Goal: Task Accomplishment & Management: Manage account settings

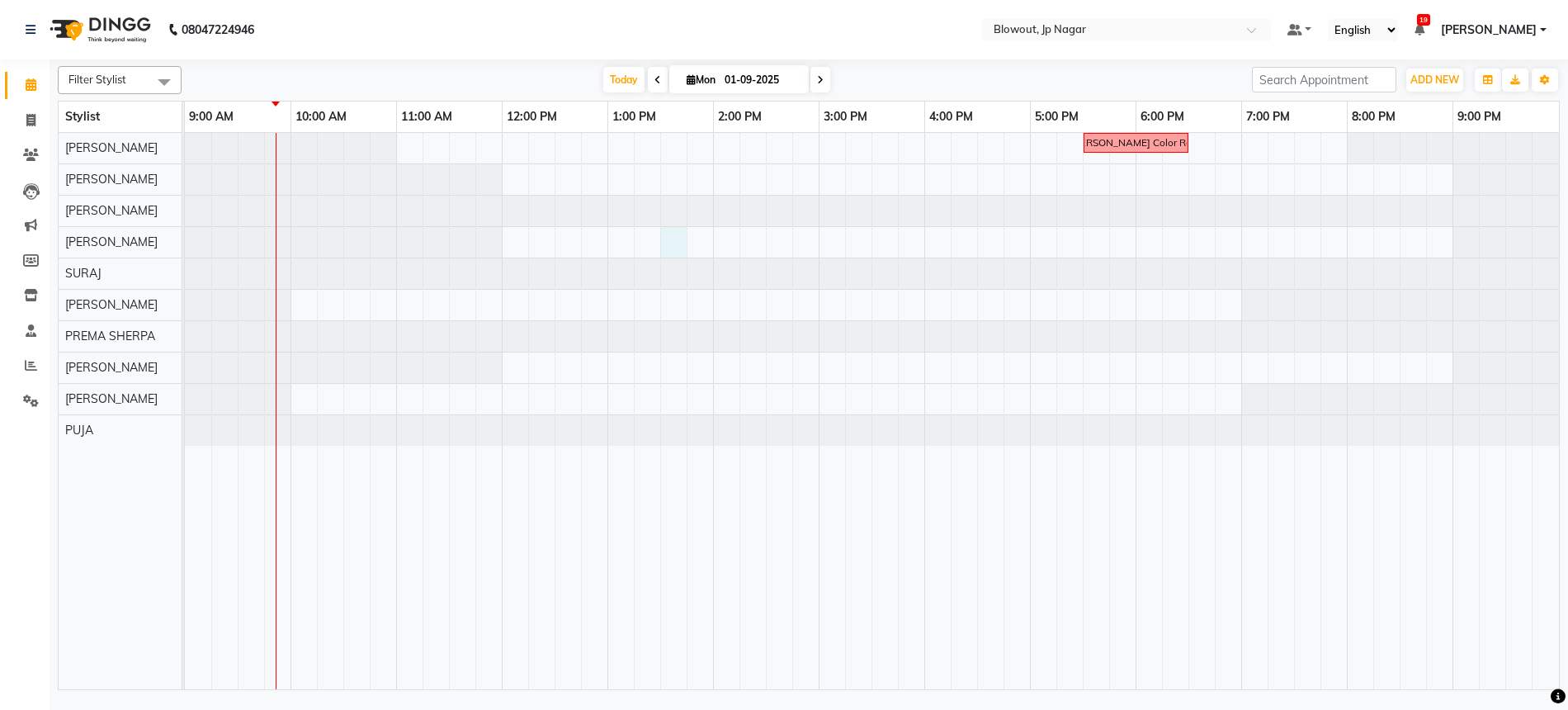
click at [673, 240] on div "[PERSON_NAME] Color Recti" at bounding box center [871, 411] width 1374 height 556
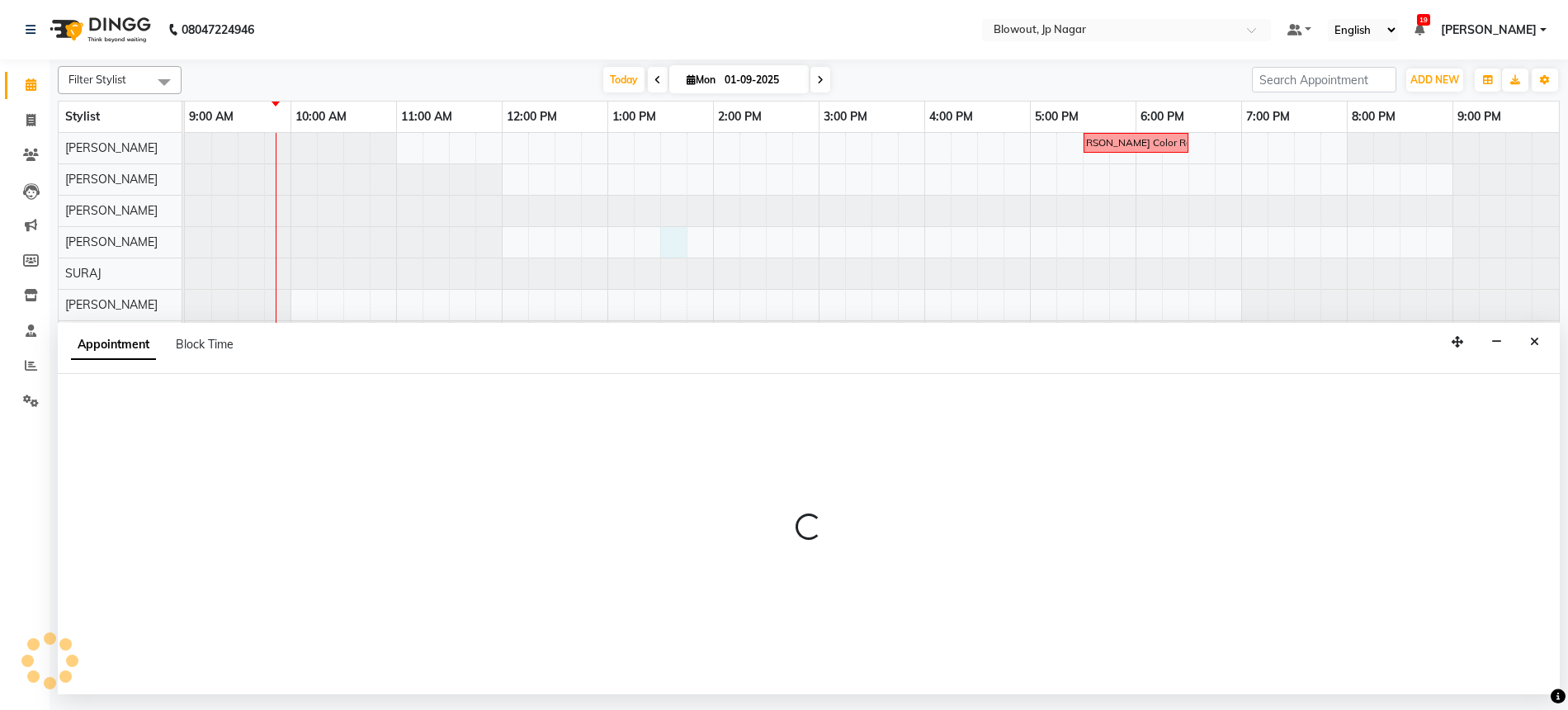
select select "85470"
select select "810"
select select "tentative"
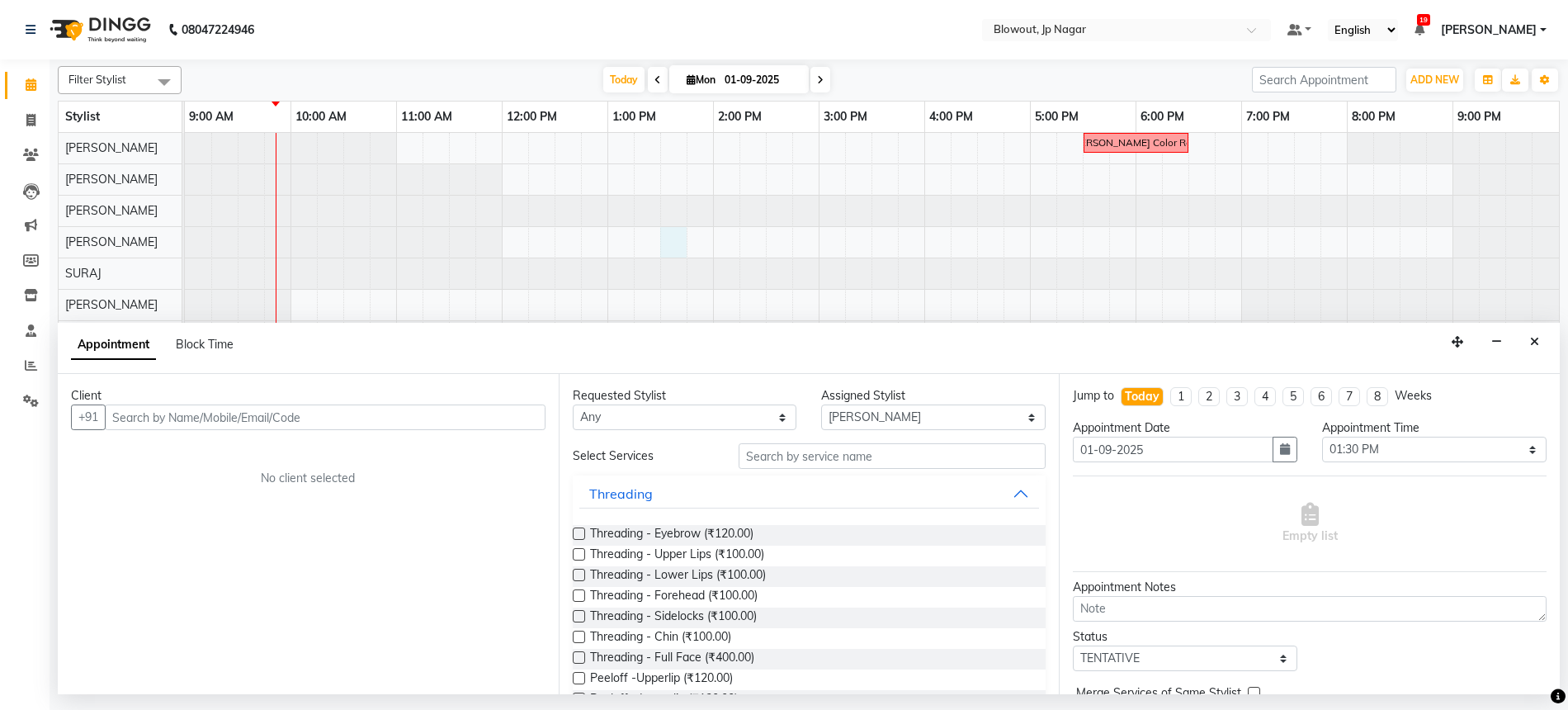
click at [217, 413] on input "text" at bounding box center [325, 417] width 441 height 25
type input "9840690620"
click at [538, 410] on button "Add Client" at bounding box center [510, 417] width 68 height 25
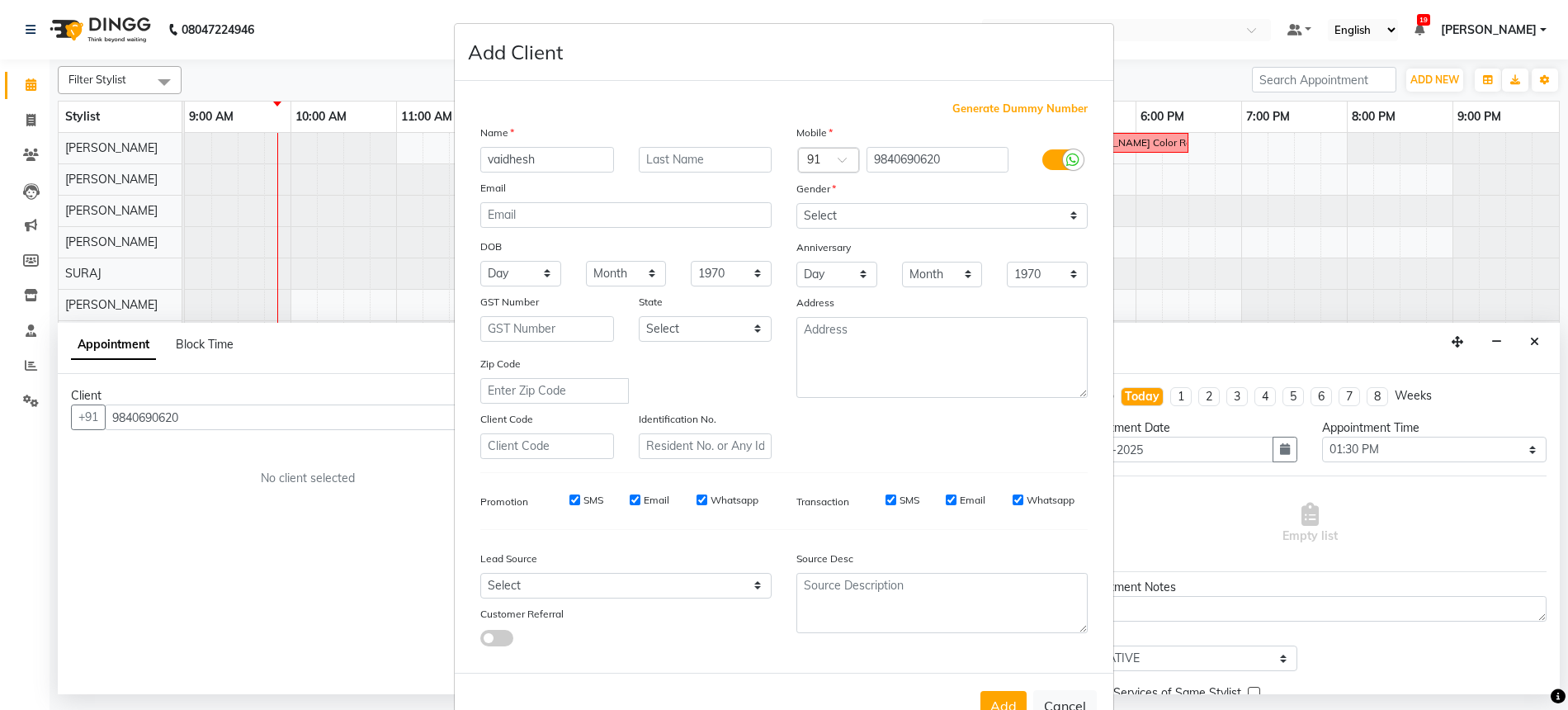
type input "vaidhesh"
click at [1043, 163] on label at bounding box center [1061, 159] width 37 height 21
click at [0, 0] on input "checkbox" at bounding box center [0, 0] width 0 height 0
click at [1017, 199] on div "Gender" at bounding box center [941, 191] width 316 height 23
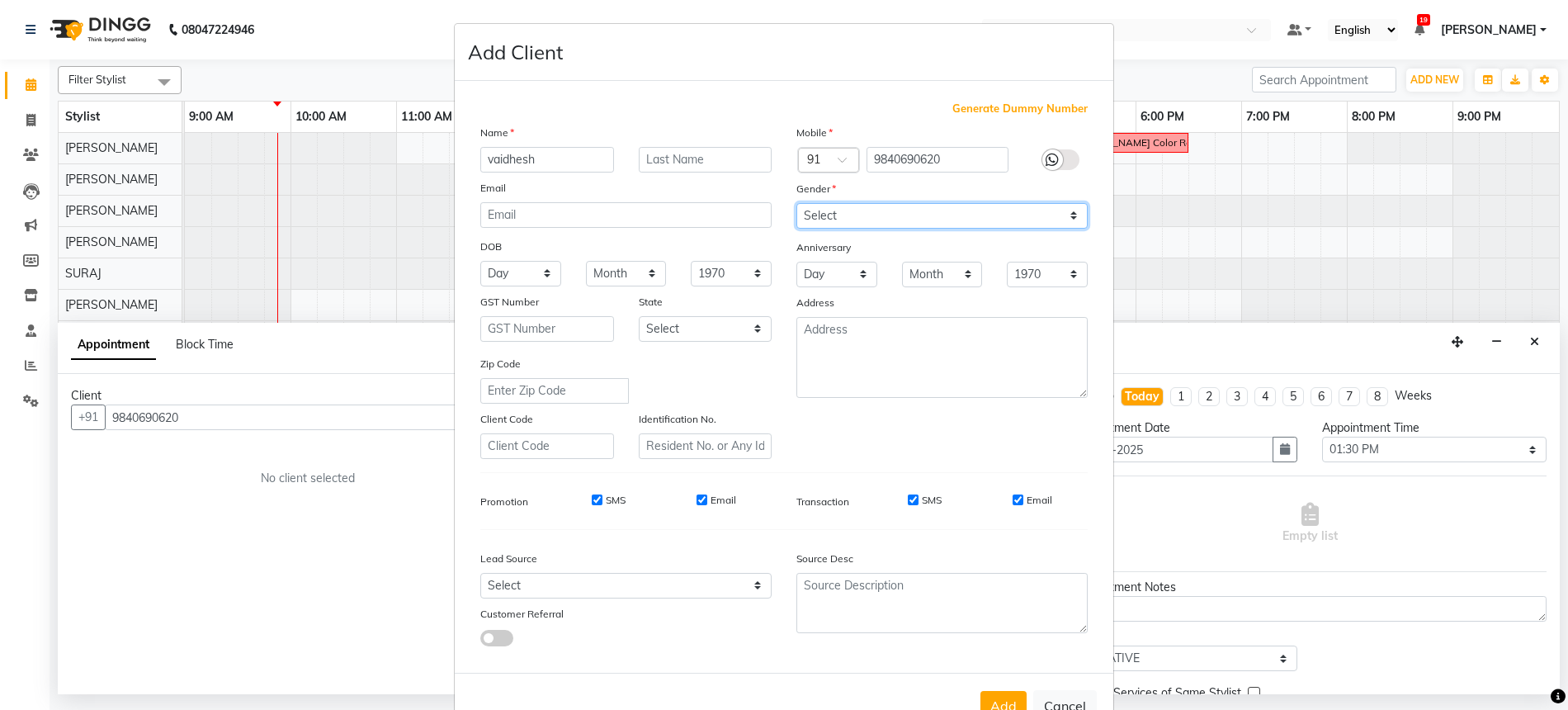
click at [1014, 211] on select "Select [DEMOGRAPHIC_DATA] [DEMOGRAPHIC_DATA] Other Prefer Not To Say" at bounding box center [941, 215] width 291 height 25
select select "[DEMOGRAPHIC_DATA]"
click at [996, 694] on button "Add" at bounding box center [1003, 705] width 46 height 30
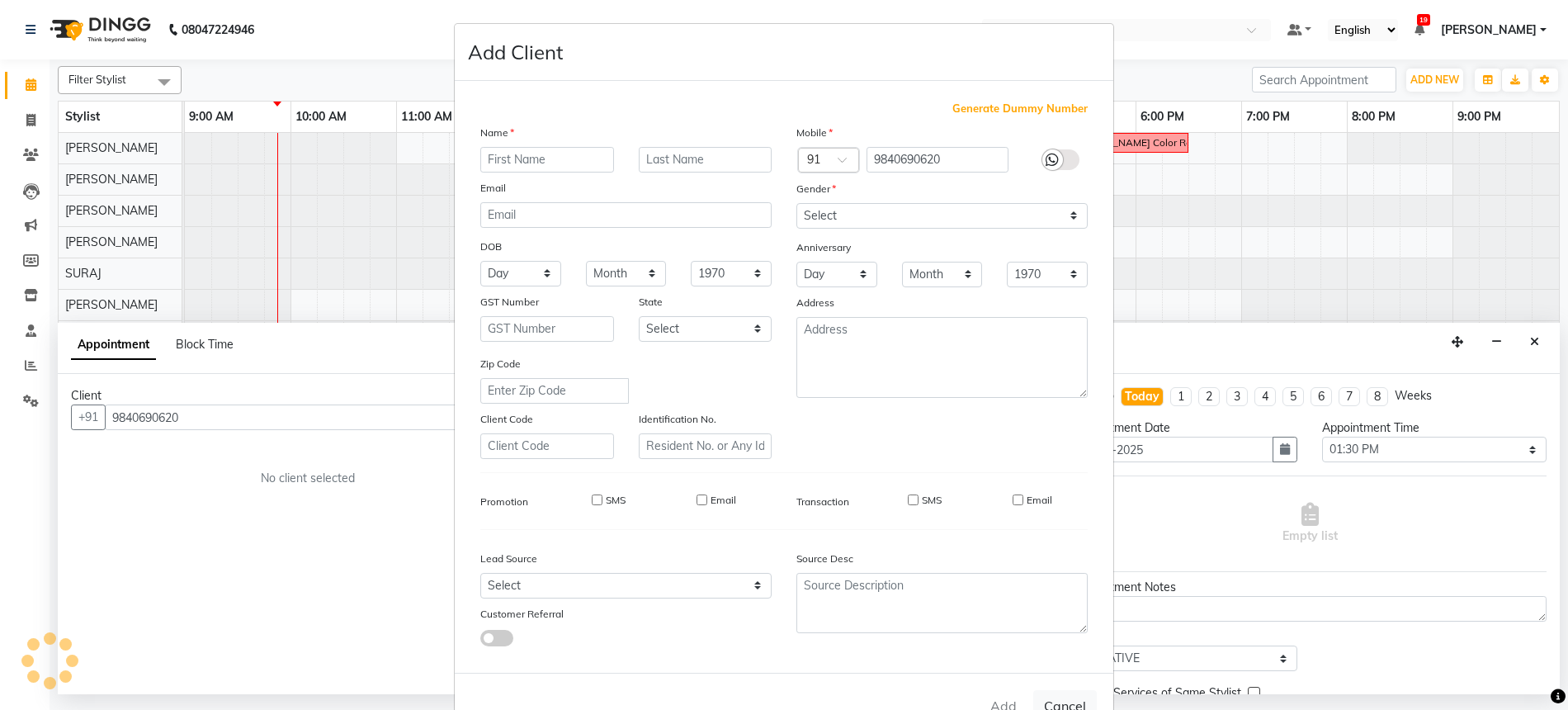
select select
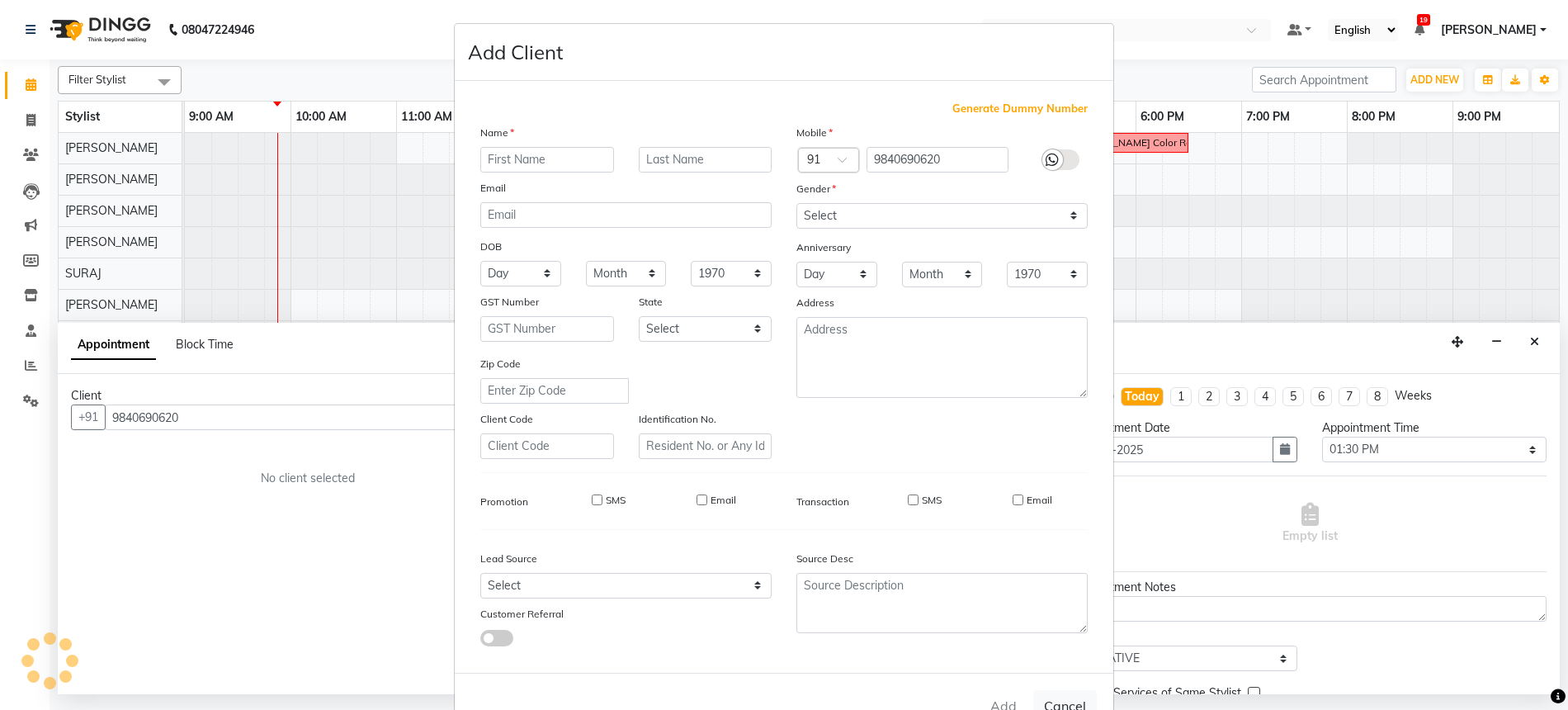
select select
checkbox input "false"
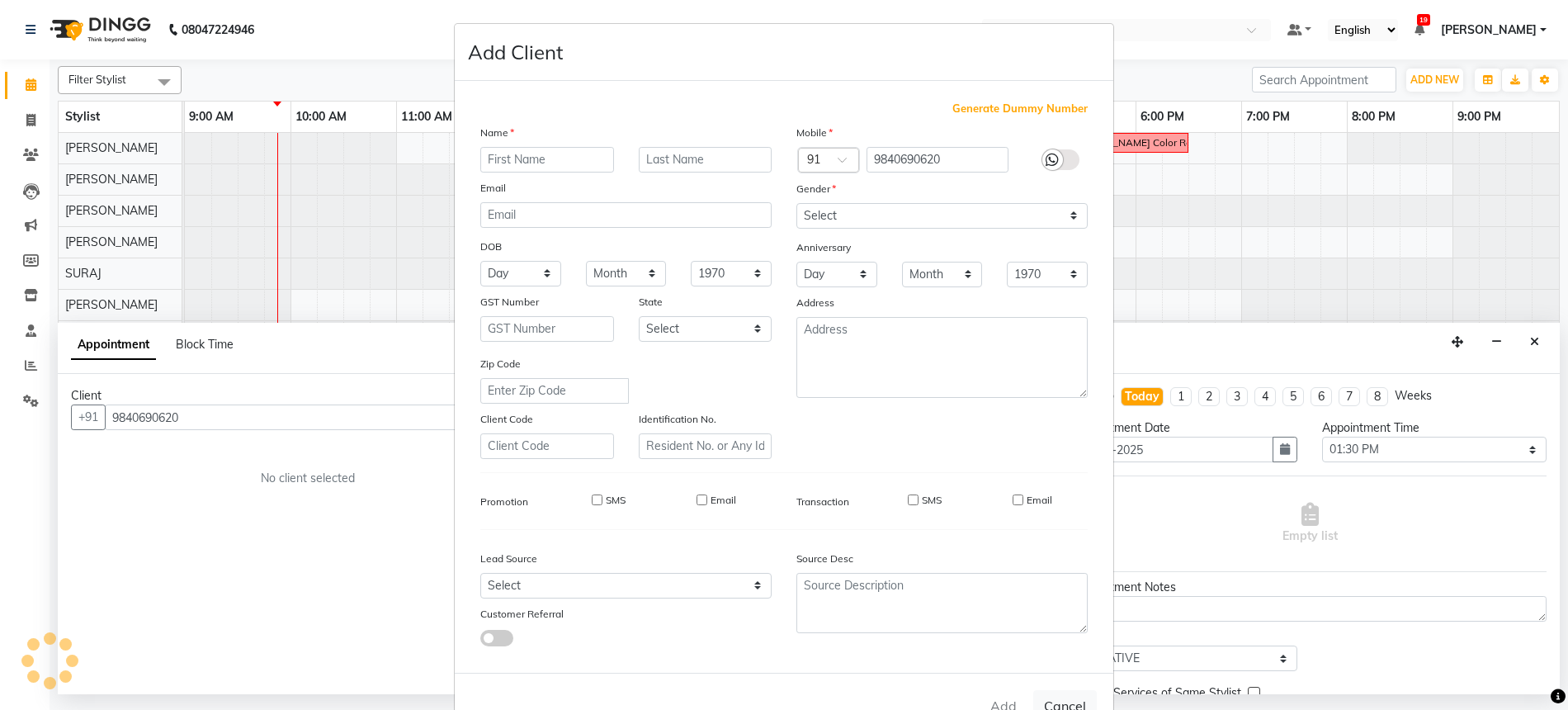
checkbox input "false"
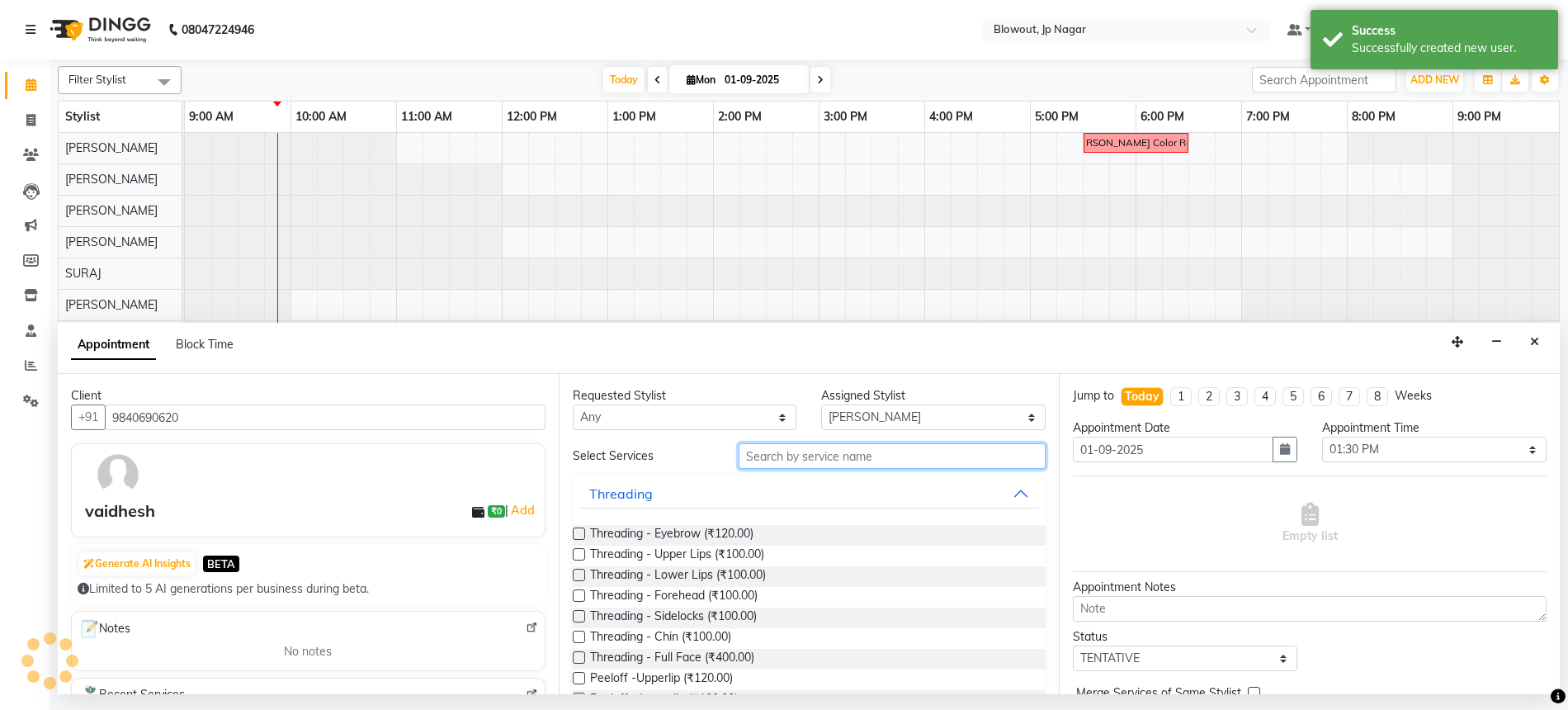
click at [778, 466] on input "text" at bounding box center [893, 455] width 307 height 25
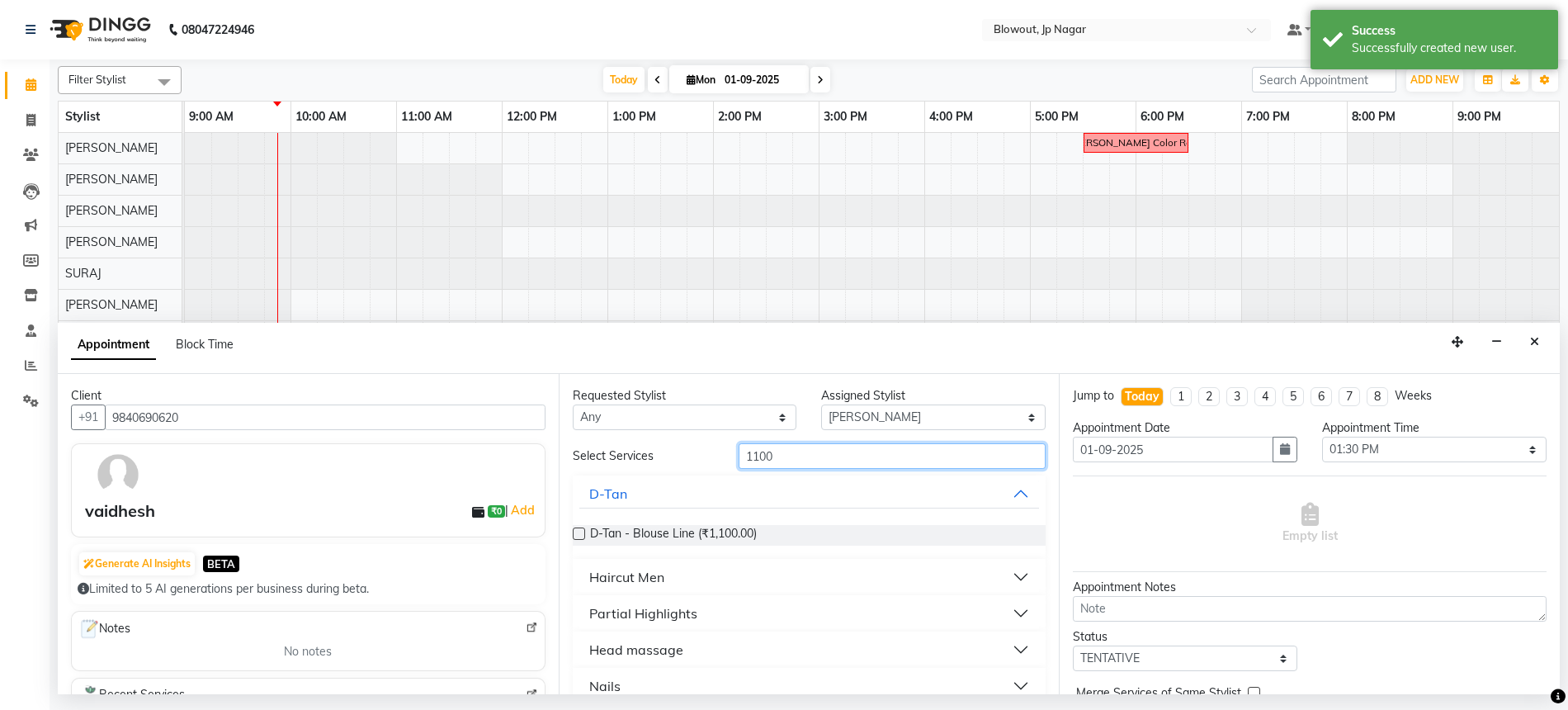
type input "1100"
click at [696, 585] on button "Haircut Men" at bounding box center [810, 577] width 461 height 30
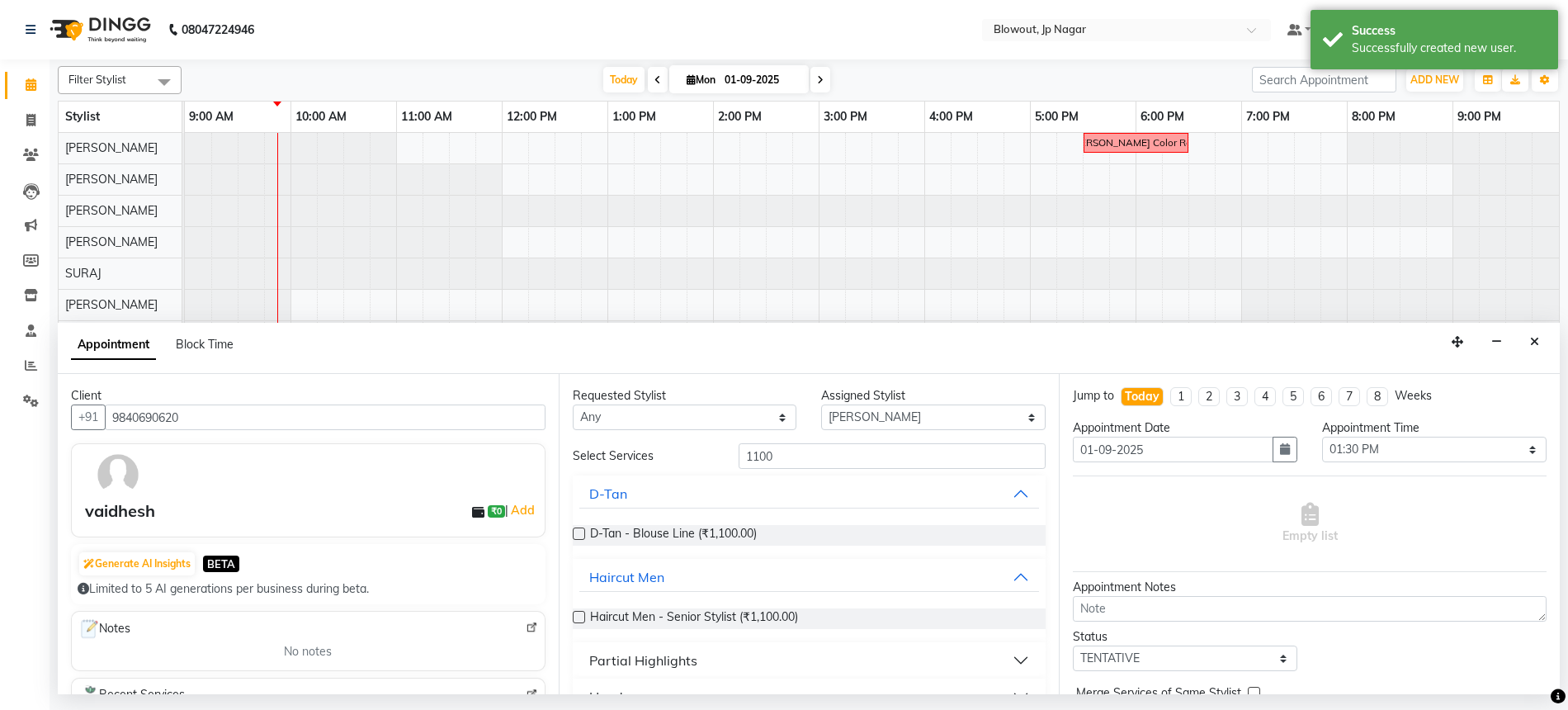
click at [713, 607] on div "Haircut Men - Senior Stylist (₹1,100.00)" at bounding box center [809, 618] width 474 height 47
click at [714, 619] on span "Haircut Men - Senior Stylist (₹1,100.00)" at bounding box center [694, 618] width 208 height 21
checkbox input "false"
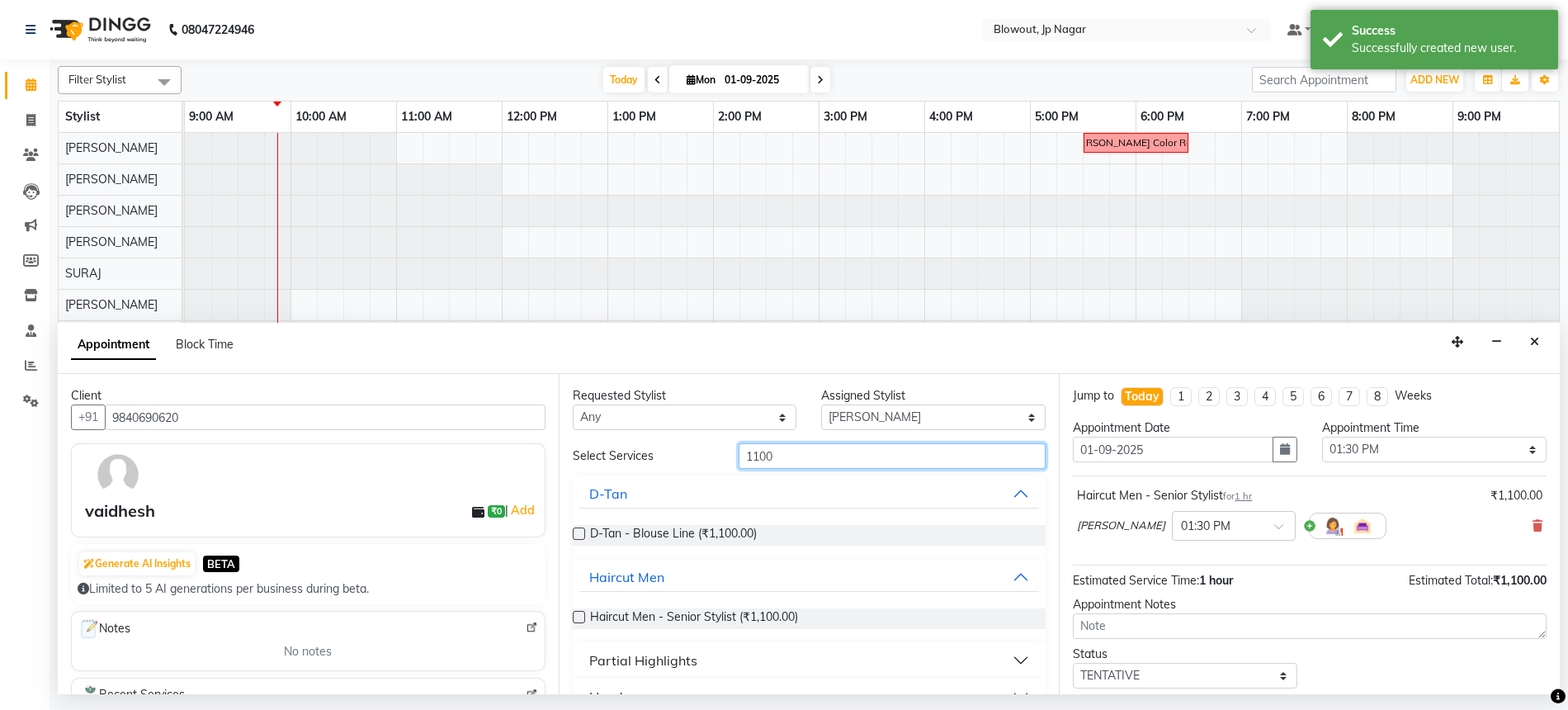
drag, startPoint x: 775, startPoint y: 459, endPoint x: 718, endPoint y: 454, distance: 57.2
click at [718, 454] on div "Select Services 1100" at bounding box center [809, 455] width 498 height 25
type input "450"
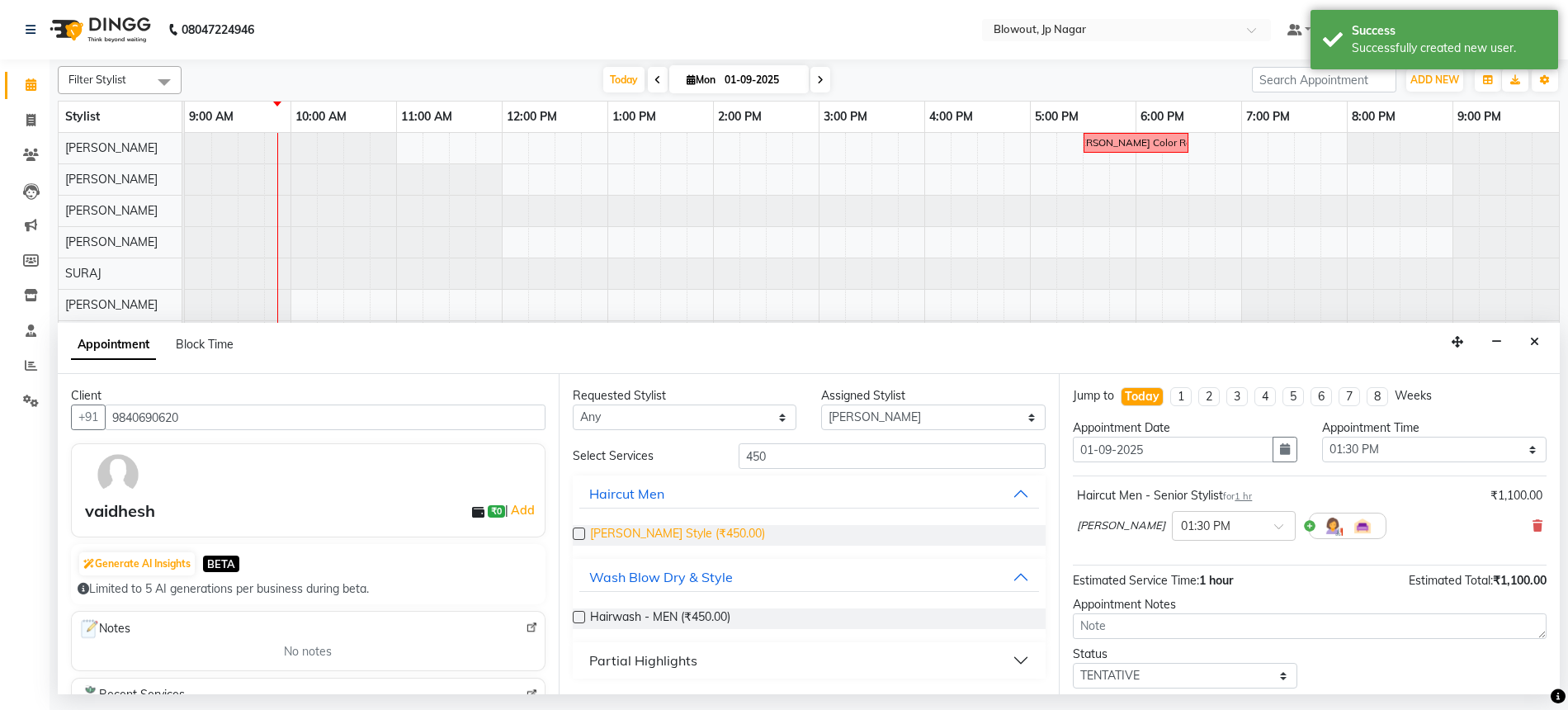
click at [674, 526] on span "Beard Style (₹450.00)" at bounding box center [677, 535] width 175 height 21
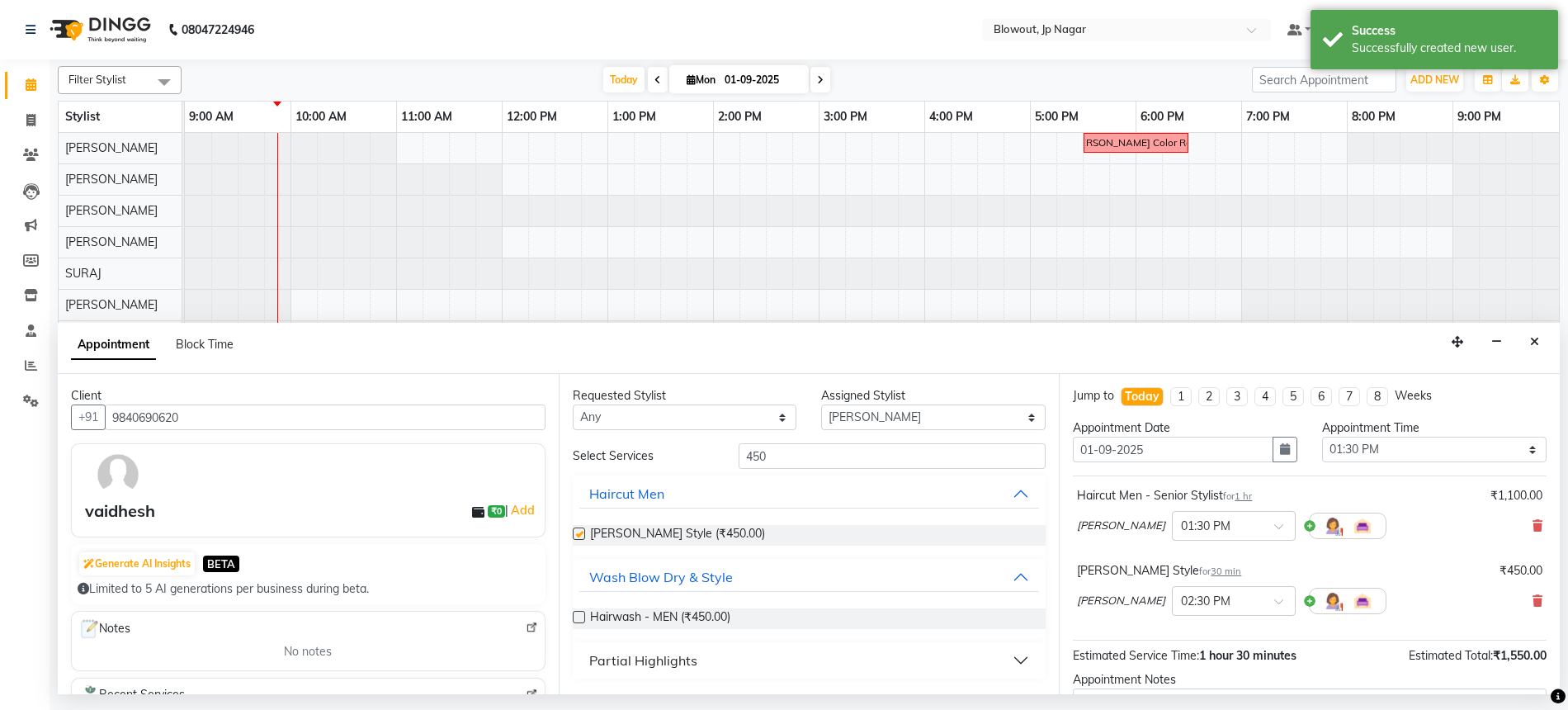
checkbox input "false"
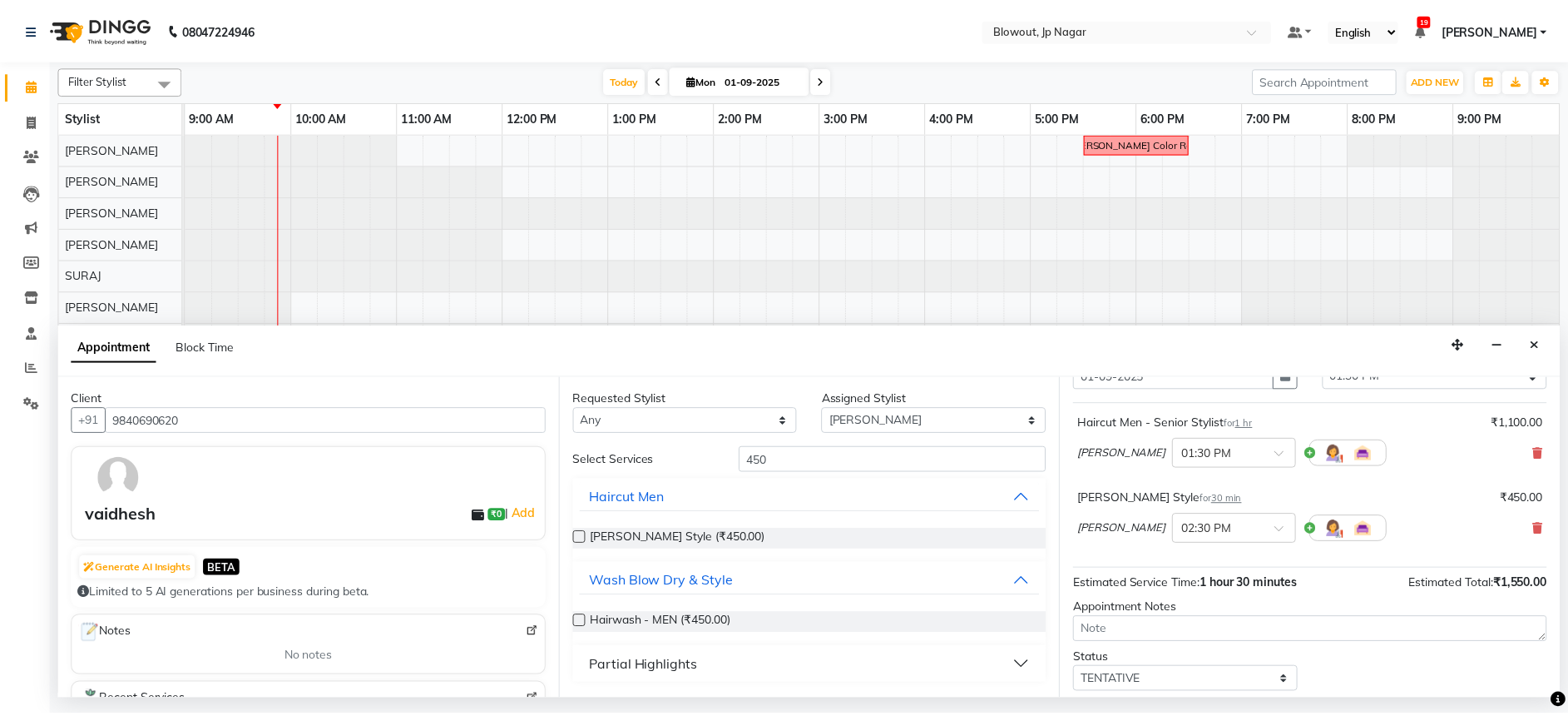
scroll to position [175, 0]
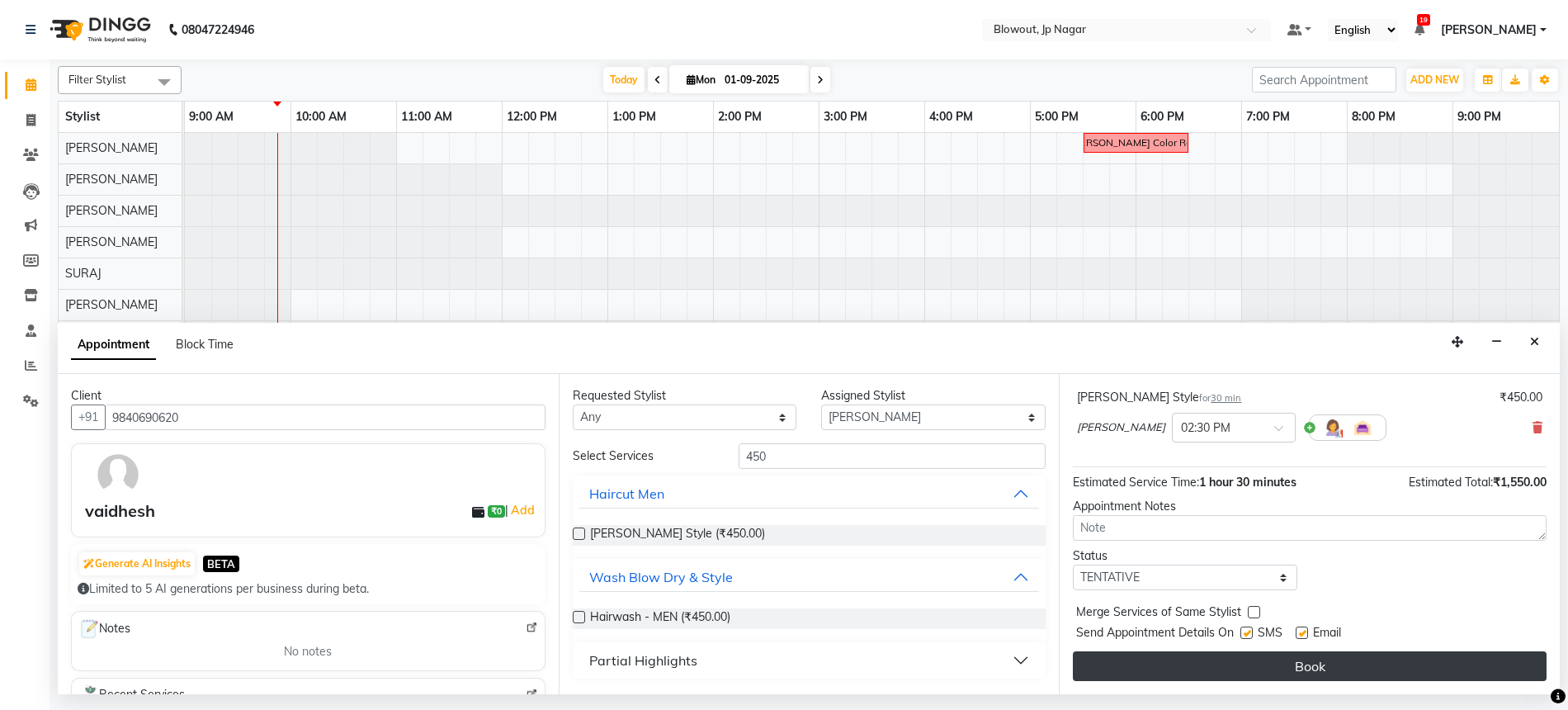
click at [1282, 655] on button "Book" at bounding box center [1309, 666] width 474 height 30
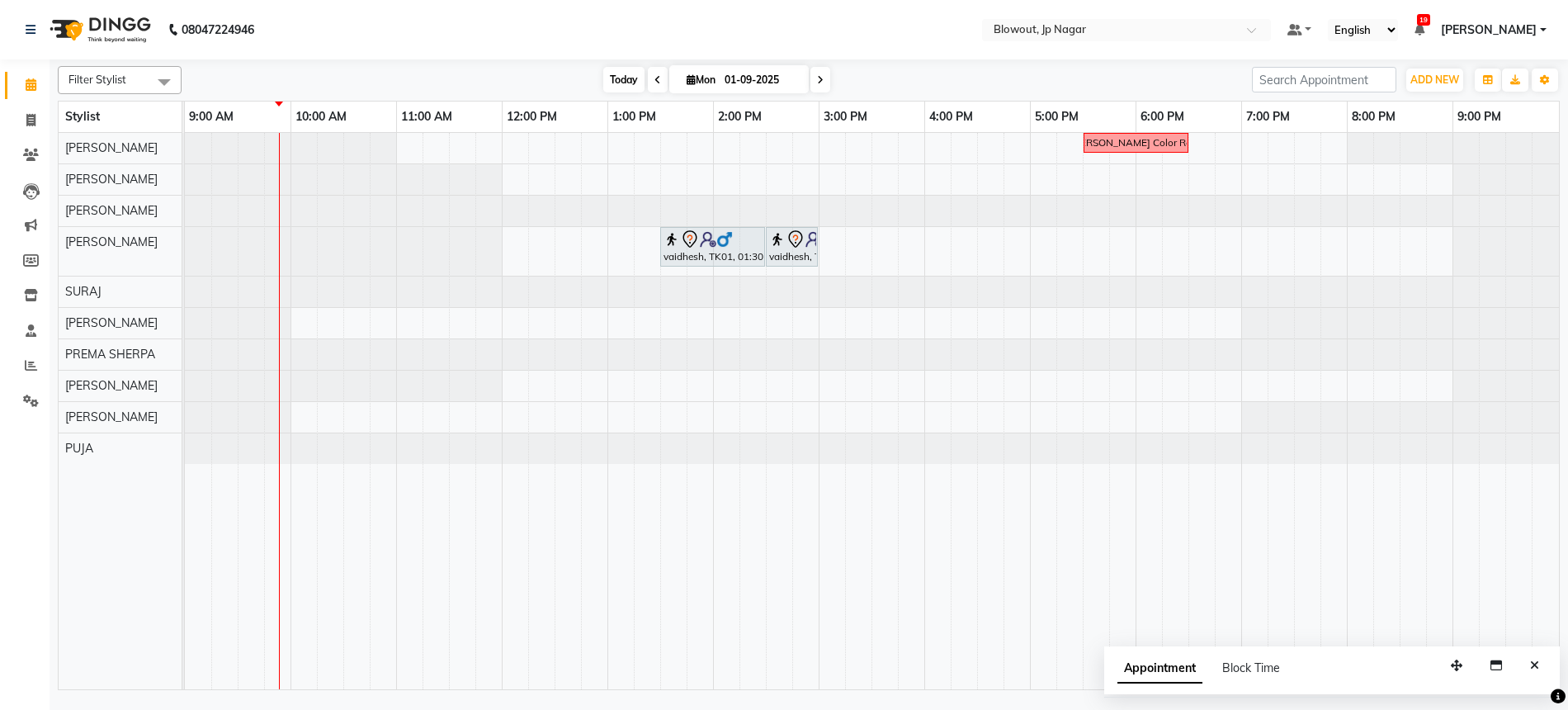
click at [618, 80] on span "Today" at bounding box center [624, 79] width 41 height 25
click at [136, 230] on div "[PERSON_NAME]" at bounding box center [120, 242] width 123 height 31
click at [615, 89] on span "Today" at bounding box center [624, 79] width 41 height 25
click at [26, 373] on span at bounding box center [31, 366] width 29 height 19
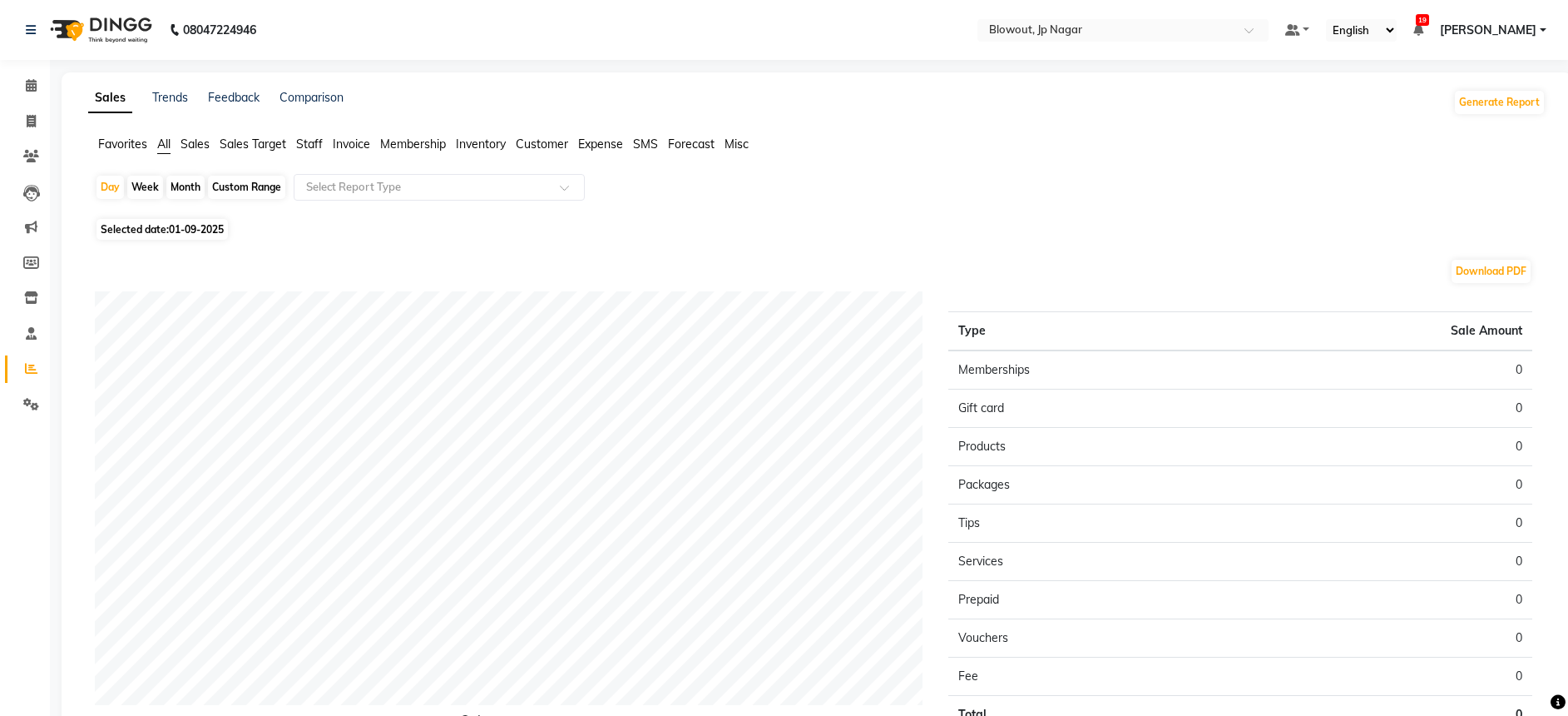
click at [312, 144] on span "Staff" at bounding box center [310, 145] width 26 height 15
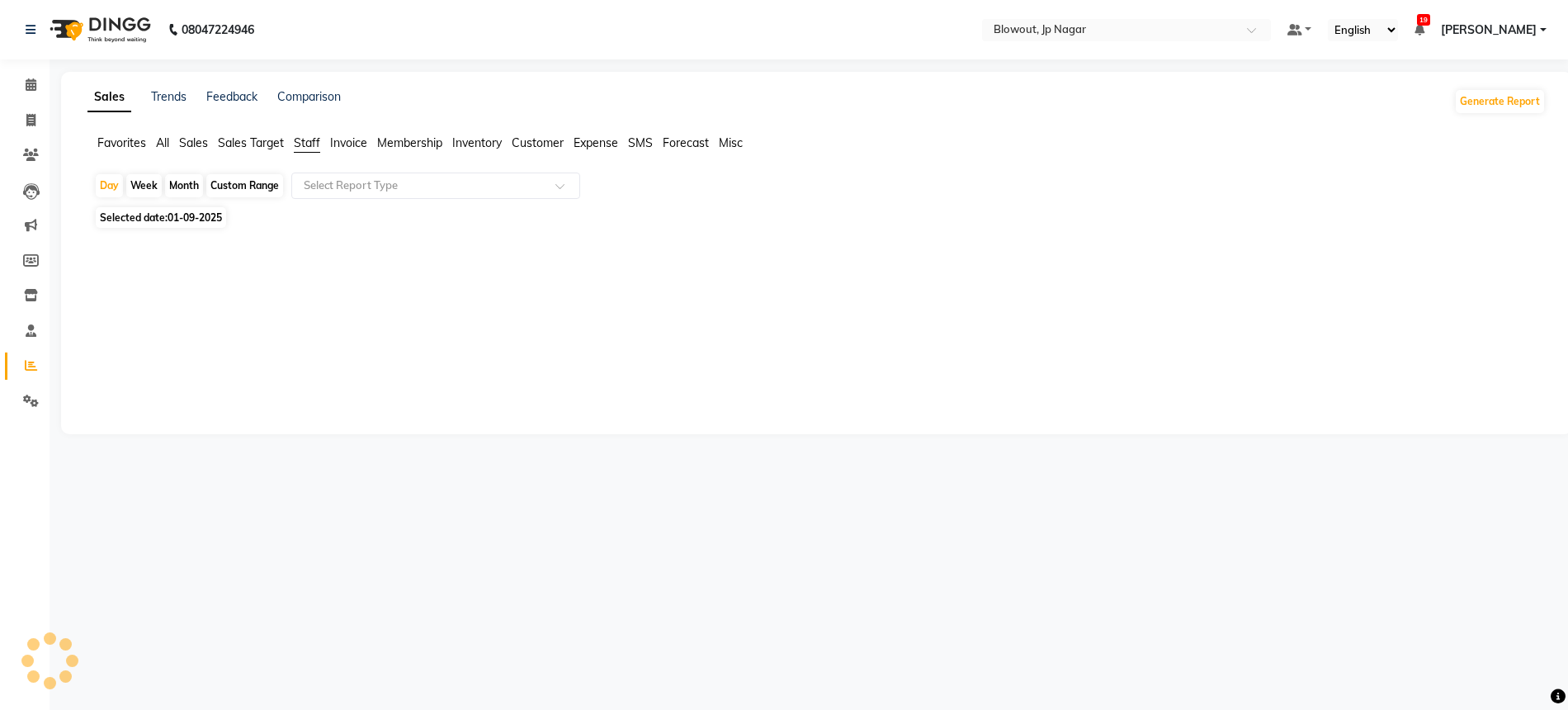
click at [184, 192] on div "Month" at bounding box center [184, 185] width 38 height 23
select select "9"
select select "2025"
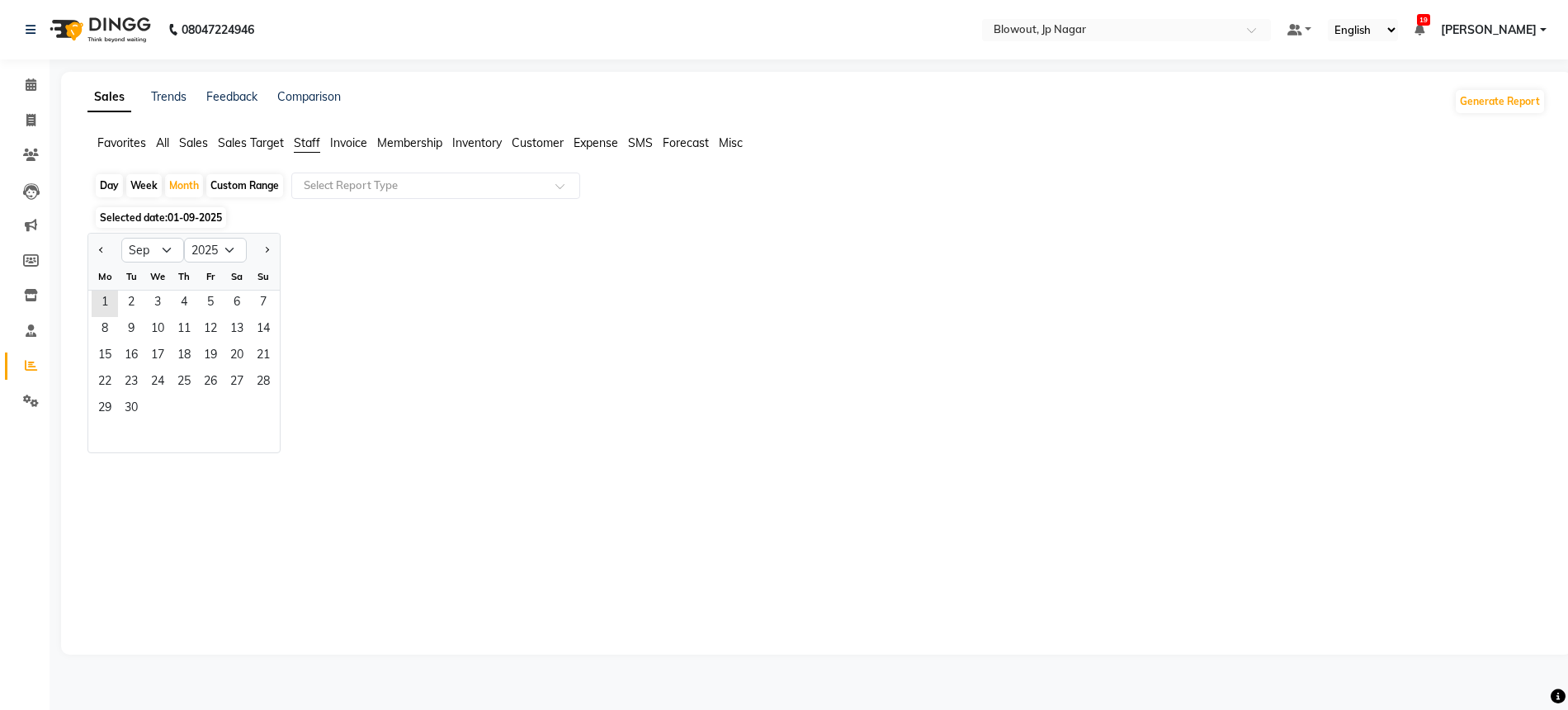
click at [108, 251] on div at bounding box center [104, 250] width 33 height 26
click at [102, 250] on span "Previous month" at bounding box center [102, 249] width 6 height 6
select select "8"
click at [195, 358] on span "14" at bounding box center [184, 357] width 26 height 26
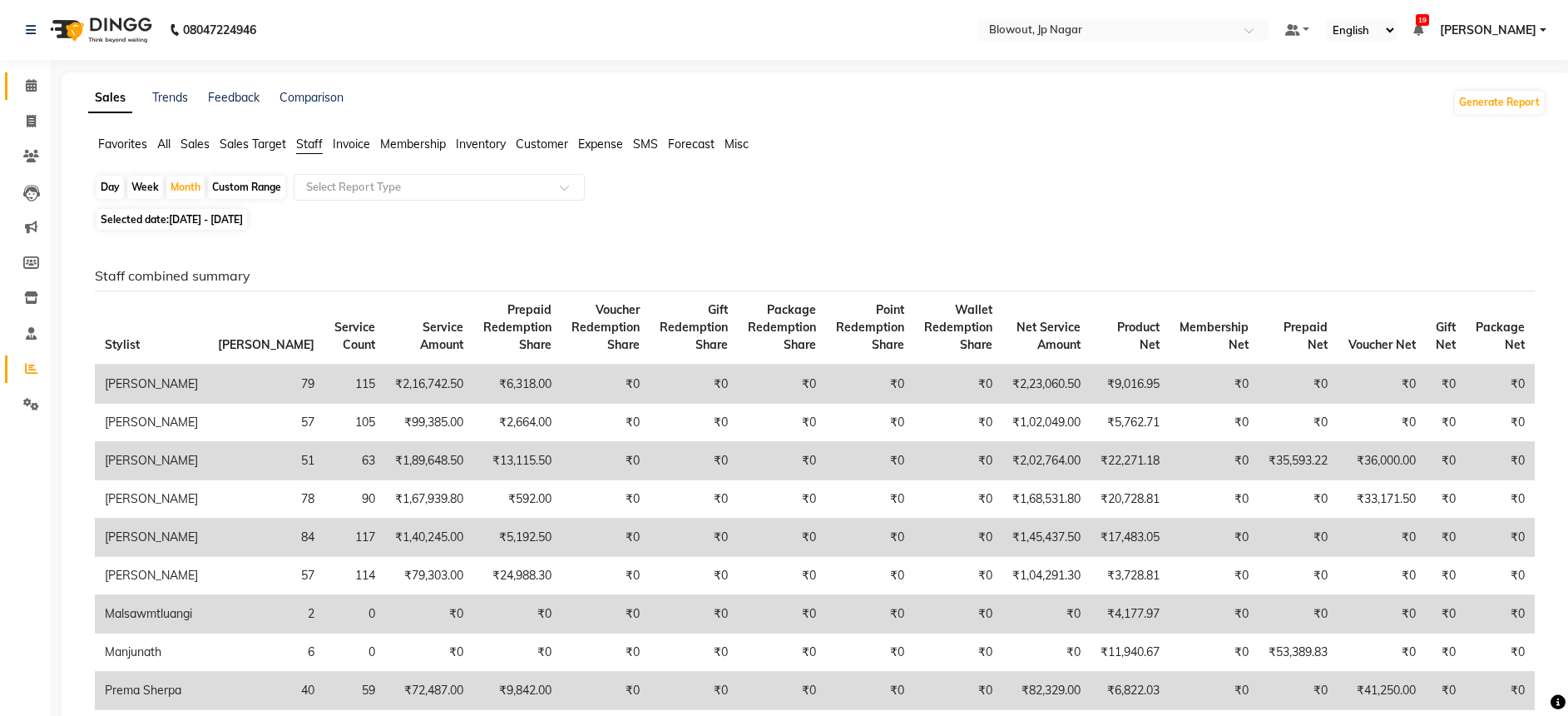
click at [35, 88] on icon at bounding box center [30, 85] width 10 height 12
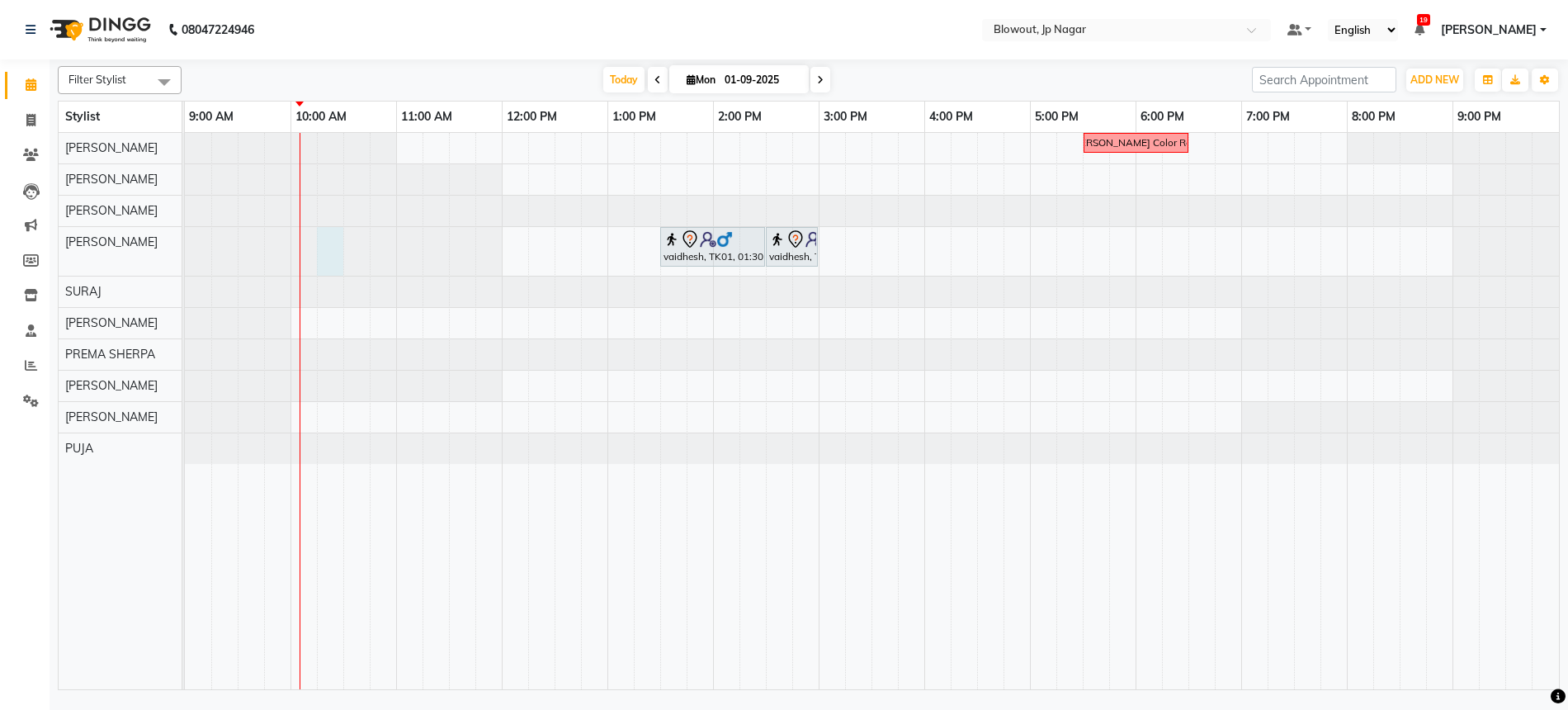
click at [185, 245] on div at bounding box center [185, 251] width 0 height 49
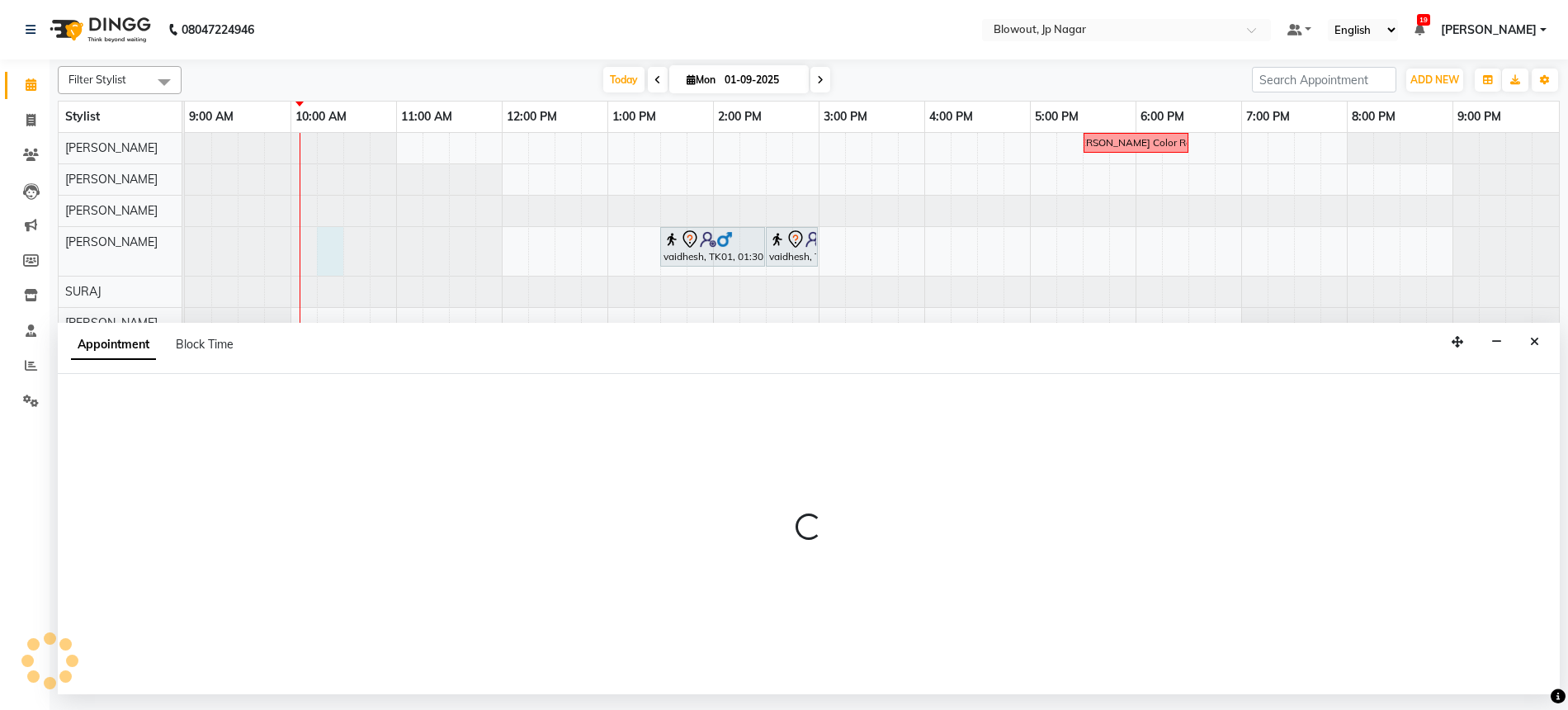
select select "85470"
select select "615"
select select "tentative"
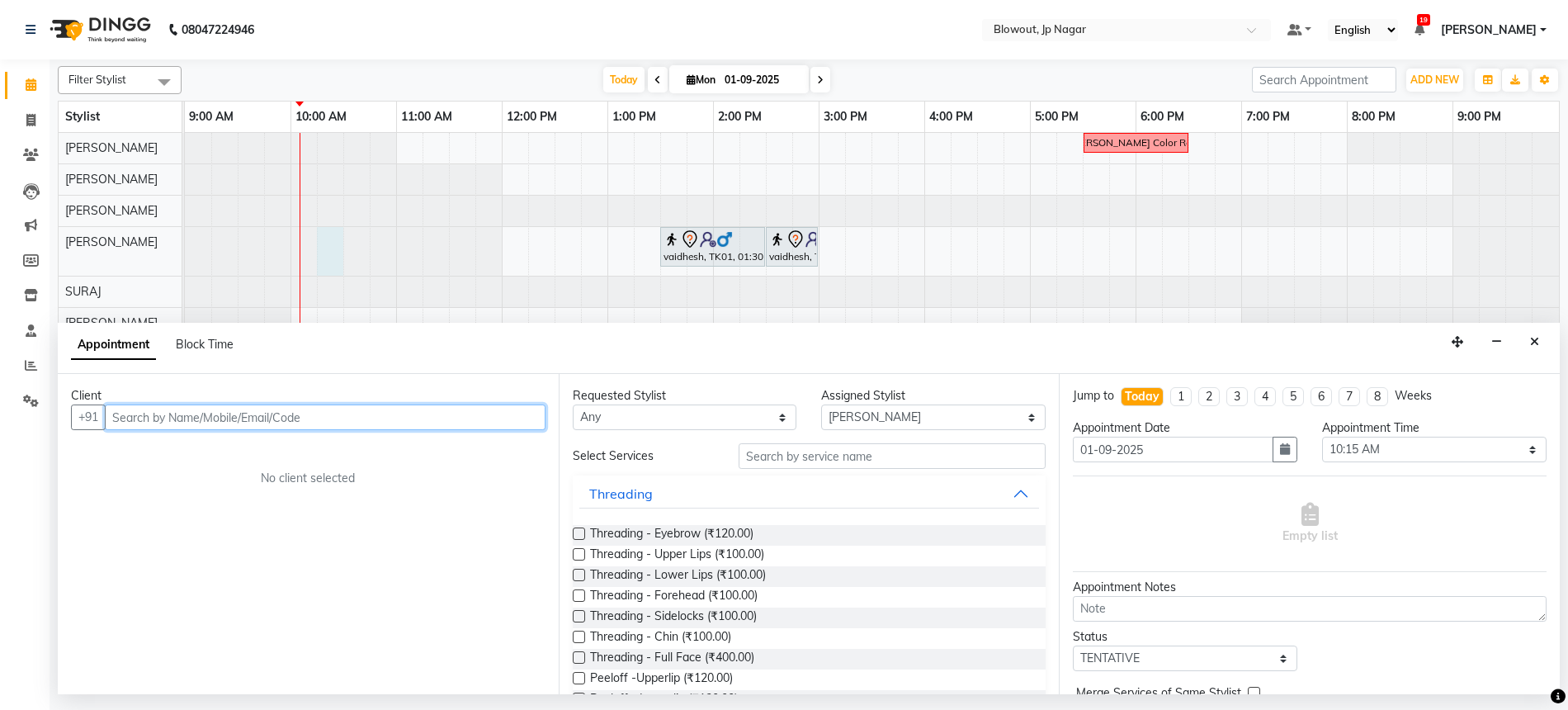
click at [228, 415] on input "text" at bounding box center [325, 417] width 441 height 25
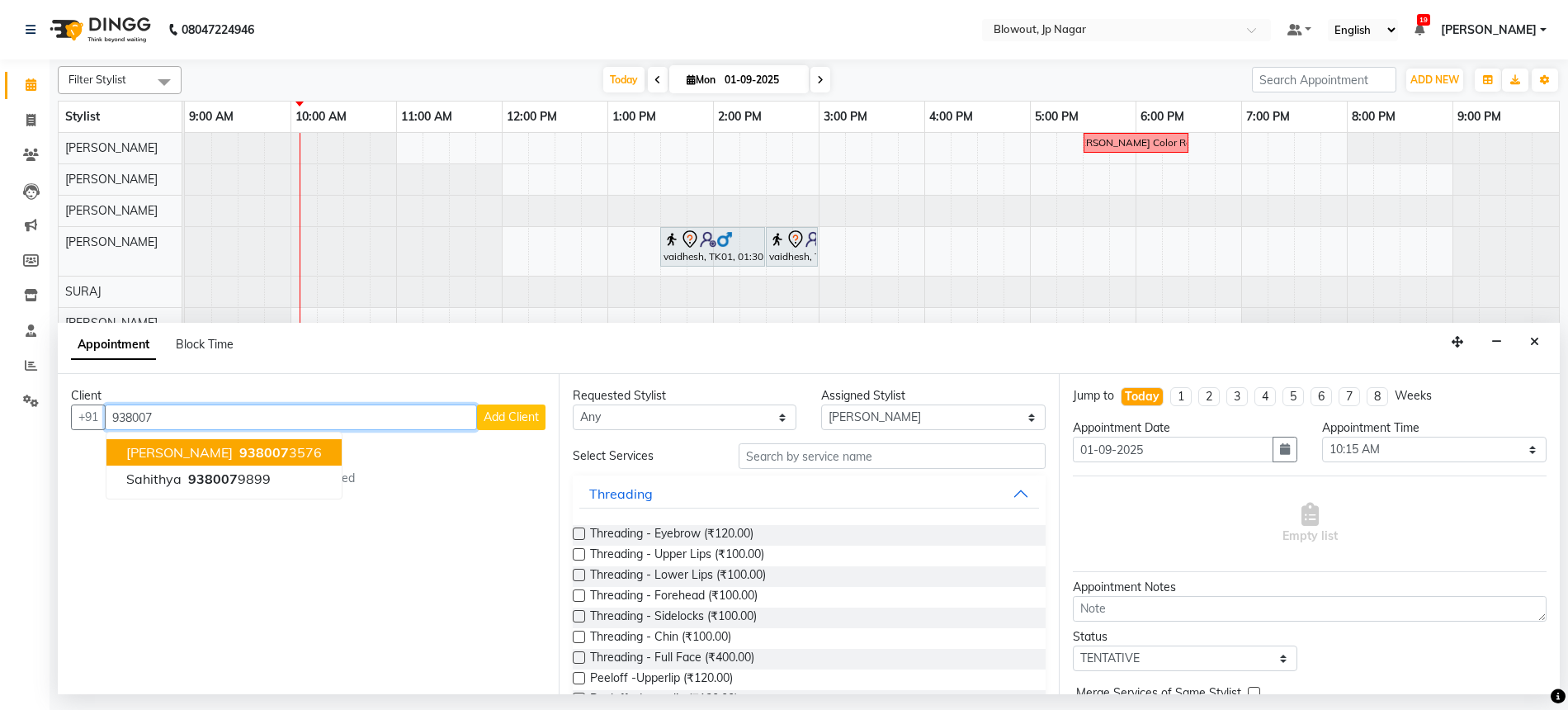
click at [255, 445] on ngb-highlight "938007 3576" at bounding box center [279, 452] width 86 height 17
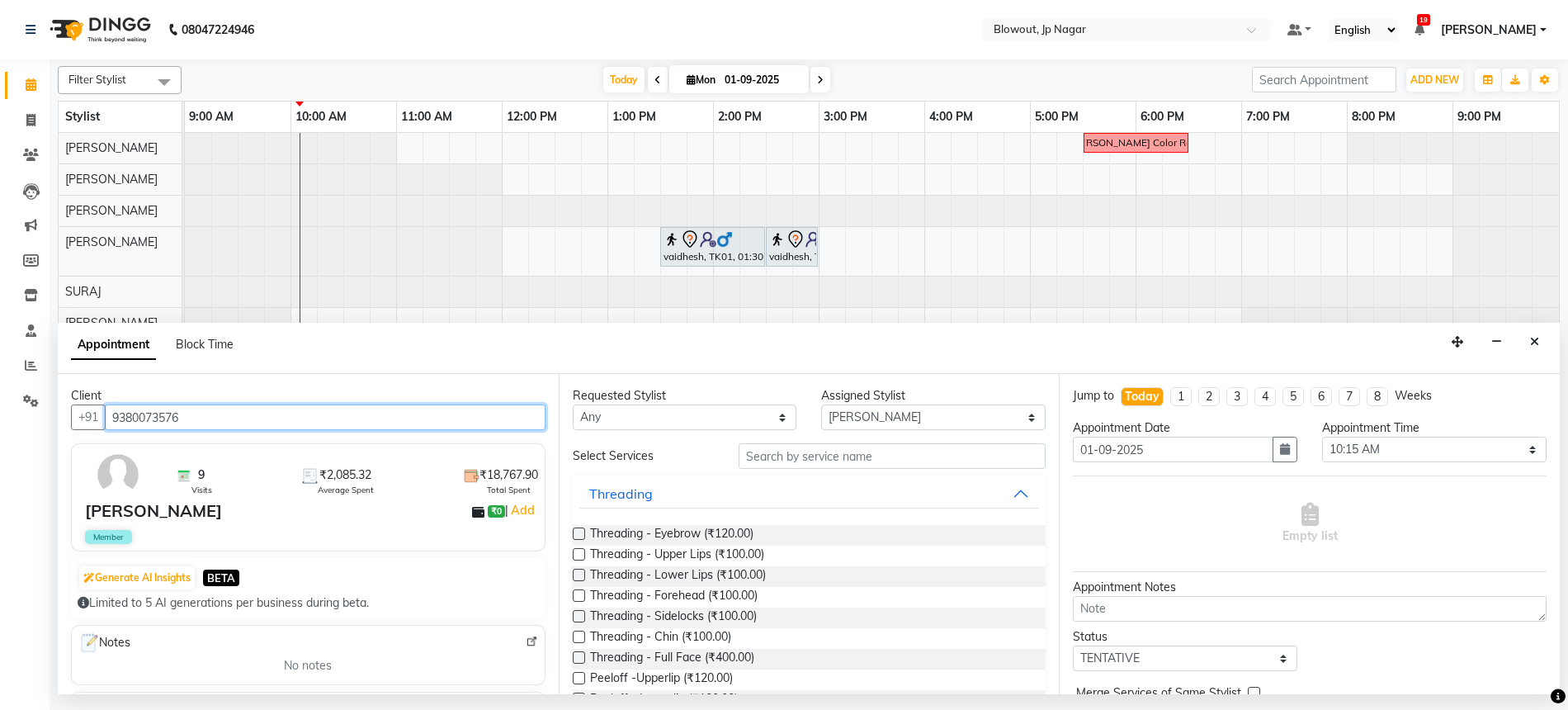
type input "9380073576"
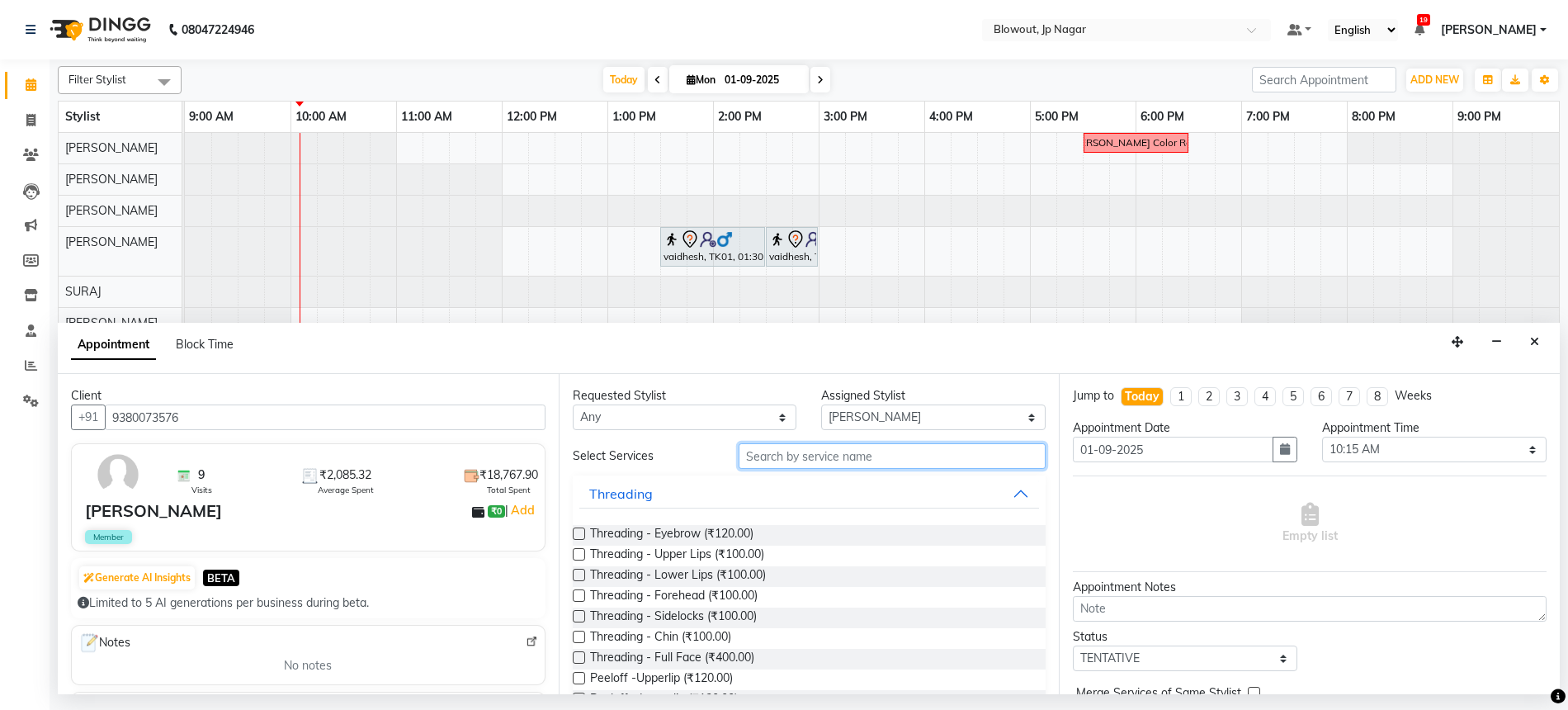
click at [804, 458] on input "text" at bounding box center [893, 455] width 307 height 25
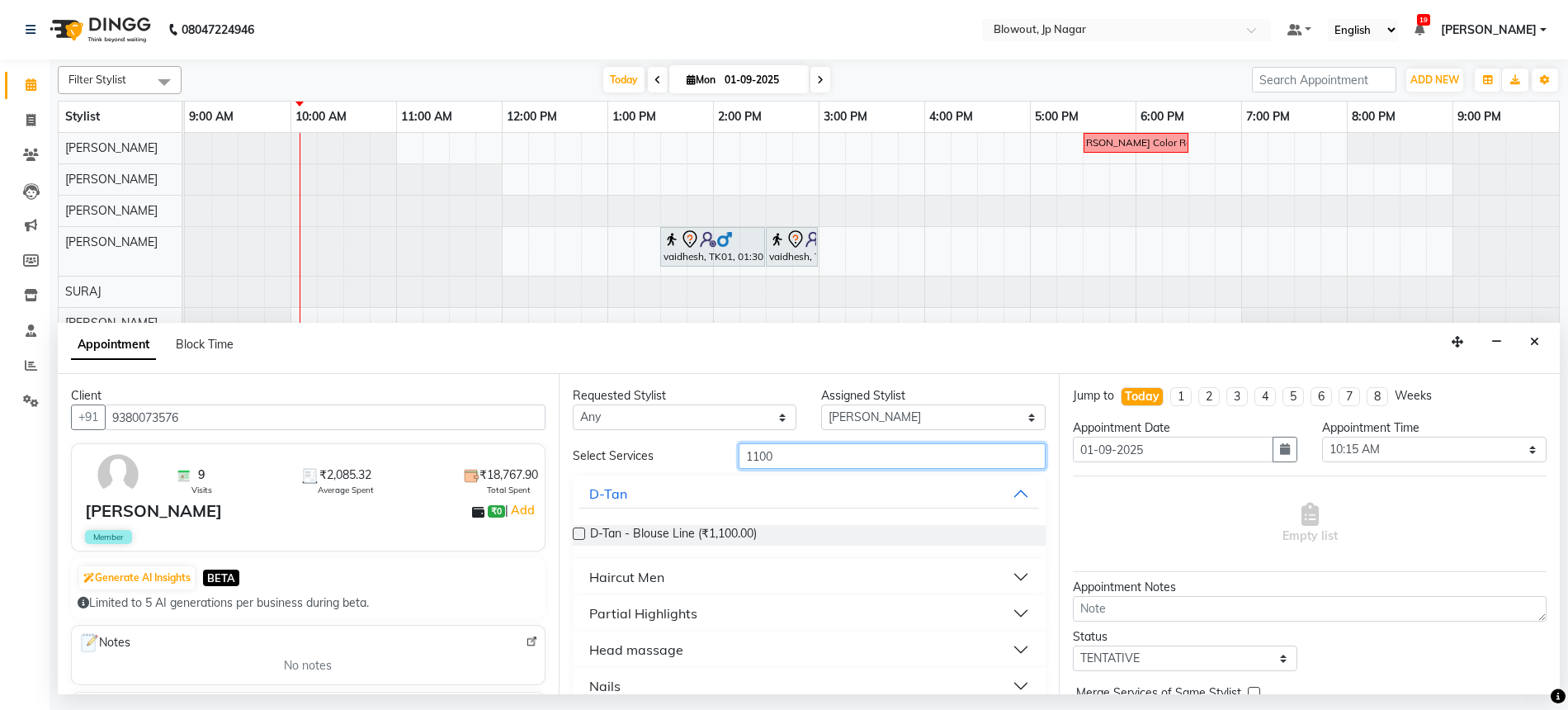
type input "1100"
click at [691, 566] on button "Haircut Men" at bounding box center [810, 577] width 461 height 30
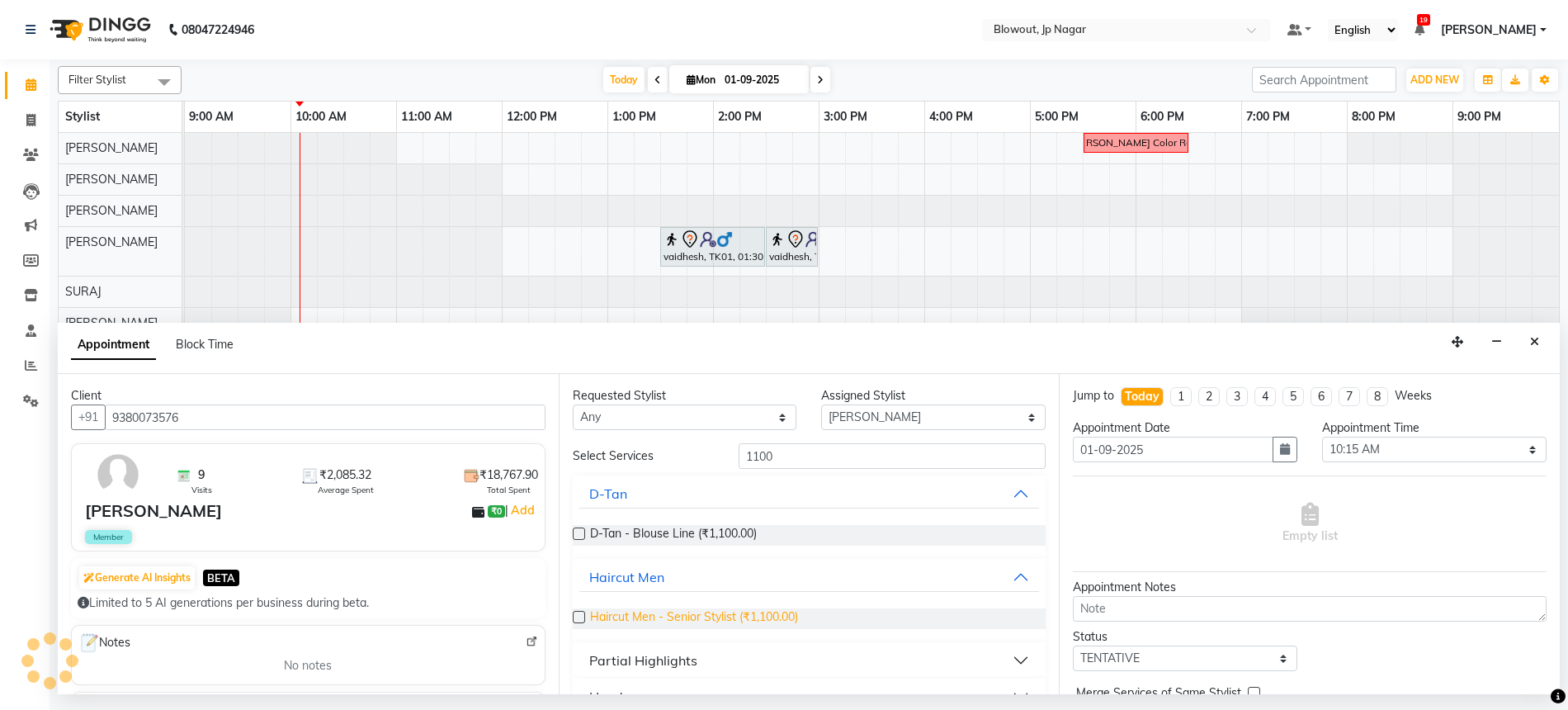
click at [685, 613] on span "Haircut Men - Senior Stylist (₹1,100.00)" at bounding box center [694, 618] width 208 height 21
checkbox input "false"
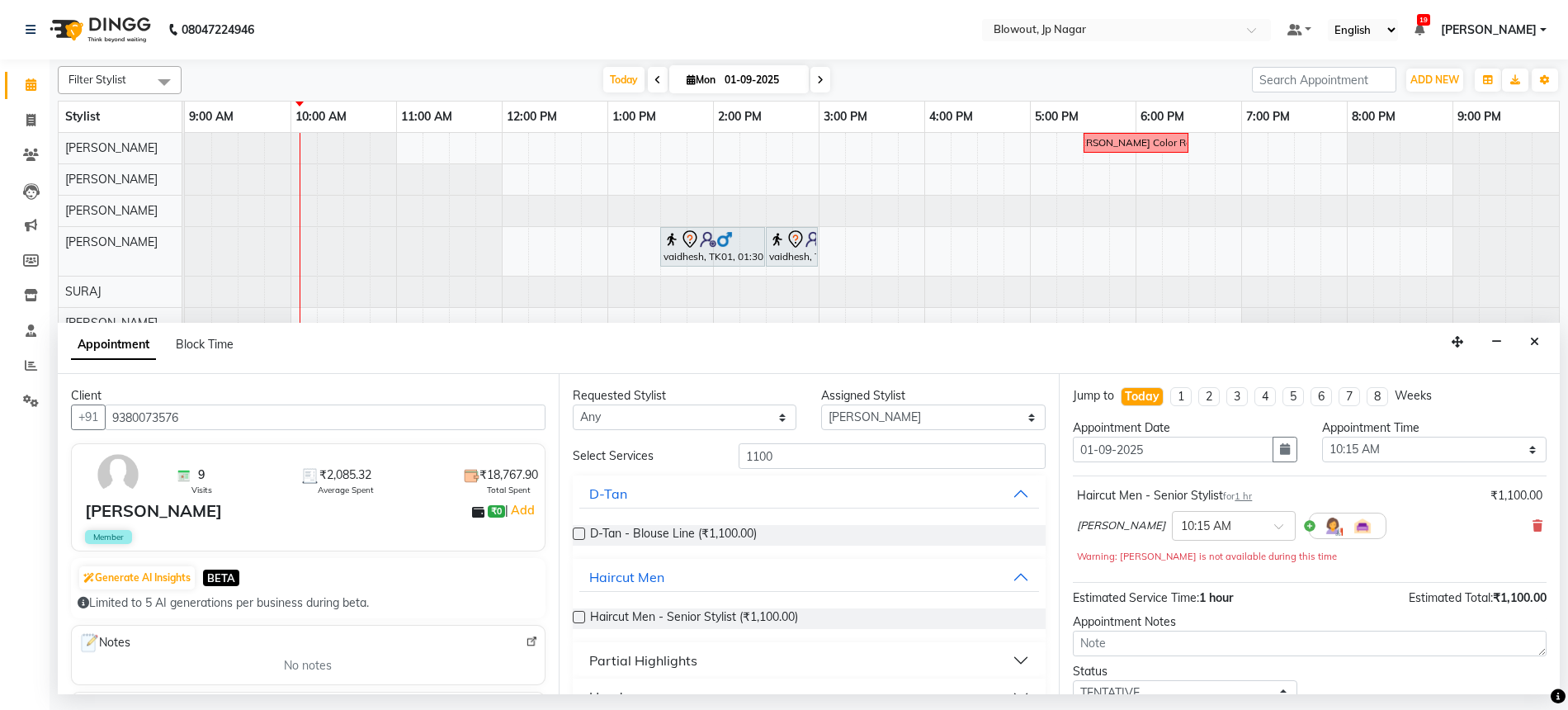
scroll to position [115, 0]
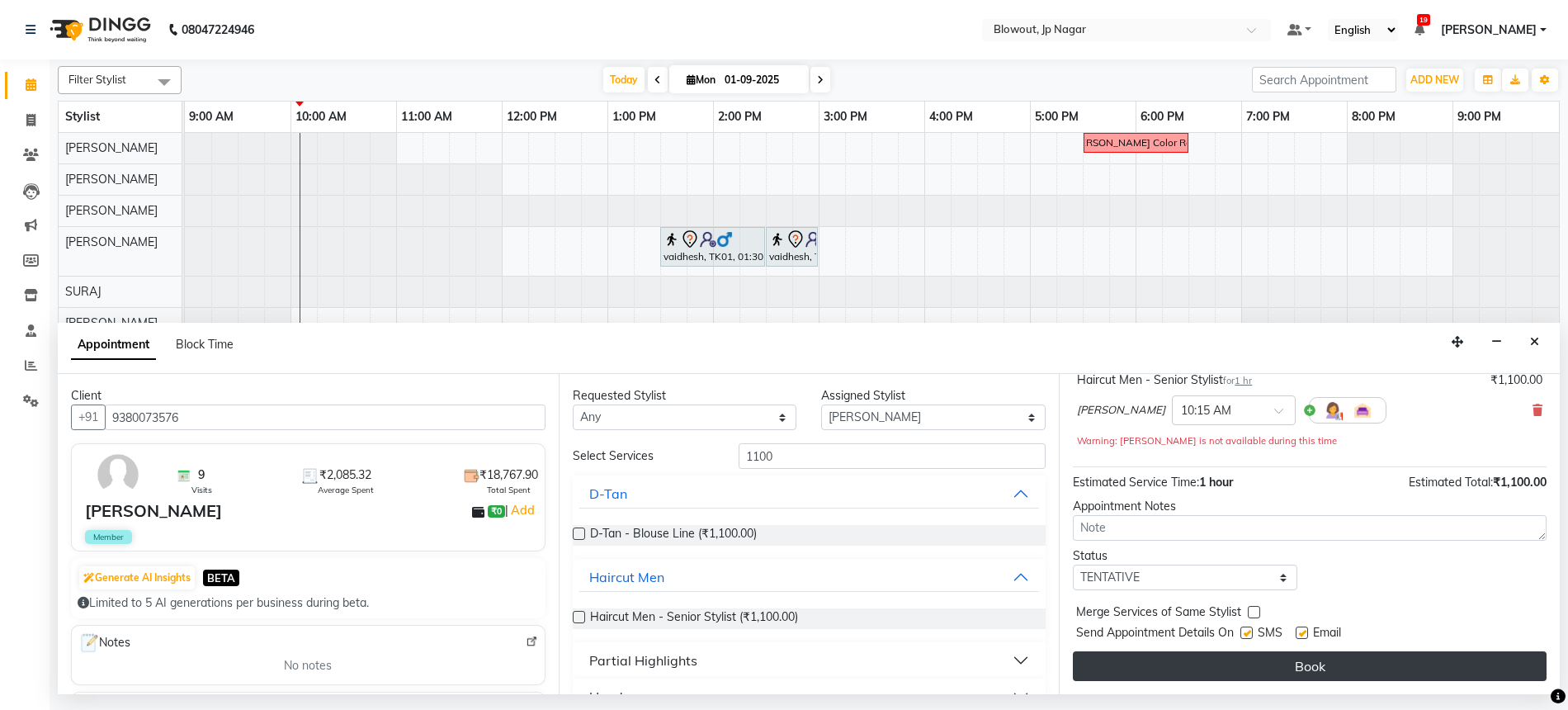
click at [1208, 667] on button "Book" at bounding box center [1309, 666] width 474 height 30
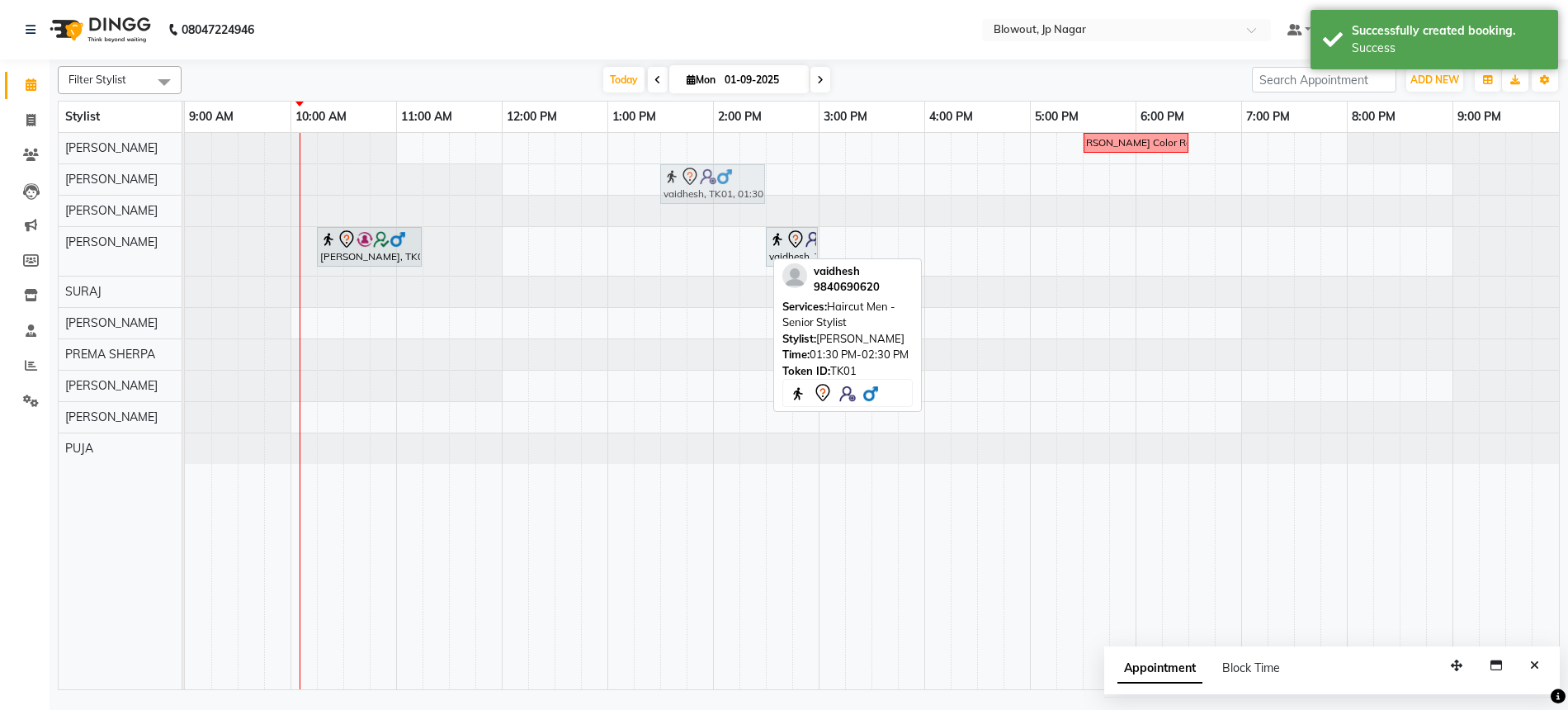
drag, startPoint x: 720, startPoint y: 249, endPoint x: 718, endPoint y: 212, distance: 37.1
click at [718, 191] on tbody "Nidhi Color Recti vaidhesh, TK01, 01:30 PM-02:30 PM, Haircut Men - Senior Styli…" at bounding box center [871, 298] width 1374 height 331
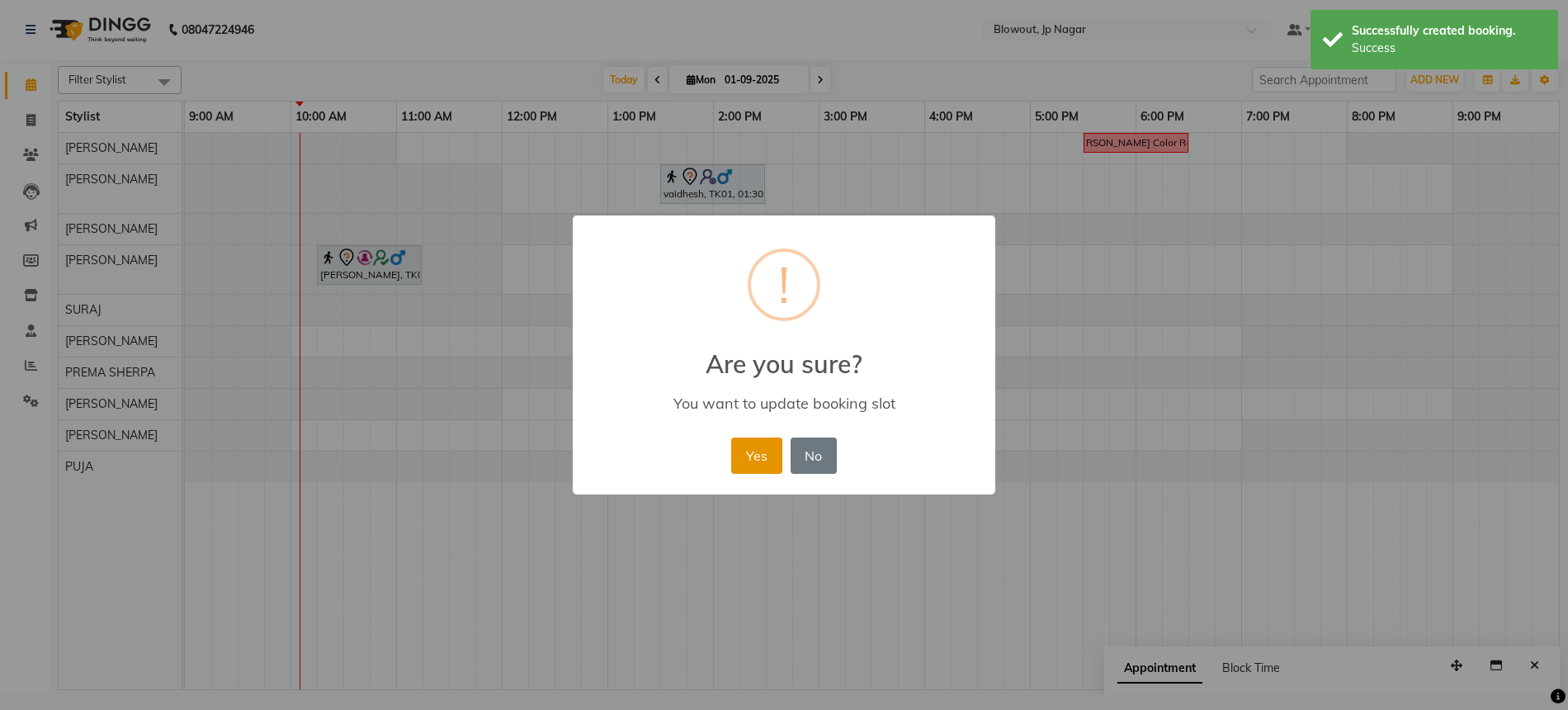
click at [764, 451] on button "Yes" at bounding box center [757, 455] width 51 height 37
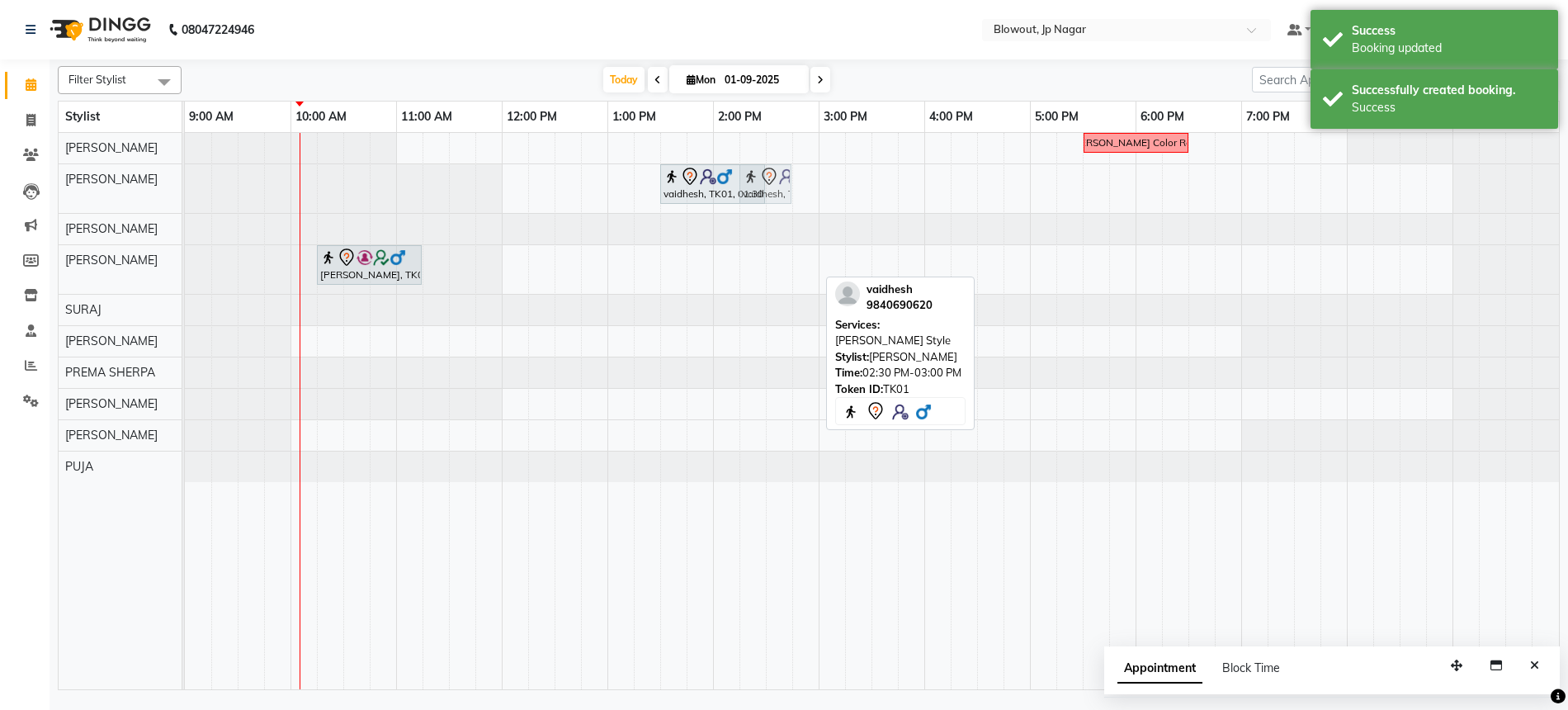
drag, startPoint x: 792, startPoint y: 273, endPoint x: 777, endPoint y: 199, distance: 75.5
click at [777, 199] on tbody "Nidhi Color Recti vaidhesh, TK01, 01:30 PM-02:30 PM, Haircut Men - Senior Styli…" at bounding box center [871, 307] width 1374 height 349
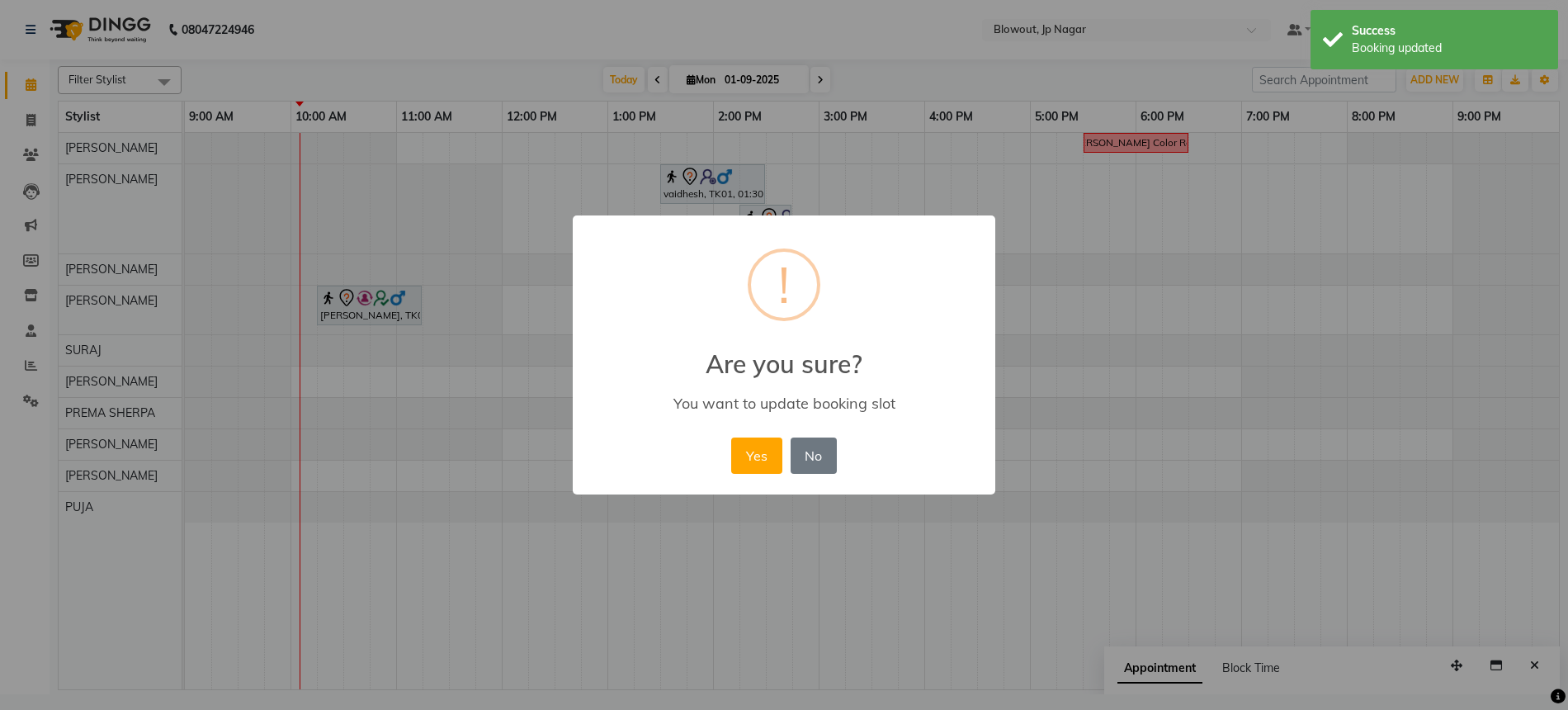
drag, startPoint x: 775, startPoint y: 449, endPoint x: 774, endPoint y: 285, distance: 164.0
click at [774, 449] on button "Yes" at bounding box center [757, 455] width 51 height 37
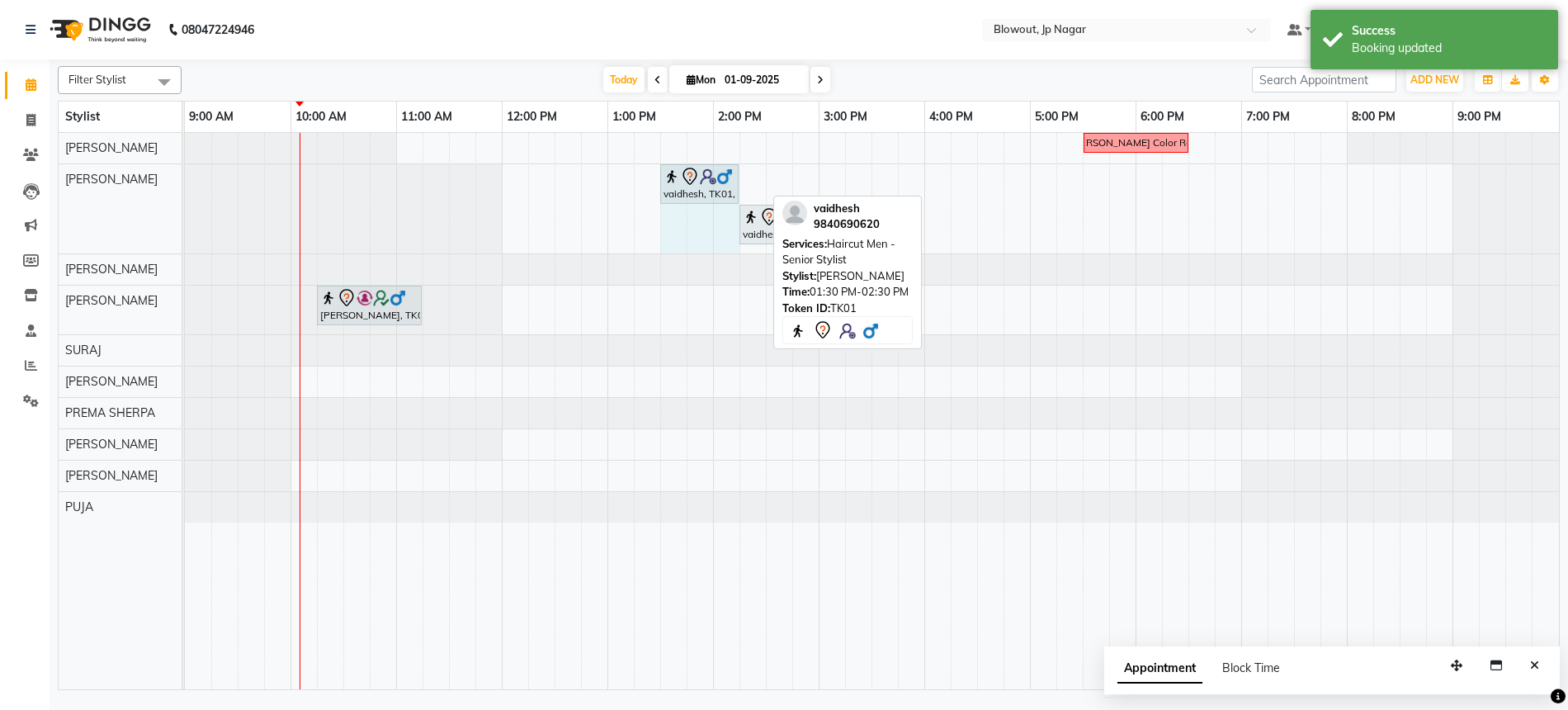
drag, startPoint x: 762, startPoint y: 177, endPoint x: 734, endPoint y: 177, distance: 28.0
click at [185, 177] on div "vaidhesh, TK01, 01:30 PM-02:30 PM, Haircut Men - Senior Stylist vaidhesh, TK01,…" at bounding box center [185, 208] width 0 height 89
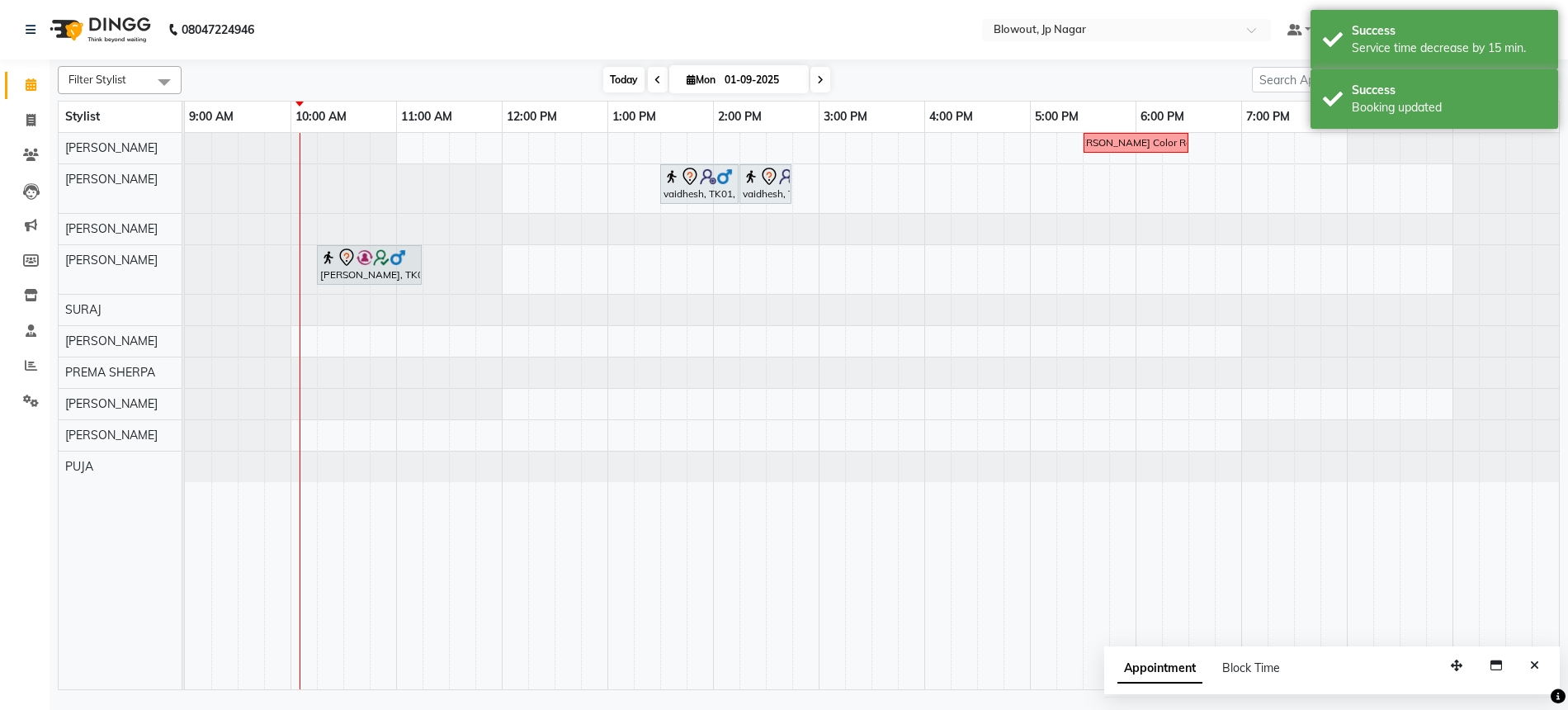
click at [629, 80] on span "Today" at bounding box center [624, 79] width 41 height 25
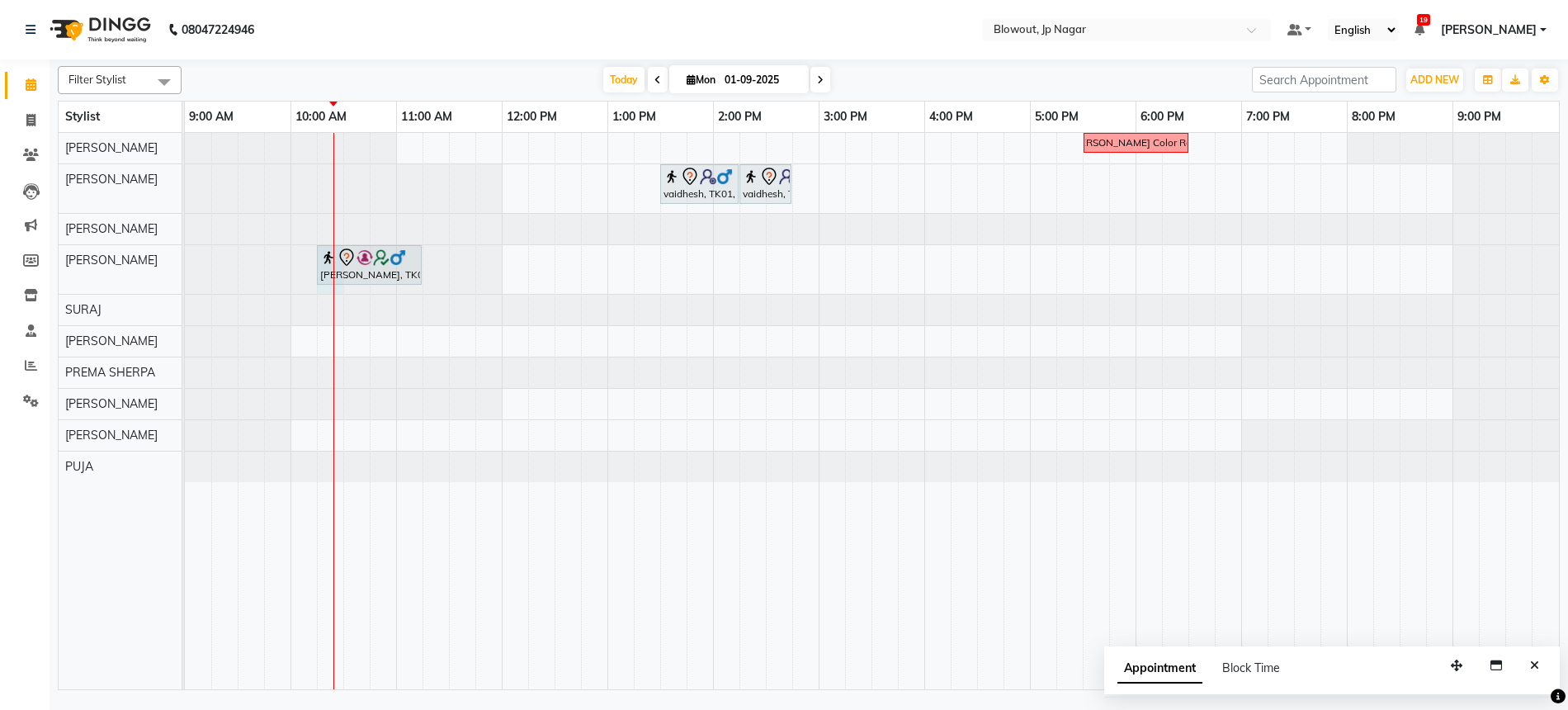
drag, startPoint x: 333, startPoint y: 279, endPoint x: 318, endPoint y: 285, distance: 16.2
click at [318, 285] on div "Nidhi Color Recti vaidhesh, TK01, 01:30 PM-02:15 PM, Haircut Men - Senior Styli…" at bounding box center [871, 411] width 1374 height 556
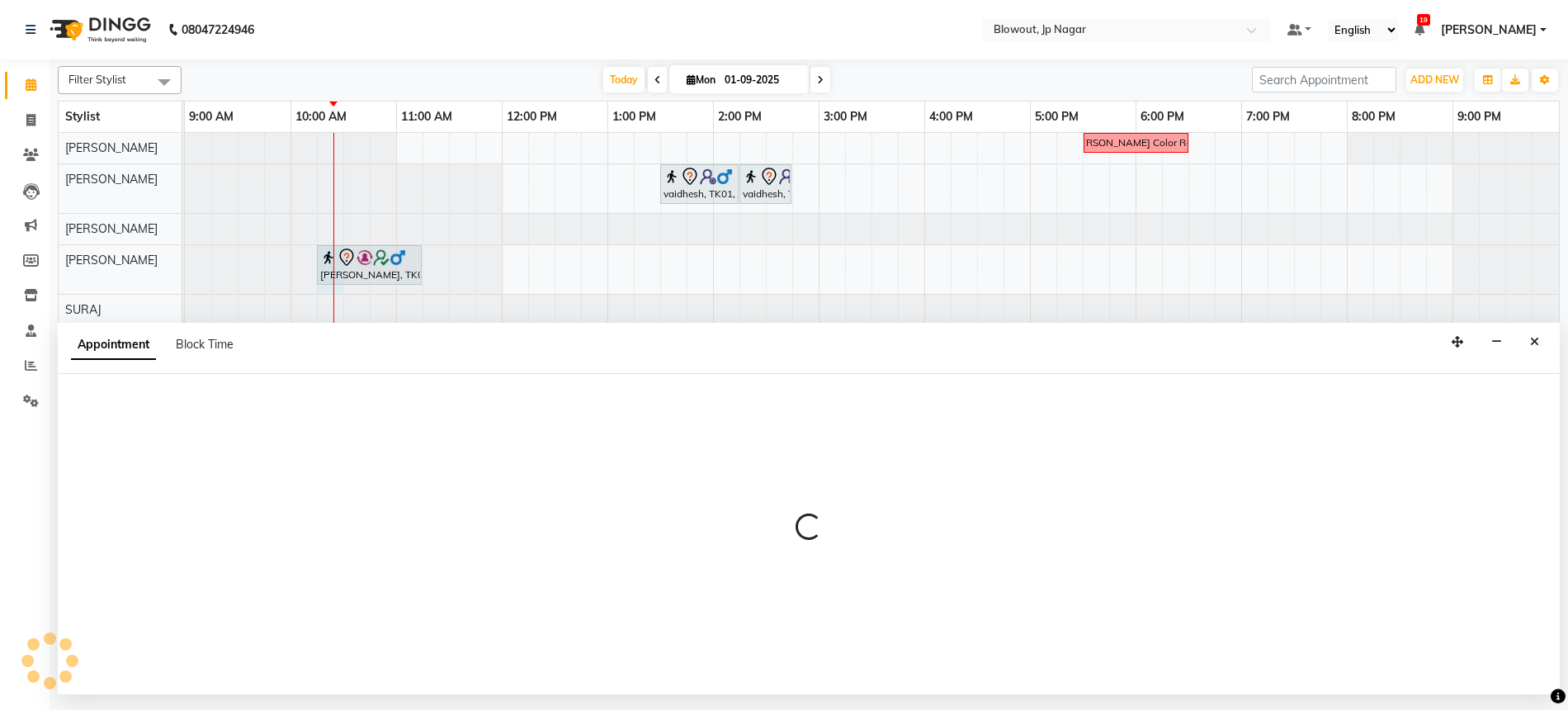
select select "85470"
select select "615"
select select "tentative"
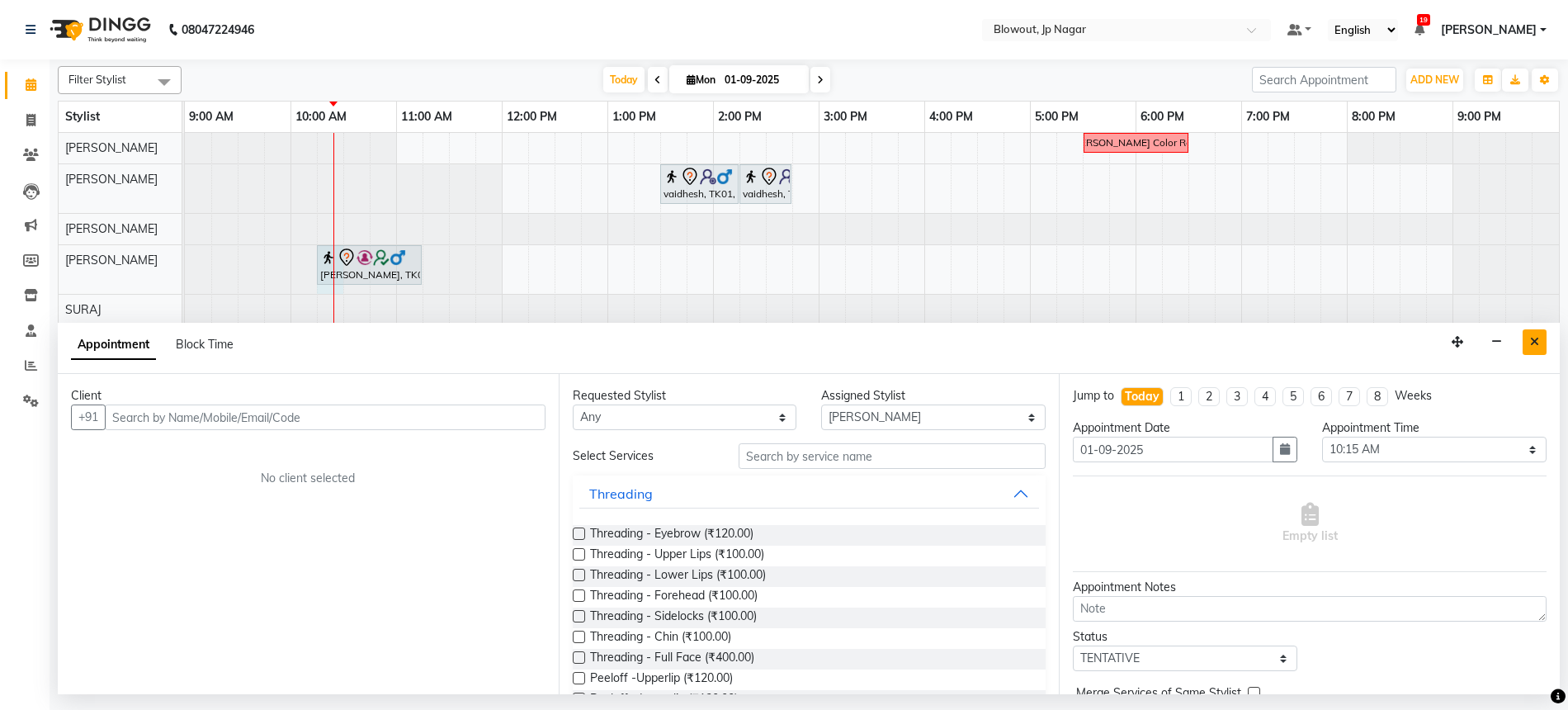
click at [1528, 348] on button "Close" at bounding box center [1535, 342] width 24 height 25
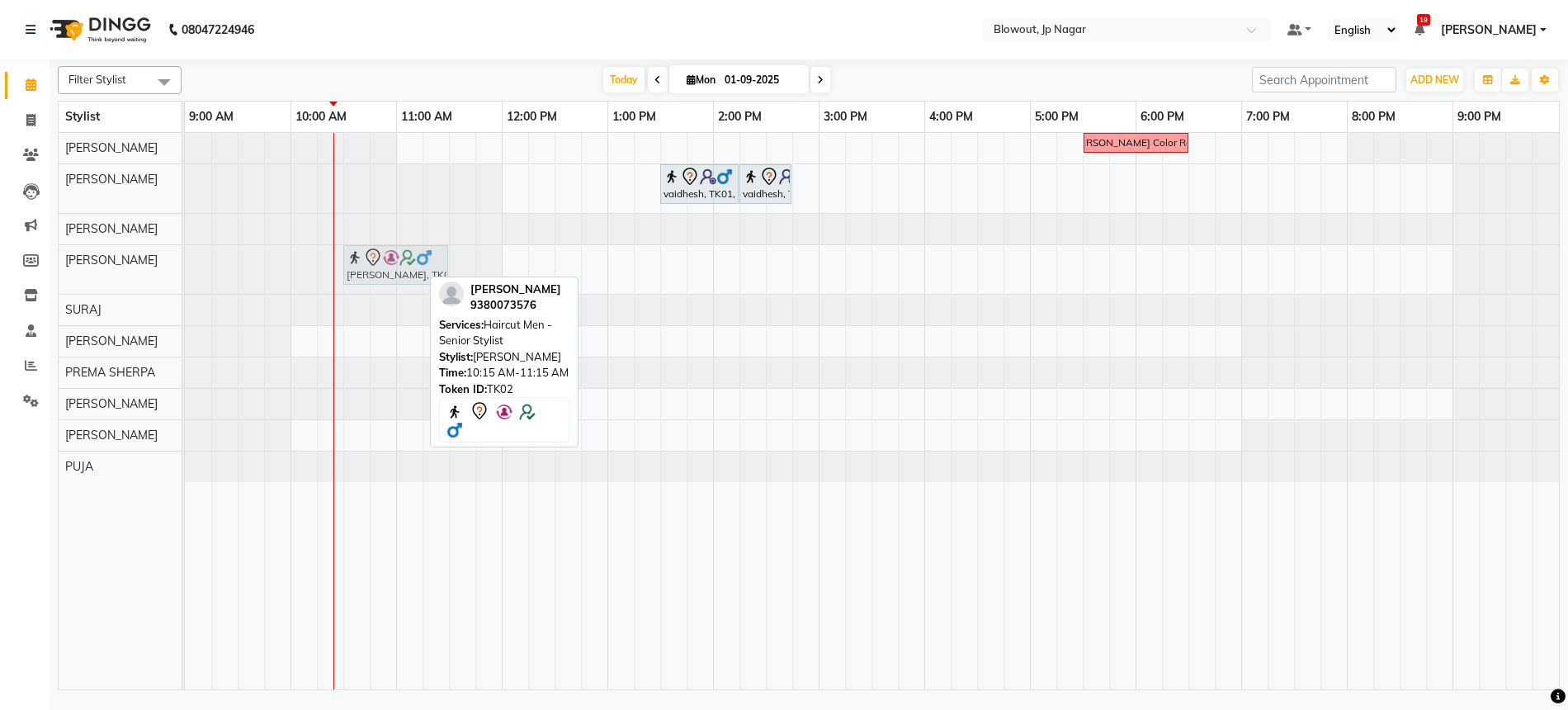
drag, startPoint x: 372, startPoint y: 276, endPoint x: 399, endPoint y: 275, distance: 27.0
click at [185, 275] on div "sharath, TK02, 10:15 AM-11:15 AM, Haircut Men - Senior Stylist sharath, TK02, 1…" at bounding box center [185, 270] width 0 height 49
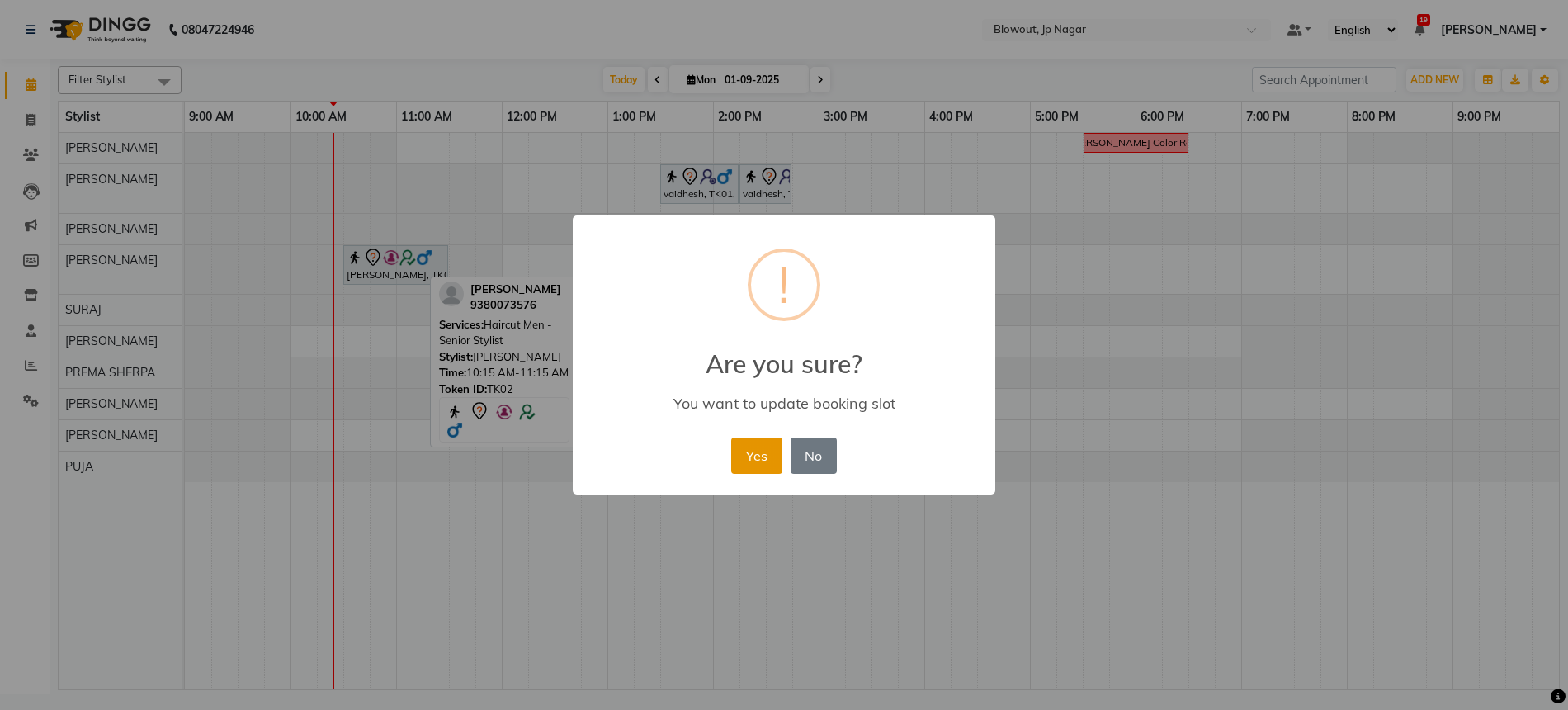
click at [745, 455] on button "Yes" at bounding box center [757, 455] width 51 height 37
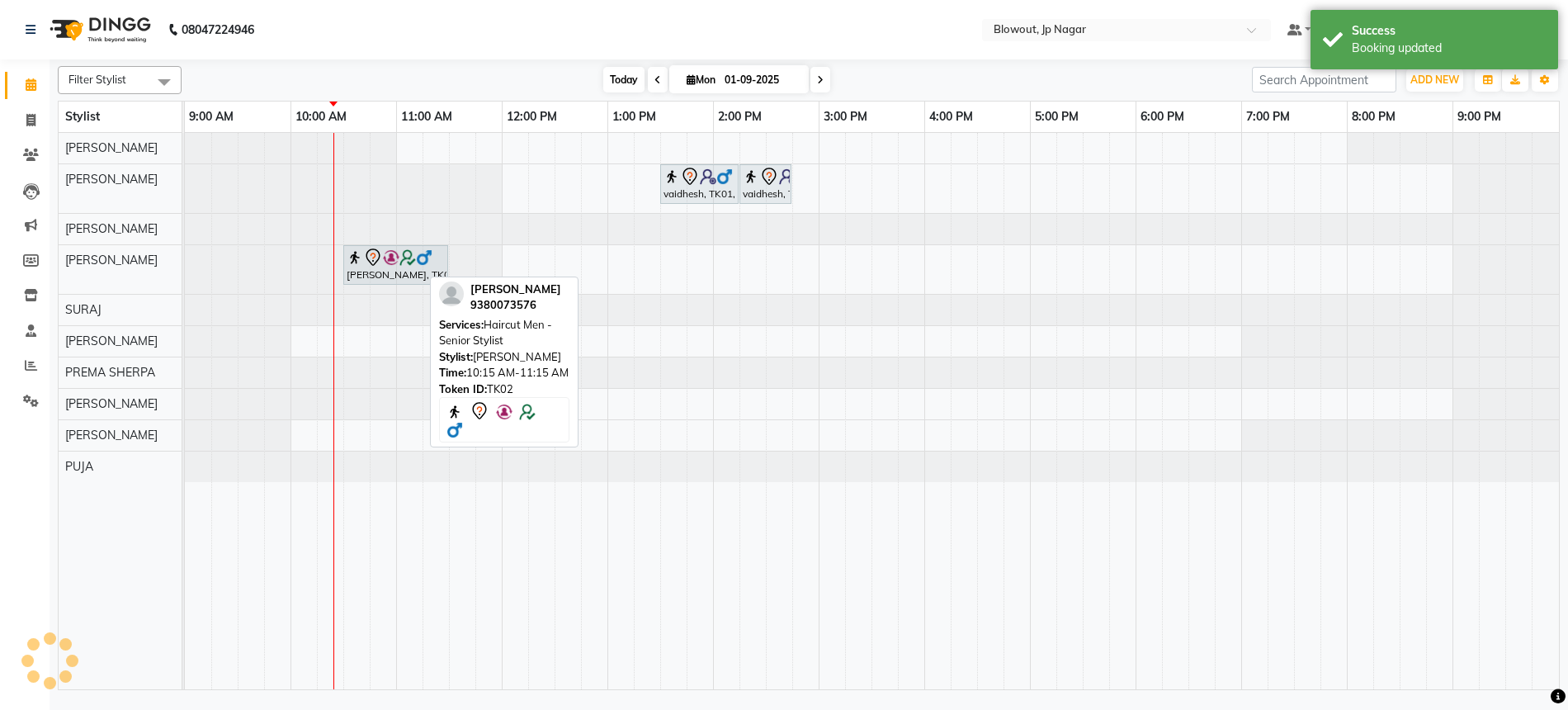
click at [621, 84] on span "Today" at bounding box center [624, 79] width 41 height 25
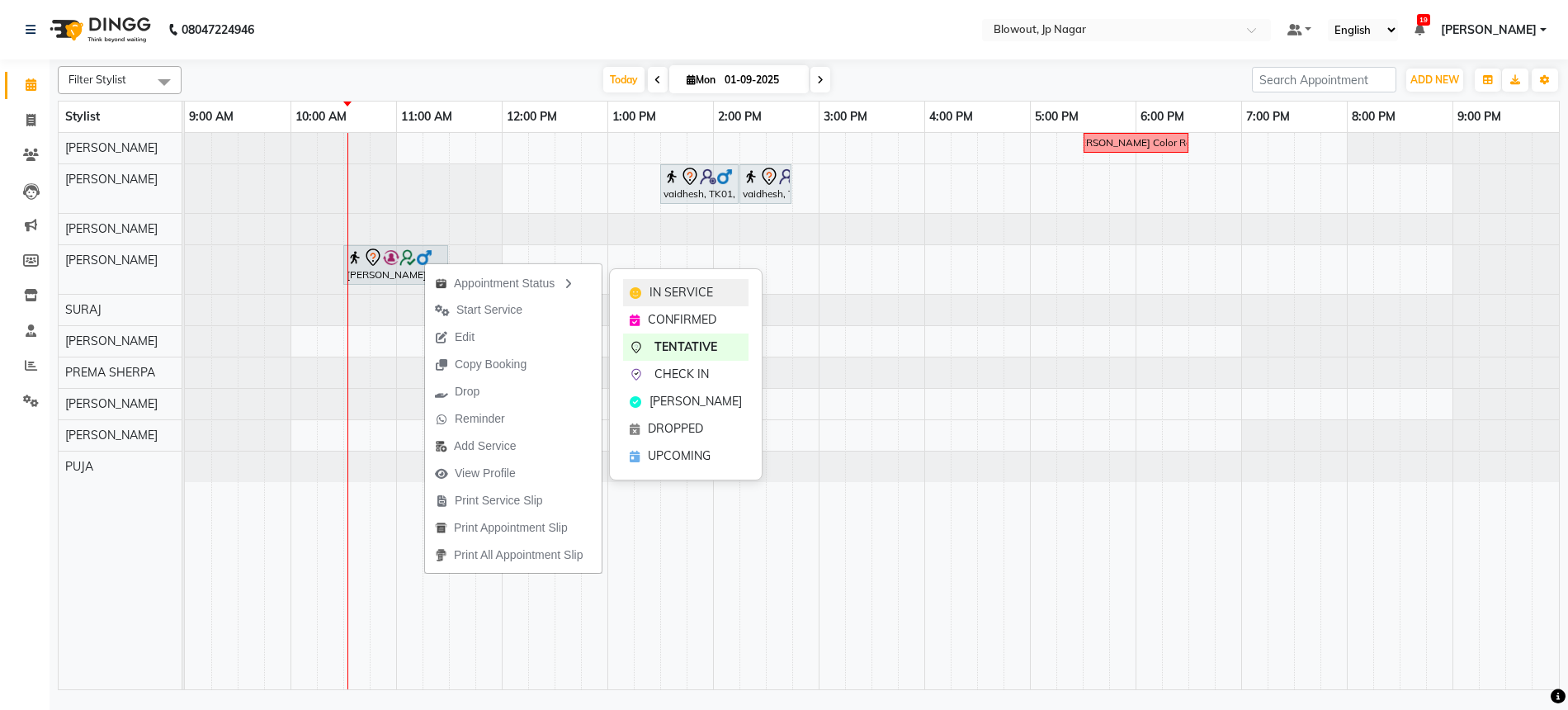
click at [637, 288] on icon at bounding box center [635, 293] width 11 height 11
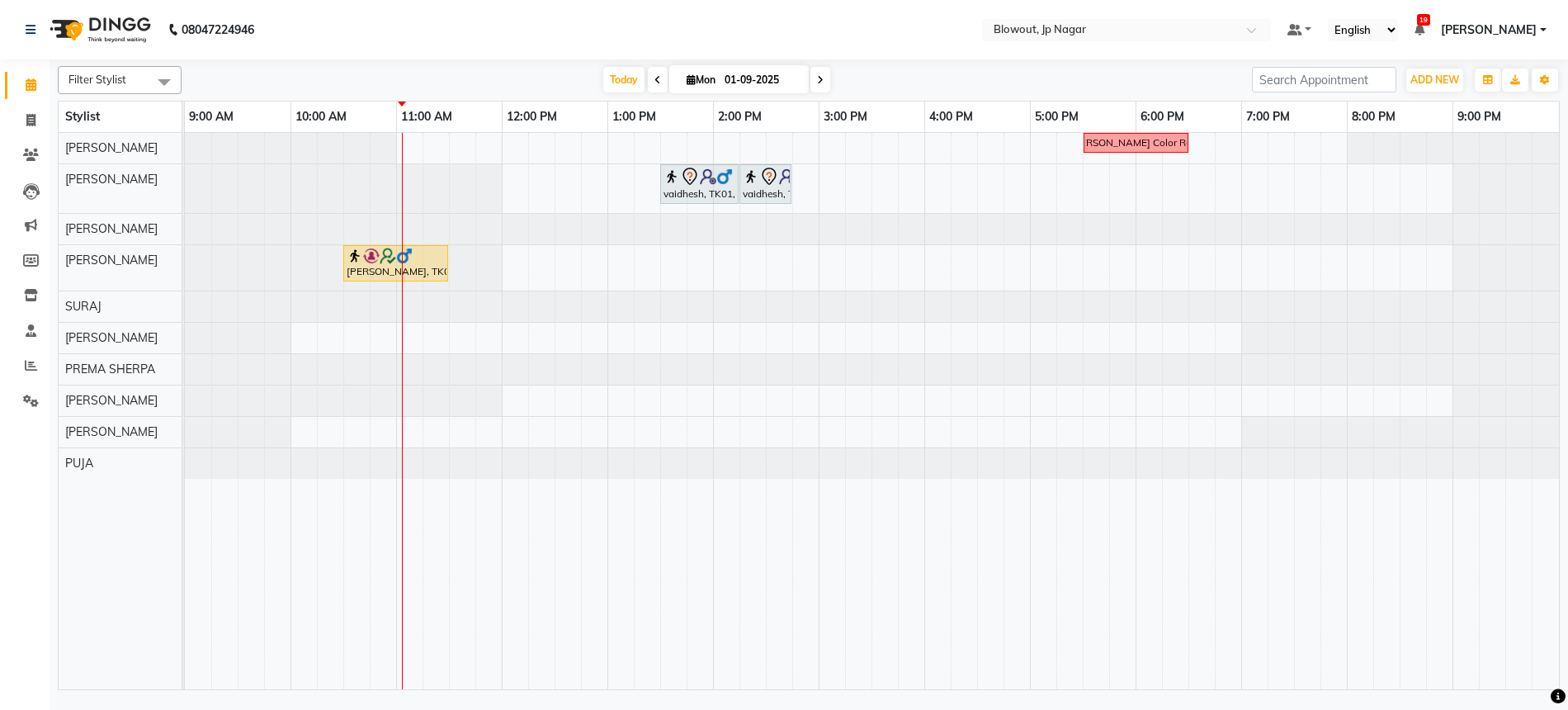
click at [826, 86] on span at bounding box center [820, 79] width 20 height 25
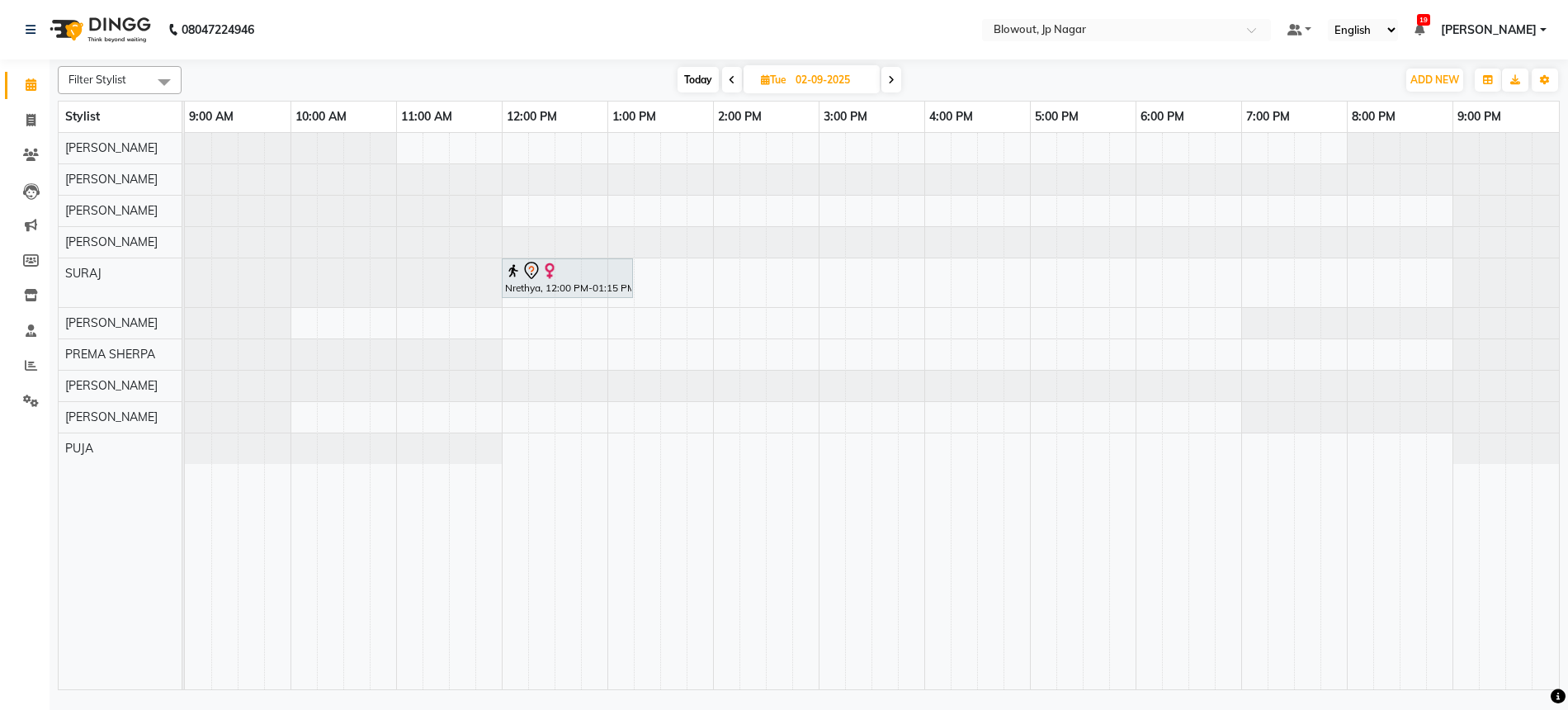
click at [683, 87] on span "Today" at bounding box center [698, 79] width 41 height 25
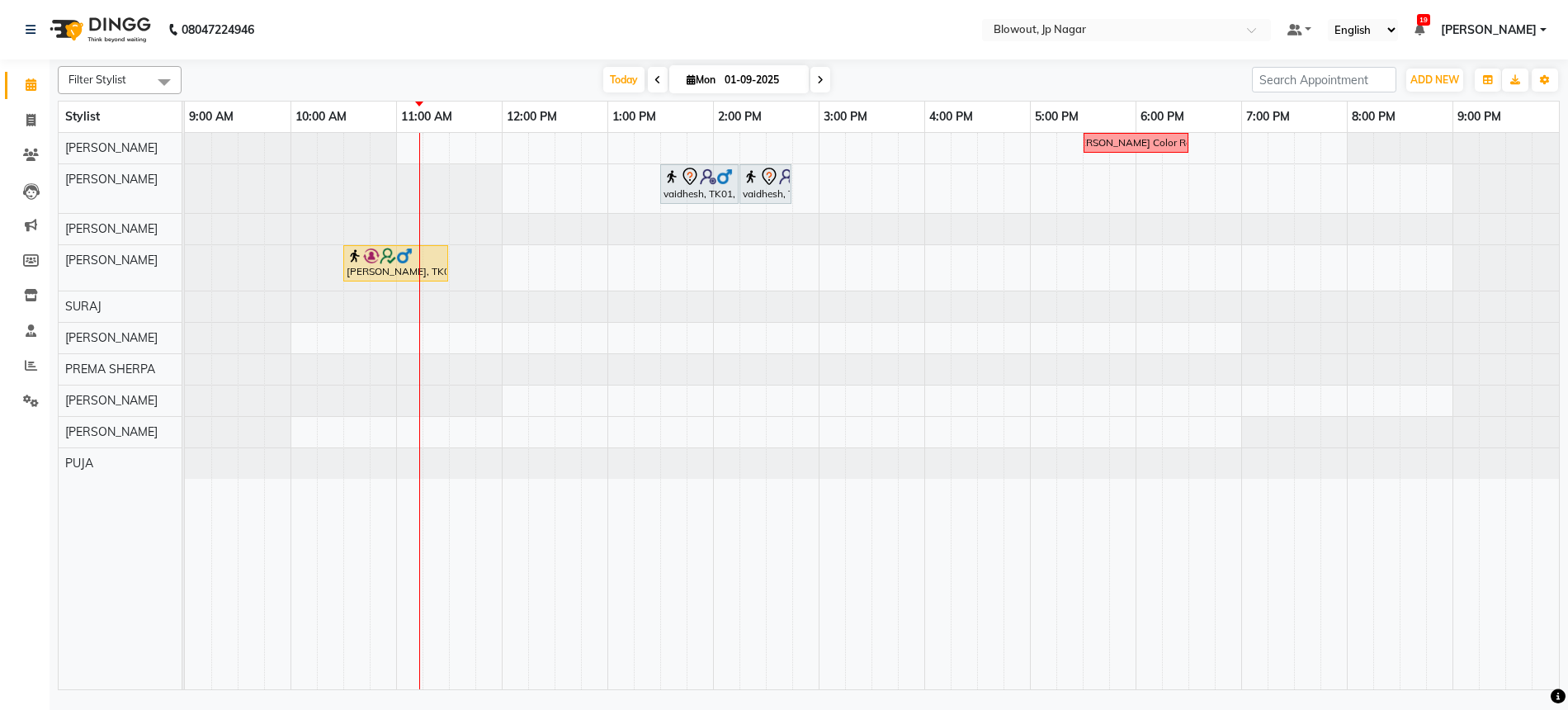
click at [656, 81] on icon at bounding box center [658, 80] width 7 height 10
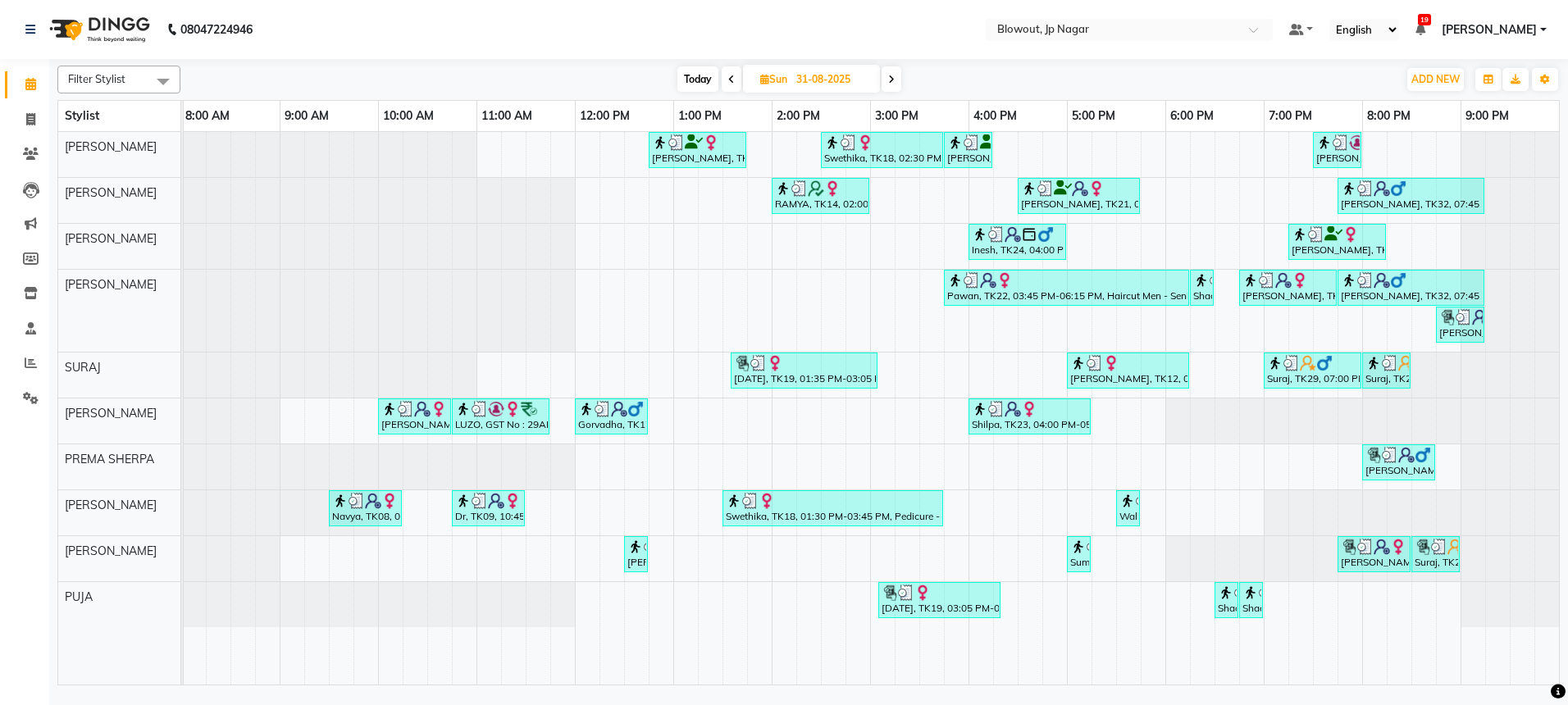
scroll to position [0, 3]
click at [703, 74] on span "Today" at bounding box center [698, 78] width 41 height 25
type input "01-09-2025"
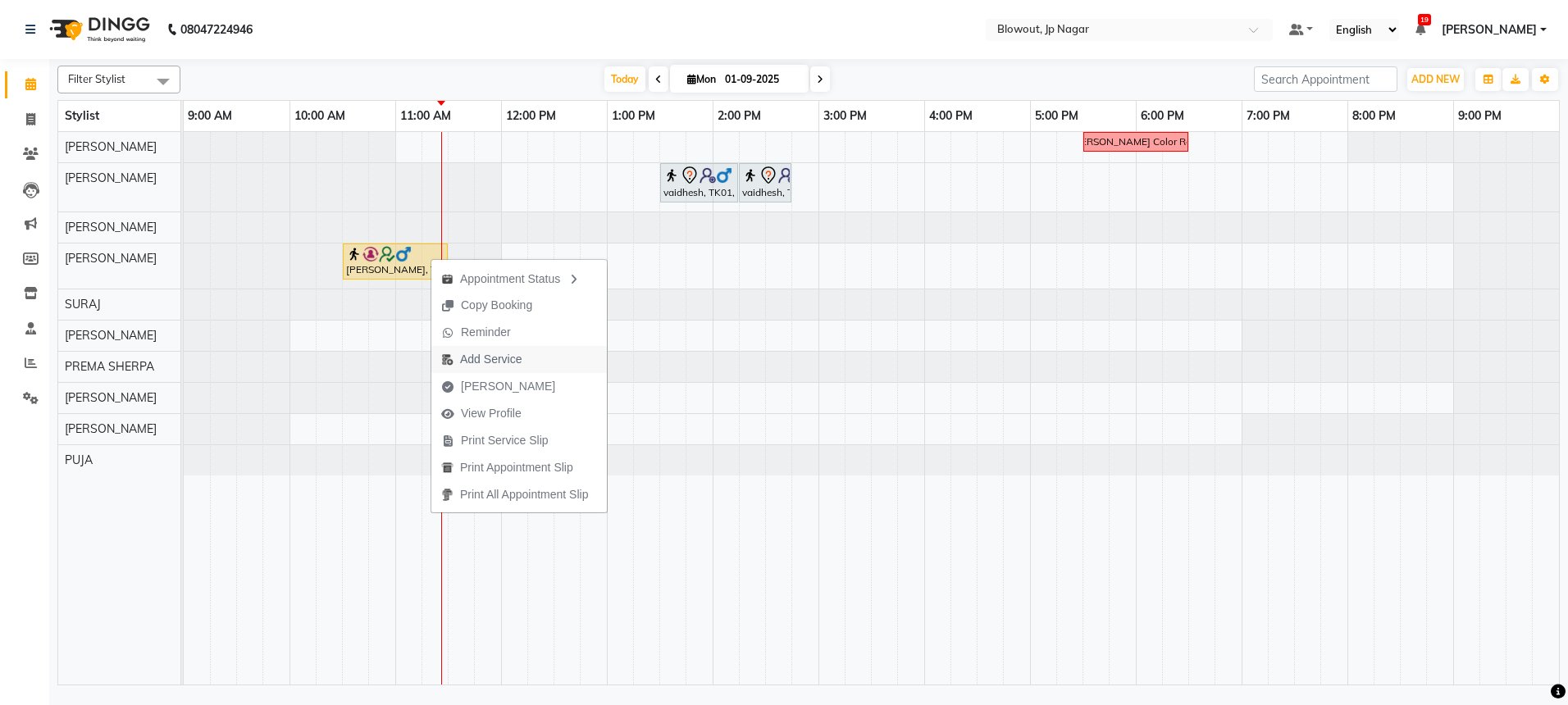
click at [478, 352] on span "Add Service" at bounding box center [490, 359] width 61 height 18
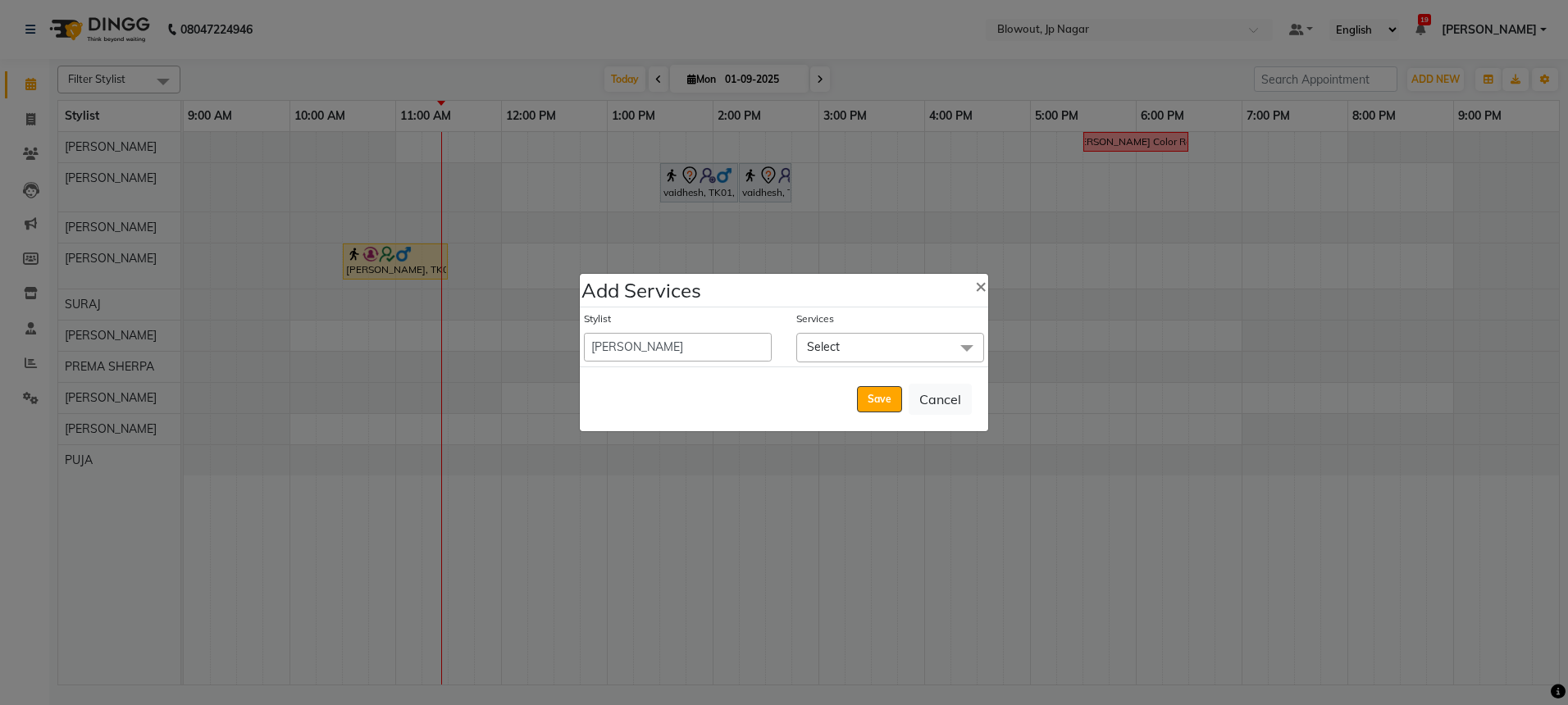
click at [865, 335] on span "Select" at bounding box center [891, 347] width 188 height 29
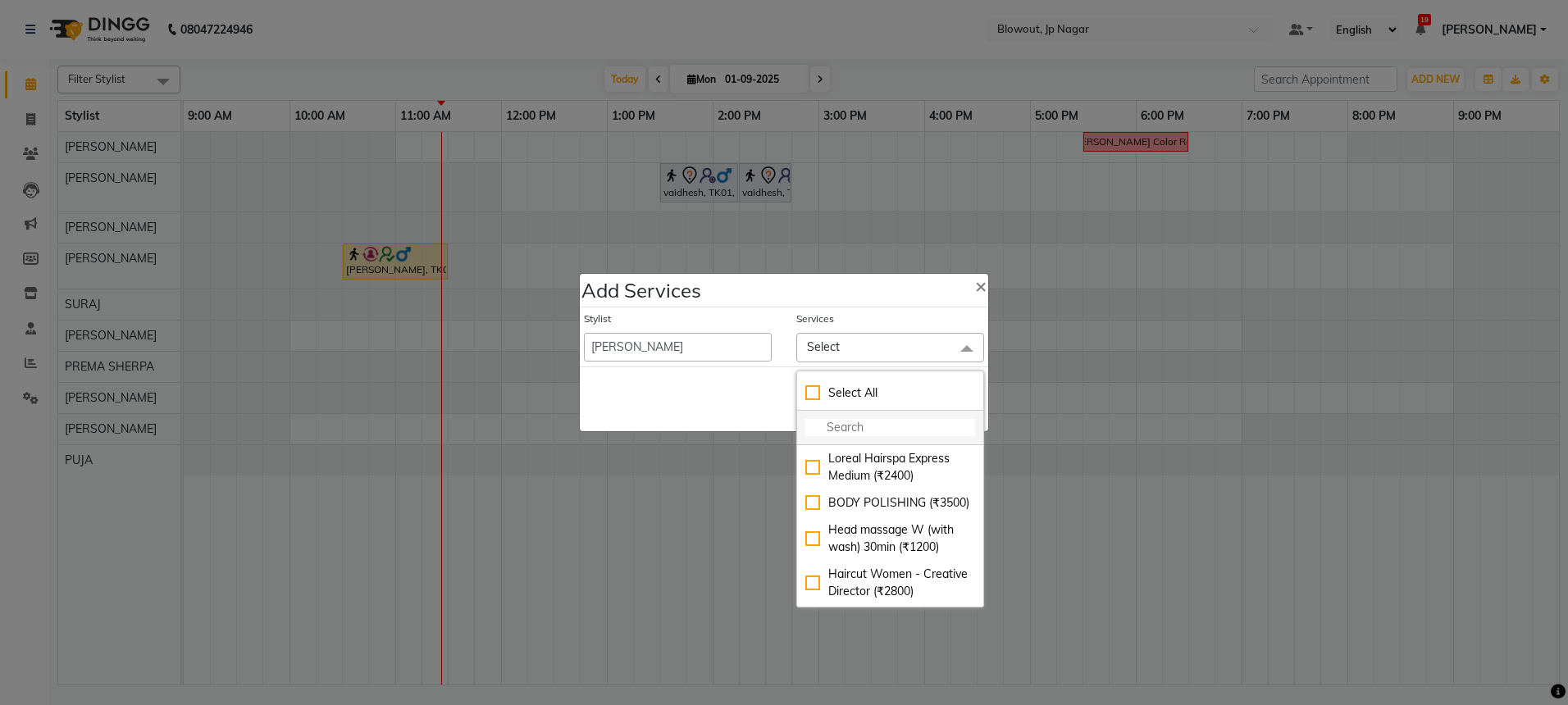
click at [841, 437] on li at bounding box center [890, 427] width 186 height 34
click at [836, 432] on input "multiselect-search" at bounding box center [890, 427] width 169 height 18
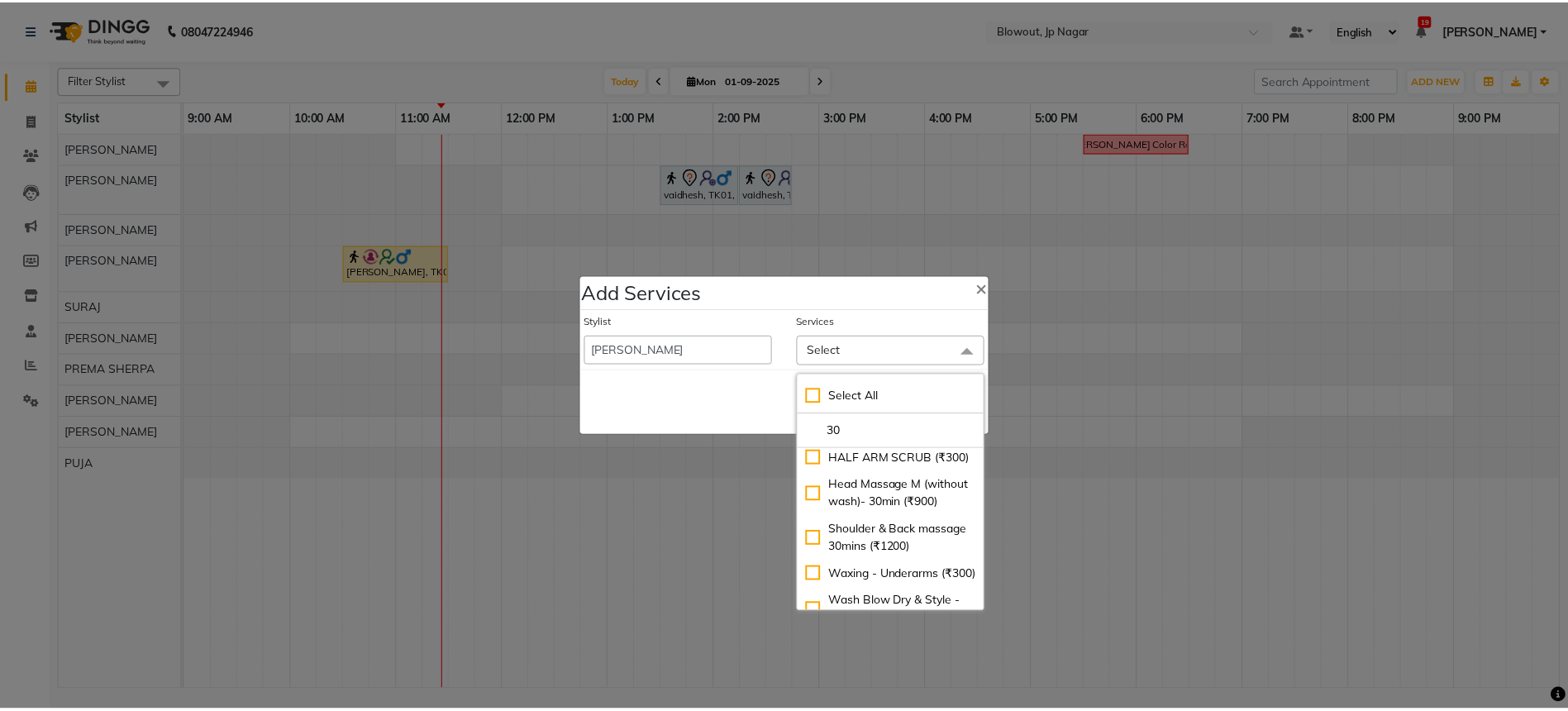
scroll to position [299, 0]
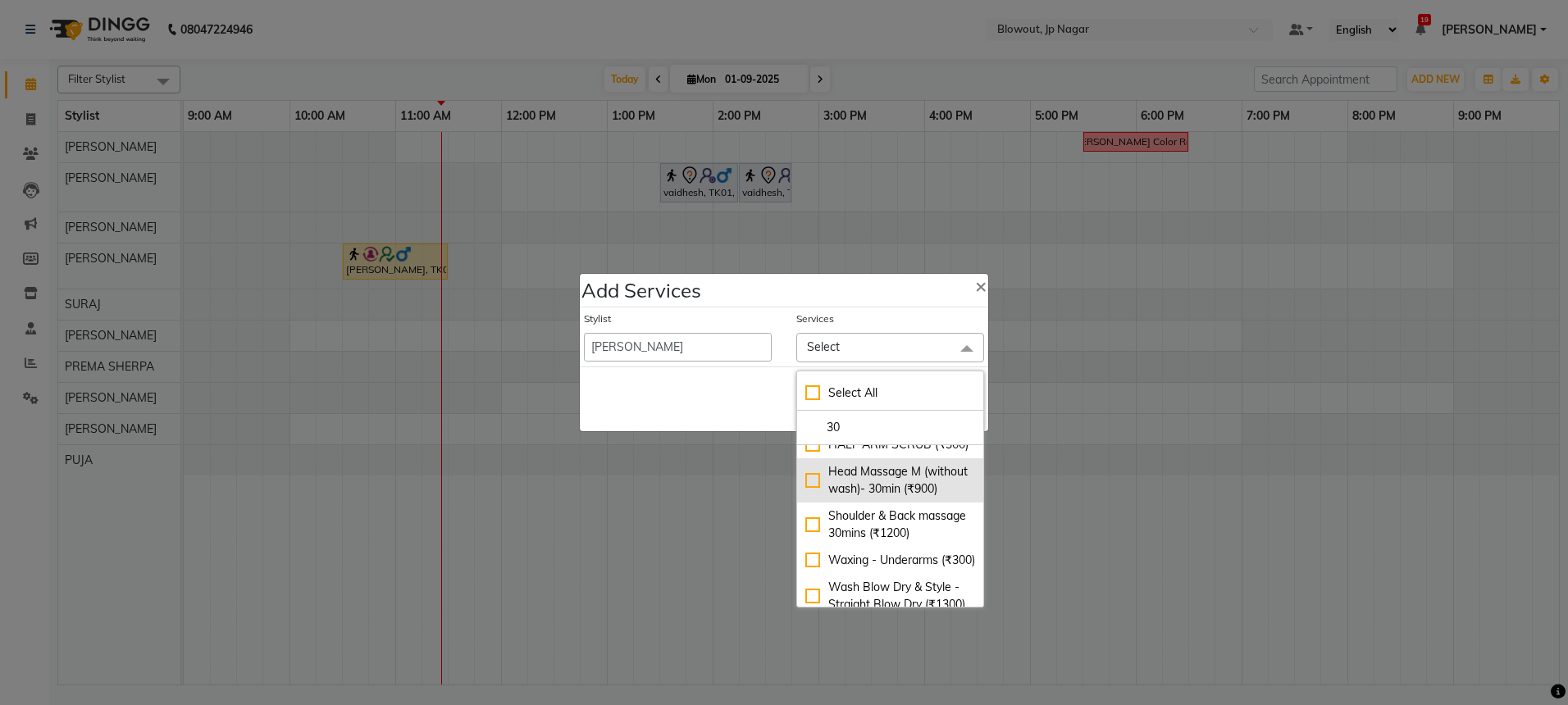
type input "30"
click at [914, 498] on div "Head Massage M (without wash)- 30min (₹900)" at bounding box center [890, 480] width 169 height 34
checkbox input "true"
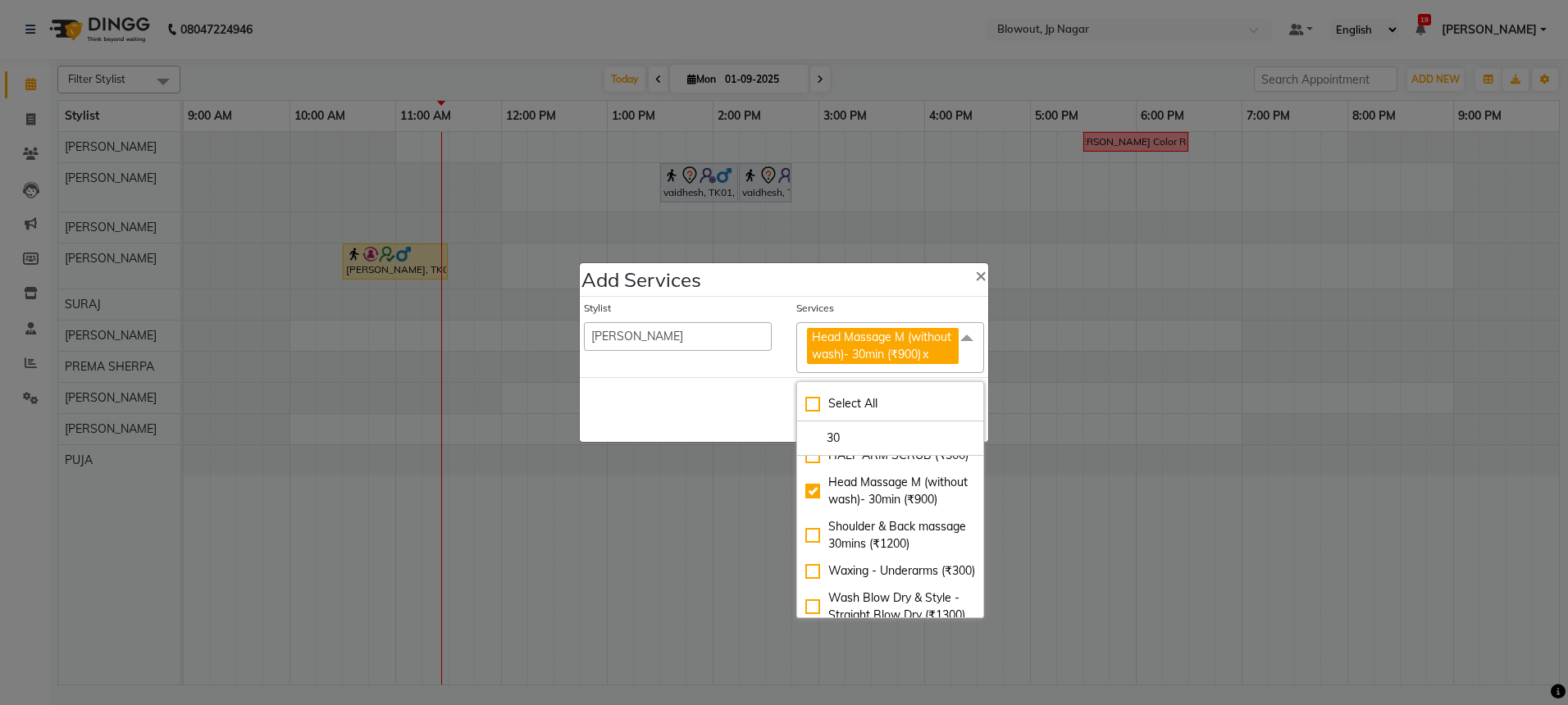
click at [783, 419] on div "Save Cancel" at bounding box center [784, 409] width 409 height 65
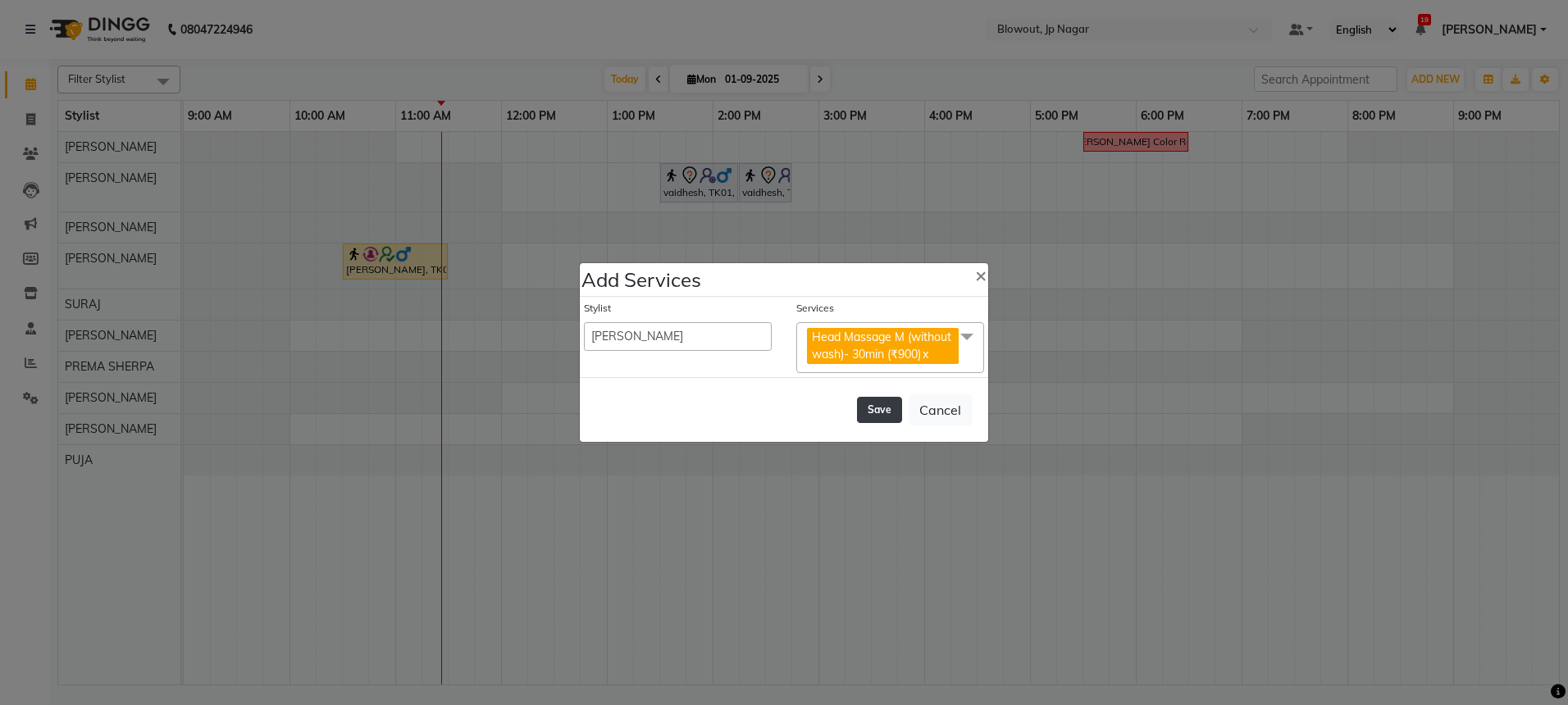
click at [881, 397] on button "Save" at bounding box center [879, 409] width 45 height 26
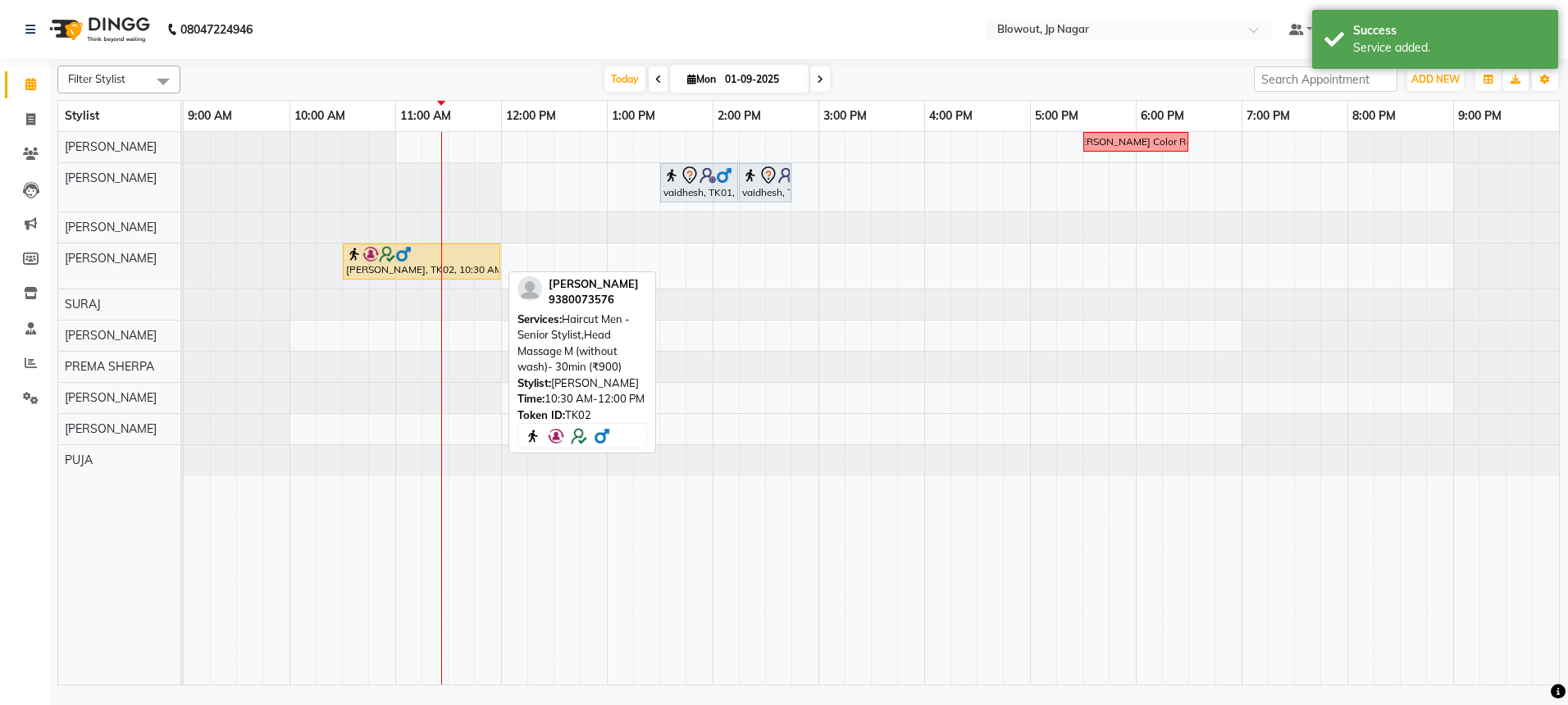
click at [465, 270] on div "sharath, TK02, 10:30 AM-12:00 PM, Haircut Men - Senior Stylist,Head Massage M (…" at bounding box center [422, 260] width 154 height 31
click at [465, 268] on div "sharath, TK02, 10:30 AM-12:00 PM, Haircut Men - Senior Stylist,Head Massage M (…" at bounding box center [422, 260] width 154 height 31
select select "1"
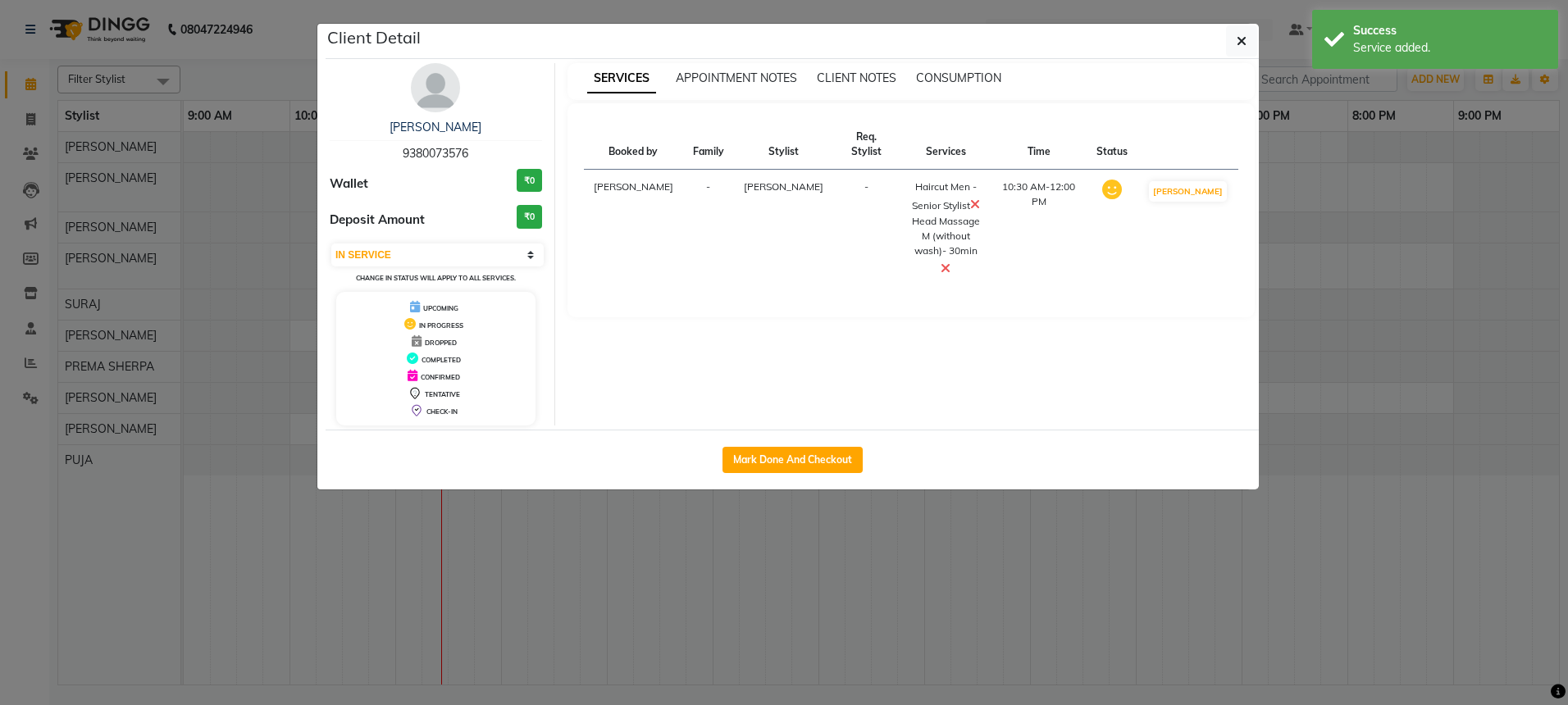
click at [941, 261] on icon at bounding box center [945, 268] width 10 height 13
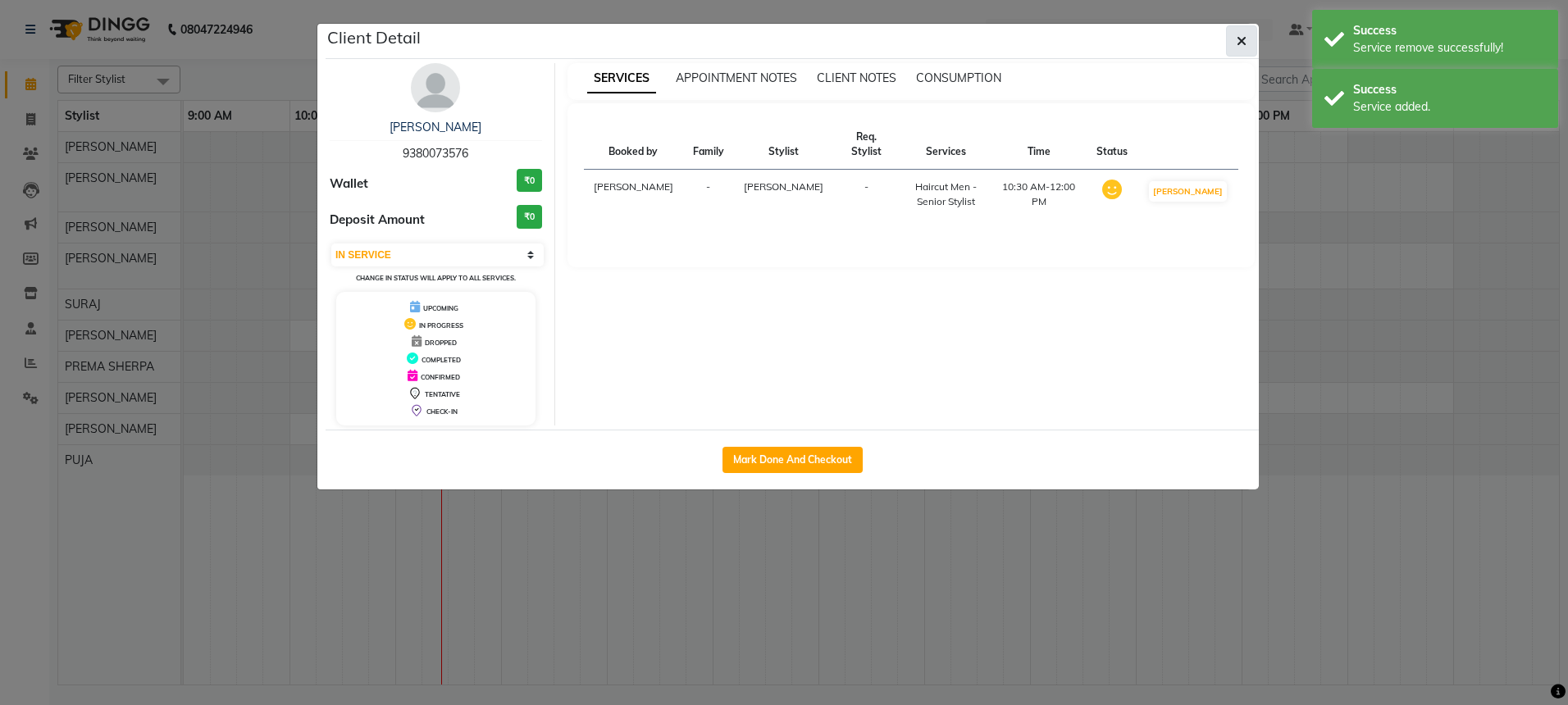
click at [1244, 40] on icon "button" at bounding box center [1241, 41] width 10 height 13
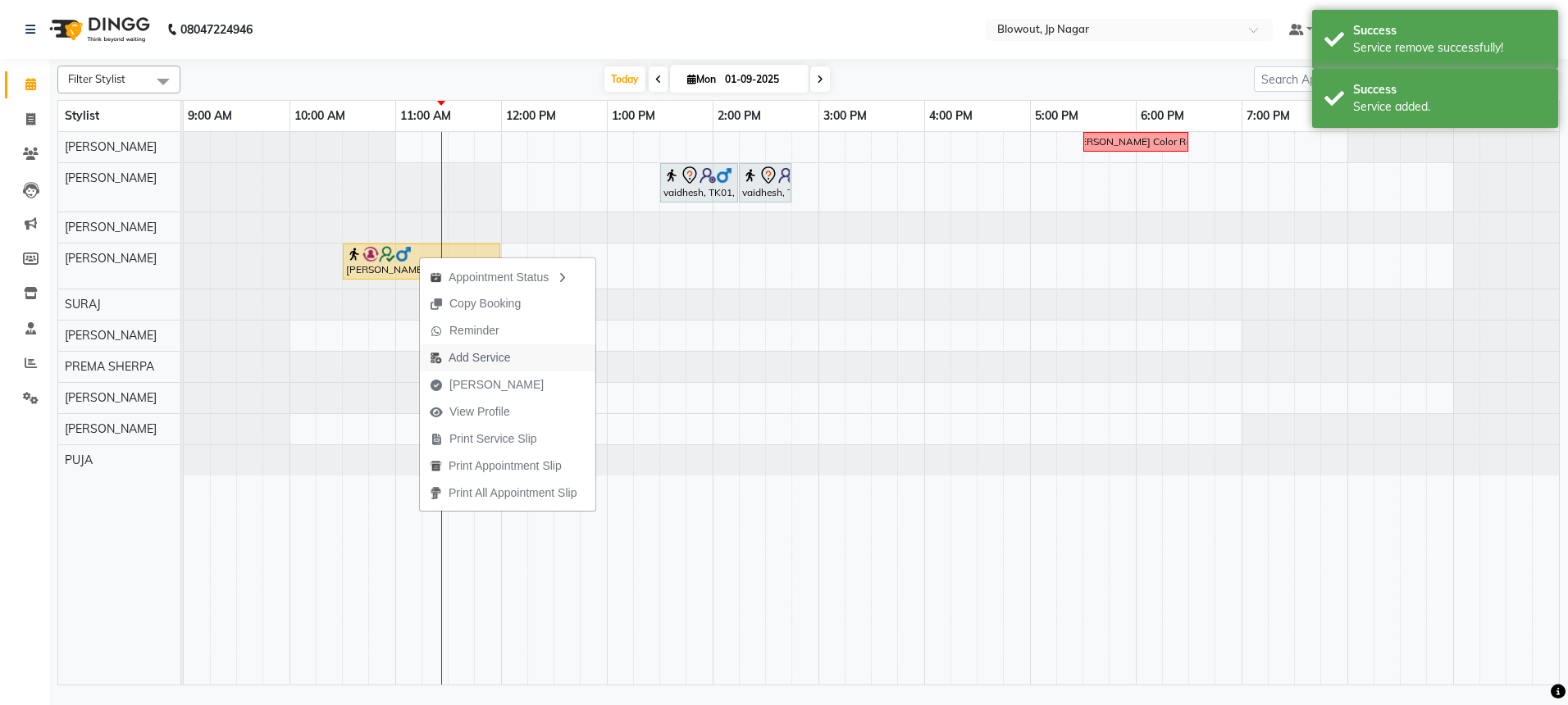
click at [477, 349] on span "Add Service" at bounding box center [479, 357] width 61 height 18
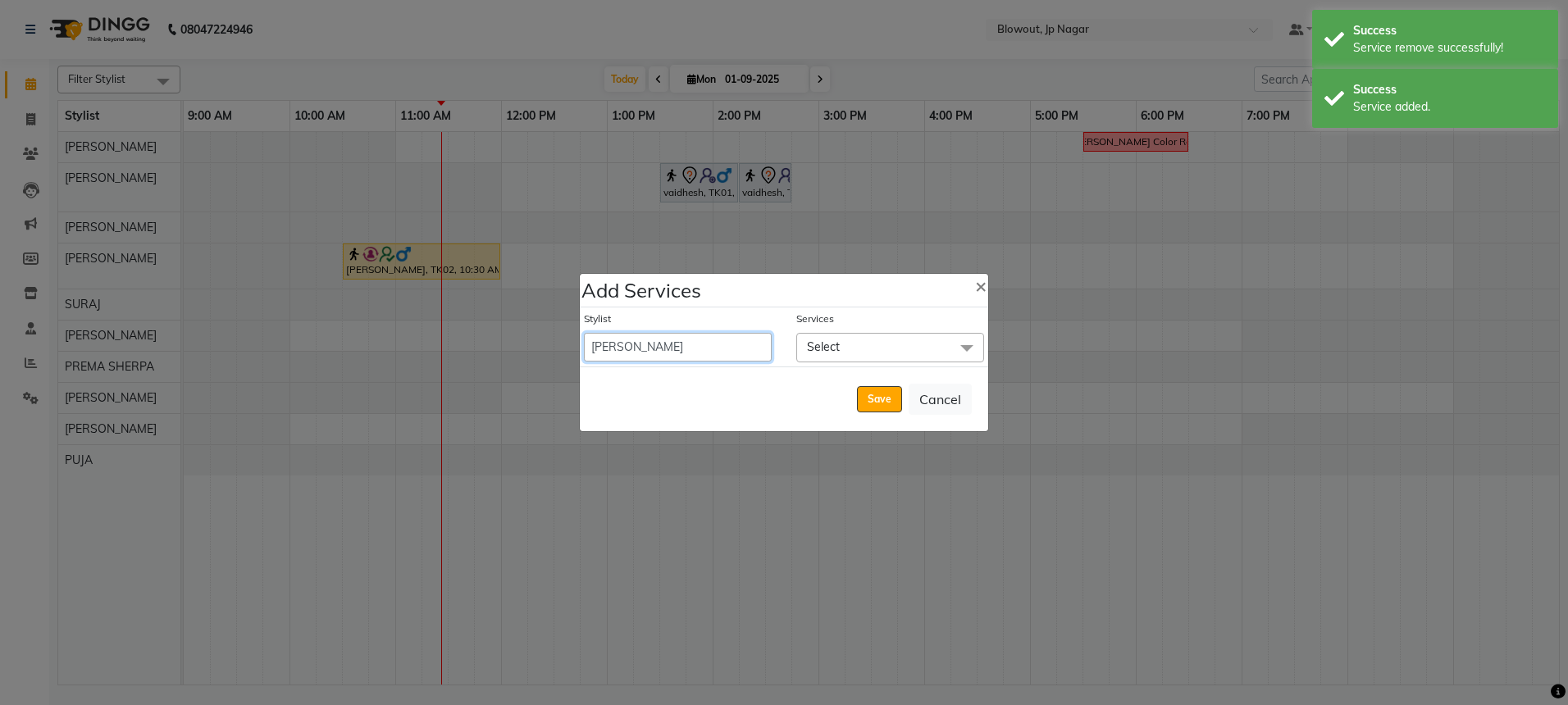
click at [663, 345] on select "BINOD DICKY SHERPA GIRI JITEN JOHN JULIE MALSAWMTLUANGI Malsawmtluanngi MANJUNA…" at bounding box center [677, 347] width 188 height 29
select select "59438"
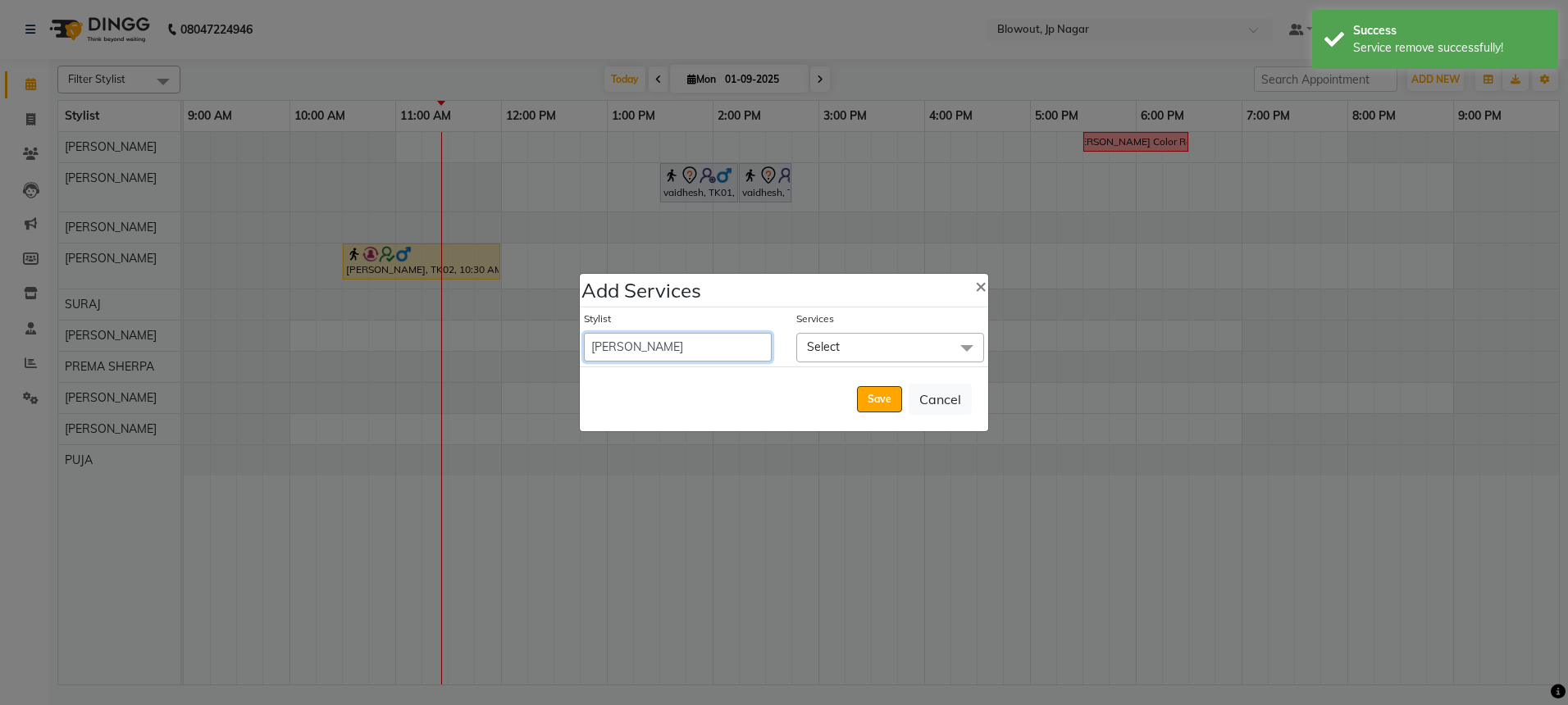
select select "690"
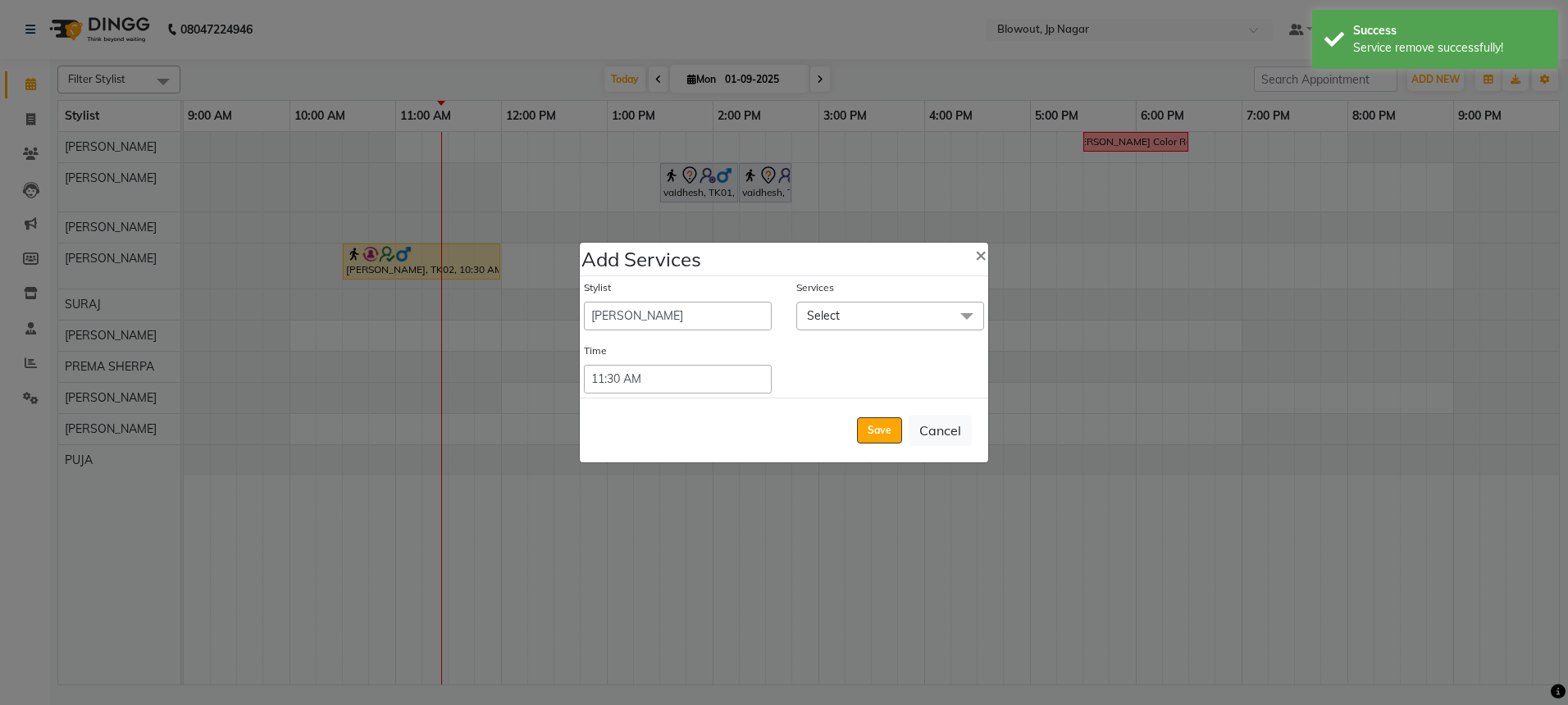
click at [836, 327] on span "Select" at bounding box center [891, 315] width 188 height 29
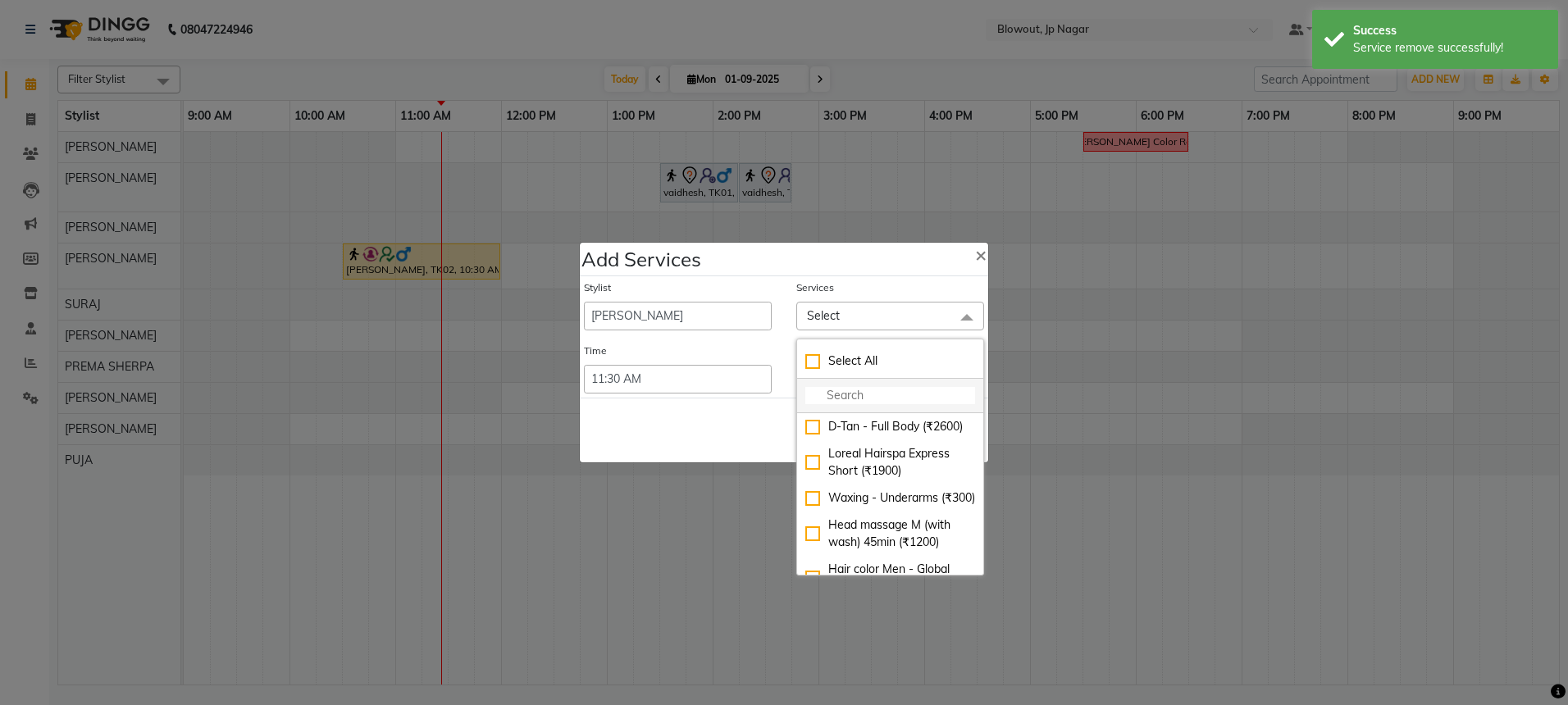
click at [842, 391] on input "multiselect-search" at bounding box center [890, 395] width 169 height 18
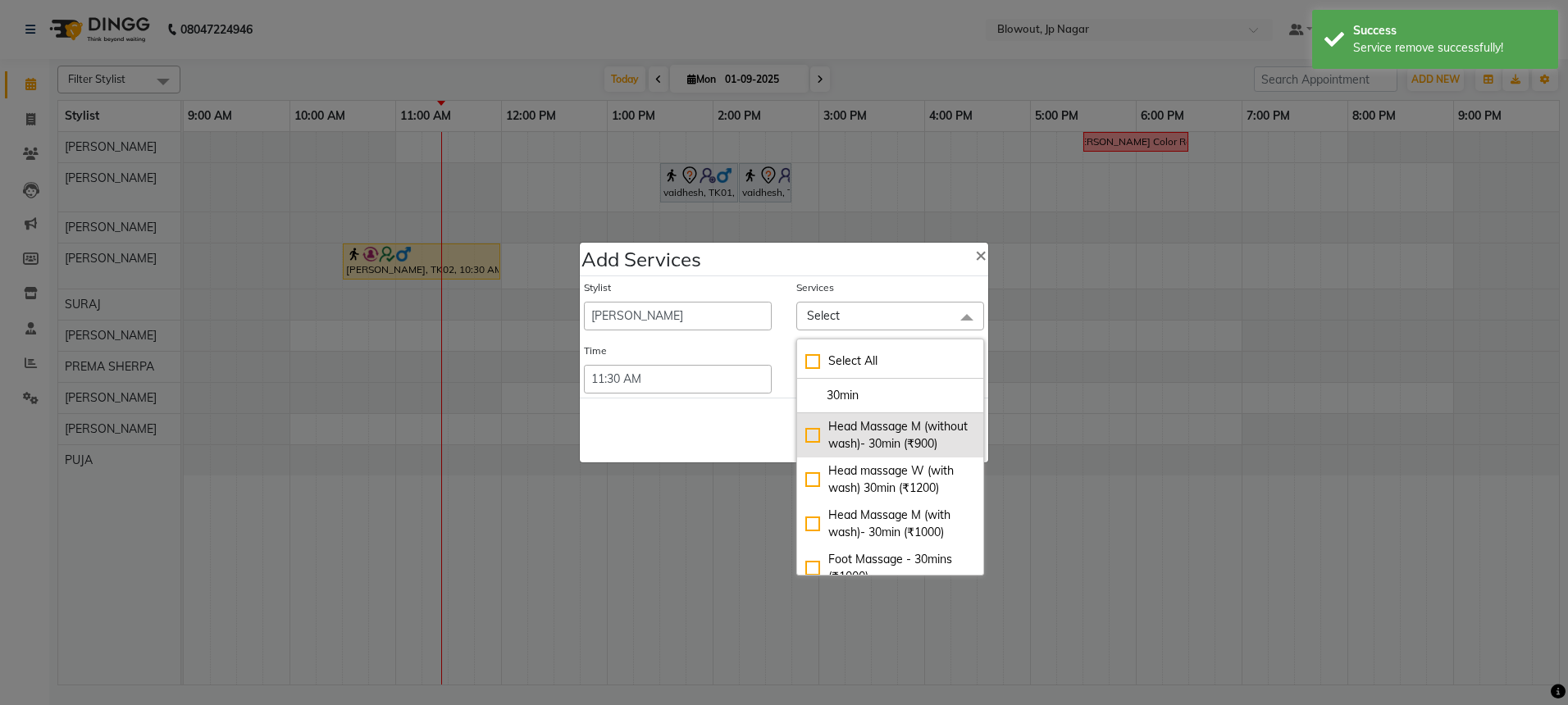
type input "30min"
click at [855, 440] on div "Head Massage M (without wash)- 30min (₹900)" at bounding box center [890, 434] width 169 height 34
checkbox input "true"
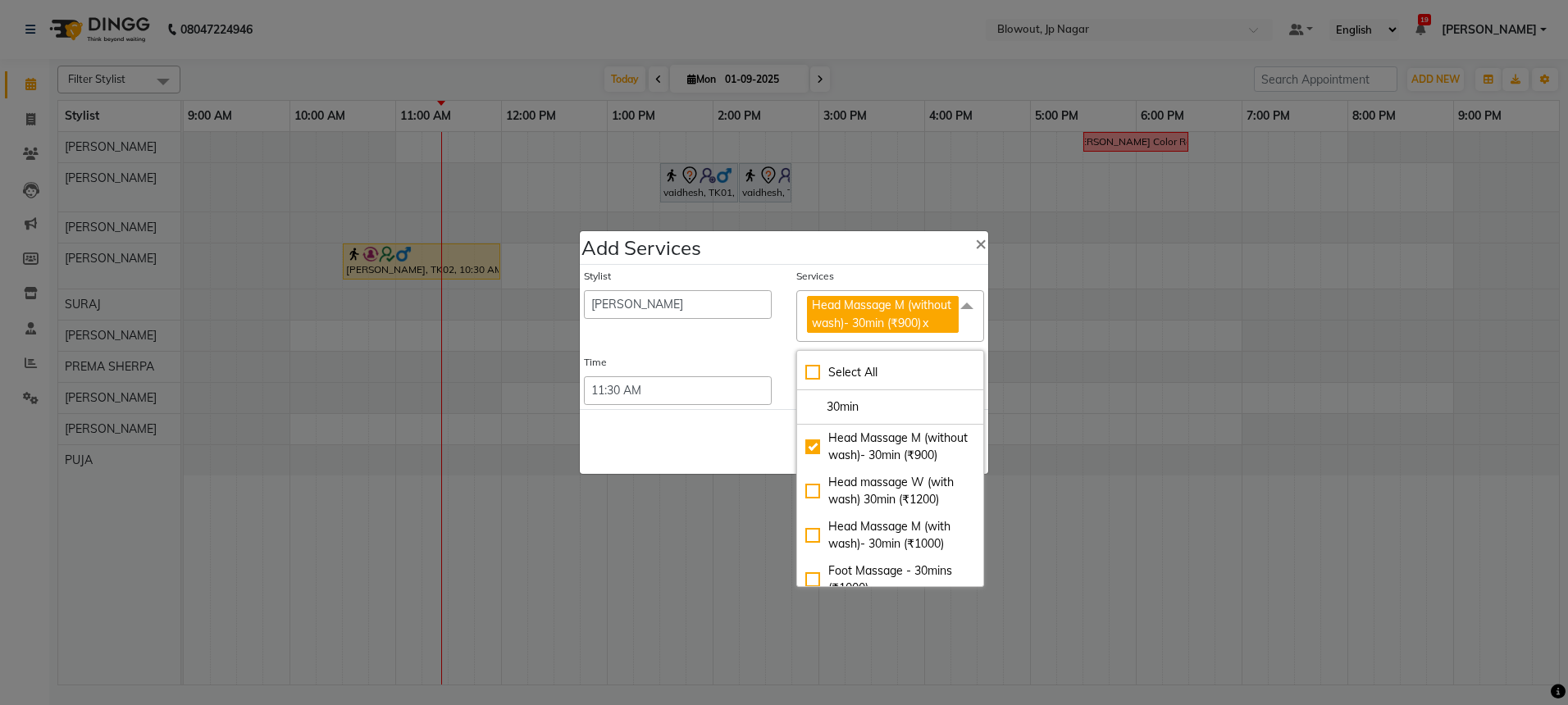
click at [764, 429] on div "Save Cancel" at bounding box center [784, 442] width 409 height 65
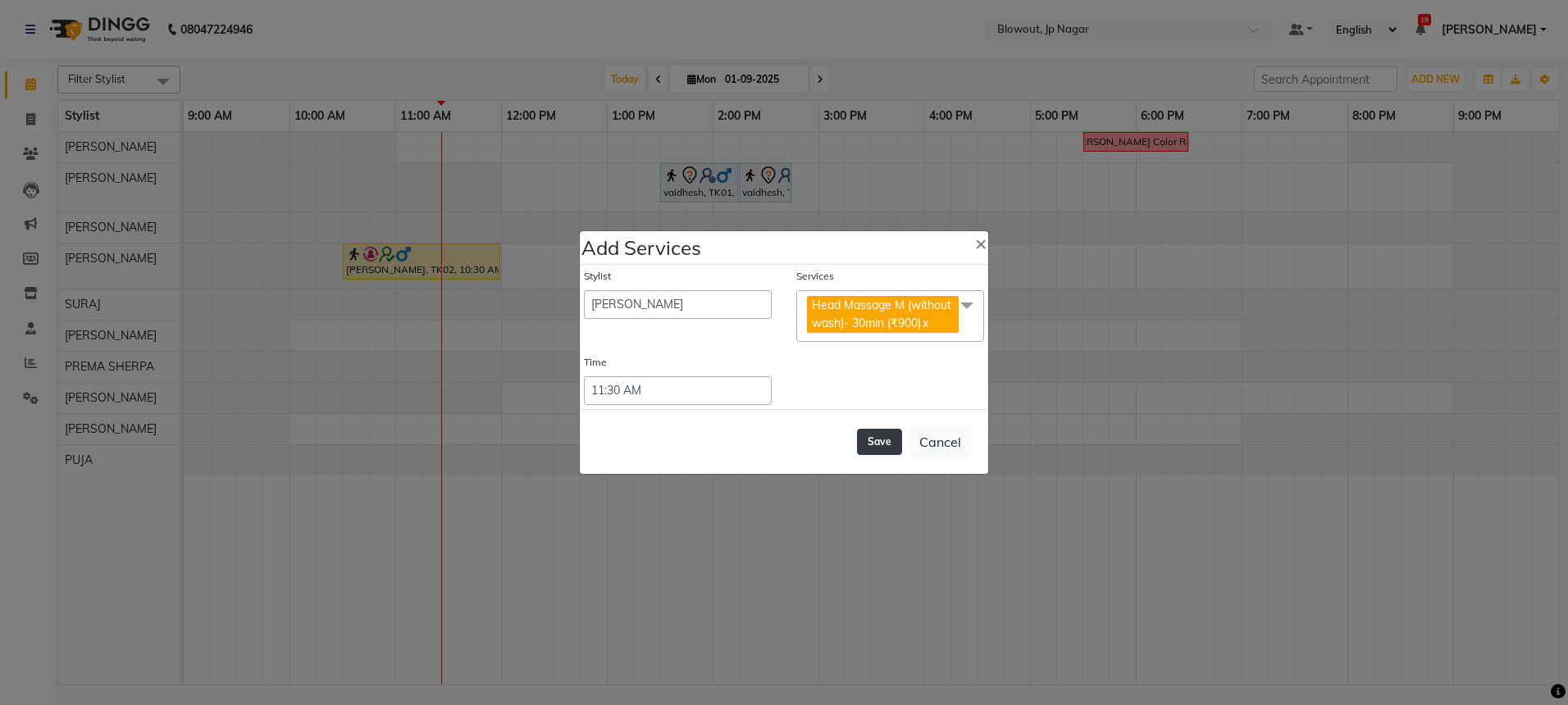
click at [866, 433] on button "Save" at bounding box center [879, 442] width 45 height 26
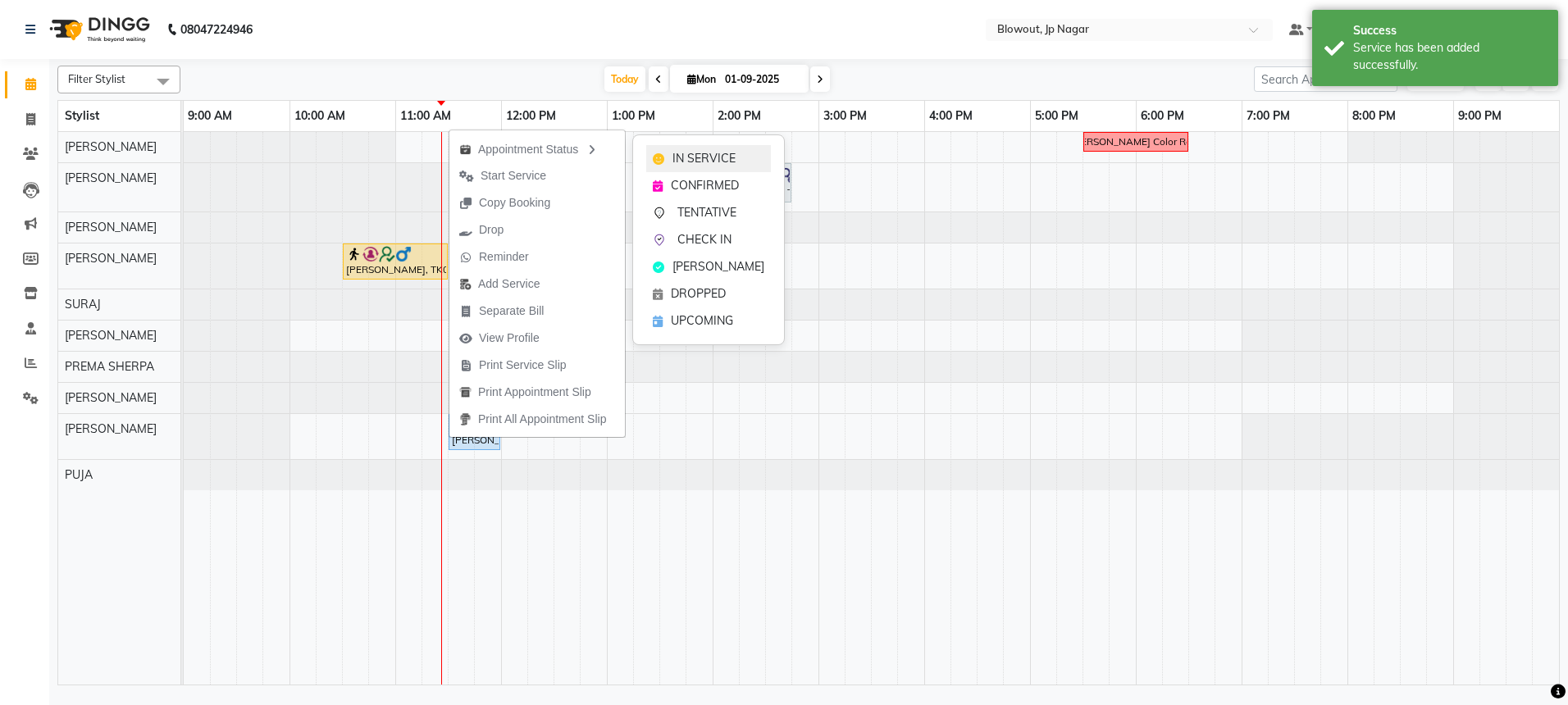
click at [671, 155] on div "IN SERVICE" at bounding box center [708, 158] width 125 height 27
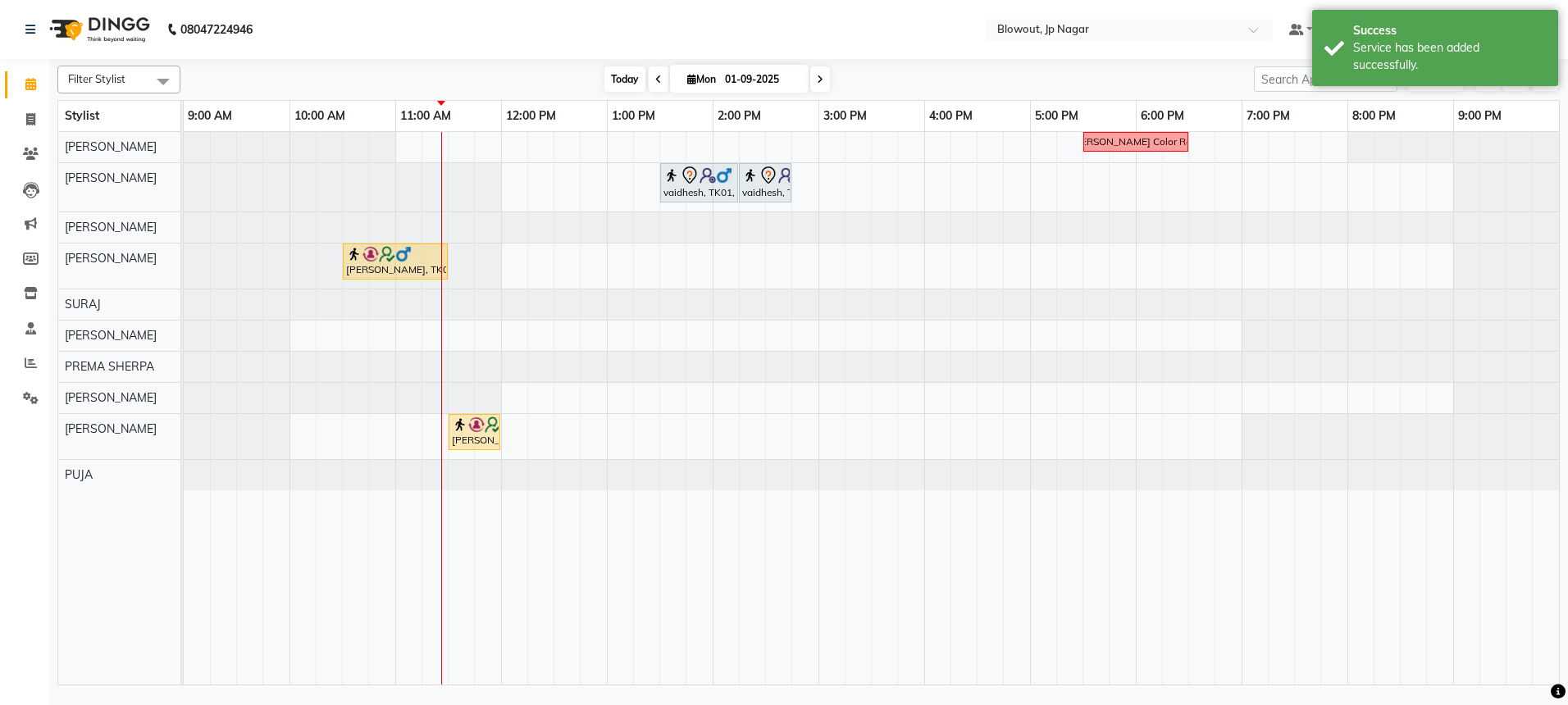
click at [618, 83] on span "Today" at bounding box center [624, 78] width 41 height 25
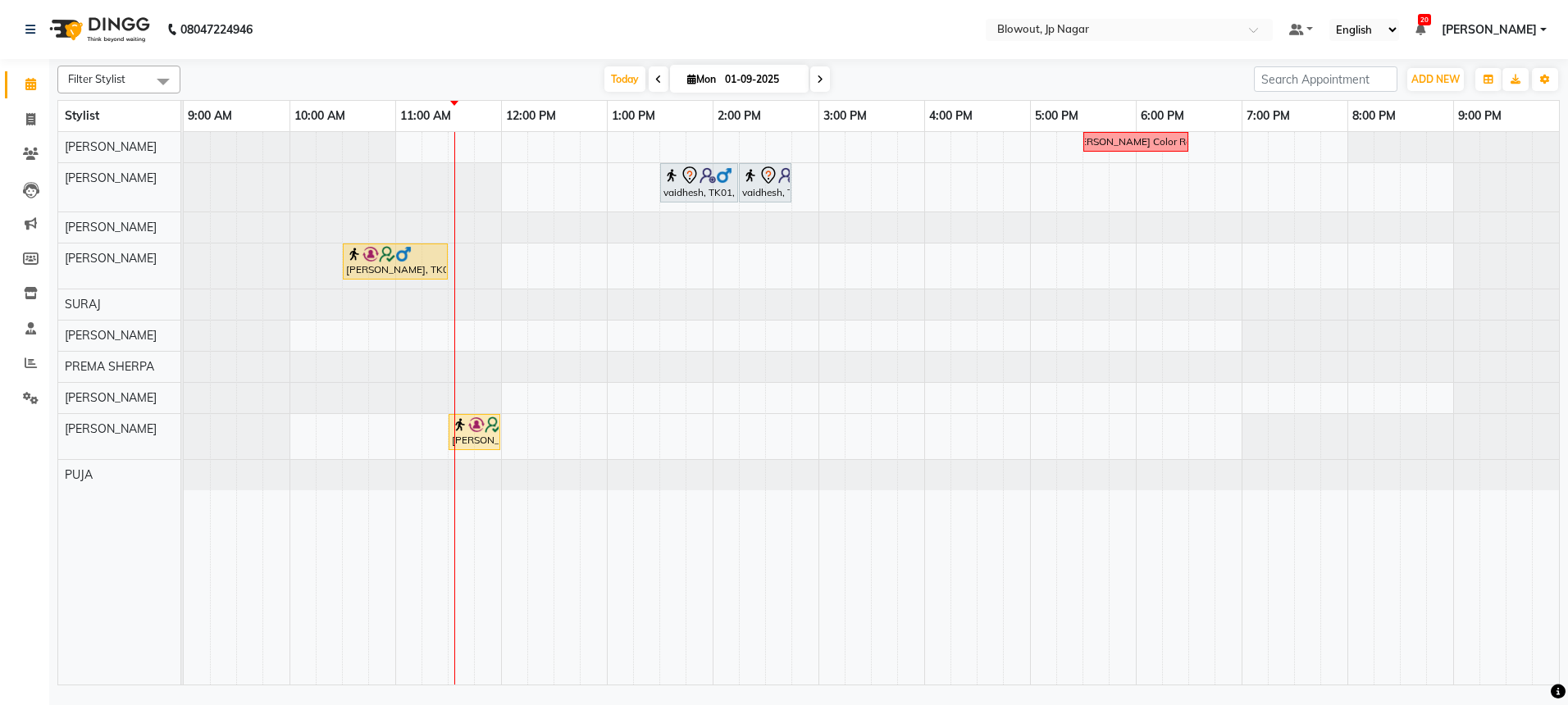
click at [628, 92] on div "Filter Stylist Select All GIRI ROSHAN PRADHAN JITEN BINOD SURAJ JOHN PREMA SHER…" at bounding box center [809, 79] width 1502 height 28
click at [625, 89] on span "Today" at bounding box center [624, 78] width 41 height 25
click at [34, 333] on icon at bounding box center [30, 327] width 10 height 12
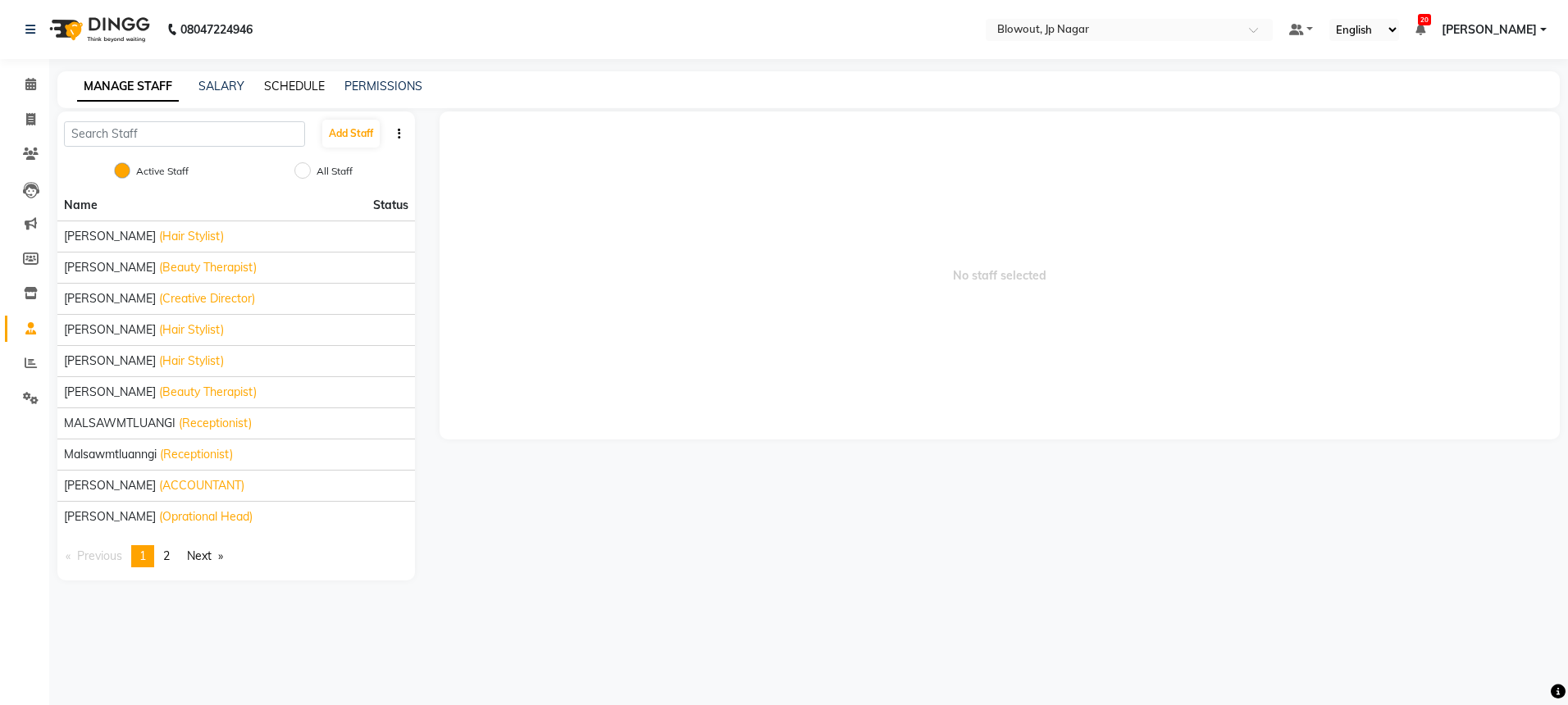
click at [298, 90] on link "SCHEDULE" at bounding box center [294, 86] width 60 height 15
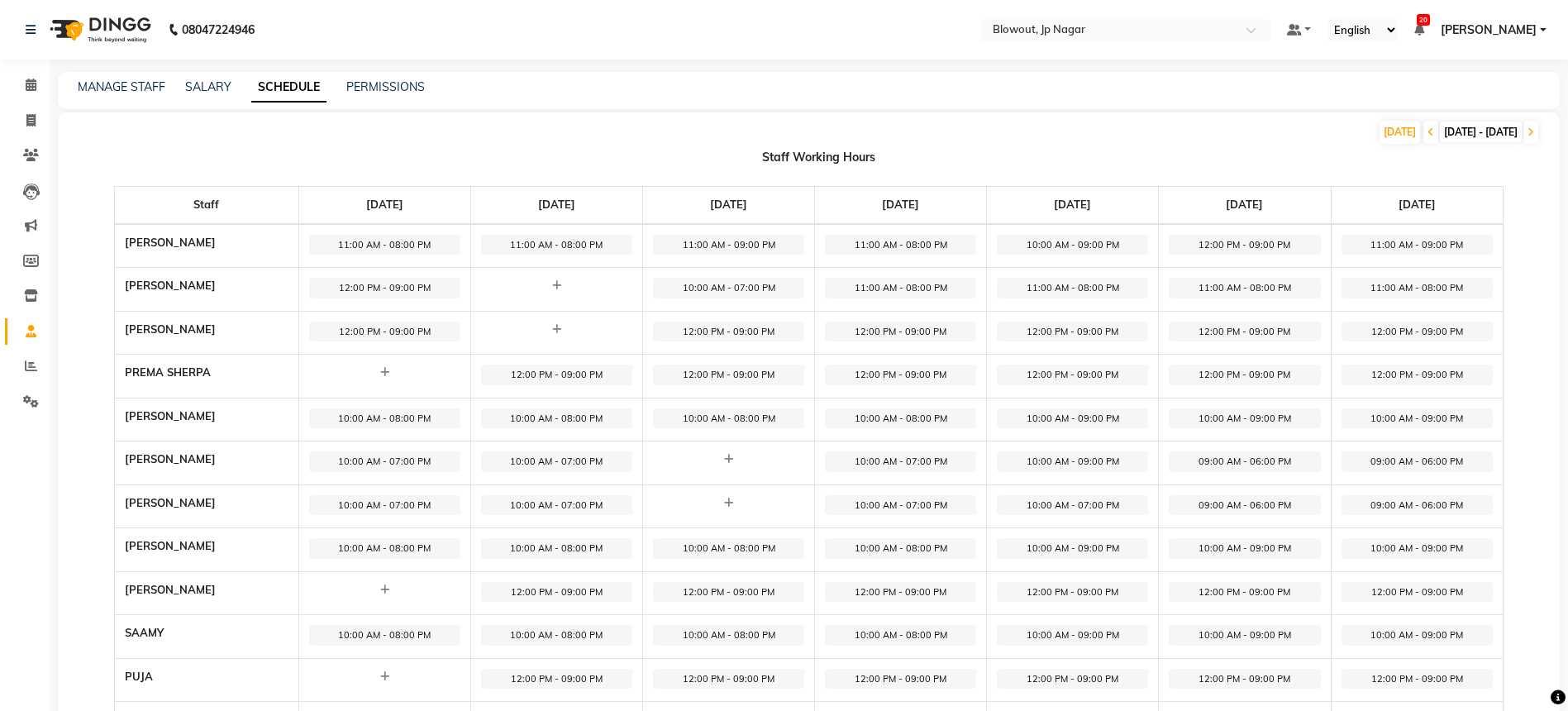
click at [359, 502] on span "10:00 AM - 07:00 PM" at bounding box center [385, 506] width 151 height 21
select select "10:00 AM"
select select "07:00 PM"
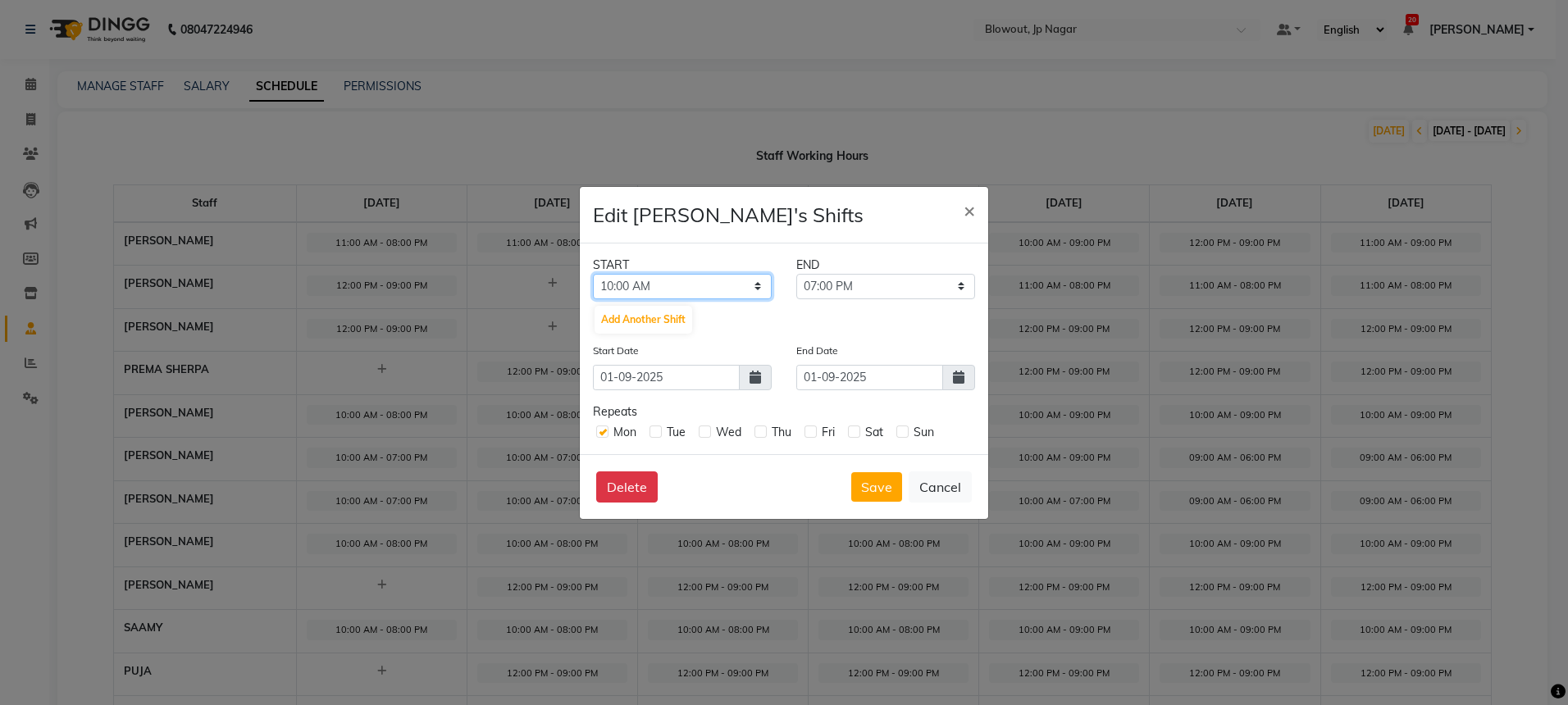
click at [663, 276] on select "12:00 AM 12:15 AM 12:30 AM 12:45 AM 01:00 AM 01:15 AM 01:30 AM 01:45 AM 02:00 A…" at bounding box center [682, 286] width 179 height 25
select select "12:00 PM"
click at [847, 290] on select "12:15 PM 12:30 PM 12:45 PM 01:00 PM 01:15 PM 01:30 PM 01:45 PM 02:00 PM 02:15 P…" at bounding box center [886, 286] width 179 height 25
select select "09:00 PM"
click at [894, 479] on button "Save" at bounding box center [877, 487] width 51 height 30
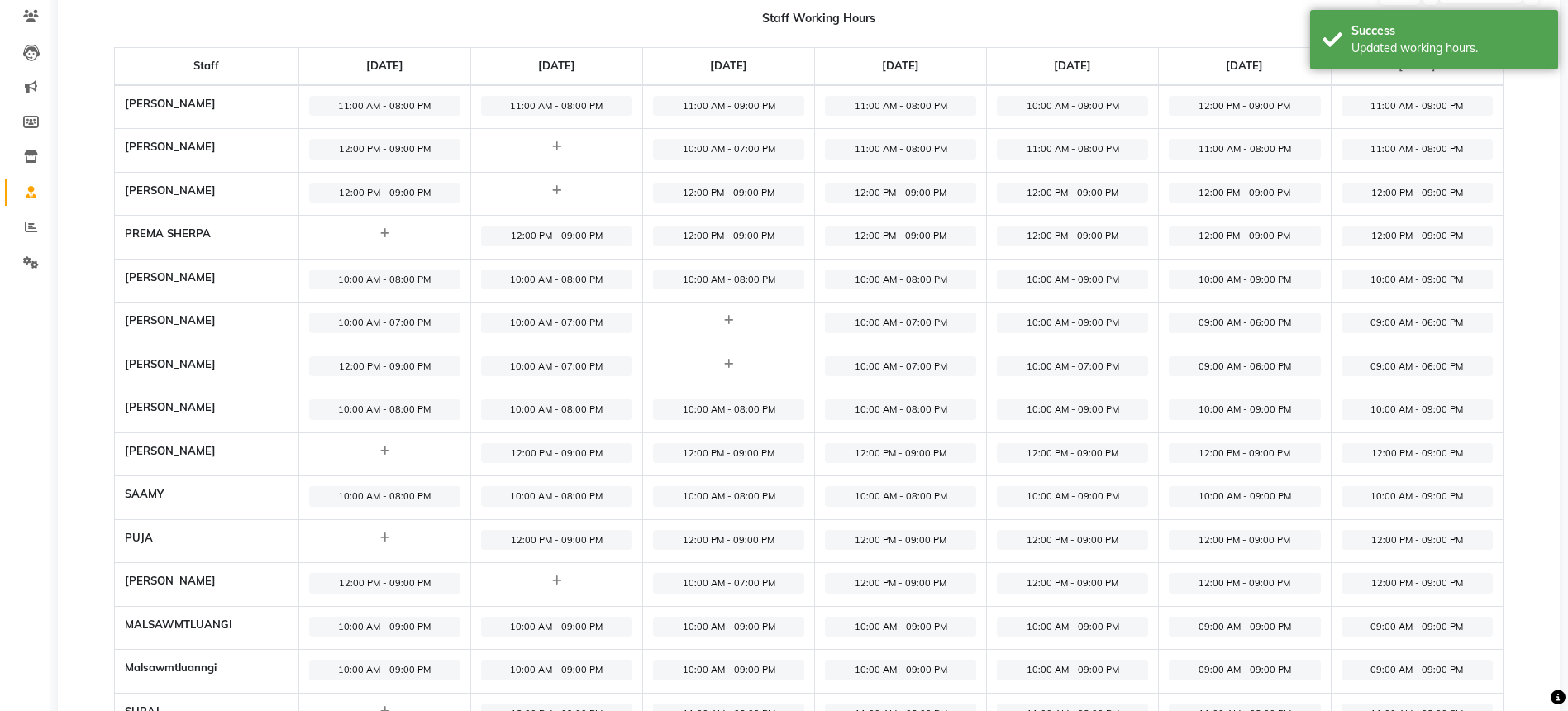
scroll to position [222, 0]
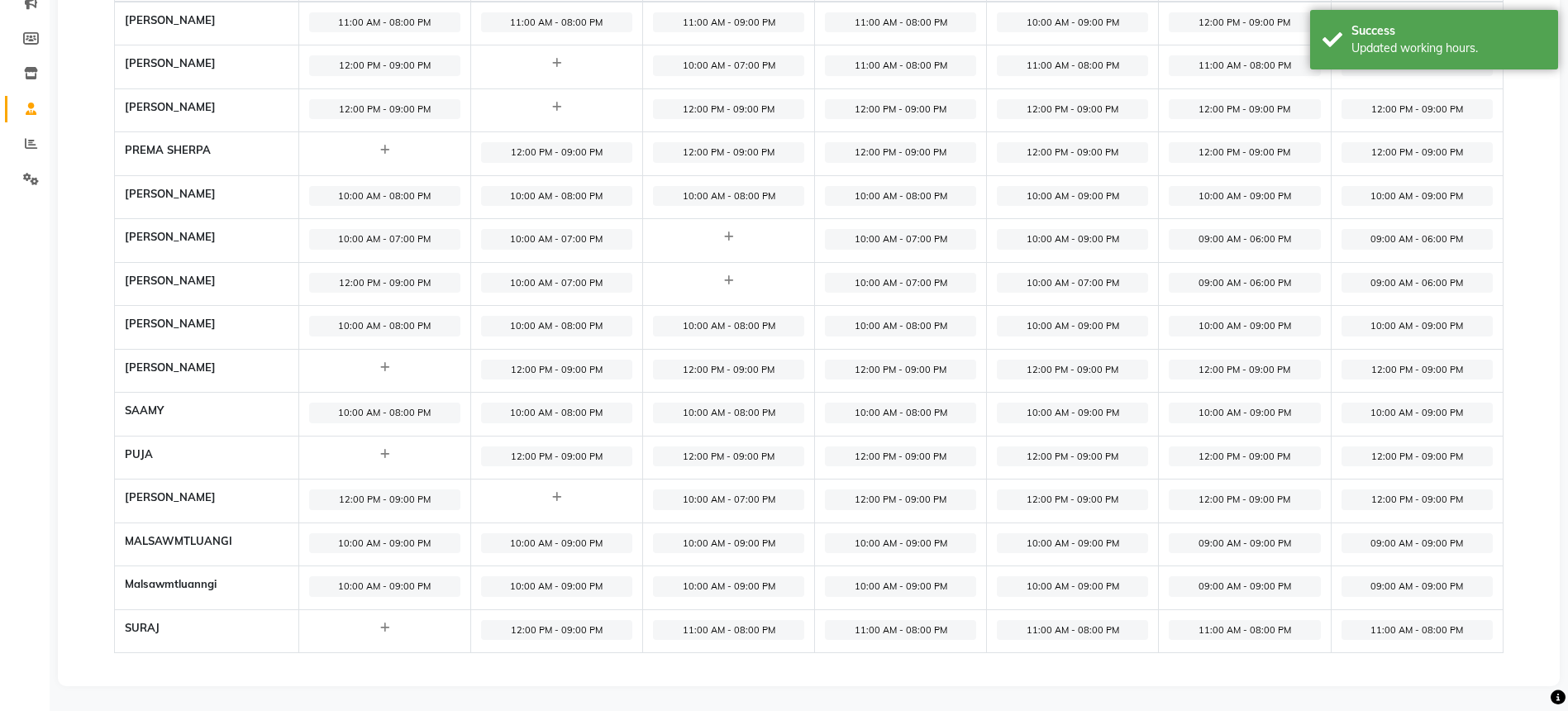
click at [378, 504] on span "12:00 PM - 09:00 PM" at bounding box center [385, 500] width 151 height 21
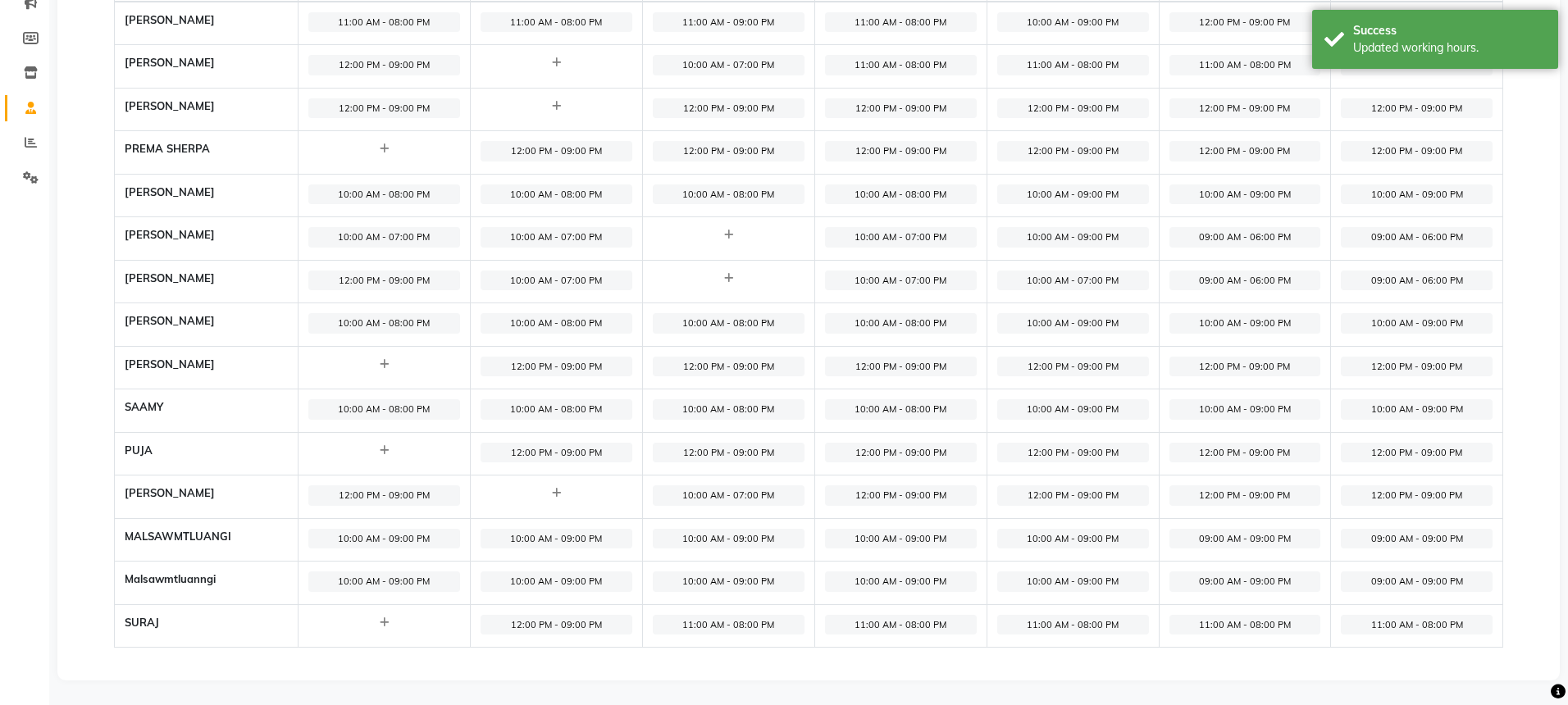
select select "12:00 PM"
select select "09:00 PM"
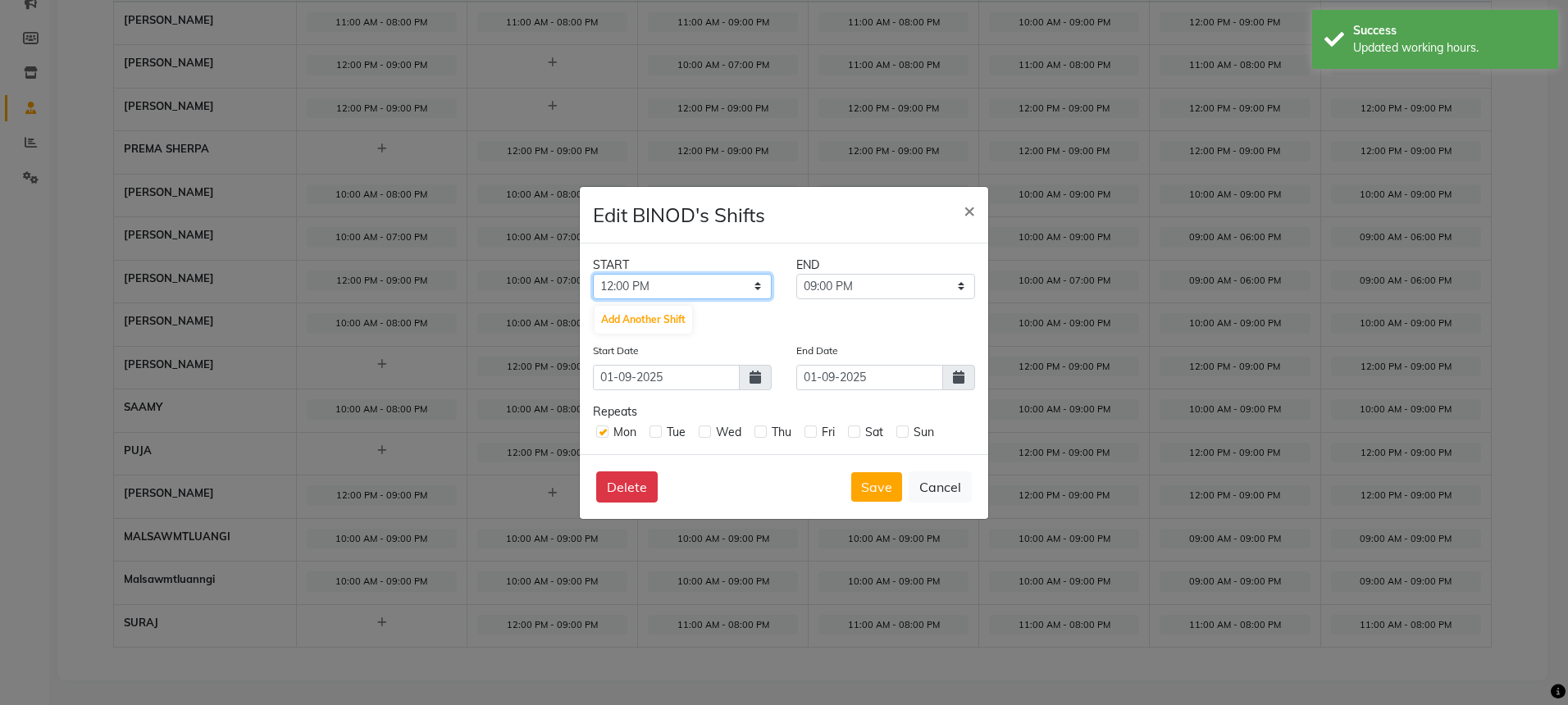
click at [673, 291] on select "12:00 AM 12:15 AM 12:30 AM 12:45 AM 01:00 AM 01:15 AM 01:30 AM 01:45 AM 02:00 A…" at bounding box center [682, 286] width 179 height 25
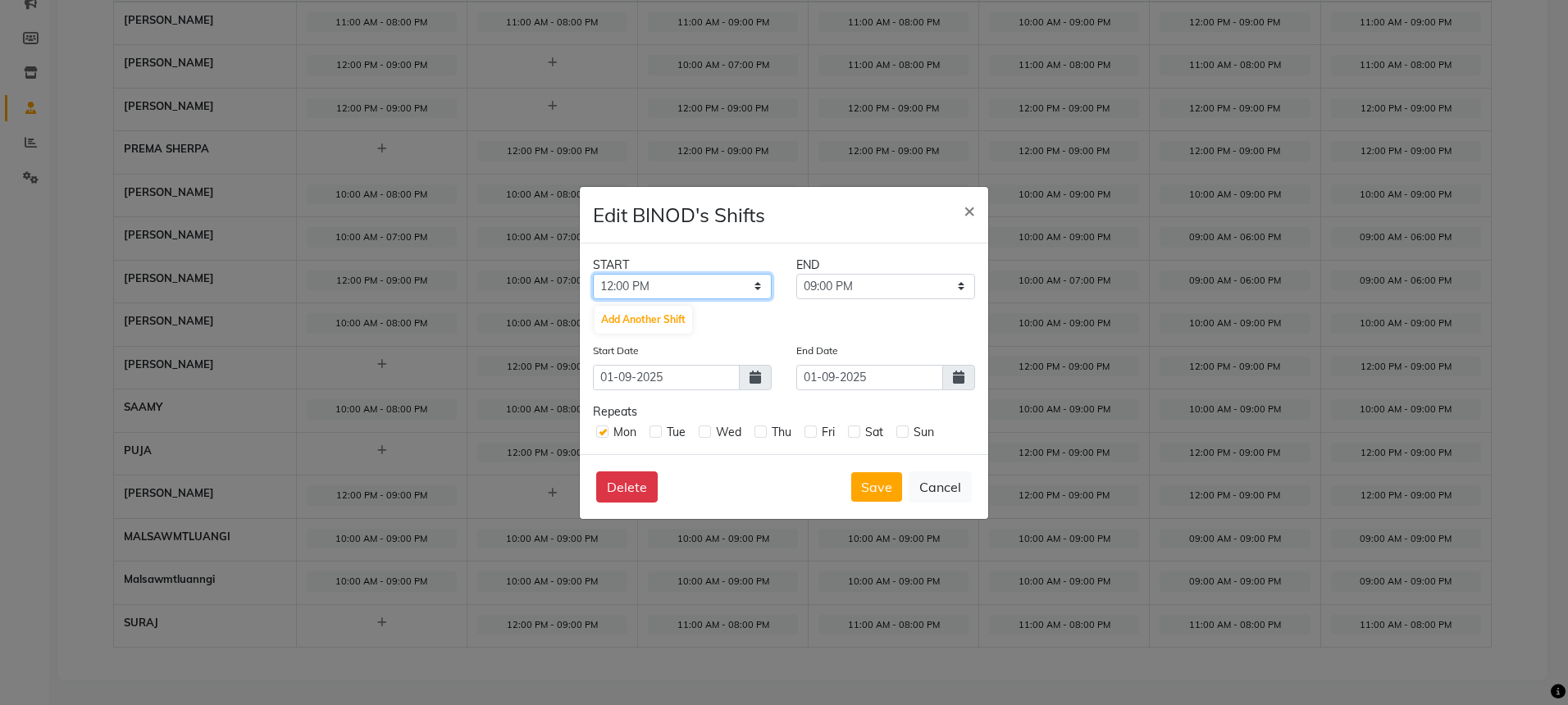
select select "10:00 AM"
click at [845, 279] on select "10:15 AM 10:30 AM 10:45 AM 11:00 AM 11:15 AM 11:30 AM 11:45 AM 12:00 PM 12:15 P…" at bounding box center [886, 286] width 179 height 25
select select "07:00 PM"
click at [609, 483] on button "Delete" at bounding box center [627, 486] width 61 height 31
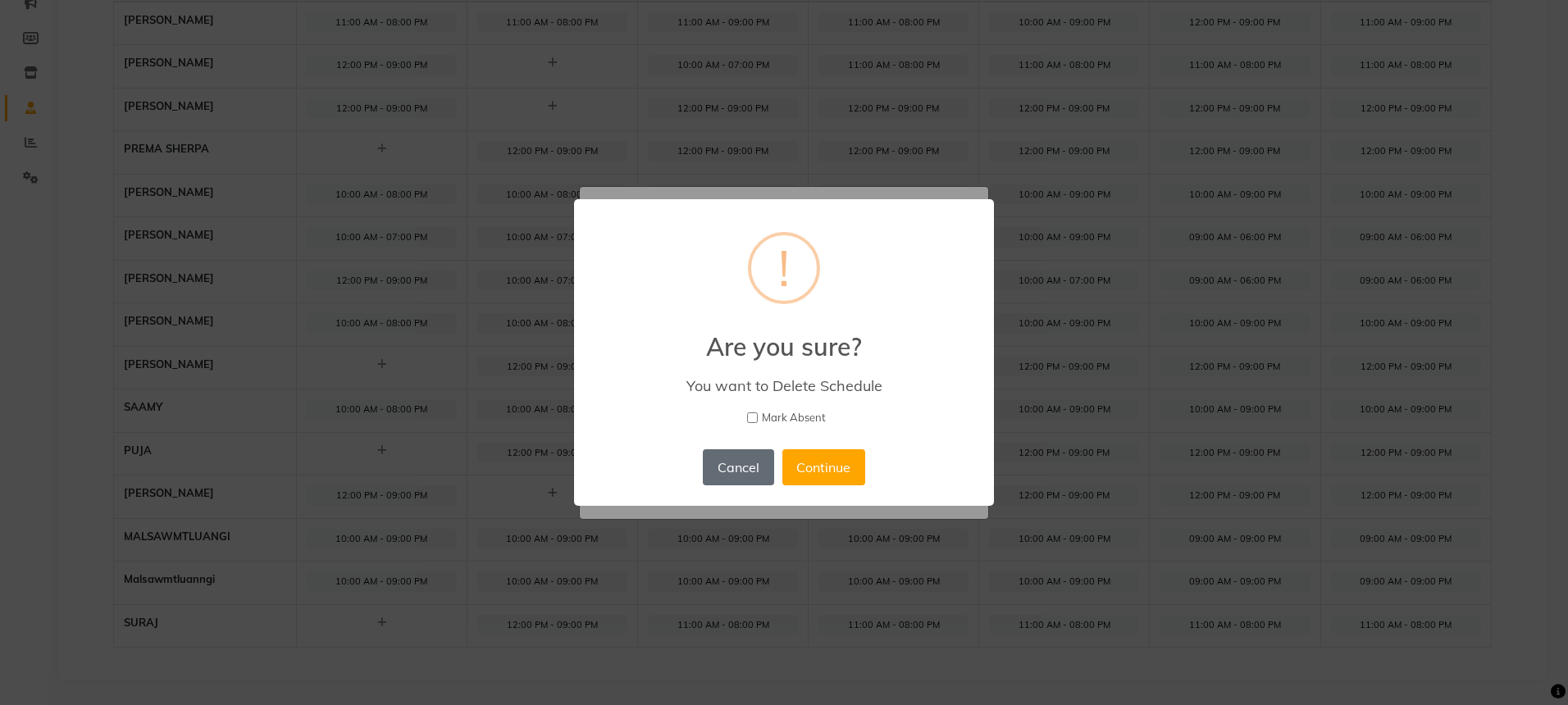
click at [743, 463] on button "Cancel" at bounding box center [738, 467] width 71 height 36
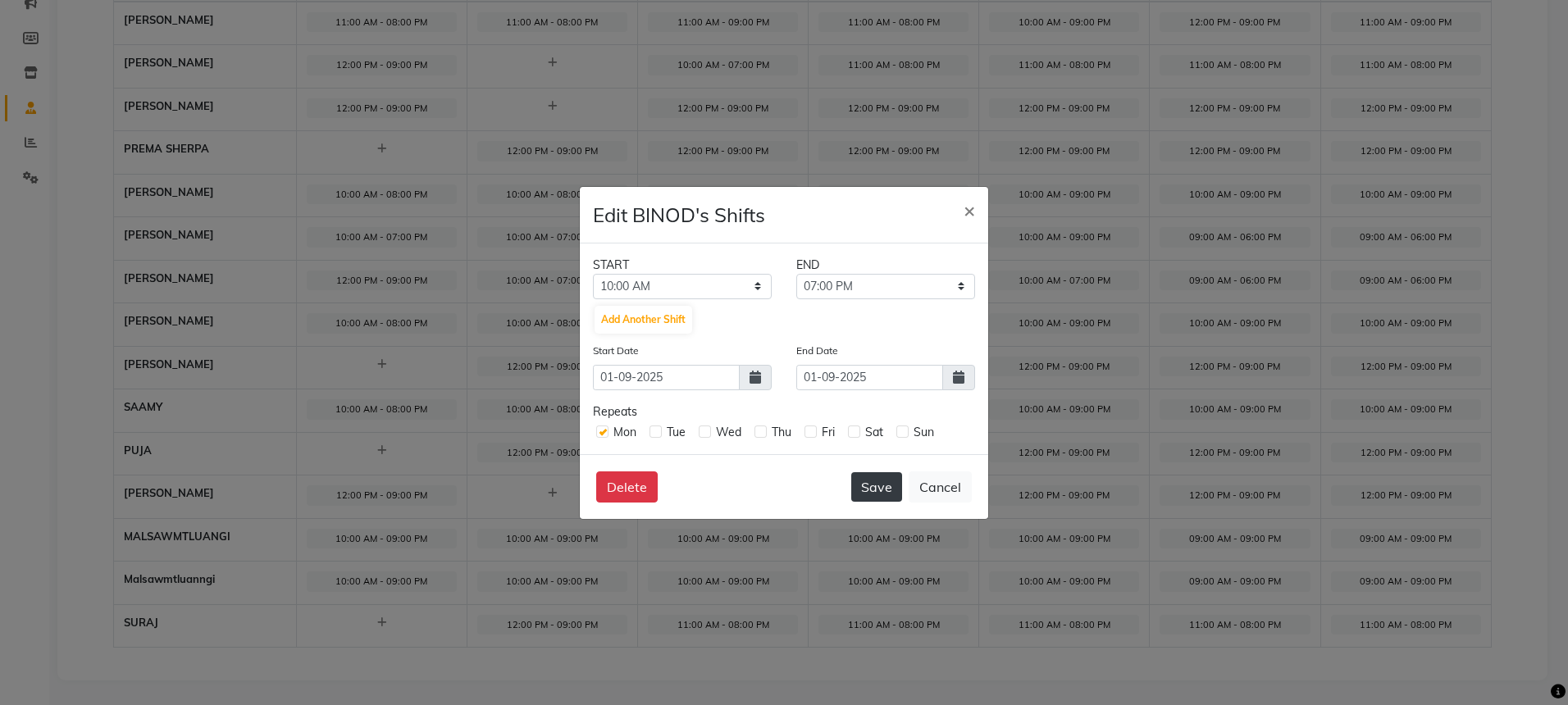
click at [859, 492] on button "Save" at bounding box center [877, 487] width 51 height 30
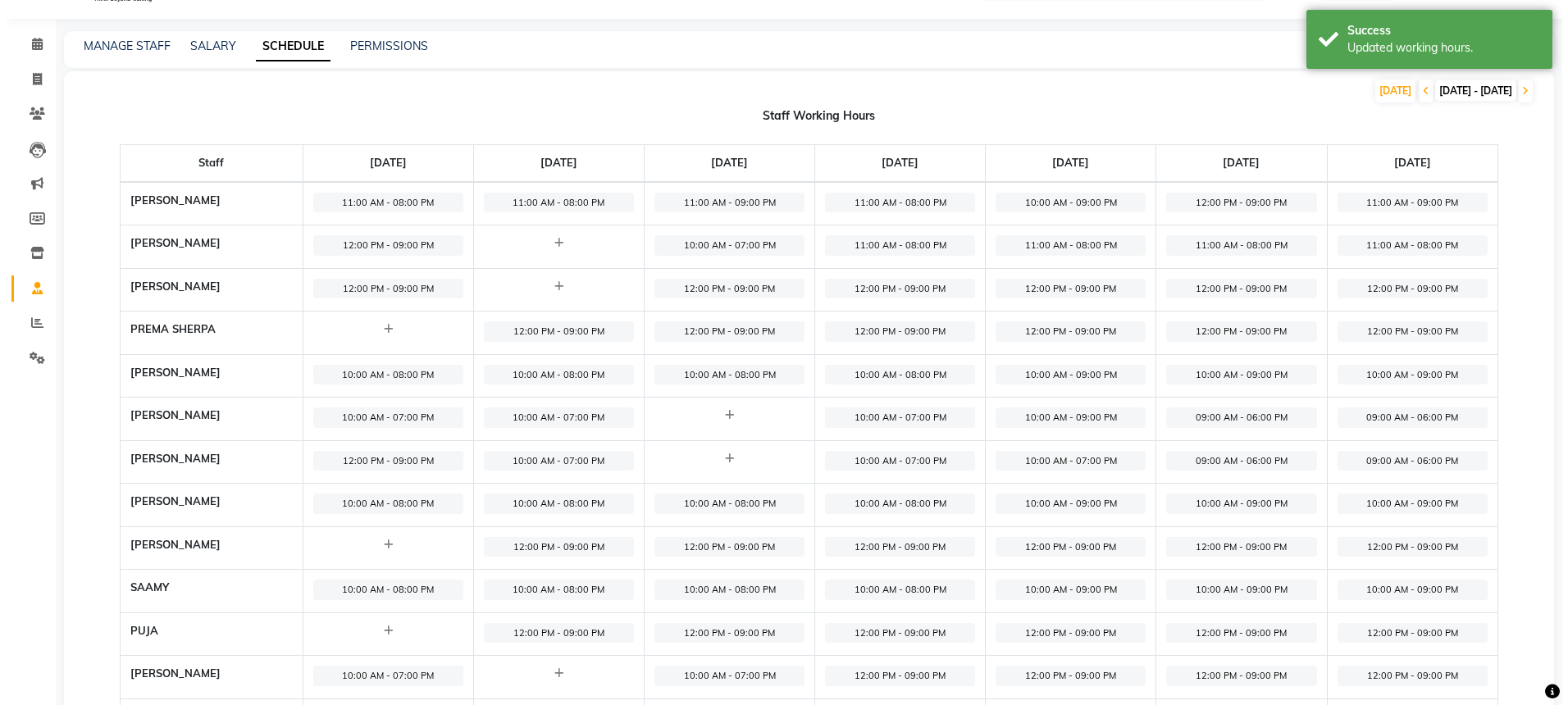
scroll to position [0, 0]
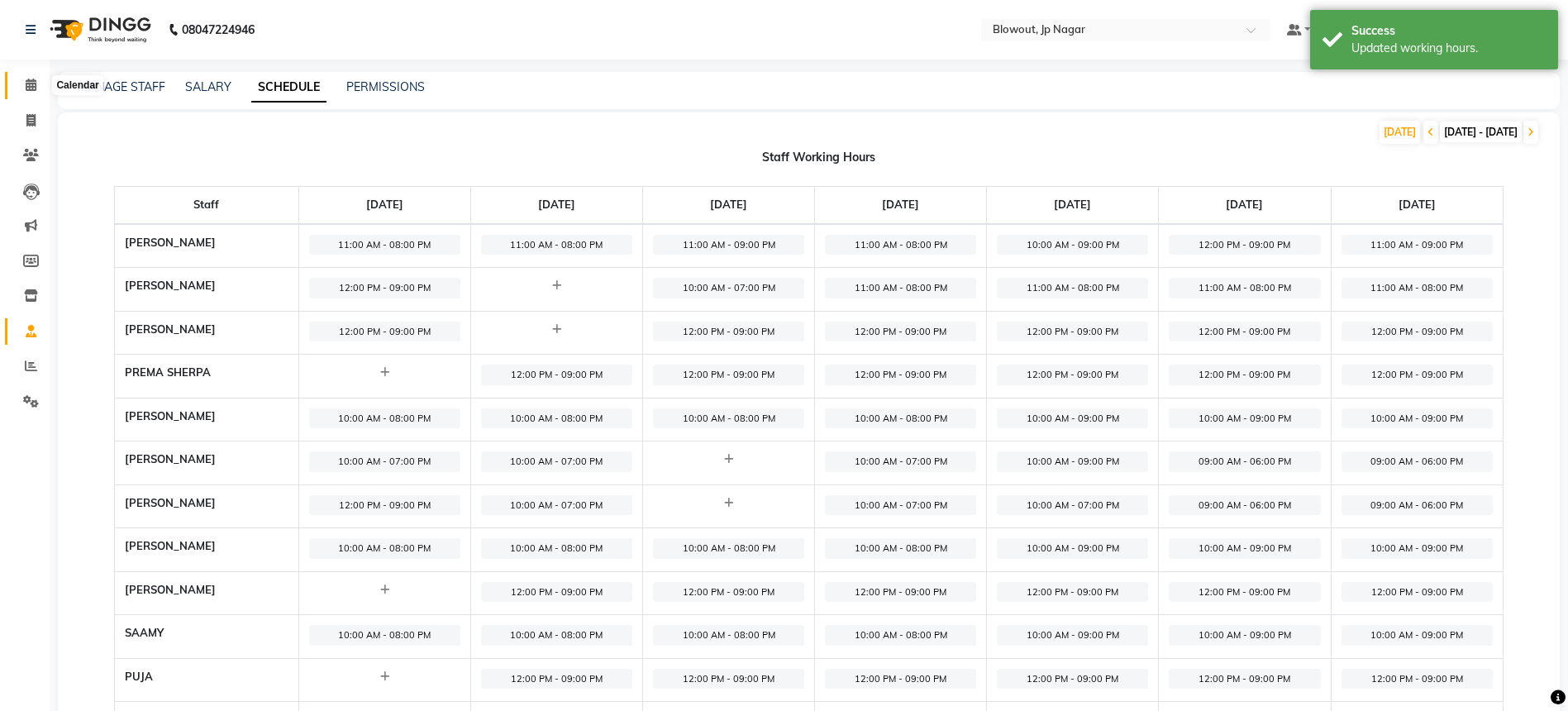
click at [33, 92] on span at bounding box center [31, 85] width 29 height 19
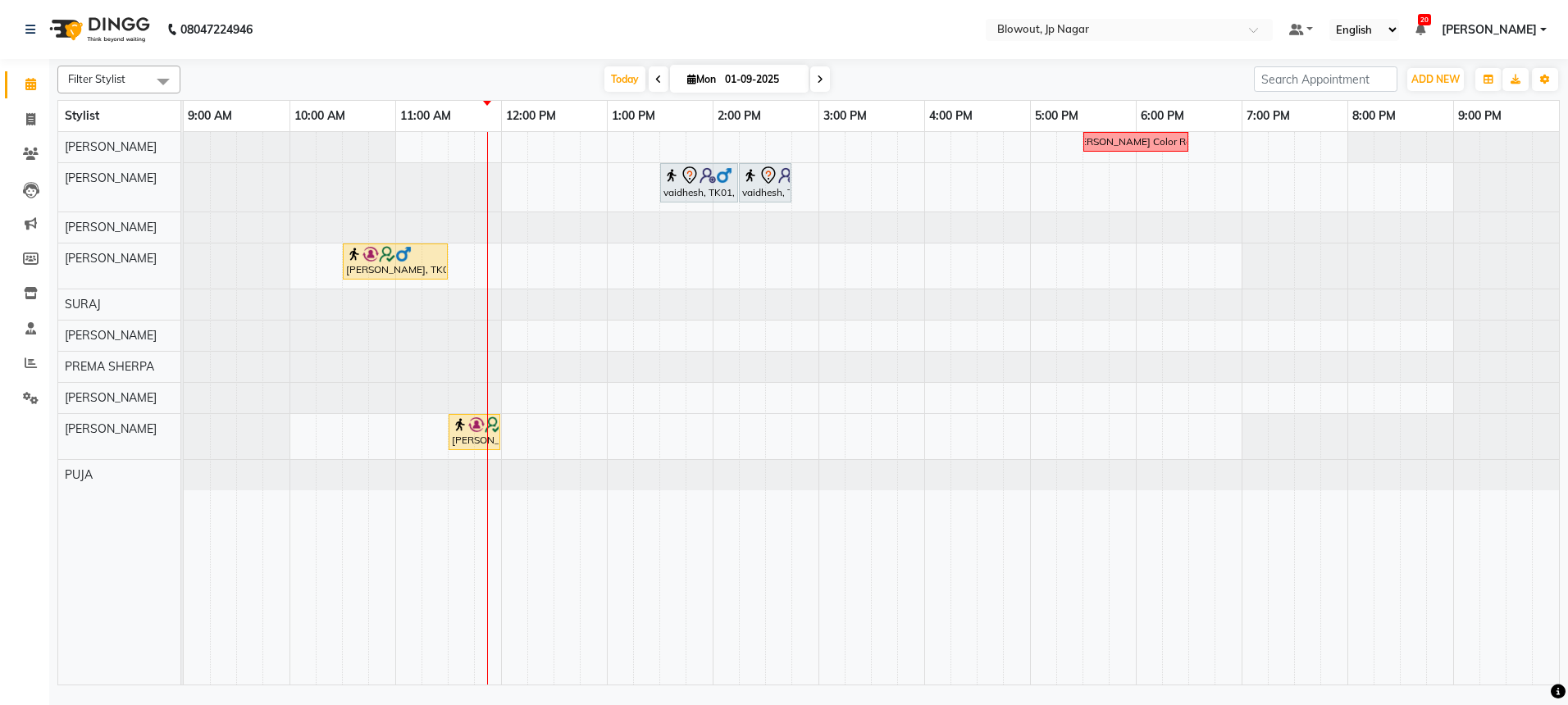
click at [517, 178] on div "Nidhi Color Recti vaidhesh, TK01, 01:30 PM-02:15 PM, Haircut Men - Senior Styli…" at bounding box center [871, 408] width 1375 height 552
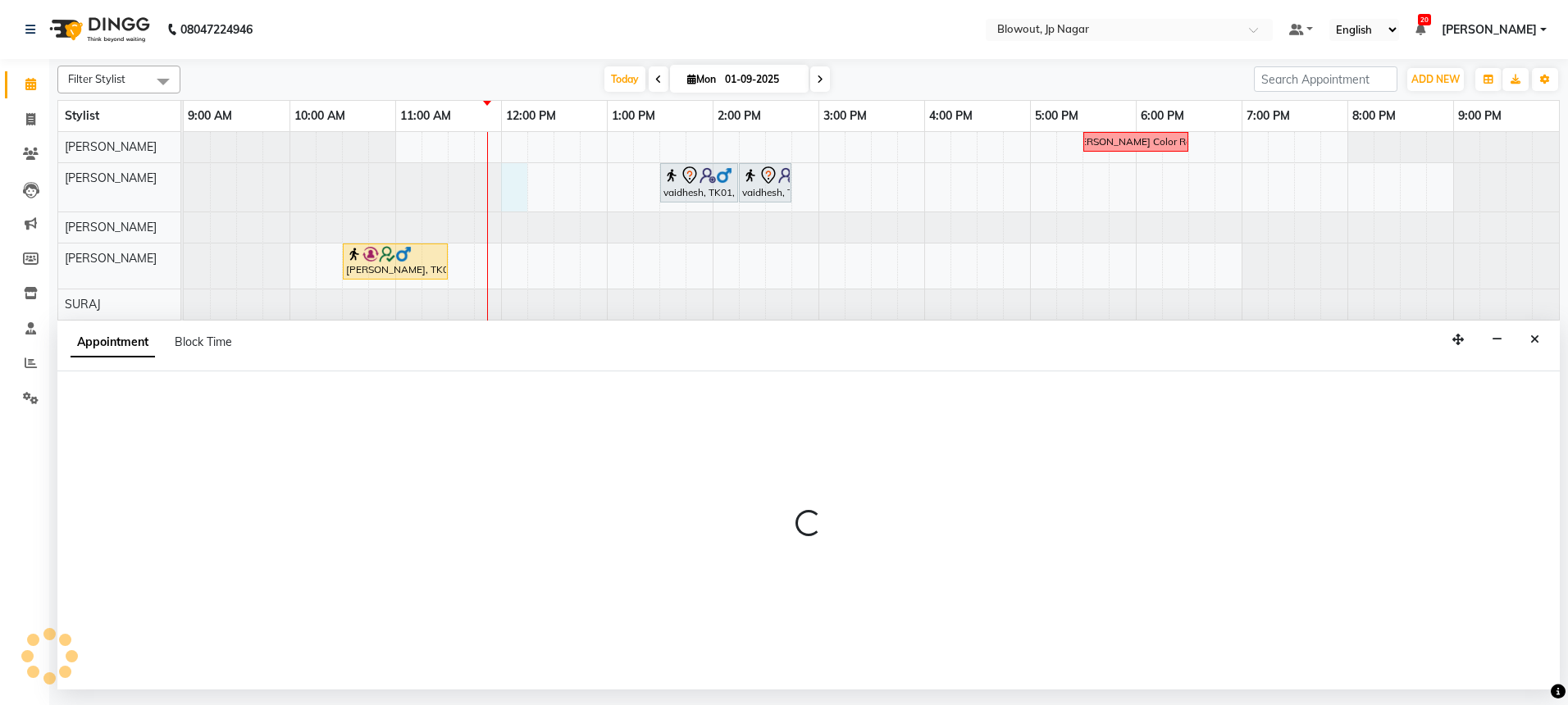
select select "46972"
select select "720"
select select "tentative"
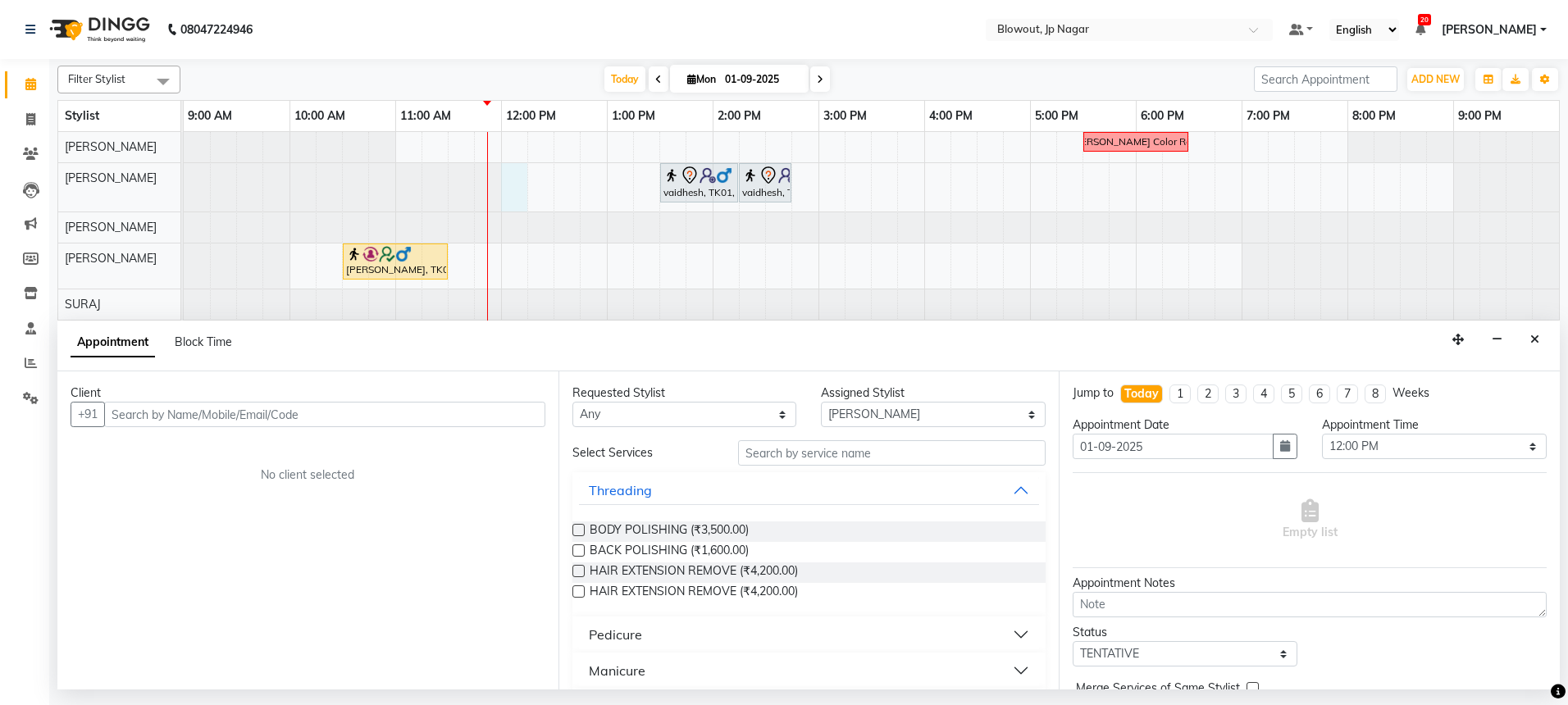
click at [204, 414] on input "text" at bounding box center [325, 414] width 441 height 25
type input "9739072697"
click at [495, 424] on button "Add Client" at bounding box center [511, 414] width 68 height 25
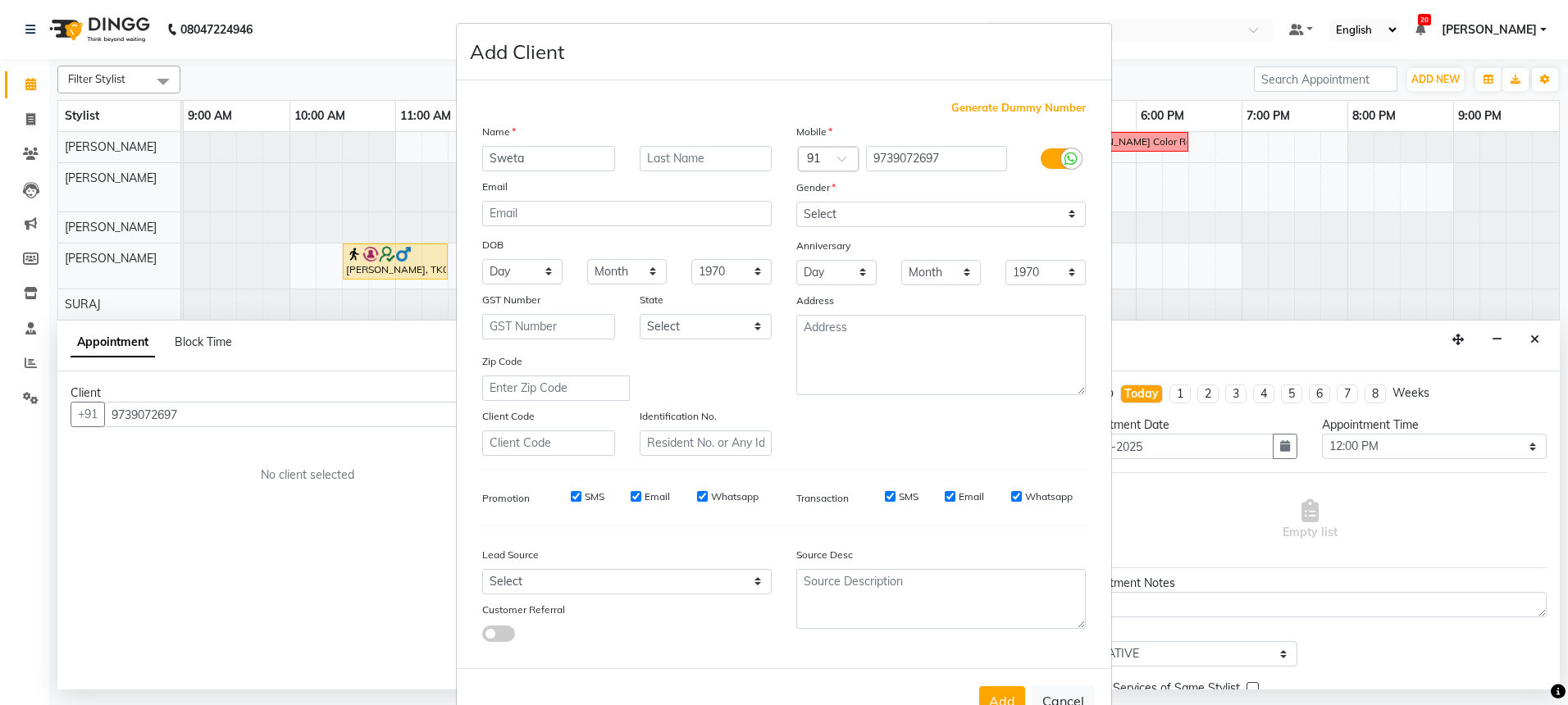
type input "Sweta"
click at [1041, 162] on label at bounding box center [1059, 158] width 37 height 20
click at [0, 0] on input "checkbox" at bounding box center [0, 0] width 0 height 0
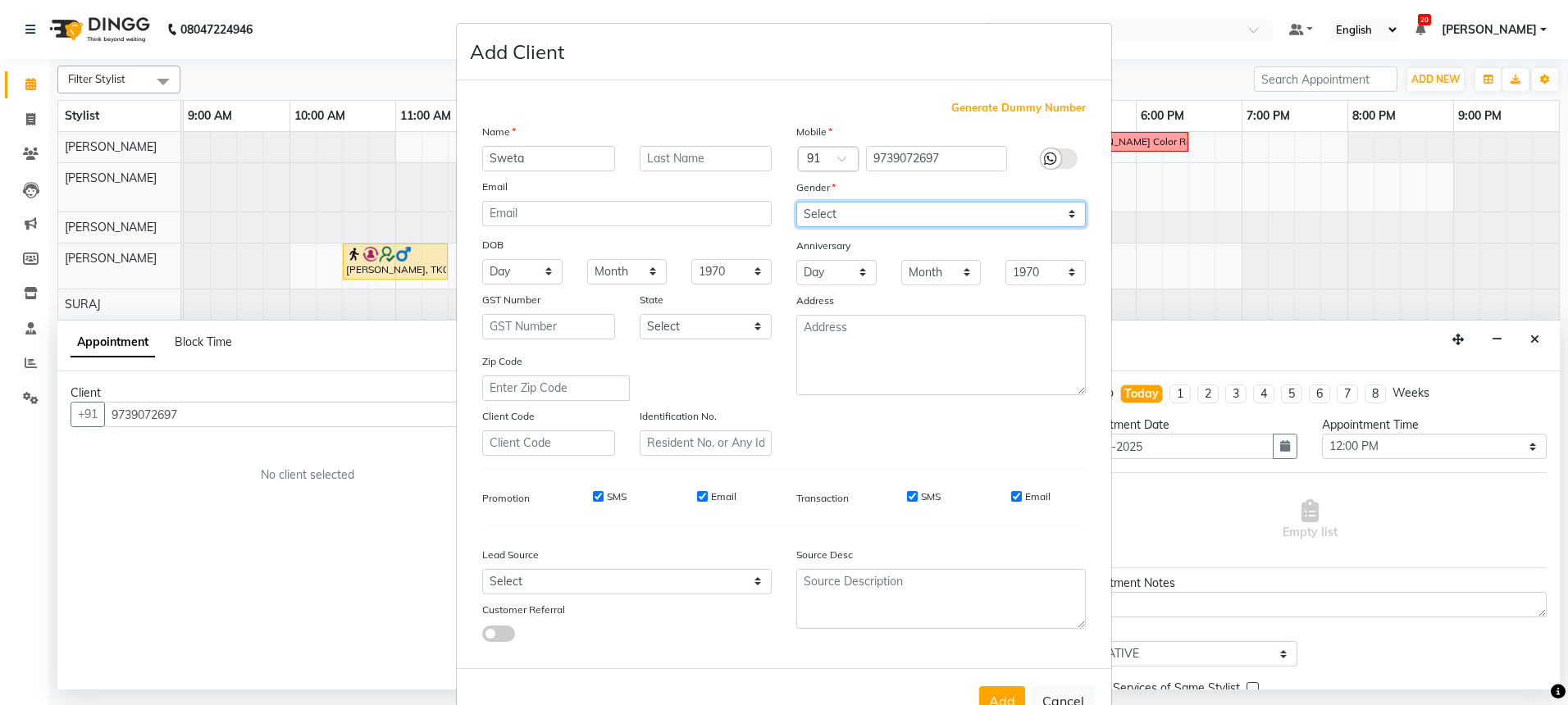
click at [886, 220] on select "Select Male Female Other Prefer Not To Say" at bounding box center [941, 214] width 289 height 25
select select "[DEMOGRAPHIC_DATA]"
click at [998, 686] on button "Add" at bounding box center [1001, 700] width 46 height 30
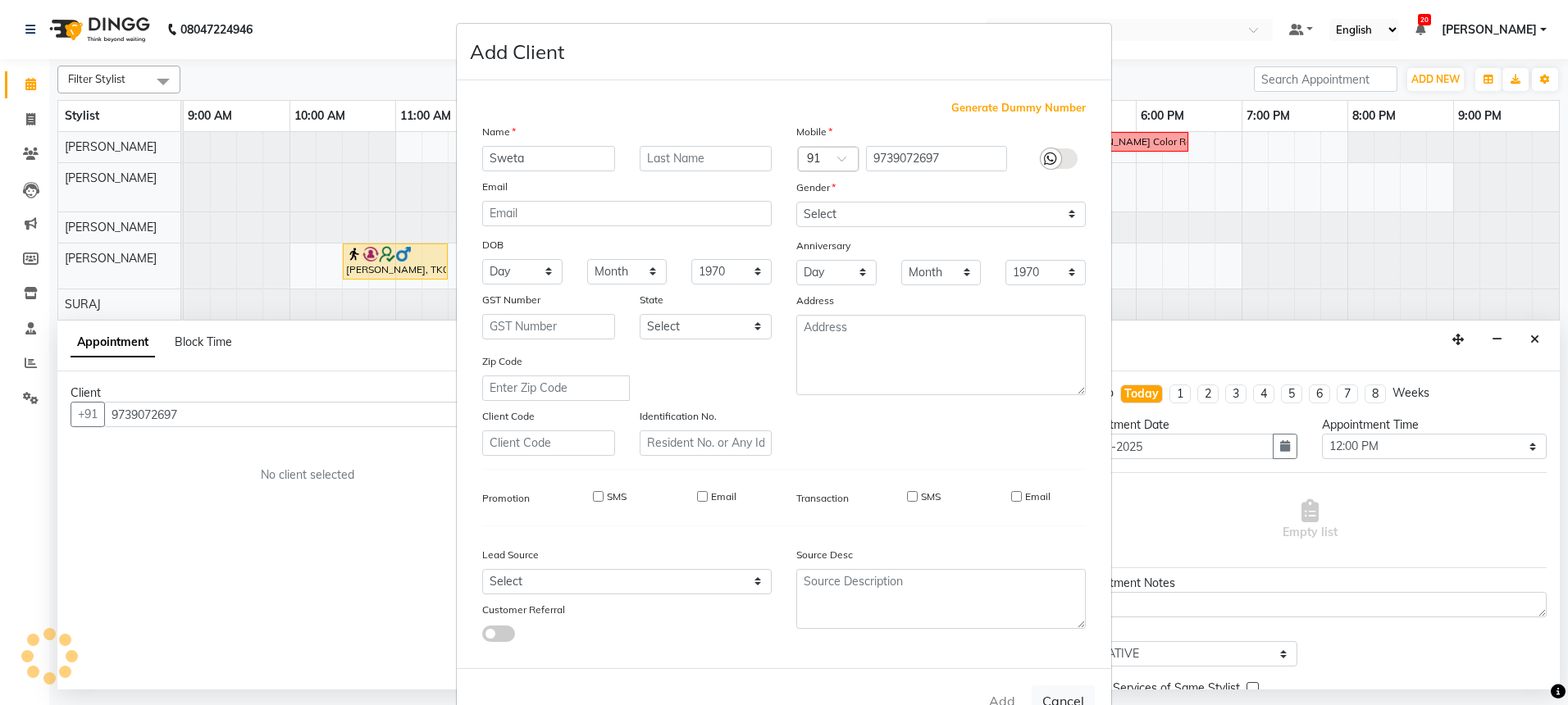
select select
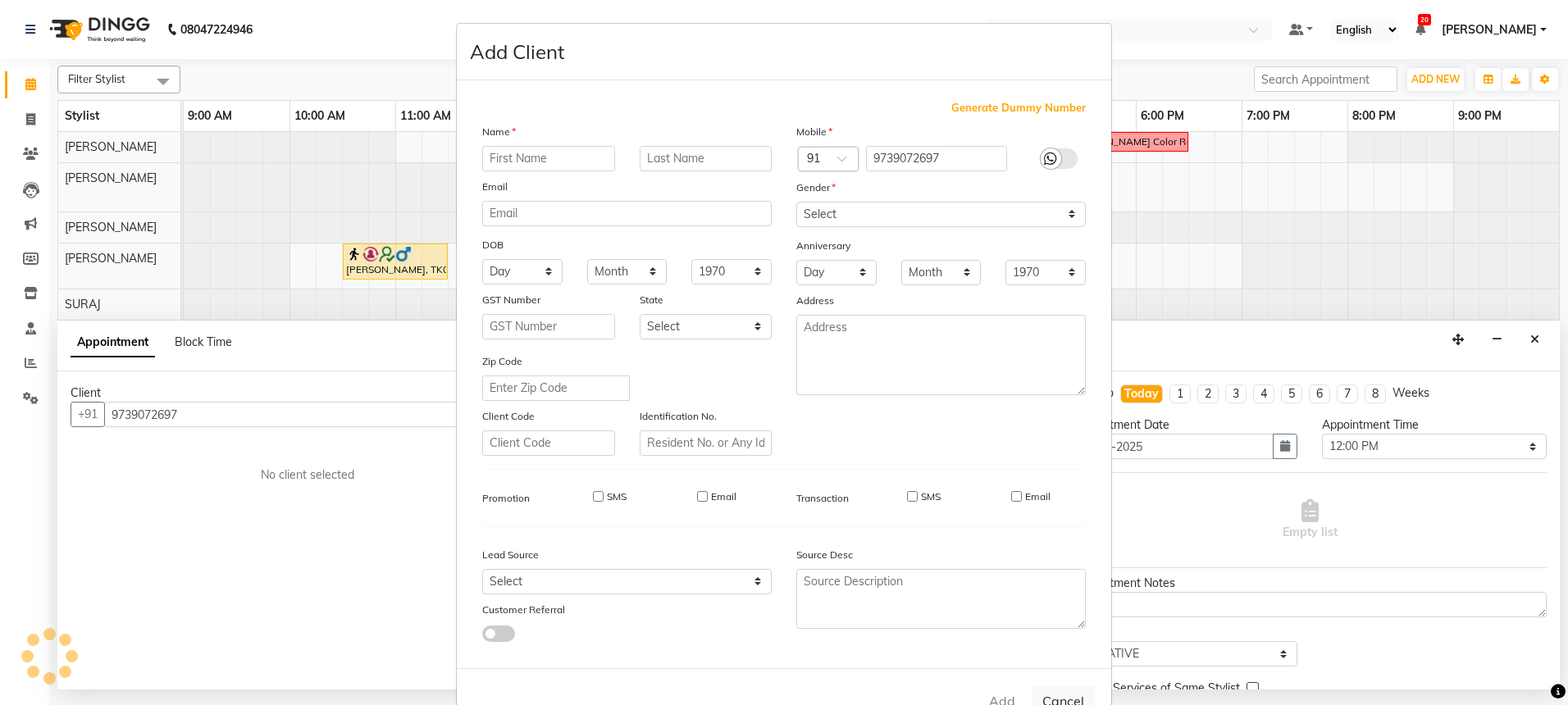
select select
checkbox input "false"
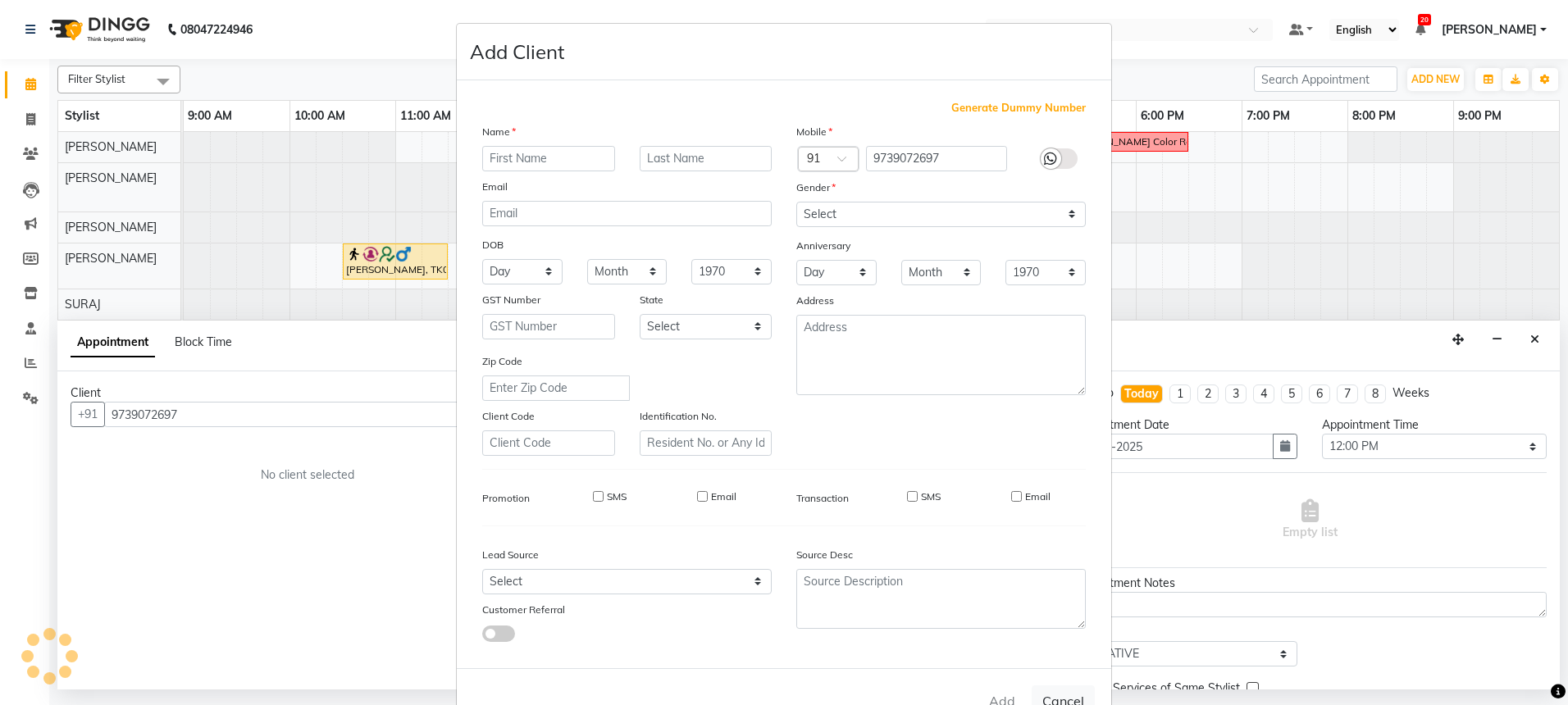
checkbox input "false"
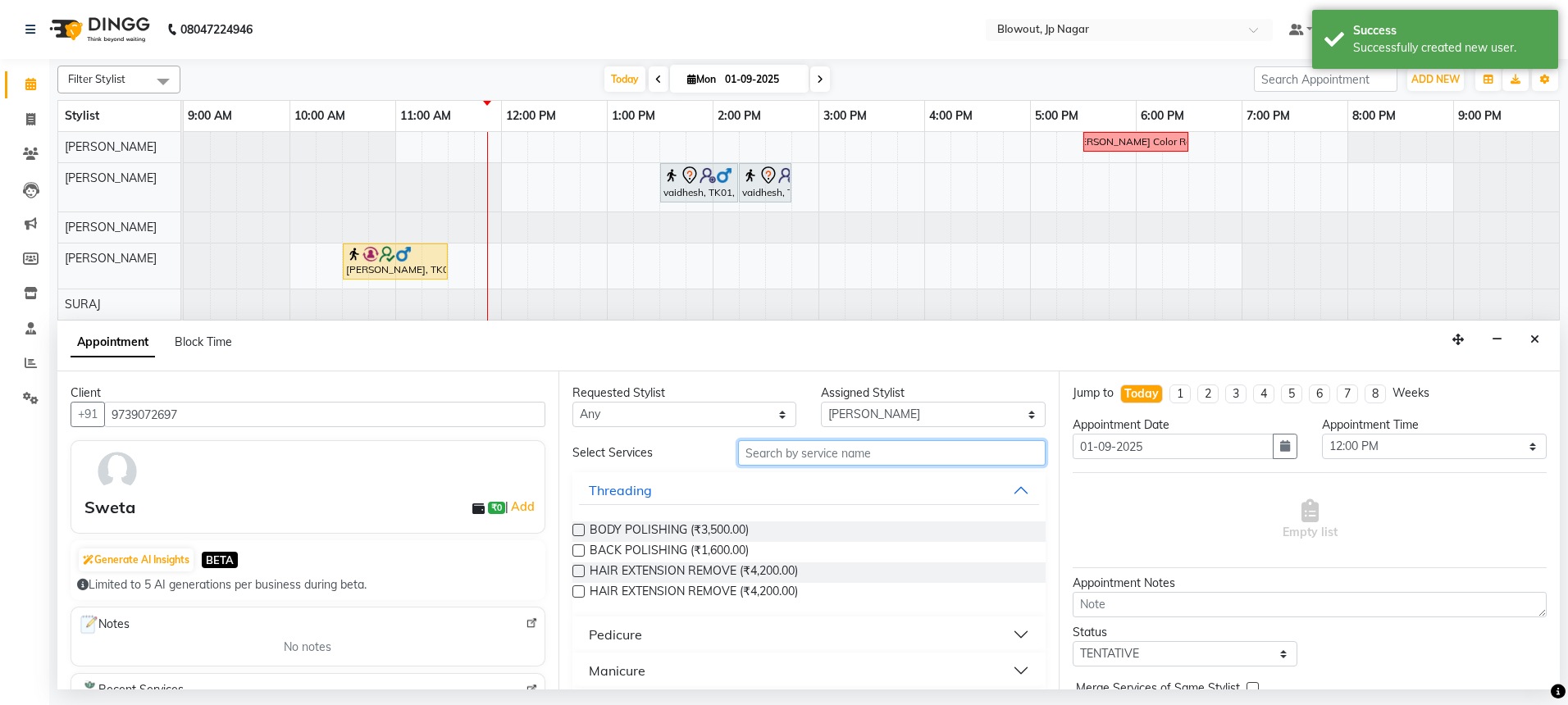
click at [784, 448] on input "text" at bounding box center [891, 452] width 307 height 25
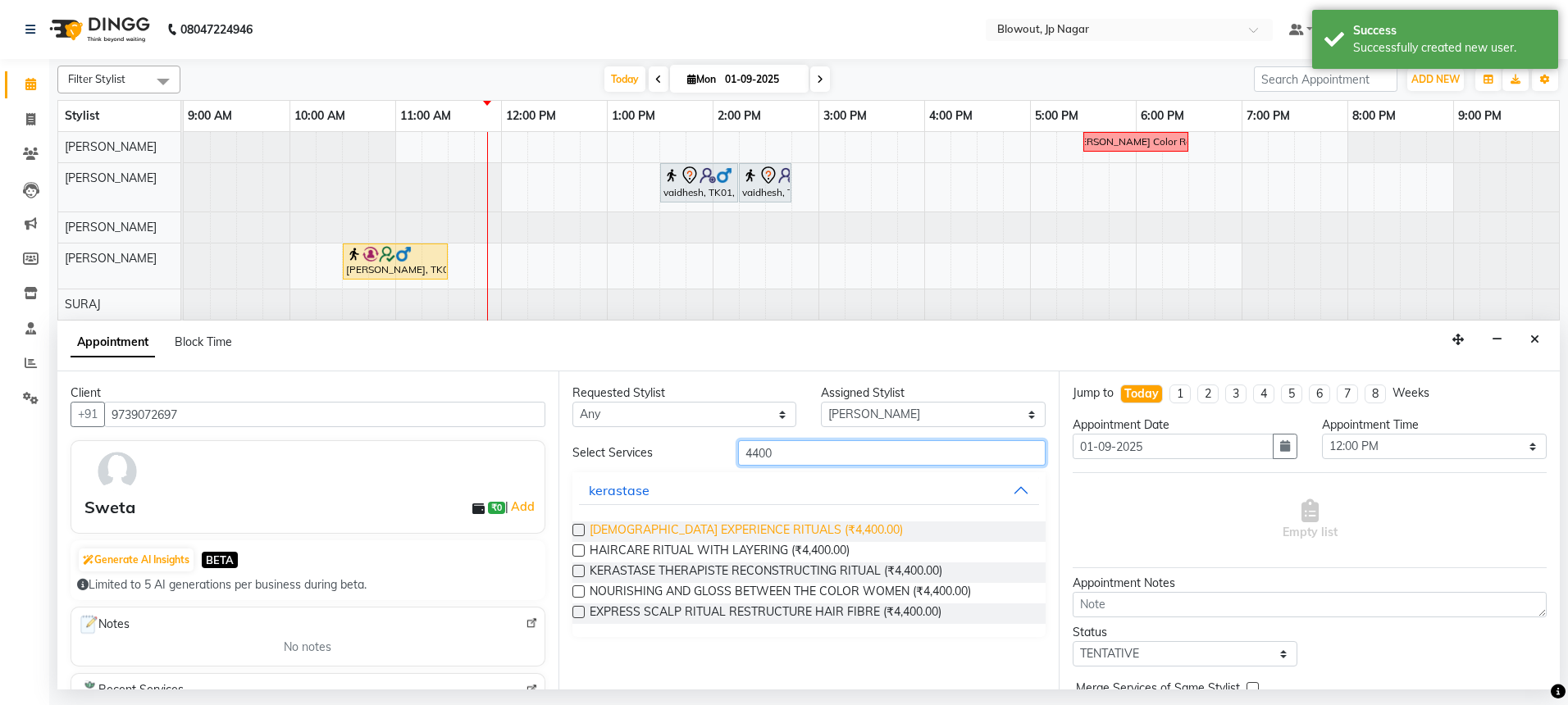
type input "4400"
click at [750, 527] on span "FEMALE EXPERIENCE RITUALS (₹4,400.00)" at bounding box center [746, 531] width 314 height 20
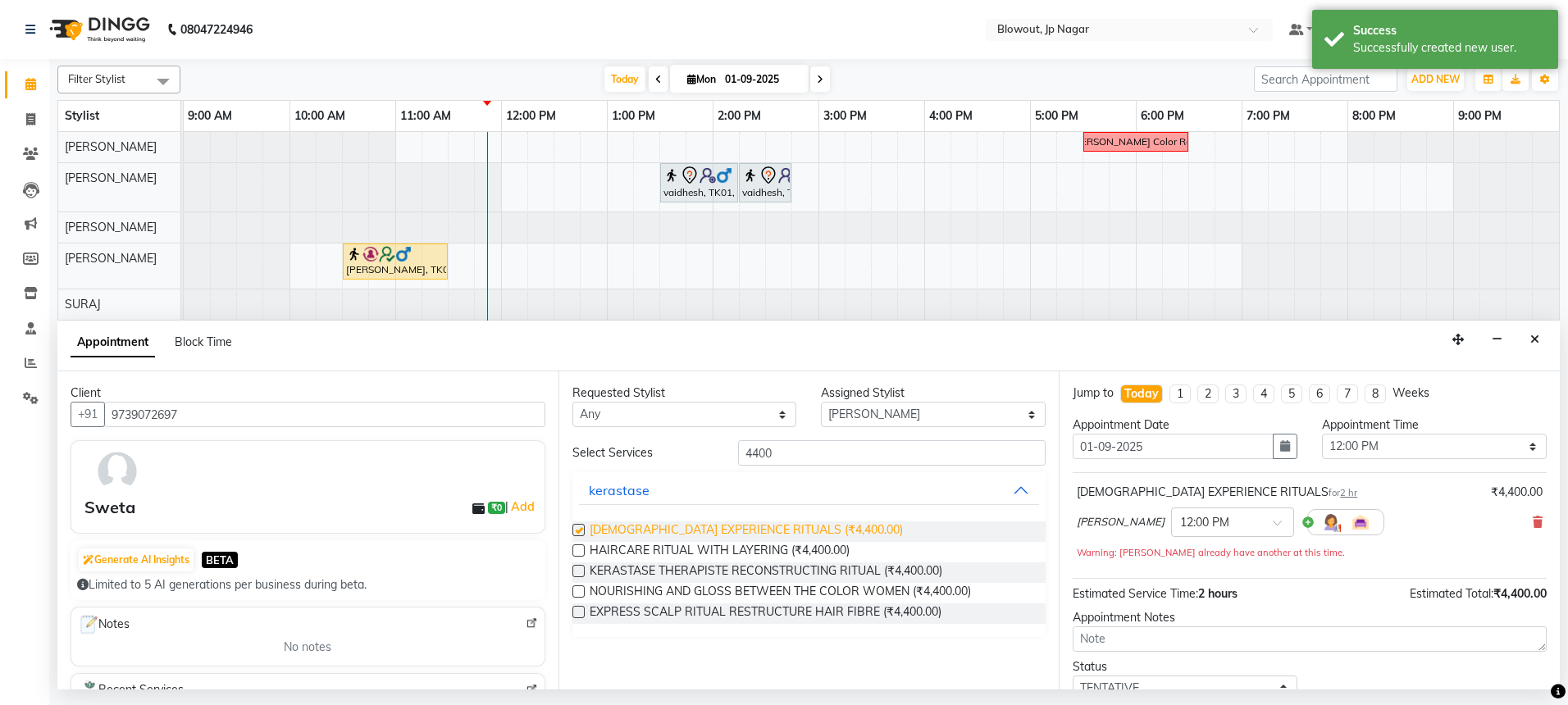
checkbox input "false"
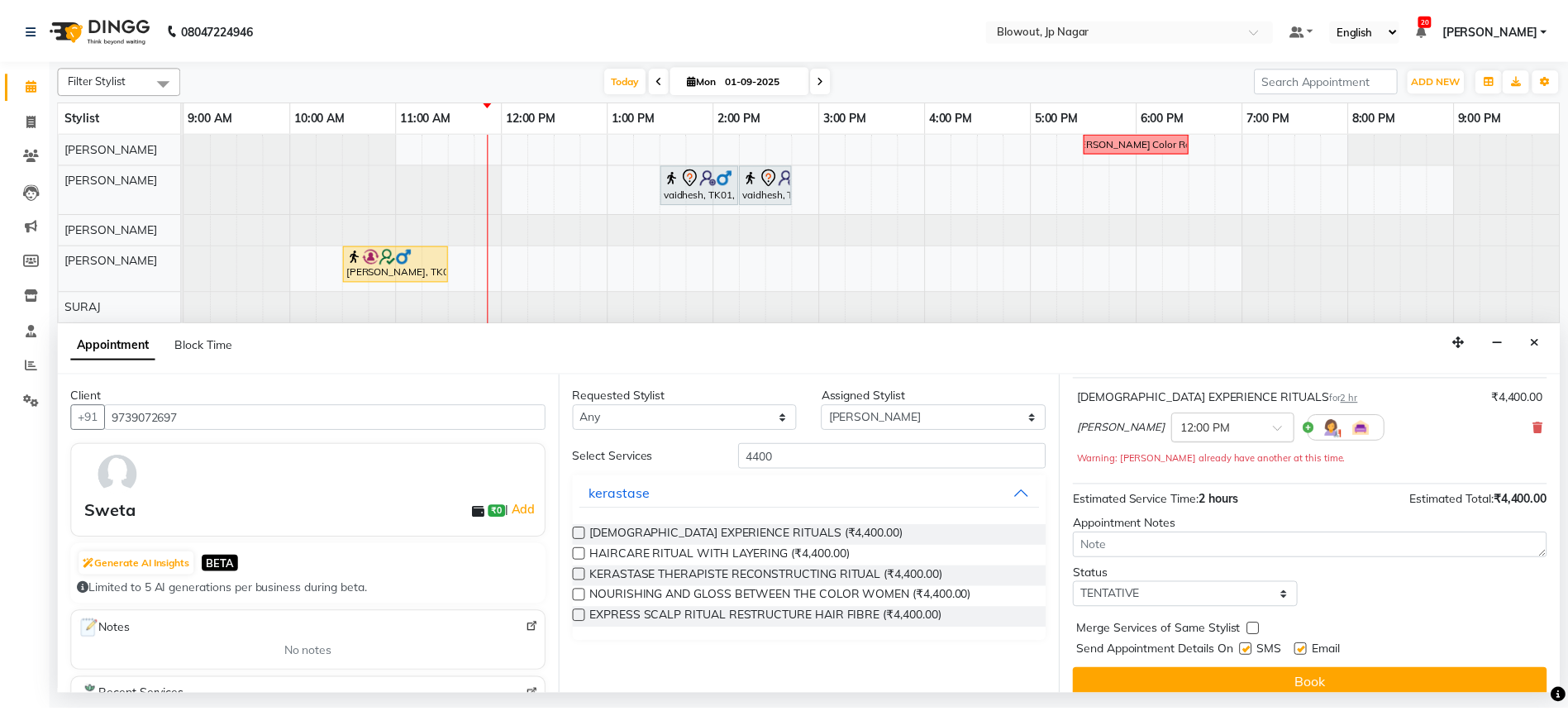
scroll to position [115, 0]
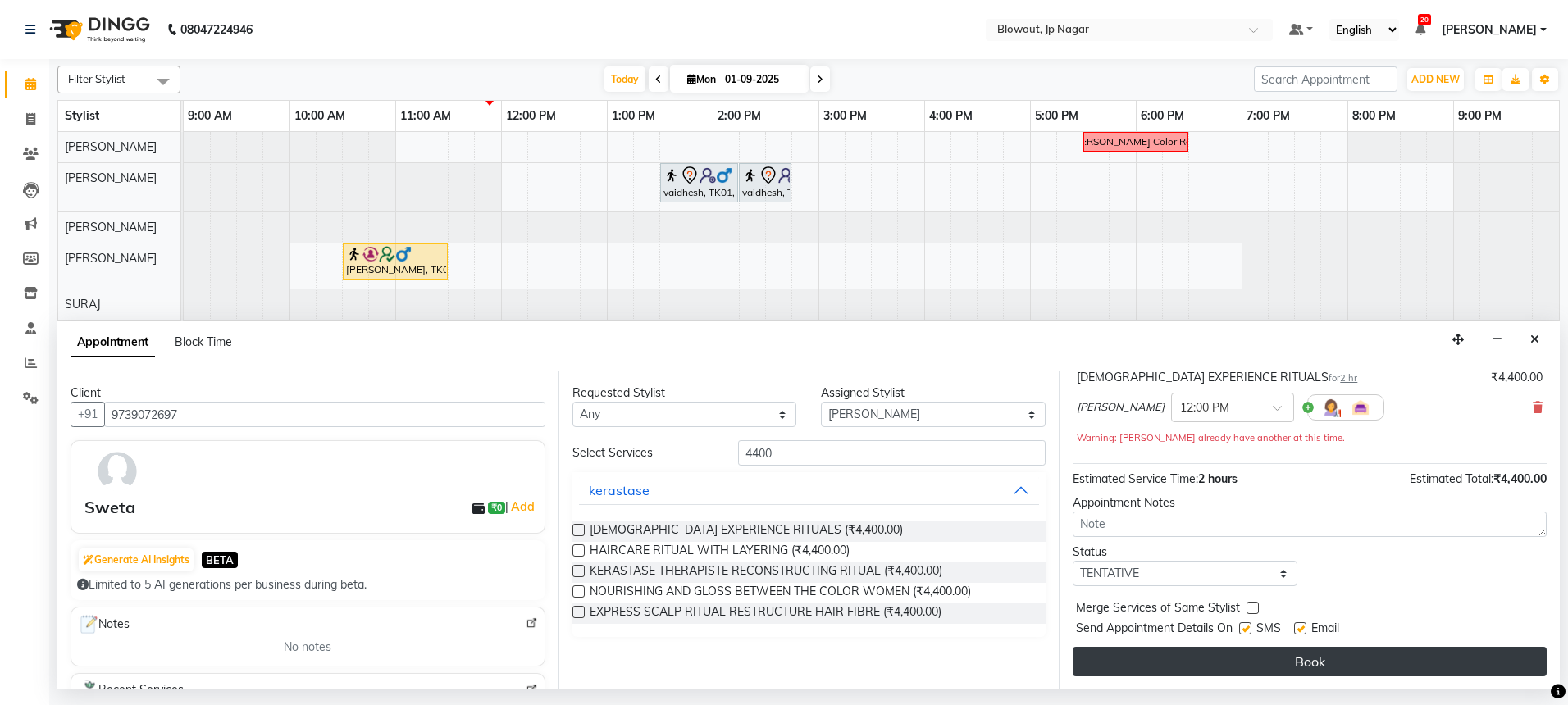
click at [1280, 670] on button "Book" at bounding box center [1309, 661] width 474 height 30
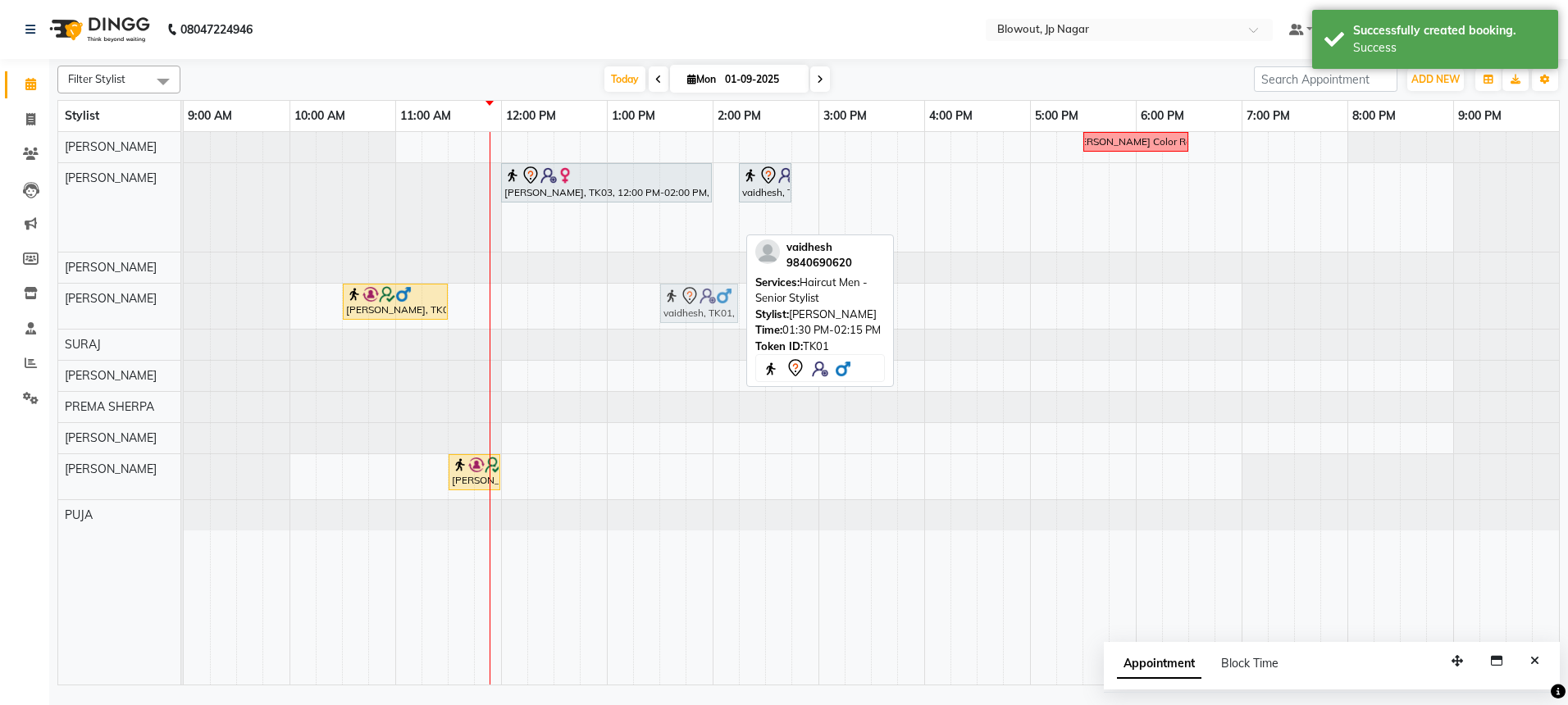
drag, startPoint x: 693, startPoint y: 227, endPoint x: 691, endPoint y: 332, distance: 105.0
click at [691, 332] on tbody "Nidhi Color Recti Sweta, TK03, 12:00 PM-02:00 PM, FEMALE EXPERIENCE RITUALS vai…" at bounding box center [871, 331] width 1375 height 398
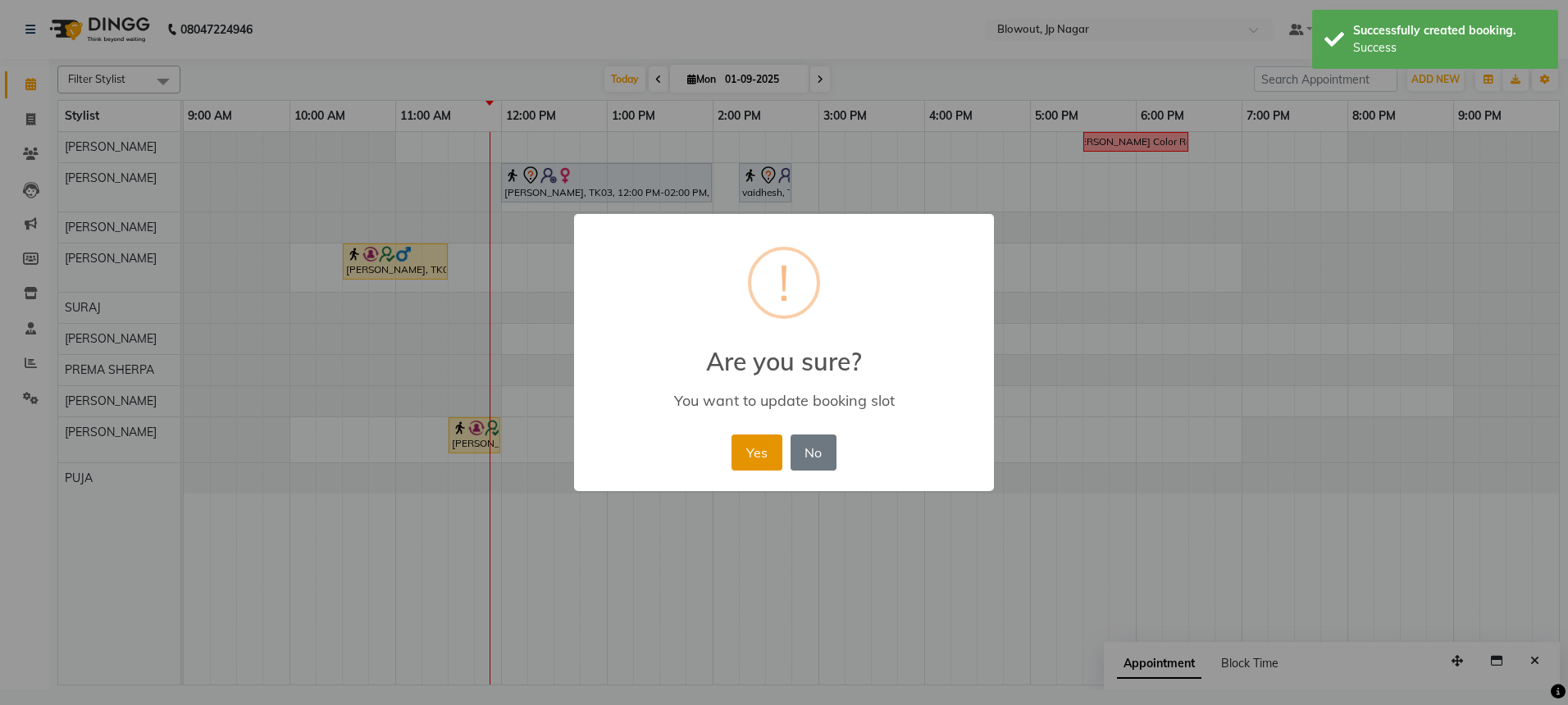
click at [756, 436] on button "Yes" at bounding box center [757, 452] width 50 height 36
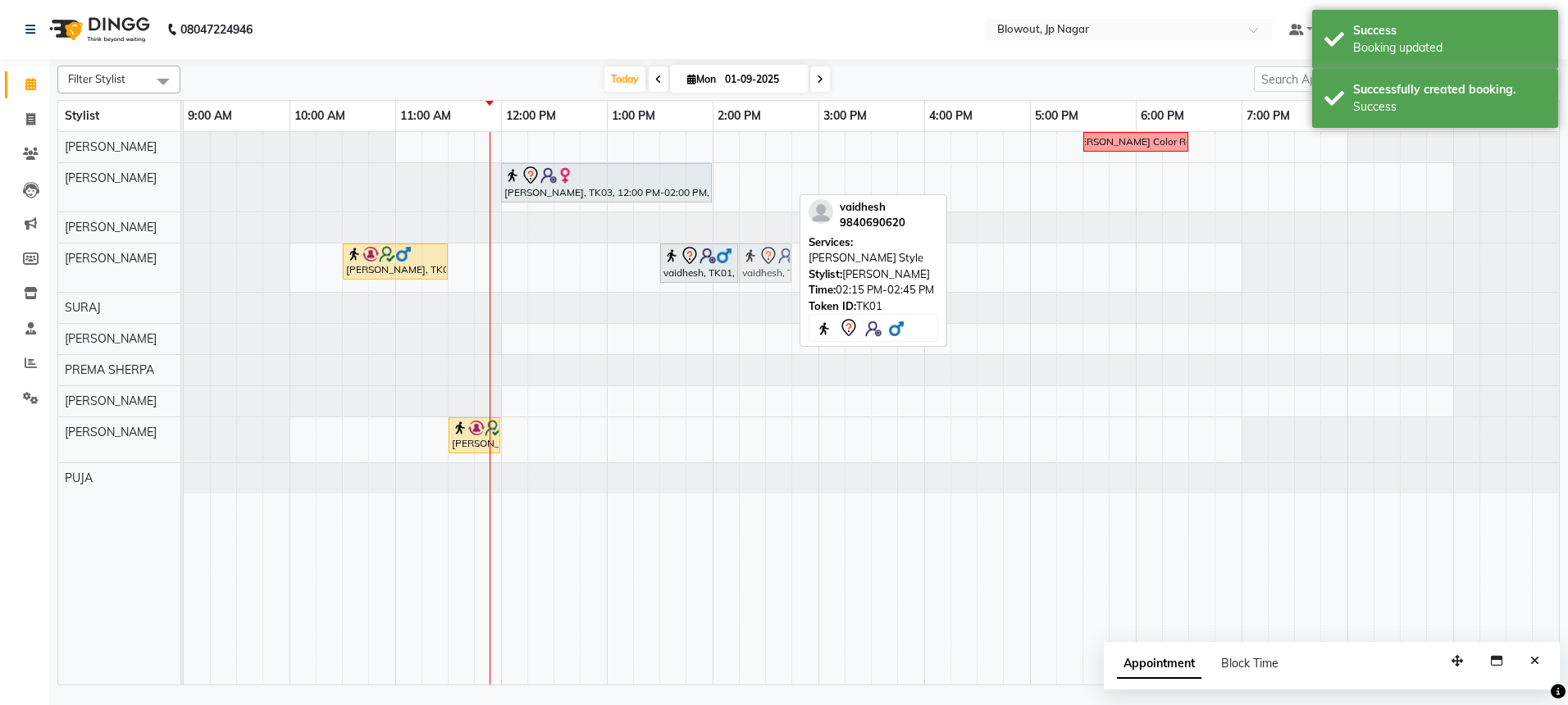
drag, startPoint x: 759, startPoint y: 176, endPoint x: 763, endPoint y: 258, distance: 82.1
click at [763, 258] on tbody "Nidhi Color Recti Sweta, TK03, 12:00 PM-02:00 PM, FEMALE EXPERIENCE RITUALS vai…" at bounding box center [871, 313] width 1375 height 362
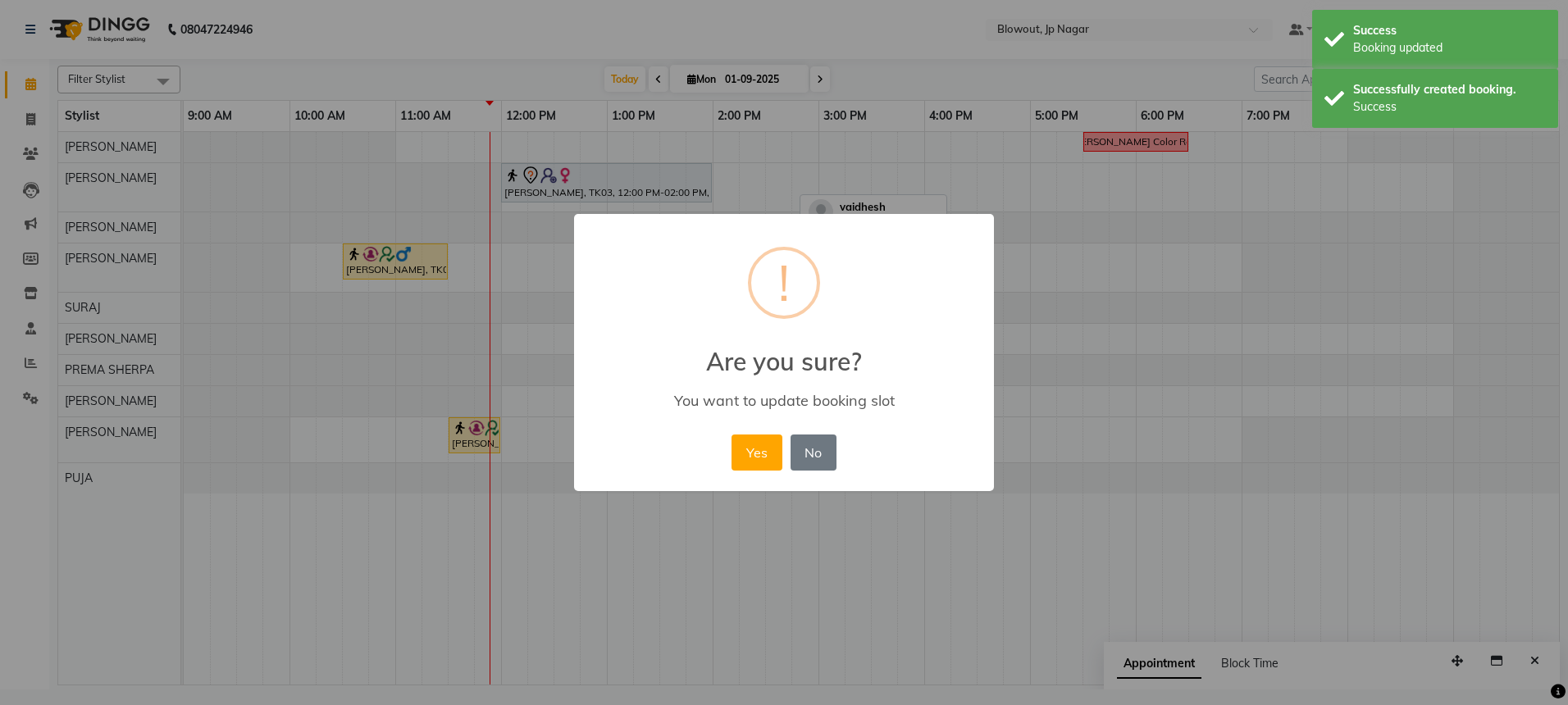
click at [772, 427] on div "× ! Are you sure? You want to update booking slot Yes No No" at bounding box center [784, 352] width 420 height 277
click at [770, 434] on button "Yes" at bounding box center [757, 452] width 50 height 36
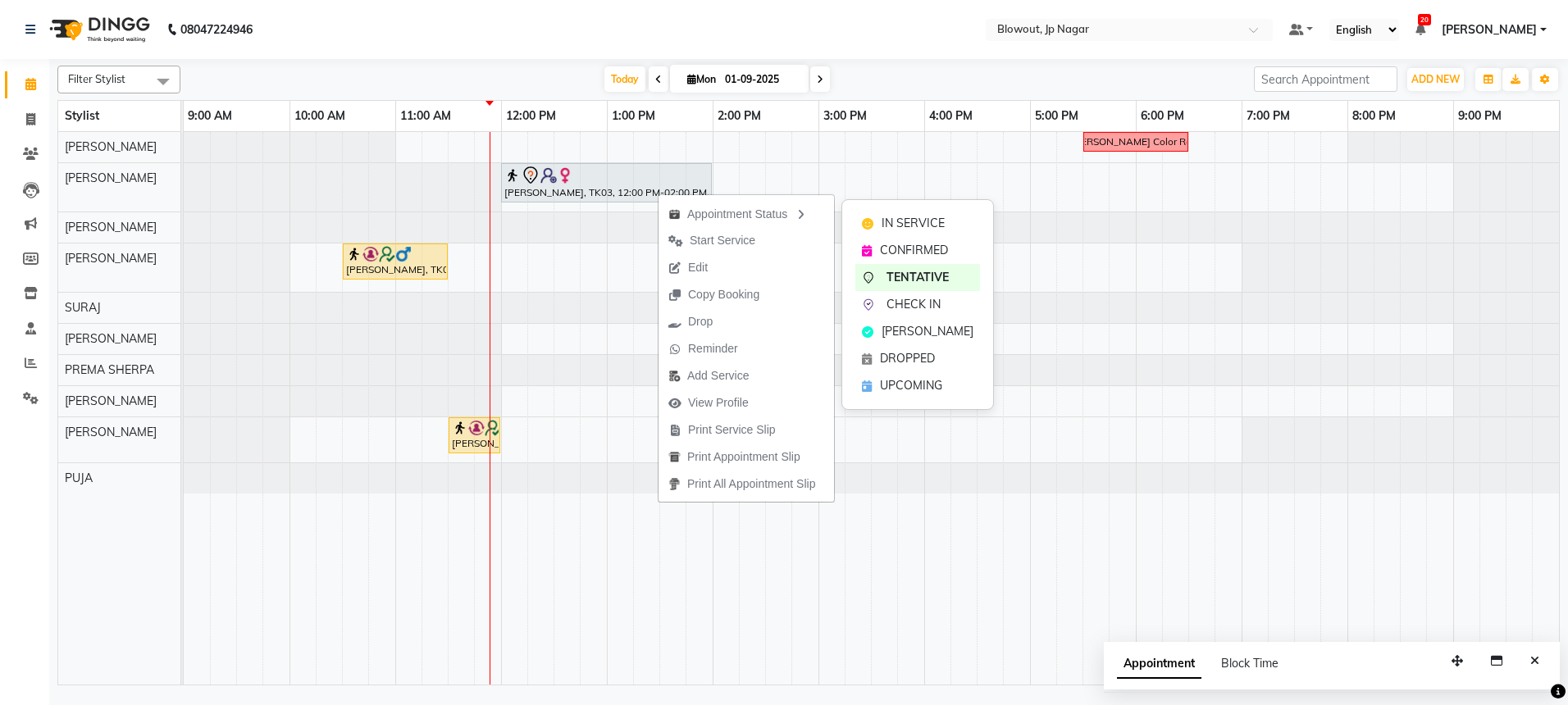
click at [853, 221] on div "IN SERVICE CONFIRMED TENTATIVE CHECK IN MARK DONE DROPPED UPCOMING" at bounding box center [918, 304] width 153 height 210
click at [942, 204] on div "IN SERVICE" at bounding box center [925, 215] width 125 height 27
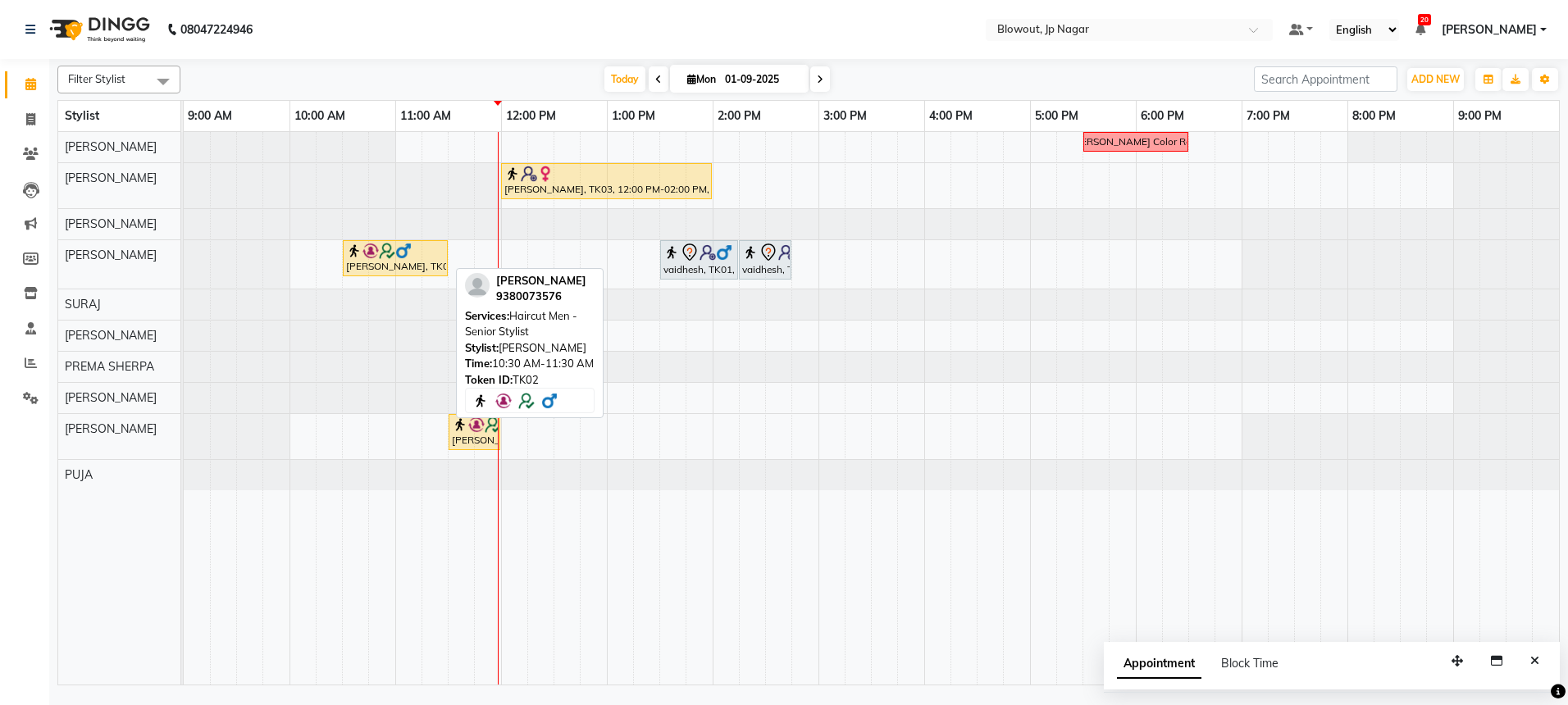
click at [438, 270] on div "[PERSON_NAME], TK02, 10:30 AM-11:30 AM, Haircut Men - Senior Stylist" at bounding box center [395, 258] width 101 height 31
click at [419, 265] on div "[PERSON_NAME], TK02, 10:30 AM-11:30 AM, Haircut Men - Senior Stylist" at bounding box center [395, 258] width 101 height 31
select select "1"
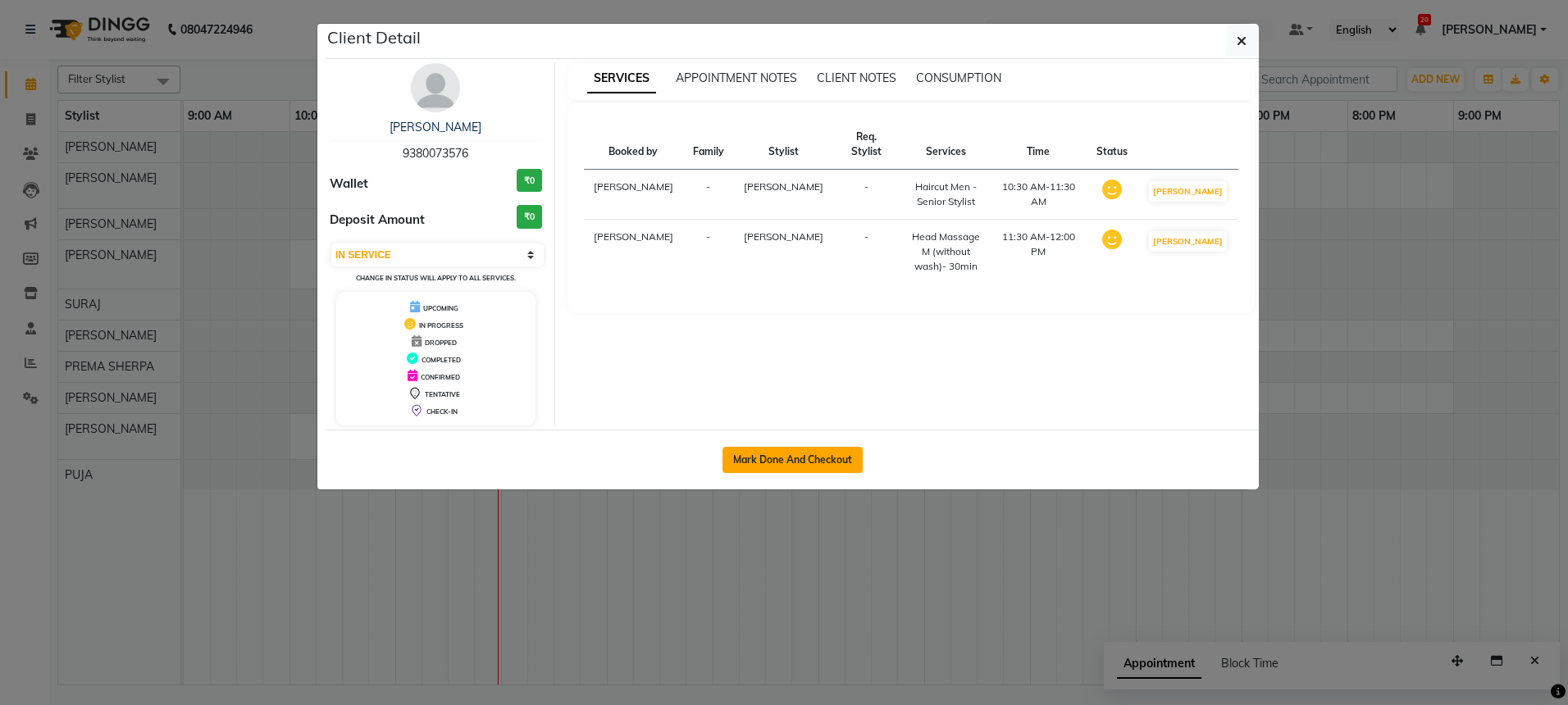
click at [747, 467] on button "Mark Done And Checkout" at bounding box center [792, 459] width 141 height 26
select select "service"
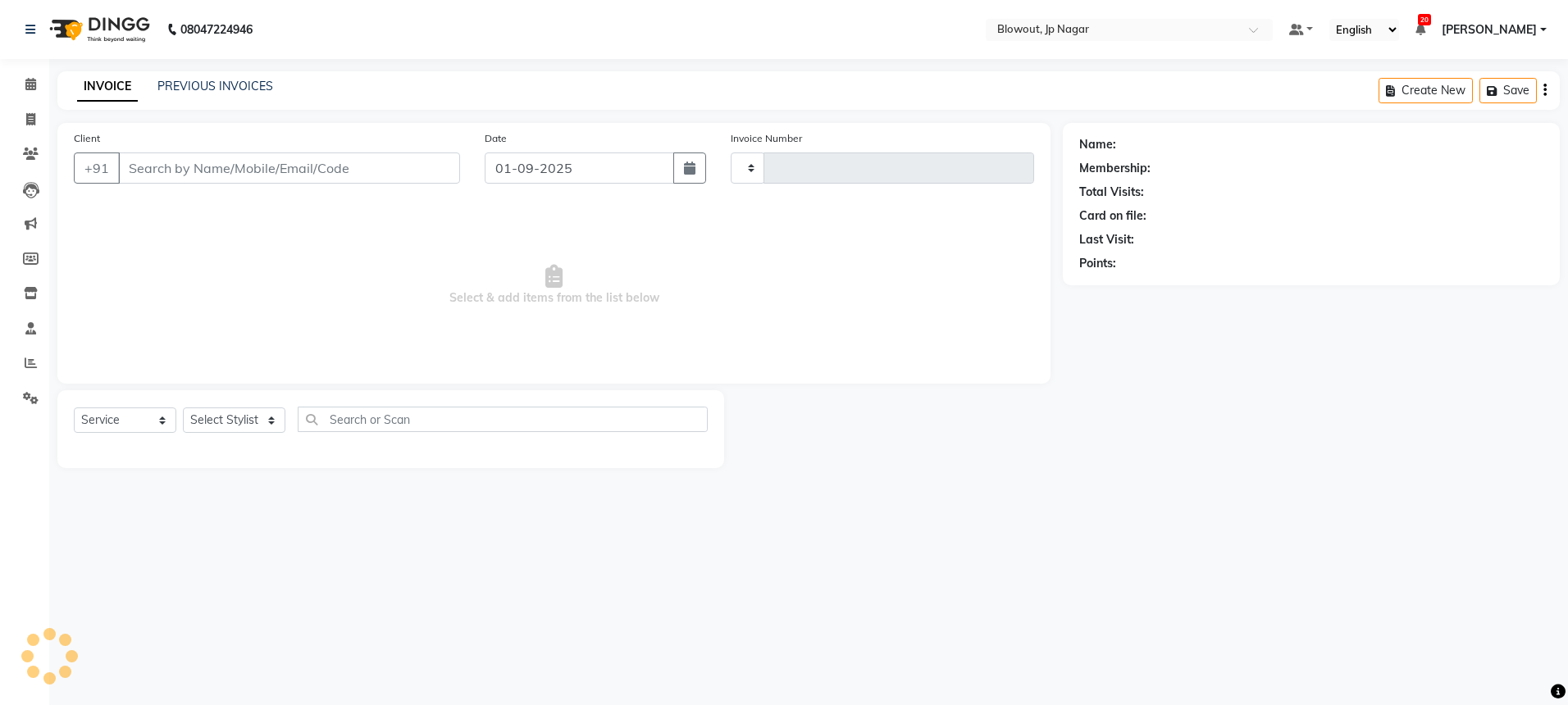
type input "2423"
select select "6261"
type input "9380073576"
select select "59438"
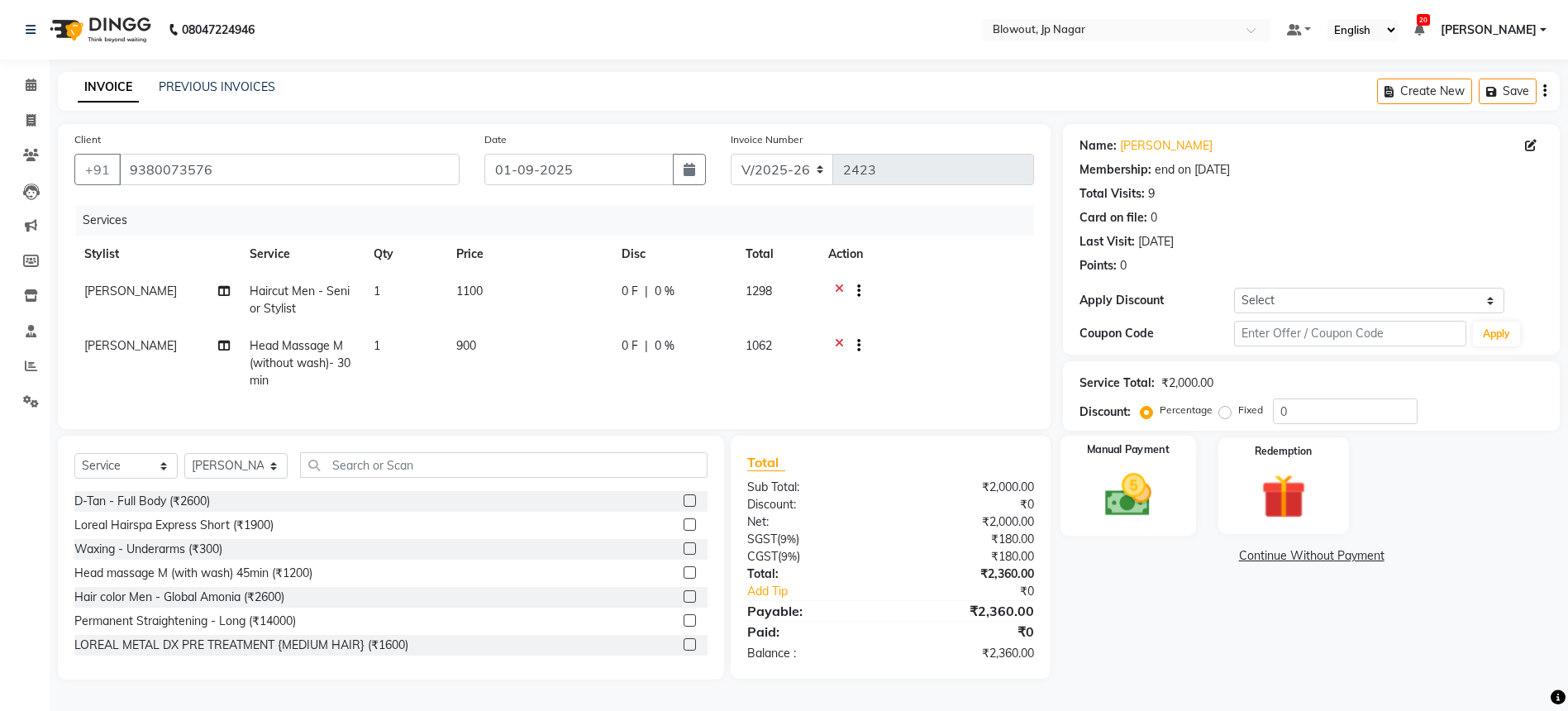
click at [1118, 438] on div "Manual Payment" at bounding box center [1128, 485] width 136 height 100
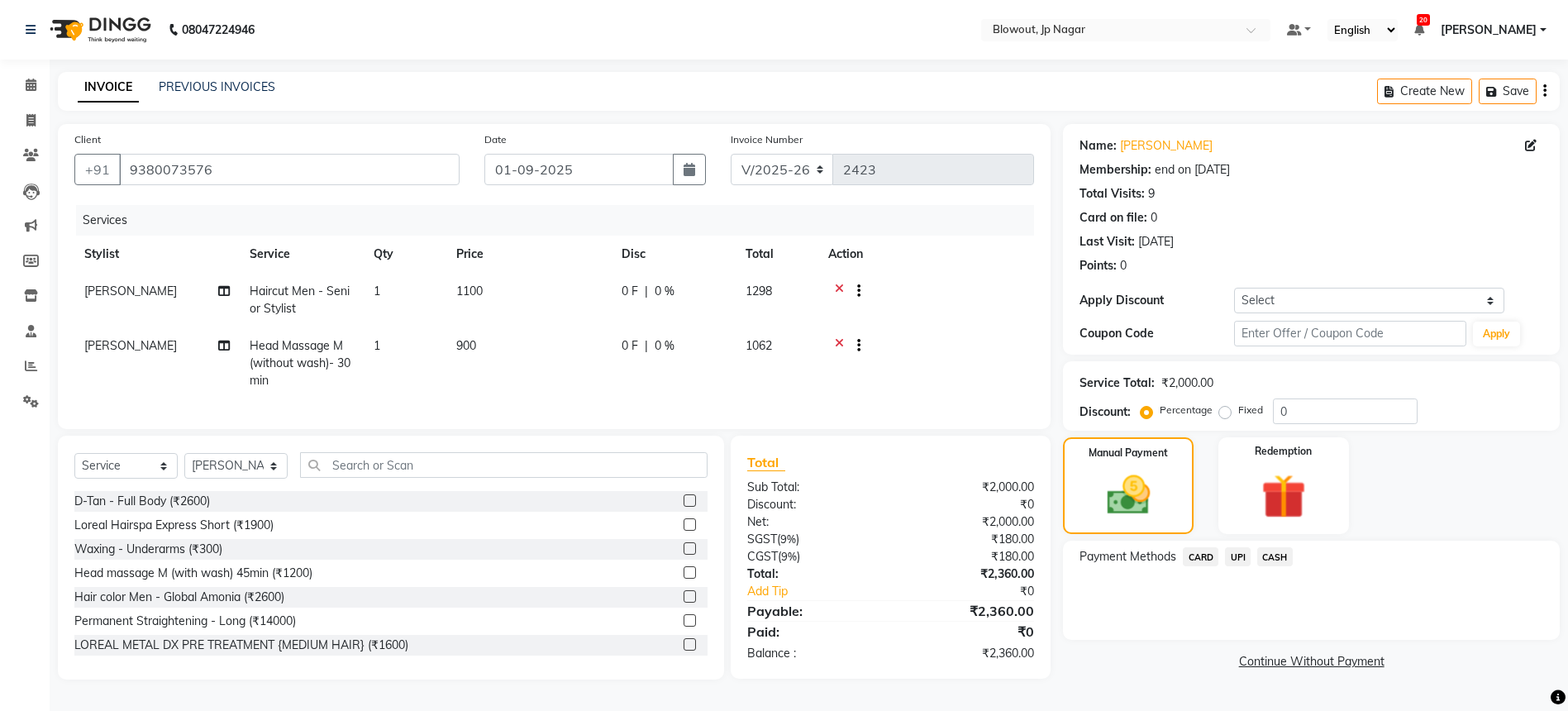
click at [1209, 553] on span "CARD" at bounding box center [1201, 556] width 36 height 19
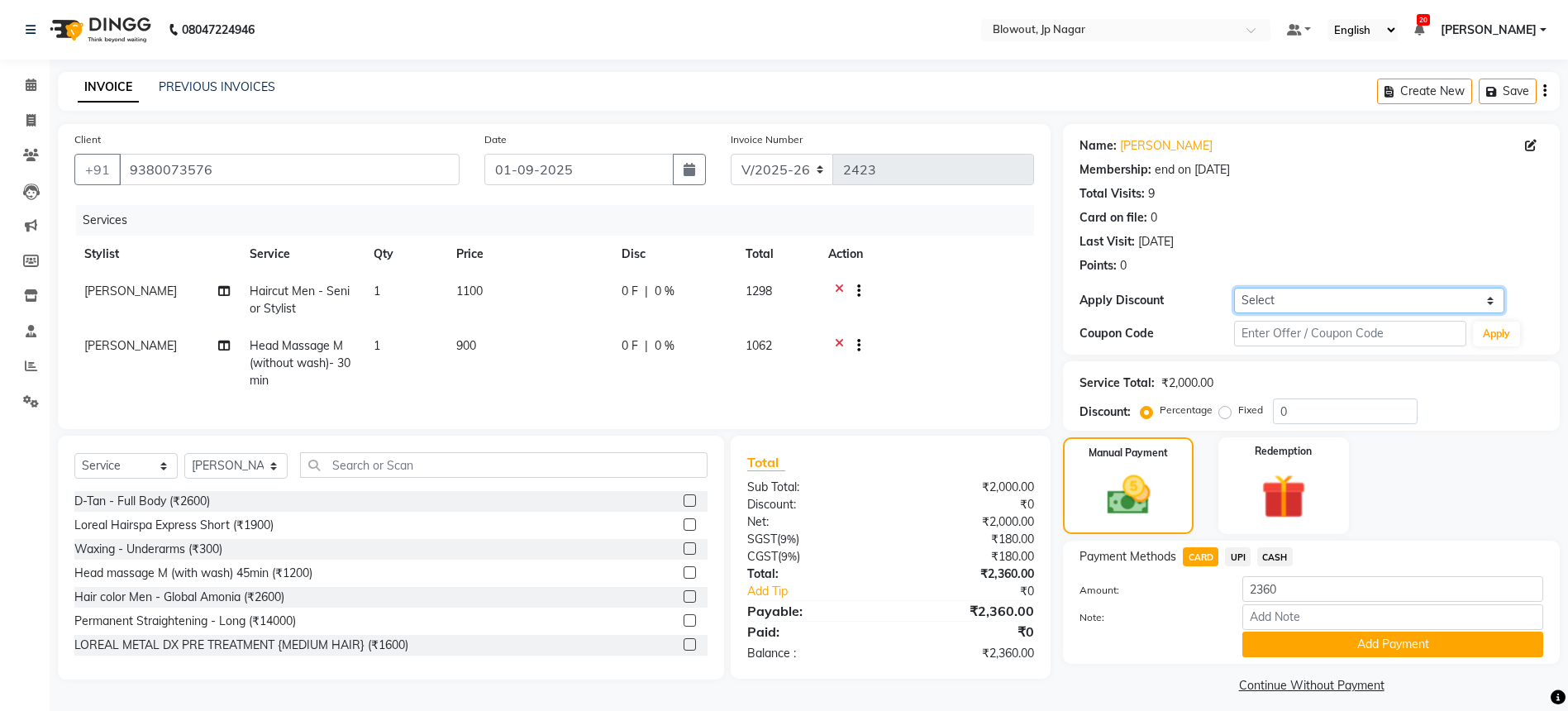
click at [1251, 307] on select "Select Membership → 1st Anniversary Membership Card" at bounding box center [1370, 300] width 270 height 25
select select "1: Object"
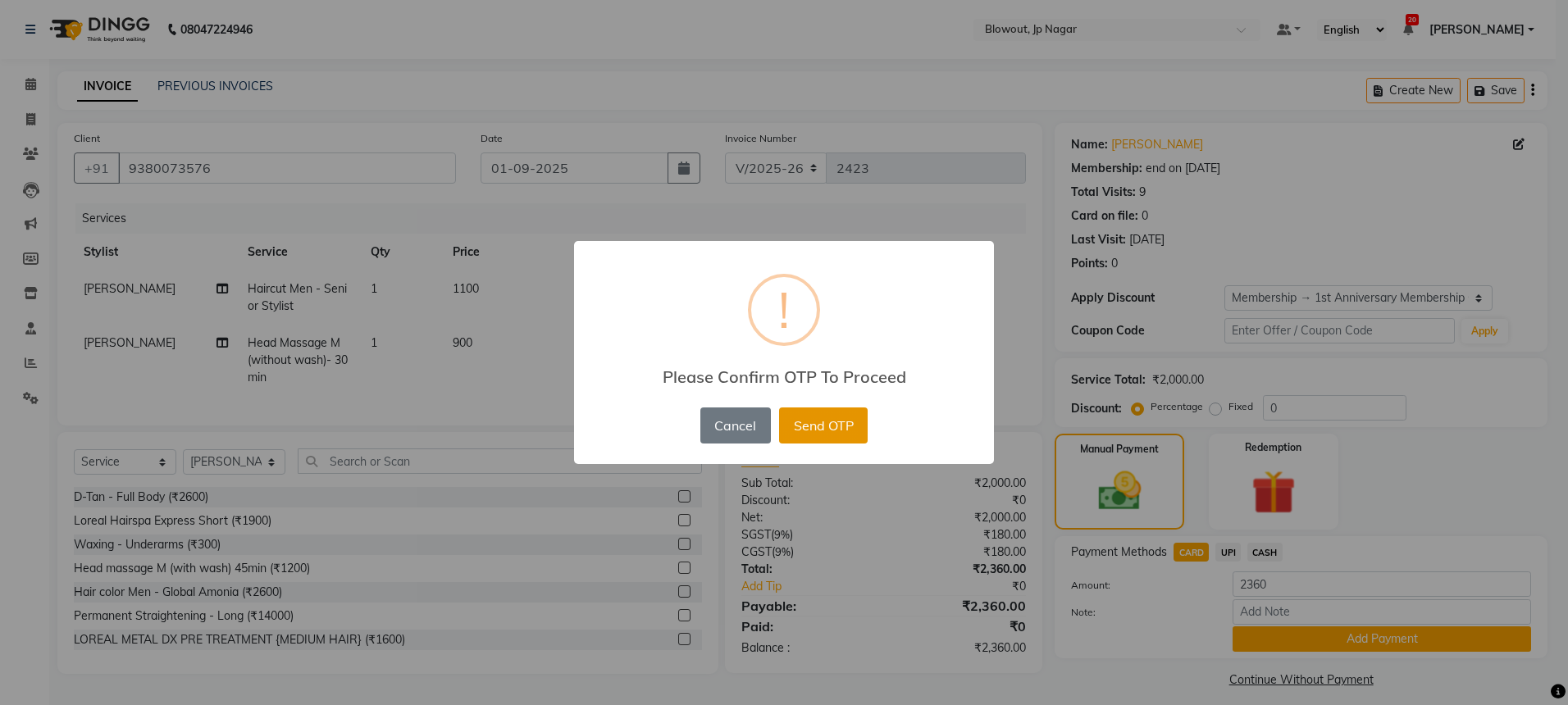
click at [828, 421] on button "Send OTP" at bounding box center [823, 425] width 88 height 36
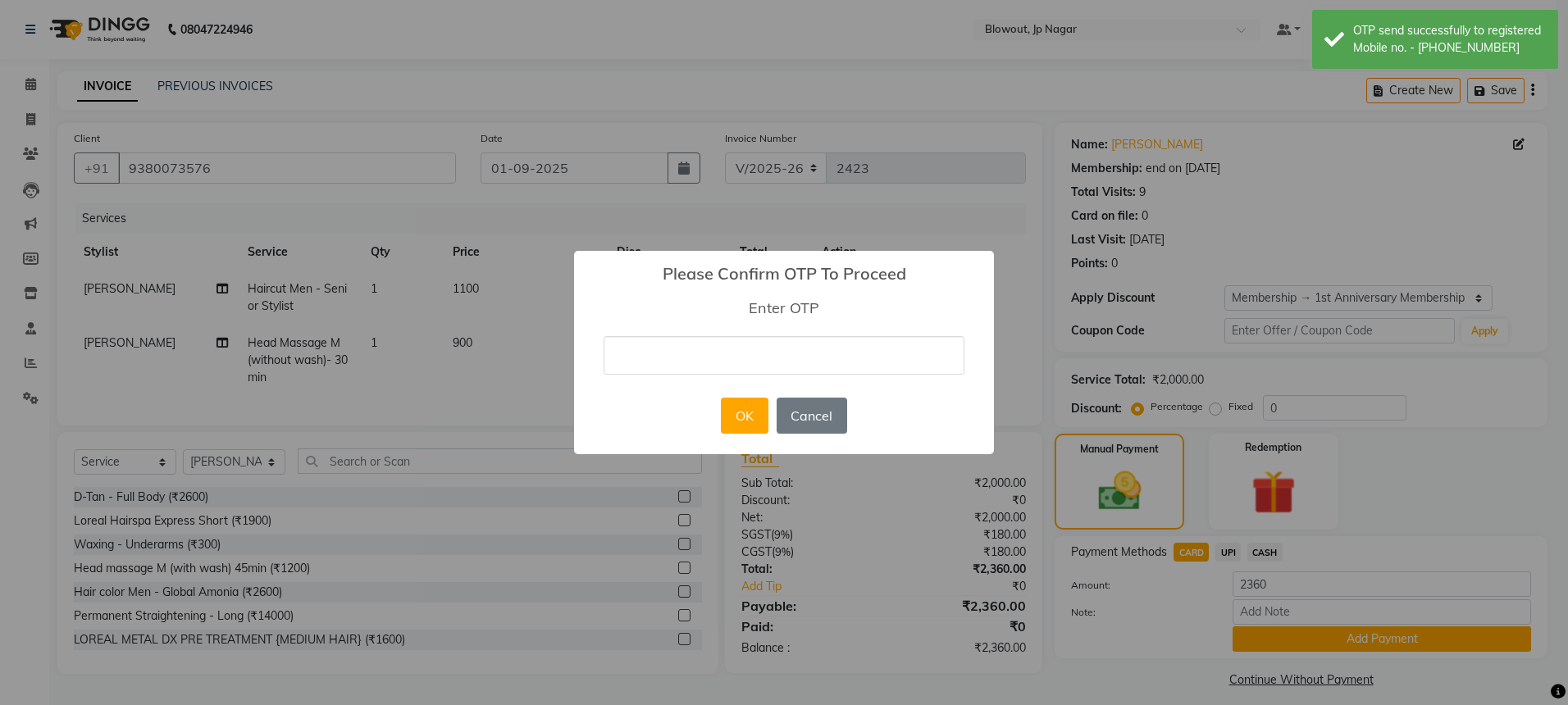
click at [746, 360] on input "text" at bounding box center [784, 354] width 361 height 38
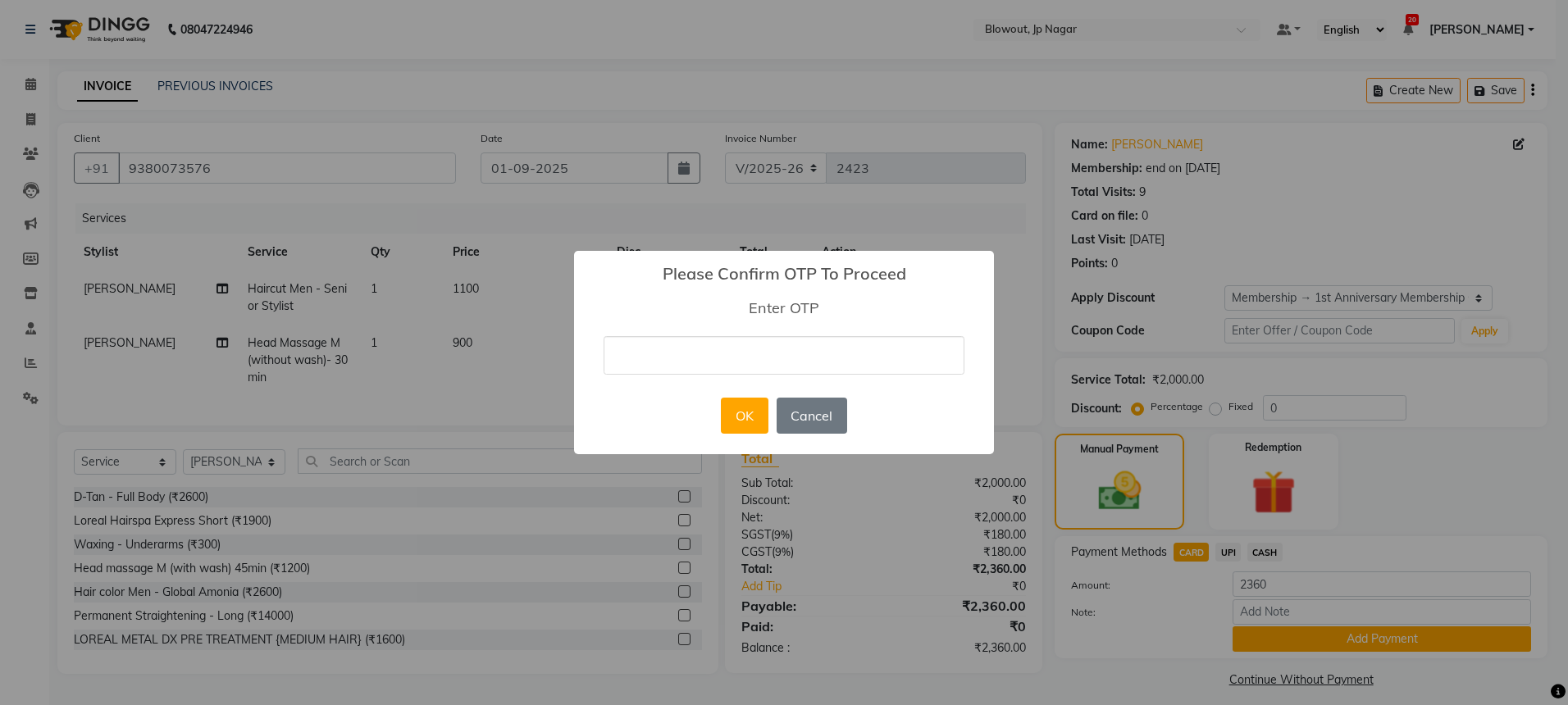
click at [745, 361] on input "text" at bounding box center [784, 354] width 361 height 38
type input "8037"
click at [742, 406] on button "OK" at bounding box center [744, 415] width 47 height 36
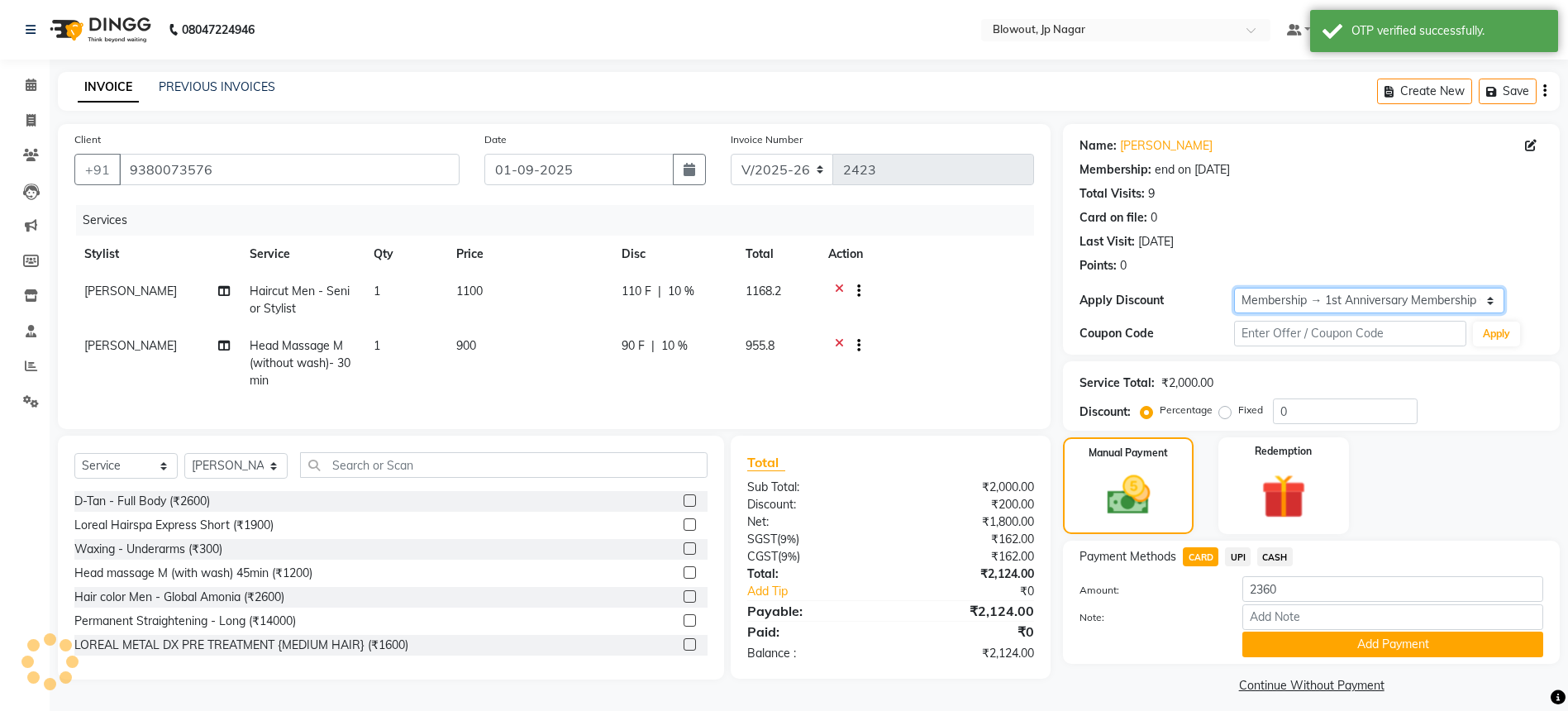
type input "10"
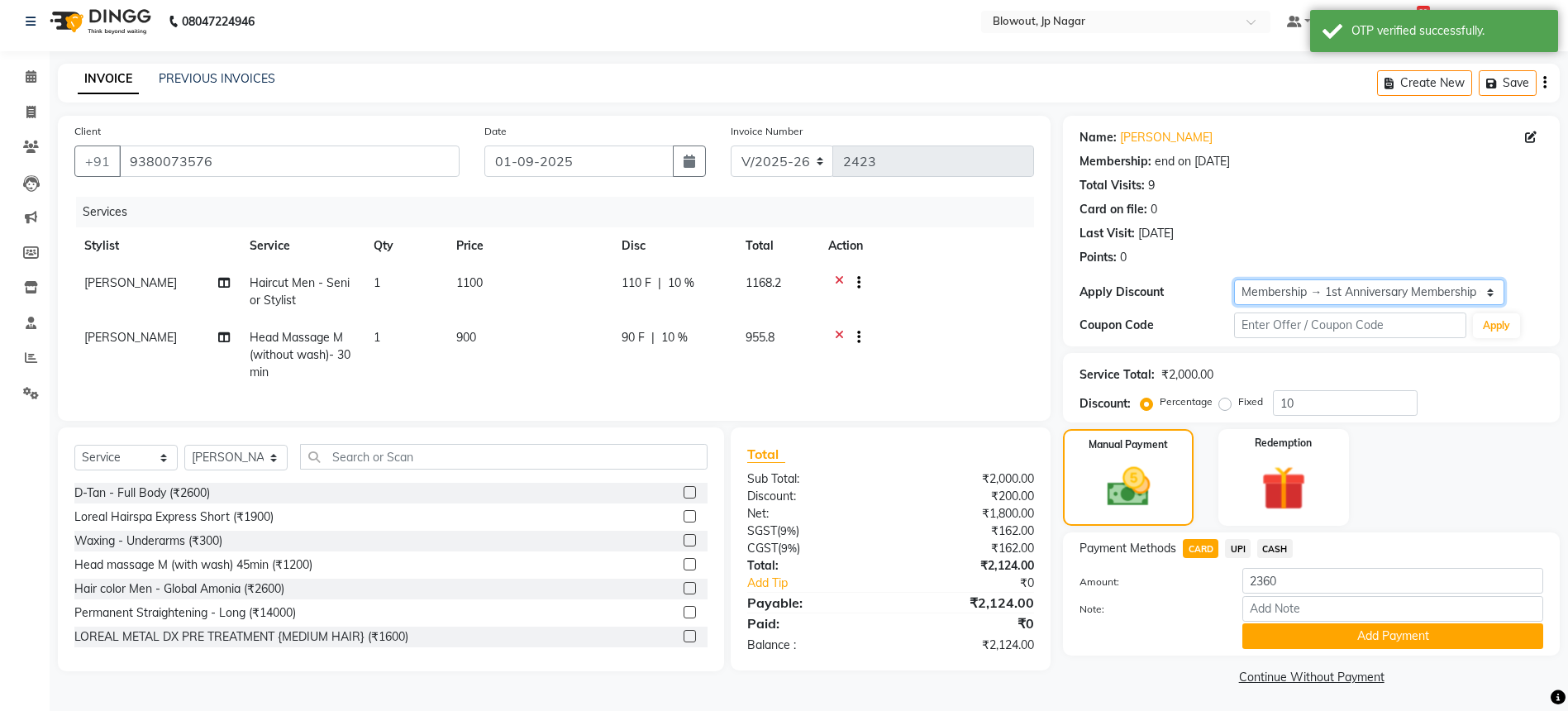
scroll to position [11, 0]
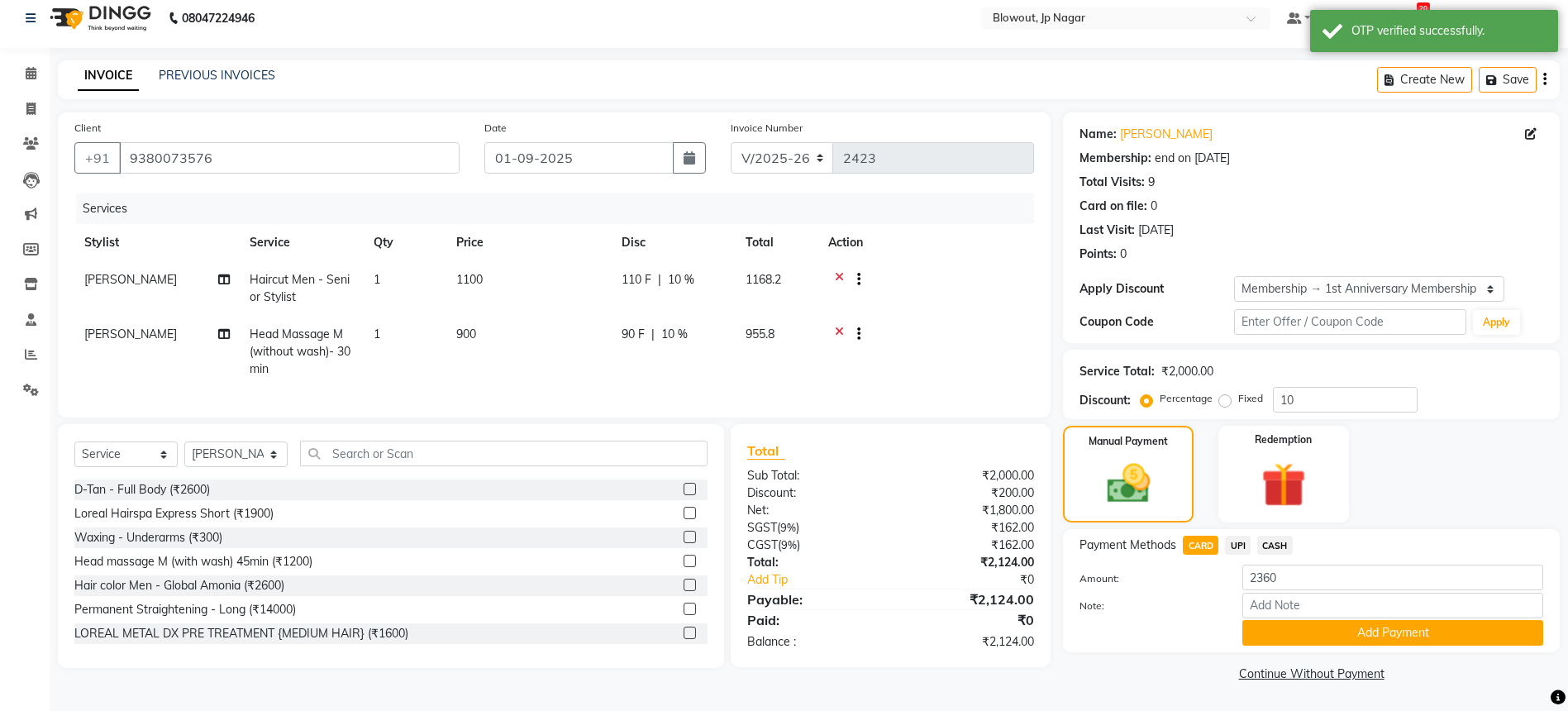
click at [1282, 546] on span "CASH" at bounding box center [1275, 545] width 36 height 19
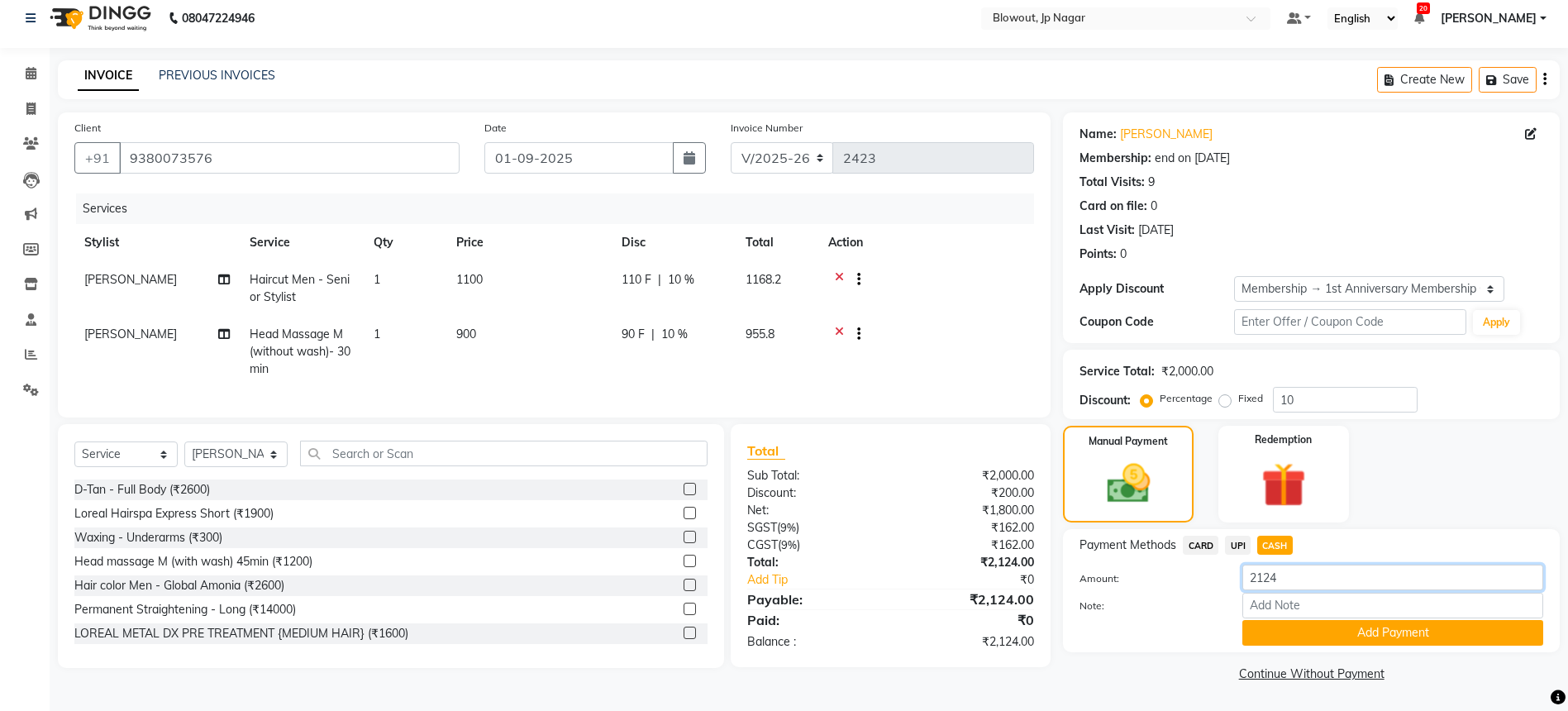
drag, startPoint x: 1293, startPoint y: 581, endPoint x: 1262, endPoint y: 582, distance: 31.0
click at [1262, 582] on input "2124" at bounding box center [1393, 577] width 301 height 25
click at [1262, 580] on input "2124" at bounding box center [1393, 577] width 301 height 25
click at [1259, 578] on input "2124" at bounding box center [1393, 577] width 301 height 25
click at [1233, 538] on span "UPI" at bounding box center [1238, 545] width 25 height 19
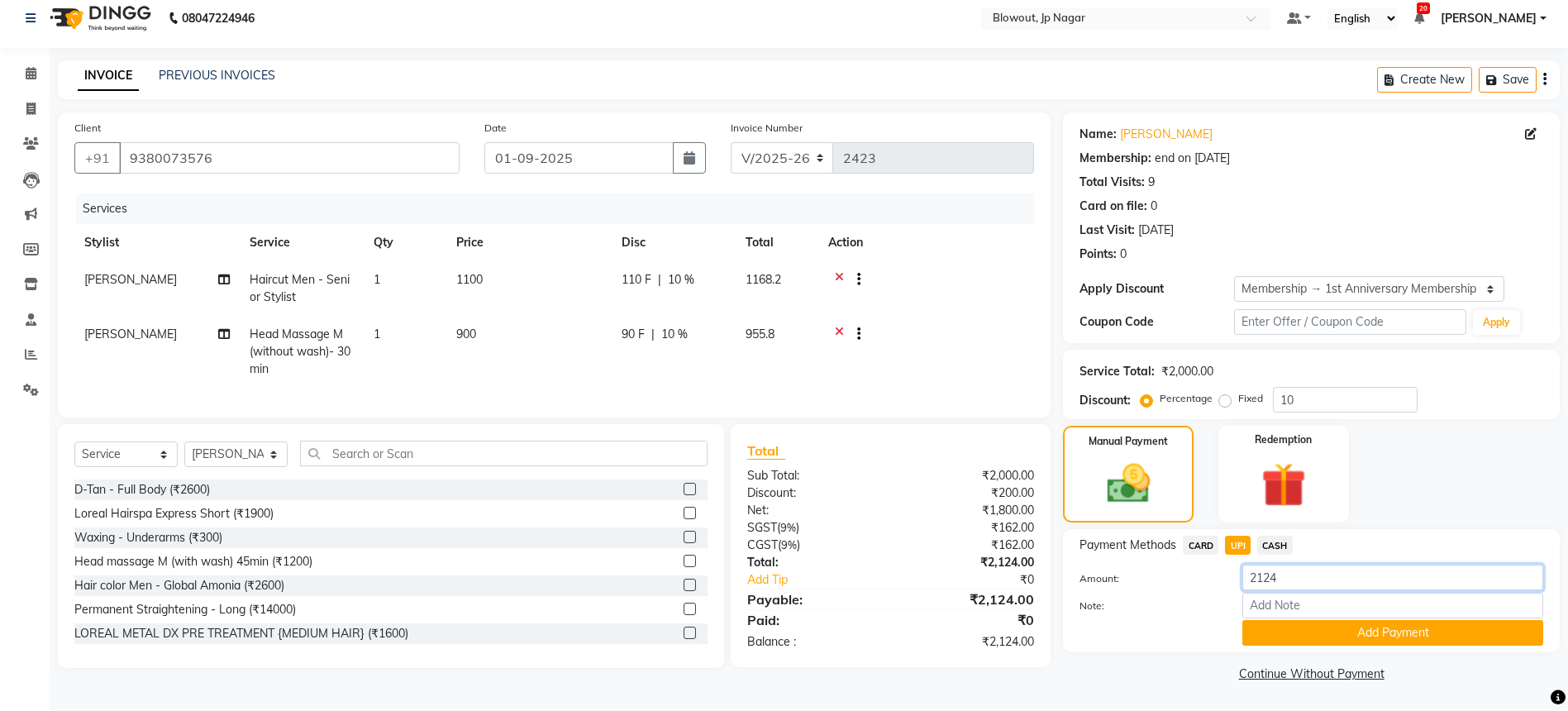
click at [1256, 566] on input "2124" at bounding box center [1393, 577] width 301 height 25
click at [1257, 571] on input "2124" at bounding box center [1393, 577] width 301 height 25
type input "124"
click at [1385, 645] on div "Payment Methods CARD UPI CASH Amount: 124 Note: Add Payment" at bounding box center [1312, 590] width 497 height 123
click at [1314, 632] on button "Add Payment" at bounding box center [1393, 632] width 301 height 25
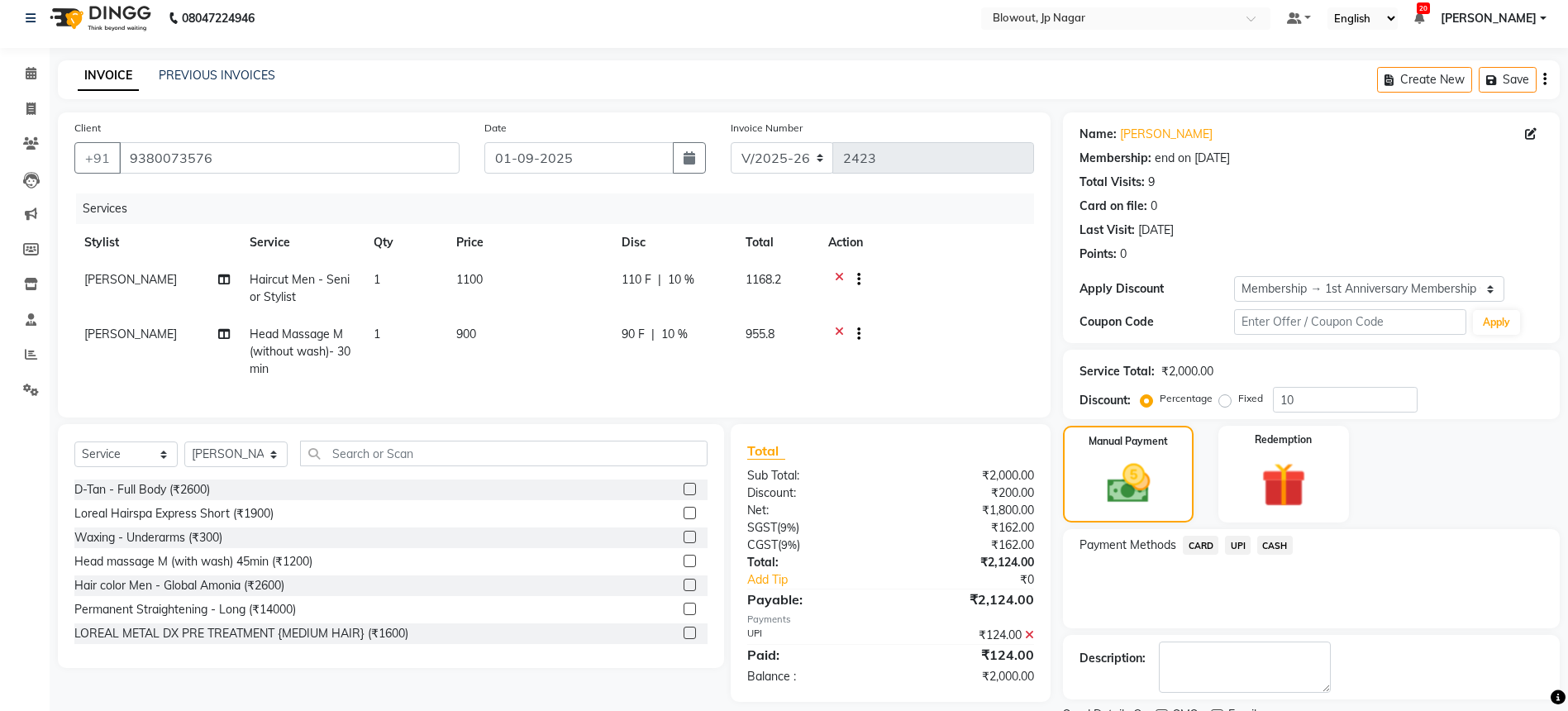
click at [1270, 552] on span "CASH" at bounding box center [1275, 545] width 36 height 19
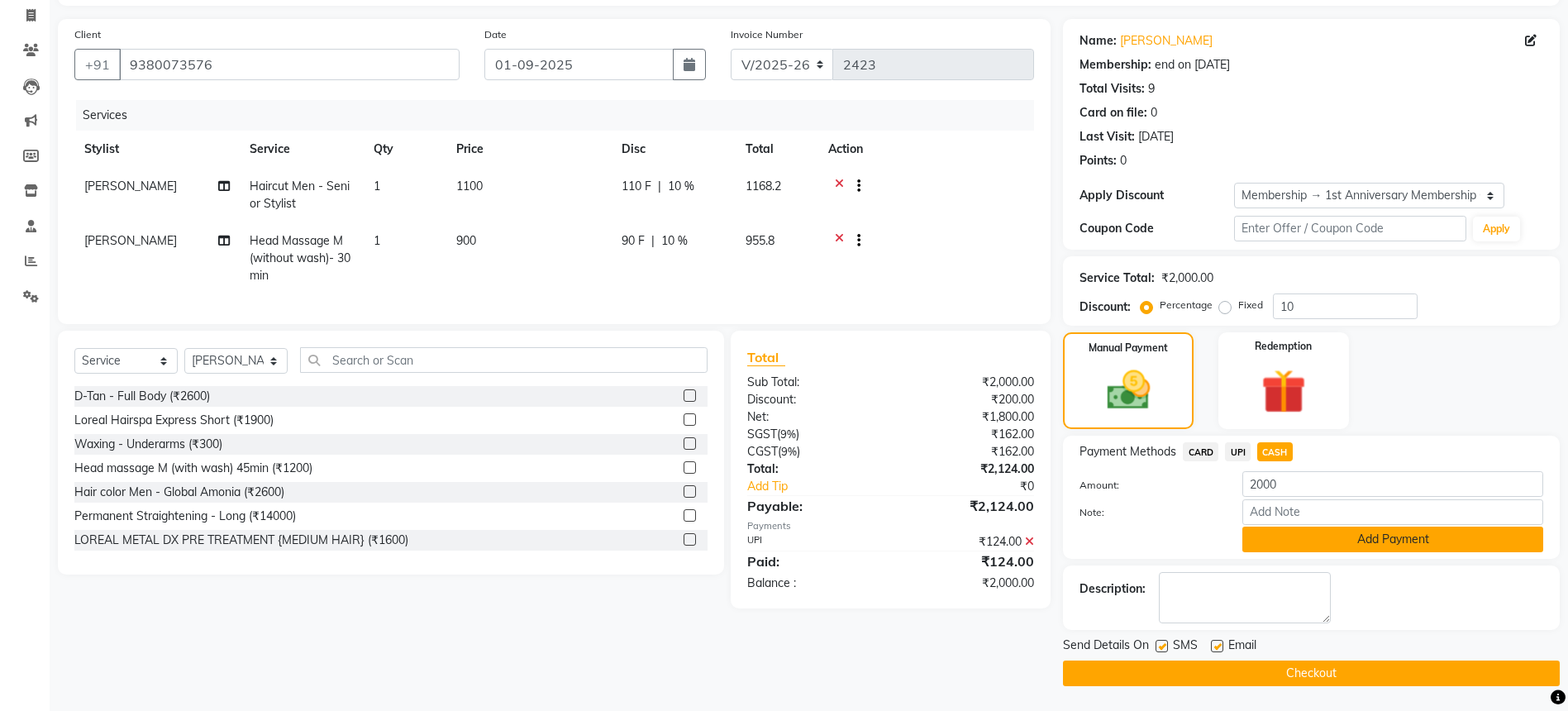
click at [1313, 550] on button "Add Payment" at bounding box center [1393, 538] width 301 height 25
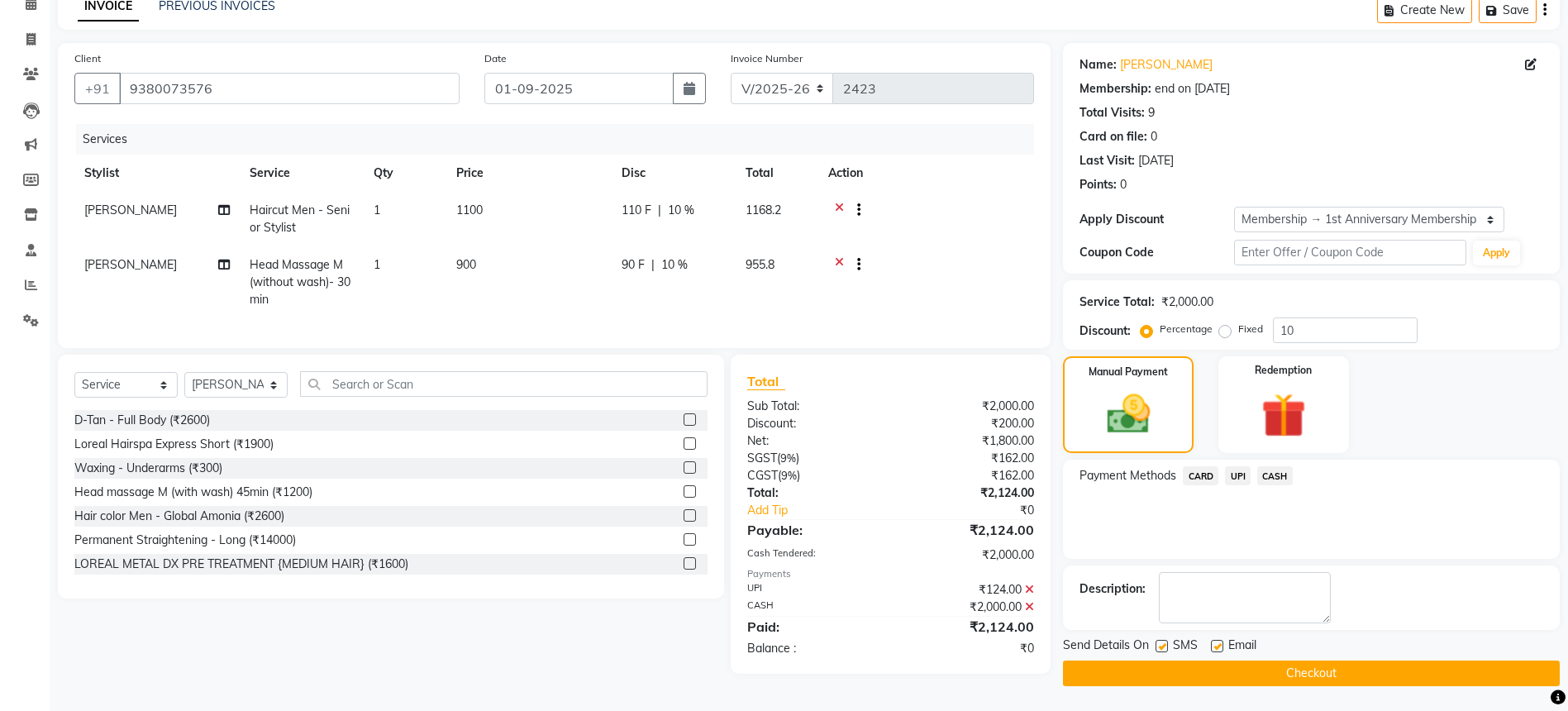
scroll to position [81, 0]
click at [1241, 664] on button "Checkout" at bounding box center [1312, 673] width 497 height 25
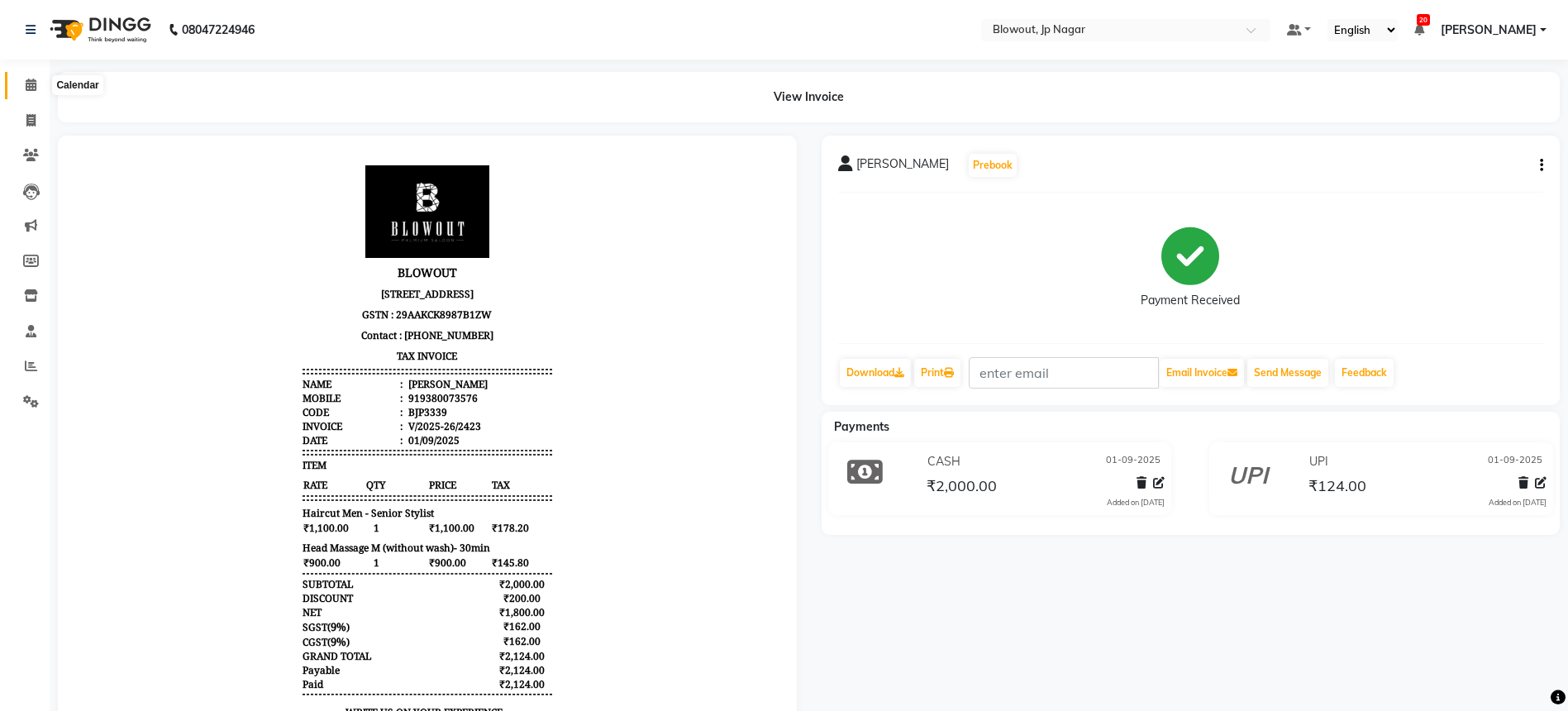
click at [27, 91] on span at bounding box center [31, 85] width 29 height 19
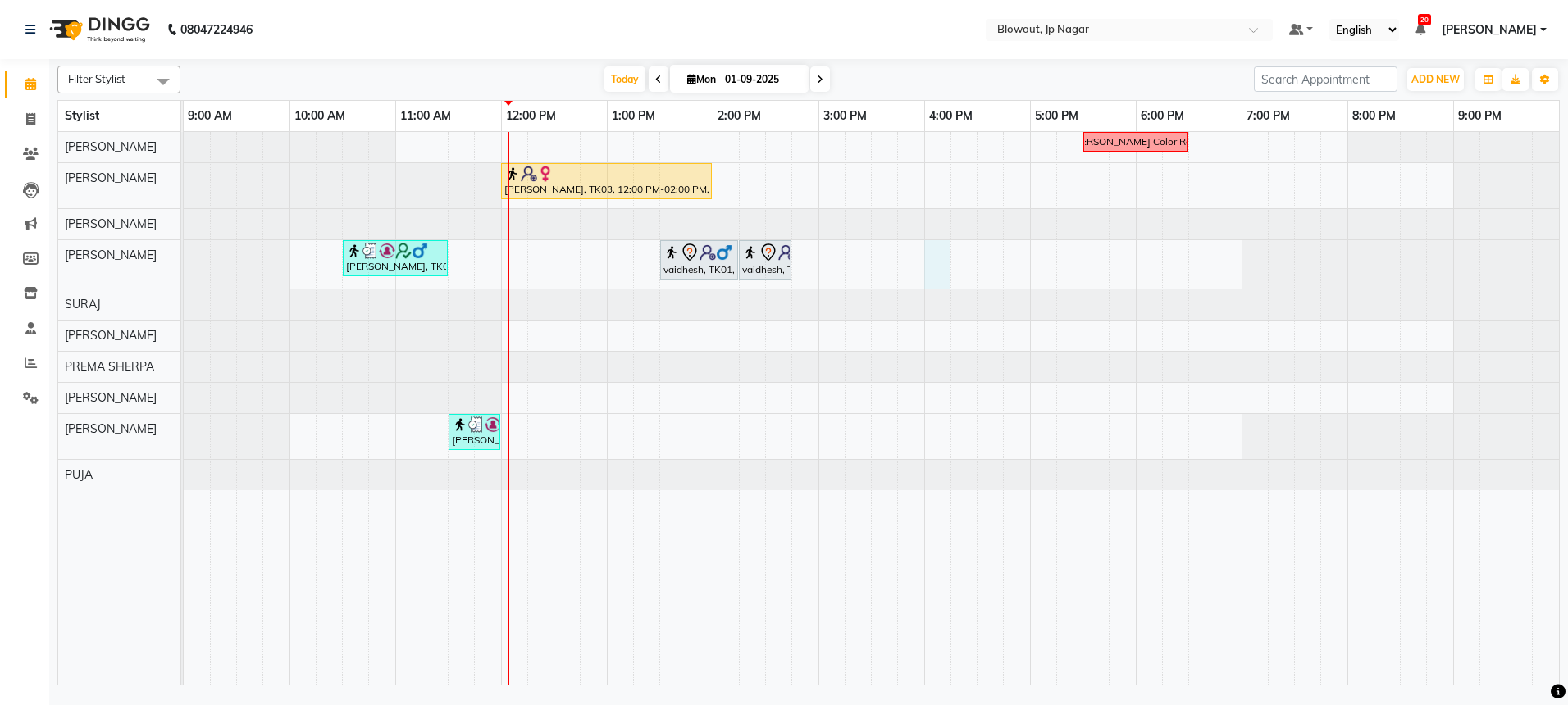
click at [944, 274] on div "Nidhi Color Recti Sweta, TK03, 12:00 PM-02:00 PM, FEMALE EXPERIENCE RITUALS sha…" at bounding box center [871, 408] width 1375 height 552
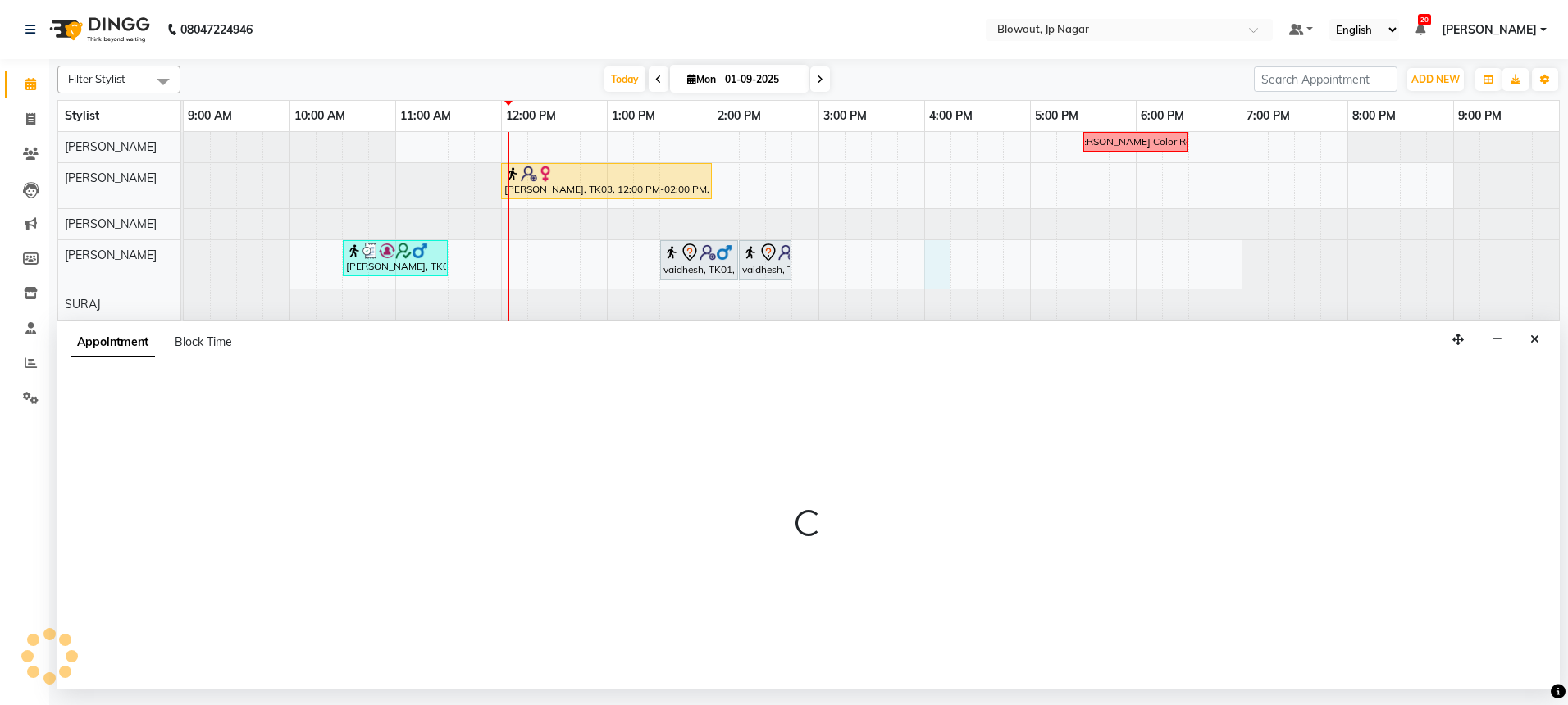
select select "85470"
select select "960"
select select "tentative"
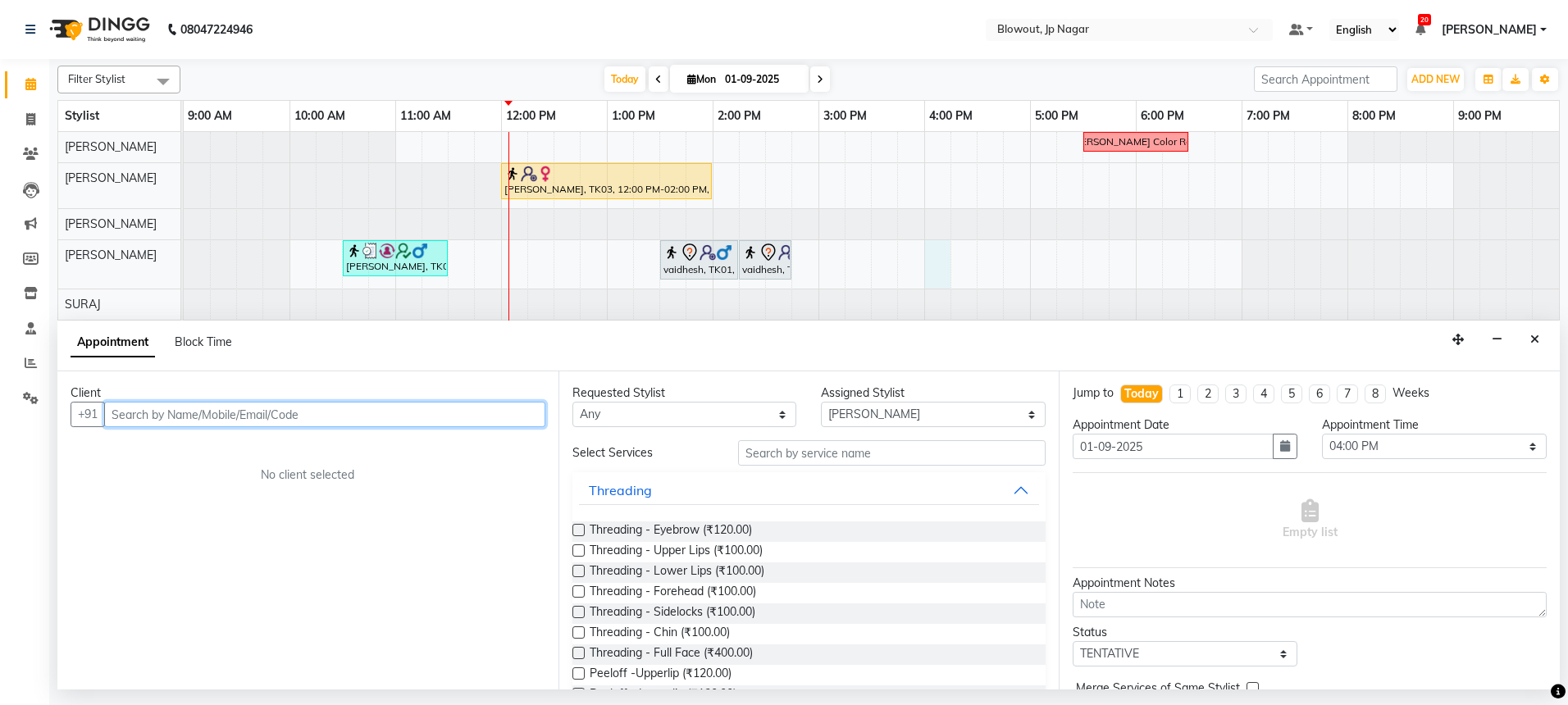
click at [285, 409] on input "text" at bounding box center [325, 414] width 441 height 25
click at [185, 420] on input "797521786" at bounding box center [290, 414] width 373 height 25
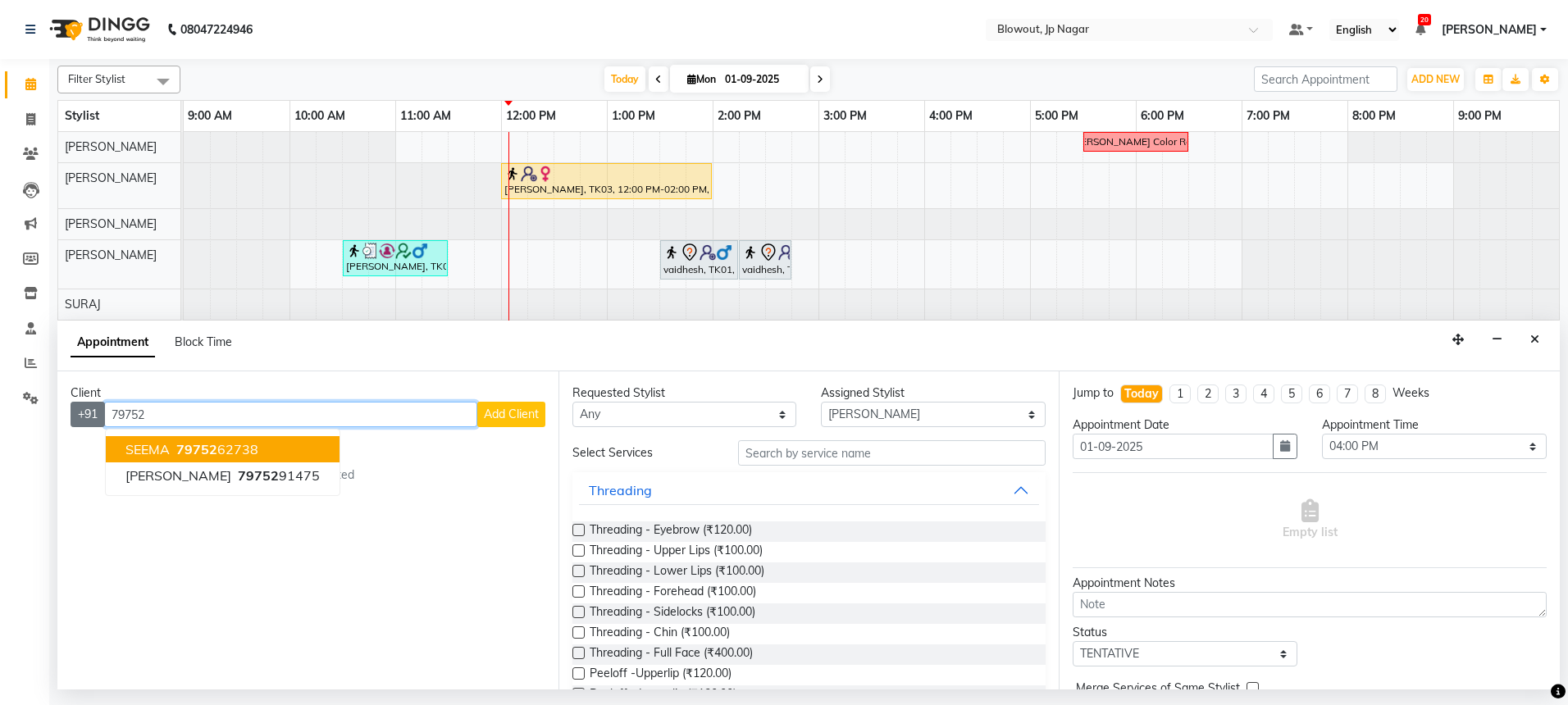
drag, startPoint x: 187, startPoint y: 420, endPoint x: 89, endPoint y: 410, distance: 98.5
click at [89, 410] on div "+91 79752 SEEMA 79752 62738 SHIVANI 79752 91475 Add Client" at bounding box center [308, 414] width 475 height 25
click at [253, 438] on button "Chadana 7259922 418" at bounding box center [222, 449] width 234 height 26
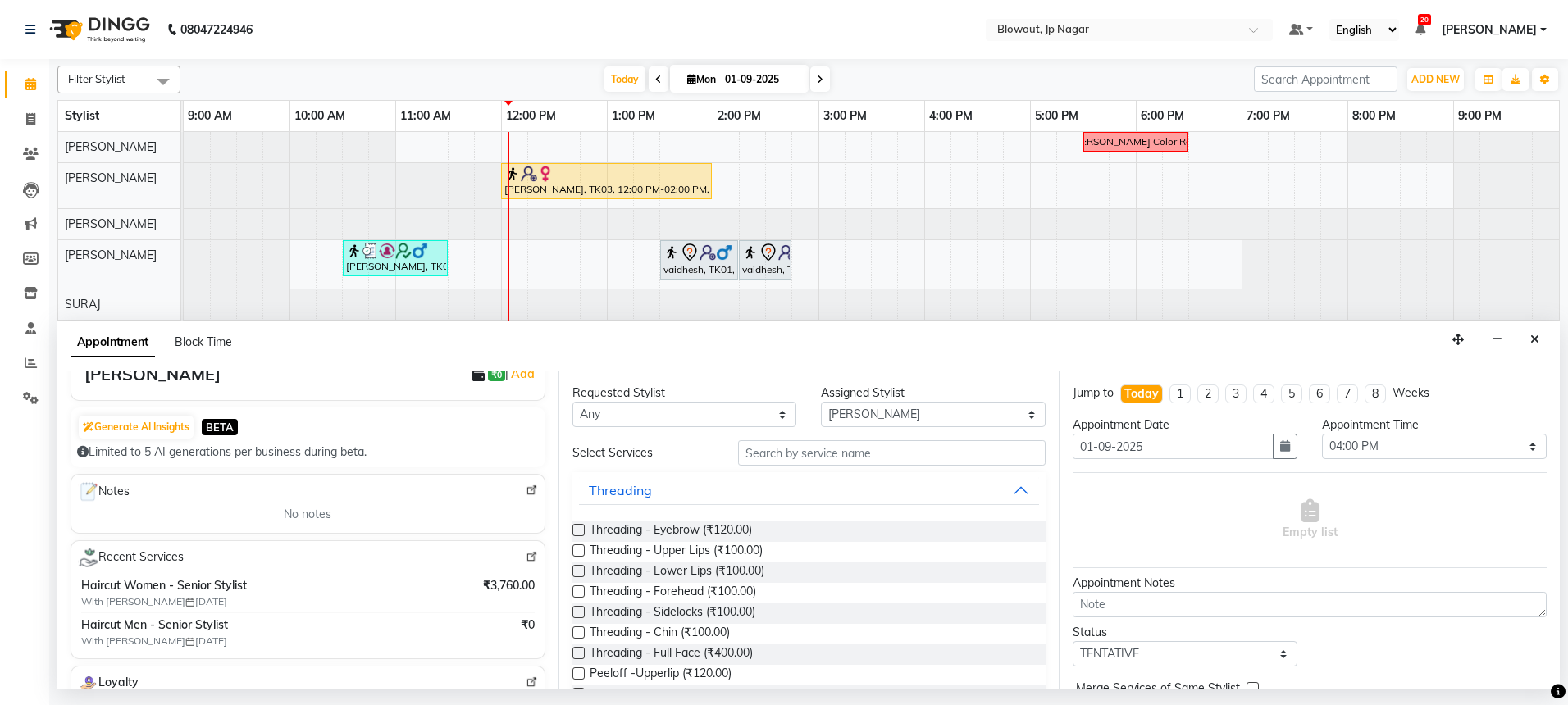
scroll to position [162, 0]
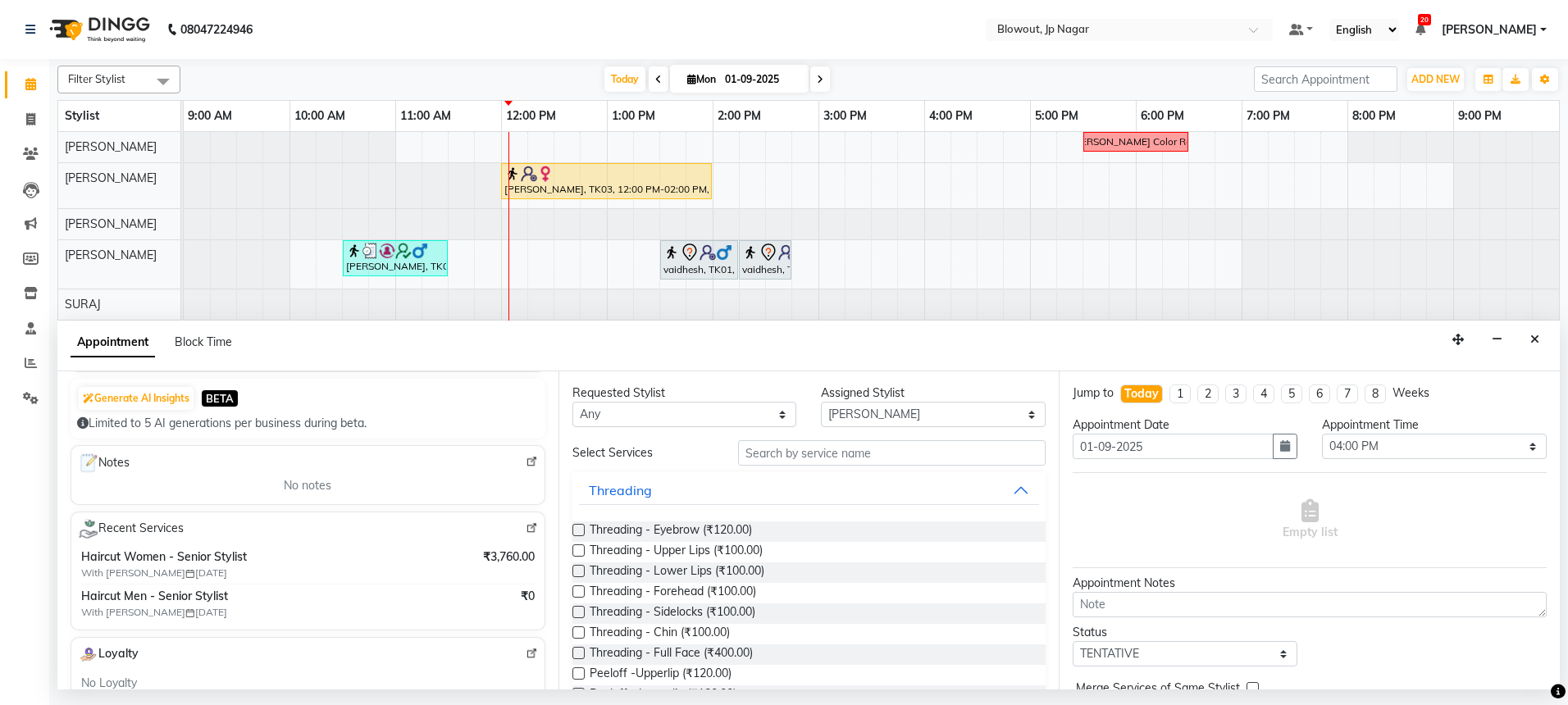
type input "7259922418"
click at [875, 451] on input "text" at bounding box center [891, 452] width 307 height 25
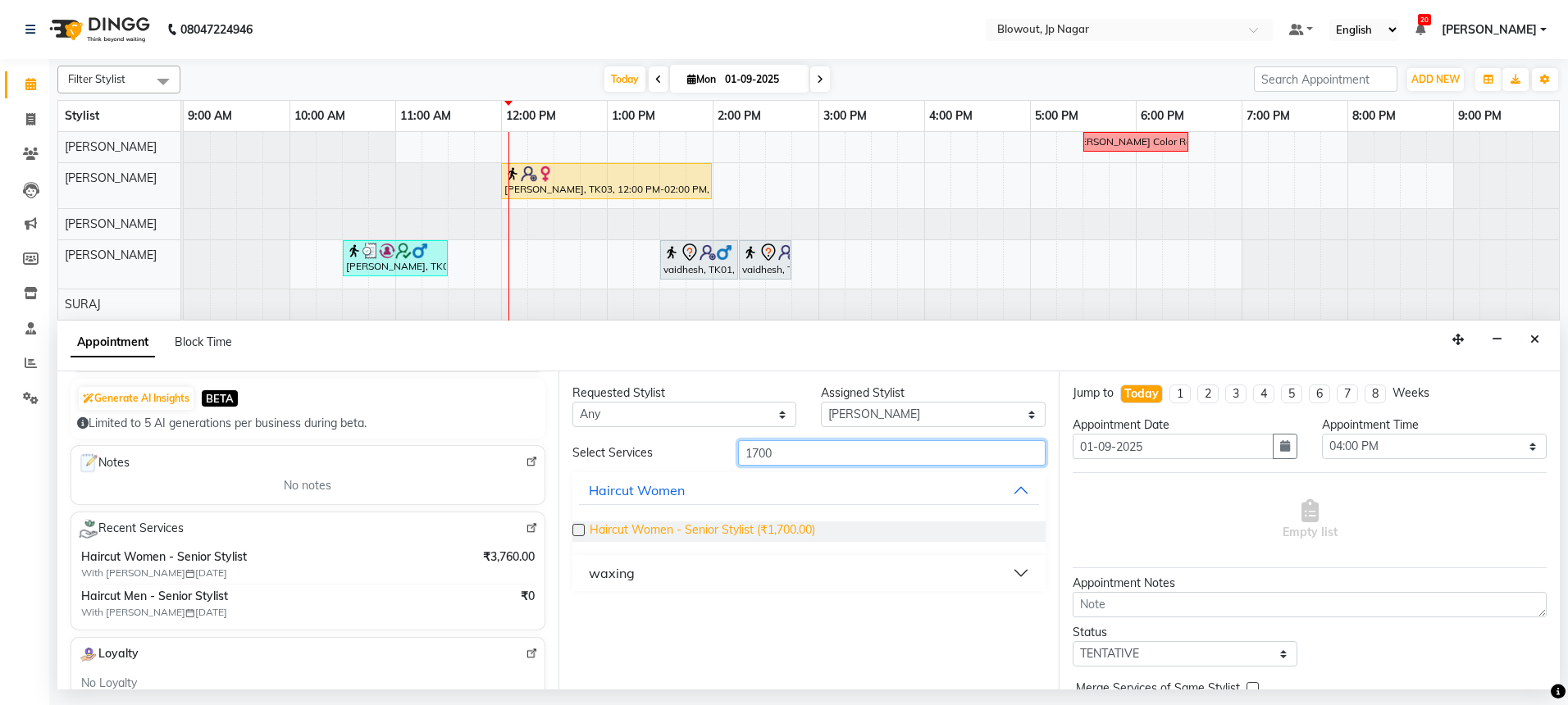
type input "1700"
click at [785, 525] on span "Haircut Women - Senior Stylist (₹1,700.00)" at bounding box center [703, 531] width 225 height 20
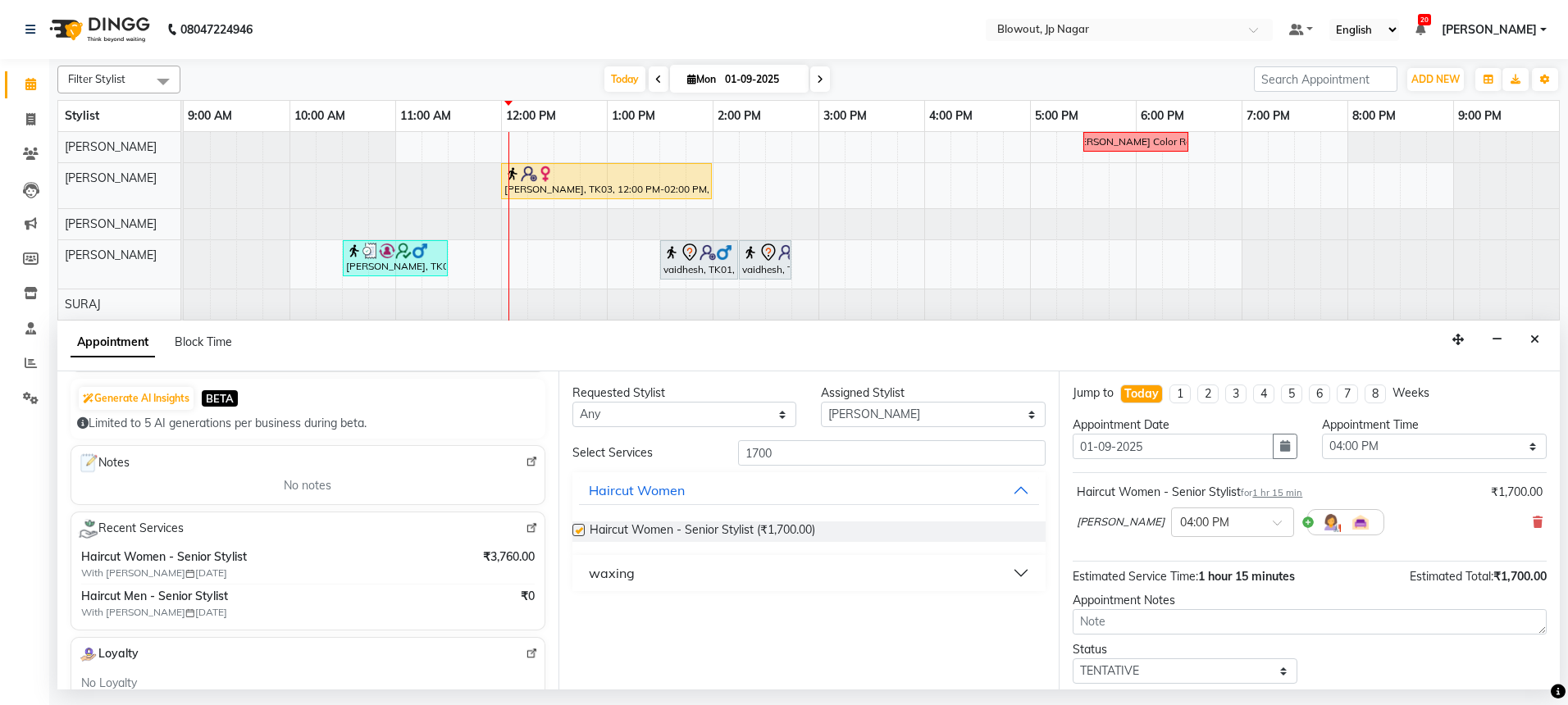
checkbox input "false"
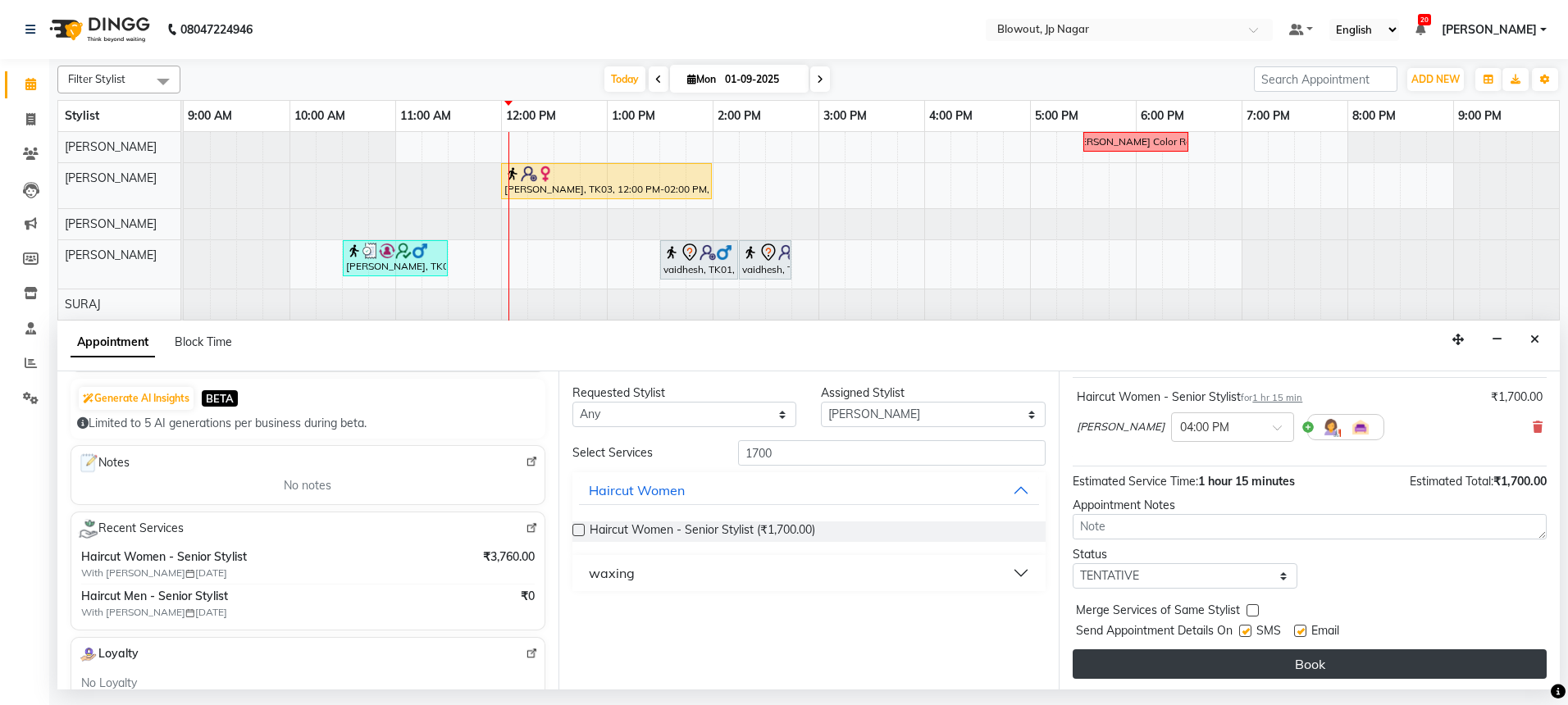
scroll to position [98, 0]
click at [1259, 647] on button "Book" at bounding box center [1309, 661] width 474 height 30
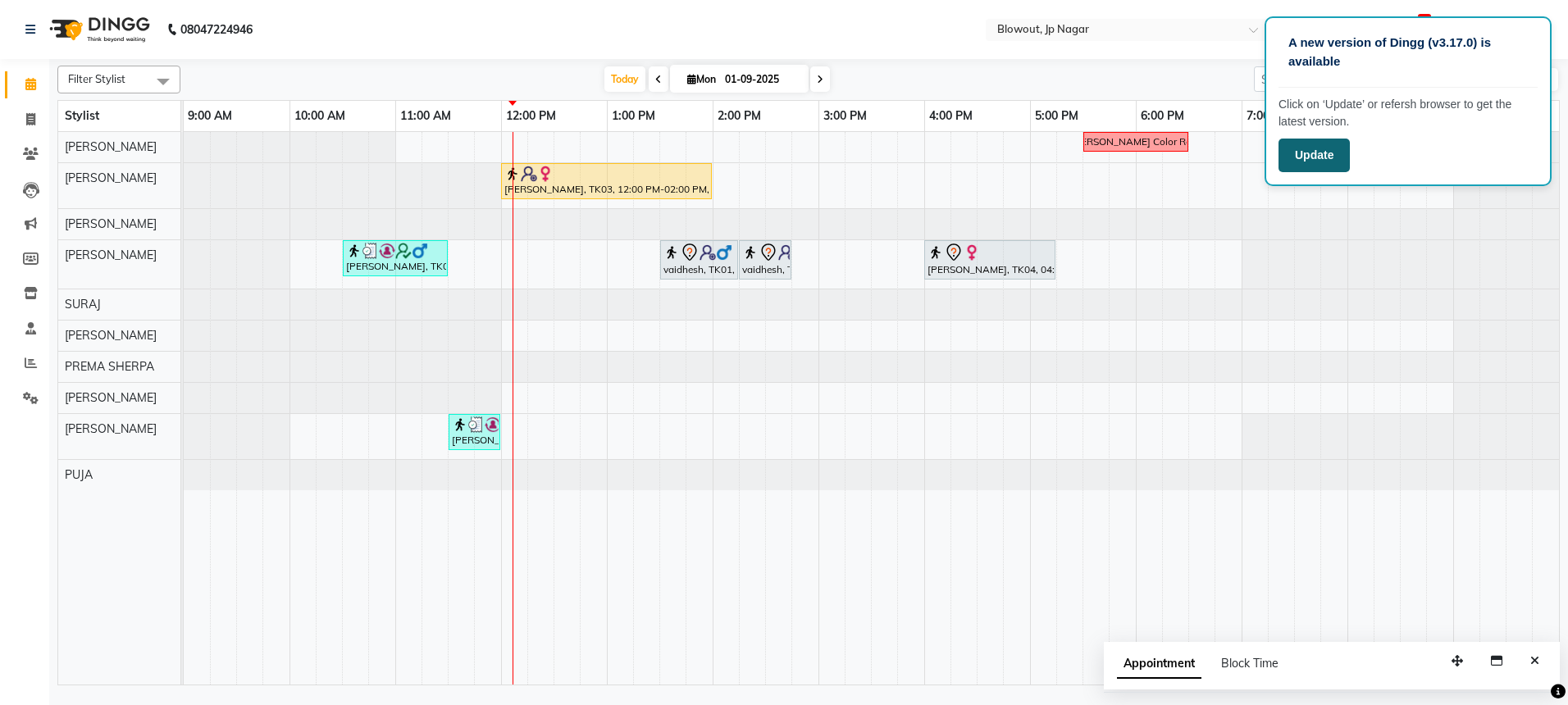
click at [1339, 154] on button "Update" at bounding box center [1314, 155] width 72 height 33
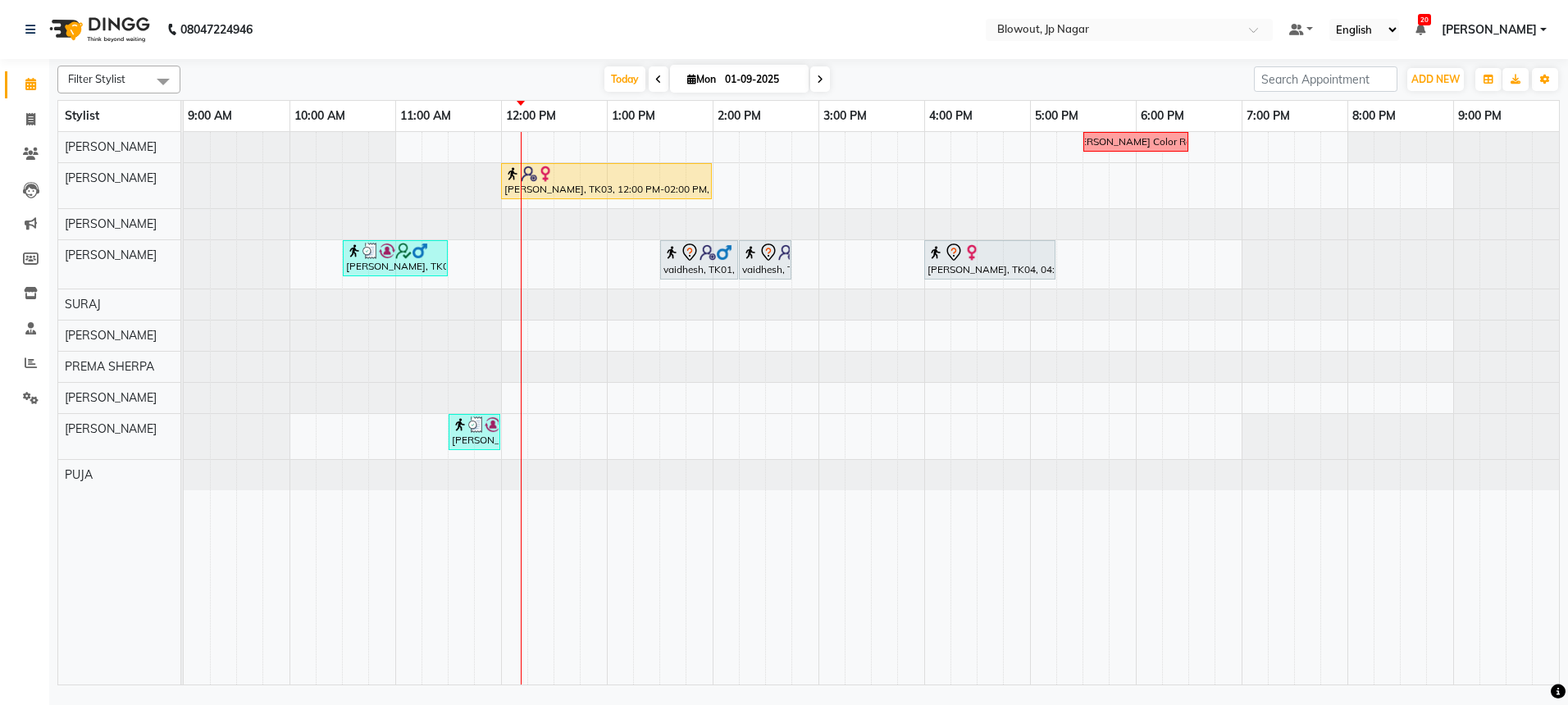
click at [540, 255] on div "Nidhi Color Recti Sweta, TK03, 12:00 PM-02:00 PM, FEMALE EXPERIENCE RITUALS sha…" at bounding box center [871, 408] width 1375 height 552
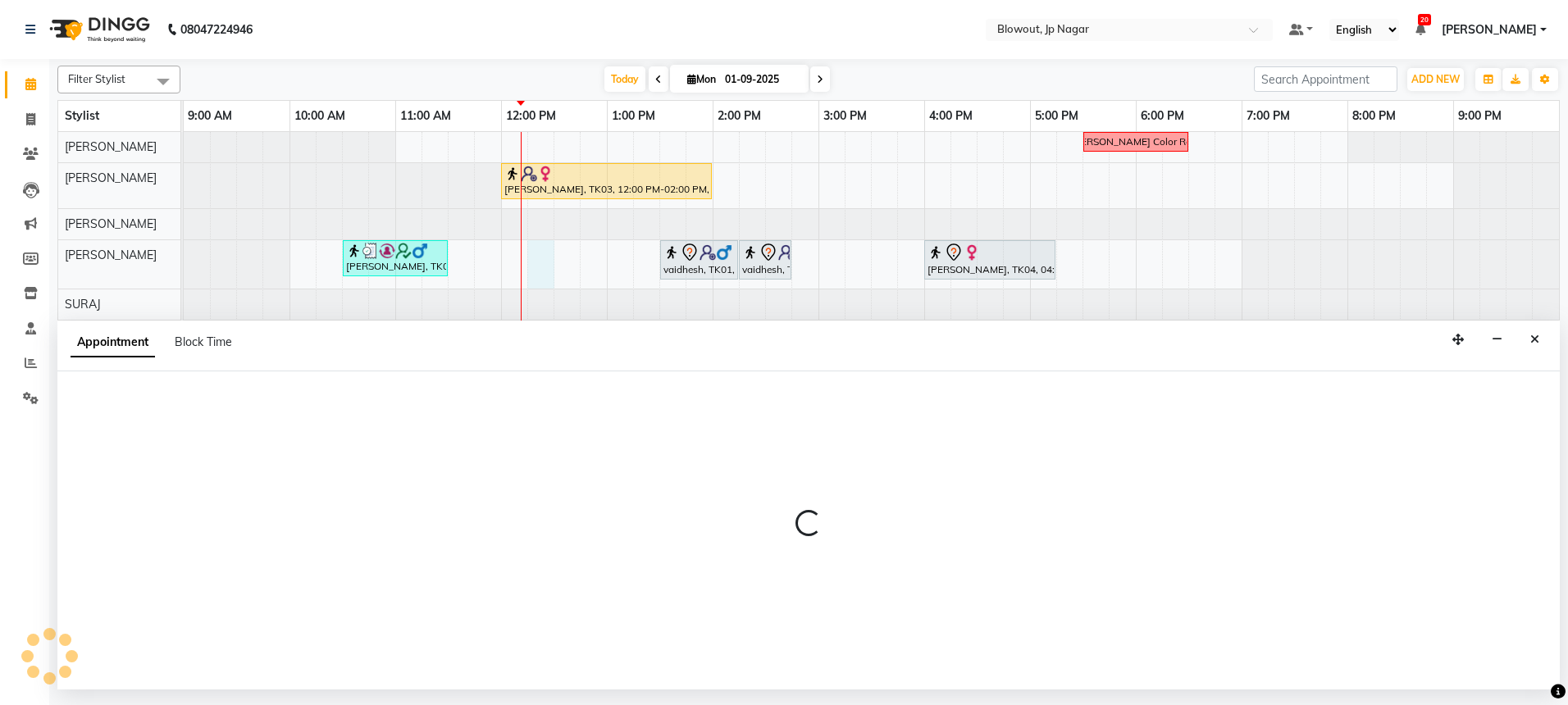
select select "85470"
select select "735"
select select "tentative"
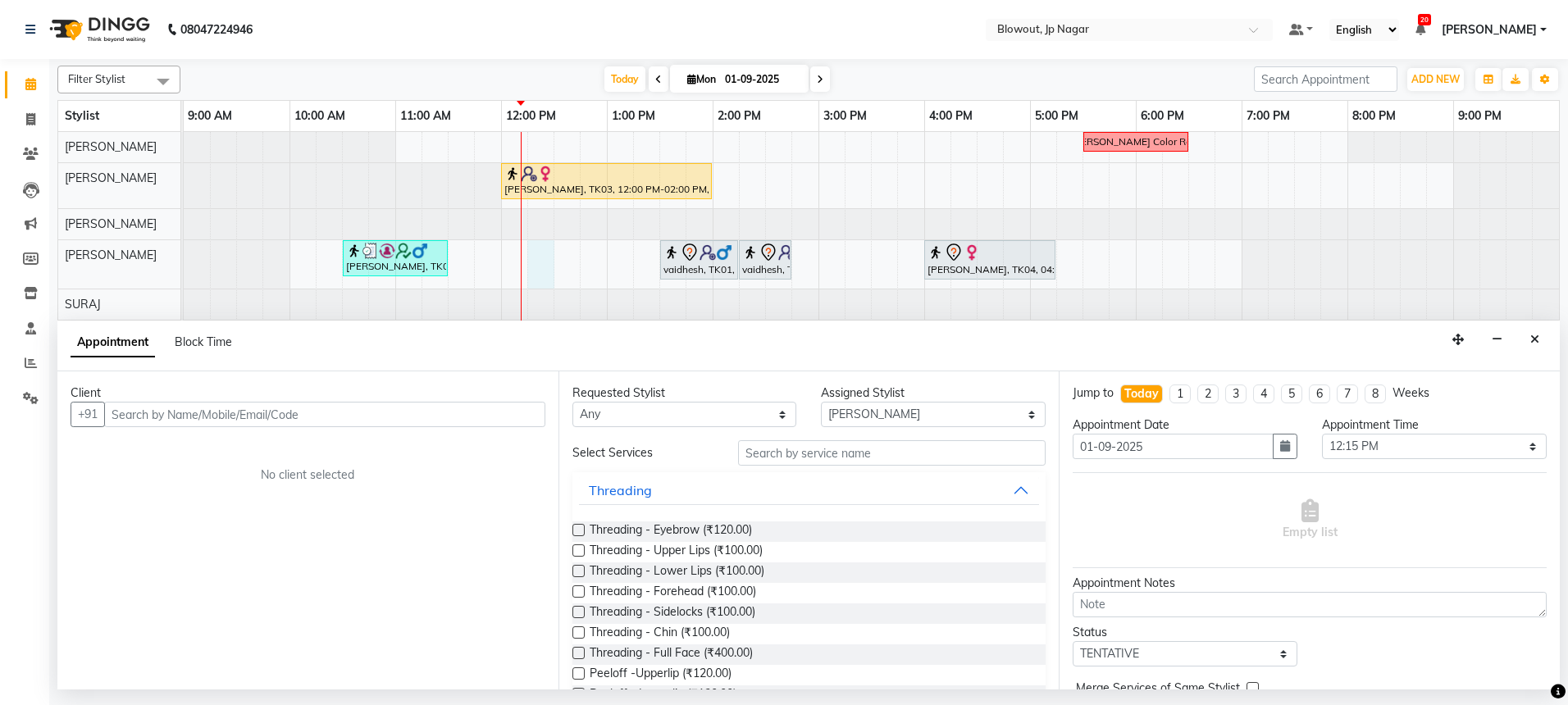
click at [221, 412] on input "text" at bounding box center [325, 414] width 441 height 25
type input "6364109888"
click at [495, 410] on span "Add Client" at bounding box center [511, 414] width 55 height 15
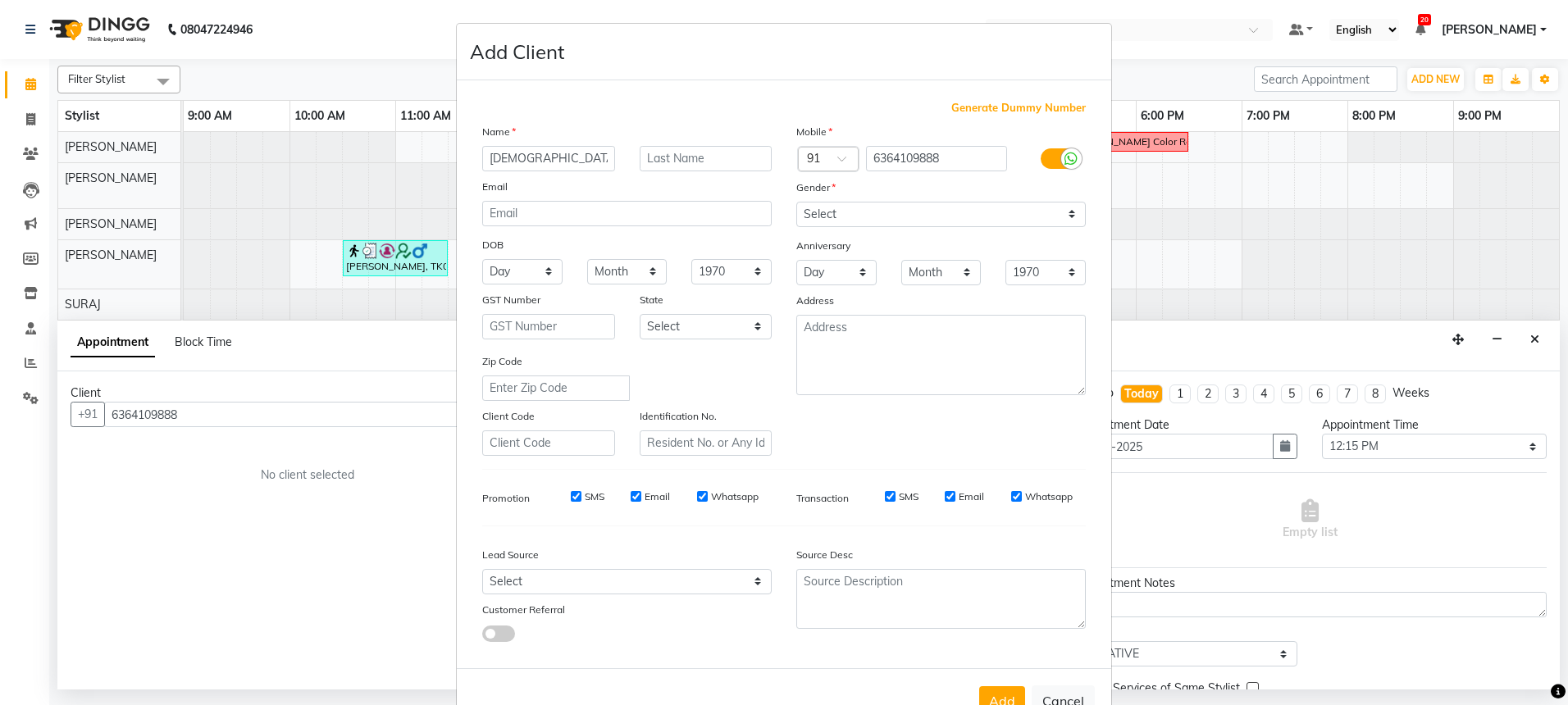
type input "[DEMOGRAPHIC_DATA]"
click at [1049, 157] on label at bounding box center [1059, 158] width 37 height 20
click at [0, 0] on input "checkbox" at bounding box center [0, 0] width 0 height 0
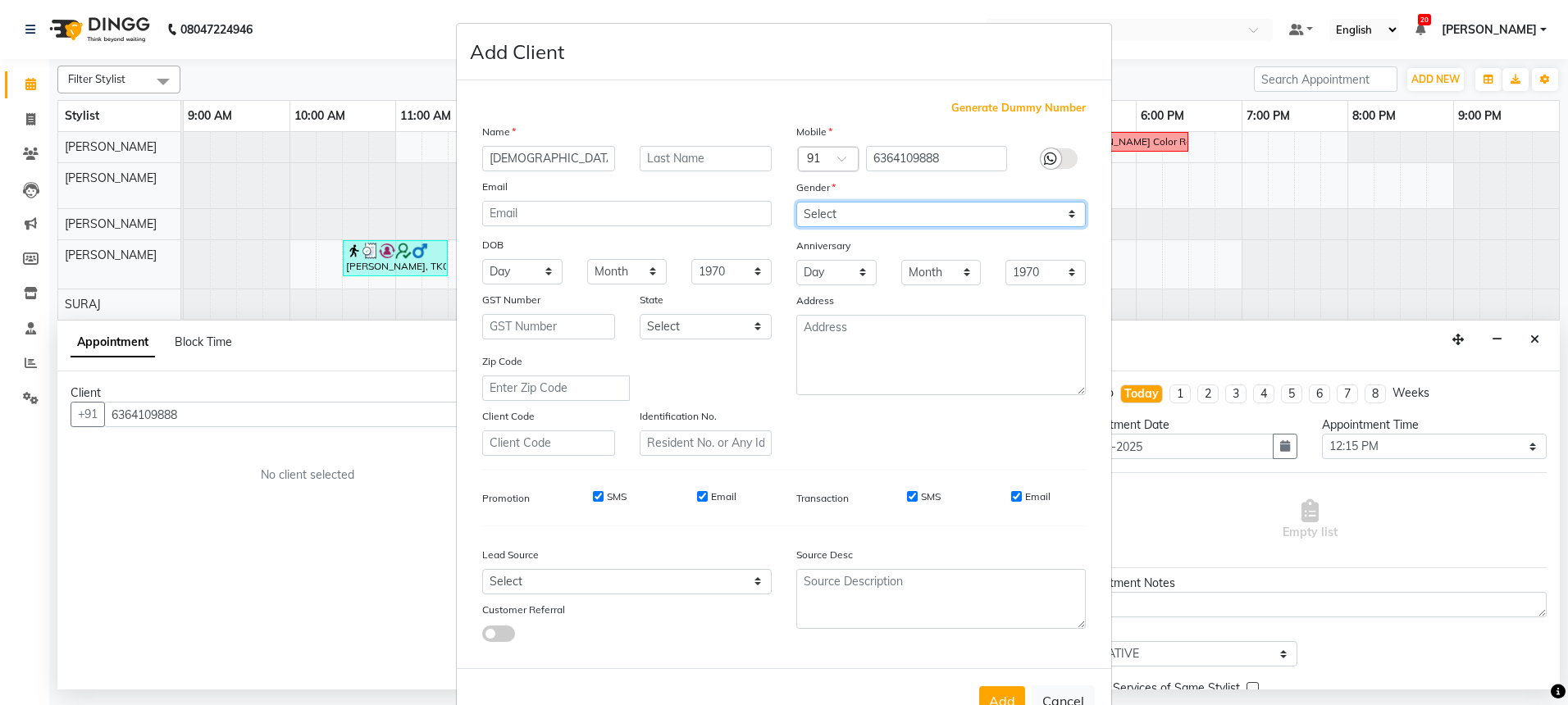
click at [998, 217] on select "Select [DEMOGRAPHIC_DATA] [DEMOGRAPHIC_DATA] Other Prefer Not To Say" at bounding box center [941, 214] width 289 height 25
select select "[DEMOGRAPHIC_DATA]"
click at [995, 685] on div "Add Cancel" at bounding box center [784, 700] width 654 height 65
click at [997, 693] on button "Add" at bounding box center [1001, 700] width 46 height 30
select select
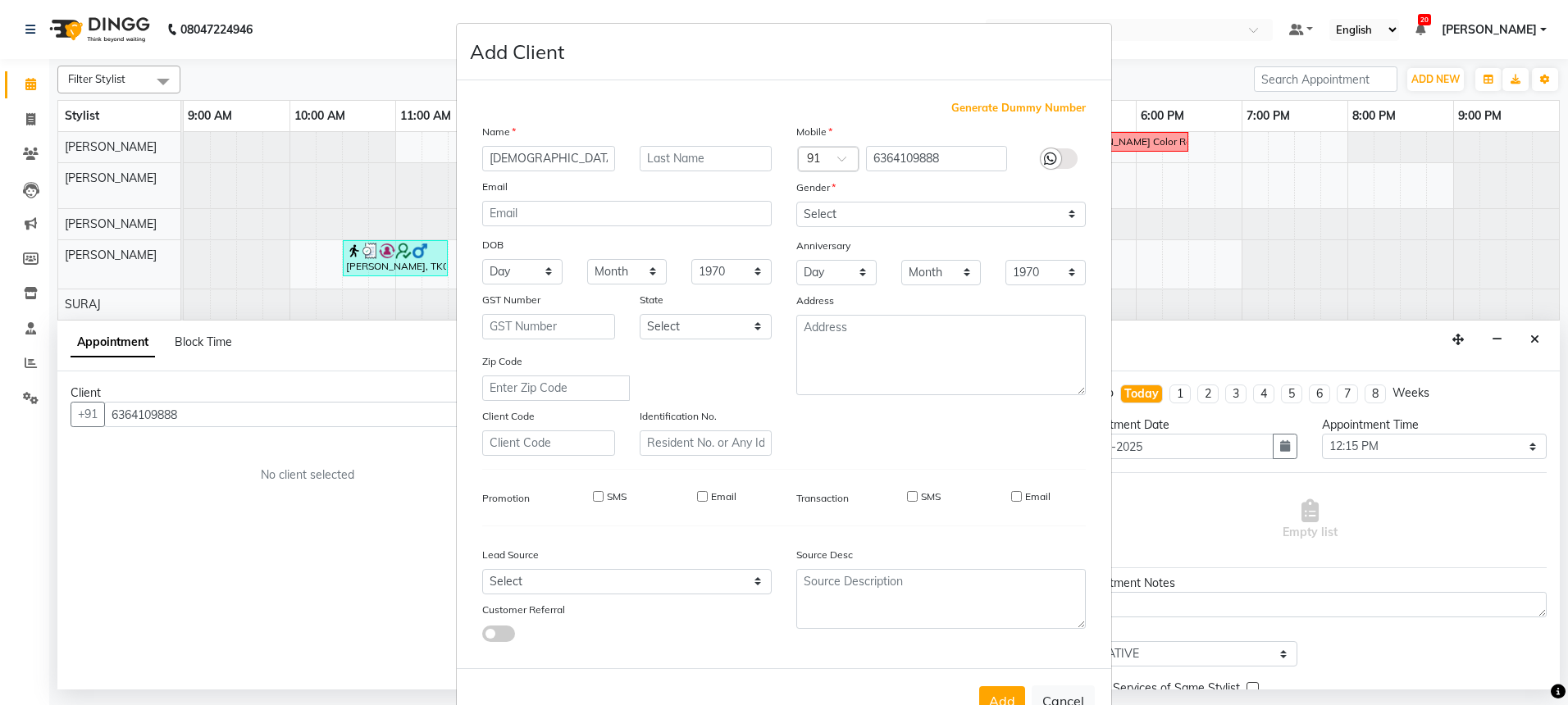
select select
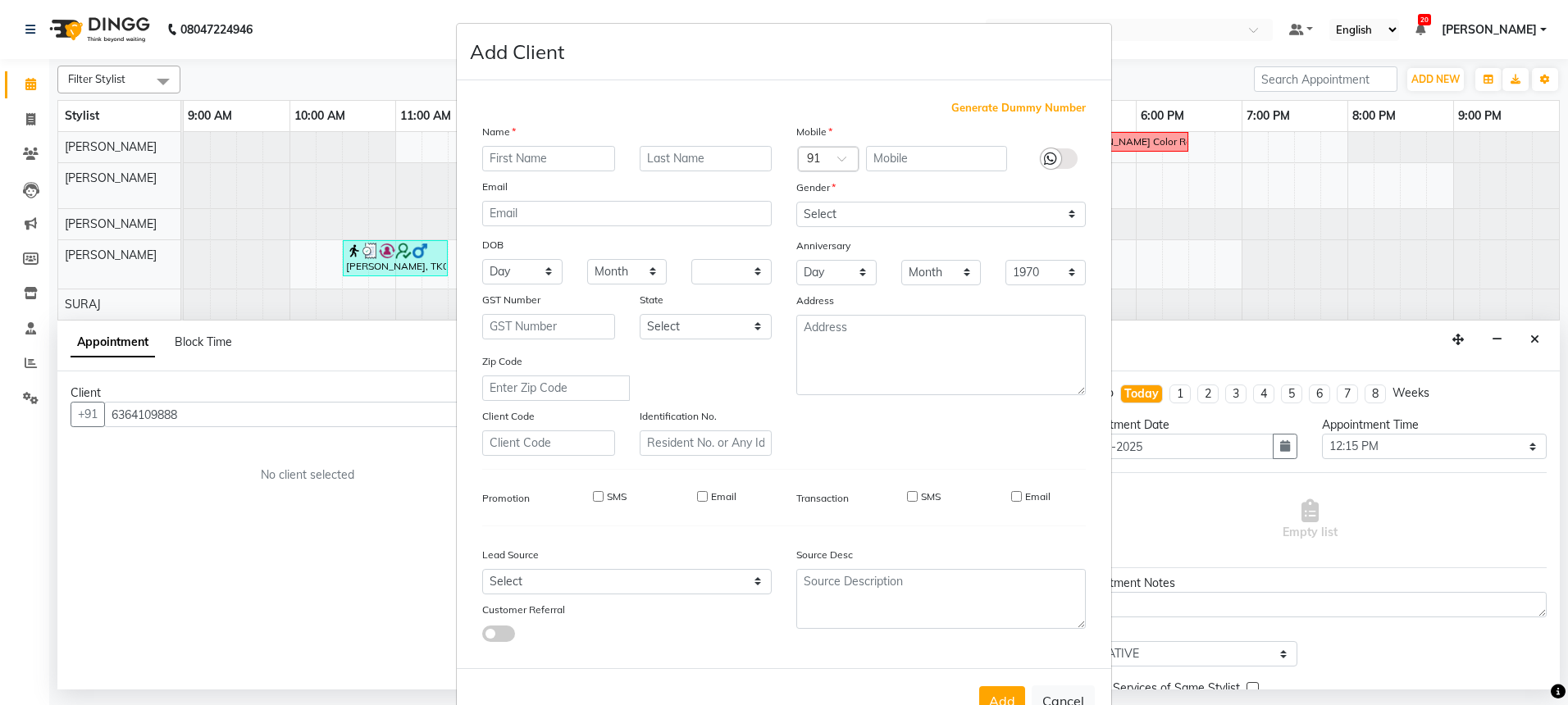
select select
checkbox input "false"
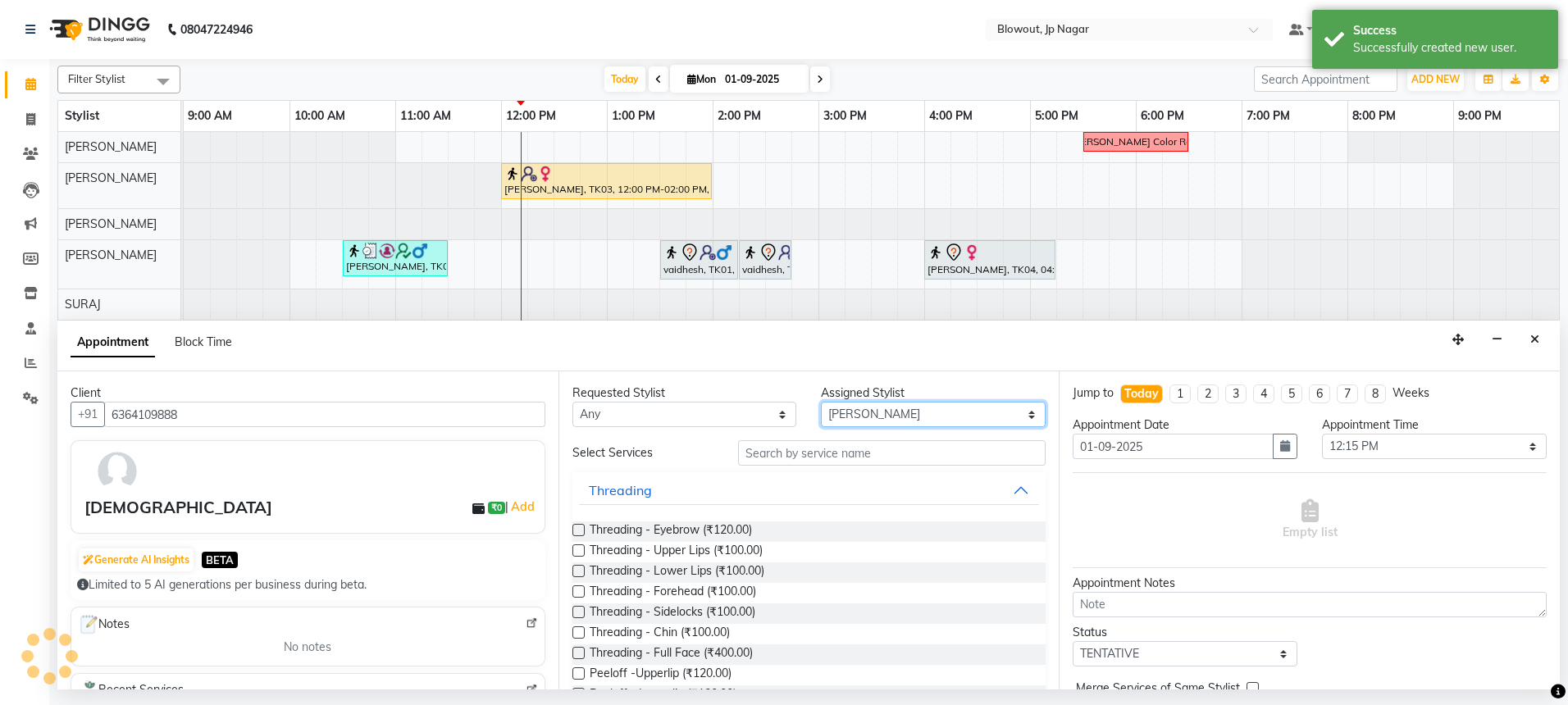
click at [860, 416] on select "Select BINOD DICKY SHERPA GIRI JITEN JOHN JULIE PREMA SHERPA PUJA ROSHAN PRADHA…" at bounding box center [932, 414] width 224 height 25
click at [776, 447] on div "Requested Stylist Any BINOD DICKY SHERPA GIRI JITEN JOHN JULIE PREMA SHERPA PUJ…" at bounding box center [809, 530] width 501 height 318
click at [825, 424] on select "Select BINOD DICKY SHERPA GIRI JITEN JOHN JULIE PREMA SHERPA PUJA ROSHAN PRADHA…" at bounding box center [932, 414] width 224 height 25
select select "85470"
click at [791, 453] on input "text" at bounding box center [891, 452] width 307 height 25
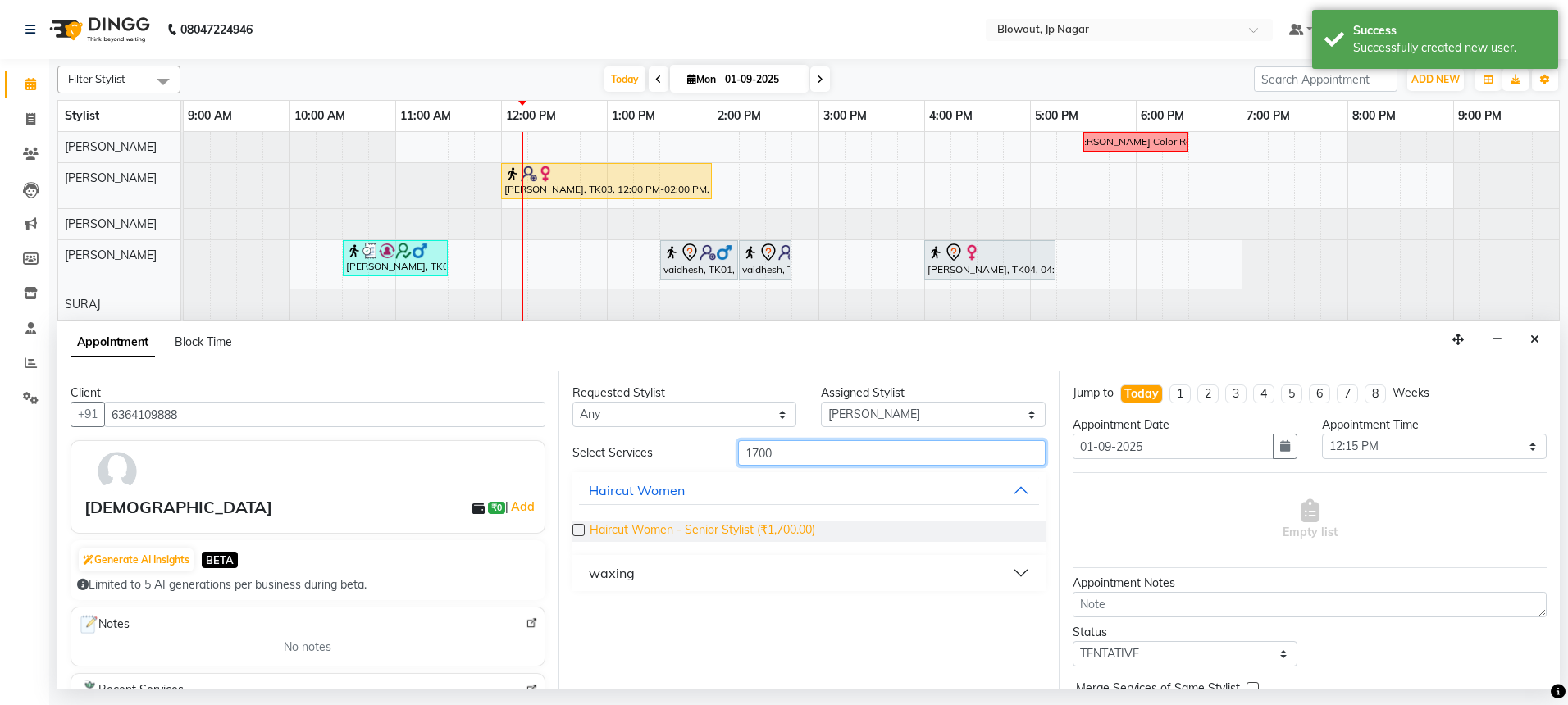
type input "1700"
click at [769, 525] on span "Haircut Women - Senior Stylist (₹1,700.00)" at bounding box center [703, 531] width 225 height 20
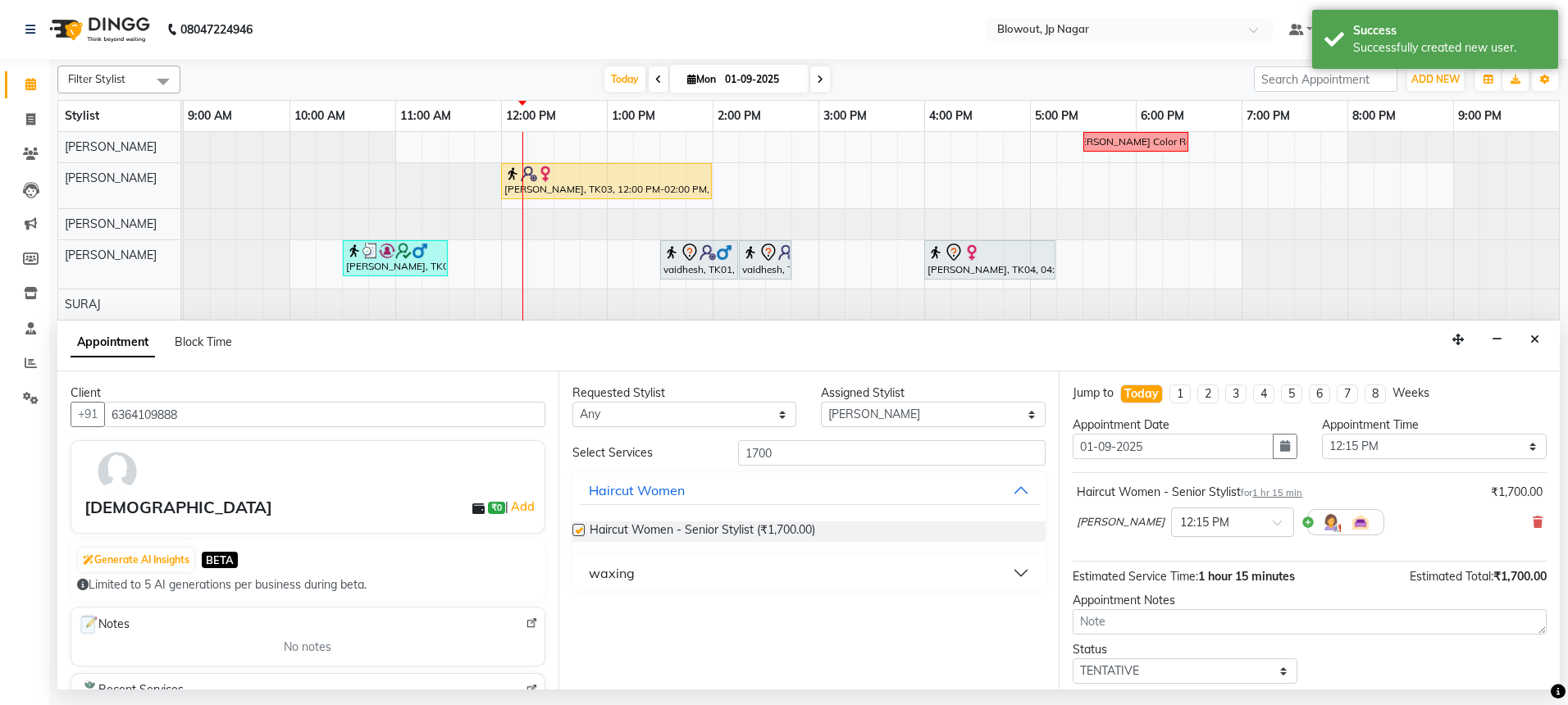
checkbox input "false"
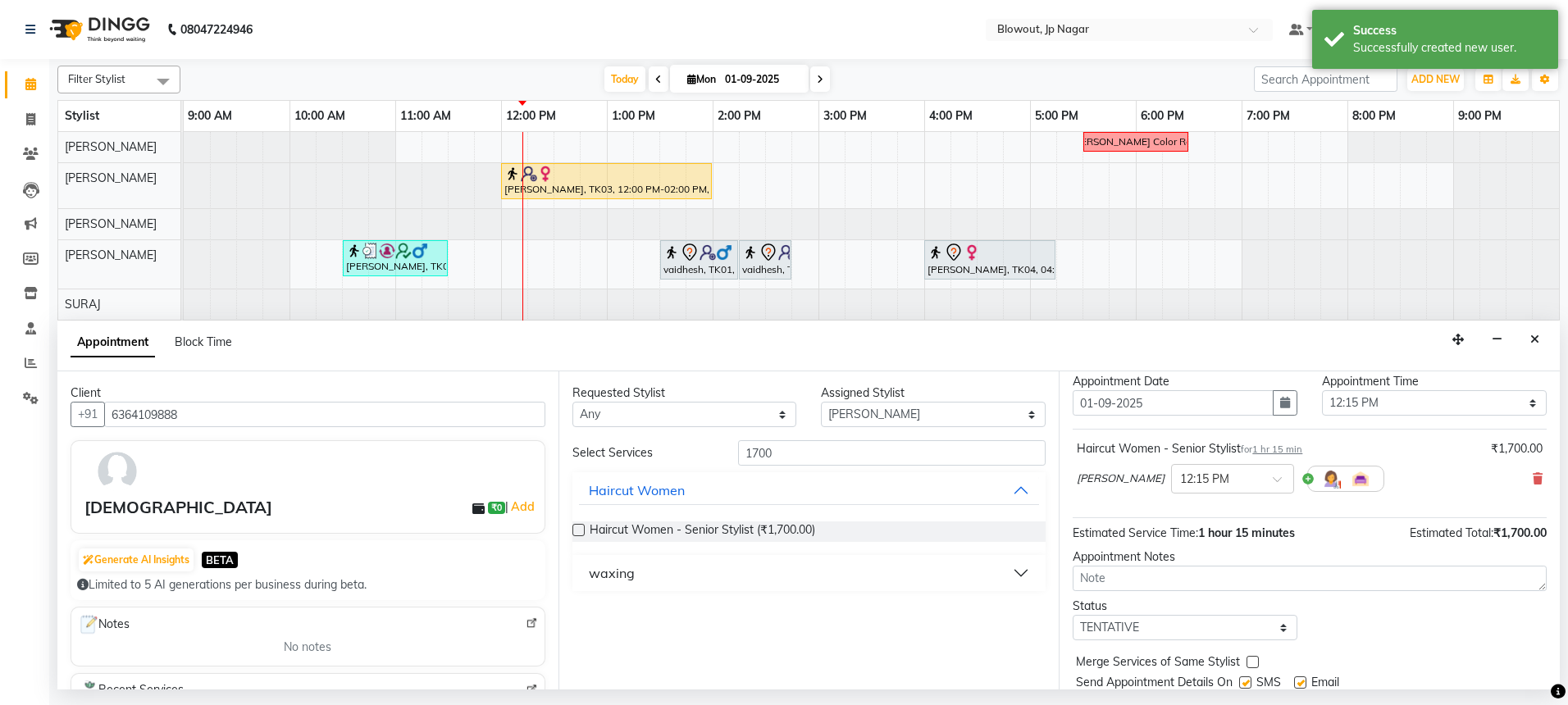
scroll to position [98, 0]
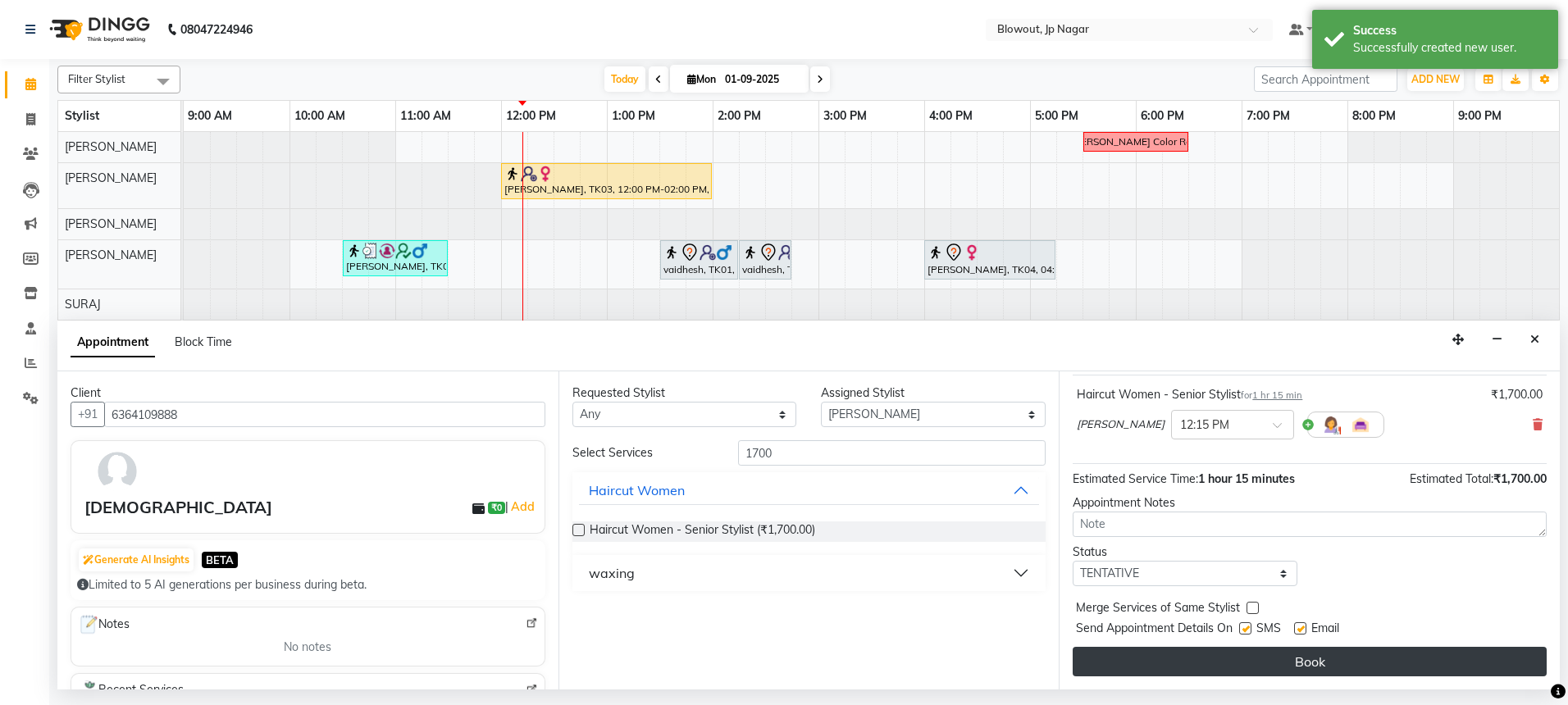
click at [1276, 650] on button "Book" at bounding box center [1309, 661] width 474 height 30
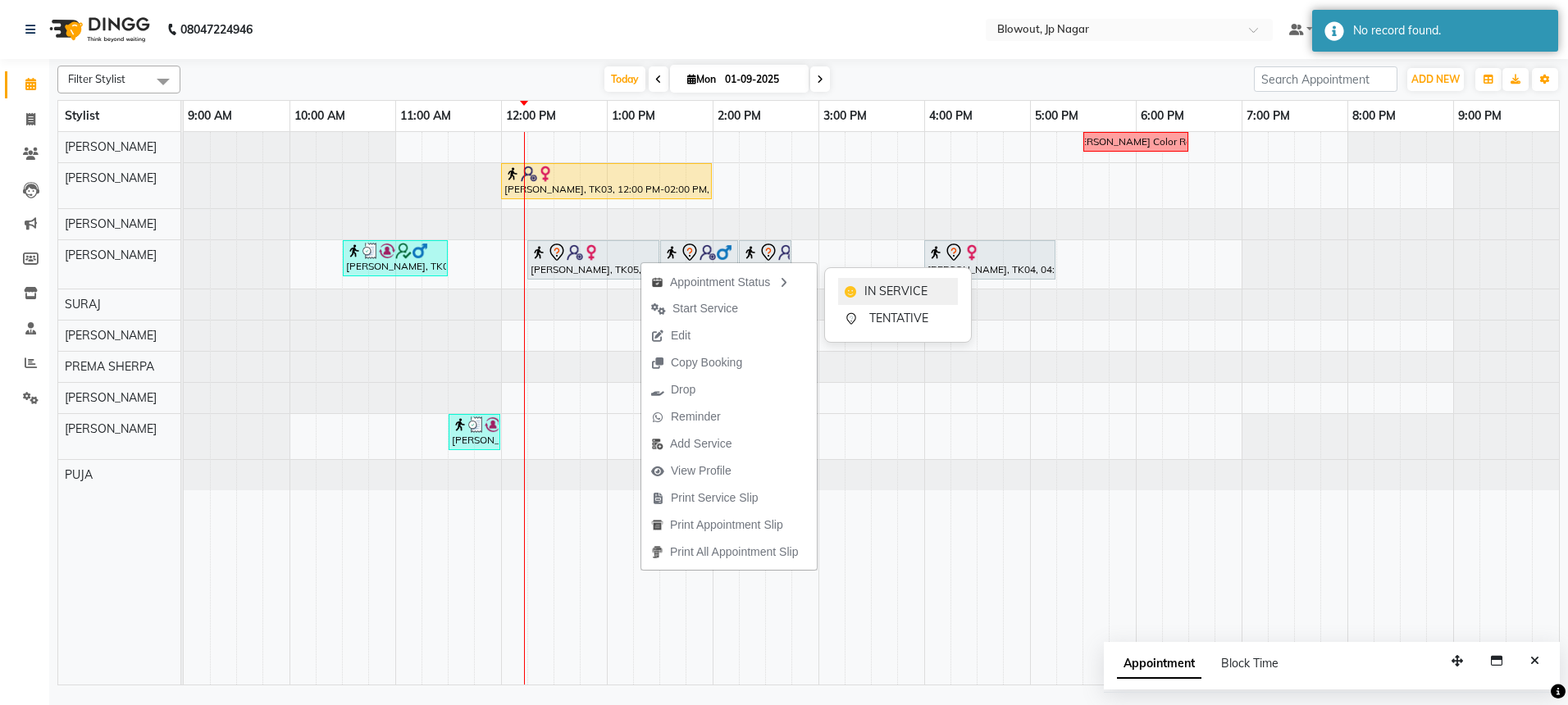
click at [879, 289] on span "IN SERVICE" at bounding box center [896, 291] width 63 height 18
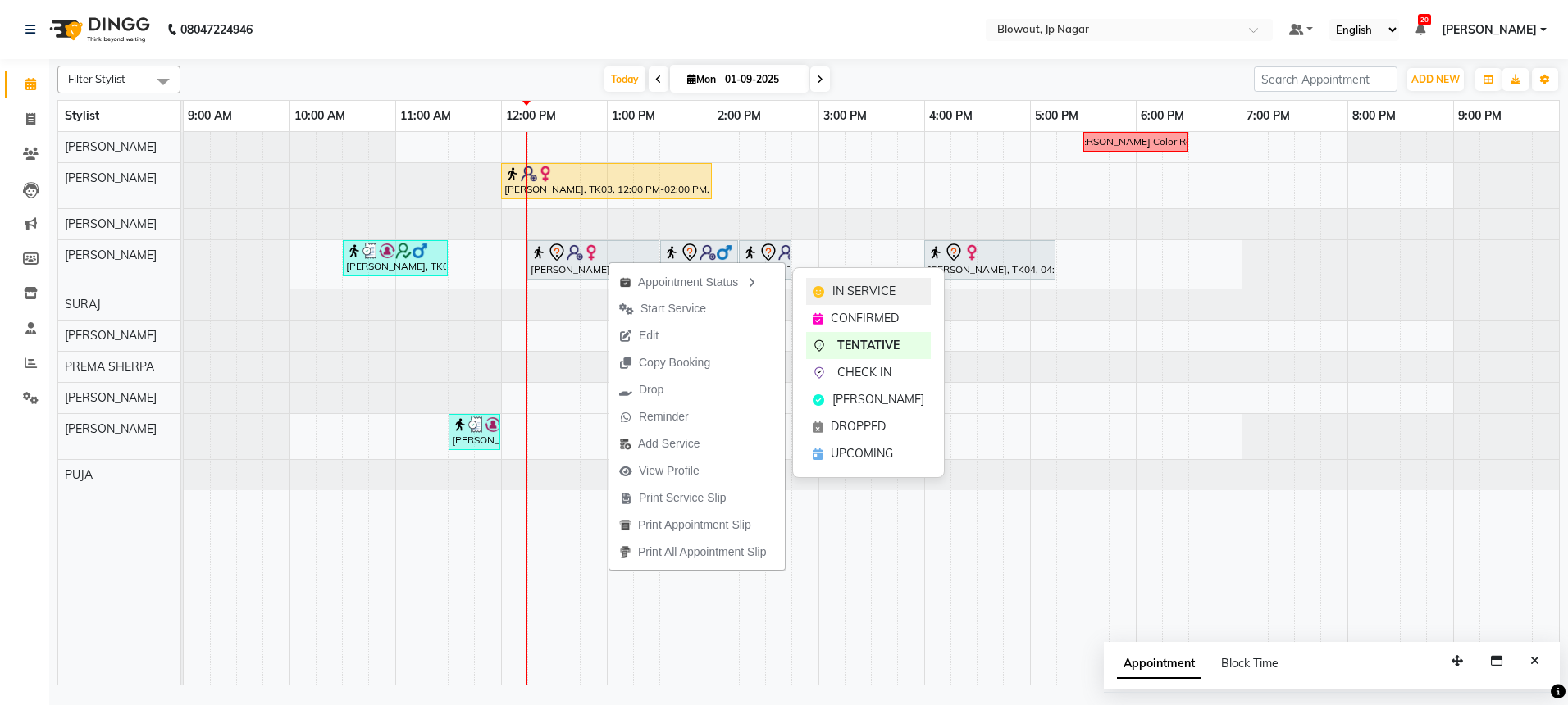
click at [843, 288] on span "IN SERVICE" at bounding box center [864, 291] width 63 height 18
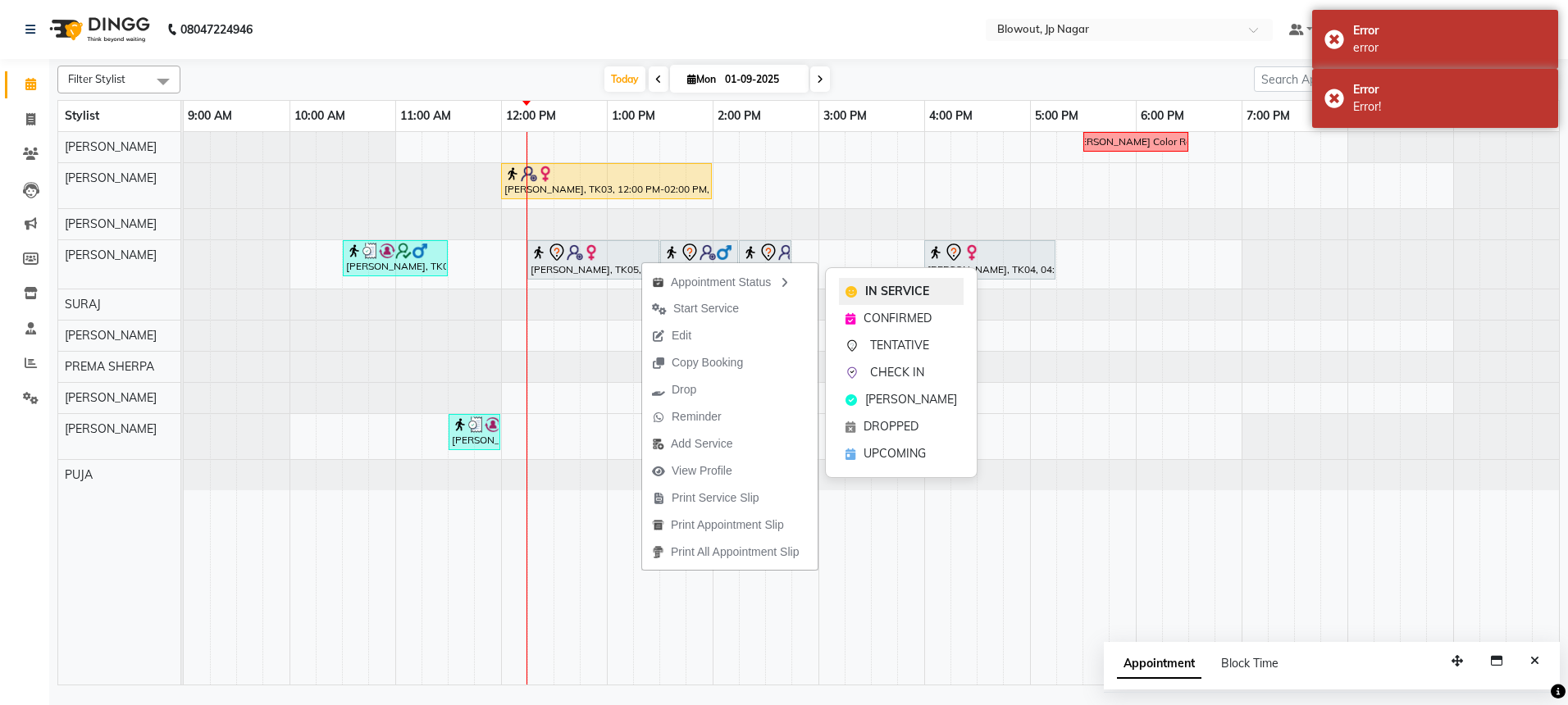
click at [877, 285] on span "IN SERVICE" at bounding box center [897, 291] width 64 height 18
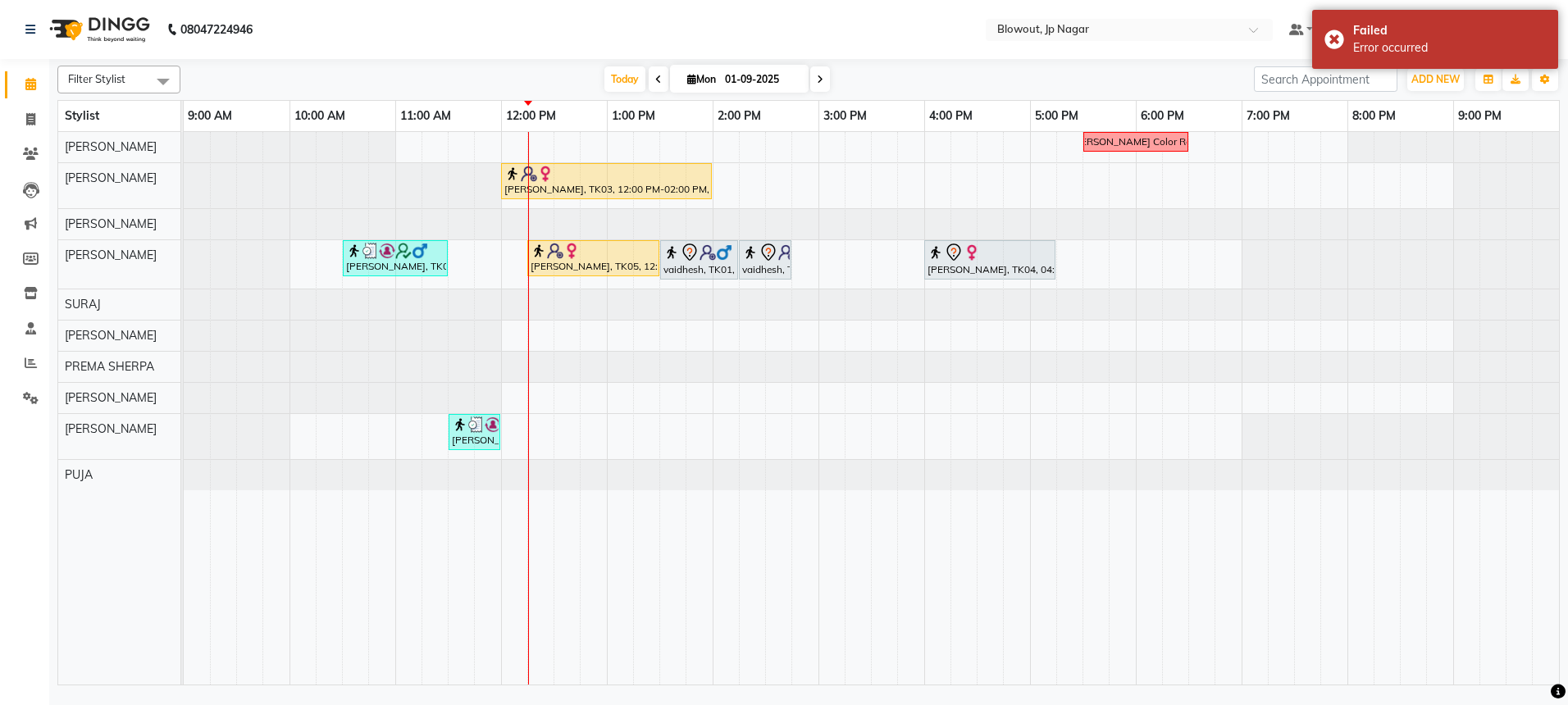
click at [874, 35] on nav "08047224946 Select Location × Blowout, Jp Nagar Default Panel My Panel English …" at bounding box center [784, 29] width 1568 height 59
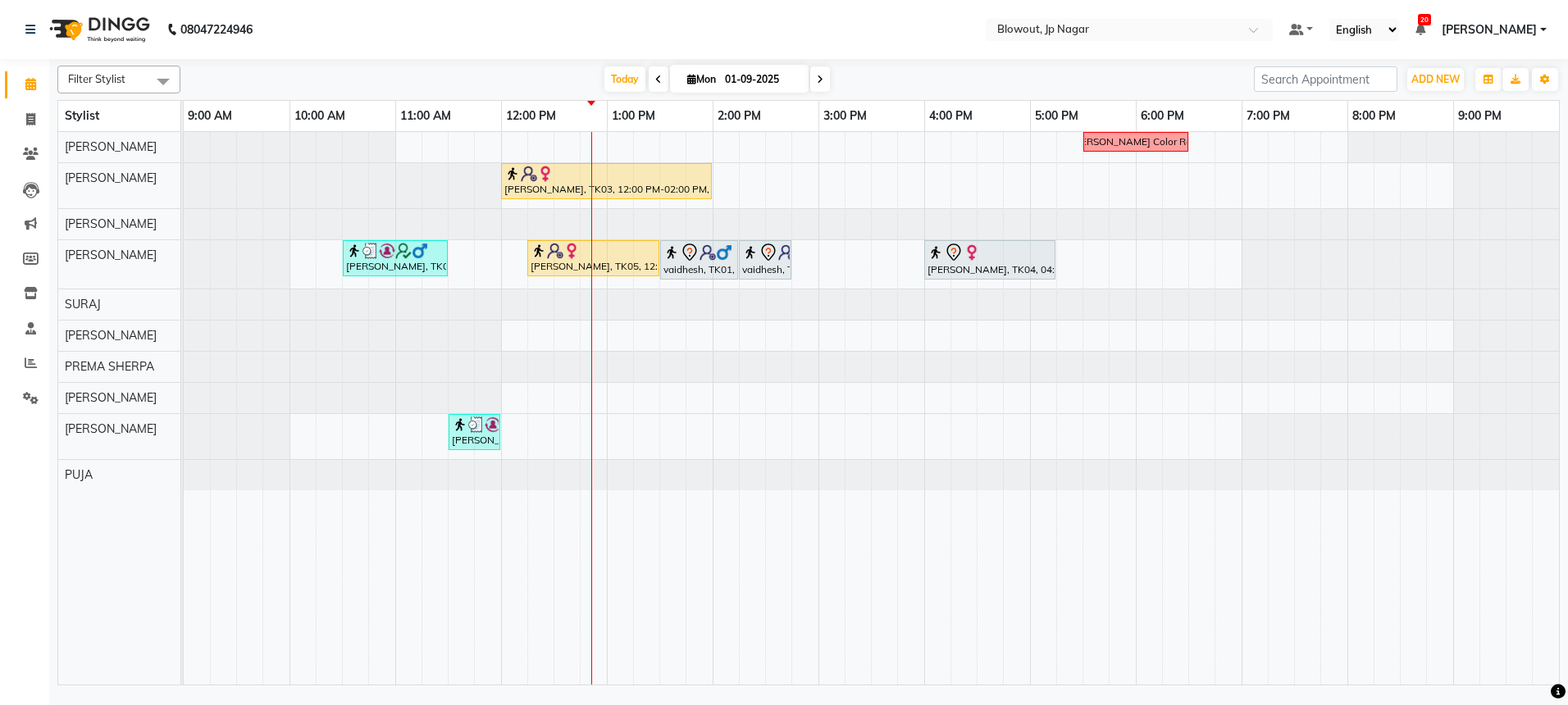
click at [648, 331] on div "[PERSON_NAME] Color Recti [PERSON_NAME], TK03, 12:00 PM-02:00 PM, [DEMOGRAPHIC_…" at bounding box center [871, 408] width 1375 height 552
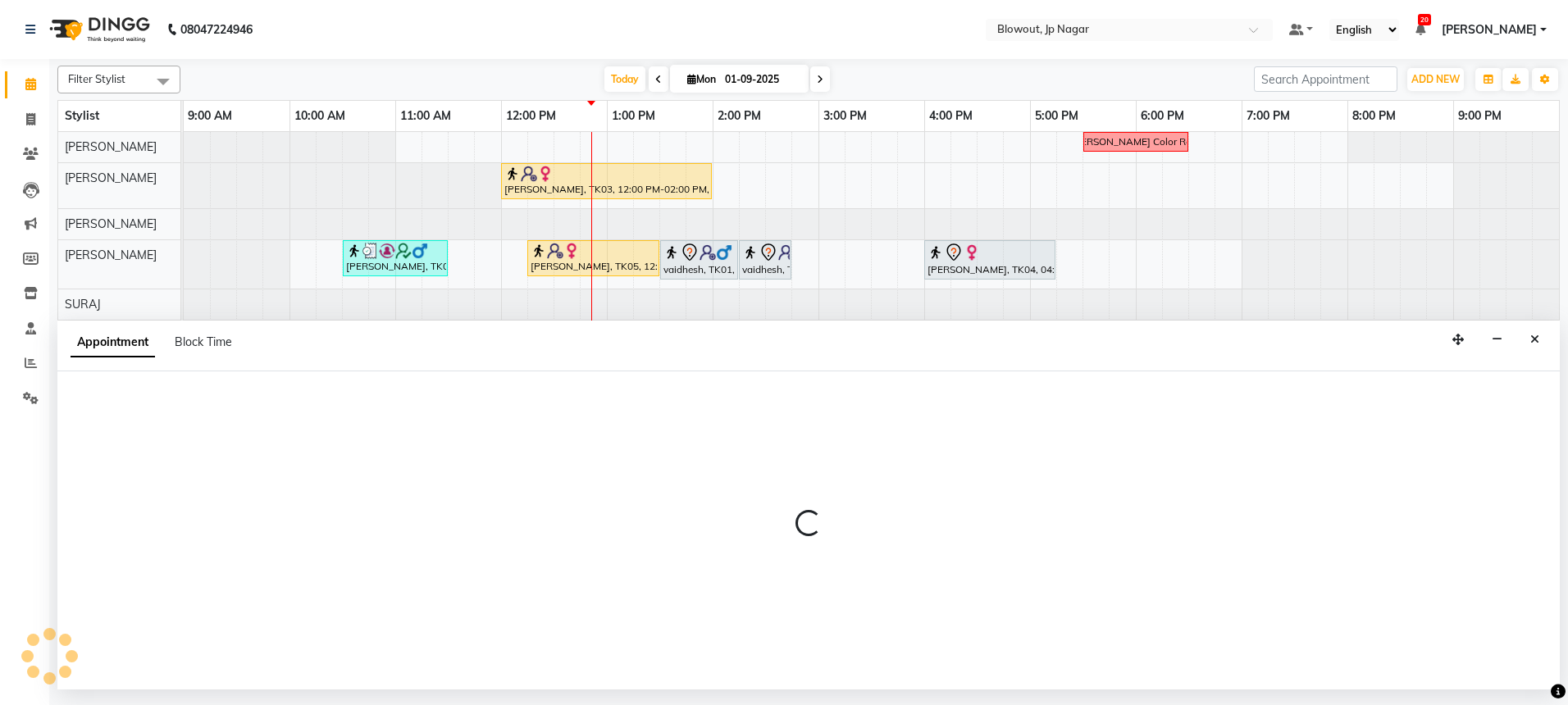
select select "60456"
select select "795"
select select "tentative"
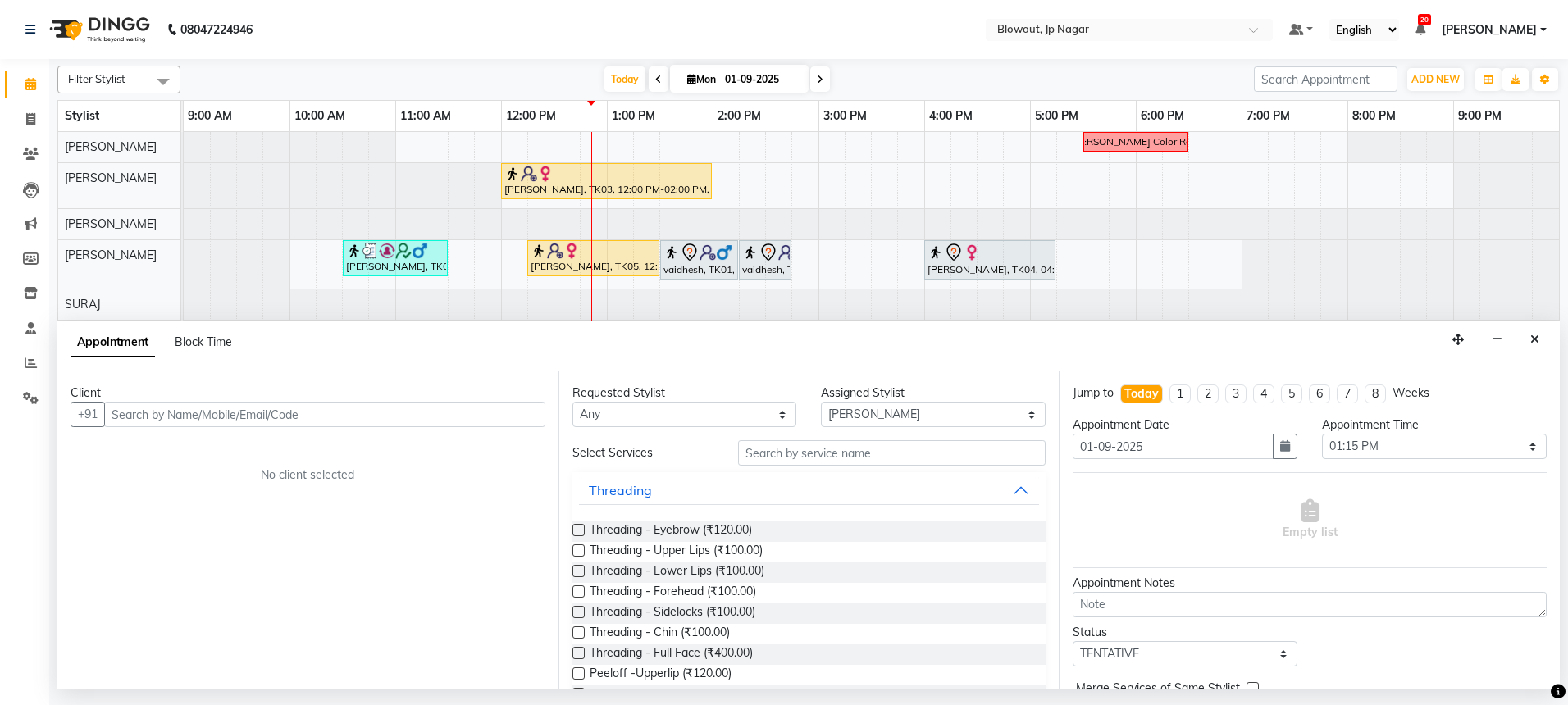
click at [164, 414] on input "text" at bounding box center [325, 414] width 441 height 25
type input "9343797975"
click at [501, 420] on span "Add Client" at bounding box center [511, 414] width 55 height 15
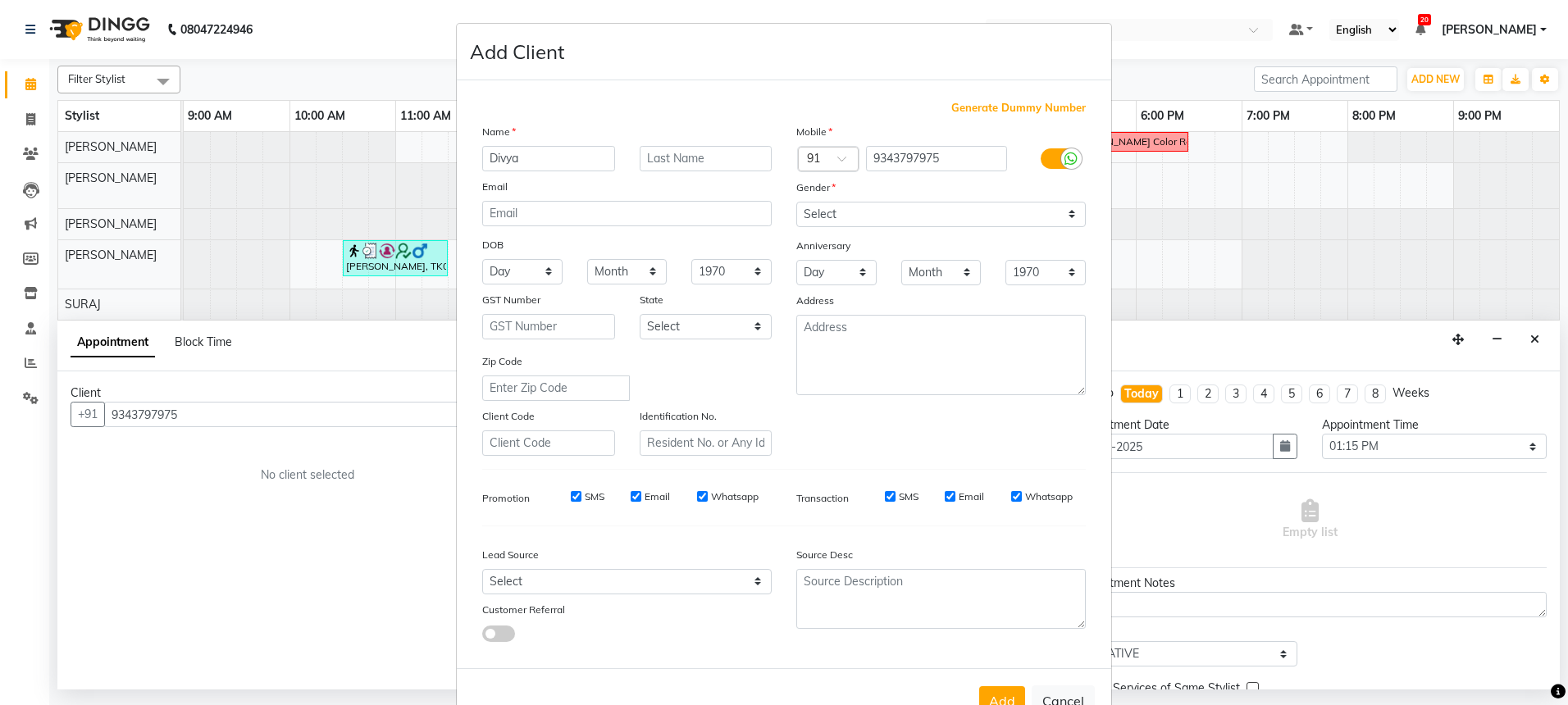
type input "Divya"
click at [1047, 157] on label at bounding box center [1059, 158] width 37 height 20
click at [0, 0] on input "checkbox" at bounding box center [0, 0] width 0 height 0
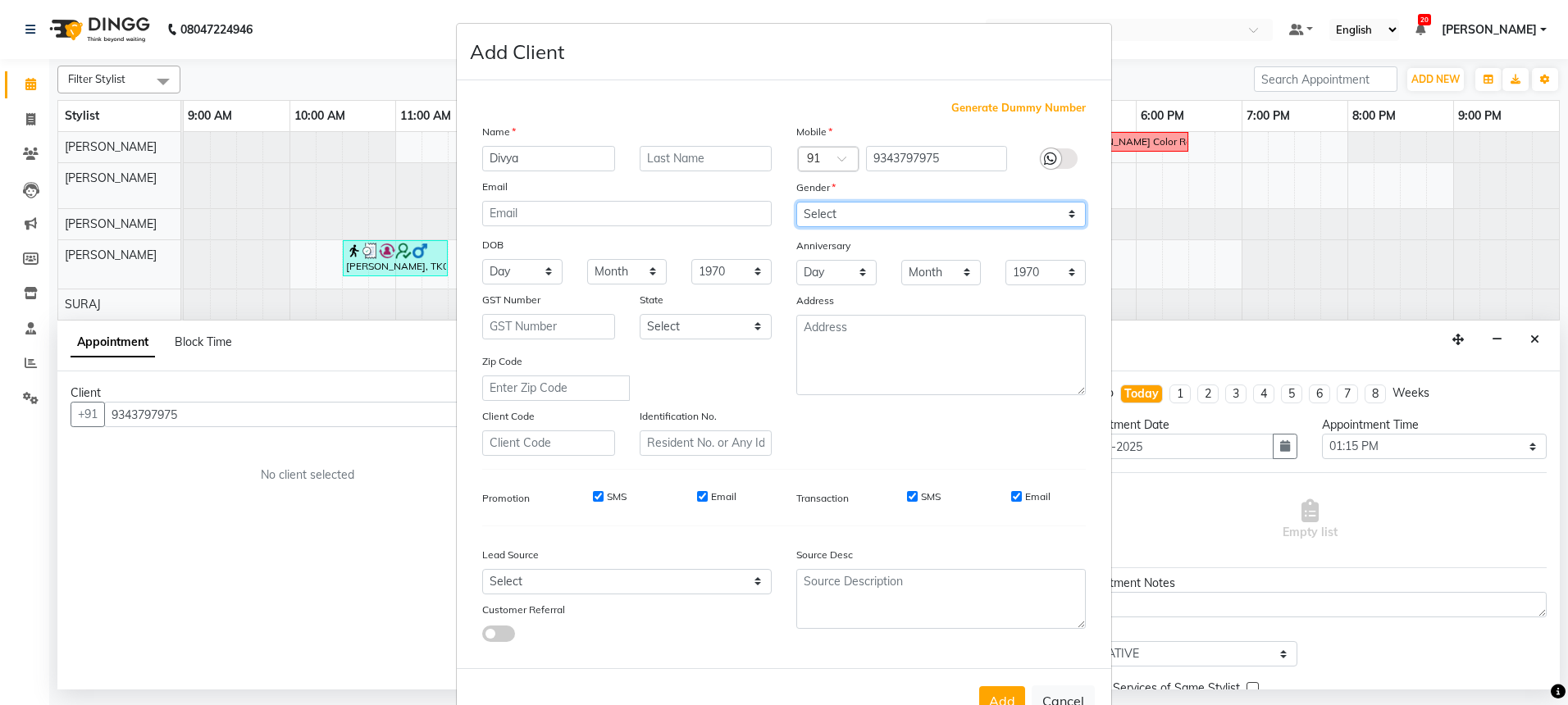
click at [1007, 210] on select "Select [DEMOGRAPHIC_DATA] [DEMOGRAPHIC_DATA] Other Prefer Not To Say" at bounding box center [941, 214] width 289 height 25
select select "[DEMOGRAPHIC_DATA]"
click at [991, 697] on button "Add" at bounding box center [1001, 700] width 46 height 30
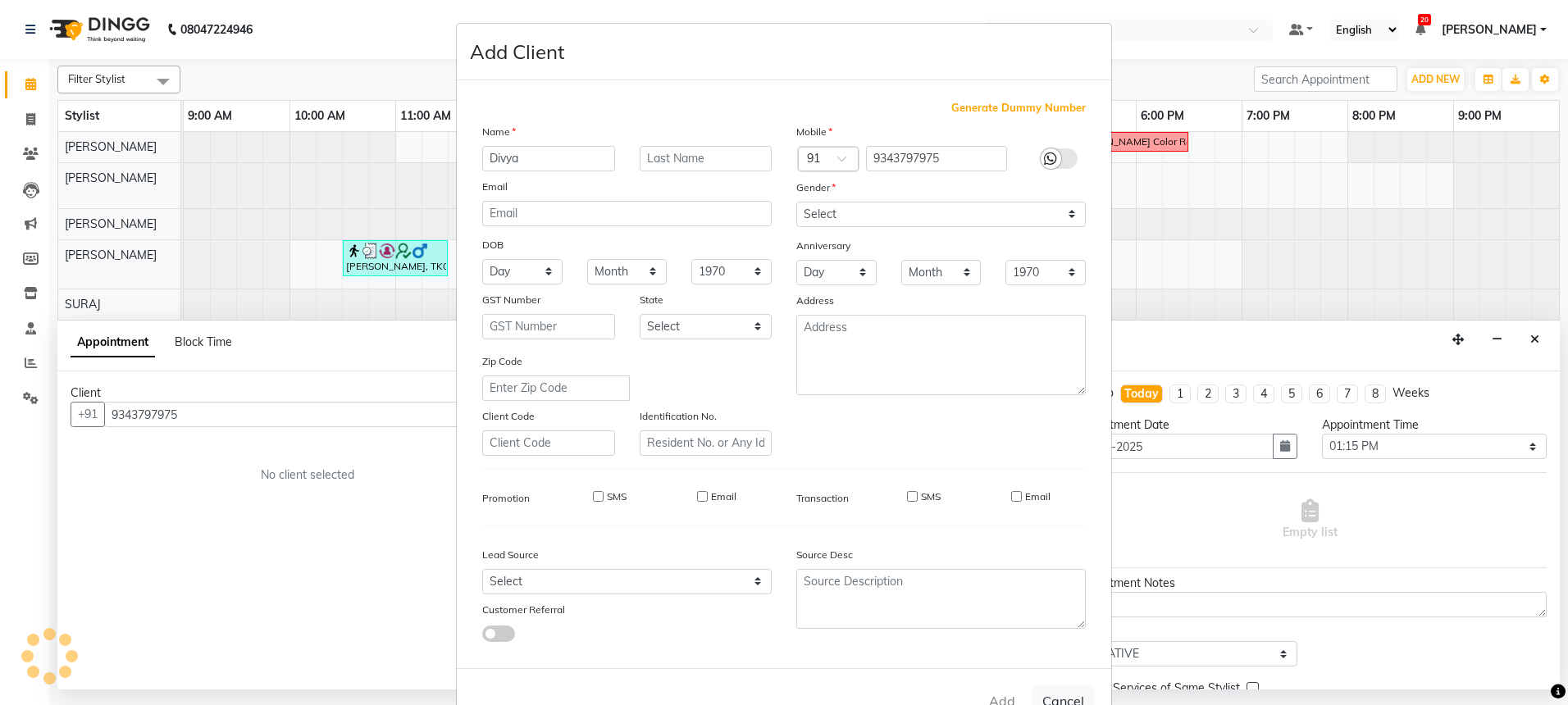
select select
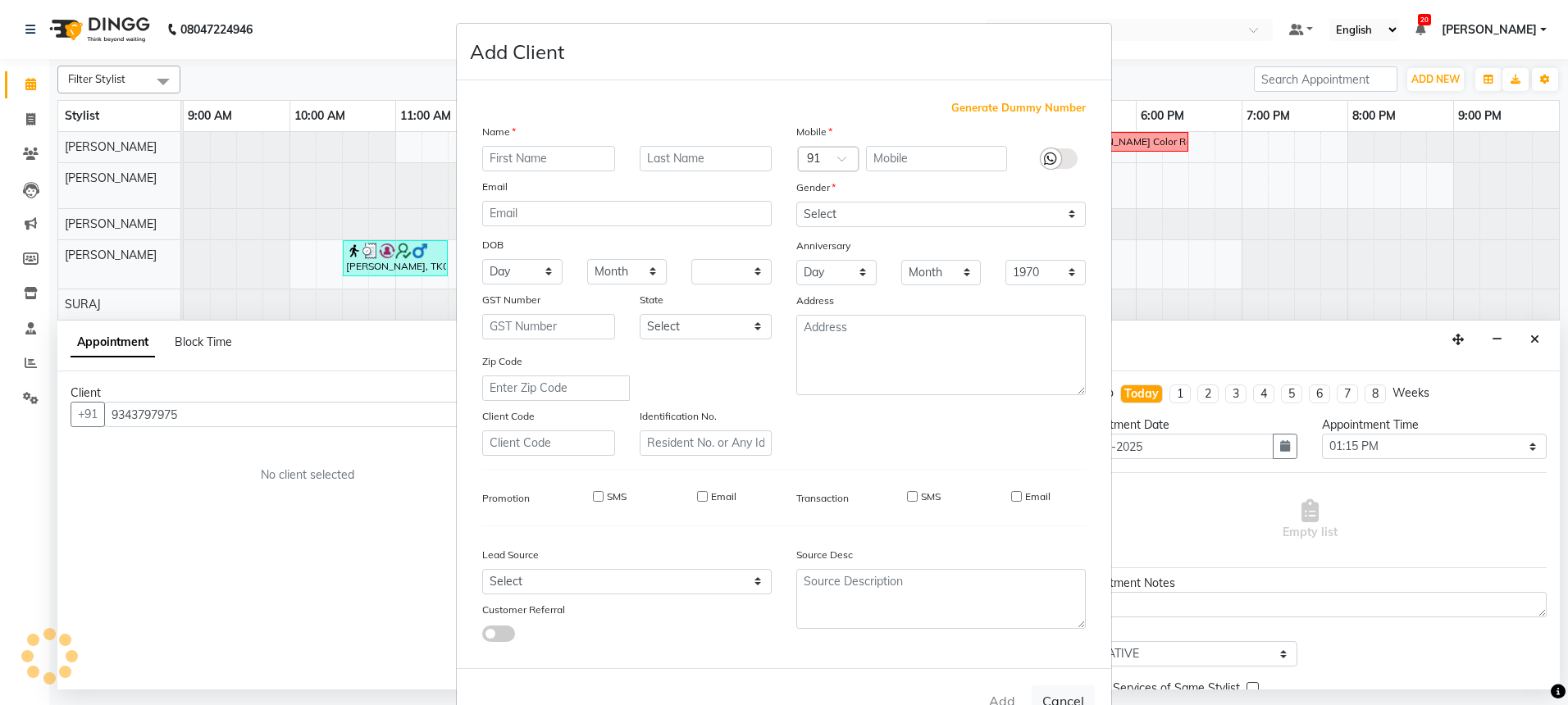
select select
checkbox input "false"
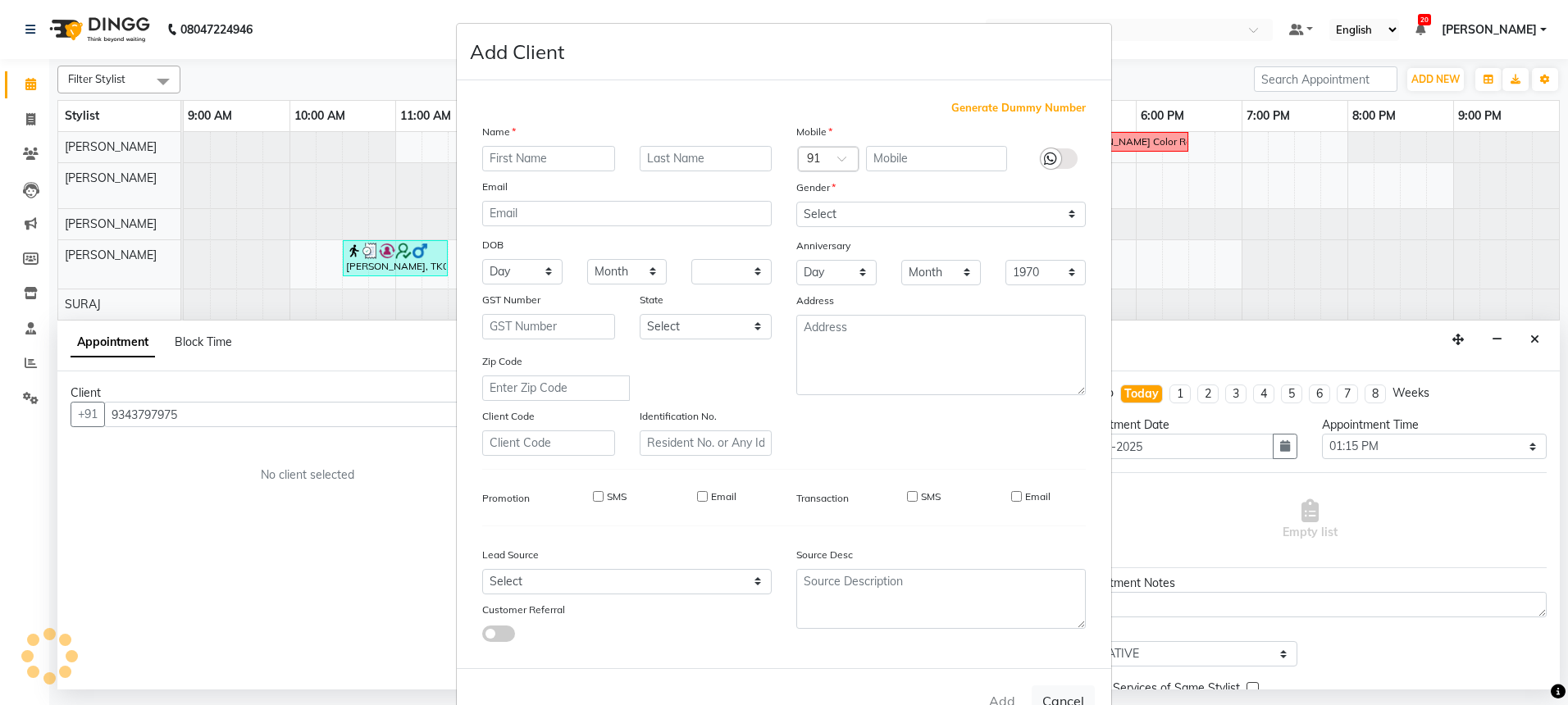
checkbox input "false"
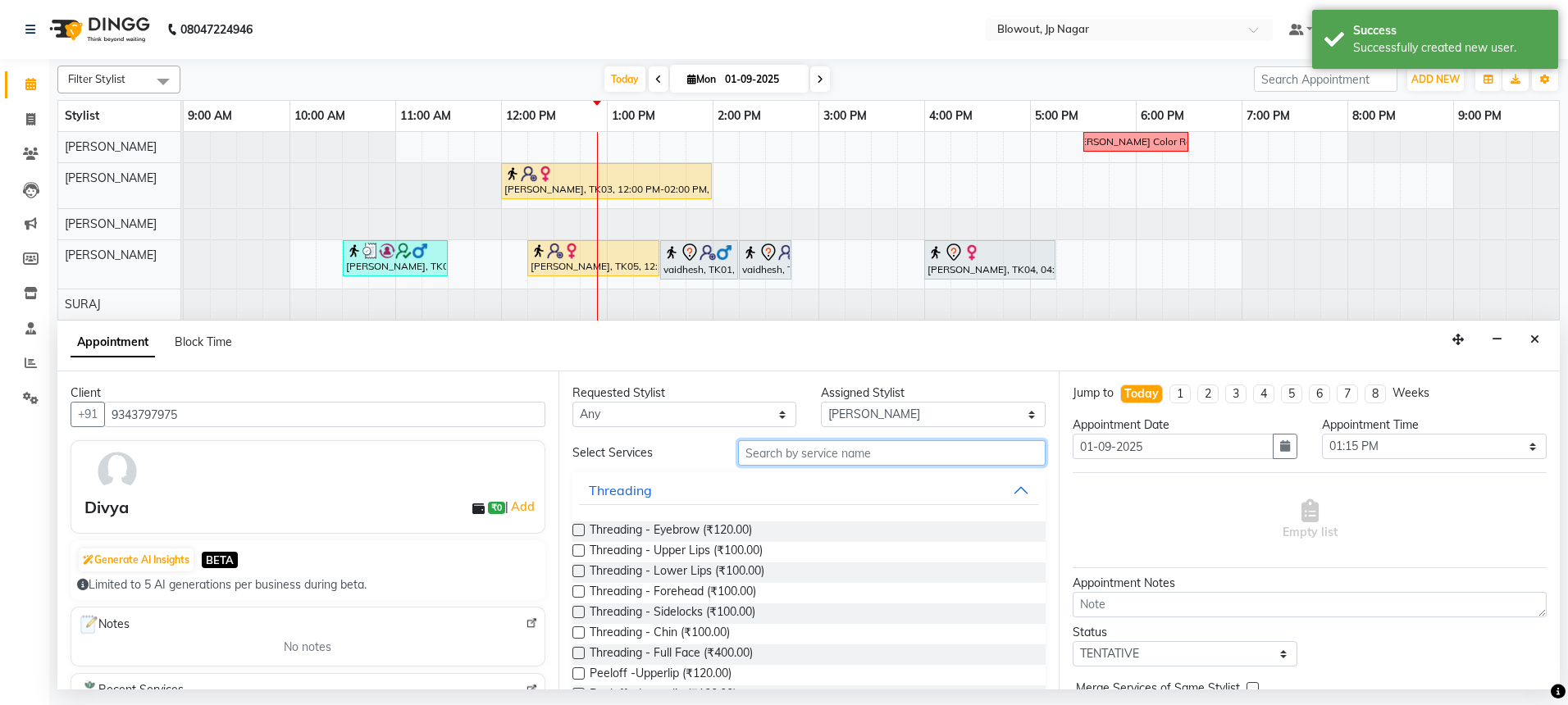
click at [819, 459] on input "text" at bounding box center [891, 452] width 307 height 25
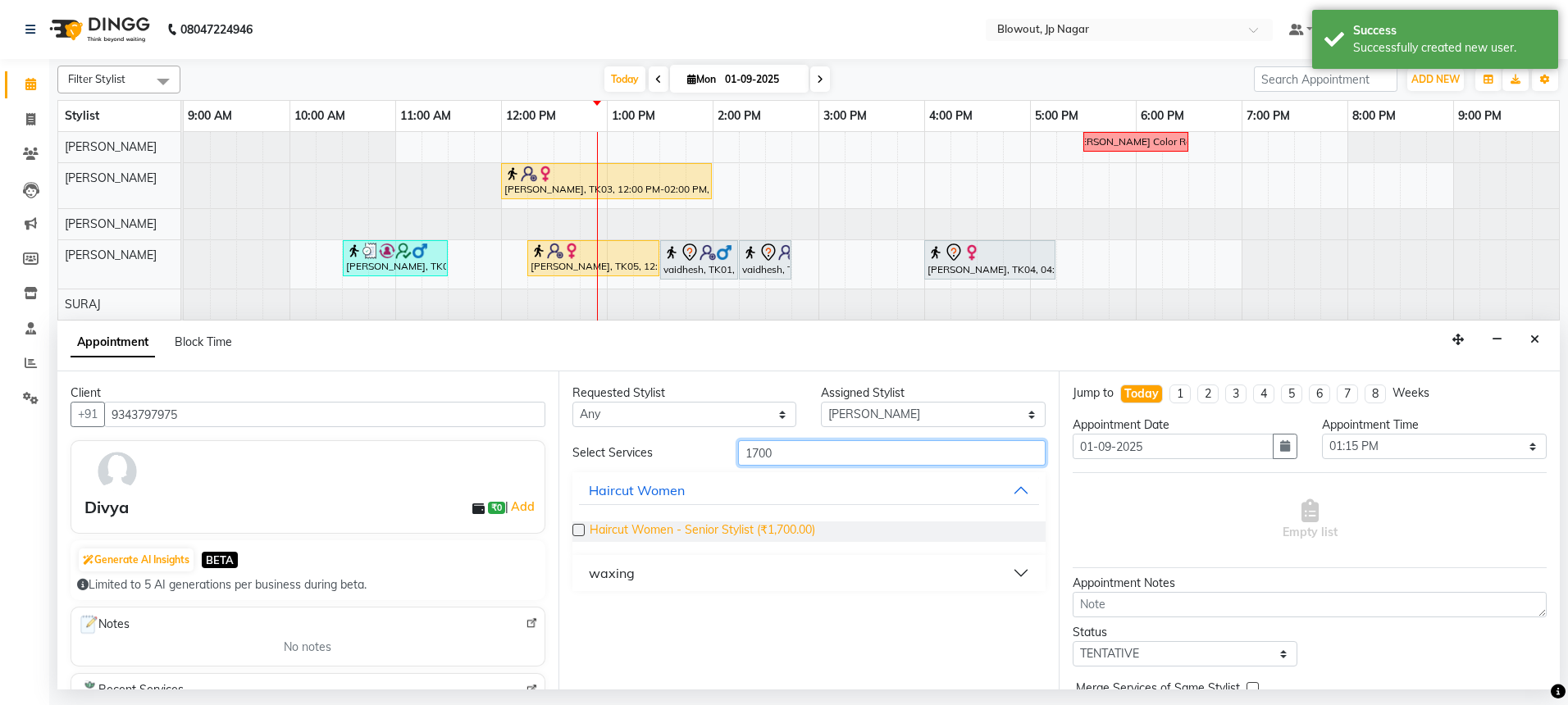
type input "1700"
click at [785, 527] on span "Haircut Women - Senior Stylist (₹1,700.00)" at bounding box center [703, 531] width 225 height 20
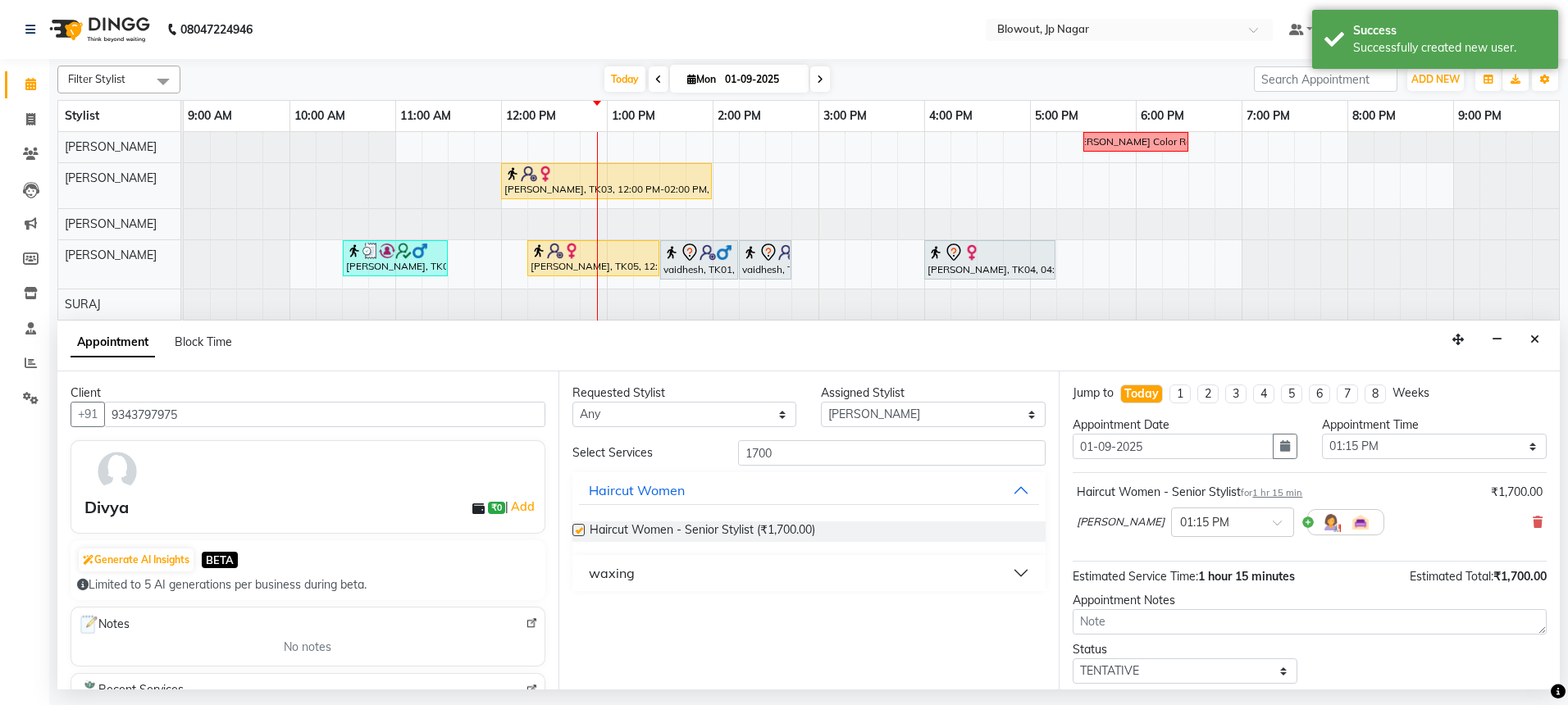
checkbox input "false"
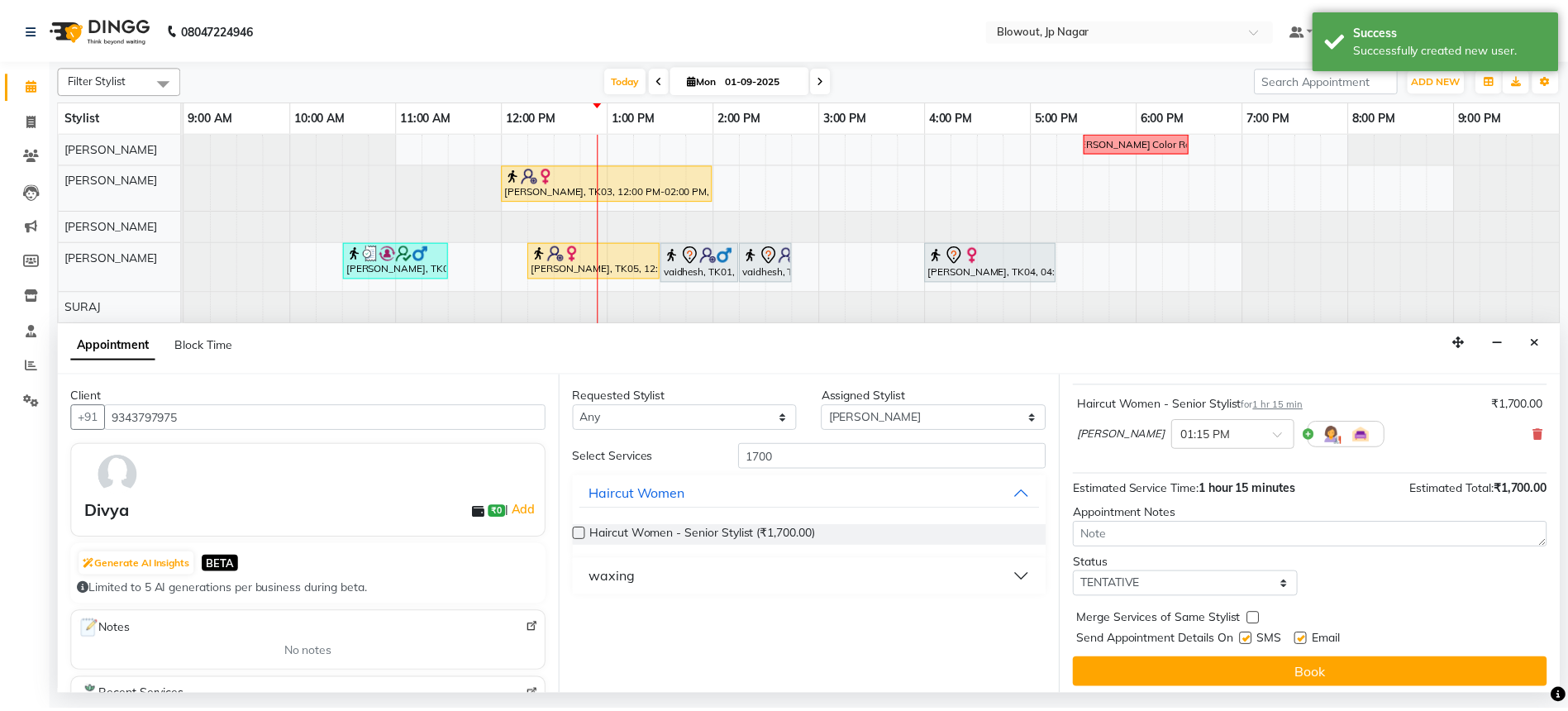
scroll to position [98, 0]
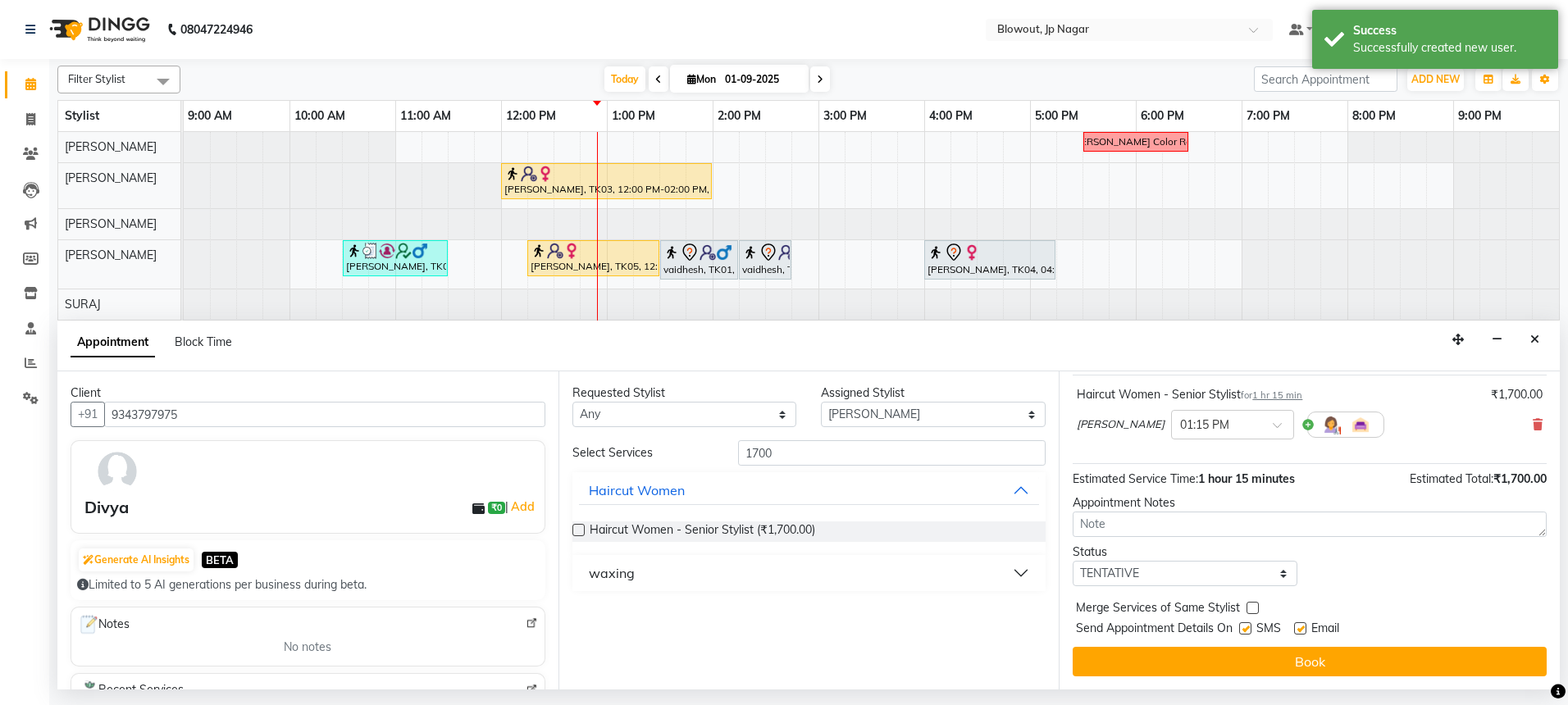
click at [1240, 638] on div at bounding box center [1243, 632] width 10 height 18
click at [1251, 627] on label at bounding box center [1244, 628] width 12 height 12
click at [1250, 627] on input "checkbox" at bounding box center [1243, 629] width 10 height 10
checkbox input "false"
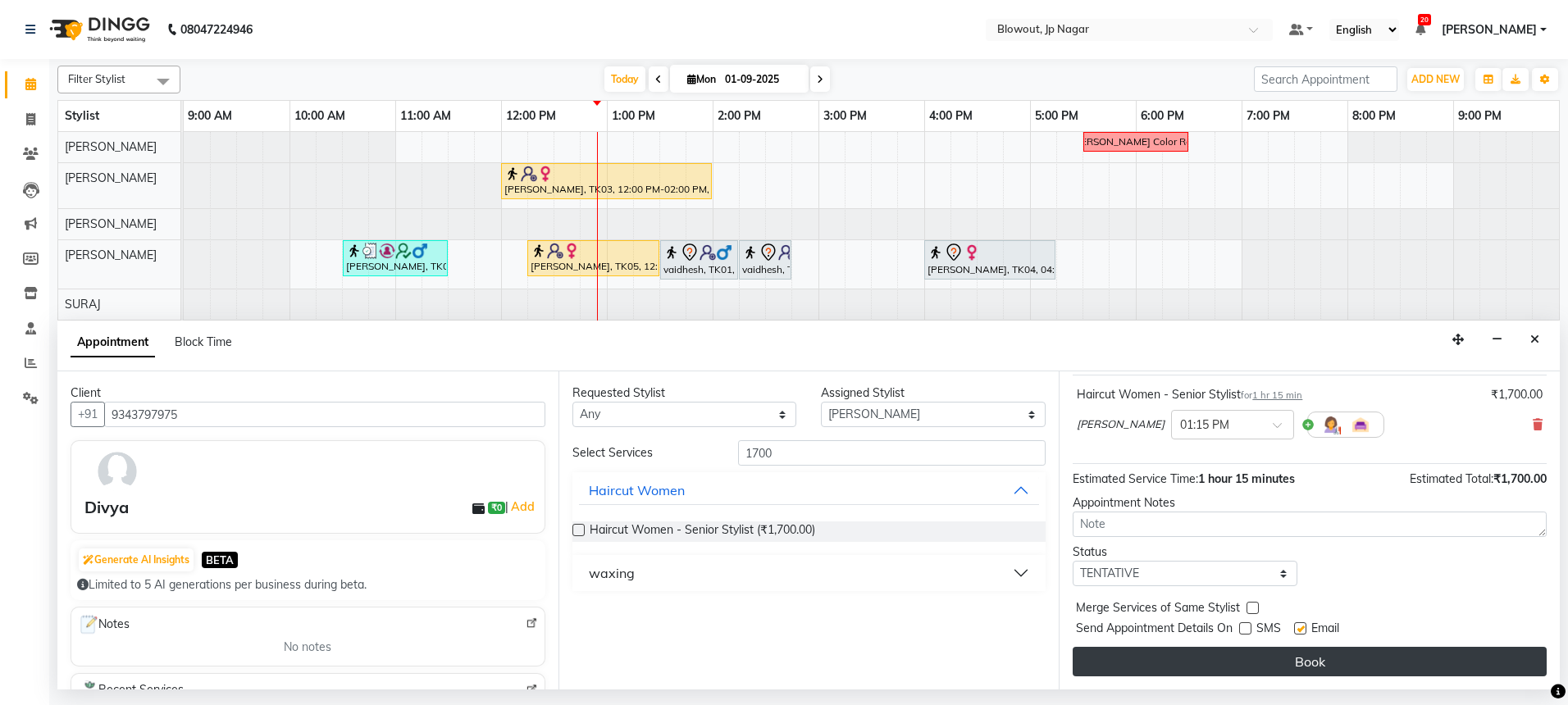
click at [1274, 651] on button "Book" at bounding box center [1309, 661] width 474 height 30
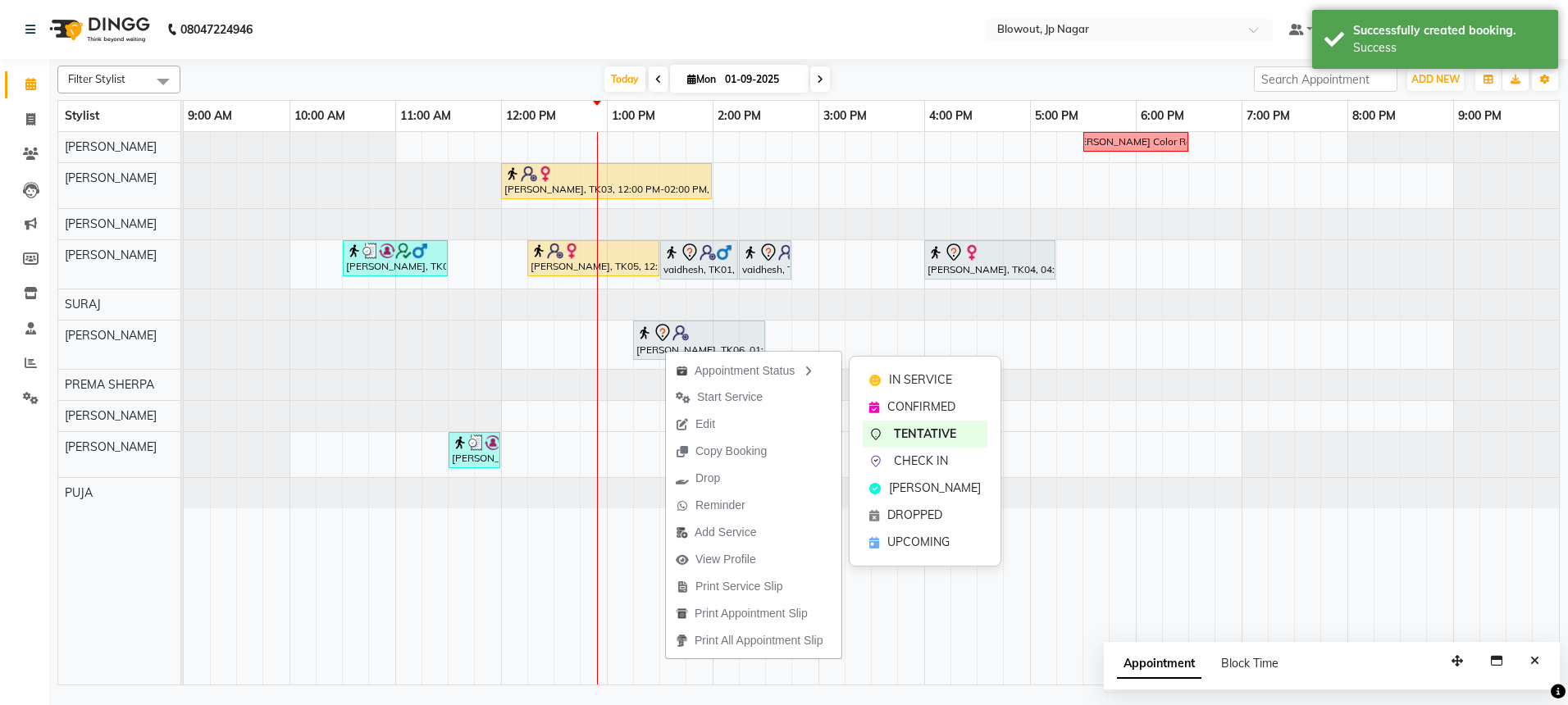
click at [885, 364] on div "IN SERVICE CONFIRMED TENTATIVE CHECK IN MARK DONE DROPPED UPCOMING" at bounding box center [925, 460] width 153 height 210
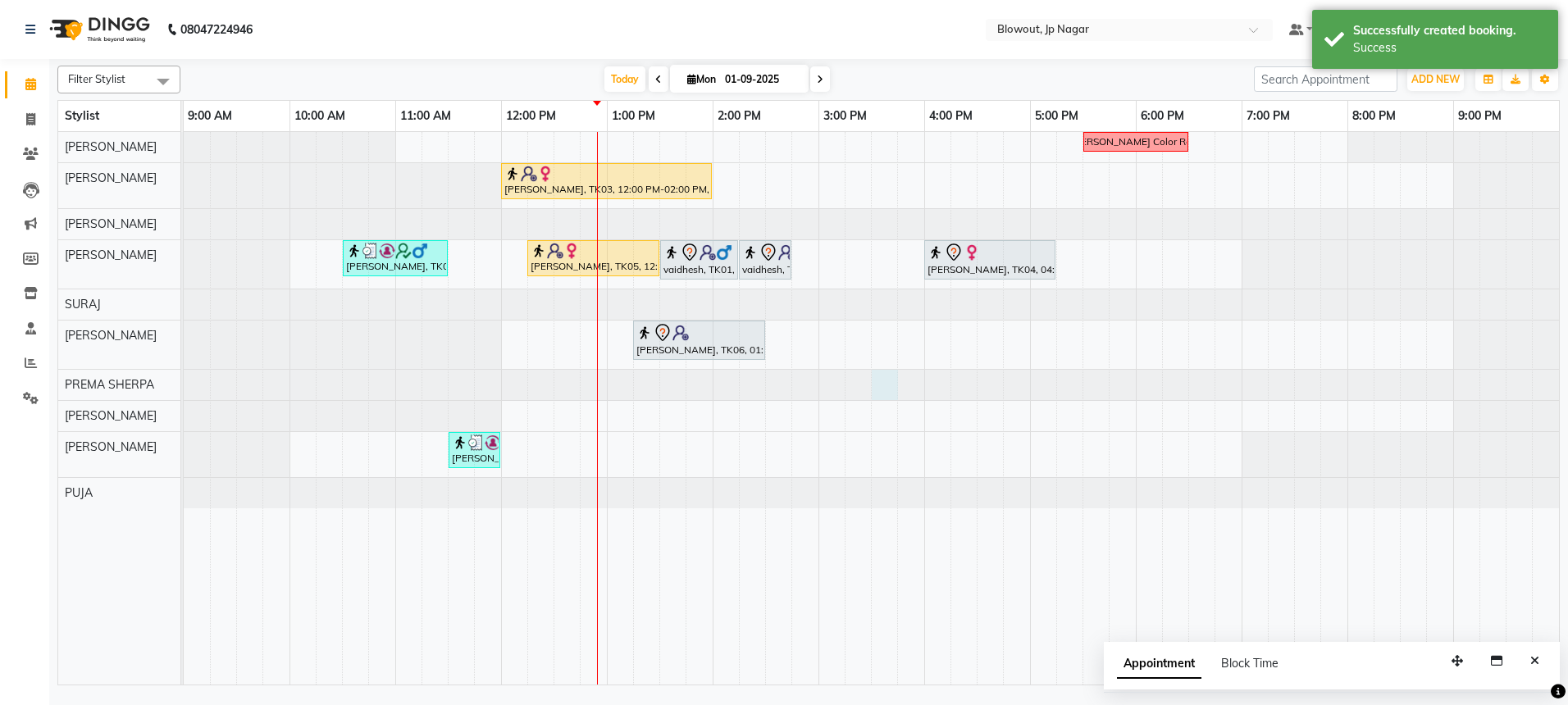
click at [183, 370] on div at bounding box center [183, 384] width 0 height 31
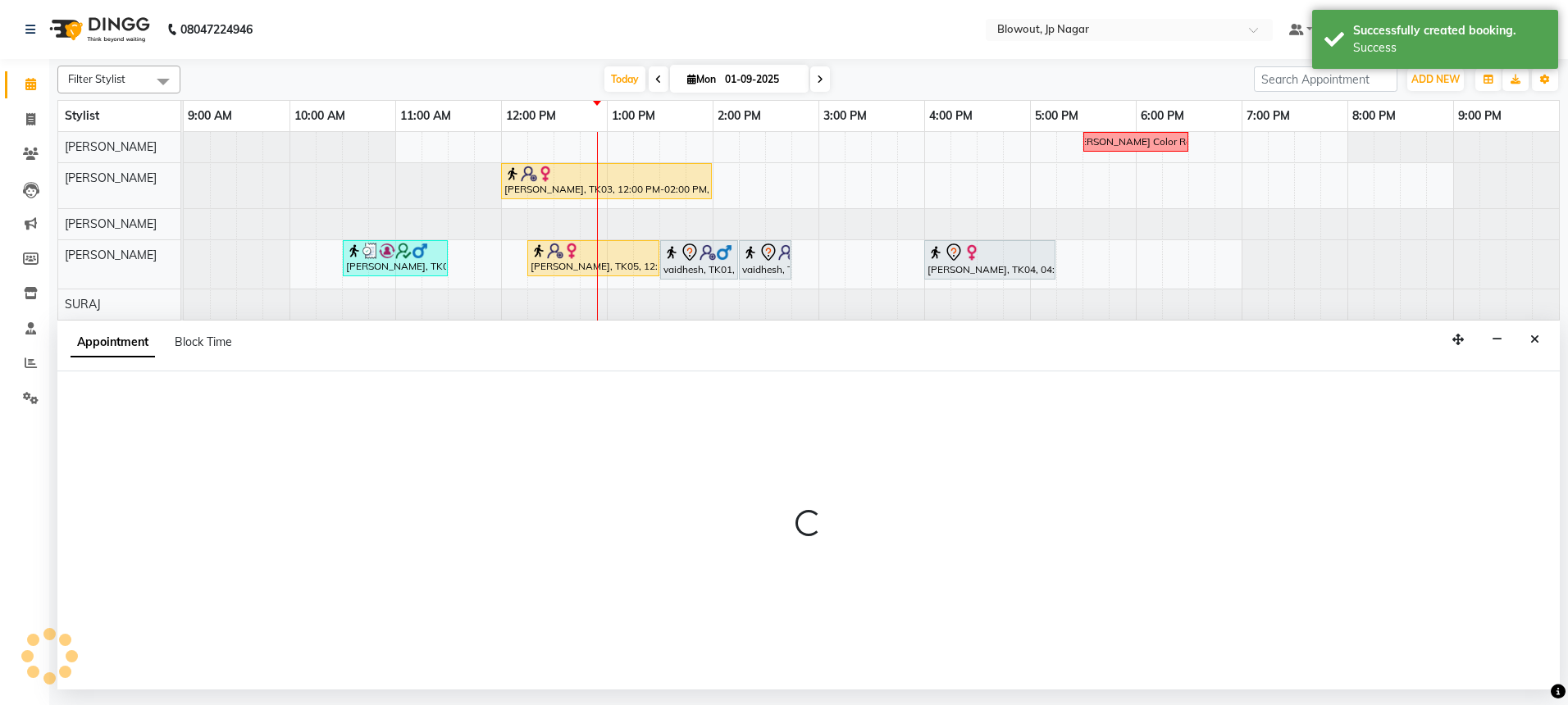
select select "46973"
select select "930"
select select "tentative"
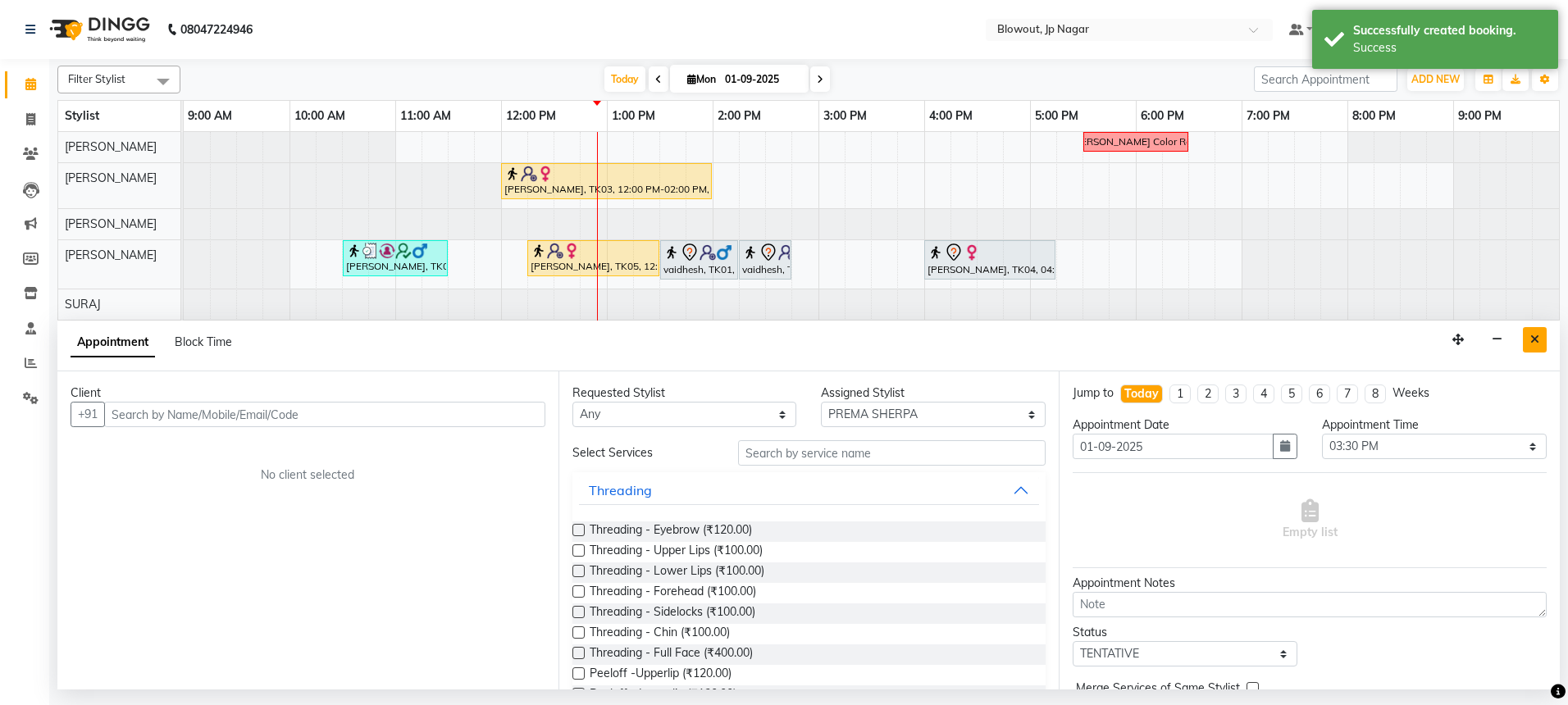
click at [1531, 331] on button "Close" at bounding box center [1534, 339] width 24 height 25
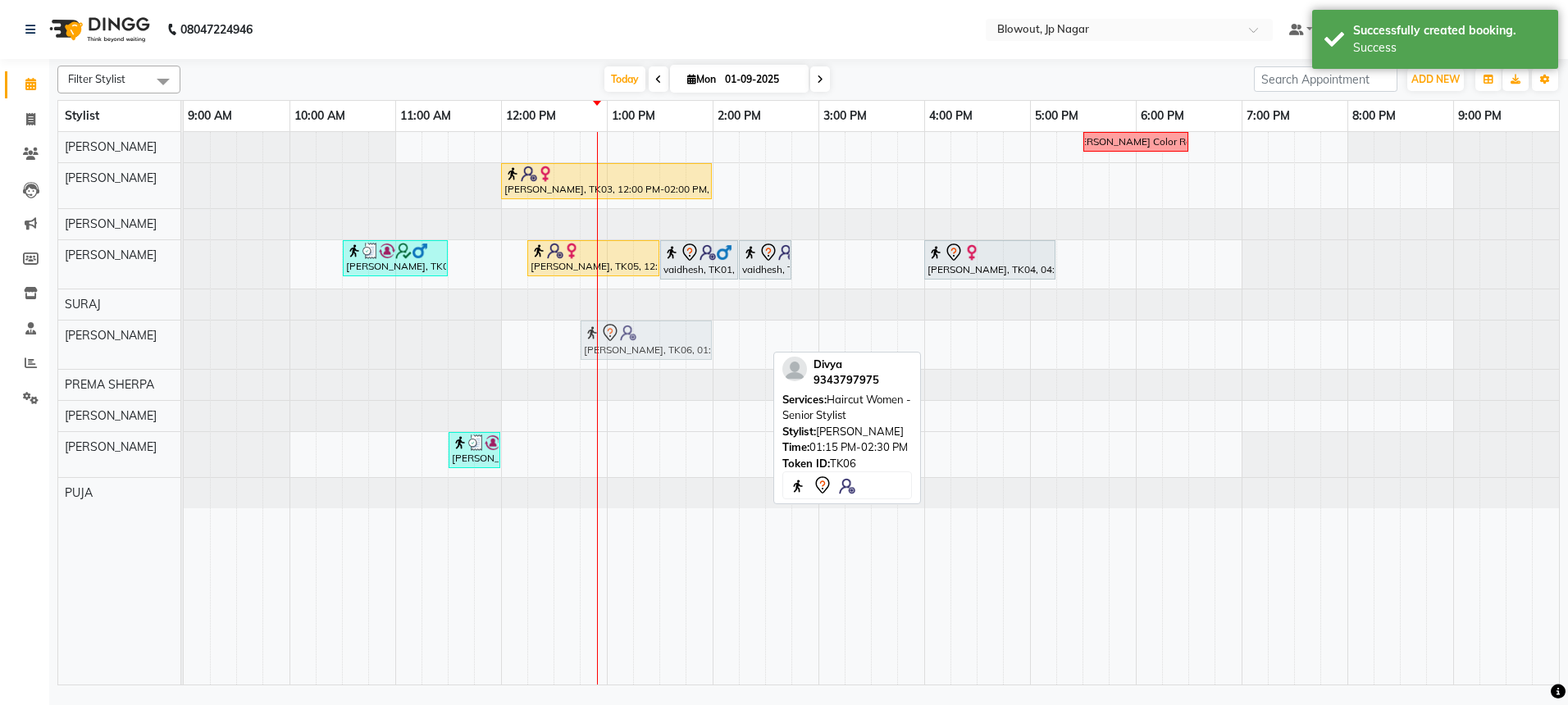
drag, startPoint x: 721, startPoint y: 345, endPoint x: 660, endPoint y: 346, distance: 61.0
click at [183, 346] on div "[PERSON_NAME], TK06, 01:15 PM-02:30 PM, Haircut Women - Senior Stylist Divya, T…" at bounding box center [183, 345] width 0 height 48
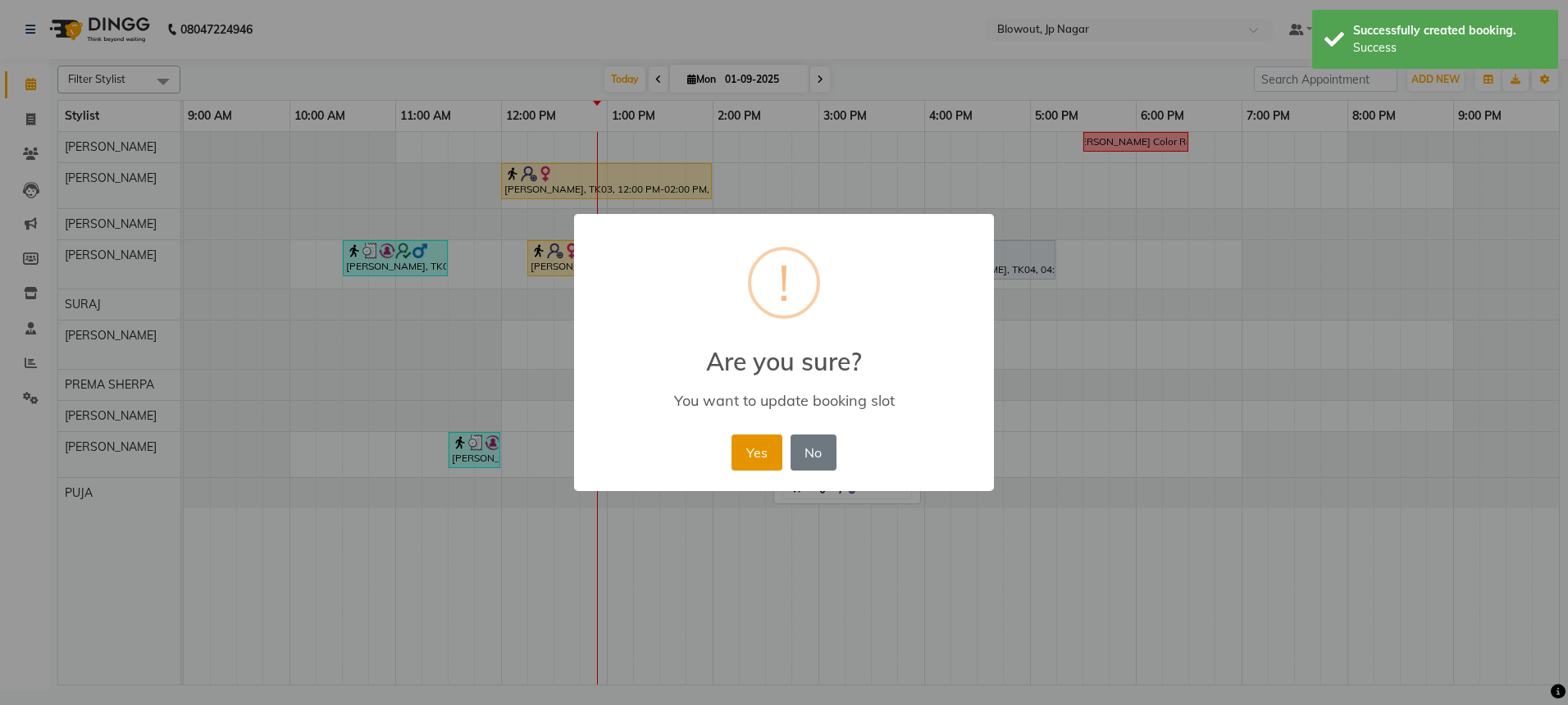
click at [762, 447] on button "Yes" at bounding box center [757, 452] width 50 height 36
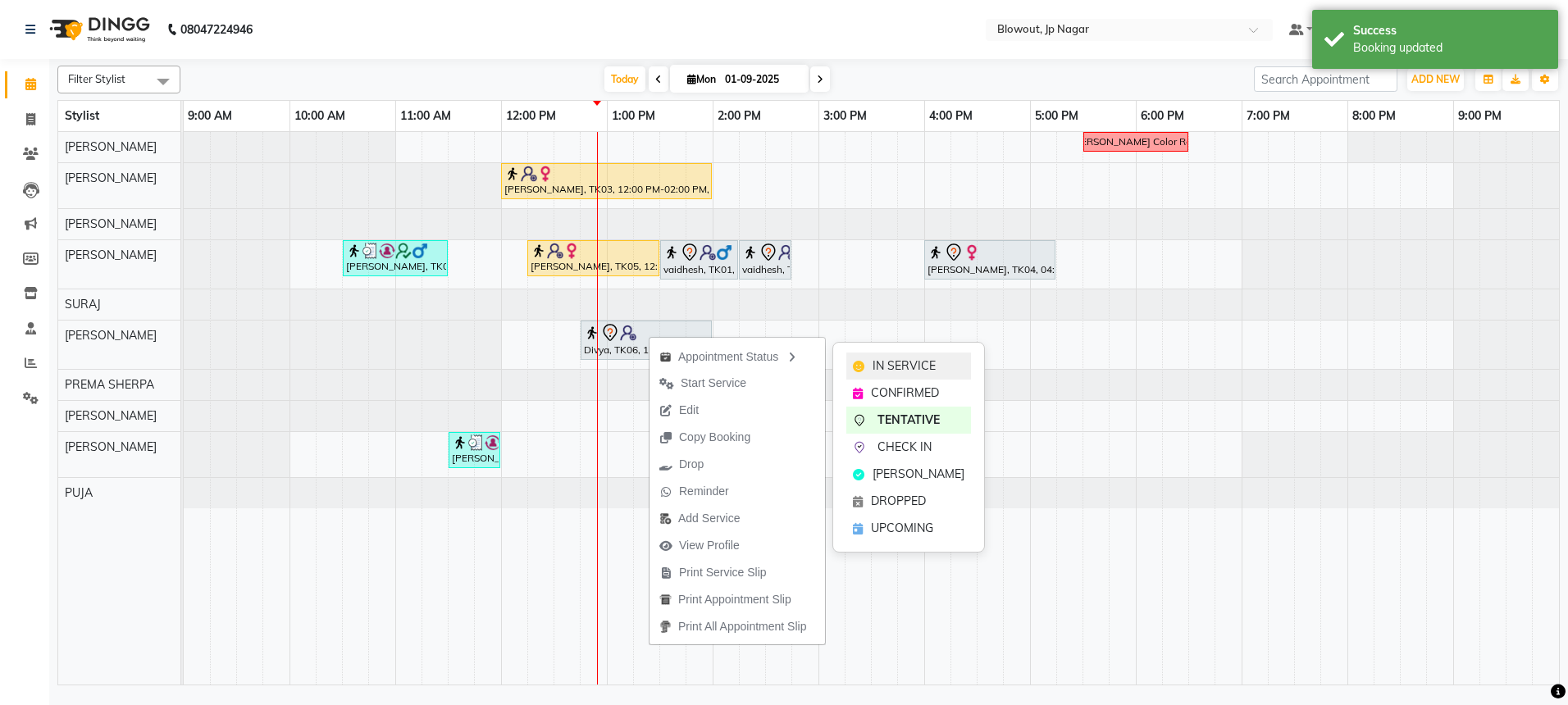
click at [906, 355] on div "IN SERVICE" at bounding box center [908, 366] width 125 height 27
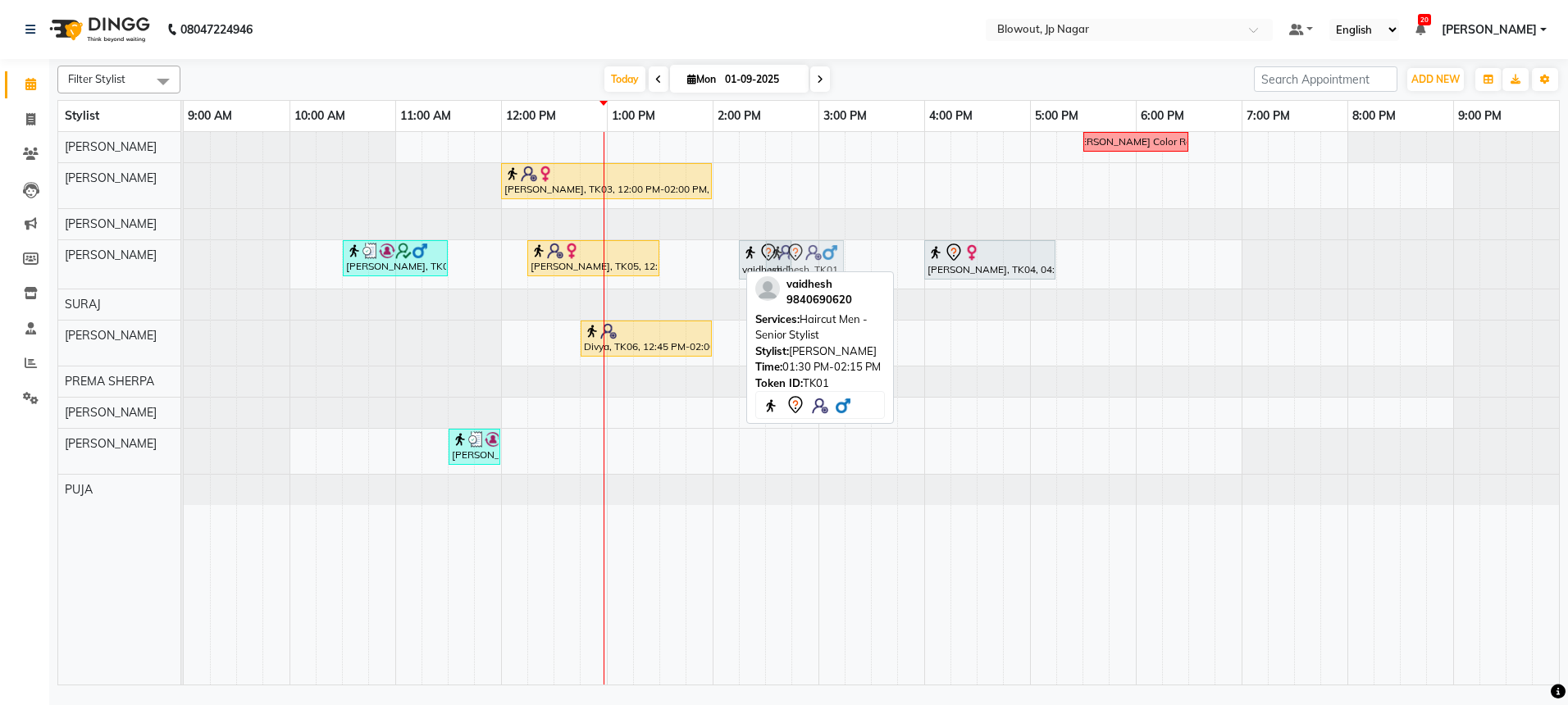
drag, startPoint x: 679, startPoint y: 272, endPoint x: 779, endPoint y: 272, distance: 100.0
click at [779, 272] on div "Filter Stylist Select All [PERSON_NAME] [PERSON_NAME] [PERSON_NAME] [PERSON_NAM…" at bounding box center [809, 371] width 1502 height 626
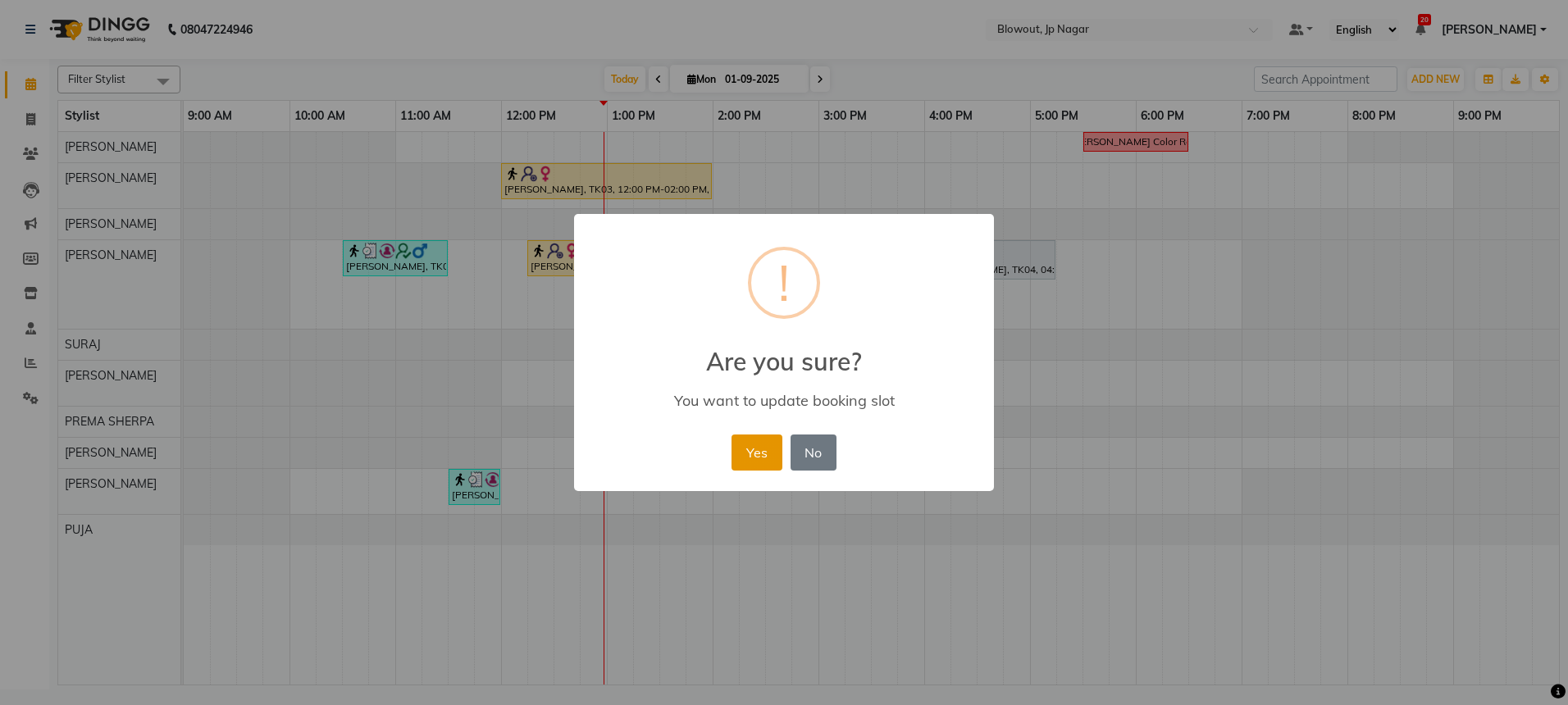
click at [751, 456] on button "Yes" at bounding box center [757, 452] width 50 height 36
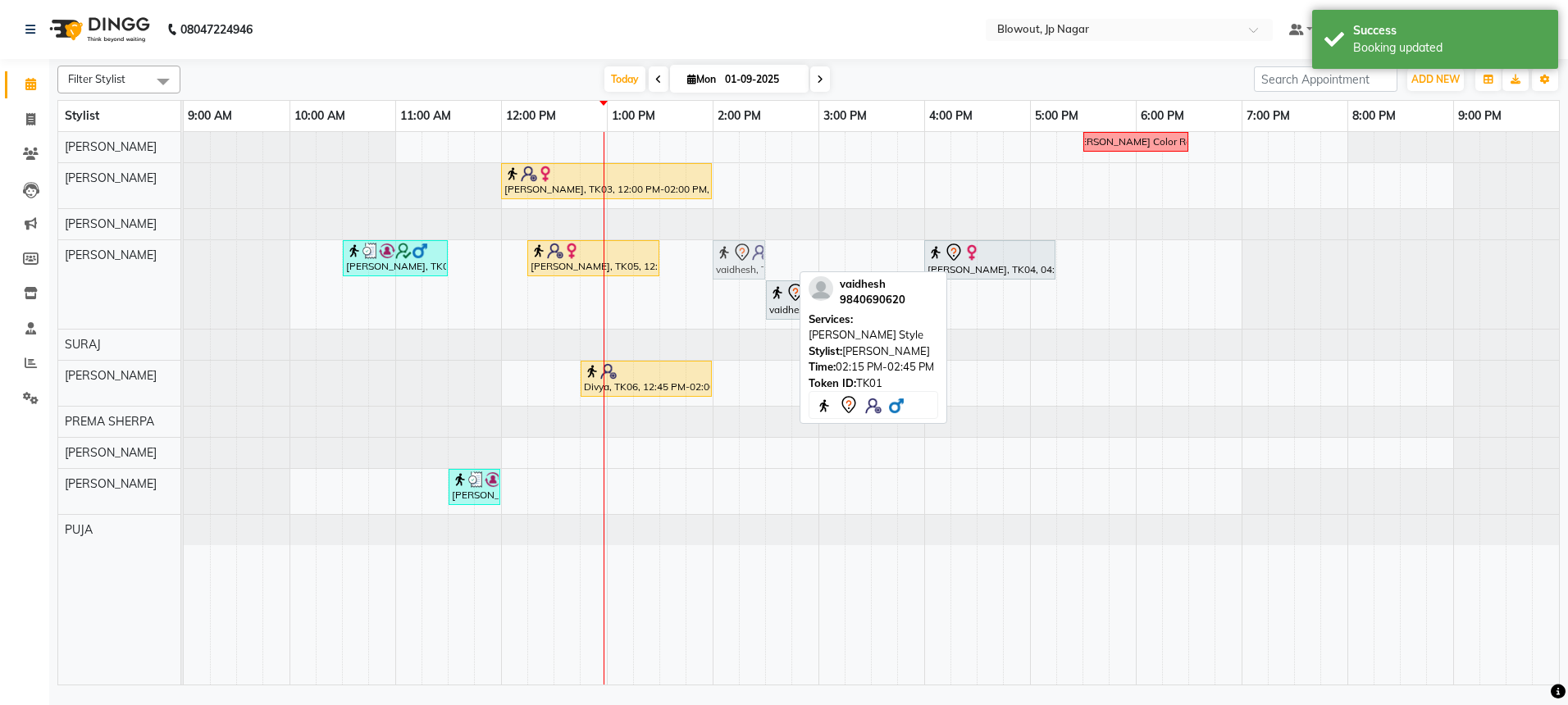
click at [183, 262] on div "[PERSON_NAME], TK02, 10:30 AM-11:30 AM, Haircut Men - Senior Stylist [PERSON_NA…" at bounding box center [183, 284] width 0 height 88
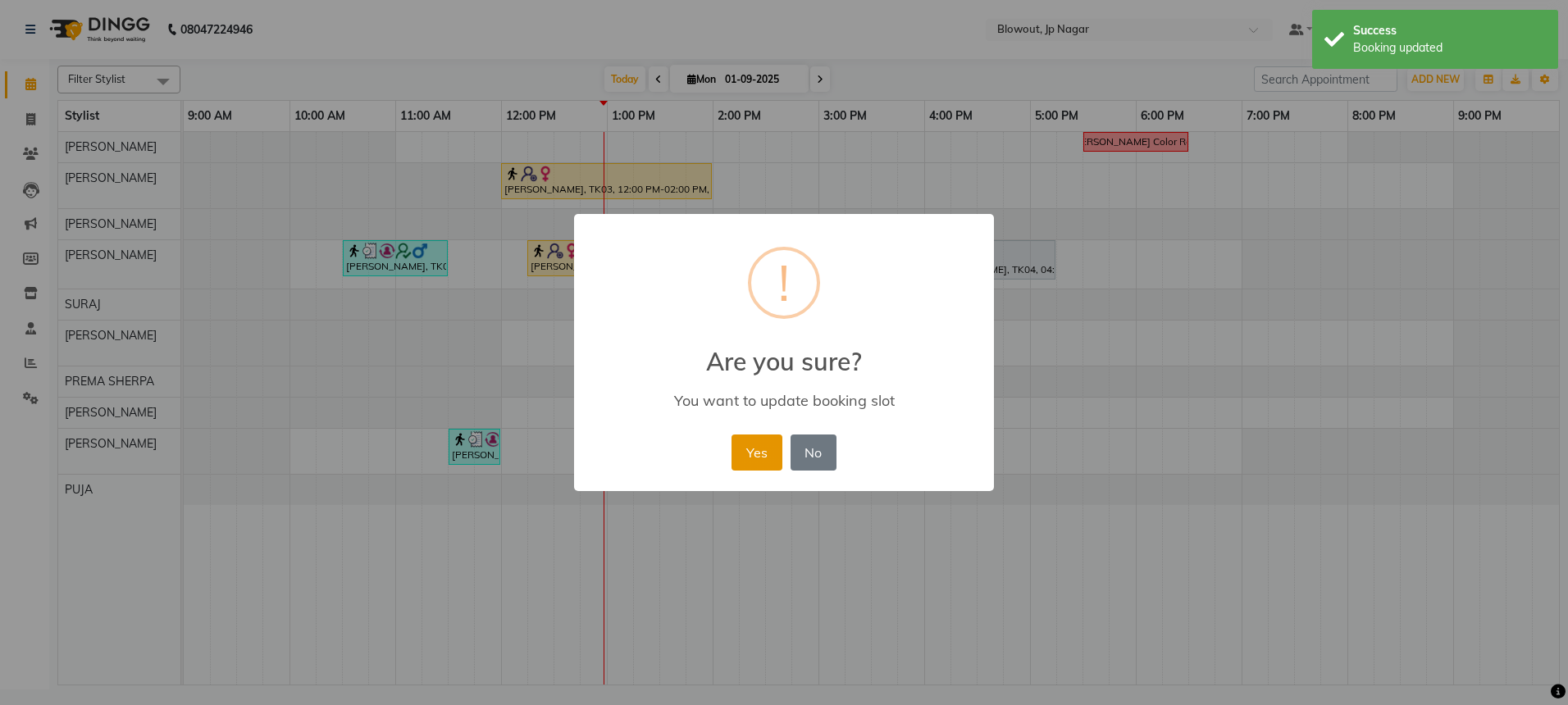
click at [757, 434] on button "Yes" at bounding box center [757, 452] width 50 height 36
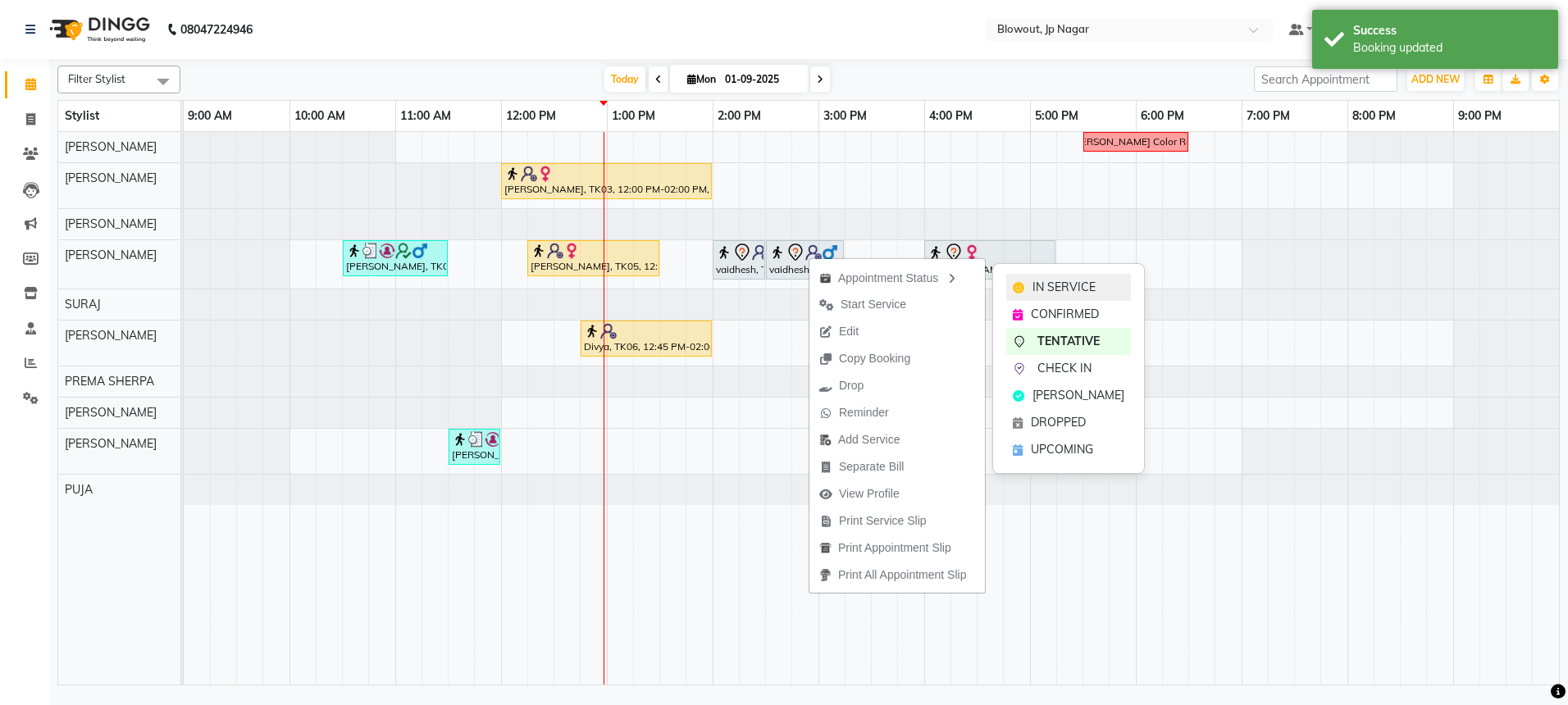
click at [1025, 277] on div "IN SERVICE" at bounding box center [1068, 286] width 125 height 27
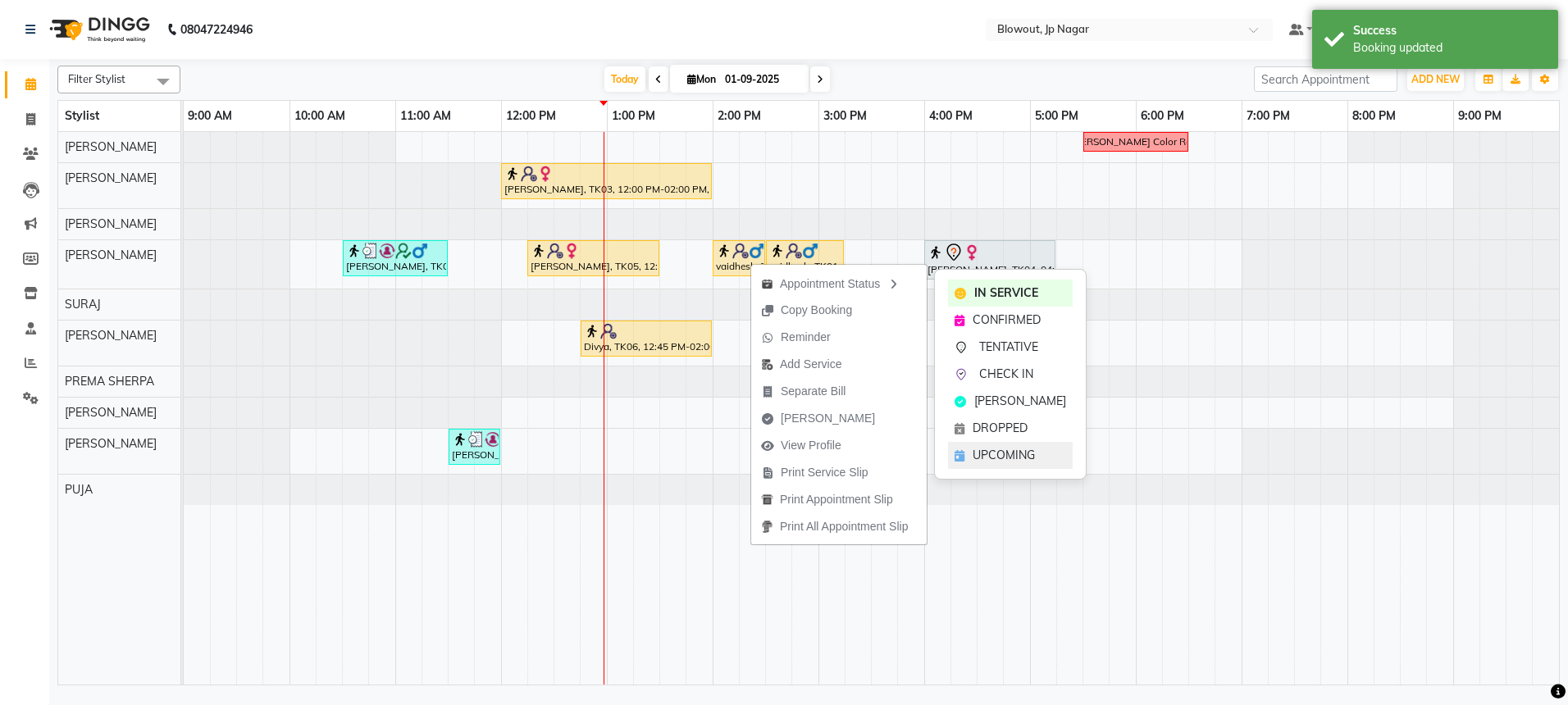
click at [1003, 446] on span "UPCOMING" at bounding box center [1003, 455] width 62 height 18
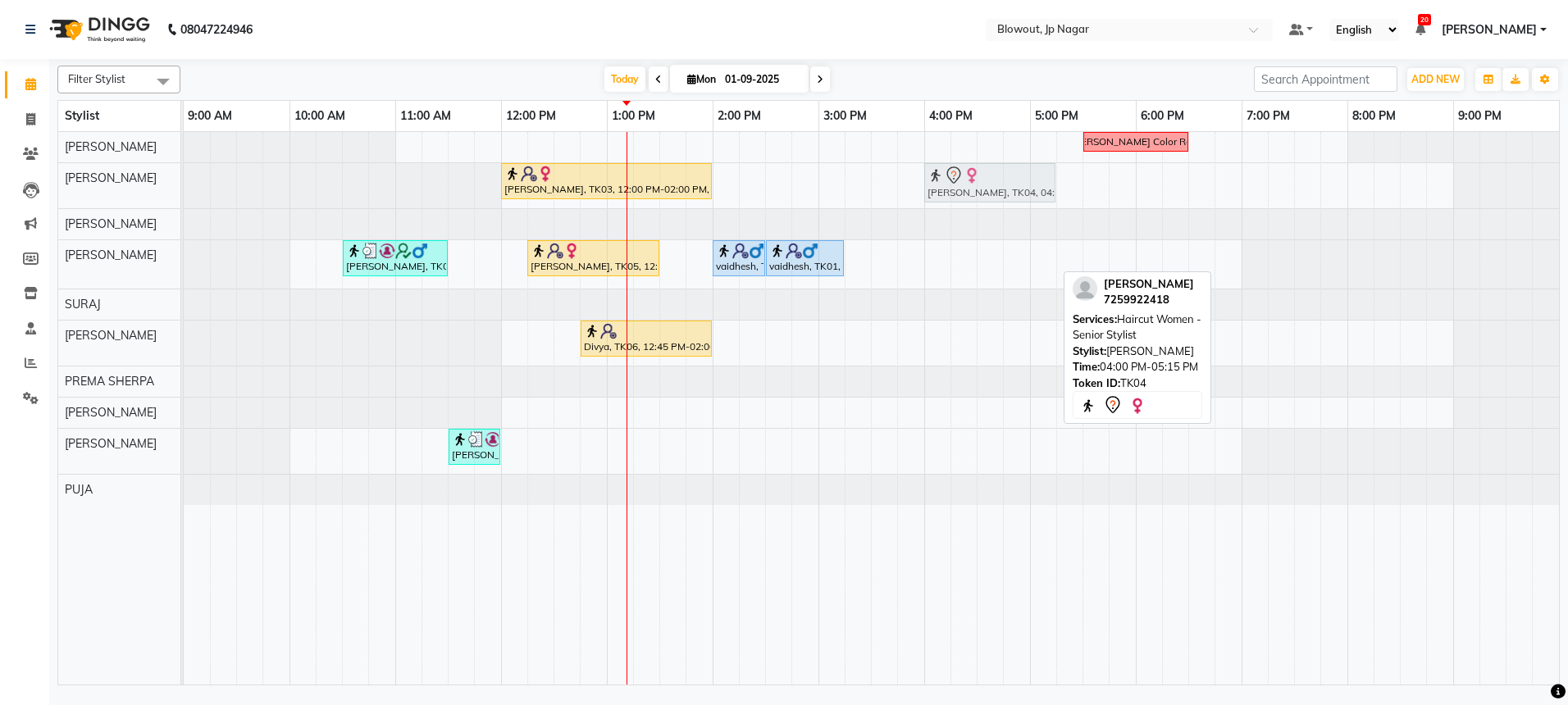
drag, startPoint x: 970, startPoint y: 270, endPoint x: 966, endPoint y: 210, distance: 60.1
click at [966, 210] on tbody "[PERSON_NAME] Color Recti [PERSON_NAME], TK03, 12:00 PM-02:00 PM, [DEMOGRAPHIC_…" at bounding box center [871, 318] width 1375 height 373
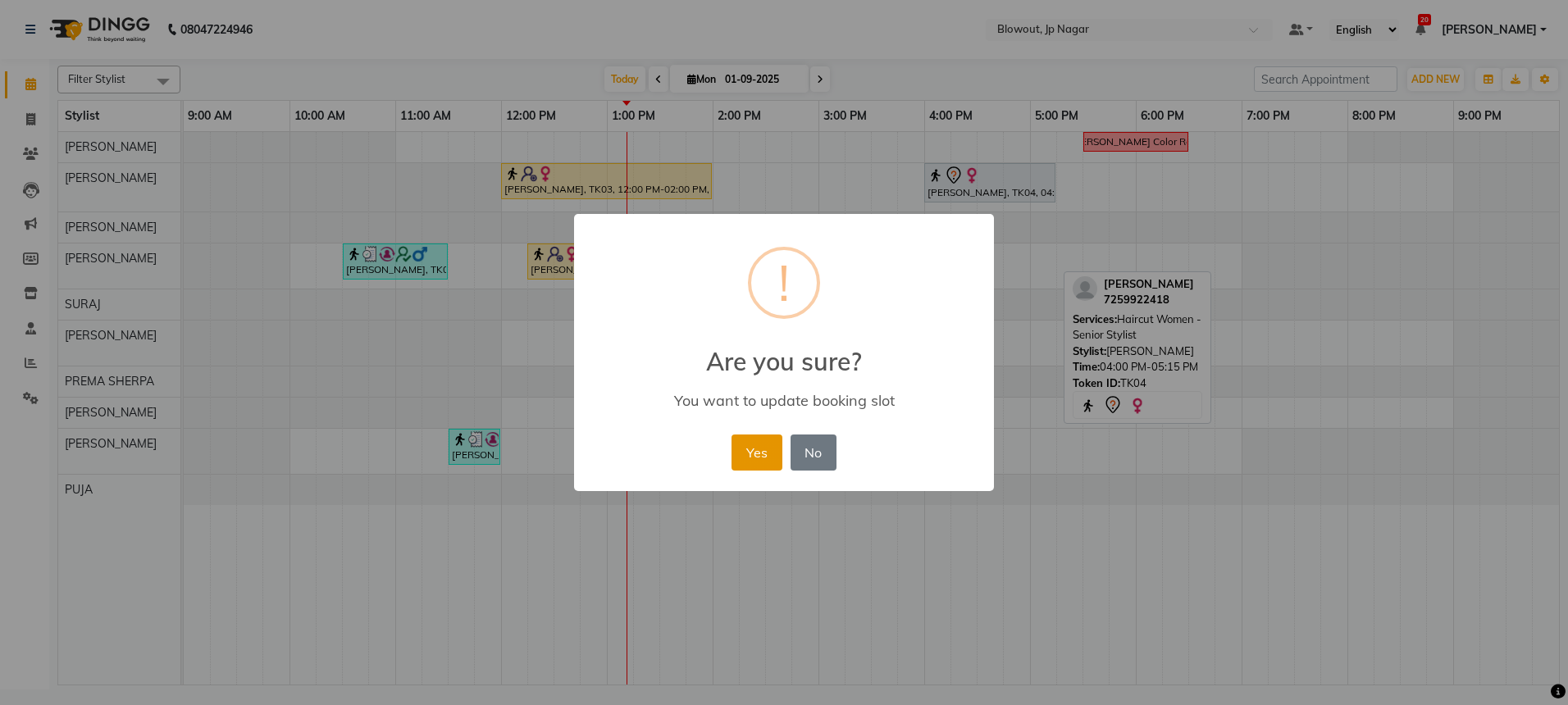
click at [771, 449] on button "Yes" at bounding box center [757, 452] width 50 height 36
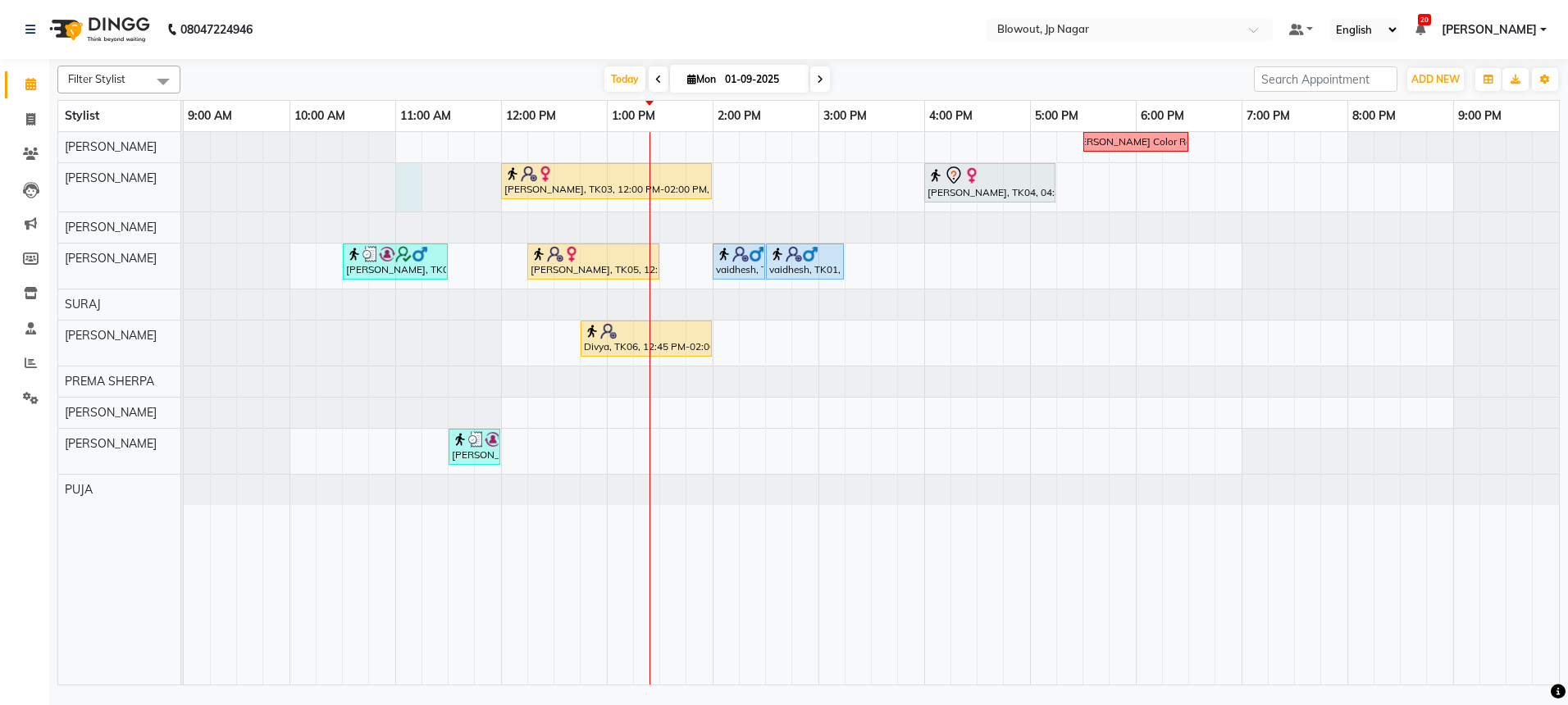
click at [183, 188] on div at bounding box center [183, 187] width 0 height 48
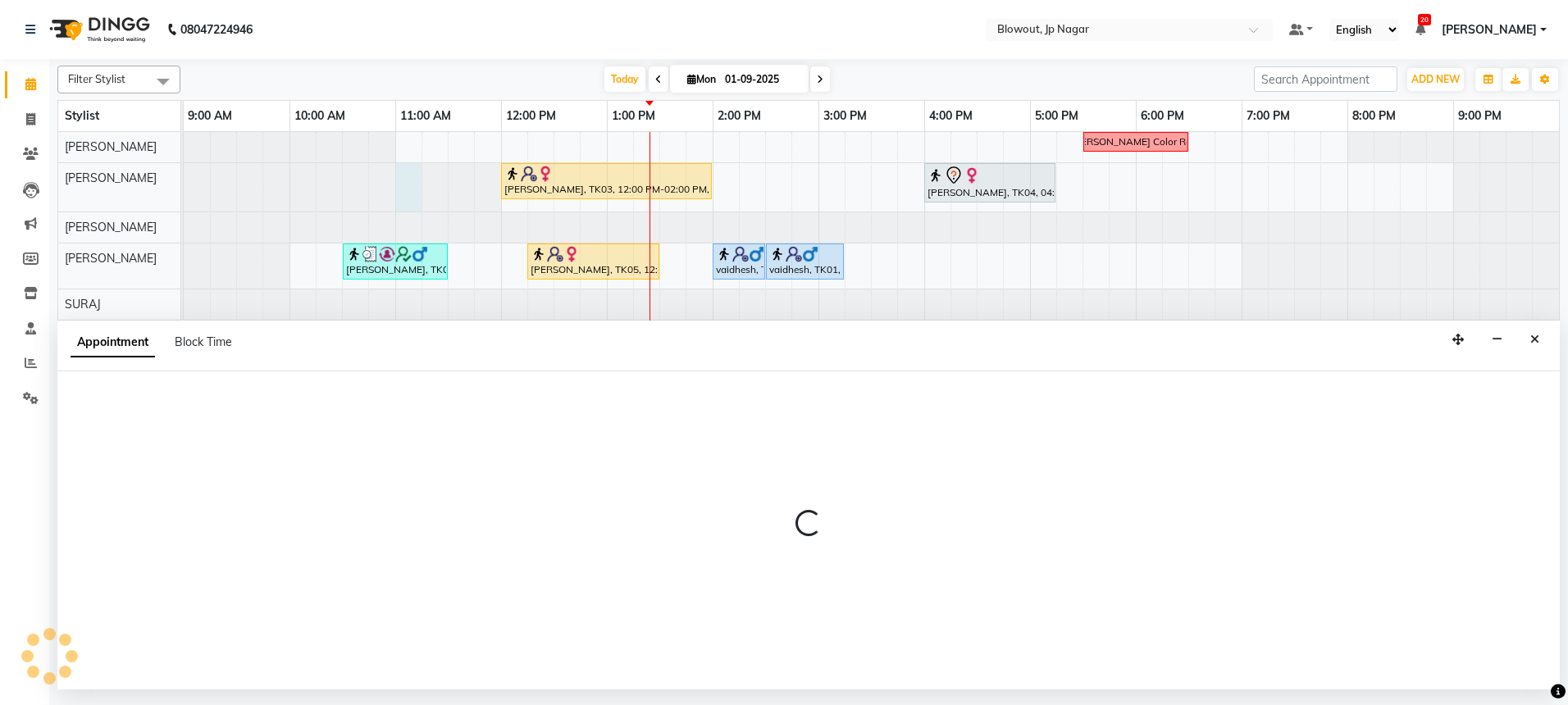
select select "46972"
select select "660"
select select "tentative"
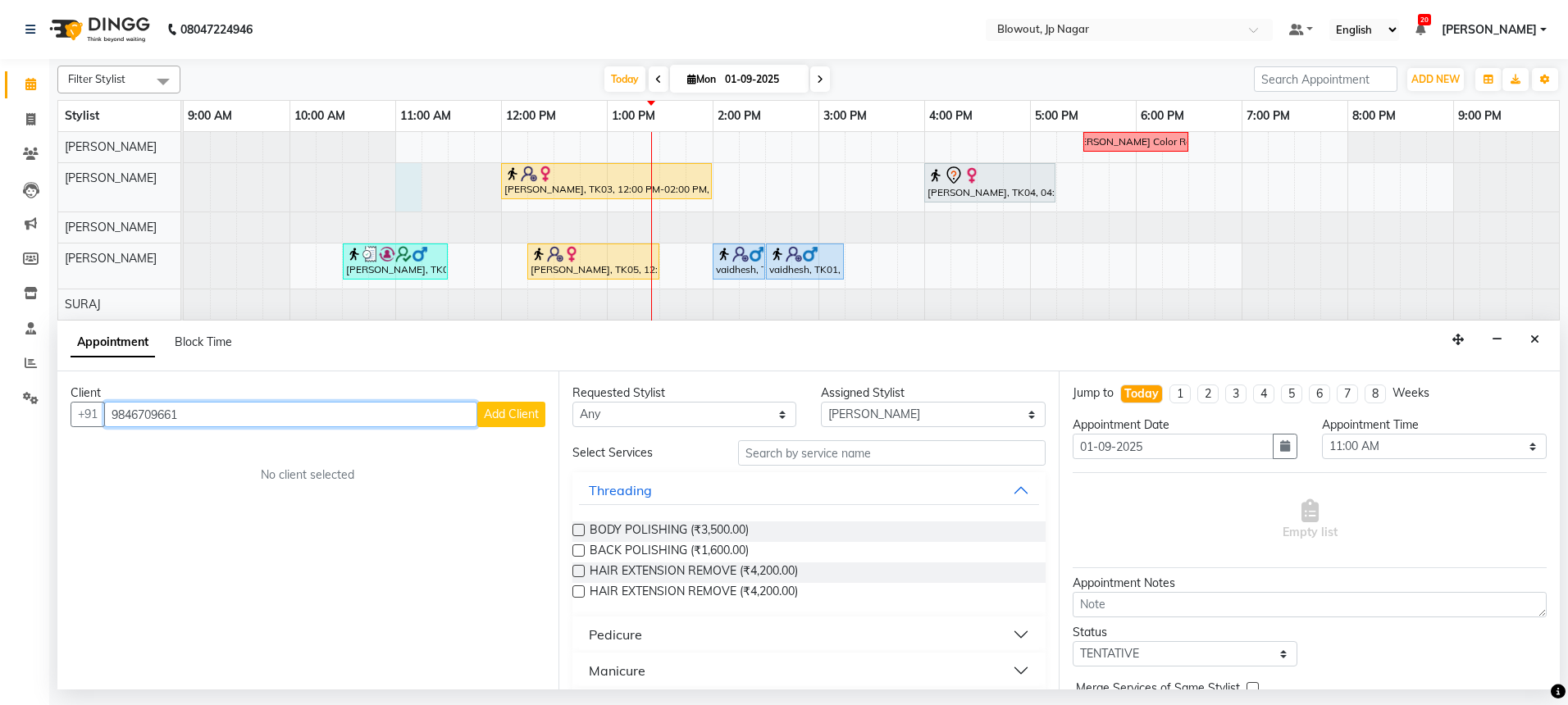
drag, startPoint x: 183, startPoint y: 421, endPoint x: 113, endPoint y: 410, distance: 70.9
click at [113, 410] on input "9846709661" at bounding box center [290, 414] width 373 height 25
type input "9846709661"
click at [26, 119] on icon at bounding box center [31, 119] width 9 height 12
select select "service"
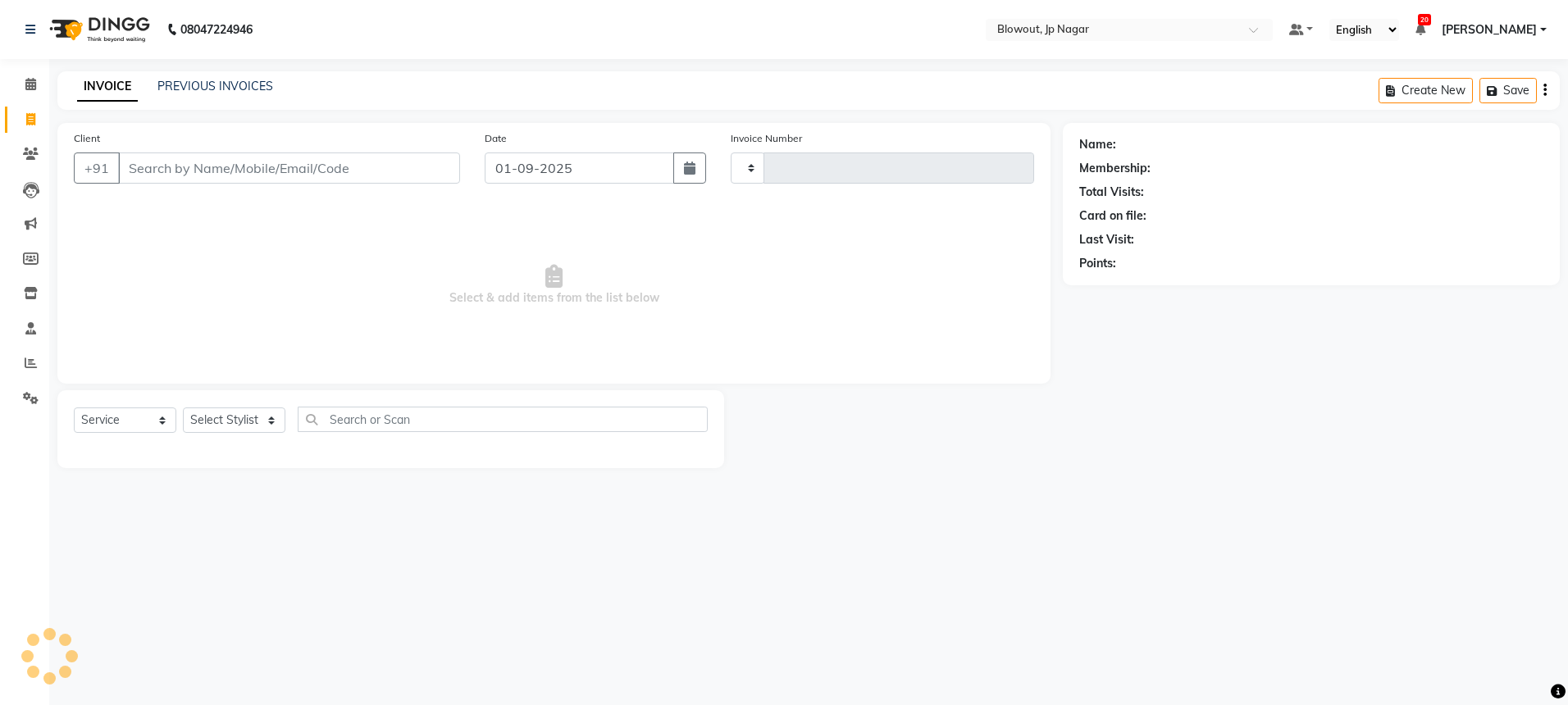
type input "2424"
select select "6261"
click at [148, 173] on input "Client" at bounding box center [288, 167] width 342 height 31
type input "9846709661"
click at [411, 165] on span "Add Client" at bounding box center [418, 168] width 65 height 17
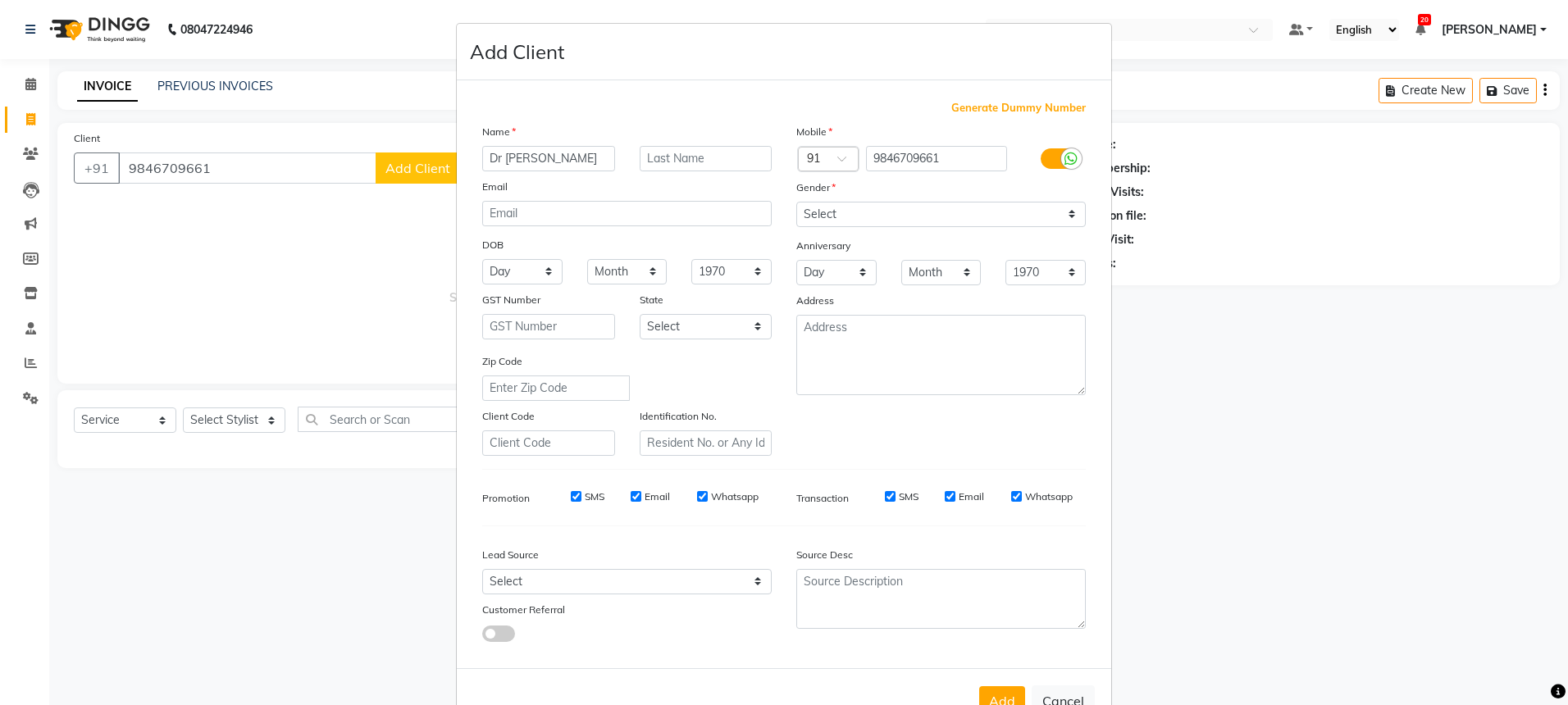
click at [501, 153] on input "Dr [PERSON_NAME]" at bounding box center [548, 158] width 133 height 25
type input "Dr [PERSON_NAME]"
click at [1052, 156] on label at bounding box center [1059, 158] width 37 height 20
click at [0, 0] on input "checkbox" at bounding box center [0, 0] width 0 height 0
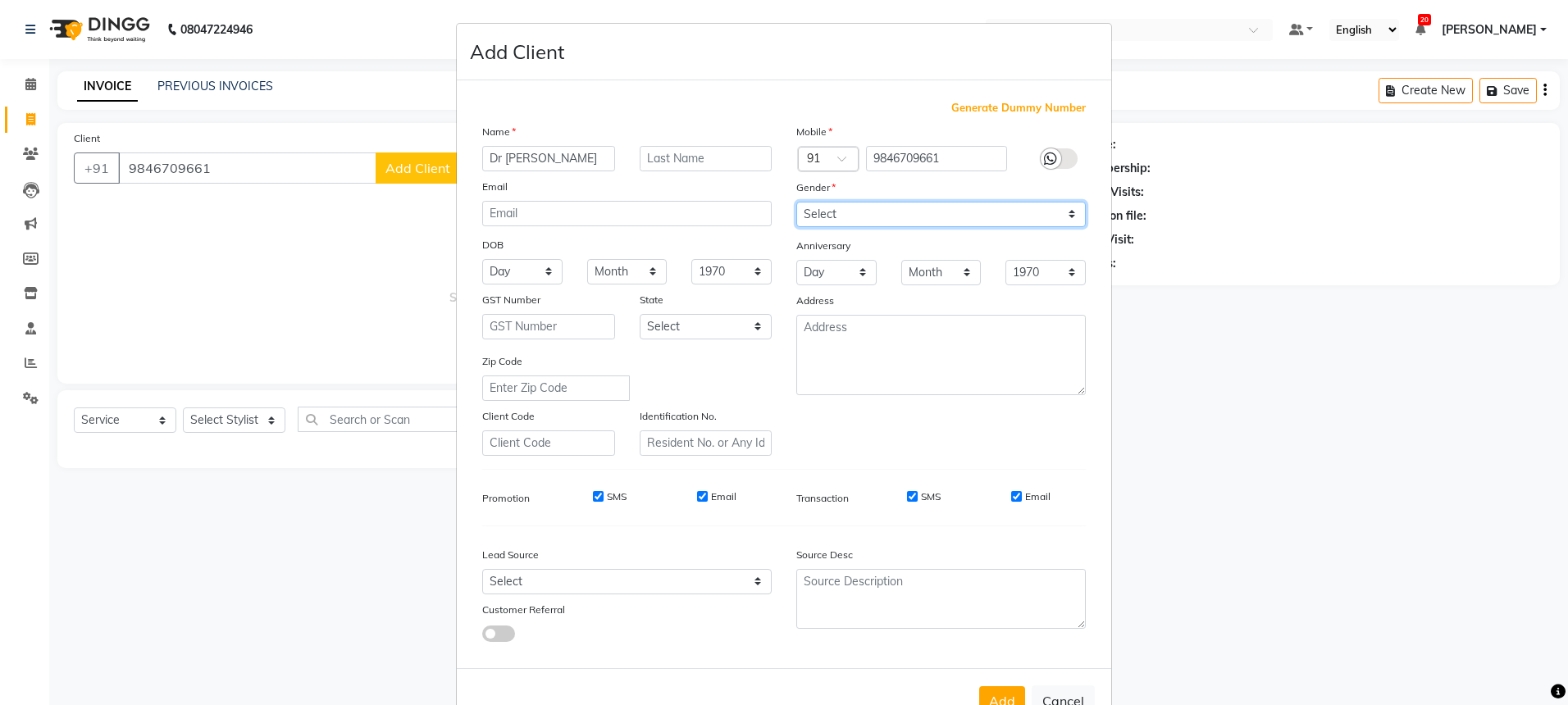
click at [1038, 212] on select "Select [DEMOGRAPHIC_DATA] [DEMOGRAPHIC_DATA] Other Prefer Not To Say" at bounding box center [941, 214] width 289 height 25
select select "[DEMOGRAPHIC_DATA]"
click at [984, 689] on button "Add" at bounding box center [1001, 700] width 46 height 30
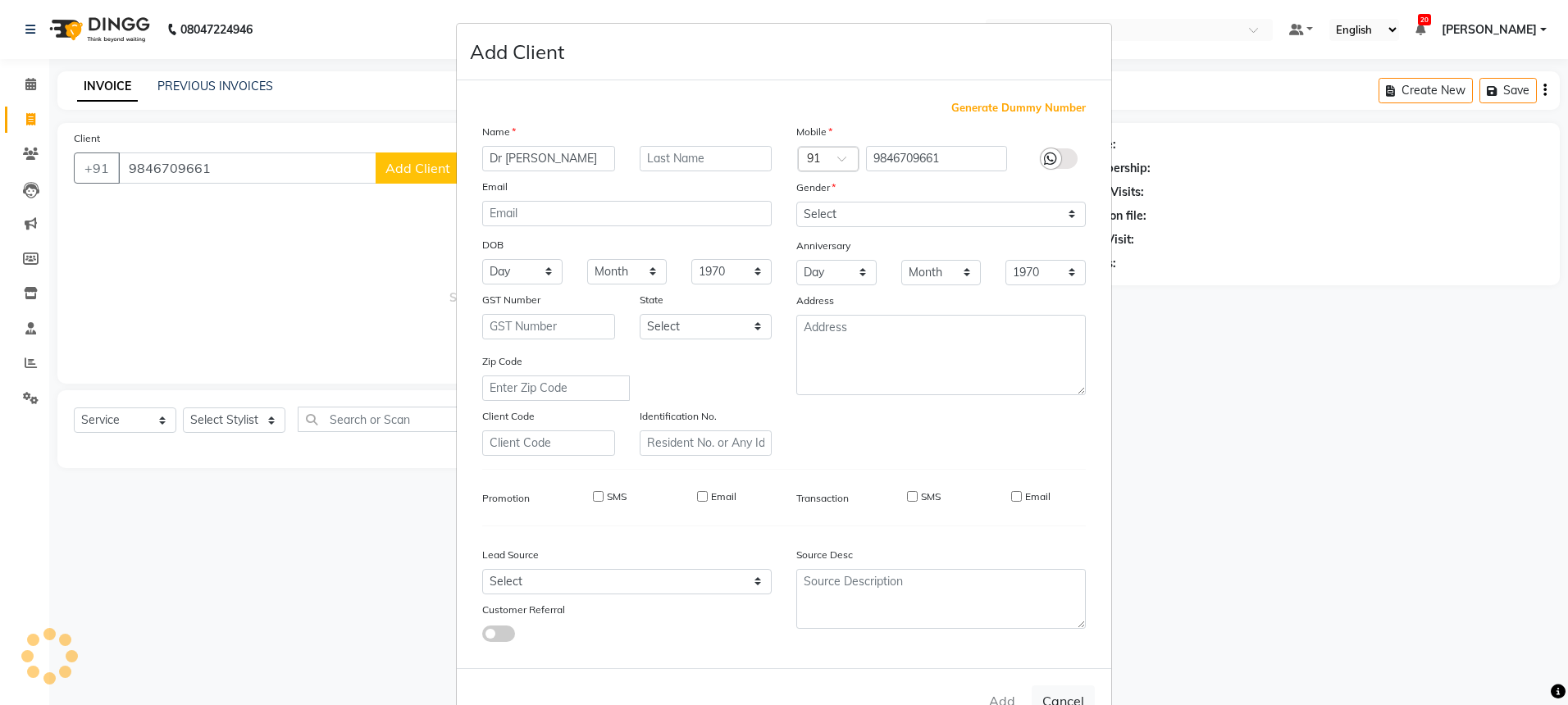
select select
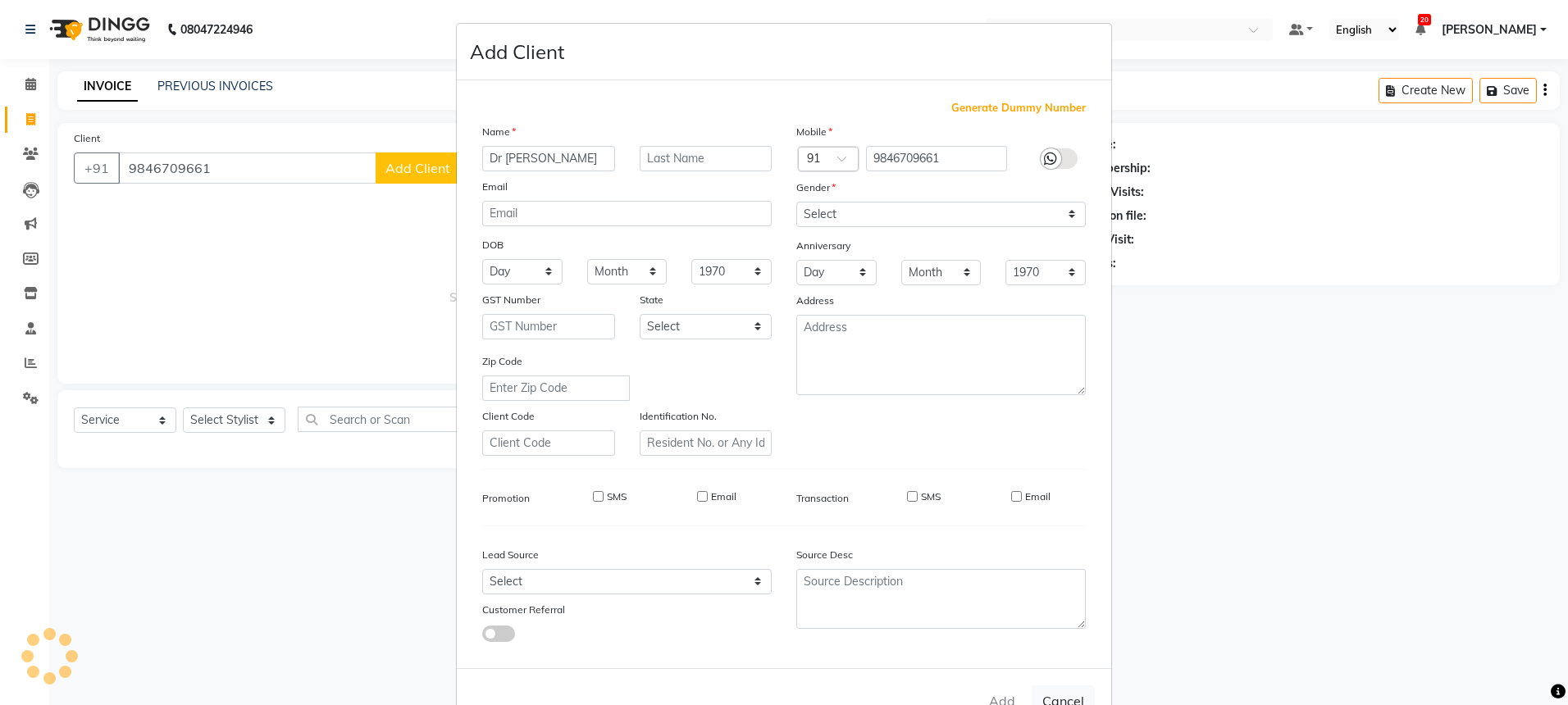
select select
checkbox input "false"
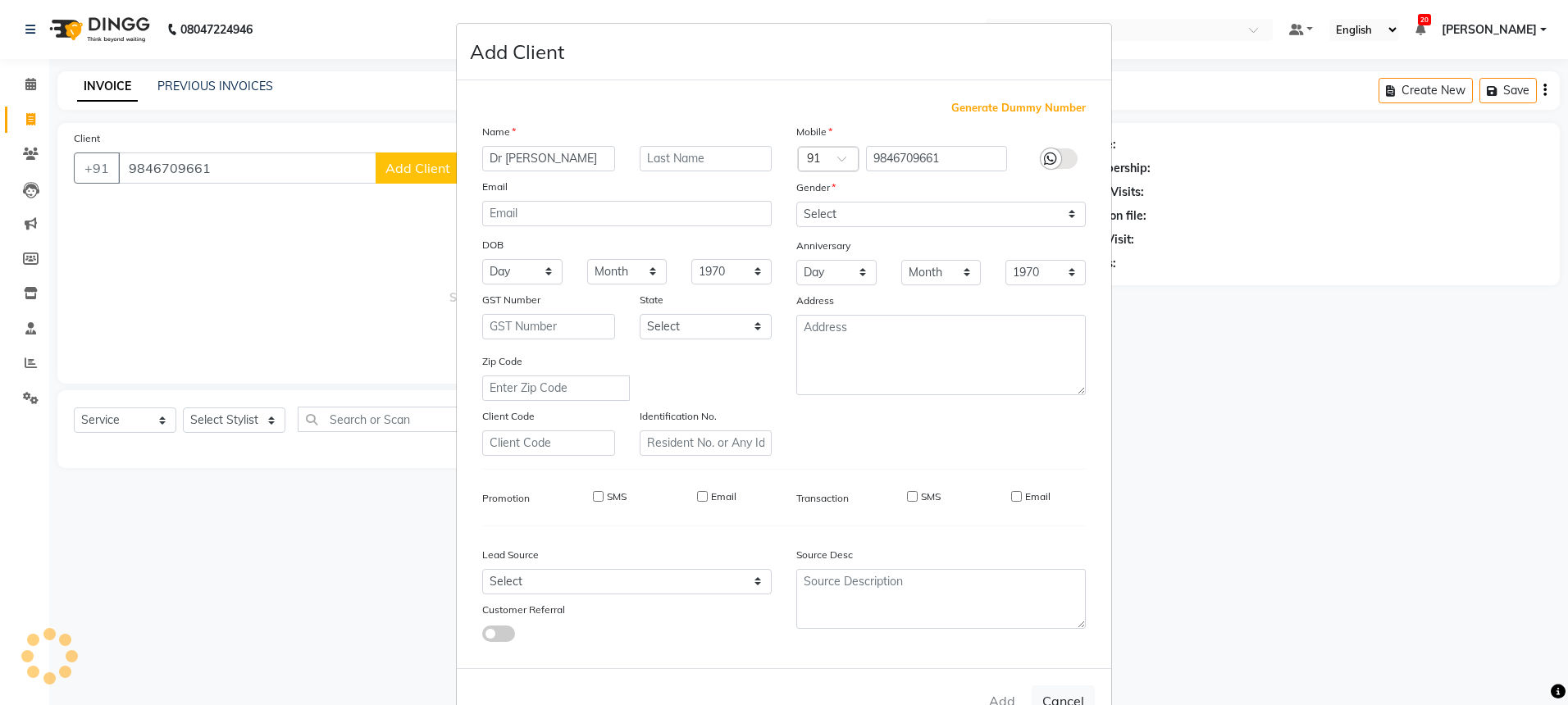
checkbox input "false"
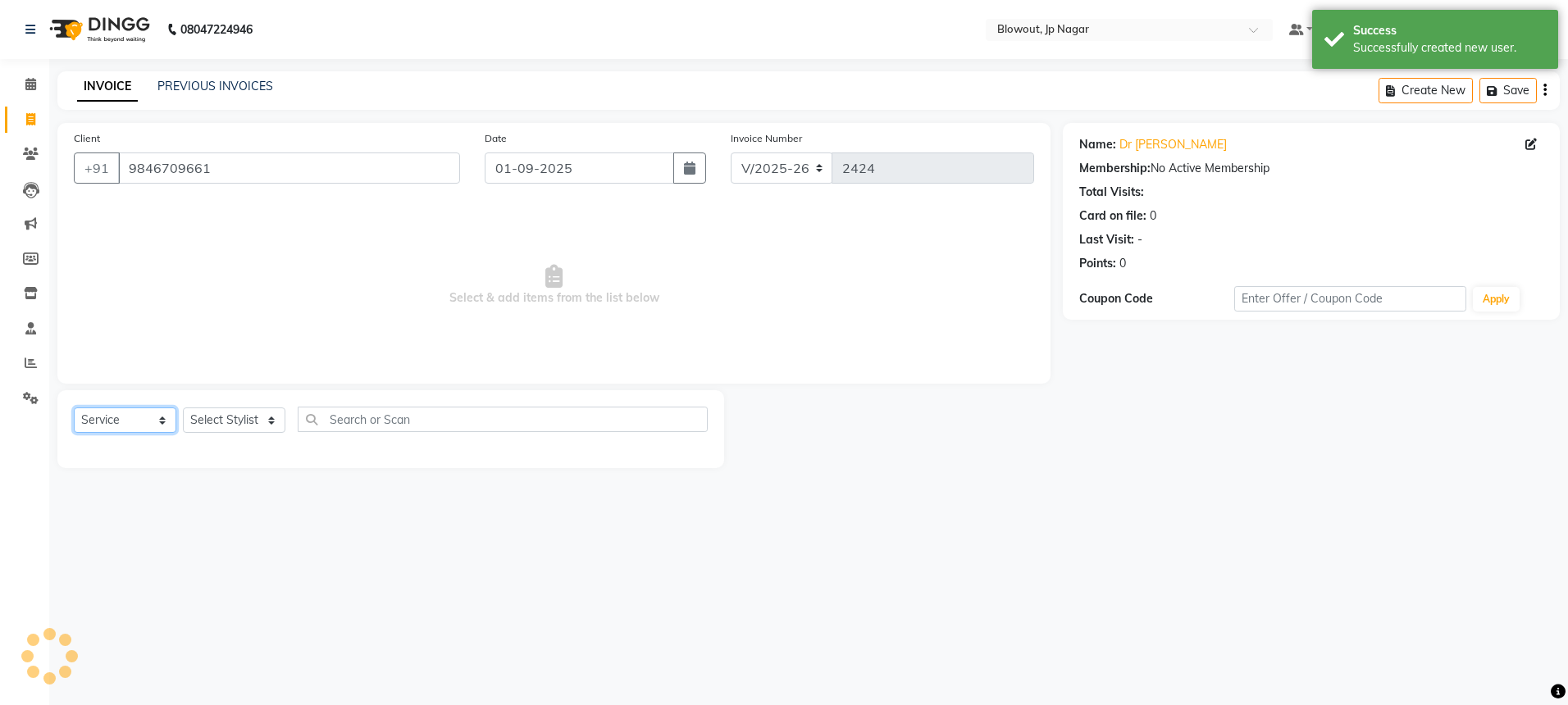
click at [159, 419] on select "Select Service Product Membership Package Voucher Prepaid Gift Card" at bounding box center [125, 419] width 102 height 25
select select "V"
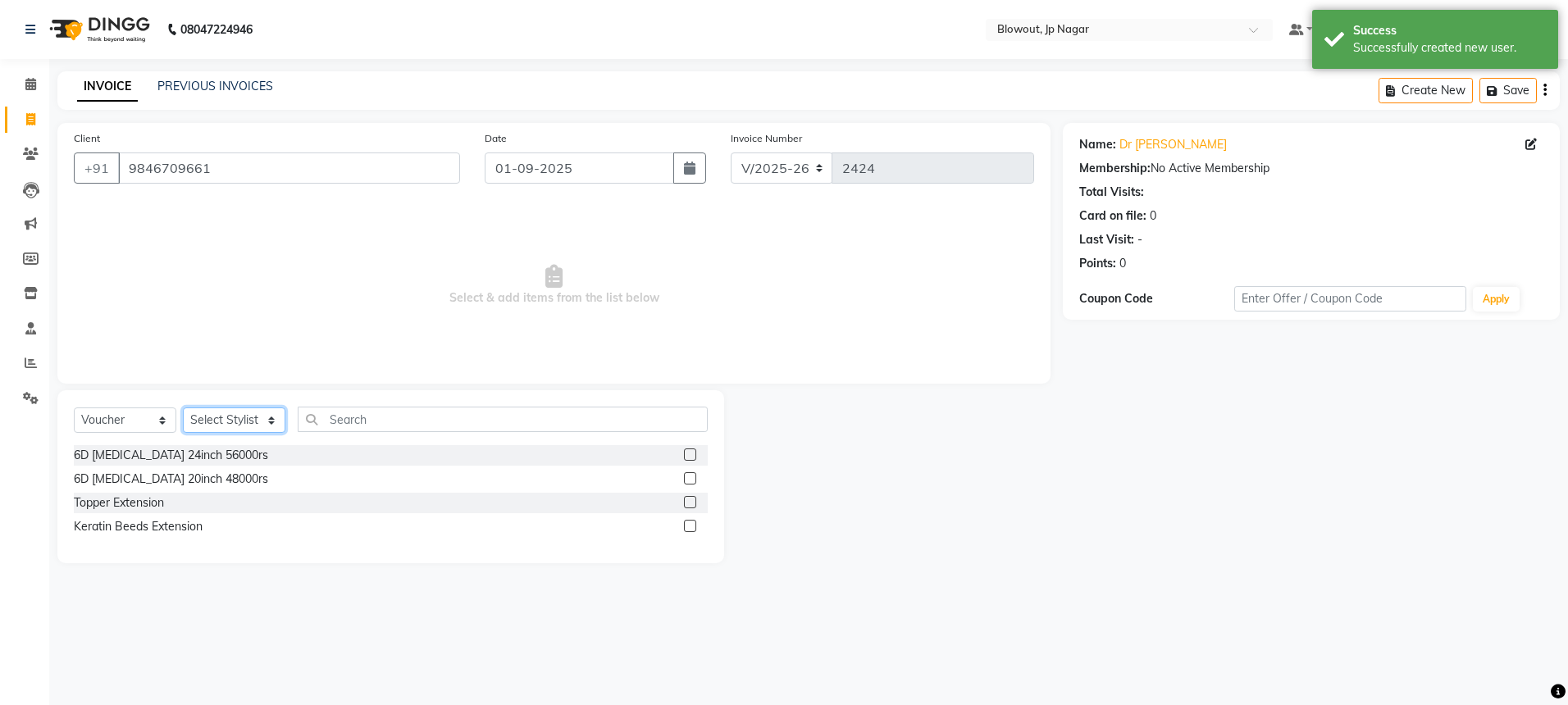
click at [242, 419] on select "Select Stylist BINOD DICKY SHERPA GIRI JITEN JOHN JULIE MALSAWMTLUANGI Malsawmt…" at bounding box center [234, 419] width 102 height 25
select select "46972"
click at [197, 482] on div "6D Hair Extensions 20inch 48000rs" at bounding box center [170, 479] width 194 height 18
checkbox input "false"
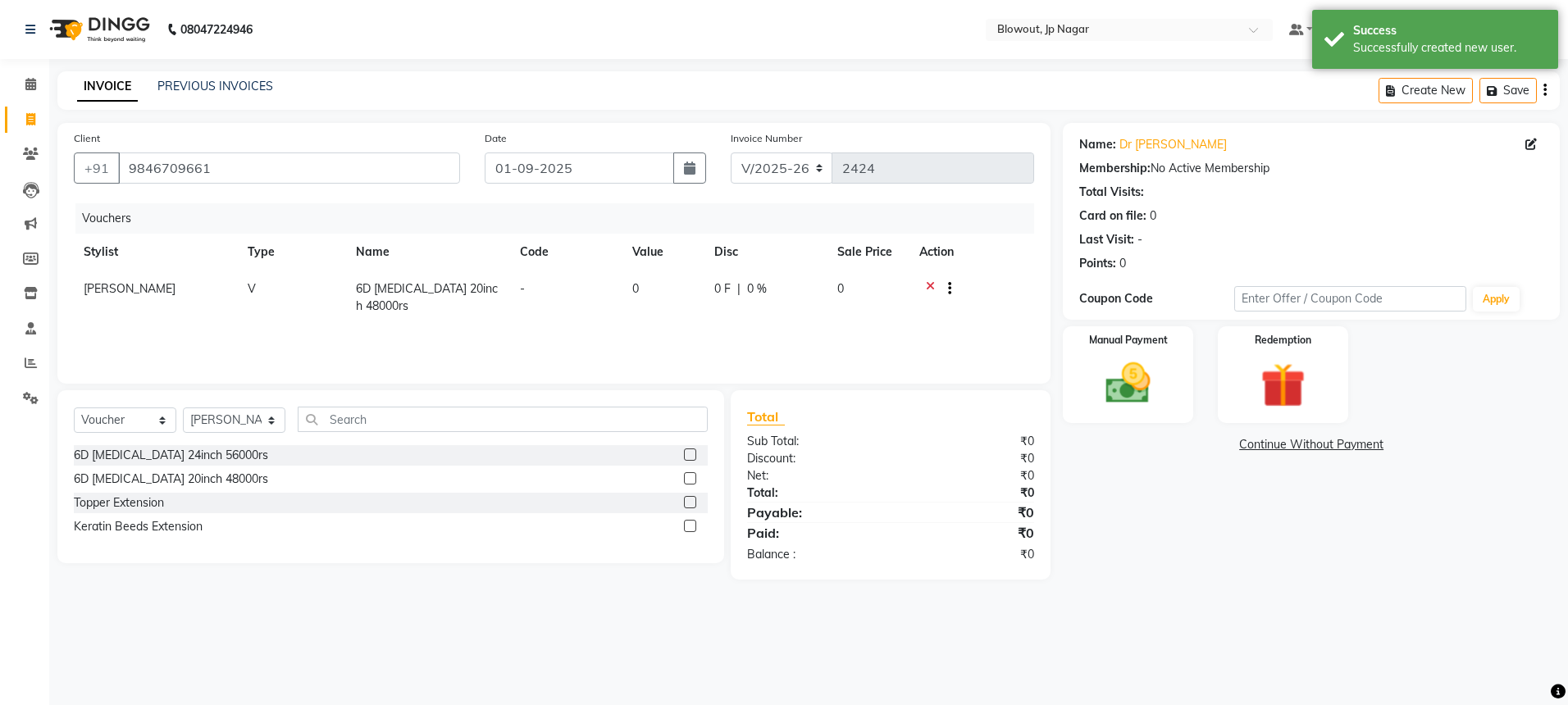
click at [599, 278] on td "-" at bounding box center [566, 298] width 113 height 54
select select "46972"
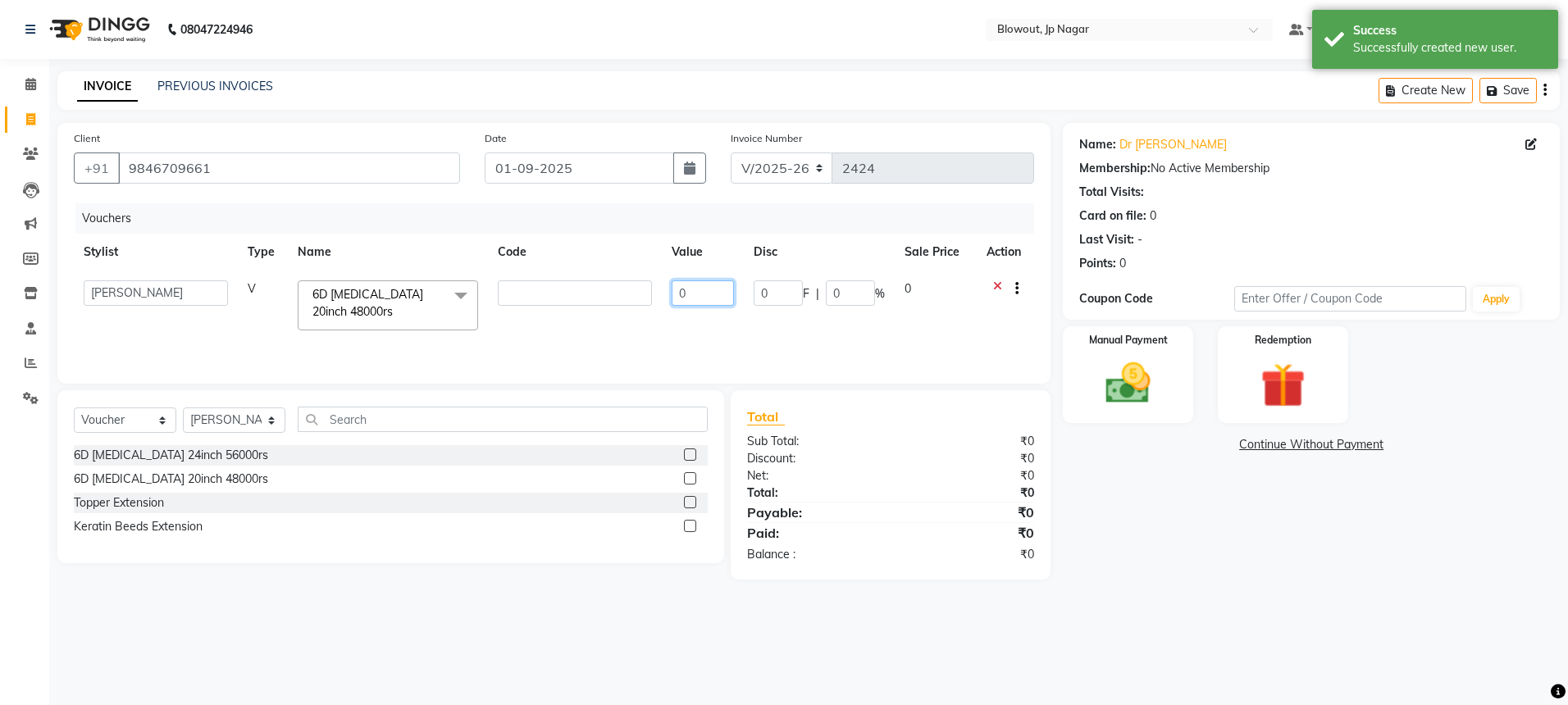
drag, startPoint x: 694, startPoint y: 290, endPoint x: 658, endPoint y: 286, distance: 36.2
click at [658, 286] on tr "BINOD DICKY SHERPA GIRI JITEN JOHN JULIE MALSAWMTLUANGI Malsawmtluanngi MANJUNA…" at bounding box center [554, 305] width 960 height 70
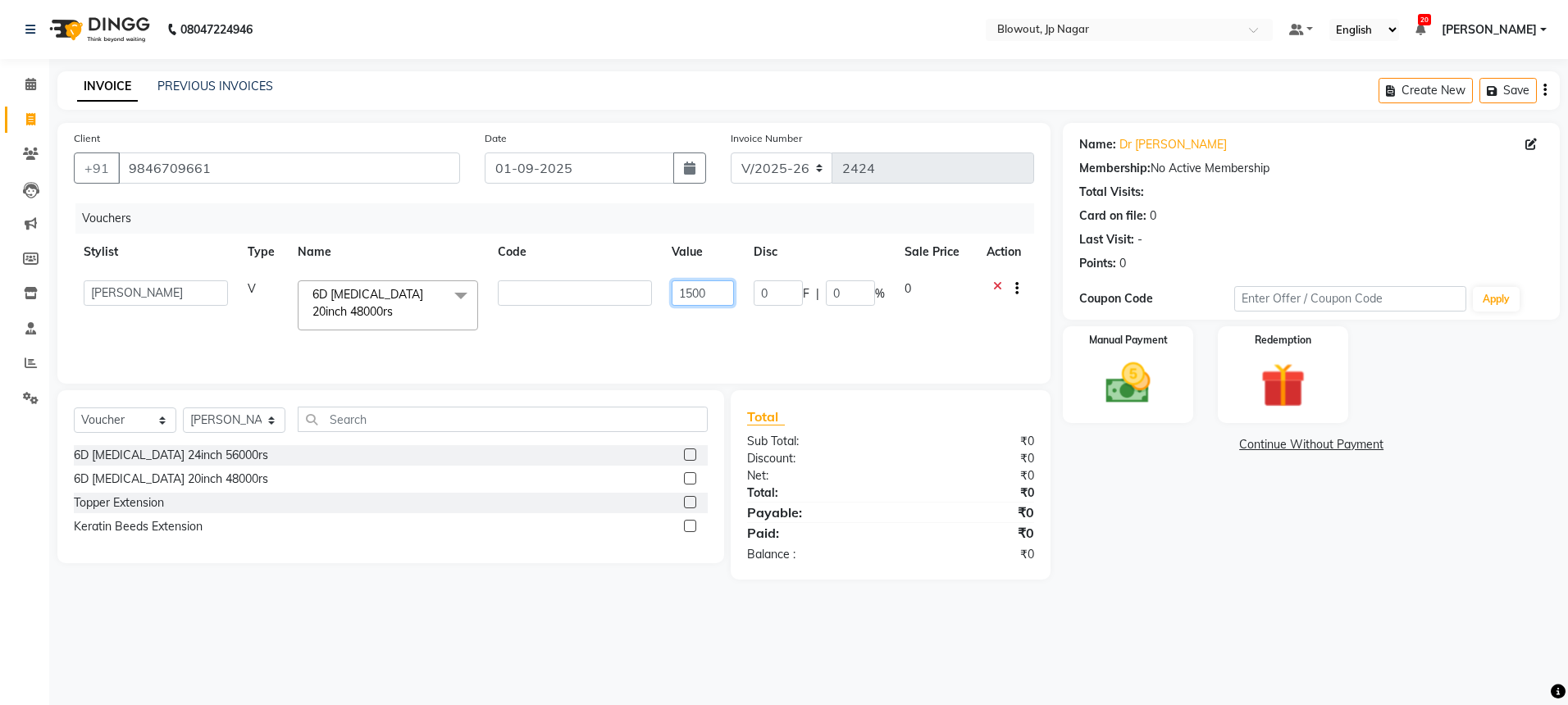
type input "15000"
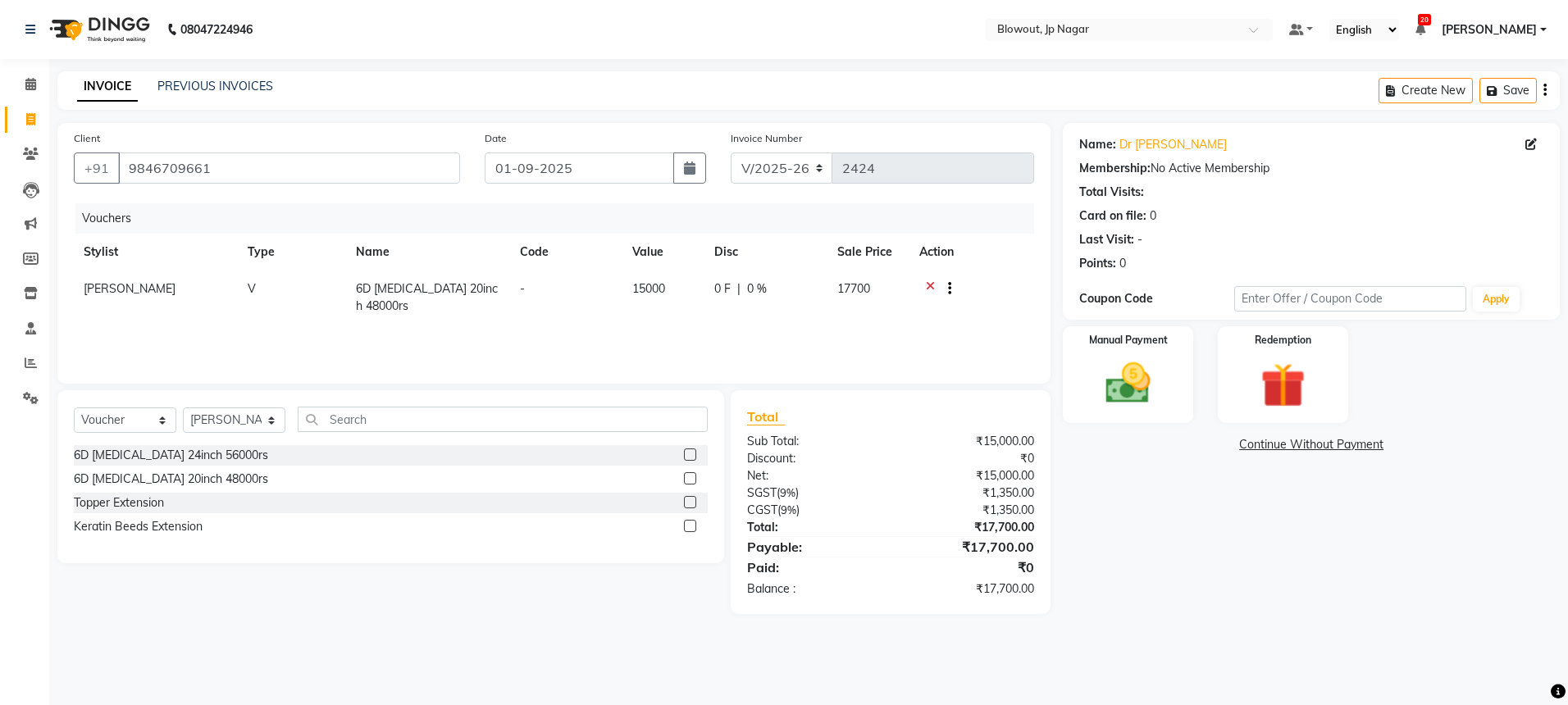
click at [544, 291] on td "-" at bounding box center [566, 298] width 113 height 54
select select "46972"
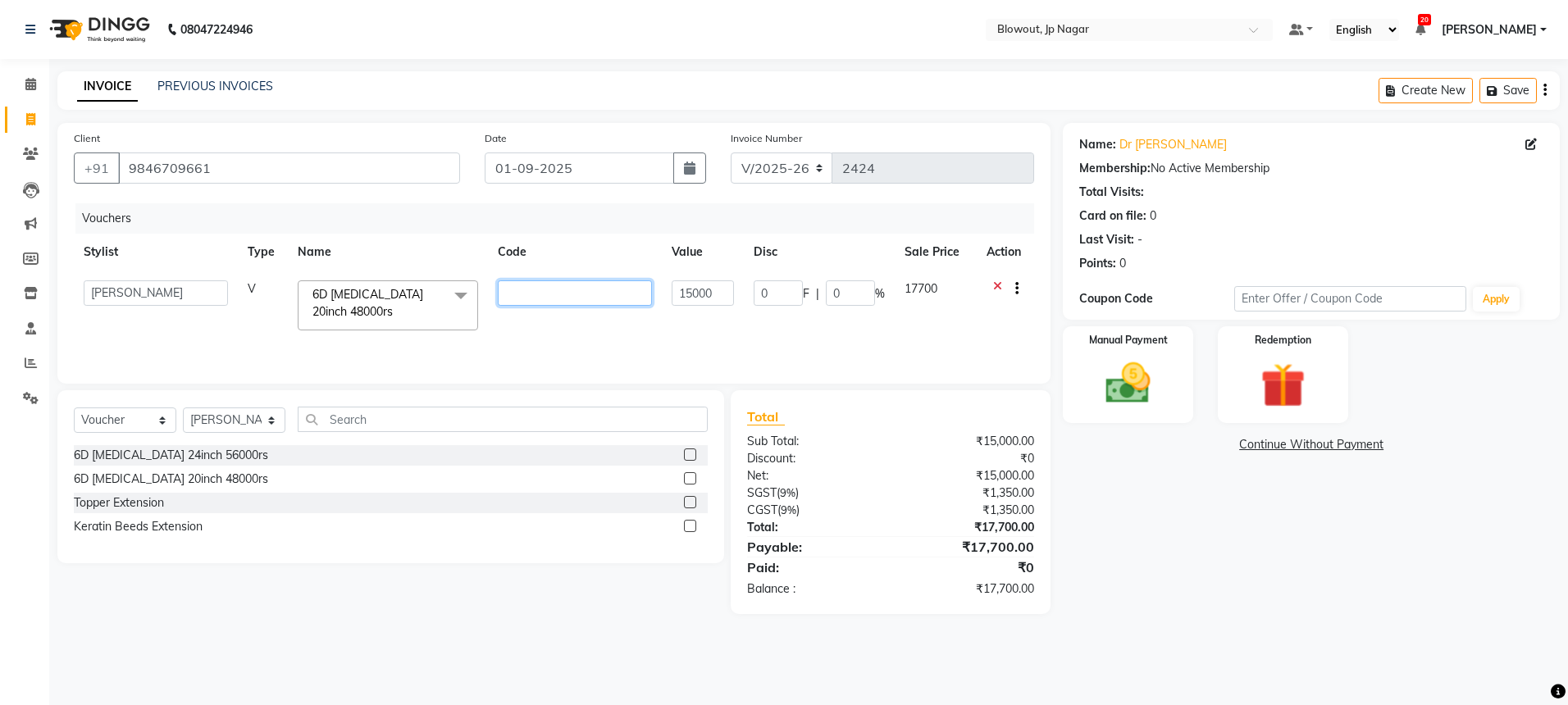
click at [550, 291] on input "text" at bounding box center [575, 292] width 154 height 25
type input "30 extension"
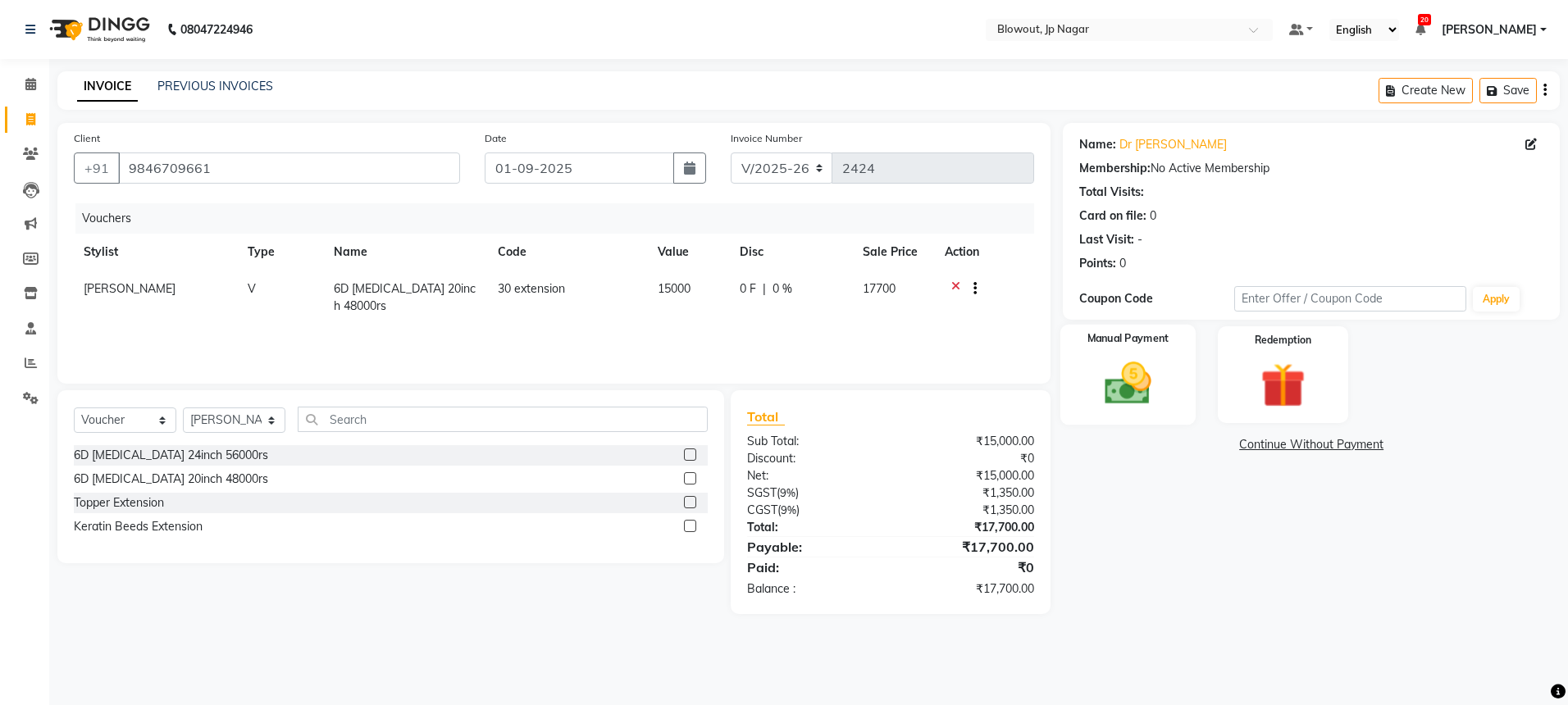
click at [1120, 369] on img at bounding box center [1128, 383] width 76 height 54
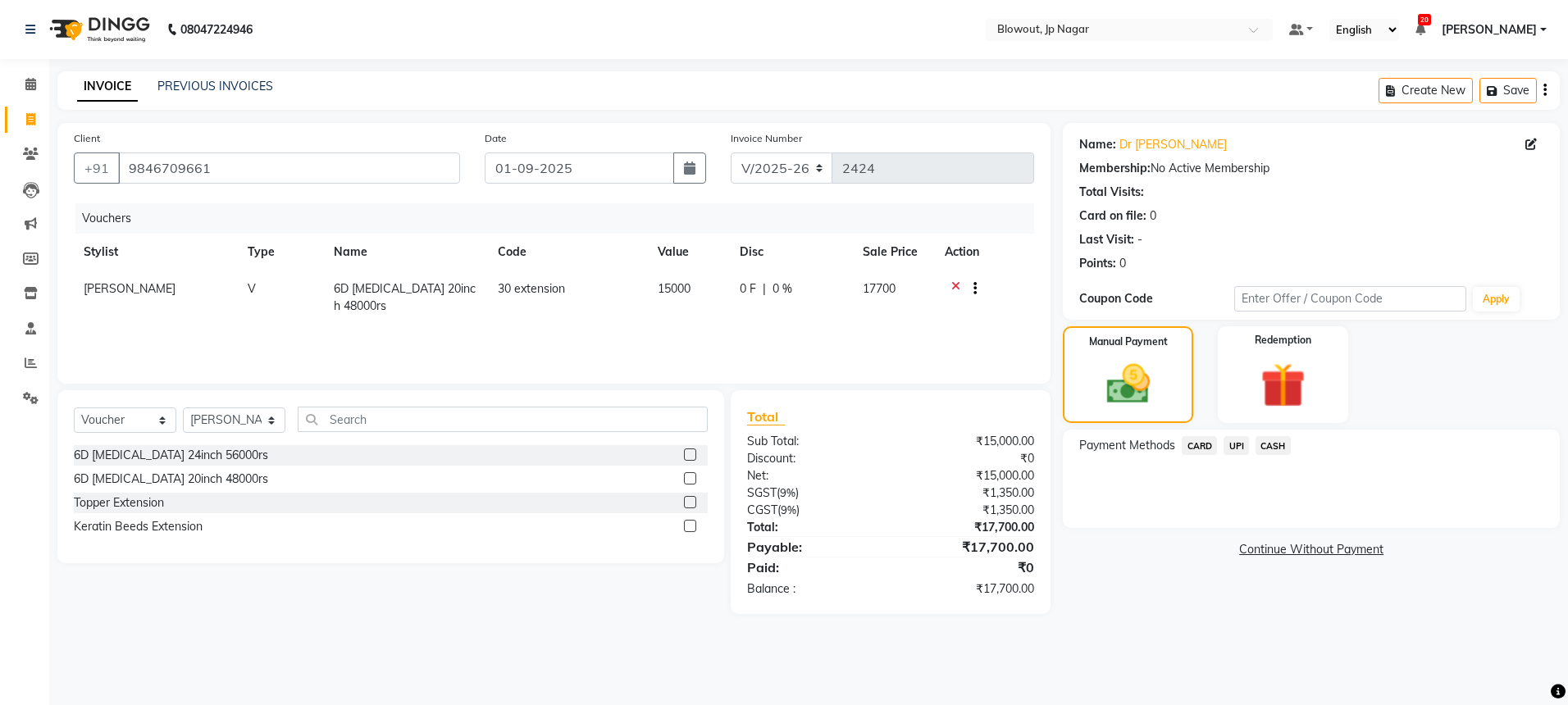
click at [1235, 441] on span "UPI" at bounding box center [1236, 446] width 25 height 19
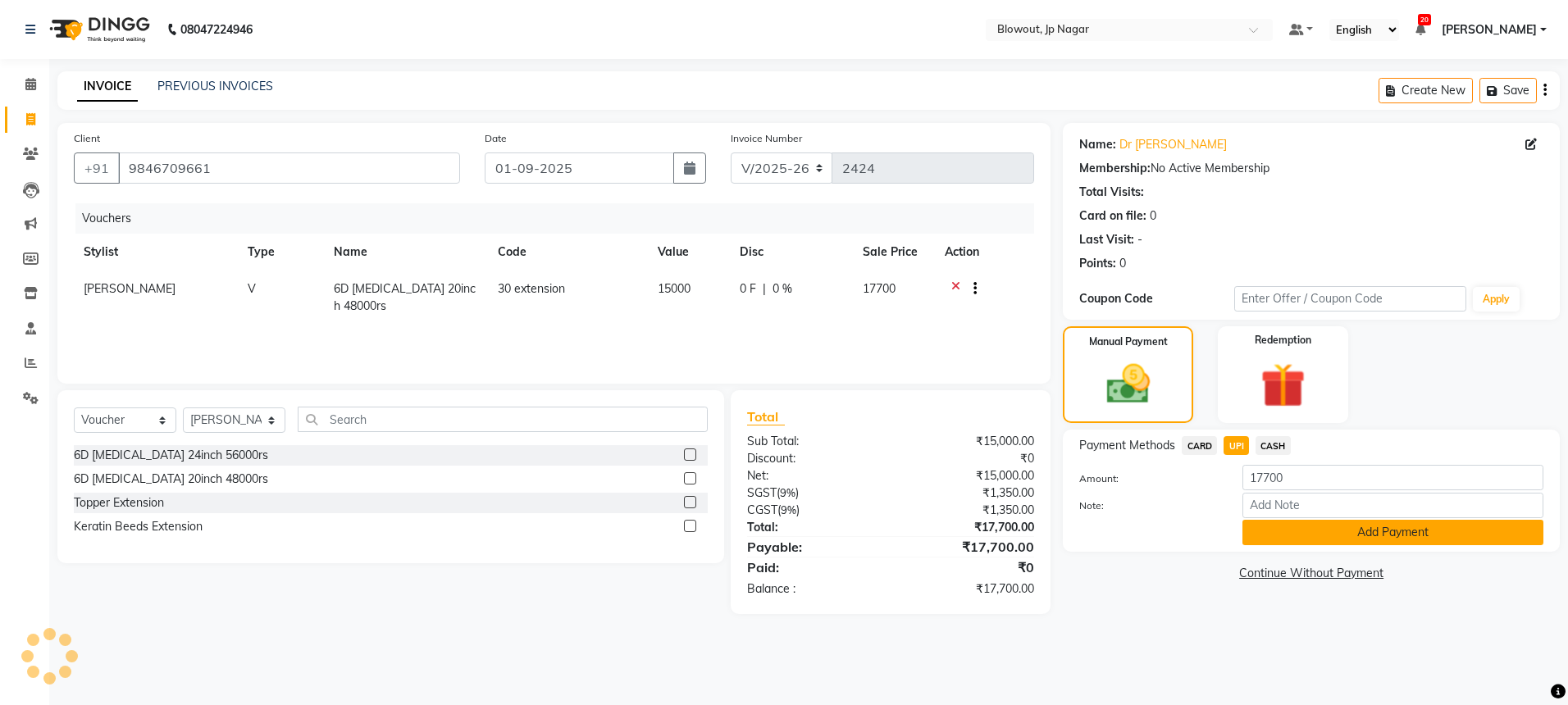
click at [1329, 527] on button "Add Payment" at bounding box center [1392, 532] width 301 height 25
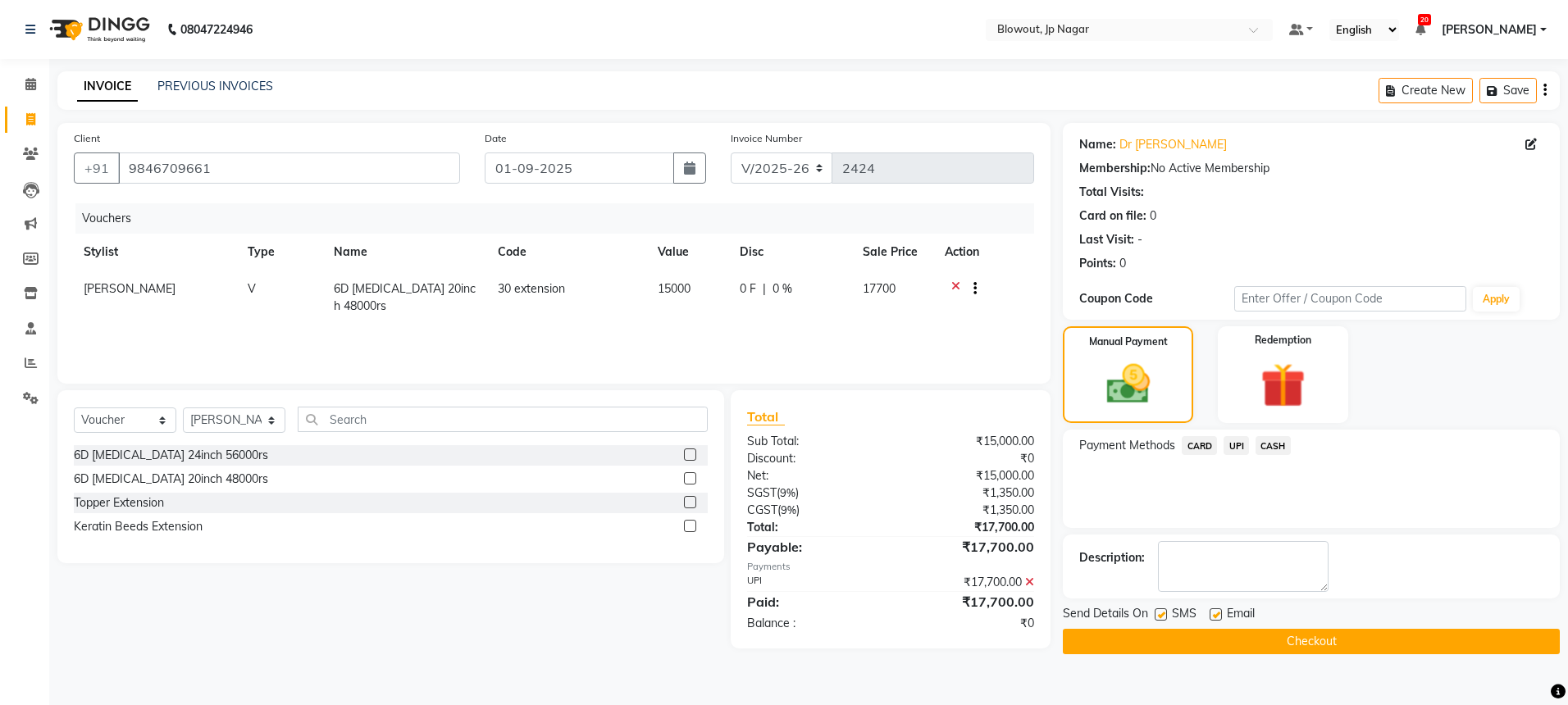
click at [1324, 634] on button "Checkout" at bounding box center [1311, 641] width 497 height 25
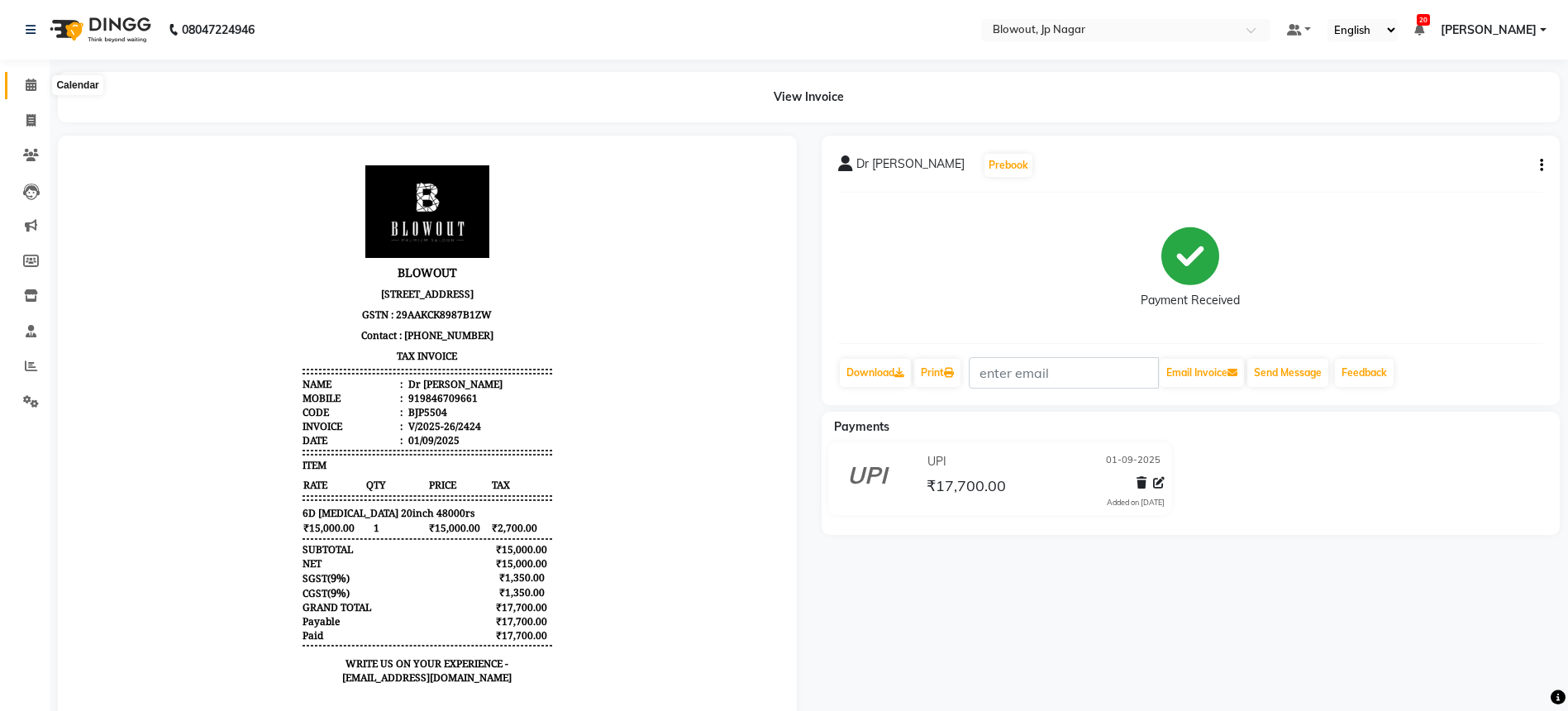
click at [36, 87] on icon at bounding box center [30, 84] width 10 height 12
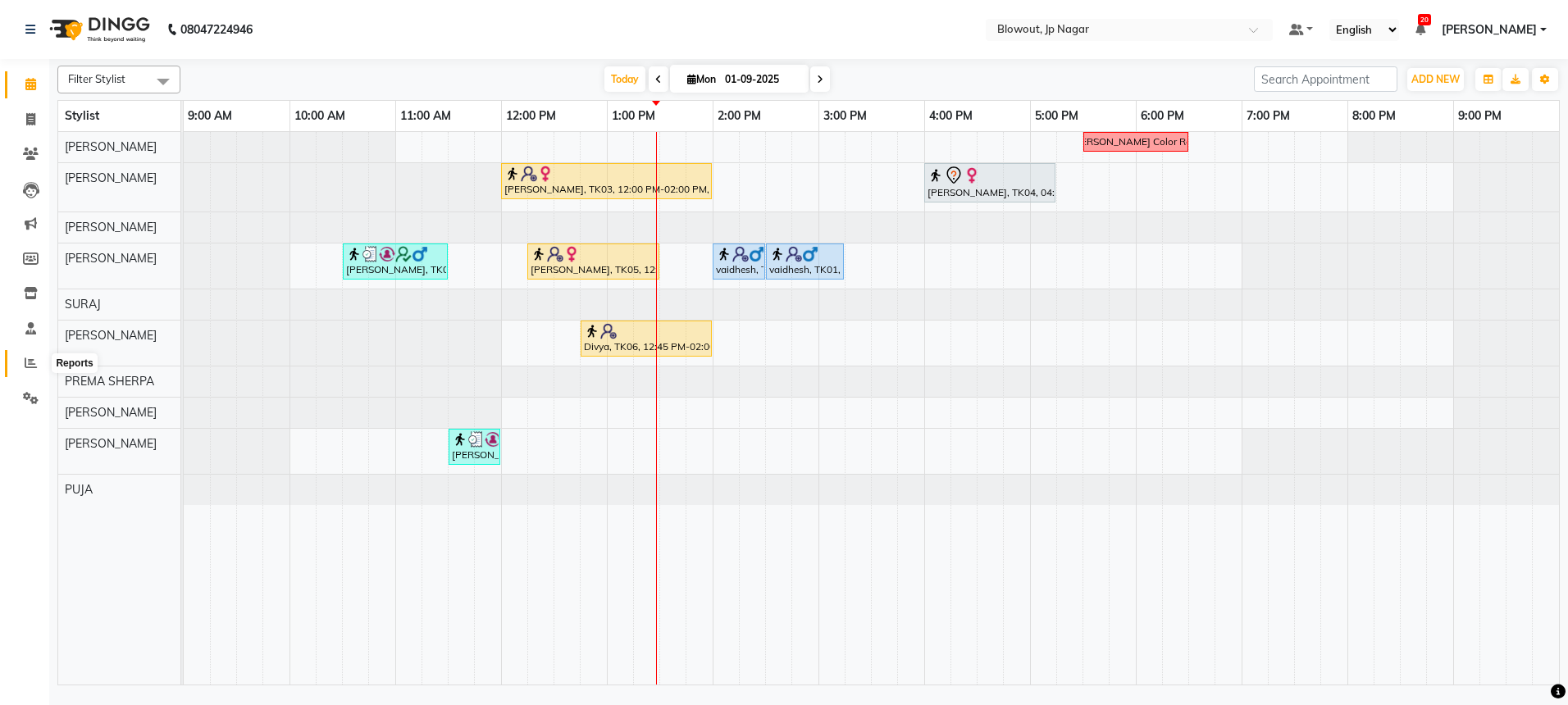
click at [33, 365] on icon at bounding box center [30, 362] width 12 height 12
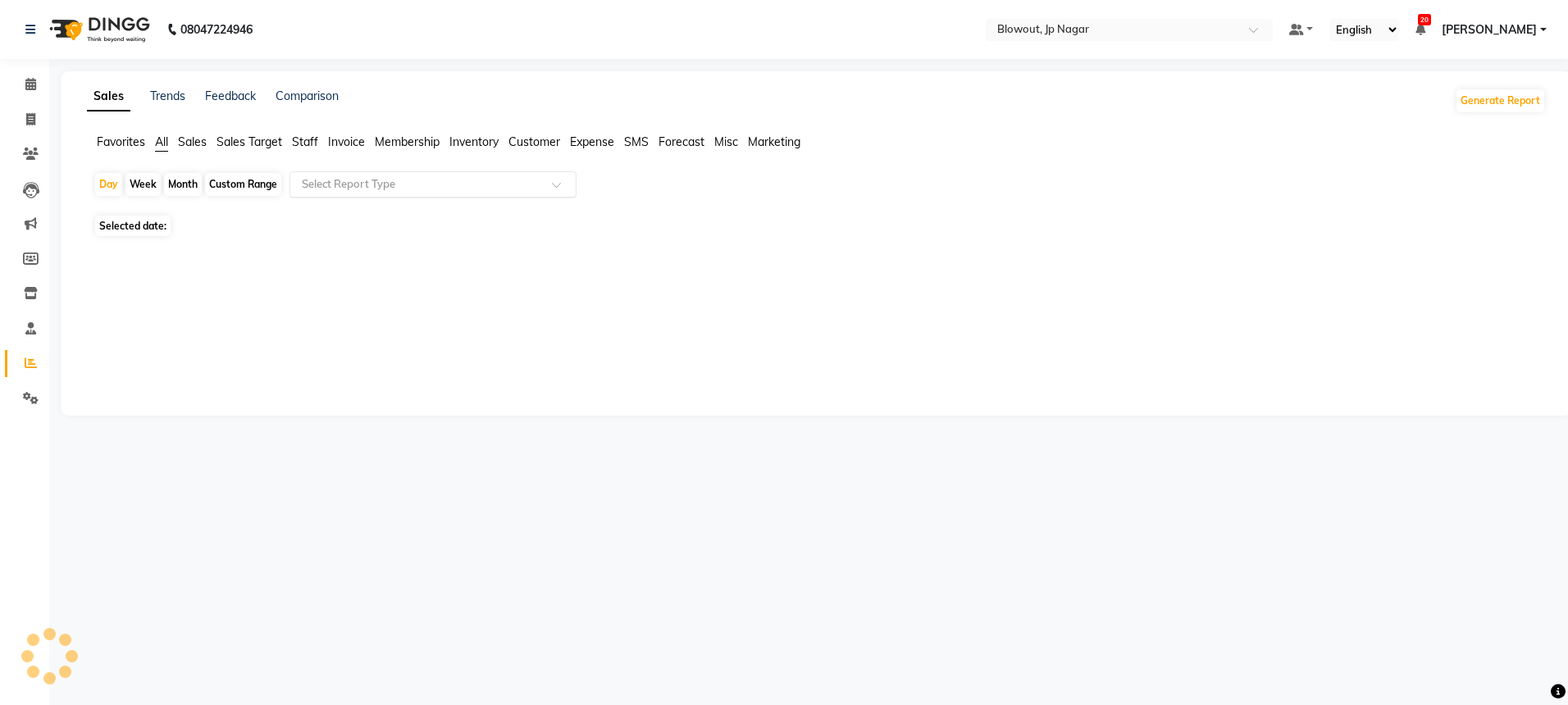
click at [423, 184] on input "text" at bounding box center [417, 184] width 236 height 17
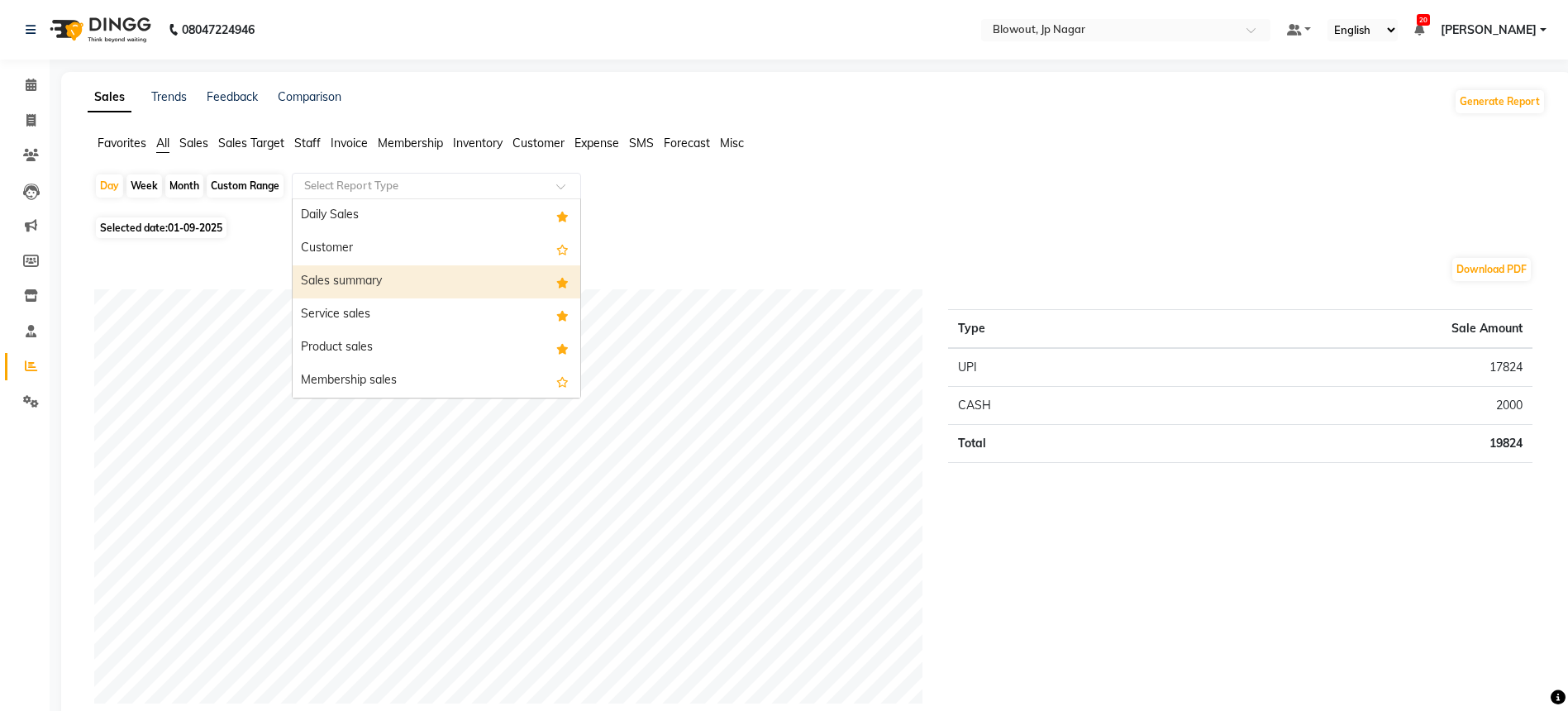
click at [372, 271] on div "Sales summary" at bounding box center [436, 281] width 288 height 33
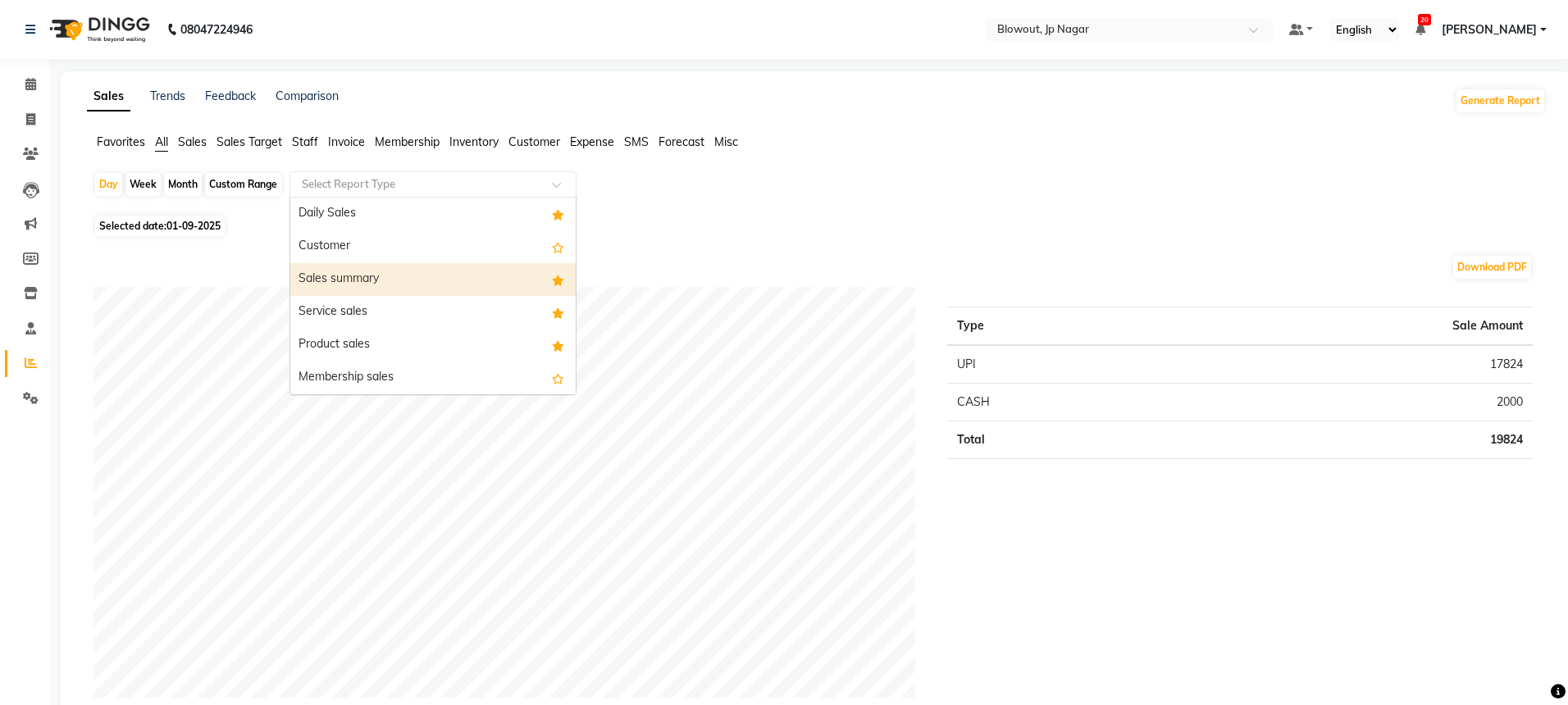
select select "full_report"
select select "csv"
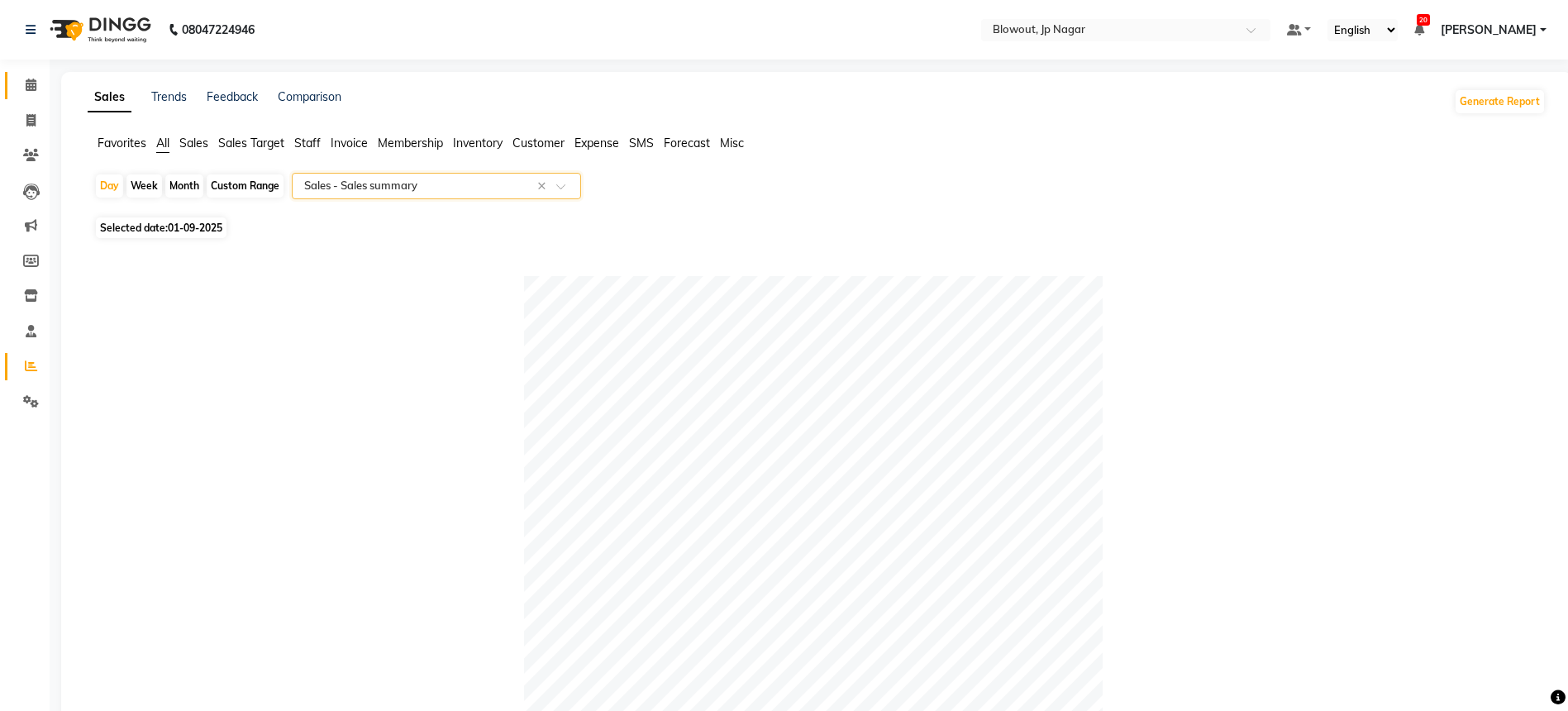
click at [31, 74] on link "Calendar" at bounding box center [24, 85] width 39 height 27
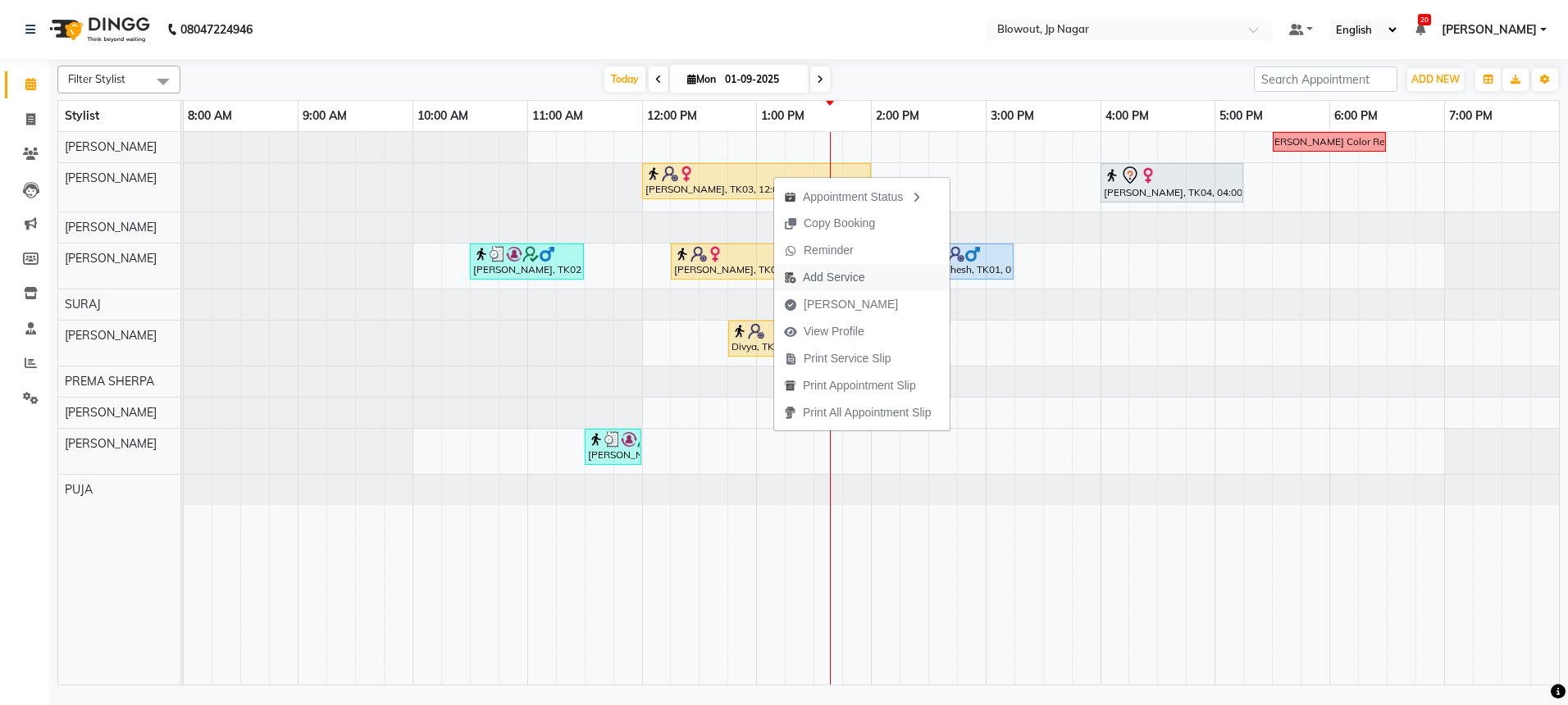
click at [831, 273] on span "Add Service" at bounding box center [834, 277] width 61 height 18
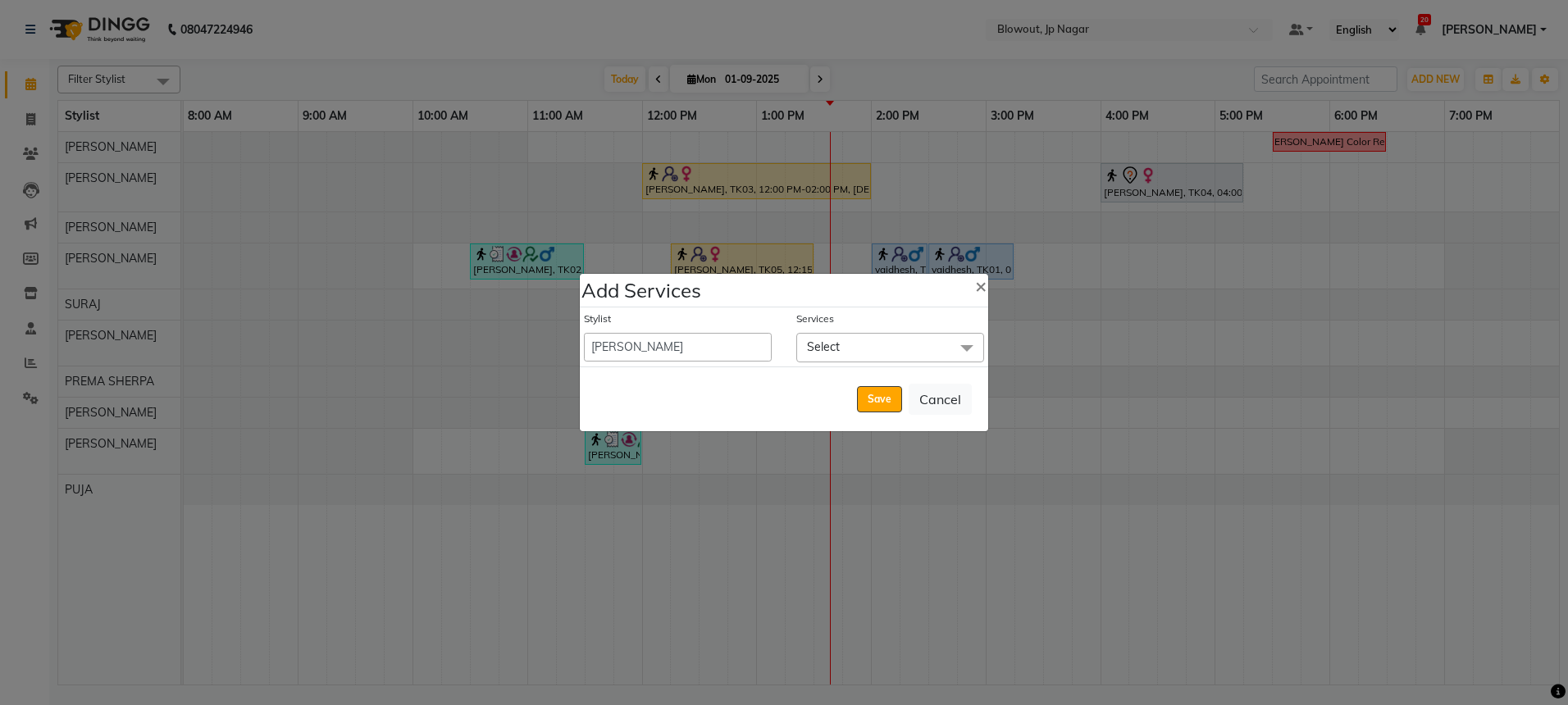
click at [851, 355] on span "Select" at bounding box center [891, 347] width 188 height 29
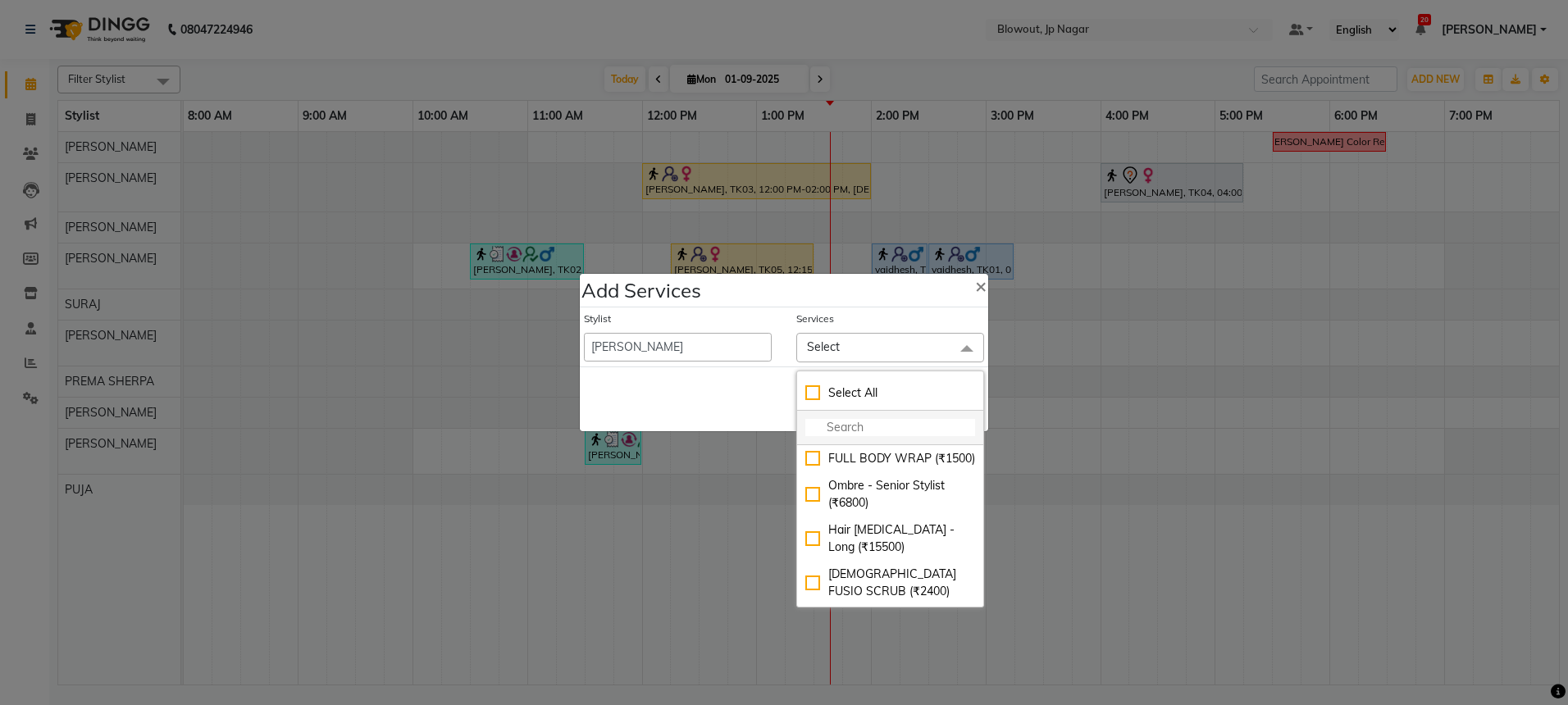
click at [856, 428] on input "multiselect-search" at bounding box center [890, 427] width 169 height 18
click at [975, 280] on span "×" at bounding box center [981, 285] width 11 height 24
select select "85470"
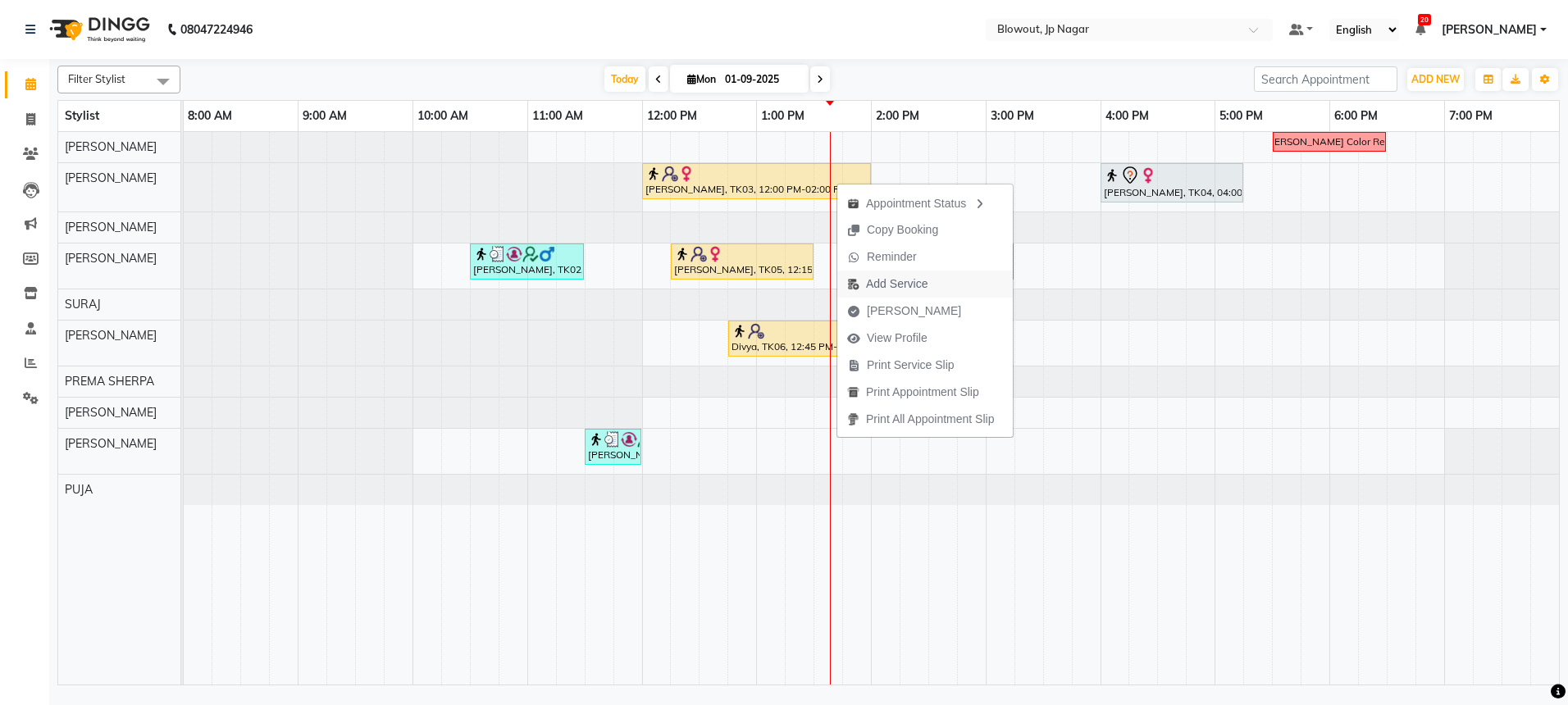
click at [875, 285] on span "Add Service" at bounding box center [896, 284] width 61 height 18
select select "46972"
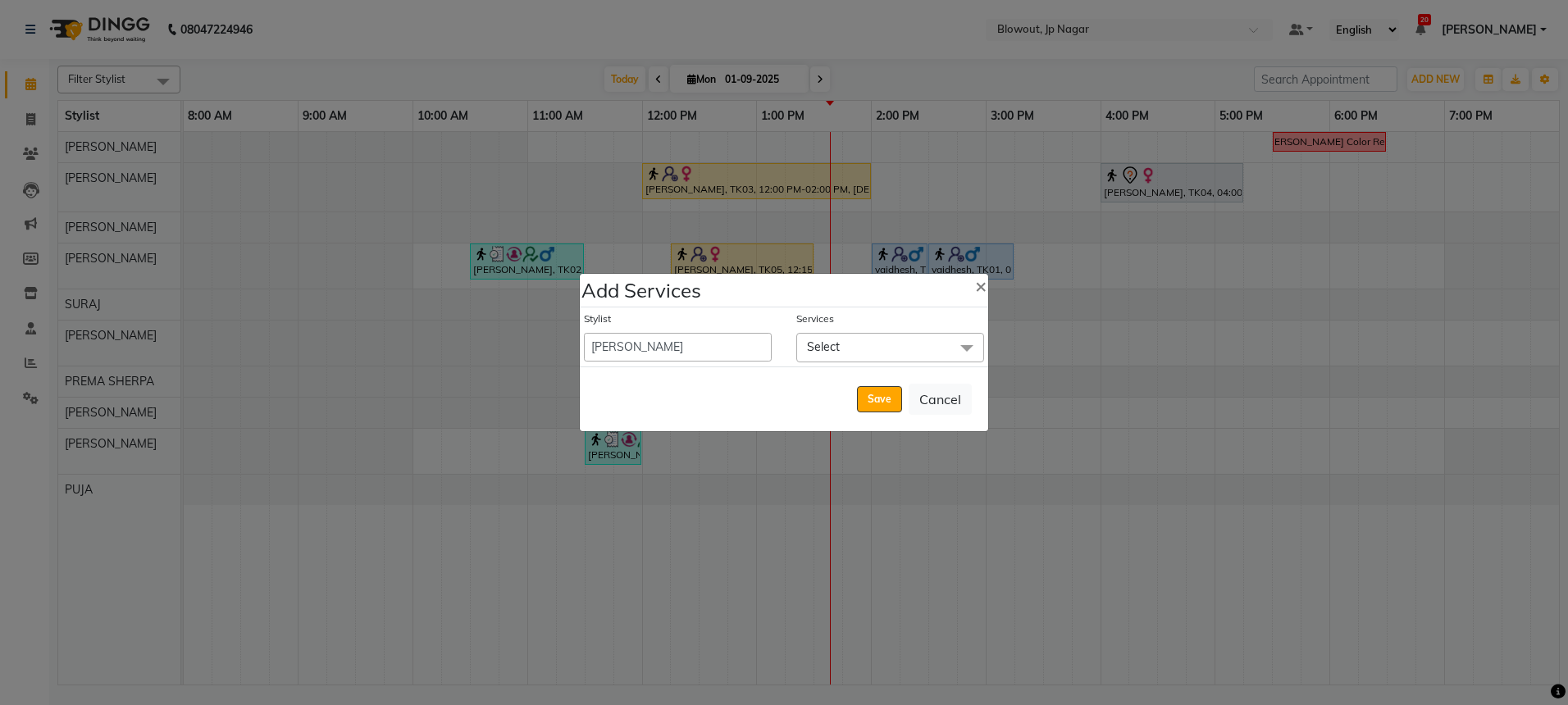
click at [869, 347] on span "Select" at bounding box center [891, 347] width 188 height 29
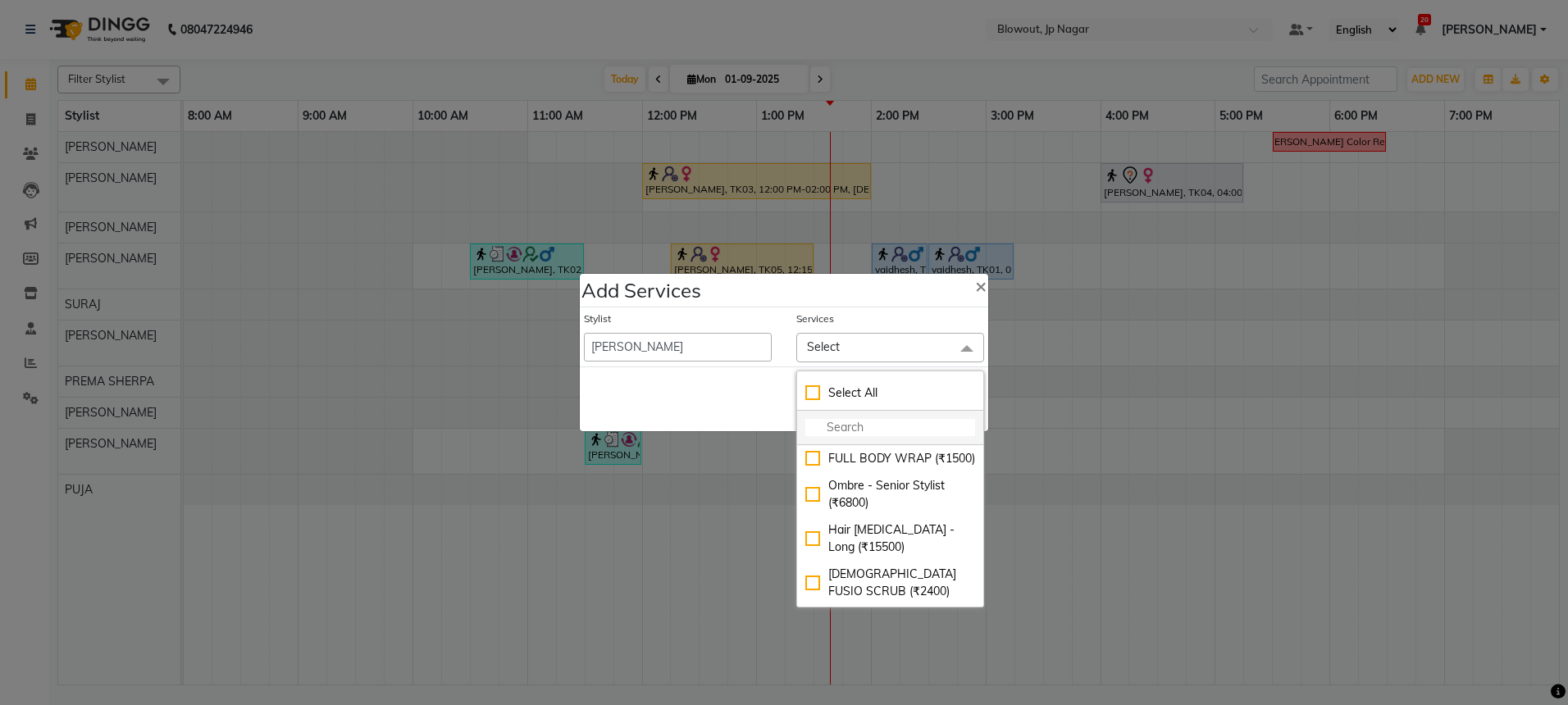
click at [860, 419] on input "multiselect-search" at bounding box center [890, 427] width 169 height 18
drag, startPoint x: 852, startPoint y: 424, endPoint x: 824, endPoint y: 424, distance: 28.0
click at [824, 424] on input "44" at bounding box center [890, 427] width 169 height 18
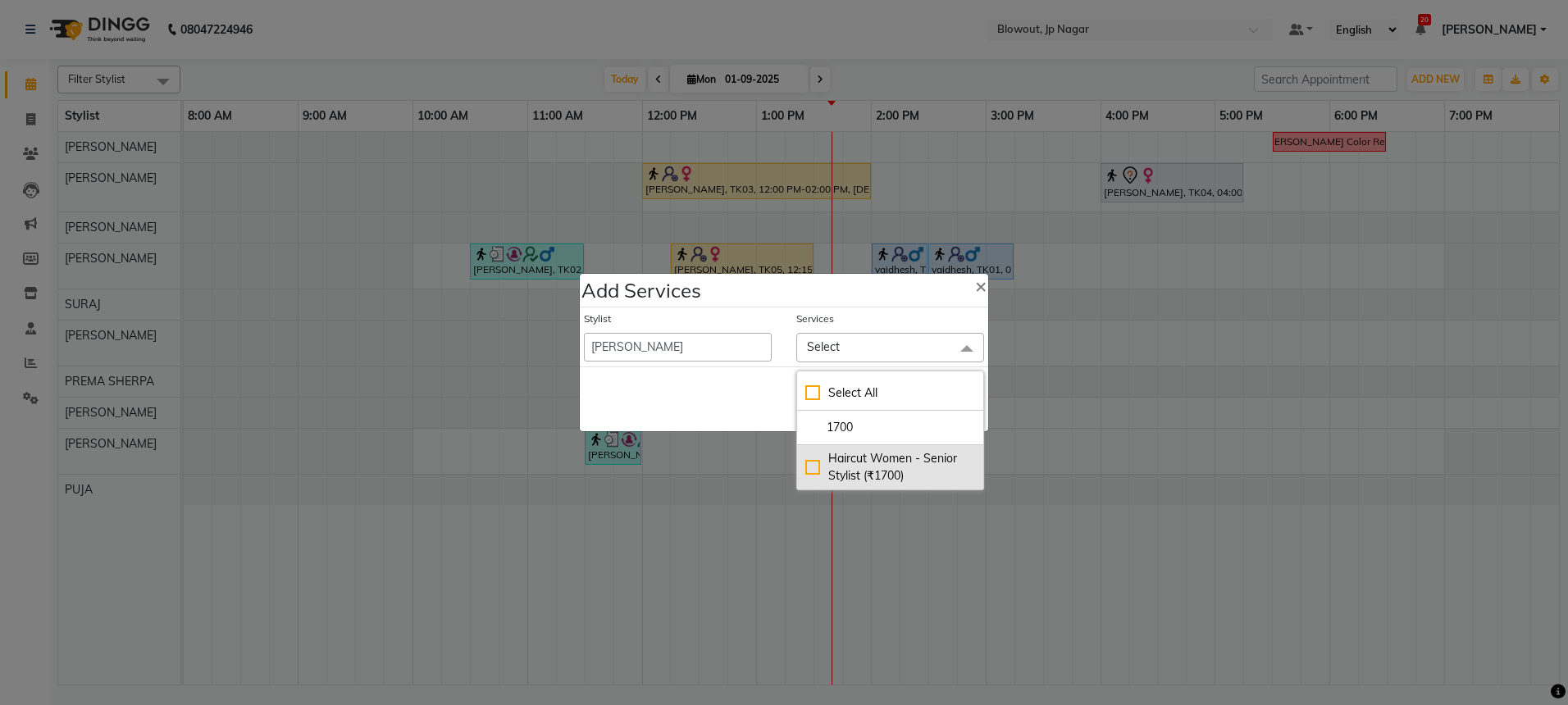
type input "1700"
click at [875, 456] on div "Haircut Women - Senior Stylist (₹1700)" at bounding box center [890, 467] width 169 height 34
checkbox input "true"
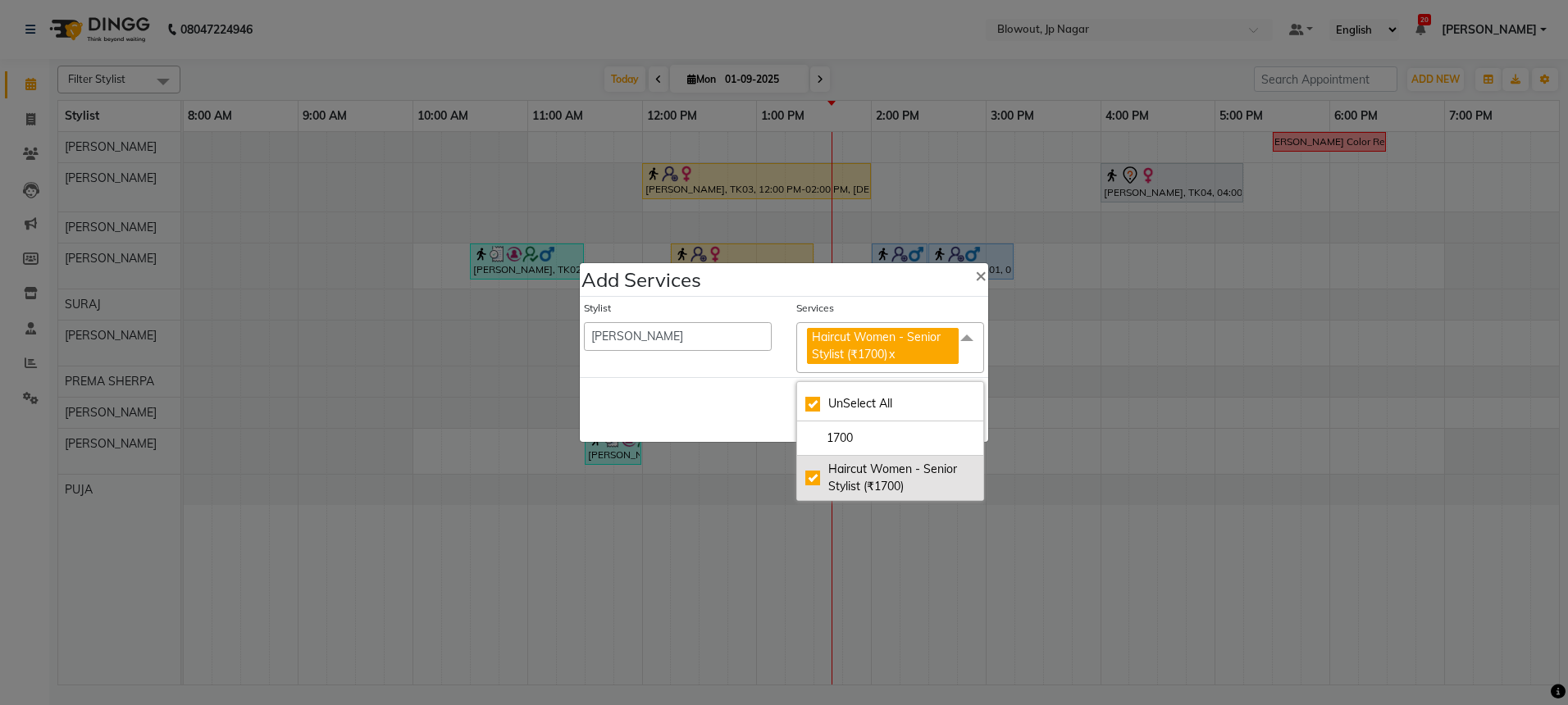
click at [873, 470] on div "Haircut Women - Senior Stylist (₹1700)" at bounding box center [890, 477] width 169 height 34
checkbox input "false"
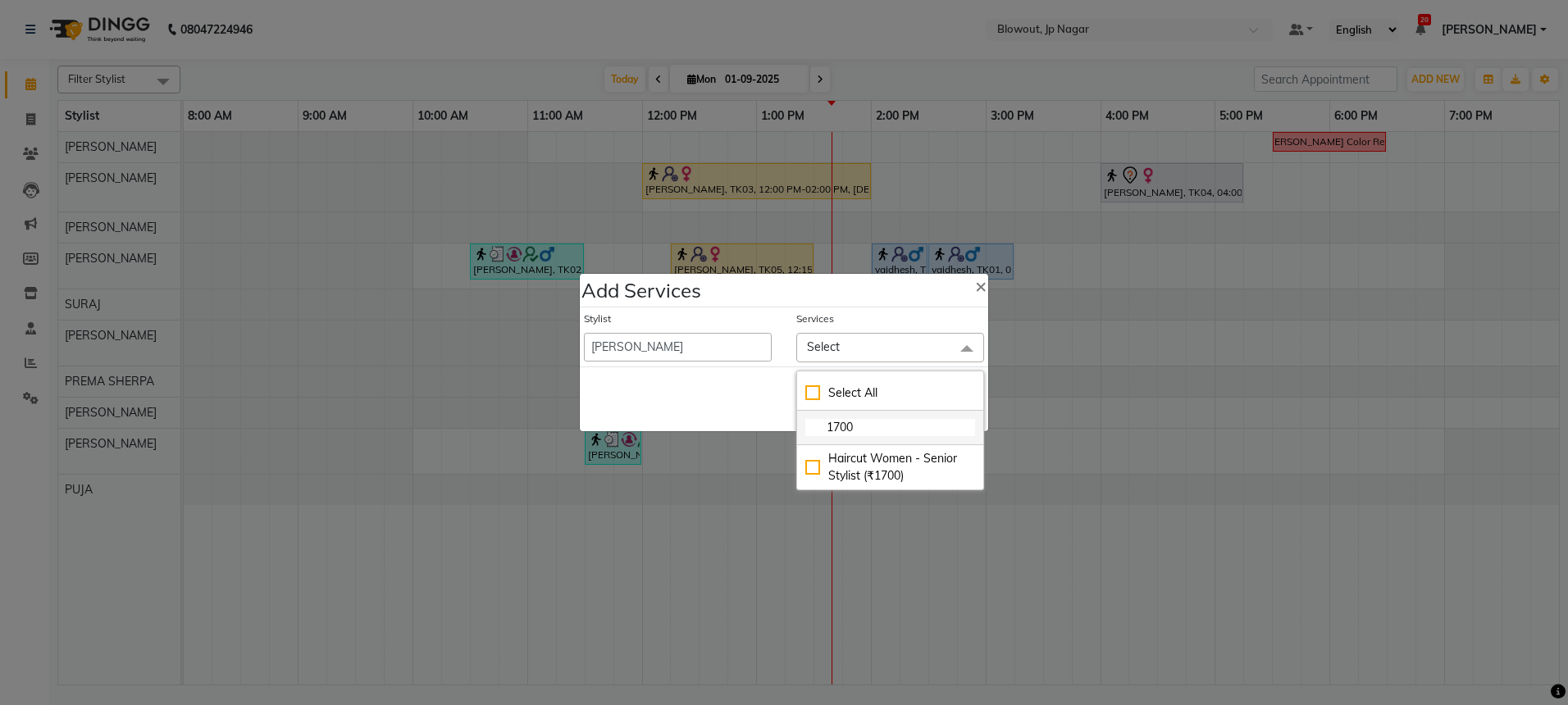
drag, startPoint x: 866, startPoint y: 463, endPoint x: 846, endPoint y: 435, distance: 34.4
click at [866, 463] on div "Haircut Women - Senior Stylist (₹1700)" at bounding box center [890, 467] width 169 height 34
checkbox input "true"
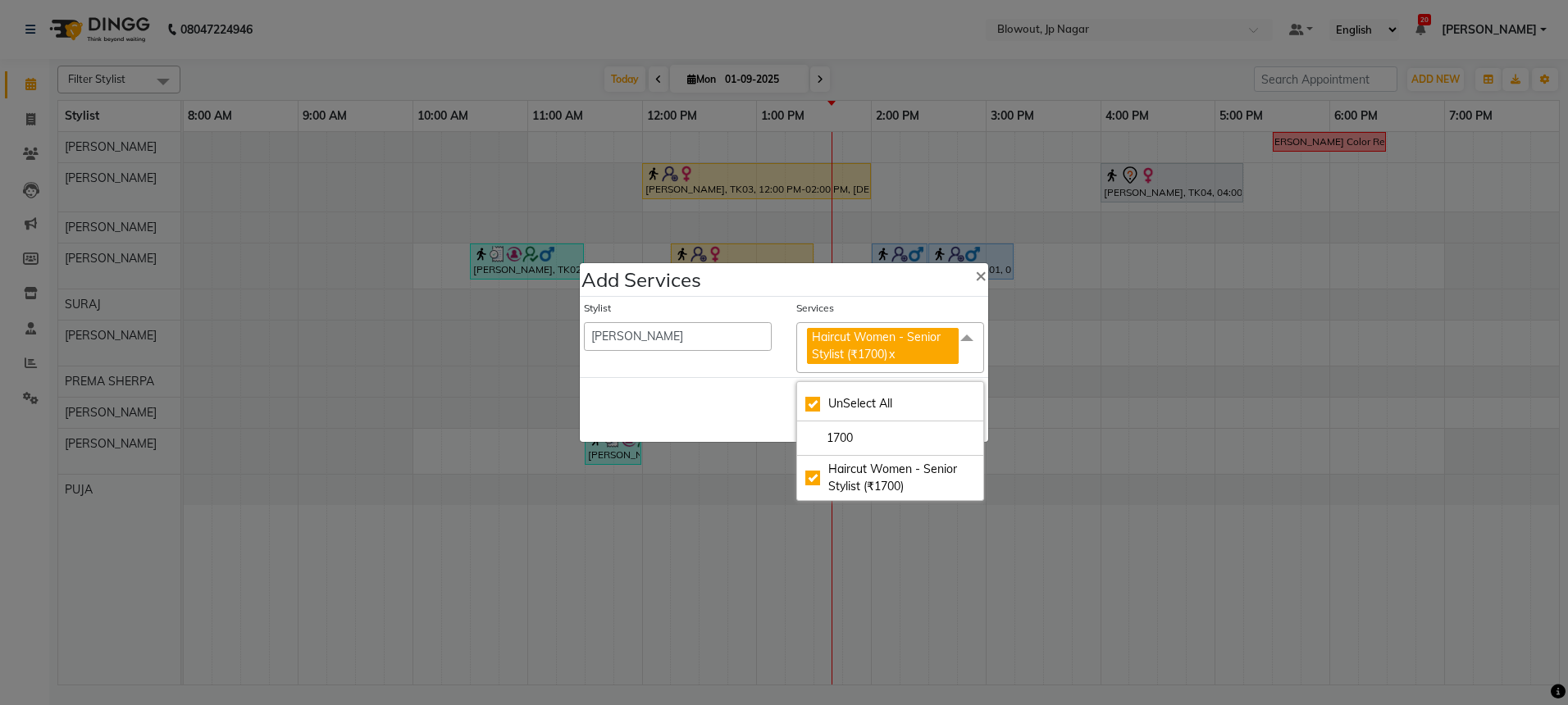
click at [740, 401] on div "Save Cancel" at bounding box center [784, 409] width 409 height 65
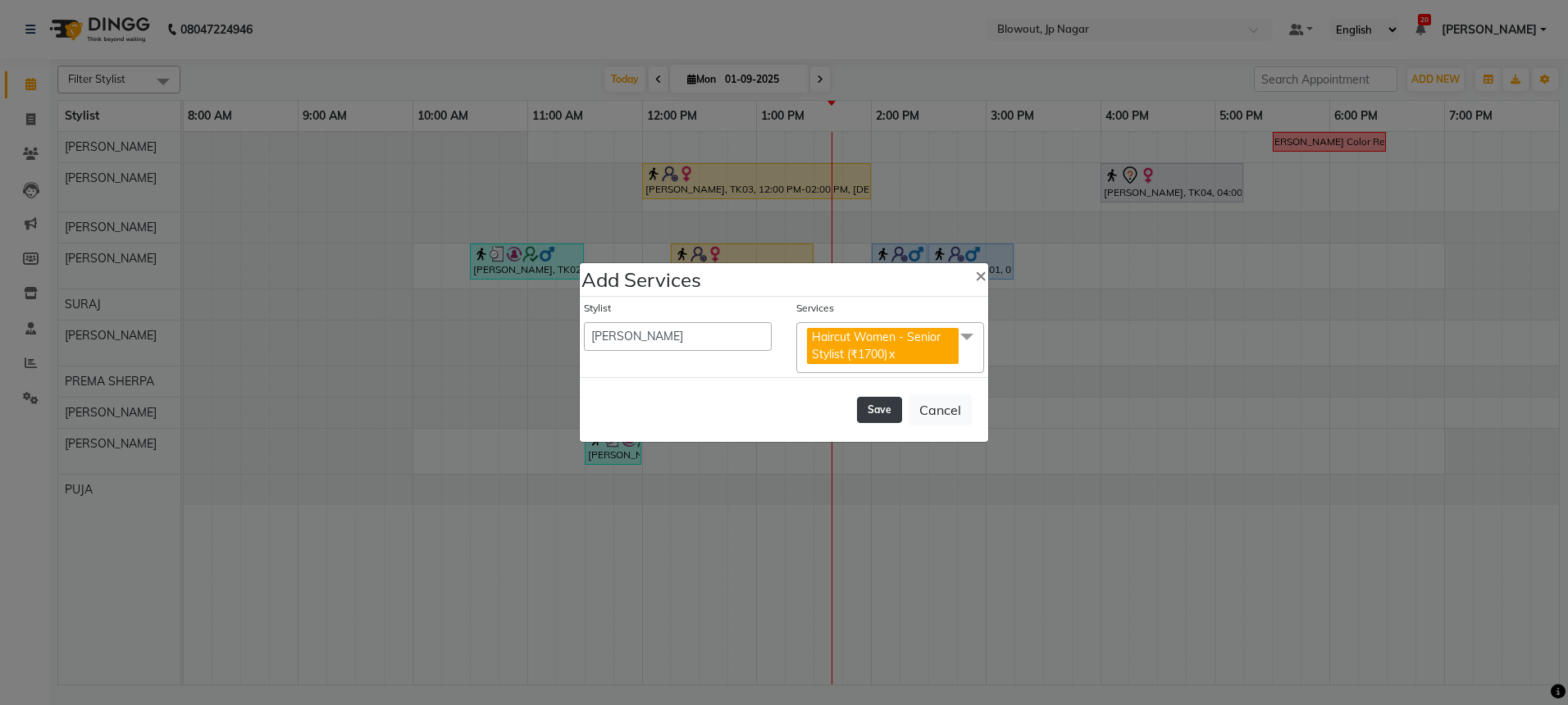
click at [871, 407] on button "Save" at bounding box center [879, 409] width 45 height 26
select select "85470"
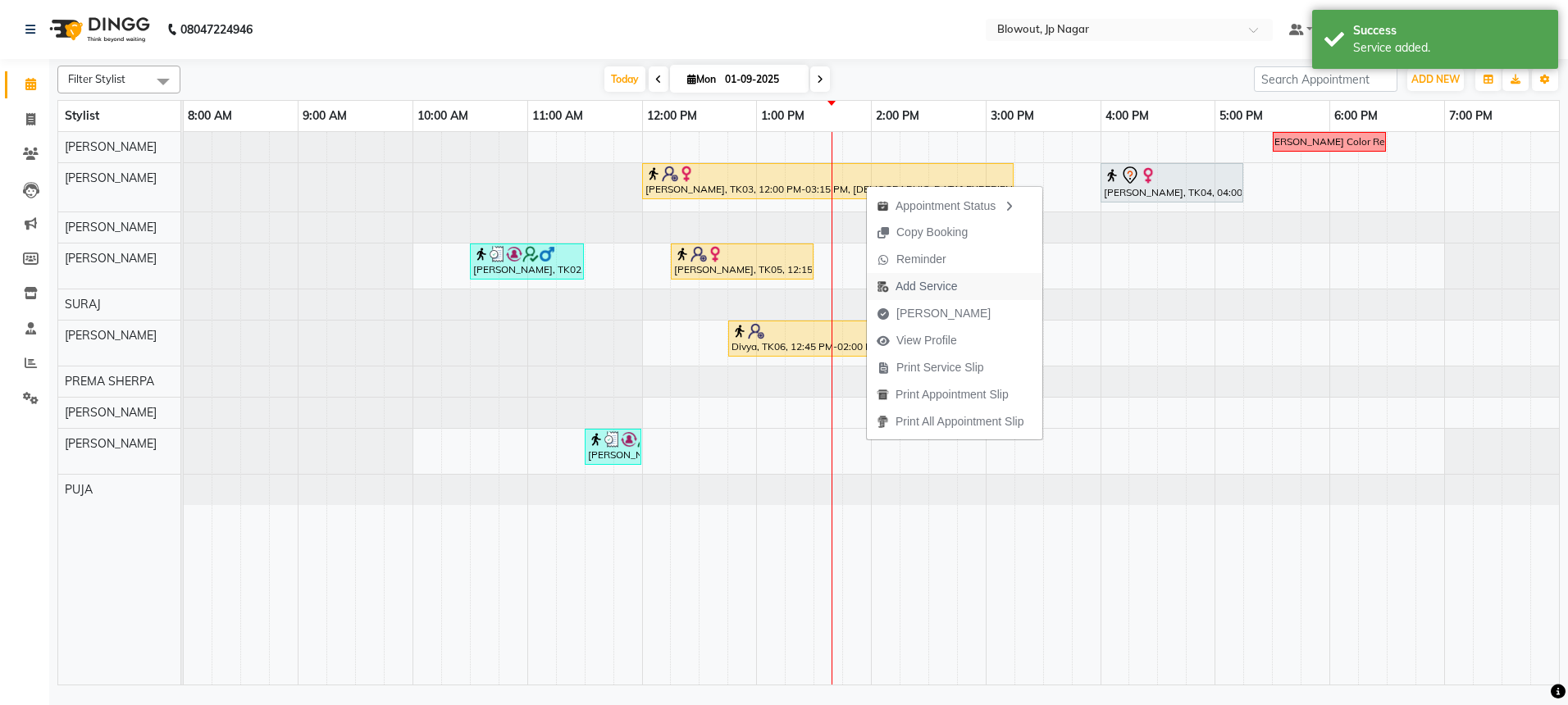
click at [906, 282] on span "Add Service" at bounding box center [926, 286] width 61 height 18
select select "46972"
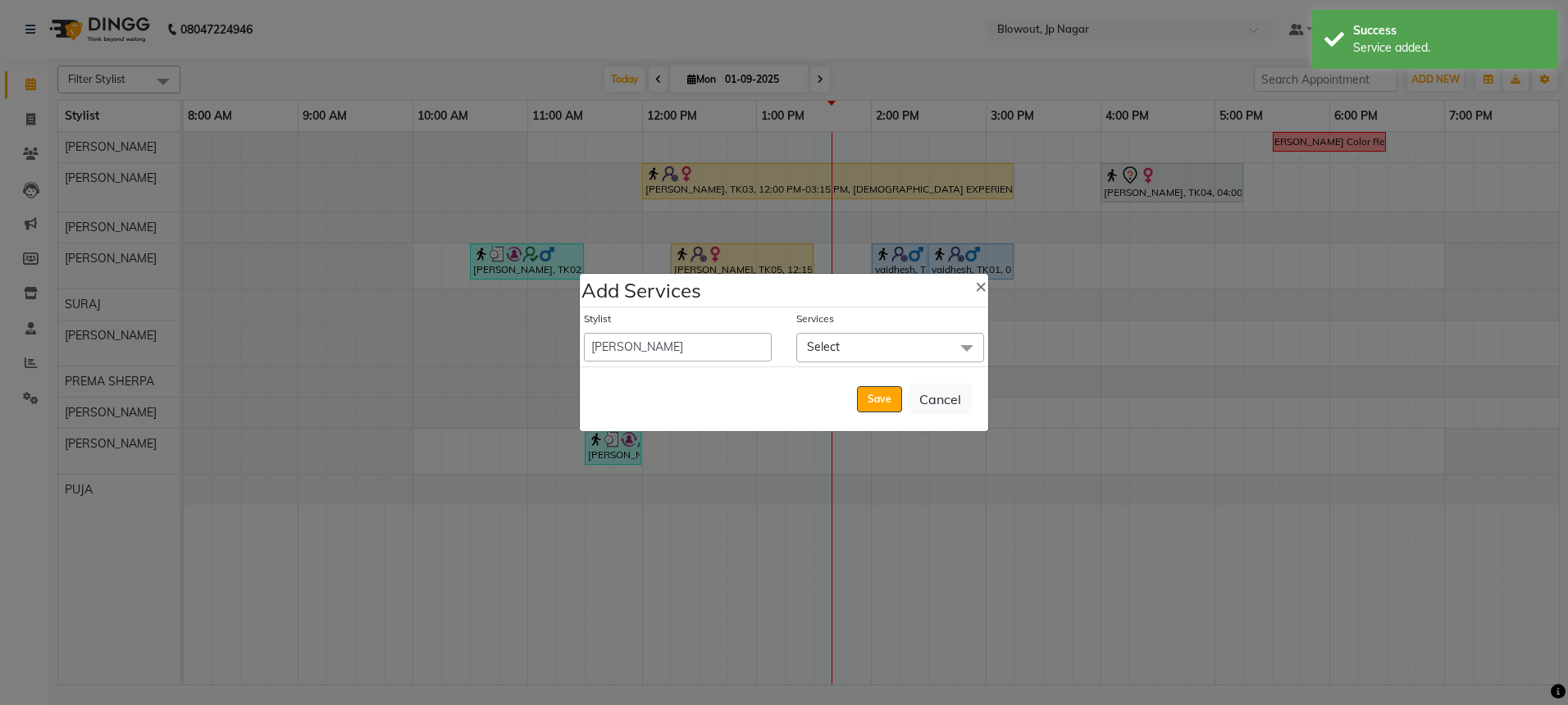
click at [918, 339] on span "Select" at bounding box center [891, 347] width 188 height 29
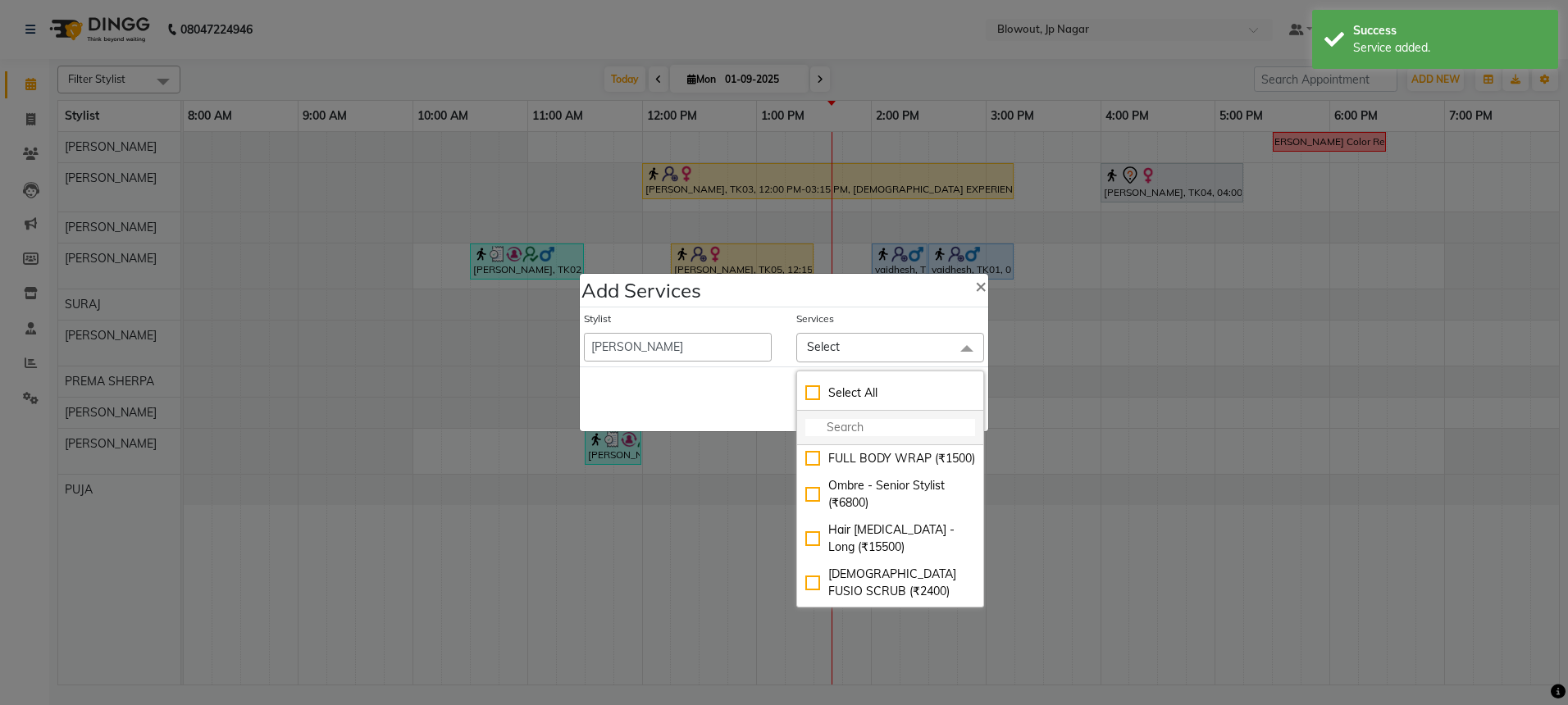
click at [882, 434] on input "multiselect-search" at bounding box center [890, 427] width 169 height 18
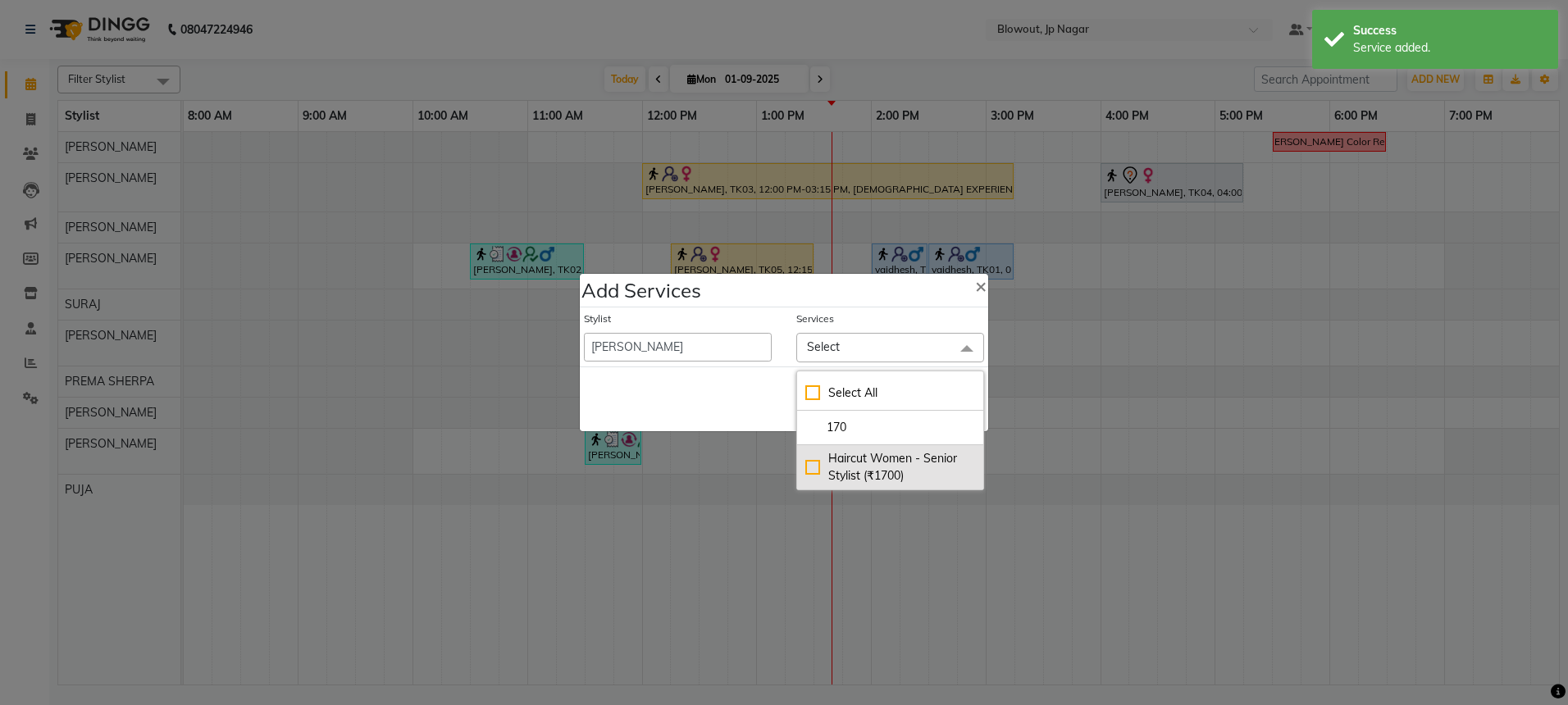
type input "170"
click at [867, 463] on div "Haircut Women - Senior Stylist (₹1700)" at bounding box center [890, 467] width 169 height 34
checkbox input "true"
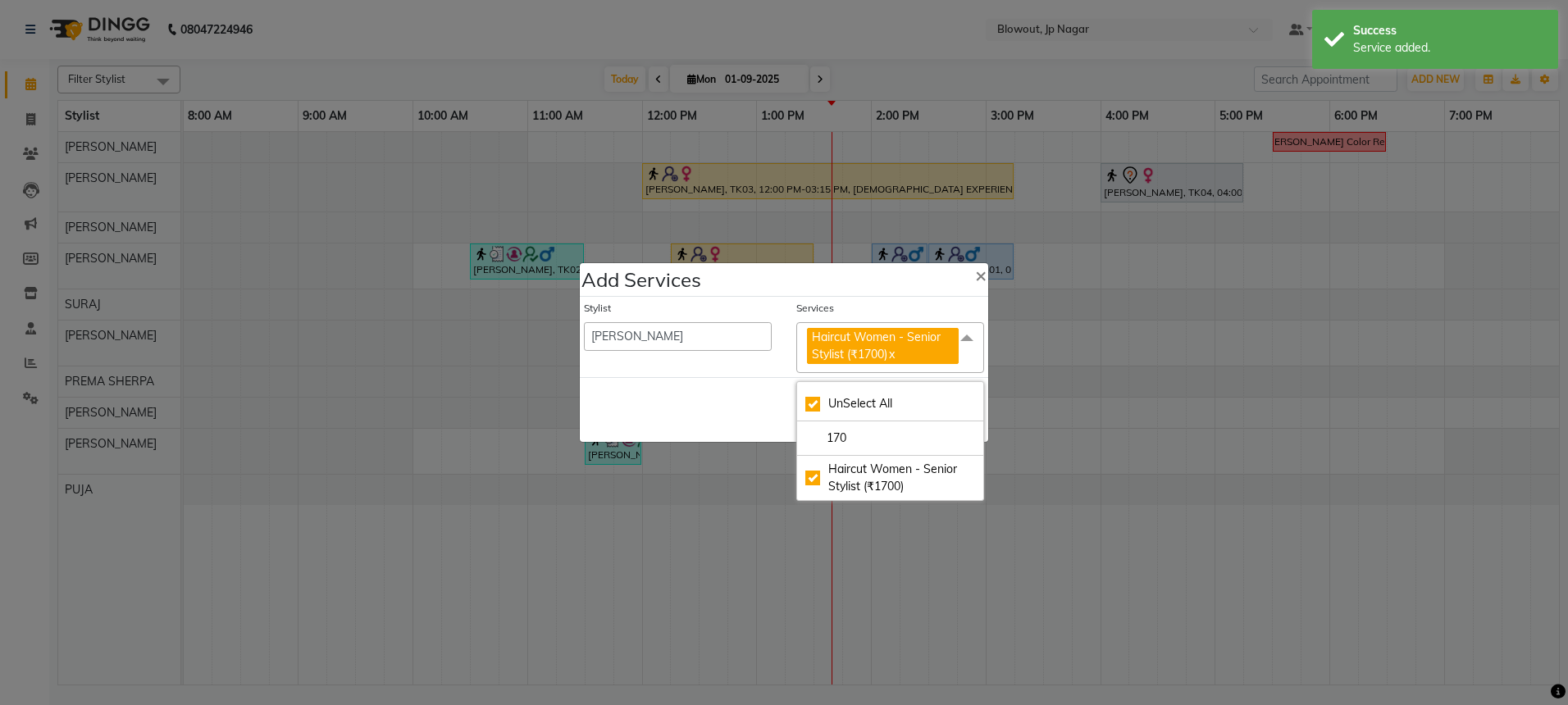
click at [757, 408] on div "Save Cancel" at bounding box center [784, 409] width 409 height 65
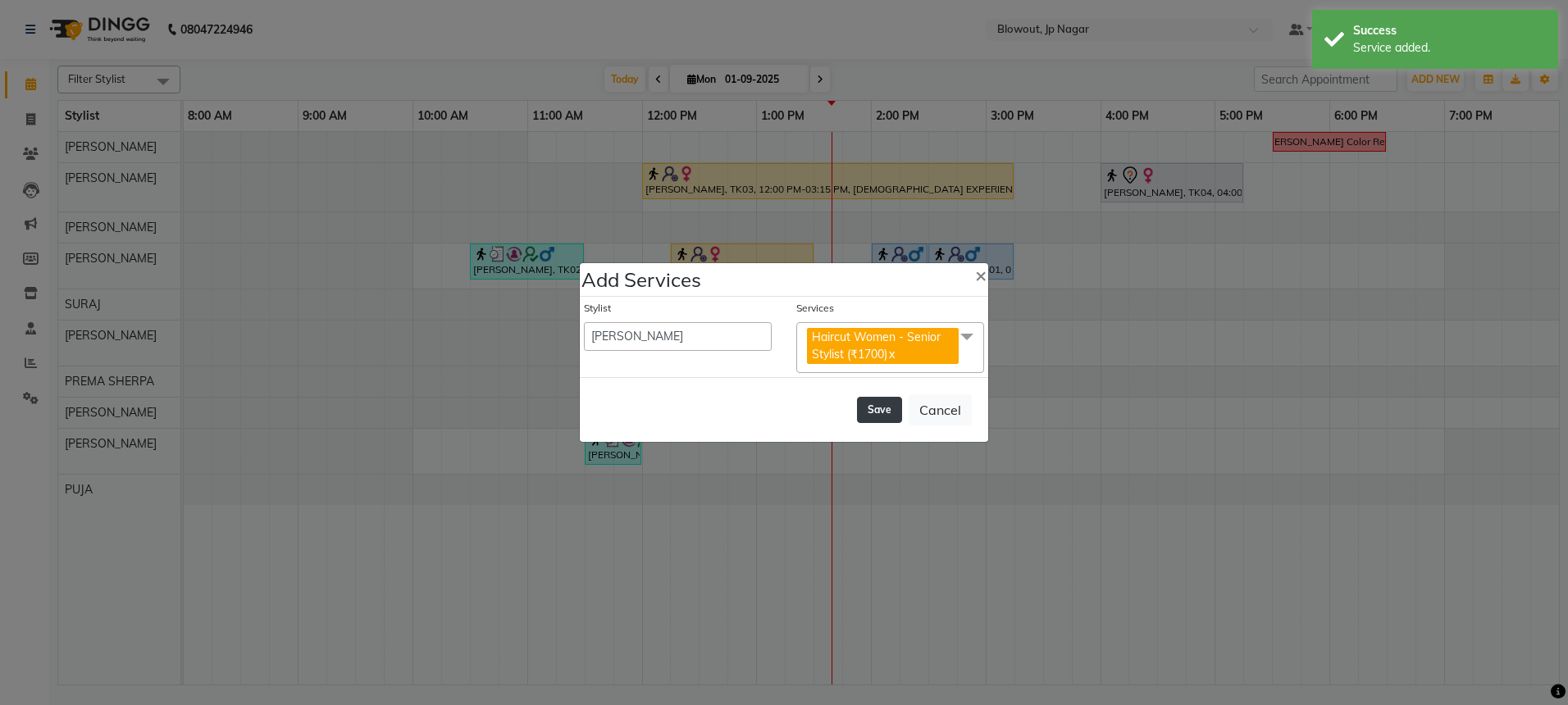
click at [876, 406] on button "Save" at bounding box center [879, 409] width 45 height 26
select select "85470"
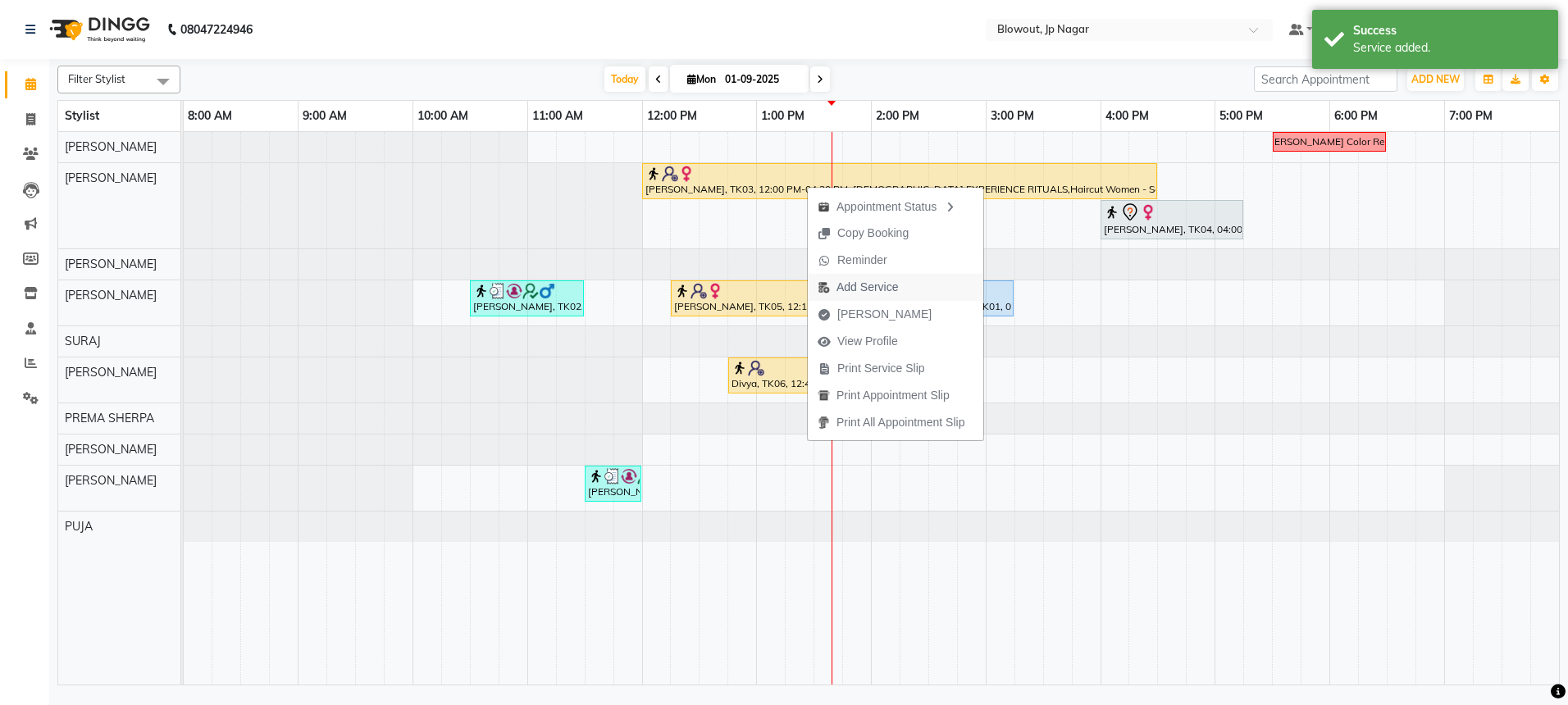
click at [856, 291] on span "Add Service" at bounding box center [867, 287] width 61 height 18
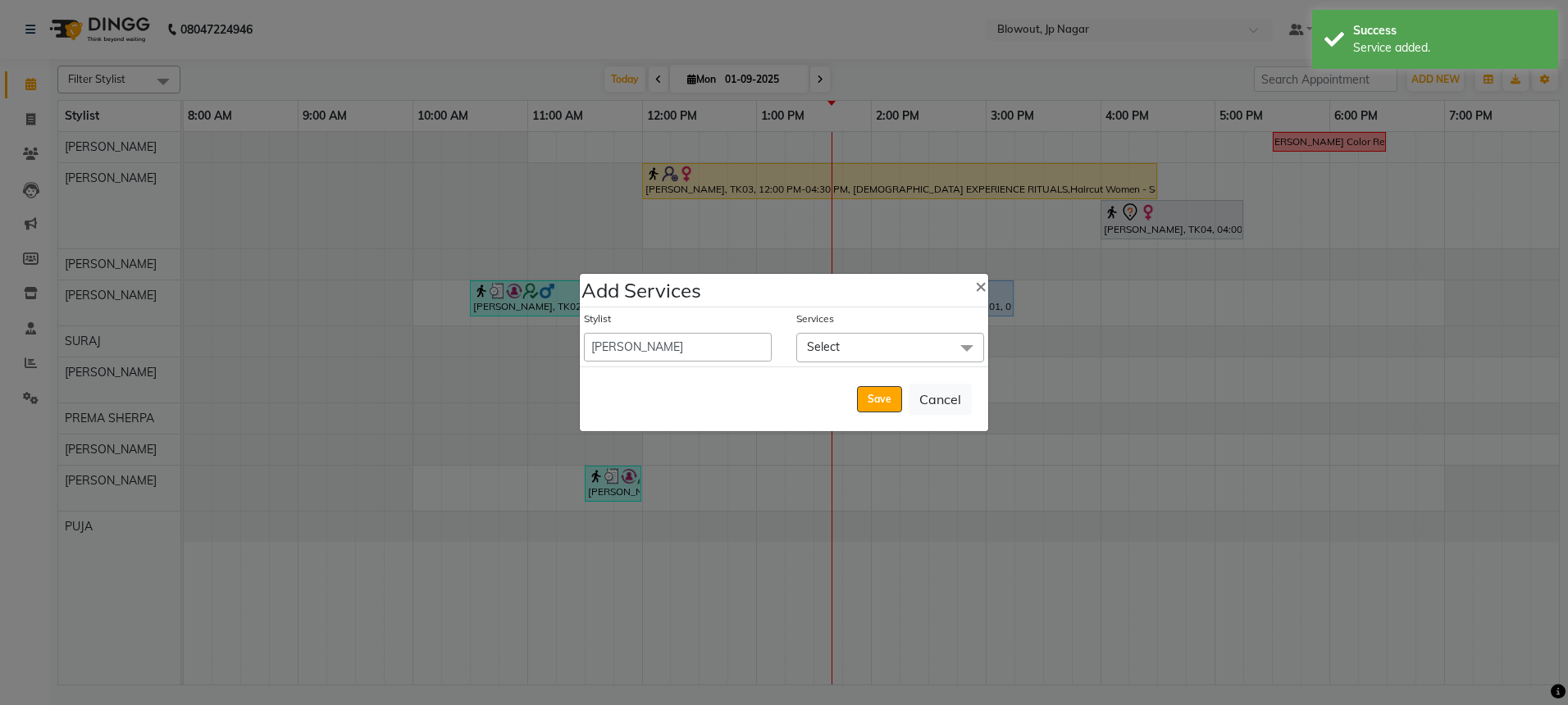
click at [822, 353] on span "Select" at bounding box center [823, 347] width 33 height 15
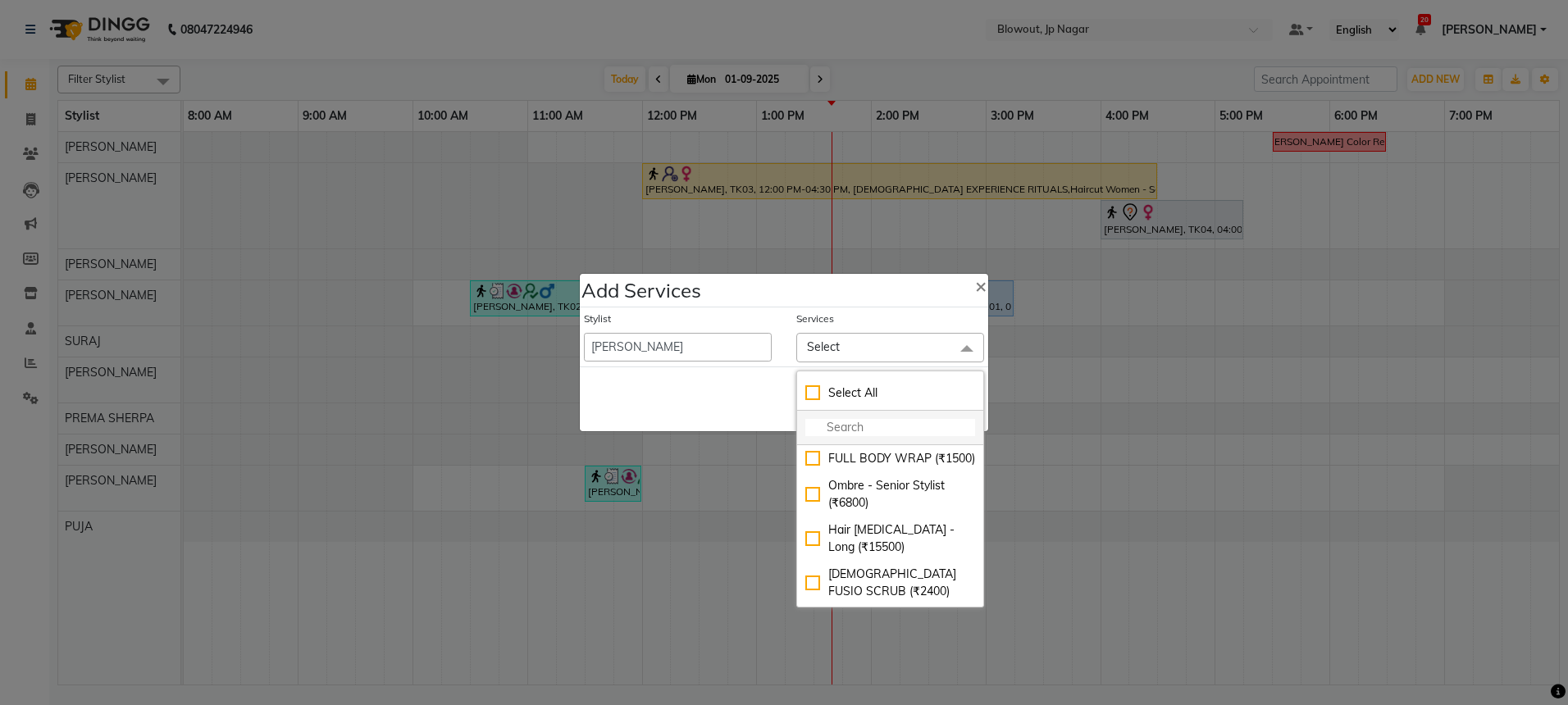
click at [860, 419] on input "multiselect-search" at bounding box center [890, 427] width 169 height 18
click at [687, 333] on select "BINOD DICKY SHERPA GIRI JITEN JOHN JULIE MALSAWMTLUANGI Malsawmtluanngi MANJUNA…" at bounding box center [677, 347] width 188 height 29
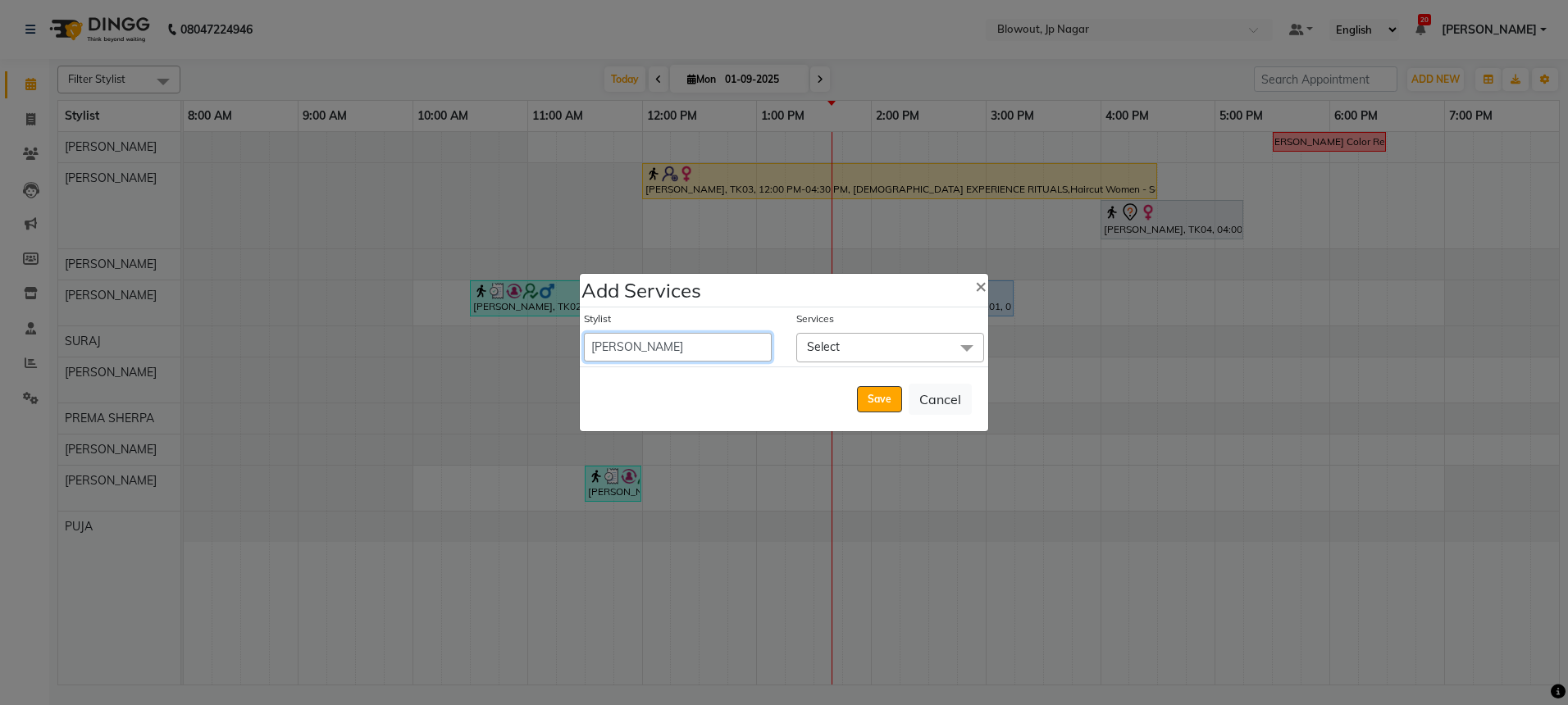
select select "59438"
select select "840"
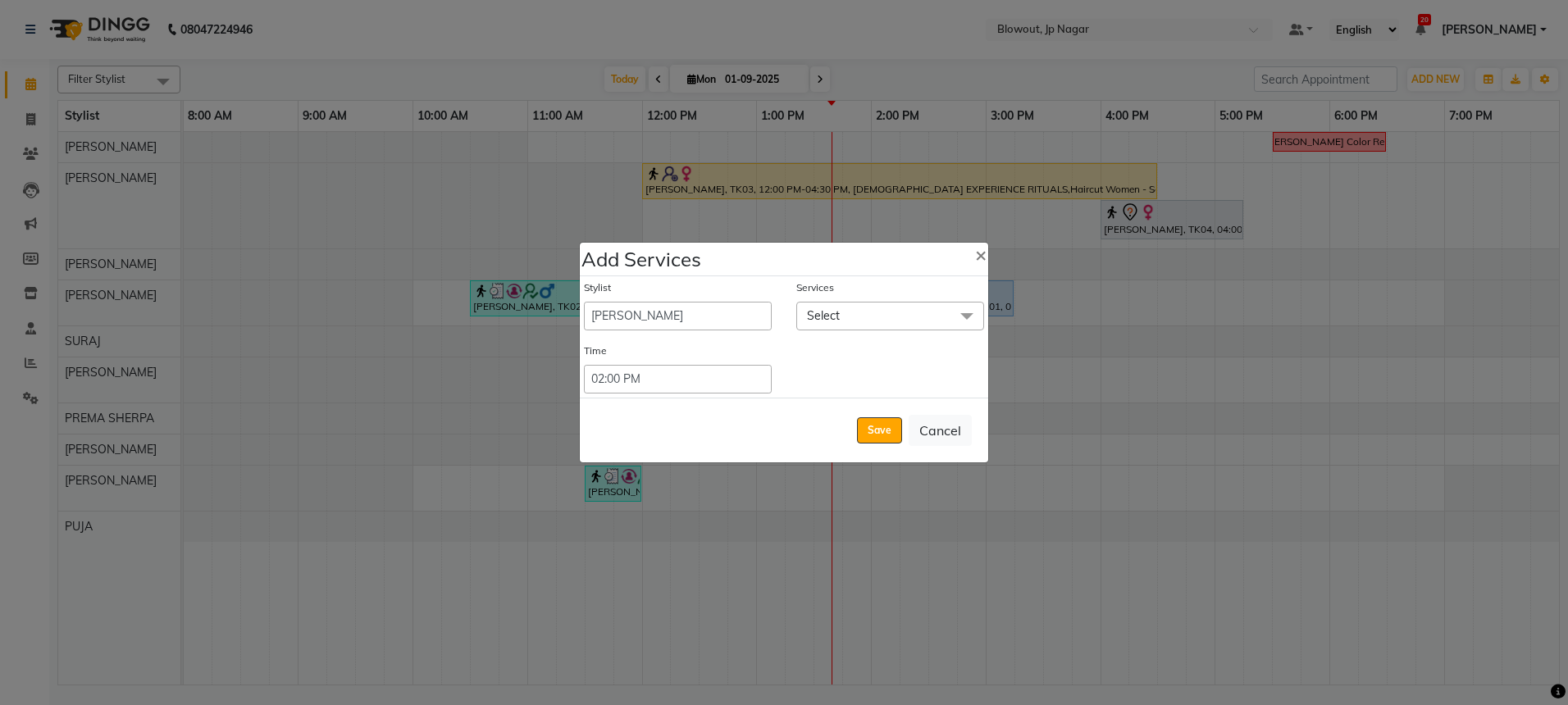
click at [859, 326] on span "Select" at bounding box center [891, 315] width 188 height 29
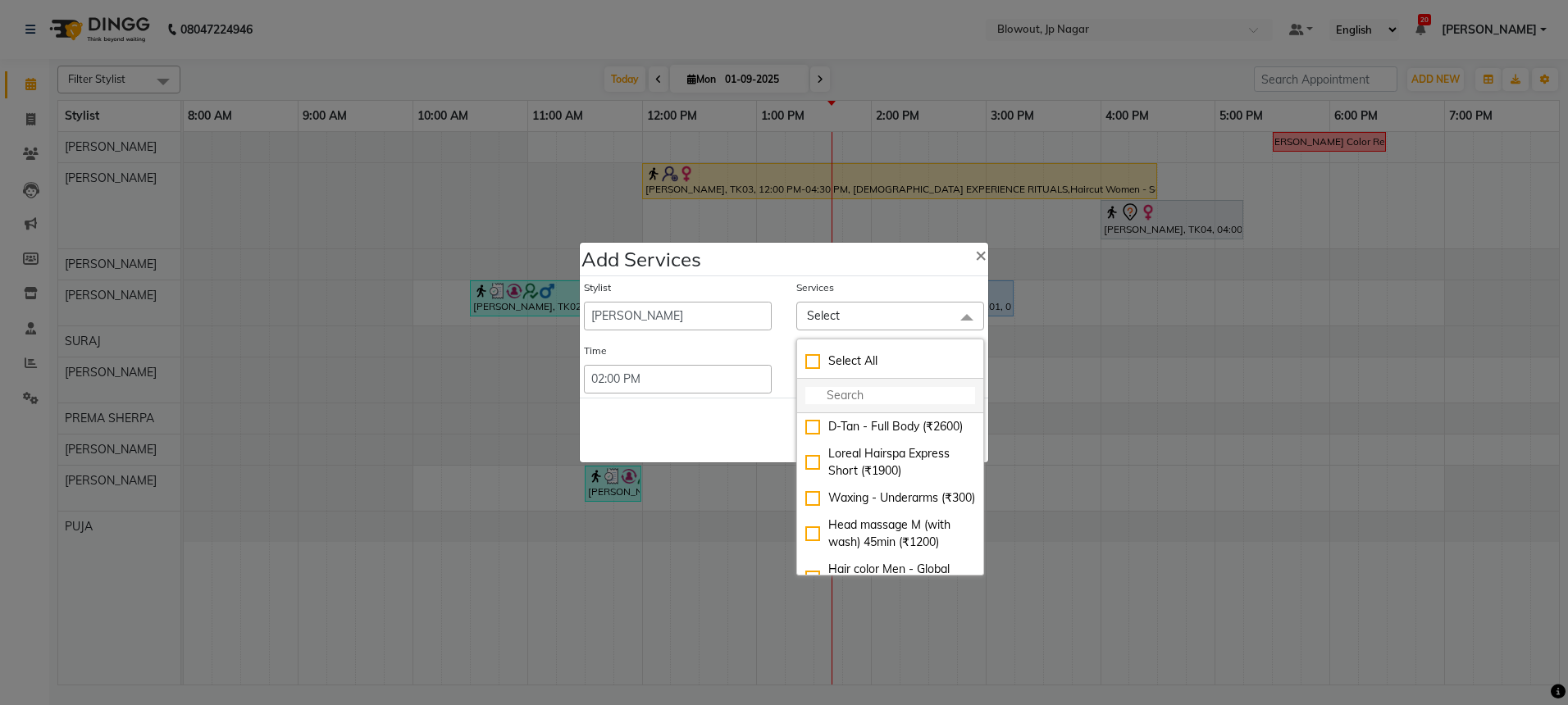
click at [877, 387] on input "multiselect-search" at bounding box center [890, 395] width 169 height 18
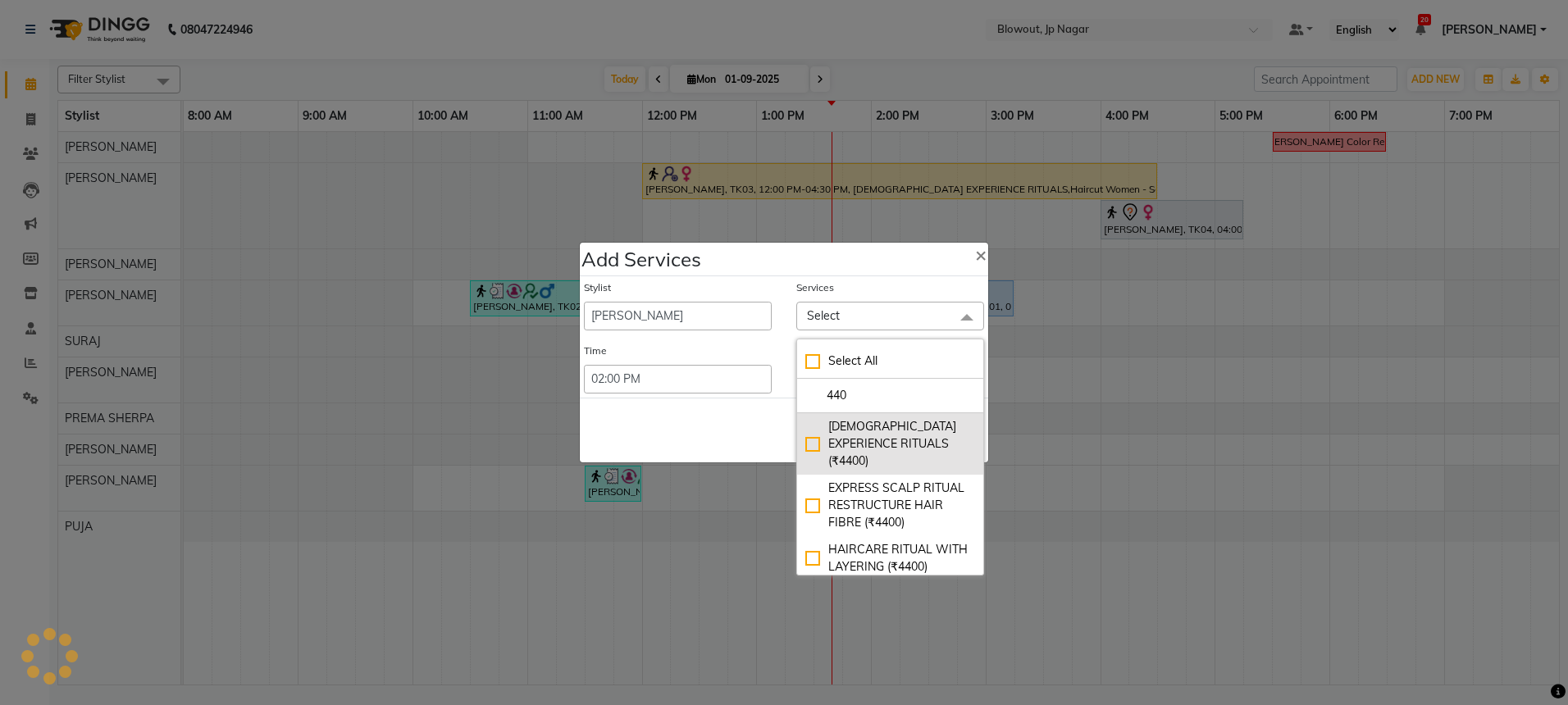
type input "440"
click at [828, 417] on li "[DEMOGRAPHIC_DATA] EXPERIENCE RITUALS (₹4400)" at bounding box center [890, 444] width 186 height 61
checkbox input "true"
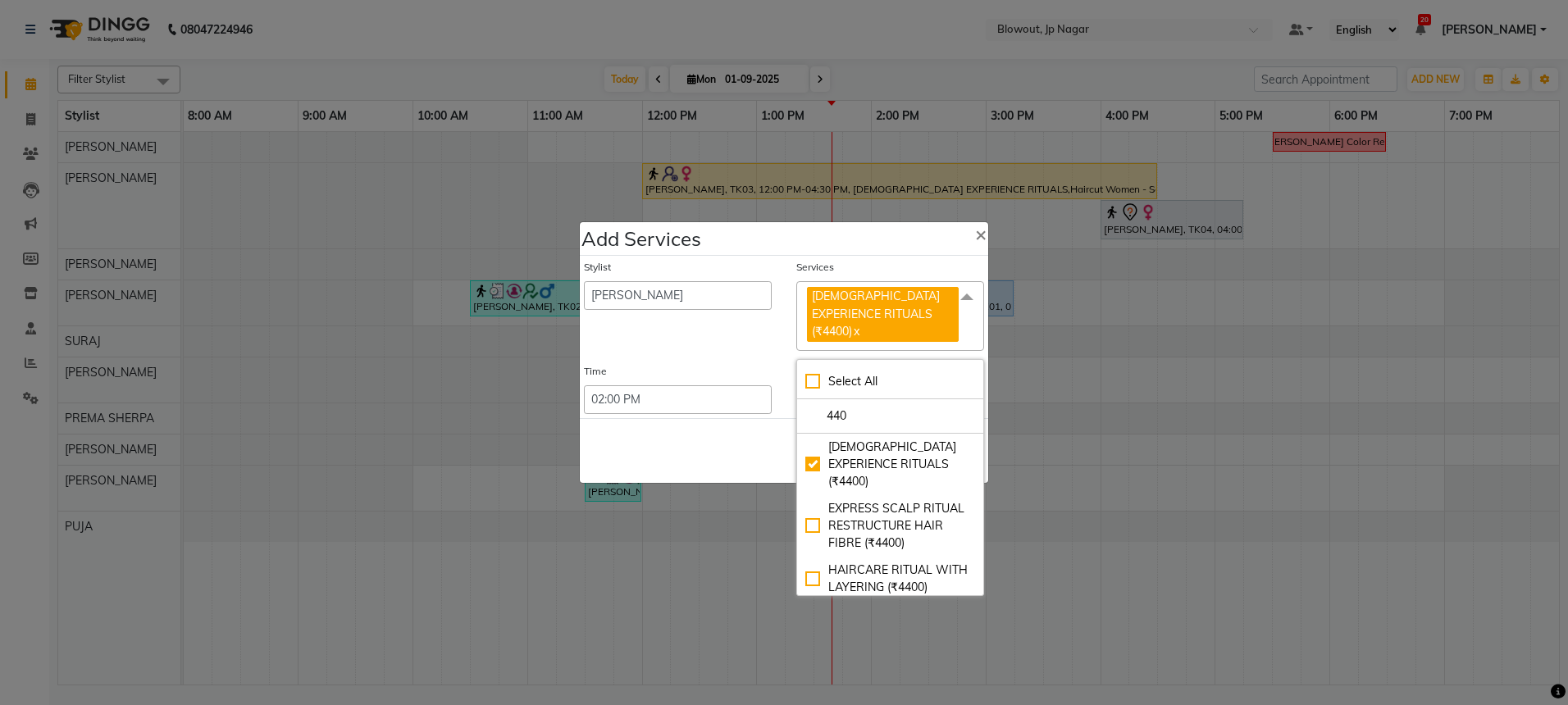
click at [761, 337] on div "Stylist BINOD DICKY SHERPA GIRI JITEN JOHN JULIE MALSAWMTLUANGI Malsawmtluanngi…" at bounding box center [677, 304] width 212 height 90
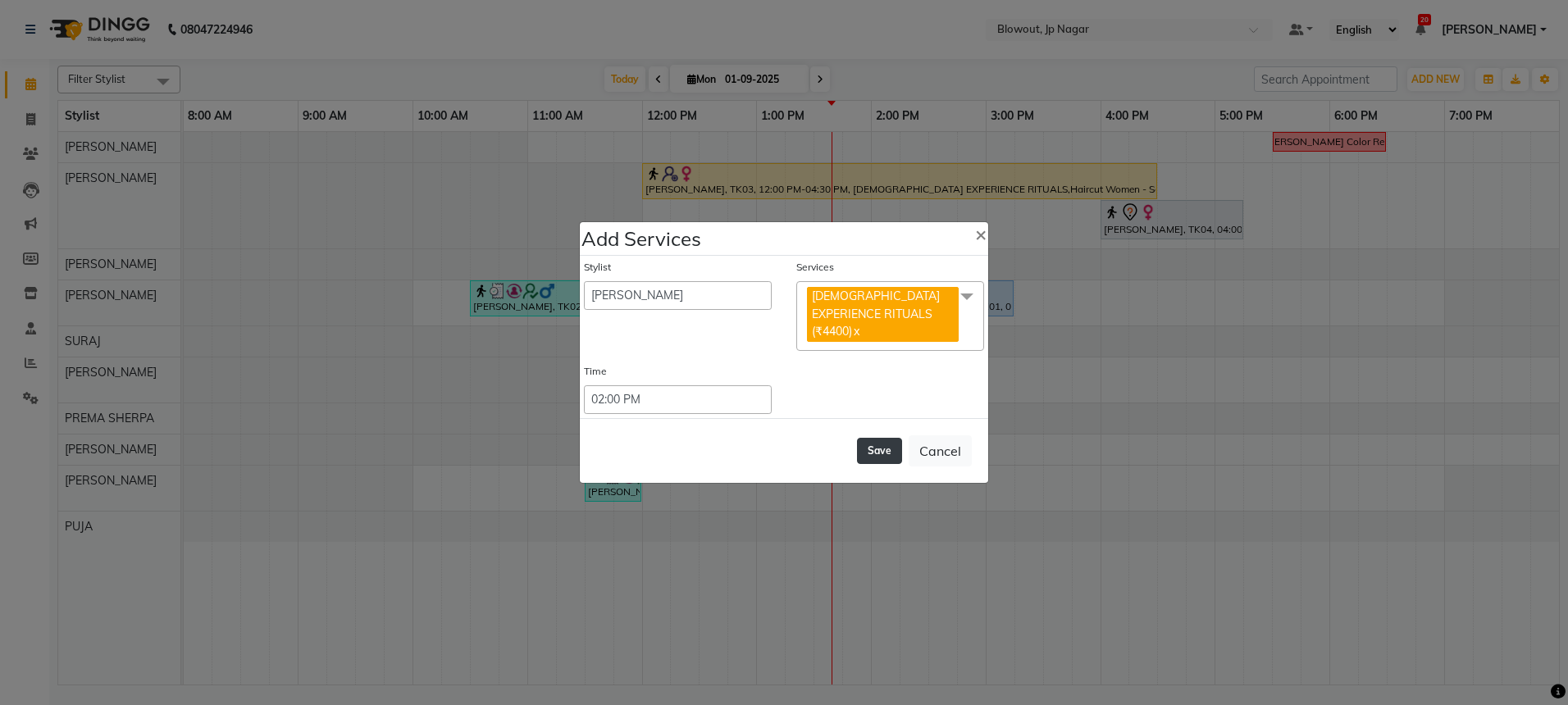
click at [886, 438] on button "Save" at bounding box center [879, 451] width 45 height 26
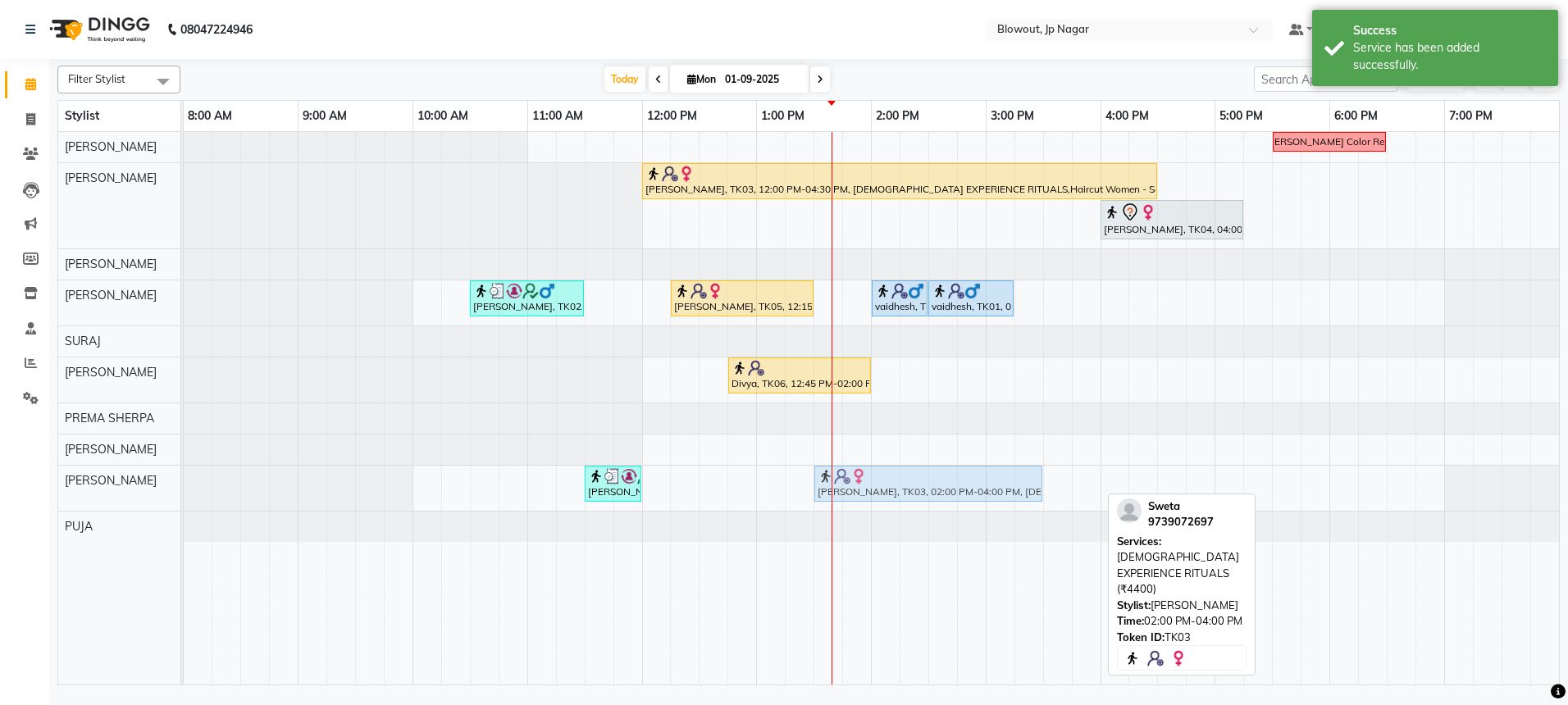
drag, startPoint x: 1027, startPoint y: 480, endPoint x: 973, endPoint y: 480, distance: 54.0
click at [183, 480] on div "sharath, TK02, 11:30 AM-12:00 PM, Head Massage M (without wash)- 30min (₹900) S…" at bounding box center [183, 487] width 0 height 45
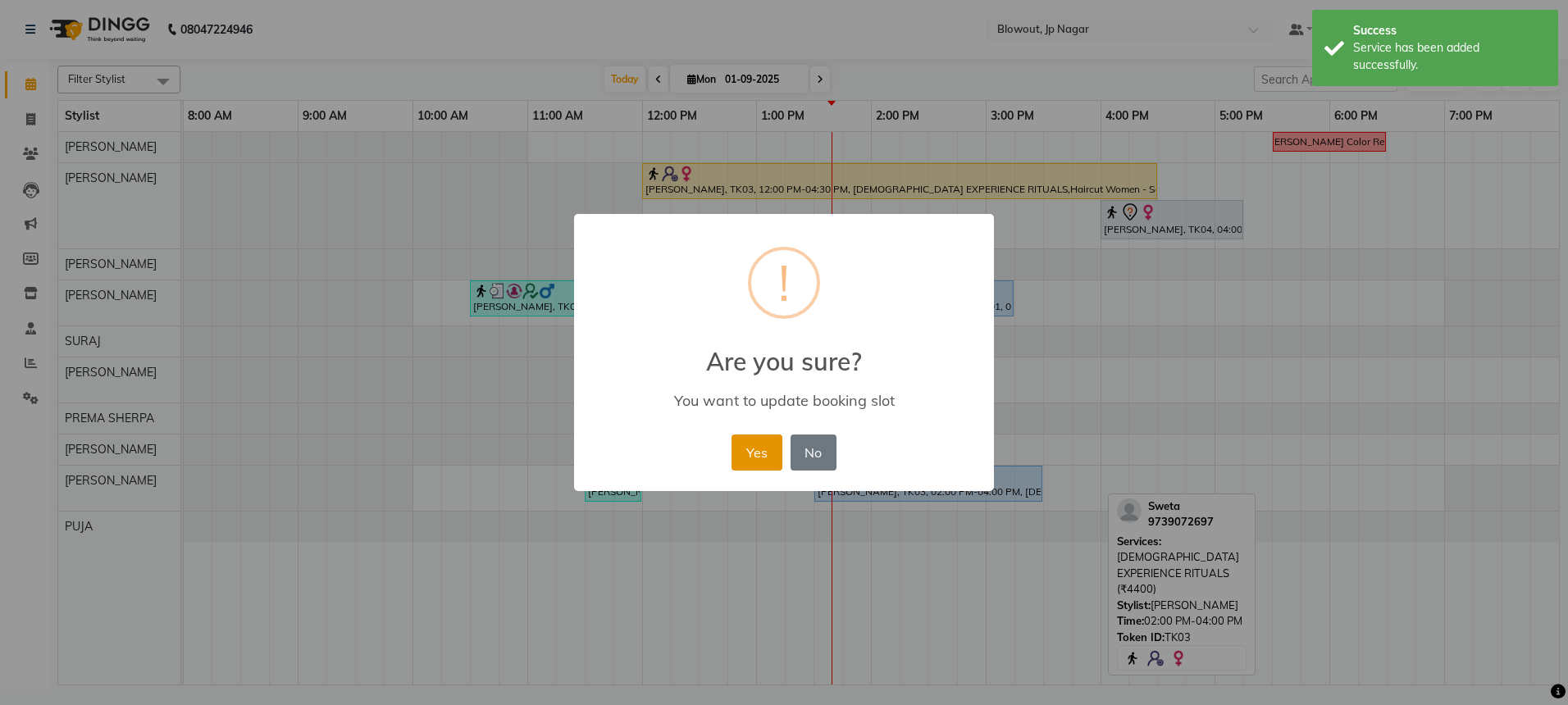
click at [771, 458] on button "Yes" at bounding box center [757, 452] width 50 height 36
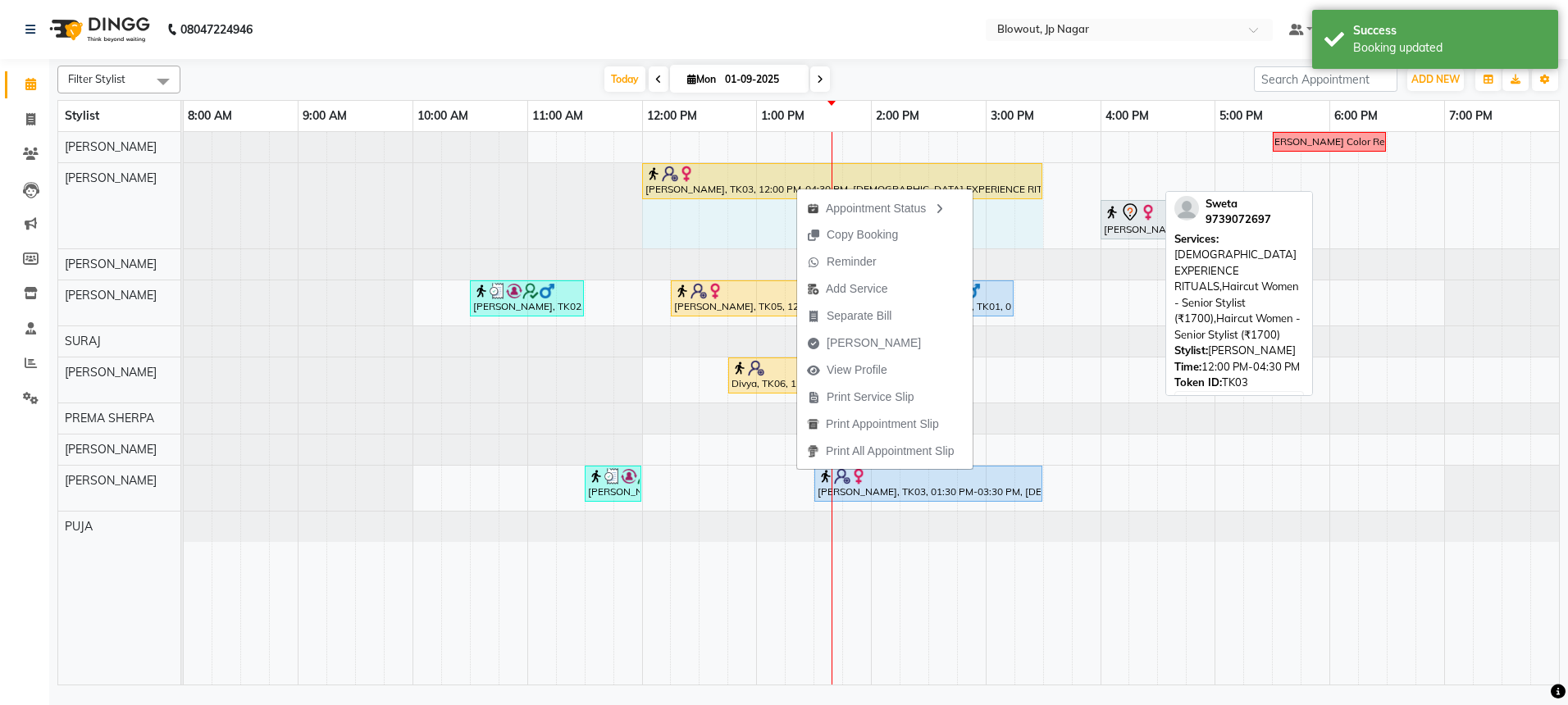
drag, startPoint x: 1155, startPoint y: 176, endPoint x: 1025, endPoint y: 174, distance: 130.0
click at [183, 174] on div "Sweta, TK03, 12:00 PM-04:30 PM, FEMALE EXPERIENCE RITUALS,Haircut Women - Senio…" at bounding box center [183, 206] width 0 height 86
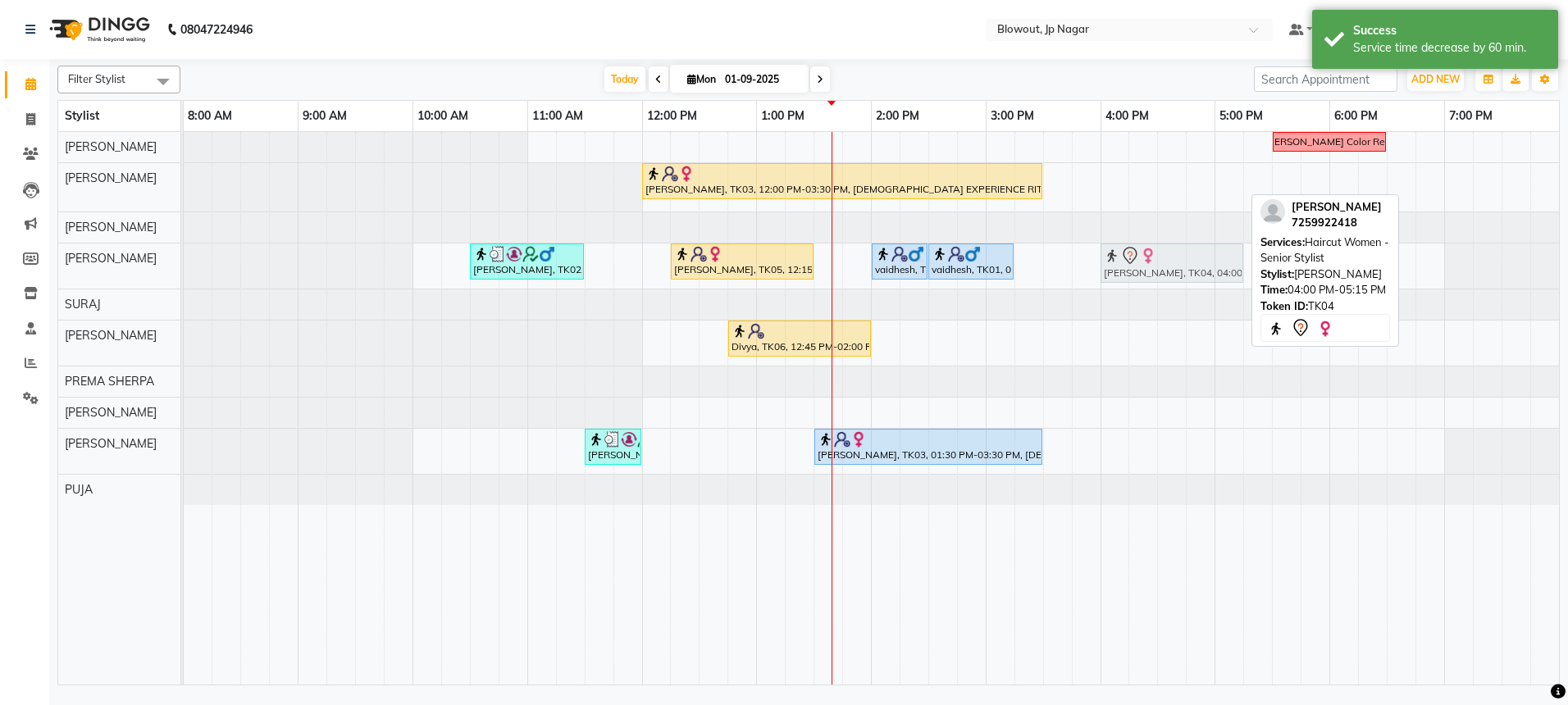
drag, startPoint x: 1132, startPoint y: 185, endPoint x: 1134, endPoint y: 248, distance: 63.0
click at [1134, 248] on tbody "Nidhi Color Recti Sweta, TK03, 12:00 PM-03:30 PM, FEMALE EXPERIENCE RITUALS,Hai…" at bounding box center [871, 318] width 1375 height 373
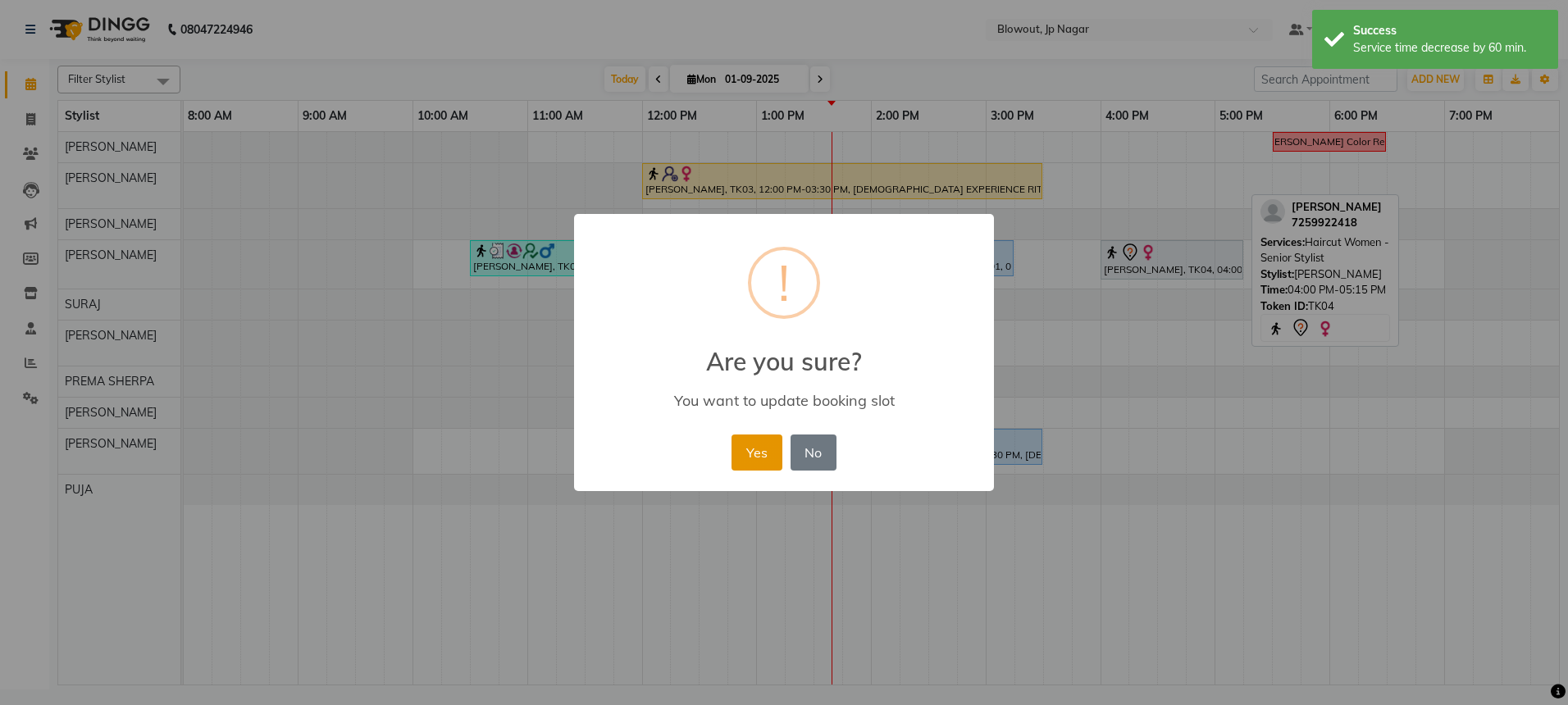
click at [766, 439] on button "Yes" at bounding box center [757, 452] width 50 height 36
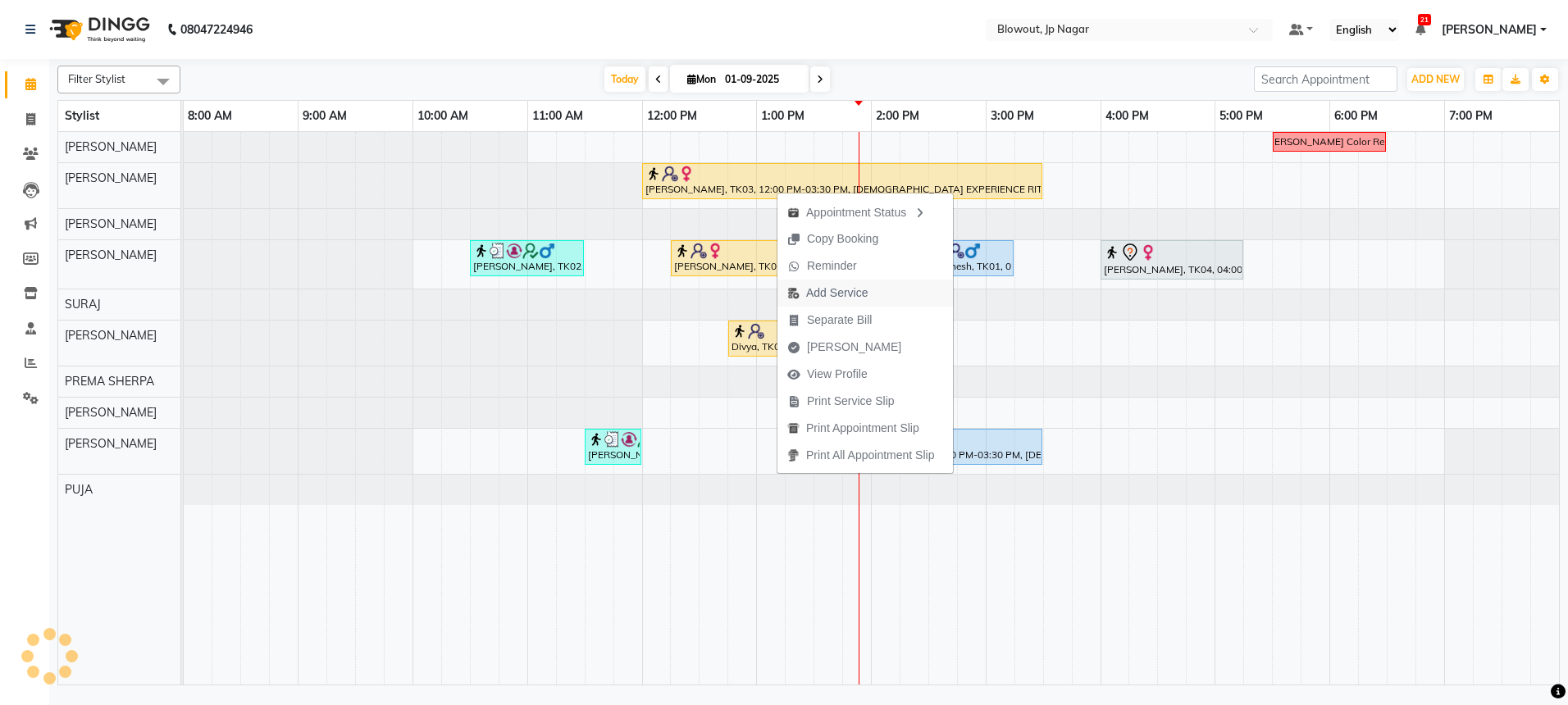
click at [823, 286] on span "Add Service" at bounding box center [837, 293] width 61 height 18
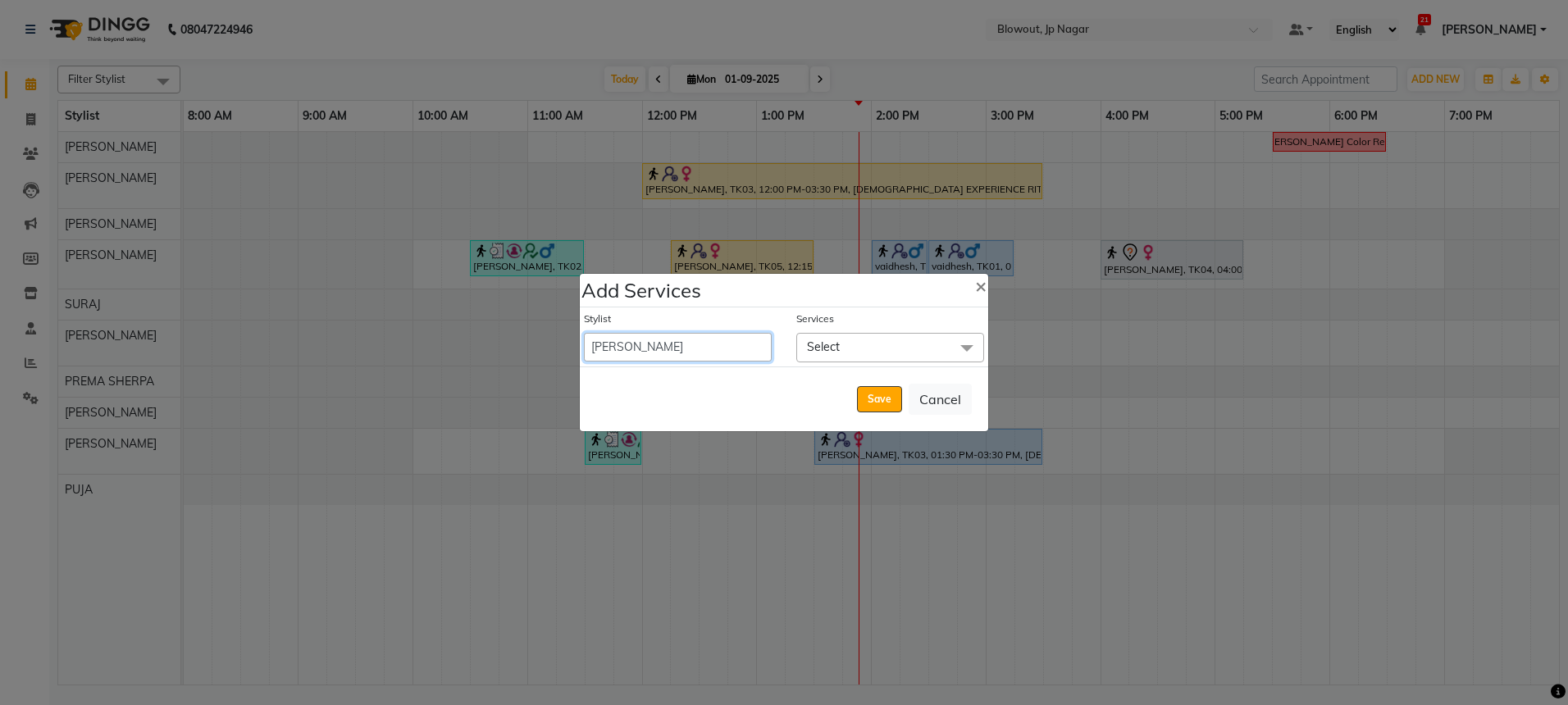
click at [699, 341] on select "BINOD DICKY SHERPA GIRI JITEN JOHN JULIE MALSAWMTLUANGI Malsawmtluanngi MANJUNA…" at bounding box center [677, 347] width 188 height 29
select select "46971"
select select "840"
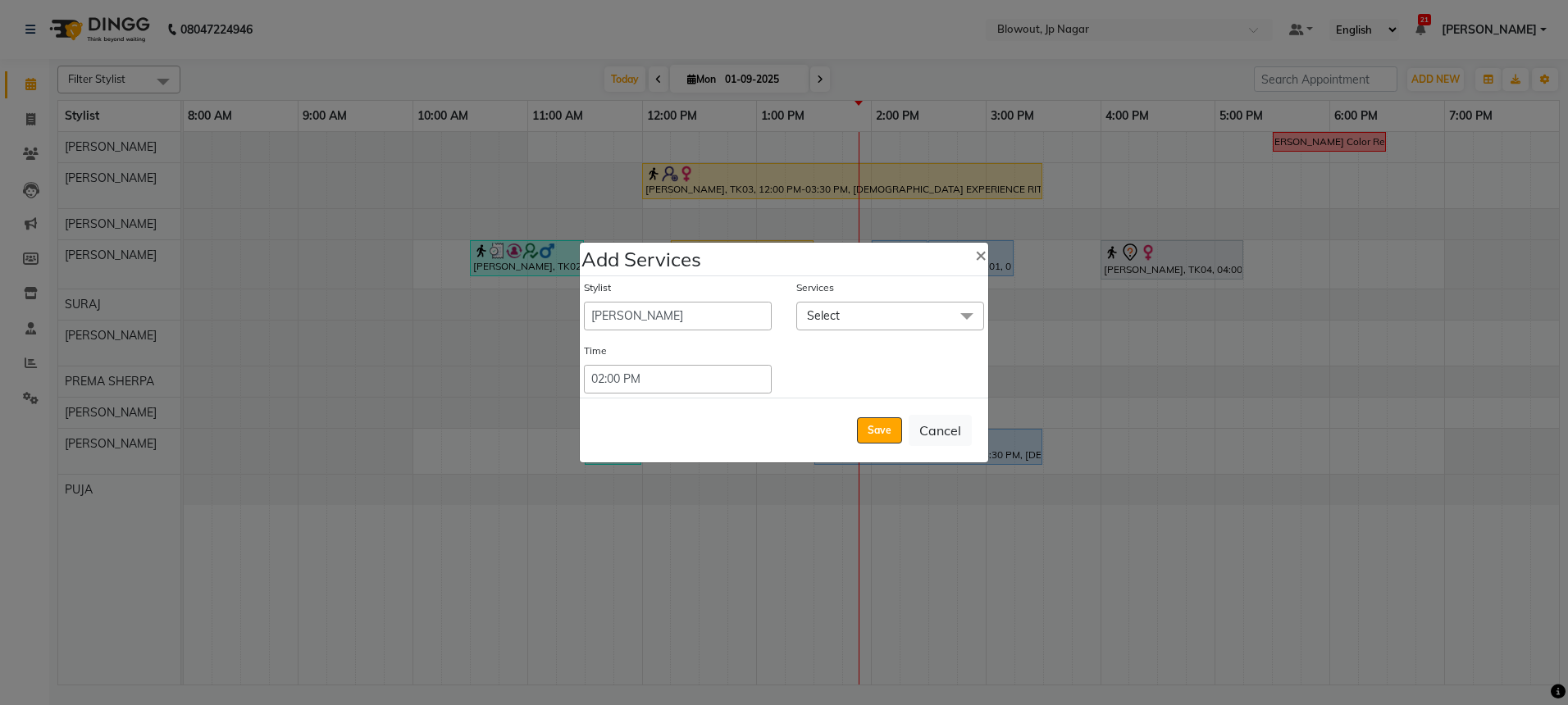
click at [861, 306] on span "Select" at bounding box center [891, 315] width 188 height 29
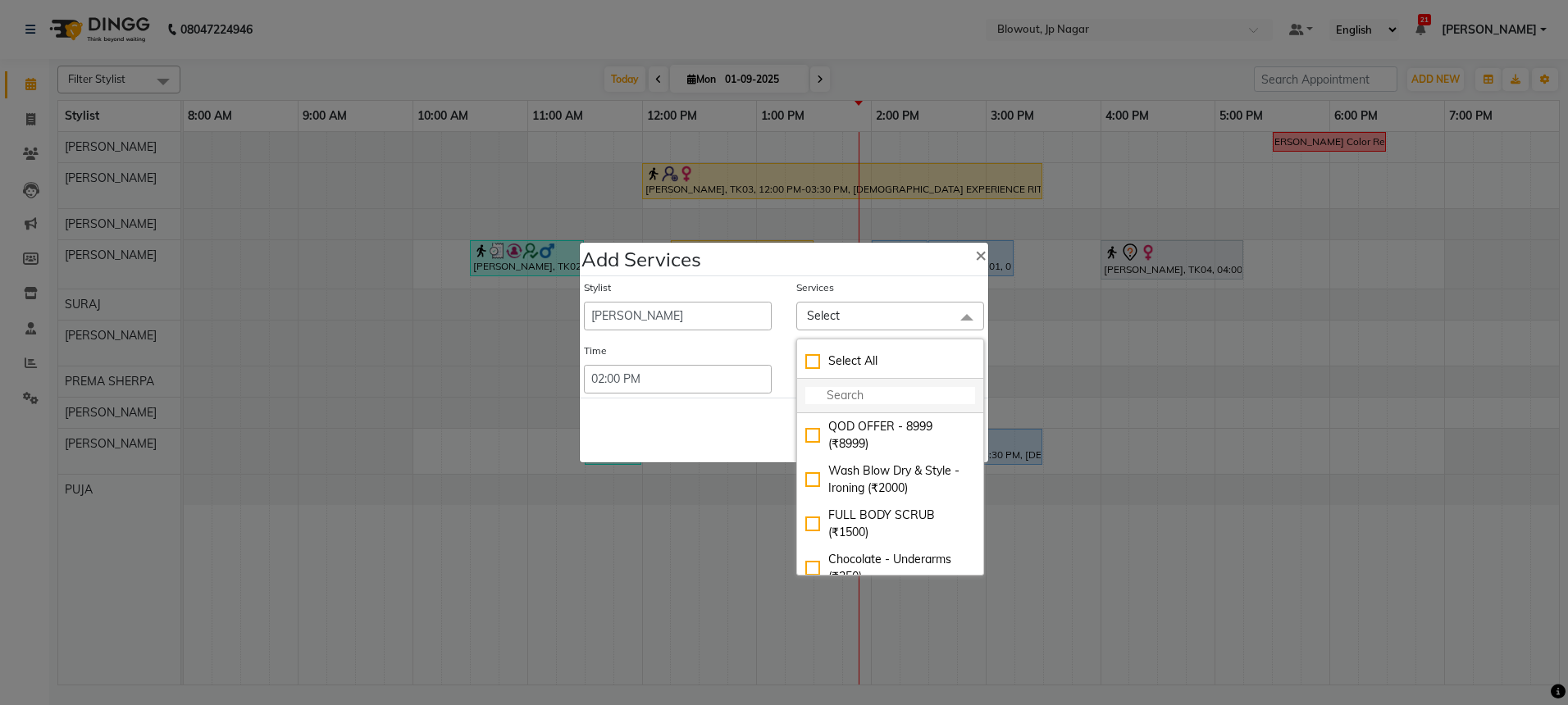
click at [844, 409] on li at bounding box center [890, 395] width 186 height 34
click at [842, 404] on input "multiselect-search" at bounding box center [890, 395] width 169 height 18
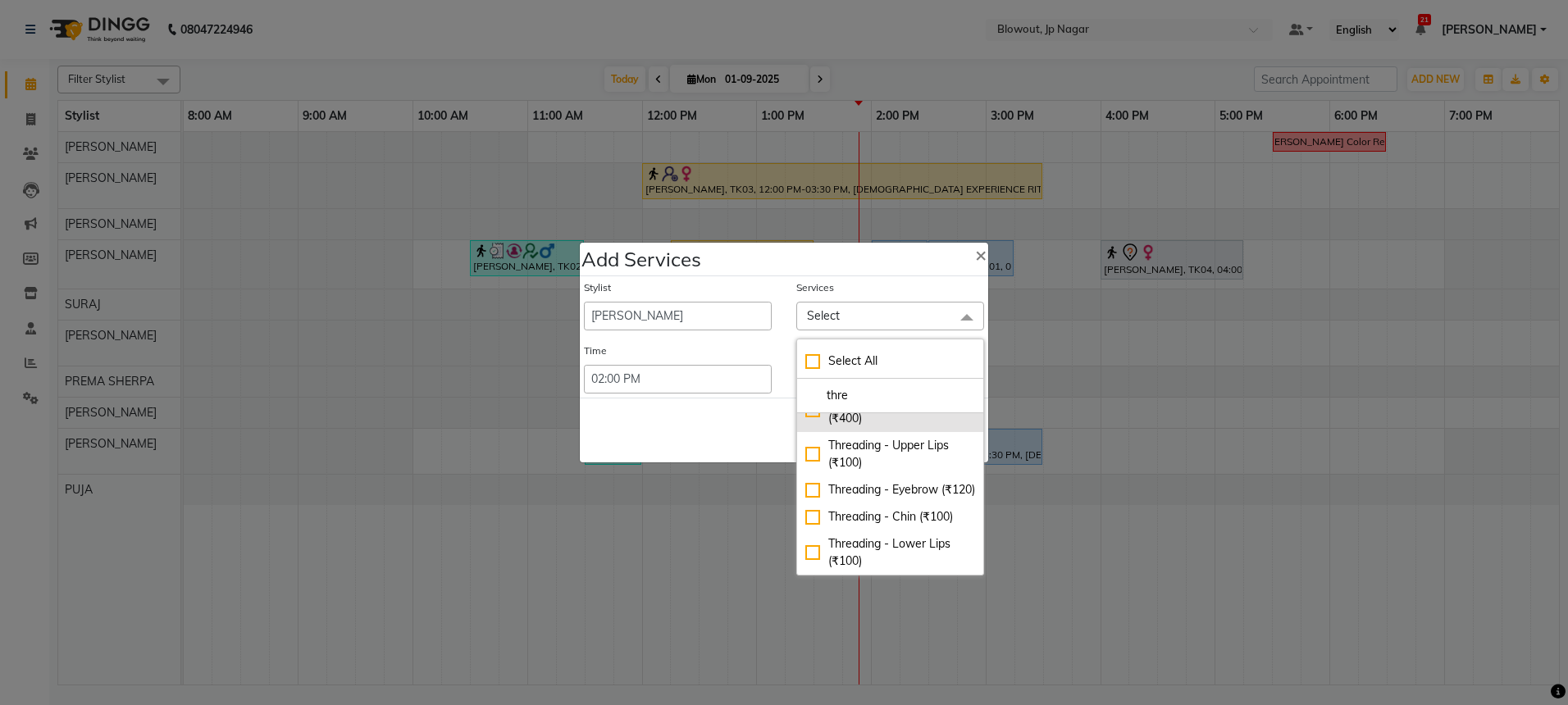
scroll to position [131, 0]
type input "thre"
click at [920, 481] on div "Threading - Eyebrow (₹120)" at bounding box center [890, 489] width 169 height 18
checkbox input "true"
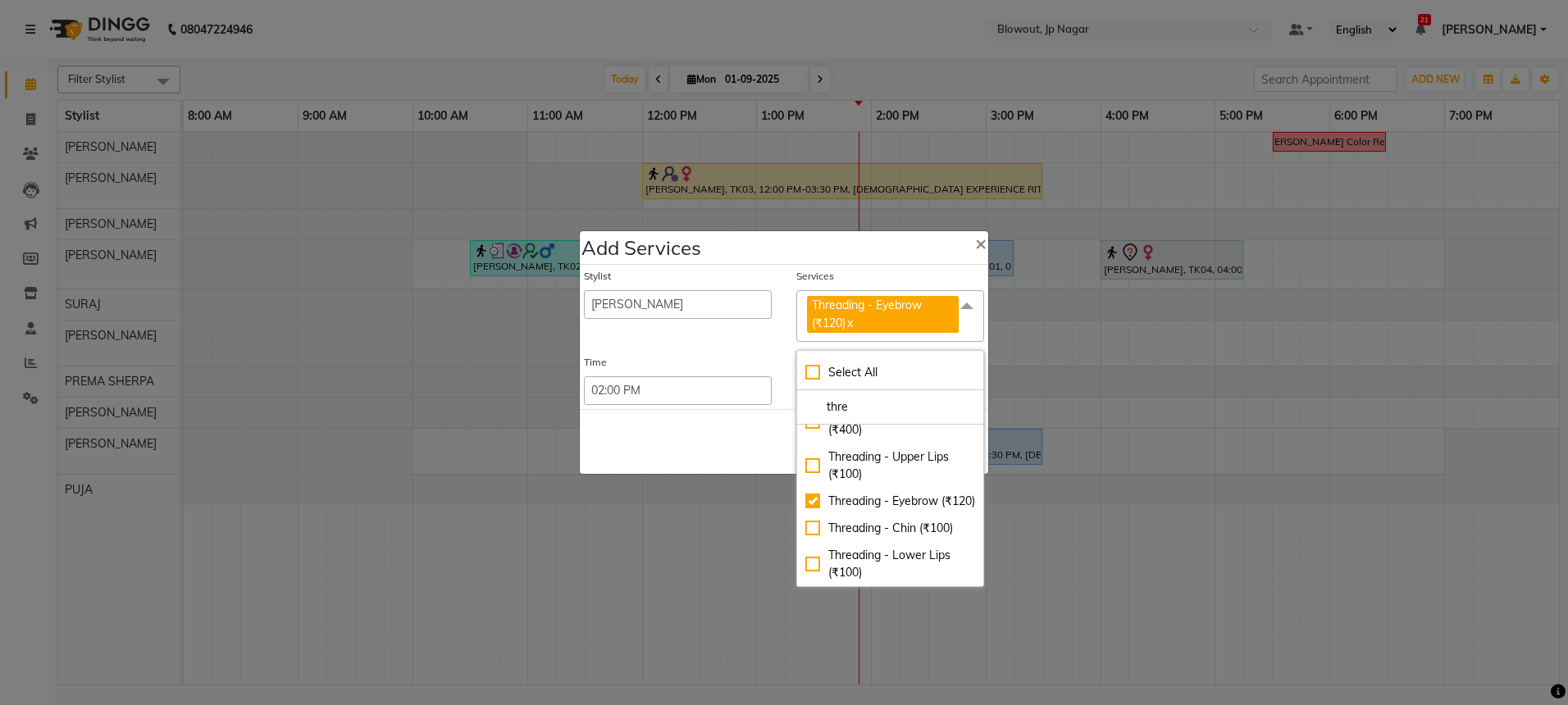
drag, startPoint x: 876, startPoint y: 401, endPoint x: 790, endPoint y: 395, distance: 86.2
click at [790, 395] on div "Stylist BINOD DICKY SHERPA GIRI JITEN JOHN JULIE MALSAWMTLUANGI Malsawmtluanngi…" at bounding box center [784, 337] width 409 height 144
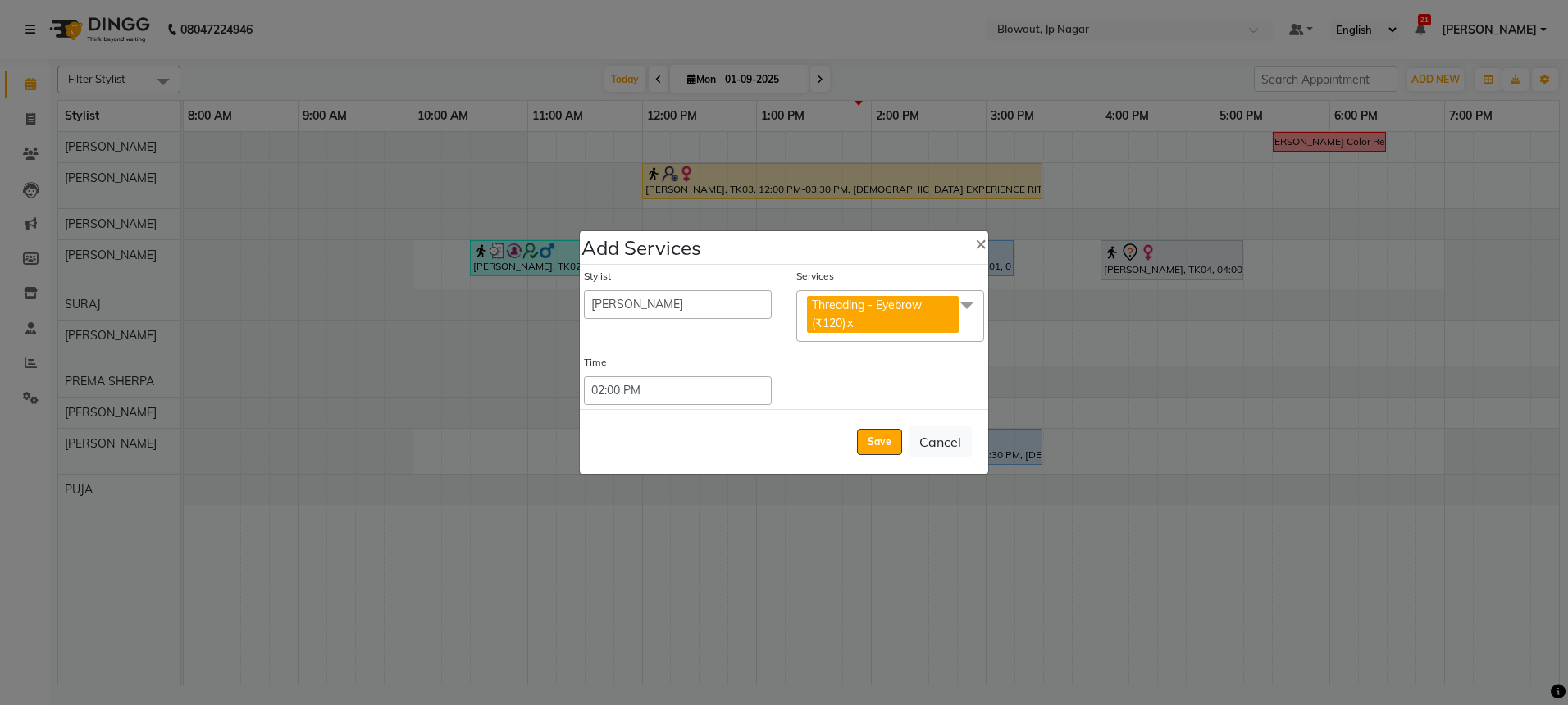
click at [968, 320] on span at bounding box center [966, 305] width 33 height 31
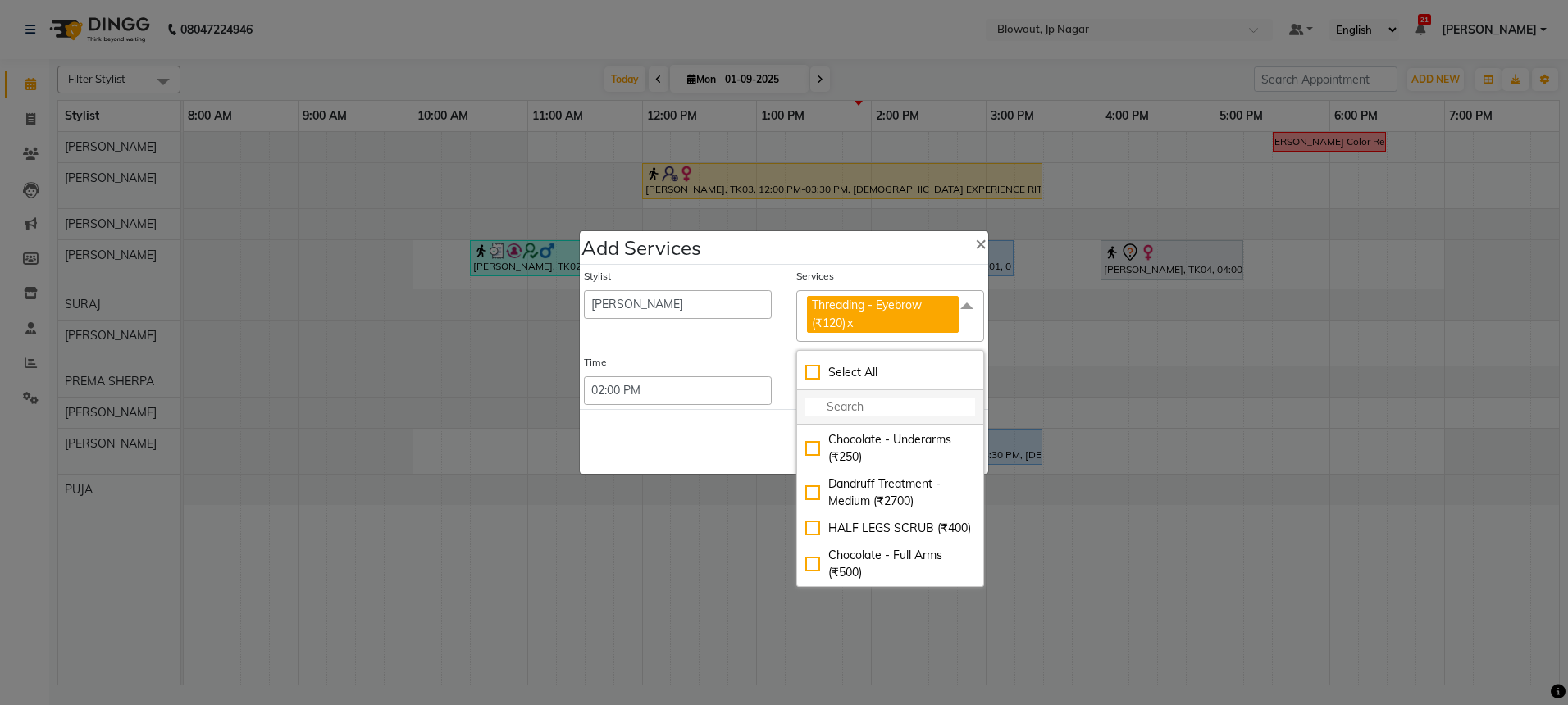
click at [871, 405] on input "multiselect-search" at bounding box center [890, 406] width 169 height 18
type input "under"
click at [868, 487] on div "Peeloff - Underarms (₹400)" at bounding box center [890, 482] width 169 height 18
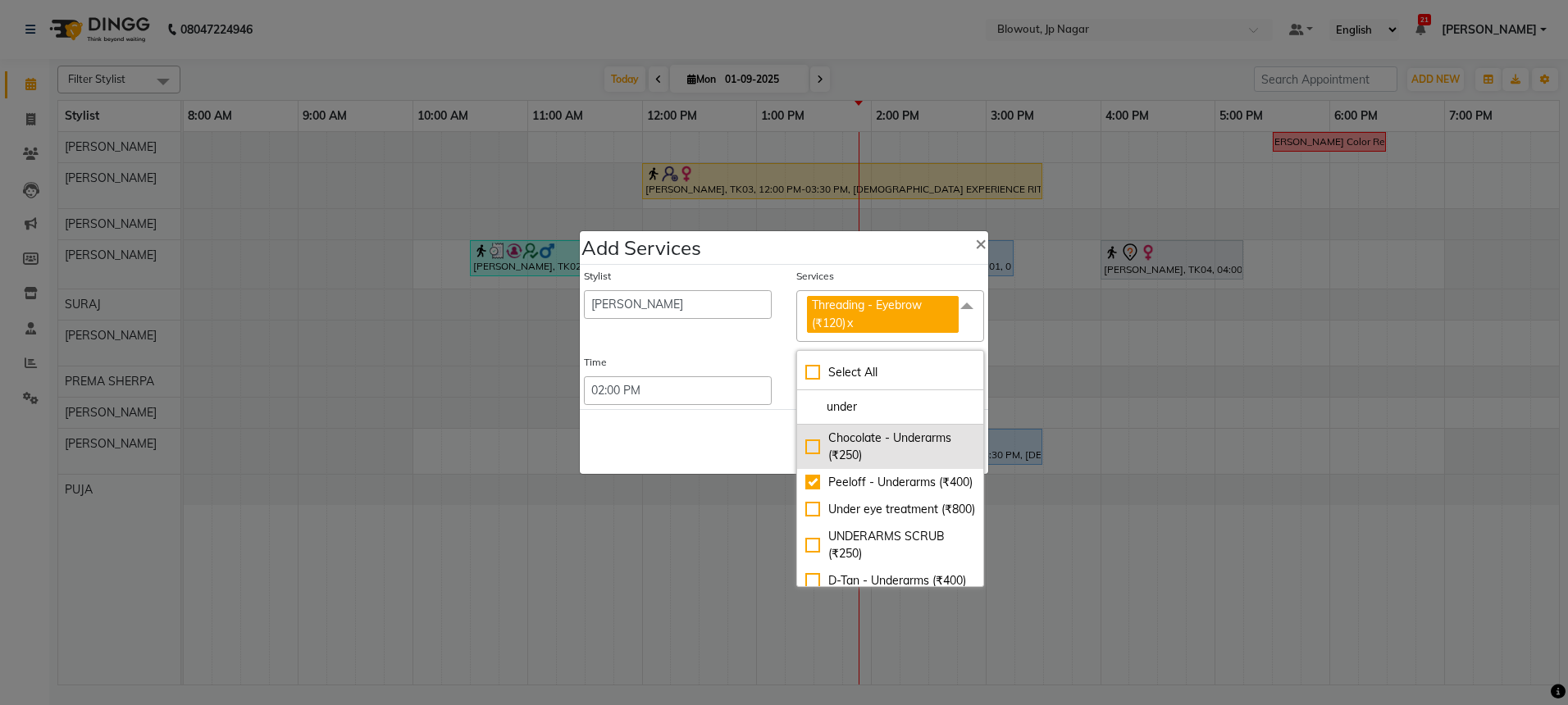
checkbox input "true"
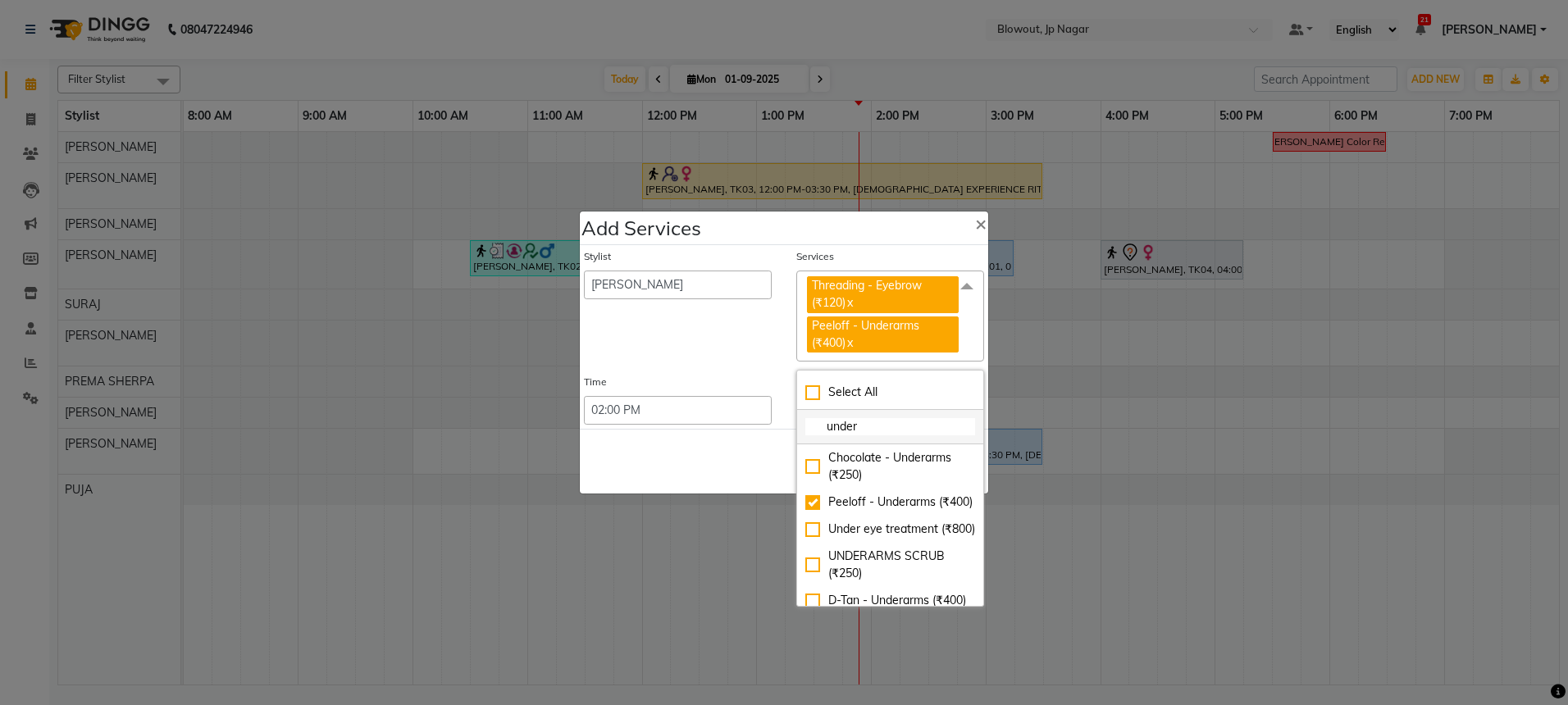
drag, startPoint x: 873, startPoint y: 427, endPoint x: 800, endPoint y: 423, distance: 73.1
click at [800, 423] on li "under" at bounding box center [890, 427] width 186 height 34
type input "full"
click at [882, 468] on div "Waxing - Full Arms (₹600)" at bounding box center [890, 459] width 169 height 18
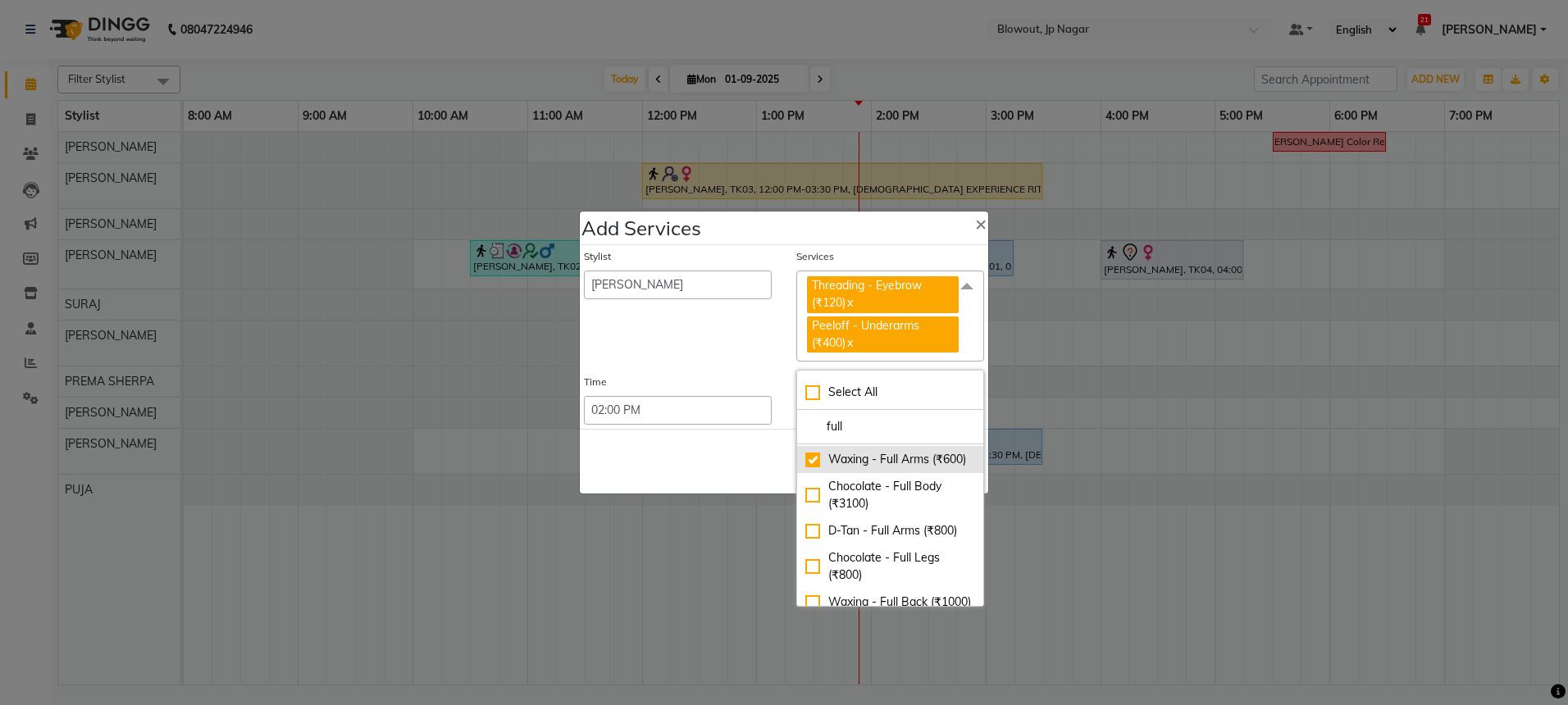
checkbox input "true"
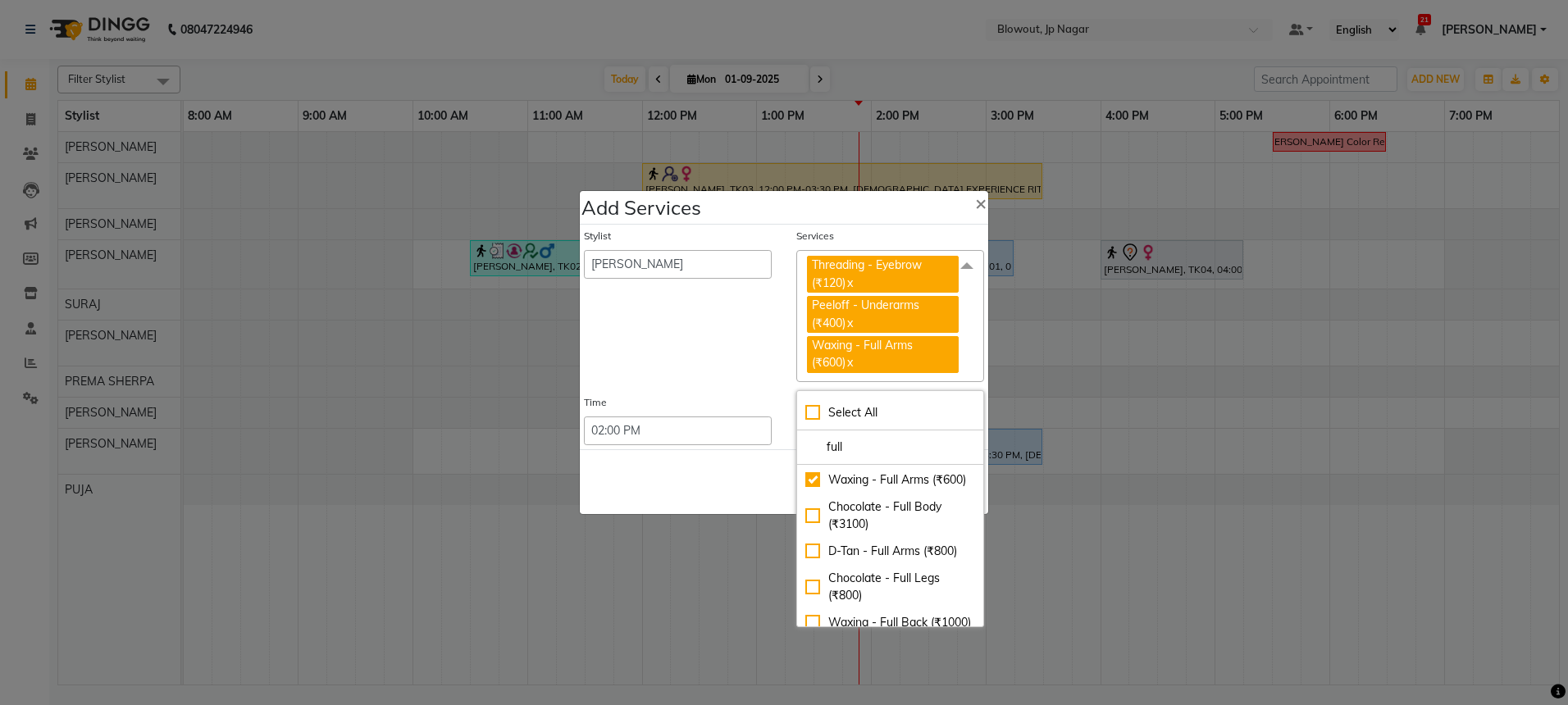
drag, startPoint x: 849, startPoint y: 447, endPoint x: 788, endPoint y: 445, distance: 61.0
click at [788, 445] on div "Stylist BINOD DICKY SHERPA GIRI JITEN JOHN JULIE MALSAWMTLUANGI Malsawmtluanngi…" at bounding box center [784, 336] width 409 height 224
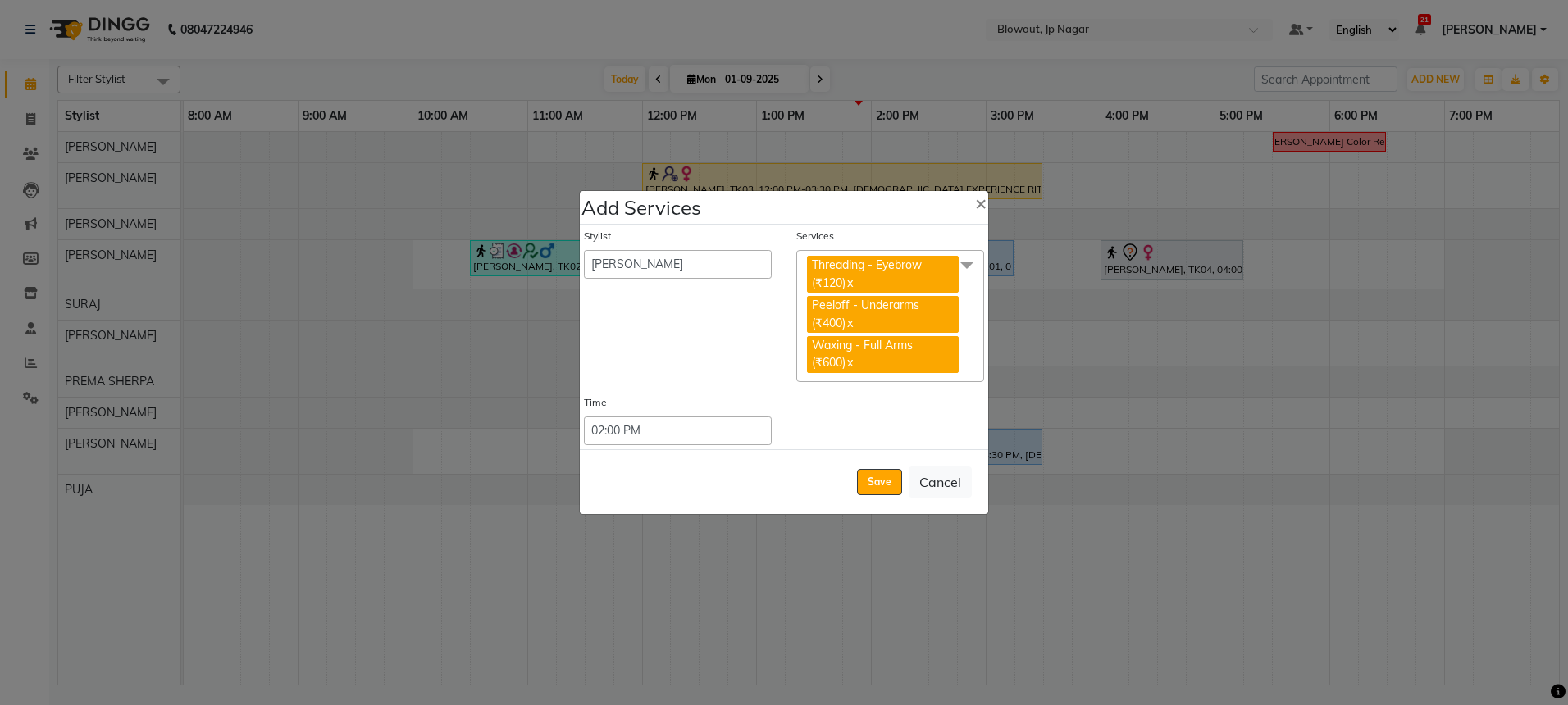
click at [968, 268] on span at bounding box center [966, 265] width 33 height 31
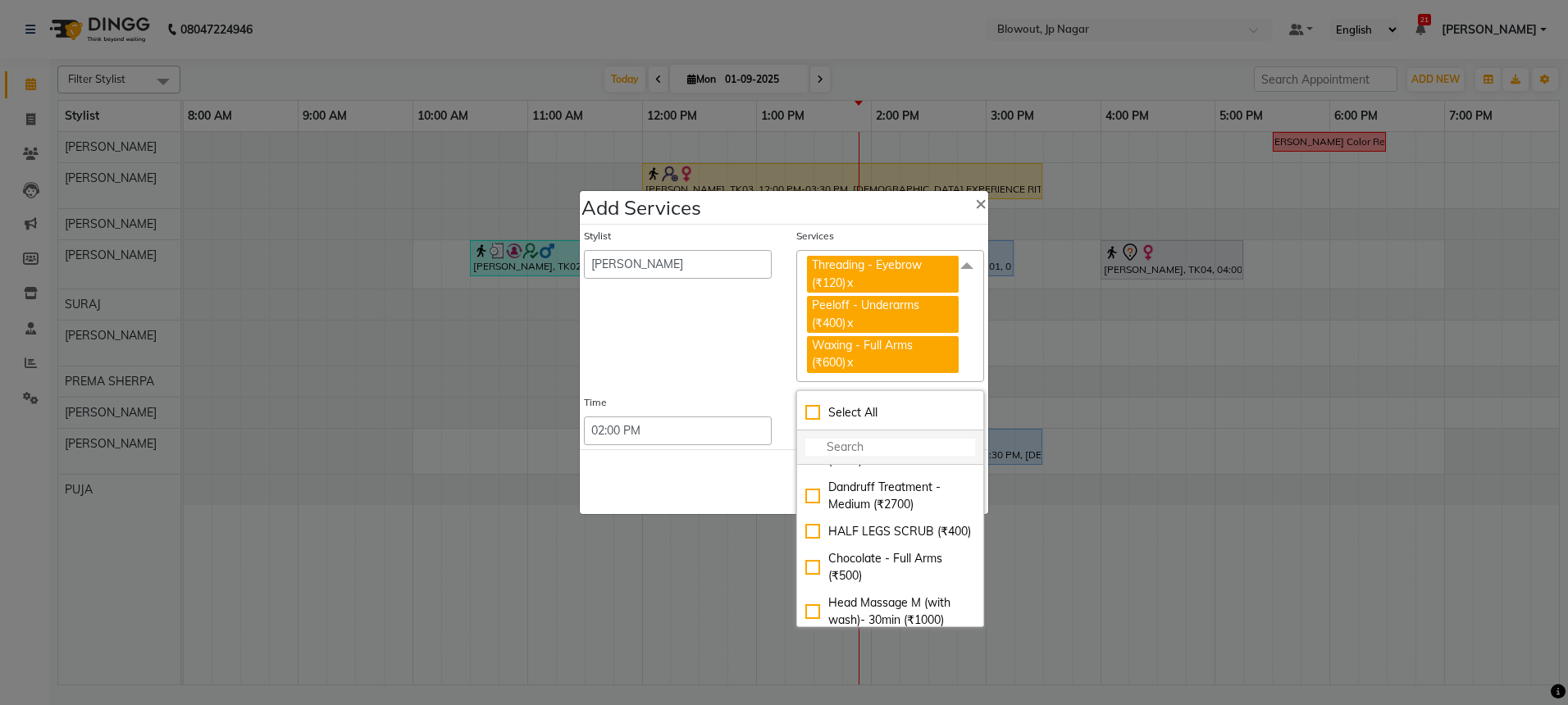
click at [863, 444] on input "multiselect-search" at bounding box center [890, 446] width 169 height 18
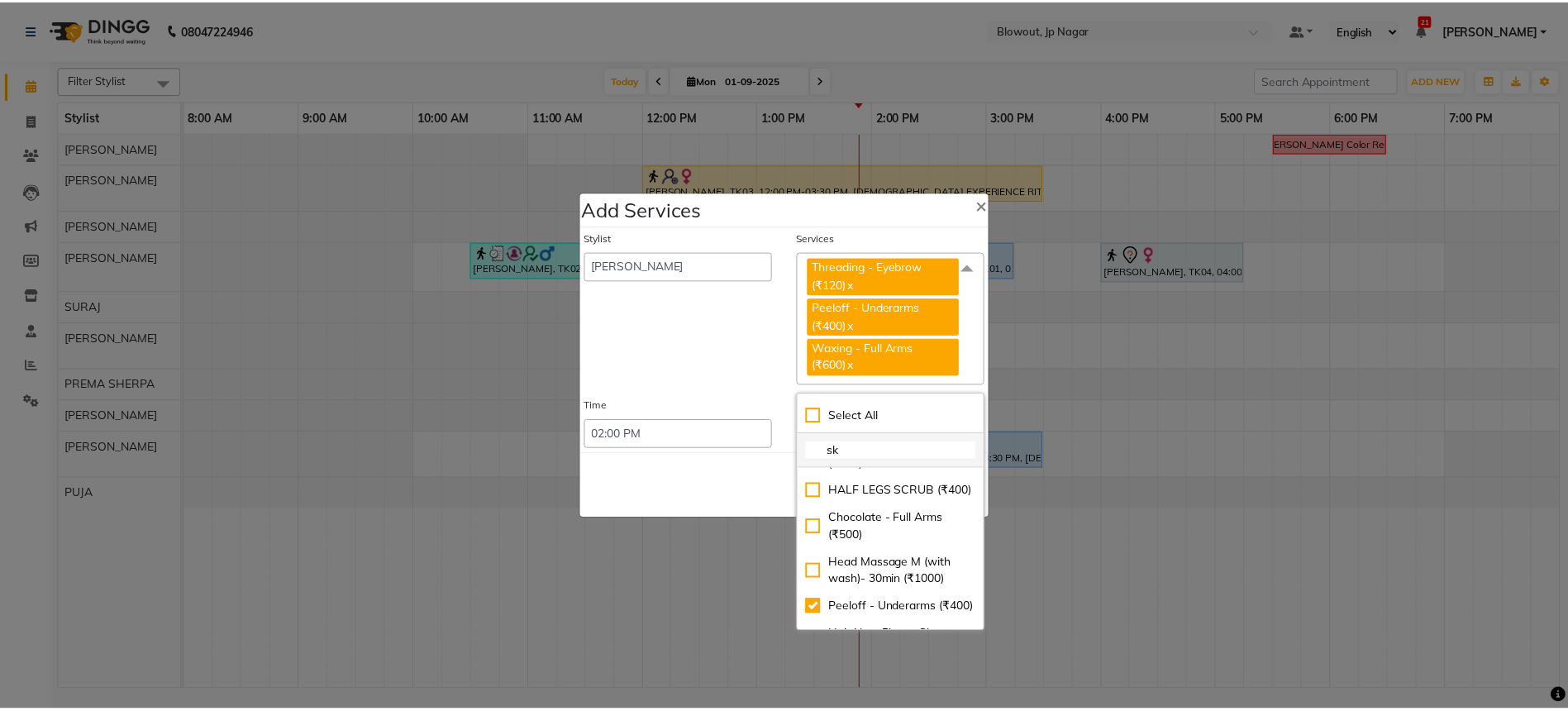
scroll to position [0, 0]
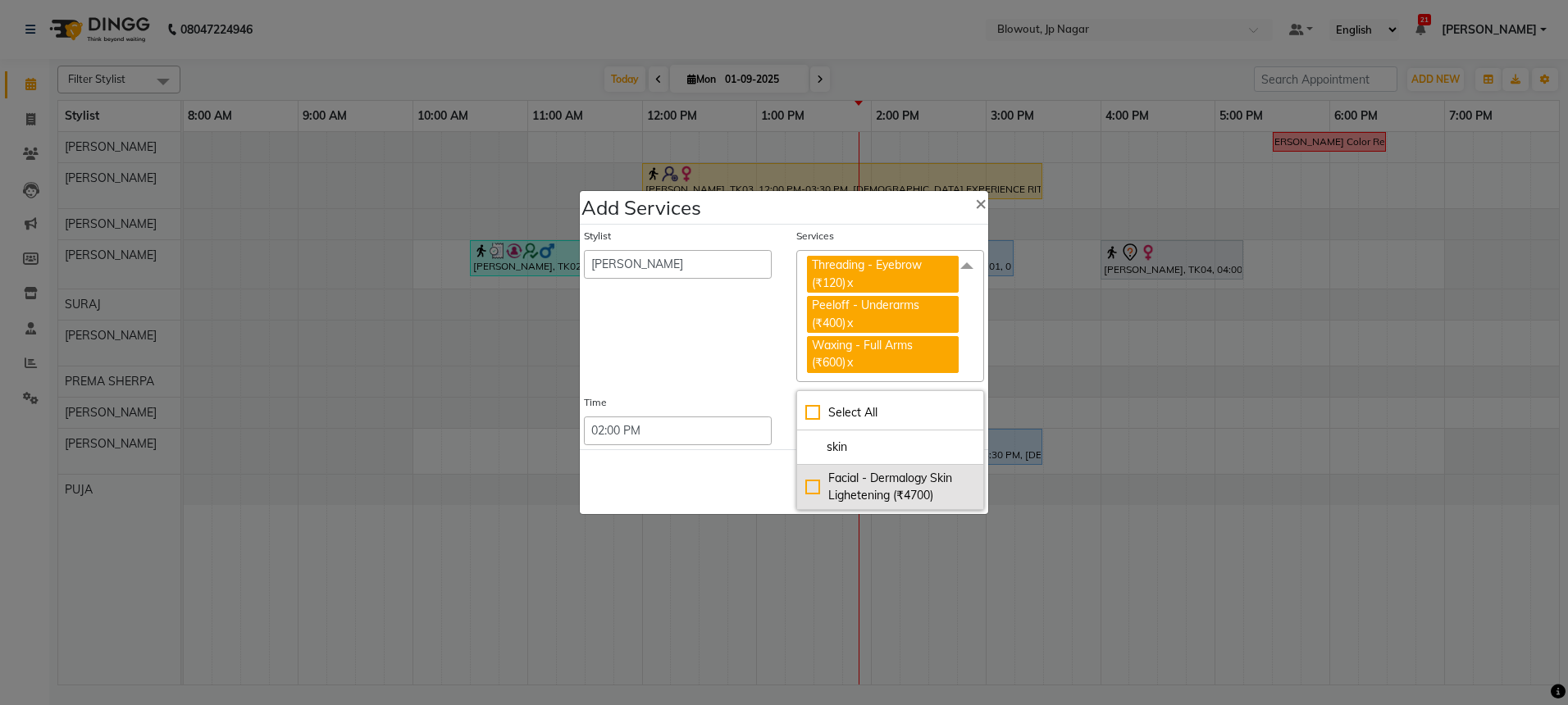
type input "skin"
click at [892, 486] on div "Facial - Dermalogy Skin Lighetening (₹4700)" at bounding box center [890, 486] width 169 height 34
checkbox input "true"
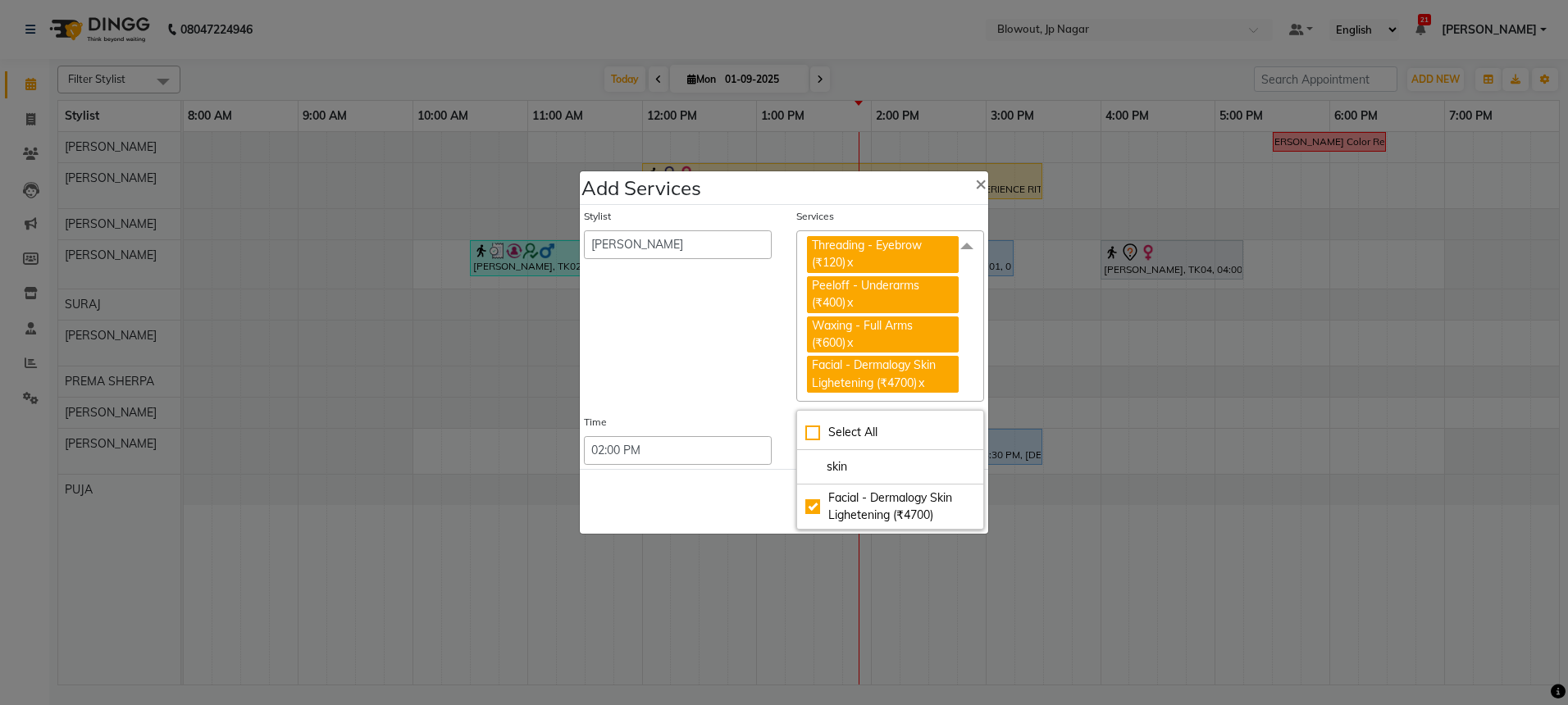
click at [762, 381] on div "Stylist BINOD DICKY SHERPA GIRI JITEN JOHN JULIE MALSAWMTLUANGI Malsawmtluanngi…" at bounding box center [677, 305] width 212 height 193
click at [884, 493] on button "Save" at bounding box center [879, 501] width 45 height 26
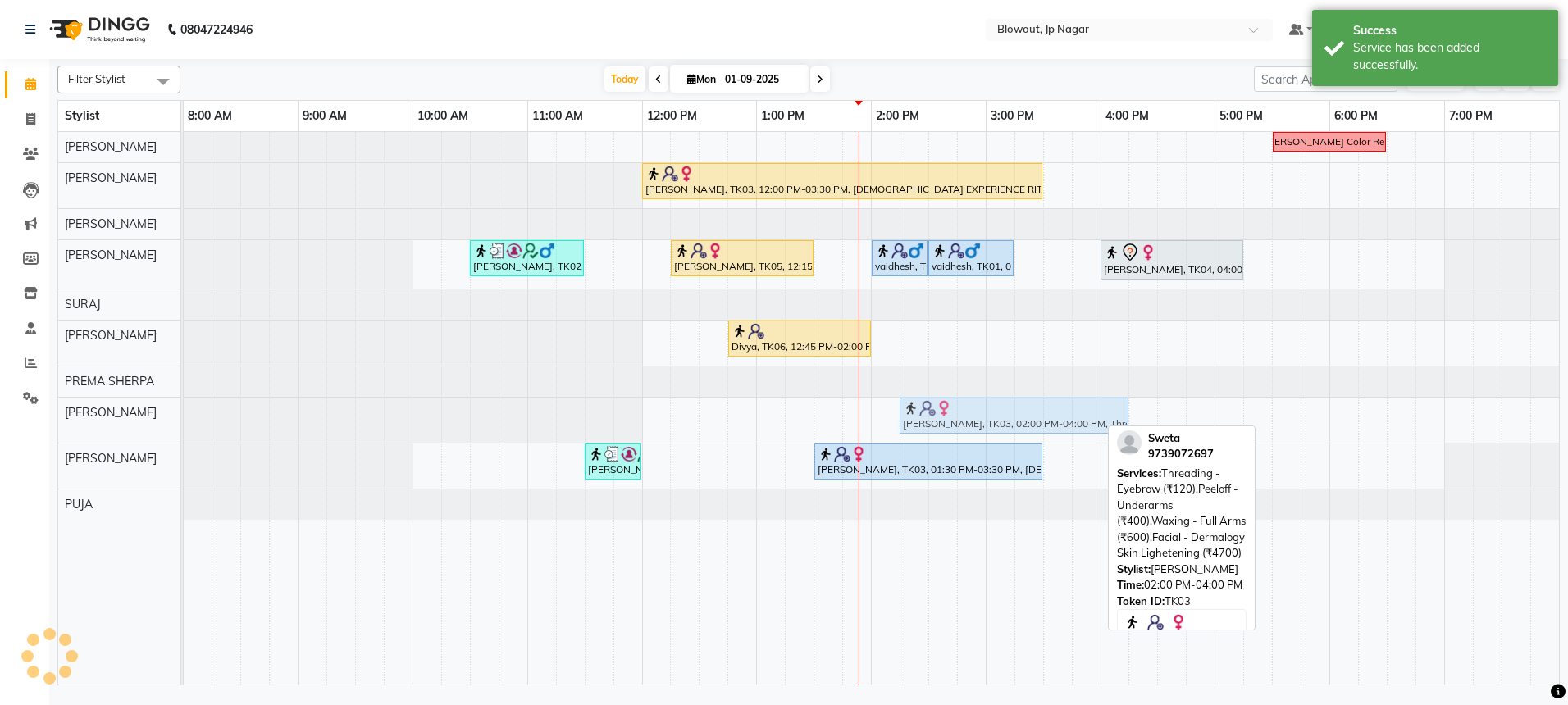
click at [183, 422] on div "Sweta, TK03, 02:00 PM-04:00 PM, Threading - Eyebrow (₹120),Peeloff - Underarms …" at bounding box center [183, 419] width 0 height 45
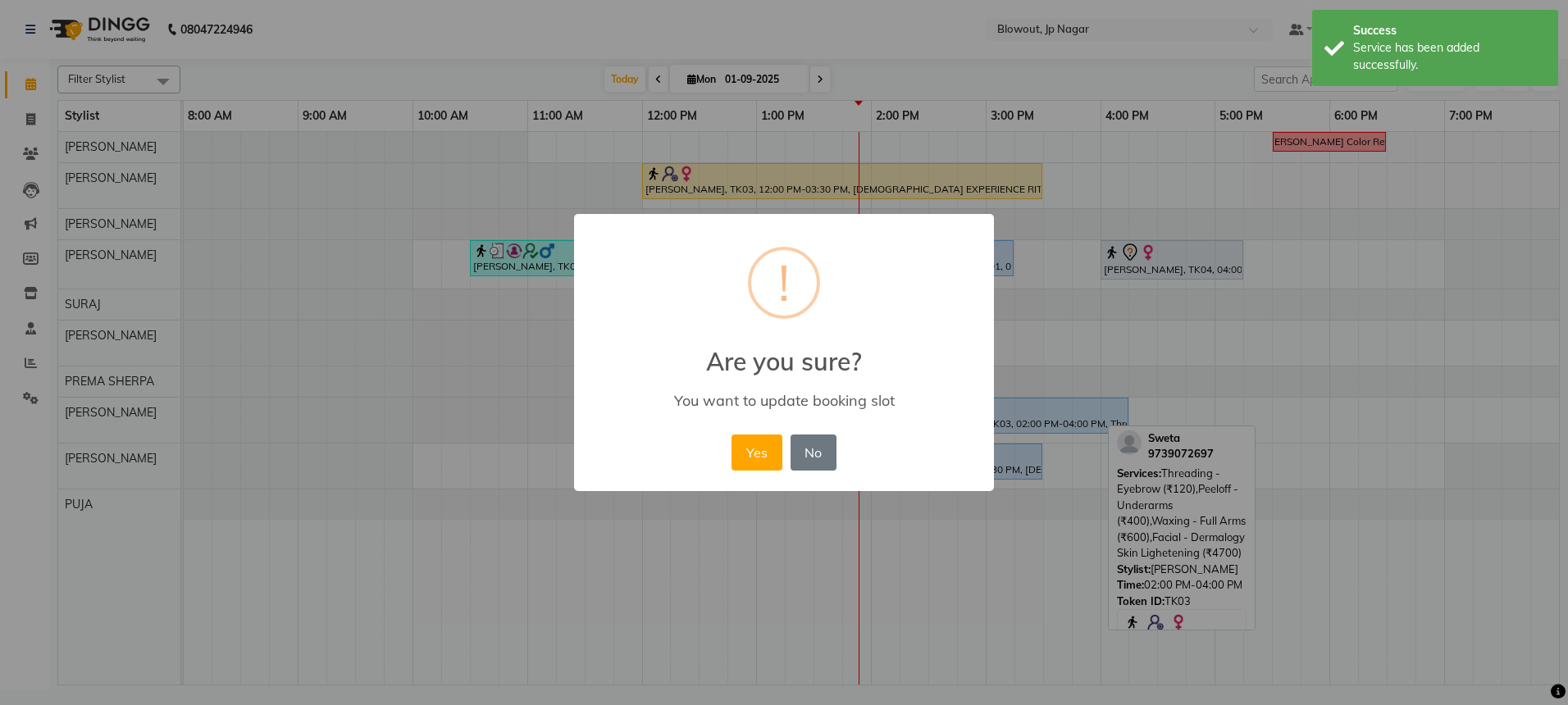
click at [717, 451] on div "× ! Are you sure? You want to update booking slot Yes No No" at bounding box center [784, 352] width 420 height 277
click at [748, 451] on button "Yes" at bounding box center [757, 452] width 50 height 36
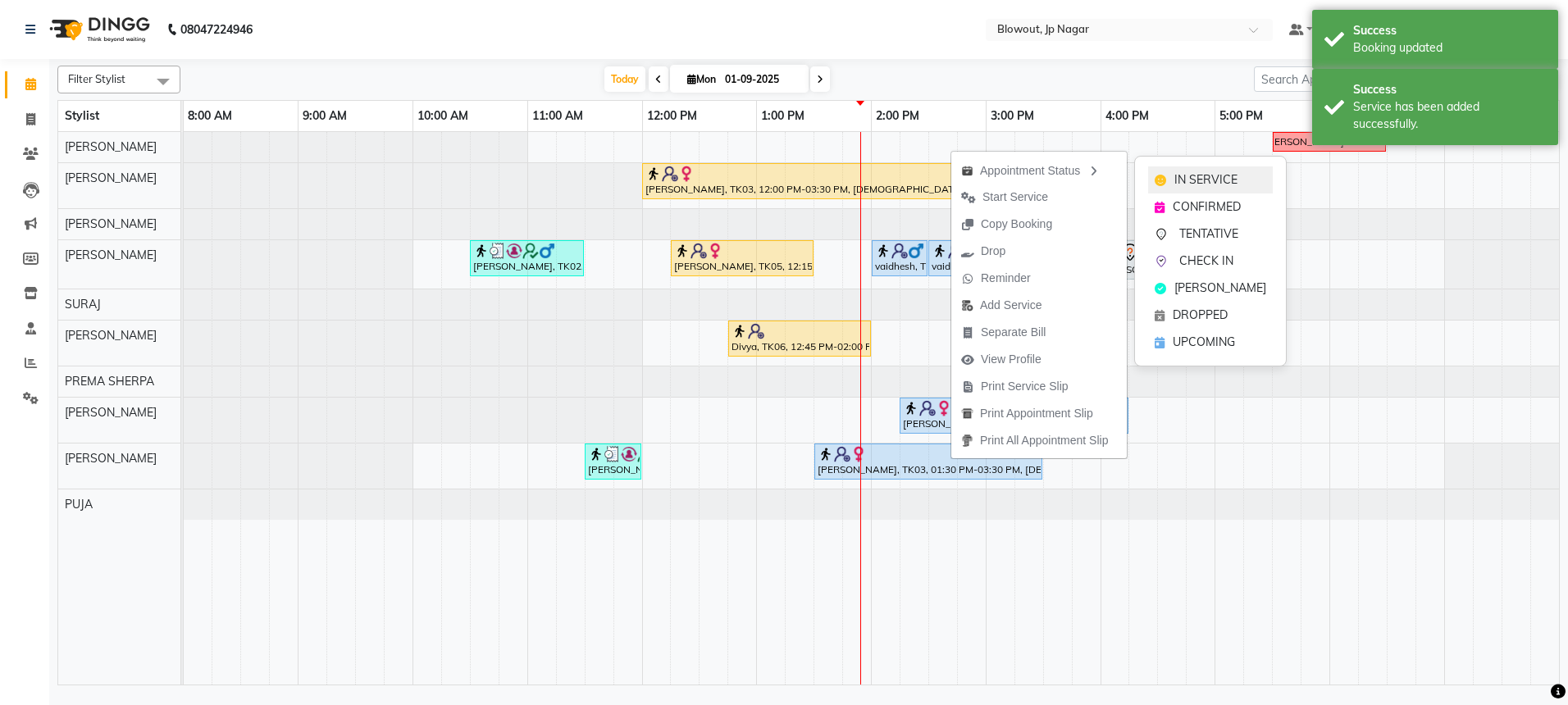
click at [1150, 176] on div "IN SERVICE" at bounding box center [1211, 180] width 125 height 27
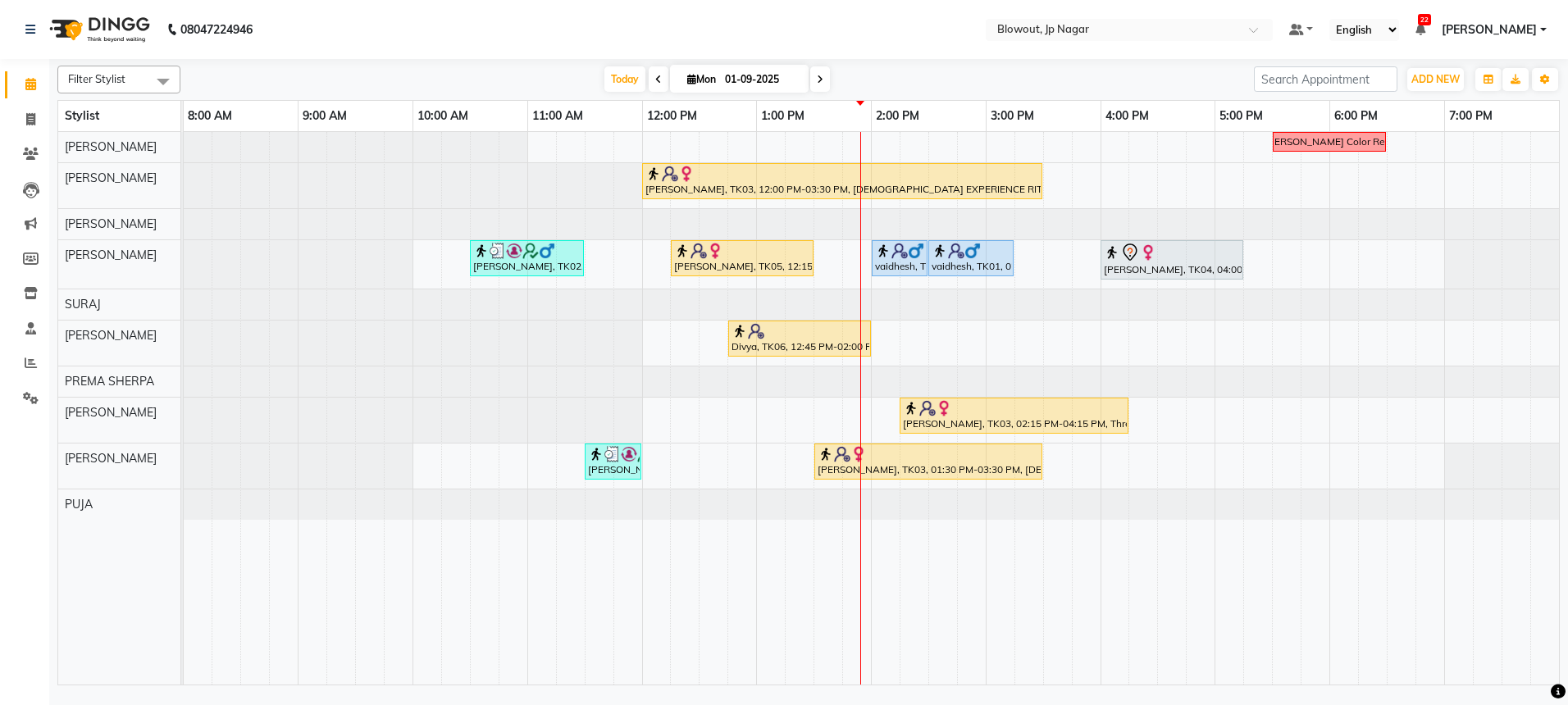
click at [821, 327] on div at bounding box center [799, 331] width 136 height 17
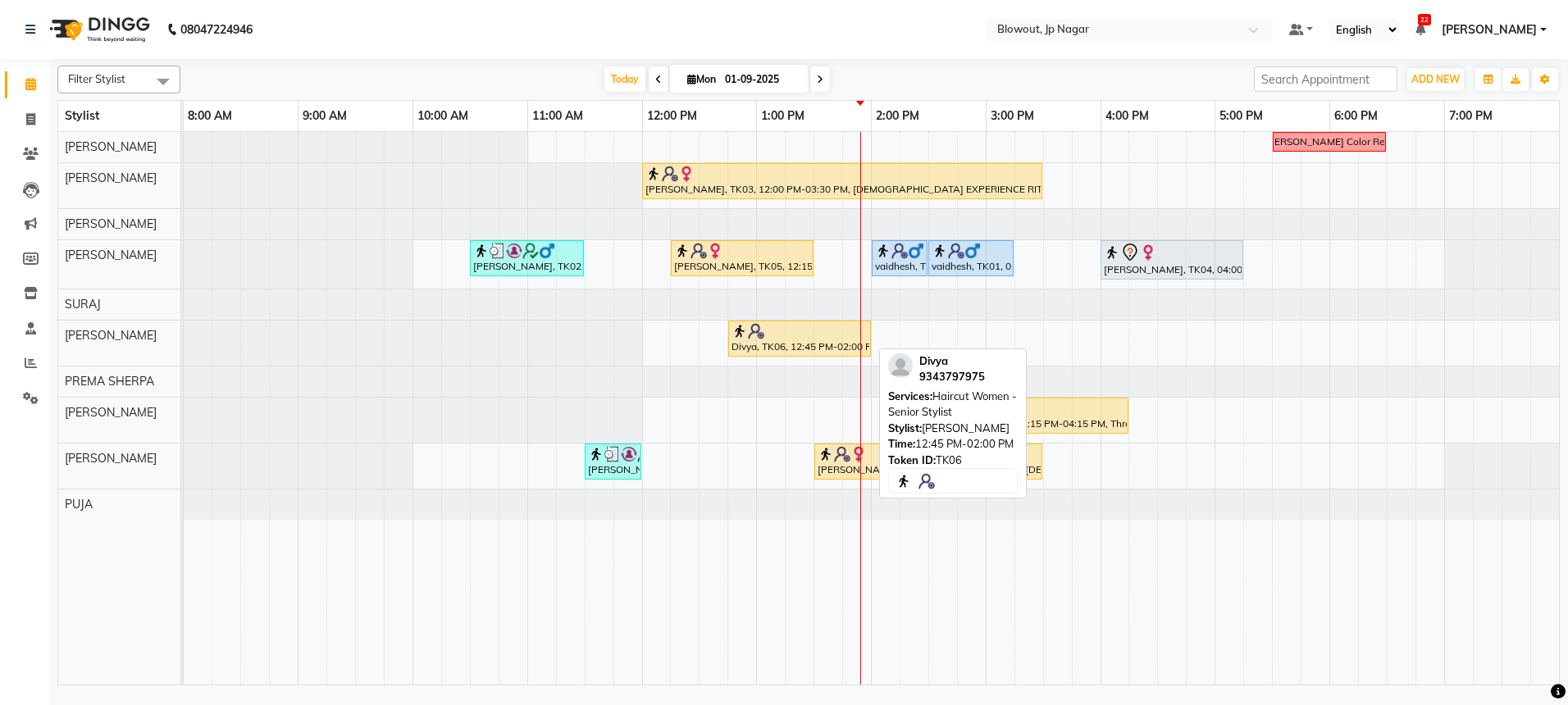
click at [823, 340] on div "Divya, TK06, 12:45 PM-02:00 PM, Haircut Women - Senior Stylist" at bounding box center [799, 338] width 140 height 31
select select "1"
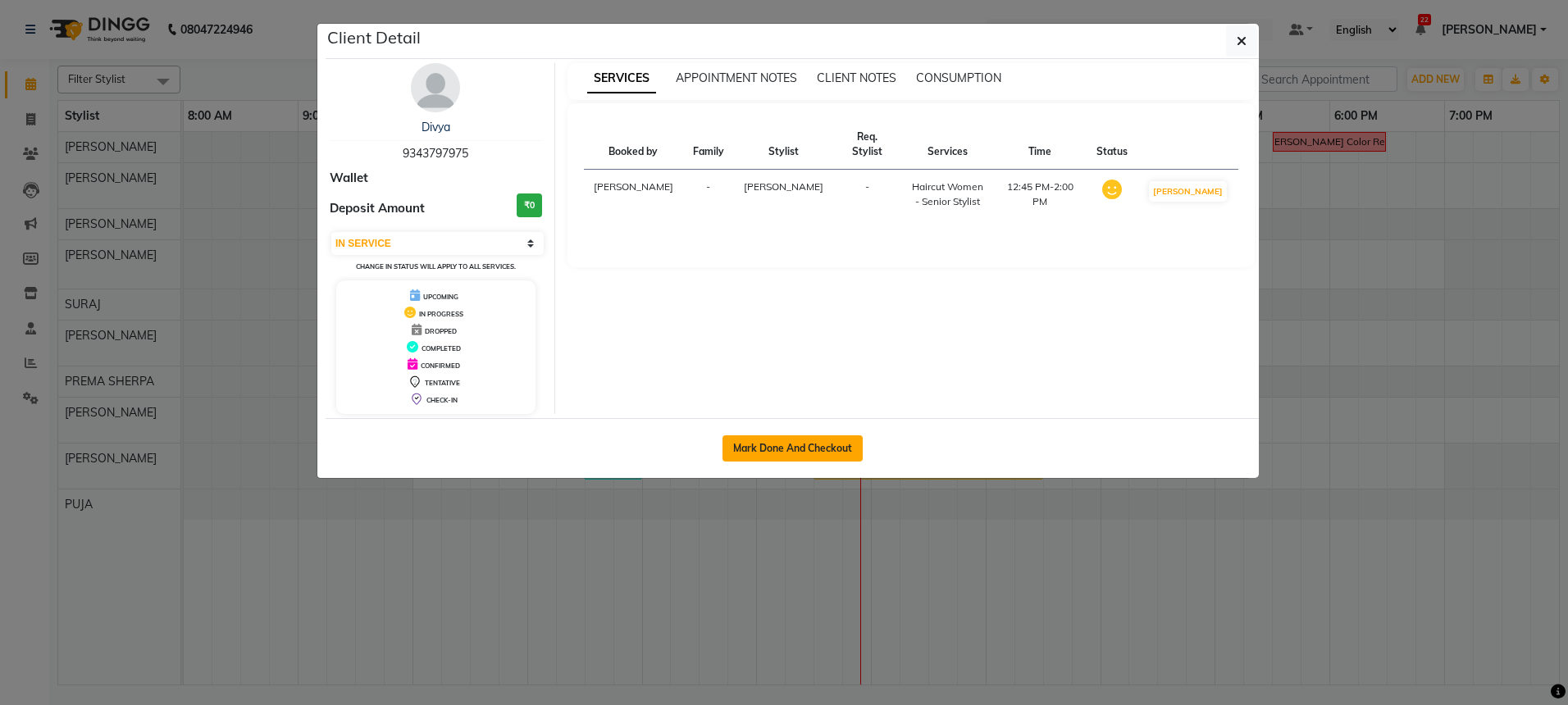
click at [817, 441] on button "Mark Done And Checkout" at bounding box center [792, 448] width 141 height 26
select select "service"
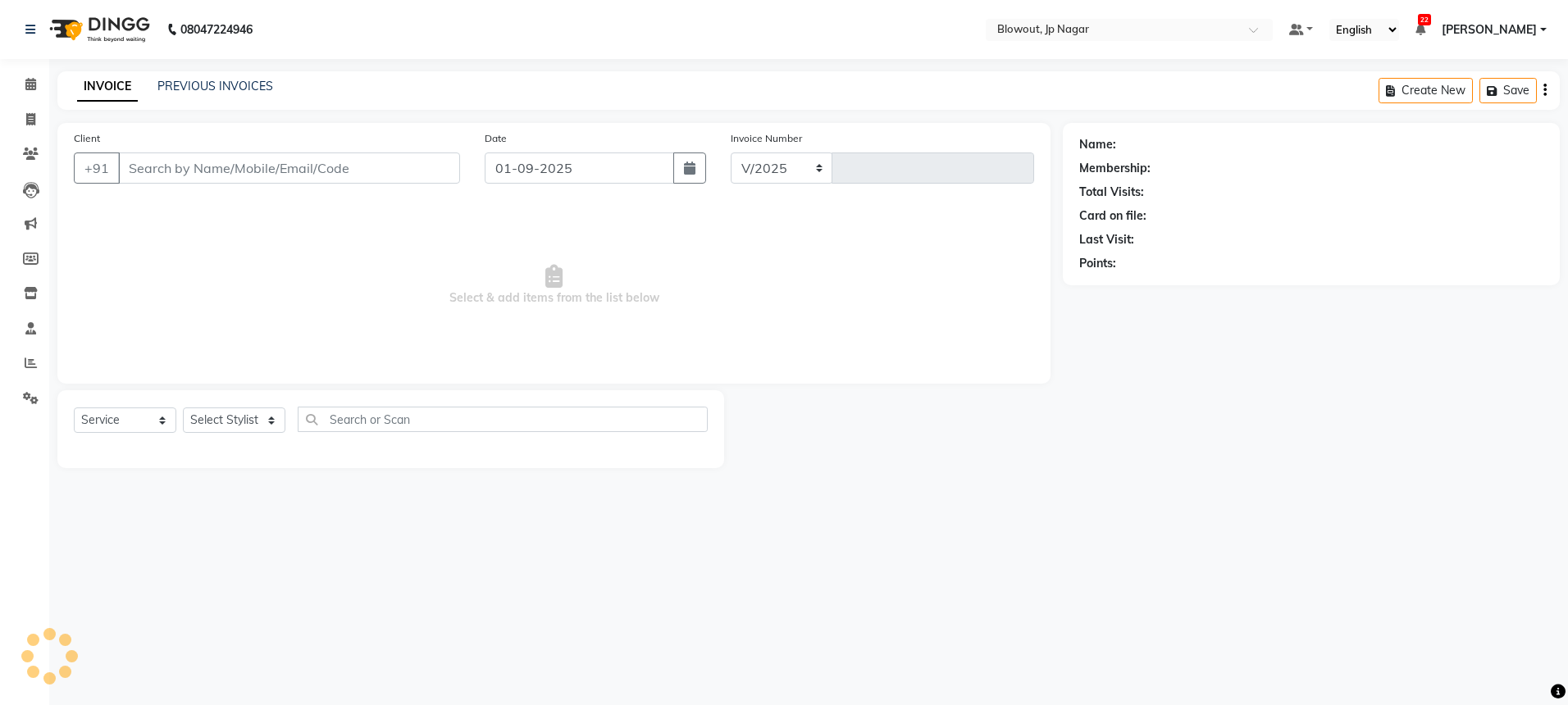
select select "6261"
type input "2425"
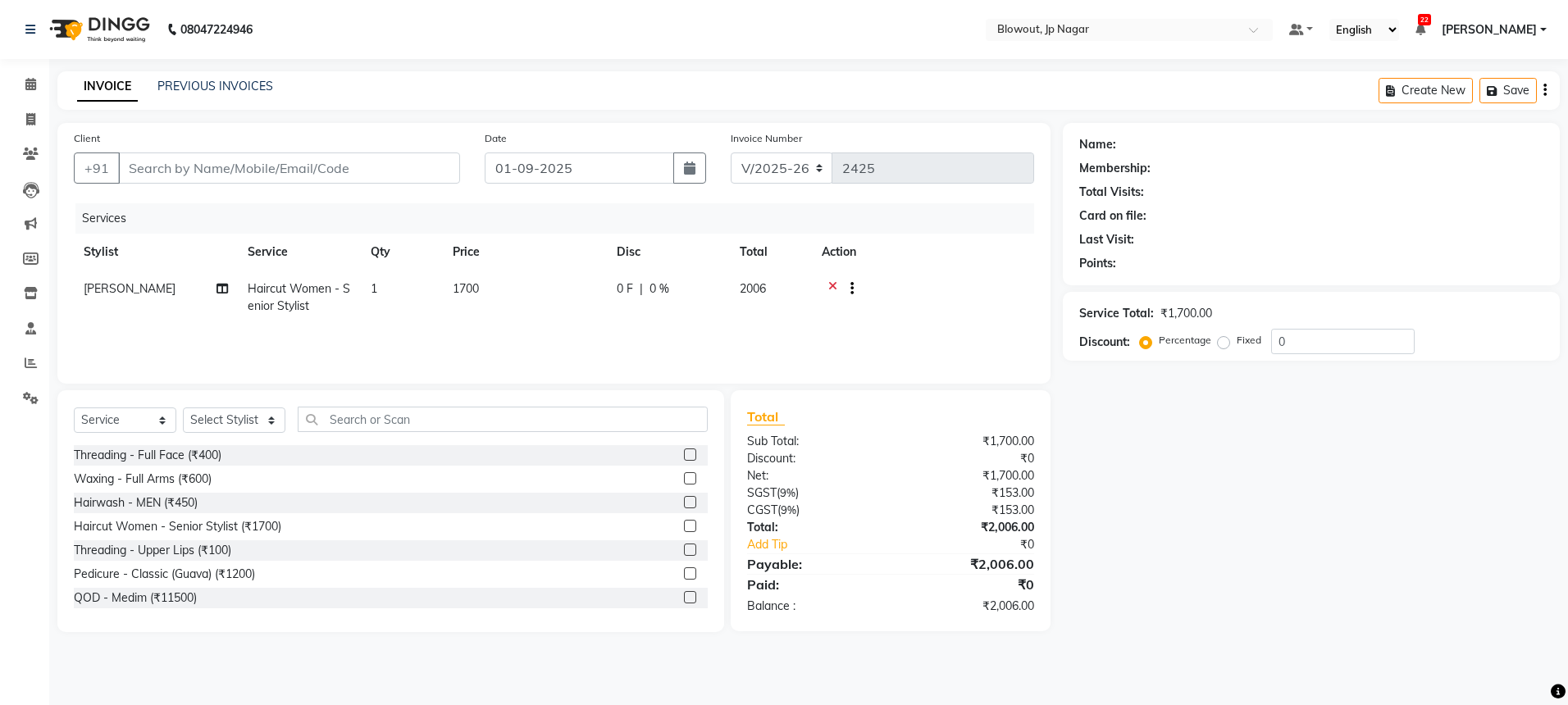
type input "9343797975"
select select "60456"
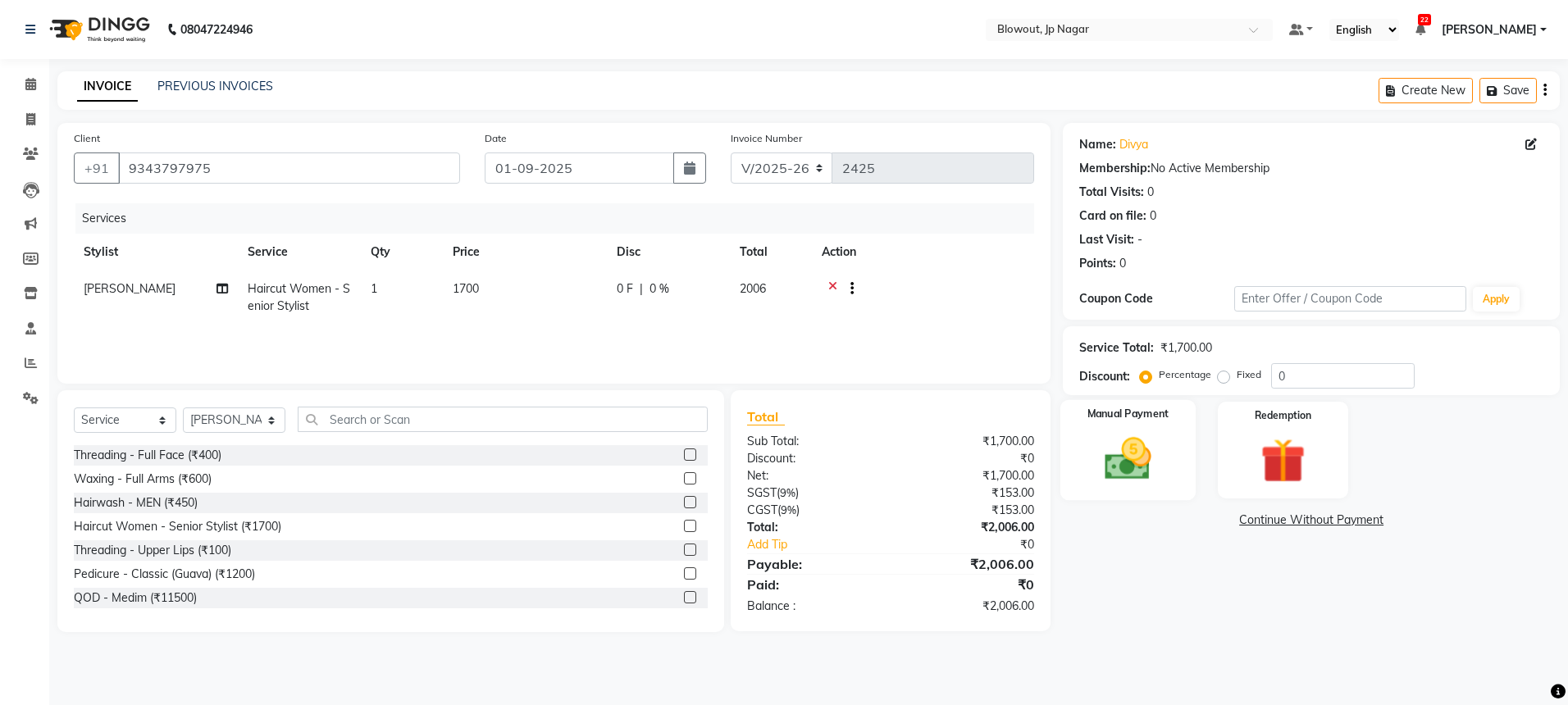
click at [1124, 491] on div "Manual Payment" at bounding box center [1127, 450] width 135 height 100
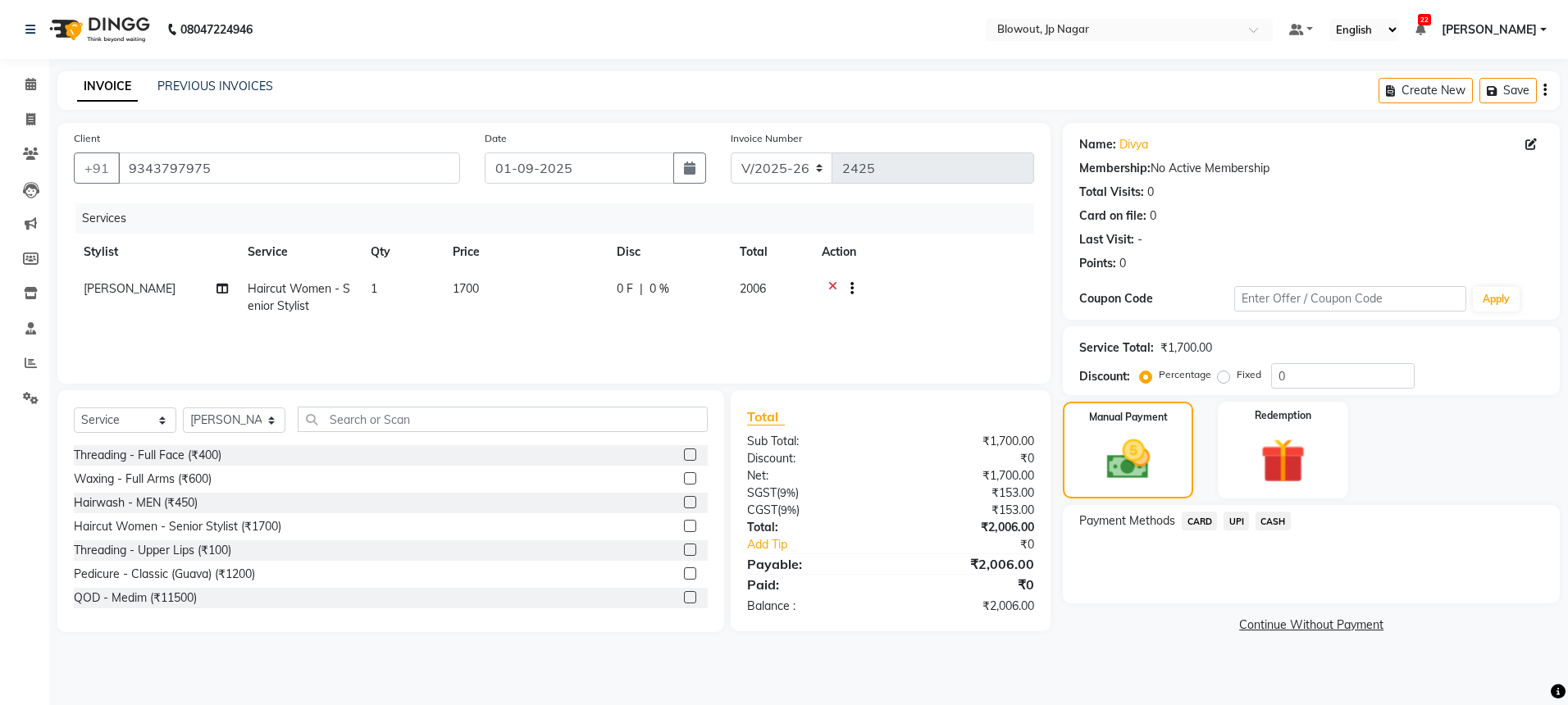
click at [1241, 522] on span "UPI" at bounding box center [1236, 521] width 25 height 19
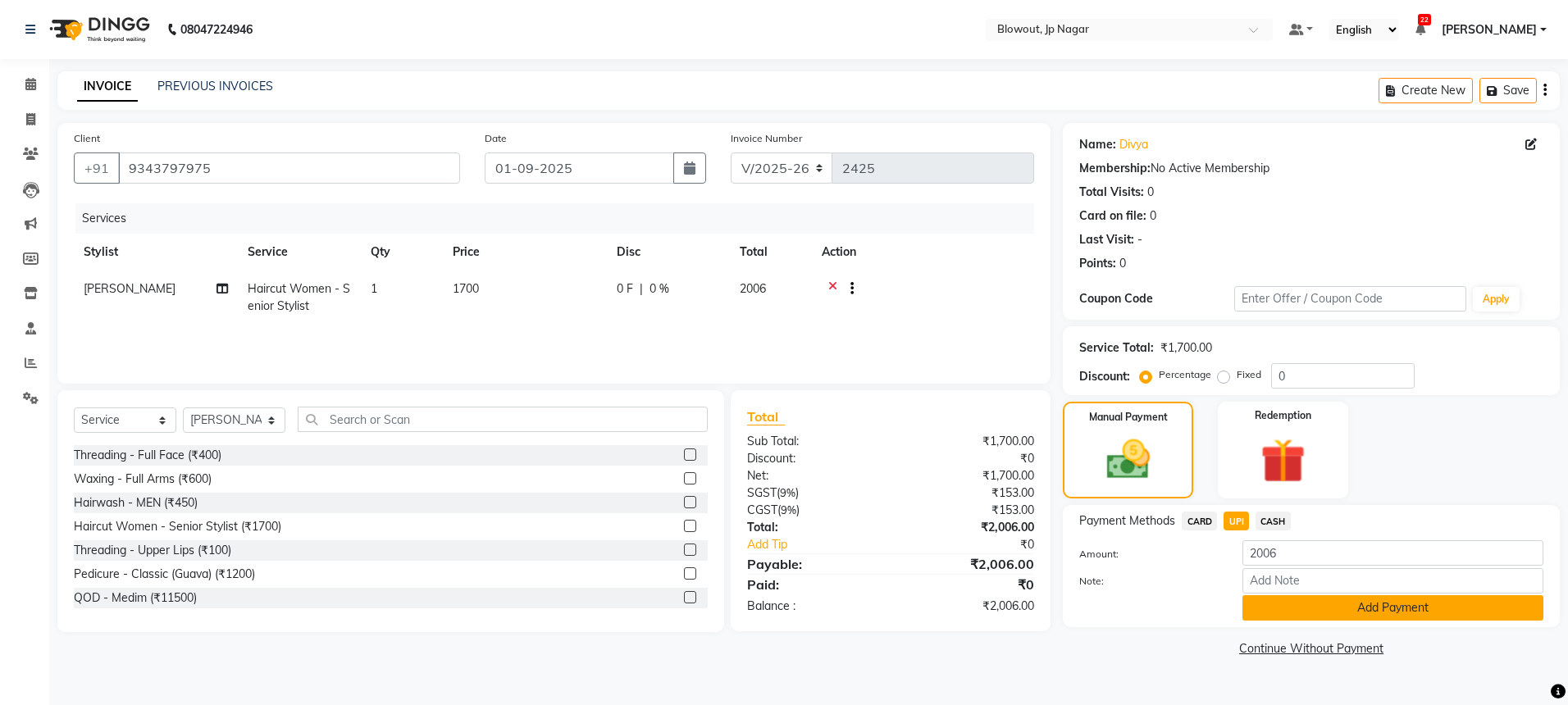
click at [1333, 601] on button "Add Payment" at bounding box center [1392, 607] width 301 height 25
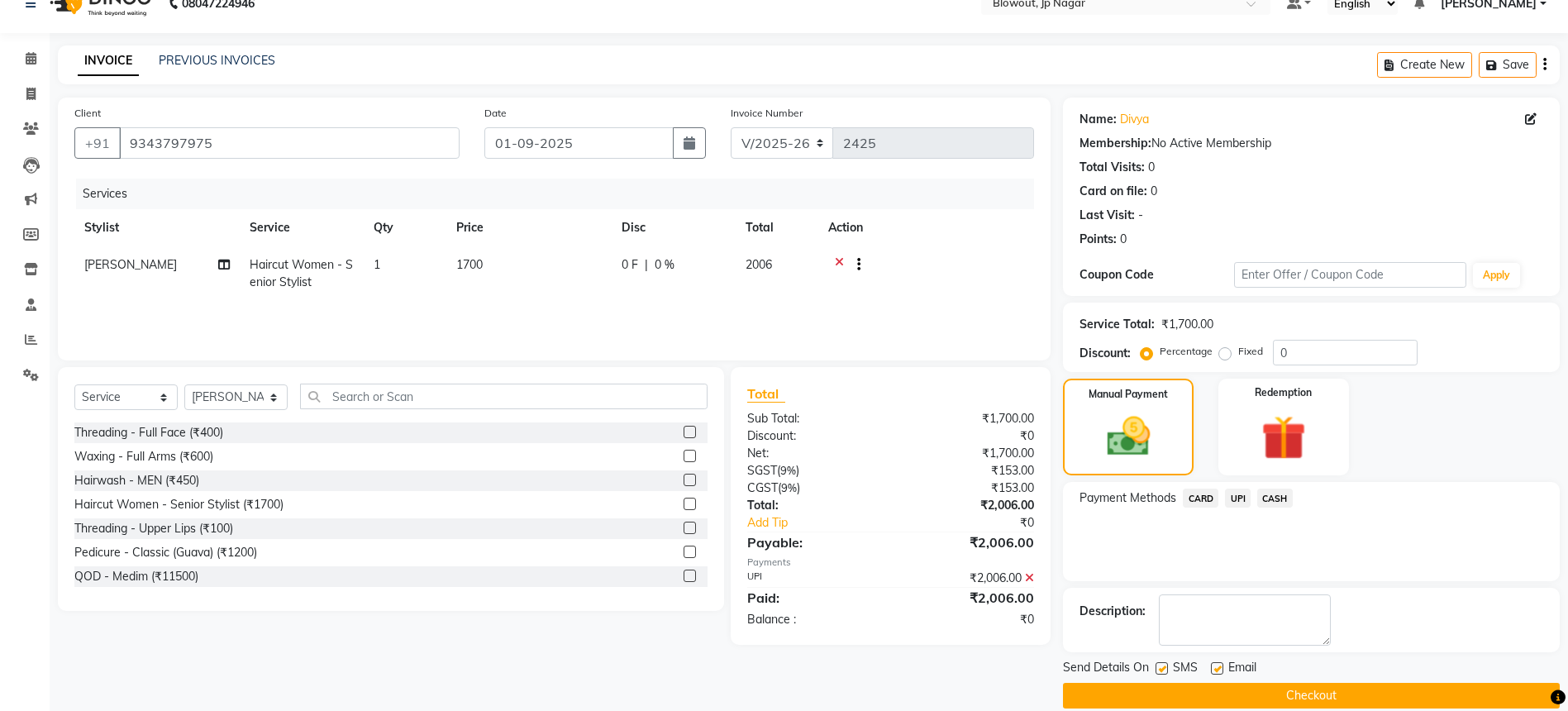
scroll to position [49, 0]
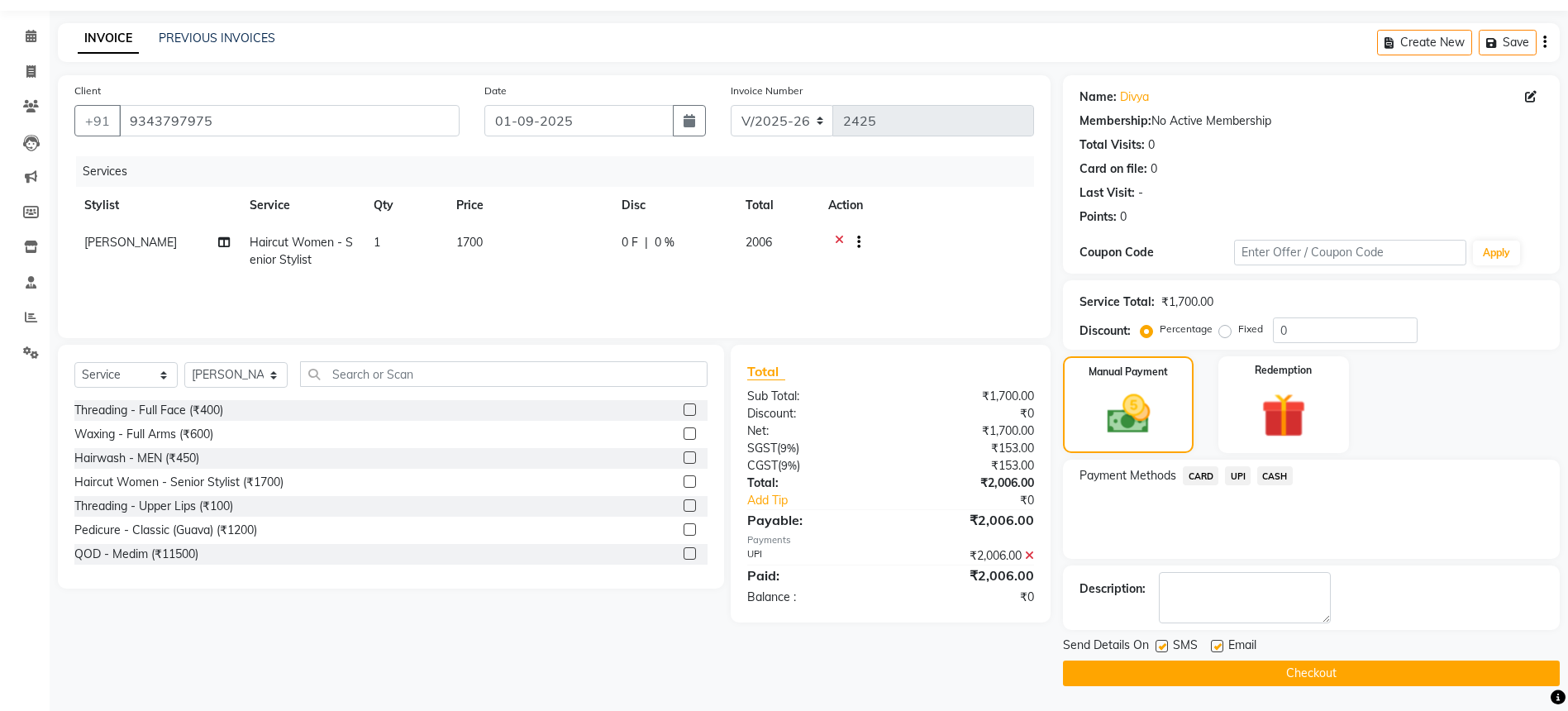
click at [1335, 668] on button "Checkout" at bounding box center [1312, 673] width 497 height 25
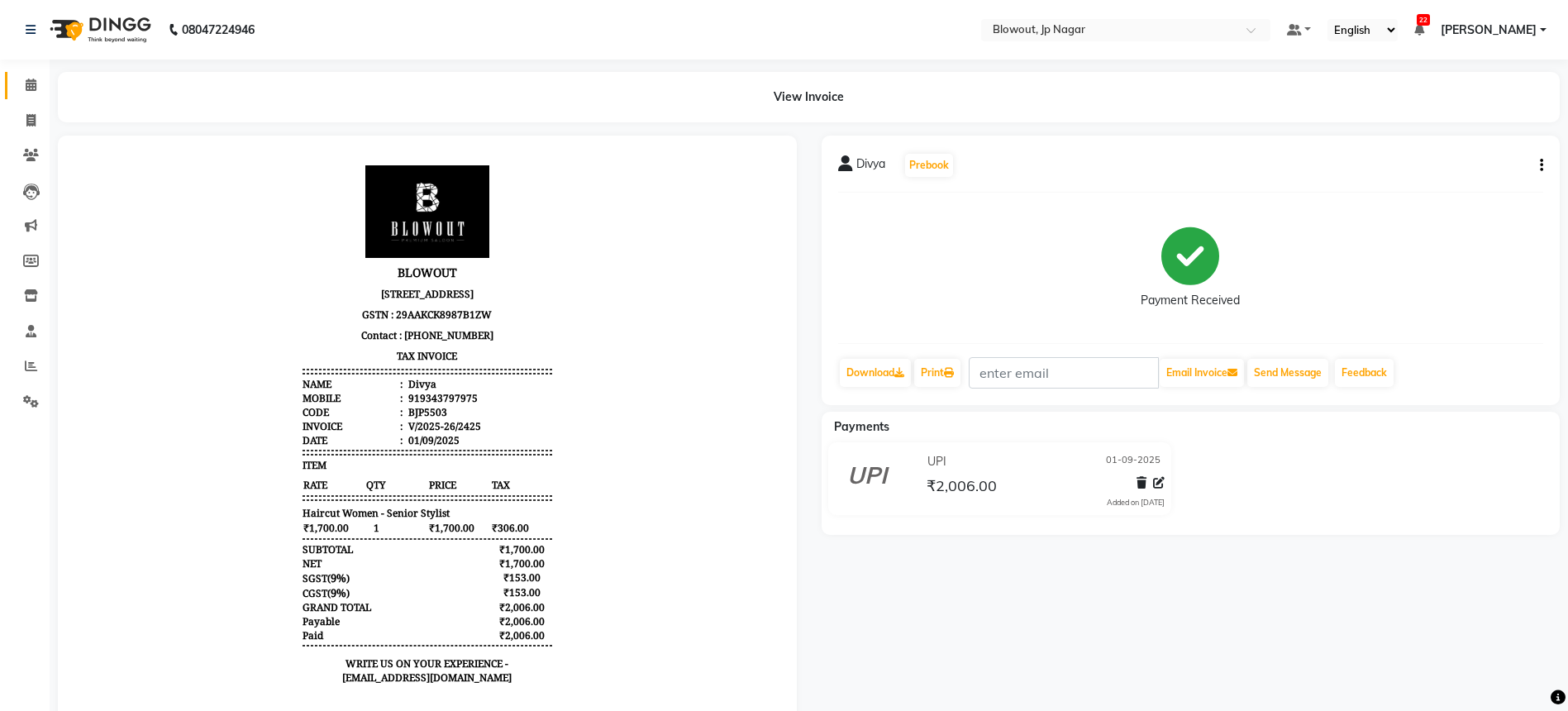
click at [13, 81] on link "Calendar" at bounding box center [24, 85] width 39 height 27
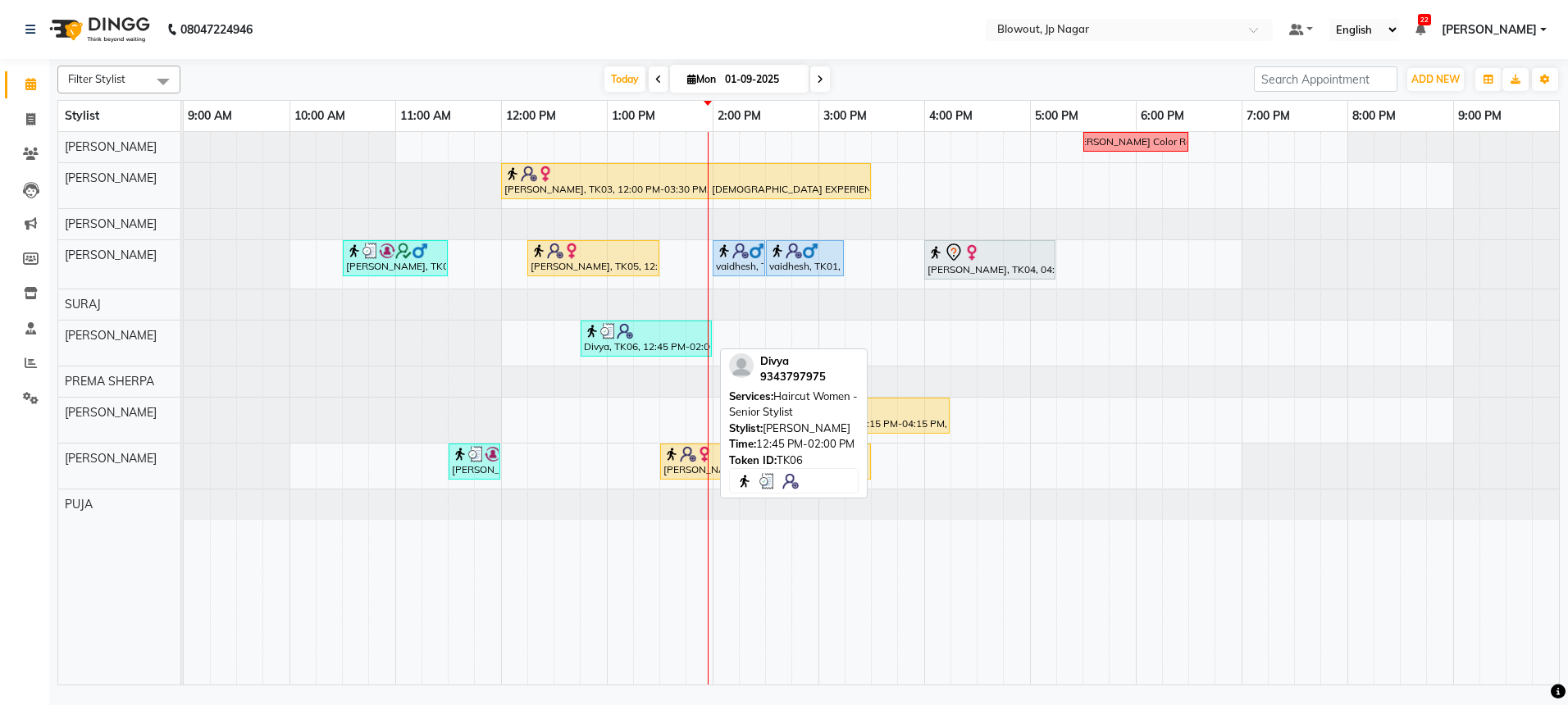
click at [625, 335] on img at bounding box center [625, 331] width 17 height 17
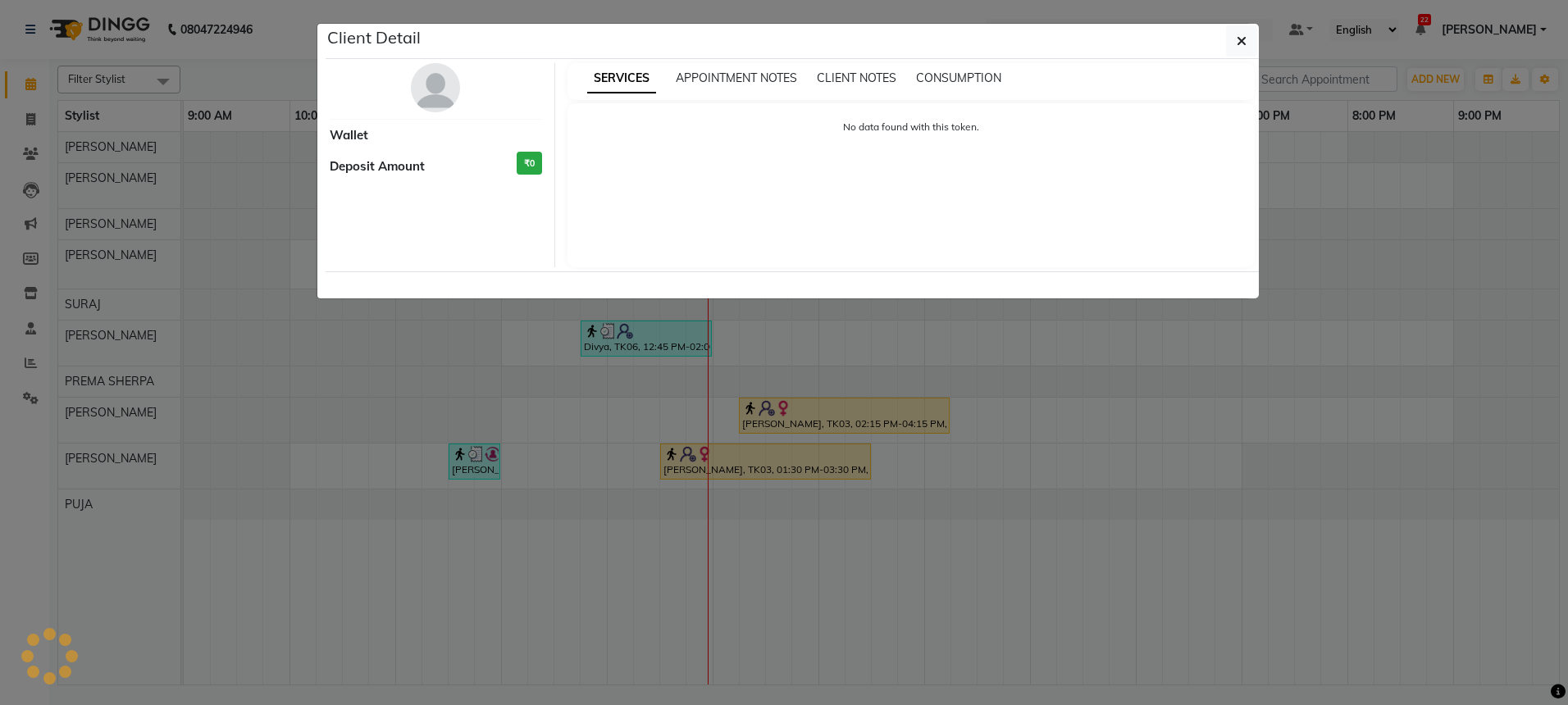
select select "3"
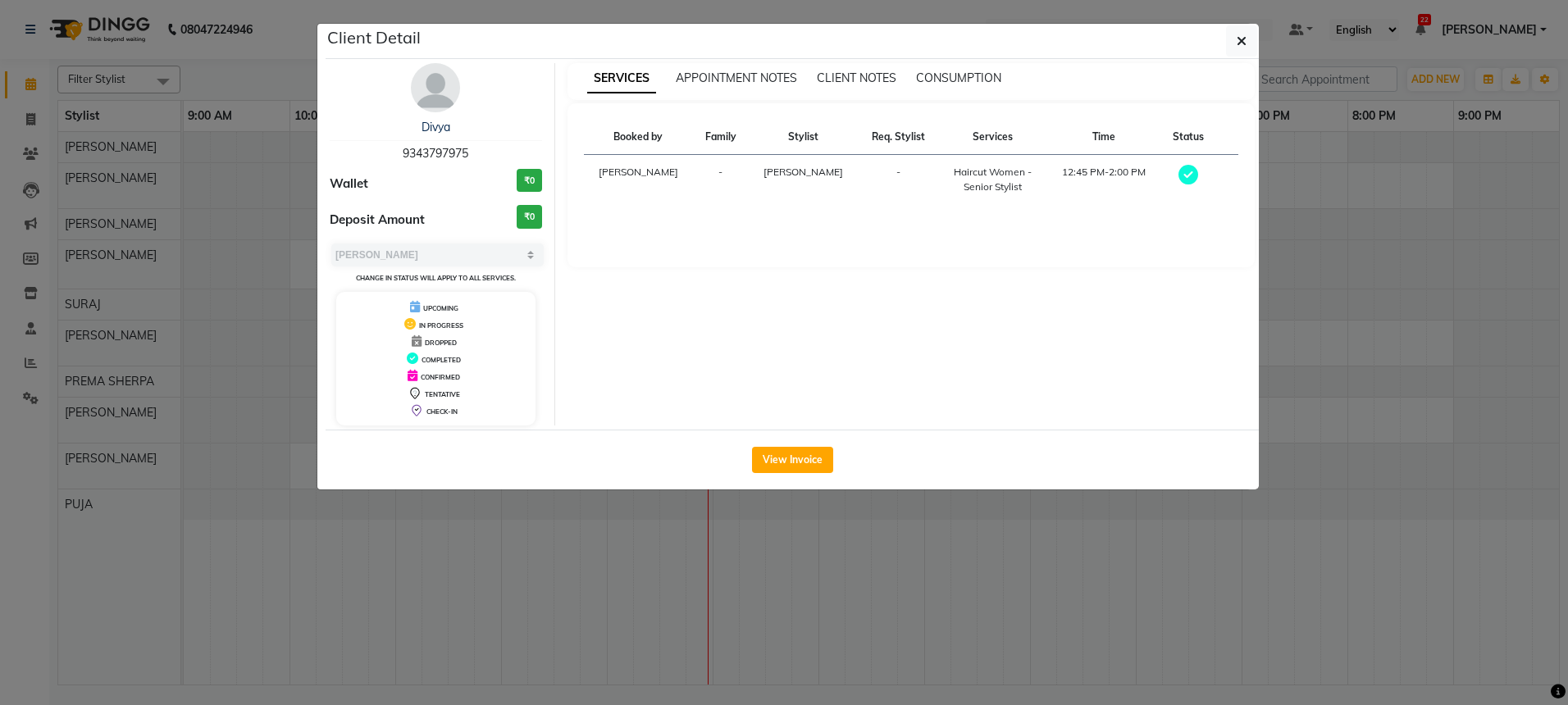
click at [431, 95] on img at bounding box center [435, 87] width 49 height 49
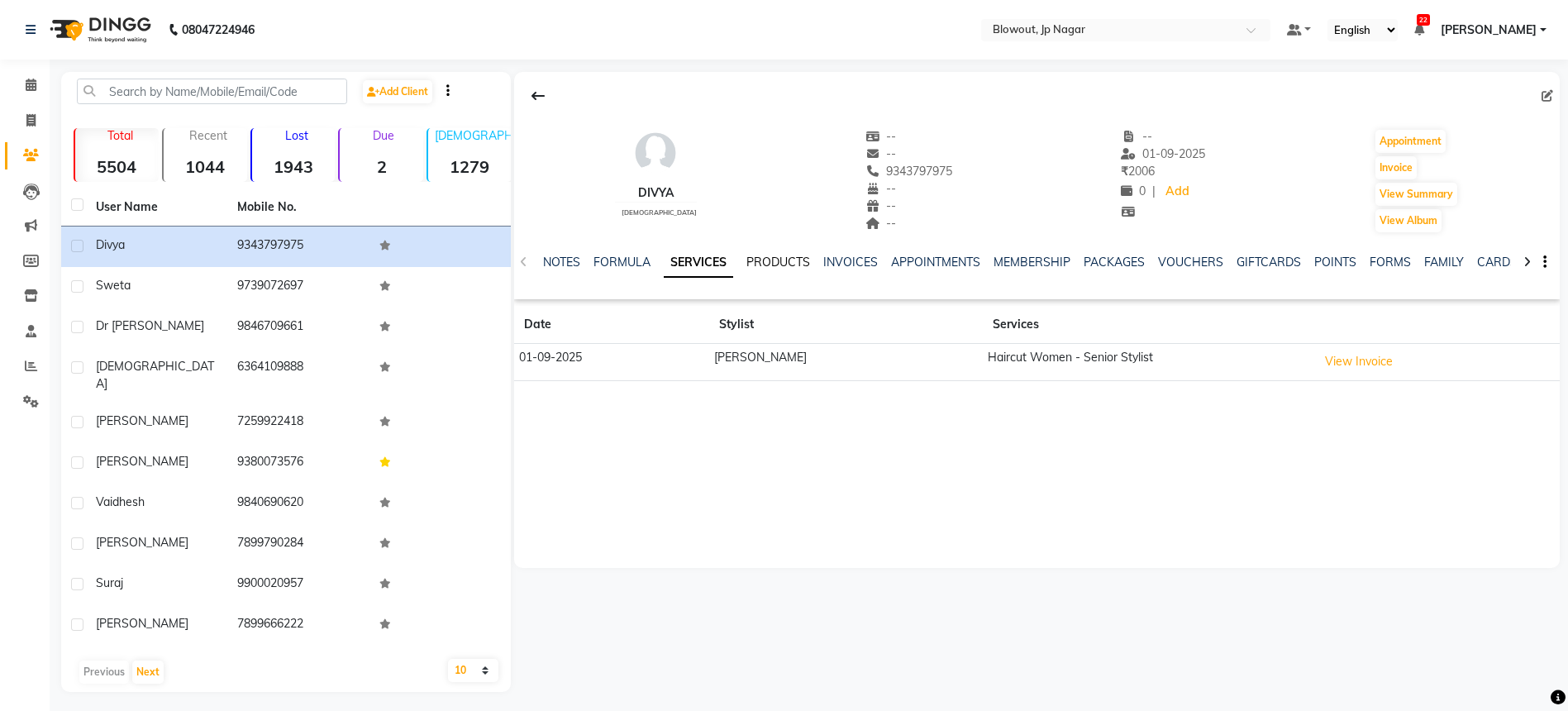
click at [782, 260] on link "PRODUCTS" at bounding box center [779, 262] width 64 height 15
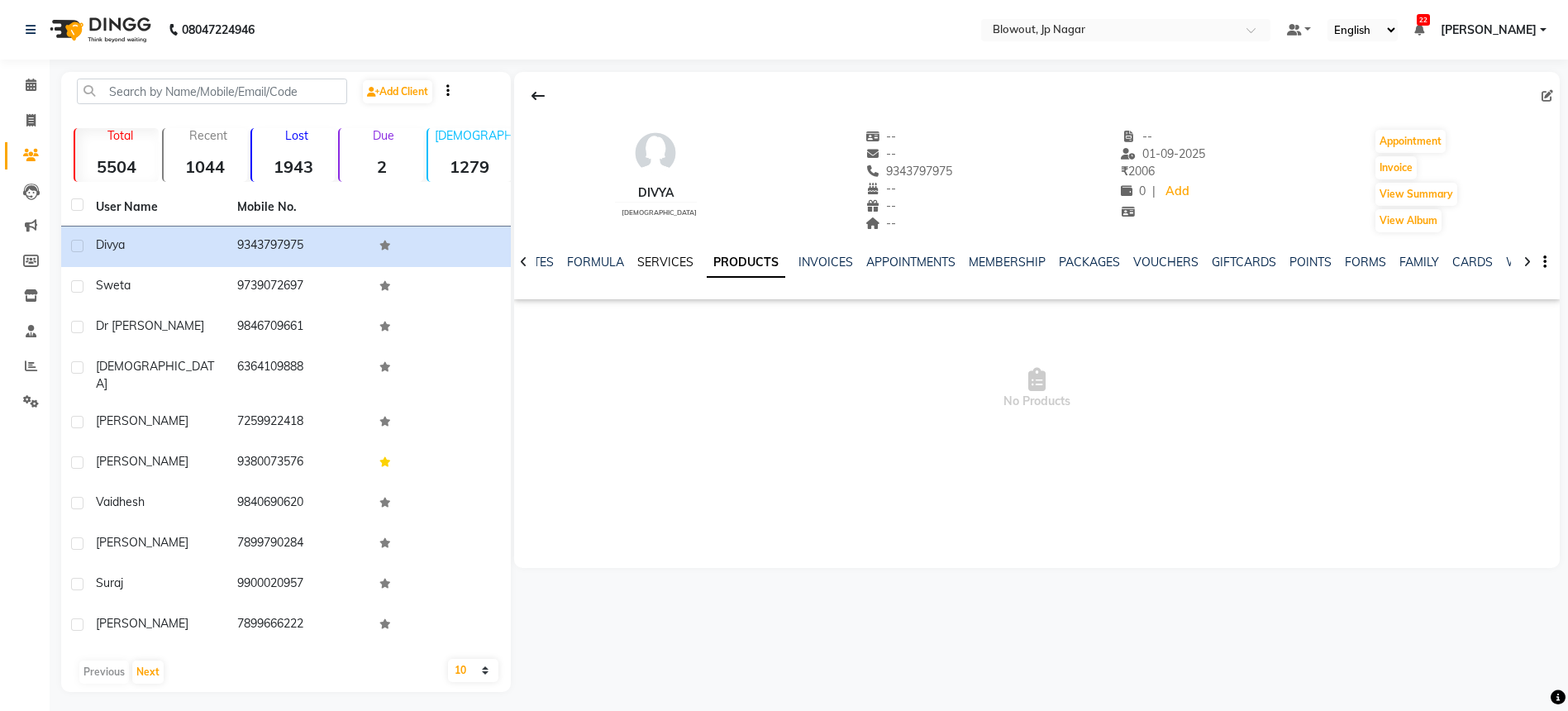
click at [671, 260] on link "SERVICES" at bounding box center [665, 262] width 56 height 15
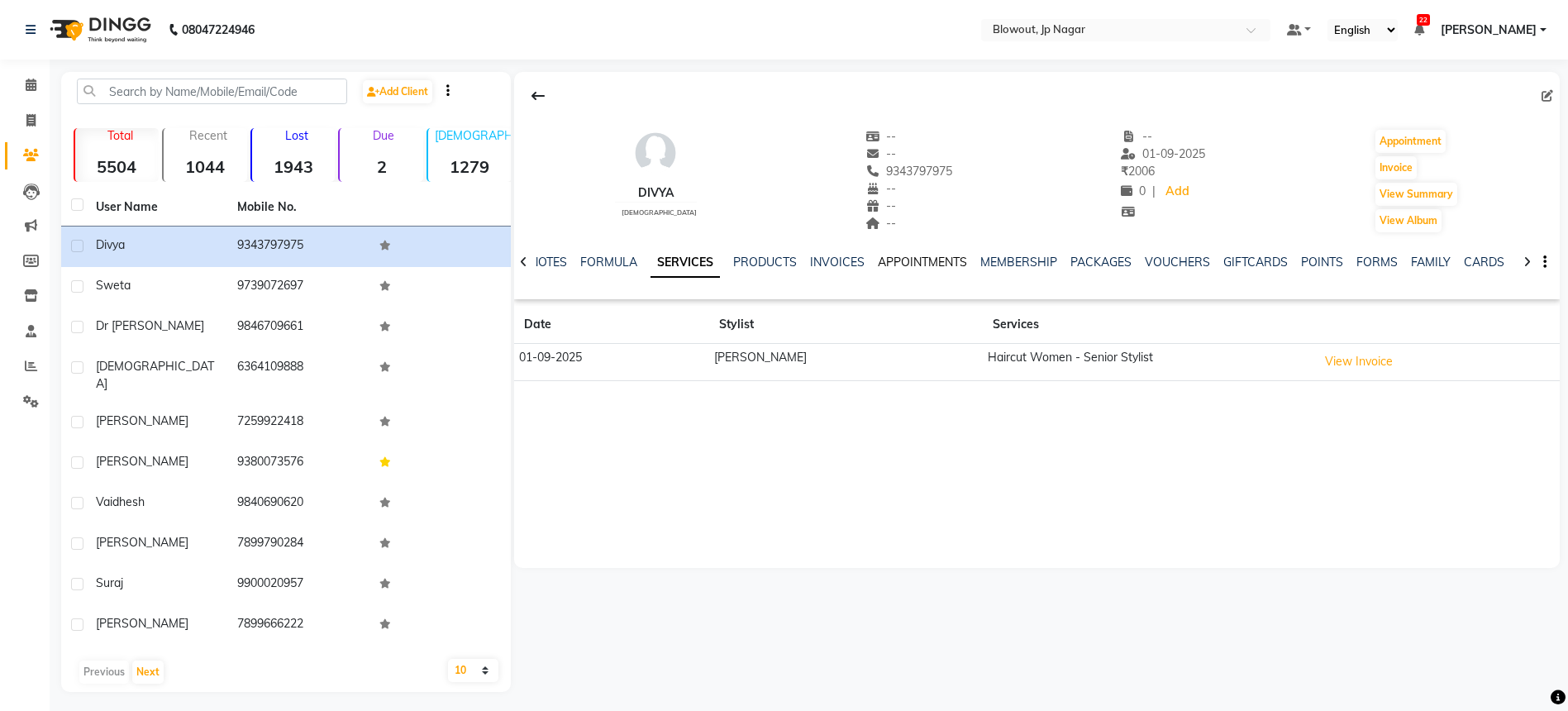
click at [921, 262] on link "APPOINTMENTS" at bounding box center [922, 262] width 89 height 15
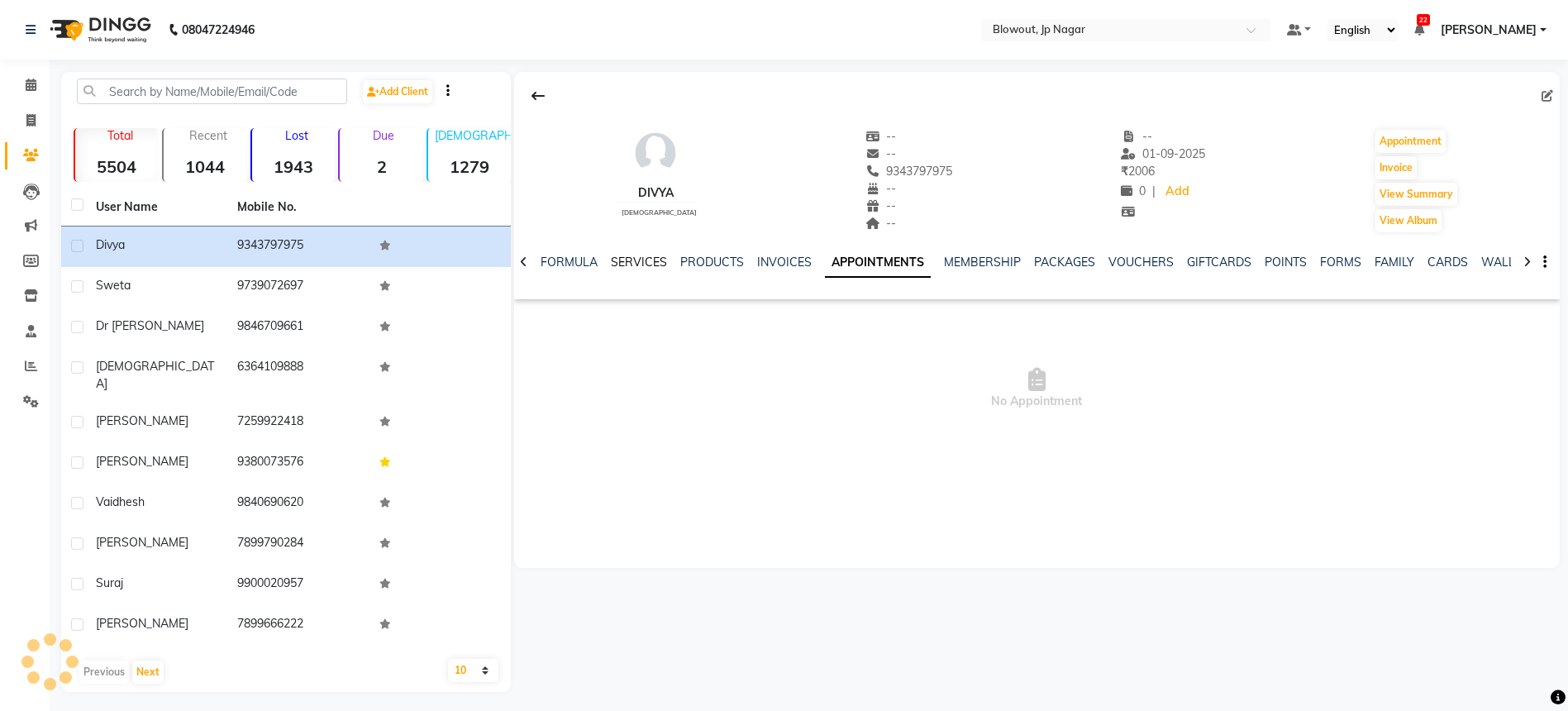
click at [627, 254] on link "SERVICES" at bounding box center [639, 262] width 56 height 15
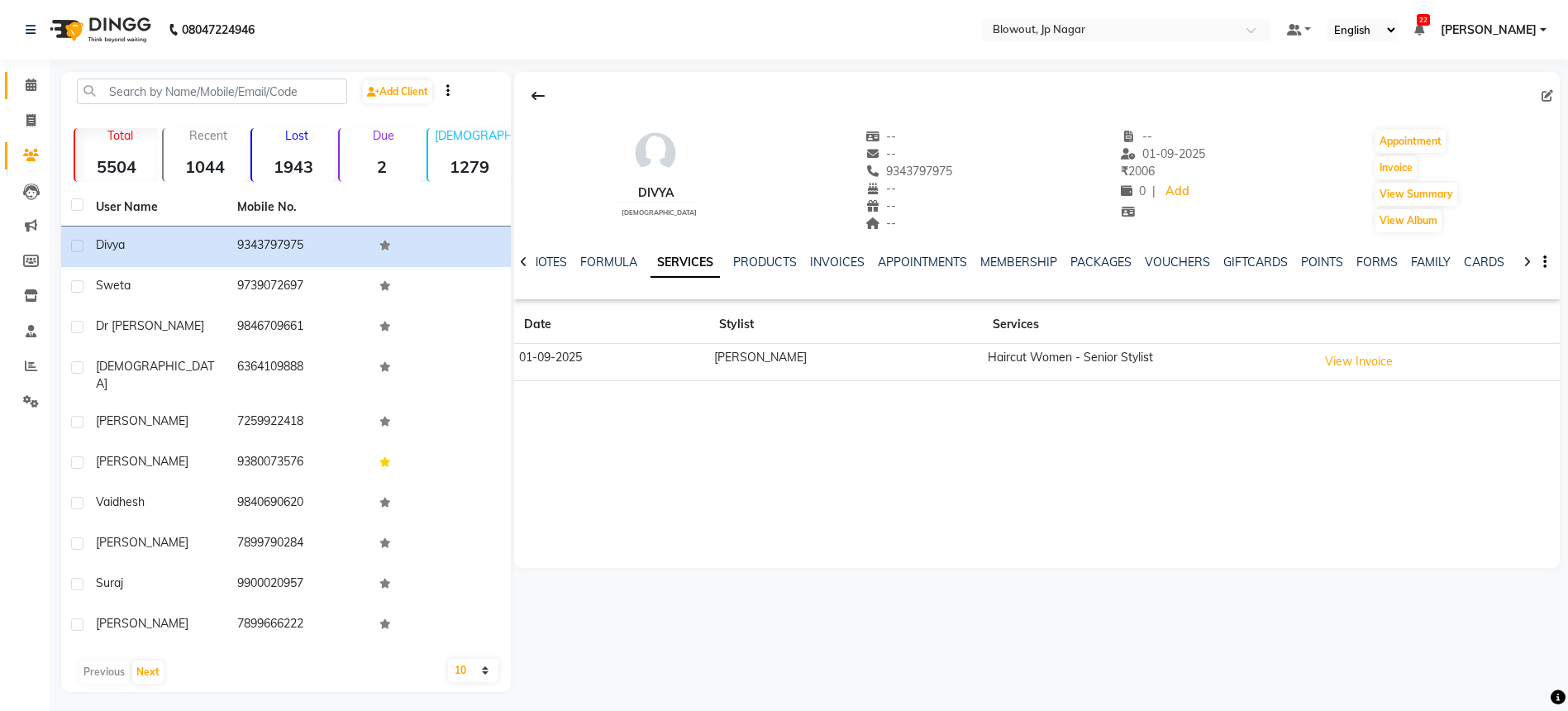
click at [33, 85] on icon at bounding box center [30, 84] width 10 height 12
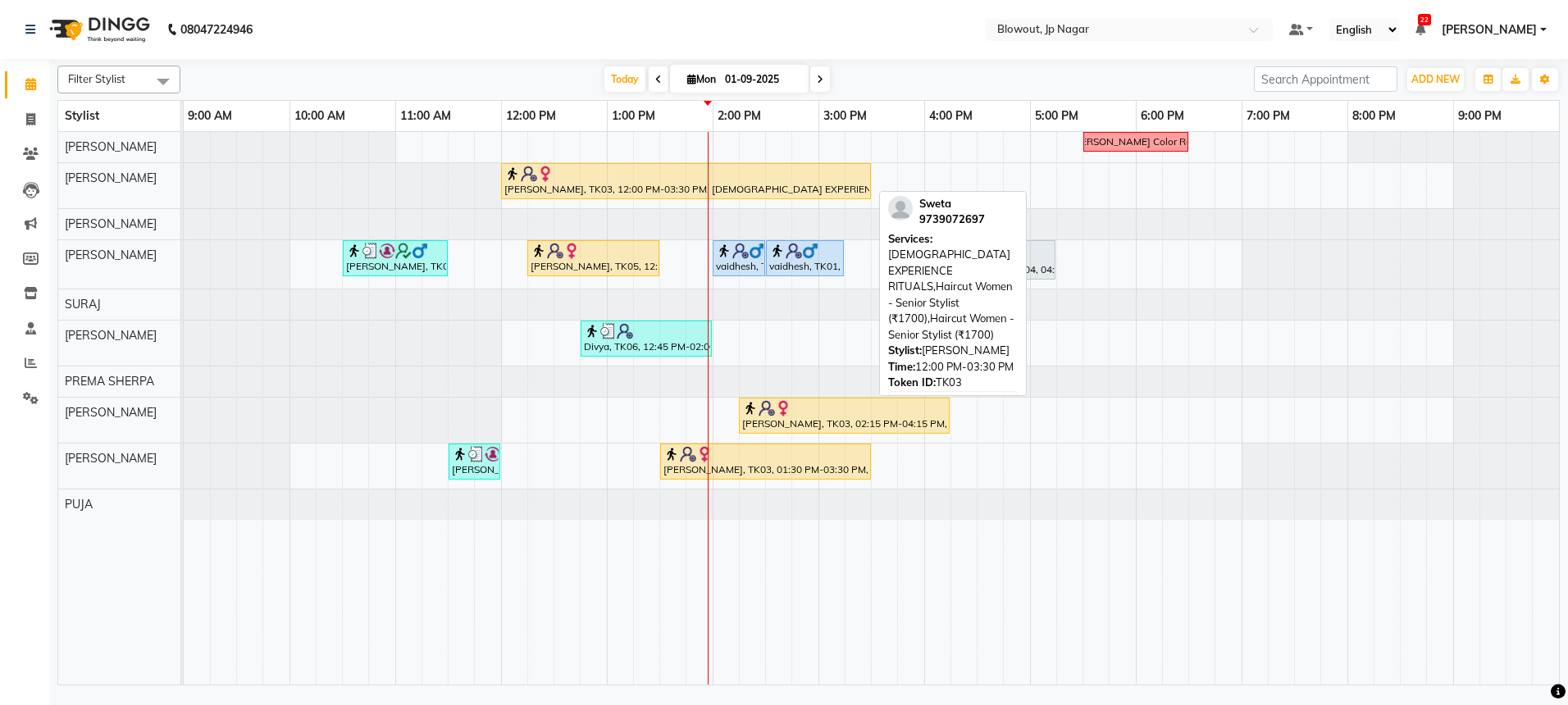
click at [546, 179] on img at bounding box center [545, 174] width 17 height 17
select select "1"
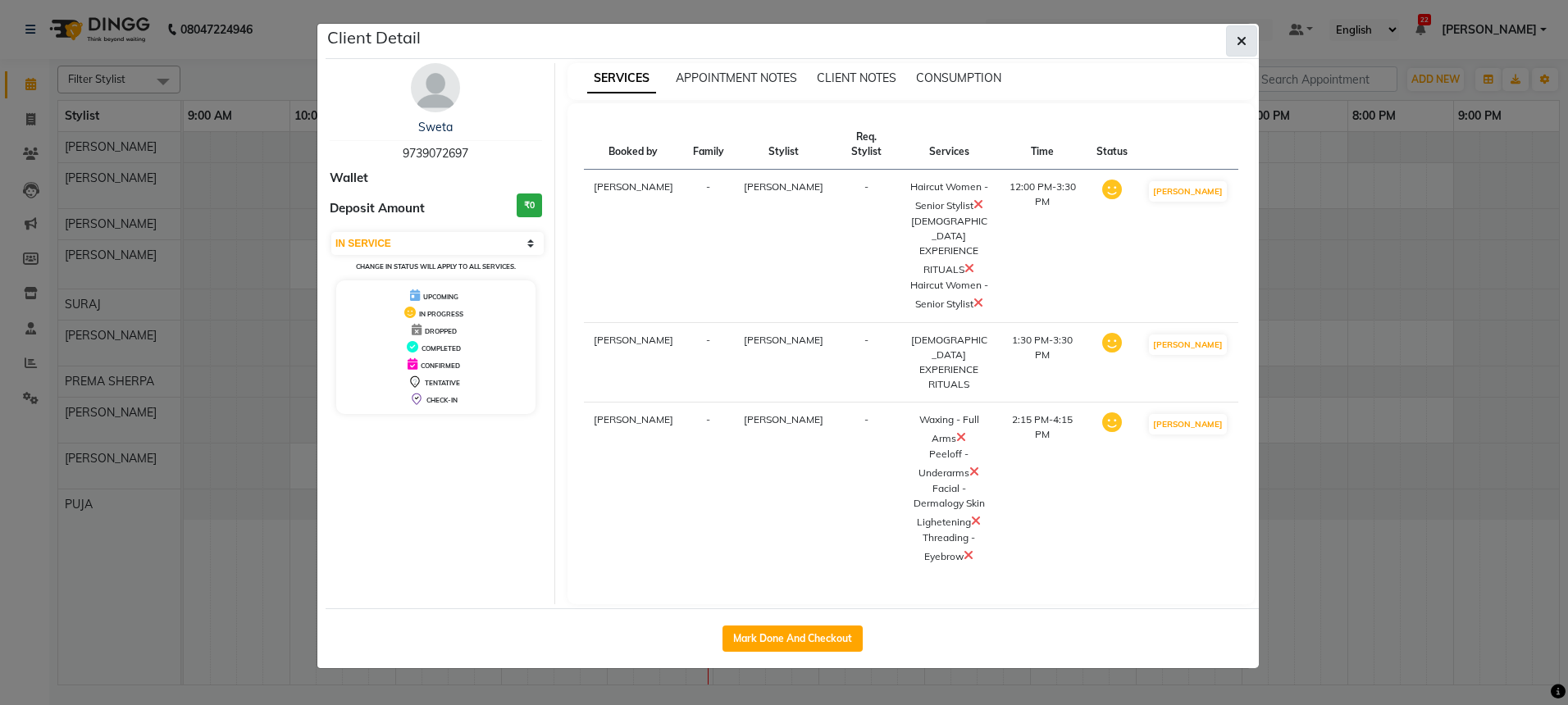
click at [1239, 48] on span "button" at bounding box center [1241, 41] width 10 height 17
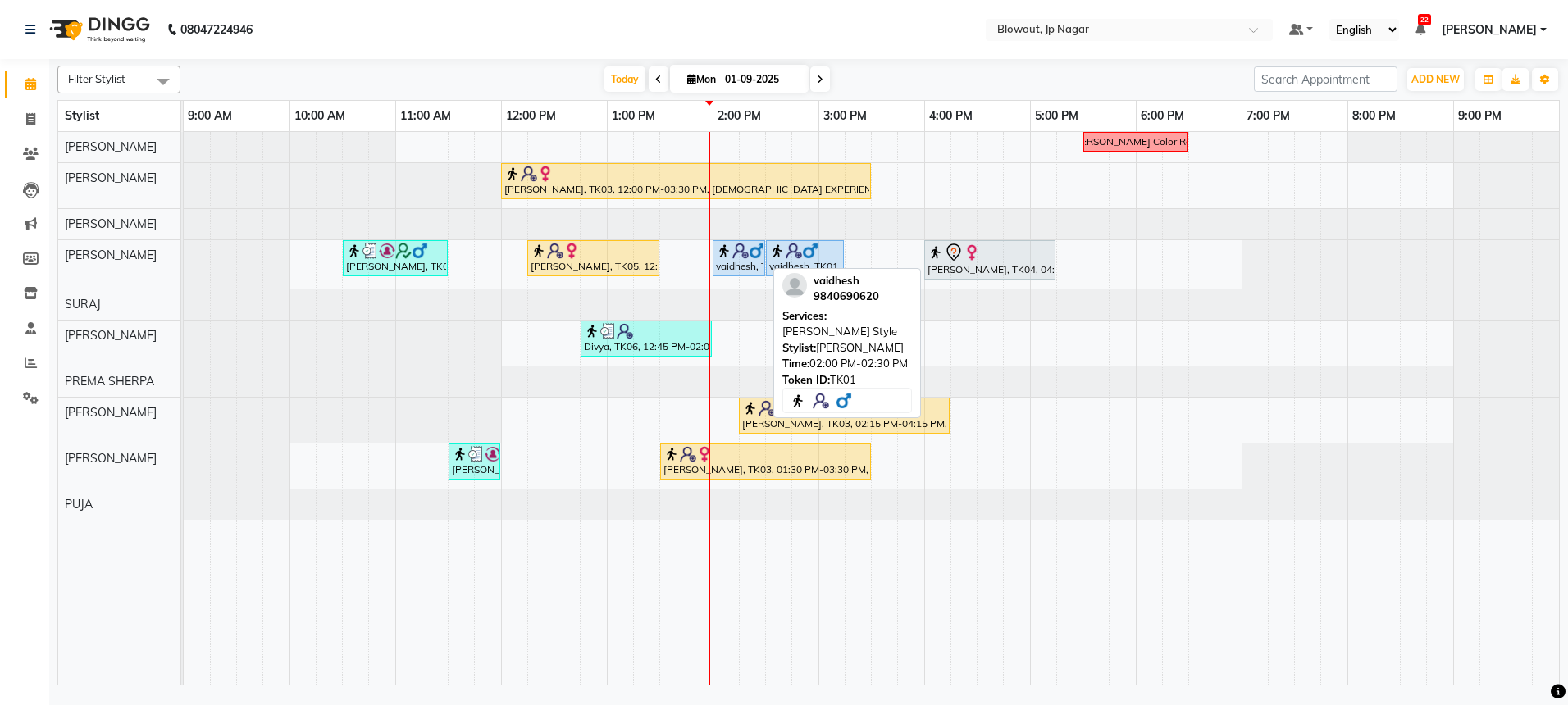
click at [749, 267] on div "vaidhesh, TK01, 02:00 PM-02:30 PM, Beard Style" at bounding box center [738, 258] width 49 height 31
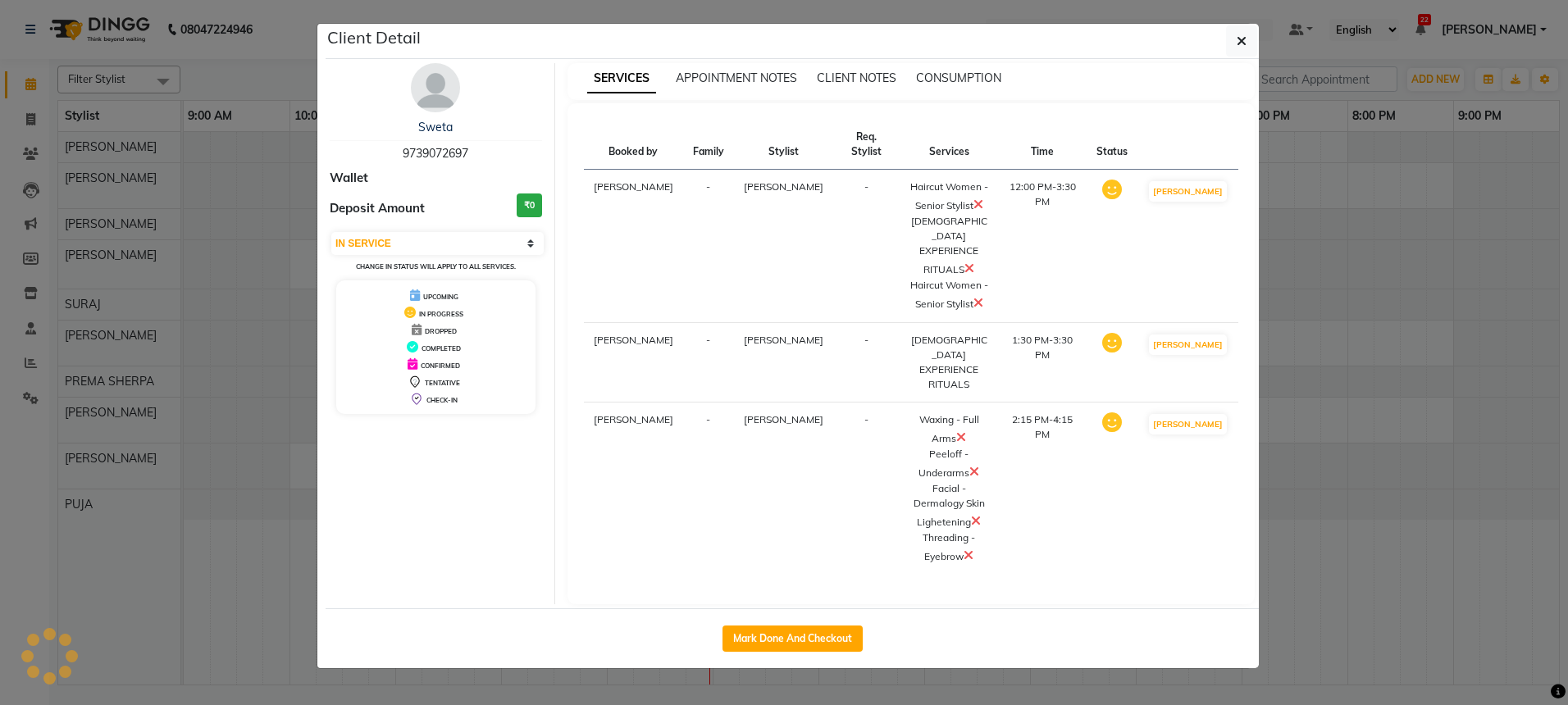
select select "5"
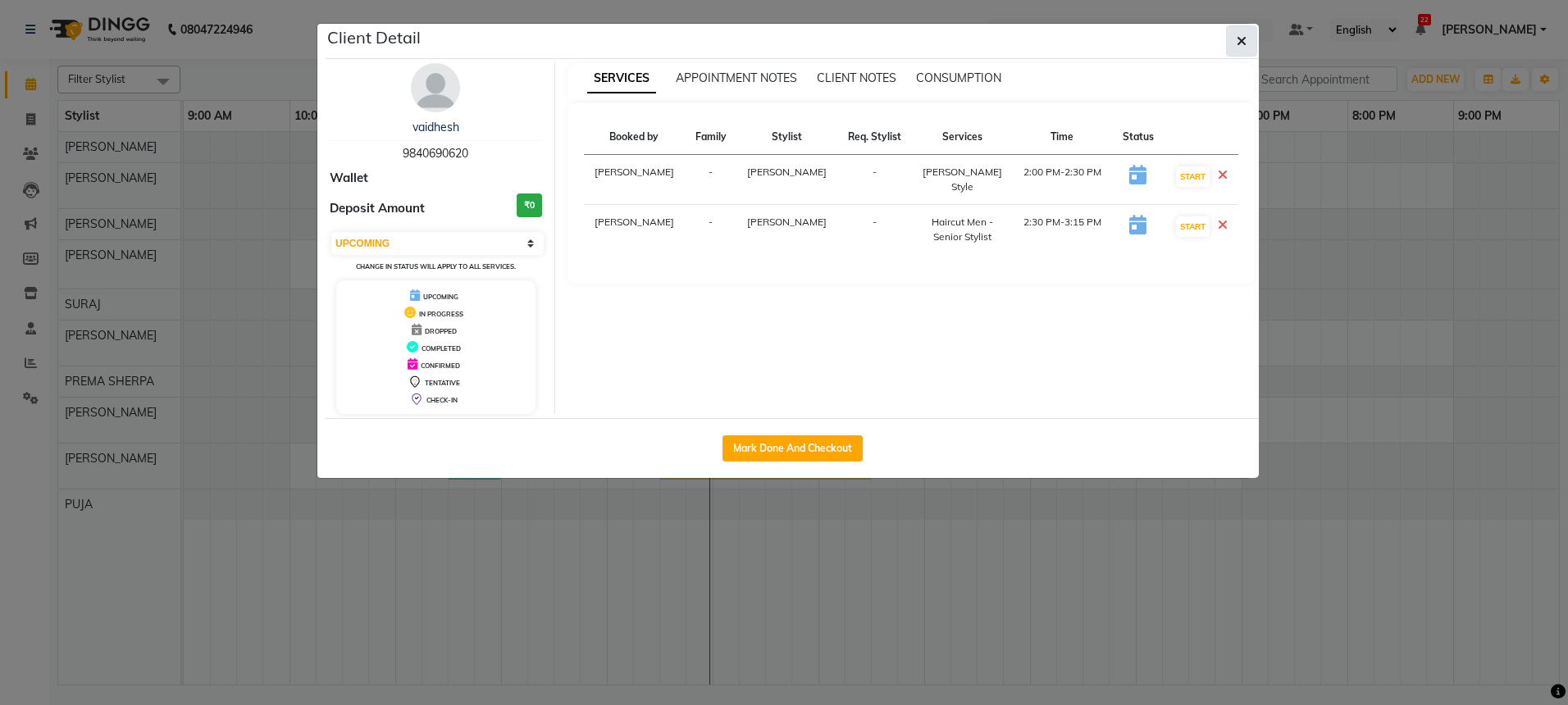
click at [1240, 48] on span "button" at bounding box center [1241, 41] width 10 height 17
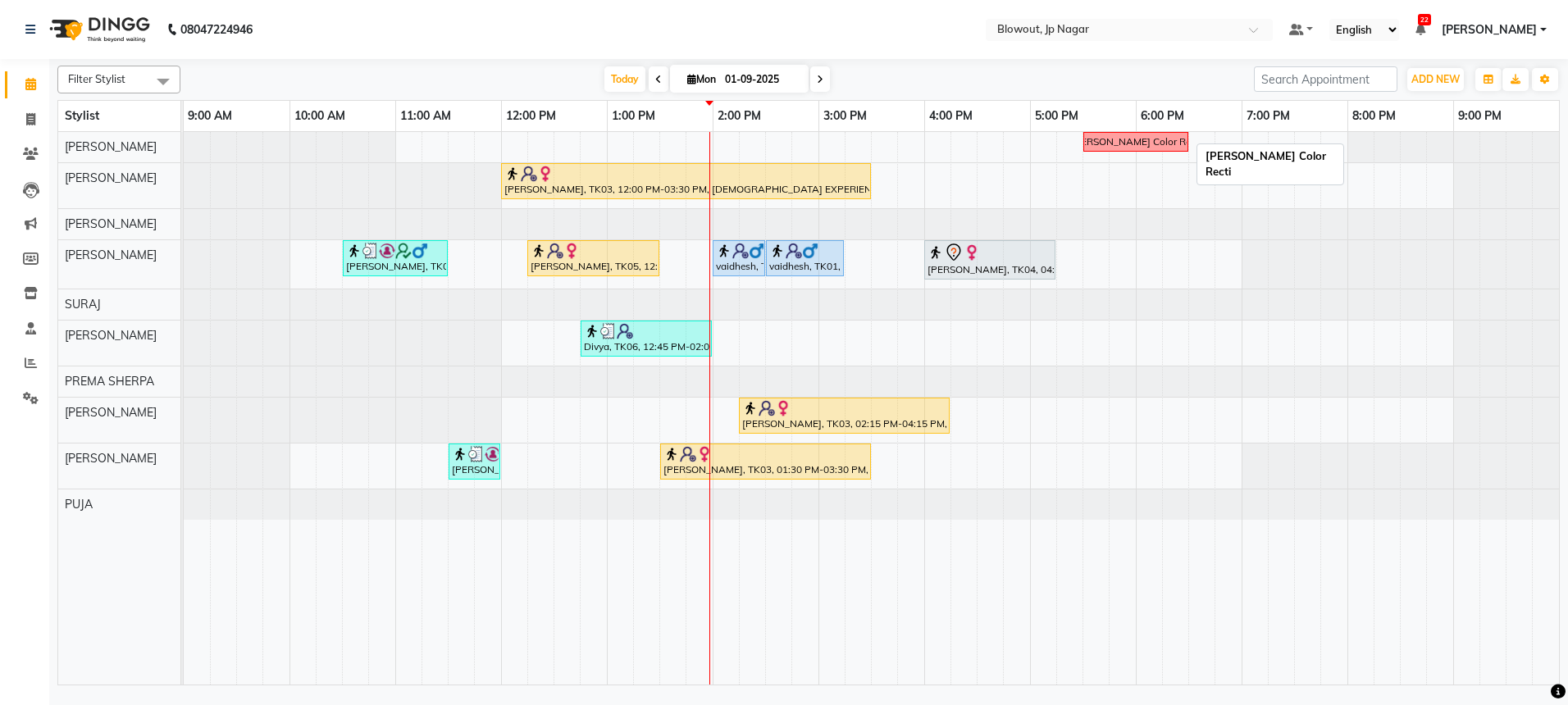
click at [1118, 141] on div "[PERSON_NAME] Color Recti" at bounding box center [1136, 142] width 130 height 15
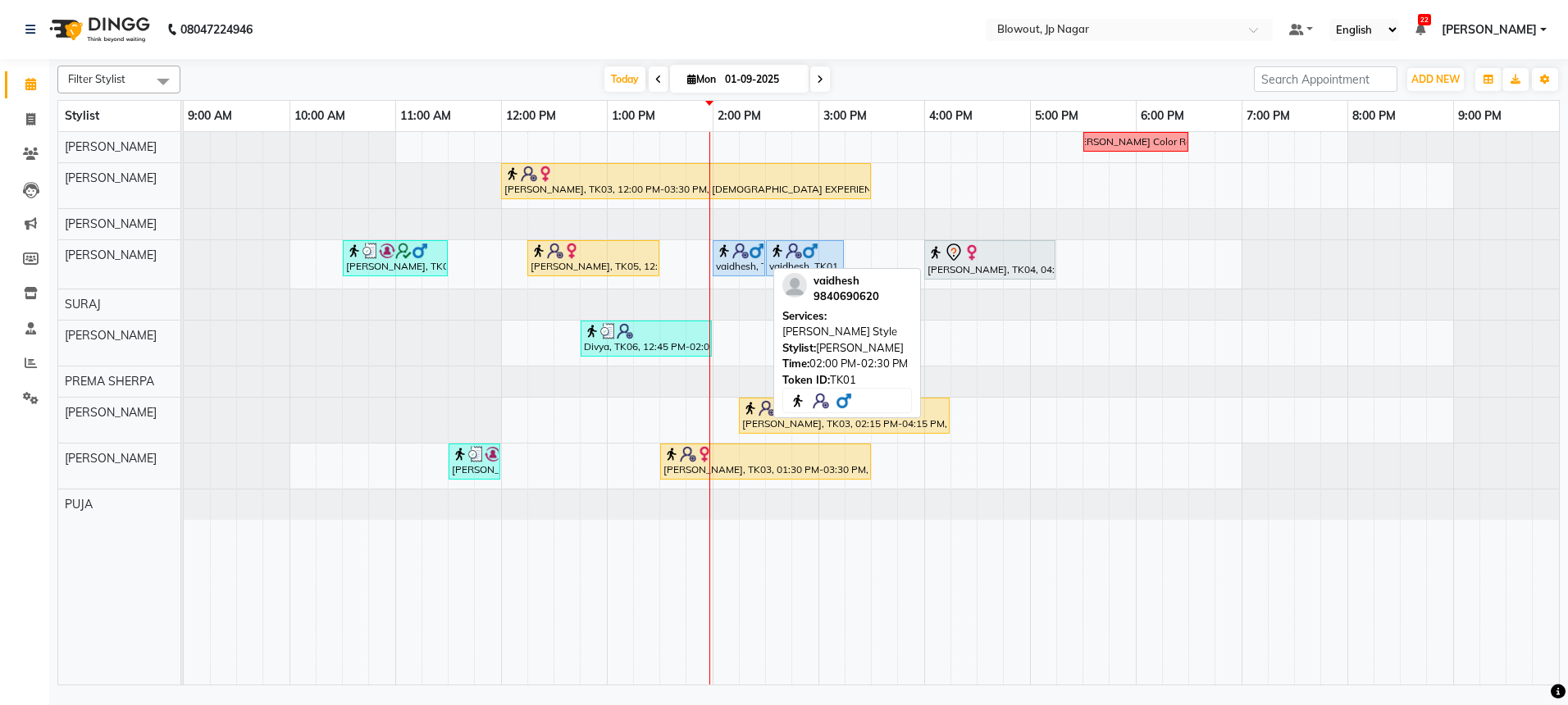
click at [753, 252] on img at bounding box center [757, 251] width 17 height 17
select select "5"
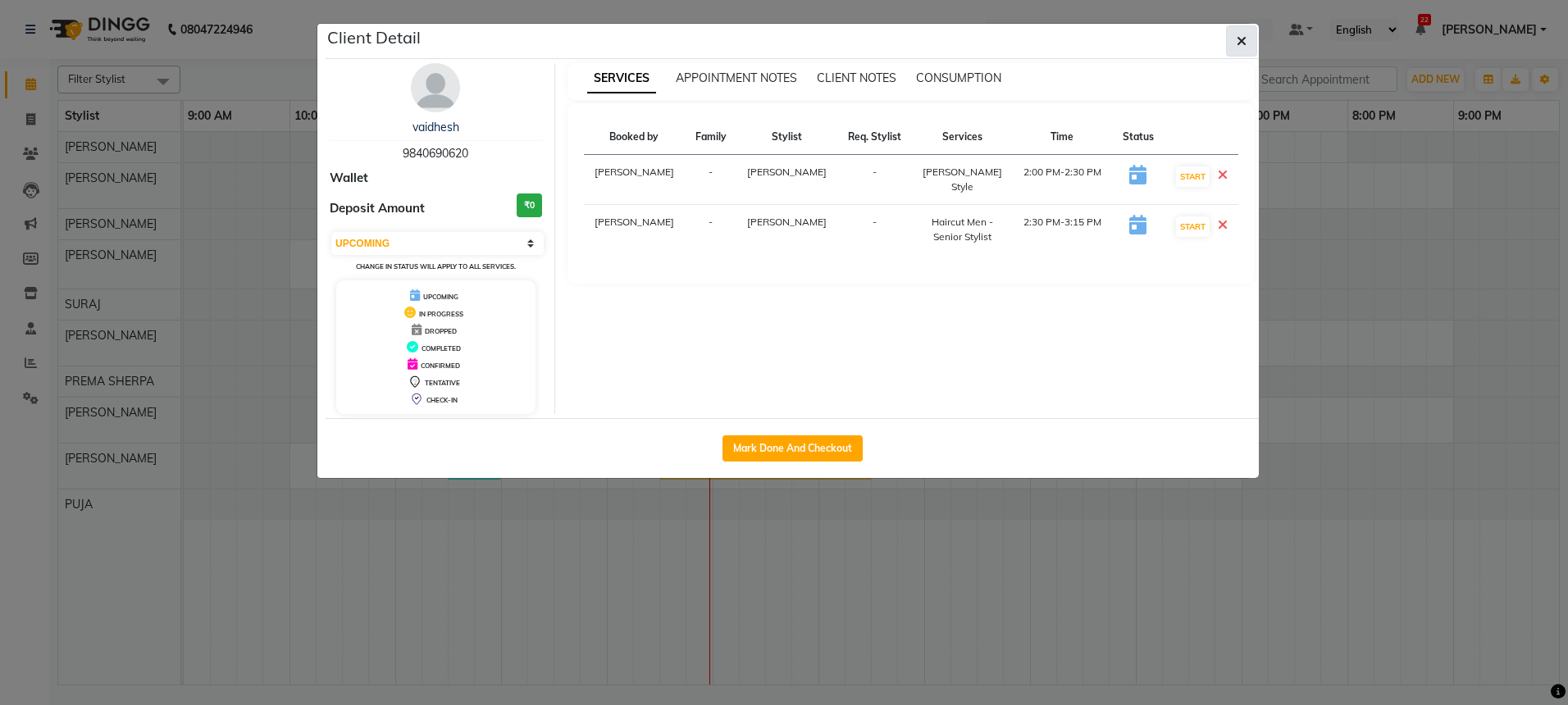
click at [1248, 42] on button "button" at bounding box center [1240, 40] width 31 height 31
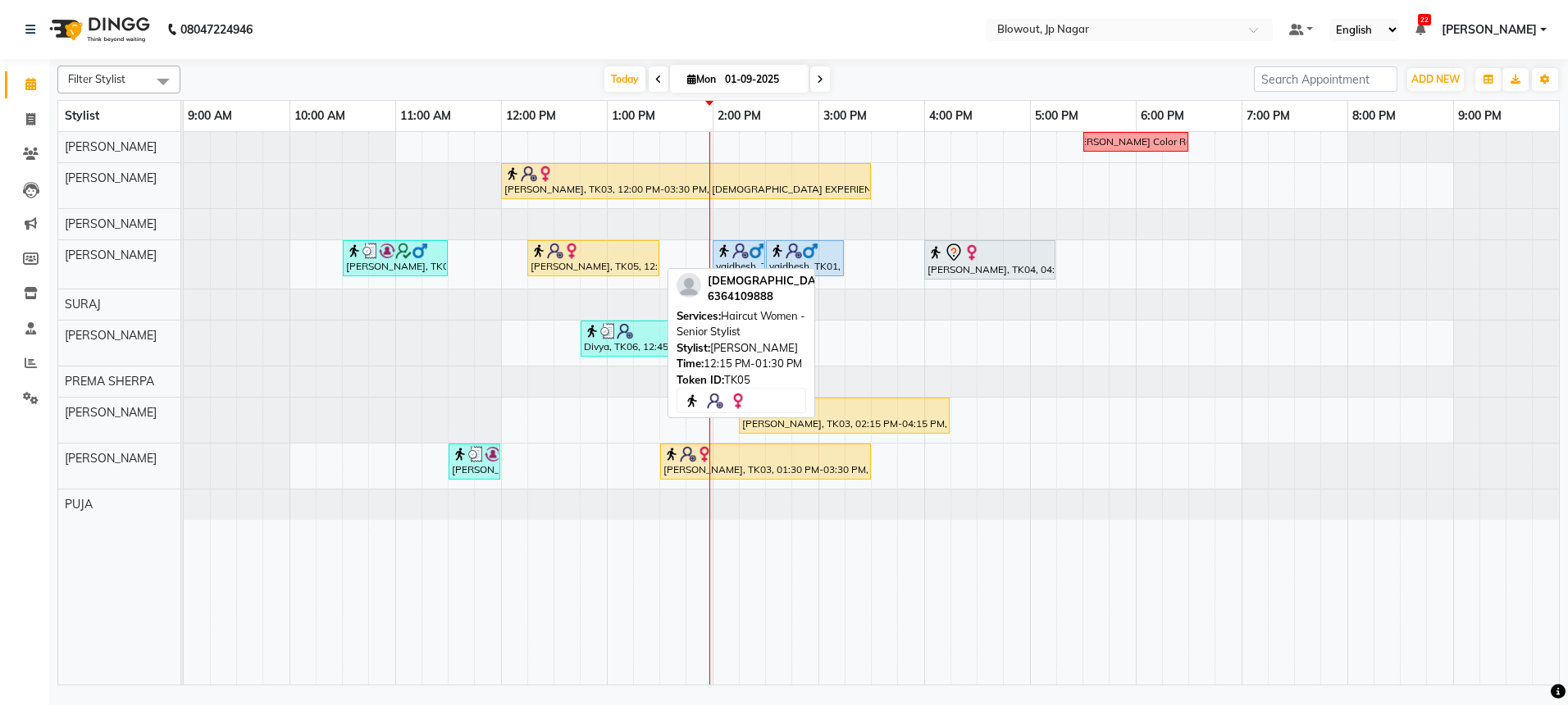
click at [590, 262] on div "Vaishnavi, TK05, 12:15 PM-01:30 PM, Haircut Women - Senior Stylist" at bounding box center [593, 258] width 128 height 31
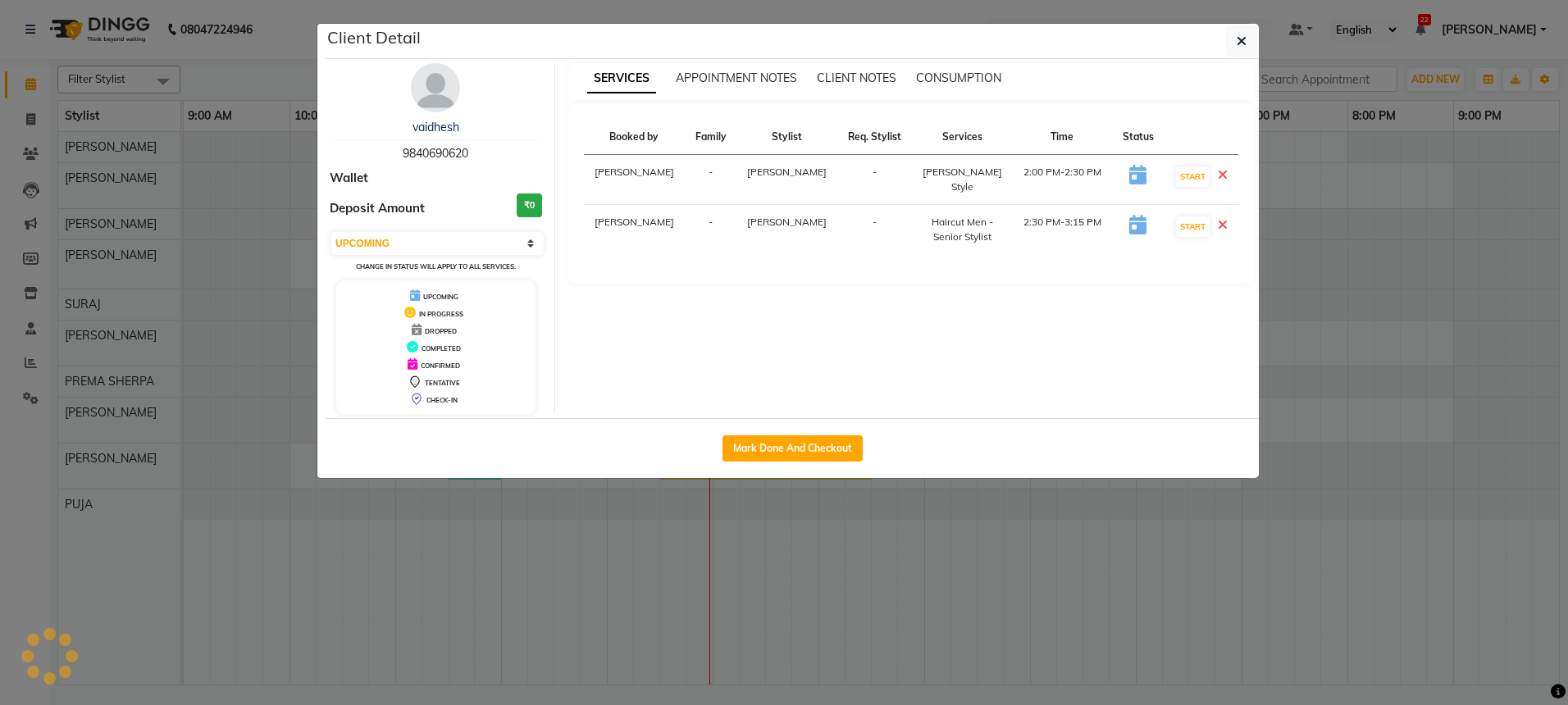
select select "1"
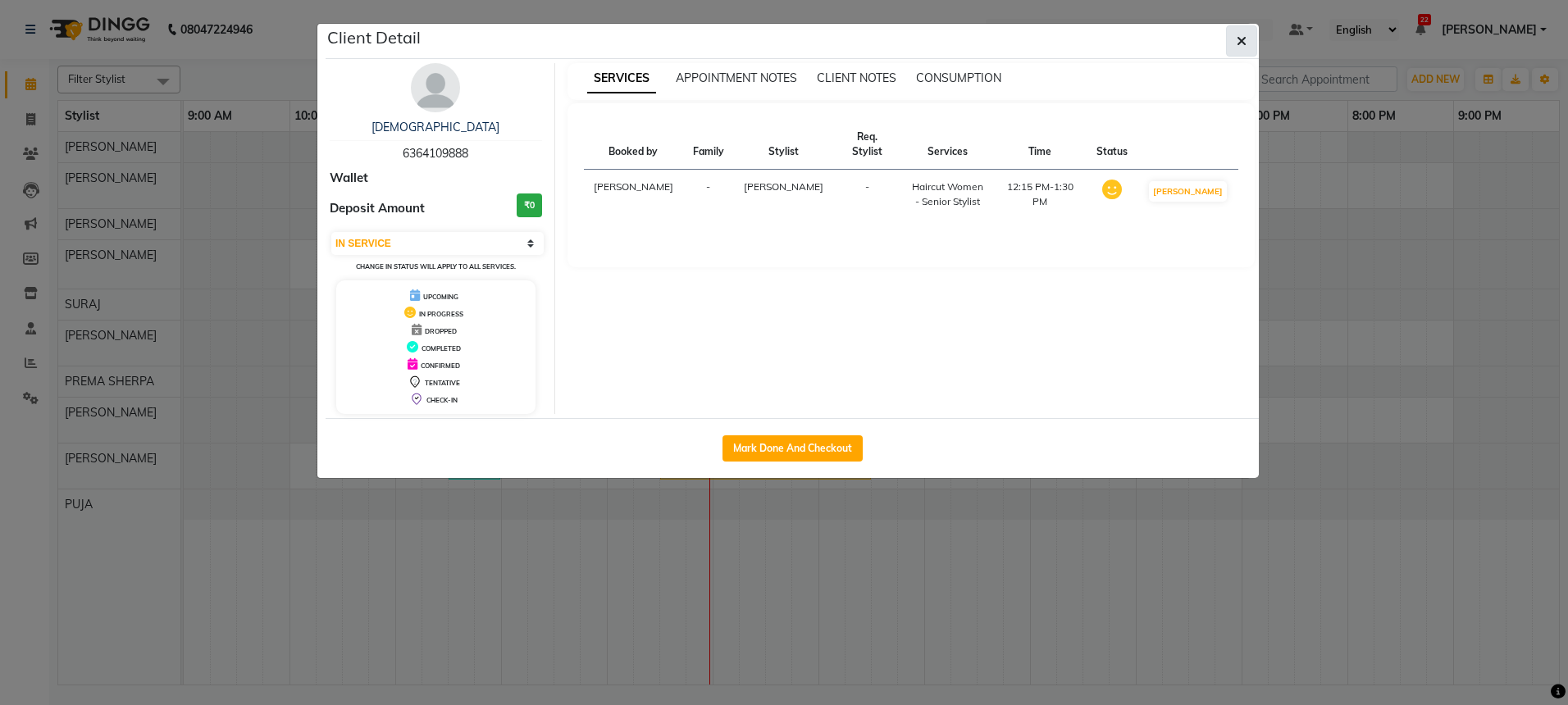
click at [1245, 48] on span "button" at bounding box center [1241, 41] width 10 height 17
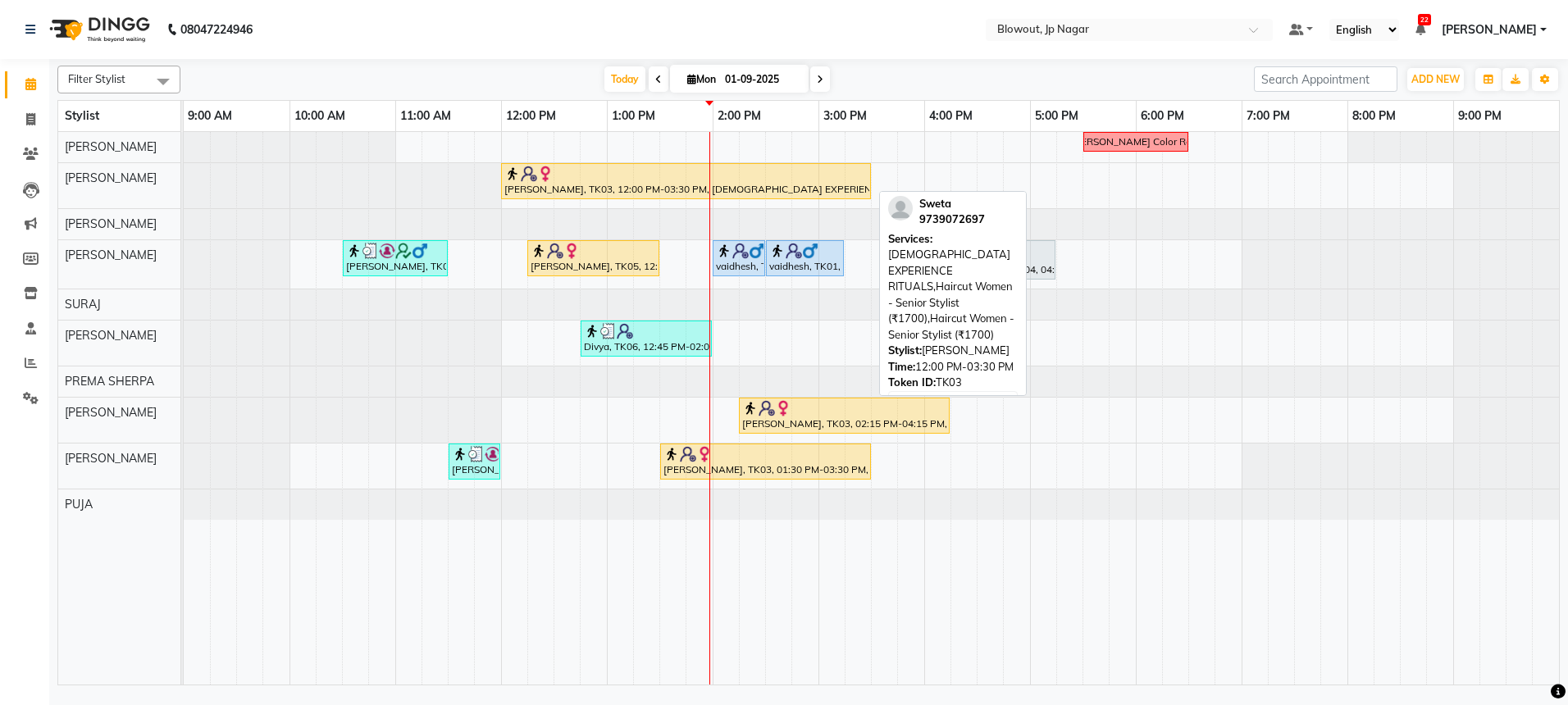
click at [546, 183] on div "[PERSON_NAME], TK03, 12:00 PM-03:30 PM, [DEMOGRAPHIC_DATA] EXPERIENCE RITUALS,H…" at bounding box center [686, 180] width 367 height 31
select select "1"
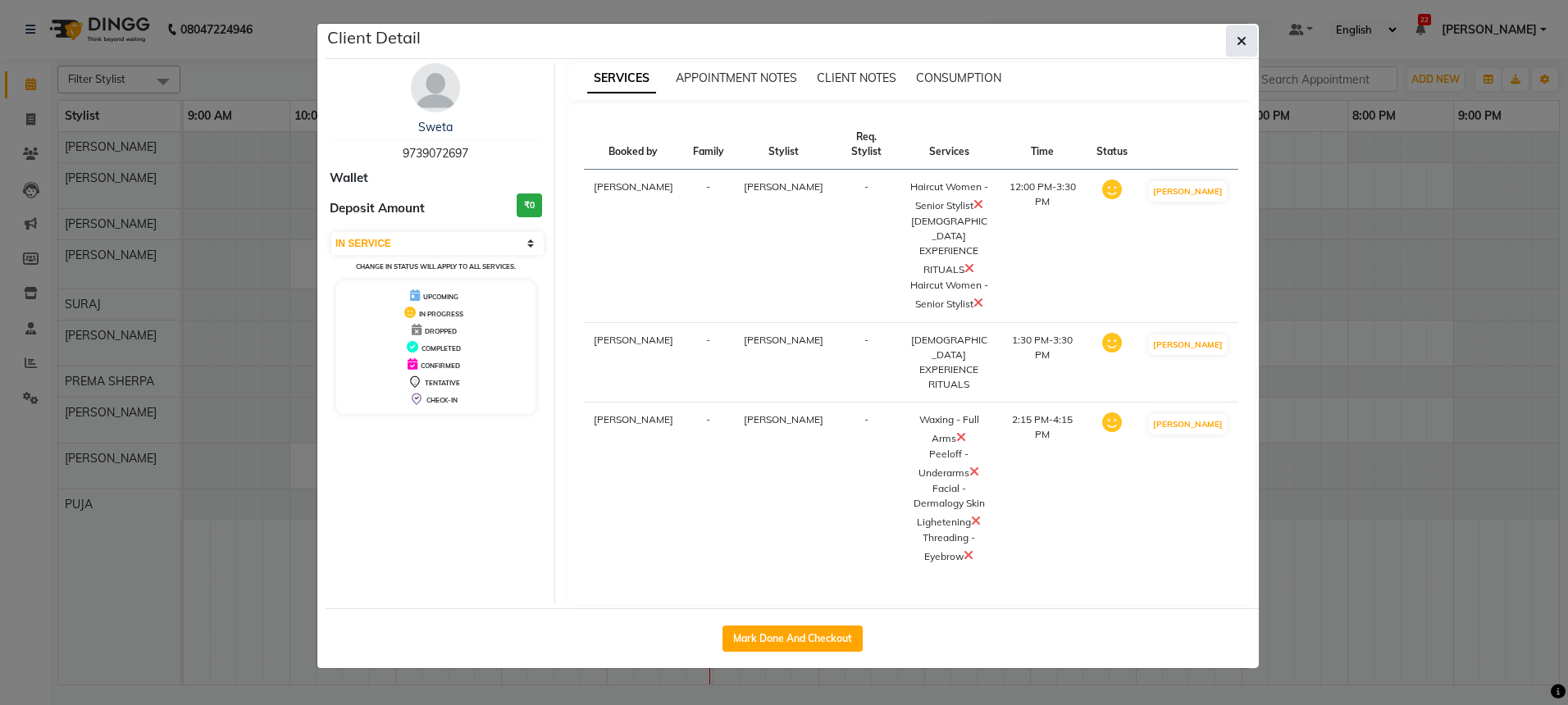
click at [1241, 44] on icon "button" at bounding box center [1241, 41] width 10 height 13
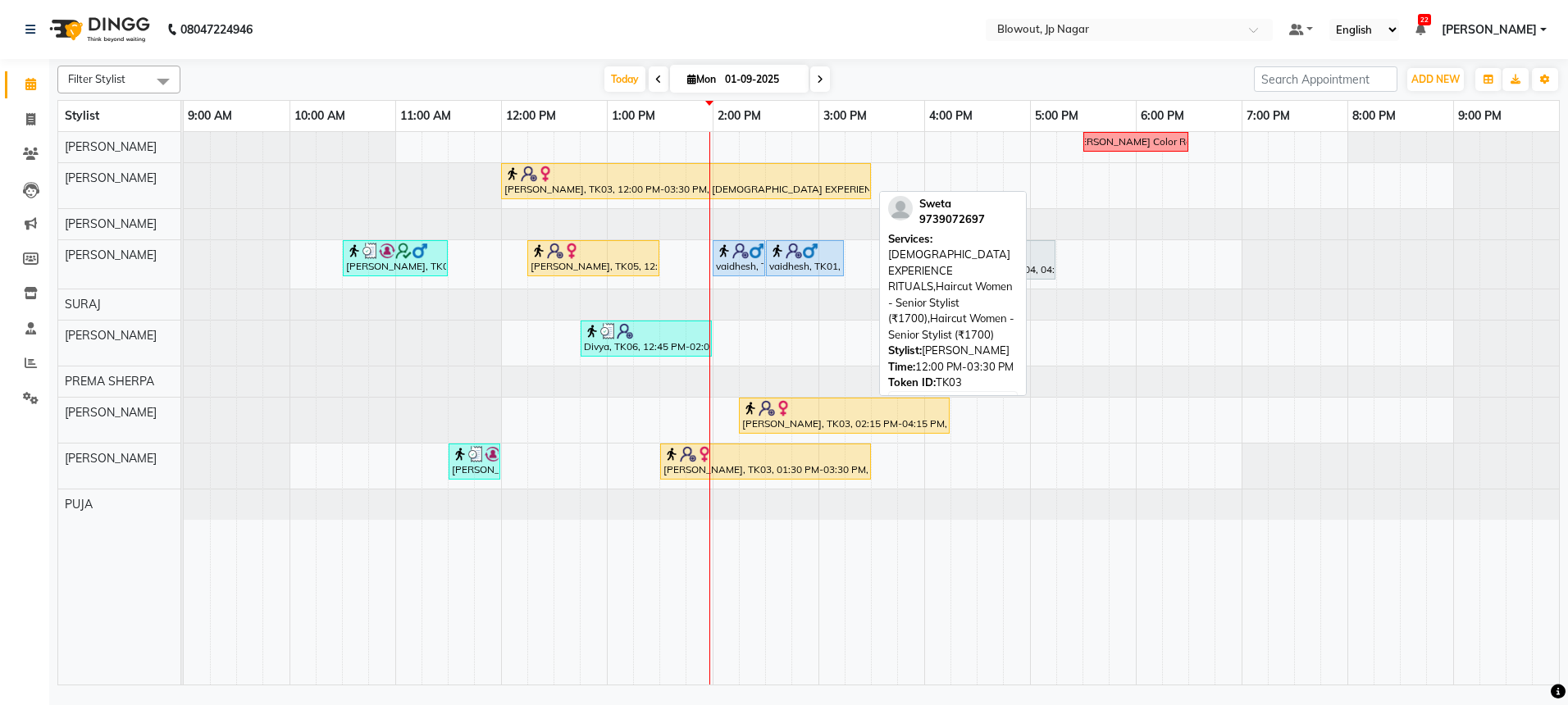
click at [637, 181] on div "[PERSON_NAME], TK03, 12:00 PM-03:30 PM, [DEMOGRAPHIC_DATA] EXPERIENCE RITUALS,H…" at bounding box center [686, 180] width 367 height 31
select select "1"
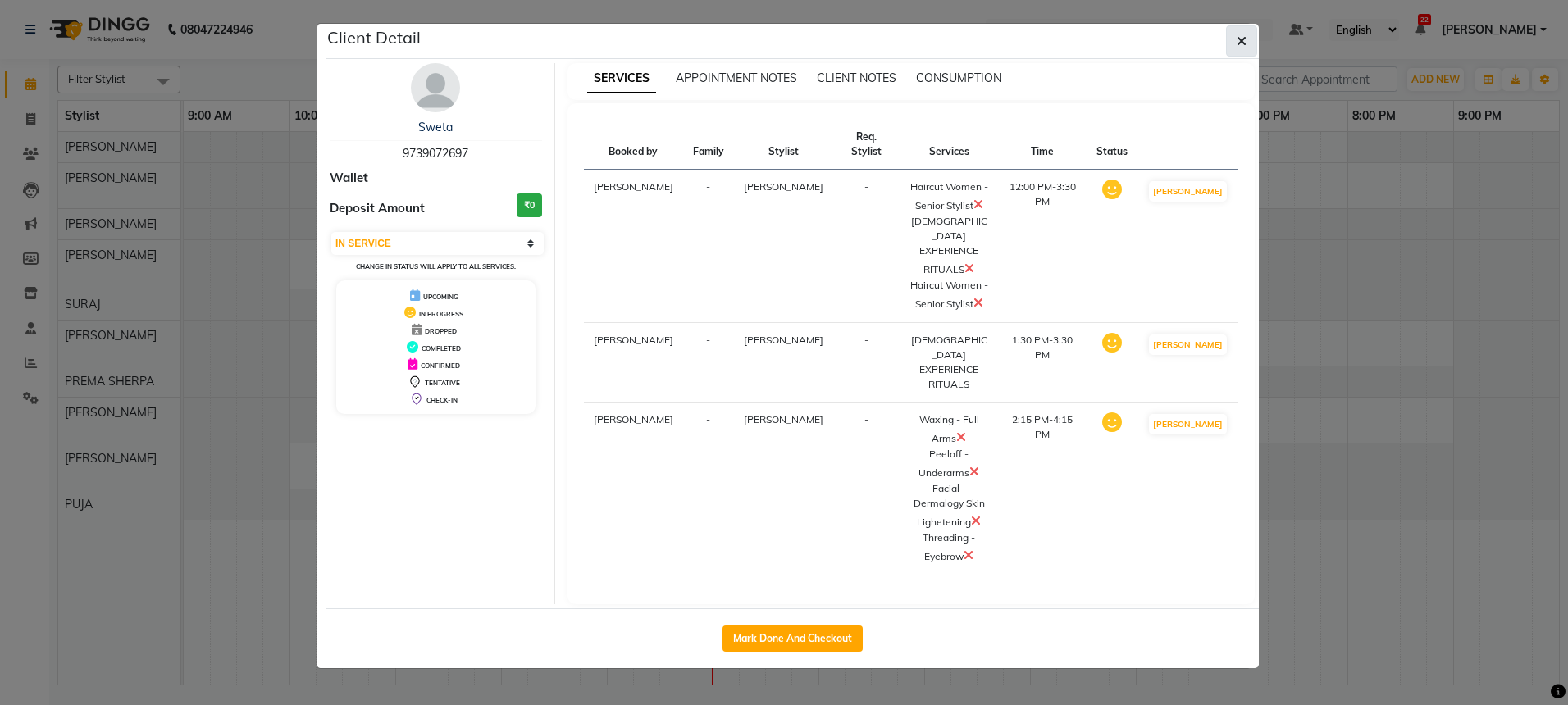
click at [1232, 34] on button "button" at bounding box center [1240, 40] width 31 height 31
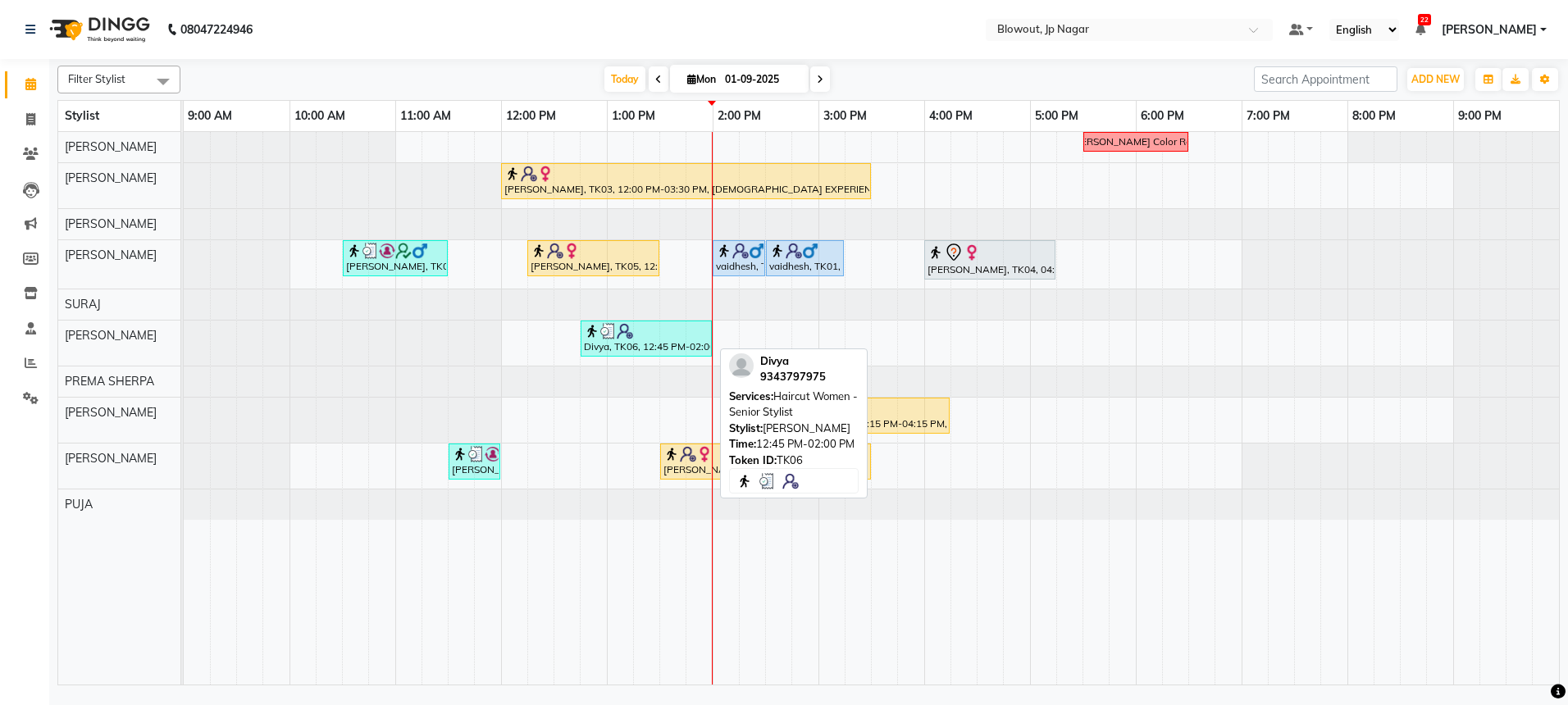
click at [641, 349] on div "Divya, TK06, 12:45 PM-02:00 PM, Haircut Women - Senior Stylist" at bounding box center [646, 338] width 127 height 31
select select "3"
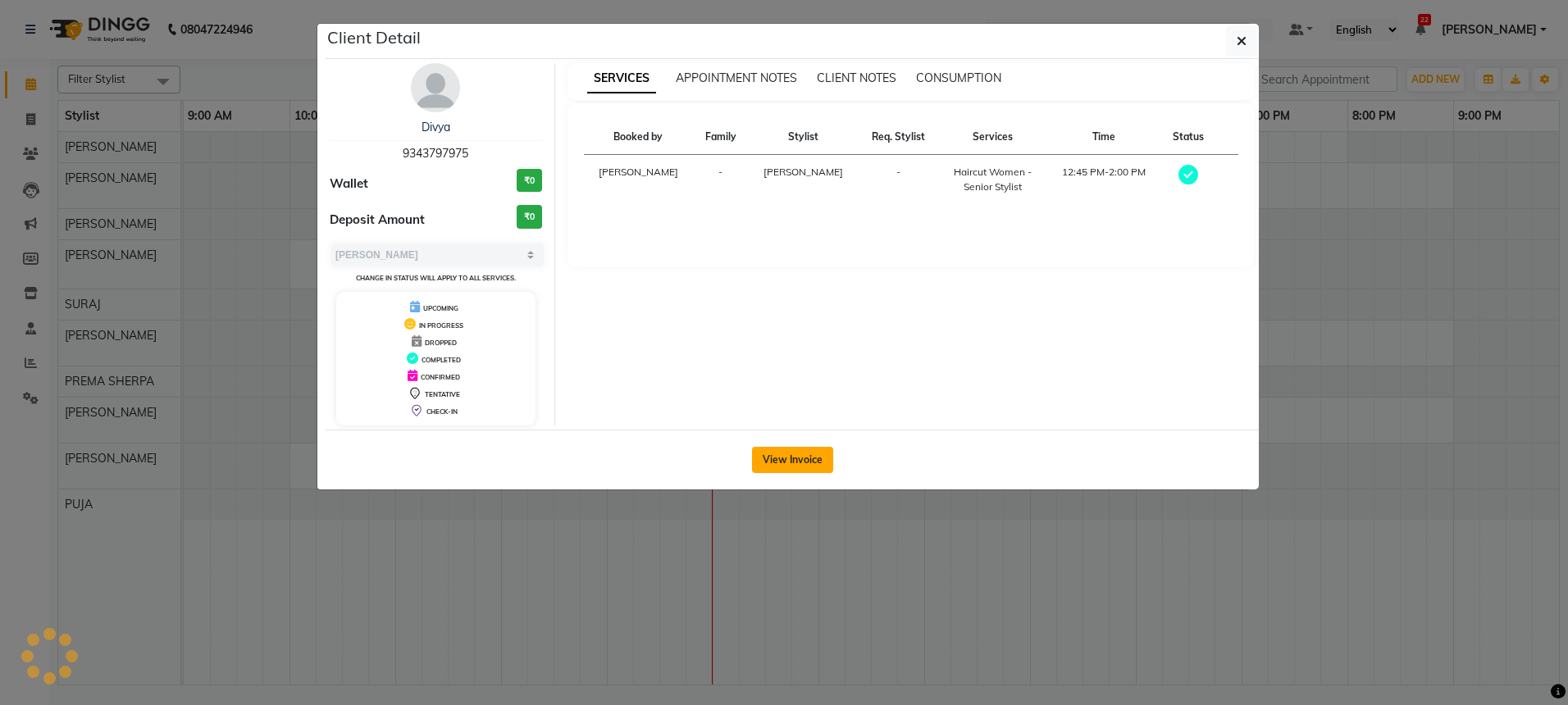
click at [812, 465] on button "View Invoice" at bounding box center [792, 459] width 81 height 26
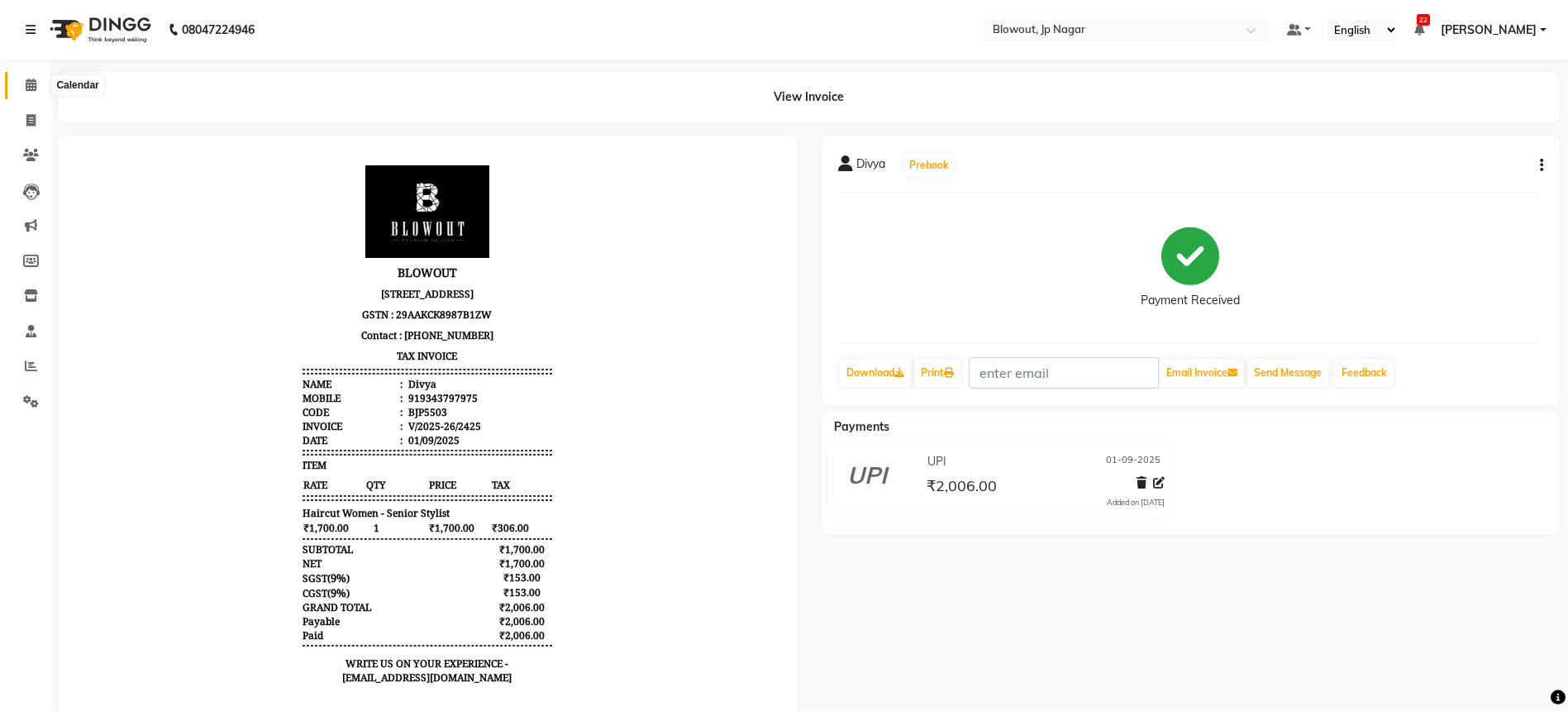
click at [38, 83] on span at bounding box center [31, 85] width 29 height 19
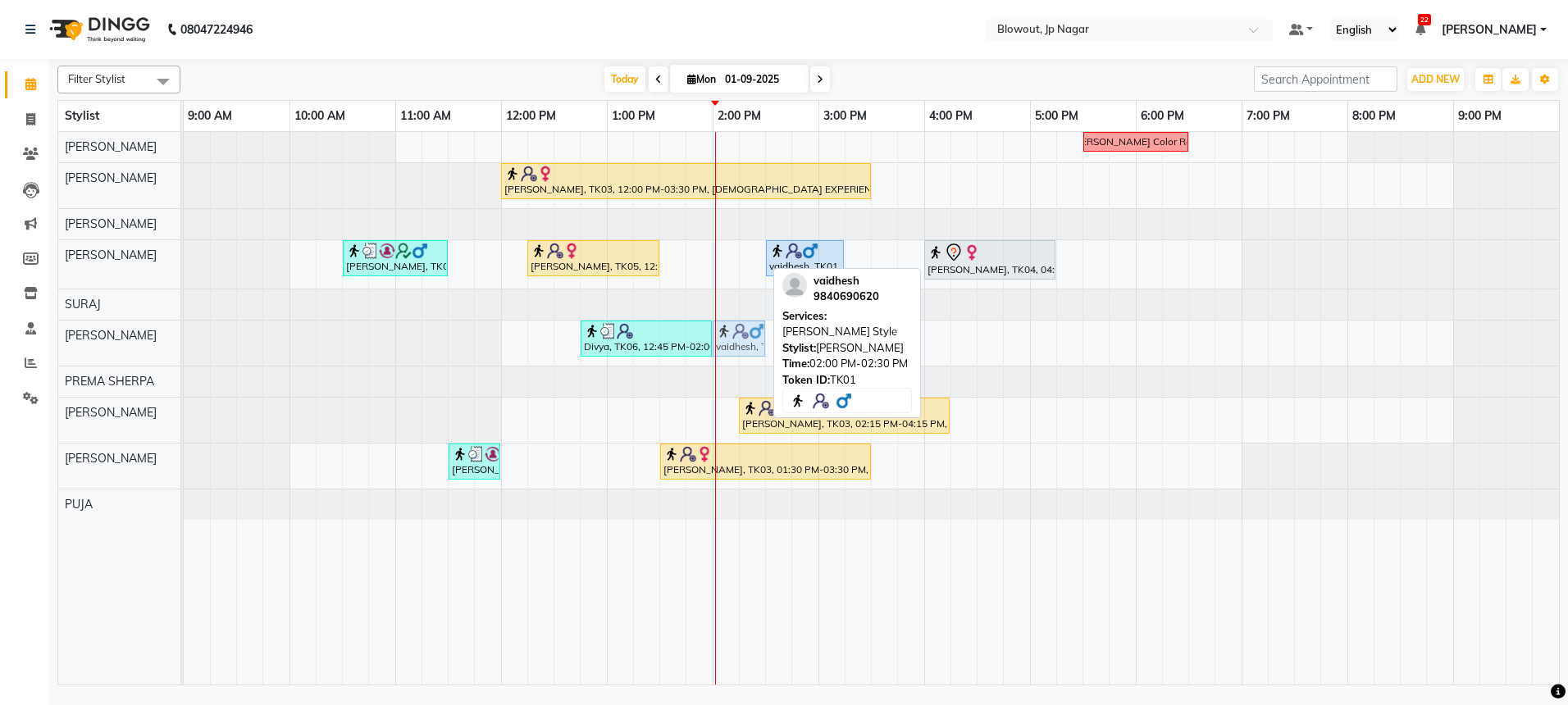
drag, startPoint x: 730, startPoint y: 257, endPoint x: 736, endPoint y: 333, distance: 76.2
click at [736, 355] on tbody "Nidhi Color Recti Sweta, TK03, 12:00 PM-03:30 PM, FEMALE EXPERIENCE RITUALS,Hai…" at bounding box center [871, 326] width 1375 height 388
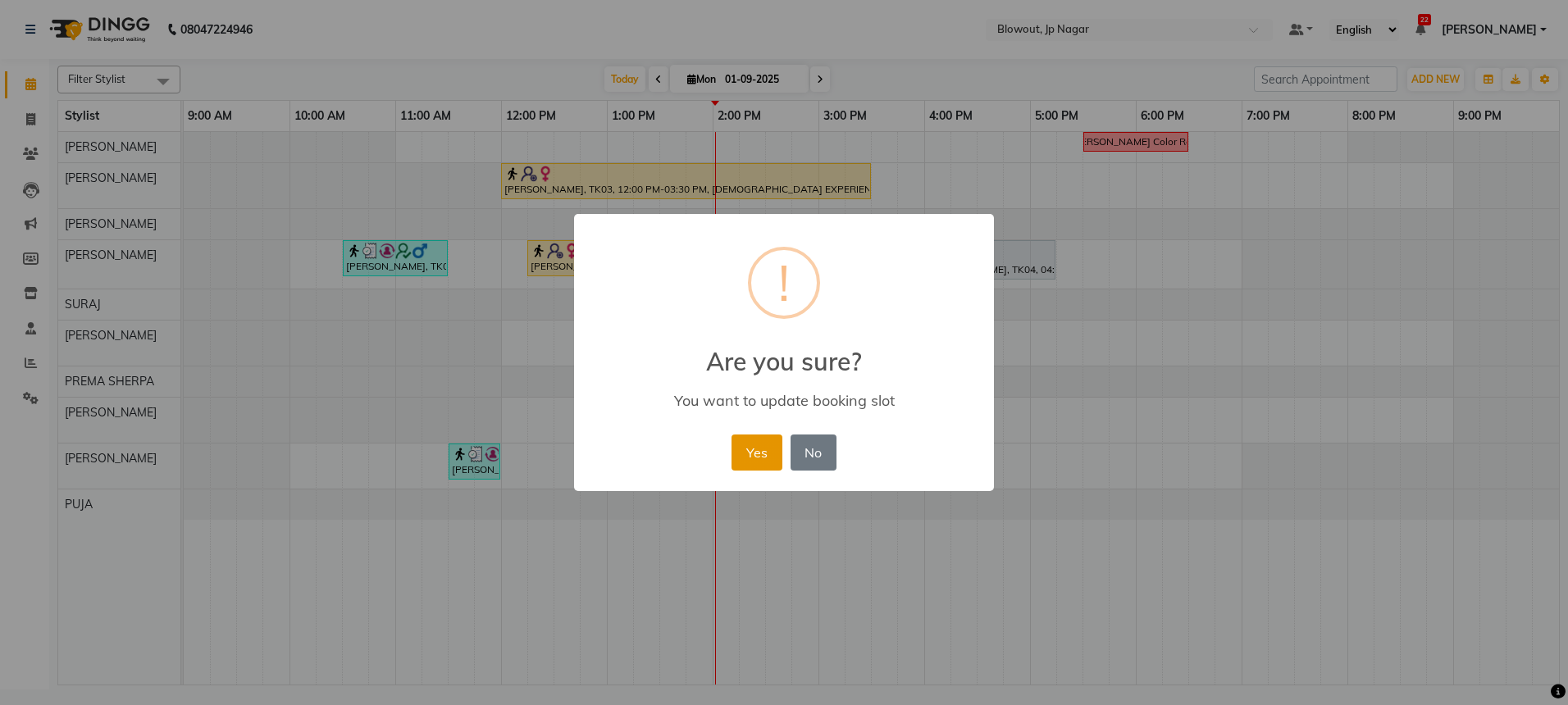
click at [755, 455] on button "Yes" at bounding box center [757, 452] width 50 height 36
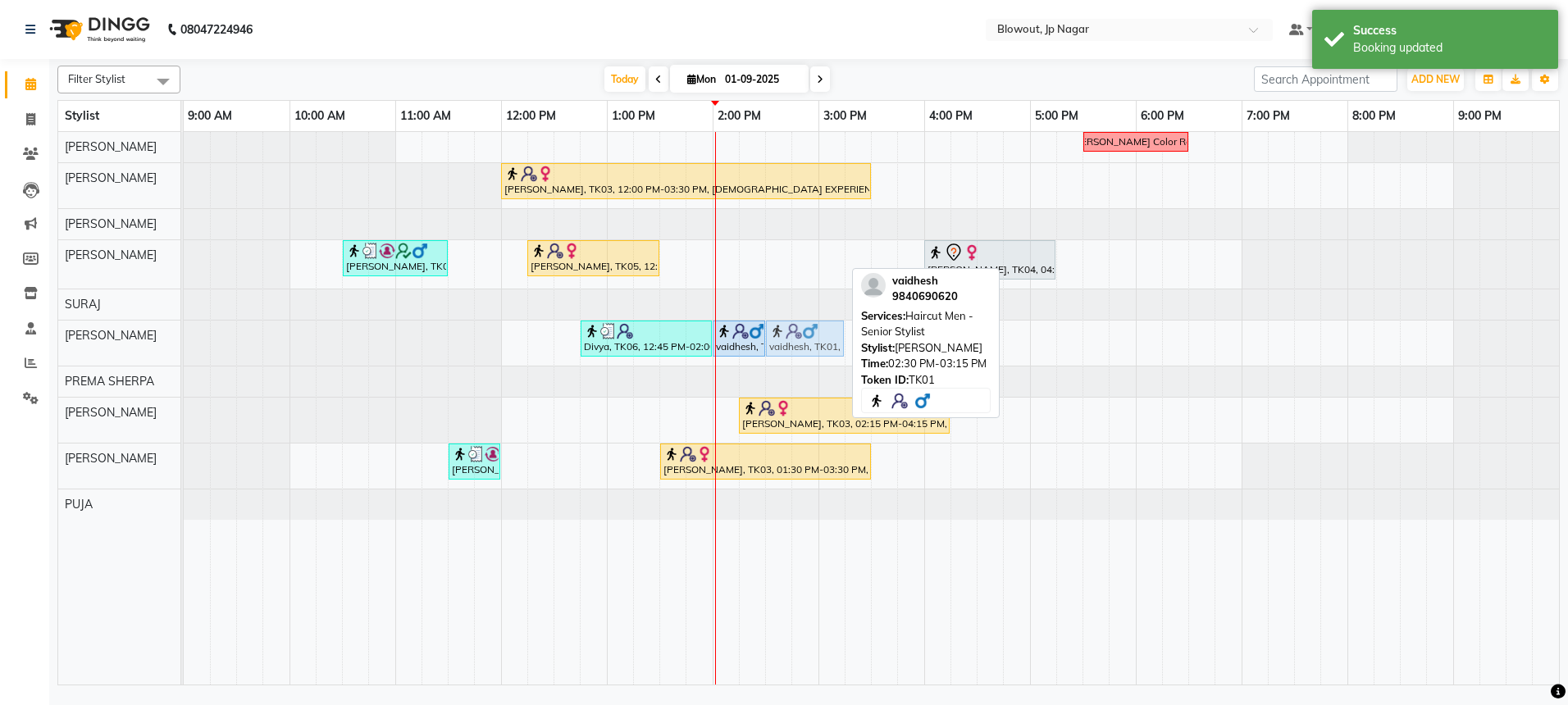
drag, startPoint x: 798, startPoint y: 261, endPoint x: 797, endPoint y: 334, distance: 73.0
click at [797, 334] on tbody "Nidhi Color Recti Sweta, TK03, 12:00 PM-03:30 PM, FEMALE EXPERIENCE RITUALS,Hai…" at bounding box center [871, 326] width 1375 height 388
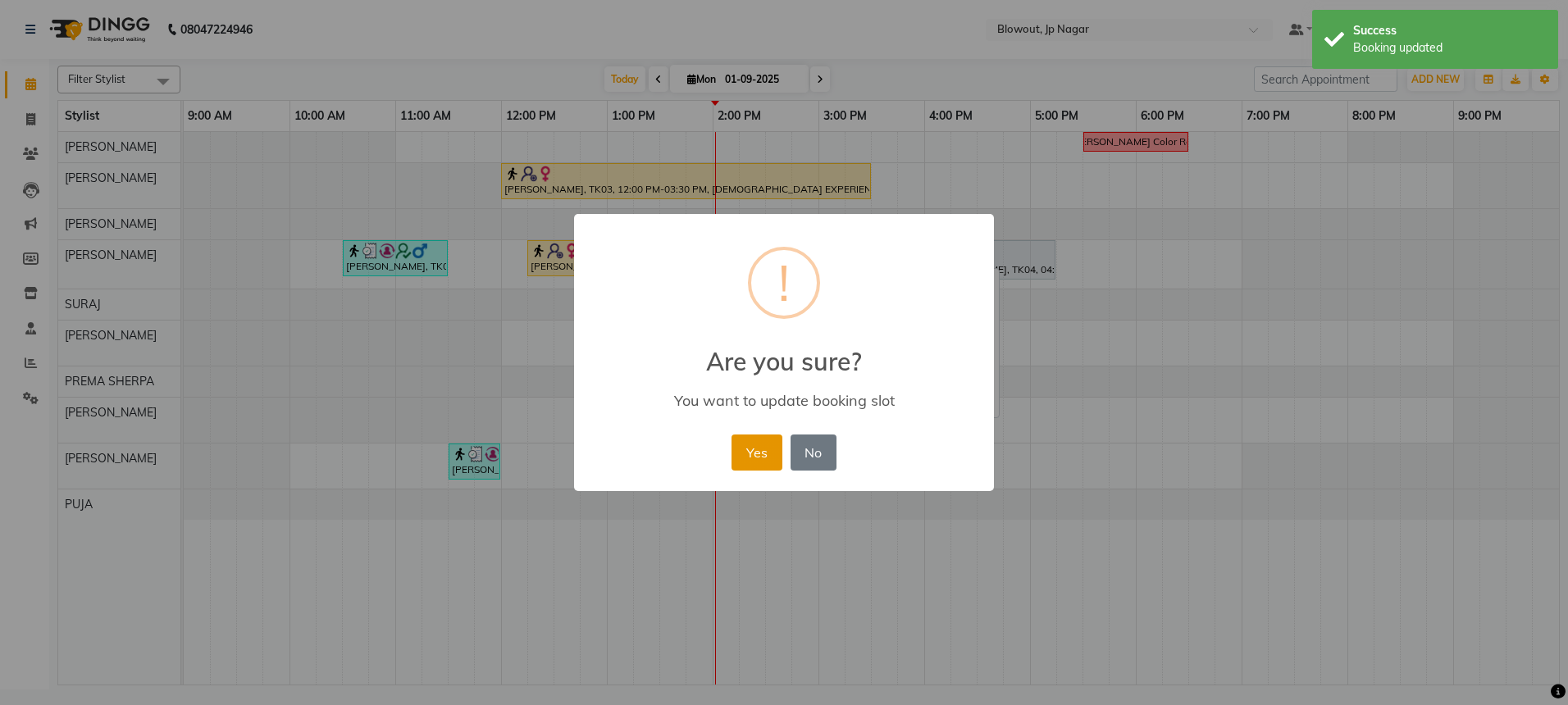
click at [769, 447] on button "Yes" at bounding box center [757, 452] width 50 height 36
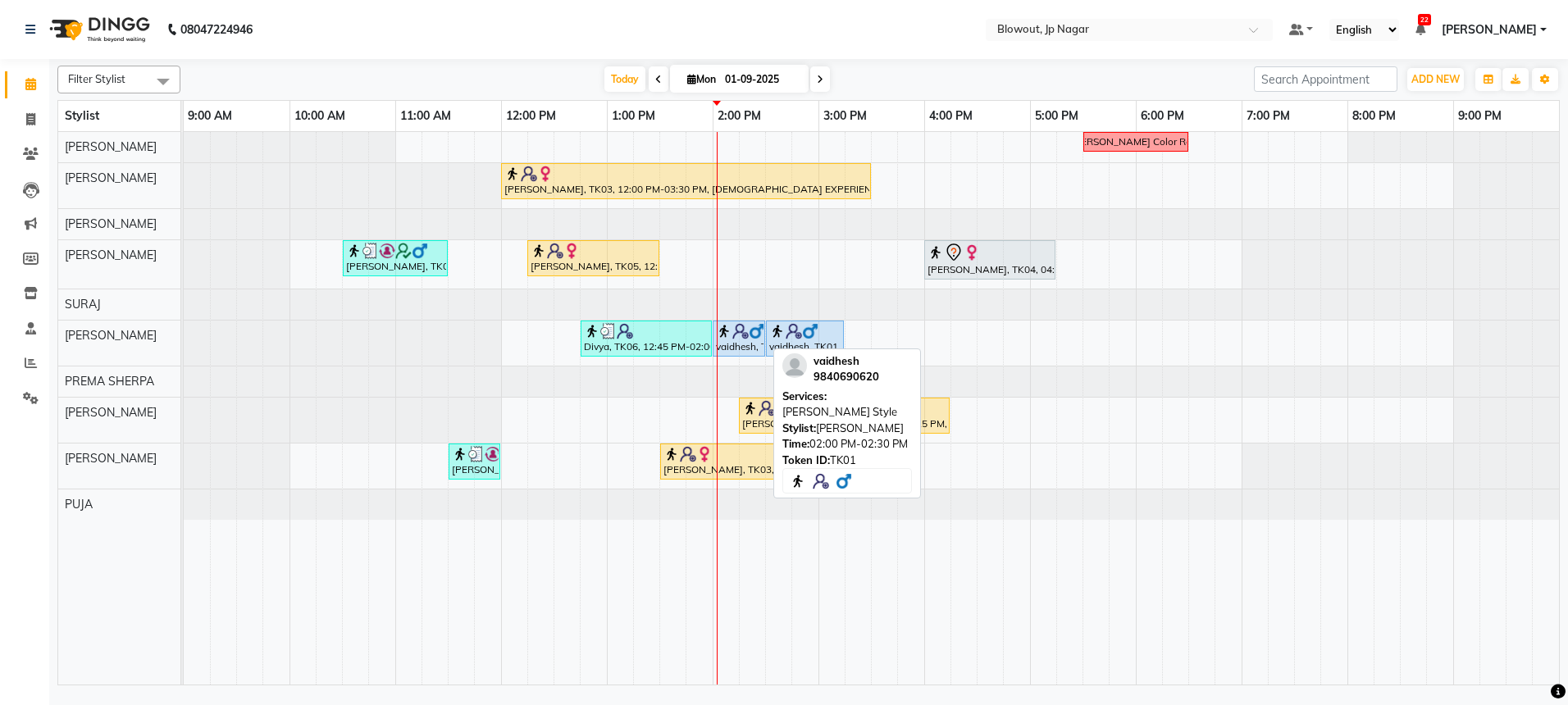
click at [743, 342] on div "vaidhesh, TK01, 02:00 PM-02:30 PM, Beard Style" at bounding box center [738, 338] width 49 height 31
click at [756, 345] on div "vaidhesh, TK01, 02:00 PM-02:30 PM, Beard Style" at bounding box center [738, 338] width 49 height 31
select select "5"
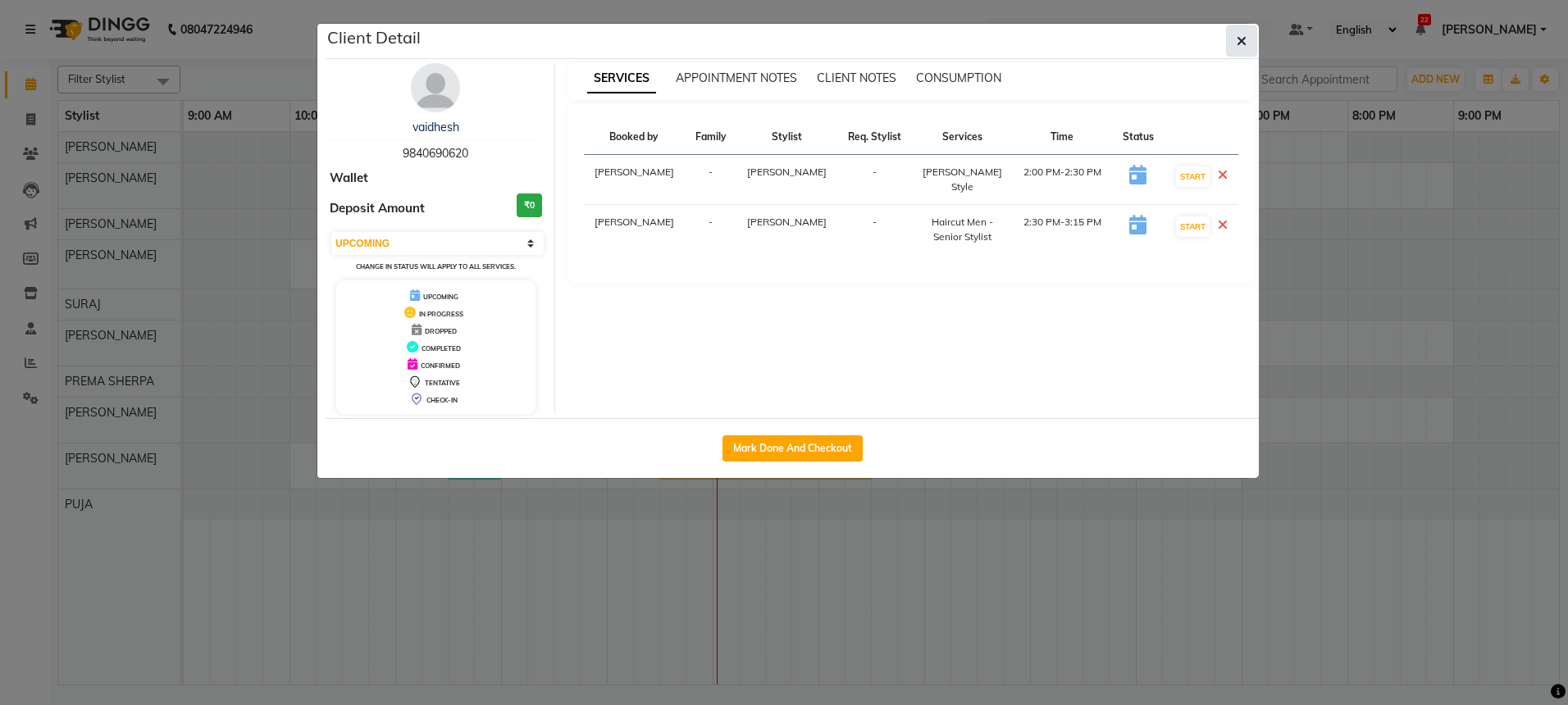
click at [1249, 42] on button "button" at bounding box center [1240, 40] width 31 height 31
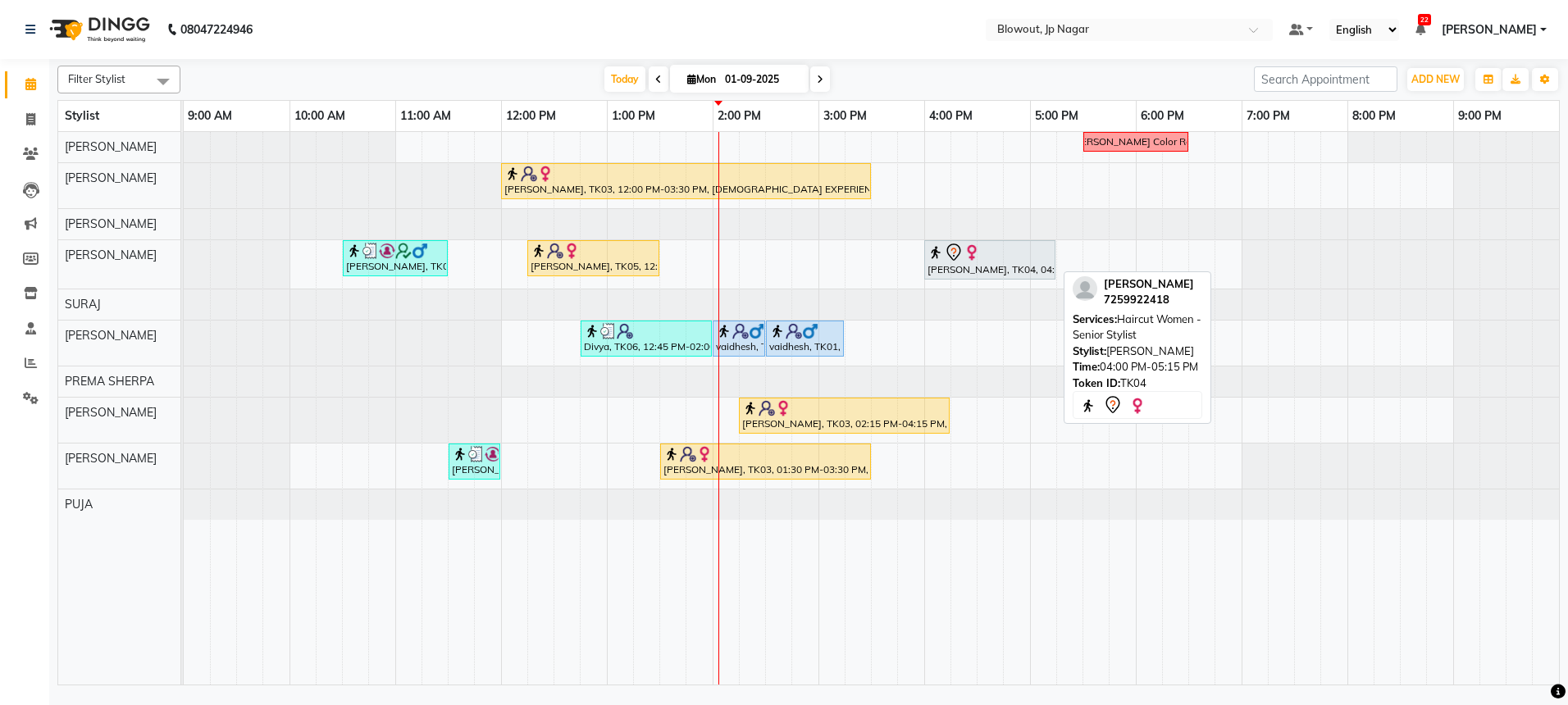
click at [973, 264] on div "Chadana, TK04, 04:00 PM-05:15 PM, Haircut Women - Senior Stylist" at bounding box center [989, 259] width 127 height 34
select select "7"
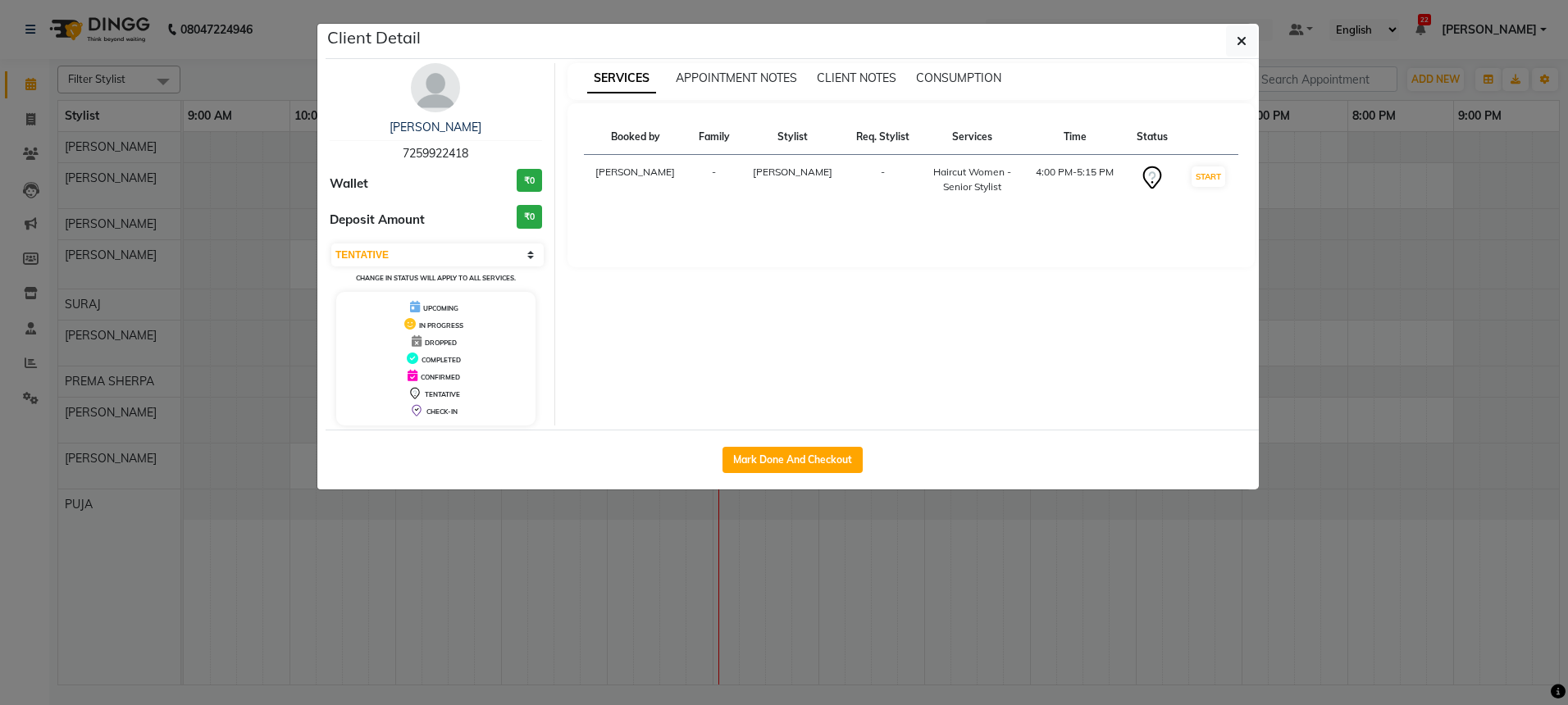
click at [433, 110] on img at bounding box center [435, 87] width 49 height 49
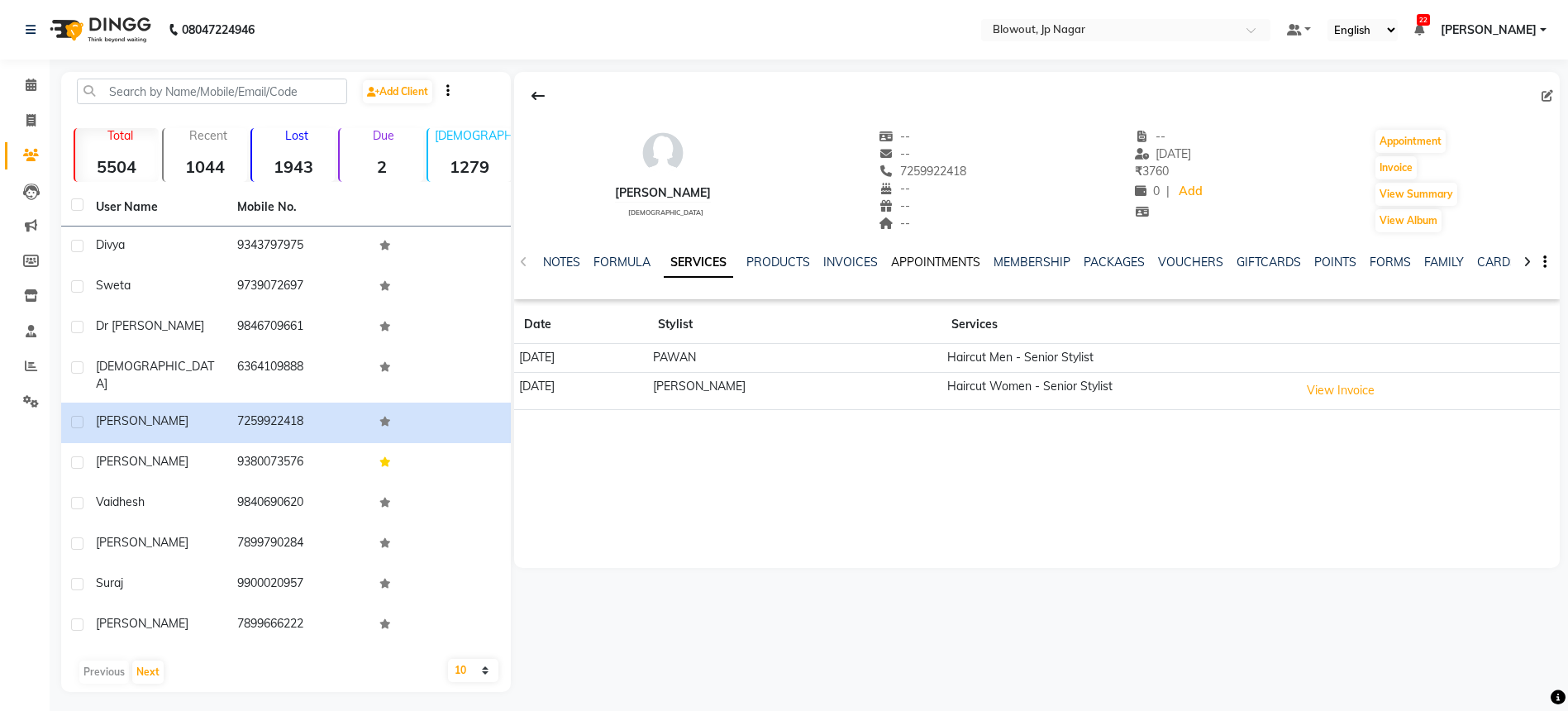
click at [924, 264] on link "APPOINTMENTS" at bounding box center [936, 262] width 89 height 15
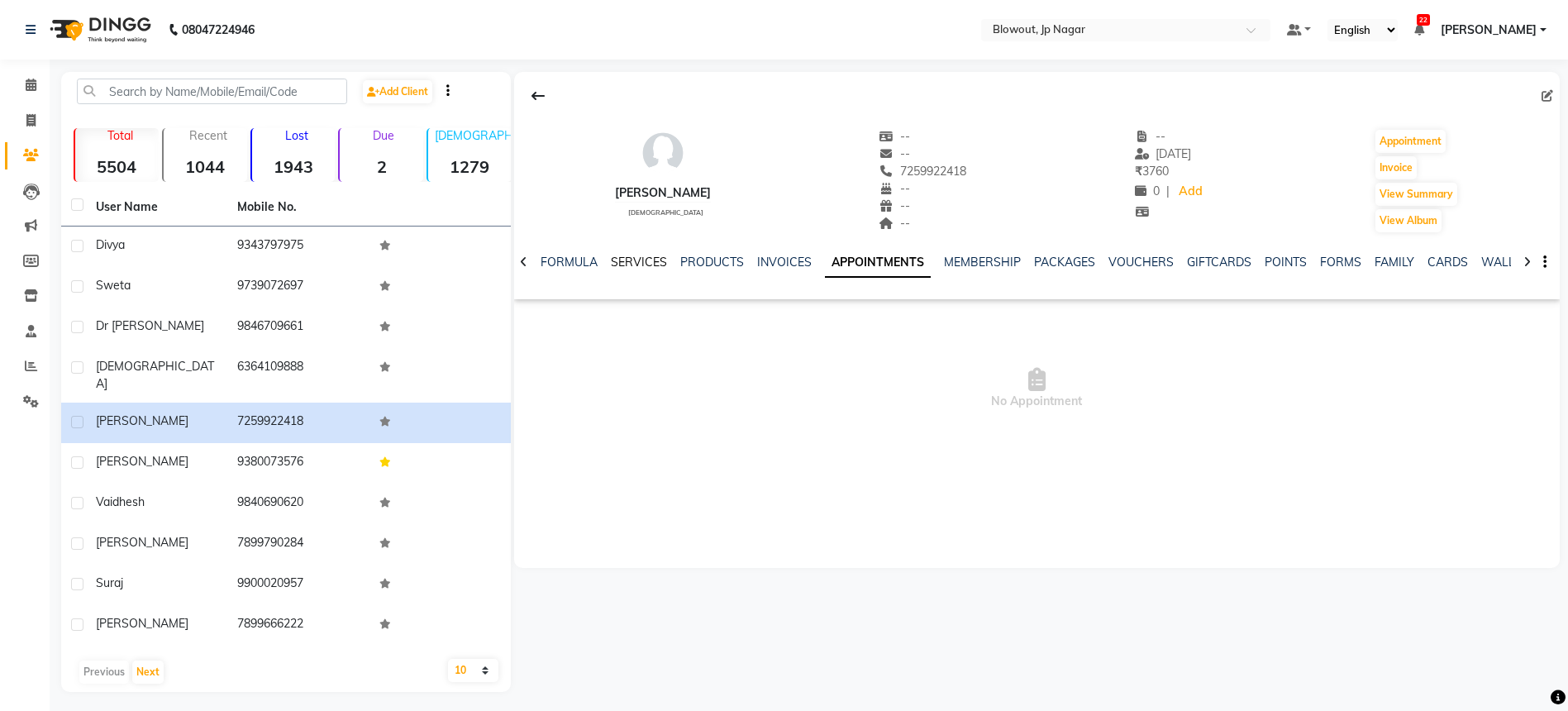
click at [625, 265] on link "SERVICES" at bounding box center [639, 262] width 56 height 15
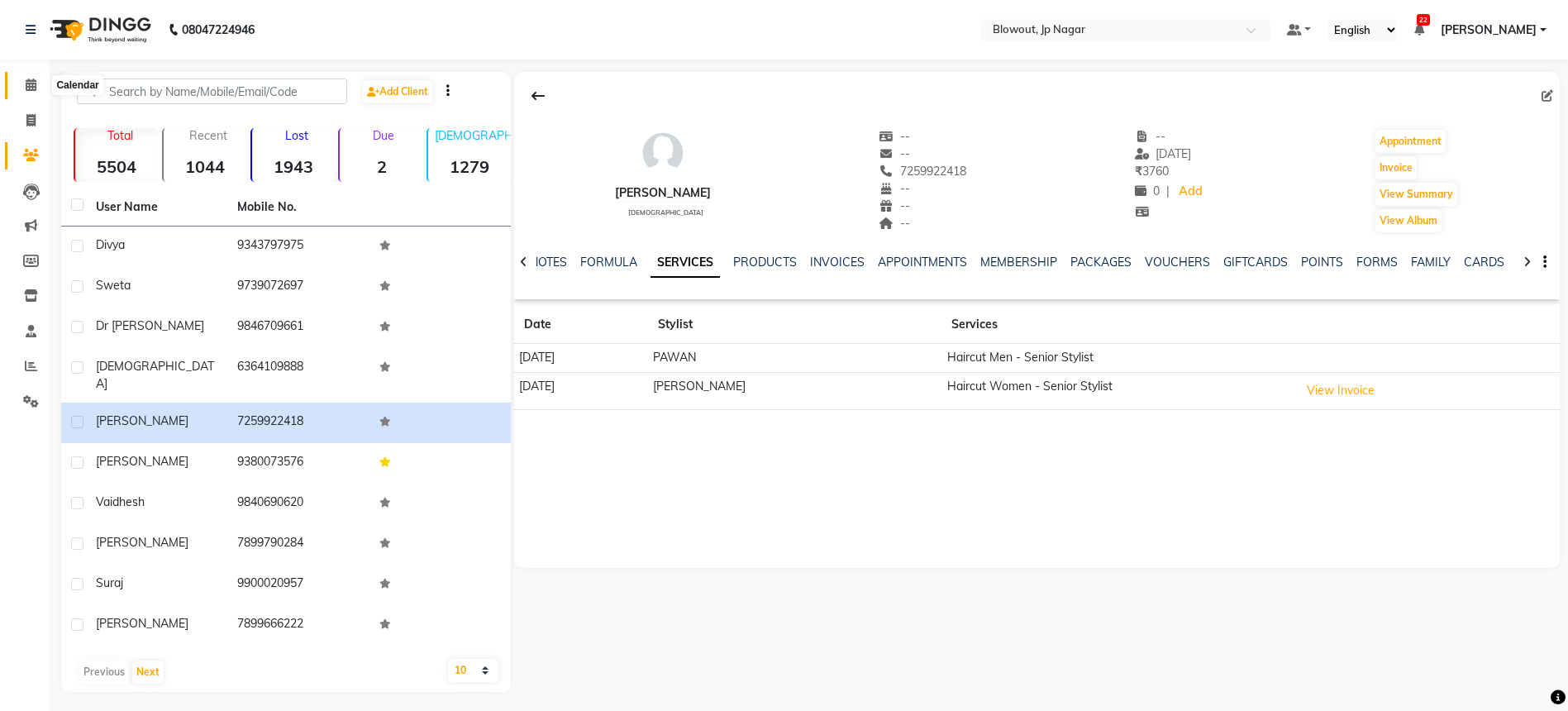
click at [29, 84] on icon at bounding box center [30, 84] width 10 height 12
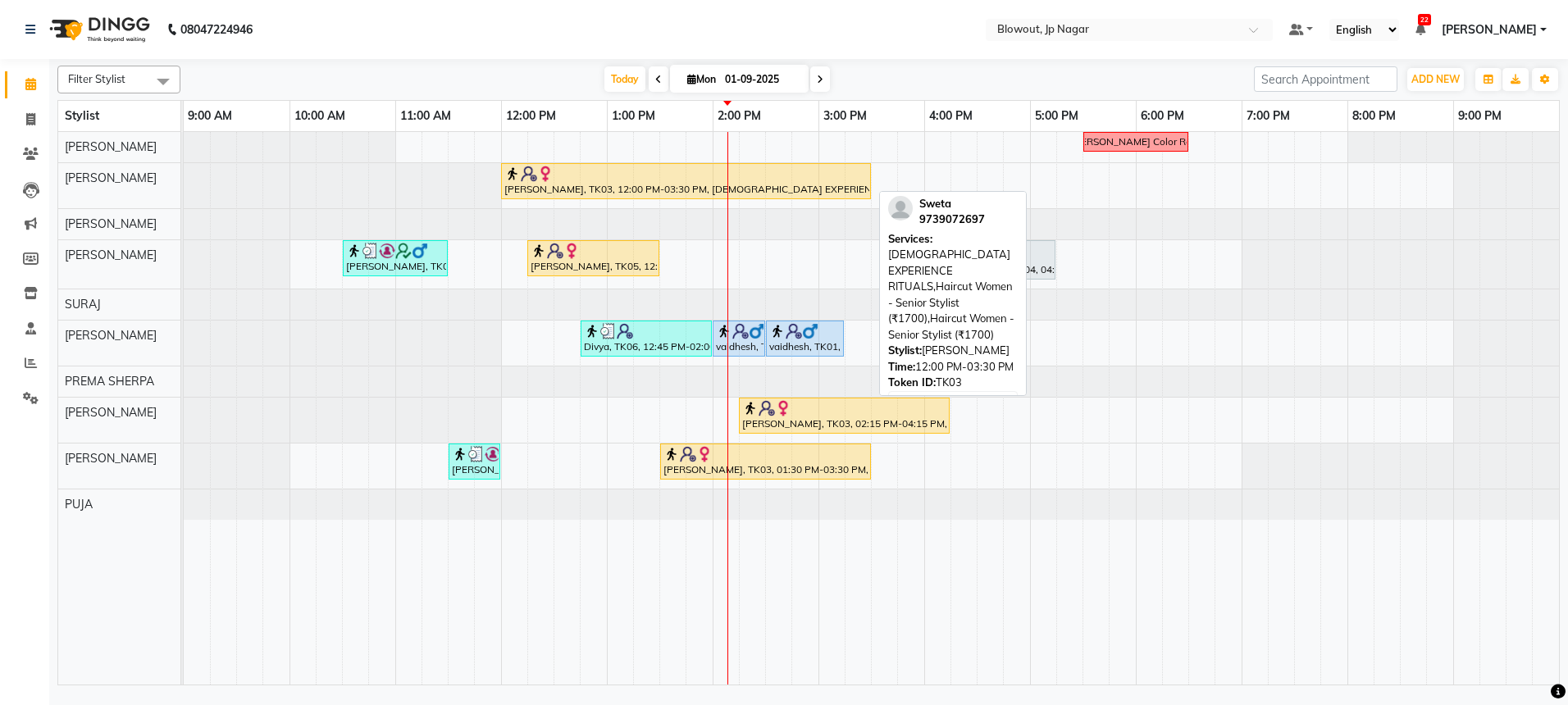
click at [567, 189] on div "Sweta, TK03, 12:00 PM-03:30 PM, FEMALE EXPERIENCE RITUALS,Haircut Women - Senio…" at bounding box center [686, 180] width 367 height 31
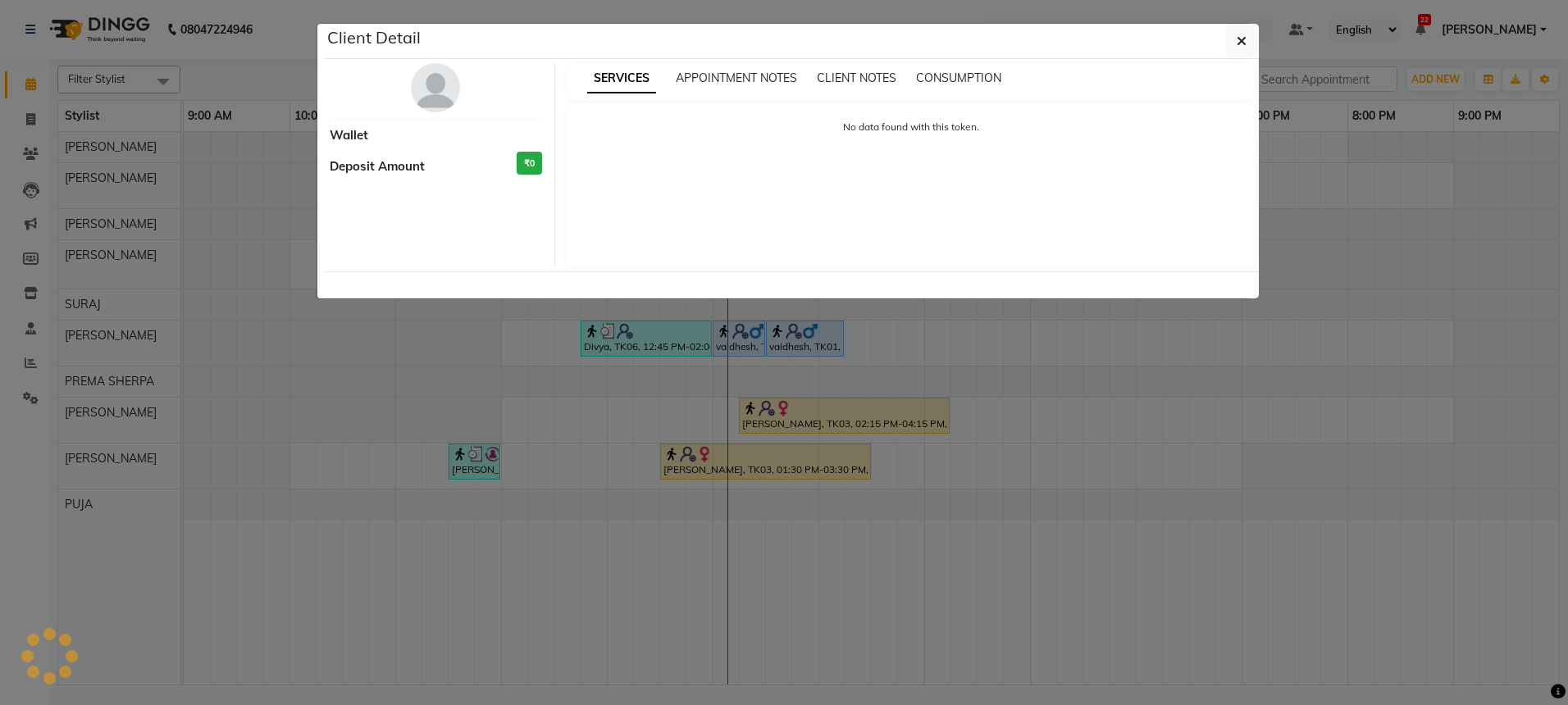
select select "1"
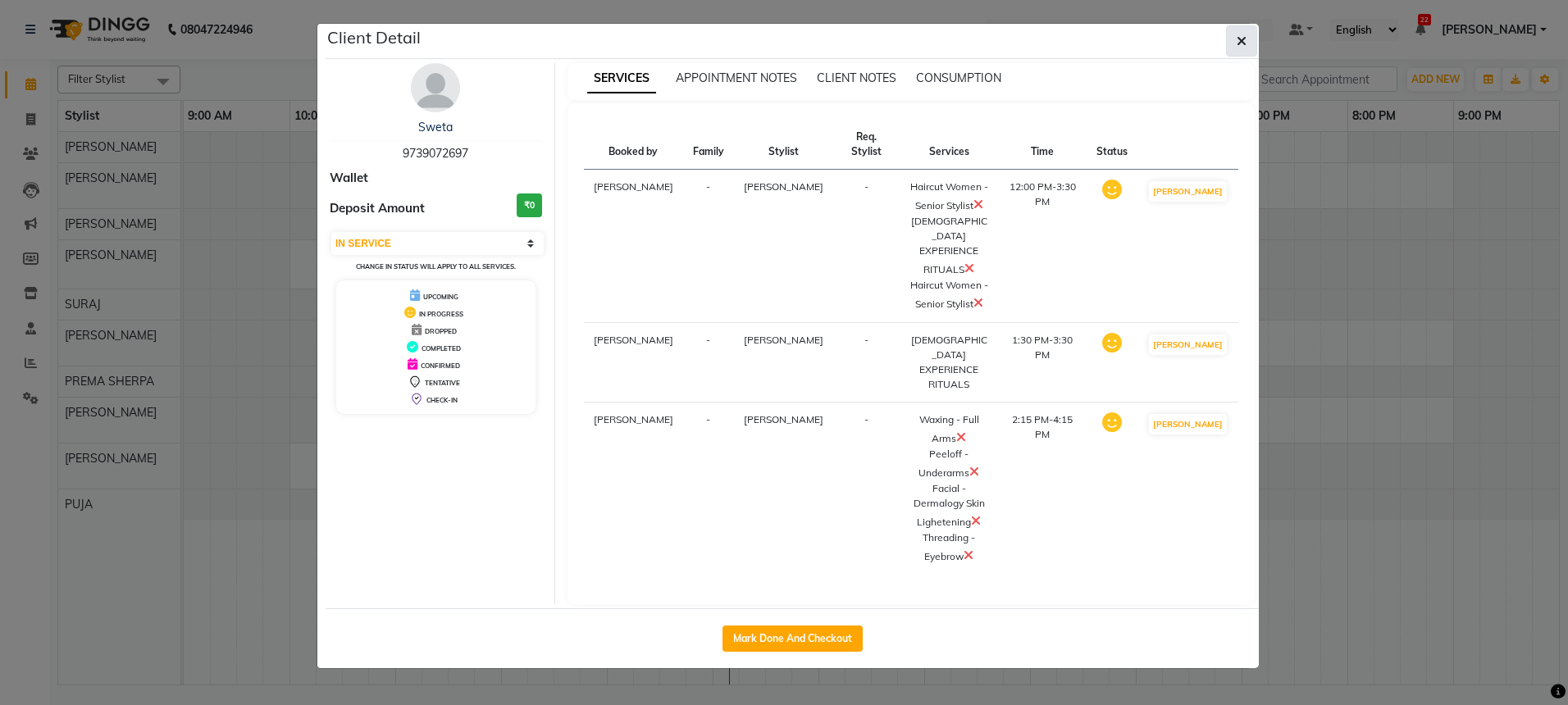
click at [1242, 38] on icon "button" at bounding box center [1241, 41] width 10 height 13
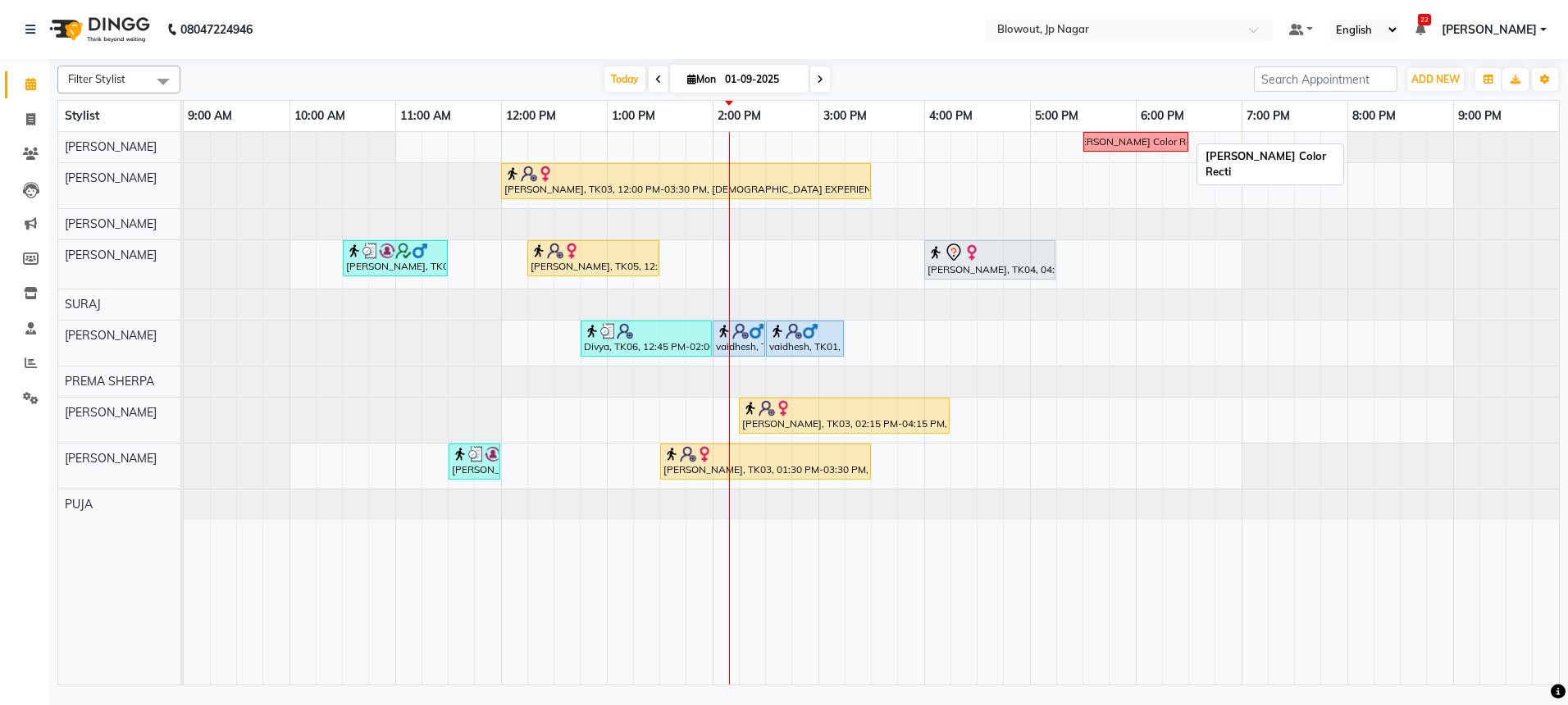
click at [1114, 147] on div "Nidhi Color Recti" at bounding box center [1136, 142] width 130 height 15
click at [655, 79] on icon at bounding box center [658, 79] width 7 height 10
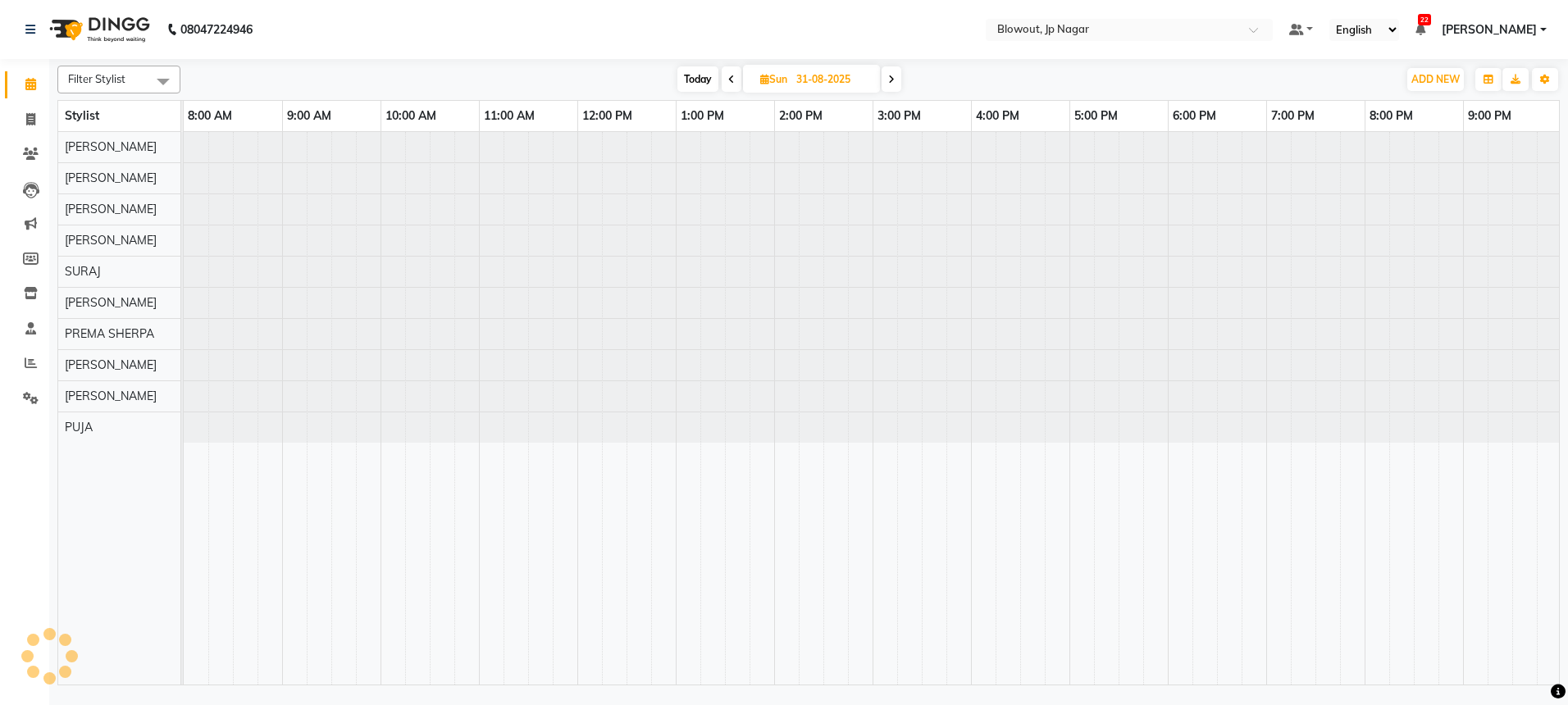
scroll to position [0, 3]
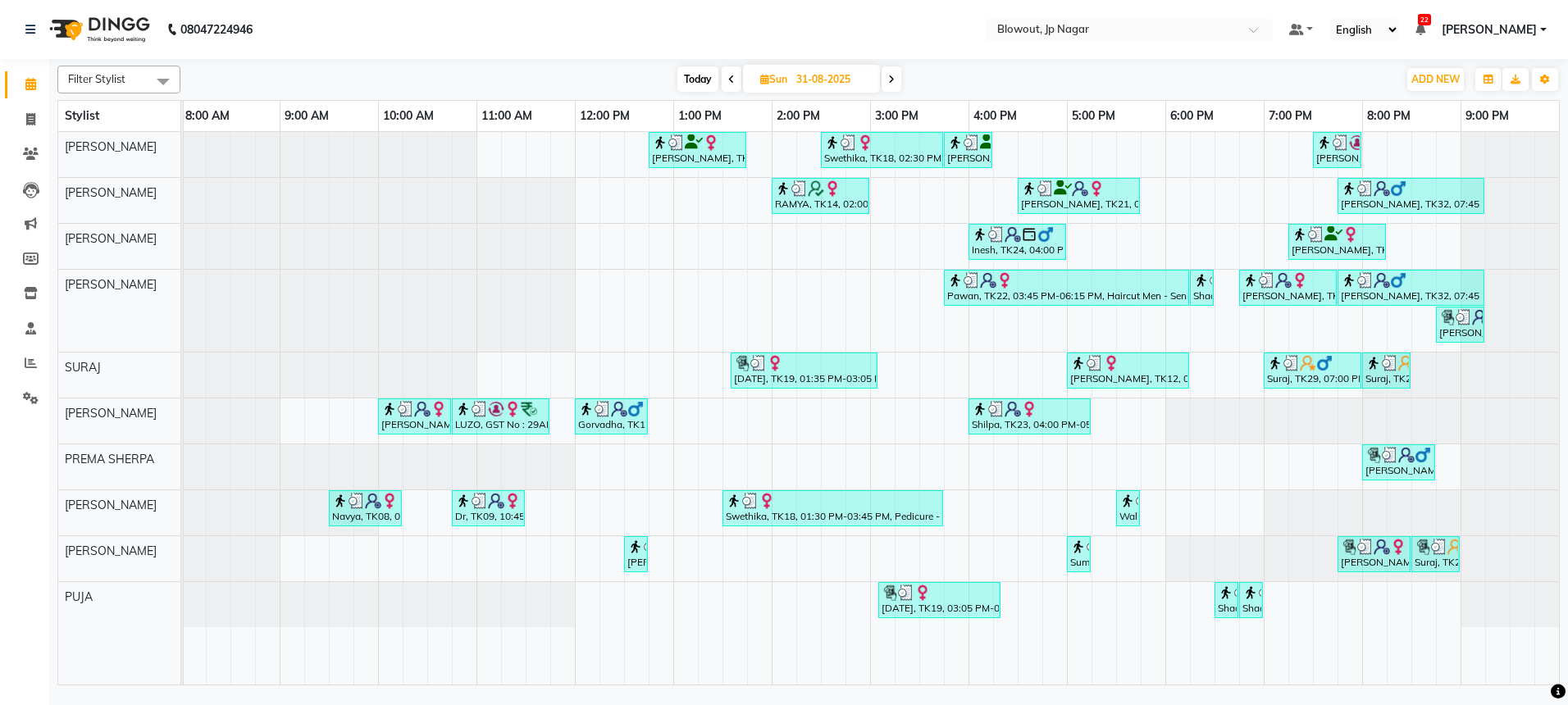
click at [734, 75] on span at bounding box center [730, 78] width 20 height 25
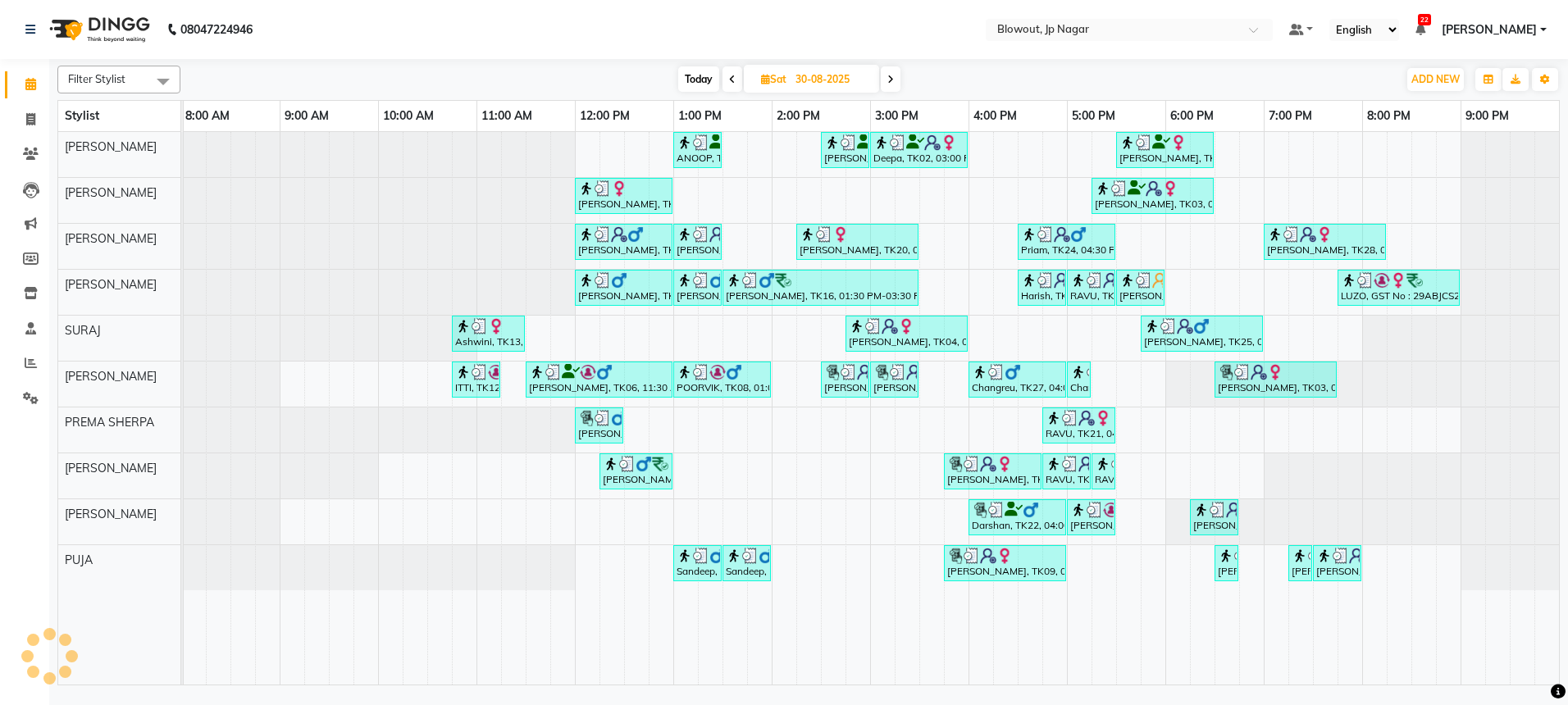
click at [734, 75] on span at bounding box center [731, 78] width 20 height 25
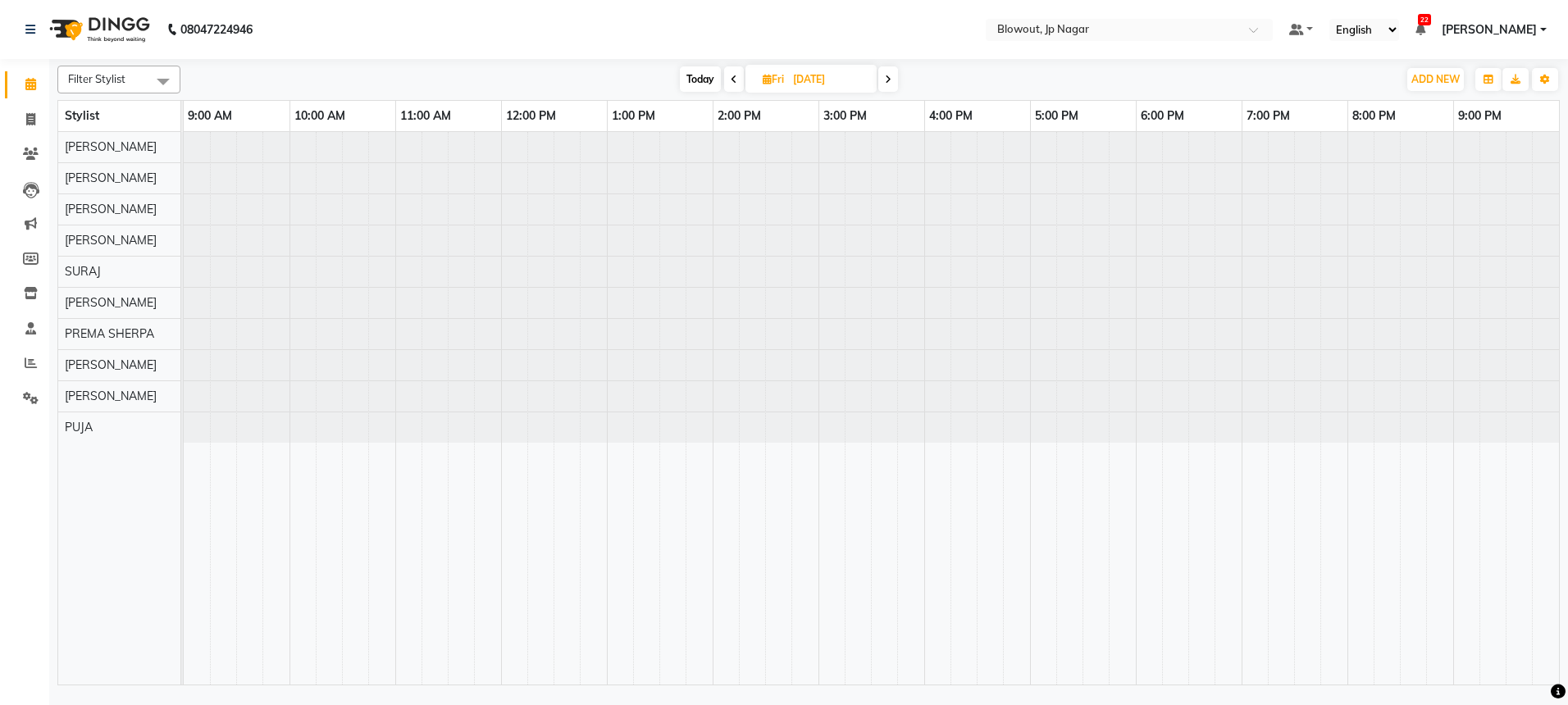
click at [734, 75] on icon at bounding box center [733, 79] width 7 height 10
click at [734, 75] on span at bounding box center [730, 78] width 20 height 25
click at [734, 75] on span at bounding box center [730, 78] width 20 height 25
click at [734, 75] on span at bounding box center [730, 78] width 20 height 25
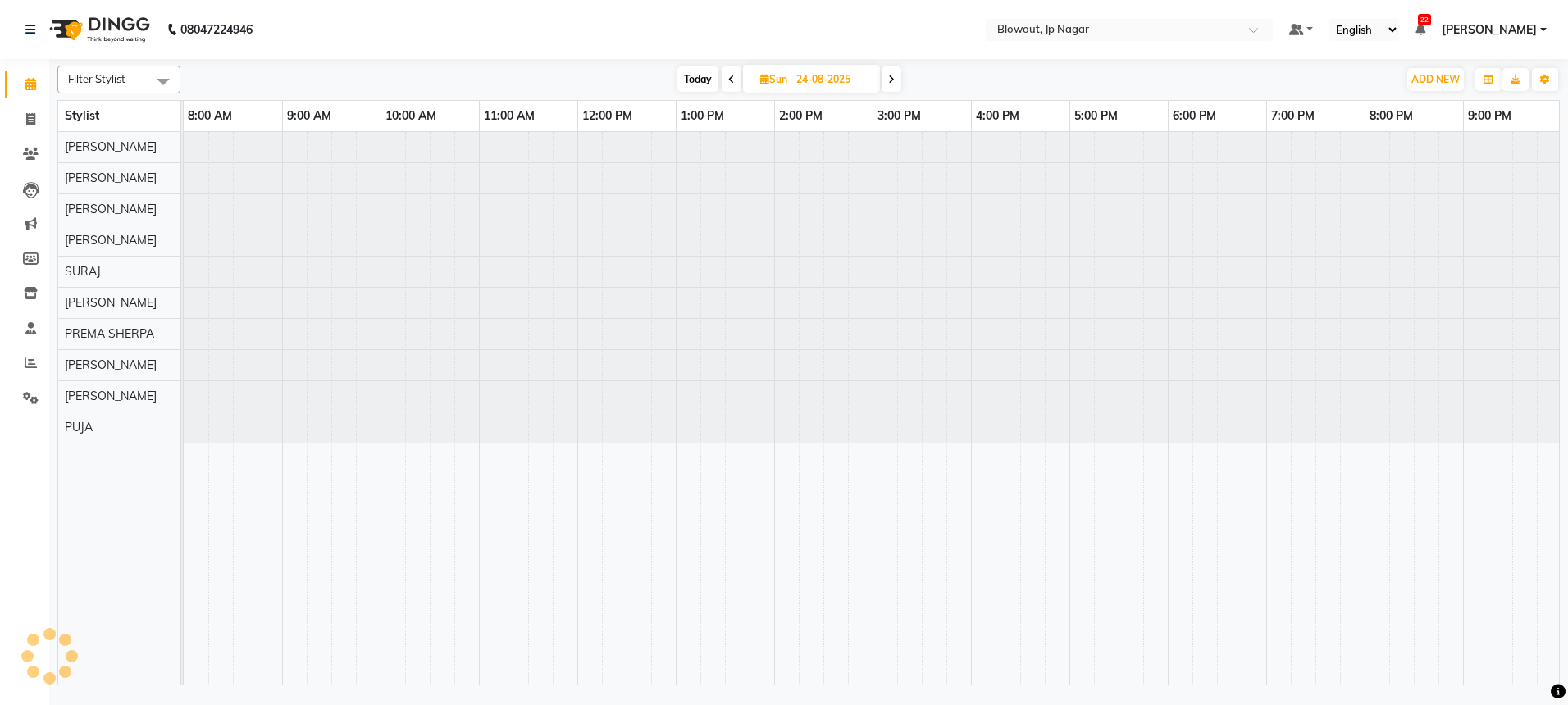
scroll to position [0, 3]
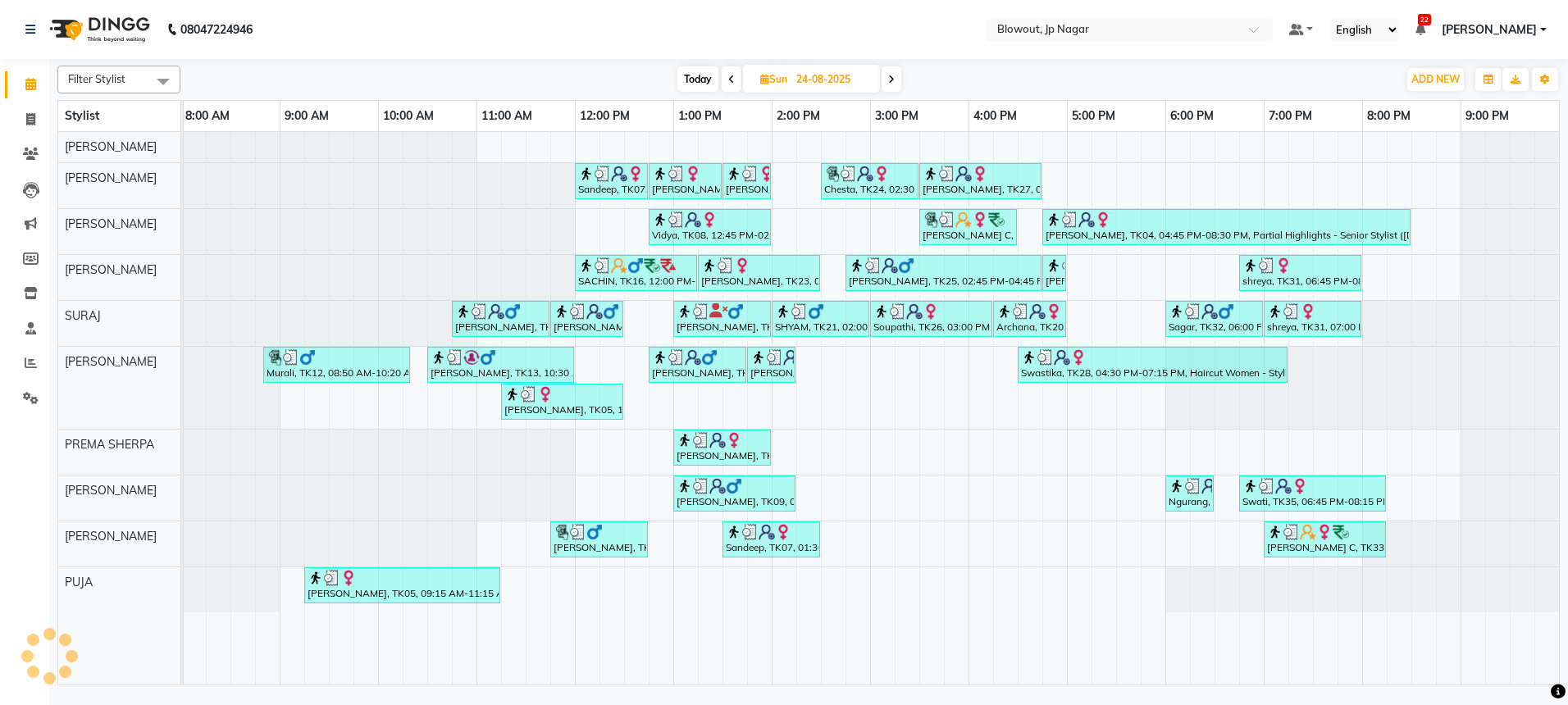
click at [734, 75] on span at bounding box center [730, 78] width 20 height 25
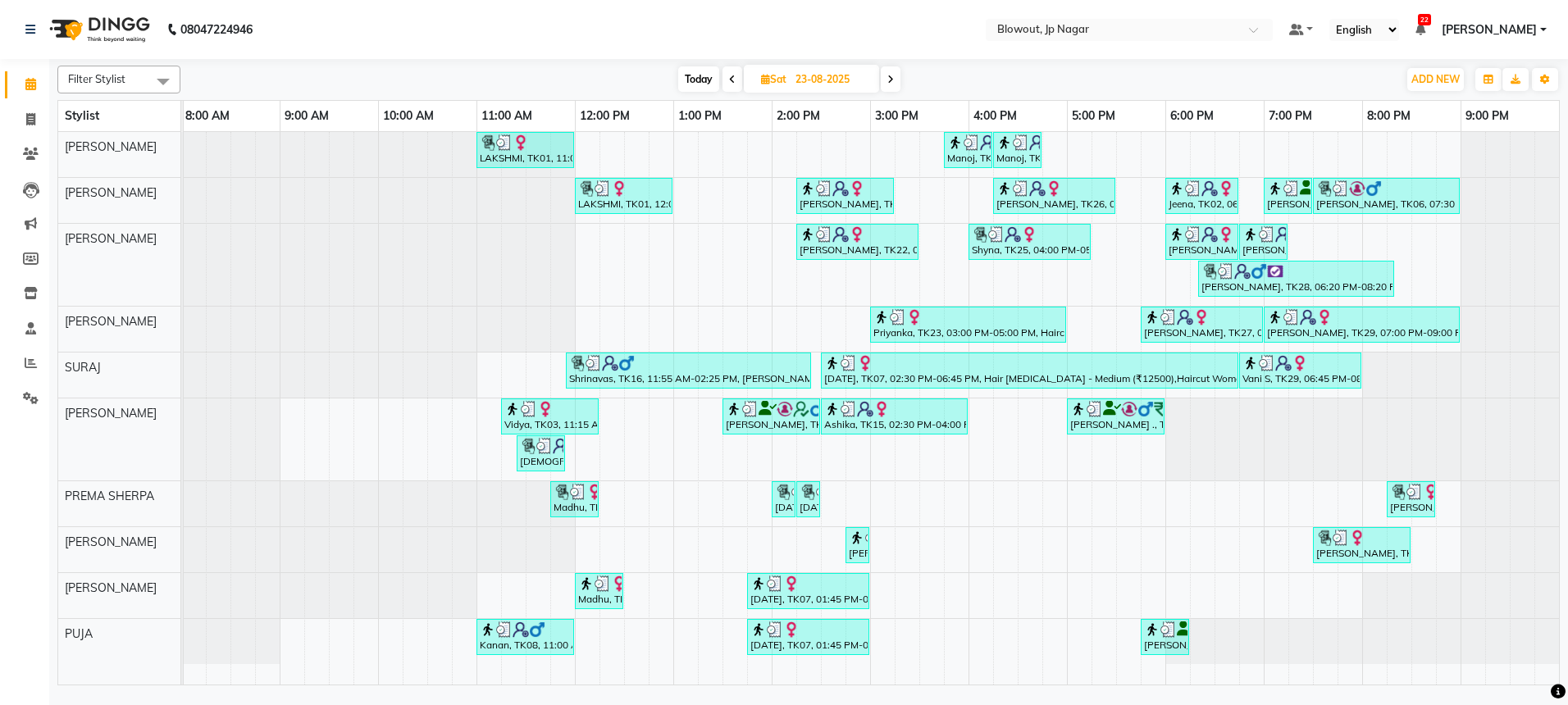
click at [730, 80] on icon at bounding box center [731, 79] width 7 height 10
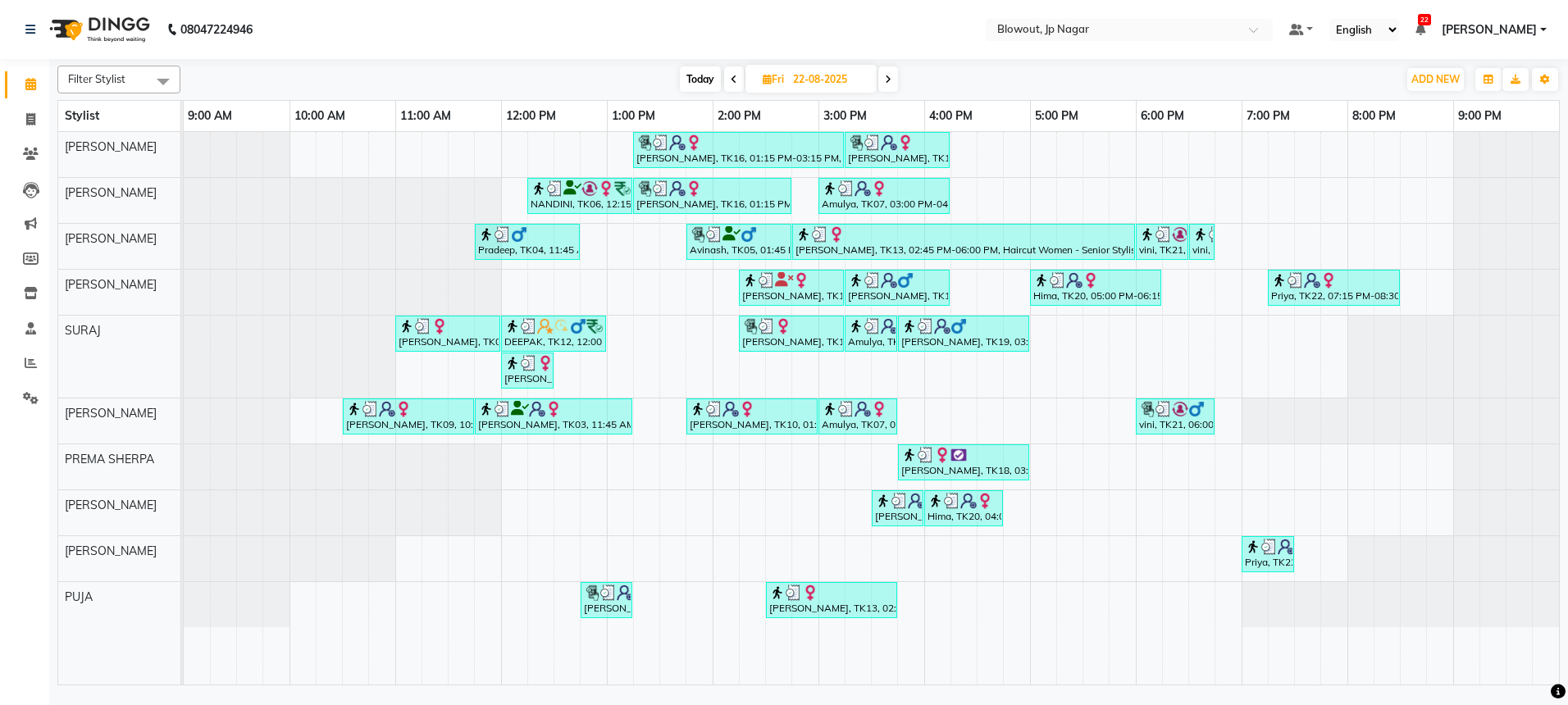
click at [886, 74] on icon at bounding box center [888, 79] width 7 height 10
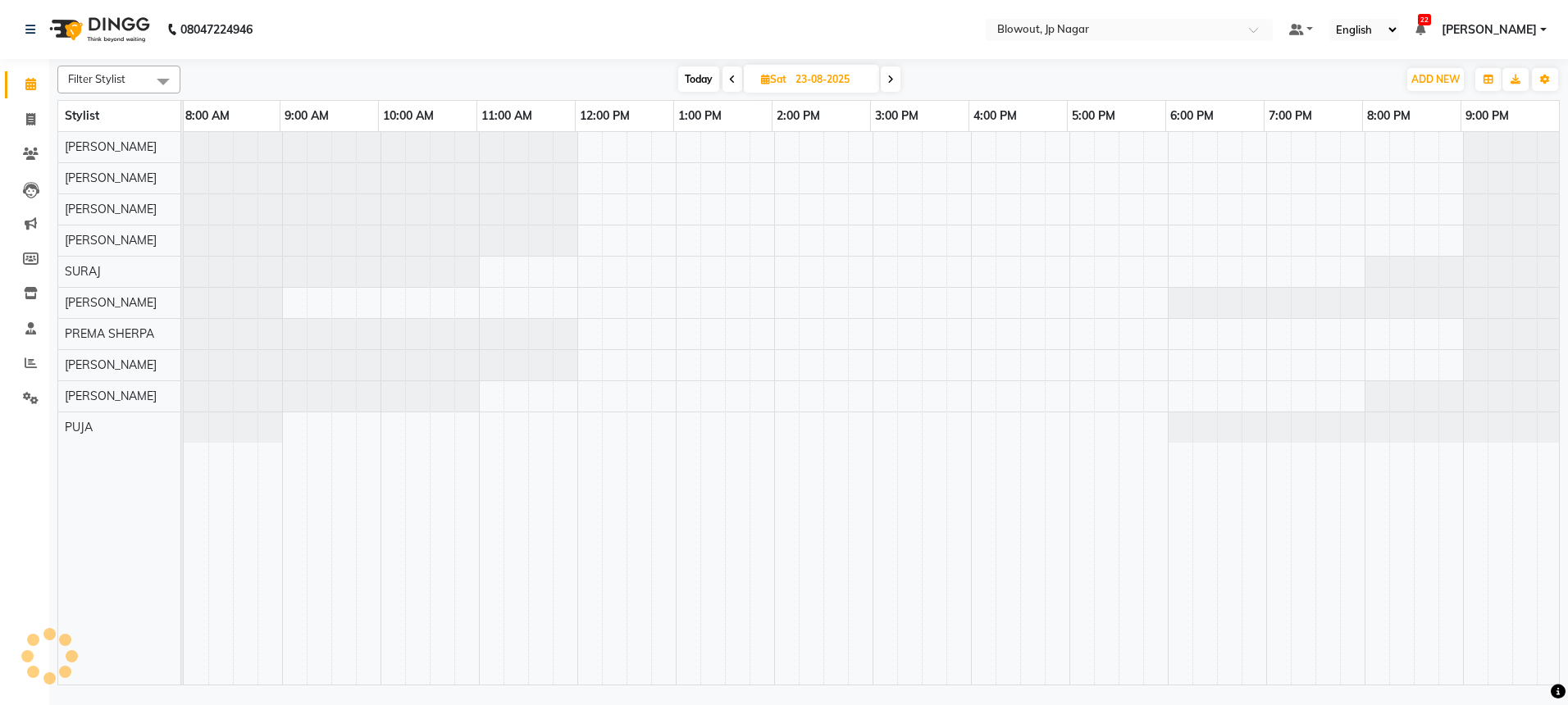
scroll to position [0, 3]
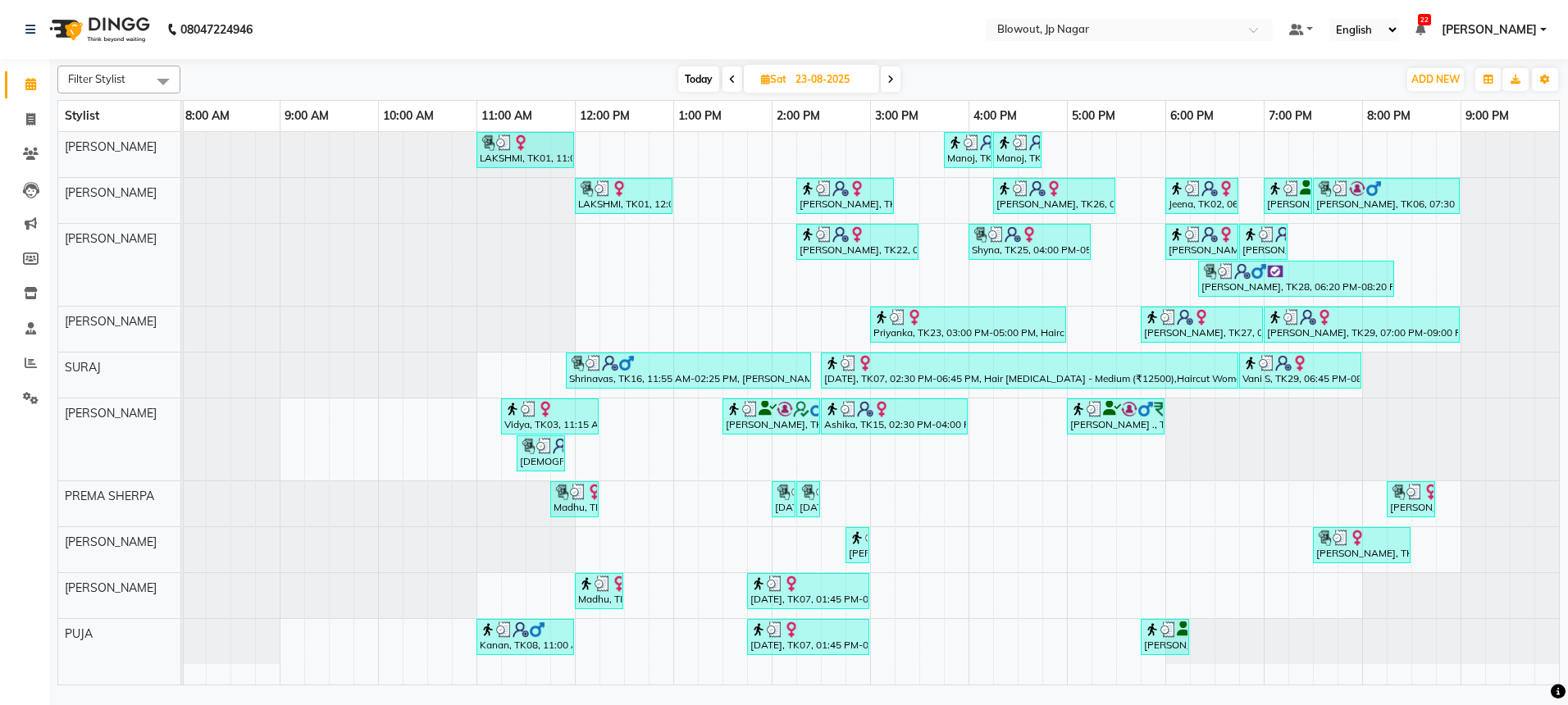
click at [729, 74] on icon at bounding box center [731, 79] width 7 height 10
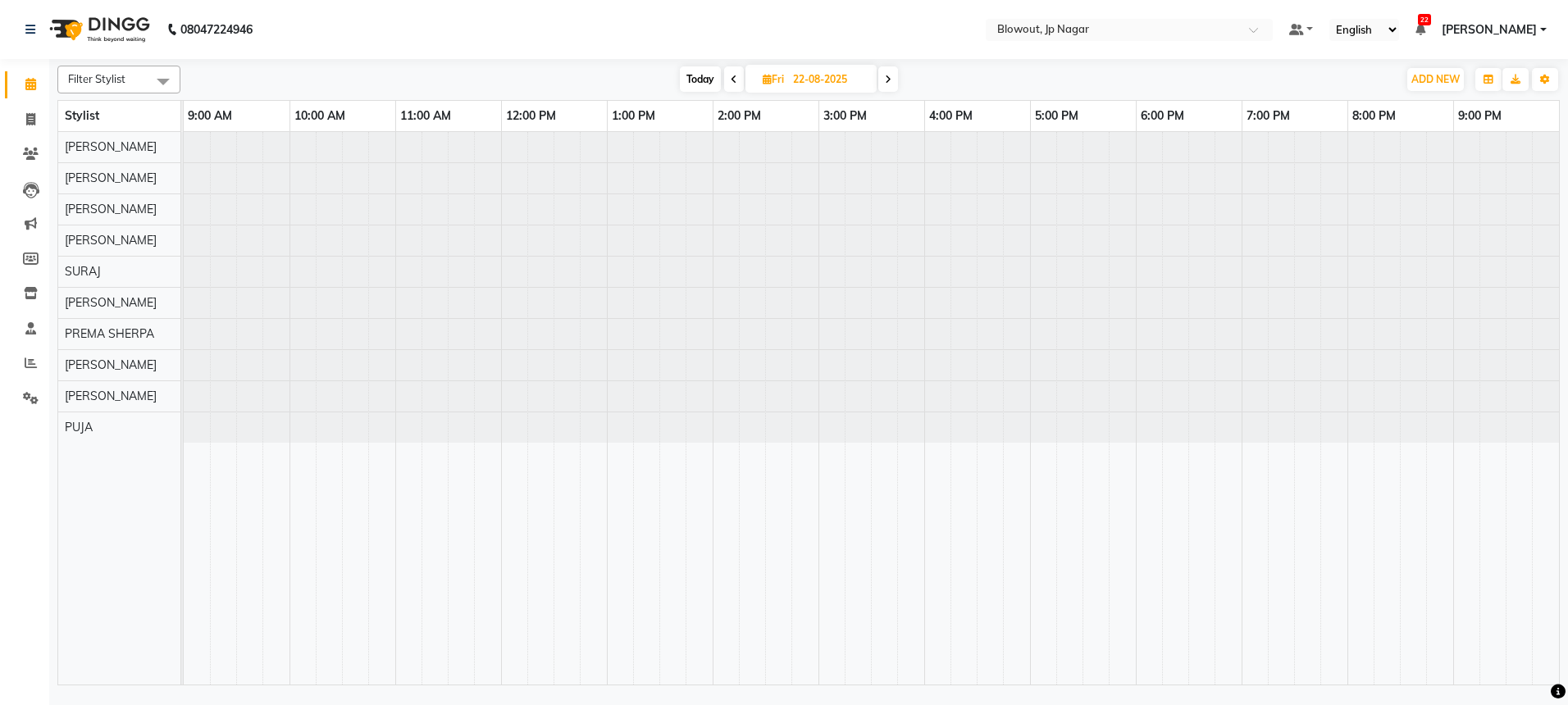
scroll to position [0, 0]
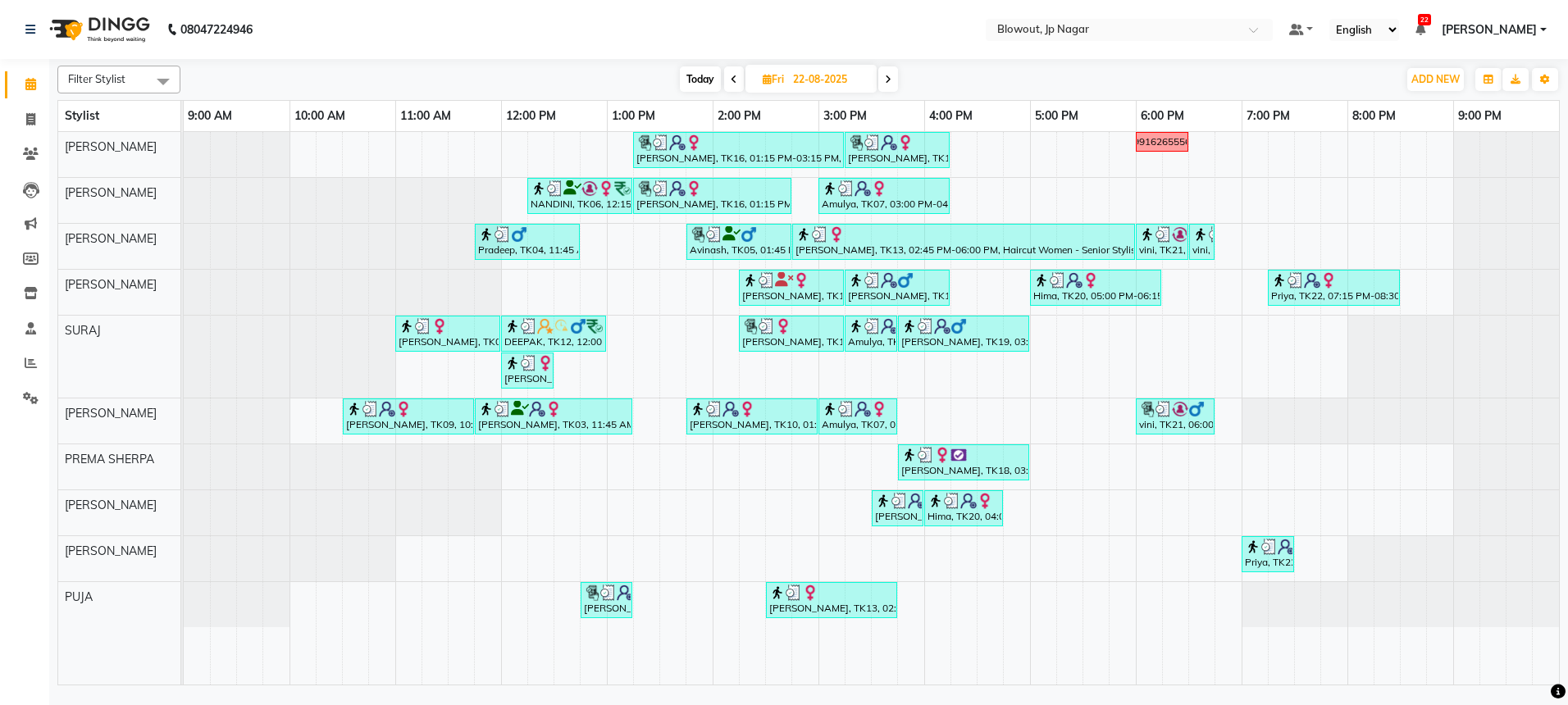
click at [889, 79] on icon at bounding box center [888, 79] width 7 height 10
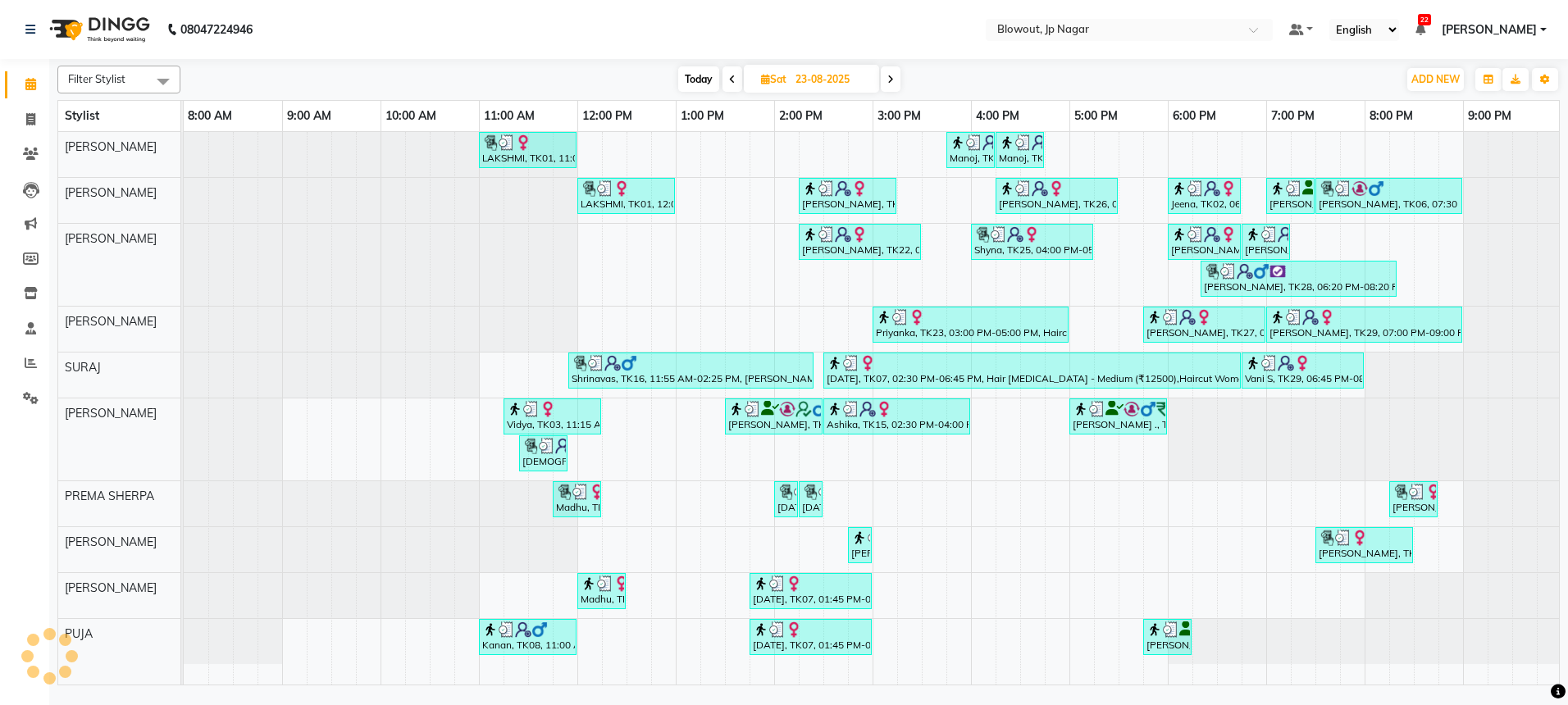
scroll to position [0, 3]
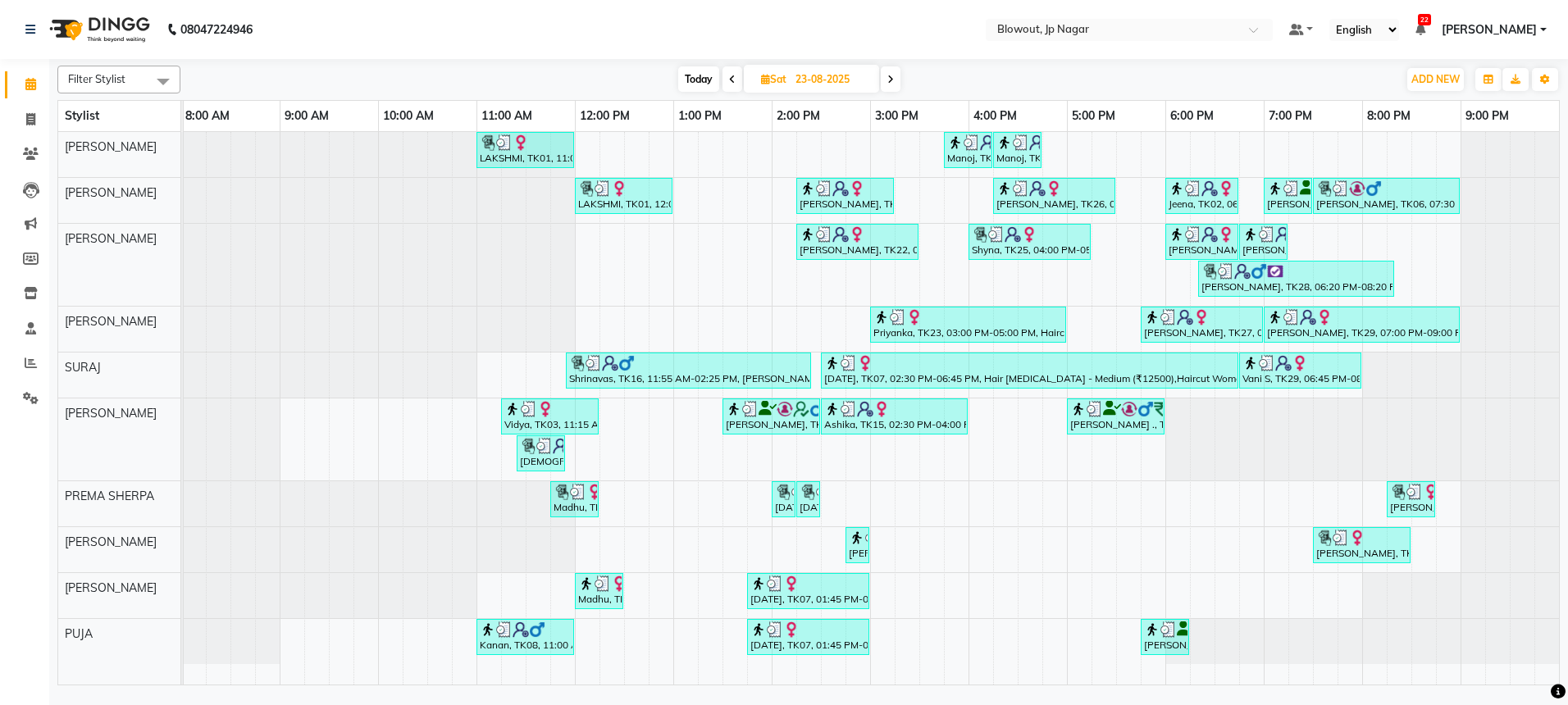
click at [891, 79] on icon at bounding box center [890, 79] width 7 height 10
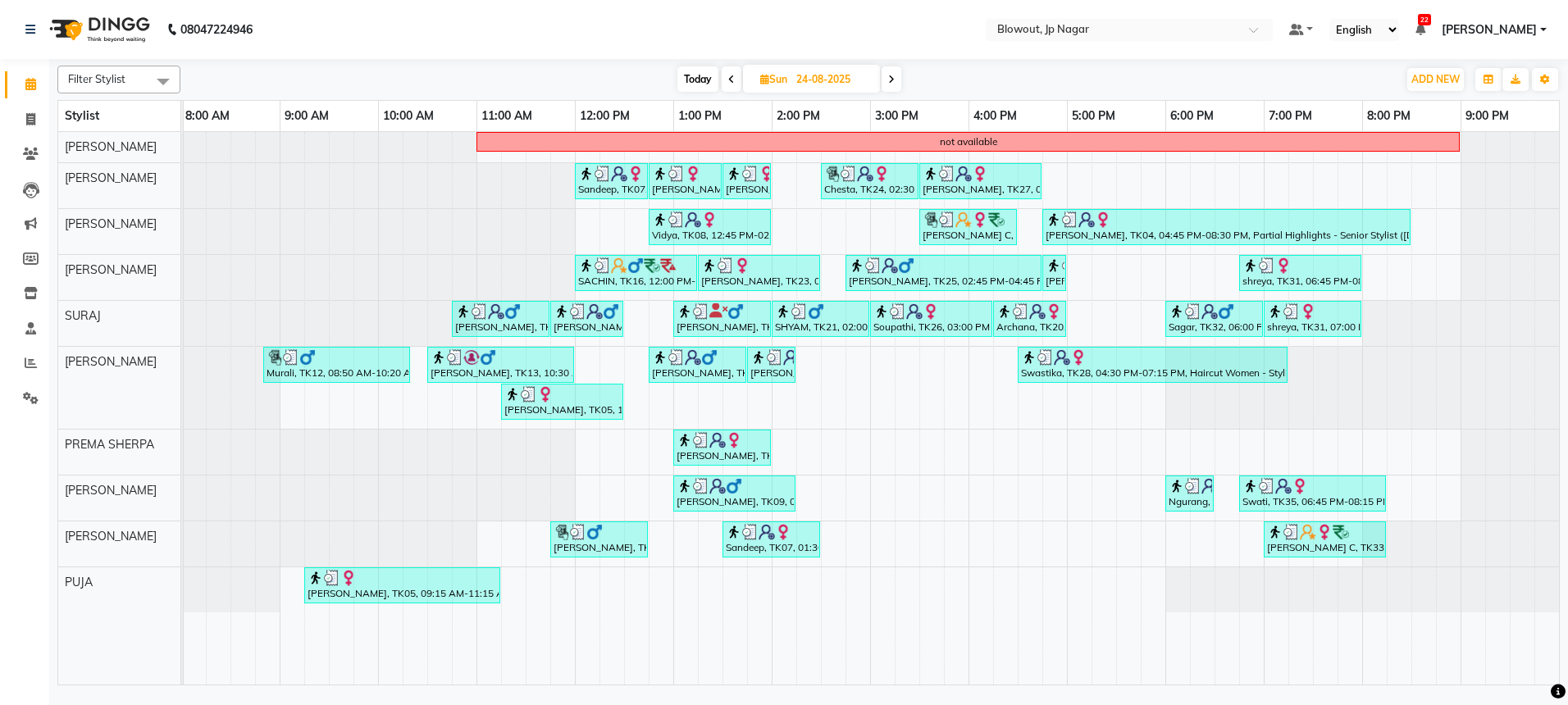
click at [891, 79] on icon at bounding box center [891, 79] width 7 height 10
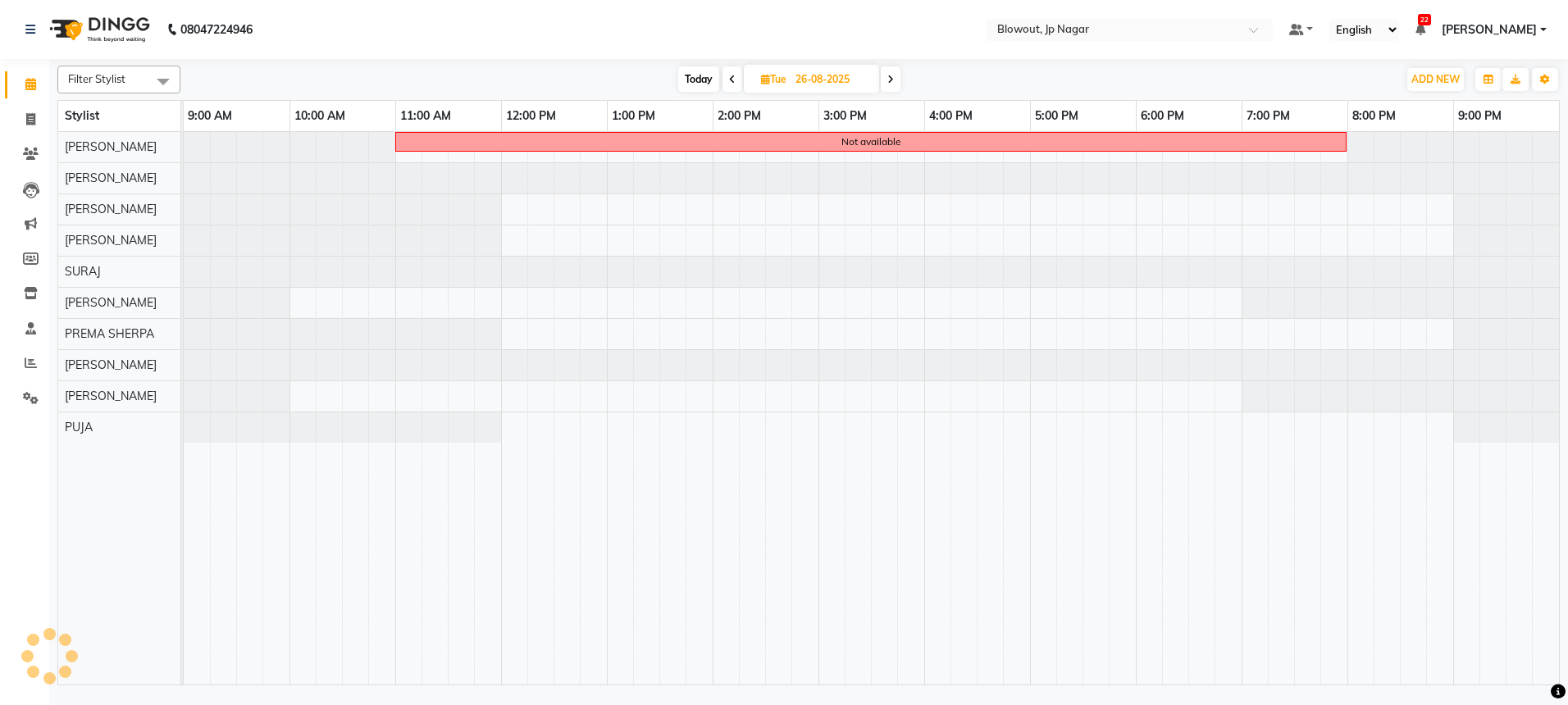
click at [891, 79] on icon at bounding box center [890, 79] width 7 height 10
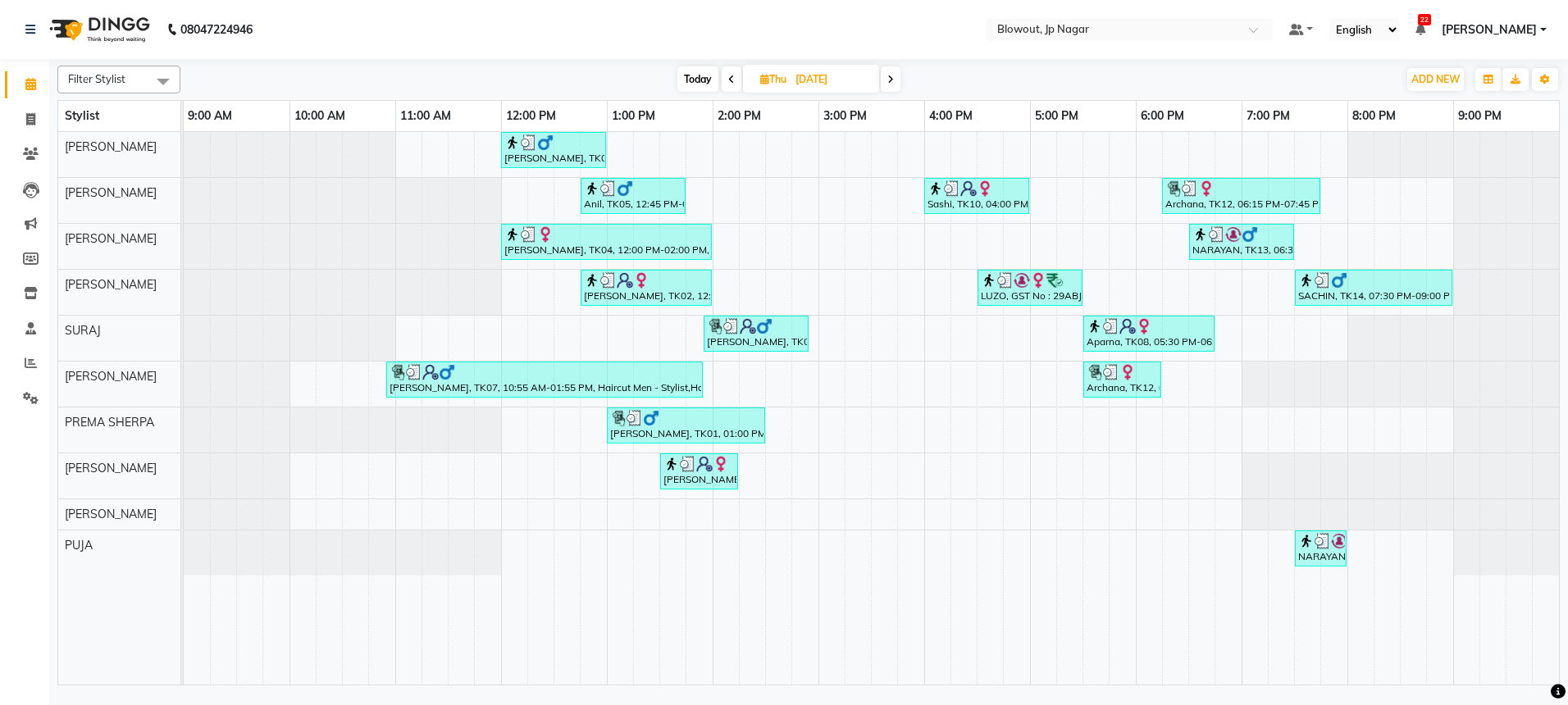
click at [891, 79] on icon at bounding box center [890, 79] width 7 height 10
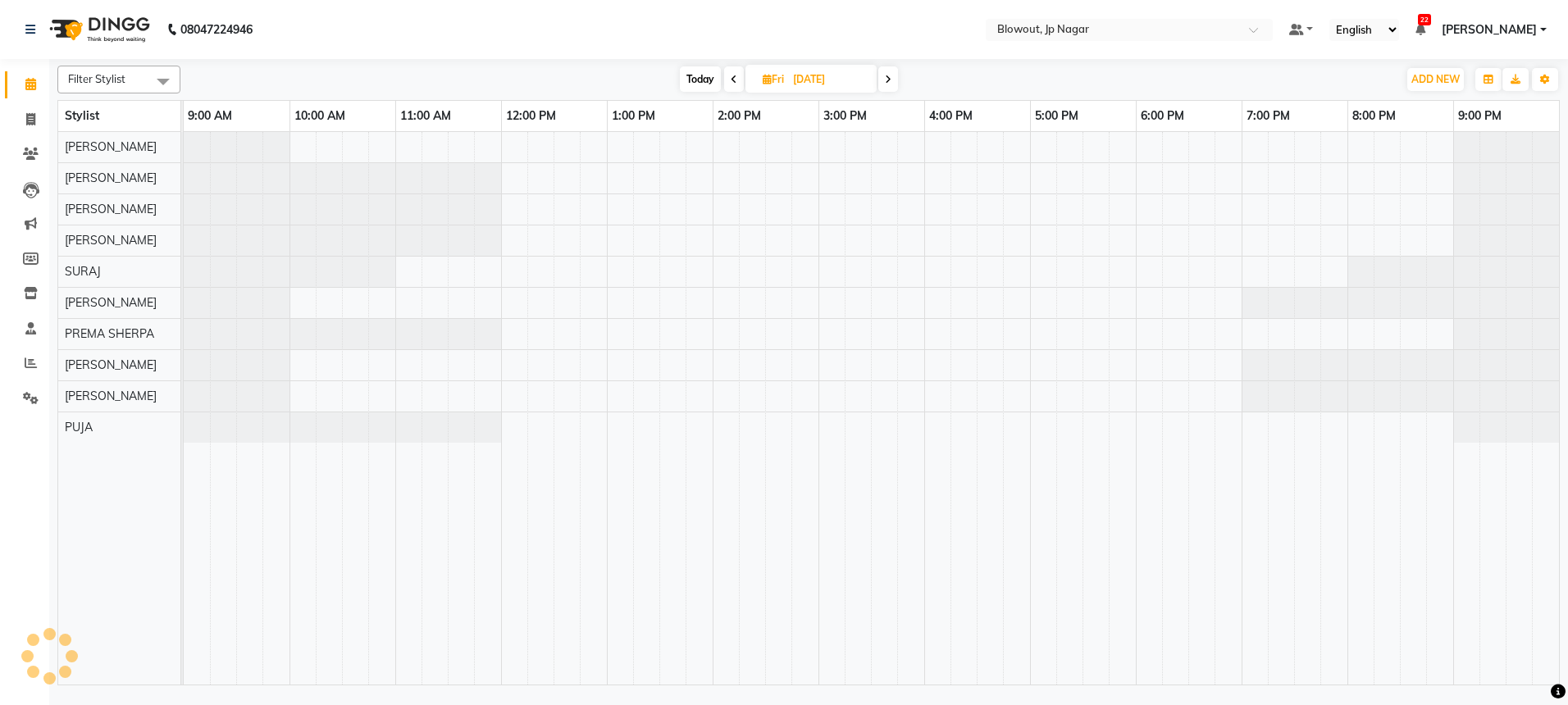
click at [891, 79] on icon at bounding box center [888, 79] width 7 height 10
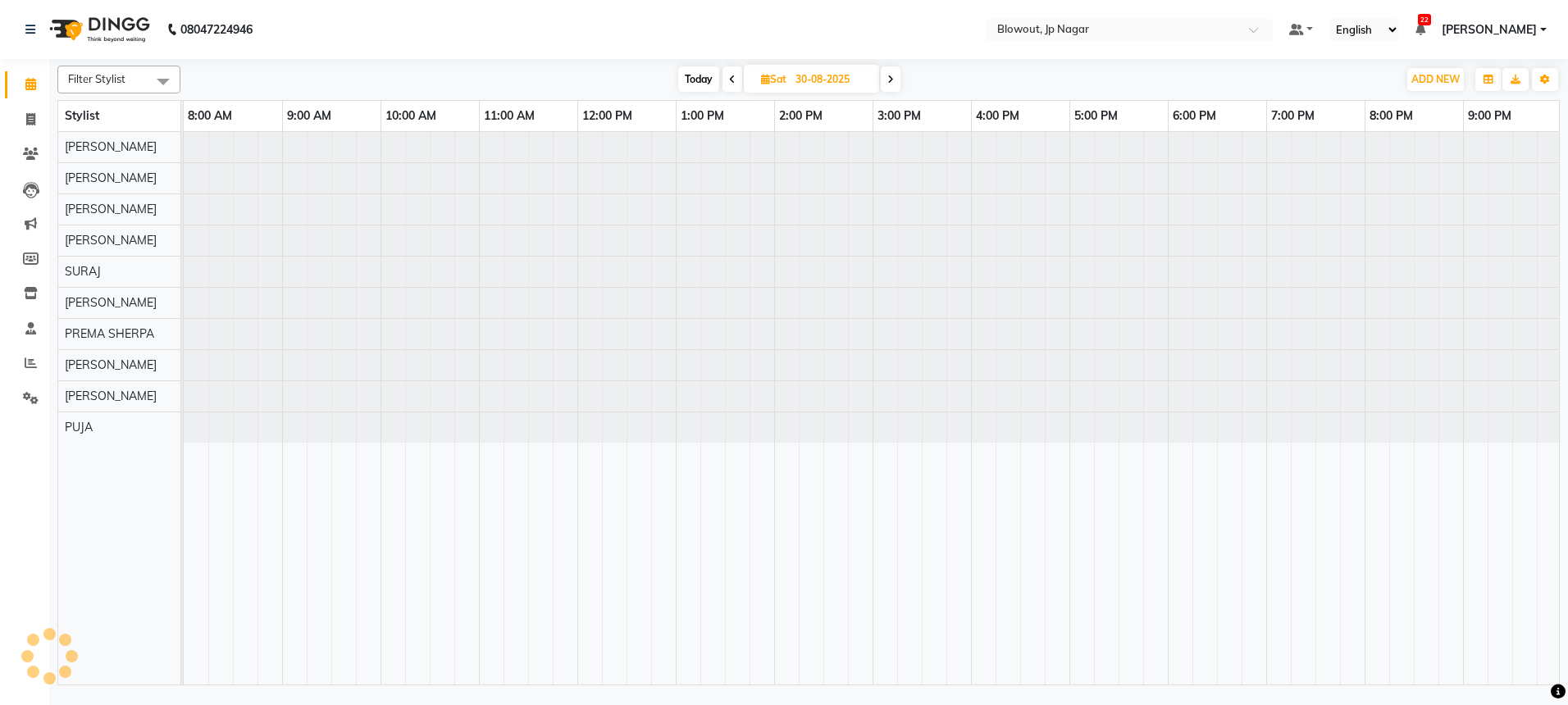
scroll to position [0, 3]
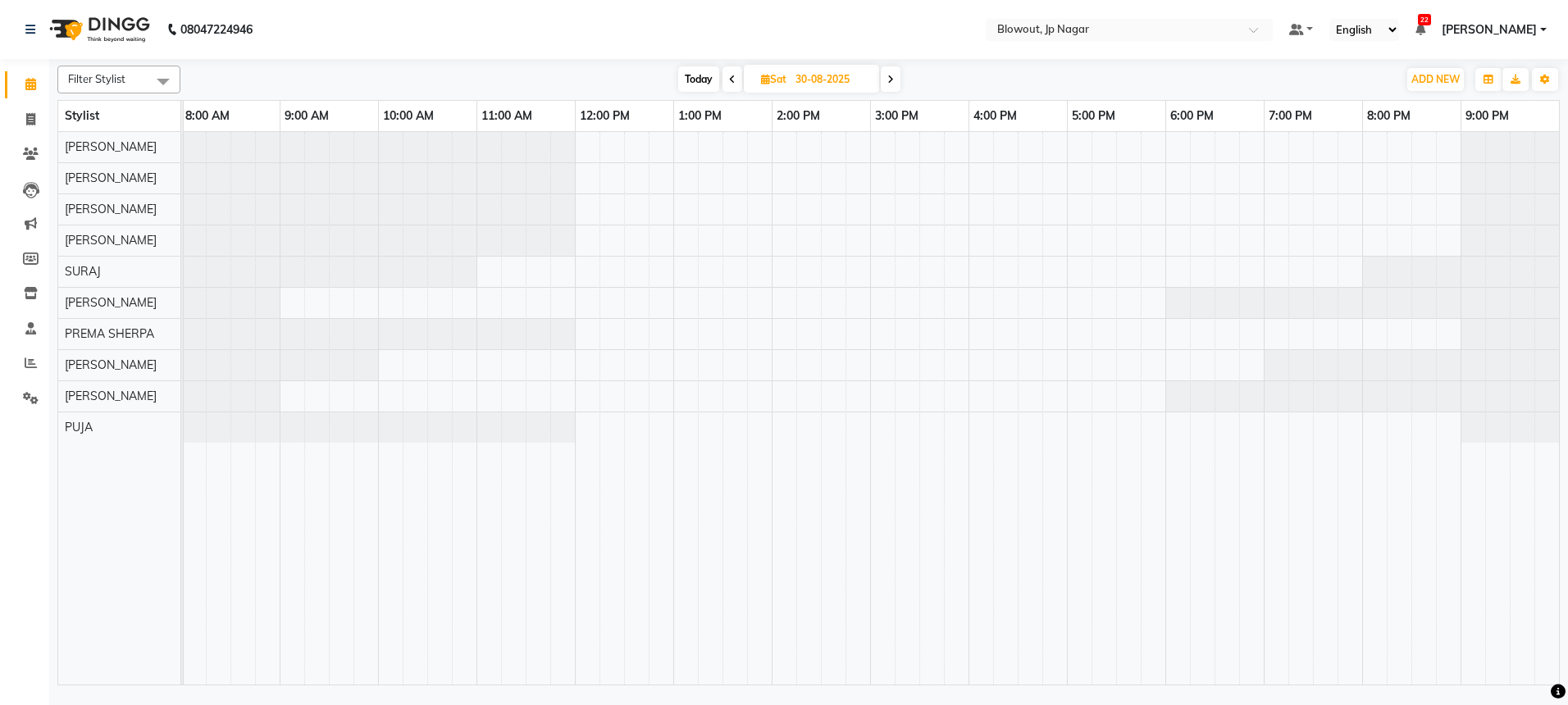
click at [893, 79] on icon at bounding box center [890, 79] width 7 height 10
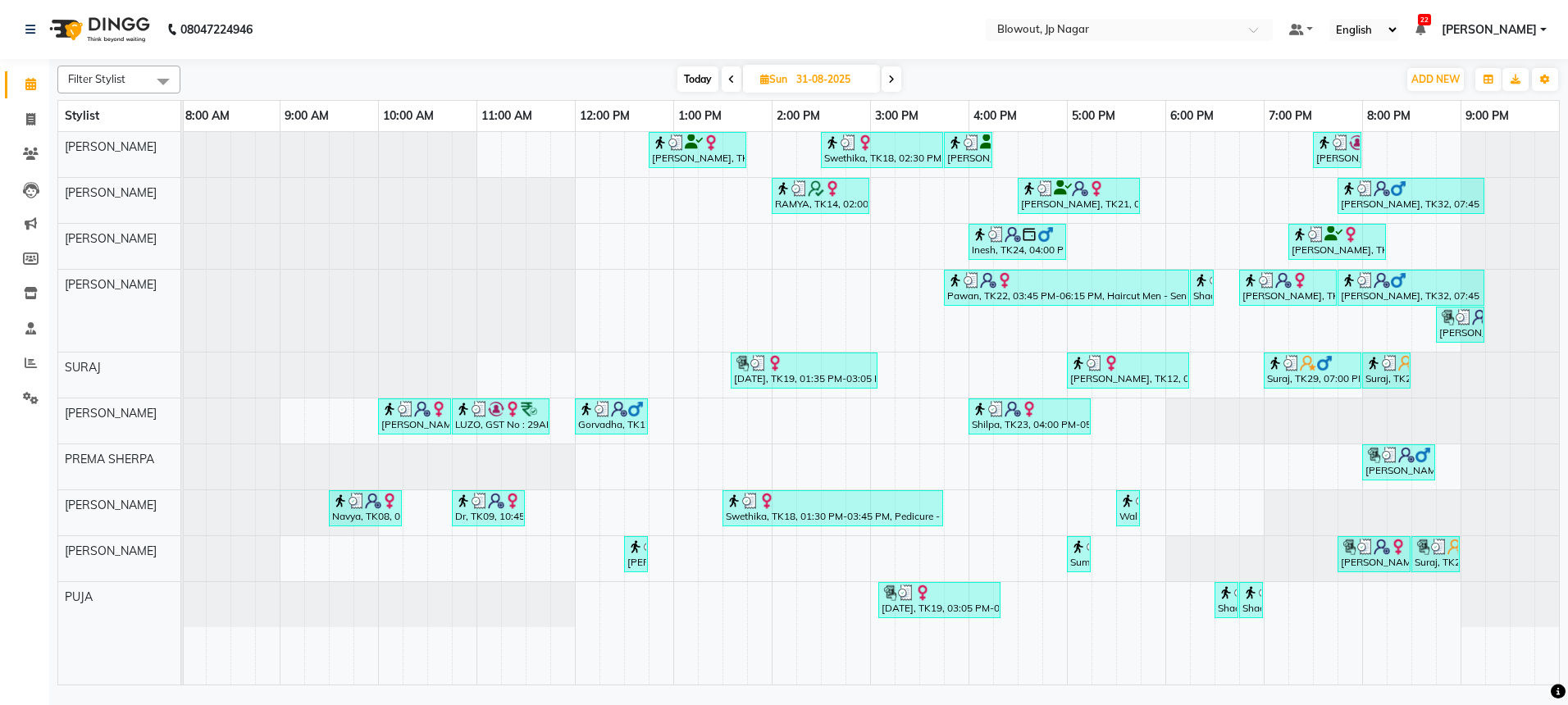
click at [893, 79] on icon at bounding box center [891, 79] width 7 height 10
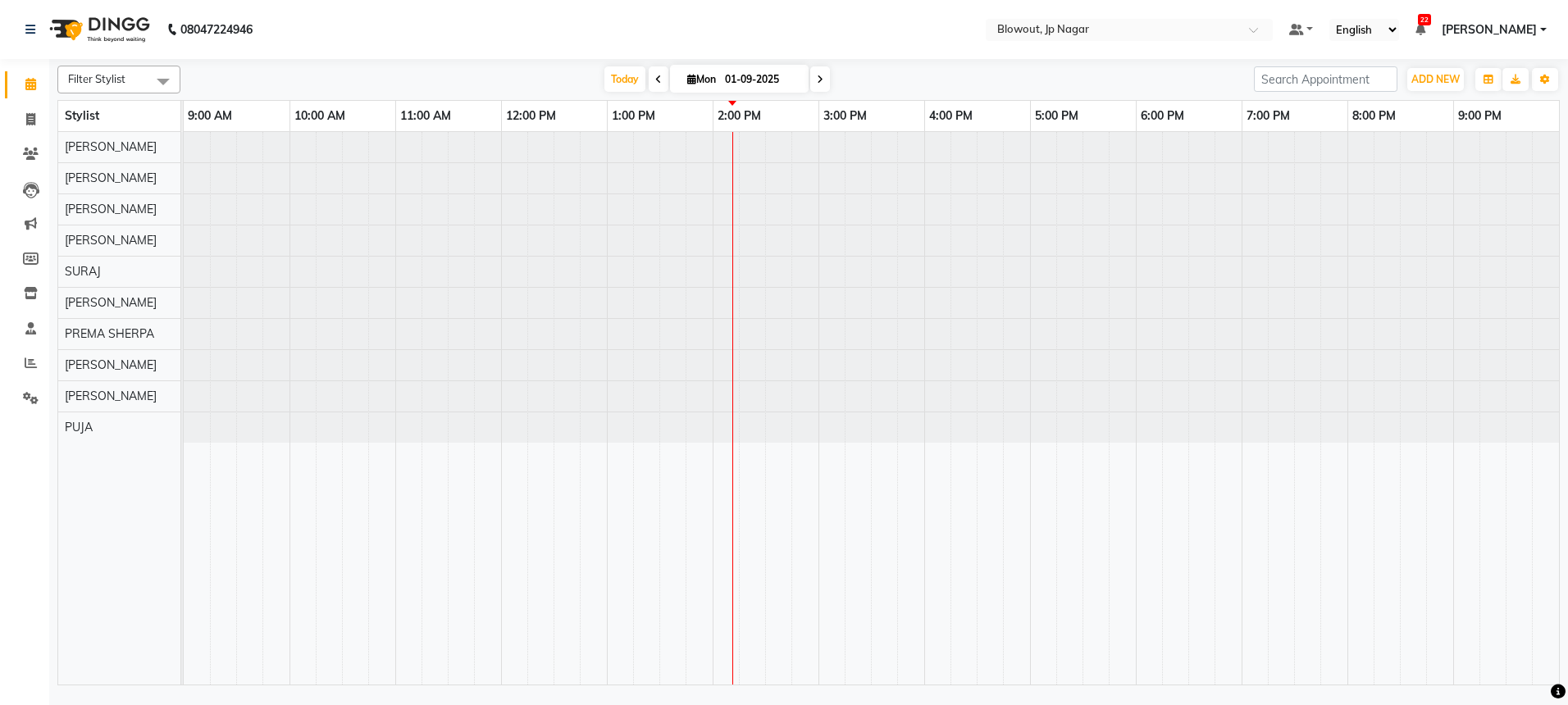
scroll to position [0, 0]
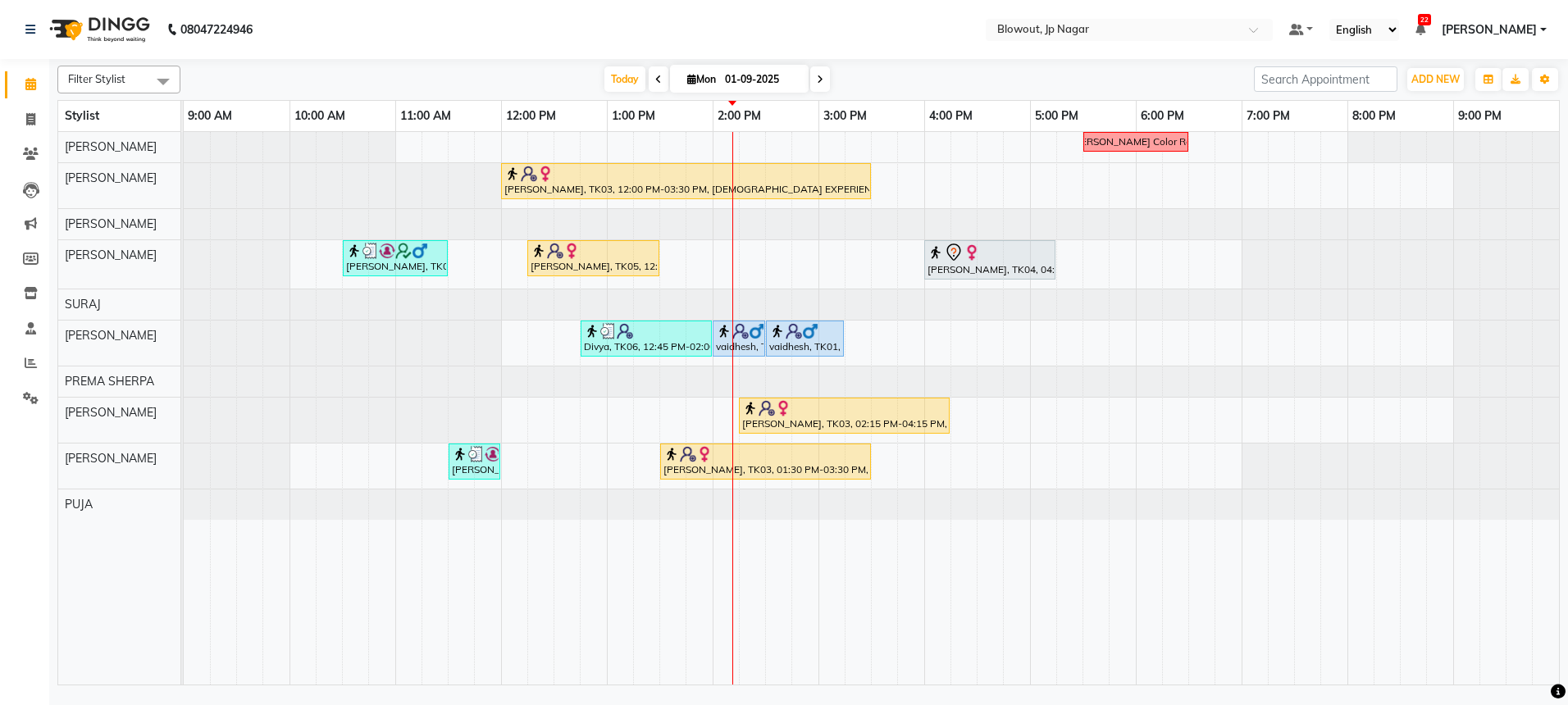
click at [824, 77] on span at bounding box center [820, 78] width 20 height 25
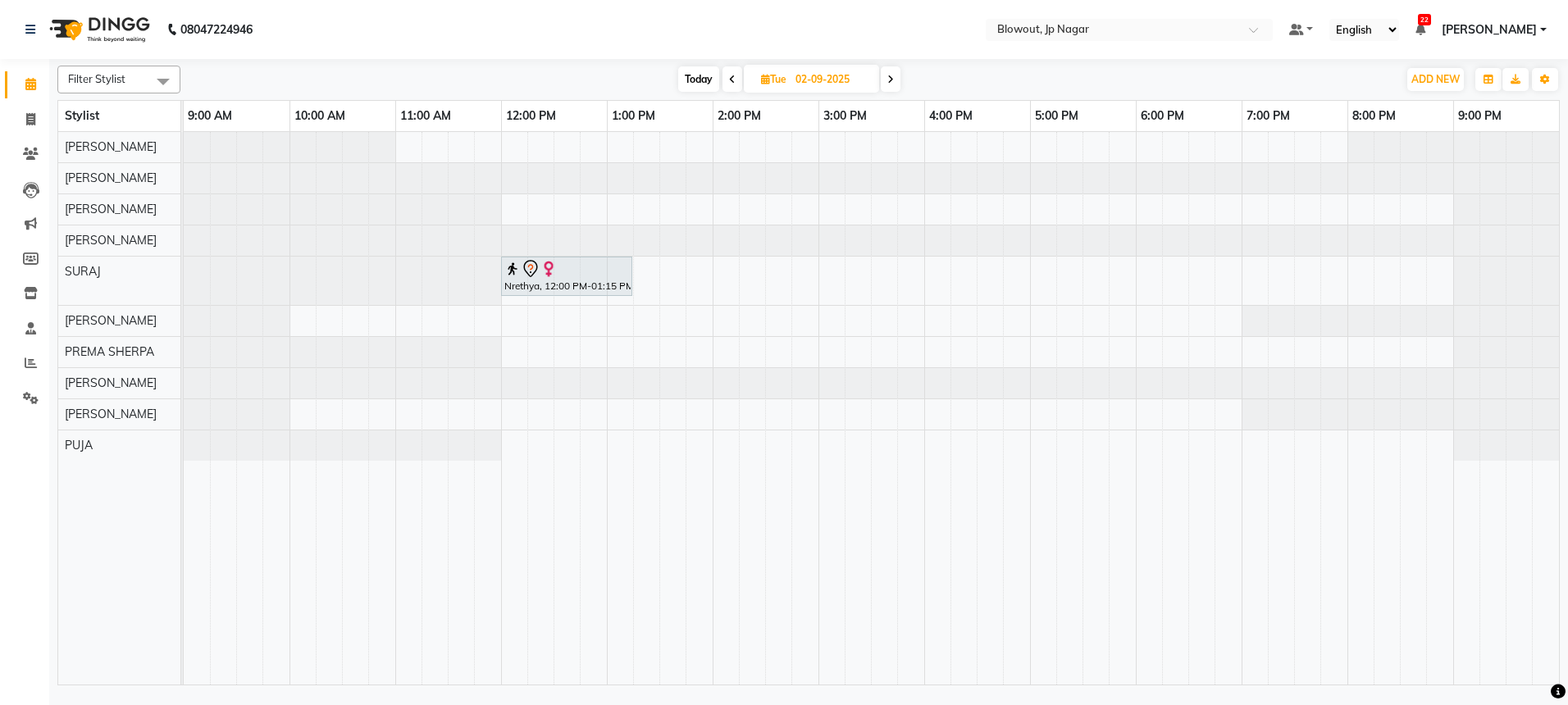
click at [886, 79] on span at bounding box center [890, 78] width 20 height 25
type input "03-09-2025"
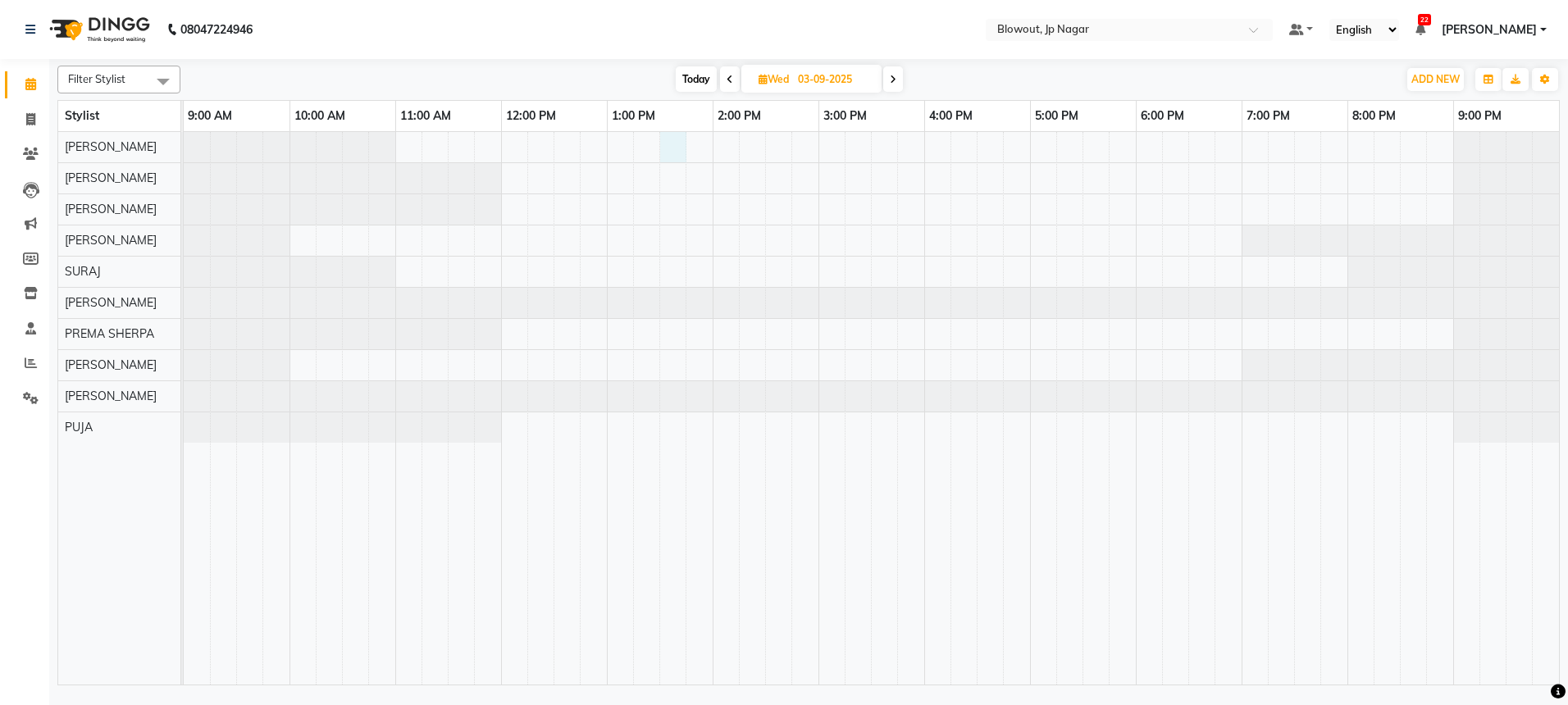
click at [675, 144] on div at bounding box center [871, 408] width 1375 height 552
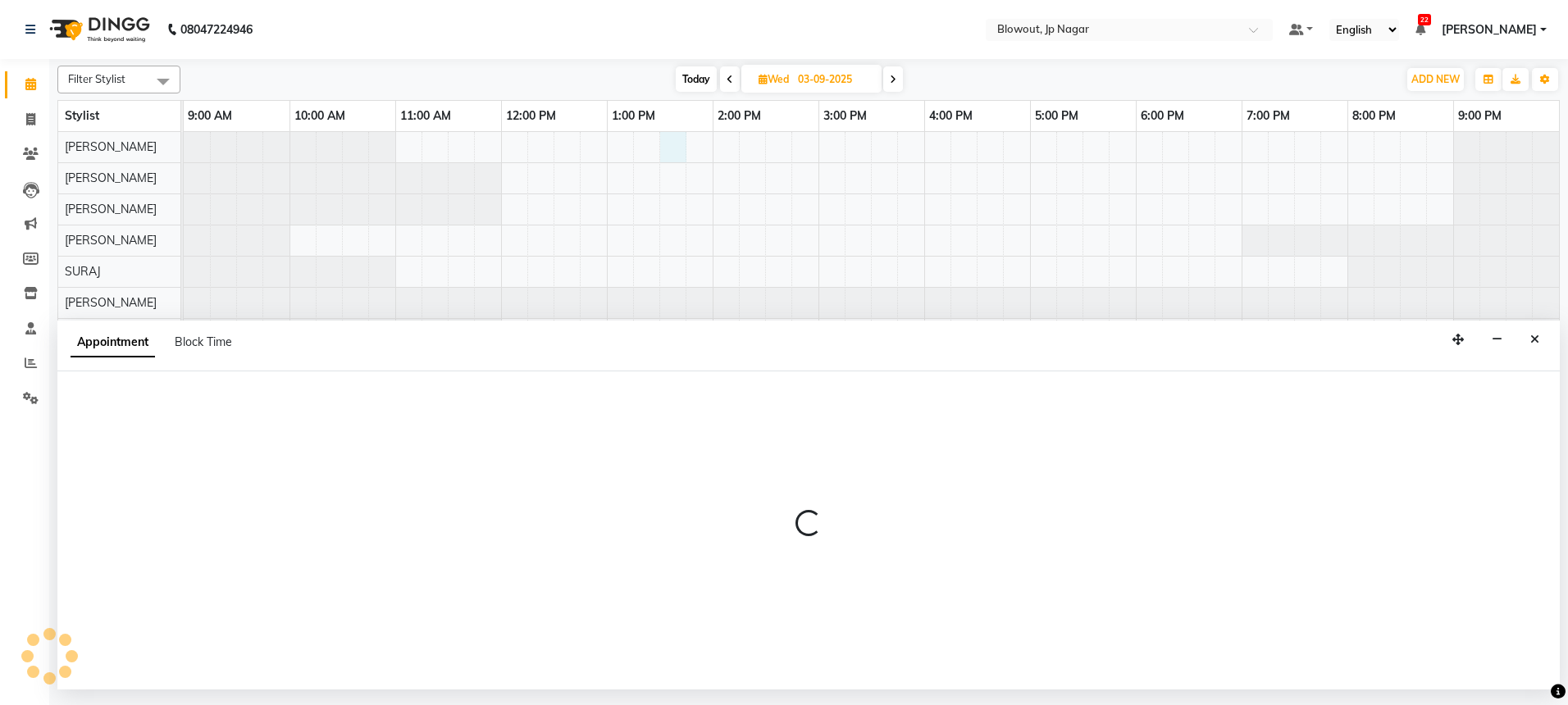
select select "46966"
select select "810"
select select "tentative"
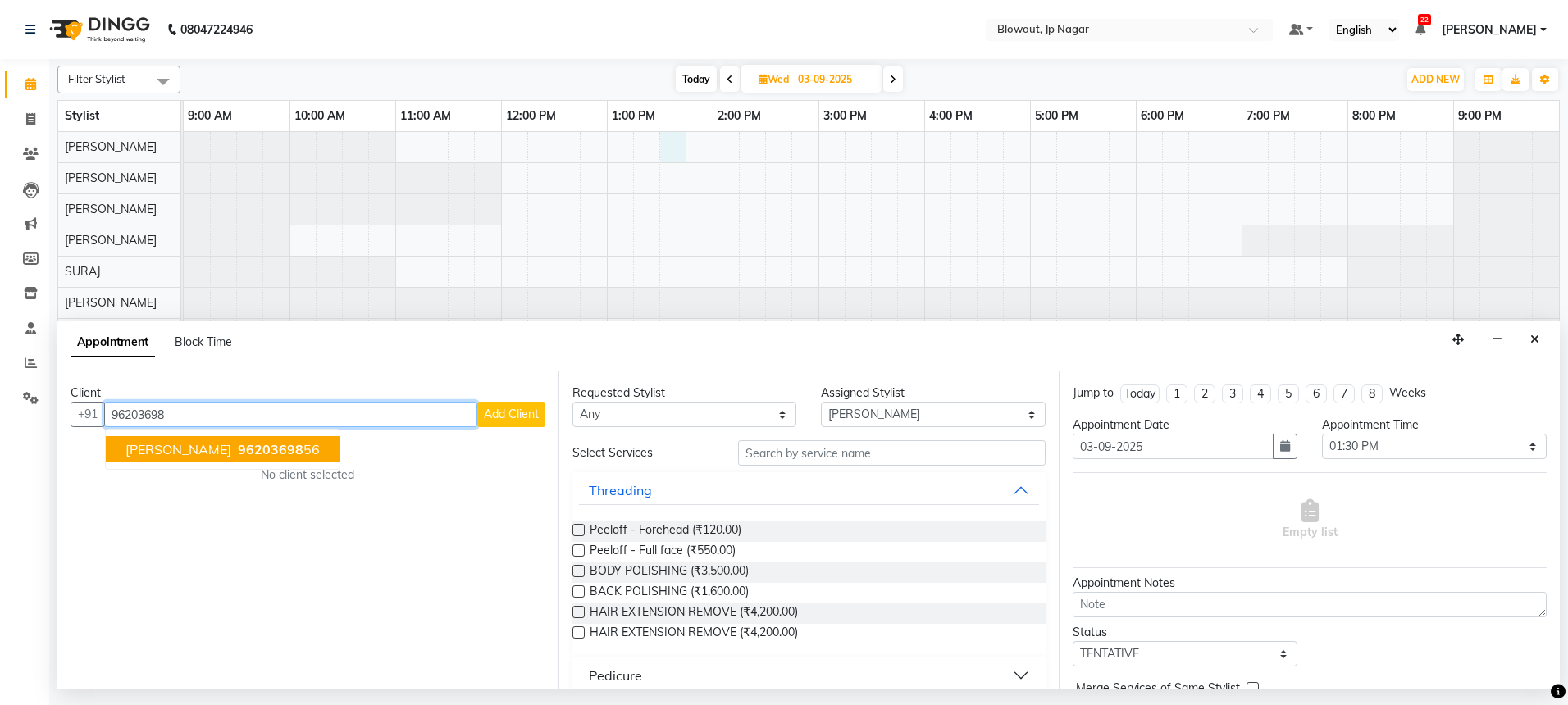
click at [238, 451] on span "96203698" at bounding box center [271, 449] width 65 height 17
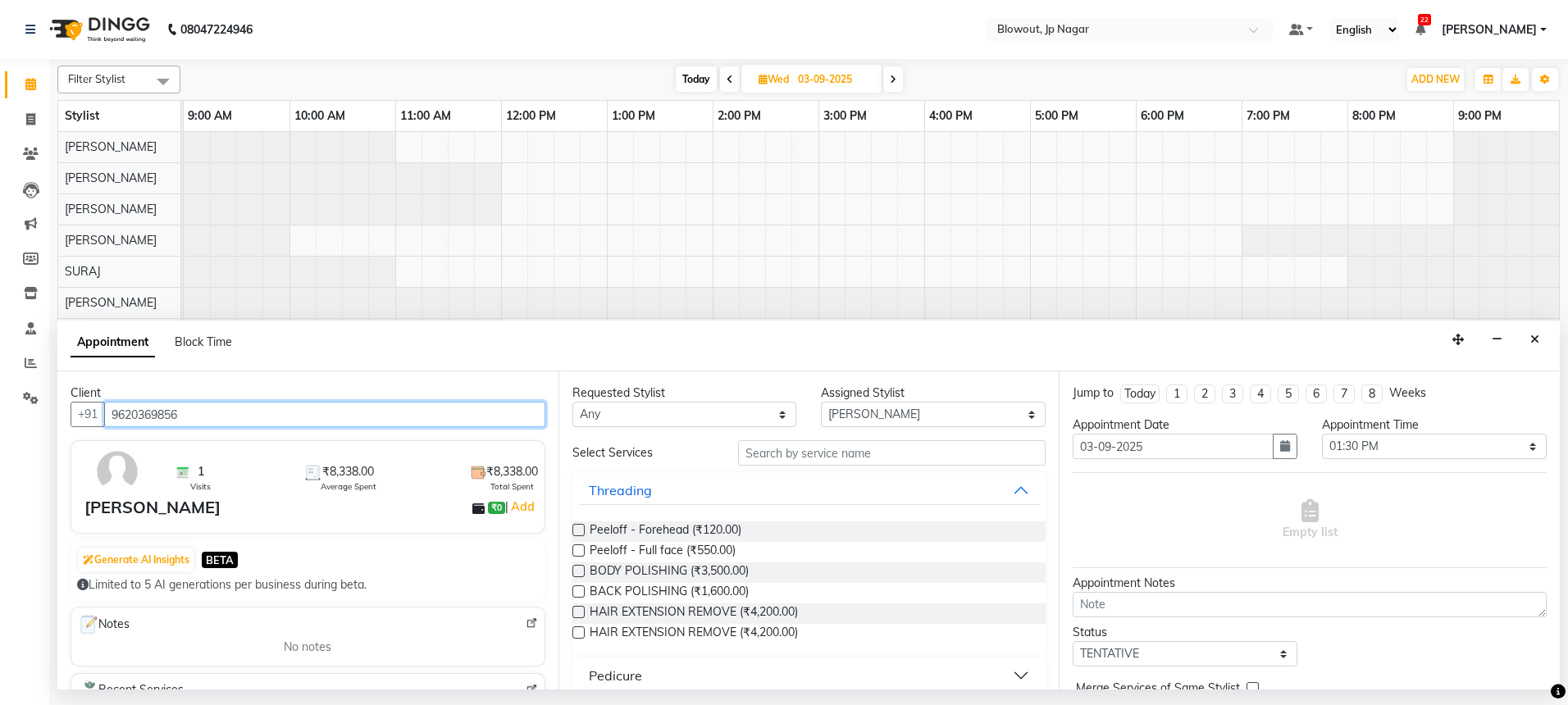
type input "9620369856"
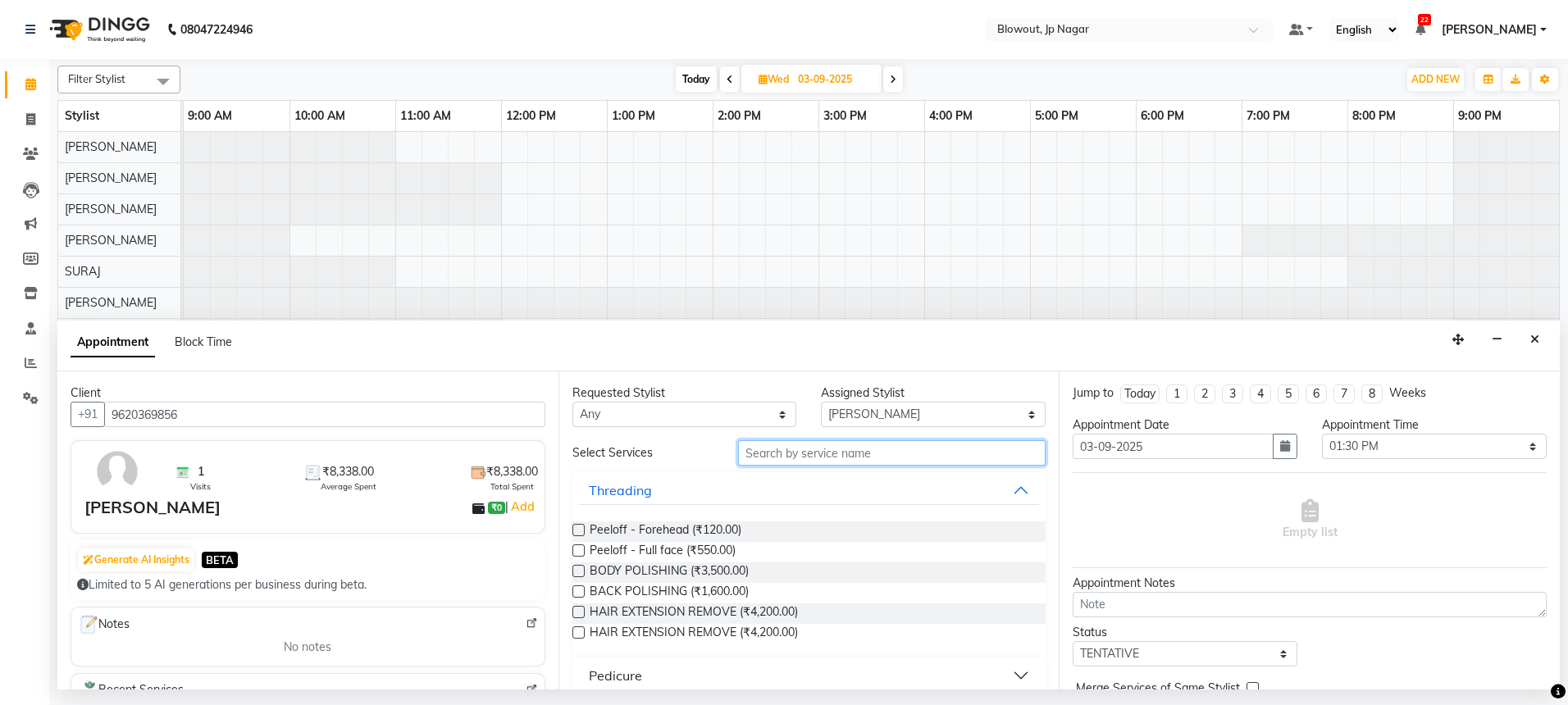
click at [777, 455] on input "text" at bounding box center [891, 452] width 307 height 25
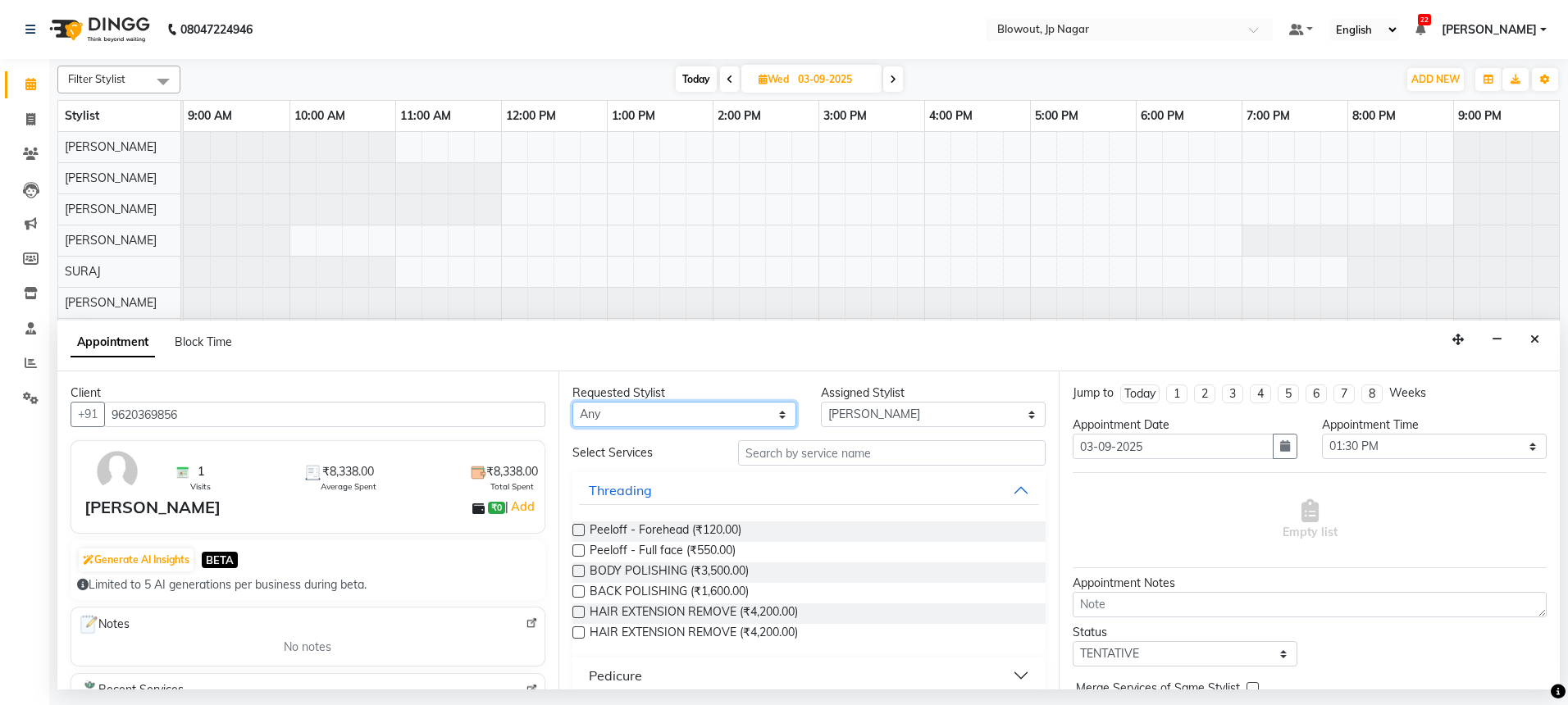
click at [711, 414] on select "Any BINOD DICKY SHERPA GIRI JITEN JOHN JULIE PREMA SHERPA PUJA ROSHAN PRADHAN S…" at bounding box center [684, 414] width 224 height 25
select select "46966"
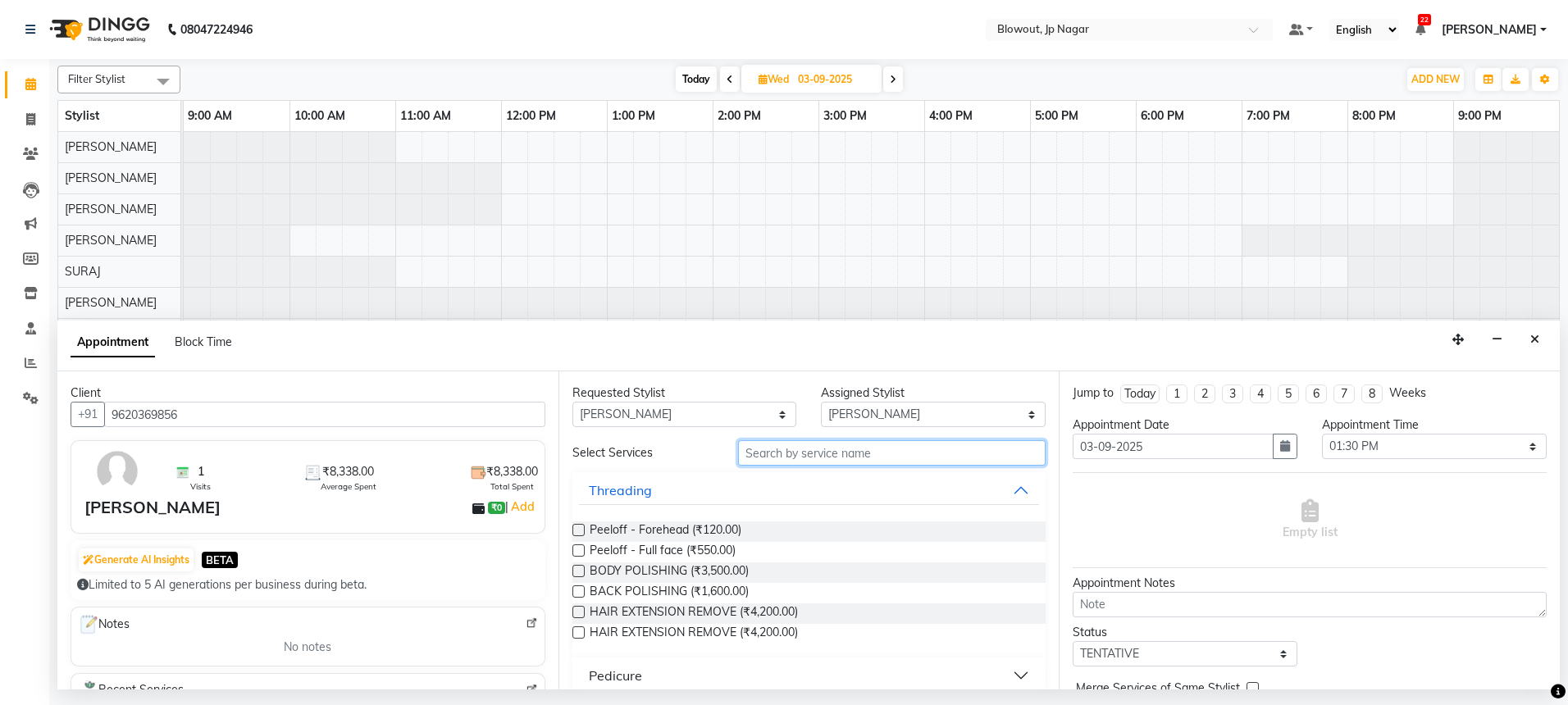
click at [828, 448] on input "text" at bounding box center [891, 452] width 307 height 25
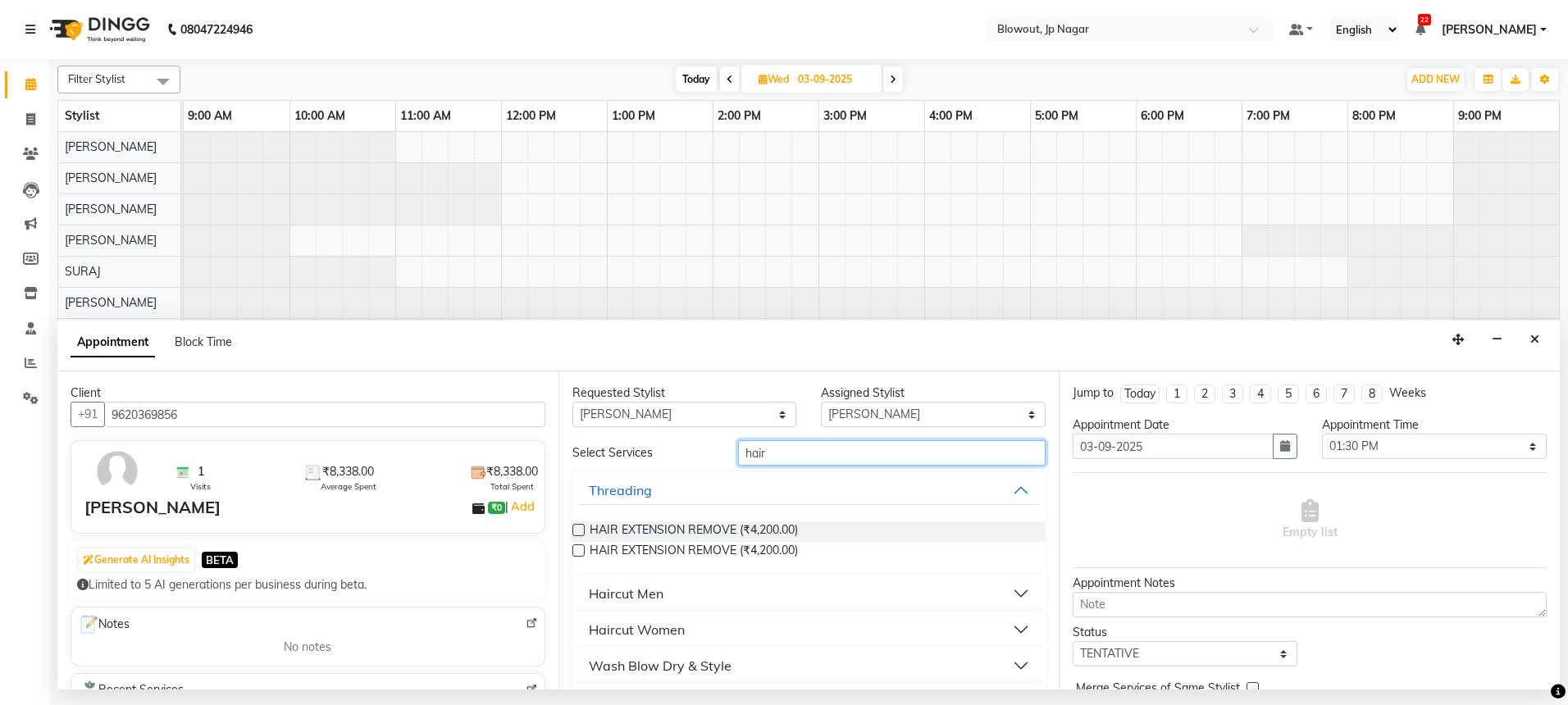
type input "hair"
click at [823, 594] on button "Haircut Men" at bounding box center [809, 593] width 461 height 30
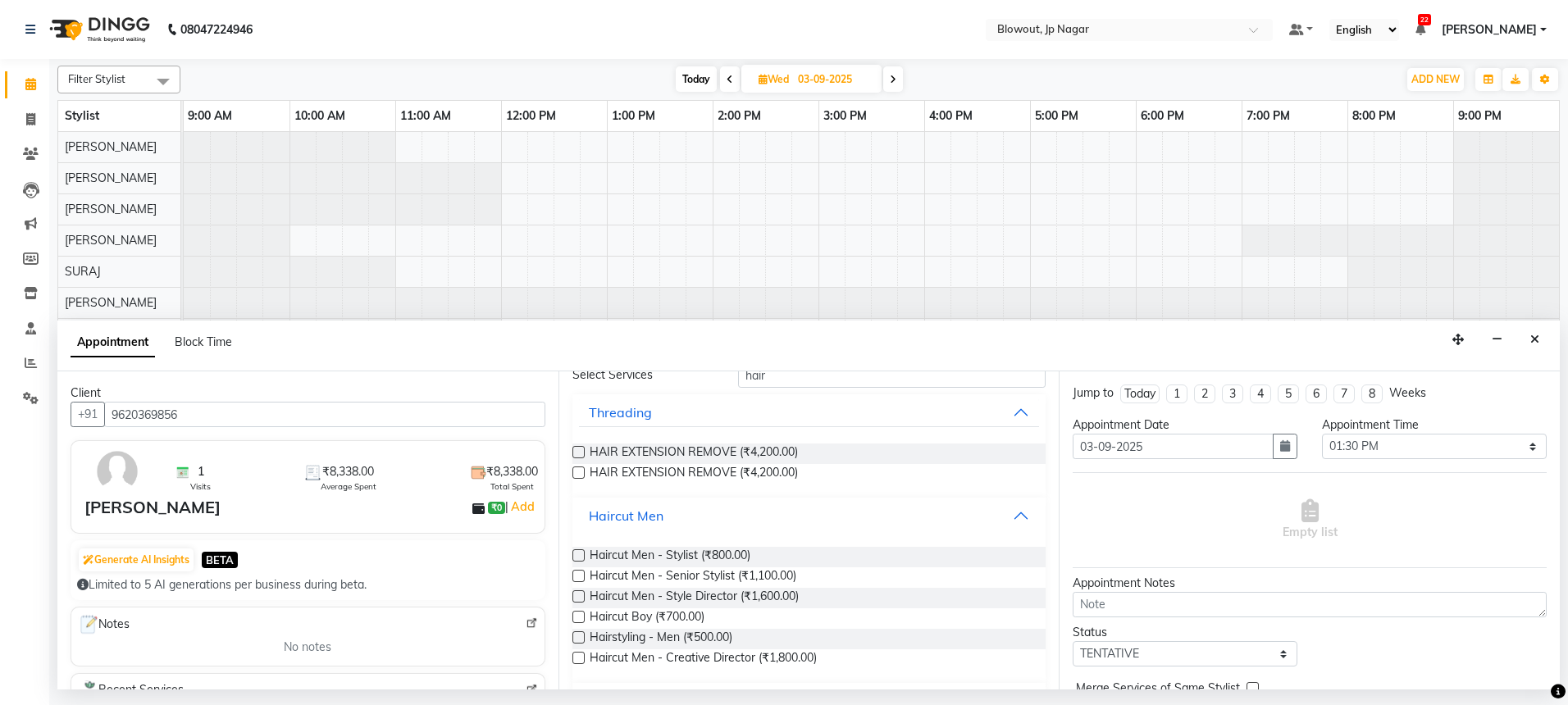
scroll to position [79, 0]
click at [756, 659] on span "Haircut Men - Creative Director (₹1,800.00)" at bounding box center [704, 658] width 227 height 20
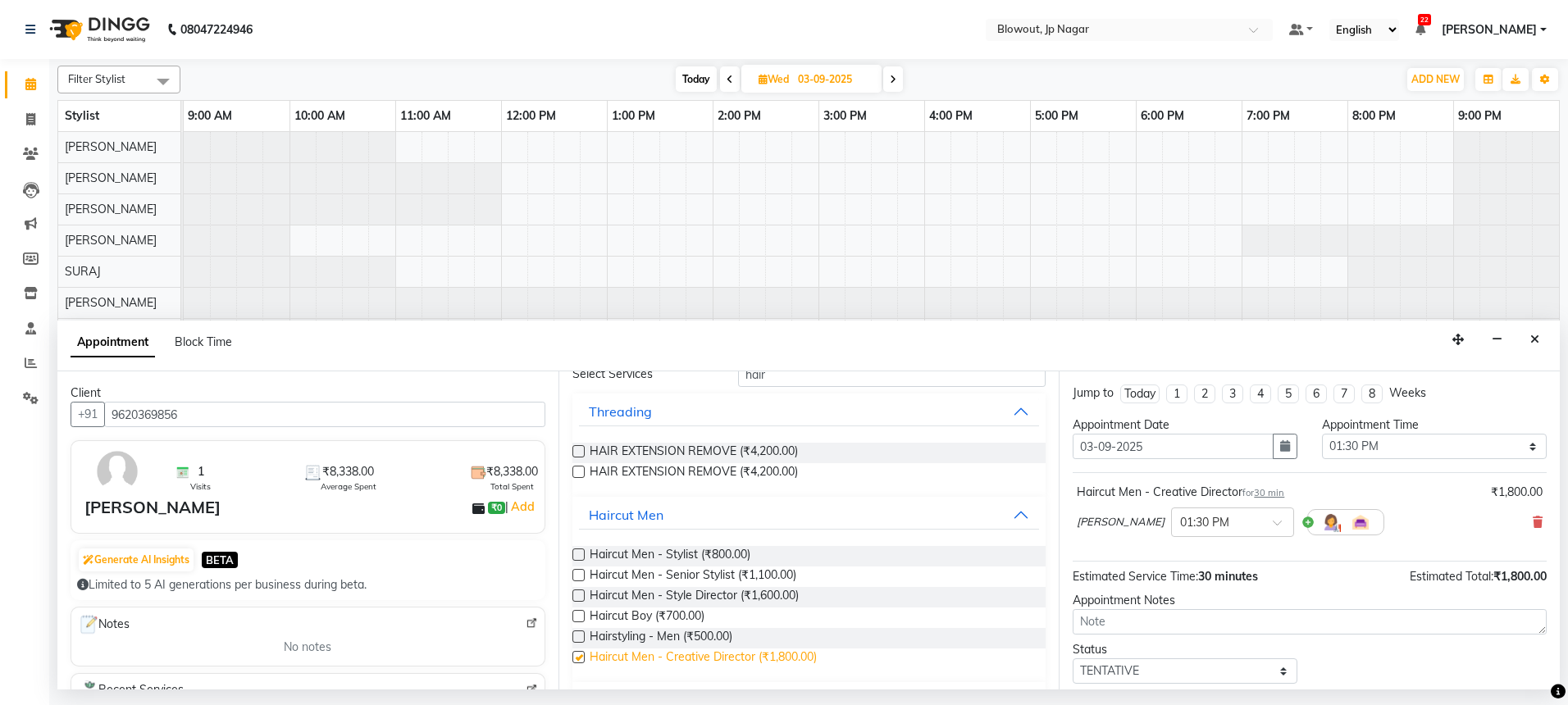
checkbox input "false"
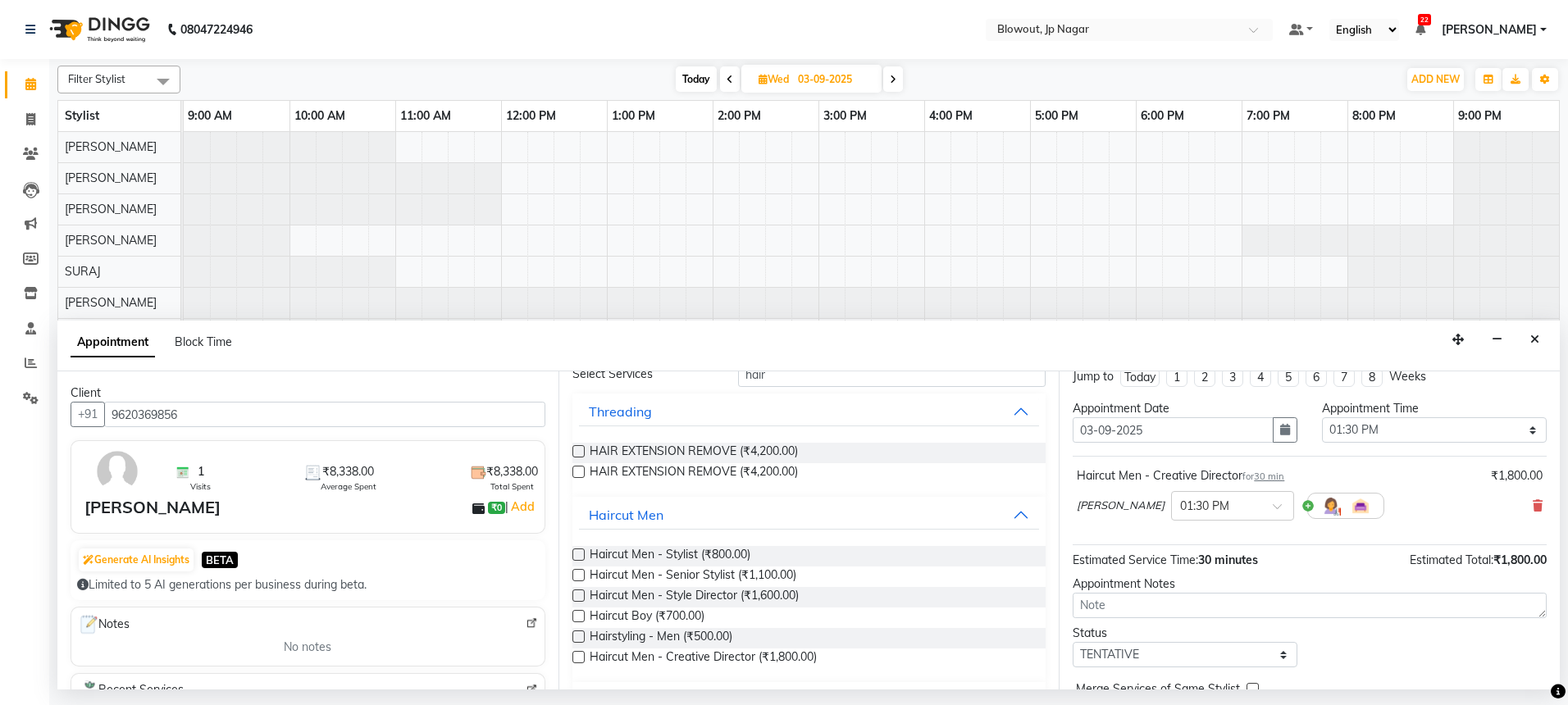
scroll to position [98, 0]
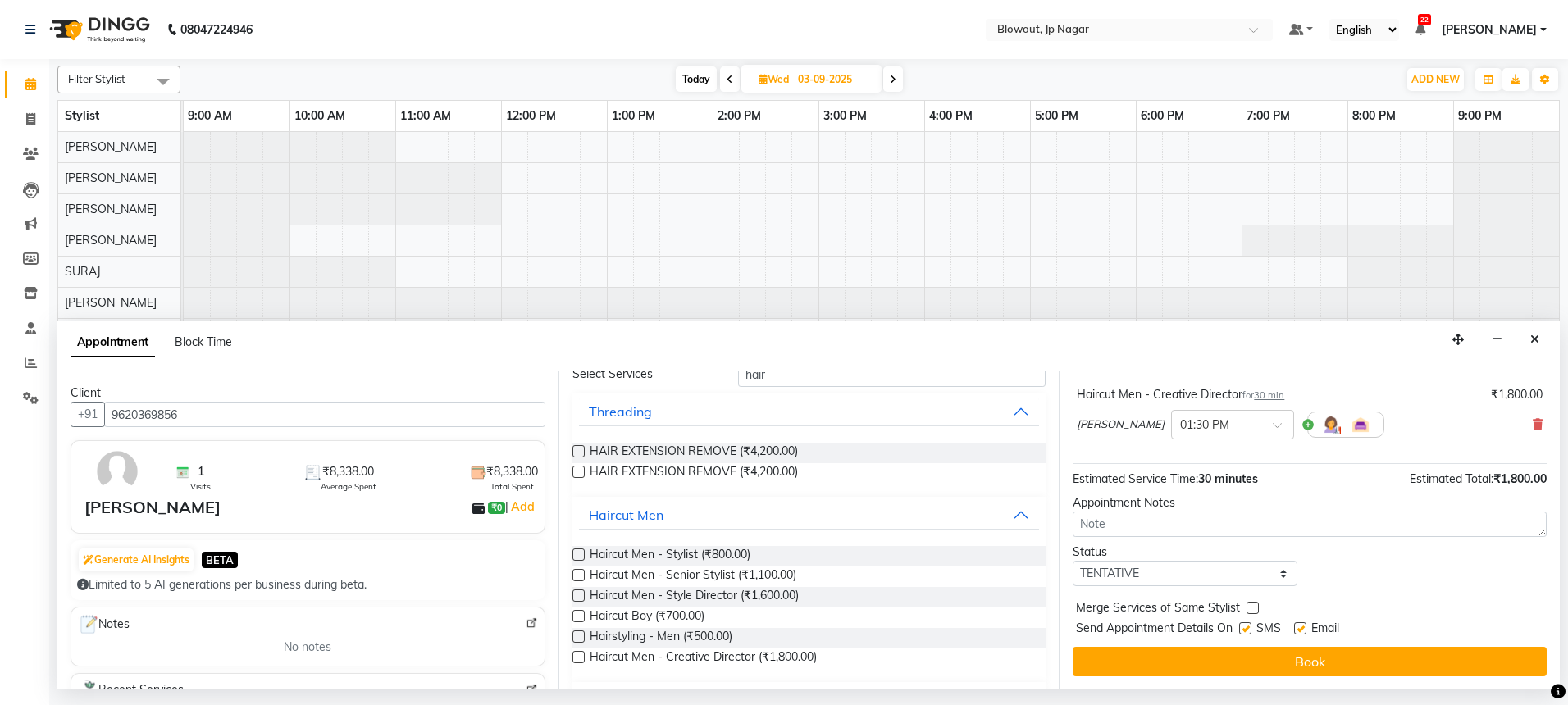
click at [1304, 629] on label at bounding box center [1299, 628] width 12 height 12
click at [1304, 629] on input "checkbox" at bounding box center [1298, 629] width 10 height 10
checkbox input "false"
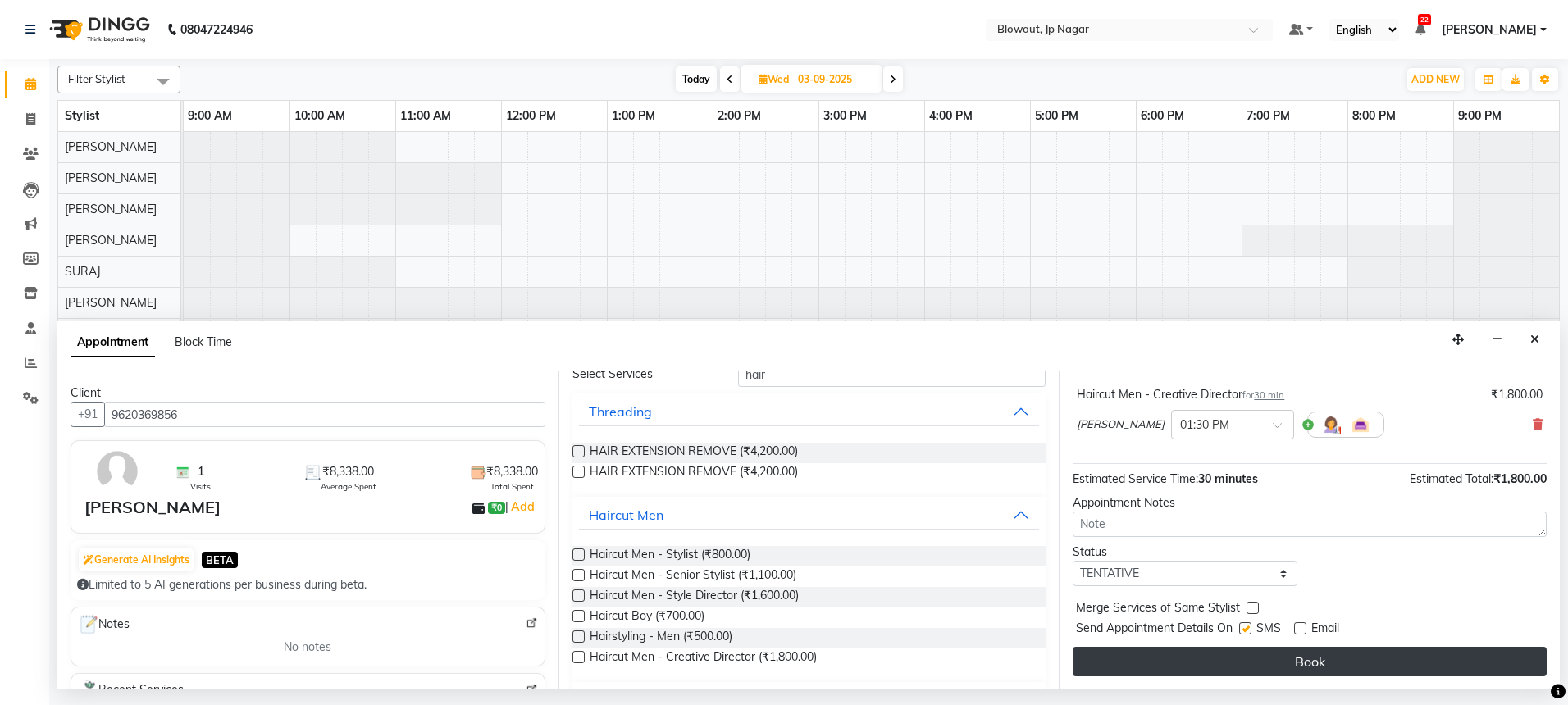
click at [1306, 665] on button "Book" at bounding box center [1309, 661] width 474 height 30
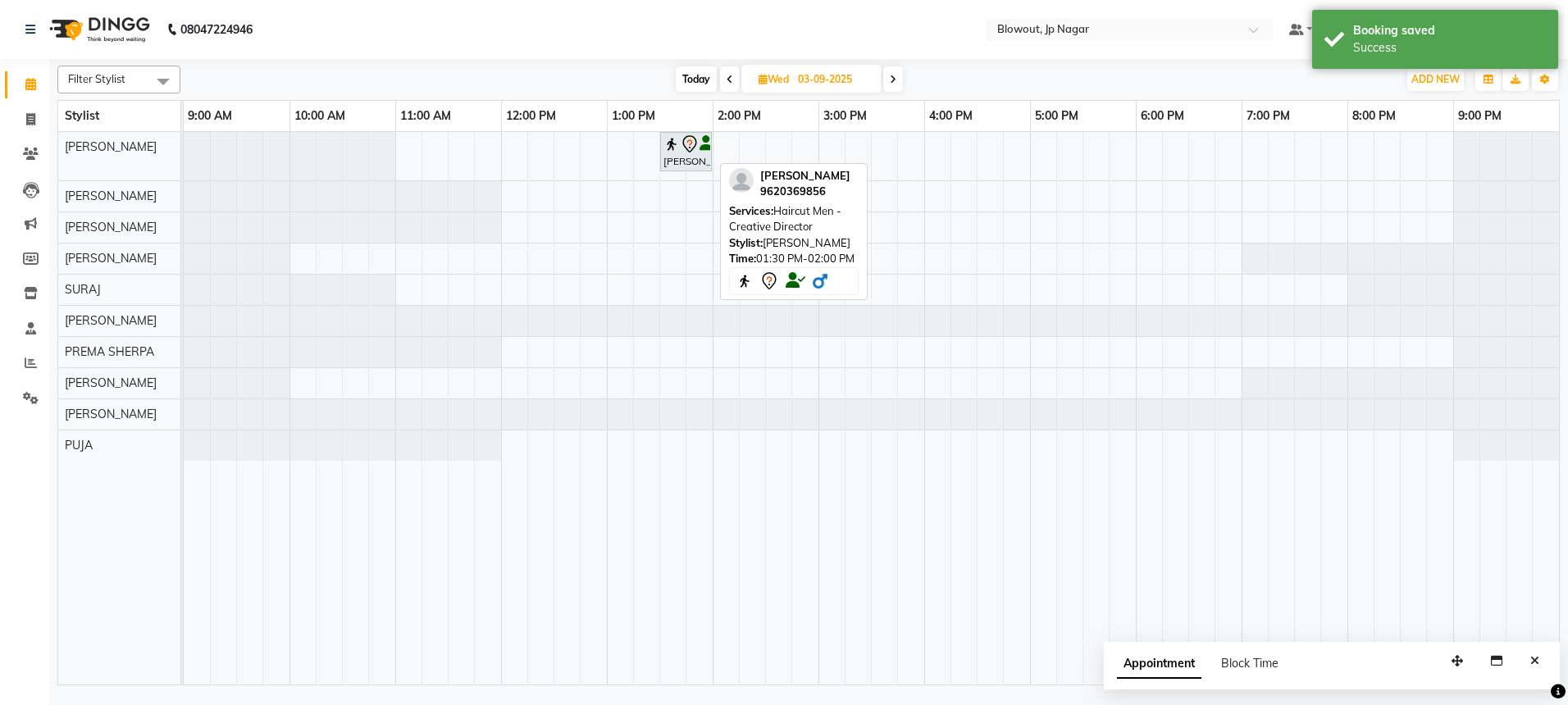
click at [695, 158] on div "Nihal, 01:30 PM-02:00 PM, Haircut Men - Creative Director" at bounding box center [686, 152] width 48 height 34
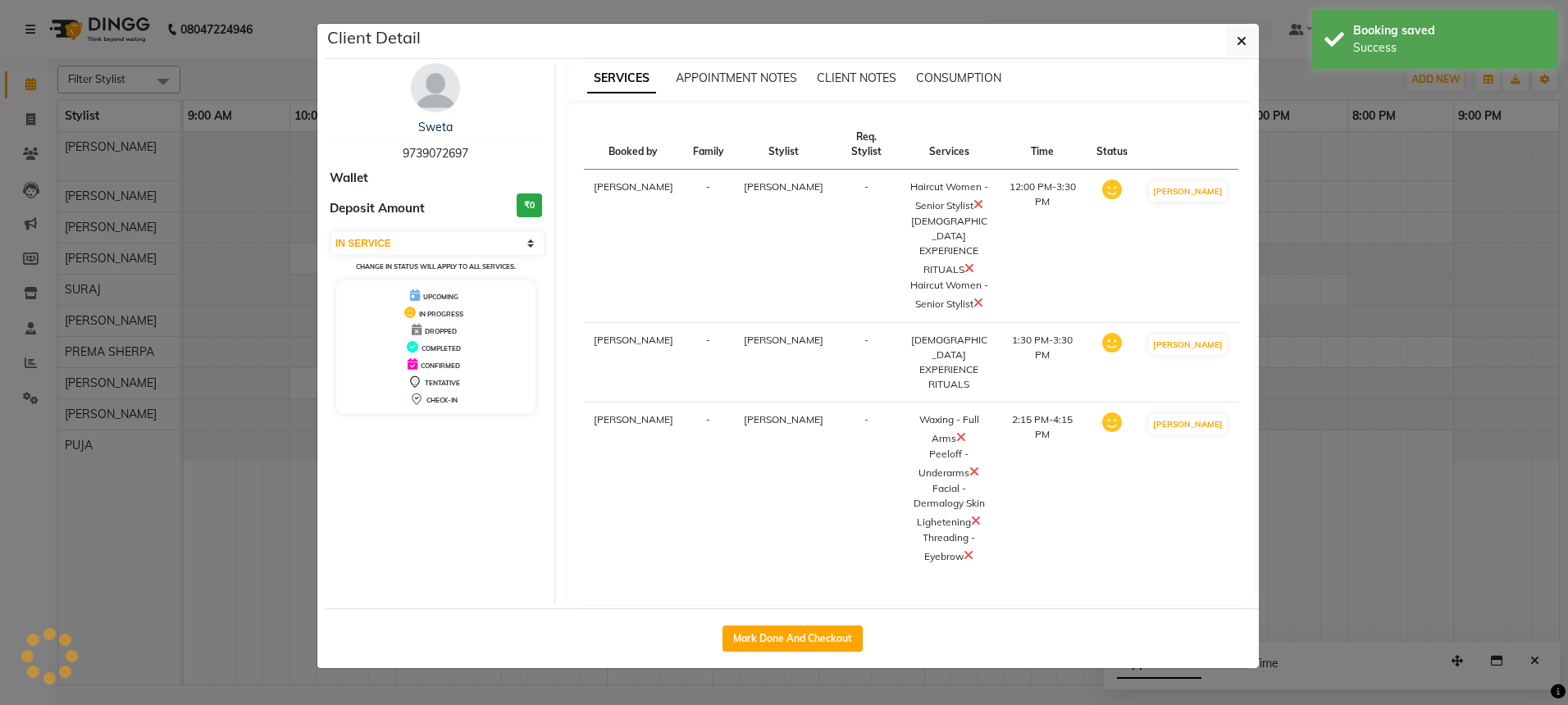
select select "7"
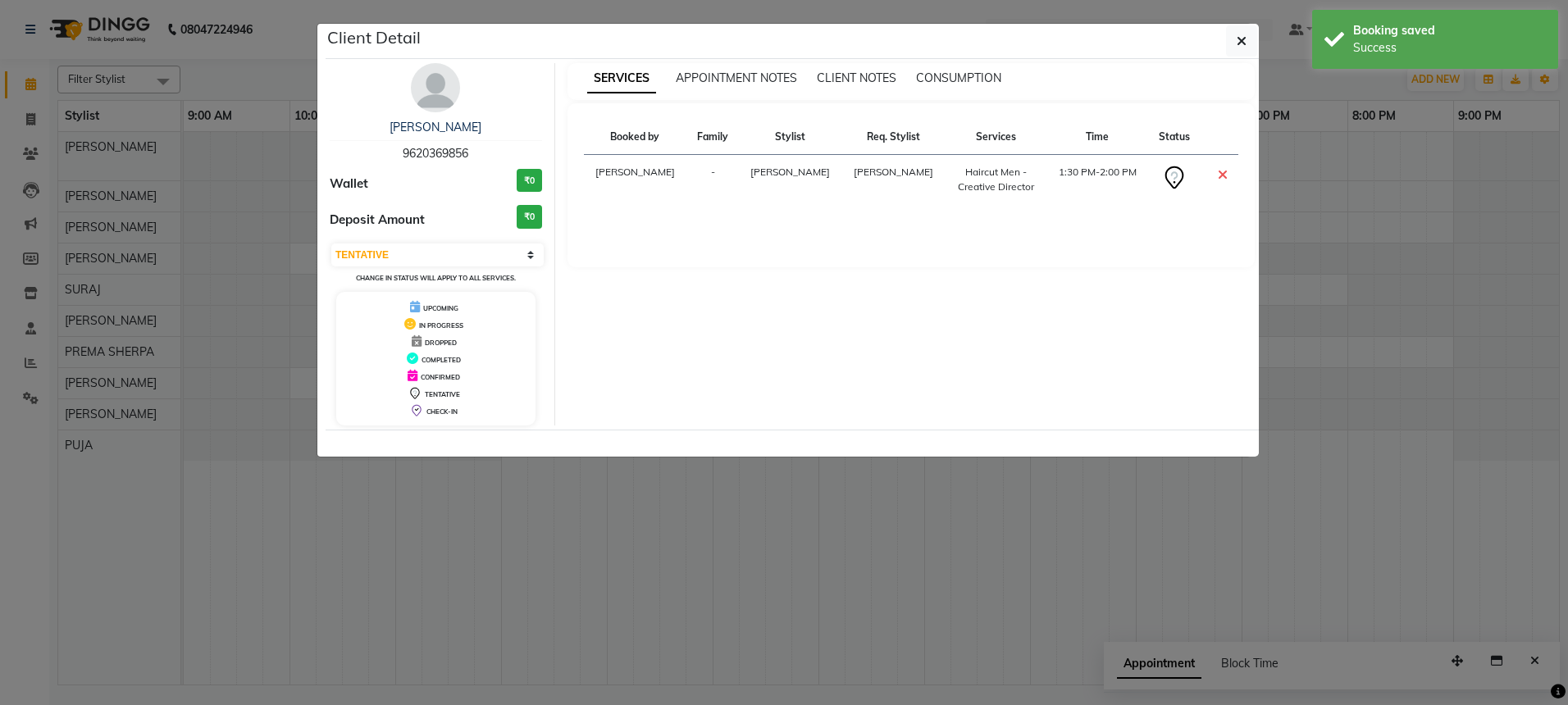
click at [445, 95] on img at bounding box center [435, 87] width 49 height 49
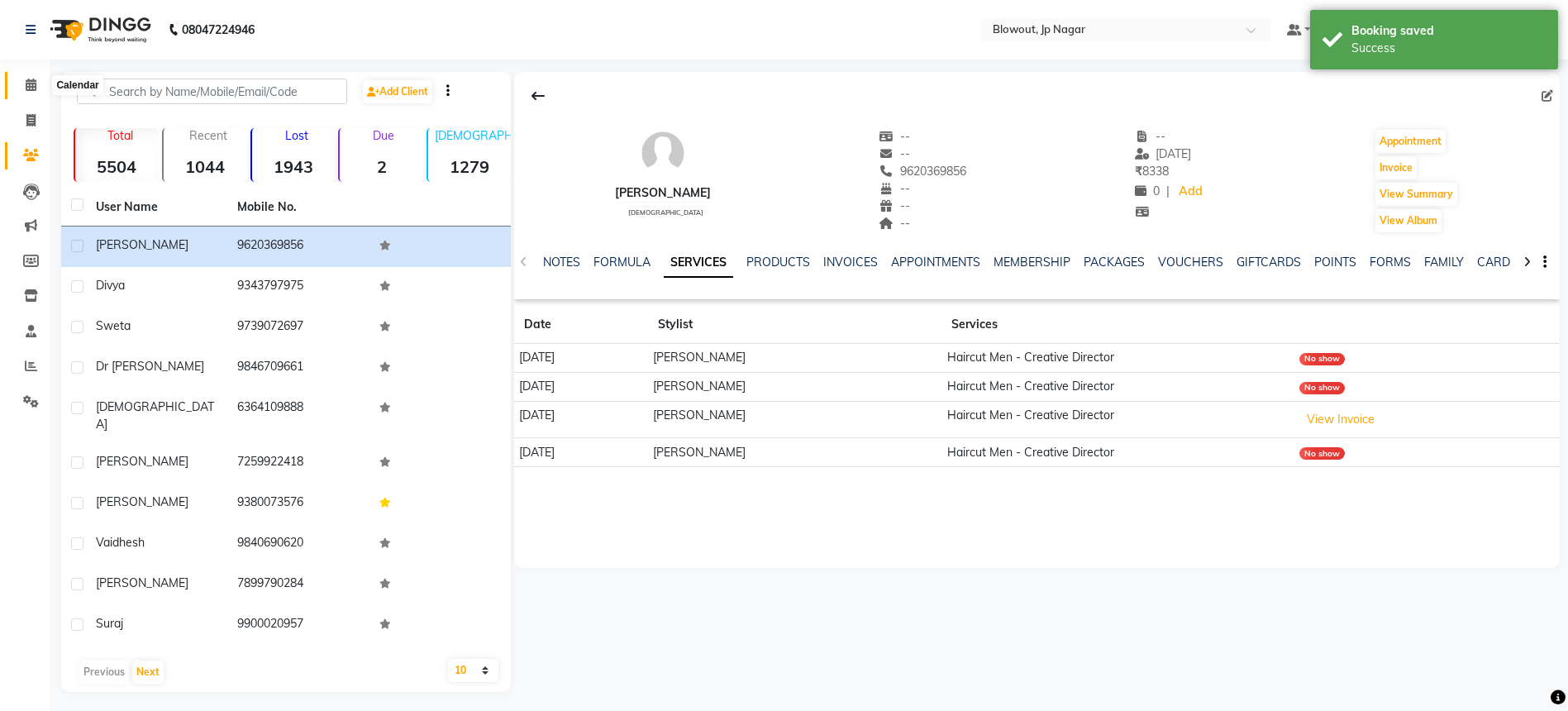
click at [31, 84] on icon at bounding box center [30, 84] width 10 height 12
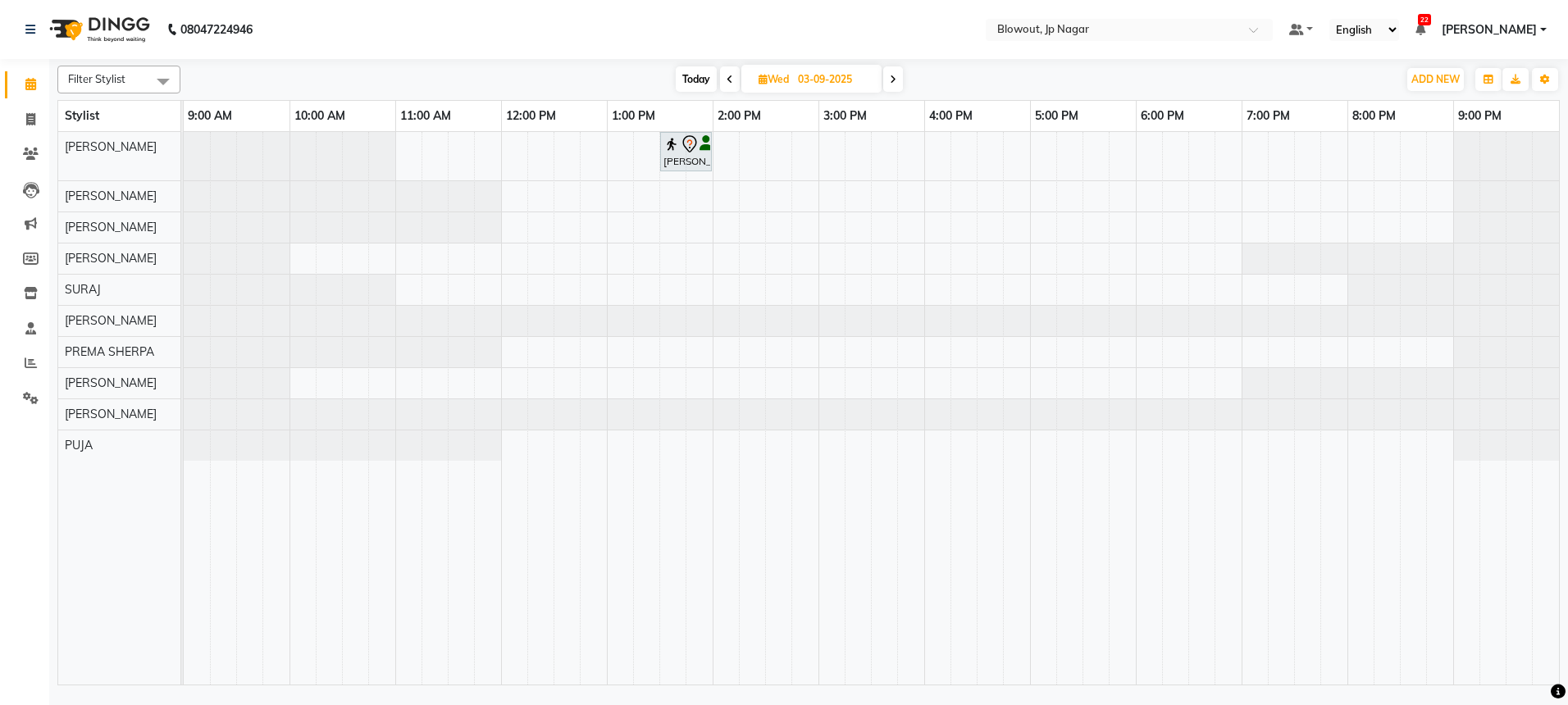
click at [727, 76] on icon at bounding box center [730, 79] width 7 height 10
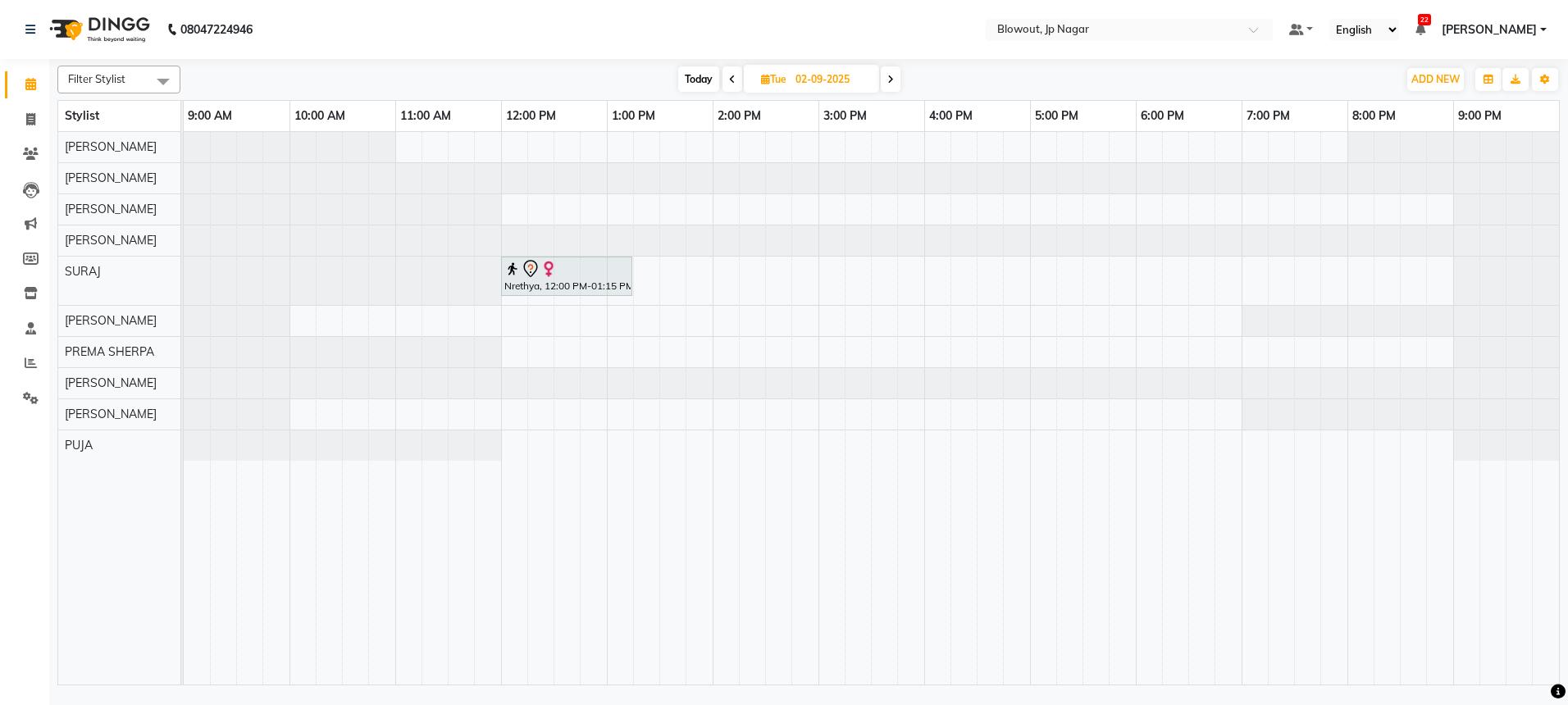
click at [724, 76] on span at bounding box center [731, 78] width 20 height 25
type input "01-09-2025"
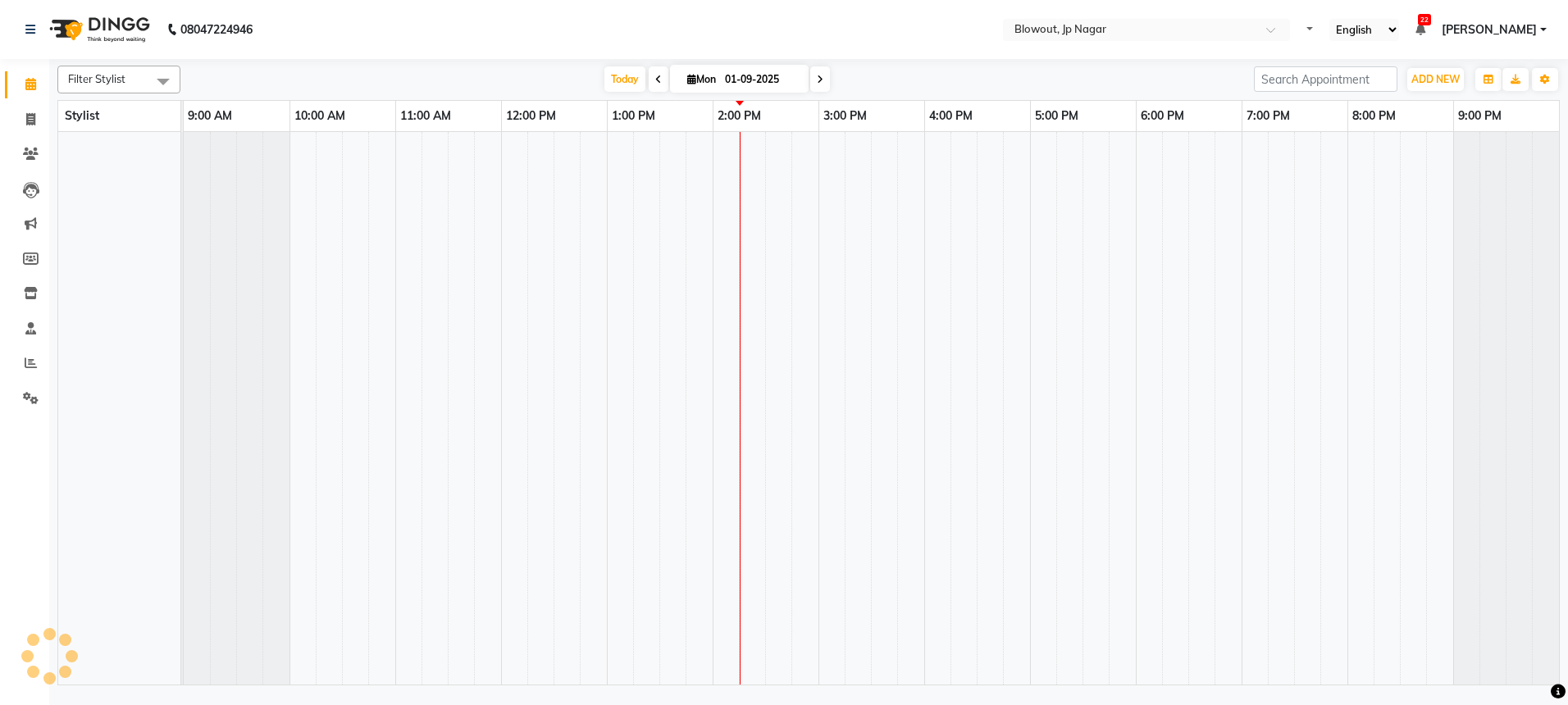
select select "en"
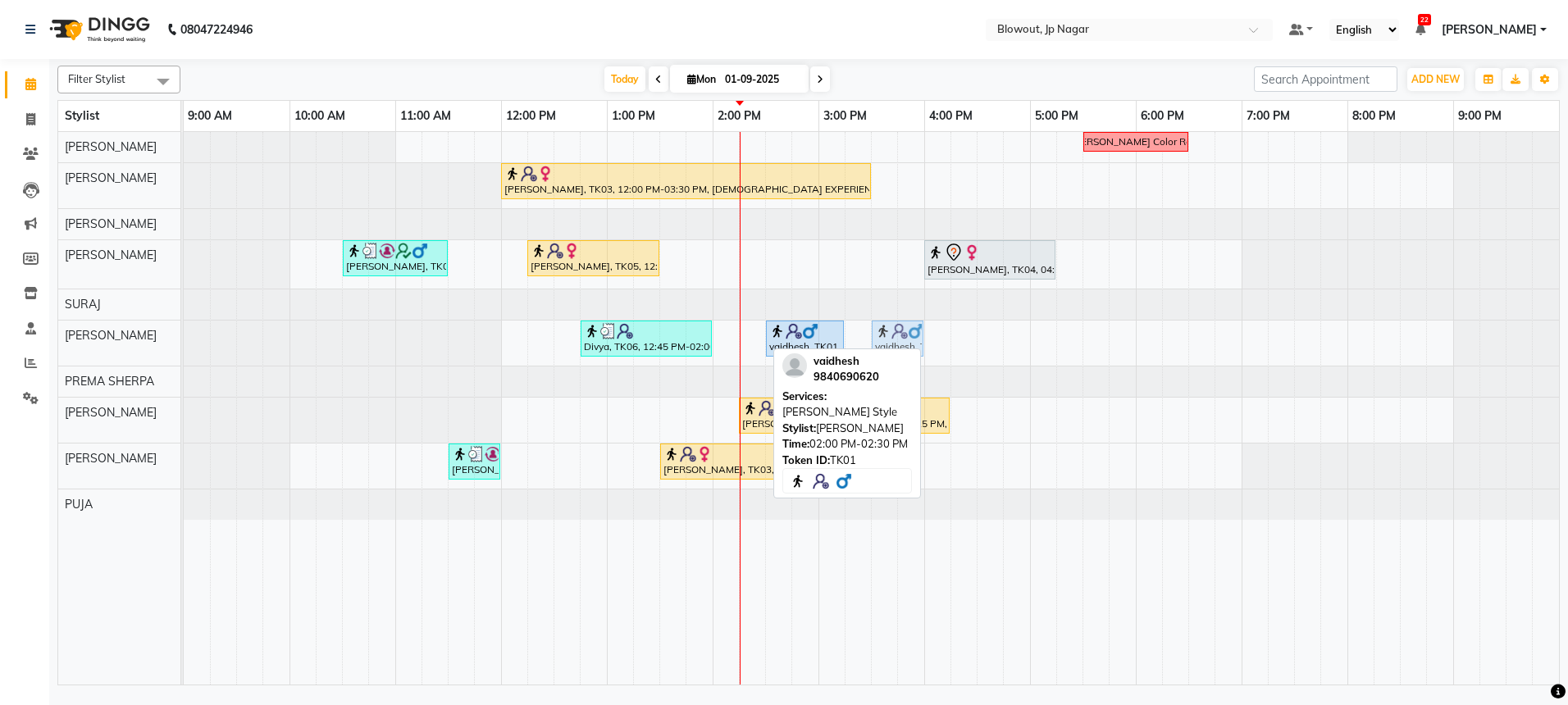
drag, startPoint x: 732, startPoint y: 341, endPoint x: 895, endPoint y: 332, distance: 163.2
click at [183, 332] on div "Divya, TK06, 12:45 PM-02:00 PM, Haircut Women - Senior Stylist vaidhesh, TK01, …" at bounding box center [183, 343] width 0 height 45
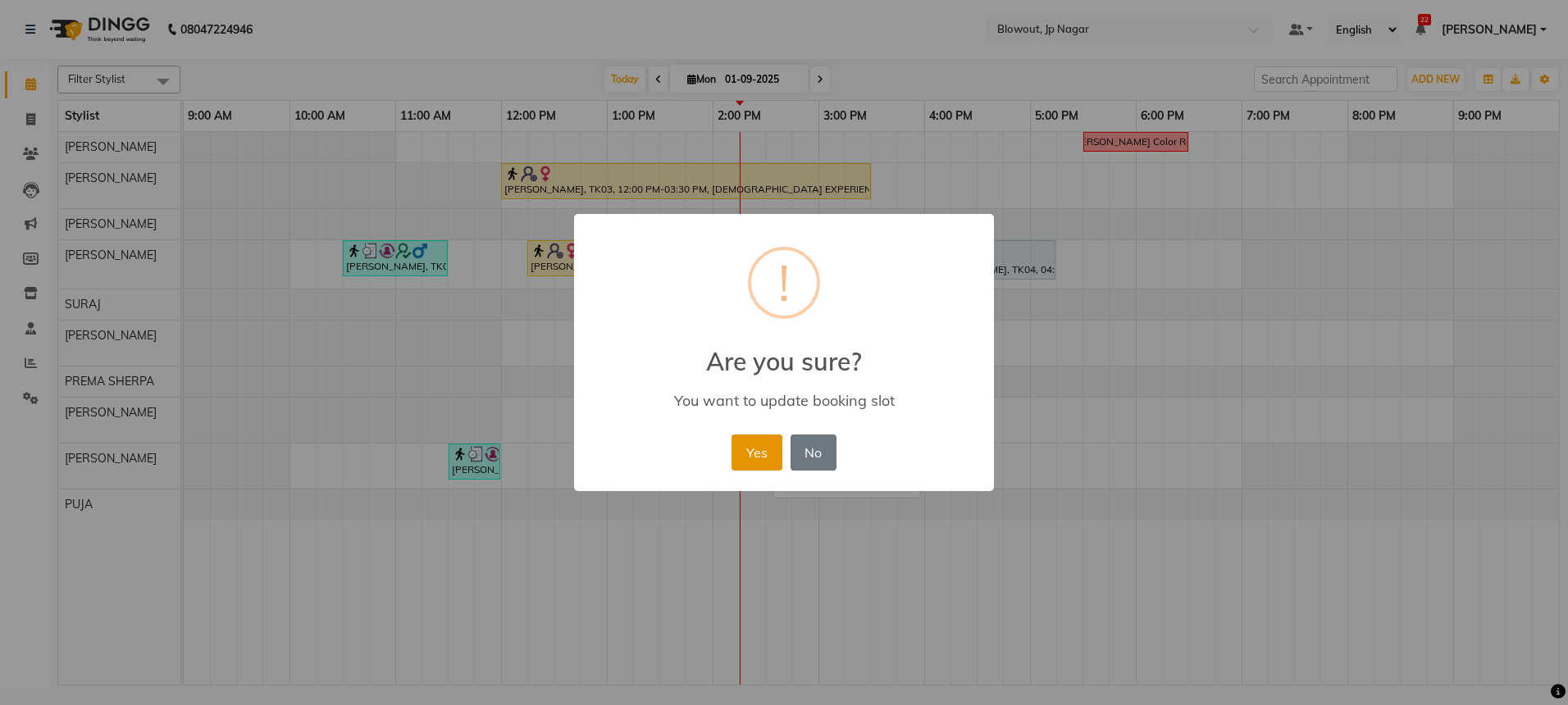
click at [764, 446] on button "Yes" at bounding box center [757, 452] width 50 height 36
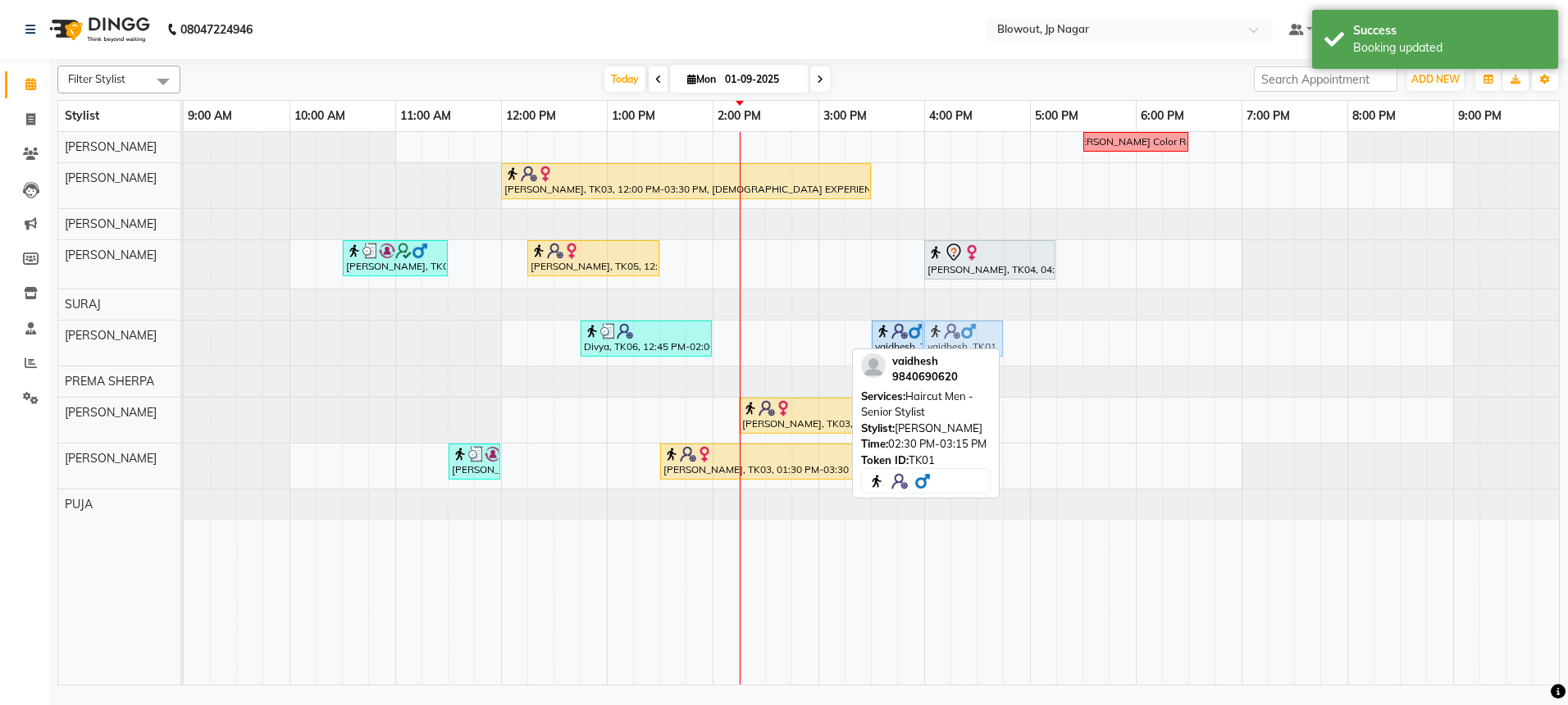
drag, startPoint x: 820, startPoint y: 338, endPoint x: 991, endPoint y: 332, distance: 171.1
click at [183, 332] on div "Divya, TK06, 12:45 PM-02:00 PM, Haircut Women - Senior Stylist vaidhesh, TK01, …" at bounding box center [183, 343] width 0 height 45
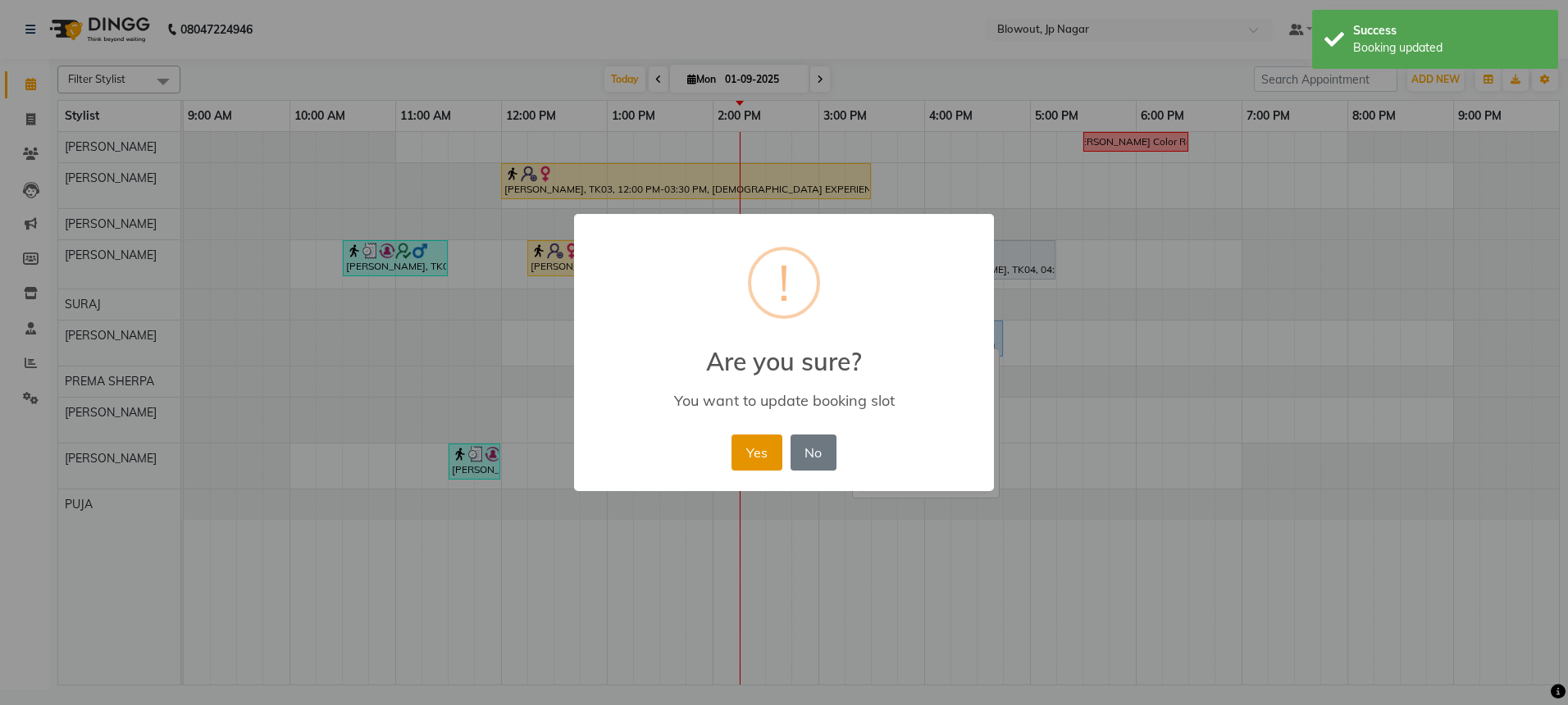
click at [771, 458] on button "Yes" at bounding box center [757, 452] width 50 height 36
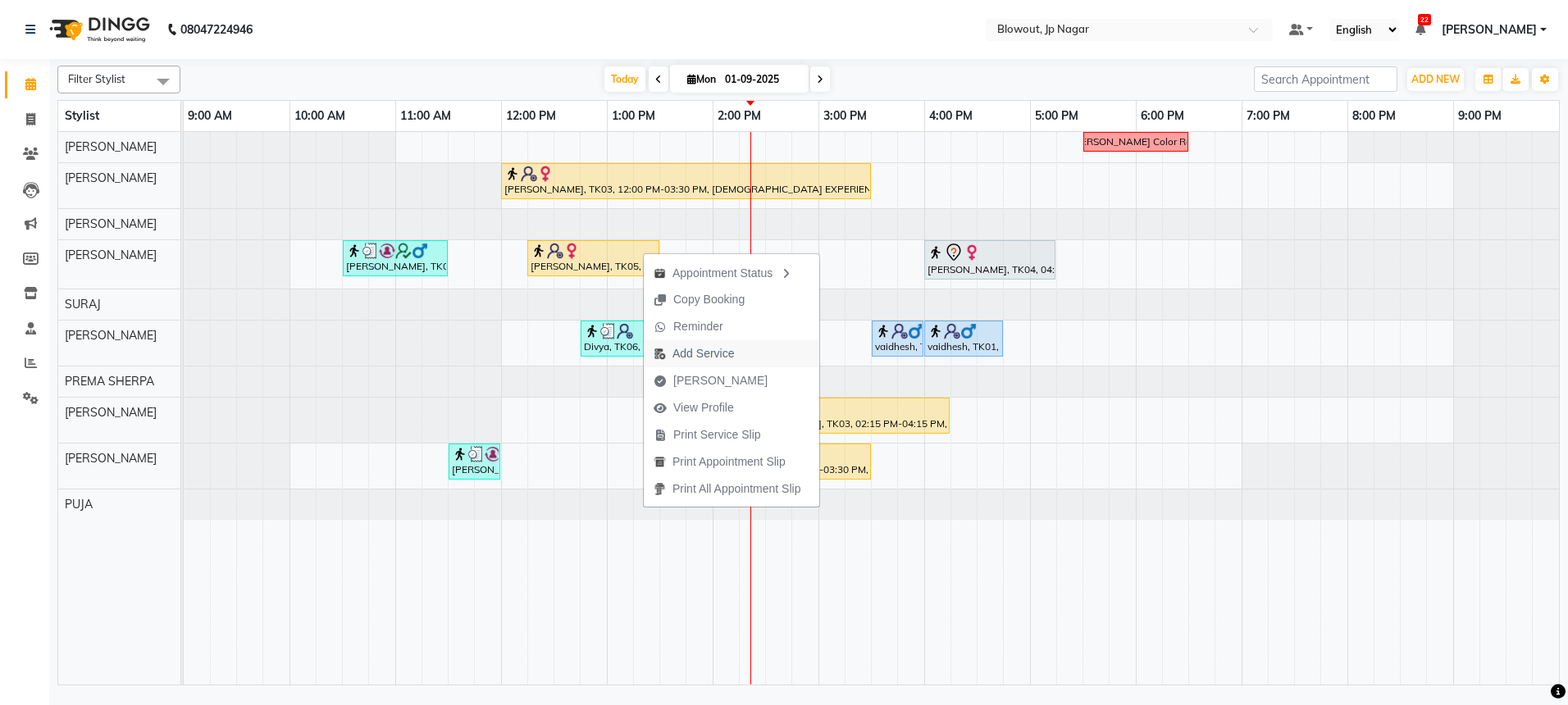
click at [692, 355] on span "Add Service" at bounding box center [704, 353] width 61 height 18
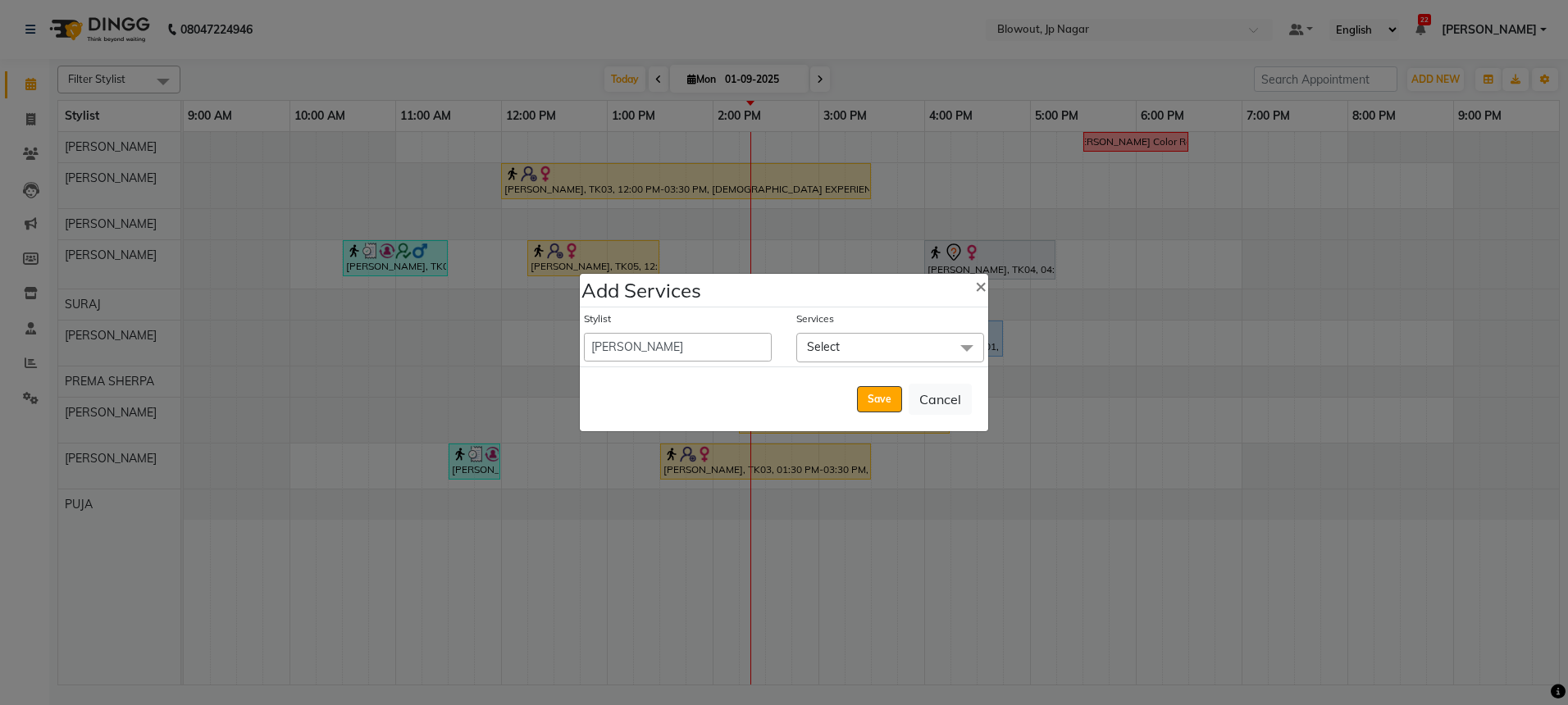
click at [818, 354] on span "Select" at bounding box center [891, 347] width 188 height 29
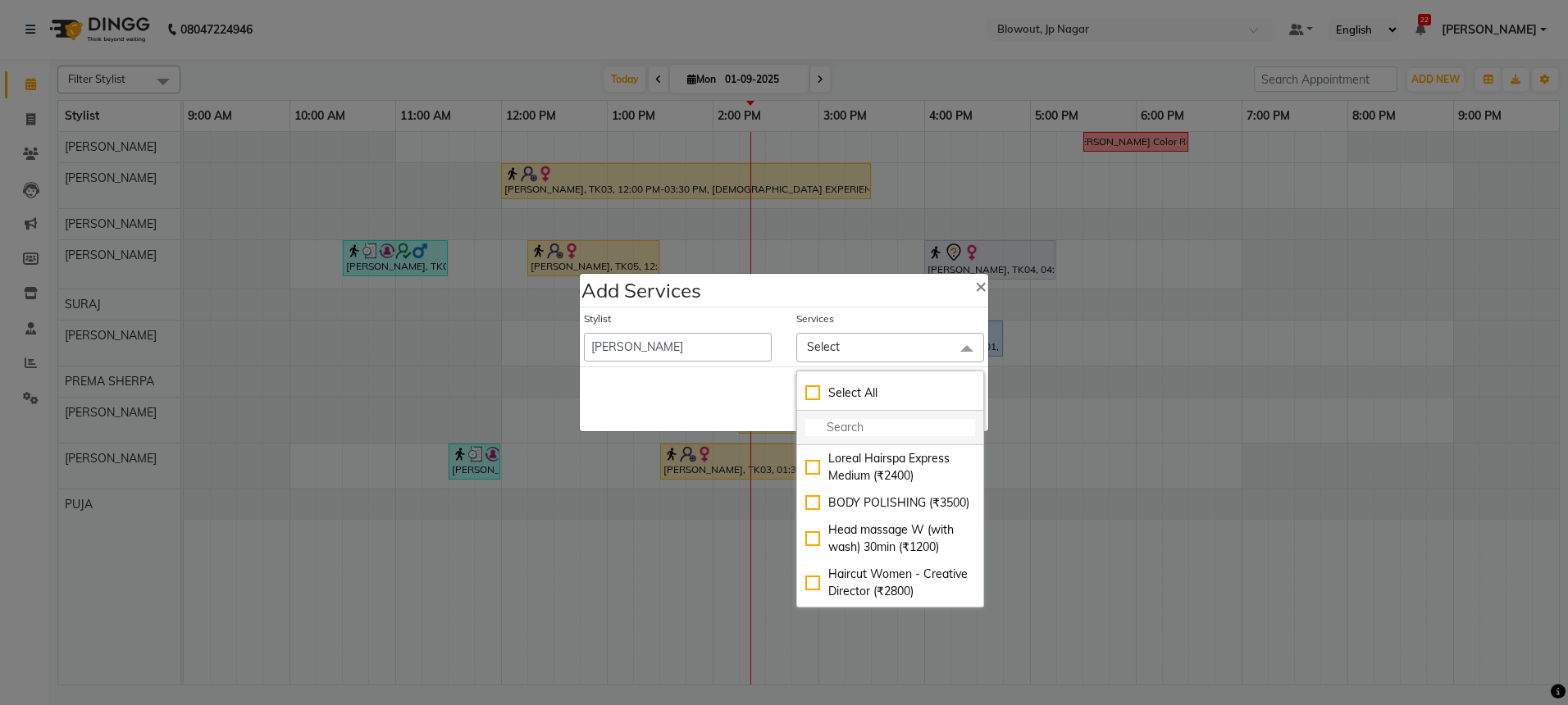
click at [850, 423] on input "multiselect-search" at bounding box center [890, 427] width 169 height 18
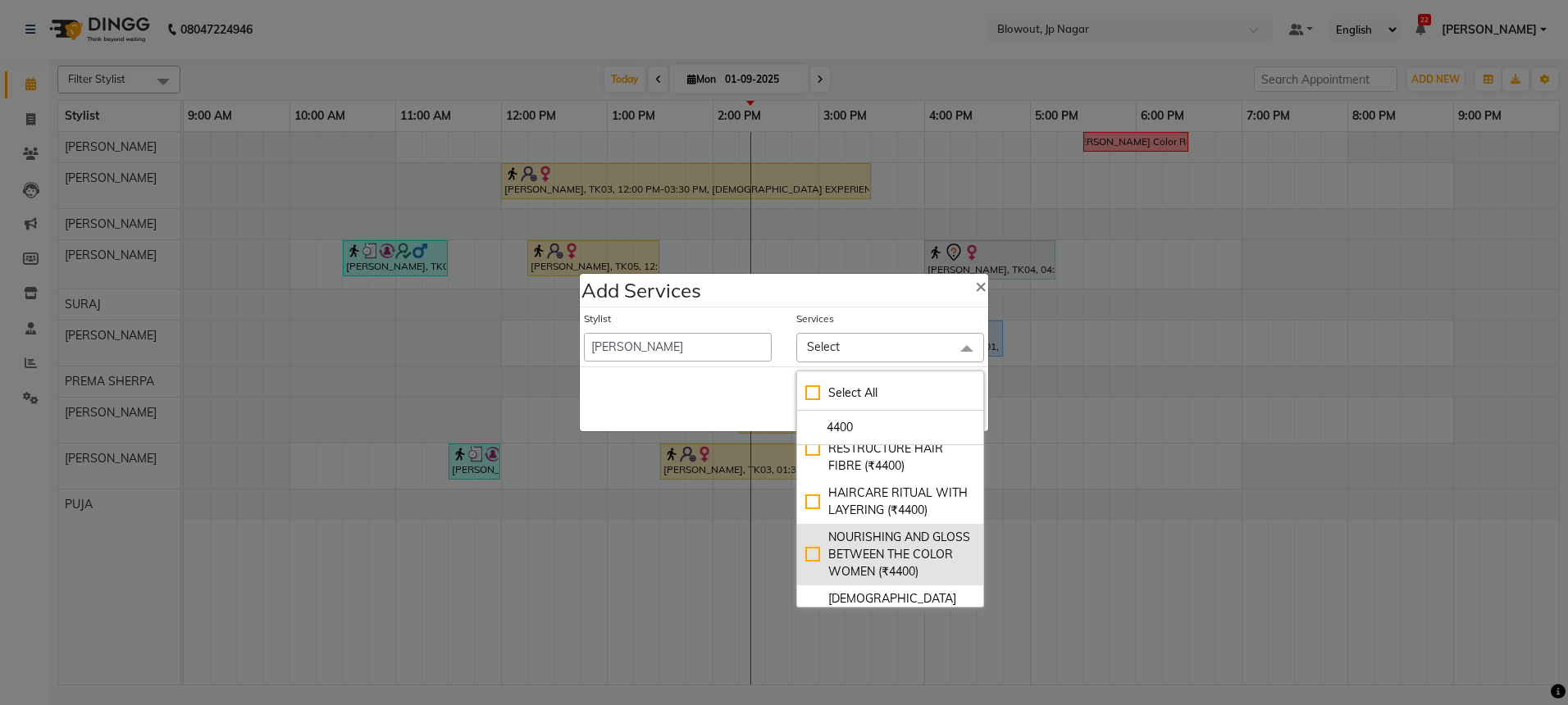
scroll to position [92, 0]
type input "4400"
click at [904, 551] on div "NOURISHING AND GLOSS BETWEEN THE COLOR WOMEN (₹4400)" at bounding box center [890, 552] width 169 height 52
checkbox input "true"
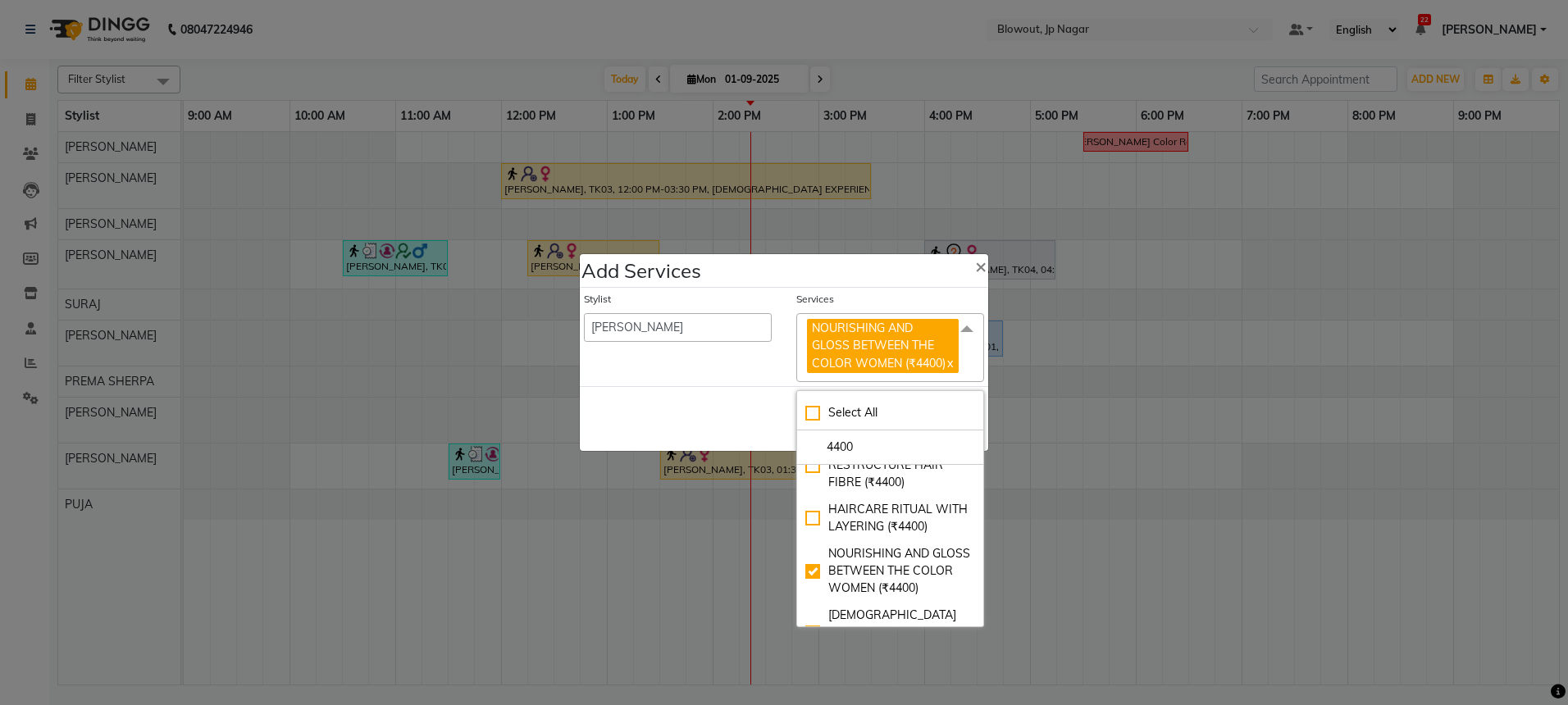
click at [777, 414] on div "Save Cancel" at bounding box center [784, 419] width 409 height 65
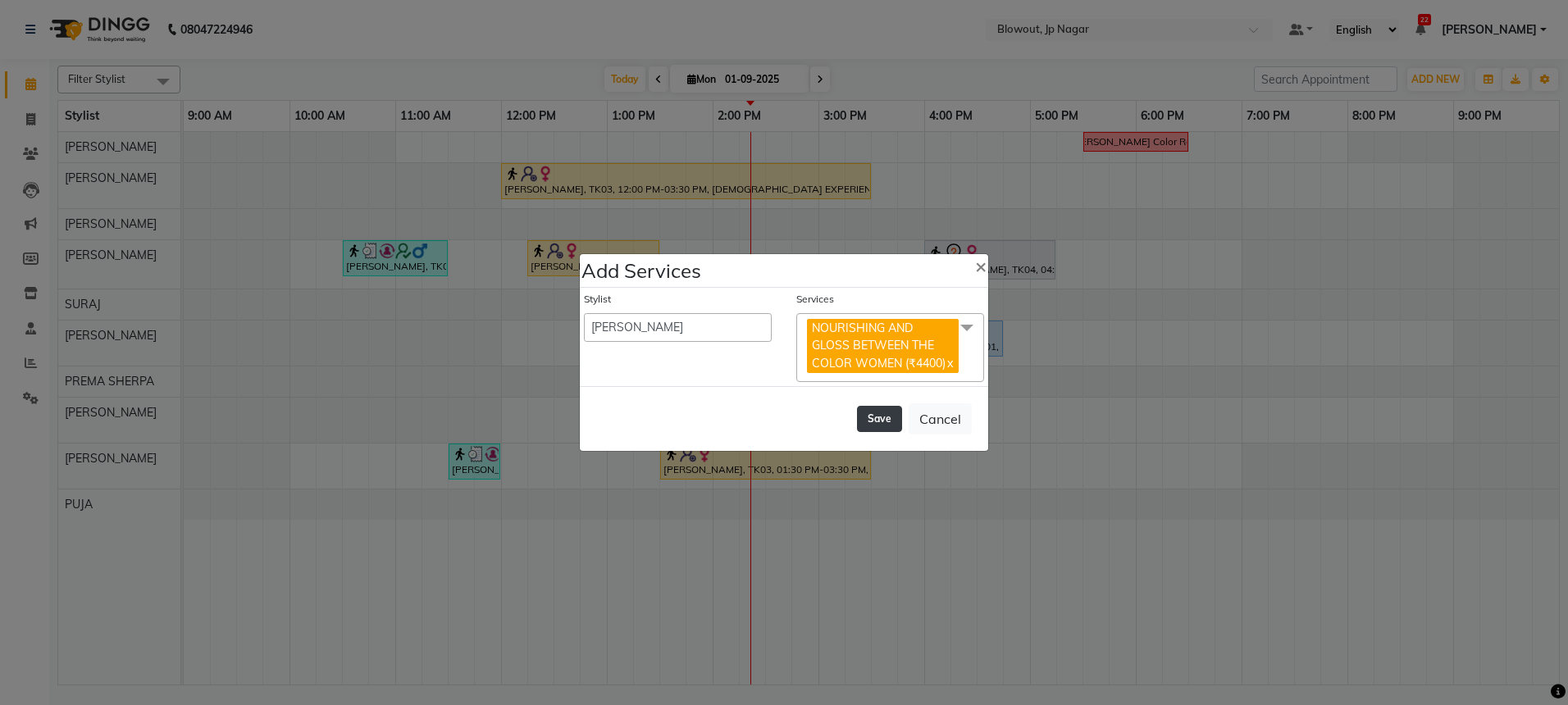
click at [893, 419] on button "Save" at bounding box center [879, 419] width 45 height 26
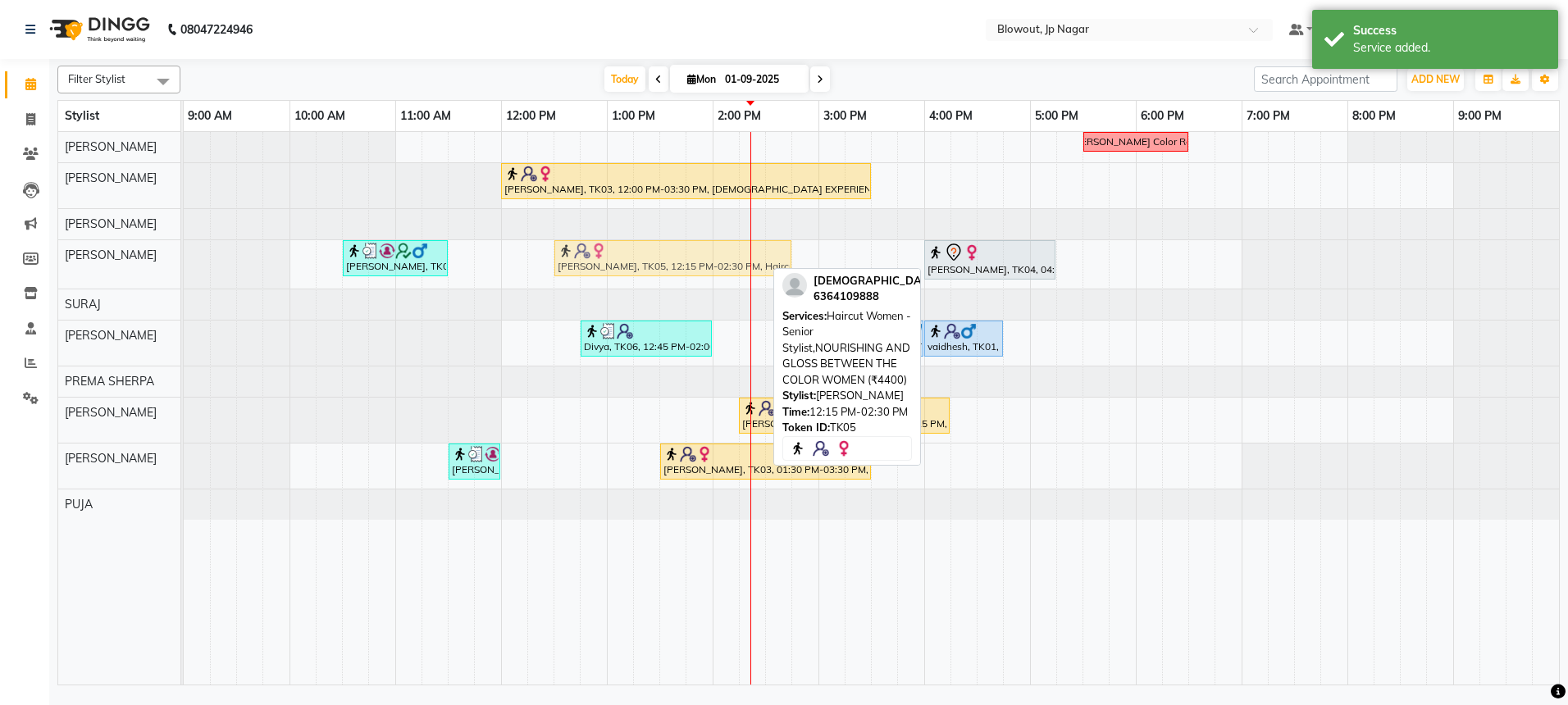
drag, startPoint x: 758, startPoint y: 248, endPoint x: 784, endPoint y: 247, distance: 26.0
click at [183, 247] on div "sharath, TK02, 10:30 AM-11:30 AM, Haircut Men - Senior Stylist Vaishnavi, TK05,…" at bounding box center [183, 264] width 0 height 48
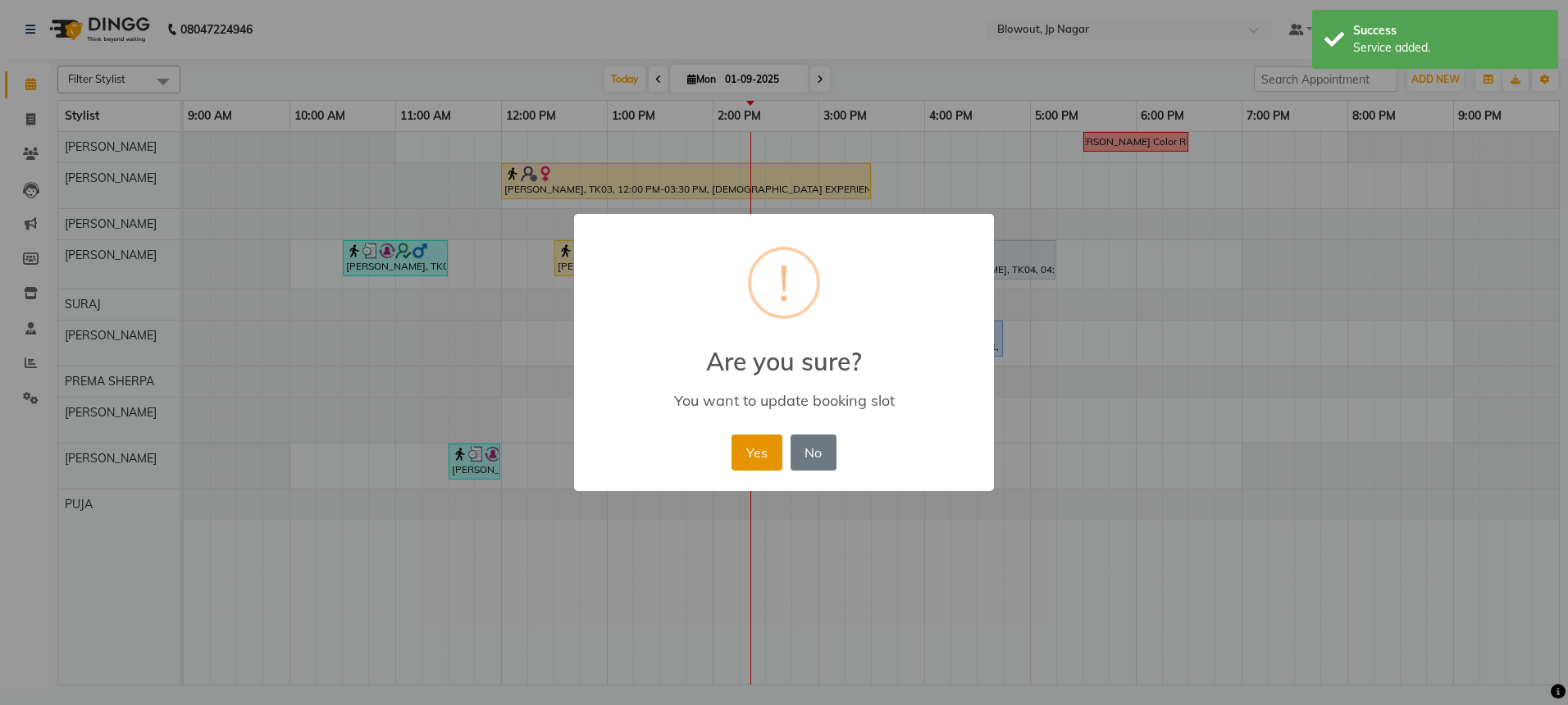
click at [750, 438] on button "Yes" at bounding box center [757, 452] width 50 height 36
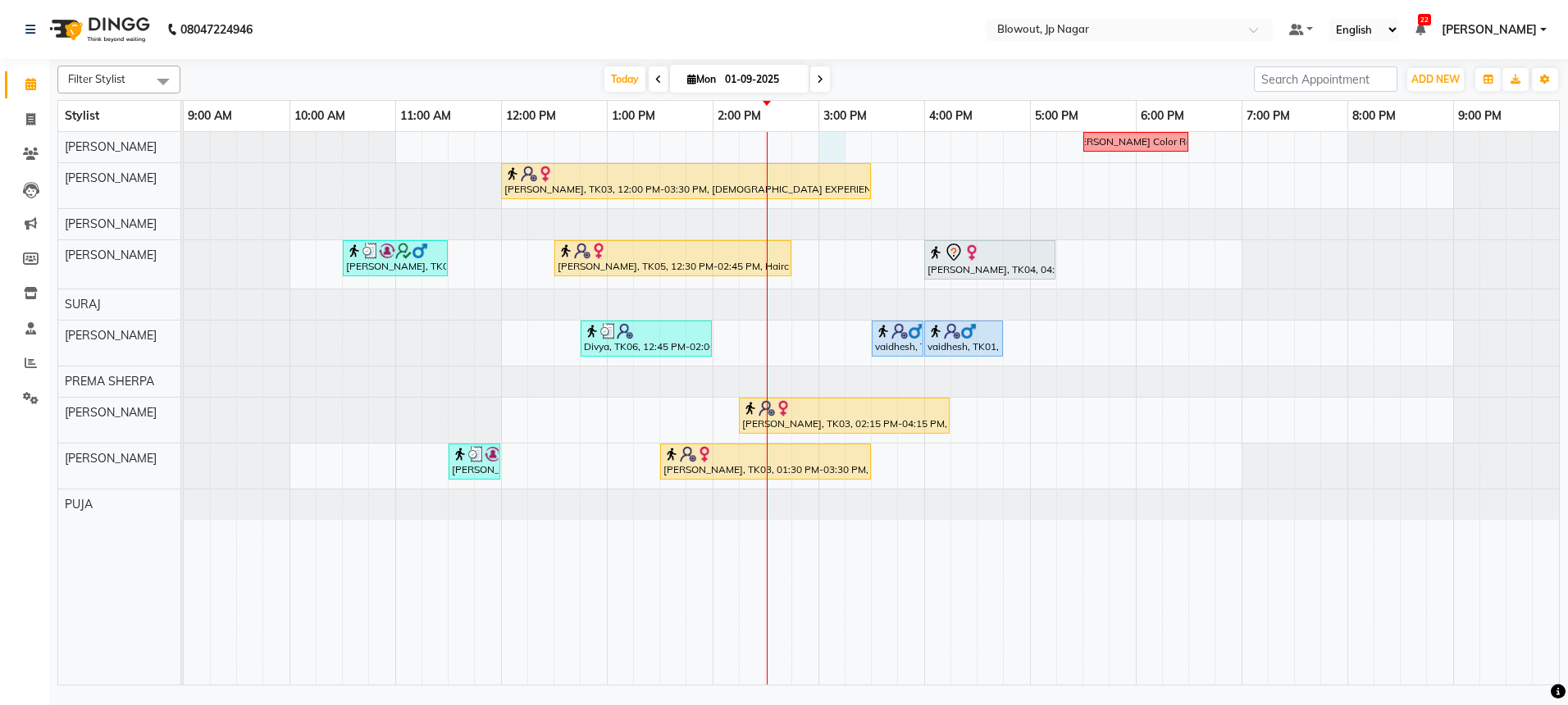
click at [824, 147] on div "Nidhi Color Recti Sweta, TK03, 12:00 PM-03:30 PM, FEMALE EXPERIENCE RITUALS,Hai…" at bounding box center [871, 408] width 1375 height 552
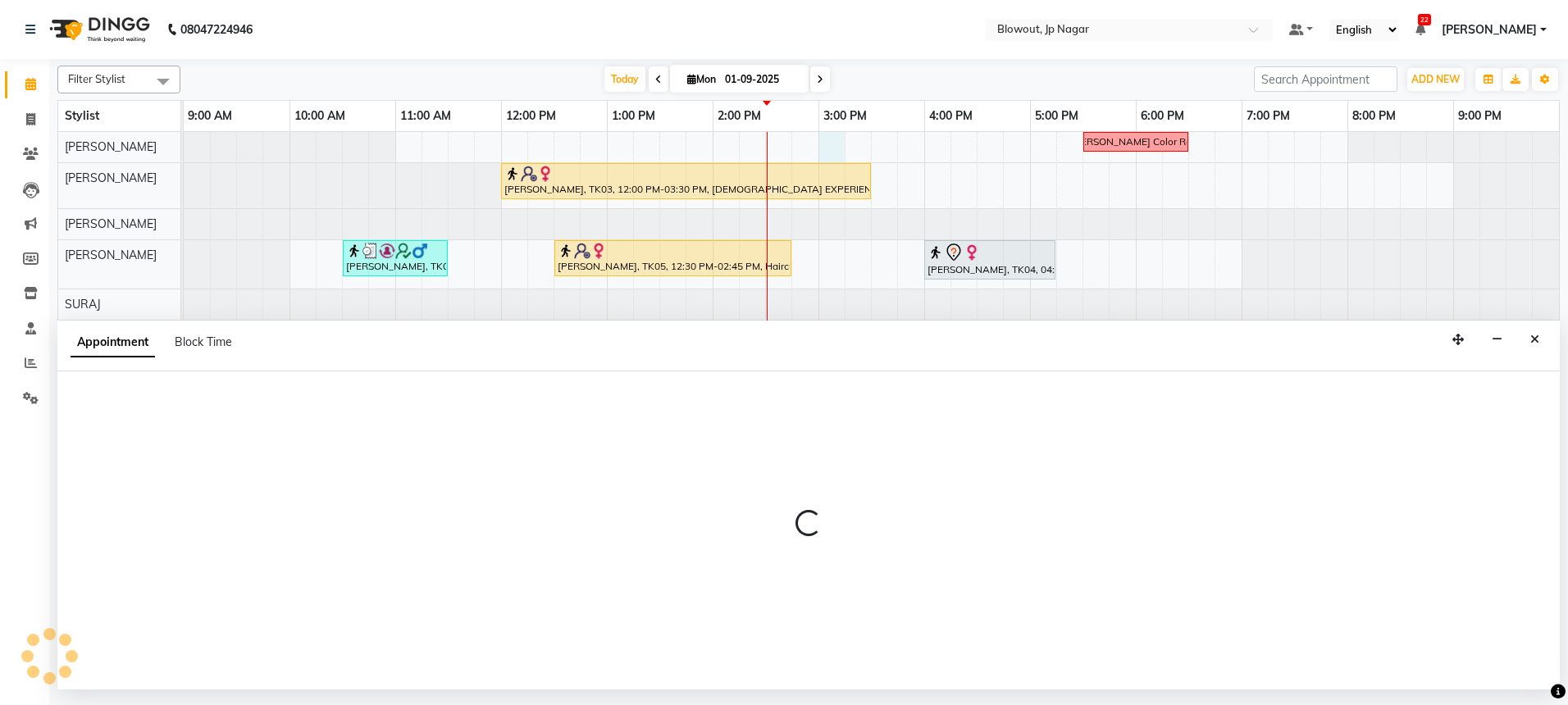
select select "46966"
select select "tentative"
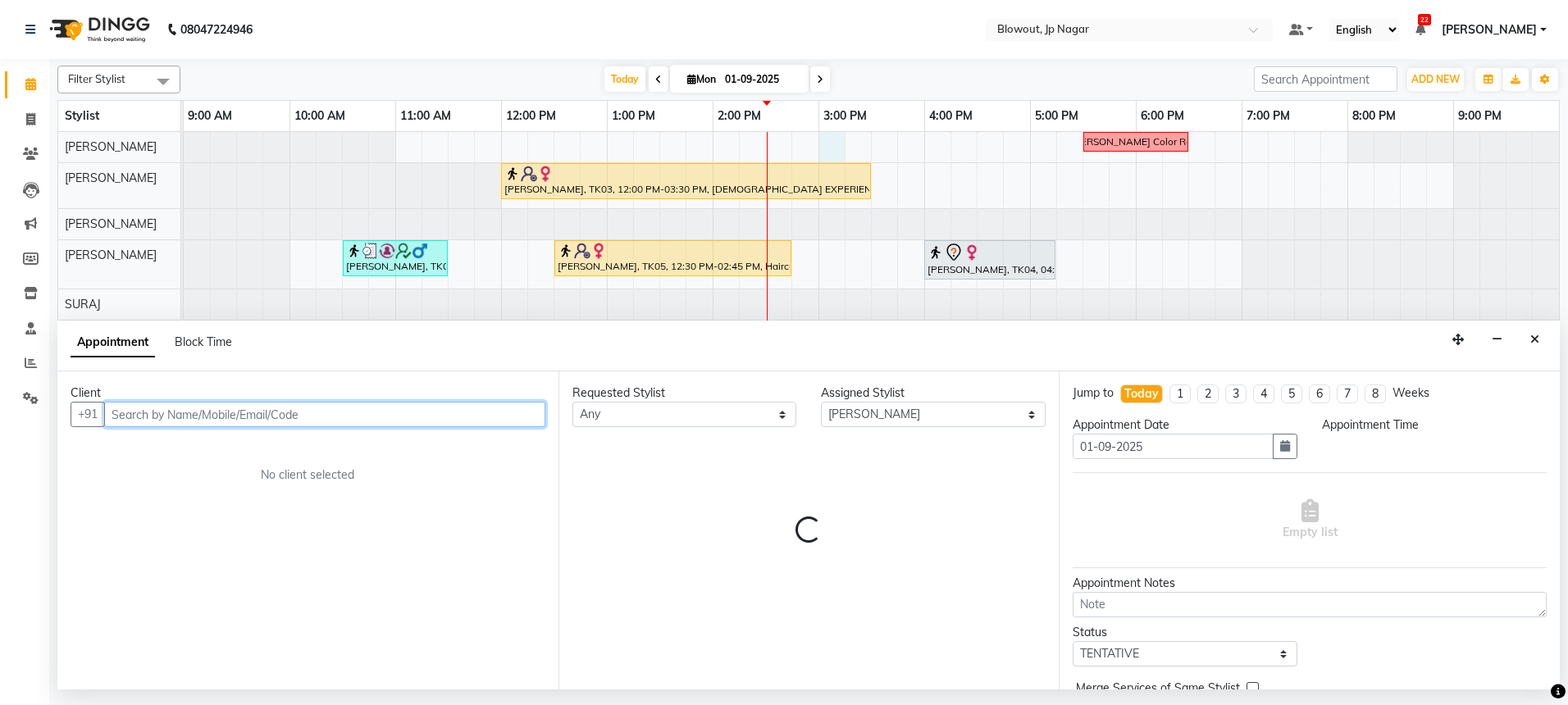
select select "900"
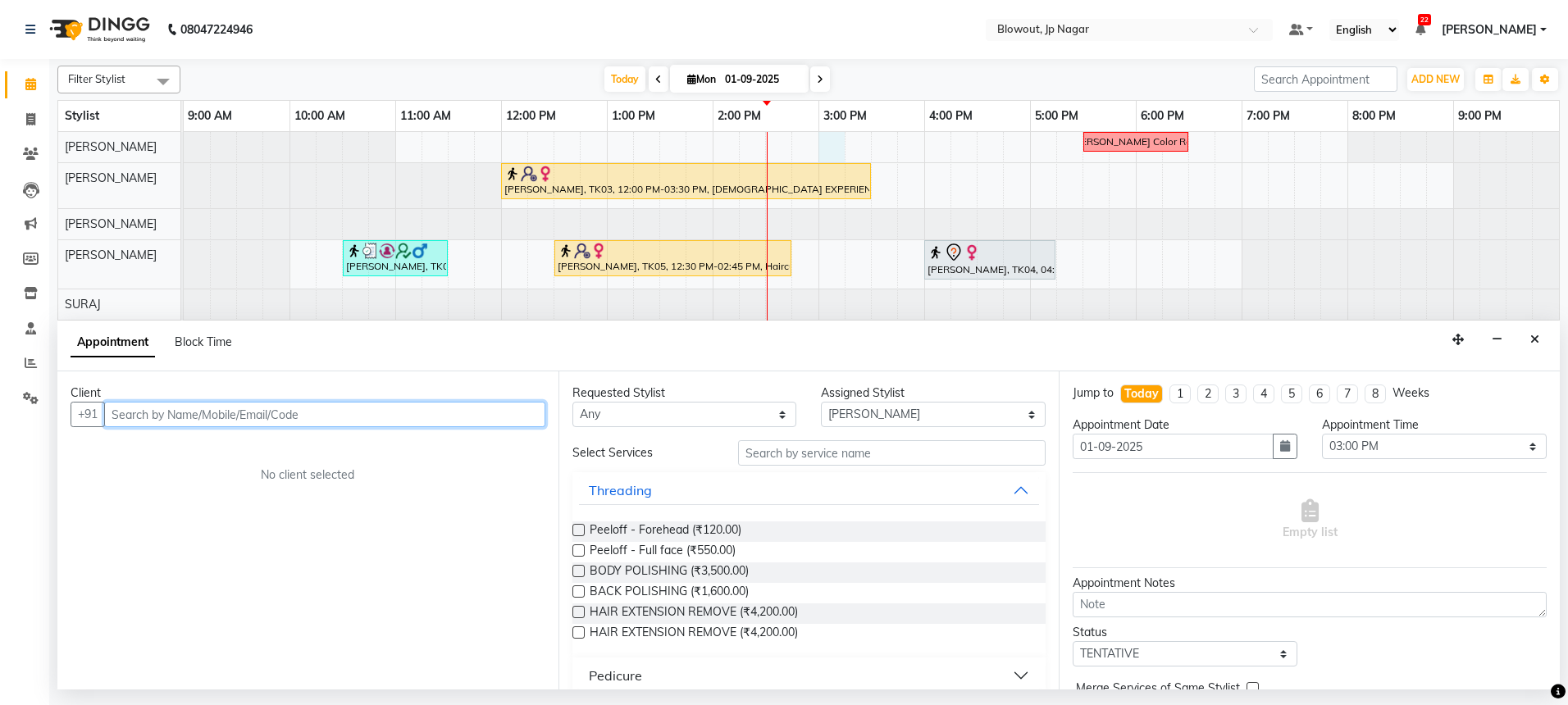
click at [506, 420] on input "text" at bounding box center [325, 414] width 441 height 25
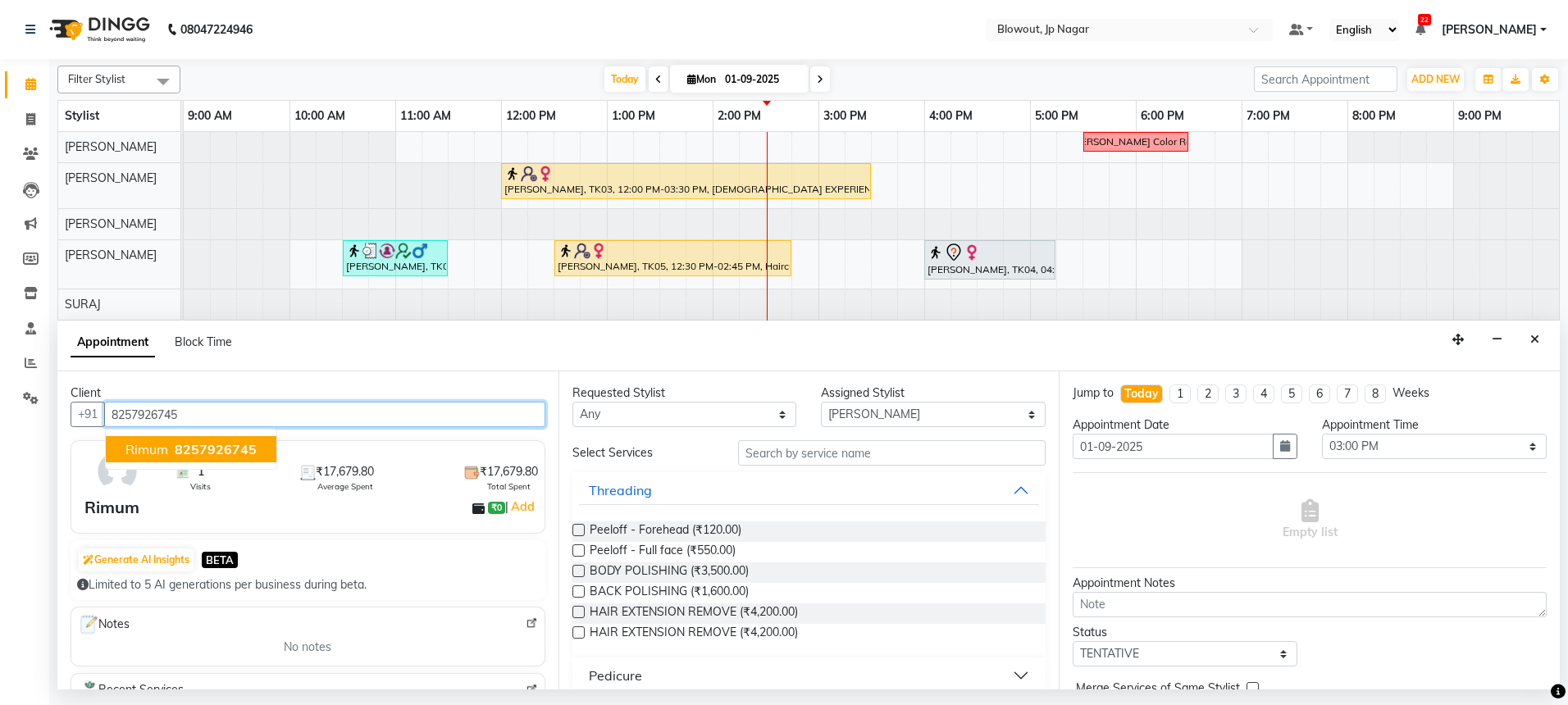
click at [248, 459] on button "Rimum 8257926745" at bounding box center [191, 449] width 170 height 26
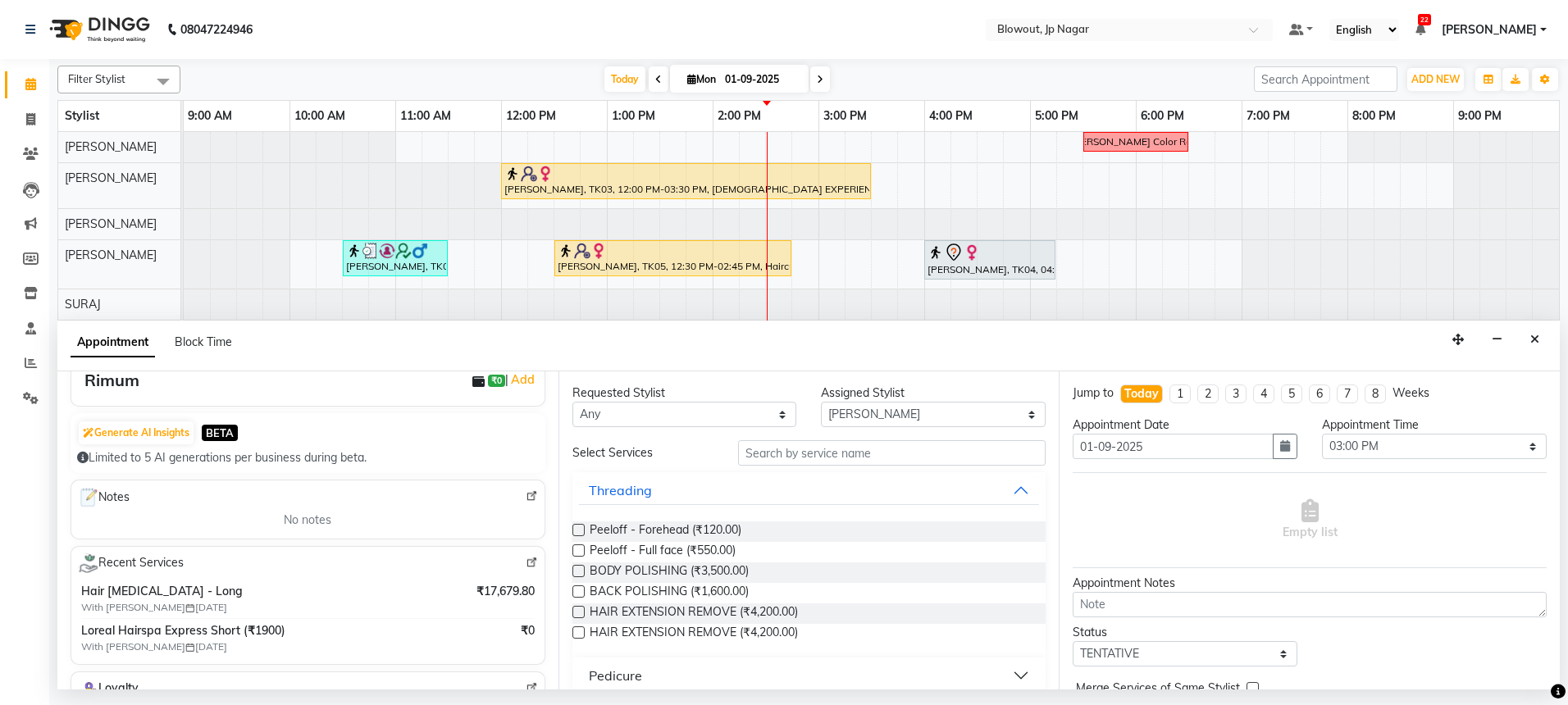
scroll to position [170, 0]
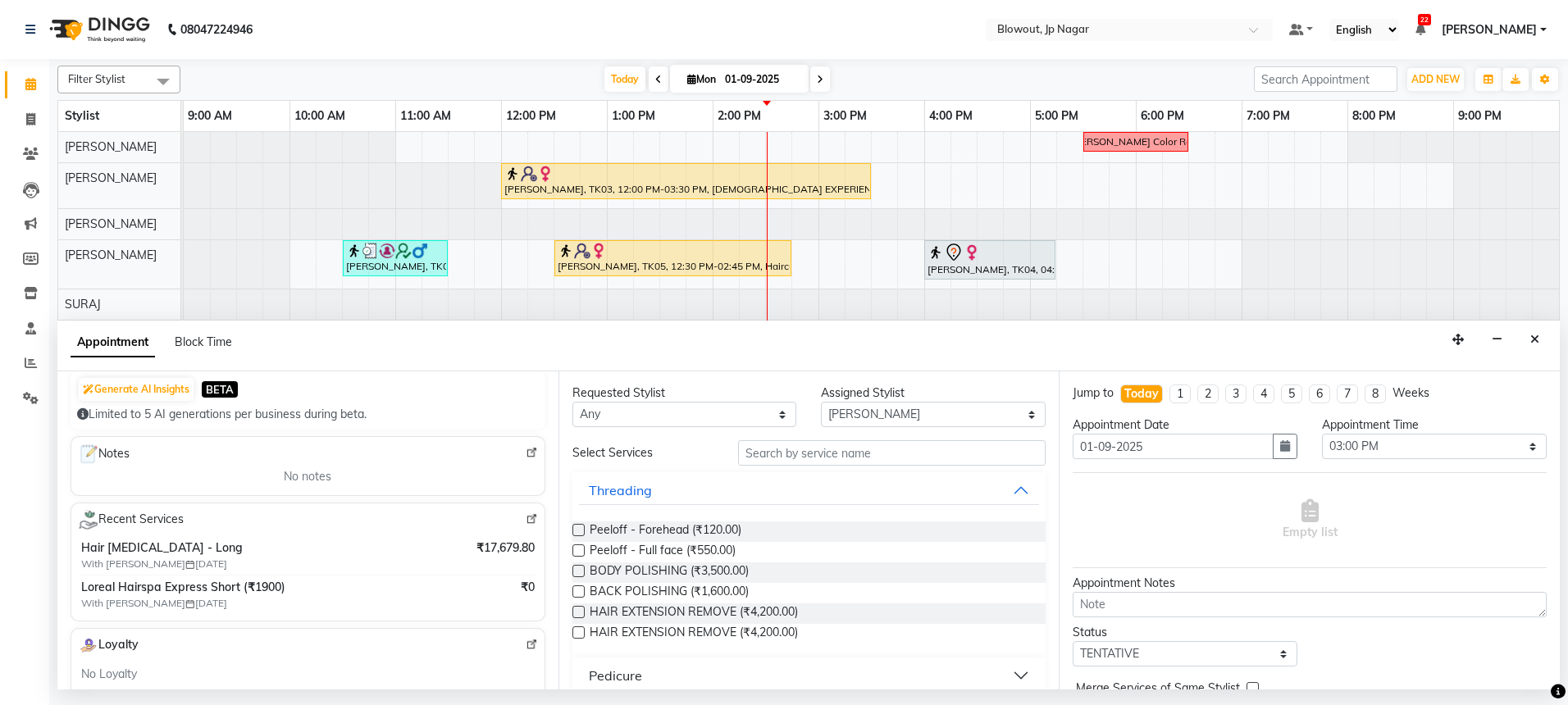
type input "8257926745"
click at [793, 462] on input "text" at bounding box center [891, 452] width 307 height 25
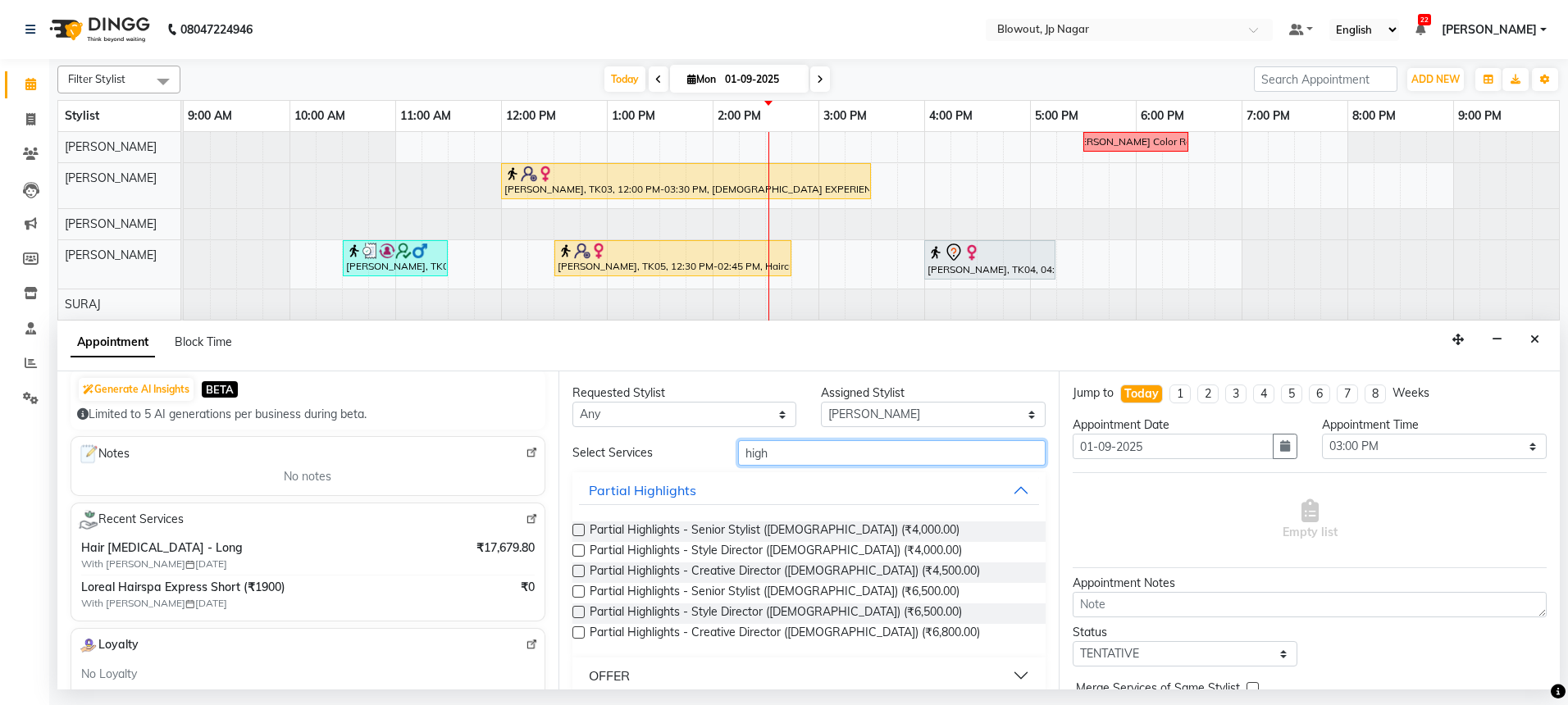
type input "high"
click at [526, 517] on img at bounding box center [531, 519] width 12 height 12
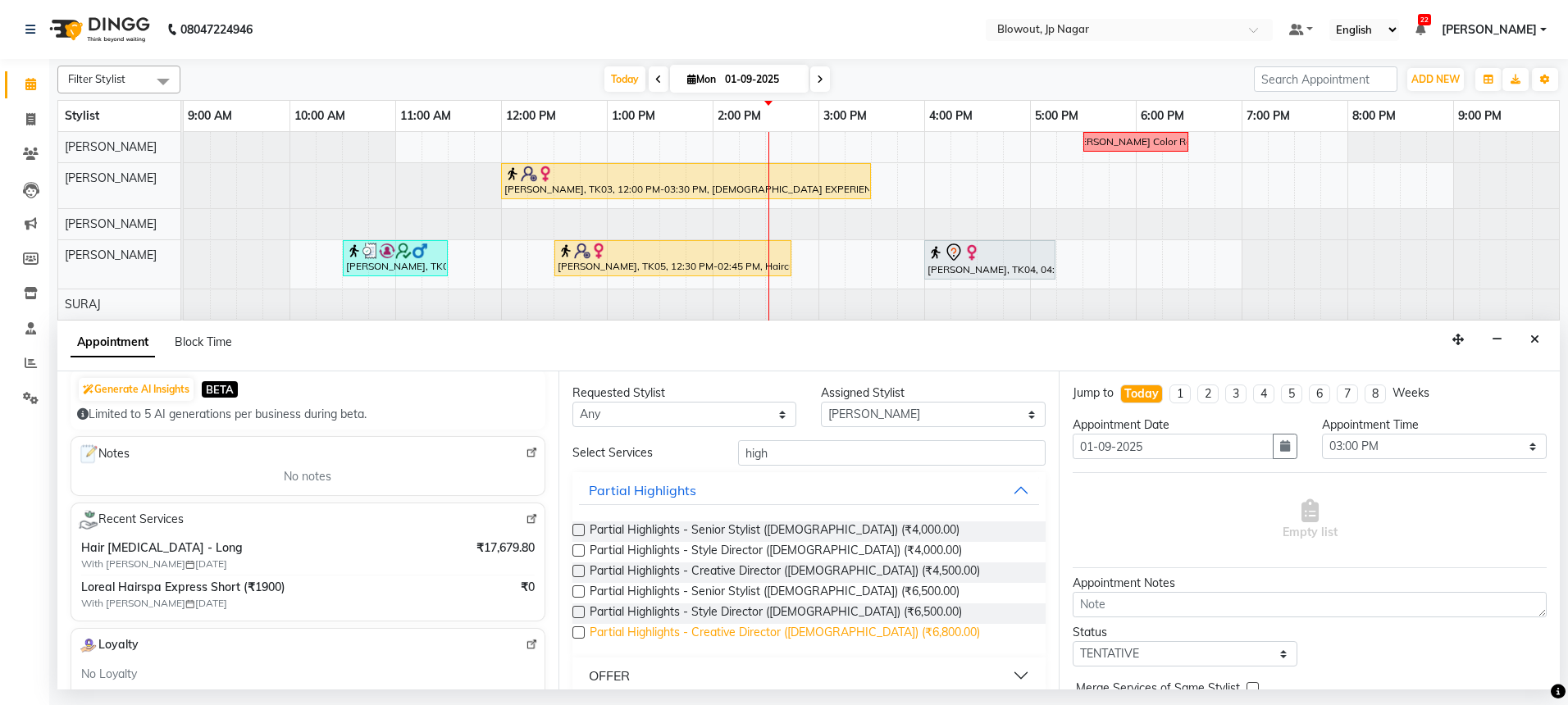
click at [792, 630] on span "Partial Highlights - Creative Director (Female) (₹6,800.00)" at bounding box center [784, 634] width 390 height 20
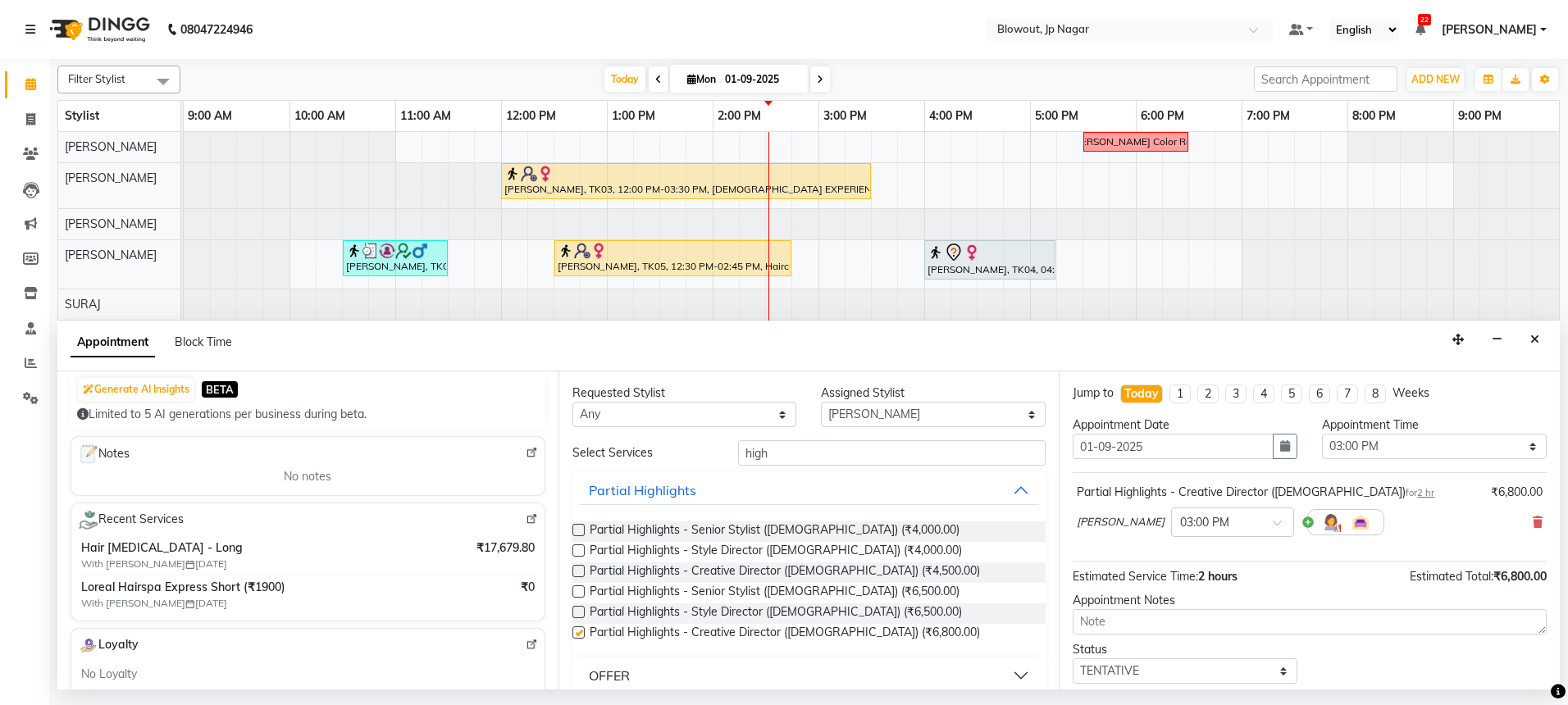
checkbox input "false"
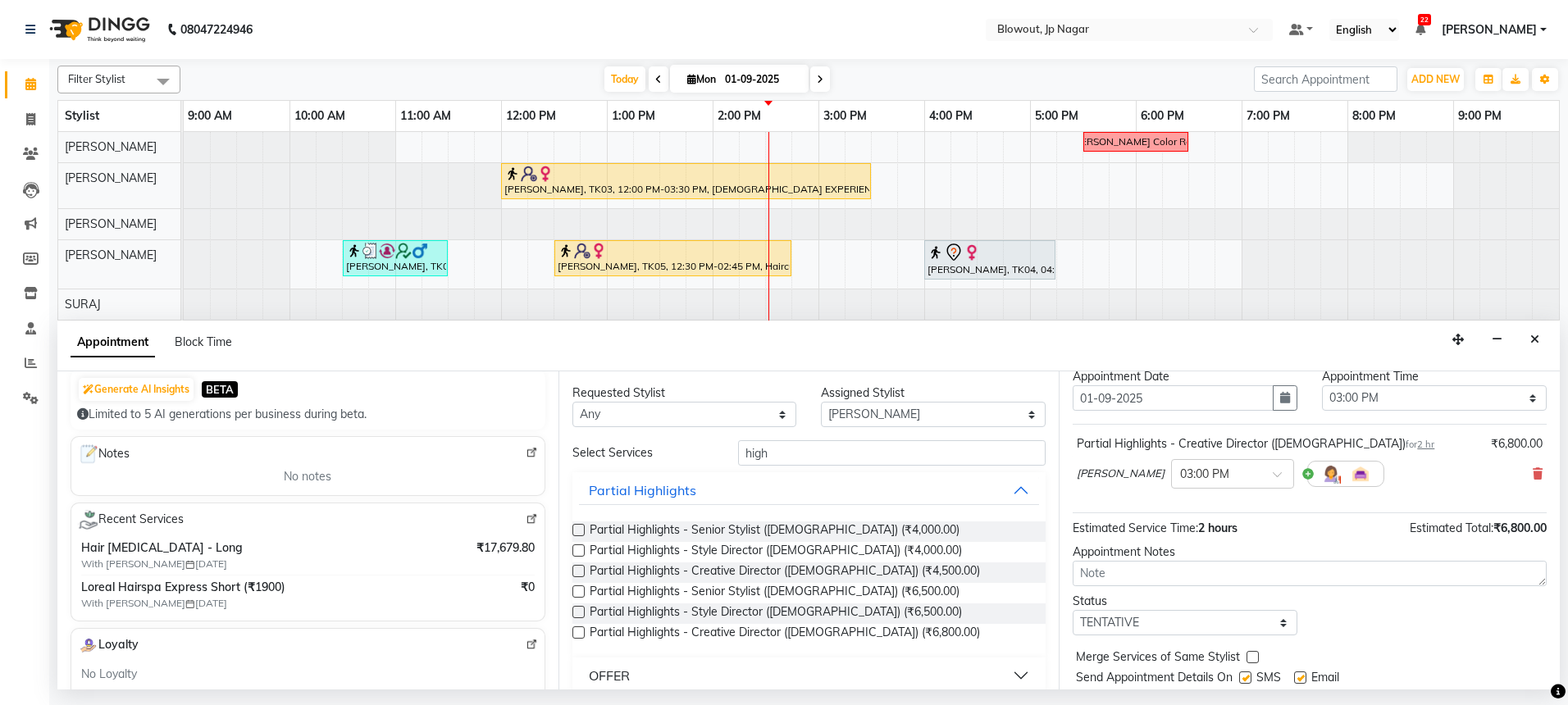
scroll to position [98, 0]
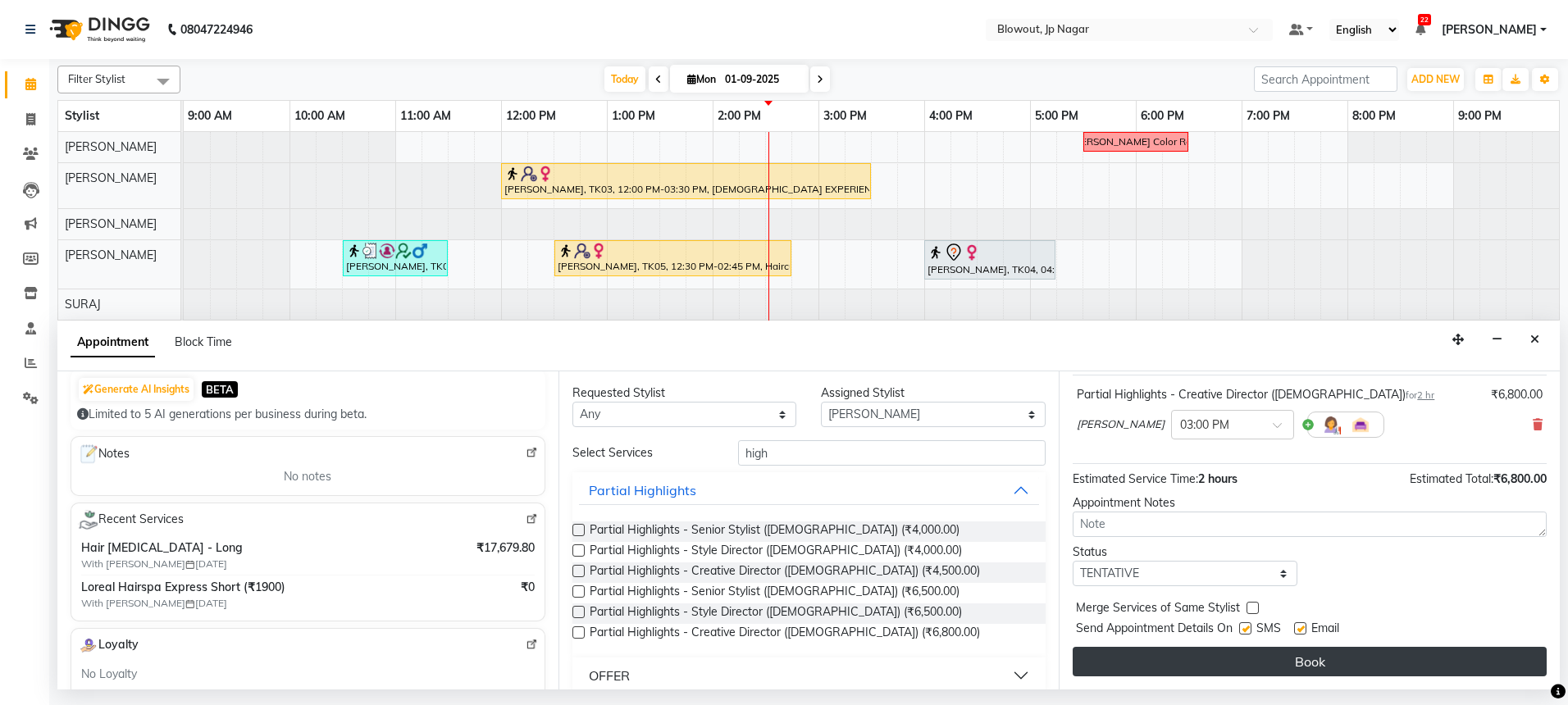
click at [1245, 651] on button "Book" at bounding box center [1309, 661] width 474 height 30
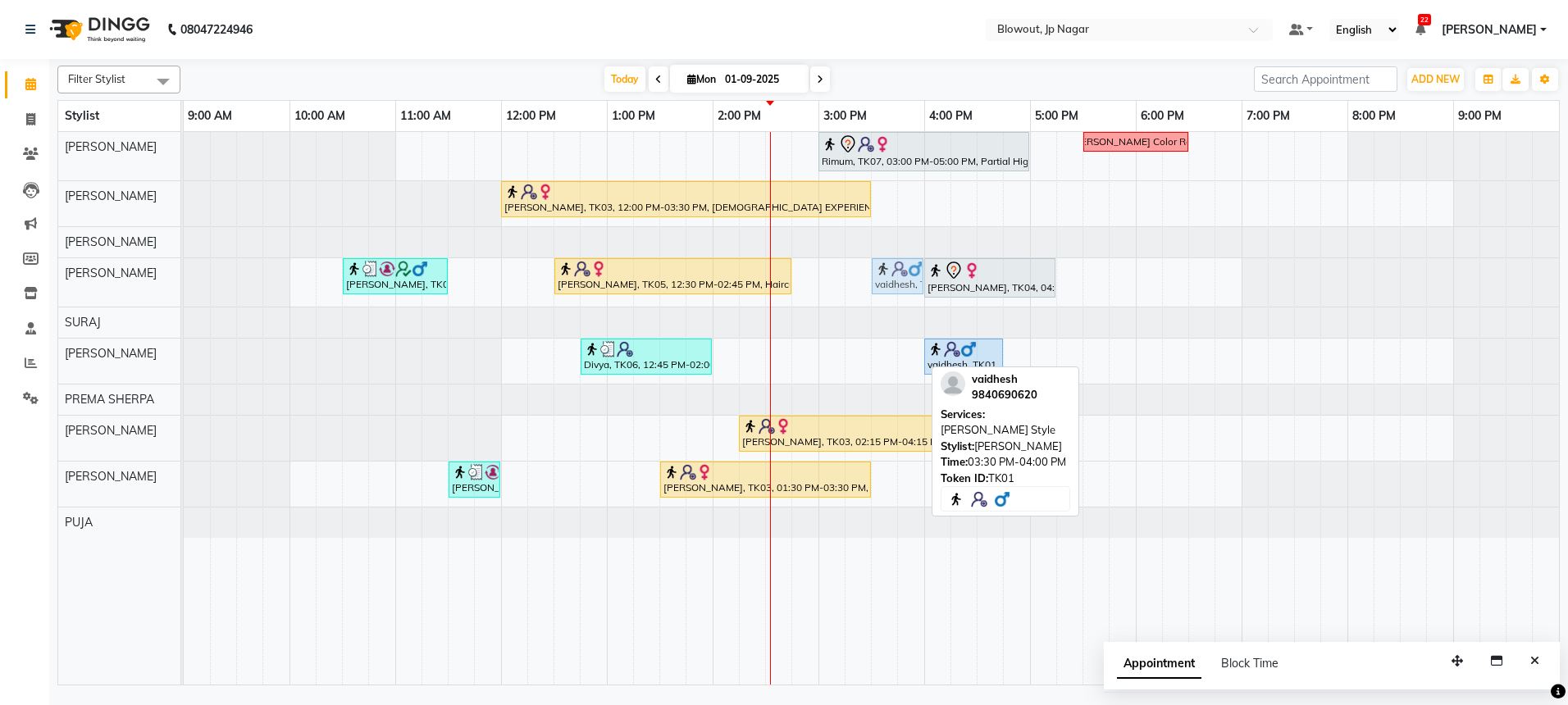
drag, startPoint x: 911, startPoint y: 355, endPoint x: 907, endPoint y: 290, distance: 65.1
click at [907, 290] on tbody "Rimum, TK07, 03:00 PM-05:00 PM, Partial Highlights - Creative Director (Female)…" at bounding box center [871, 335] width 1375 height 406
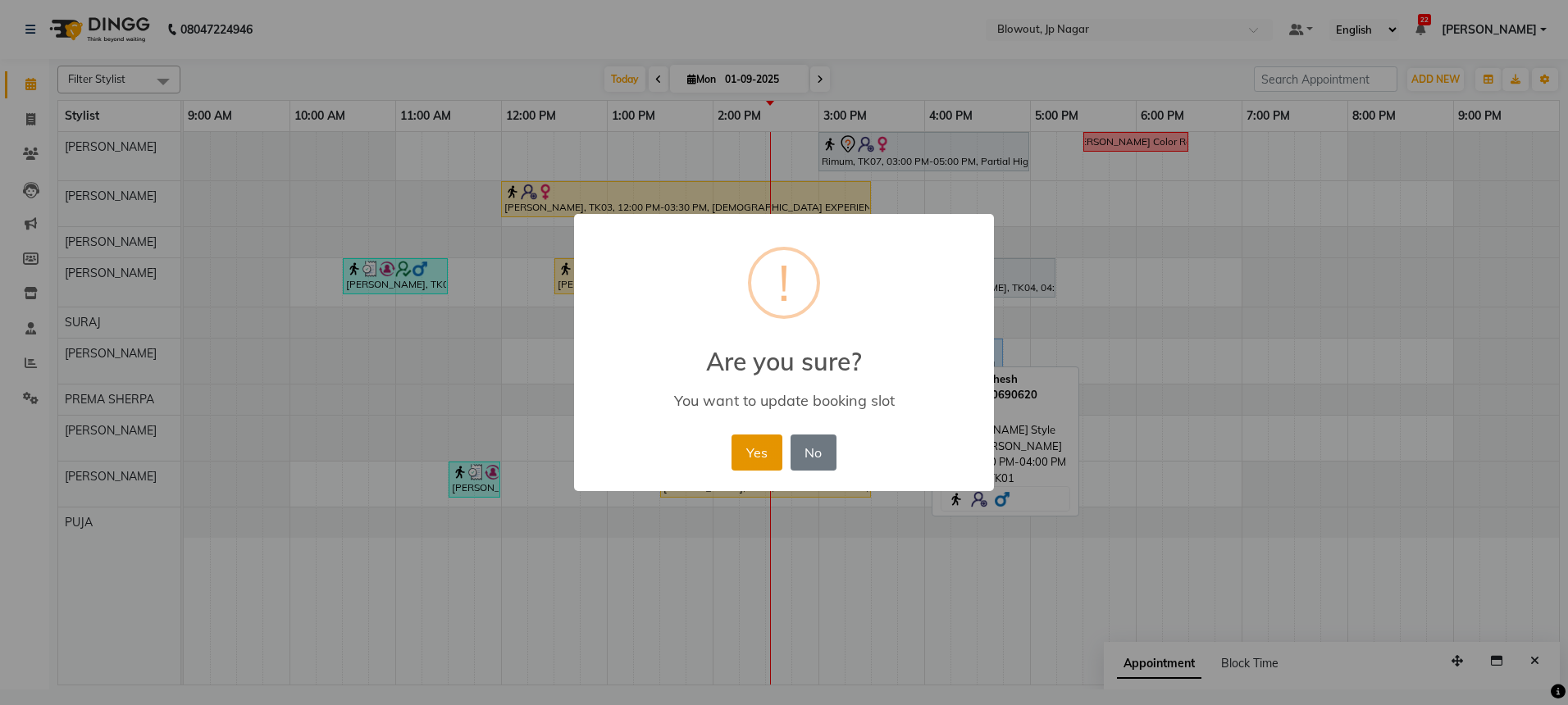
click at [768, 448] on button "Yes" at bounding box center [757, 452] width 50 height 36
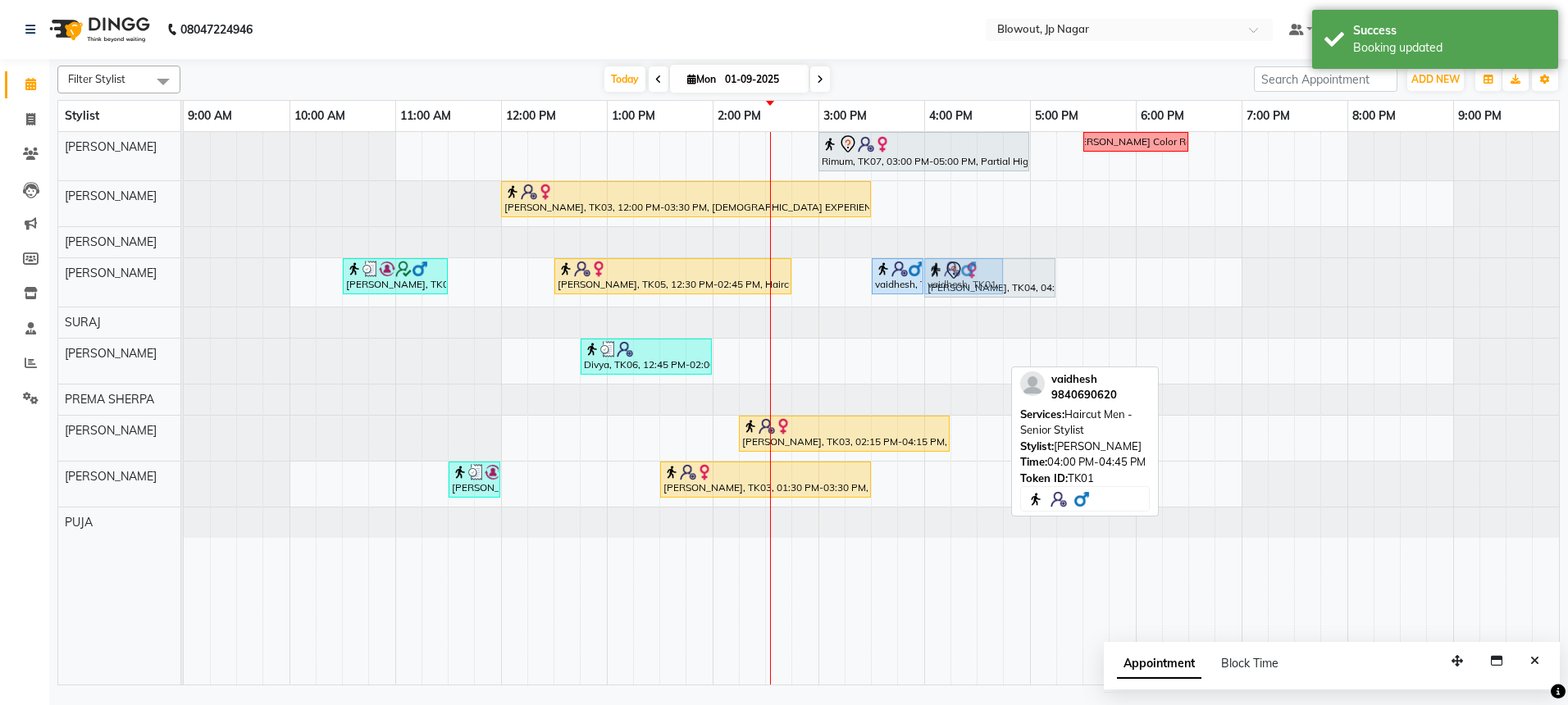
drag, startPoint x: 977, startPoint y: 352, endPoint x: 980, endPoint y: 282, distance: 70.1
click at [980, 282] on tbody "Rimum, TK07, 03:00 PM-05:00 PM, Partial Highlights - Creative Director (Female)…" at bounding box center [871, 335] width 1375 height 406
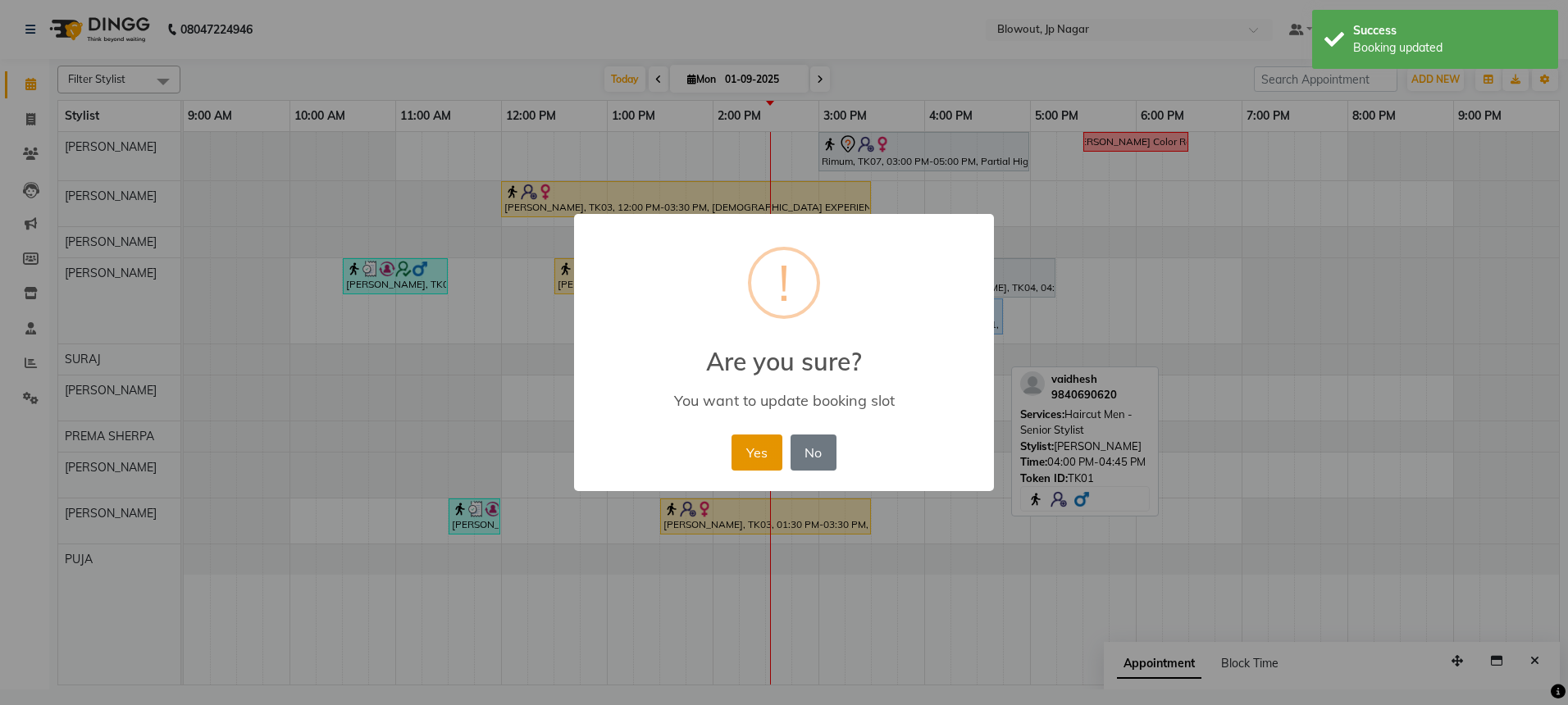
click at [763, 445] on button "Yes" at bounding box center [757, 452] width 50 height 36
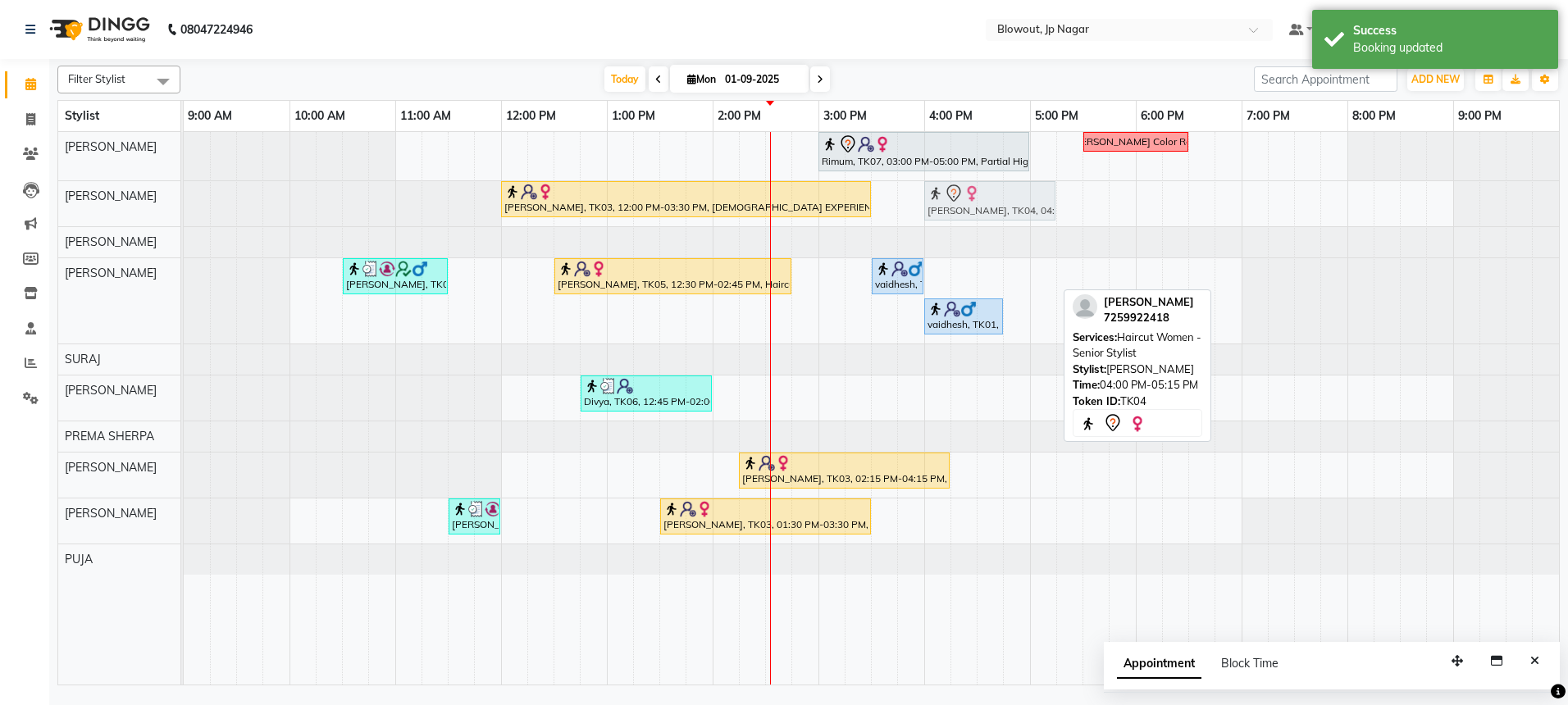
drag, startPoint x: 1012, startPoint y: 269, endPoint x: 1011, endPoint y: 217, distance: 52.0
click at [1012, 193] on tbody "Rimum, TK07, 03:00 PM-05:00 PM, Partial Highlights - Creative Director (Female)…" at bounding box center [871, 353] width 1375 height 443
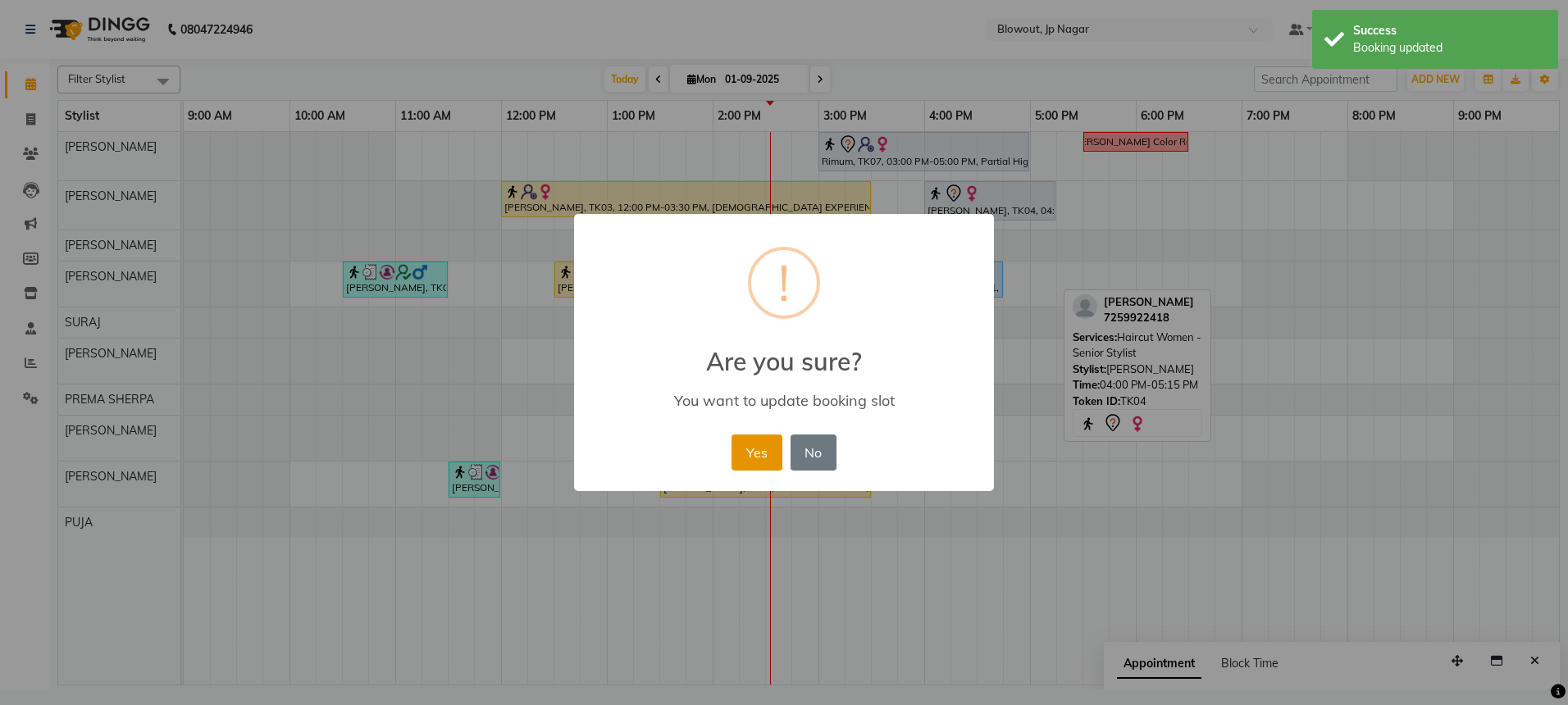
click at [781, 446] on button "Yes" at bounding box center [757, 452] width 50 height 36
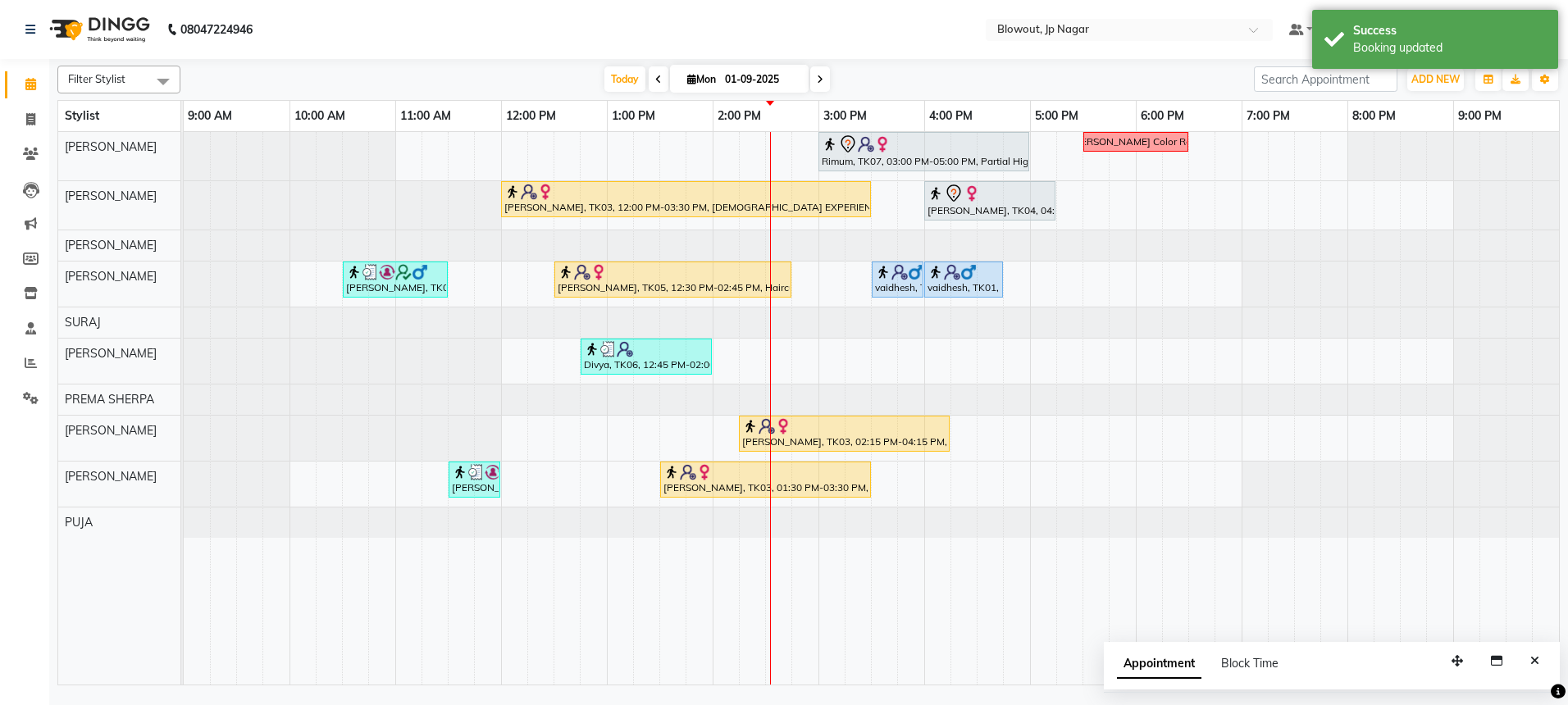
click at [820, 365] on div "Rimum, TK07, 03:00 PM-05:00 PM, Partial Highlights - Creative Director (Female)…" at bounding box center [871, 408] width 1375 height 552
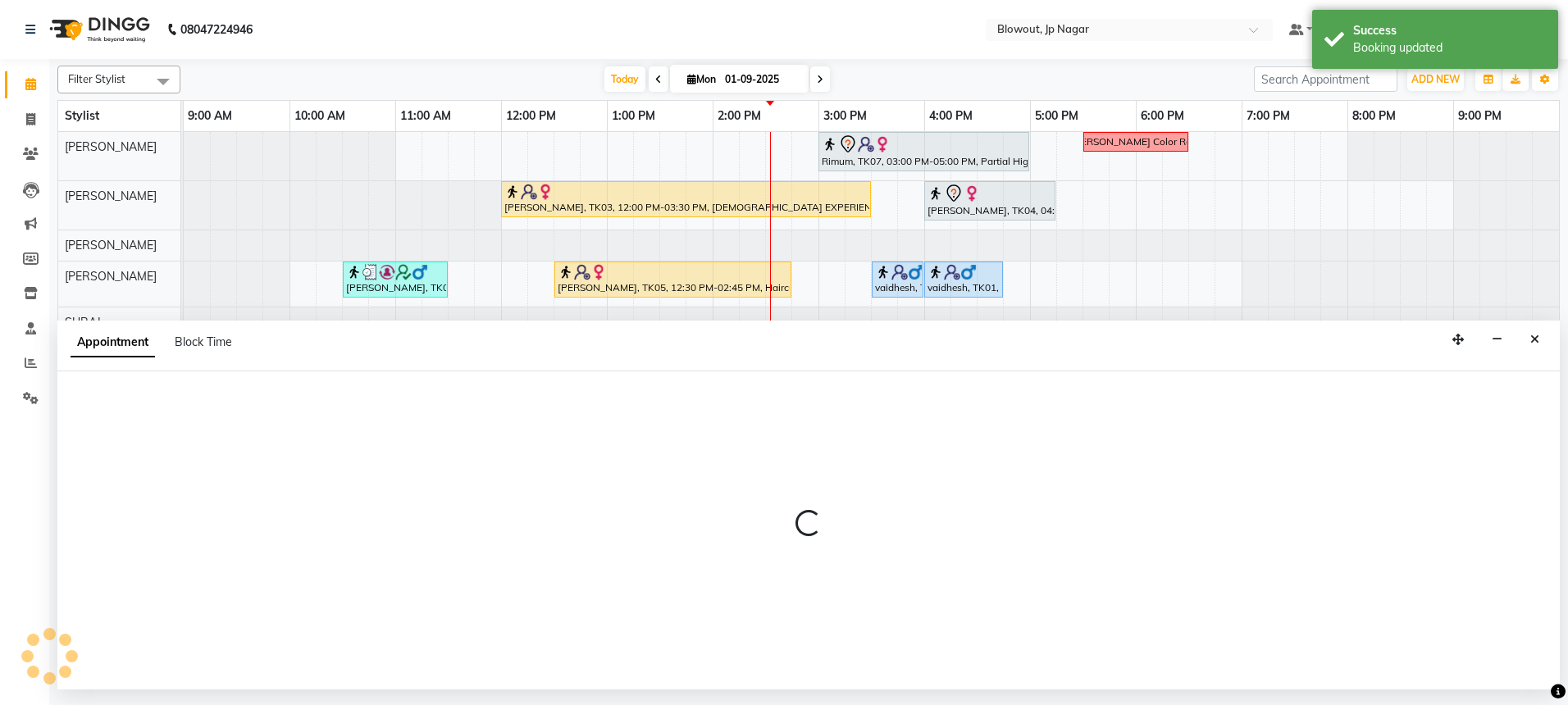
select select "60456"
select select "tentative"
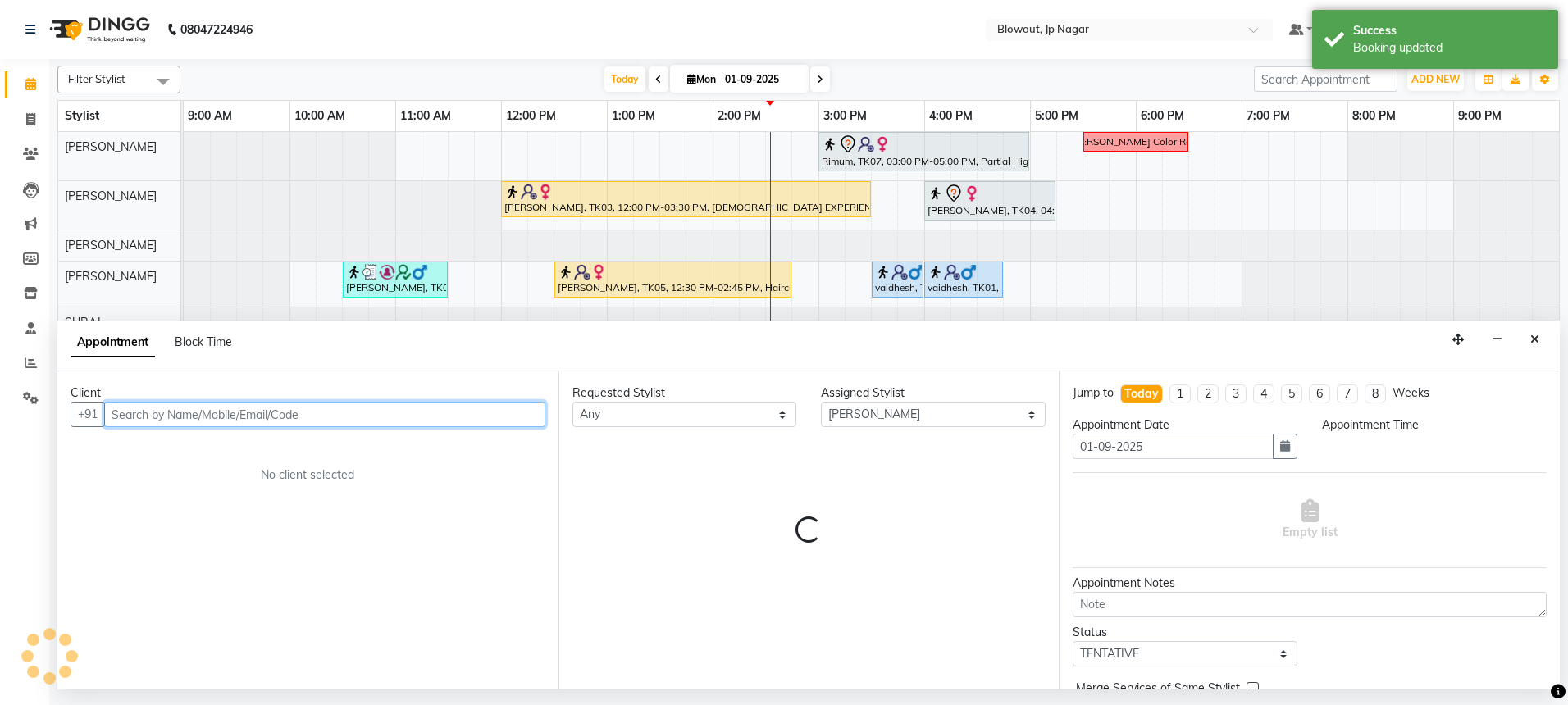
select select "900"
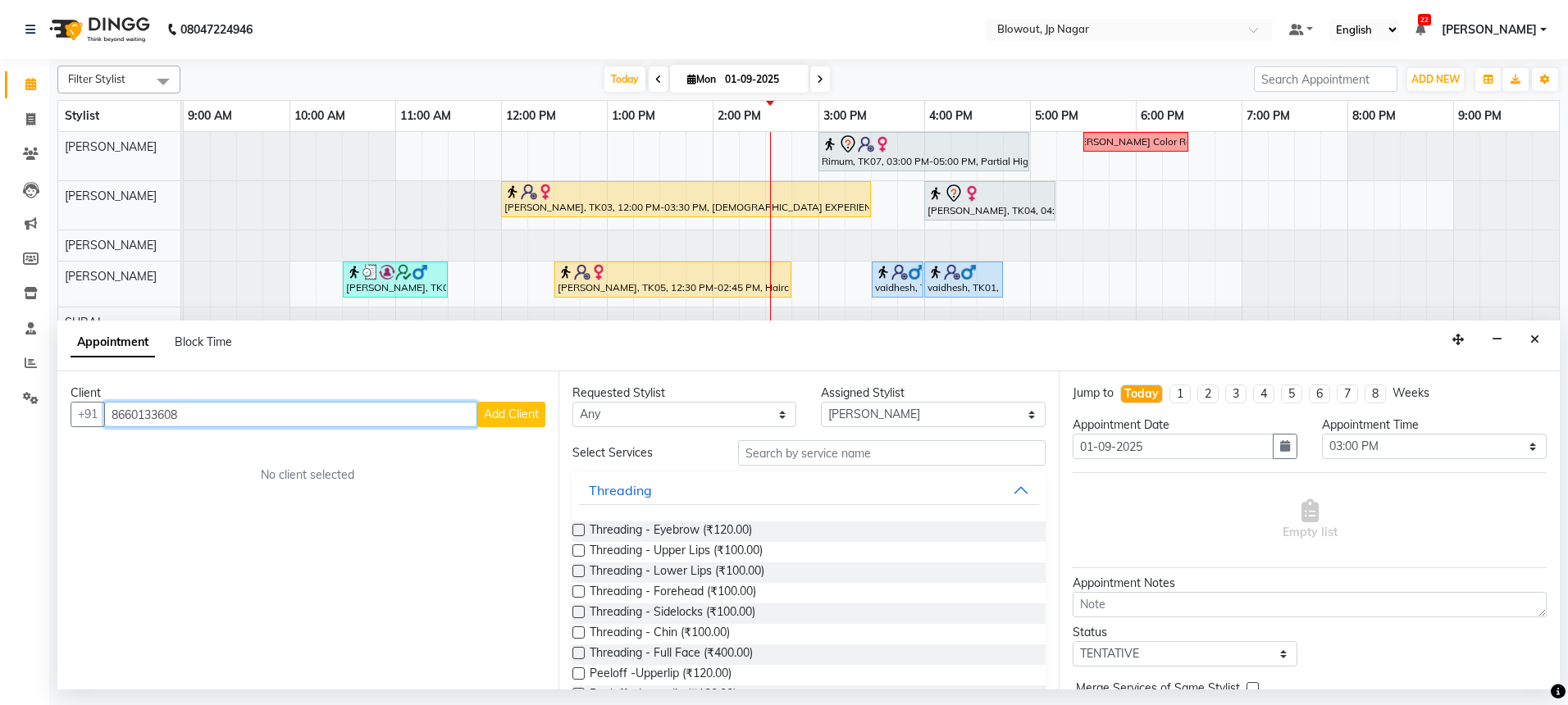
type input "8660133608"
click at [525, 418] on span "Add Client" at bounding box center [511, 414] width 55 height 15
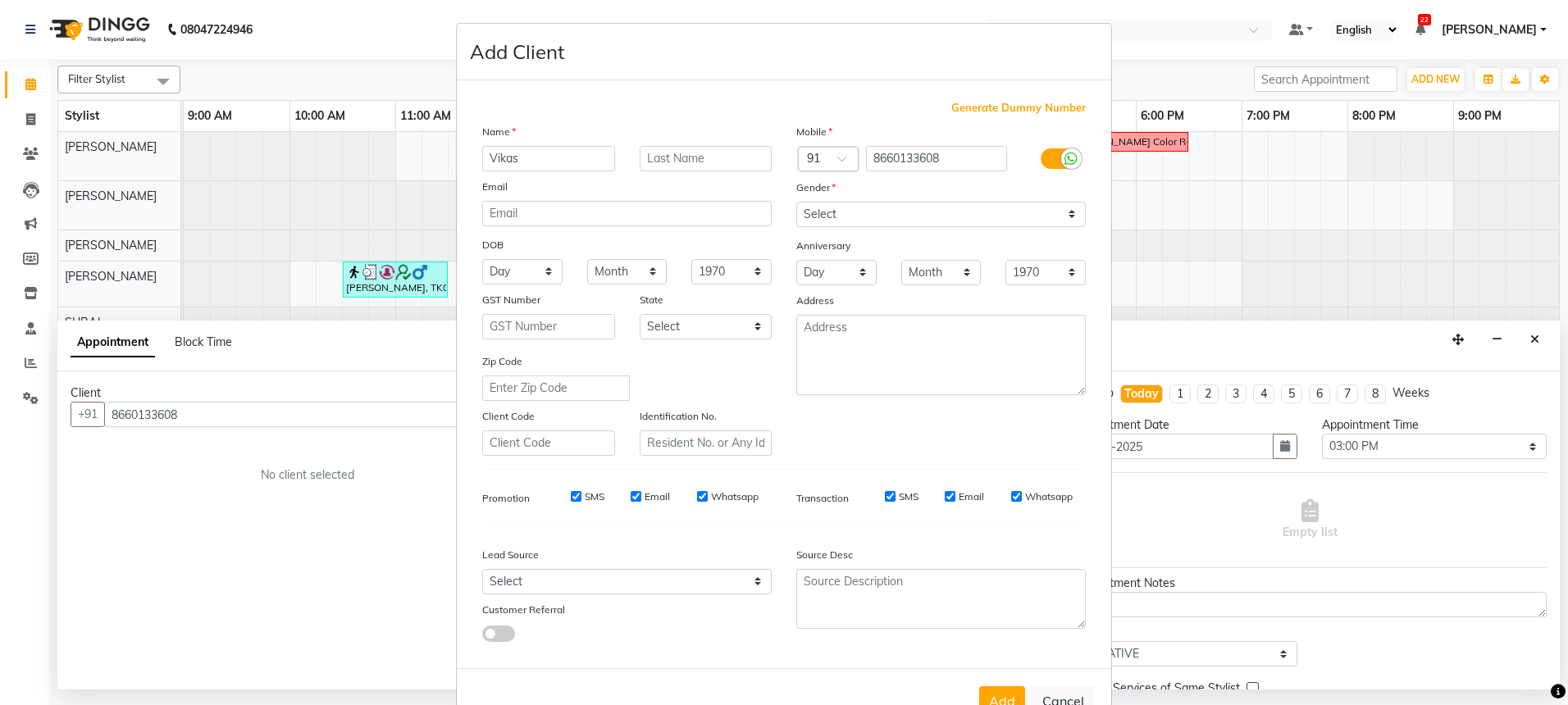
type input "Vikas"
click at [1047, 168] on label at bounding box center [1059, 158] width 37 height 20
click at [0, 0] on input "checkbox" at bounding box center [0, 0] width 0 height 0
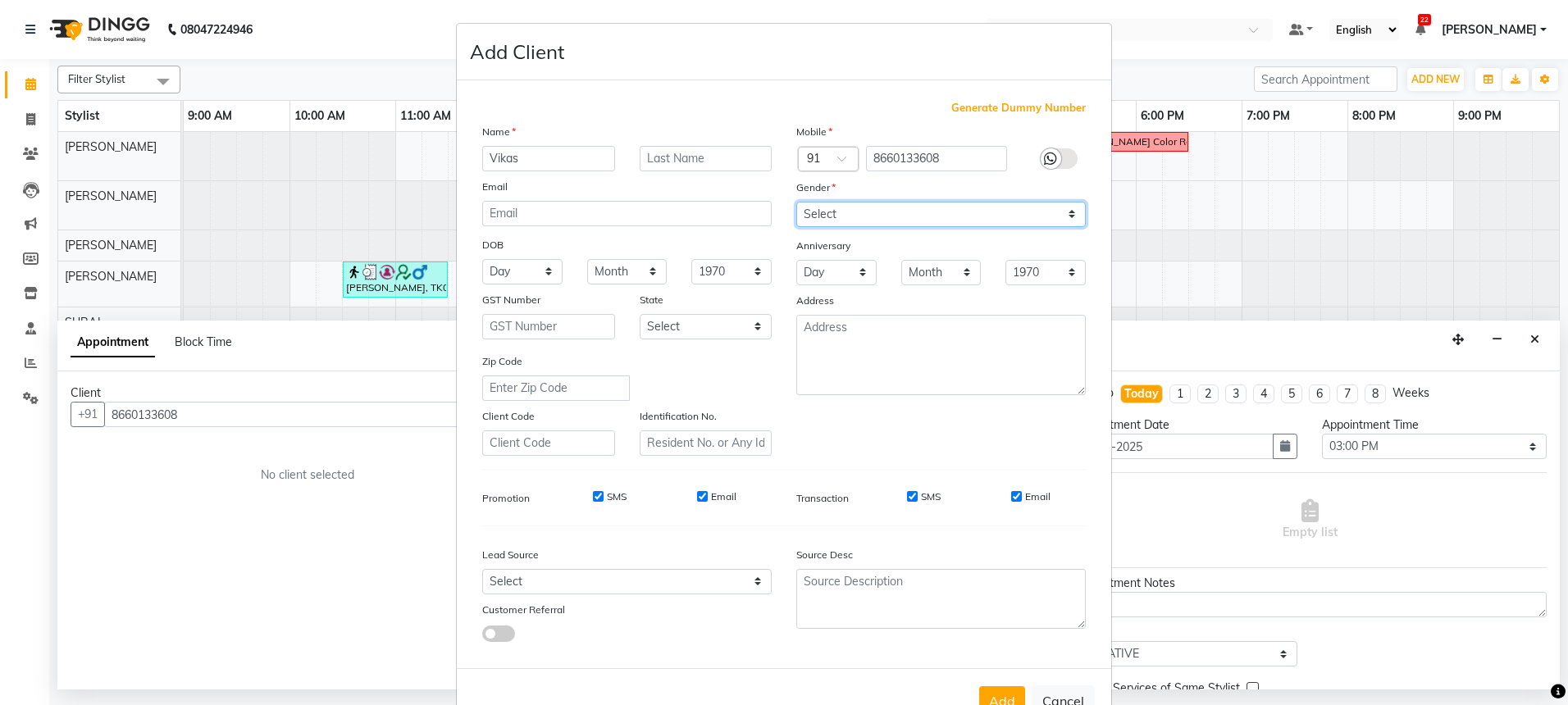
click at [1017, 204] on select "Select [DEMOGRAPHIC_DATA] [DEMOGRAPHIC_DATA] Other Prefer Not To Say" at bounding box center [941, 214] width 289 height 25
select select "[DEMOGRAPHIC_DATA]"
click at [992, 687] on button "Add" at bounding box center [1001, 700] width 46 height 30
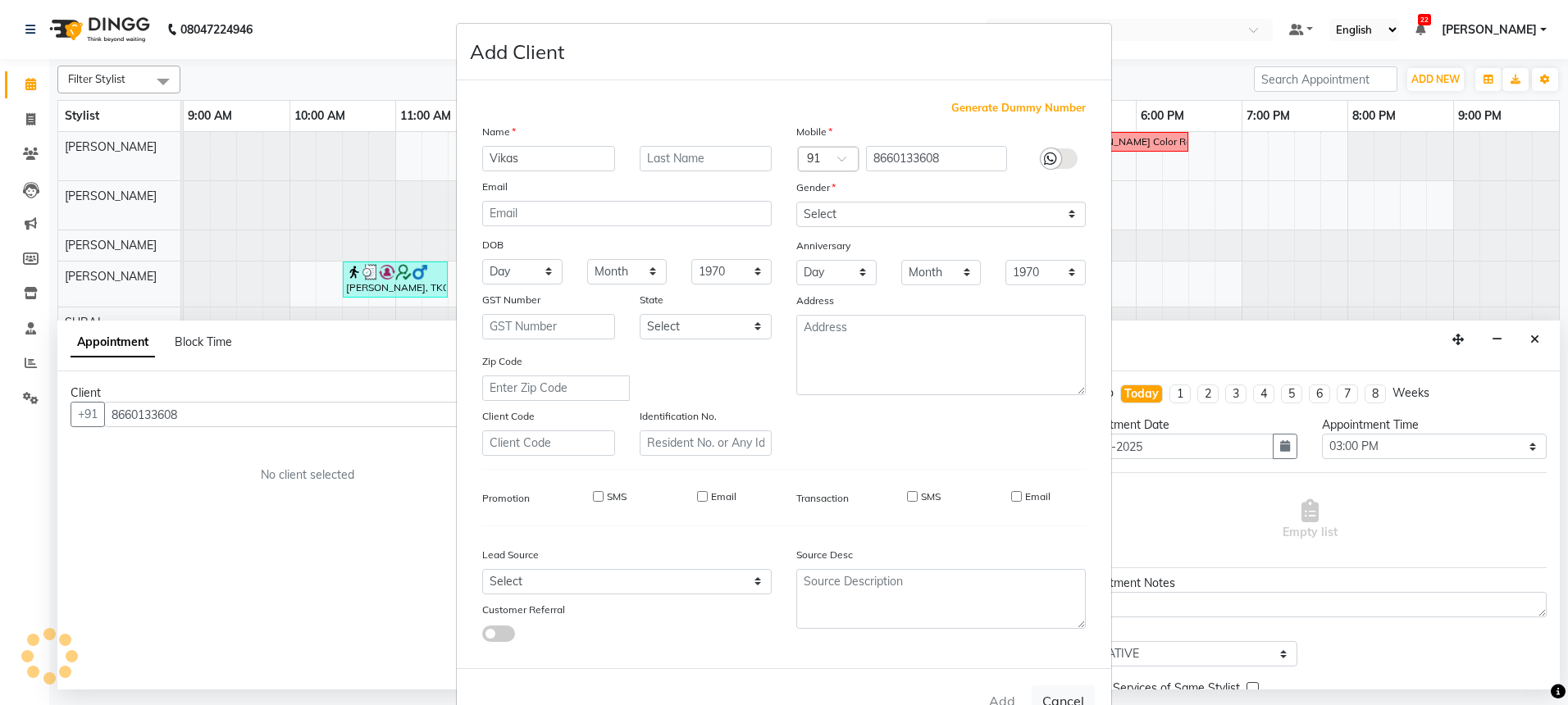
select select
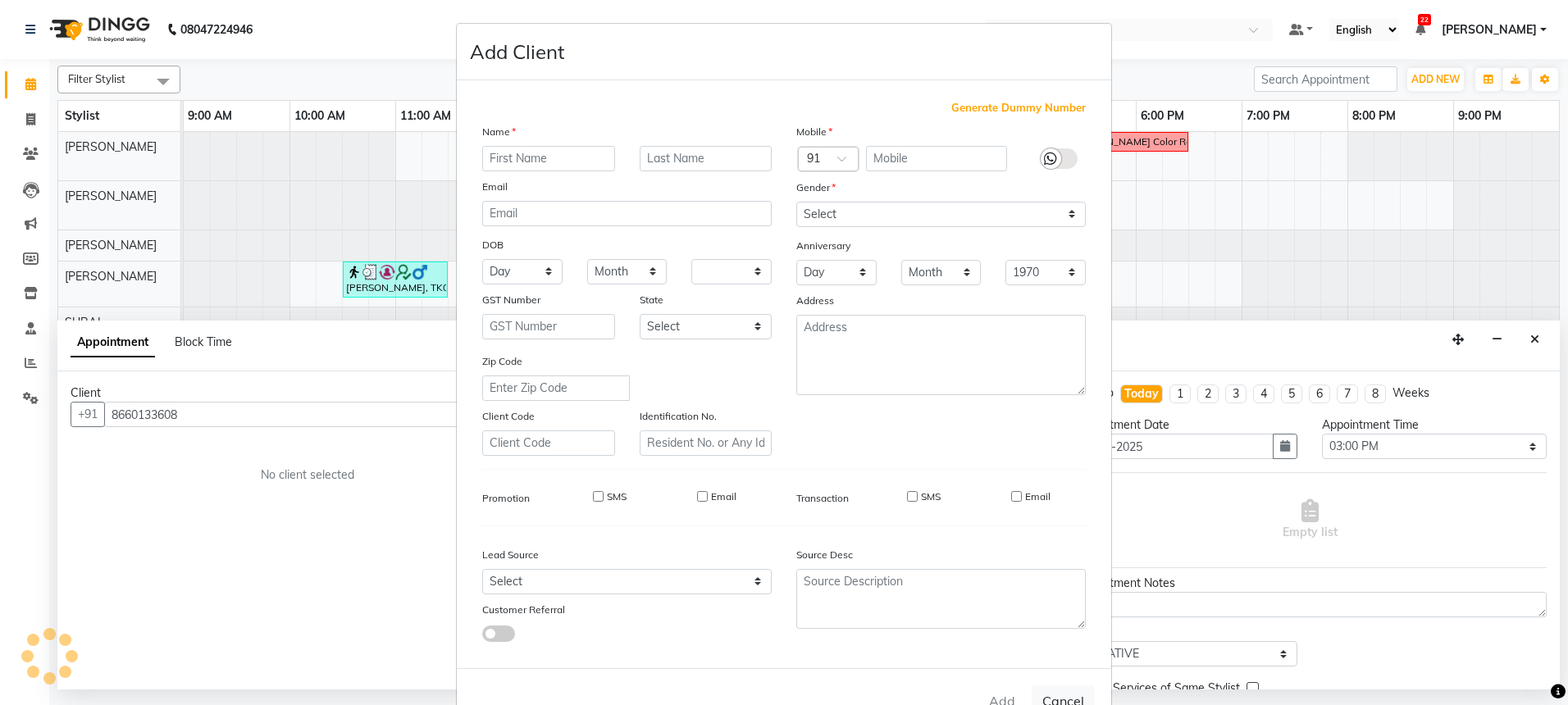
select select
checkbox input "false"
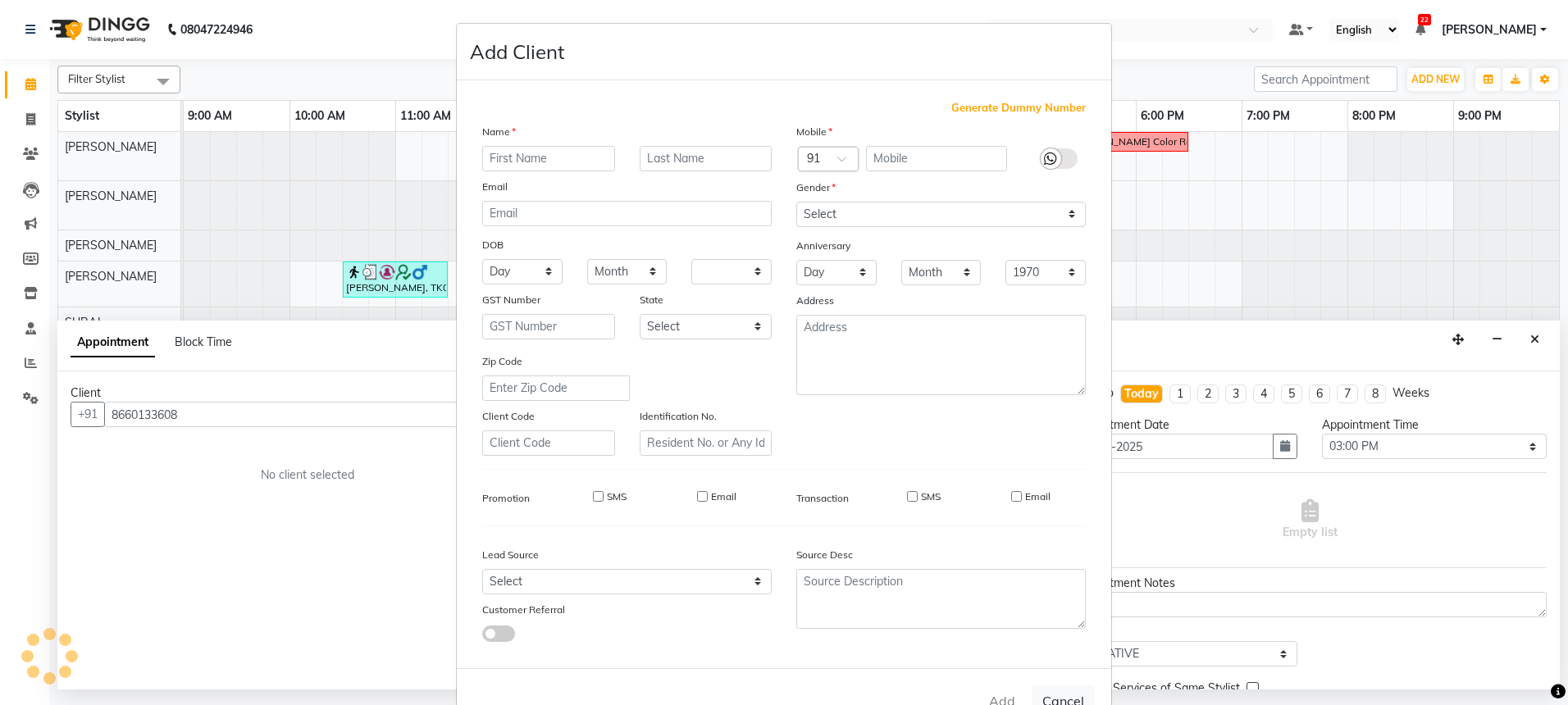
checkbox input "false"
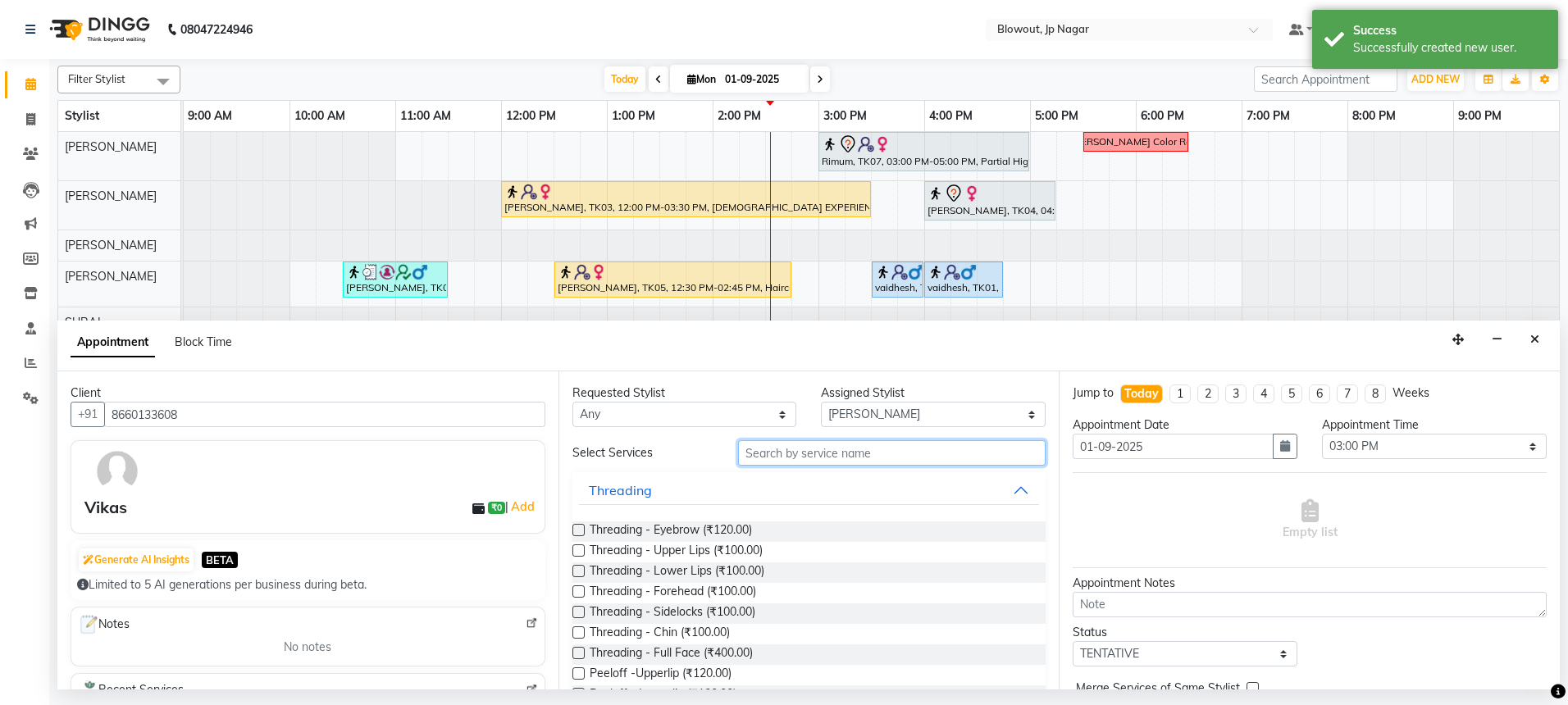
click at [883, 448] on input "text" at bounding box center [891, 452] width 307 height 25
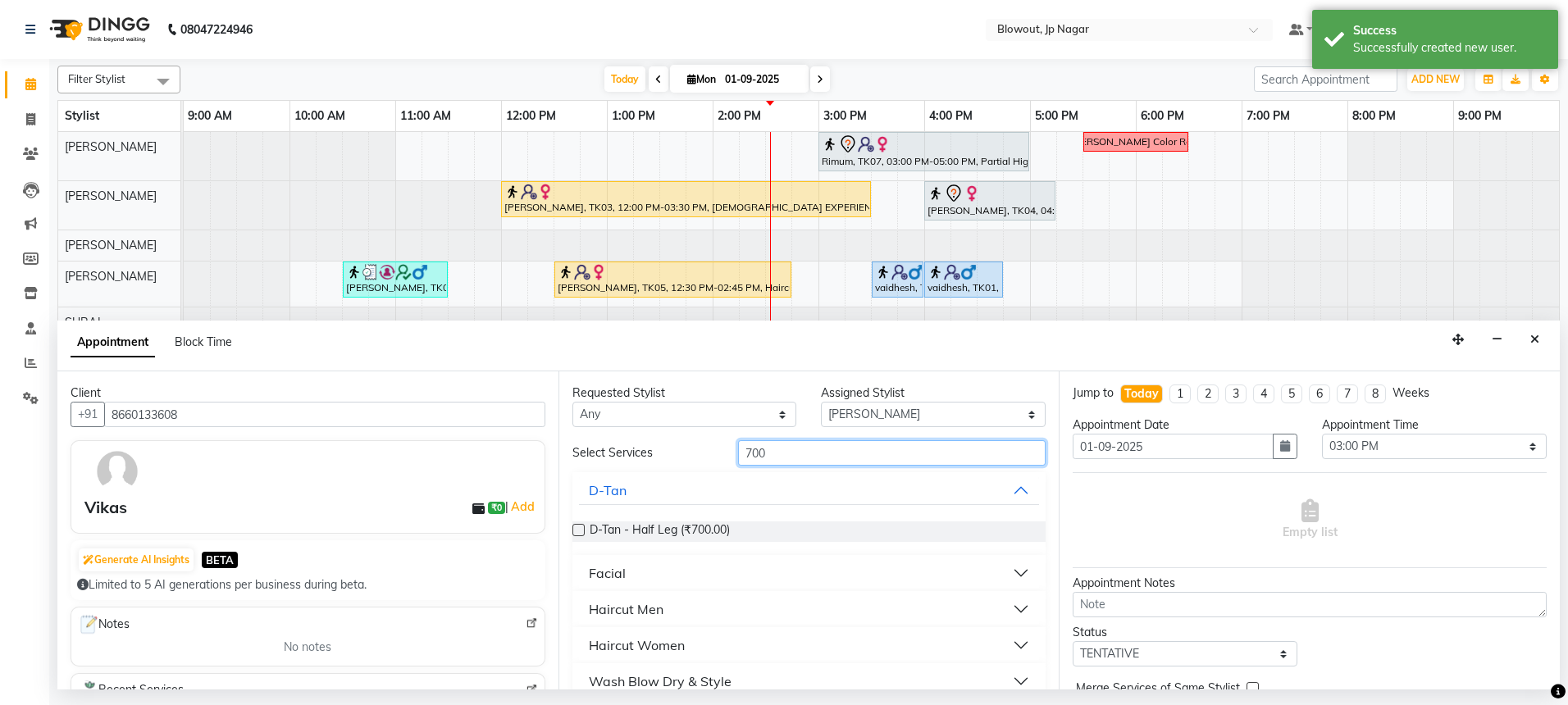
type input "700"
click at [685, 598] on button "Haircut Men" at bounding box center [809, 609] width 461 height 30
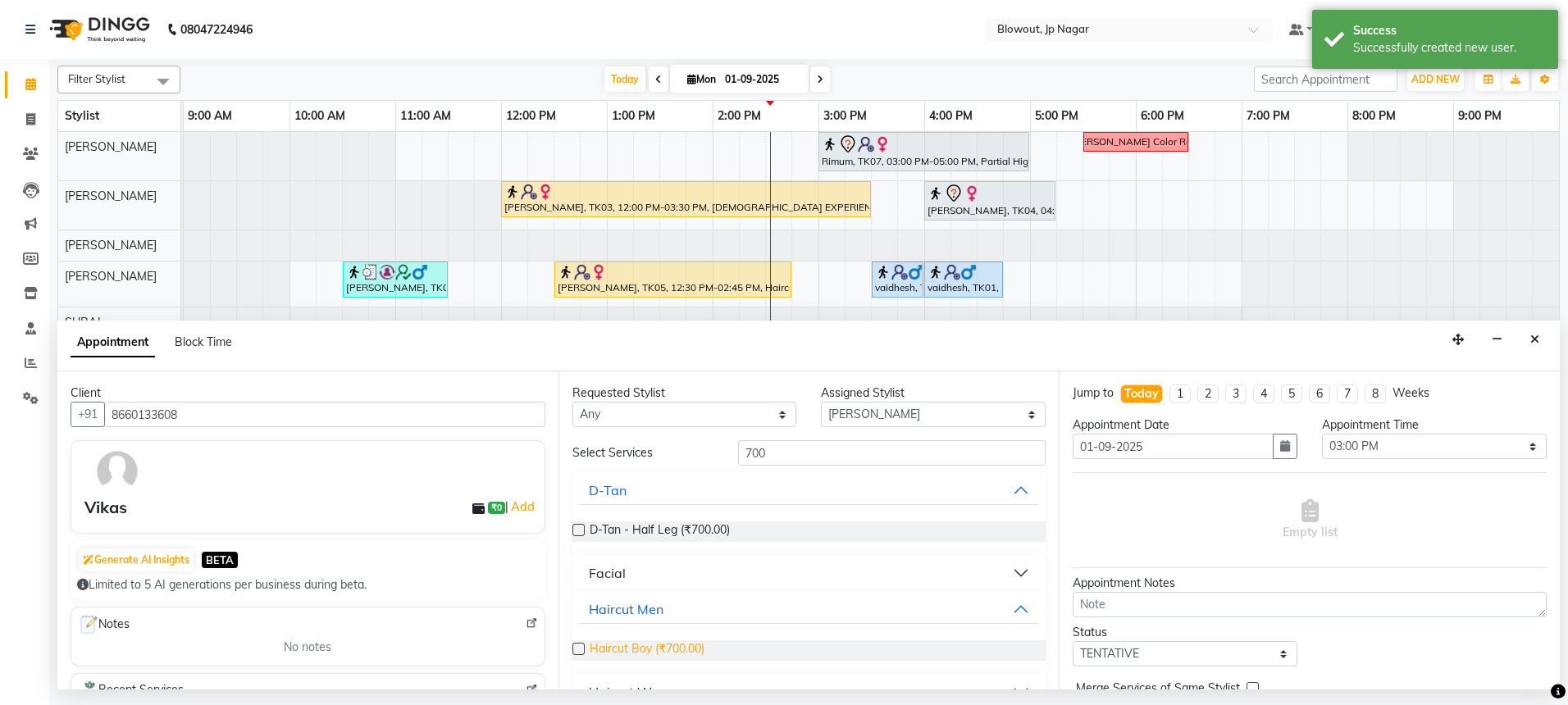
click at [685, 642] on span "Haircut Boy (₹700.00)" at bounding box center [647, 650] width 114 height 20
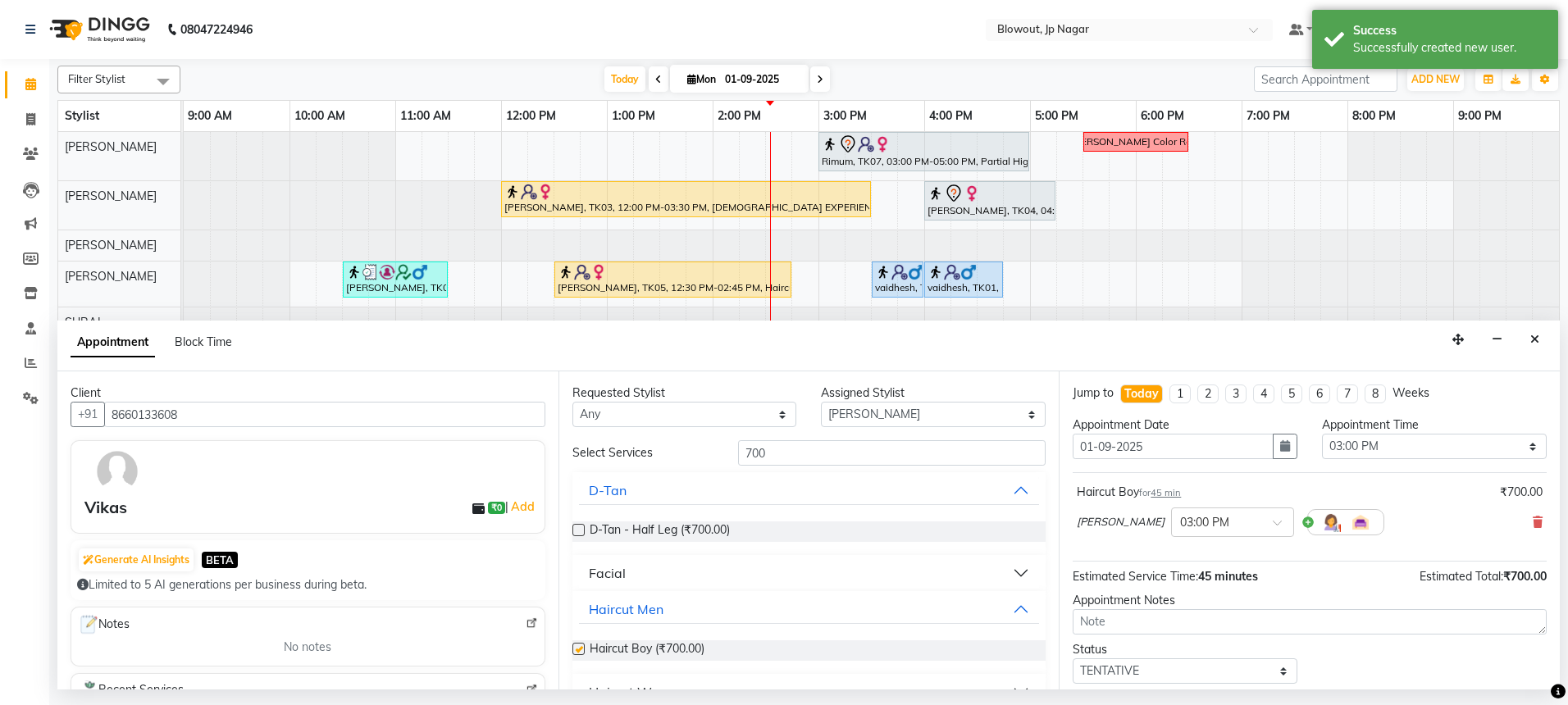
checkbox input "false"
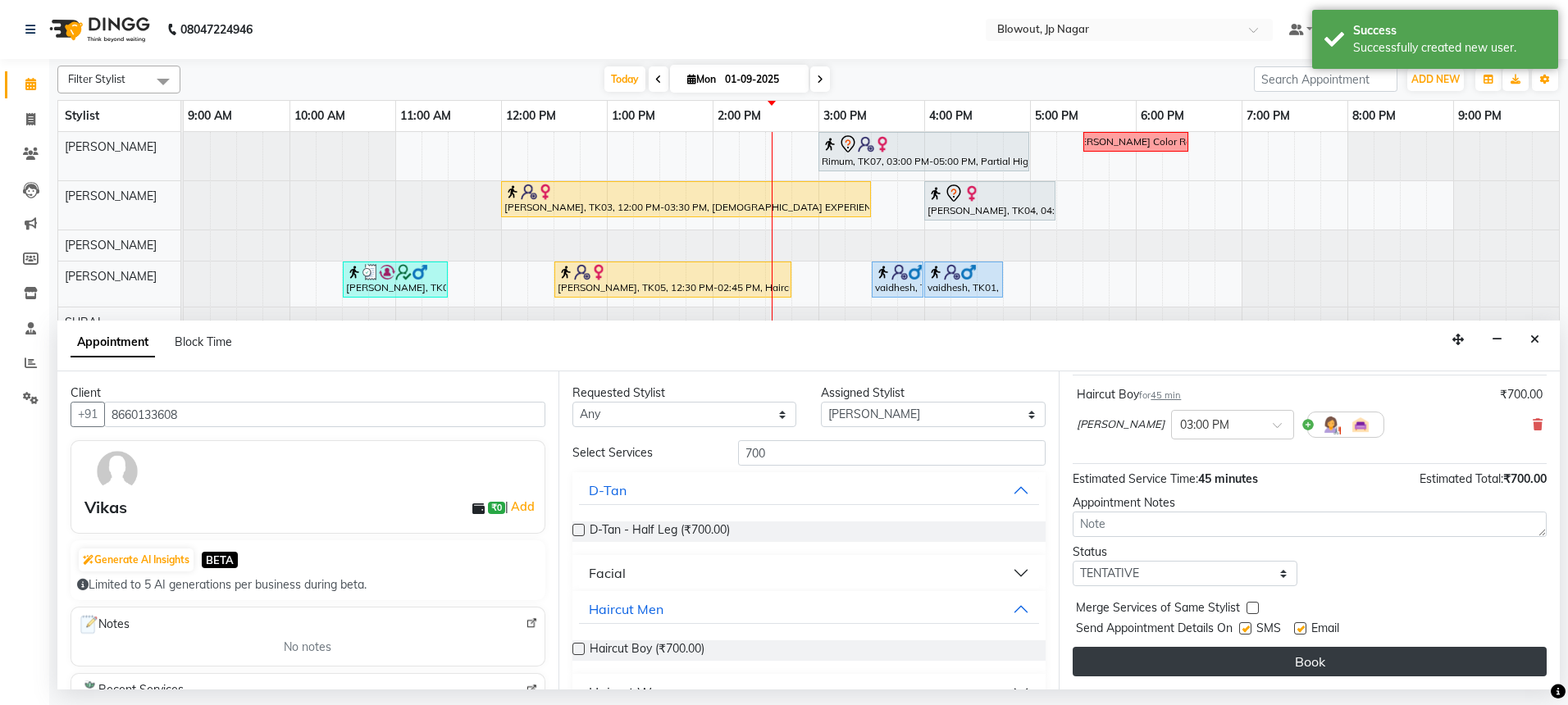
click at [1184, 662] on button "Book" at bounding box center [1309, 661] width 474 height 30
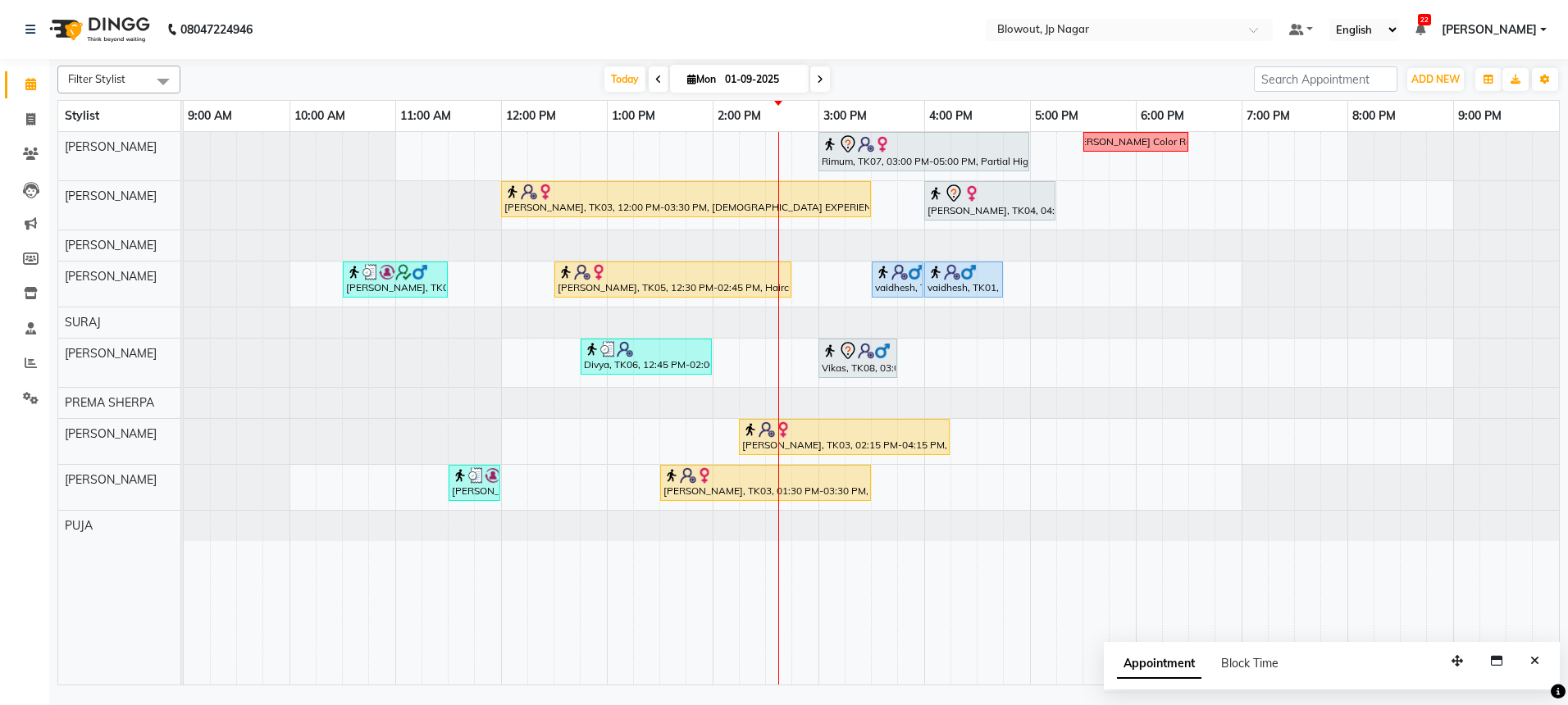
click at [1142, 362] on div "Rimum, TK07, 03:00 PM-05:00 PM, Partial Highlights - Creative Director (Female)…" at bounding box center [871, 408] width 1375 height 552
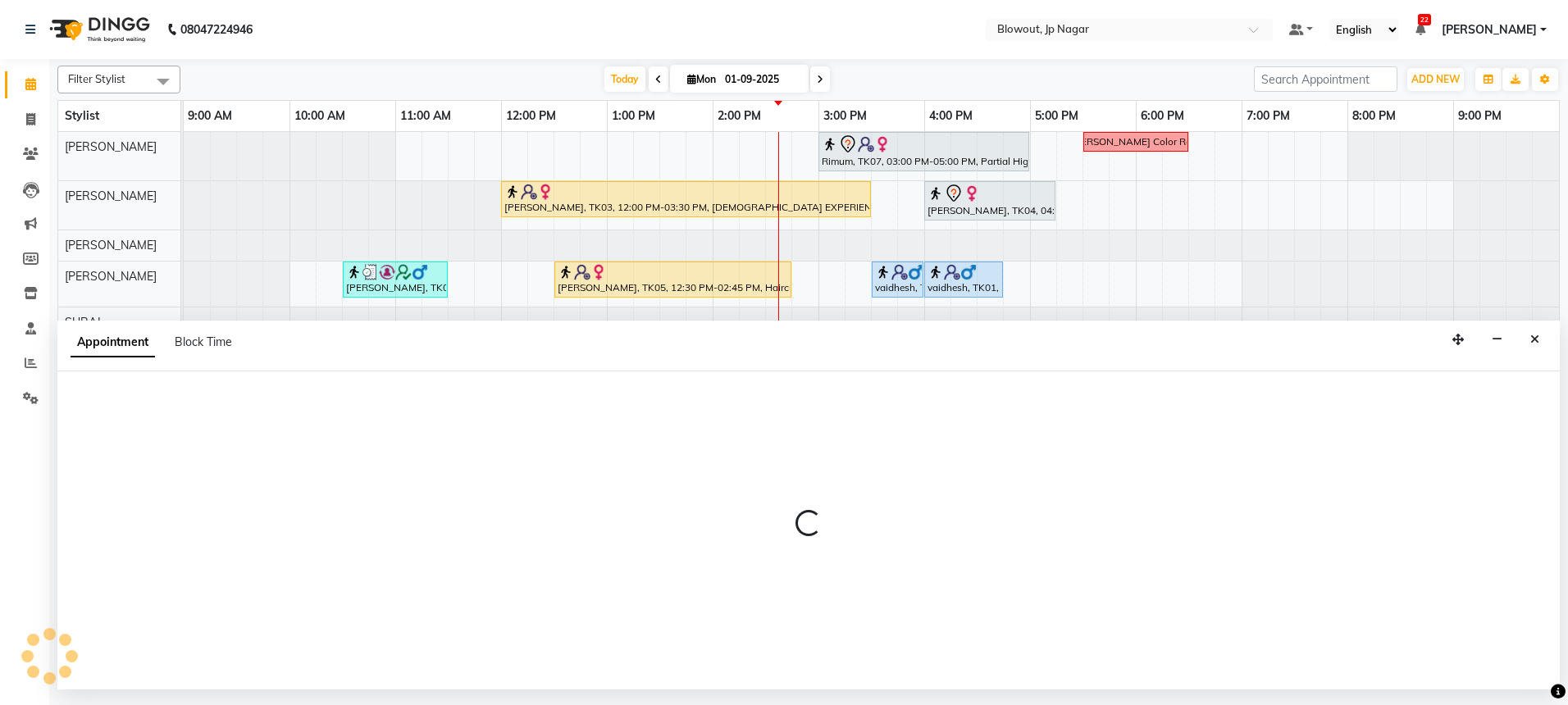
select select "60456"
select select "tentative"
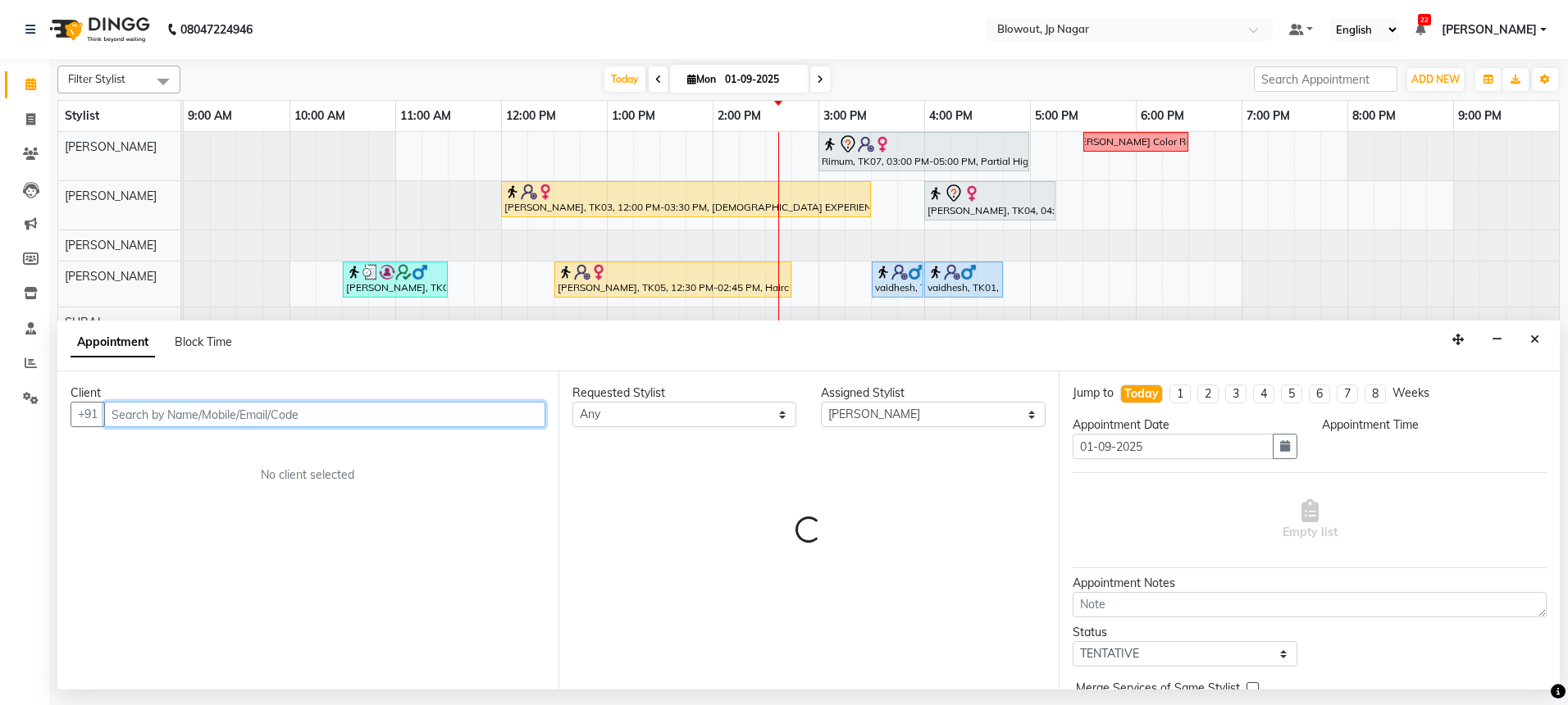
select select "1080"
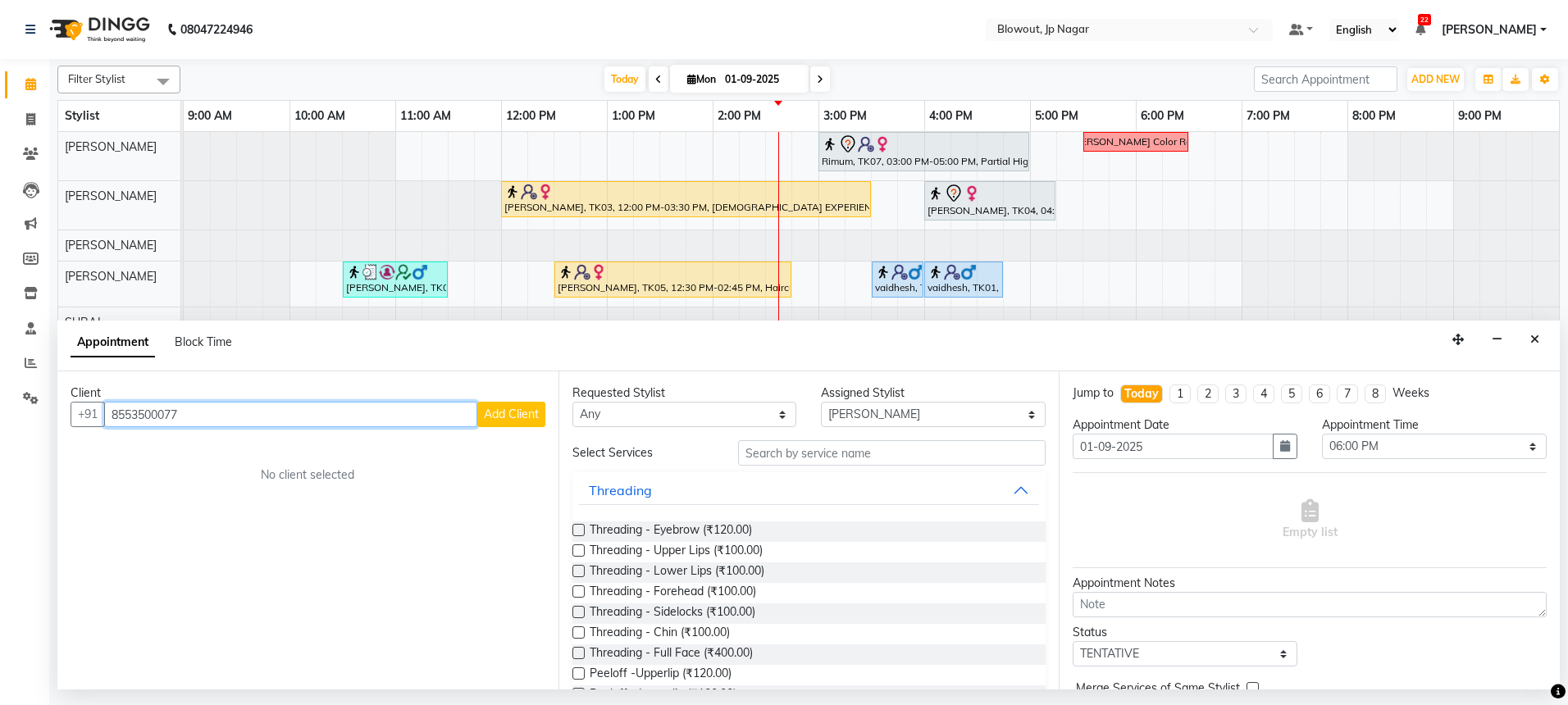
type input "8553500077"
click at [516, 421] on button "Add Client" at bounding box center [511, 414] width 68 height 25
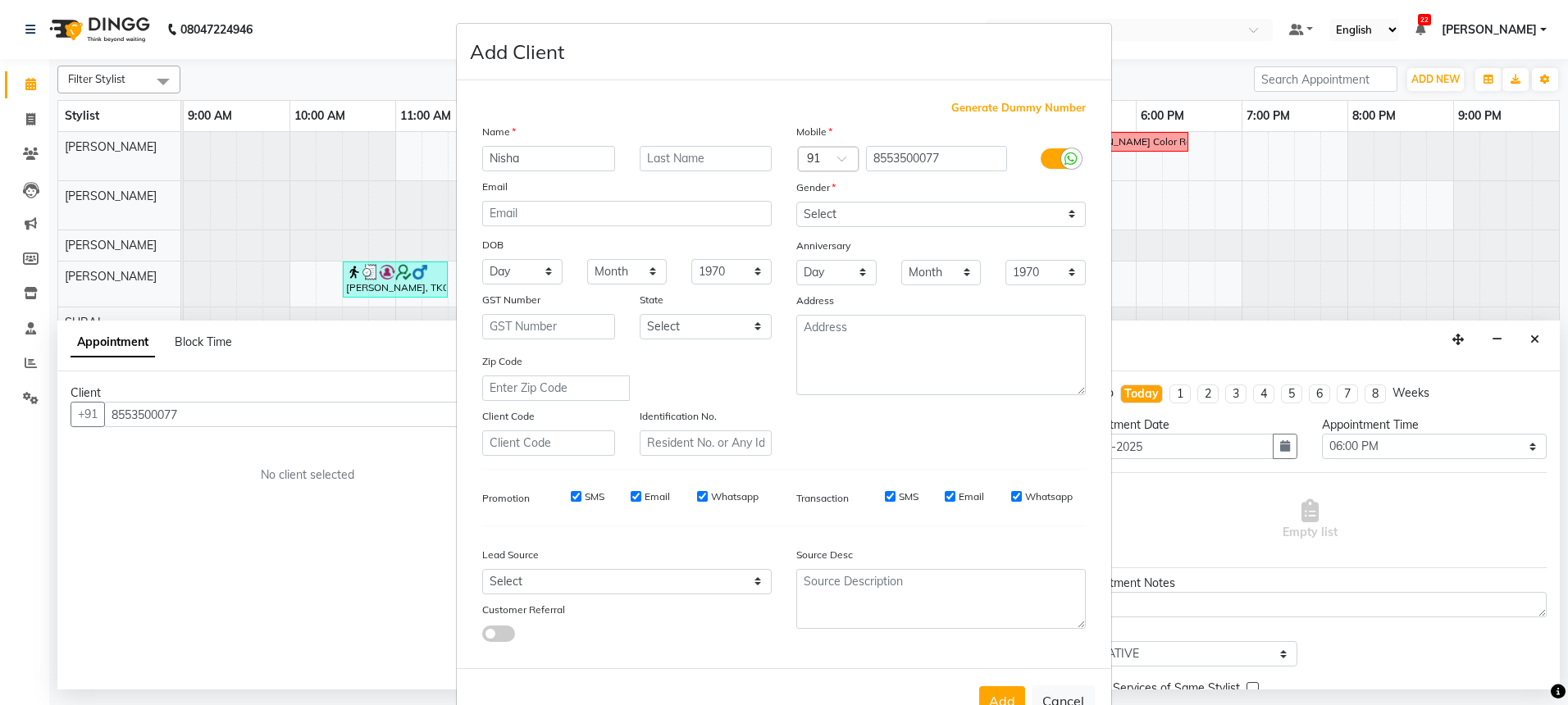
type input "Nisha"
click at [1041, 158] on label at bounding box center [1059, 158] width 37 height 20
click at [0, 0] on input "checkbox" at bounding box center [0, 0] width 0 height 0
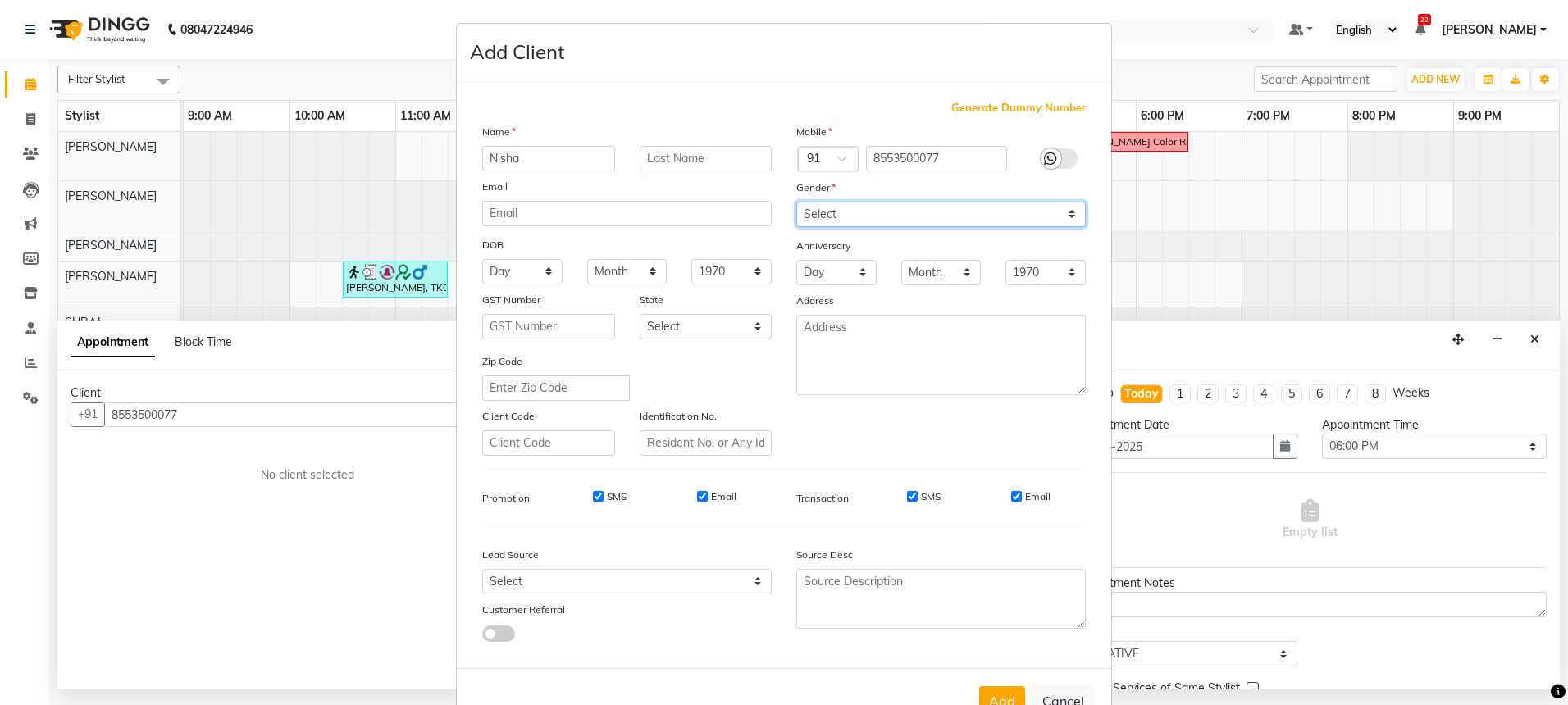
click at [1038, 215] on select "Select [DEMOGRAPHIC_DATA] [DEMOGRAPHIC_DATA] Other Prefer Not To Say" at bounding box center [941, 214] width 289 height 25
select select "[DEMOGRAPHIC_DATA]"
click at [985, 700] on button "Add" at bounding box center [1001, 700] width 46 height 30
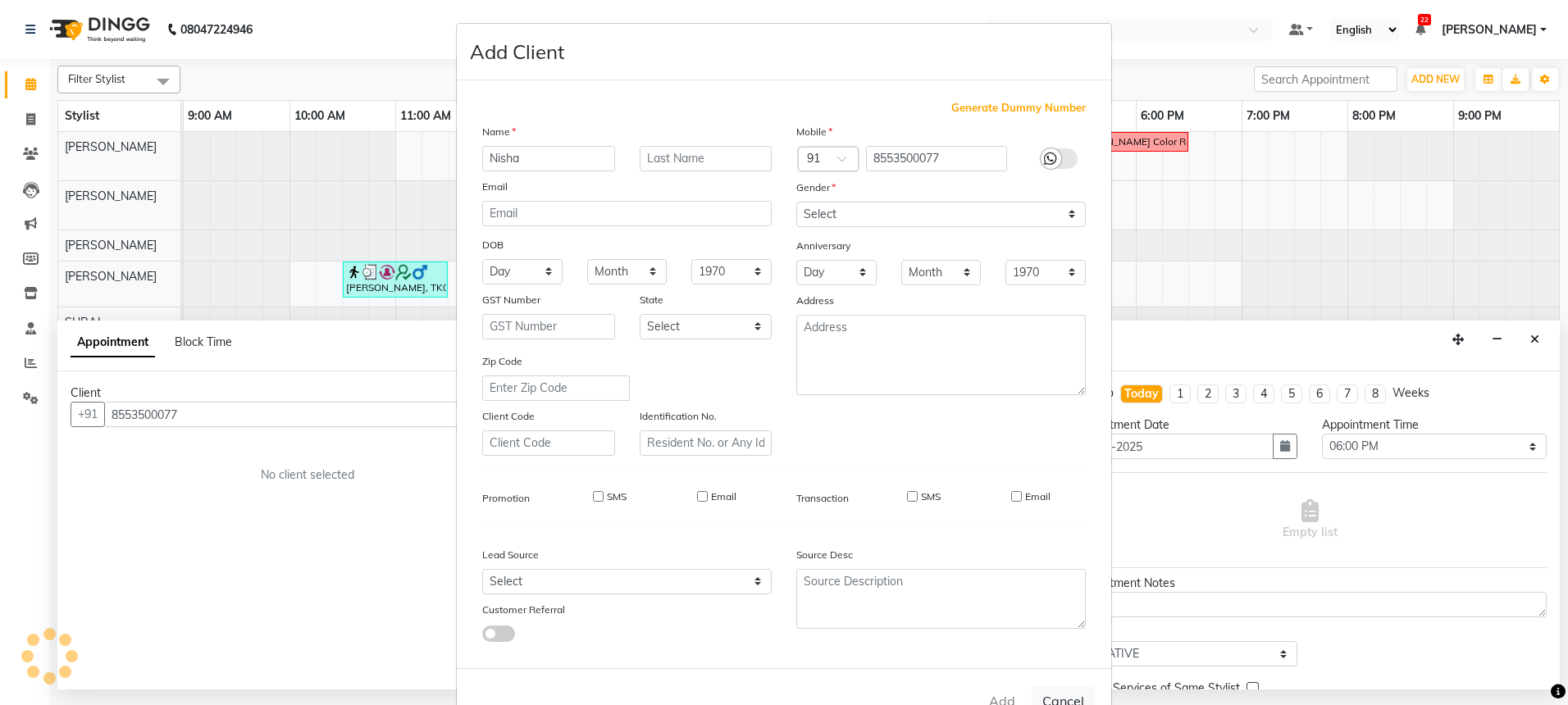
select select
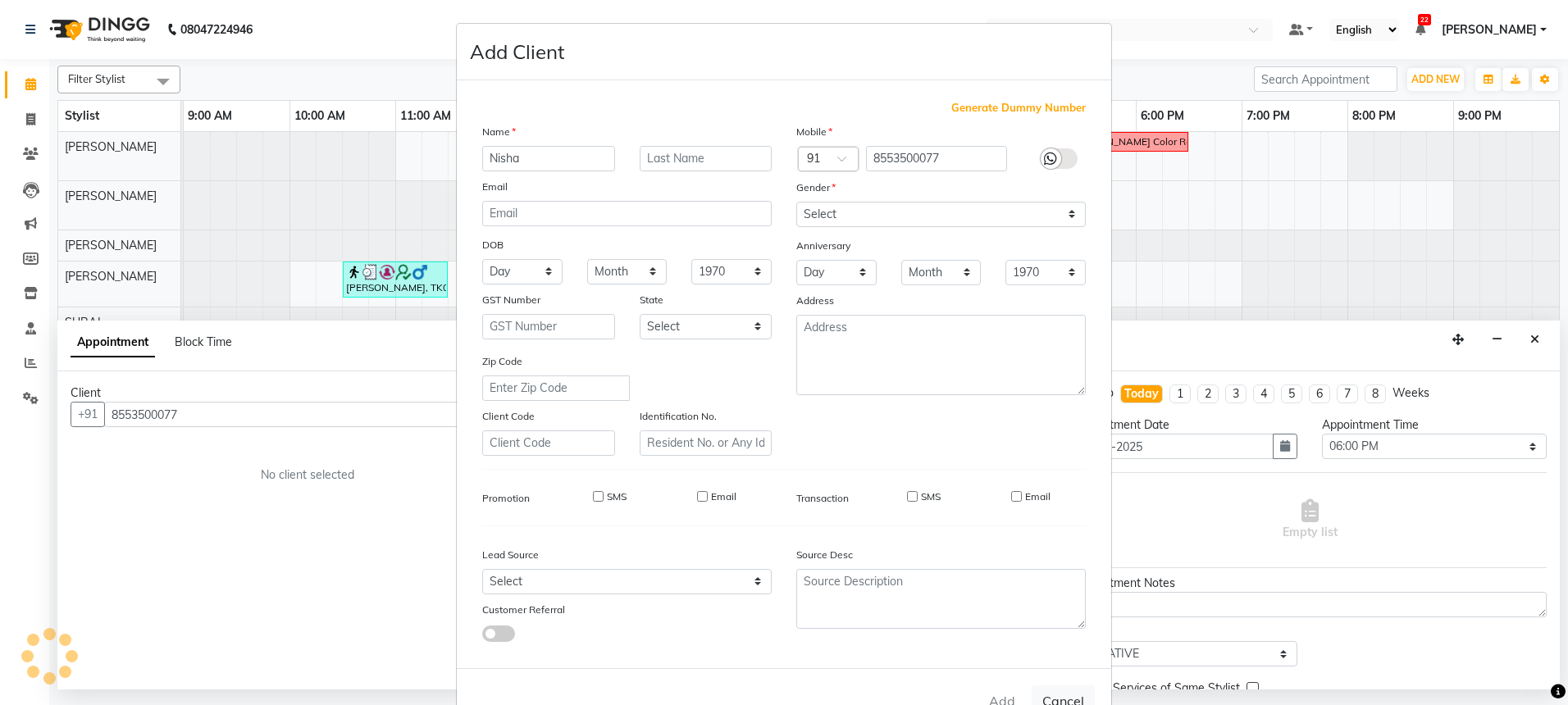
select select
checkbox input "false"
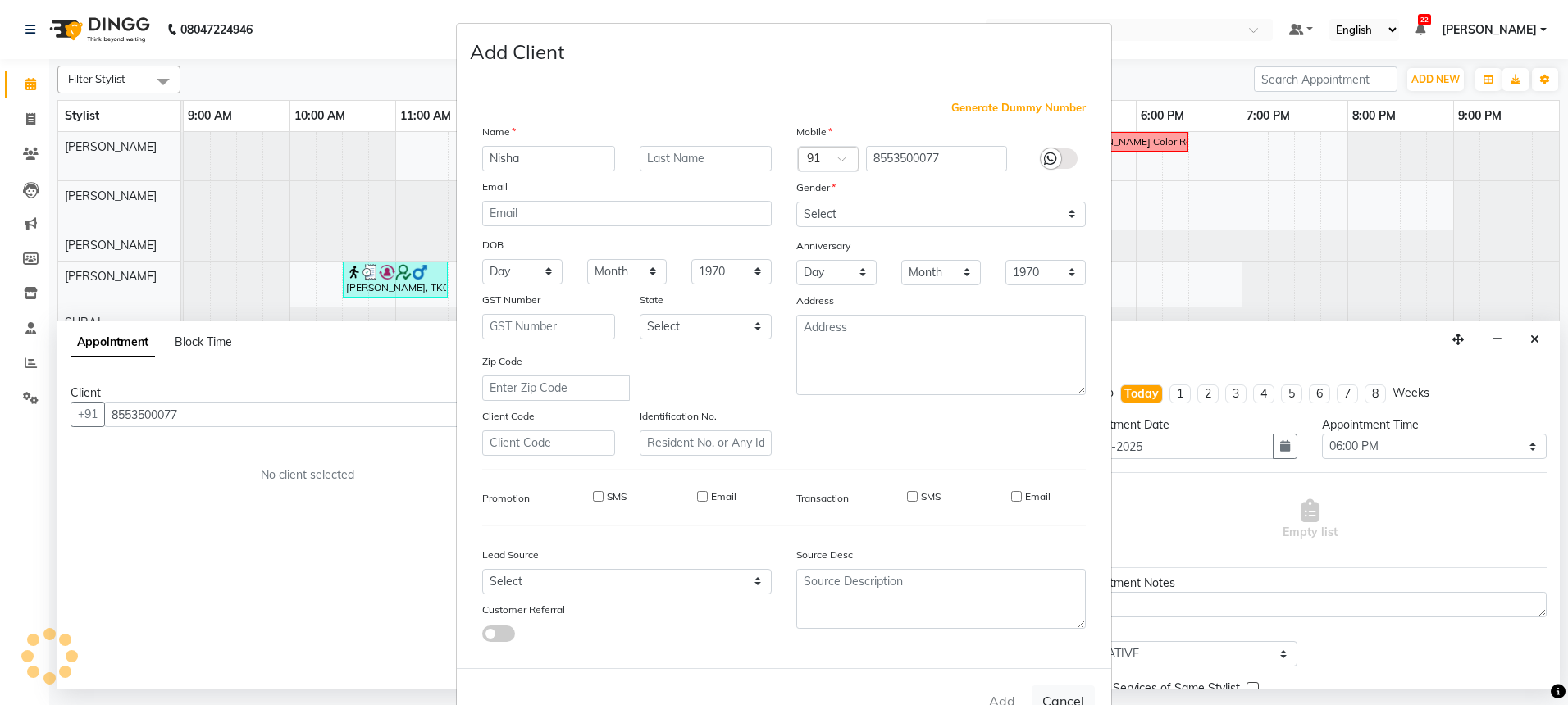
checkbox input "false"
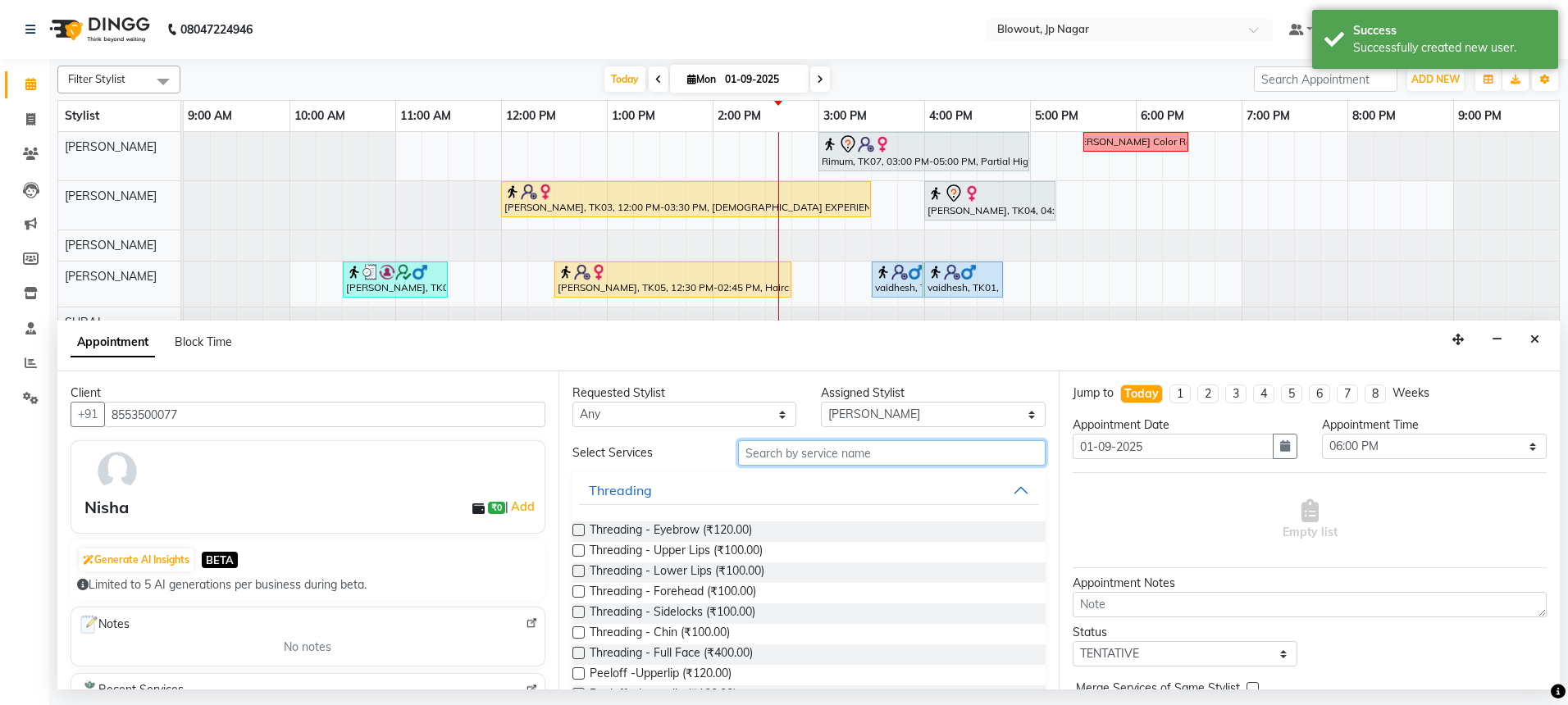
click at [857, 455] on input "text" at bounding box center [891, 452] width 307 height 25
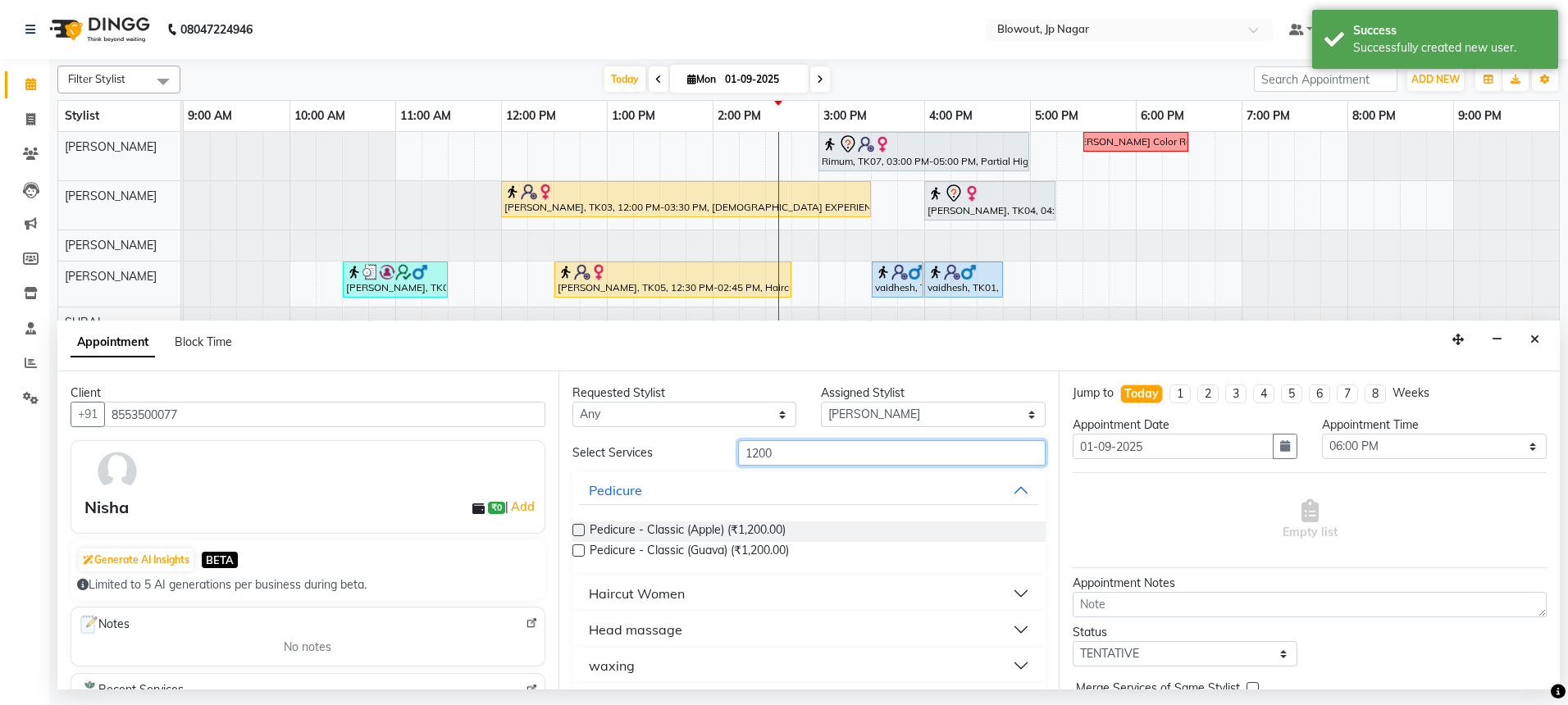
type input "1200"
click at [702, 602] on button "Haircut Women" at bounding box center [809, 593] width 461 height 30
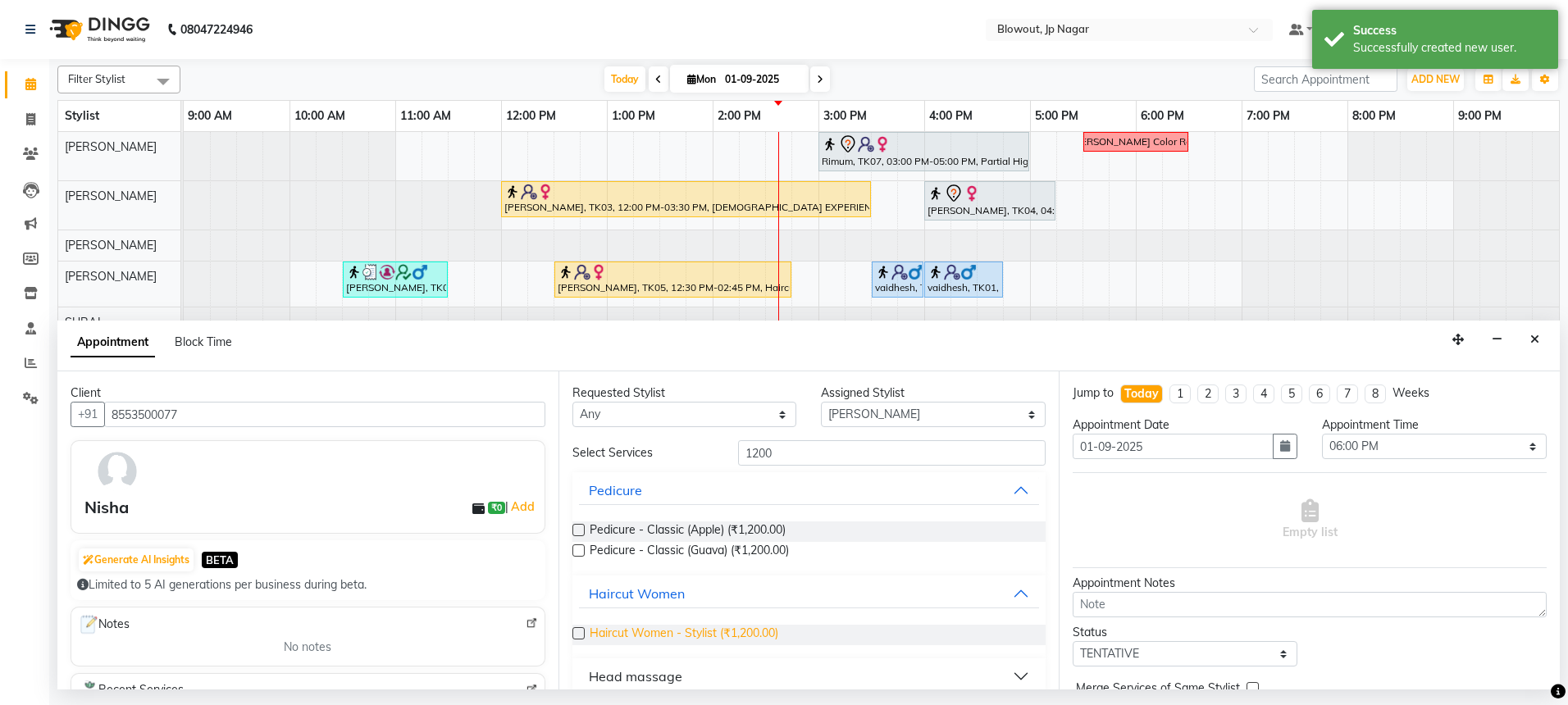
click at [690, 631] on span "Haircut Women - Stylist (₹1,200.00)" at bounding box center [684, 634] width 189 height 20
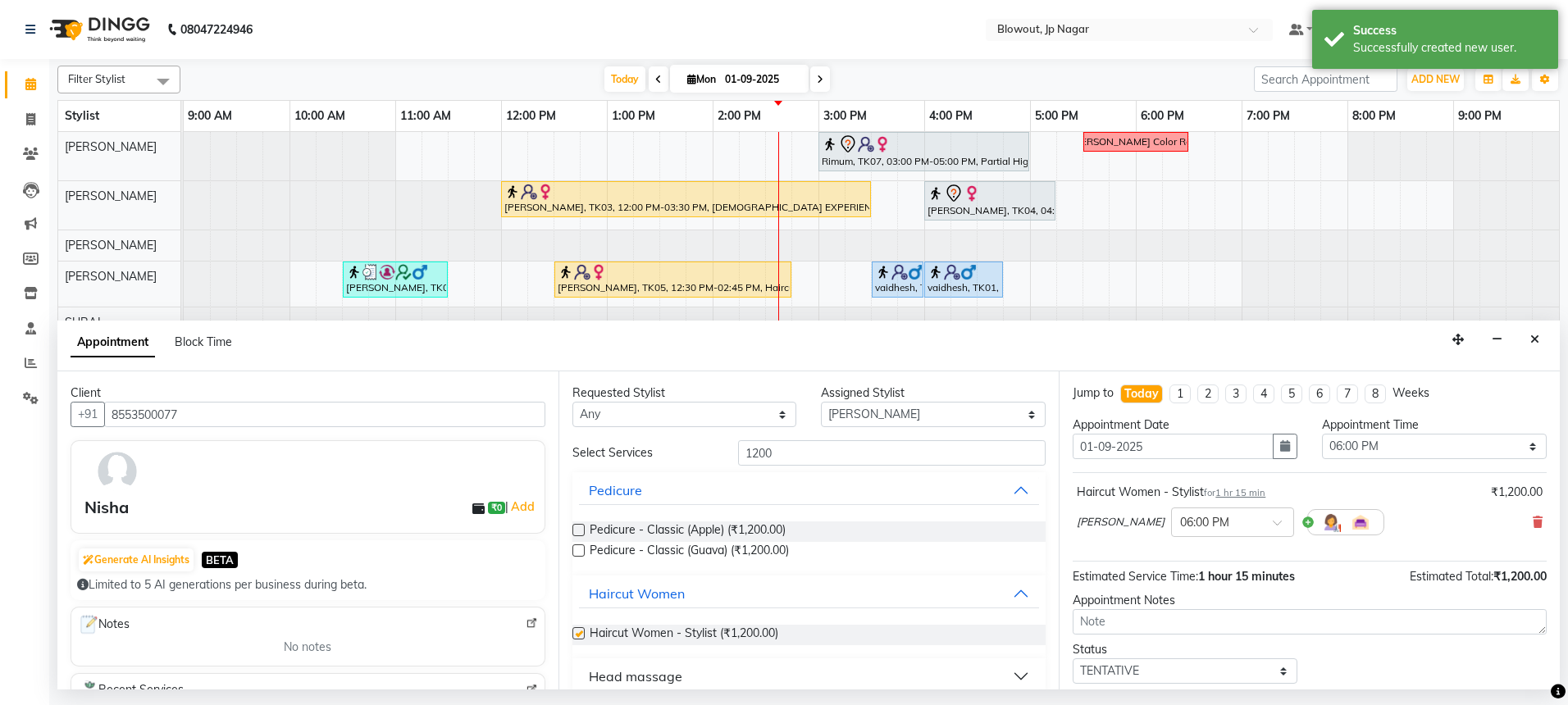
checkbox input "false"
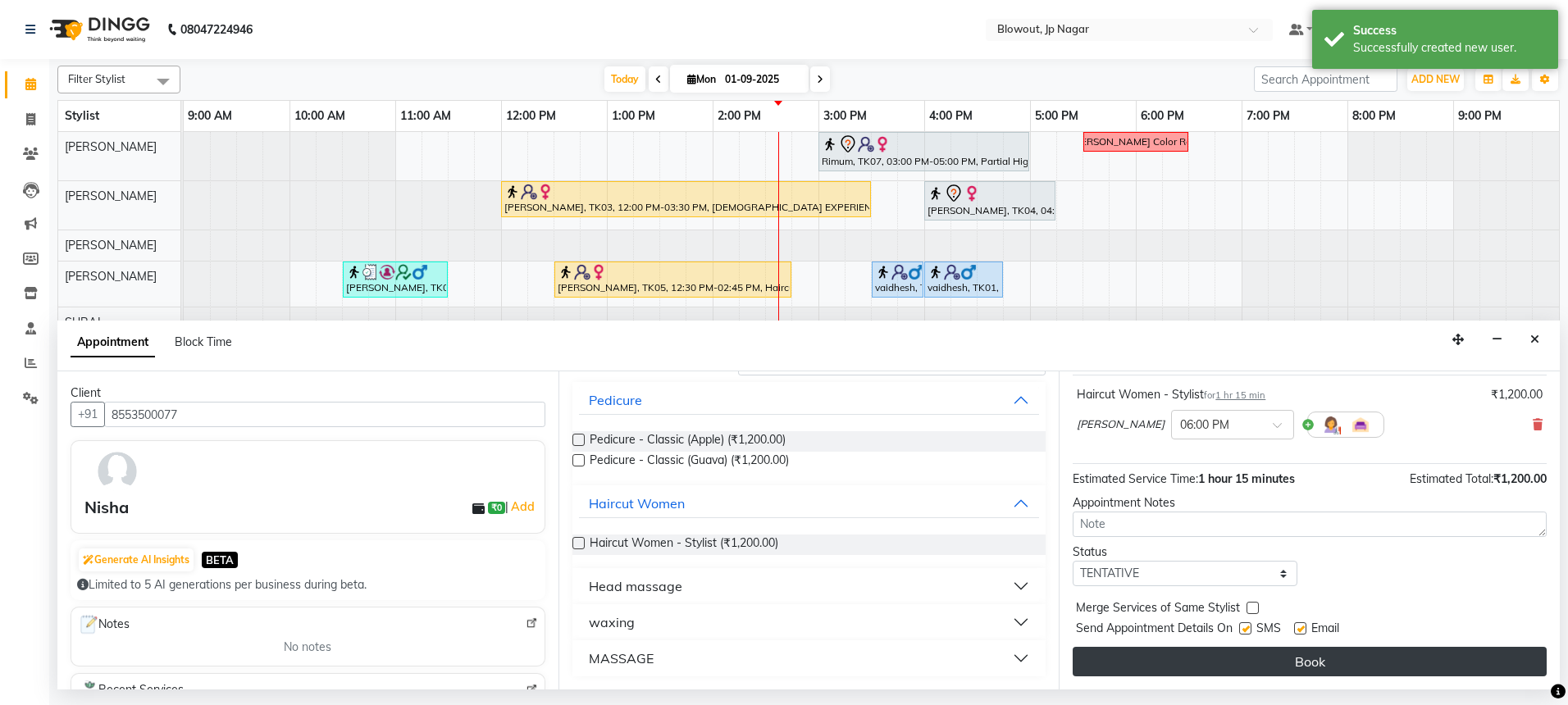
click at [1179, 651] on button "Book" at bounding box center [1309, 661] width 474 height 30
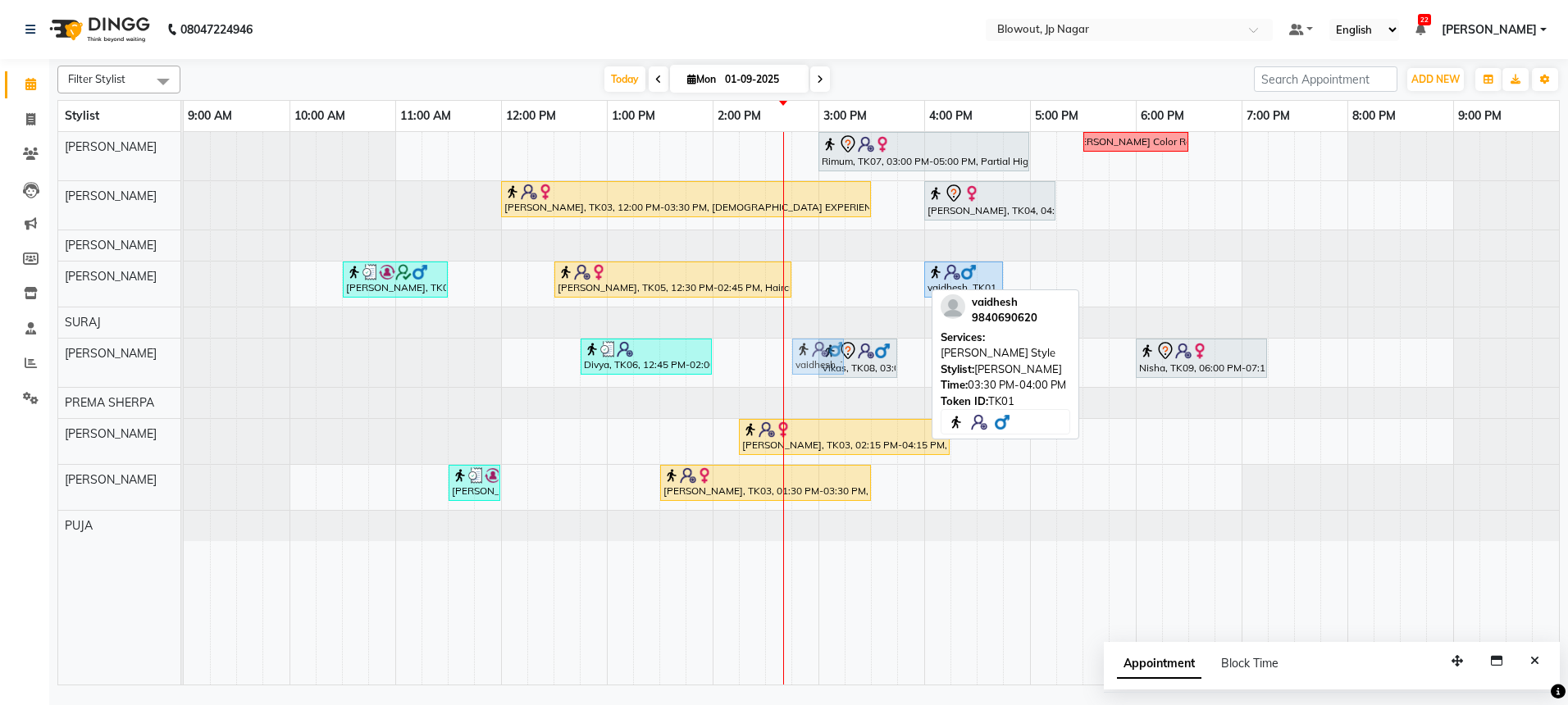
drag, startPoint x: 894, startPoint y: 279, endPoint x: 823, endPoint y: 352, distance: 101.8
click at [823, 352] on tbody "Rimum, TK07, 03:00 PM-05:00 PM, Partial Highlights - Creative Director (Female)…" at bounding box center [871, 337] width 1375 height 409
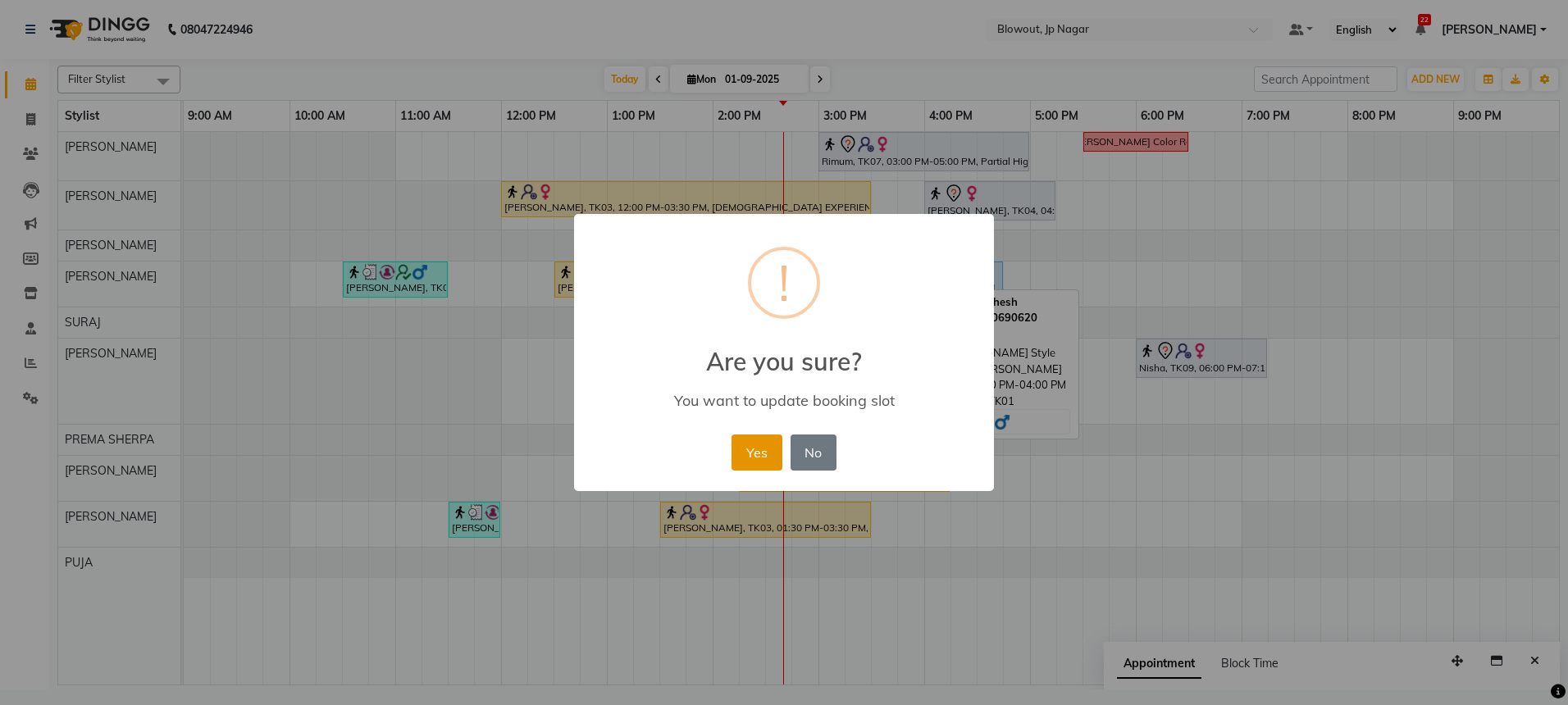
click at [772, 432] on div "Yes No No" at bounding box center [784, 453] width 113 height 45
click at [771, 438] on button "Yes" at bounding box center [757, 452] width 50 height 36
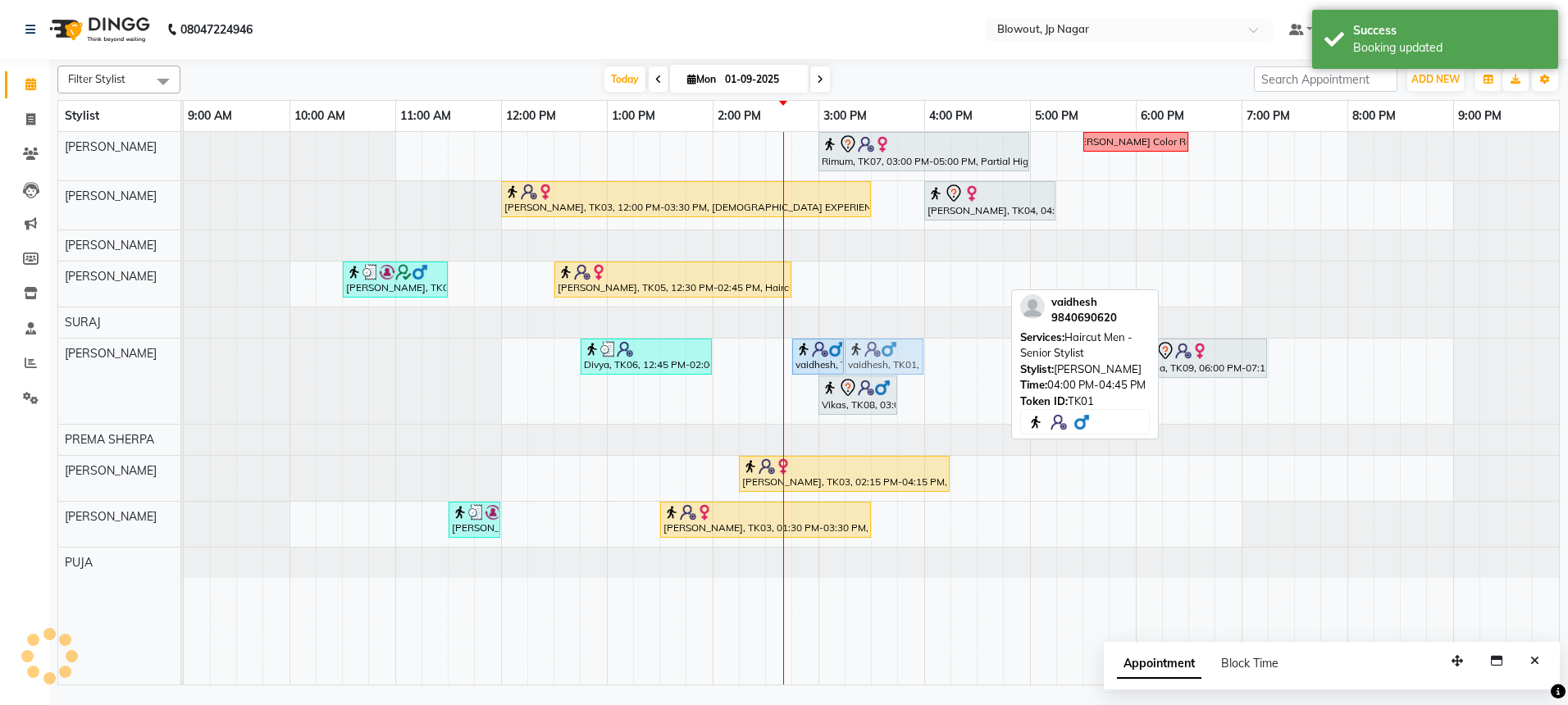
drag, startPoint x: 947, startPoint y: 279, endPoint x: 855, endPoint y: 350, distance: 116.2
click at [855, 350] on tbody "Rimum, TK07, 03:00 PM-05:00 PM, Partial Highlights - Creative Director (Female)…" at bounding box center [871, 354] width 1375 height 446
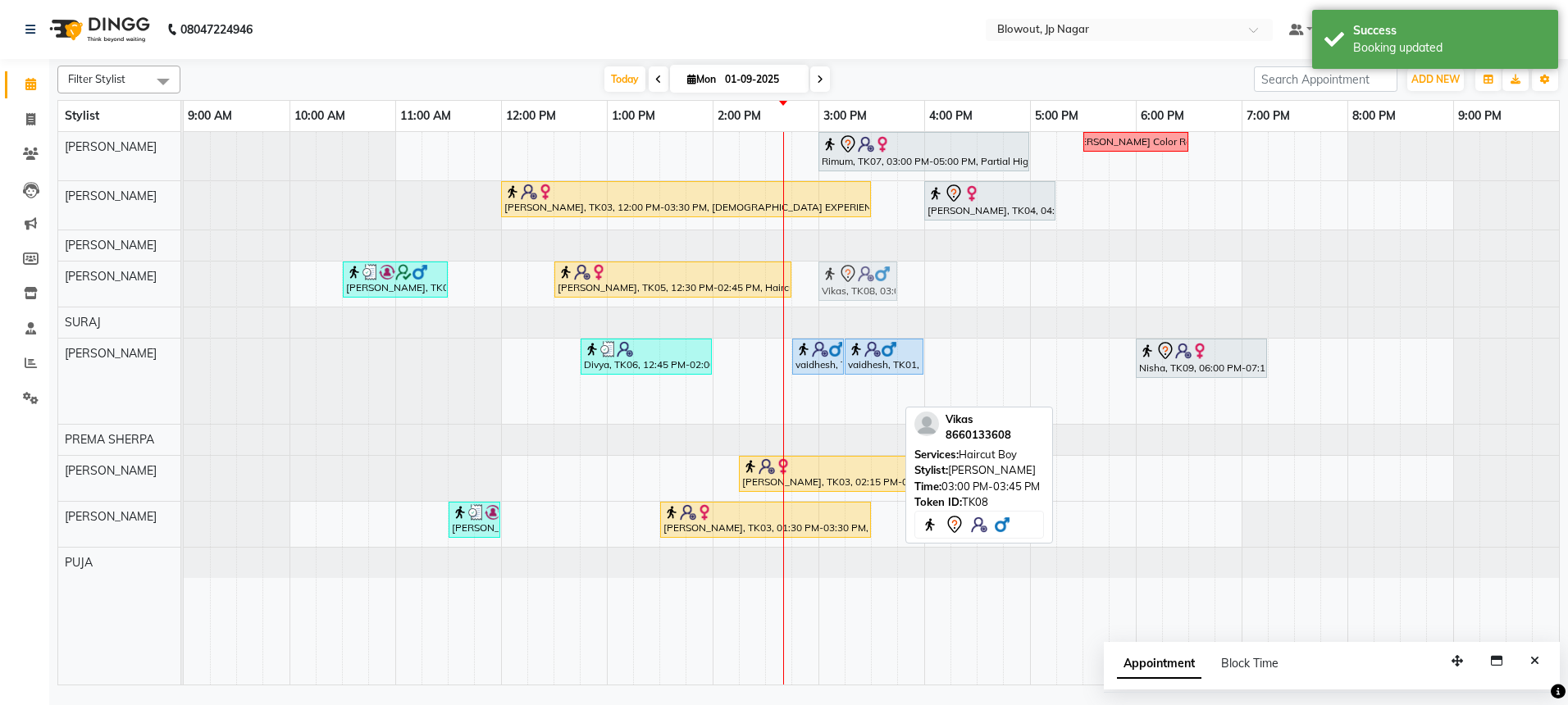
drag, startPoint x: 859, startPoint y: 398, endPoint x: 859, endPoint y: 293, distance: 105.0
click at [859, 293] on tbody "Rimum, TK07, 03:00 PM-05:00 PM, Partial Highlights - Creative Director (Female)…" at bounding box center [871, 354] width 1375 height 446
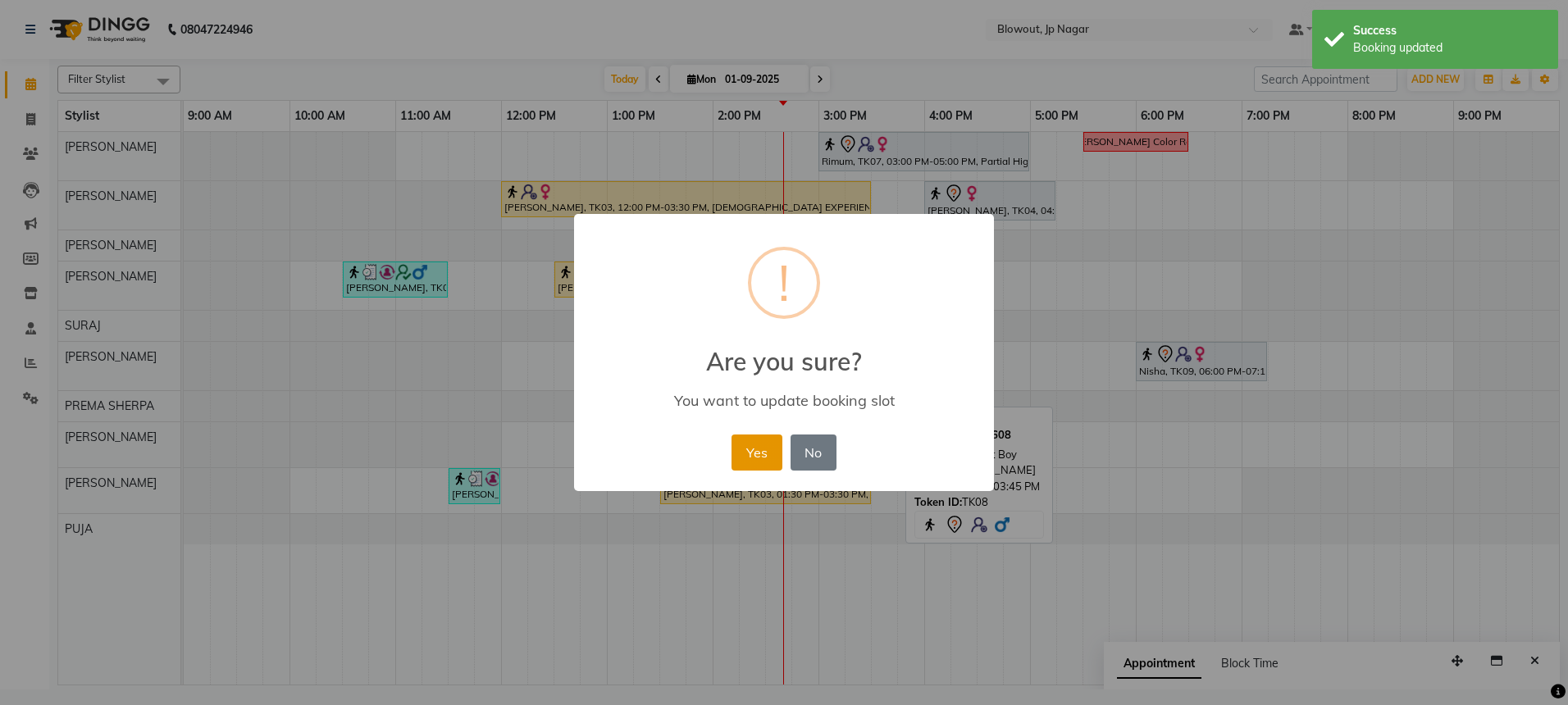
click at [750, 446] on button "Yes" at bounding box center [757, 452] width 50 height 36
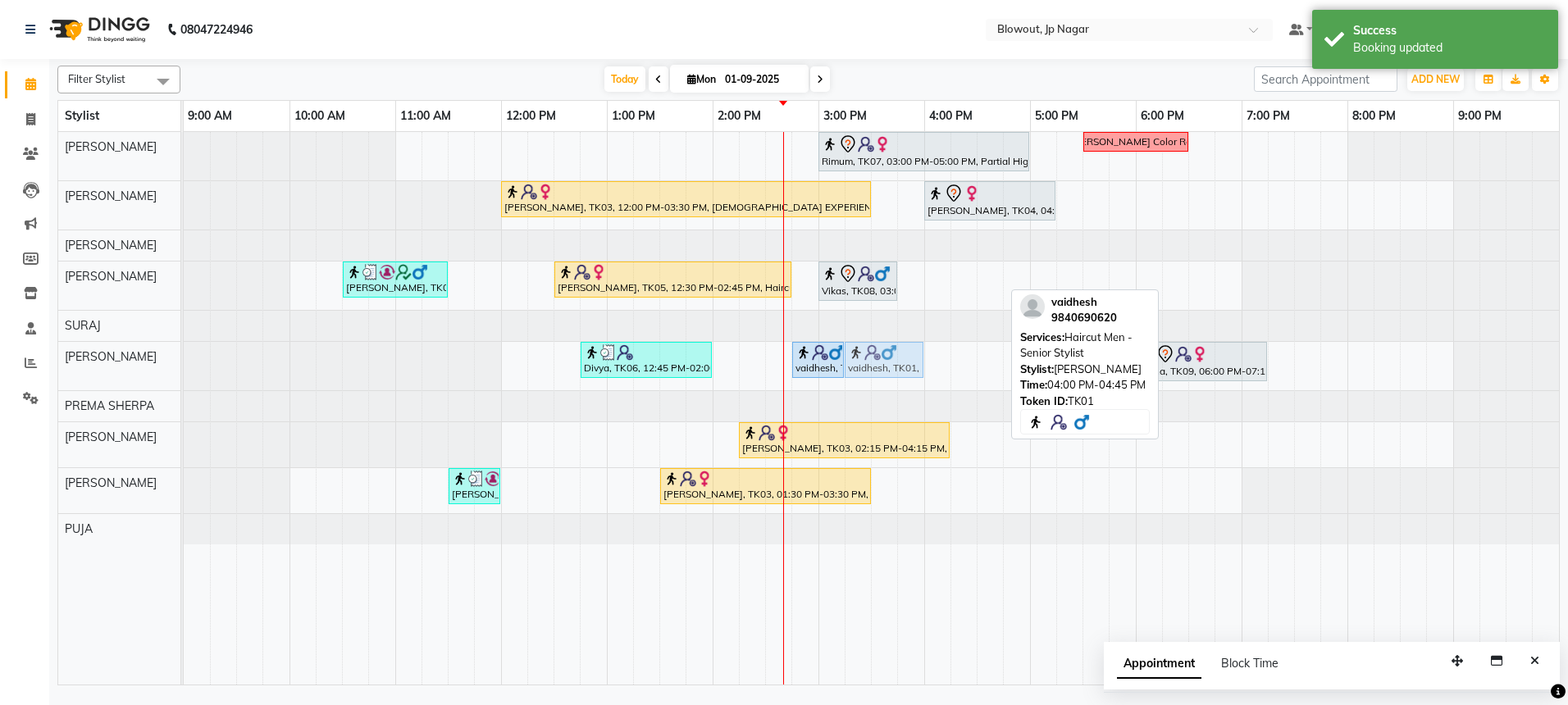
drag, startPoint x: 953, startPoint y: 272, endPoint x: 875, endPoint y: 351, distance: 111.0
click at [875, 351] on tbody "Rimum, TK07, 03:00 PM-05:00 PM, Partial Highlights - Creative Director (Female)…" at bounding box center [871, 338] width 1375 height 412
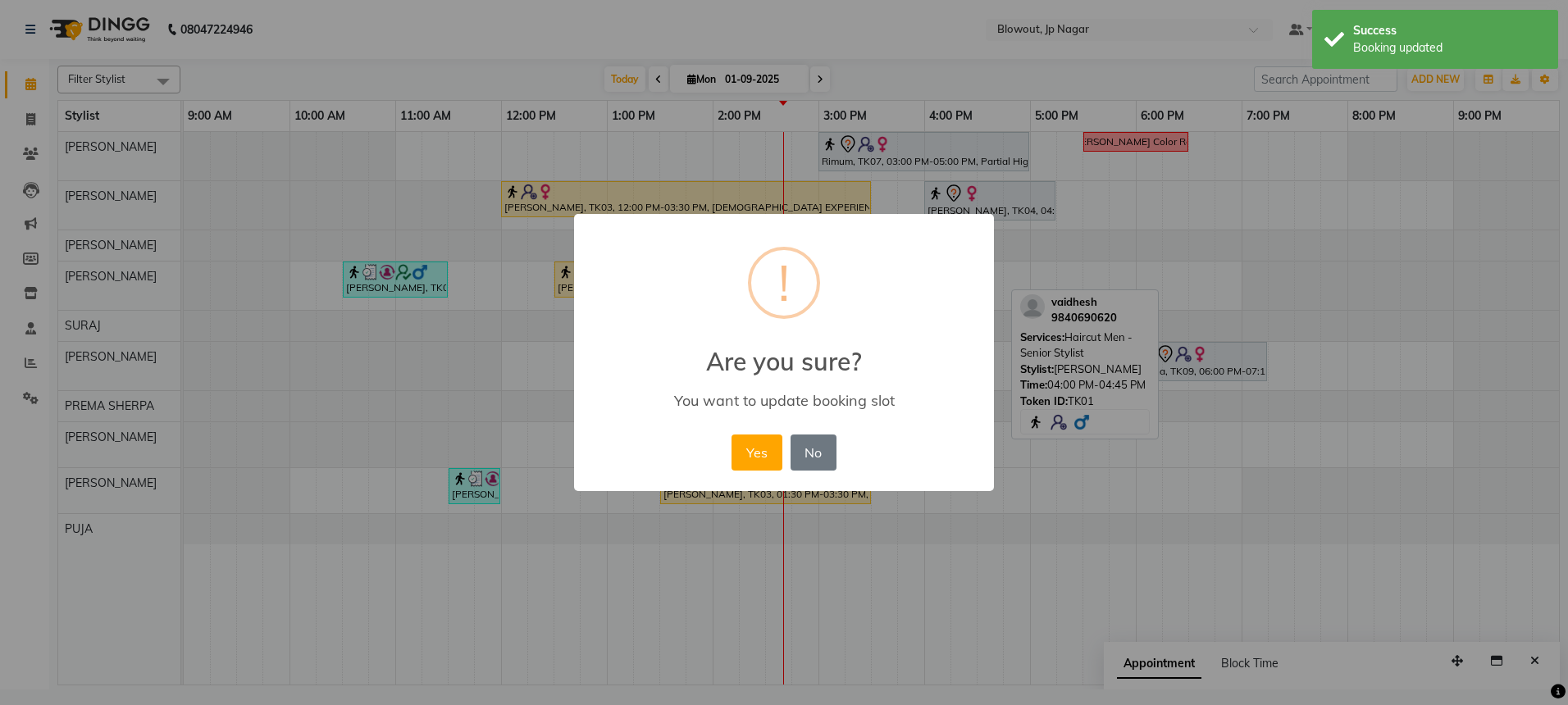
click at [767, 441] on button "Yes" at bounding box center [757, 452] width 50 height 36
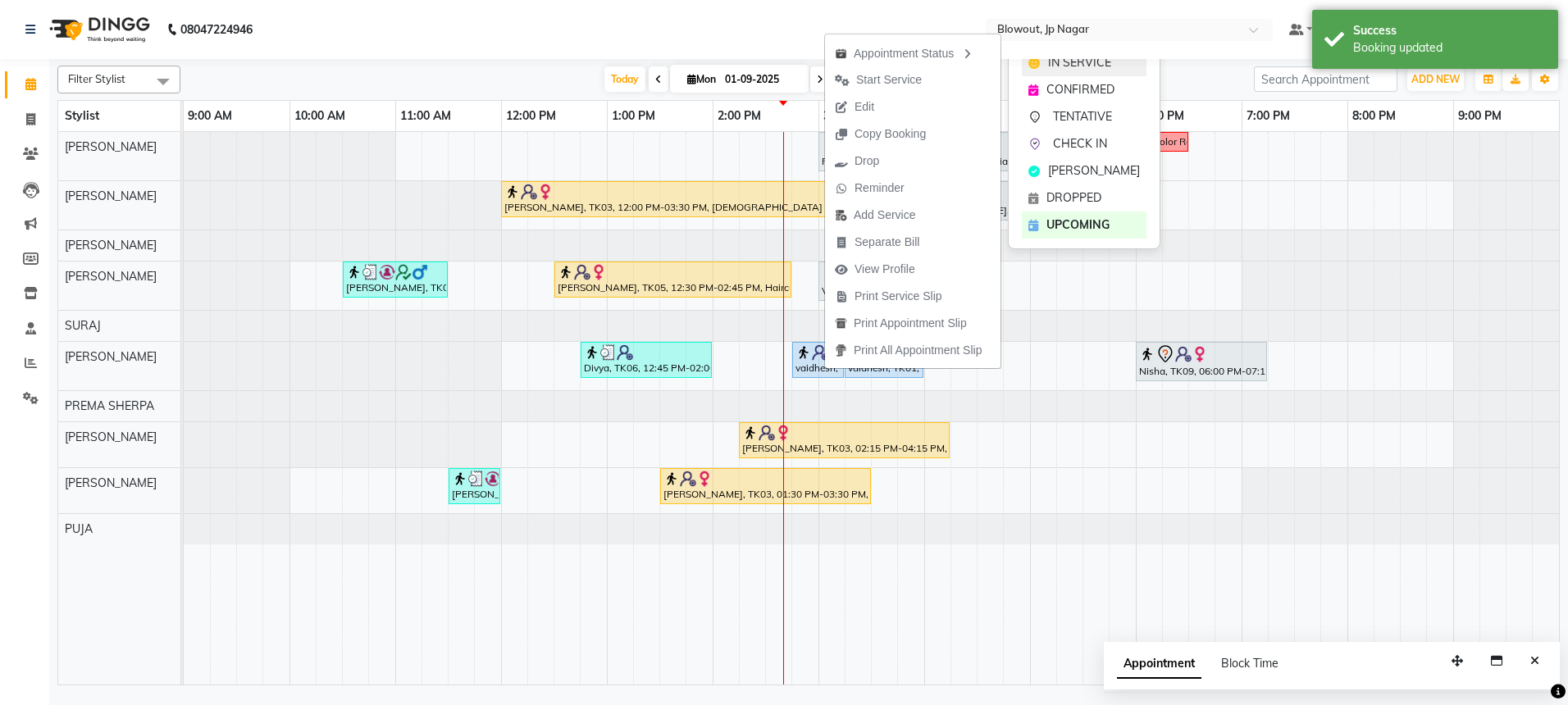
click at [1039, 63] on div "IN SERVICE" at bounding box center [1084, 62] width 125 height 27
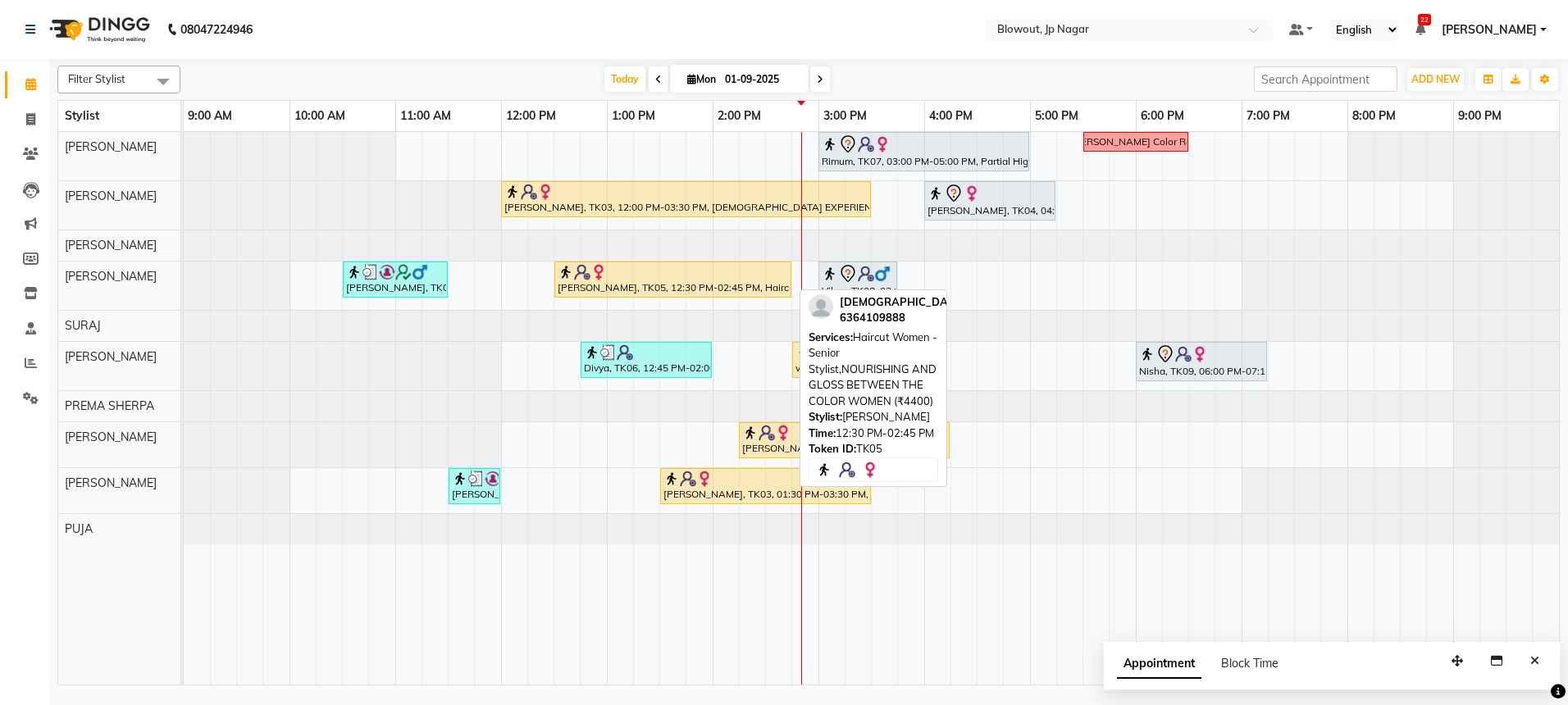
click at [728, 290] on div "[PERSON_NAME], TK05, 12:30 PM-02:45 PM, Haircut Women - Senior Stylist,NOURISHI…" at bounding box center [672, 279] width 234 height 31
click at [721, 286] on div "[PERSON_NAME], TK05, 12:30 PM-02:45 PM, Haircut Women - Senior Stylist,NOURISHI…" at bounding box center [672, 279] width 234 height 31
select select "1"
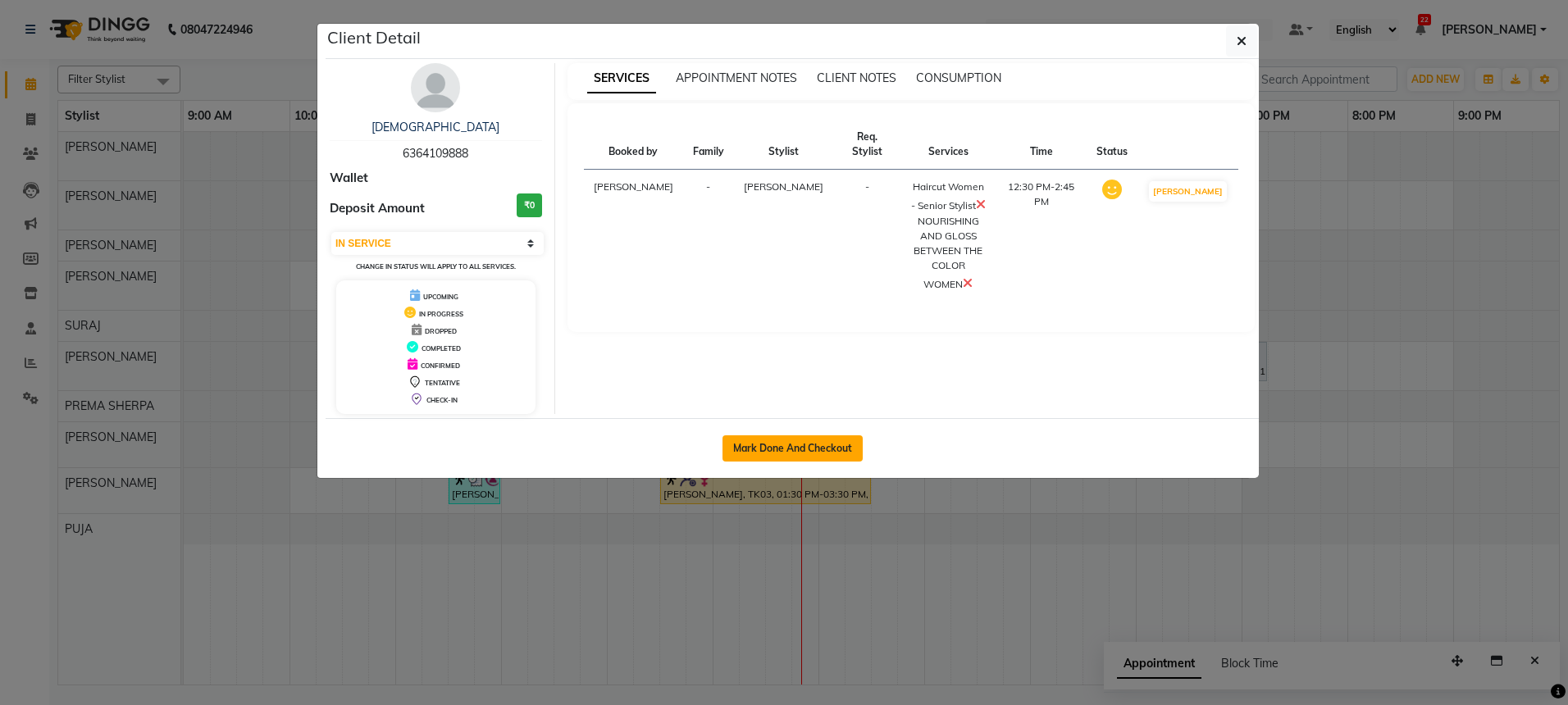
click at [757, 452] on button "Mark Done And Checkout" at bounding box center [792, 448] width 141 height 26
select select "service"
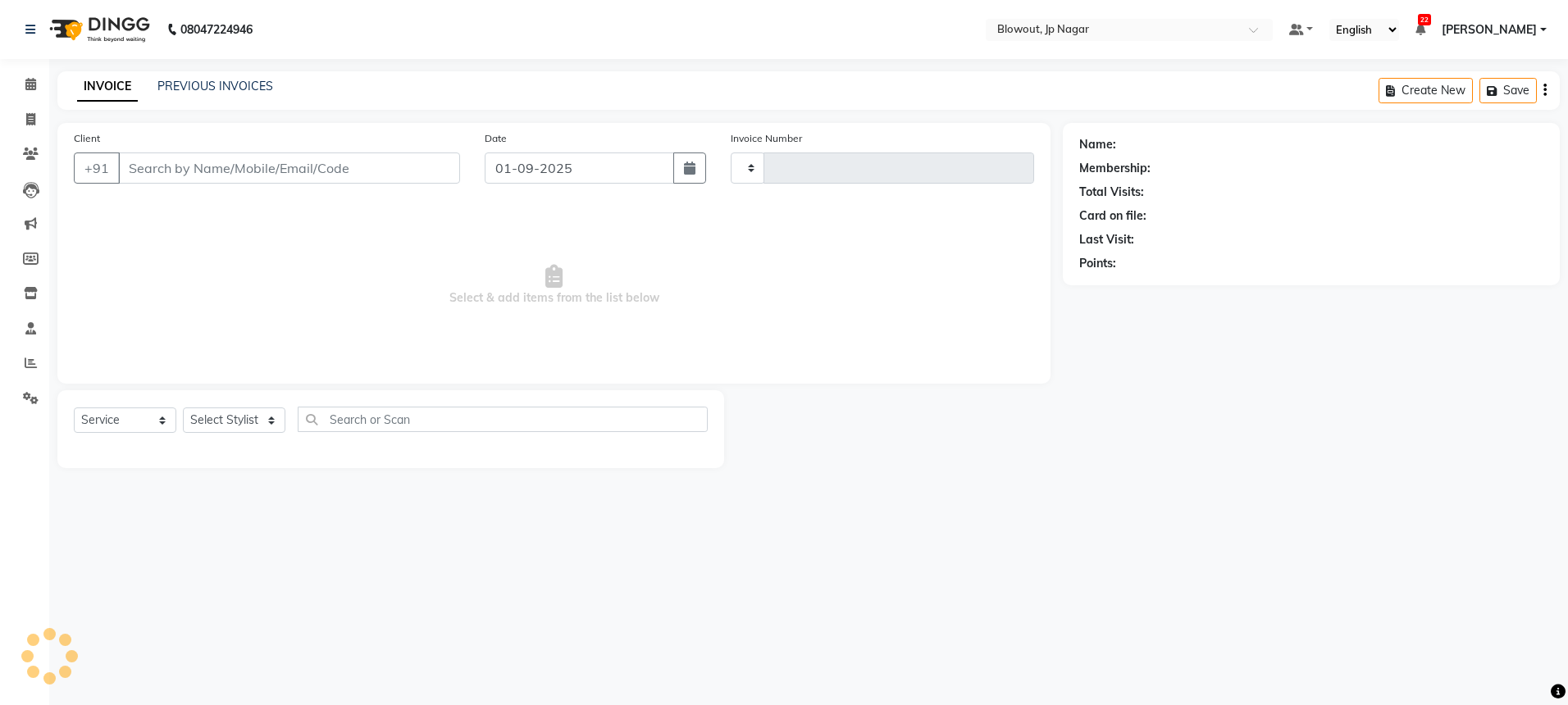
type input "2426"
select select "6261"
type input "6364109888"
select select "85470"
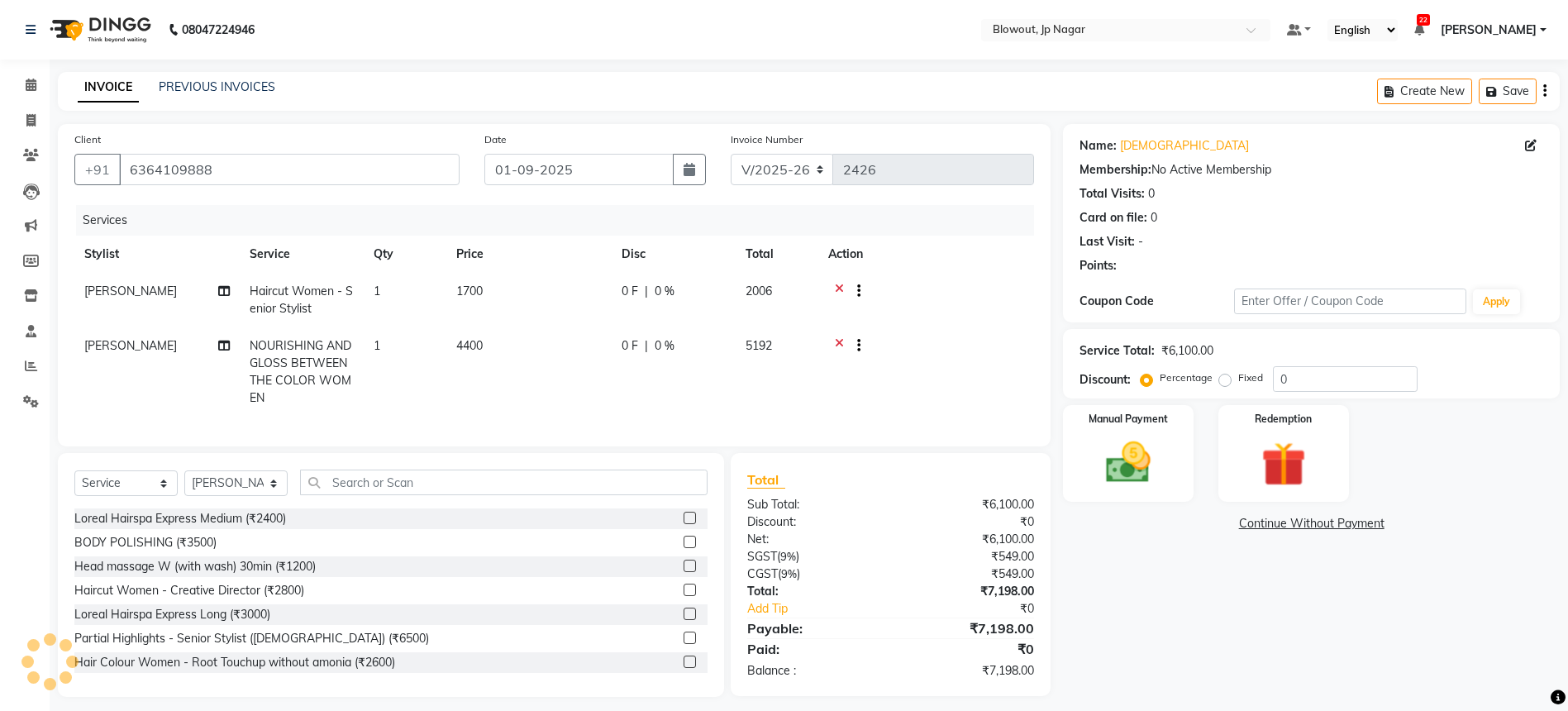
scroll to position [23, 0]
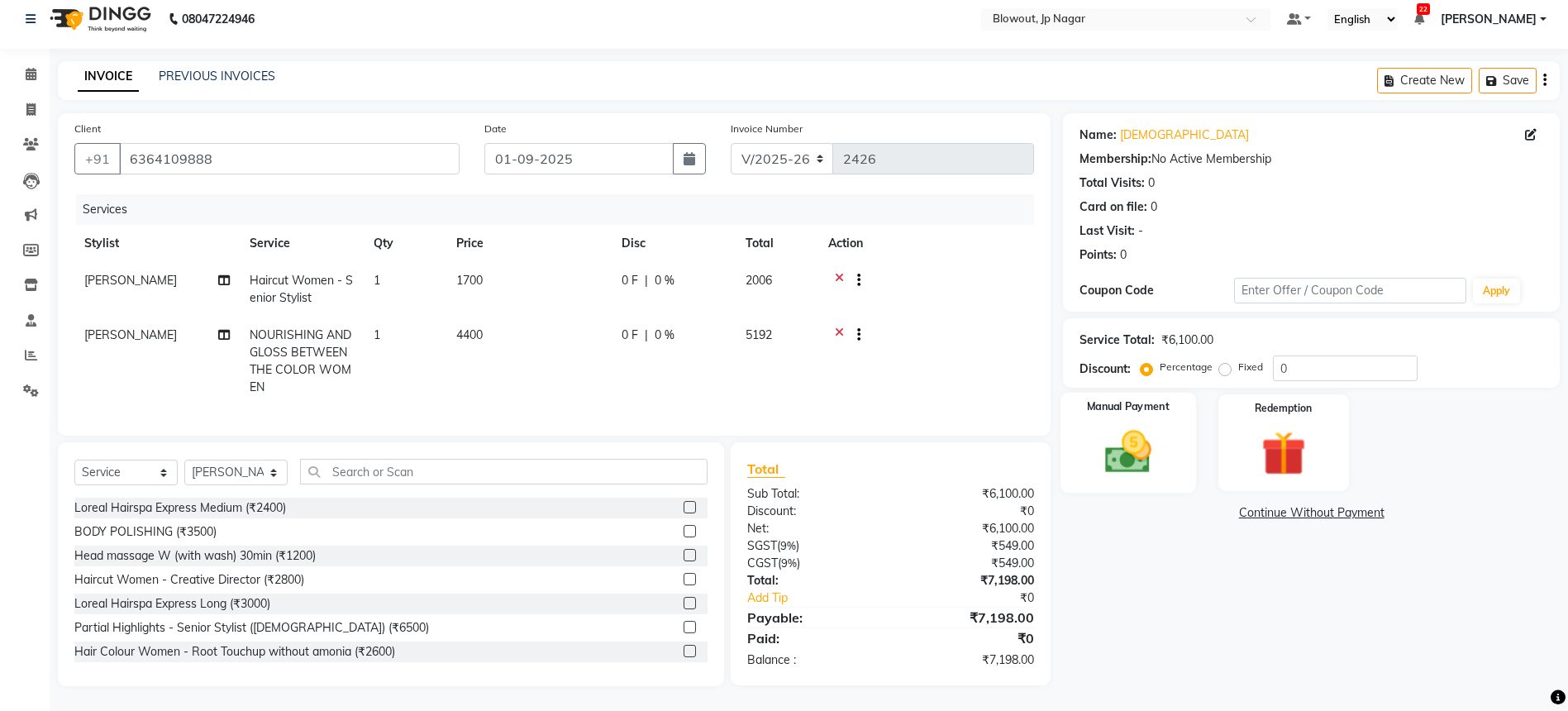
click at [1128, 425] on img at bounding box center [1128, 451] width 76 height 53
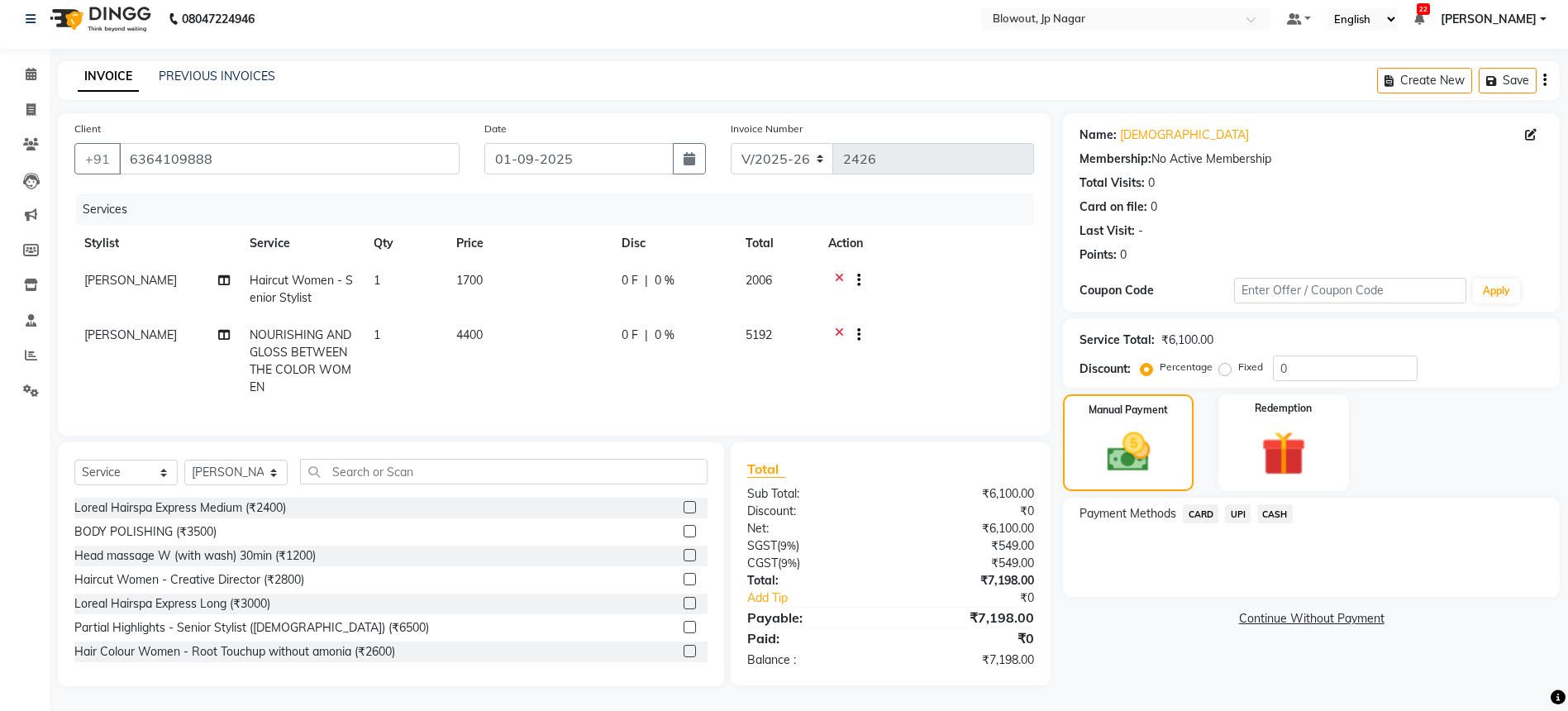
click at [1232, 504] on span "UPI" at bounding box center [1238, 513] width 25 height 19
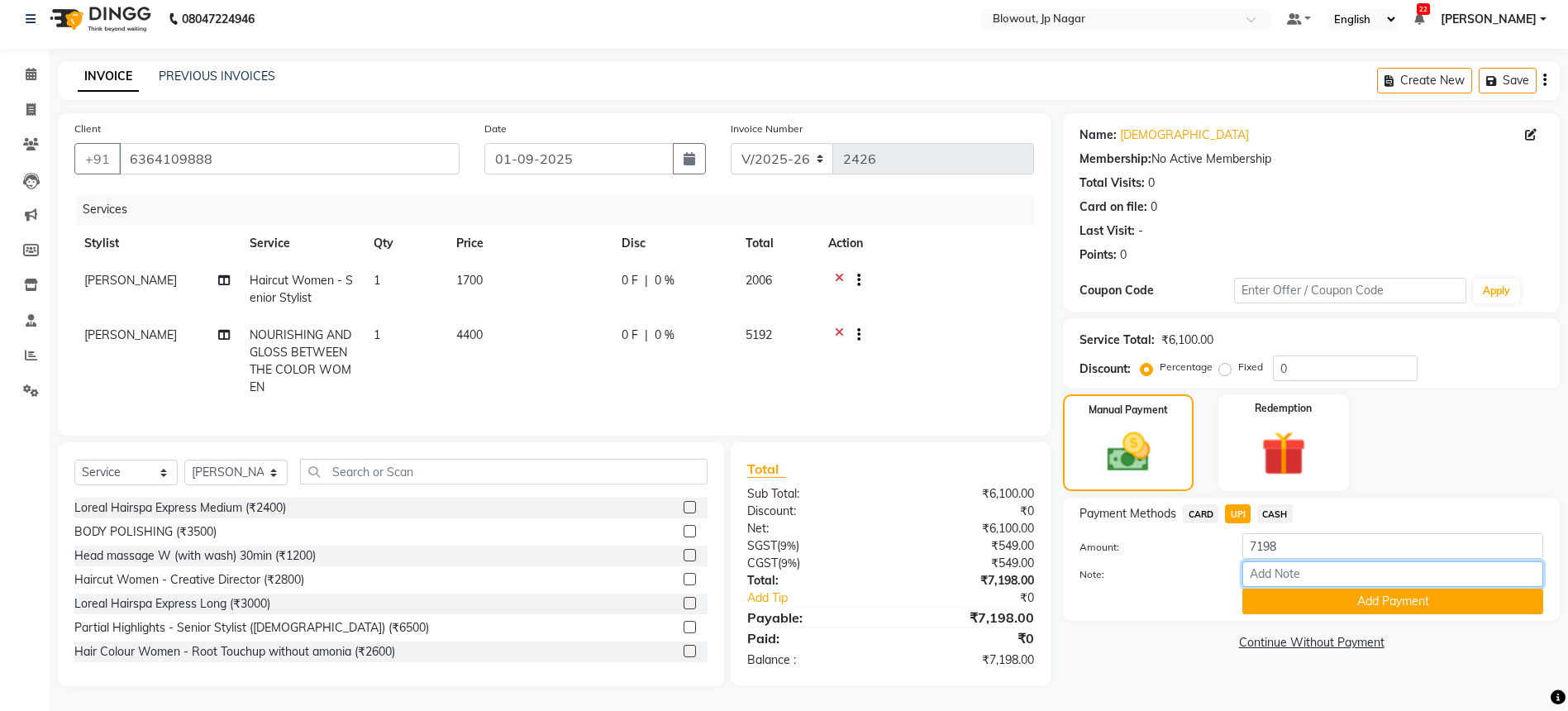
click at [1289, 569] on input "Note:" at bounding box center [1393, 573] width 301 height 25
click at [1291, 588] on button "Add Payment" at bounding box center [1393, 600] width 301 height 25
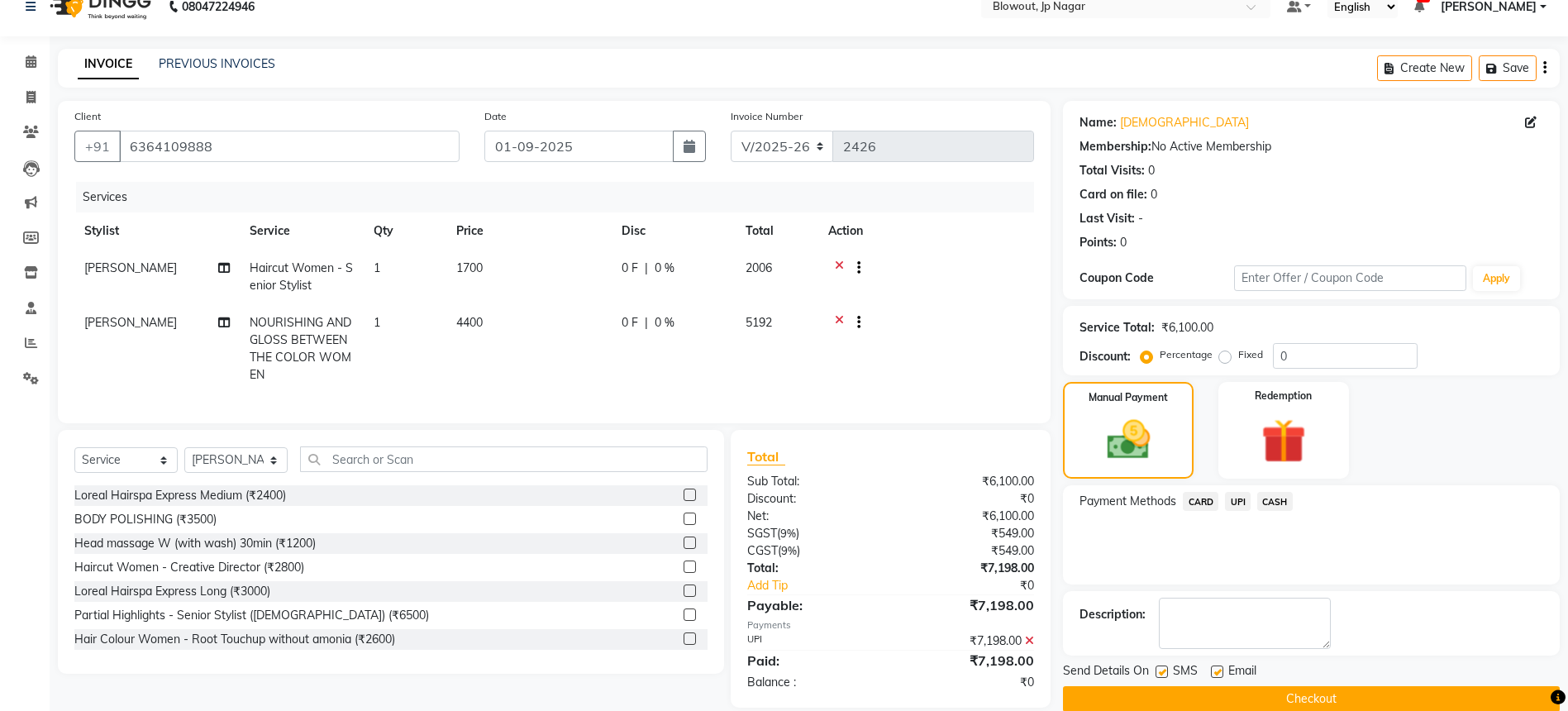
click at [1225, 694] on button "Checkout" at bounding box center [1312, 698] width 497 height 25
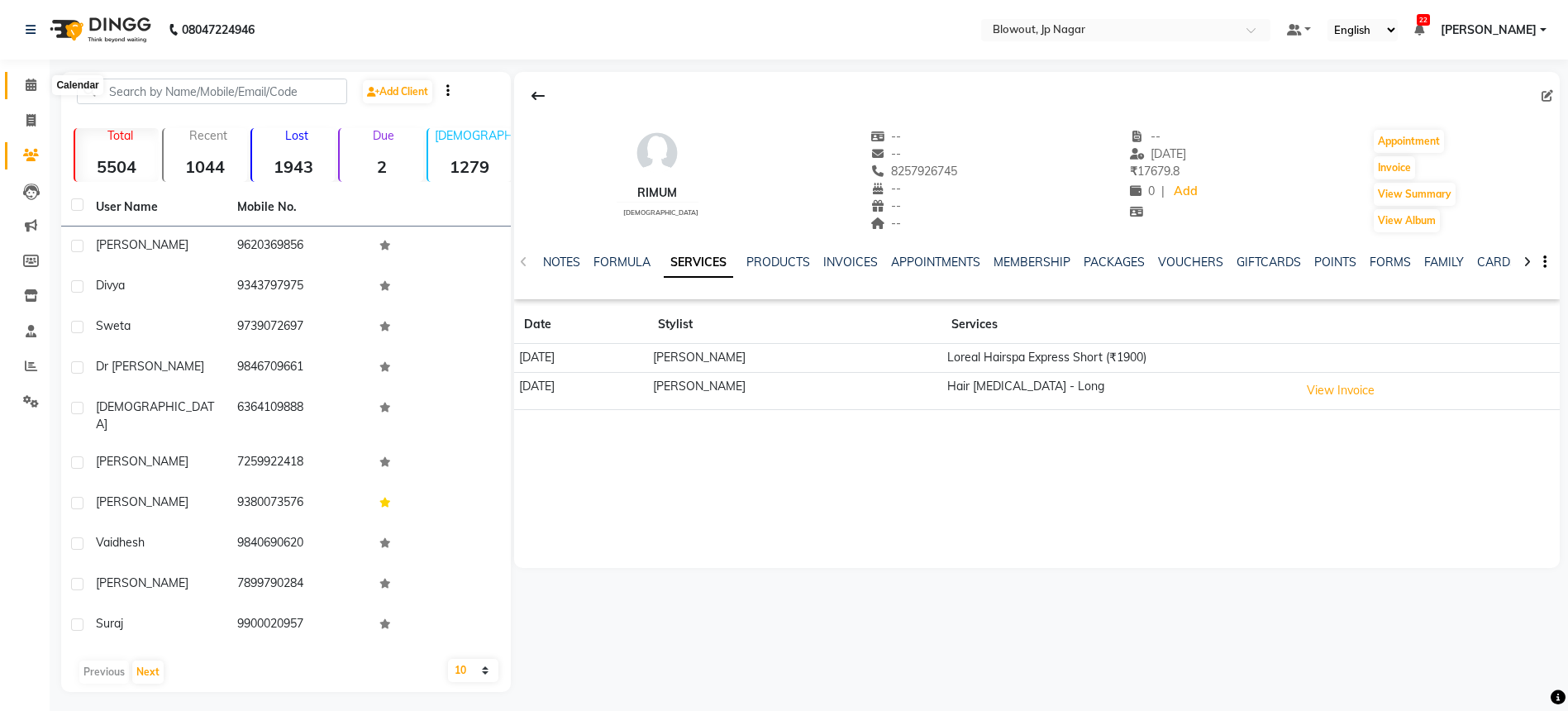
click at [29, 82] on icon at bounding box center [30, 84] width 10 height 12
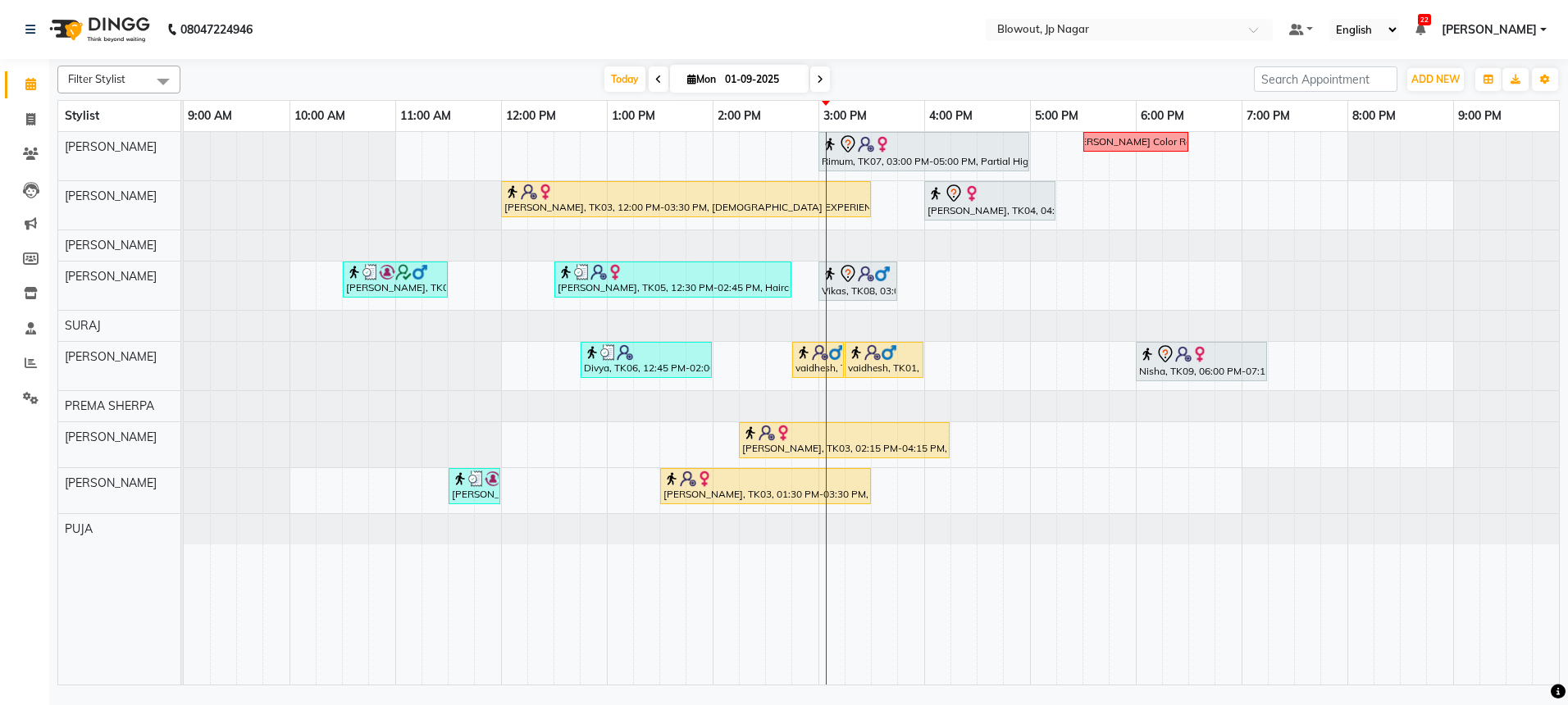
click at [879, 492] on div "Rimum, TK07, 03:00 PM-05:00 PM, Partial Highlights - Creative Director ([DEMOGR…" at bounding box center [871, 408] width 1375 height 552
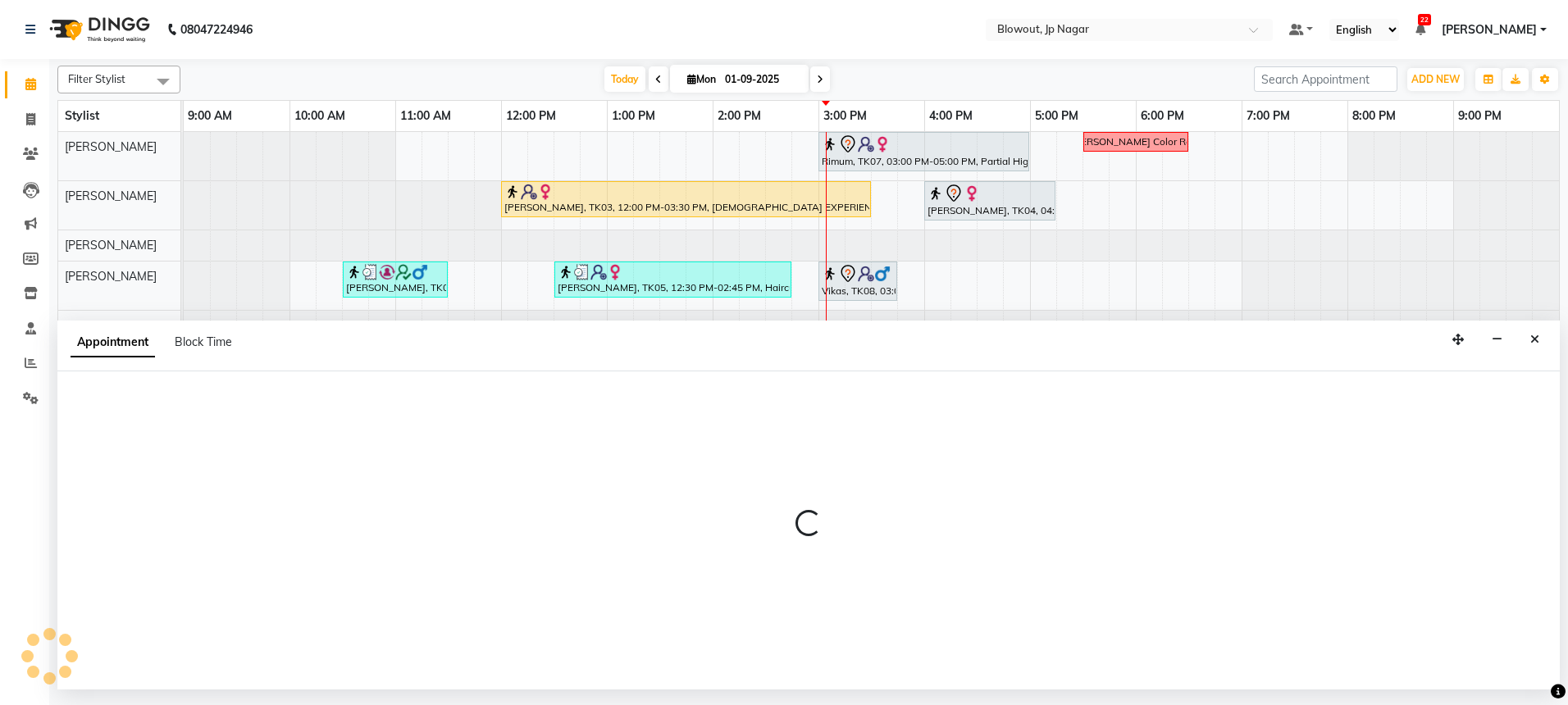
select select "59438"
select select "930"
select select "tentative"
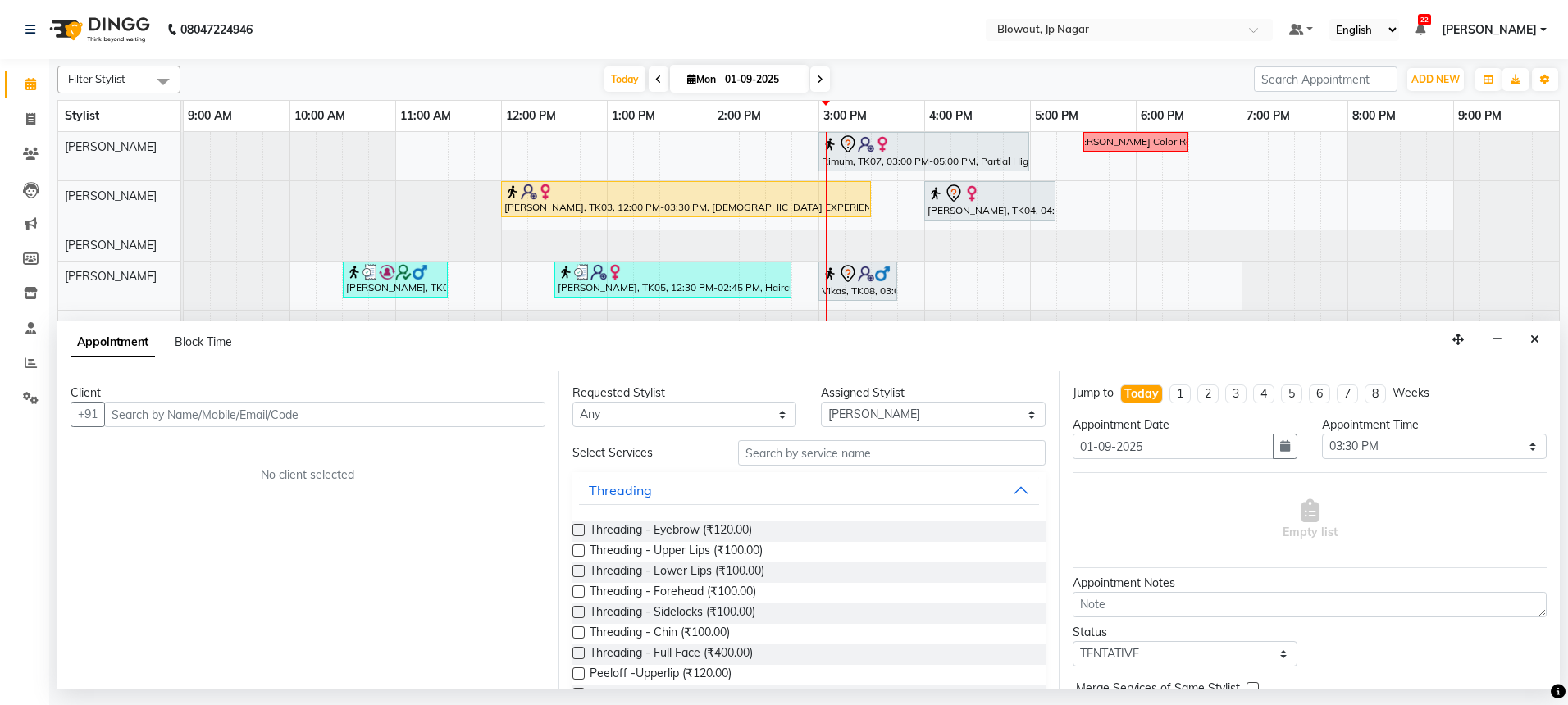
click at [192, 412] on input "text" at bounding box center [325, 414] width 441 height 25
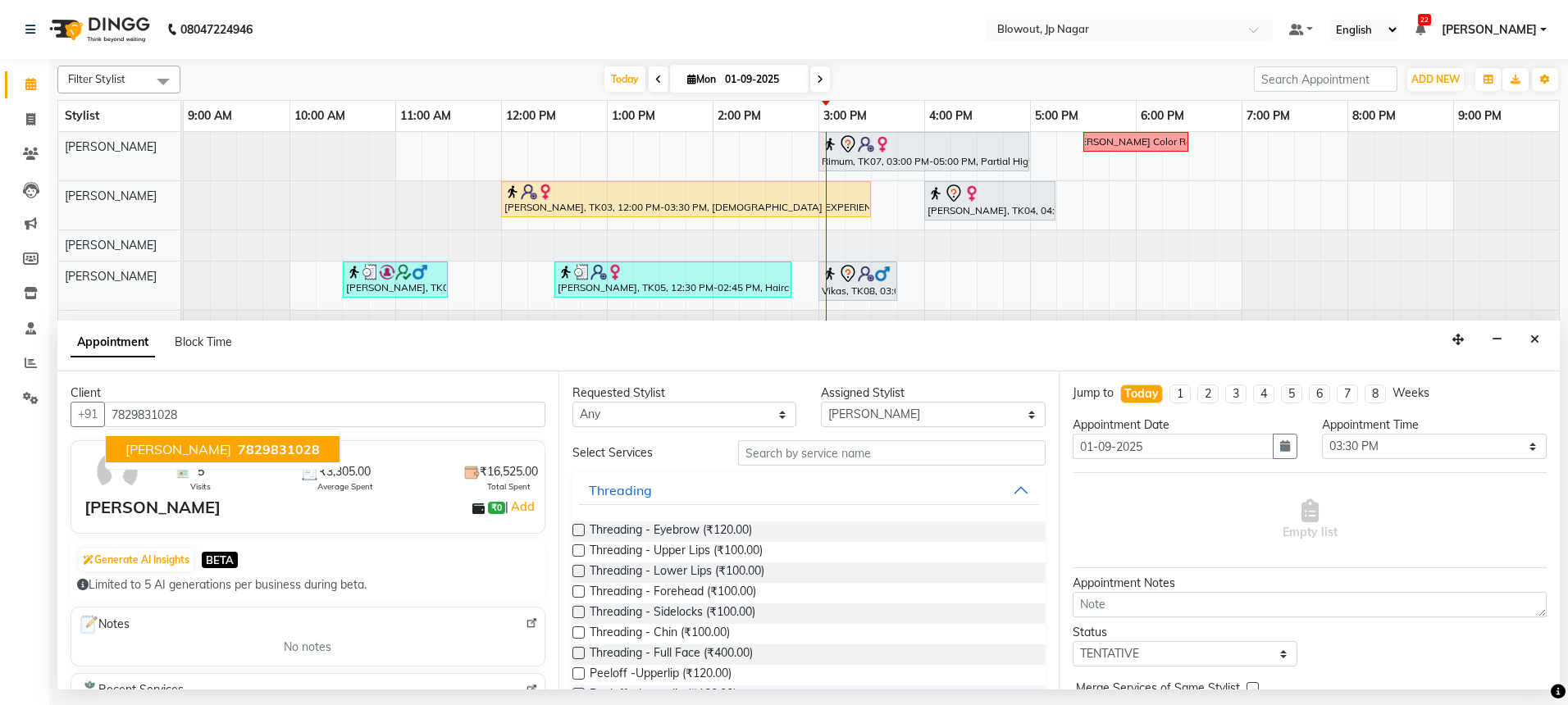
click at [187, 444] on span "[PERSON_NAME]" at bounding box center [179, 449] width 106 height 17
type input "7829831028"
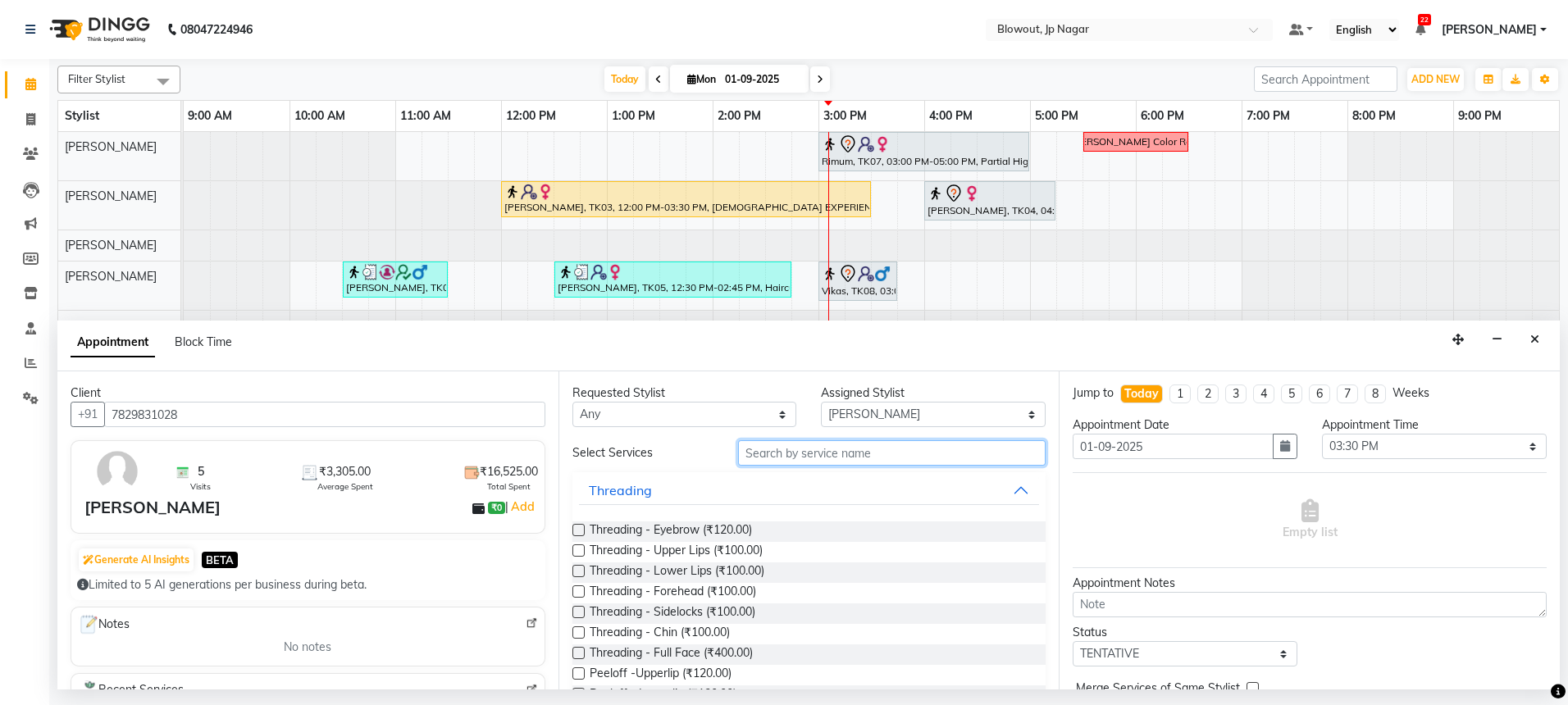
click at [825, 457] on input "text" at bounding box center [891, 452] width 307 height 25
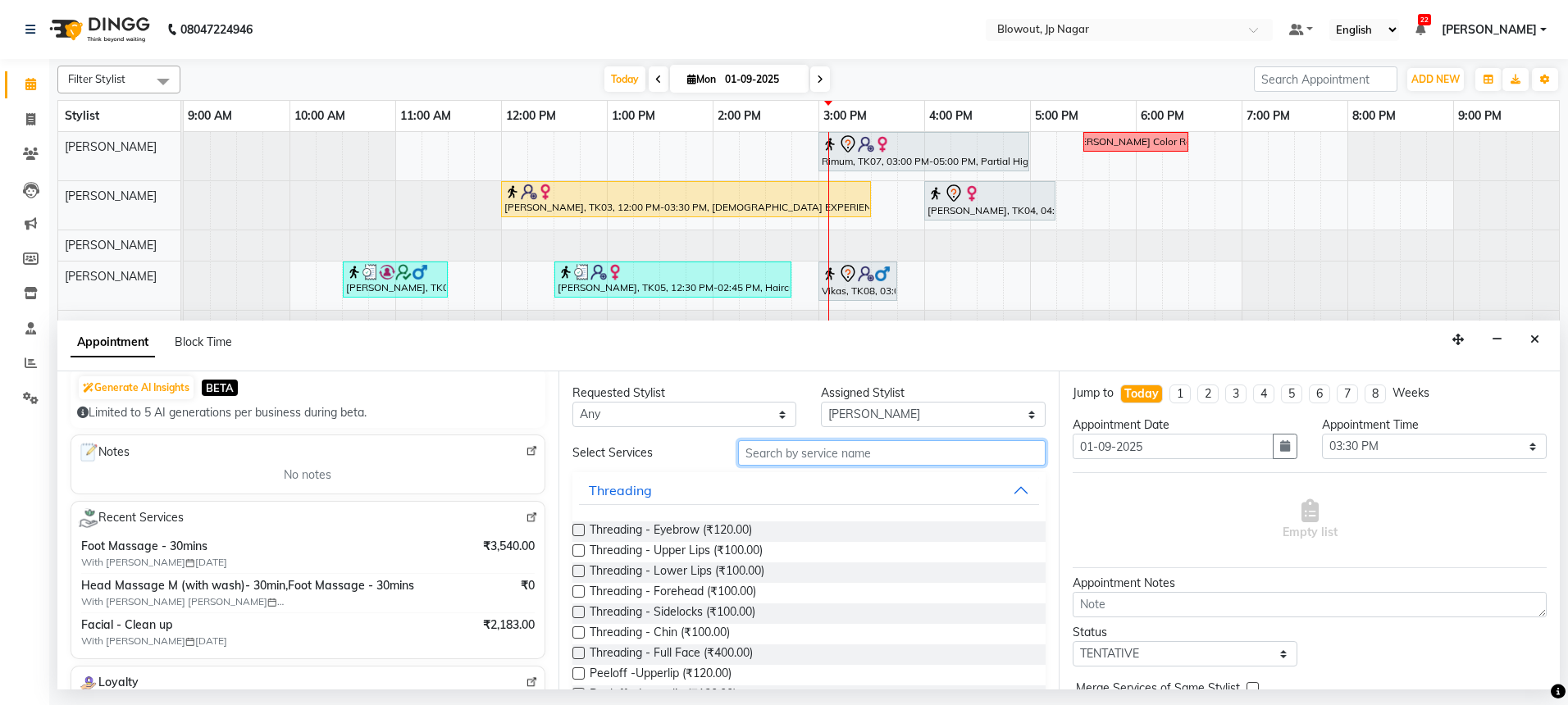
scroll to position [219, 0]
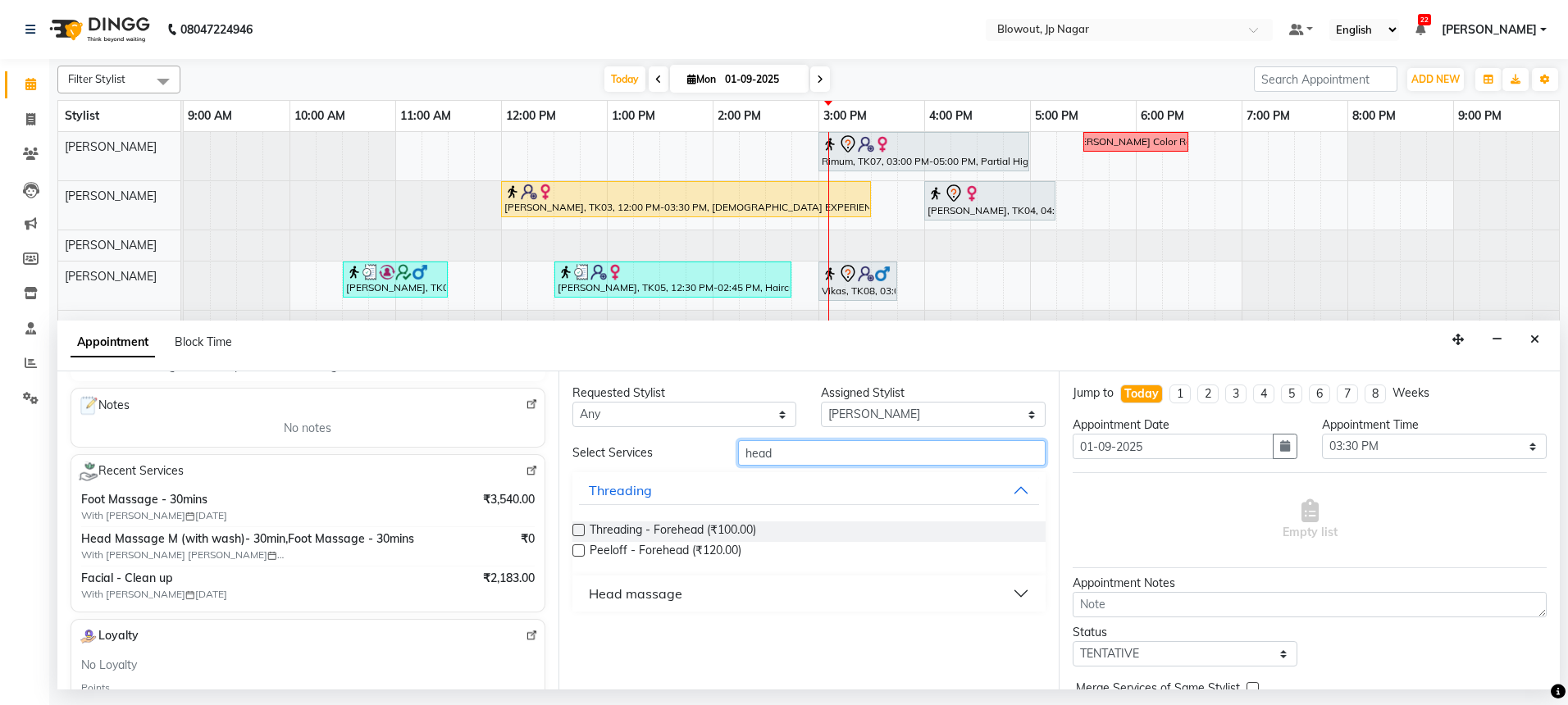
type input "head"
click at [742, 599] on button "Head massage" at bounding box center [809, 593] width 461 height 30
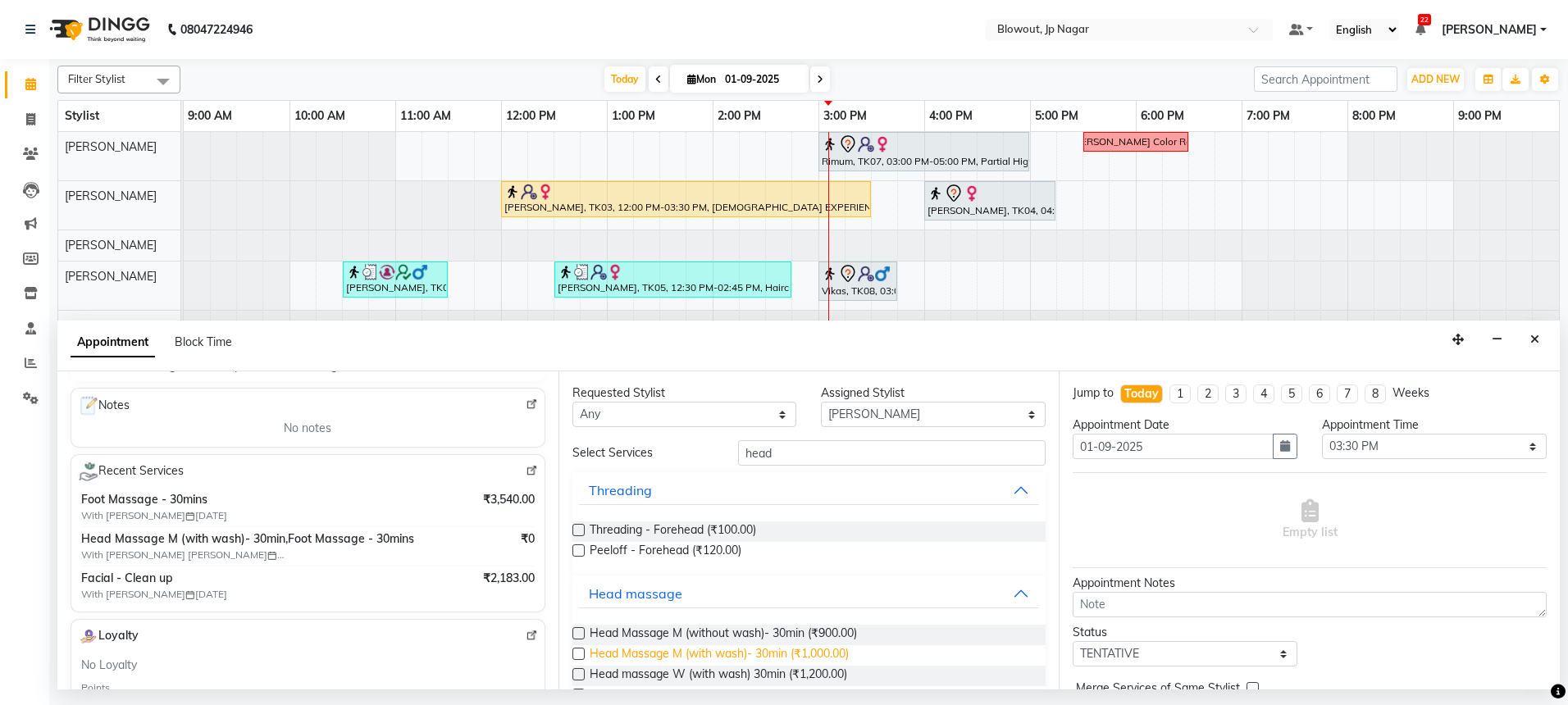
click at [748, 654] on span "Head Massage M (with wash)- 30min (₹1,000.00)" at bounding box center [719, 655] width 259 height 20
checkbox input "false"
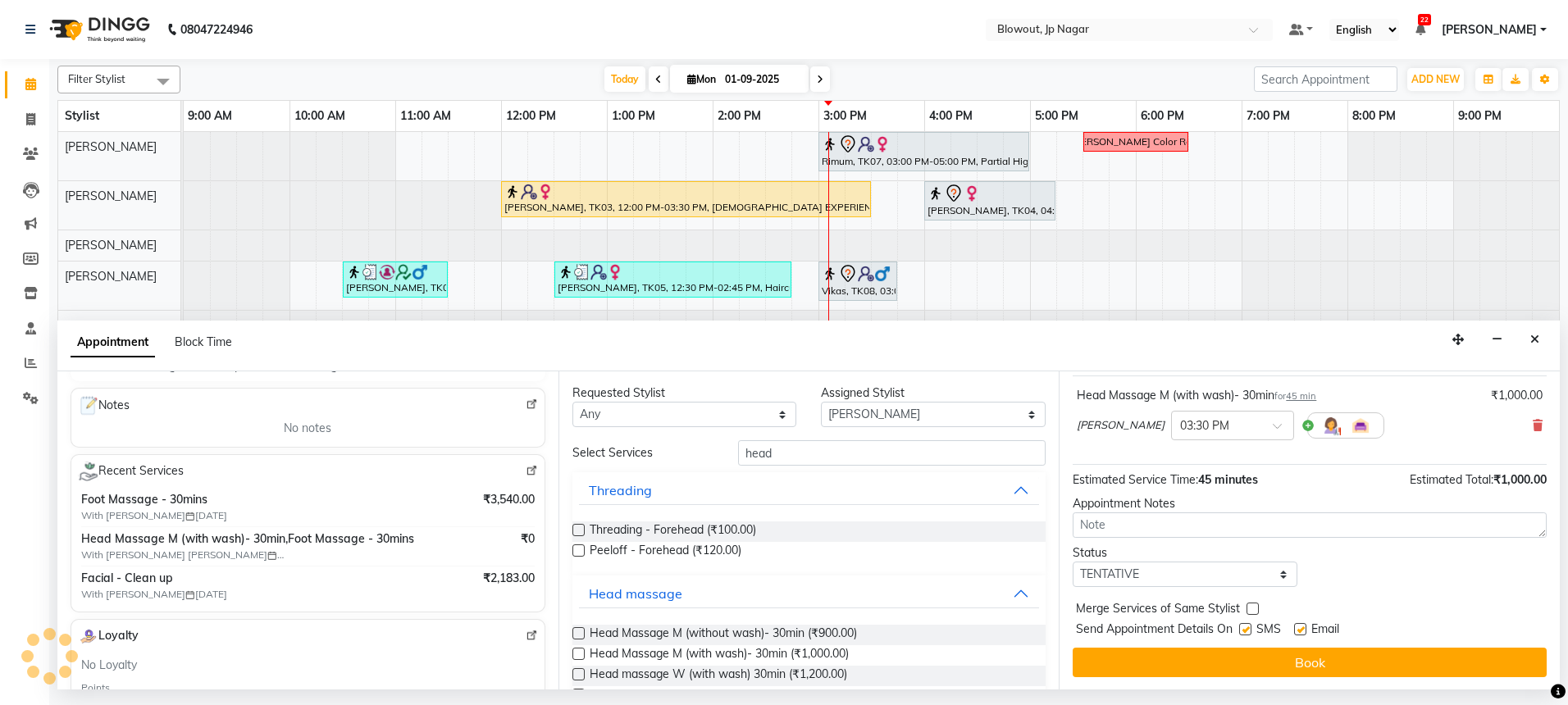
scroll to position [98, 0]
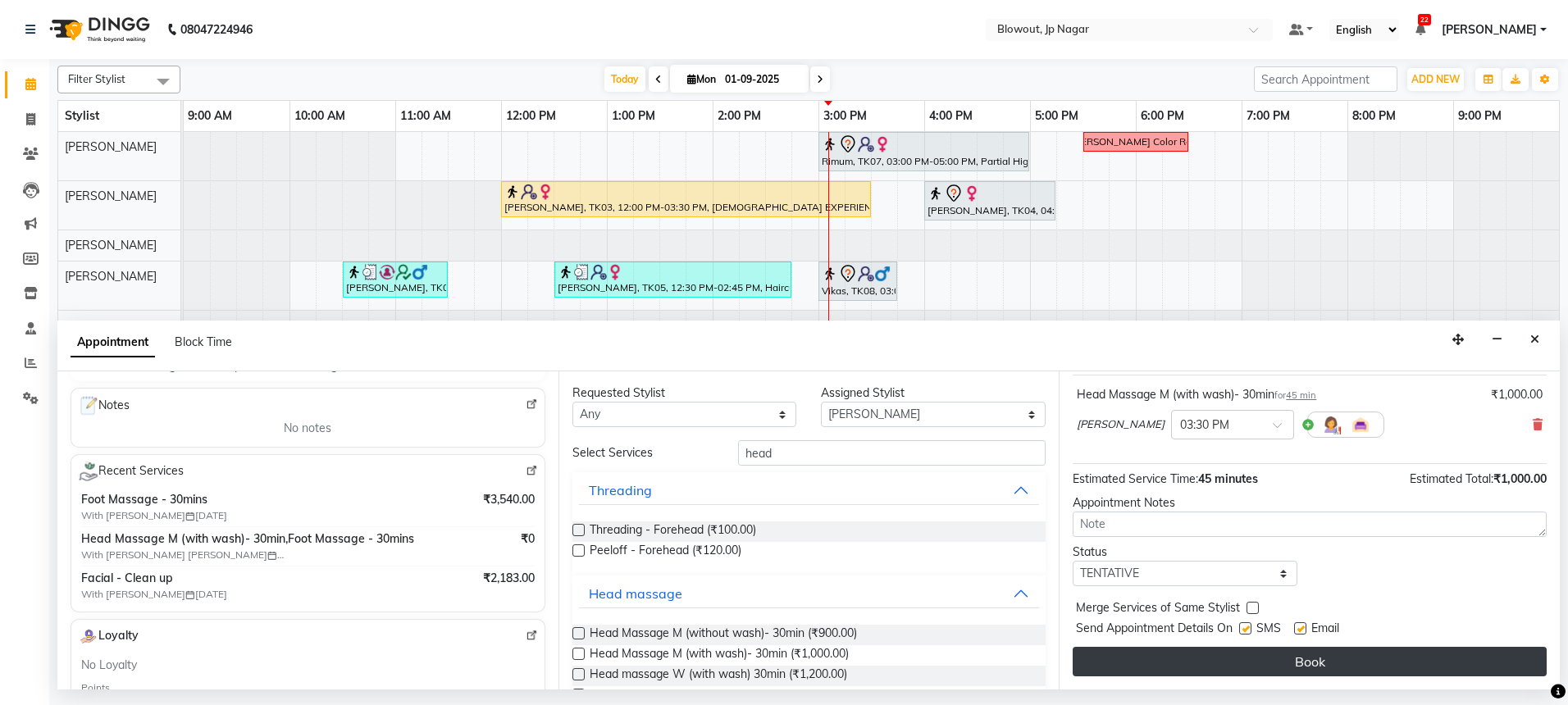
click at [1320, 661] on button "Book" at bounding box center [1309, 661] width 474 height 30
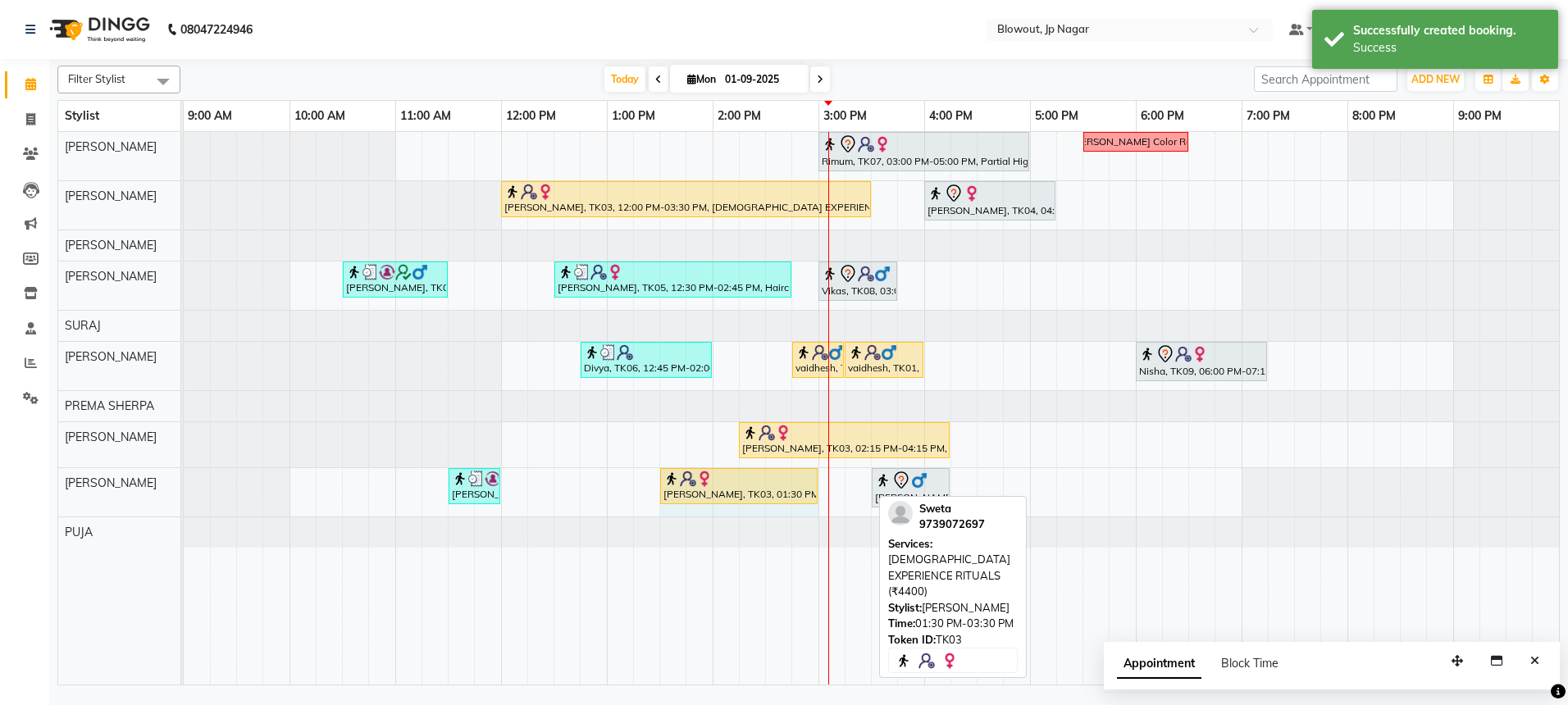
drag, startPoint x: 867, startPoint y: 482, endPoint x: 812, endPoint y: 479, distance: 55.1
click at [183, 479] on div "[PERSON_NAME], TK02, 11:30 AM-12:00 PM, Head Massage M (without wash)- 30min (₹…" at bounding box center [183, 492] width 0 height 48
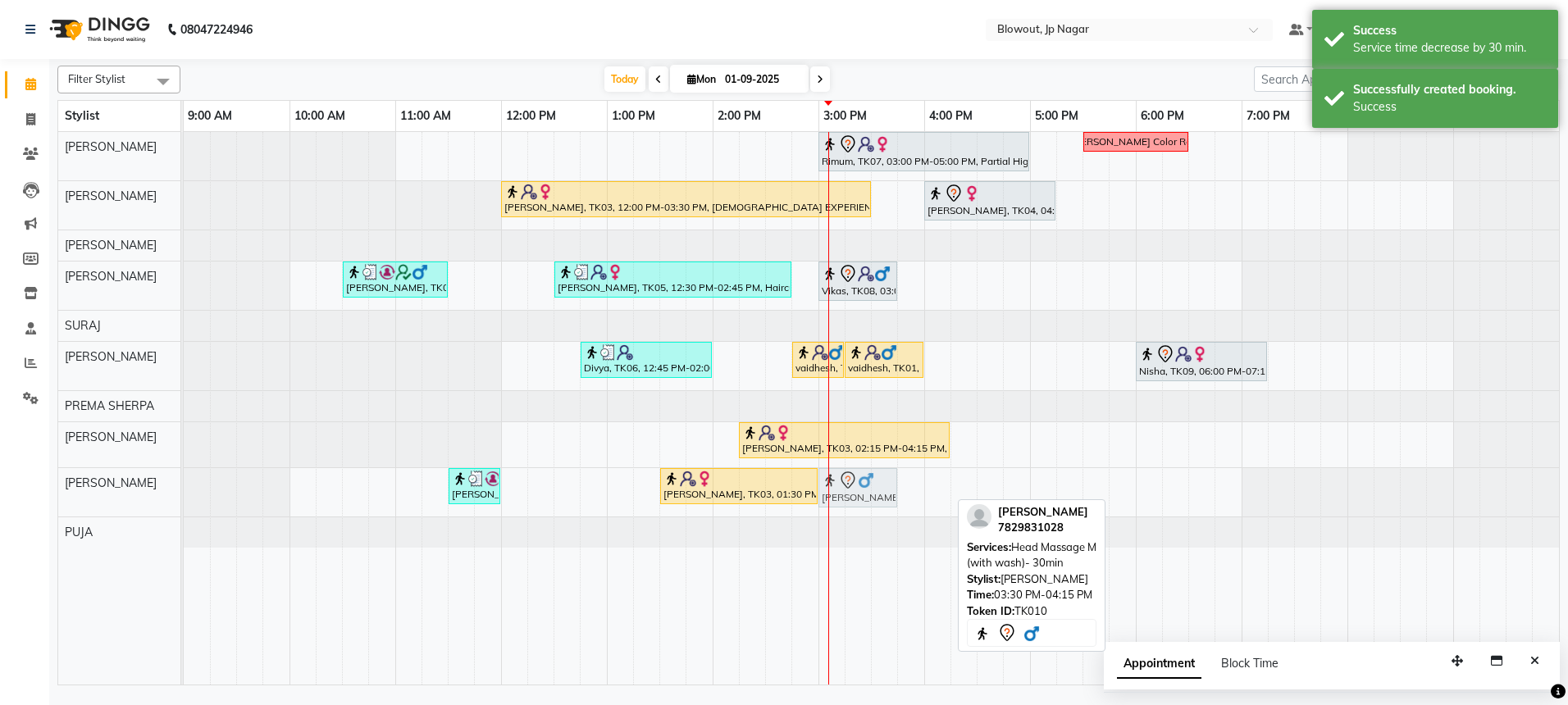
drag, startPoint x: 892, startPoint y: 483, endPoint x: 849, endPoint y: 481, distance: 43.0
click at [183, 481] on div "[PERSON_NAME], TK02, 11:30 AM-12:00 PM, Head Massage M (without wash)- 30min (₹…" at bounding box center [183, 492] width 0 height 48
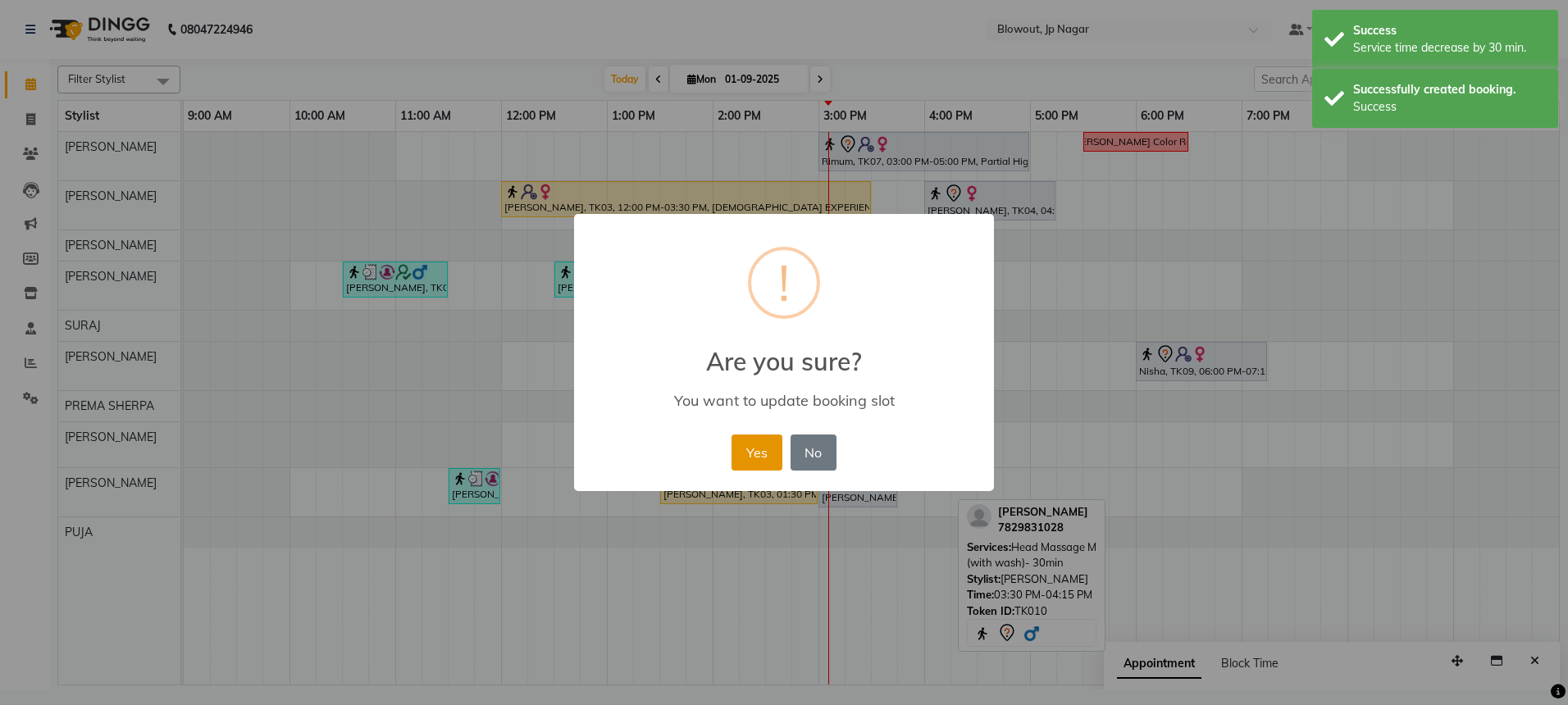
click at [750, 455] on button "Yes" at bounding box center [757, 452] width 50 height 36
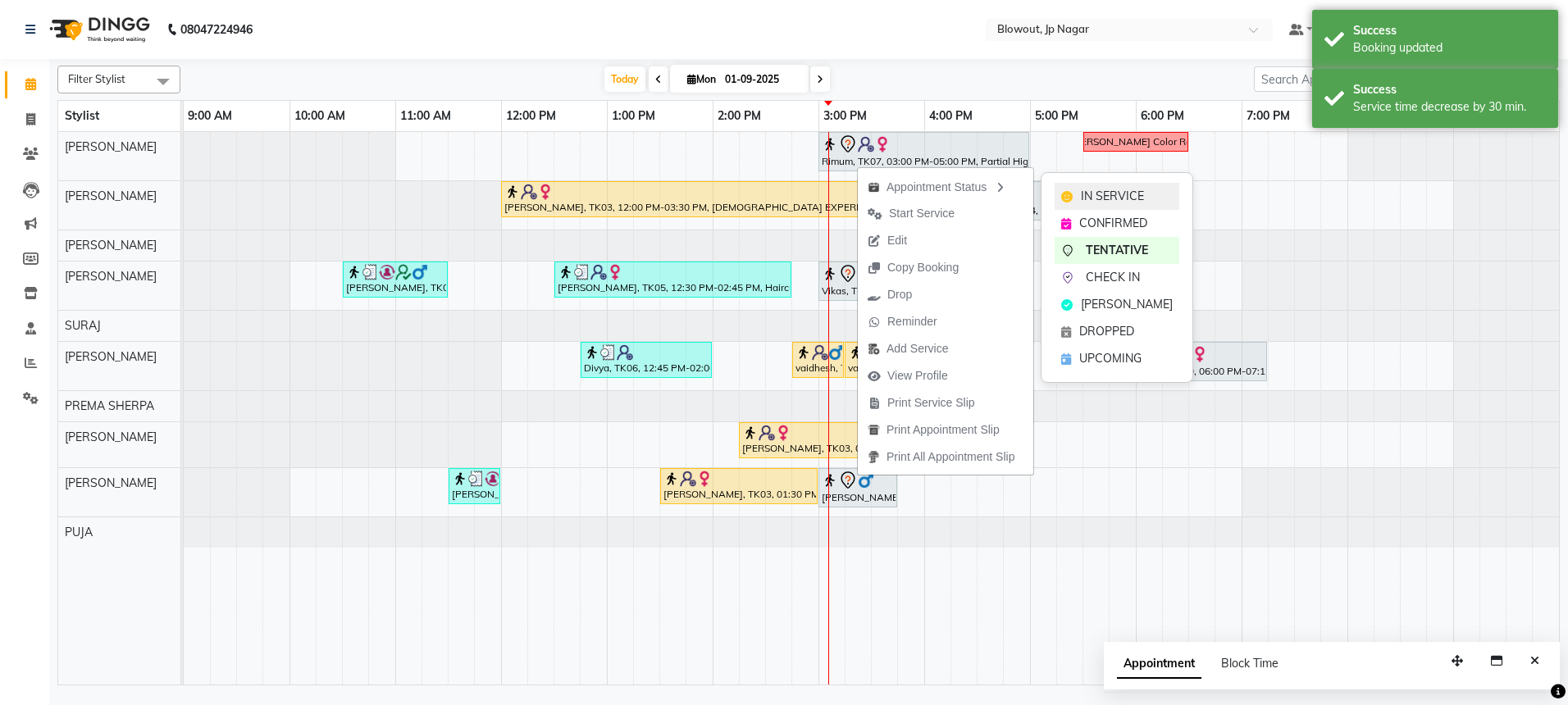
click at [1092, 191] on span "IN SERVICE" at bounding box center [1112, 196] width 63 height 18
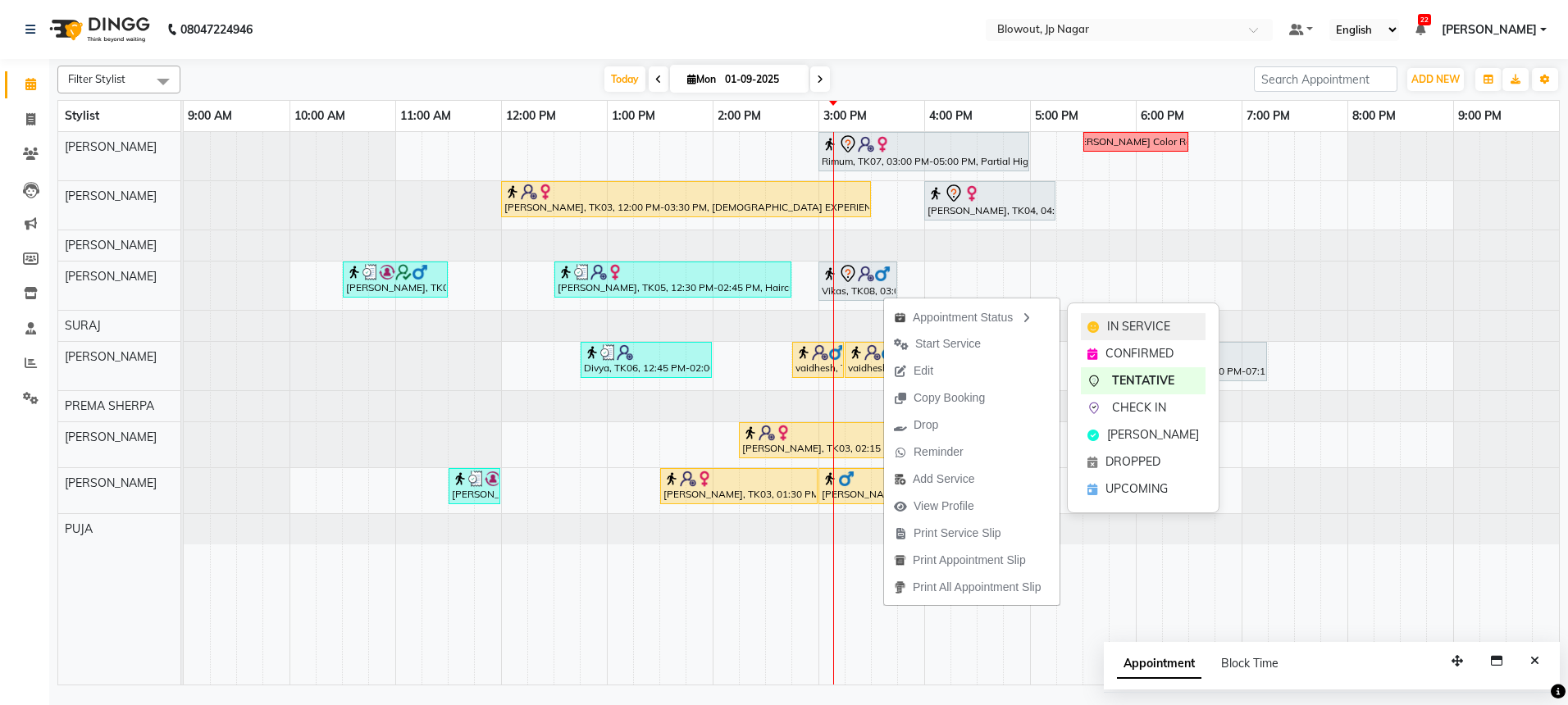
click at [1084, 318] on div "IN SERVICE" at bounding box center [1143, 326] width 125 height 27
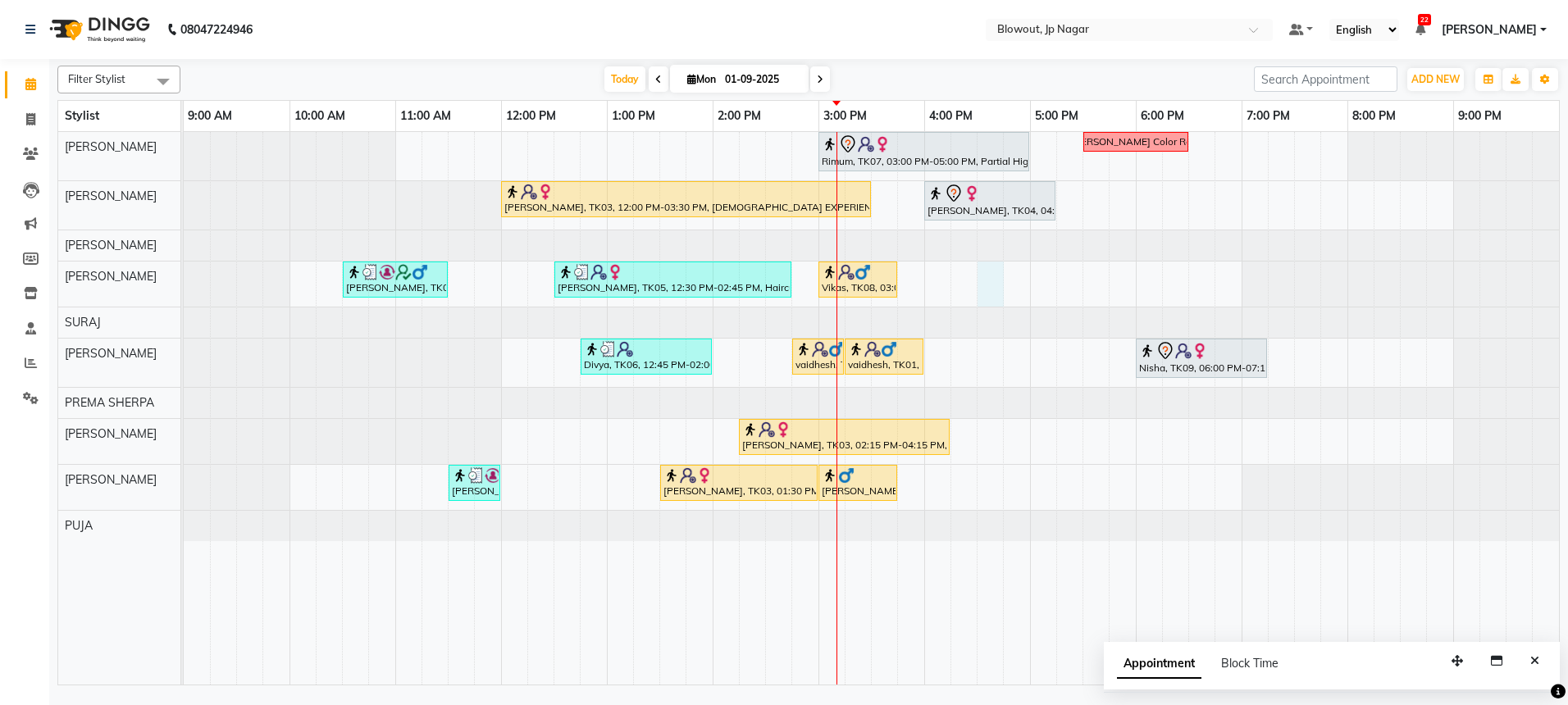
click at [987, 281] on div "Rimum, TK07, 03:00 PM-05:00 PM, Partial Highlights - Creative Director ([DEMOGR…" at bounding box center [871, 408] width 1375 height 552
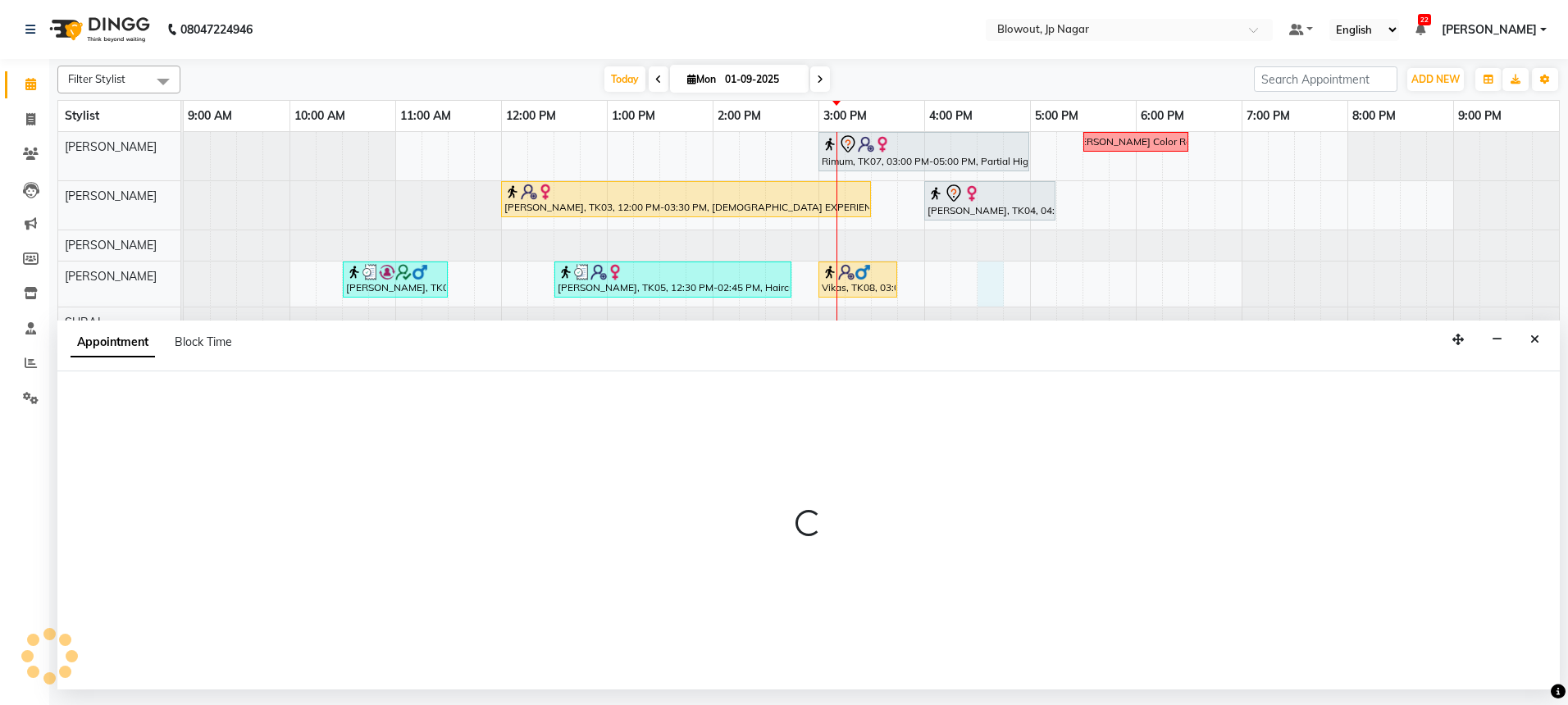
select select "85470"
select select "tentative"
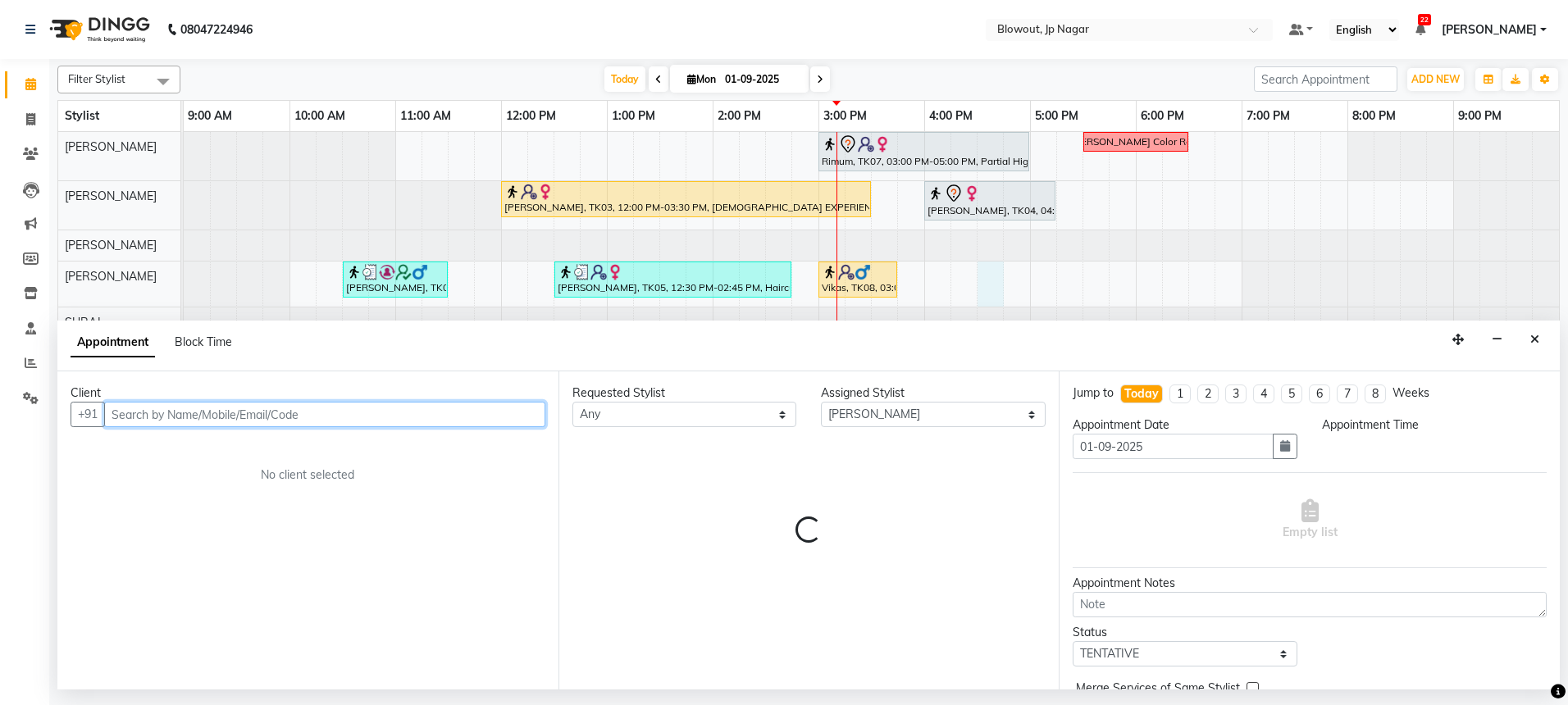
select select "990"
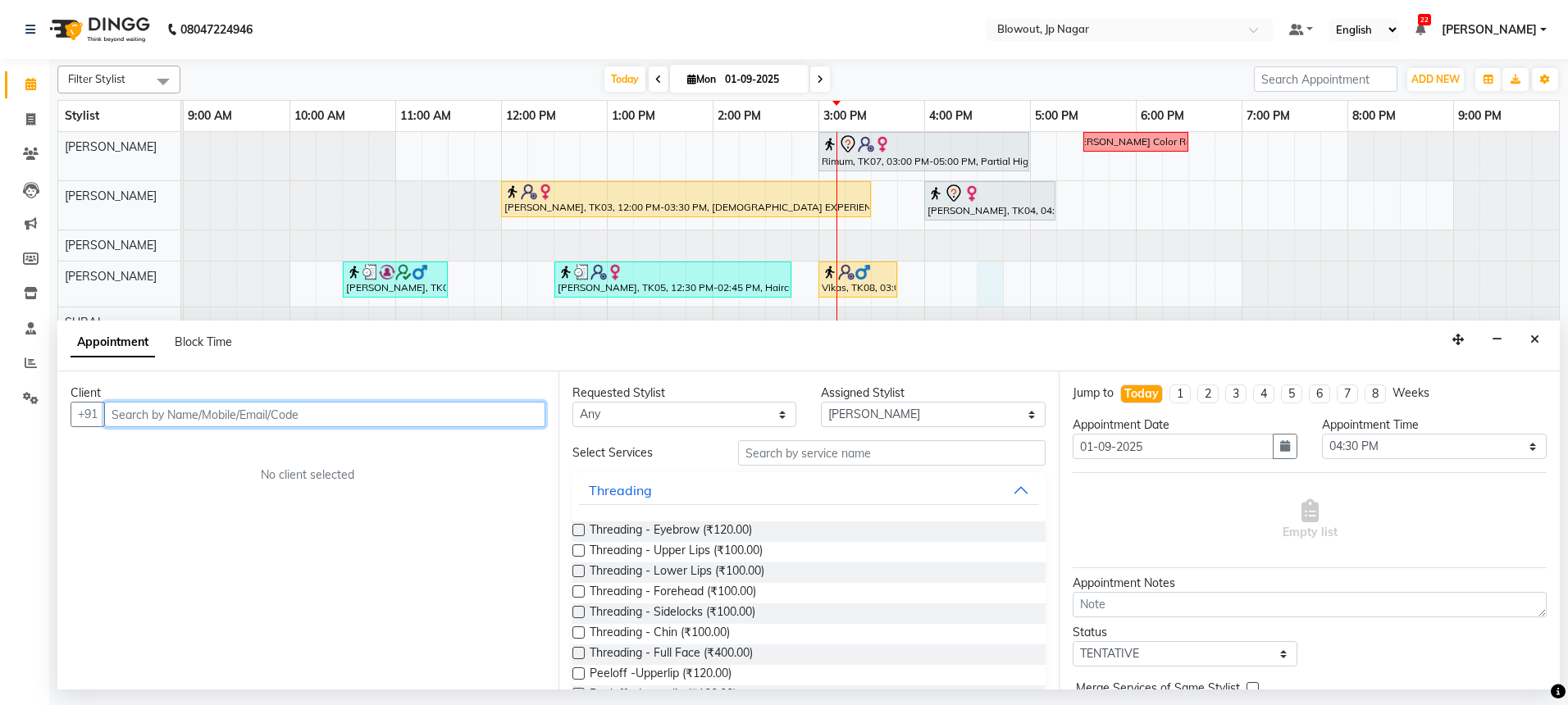
click at [494, 418] on input "text" at bounding box center [325, 414] width 441 height 25
type input "9880380195"
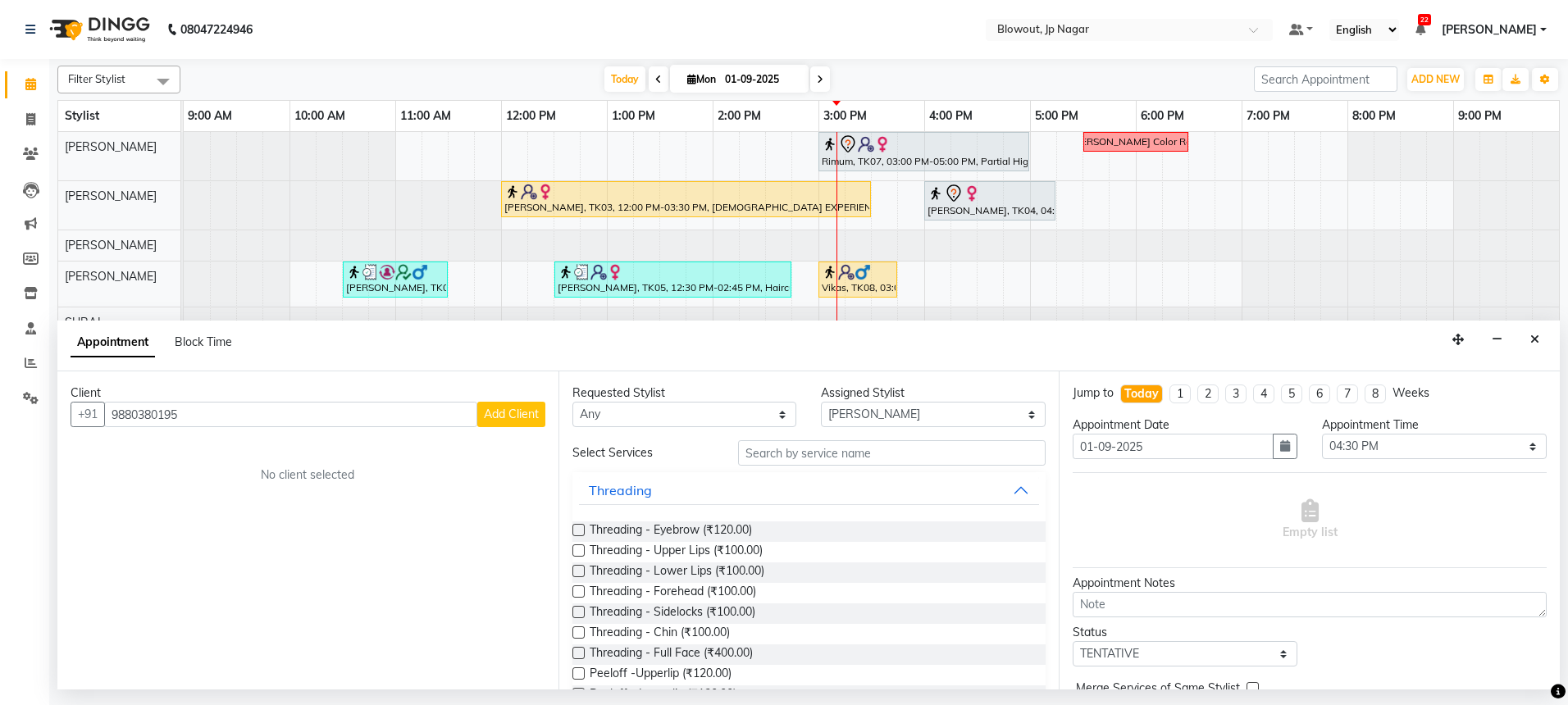
click at [528, 416] on span "Add Client" at bounding box center [511, 414] width 55 height 15
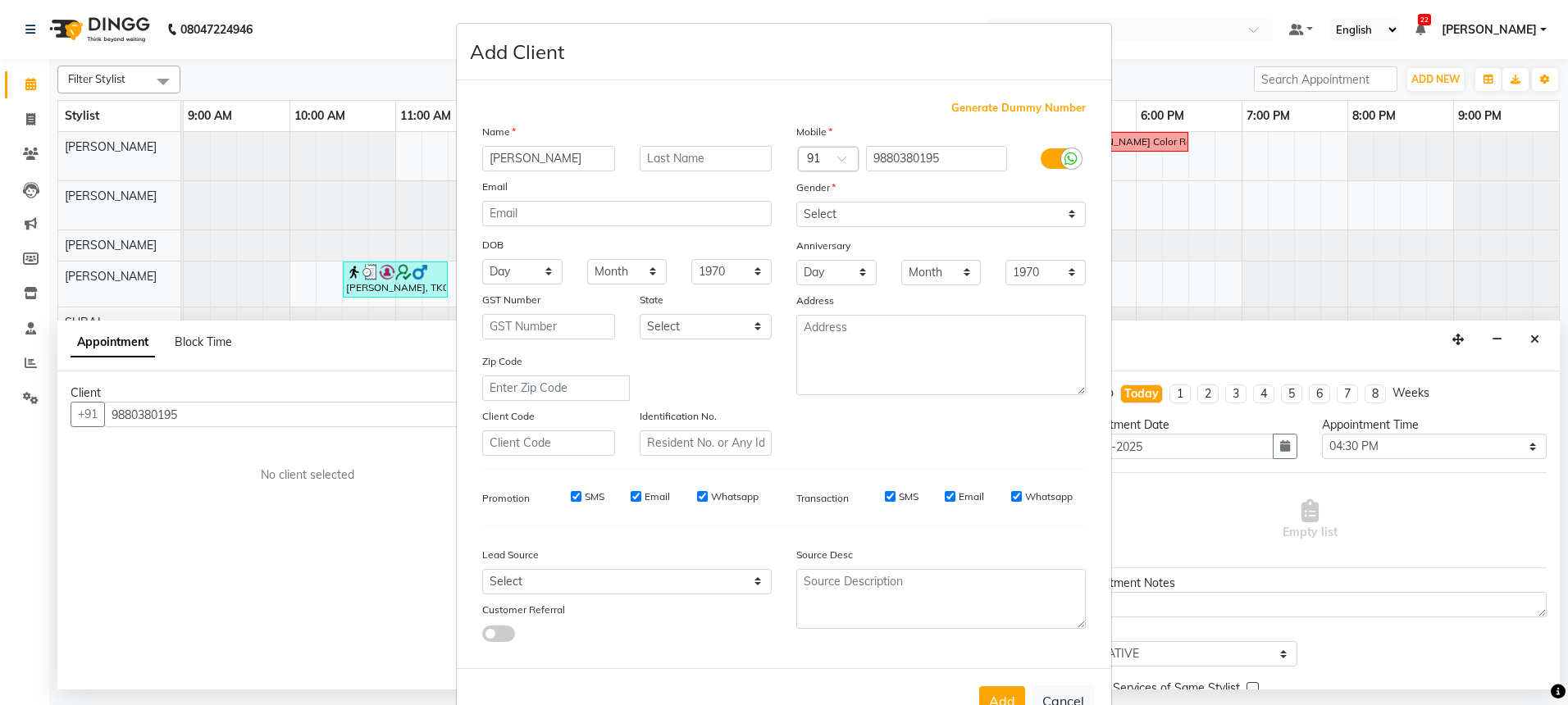
type input "[PERSON_NAME]"
click at [1065, 162] on icon at bounding box center [1071, 159] width 13 height 15
click at [0, 0] on input "checkbox" at bounding box center [0, 0] width 0 height 0
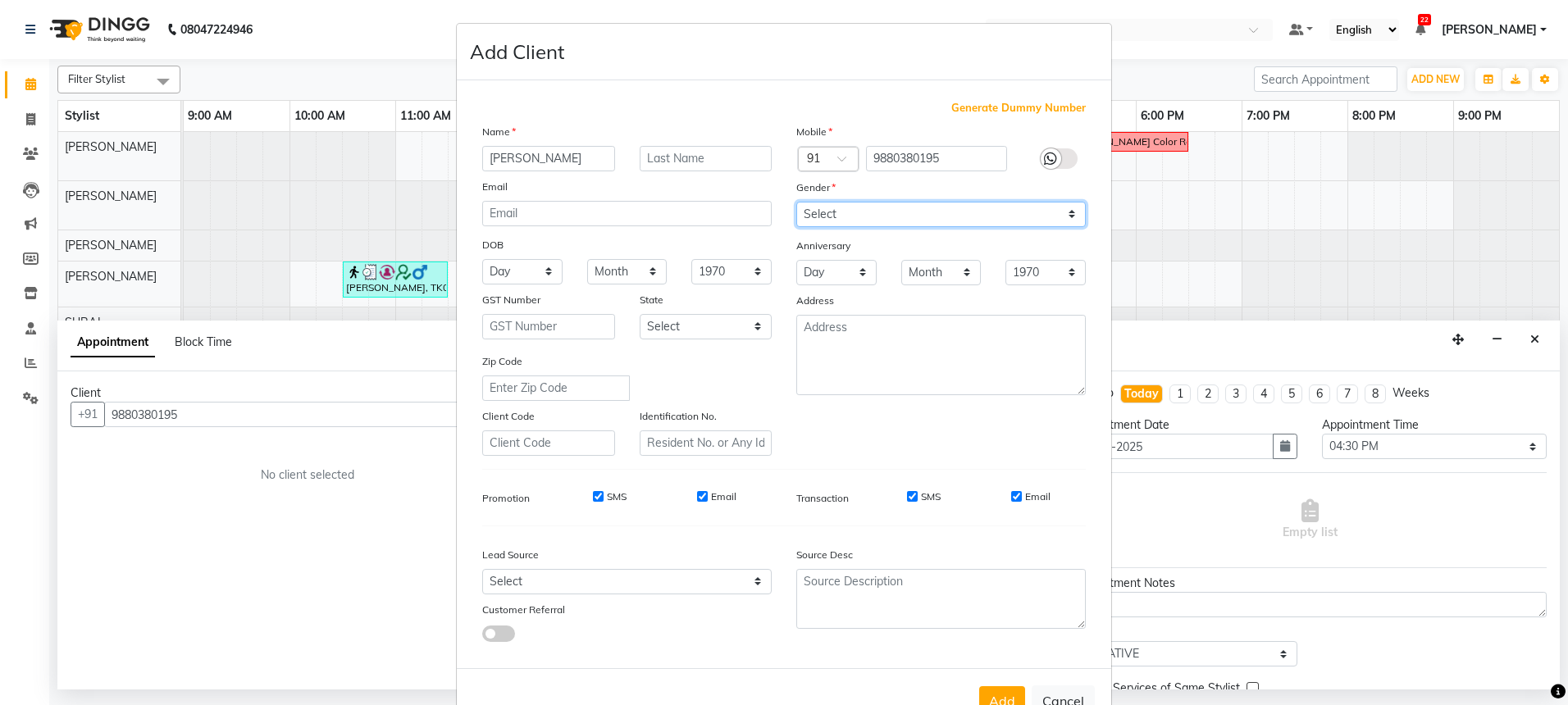
click at [969, 211] on select "Select [DEMOGRAPHIC_DATA] [DEMOGRAPHIC_DATA] Other Prefer Not To Say" at bounding box center [941, 214] width 289 height 25
select select "[DEMOGRAPHIC_DATA]"
click at [990, 697] on button "Add" at bounding box center [1001, 700] width 46 height 30
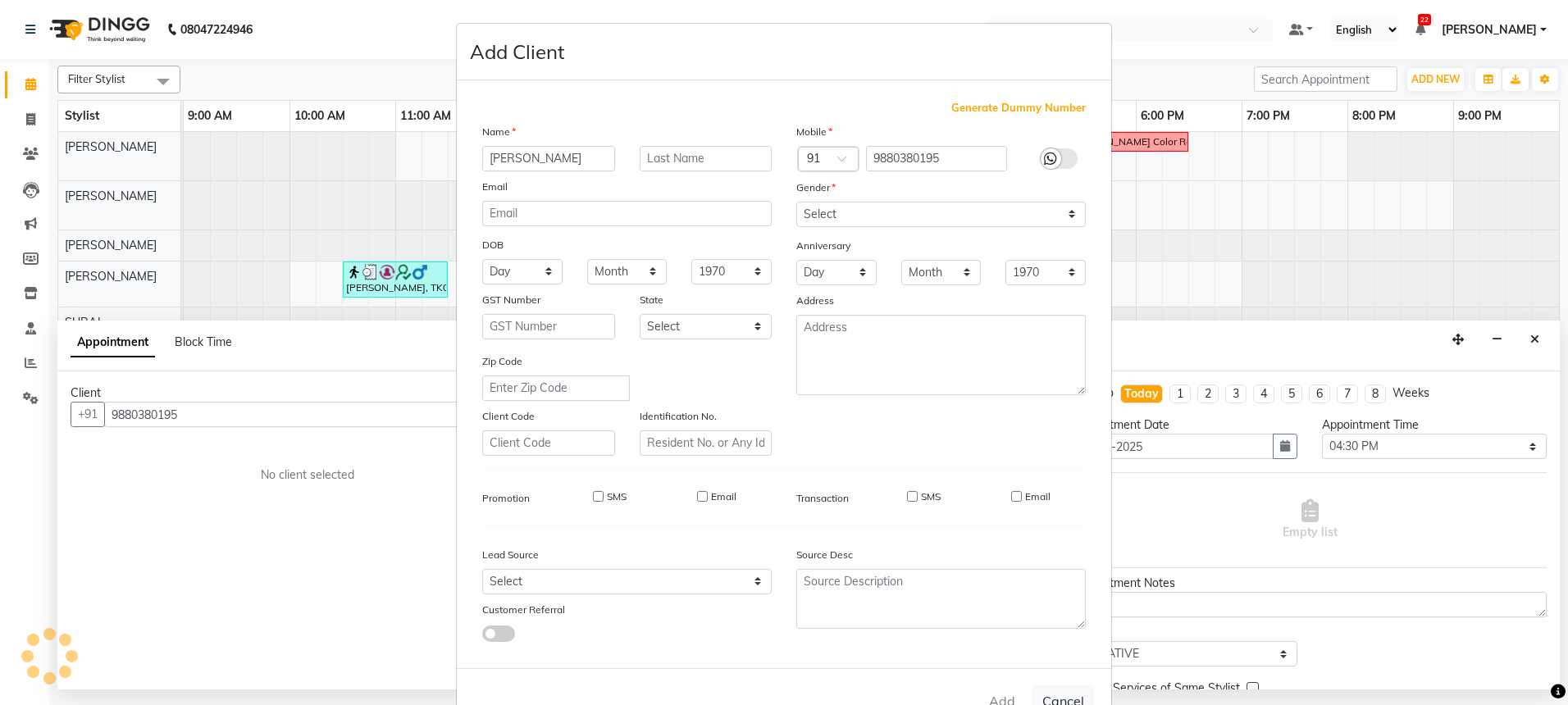
select select
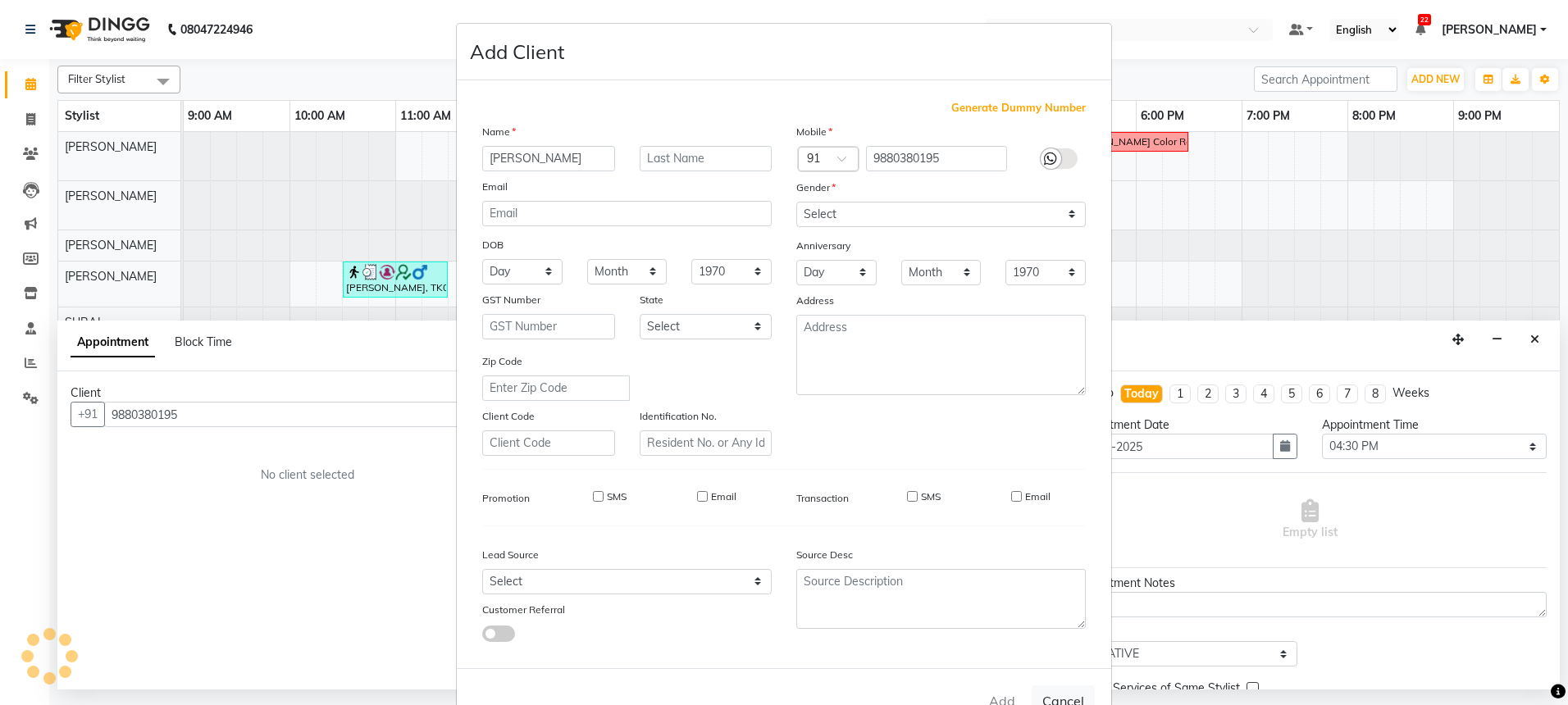
select select
checkbox input "false"
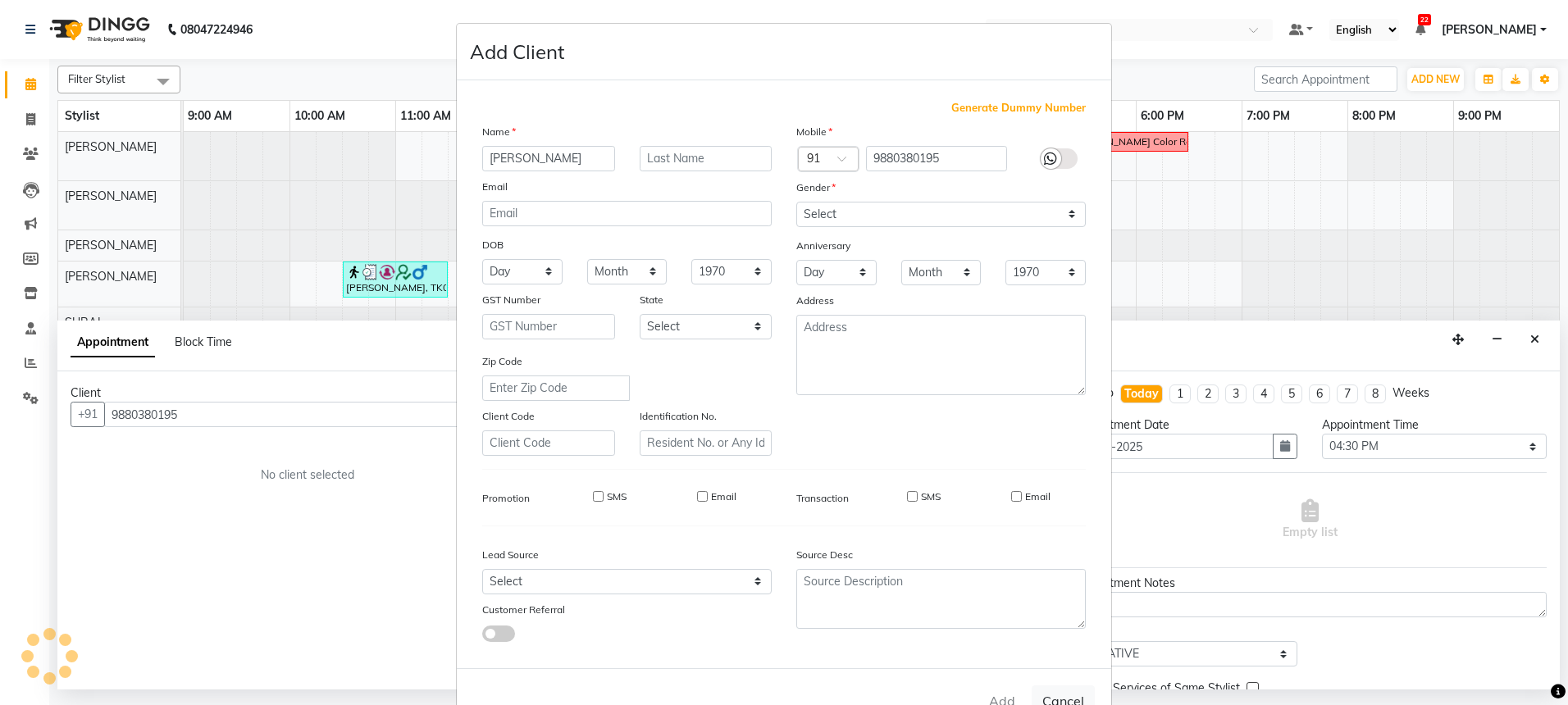
checkbox input "false"
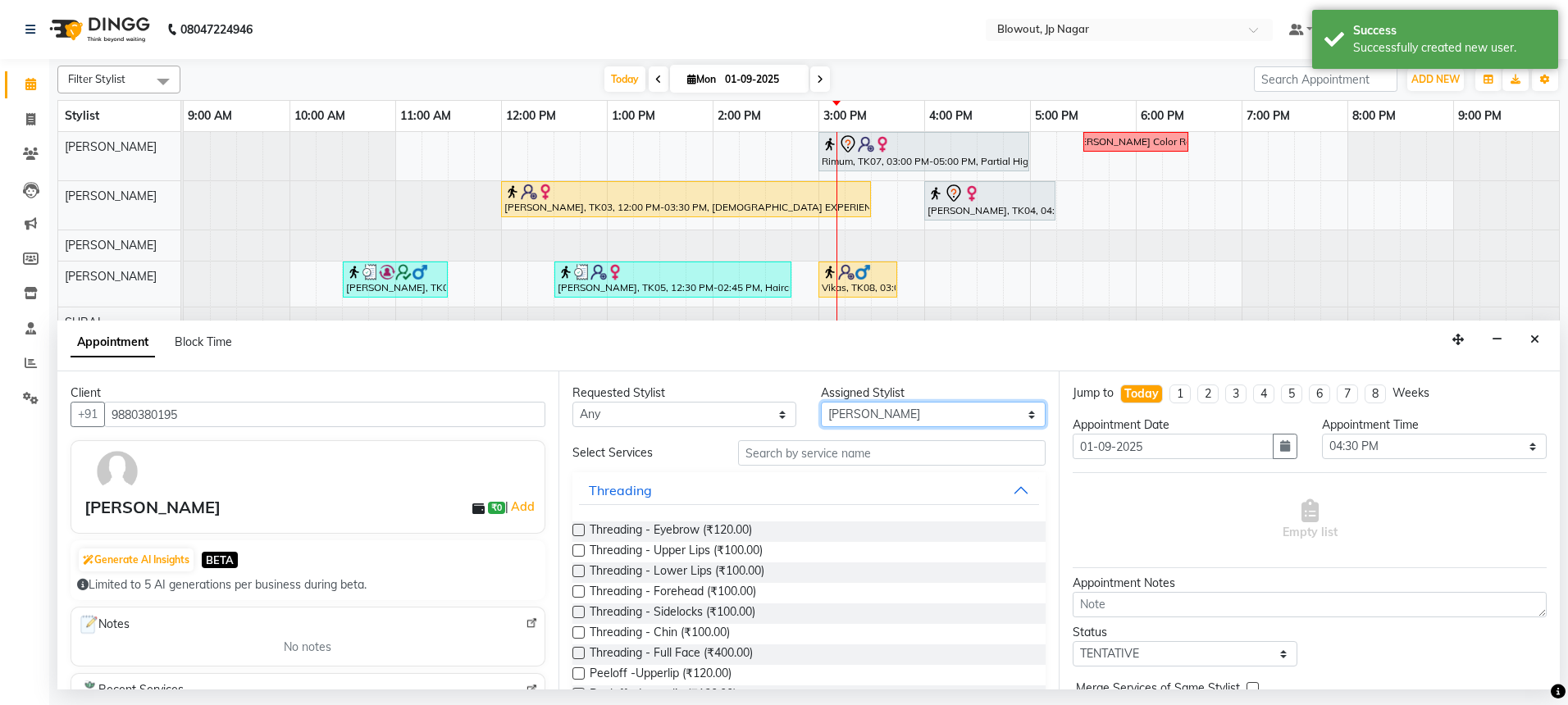
click at [874, 425] on select "Select [PERSON_NAME] [PERSON_NAME] [PERSON_NAME] [PERSON_NAME] PUJA [PERSON_NAM…" at bounding box center [932, 414] width 224 height 25
select select "60456"
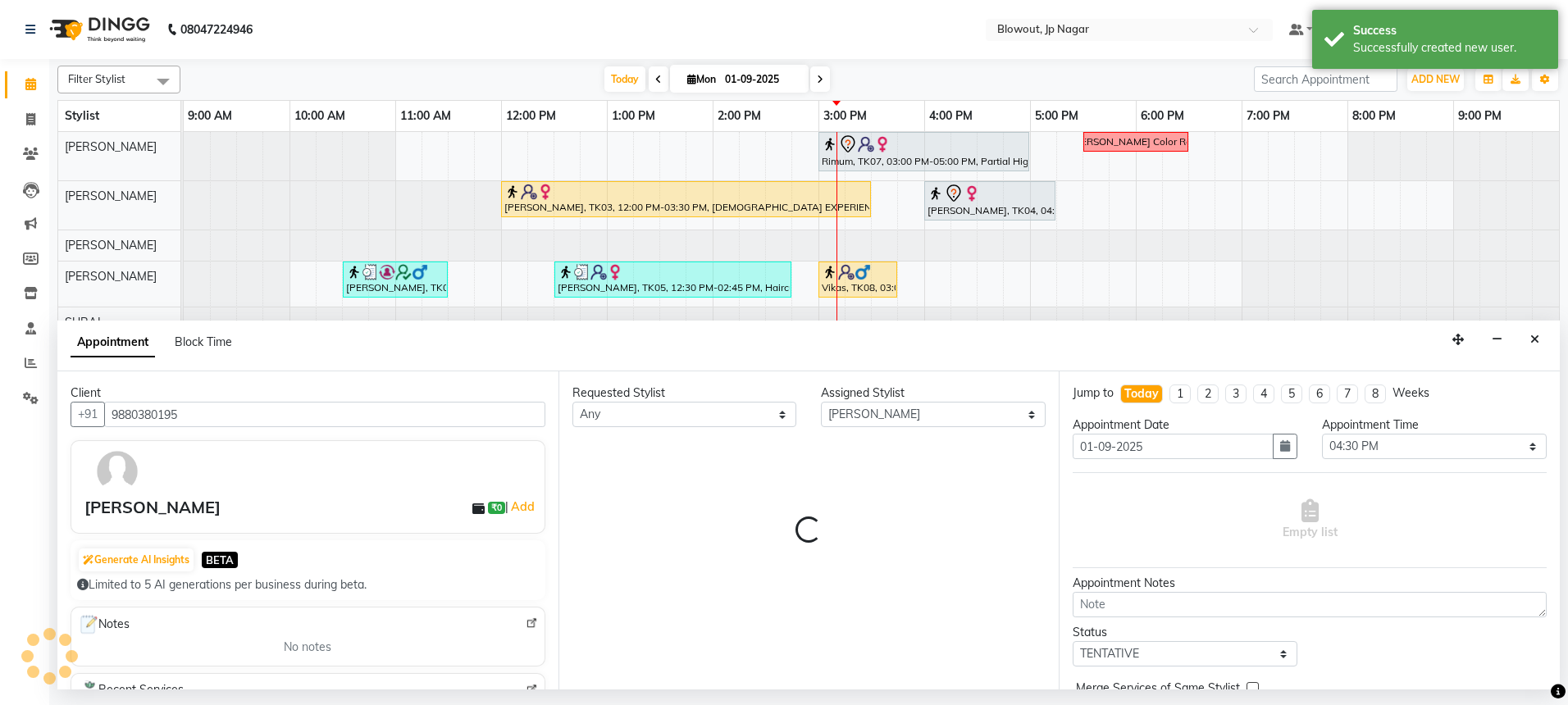
click at [838, 450] on div "Requested Stylist Any [PERSON_NAME] [PERSON_NAME] [PERSON_NAME] [PERSON_NAME] P…" at bounding box center [809, 530] width 501 height 318
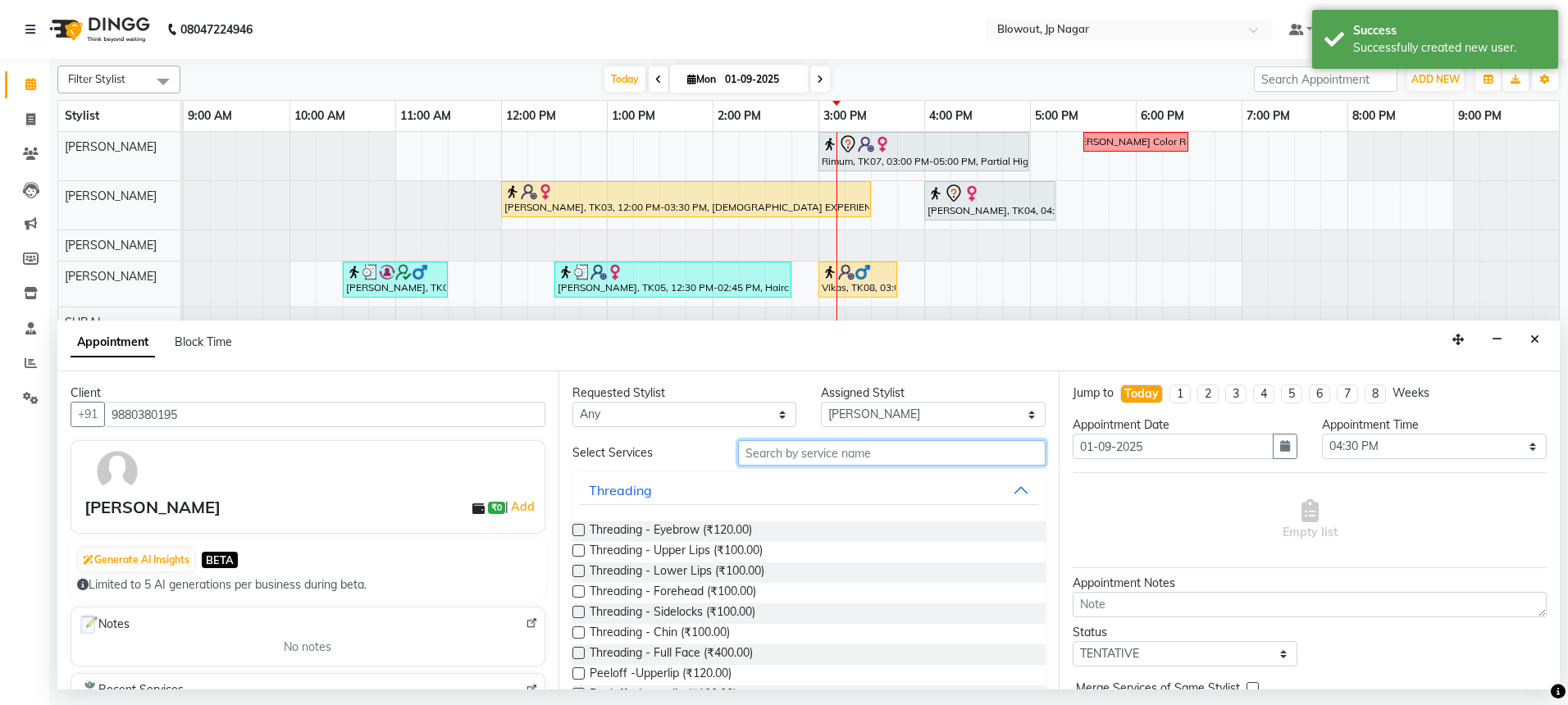
click at [838, 453] on input "text" at bounding box center [891, 452] width 307 height 25
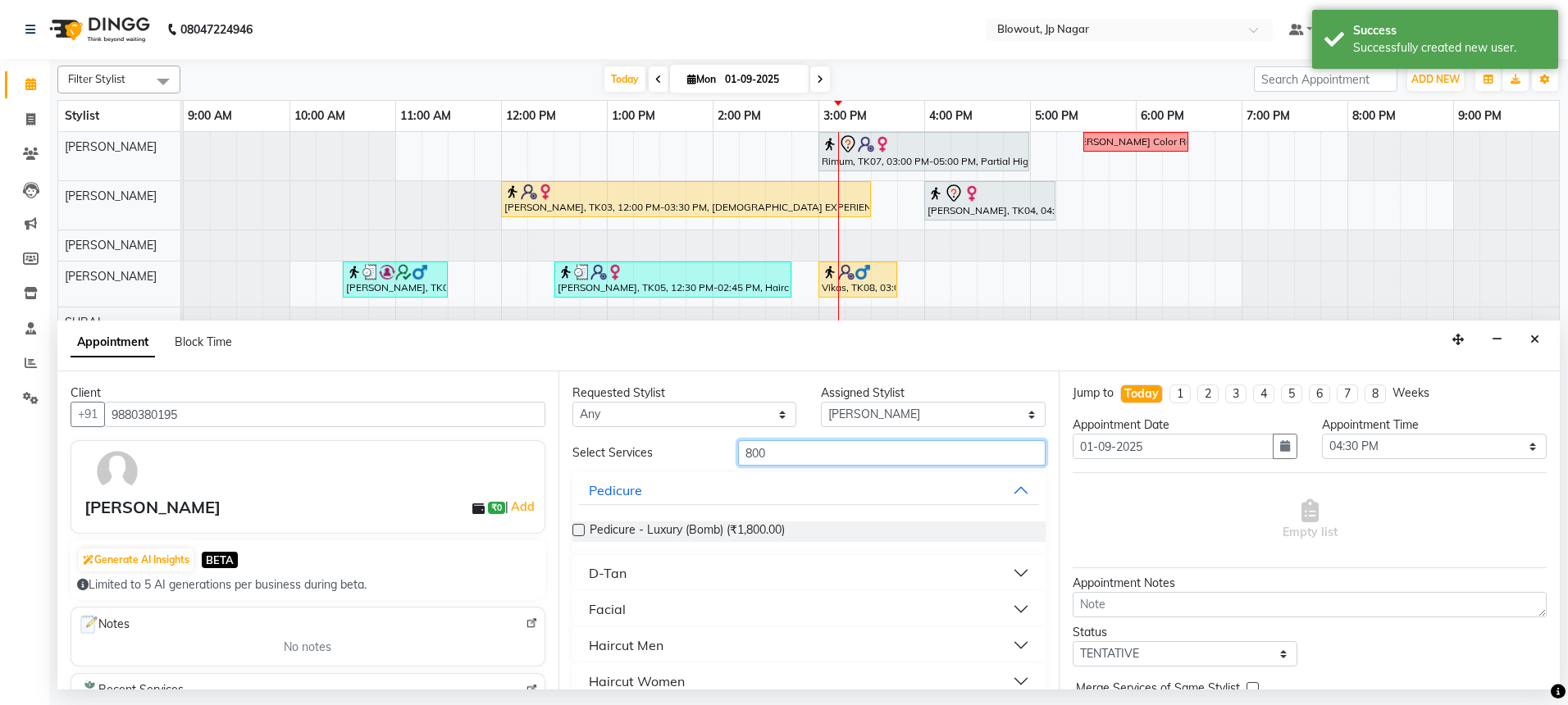
type input "800"
click at [721, 632] on button "Haircut Men" at bounding box center [809, 645] width 461 height 30
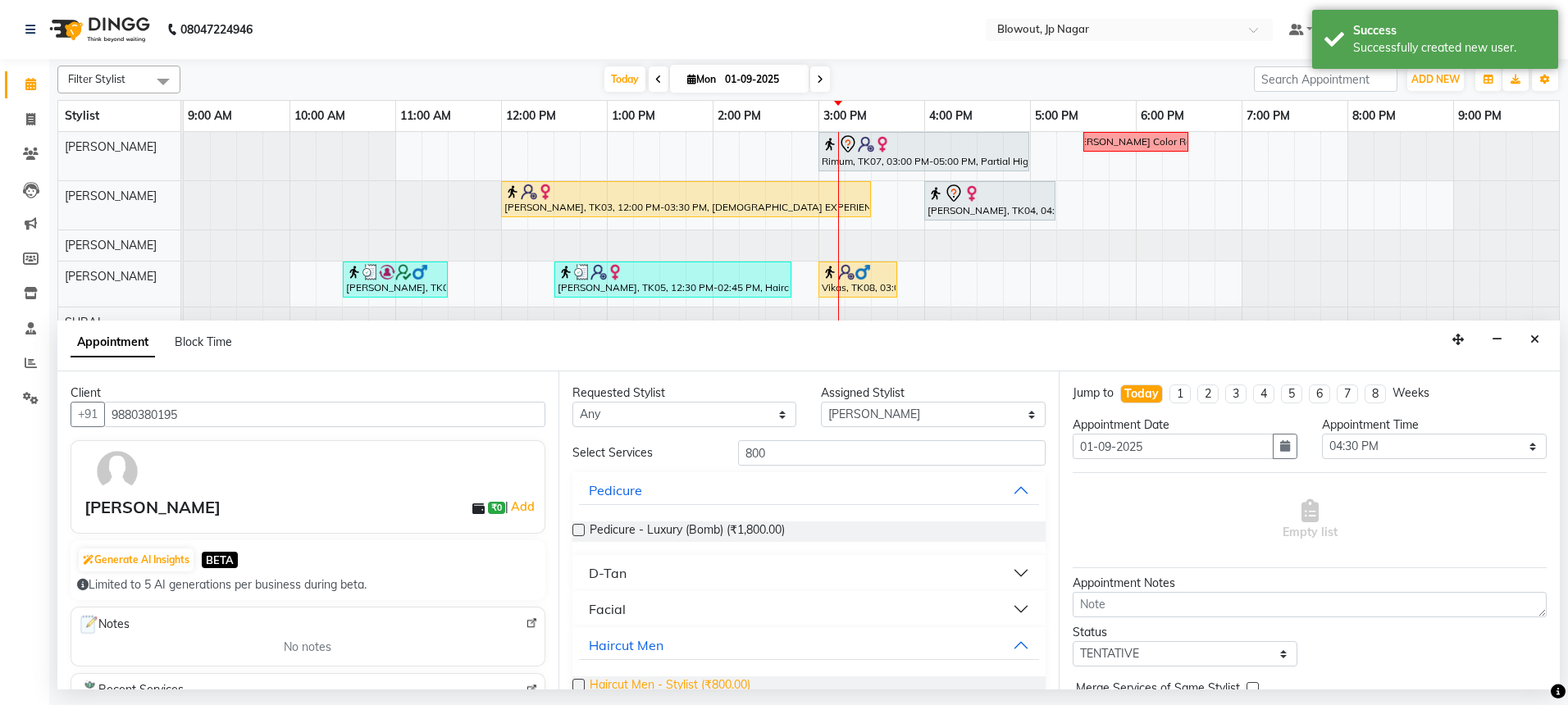
click at [712, 679] on span "Haircut Men - Stylist (₹800.00)" at bounding box center [670, 686] width 161 height 20
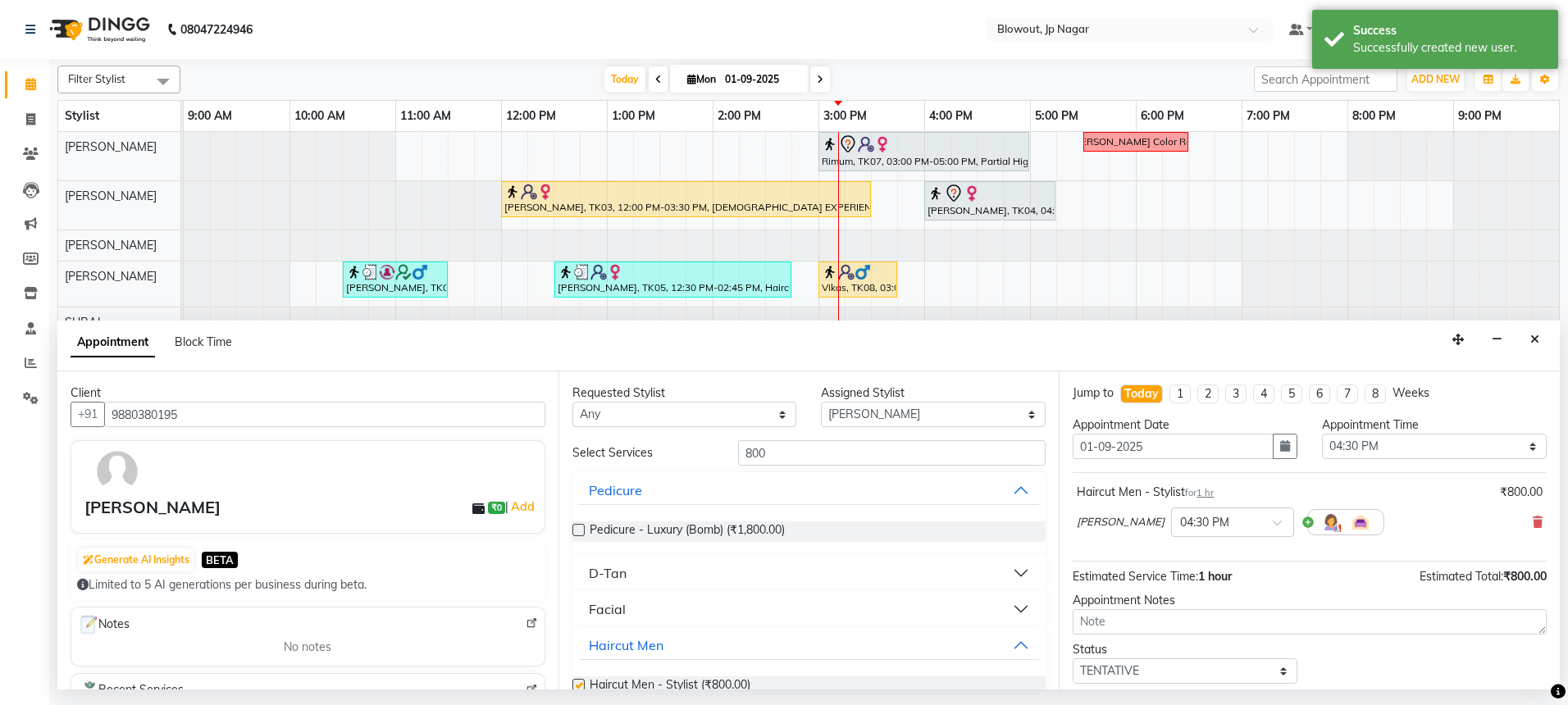
checkbox input "false"
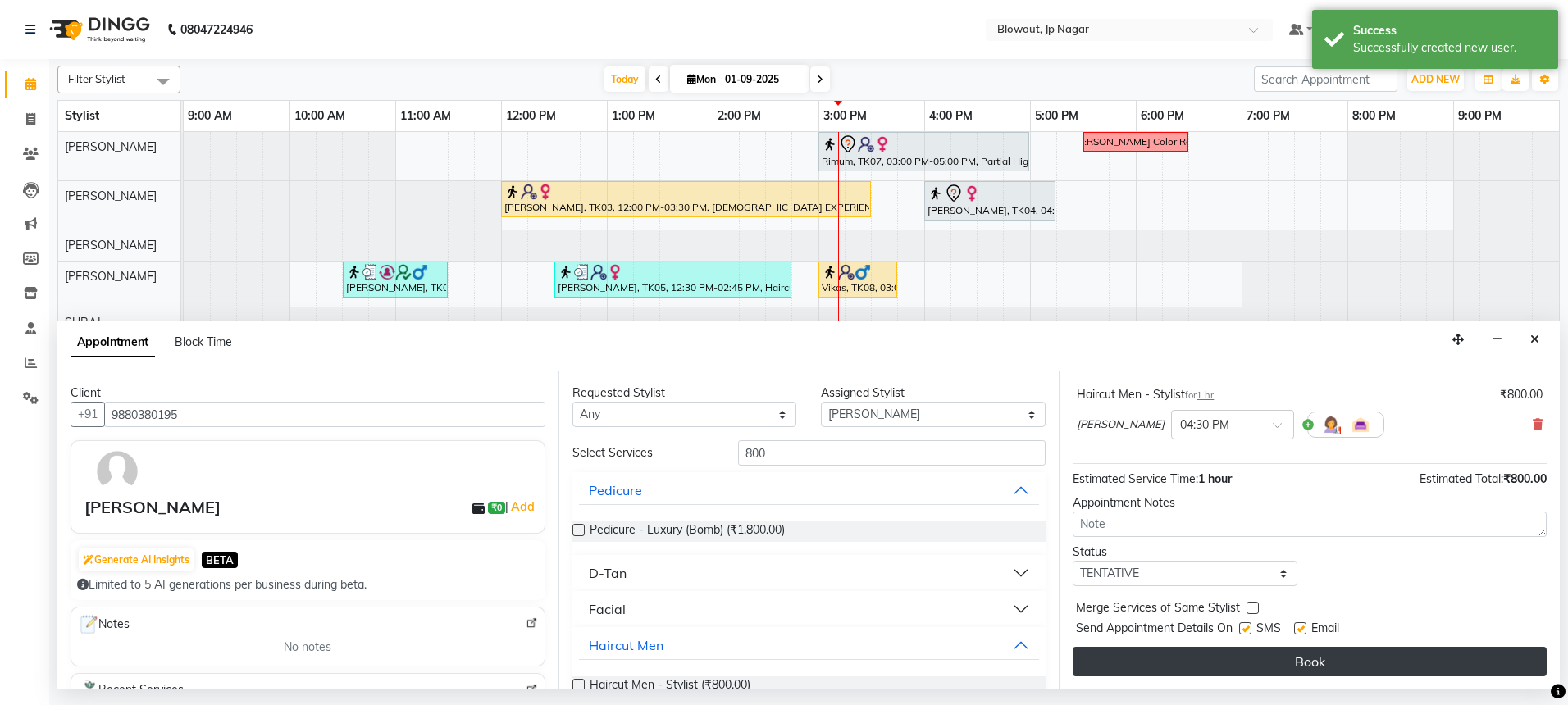
click at [1196, 648] on button "Book" at bounding box center [1309, 661] width 474 height 30
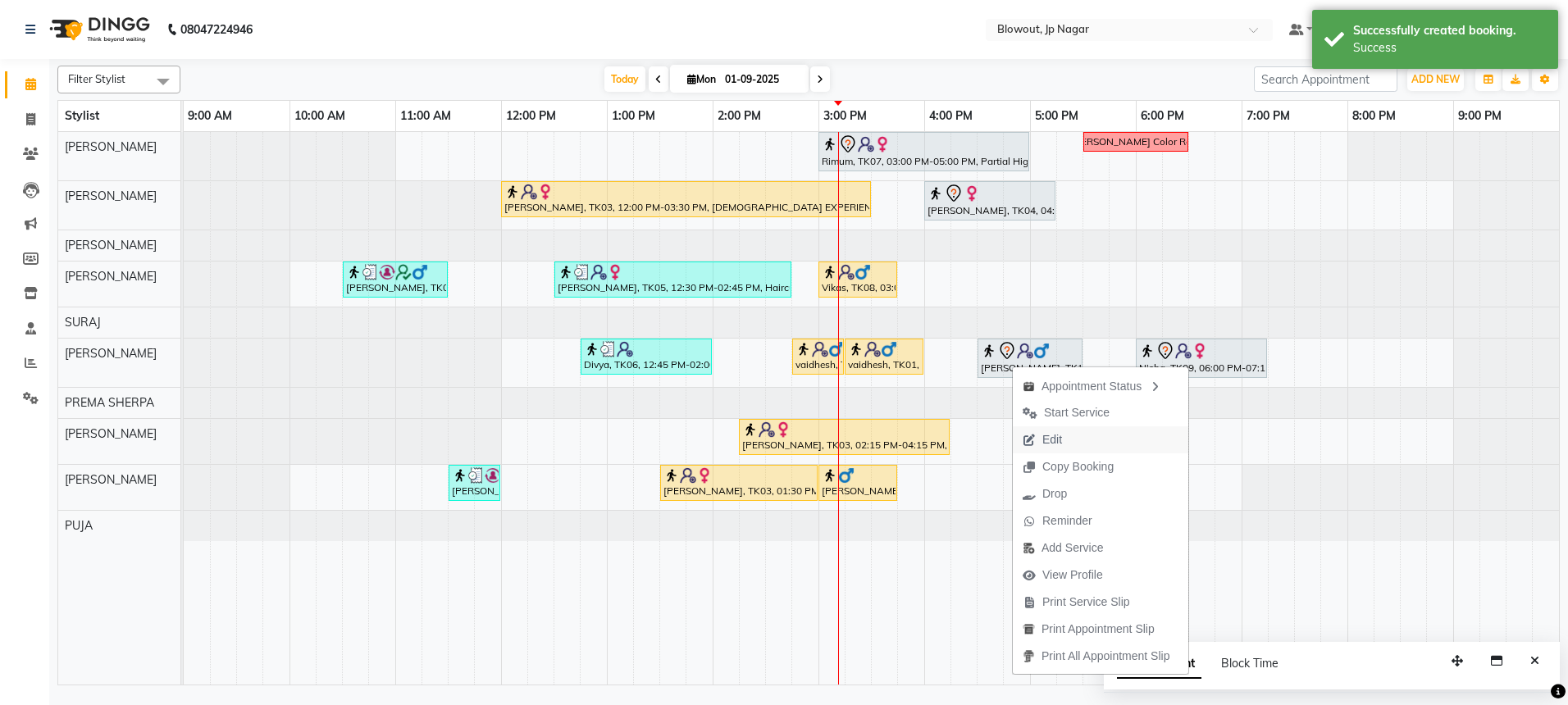
click at [1117, 437] on button "Edit" at bounding box center [1100, 439] width 176 height 27
select select "tentative"
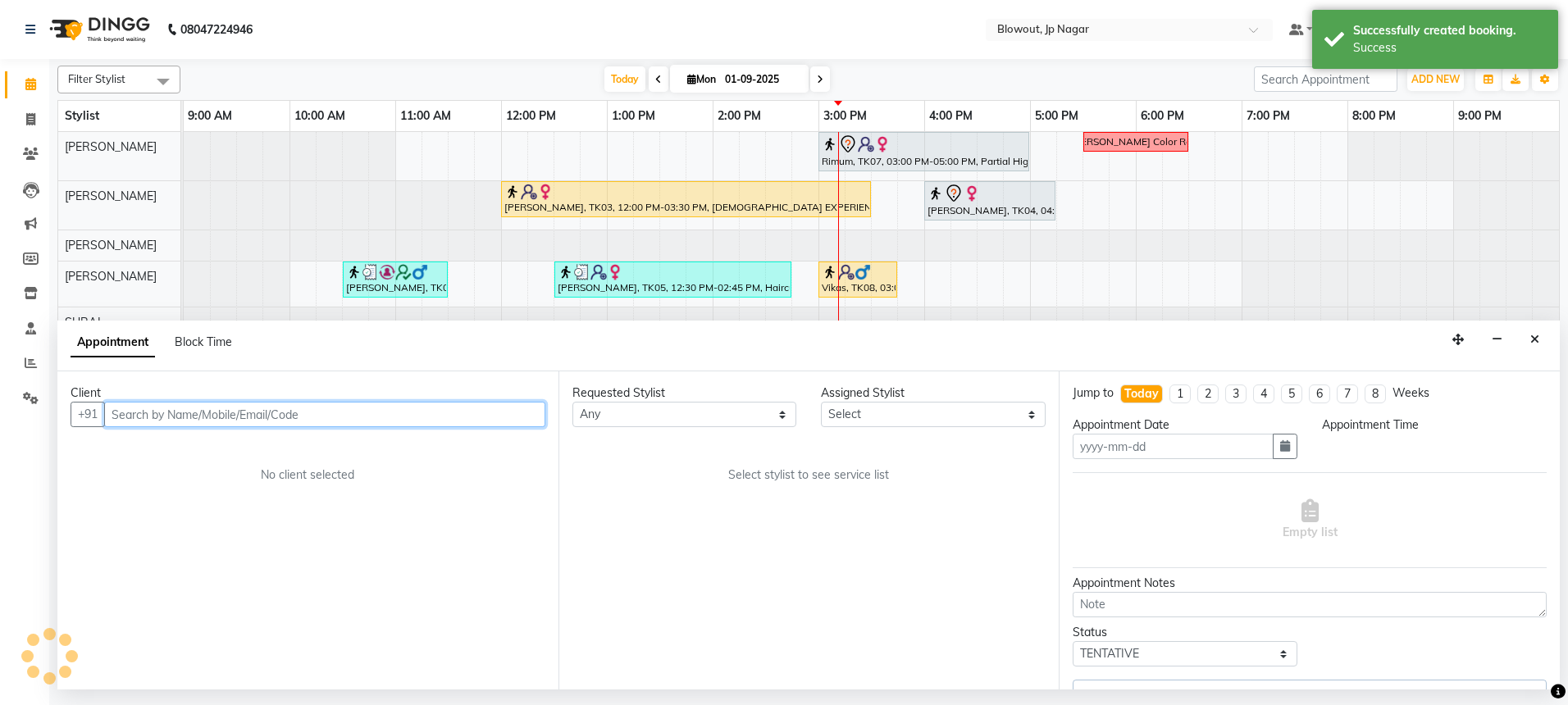
type input "01-09-2025"
select select "990"
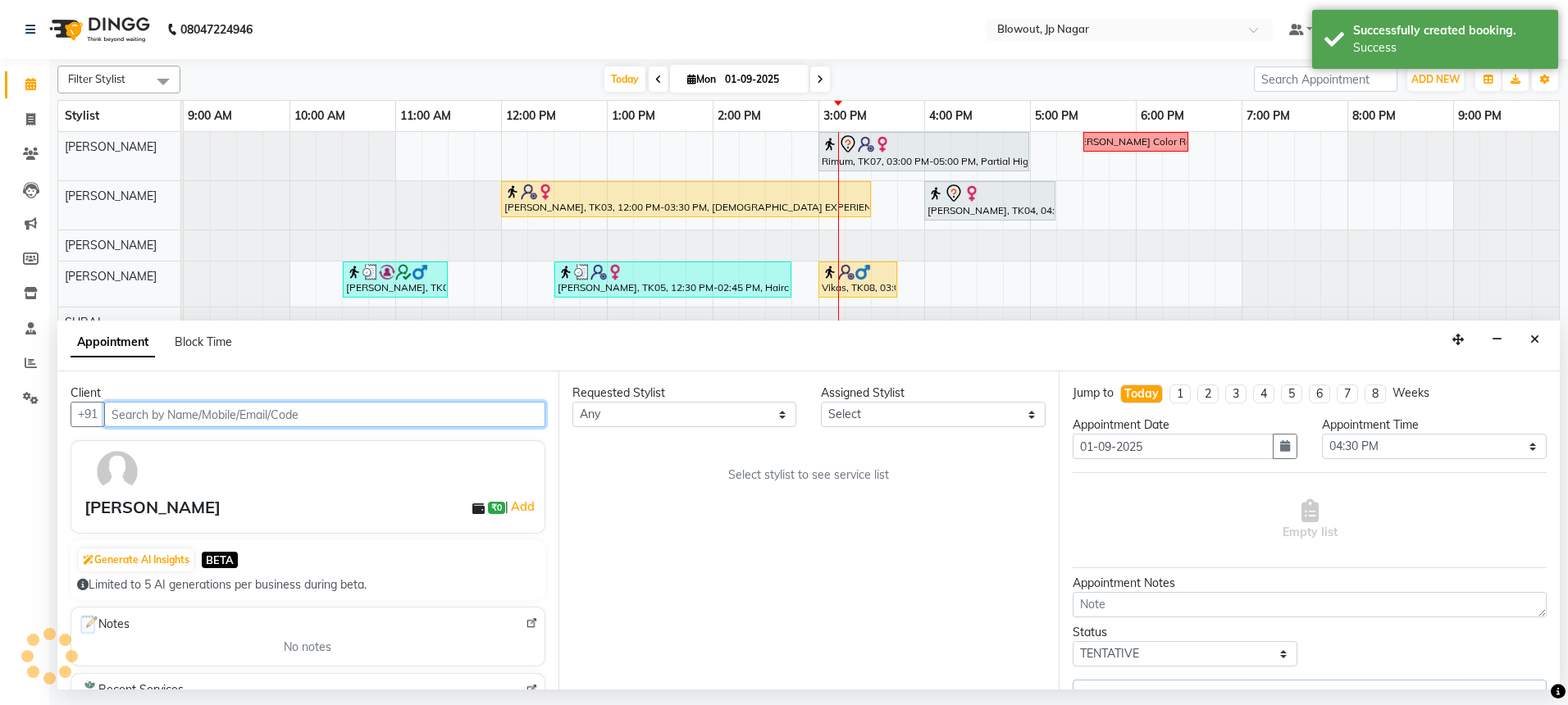
select select "60456"
select select "3100"
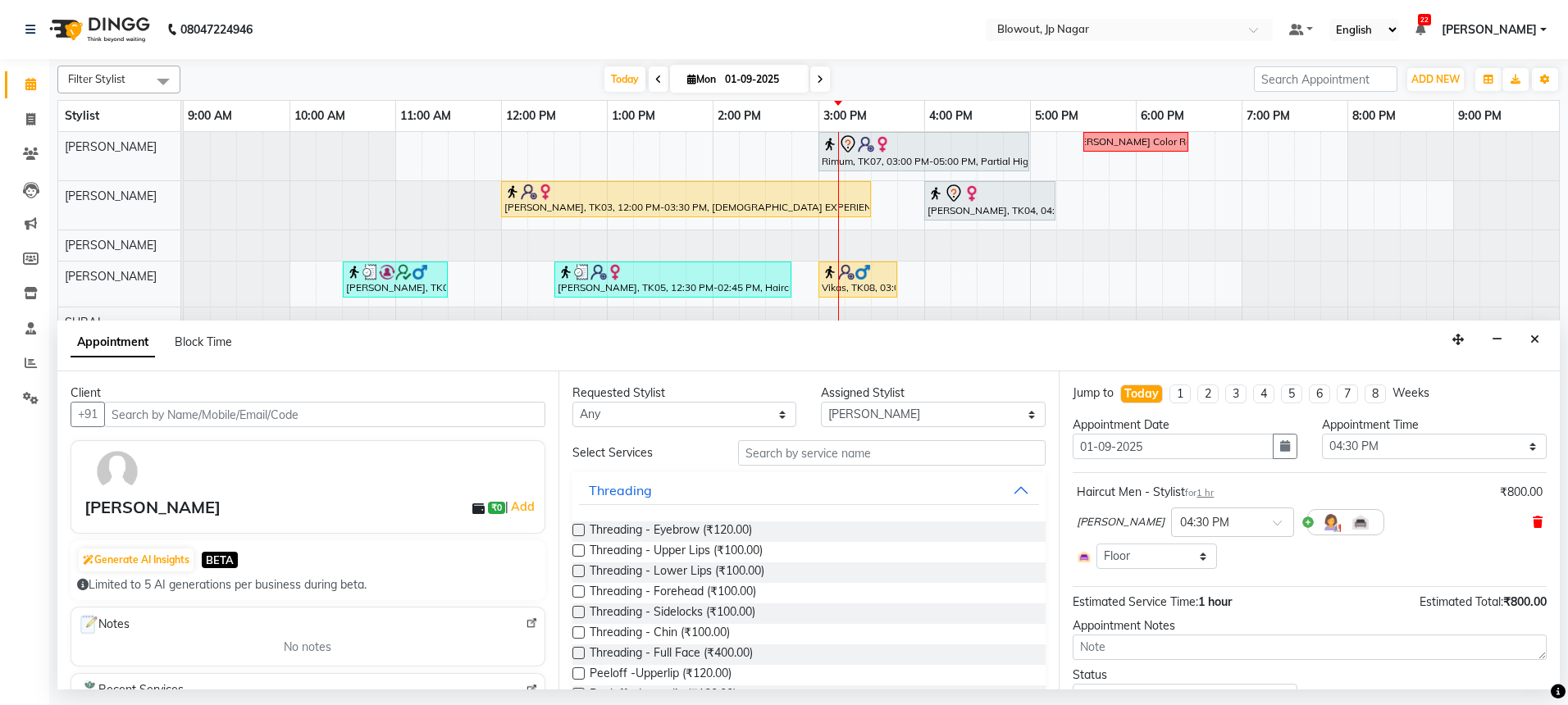
click at [1533, 517] on icon at bounding box center [1537, 522] width 10 height 11
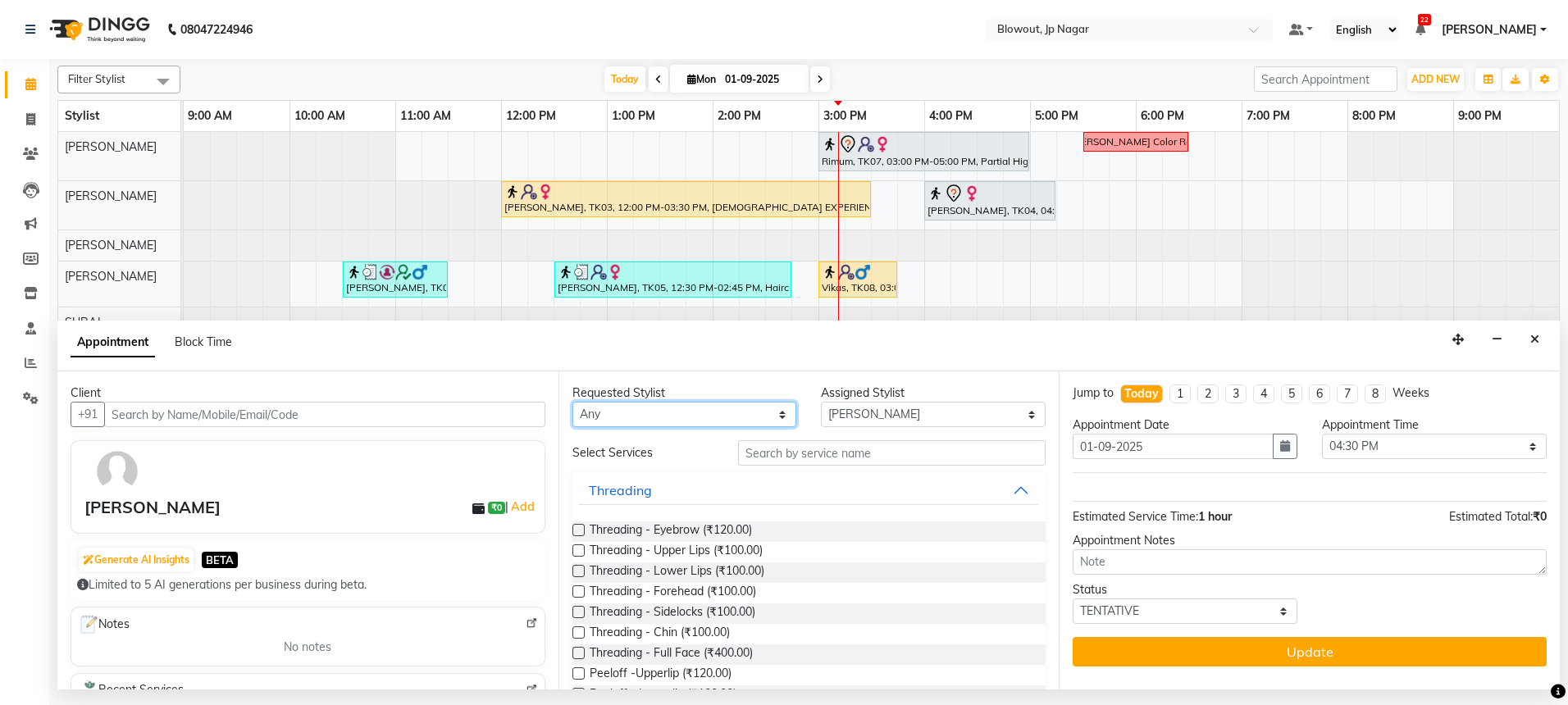
click at [730, 421] on select "Any [PERSON_NAME] [PERSON_NAME] [PERSON_NAME] [PERSON_NAME] PUJA [PERSON_NAME] …" at bounding box center [684, 414] width 224 height 25
click at [632, 416] on select "Any [PERSON_NAME] [PERSON_NAME] [PERSON_NAME] [PERSON_NAME] PUJA [PERSON_NAME] …" at bounding box center [684, 414] width 224 height 25
select select "68137"
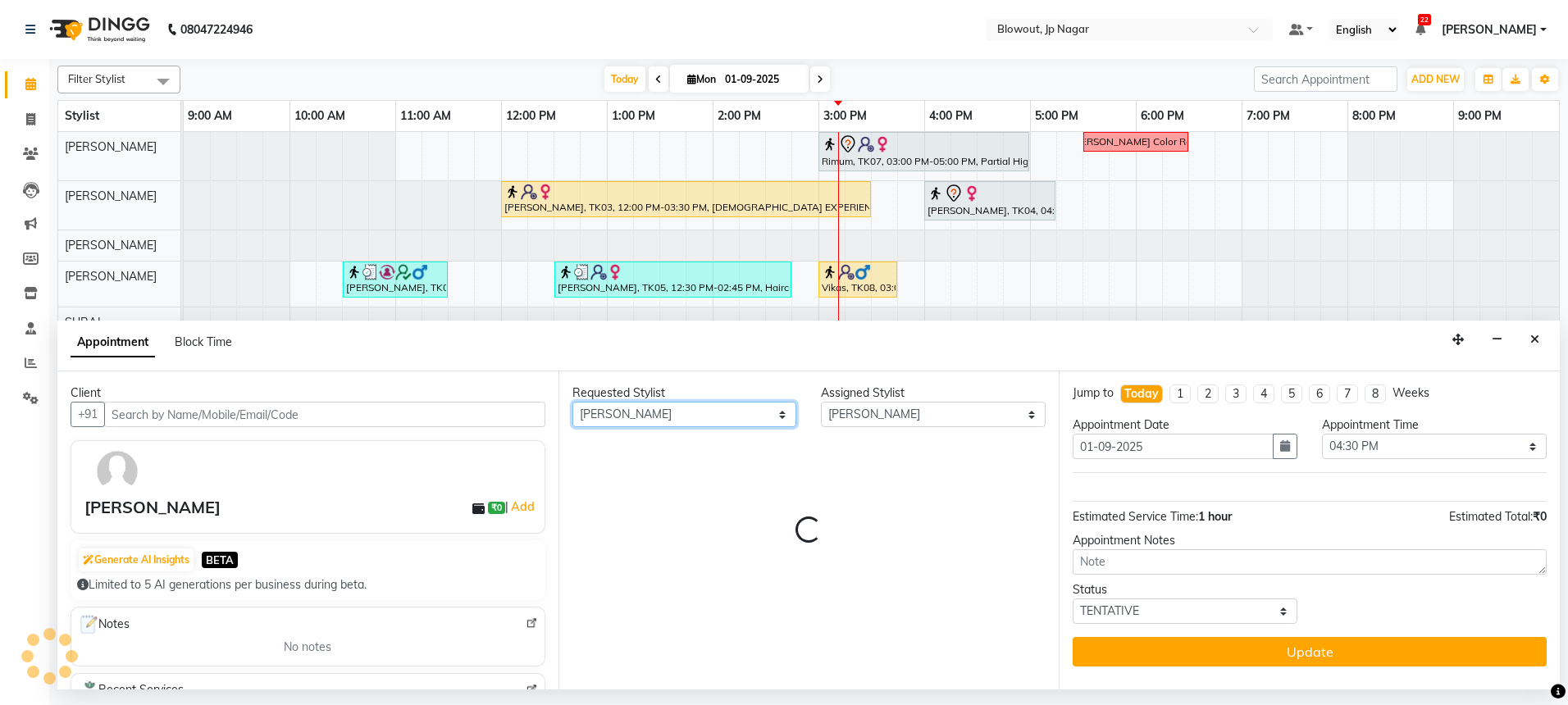
click at [629, 410] on select "Any [PERSON_NAME] [PERSON_NAME] [PERSON_NAME] [PERSON_NAME] PUJA [PERSON_NAME] …" at bounding box center [684, 414] width 224 height 25
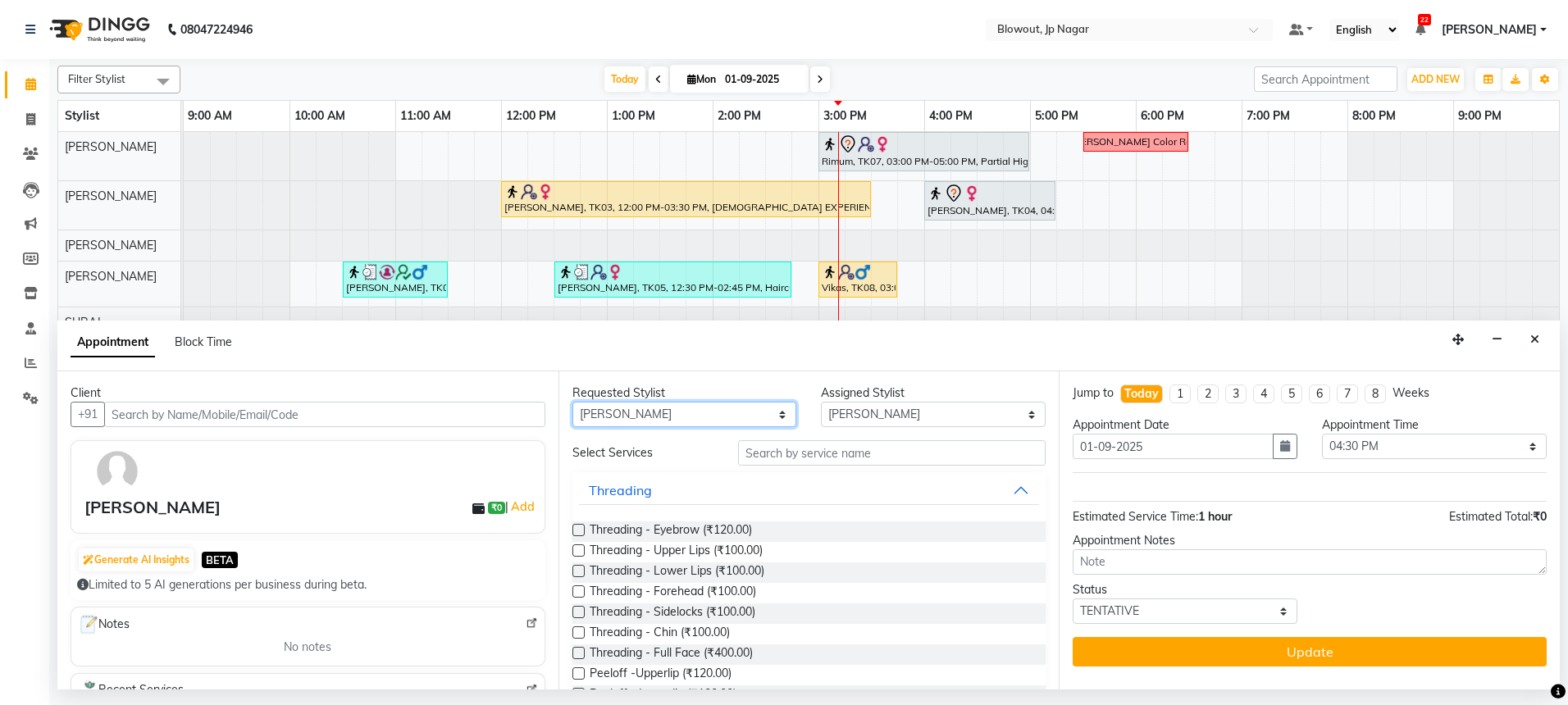
select select "60456"
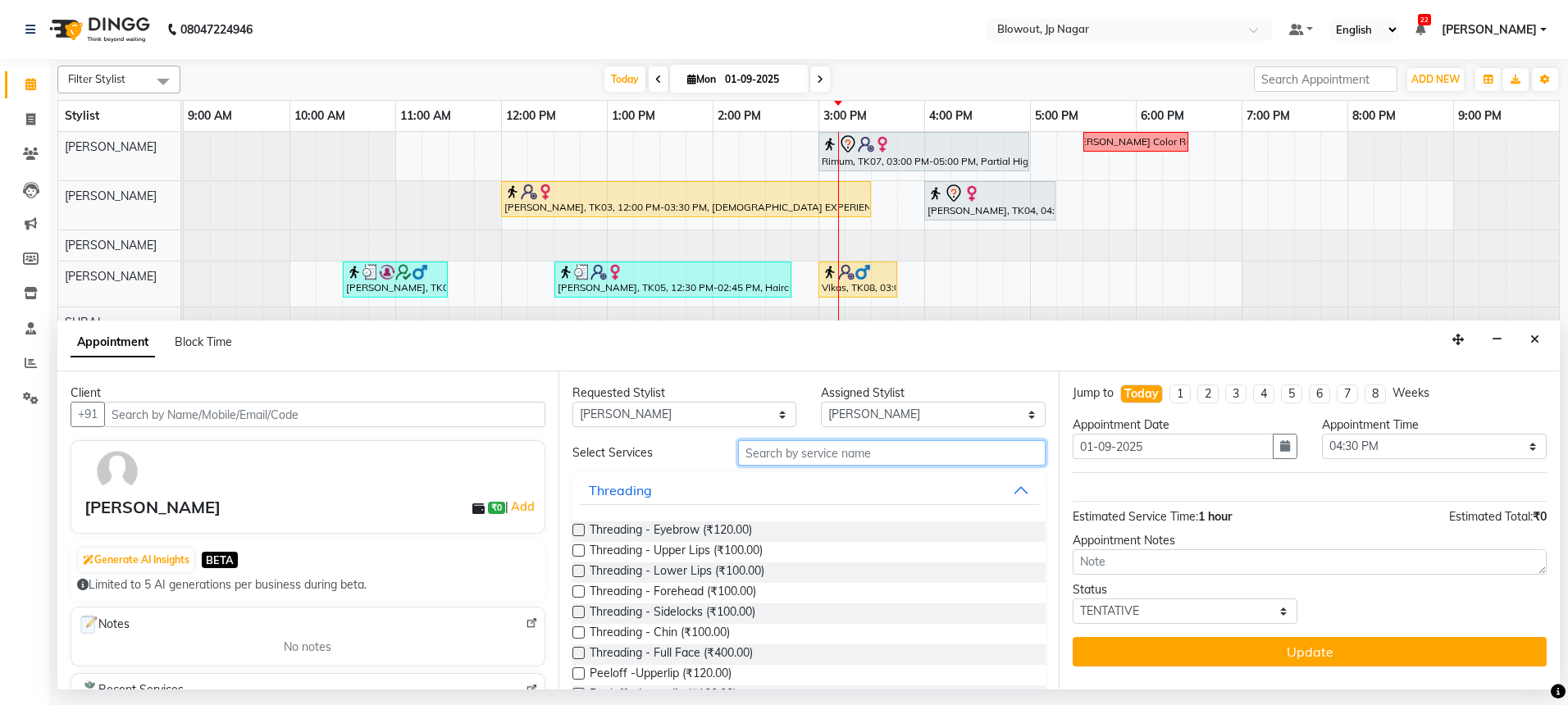
click at [891, 446] on input "text" at bounding box center [891, 452] width 307 height 25
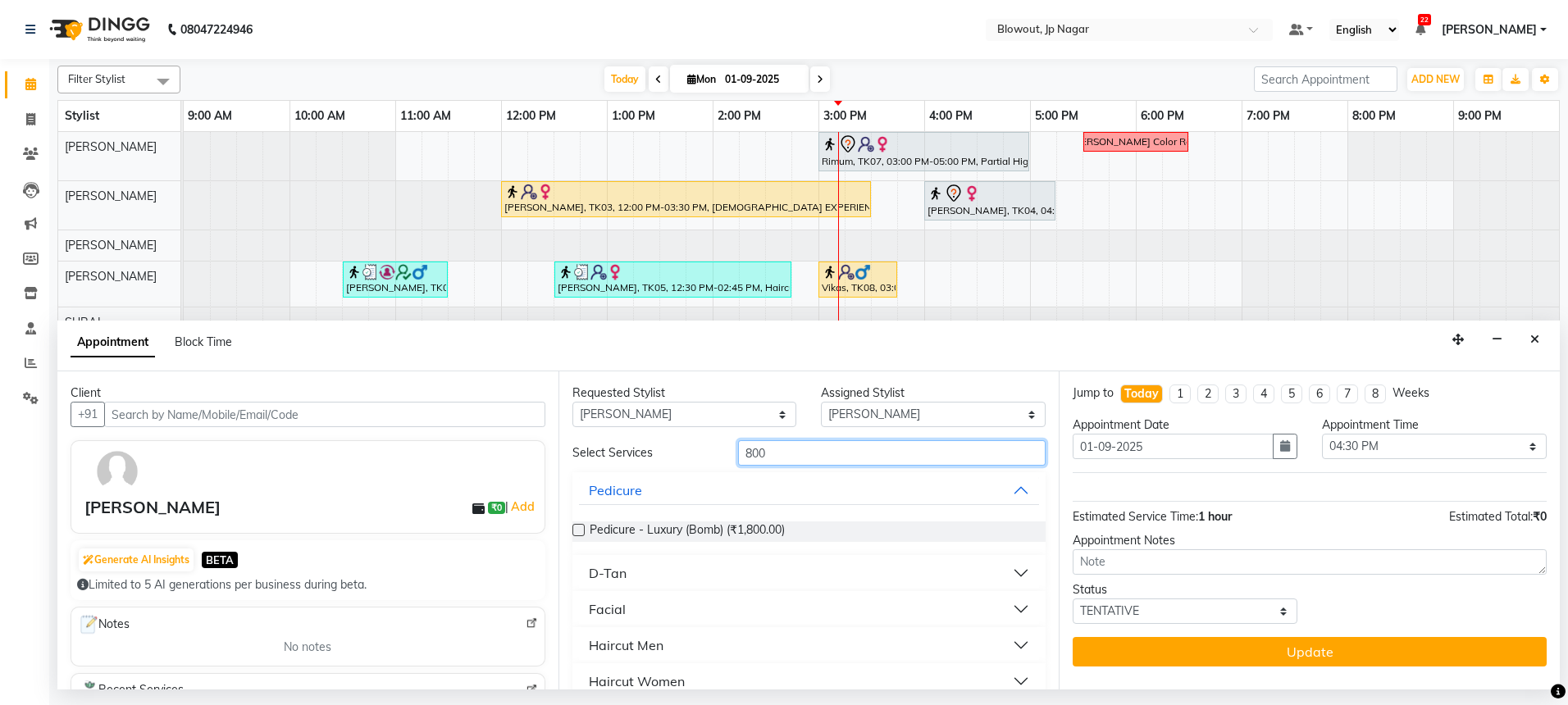
type input "800"
click at [686, 640] on button "Haircut Men" at bounding box center [809, 645] width 461 height 30
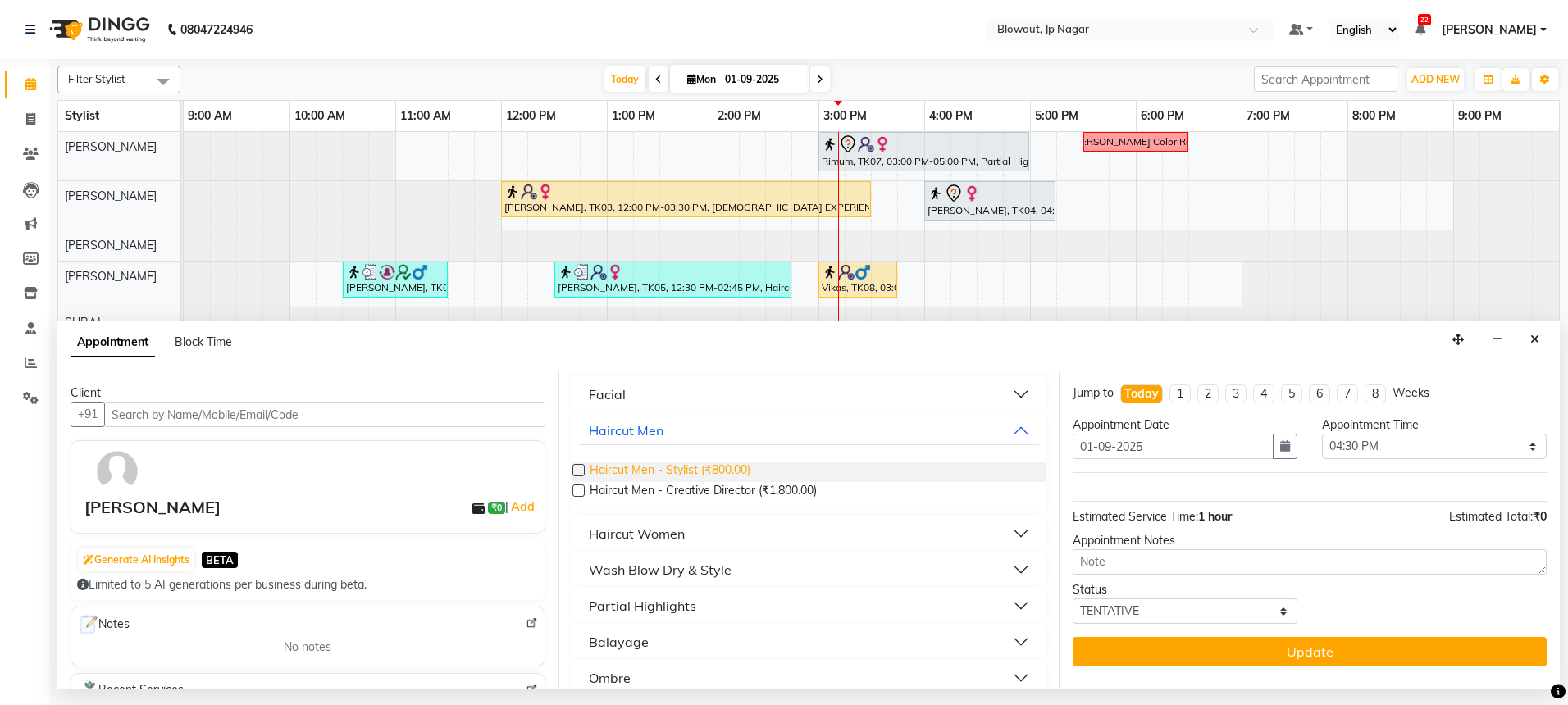
click at [705, 472] on span "Haircut Men - Stylist (₹800.00)" at bounding box center [670, 472] width 161 height 20
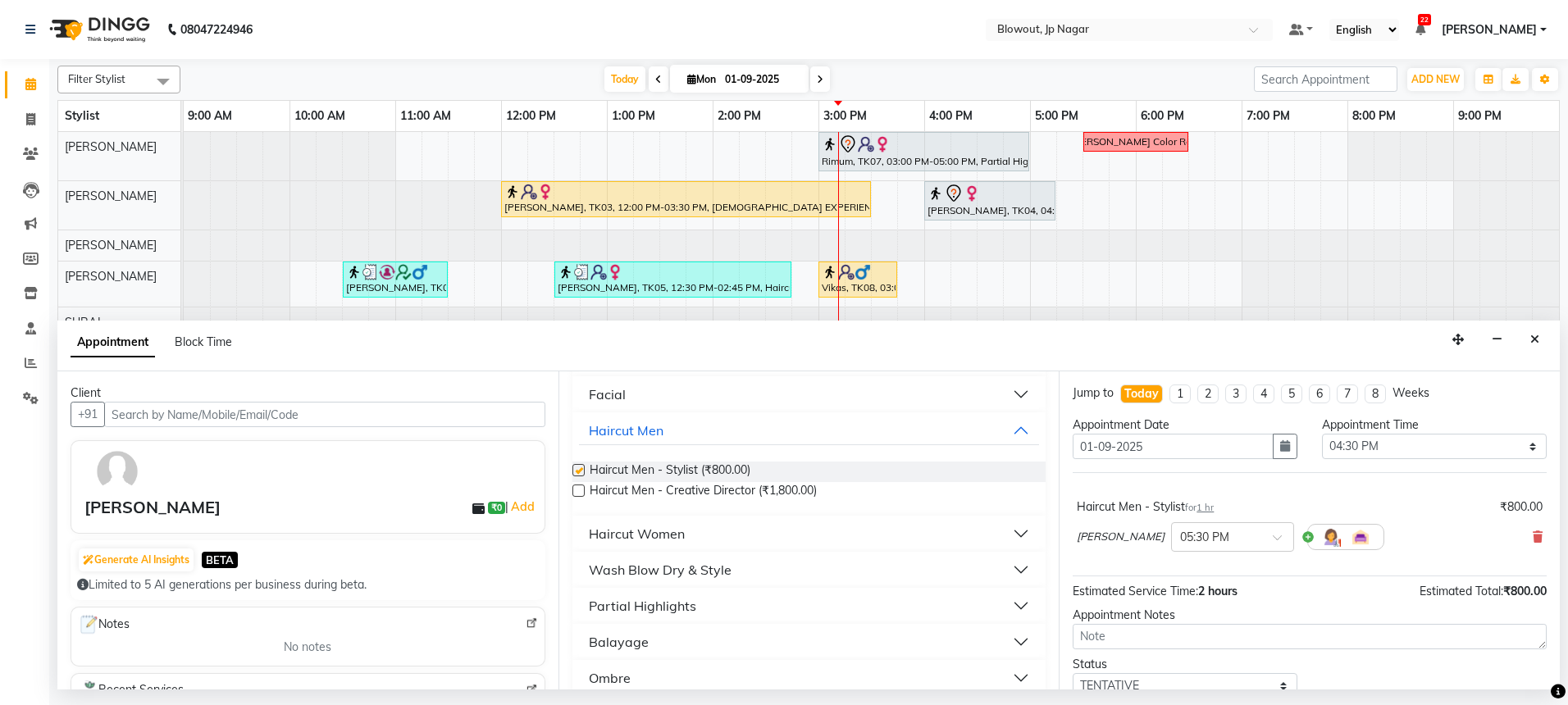
checkbox input "false"
click at [1205, 537] on div at bounding box center [1232, 532] width 121 height 18
click at [1172, 557] on div "04:45 PM" at bounding box center [1232, 567] width 121 height 31
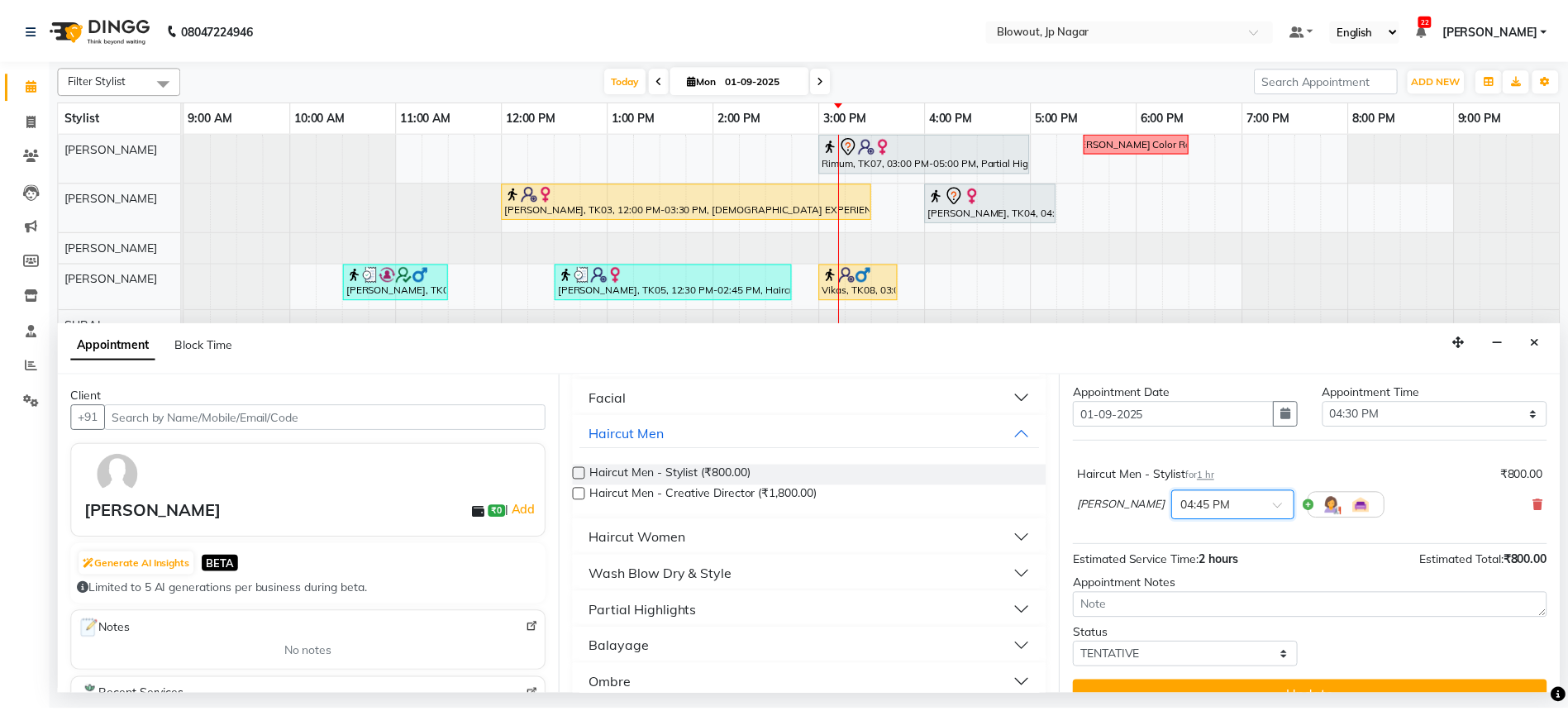
scroll to position [66, 0]
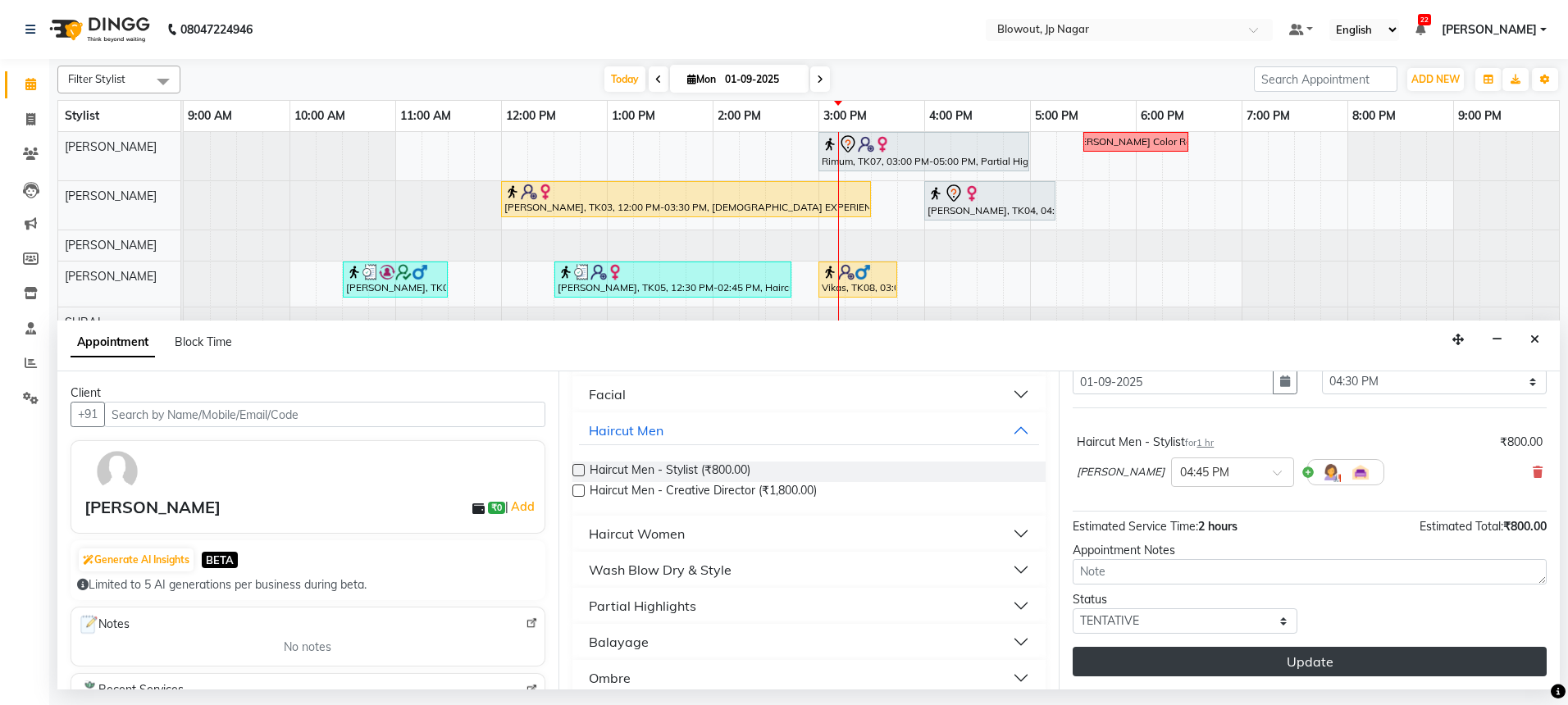
click at [1286, 653] on button "Update" at bounding box center [1309, 661] width 474 height 30
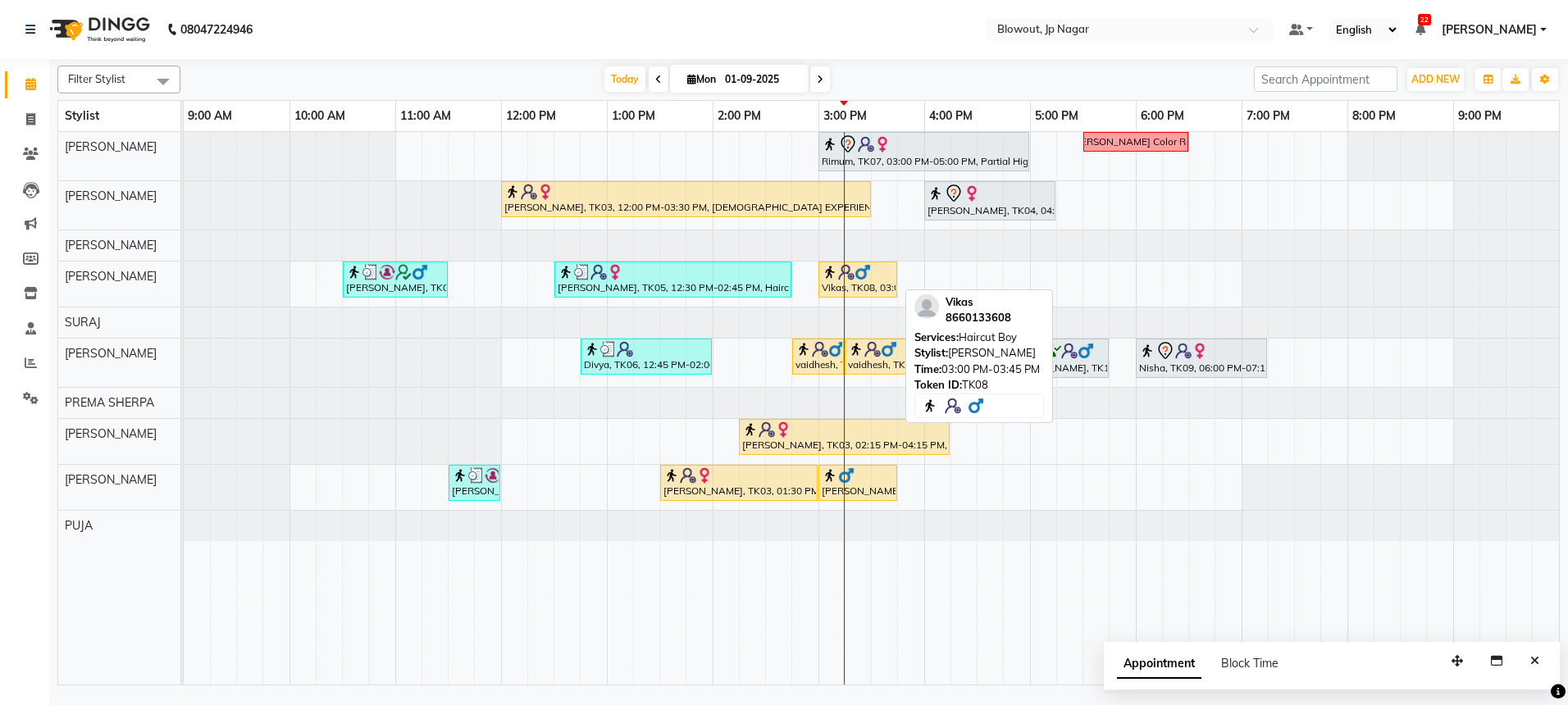
click at [842, 273] on img at bounding box center [847, 273] width 17 height 17
click at [852, 282] on div "Vikas, TK08, 03:00 PM-03:45 PM, Haircut Boy" at bounding box center [857, 279] width 75 height 31
select select "1"
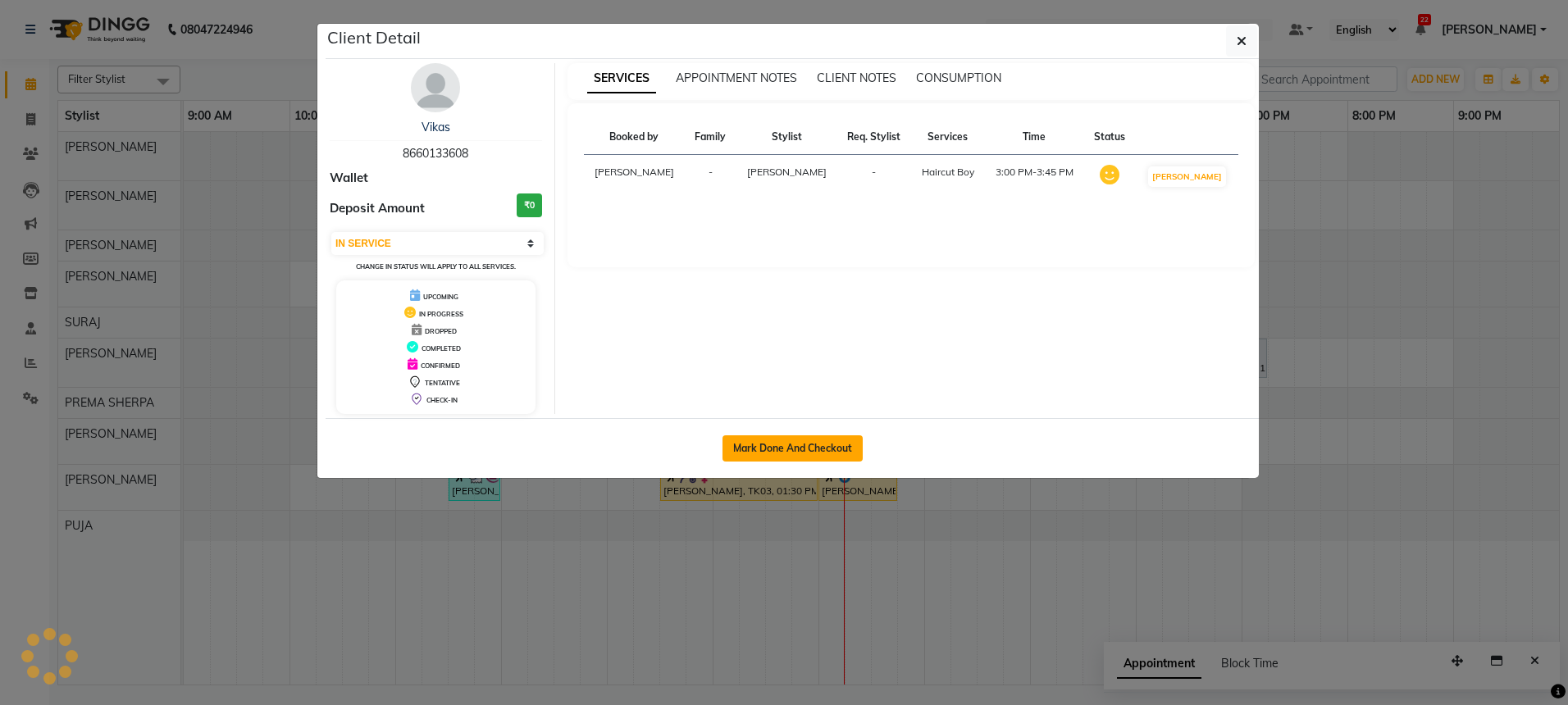
click at [813, 450] on button "Mark Done And Checkout" at bounding box center [792, 448] width 141 height 26
select select "service"
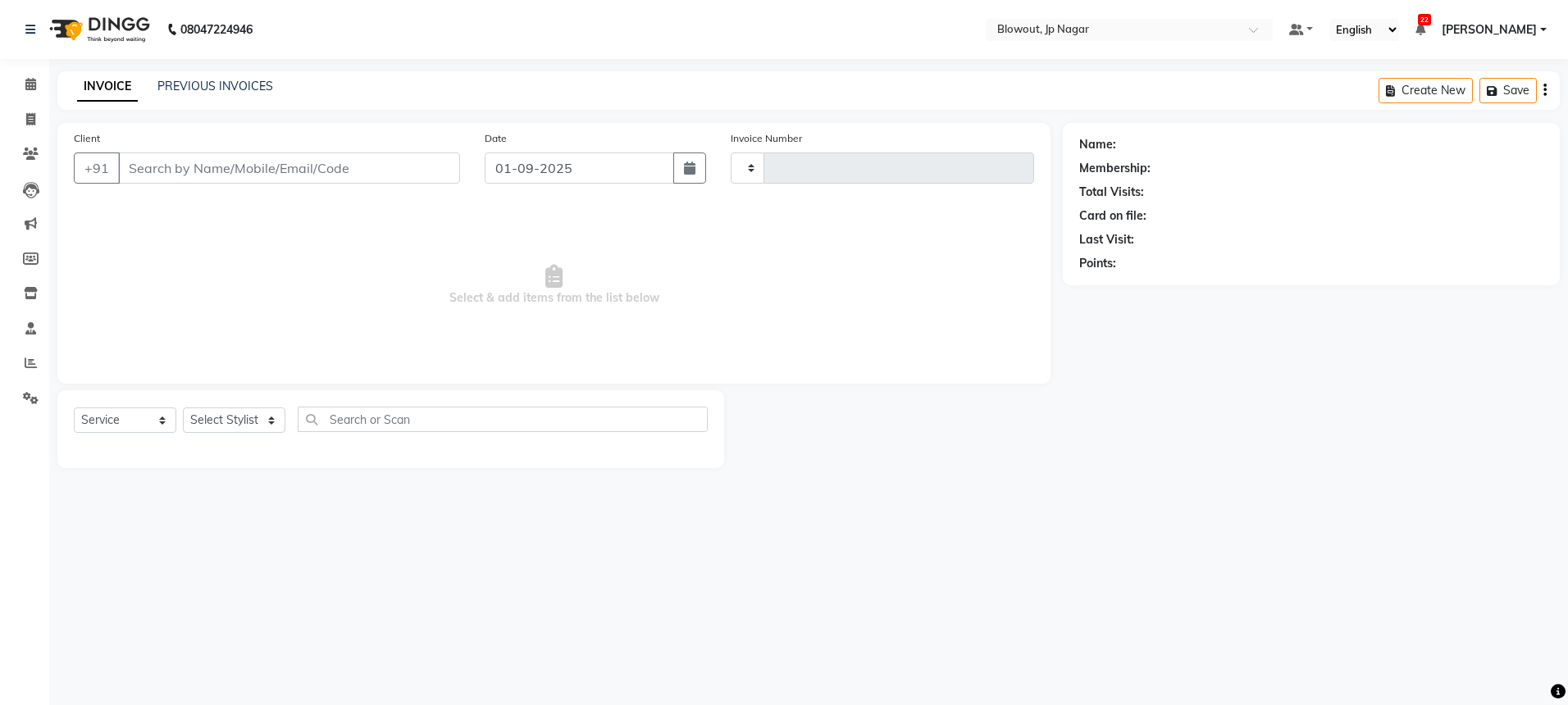
type input "2427"
select select "6261"
type input "8660133608"
select select "85470"
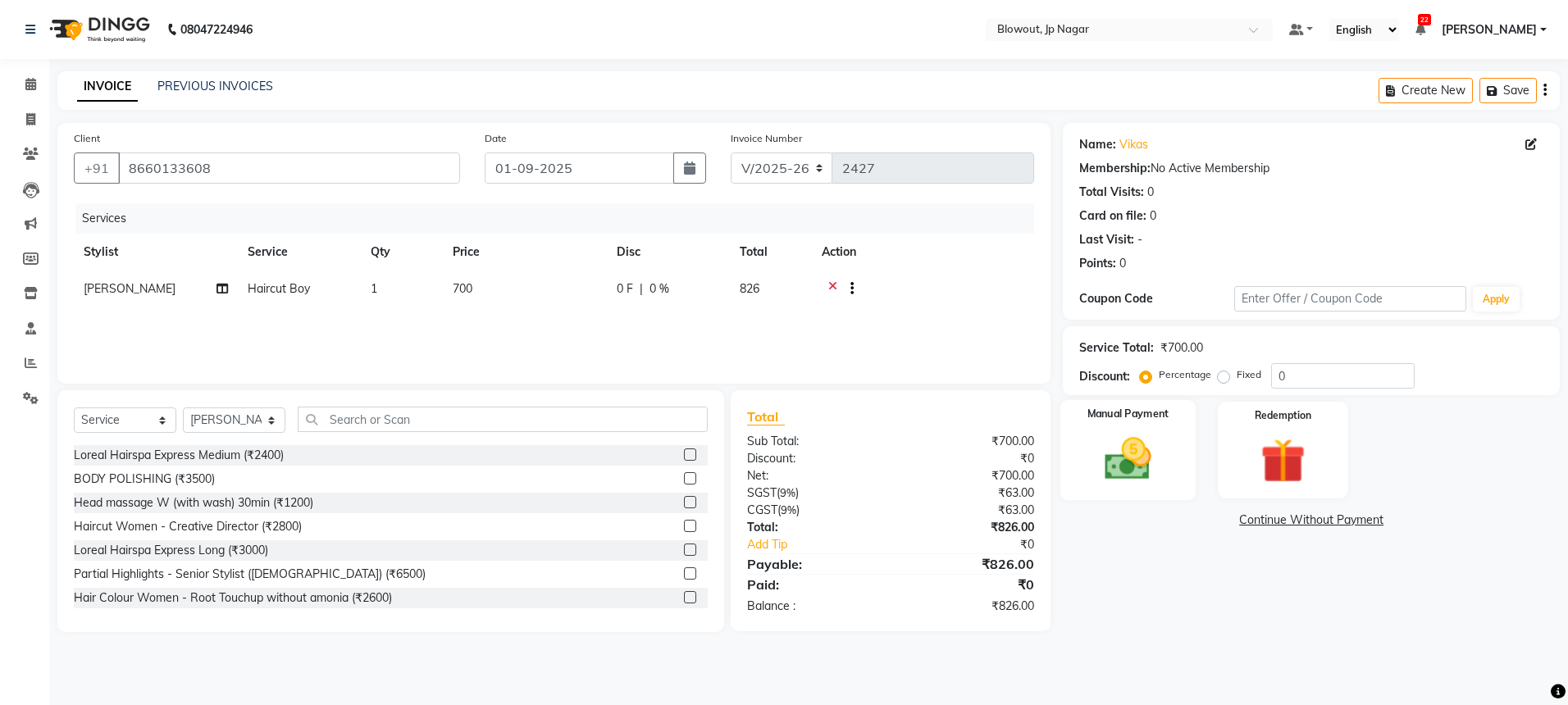
click at [1125, 429] on div "Manual Payment" at bounding box center [1127, 450] width 135 height 100
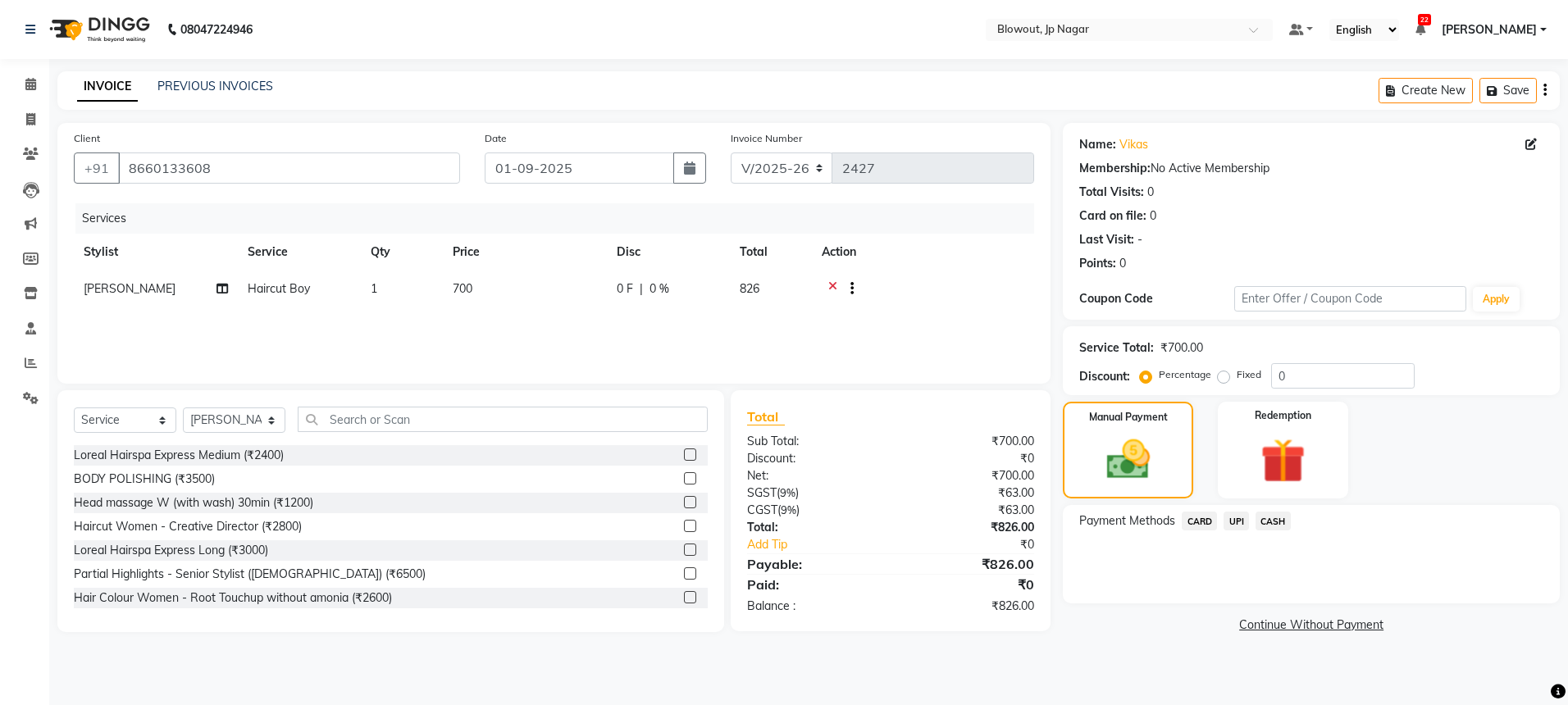
click at [1249, 522] on div "CASH" at bounding box center [1269, 523] width 42 height 22
click at [1245, 521] on span "UPI" at bounding box center [1236, 521] width 25 height 19
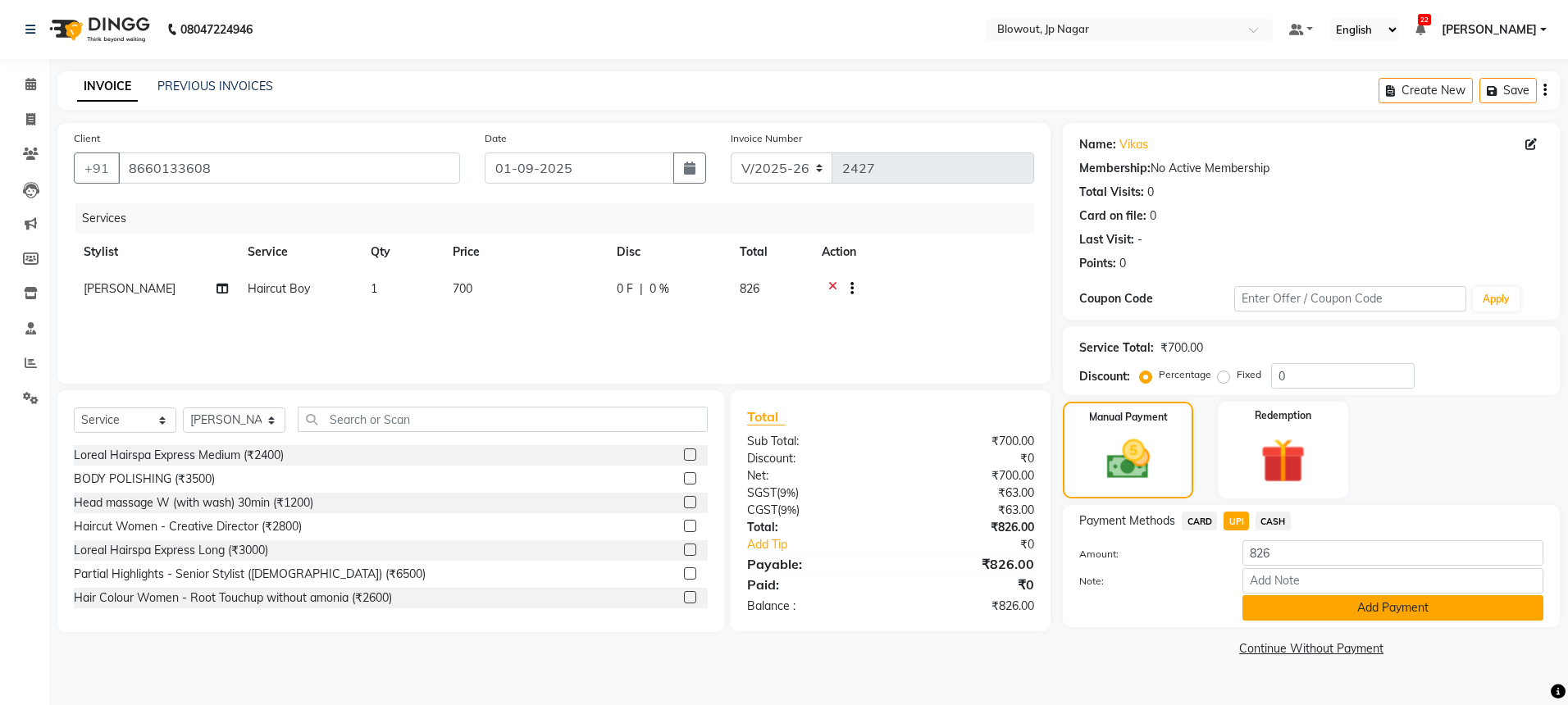
click at [1286, 610] on button "Add Payment" at bounding box center [1392, 607] width 301 height 25
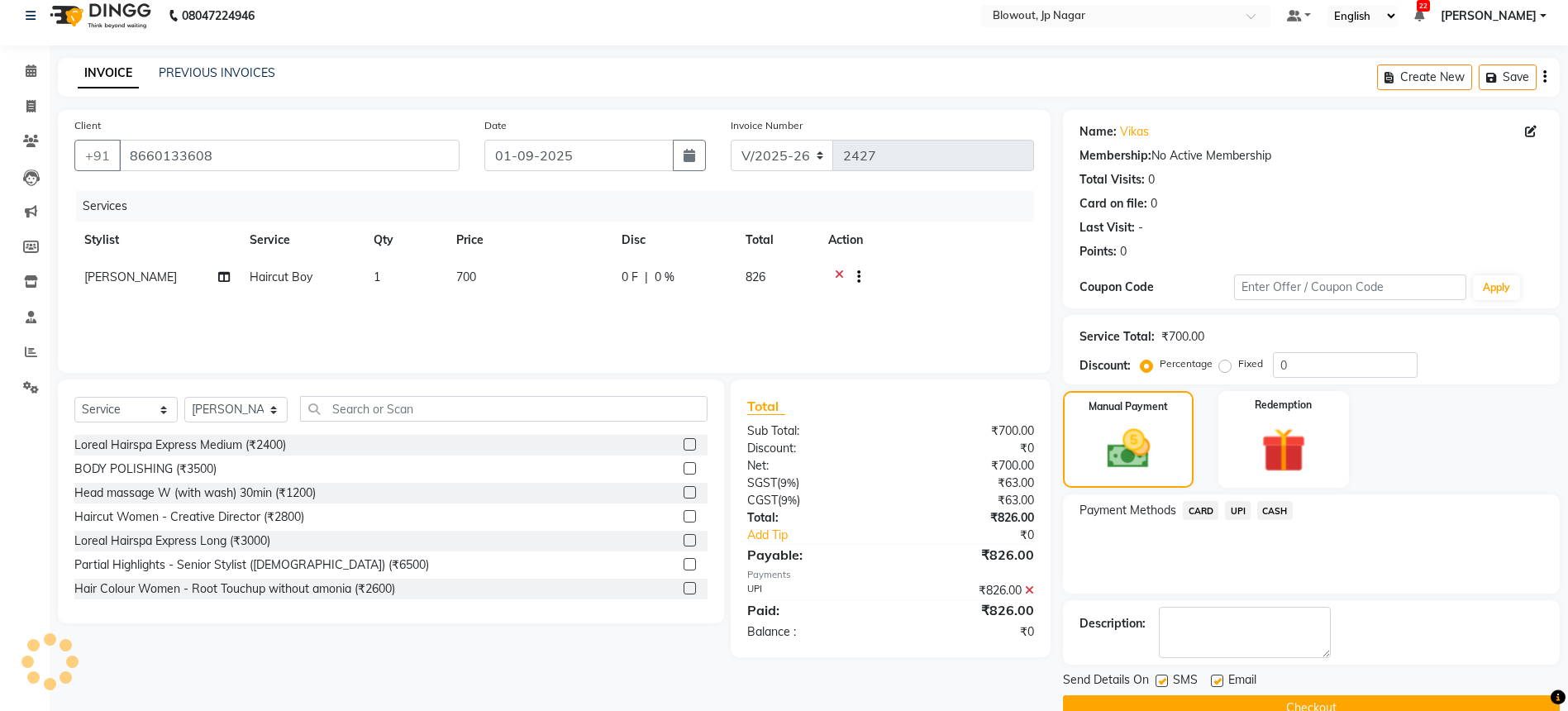
scroll to position [49, 0]
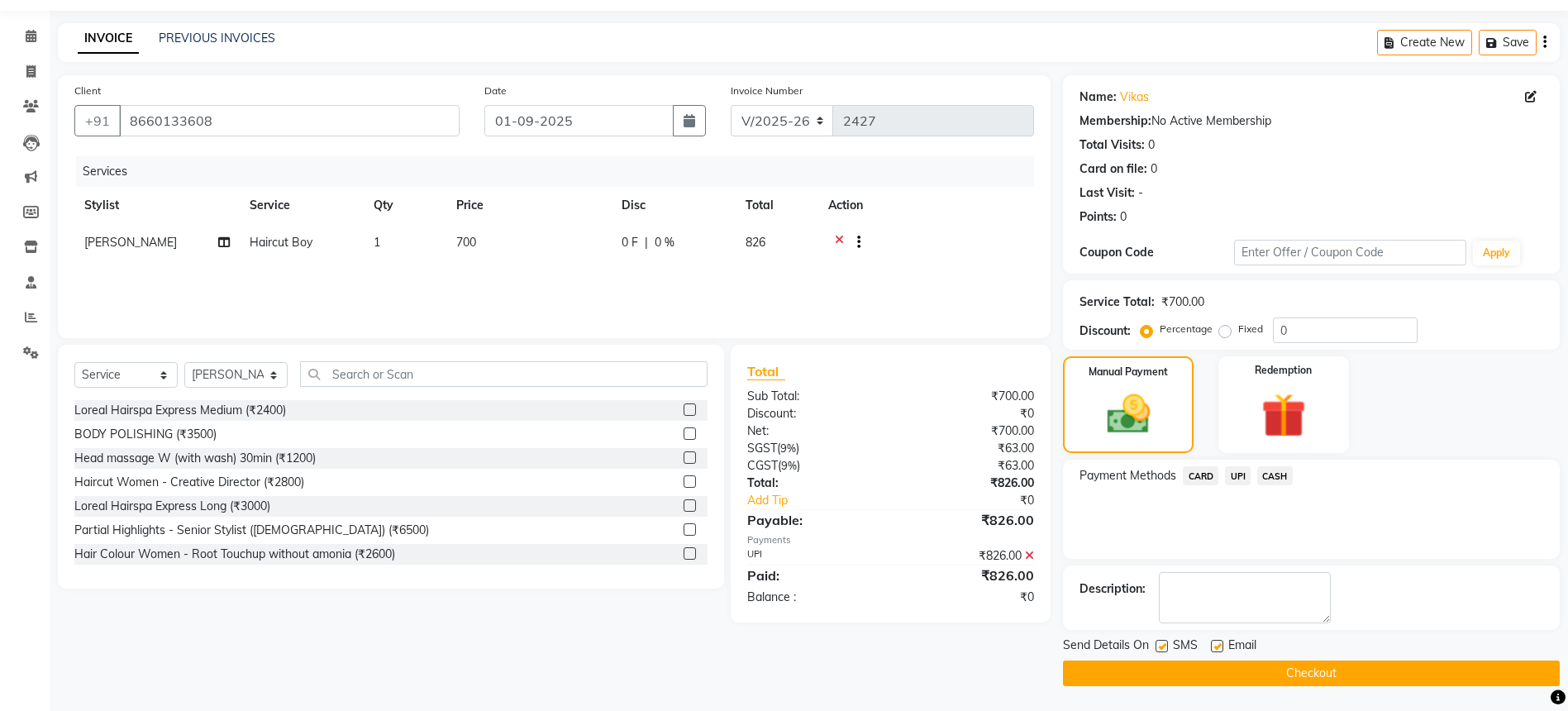
click at [1201, 660] on button "Checkout" at bounding box center [1312, 673] width 497 height 25
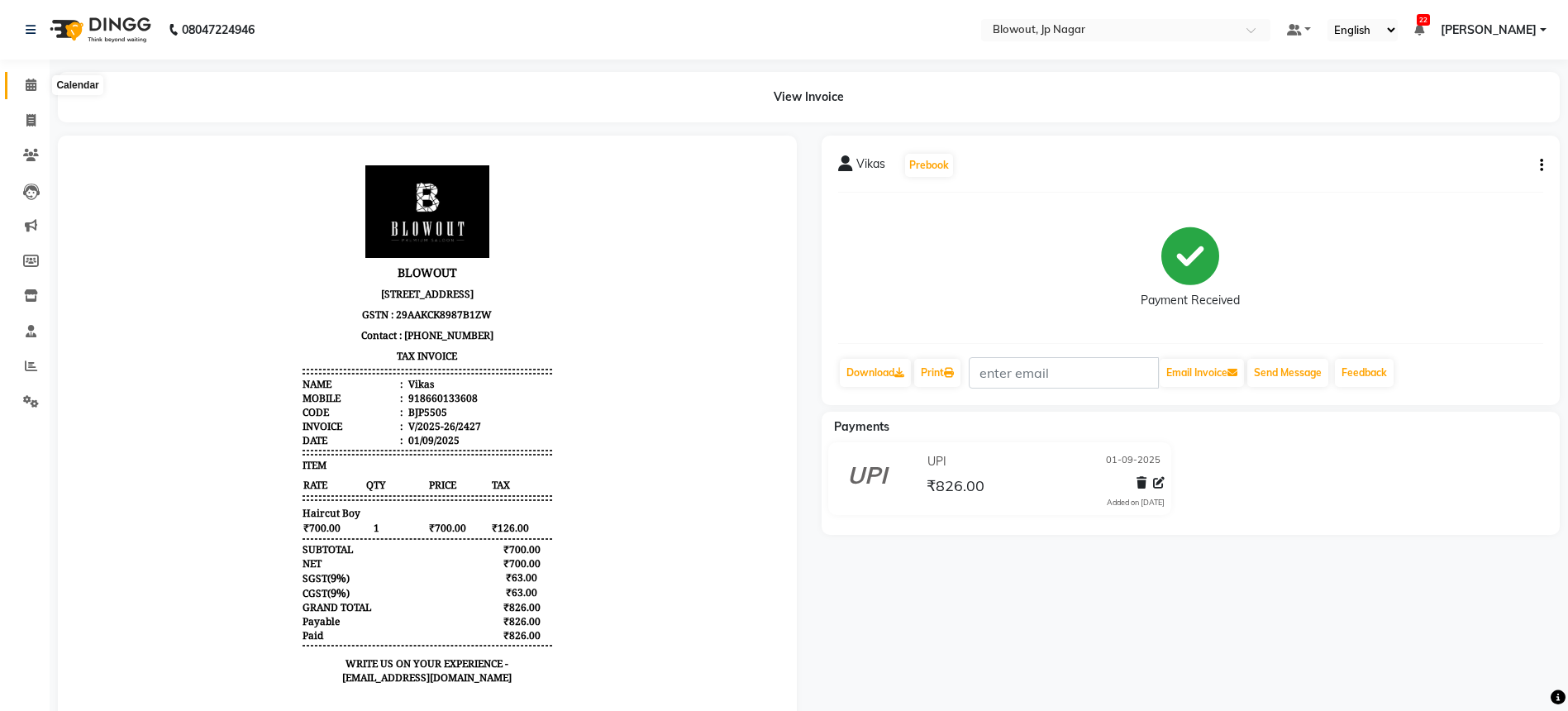
click at [23, 83] on span at bounding box center [31, 85] width 29 height 19
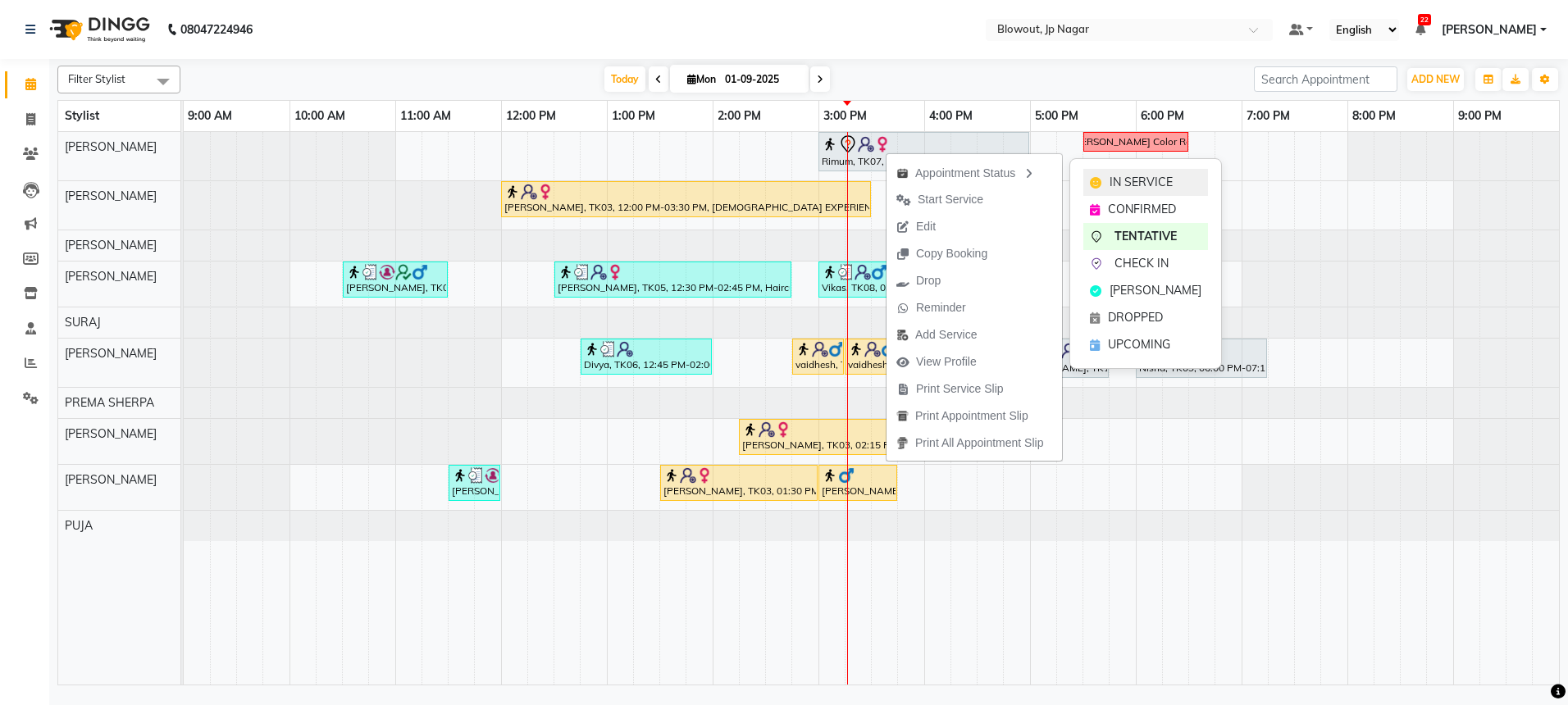
click at [1087, 173] on div "IN SERVICE" at bounding box center [1146, 182] width 125 height 27
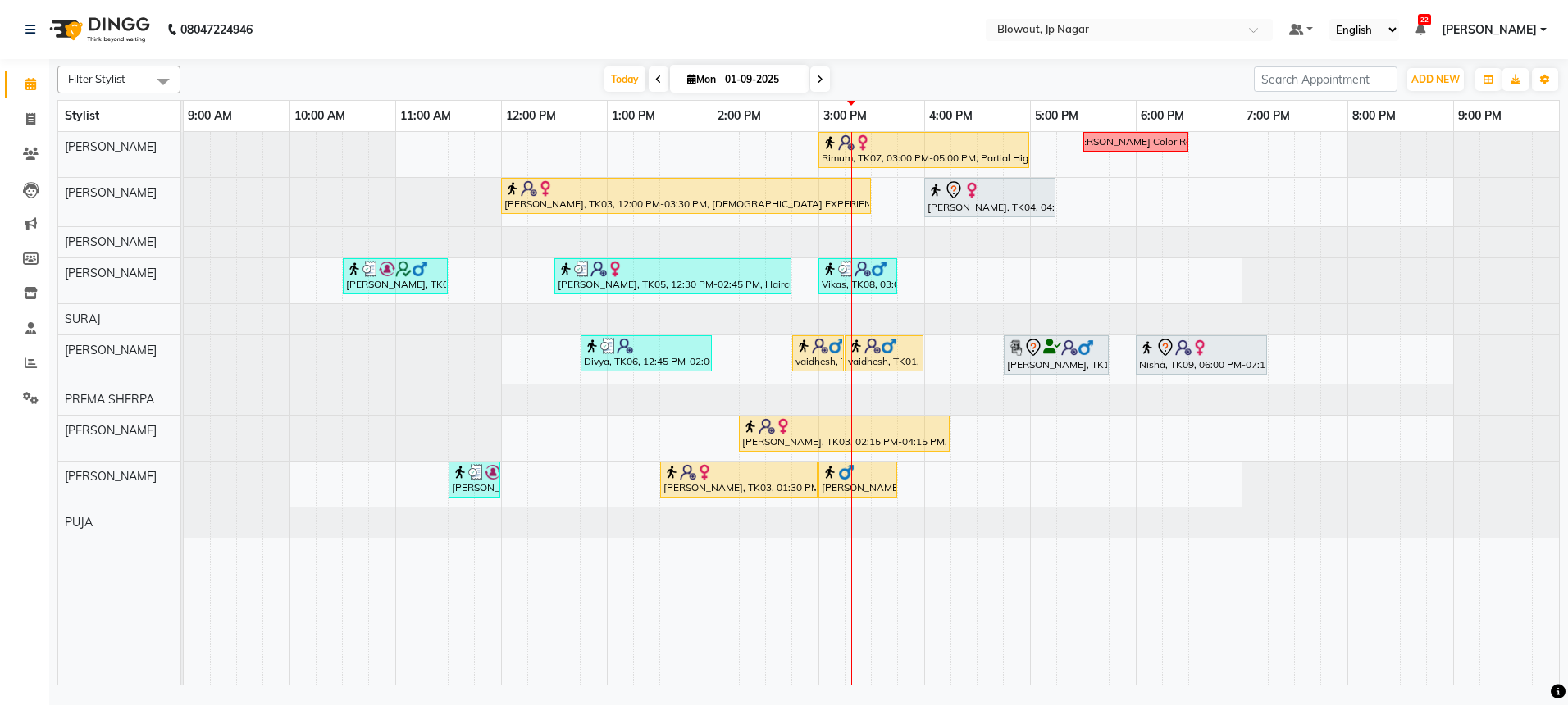
click at [934, 269] on div "Rimum, TK07, 03:00 PM-05:00 PM, Partial Highlights - Creative Director ([DEMOGR…" at bounding box center [871, 408] width 1375 height 552
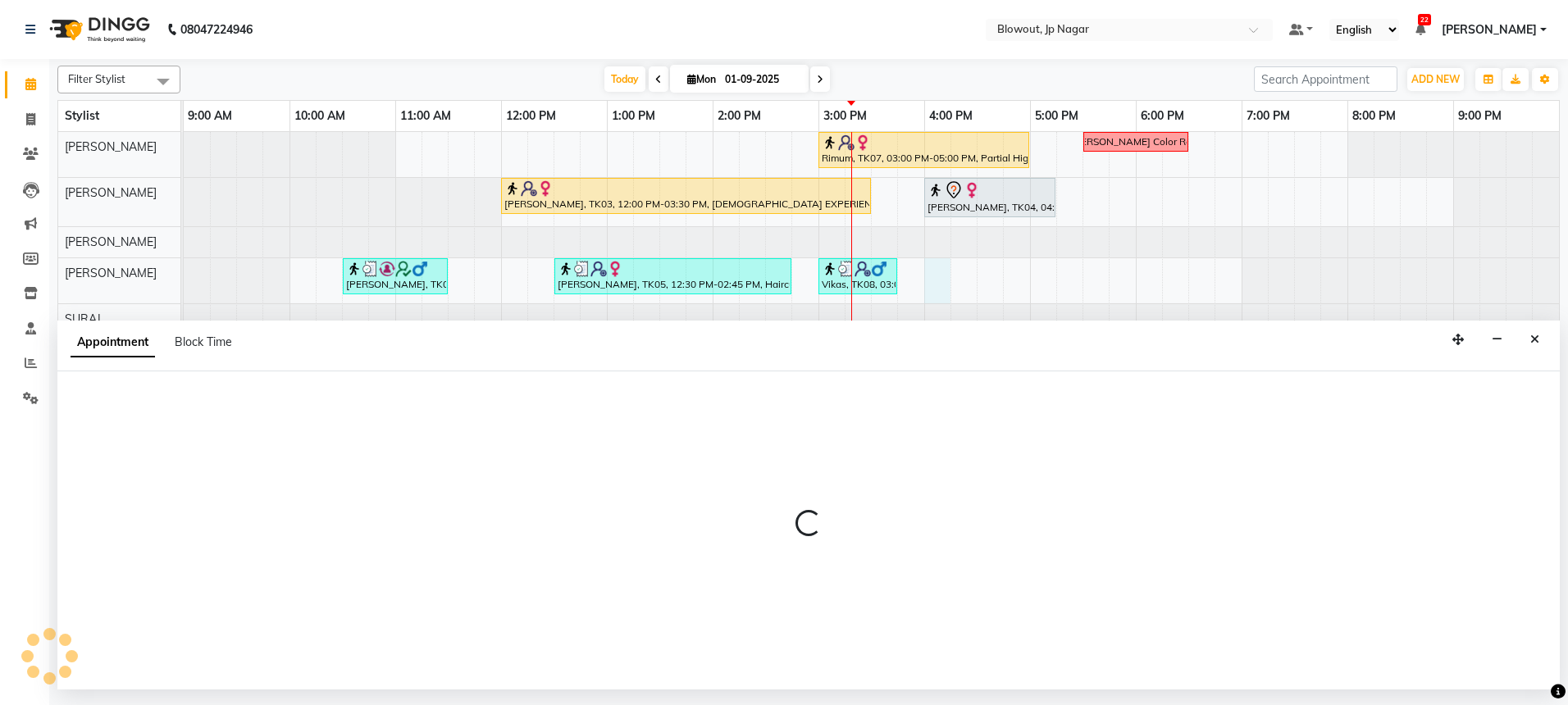
select select "85470"
select select "tentative"
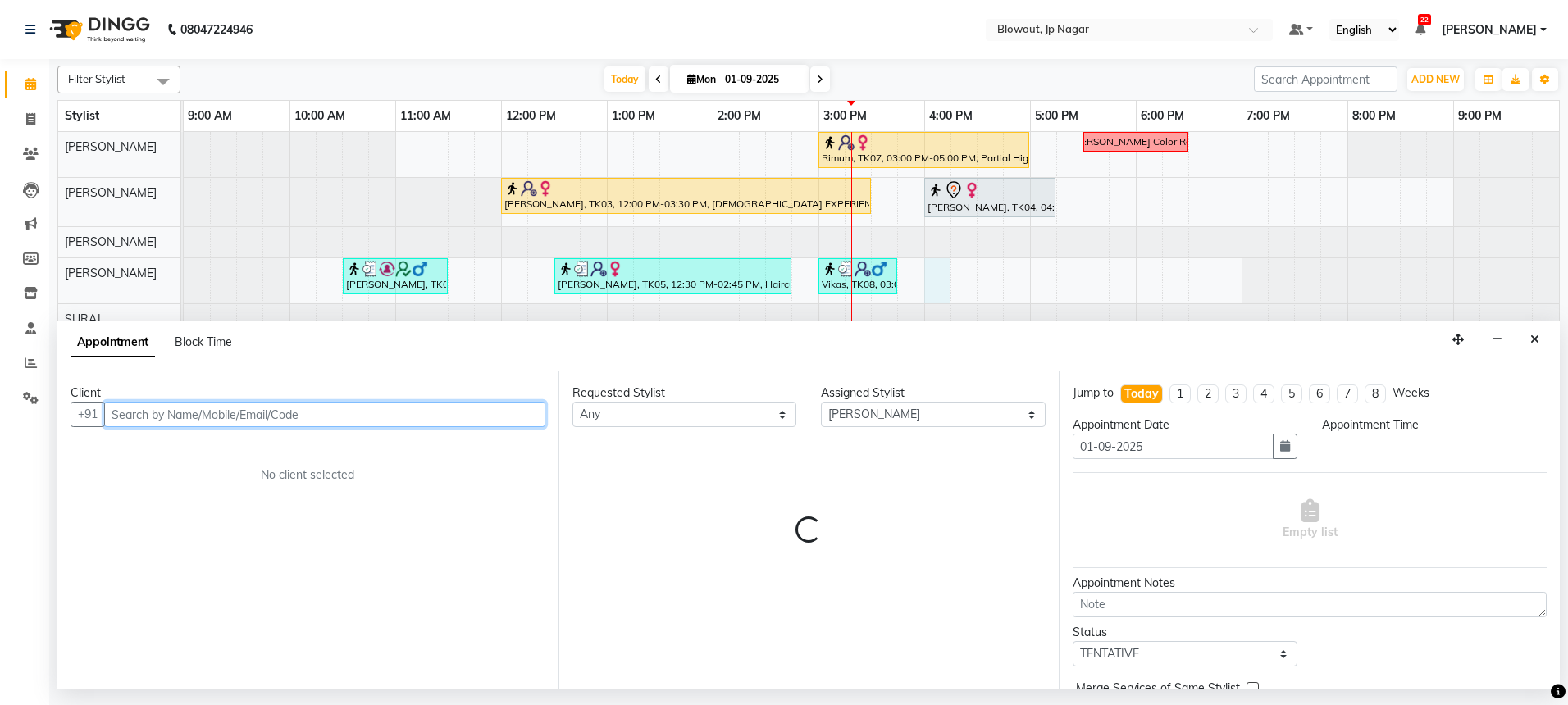
select select "960"
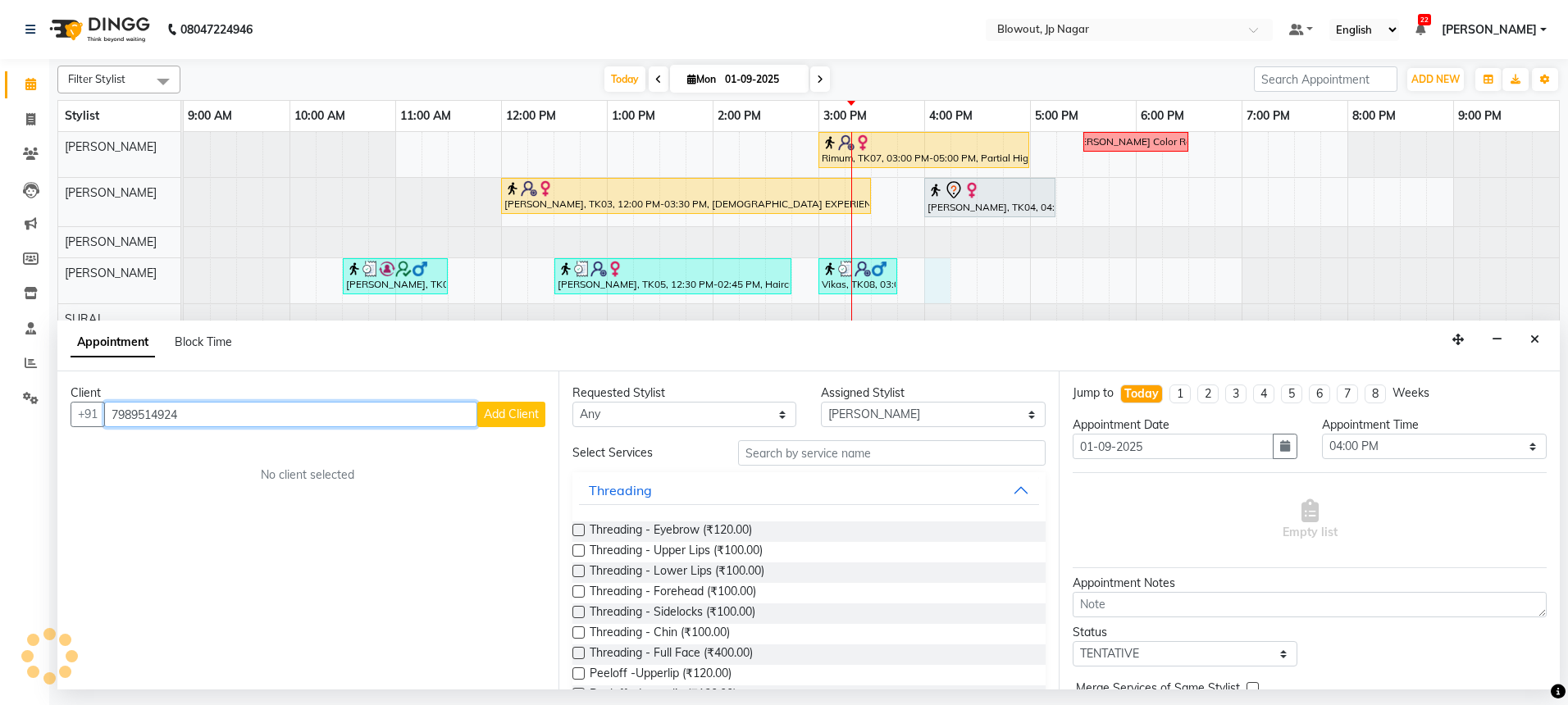
type input "7989514924"
click at [500, 419] on span "Add Client" at bounding box center [511, 414] width 55 height 15
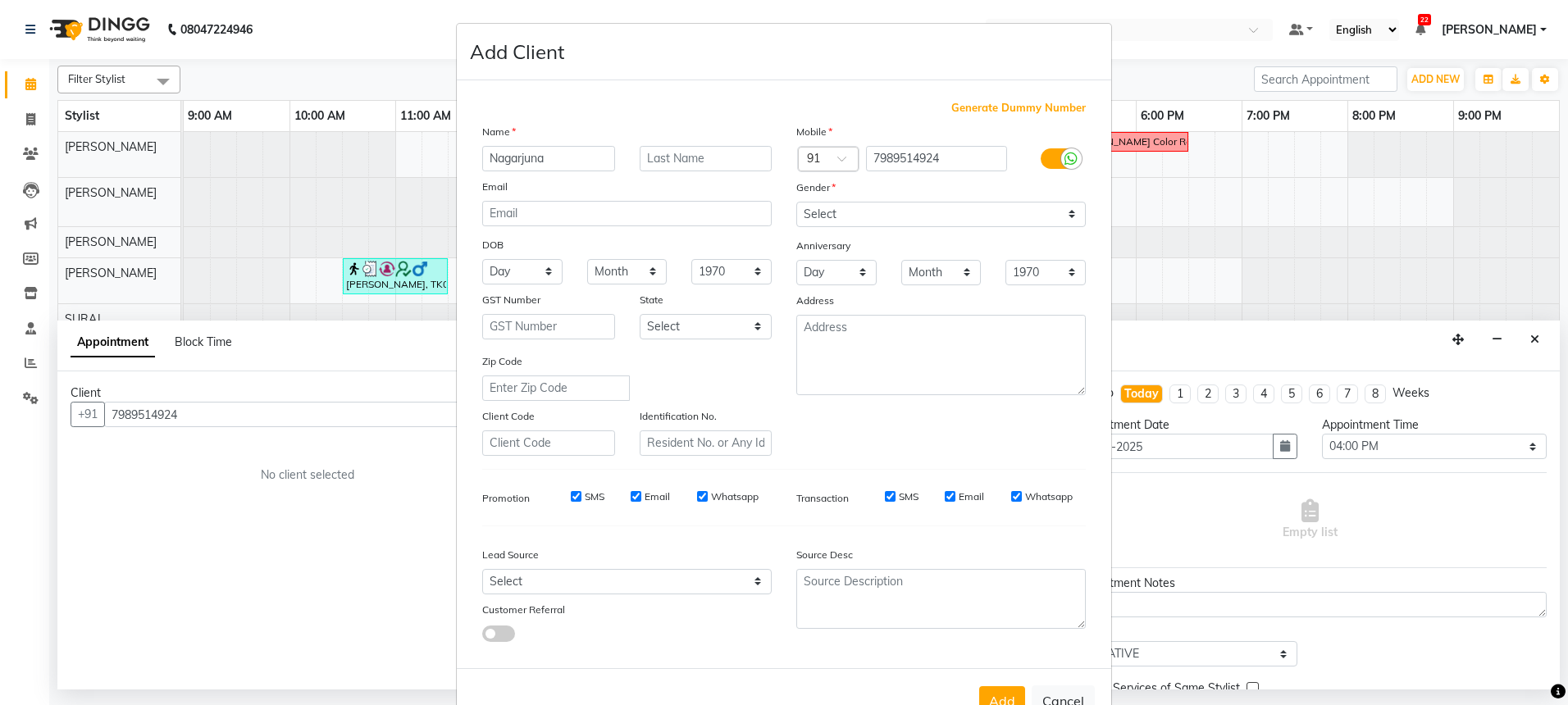
type input "Nagarjuna"
click at [1043, 155] on label at bounding box center [1059, 158] width 37 height 20
click at [0, 0] on input "checkbox" at bounding box center [0, 0] width 0 height 0
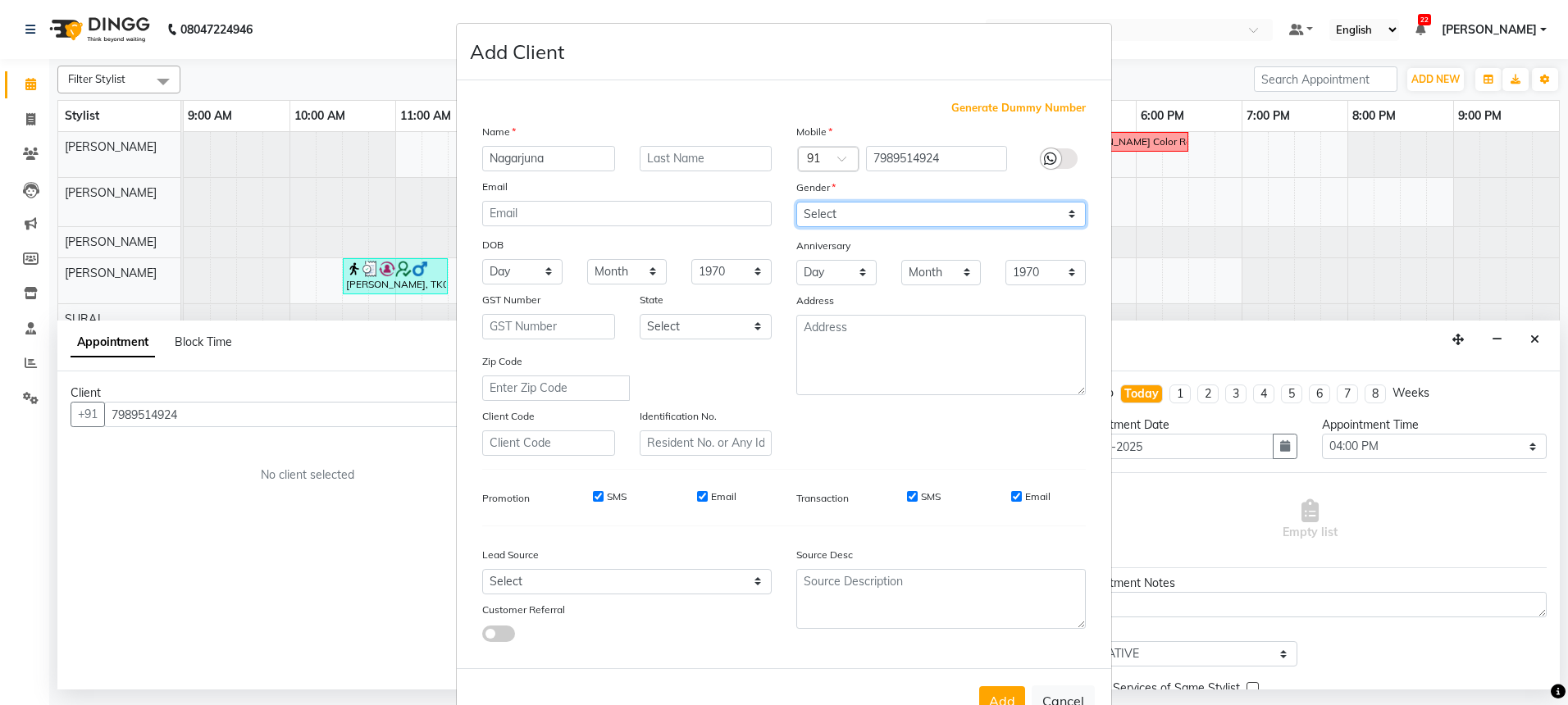
click at [996, 210] on select "Select [DEMOGRAPHIC_DATA] [DEMOGRAPHIC_DATA] Other Prefer Not To Say" at bounding box center [941, 214] width 289 height 25
select select "[DEMOGRAPHIC_DATA]"
click at [999, 679] on div "Add Cancel" at bounding box center [784, 700] width 654 height 65
click at [997, 690] on button "Add" at bounding box center [1001, 700] width 46 height 30
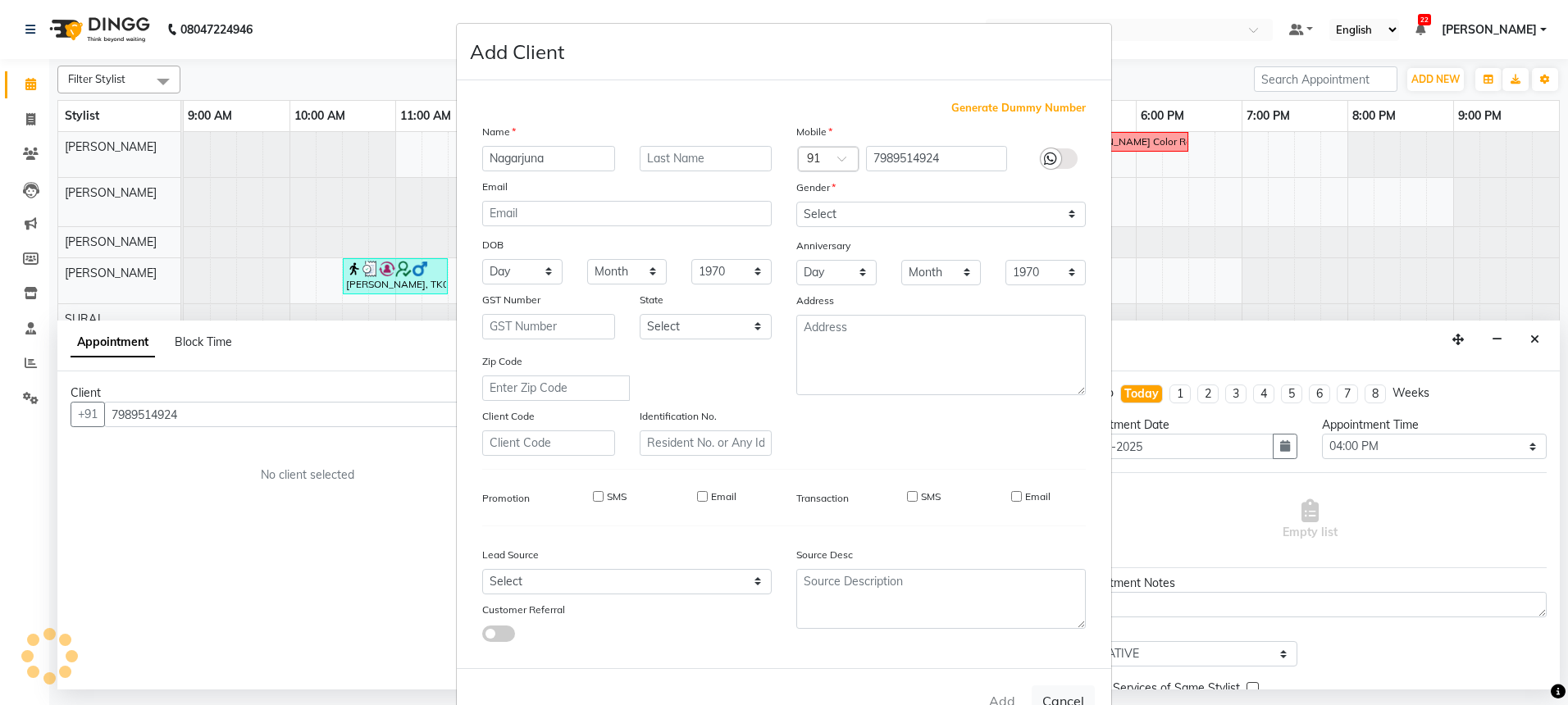
select select
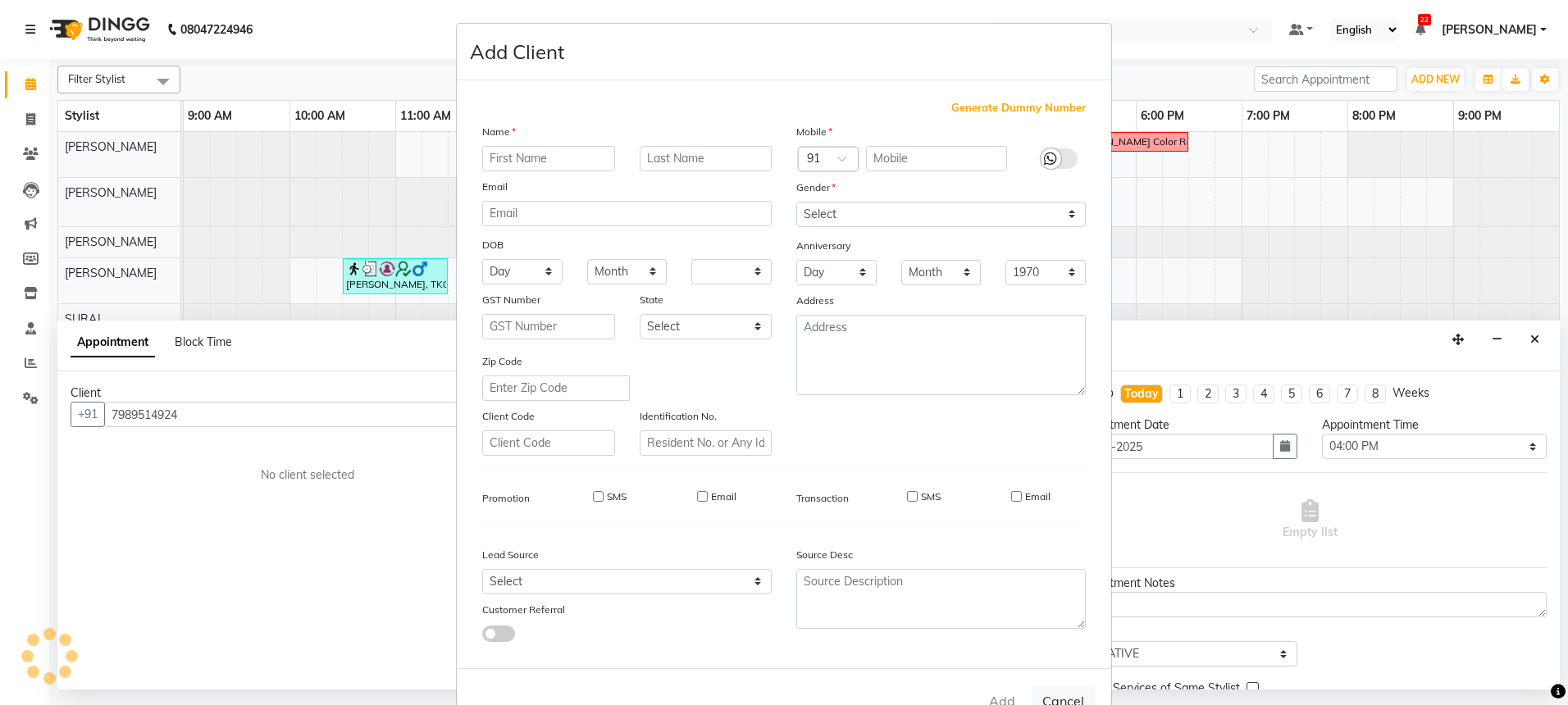
select select
checkbox input "false"
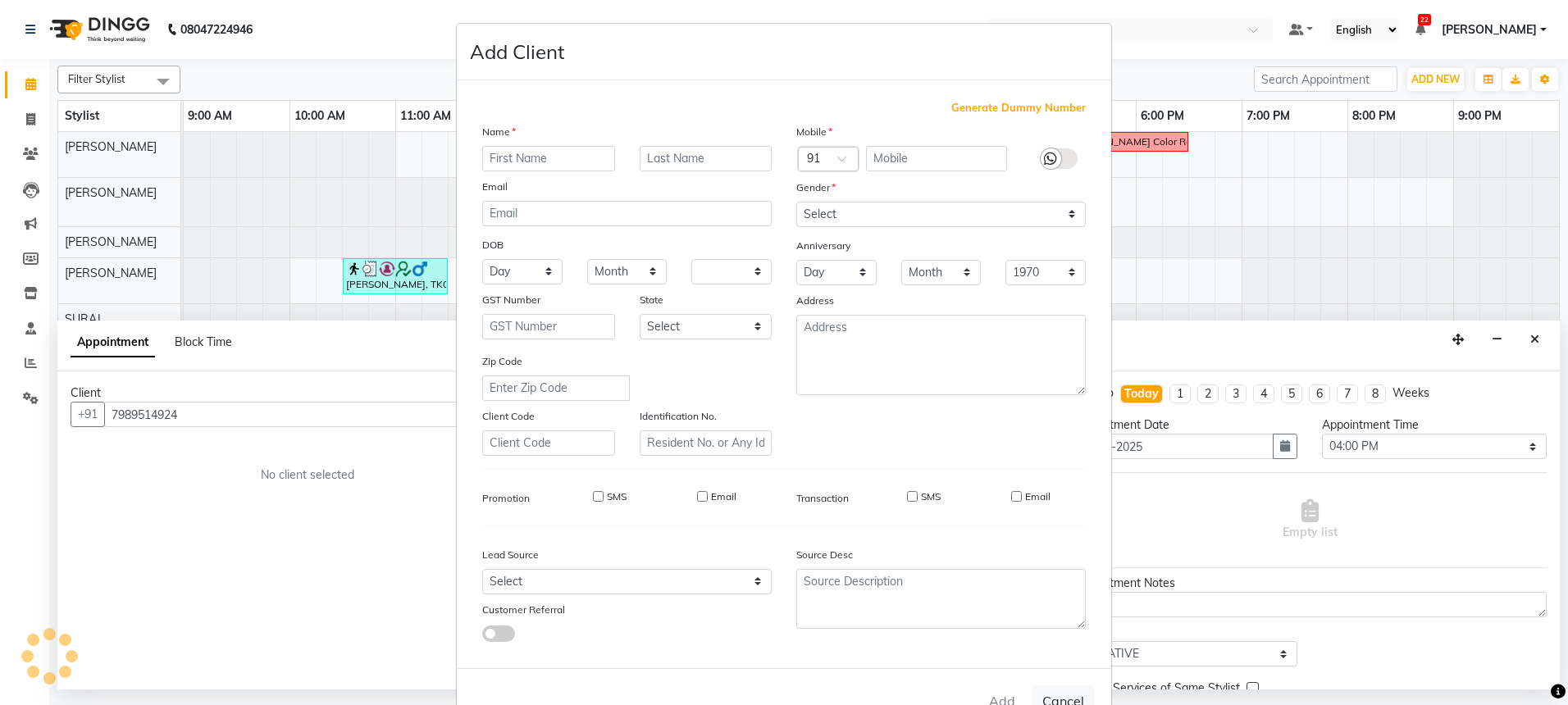
checkbox input "false"
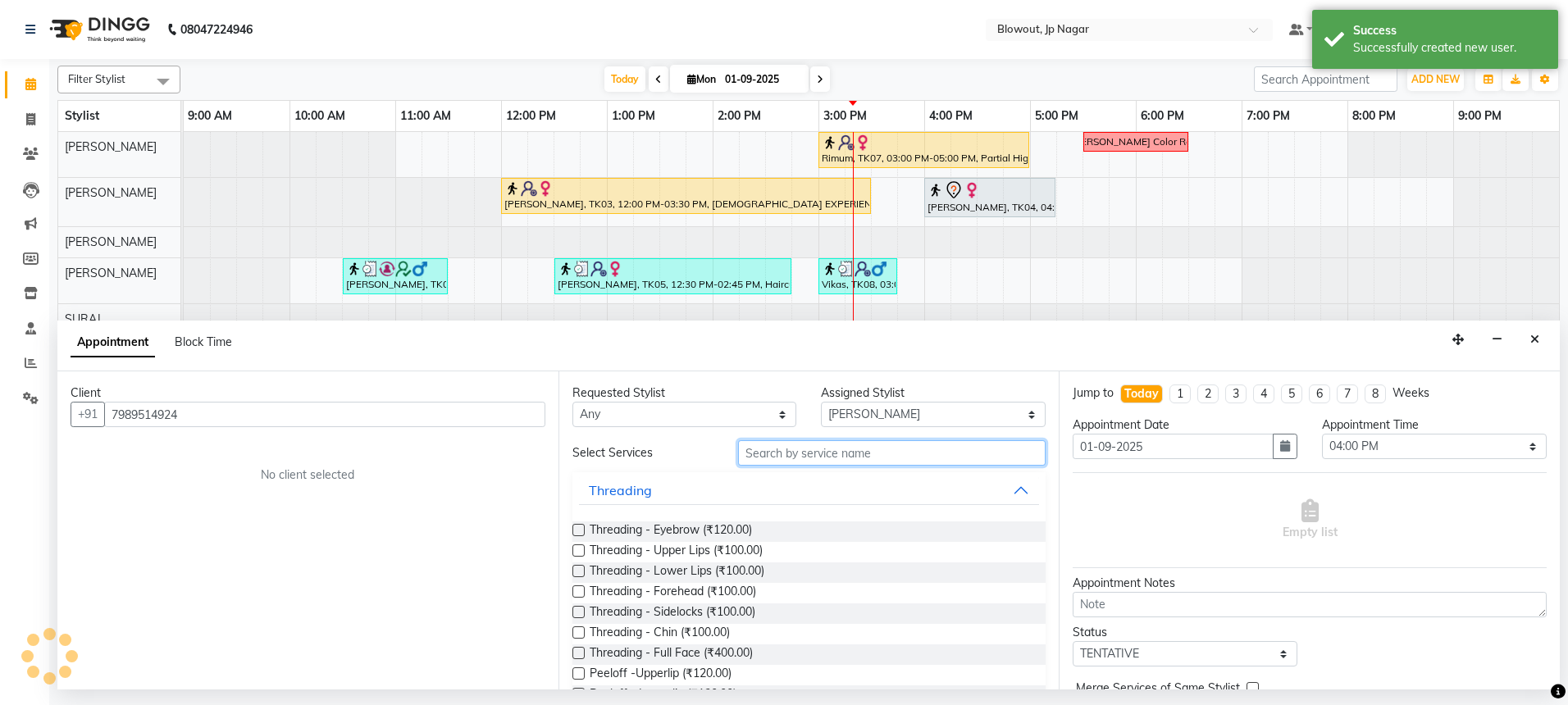
click at [766, 452] on input "text" at bounding box center [891, 452] width 307 height 25
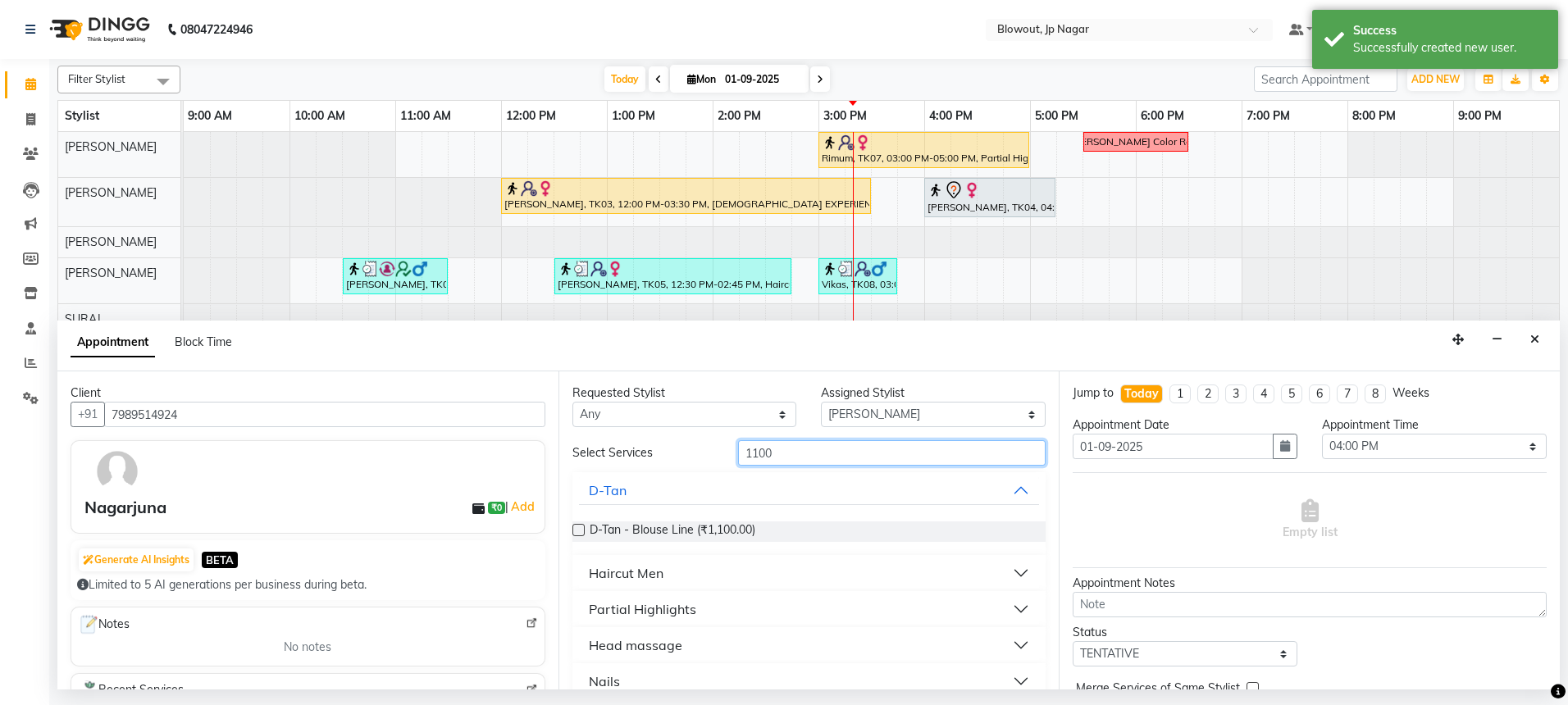
type input "1100"
click at [684, 579] on button "Haircut Men" at bounding box center [809, 573] width 461 height 30
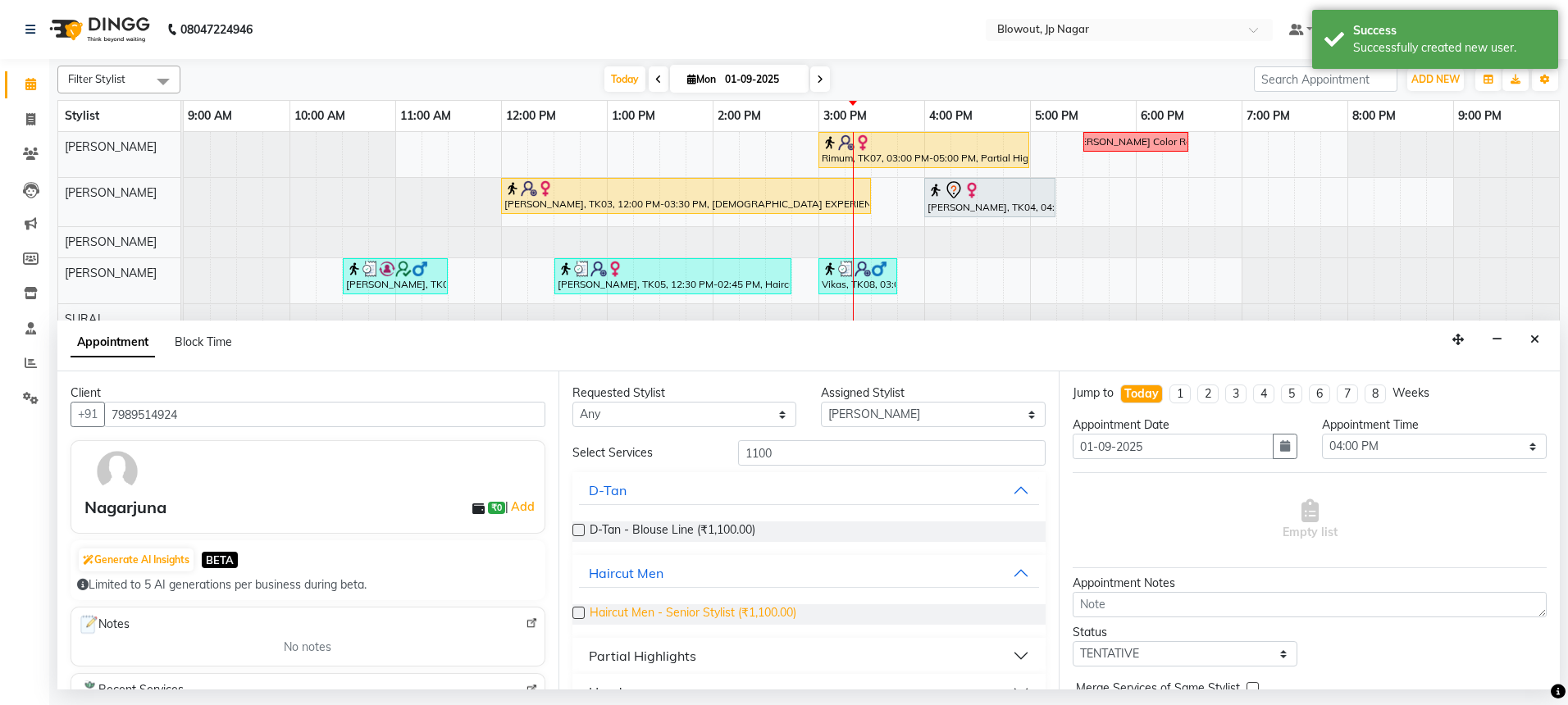
click at [695, 610] on span "Haircut Men - Senior Stylist (₹1,100.00)" at bounding box center [693, 614] width 207 height 20
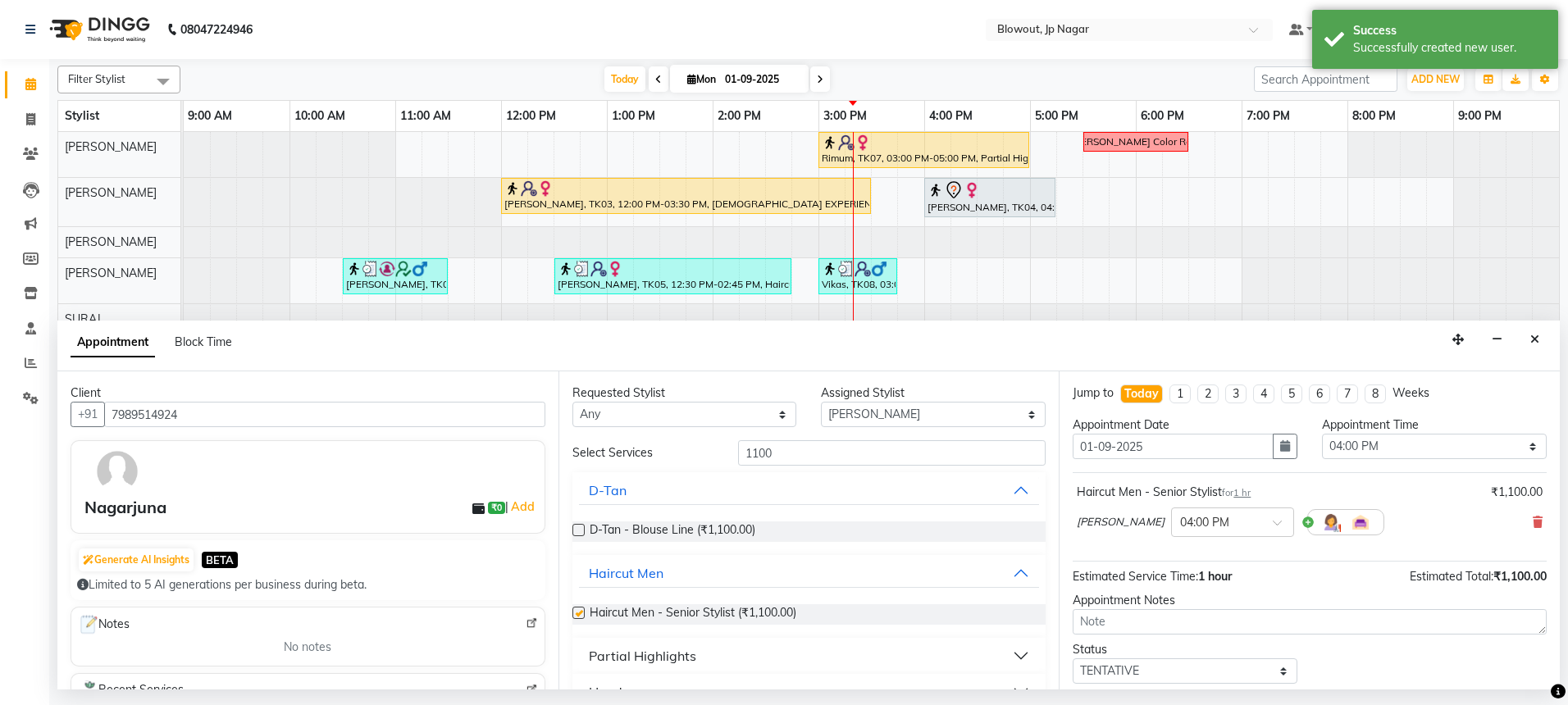
checkbox input "false"
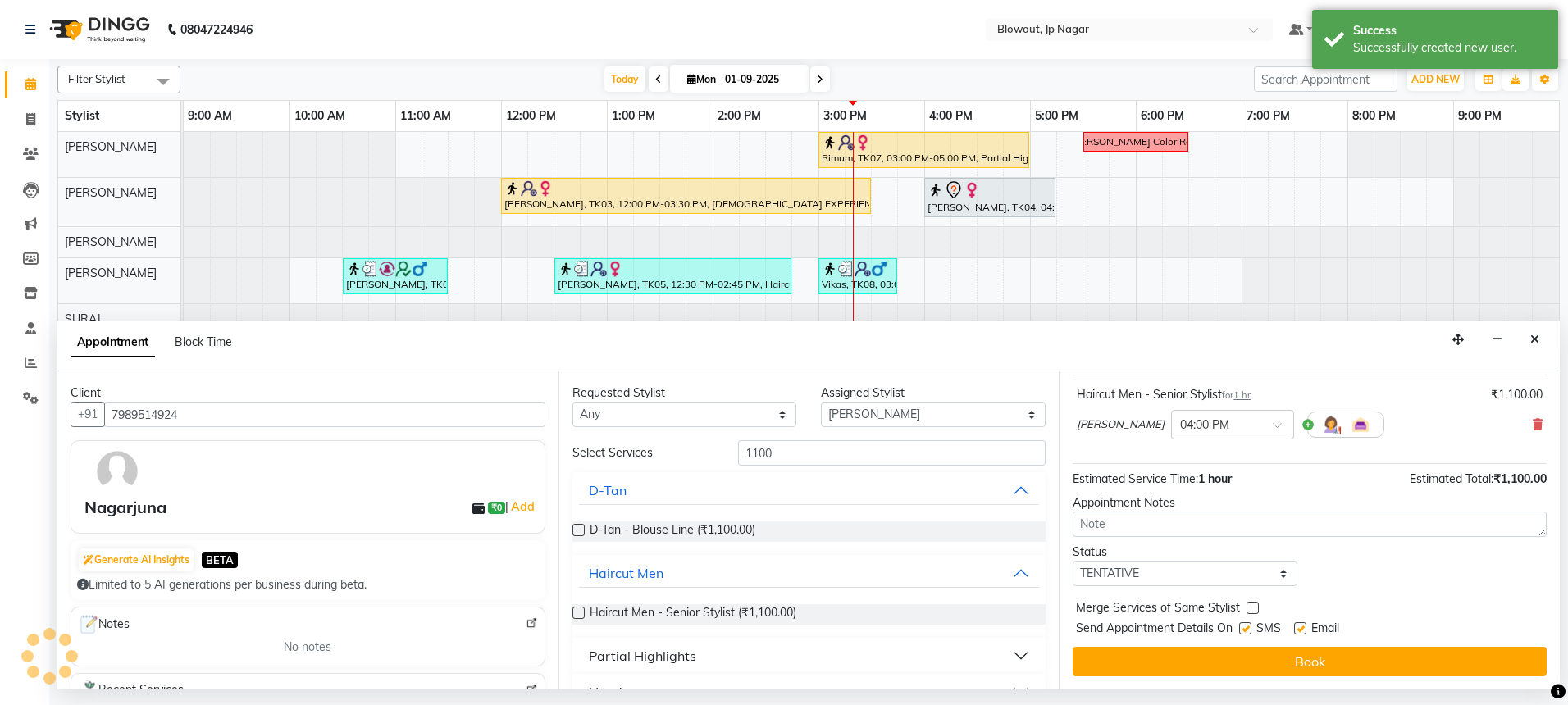
click at [1241, 645] on div "Jump to Today 1 2 3 4 5 6 7 8 Weeks Appointment Date 01-09-2025 Appointment Tim…" at bounding box center [1309, 530] width 501 height 318
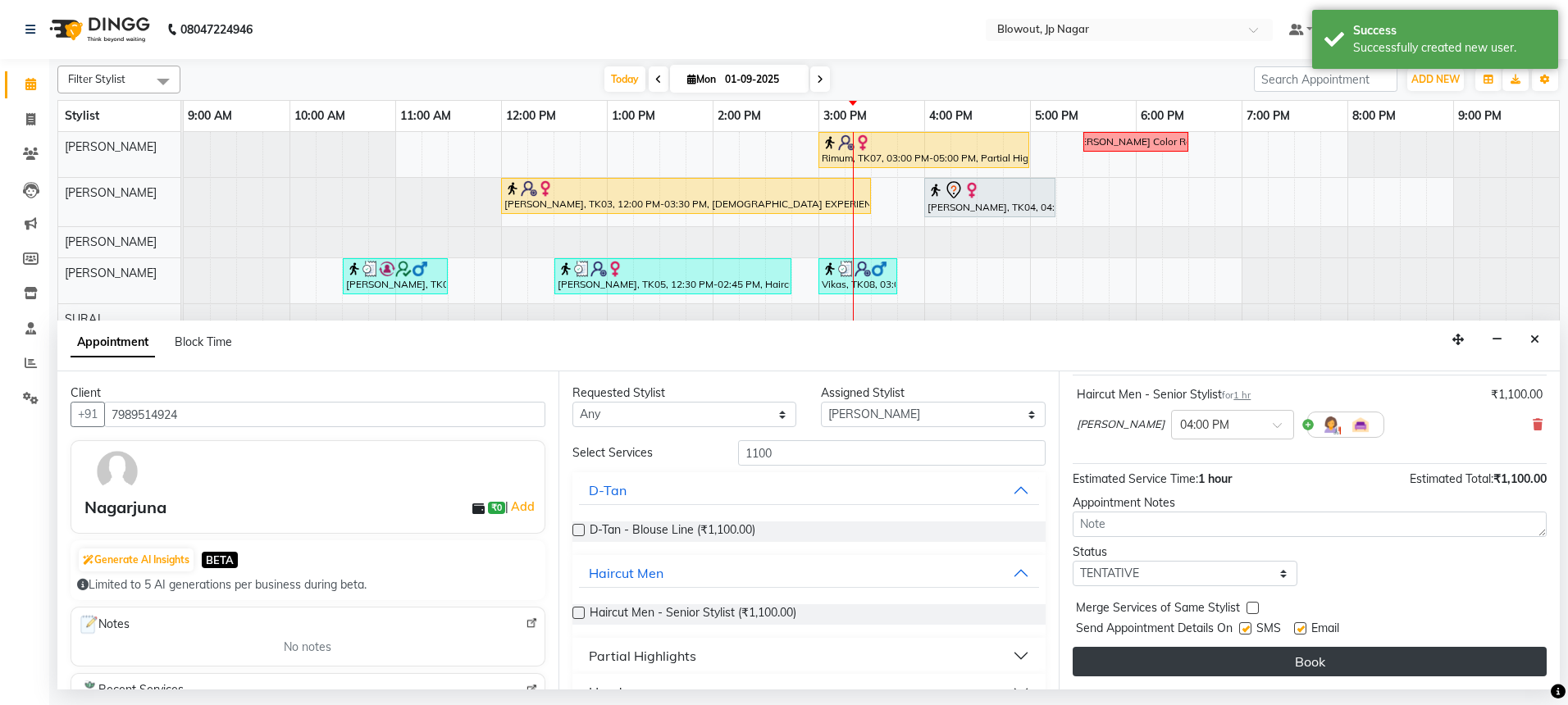
click at [1244, 650] on button "Book" at bounding box center [1309, 661] width 474 height 30
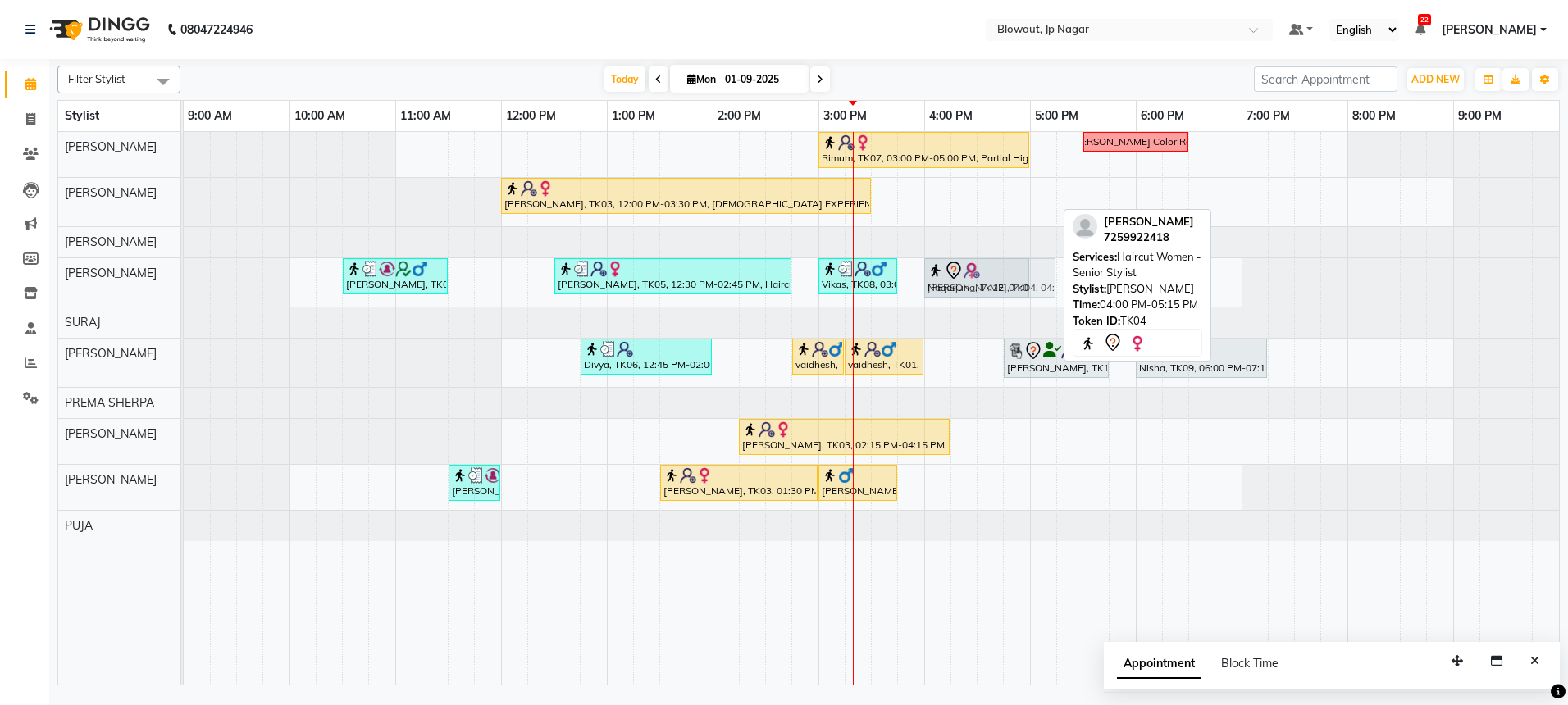
drag, startPoint x: 983, startPoint y: 207, endPoint x: 981, endPoint y: 273, distance: 66.0
click at [980, 294] on tbody "Rimum, TK07, 03:00 PM-05:00 PM, Partial Highlights - Creative Director (Female)…" at bounding box center [871, 337] width 1375 height 409
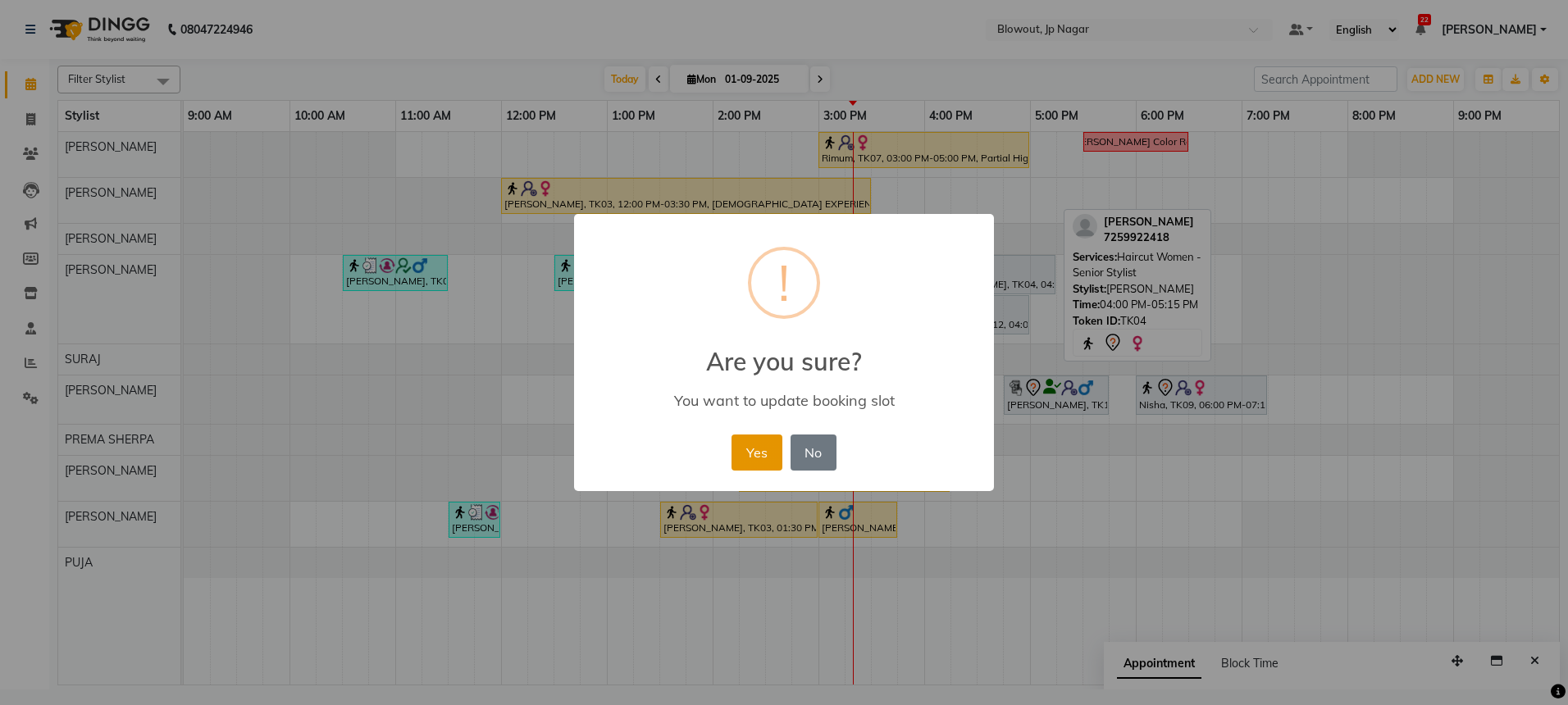
click at [761, 460] on button "Yes" at bounding box center [757, 452] width 50 height 36
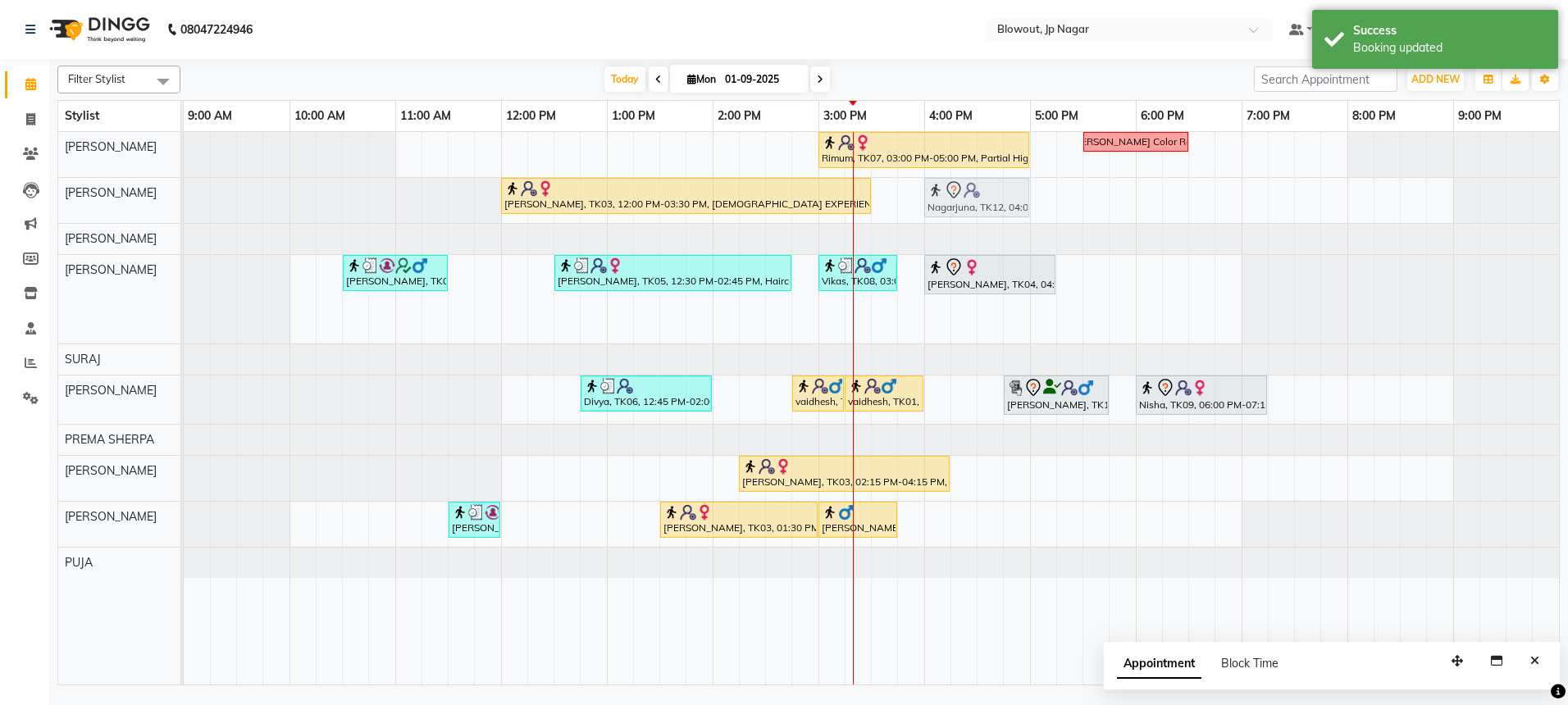
drag, startPoint x: 979, startPoint y: 313, endPoint x: 977, endPoint y: 204, distance: 109.0
click at [977, 204] on tbody "Rimum, TK07, 03:00 PM-05:00 PM, Partial Highlights - Creative Director (Female)…" at bounding box center [871, 354] width 1375 height 446
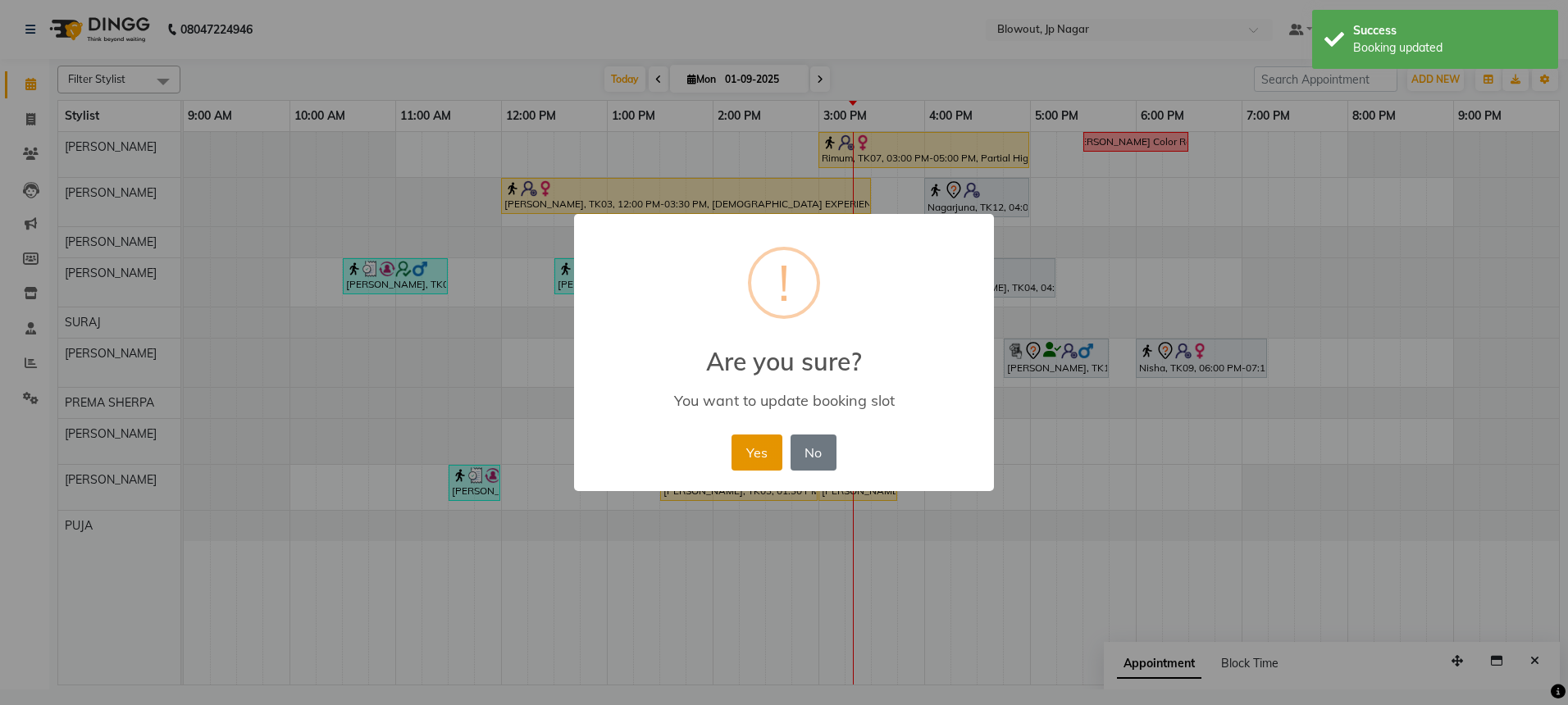
click at [751, 452] on button "Yes" at bounding box center [757, 452] width 50 height 36
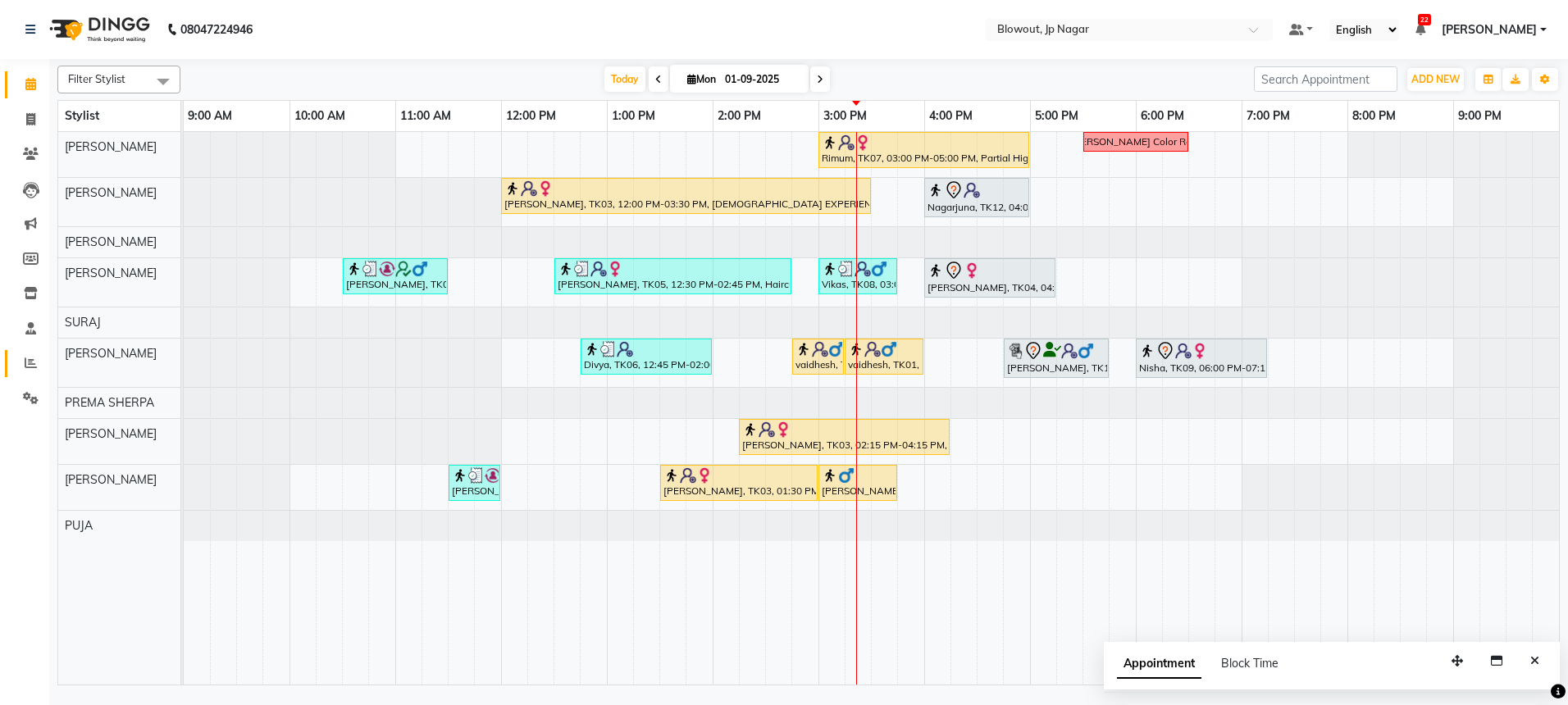
click at [34, 362] on icon at bounding box center [30, 362] width 12 height 12
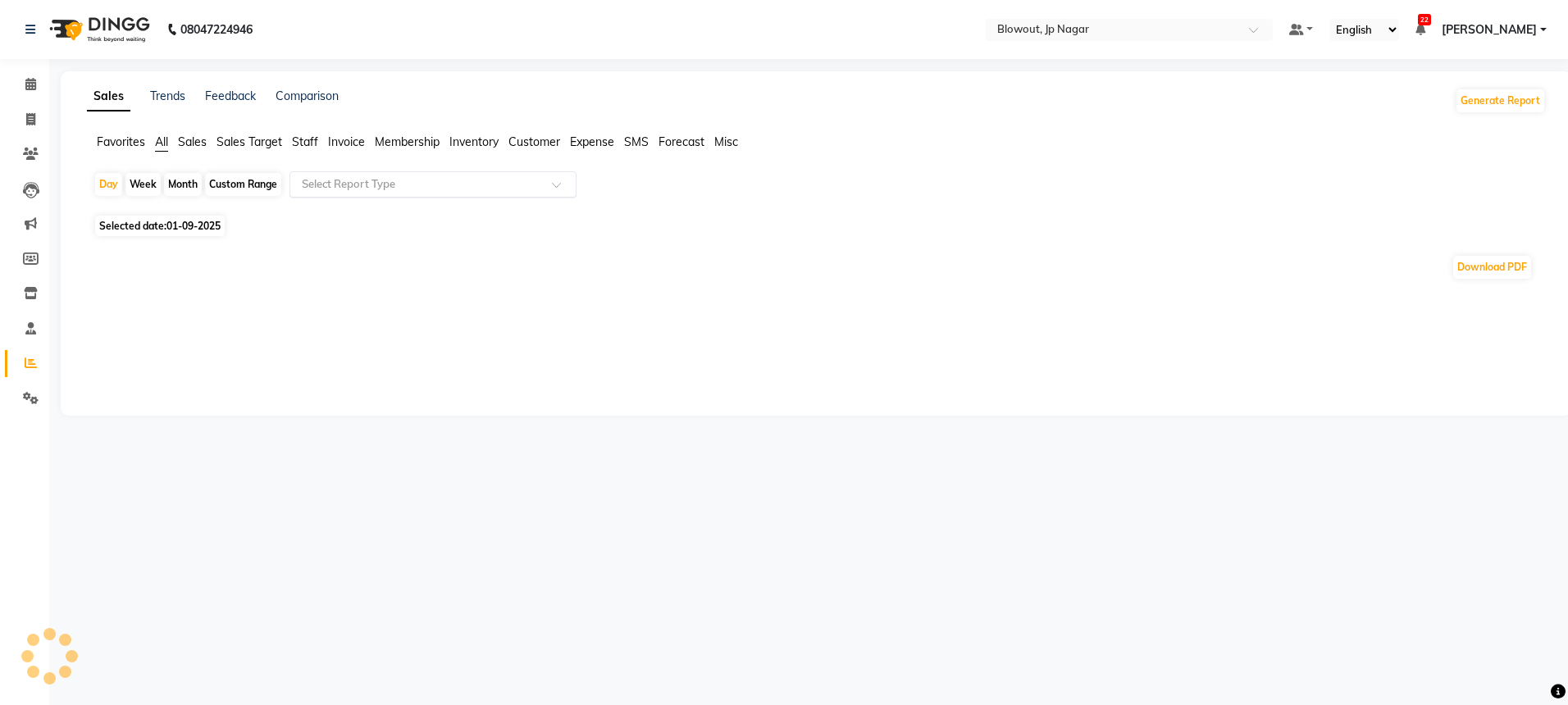
click at [372, 189] on input "text" at bounding box center [417, 184] width 236 height 17
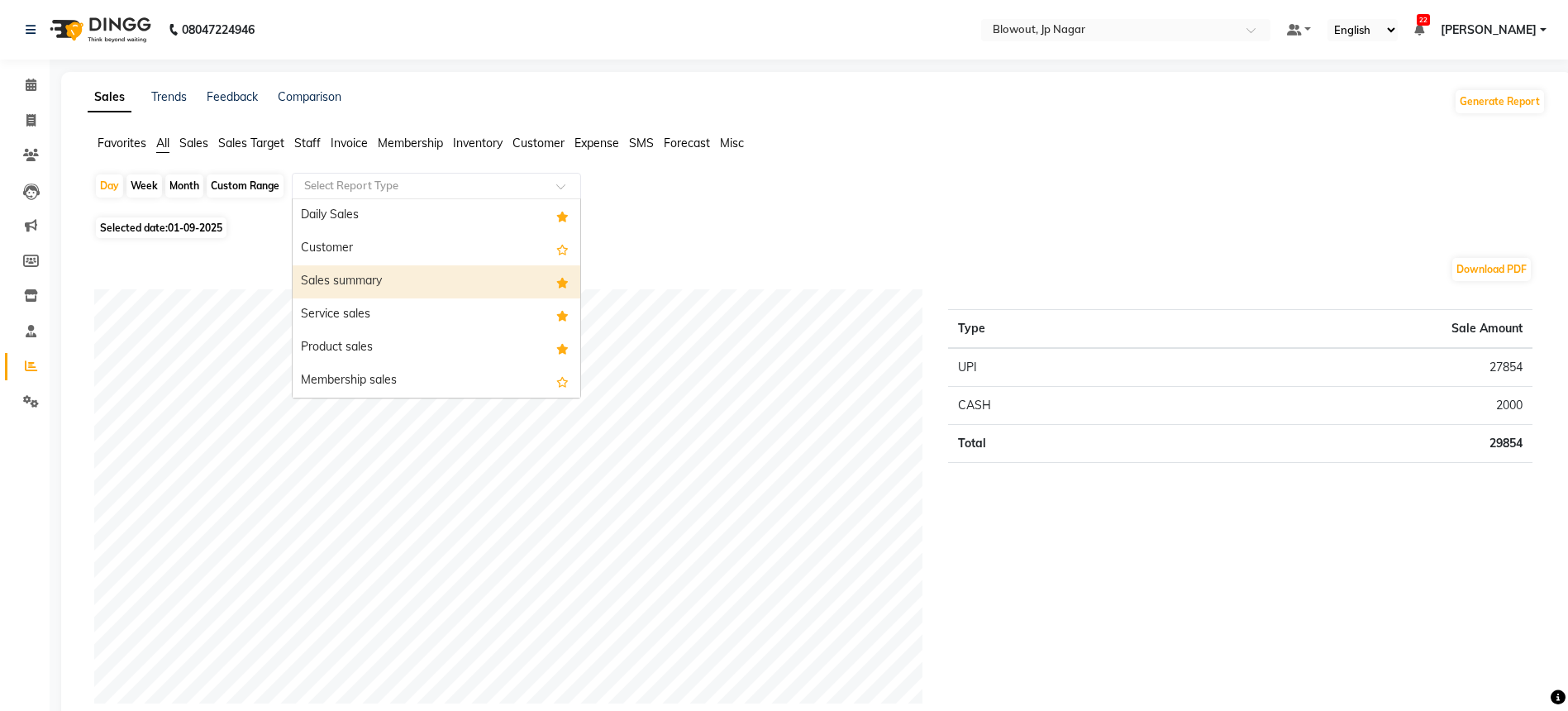
click at [377, 275] on div "Sales summary" at bounding box center [436, 281] width 288 height 33
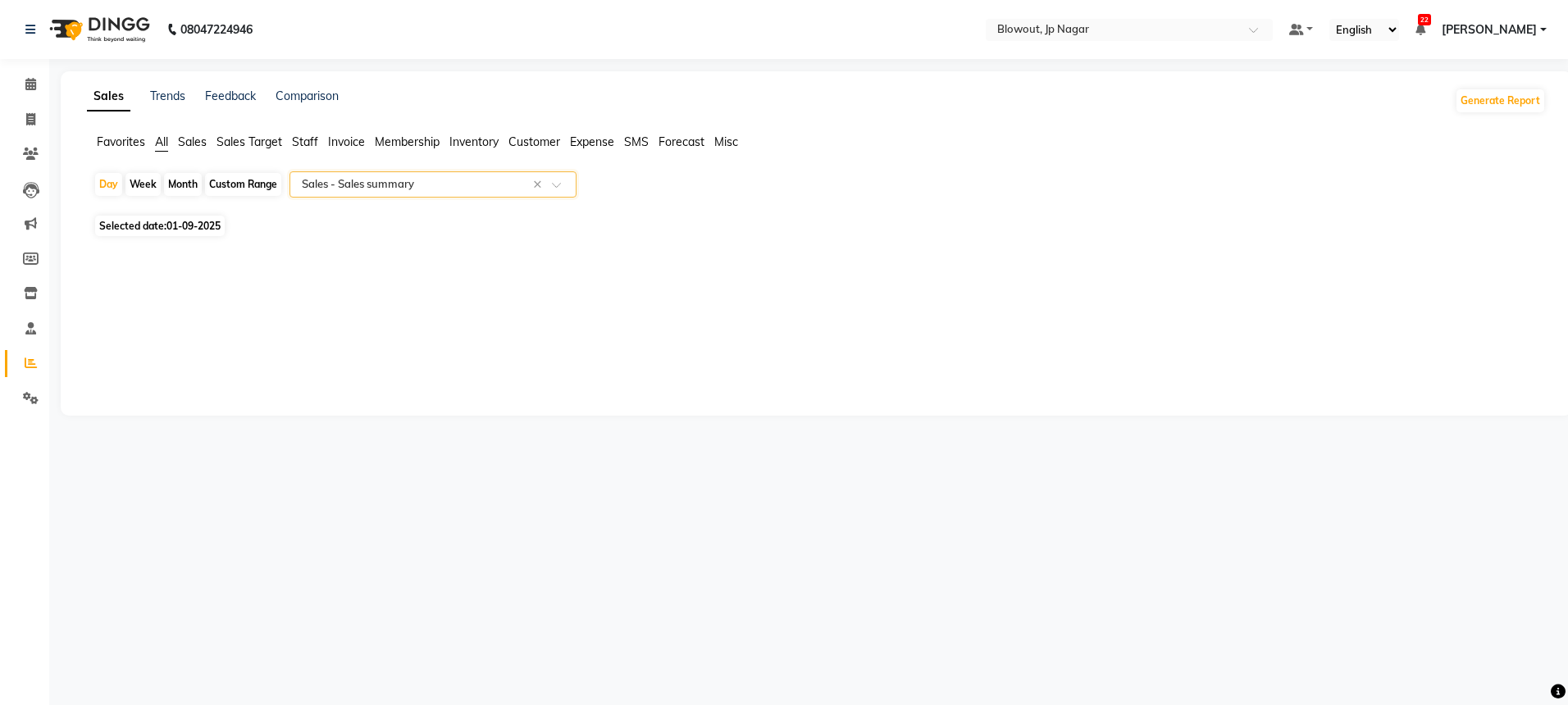
select select "full_report"
select select "csv"
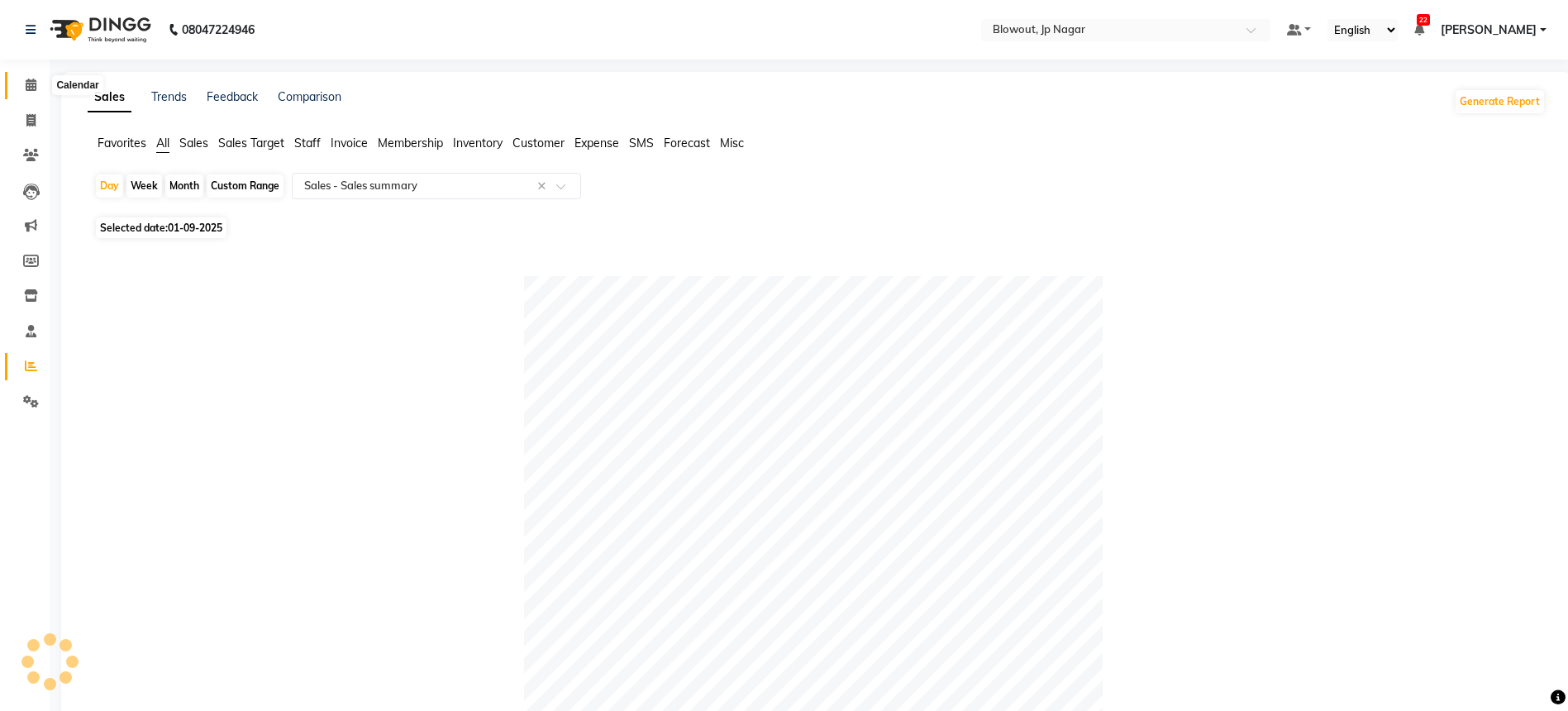
click at [27, 84] on icon at bounding box center [30, 84] width 10 height 12
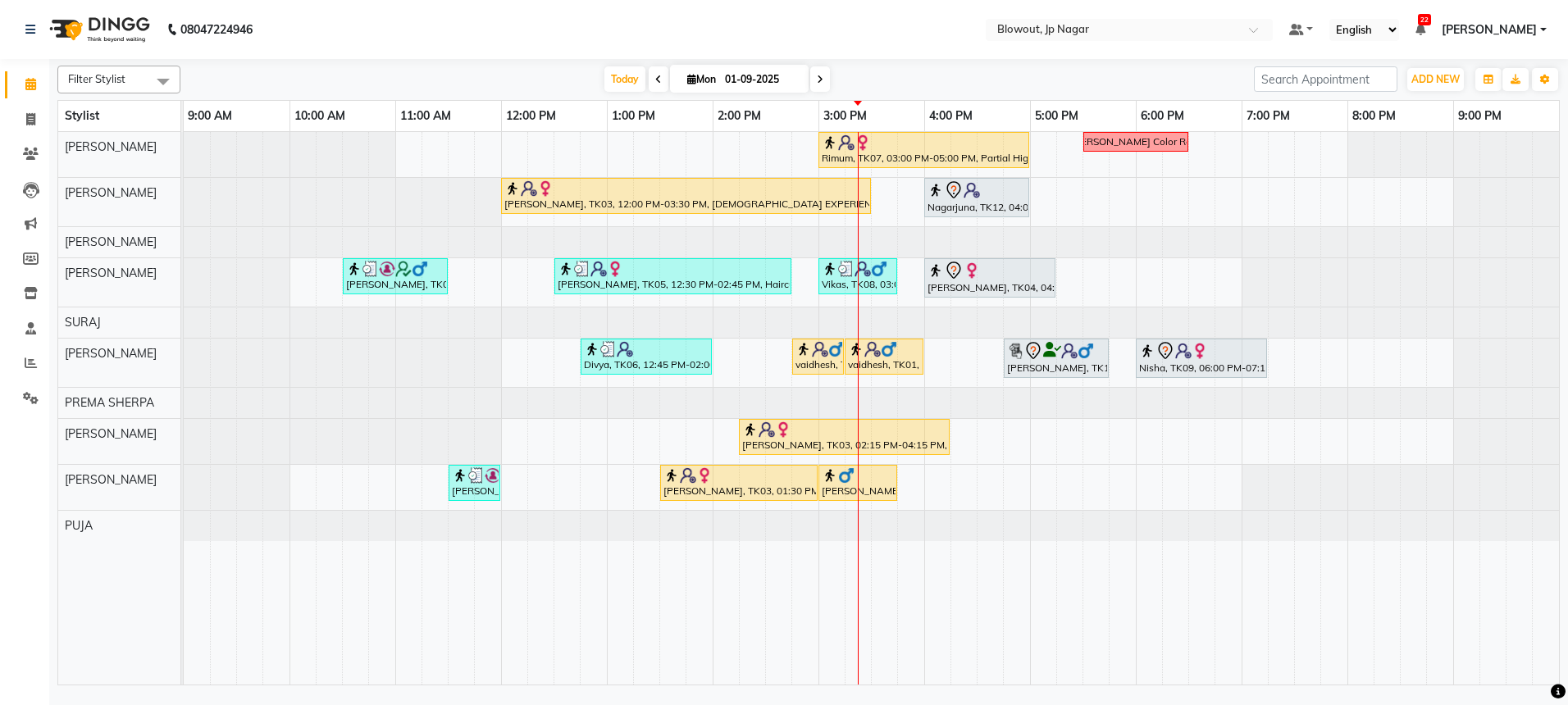
click at [824, 81] on span at bounding box center [820, 78] width 20 height 25
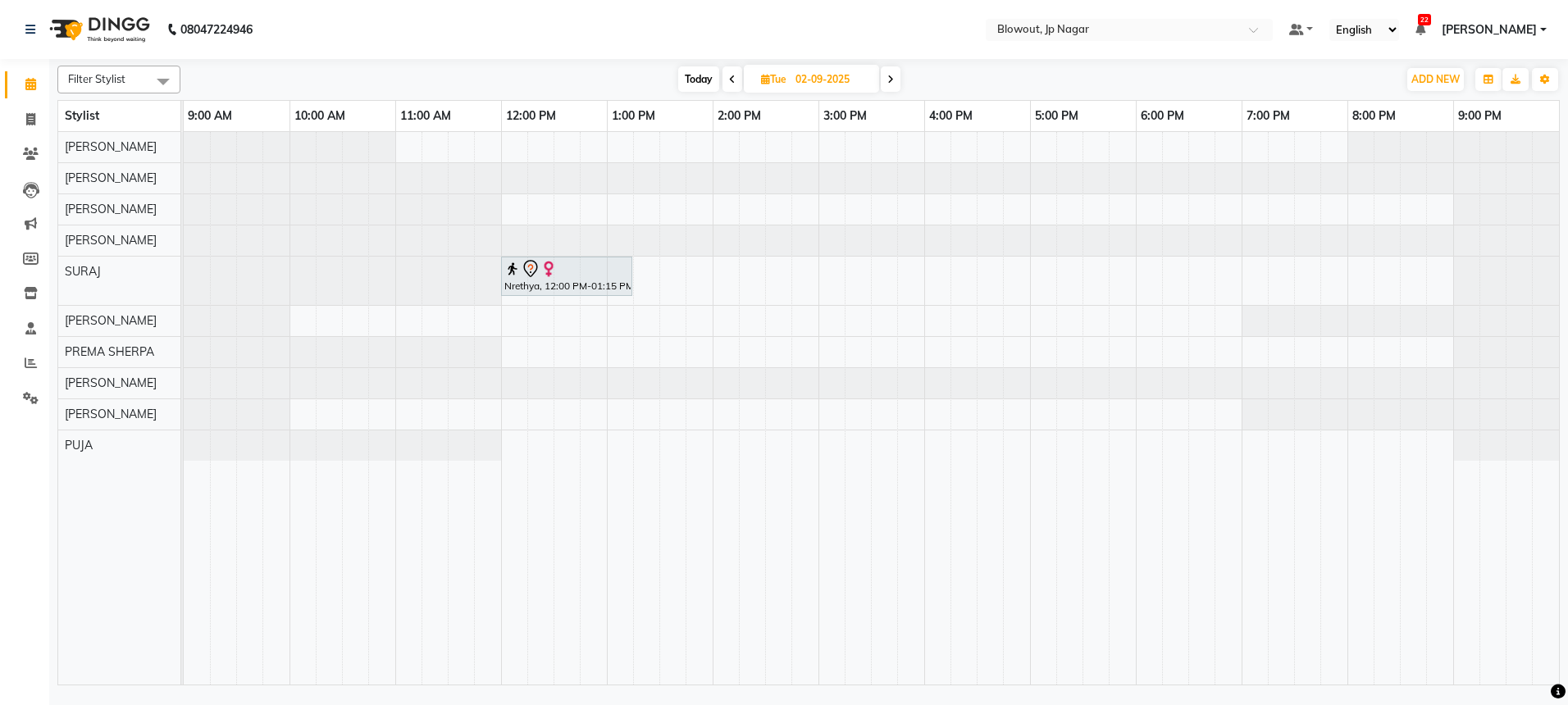
click at [673, 75] on div "Today Tue 02-09-2025" at bounding box center [789, 79] width 1200 height 24
click at [692, 75] on span "Today" at bounding box center [699, 78] width 41 height 25
type input "01-09-2025"
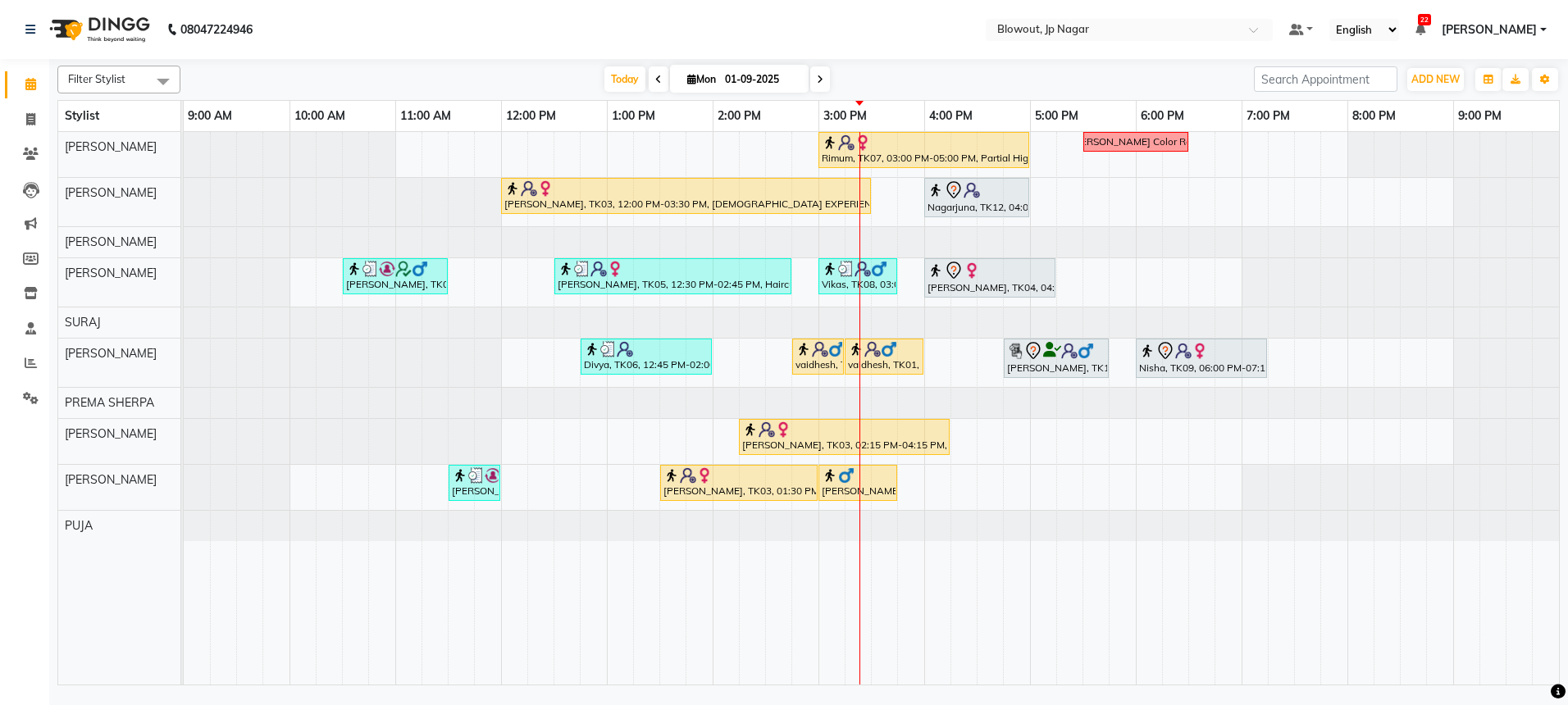
click at [1142, 283] on div "Rimum, TK07, 03:00 PM-05:00 PM, Partial Highlights - Creative Director (Female)…" at bounding box center [871, 408] width 1375 height 552
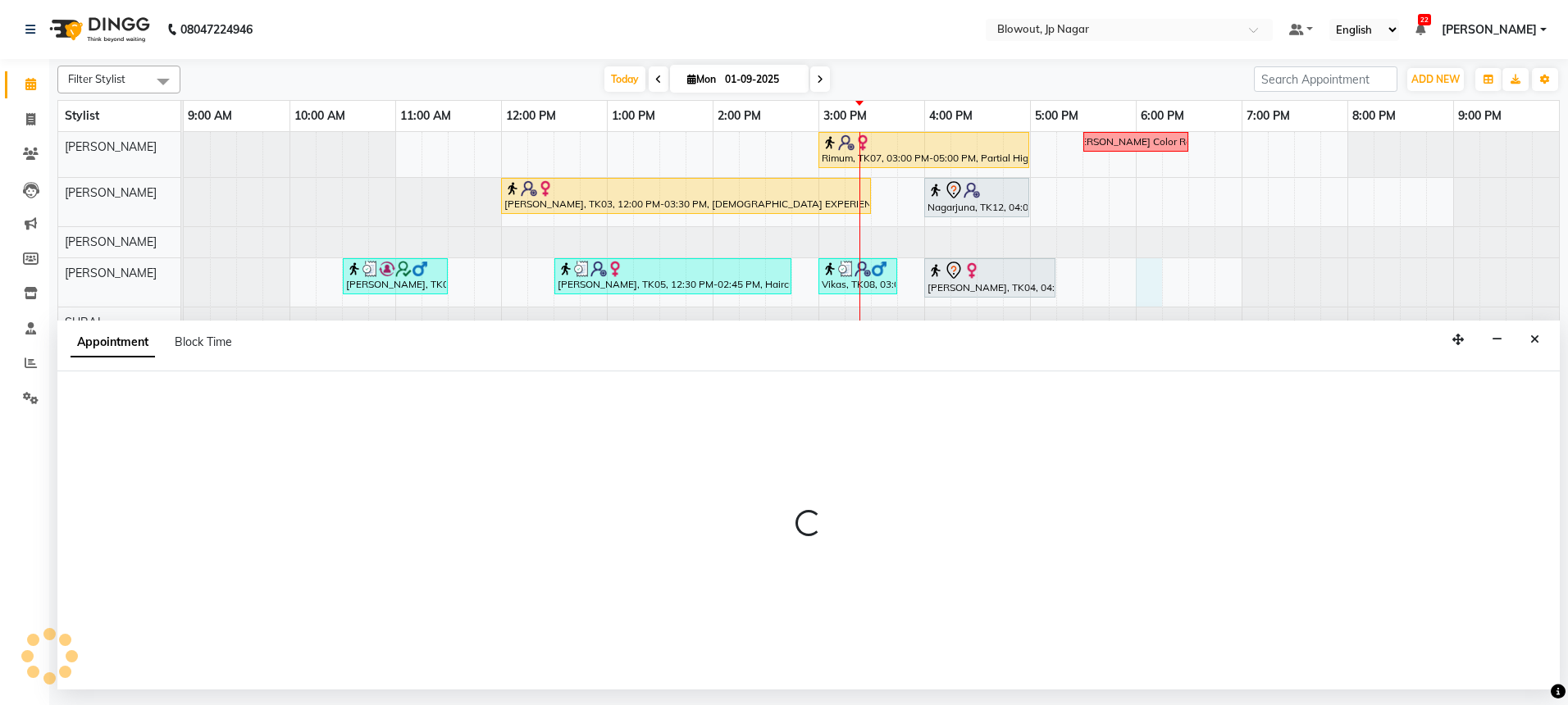
select select "85470"
select select "1080"
select select "tentative"
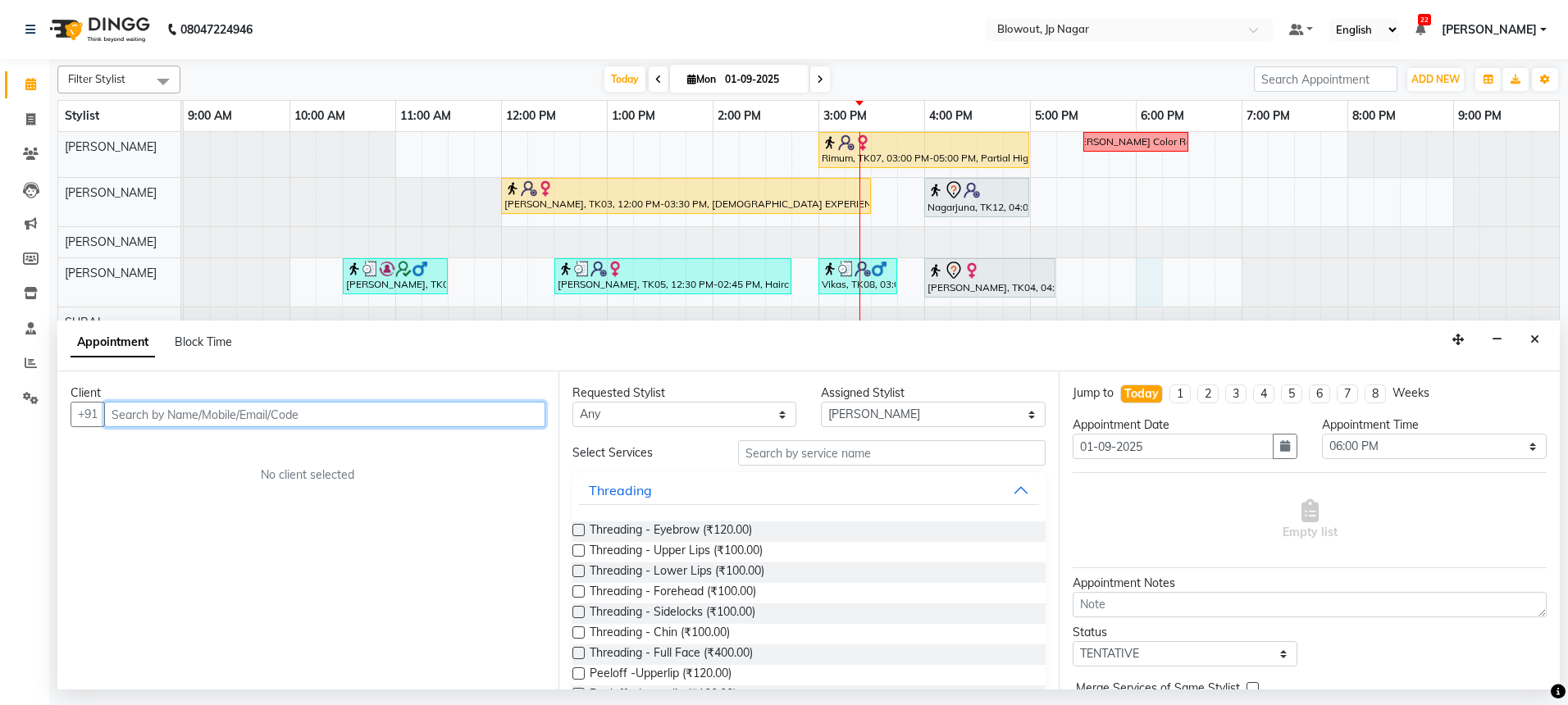
click at [259, 413] on input "text" at bounding box center [325, 414] width 441 height 25
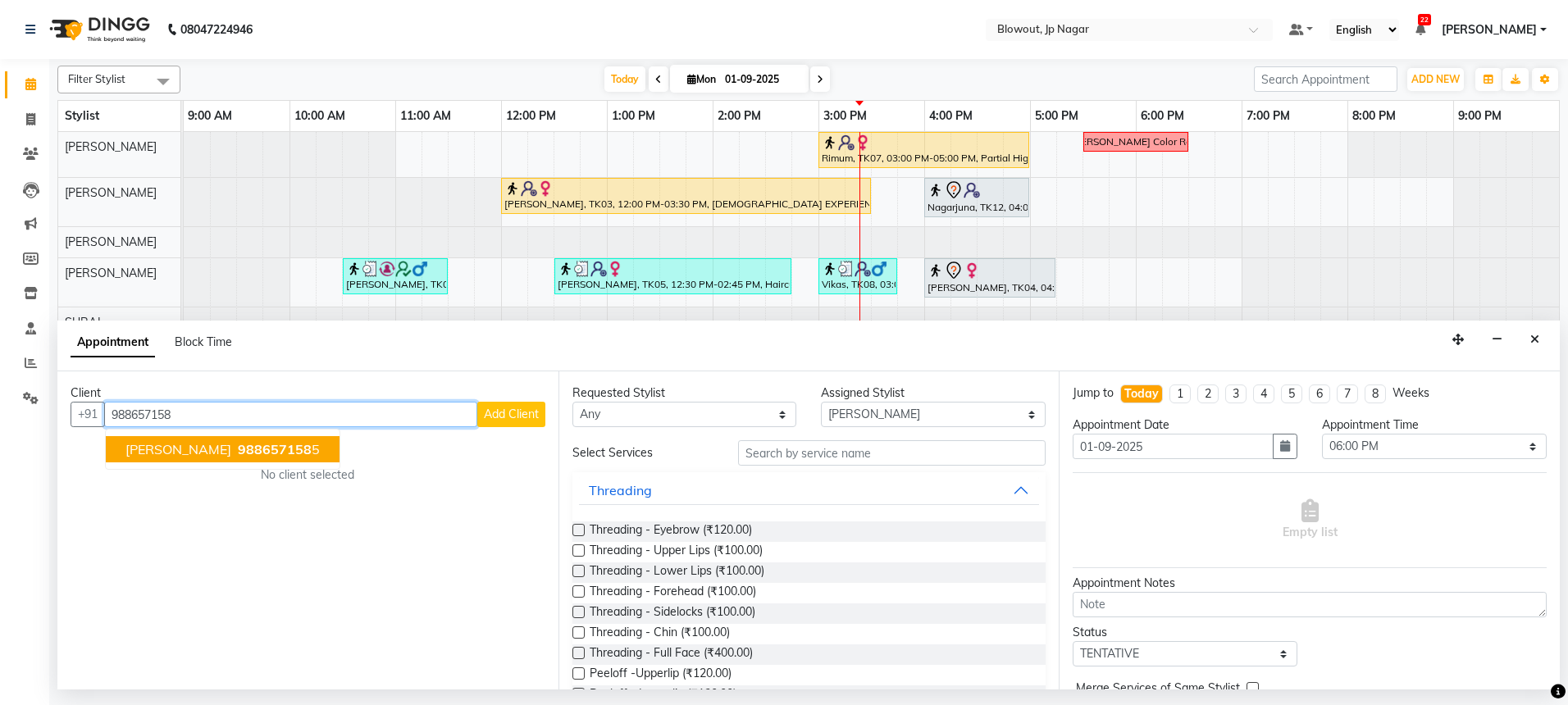
click at [171, 458] on button "Ritesh 988657158 5" at bounding box center [222, 449] width 234 height 26
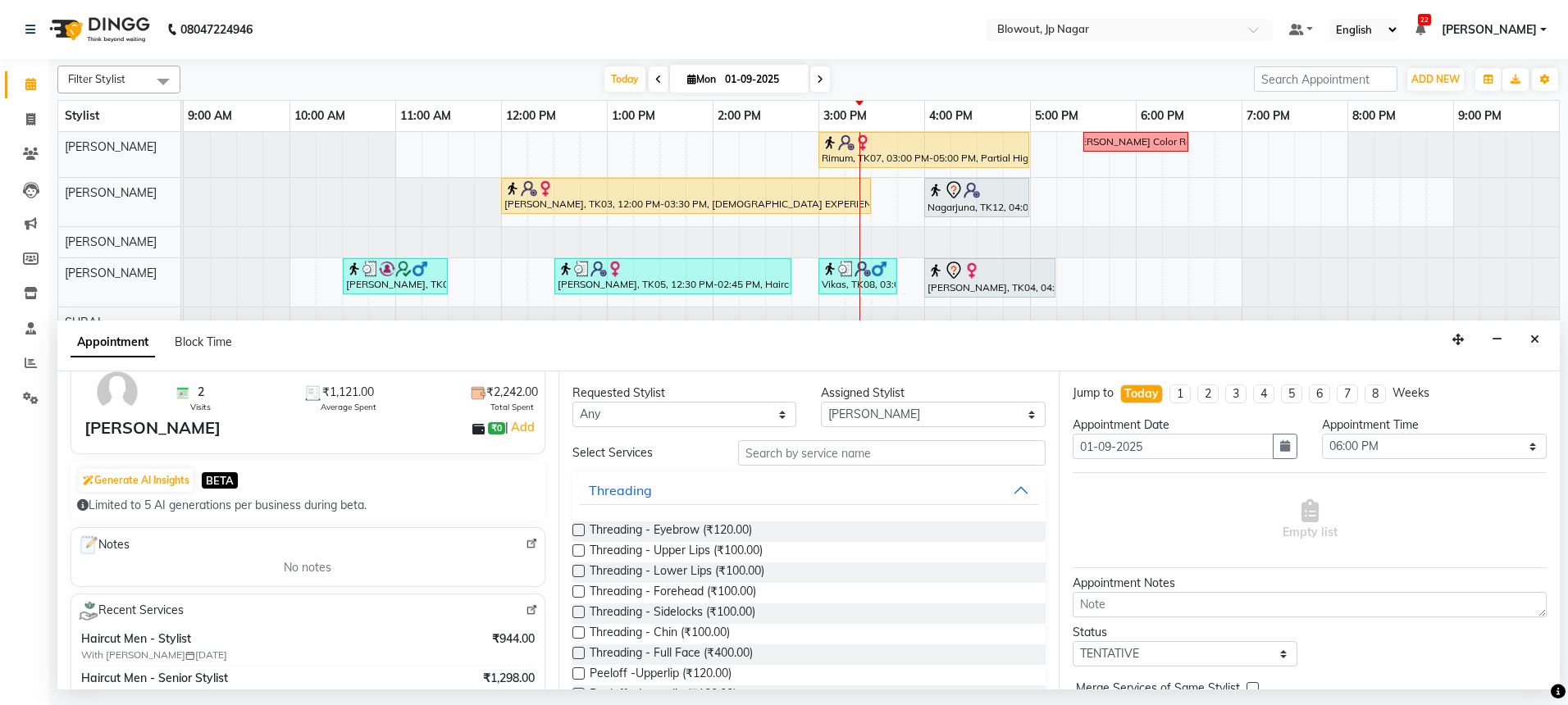
scroll to position [80, 0]
type input "9886571585"
click at [860, 412] on select "Select BINOD DICKY SHERPA GIRI JITEN JOHN JULIE PREMA SHERPA PUJA ROSHAN PRADHA…" at bounding box center [932, 414] width 224 height 25
select select "60456"
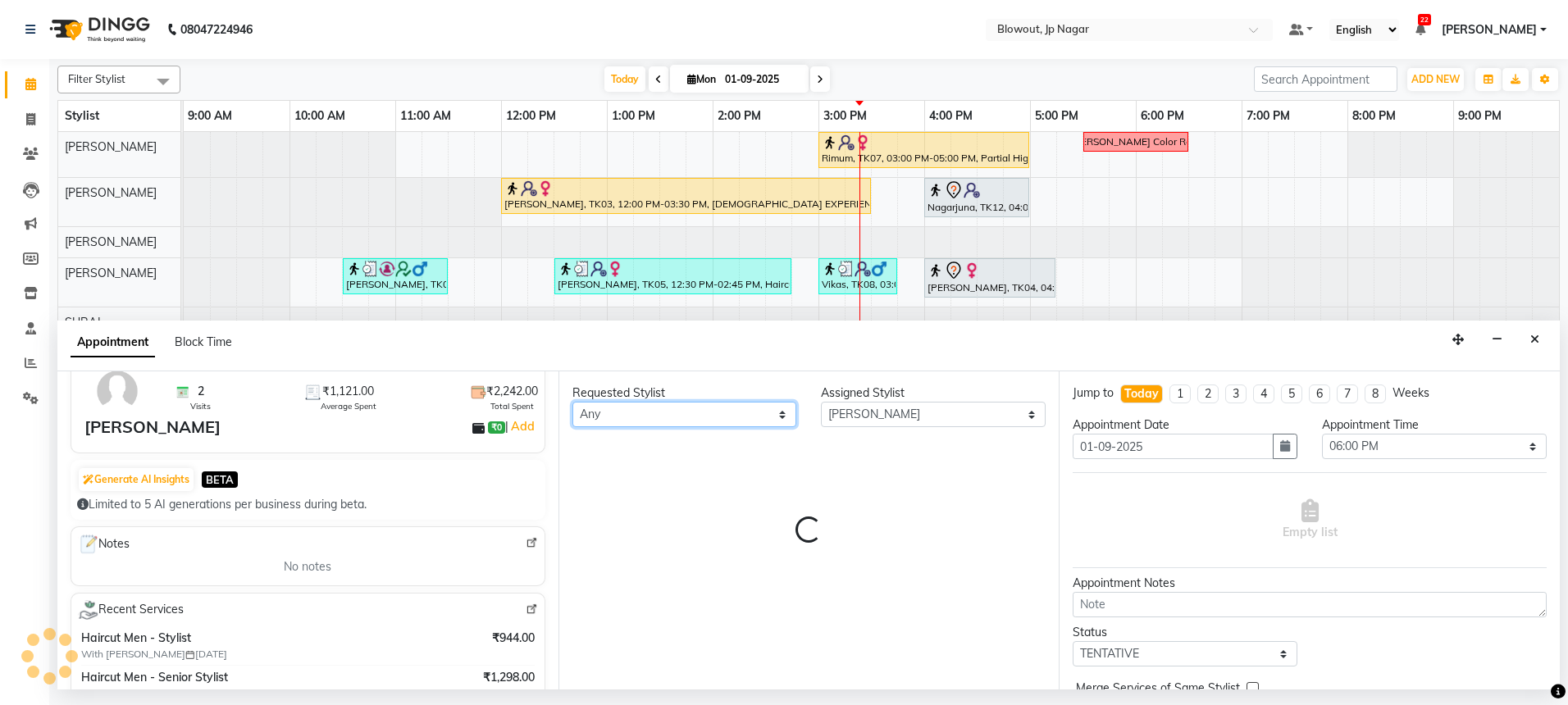
click at [742, 406] on select "Any BINOD DICKY SHERPA GIRI JITEN JOHN JULIE PREMA SHERPA PUJA ROSHAN PRADHAN S…" at bounding box center [684, 414] width 224 height 25
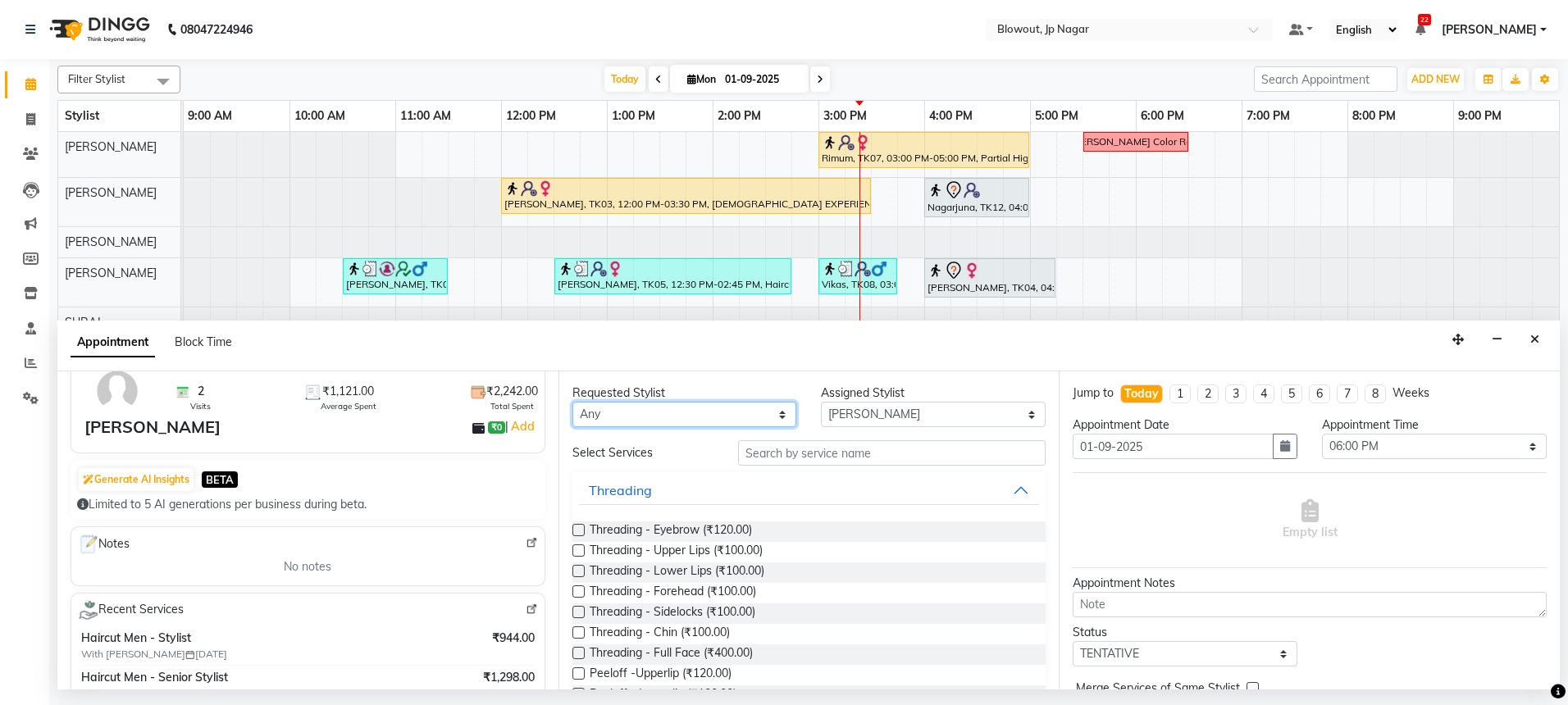
select select "60456"
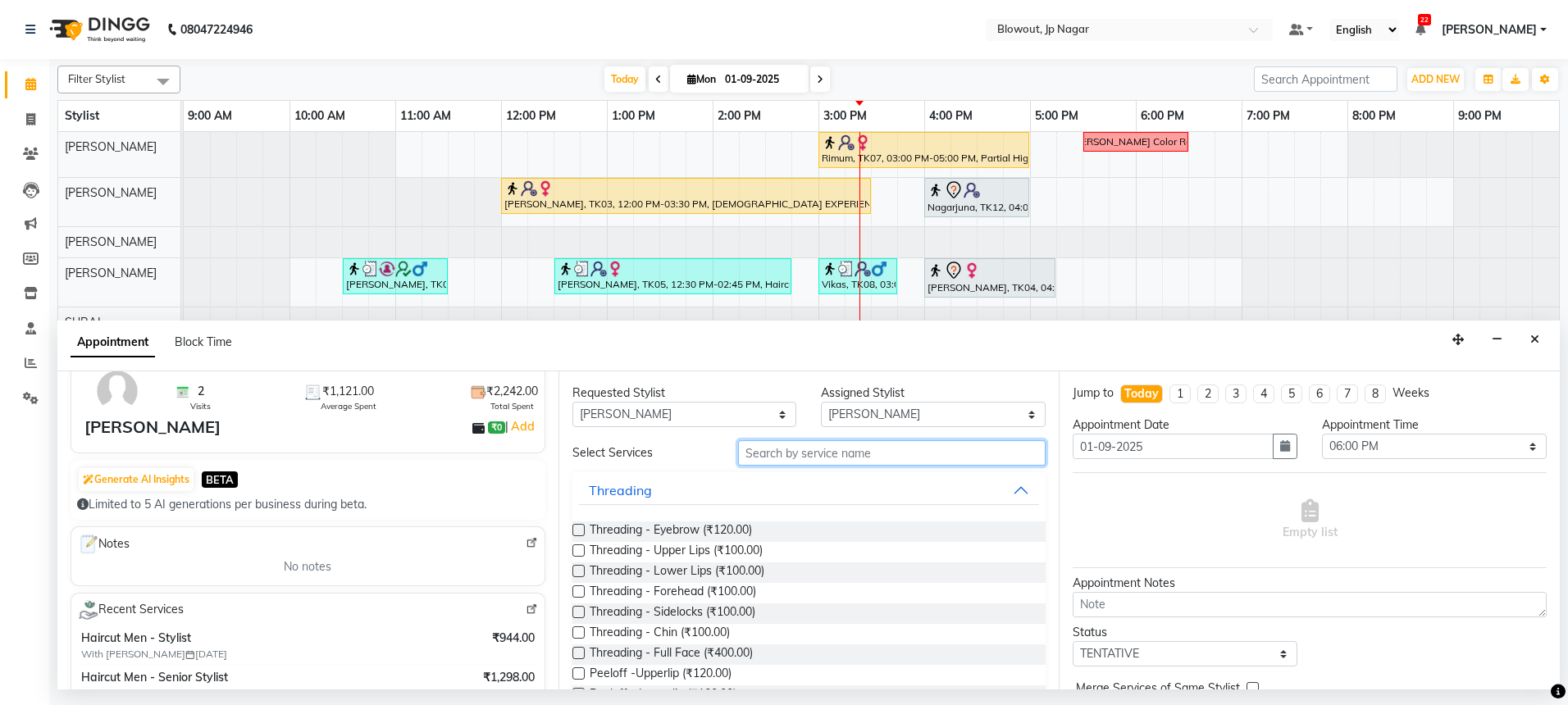
click at [807, 451] on input "text" at bounding box center [891, 452] width 307 height 25
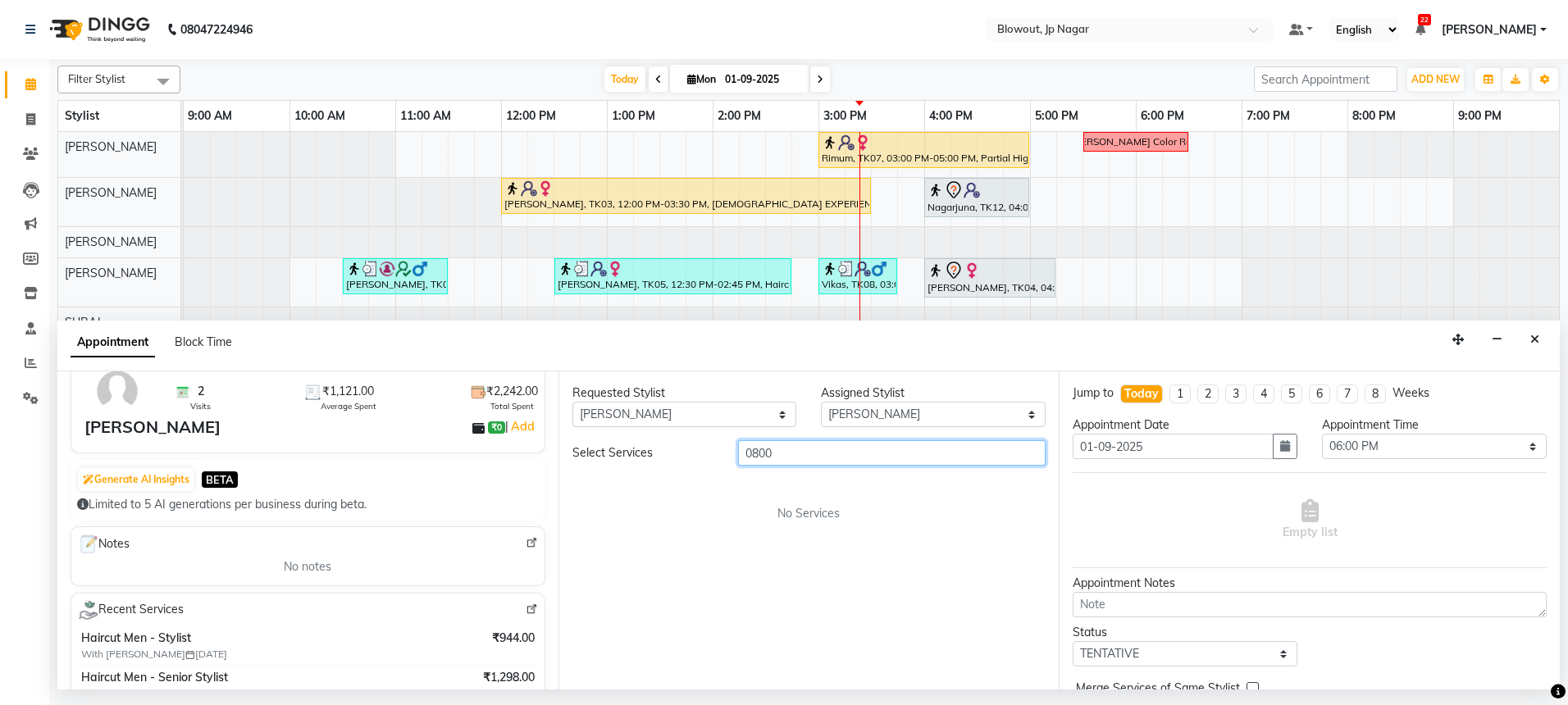
click at [750, 461] on input "0800" at bounding box center [891, 452] width 307 height 25
click at [749, 452] on input "0800" at bounding box center [891, 452] width 307 height 25
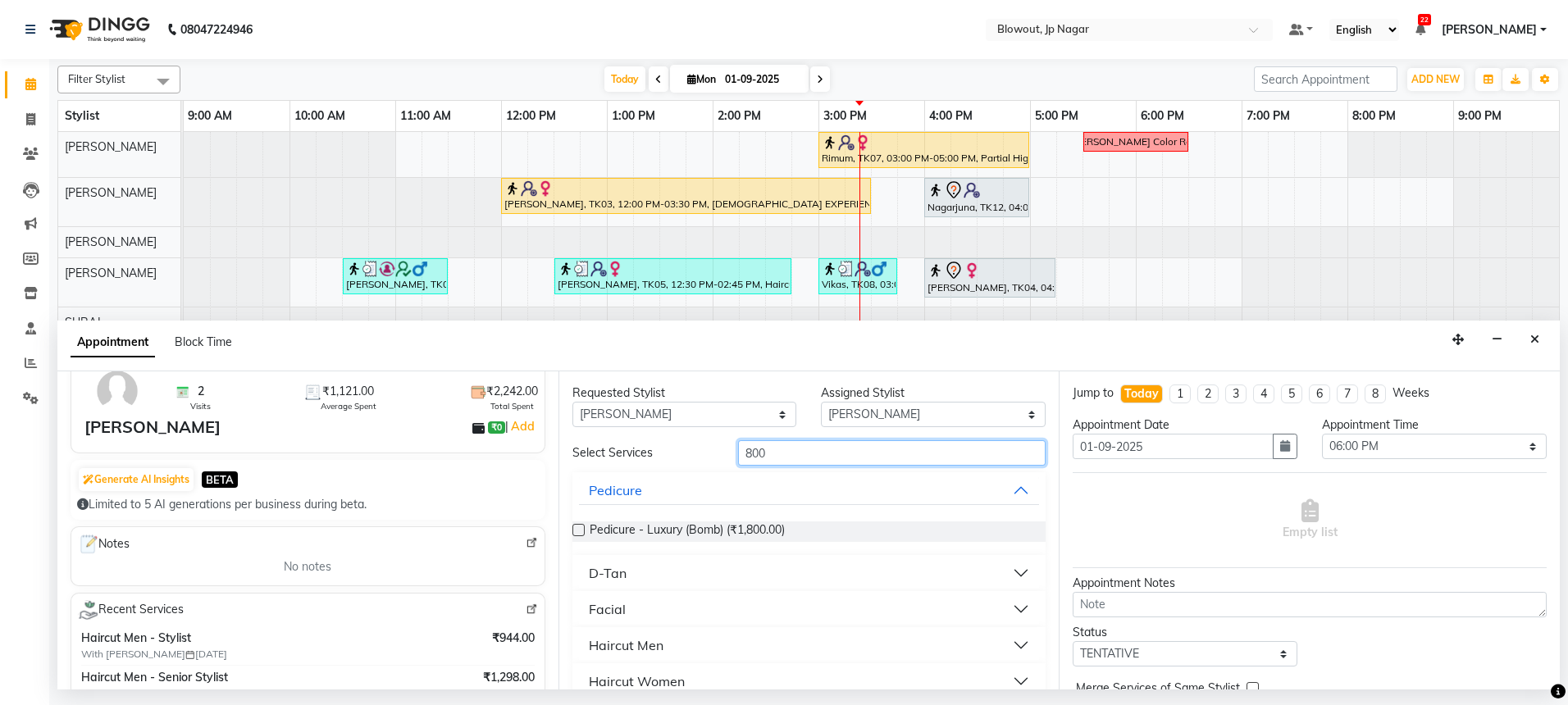
type input "800"
click at [734, 633] on button "Haircut Men" at bounding box center [809, 645] width 461 height 30
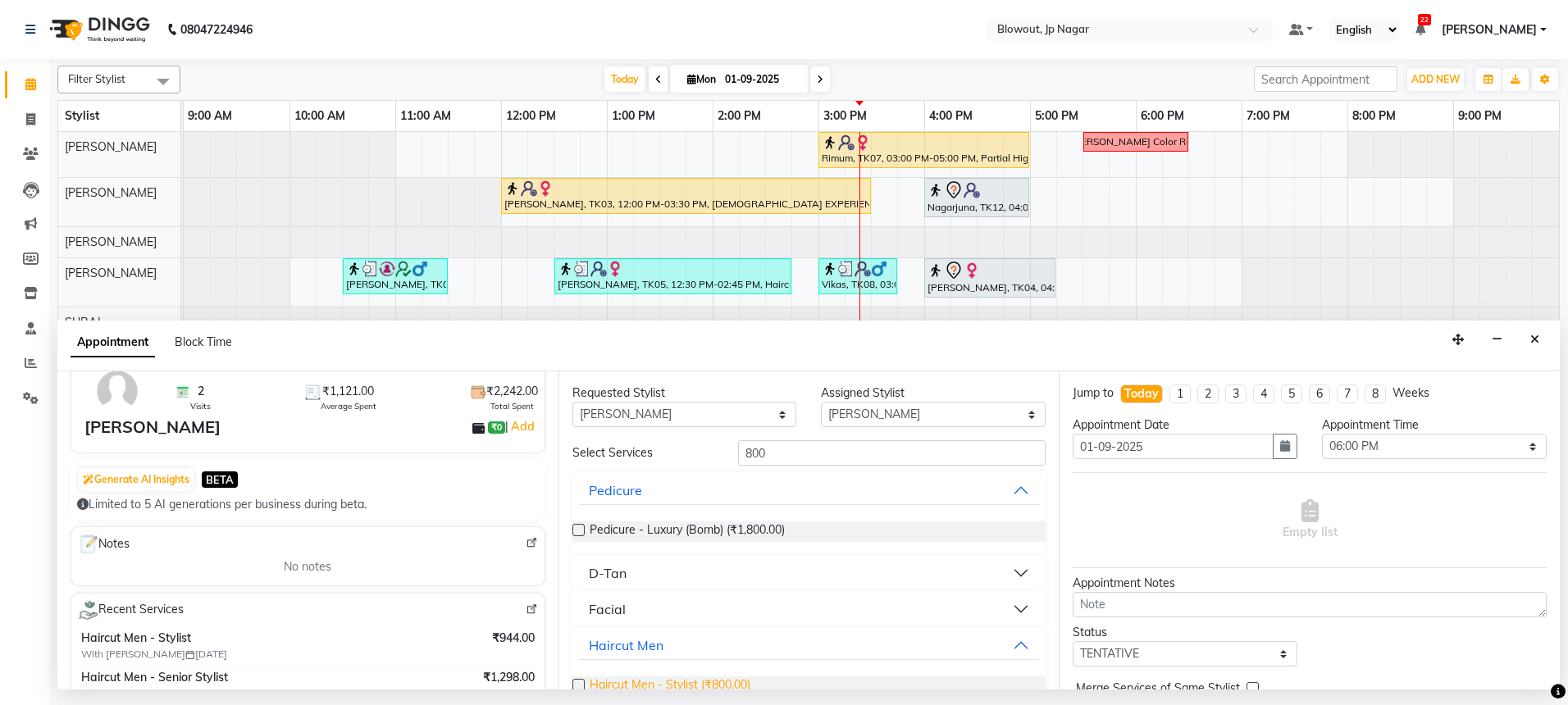
click at [728, 677] on span "Haircut Men - Stylist (₹800.00)" at bounding box center [670, 686] width 161 height 20
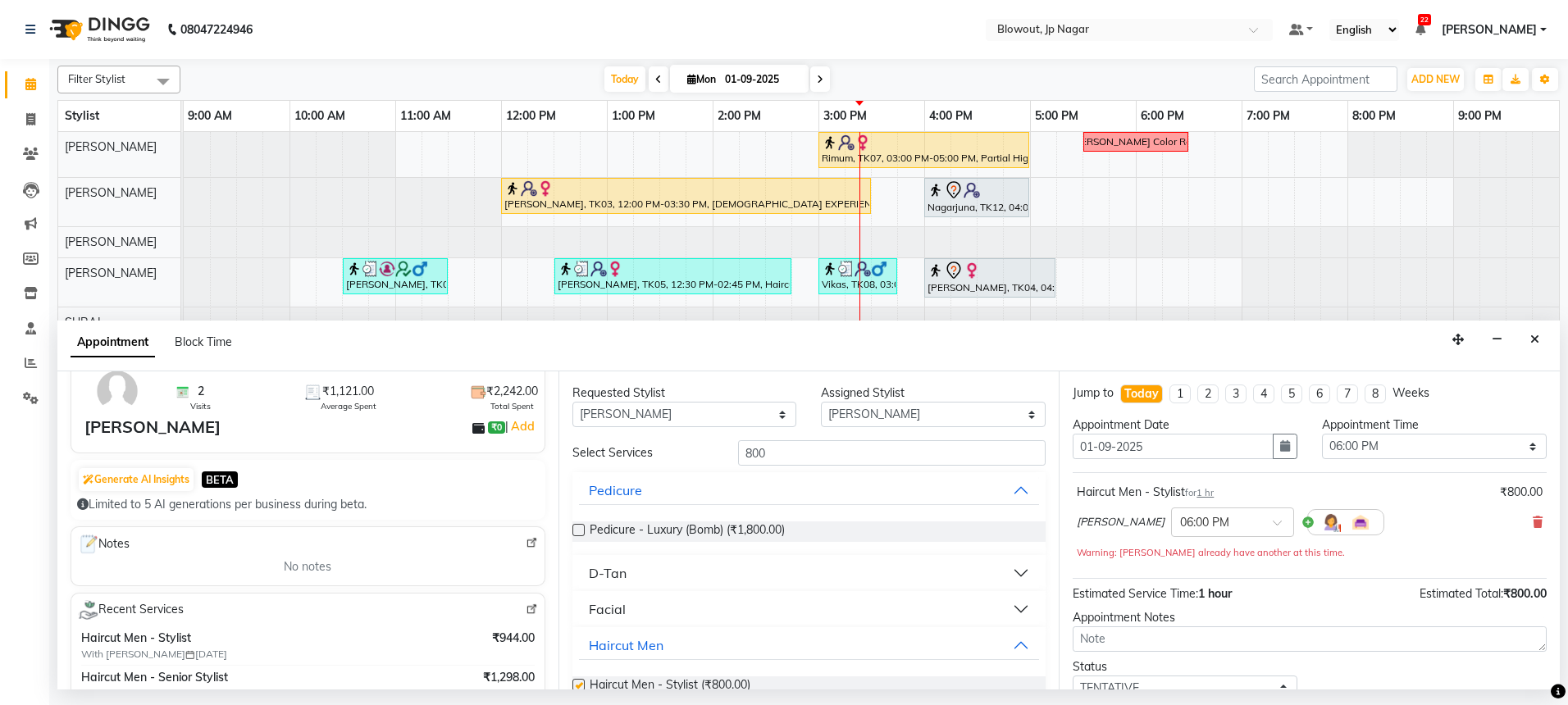
checkbox input "false"
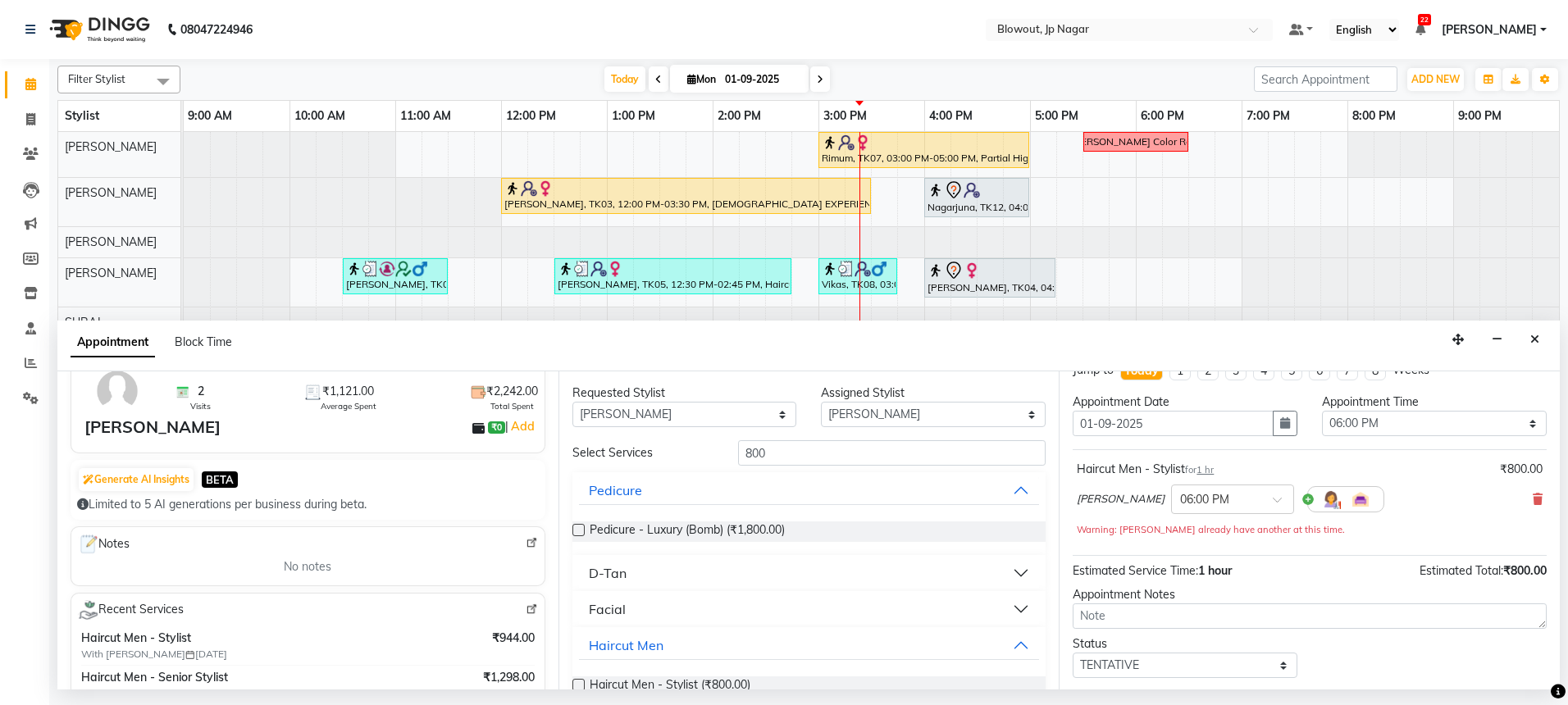
scroll to position [114, 0]
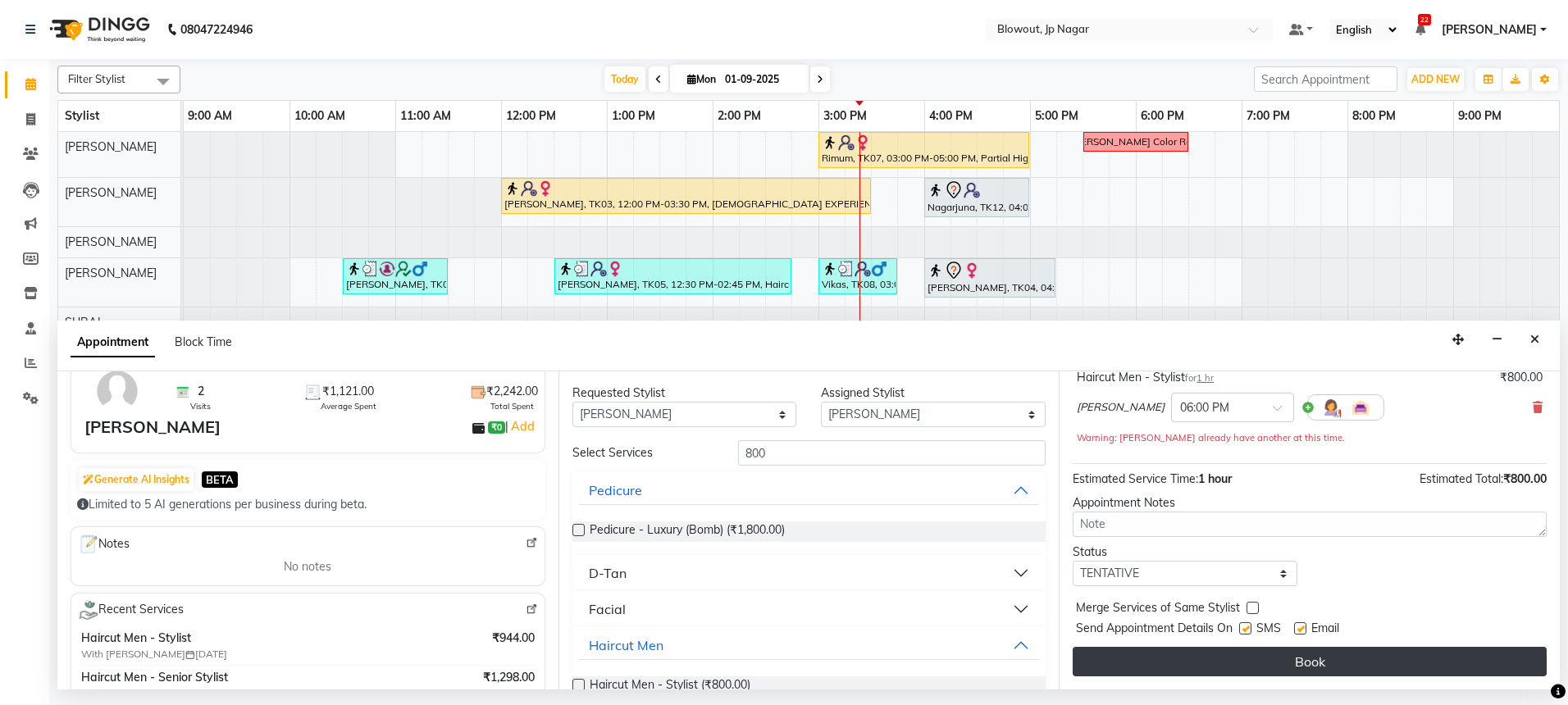
click at [1244, 658] on button "Book" at bounding box center [1309, 661] width 474 height 30
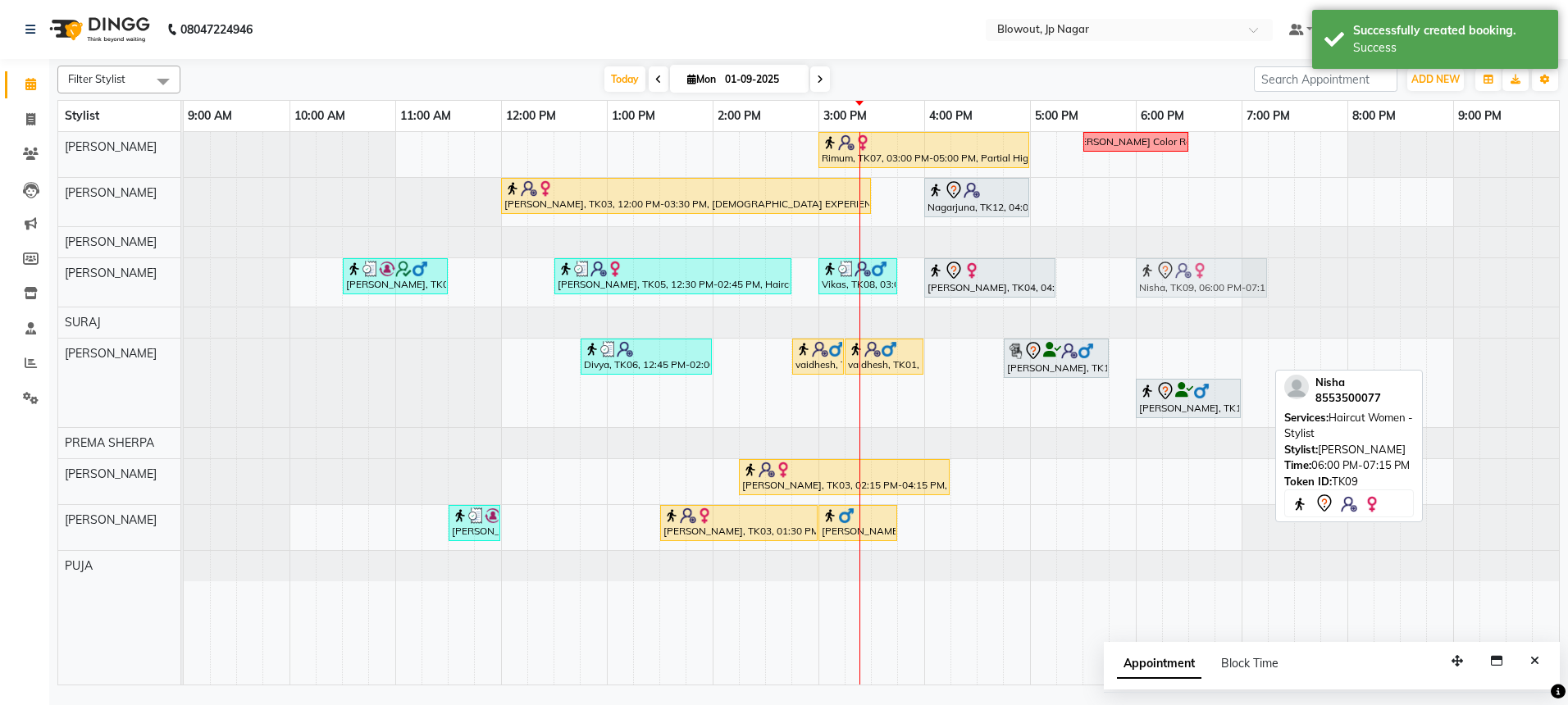
drag, startPoint x: 1160, startPoint y: 362, endPoint x: 1156, endPoint y: 292, distance: 70.1
click at [1156, 292] on tbody "Rimum, TK07, 03:00 PM-05:00 PM, Partial Highlights - Creative Director (Female)…" at bounding box center [871, 356] width 1375 height 449
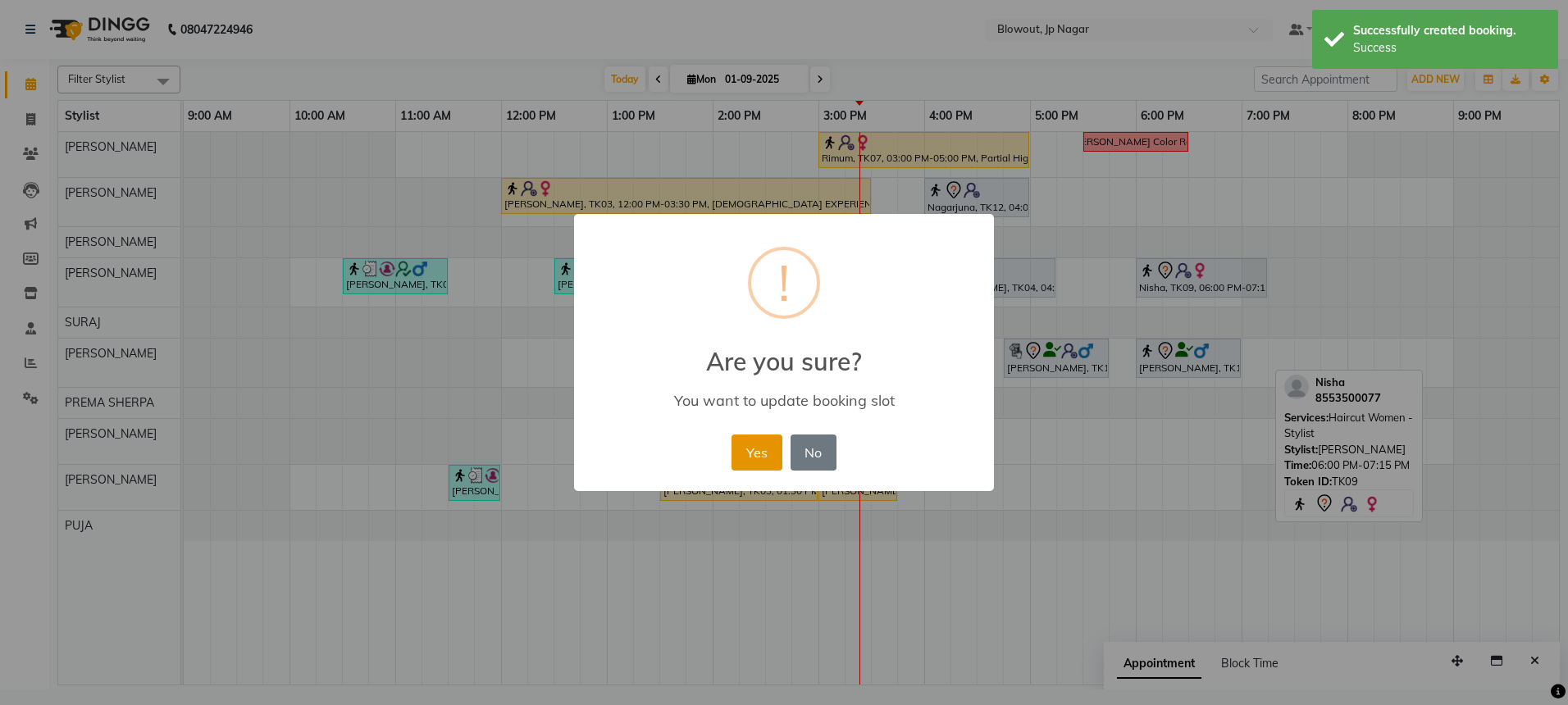
click at [754, 452] on button "Yes" at bounding box center [757, 452] width 50 height 36
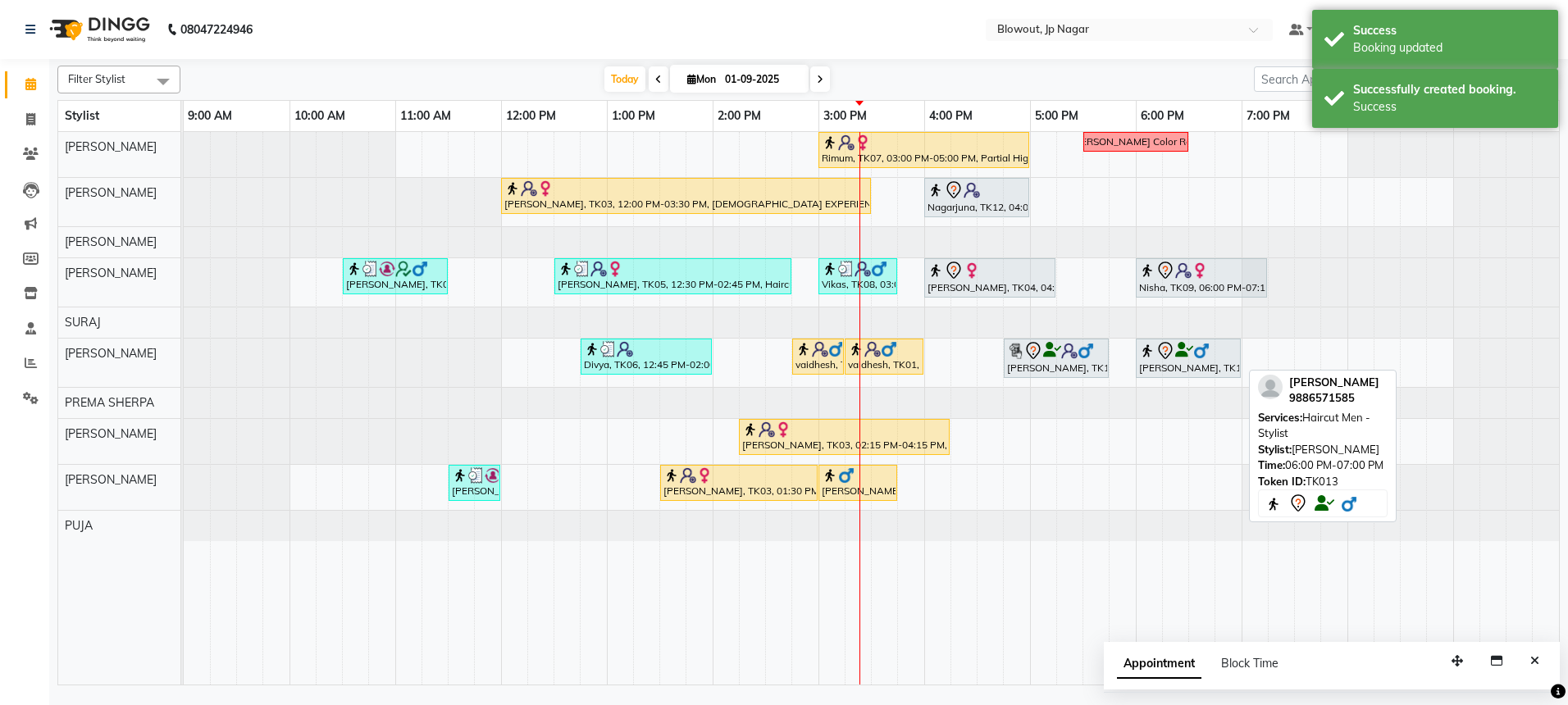
click at [1166, 365] on div "Ritesh, TK13, 06:00 PM-07:00 PM, Haircut Men - Stylist" at bounding box center [1187, 358] width 101 height 34
select select "7"
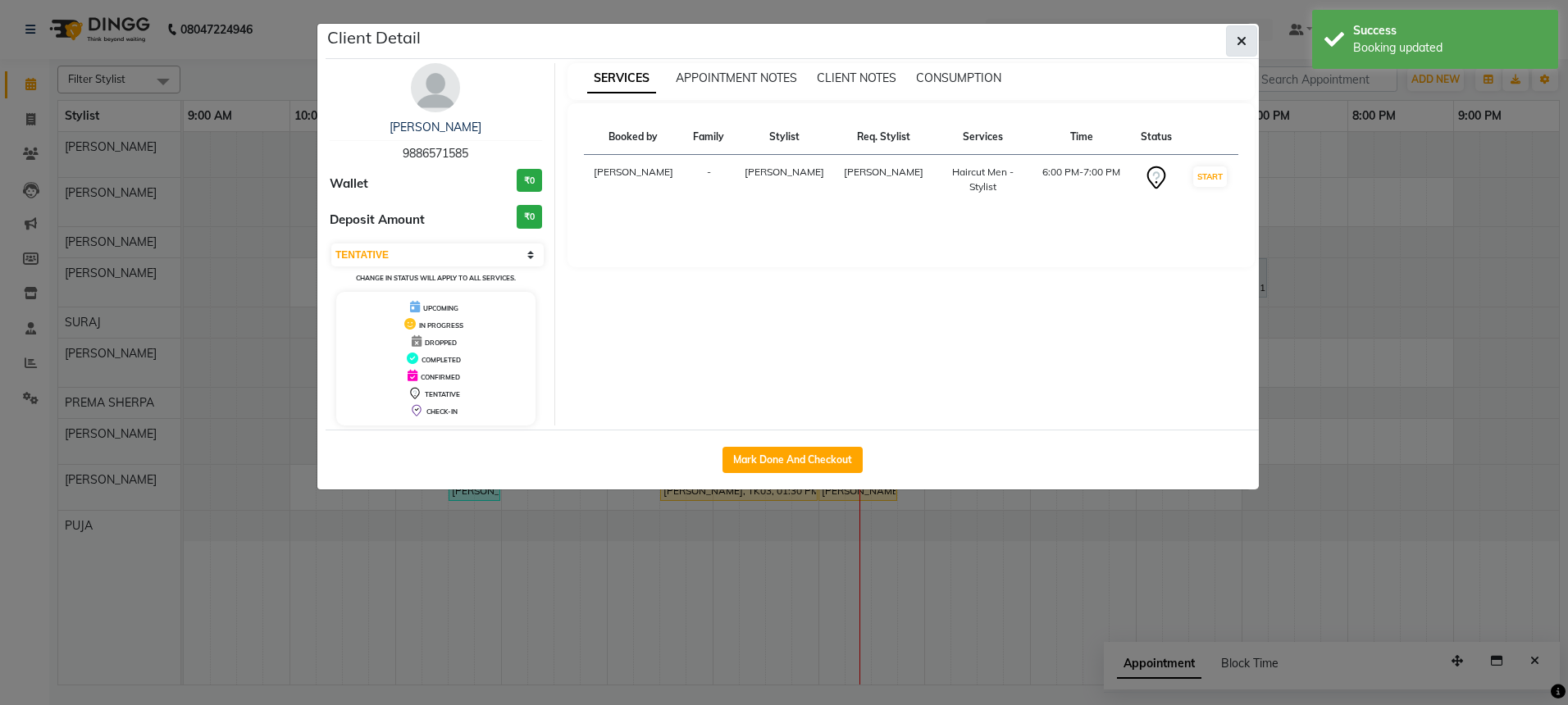
click at [1237, 46] on icon "button" at bounding box center [1241, 41] width 10 height 13
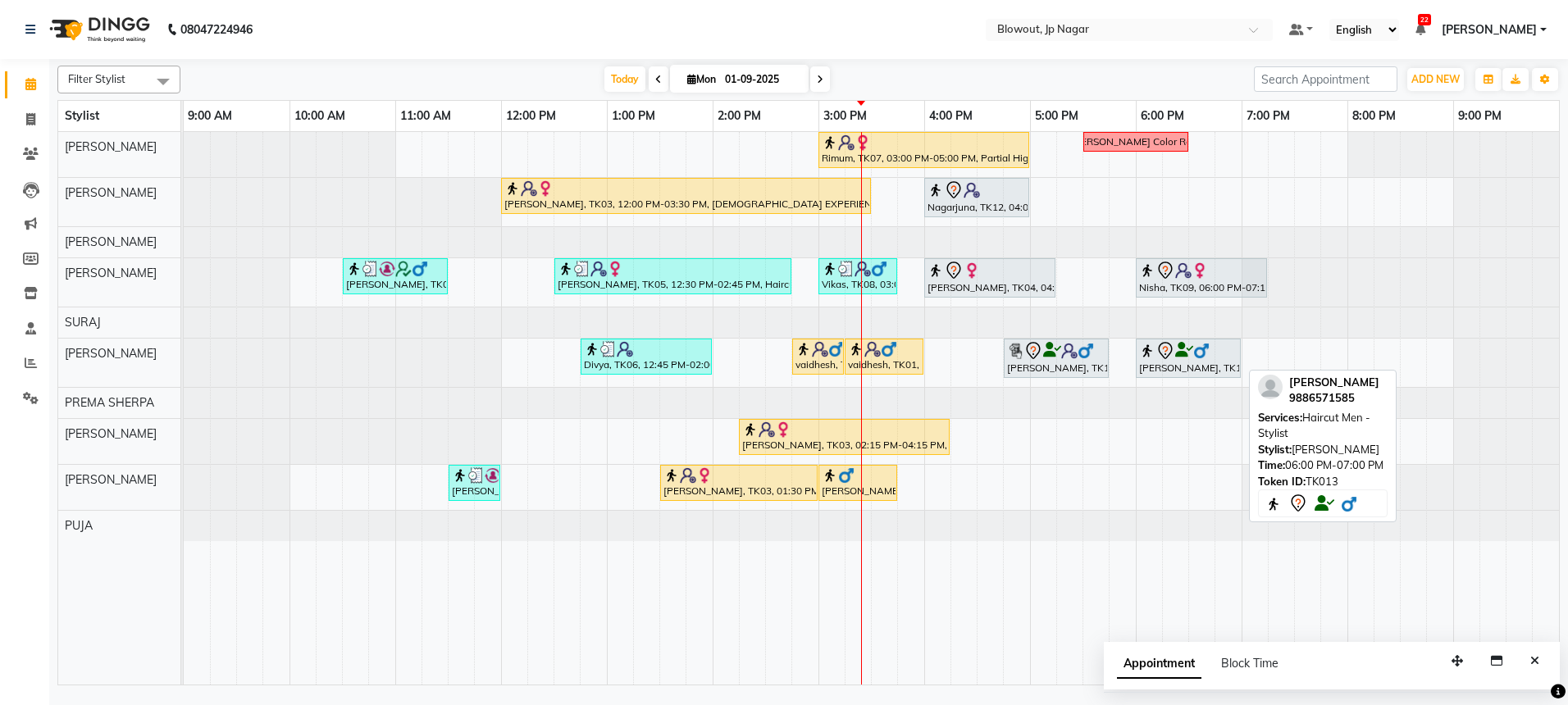
click at [1171, 369] on div "Ritesh, TK13, 06:00 PM-07:00 PM, Haircut Men - Stylist" at bounding box center [1187, 358] width 101 height 34
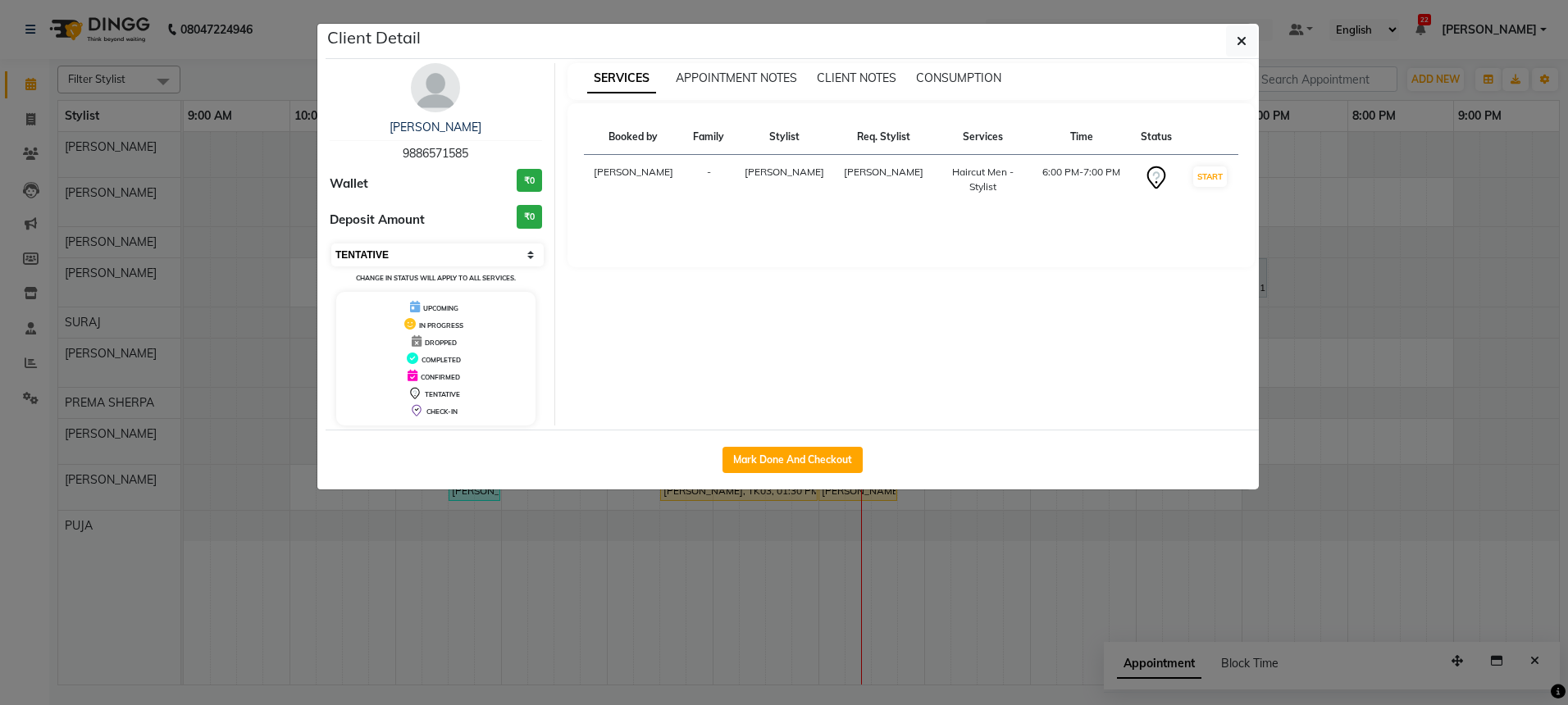
click at [511, 254] on select "Select IN SERVICE CONFIRMED TENTATIVE CHECK IN MARK DONE DROPPED UPCOMING" at bounding box center [437, 255] width 212 height 23
click at [470, 261] on select "Select IN SERVICE CONFIRMED TENTATIVE CHECK IN MARK DONE DROPPED UPCOMING" at bounding box center [437, 255] width 212 height 23
select select "5"
click at [1232, 45] on button "button" at bounding box center [1240, 40] width 31 height 31
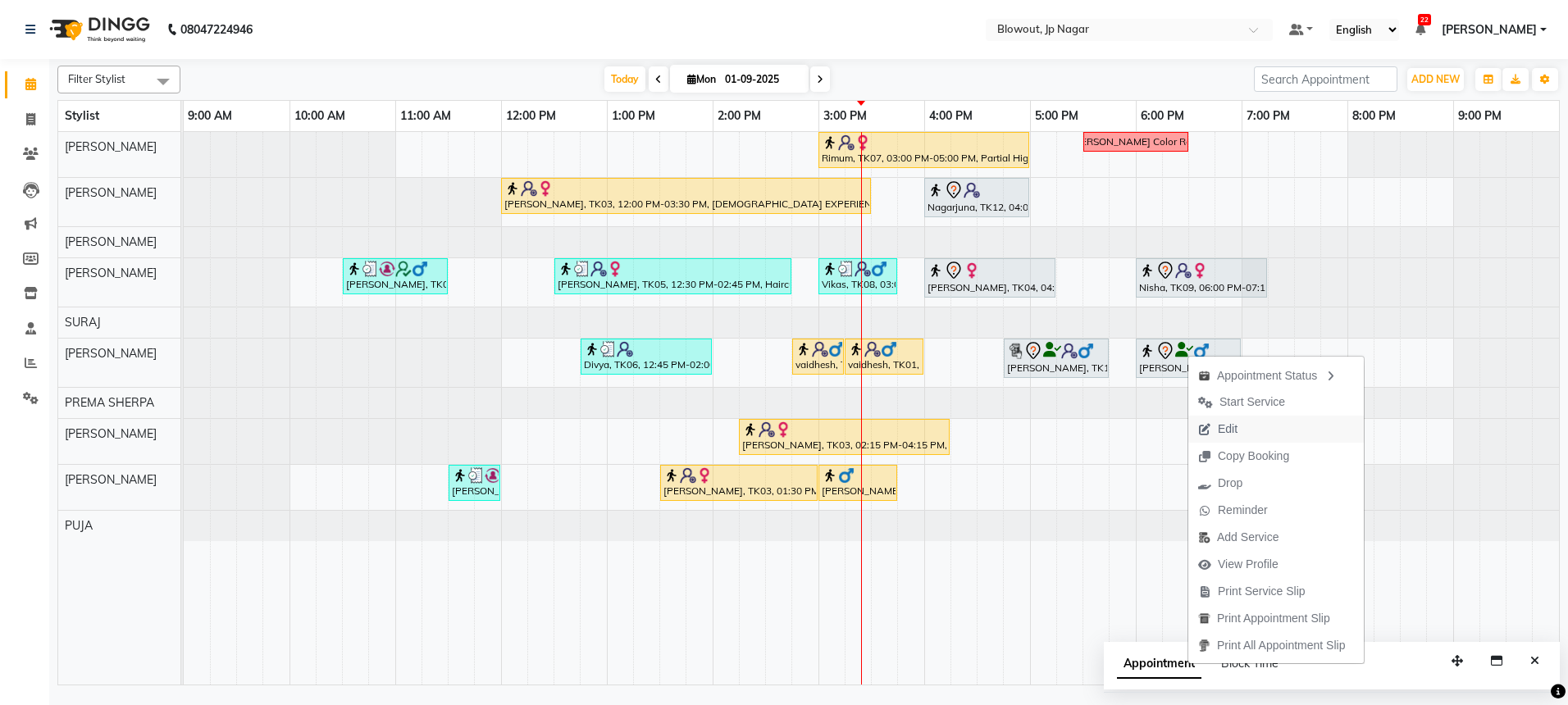
click at [1219, 432] on span "Edit" at bounding box center [1226, 429] width 20 height 18
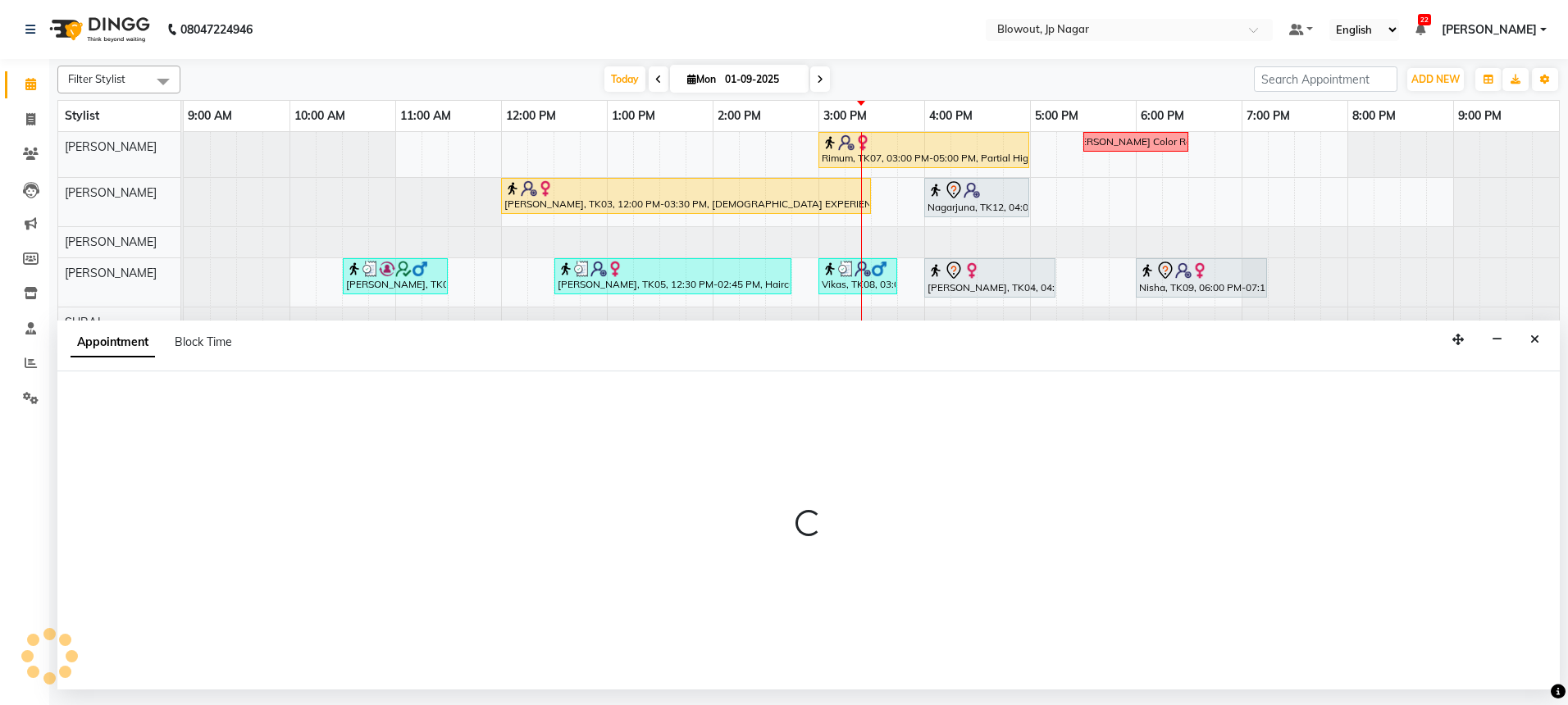
select select "tentative"
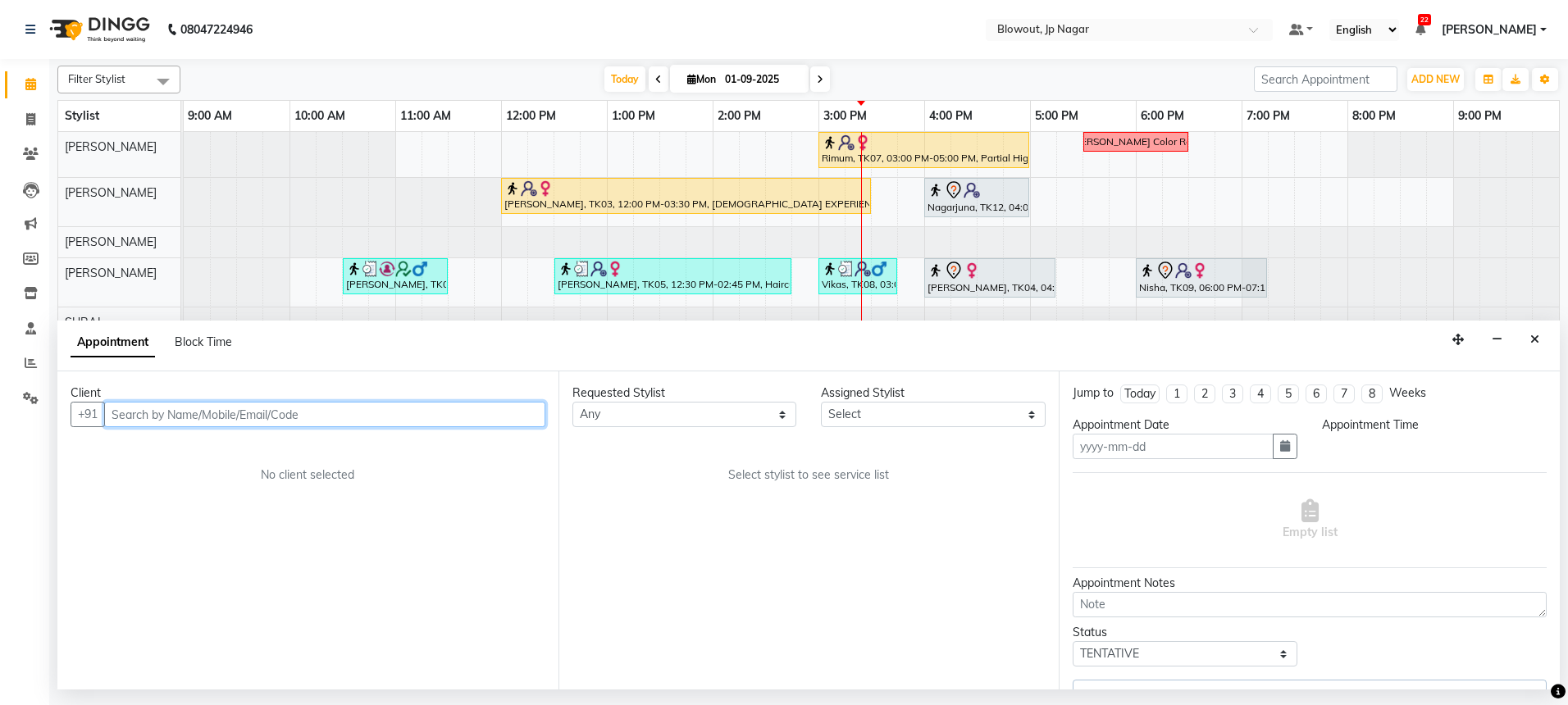
type input "01-09-2025"
select select "60456"
select select "1080"
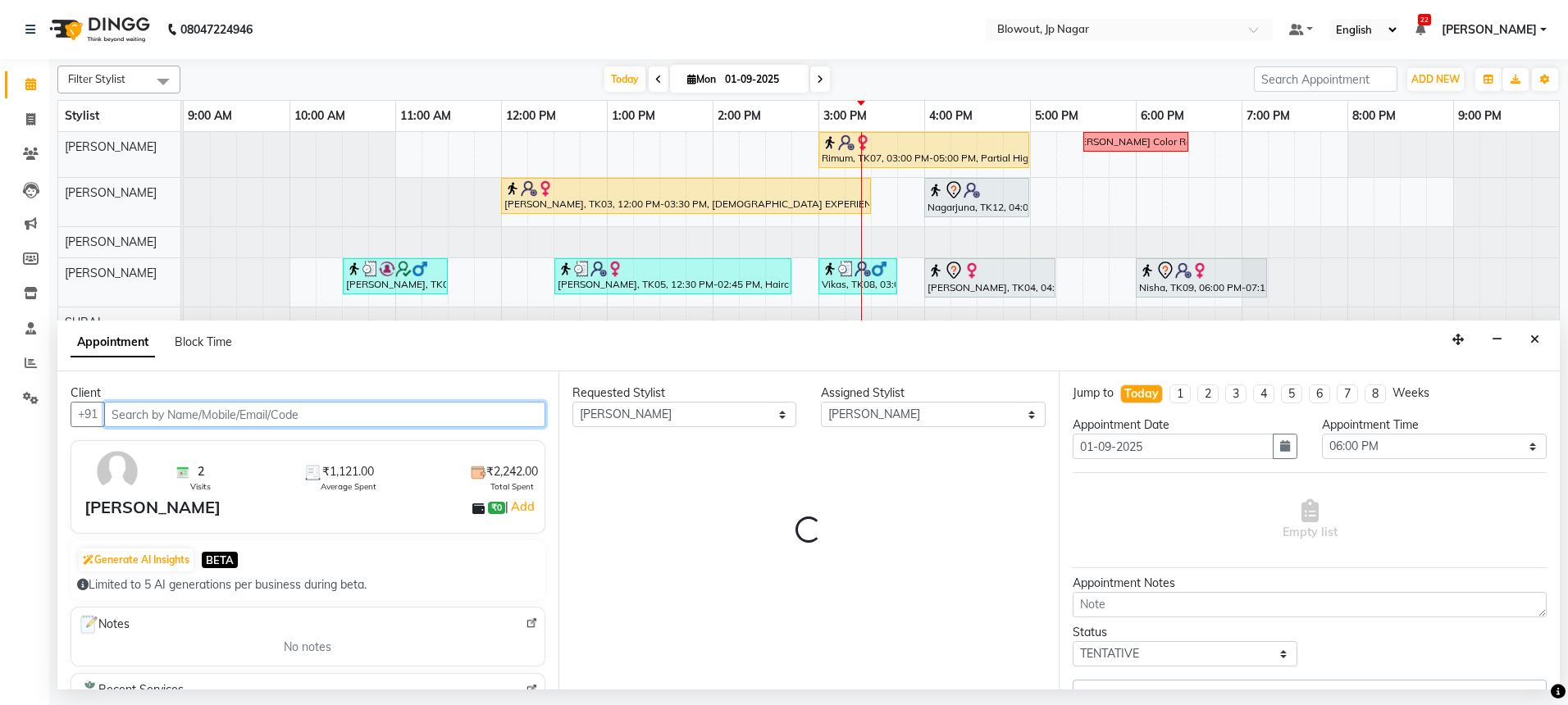
select select "3100"
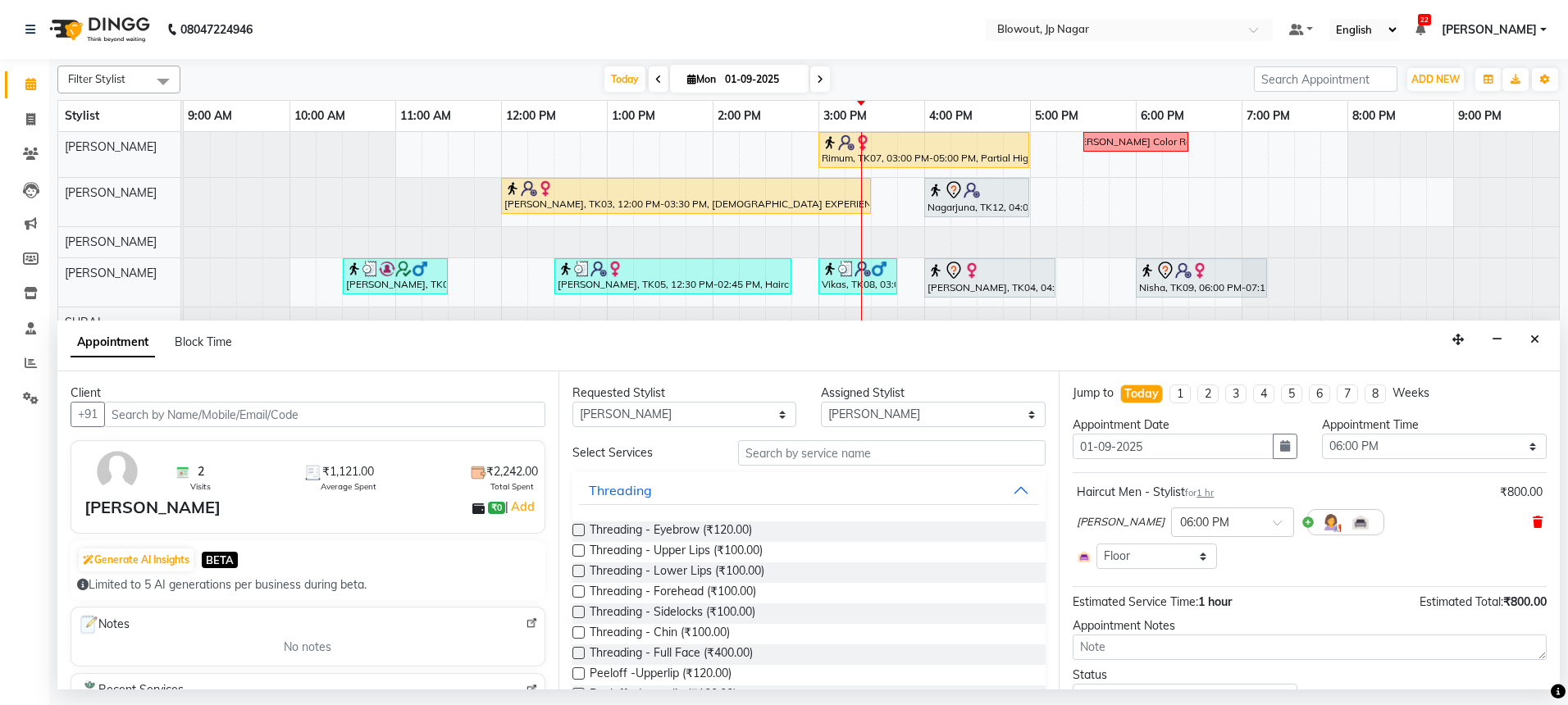
click at [1533, 513] on span at bounding box center [1537, 522] width 10 height 18
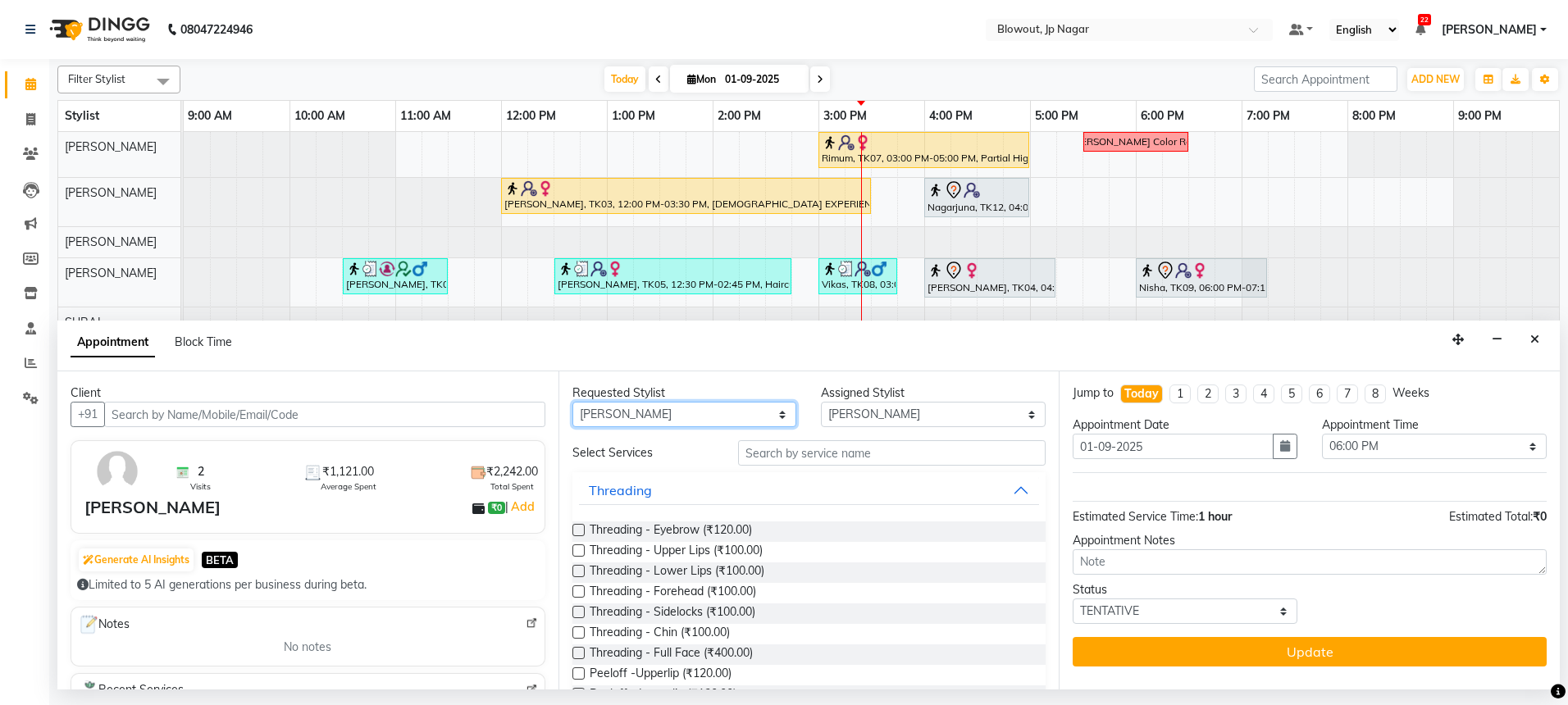
click at [690, 414] on select "Any BINOD DICKY SHERPA GIRI JITEN JOHN JULIE PREMA SHERPA PUJA ROSHAN PRADHAN S…" at bounding box center [684, 414] width 224 height 25
select select "46972"
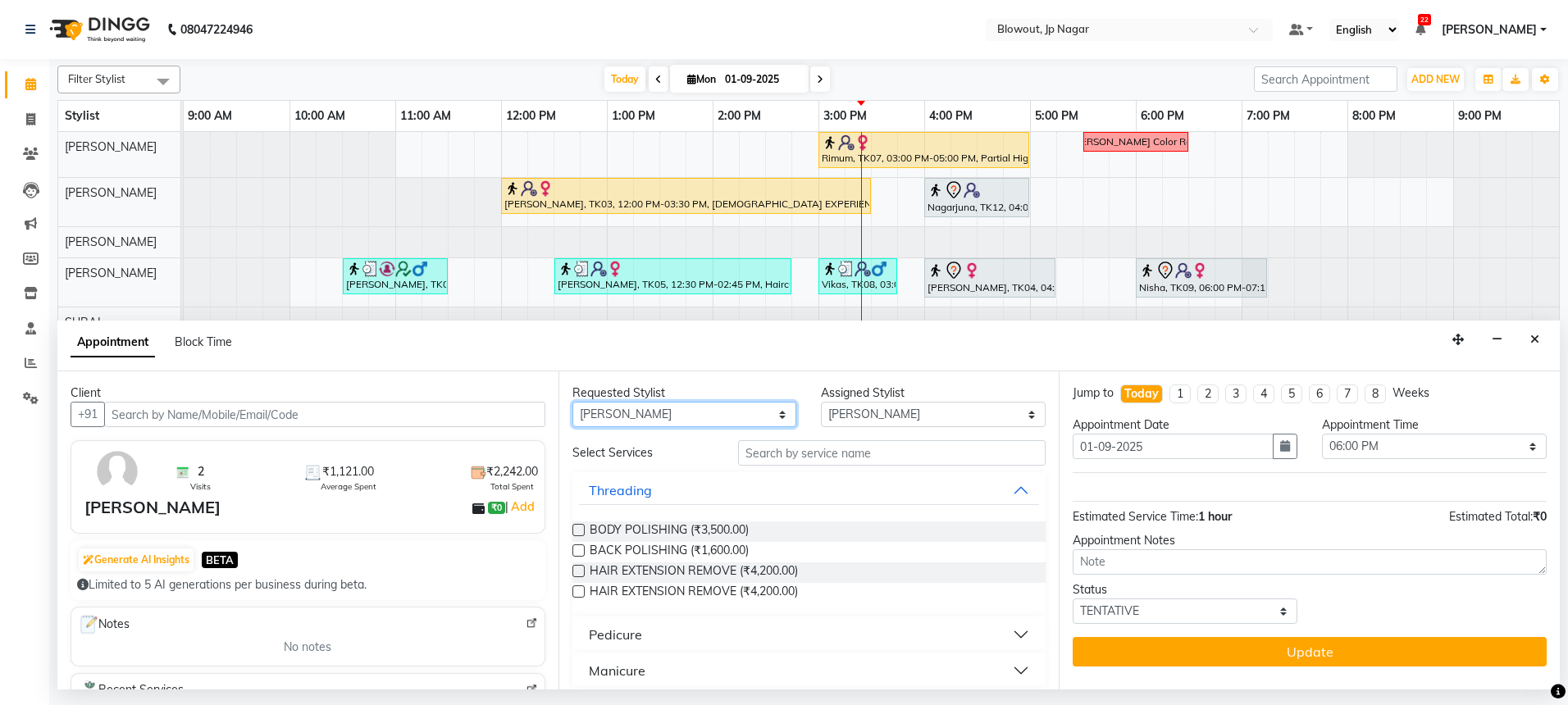
click at [742, 422] on select "Any BINOD DICKY SHERPA GIRI JITEN JOHN JULIE PREMA SHERPA PUJA ROSHAN PRADHAN S…" at bounding box center [684, 414] width 224 height 25
select select "null"
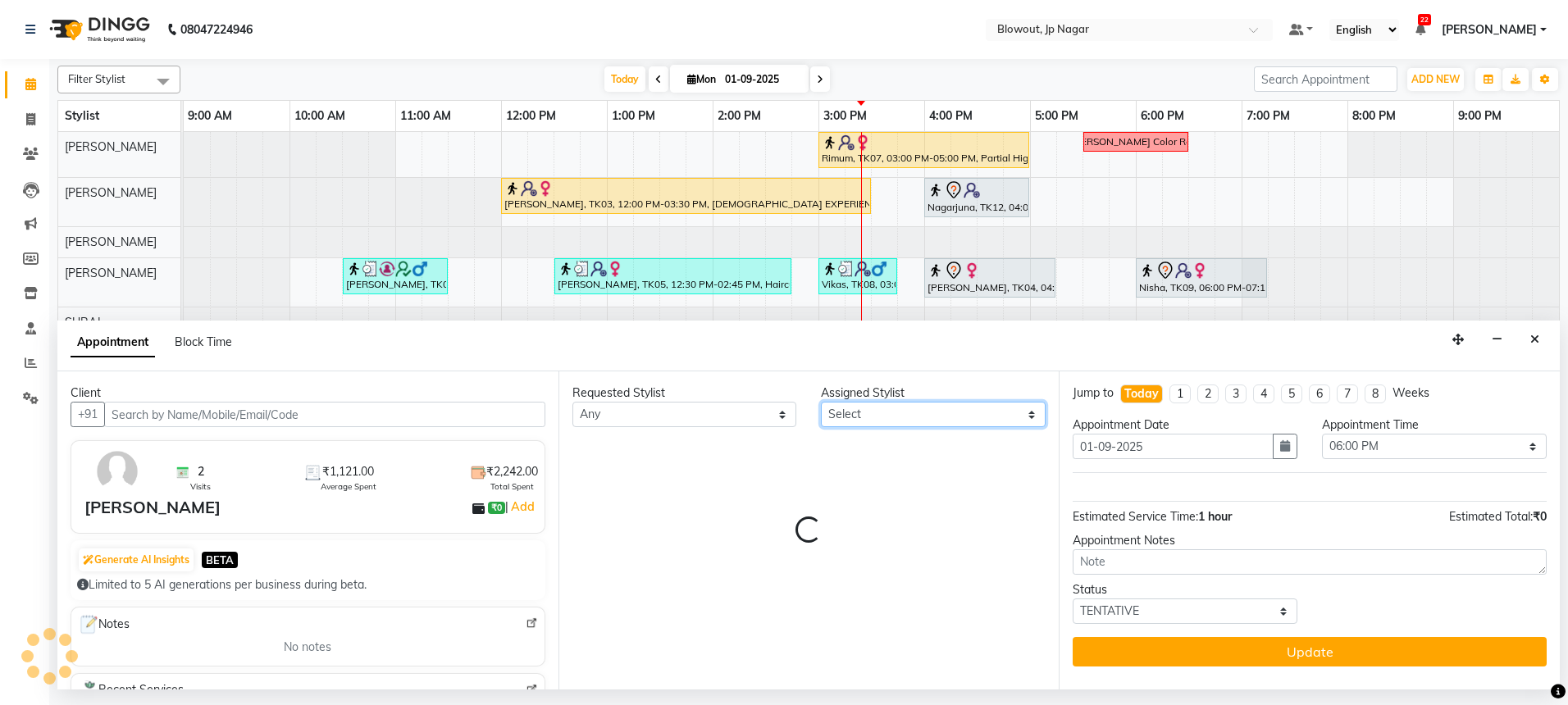
click at [853, 413] on select "Select BINOD DICKY SHERPA GIRI JITEN JOHN JULIE PREMA SHERPA PUJA ROSHAN PRADHA…" at bounding box center [932, 414] width 224 height 25
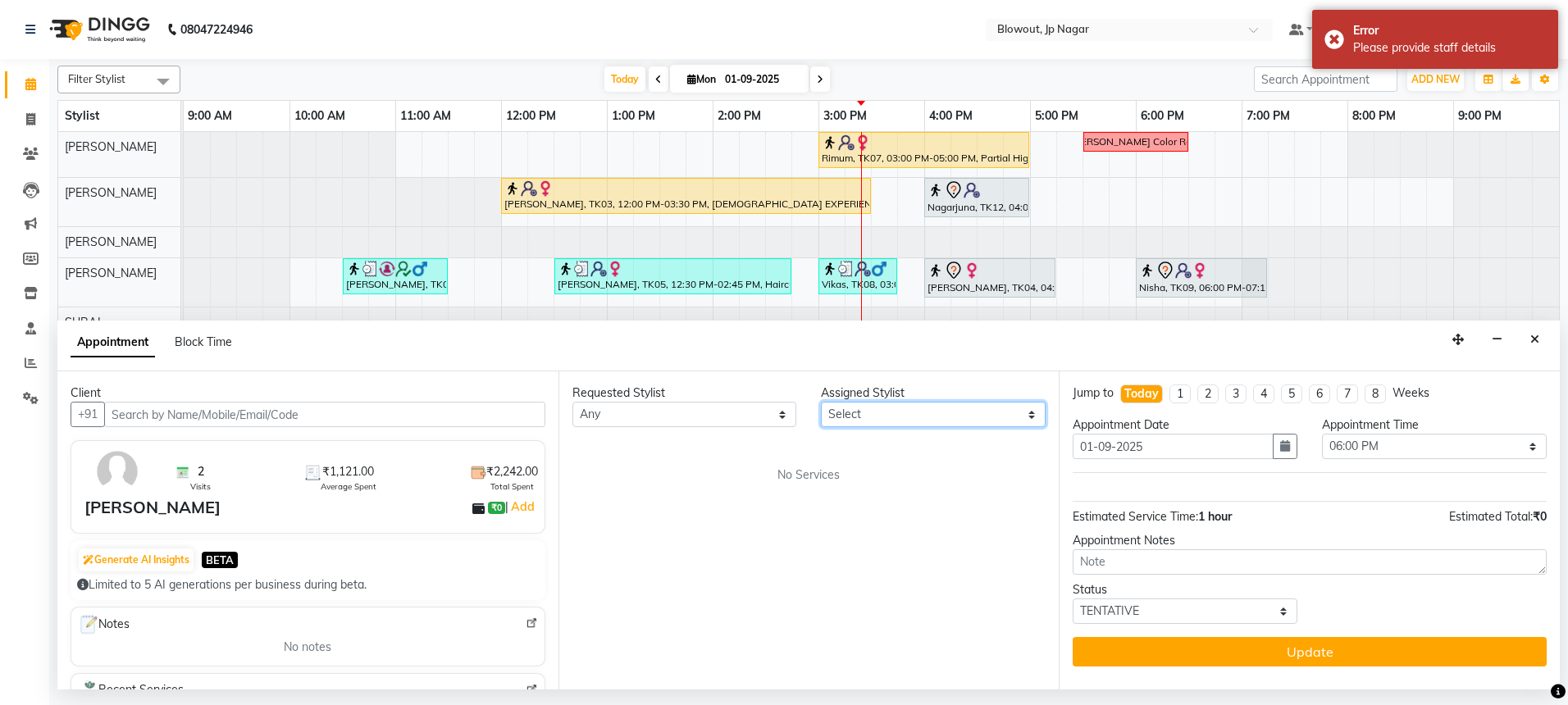
select select "46972"
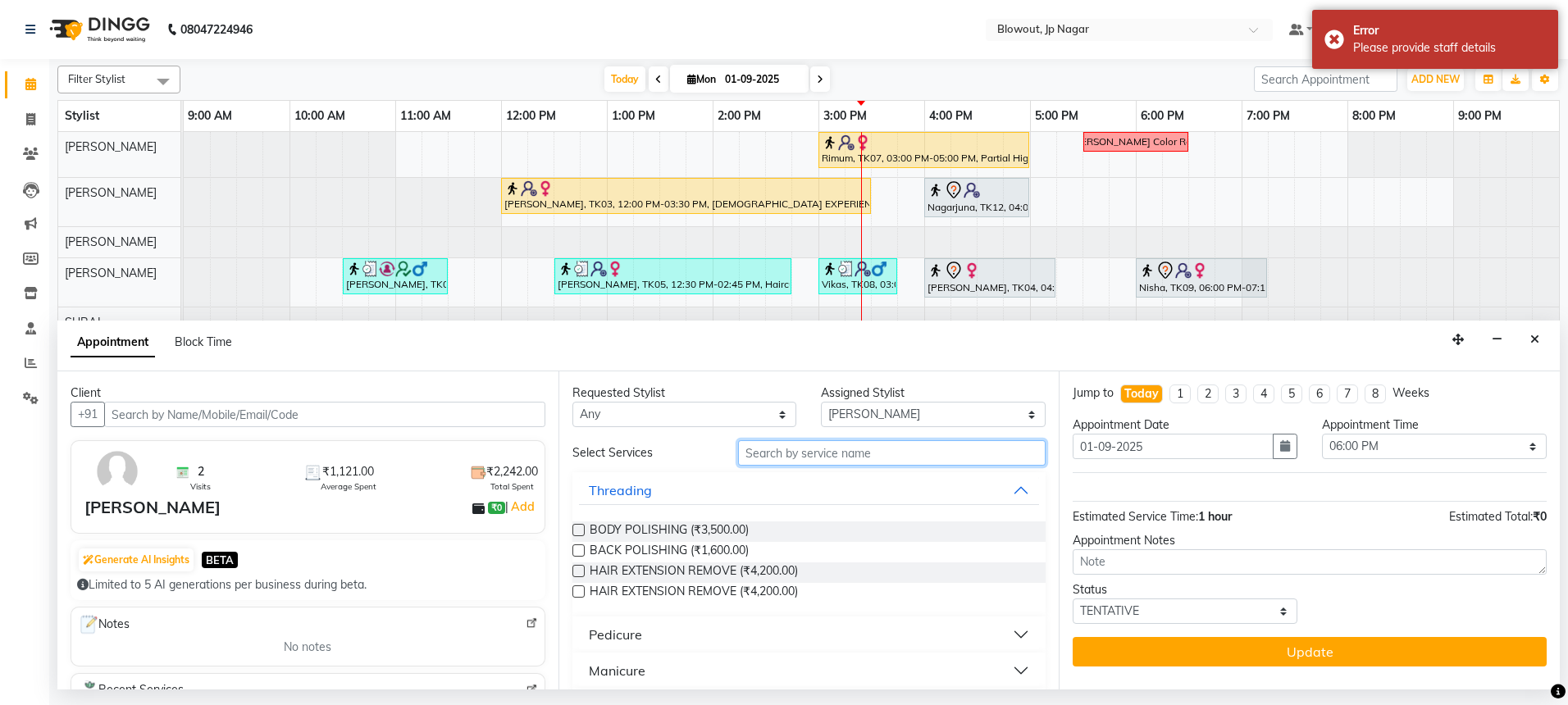
click at [806, 462] on input "text" at bounding box center [891, 452] width 307 height 25
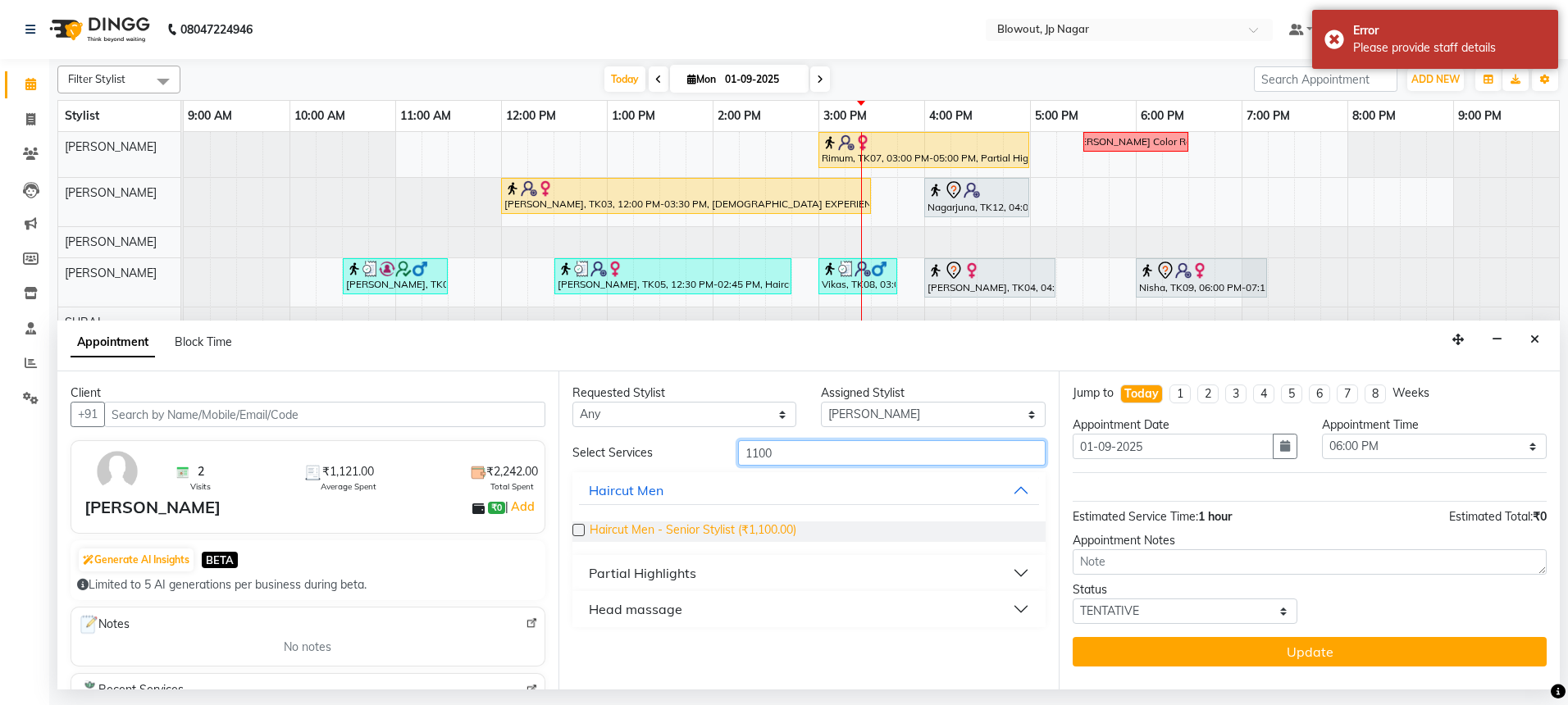
type input "1100"
click at [623, 532] on span "Haircut Men - Senior Stylist (₹1,100.00)" at bounding box center [693, 531] width 207 height 20
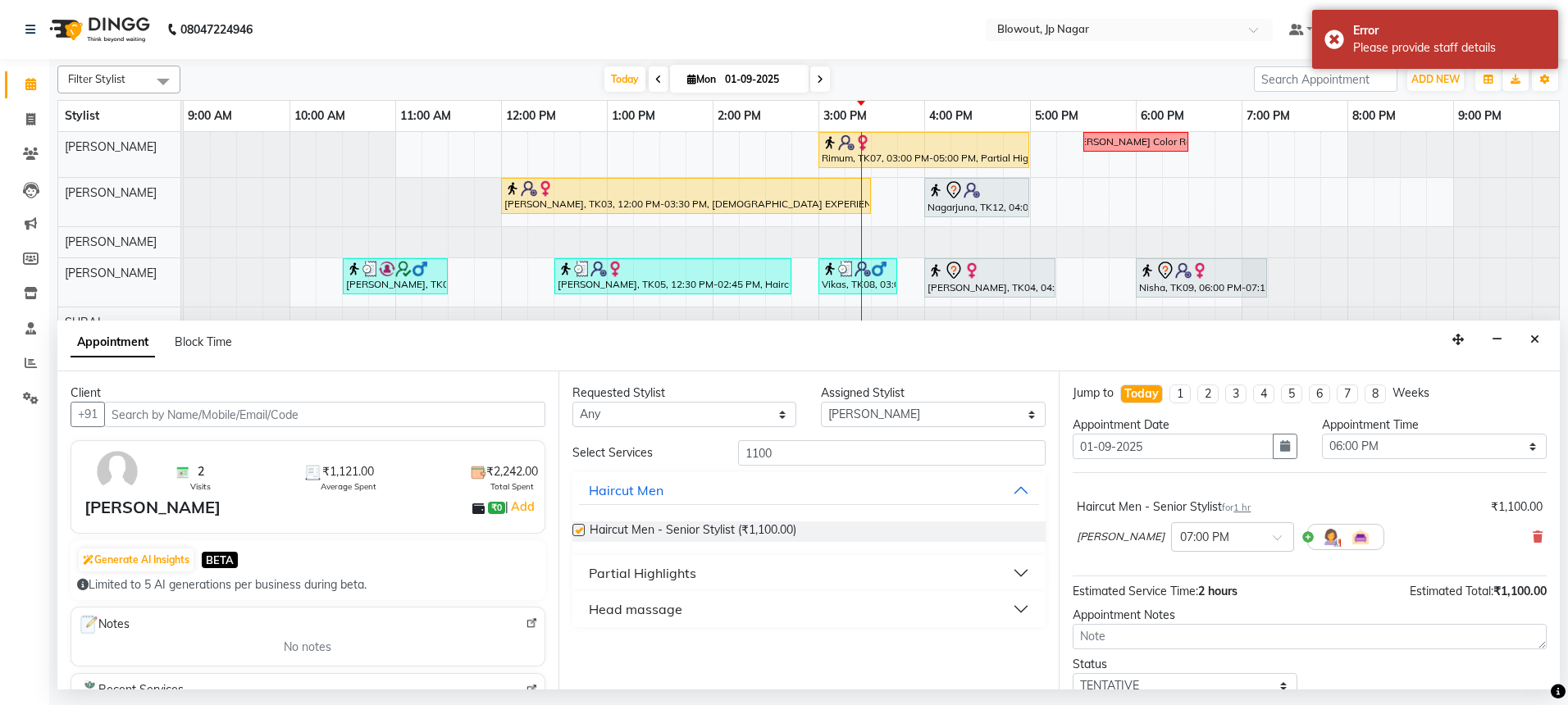
checkbox input "false"
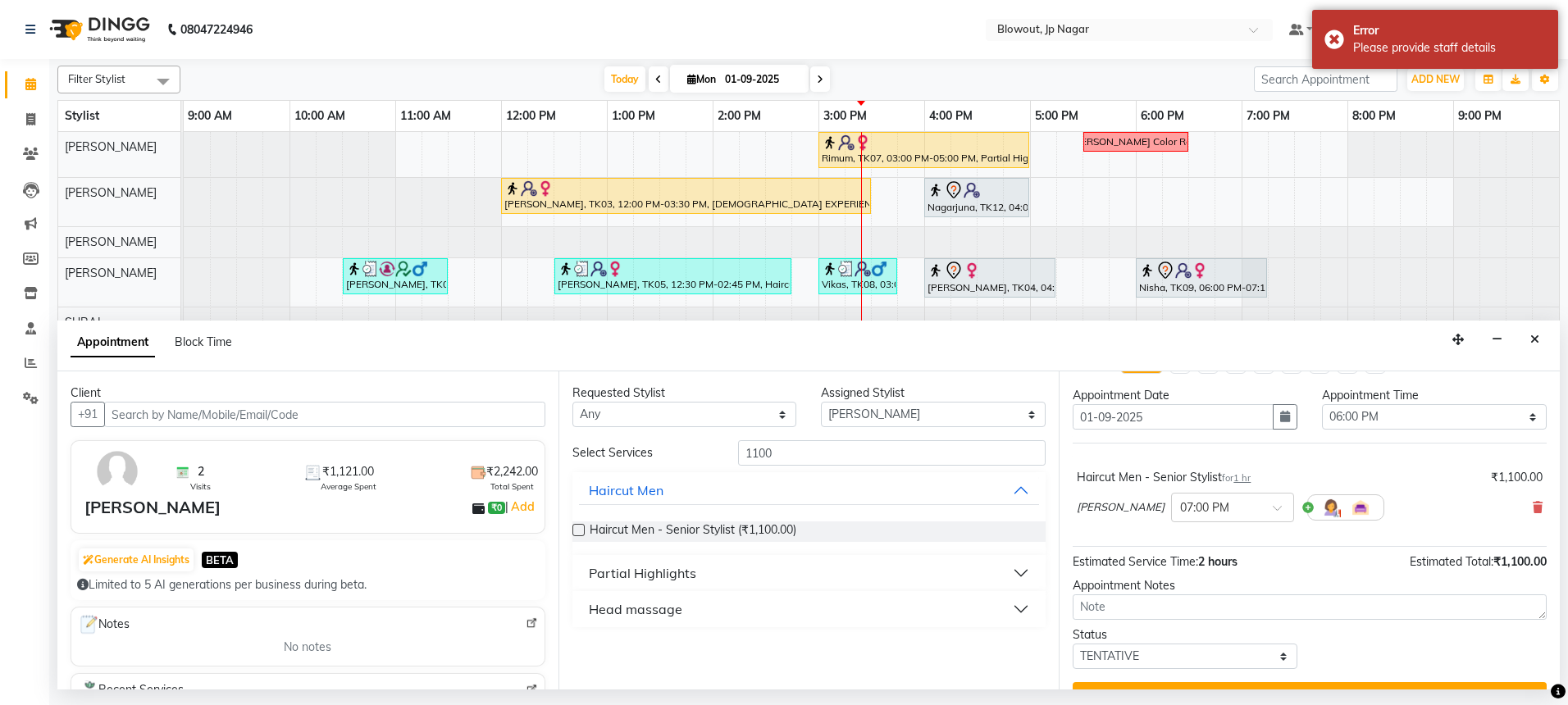
scroll to position [65, 0]
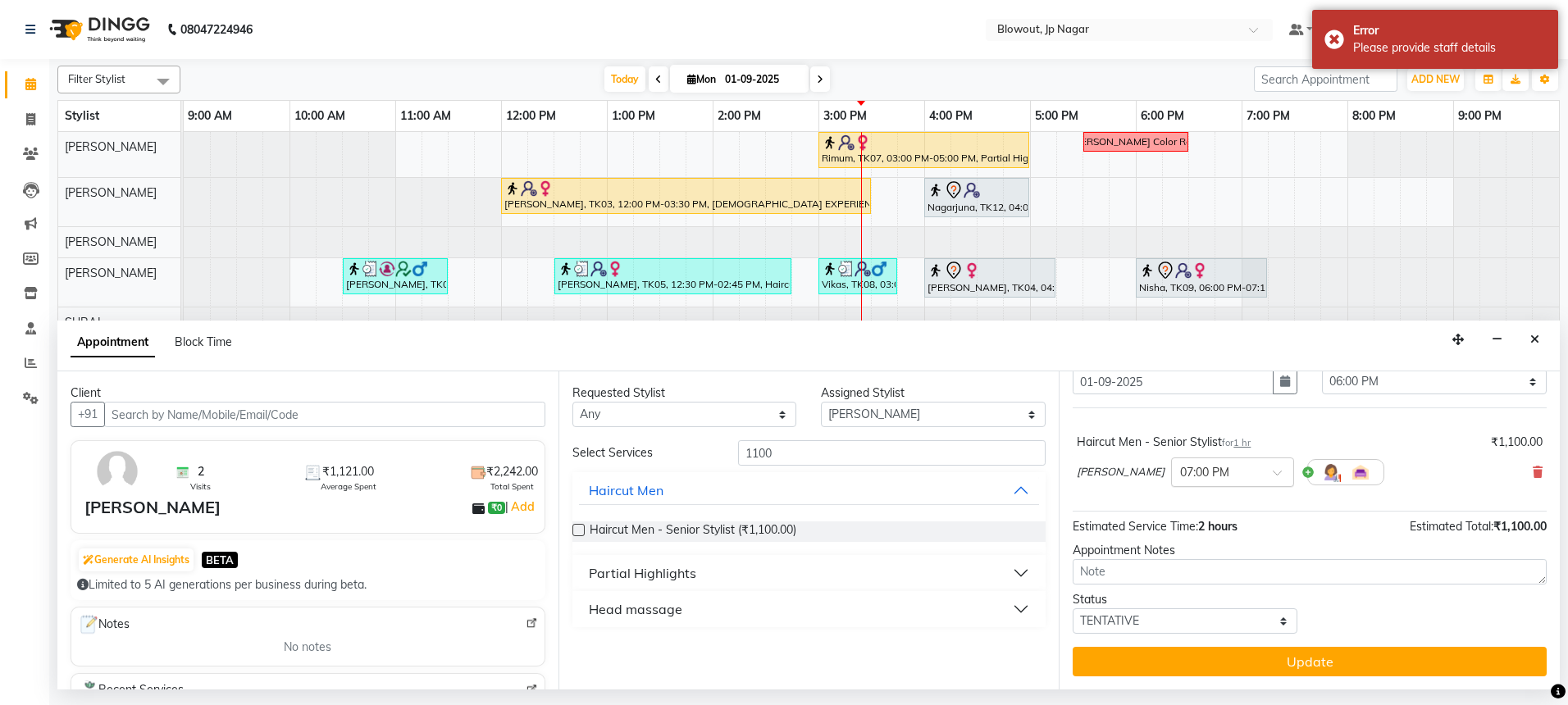
click at [1229, 472] on input "text" at bounding box center [1216, 471] width 73 height 18
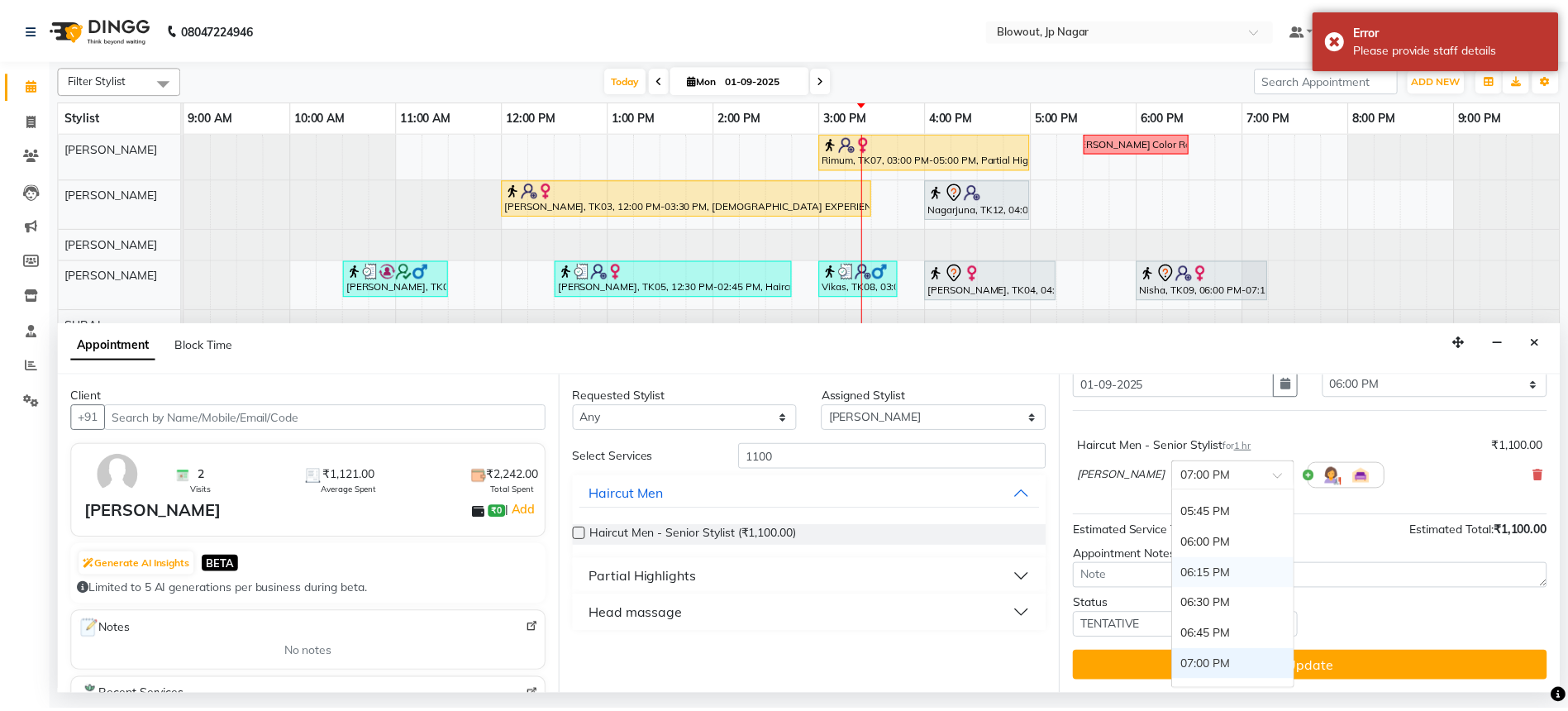
scroll to position [982, 0]
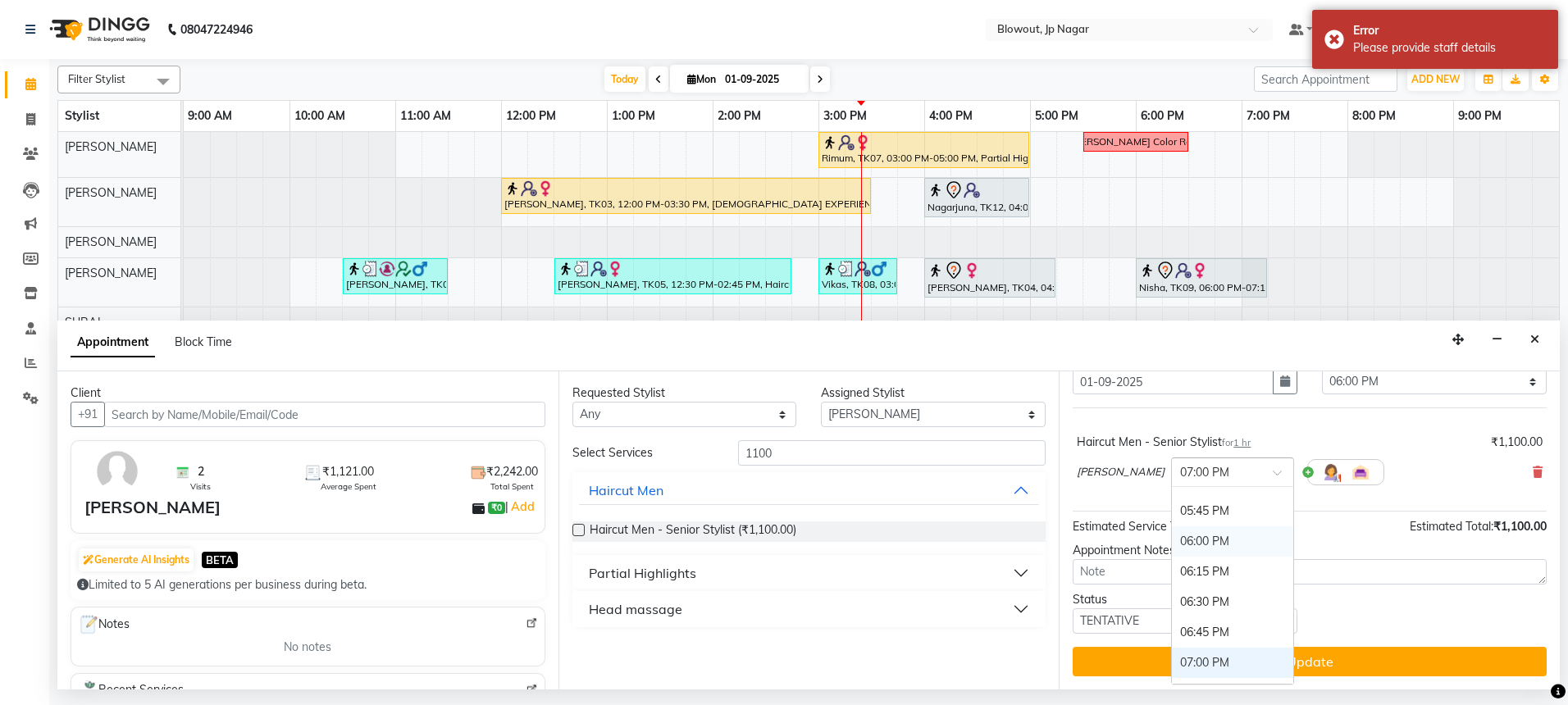
click at [1237, 530] on div "06:00 PM" at bounding box center [1232, 541] width 121 height 31
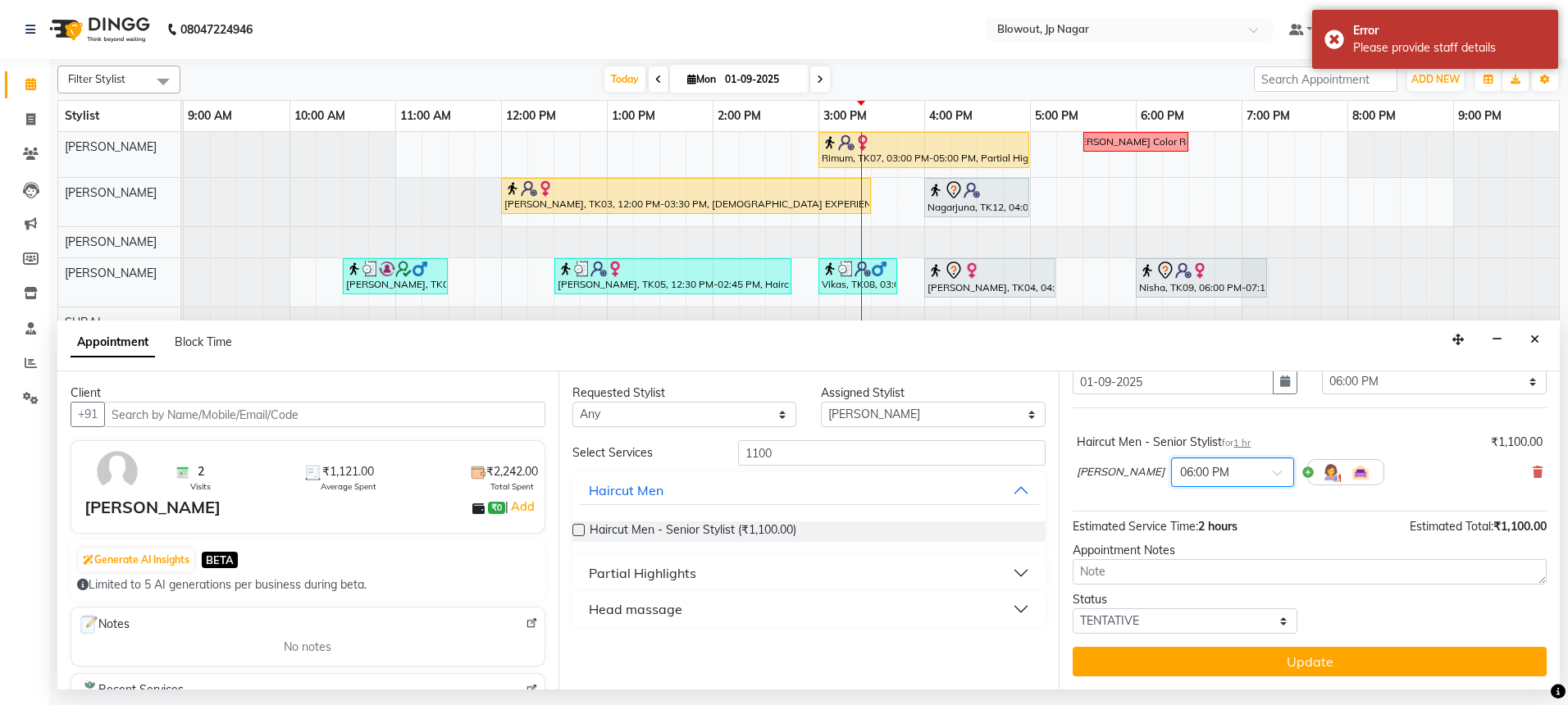
click at [1279, 664] on button "Update" at bounding box center [1309, 661] width 474 height 30
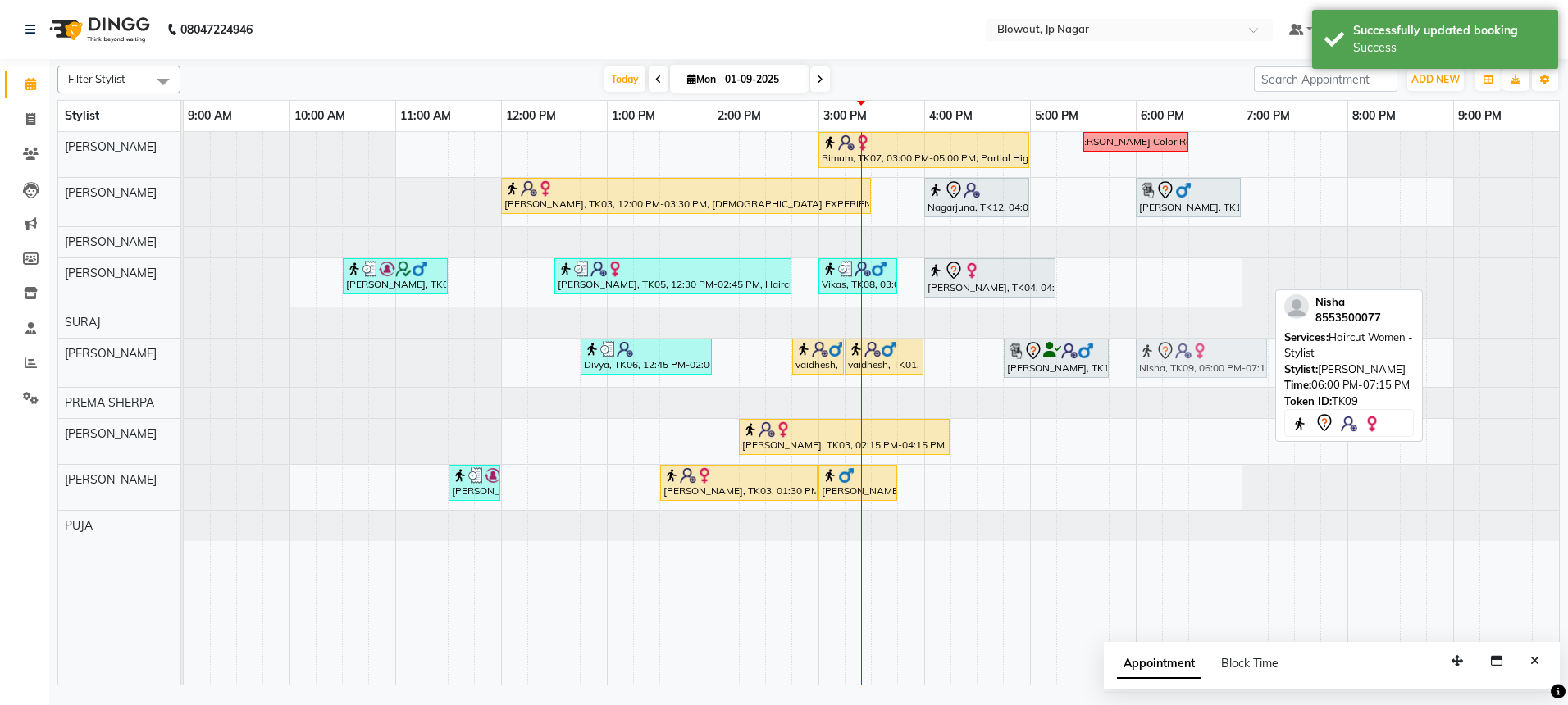
drag, startPoint x: 1165, startPoint y: 280, endPoint x: 1167, endPoint y: 357, distance: 77.0
click at [1167, 357] on tbody "Rimum, TK07, 03:00 PM-05:00 PM, Partial Highlights - Creative Director (Female)…" at bounding box center [871, 337] width 1375 height 409
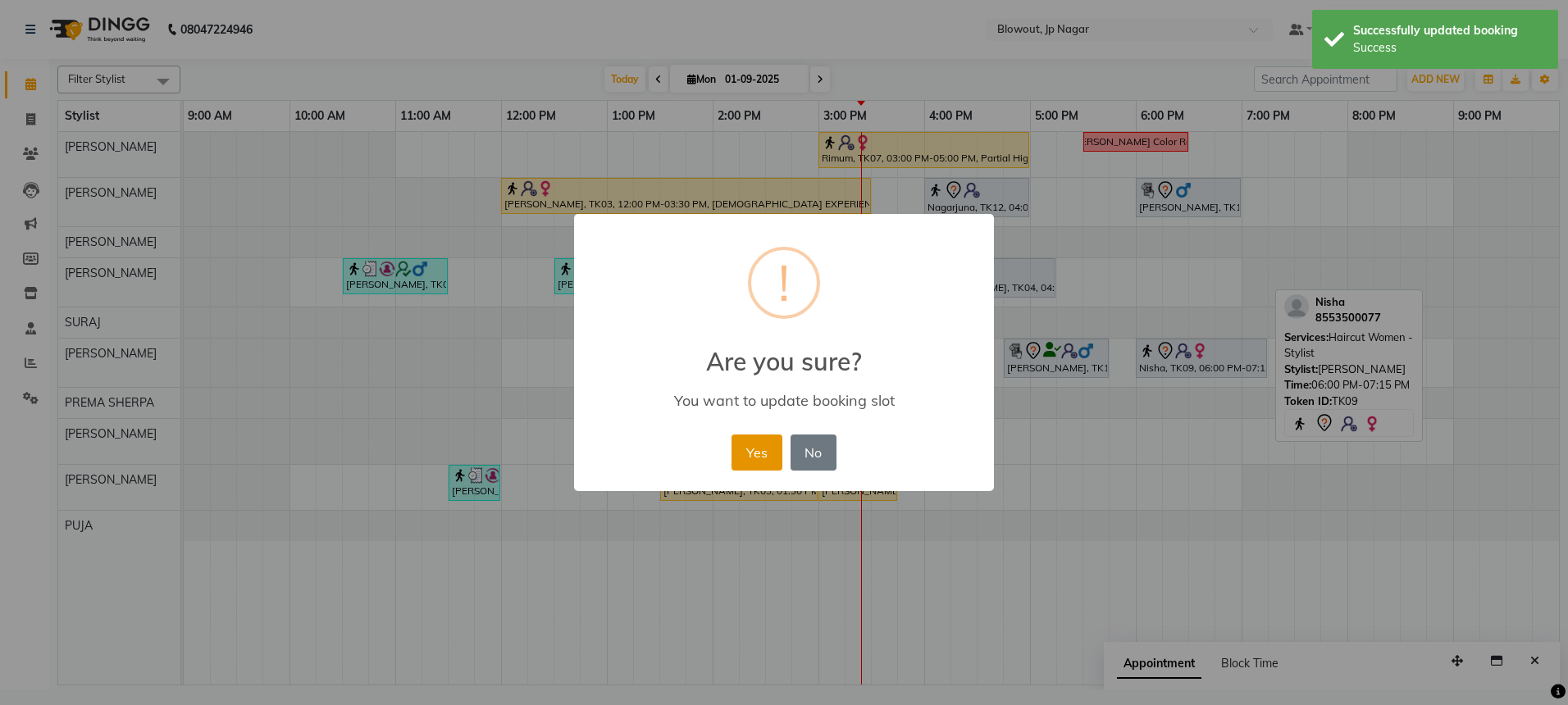
click at [772, 465] on button "Yes" at bounding box center [757, 452] width 50 height 36
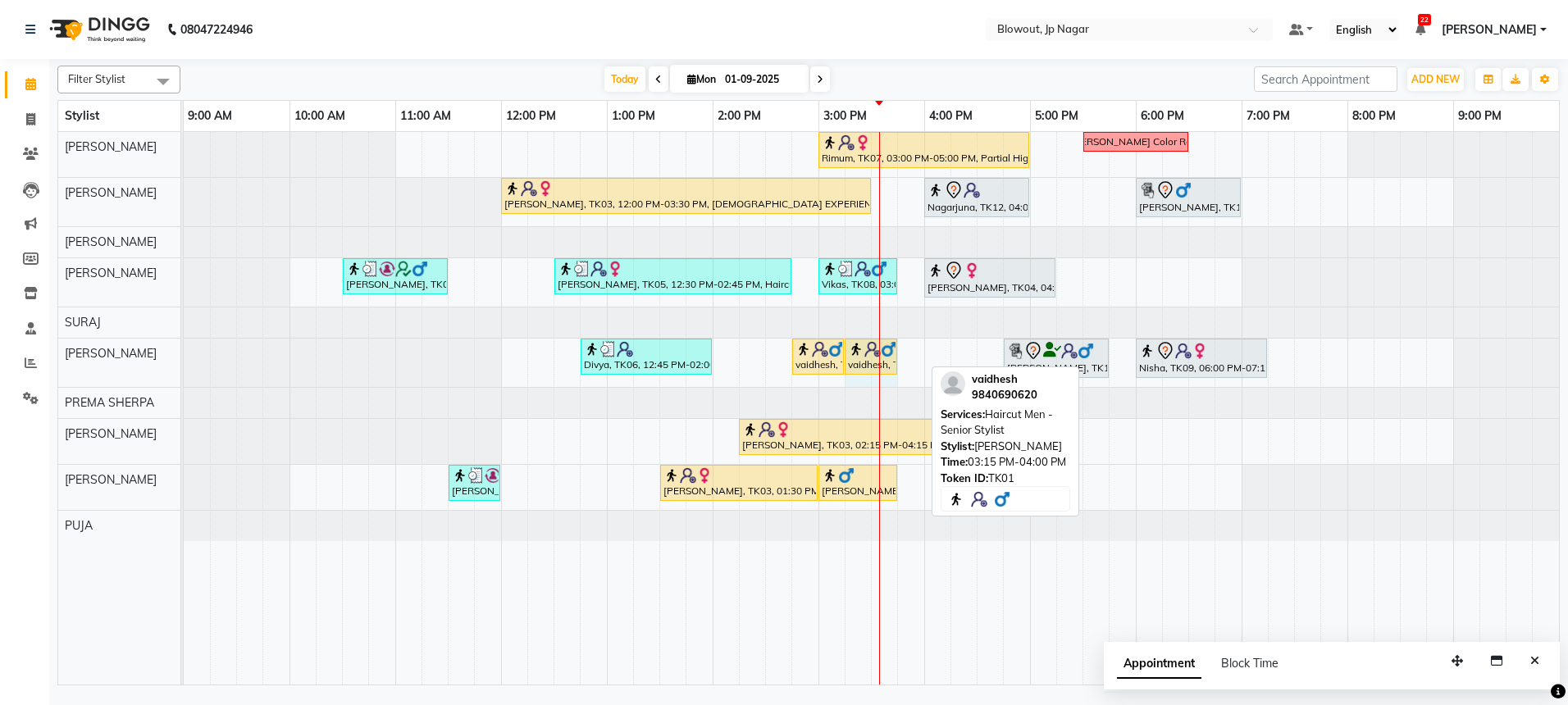
drag, startPoint x: 919, startPoint y: 350, endPoint x: 889, endPoint y: 351, distance: 30.0
click at [183, 351] on div "Divya, TK06, 12:45 PM-02:00 PM, Haircut Women - Senior Stylist vaidhesh, TK01, …" at bounding box center [183, 363] width 0 height 48
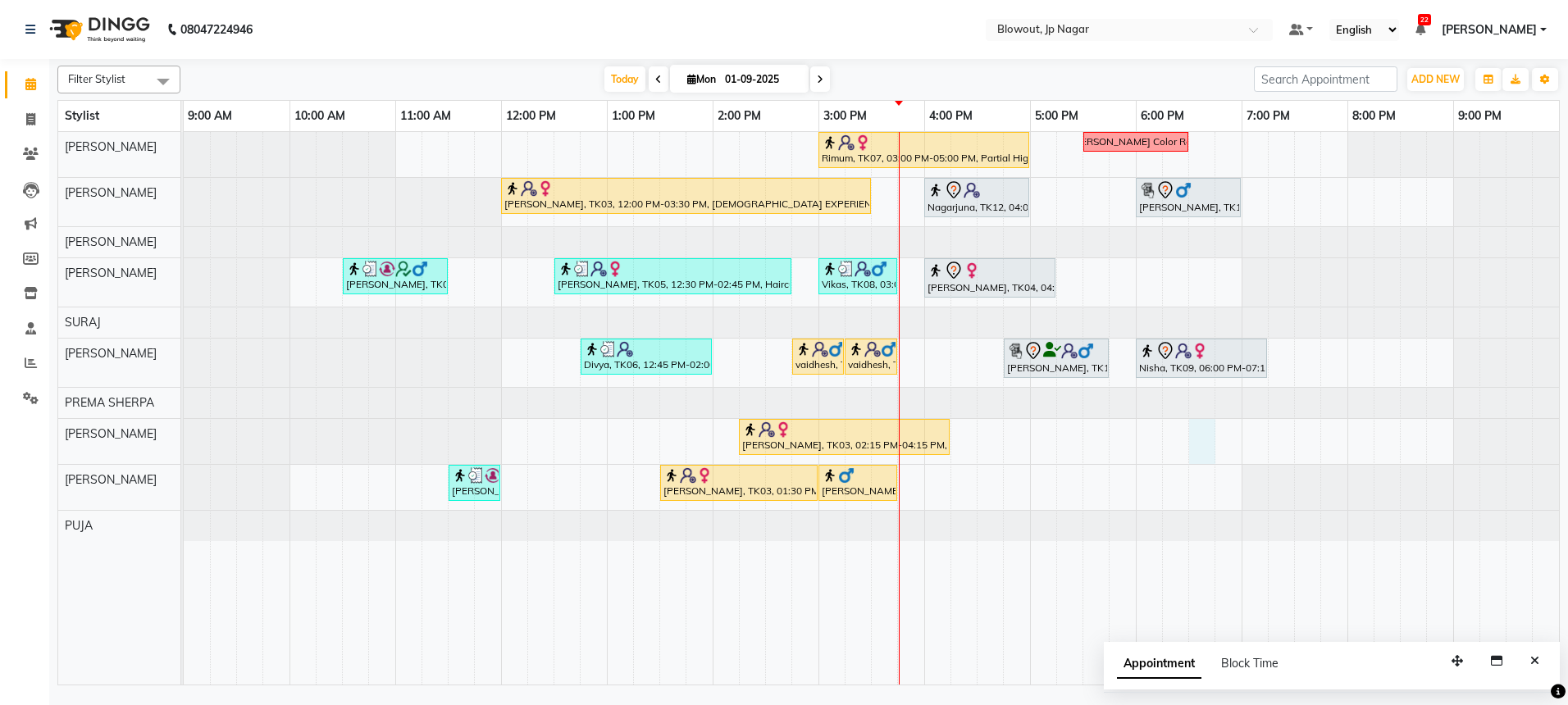
click at [1202, 440] on div "Rimum, TK07, 03:00 PM-05:00 PM, Partial Highlights - Creative Director (Female)…" at bounding box center [871, 408] width 1375 height 552
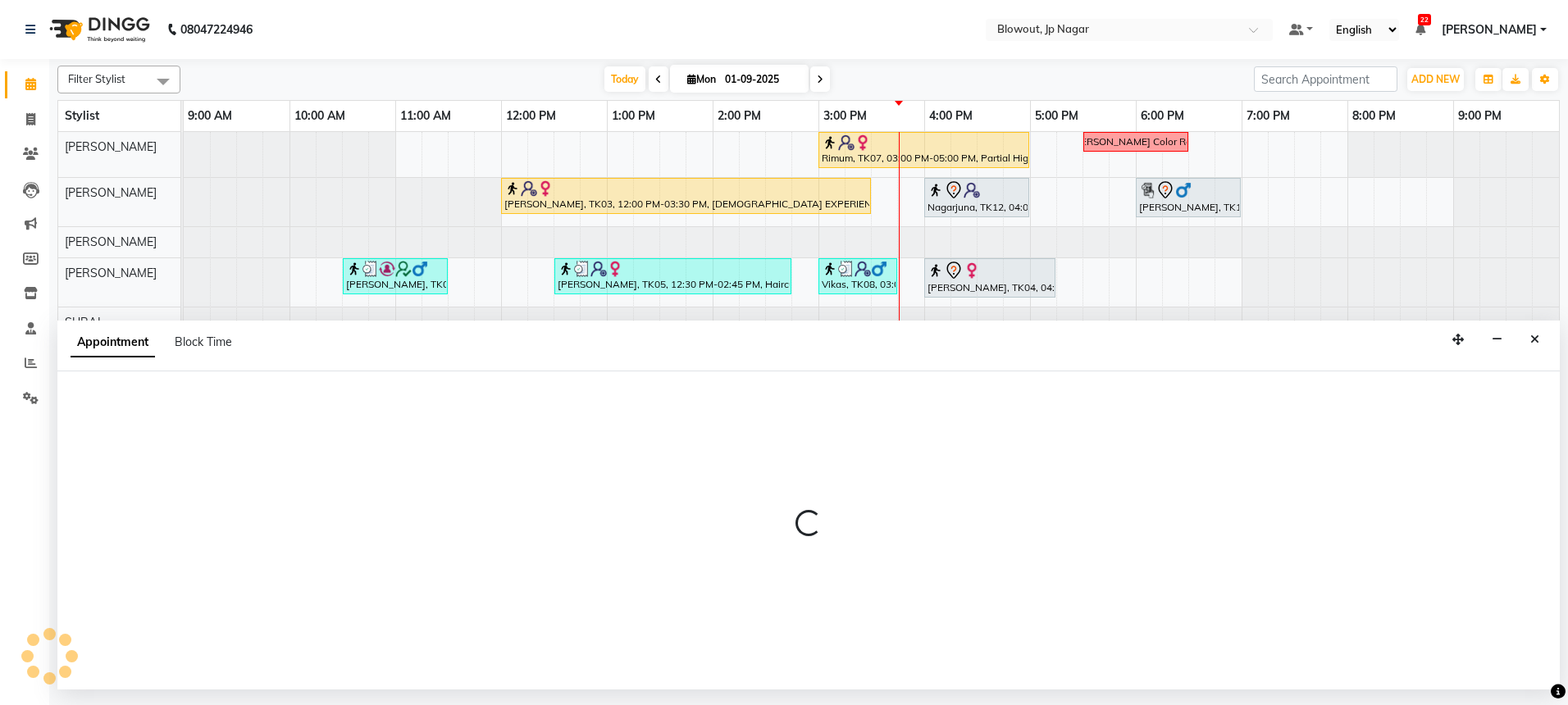
select select "46971"
select select "1110"
select select "tentative"
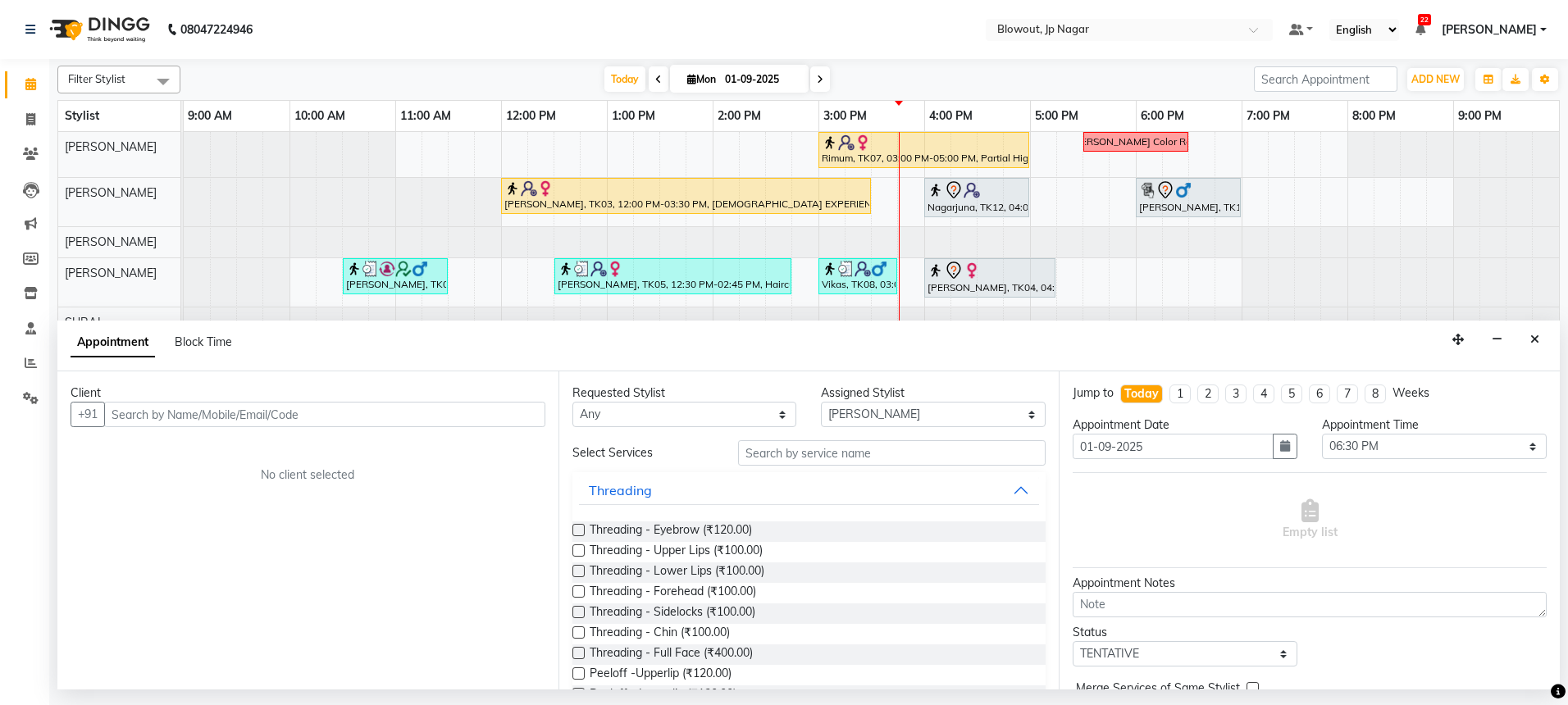
click at [197, 418] on input "text" at bounding box center [325, 414] width 441 height 25
type input "9901780999"
click at [526, 413] on span "Add Client" at bounding box center [511, 414] width 55 height 15
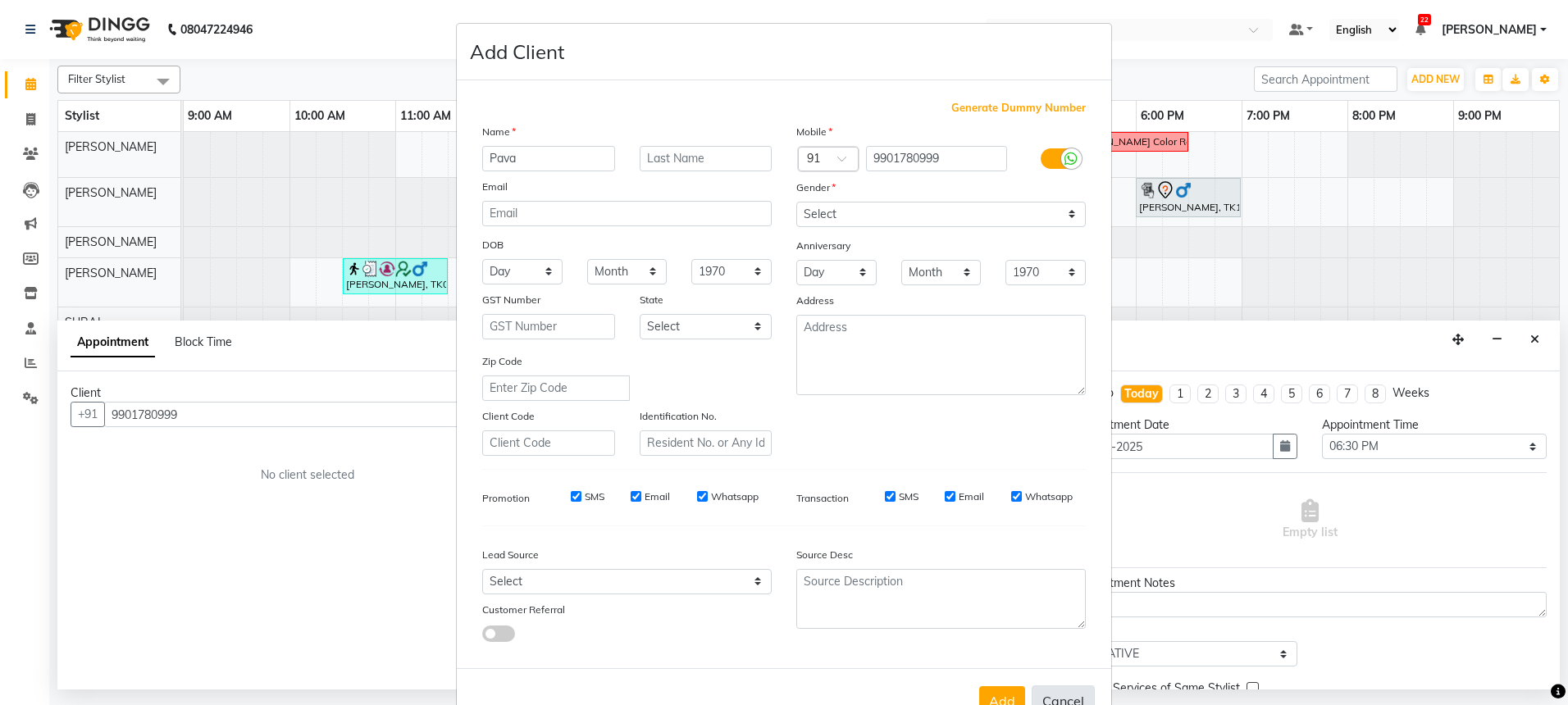
type input "Pava"
click at [1049, 703] on button "Cancel" at bounding box center [1063, 700] width 63 height 31
select select
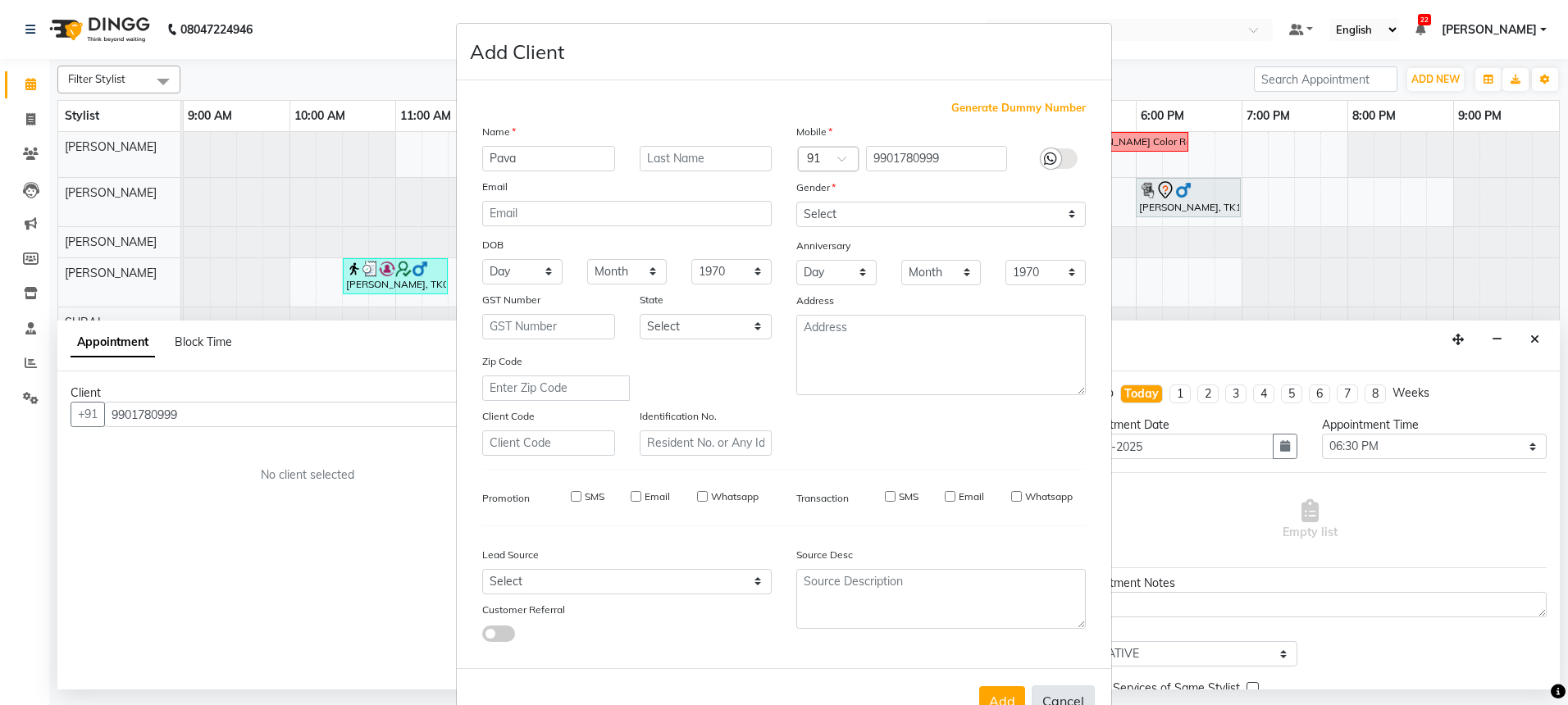
select select
checkbox input "false"
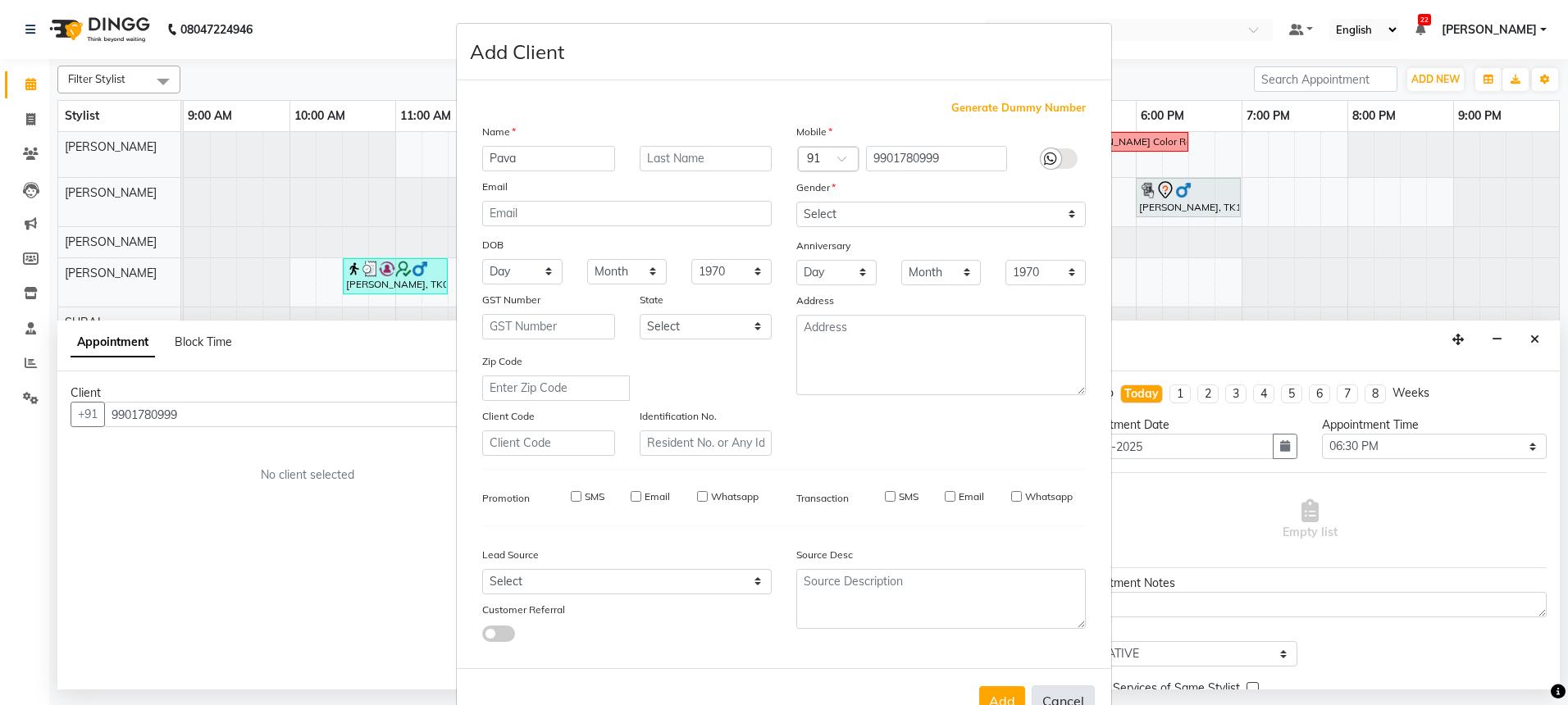
checkbox input "false"
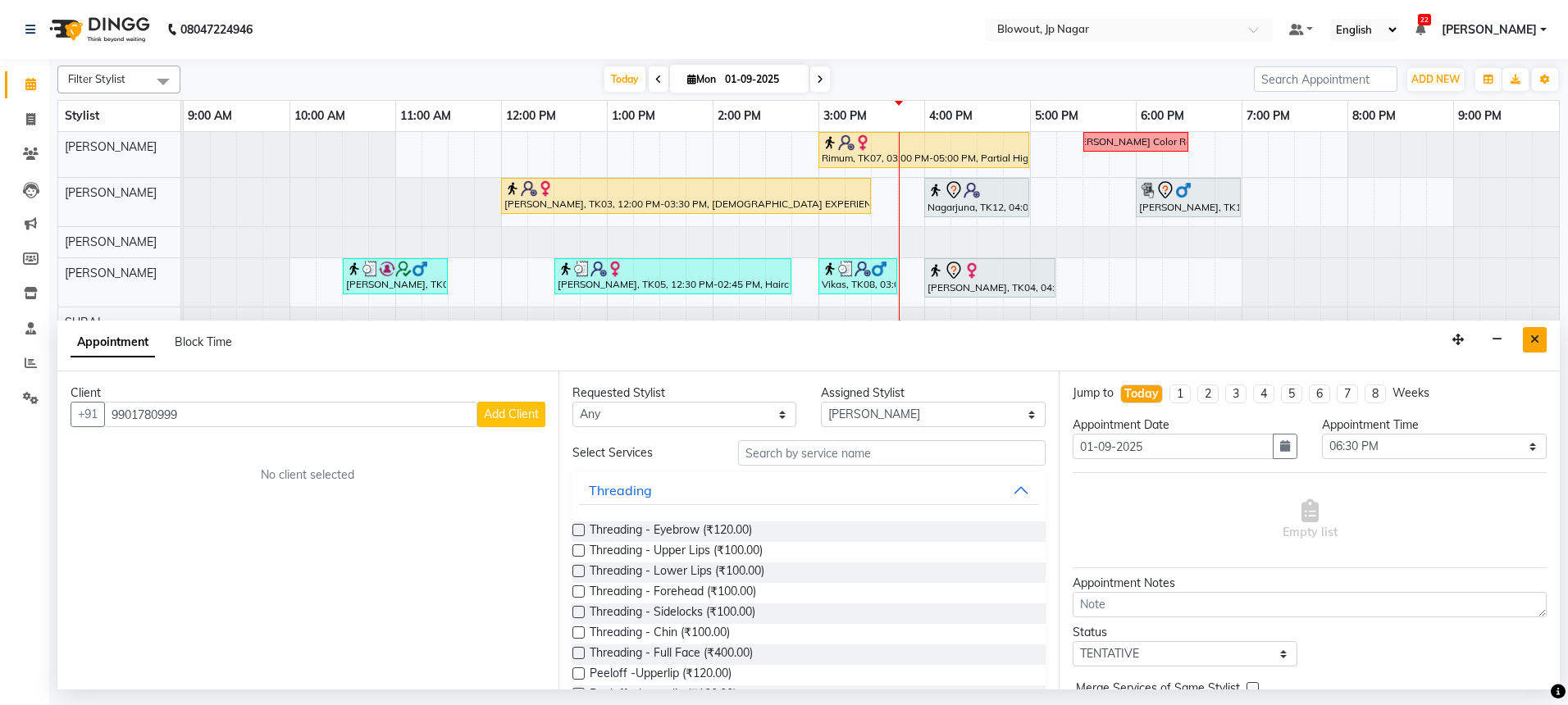
click at [1534, 334] on icon "Close" at bounding box center [1534, 339] width 9 height 11
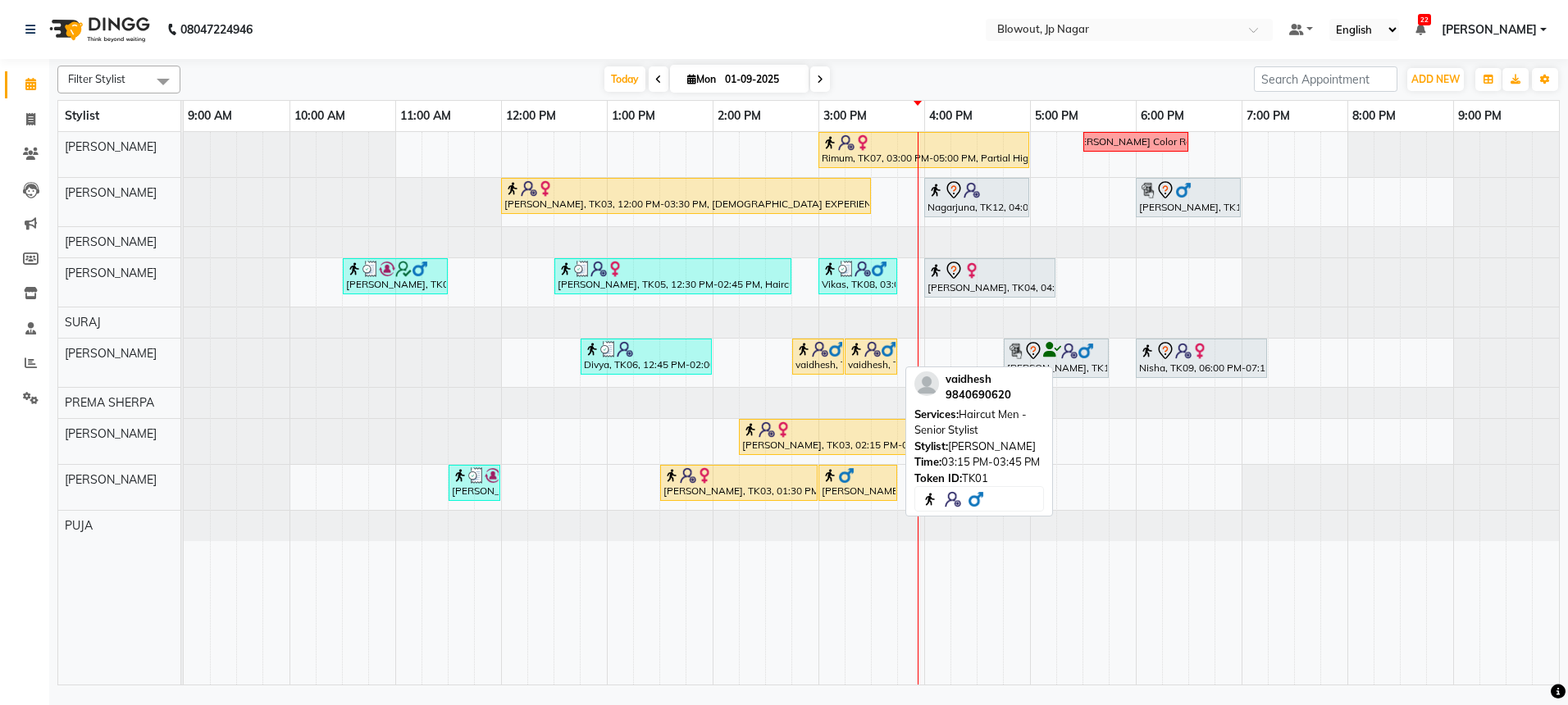
click at [869, 352] on img at bounding box center [873, 350] width 17 height 17
click at [873, 352] on img at bounding box center [873, 350] width 17 height 17
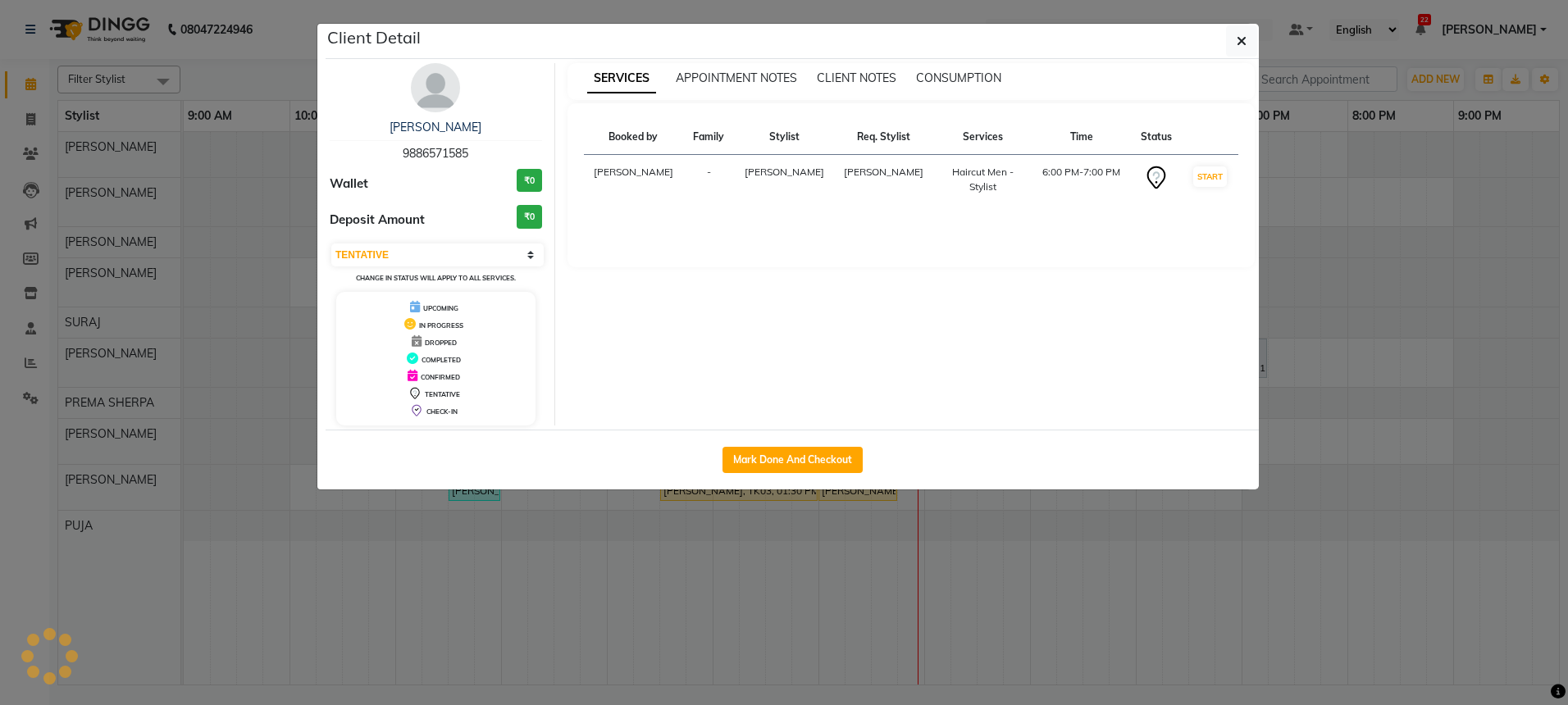
select select "1"
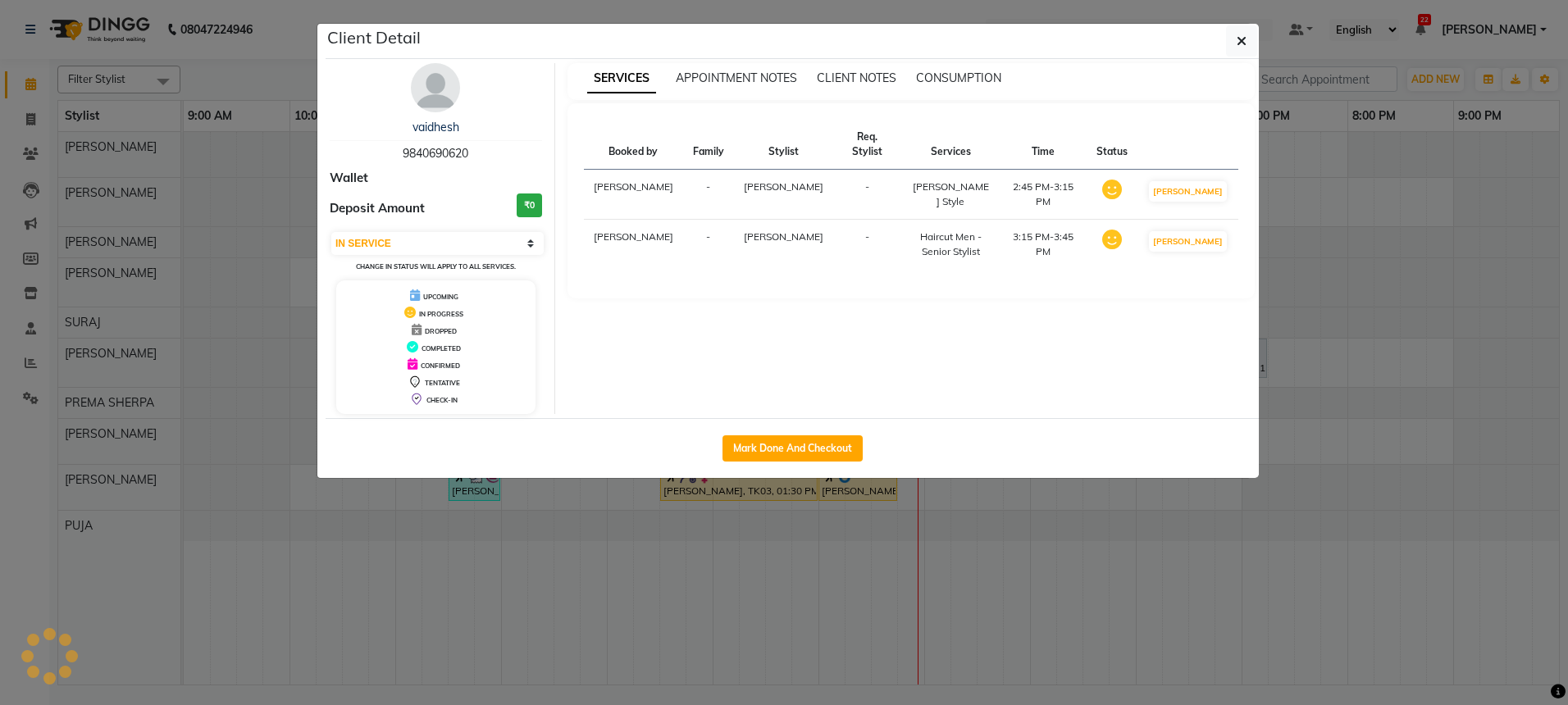
click at [765, 470] on div "Mark Done And Checkout" at bounding box center [792, 447] width 933 height 60
click at [767, 455] on button "Mark Done And Checkout" at bounding box center [792, 448] width 141 height 26
select select "service"
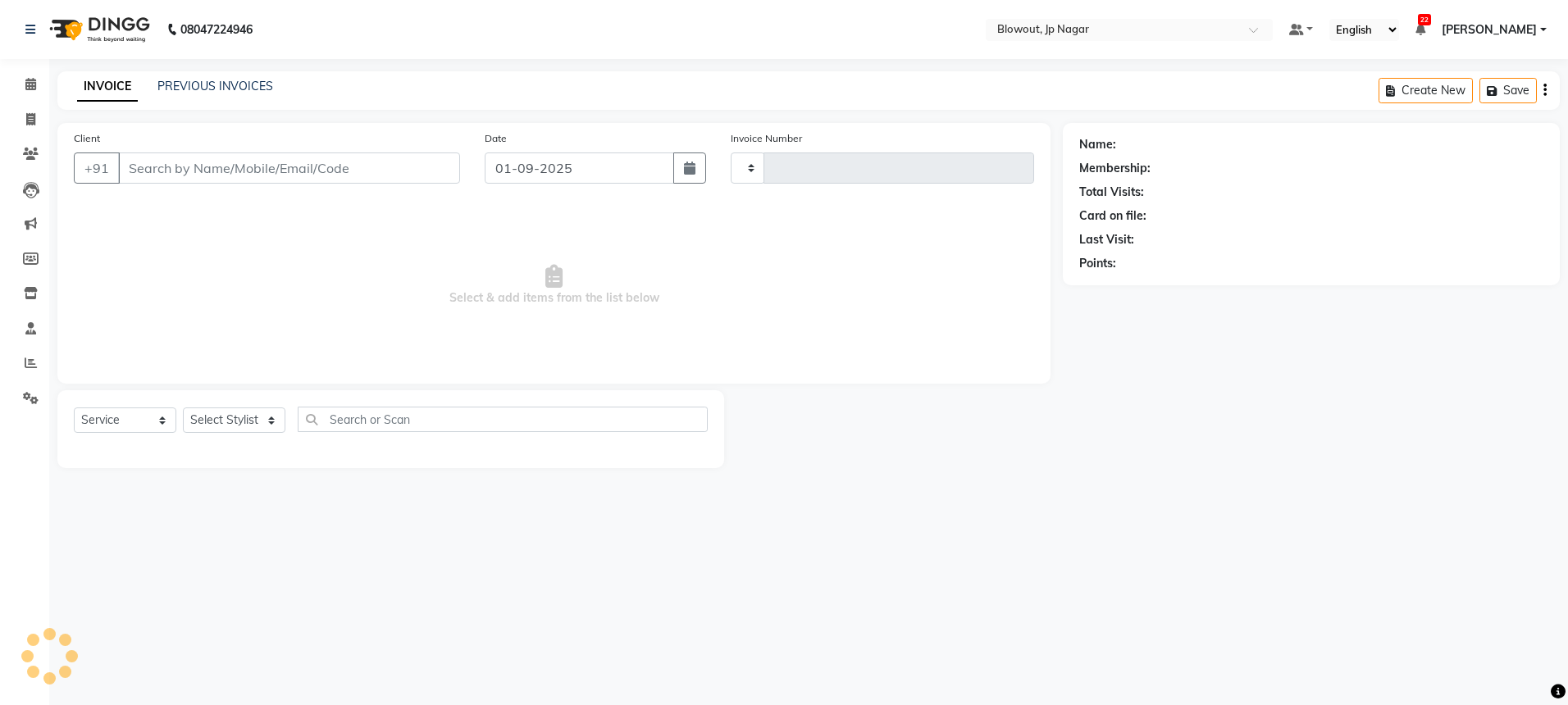
type input "2428"
select select "6261"
type input "9840690620"
select select "60456"
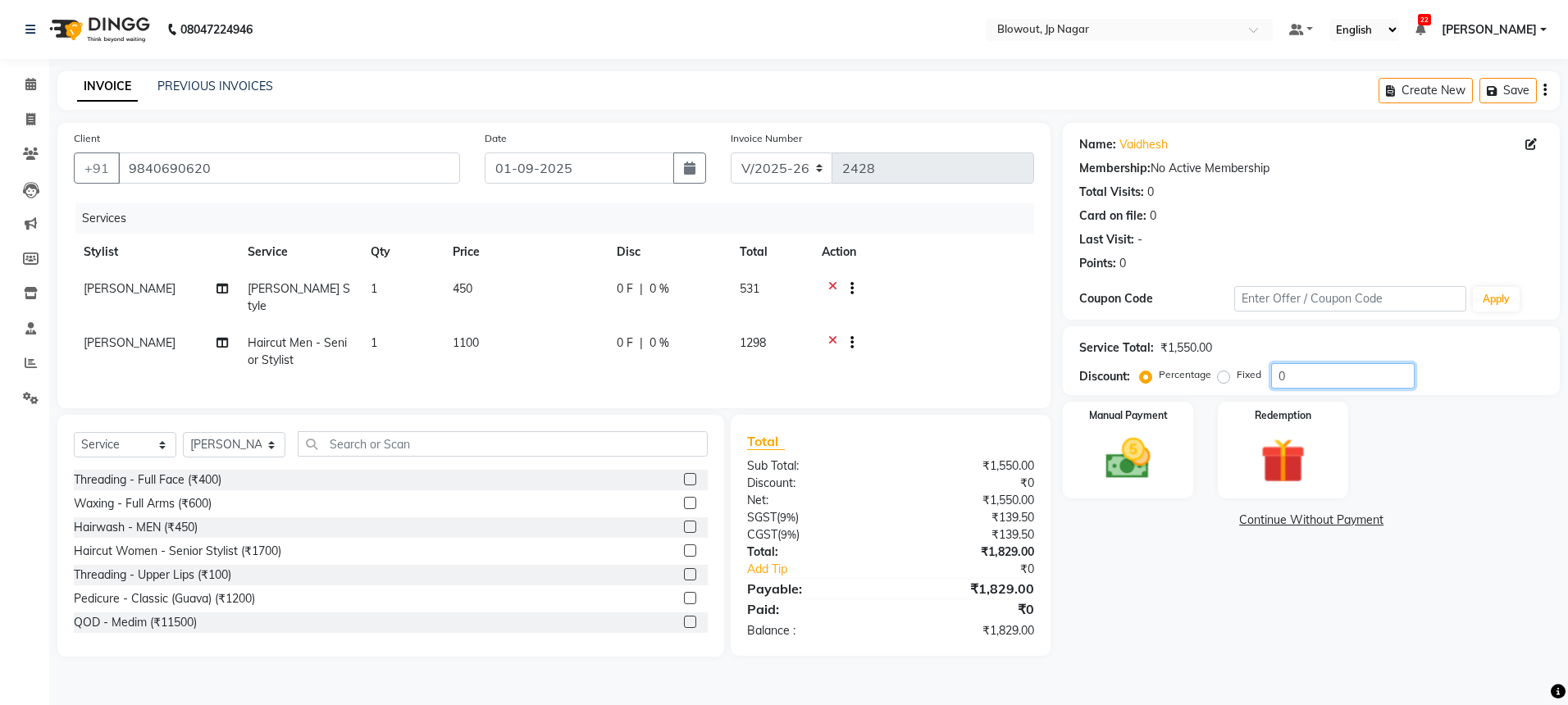
drag, startPoint x: 1300, startPoint y: 376, endPoint x: 1244, endPoint y: 373, distance: 56.1
click at [1244, 373] on div "Percentage Fixed 0" at bounding box center [1279, 375] width 272 height 25
type input "5"
click at [1264, 583] on div "Name: Vaidhesh Membership: No Active Membership Total Visits: 0 Card on file: 0…" at bounding box center [1317, 390] width 509 height 534
click at [1126, 443] on img at bounding box center [1128, 459] width 76 height 54
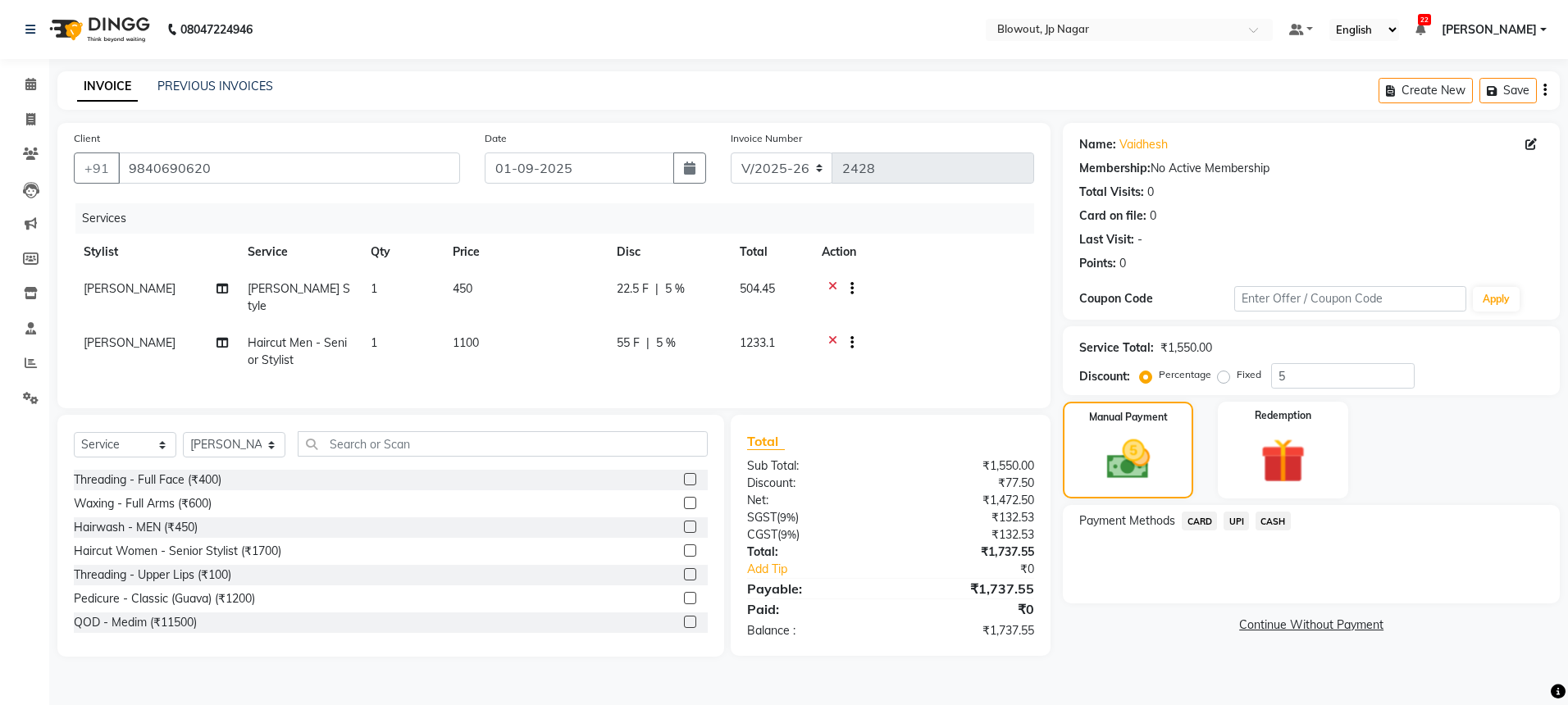
click at [1236, 525] on span "UPI" at bounding box center [1236, 521] width 25 height 19
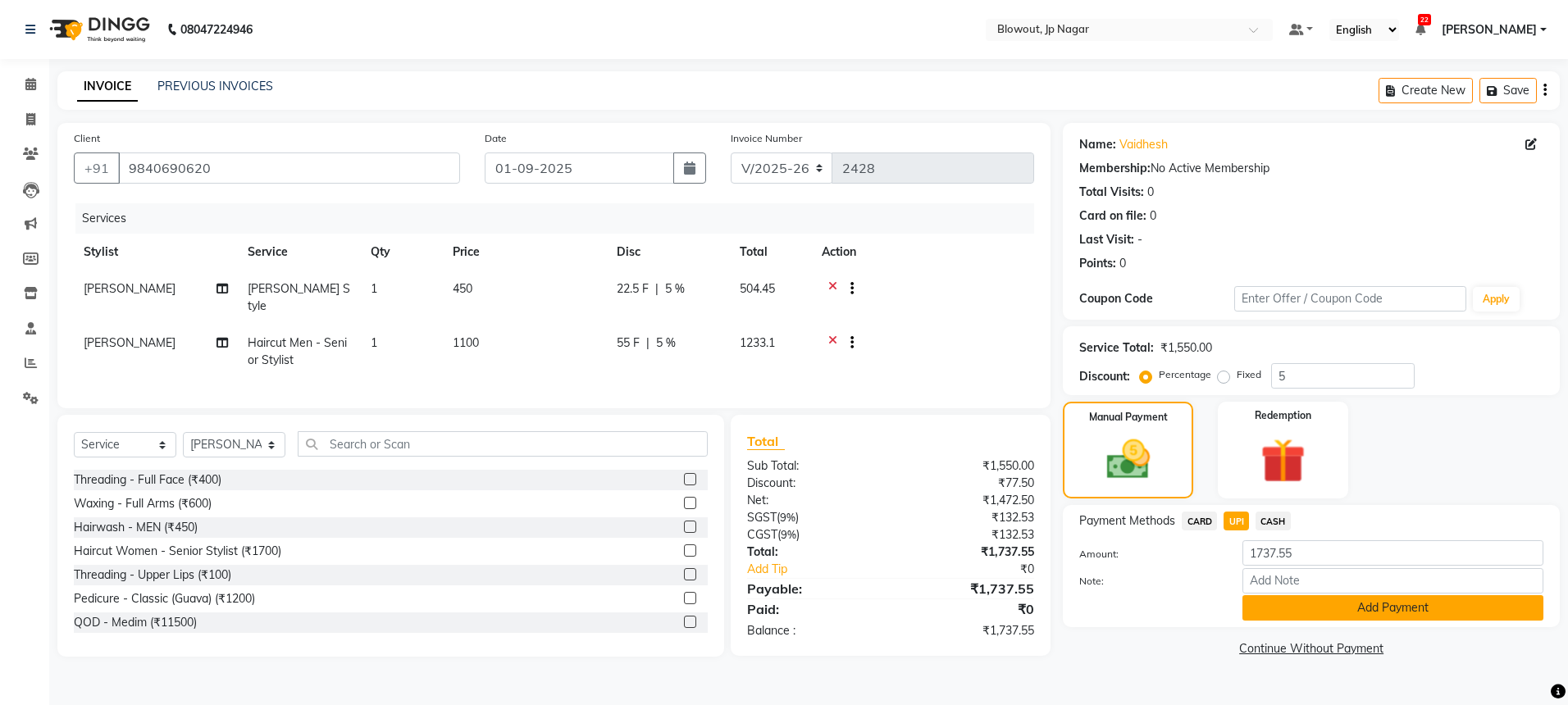
click at [1328, 619] on button "Add Payment" at bounding box center [1392, 607] width 301 height 25
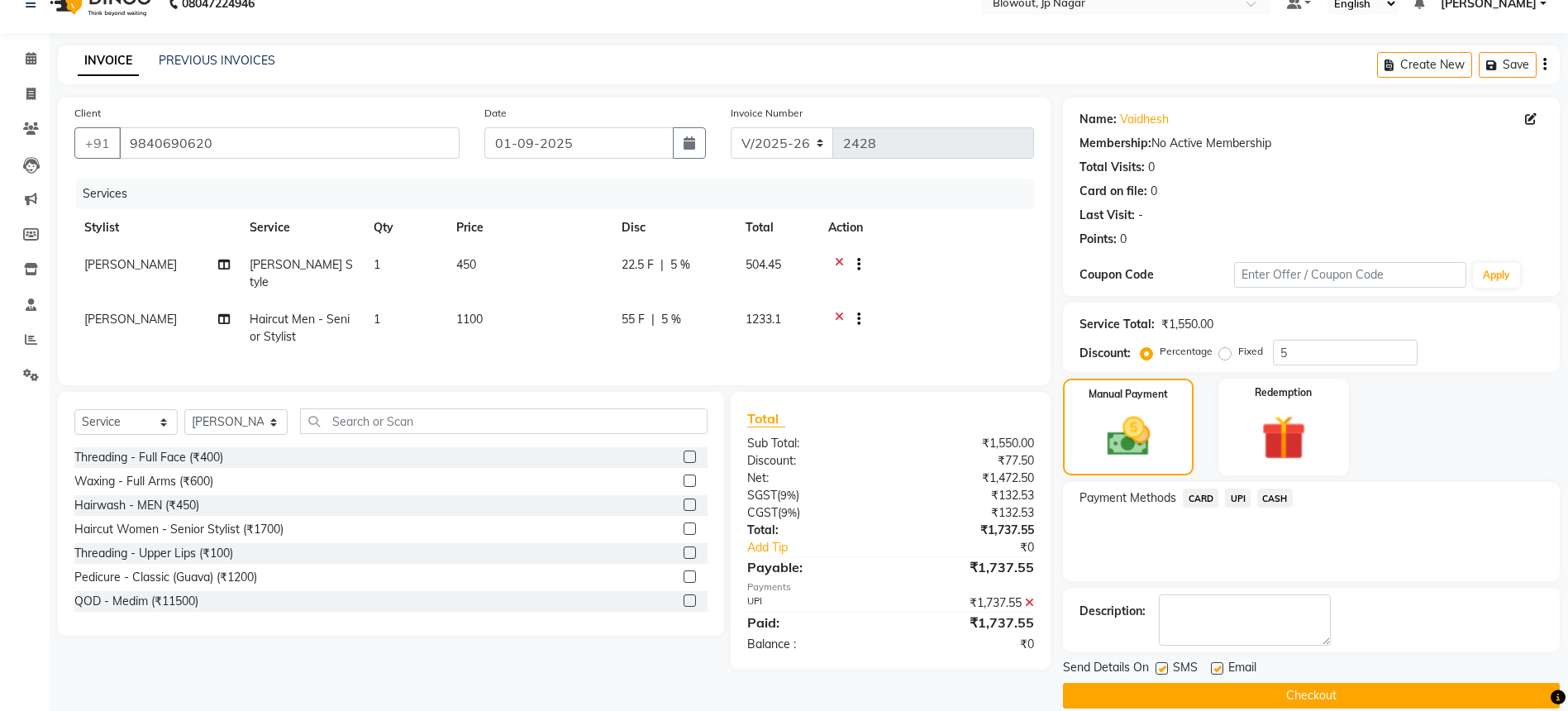
scroll to position [49, 0]
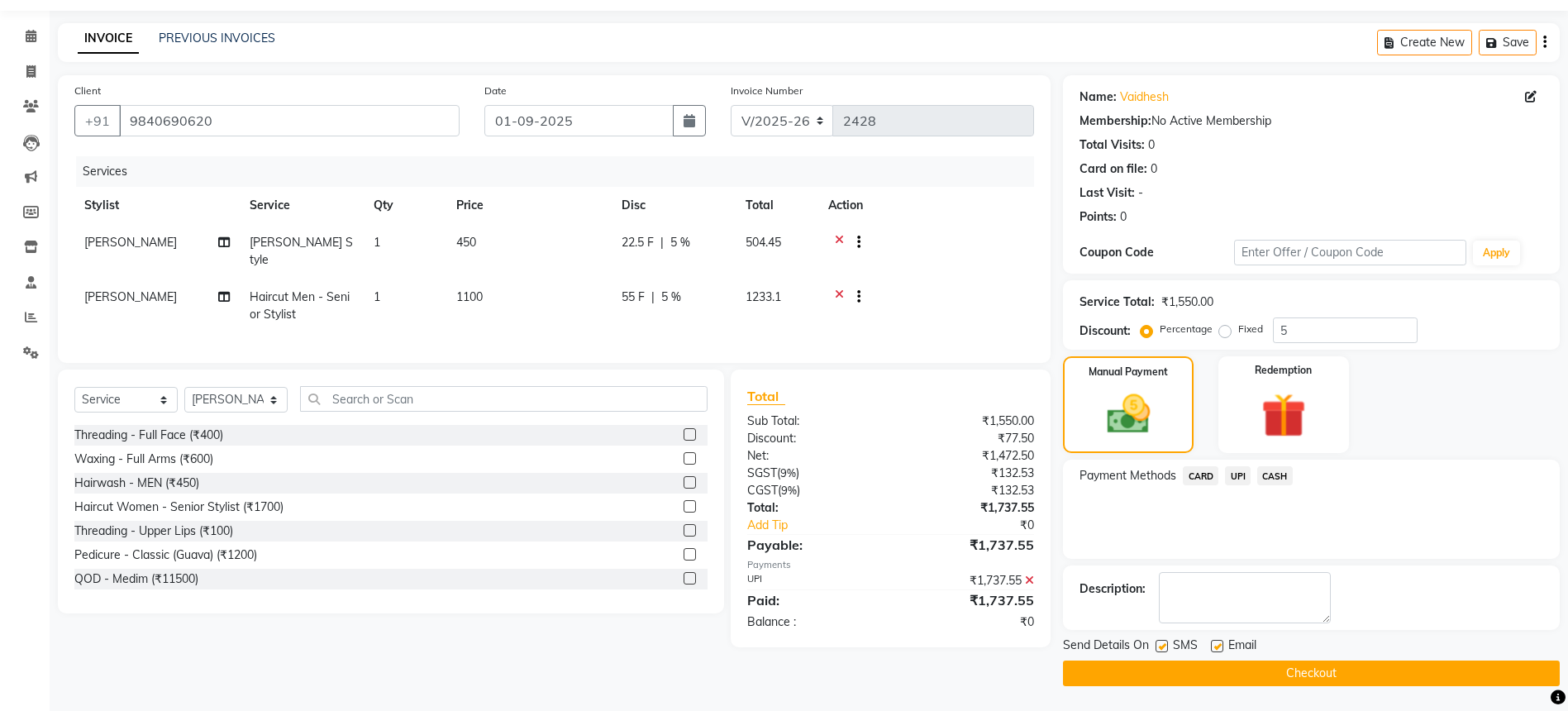
click at [1346, 671] on button "Checkout" at bounding box center [1312, 673] width 497 height 25
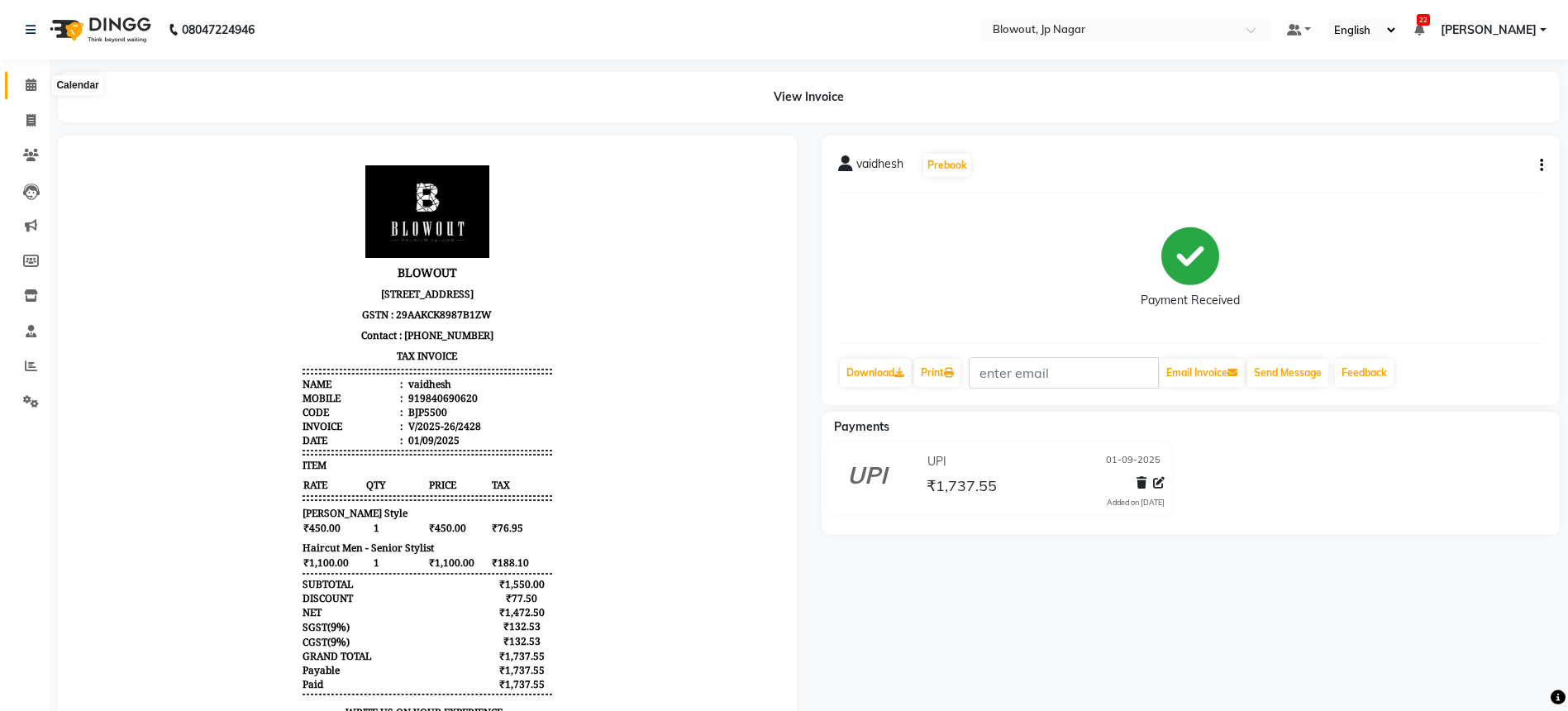
click at [33, 84] on icon at bounding box center [30, 84] width 10 height 12
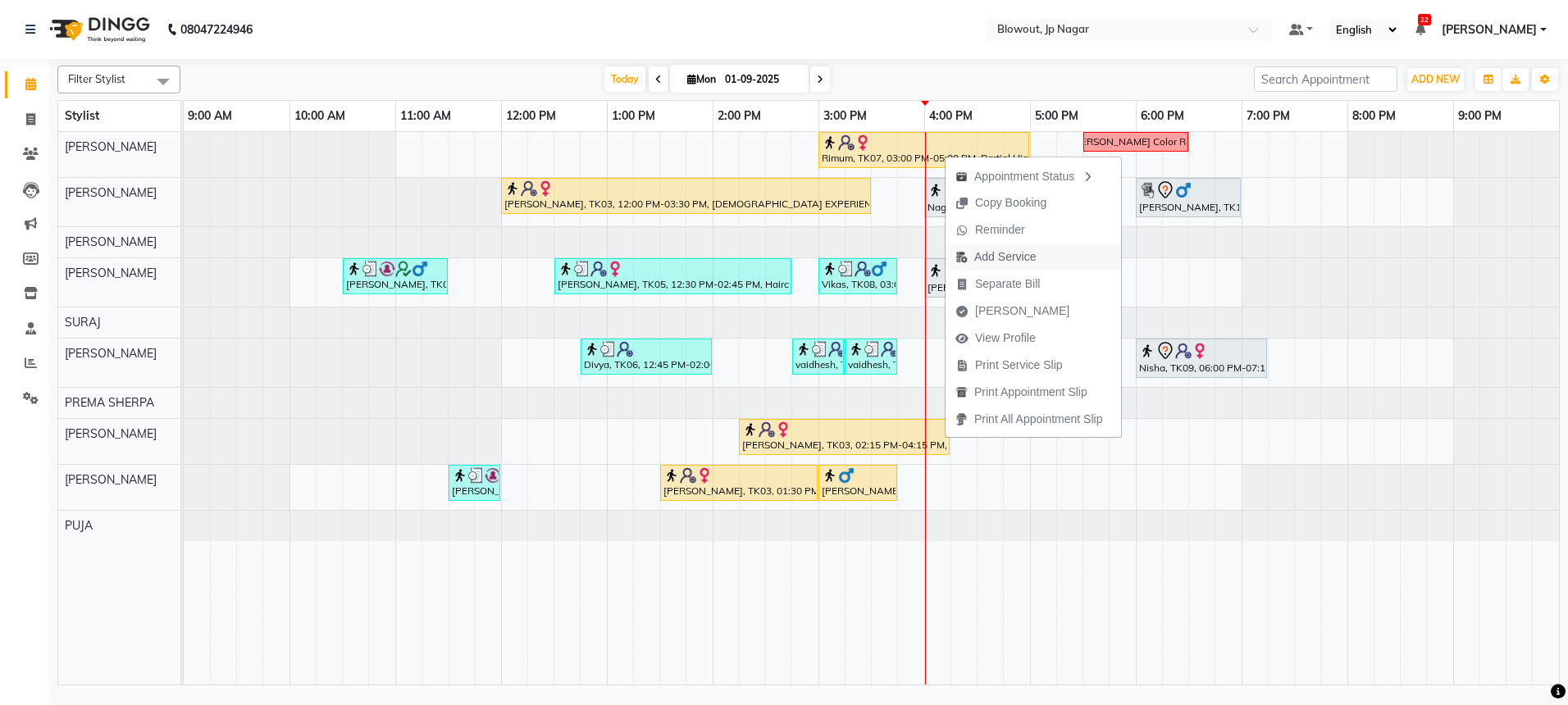
click at [996, 261] on span "Add Service" at bounding box center [1005, 257] width 61 height 18
select select "46971"
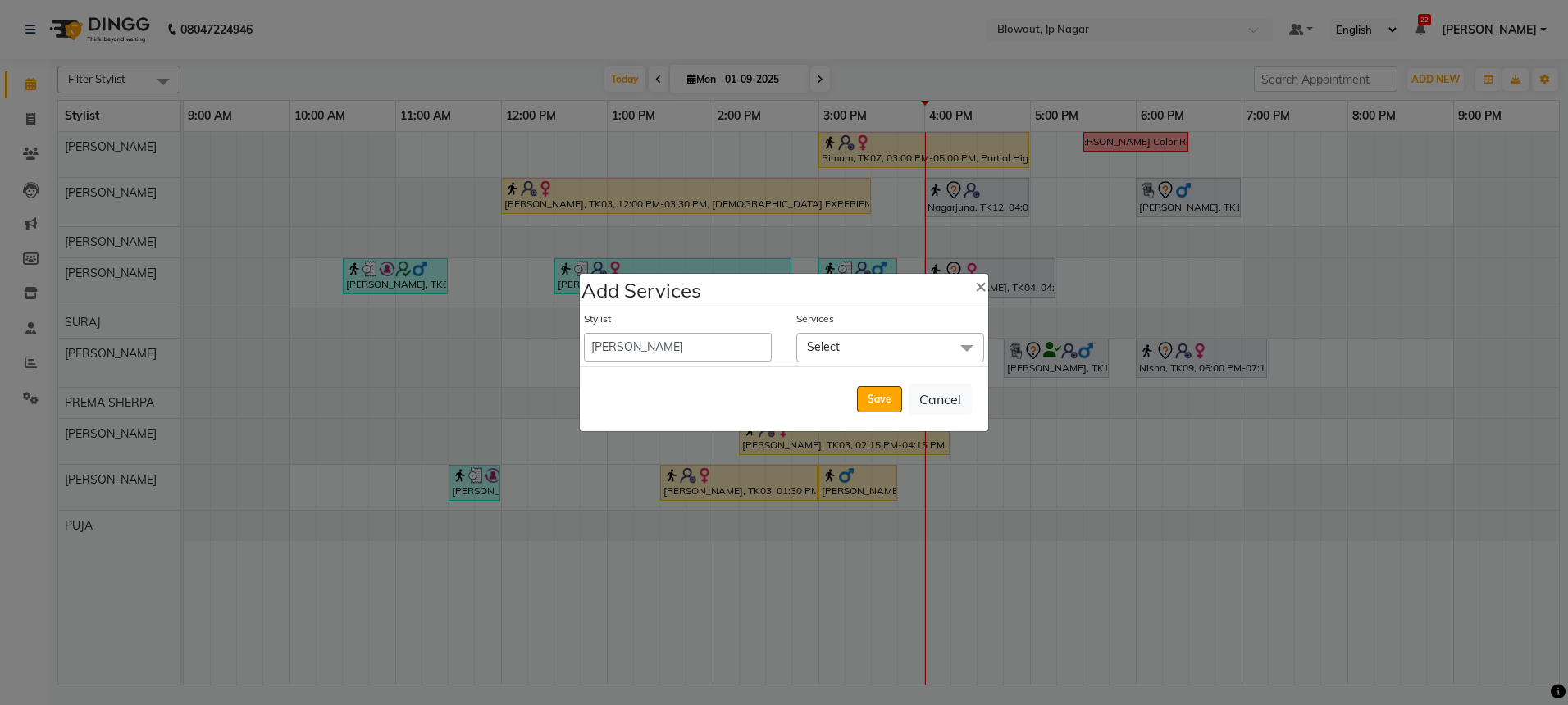
click at [821, 347] on span "Select" at bounding box center [823, 347] width 33 height 15
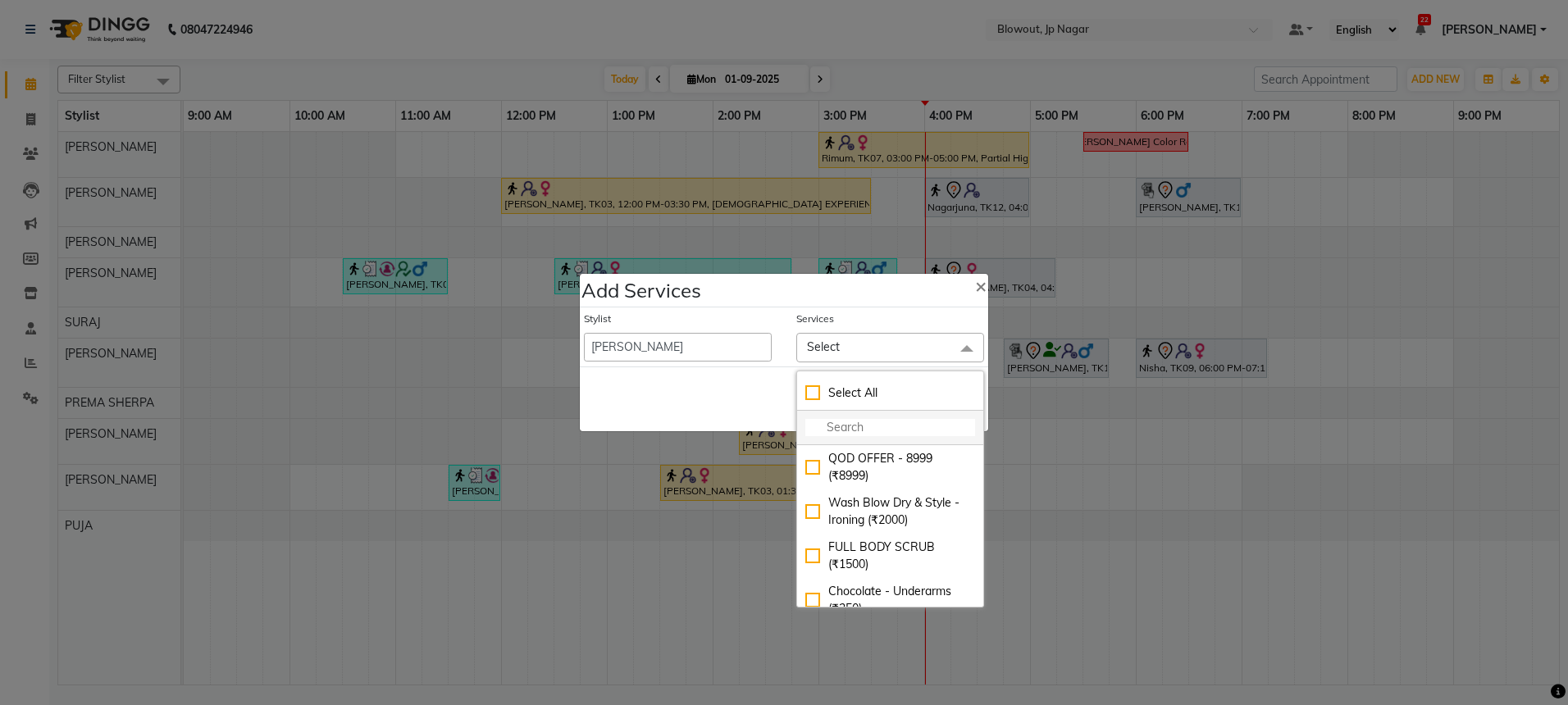
click at [857, 422] on input "multiselect-search" at bounding box center [890, 427] width 169 height 18
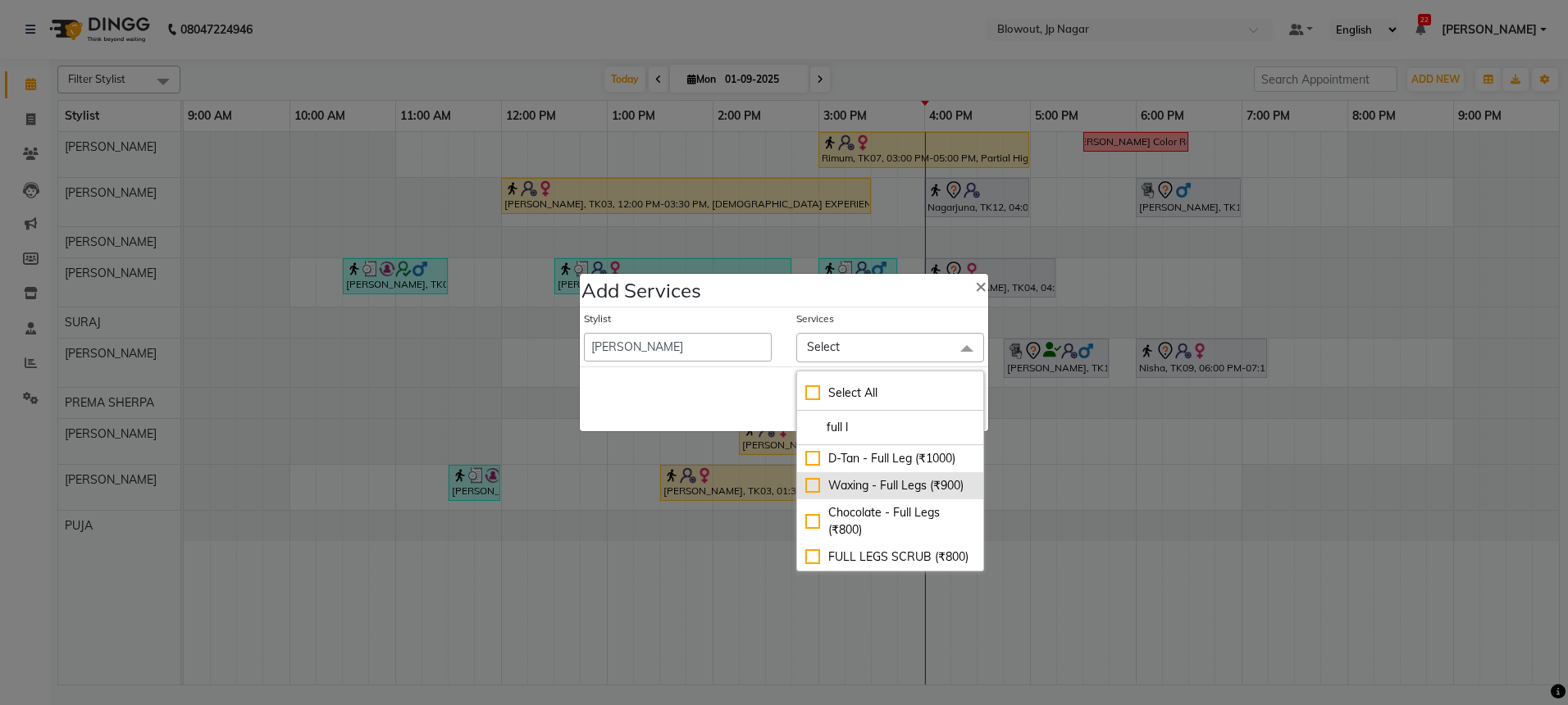
type input "full l"
click at [916, 488] on div "Waxing - Full Legs (₹900)" at bounding box center [890, 486] width 169 height 18
checkbox input "true"
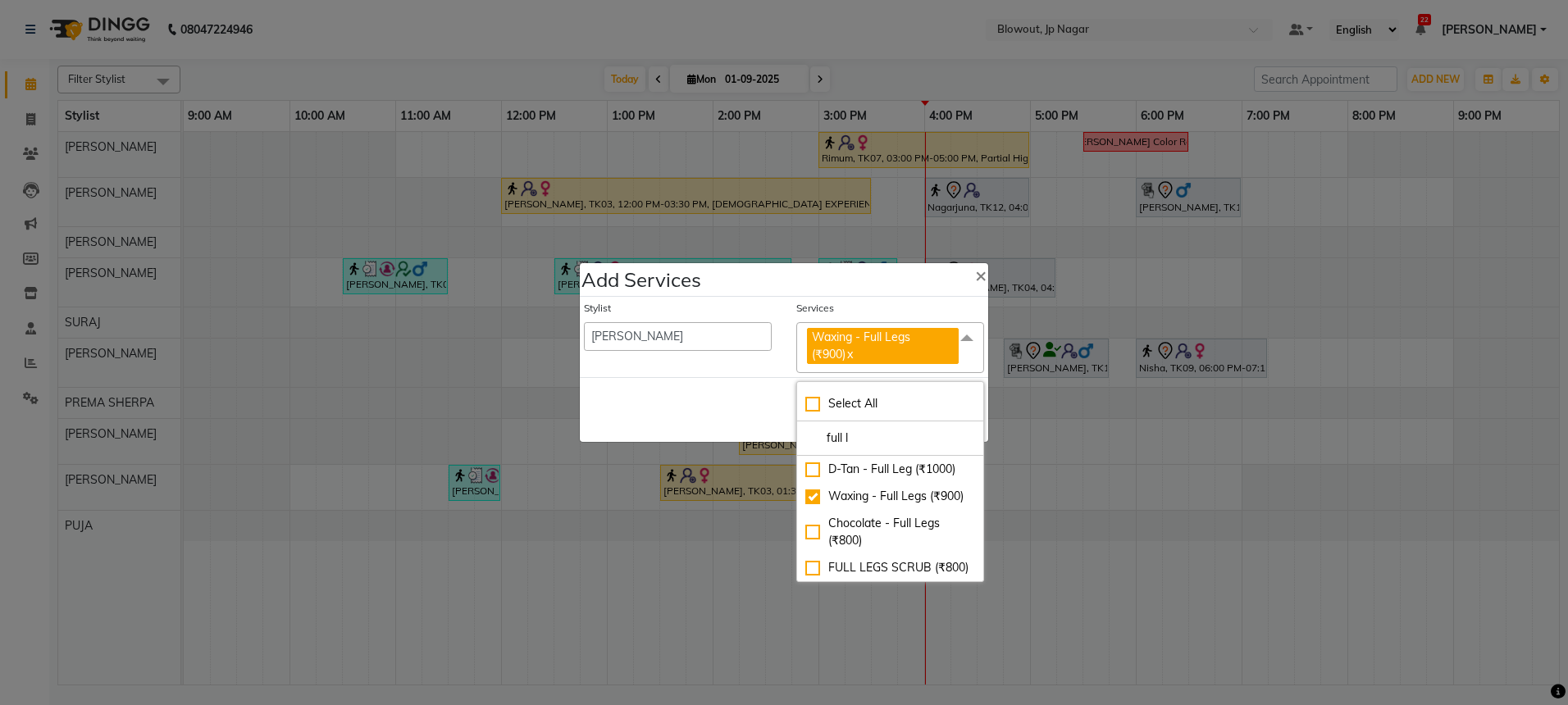
click at [717, 416] on div "Save Cancel" at bounding box center [784, 409] width 409 height 65
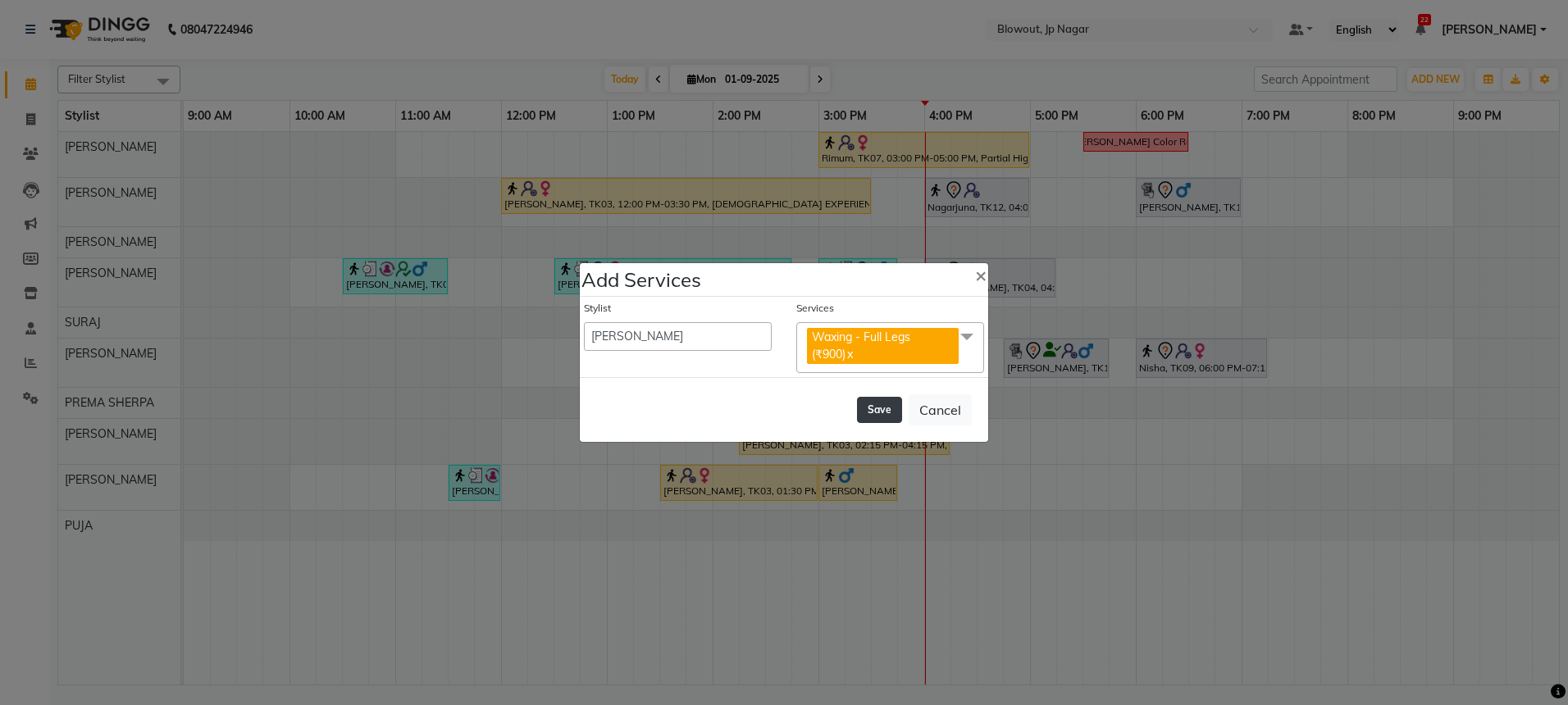
click at [872, 411] on button "Save" at bounding box center [879, 409] width 45 height 26
select select "85470"
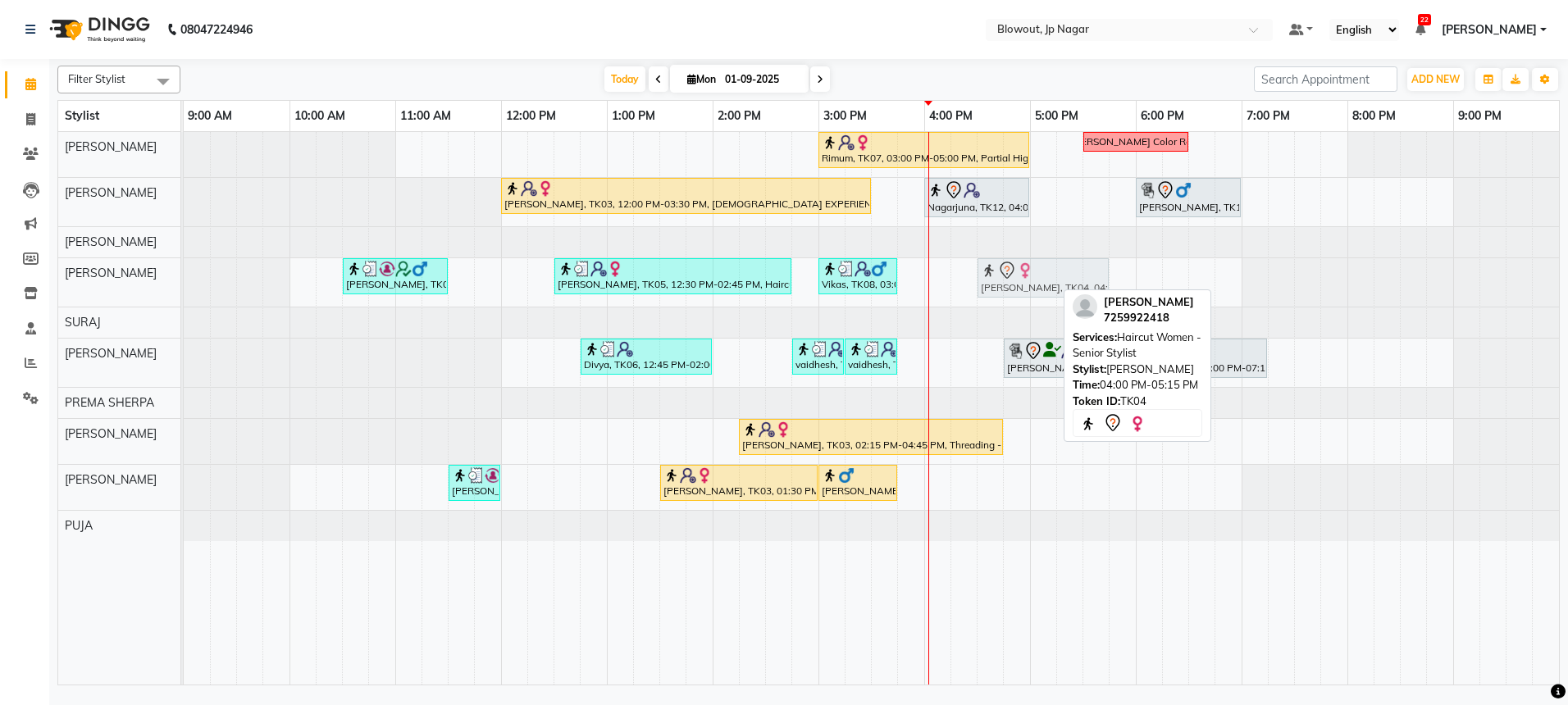
drag, startPoint x: 979, startPoint y: 274, endPoint x: 1027, endPoint y: 274, distance: 48.0
click at [183, 274] on div "sharath, TK02, 10:30 AM-11:30 AM, Haircut Men - Senior Stylist Vaishnavi, TK05,…" at bounding box center [183, 283] width 0 height 48
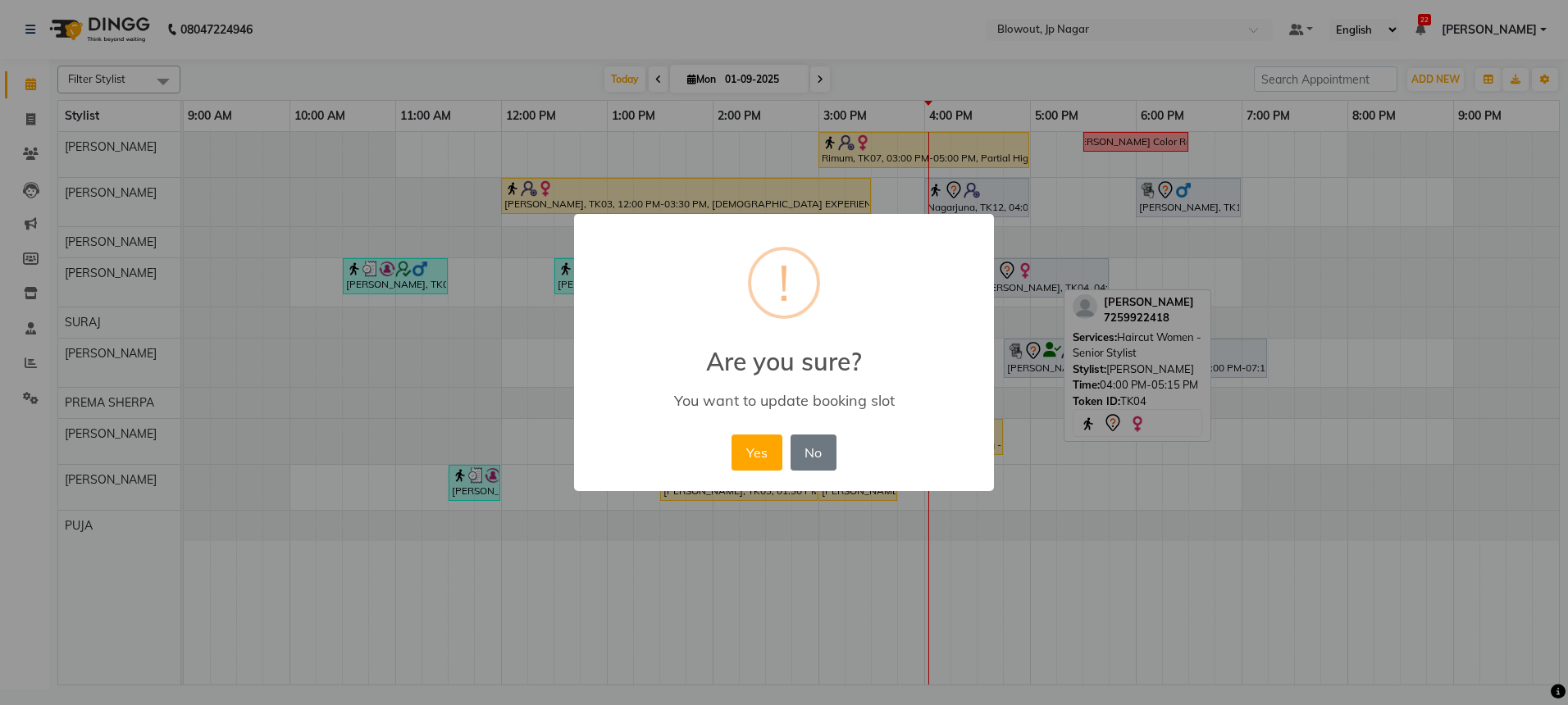
click at [731, 471] on div "Yes No No" at bounding box center [784, 453] width 113 height 45
click at [753, 457] on button "Yes" at bounding box center [757, 452] width 50 height 36
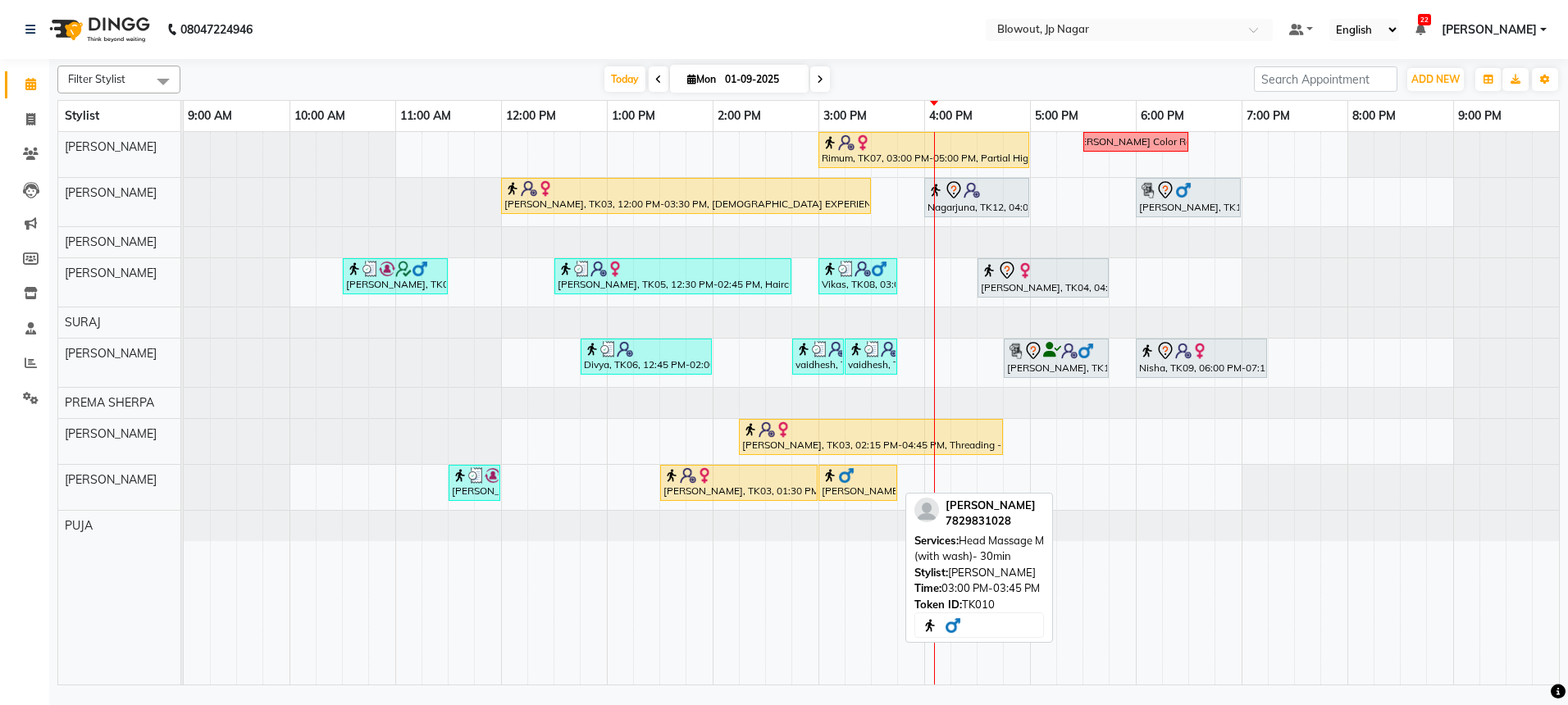
click at [864, 477] on div at bounding box center [858, 475] width 73 height 17
select select "1"
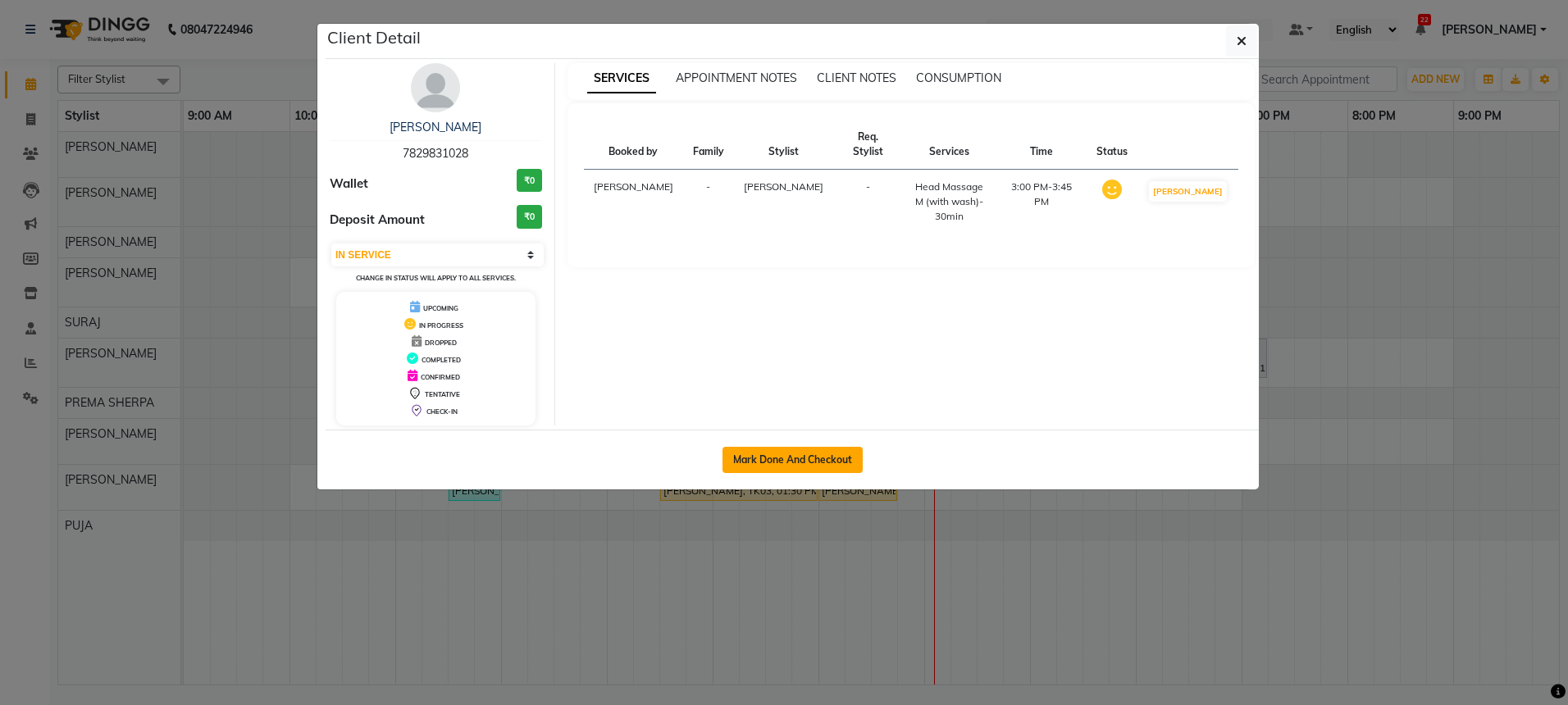
click at [804, 463] on button "Mark Done And Checkout" at bounding box center [792, 459] width 141 height 26
select select "service"
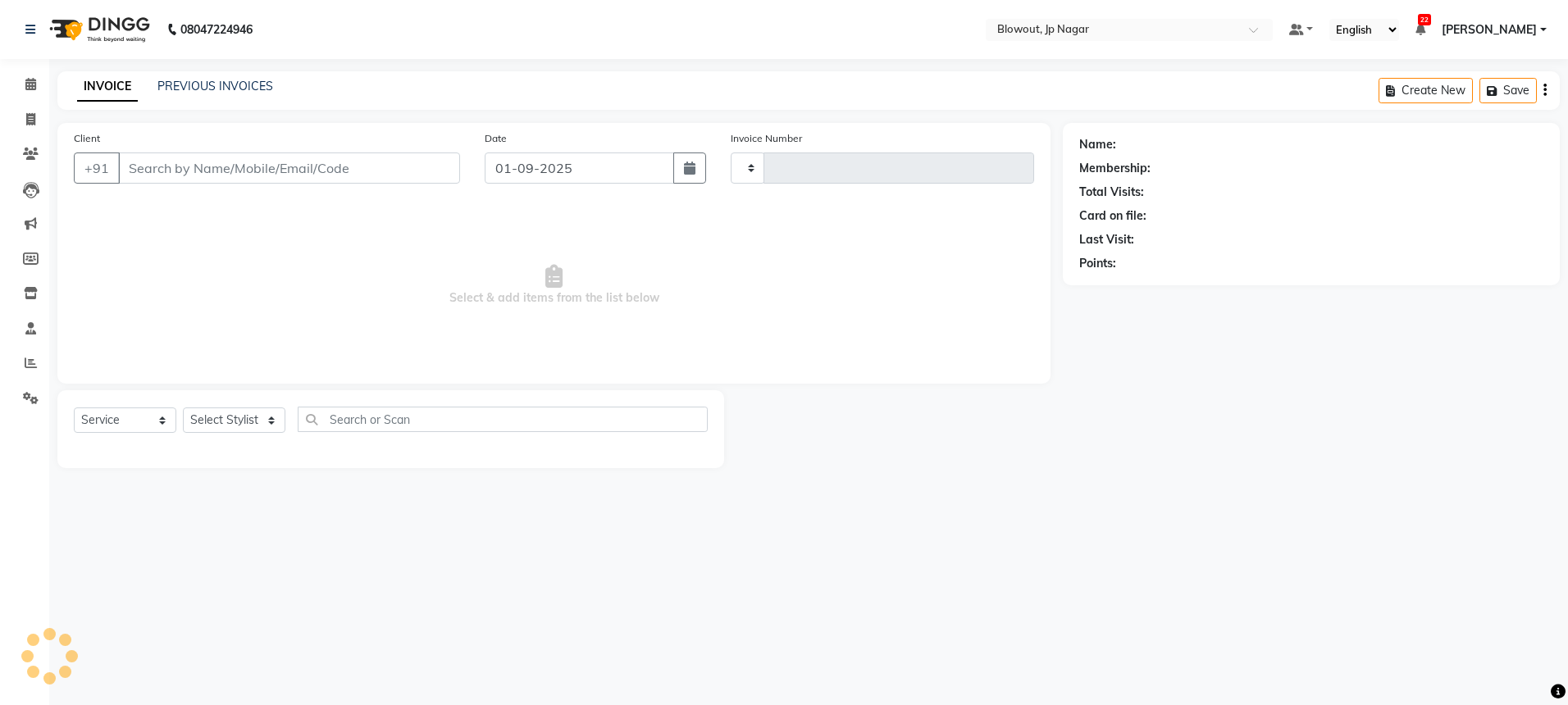
type input "2429"
select select "6261"
type input "7829831028"
select select "59438"
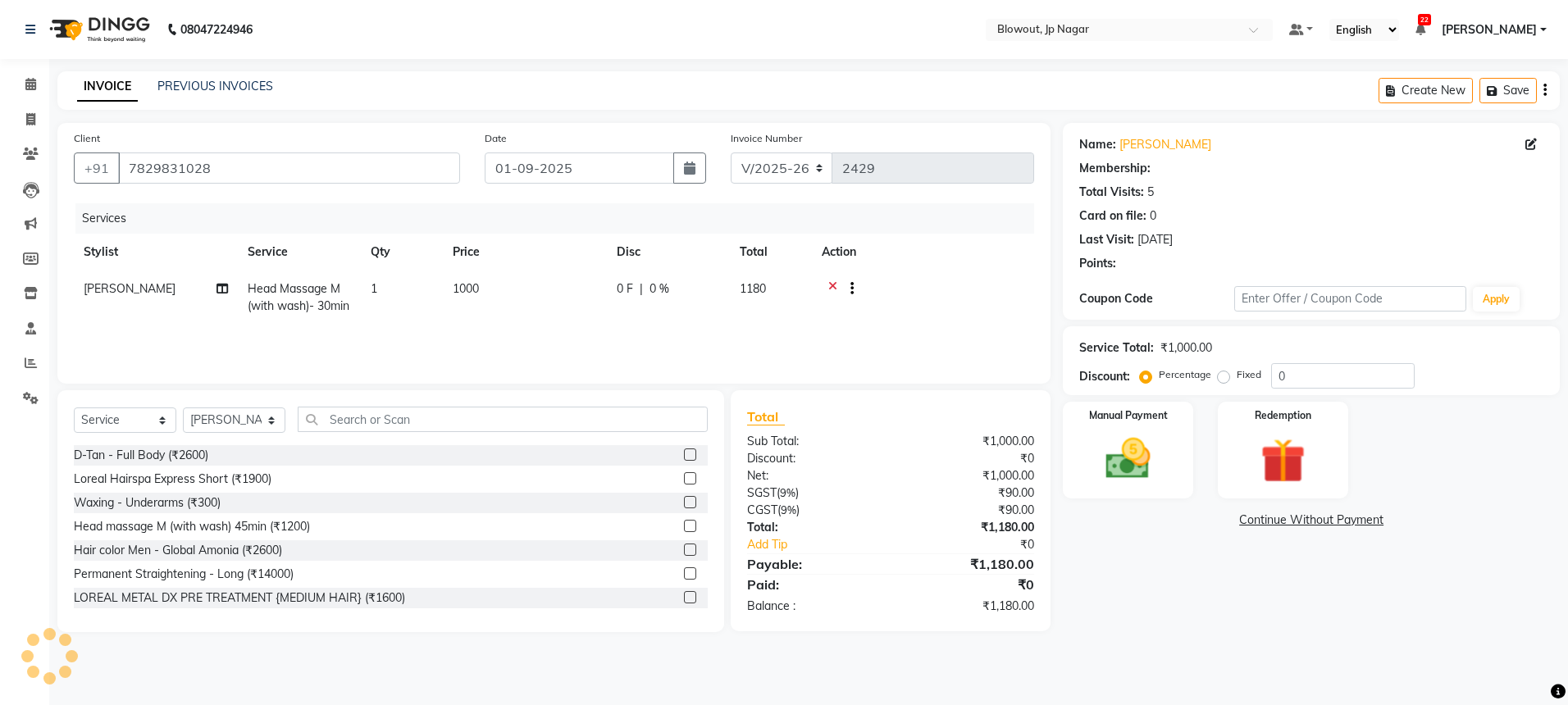
click at [314, 301] on span "Head Massage M (with wash)- 30min" at bounding box center [298, 297] width 101 height 32
select select "59438"
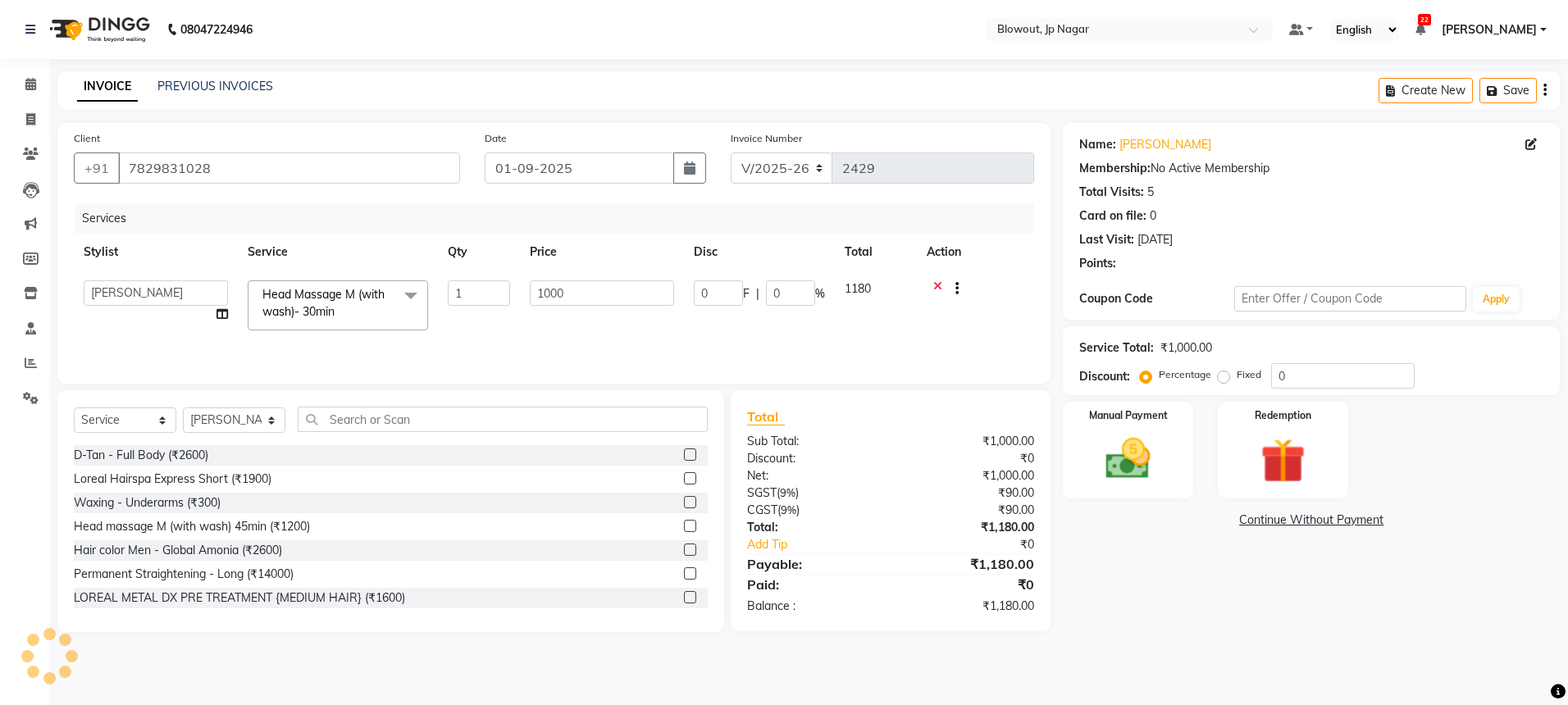
click at [314, 301] on span "Head Massage M (with wash)- 30min x" at bounding box center [330, 304] width 144 height 35
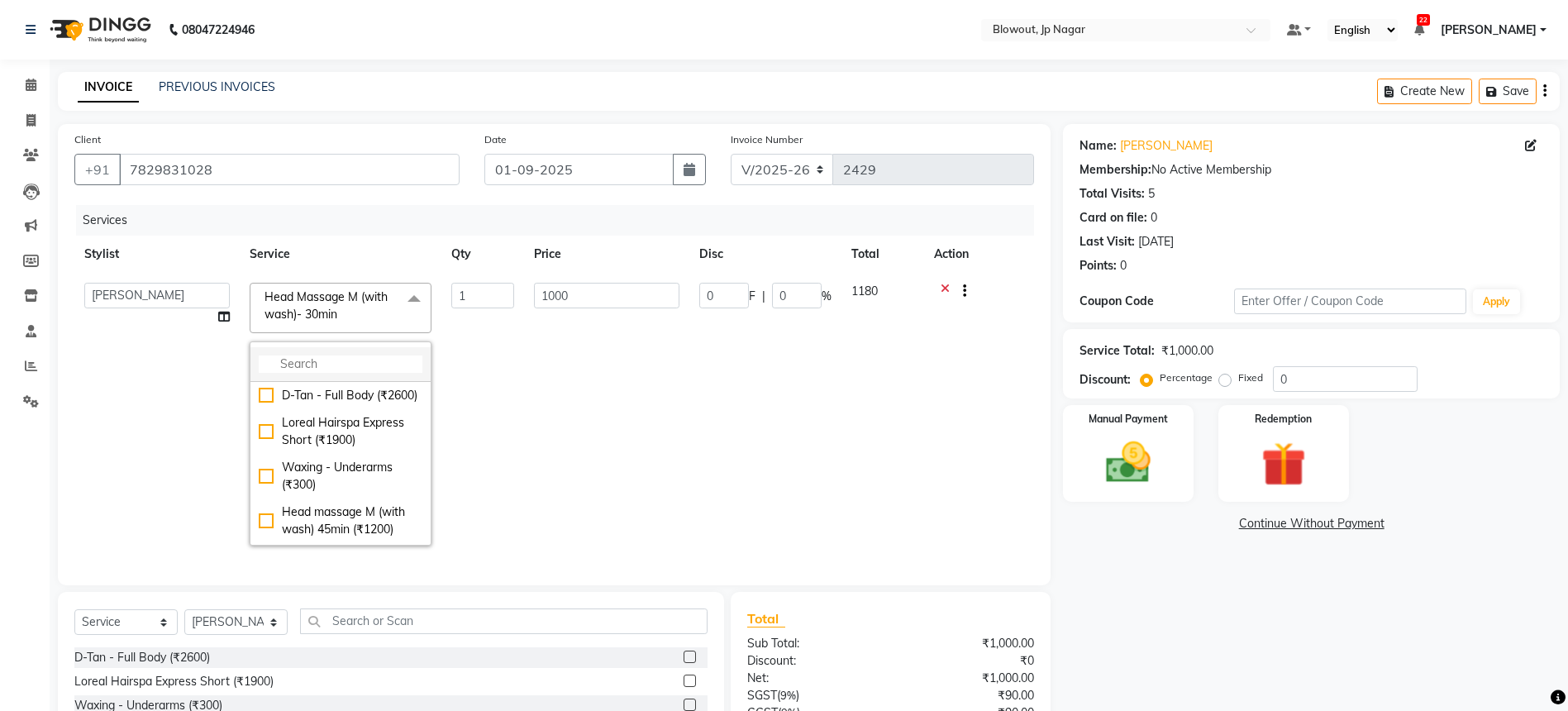
click at [356, 353] on li at bounding box center [341, 364] width 180 height 35
click at [351, 371] on input "multiselect-search" at bounding box center [341, 364] width 163 height 18
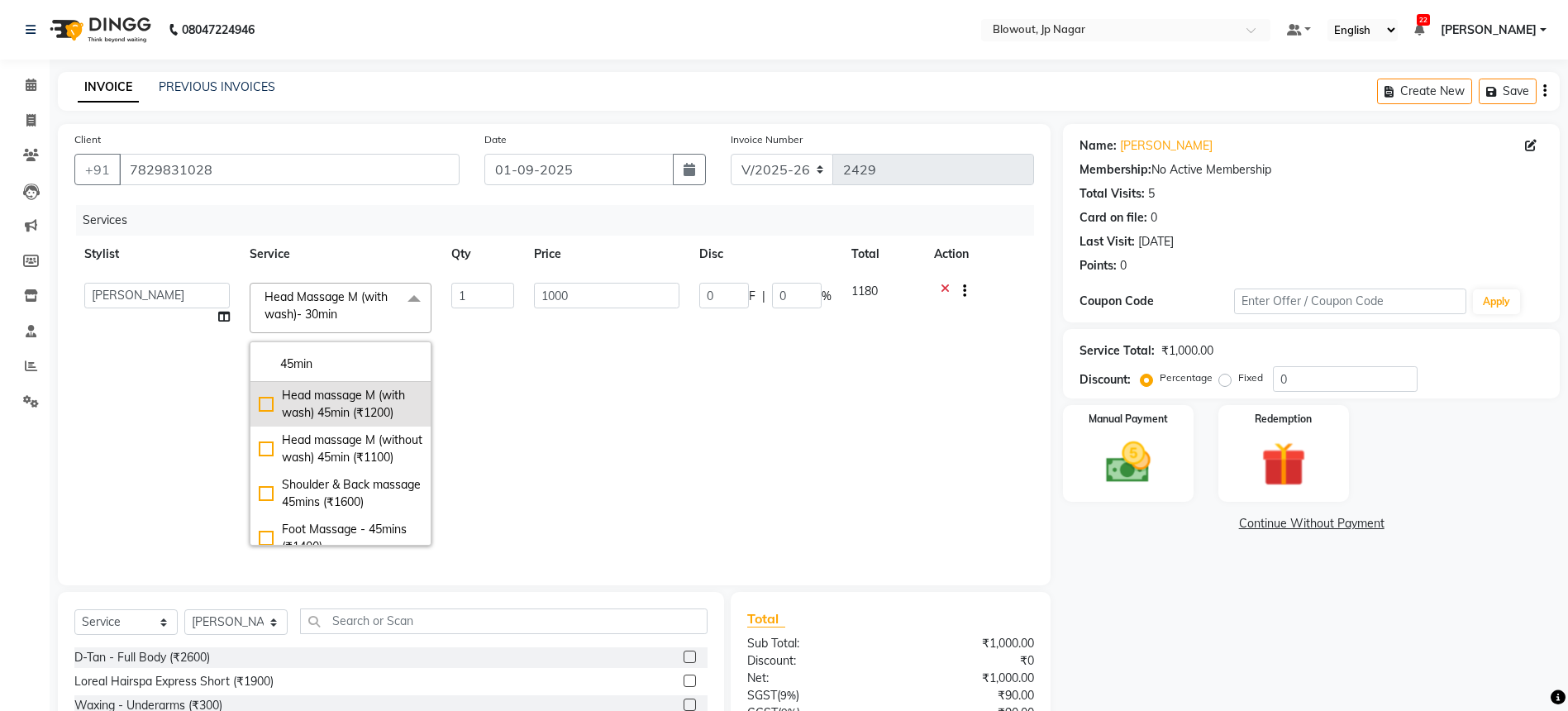
type input "45min"
click at [367, 402] on div "Head massage M (with wash) 45min (₹1200)" at bounding box center [341, 403] width 163 height 35
checkbox input "true"
type input "1200"
click at [607, 386] on td "1200" at bounding box center [607, 414] width 165 height 282
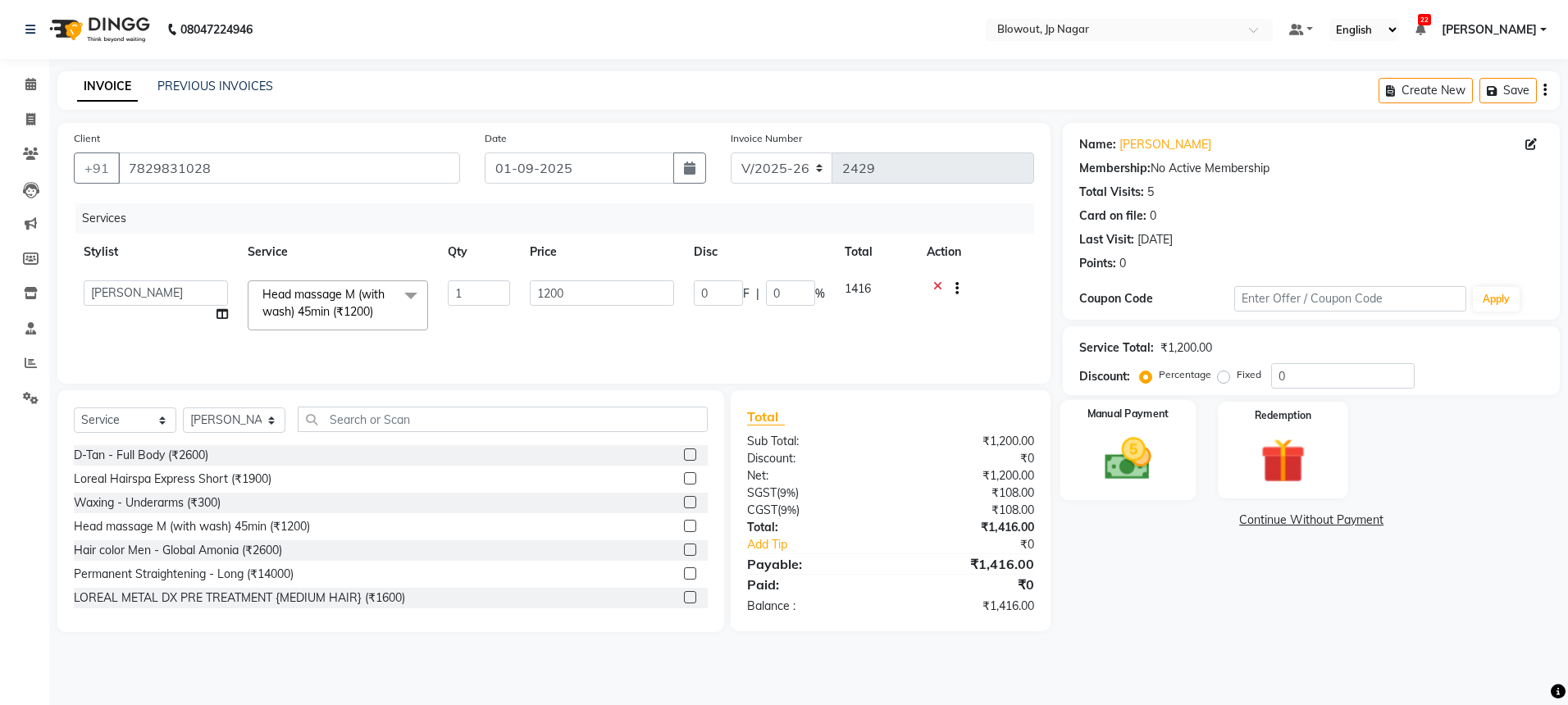
click at [1123, 445] on img at bounding box center [1128, 459] width 76 height 54
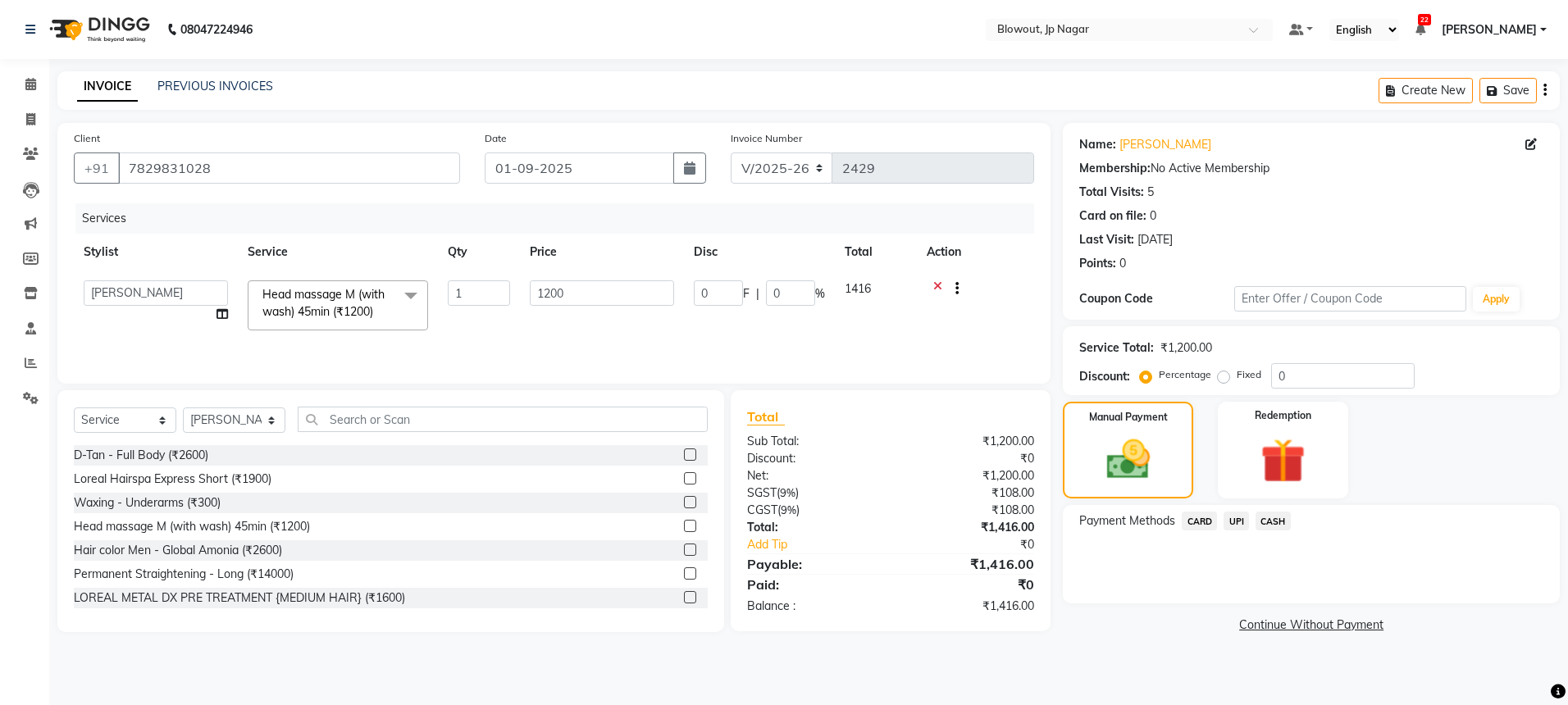
click at [1239, 514] on span "UPI" at bounding box center [1236, 521] width 25 height 19
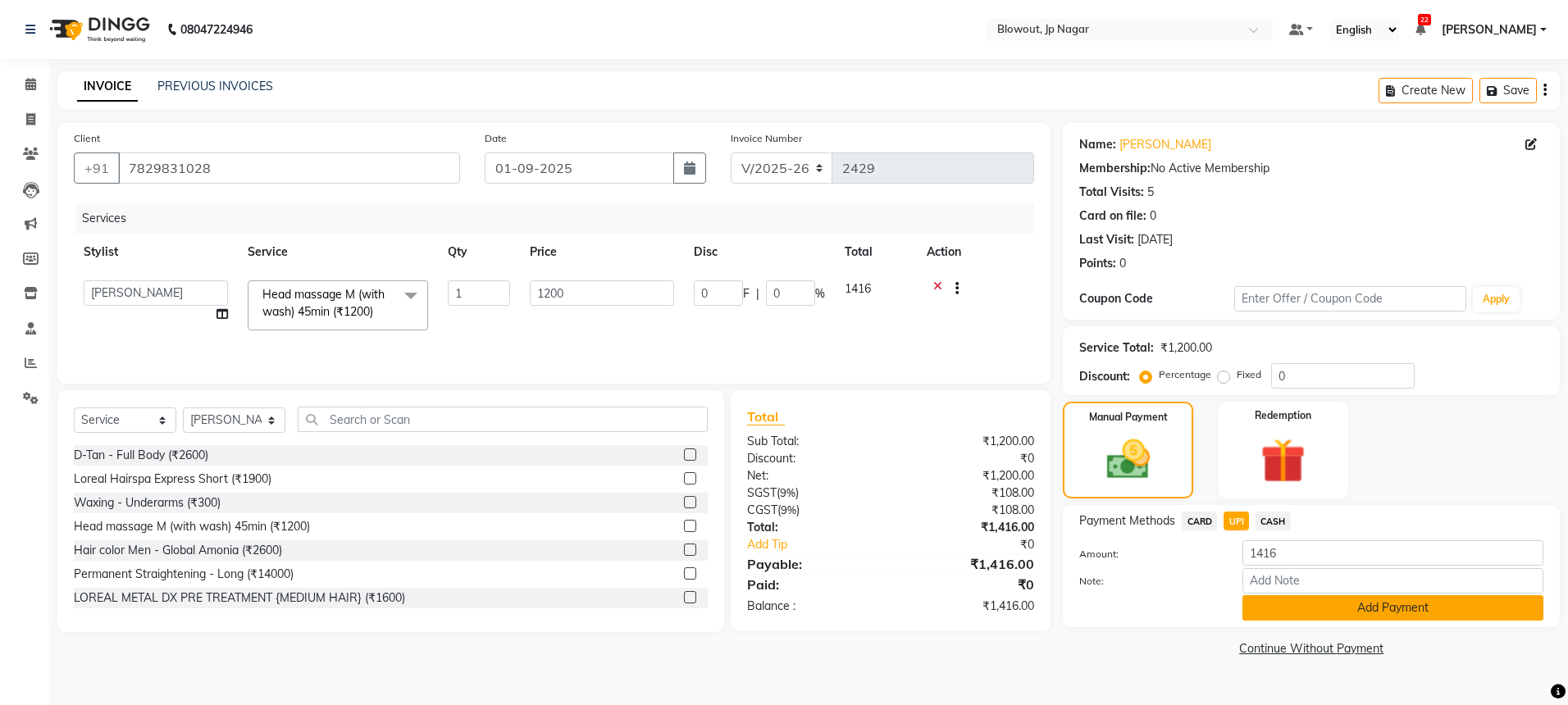
click at [1338, 615] on button "Add Payment" at bounding box center [1392, 607] width 301 height 25
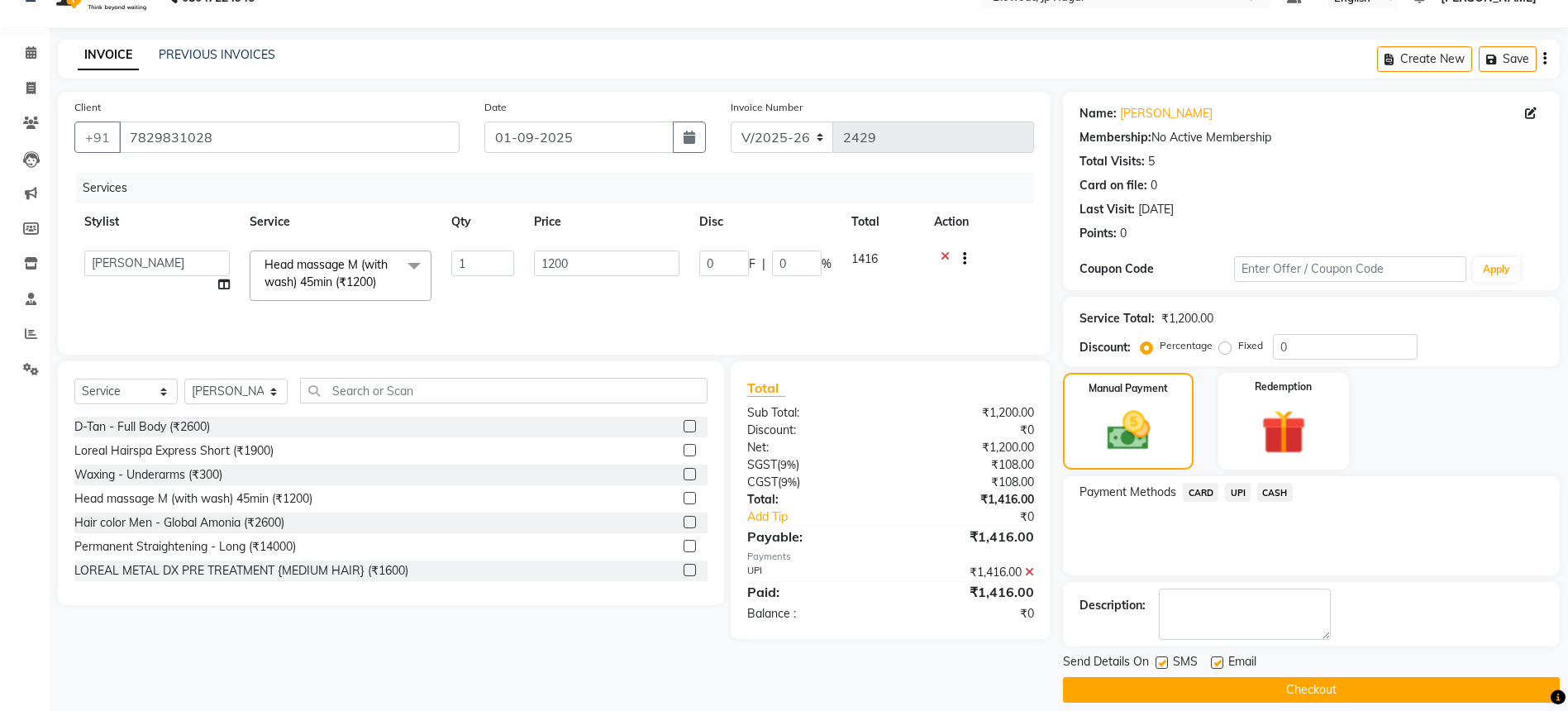
scroll to position [49, 0]
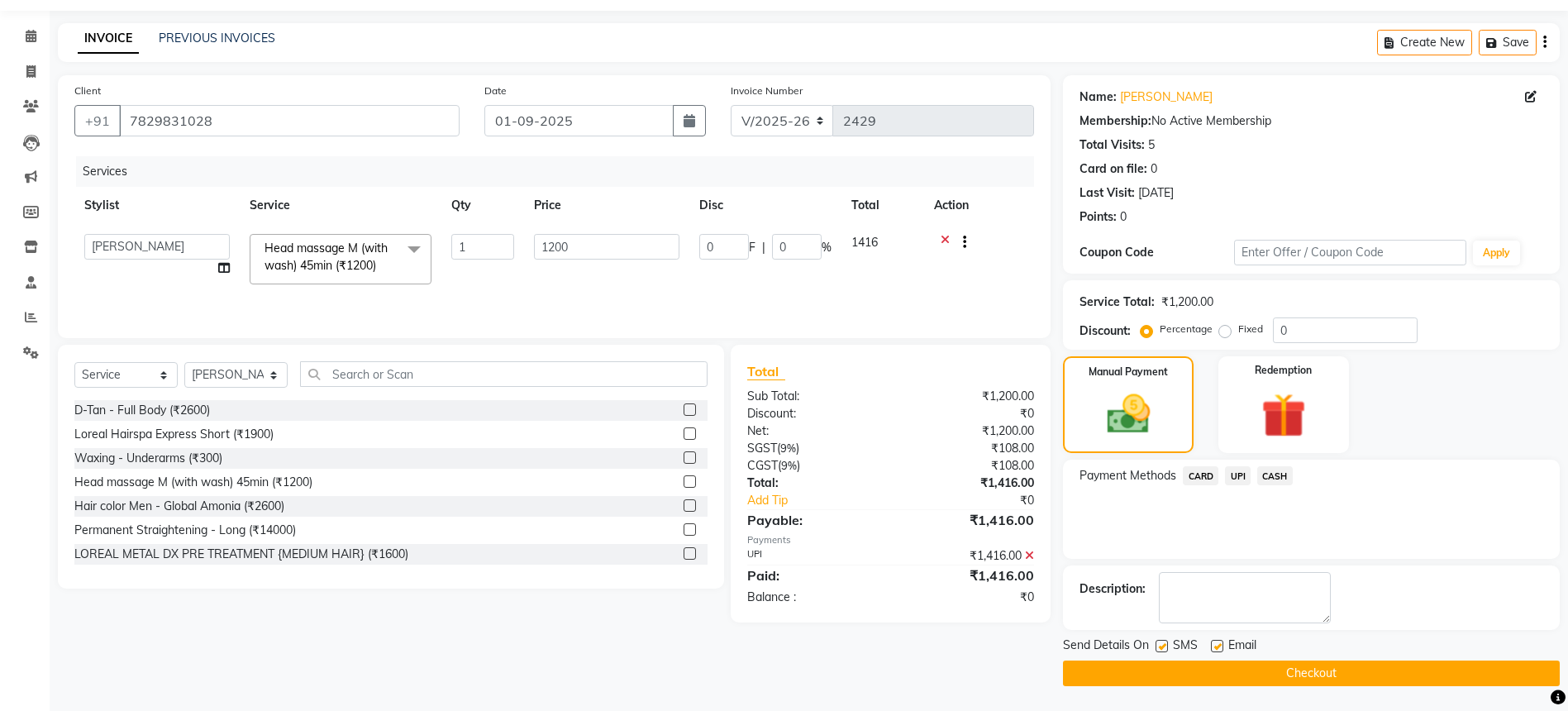
click at [1354, 667] on button "Checkout" at bounding box center [1312, 673] width 497 height 25
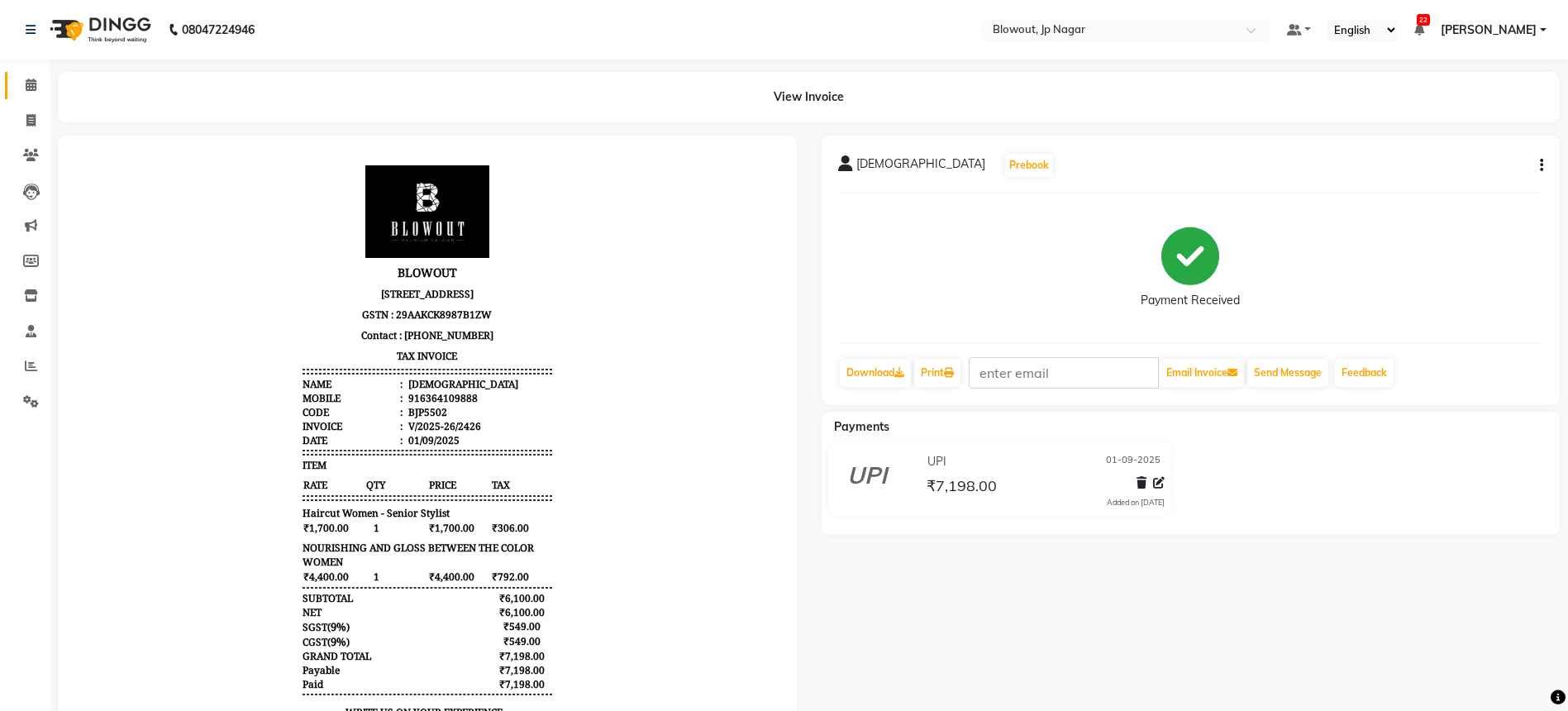
click at [30, 74] on link "Calendar" at bounding box center [24, 85] width 39 height 27
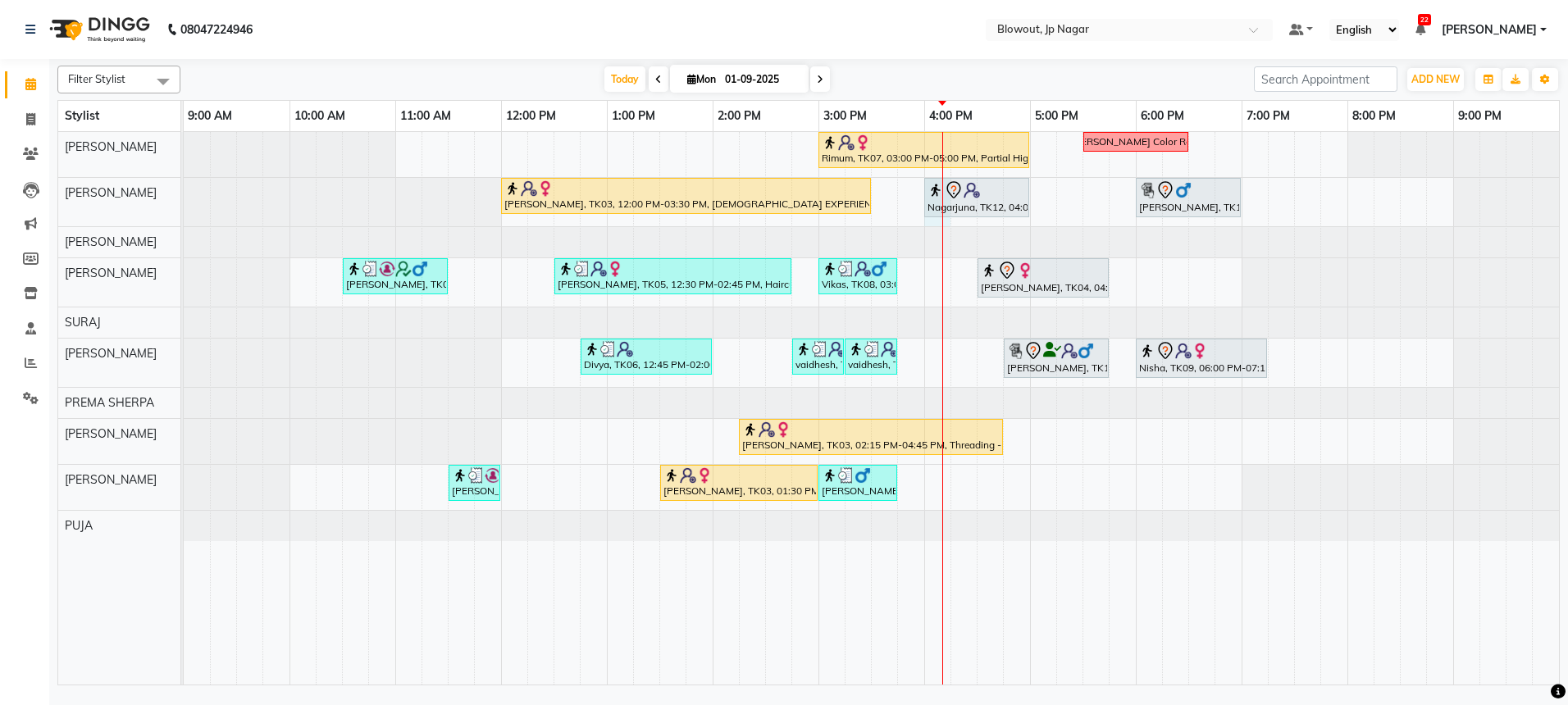
drag, startPoint x: 942, startPoint y: 204, endPoint x: 947, endPoint y: 283, distance: 79.2
click at [947, 283] on div "Rimum, TK07, 03:00 PM-05:00 PM, Partial Highlights - Creative Director ([DEMOGR…" at bounding box center [871, 408] width 1375 height 552
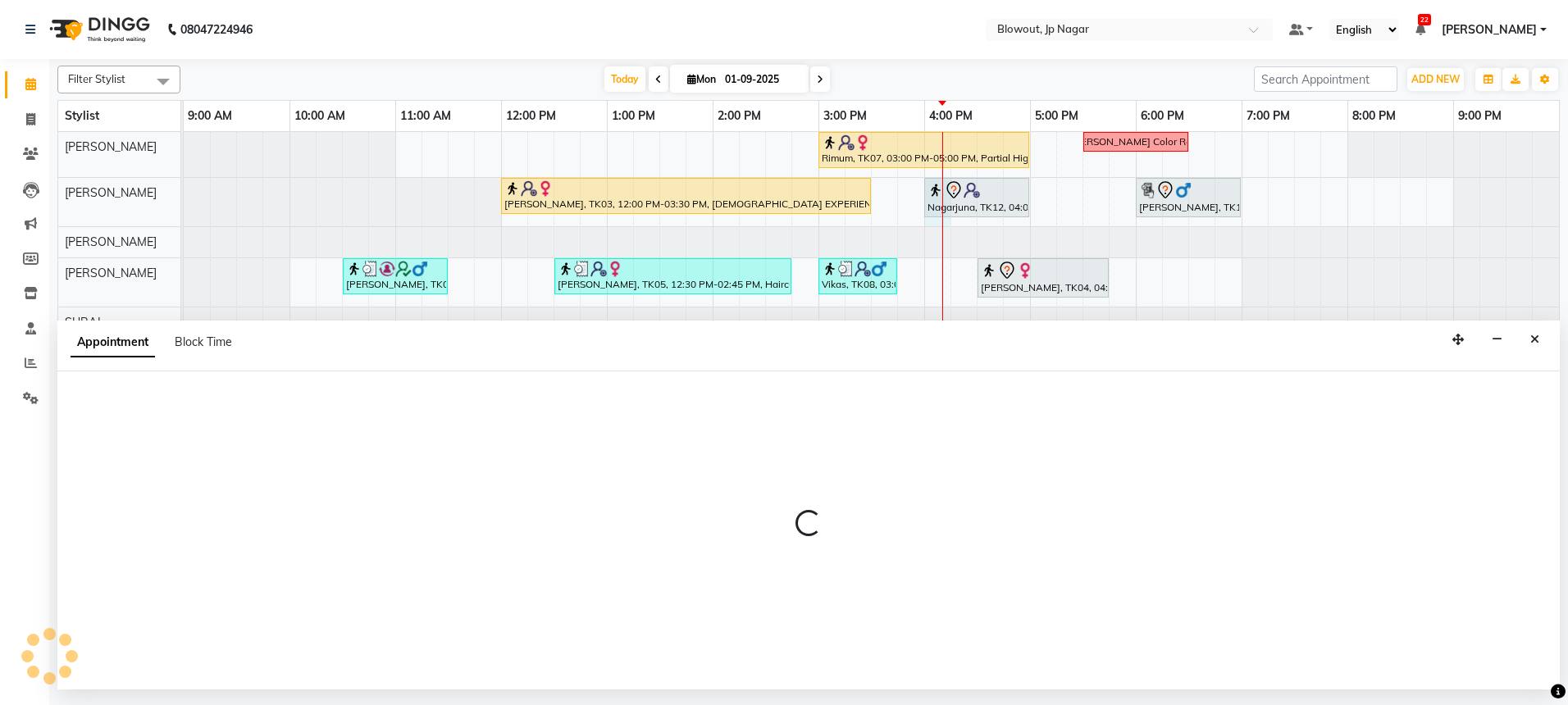
select select "46972"
select select "960"
select select "tentative"
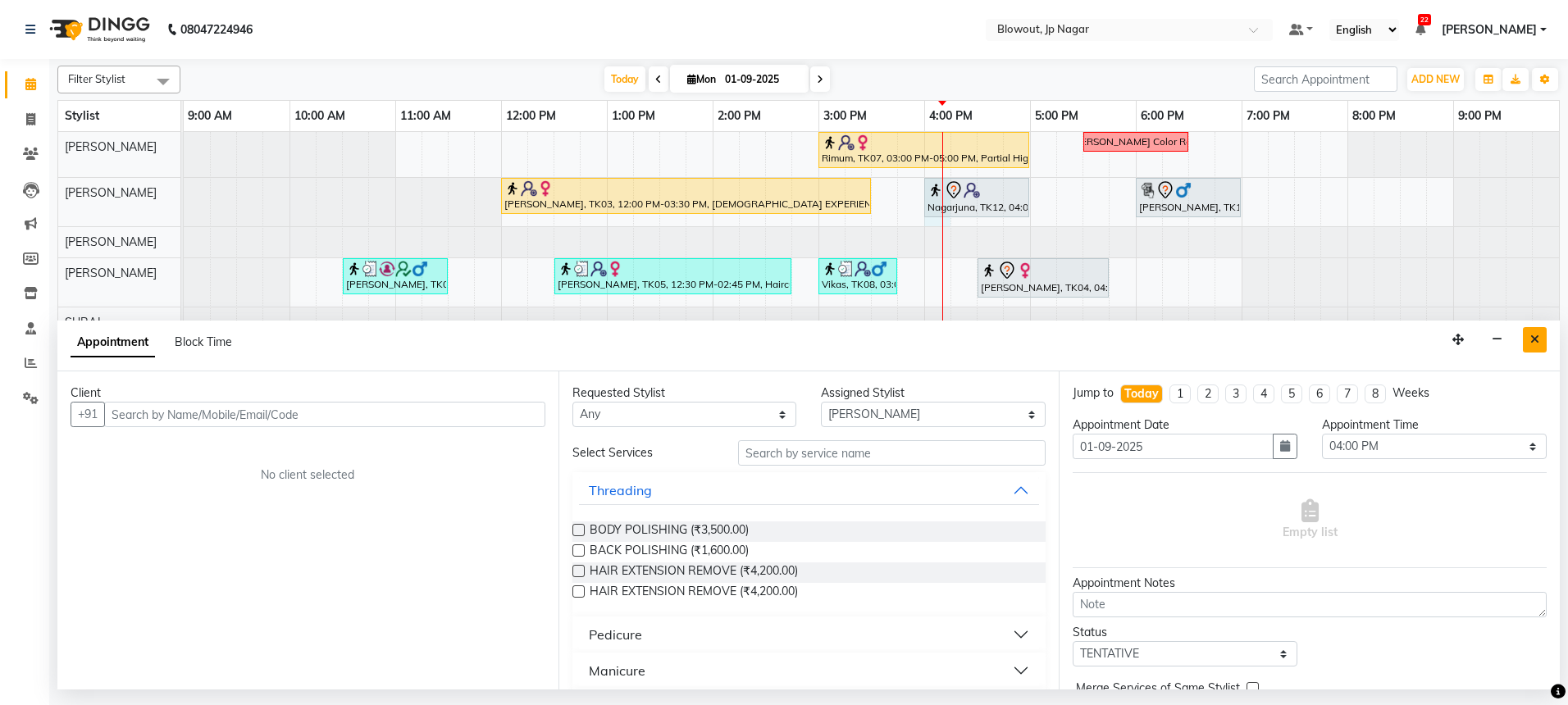
click at [1536, 335] on icon "Close" at bounding box center [1534, 339] width 9 height 11
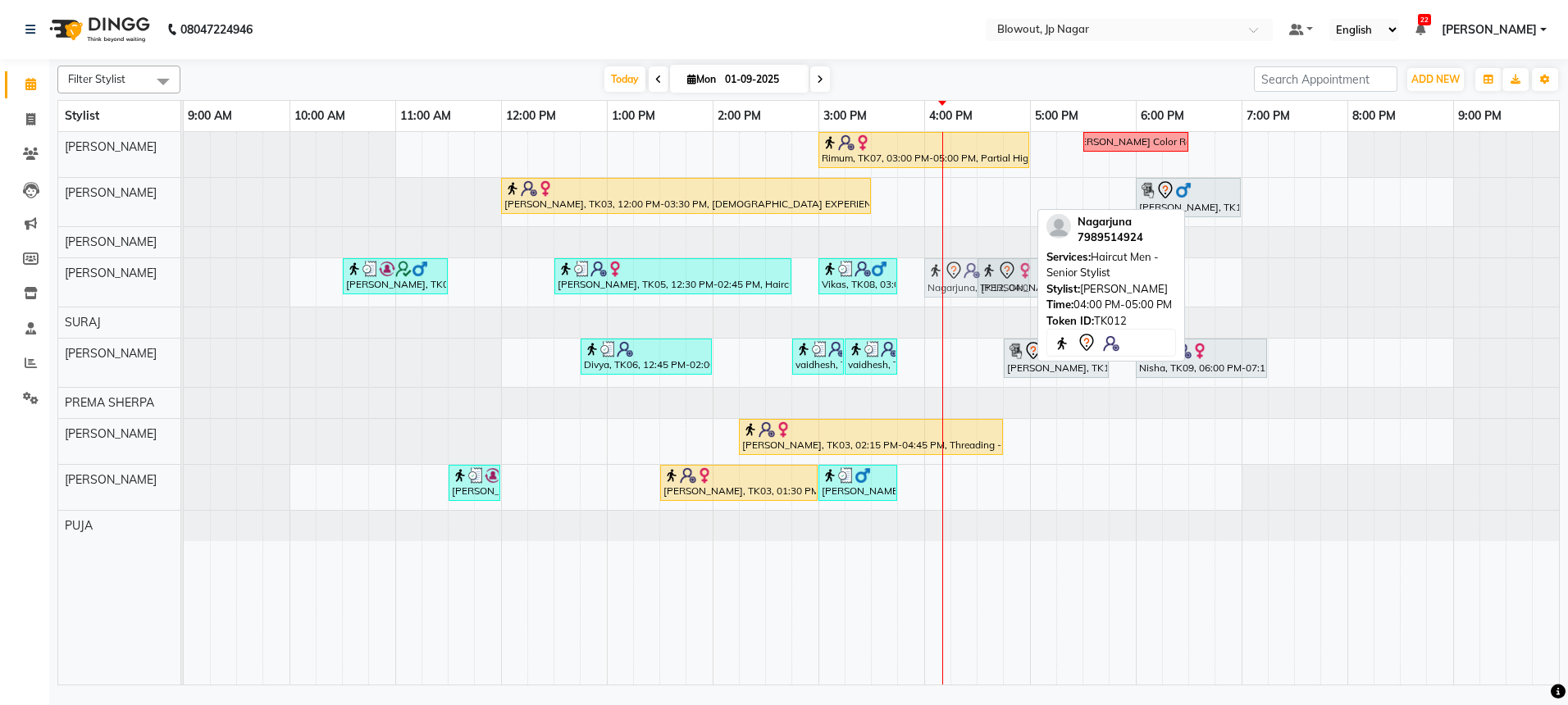
drag, startPoint x: 1003, startPoint y: 204, endPoint x: 1003, endPoint y: 273, distance: 69.0
click at [1003, 273] on tbody "Rimum, TK07, 03:00 PM-05:00 PM, Partial Highlights - Creative Director ([DEMOGR…" at bounding box center [871, 337] width 1375 height 409
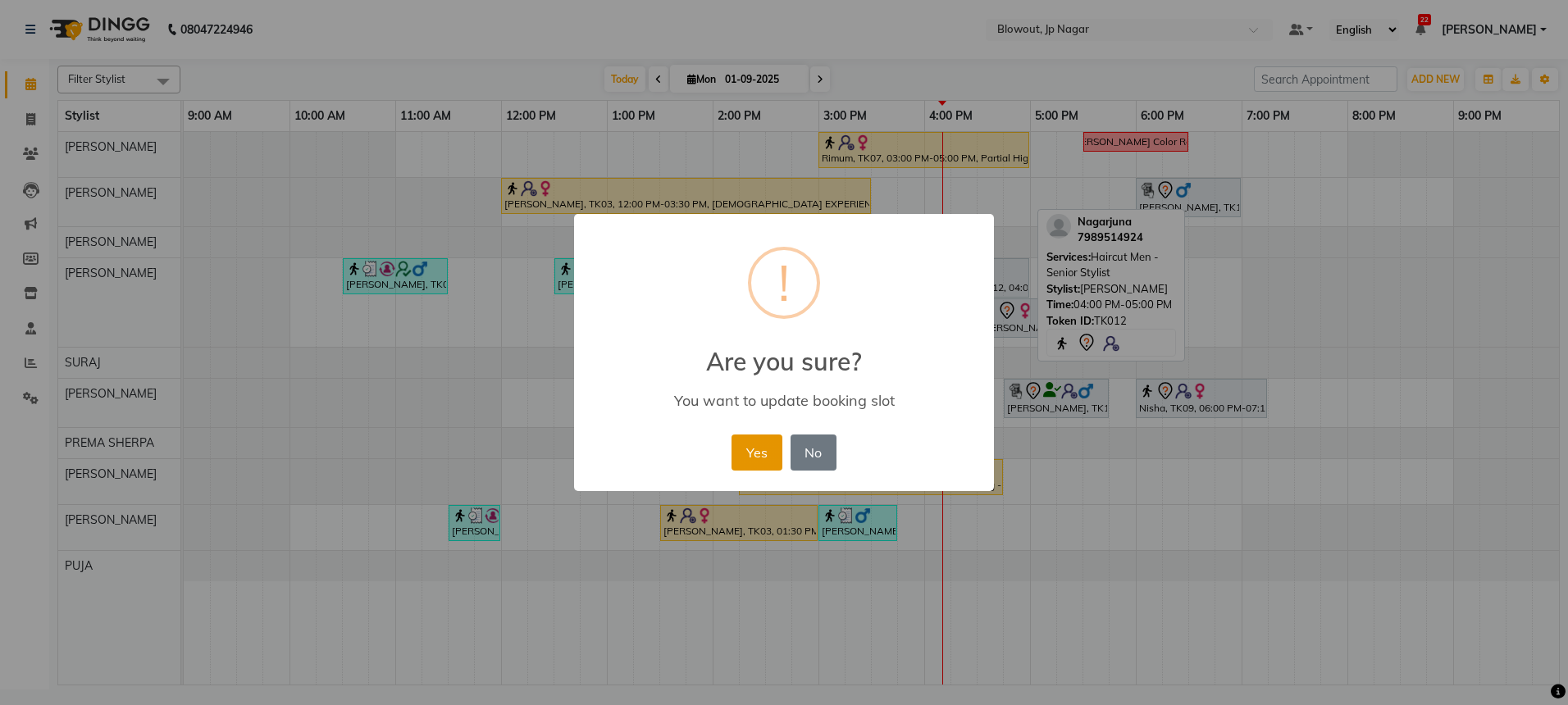
click at [776, 451] on button "Yes" at bounding box center [757, 452] width 50 height 36
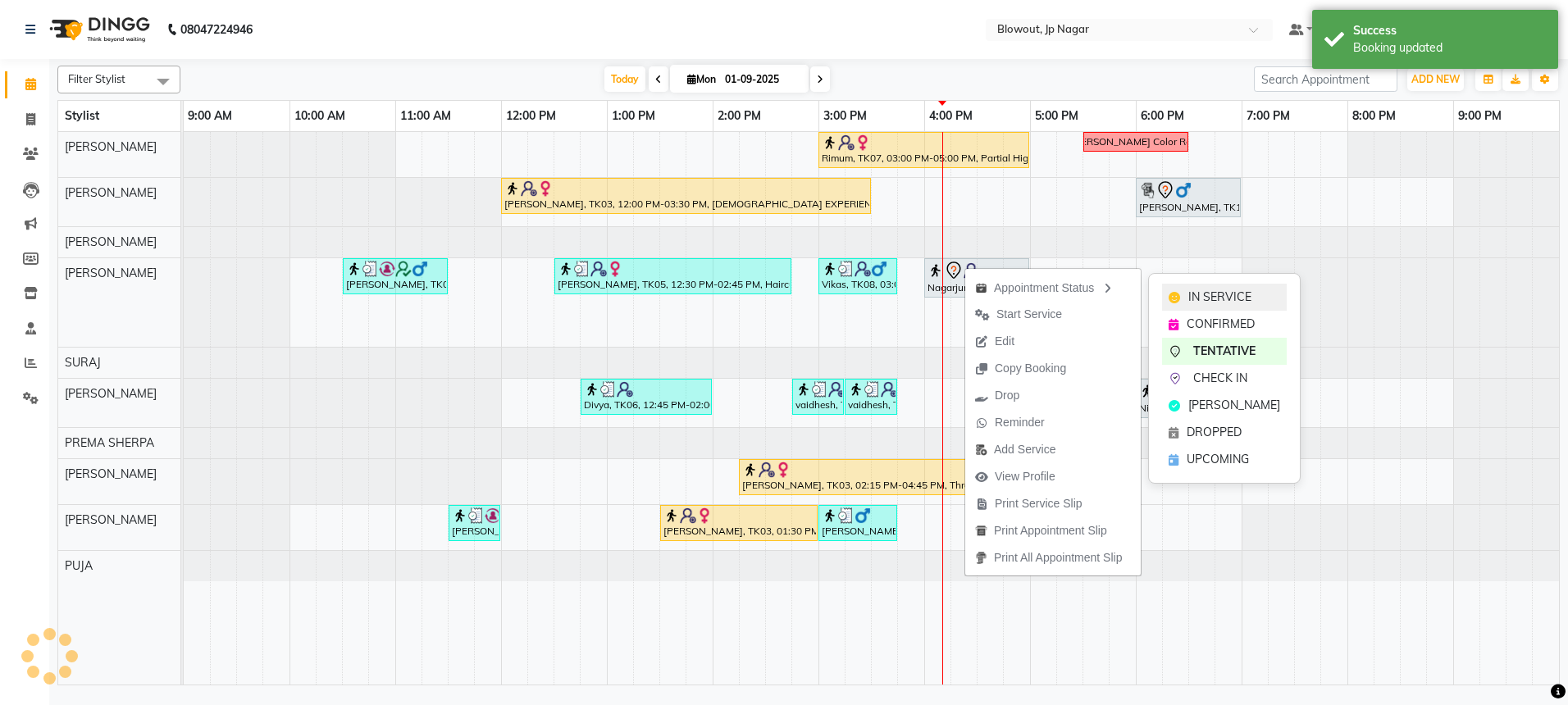
click at [1197, 288] on span "IN SERVICE" at bounding box center [1220, 297] width 63 height 18
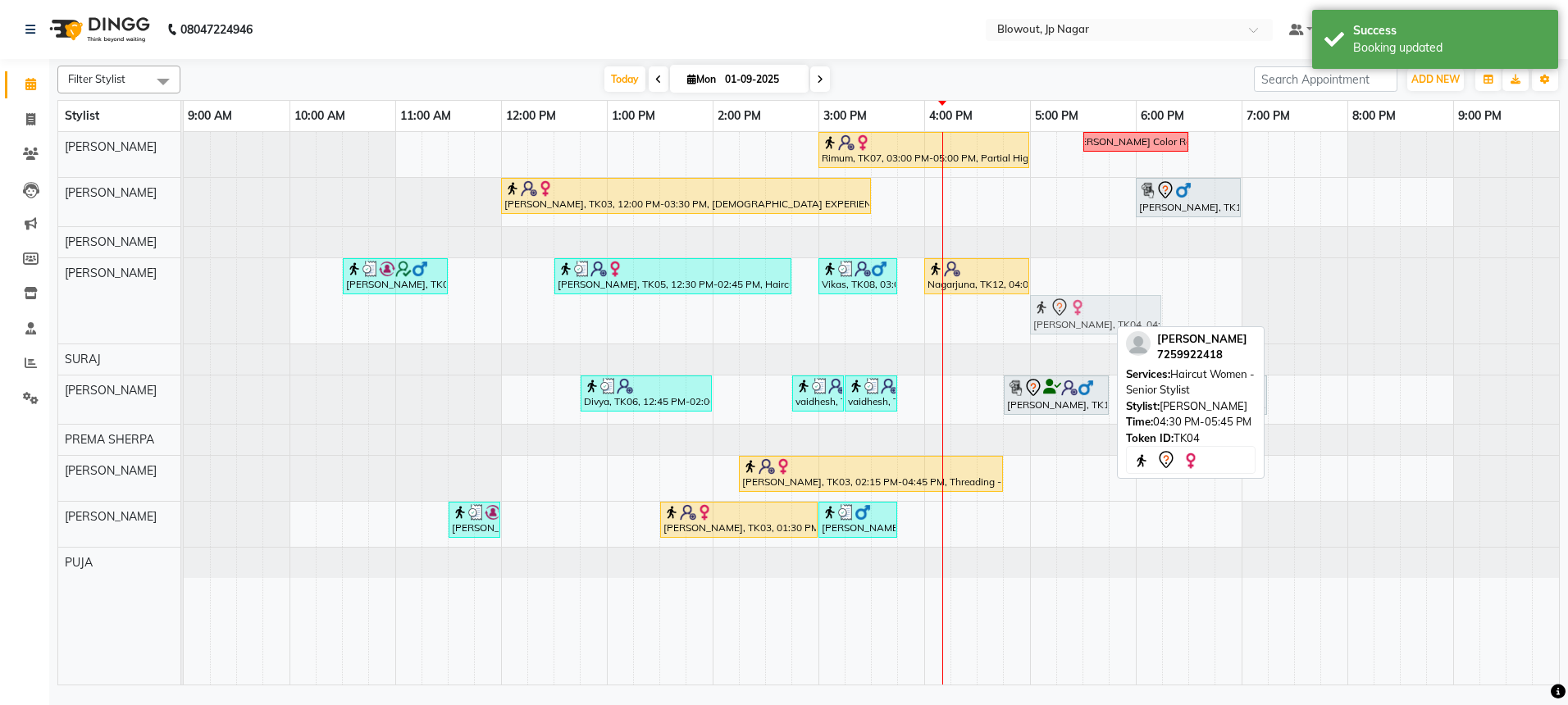
drag, startPoint x: 1022, startPoint y: 315, endPoint x: 1065, endPoint y: 314, distance: 43.0
click at [183, 314] on div "[PERSON_NAME], TK02, 10:30 AM-11:30 AM, Haircut Men - Senior Stylist [PERSON_NA…" at bounding box center [183, 301] width 0 height 86
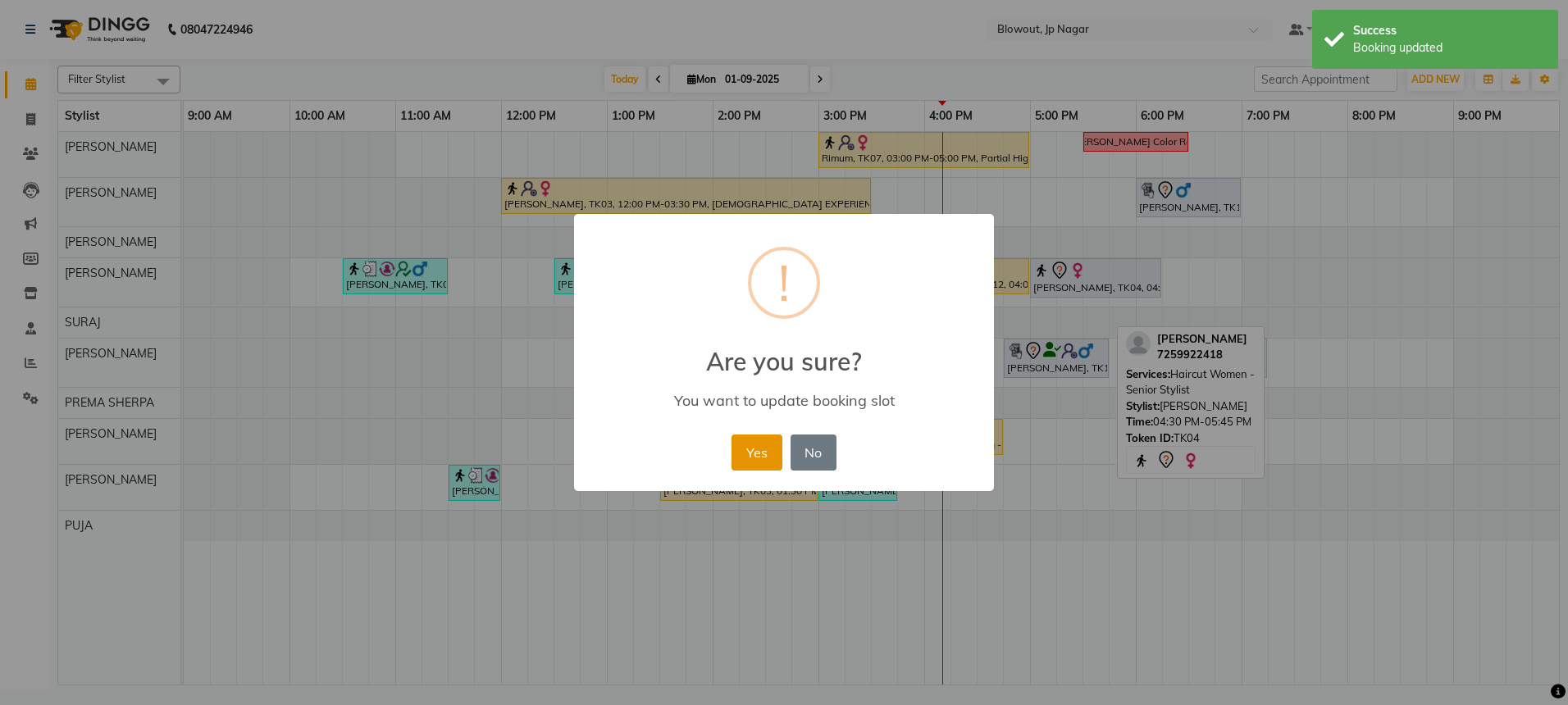
click at [769, 451] on button "Yes" at bounding box center [757, 452] width 50 height 36
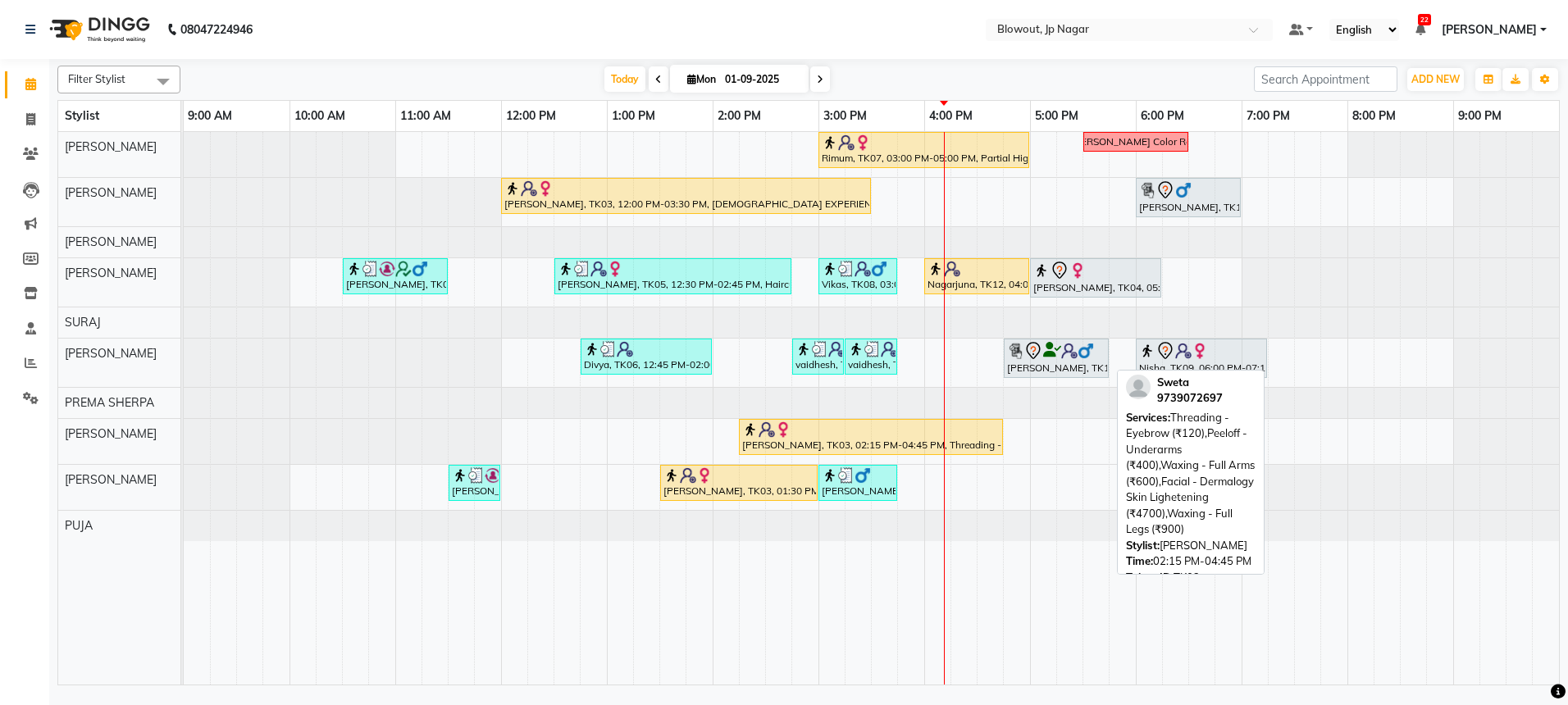
click at [976, 419] on link "[PERSON_NAME], TK03, 02:15 PM-04:45 PM, Threading - Eyebrow (₹120),Peeloff - Un…" at bounding box center [871, 436] width 264 height 36
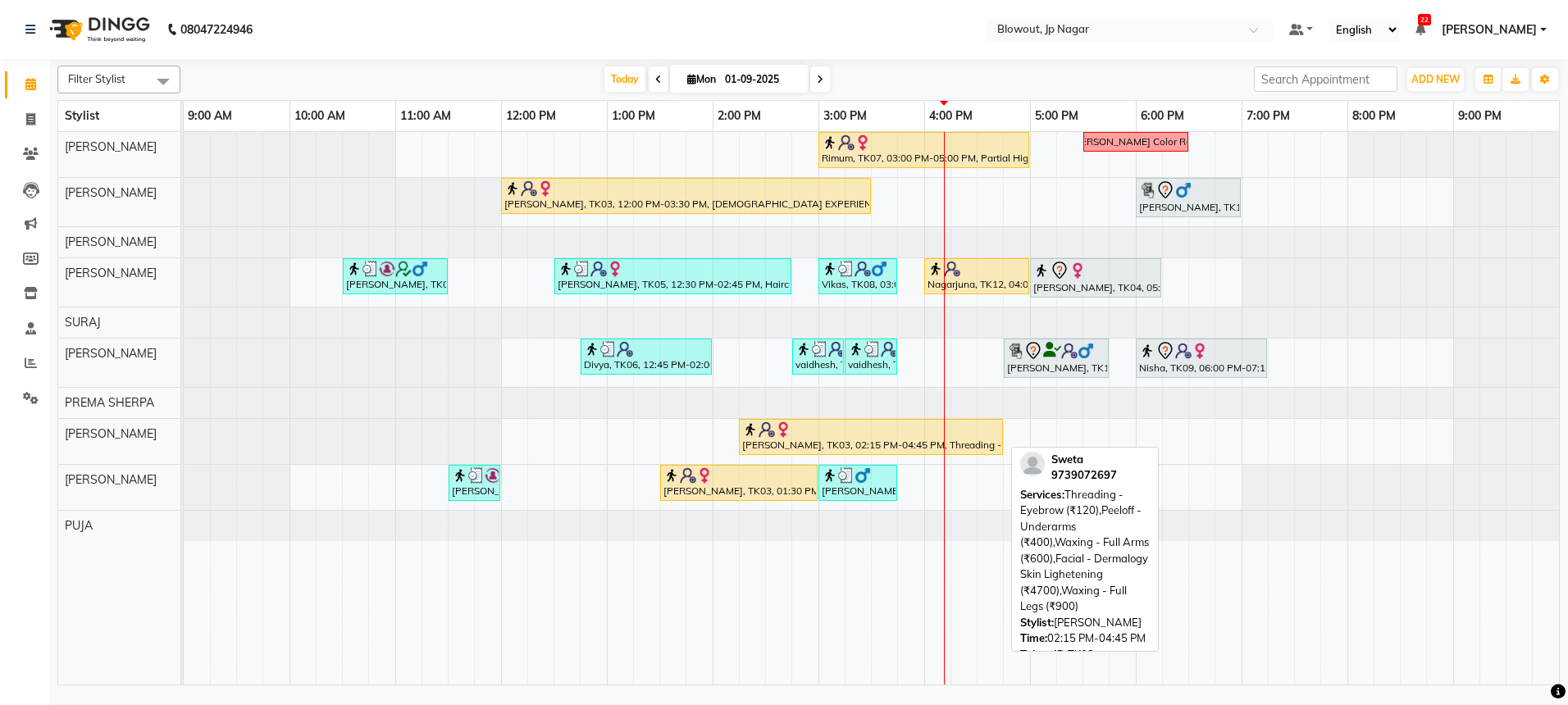
click at [979, 425] on div at bounding box center [870, 430] width 258 height 17
select select "1"
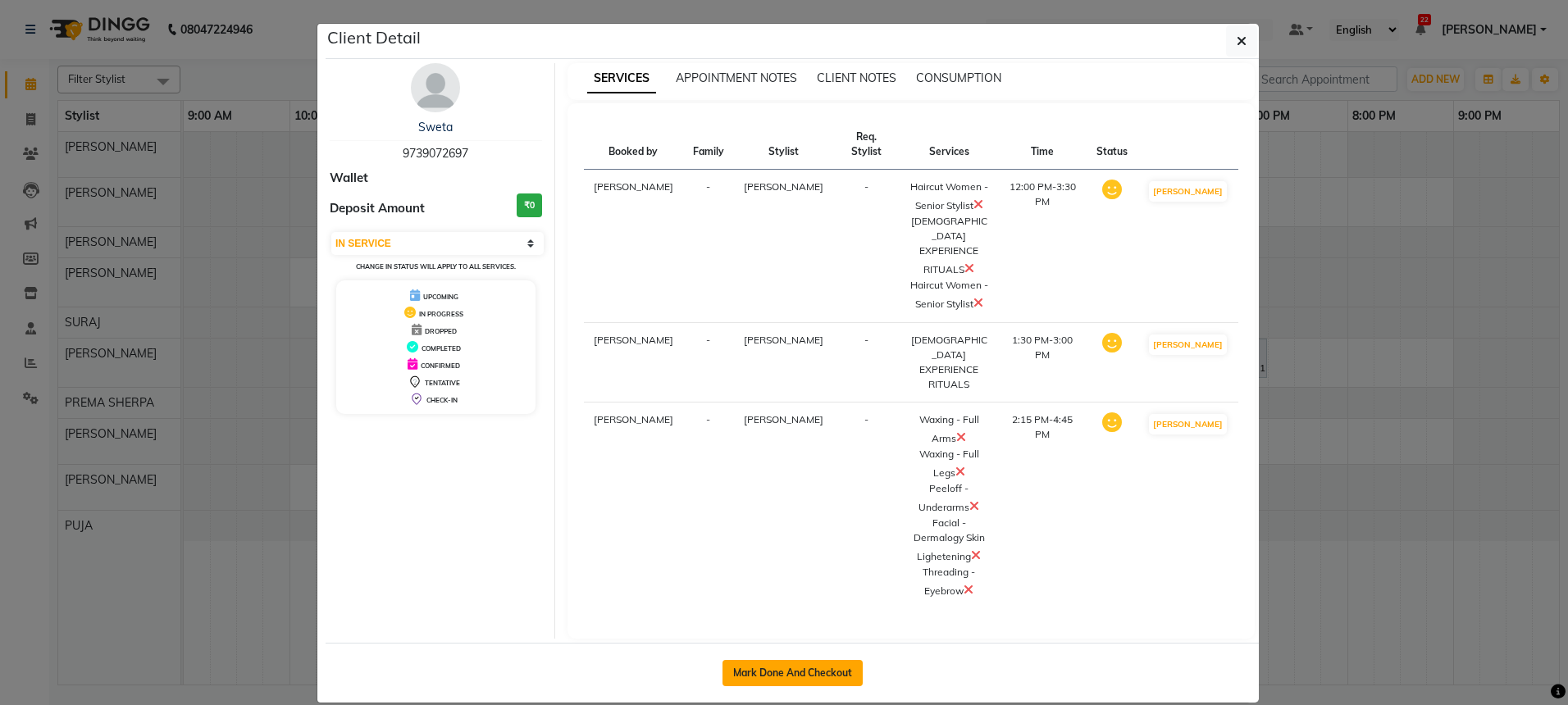
click at [824, 659] on button "Mark Done And Checkout" at bounding box center [792, 672] width 141 height 26
select select "service"
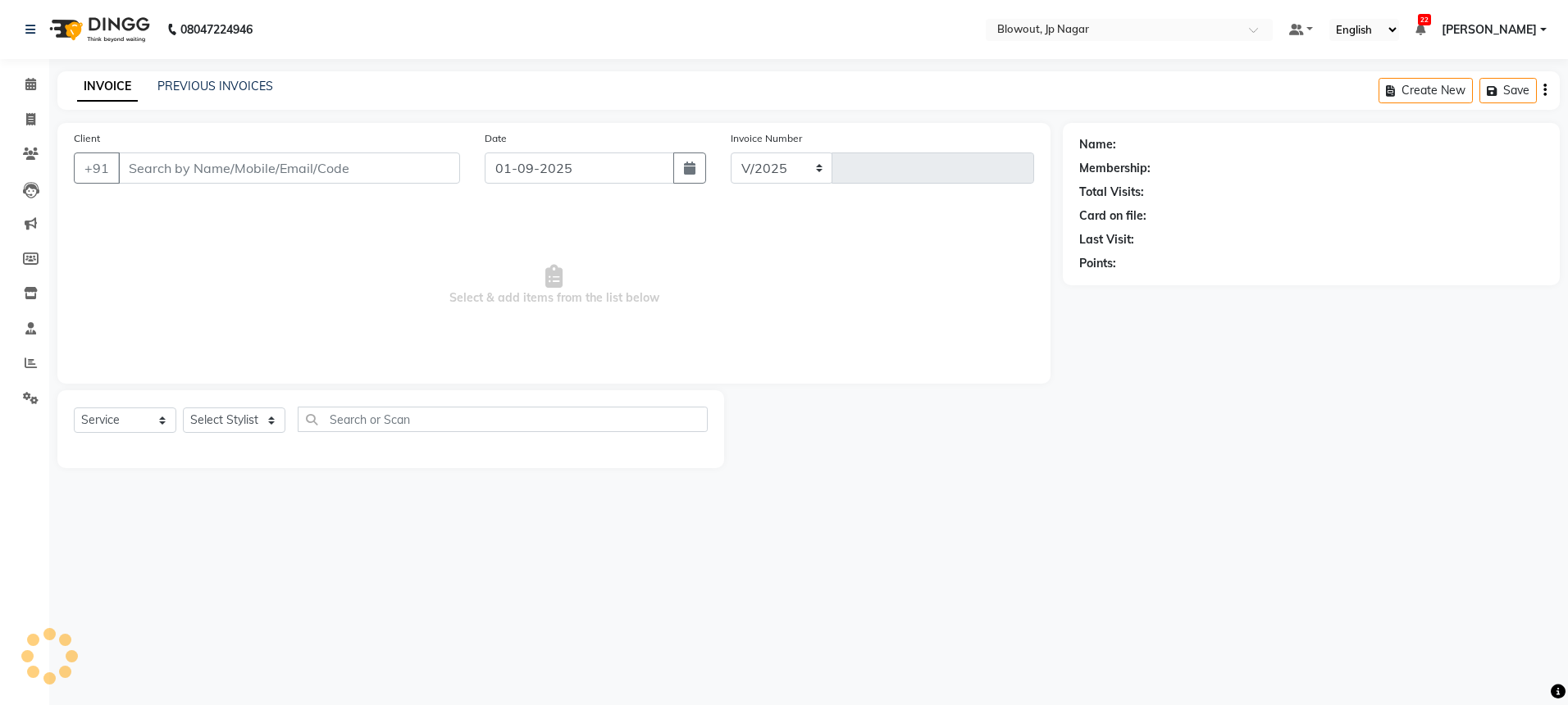
select select "6261"
type input "2430"
type input "9739072697"
select select "46971"
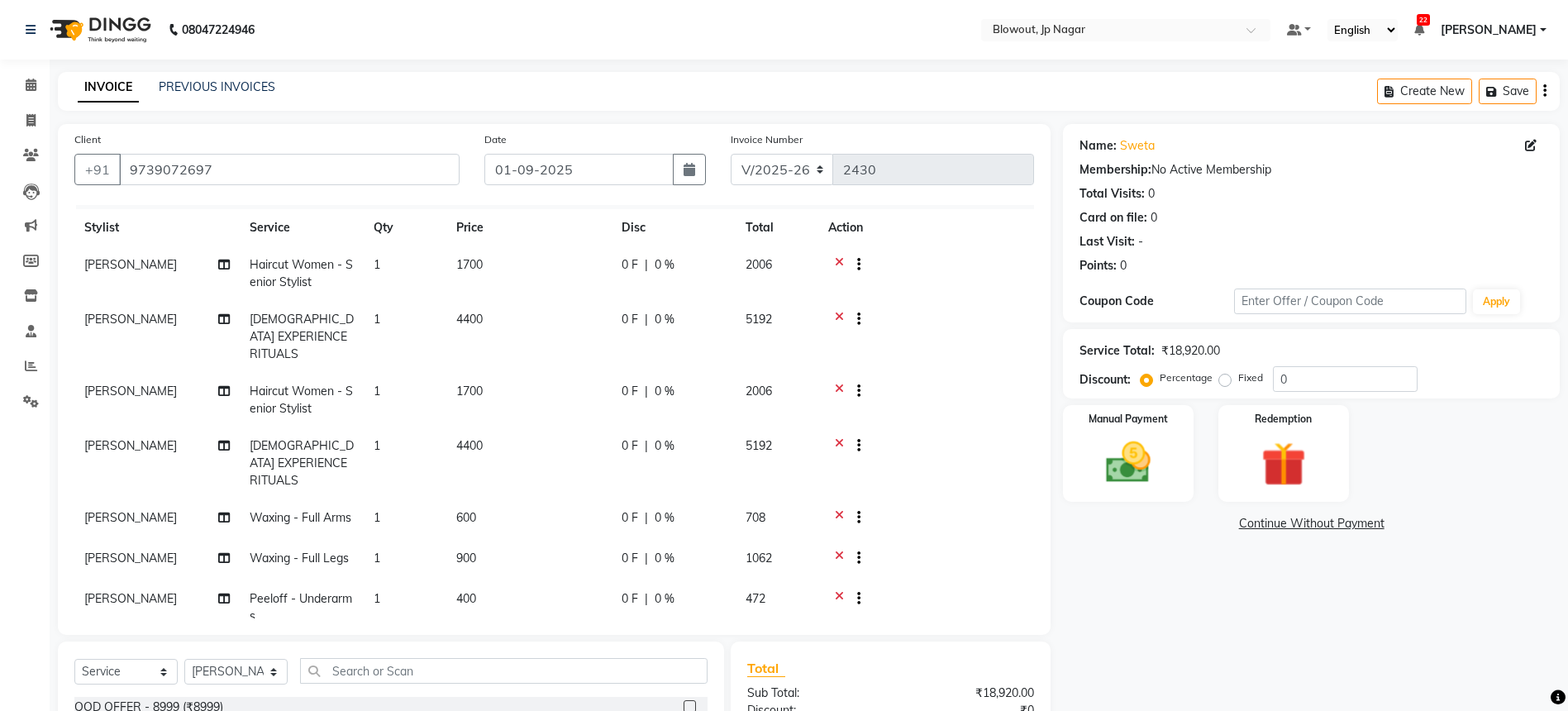
scroll to position [57, 0]
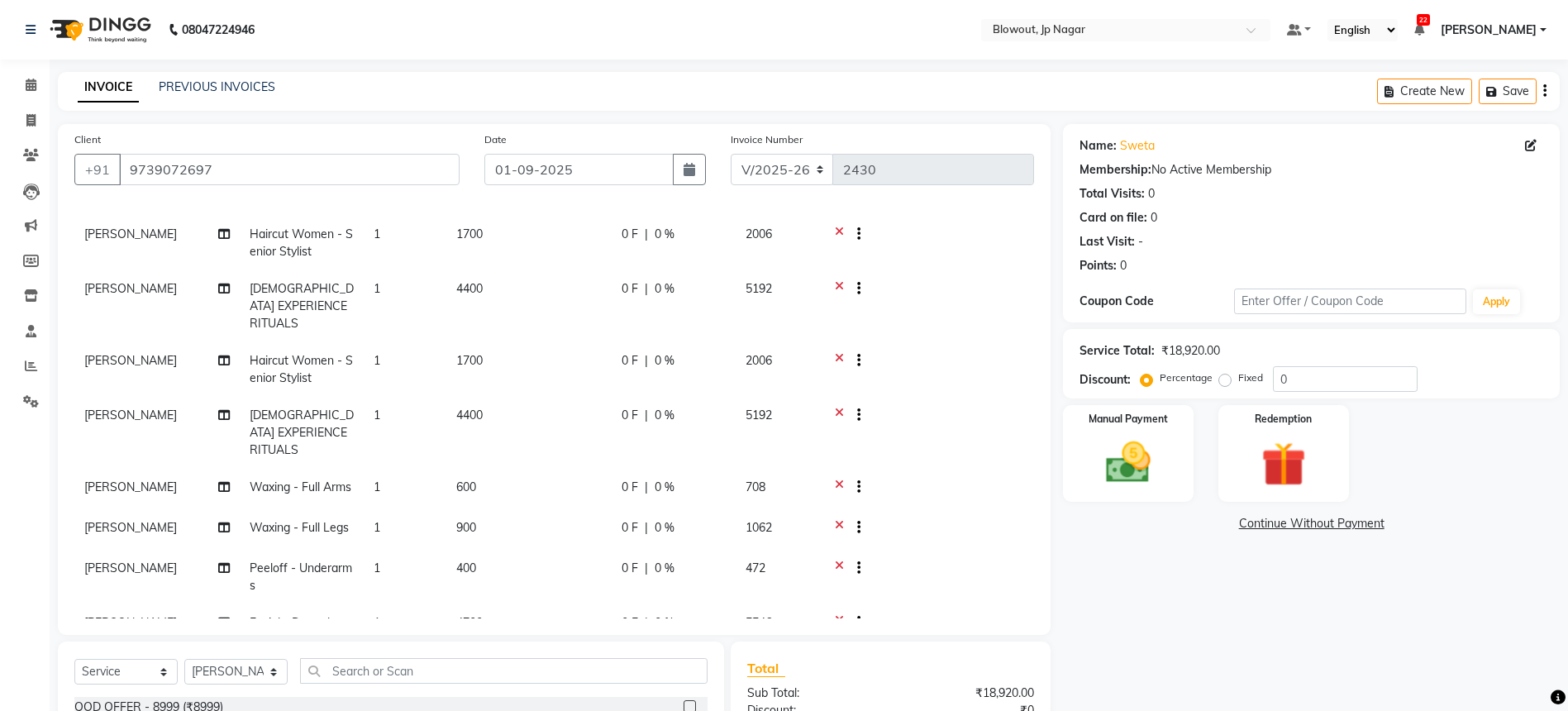
click at [309, 560] on span "Peeloff - Underarms" at bounding box center [300, 576] width 102 height 32
select select "46971"
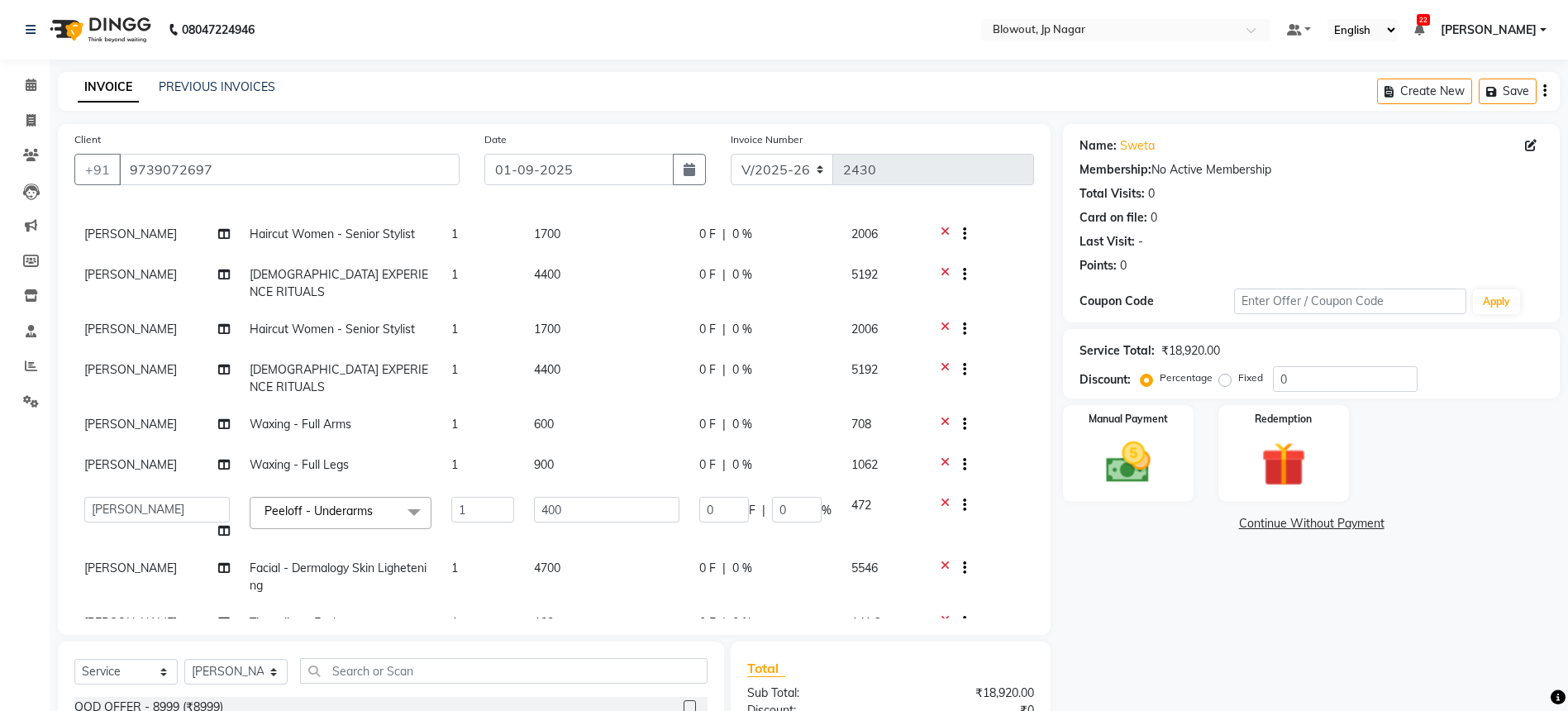
click at [326, 504] on span "Peeloff - Underarms" at bounding box center [318, 511] width 108 height 15
click at [345, 552] on input "multiselect-search" at bounding box center [341, 560] width 163 height 18
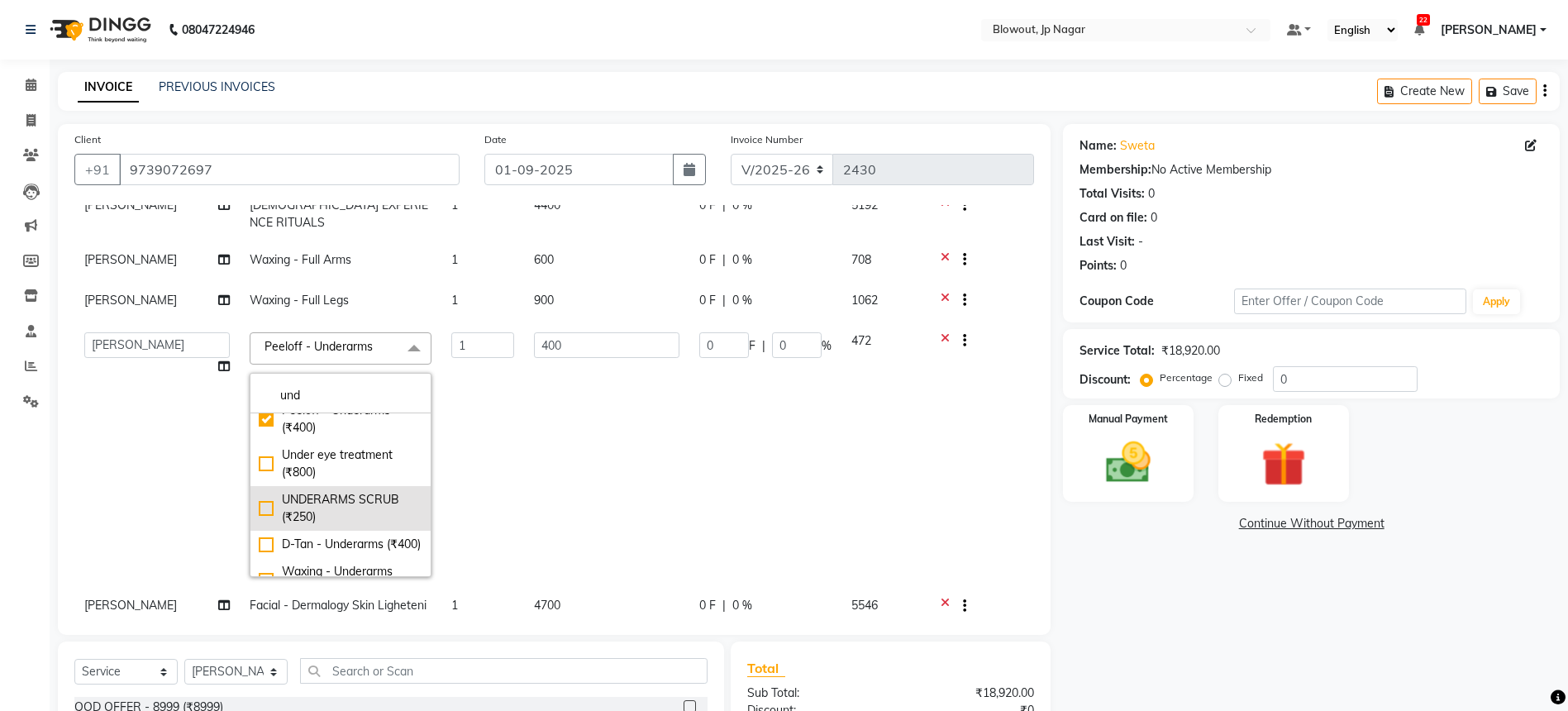
scroll to position [105, 0]
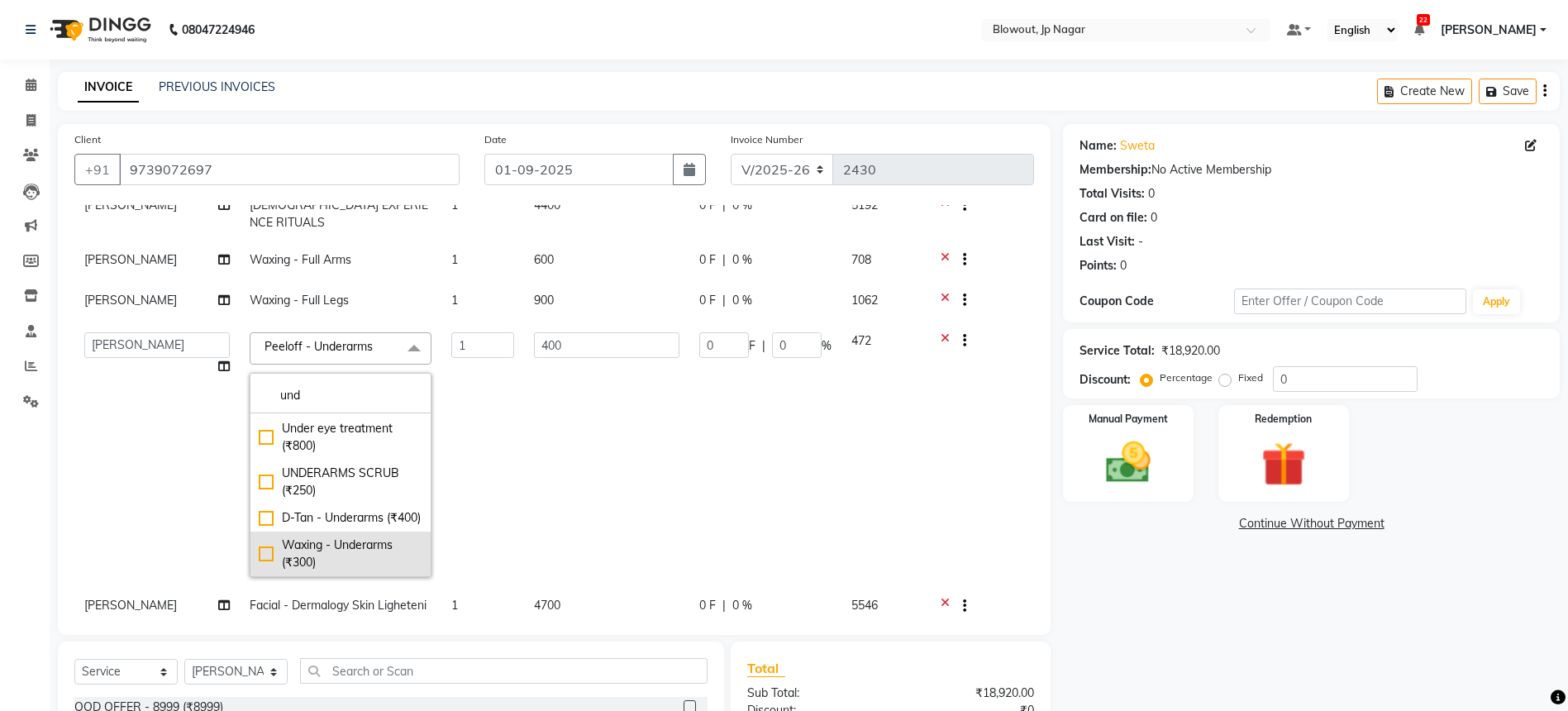
type input "und"
click at [358, 537] on div "Waxing - Underarms (₹300)" at bounding box center [341, 553] width 163 height 35
checkbox input "false"
checkbox input "true"
type input "300"
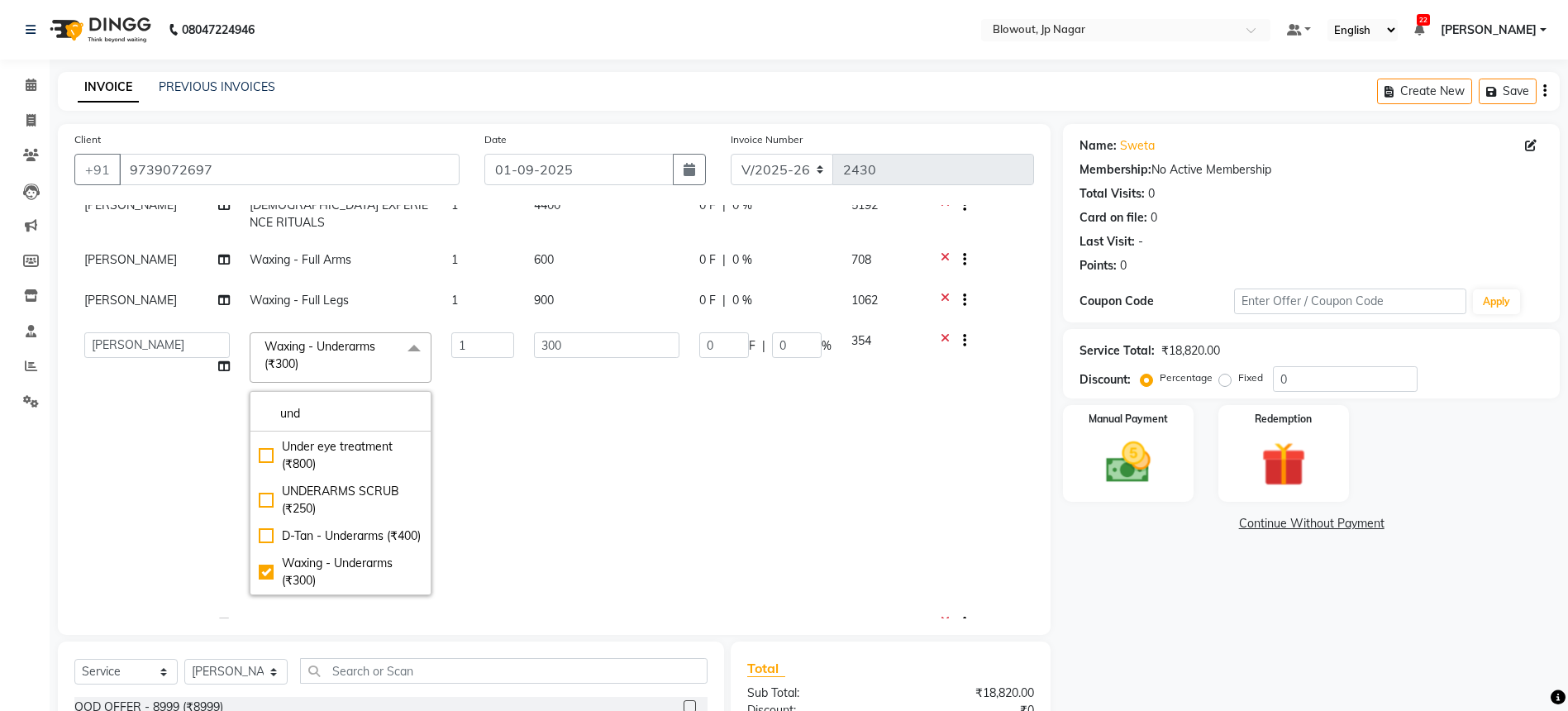
click at [557, 446] on td "300" at bounding box center [607, 463] width 165 height 282
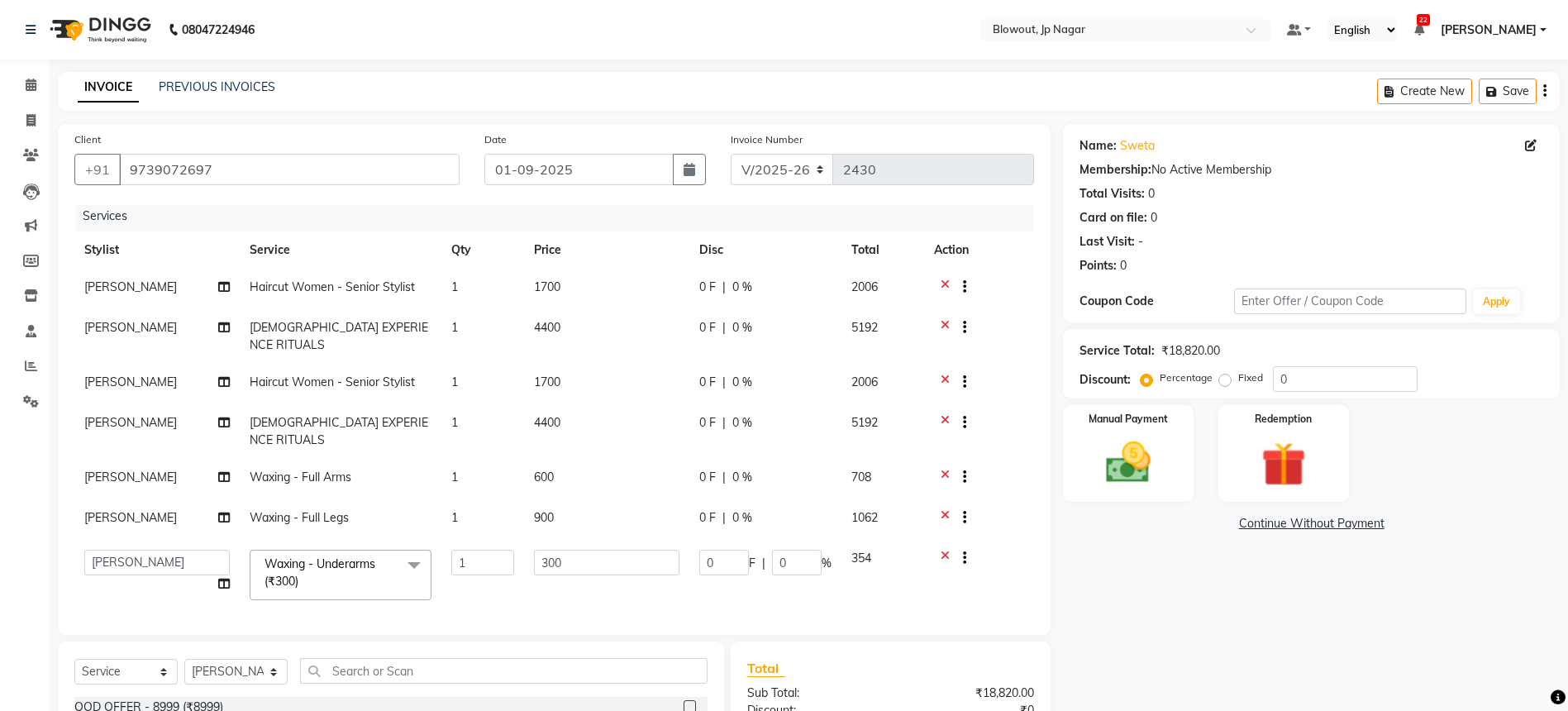
scroll to position [0, 0]
click at [1159, 455] on img at bounding box center [1128, 461] width 76 height 53
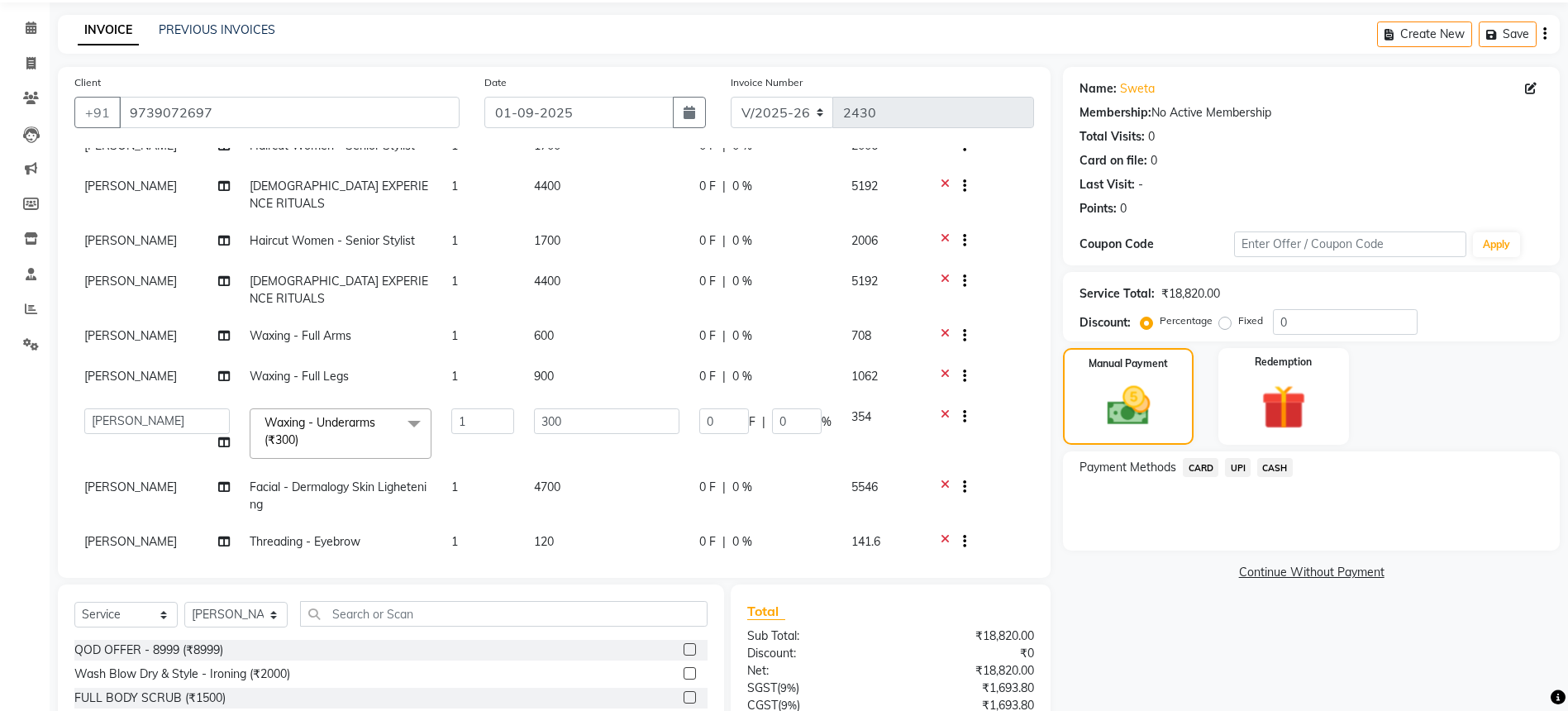
scroll to position [199, 0]
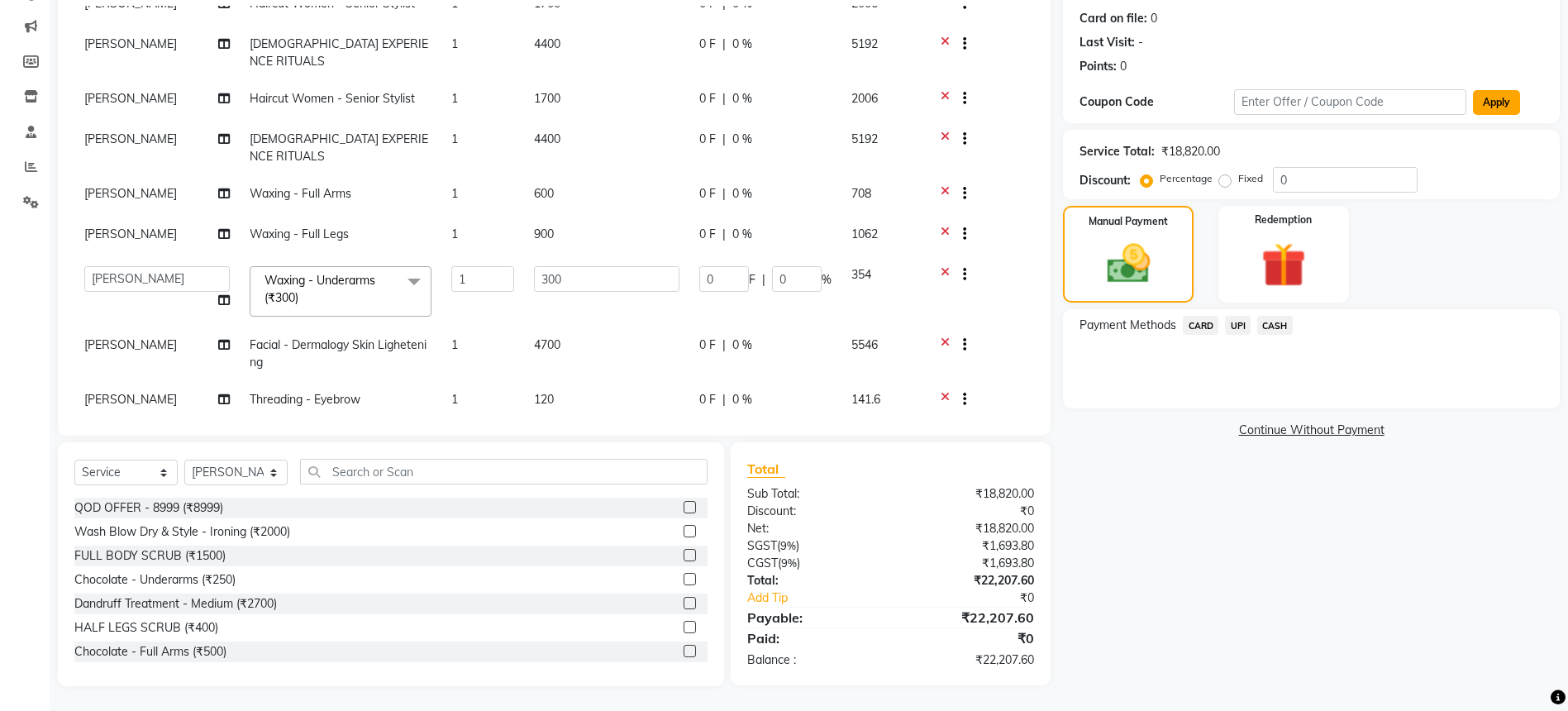
click at [1502, 92] on main "INVOICE PREVIOUS INVOICES Create New Save Client [PHONE_NUMBER] Date [DATE] Inv…" at bounding box center [809, 291] width 1519 height 838
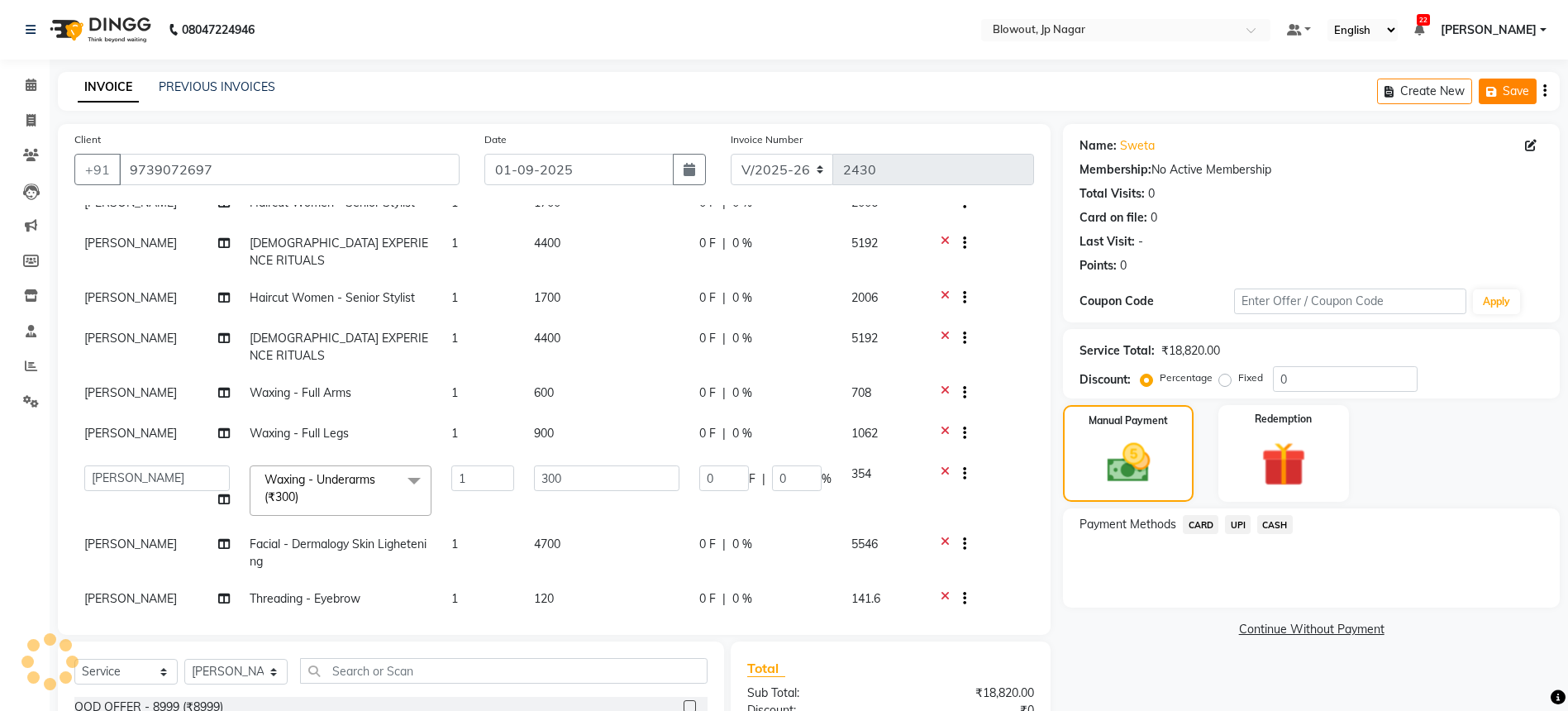
click at [1506, 96] on button "Save" at bounding box center [1508, 91] width 58 height 25
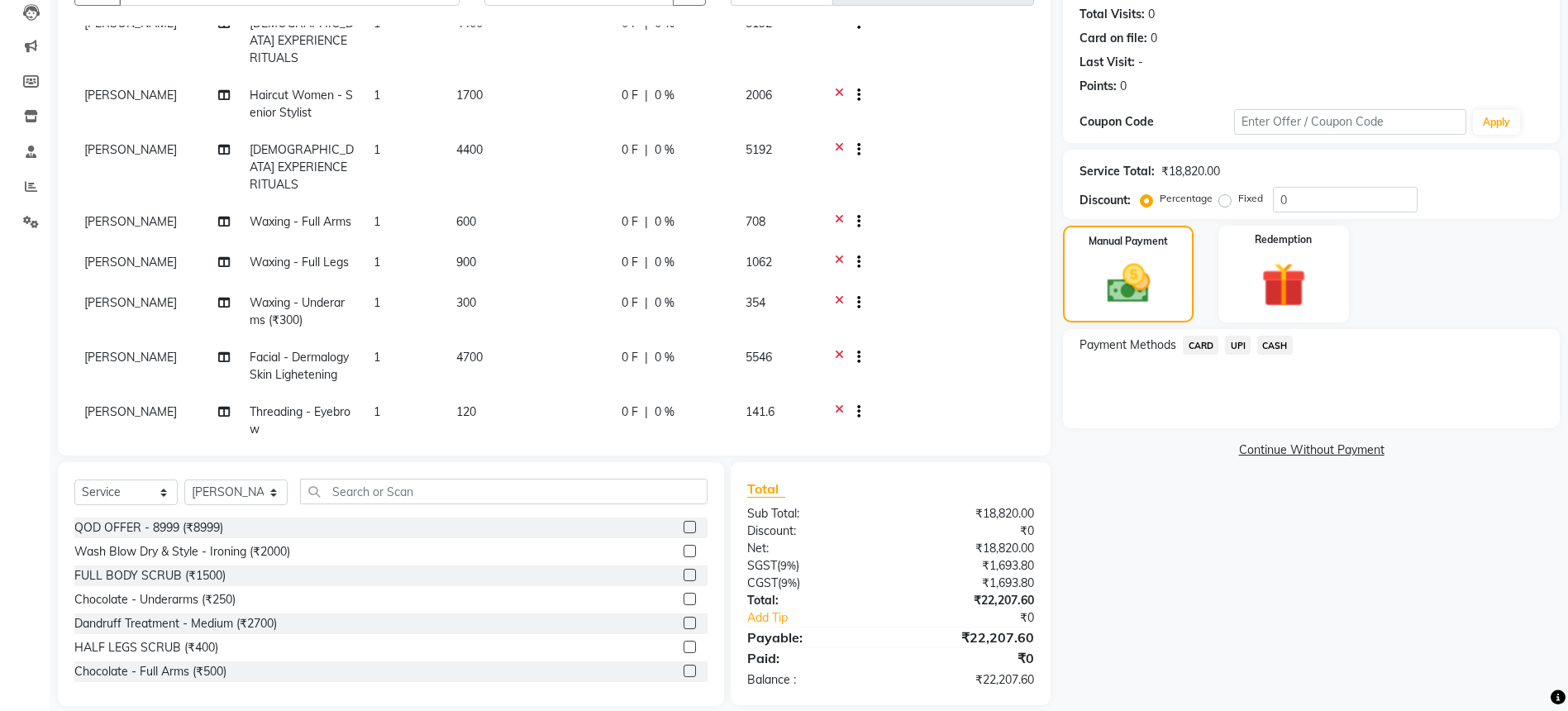
scroll to position [199, 0]
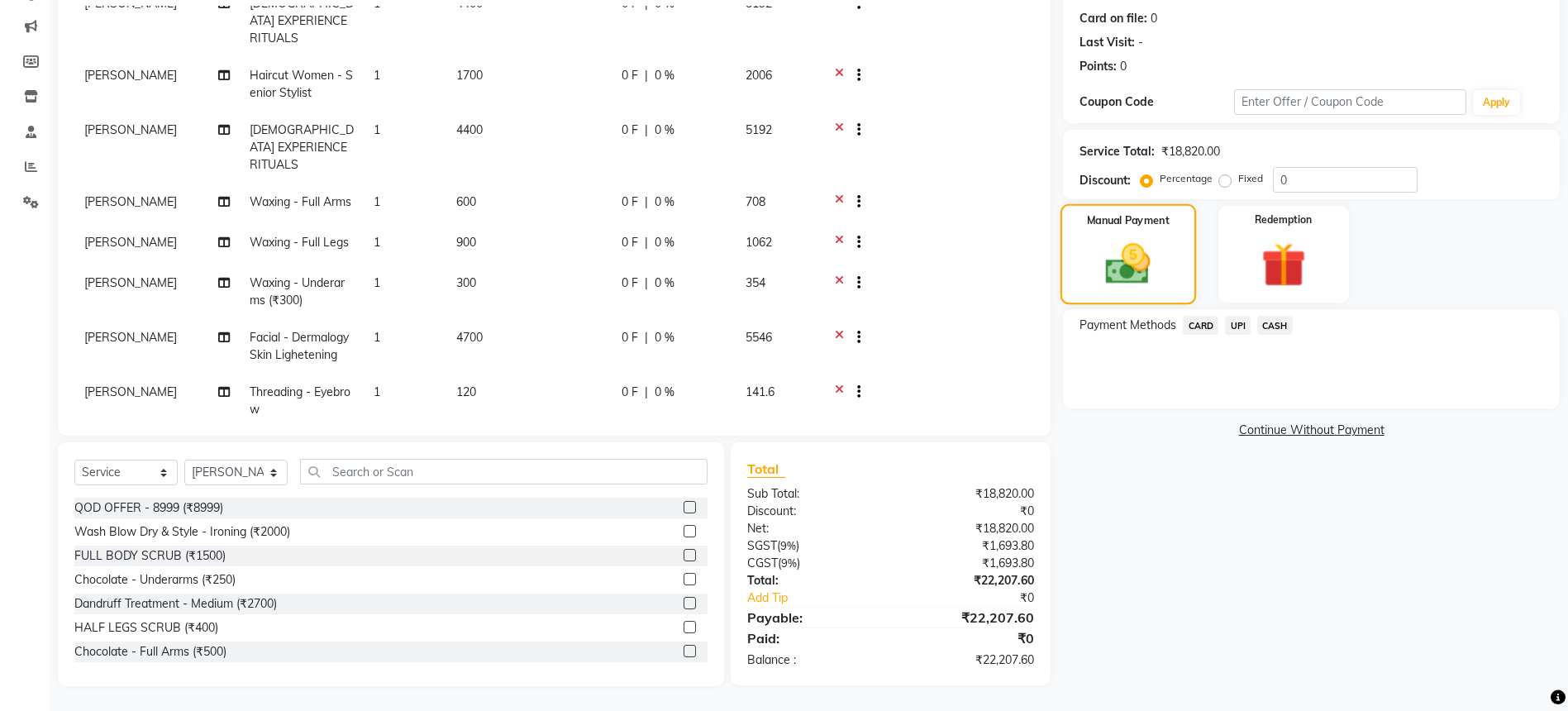
click at [1125, 251] on img at bounding box center [1129, 265] width 73 height 53
click at [1204, 323] on span "CARD" at bounding box center [1201, 325] width 36 height 19
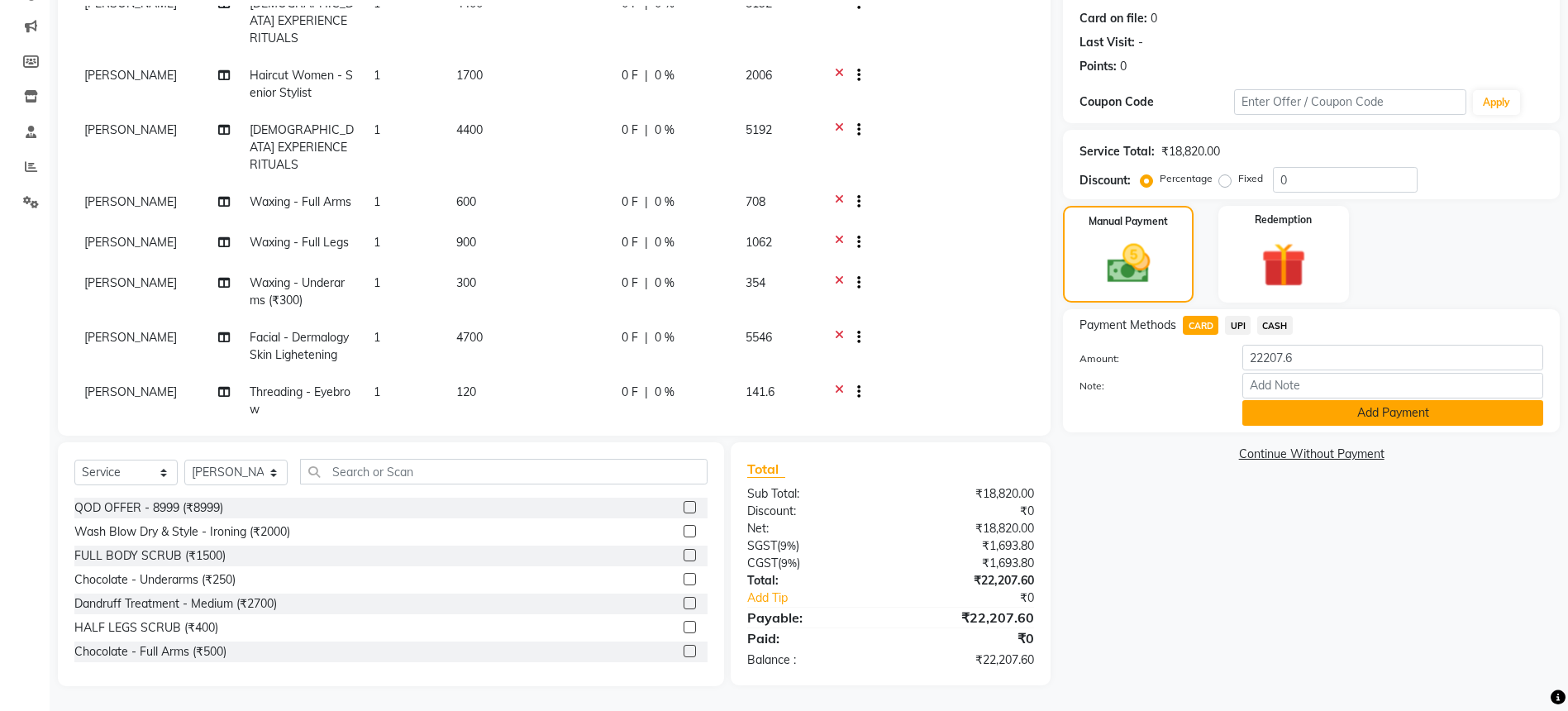
click at [1292, 401] on button "Add Payment" at bounding box center [1393, 412] width 301 height 25
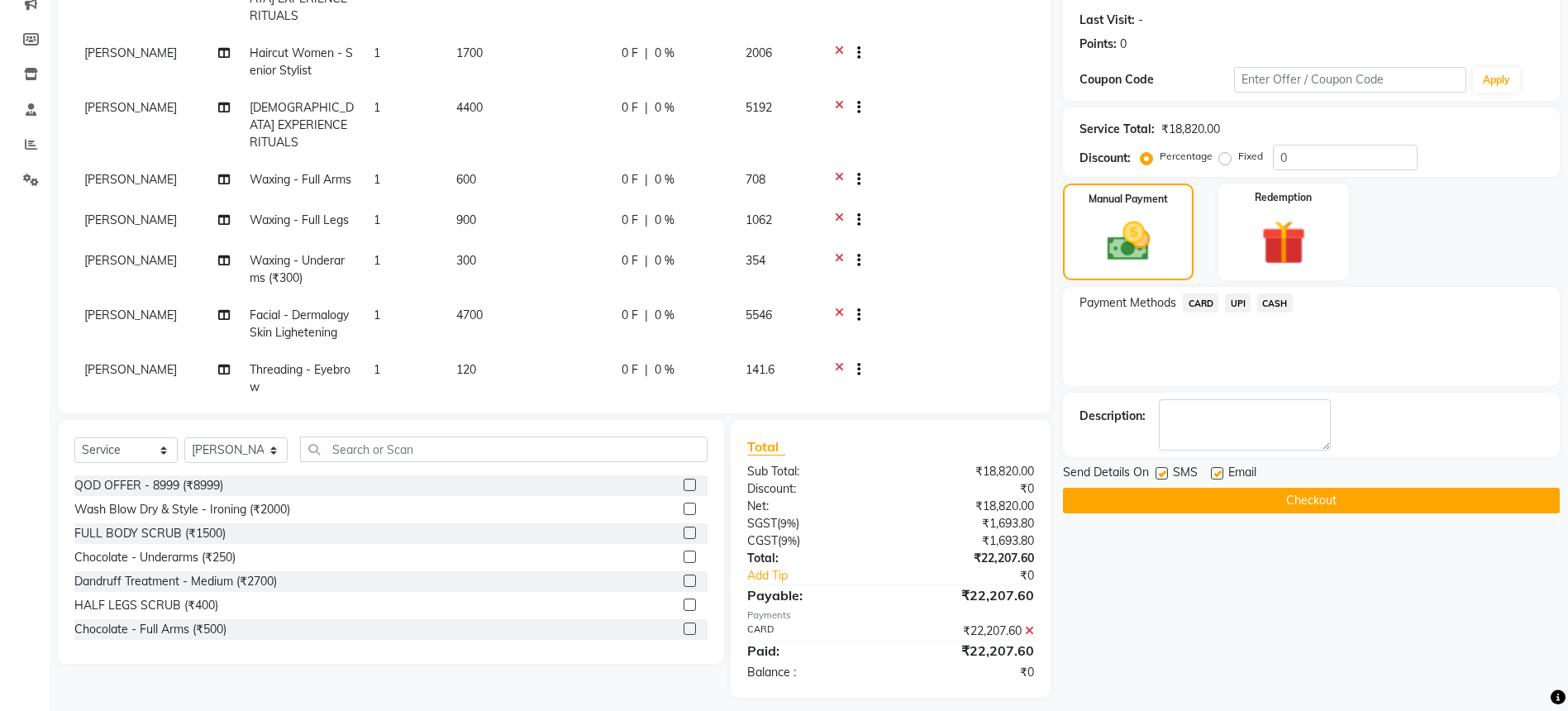
scroll to position [233, 0]
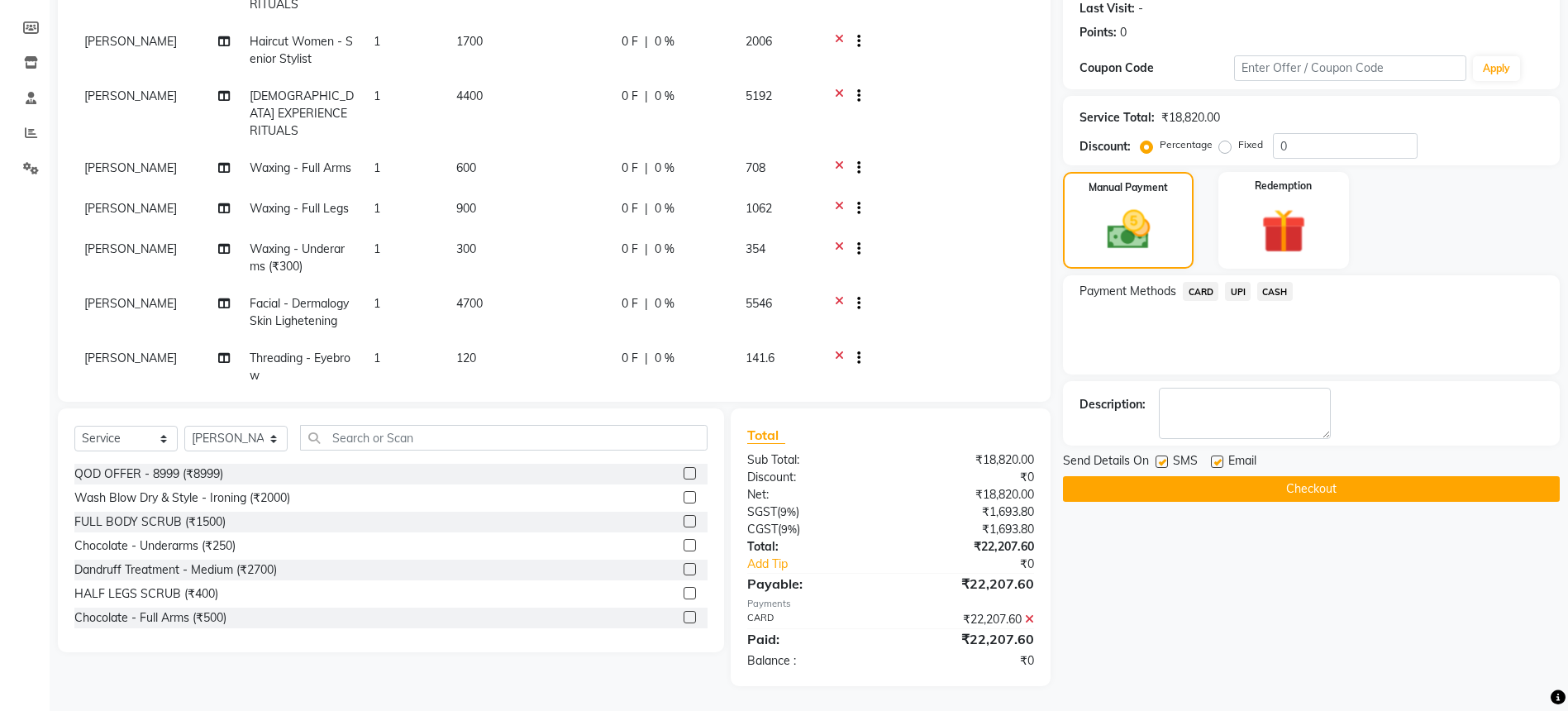
click at [1271, 470] on div "Send Details On SMS Email" at bounding box center [1312, 462] width 497 height 21
click at [1283, 482] on button "Checkout" at bounding box center [1312, 489] width 497 height 25
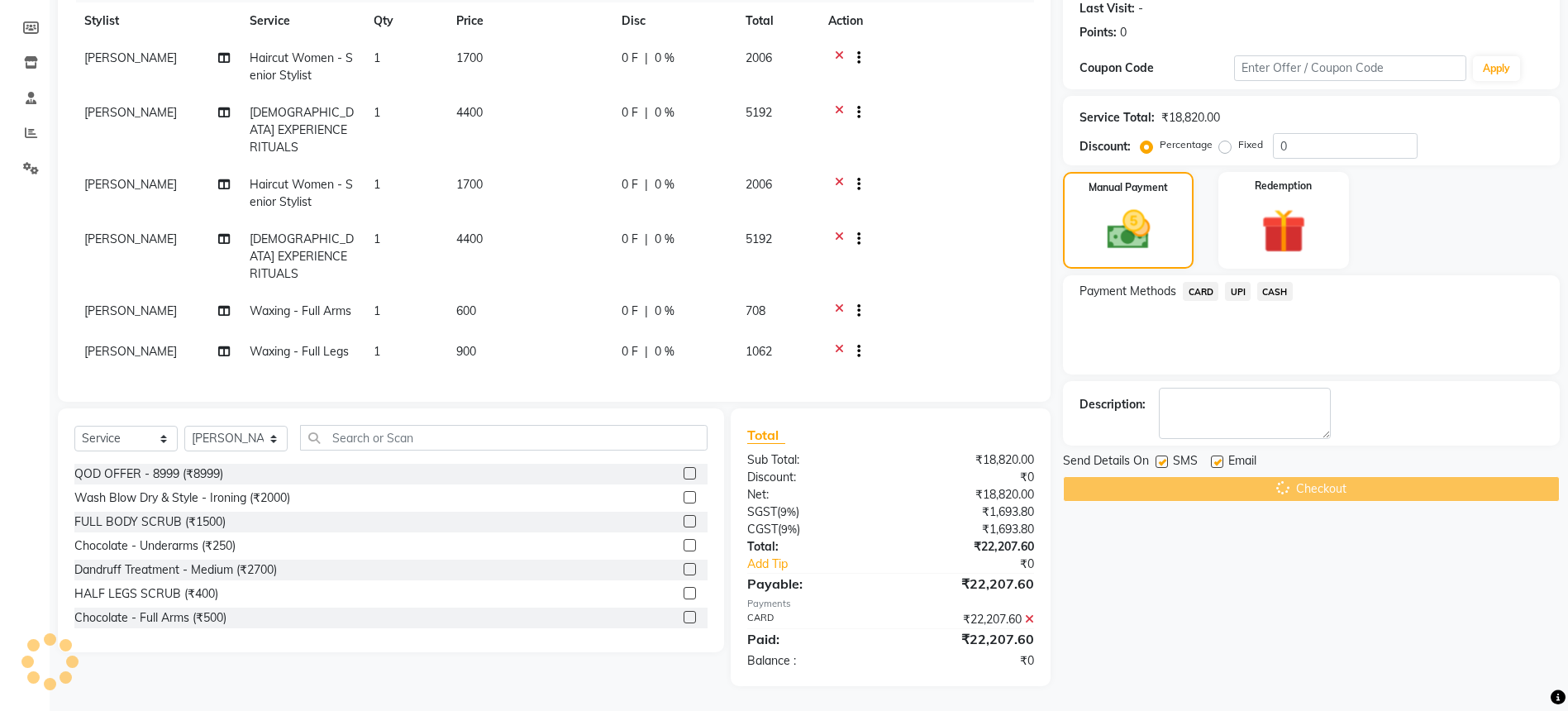
scroll to position [81, 0]
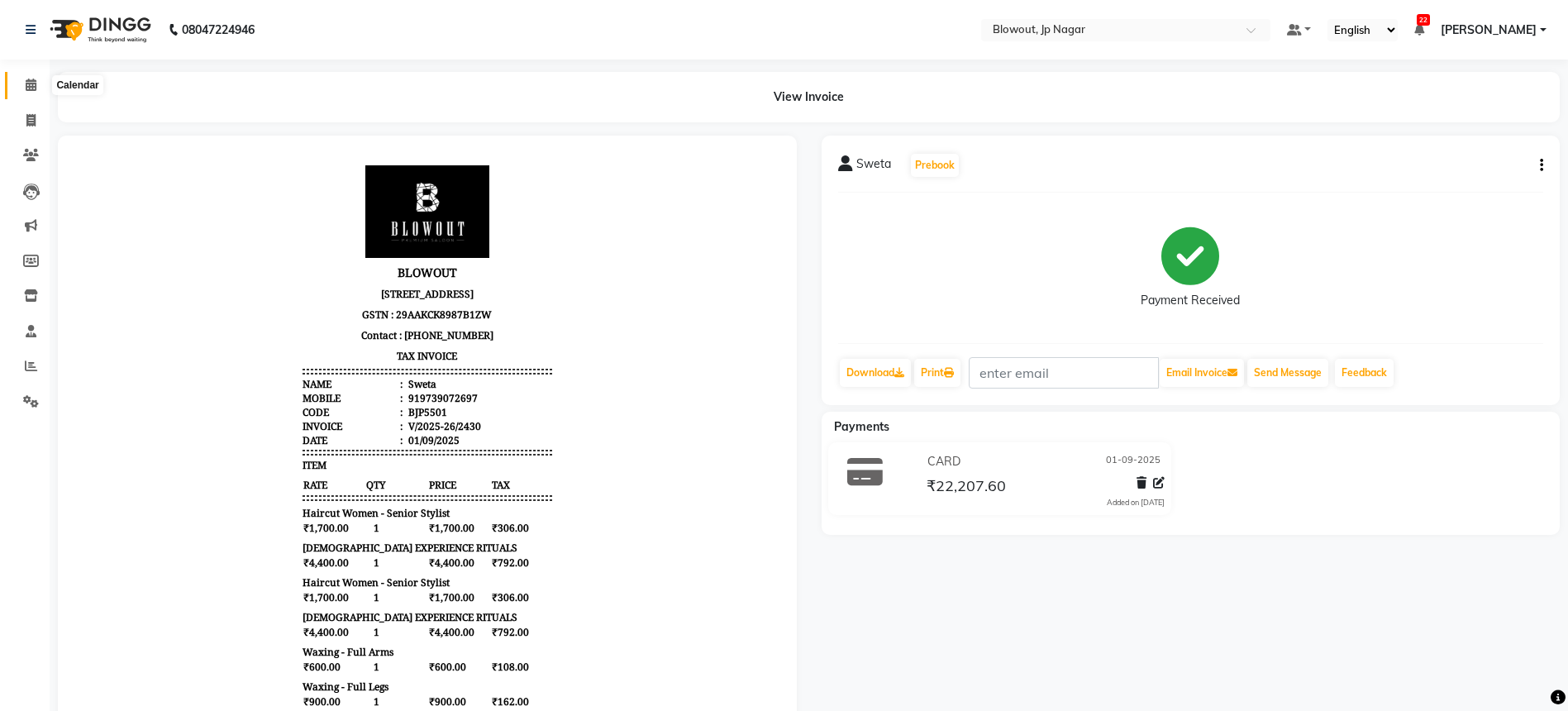
click at [36, 83] on icon at bounding box center [30, 84] width 10 height 12
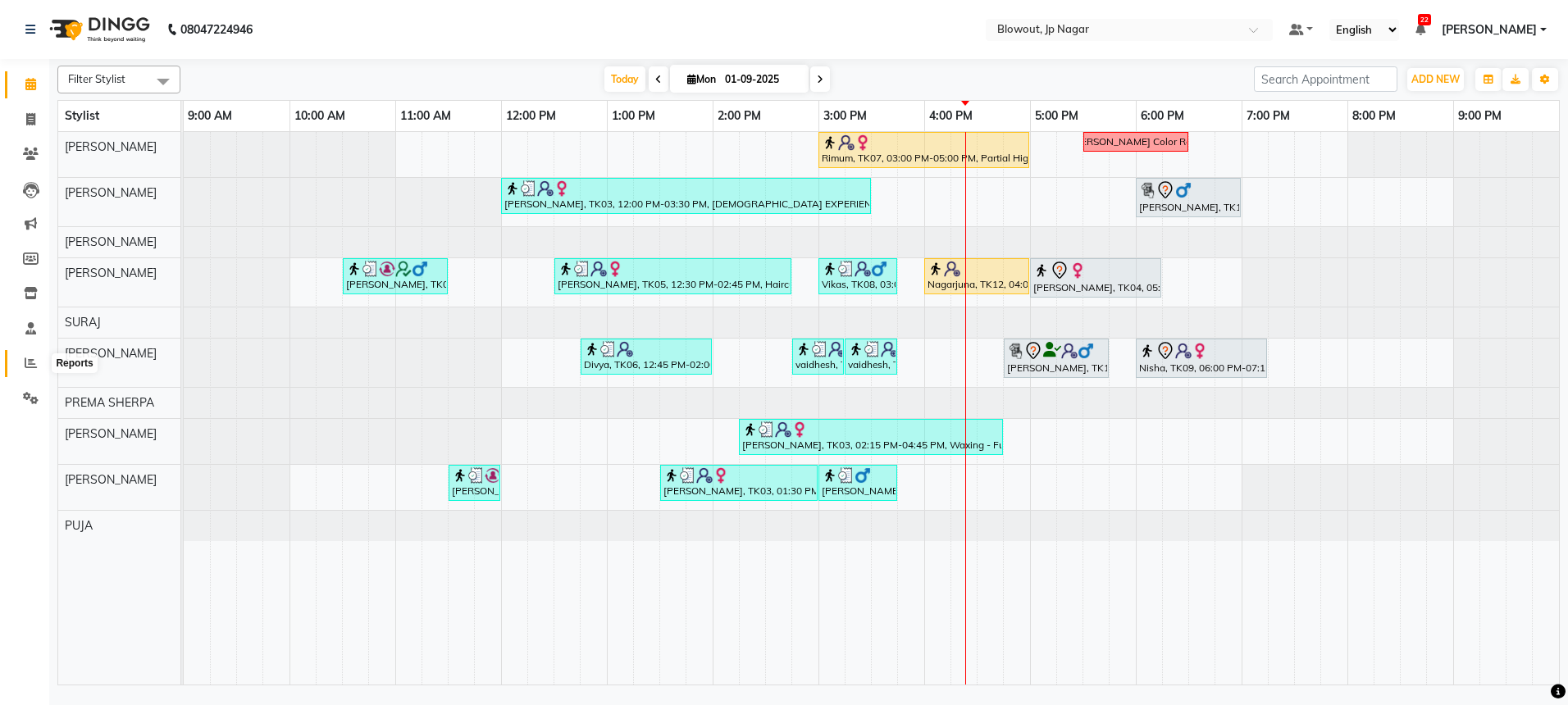
click at [20, 366] on span at bounding box center [31, 364] width 29 height 19
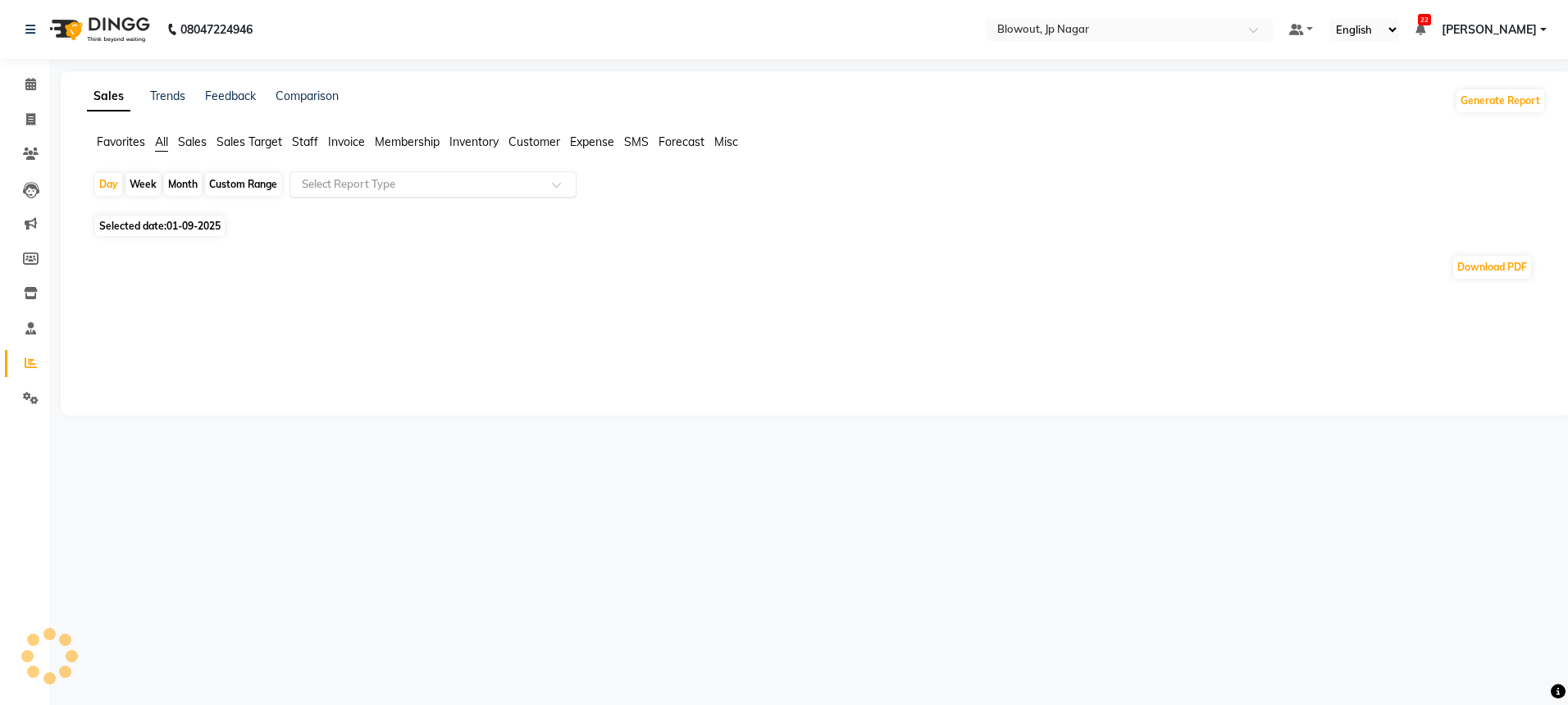
click at [353, 180] on input "text" at bounding box center [417, 184] width 236 height 17
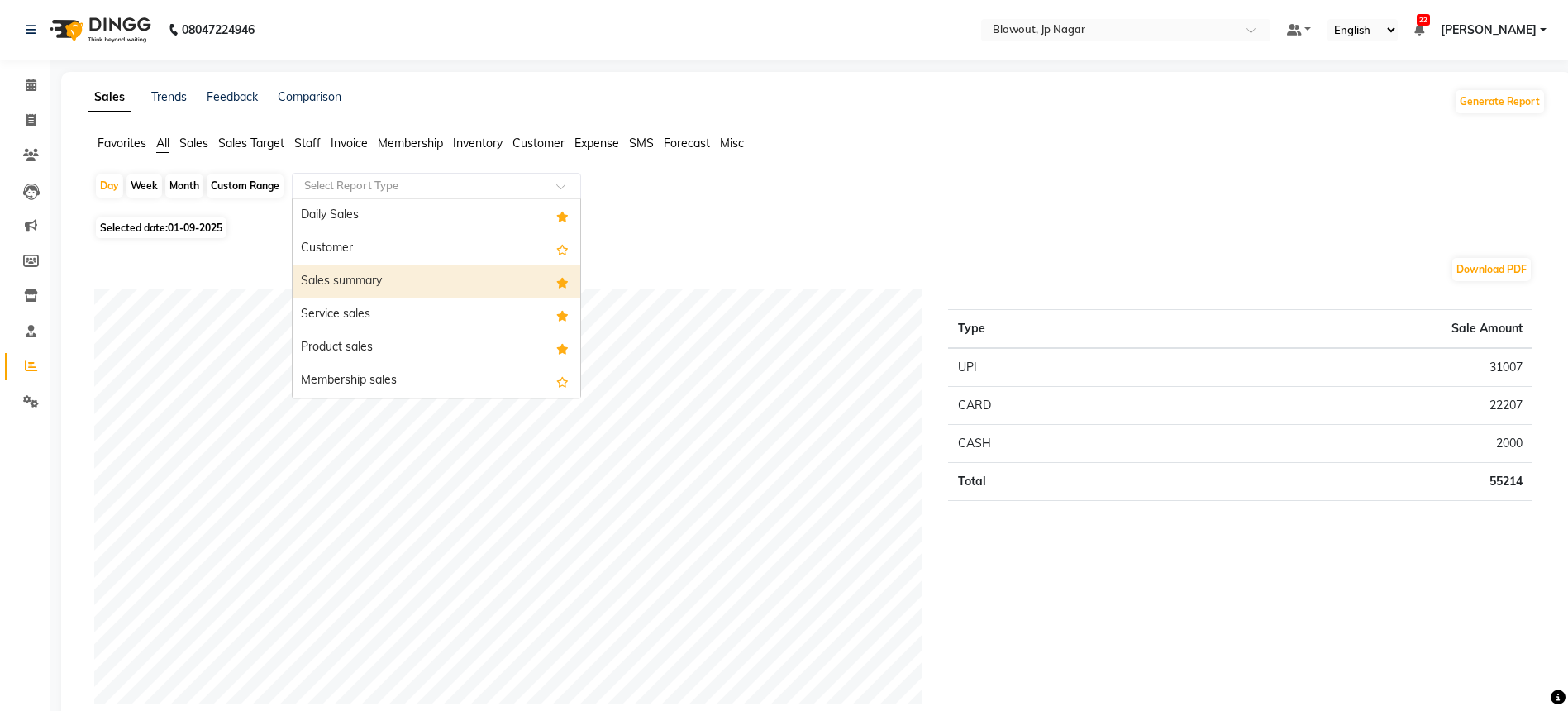
click at [358, 273] on div "Sales summary" at bounding box center [436, 281] width 288 height 33
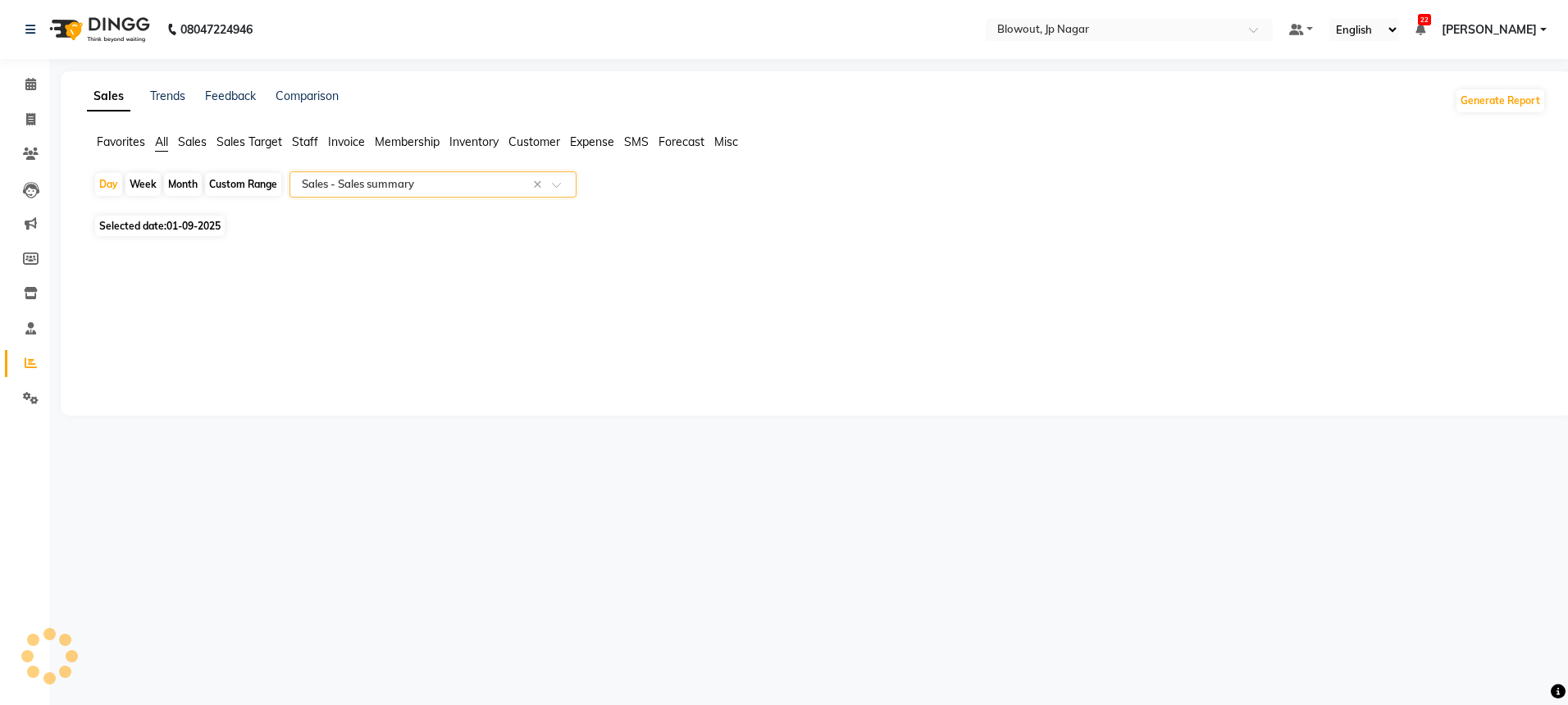
select select "full_report"
select select "csv"
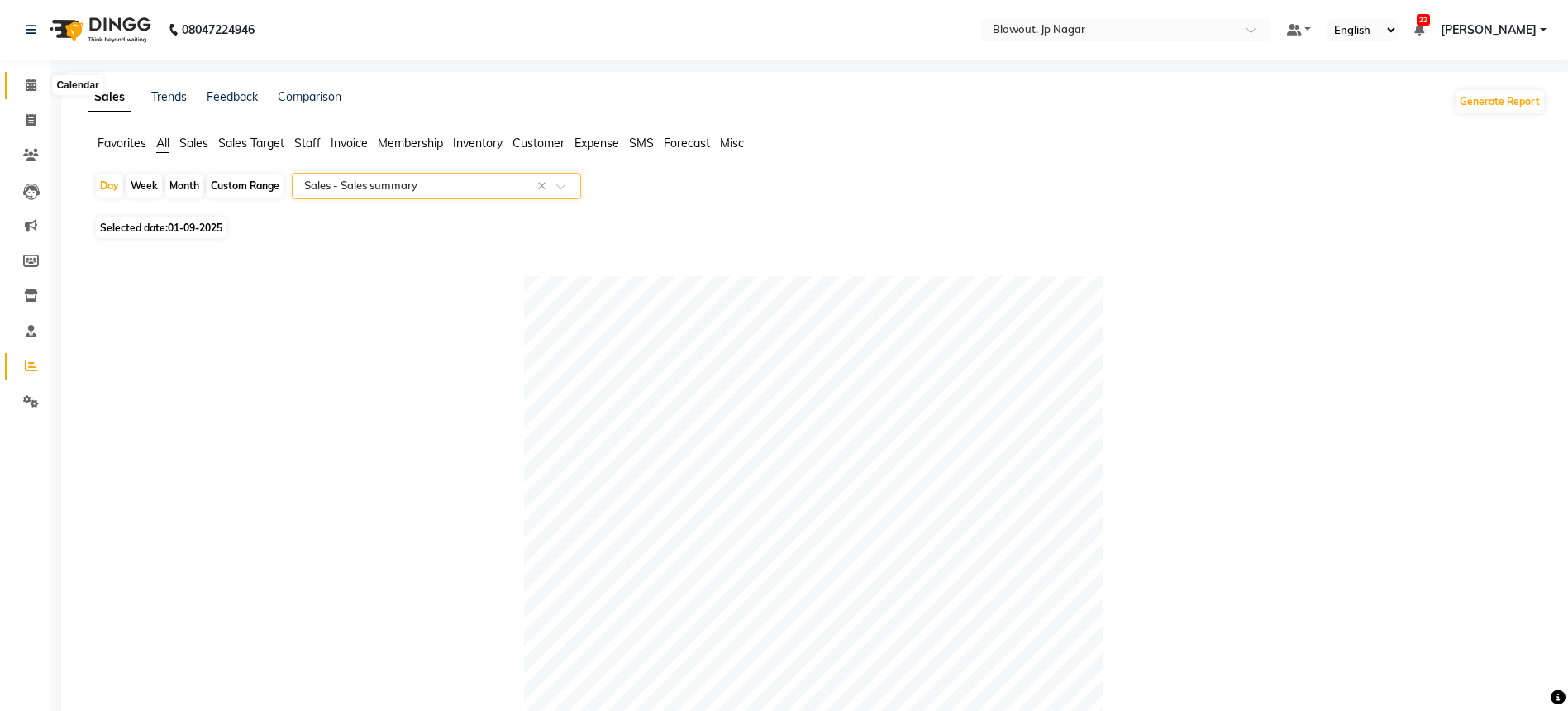
click at [25, 85] on icon at bounding box center [30, 84] width 10 height 12
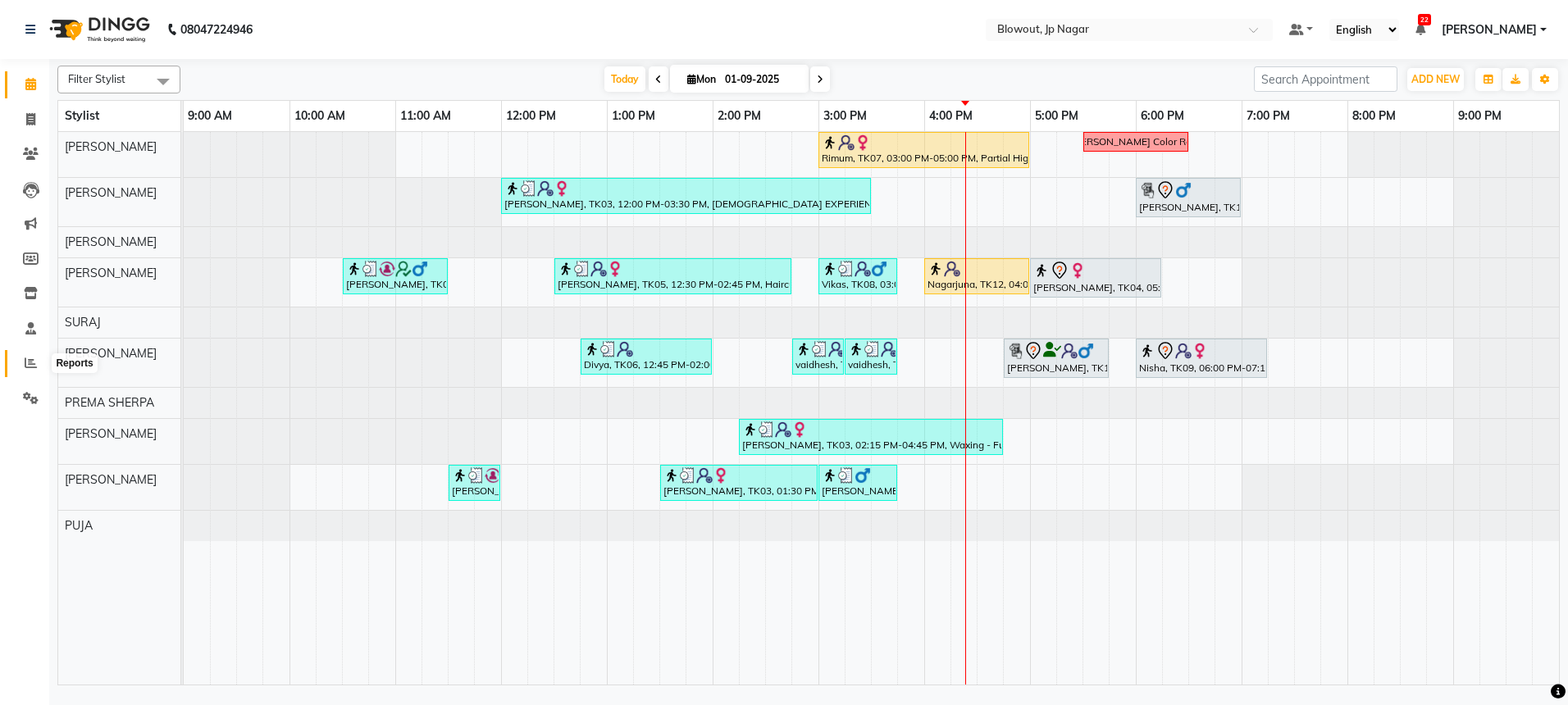
click at [31, 355] on span at bounding box center [31, 364] width 29 height 19
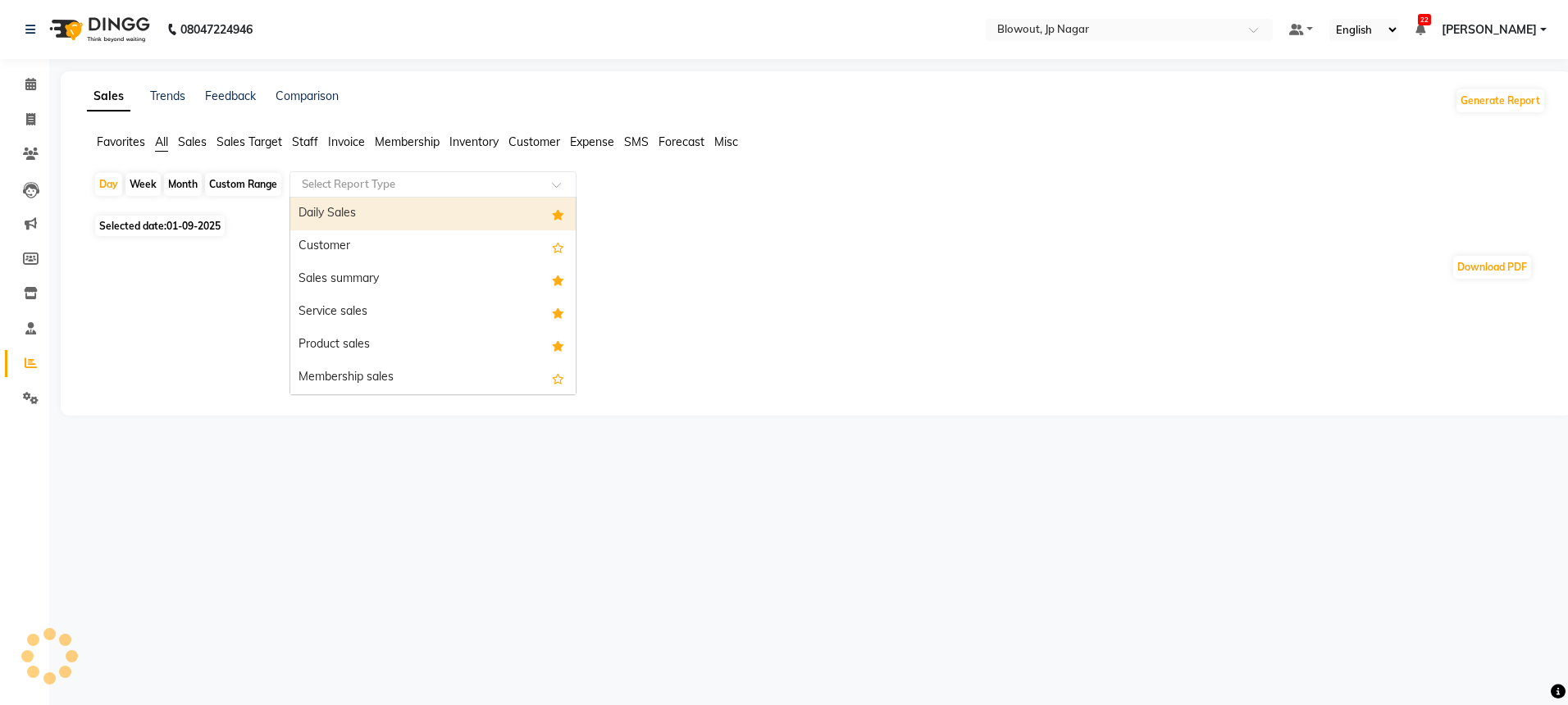
click at [395, 190] on input "text" at bounding box center [417, 184] width 236 height 17
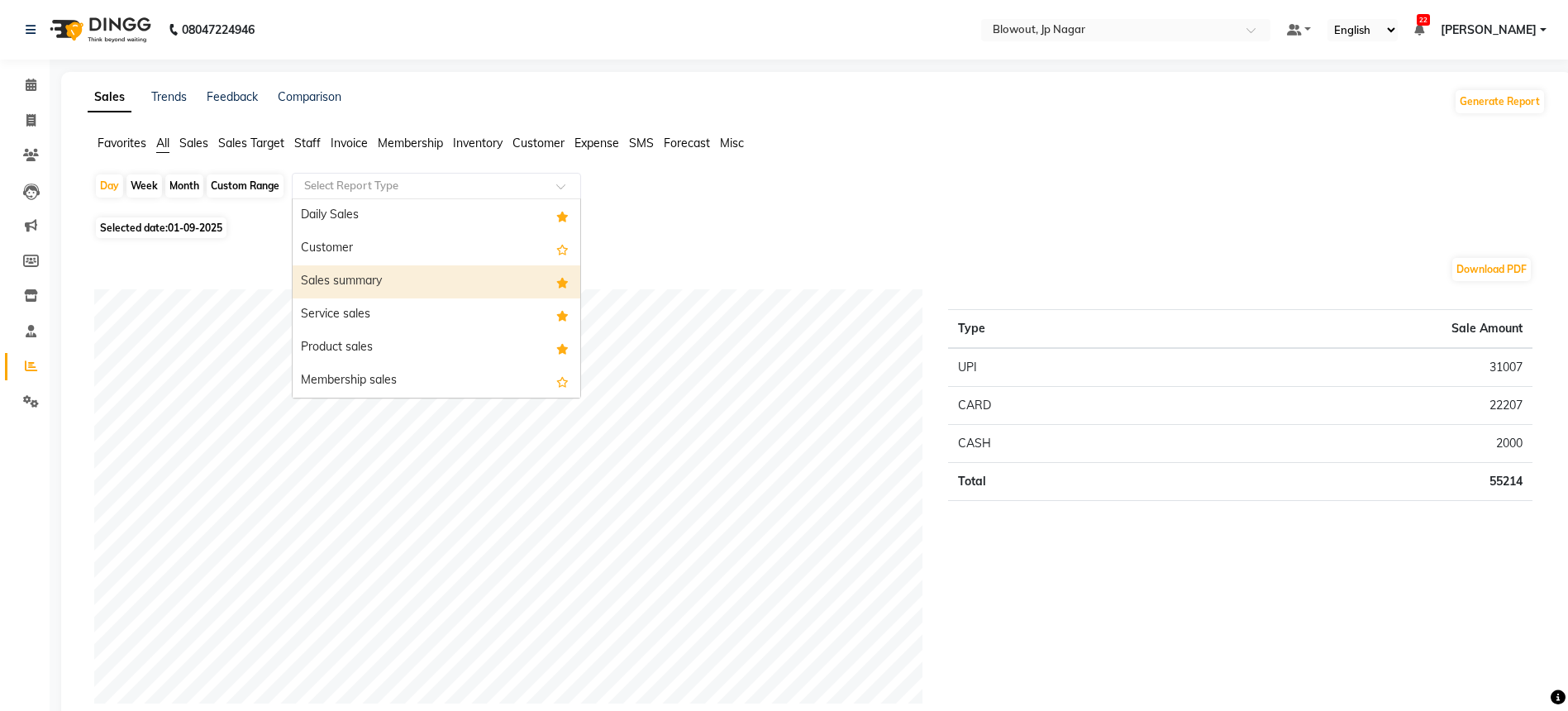
click at [331, 285] on div "Sales summary" at bounding box center [436, 281] width 288 height 33
select select "full_report"
select select "csv"
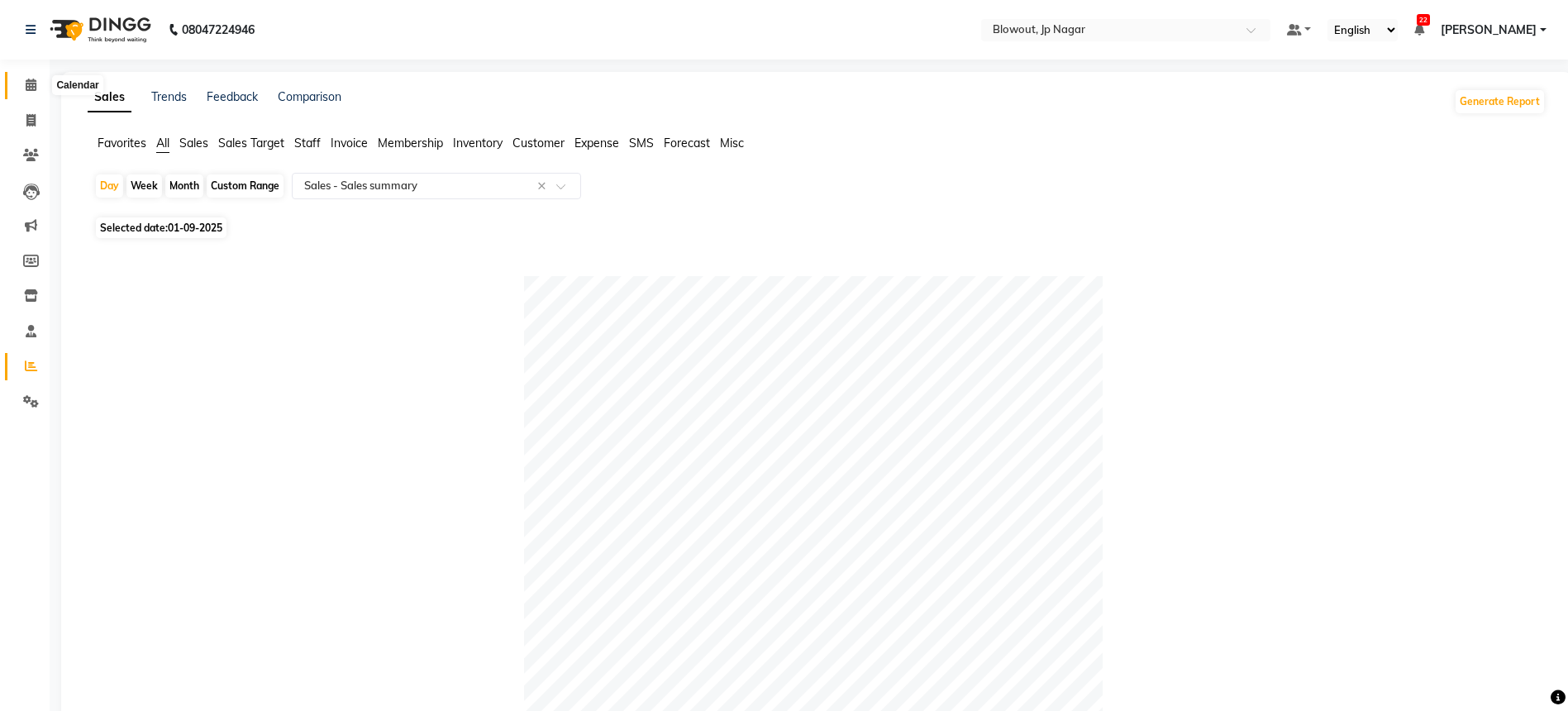
click at [40, 82] on span at bounding box center [31, 85] width 29 height 19
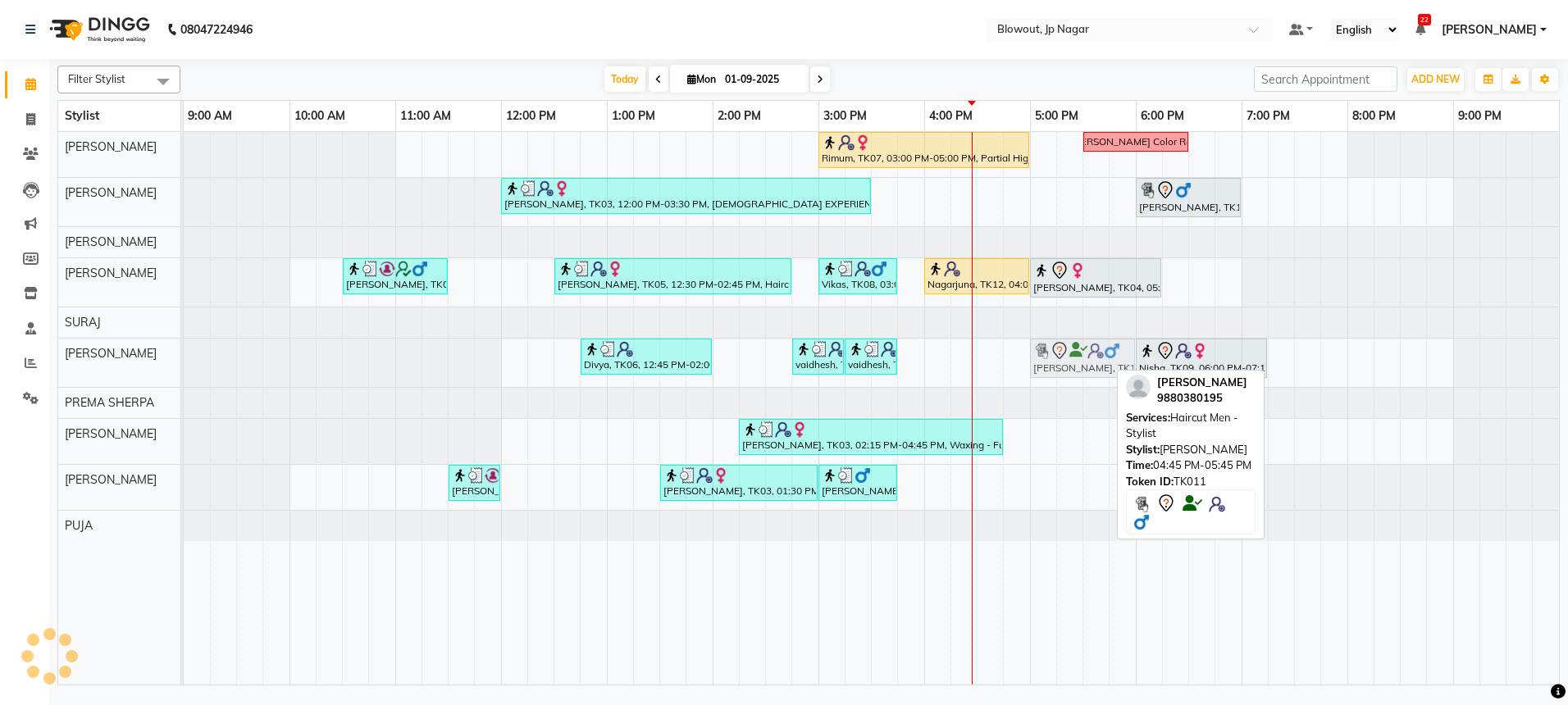
drag, startPoint x: 1050, startPoint y: 362, endPoint x: 1075, endPoint y: 362, distance: 25.0
click at [183, 362] on div "Divya, TK06, 12:45 PM-02:00 PM, Haircut Women - Senior Stylist vaidhesh, TK01, …" at bounding box center [183, 363] width 0 height 48
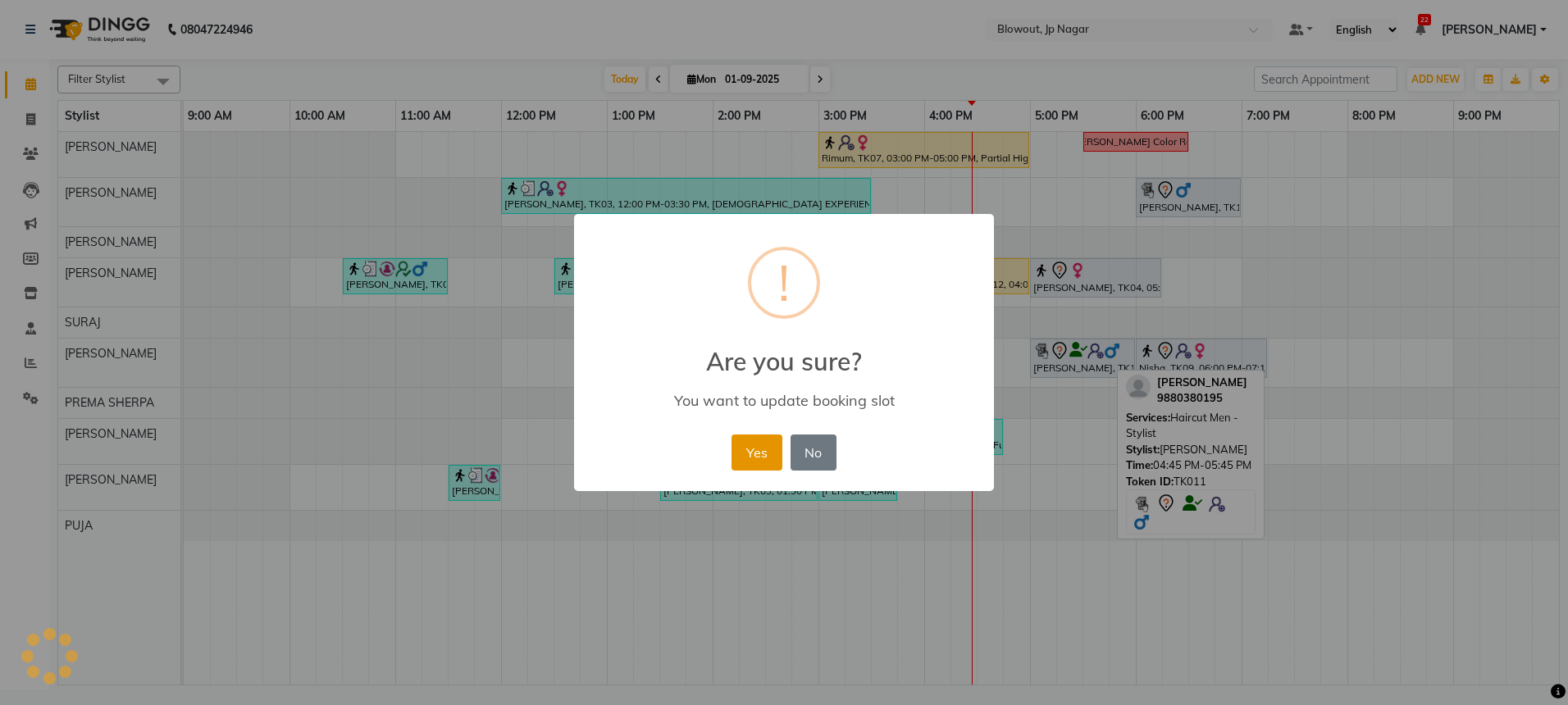
click at [771, 446] on button "Yes" at bounding box center [757, 452] width 50 height 36
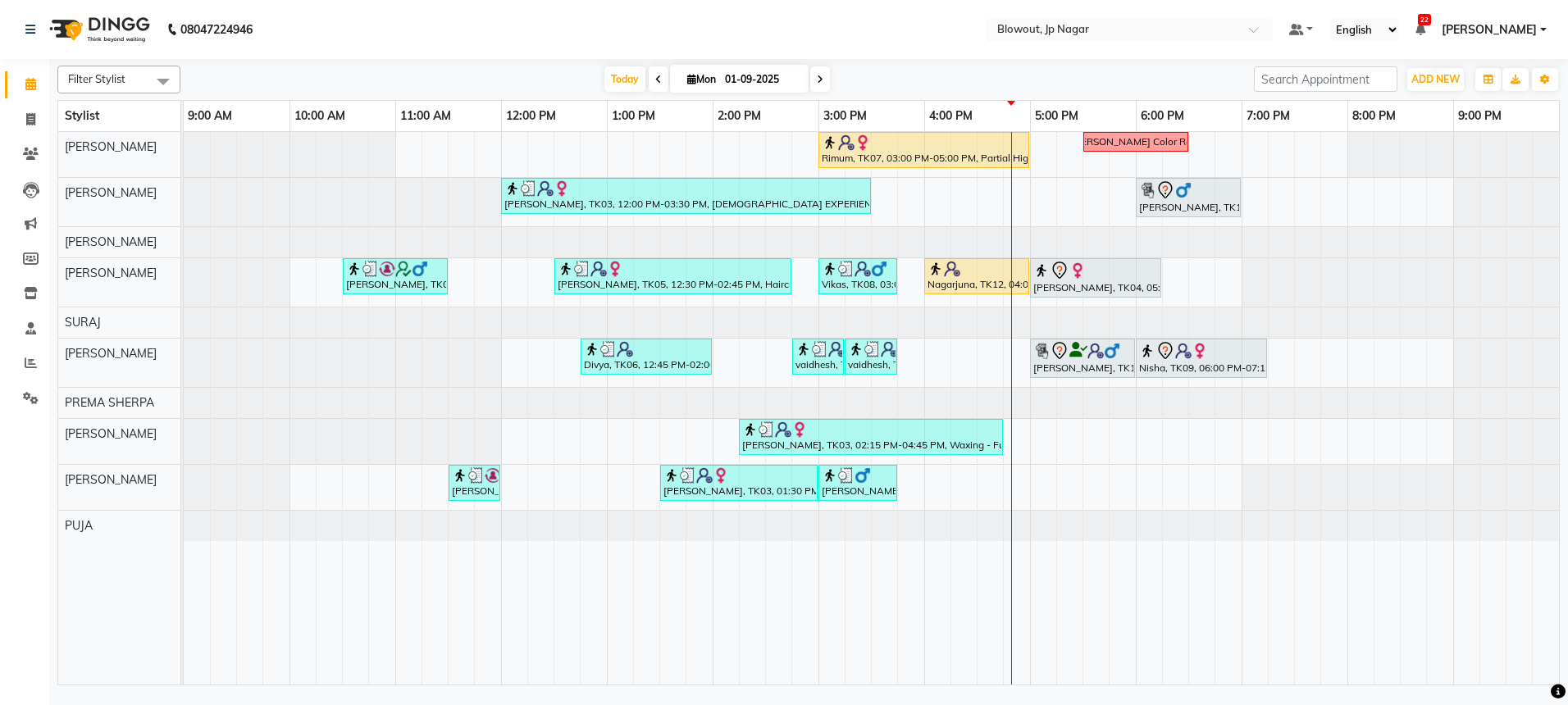
click at [822, 82] on icon at bounding box center [820, 79] width 7 height 10
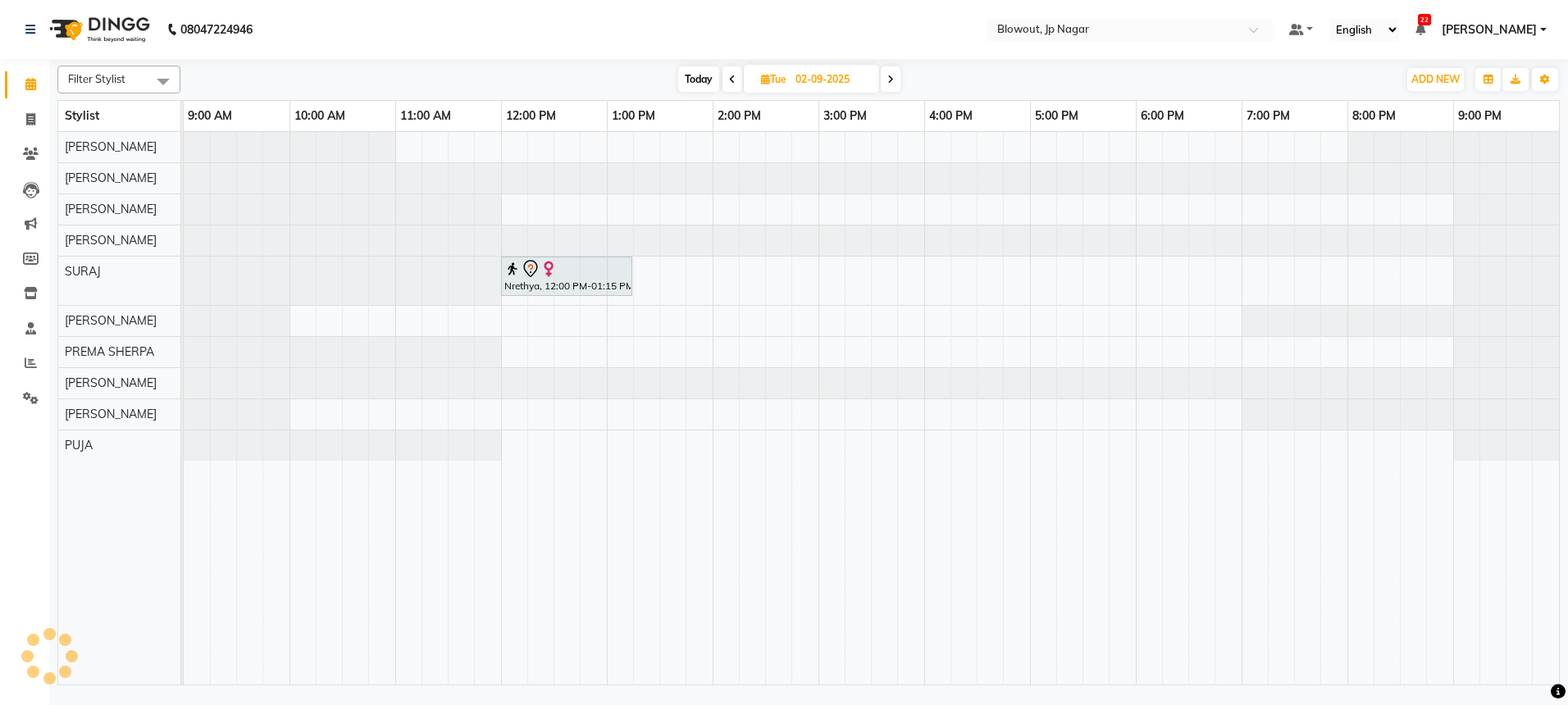
click at [701, 81] on span "Today" at bounding box center [699, 78] width 41 height 25
type input "01-09-2025"
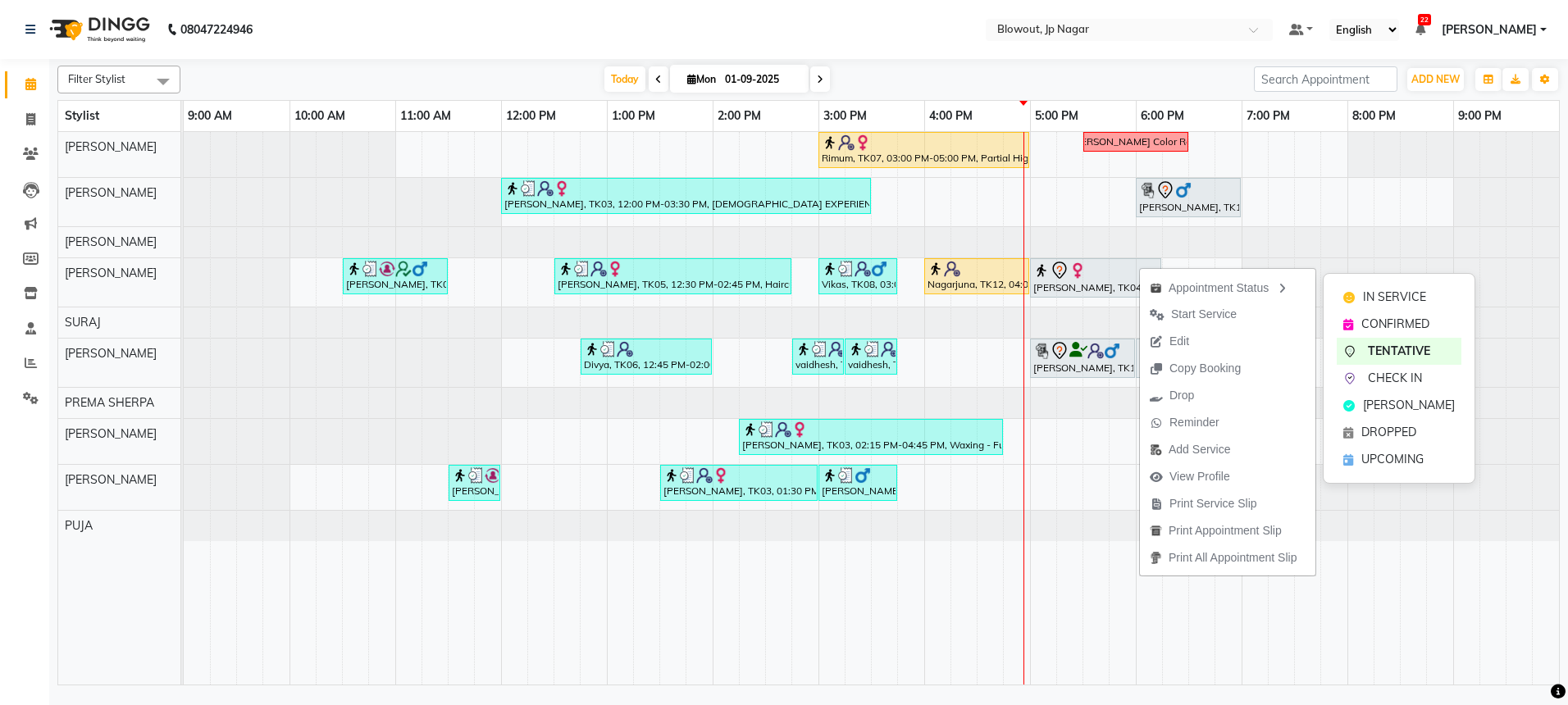
click at [1334, 291] on div "IN SERVICE CONFIRMED TENTATIVE CHECK IN MARK DONE DROPPED UPCOMING" at bounding box center [1399, 378] width 153 height 210
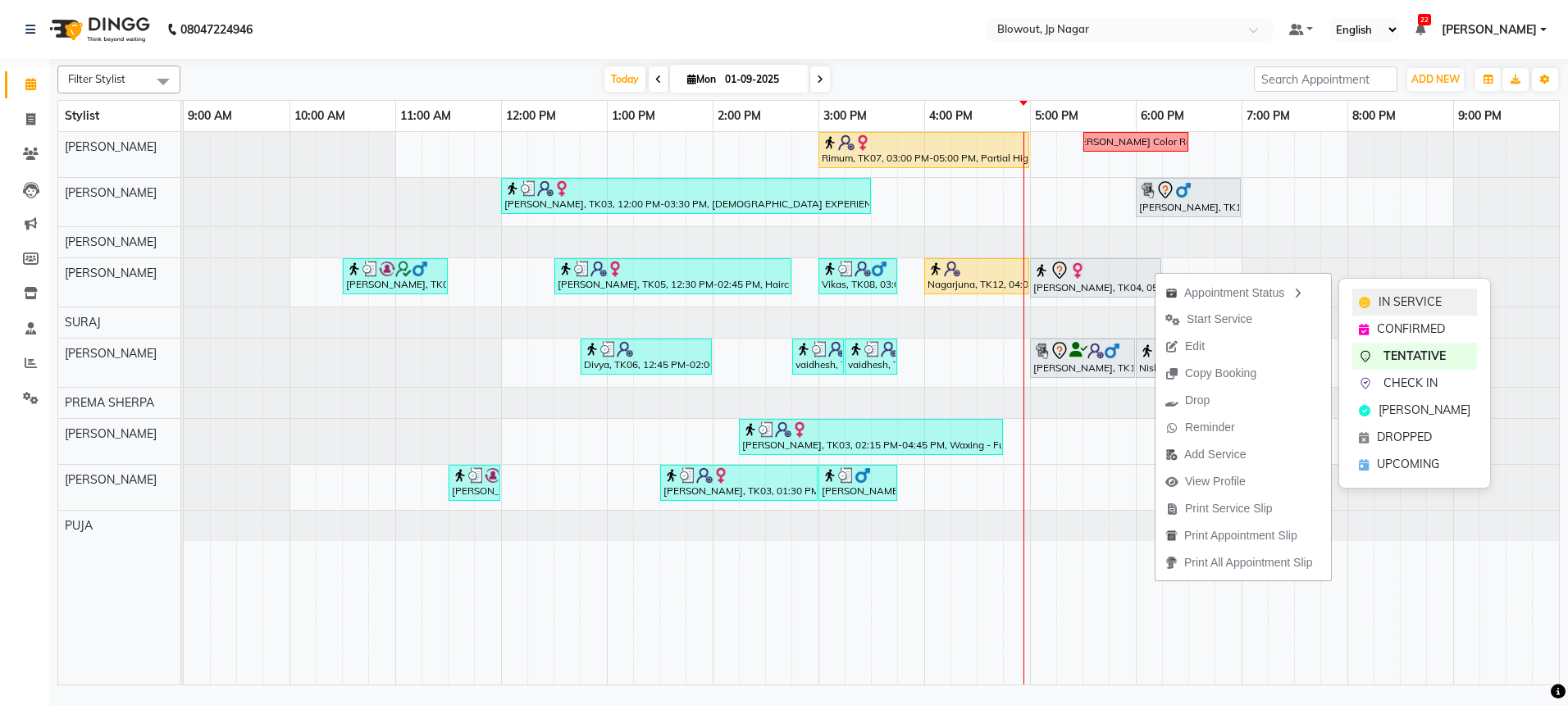
click at [1366, 297] on icon at bounding box center [1364, 302] width 11 height 11
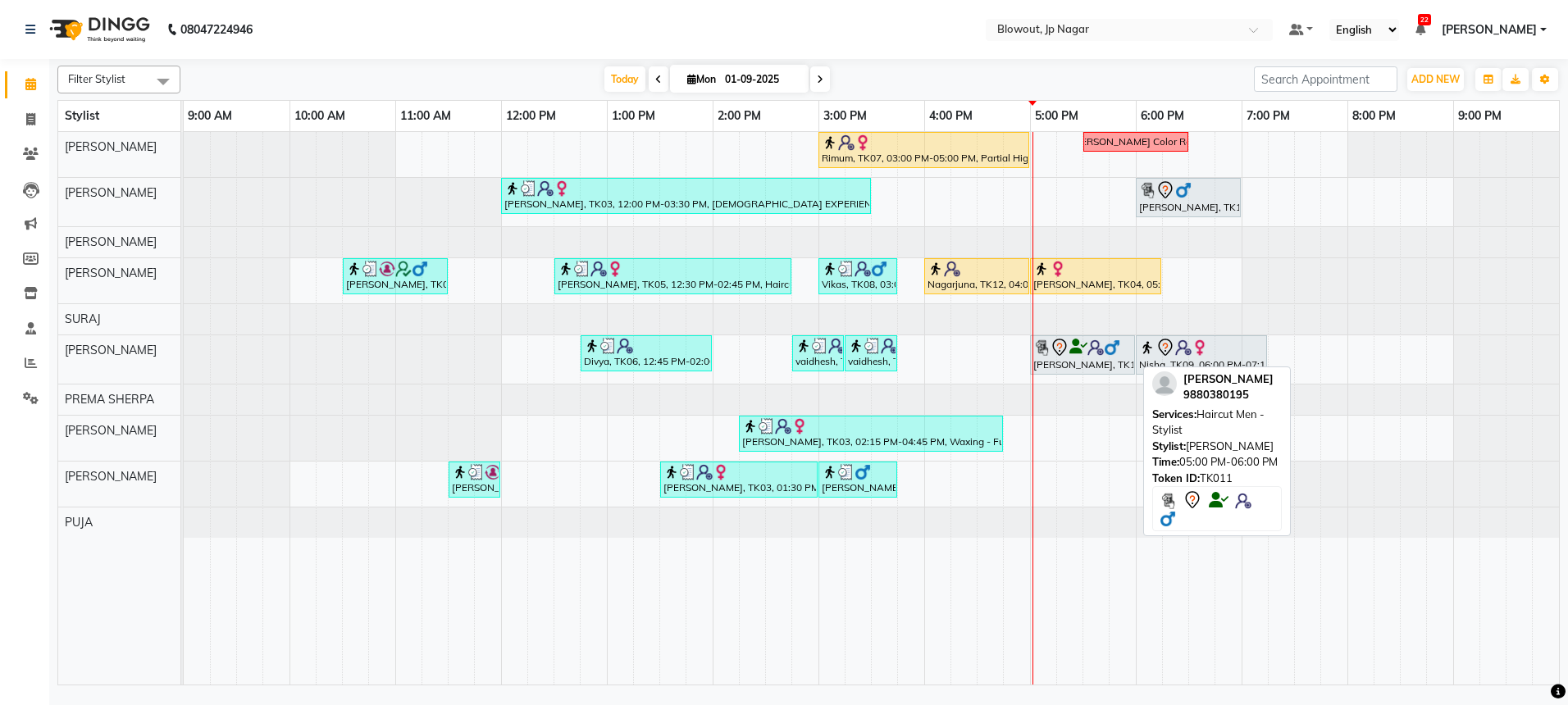
click at [1067, 355] on icon at bounding box center [1059, 347] width 20 height 20
click at [1068, 357] on div "[PERSON_NAME], TK11, 05:00 PM-06:00 PM, Haircut Men - Stylist" at bounding box center [1081, 354] width 101 height 34
select select "7"
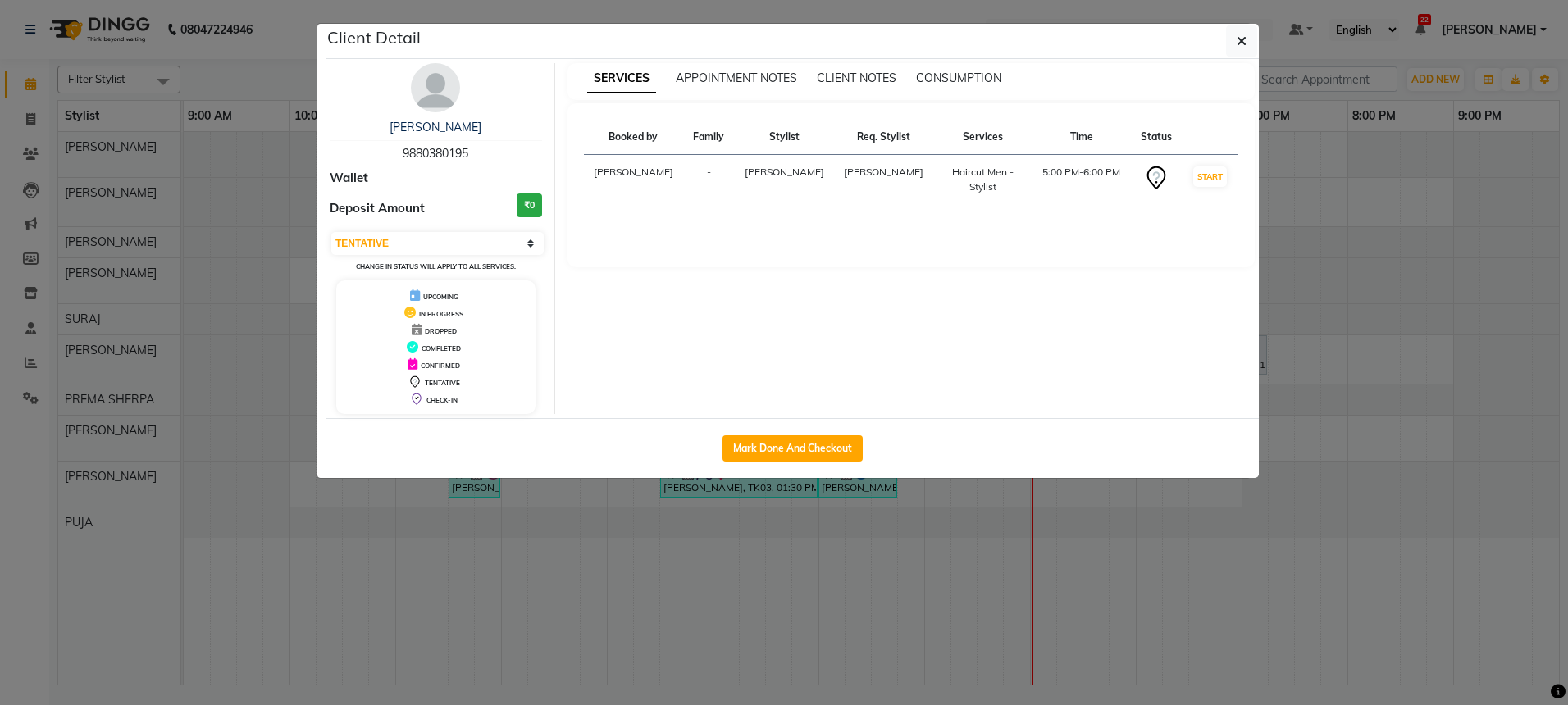
click at [439, 93] on img at bounding box center [435, 87] width 49 height 49
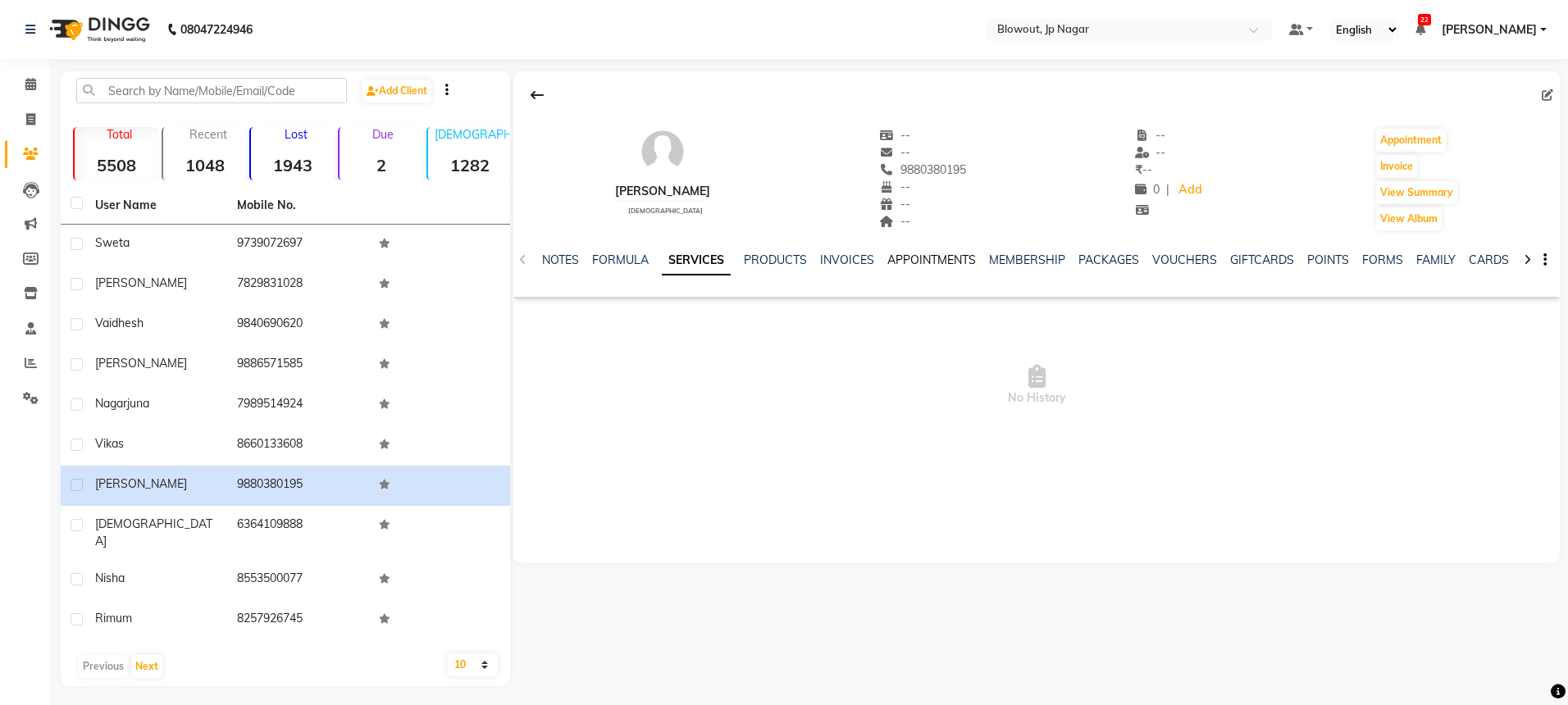
click at [901, 261] on link "APPOINTMENTS" at bounding box center [931, 259] width 88 height 15
click at [644, 255] on link "SERVICES" at bounding box center [637, 259] width 56 height 15
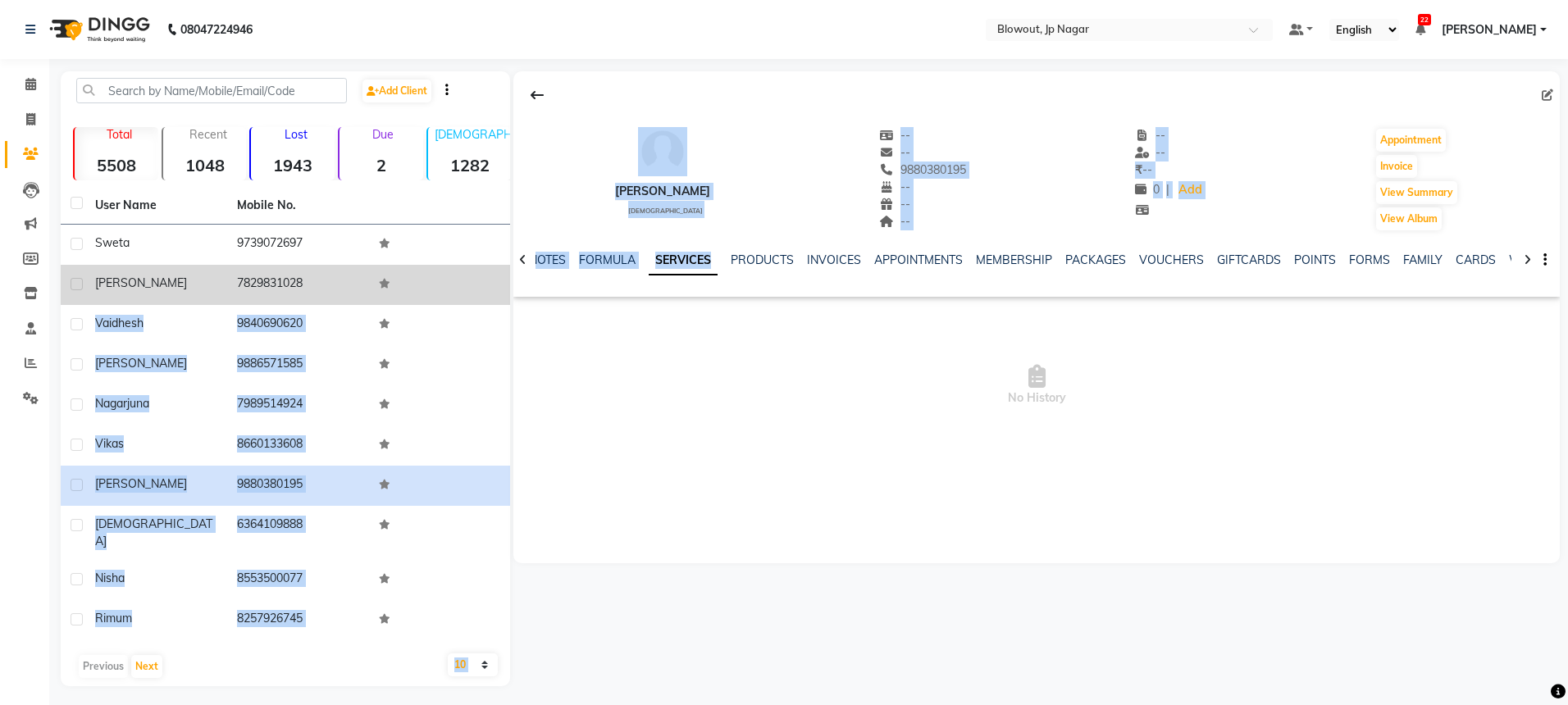
drag, startPoint x: 690, startPoint y: 278, endPoint x: 487, endPoint y: 291, distance: 203.4
click at [487, 291] on div "Add Client Total 5508 Recent 1048 Lost 1943 Due 2 [DEMOGRAPHIC_DATA] 1282 [DEMO…" at bounding box center [810, 379] width 1499 height 615
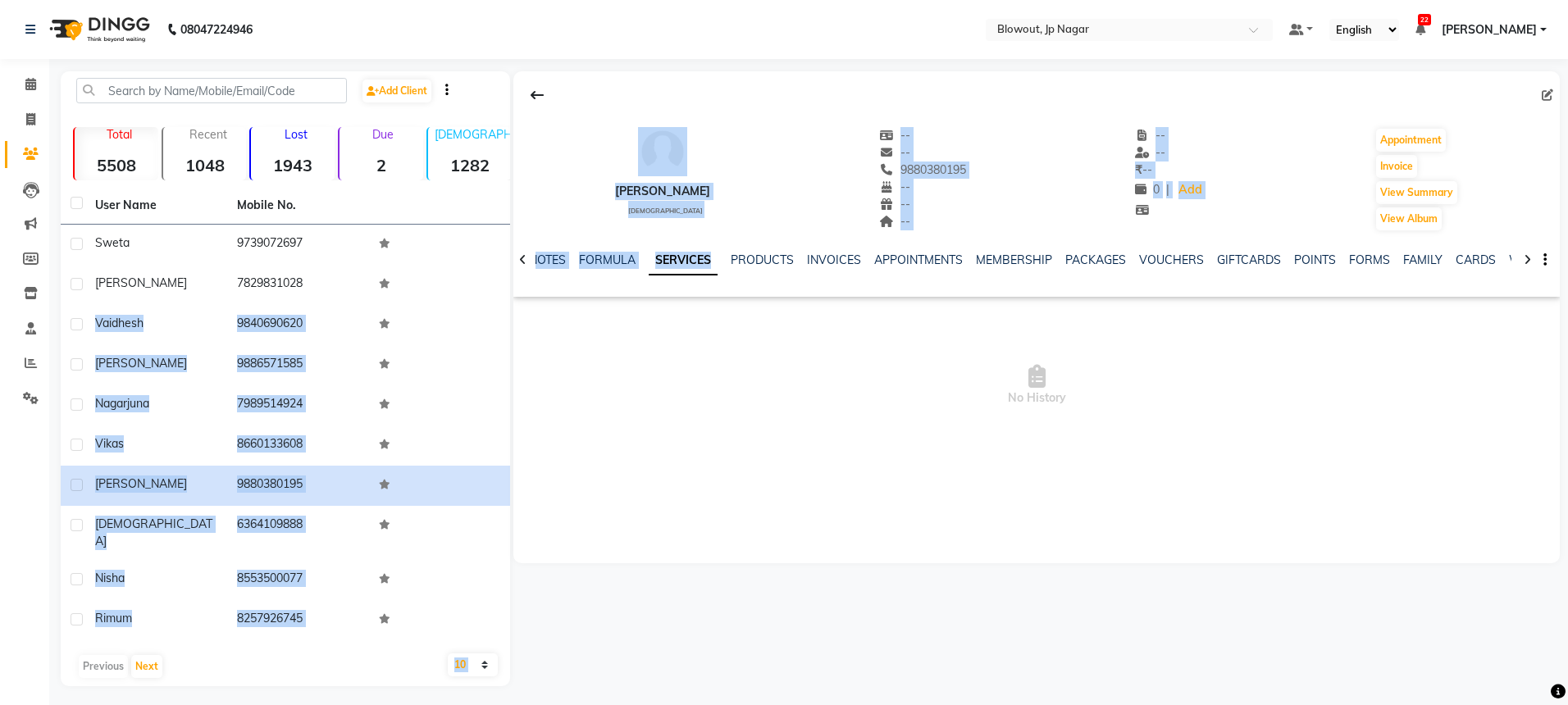
click at [623, 288] on div "[PERSON_NAME] [DEMOGRAPHIC_DATA] -- -- 9880380195 -- -- -- -- -- ₹ -- 0 | Add A…" at bounding box center [1037, 184] width 1046 height 225
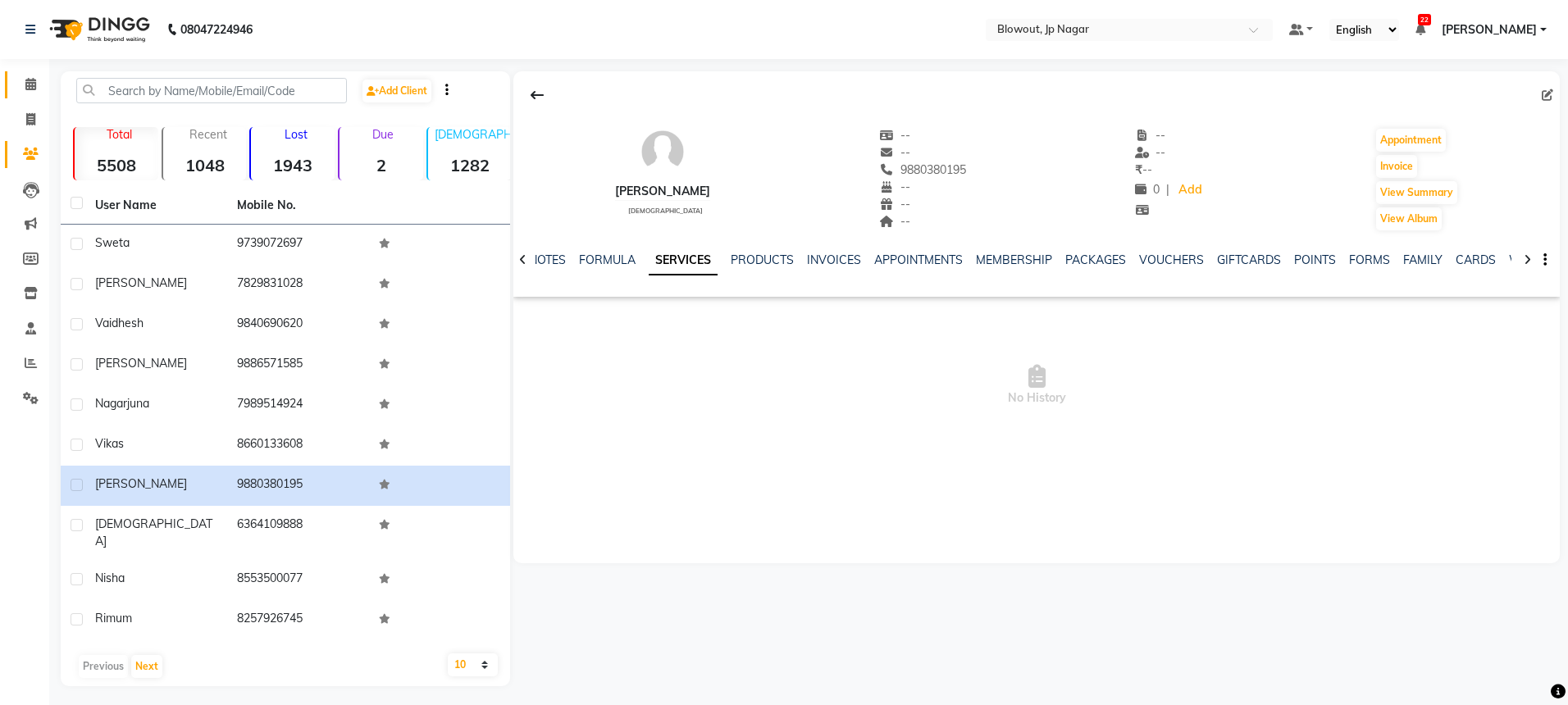
click at [30, 83] on icon at bounding box center [30, 84] width 10 height 12
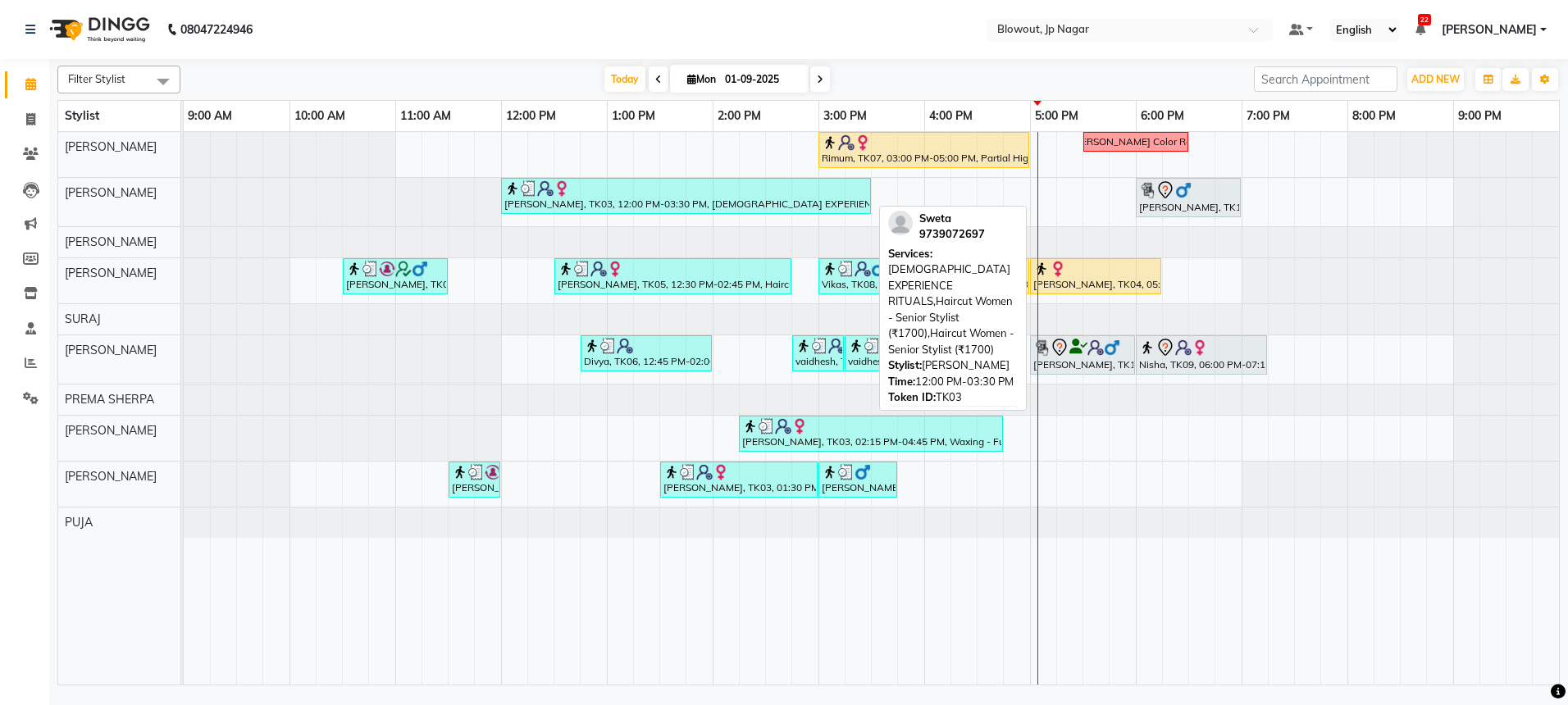
click at [647, 198] on div "[PERSON_NAME], TK03, 12:00 PM-03:30 PM, [DEMOGRAPHIC_DATA] EXPERIENCE RITUALS,H…" at bounding box center [686, 195] width 367 height 31
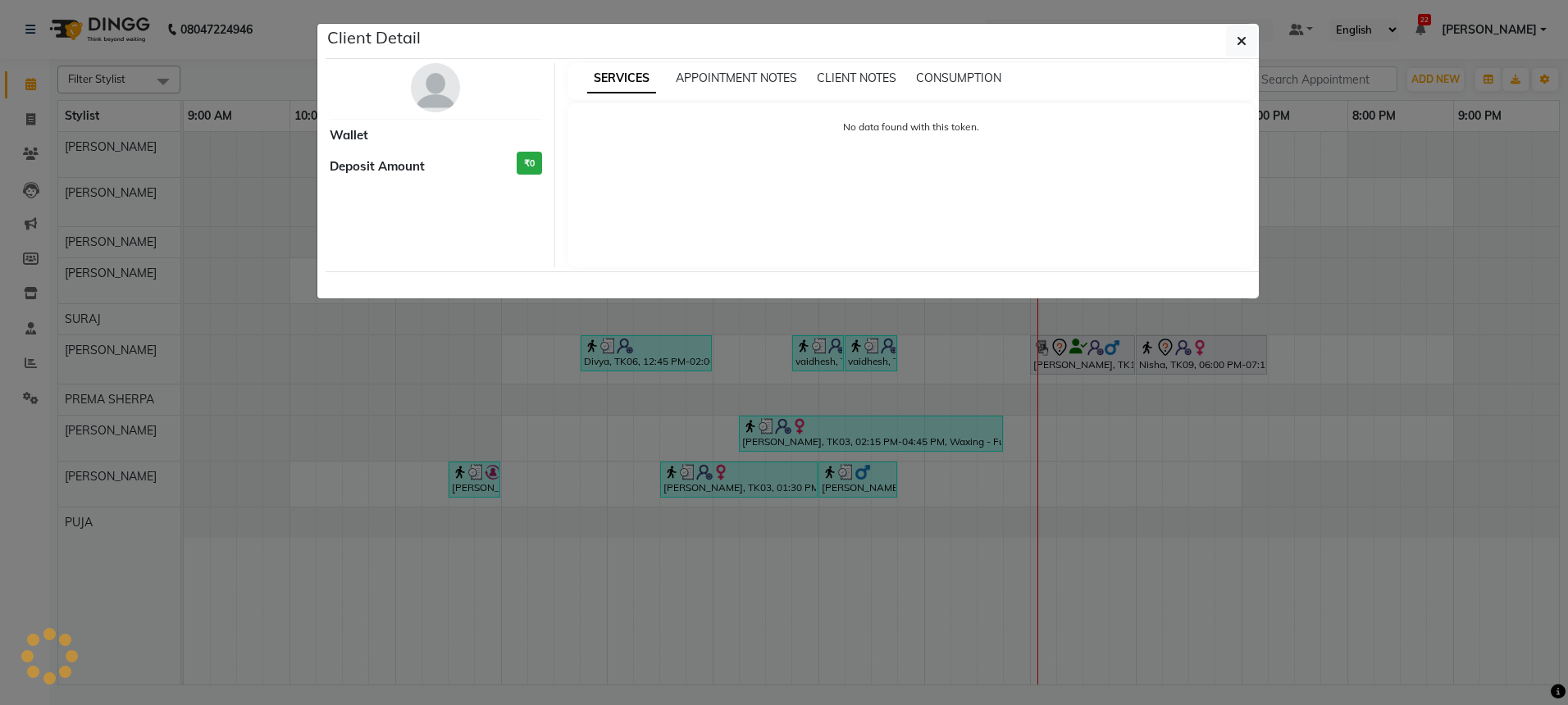
select select "3"
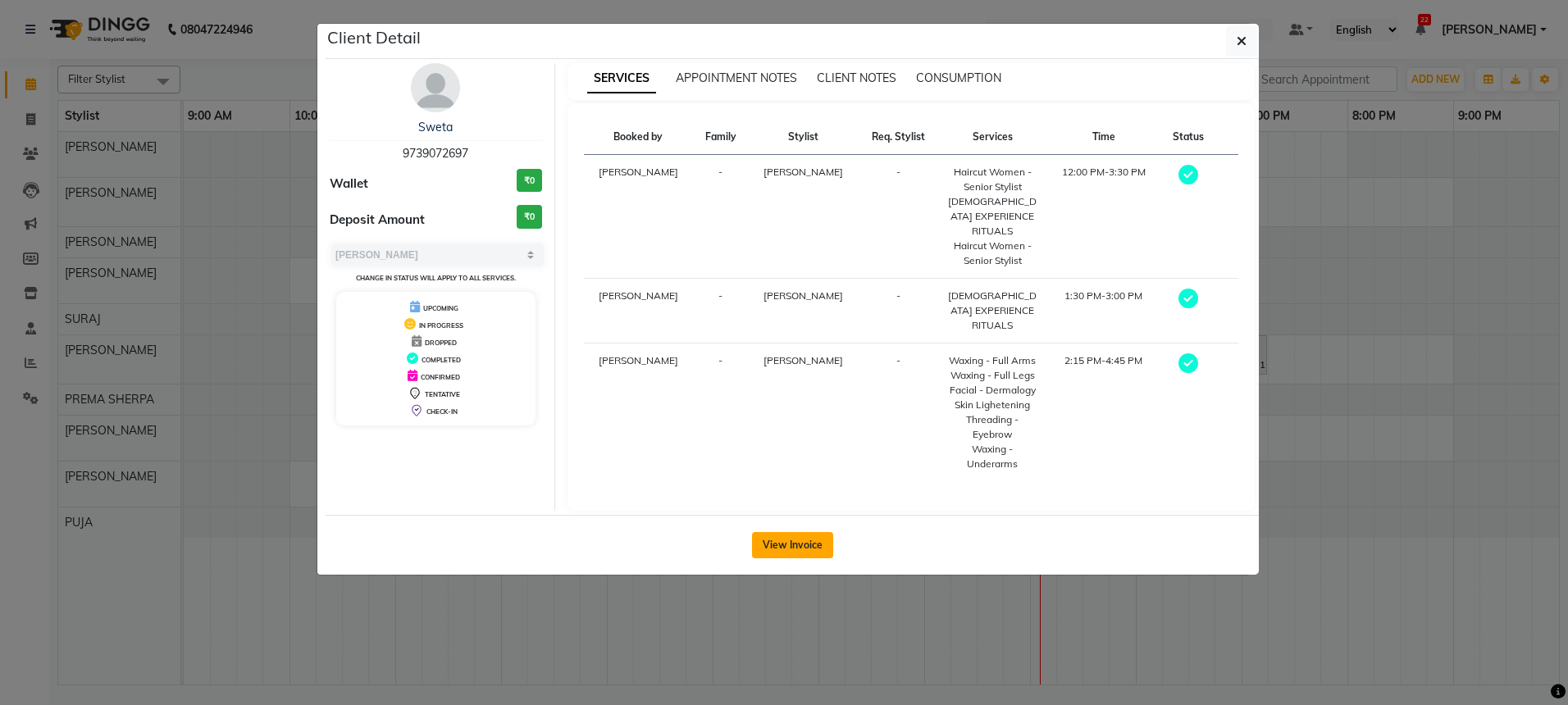
click at [797, 539] on button "View Invoice" at bounding box center [792, 545] width 81 height 26
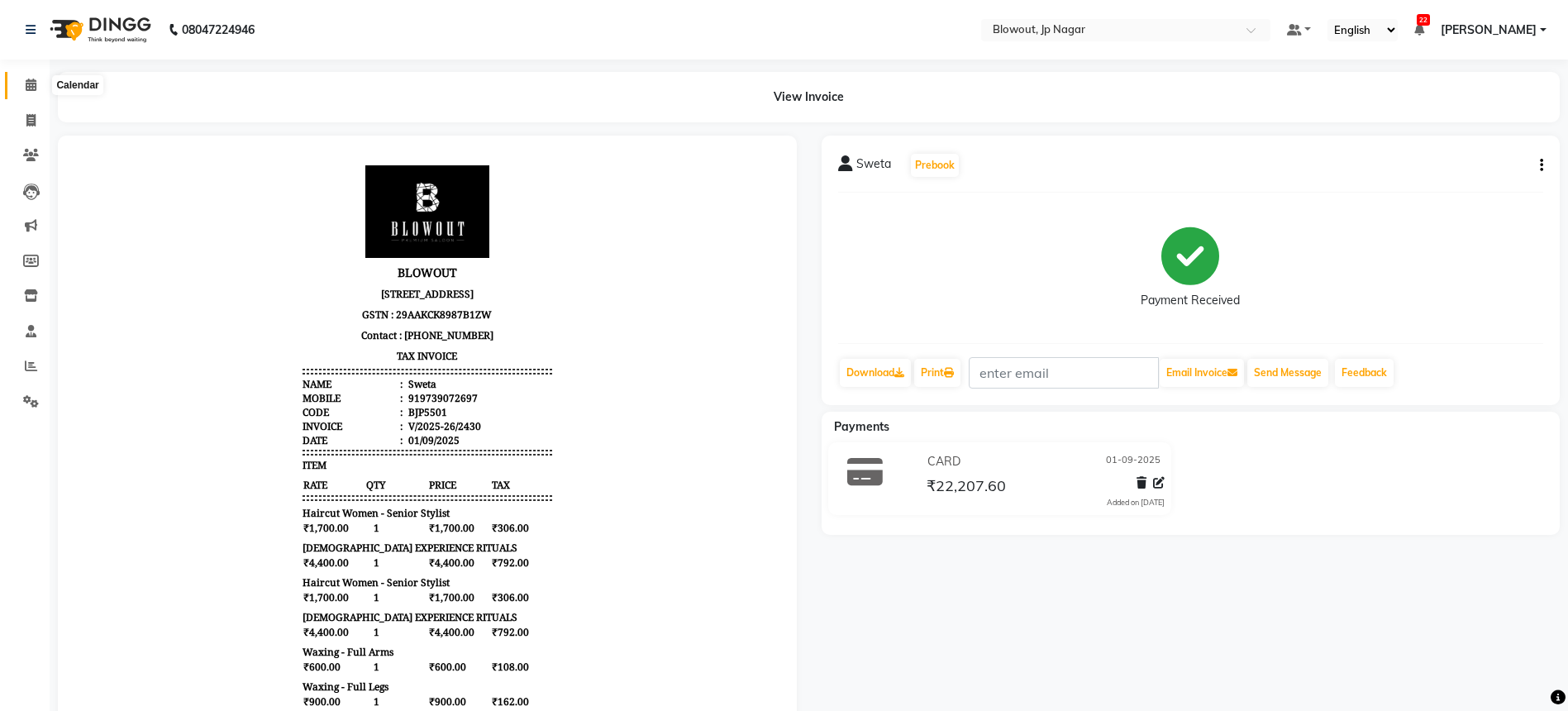
click at [29, 79] on icon at bounding box center [30, 84] width 10 height 12
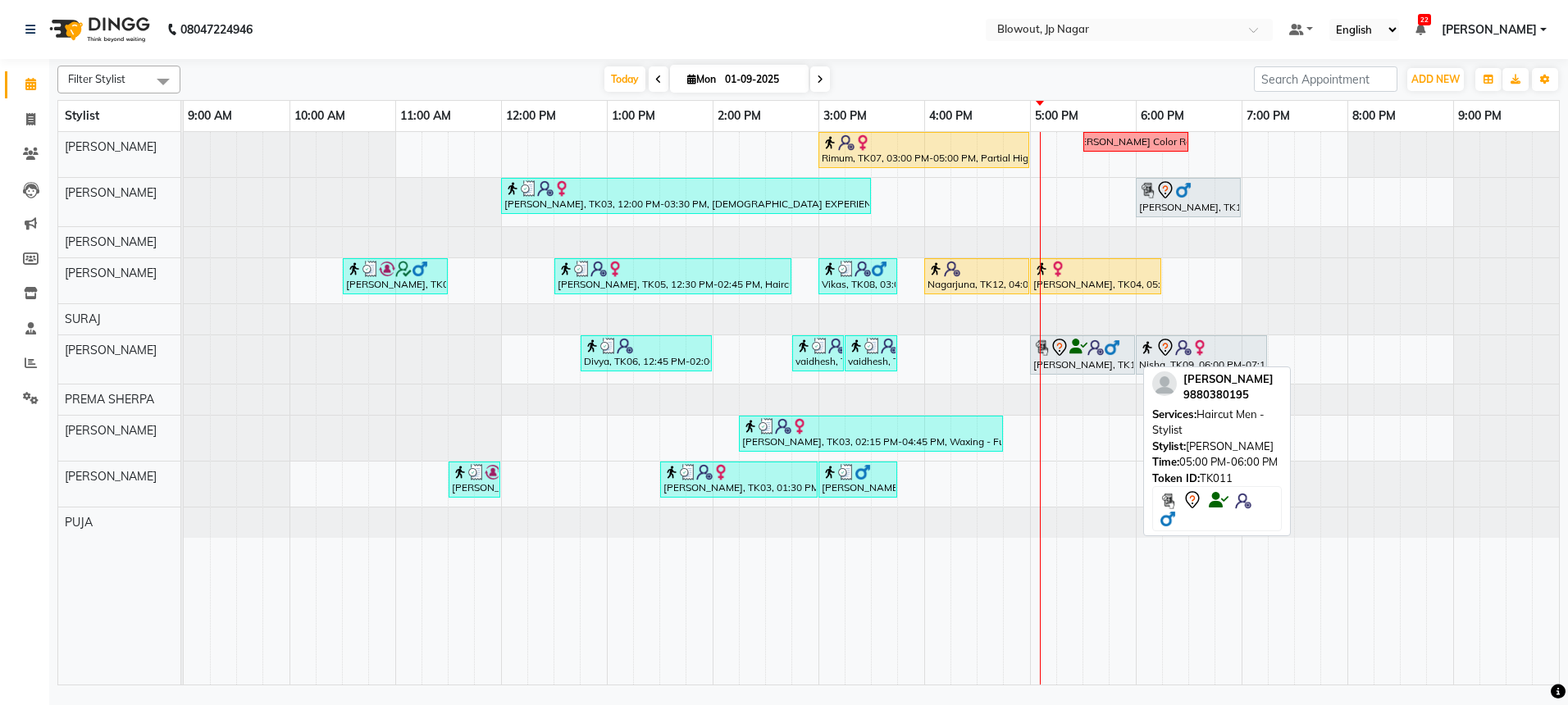
click at [1043, 356] on div "[PERSON_NAME], TK11, 05:00 PM-06:00 PM, Haircut Men - Stylist" at bounding box center [1081, 354] width 101 height 34
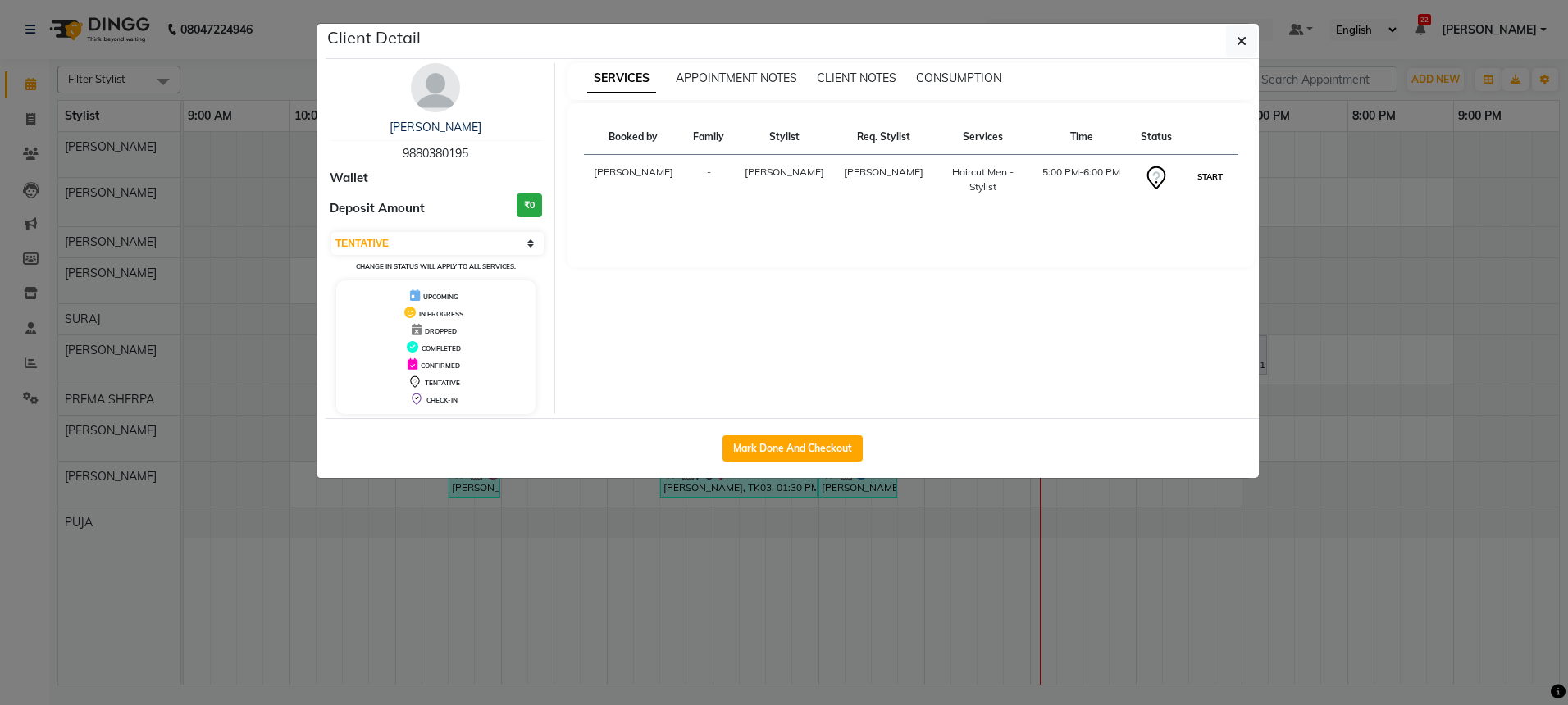
click at [1205, 184] on button "START" at bounding box center [1210, 177] width 34 height 20
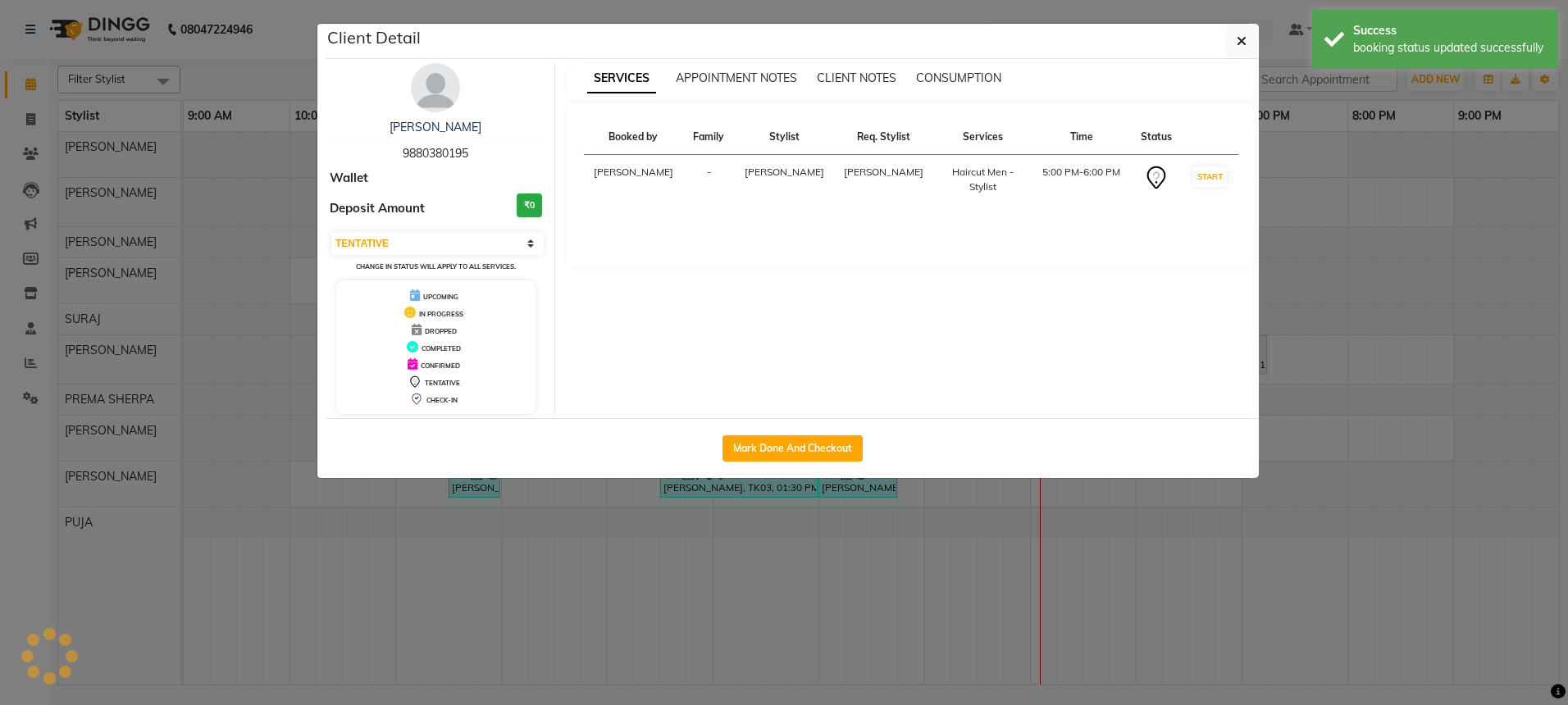
select select "1"
click at [1245, 42] on icon "button" at bounding box center [1241, 41] width 10 height 13
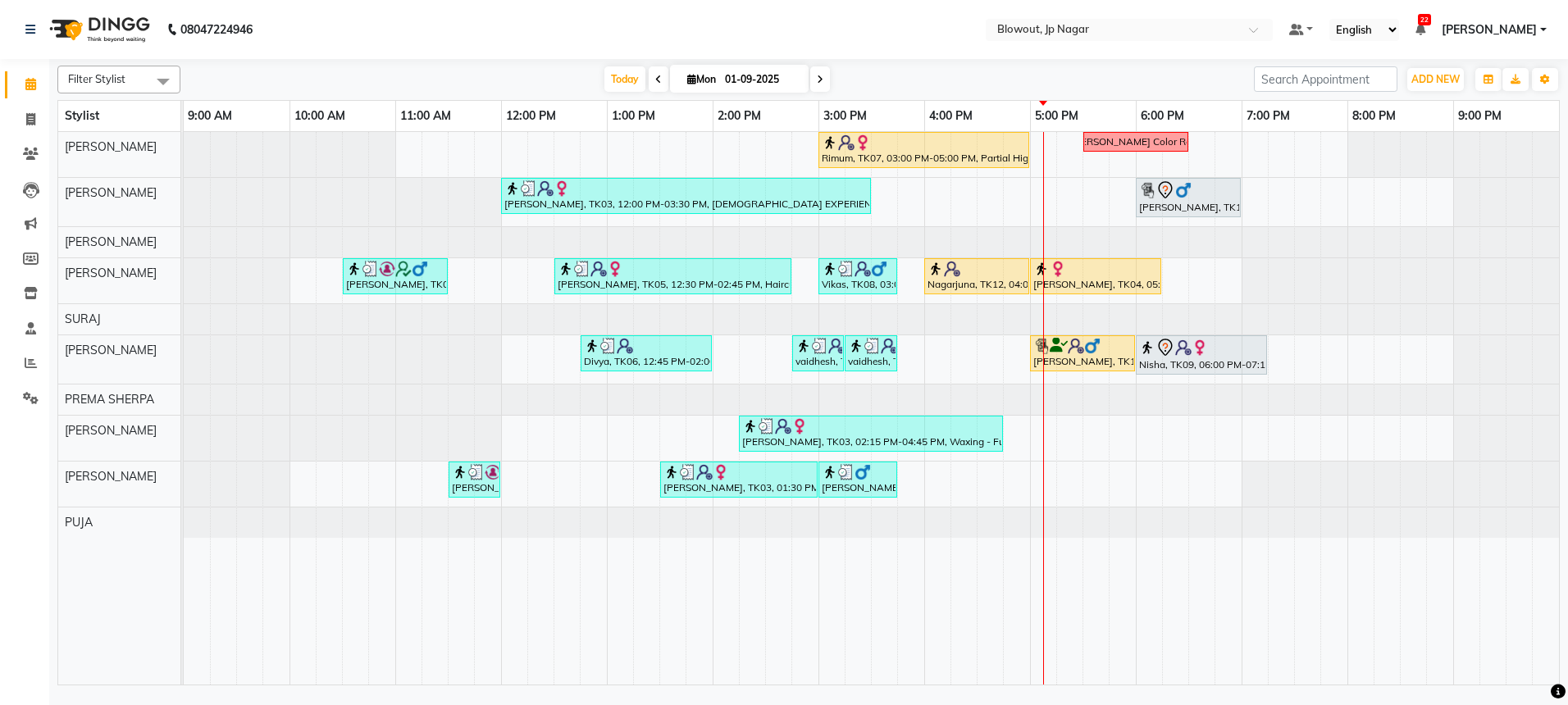
click at [827, 79] on span at bounding box center [820, 78] width 20 height 25
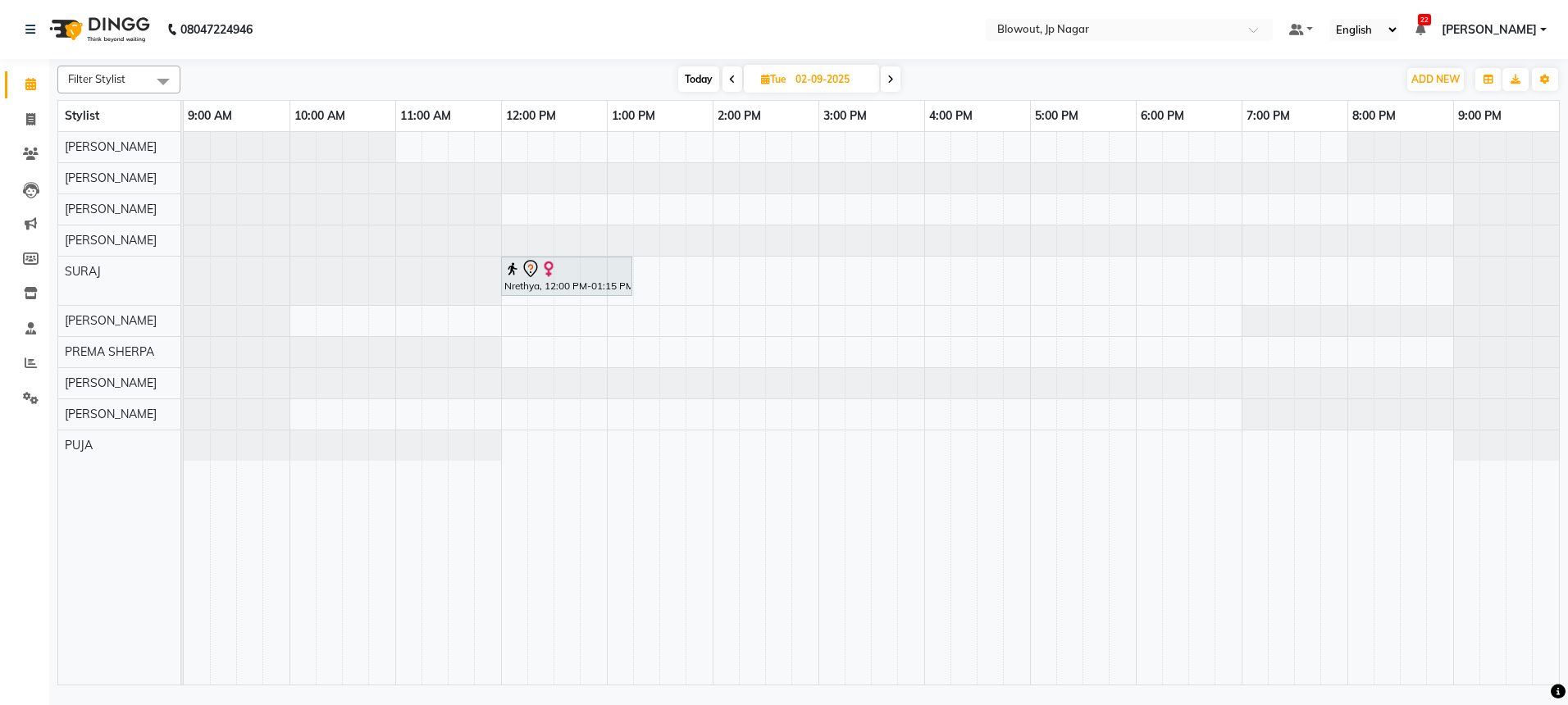
click at [729, 74] on icon at bounding box center [731, 79] width 7 height 10
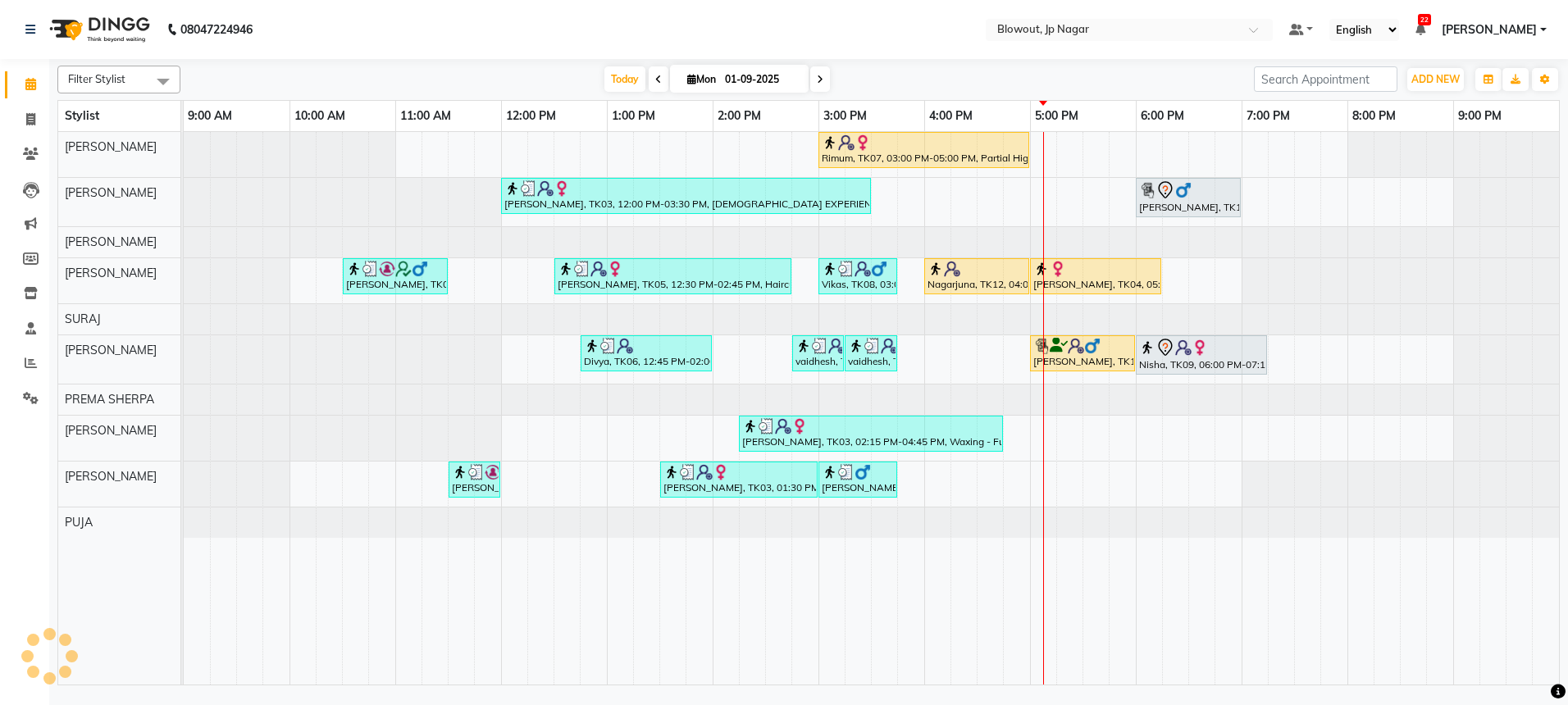
click at [663, 84] on span at bounding box center [658, 78] width 20 height 25
type input "31-08-2025"
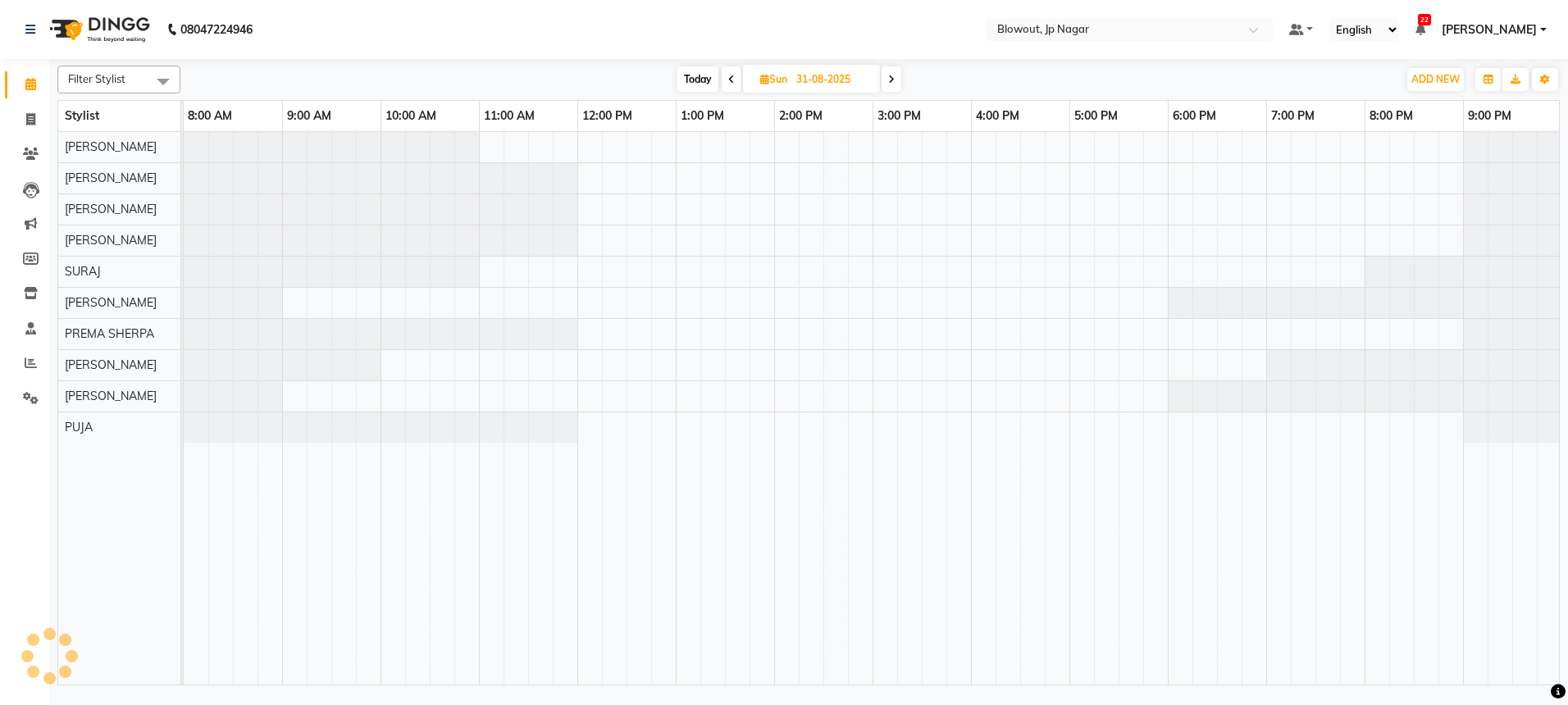
scroll to position [0, 3]
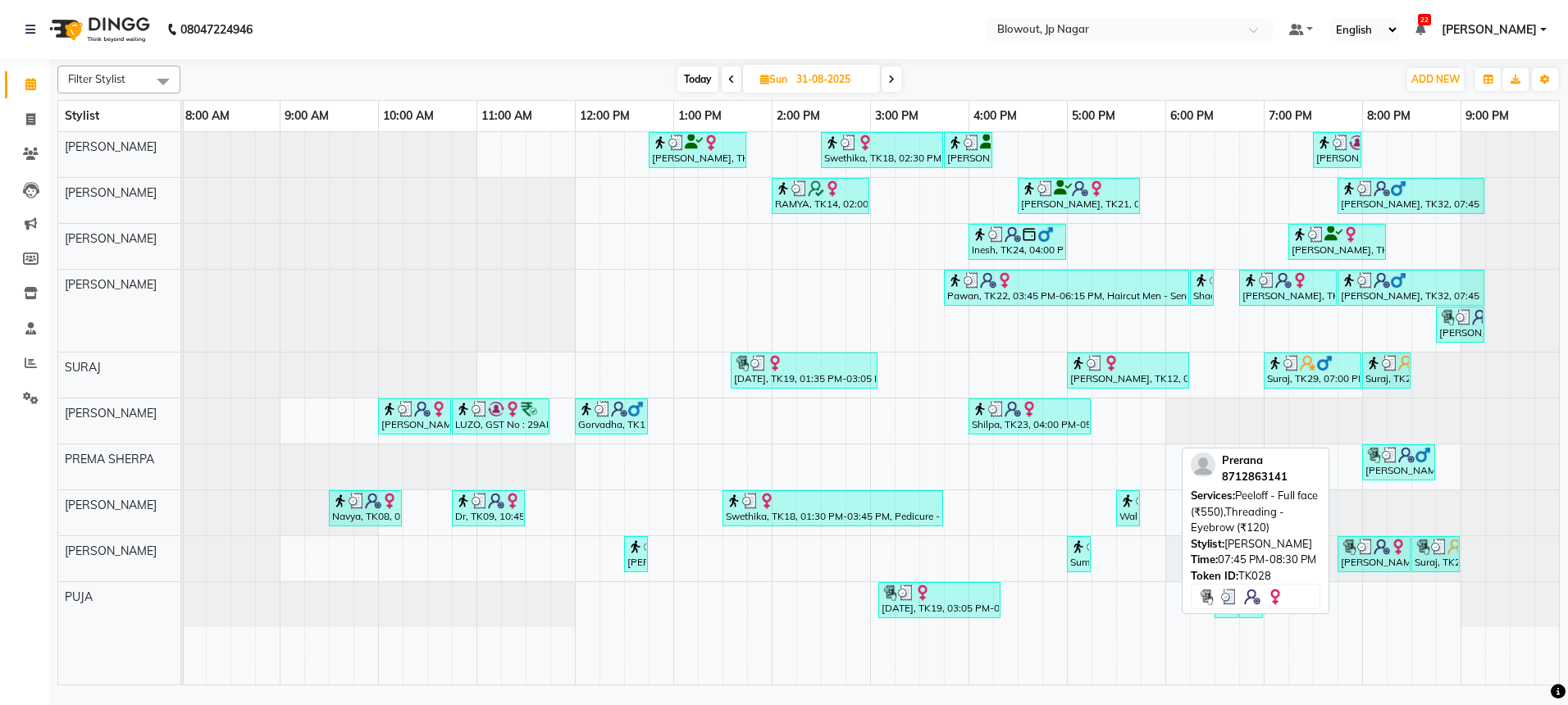
click at [1375, 560] on div "[PERSON_NAME], TK28, 07:45 PM-08:30 PM, Peeloff - Full face (₹550),Threading - …" at bounding box center [1374, 553] width 70 height 31
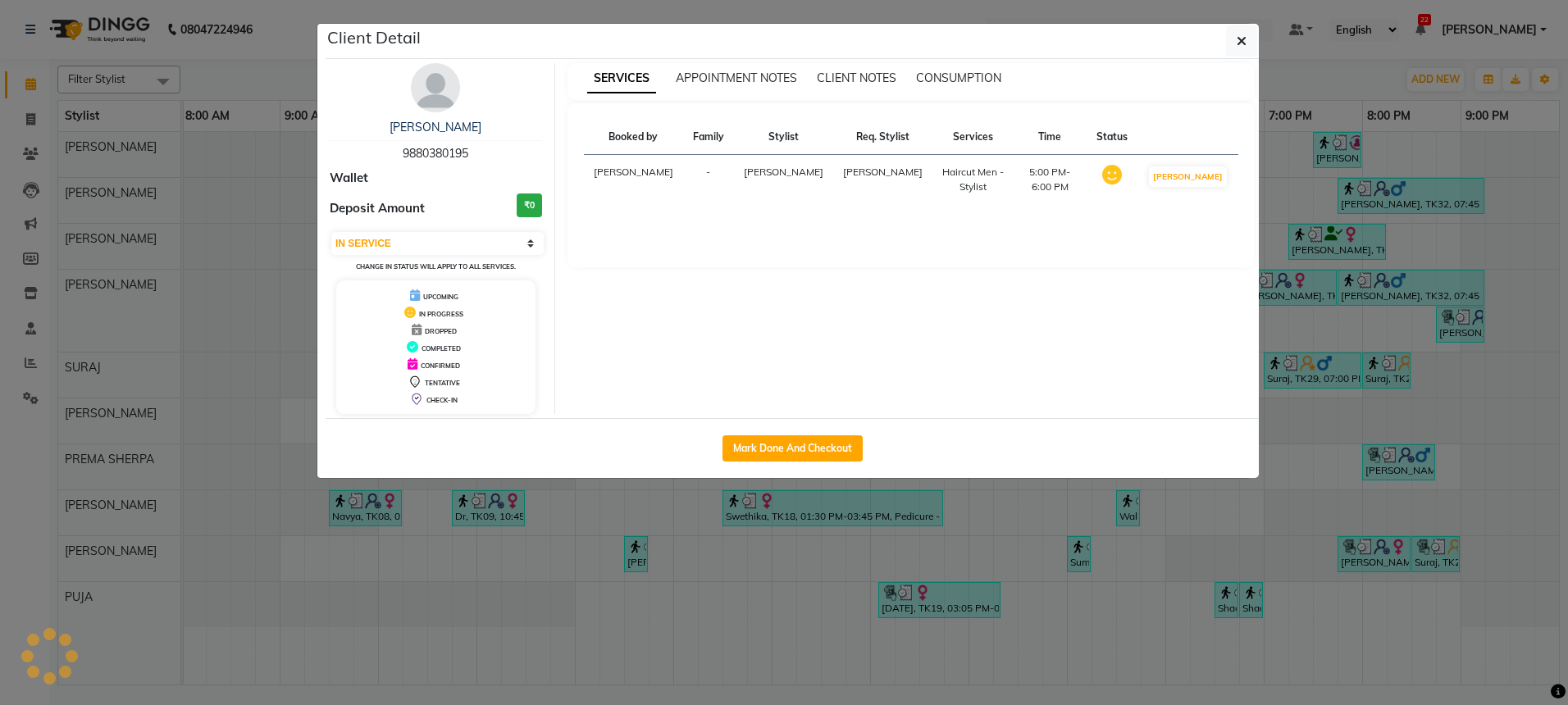
select select "3"
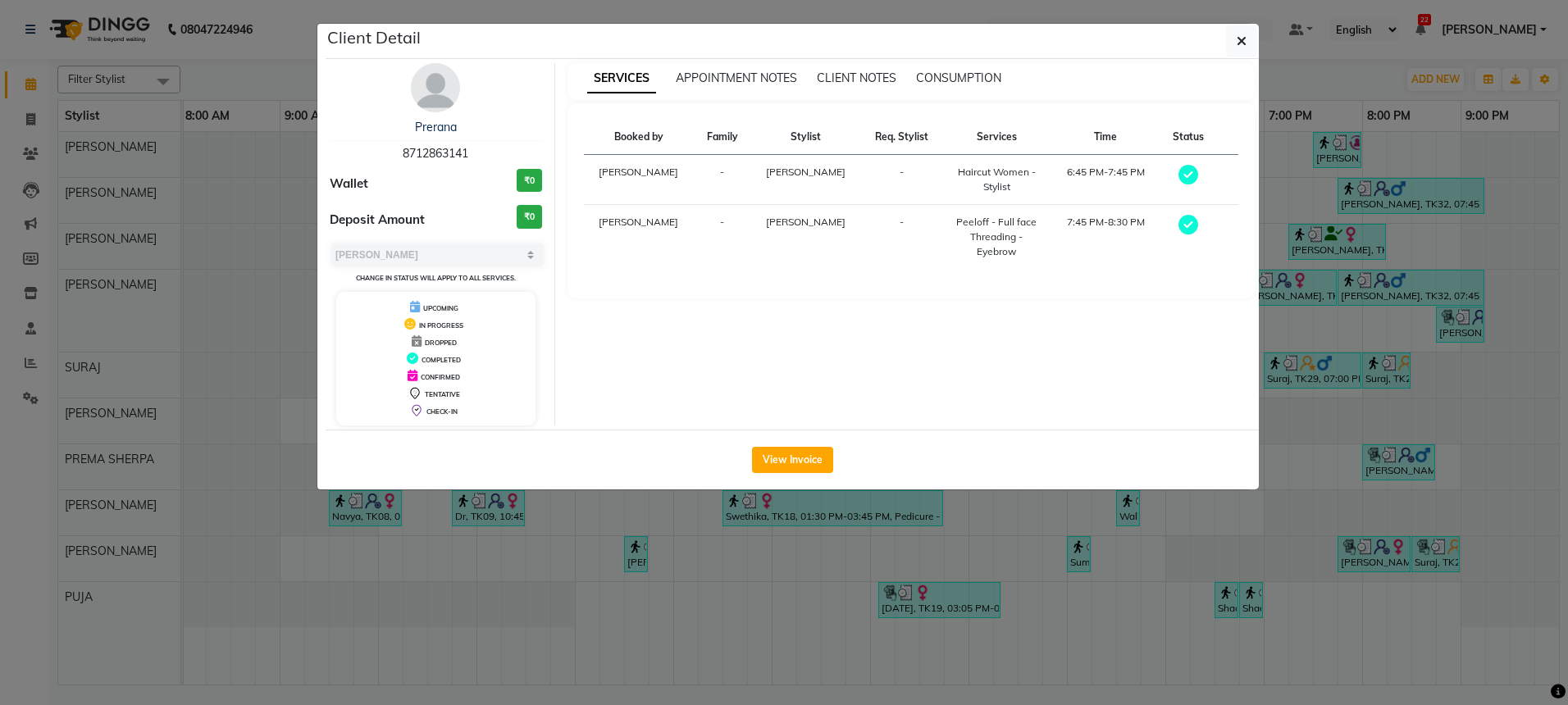
click at [392, 95] on div "[PERSON_NAME] 8712863141 Wallet ₹0 Deposit Amount ₹0 Select MARK DONE UPCOMING …" at bounding box center [436, 244] width 238 height 362
click at [438, 94] on img at bounding box center [435, 87] width 49 height 49
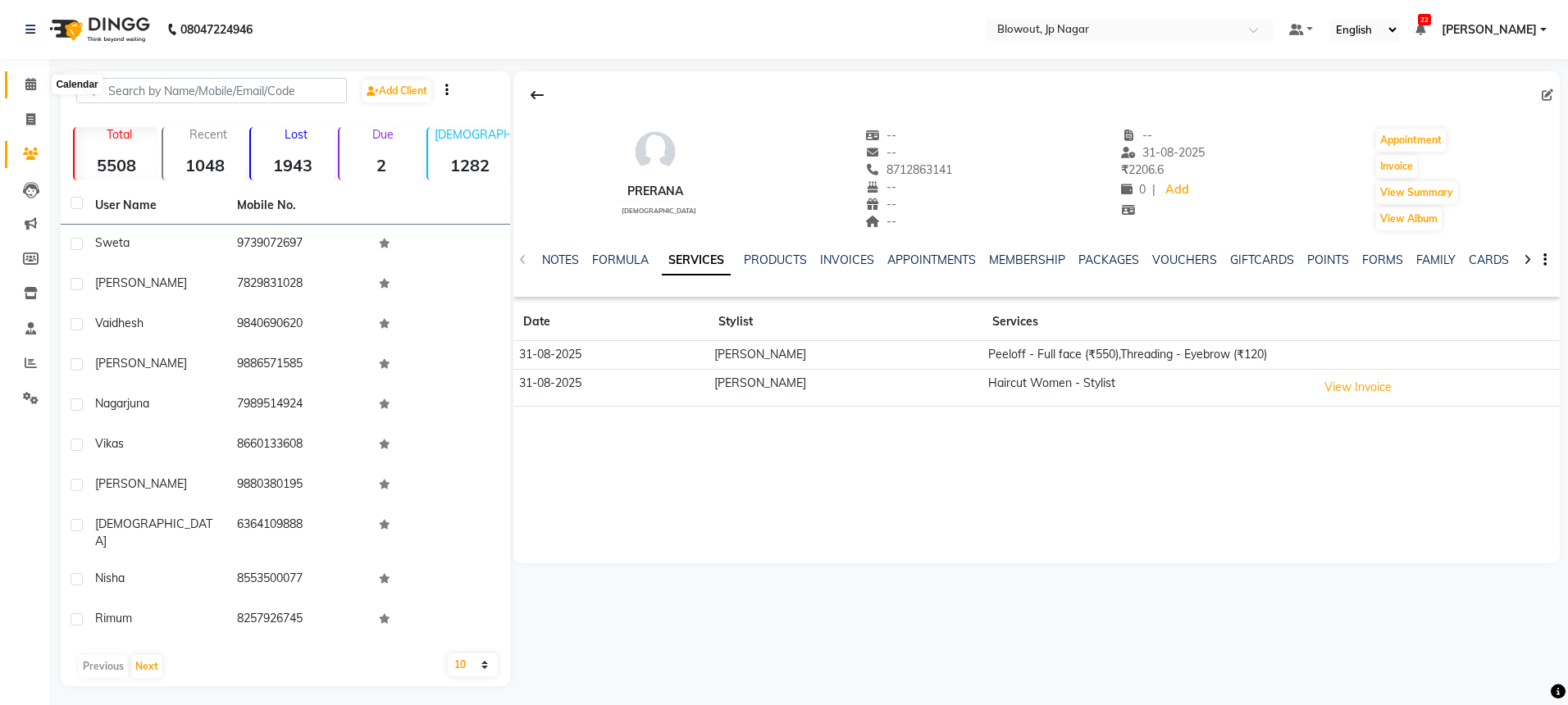
click at [34, 83] on icon at bounding box center [30, 84] width 10 height 12
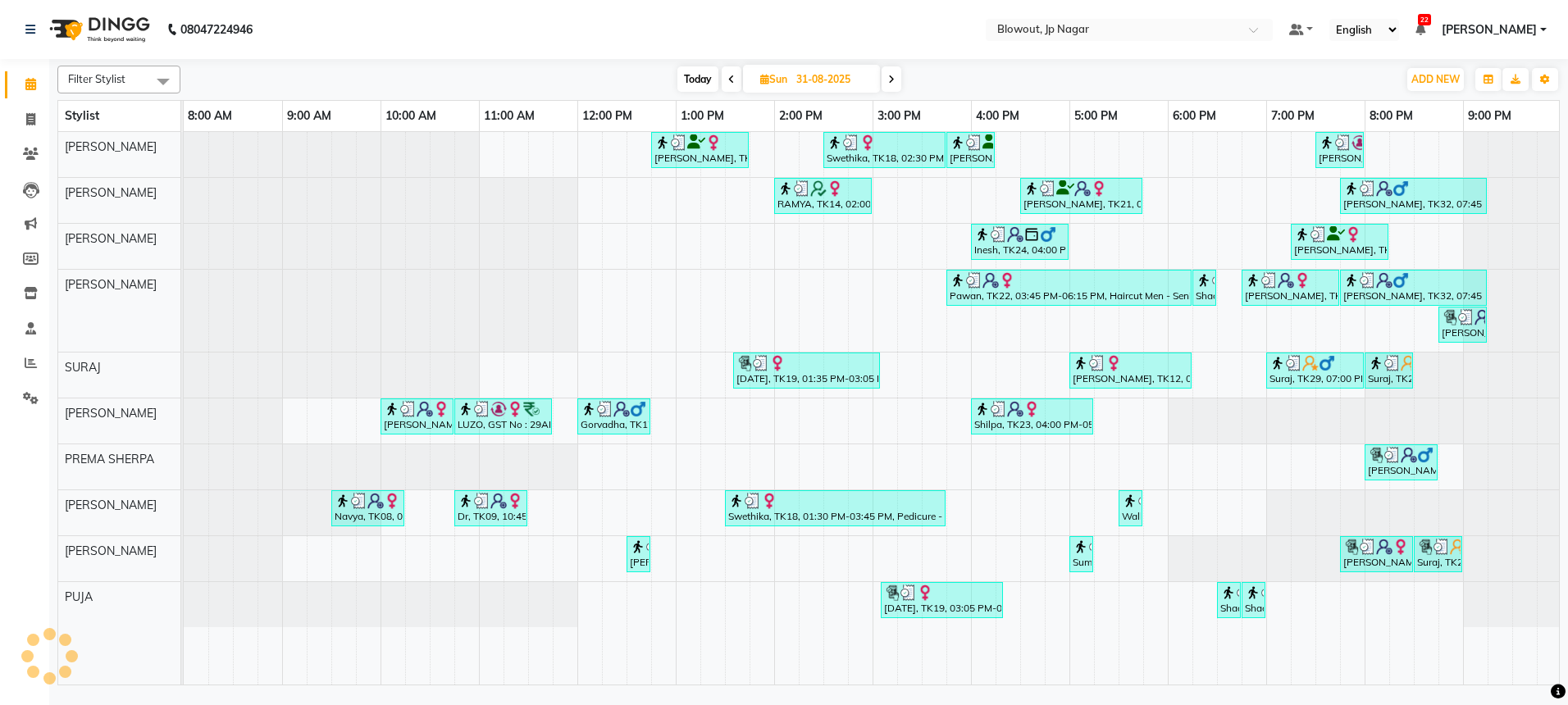
scroll to position [0, 3]
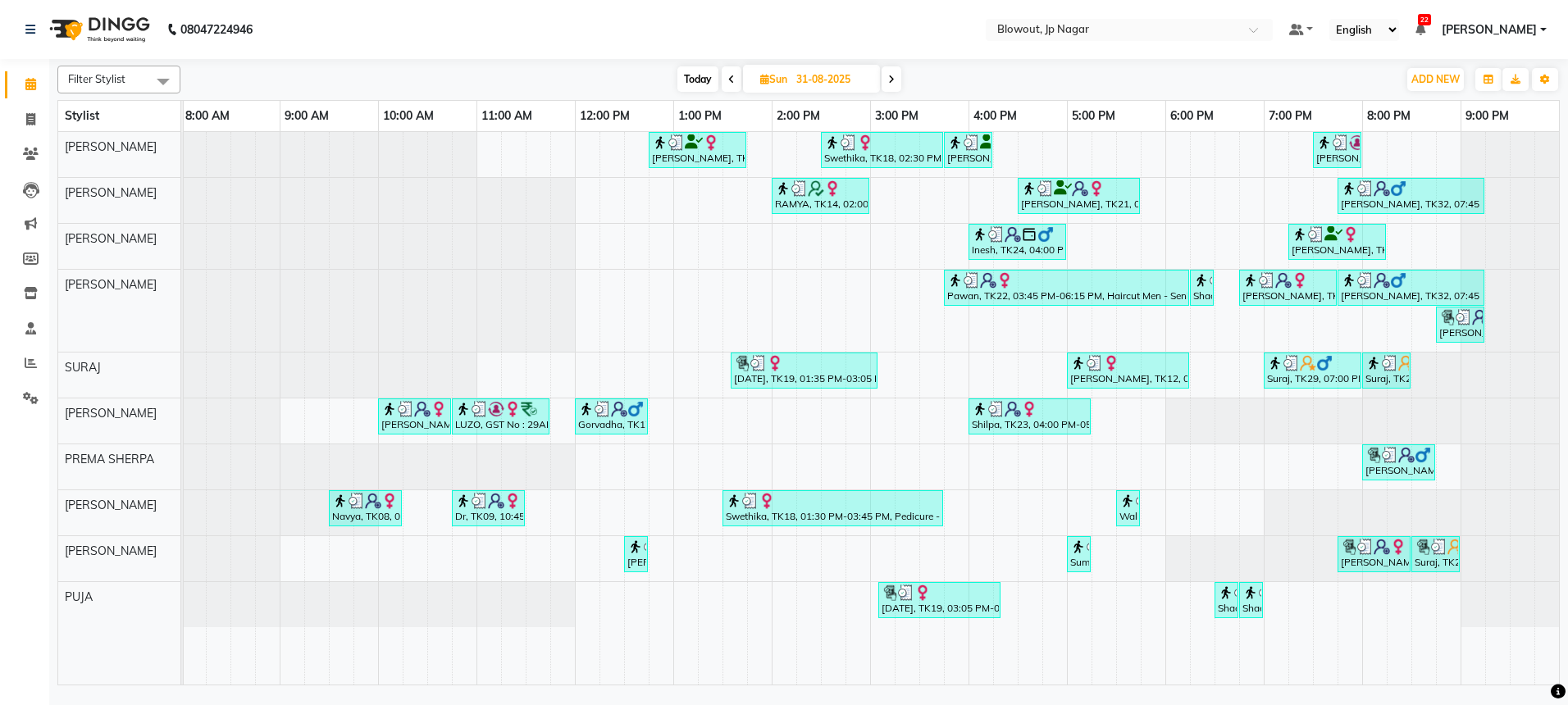
click at [897, 79] on span at bounding box center [891, 78] width 20 height 25
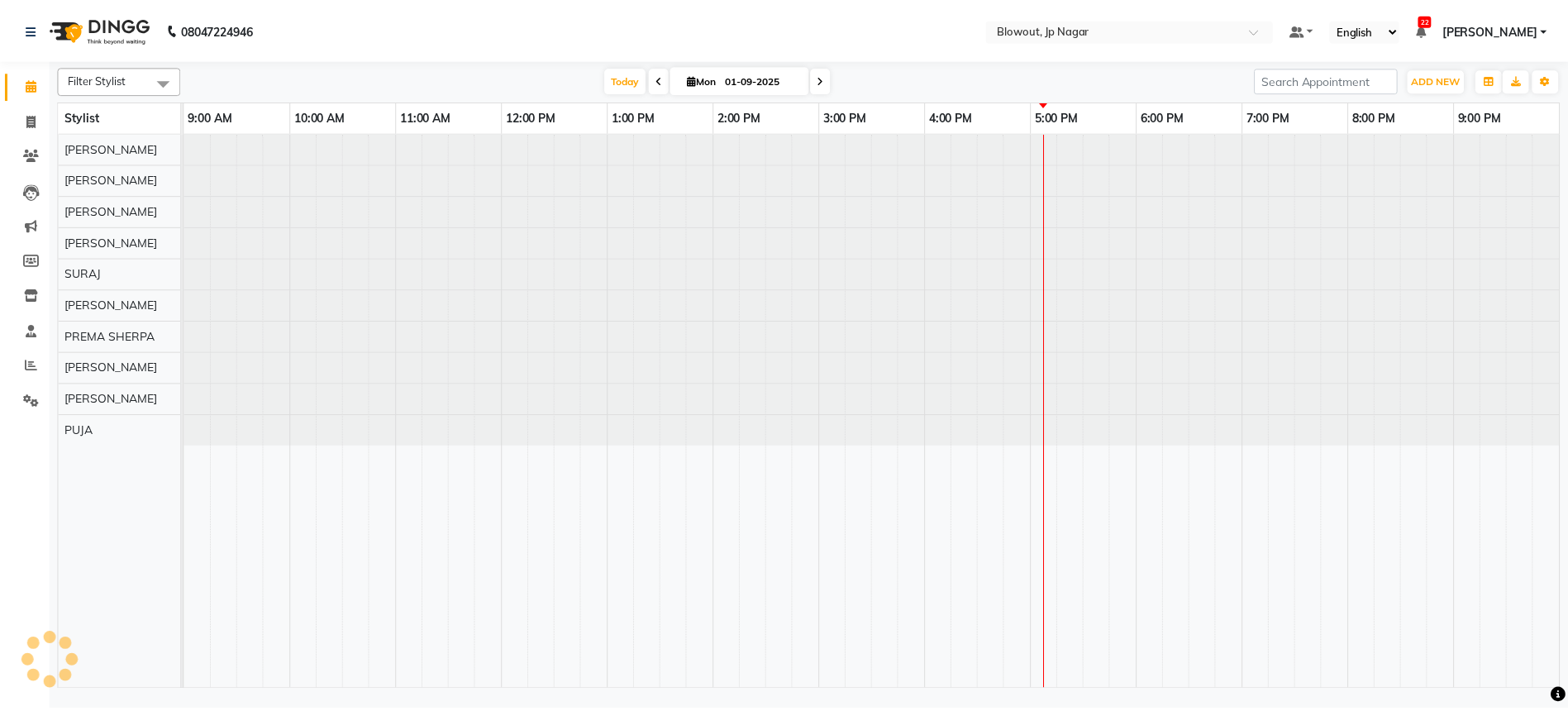
scroll to position [0, 0]
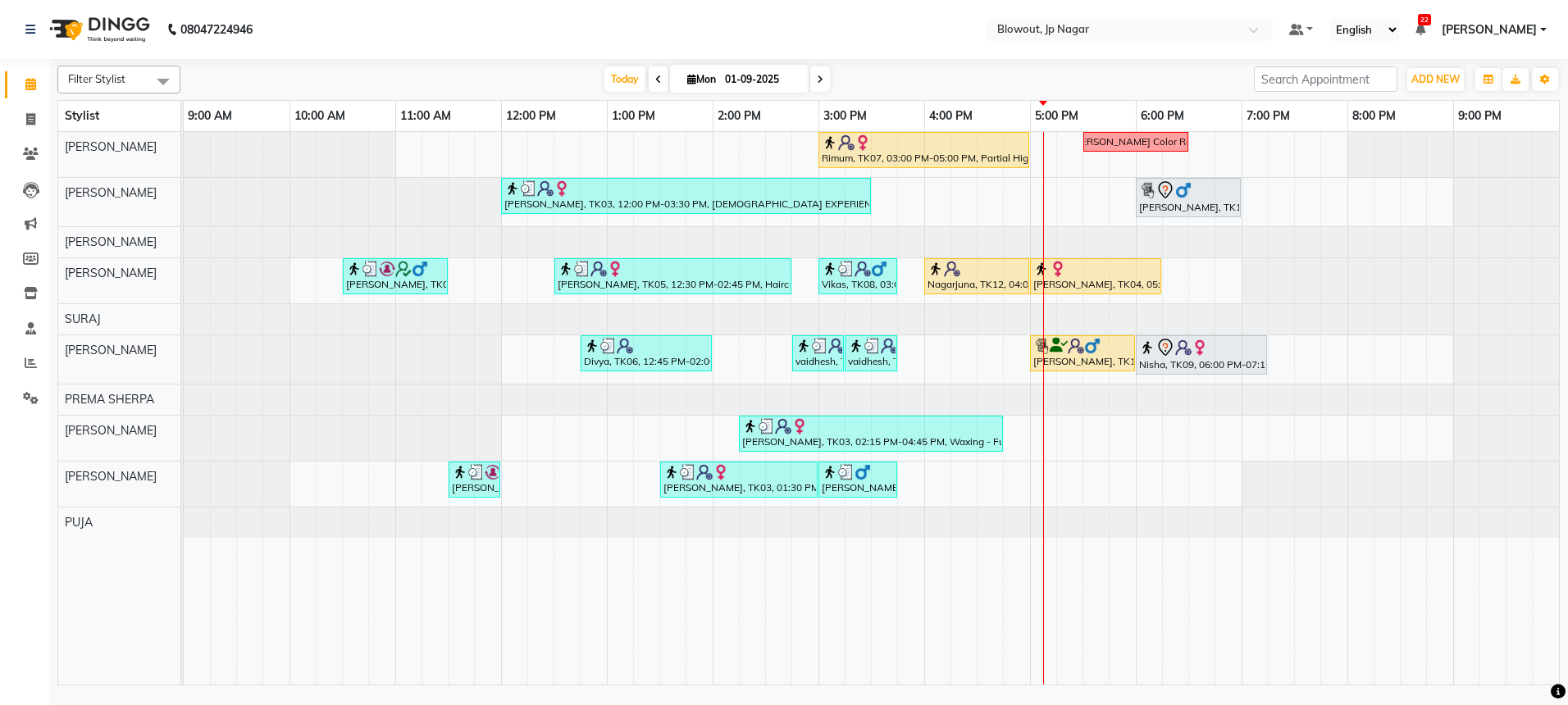
click at [821, 72] on span at bounding box center [820, 78] width 20 height 25
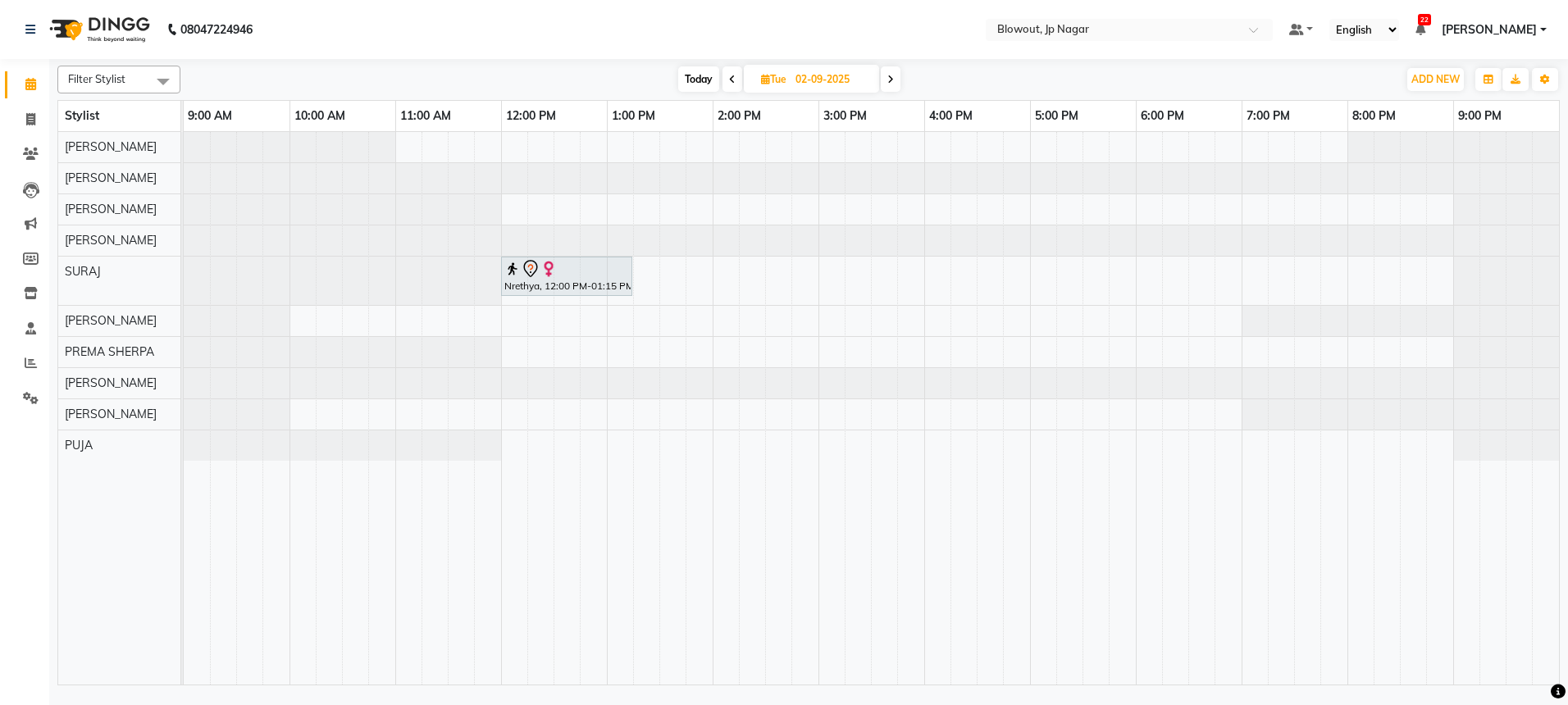
click at [892, 78] on icon at bounding box center [890, 79] width 7 height 10
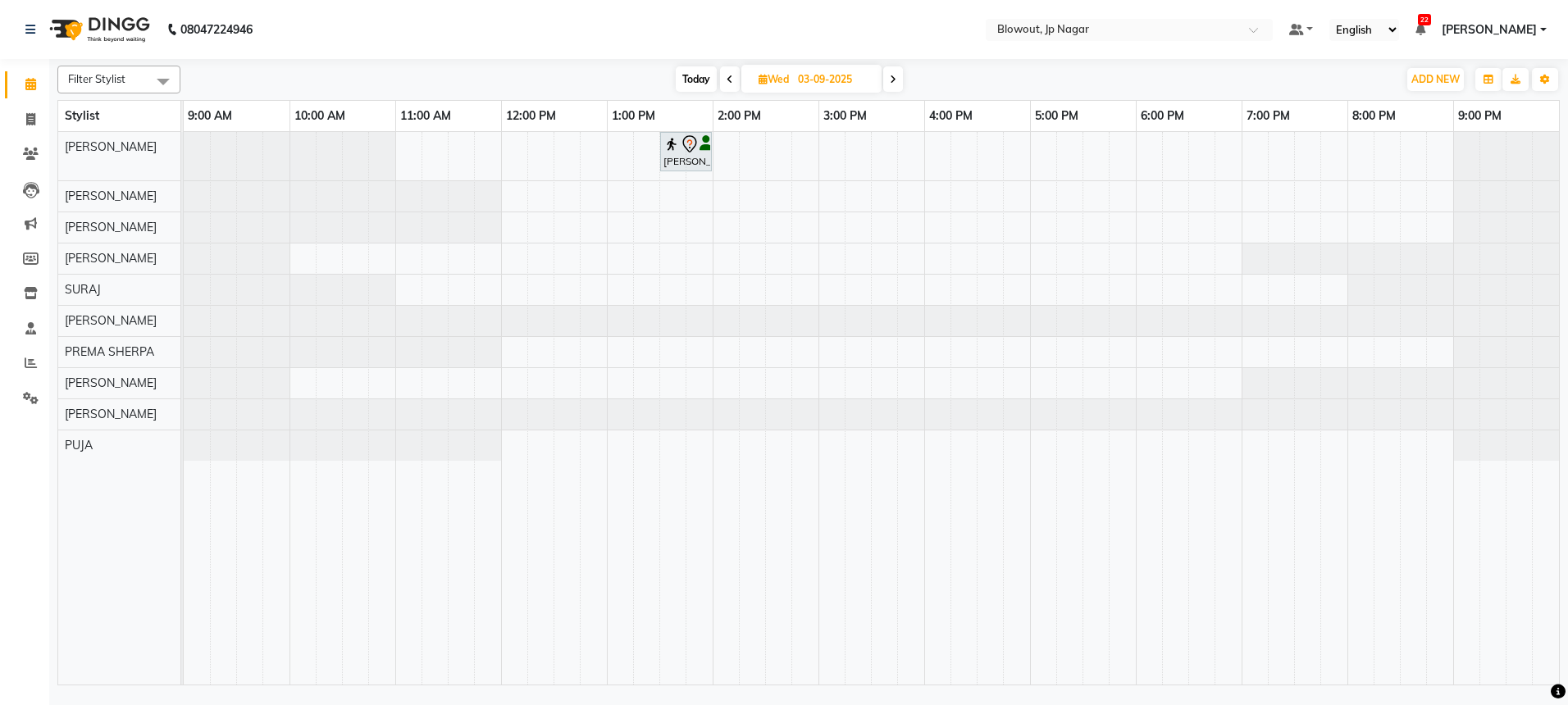
click at [727, 79] on icon at bounding box center [730, 79] width 7 height 10
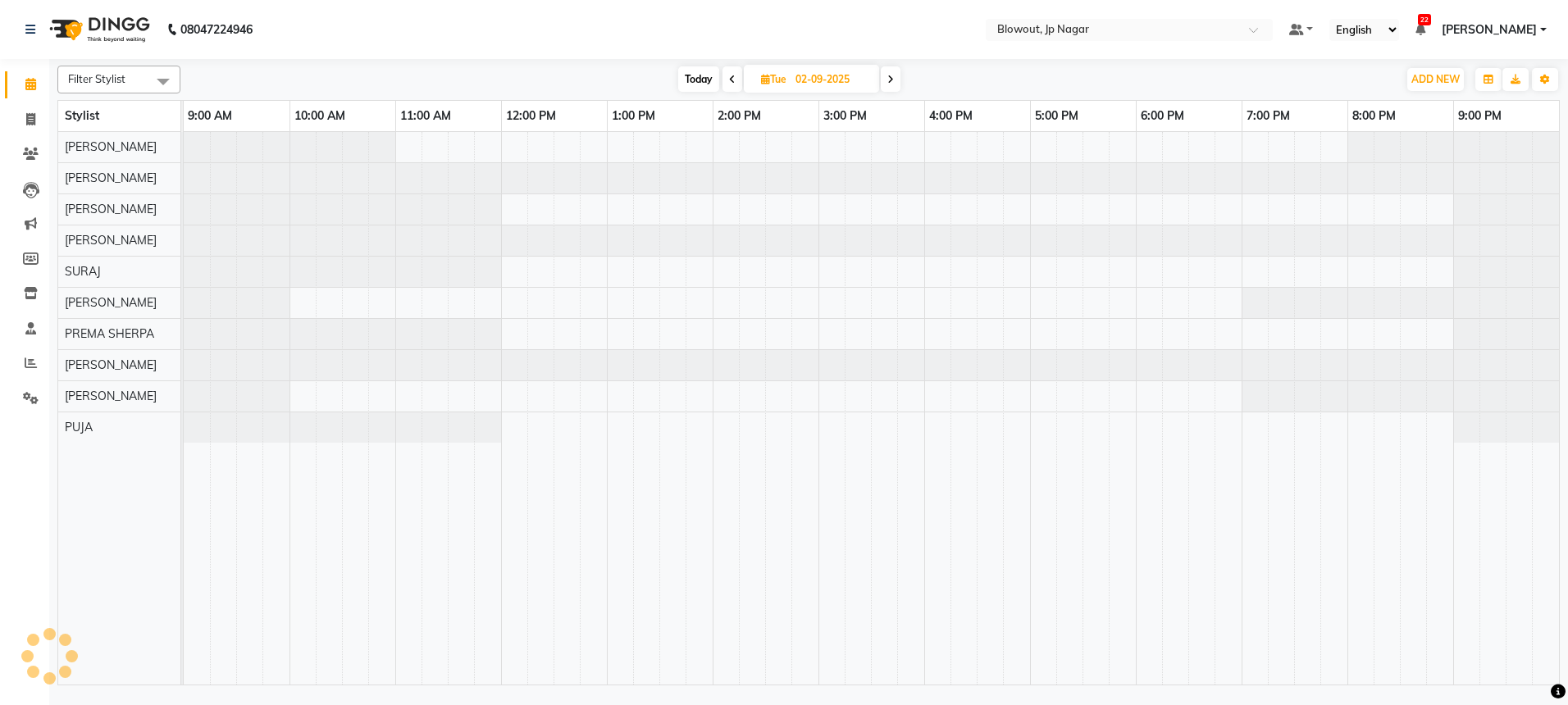
click at [725, 74] on span at bounding box center [731, 78] width 20 height 25
type input "01-09-2025"
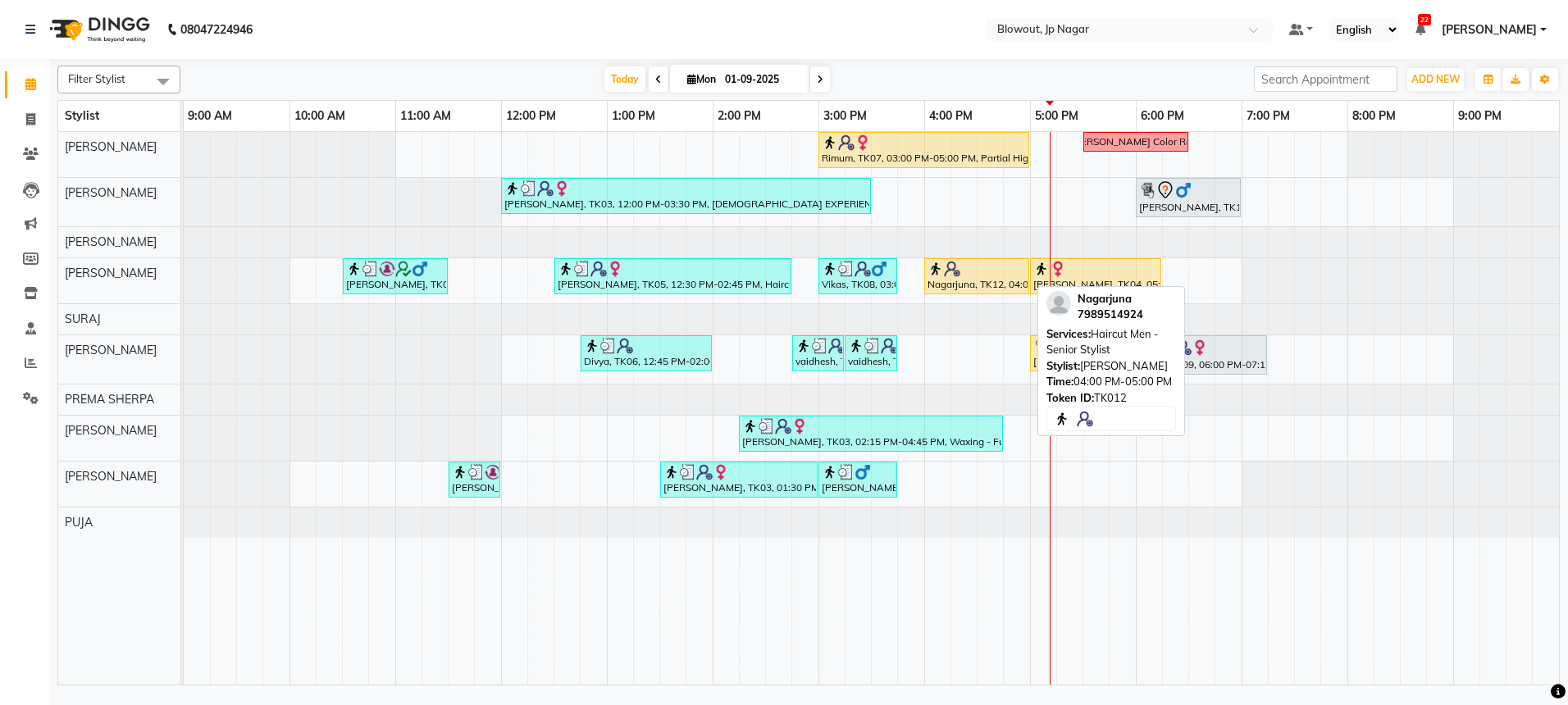
click at [997, 265] on div at bounding box center [977, 269] width 99 height 17
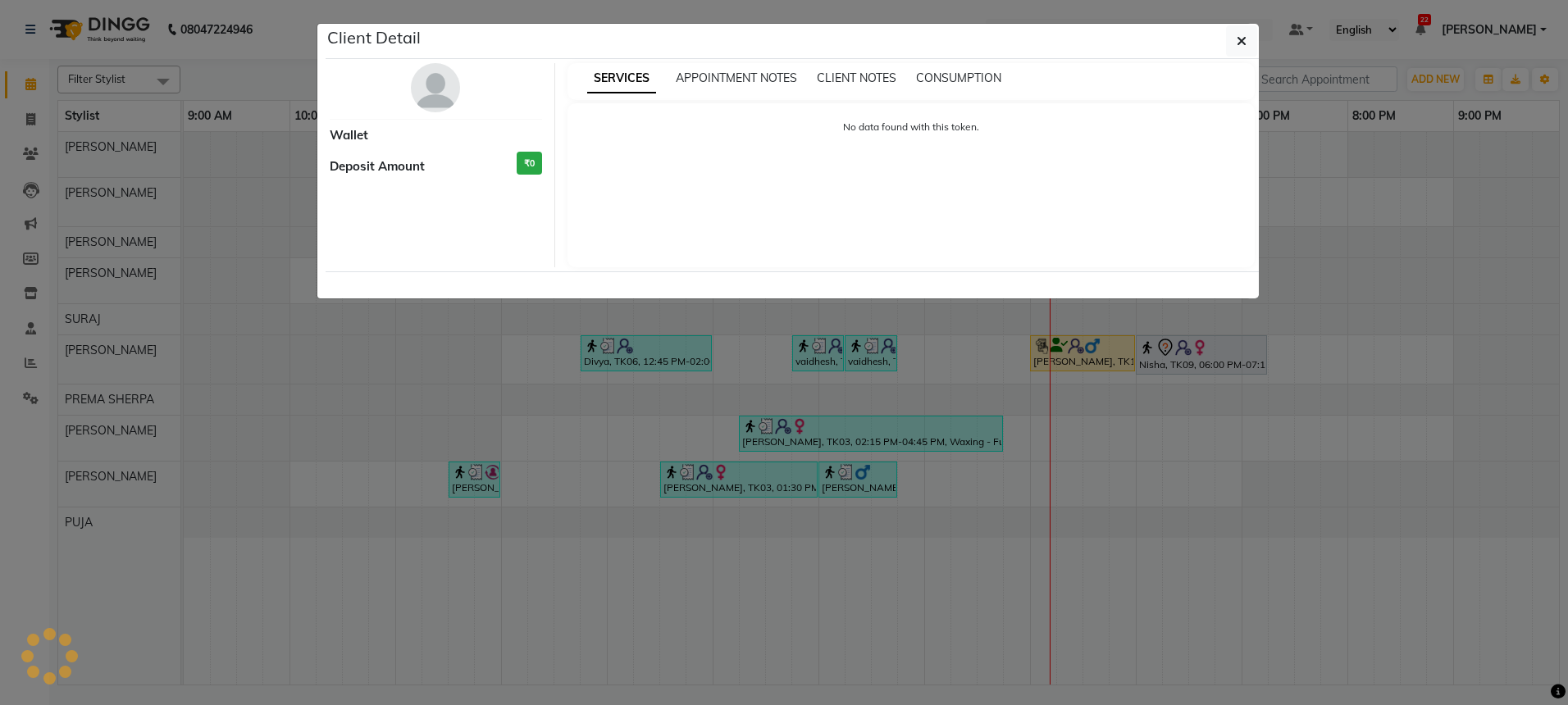
select select "1"
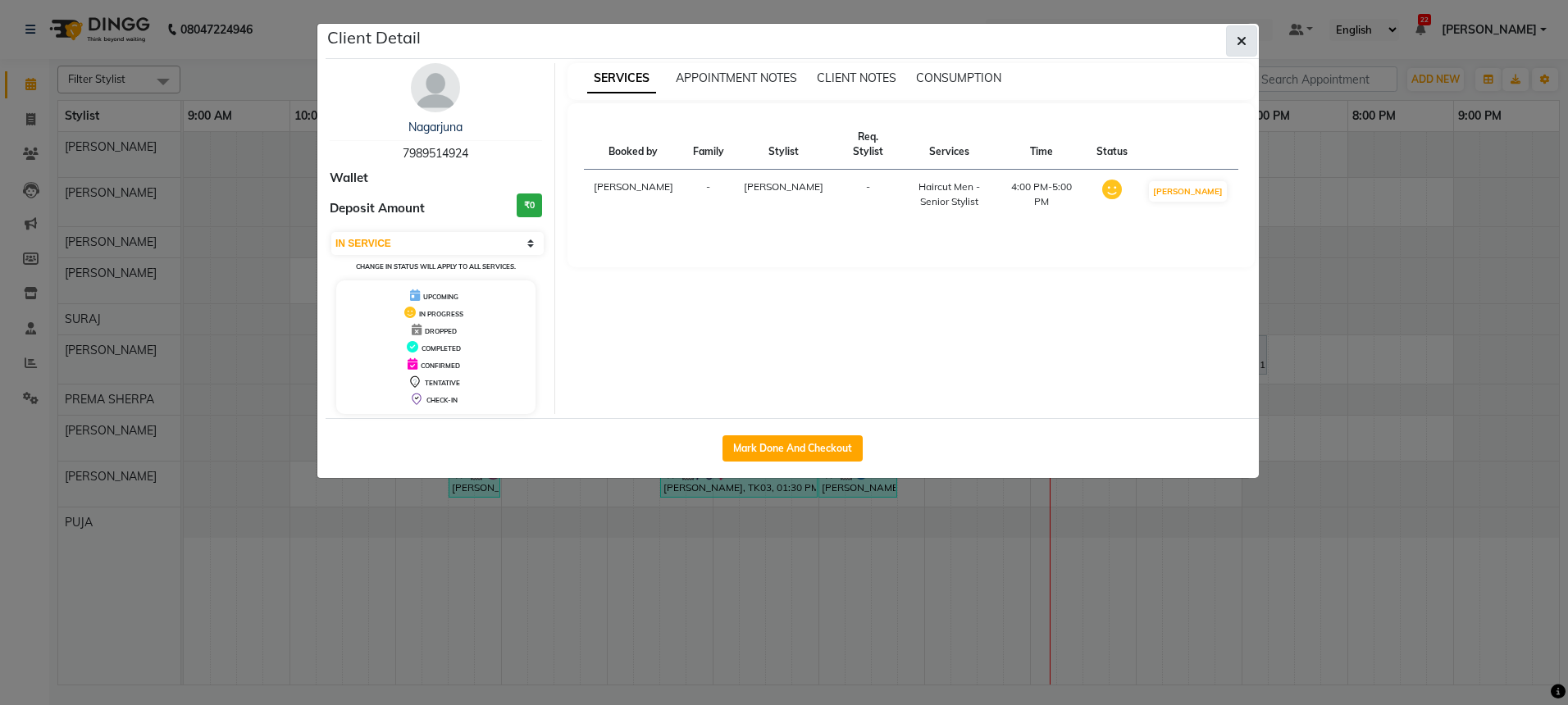
click at [1245, 39] on icon "button" at bounding box center [1241, 41] width 10 height 13
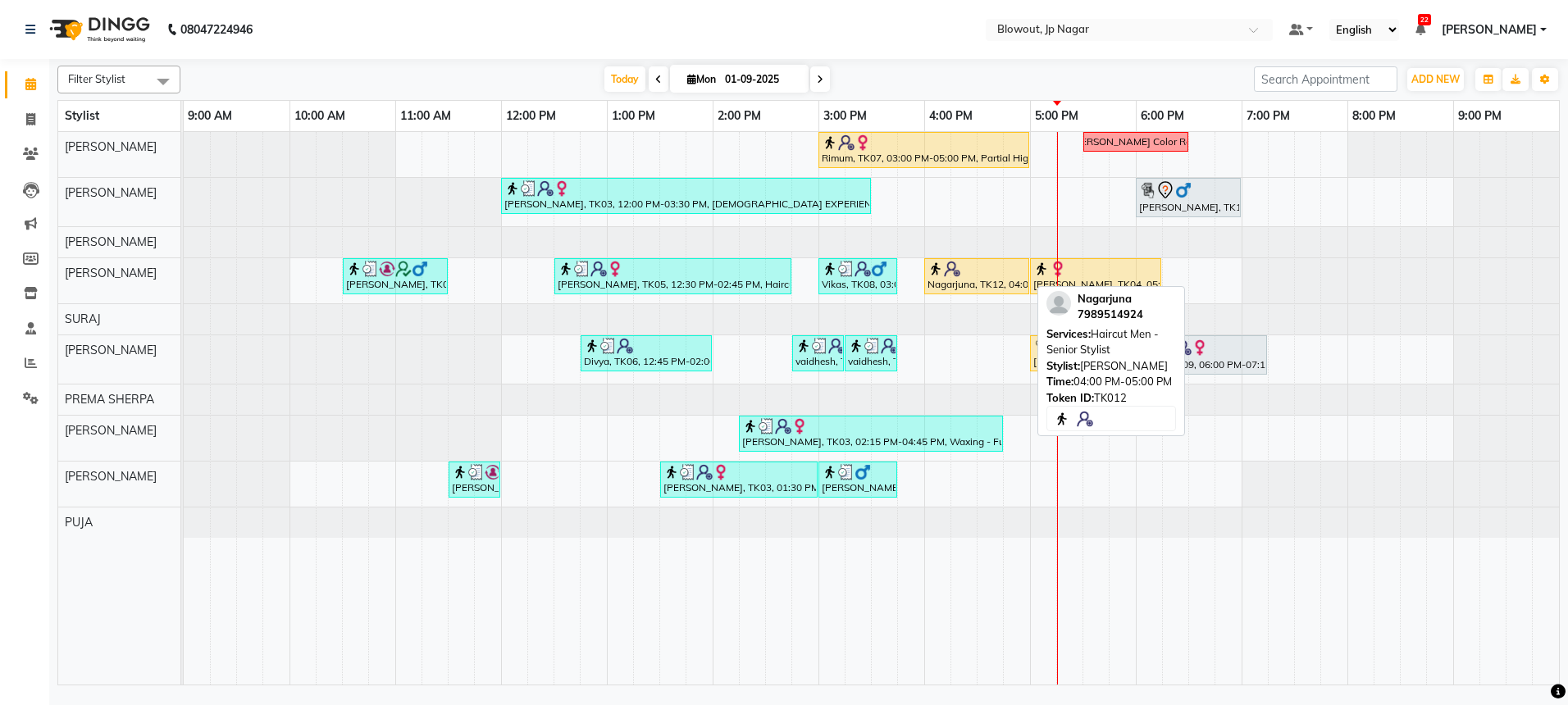
click at [1003, 272] on div at bounding box center [977, 269] width 99 height 17
select select "1"
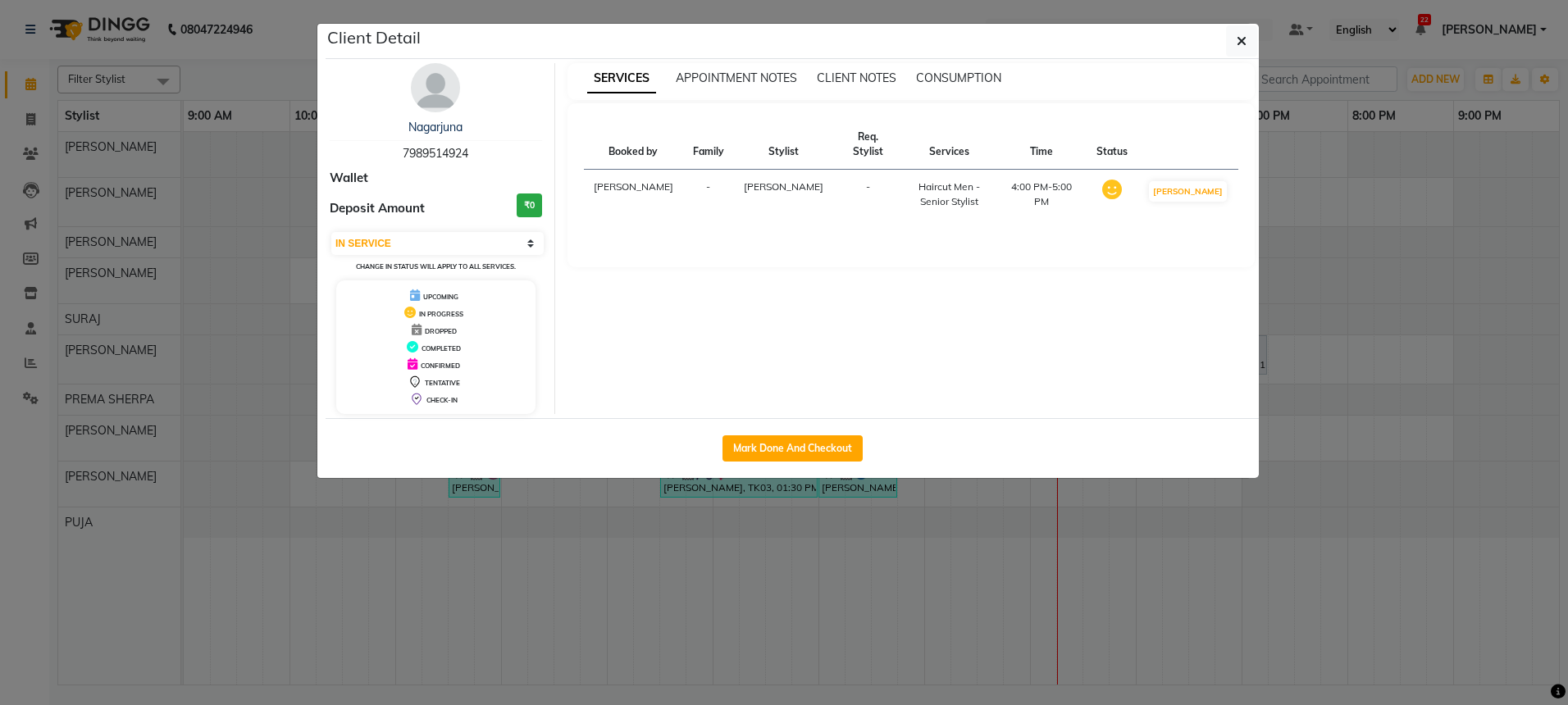
click at [823, 431] on div "Mark Done And Checkout" at bounding box center [792, 447] width 933 height 60
click at [821, 439] on button "Mark Done And Checkout" at bounding box center [792, 448] width 141 height 26
select select "service"
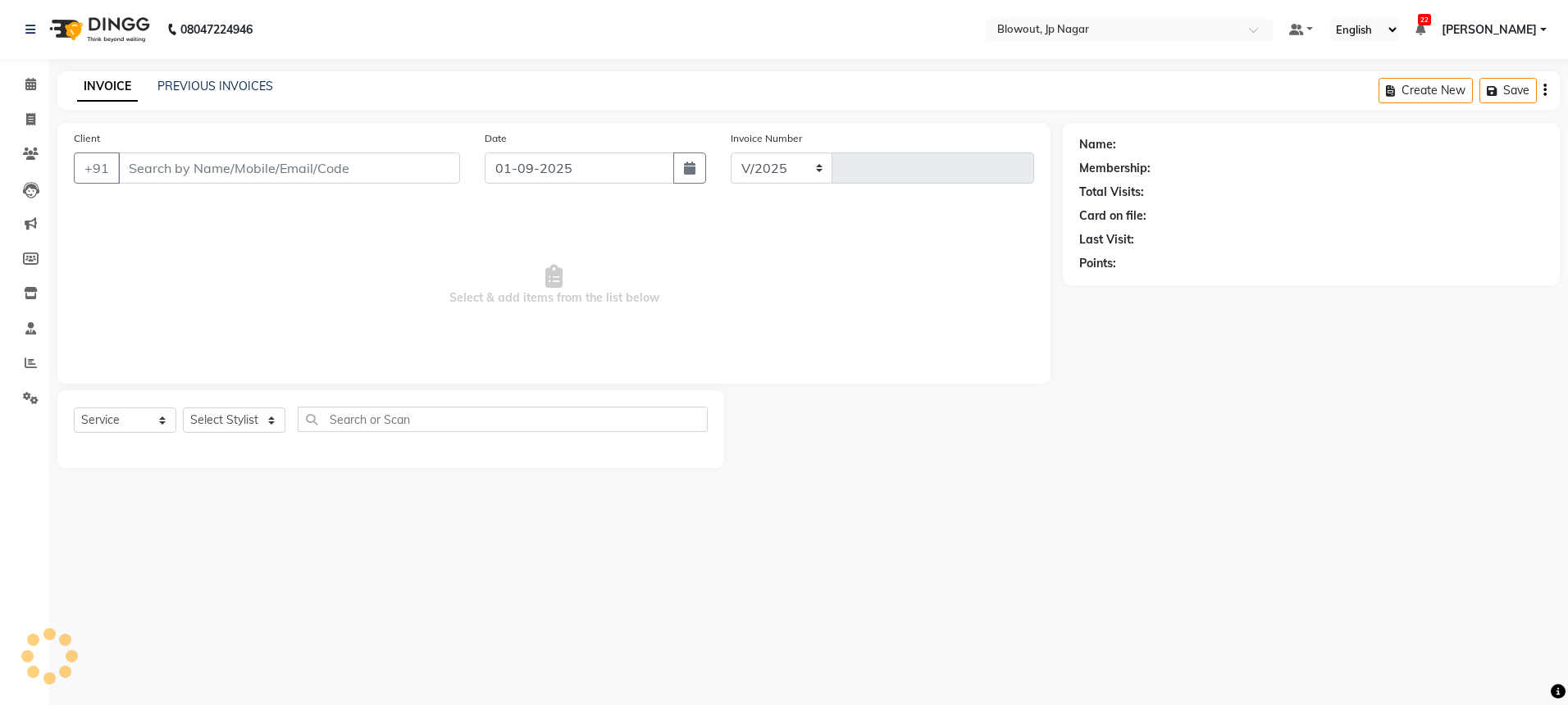
select select "6261"
type input "2431"
type input "7989514924"
select select "85470"
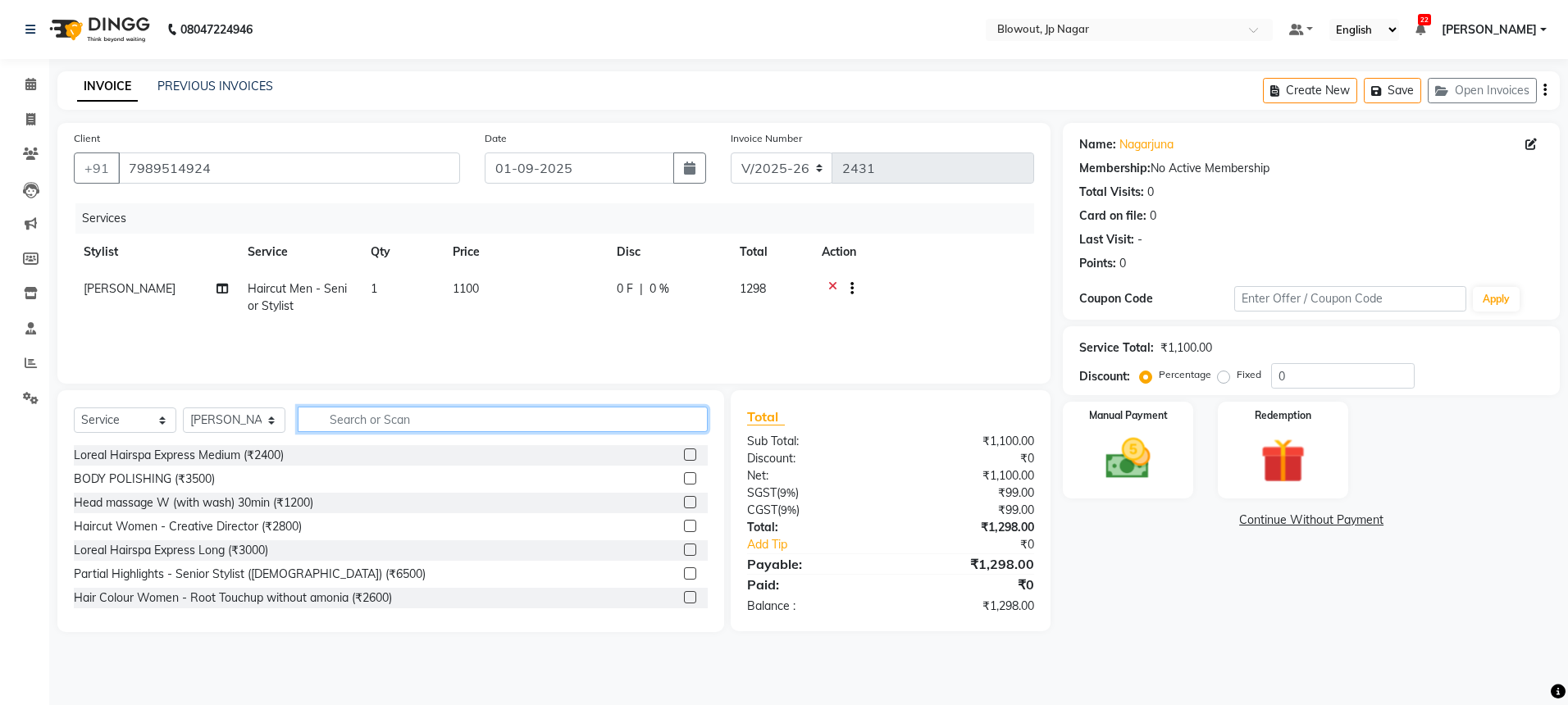
click at [371, 418] on input "text" at bounding box center [503, 419] width 410 height 25
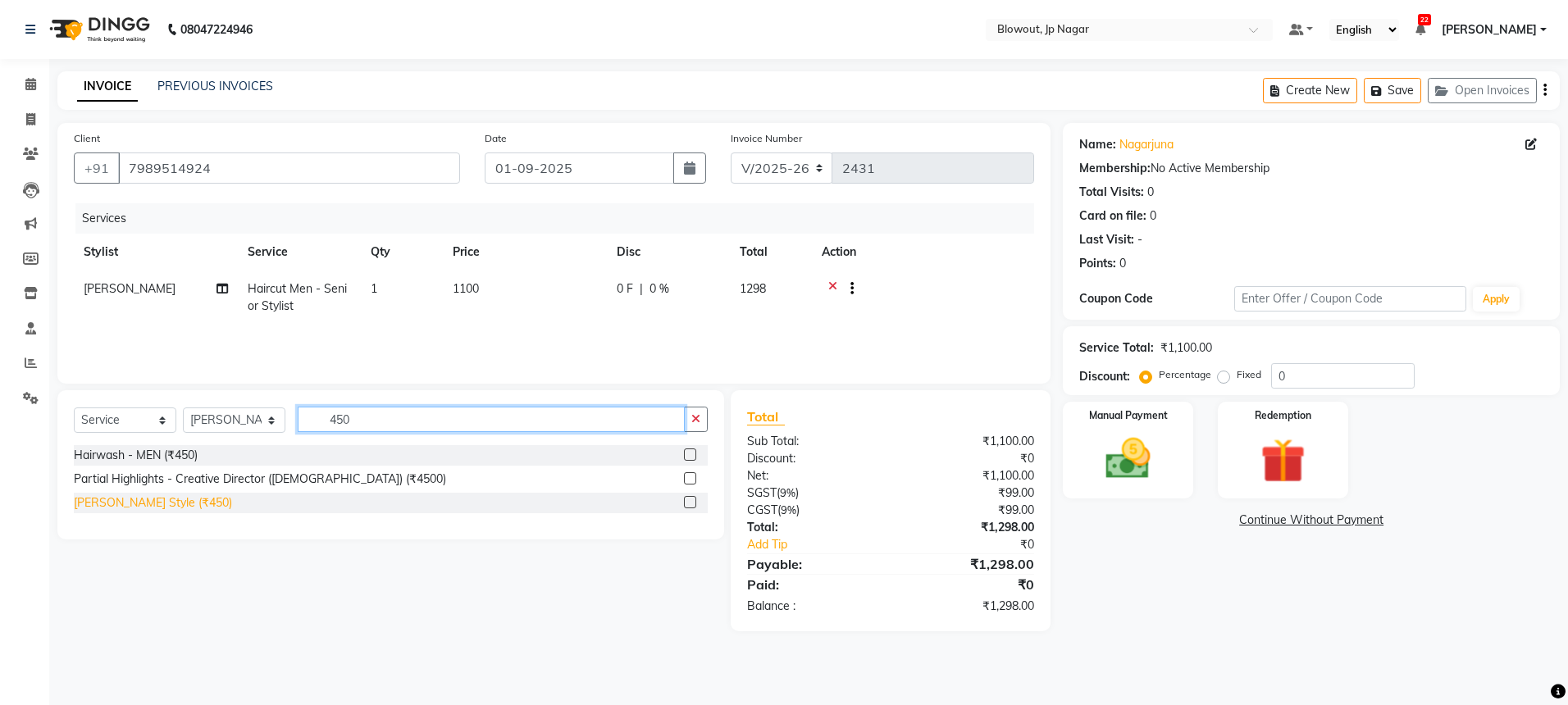
type input "450"
click at [162, 500] on div "[PERSON_NAME] Style (₹450)" at bounding box center [153, 502] width 158 height 18
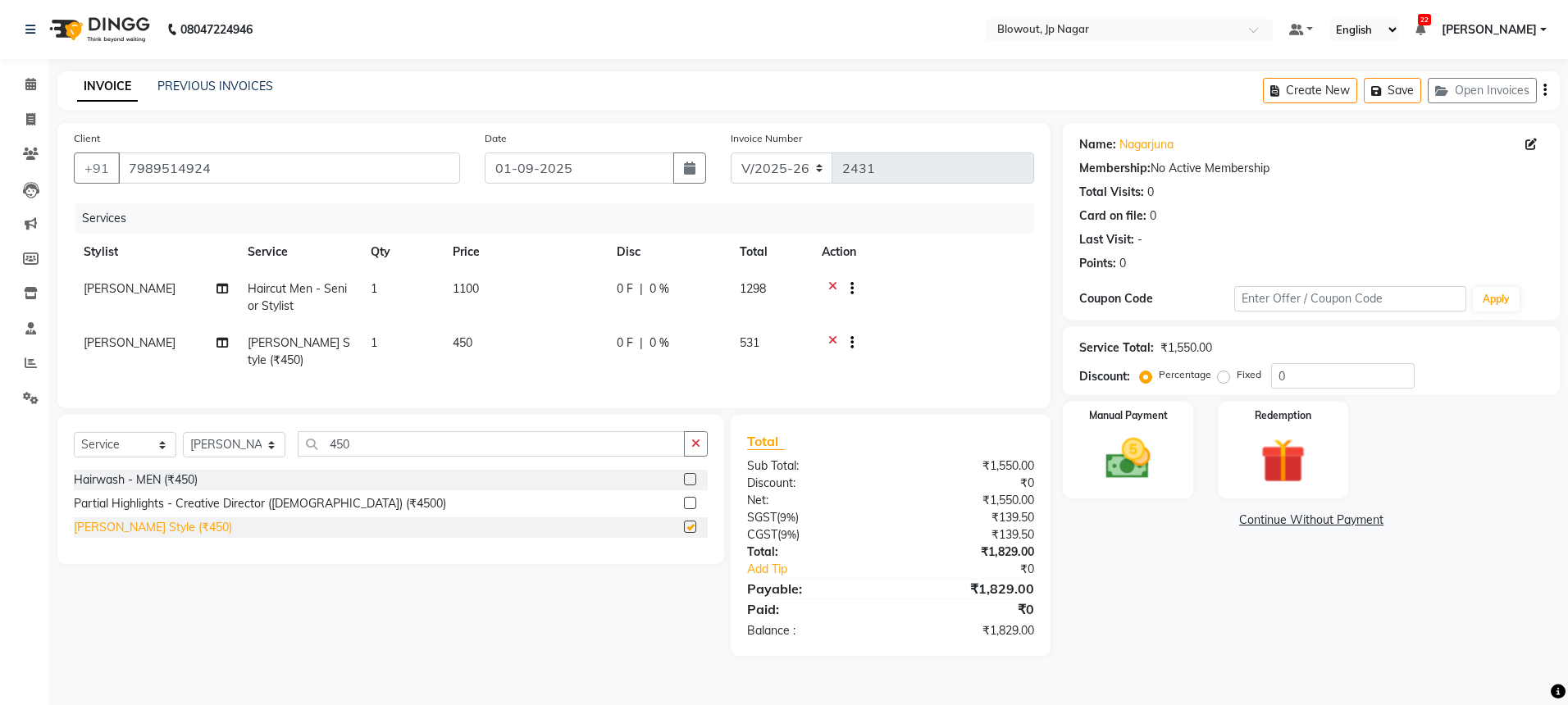
checkbox input "false"
click at [1109, 465] on img at bounding box center [1128, 459] width 76 height 54
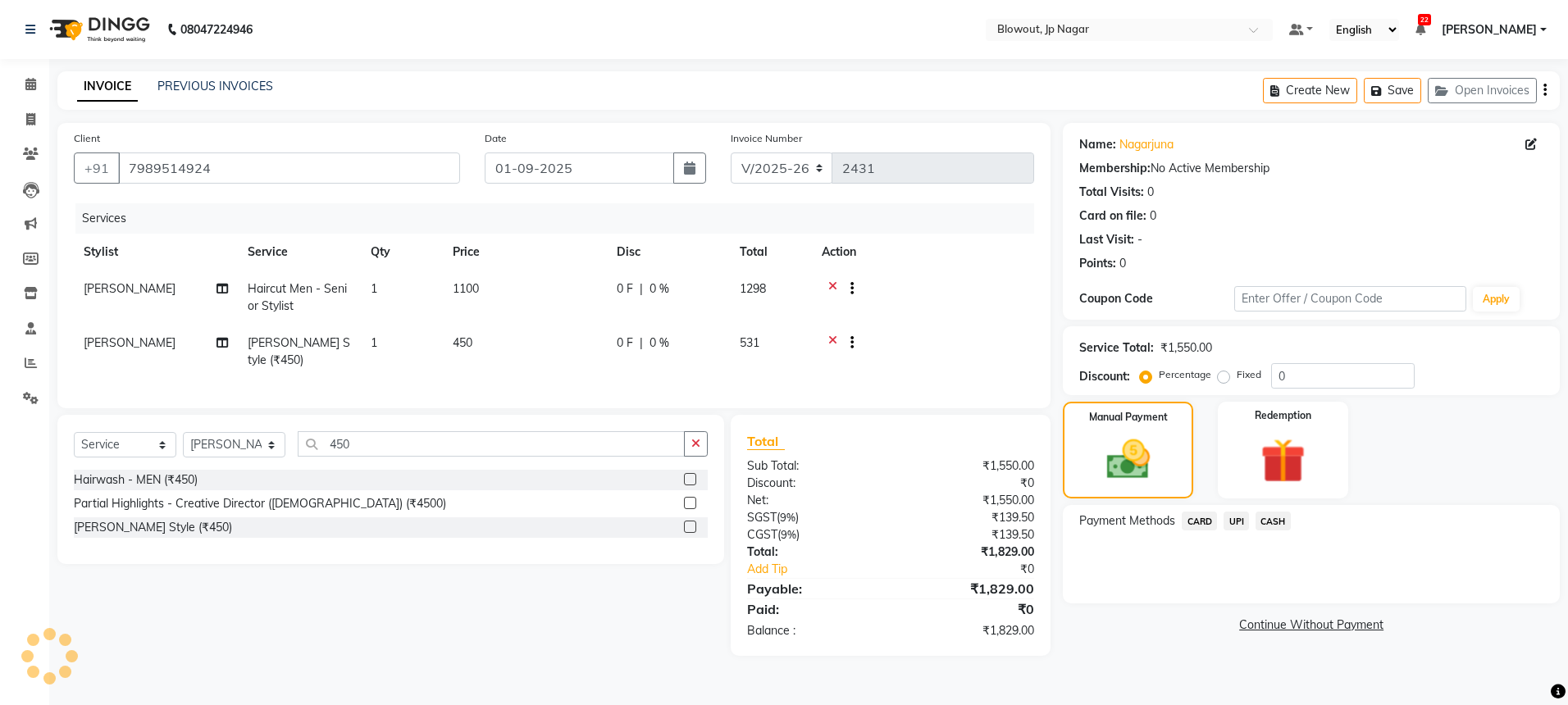
click at [1226, 522] on span "UPI" at bounding box center [1236, 521] width 25 height 19
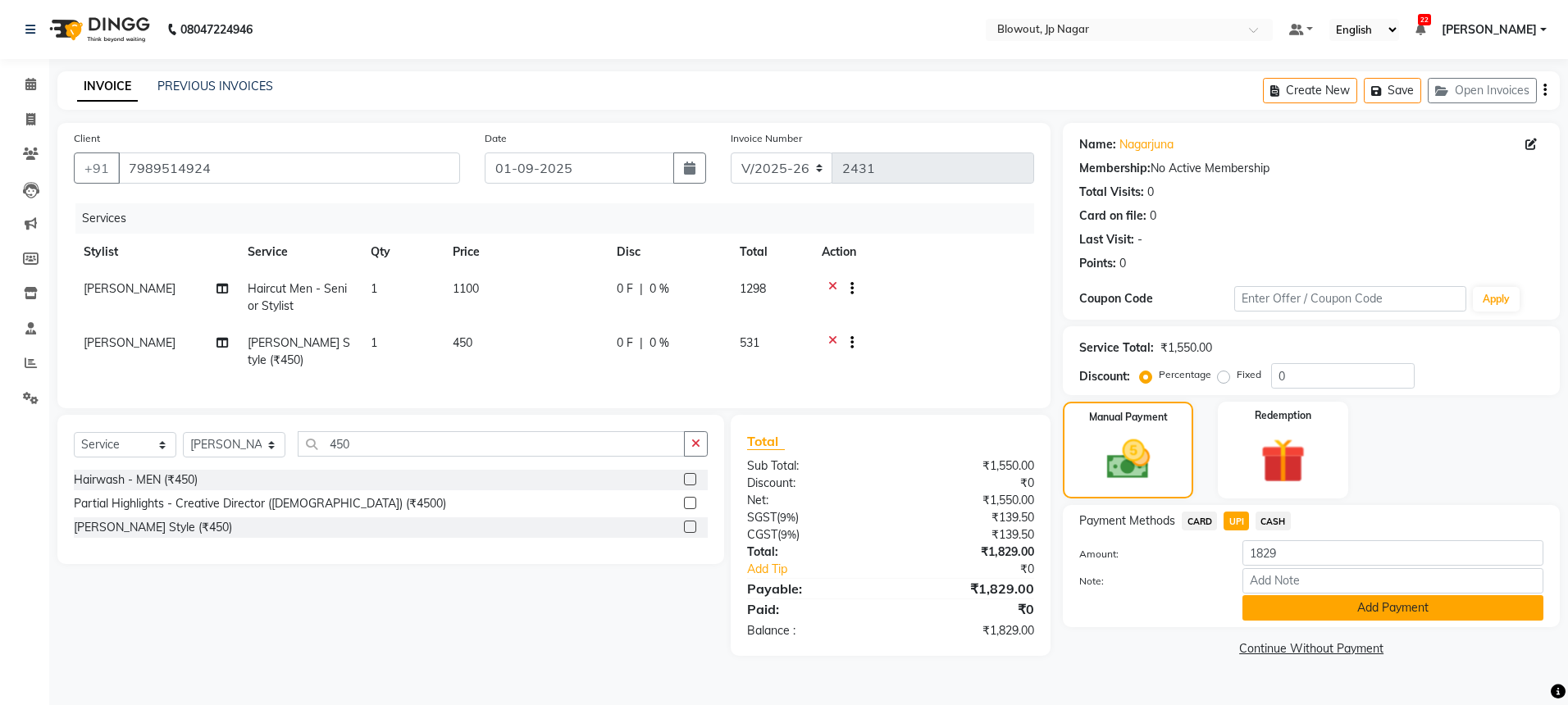
click at [1283, 595] on button "Add Payment" at bounding box center [1392, 607] width 301 height 25
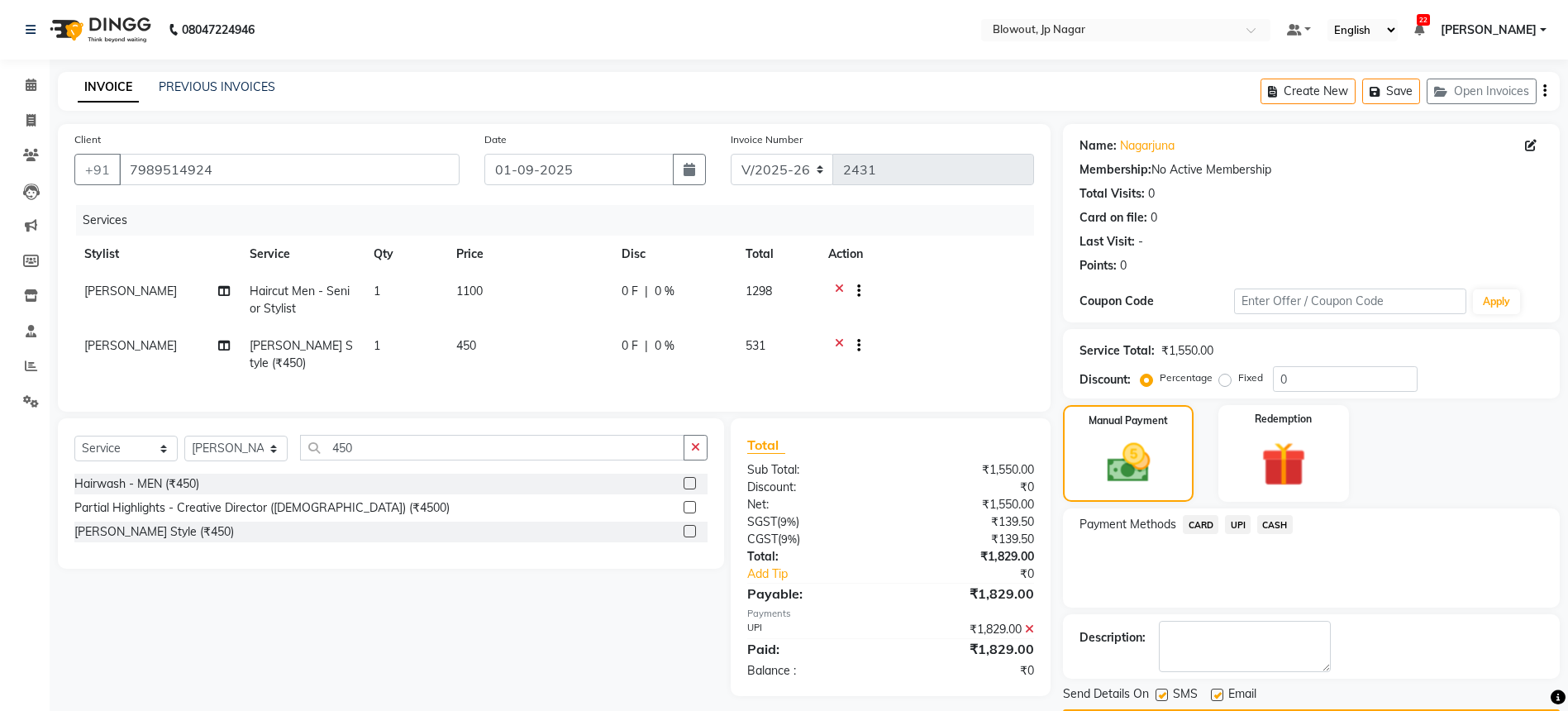
click at [1295, 609] on div "Name: Nagarjuna Membership: No Active Membership Total Visits: 0 Card on file: …" at bounding box center [1317, 429] width 510 height 611
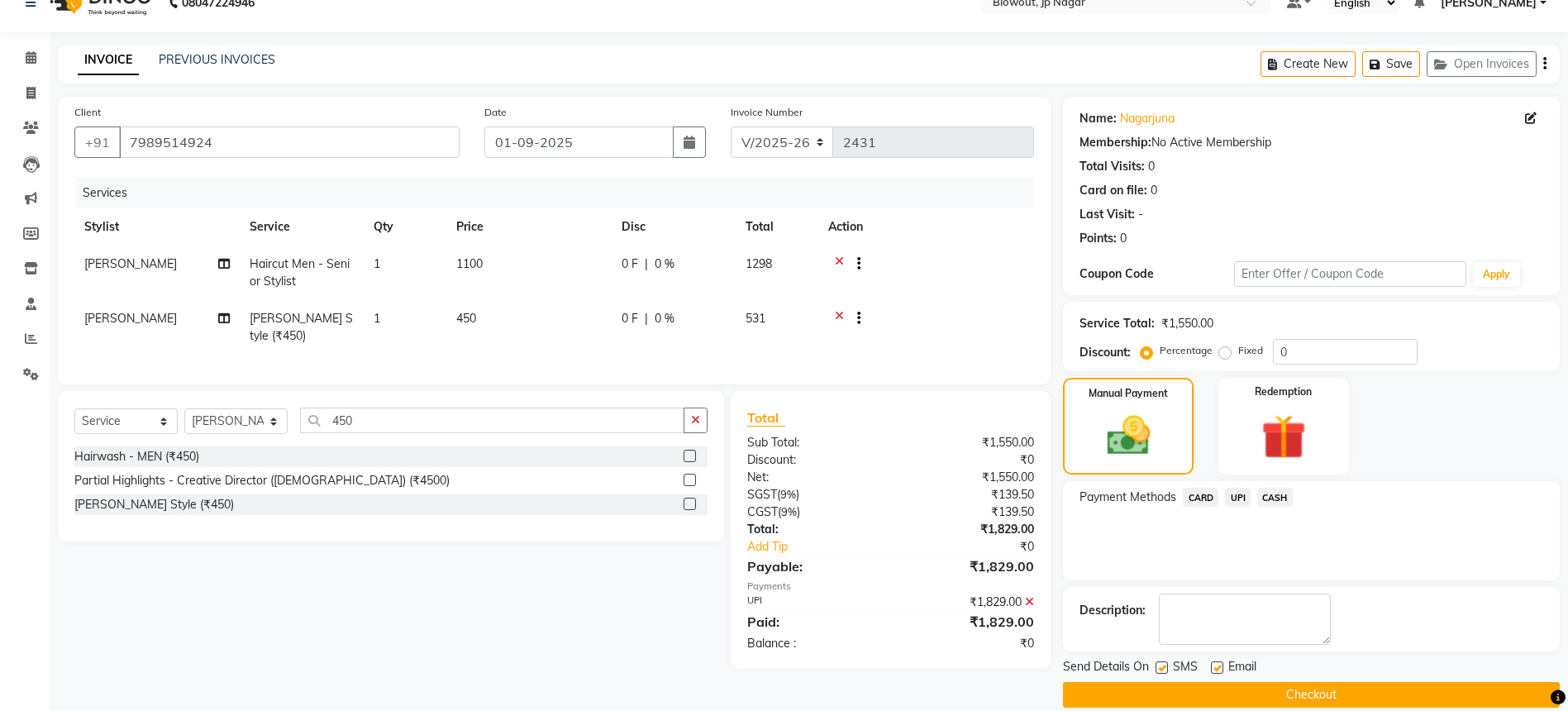
scroll to position [49, 0]
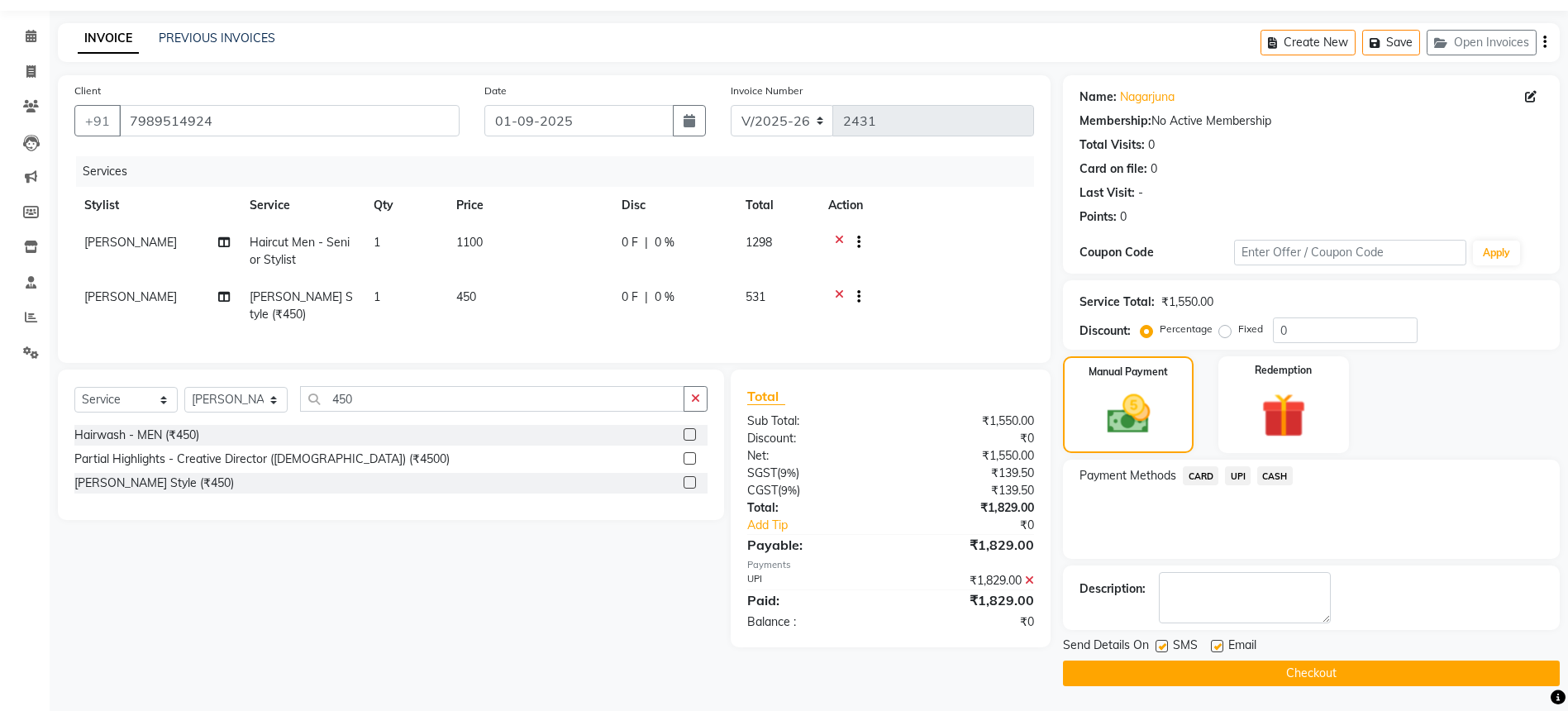
click at [1292, 667] on button "Checkout" at bounding box center [1312, 673] width 497 height 25
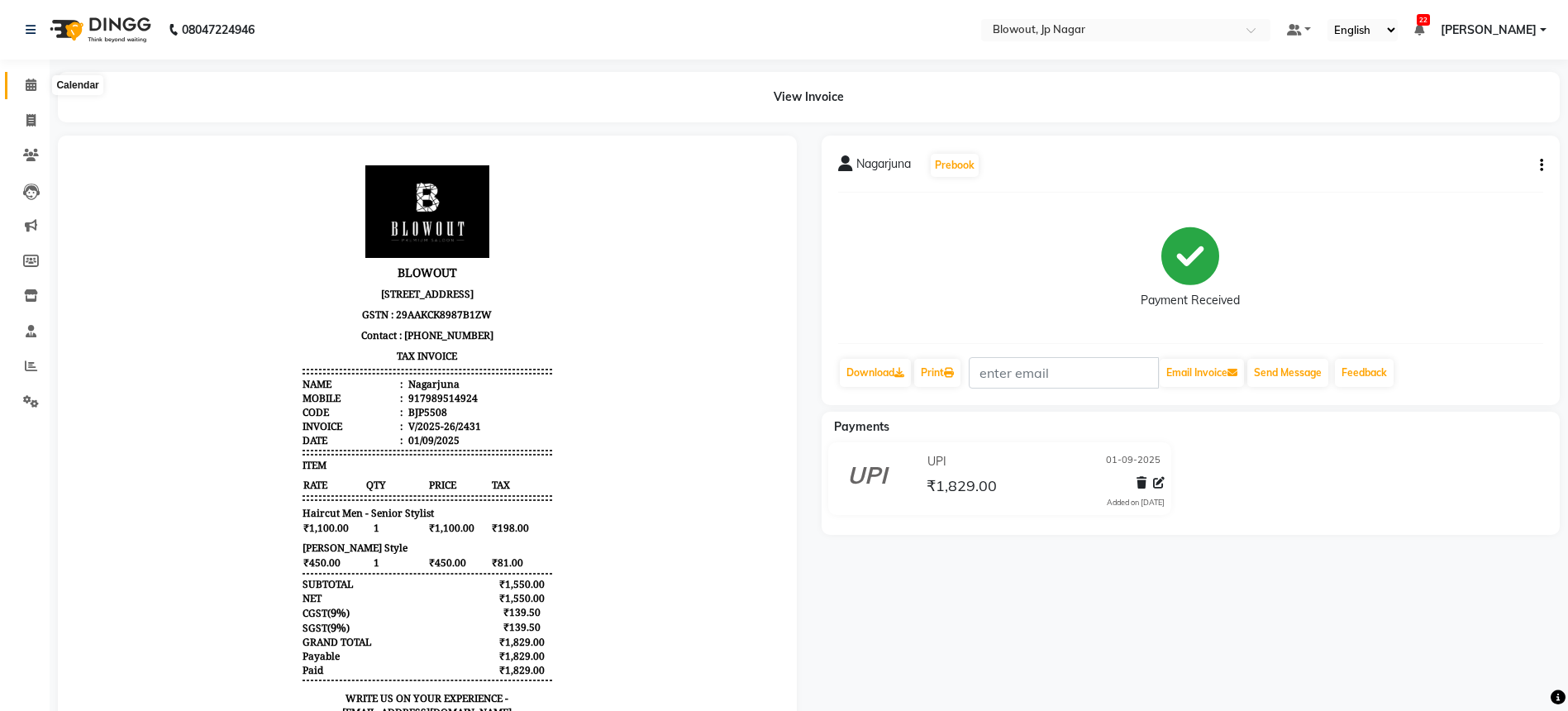
click at [31, 92] on span at bounding box center [31, 85] width 29 height 19
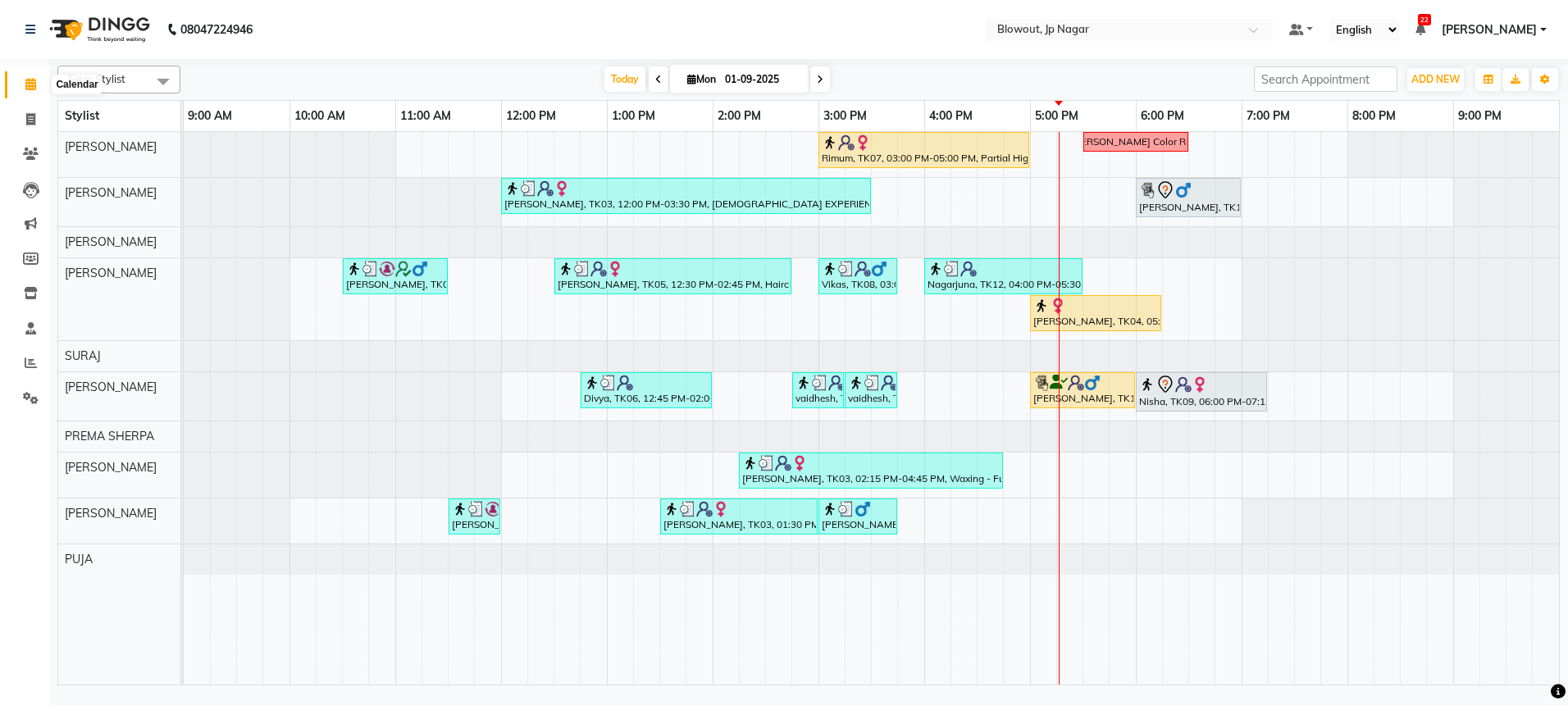
click at [32, 75] on span at bounding box center [31, 85] width 29 height 19
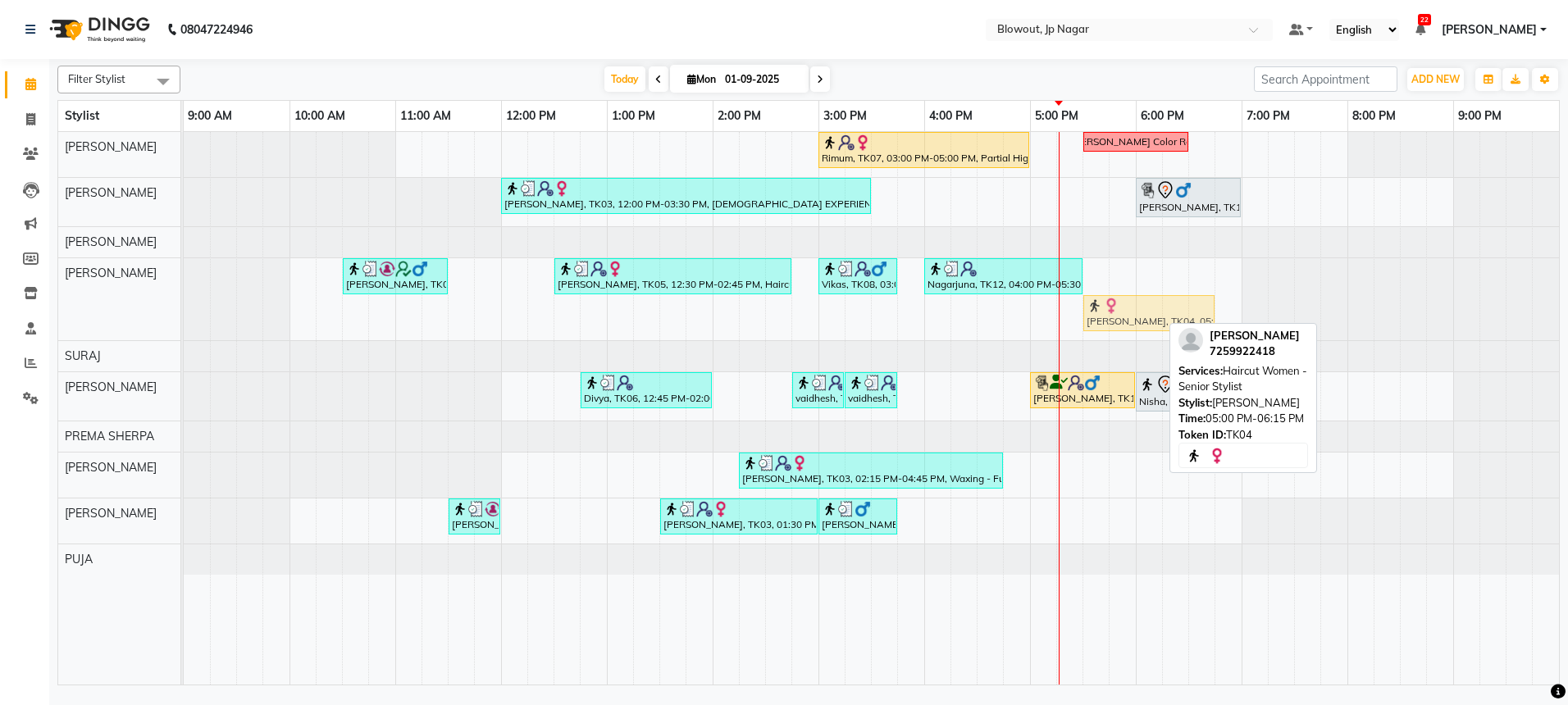
drag, startPoint x: 1065, startPoint y: 321, endPoint x: 1111, endPoint y: 313, distance: 46.7
click at [183, 313] on div "[PERSON_NAME], TK02, 10:30 AM-11:30 AM, Haircut Men - Senior Stylist [PERSON_NA…" at bounding box center [183, 299] width 0 height 82
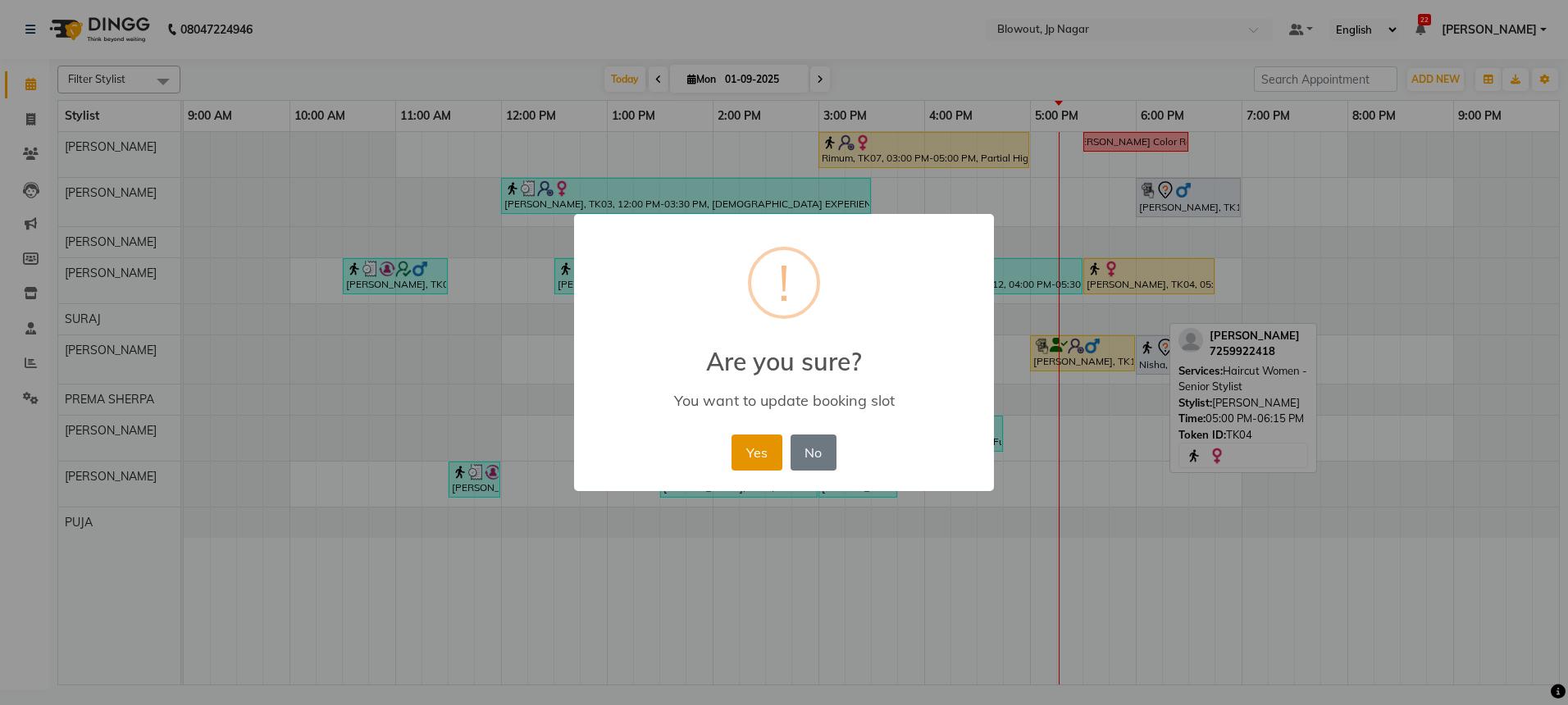
click at [774, 446] on button "Yes" at bounding box center [757, 452] width 50 height 36
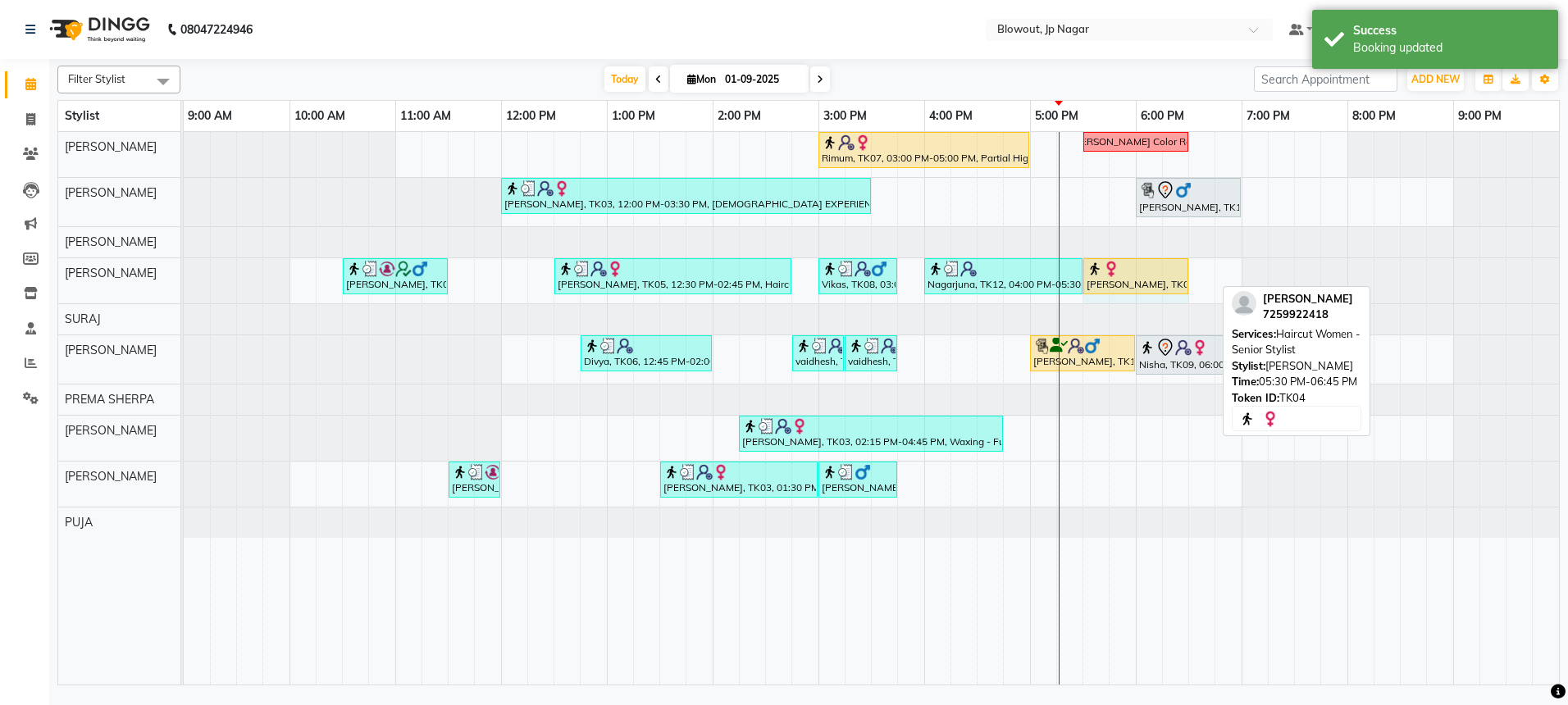
drag, startPoint x: 1211, startPoint y: 272, endPoint x: 1183, endPoint y: 272, distance: 28.0
click at [183, 272] on div "[PERSON_NAME], TK02, 10:30 AM-11:30 AM, Haircut Men - Senior Stylist [PERSON_NA…" at bounding box center [183, 281] width 0 height 45
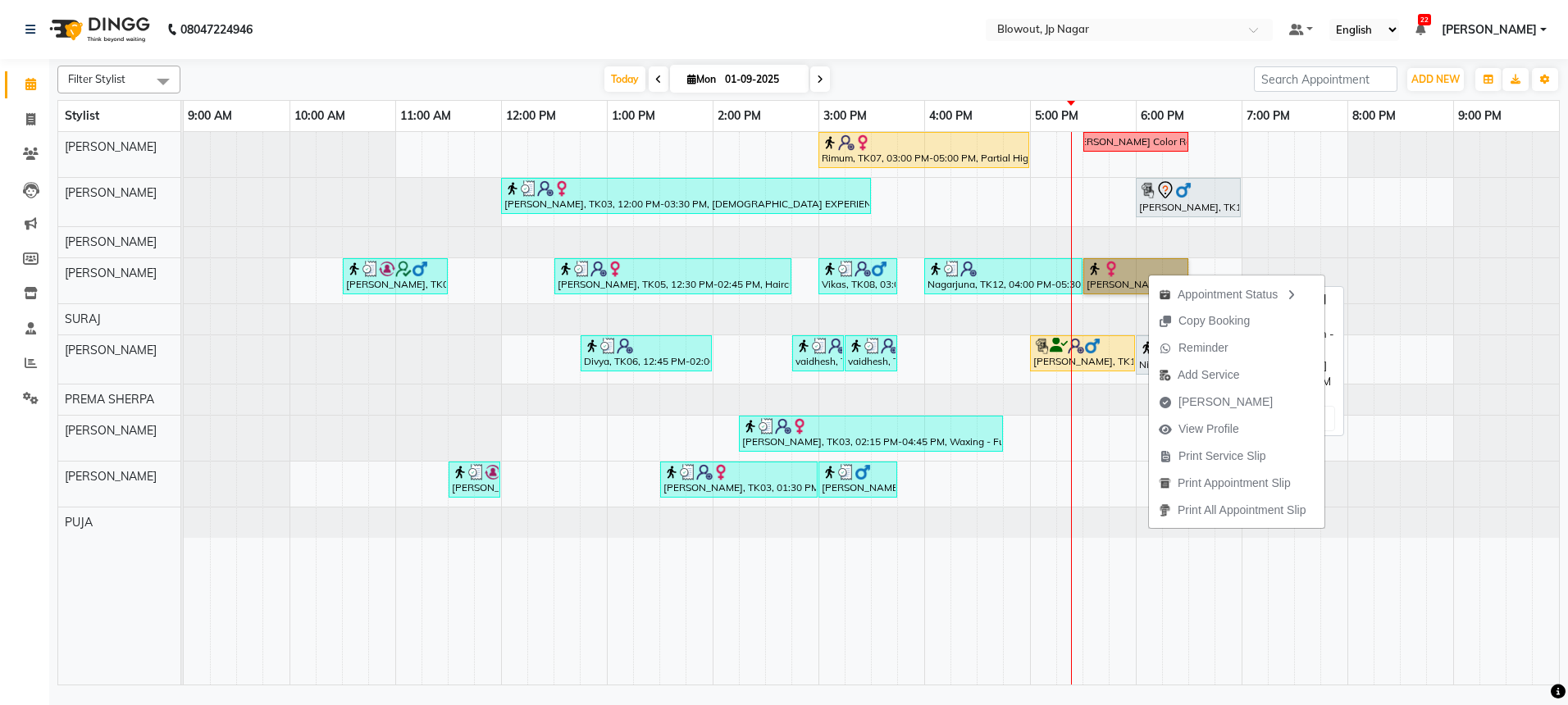
click at [1108, 289] on link "[PERSON_NAME], TK04, 05:30 PM-06:30 PM, Haircut Women - Senior Stylist" at bounding box center [1135, 276] width 105 height 36
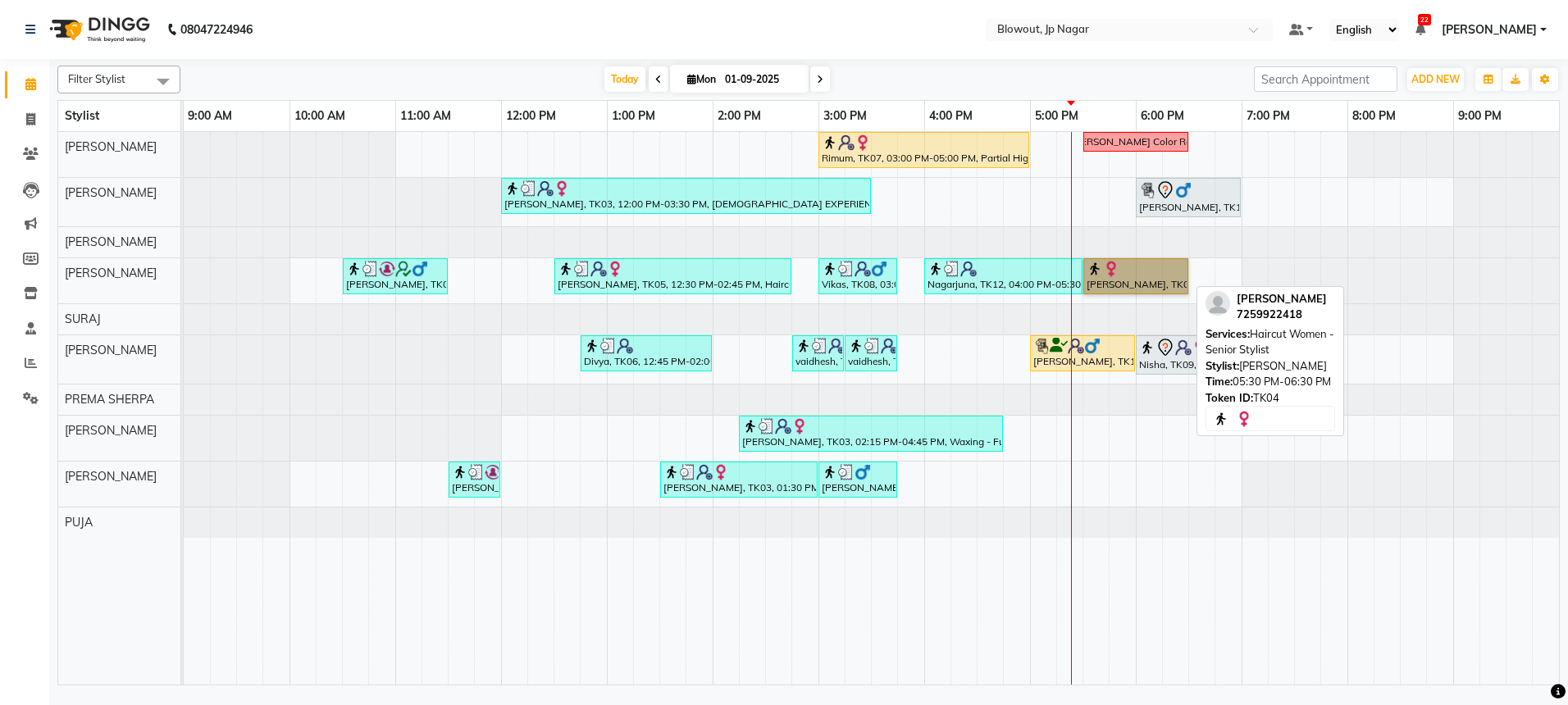
click at [1113, 265] on link "[PERSON_NAME], TK04, 05:30 PM-06:30 PM, Haircut Women - Senior Stylist" at bounding box center [1135, 276] width 105 height 36
select select "1"
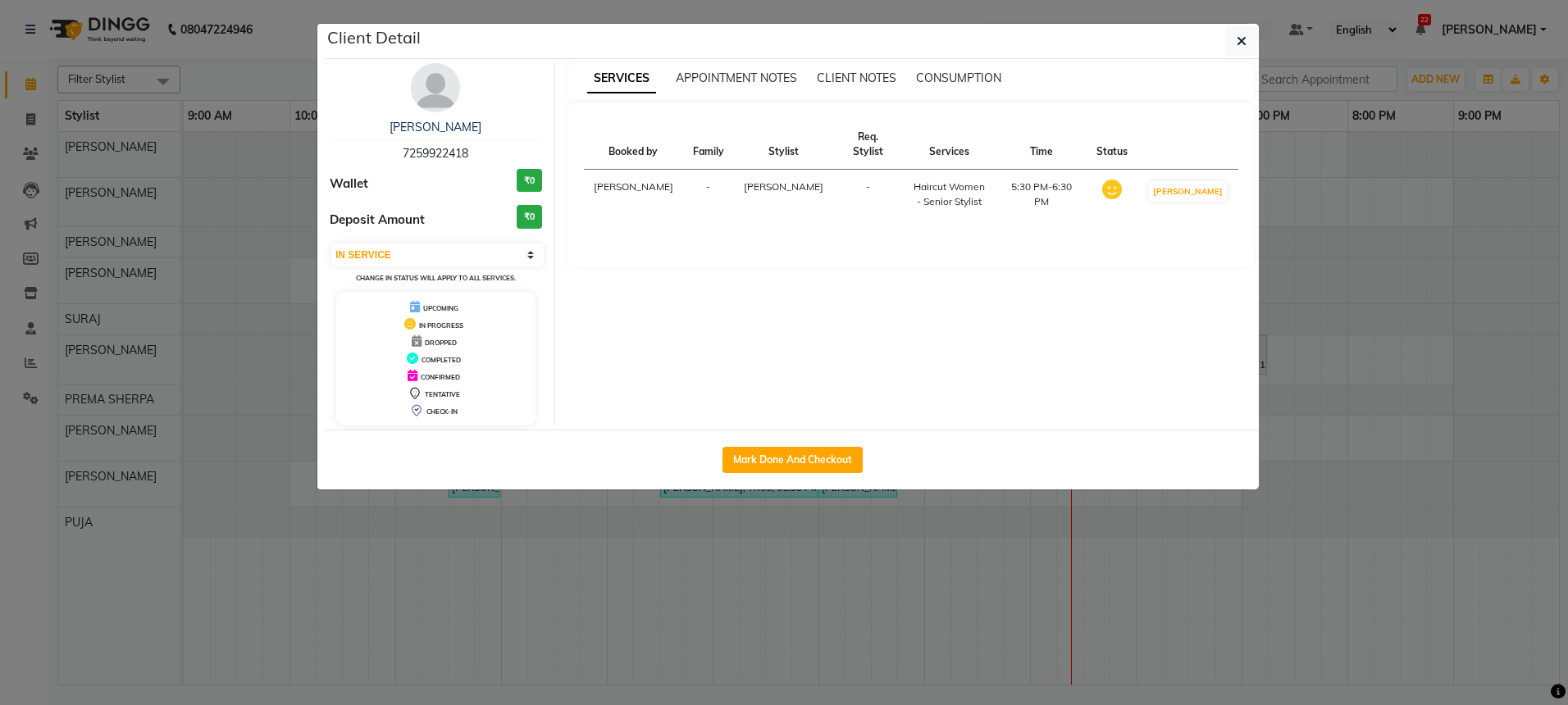
click at [439, 83] on img at bounding box center [435, 87] width 49 height 49
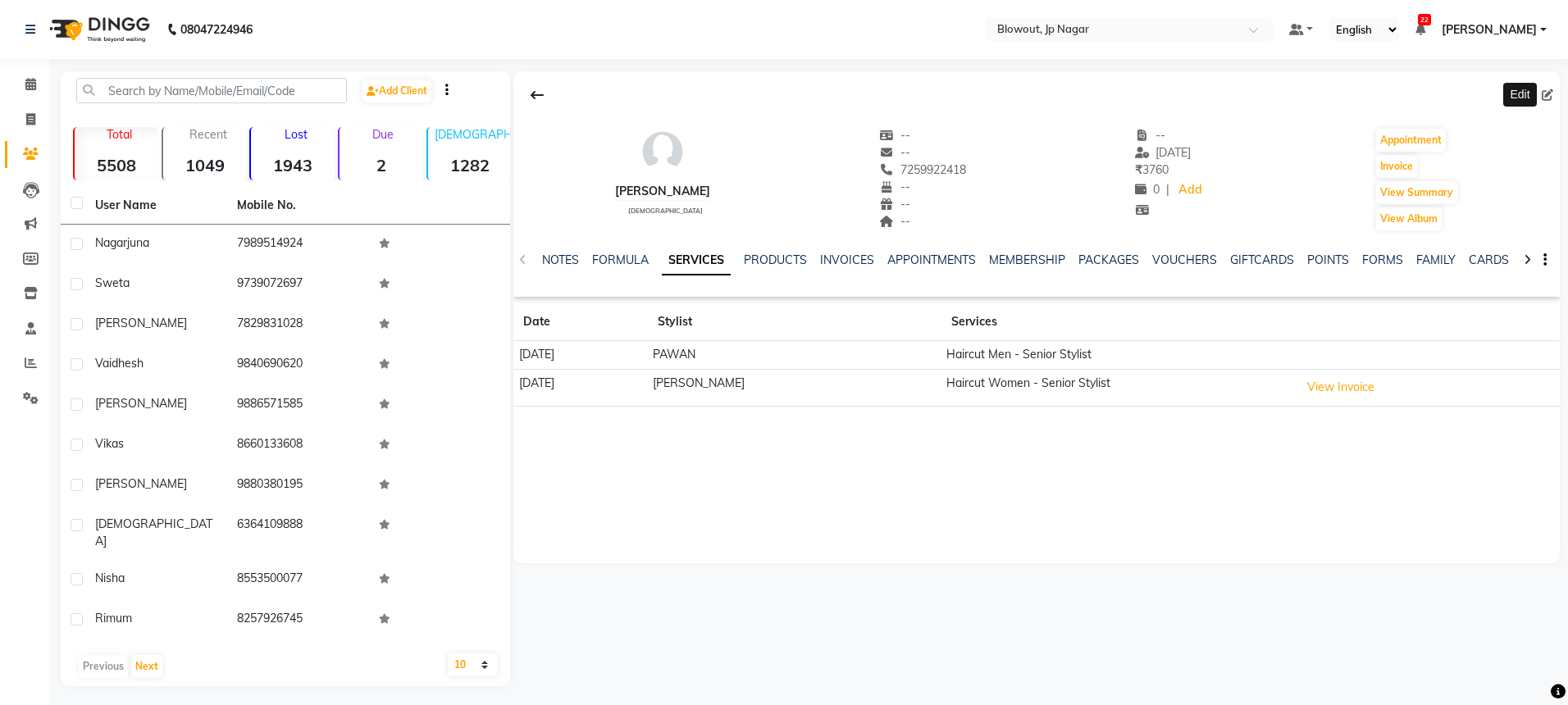
click at [1548, 99] on icon at bounding box center [1548, 95] width 11 height 11
select select "[DEMOGRAPHIC_DATA]"
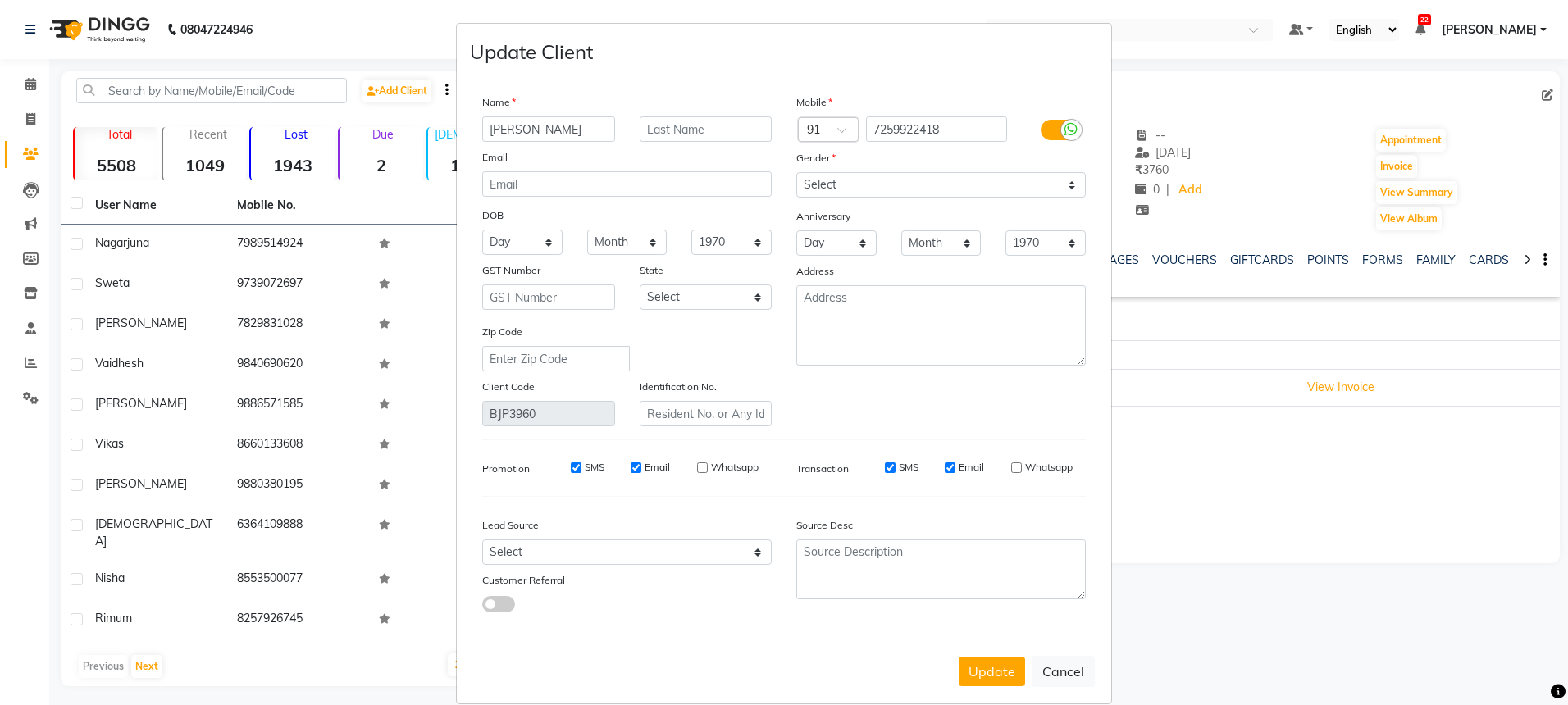
click at [504, 130] on input "[PERSON_NAME]" at bounding box center [548, 128] width 133 height 25
type input "[PERSON_NAME]"
click at [989, 672] on button "Update" at bounding box center [991, 672] width 66 height 30
select select
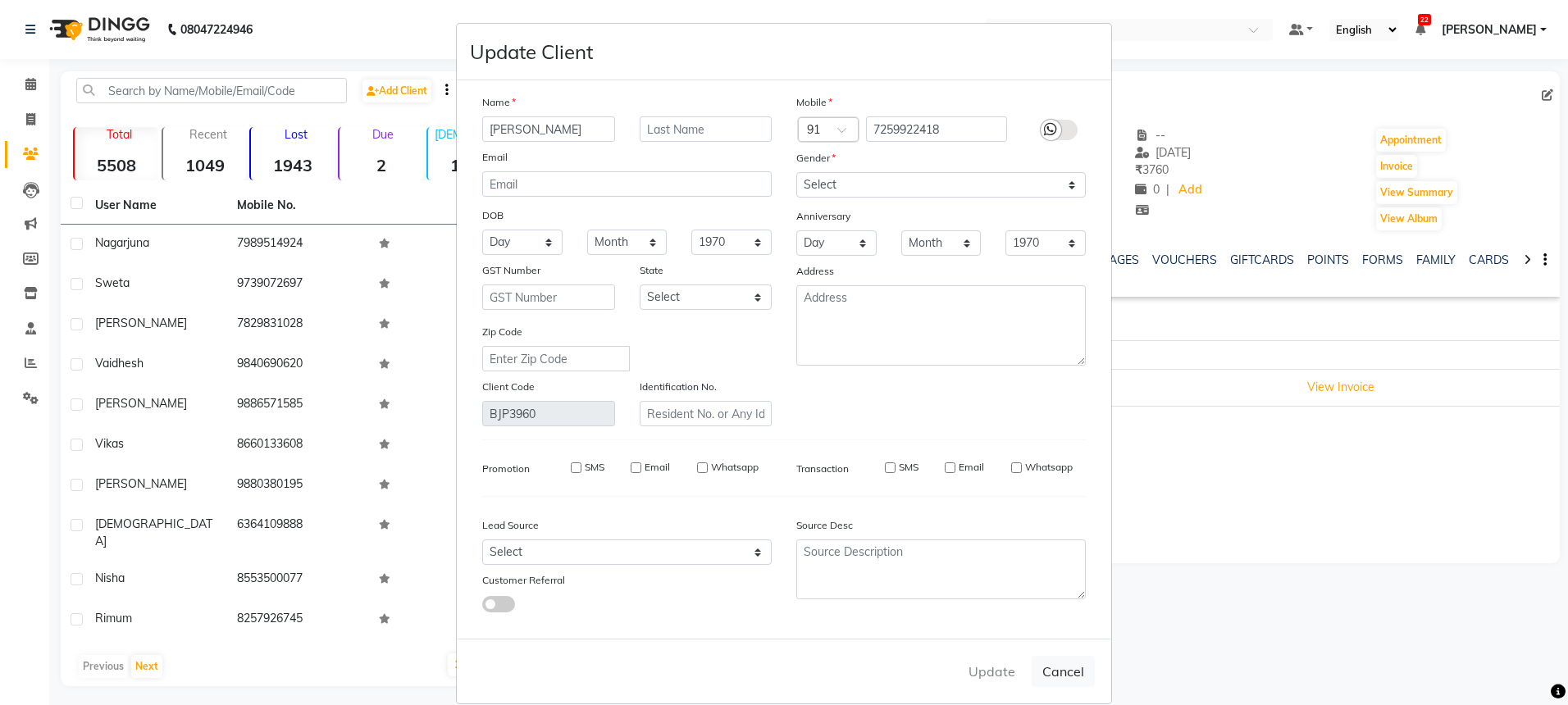
select select
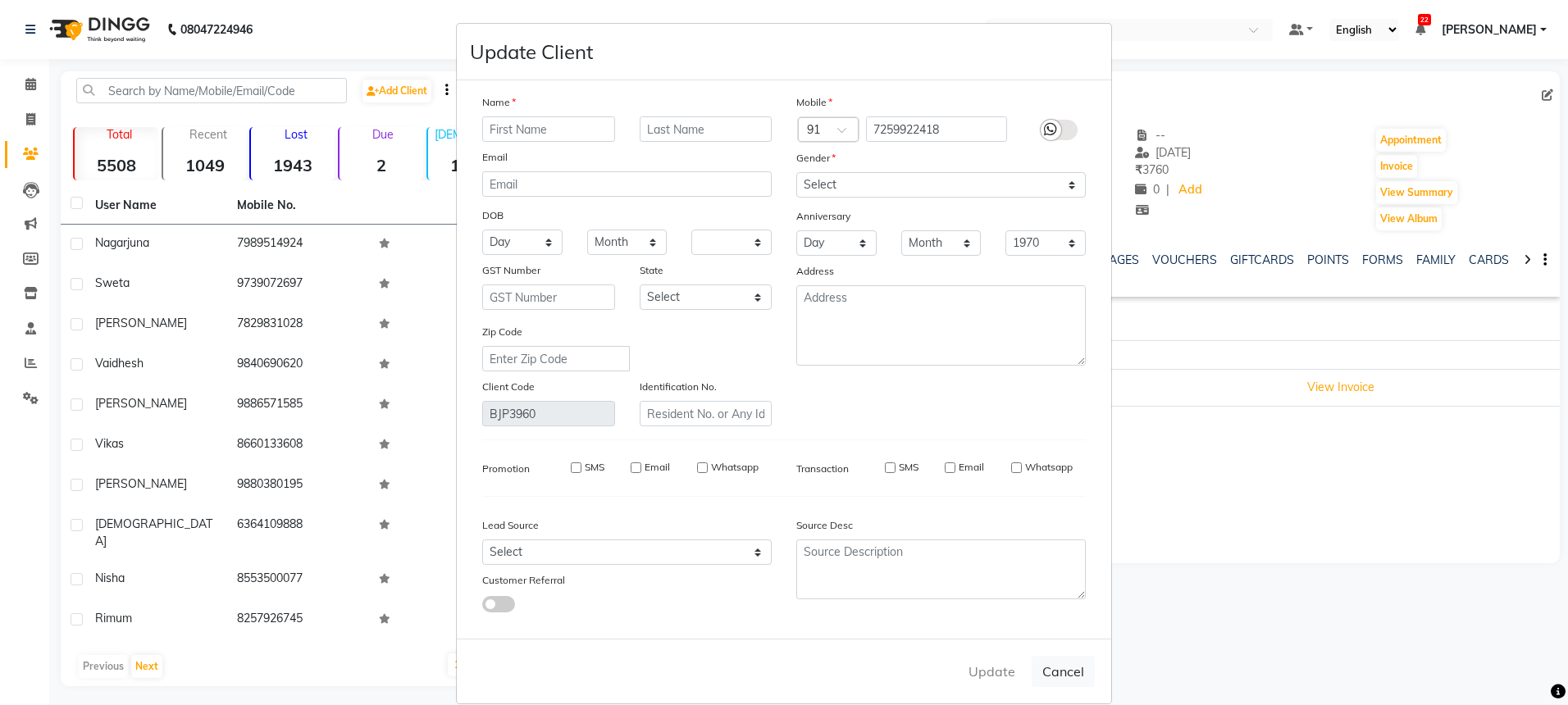
checkbox input "false"
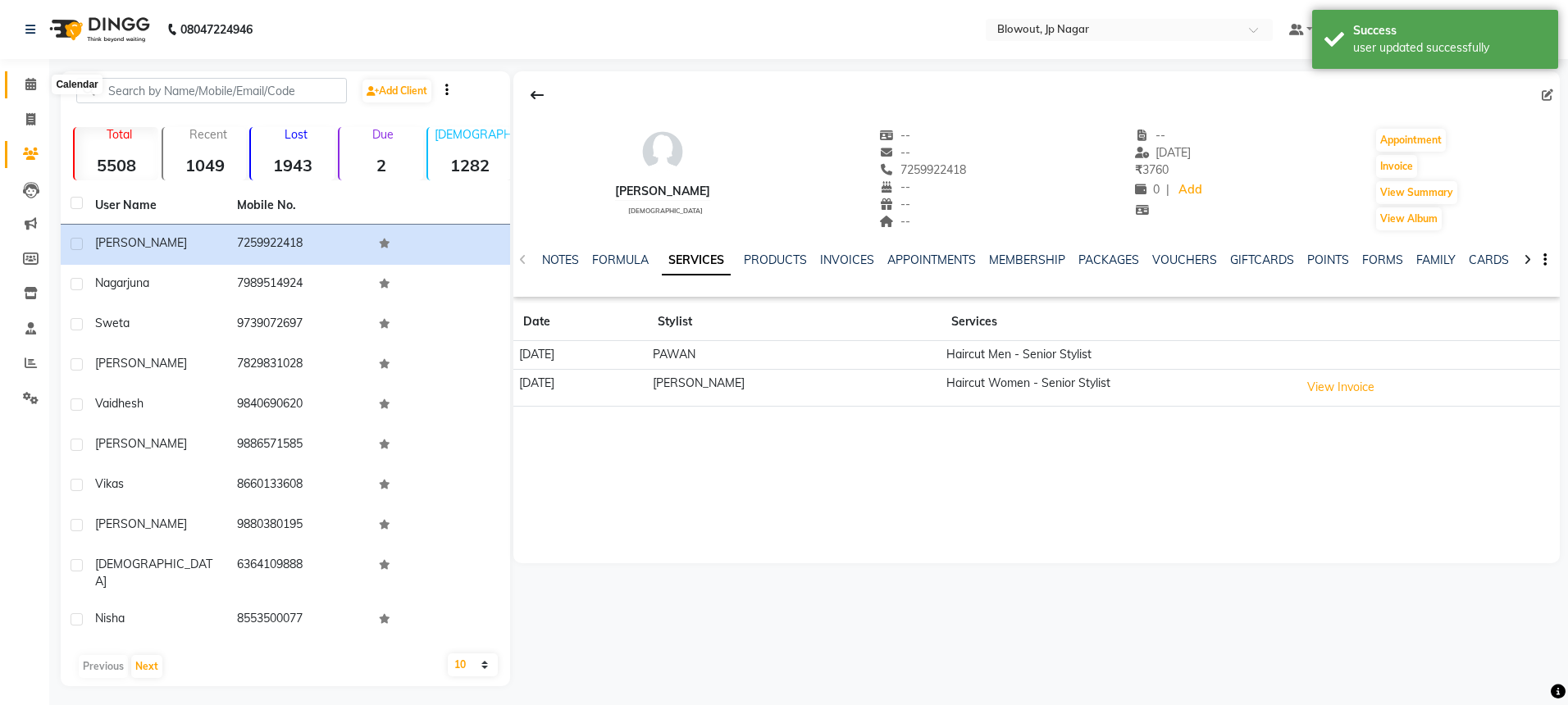
click at [25, 86] on icon at bounding box center [30, 84] width 10 height 12
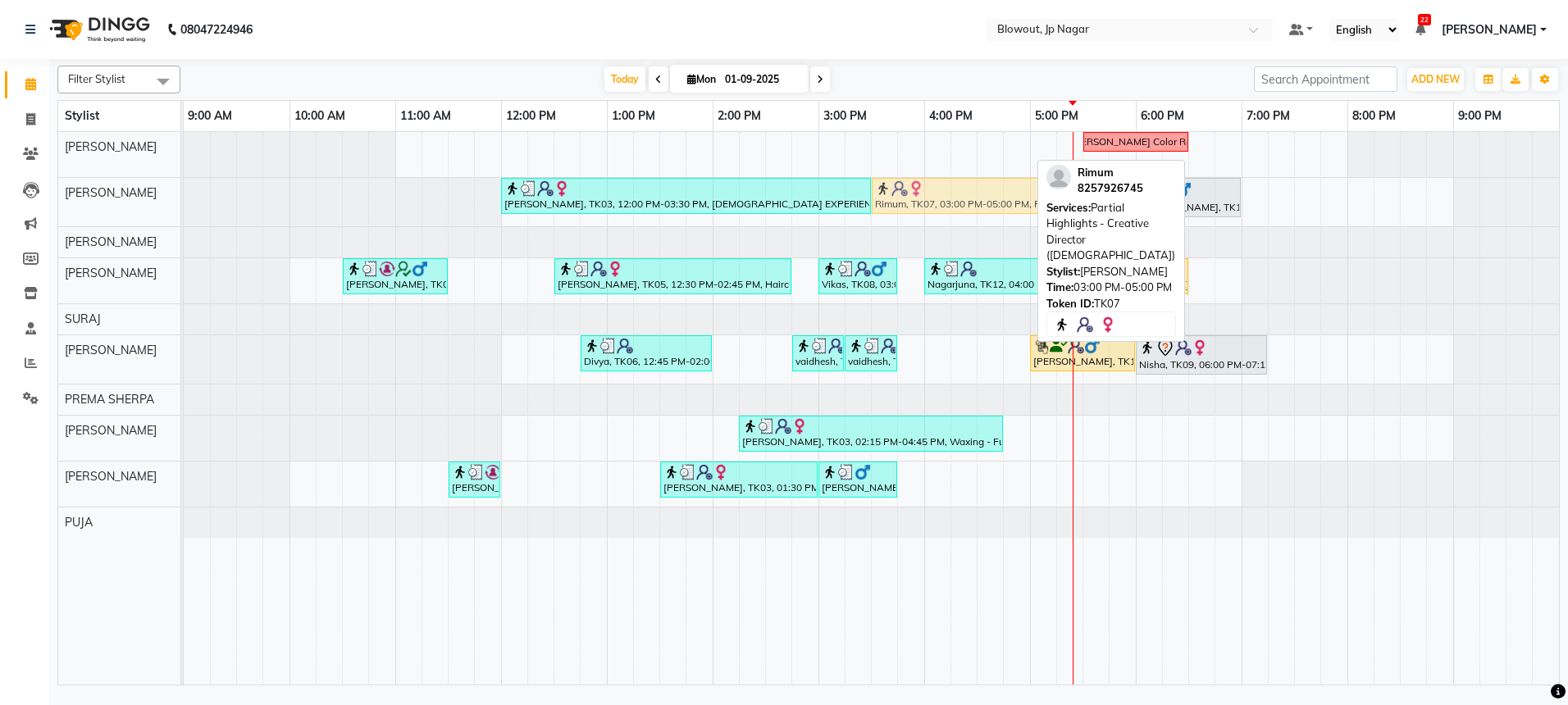
drag, startPoint x: 939, startPoint y: 152, endPoint x: 980, endPoint y: 197, distance: 60.9
click at [980, 197] on tbody "Rimum, TK07, 03:00 PM-05:00 PM, Partial Highlights - Creative Director ([DEMOGR…" at bounding box center [871, 335] width 1375 height 406
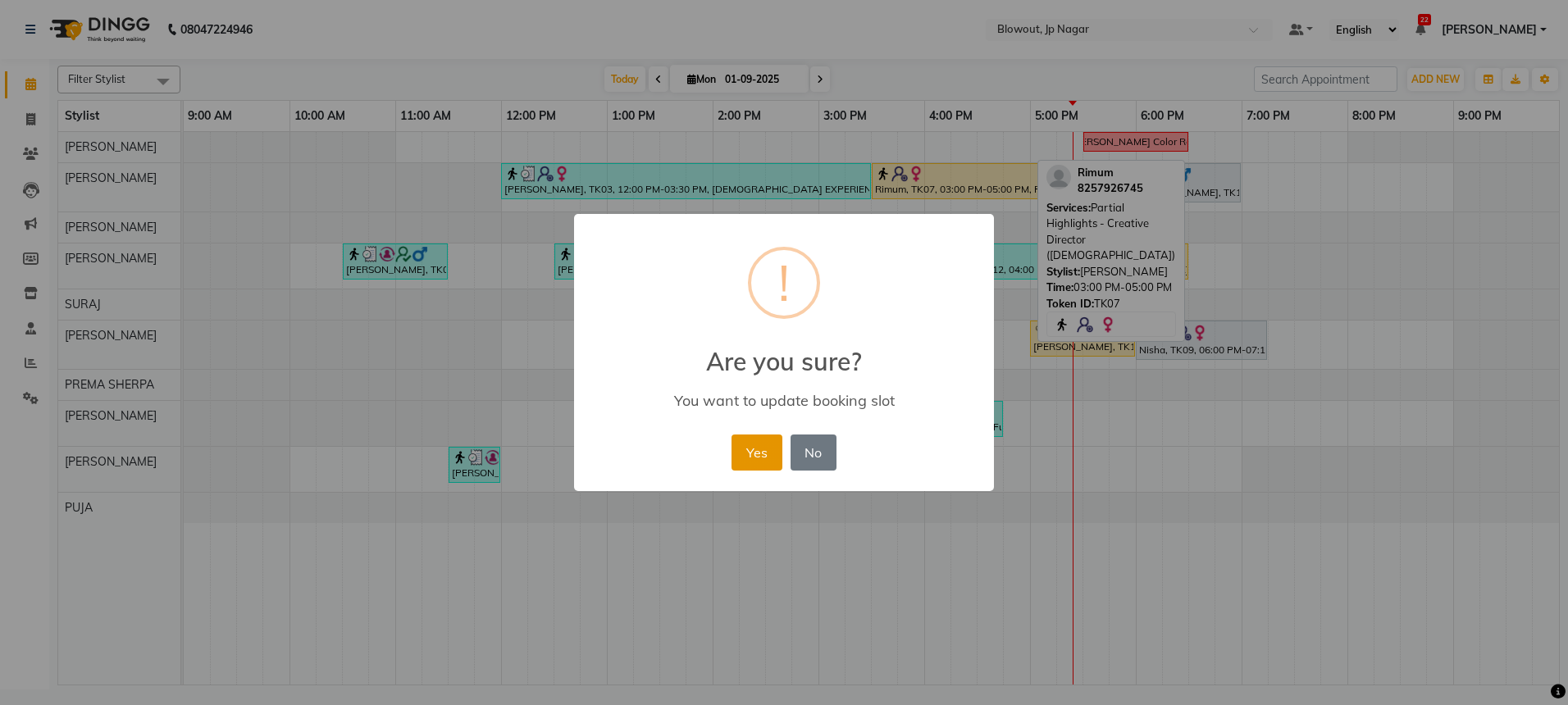
click at [756, 449] on button "Yes" at bounding box center [757, 452] width 50 height 36
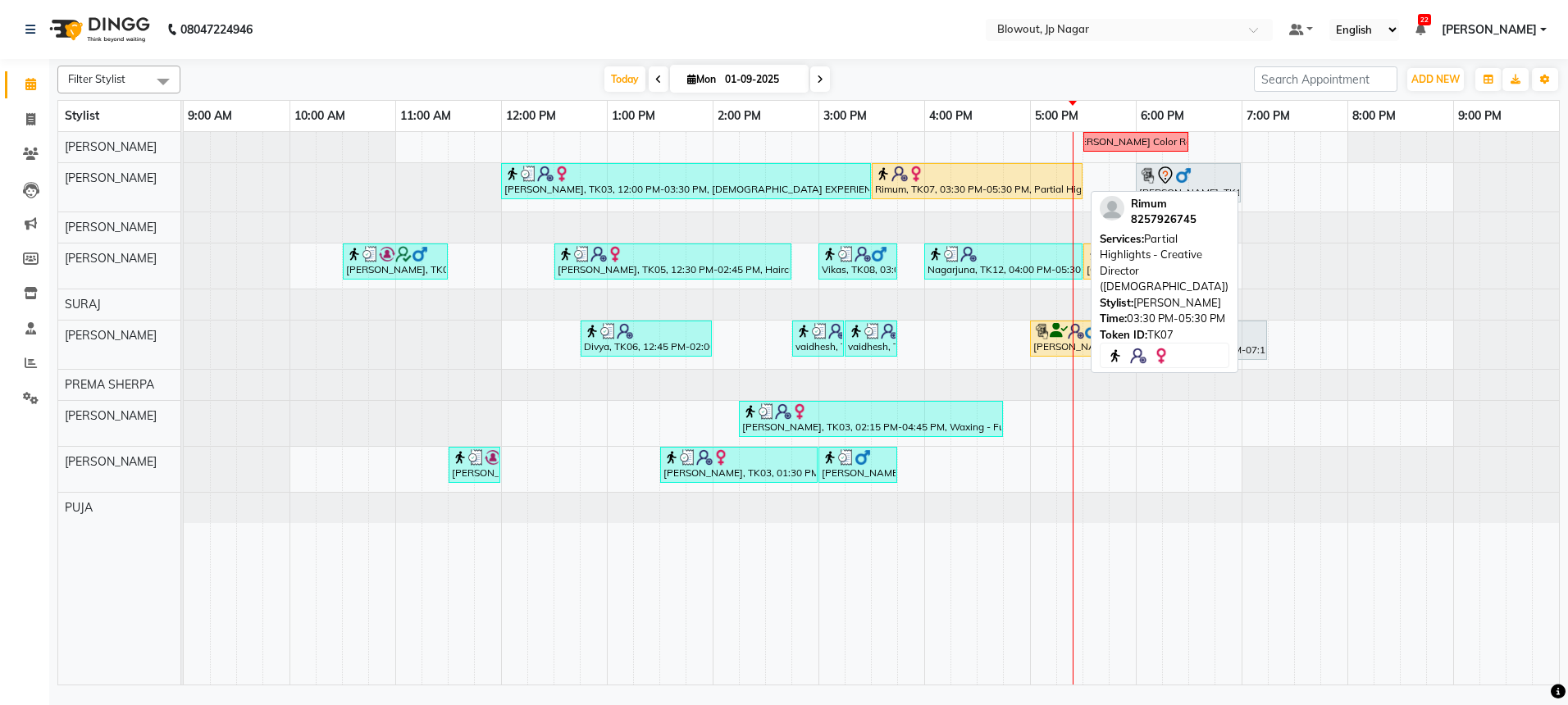
click at [959, 174] on div at bounding box center [976, 174] width 204 height 17
click at [960, 181] on div "Rimum, TK07, 03:30 PM-05:30 PM, Partial Highlights - Creative Director ([DEMOGR…" at bounding box center [976, 180] width 208 height 31
select select "1"
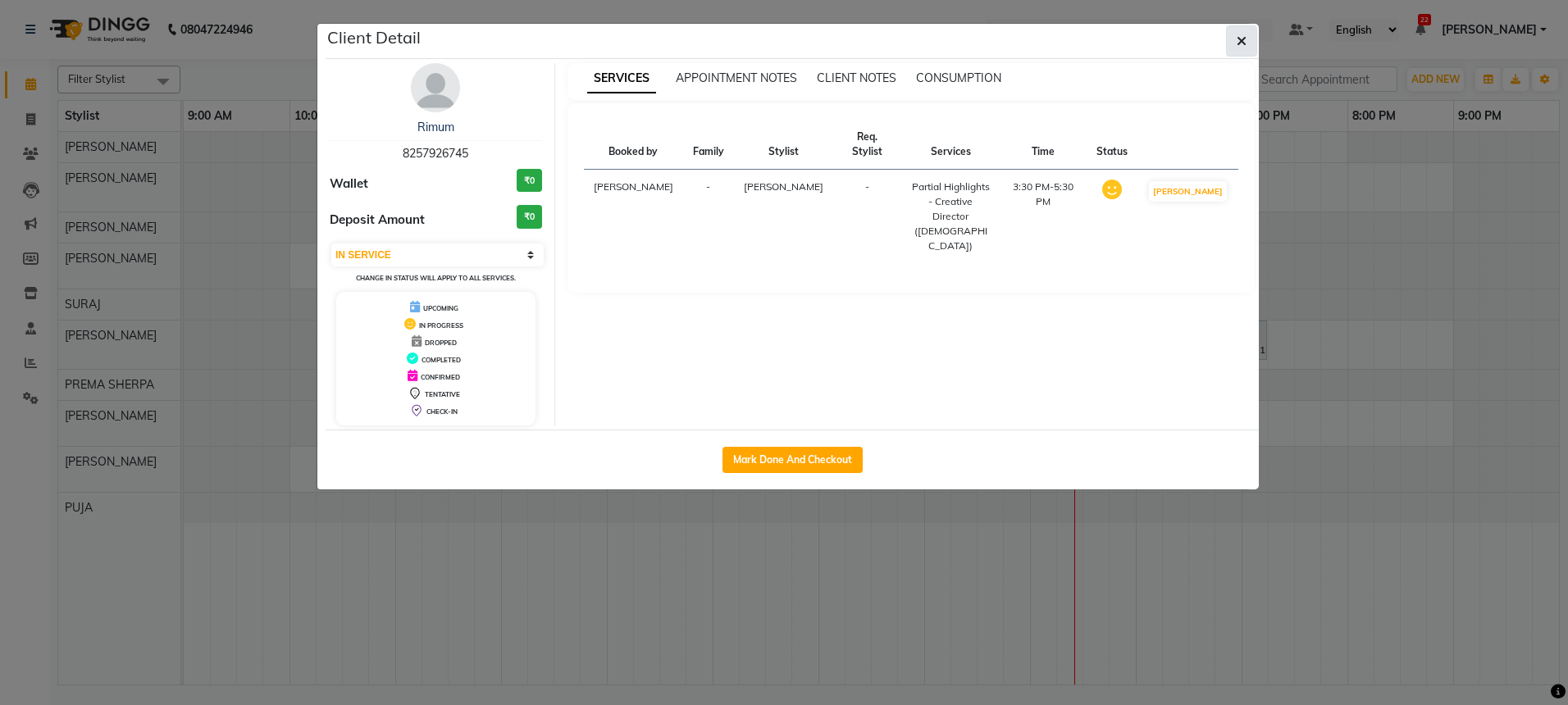
click at [1244, 34] on icon "button" at bounding box center [1241, 41] width 10 height 13
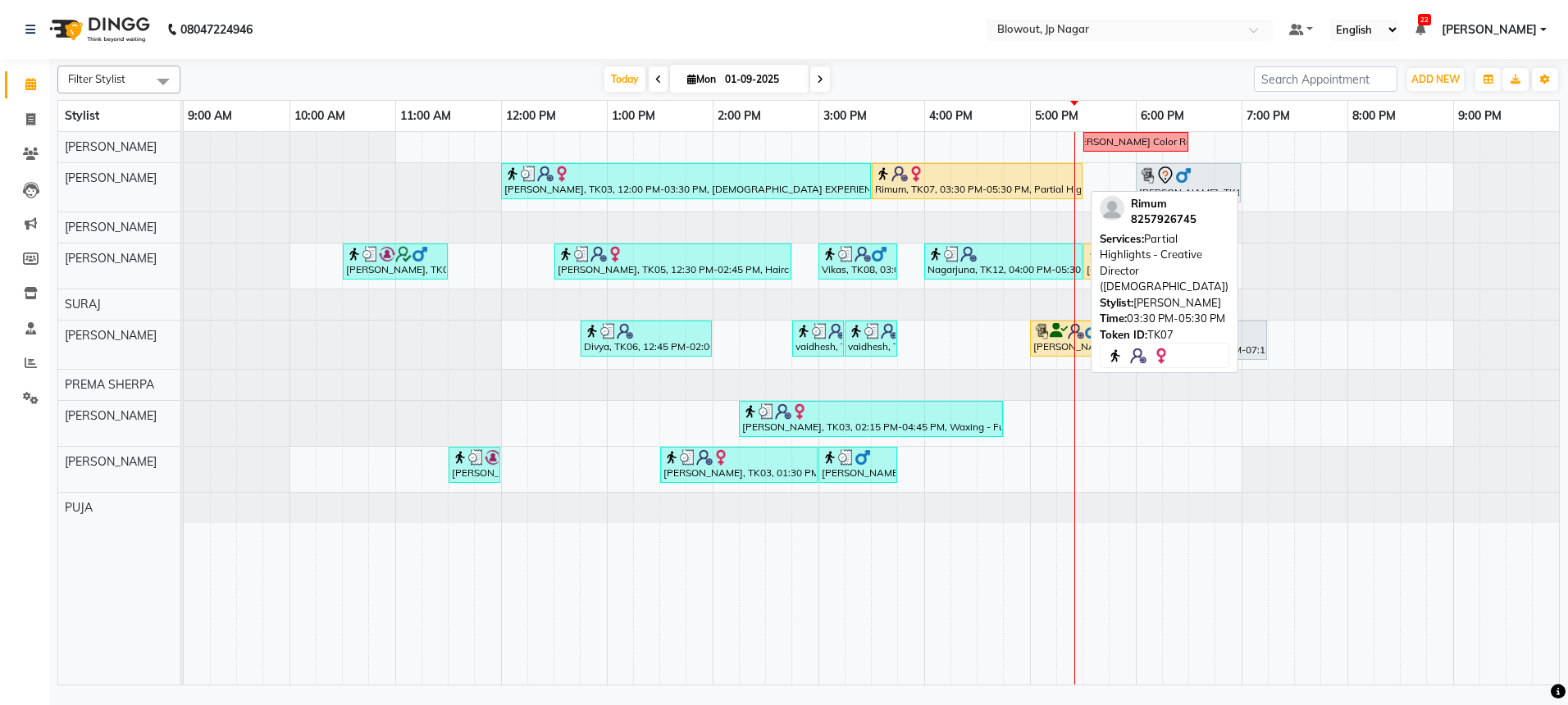
click at [997, 185] on div "Rimum, TK07, 03:30 PM-05:30 PM, Partial Highlights - Creative Director ([DEMOGR…" at bounding box center [976, 180] width 208 height 31
select select "1"
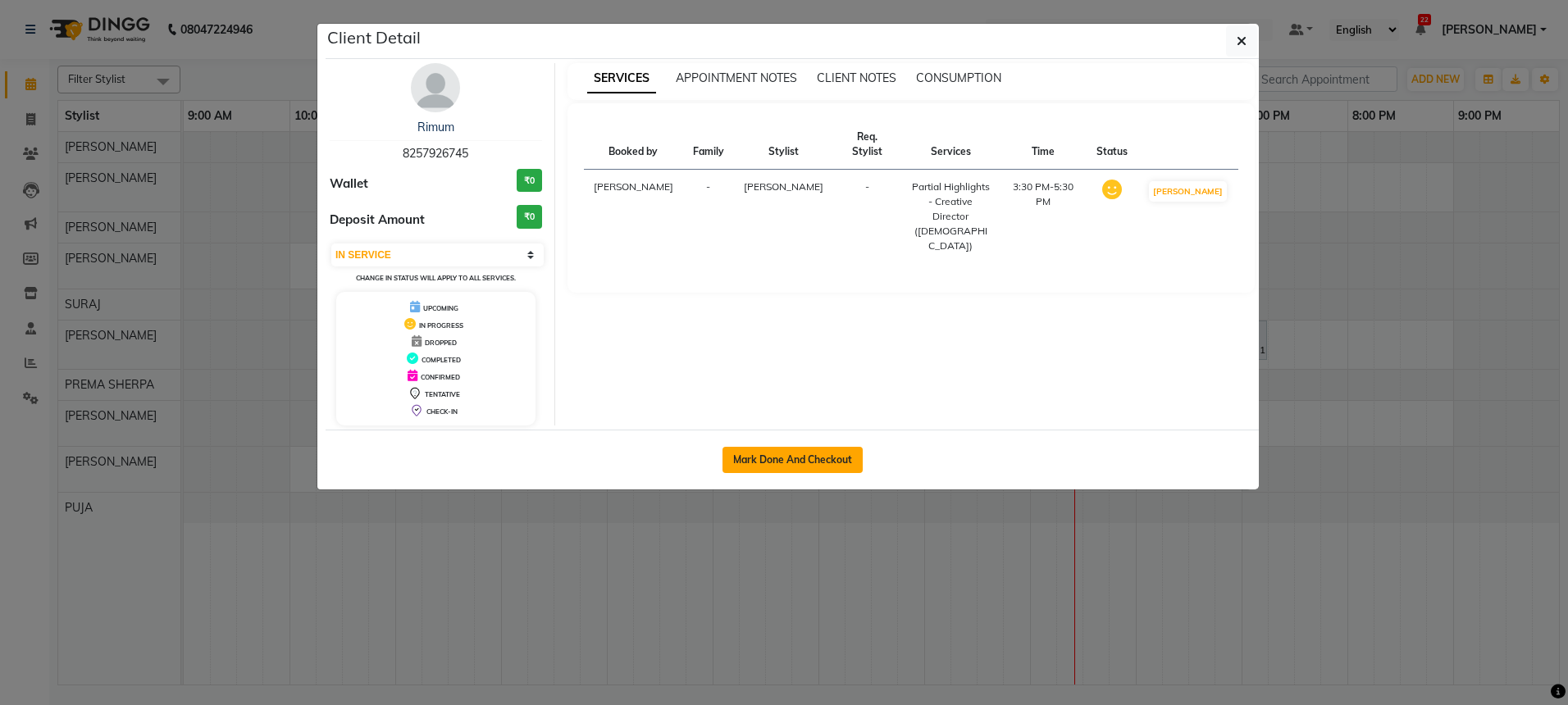
click at [788, 454] on button "Mark Done And Checkout" at bounding box center [792, 459] width 141 height 26
select select "service"
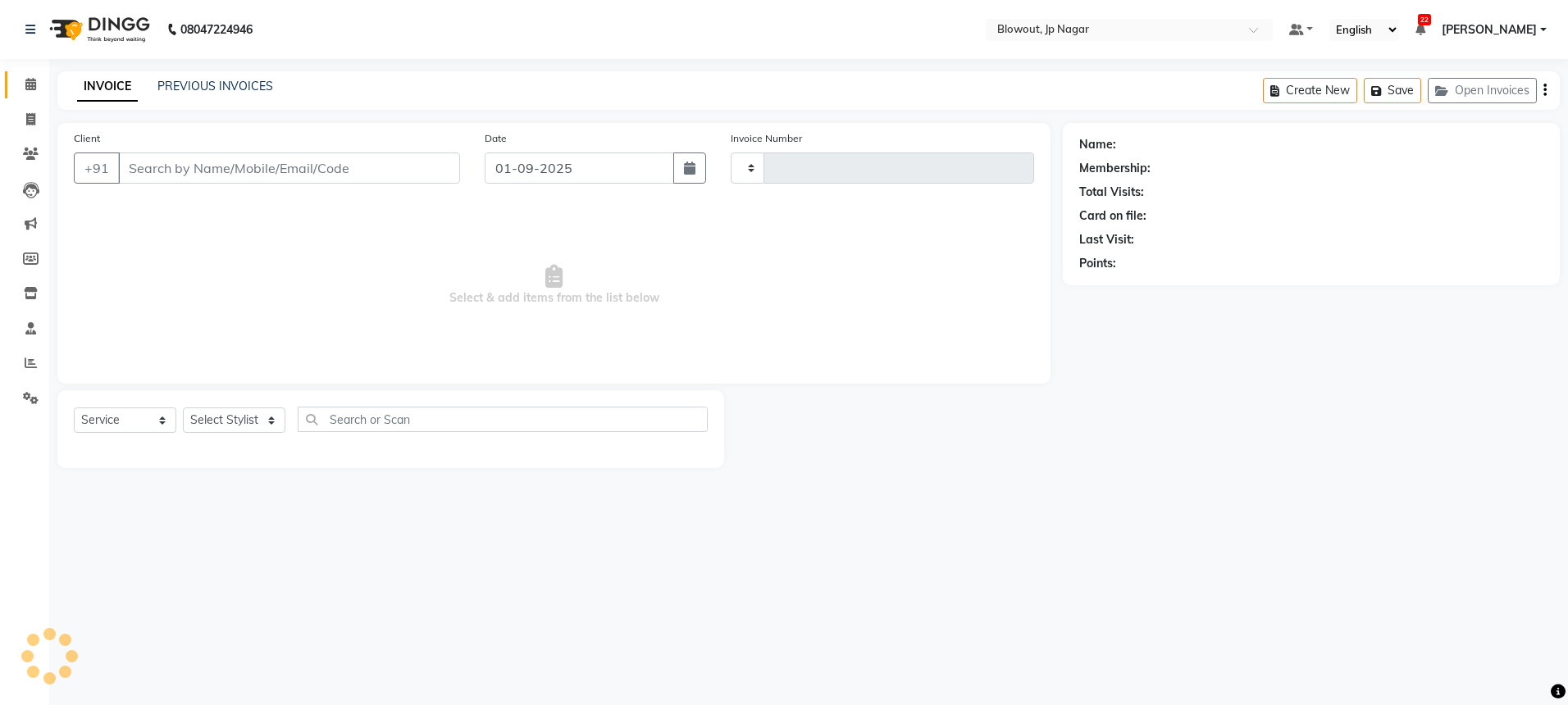
type input "2432"
select select "6261"
type input "8257926745"
select select "46972"
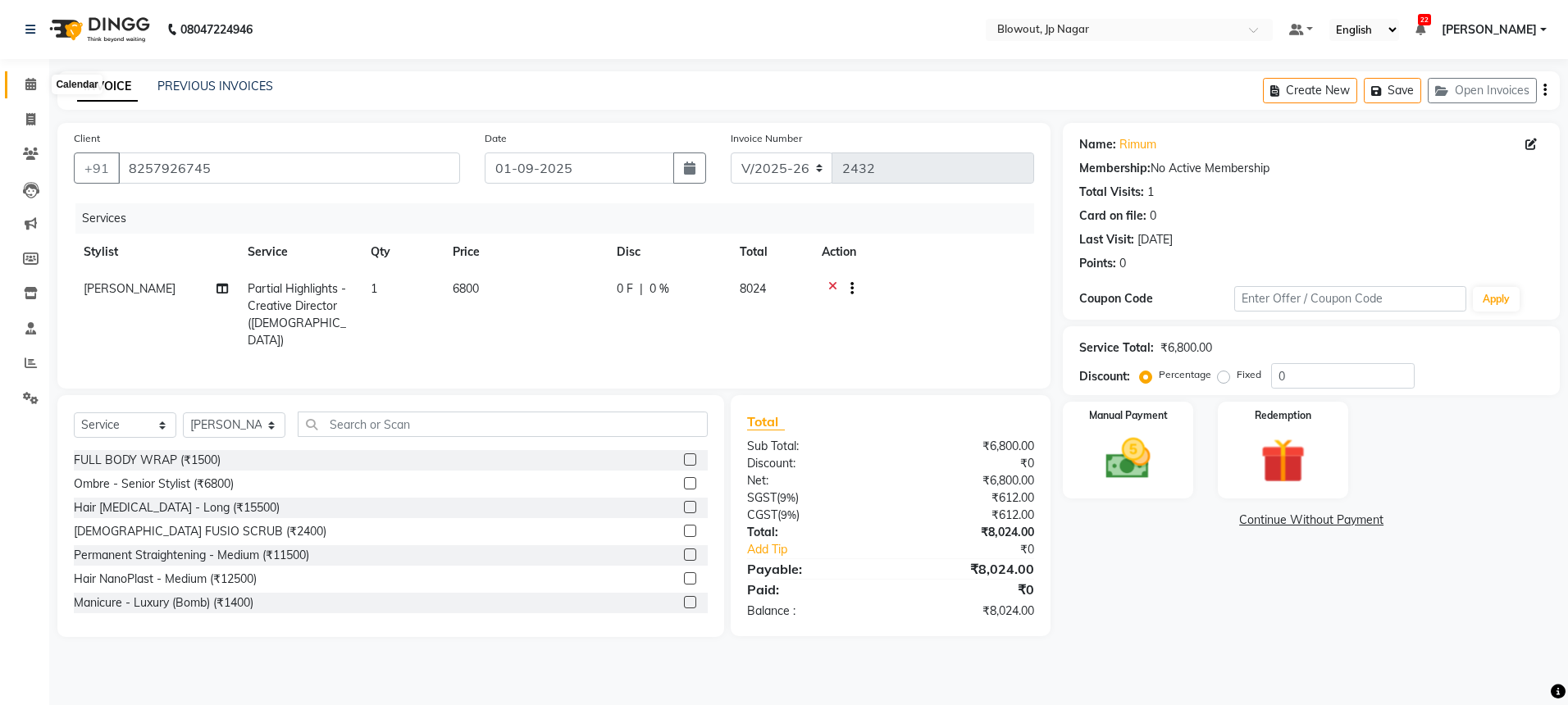
click at [34, 90] on span at bounding box center [31, 85] width 29 height 19
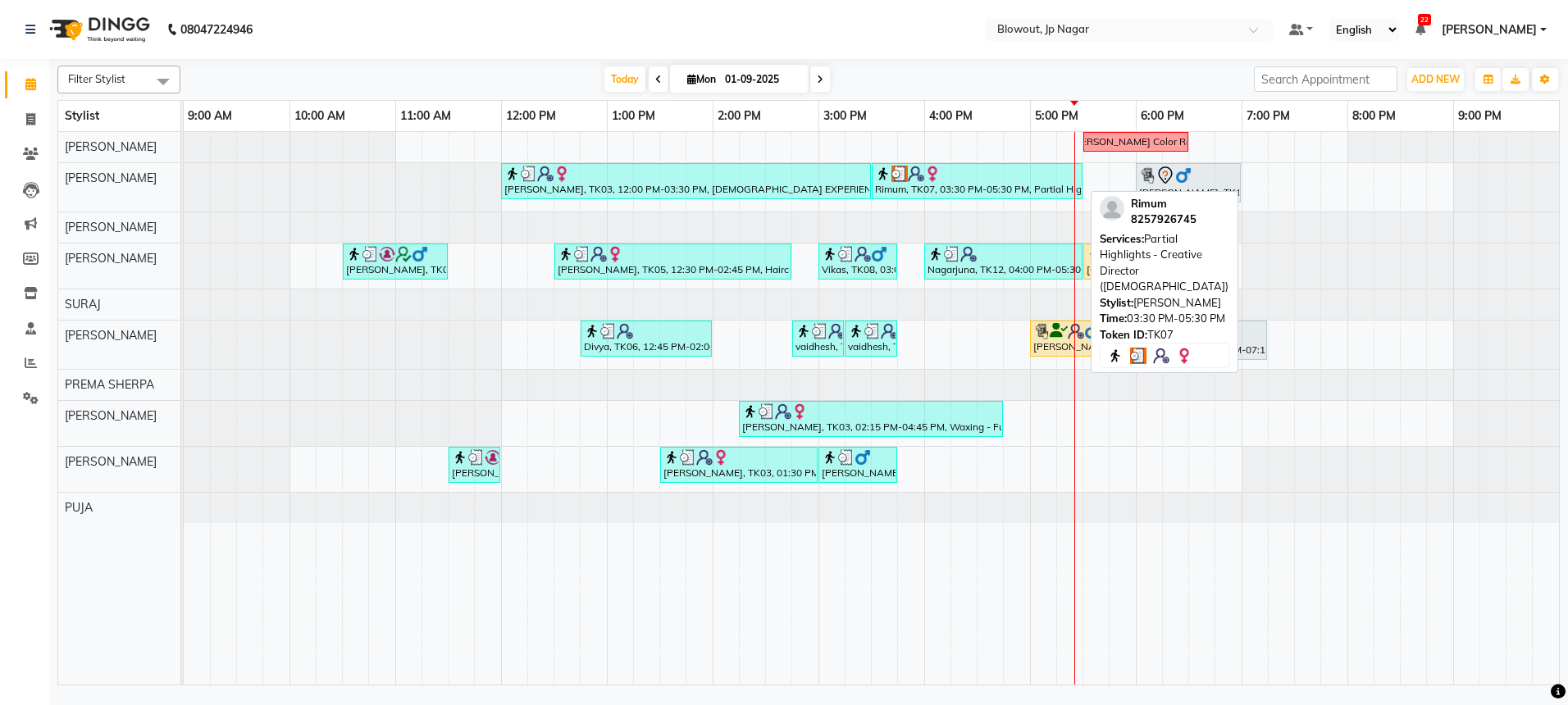
click at [957, 187] on div "Rimum, TK07, 03:30 PM-05:30 PM, Partial Highlights - Creative Director ([DEMOGR…" at bounding box center [976, 180] width 208 height 31
select select "3"
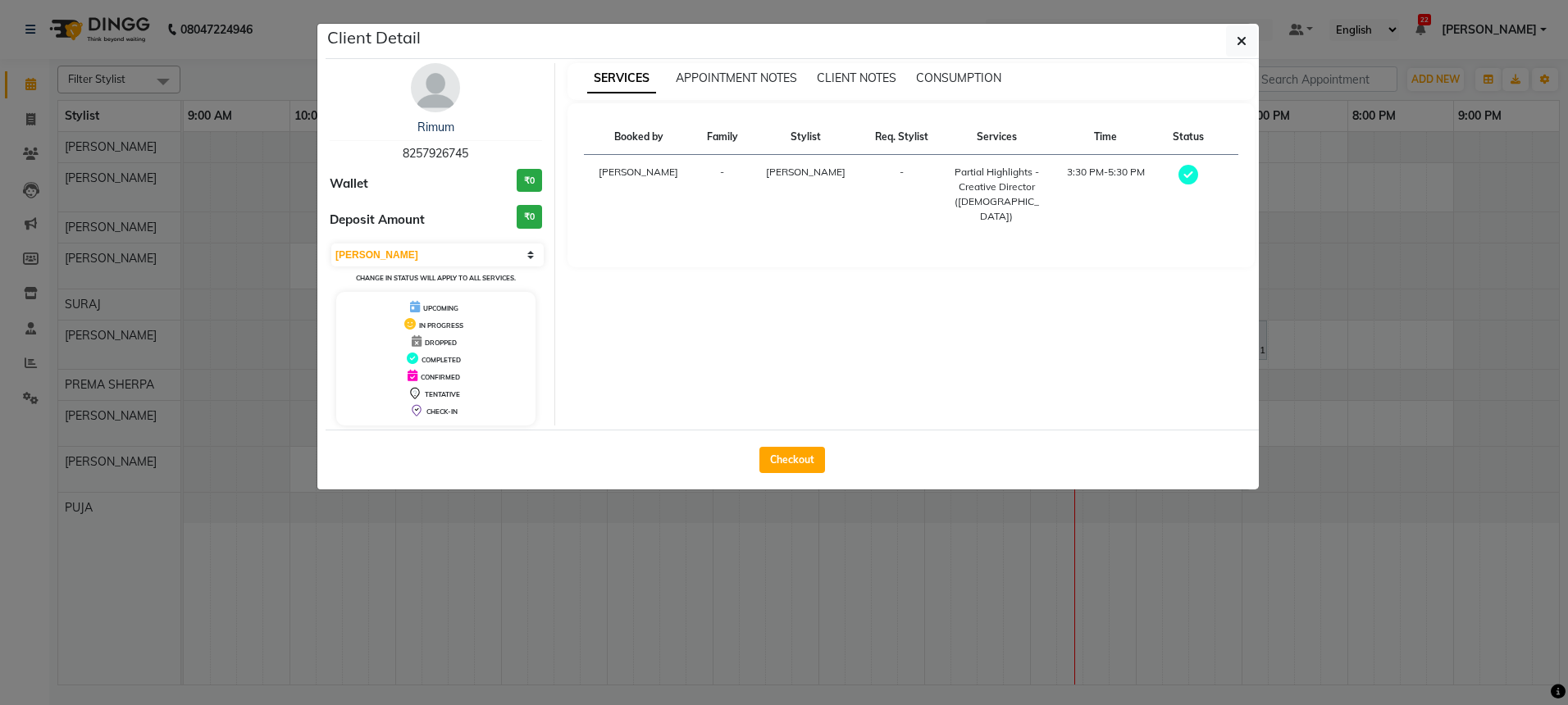
click at [438, 88] on img at bounding box center [435, 87] width 49 height 49
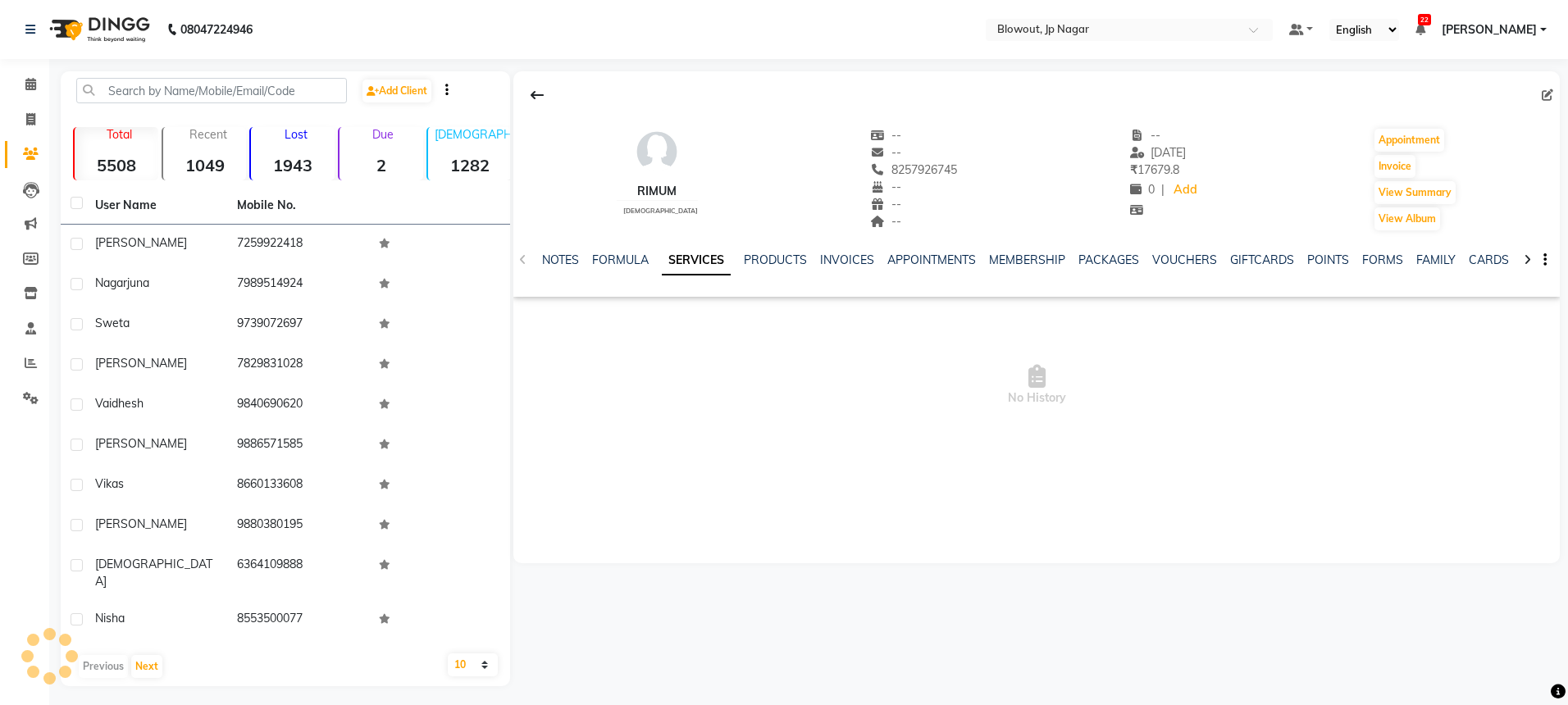
click at [1548, 97] on icon at bounding box center [1548, 95] width 11 height 11
select select "[DEMOGRAPHIC_DATA]"
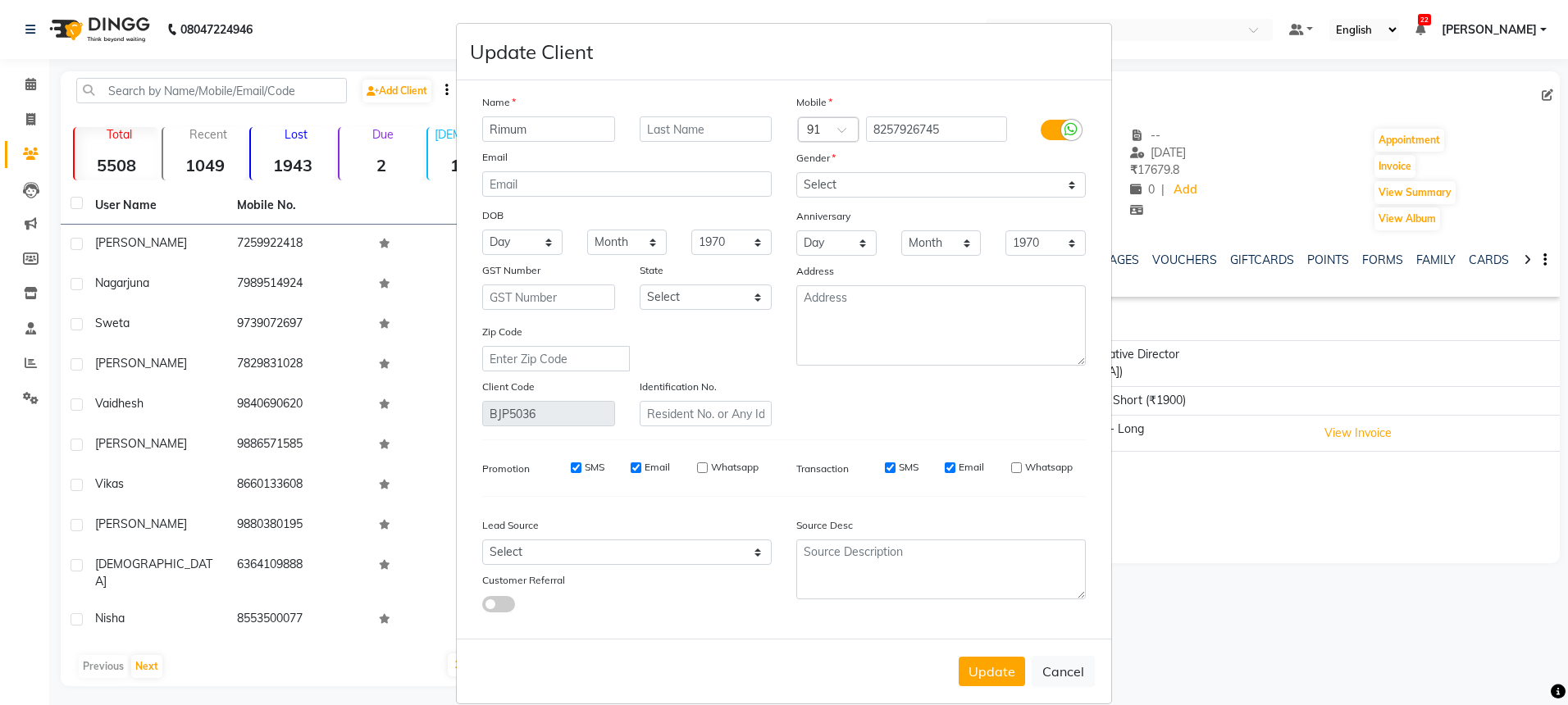
drag, startPoint x: 543, startPoint y: 131, endPoint x: 443, endPoint y: 132, distance: 100.0
click at [443, 132] on ngb-modal-window "Update Client Name [GEOGRAPHIC_DATA] Email DOB Day 01 02 03 04 05 06 07 08 09 1…" at bounding box center [784, 352] width 1568 height 705
type input "Ane"
click at [993, 665] on button "Update" at bounding box center [991, 672] width 66 height 30
select select
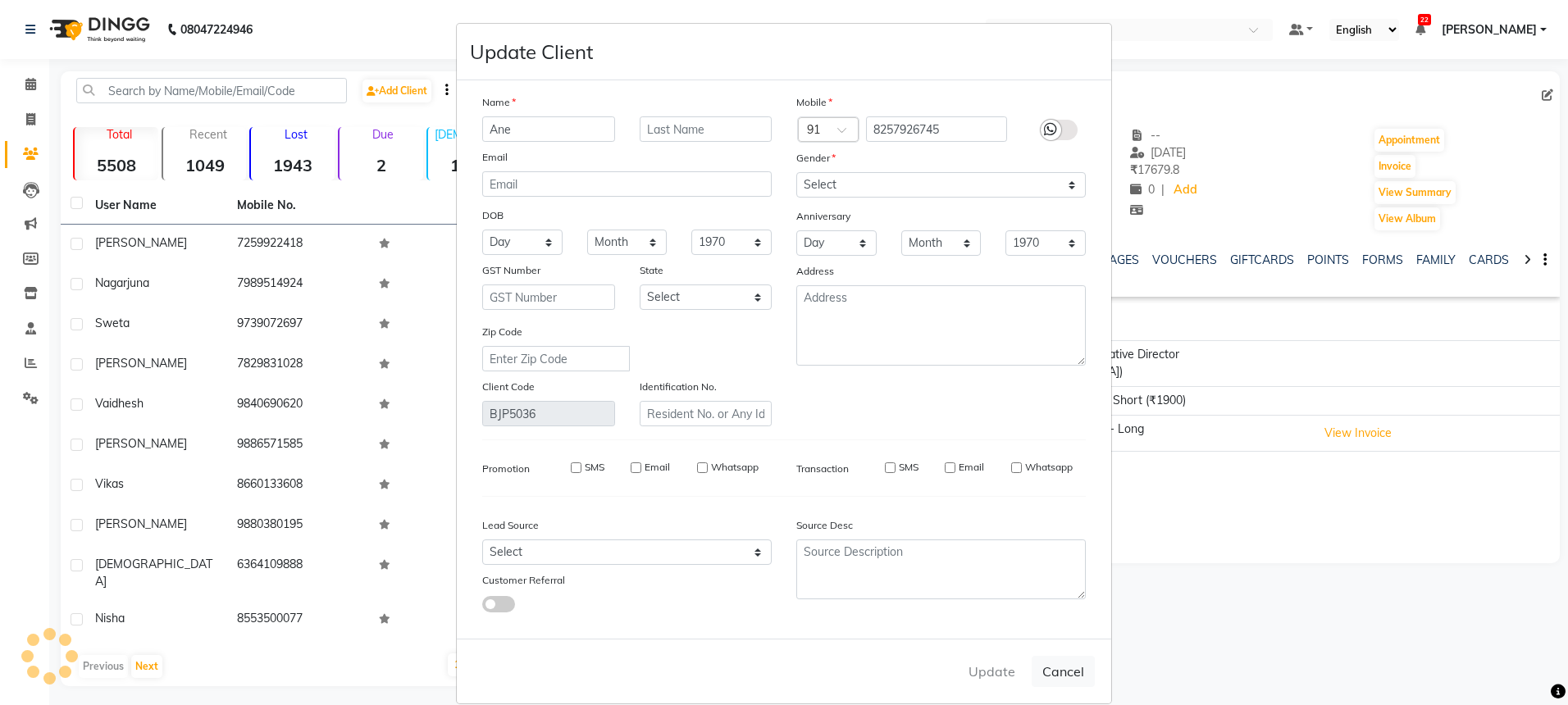
select select
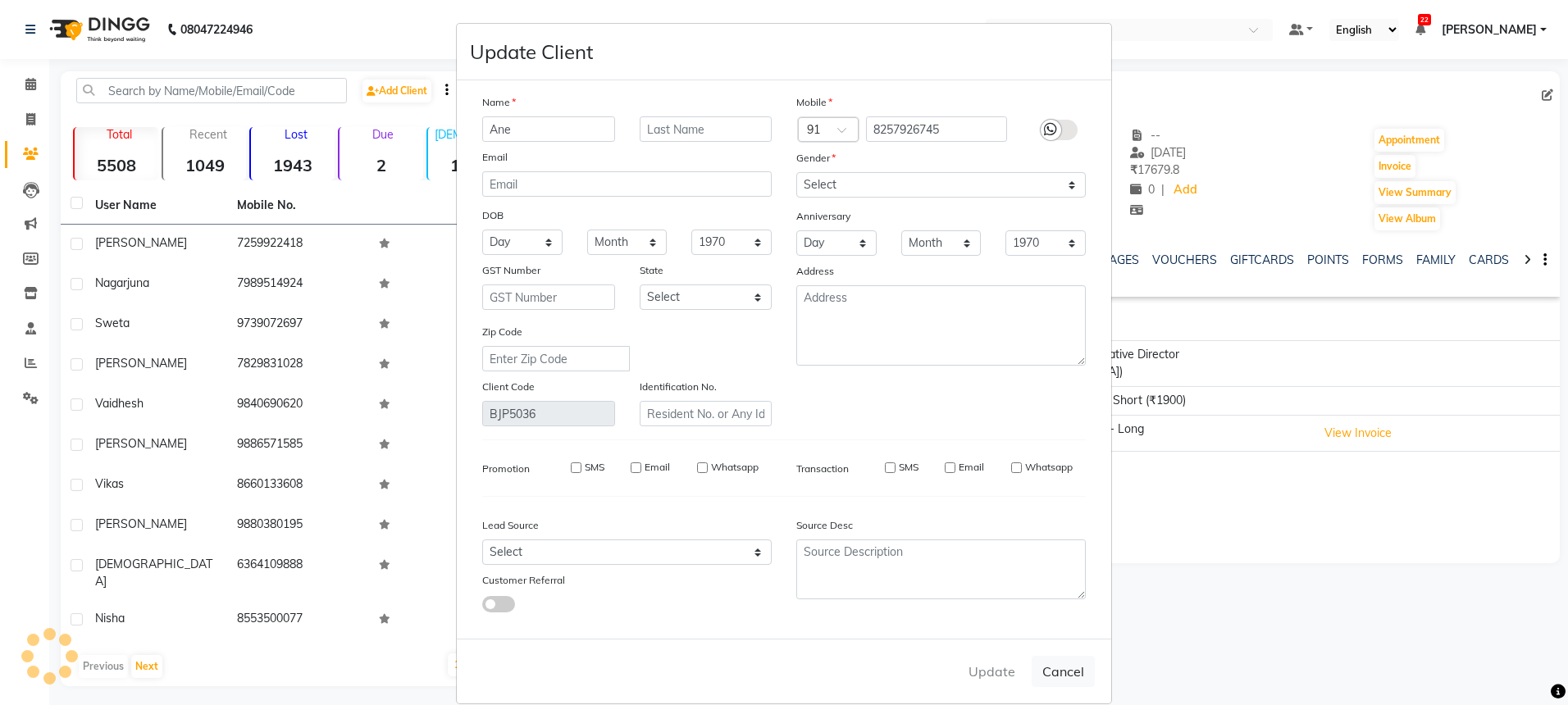
select select
checkbox input "false"
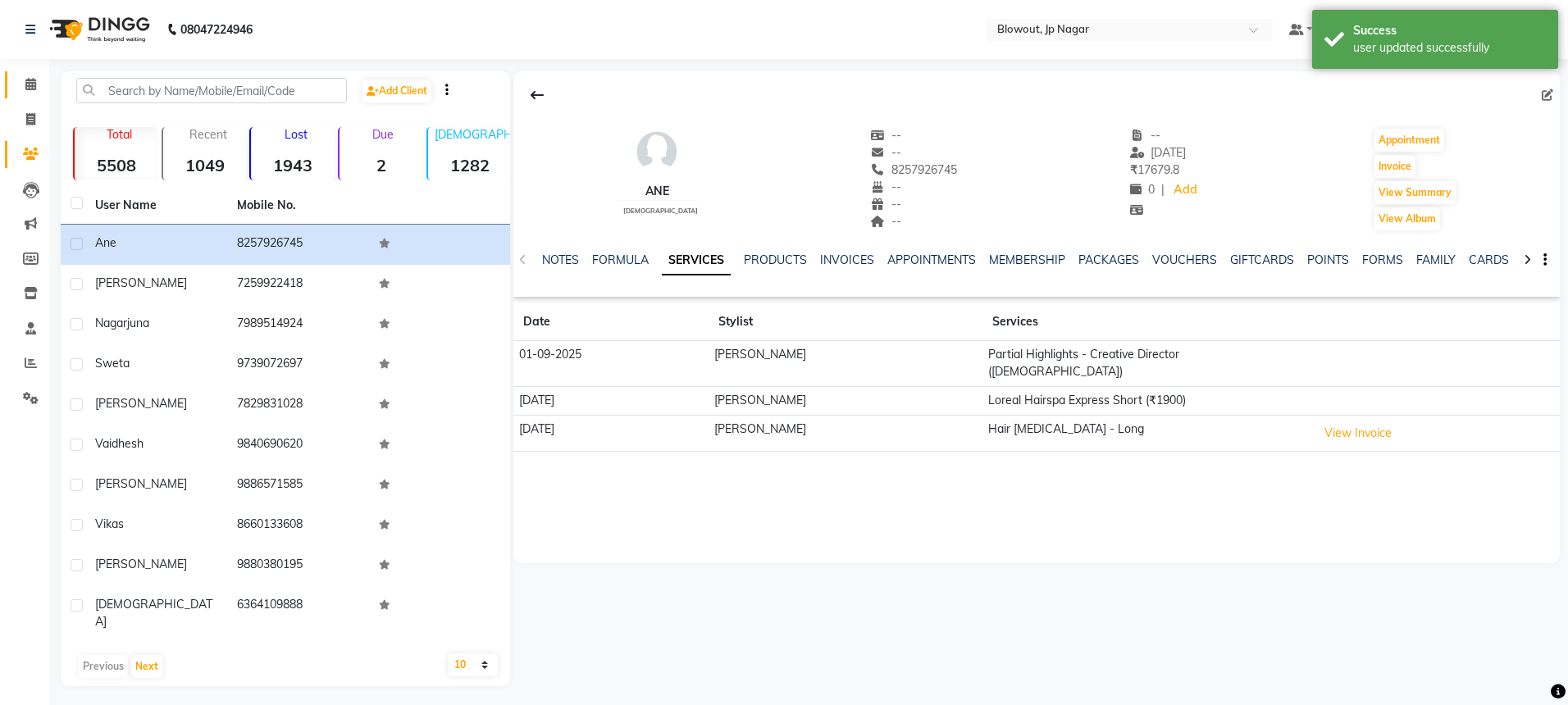
click at [19, 97] on link "Calendar" at bounding box center [24, 85] width 39 height 27
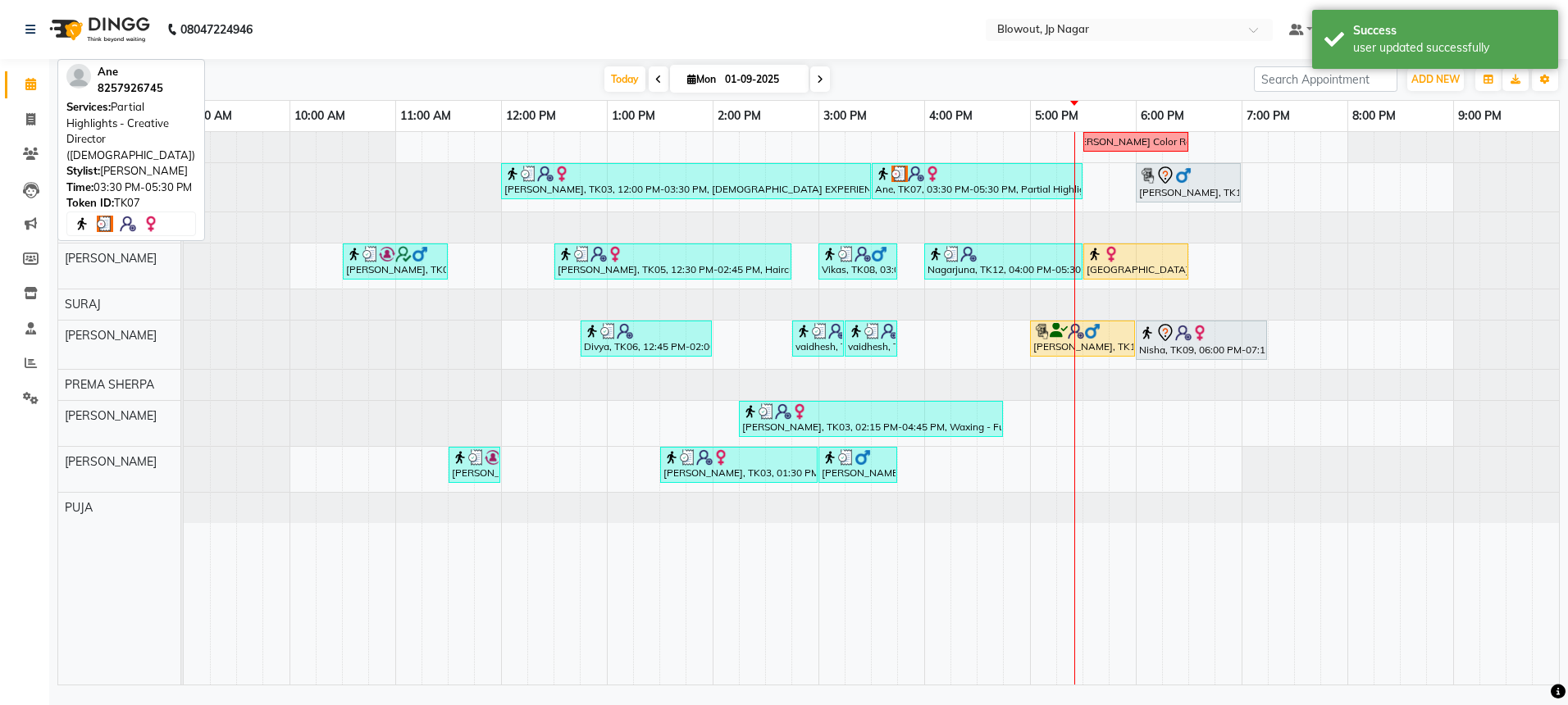
click at [980, 182] on div "Ane, TK07, 03:30 PM-05:30 PM, Partial Highlights - Creative Director ([DEMOGRAP…" at bounding box center [976, 180] width 208 height 31
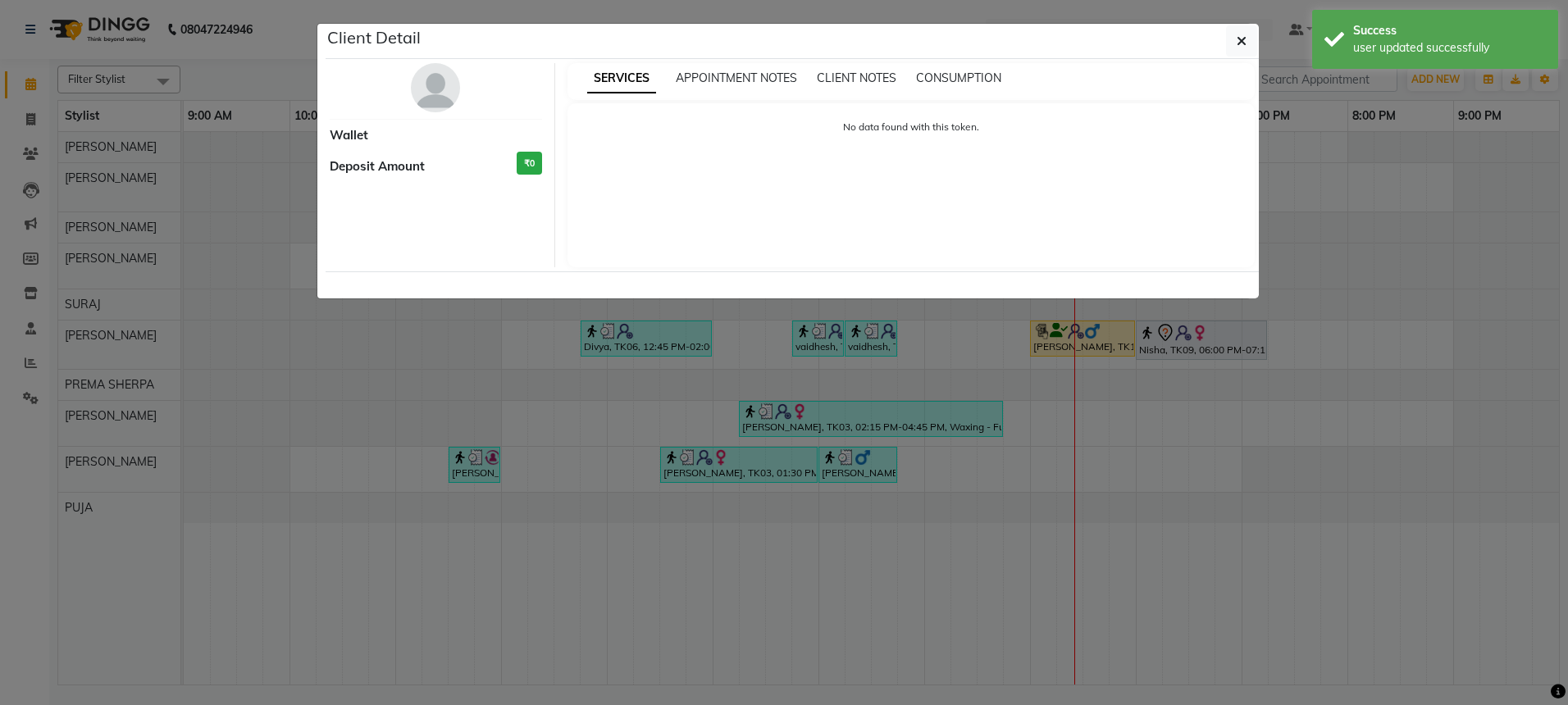
select select "3"
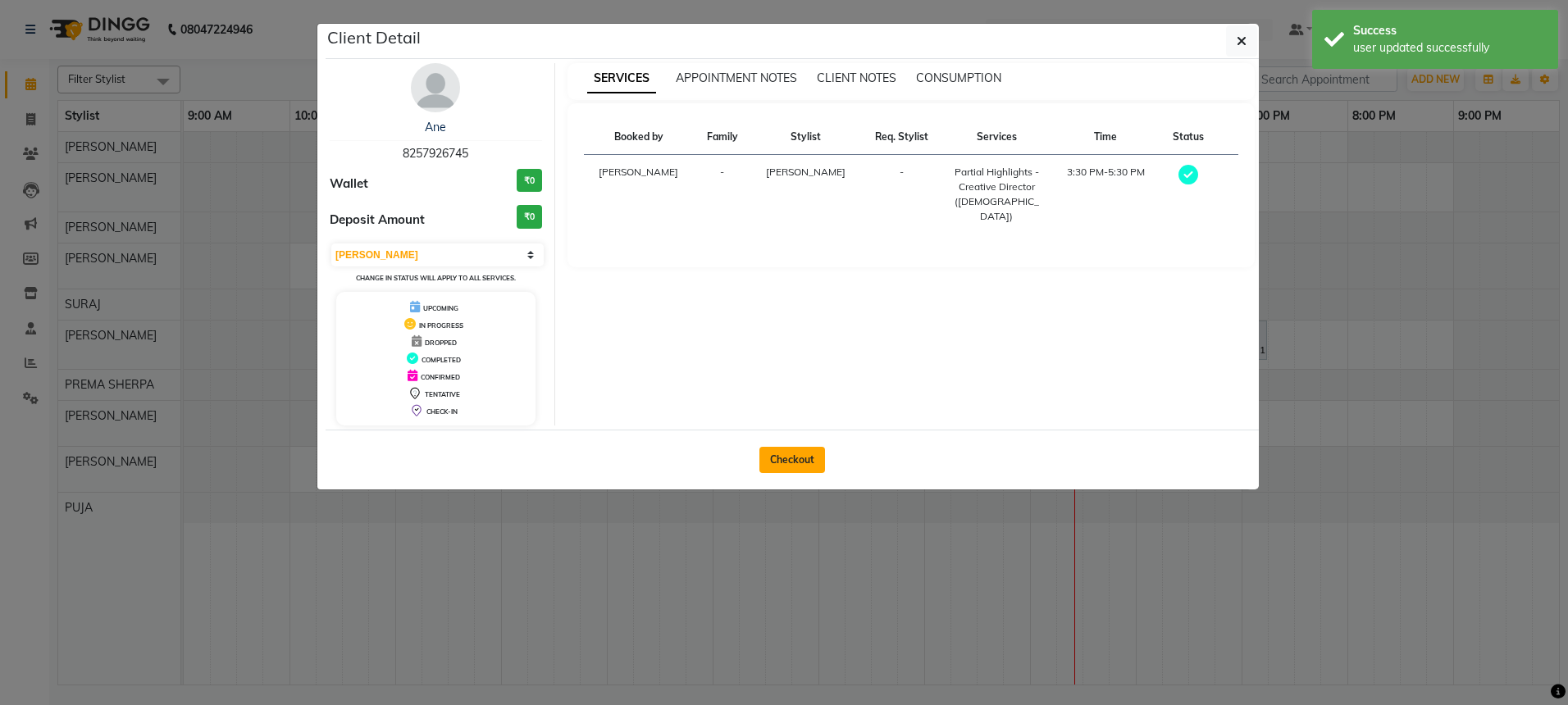
click at [790, 451] on button "Checkout" at bounding box center [792, 459] width 65 height 26
select select "service"
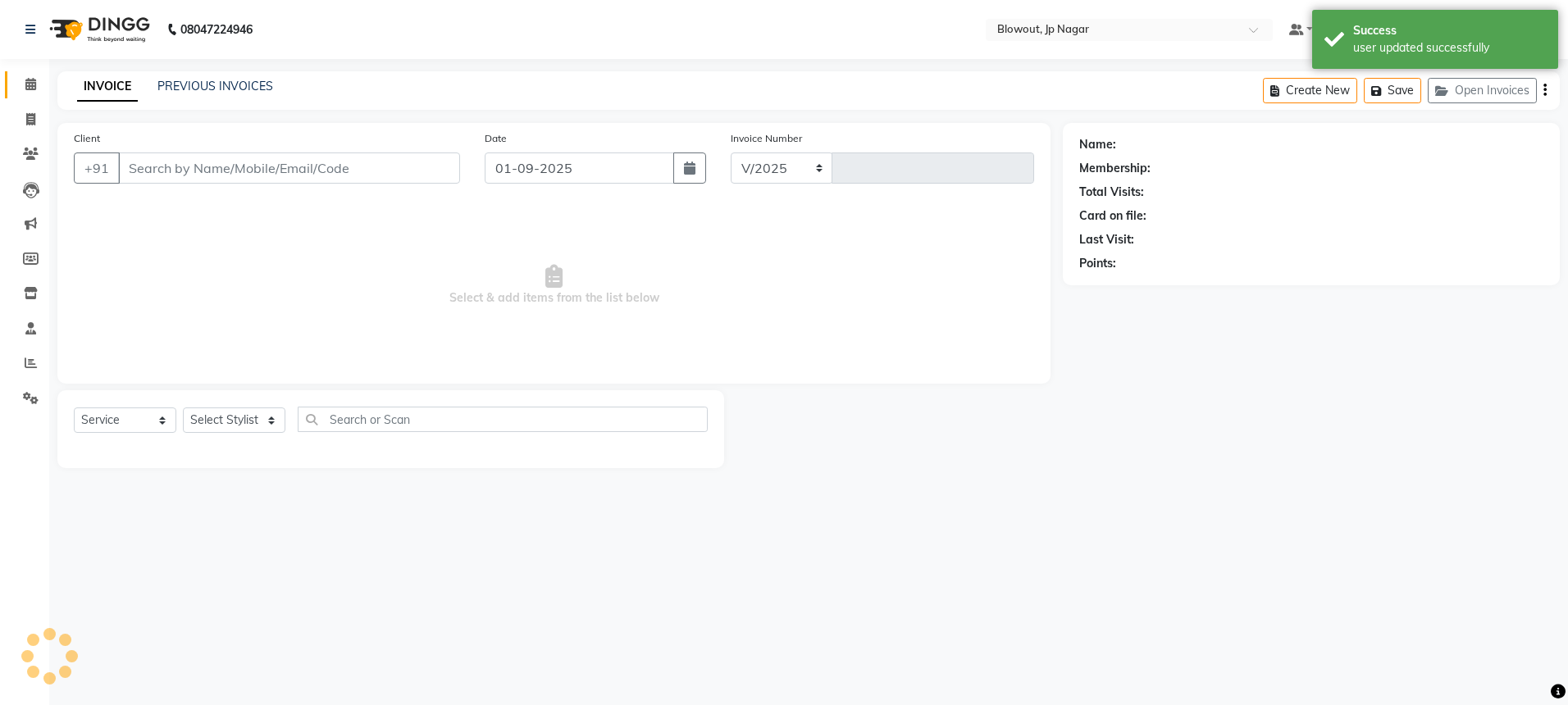
select select "6261"
type input "2432"
type input "8257926745"
select select "46972"
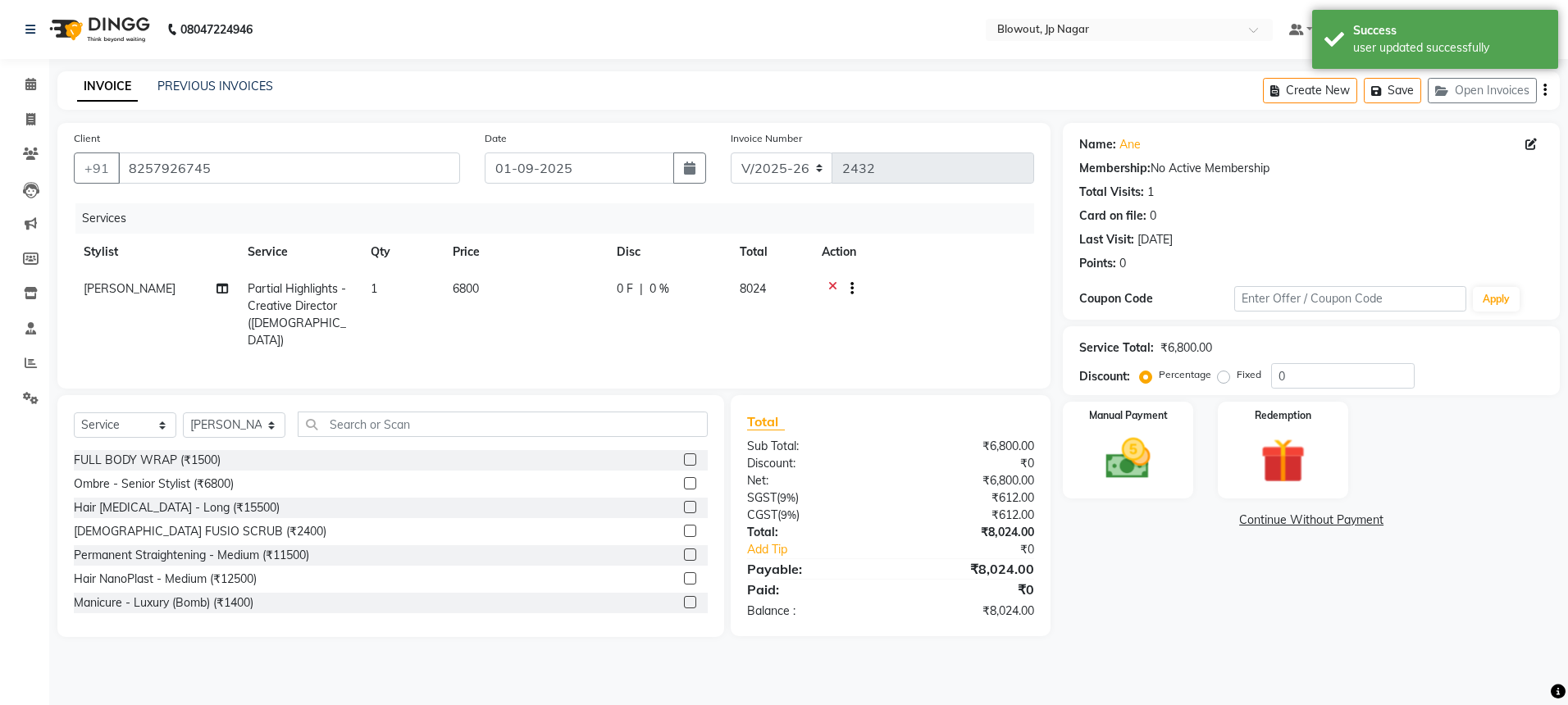
click at [331, 300] on span "Partial Highlights - Creative Director ([DEMOGRAPHIC_DATA])" at bounding box center [297, 313] width 99 height 66
select select "46972"
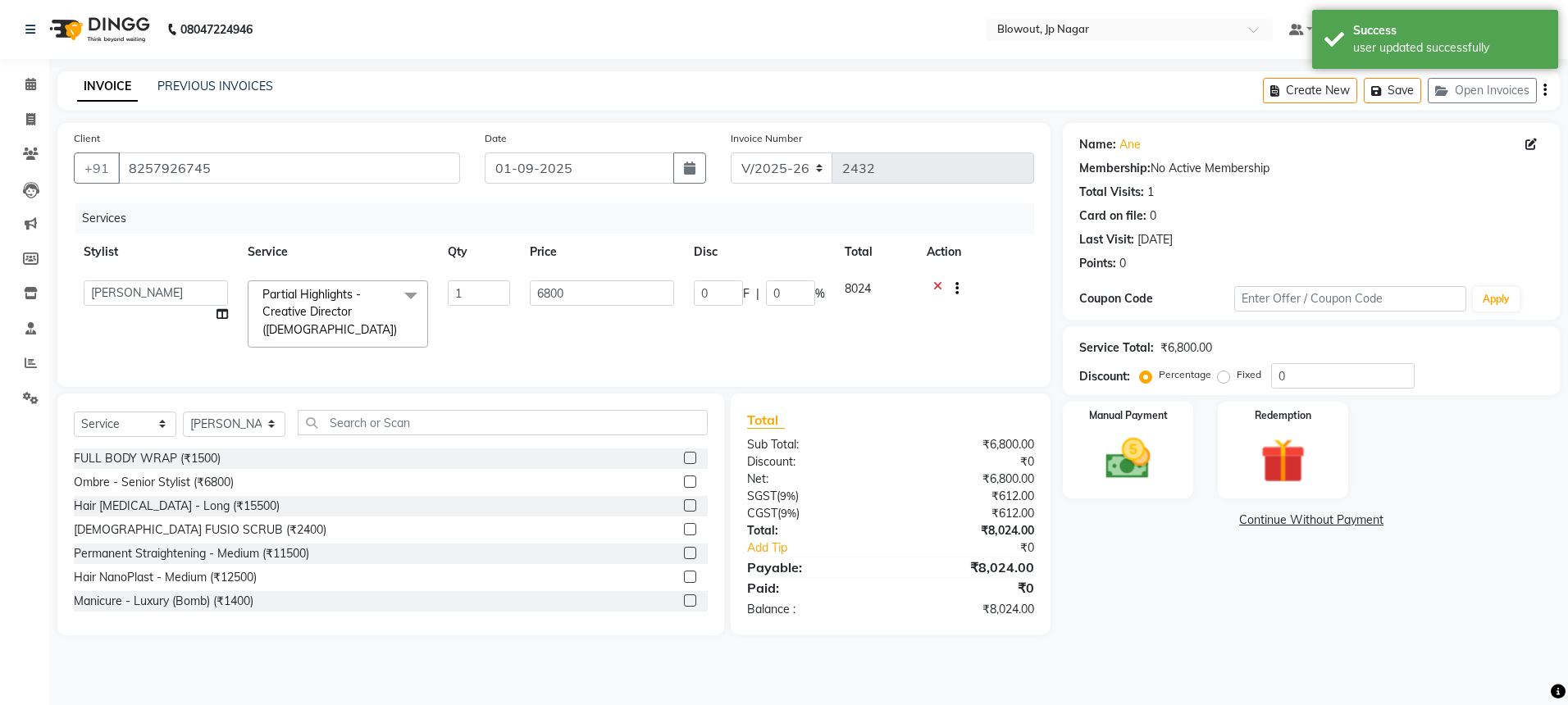
click at [332, 300] on span "Partial Highlights - Creative Director ([DEMOGRAPHIC_DATA])" at bounding box center [329, 312] width 135 height 50
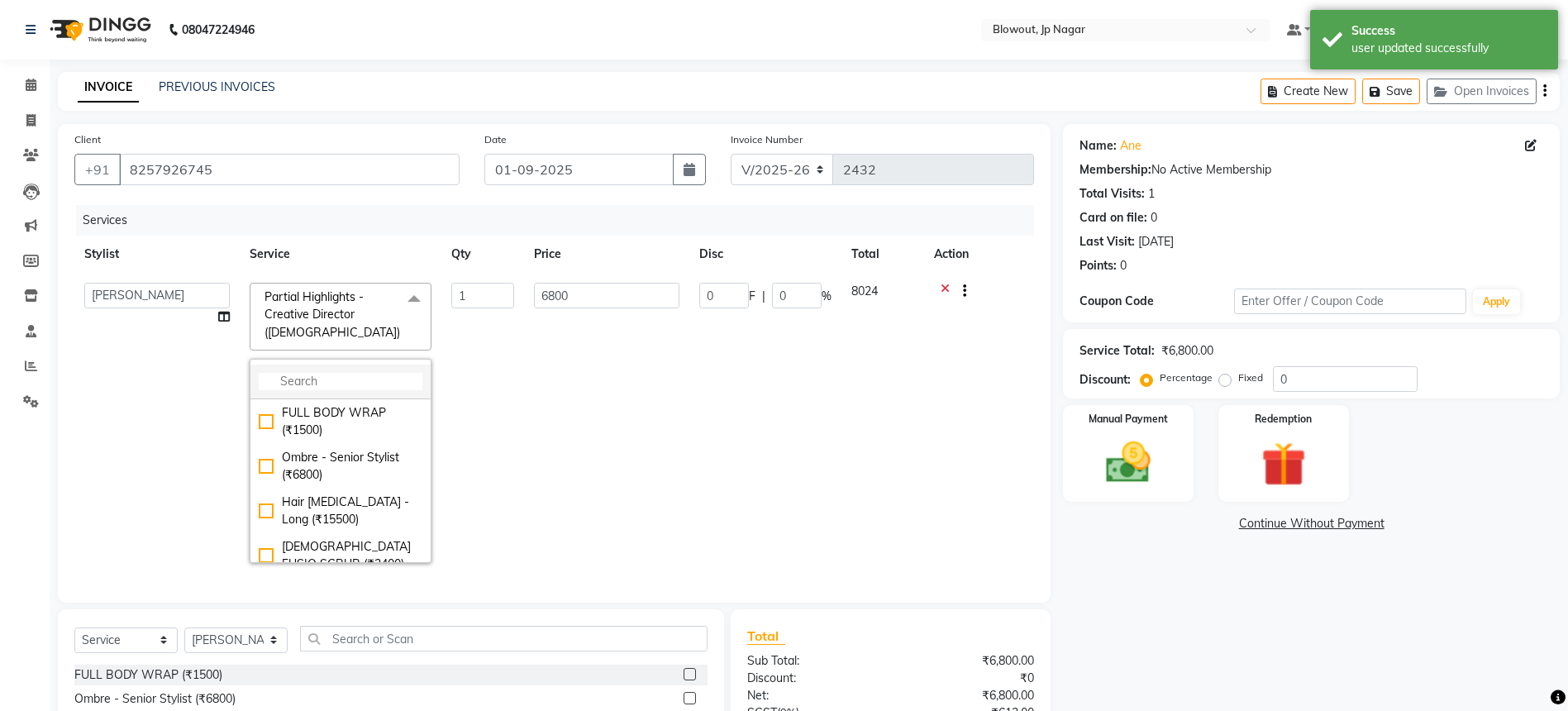
click at [339, 379] on input "multiselect-search" at bounding box center [341, 381] width 163 height 18
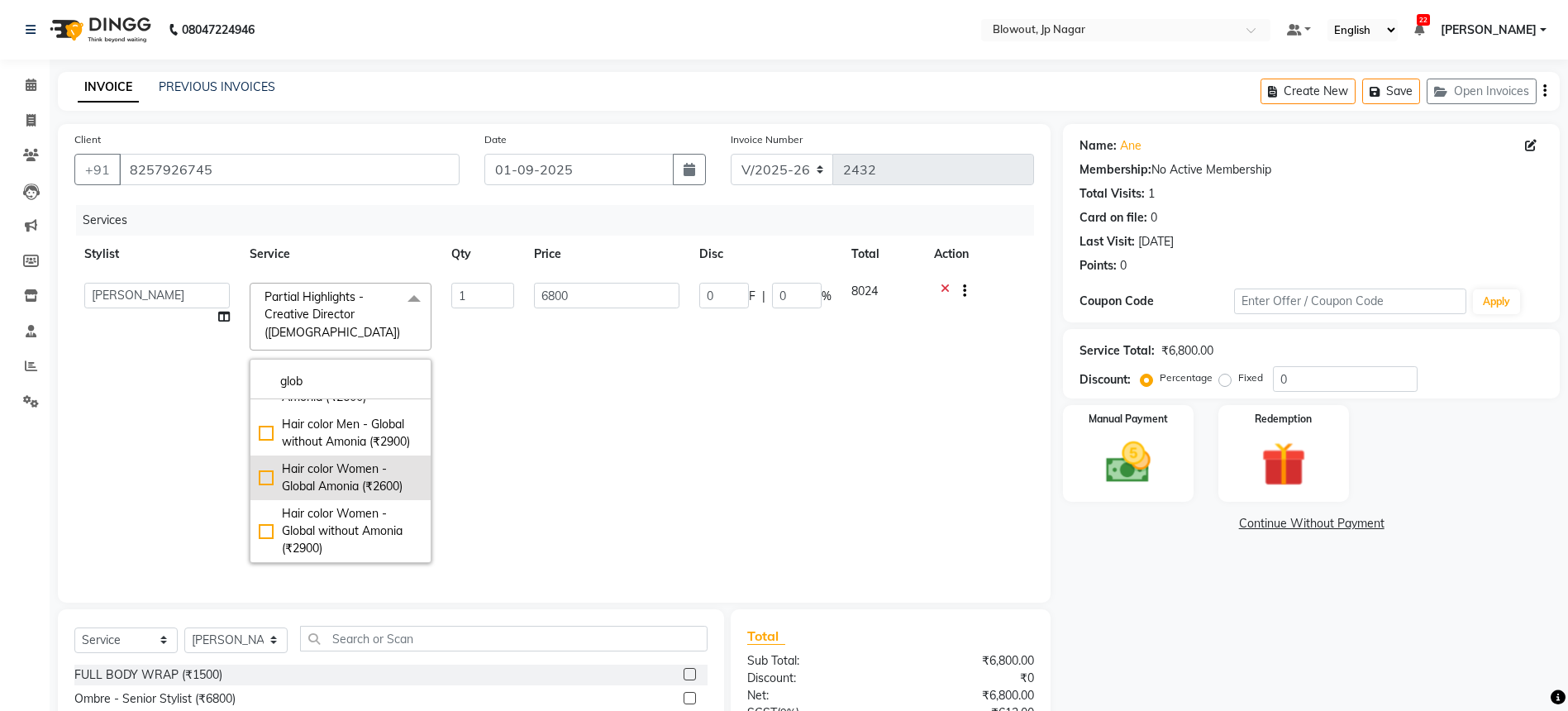
scroll to position [51, 0]
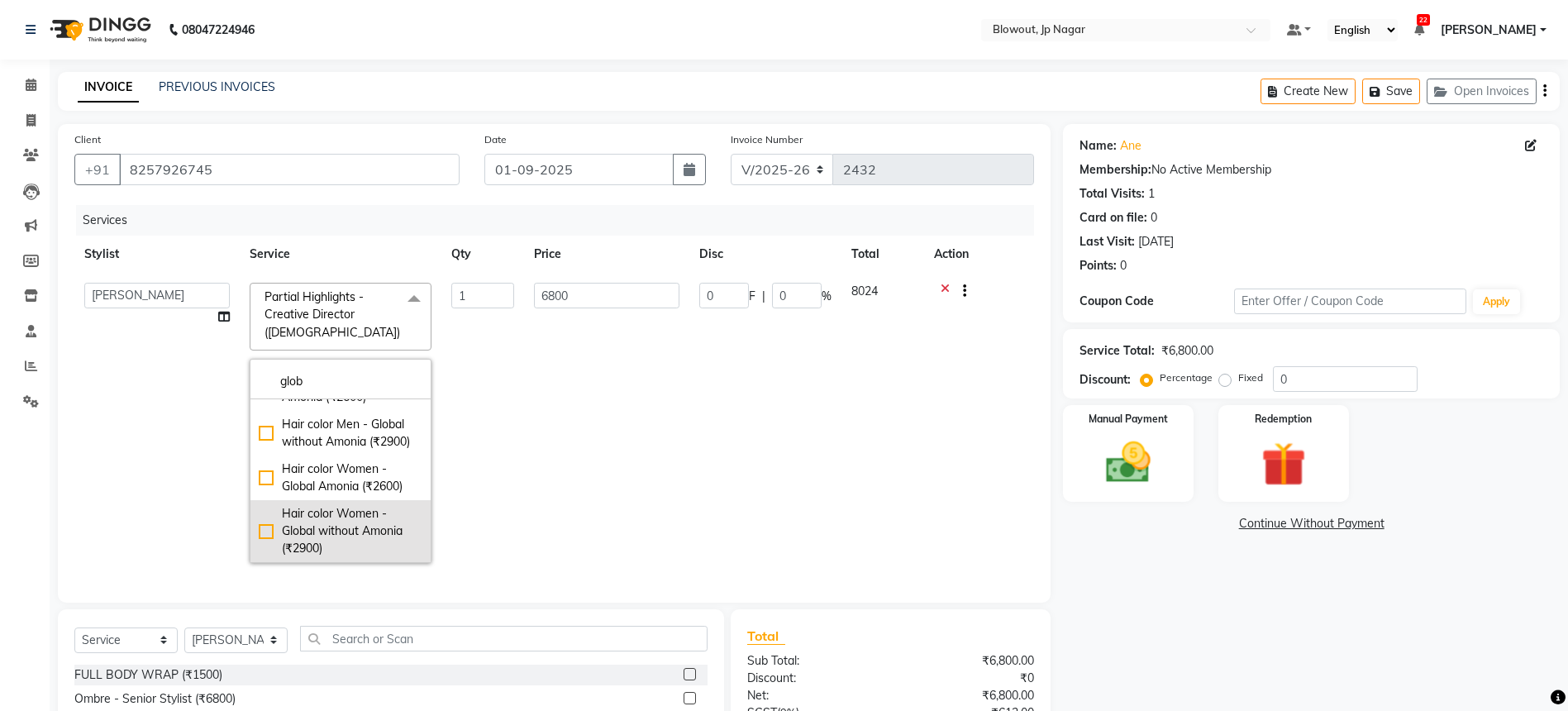
type input "glob"
click at [371, 524] on div "Hair color Women - Global without Amonia (₹2900)" at bounding box center [341, 531] width 163 height 53
checkbox input "true"
type input "2900"
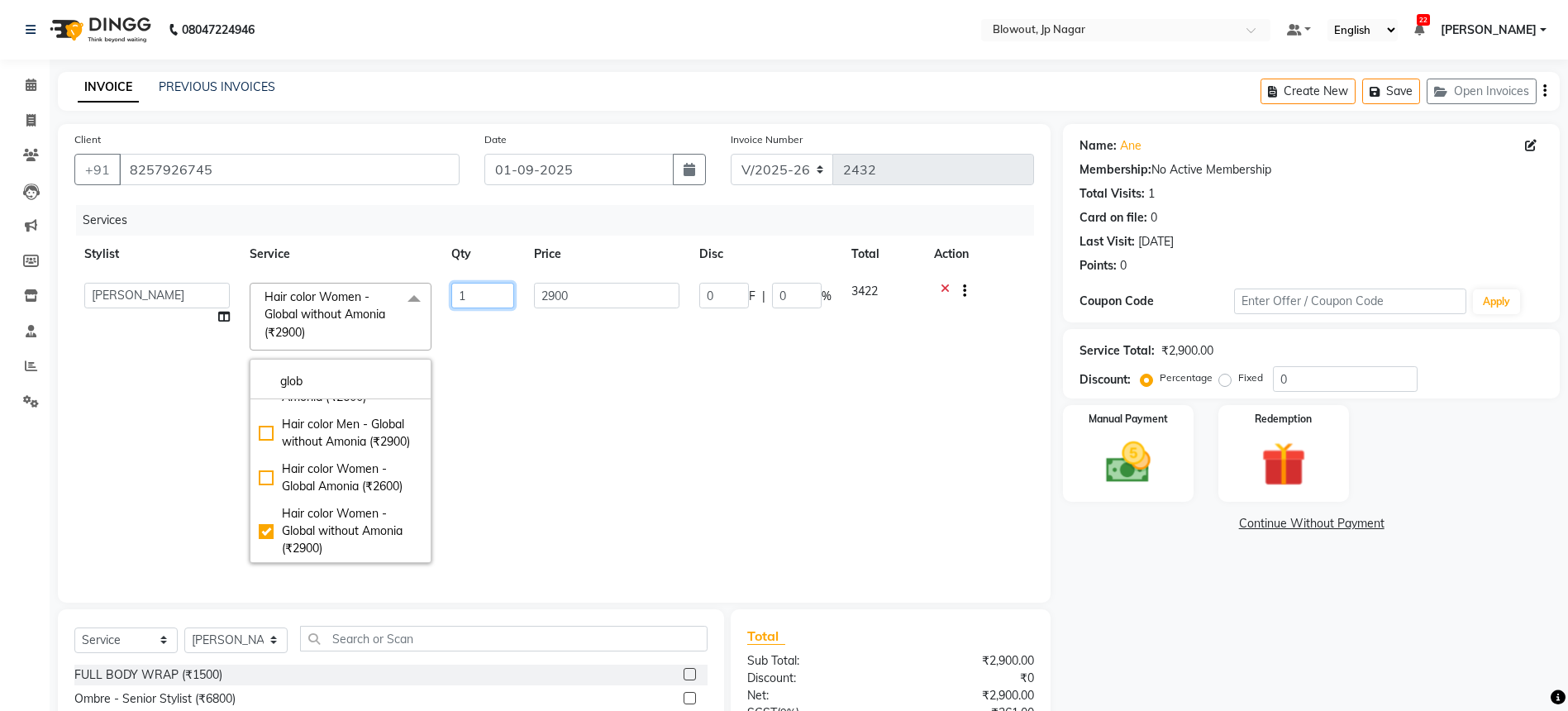
click at [507, 452] on td "1" at bounding box center [483, 423] width 83 height 300
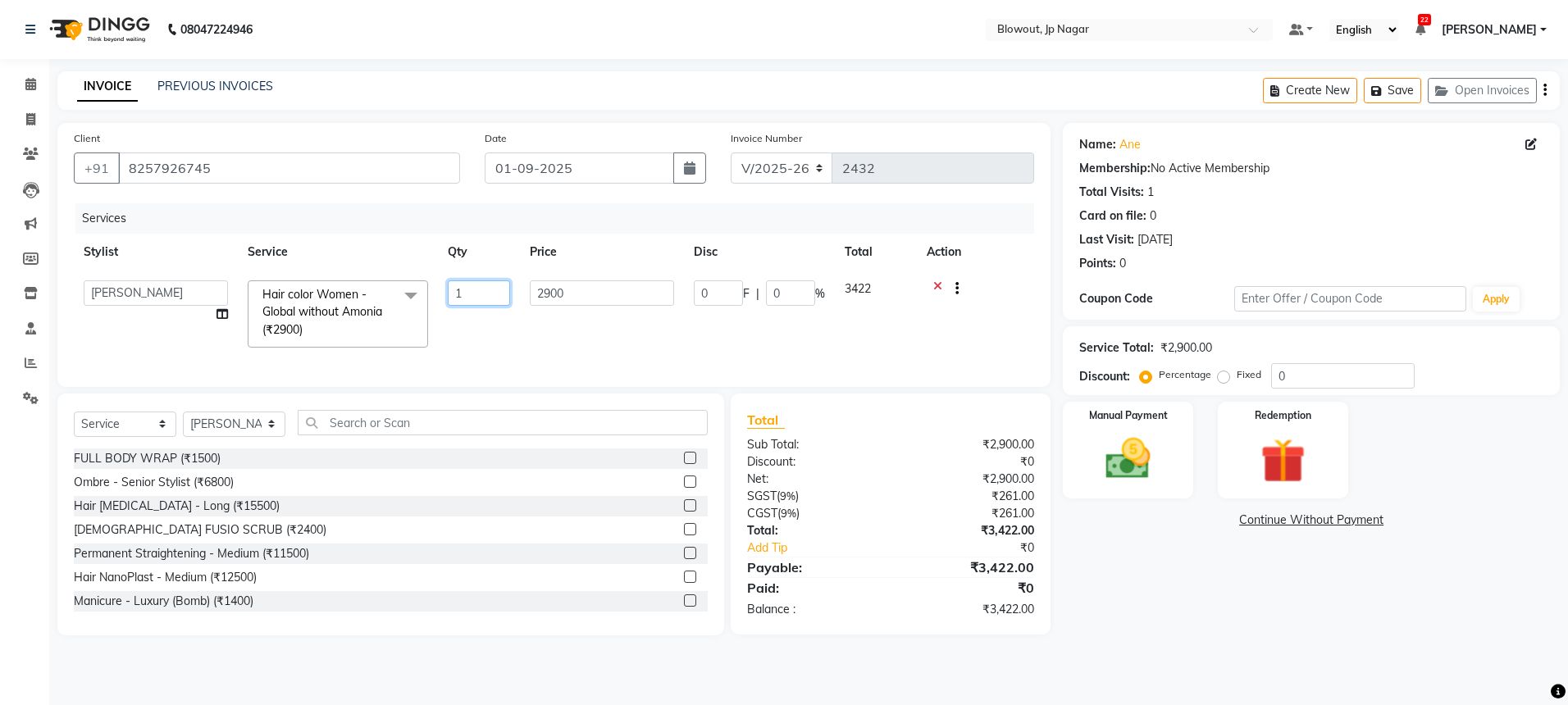
drag, startPoint x: 473, startPoint y: 299, endPoint x: 441, endPoint y: 291, distance: 33.0
click at [441, 291] on td "1" at bounding box center [479, 313] width 82 height 86
type input "2"
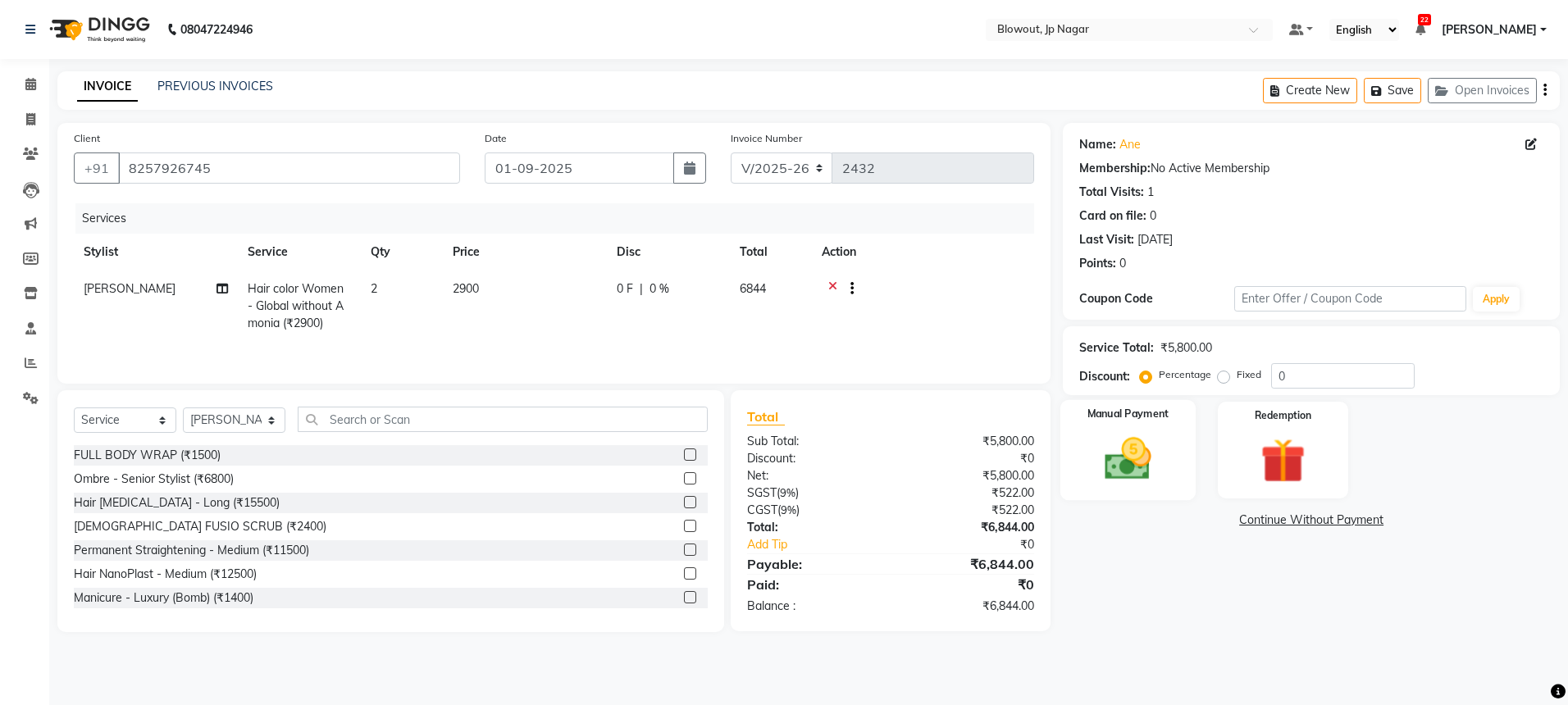
click at [1096, 447] on img at bounding box center [1128, 459] width 76 height 54
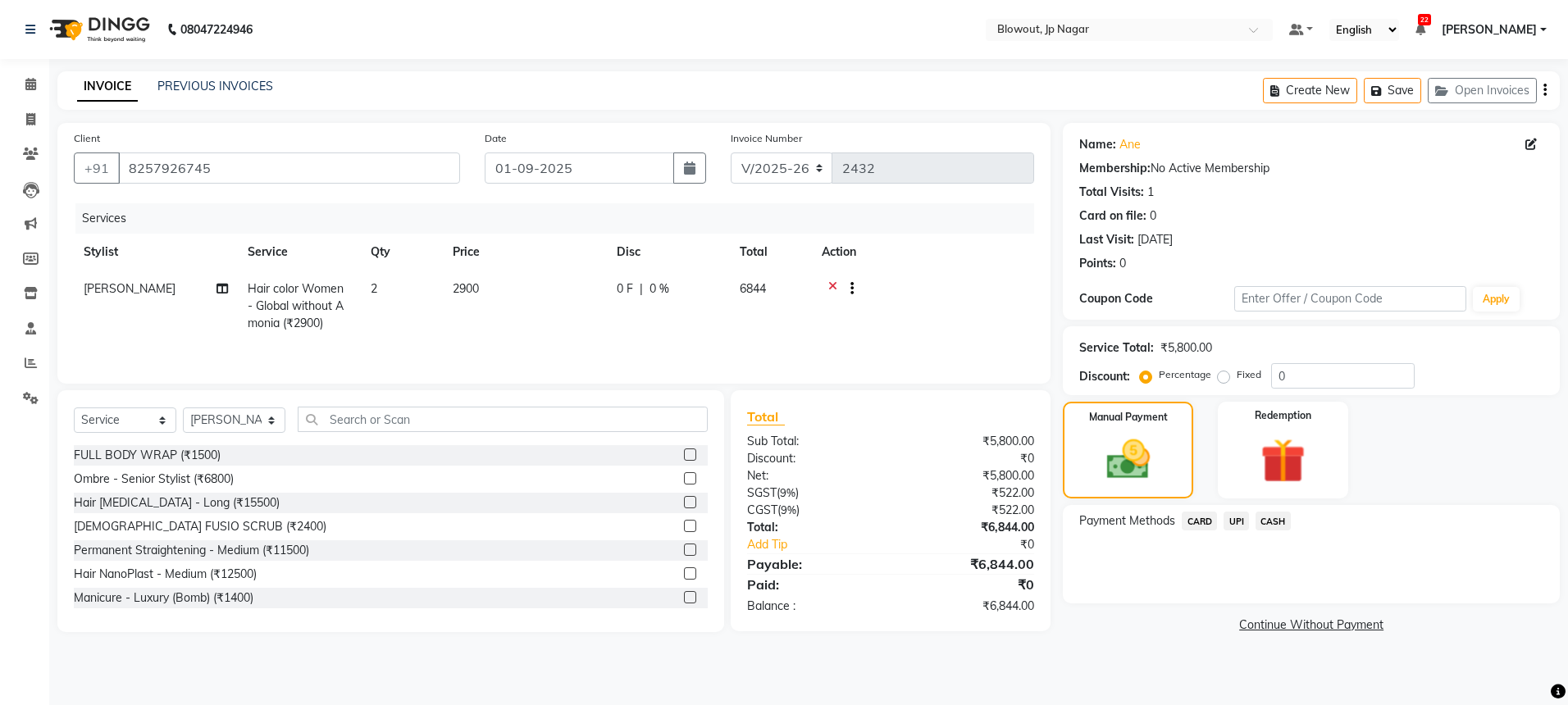
click at [1228, 527] on span "UPI" at bounding box center [1236, 521] width 25 height 19
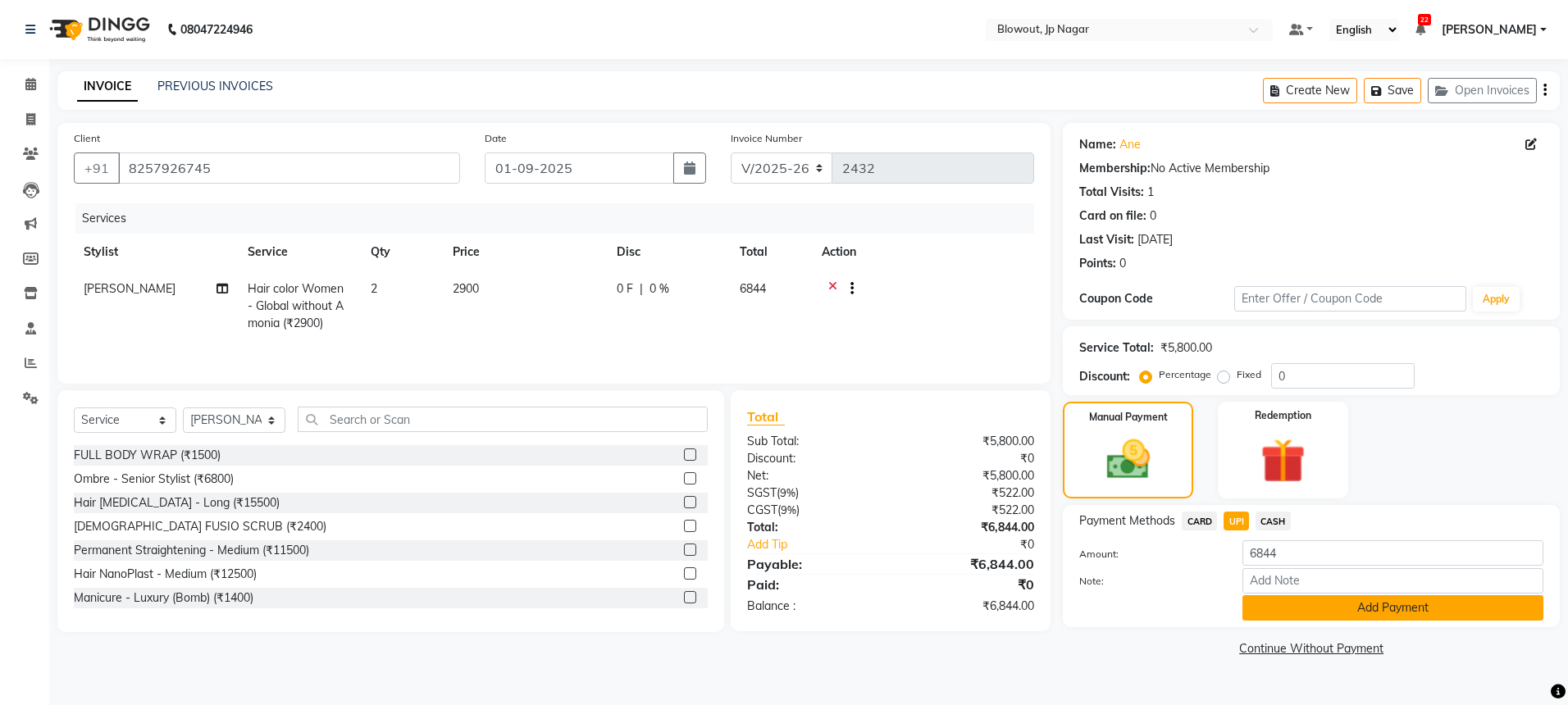
click at [1297, 614] on button "Add Payment" at bounding box center [1392, 607] width 301 height 25
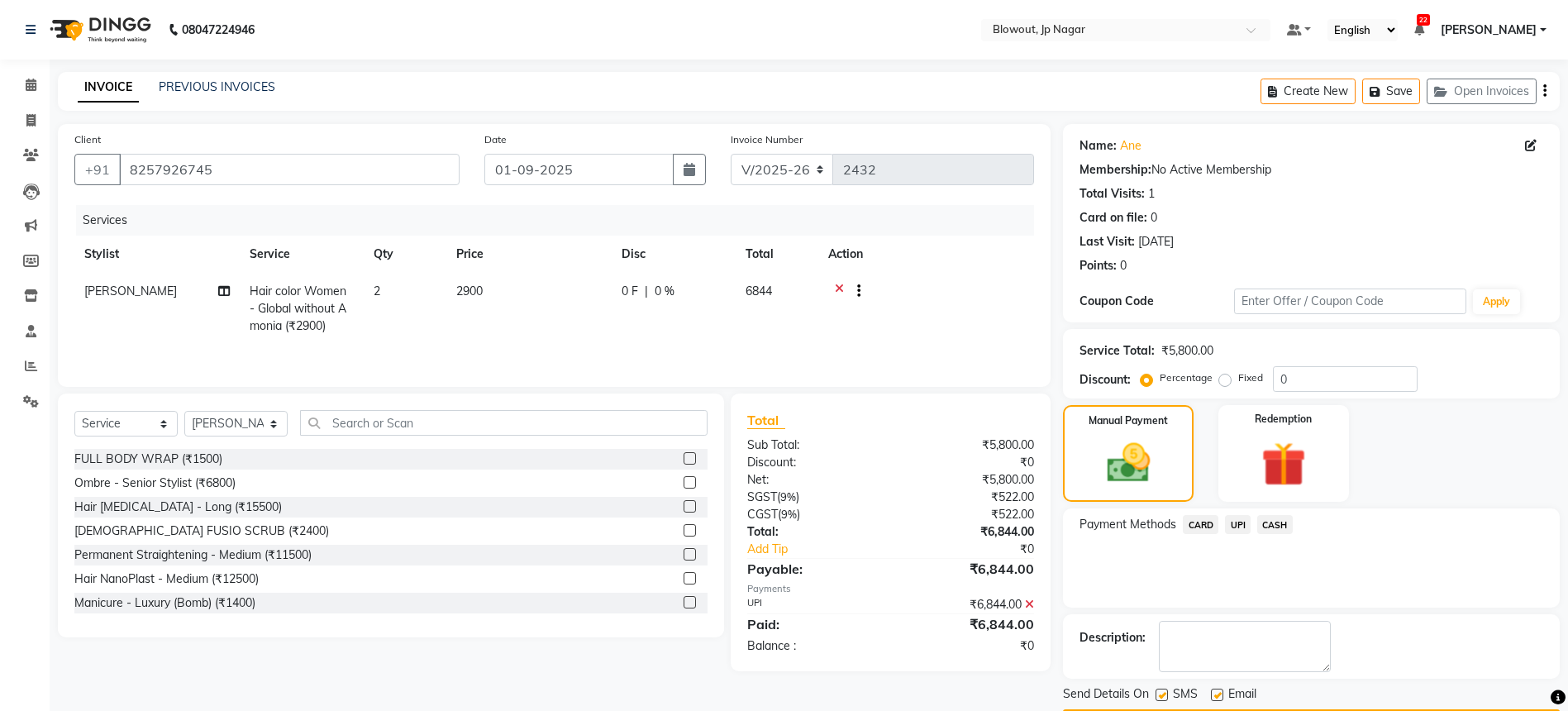
click at [1238, 524] on span "UPI" at bounding box center [1238, 524] width 25 height 19
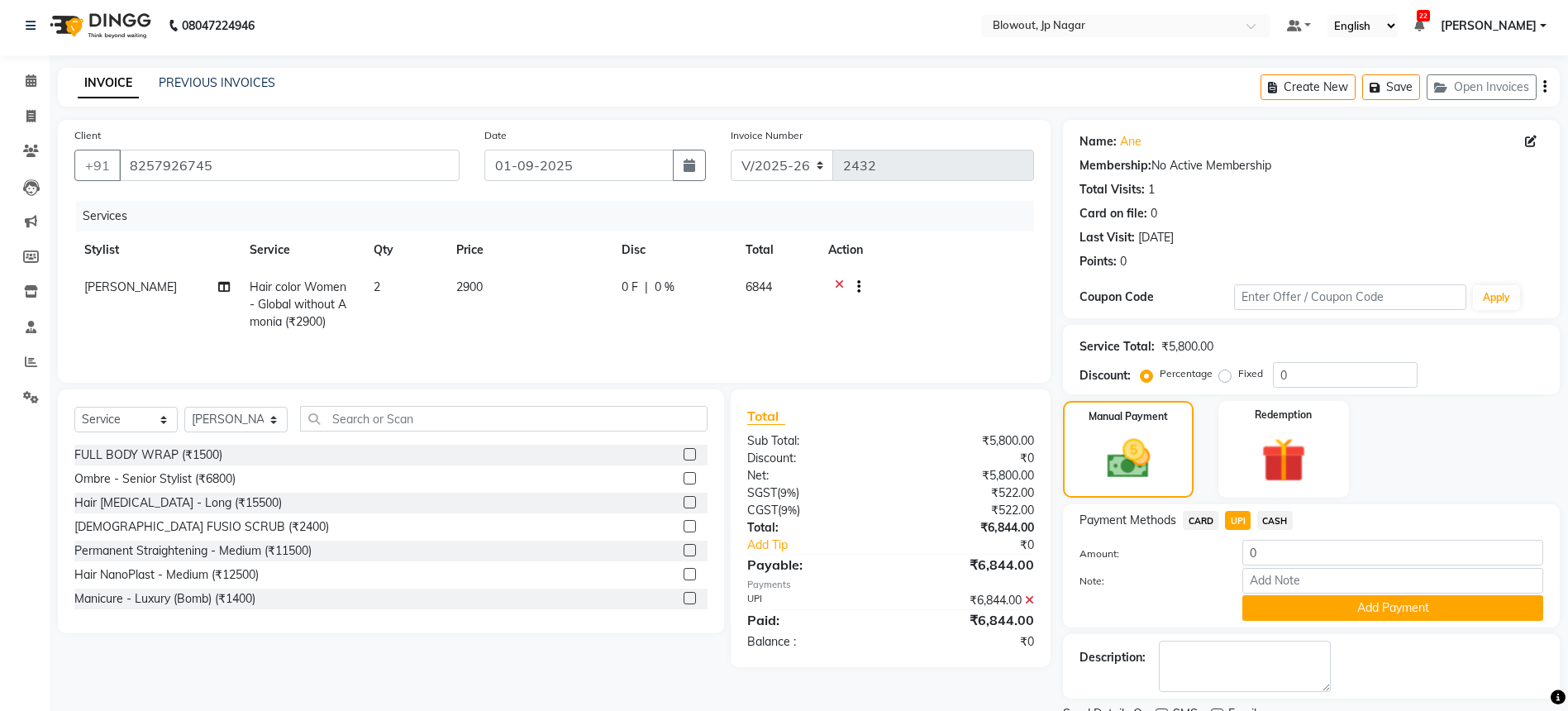
scroll to position [73, 0]
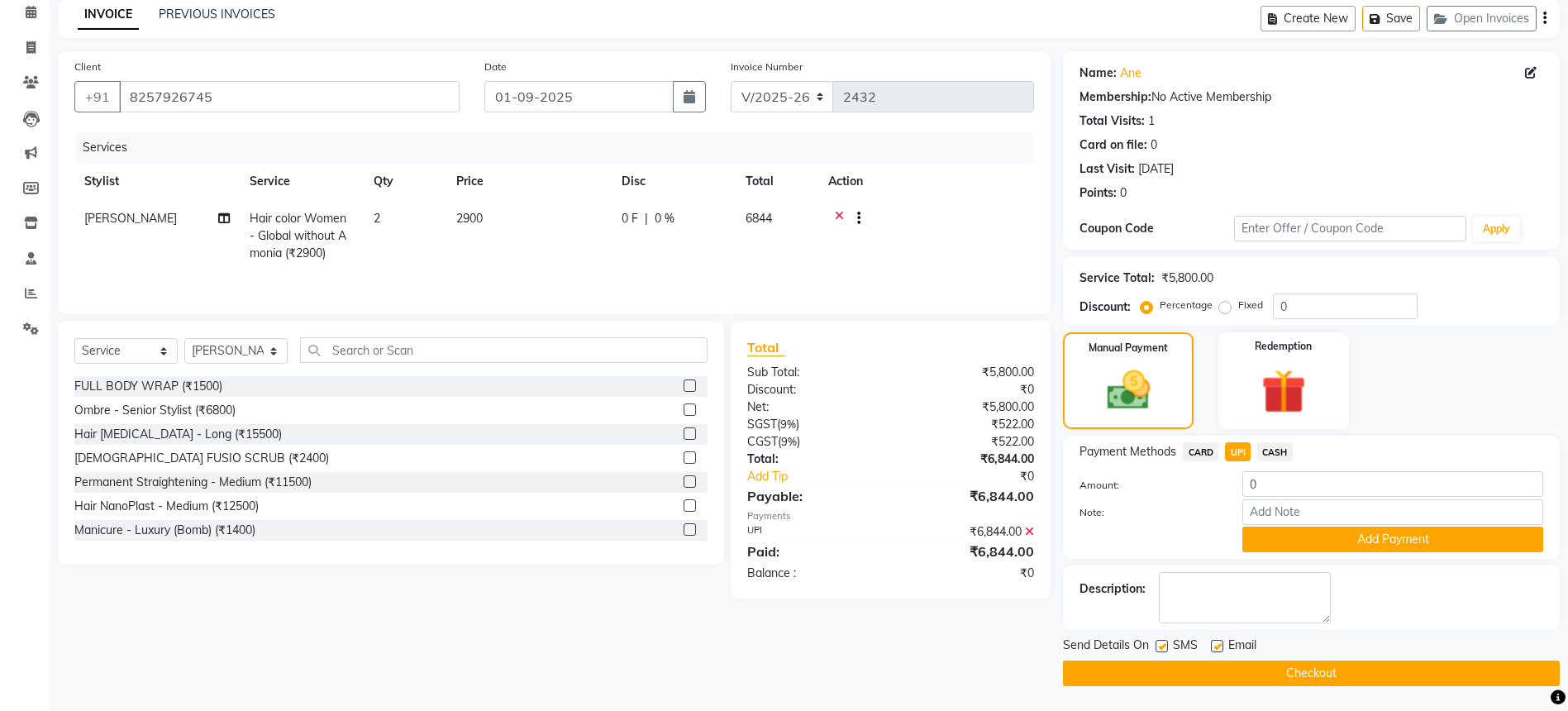
click at [1303, 673] on button "Checkout" at bounding box center [1312, 673] width 497 height 25
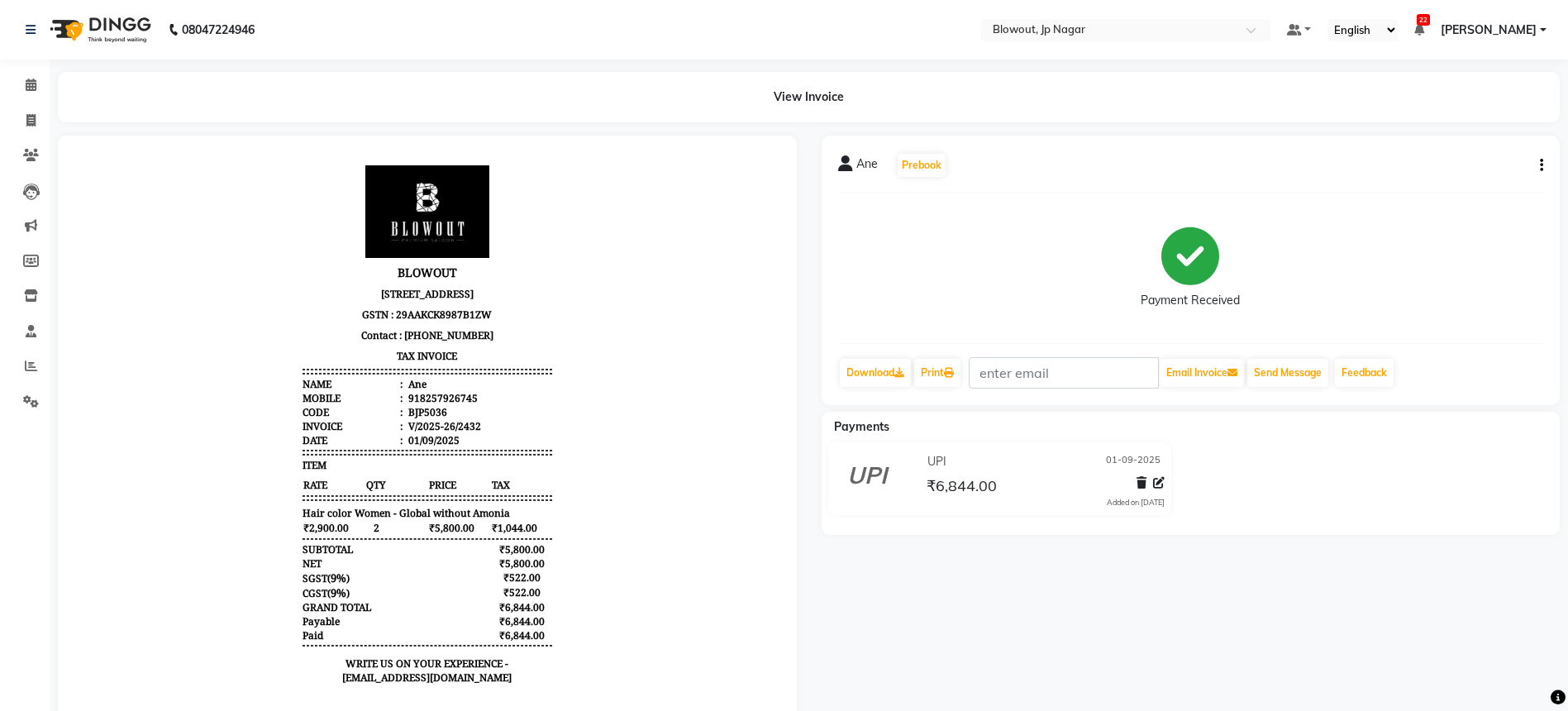
click at [25, 69] on li "Calendar" at bounding box center [24, 85] width 50 height 36
click at [27, 73] on link "Calendar" at bounding box center [24, 85] width 39 height 27
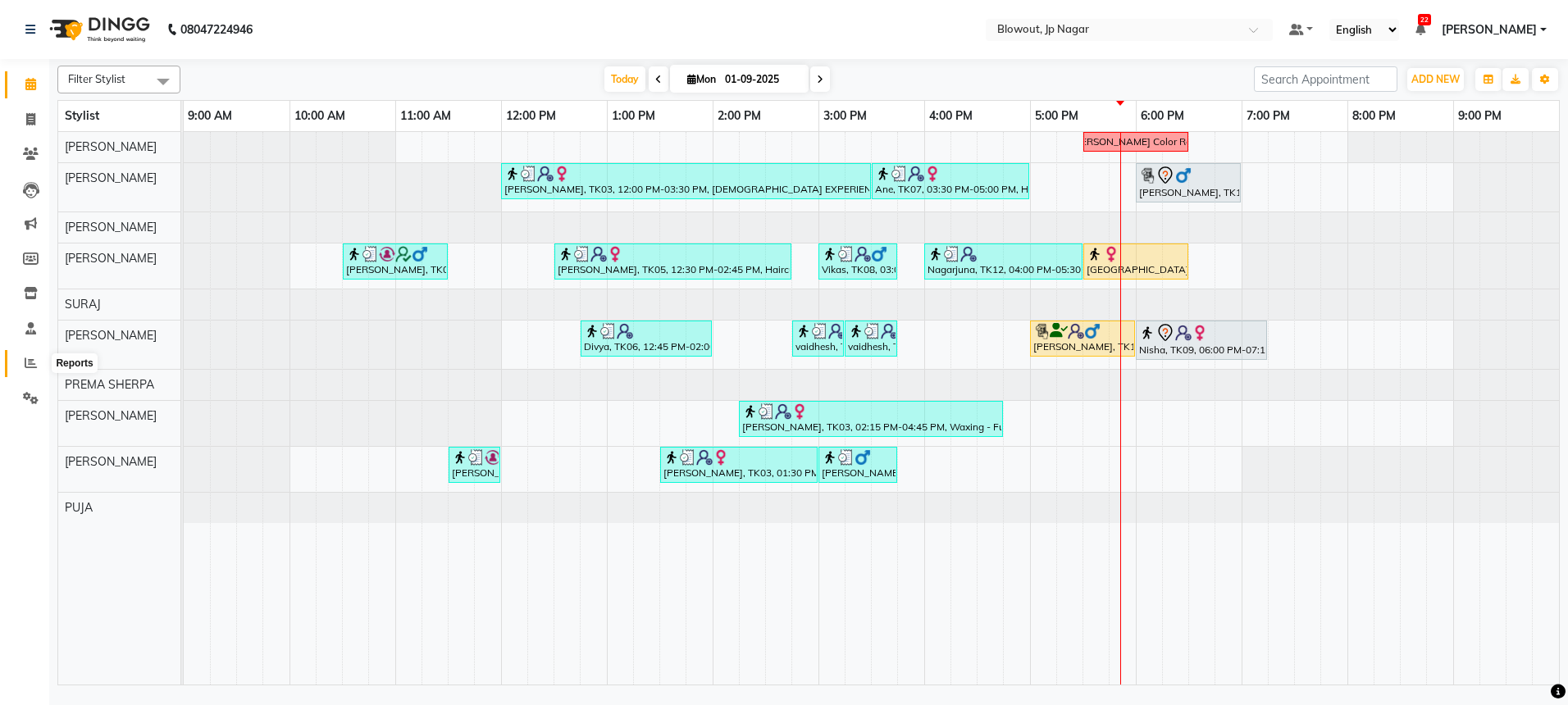
click at [25, 361] on icon at bounding box center [30, 362] width 12 height 12
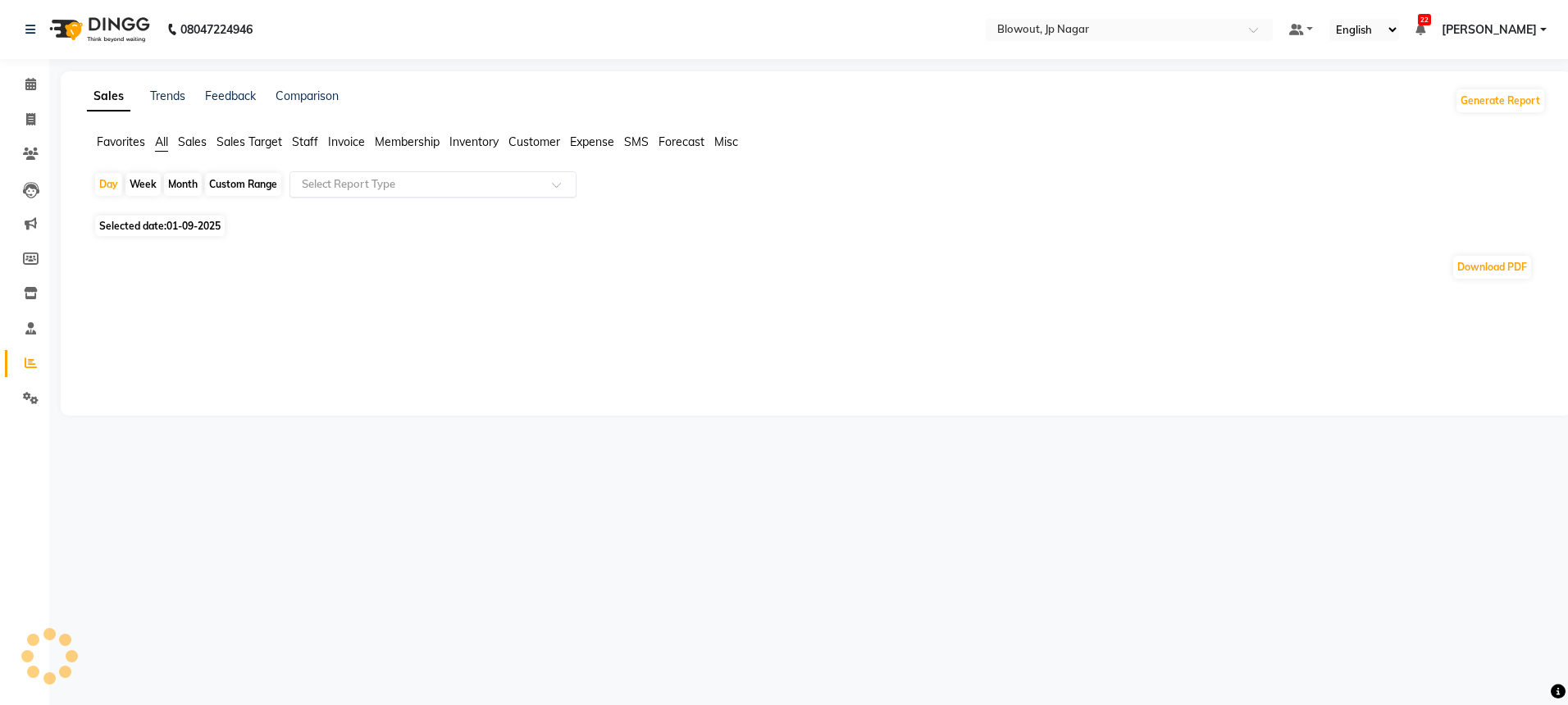
click at [406, 185] on input "text" at bounding box center [417, 184] width 236 height 17
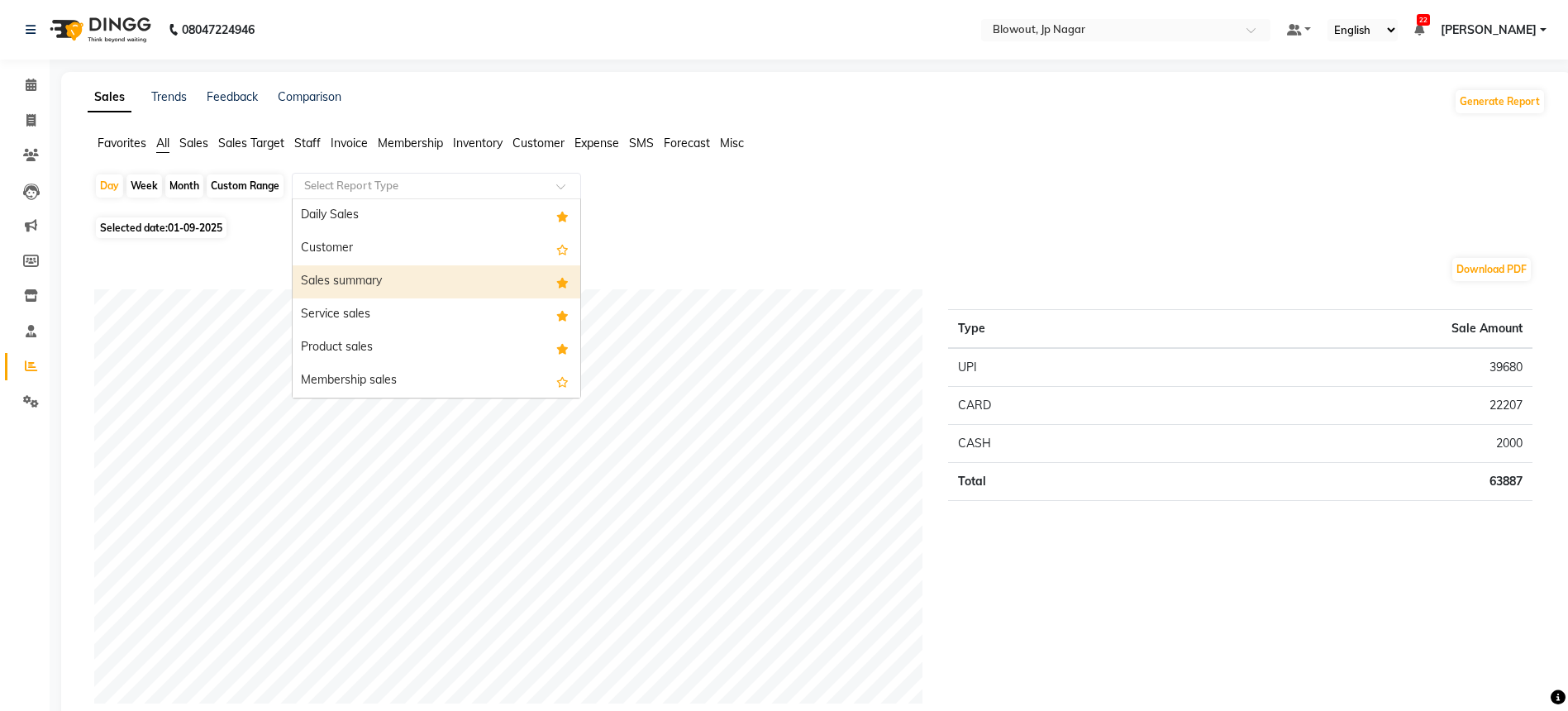
click at [391, 273] on div "Sales summary" at bounding box center [436, 281] width 288 height 33
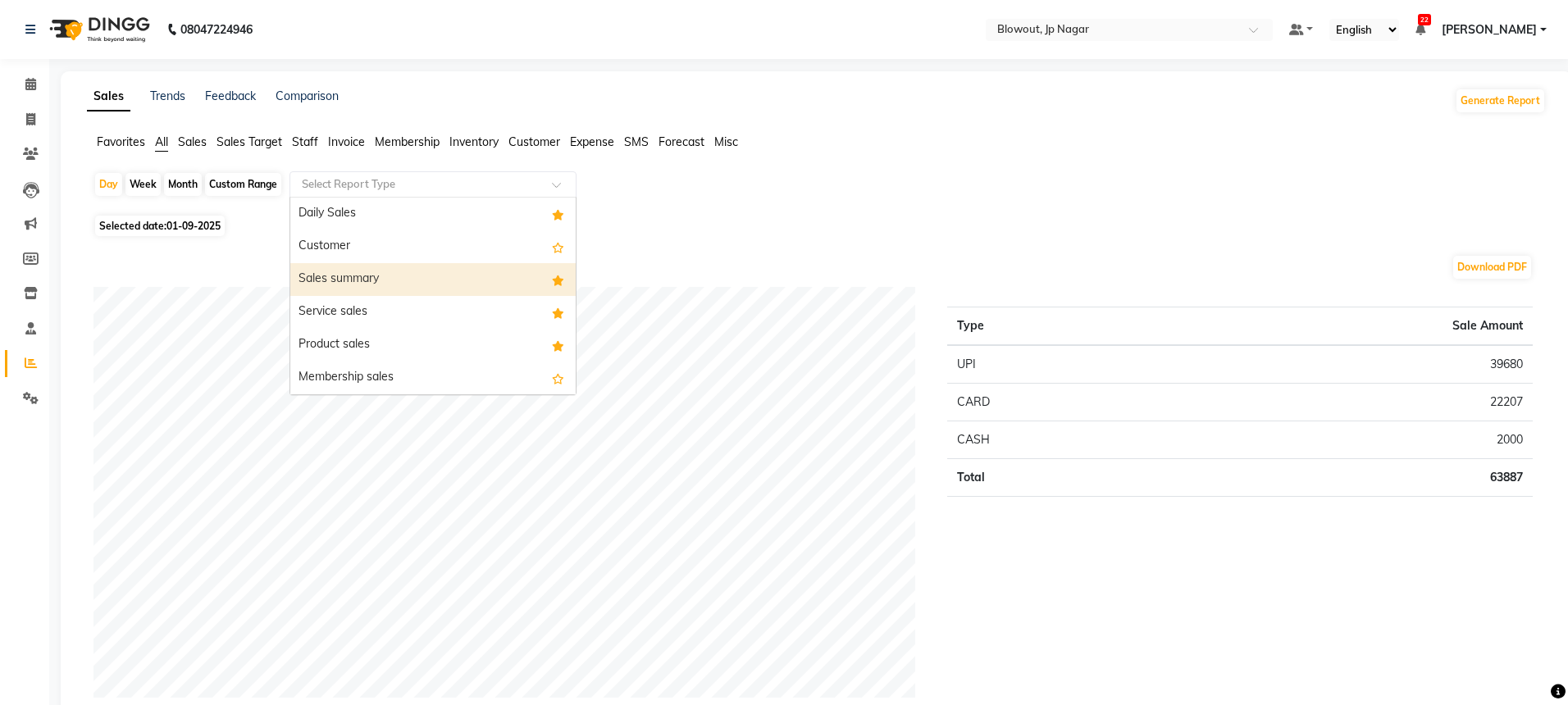
select select "full_report"
select select "csv"
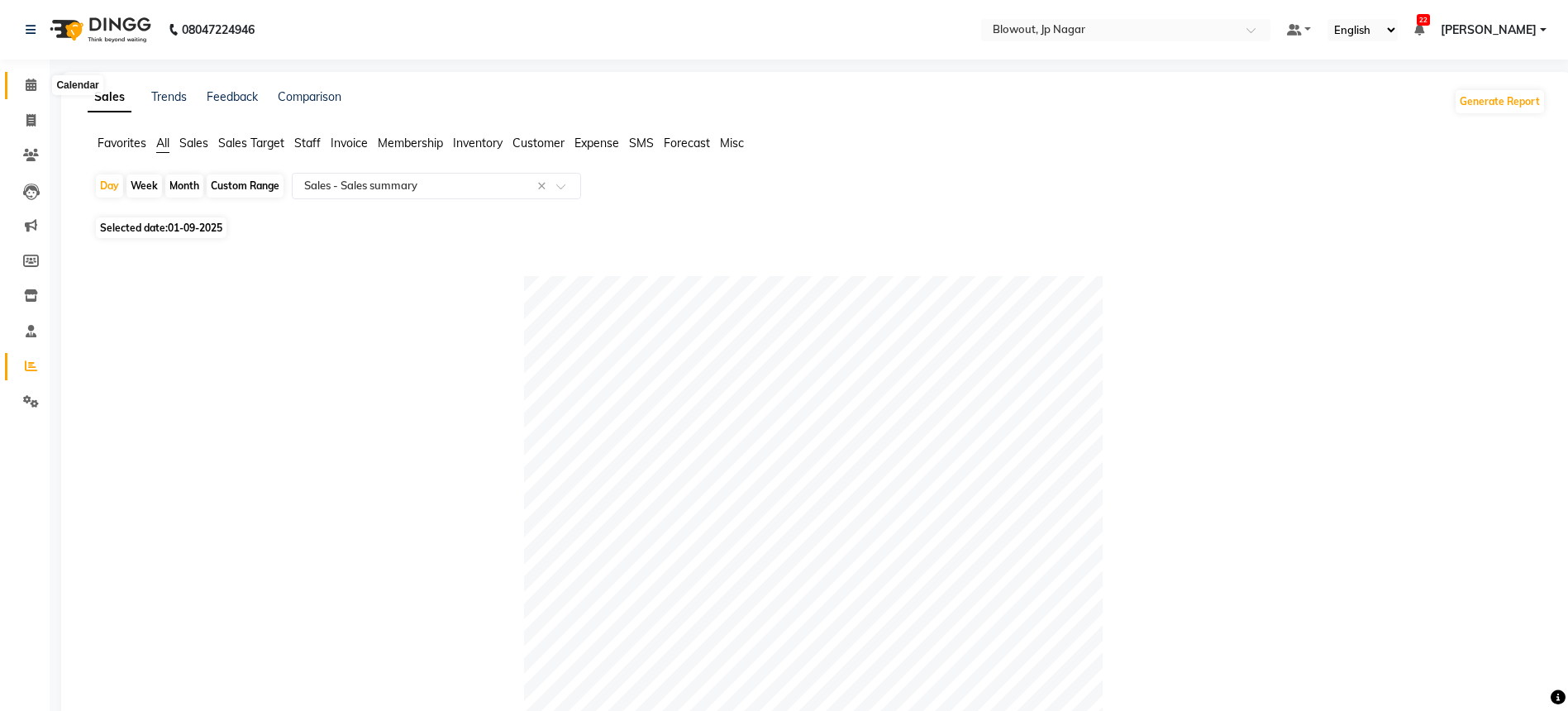
click at [25, 86] on span at bounding box center [31, 85] width 29 height 19
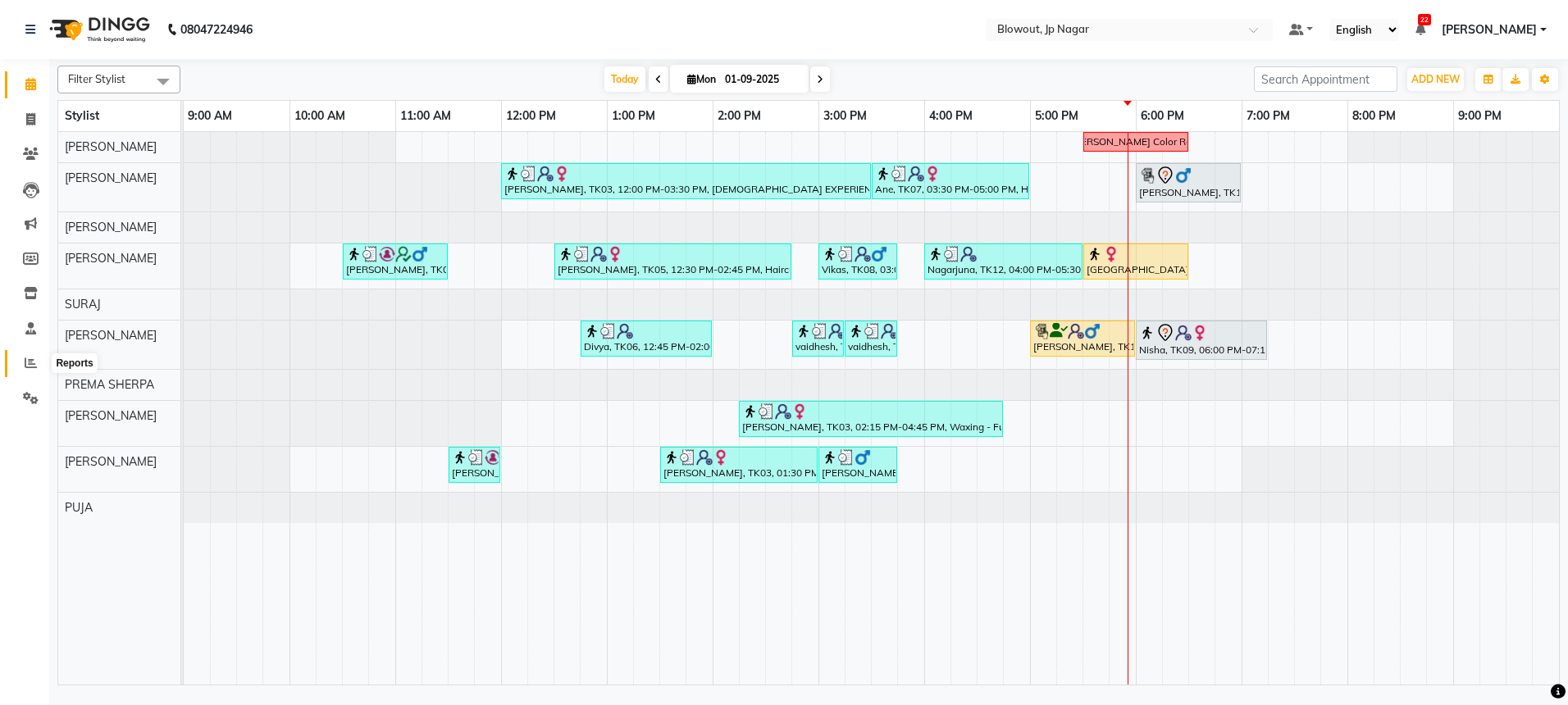
click at [26, 358] on icon at bounding box center [30, 362] width 12 height 12
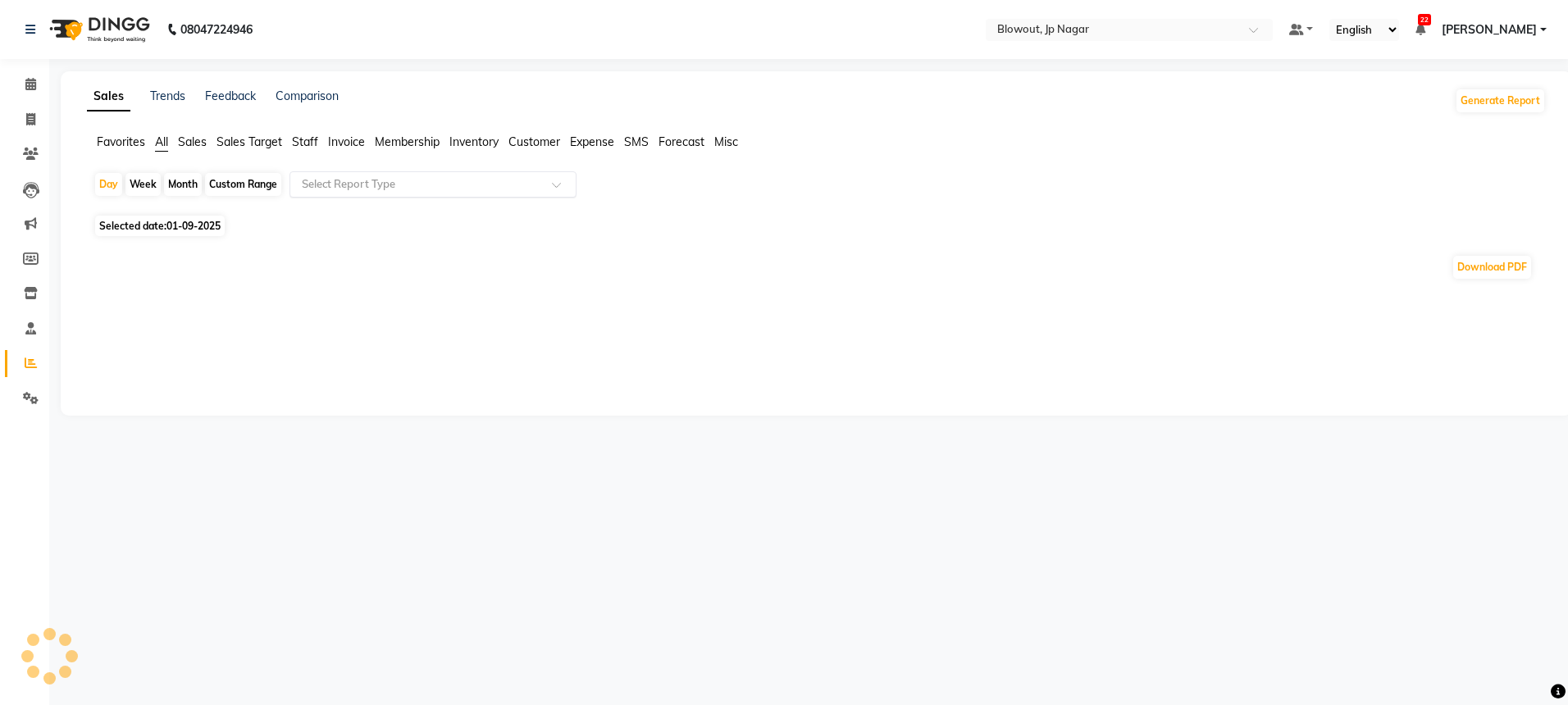
click at [524, 190] on input "text" at bounding box center [417, 184] width 236 height 17
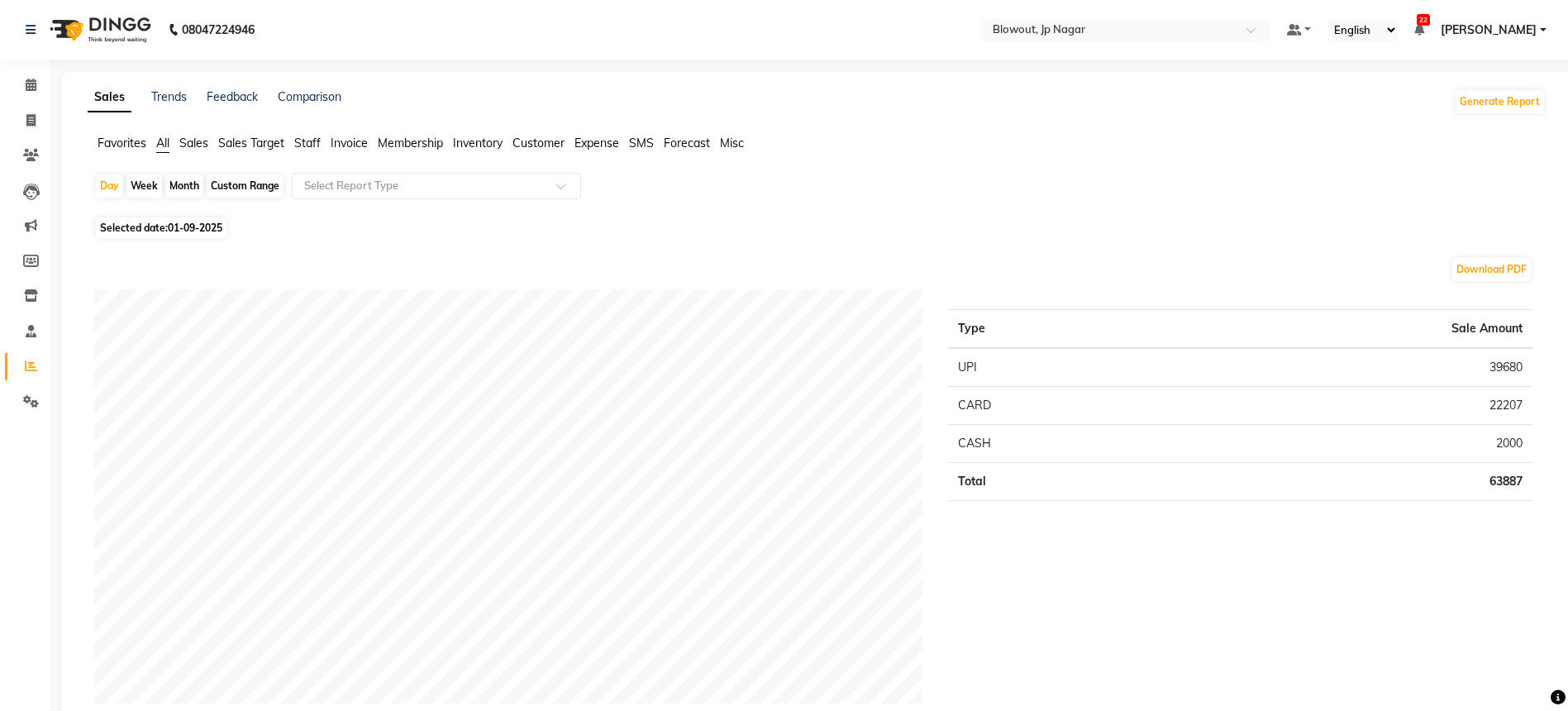
click at [309, 156] on div "Favorites All Sales Sales Target Staff Invoice Membership Inventory Customer Ex…" at bounding box center [816, 150] width 1484 height 31
click at [308, 153] on div "Favorites All Sales Sales Target Staff Invoice Membership Inventory Customer Ex…" at bounding box center [816, 150] width 1484 height 31
click at [307, 147] on span "Staff" at bounding box center [308, 144] width 26 height 15
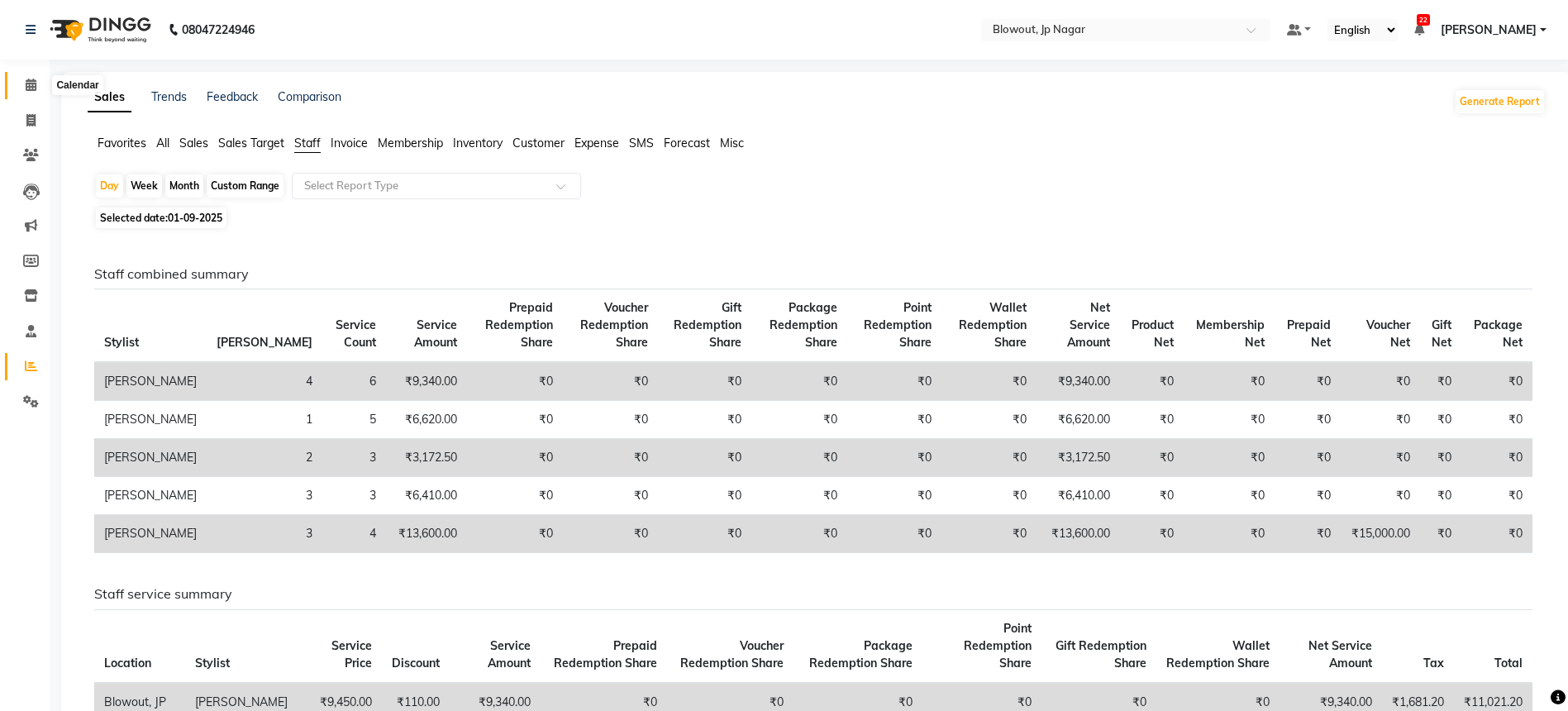
click at [38, 82] on span at bounding box center [31, 85] width 29 height 19
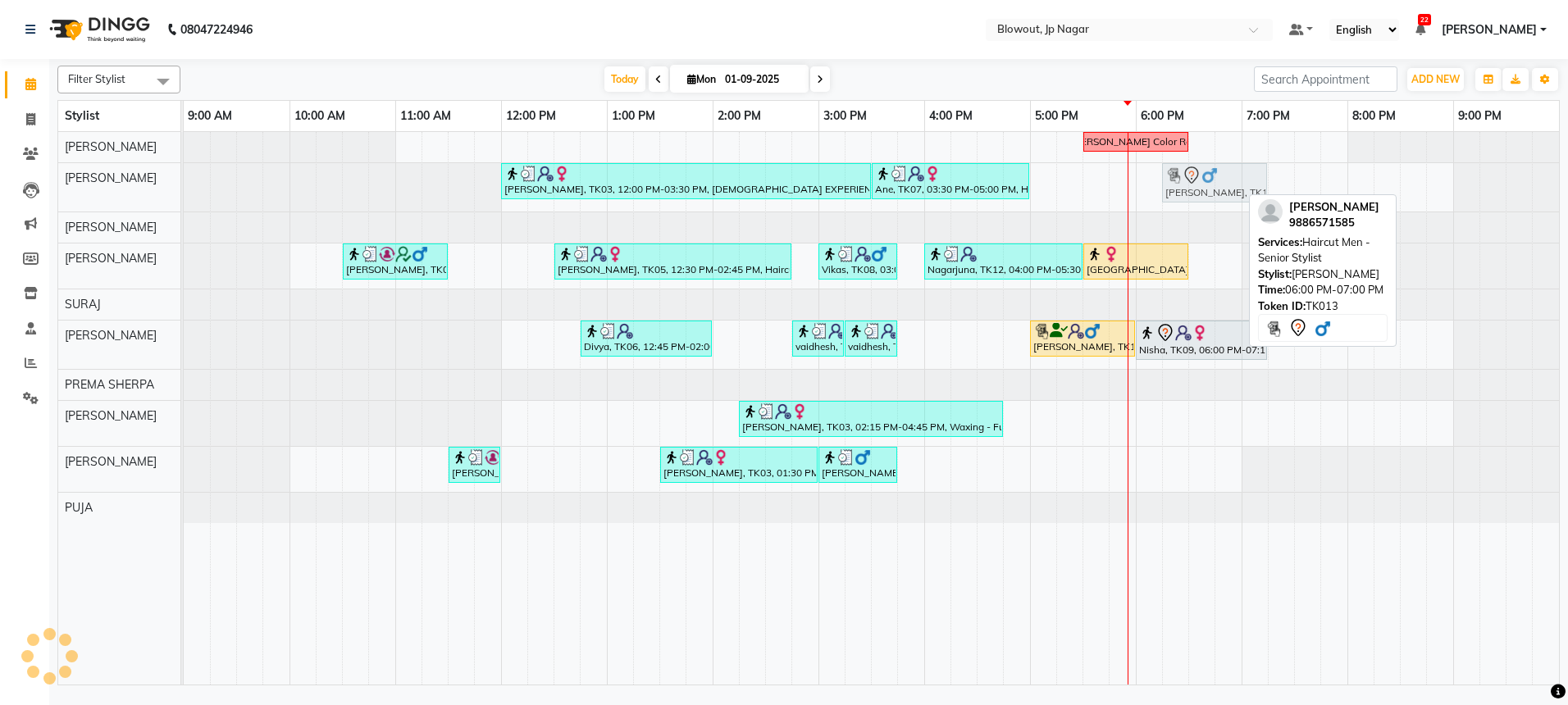
click at [183, 192] on div "[PERSON_NAME], TK03, 12:00 PM-03:30 PM, [DEMOGRAPHIC_DATA] EXPERIENCE RITUALS,H…" at bounding box center [183, 187] width 0 height 48
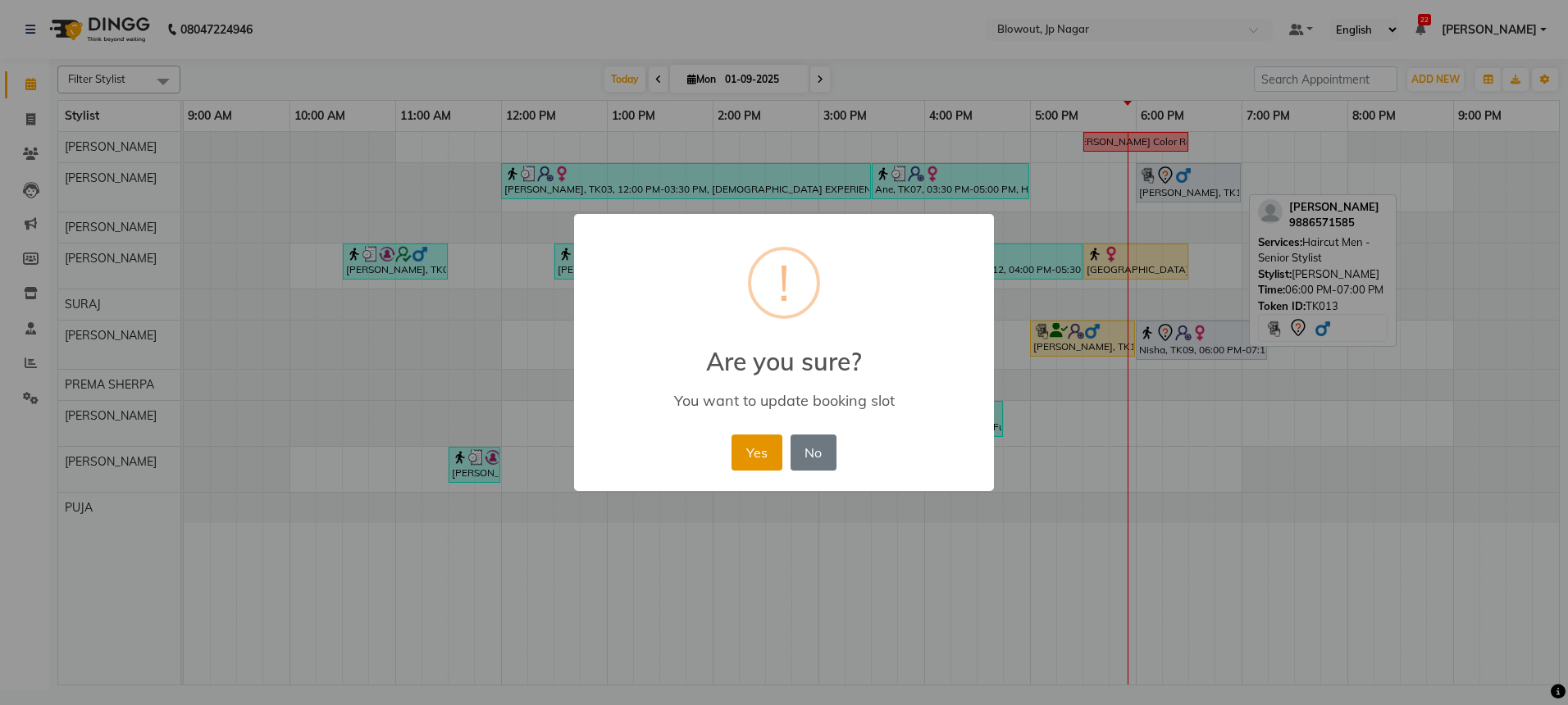
click at [757, 468] on button "Yes" at bounding box center [757, 452] width 50 height 36
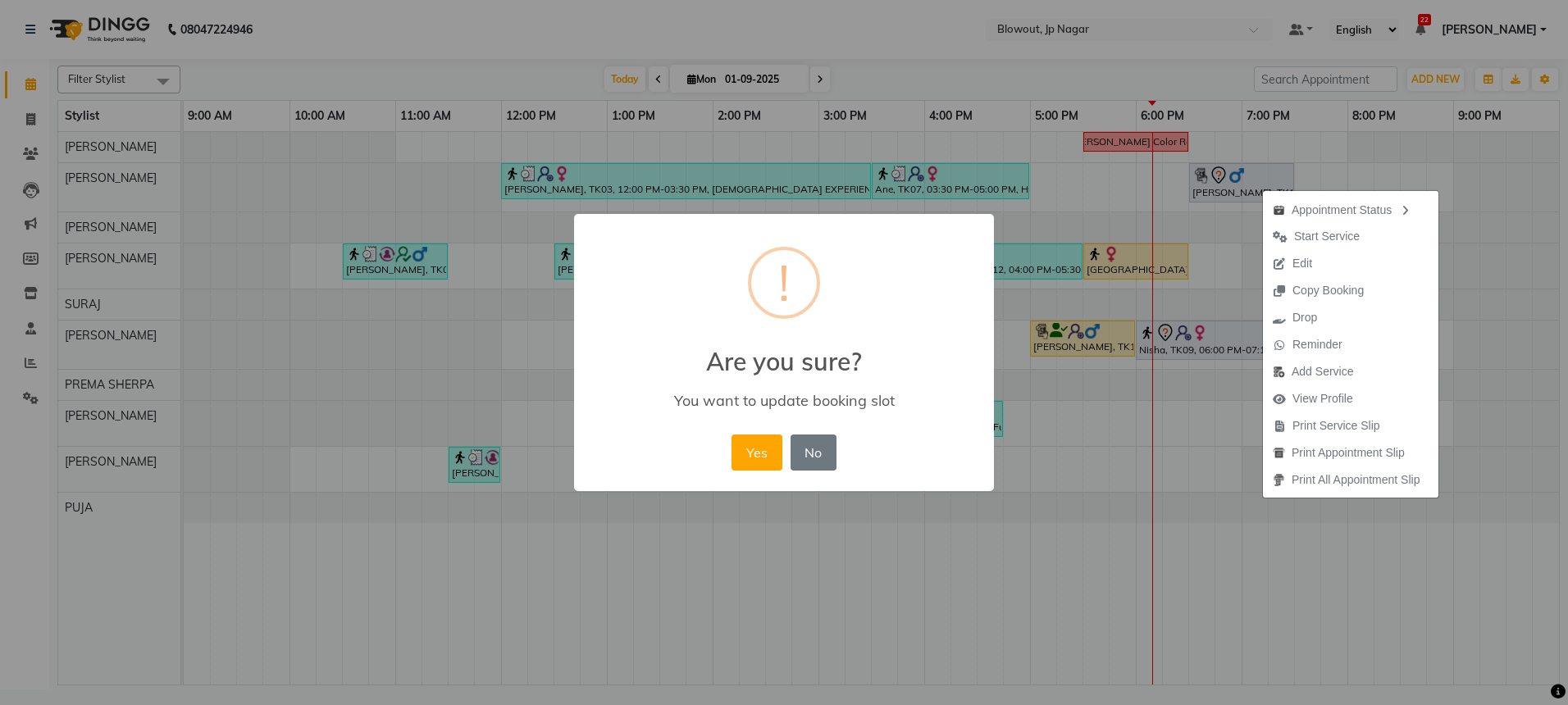
click at [1043, 229] on div "× ! Are you sure? You want to update booking slot Yes No No" at bounding box center [784, 352] width 1568 height 705
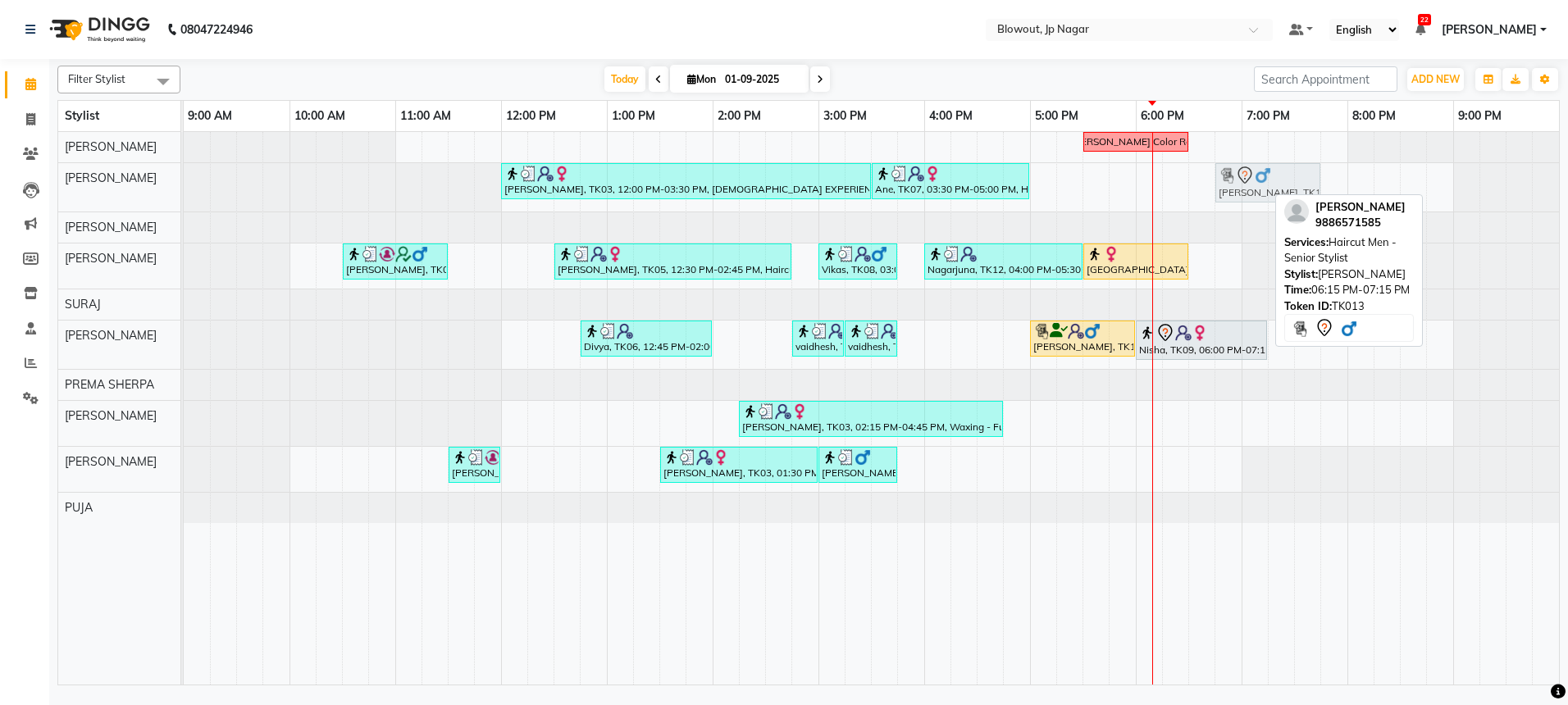
drag, startPoint x: 1207, startPoint y: 181, endPoint x: 1263, endPoint y: 187, distance: 56.3
click at [183, 187] on div "[PERSON_NAME], TK03, 12:00 PM-03:30 PM, [DEMOGRAPHIC_DATA] EXPERIENCE RITUALS,H…" at bounding box center [183, 187] width 0 height 48
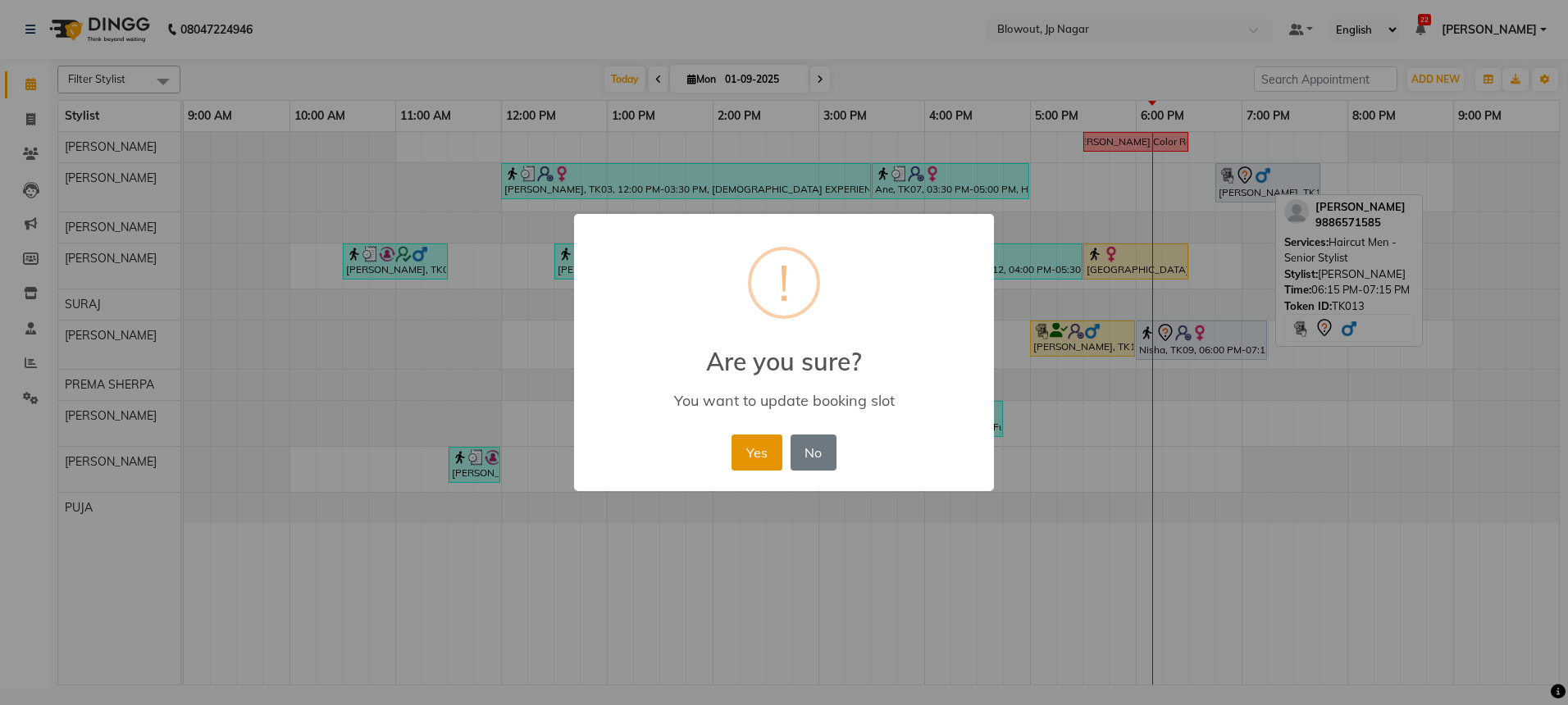
click at [777, 464] on button "Yes" at bounding box center [757, 452] width 50 height 36
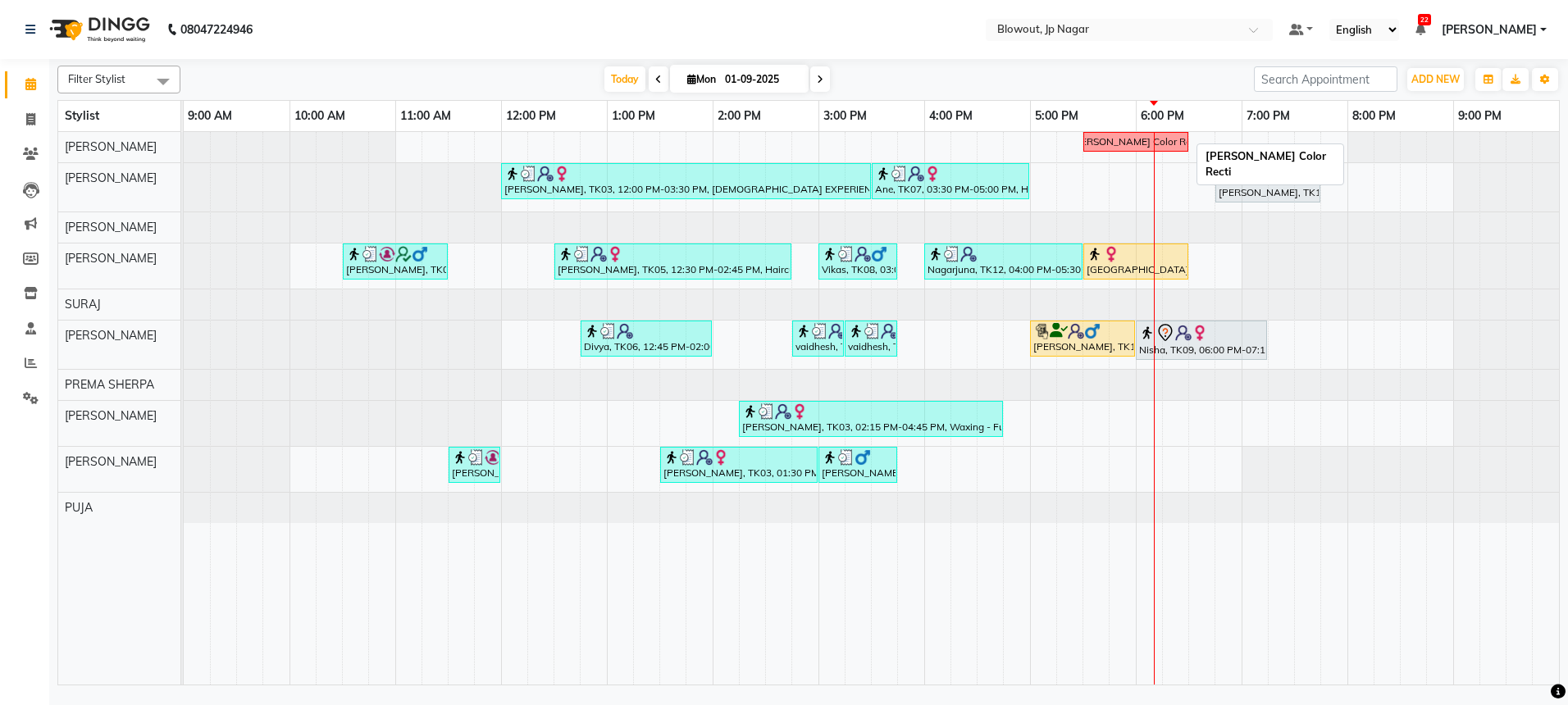
click at [1116, 135] on div "[PERSON_NAME] Color Recti" at bounding box center [1136, 142] width 130 height 15
click at [1117, 140] on div "[PERSON_NAME] Color Recti" at bounding box center [1136, 142] width 130 height 15
click at [1135, 143] on div "[PERSON_NAME] Color Recti" at bounding box center [1136, 142] width 130 height 15
click at [1185, 148] on link "[PERSON_NAME] Color Recti" at bounding box center [1135, 141] width 105 height 20
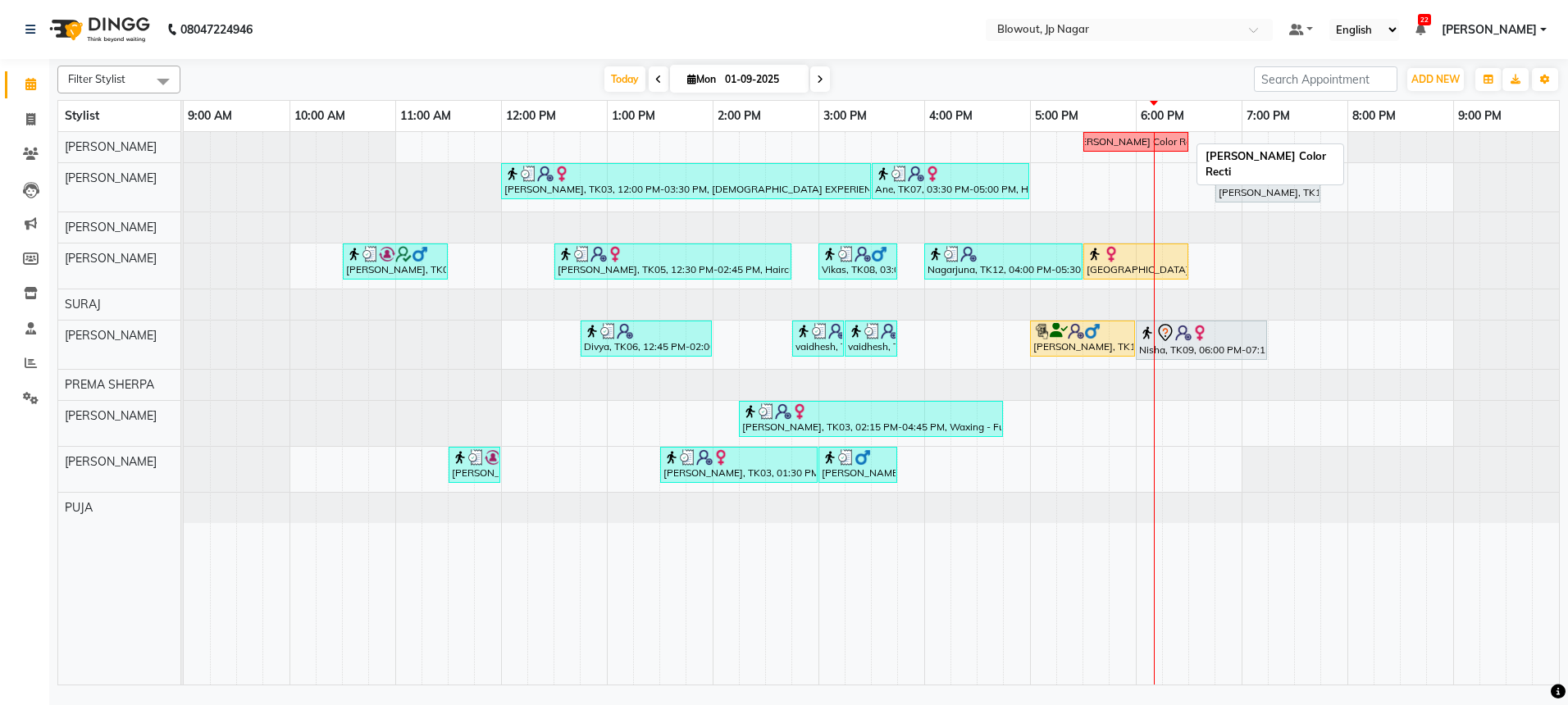
click at [1184, 148] on div "[PERSON_NAME] Color Recti" at bounding box center [1135, 142] width 101 height 15
click at [1099, 135] on div "[PERSON_NAME] Color Recti" at bounding box center [1136, 142] width 130 height 15
click at [1100, 135] on div "[PERSON_NAME] Color Recti" at bounding box center [1136, 142] width 130 height 15
click at [1105, 138] on div "[PERSON_NAME] Color Recti" at bounding box center [1136, 142] width 130 height 15
drag, startPoint x: 1108, startPoint y: 140, endPoint x: 1120, endPoint y: 147, distance: 13.9
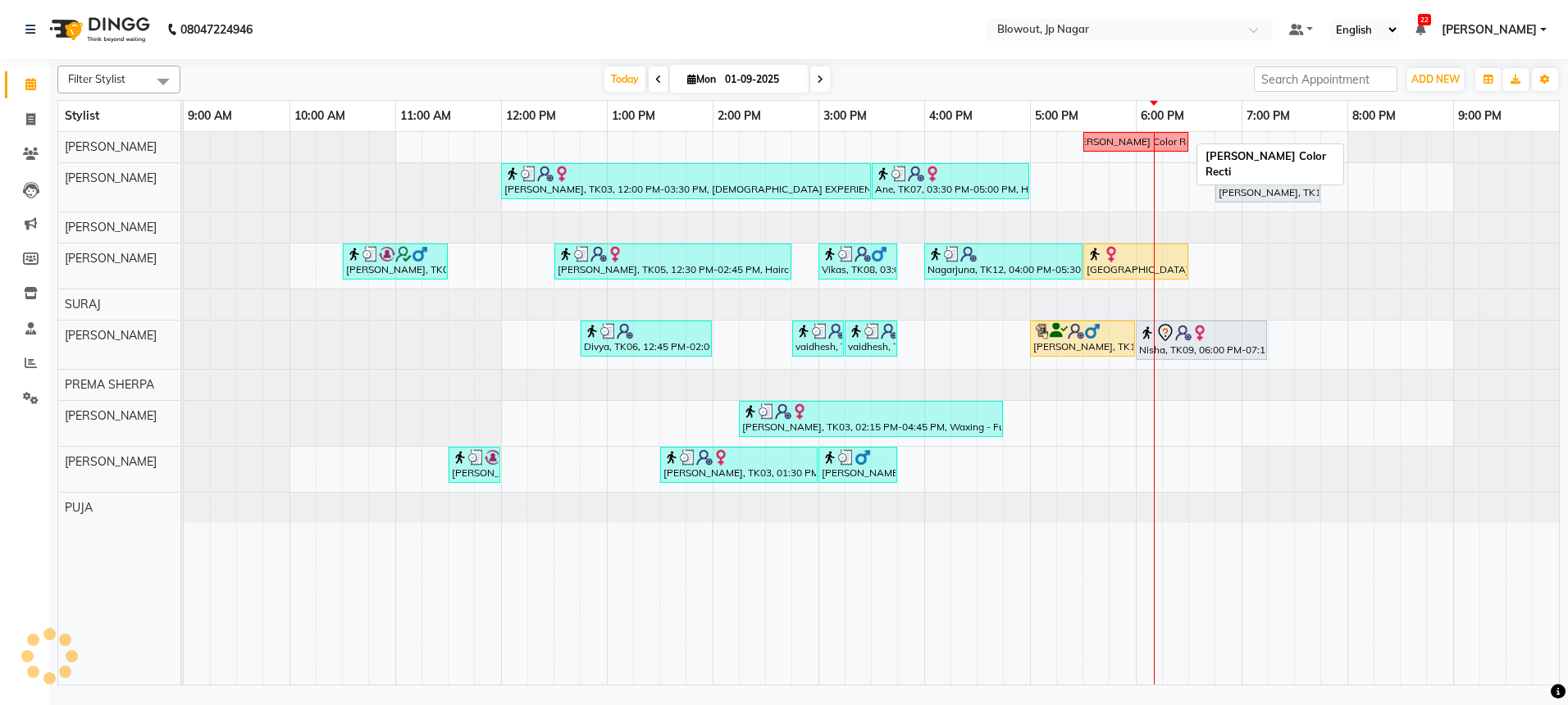
click at [1109, 140] on div "[PERSON_NAME] Color Recti" at bounding box center [1136, 142] width 130 height 15
click at [1140, 147] on div "[PERSON_NAME] Color Recti" at bounding box center [1136, 142] width 130 height 15
click at [1141, 147] on div "[PERSON_NAME] Color Recti" at bounding box center [1136, 142] width 130 height 15
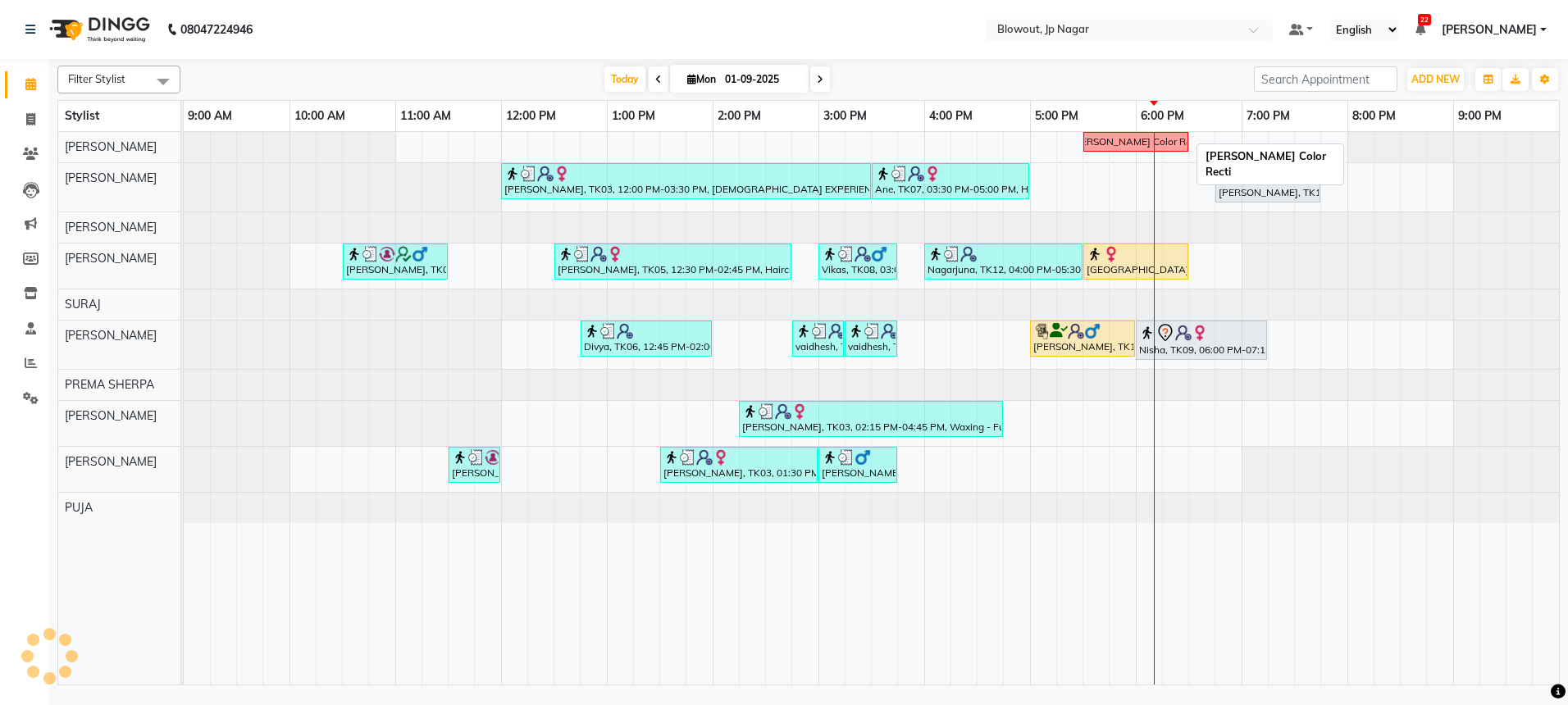
click at [1141, 147] on div "[PERSON_NAME] Color Recti" at bounding box center [1136, 142] width 130 height 15
click at [1161, 144] on div "[PERSON_NAME] Color Recti" at bounding box center [1136, 142] width 130 height 15
click at [1128, 147] on div "[PERSON_NAME] Color Recti" at bounding box center [1136, 142] width 130 height 15
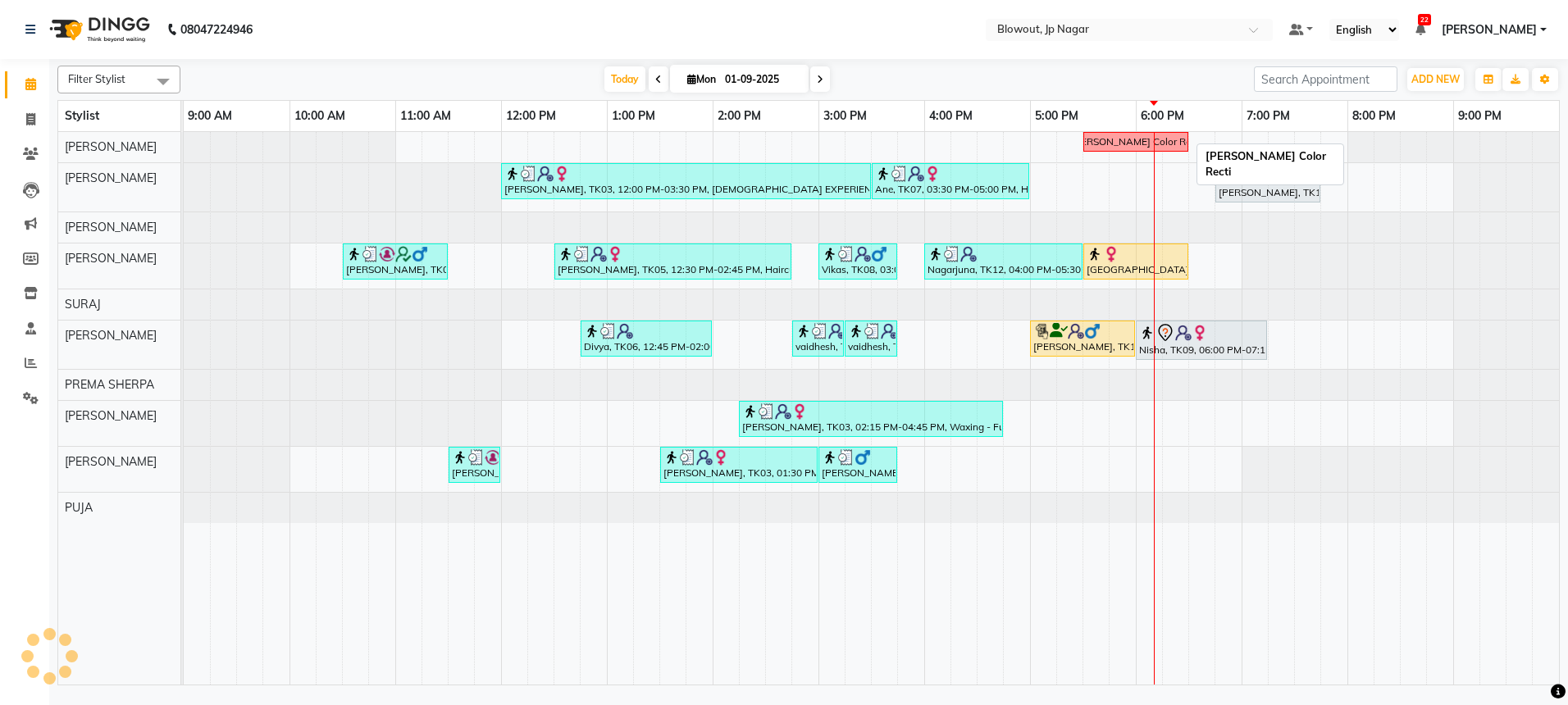
click at [1128, 147] on div "[PERSON_NAME] Color Recti" at bounding box center [1136, 142] width 130 height 15
click at [696, 73] on span "Mon" at bounding box center [702, 78] width 37 height 12
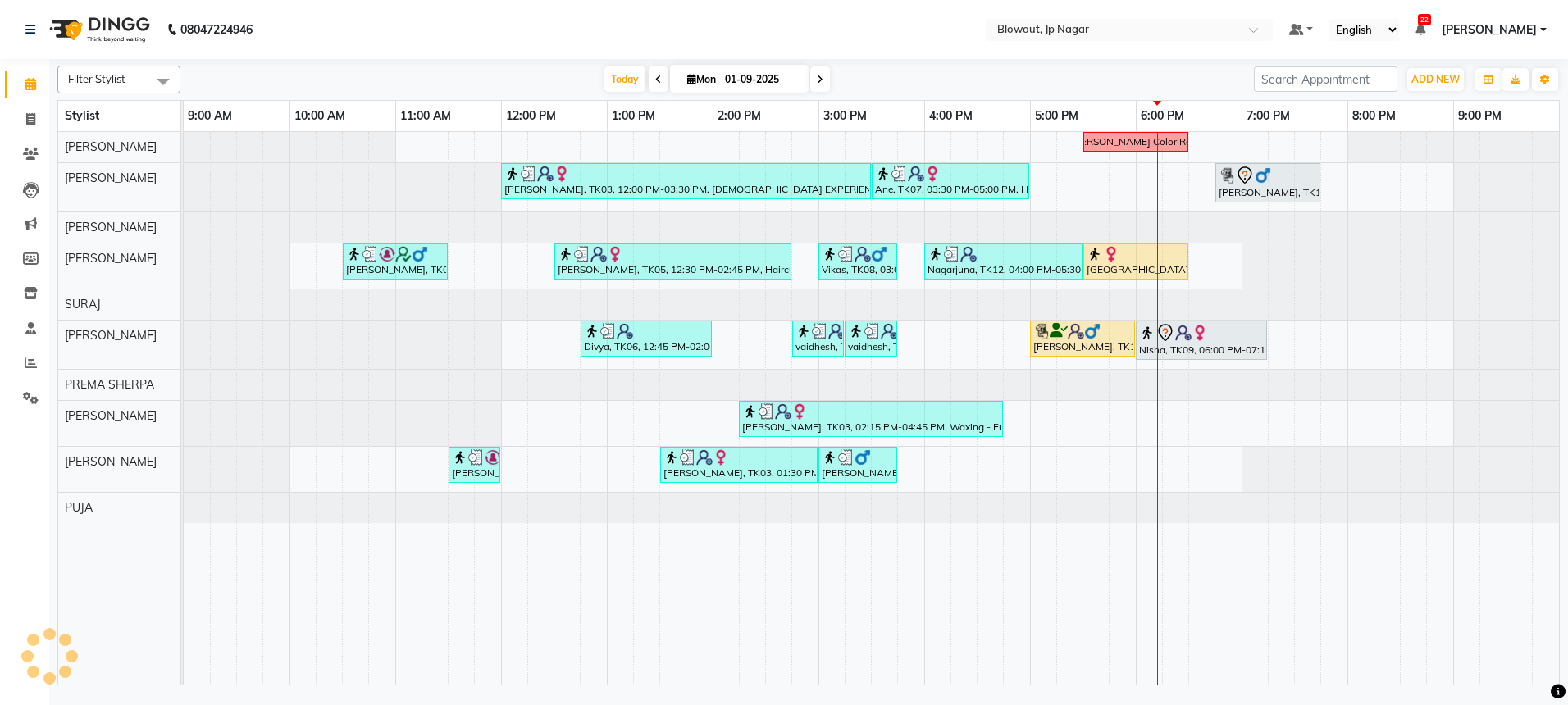
select select "9"
select select "2025"
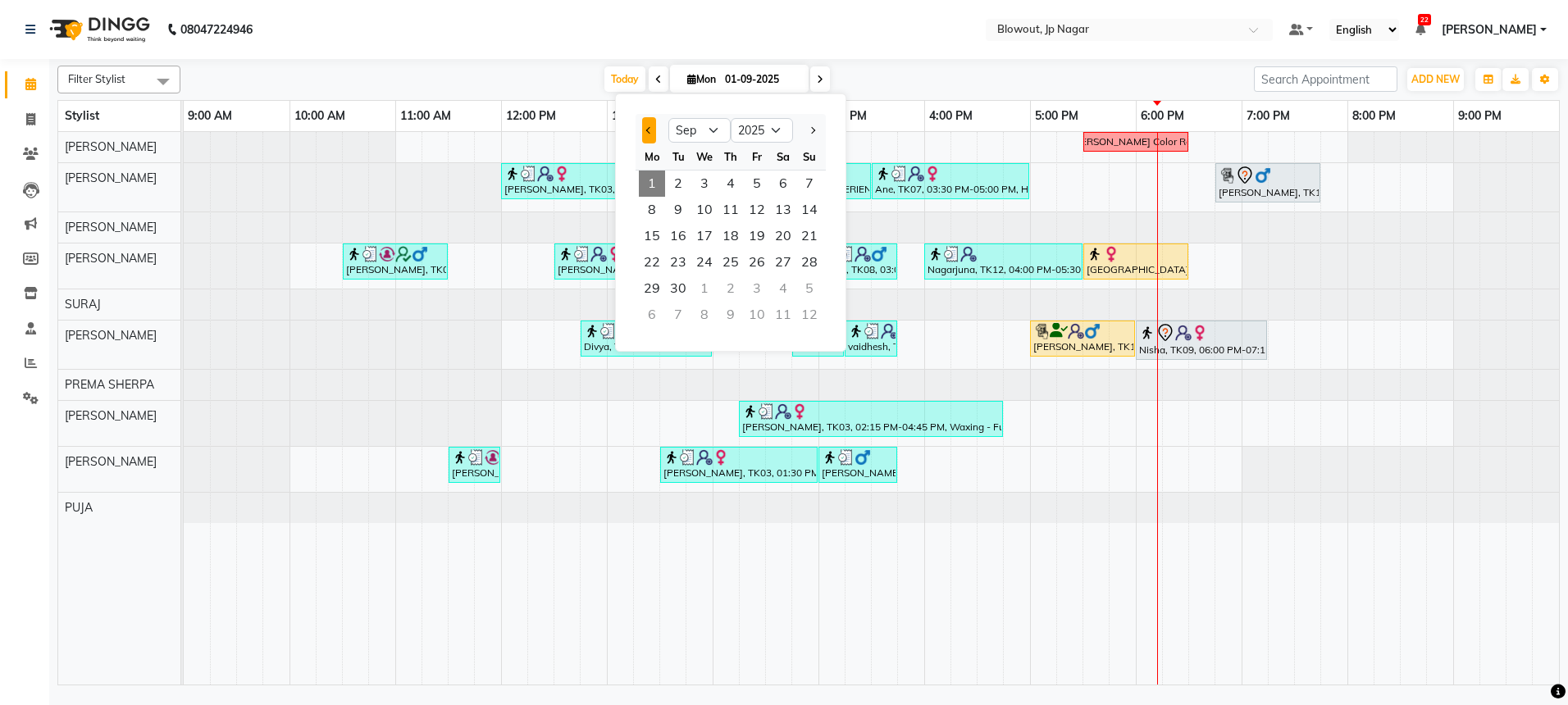
click at [647, 134] on button "Previous month" at bounding box center [649, 130] width 14 height 26
select select "8"
click at [820, 265] on span "24" at bounding box center [810, 262] width 26 height 26
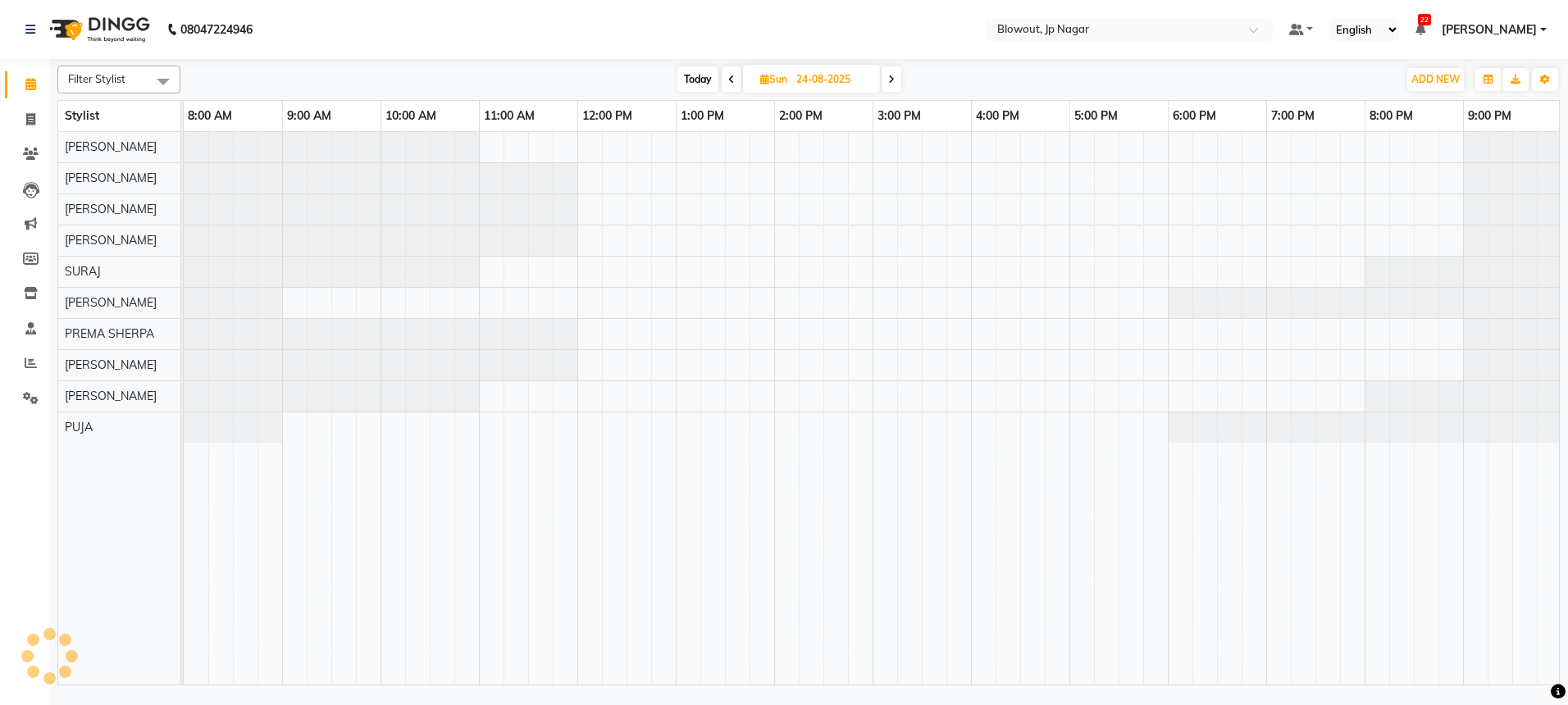
scroll to position [0, 3]
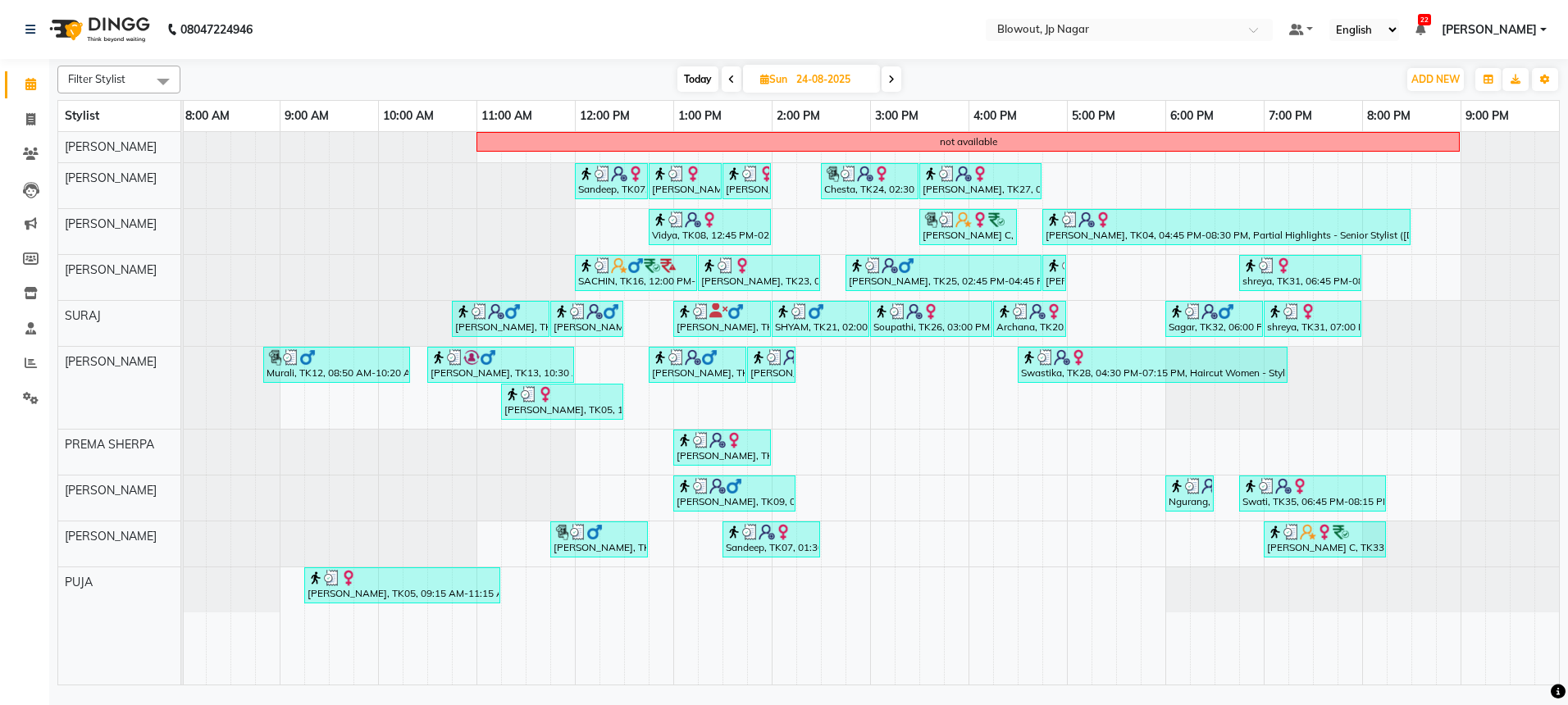
click at [721, 80] on span at bounding box center [730, 78] width 20 height 25
type input "23-08-2025"
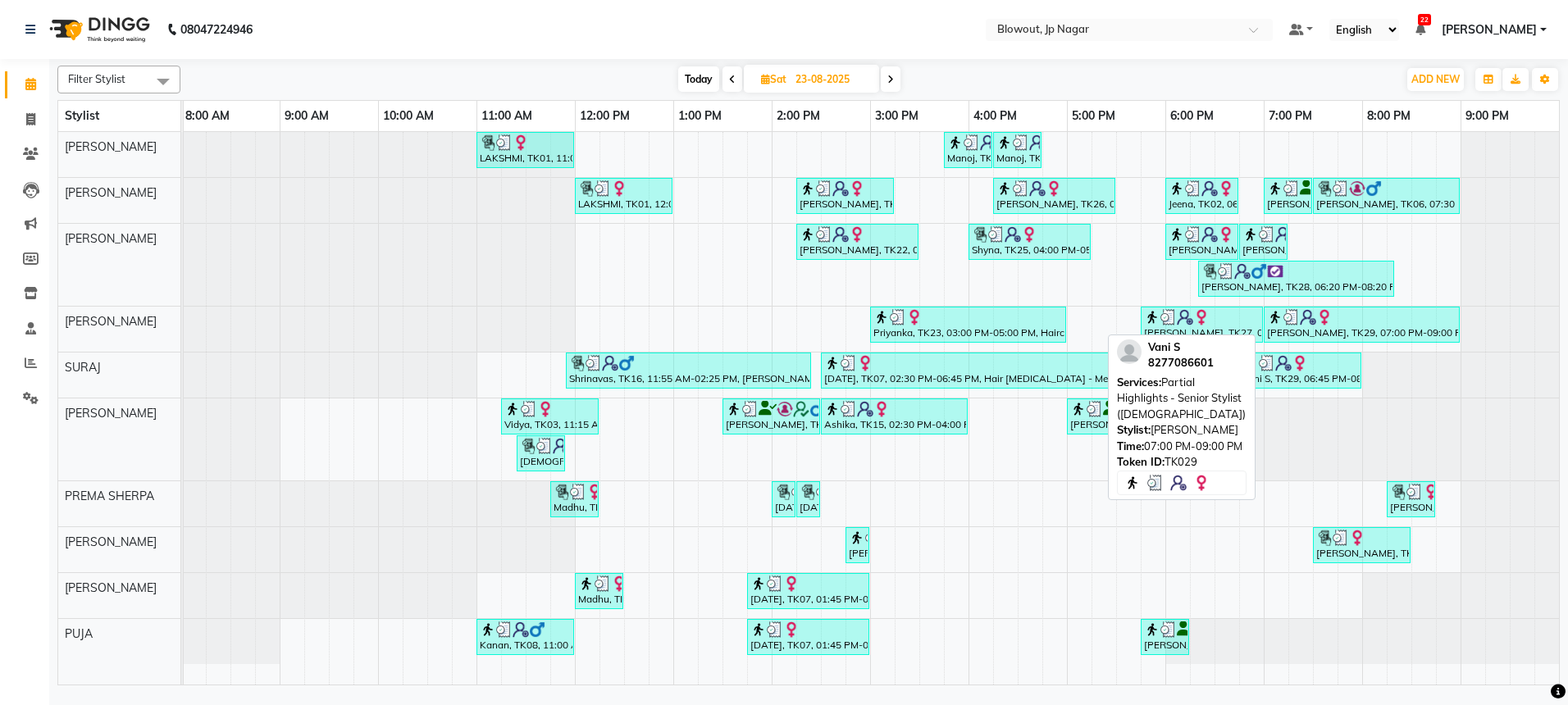
click at [1362, 332] on div "Vani S, TK29, 07:00 PM-09:00 PM, Partial Highlights - Senior Stylist (Female)" at bounding box center [1361, 324] width 193 height 31
click at [1314, 331] on div "Vani S, TK29, 07:00 PM-09:00 PM, Partial Highlights - Senior Stylist (Female)" at bounding box center [1361, 324] width 193 height 31
select select "3"
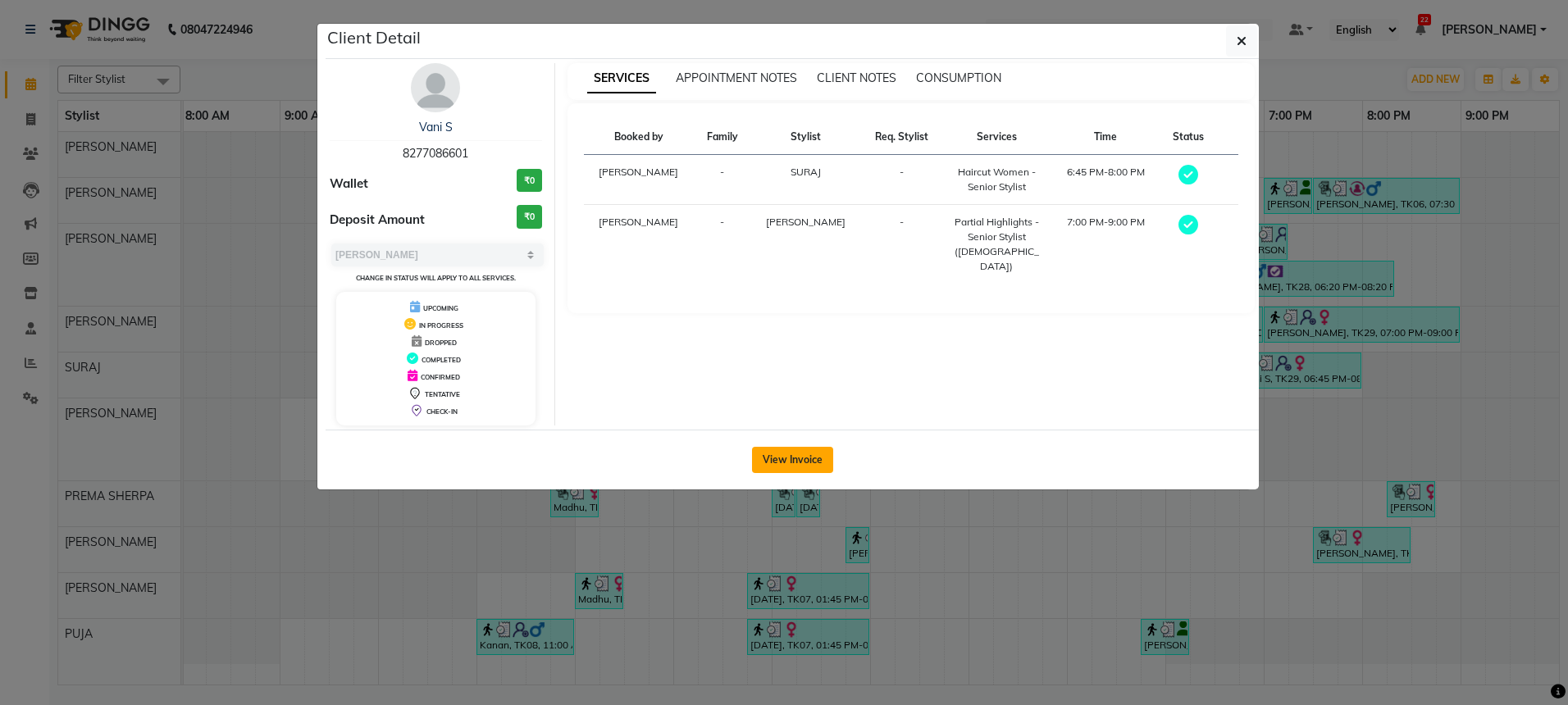
click at [769, 460] on button "View Invoice" at bounding box center [792, 459] width 81 height 26
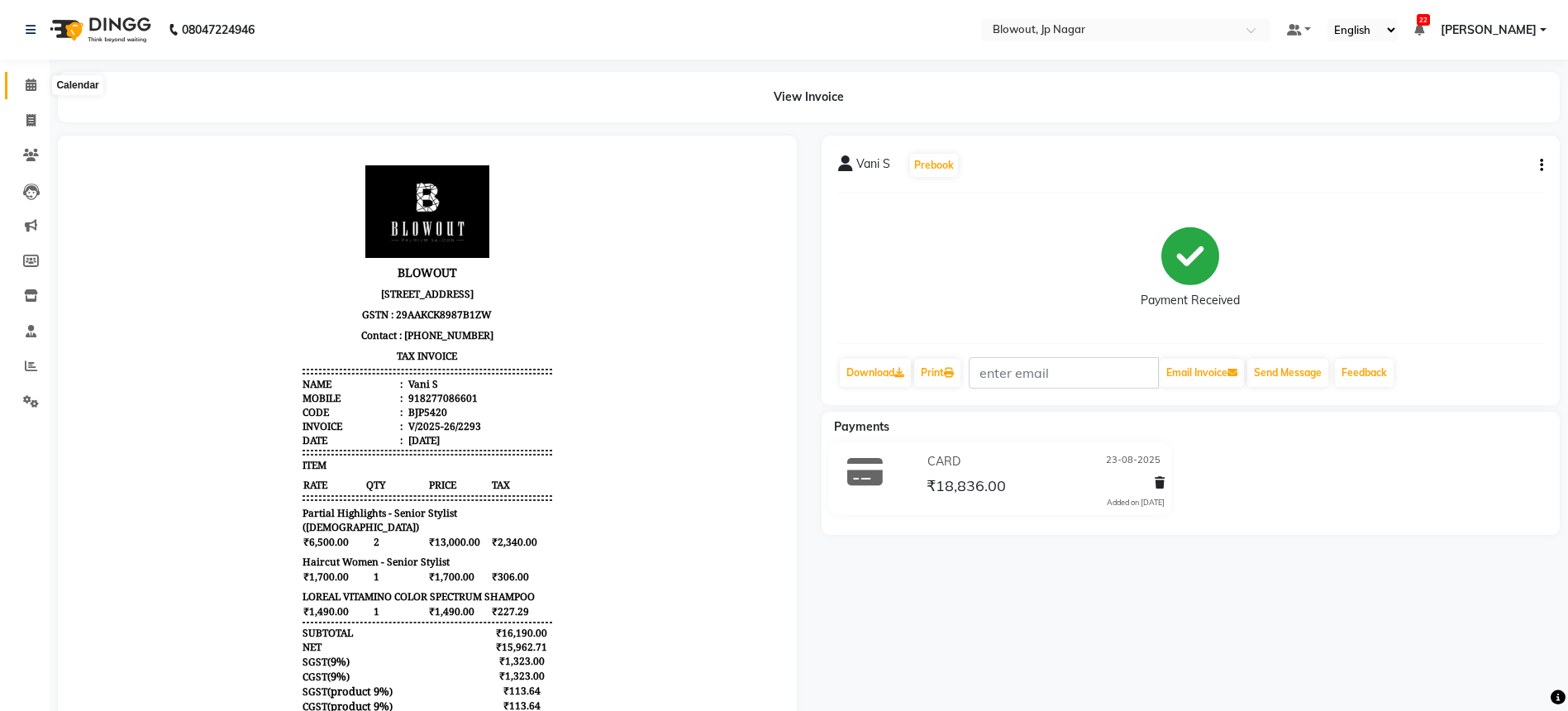
click at [29, 84] on icon at bounding box center [30, 84] width 10 height 12
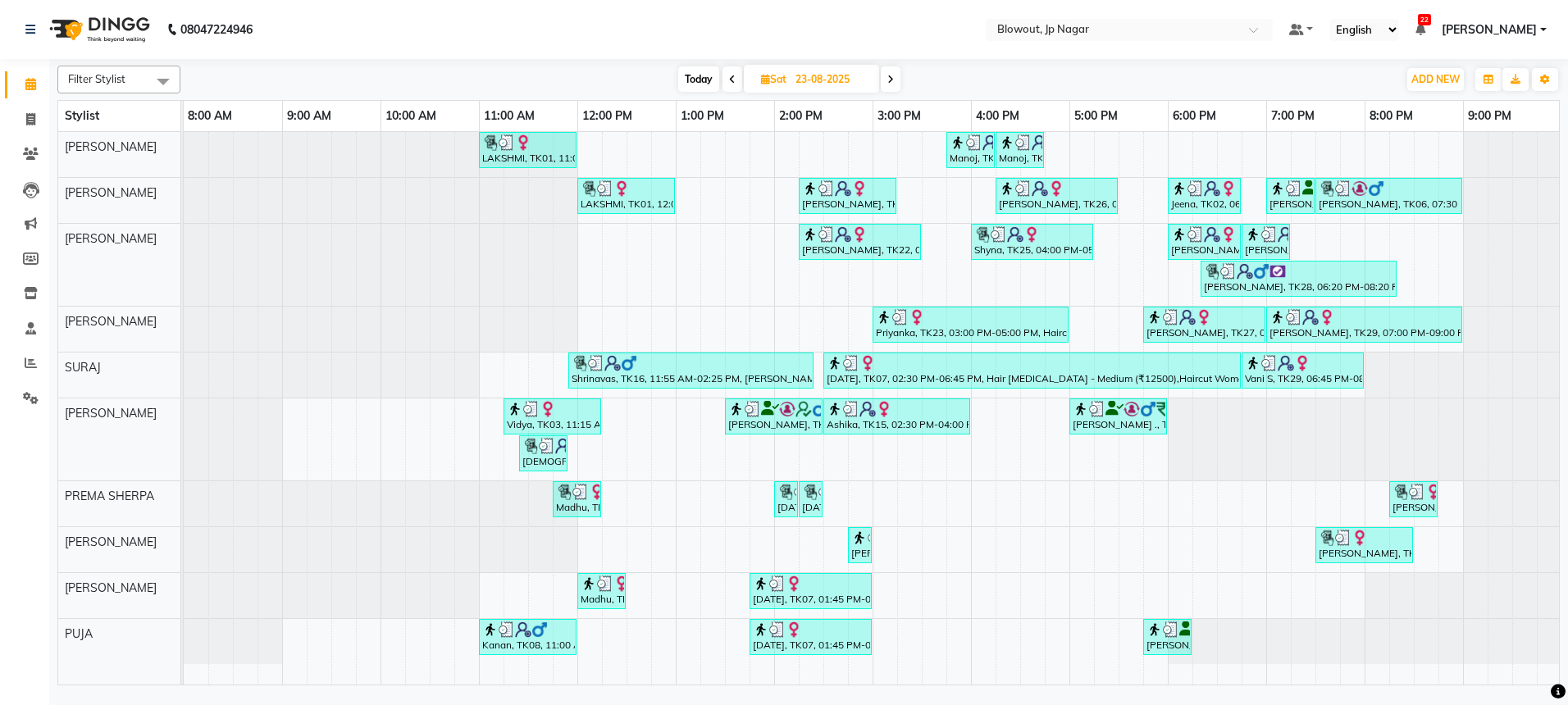
click at [684, 86] on span "Today" at bounding box center [699, 78] width 41 height 25
type input "01-09-2025"
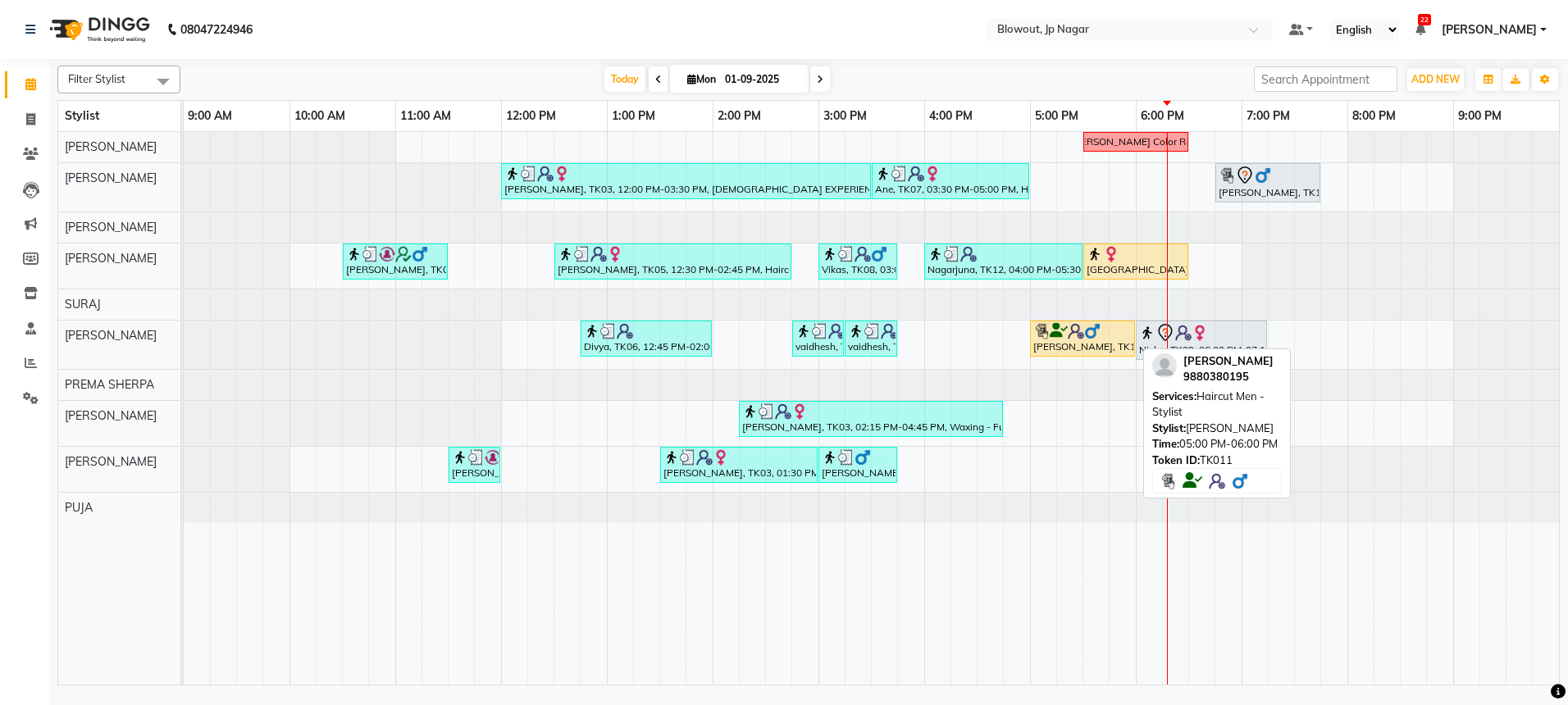
click at [1083, 342] on div "Tanay, TK11, 05:00 PM-06:00 PM, Haircut Men - Stylist" at bounding box center [1081, 338] width 101 height 31
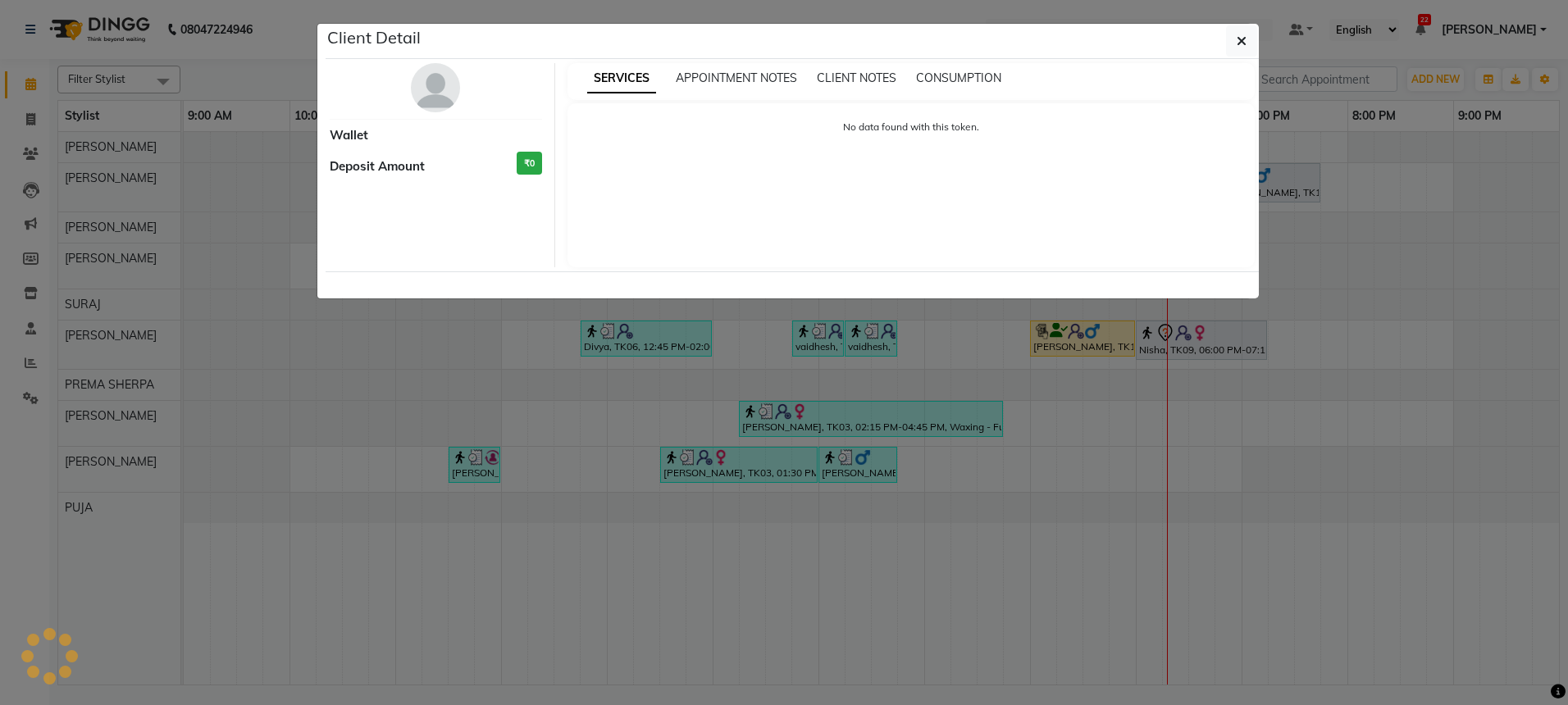
select select "1"
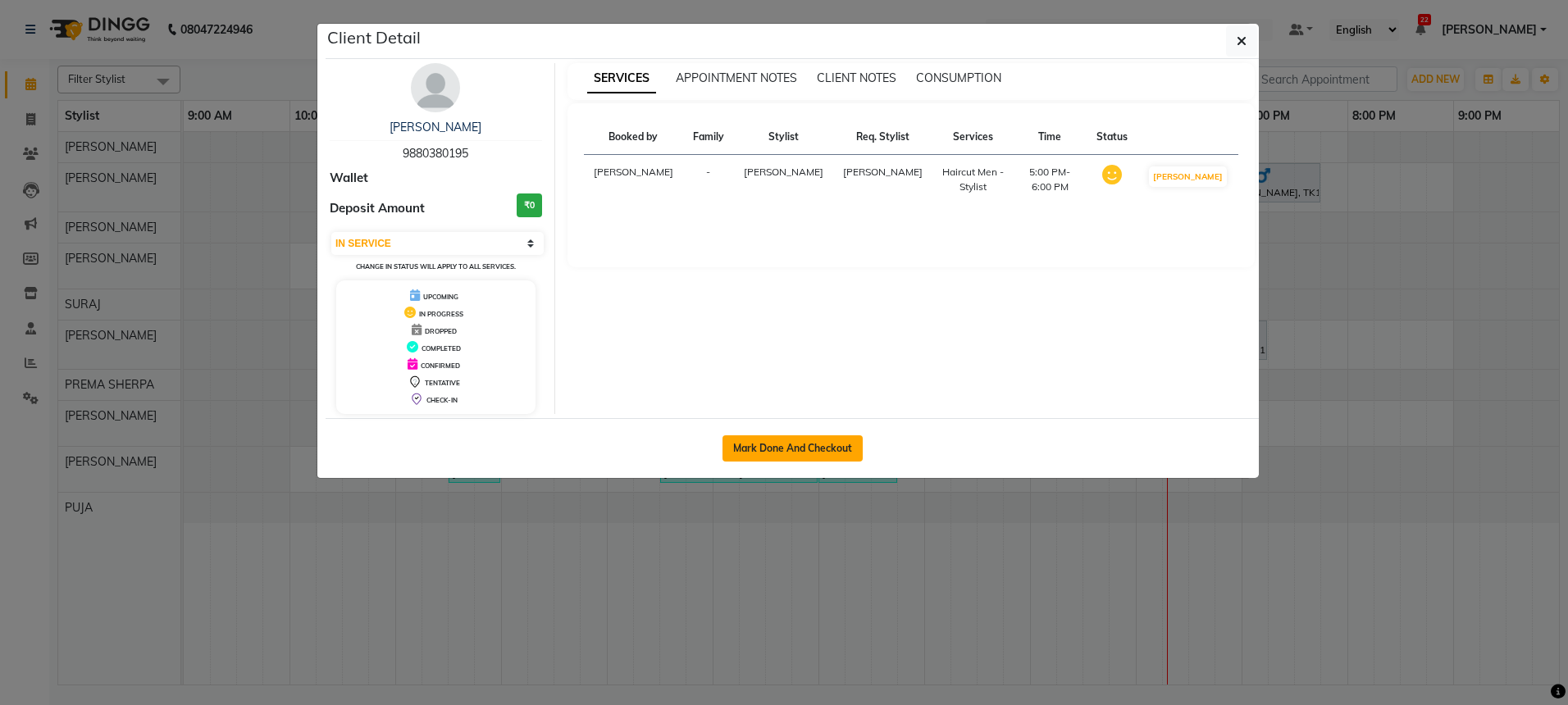
click at [804, 449] on button "Mark Done And Checkout" at bounding box center [792, 448] width 141 height 26
select select "service"
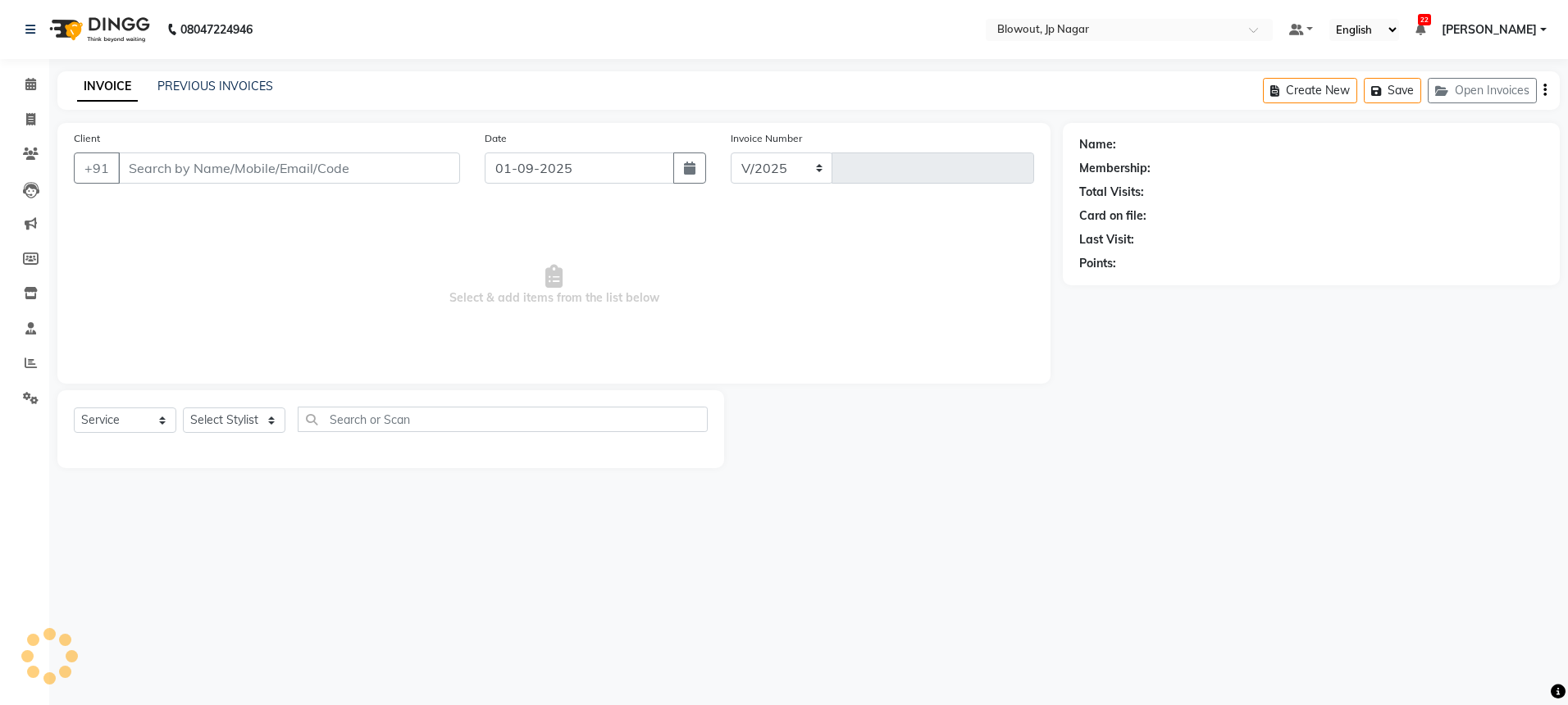
select select "6261"
type input "2433"
type input "9880380195"
select select "60456"
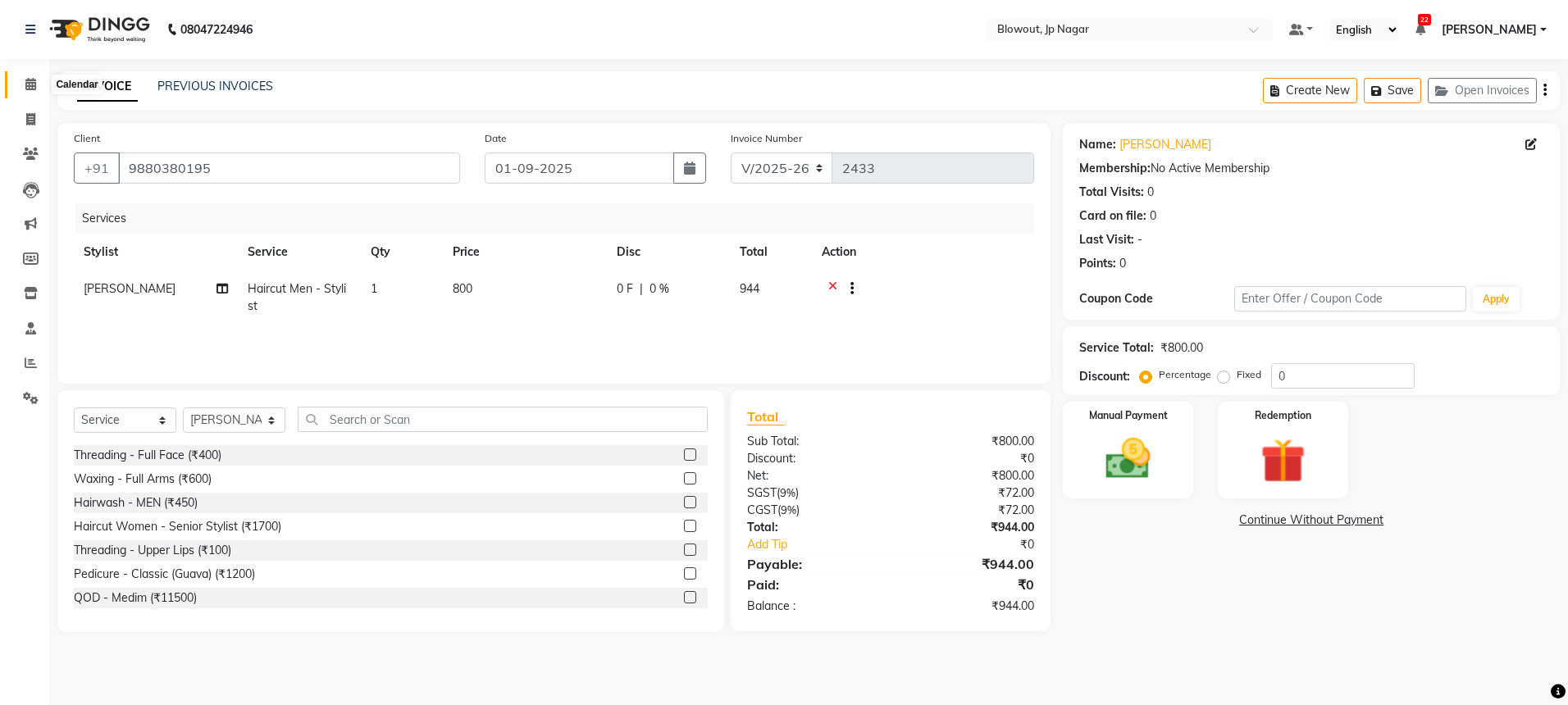
click at [34, 86] on icon at bounding box center [30, 84] width 10 height 12
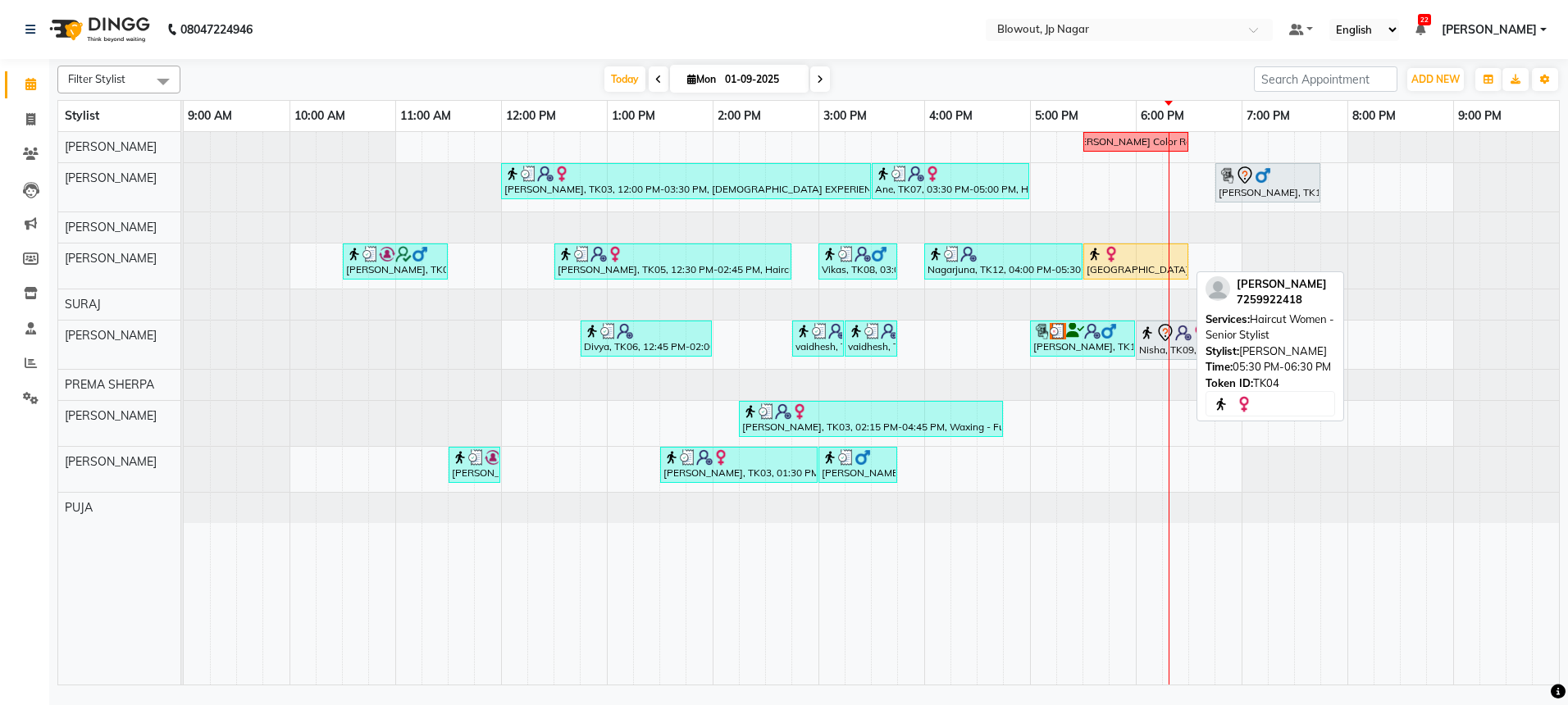
click at [1120, 272] on div "Chandana, TK04, 05:30 PM-06:30 PM, Haircut Women - Senior Stylist" at bounding box center [1135, 260] width 101 height 31
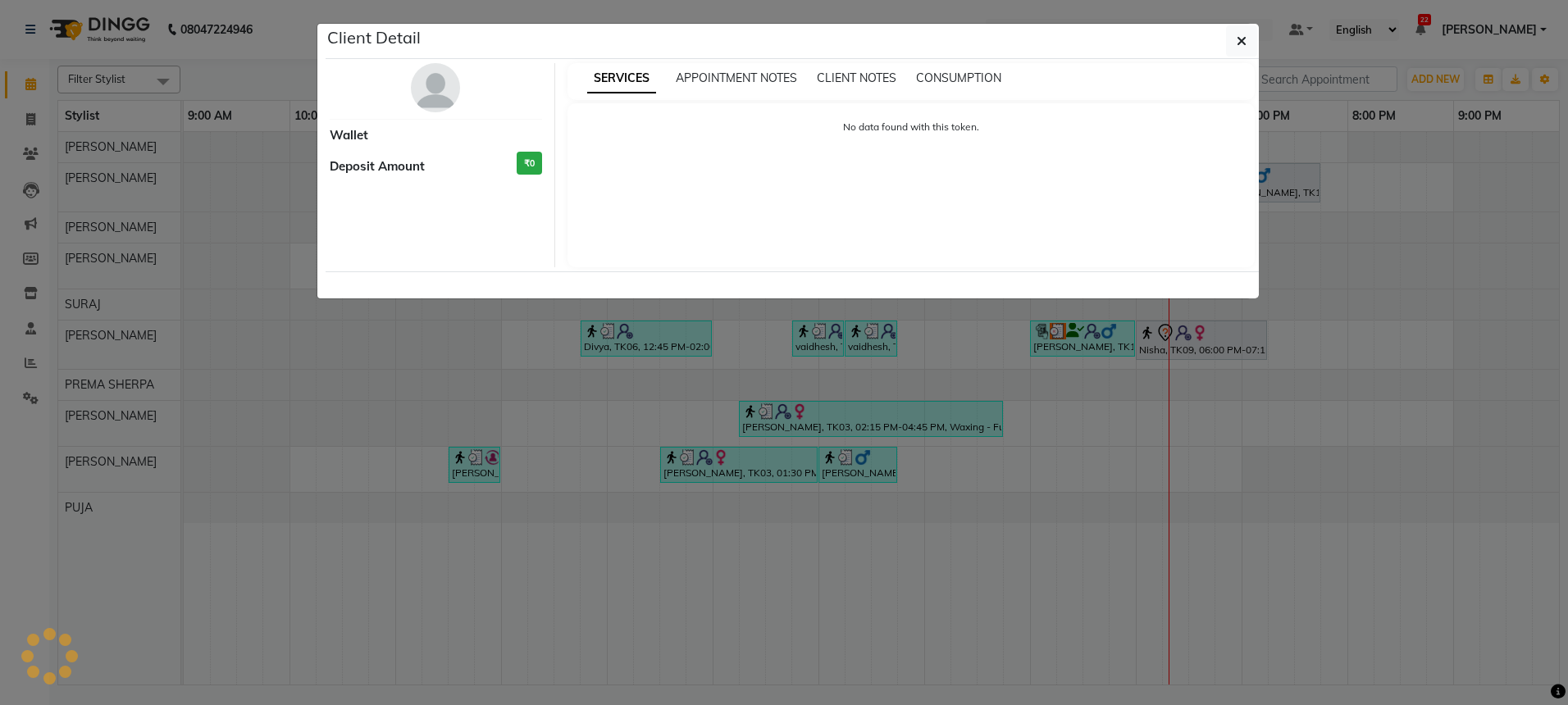
select select "1"
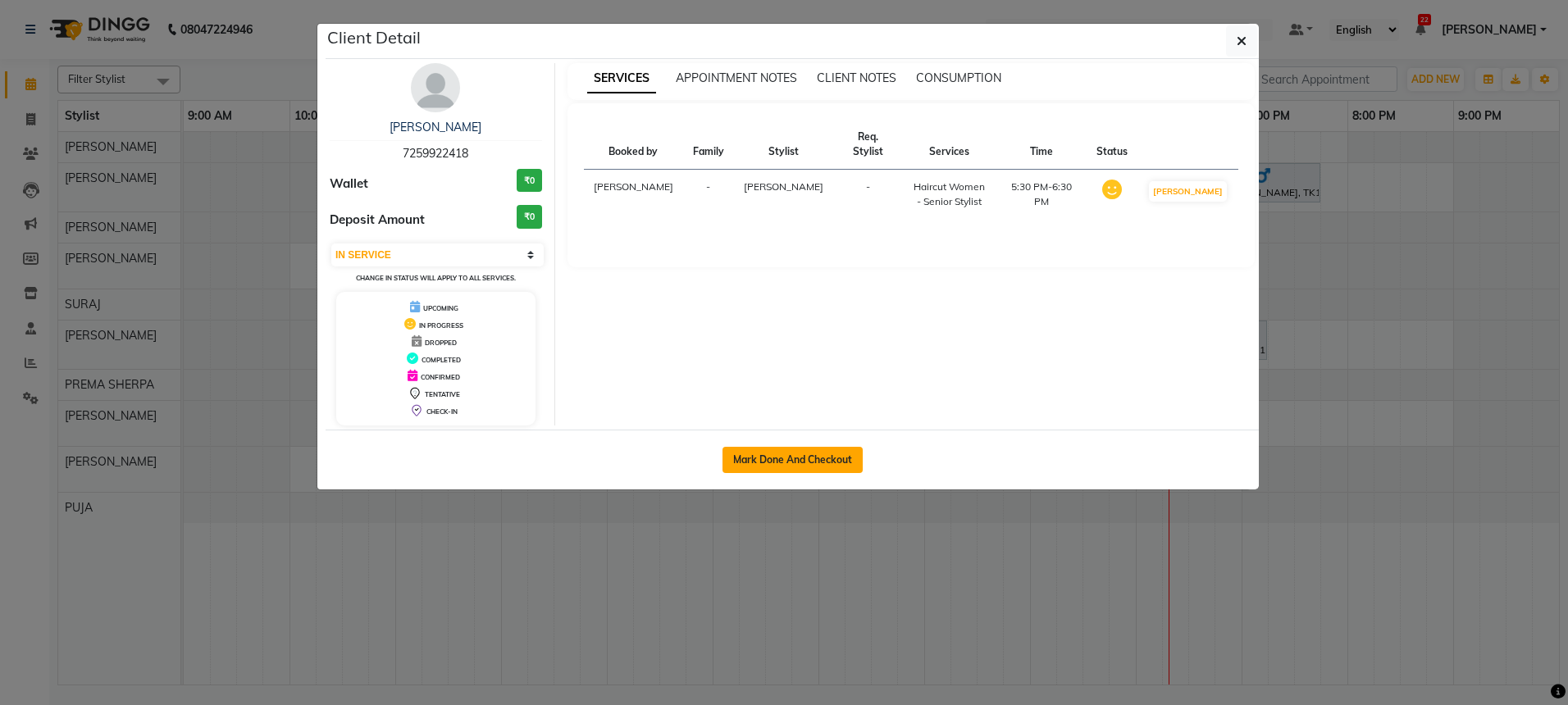
click at [786, 466] on button "Mark Done And Checkout" at bounding box center [792, 459] width 141 height 26
select select "service"
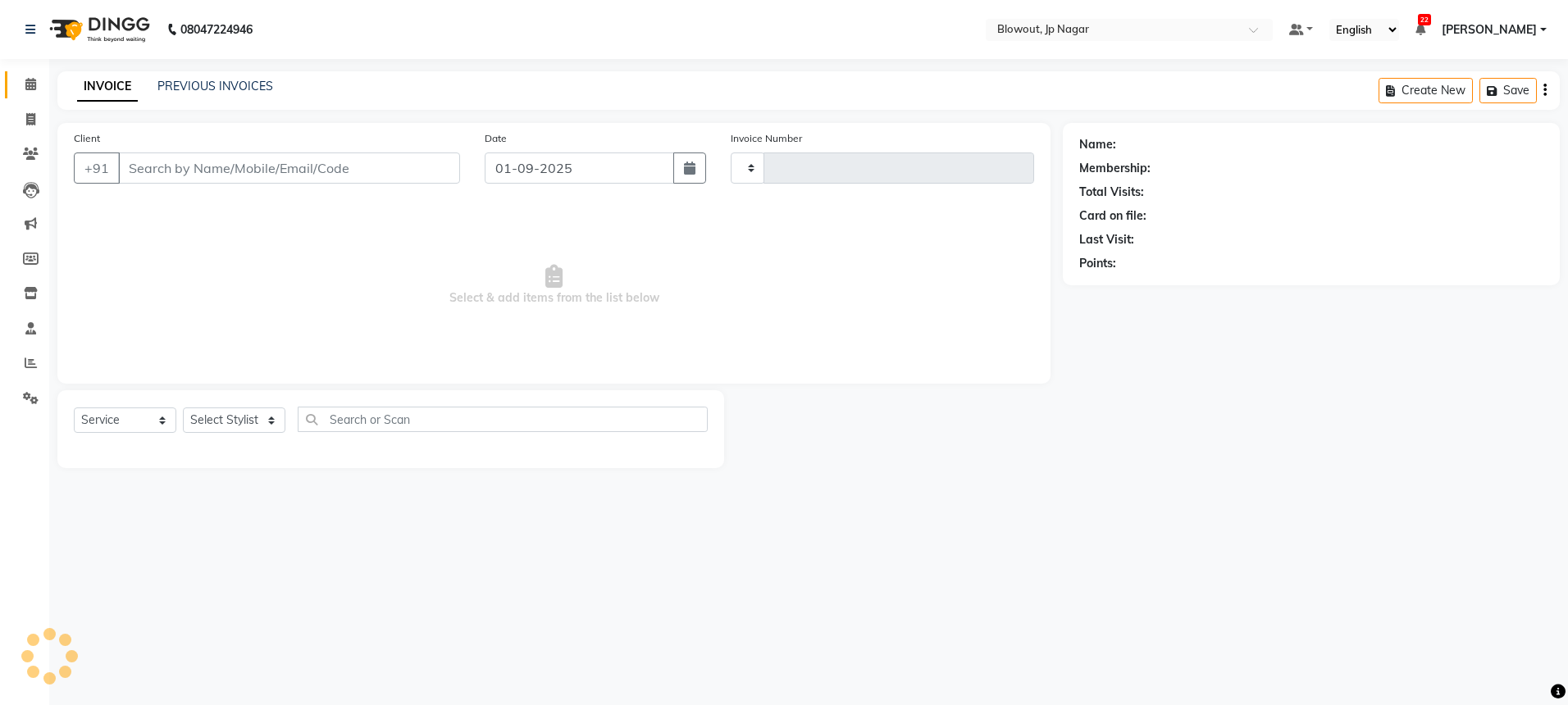
type input "2433"
select select "6261"
type input "7259922418"
select select "85470"
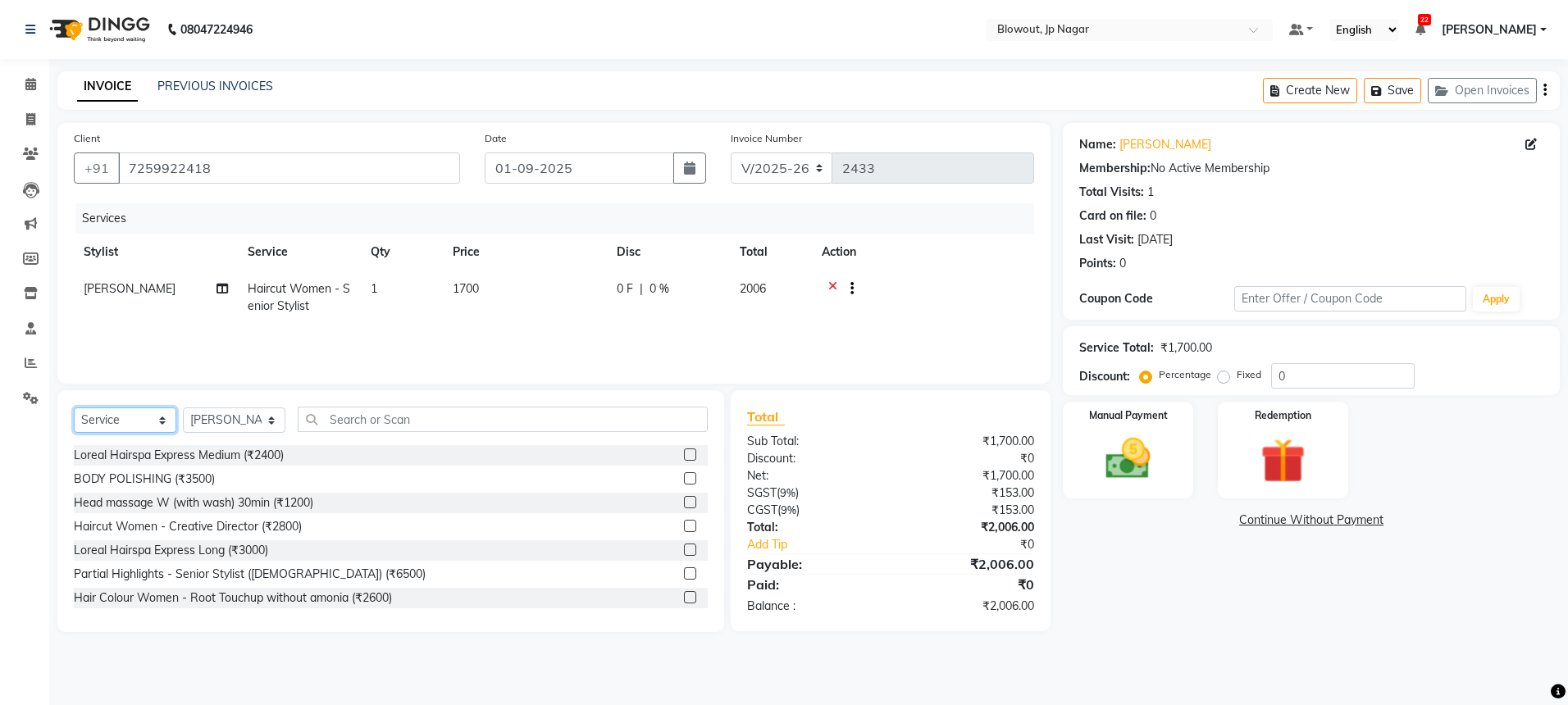
click at [102, 420] on select "Select Service Product Membership Package Voucher Prepaid Gift Card" at bounding box center [125, 419] width 102 height 25
select select "product"
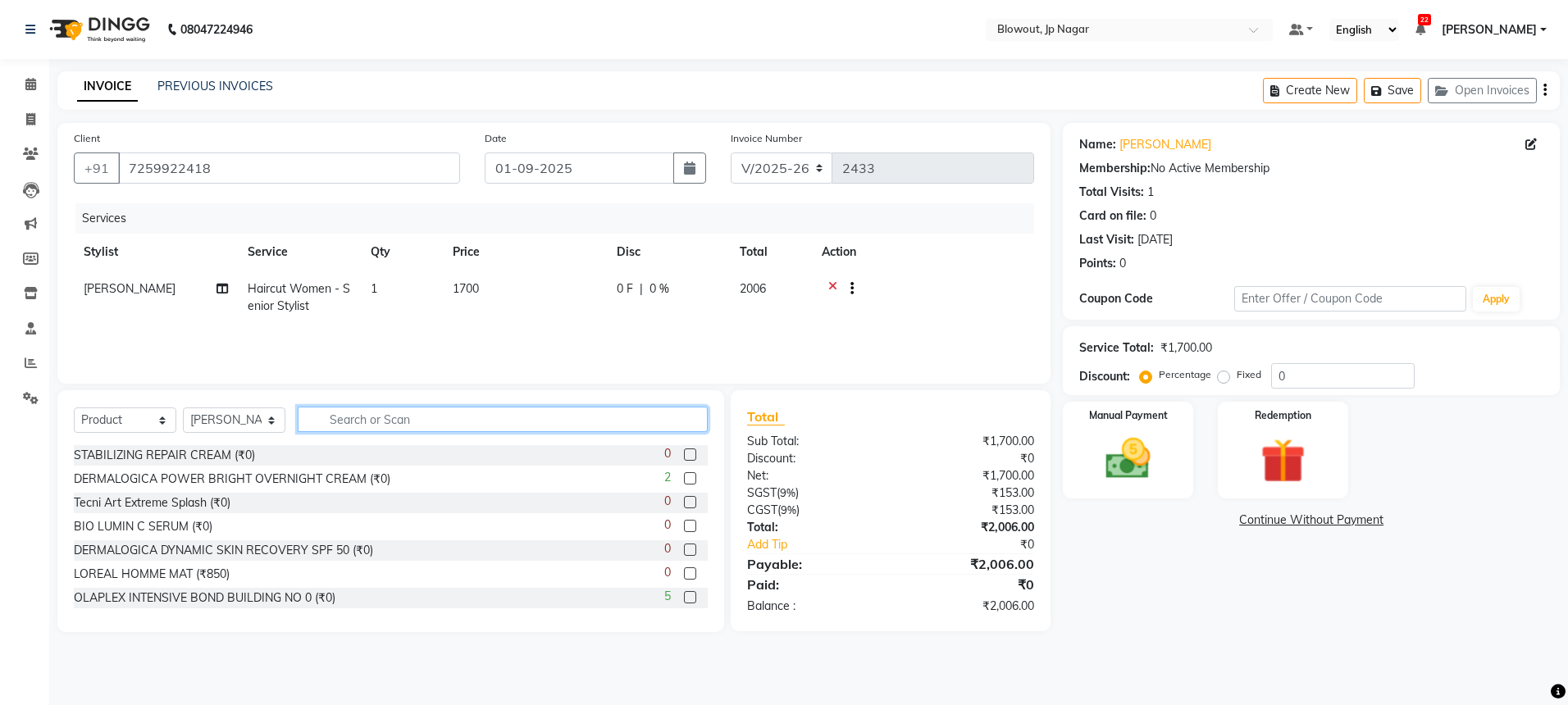
click at [371, 423] on input "text" at bounding box center [503, 419] width 410 height 25
type input "scalp"
click at [403, 417] on input "scalp" at bounding box center [491, 419] width 387 height 25
drag, startPoint x: 403, startPoint y: 417, endPoint x: 325, endPoint y: 424, distance: 78.3
click at [325, 424] on input "scalp" at bounding box center [491, 419] width 387 height 25
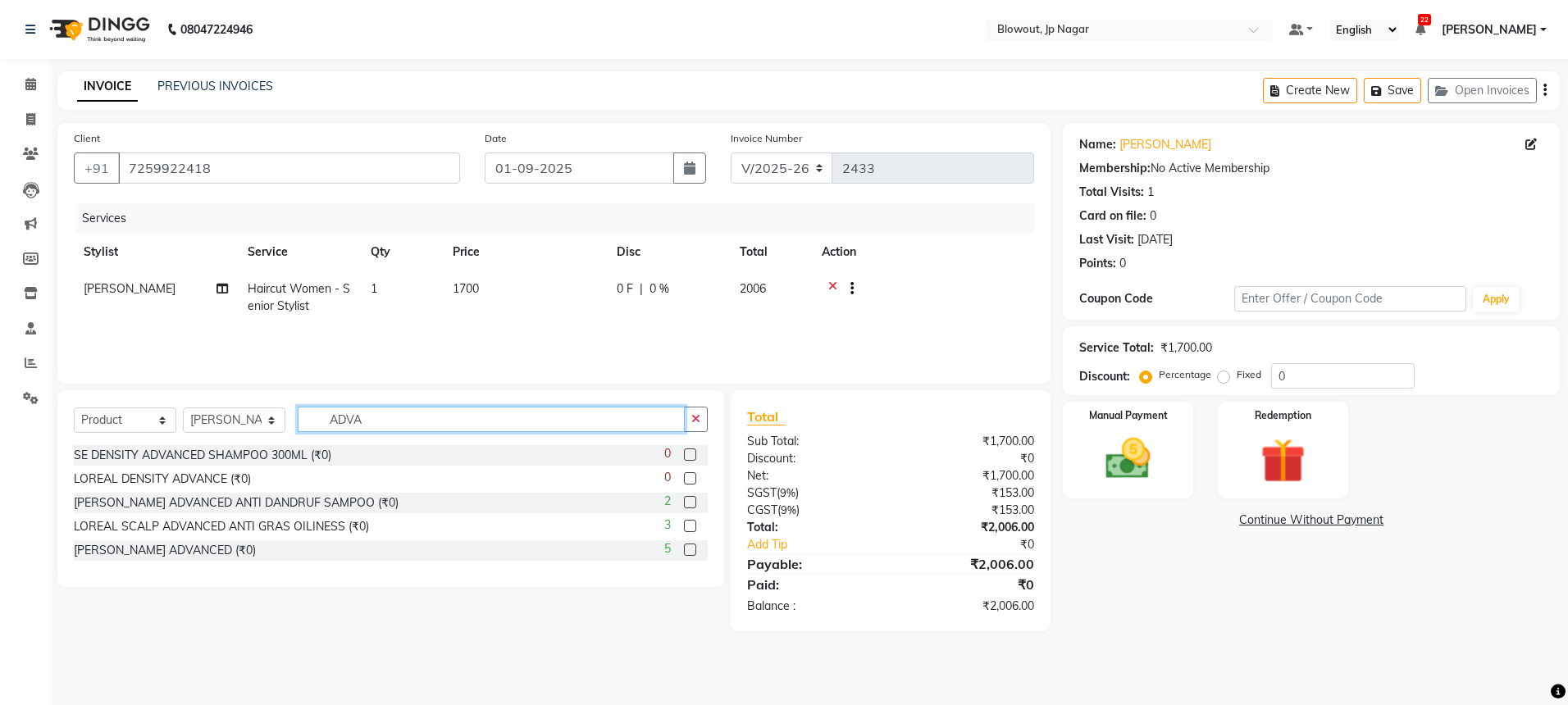
type input "ADVA"
click at [690, 504] on label at bounding box center [690, 501] width 12 height 12
click at [690, 504] on input "checkbox" at bounding box center [689, 502] width 10 height 10
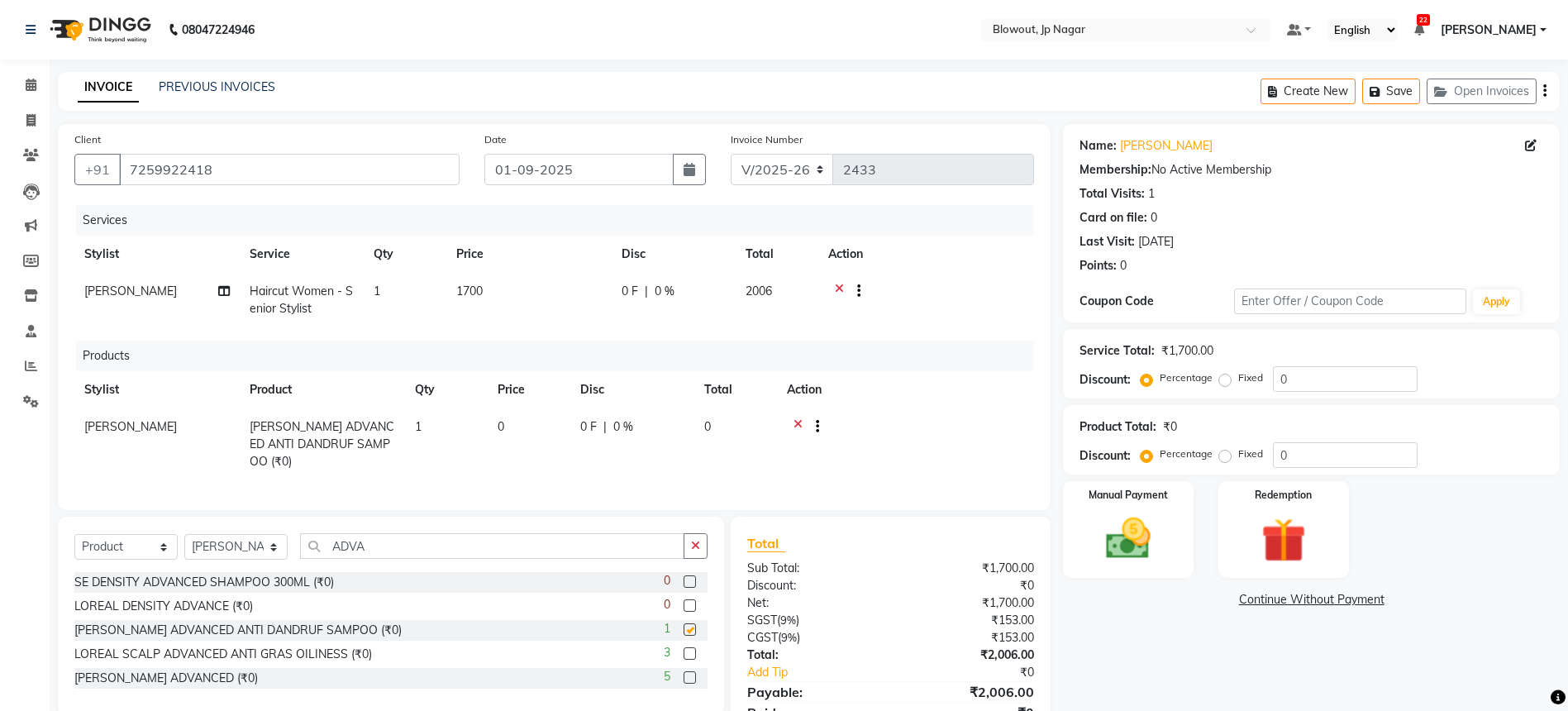
checkbox input "false"
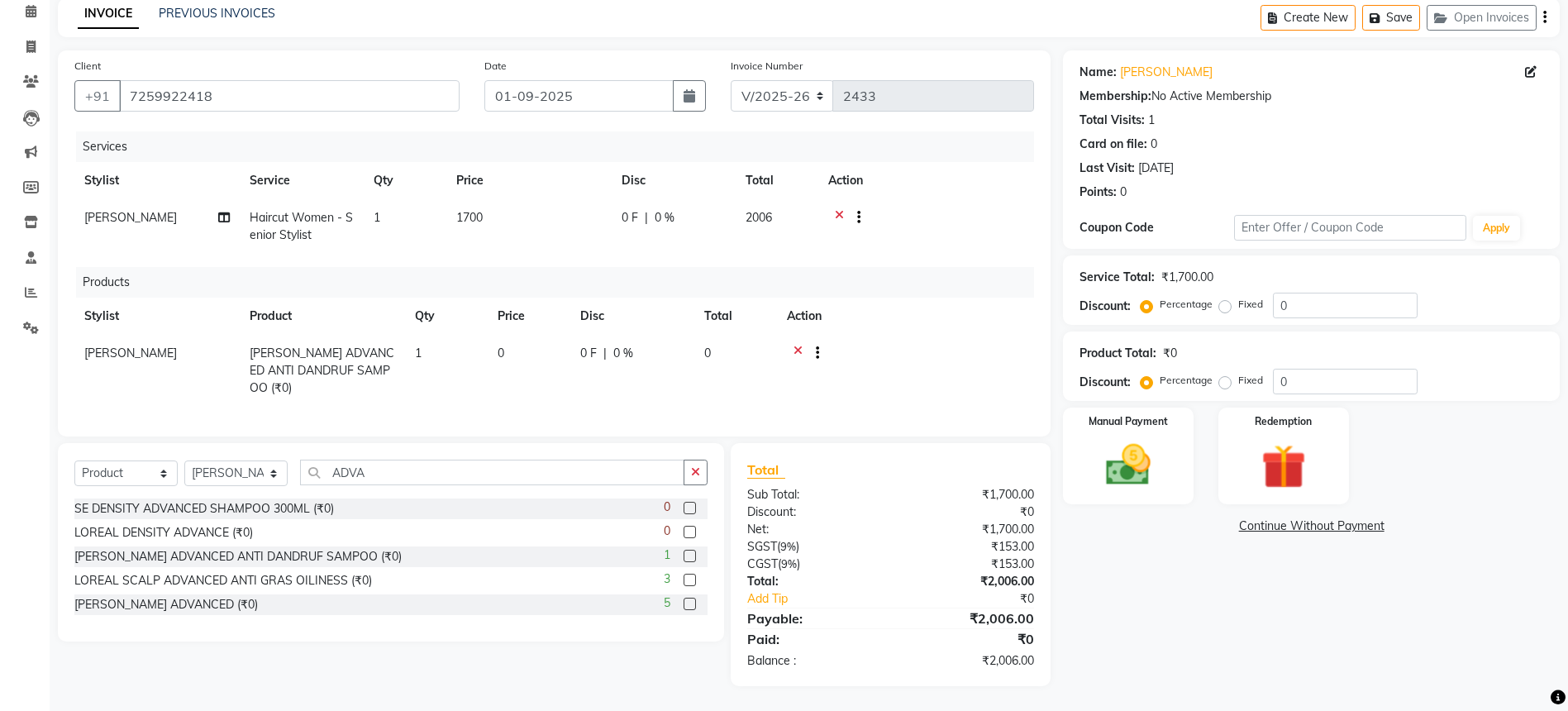
click at [512, 340] on td "0" at bounding box center [529, 371] width 83 height 72
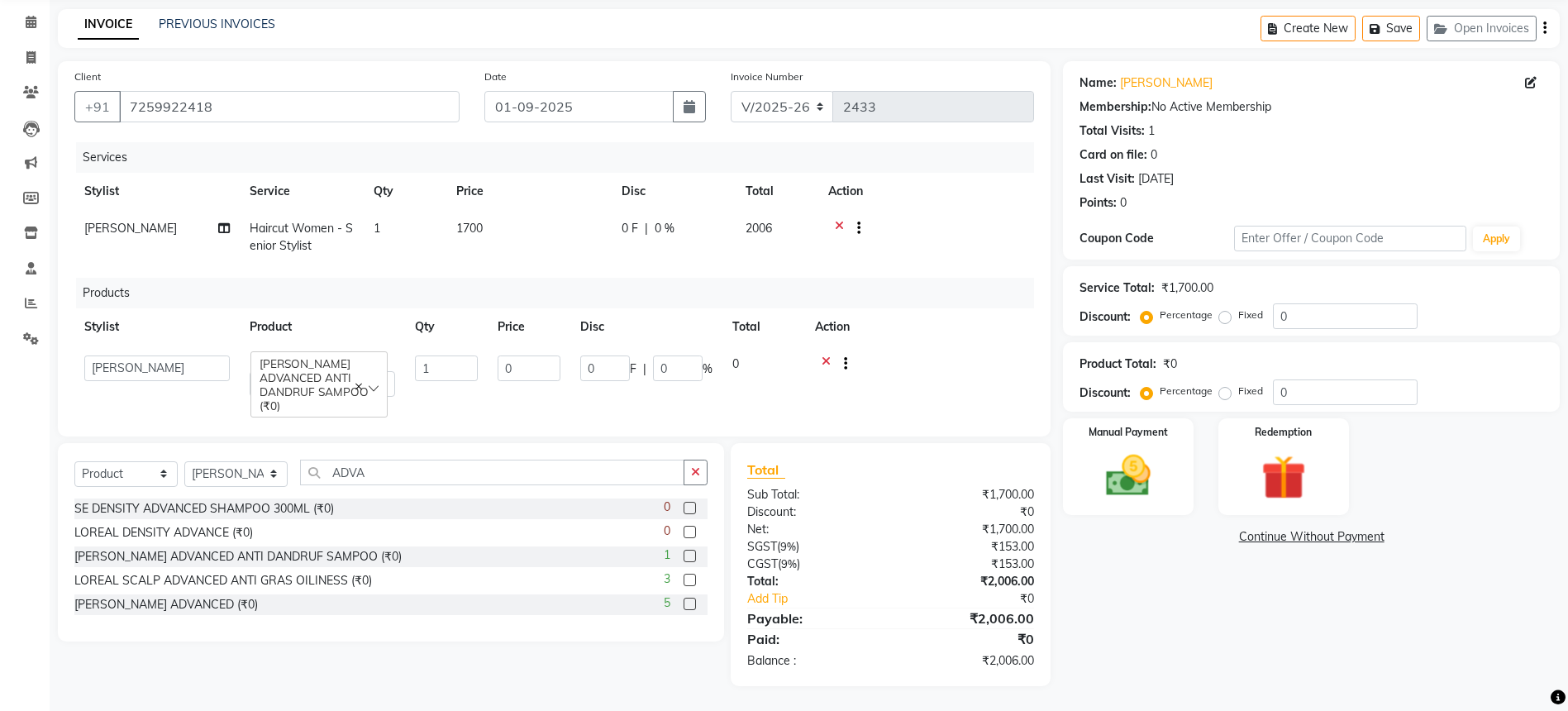
scroll to position [75, 0]
click at [529, 356] on input "0" at bounding box center [528, 368] width 63 height 25
click at [529, 357] on input "0" at bounding box center [528, 368] width 63 height 25
click at [417, 483] on input "ADVA" at bounding box center [493, 472] width 385 height 25
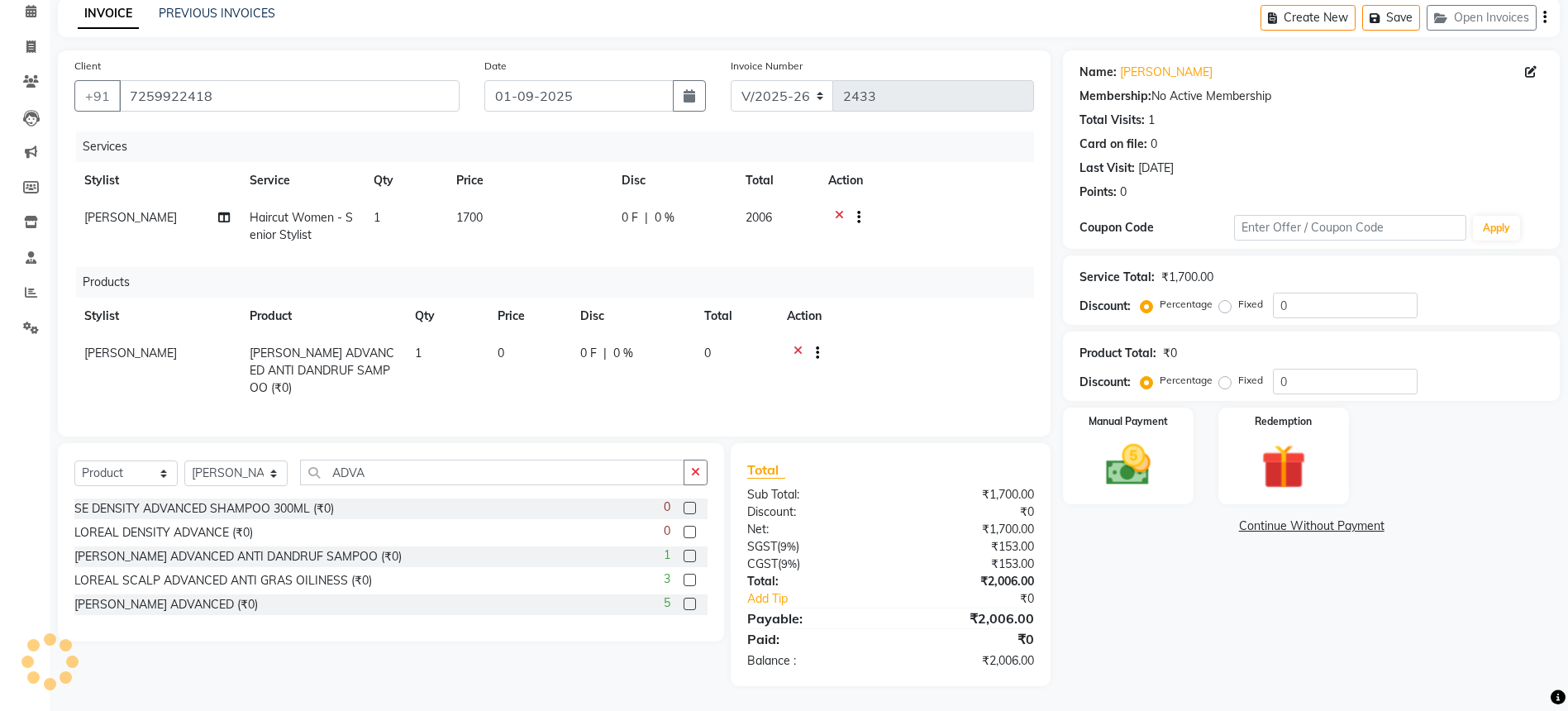
click at [687, 586] on label at bounding box center [690, 579] width 12 height 12
click at [687, 586] on input "checkbox" at bounding box center [689, 580] width 10 height 10
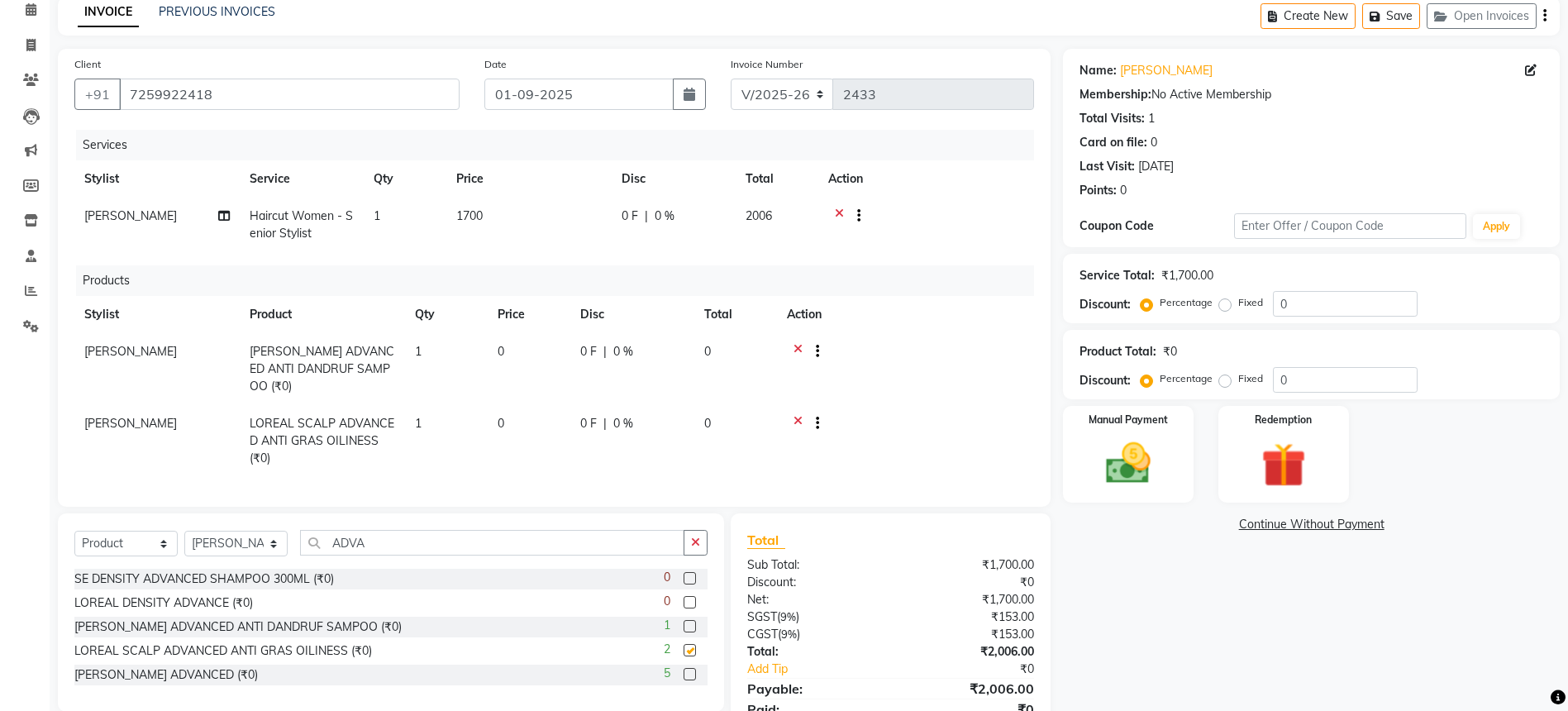
checkbox input "false"
click at [337, 450] on td "LOREAL SCALP ADVANCED ANTI GRAS OILINESS (₹0)" at bounding box center [323, 441] width 165 height 72
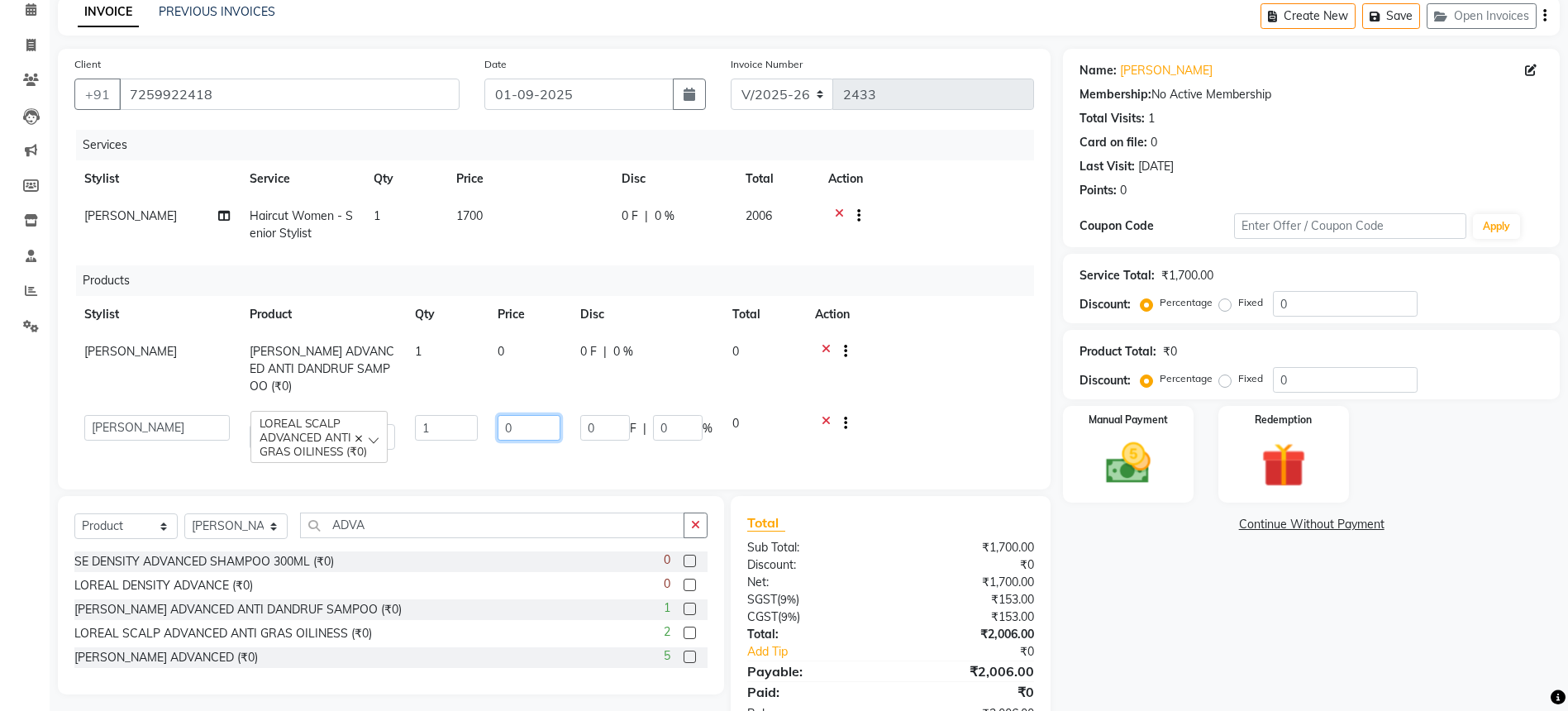
click at [531, 436] on input "0" at bounding box center [528, 427] width 63 height 25
type input "990"
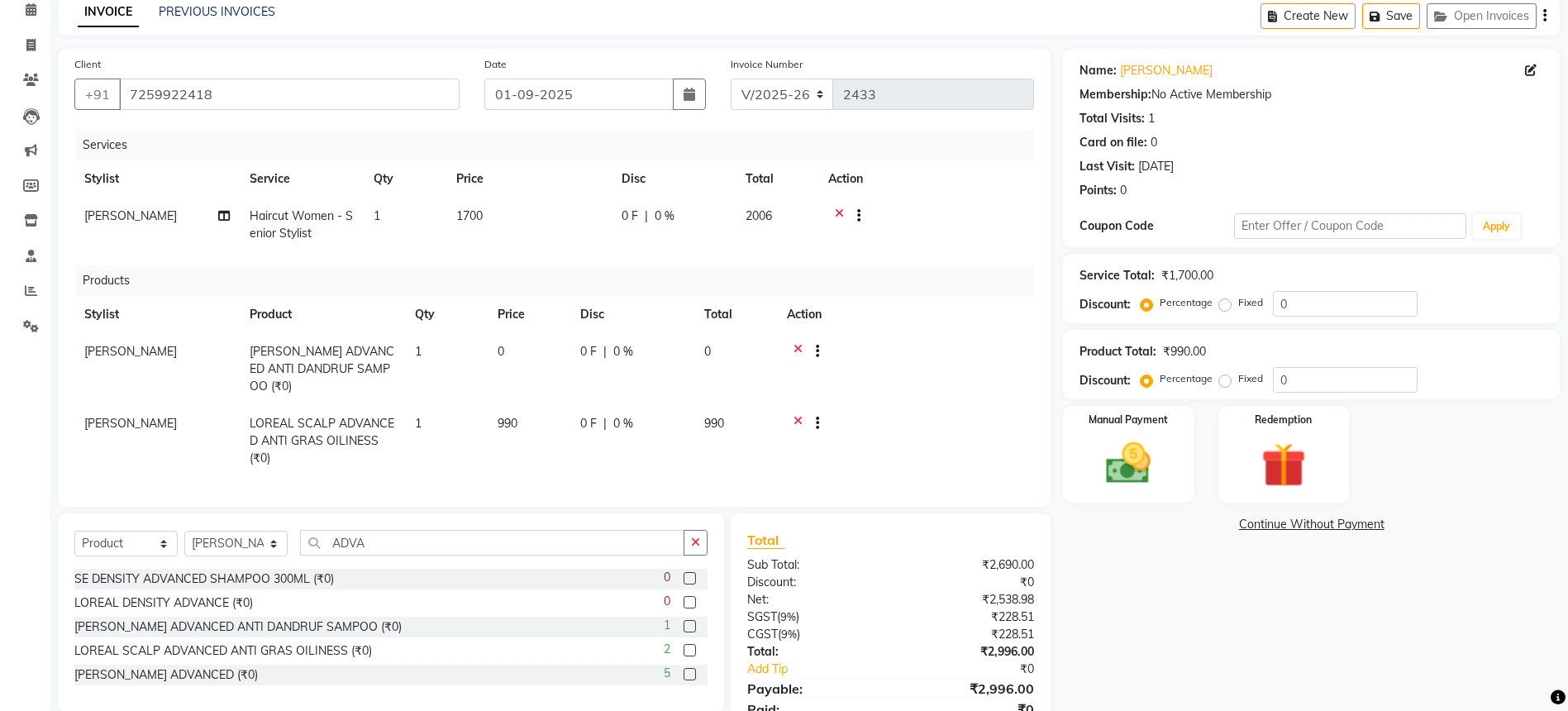
drag, startPoint x: 970, startPoint y: 417, endPoint x: 948, endPoint y: 423, distance: 22.8
click at [970, 417] on div at bounding box center [906, 425] width 237 height 21
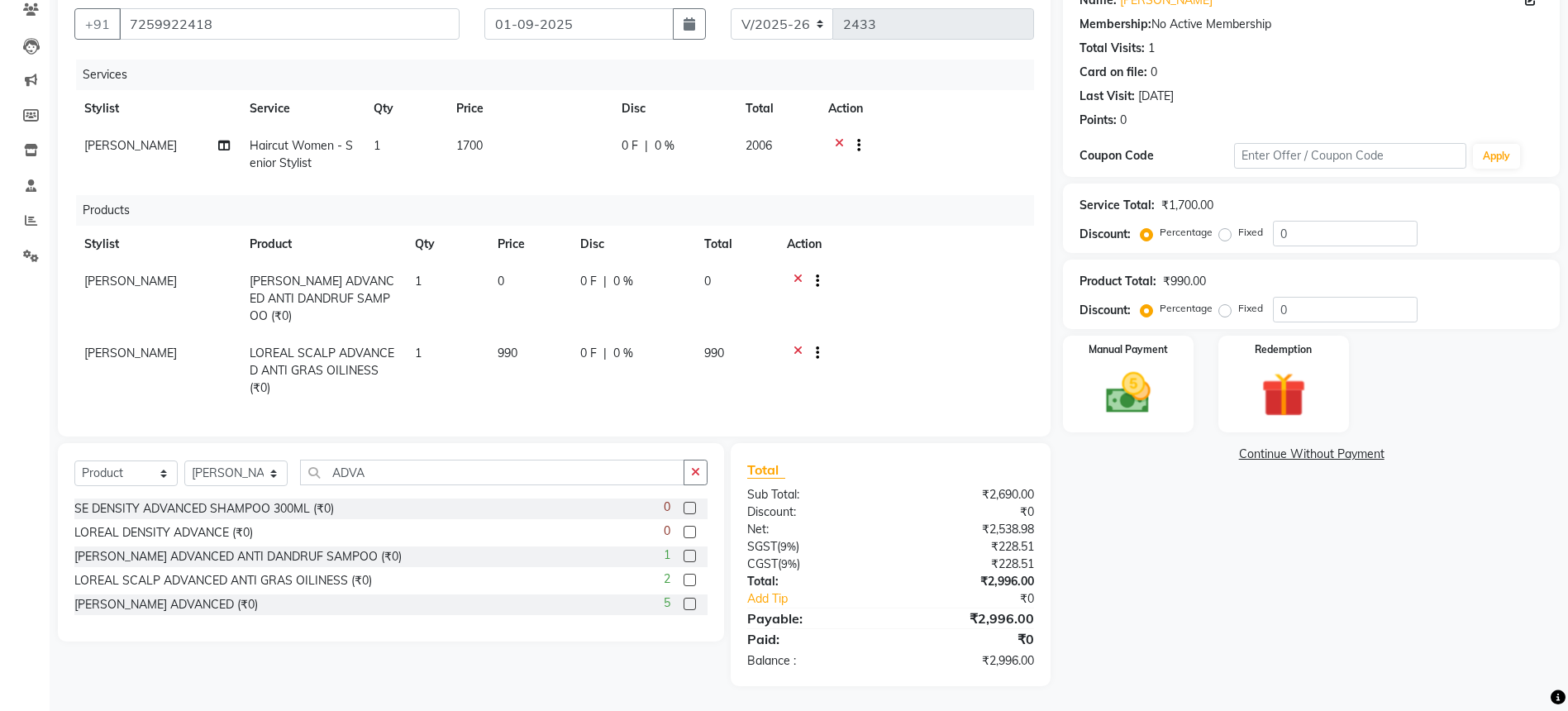
scroll to position [158, 0]
click at [791, 263] on td at bounding box center [906, 298] width 257 height 72
click at [799, 273] on icon at bounding box center [799, 283] width 9 height 21
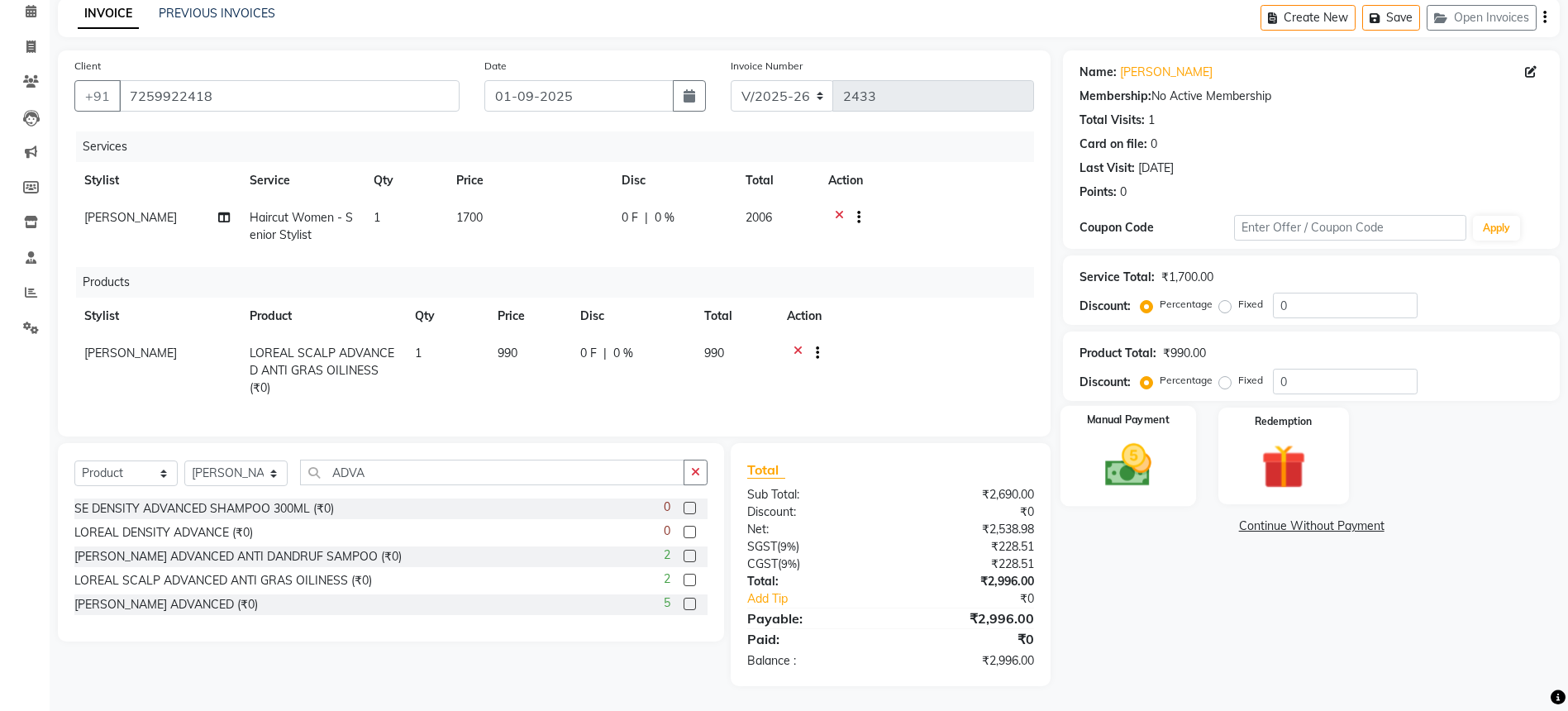
click at [1137, 420] on div "Manual Payment" at bounding box center [1128, 456] width 136 height 100
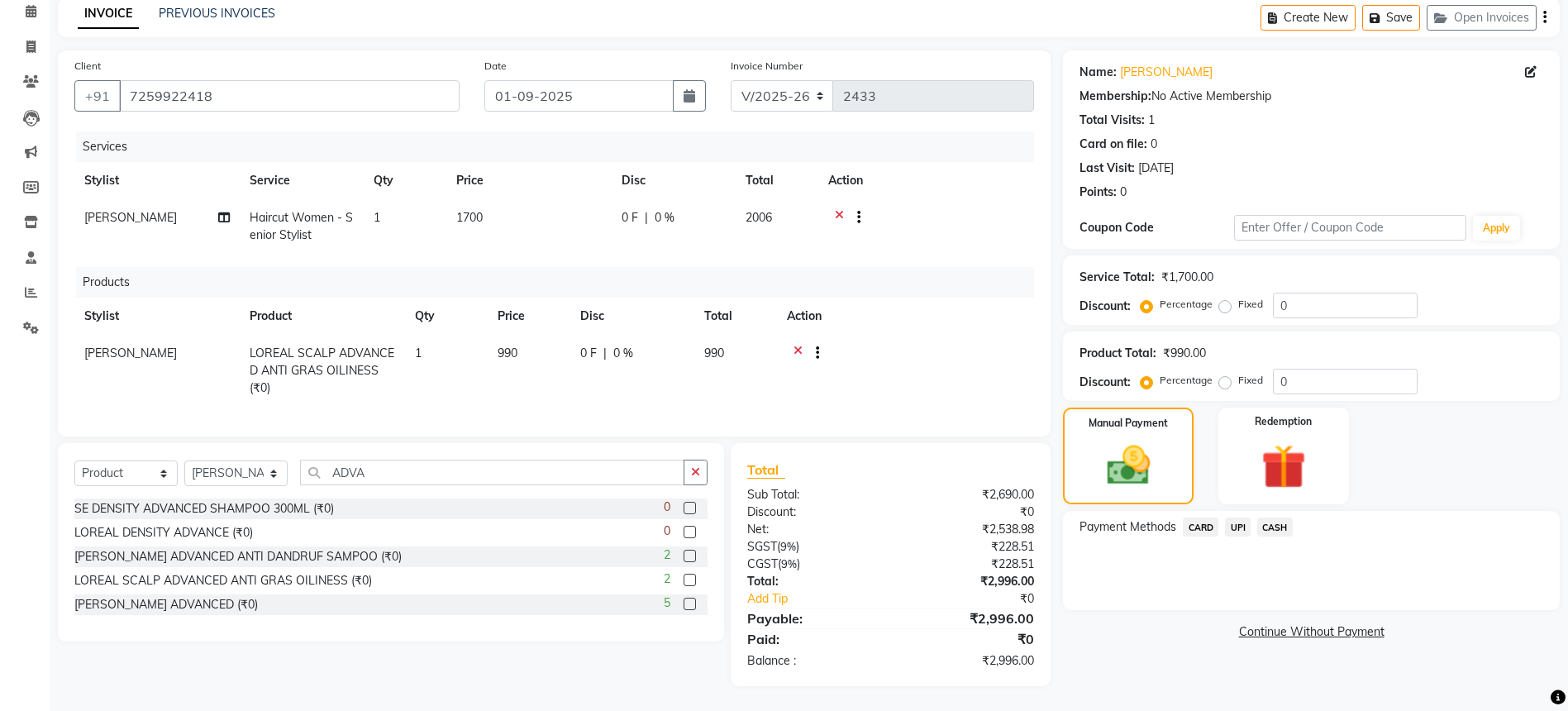
click at [1247, 518] on span "UPI" at bounding box center [1238, 527] width 25 height 19
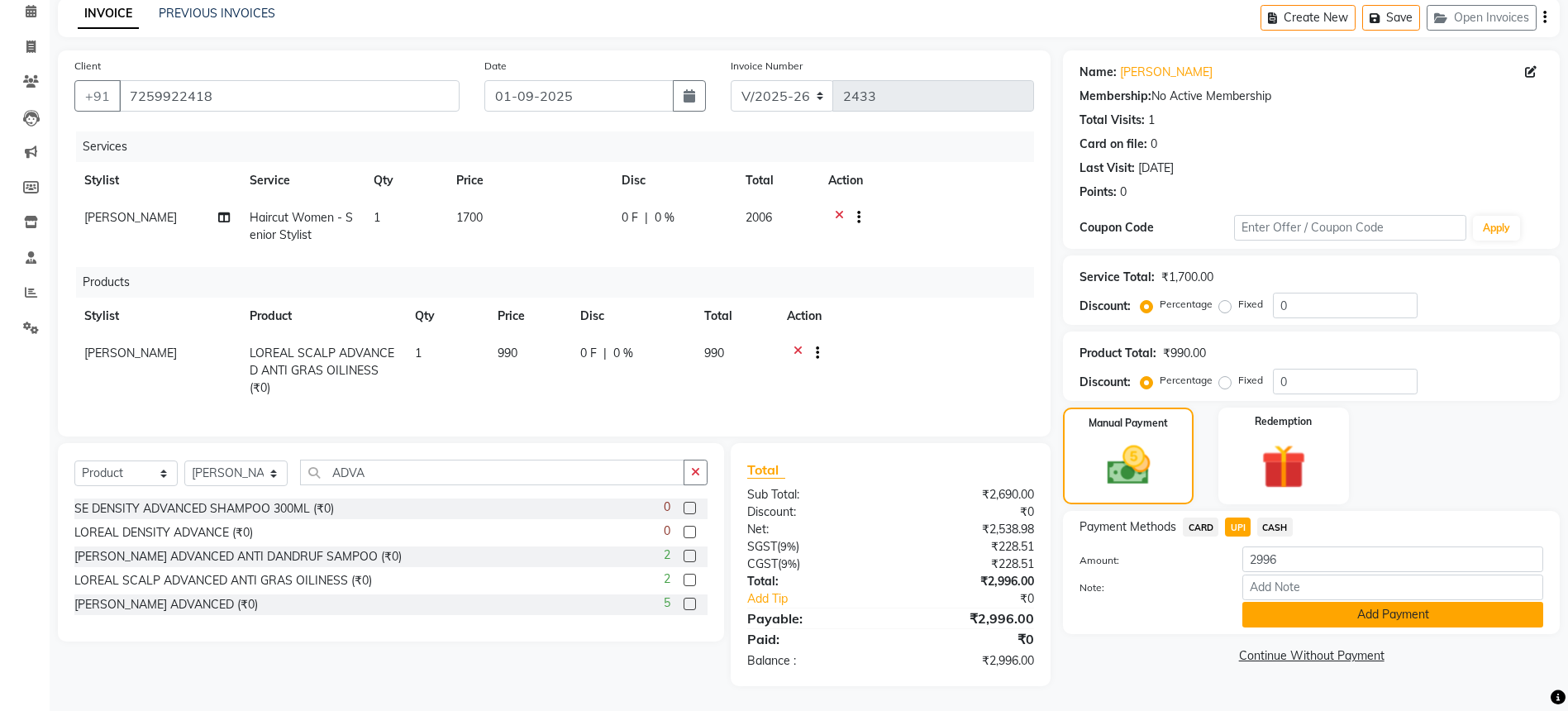
click at [1305, 601] on button "Add Payment" at bounding box center [1393, 613] width 301 height 25
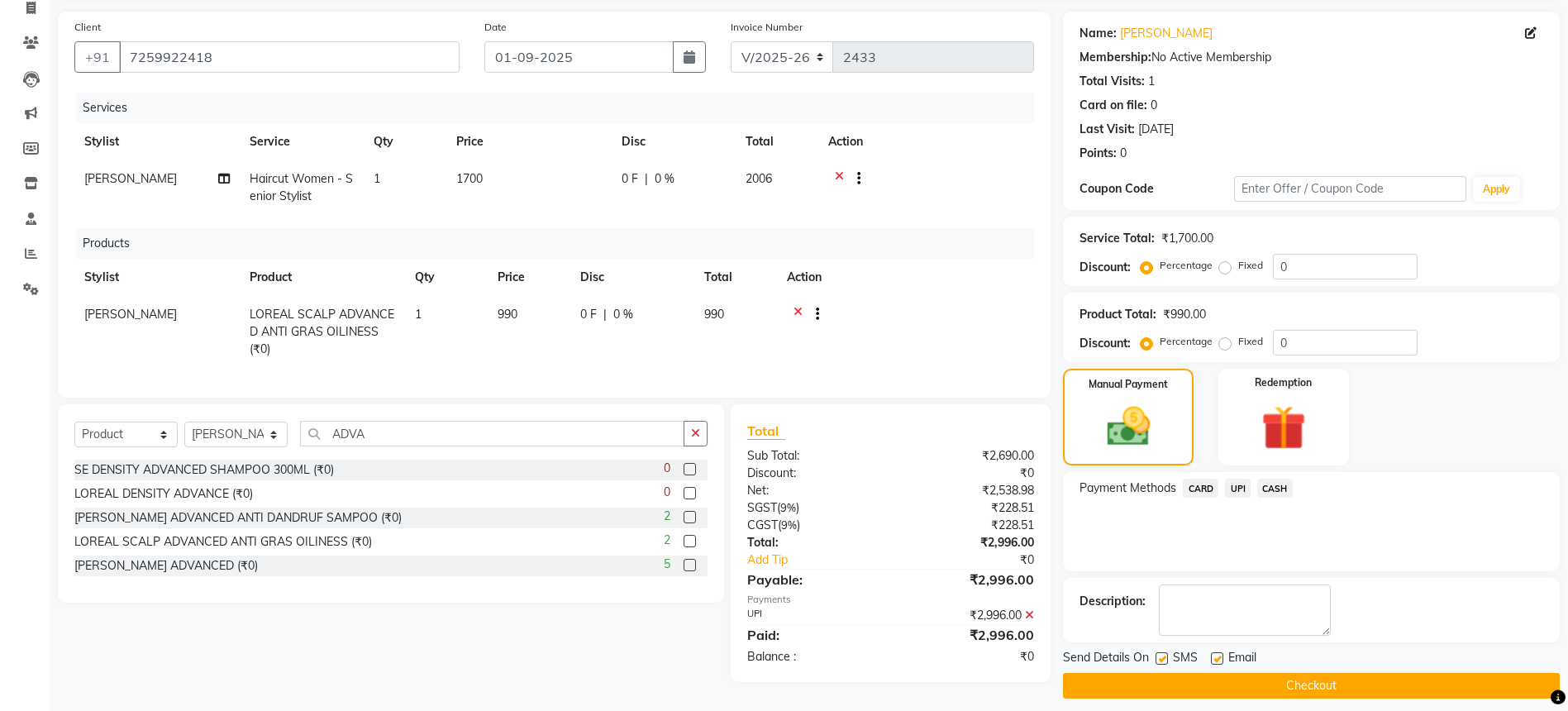
scroll to position [125, 0]
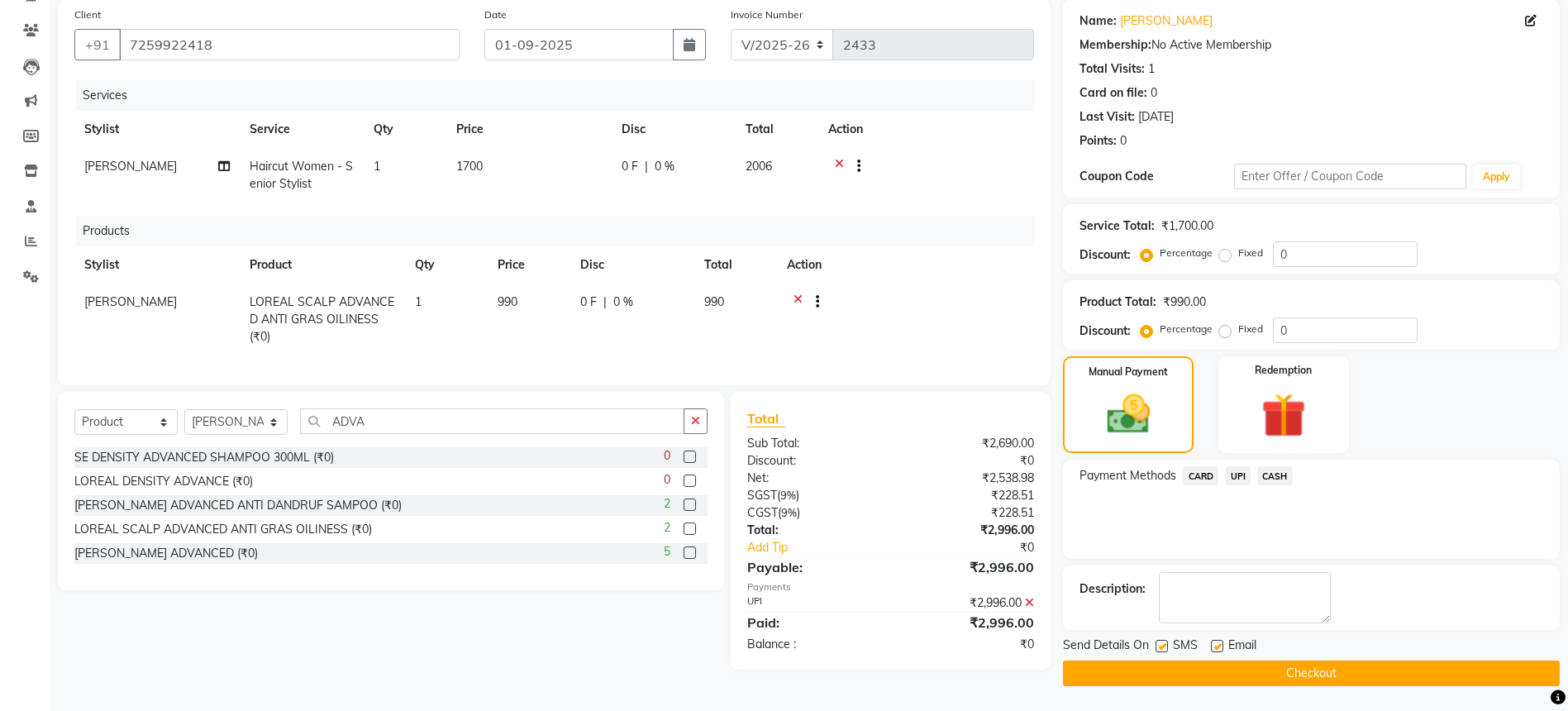
click at [1341, 673] on button "Checkout" at bounding box center [1312, 673] width 497 height 25
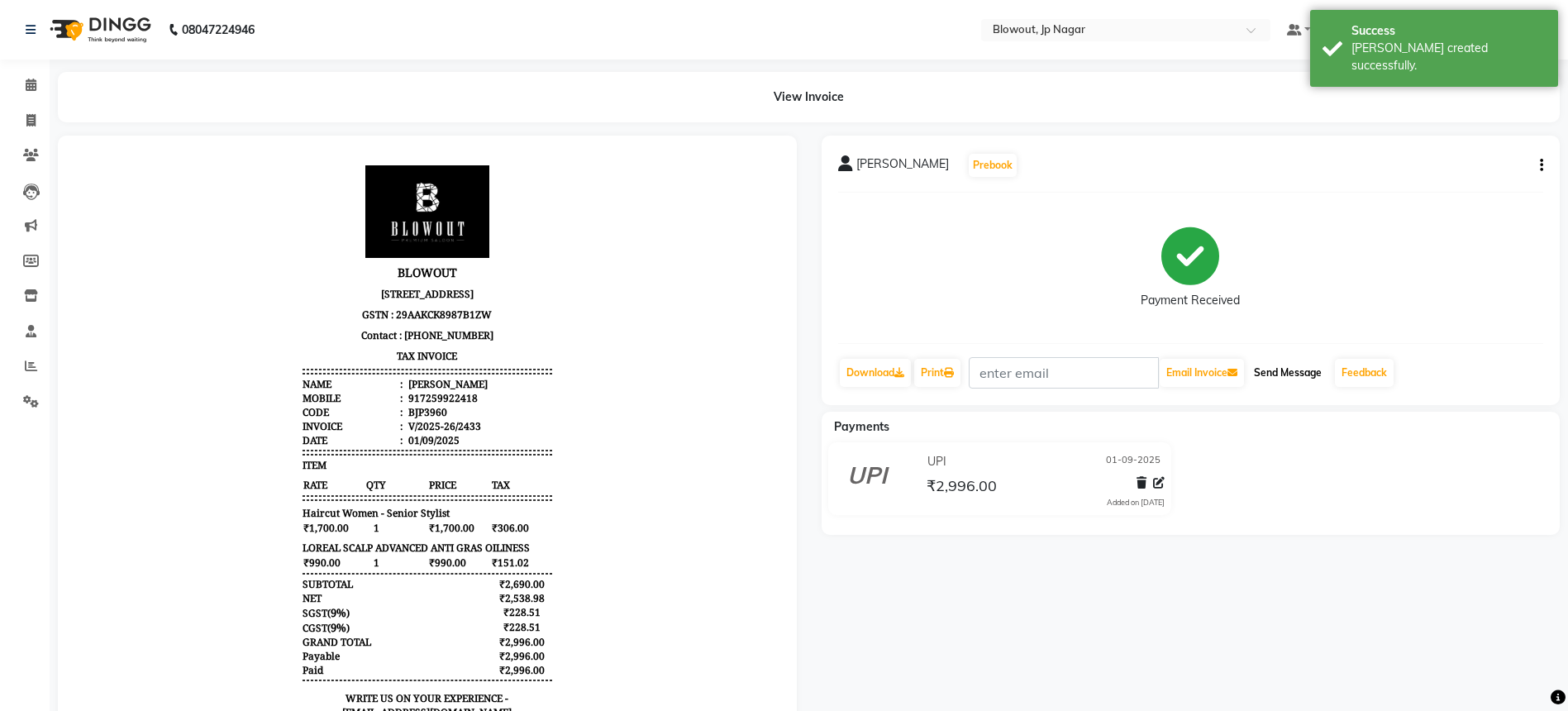
click at [1265, 380] on button "Send Message" at bounding box center [1288, 372] width 81 height 28
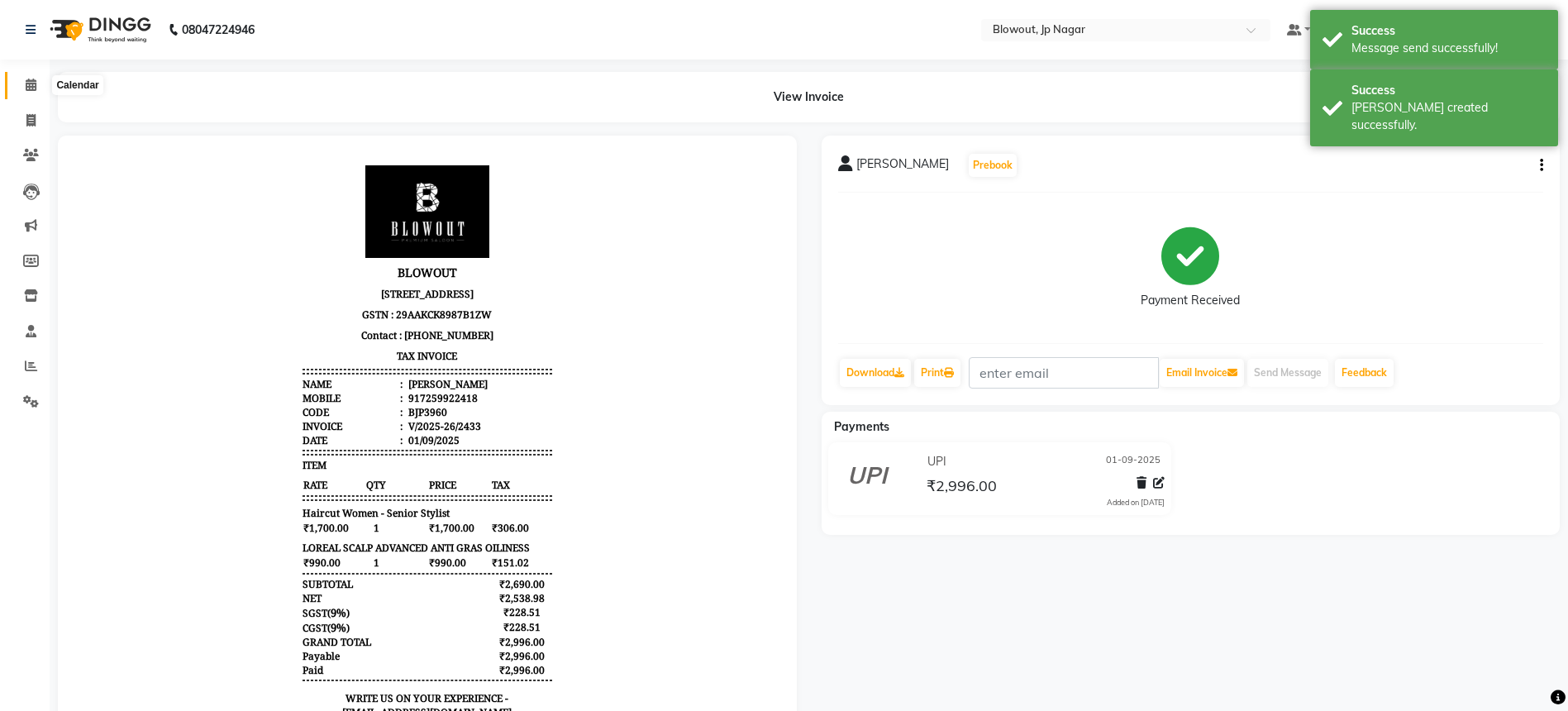
click at [33, 90] on icon at bounding box center [30, 84] width 10 height 12
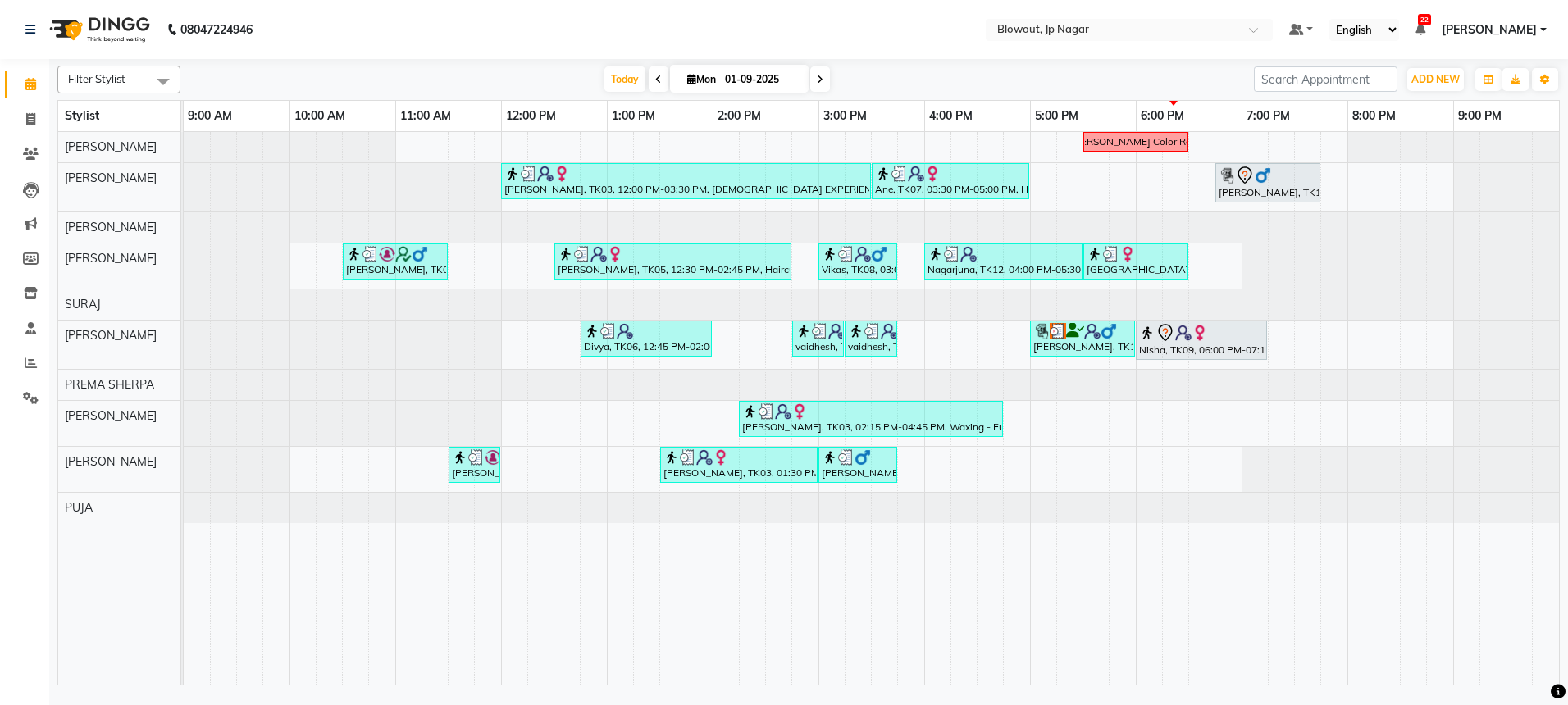
click at [818, 80] on icon at bounding box center [820, 79] width 7 height 10
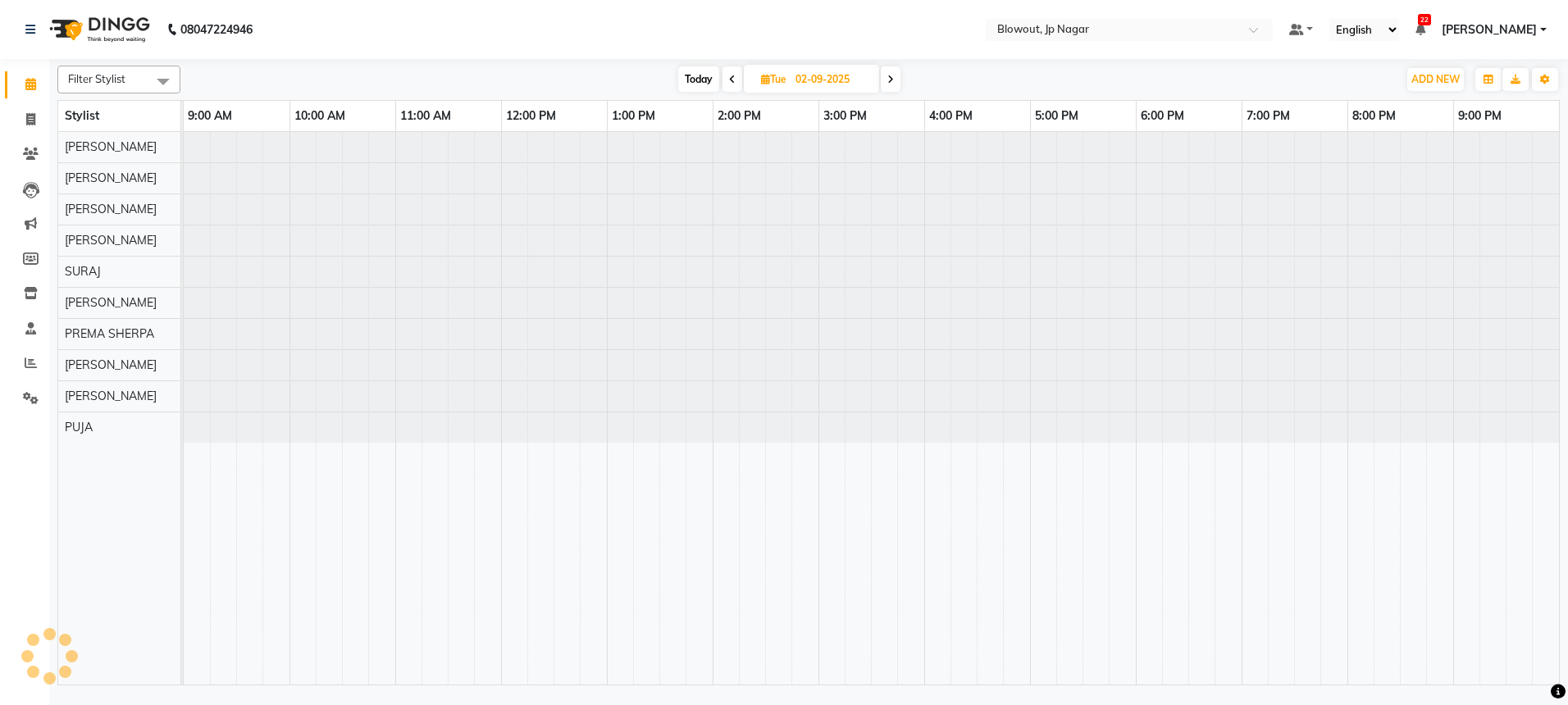
click at [698, 84] on span "Today" at bounding box center [699, 78] width 41 height 25
type input "01-09-2025"
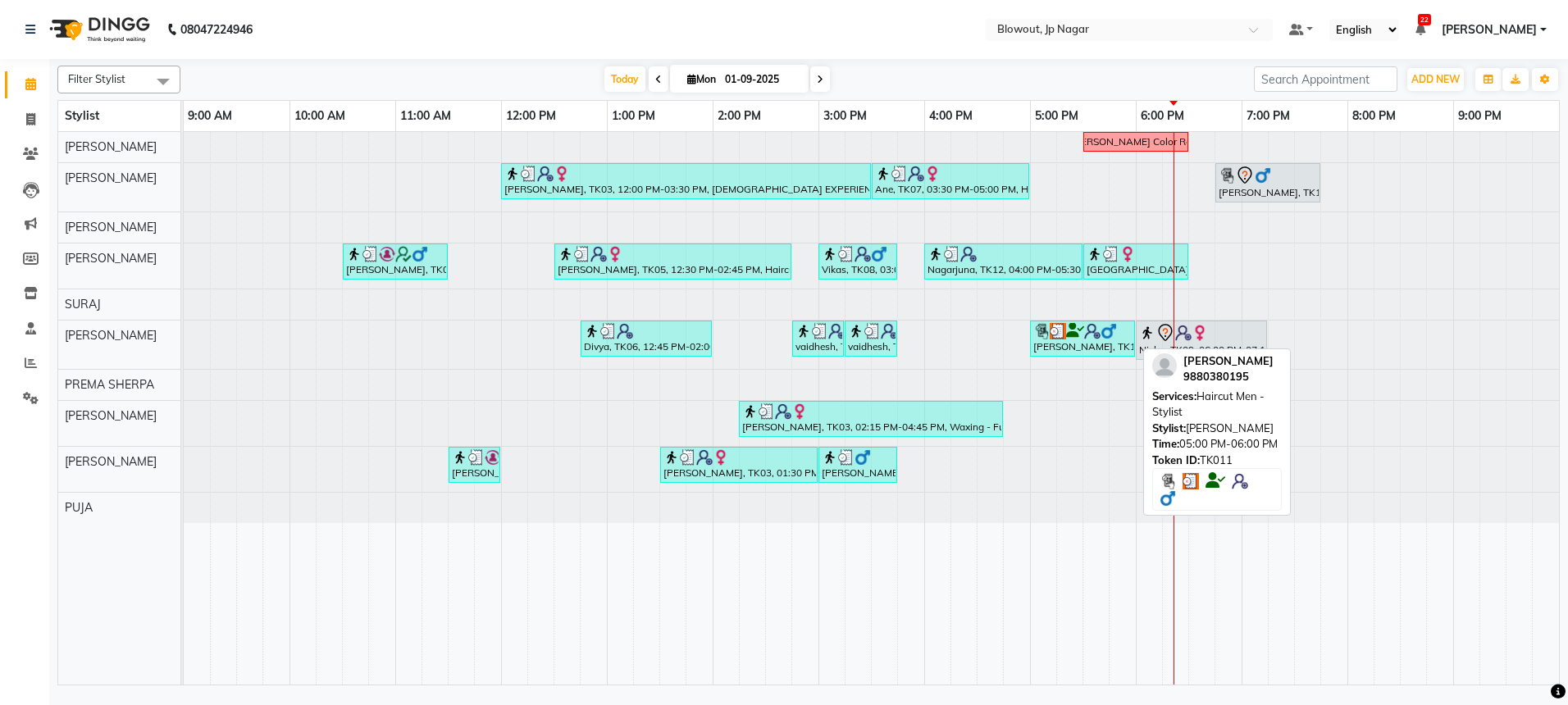
click at [1063, 347] on div "[PERSON_NAME], TK11, 05:00 PM-06:00 PM, Haircut Men - Stylist" at bounding box center [1081, 338] width 101 height 31
select select "3"
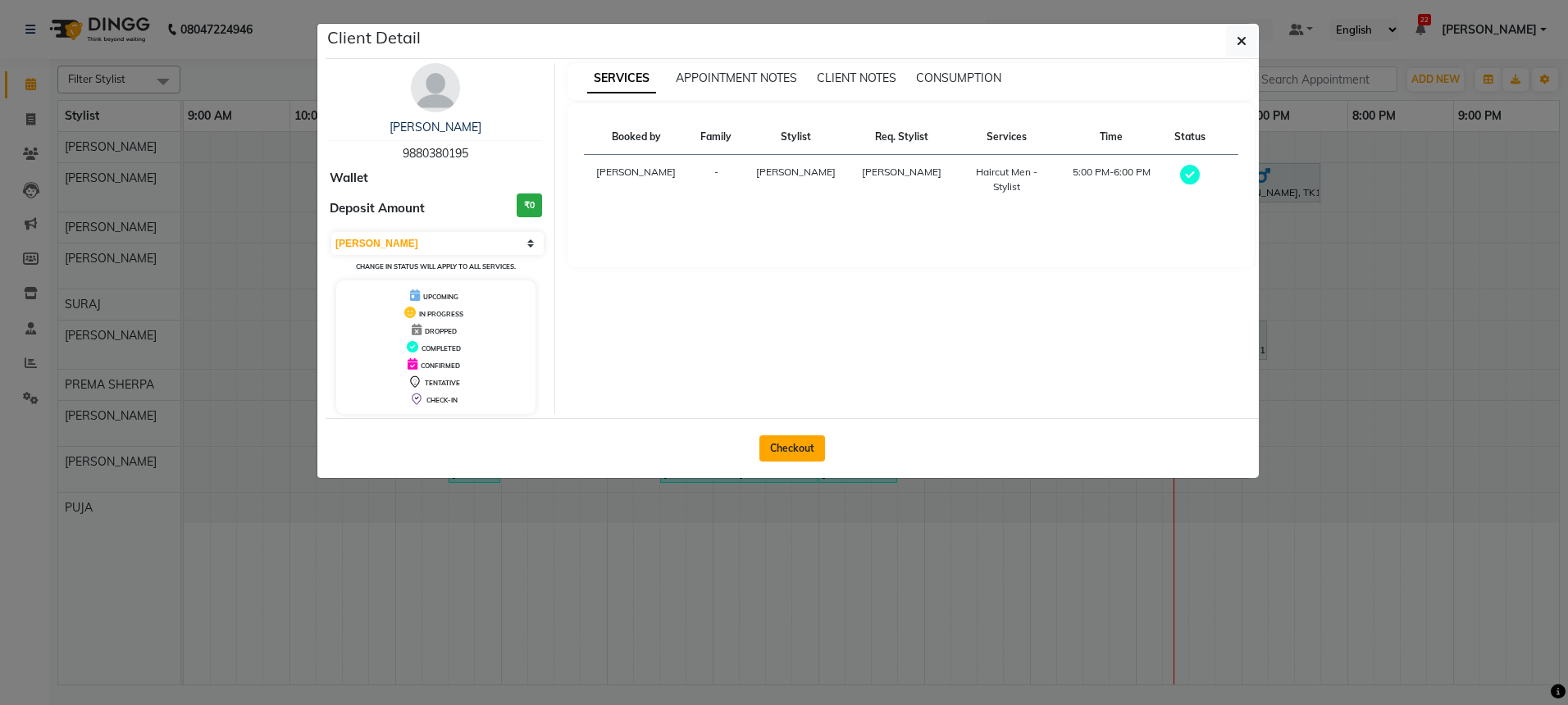
click at [784, 454] on button "Checkout" at bounding box center [792, 448] width 65 height 26
select select "service"
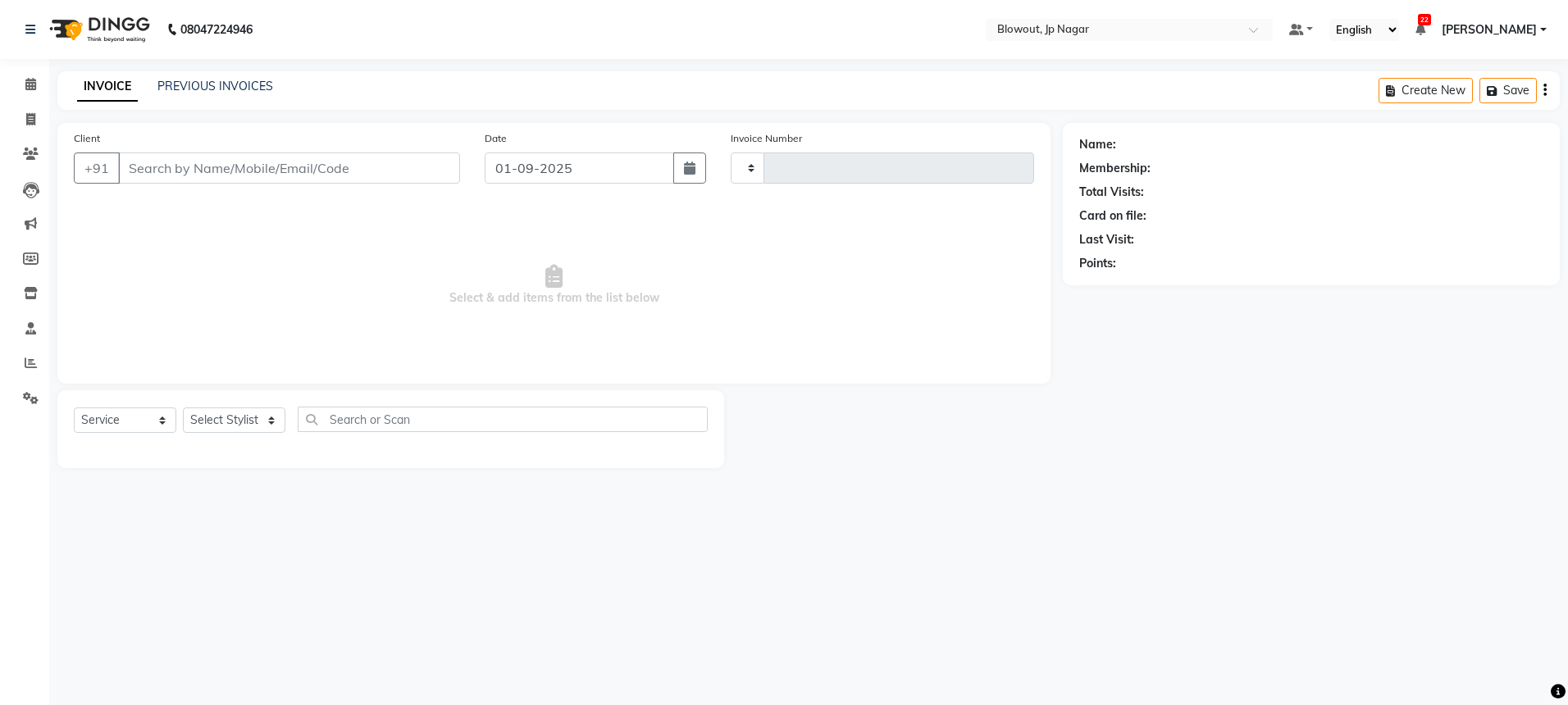
type input "2434"
select select "6261"
type input "9880380195"
select select "60456"
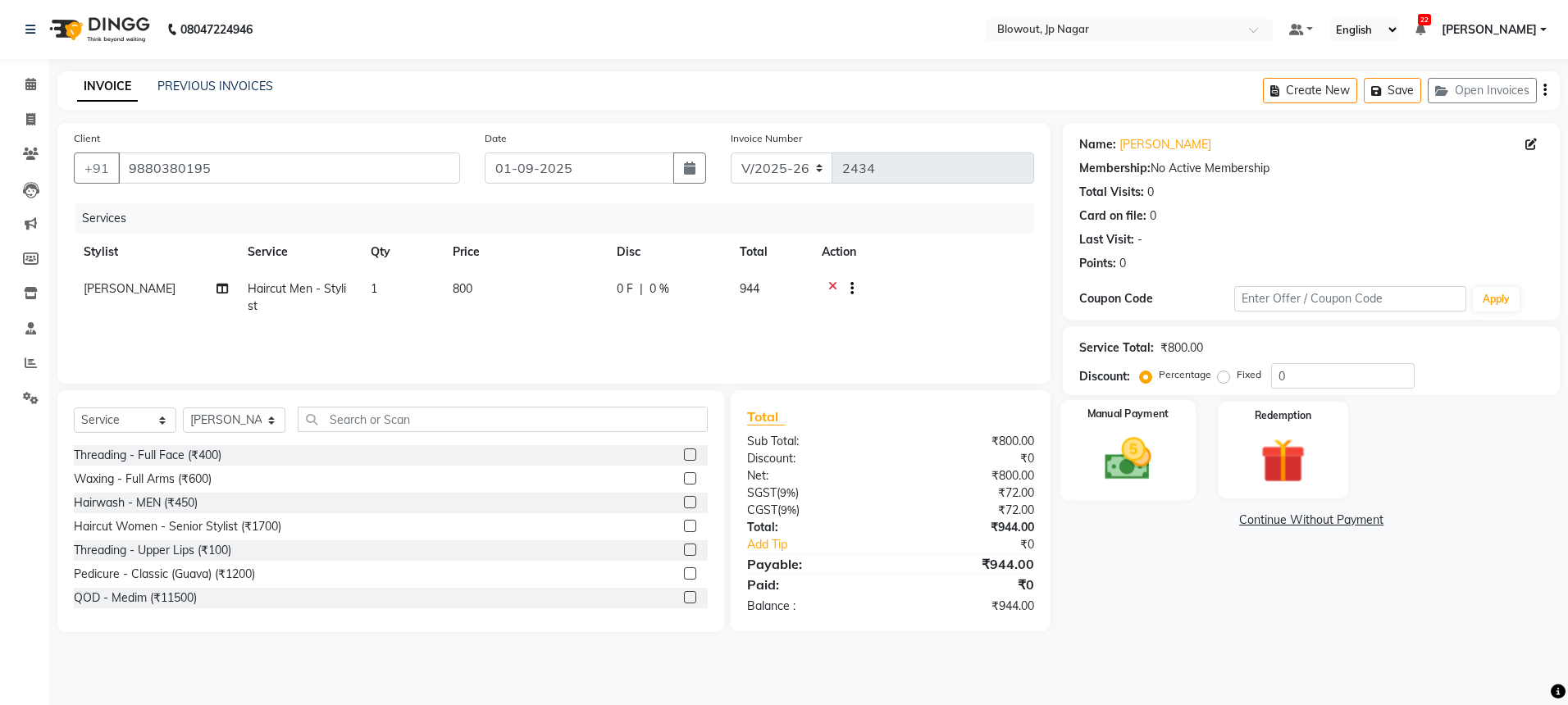
click at [1136, 442] on img at bounding box center [1128, 459] width 76 height 54
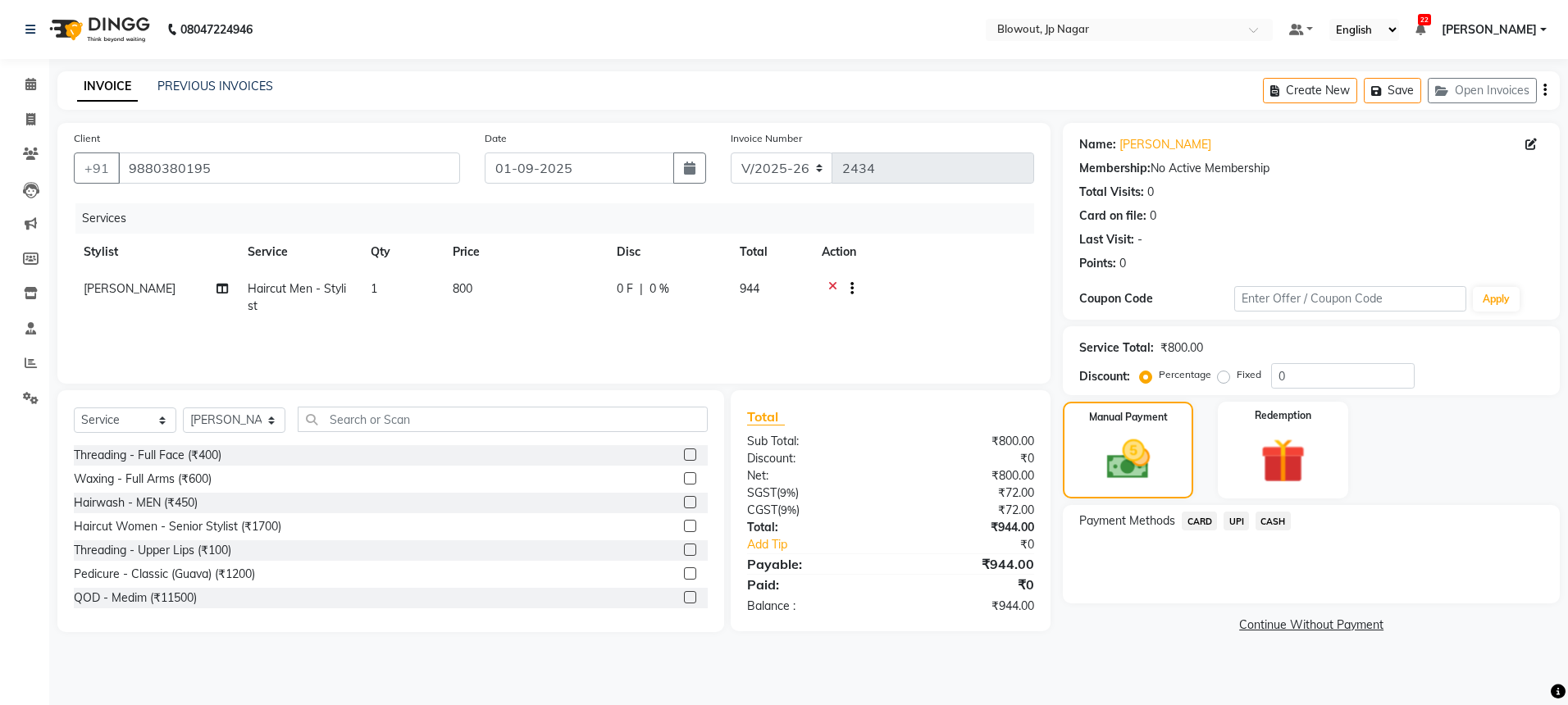
click at [1272, 524] on span "CASH" at bounding box center [1273, 521] width 35 height 19
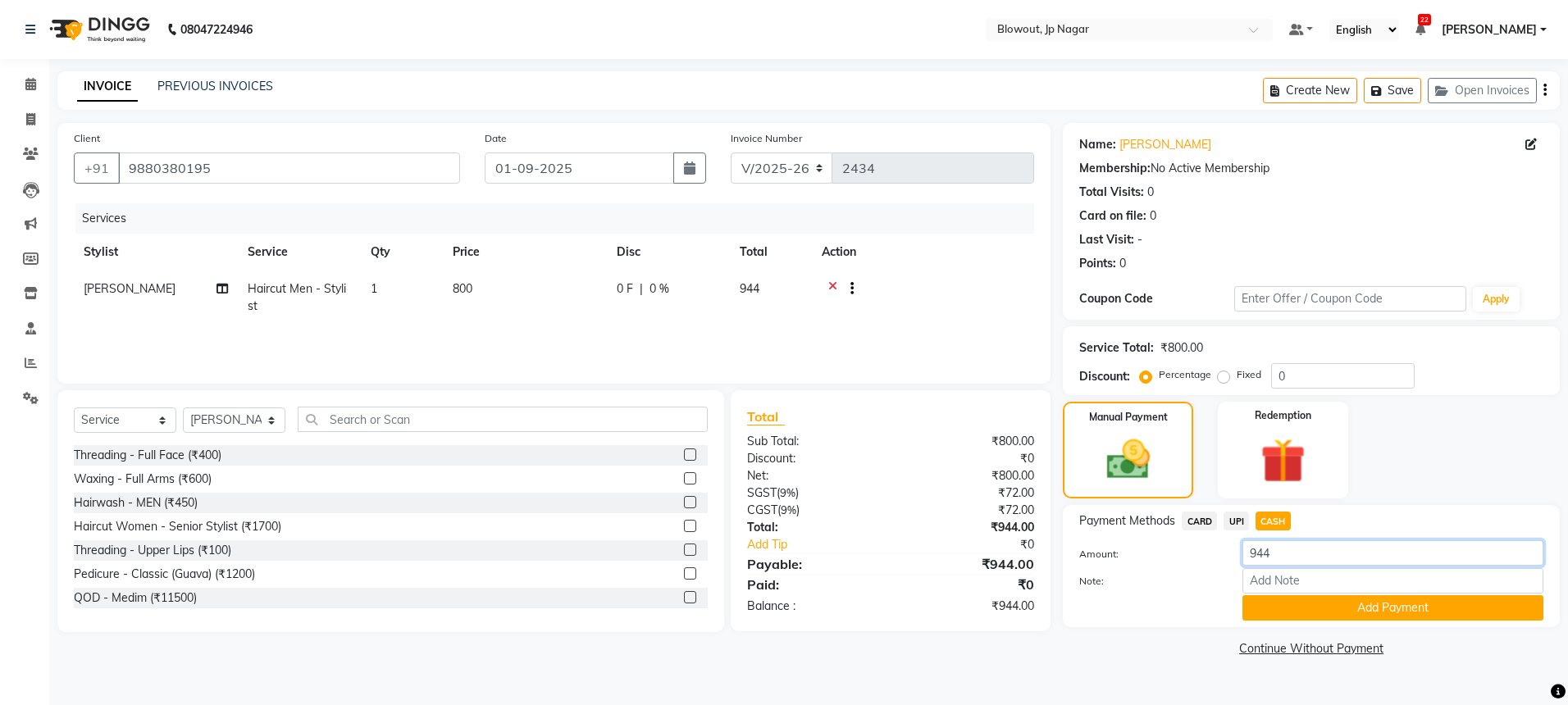
drag, startPoint x: 1314, startPoint y: 561, endPoint x: 1217, endPoint y: 559, distance: 97.0
click at [1217, 559] on div "Amount: 944" at bounding box center [1310, 554] width 489 height 28
type input "940"
click at [1330, 612] on button "Add Payment" at bounding box center [1392, 607] width 301 height 25
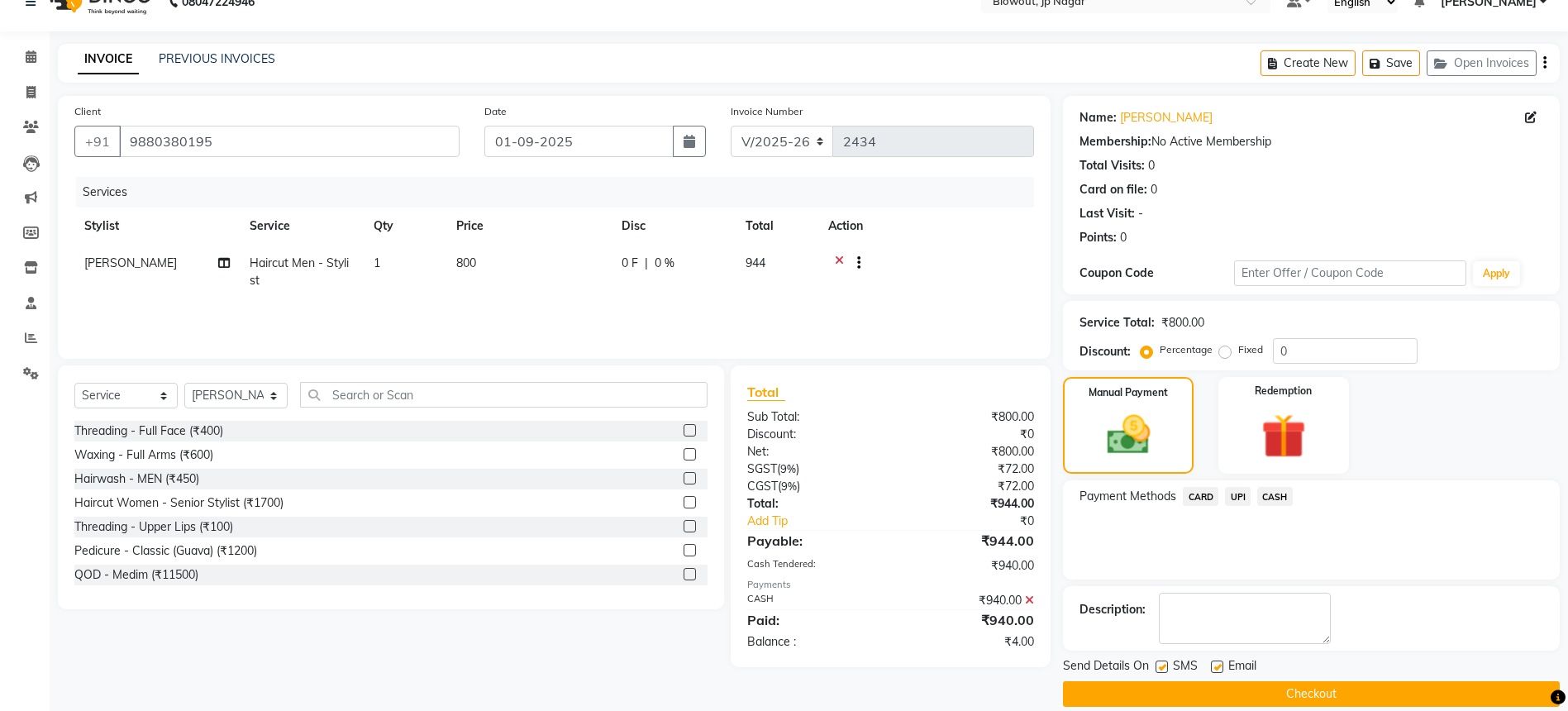
scroll to position [49, 0]
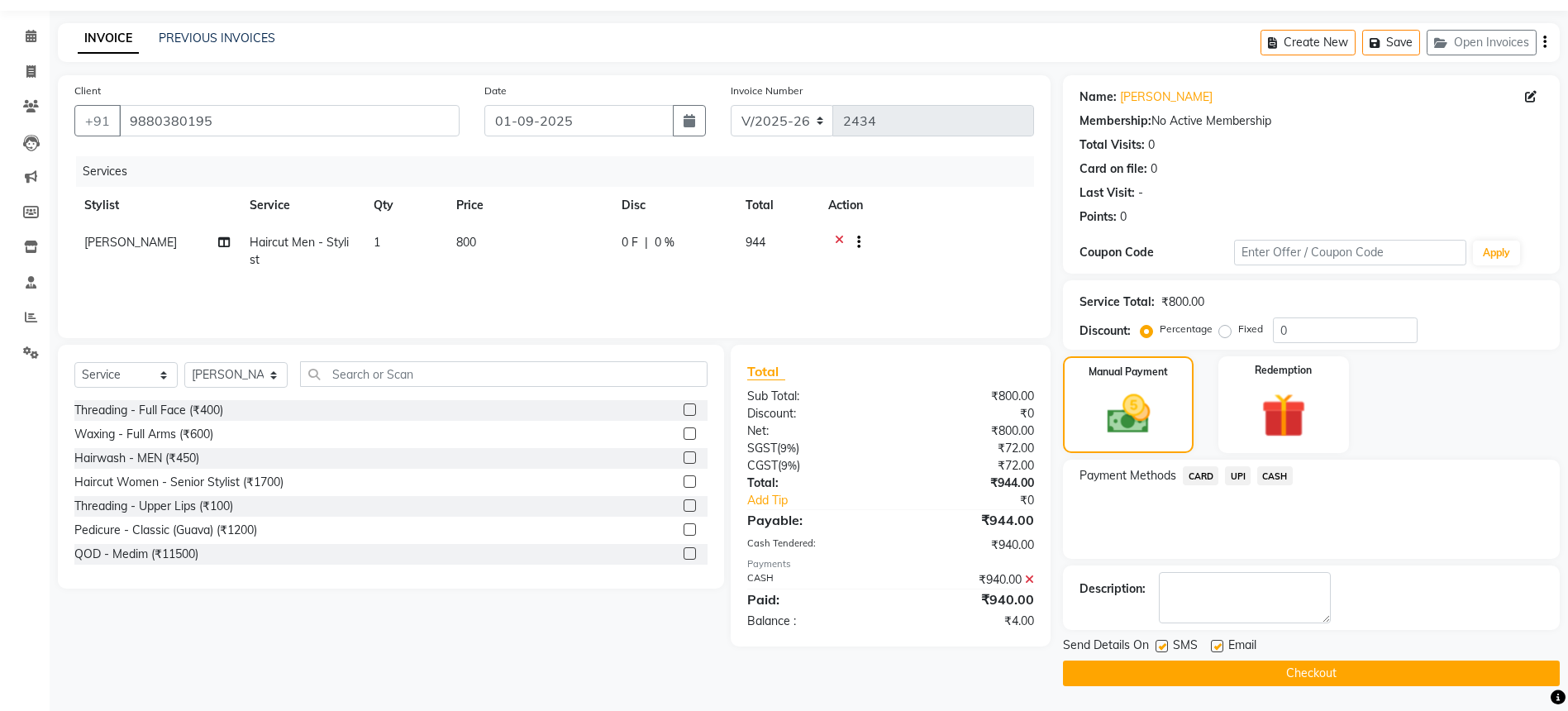
click at [1122, 671] on button "Checkout" at bounding box center [1312, 673] width 497 height 25
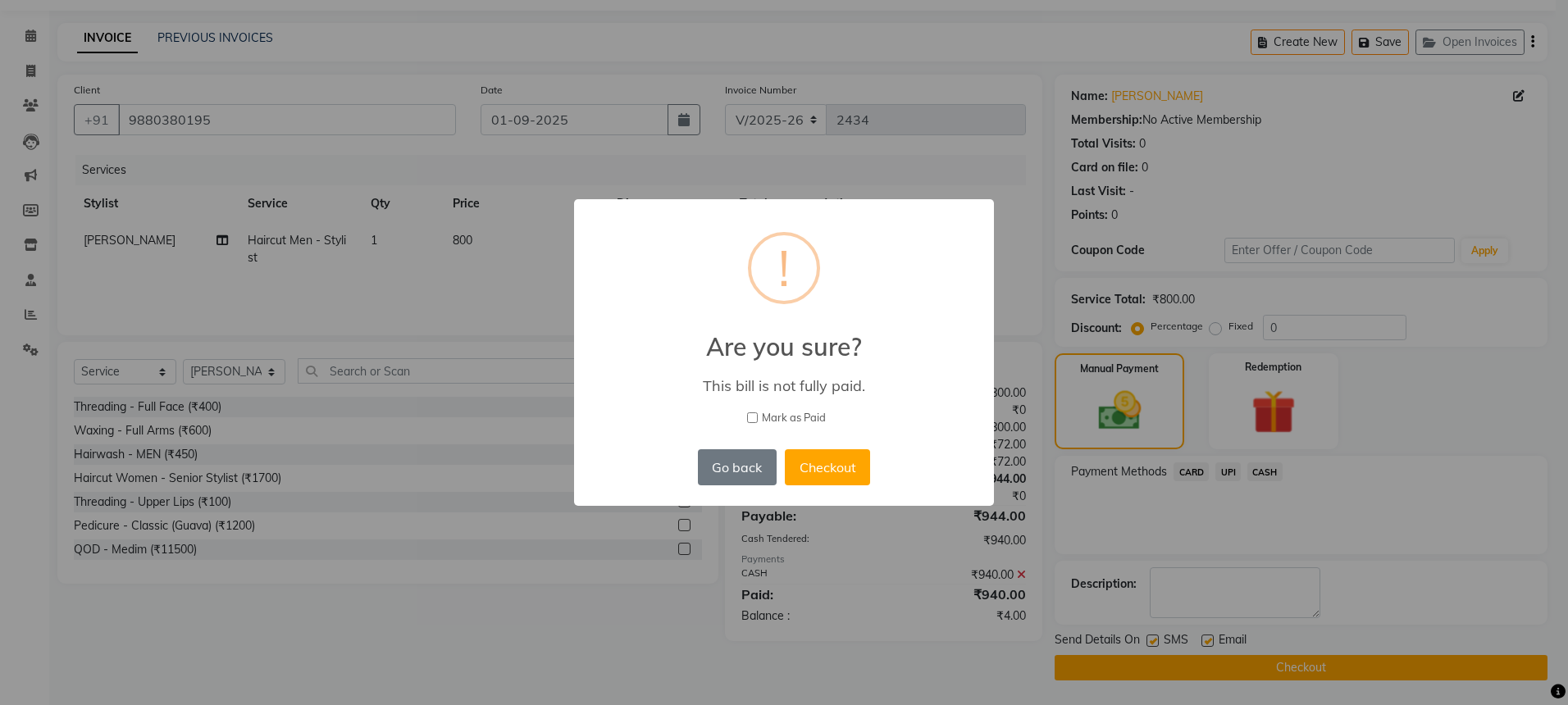
click at [757, 419] on label "Mark as Paid" at bounding box center [784, 419] width 377 height 17
click at [757, 419] on input "Mark as Paid" at bounding box center [752, 417] width 10 height 10
checkbox input "true"
click at [832, 459] on button "Checkout" at bounding box center [827, 467] width 86 height 36
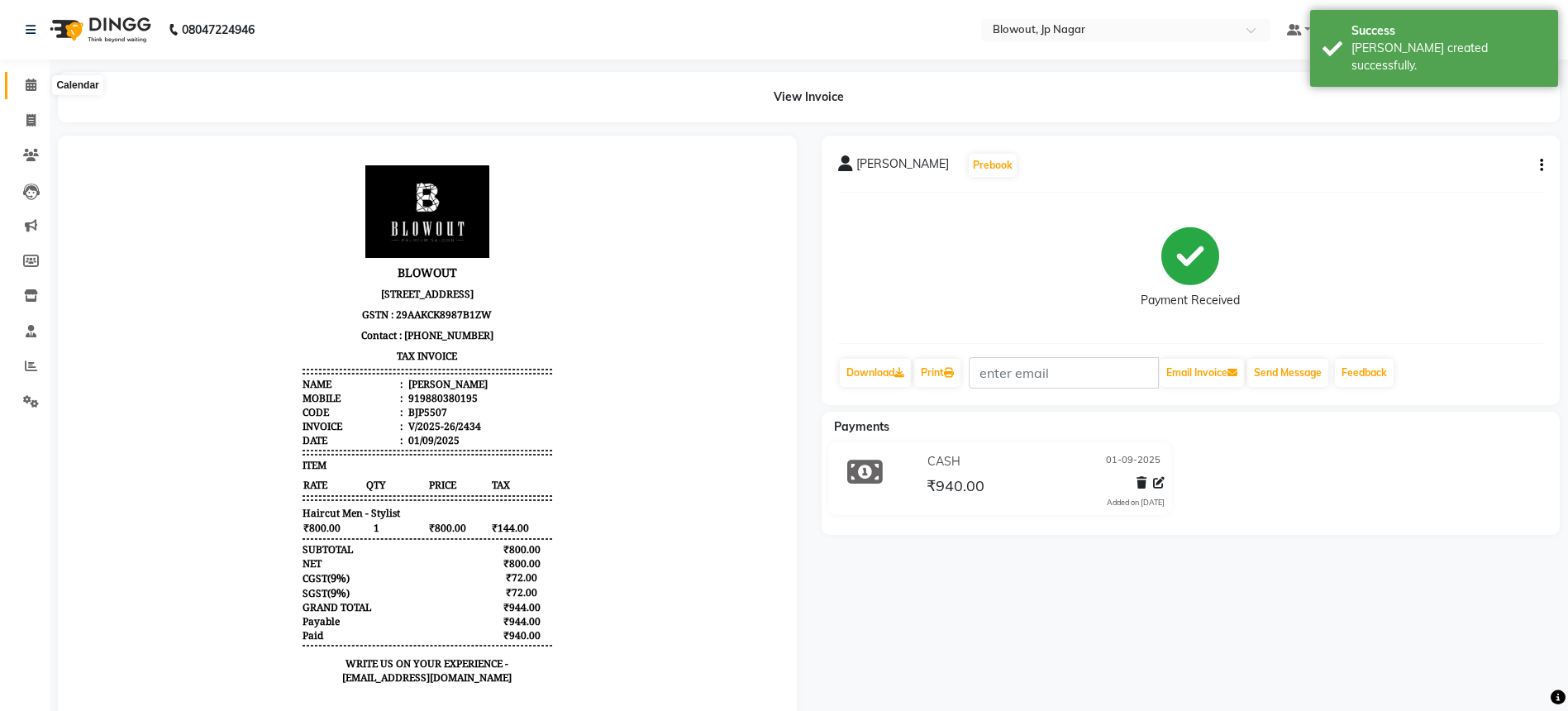
click at [29, 81] on icon at bounding box center [30, 84] width 10 height 12
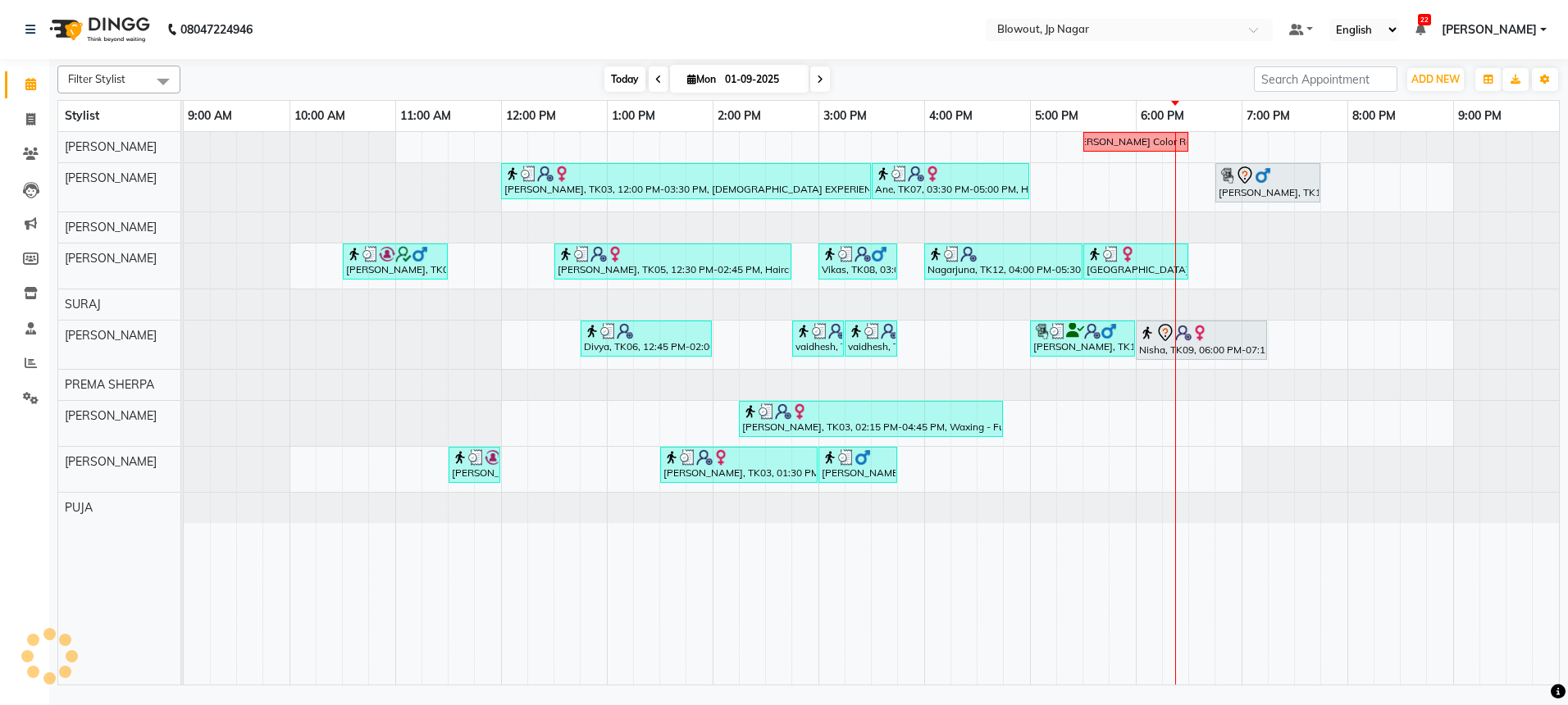
click at [629, 83] on span "Today" at bounding box center [624, 78] width 41 height 25
click at [971, 478] on div "Nidhi Color Recti Sweta, TK03, 12:00 PM-03:30 PM, FEMALE EXPERIENCE RITUALS,Hai…" at bounding box center [871, 408] width 1375 height 552
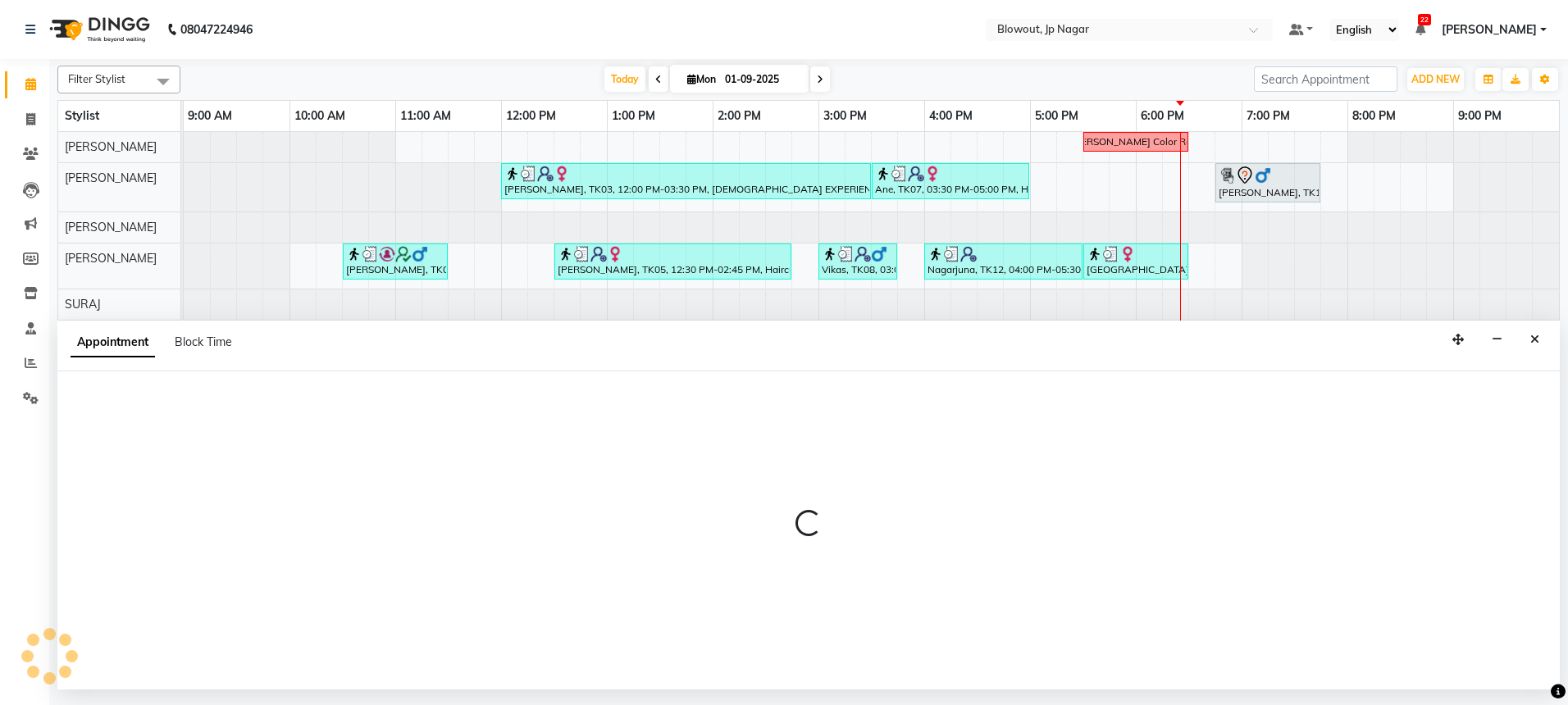
select select "59438"
select select "tentative"
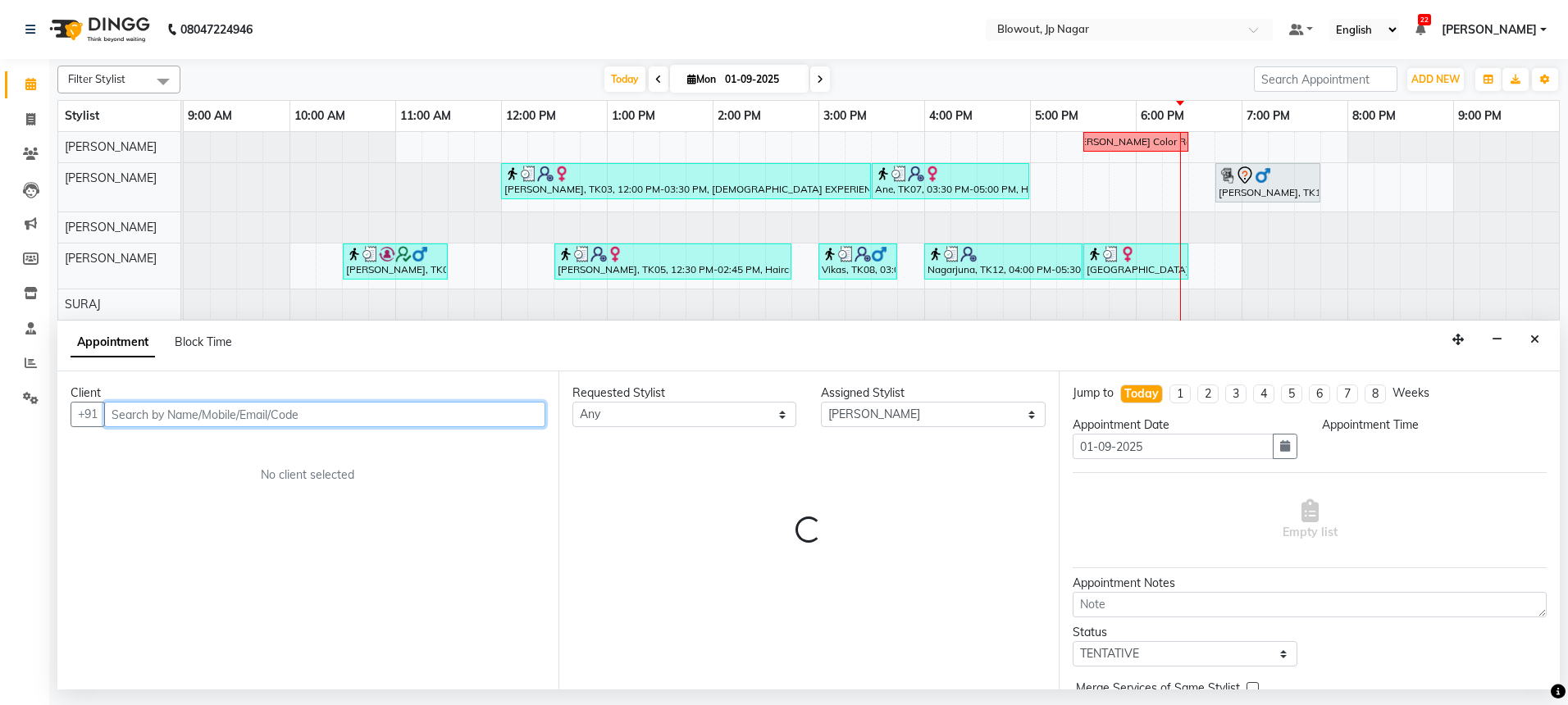
select select "975"
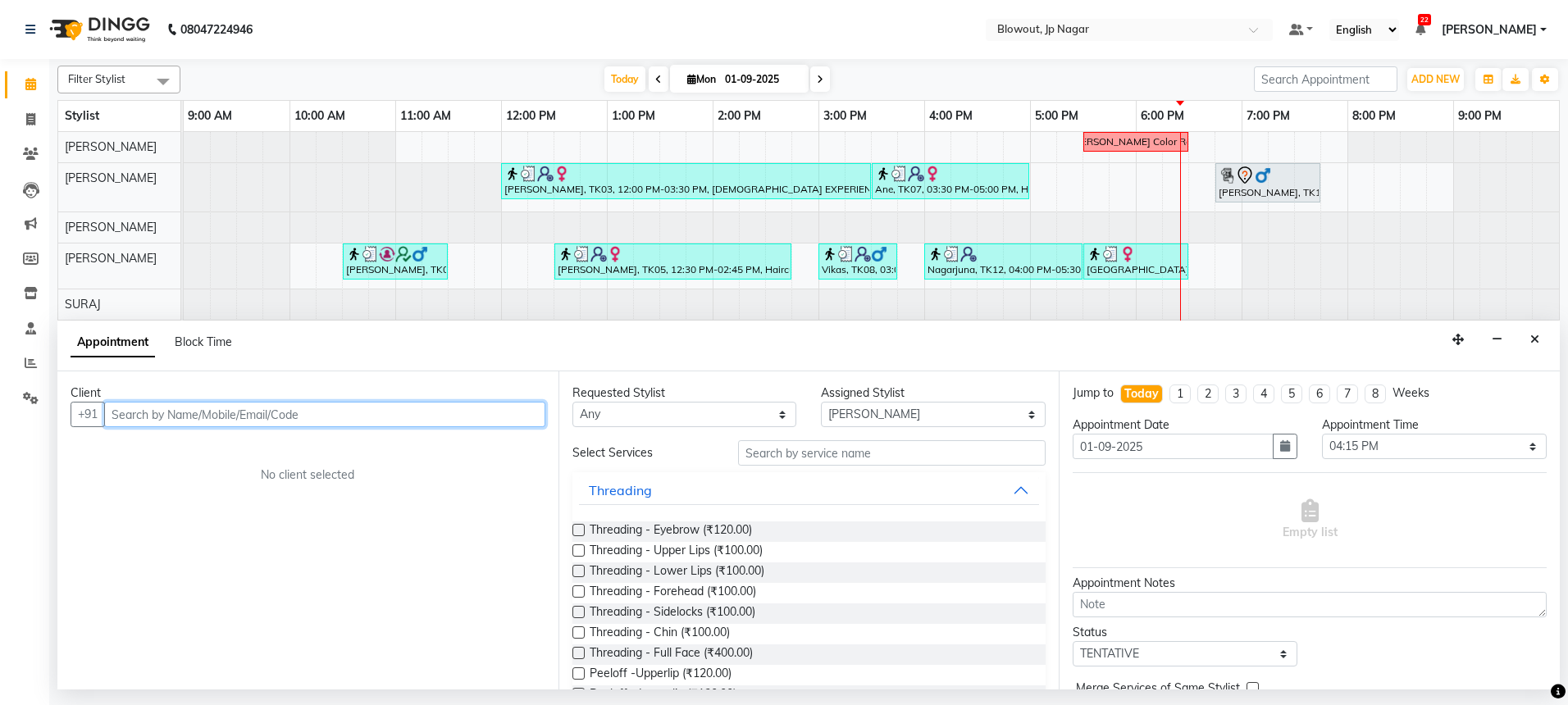
click at [129, 423] on input "text" at bounding box center [325, 414] width 441 height 25
click at [402, 419] on input "text" at bounding box center [325, 414] width 441 height 25
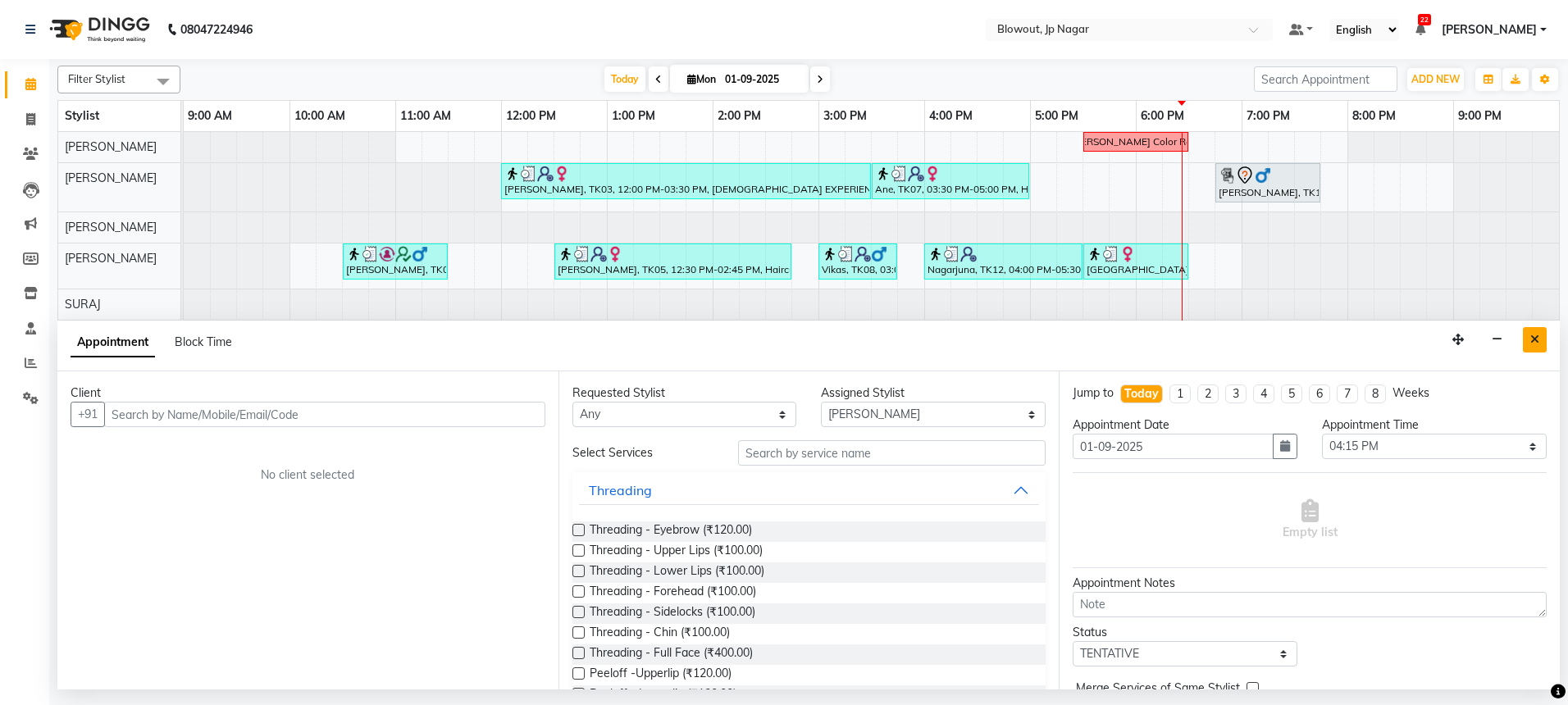
click at [1531, 342] on icon "Close" at bounding box center [1534, 339] width 9 height 11
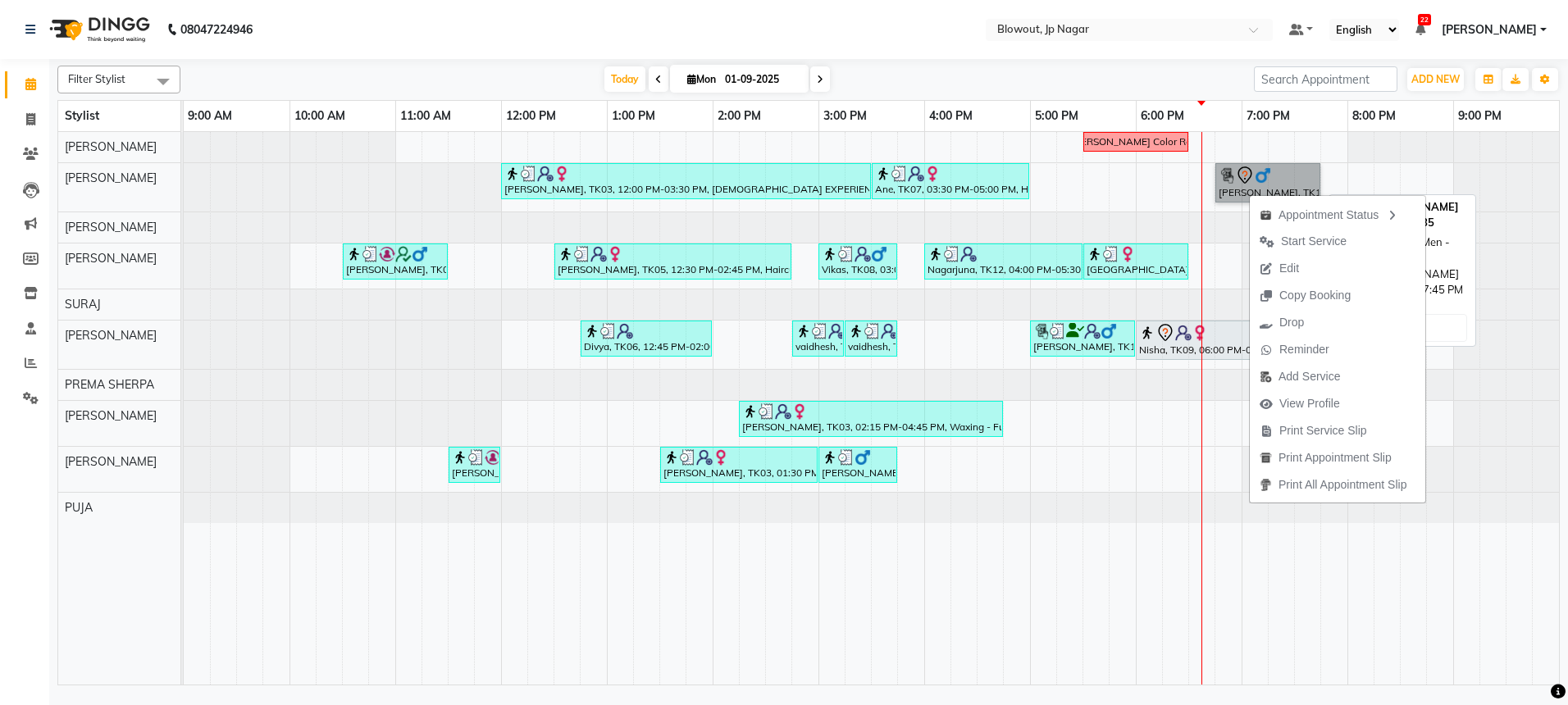
click at [1250, 171] on link "Ritesh, TK13, 06:45 PM-07:45 PM, Haircut Men - Senior Stylist" at bounding box center [1267, 182] width 105 height 39
select select "7"
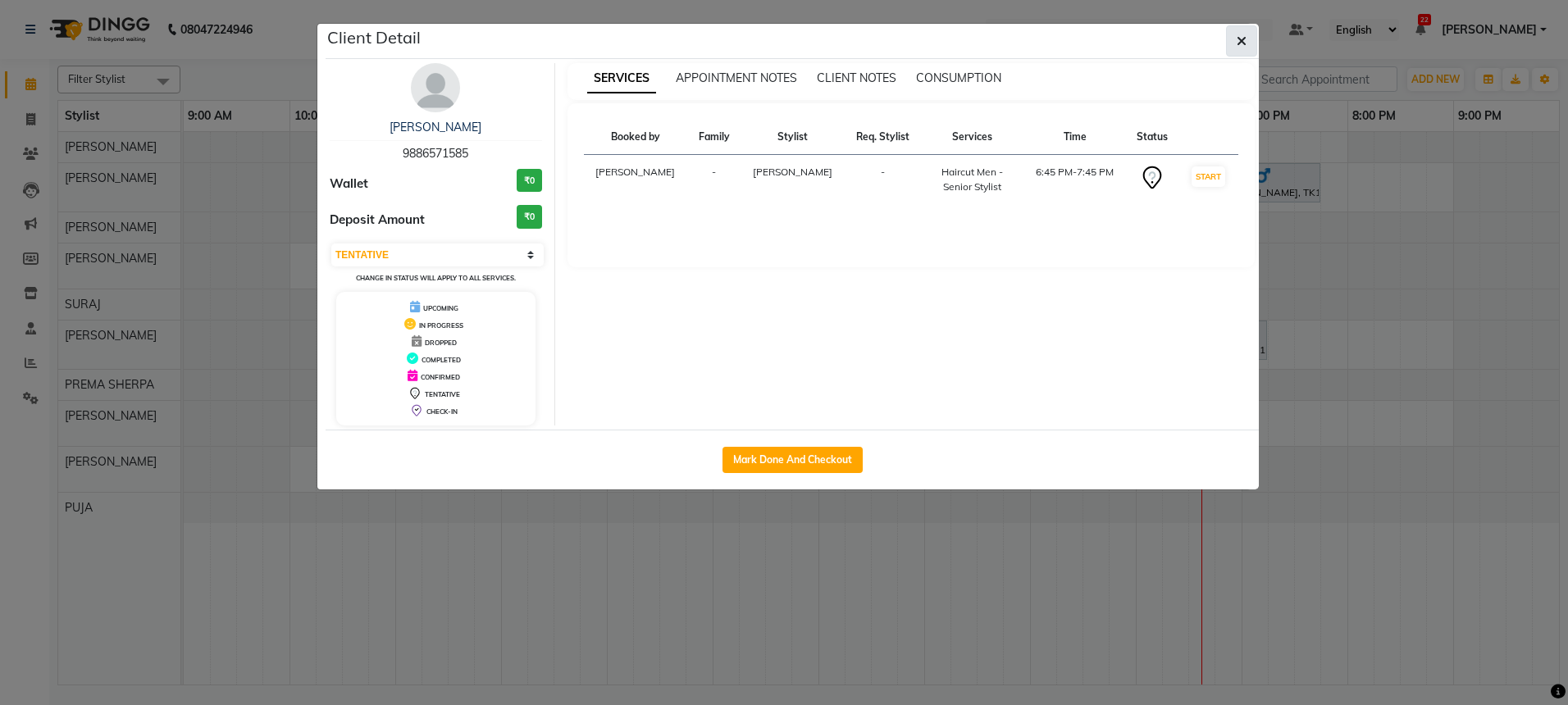
click at [1240, 40] on icon "button" at bounding box center [1241, 41] width 10 height 13
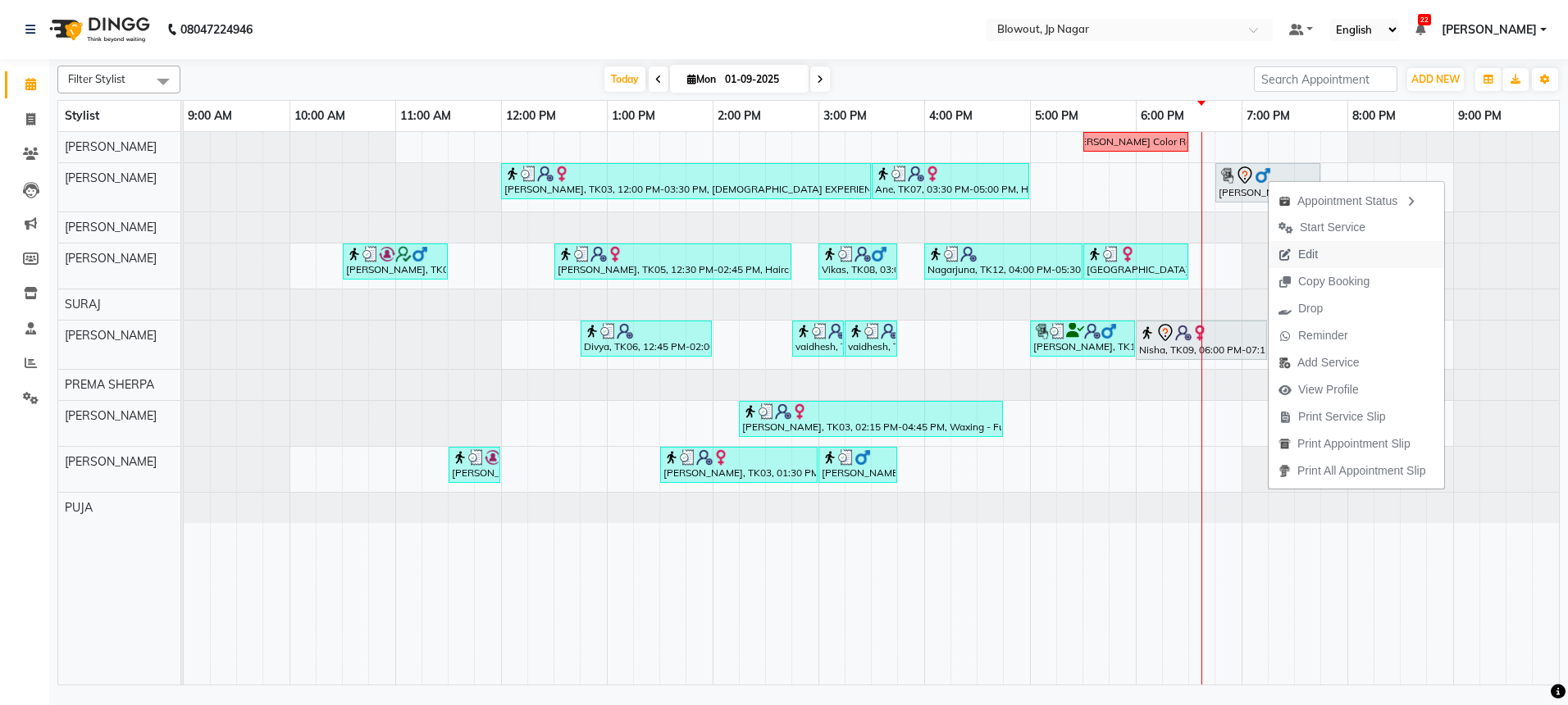
click at [1298, 247] on span "Edit" at bounding box center [1307, 254] width 20 height 18
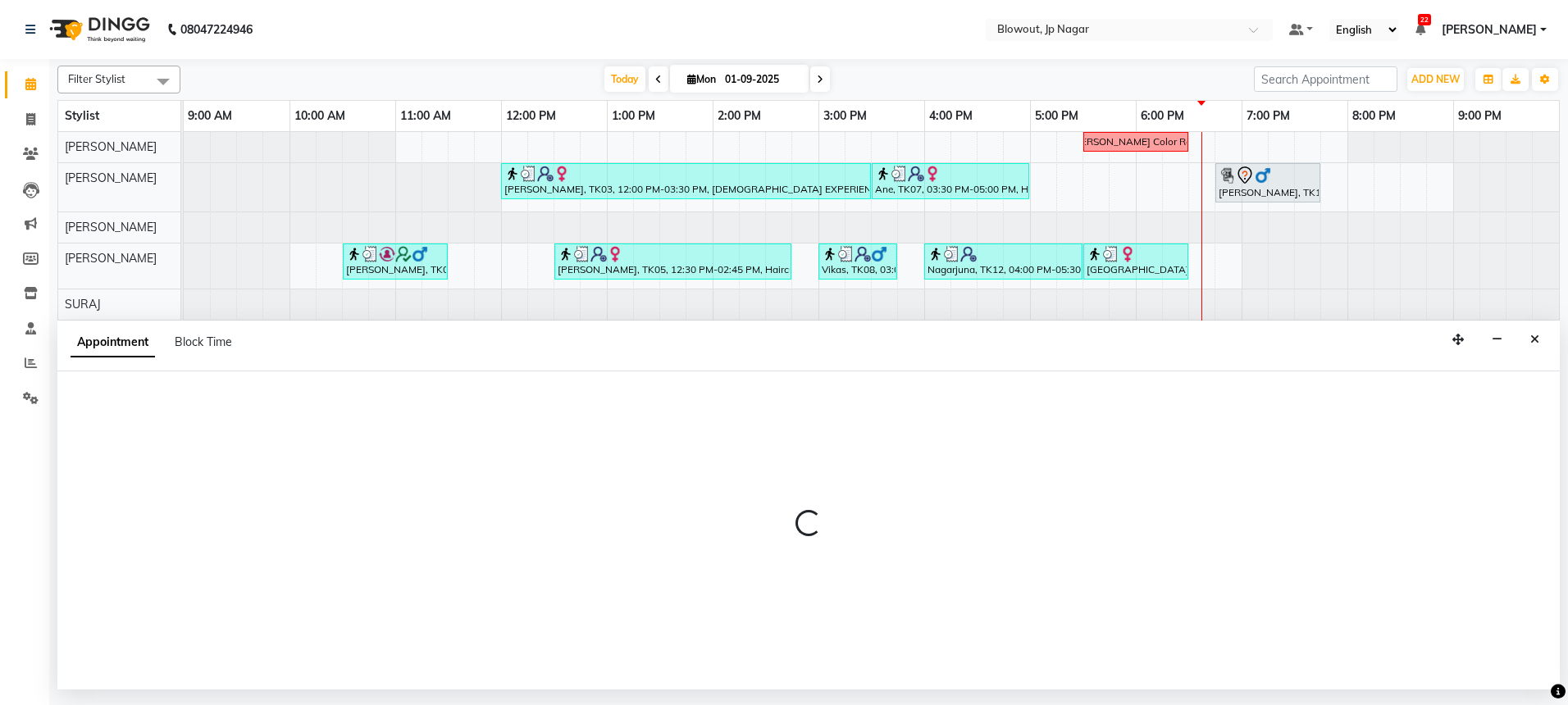
select select "tentative"
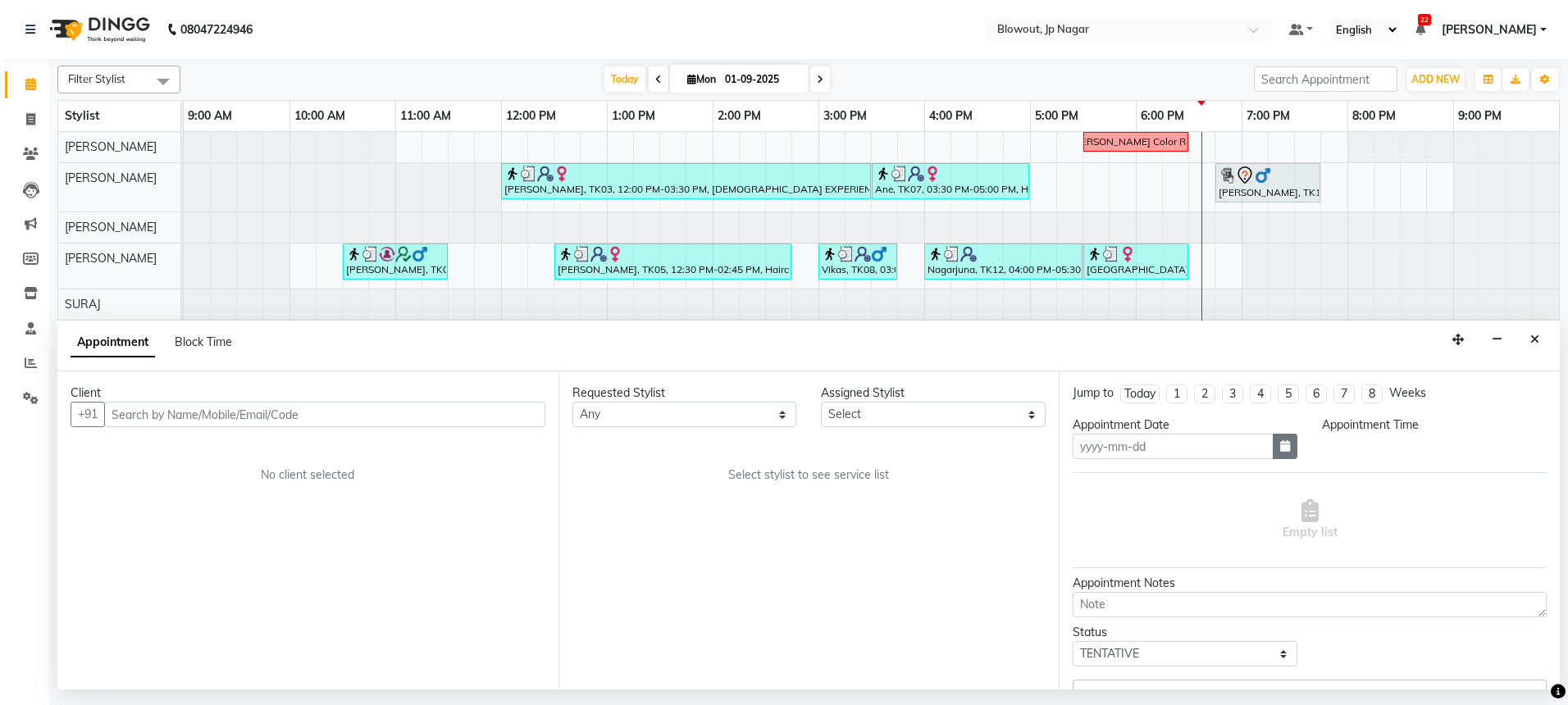
type input "01-09-2025"
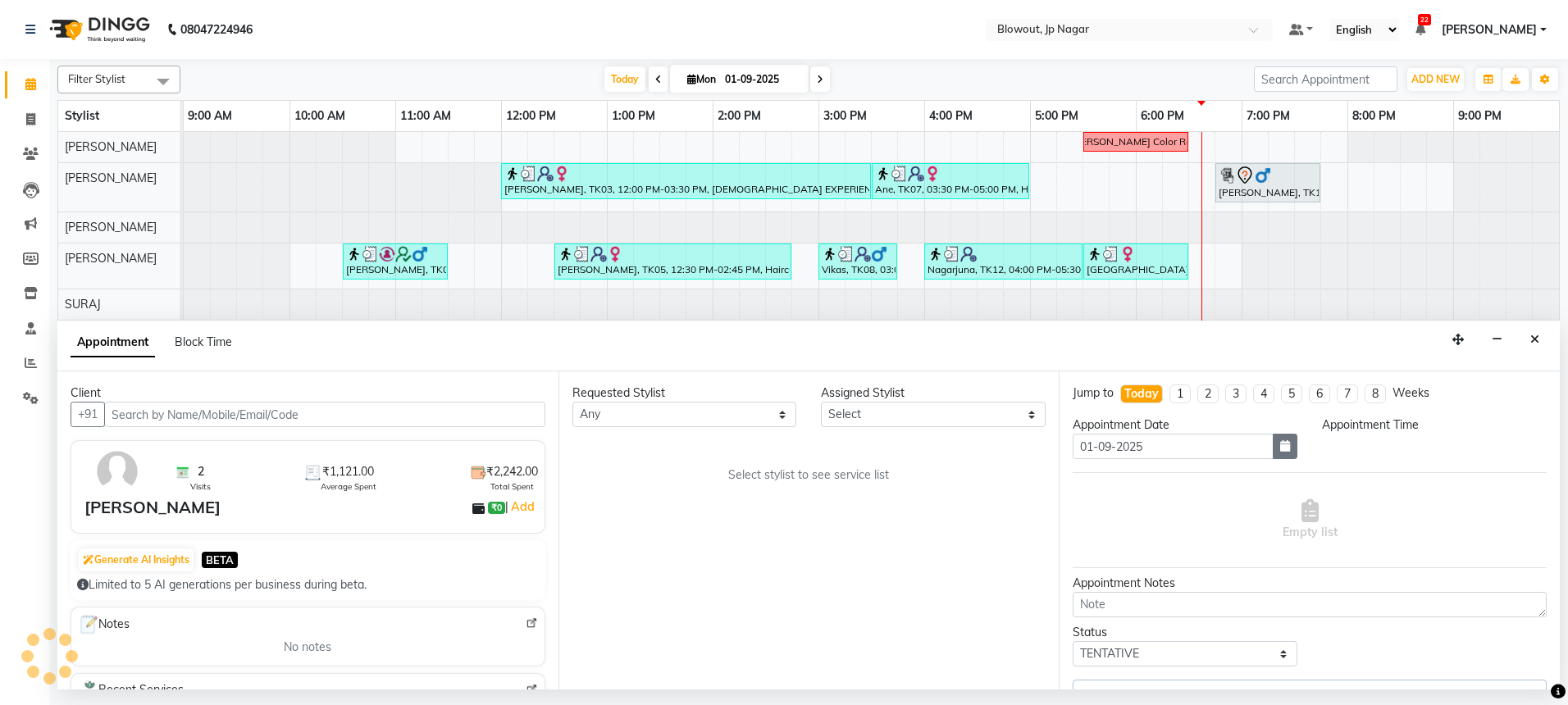
select select "1125"
select select "46972"
select select "3100"
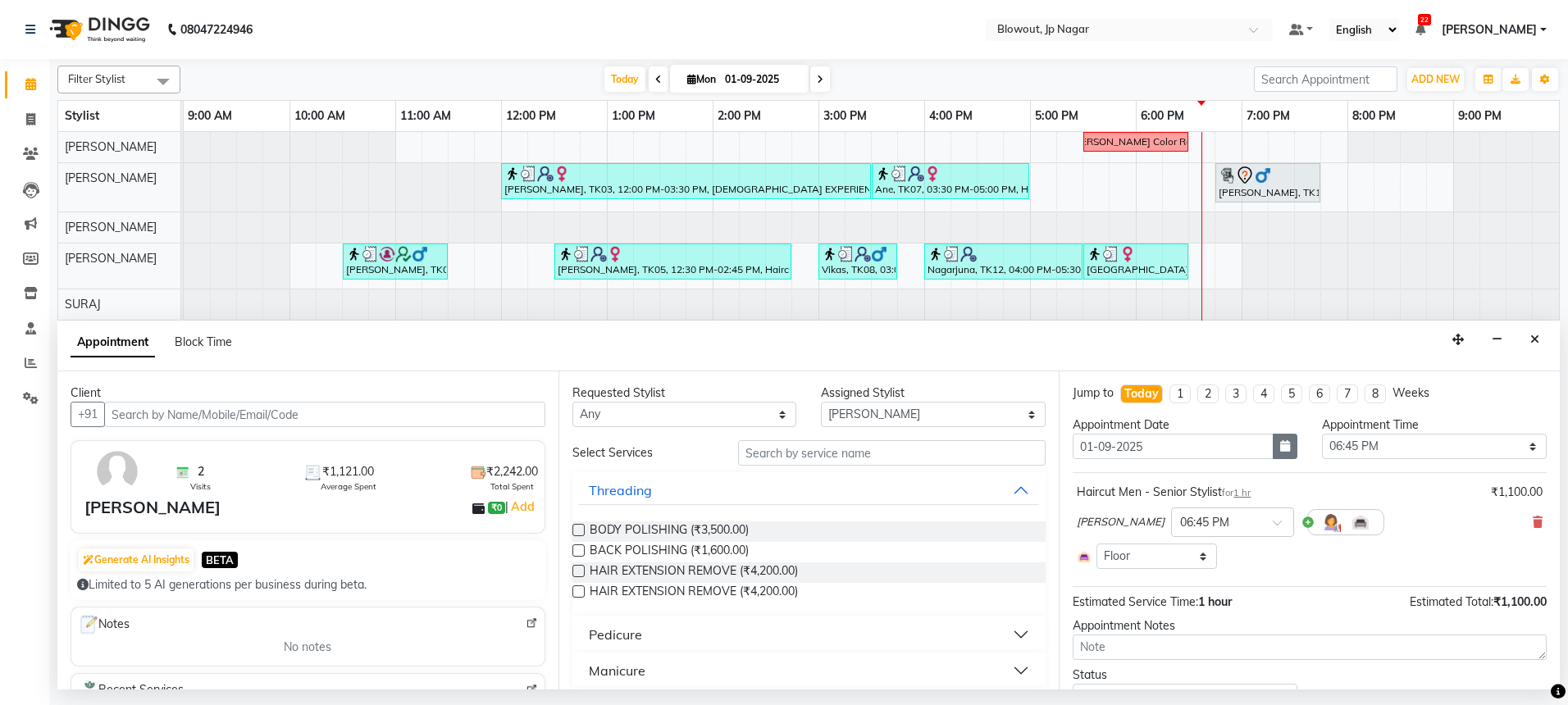
click at [1280, 440] on icon "button" at bounding box center [1284, 446] width 10 height 11
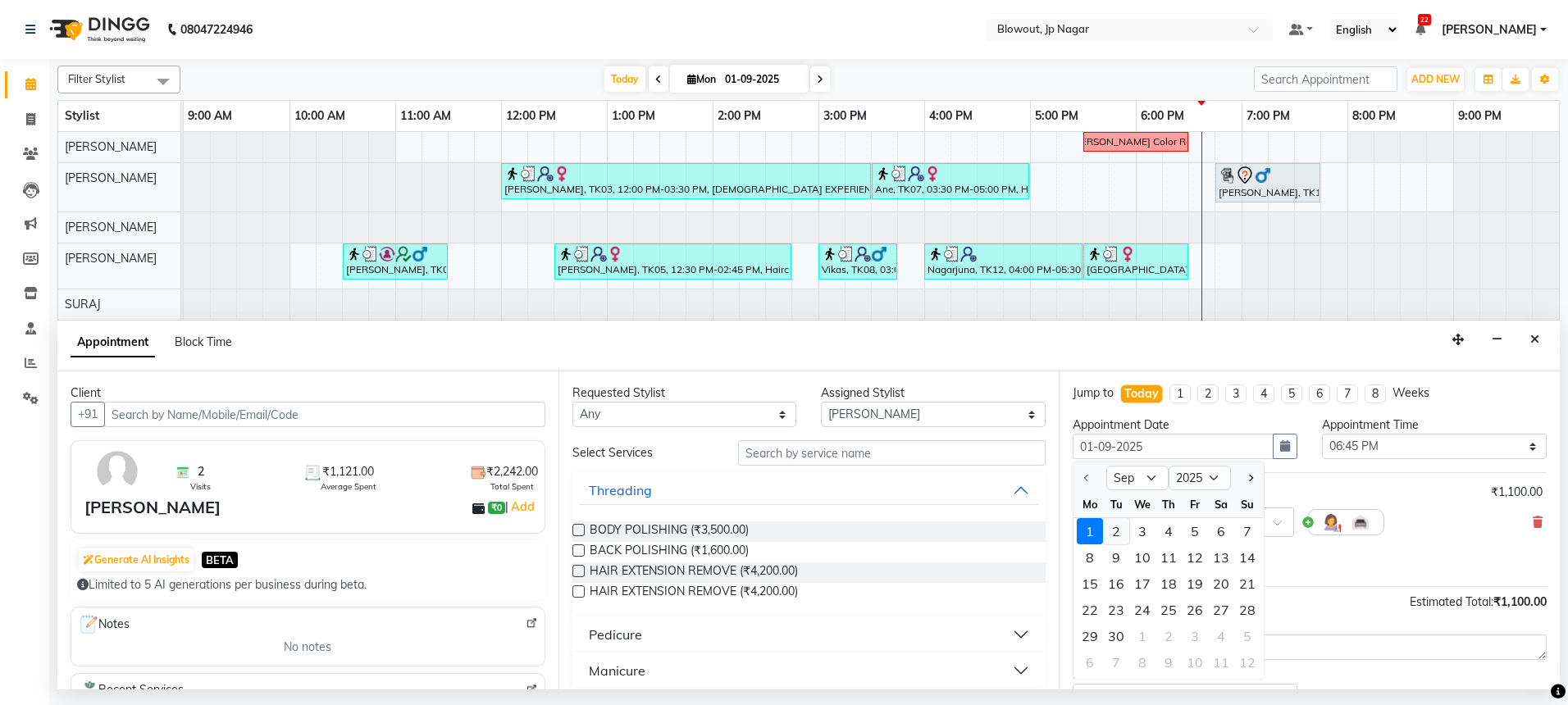
click at [1118, 529] on div "2" at bounding box center [1116, 531] width 26 height 26
type input "02-09-2025"
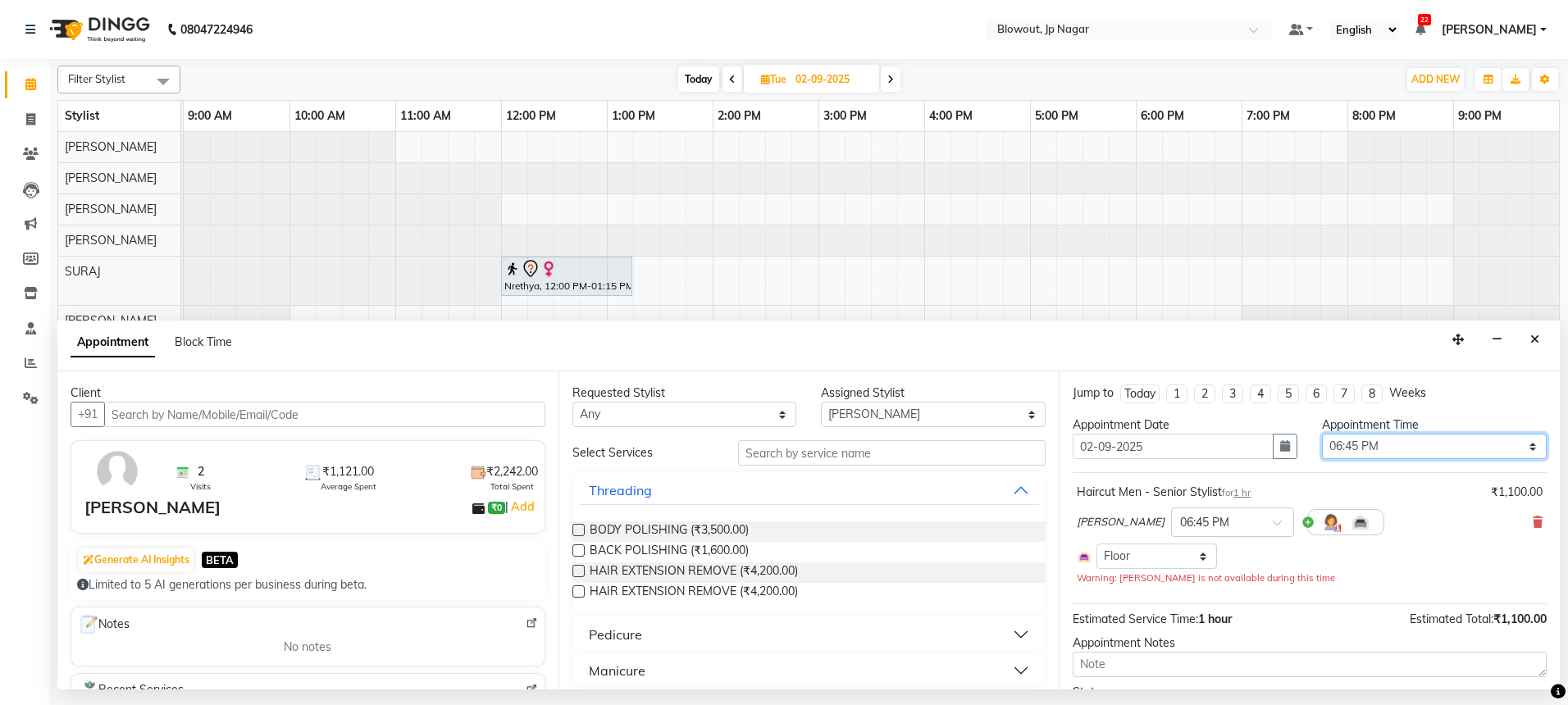
click at [1362, 449] on select "Select 10:00 AM 10:15 AM 10:30 AM 10:45 AM 11:00 AM 11:15 AM 11:30 AM 11:45 AM …" at bounding box center [1433, 446] width 224 height 25
select select "1110"
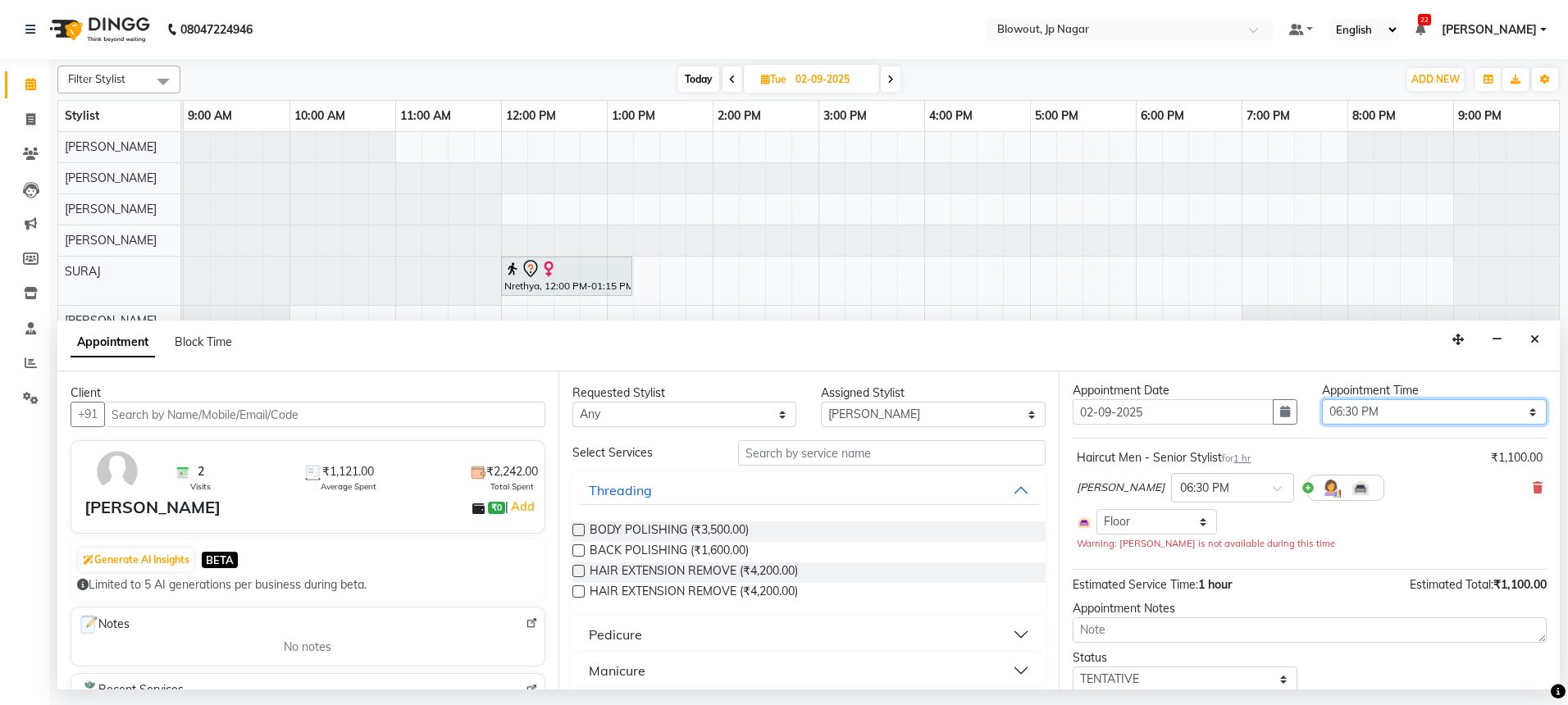
scroll to position [93, 0]
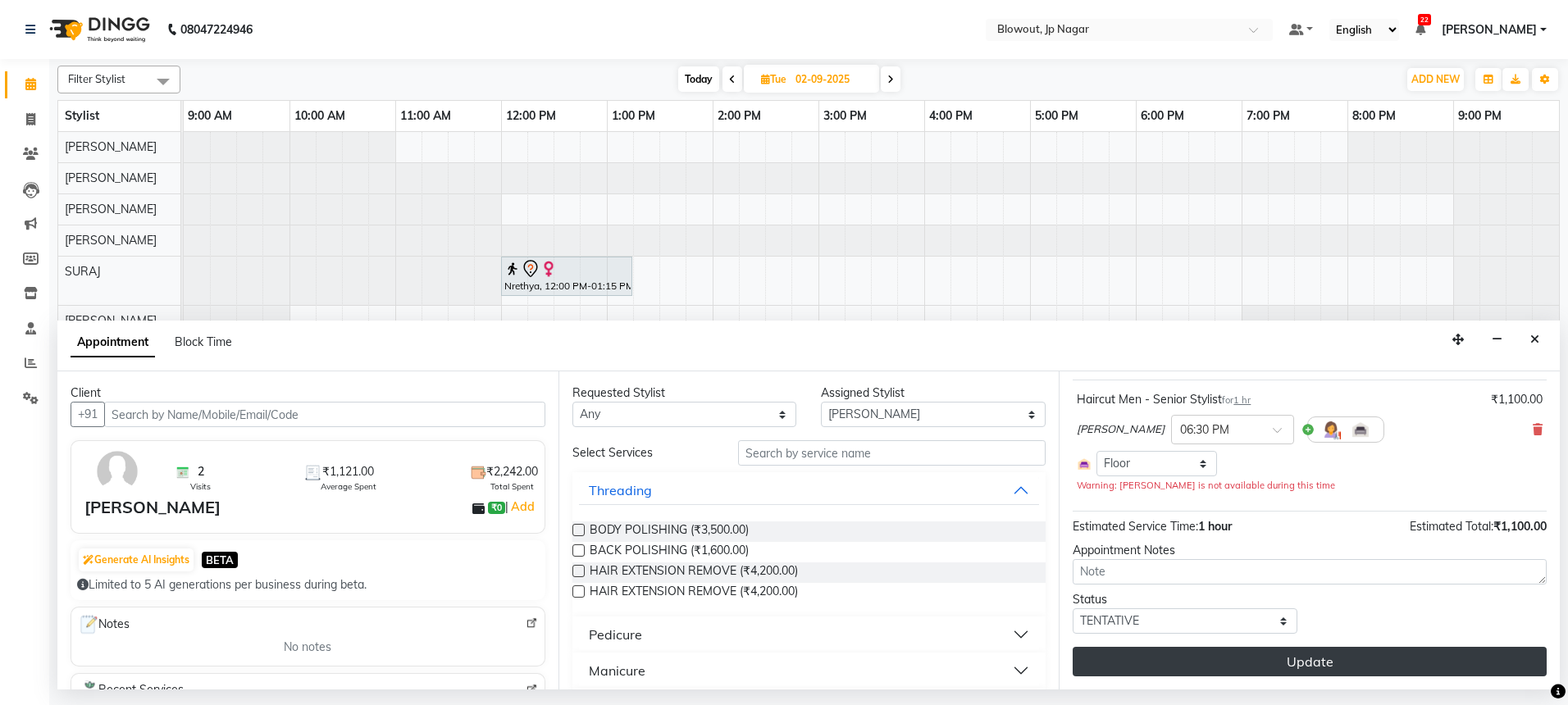
click at [1376, 671] on button "Update" at bounding box center [1309, 661] width 474 height 30
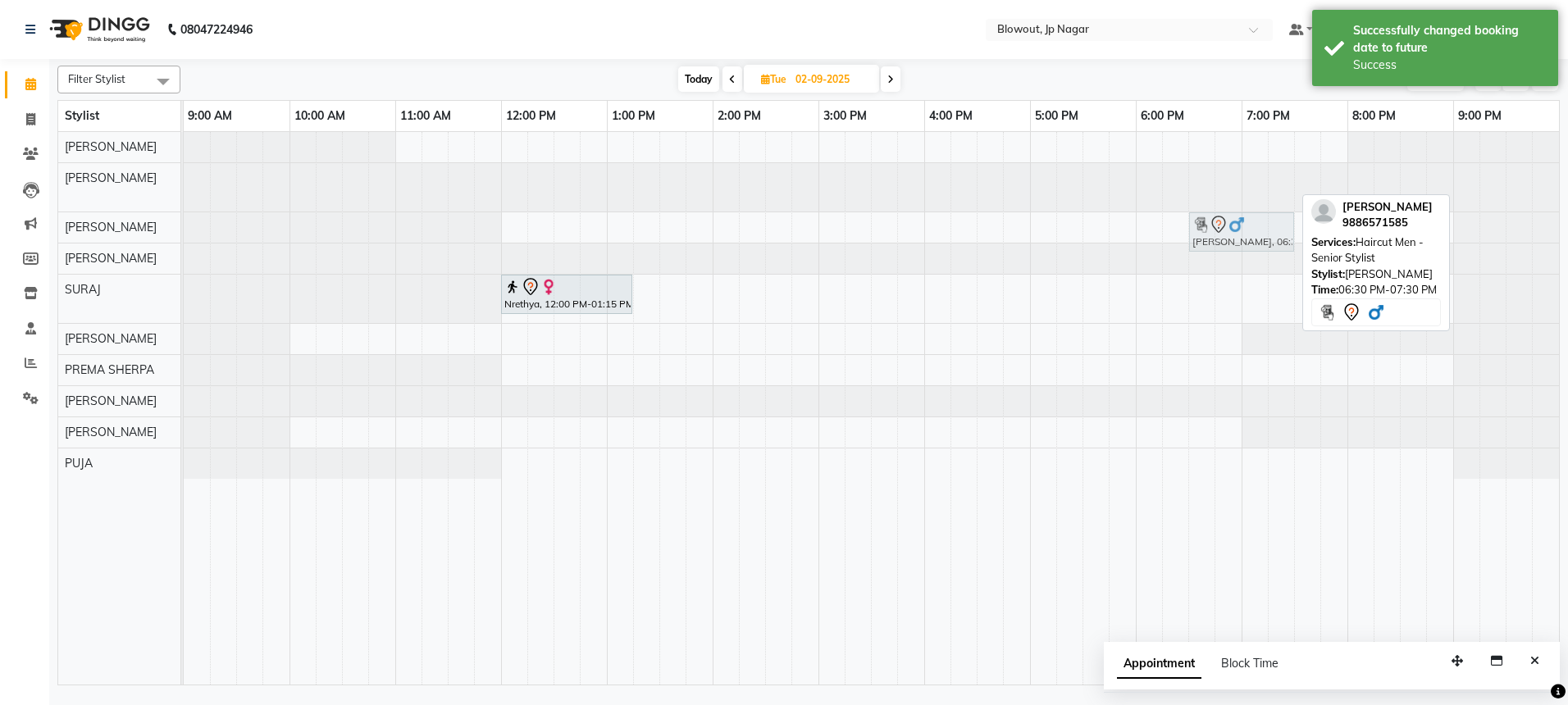
drag, startPoint x: 1226, startPoint y: 186, endPoint x: 1227, endPoint y: 216, distance: 30.0
click at [1227, 224] on tbody "Ritesh, 06:30 PM-07:30 PM, Haircut Men - Senior Stylist Ritesh, 06:30 PM-07:30 …" at bounding box center [871, 305] width 1375 height 347
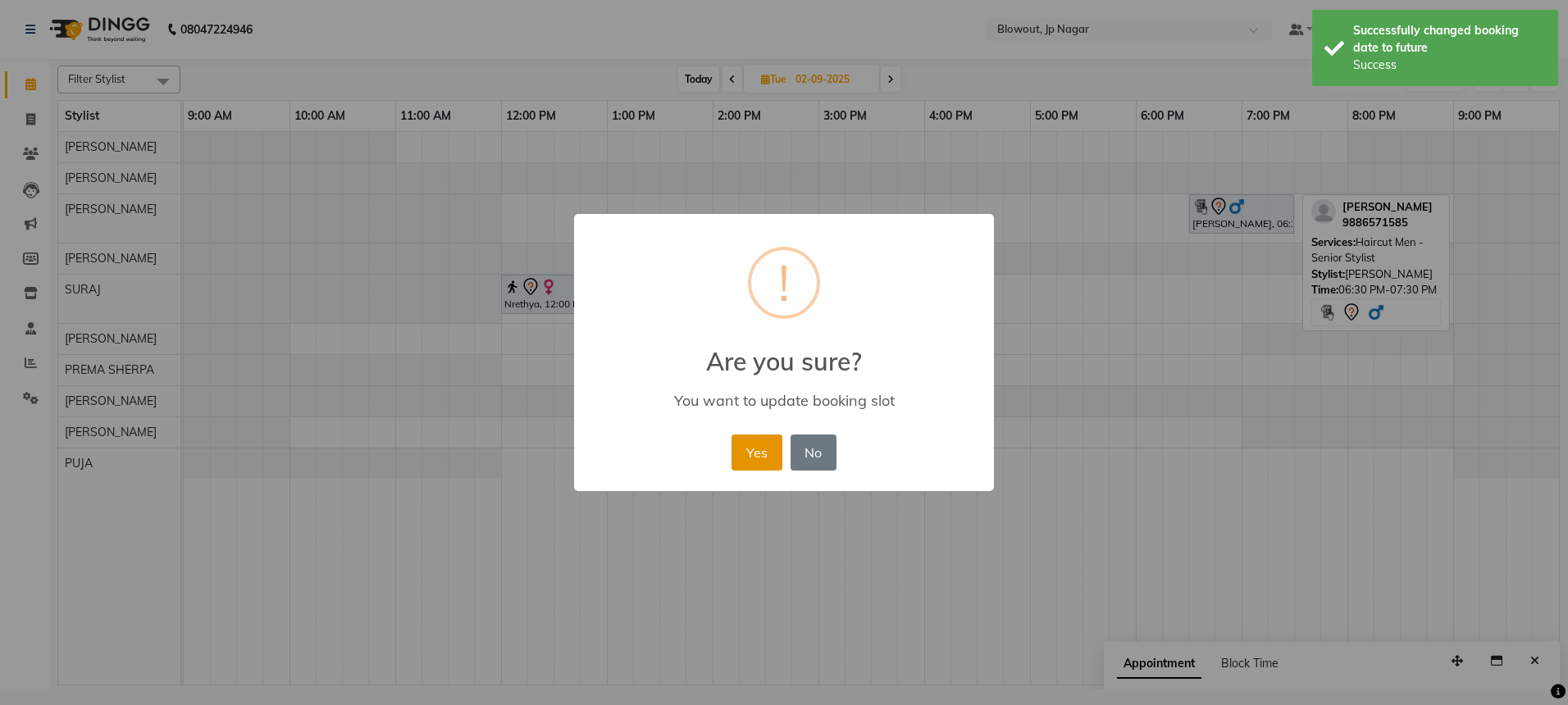
click at [758, 445] on button "Yes" at bounding box center [757, 452] width 50 height 36
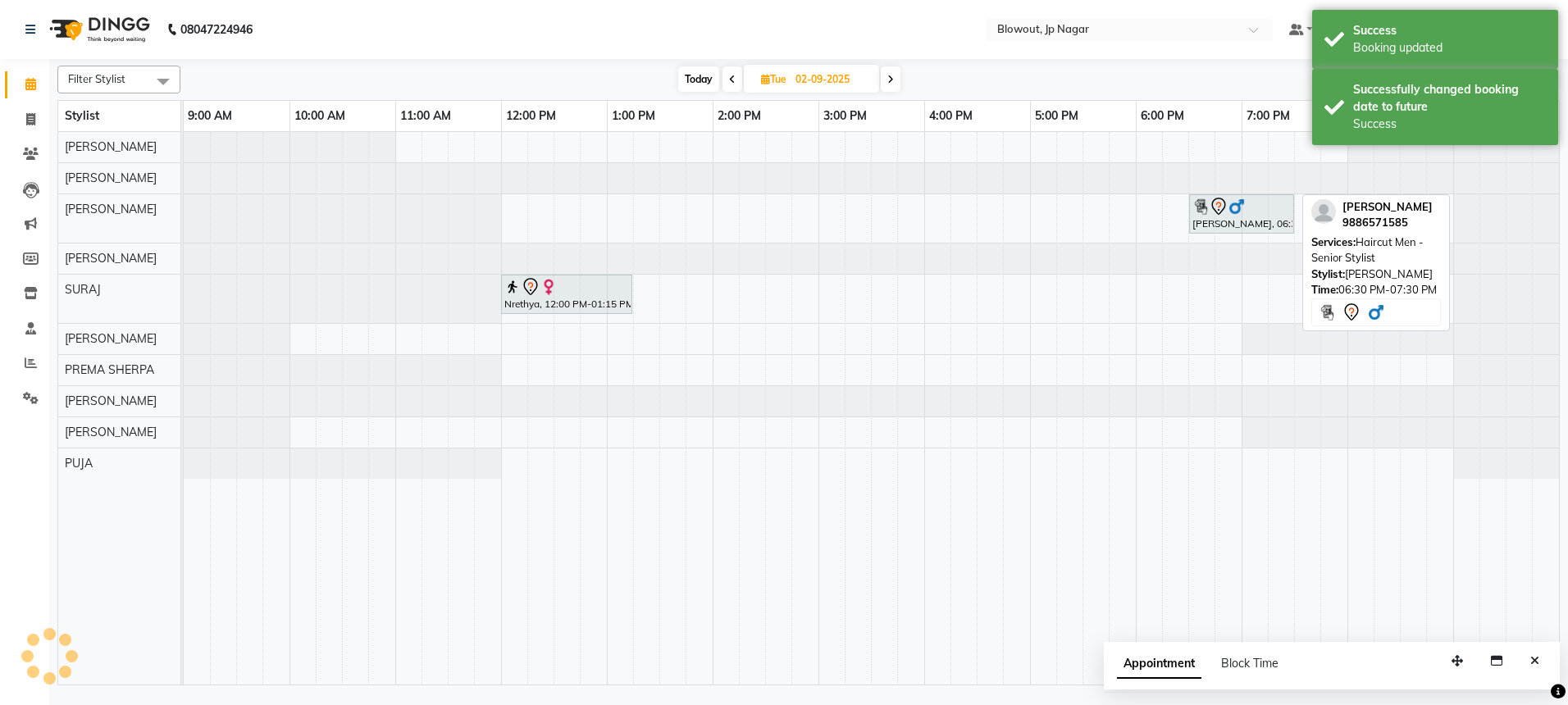
click at [685, 69] on span "Today" at bounding box center [699, 78] width 41 height 25
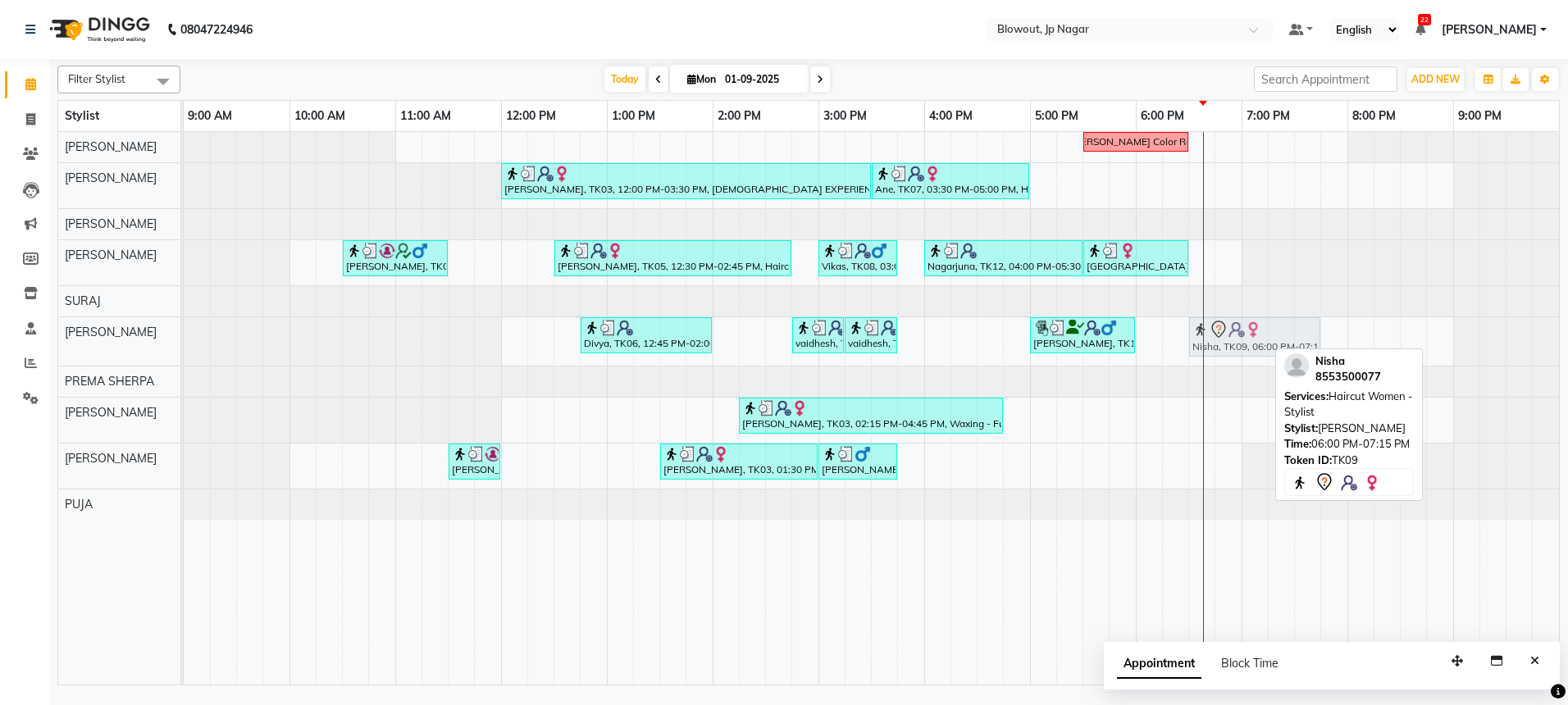
drag, startPoint x: 1197, startPoint y: 341, endPoint x: 1240, endPoint y: 341, distance: 43.0
click at [183, 341] on div "Divya, TK06, 12:45 PM-02:00 PM, Haircut Women - Senior Stylist vaidhesh, TK01, …" at bounding box center [183, 341] width 0 height 48
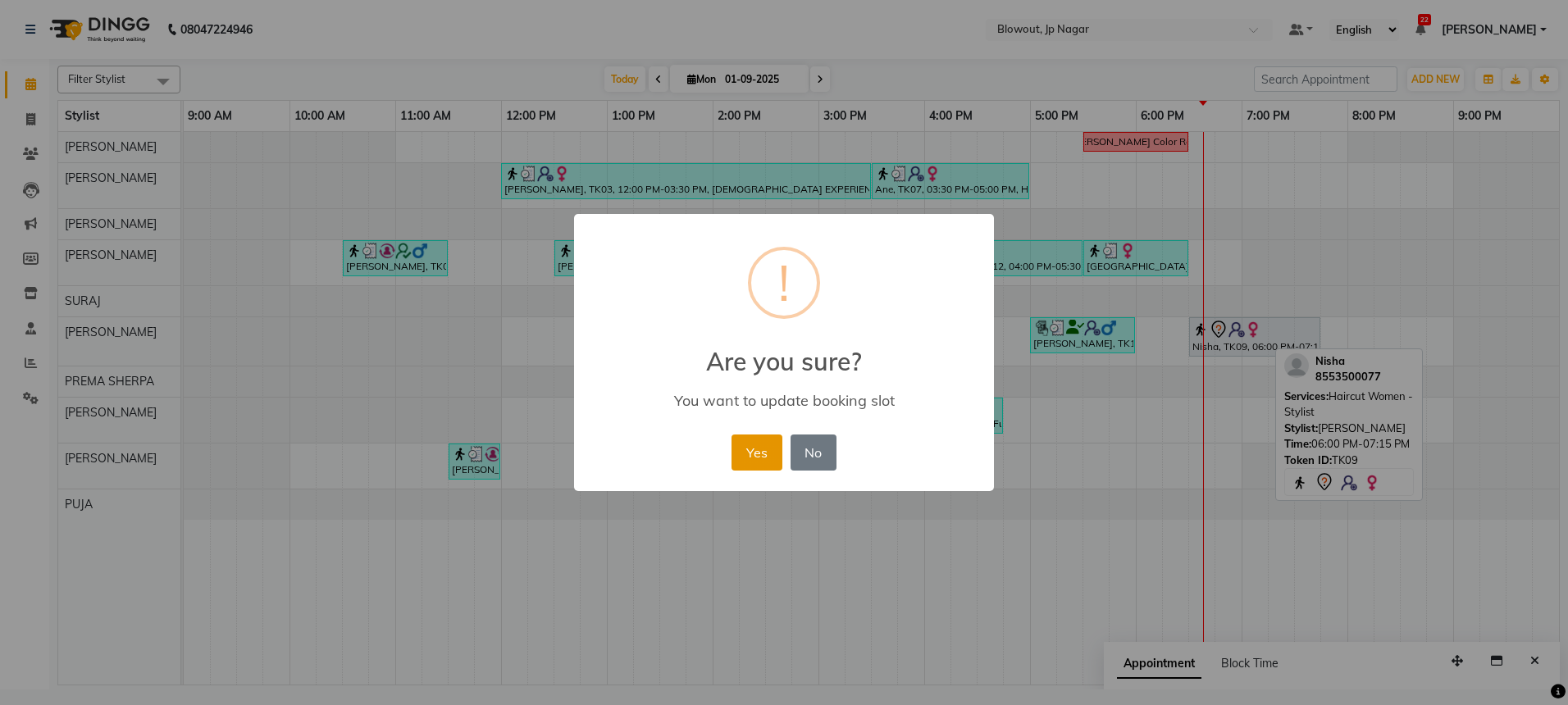
click at [742, 459] on button "Yes" at bounding box center [757, 452] width 50 height 36
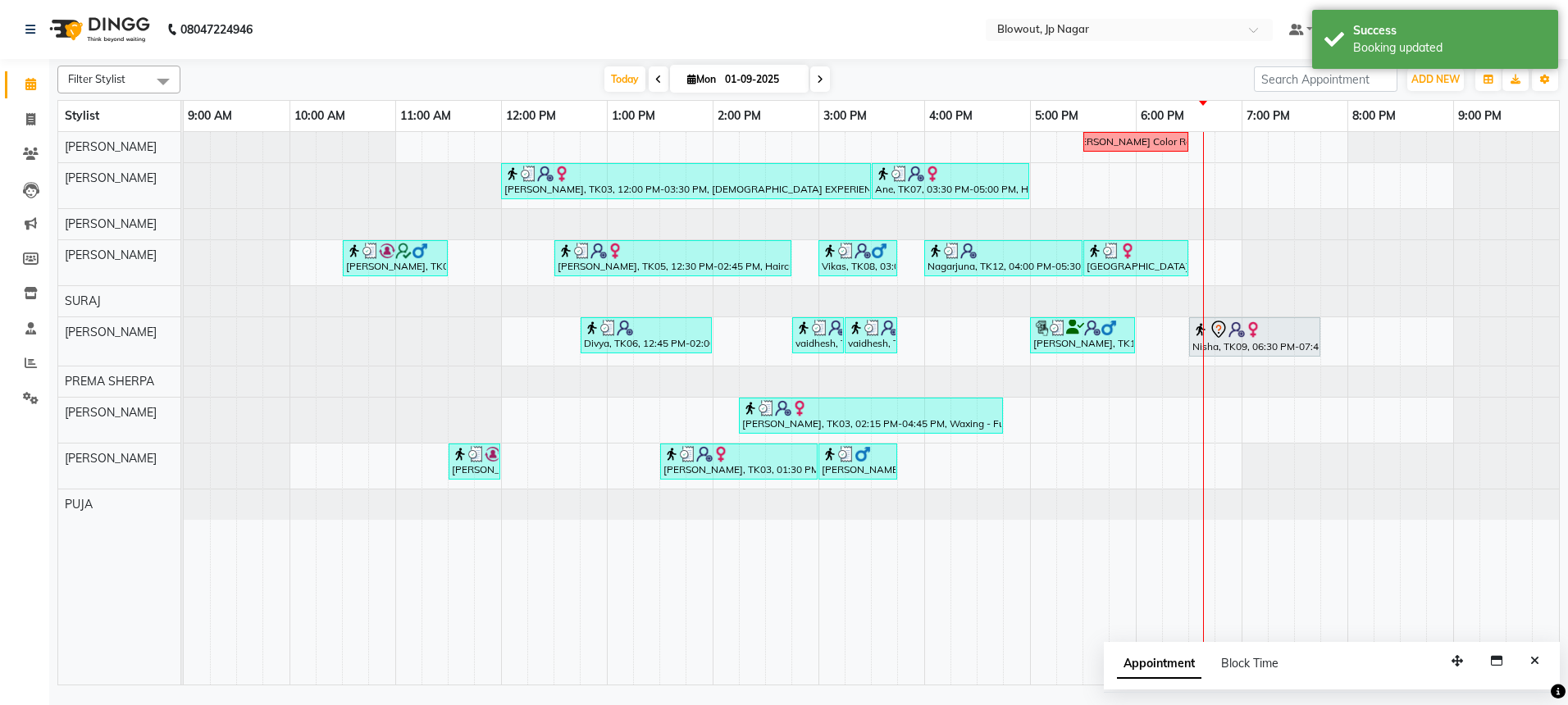
click at [824, 74] on icon at bounding box center [820, 79] width 7 height 10
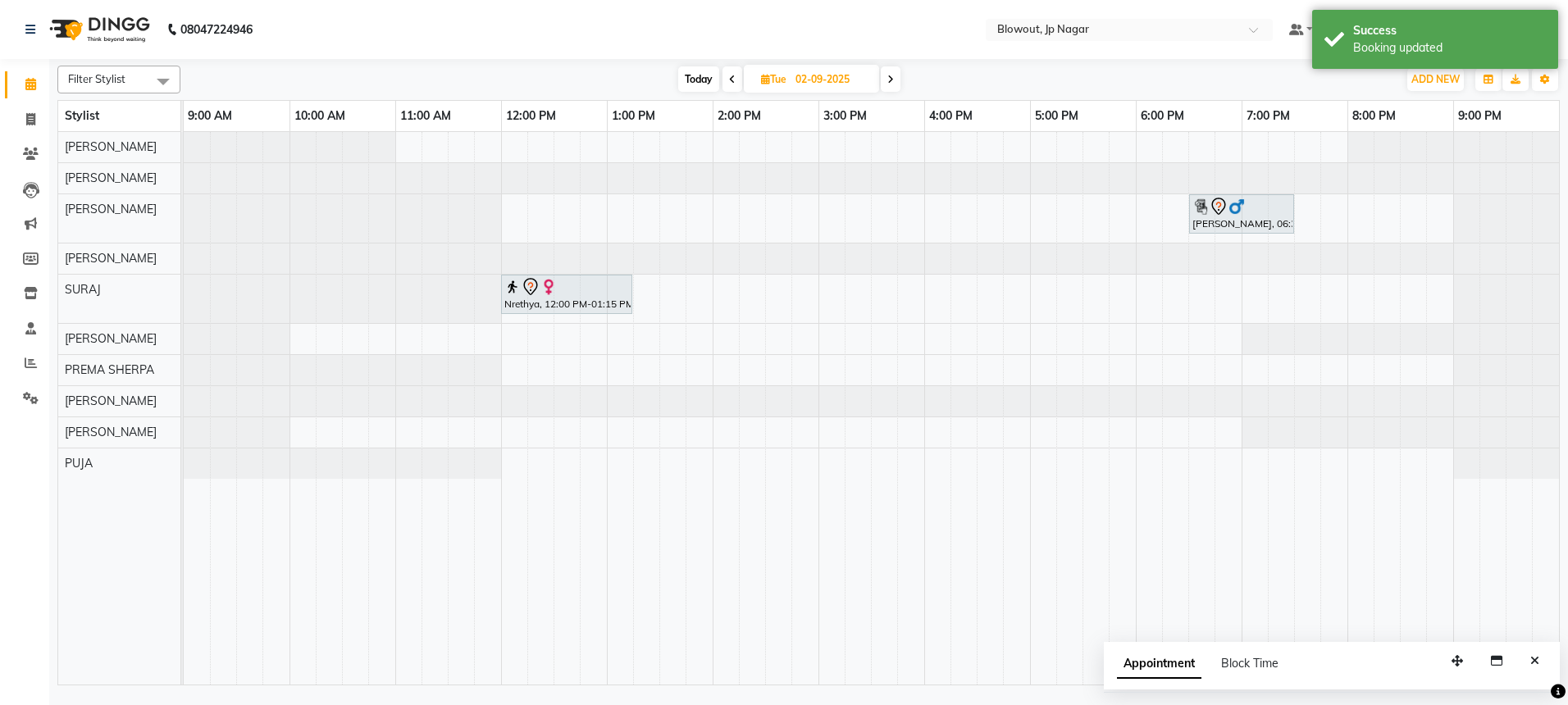
click at [723, 86] on span at bounding box center [731, 78] width 20 height 25
type input "01-09-2025"
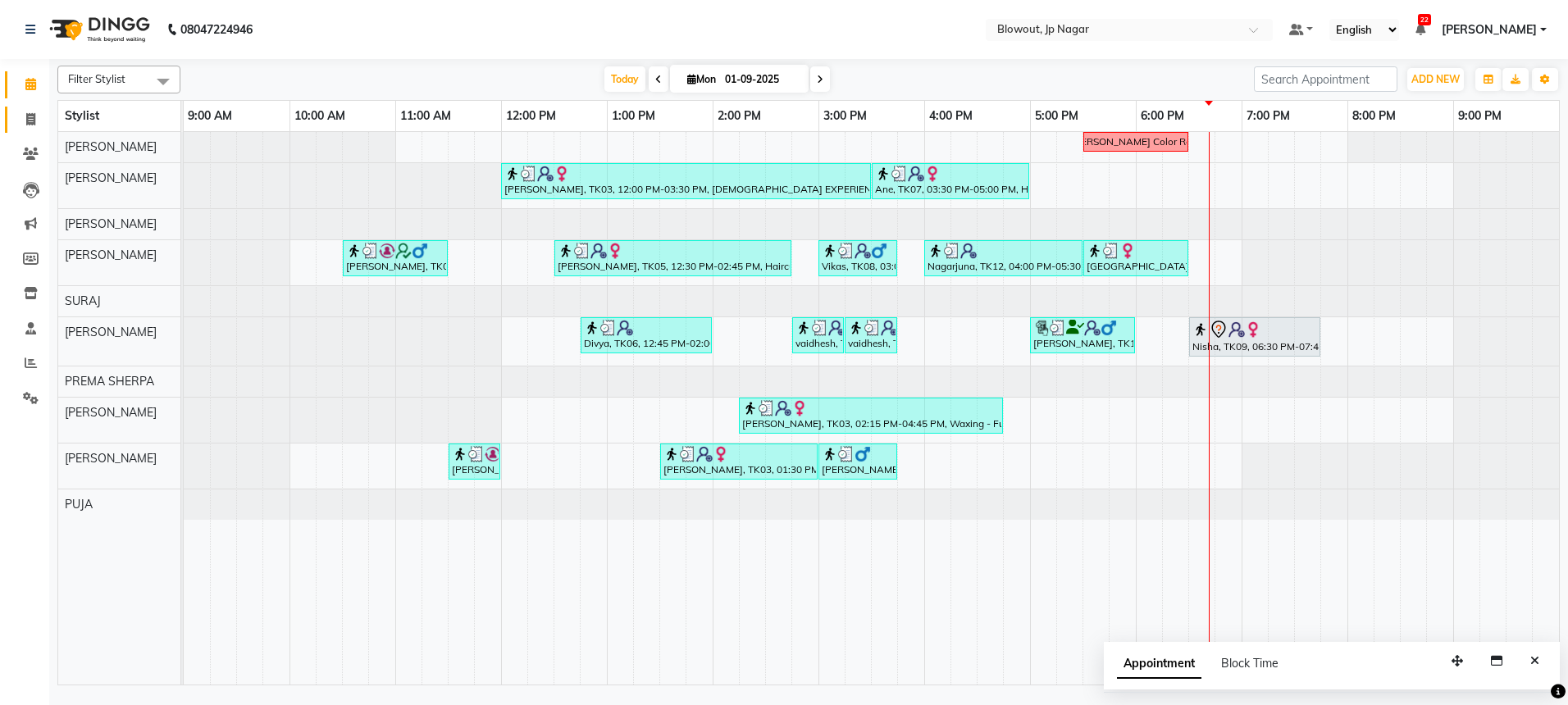
click at [38, 111] on span at bounding box center [31, 120] width 29 height 19
select select "service"
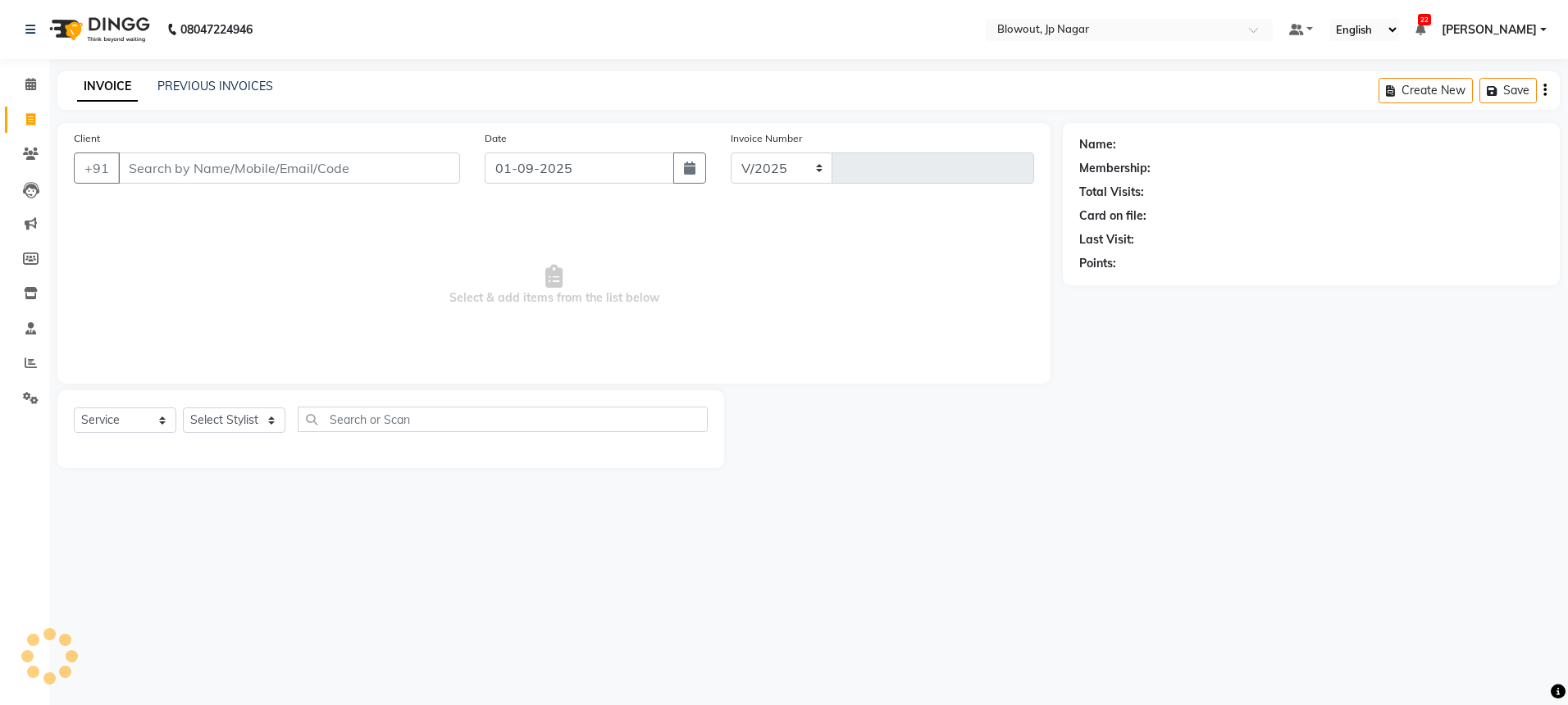
select select "6261"
type input "2435"
click at [259, 89] on link "PREVIOUS INVOICES" at bounding box center [215, 86] width 115 height 15
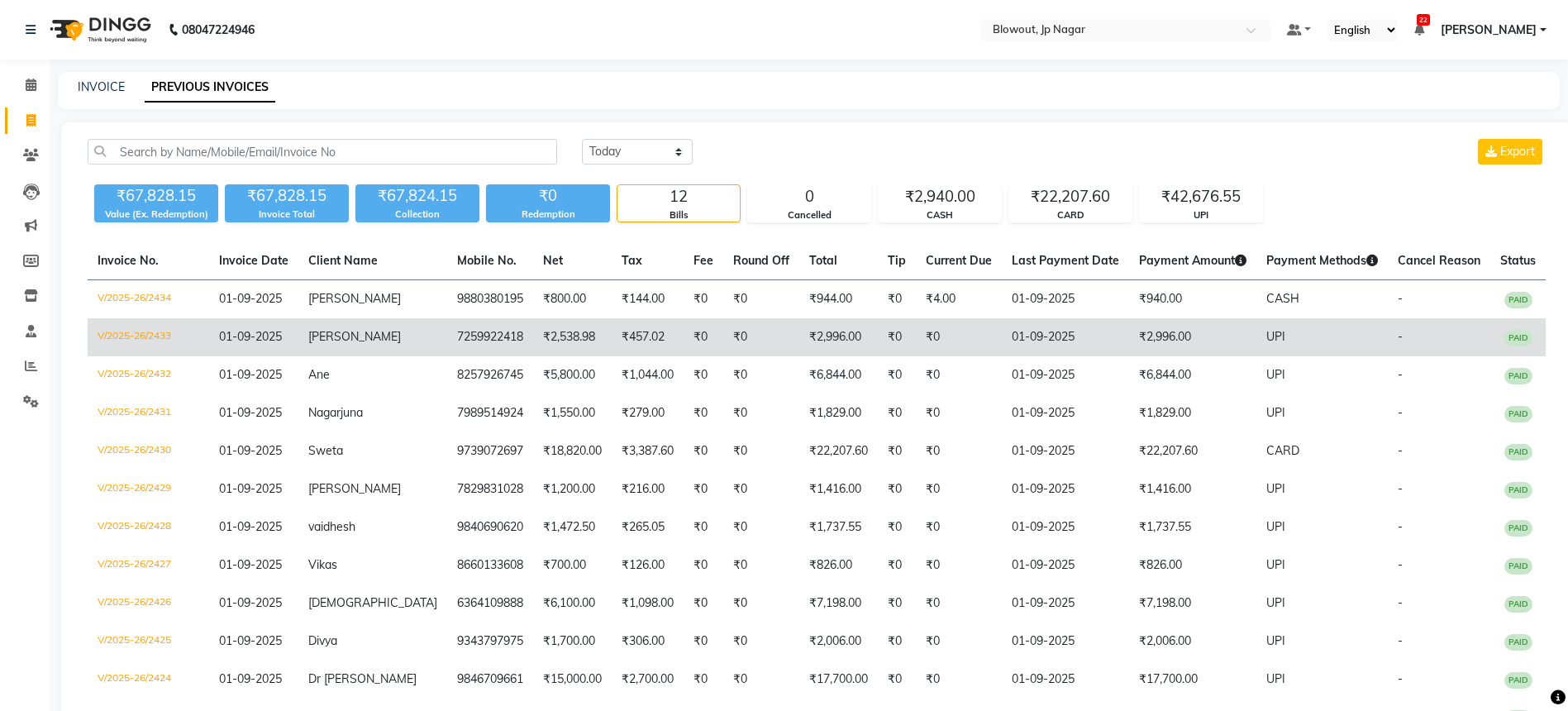
click at [145, 324] on td "V/2025-26/2433" at bounding box center [148, 337] width 122 height 38
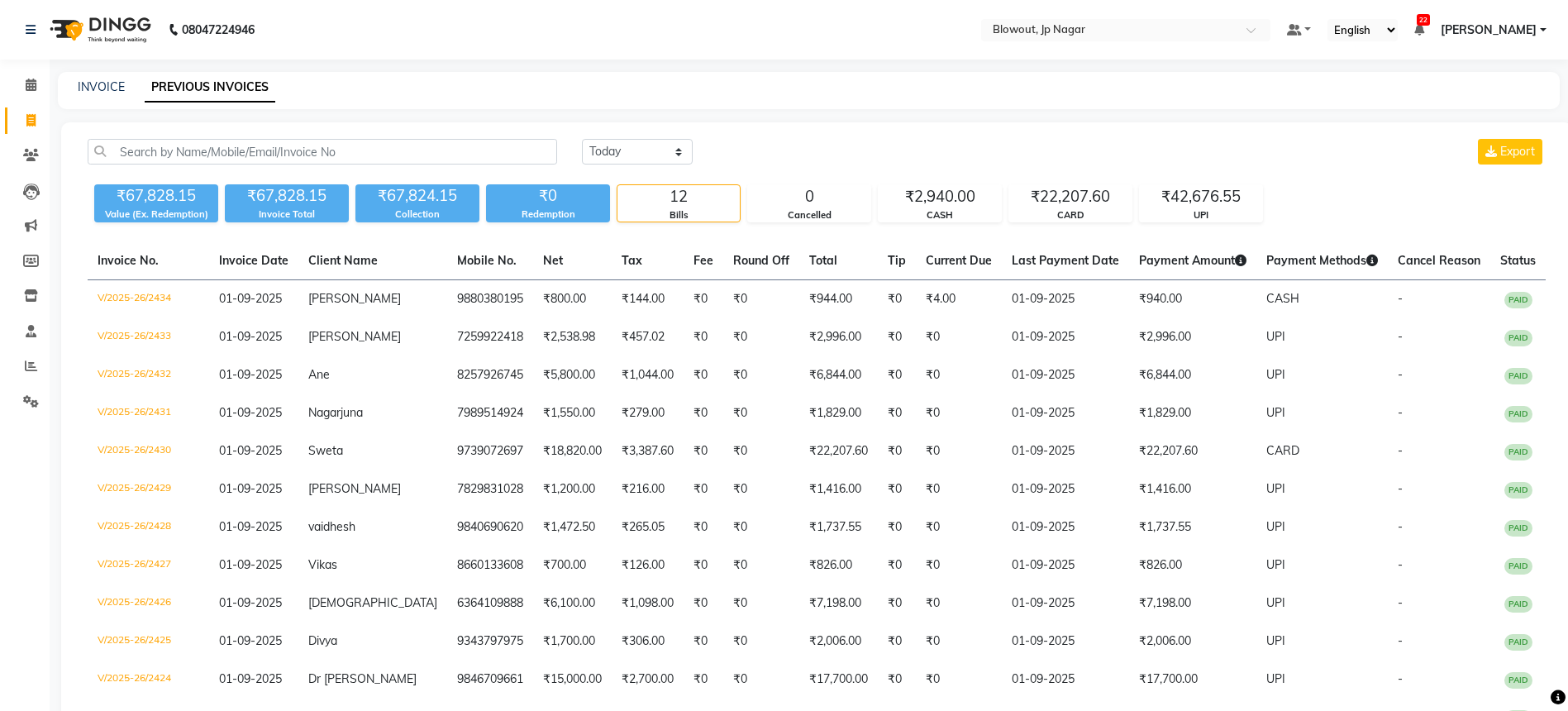
click at [16, 98] on li "Calendar" at bounding box center [24, 85] width 50 height 36
click at [30, 83] on icon at bounding box center [30, 84] width 10 height 12
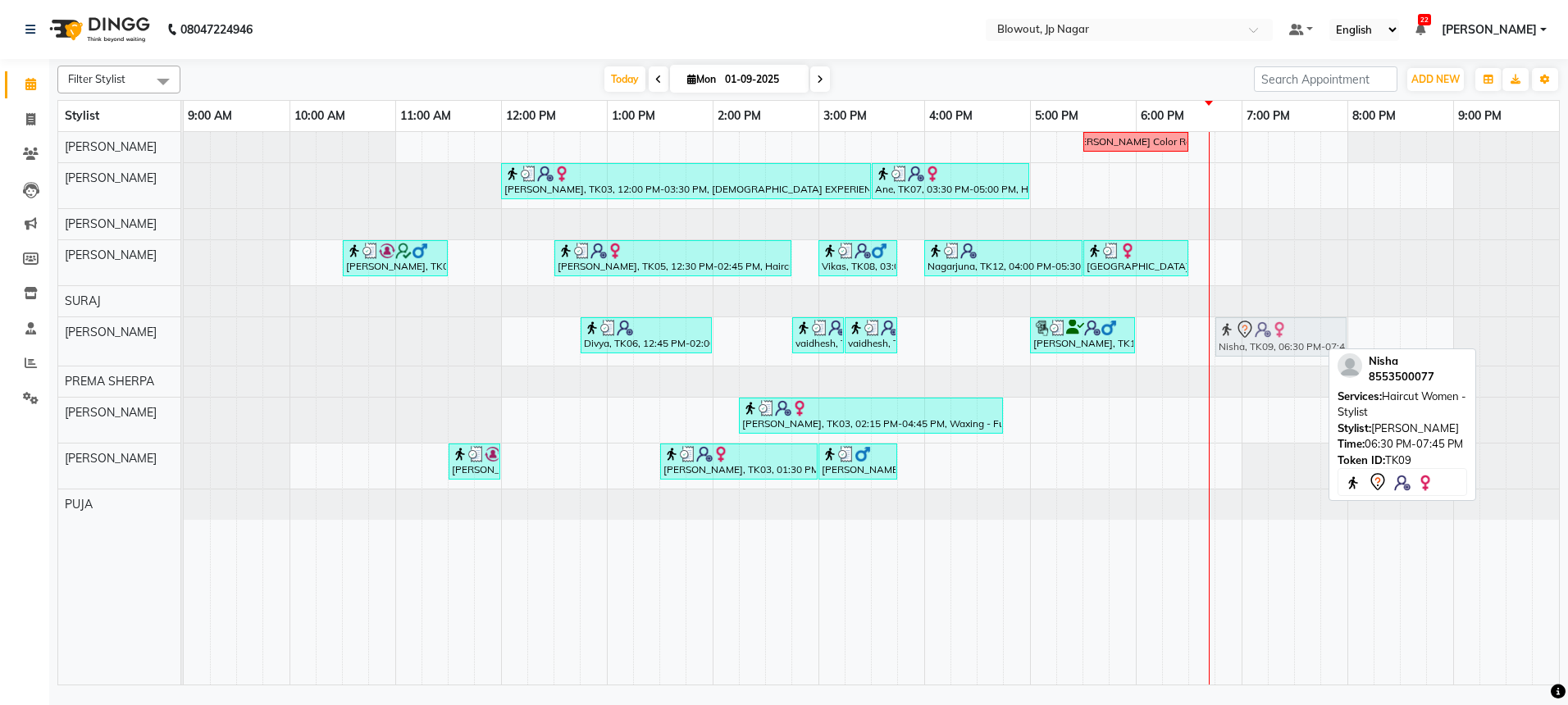
drag, startPoint x: 1217, startPoint y: 348, endPoint x: 1231, endPoint y: 342, distance: 15.2
click at [183, 342] on div "Divya, TK06, 12:45 PM-02:00 PM, Haircut Women - Senior Stylist vaidhesh, TK01, …" at bounding box center [183, 341] width 0 height 48
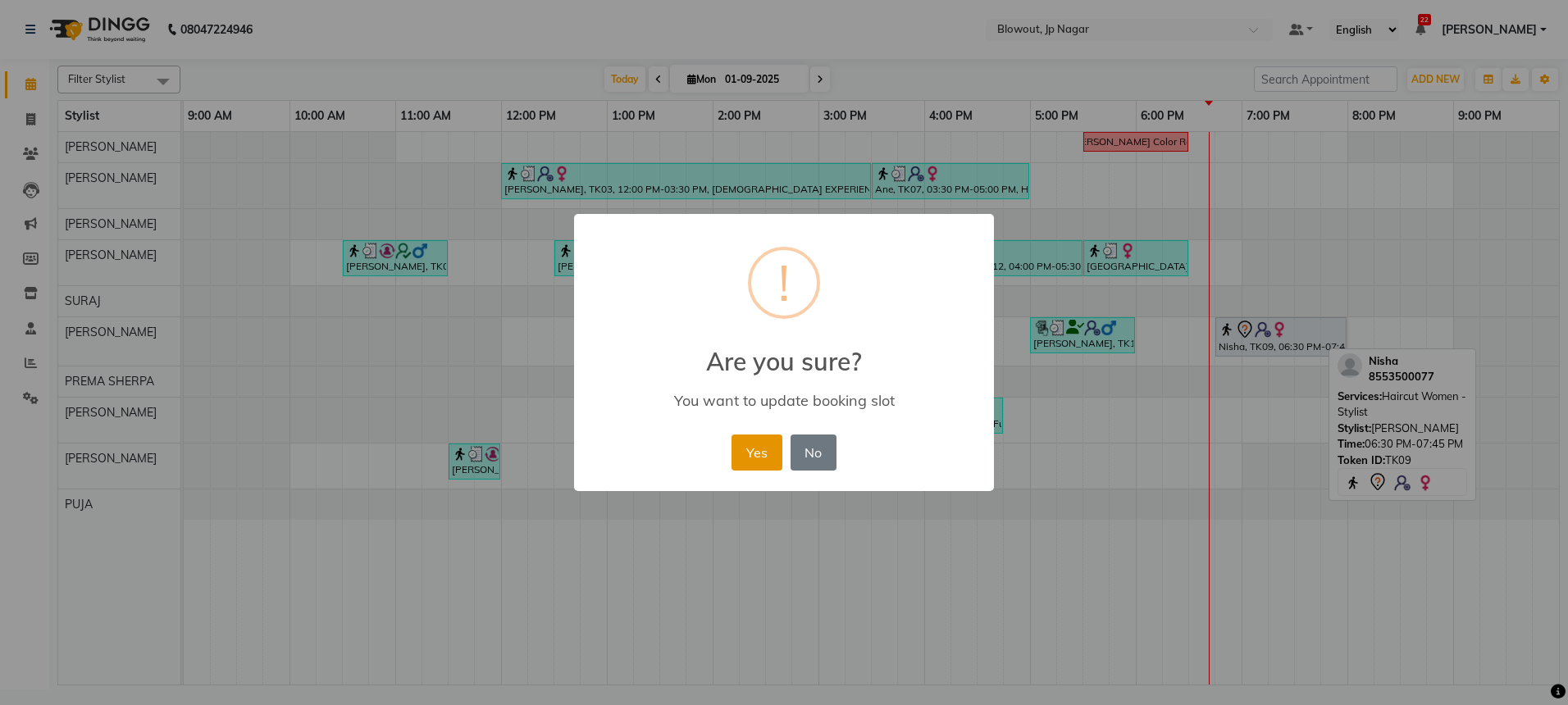
click at [767, 455] on button "Yes" at bounding box center [757, 452] width 50 height 36
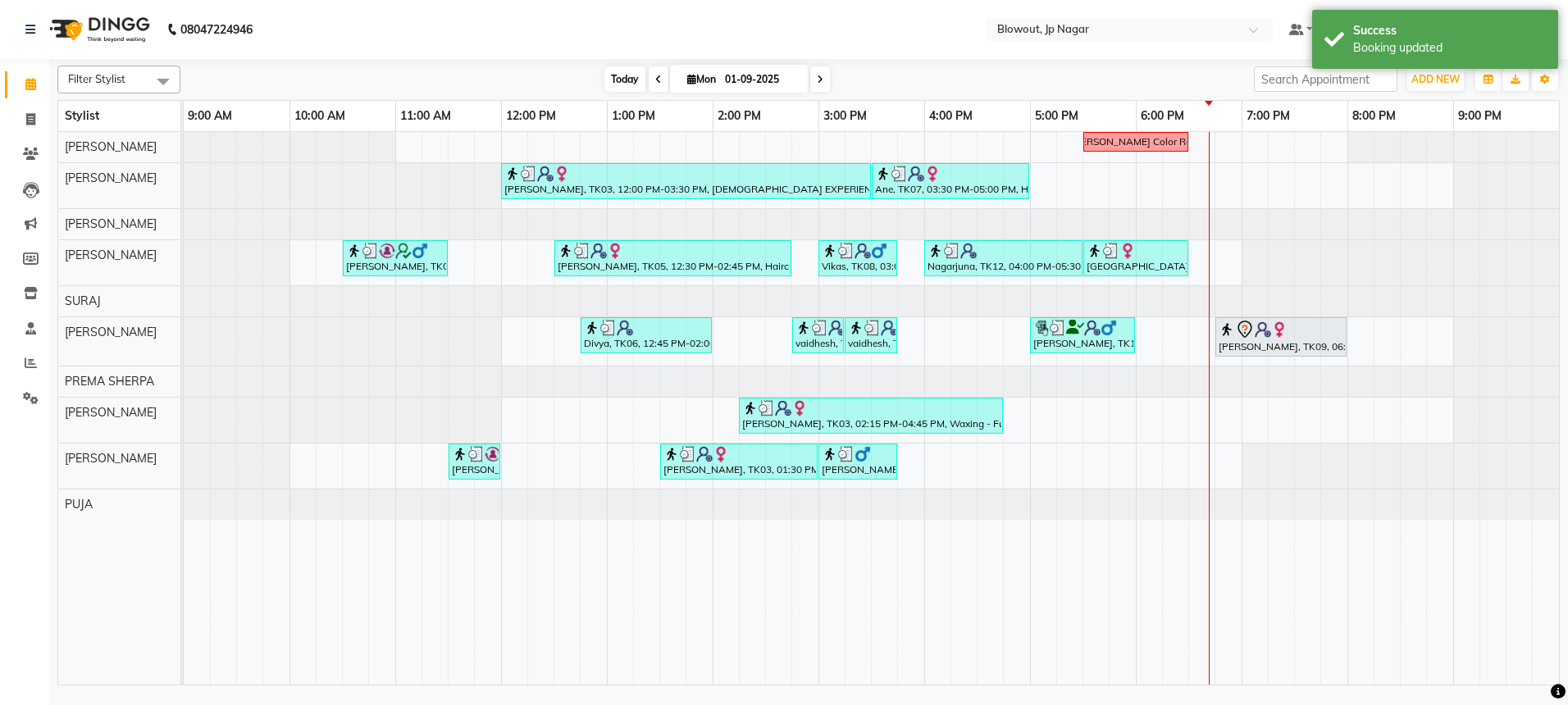
click at [632, 78] on span "Today" at bounding box center [624, 78] width 41 height 25
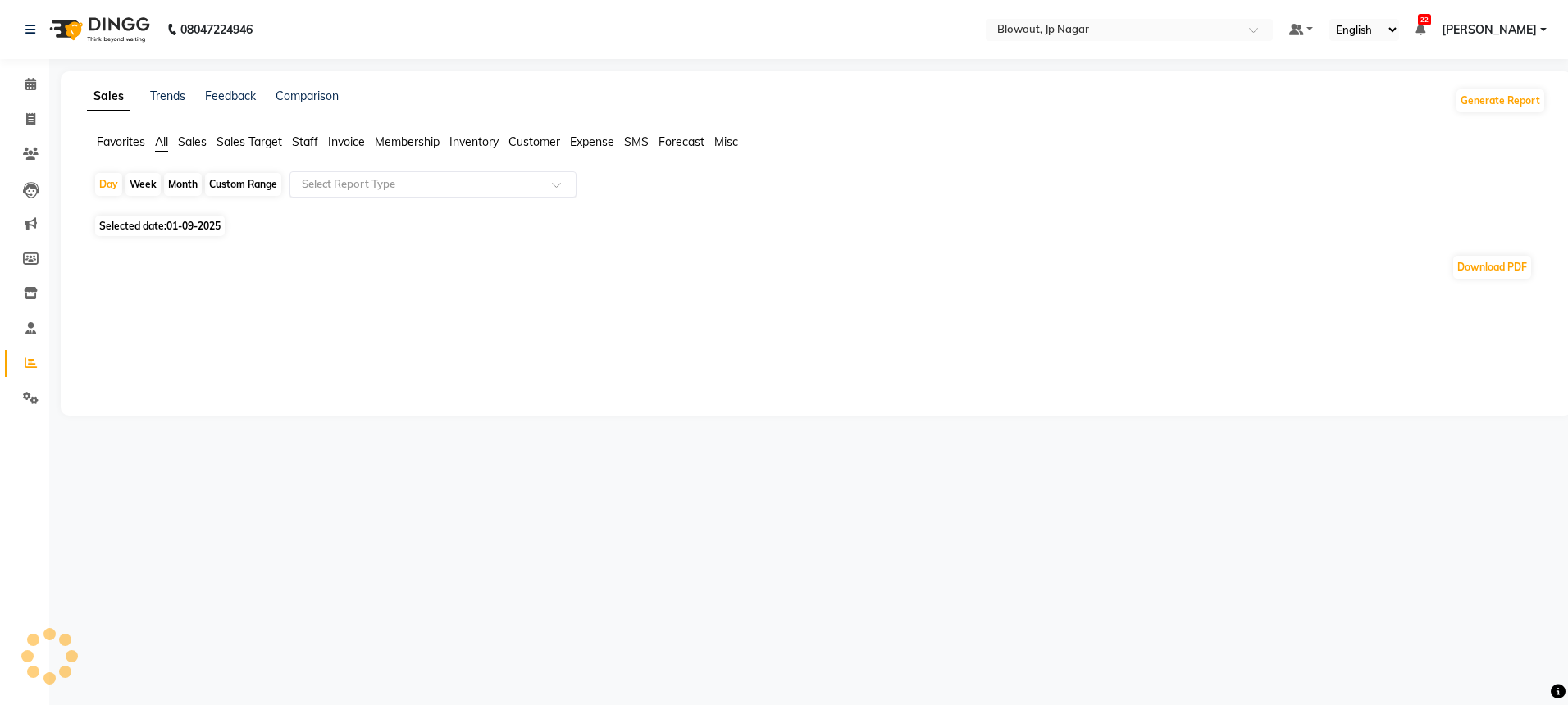
click at [384, 179] on input "text" at bounding box center [417, 184] width 236 height 17
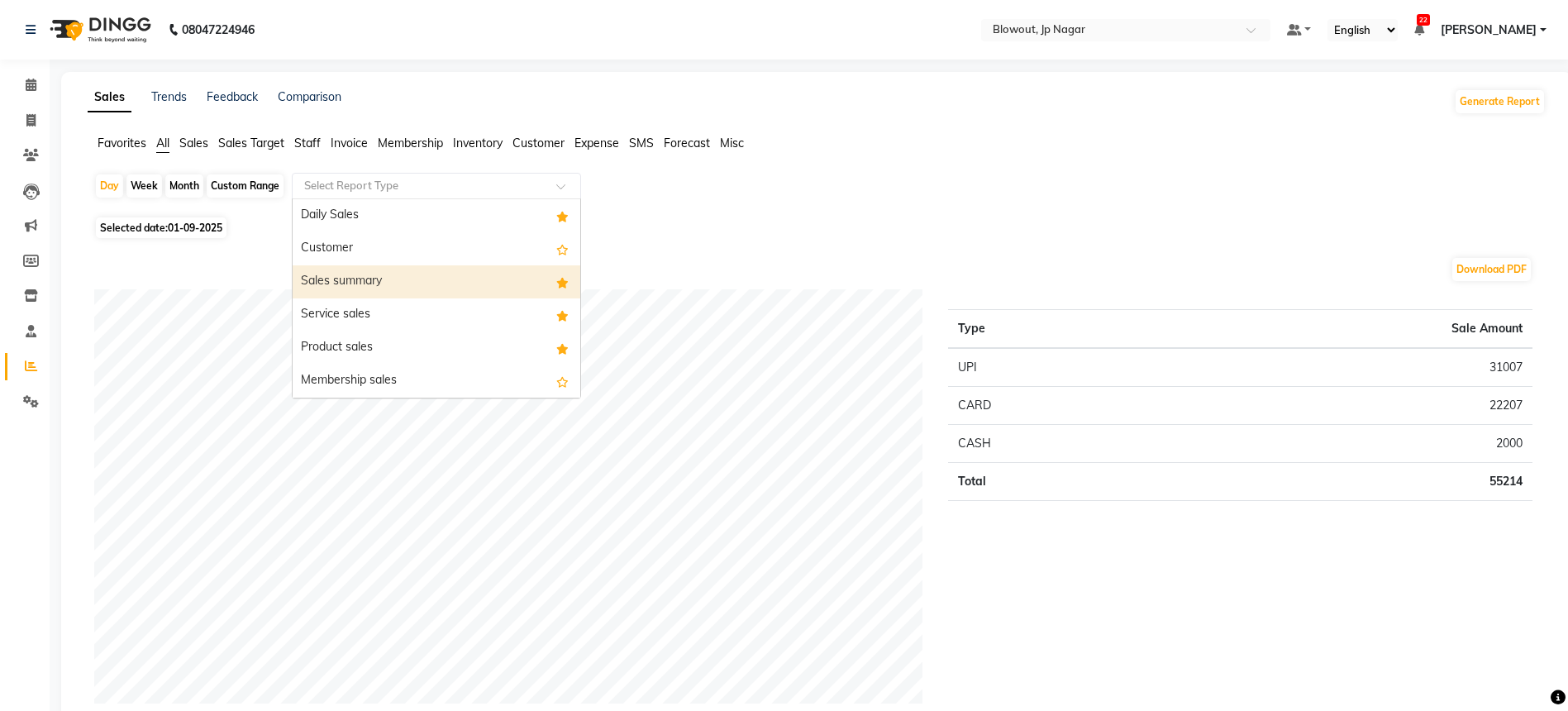
click at [352, 280] on div "Sales summary" at bounding box center [436, 281] width 288 height 33
select select "full_report"
select select "csv"
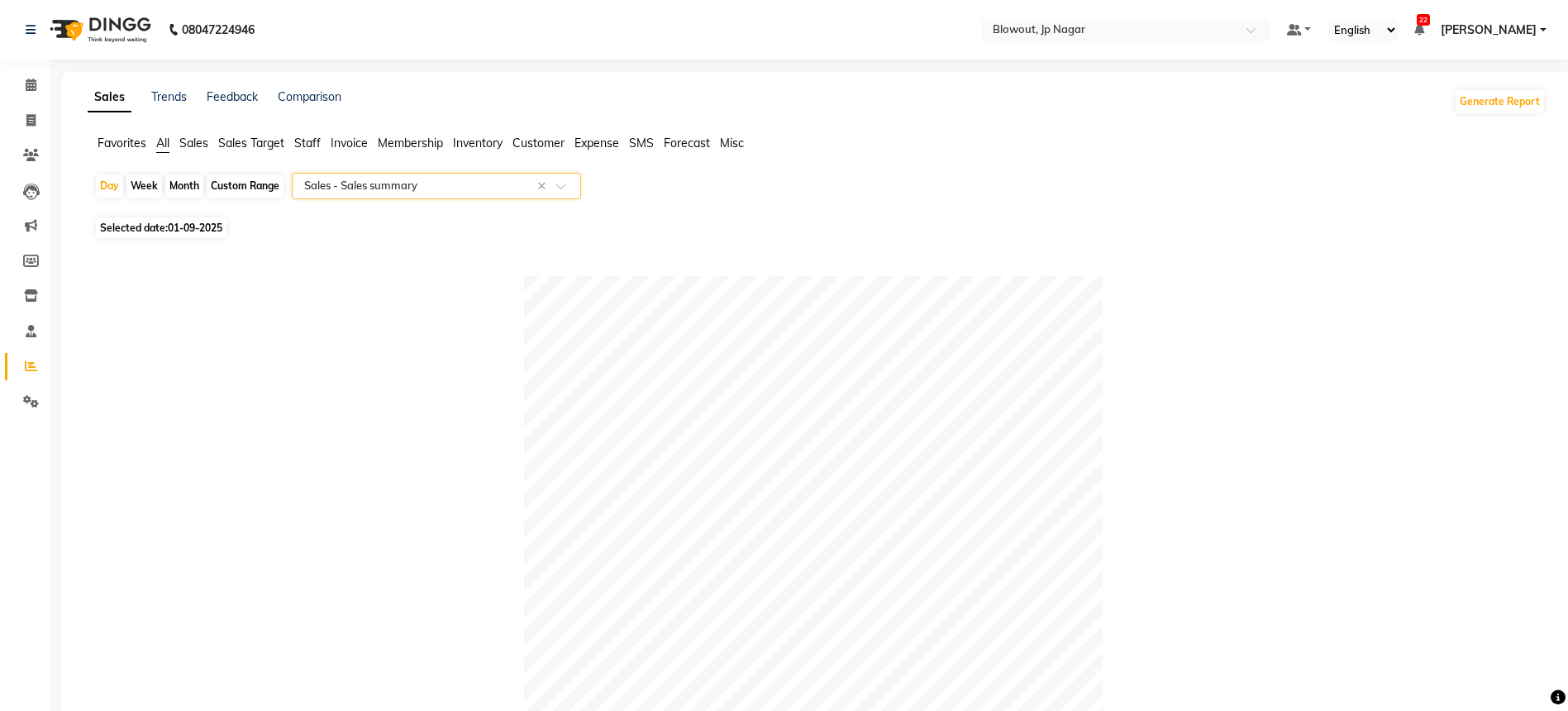
click at [191, 181] on div "Month" at bounding box center [184, 186] width 38 height 23
select select "9"
select select "2025"
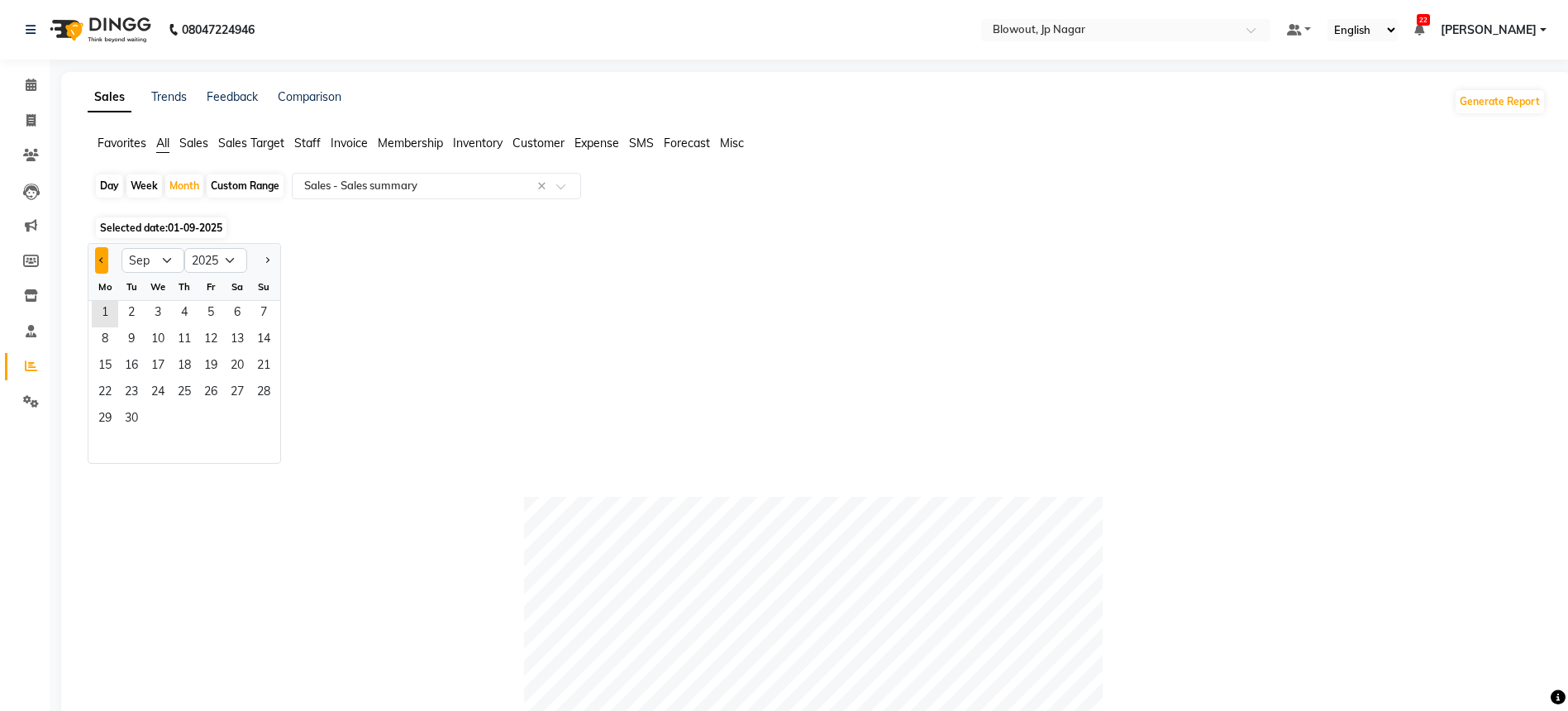
click at [100, 253] on button "Previous month" at bounding box center [101, 260] width 13 height 26
select select "7"
click at [226, 333] on span "12" at bounding box center [237, 340] width 26 height 26
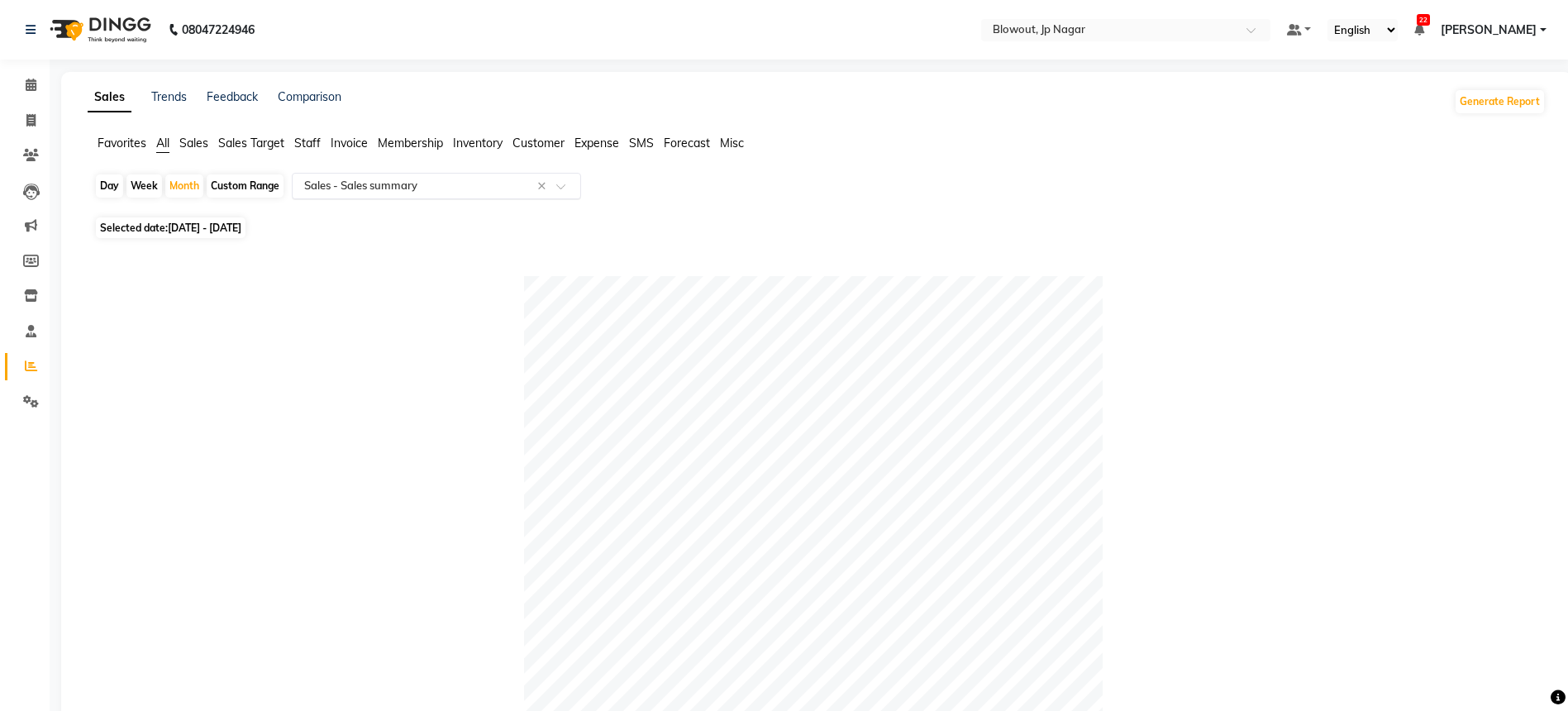
click at [386, 189] on input "text" at bounding box center [420, 186] width 238 height 17
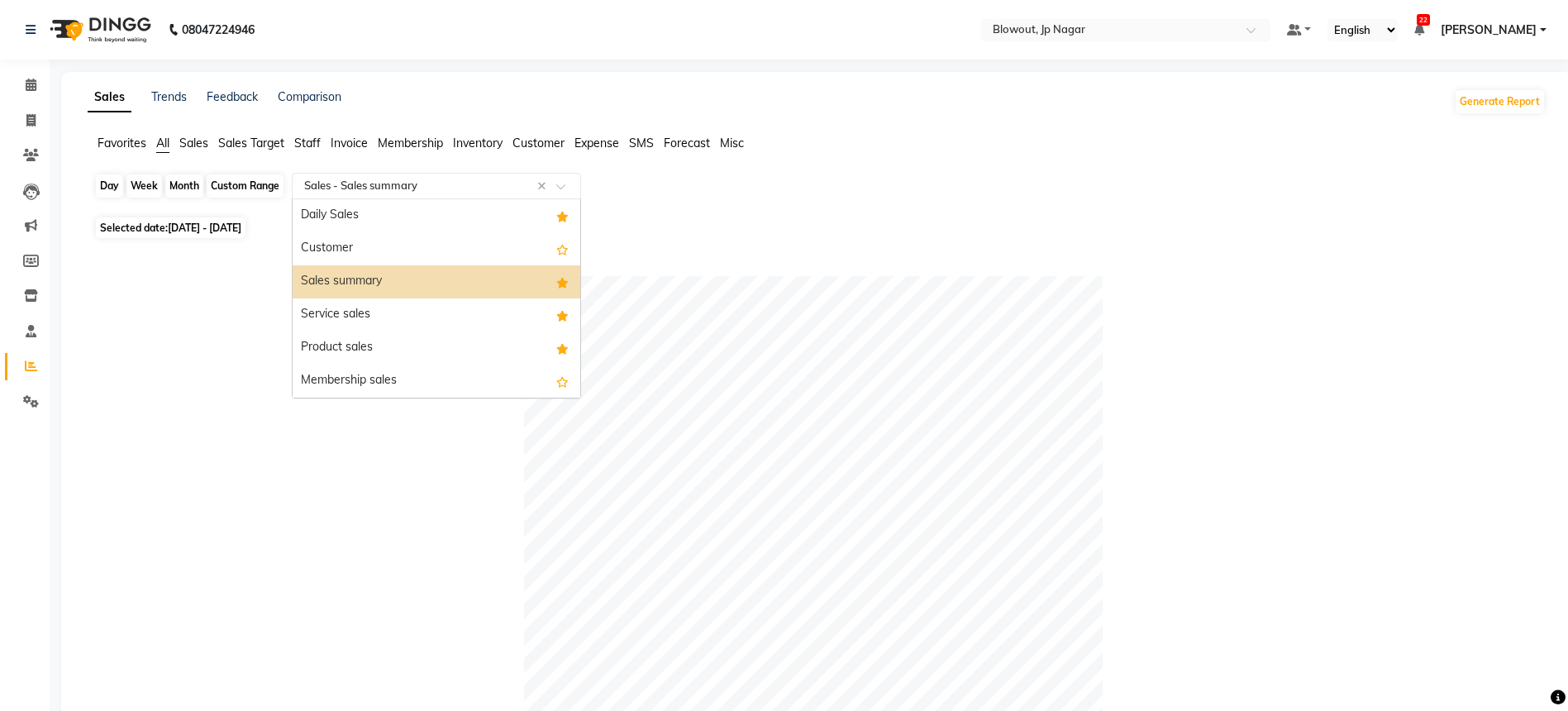
click at [174, 189] on div "Month" at bounding box center [184, 186] width 38 height 23
select select "7"
select select "2025"
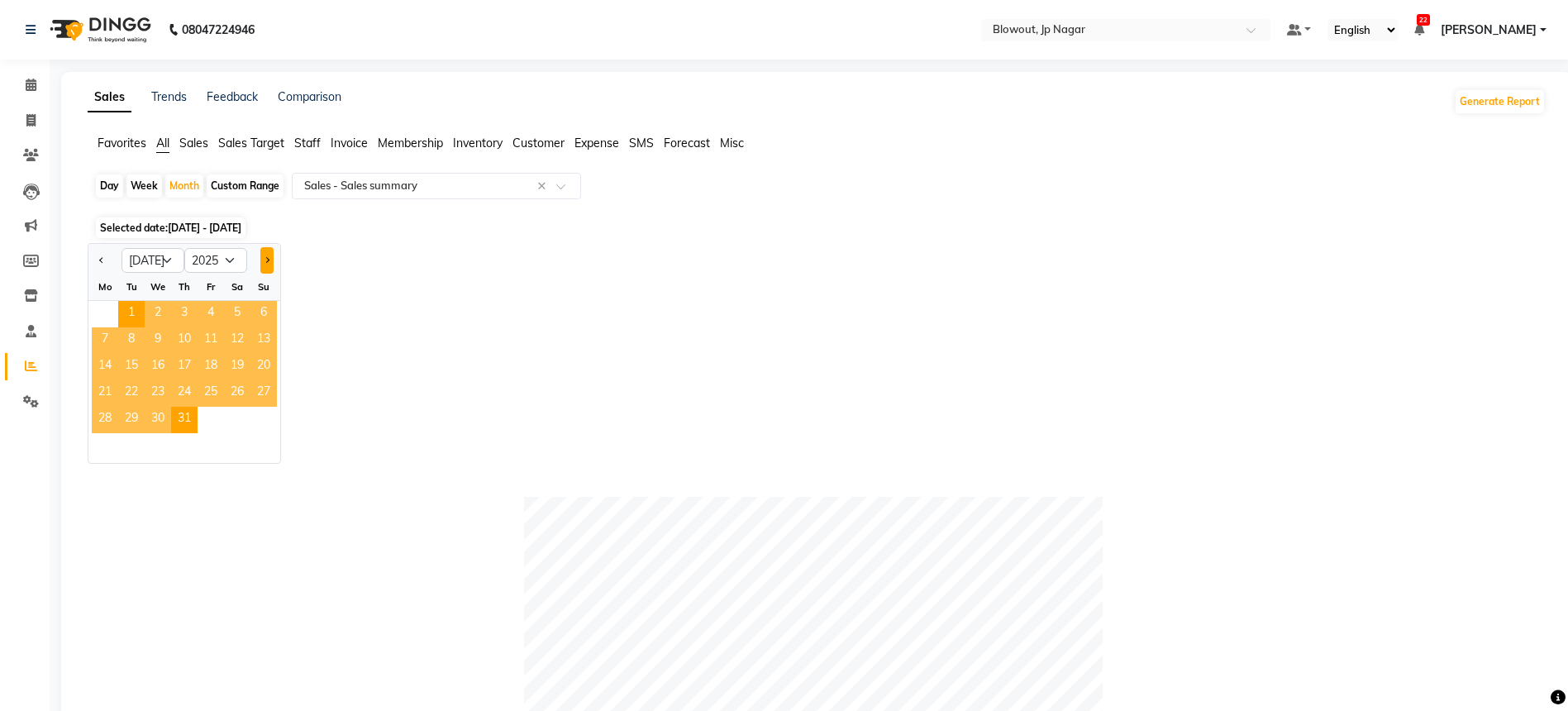
click at [264, 259] on span "Next month" at bounding box center [266, 259] width 6 height 6
select select "8"
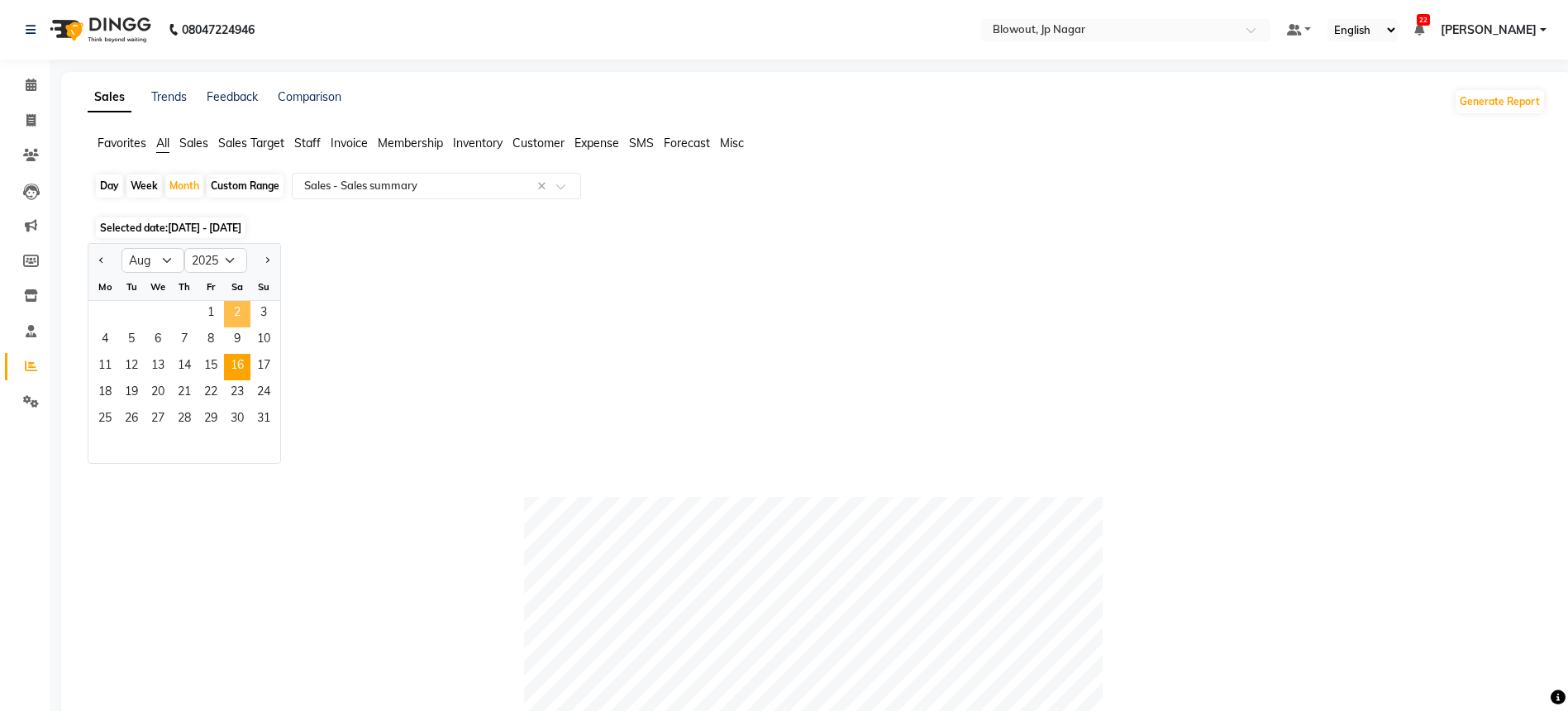
click at [244, 324] on span "2" at bounding box center [237, 314] width 26 height 26
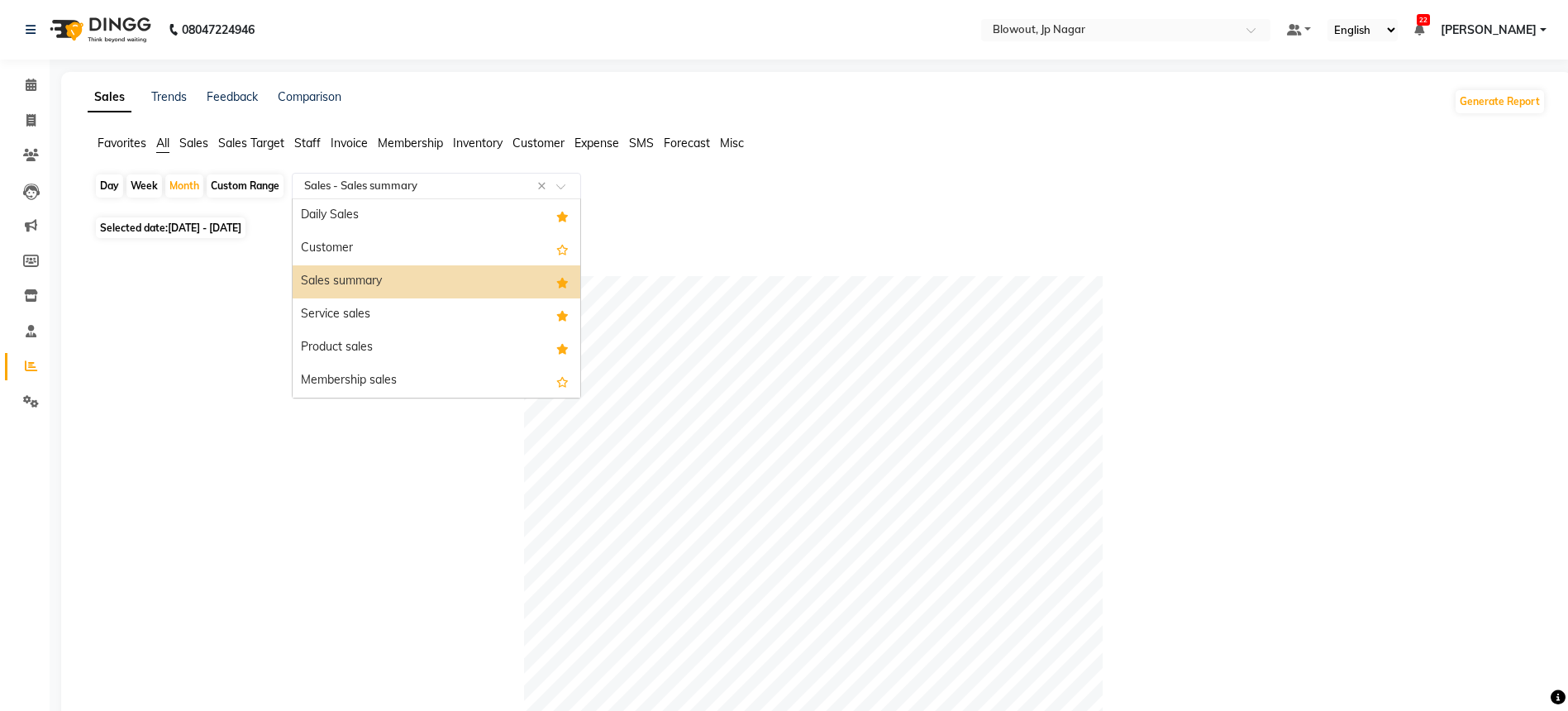
click at [366, 189] on input "text" at bounding box center [420, 186] width 238 height 17
click at [186, 184] on div "Month" at bounding box center [184, 186] width 38 height 23
select select "8"
select select "2025"
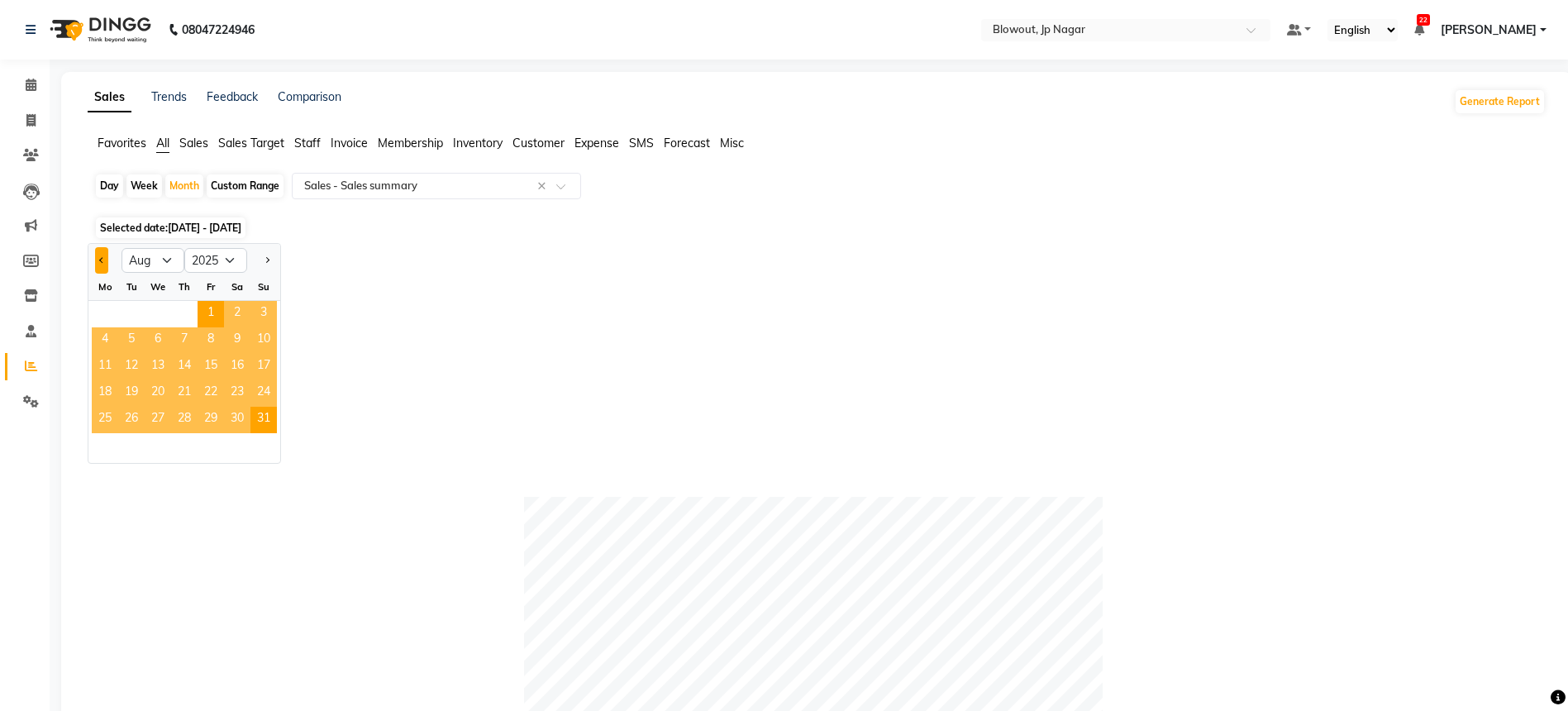
click at [101, 251] on button "Previous month" at bounding box center [101, 260] width 13 height 26
select select "7"
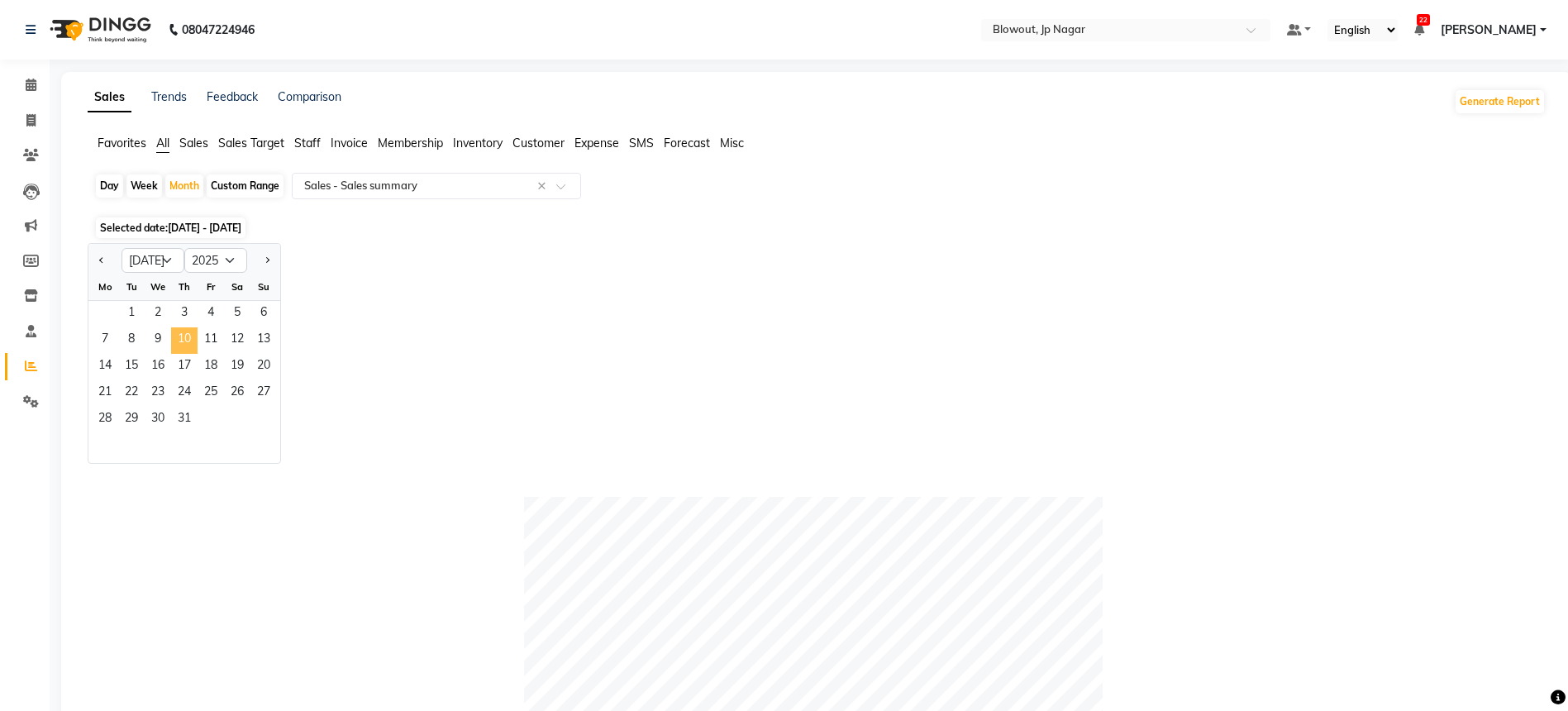
click at [183, 349] on span "10" at bounding box center [184, 340] width 26 height 26
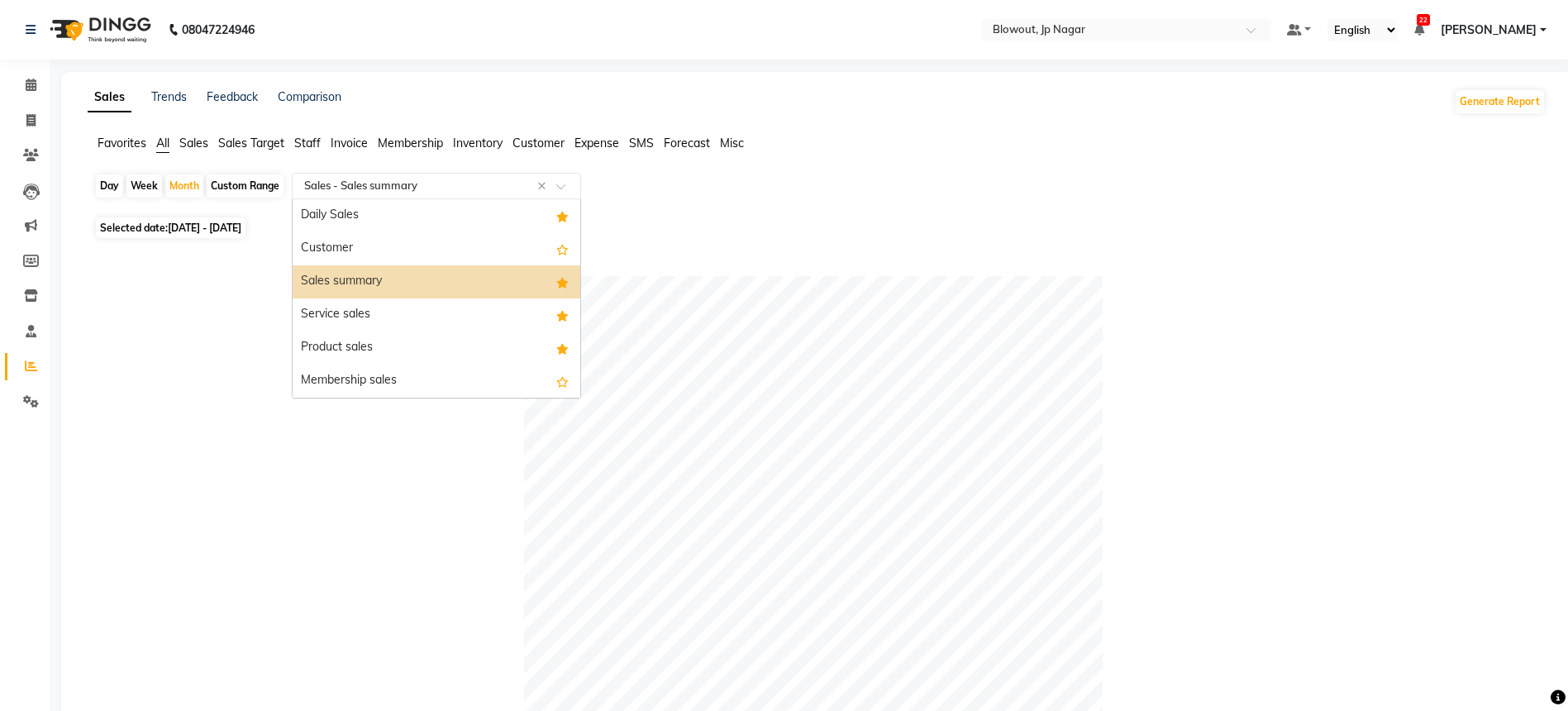
click at [443, 177] on input "text" at bounding box center [420, 186] width 238 height 17
click at [365, 249] on div "Customer" at bounding box center [436, 249] width 288 height 33
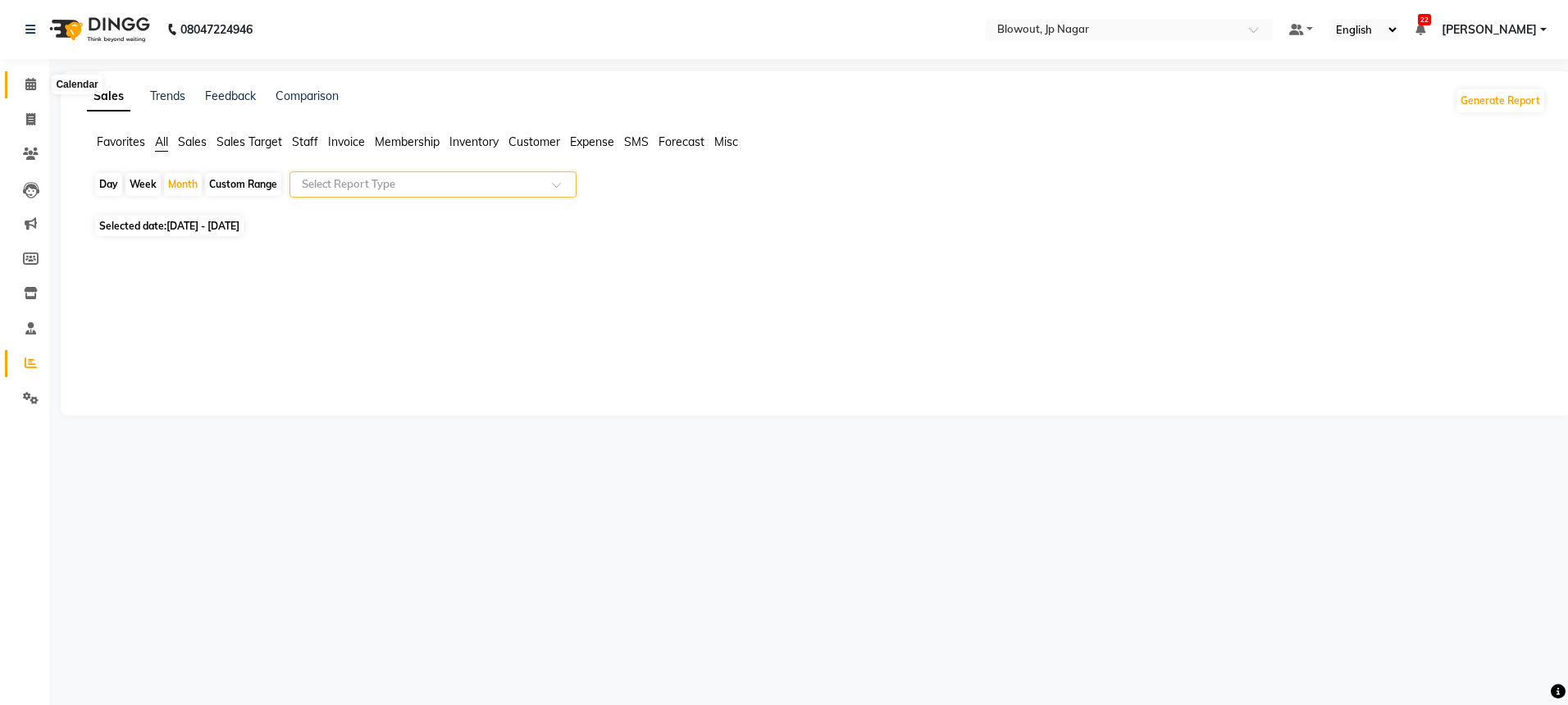
click at [32, 86] on icon at bounding box center [30, 84] width 10 height 12
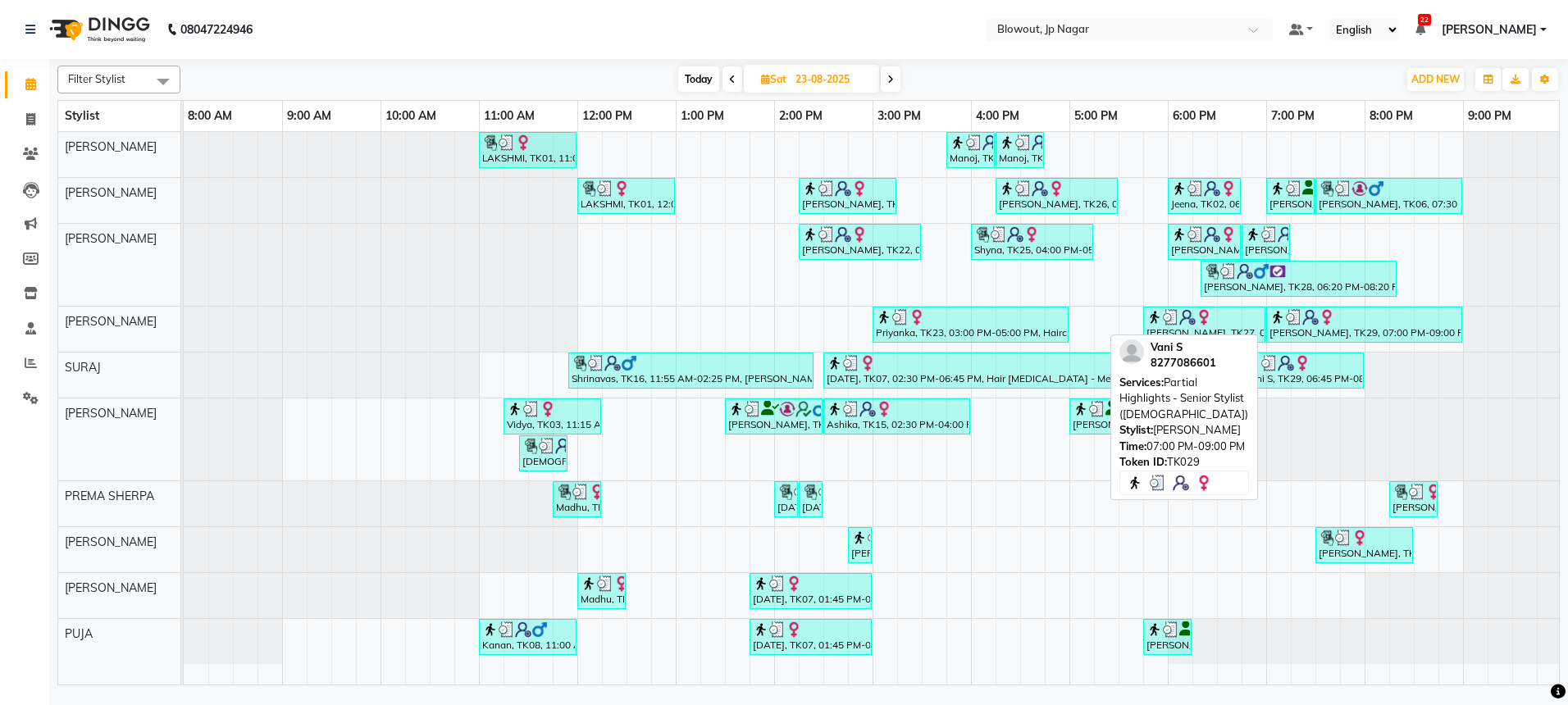
click at [1357, 332] on div "[PERSON_NAME], TK29, 07:00 PM-09:00 PM, Partial Highlights - Senior Stylist ([D…" at bounding box center [1363, 324] width 193 height 31
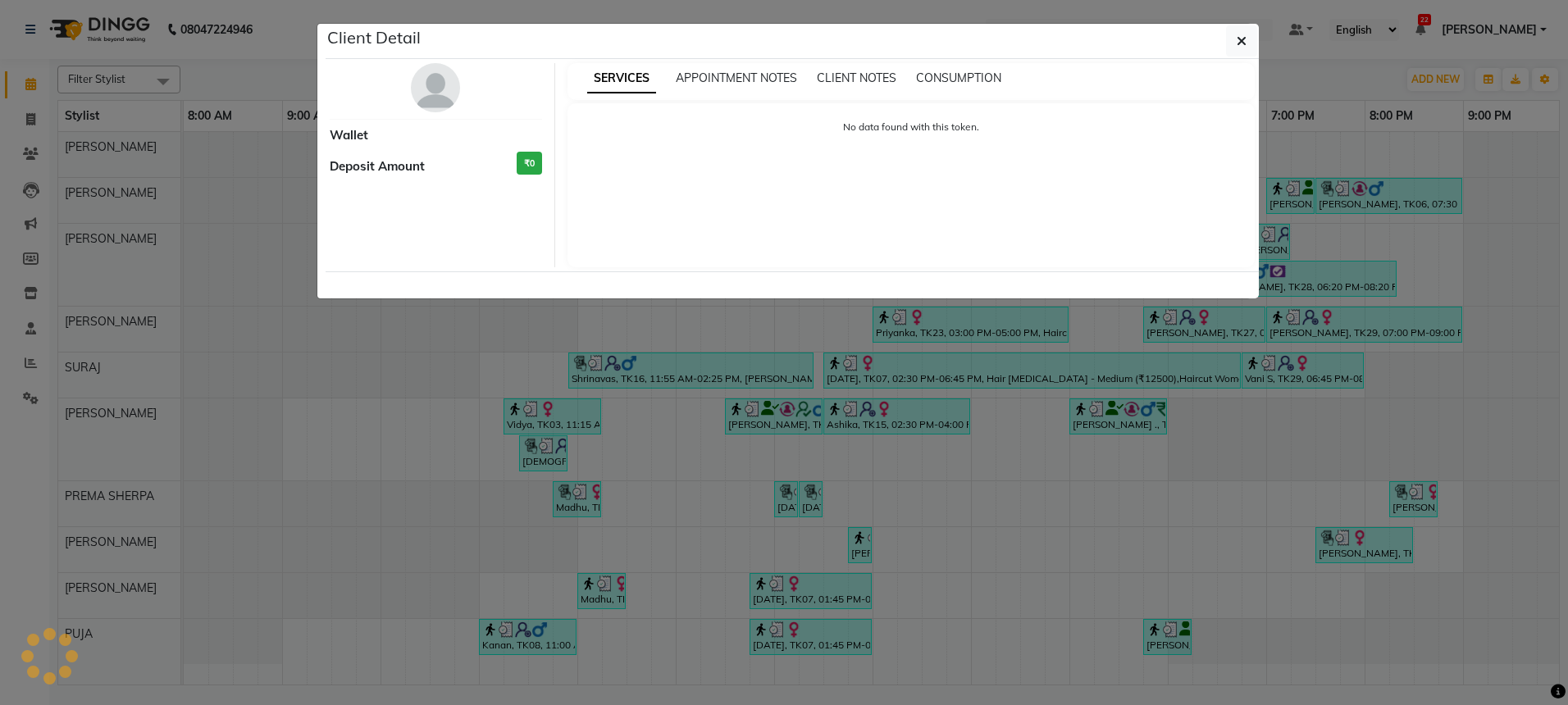
select select "3"
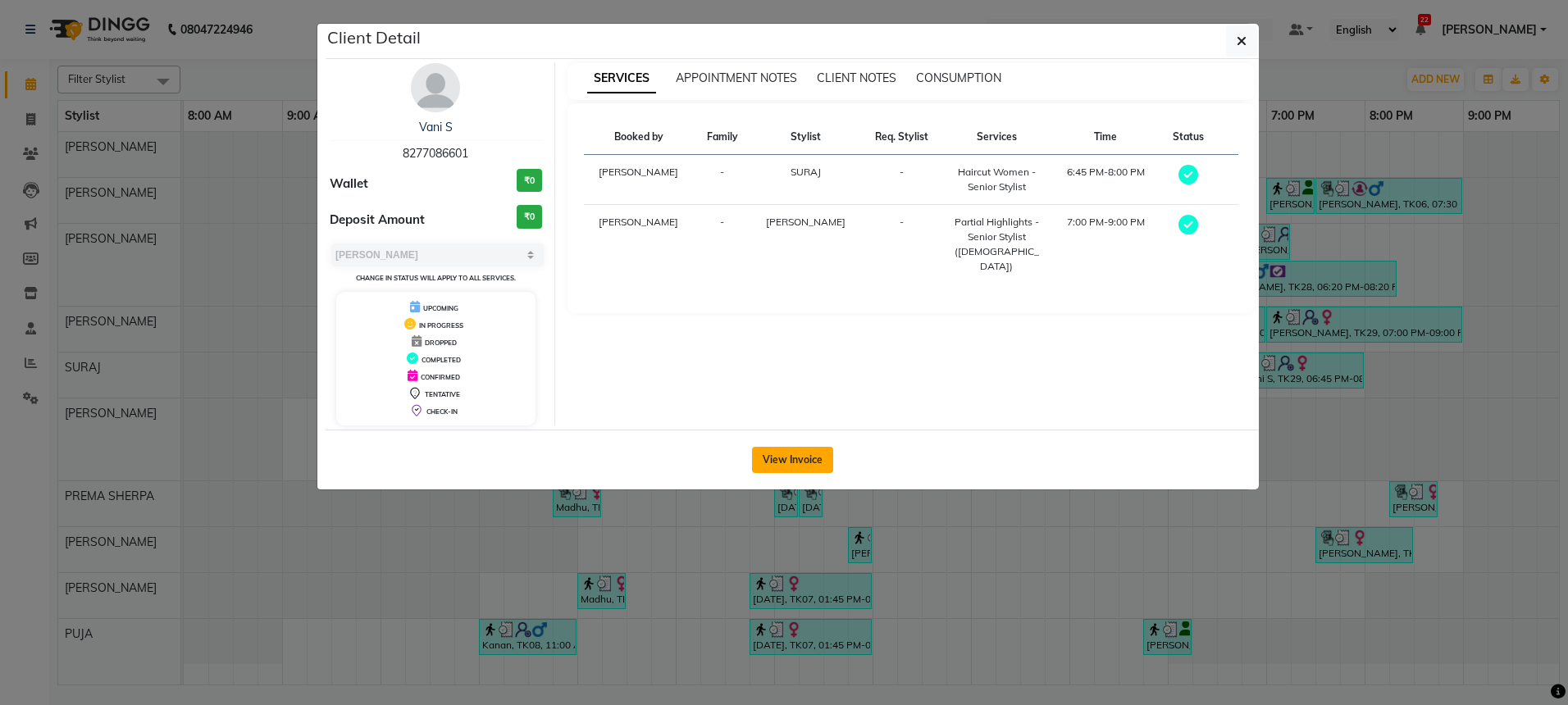
click at [803, 457] on button "View Invoice" at bounding box center [792, 459] width 81 height 26
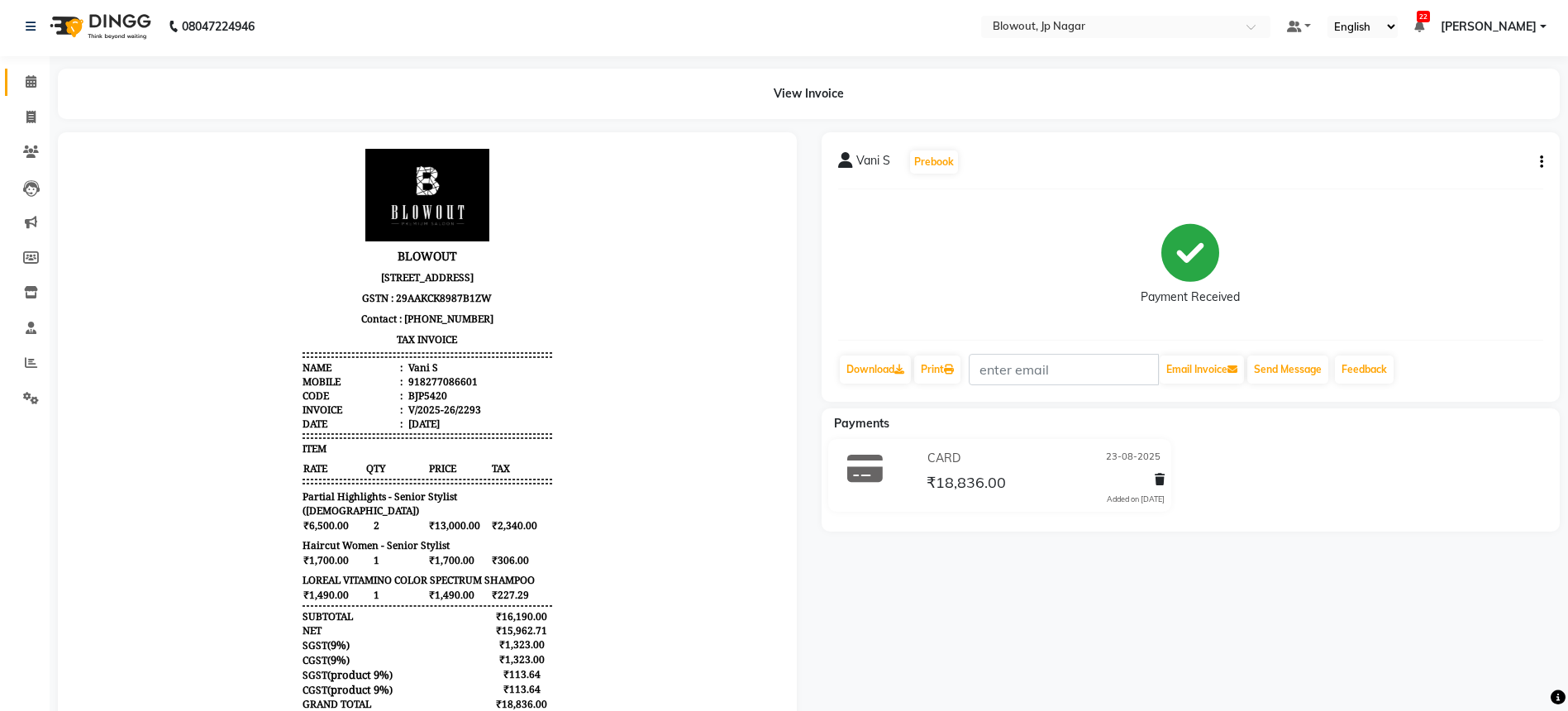
scroll to position [156, 0]
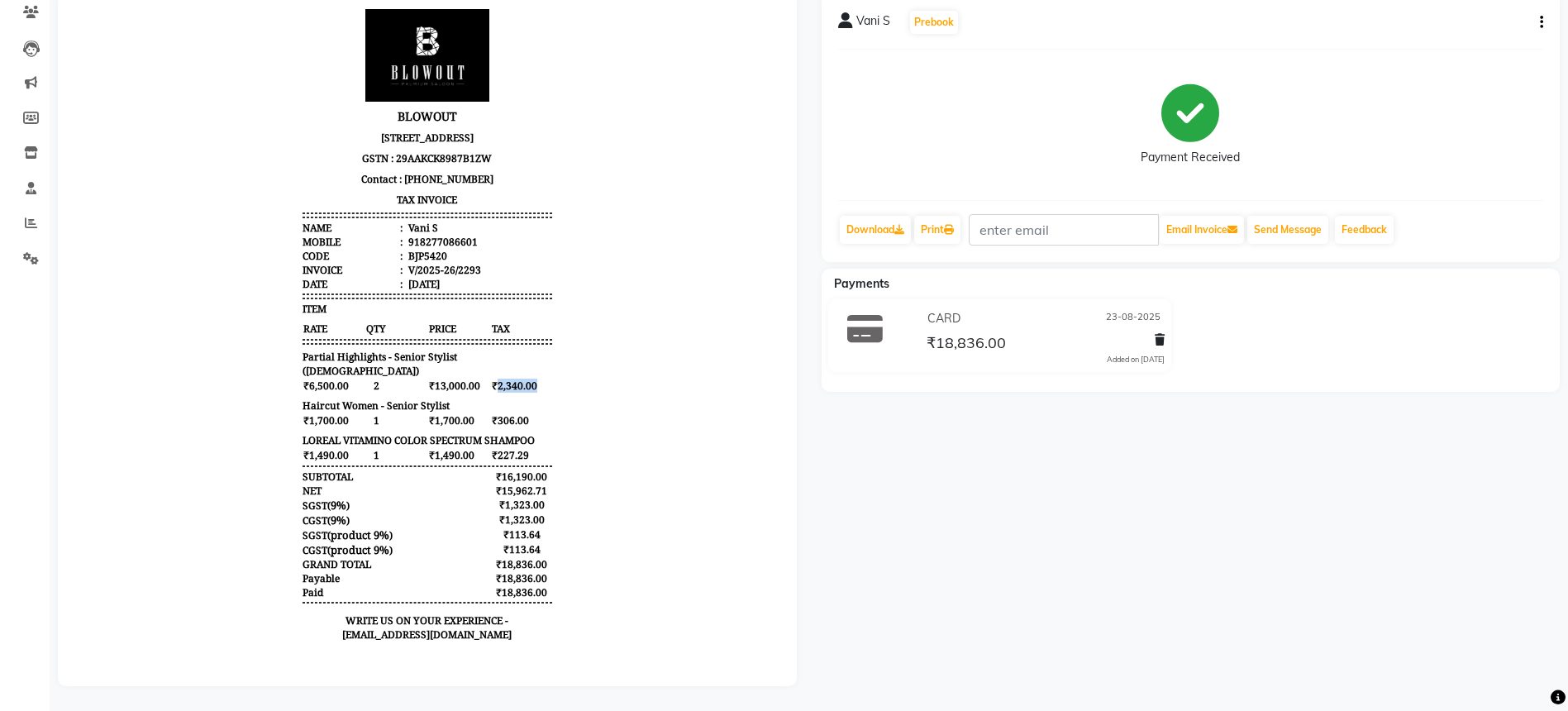
drag, startPoint x: 557, startPoint y: 386, endPoint x: 484, endPoint y: 386, distance: 73.0
click at [484, 386] on body "BLOWOUT [STREET_ADDRESS] GSTN : 29AAKCK8987B1ZW Contact : [PHONE_NUMBER] TAX IN…" at bounding box center [427, 330] width 693 height 656
click at [565, 392] on body "BLOWOUT [STREET_ADDRESS] GSTN : 29AAKCK8987B1ZW Contact : [PHONE_NUMBER] TAX IN…" at bounding box center [427, 330] width 693 height 656
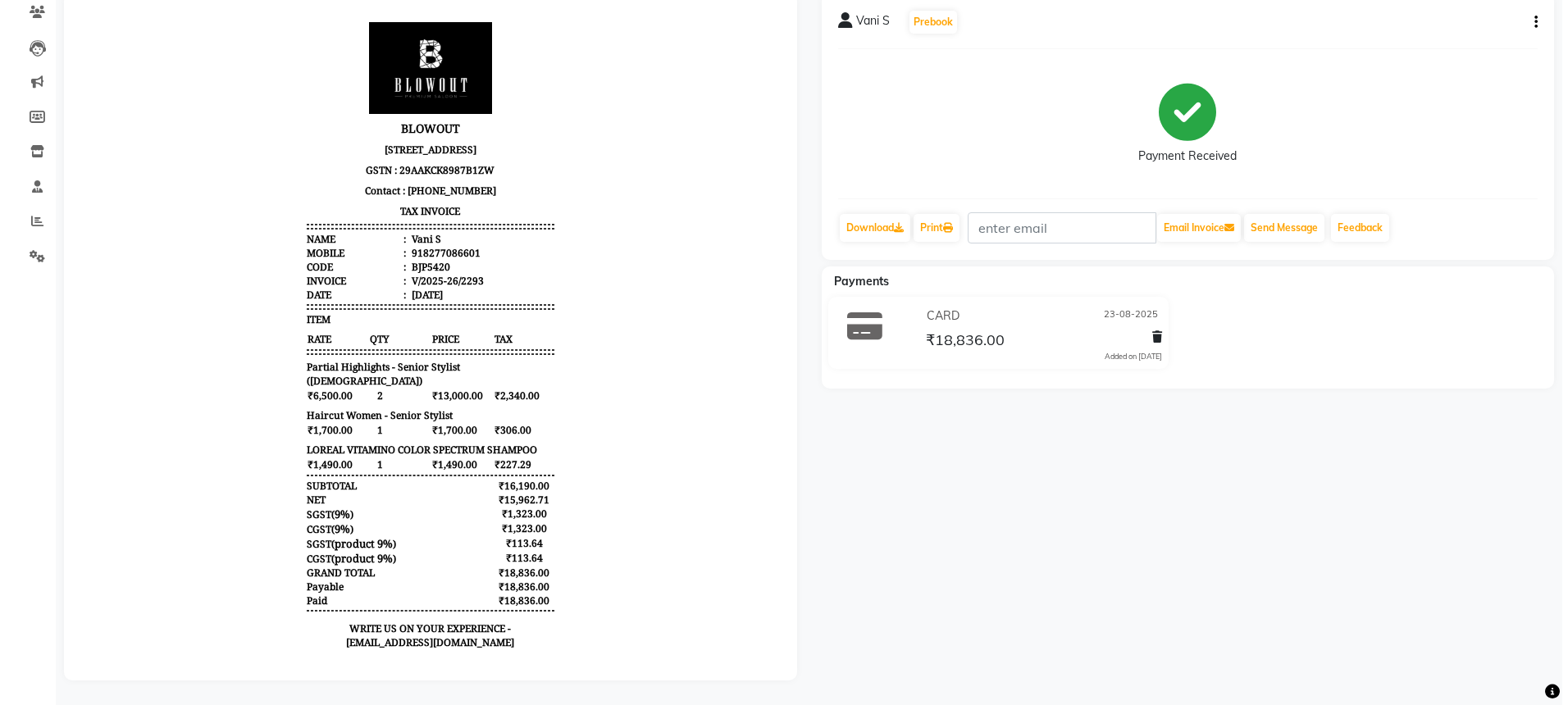
scroll to position [0, 0]
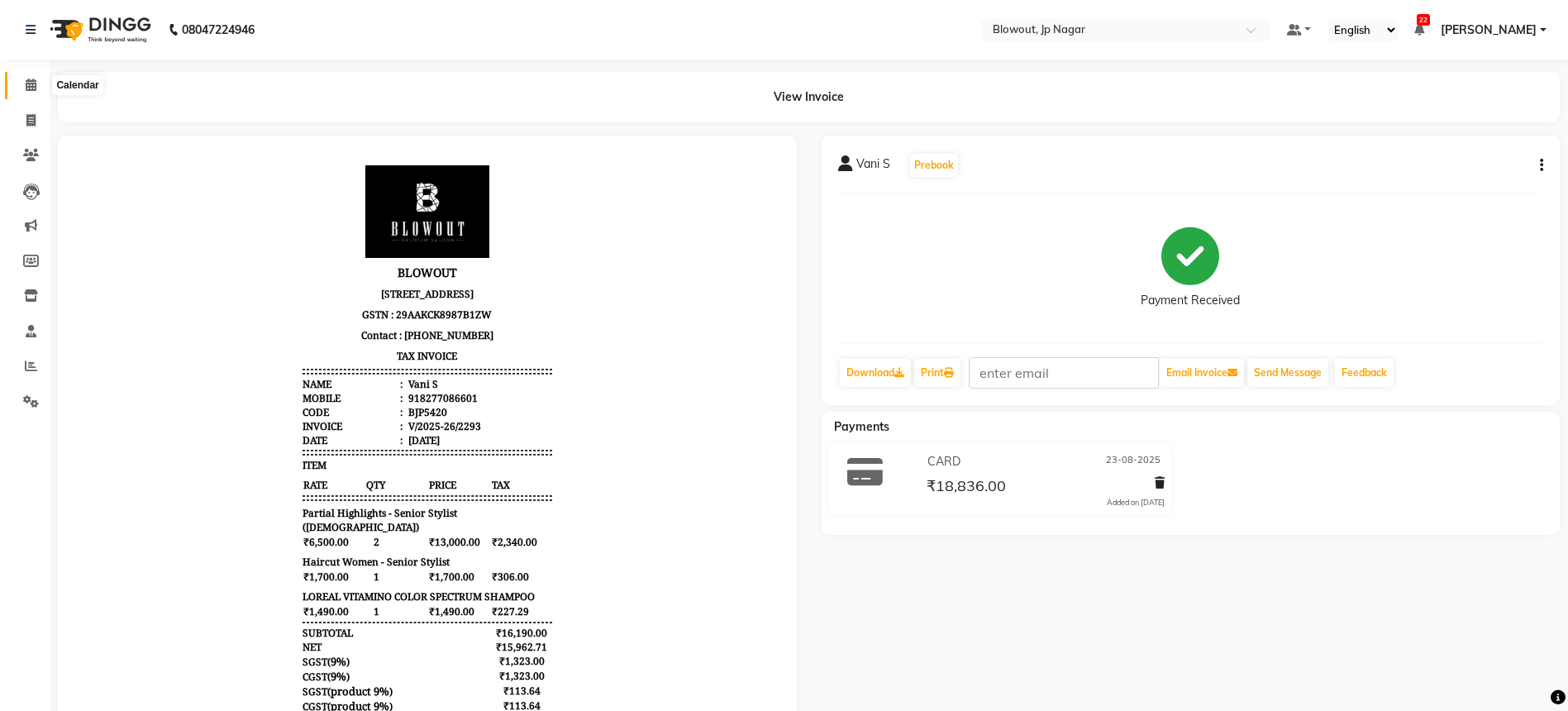
click at [26, 80] on icon at bounding box center [30, 84] width 10 height 12
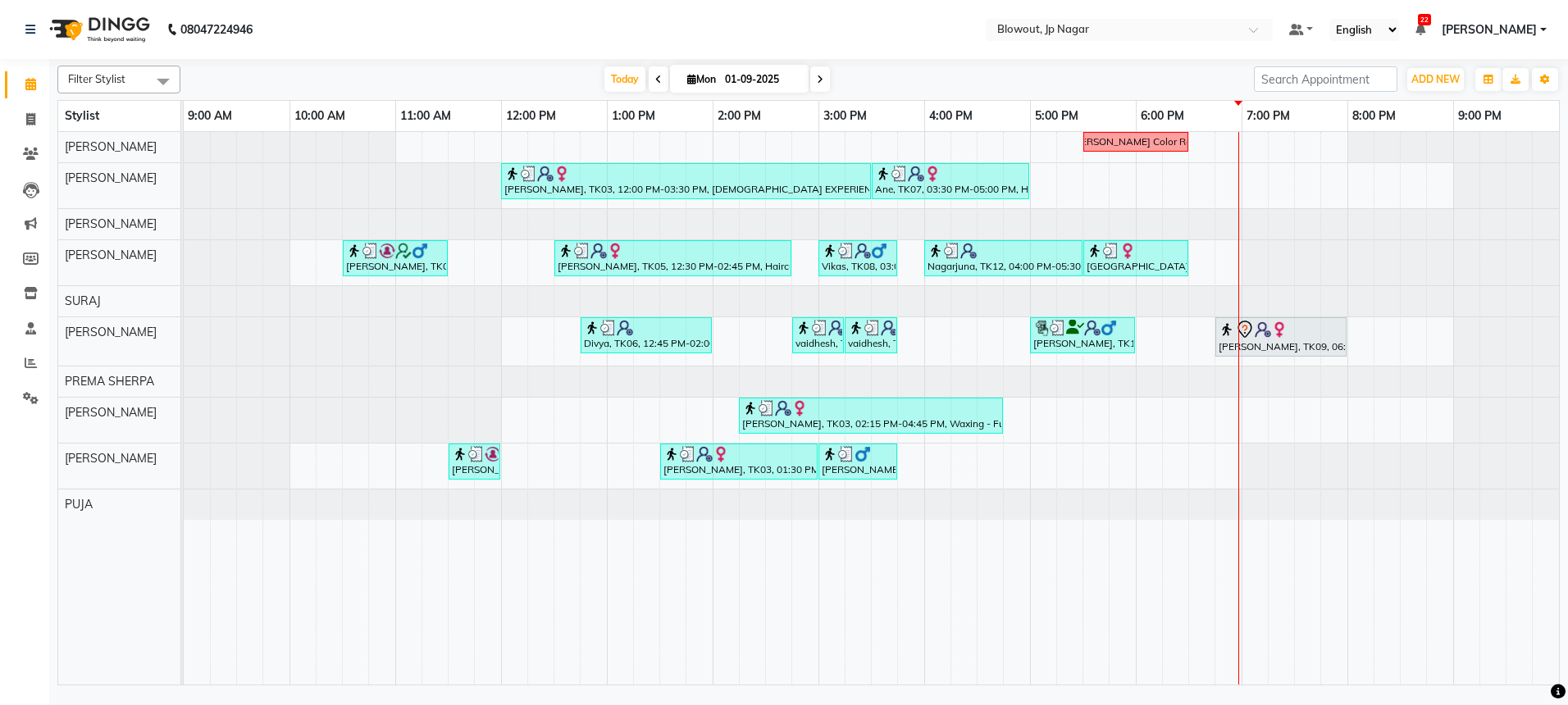
click at [1247, 417] on div "[PERSON_NAME] Color Recti [PERSON_NAME], TK03, 12:00 PM-03:30 PM, [DEMOGRAPHIC_…" at bounding box center [871, 408] width 1375 height 552
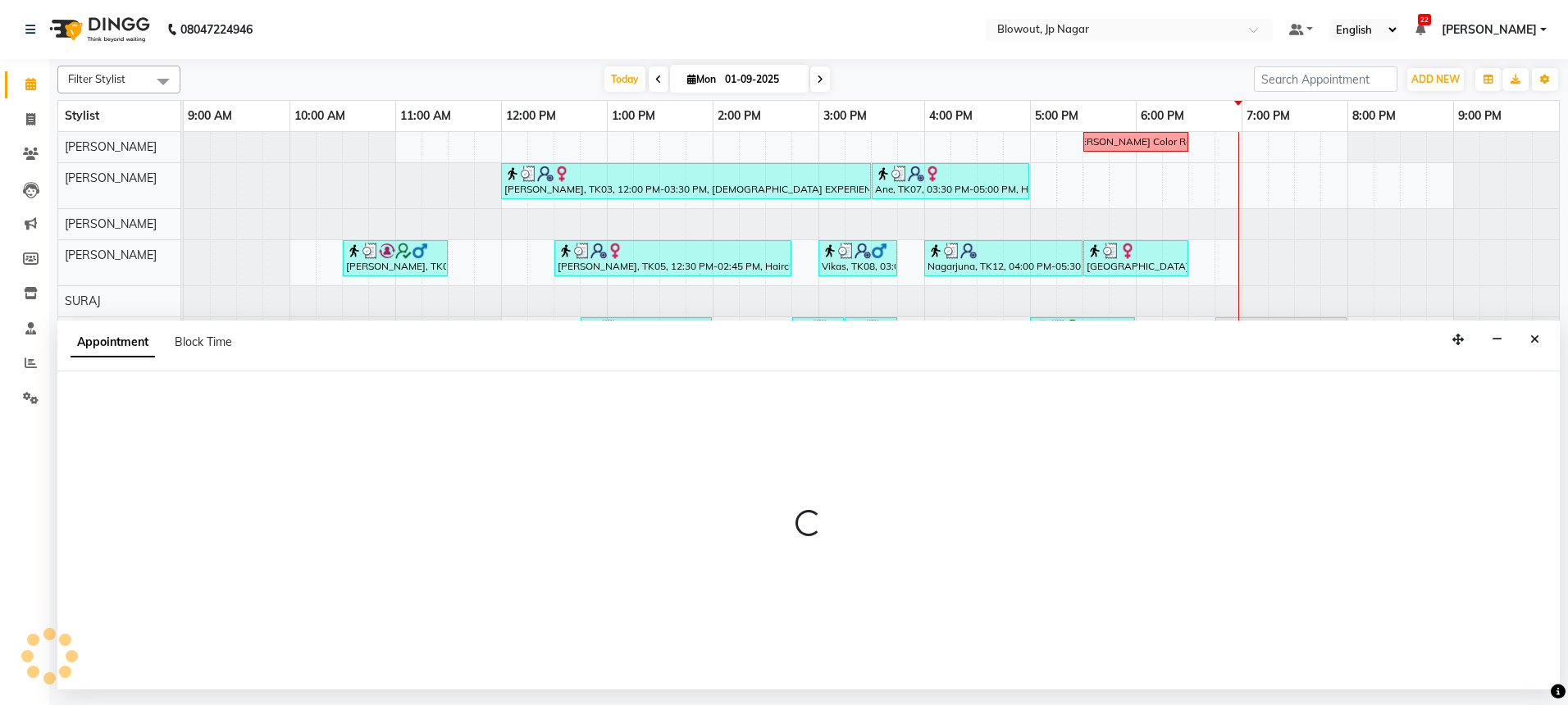
select select "46971"
select select "1140"
select select "tentative"
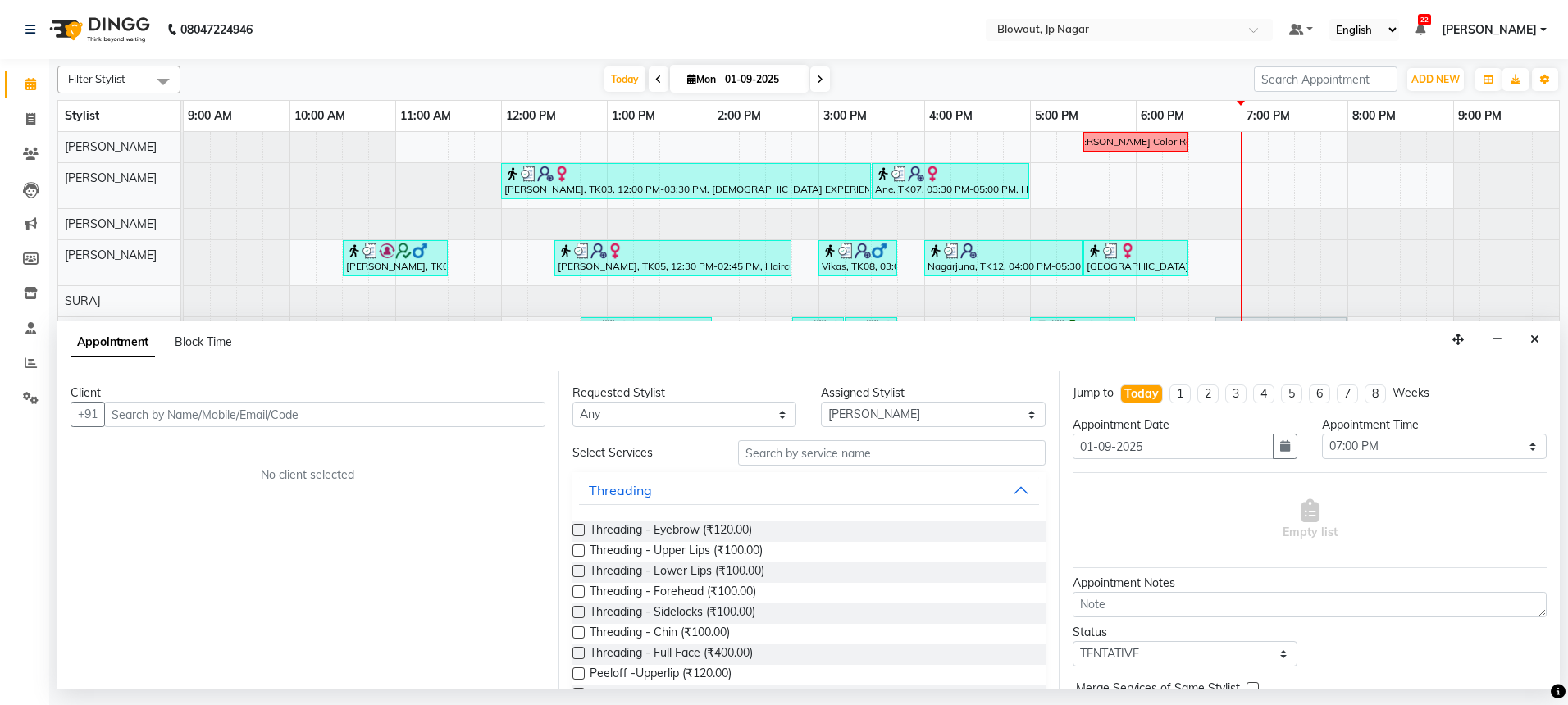
click at [382, 416] on input "text" at bounding box center [325, 414] width 441 height 25
type input "9902619979"
click at [490, 424] on button "Add Client" at bounding box center [511, 414] width 68 height 25
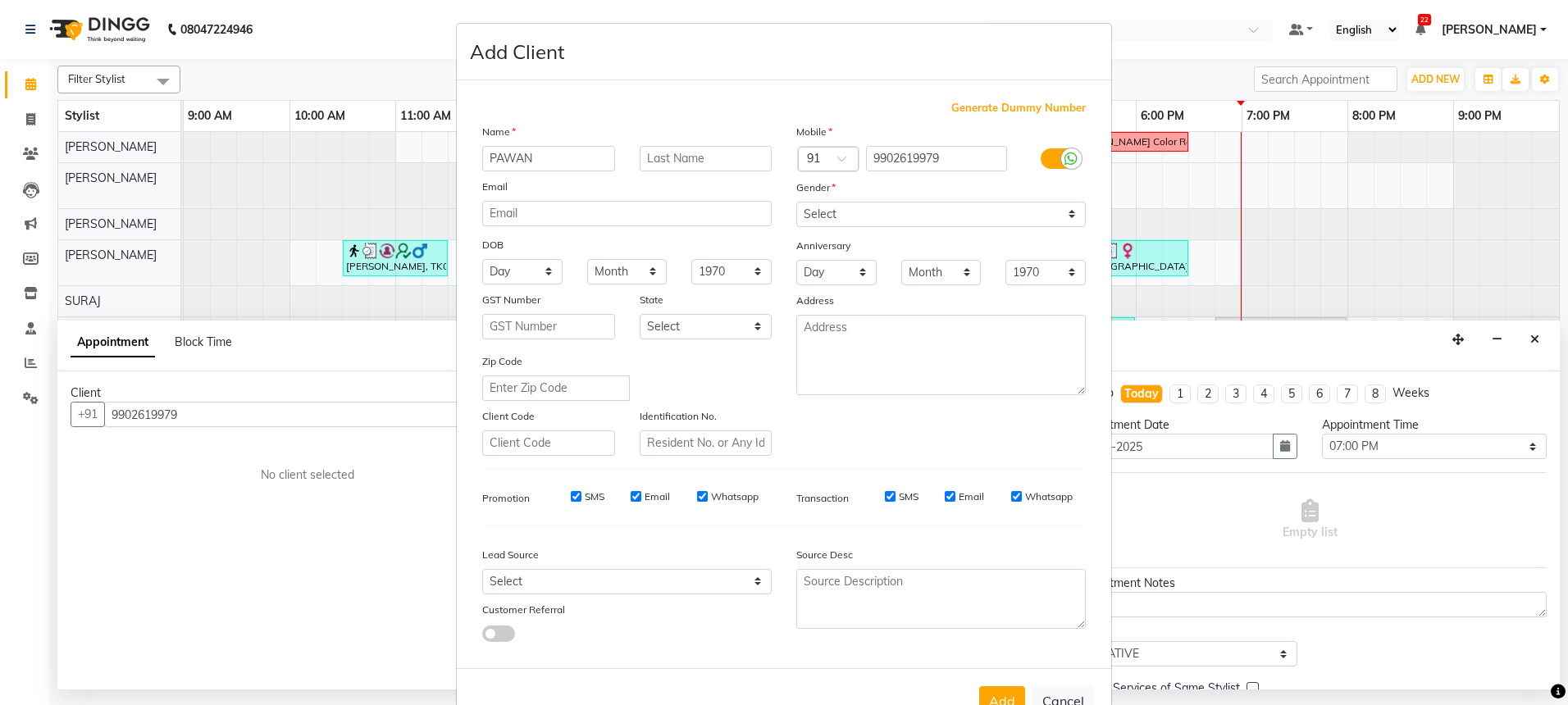
type input "PAWAN"
click at [1045, 157] on label at bounding box center [1059, 158] width 37 height 20
click at [0, 0] on input "checkbox" at bounding box center [0, 0] width 0 height 0
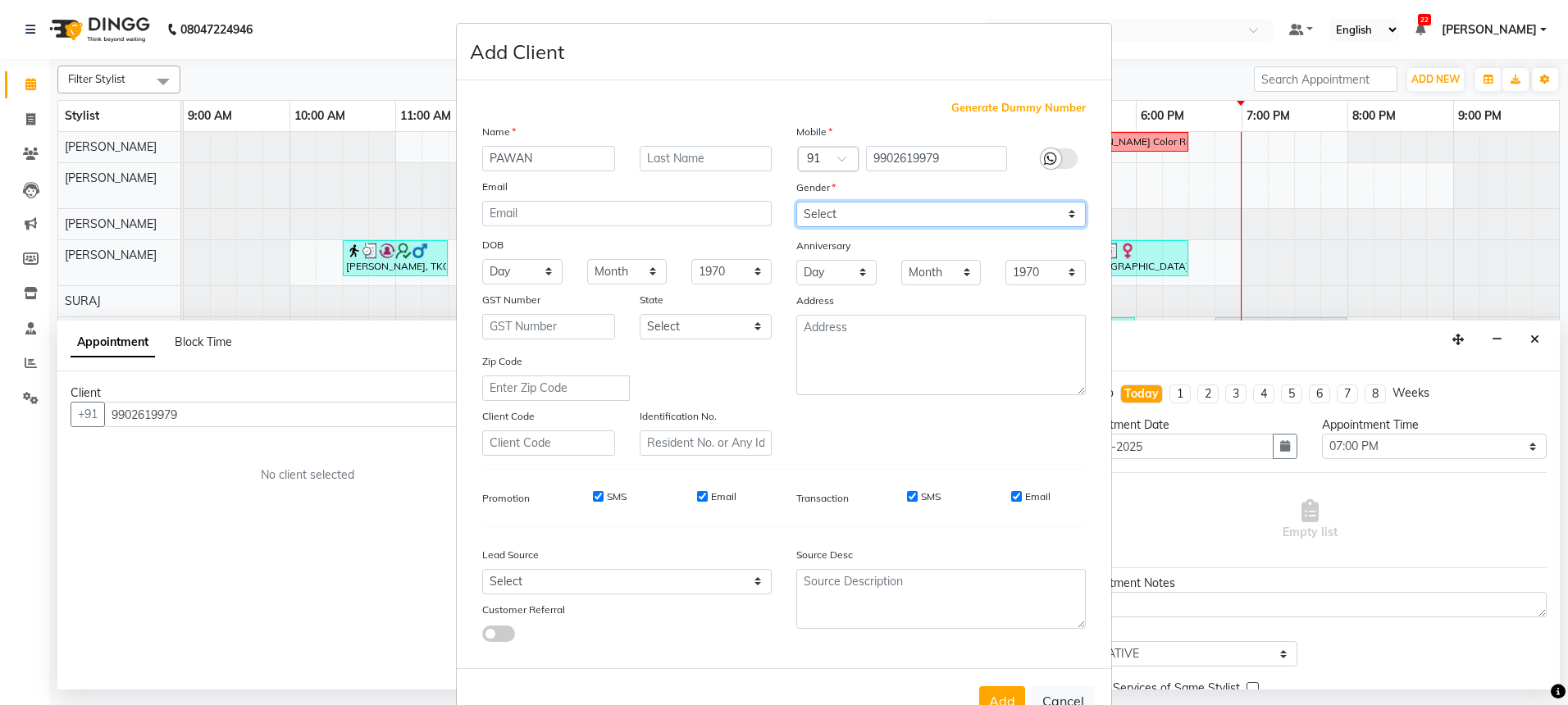
click at [1032, 216] on select "Select [DEMOGRAPHIC_DATA] [DEMOGRAPHIC_DATA] Other Prefer Not To Say" at bounding box center [941, 214] width 289 height 25
select select "[DEMOGRAPHIC_DATA]"
click at [997, 699] on button "Add" at bounding box center [1001, 700] width 46 height 30
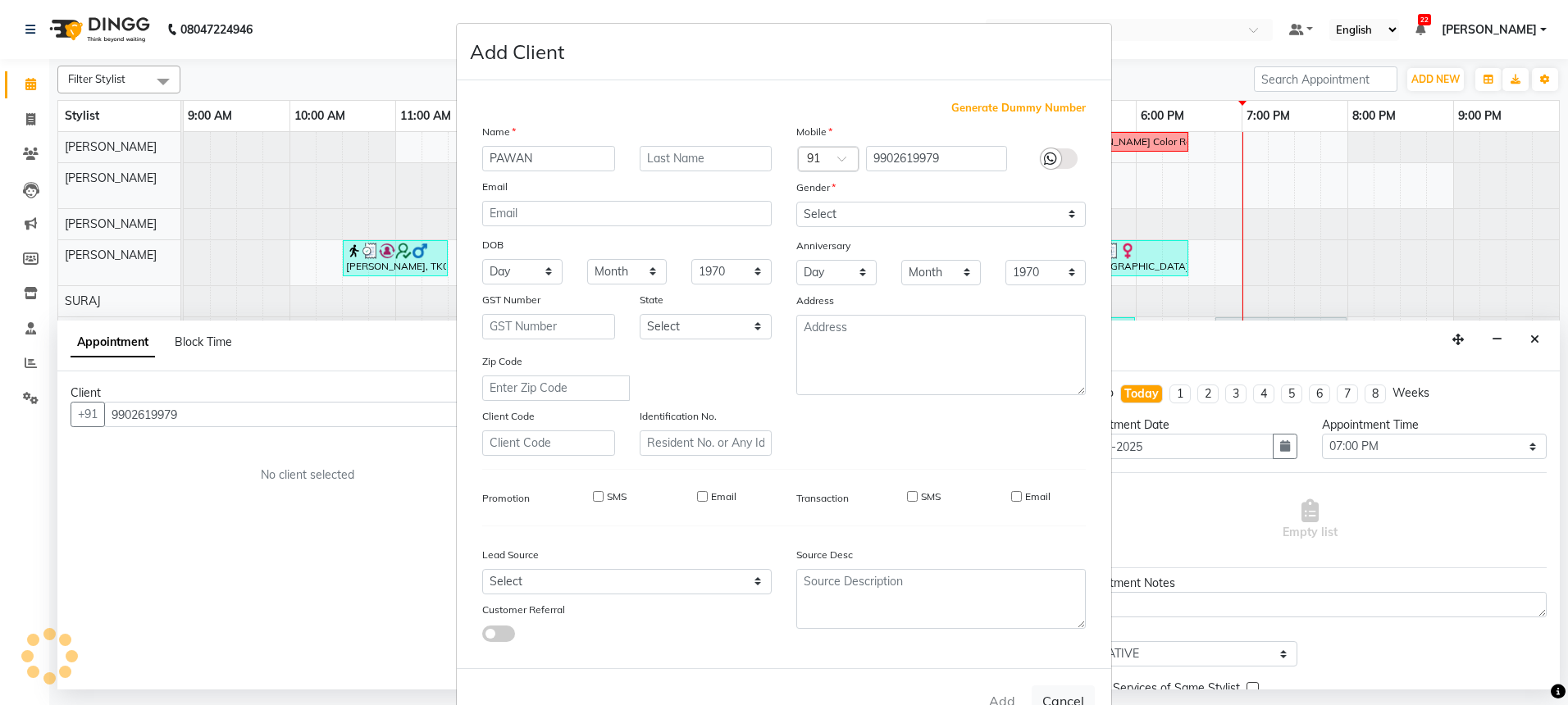
select select
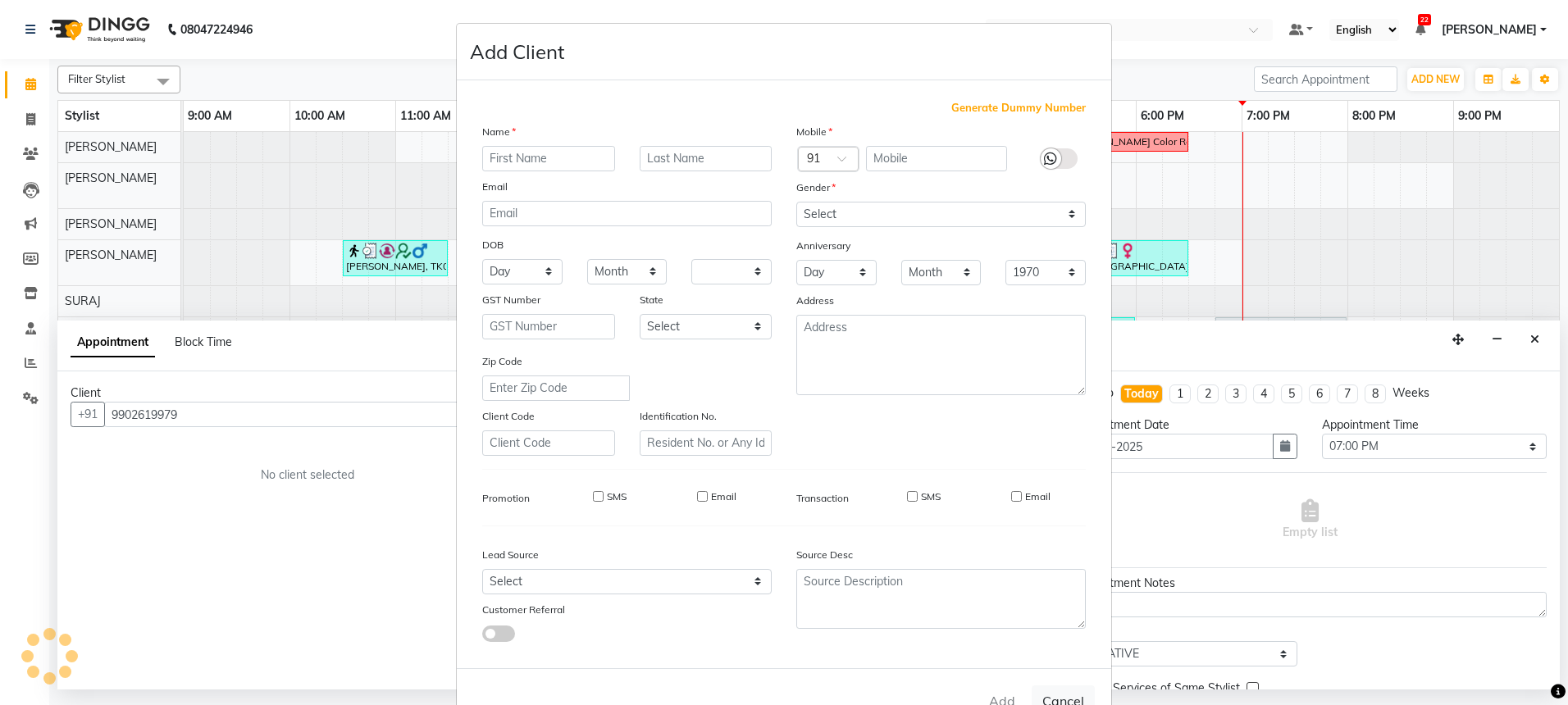
select select
checkbox input "false"
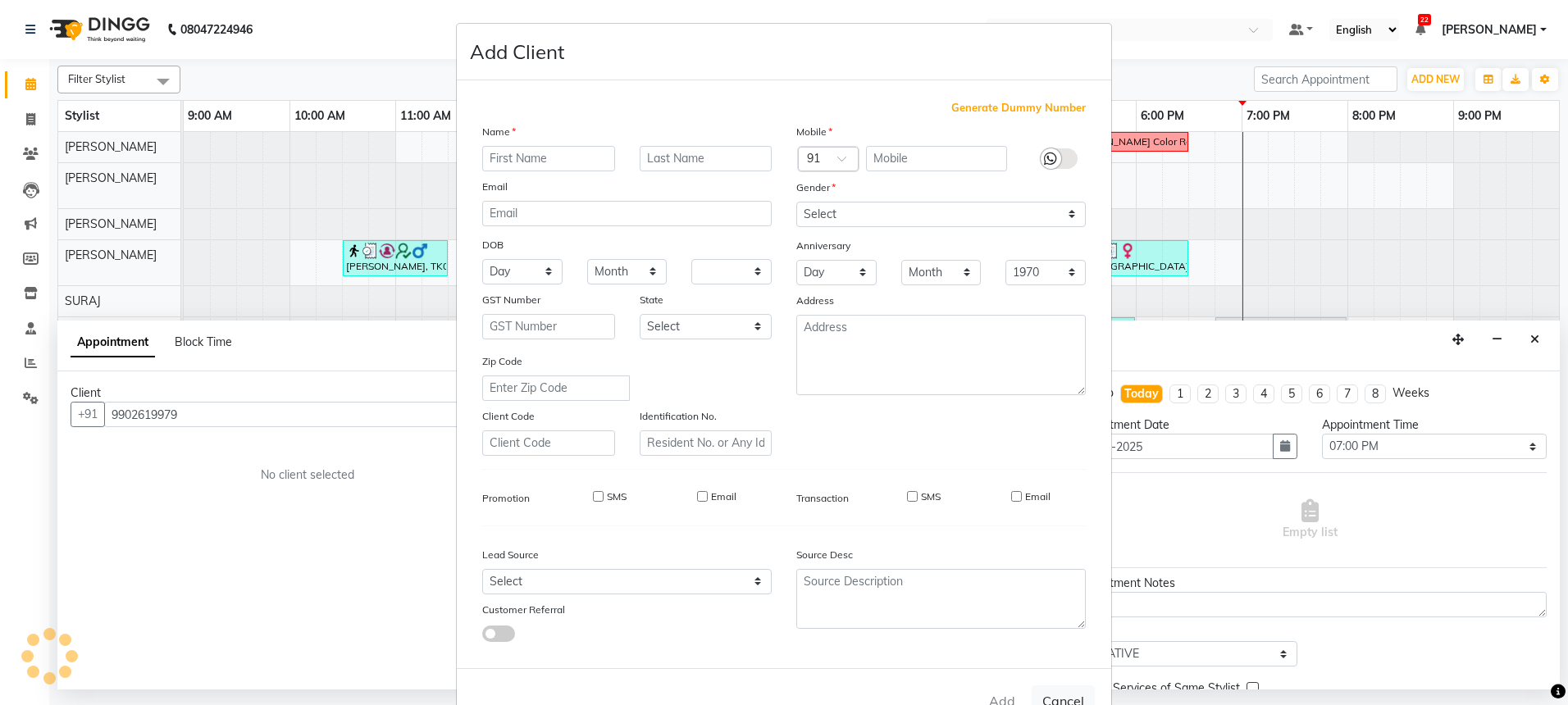
checkbox input "false"
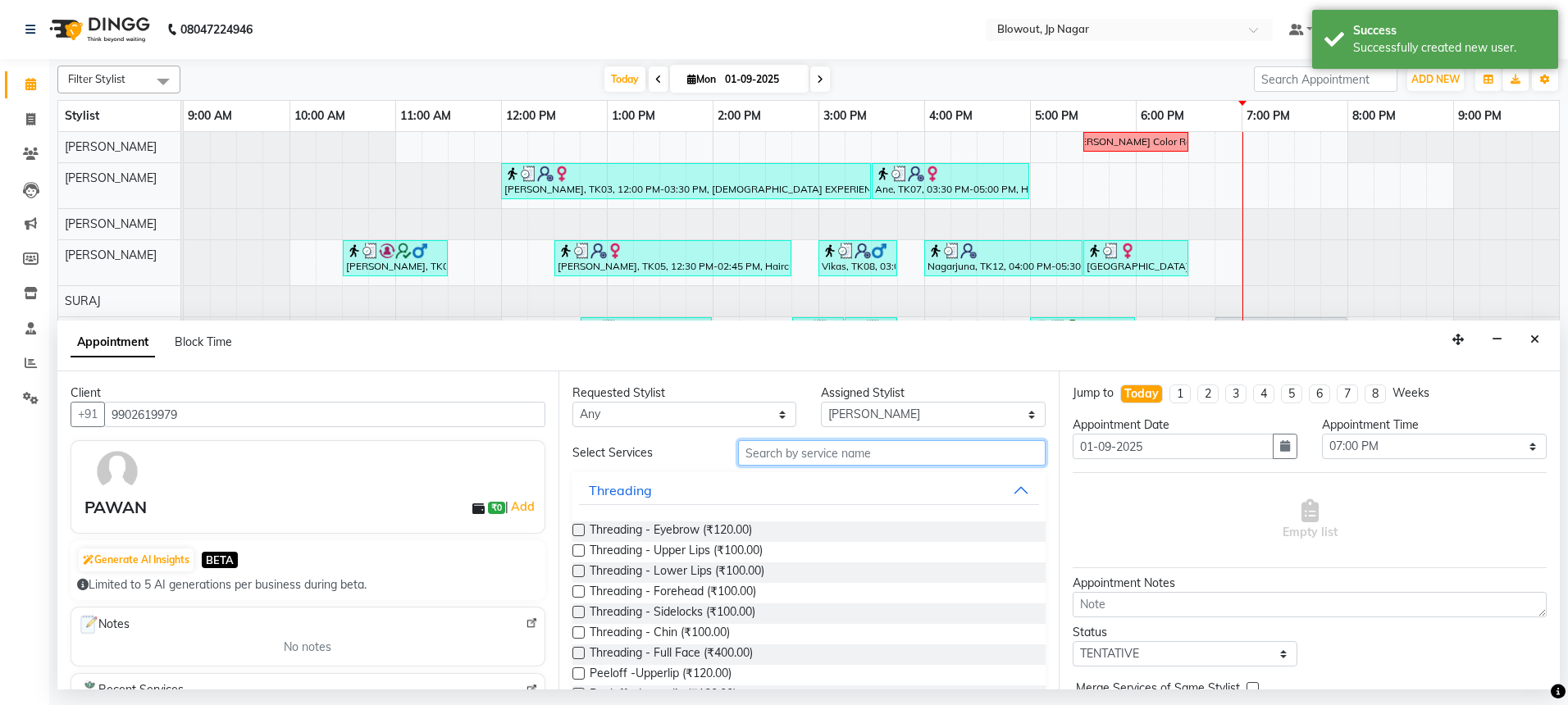
click at [788, 452] on input "text" at bounding box center [891, 452] width 307 height 25
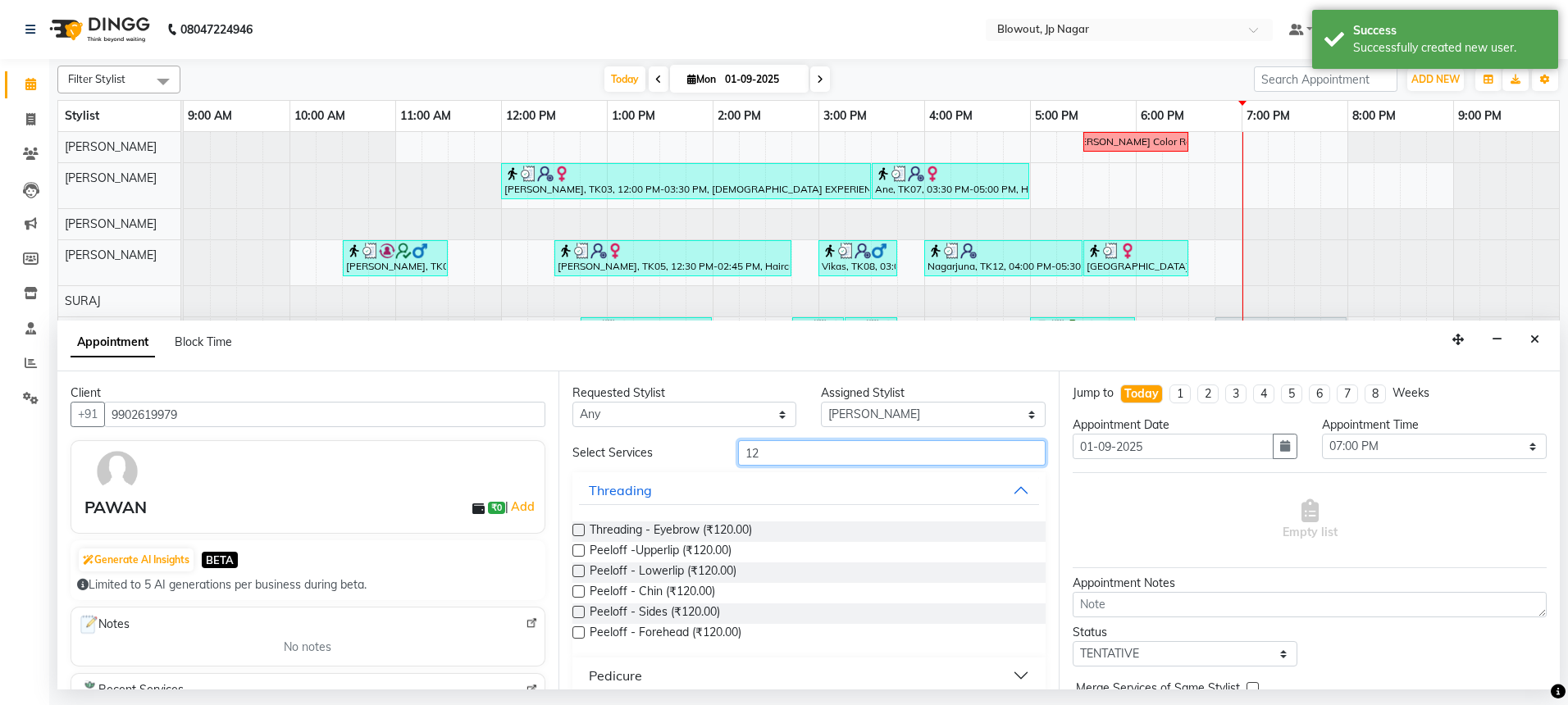
type input "1"
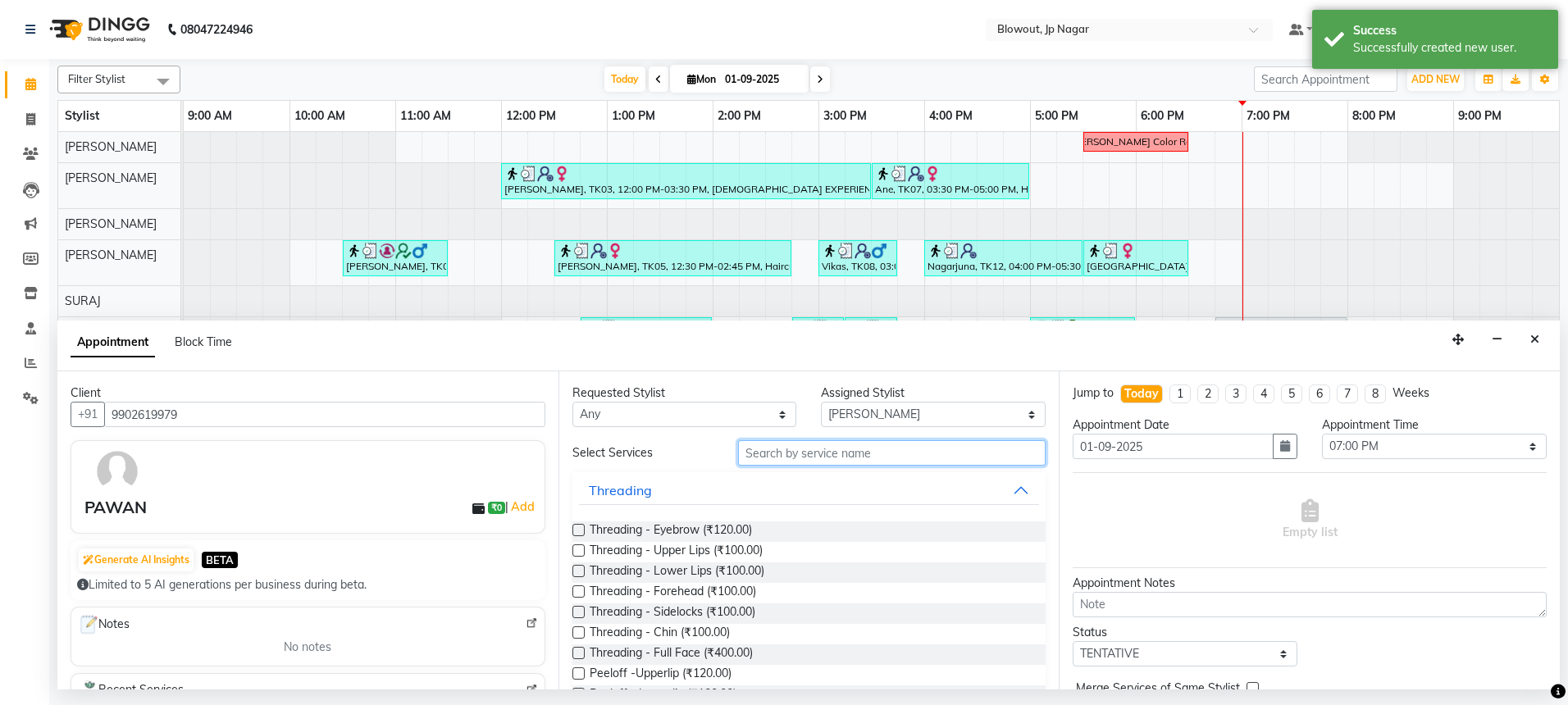
type input "1"
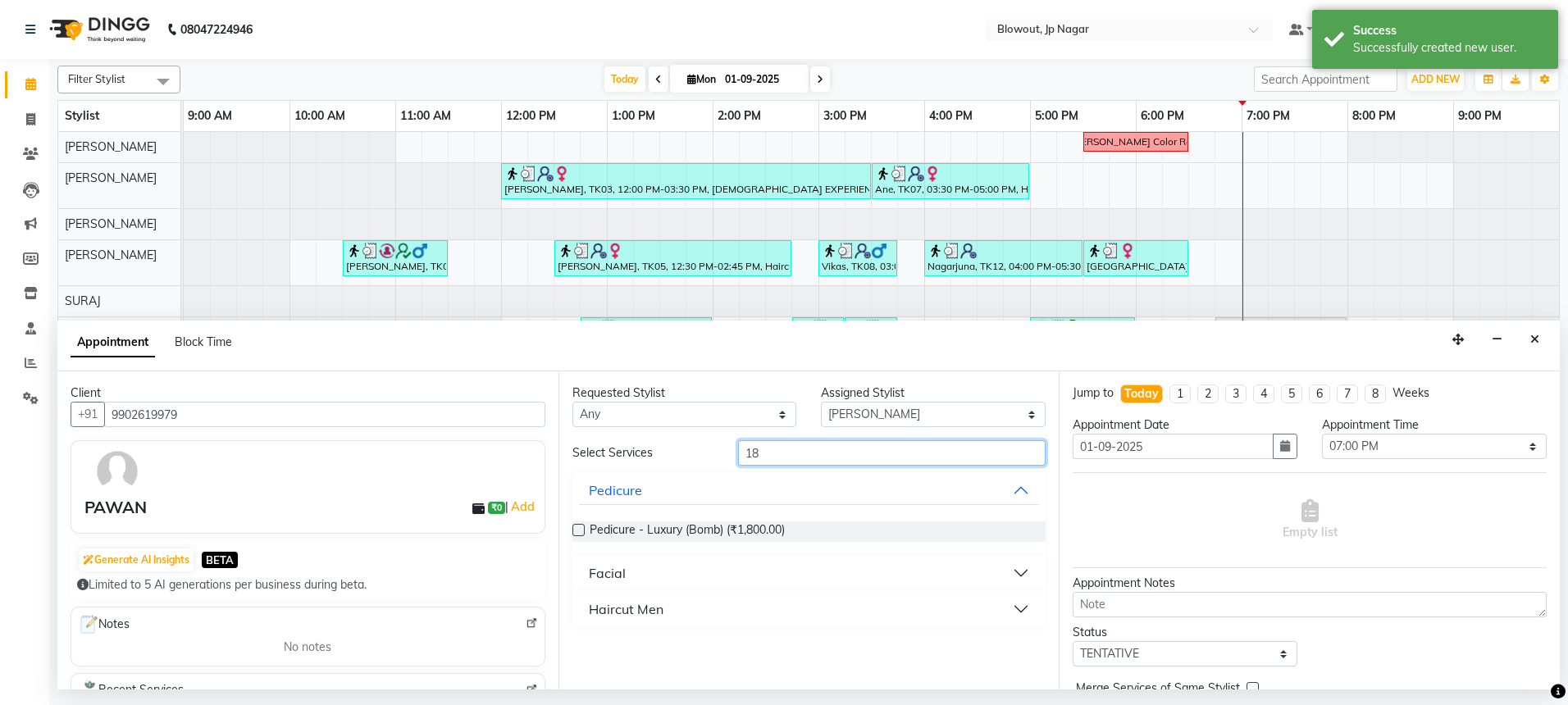
type input "1"
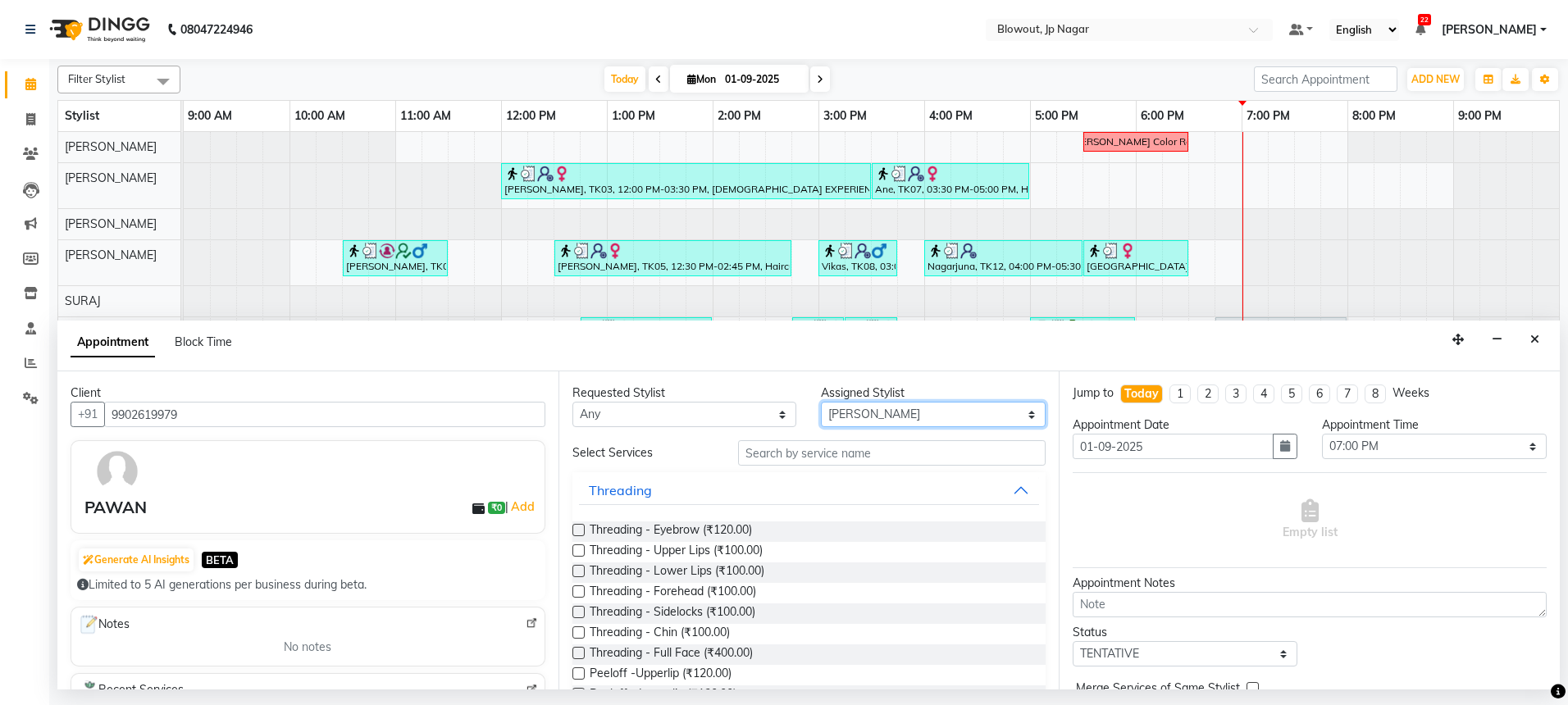
click at [821, 409] on select "Select [PERSON_NAME] [PERSON_NAME] [PERSON_NAME] [PERSON_NAME] PUJA [PERSON_NAM…" at bounding box center [932, 414] width 224 height 25
select select "59438"
click at [803, 451] on input "text" at bounding box center [891, 452] width 307 height 25
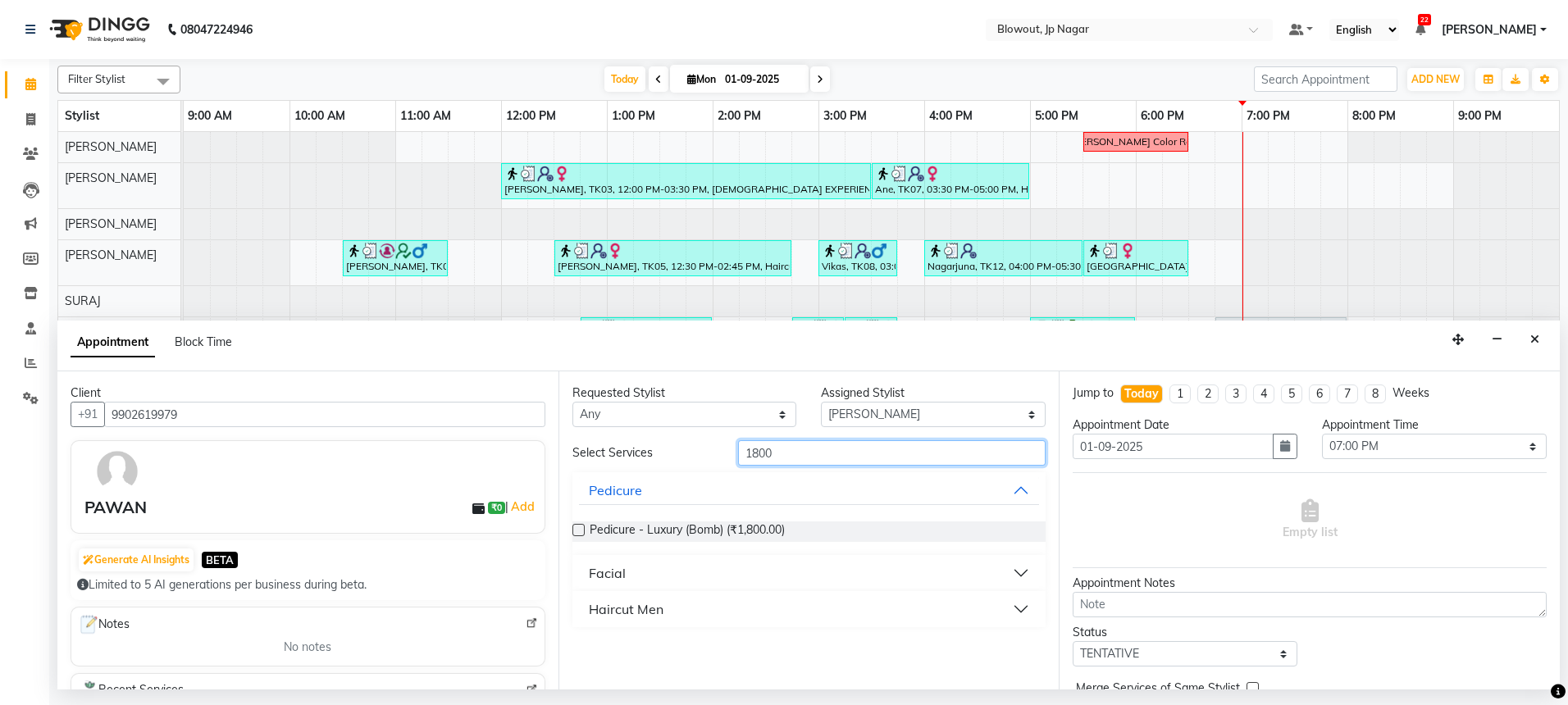
type input "1800"
click at [678, 572] on button "Facial" at bounding box center [809, 573] width 461 height 30
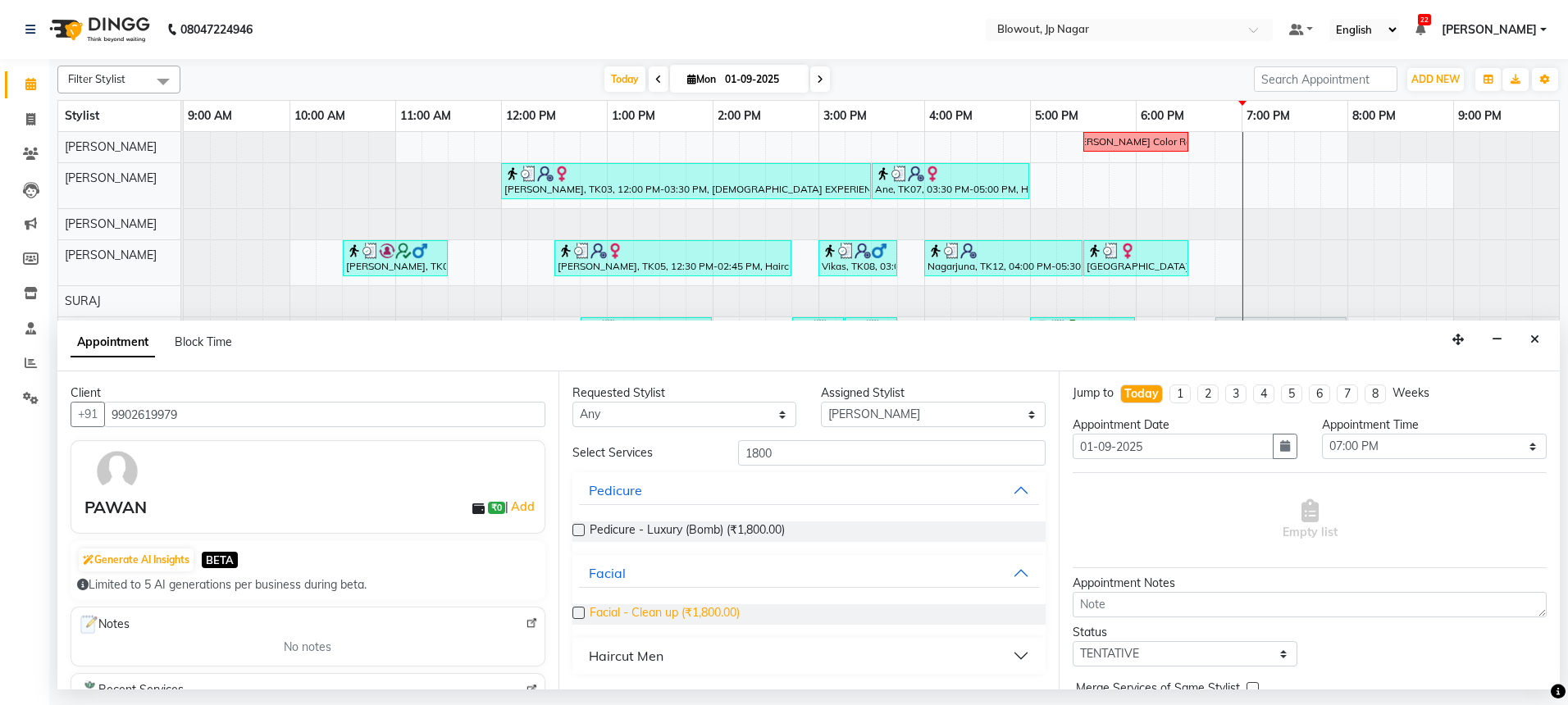
click at [686, 609] on span "Facial - Clean up (₹1,800.00)" at bounding box center [664, 614] width 150 height 20
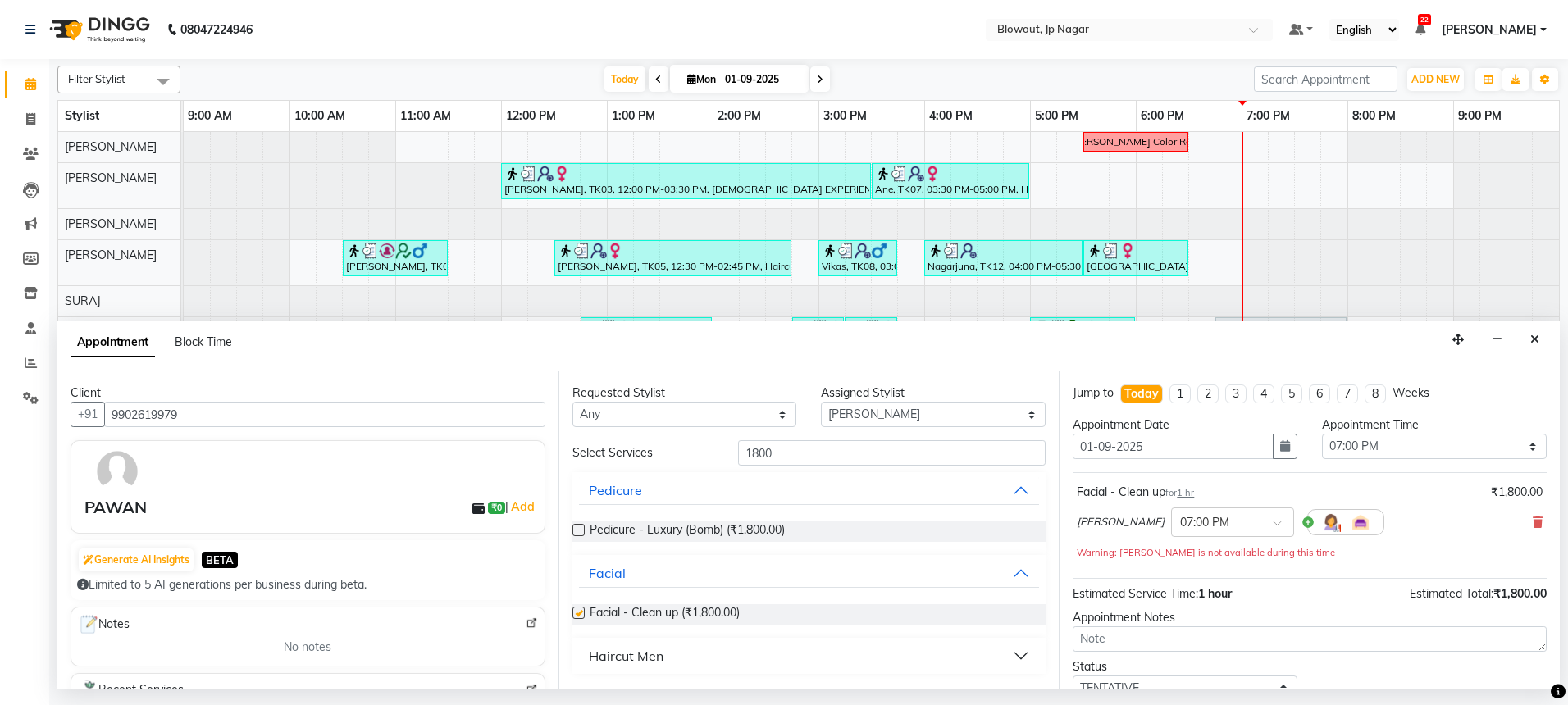
checkbox input "false"
drag, startPoint x: 787, startPoint y: 453, endPoint x: 743, endPoint y: 453, distance: 44.0
click at [743, 453] on input "1800" at bounding box center [891, 452] width 307 height 25
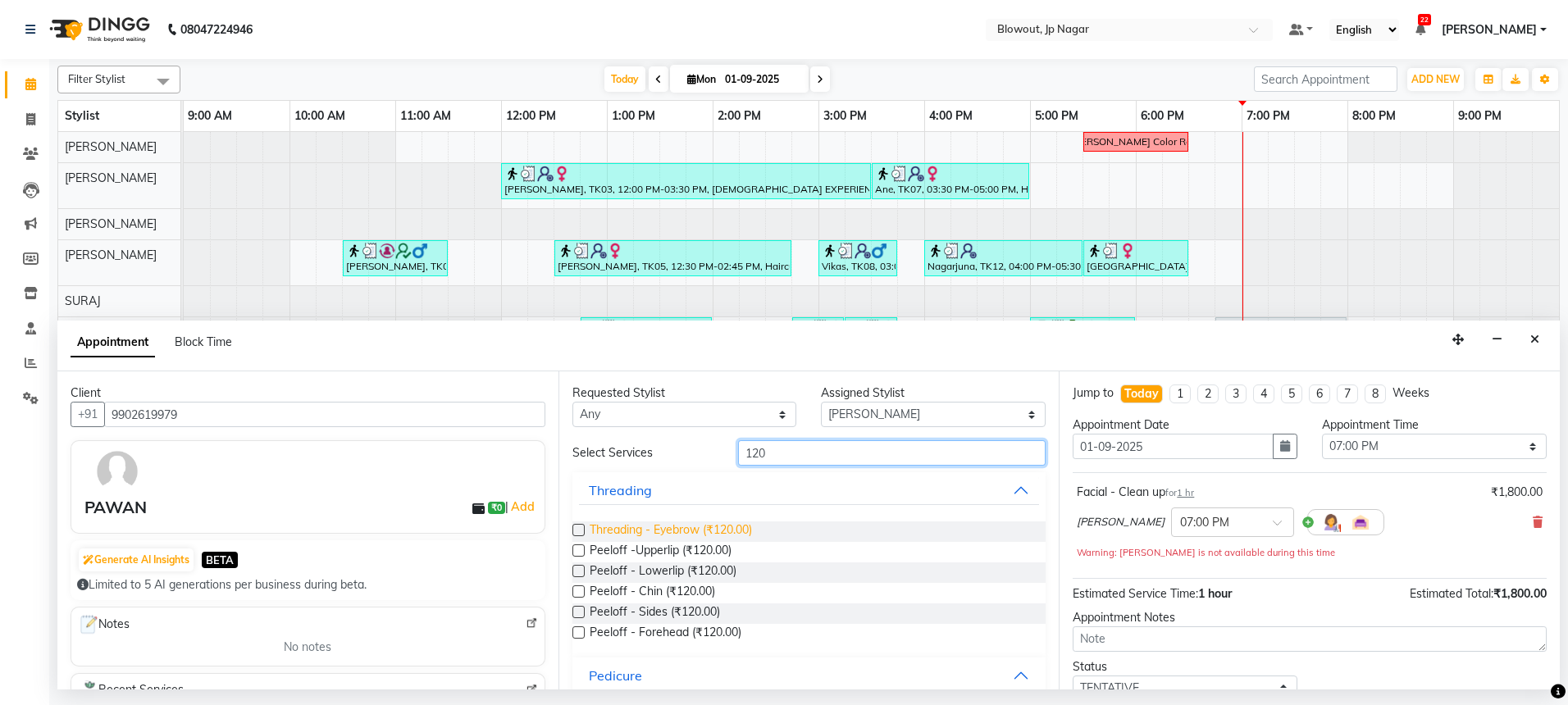
type input "120"
click at [687, 526] on span "Threading - Eyebrow (₹120.00)" at bounding box center [671, 531] width 162 height 20
checkbox input "false"
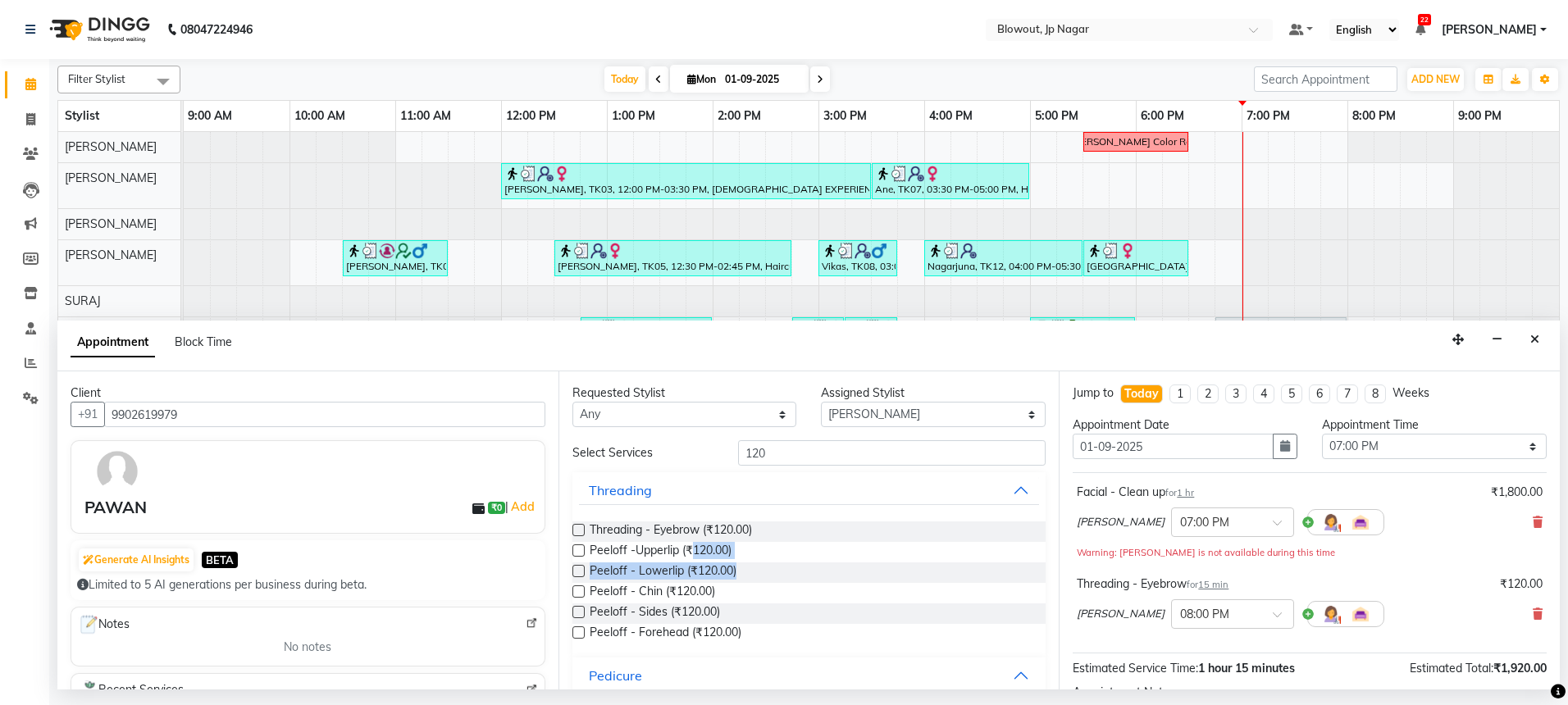
drag, startPoint x: 693, startPoint y: 547, endPoint x: 811, endPoint y: 579, distance: 122.3
click at [811, 579] on div "Threading - Eyebrow (₹120.00) Peeloff -Upperlip (₹120.00) Peeloff - Lowerlip (₹…" at bounding box center [809, 582] width 474 height 149
click at [776, 468] on div "Select Services 120 Threading Threading - Eyebrow (₹120.00) Peeloff -Upperlip (…" at bounding box center [809, 672] width 474 height 465
click at [775, 451] on input "120" at bounding box center [891, 452] width 307 height 25
type input "1"
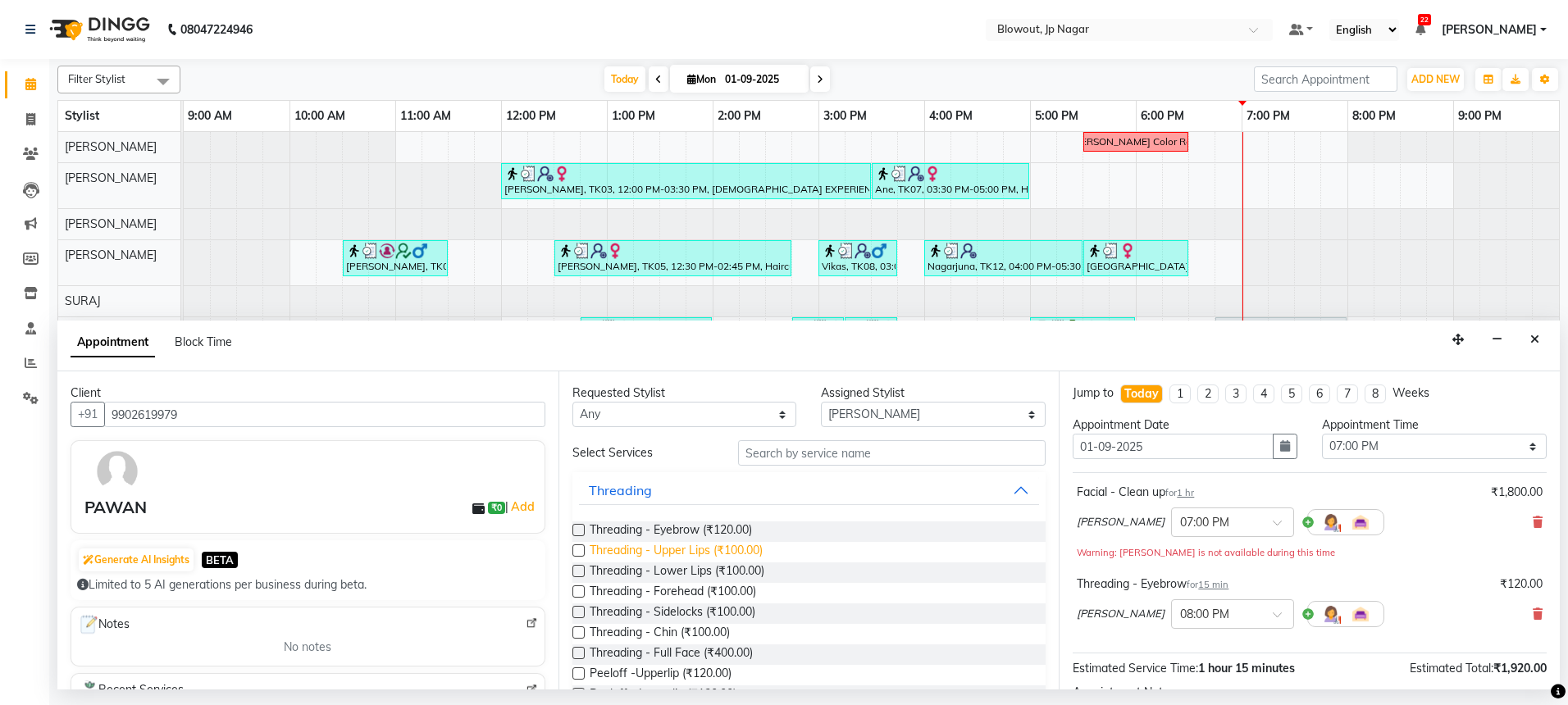
click at [697, 552] on span "Threading - Upper Lips (₹100.00)" at bounding box center [677, 552] width 173 height 20
checkbox input "false"
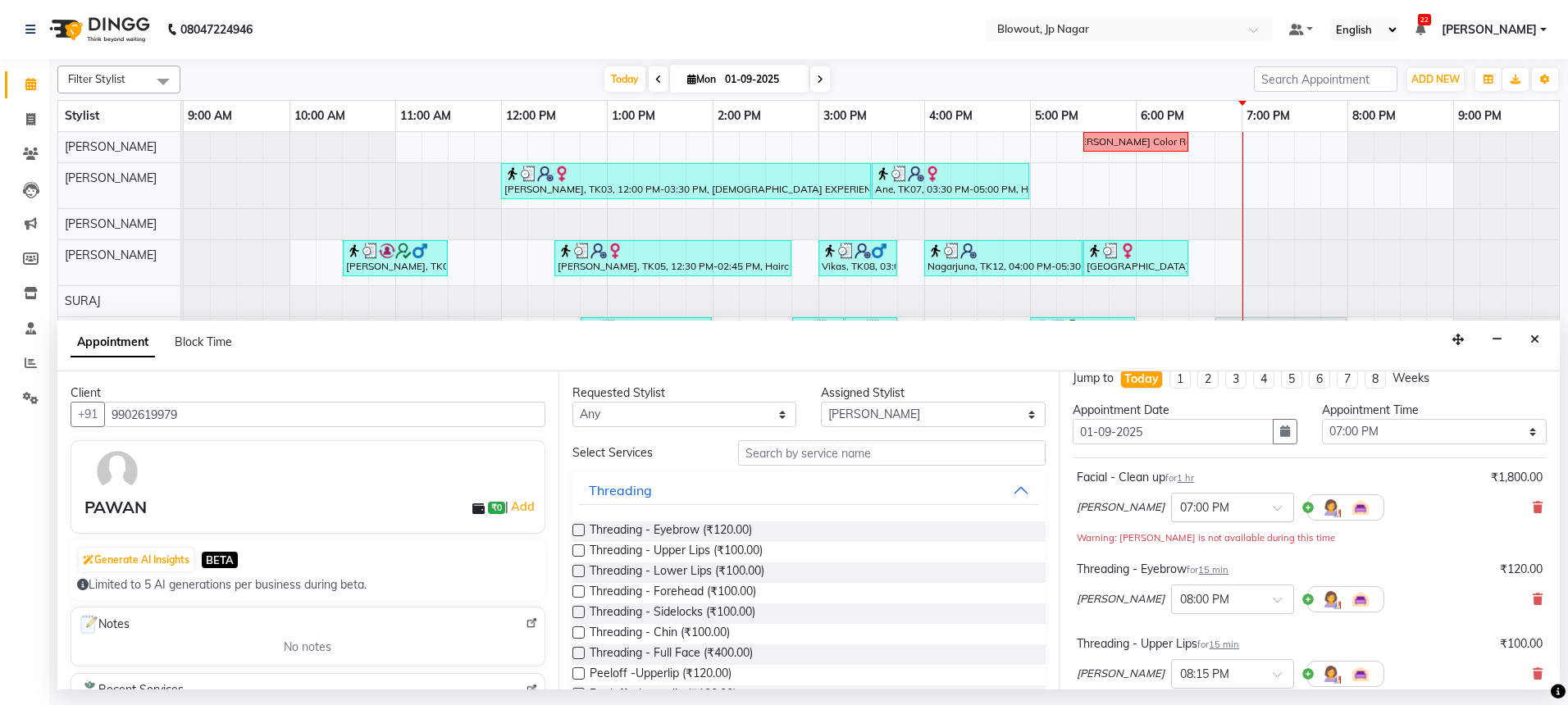
scroll to position [18, 0]
click at [907, 446] on input "text" at bounding box center [891, 452] width 307 height 25
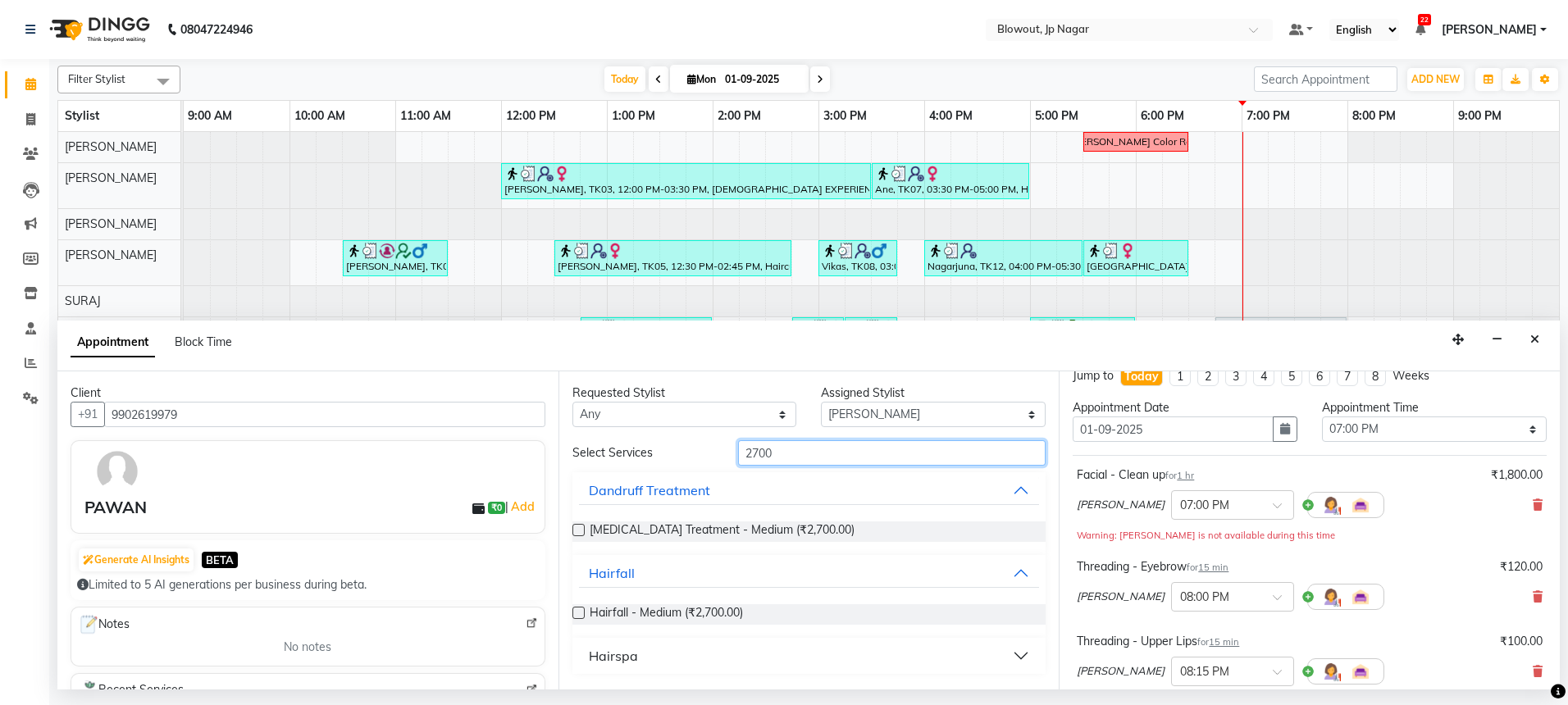
type input "2700"
click at [861, 391] on div "Assigned Stylist" at bounding box center [932, 392] width 224 height 18
click at [864, 406] on select "Select [PERSON_NAME] [PERSON_NAME] [PERSON_NAME] [PERSON_NAME] PUJA [PERSON_NAM…" at bounding box center [932, 414] width 224 height 25
select select "46971"
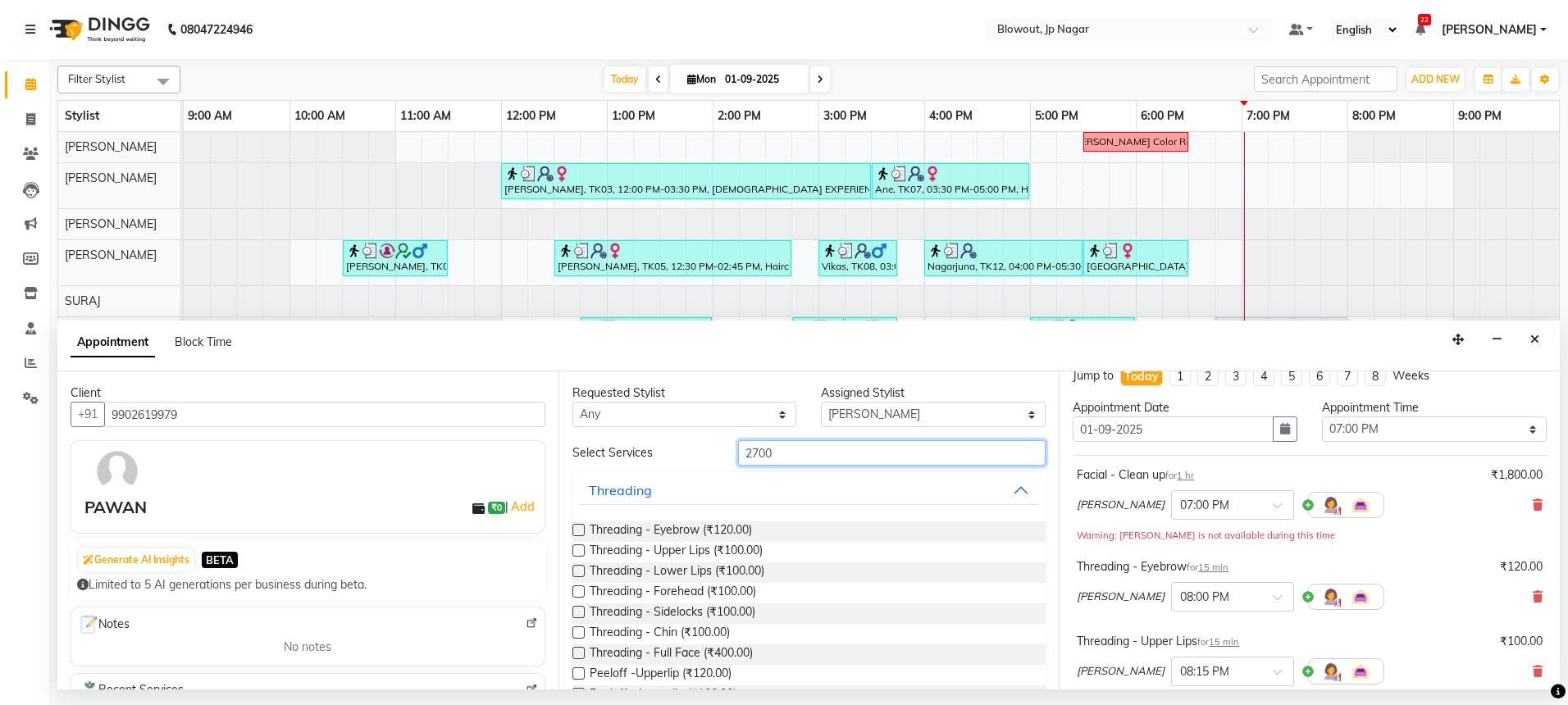
click at [776, 460] on input "2700" at bounding box center [891, 452] width 307 height 25
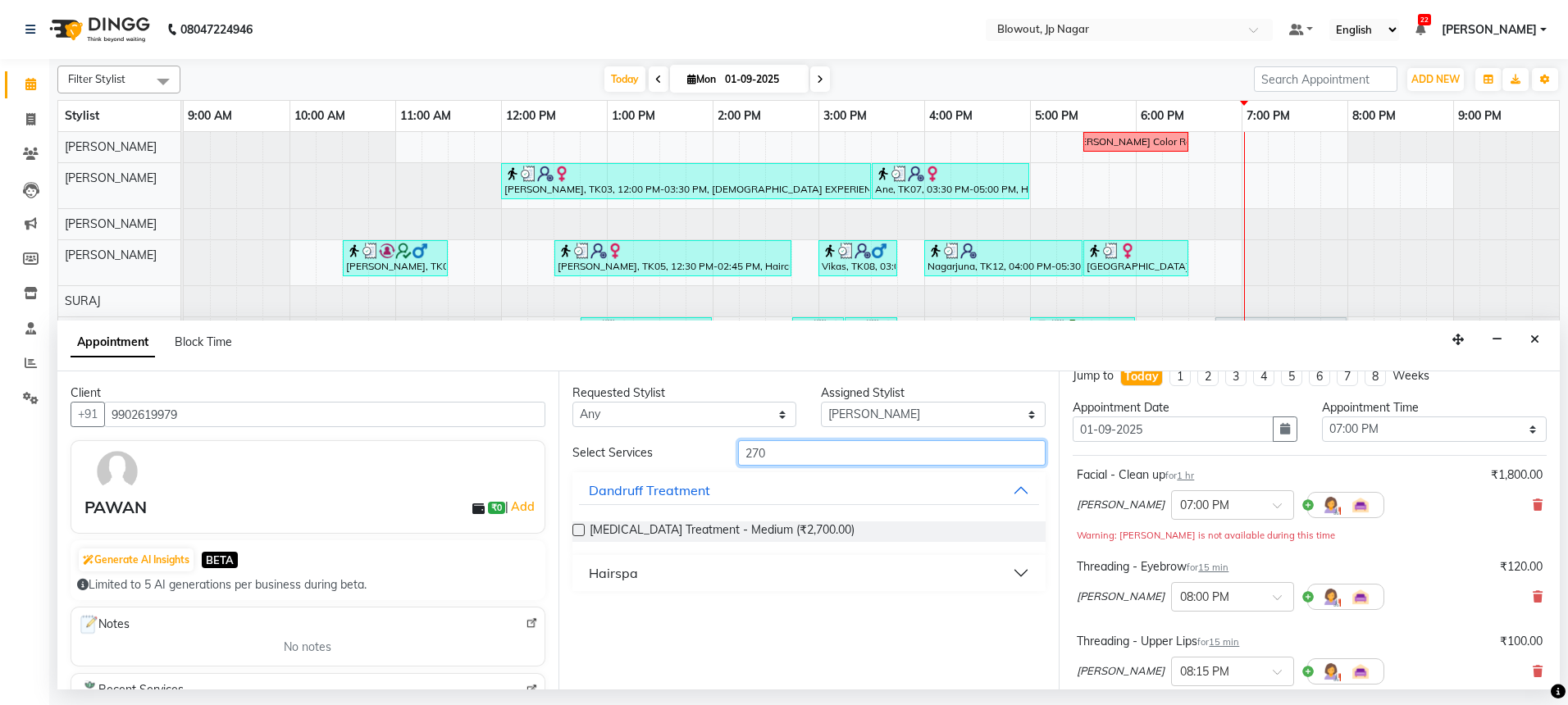
type input "2700"
click at [688, 588] on div "Hairspa" at bounding box center [809, 573] width 474 height 36
click at [687, 586] on button "Hairspa" at bounding box center [809, 573] width 461 height 30
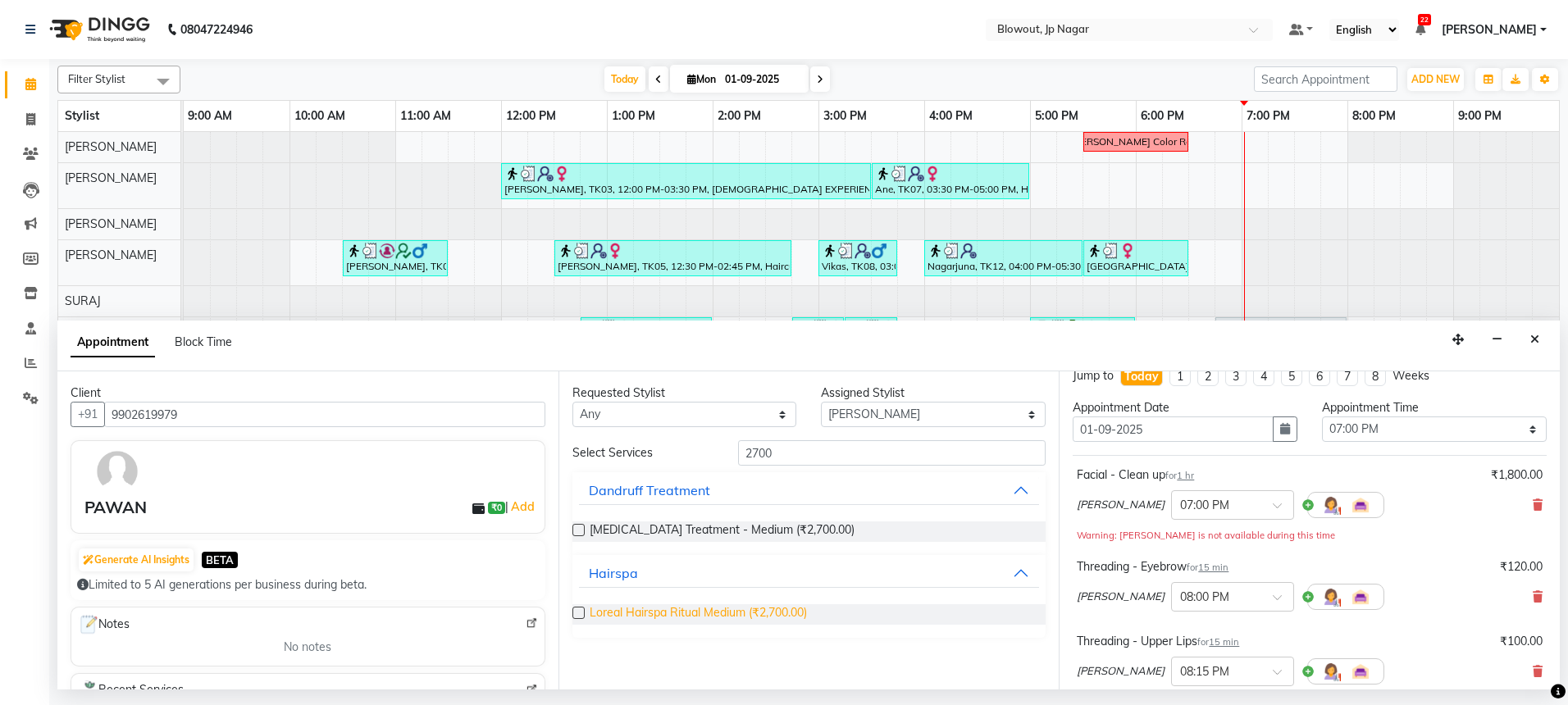
click at [704, 613] on span "Loreal Hairspa Ritual Medium (₹2,700.00)" at bounding box center [698, 614] width 217 height 20
checkbox input "false"
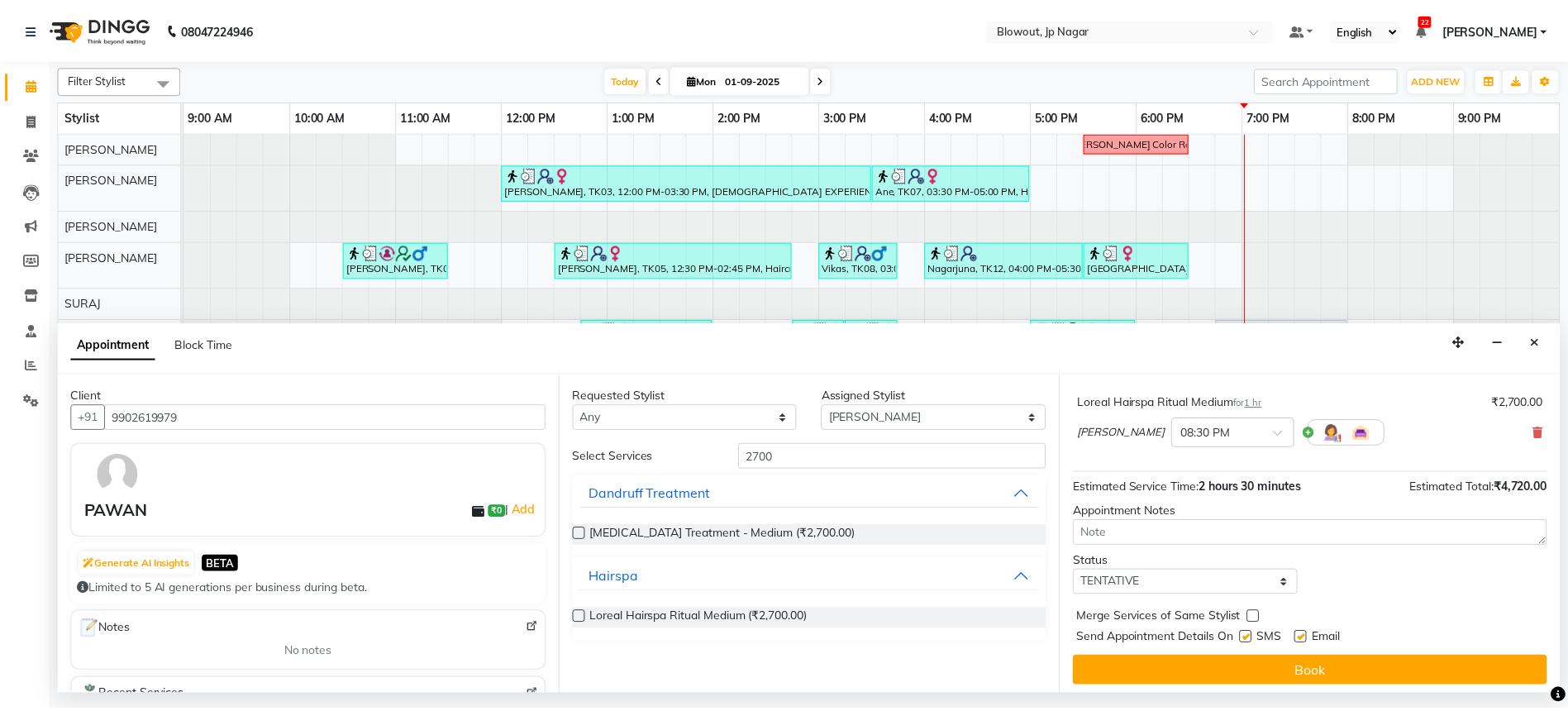
scroll to position [341, 0]
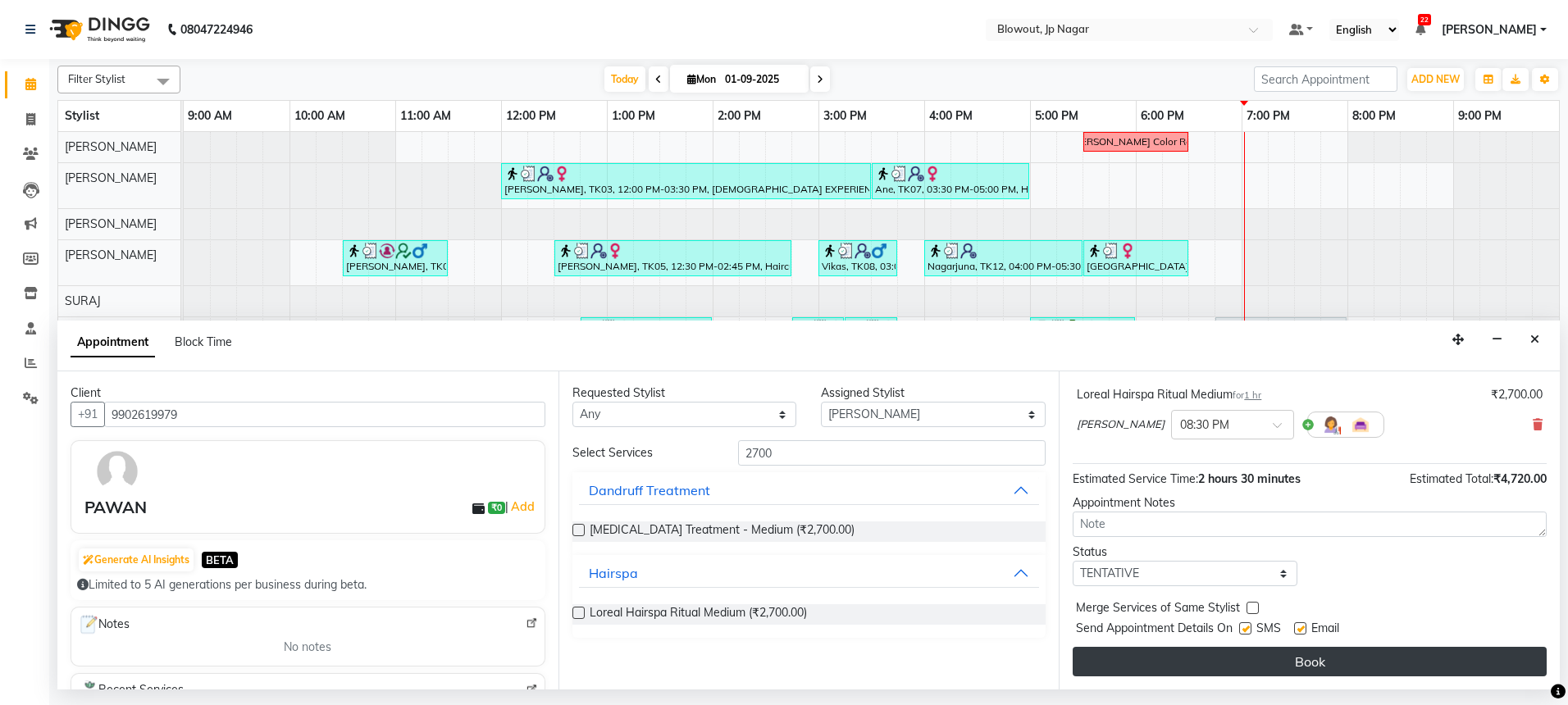
click at [1329, 657] on button "Book" at bounding box center [1309, 661] width 474 height 30
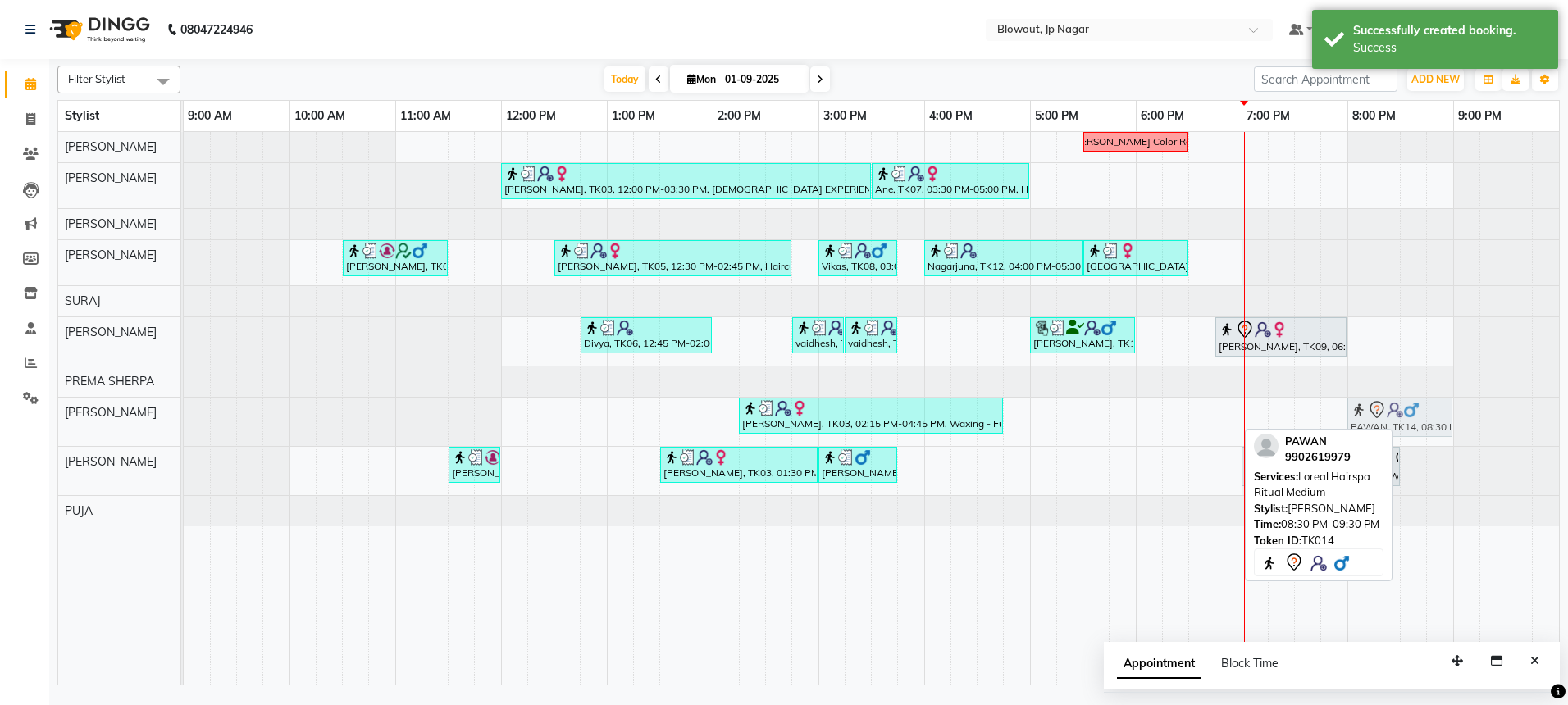
drag, startPoint x: 1426, startPoint y: 422, endPoint x: 1380, endPoint y: 424, distance: 46.0
click at [183, 424] on div "[PERSON_NAME], TK03, 02:15 PM-04:45 PM, Waxing - Full Arms,Waxing - Full Legs,W…" at bounding box center [183, 421] width 0 height 48
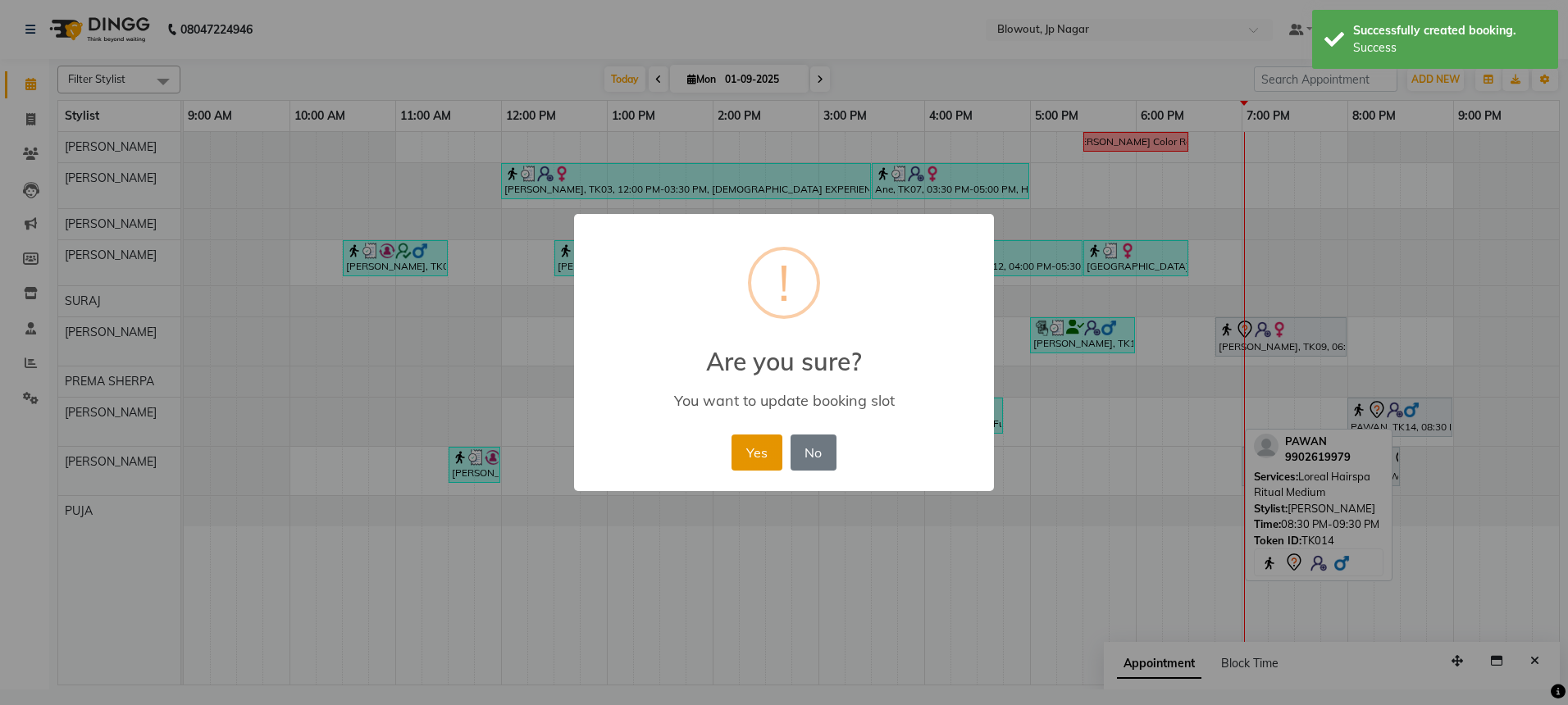
click at [773, 438] on button "Yes" at bounding box center [757, 452] width 50 height 36
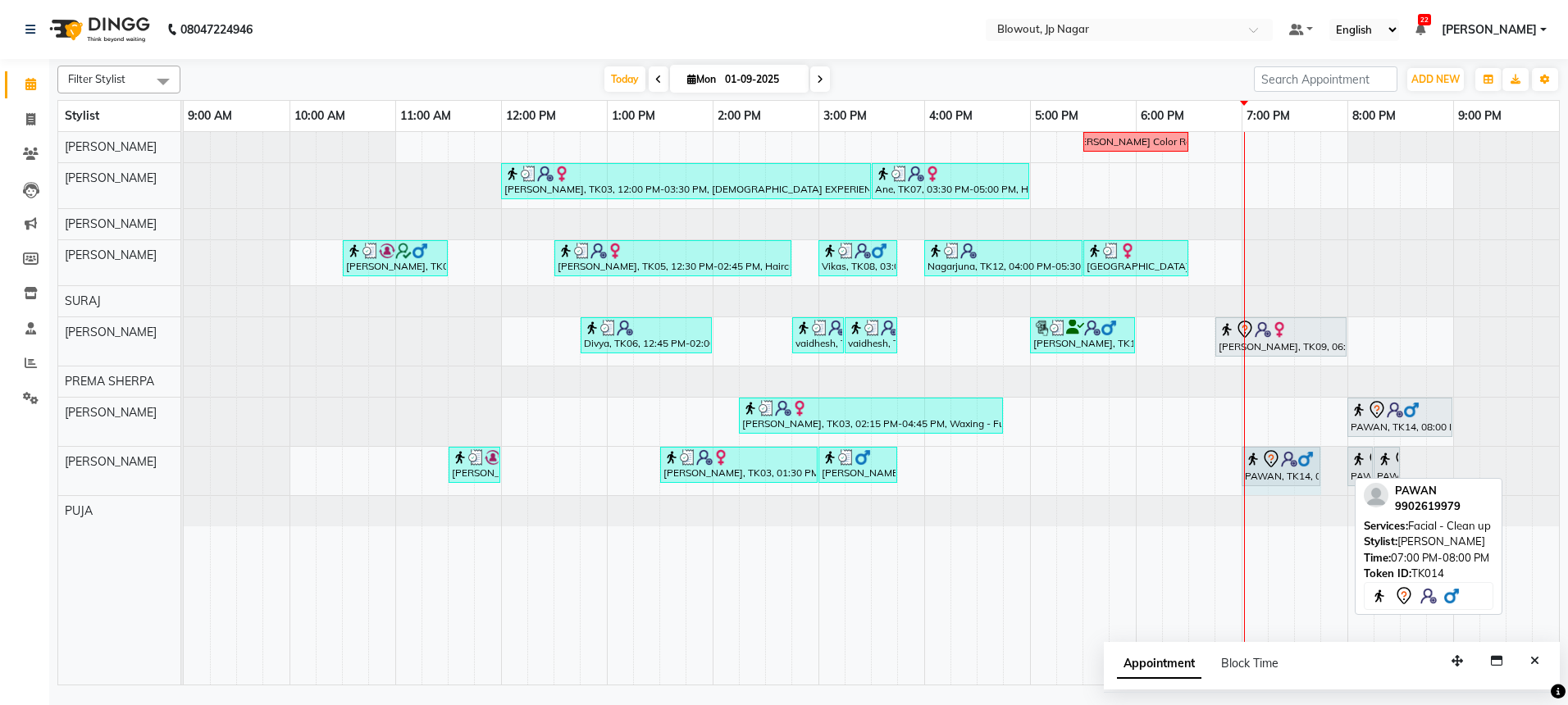
drag, startPoint x: 1342, startPoint y: 456, endPoint x: 1311, endPoint y: 463, distance: 31.8
click at [183, 463] on div "[PERSON_NAME], TK02, 11:30 AM-12:00 PM, Head Massage M (without wash)- 30min (₹…" at bounding box center [183, 471] width 0 height 48
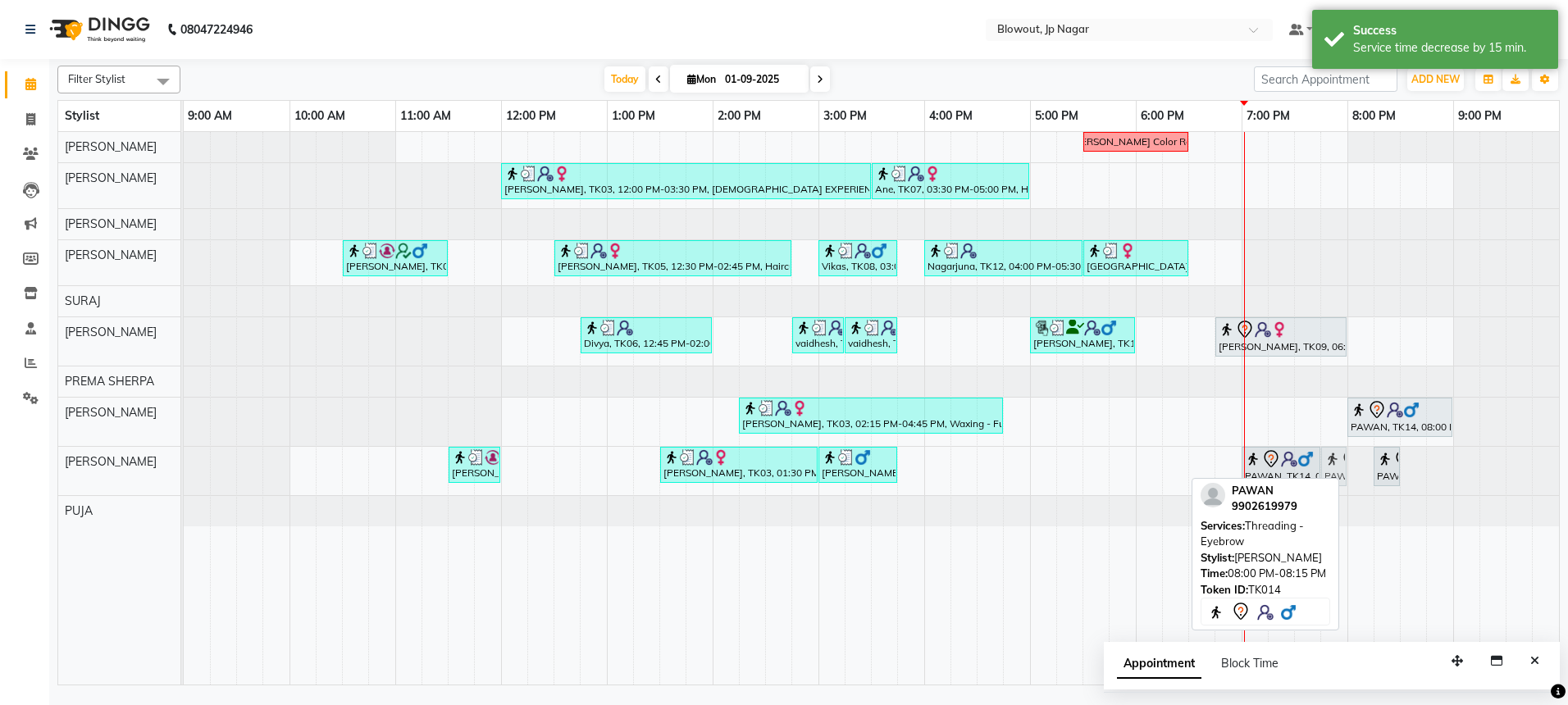
drag, startPoint x: 1364, startPoint y: 459, endPoint x: 1347, endPoint y: 464, distance: 17.7
click at [183, 466] on div "[PERSON_NAME], TK02, 11:30 AM-12:00 PM, Head Massage M (without wash)- 30min (₹…" at bounding box center [183, 471] width 0 height 48
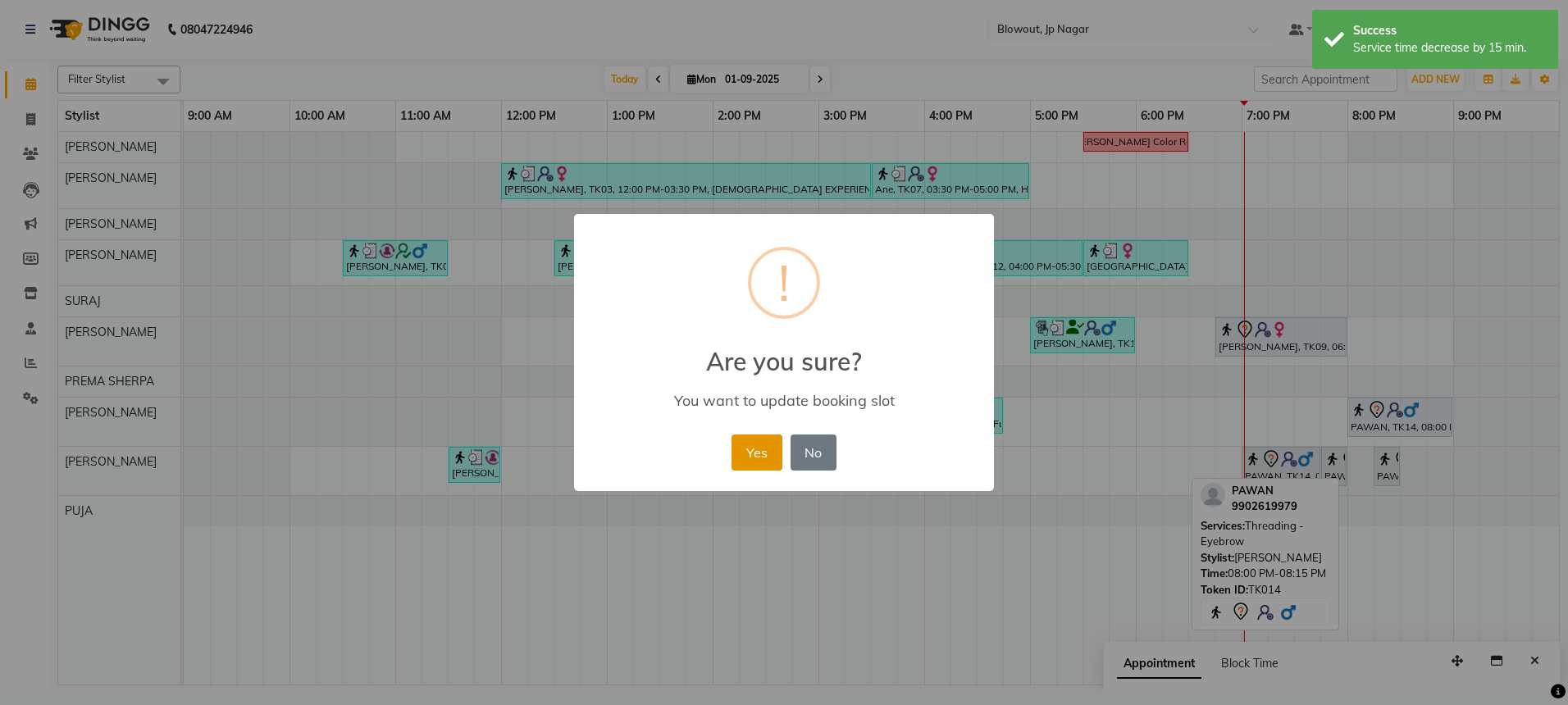
click at [769, 447] on button "Yes" at bounding box center [757, 452] width 50 height 36
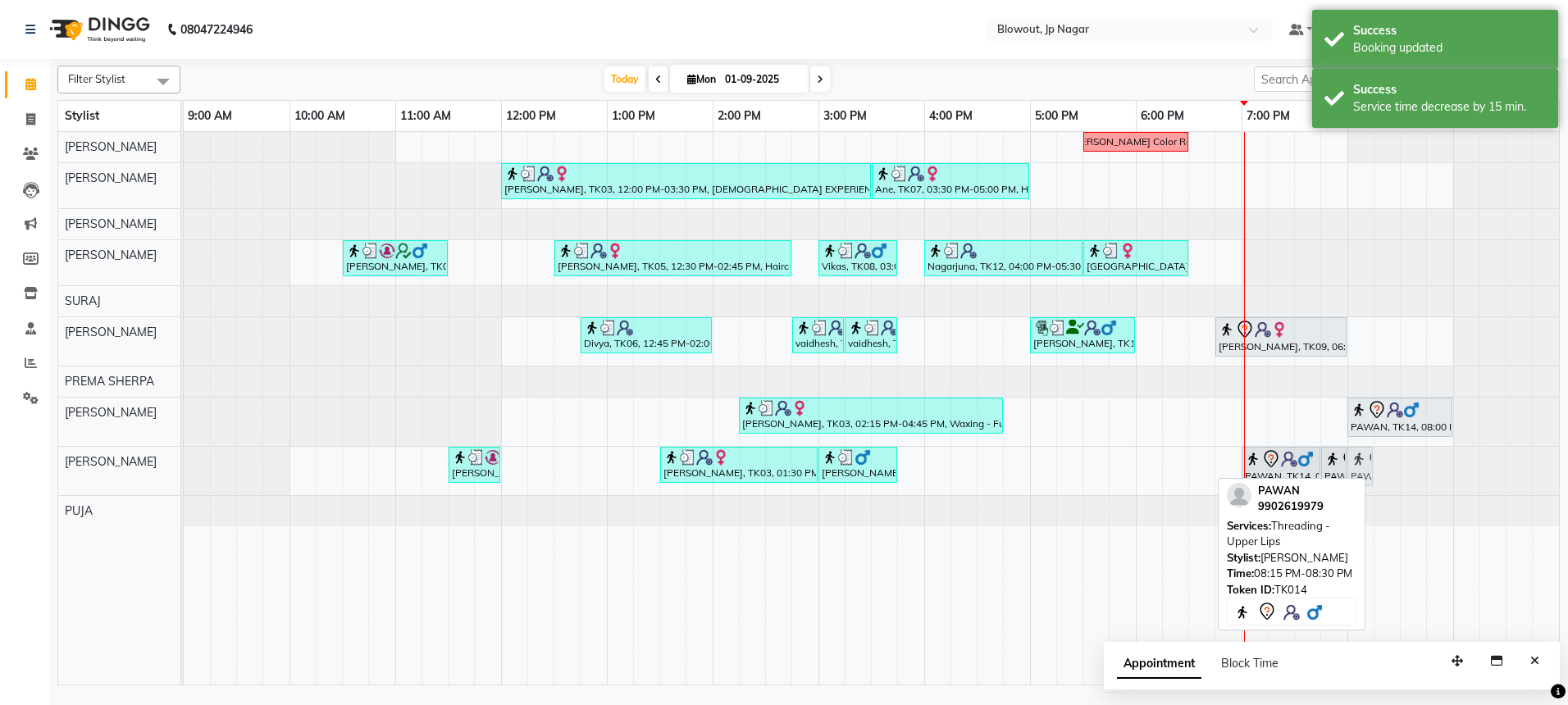
drag, startPoint x: 1388, startPoint y: 462, endPoint x: 1362, endPoint y: 467, distance: 26.5
click at [183, 467] on div "[PERSON_NAME], TK02, 11:30 AM-12:00 PM, Head Massage M (without wash)- 30min (₹…" at bounding box center [183, 471] width 0 height 48
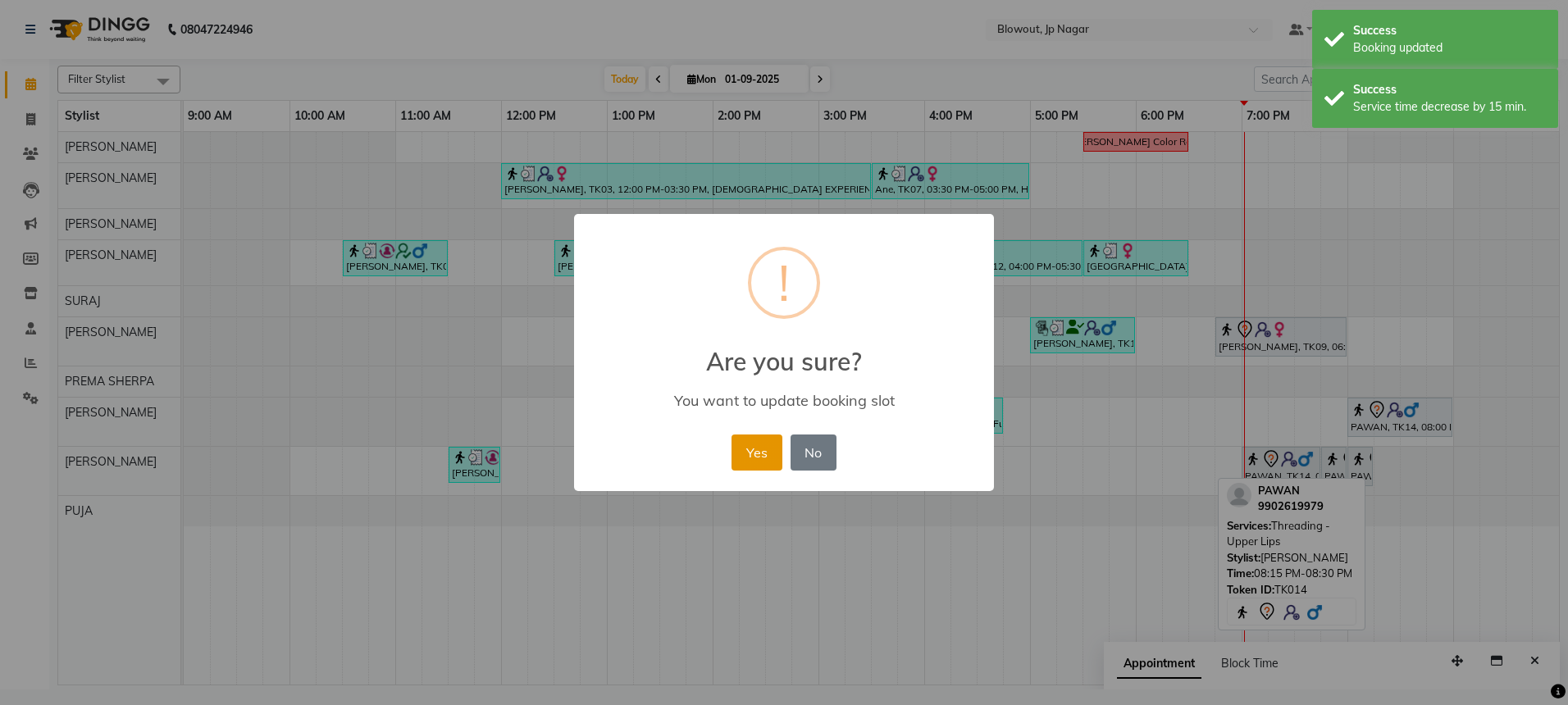
click at [762, 442] on button "Yes" at bounding box center [757, 452] width 50 height 36
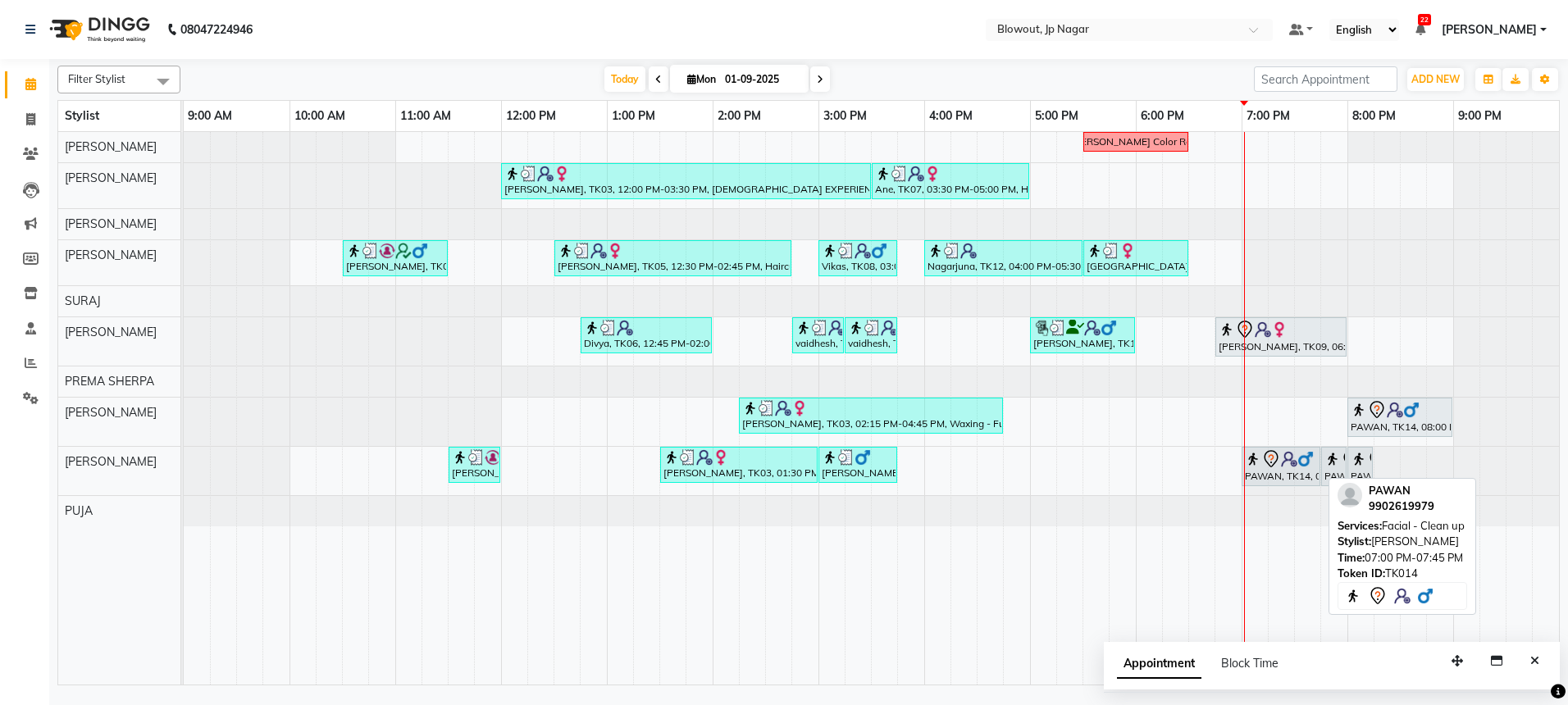
click at [1299, 466] on img at bounding box center [1306, 459] width 17 height 17
click at [1299, 465] on img at bounding box center [1306, 459] width 17 height 17
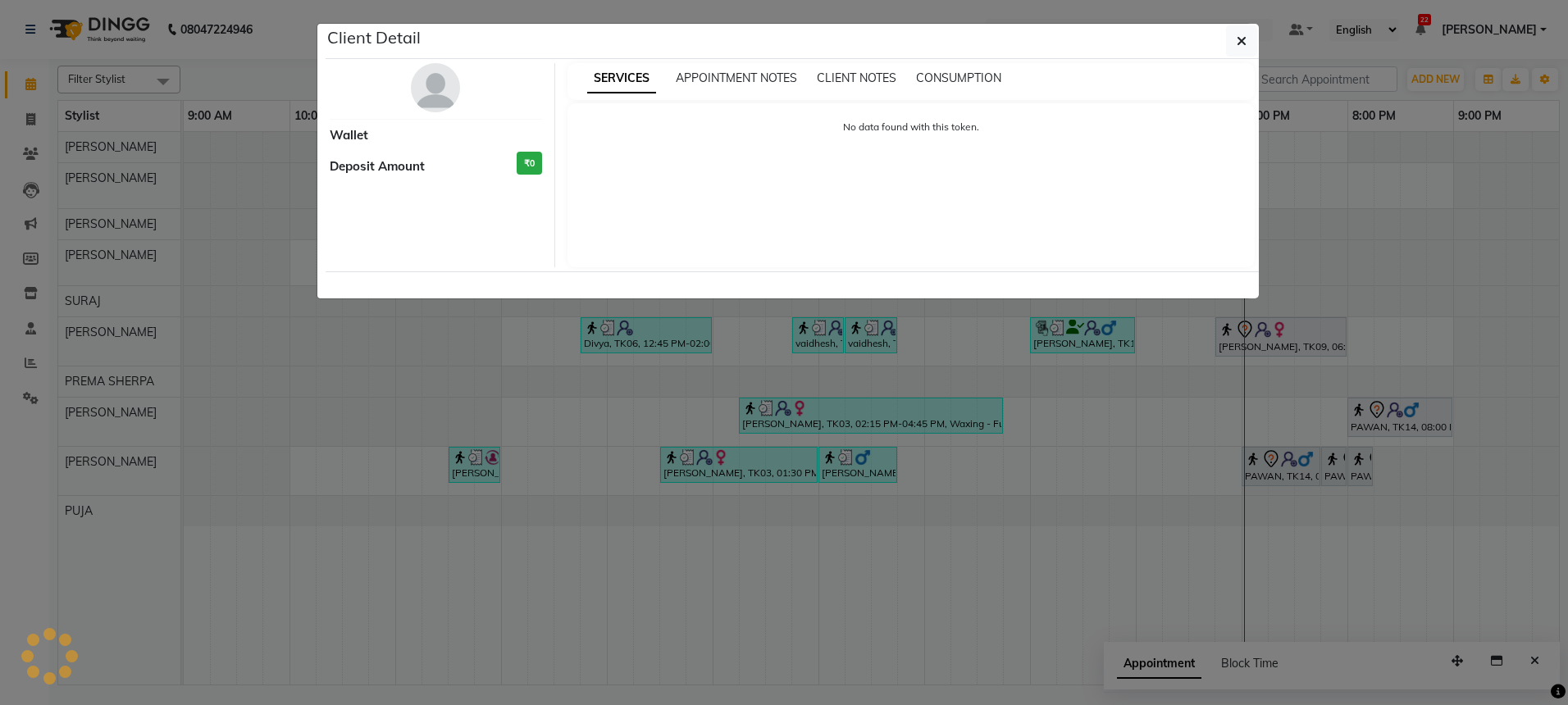
select select "7"
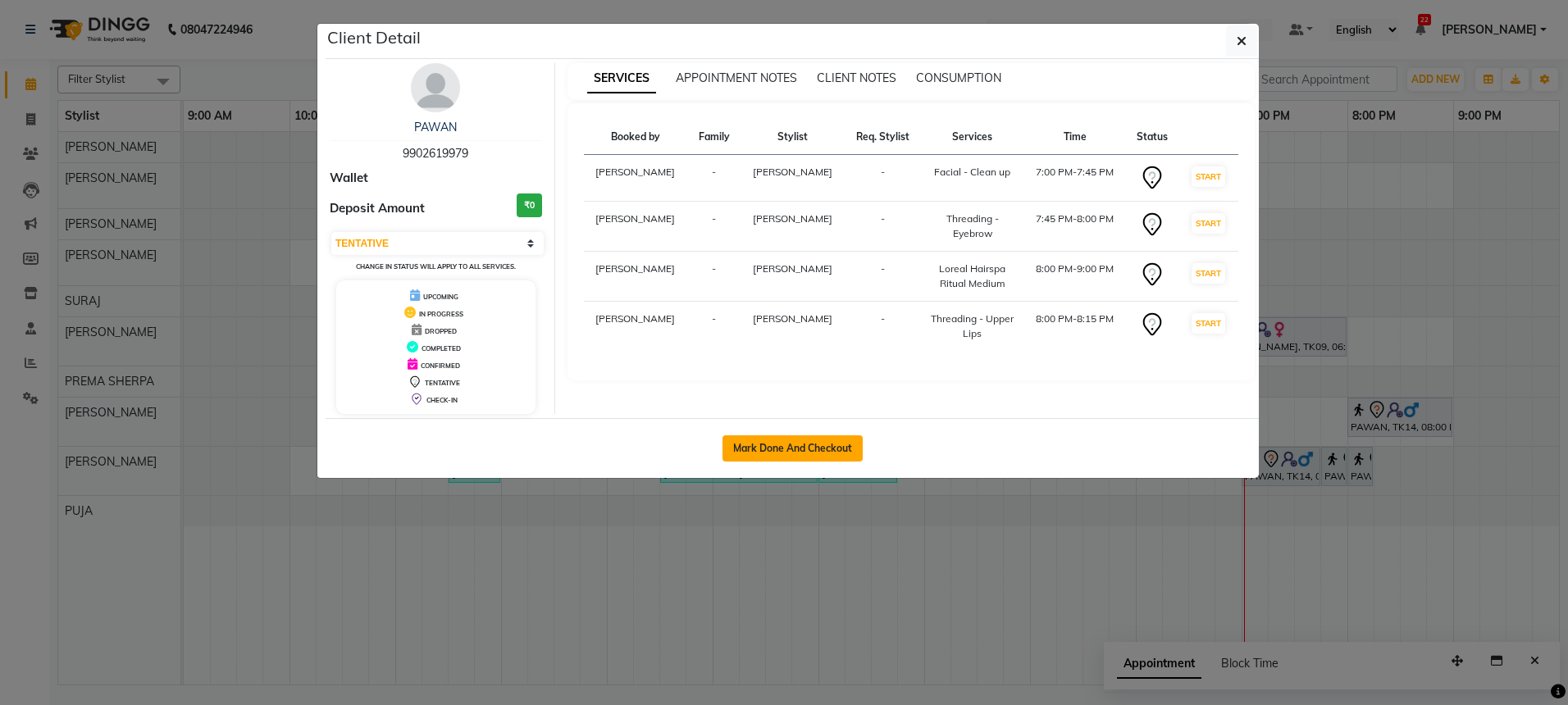
click at [824, 441] on button "Mark Done And Checkout" at bounding box center [792, 448] width 141 height 26
select select "service"
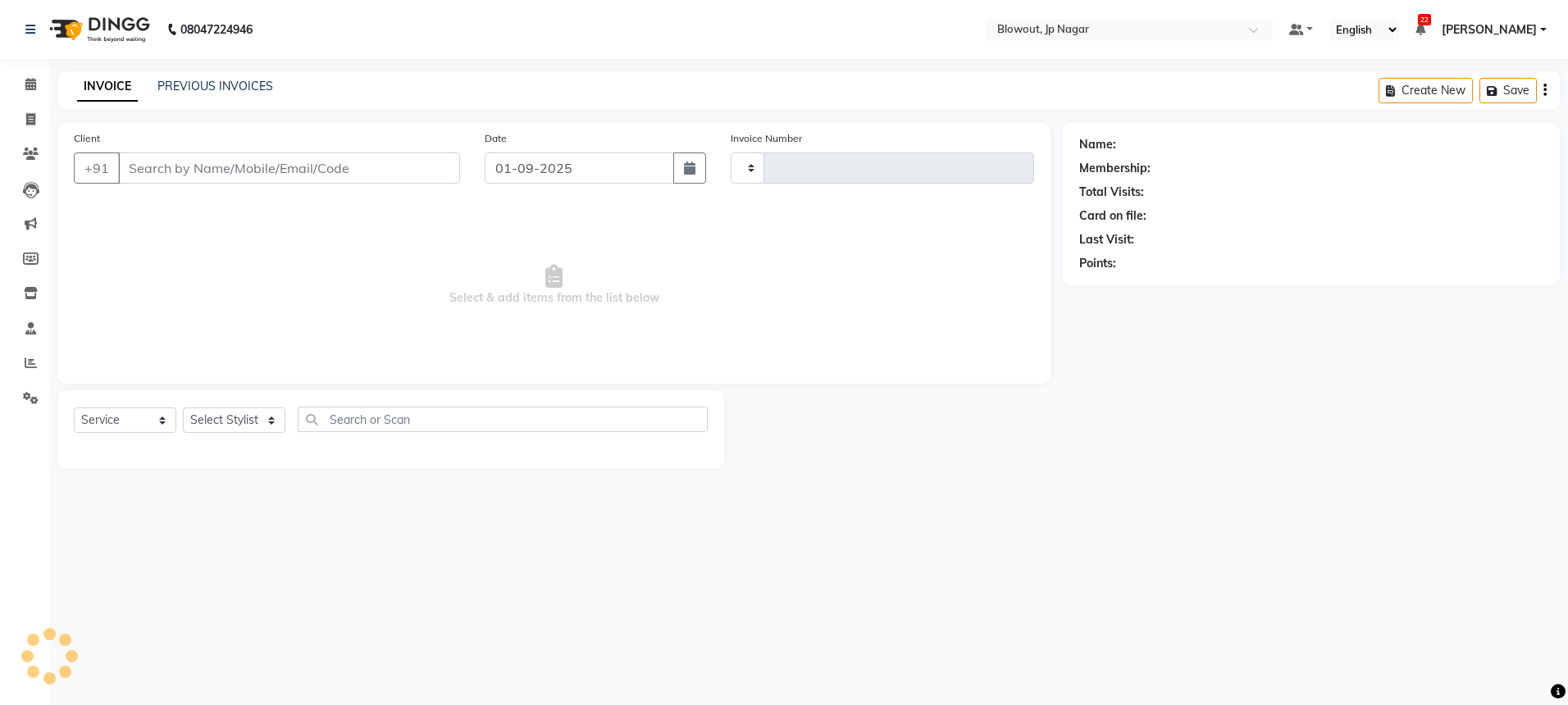
type input "2435"
select select "6261"
type input "9902619979"
select select "59438"
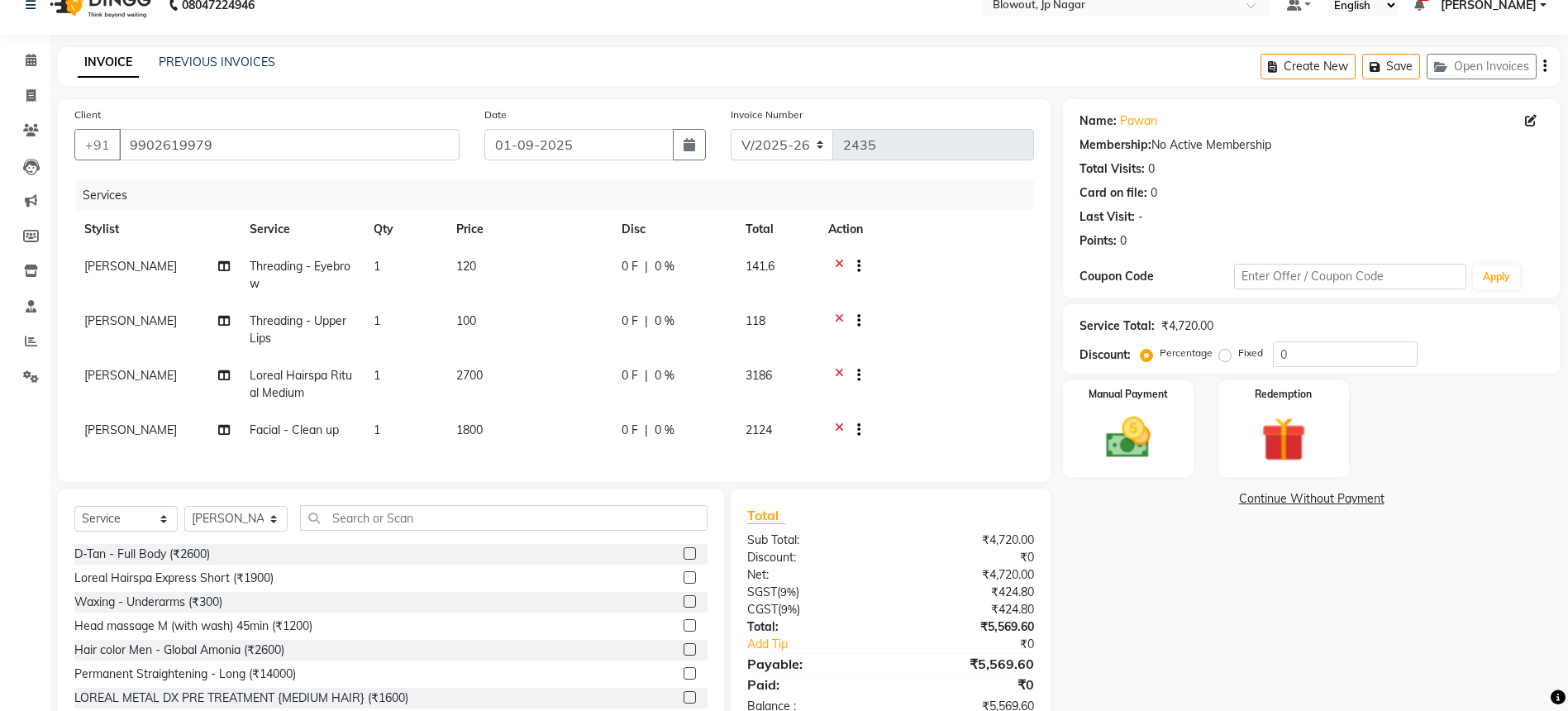
scroll to position [28, 0]
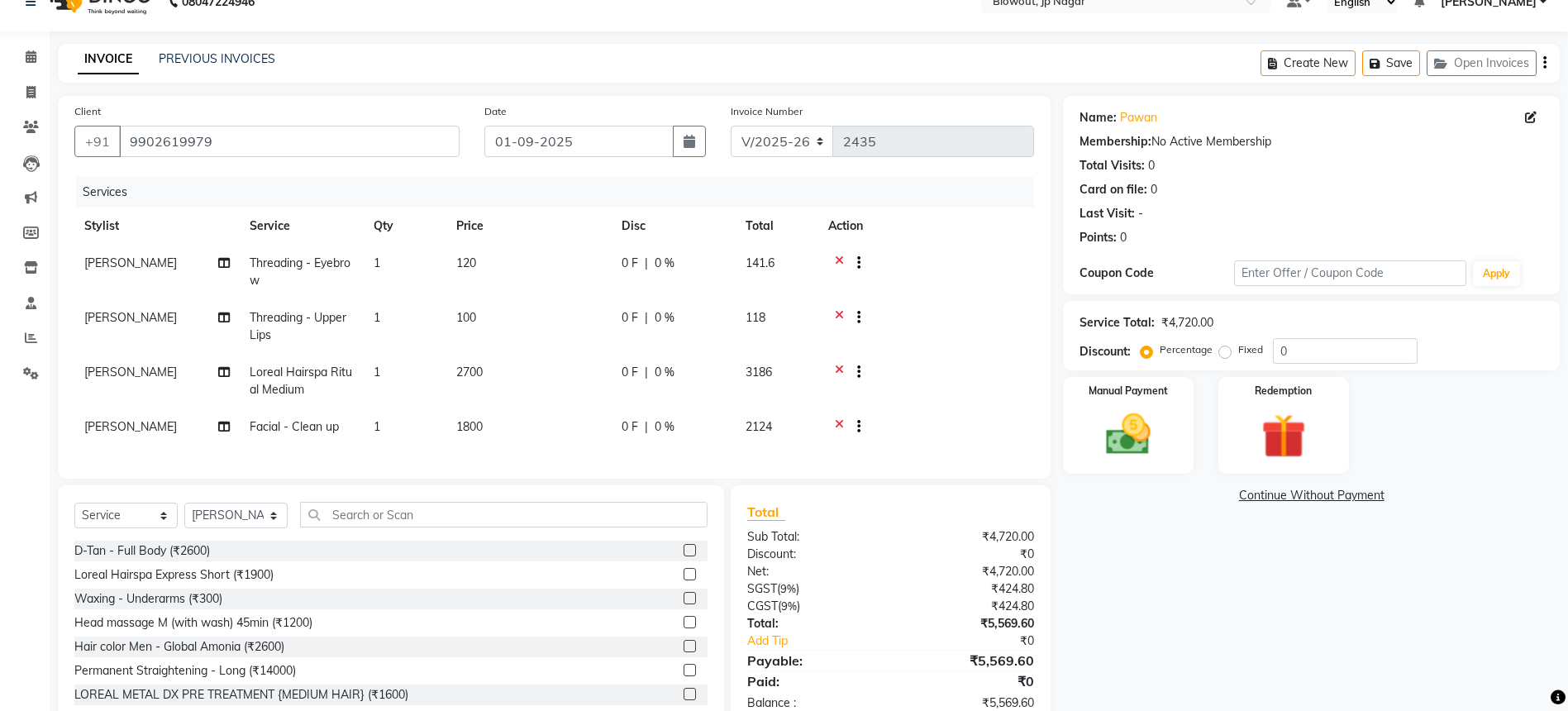
click at [325, 317] on span "Threading - Upper Lips" at bounding box center [297, 325] width 97 height 32
select select "59438"
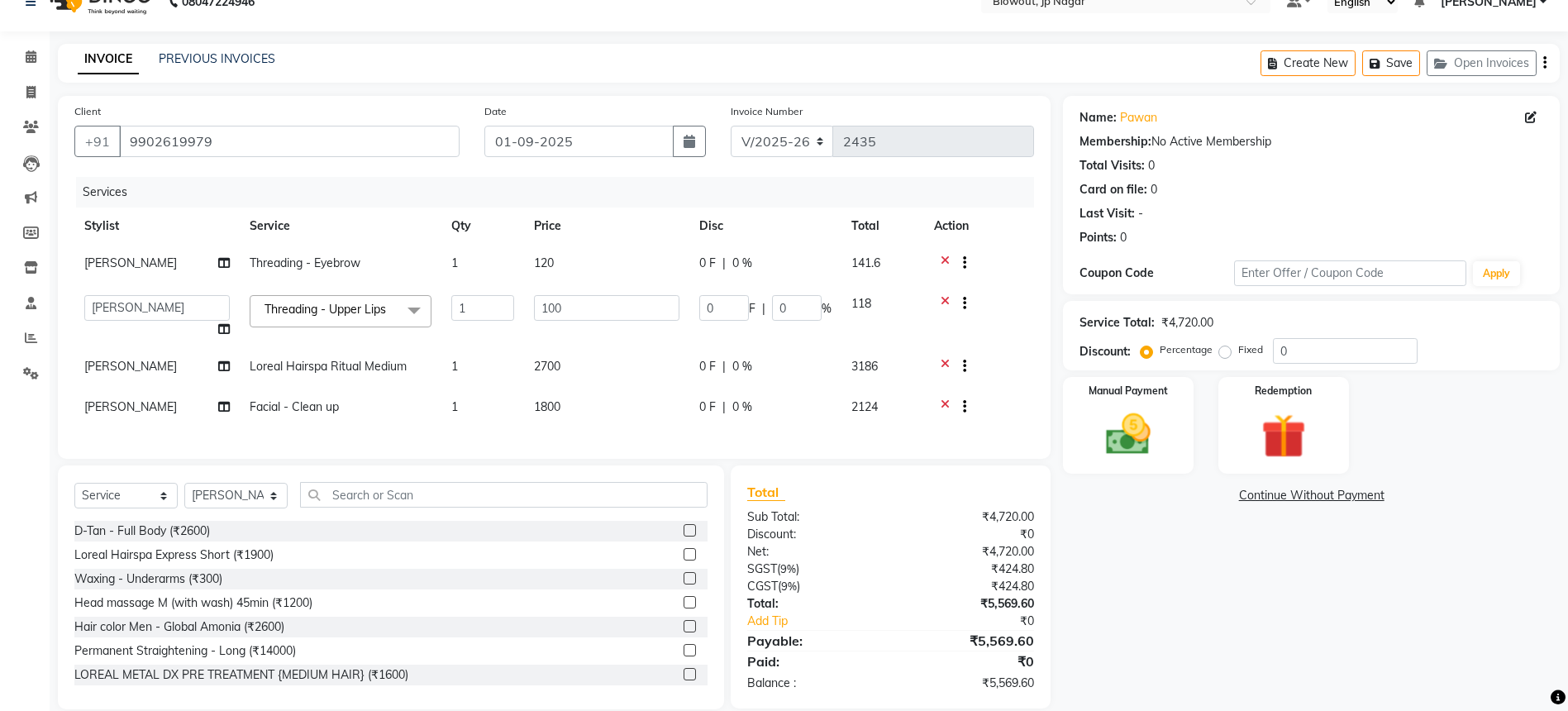
click at [325, 317] on span "Threading - Upper Lips x" at bounding box center [329, 310] width 137 height 18
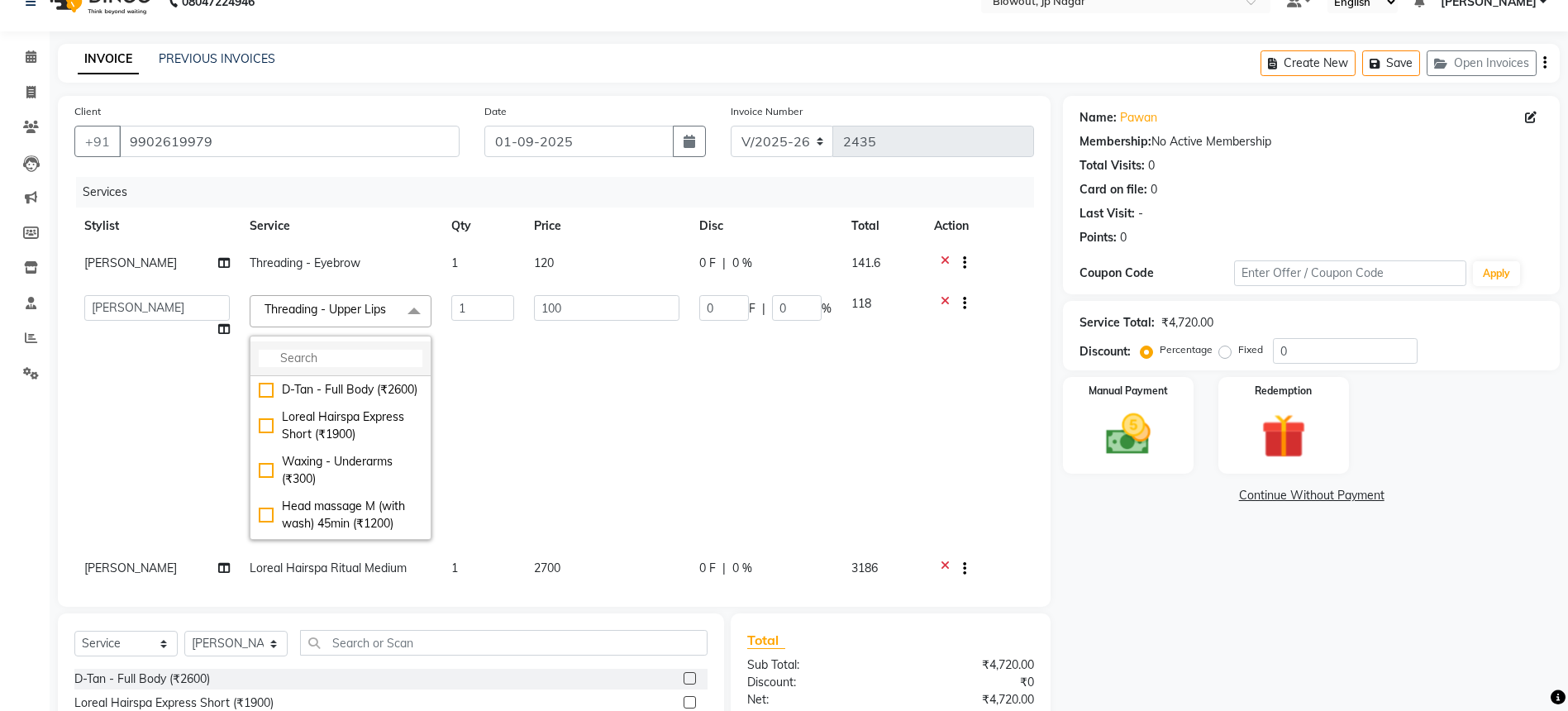
click at [351, 355] on input "multiselect-search" at bounding box center [341, 358] width 163 height 18
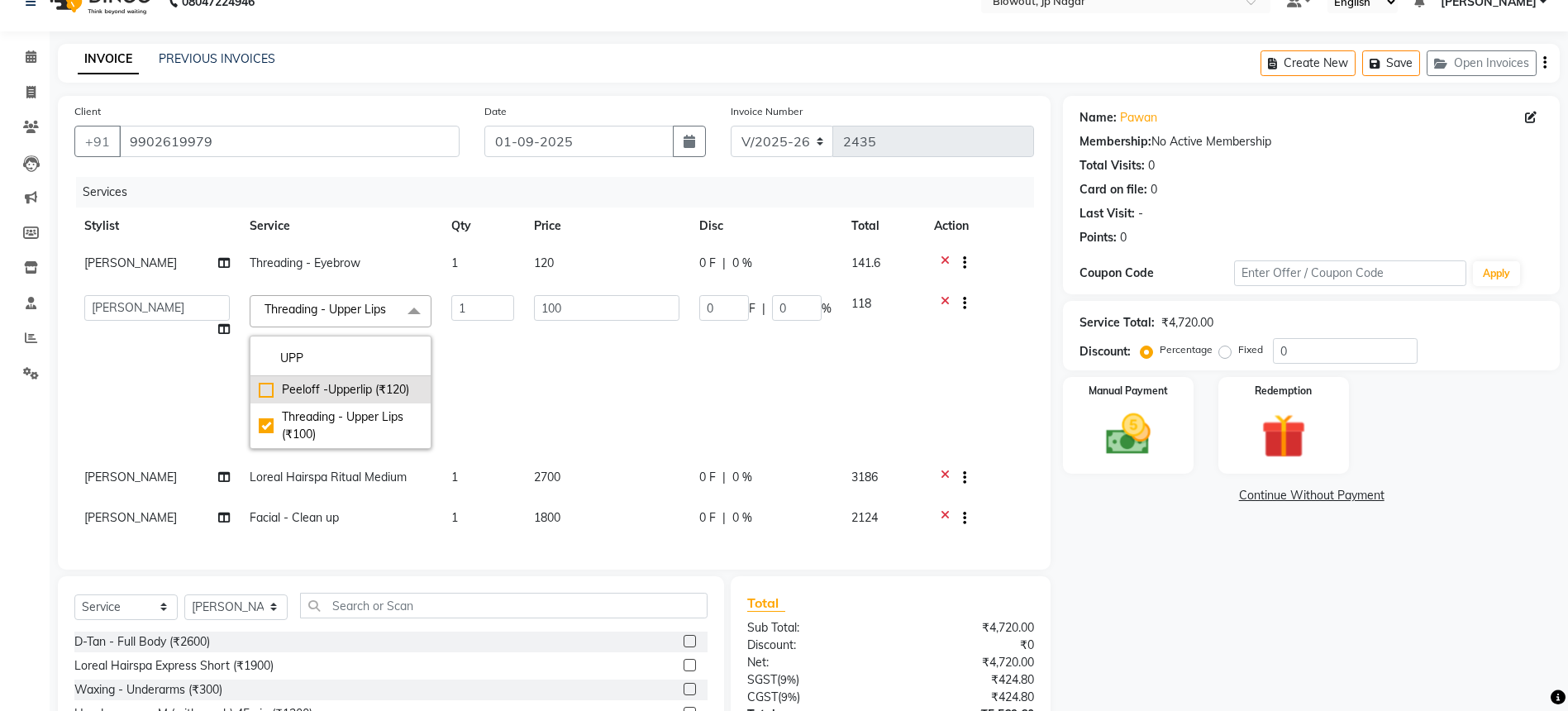
type input "UPP"
click at [381, 386] on div "Peeloff -Upperlip (₹120)" at bounding box center [341, 389] width 163 height 18
checkbox input "true"
checkbox input "false"
type input "120"
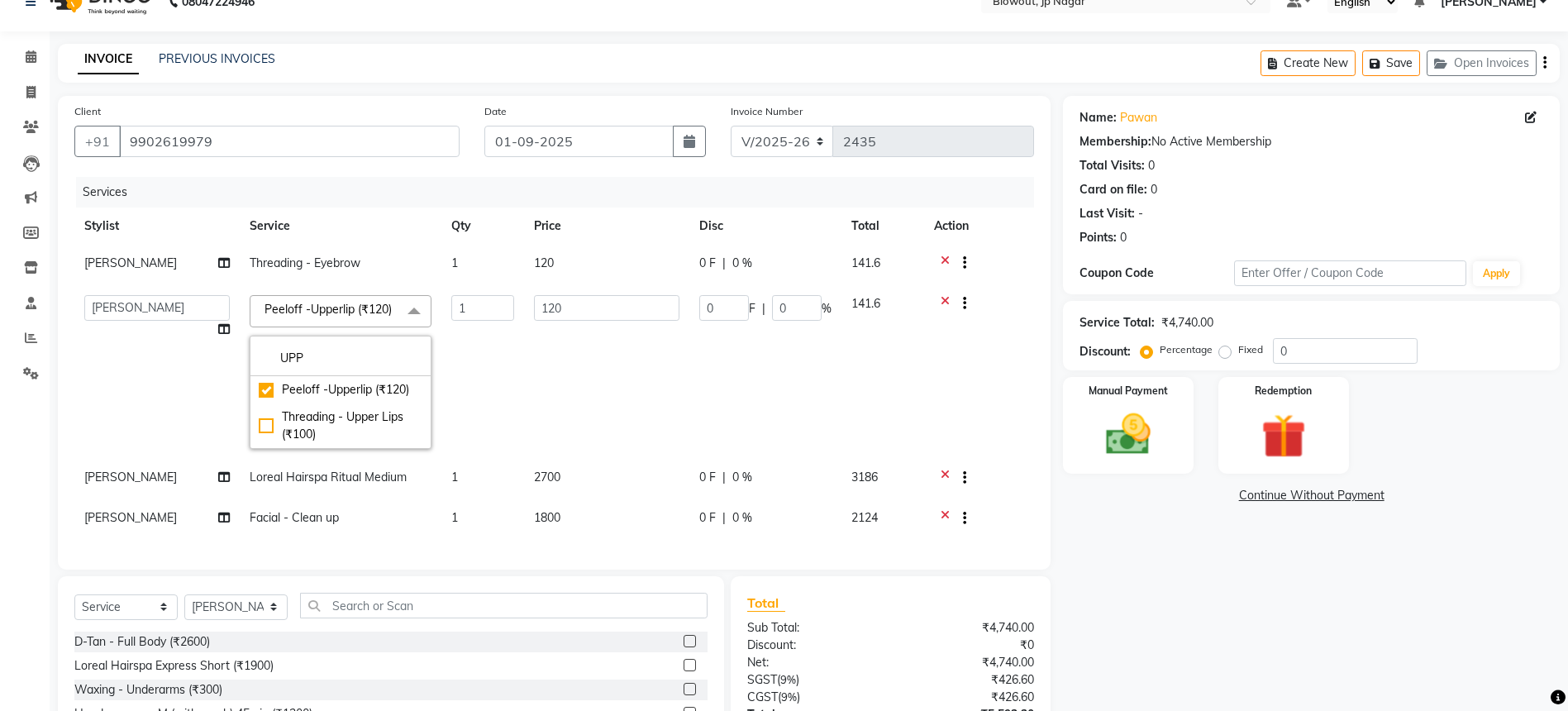
click at [550, 372] on td "120" at bounding box center [607, 371] width 165 height 174
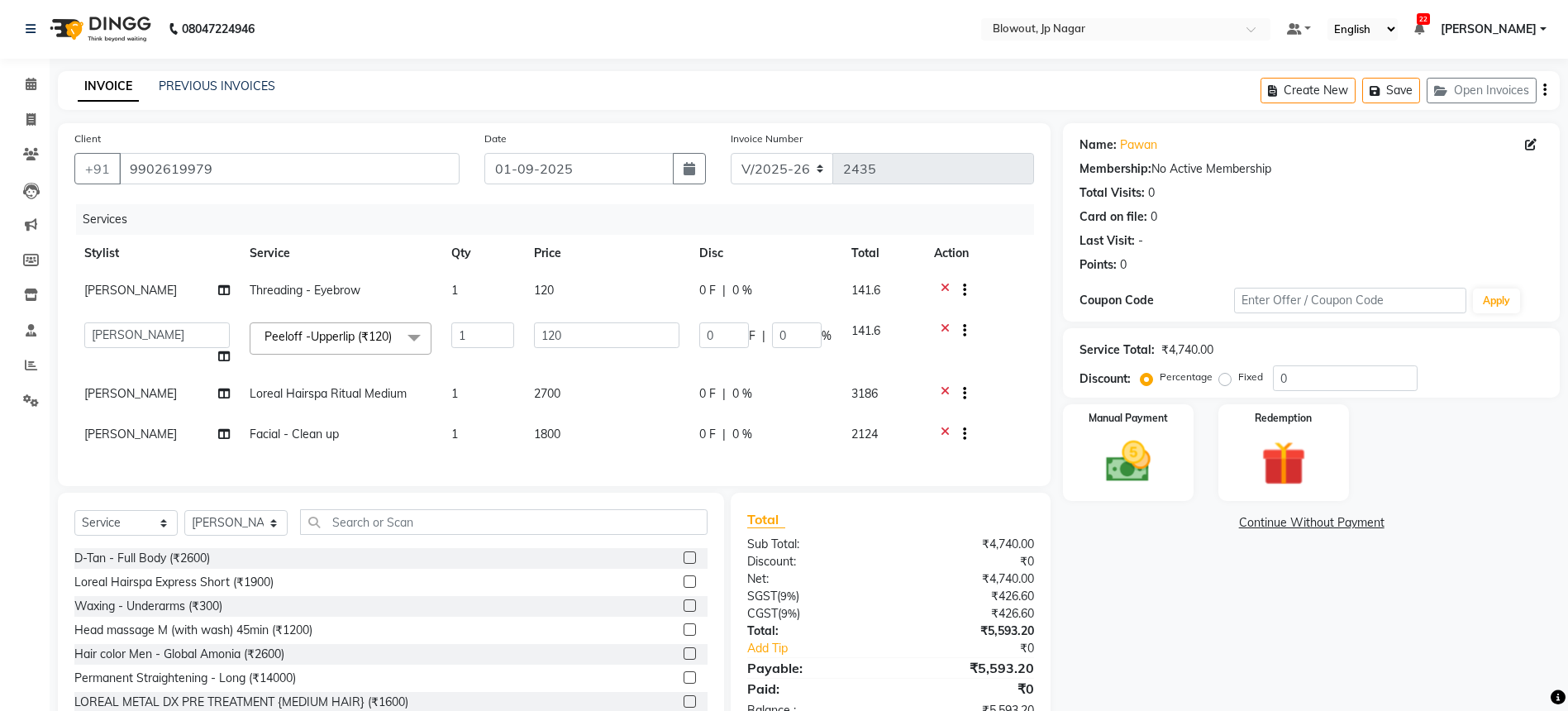
scroll to position [0, 0]
click at [403, 394] on span "Loreal Hairspa Ritual Medium" at bounding box center [327, 394] width 157 height 15
select select "46971"
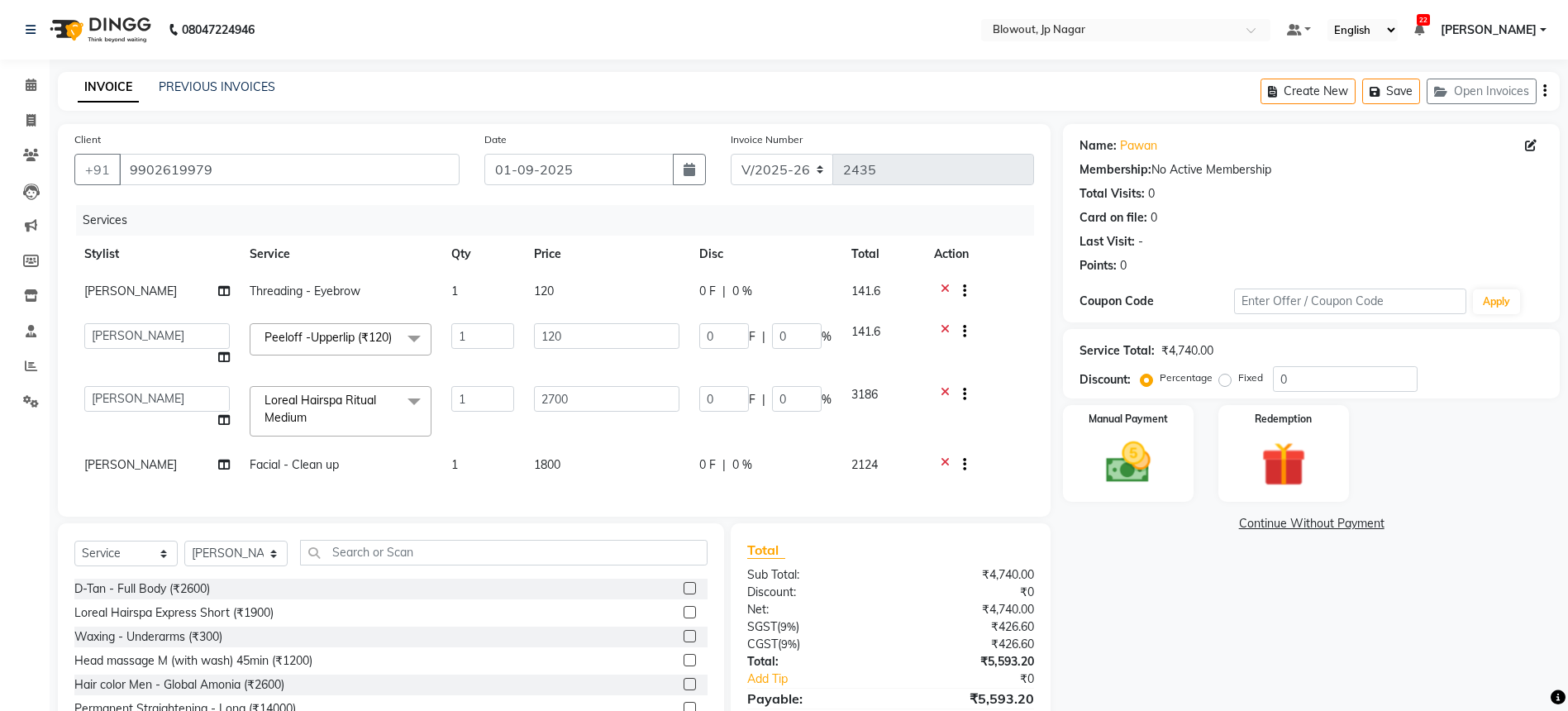
click at [362, 463] on td "Facial - Clean up" at bounding box center [341, 466] width 202 height 40
select select "59438"
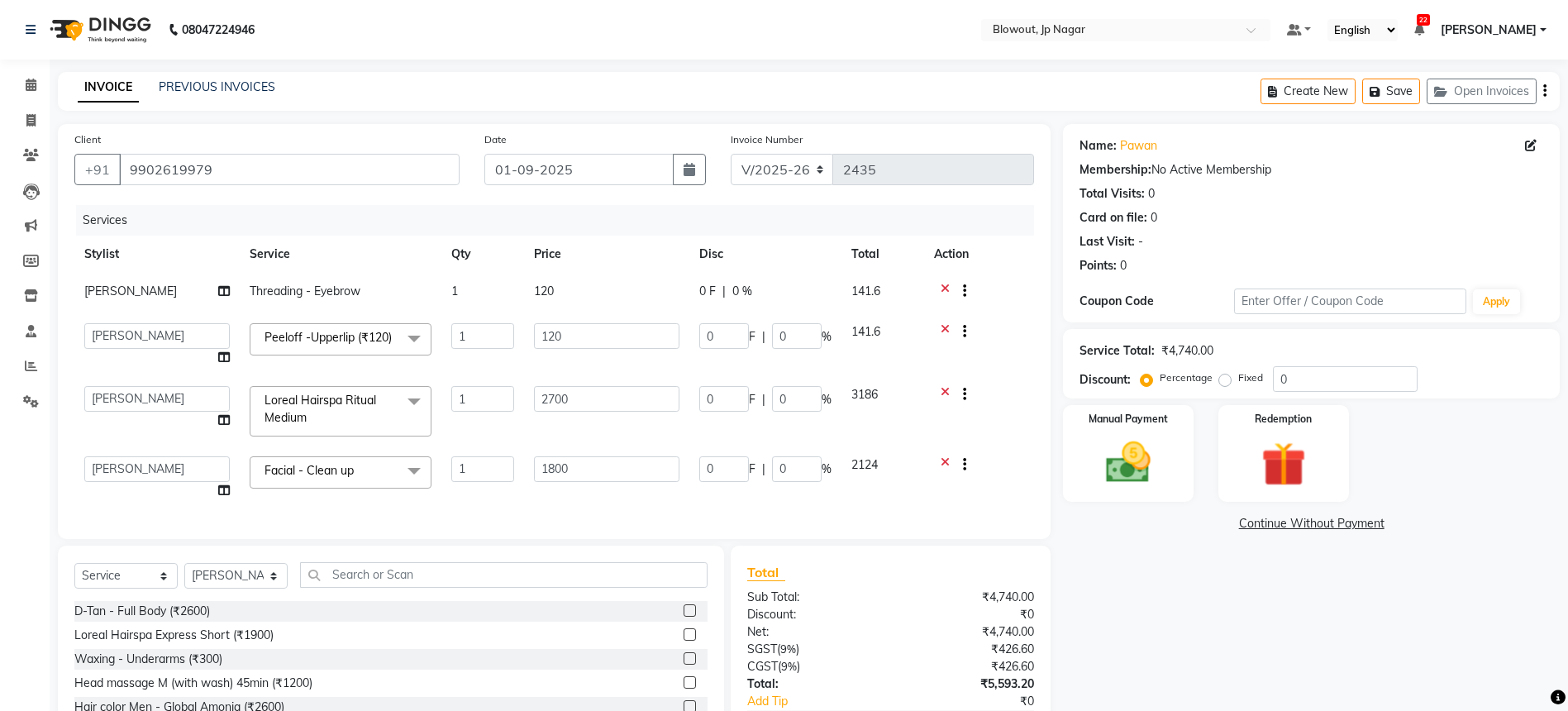
click at [499, 507] on td "1" at bounding box center [483, 477] width 83 height 63
click at [1387, 86] on button "Save" at bounding box center [1392, 91] width 58 height 25
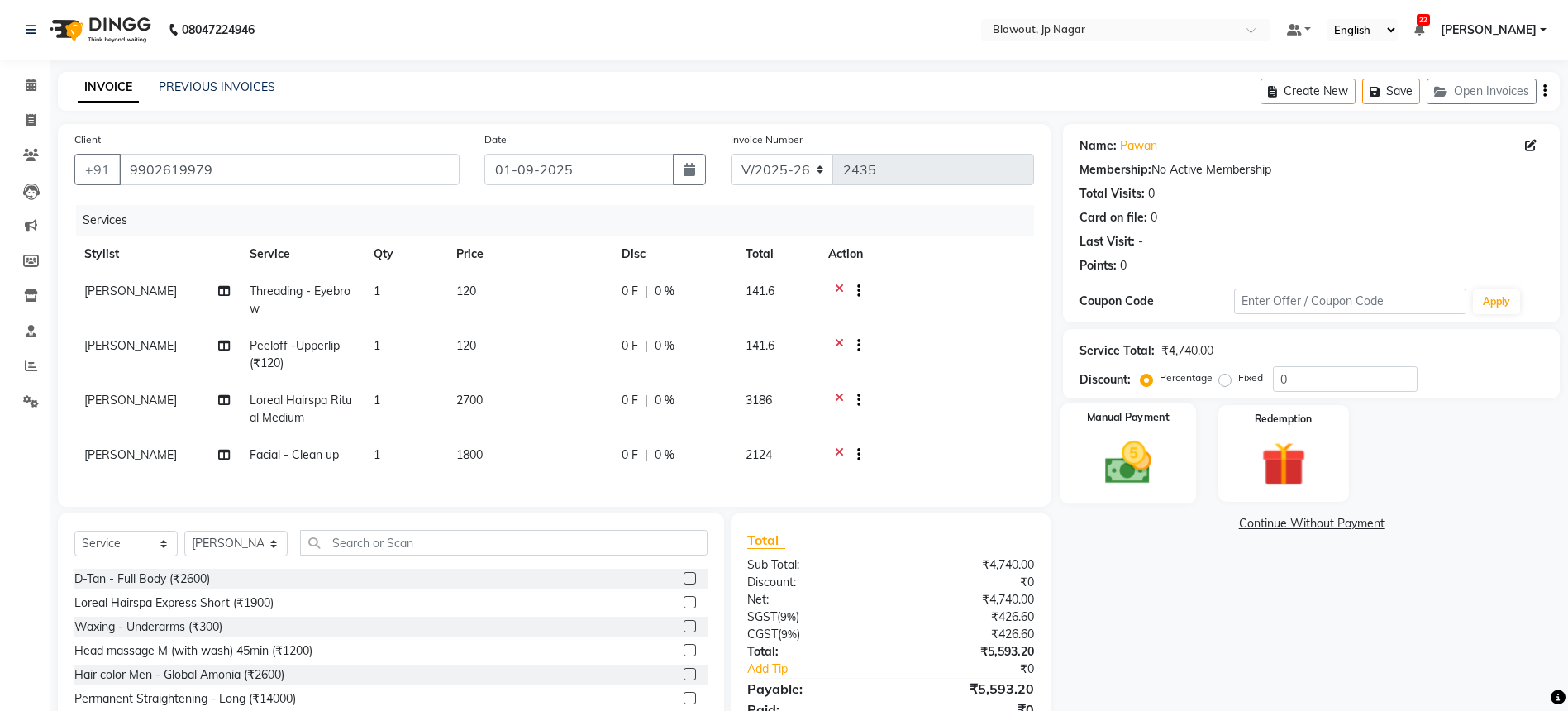
drag, startPoint x: 1088, startPoint y: 475, endPoint x: 1137, endPoint y: 500, distance: 55.0
click at [1092, 474] on div "Manual Payment" at bounding box center [1128, 453] width 136 height 100
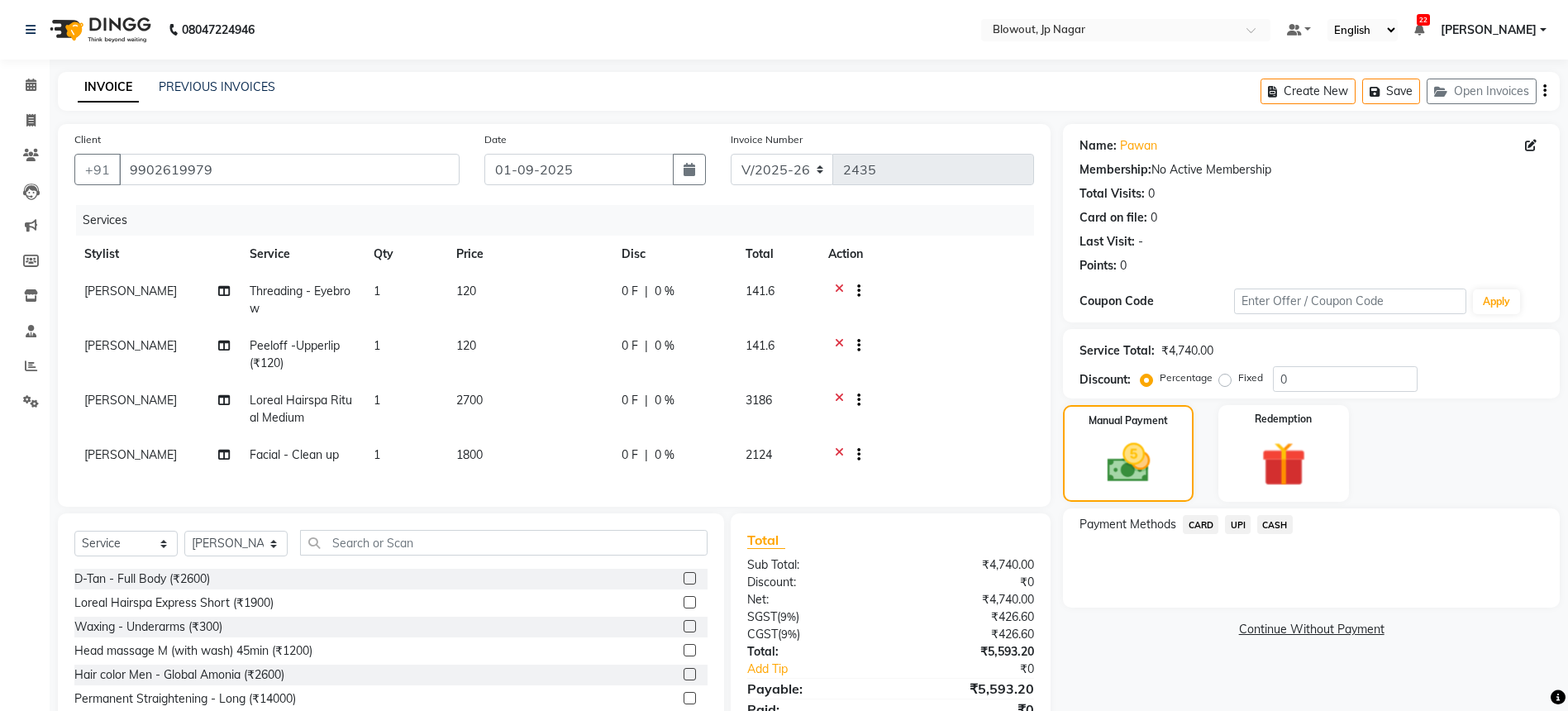
click at [1240, 530] on span "UPI" at bounding box center [1238, 524] width 25 height 19
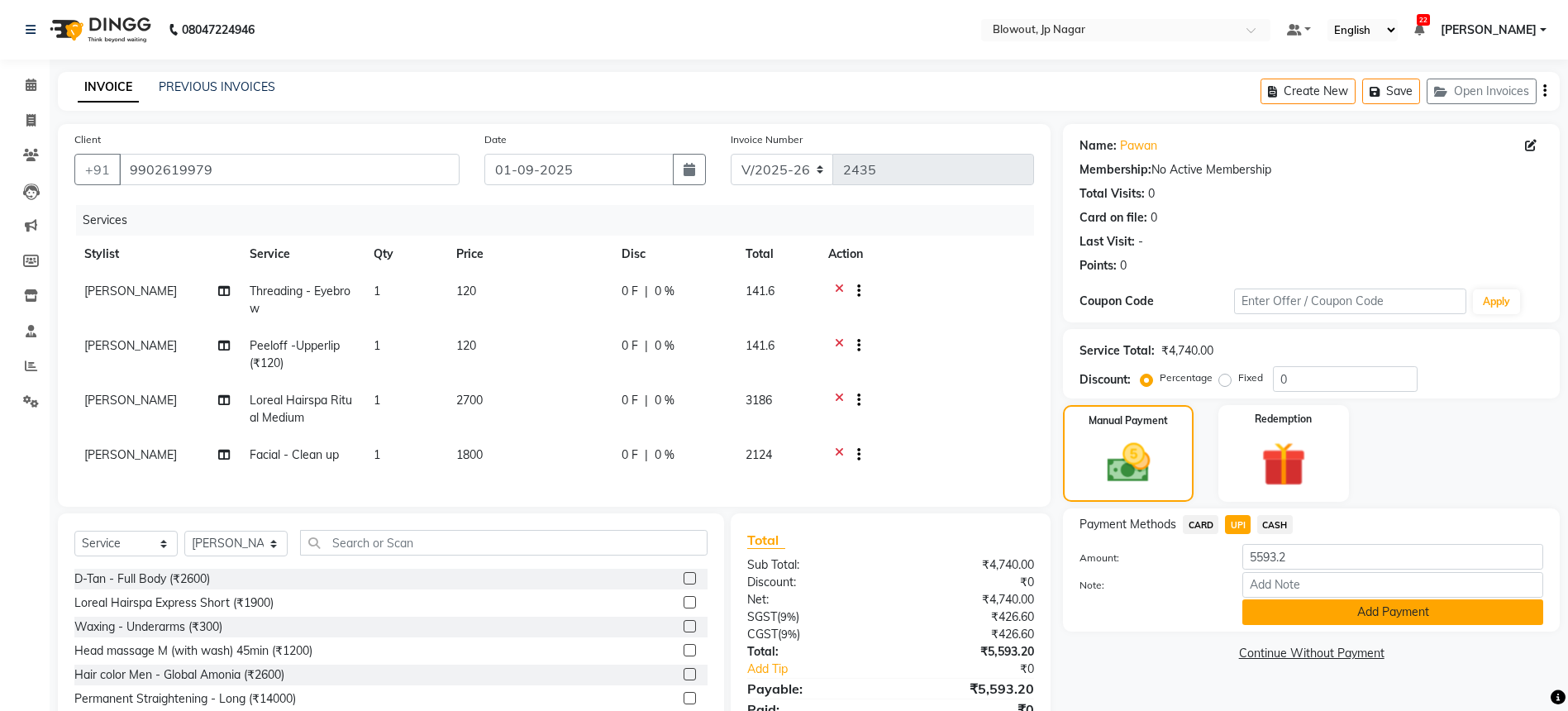
click at [1305, 602] on button "Add Payment" at bounding box center [1393, 612] width 301 height 25
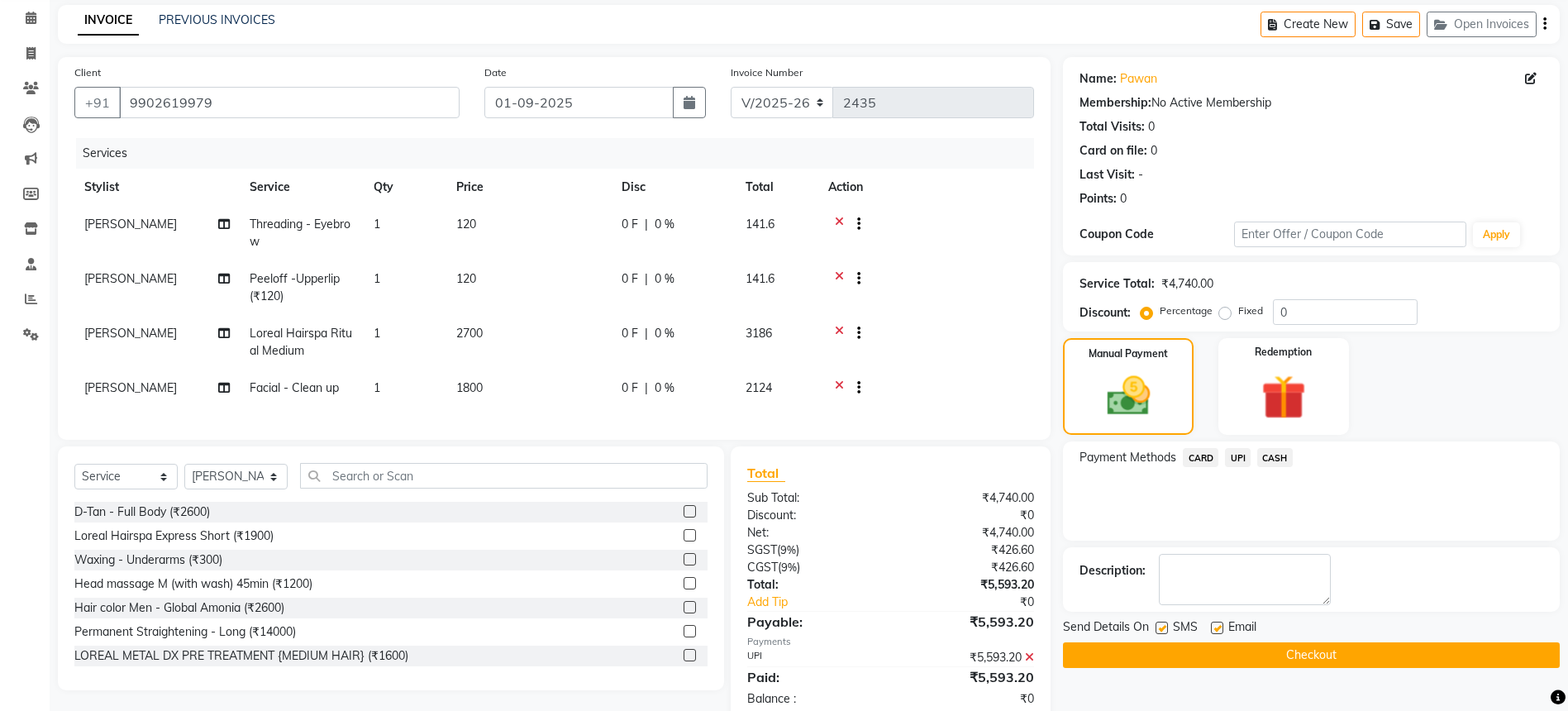
scroll to position [117, 0]
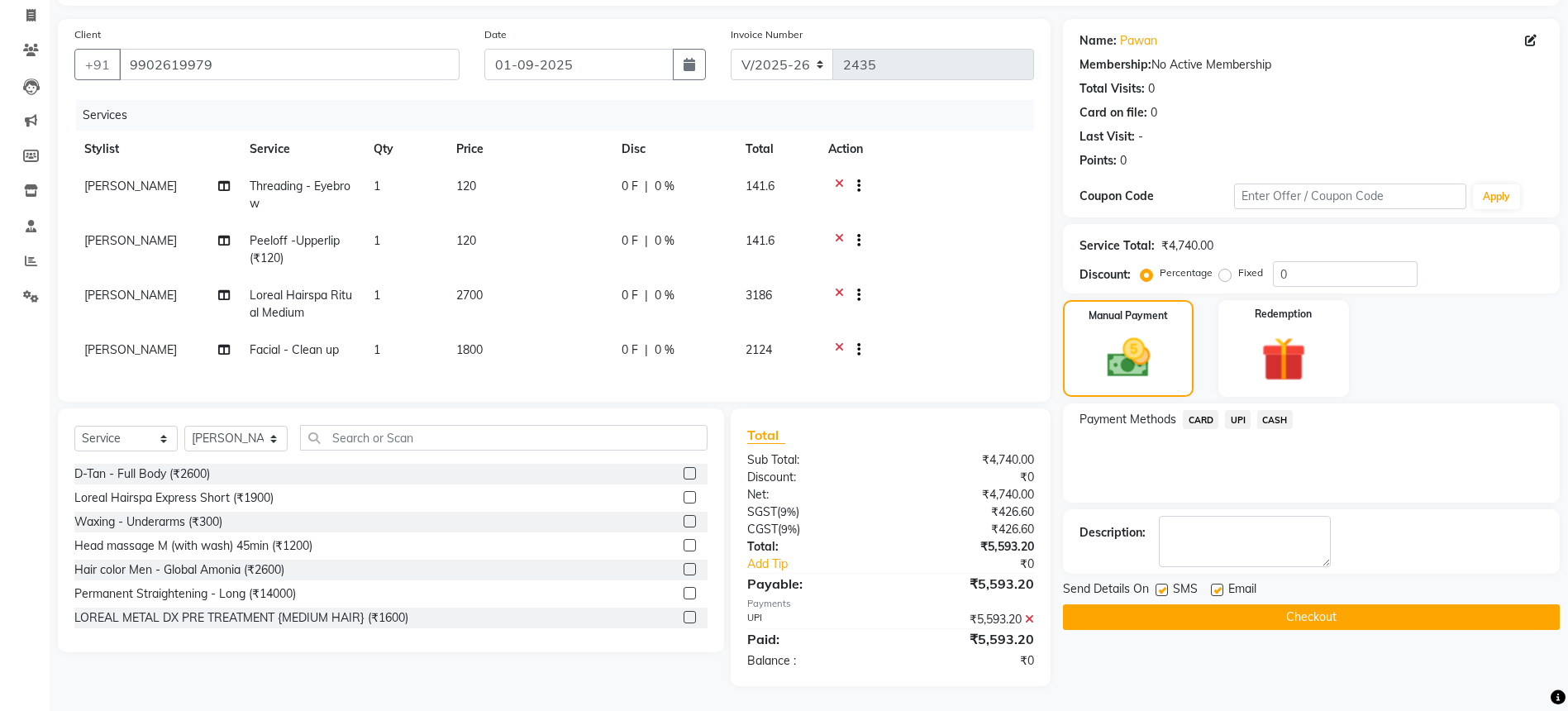
click at [1300, 604] on button "Checkout" at bounding box center [1312, 616] width 497 height 25
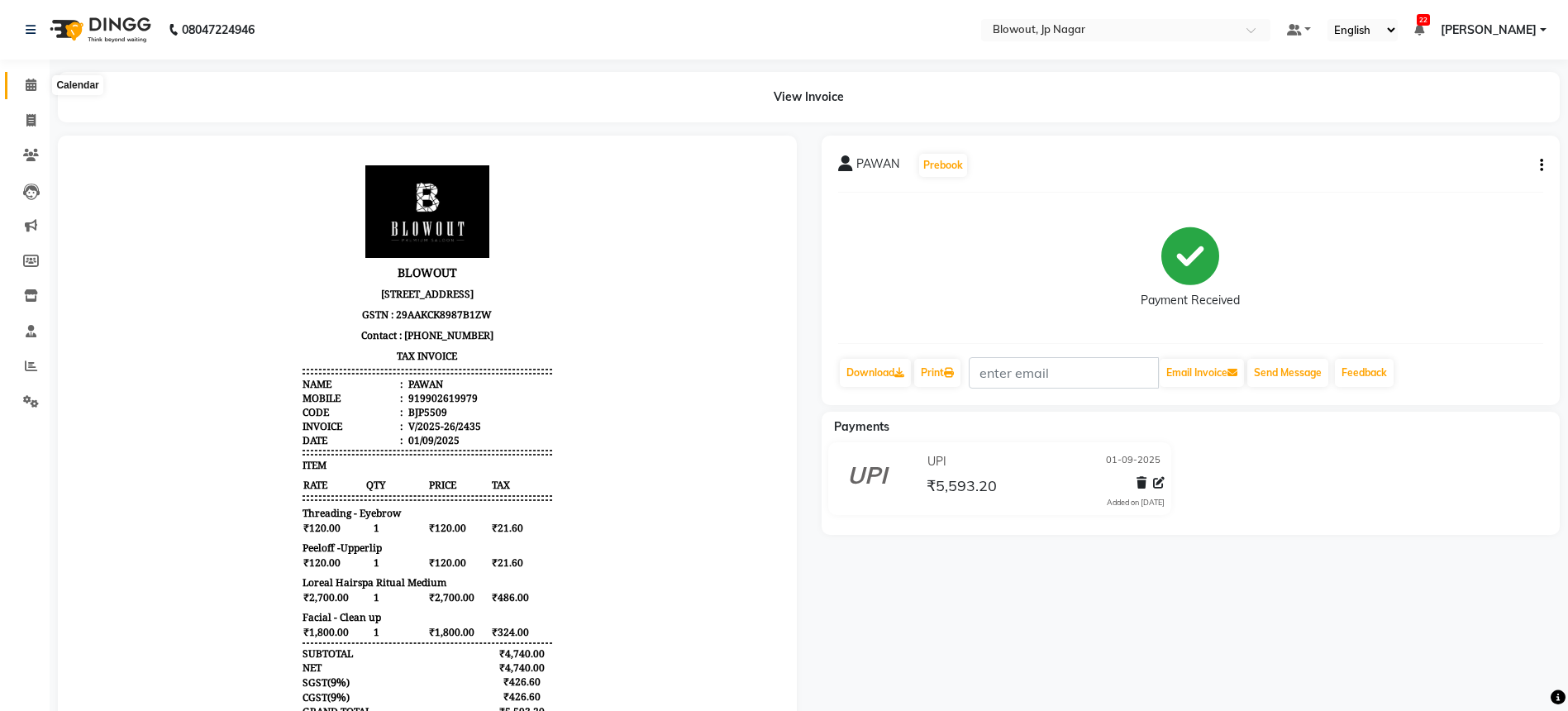
click at [32, 79] on icon at bounding box center [30, 84] width 10 height 12
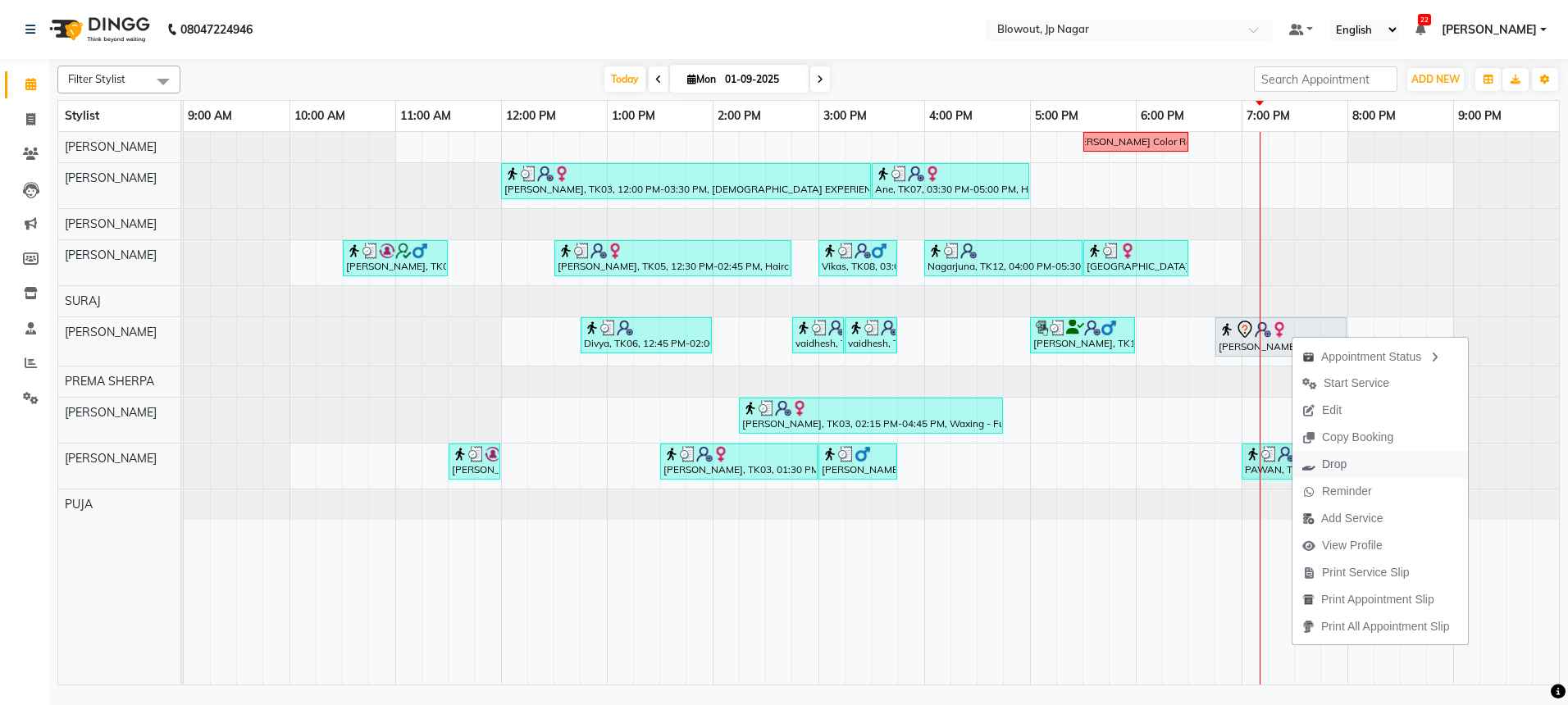
click at [1348, 465] on span "Drop" at bounding box center [1324, 464] width 64 height 27
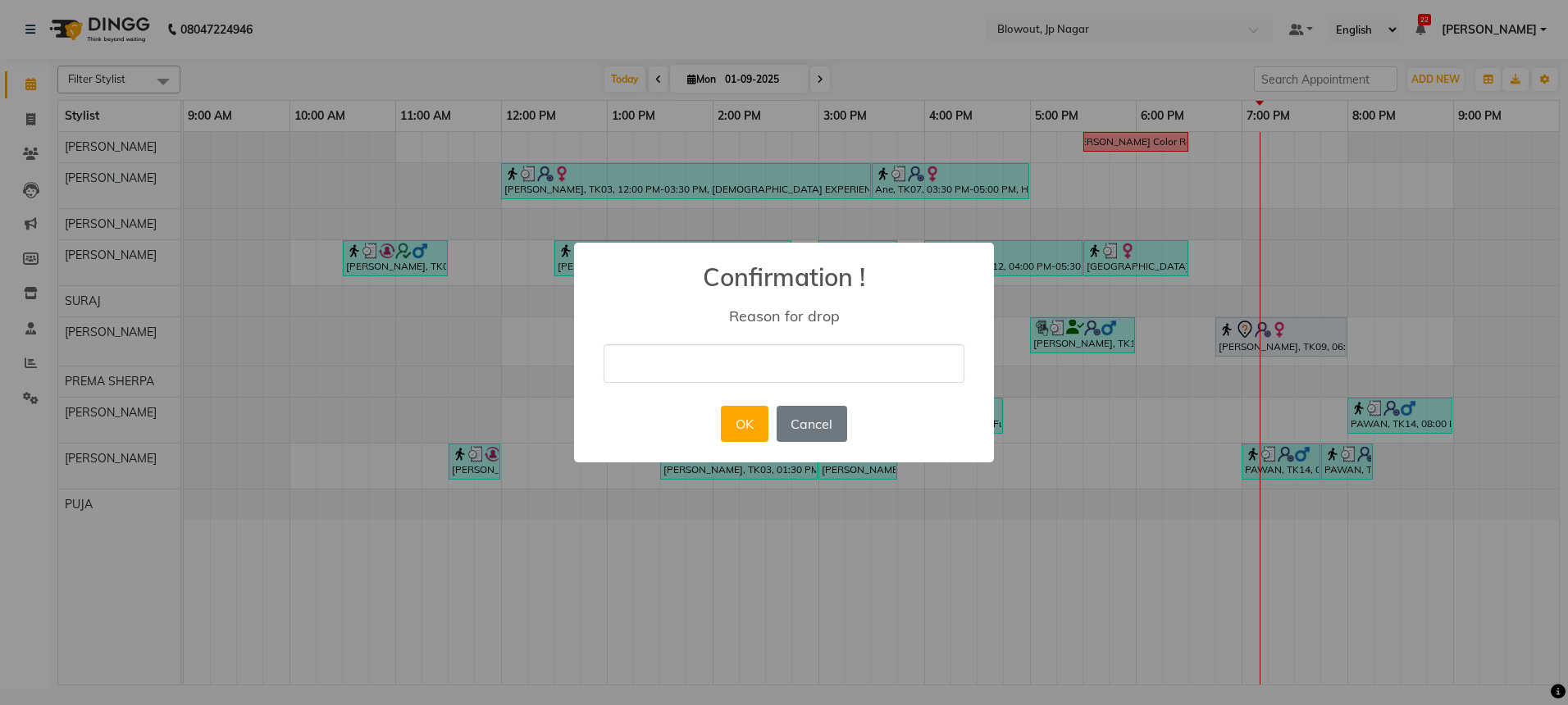
click at [896, 359] on input "text" at bounding box center [784, 363] width 361 height 38
type input "NO RESPONSE"
click at [736, 434] on button "OK" at bounding box center [744, 423] width 47 height 36
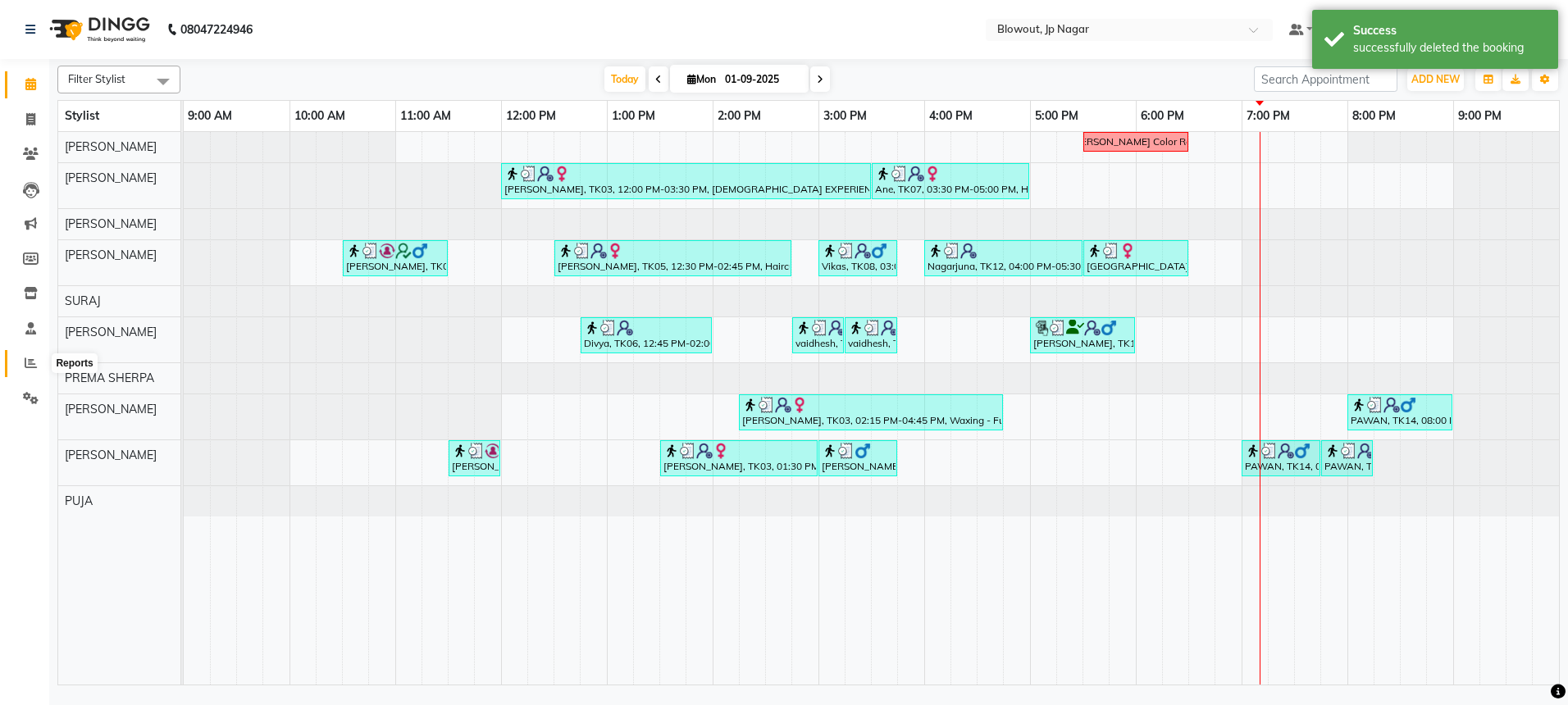
click at [35, 363] on icon at bounding box center [30, 362] width 12 height 12
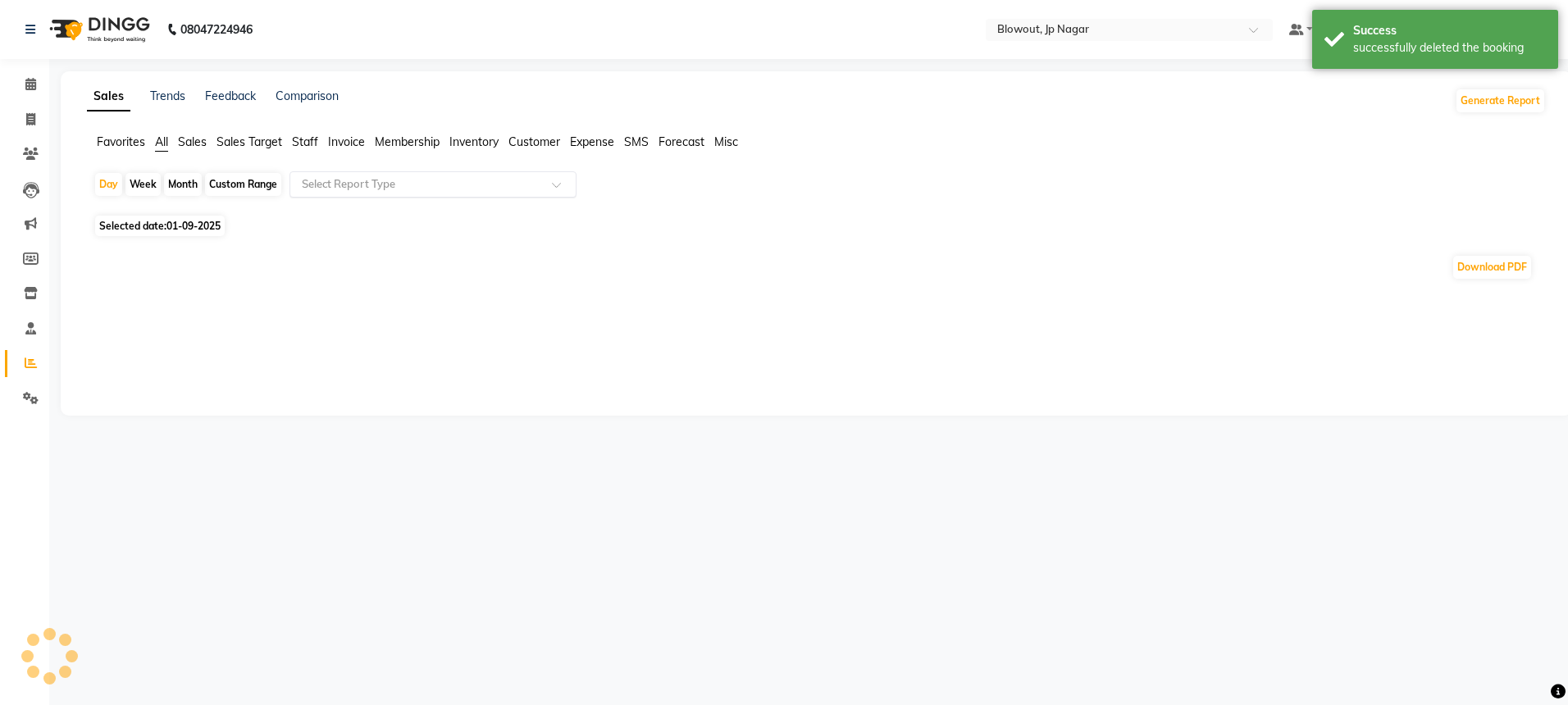
click at [364, 189] on input "text" at bounding box center [417, 184] width 236 height 17
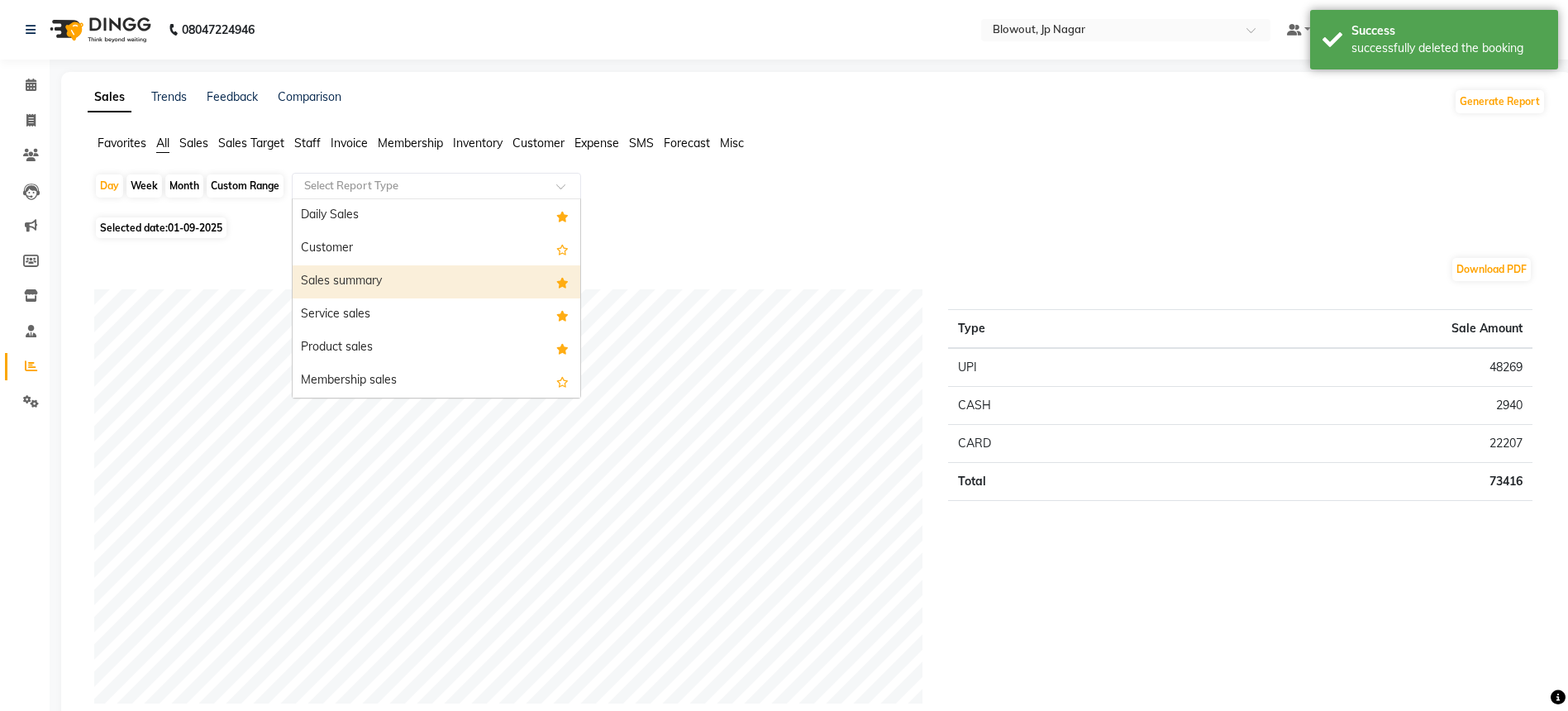
click at [386, 271] on div "Sales summary" at bounding box center [436, 281] width 288 height 33
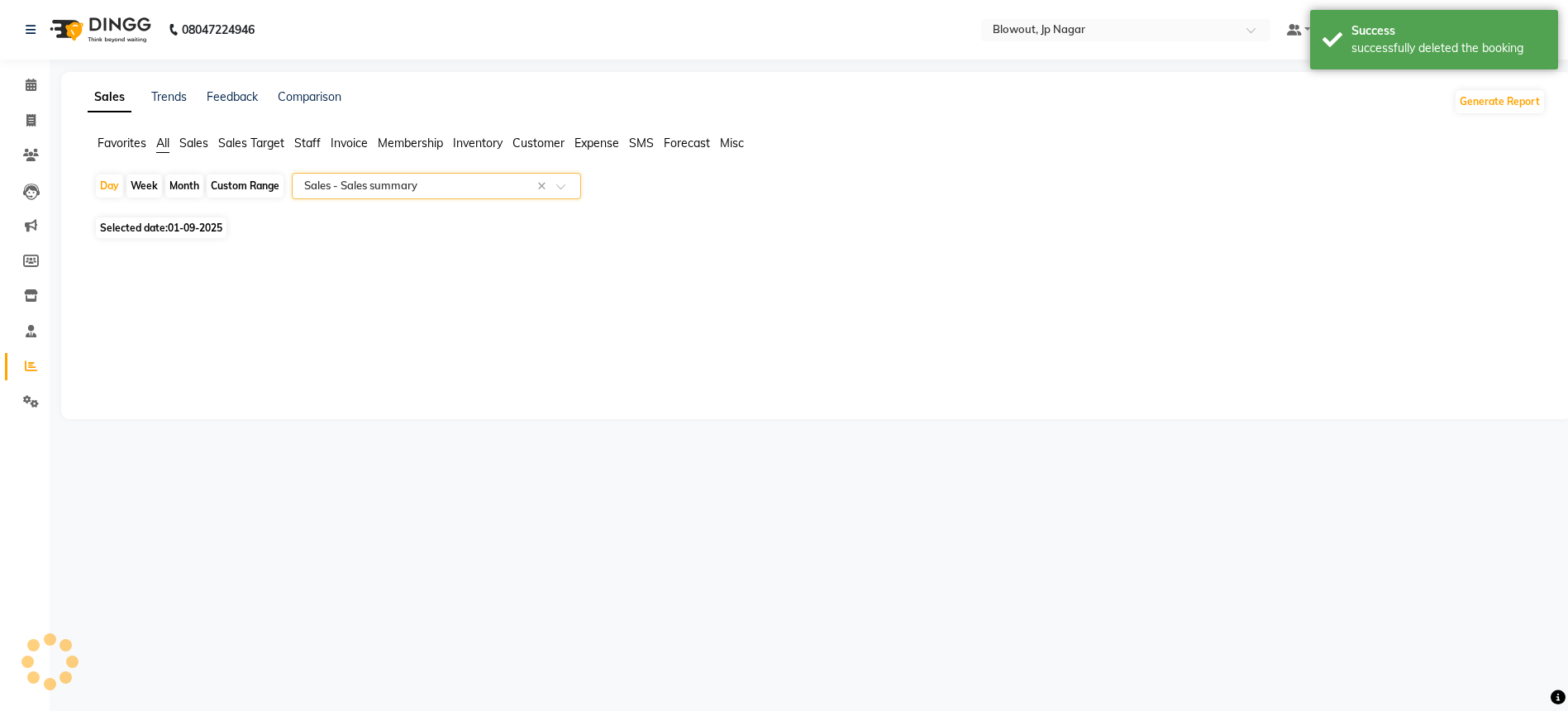
select select "full_report"
select select "csv"
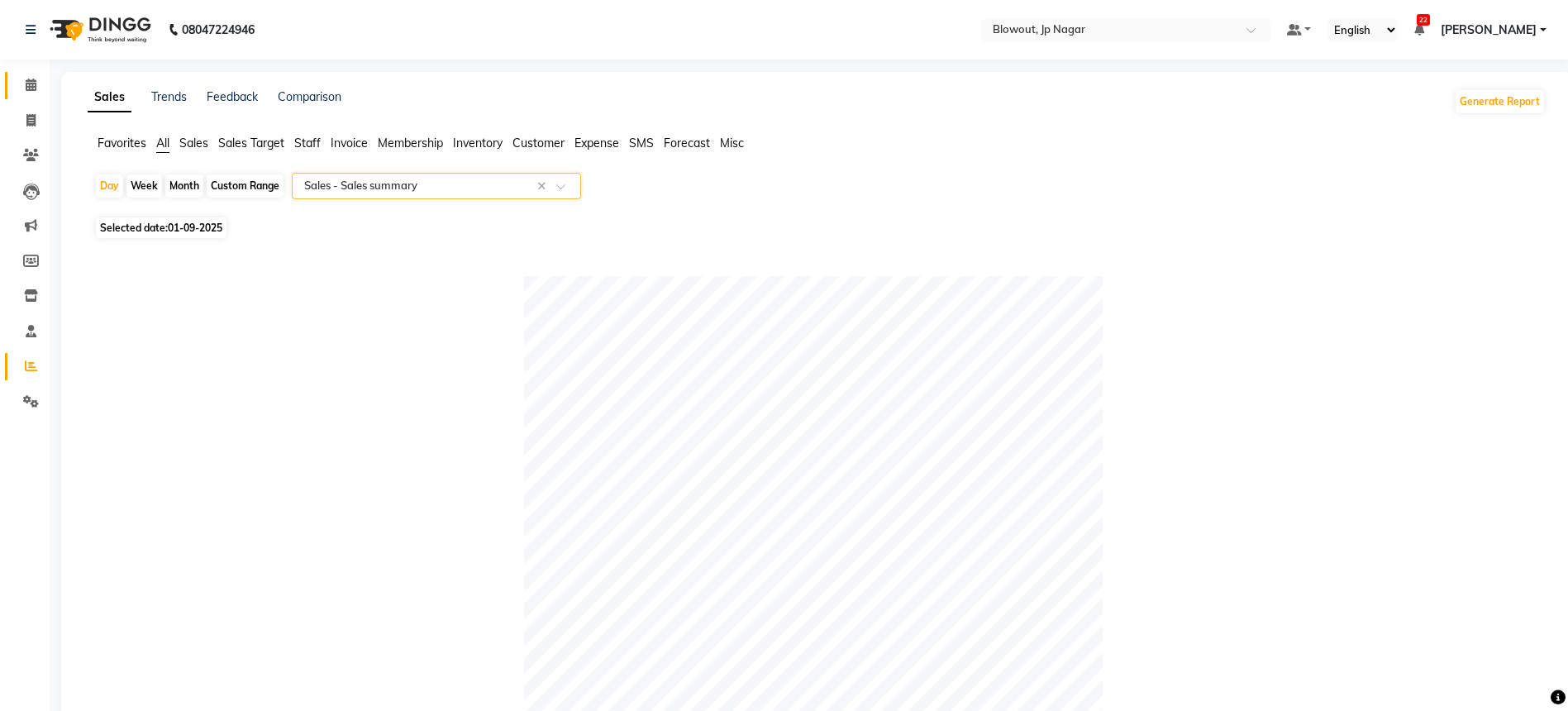
click at [39, 77] on span at bounding box center [31, 85] width 29 height 19
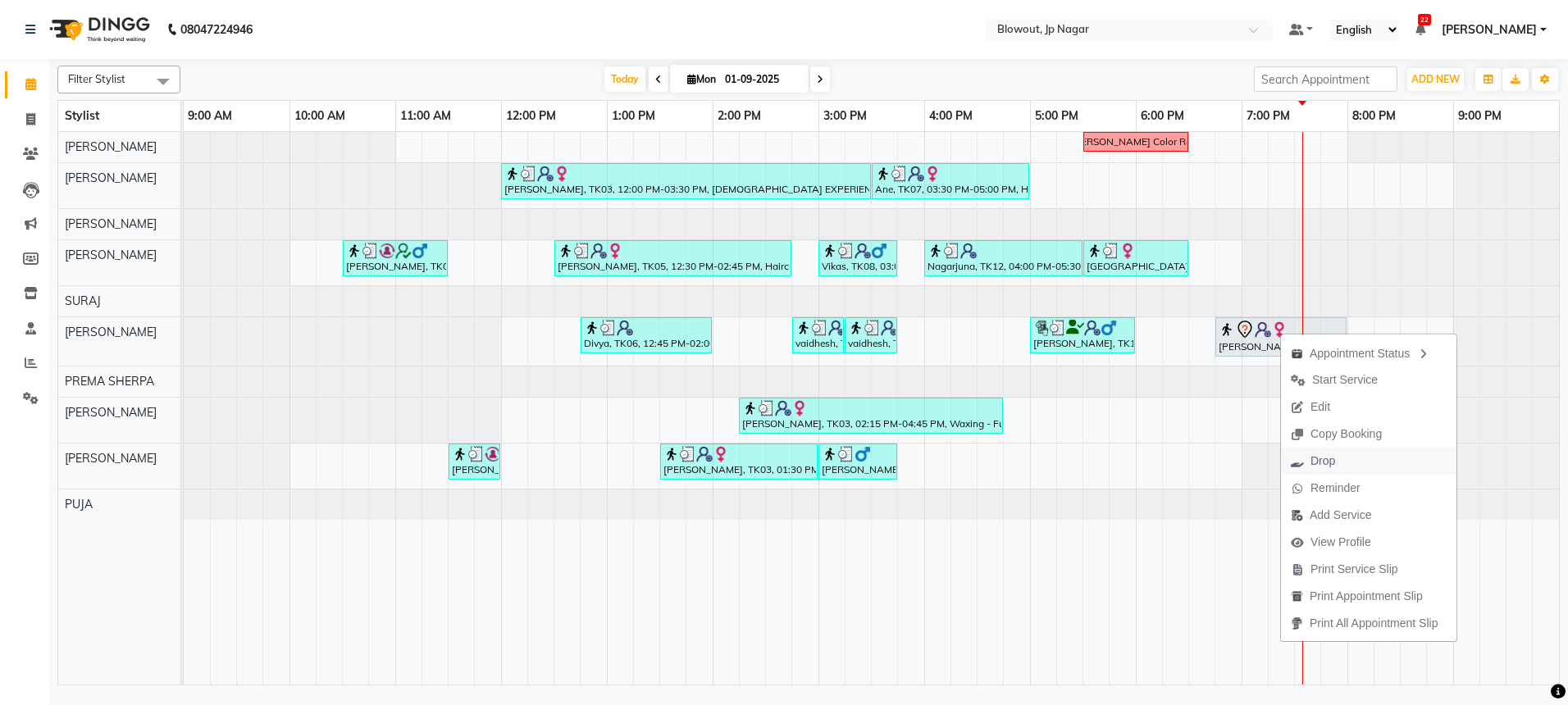
click at [1324, 465] on span "Drop" at bounding box center [1322, 460] width 24 height 18
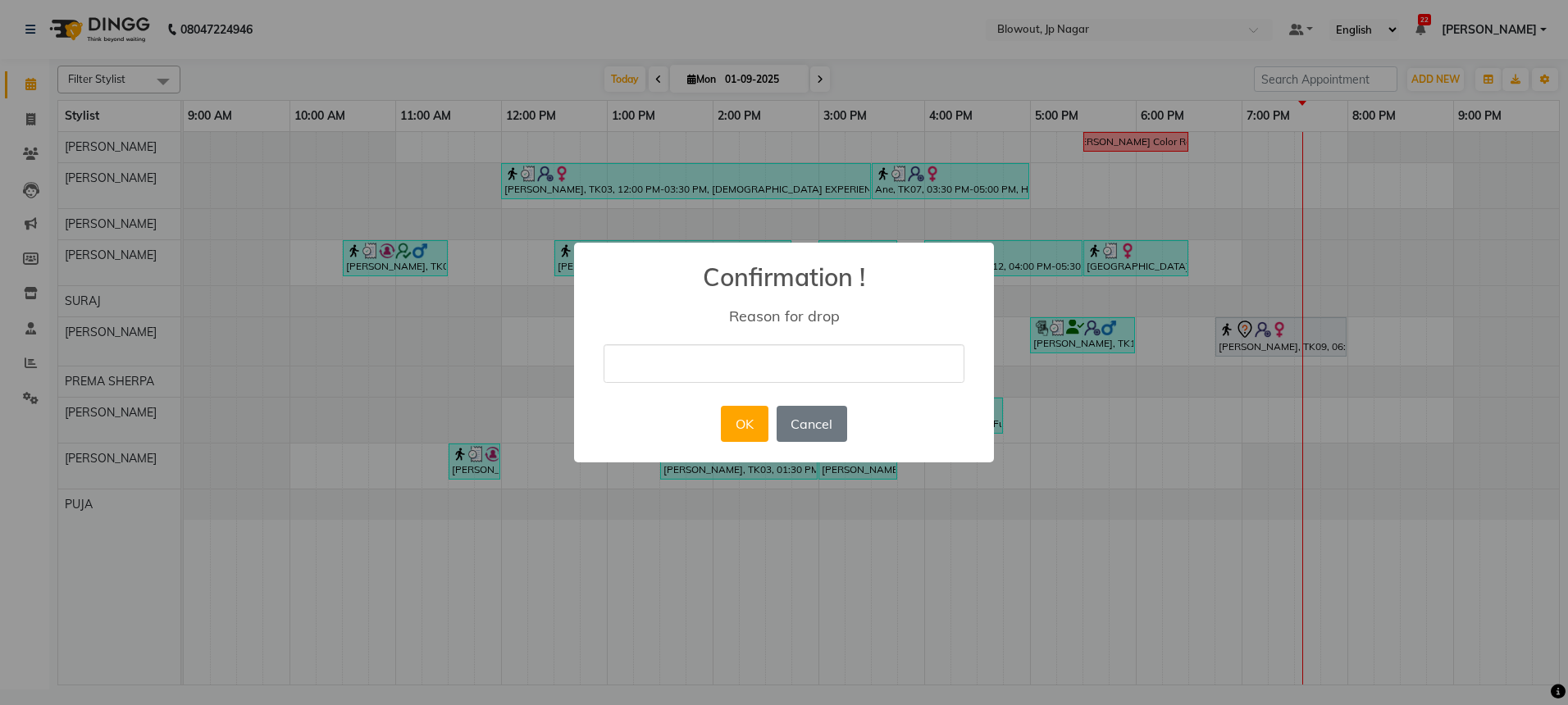
click at [736, 366] on input "text" at bounding box center [784, 363] width 361 height 38
type input "NO RESPONSE"
click at [736, 436] on button "OK" at bounding box center [744, 423] width 47 height 36
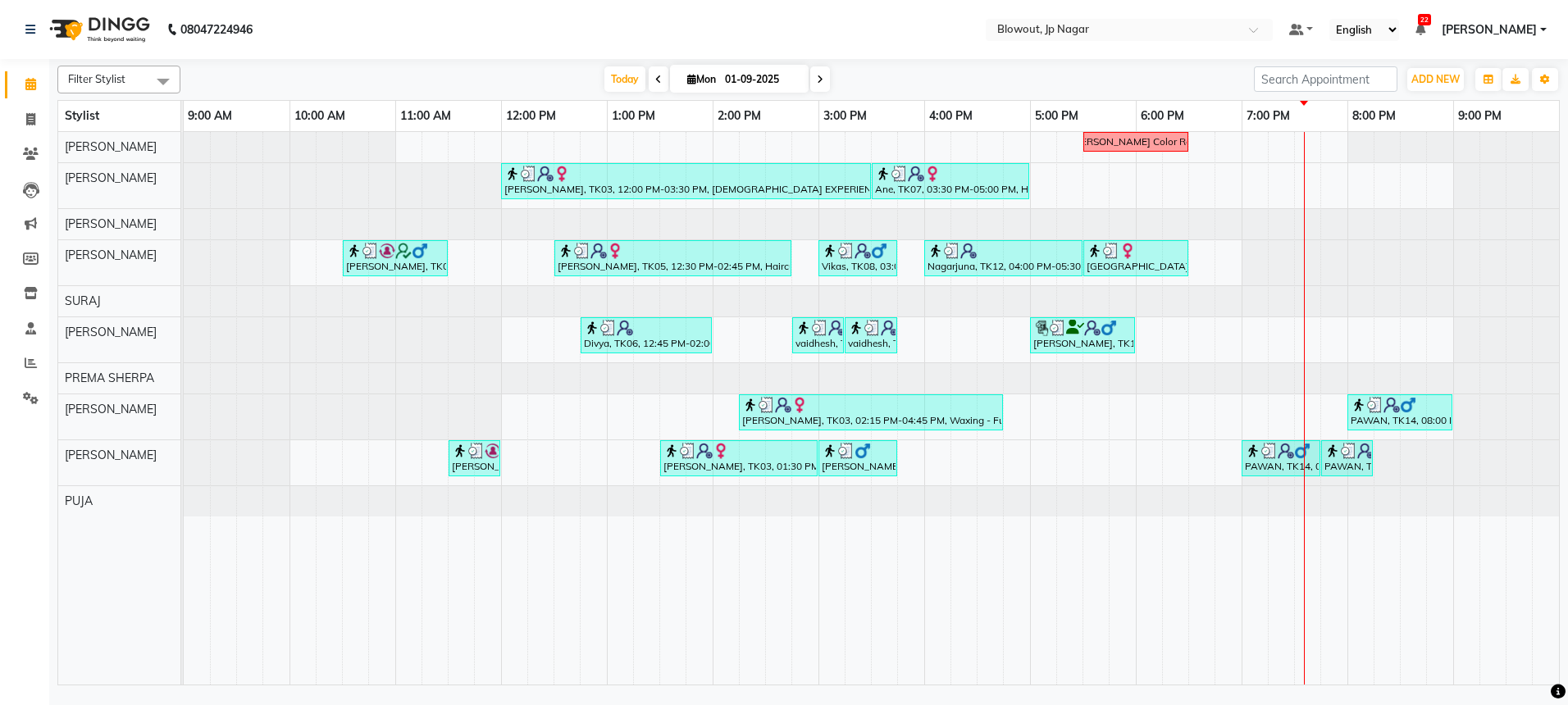
click at [1249, 411] on div "[PERSON_NAME] Color Recti [PERSON_NAME], TK03, 12:00 PM-03:30 PM, [DEMOGRAPHIC_…" at bounding box center [871, 408] width 1375 height 552
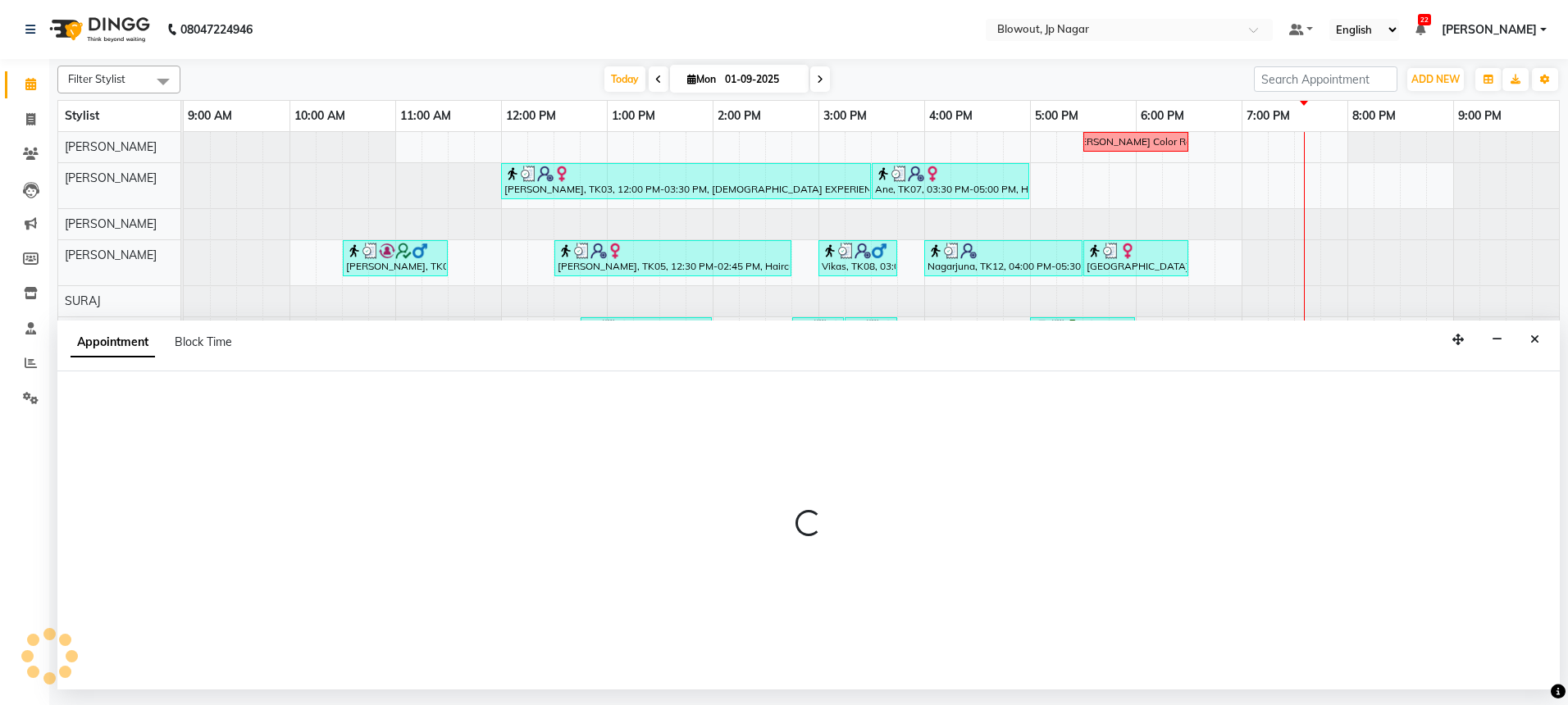
select select "46971"
select select "tentative"
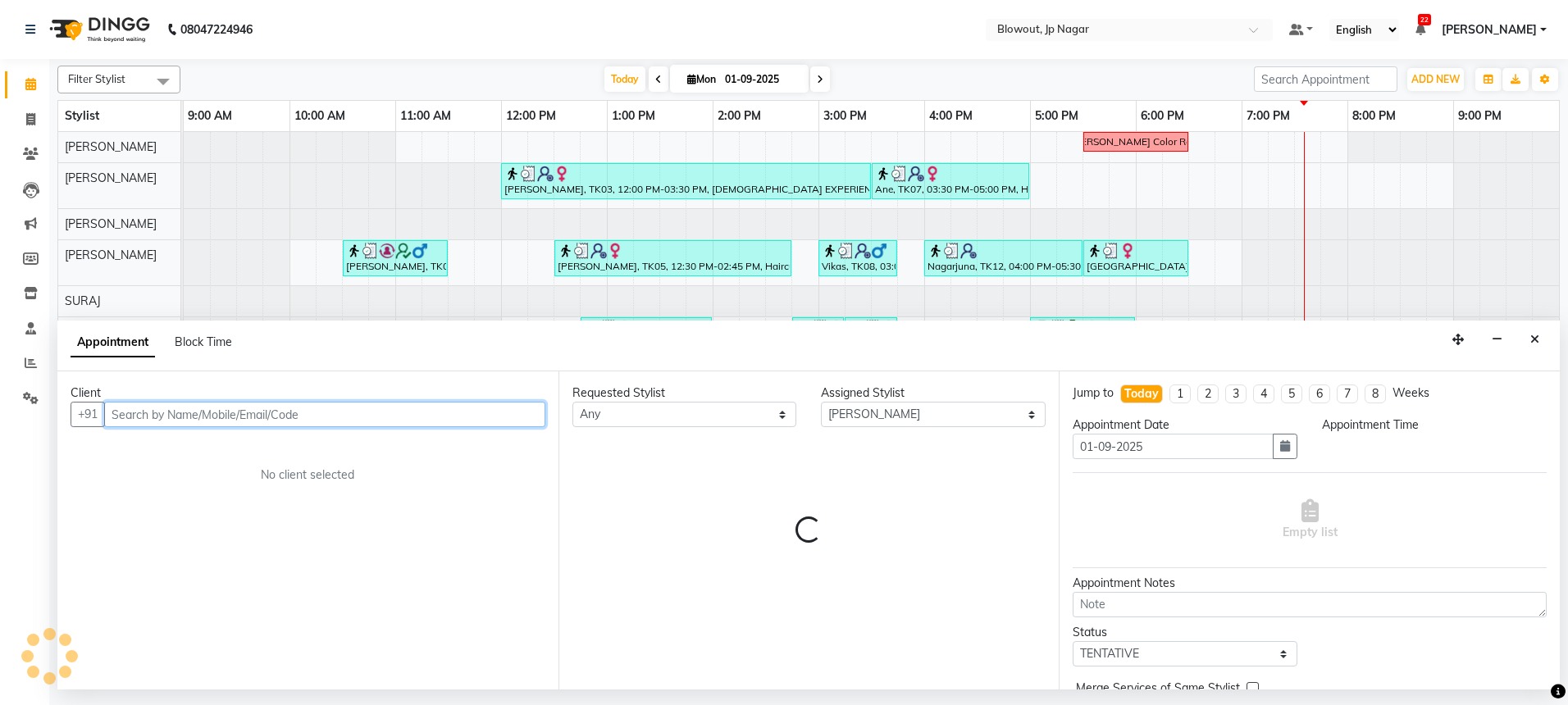
select select "1140"
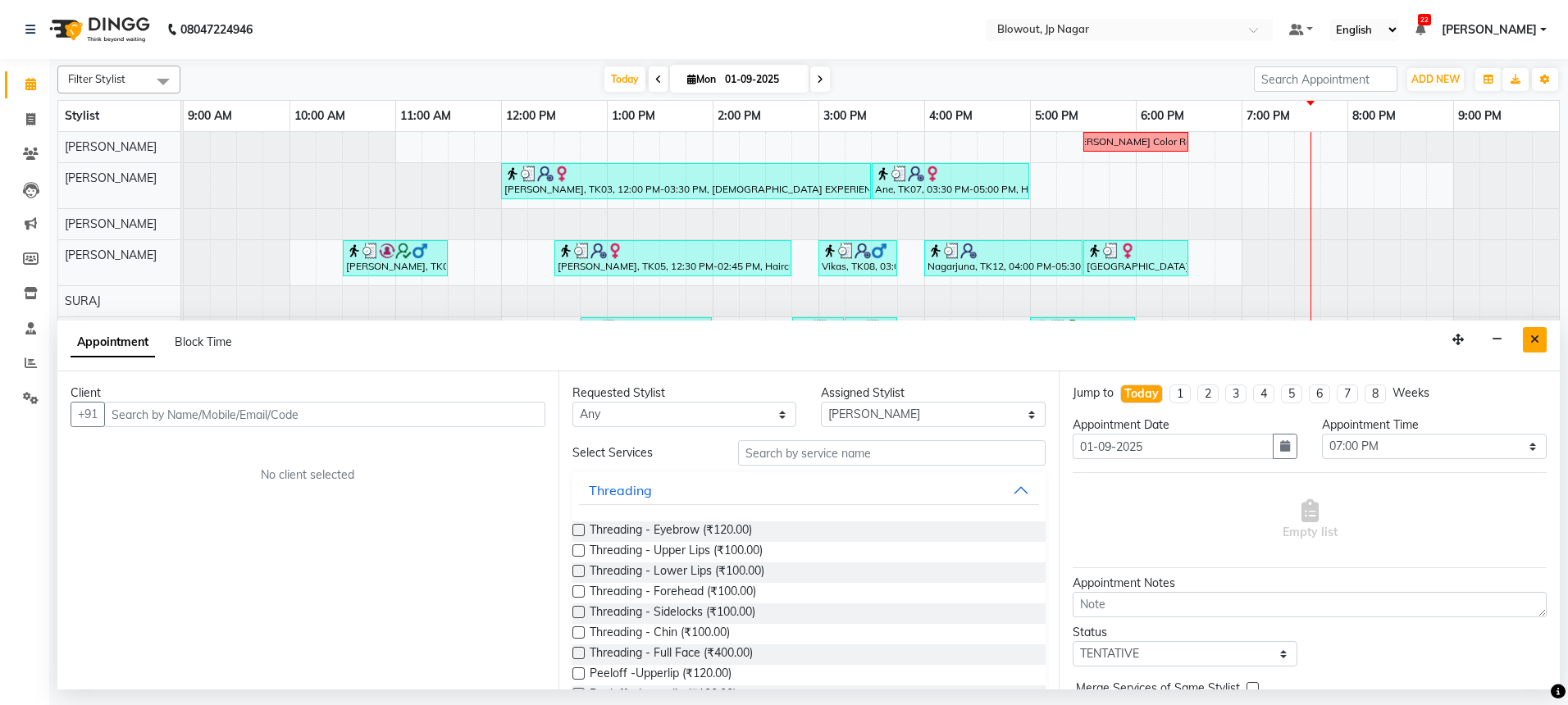
click at [1544, 341] on button "Close" at bounding box center [1534, 339] width 24 height 25
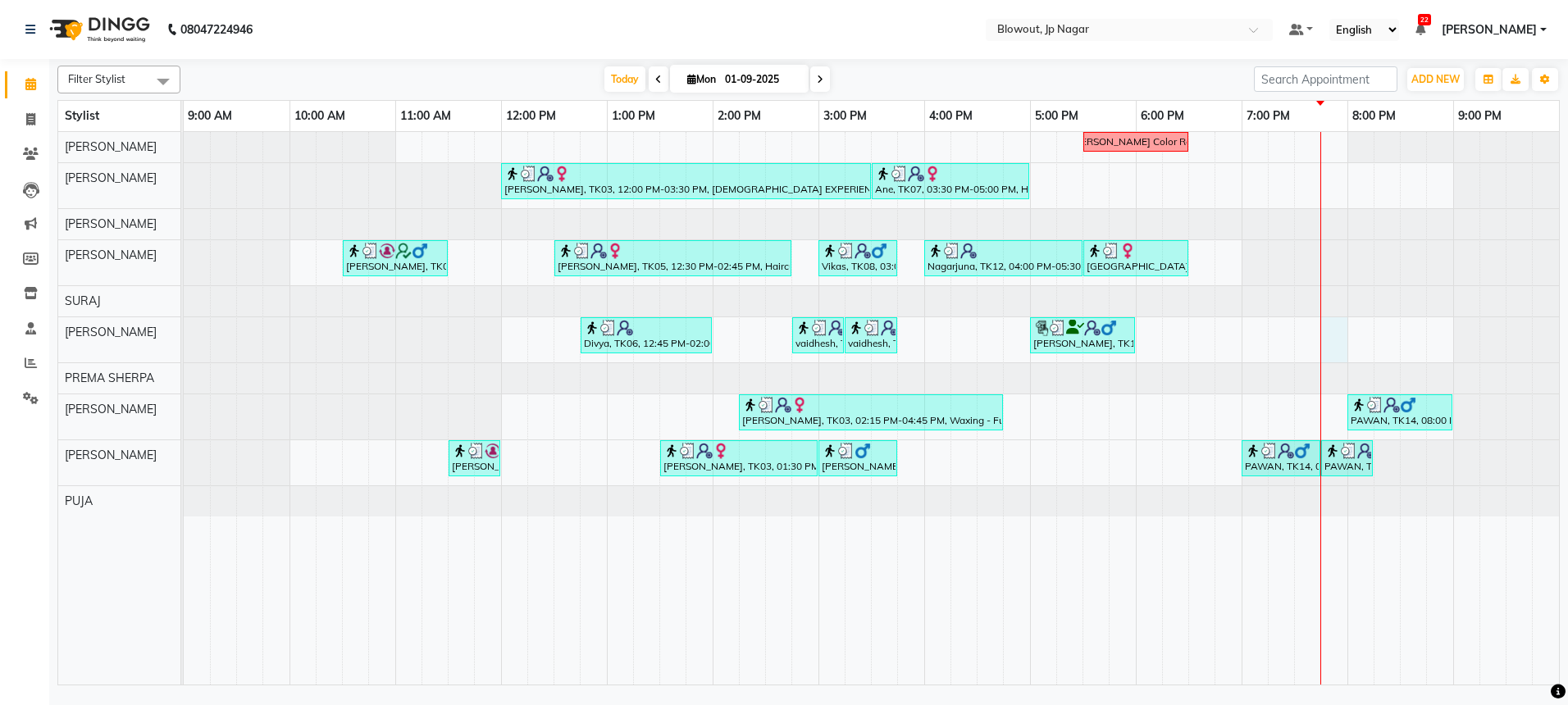
click at [1333, 339] on div "[PERSON_NAME] Color Recti [PERSON_NAME], TK03, 12:00 PM-03:30 PM, [DEMOGRAPHIC_…" at bounding box center [871, 408] width 1375 height 552
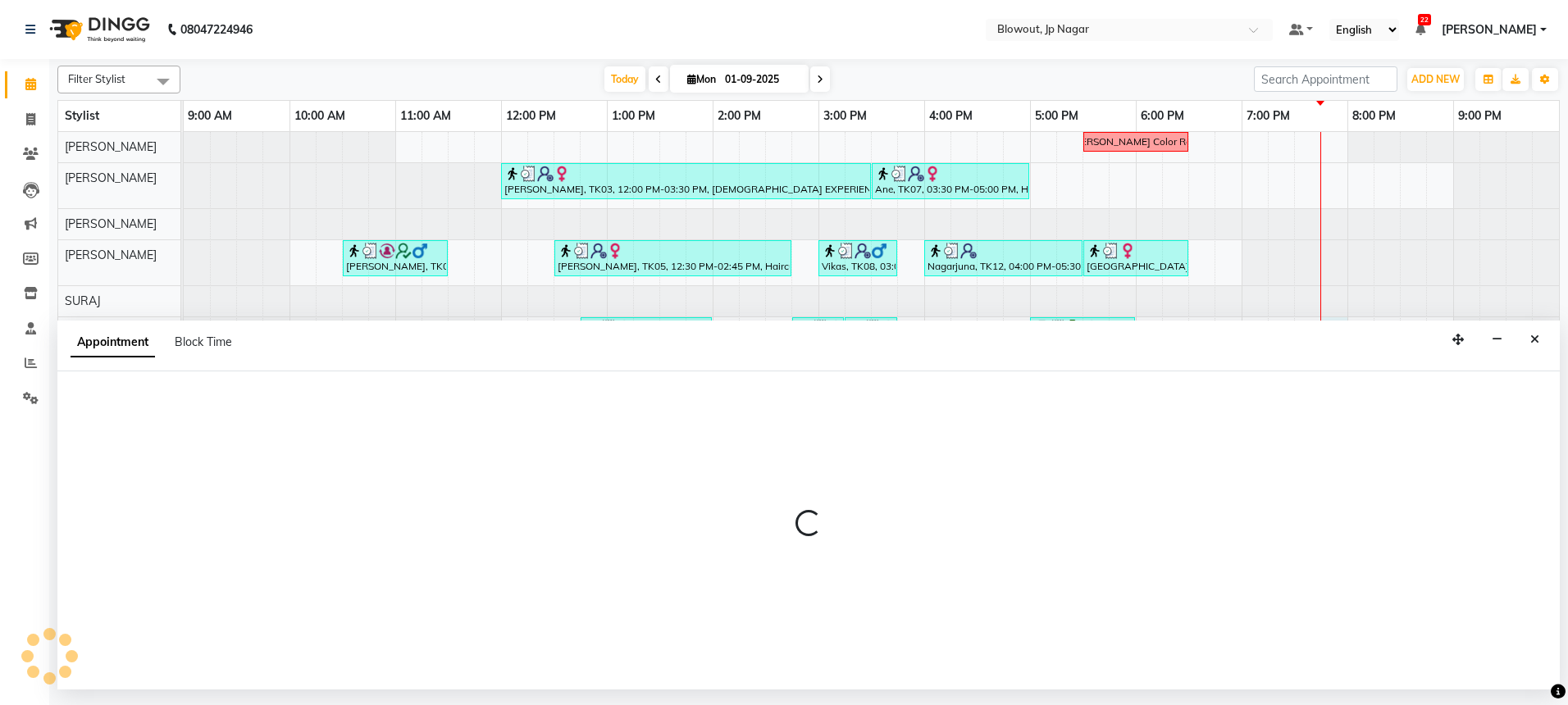
select select "60456"
select select "tentative"
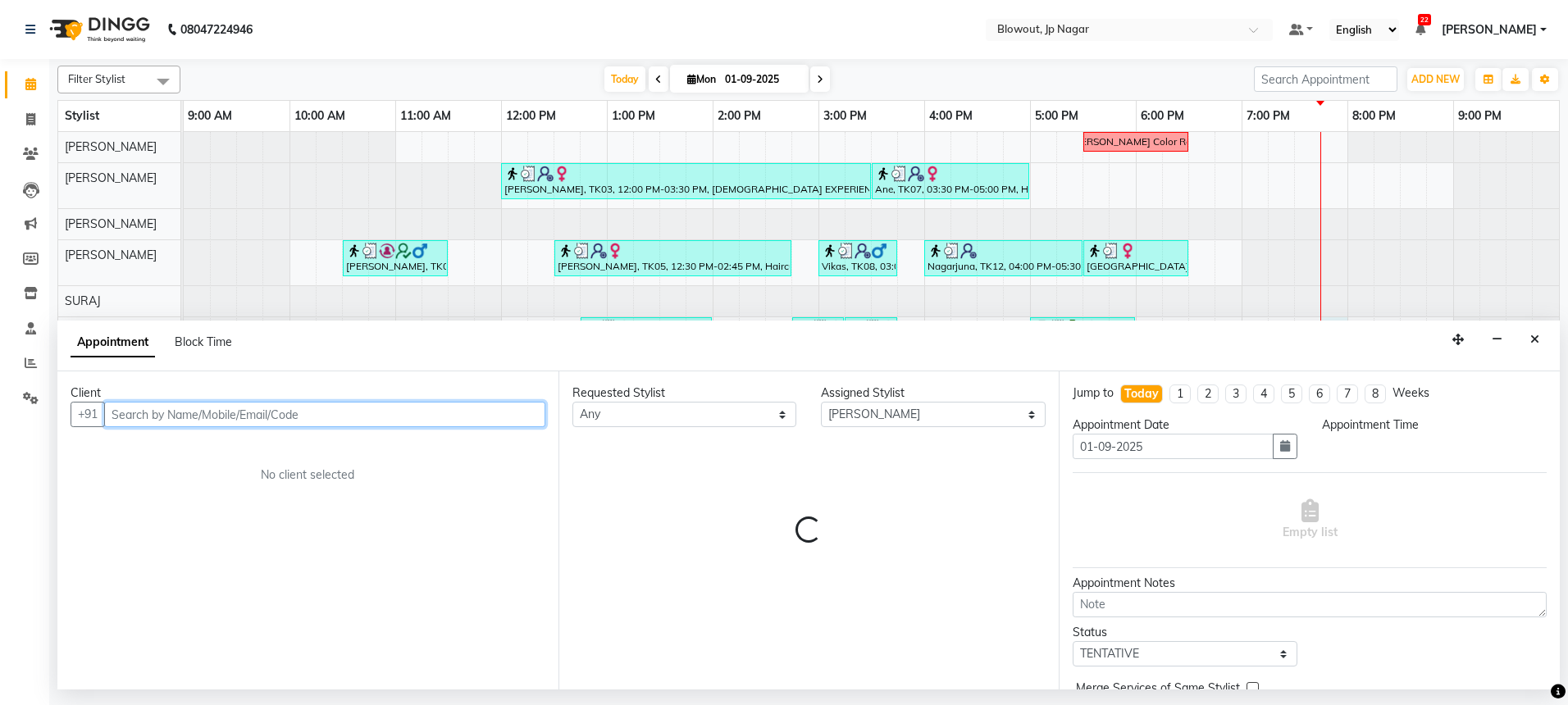
select select "1185"
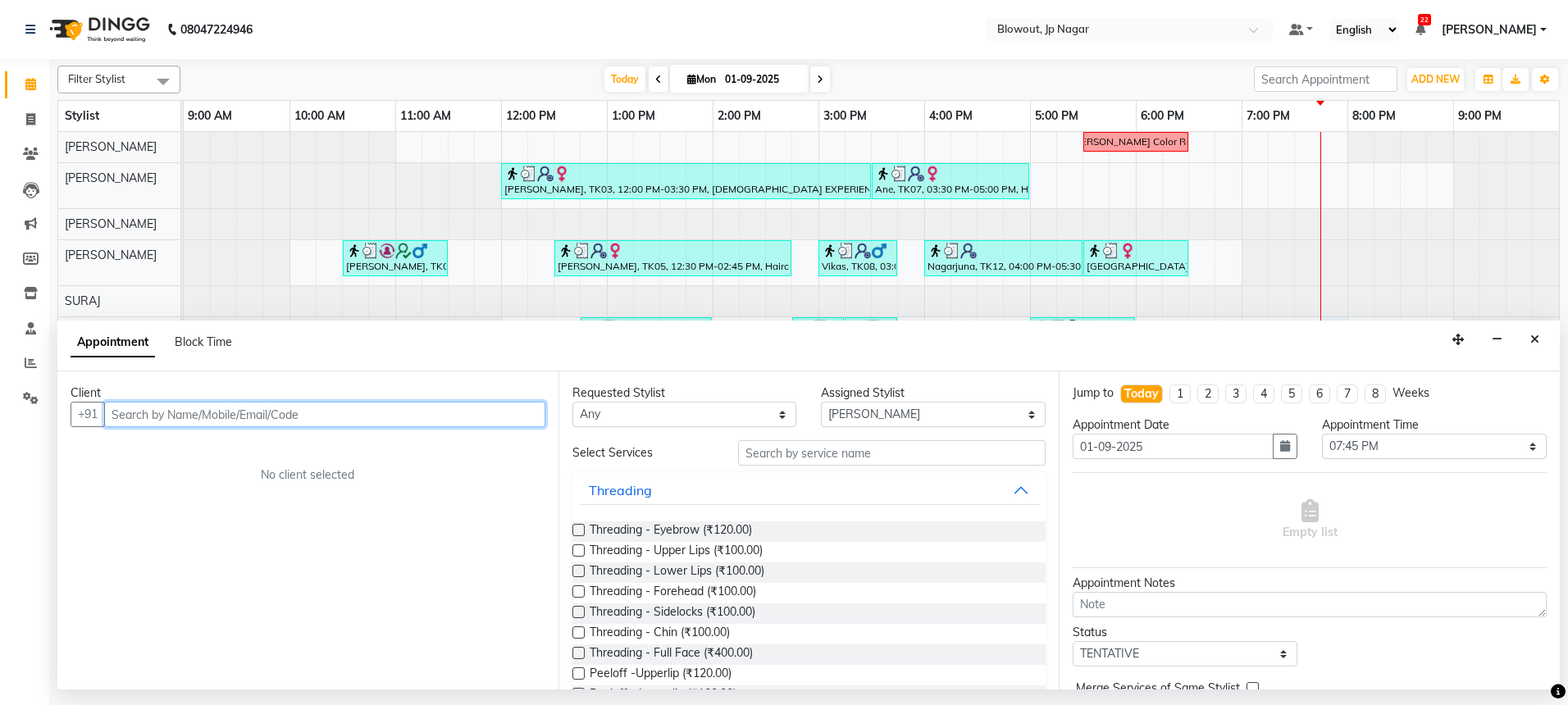
click at [366, 414] on input "text" at bounding box center [325, 414] width 441 height 25
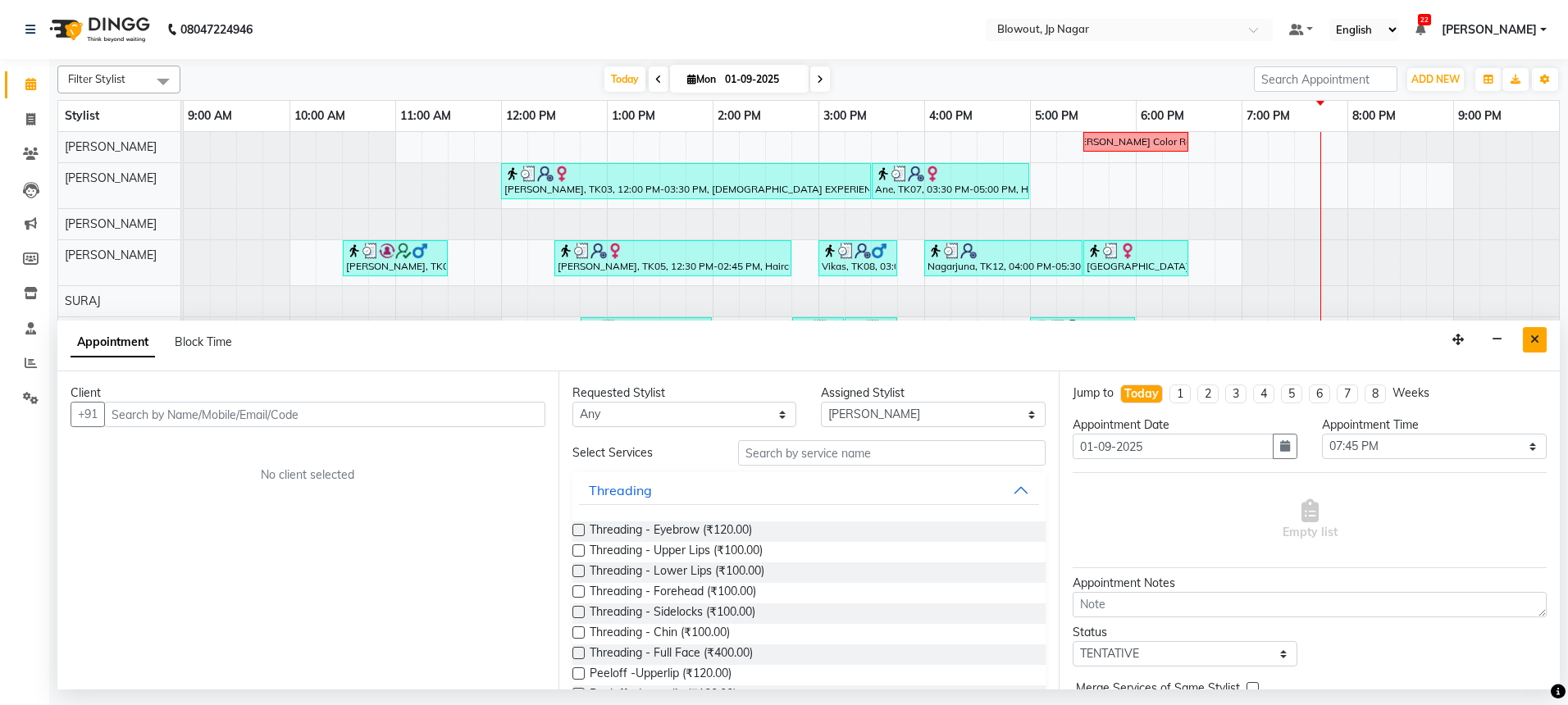
click at [1527, 338] on button "Close" at bounding box center [1534, 339] width 24 height 25
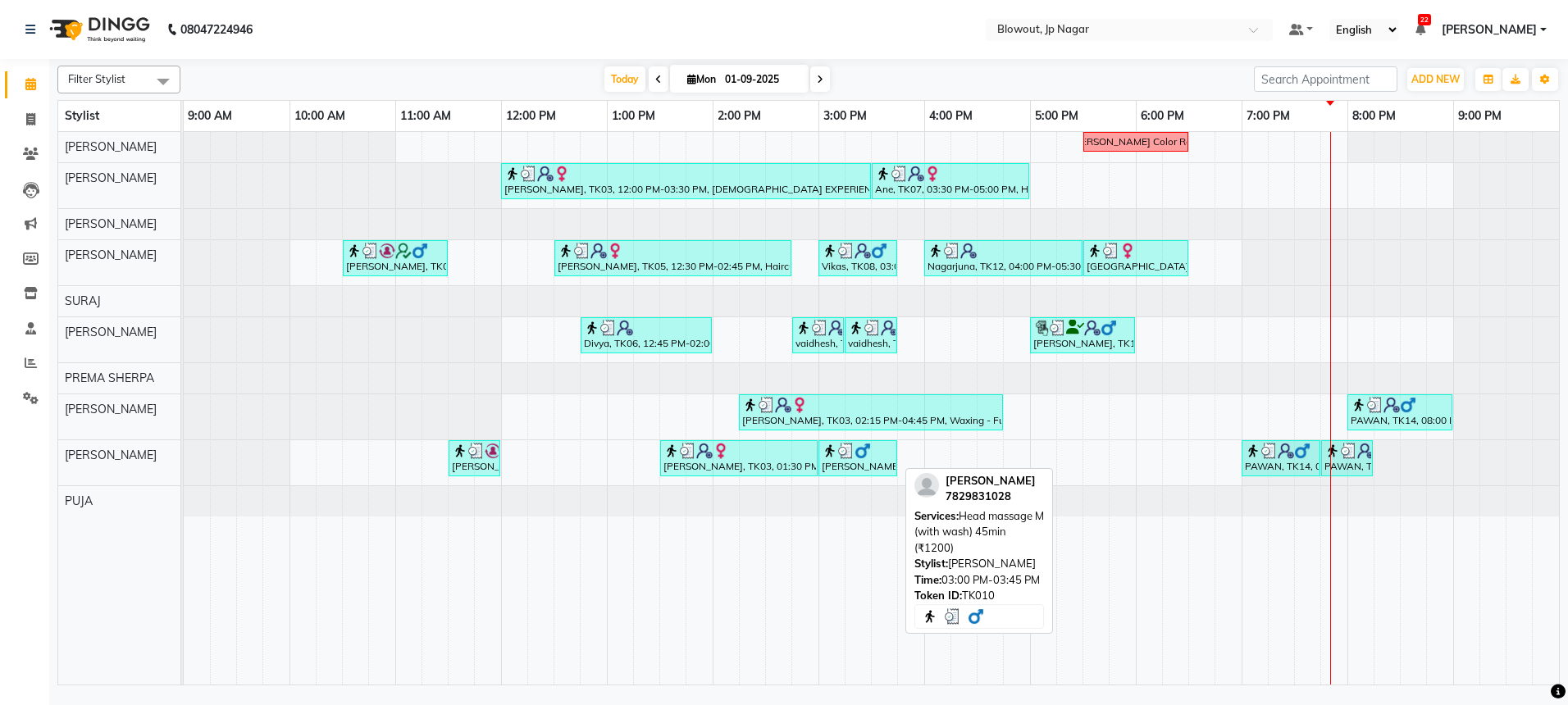
click at [859, 449] on img at bounding box center [863, 451] width 17 height 17
select select "3"
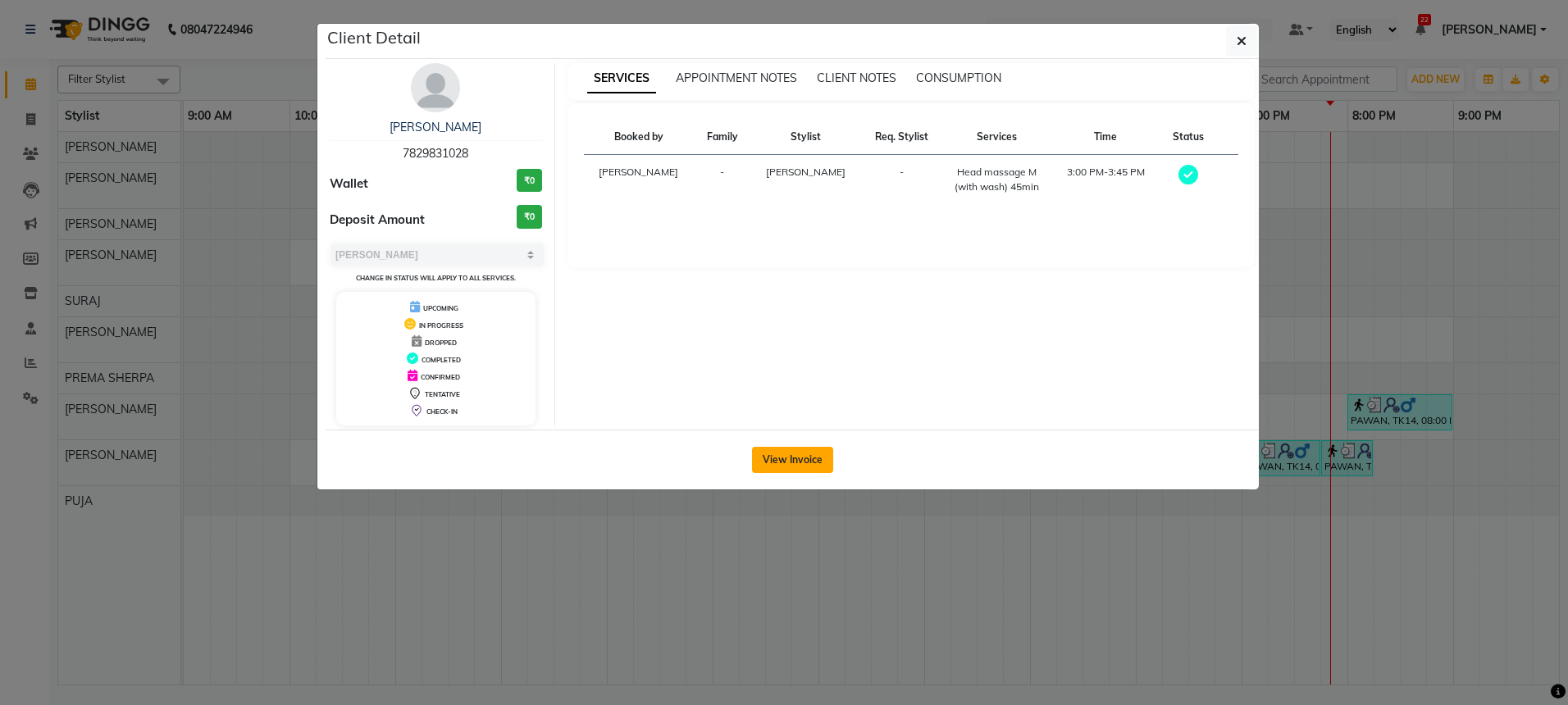
click at [783, 453] on button "View Invoice" at bounding box center [792, 459] width 81 height 26
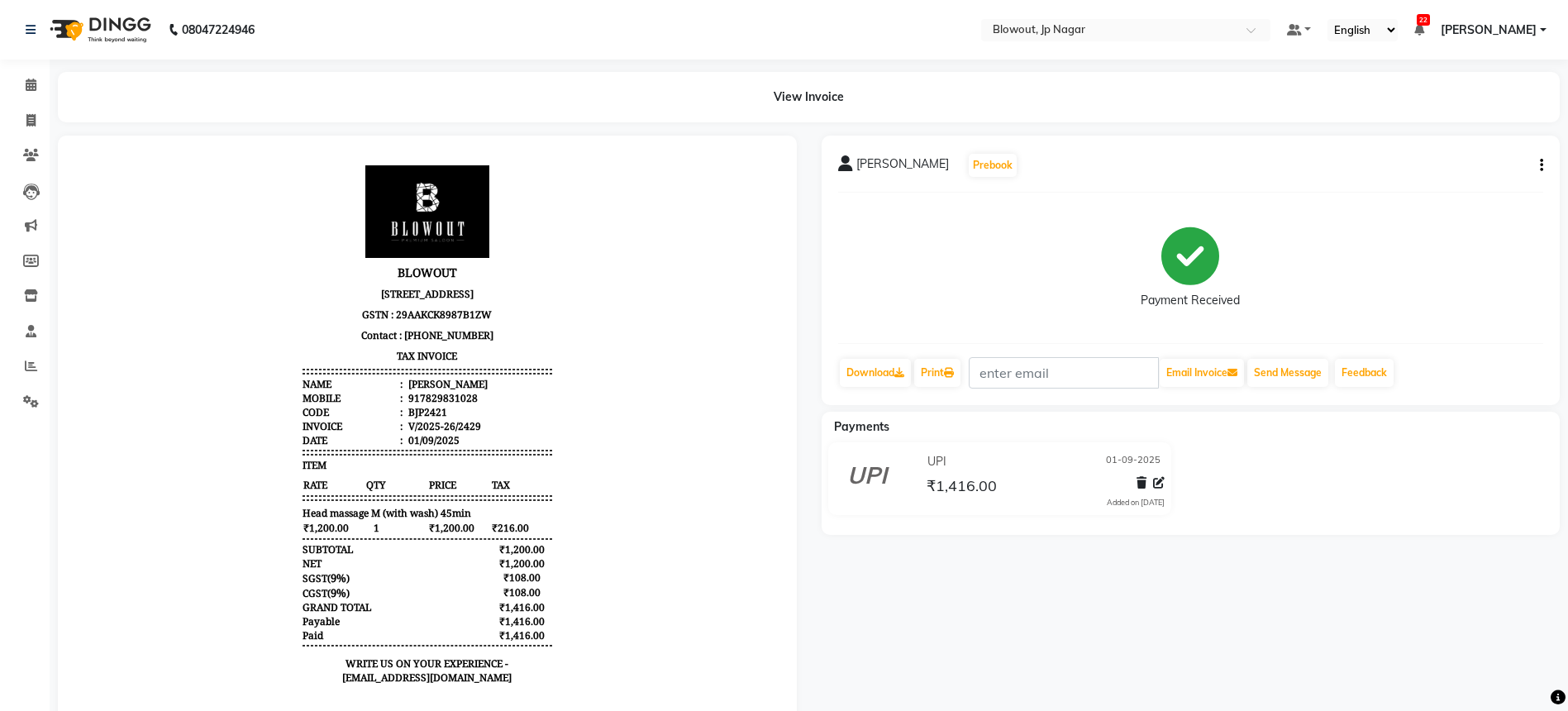
click at [1543, 165] on icon "button" at bounding box center [1543, 165] width 4 height 1
click at [1426, 177] on div "Edit Invoice" at bounding box center [1459, 175] width 114 height 21
select select "service"
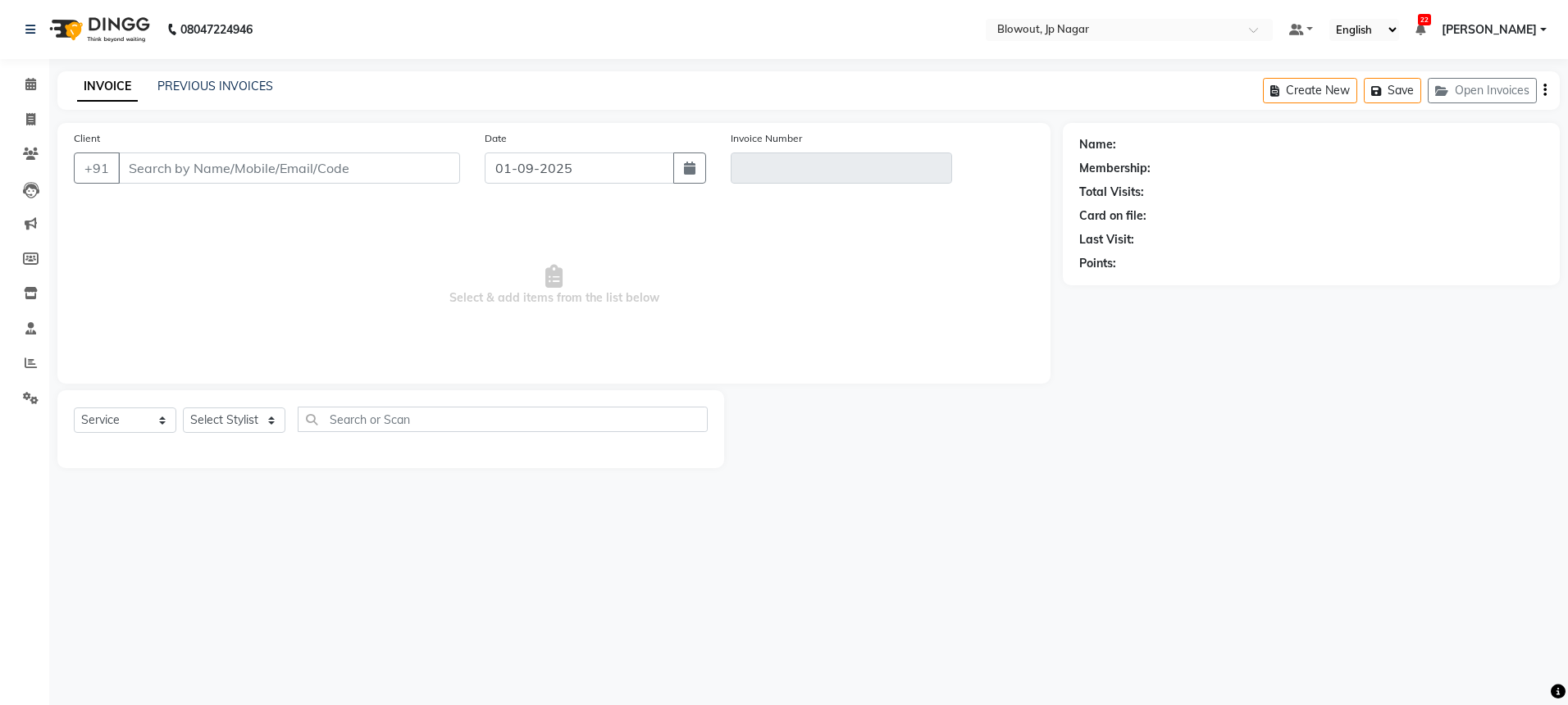
type input "7829831028"
type input "V/2025-26/2429"
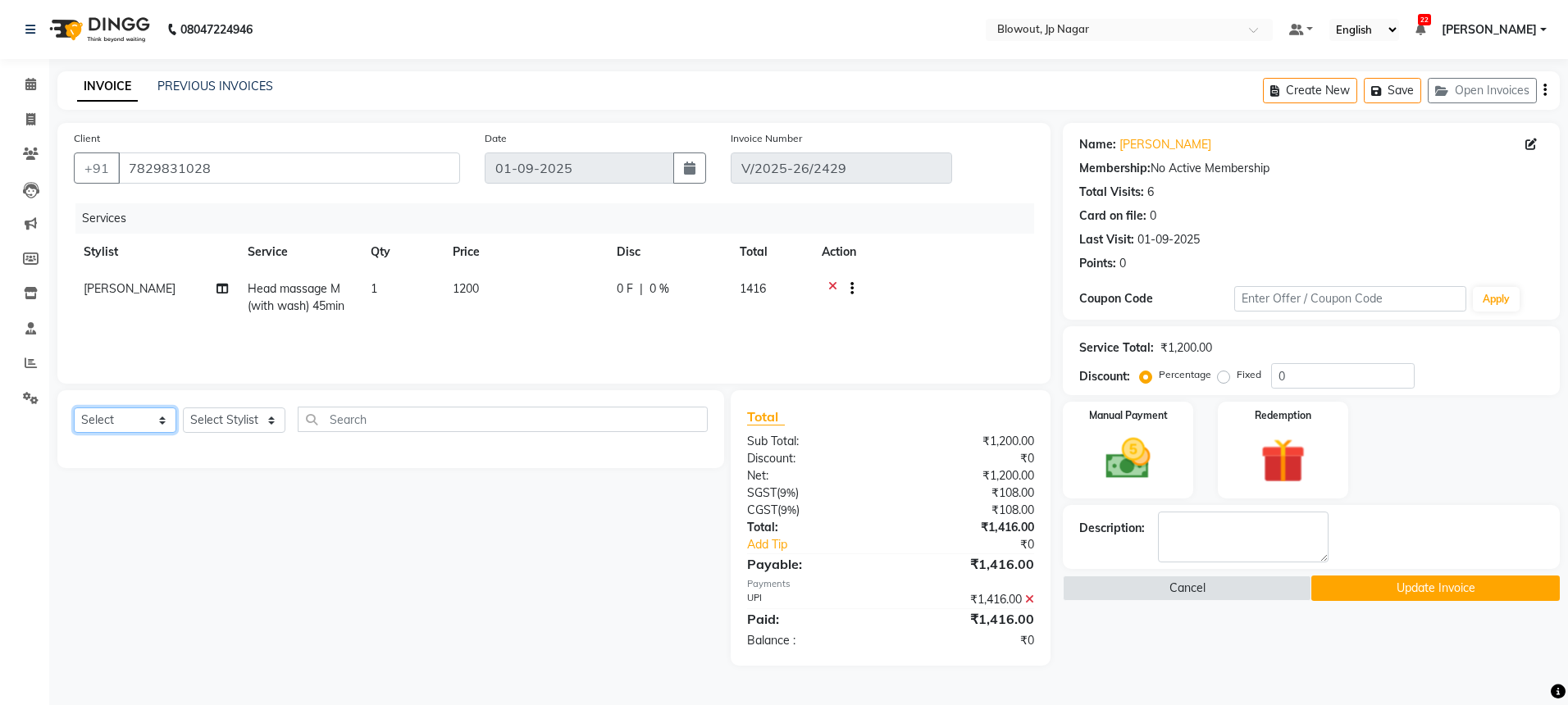
click at [124, 419] on select "Select Service Product Membership Package Voucher Prepaid Gift Card" at bounding box center [125, 419] width 102 height 25
select select "service"
click at [235, 417] on select "Select Stylist BINOD DICKY SHERPA GIRI JITEN JOHN JULIE MALSAWMTLUANGI Malsawmt…" at bounding box center [234, 419] width 102 height 25
select select "60456"
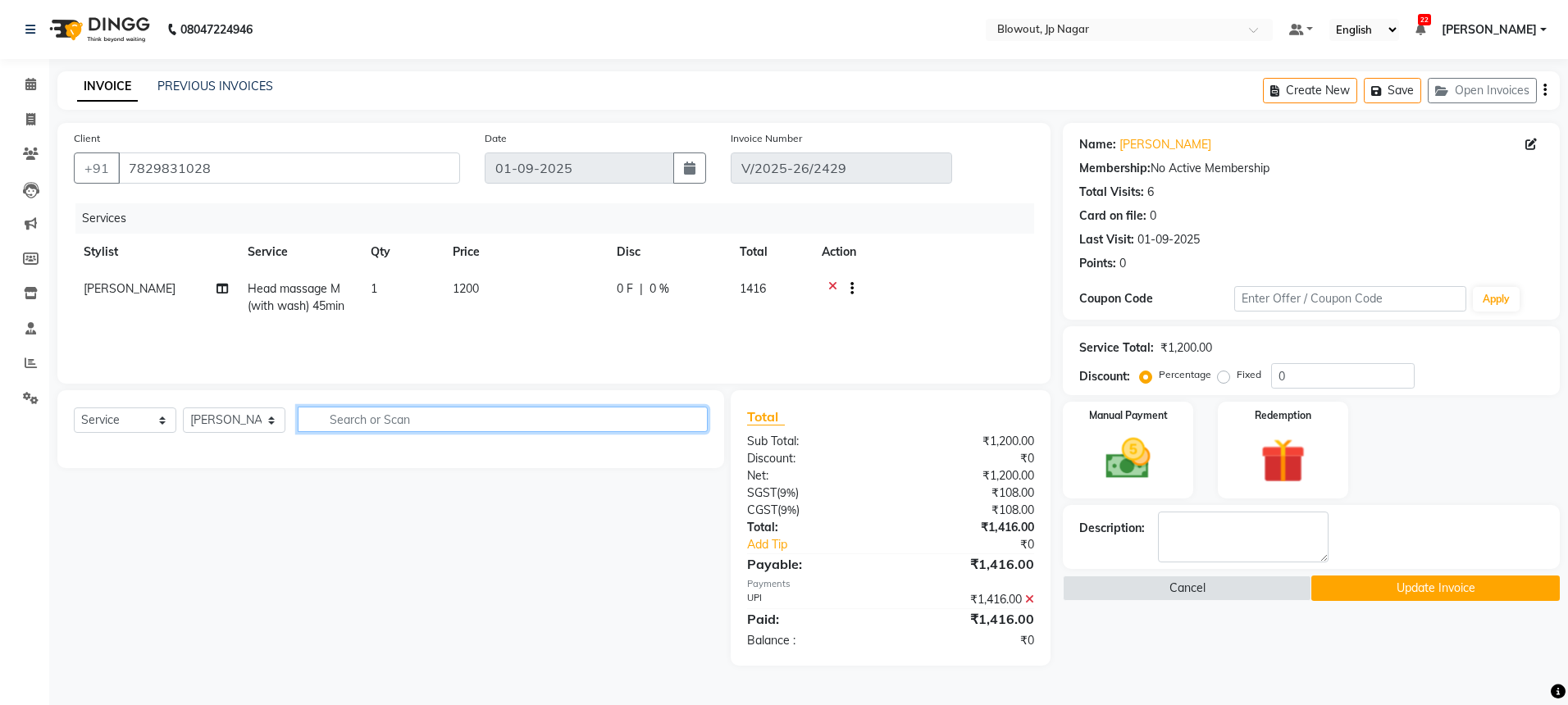
click at [397, 416] on input "text" at bounding box center [503, 419] width 410 height 25
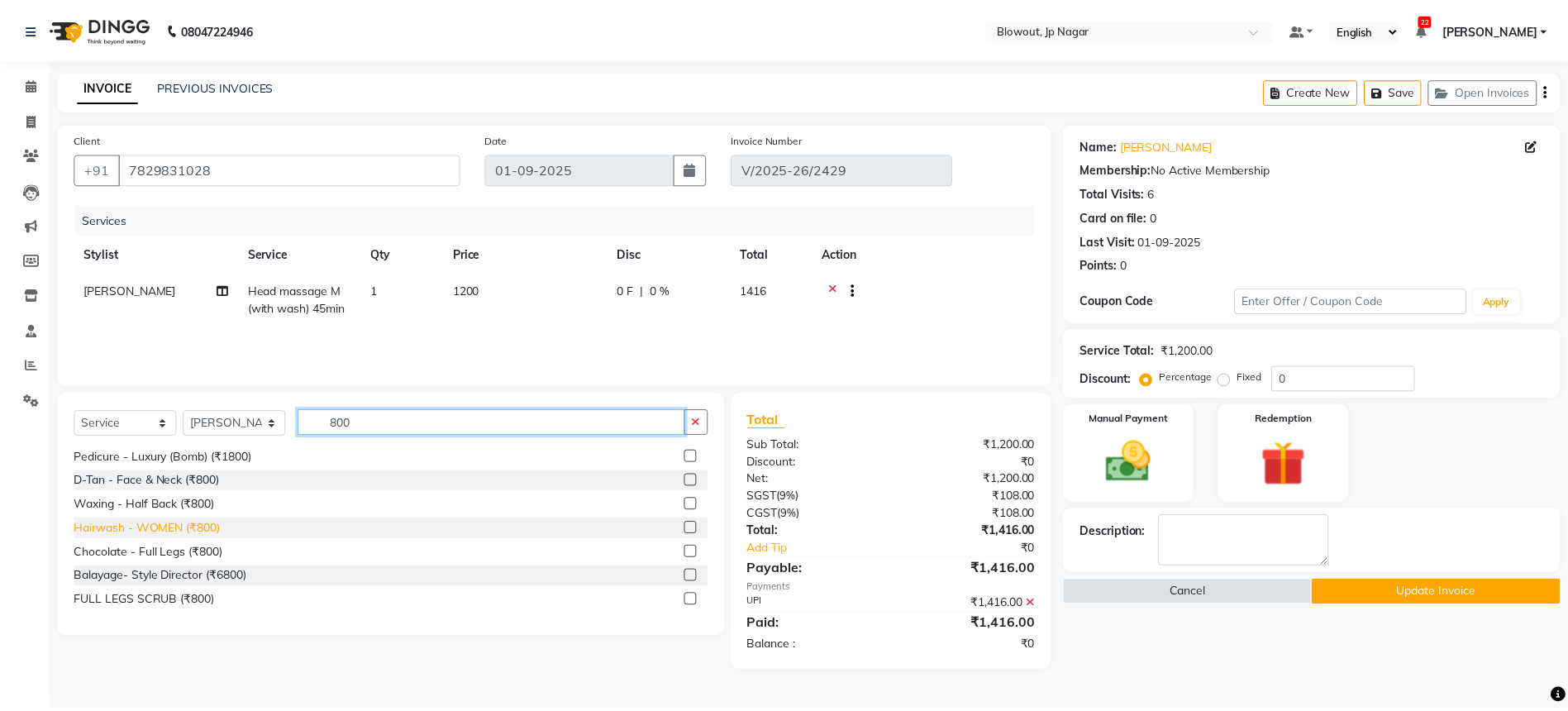
scroll to position [362, 0]
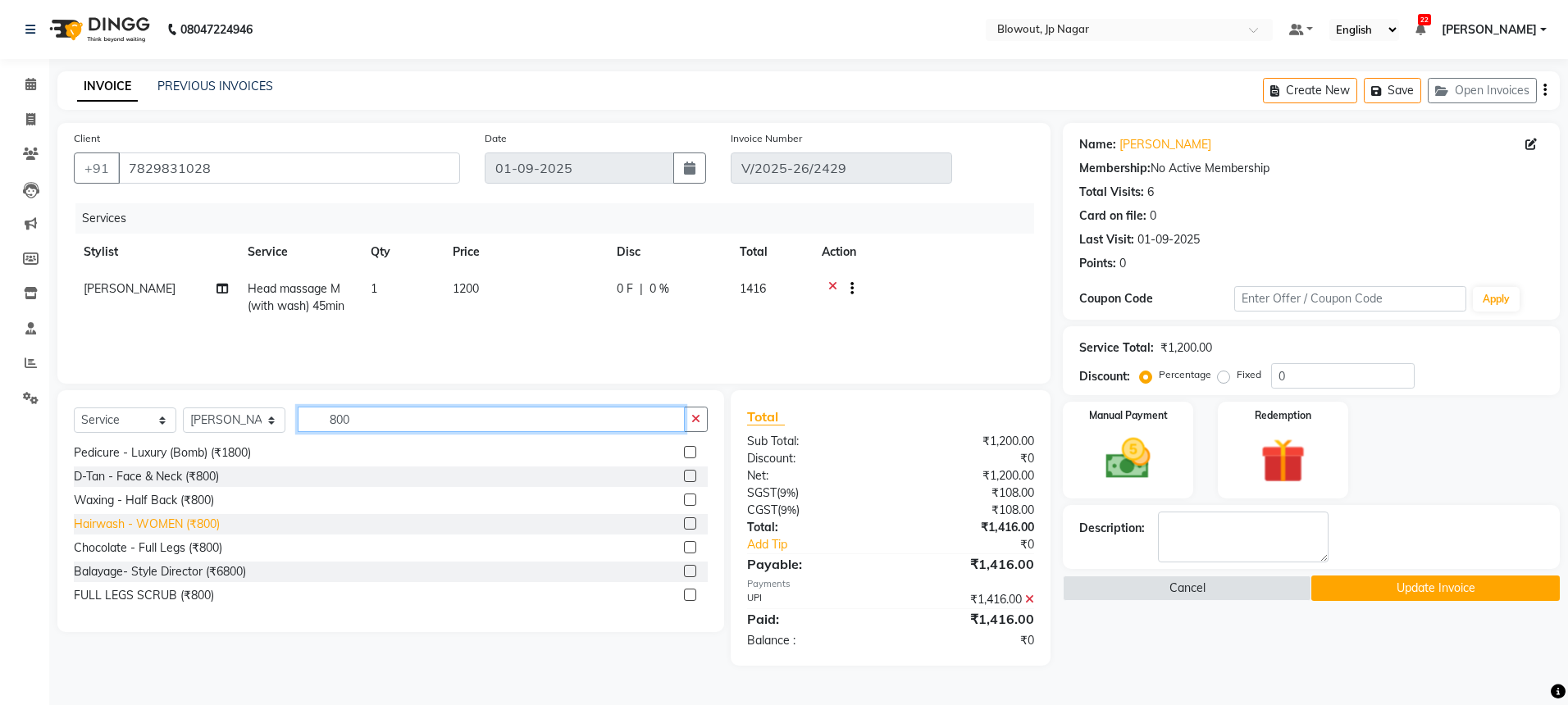
type input "800"
click at [190, 527] on div "Hairwash - WOMEN (₹800)" at bounding box center [146, 524] width 146 height 18
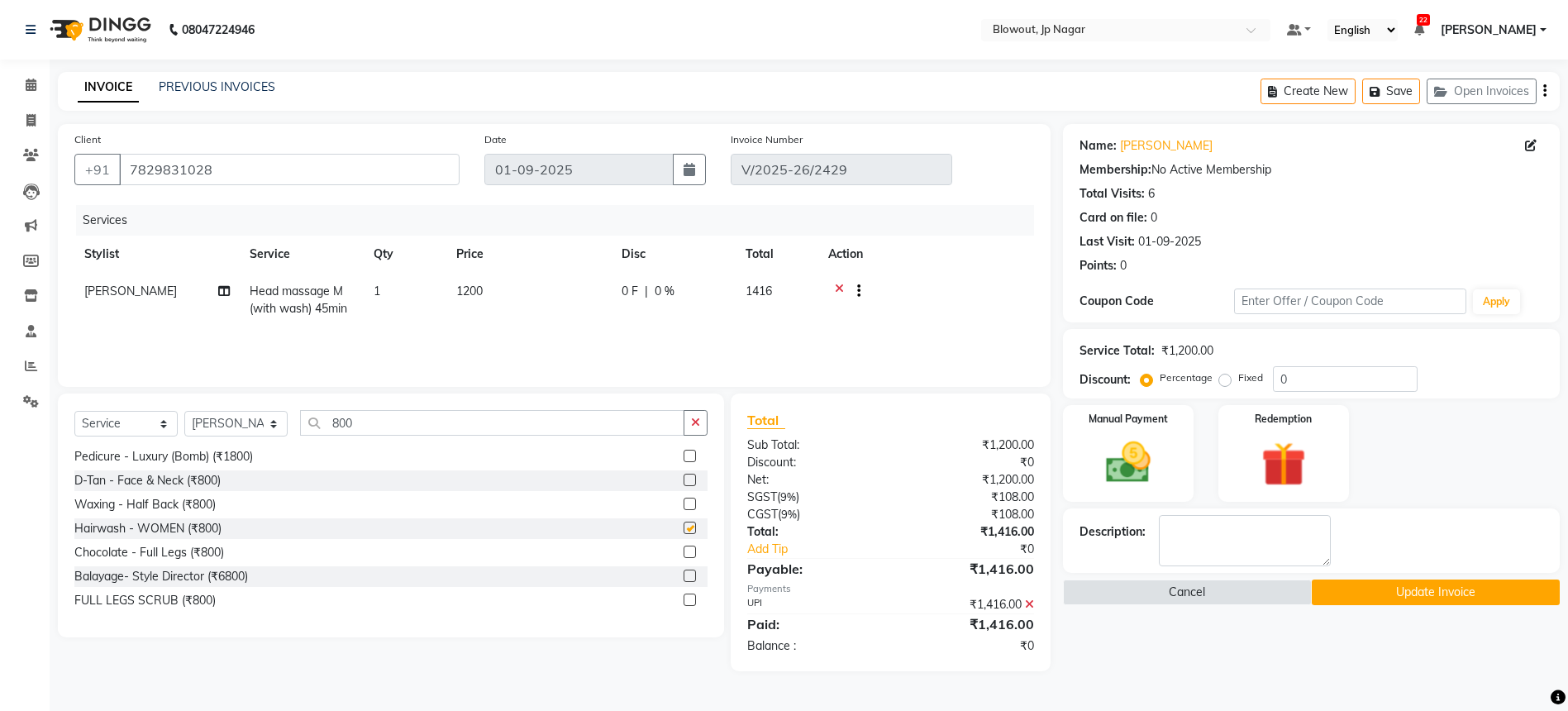
checkbox input "false"
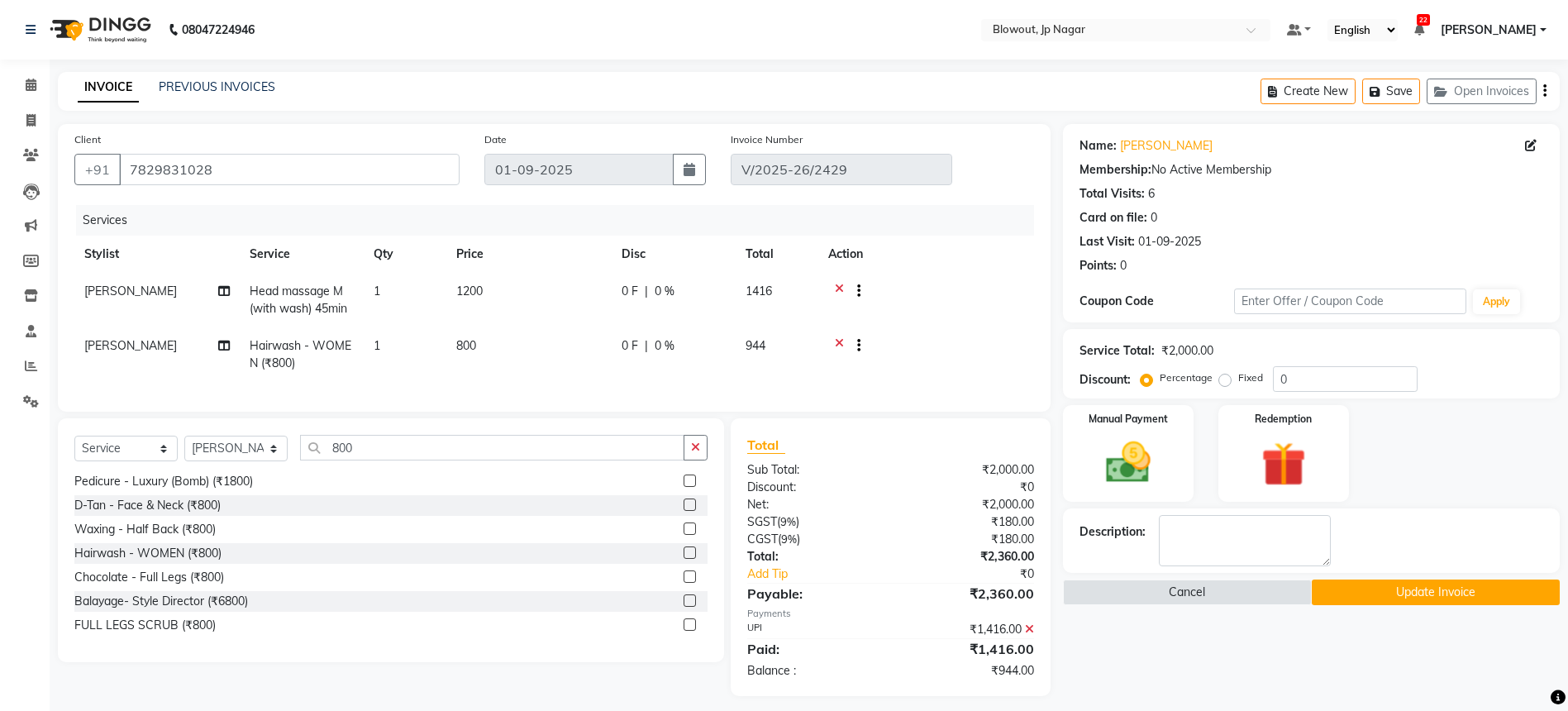
click at [1401, 595] on button "Update Invoice" at bounding box center [1436, 592] width 248 height 25
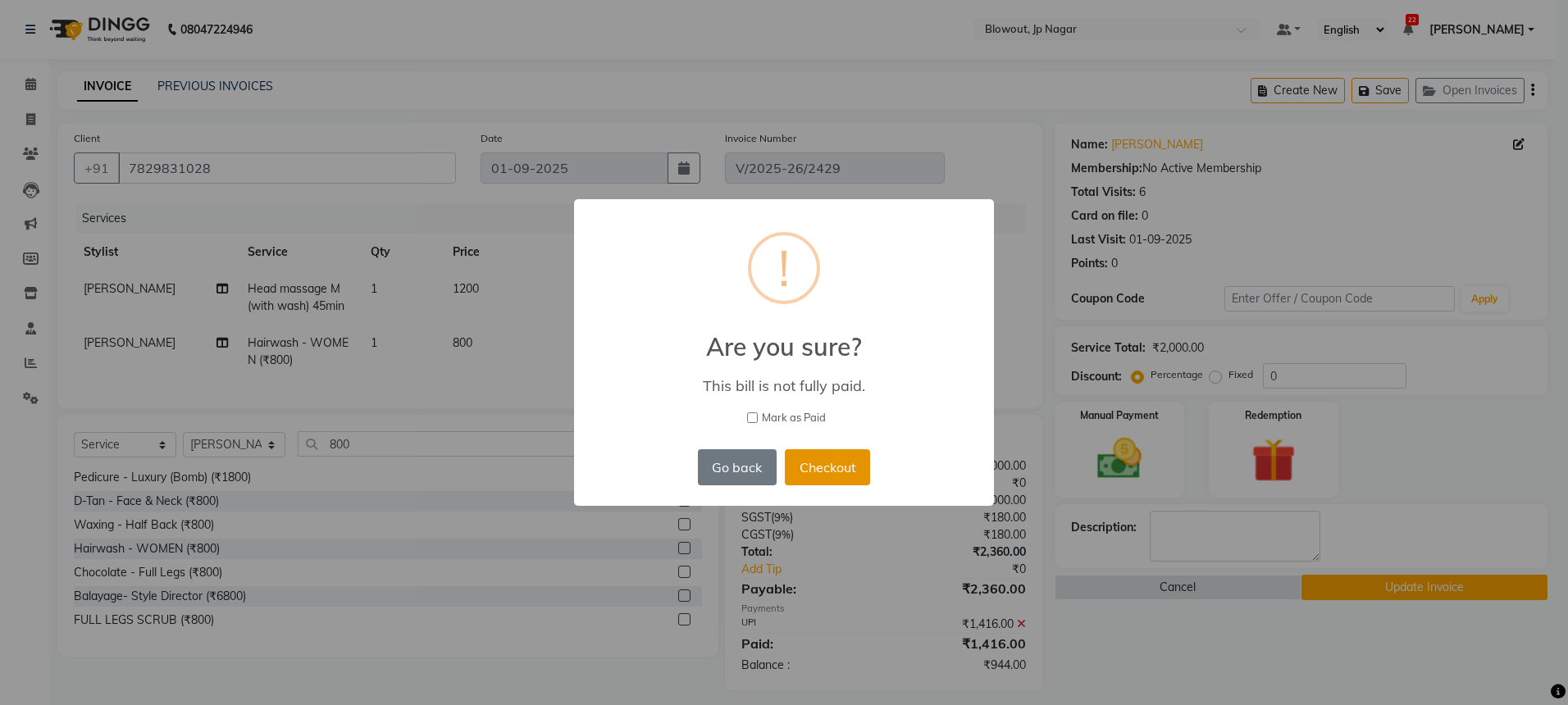
click at [835, 465] on button "Checkout" at bounding box center [827, 467] width 86 height 36
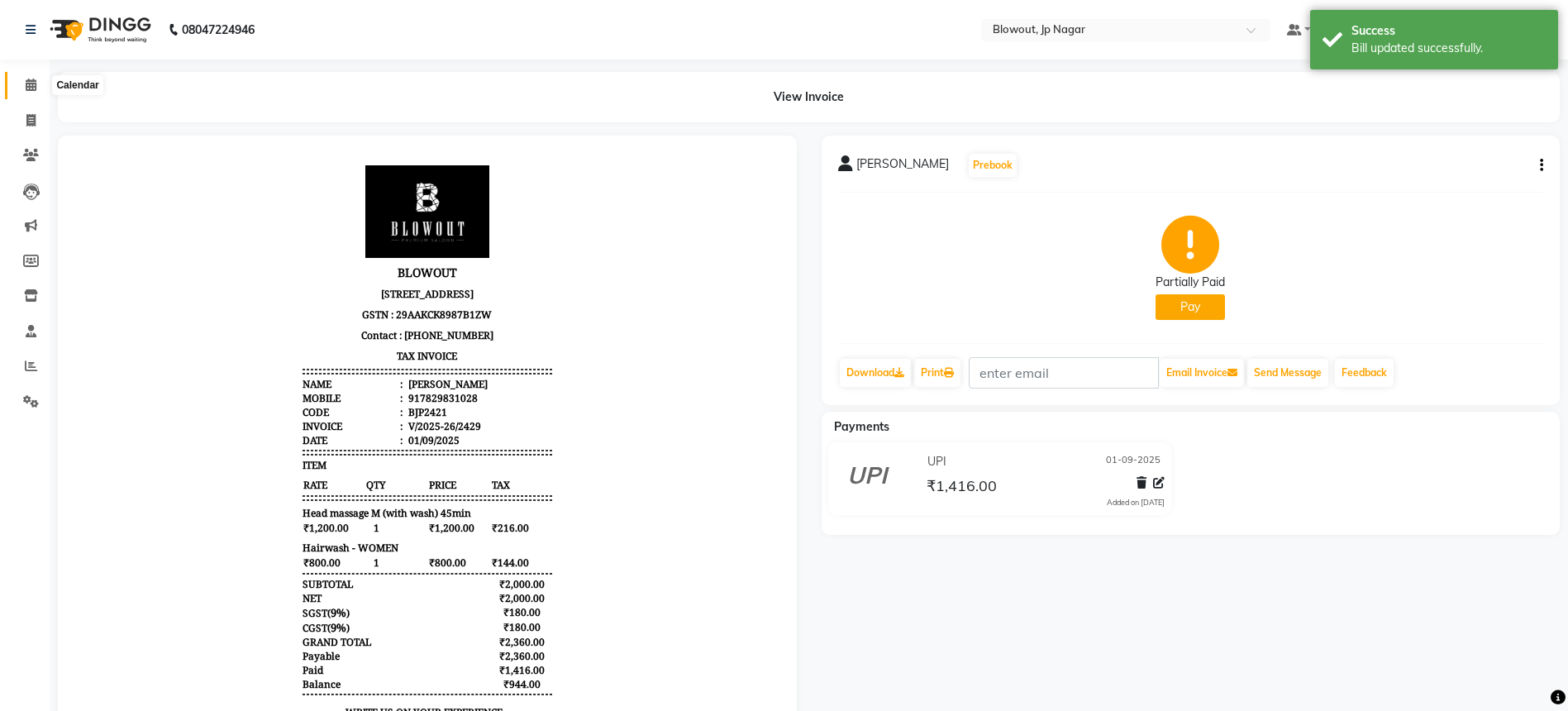
click at [20, 80] on span at bounding box center [31, 85] width 29 height 19
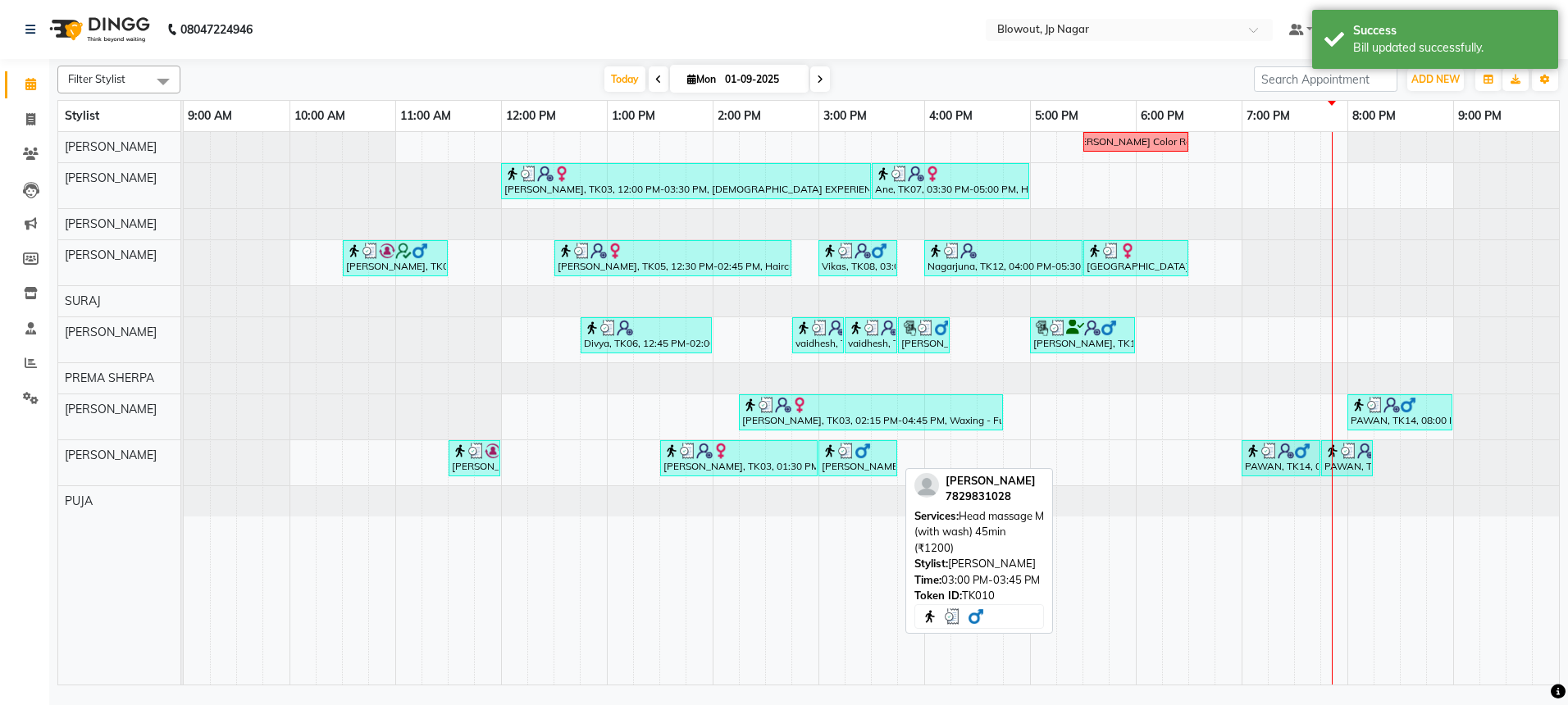
click at [878, 459] on div "[PERSON_NAME], TK10, 03:00 PM-03:45 PM, Head massage M (with wash) 45min (₹1200)" at bounding box center [857, 458] width 75 height 31
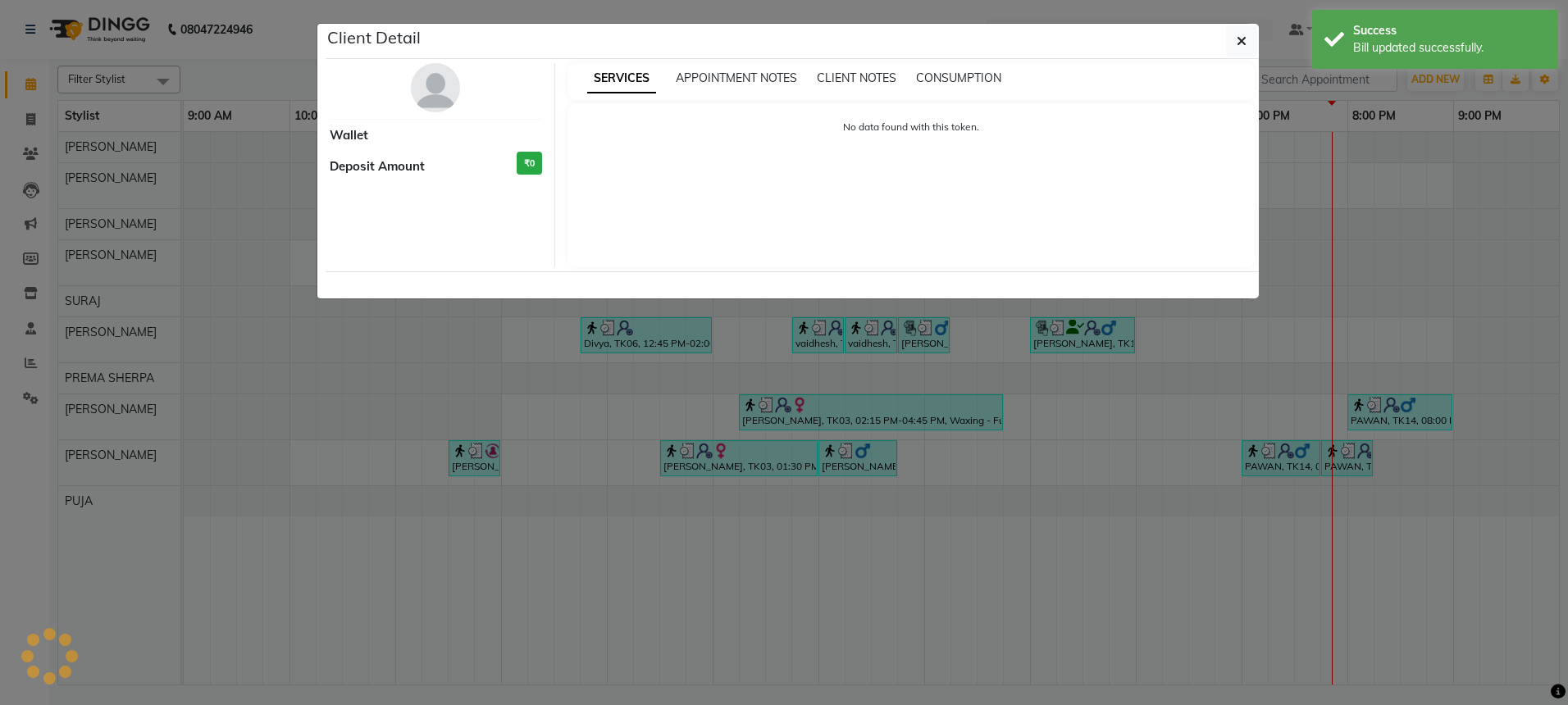
select select "3"
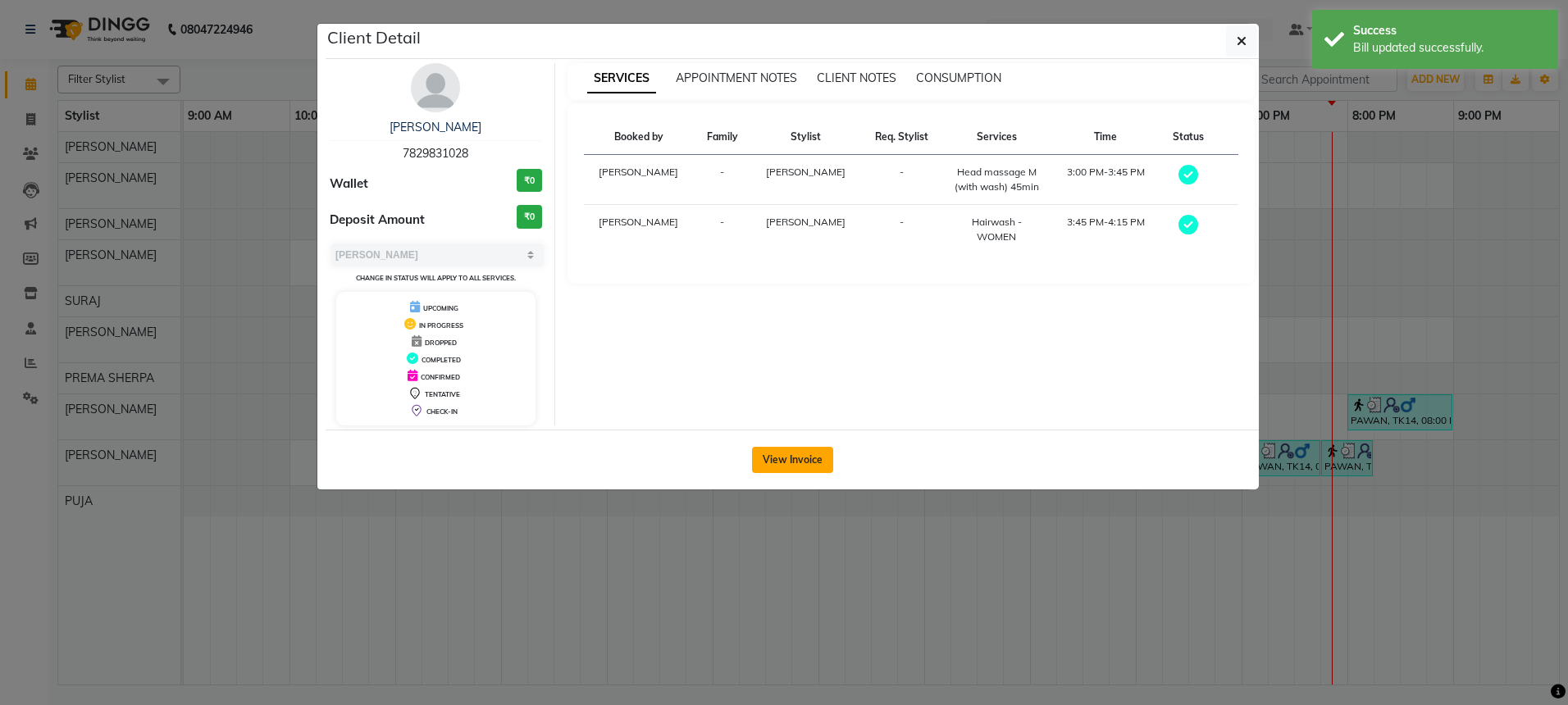
click at [793, 469] on button "View Invoice" at bounding box center [792, 459] width 81 height 26
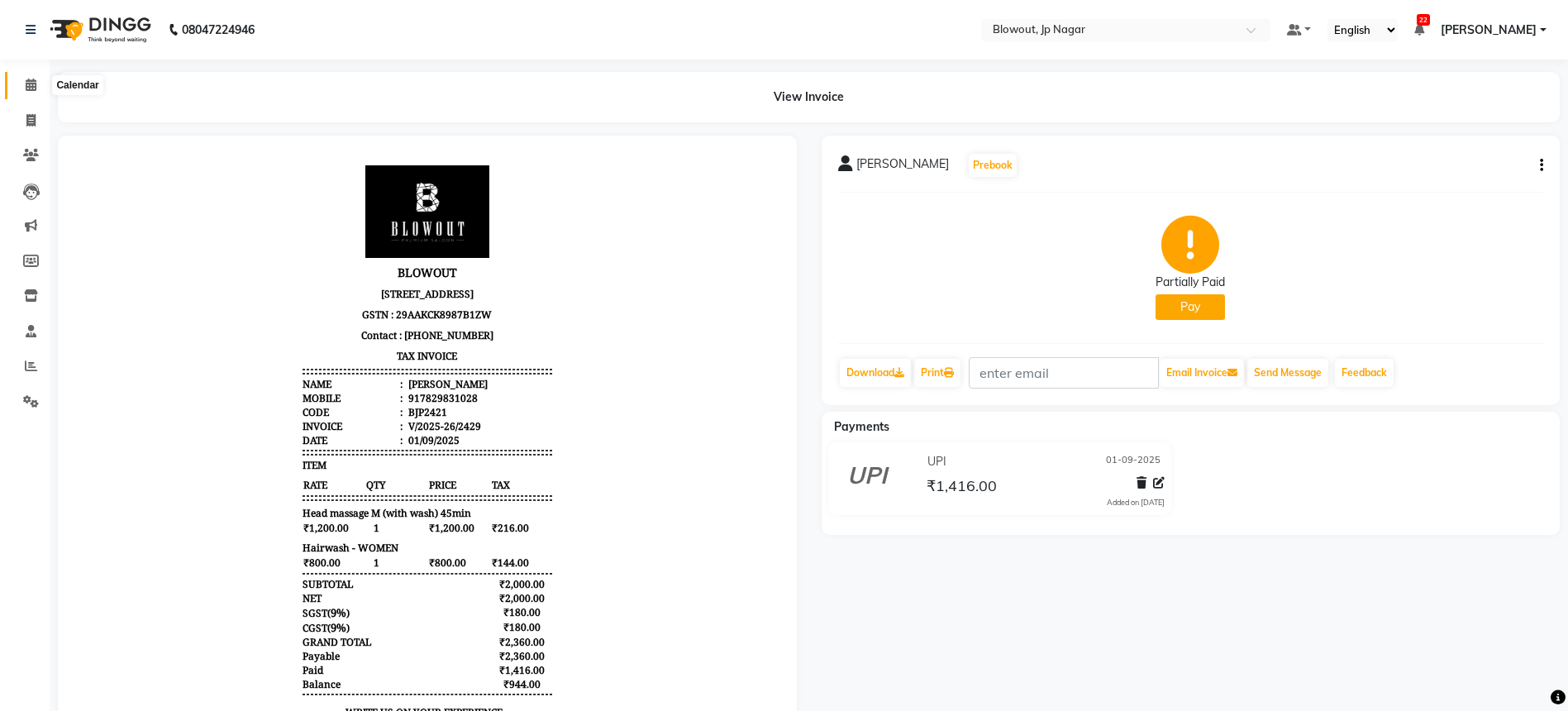
click at [34, 94] on span at bounding box center [31, 85] width 29 height 19
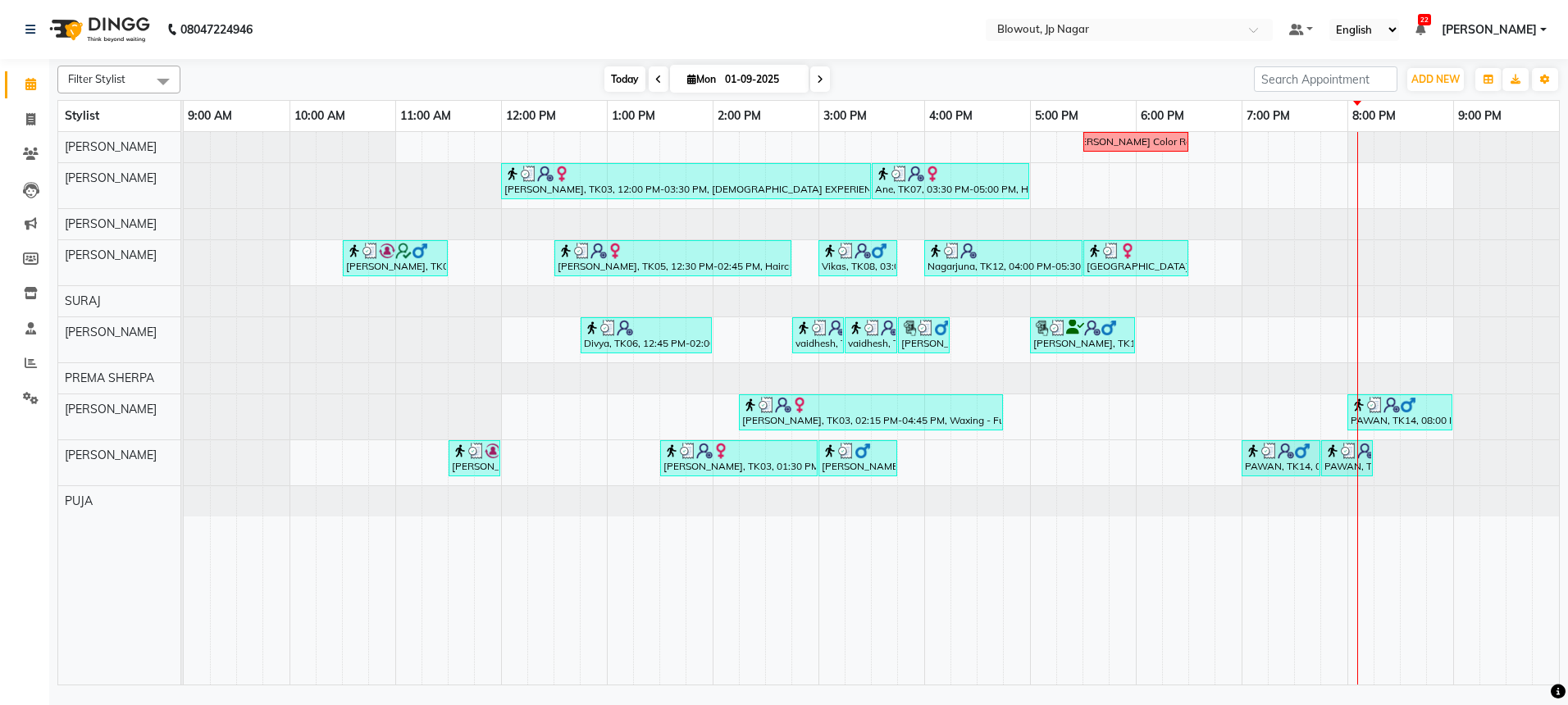
click at [625, 78] on span "Today" at bounding box center [624, 78] width 41 height 25
click at [821, 72] on span at bounding box center [820, 78] width 20 height 25
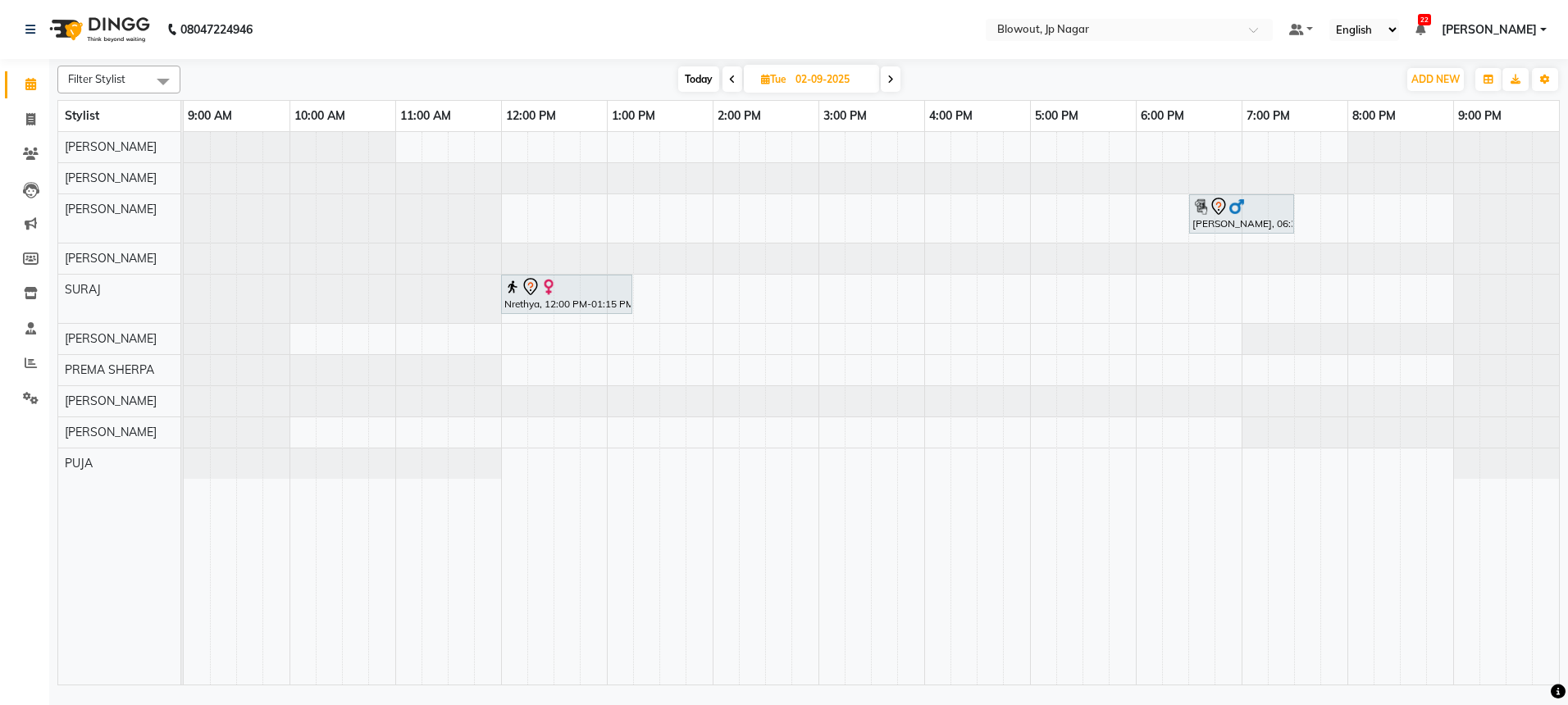
click at [690, 82] on span "Today" at bounding box center [699, 78] width 41 height 25
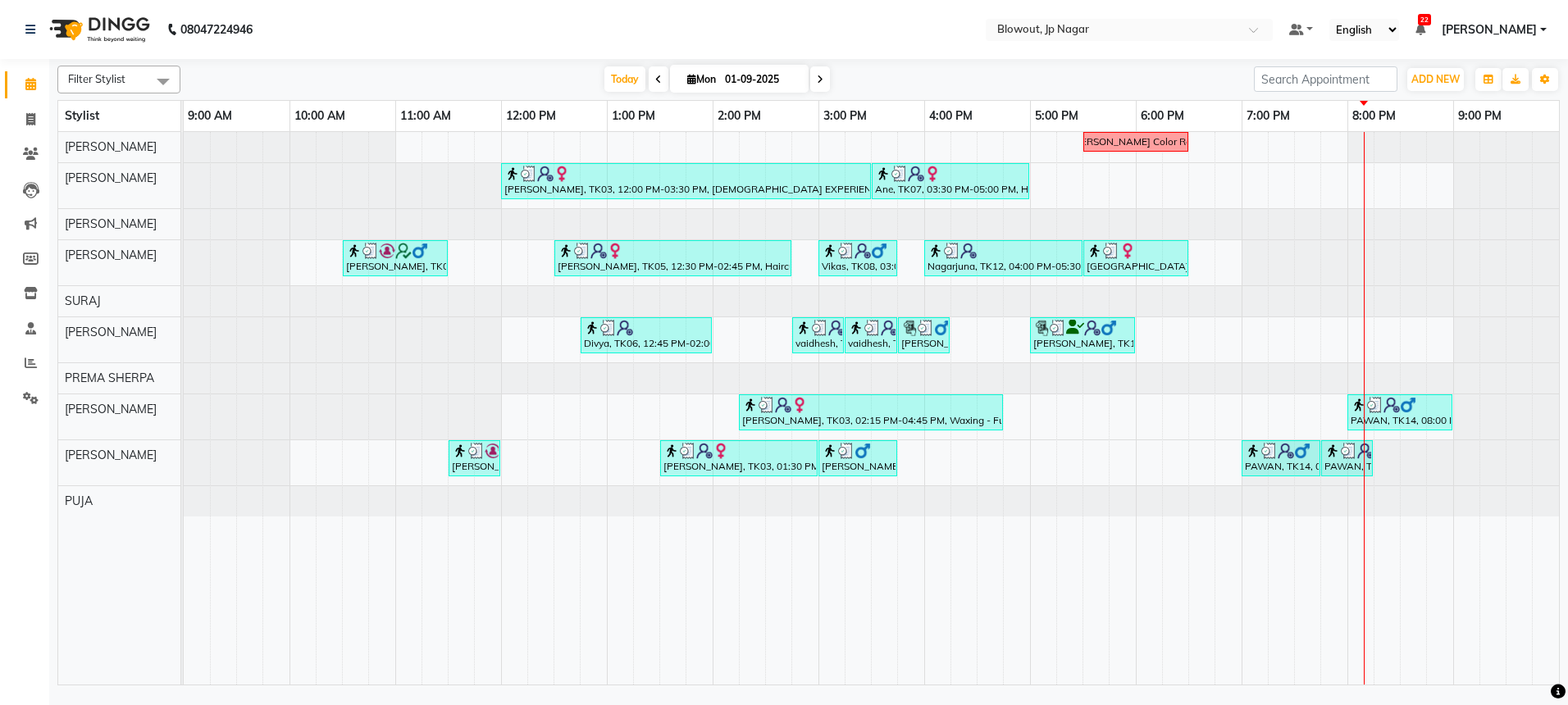
click at [818, 72] on span at bounding box center [820, 78] width 20 height 25
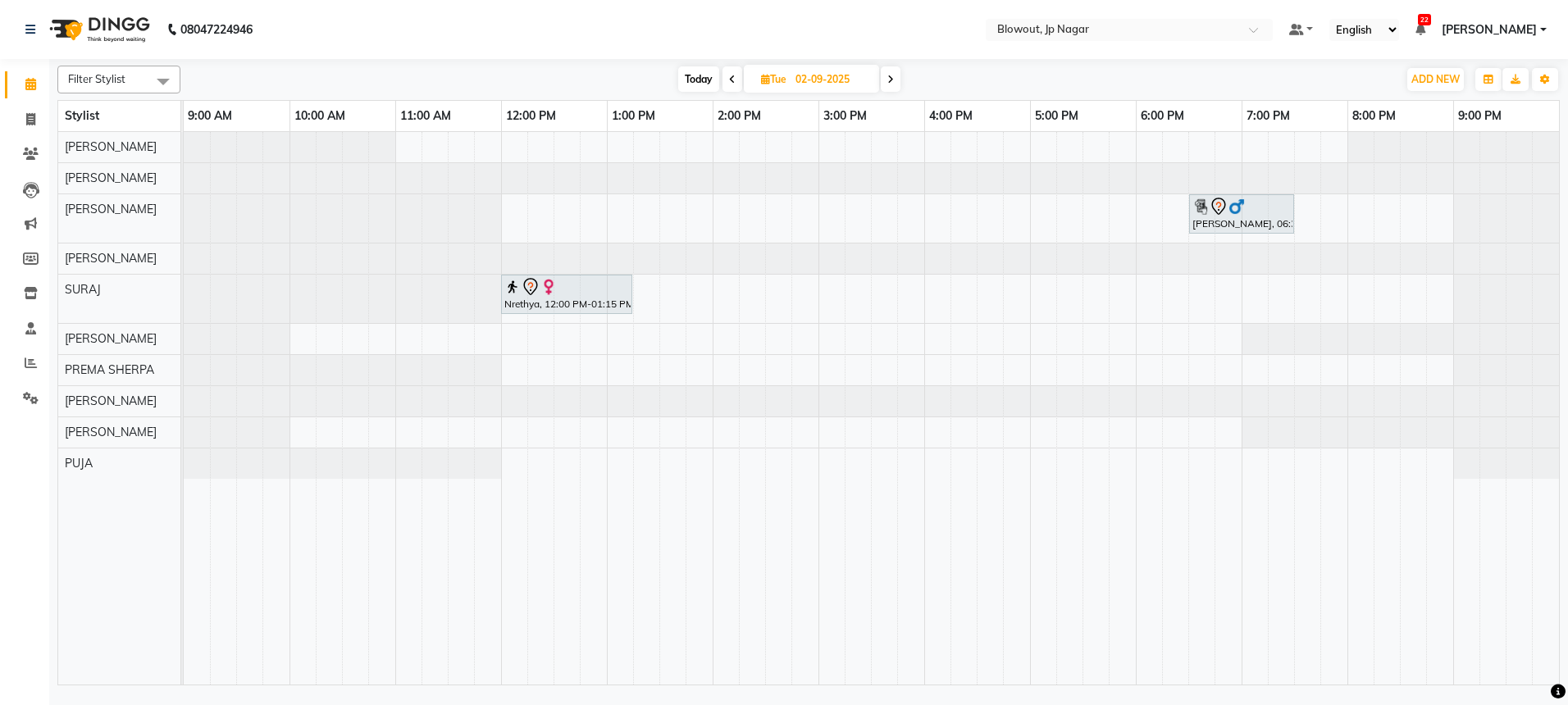
click at [891, 82] on icon at bounding box center [890, 79] width 7 height 10
type input "03-09-2025"
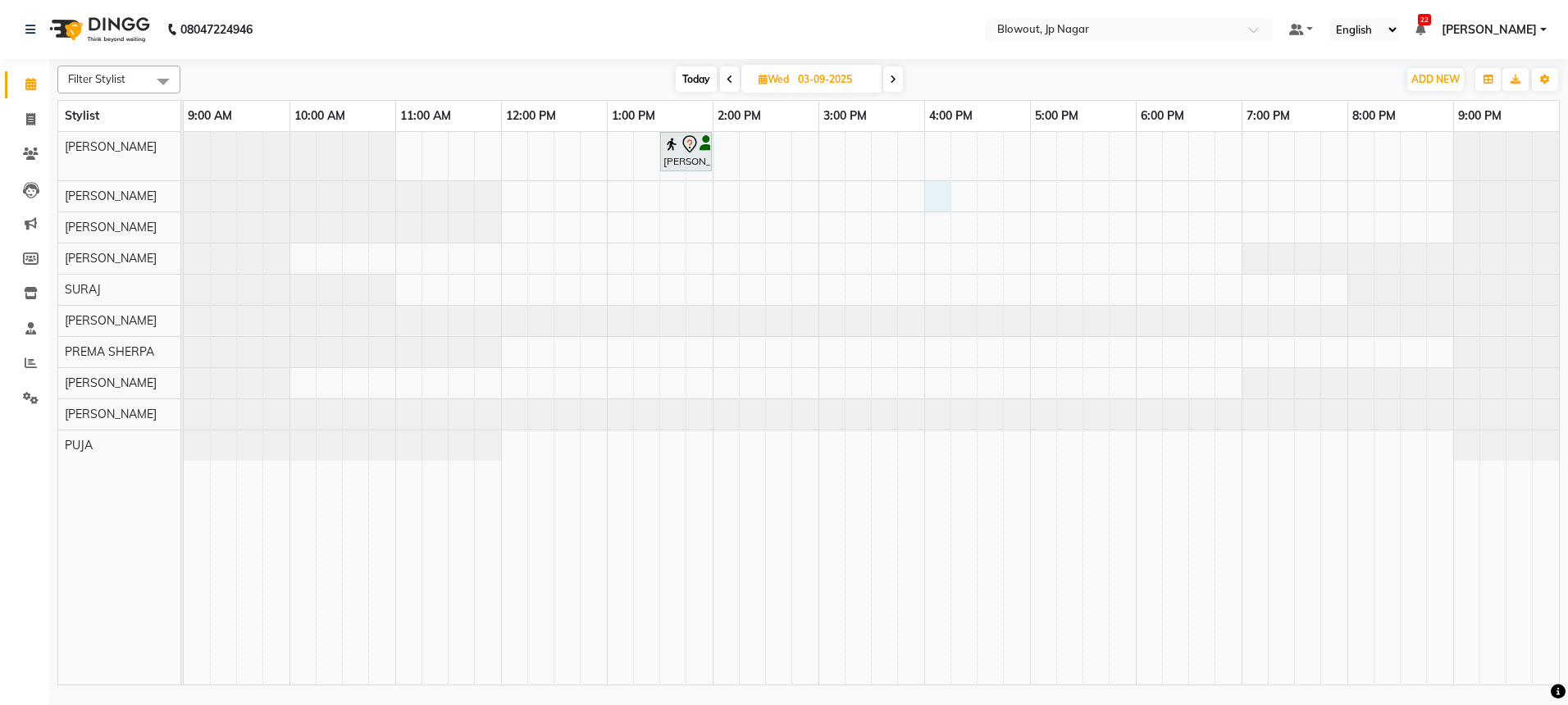
click at [938, 195] on div "Nihal, 01:30 PM-02:00 PM, Haircut Men - Creative Director" at bounding box center [871, 408] width 1375 height 552
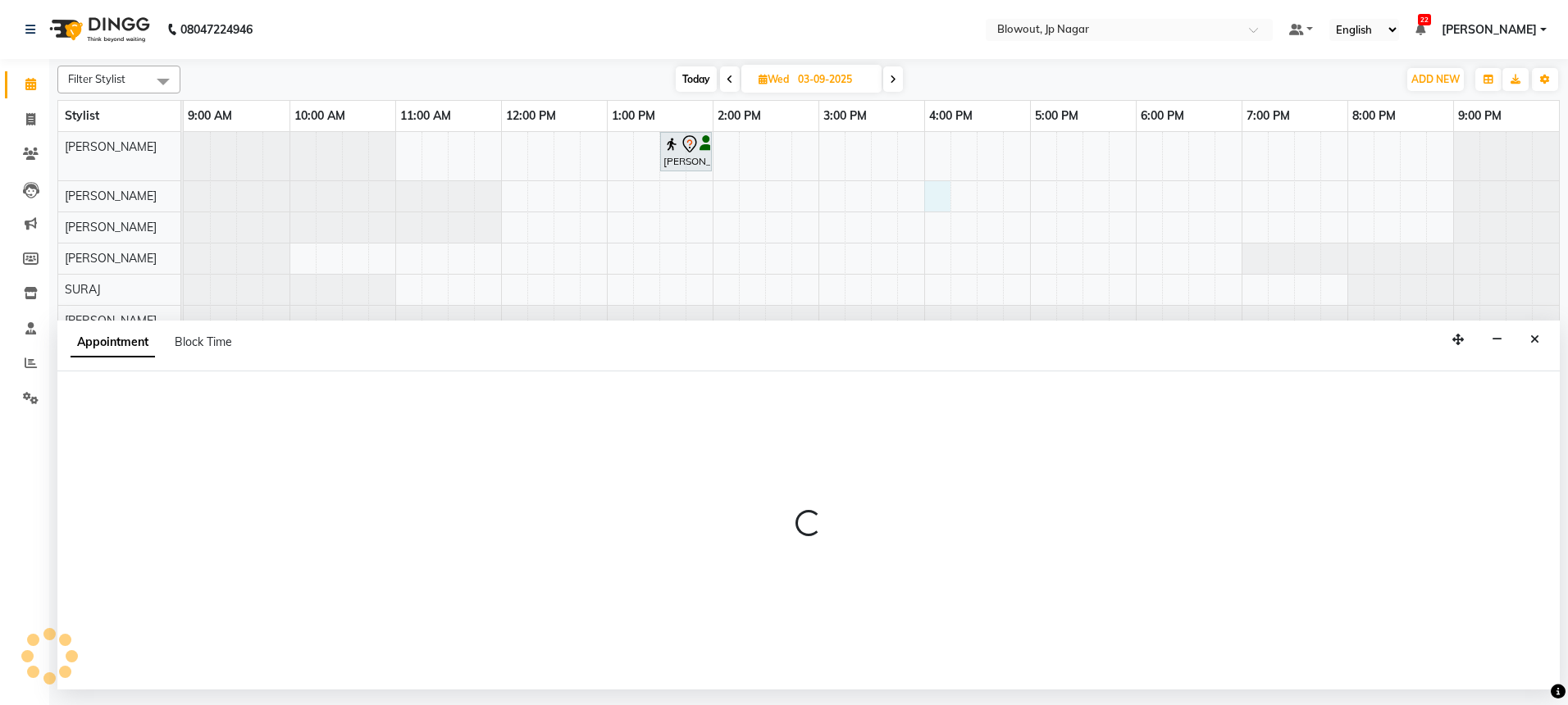
select select "46972"
select select "960"
select select "tentative"
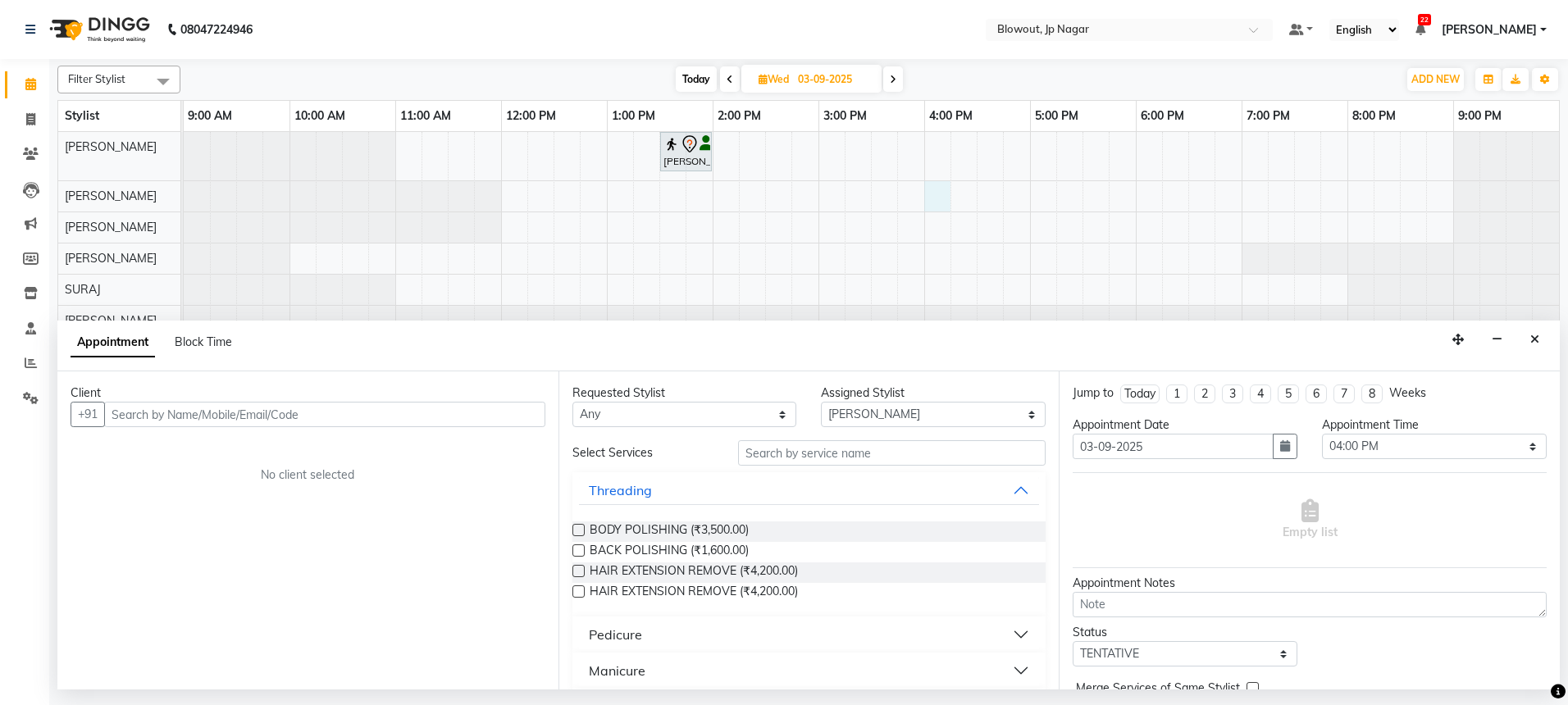
click at [356, 414] on input "text" at bounding box center [325, 414] width 441 height 25
type input "7908458278"
click at [496, 422] on button "Add Client" at bounding box center [511, 414] width 68 height 25
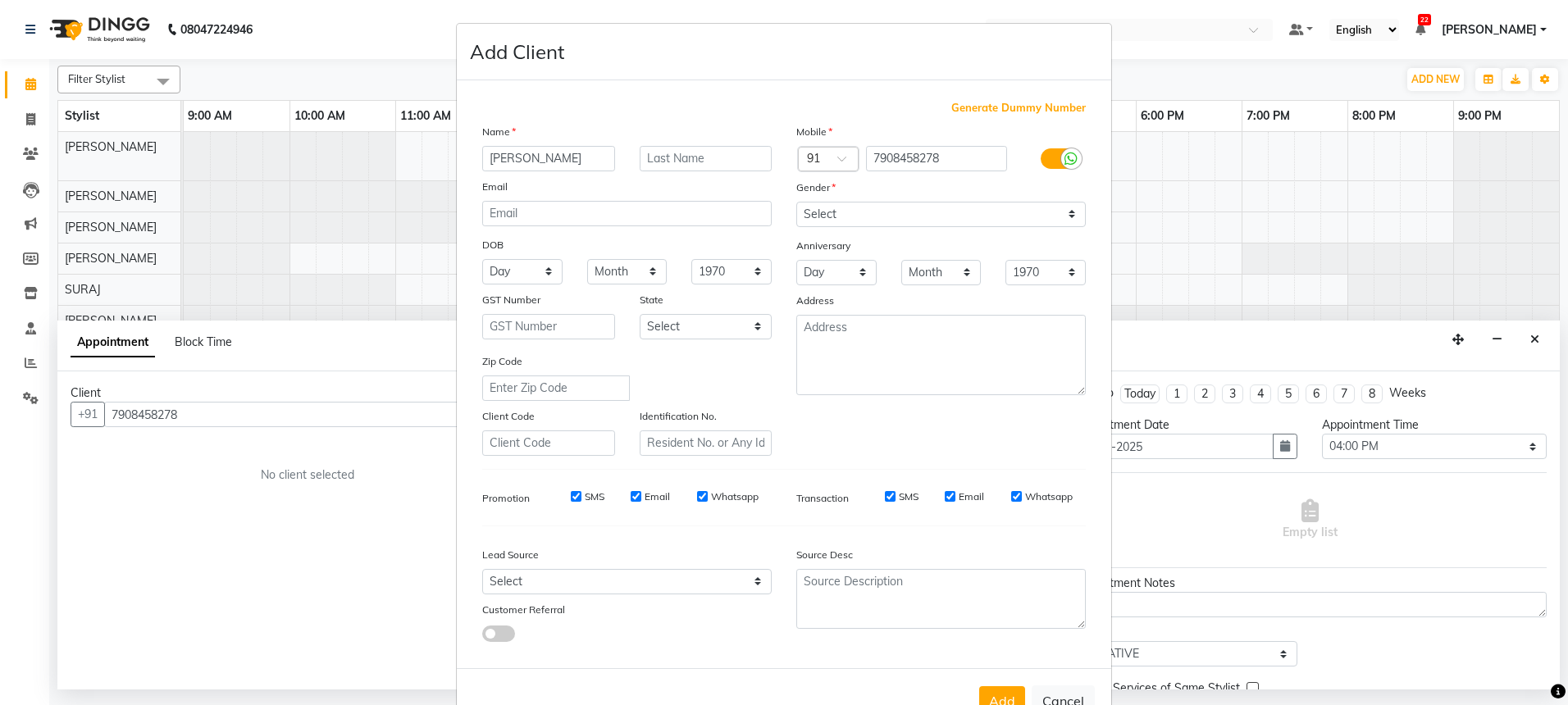
type input "PRAGYAN"
click at [682, 161] on input "text" at bounding box center [705, 158] width 133 height 25
type input "."
click at [1045, 164] on label at bounding box center [1059, 158] width 37 height 20
click at [0, 0] on input "checkbox" at bounding box center [0, 0] width 0 height 0
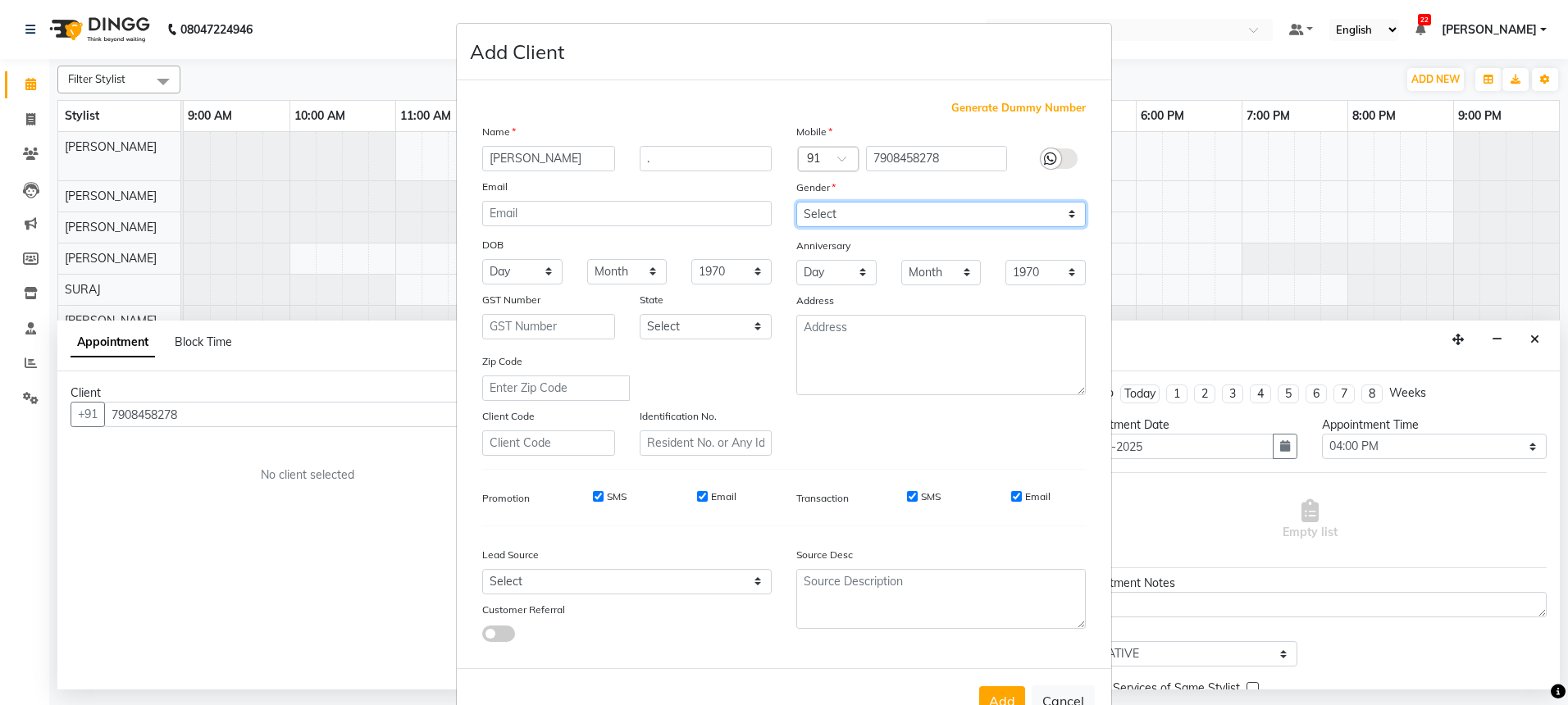
click at [990, 217] on select "Select Male Female Other Prefer Not To Say" at bounding box center [941, 214] width 289 height 25
click at [884, 199] on div "Gender" at bounding box center [940, 190] width 314 height 23
click at [867, 211] on select "Select Male Female Other Prefer Not To Say" at bounding box center [941, 214] width 289 height 25
select select "male"
click at [1007, 690] on button "Add" at bounding box center [1001, 700] width 46 height 30
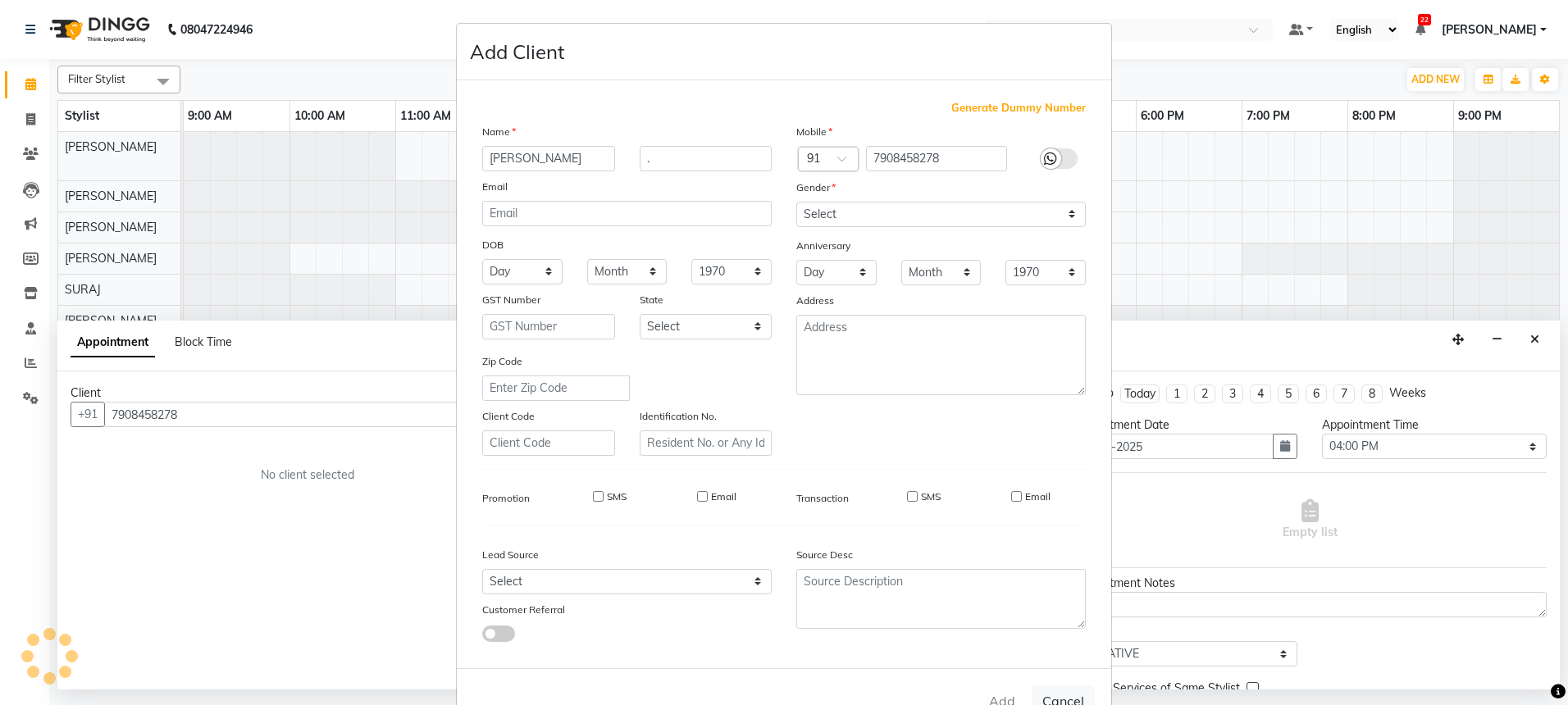
select select
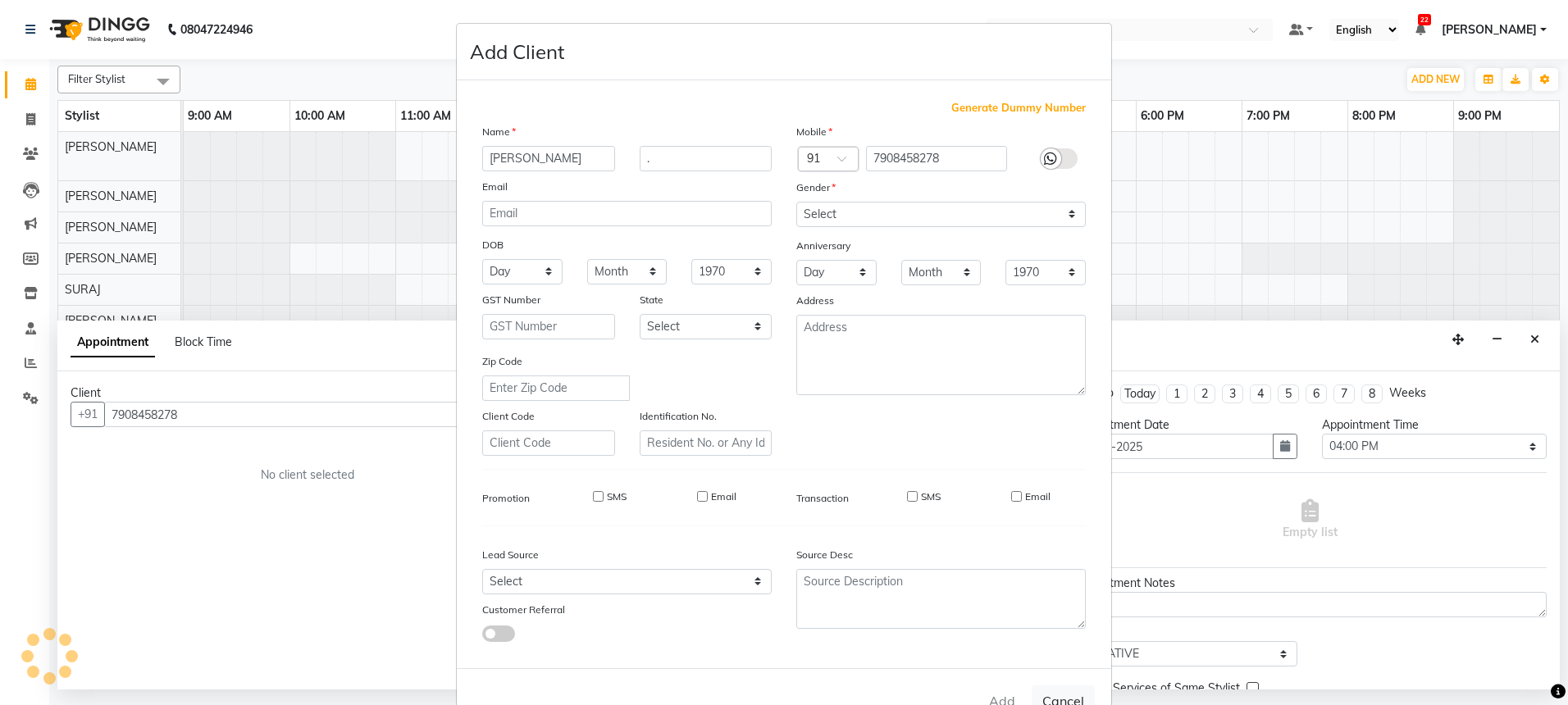
select select
checkbox input "false"
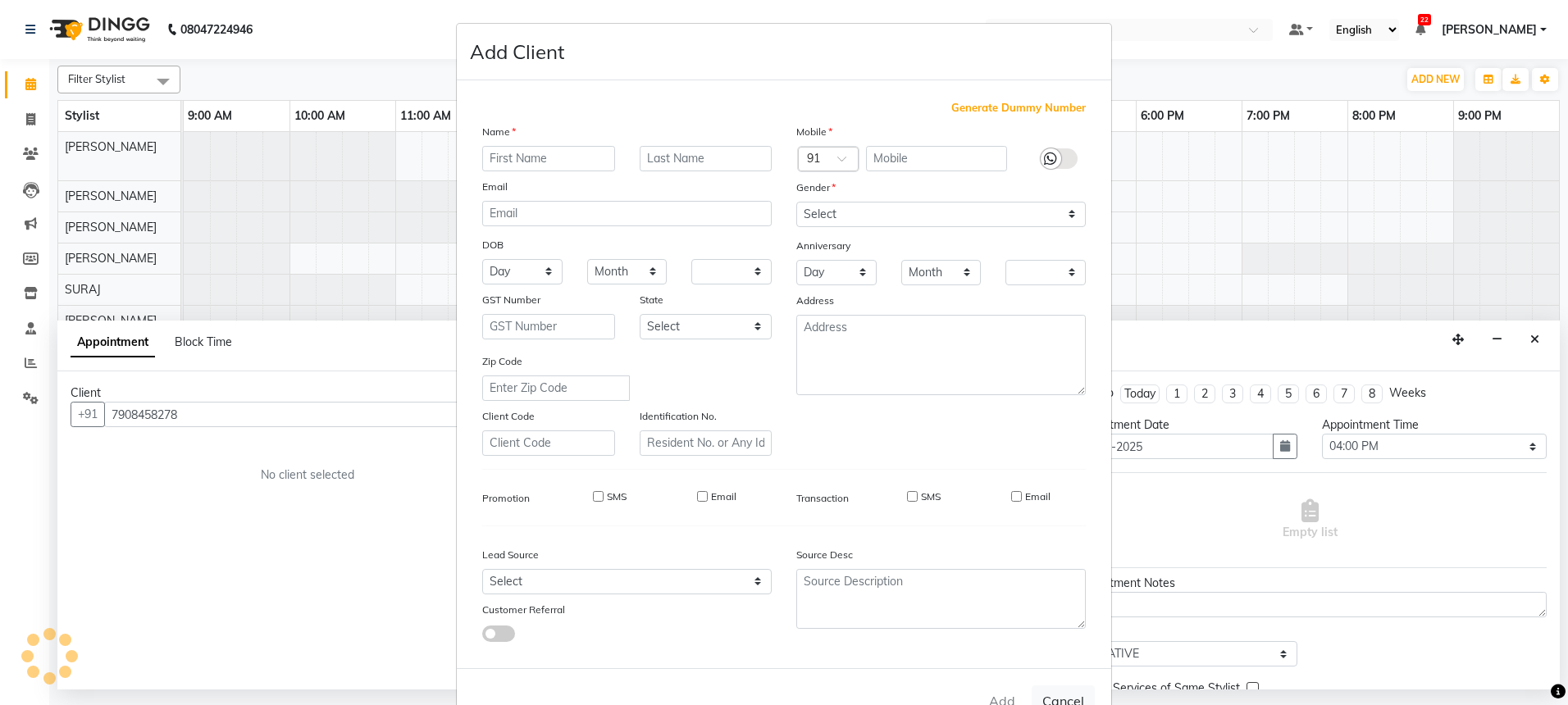
checkbox input "false"
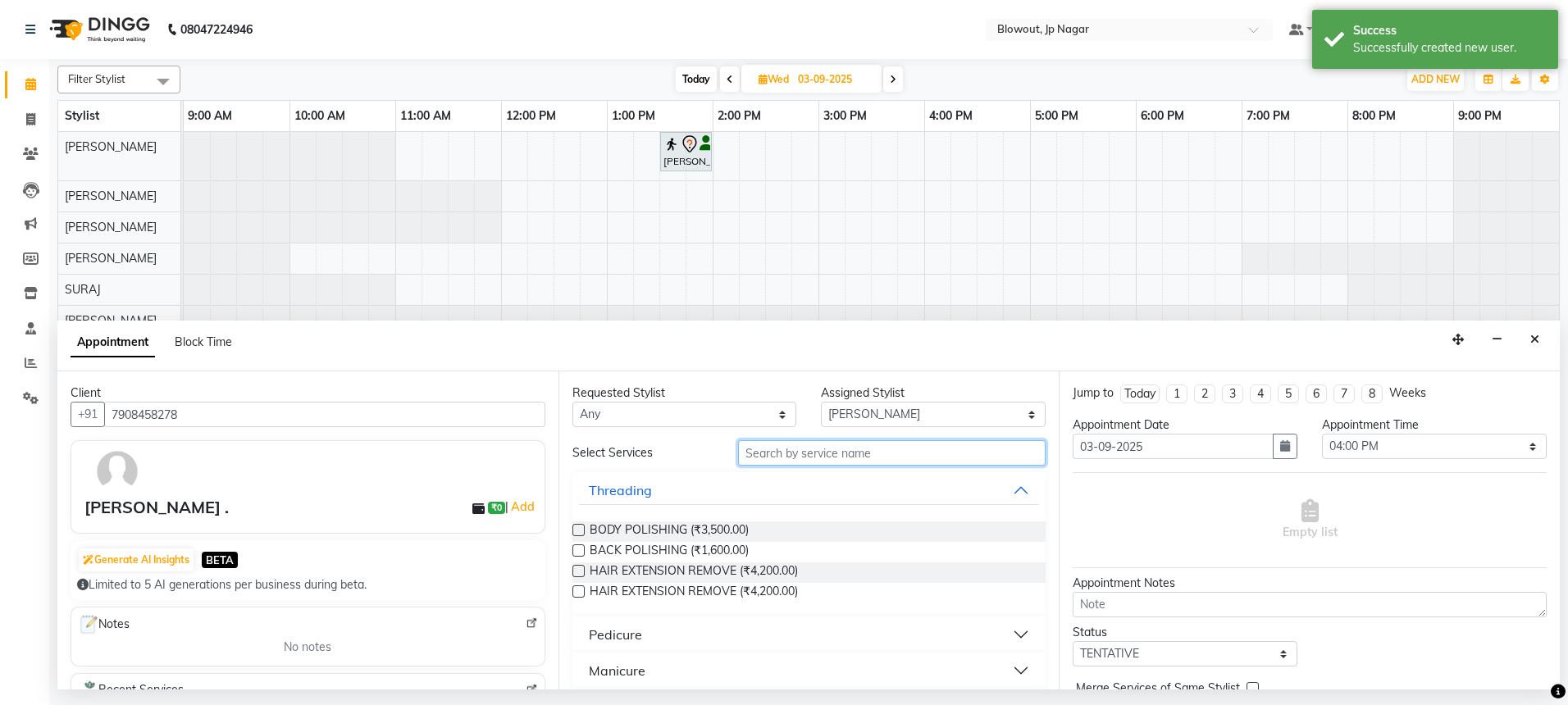
click at [763, 447] on input "text" at bounding box center [891, 452] width 307 height 25
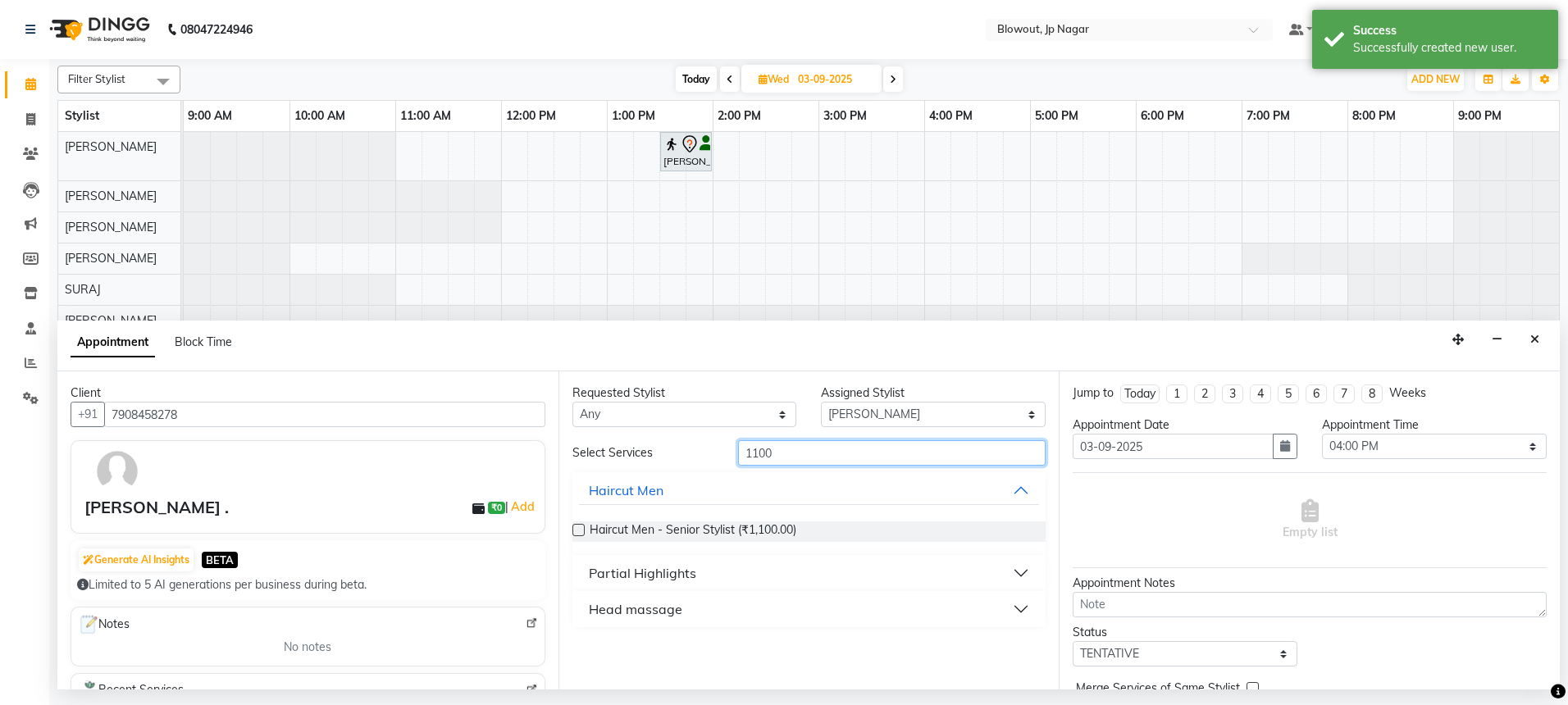
type input "1100"
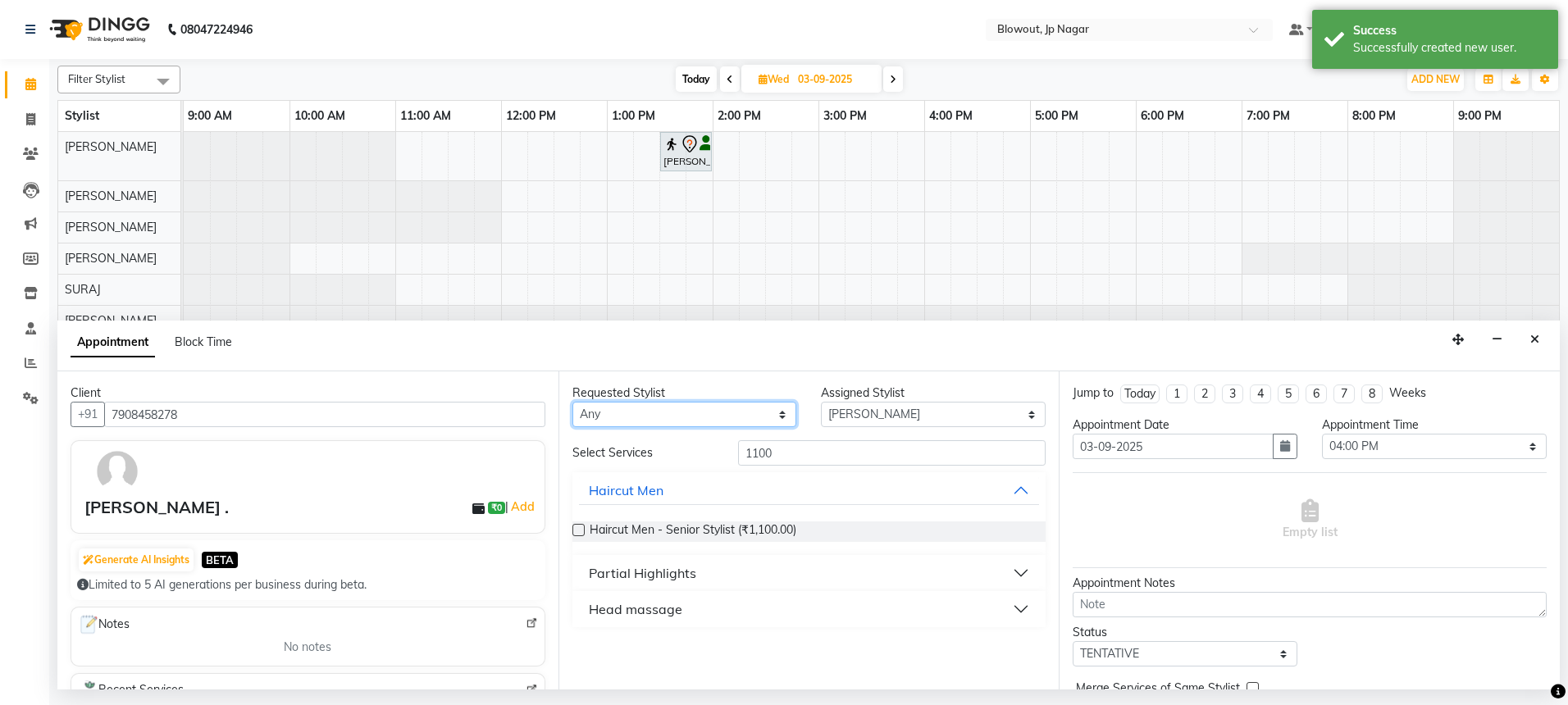
click at [670, 411] on select "Any BINOD DICKY SHERPA GIRI JITEN JOHN JULIE PREMA SHERPA PUJA ROSHAN PRADHAN S…" at bounding box center [684, 414] width 224 height 25
select select "46972"
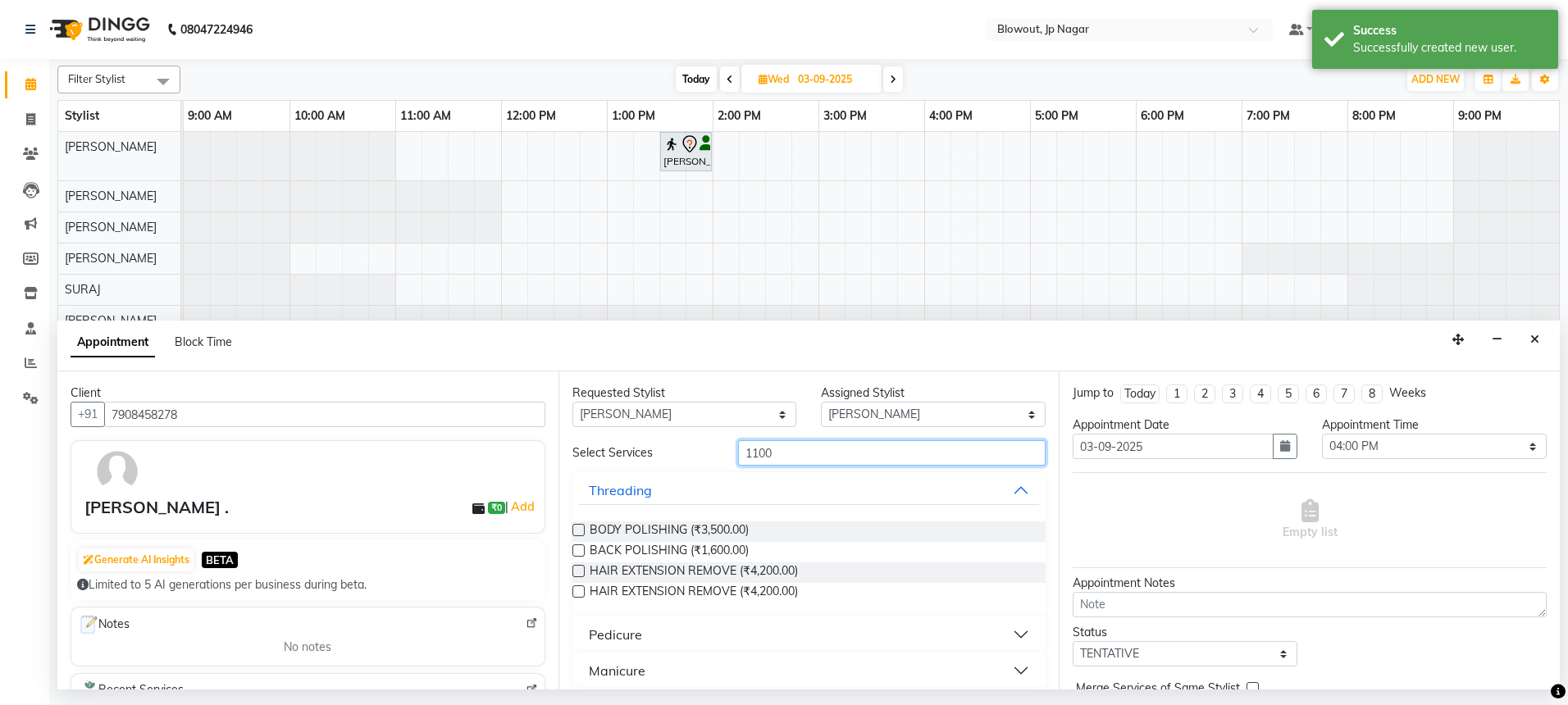
click at [786, 451] on input "1100" at bounding box center [891, 452] width 307 height 25
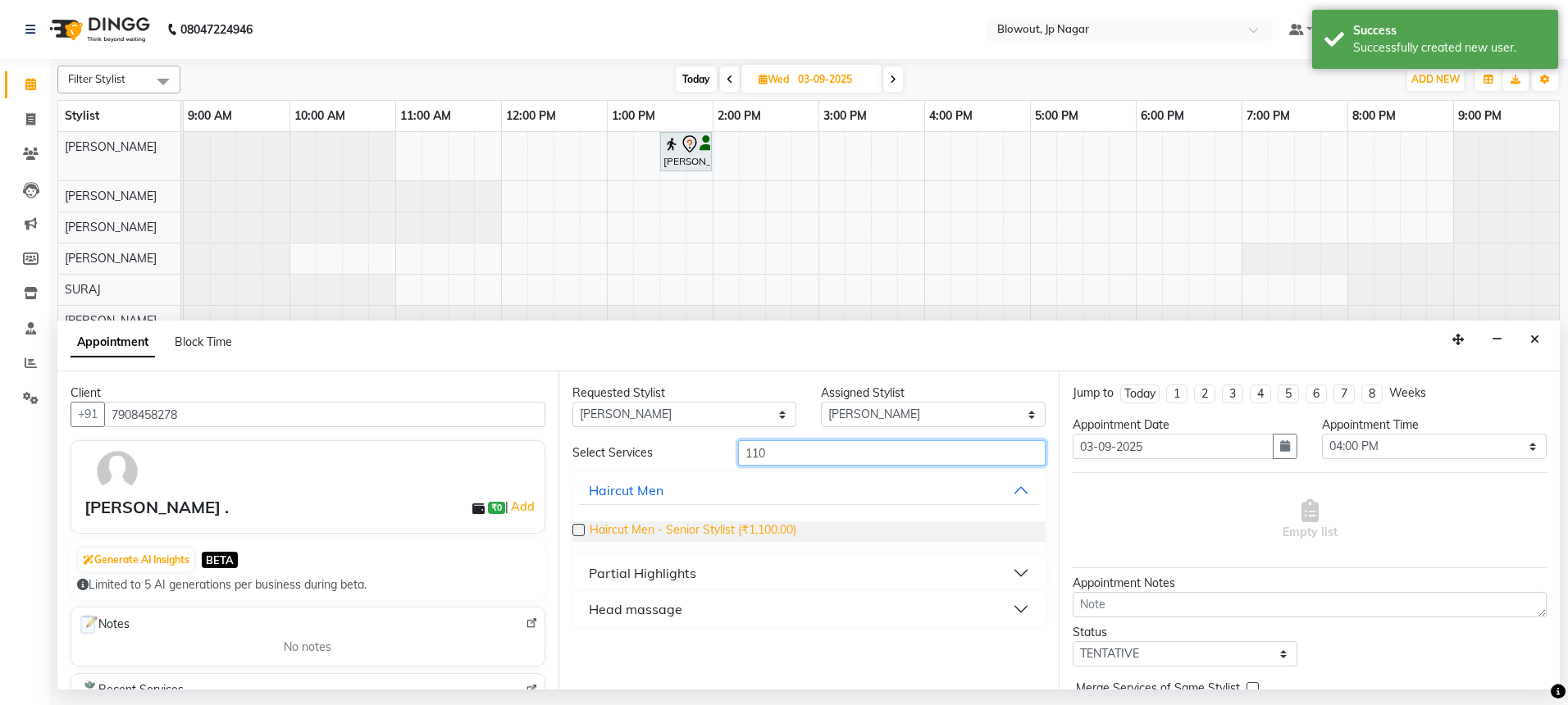
type input "110"
click at [771, 533] on span "Haircut Men - Senior Stylist (₹1,100.00)" at bounding box center [693, 531] width 207 height 20
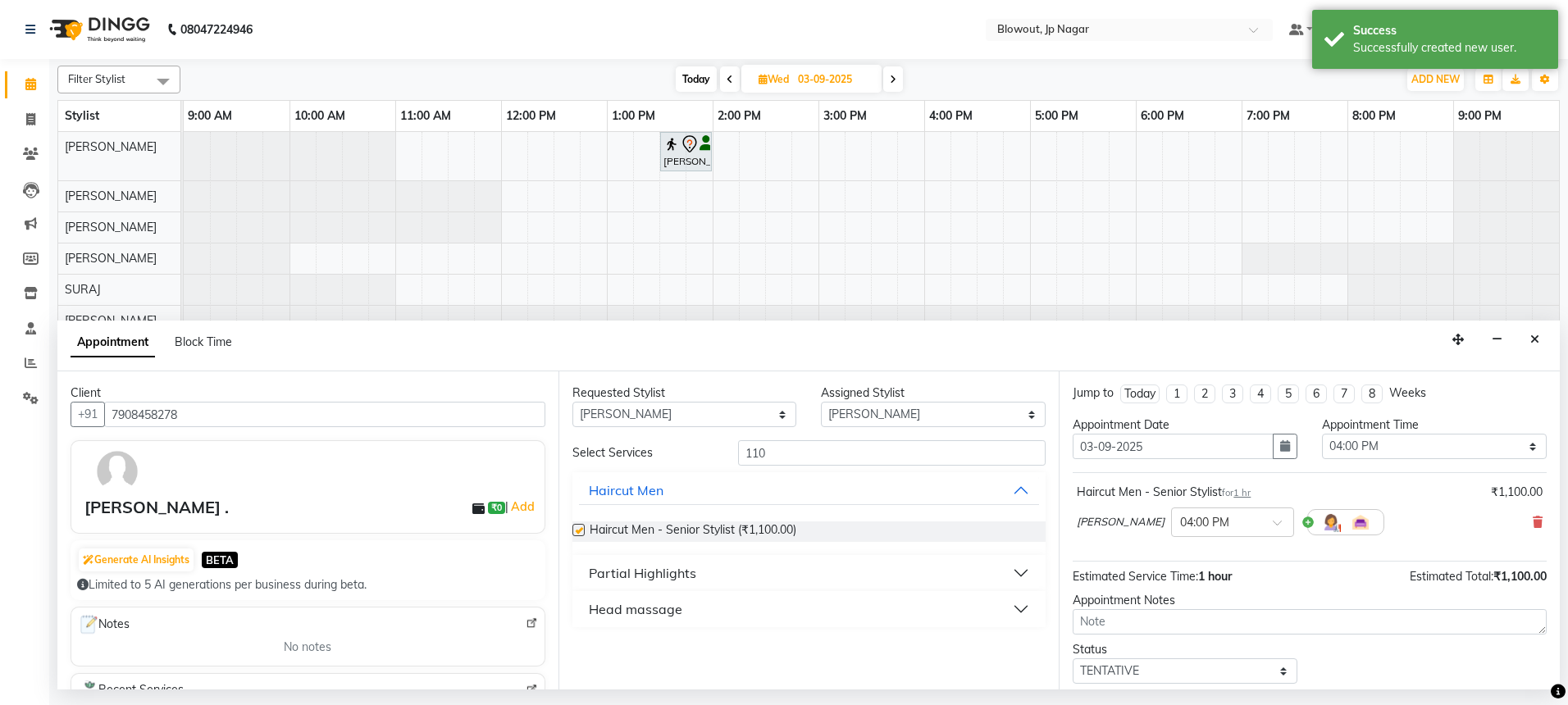
checkbox input "false"
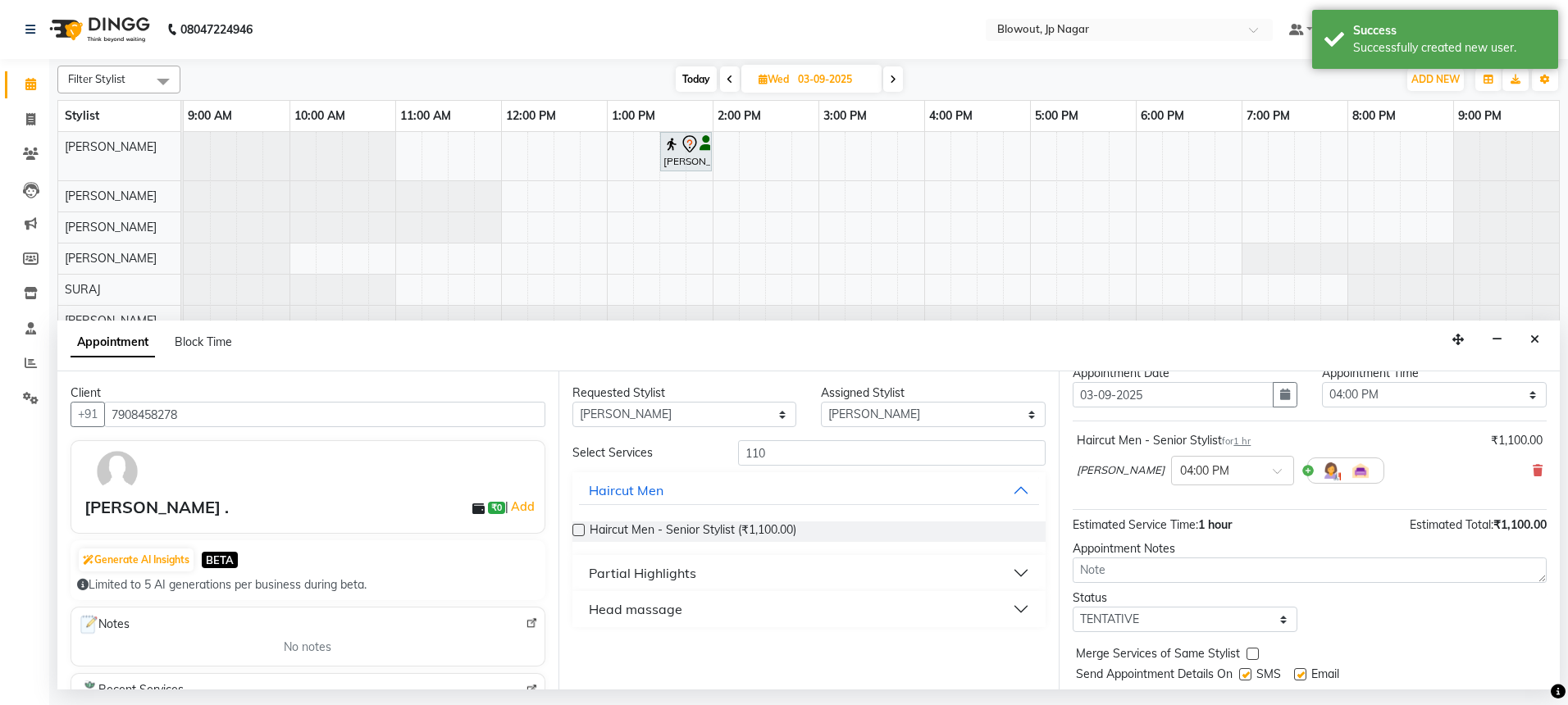
scroll to position [98, 0]
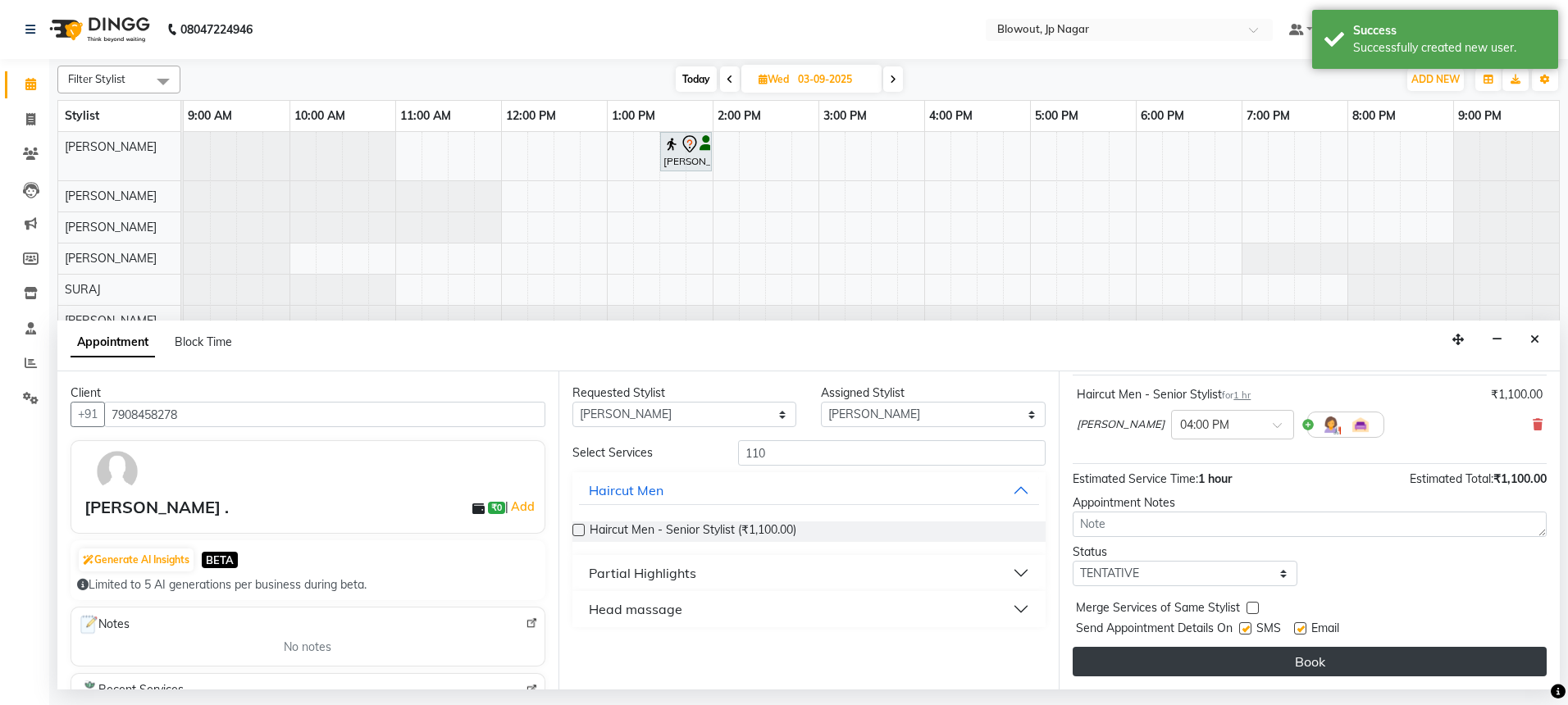
click at [1302, 649] on button "Book" at bounding box center [1309, 661] width 474 height 30
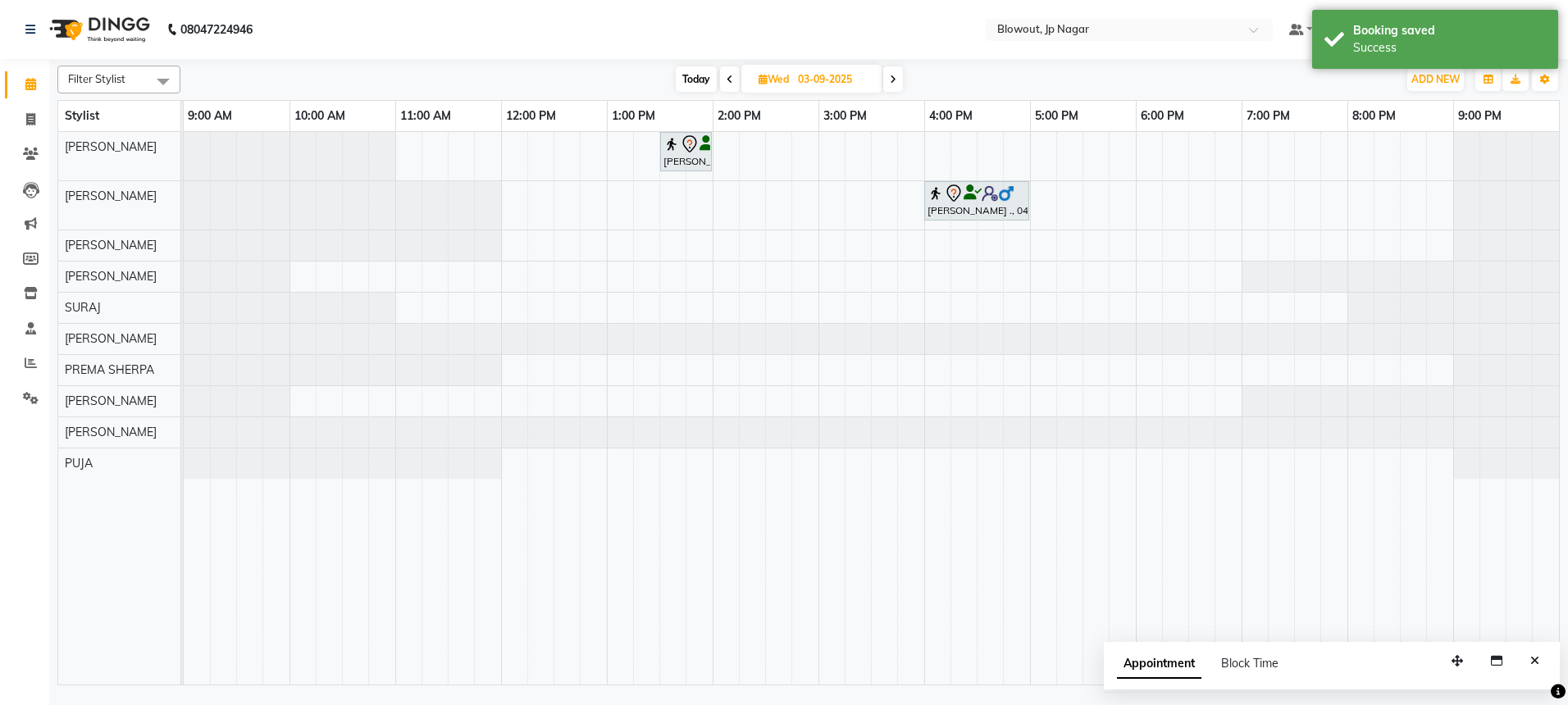
click at [683, 81] on span "Today" at bounding box center [696, 78] width 41 height 25
type input "01-09-2025"
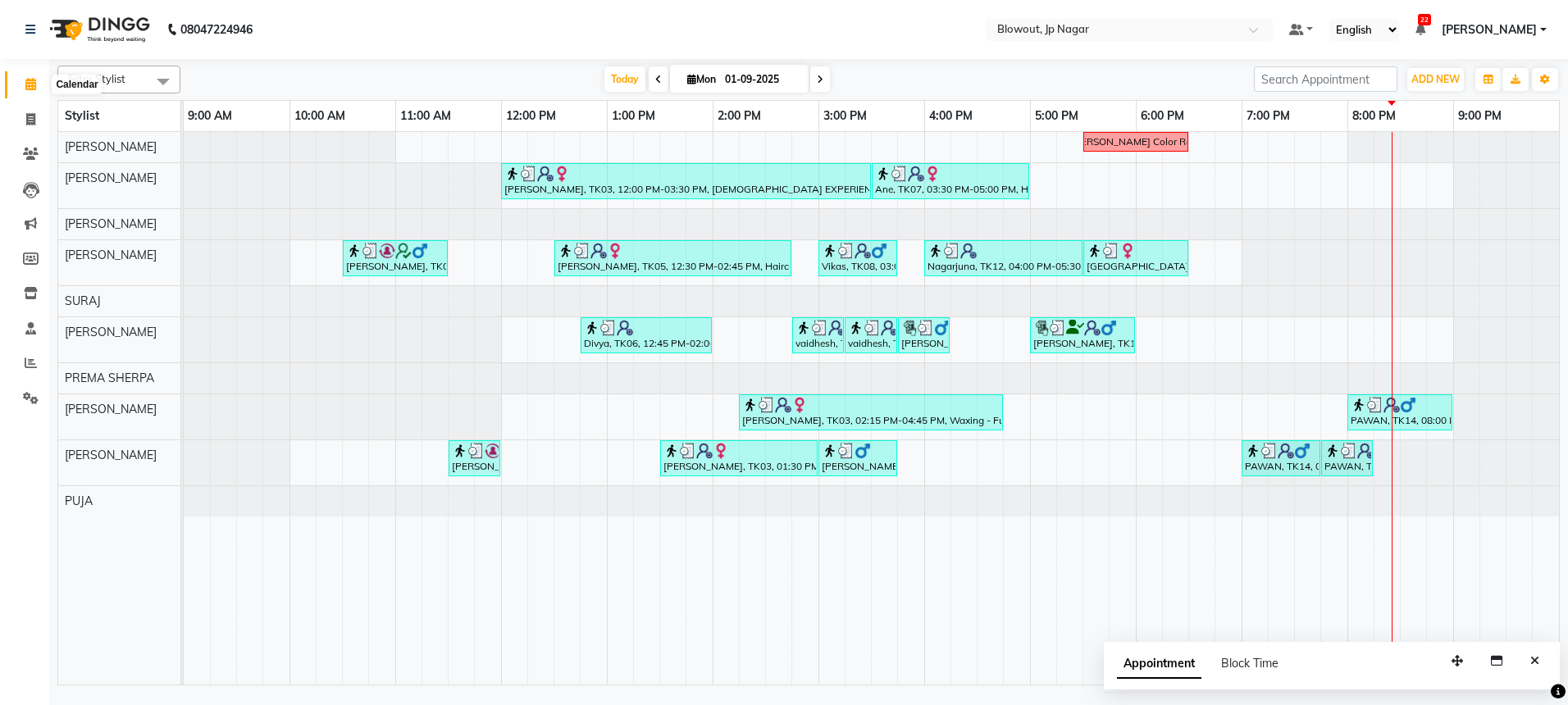
click at [29, 86] on icon at bounding box center [30, 84] width 10 height 12
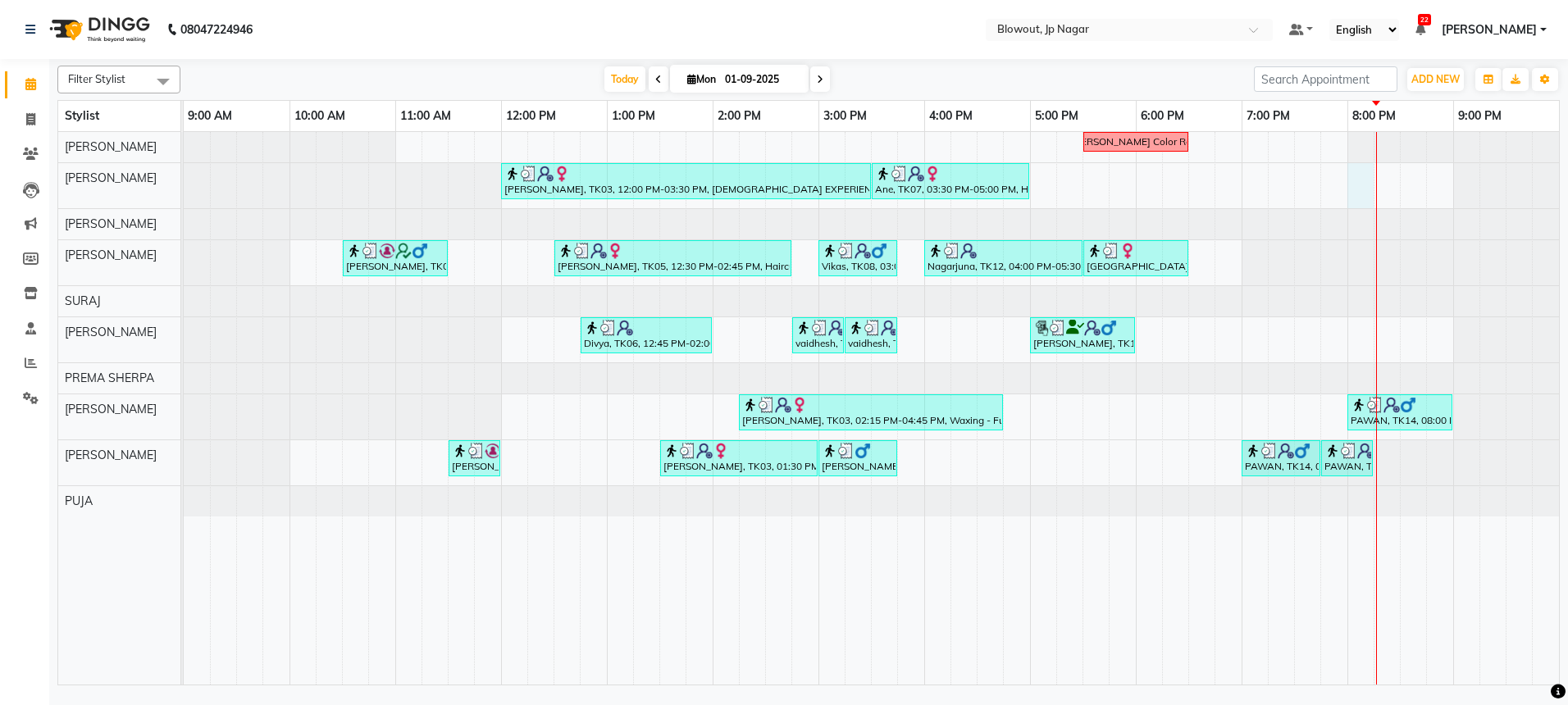
click at [1358, 198] on div "[PERSON_NAME] Color Recti [PERSON_NAME], TK03, 12:00 PM-03:30 PM, [DEMOGRAPHIC_…" at bounding box center [871, 408] width 1375 height 552
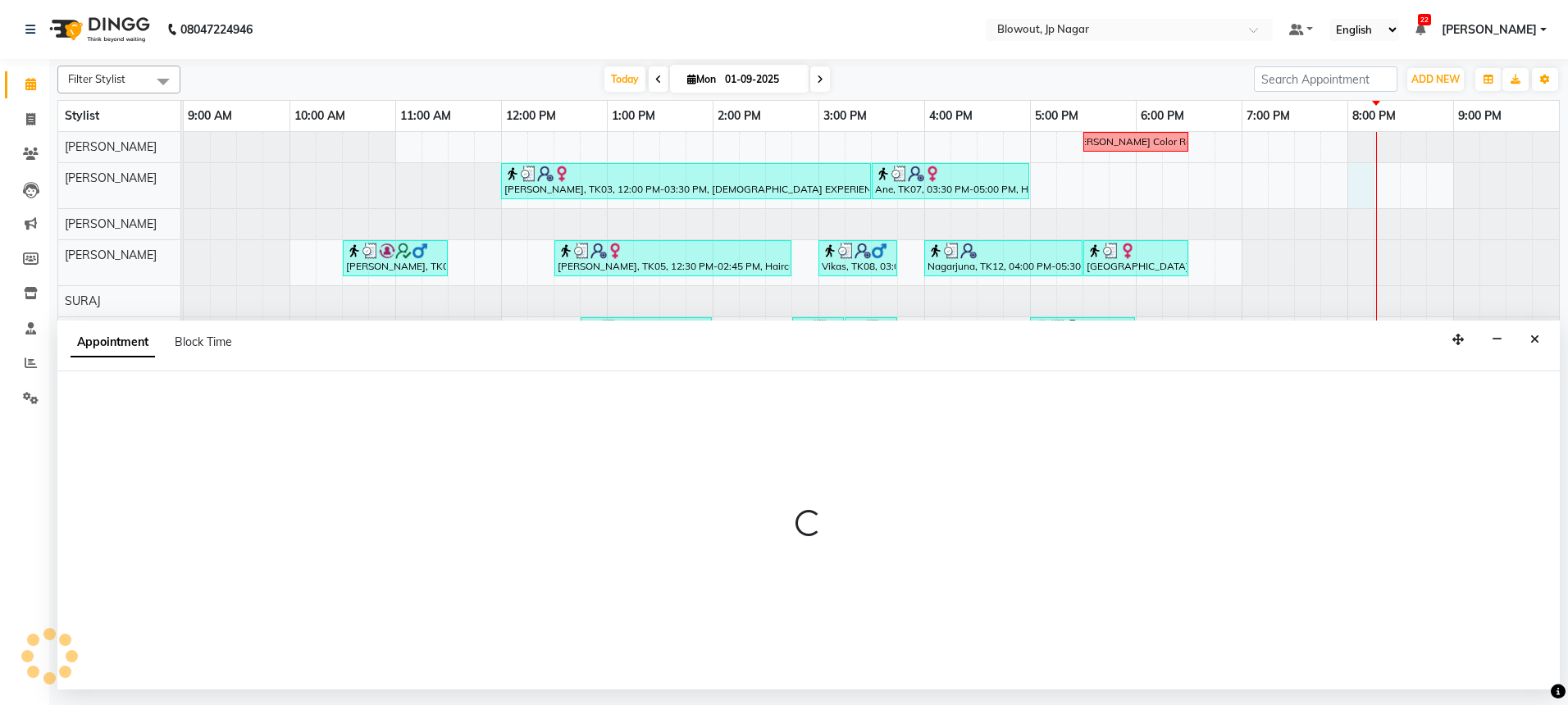
select select "46972"
select select "1200"
select select "tentative"
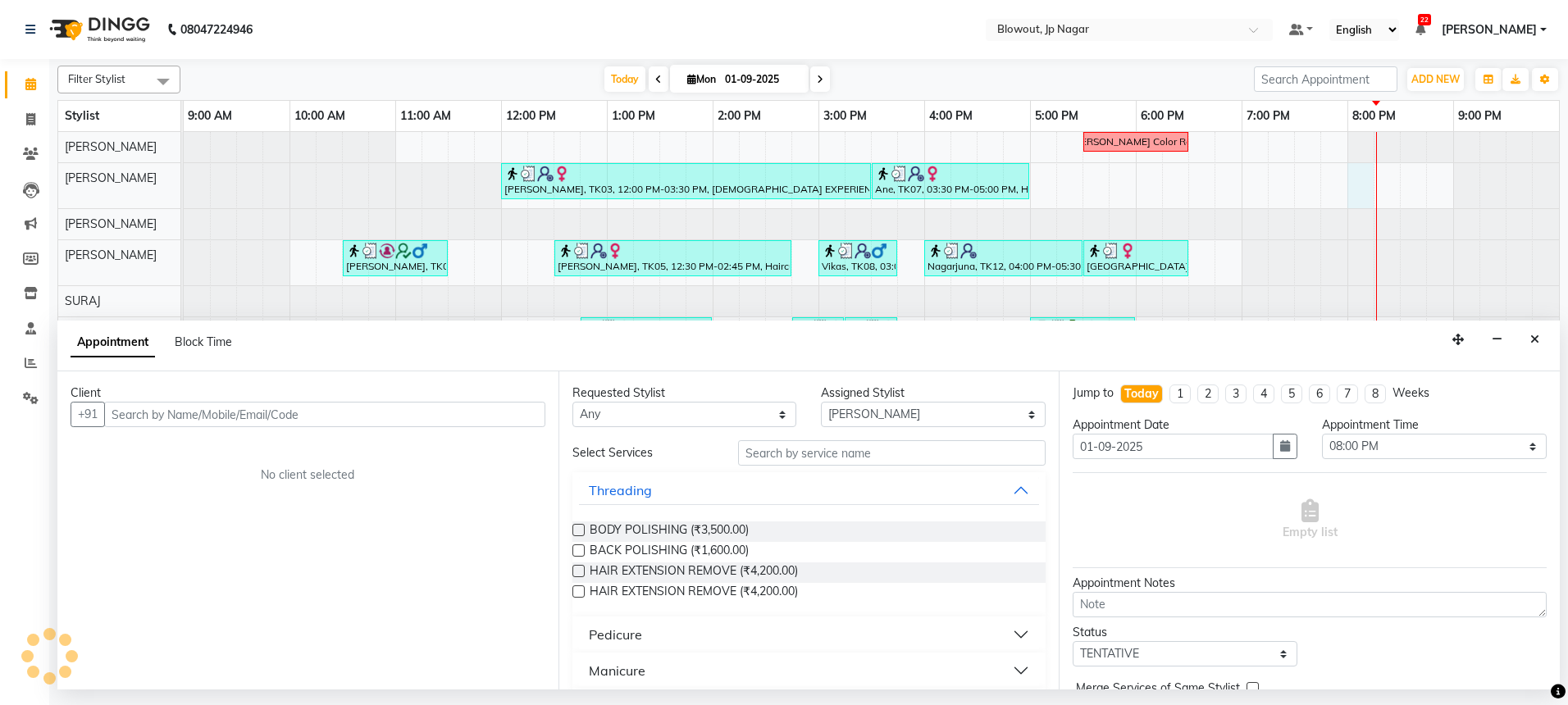
click at [312, 422] on input "text" at bounding box center [325, 414] width 441 height 25
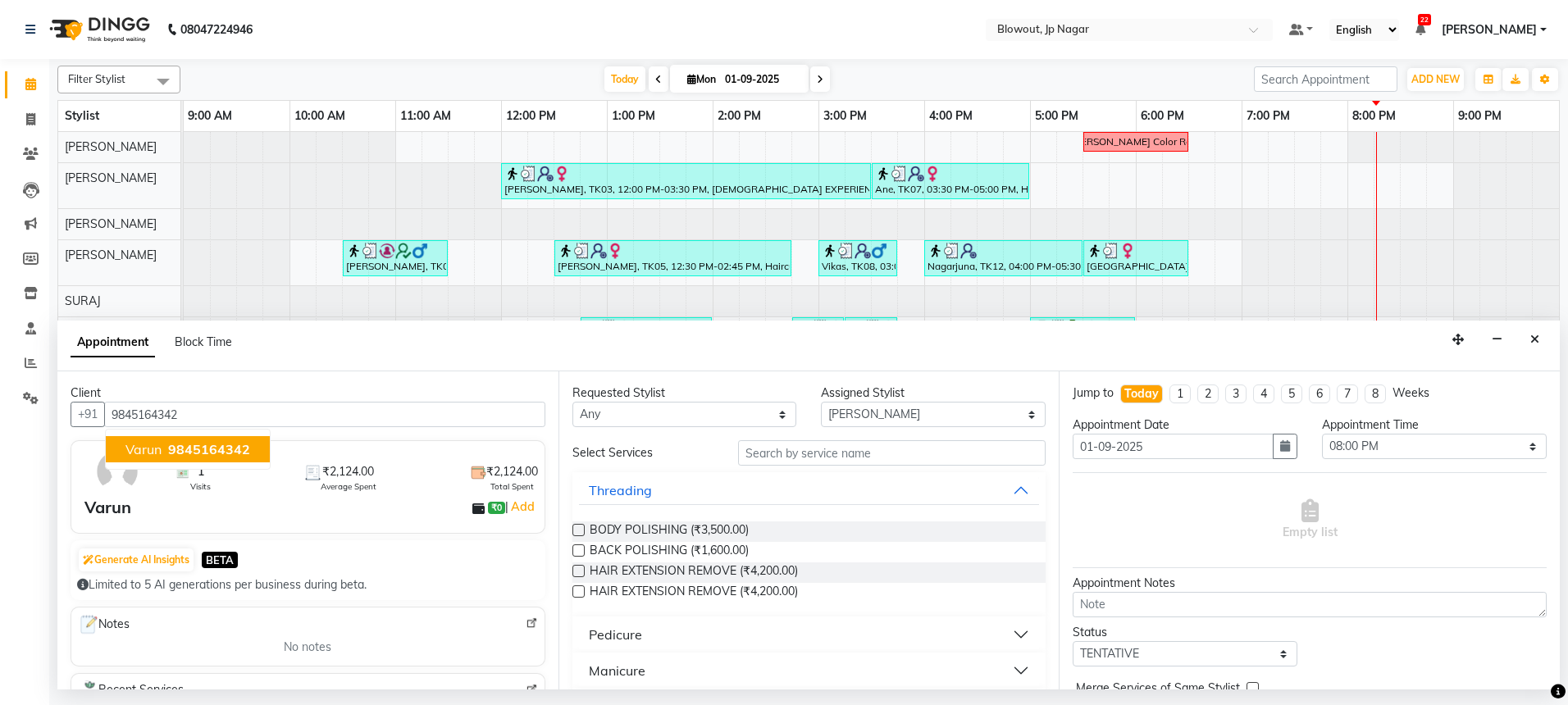
click at [239, 452] on span "9845164342" at bounding box center [209, 449] width 82 height 17
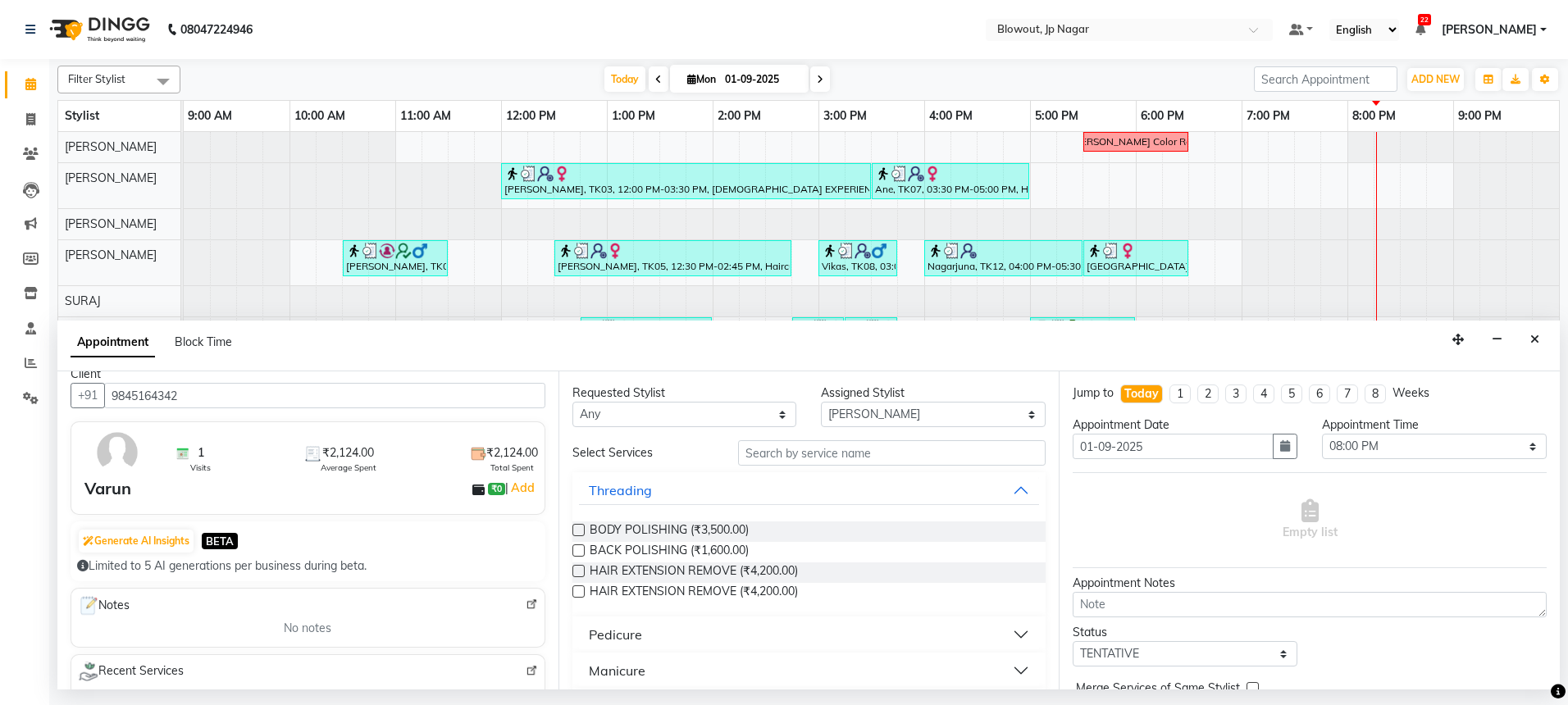
scroll to position [44, 0]
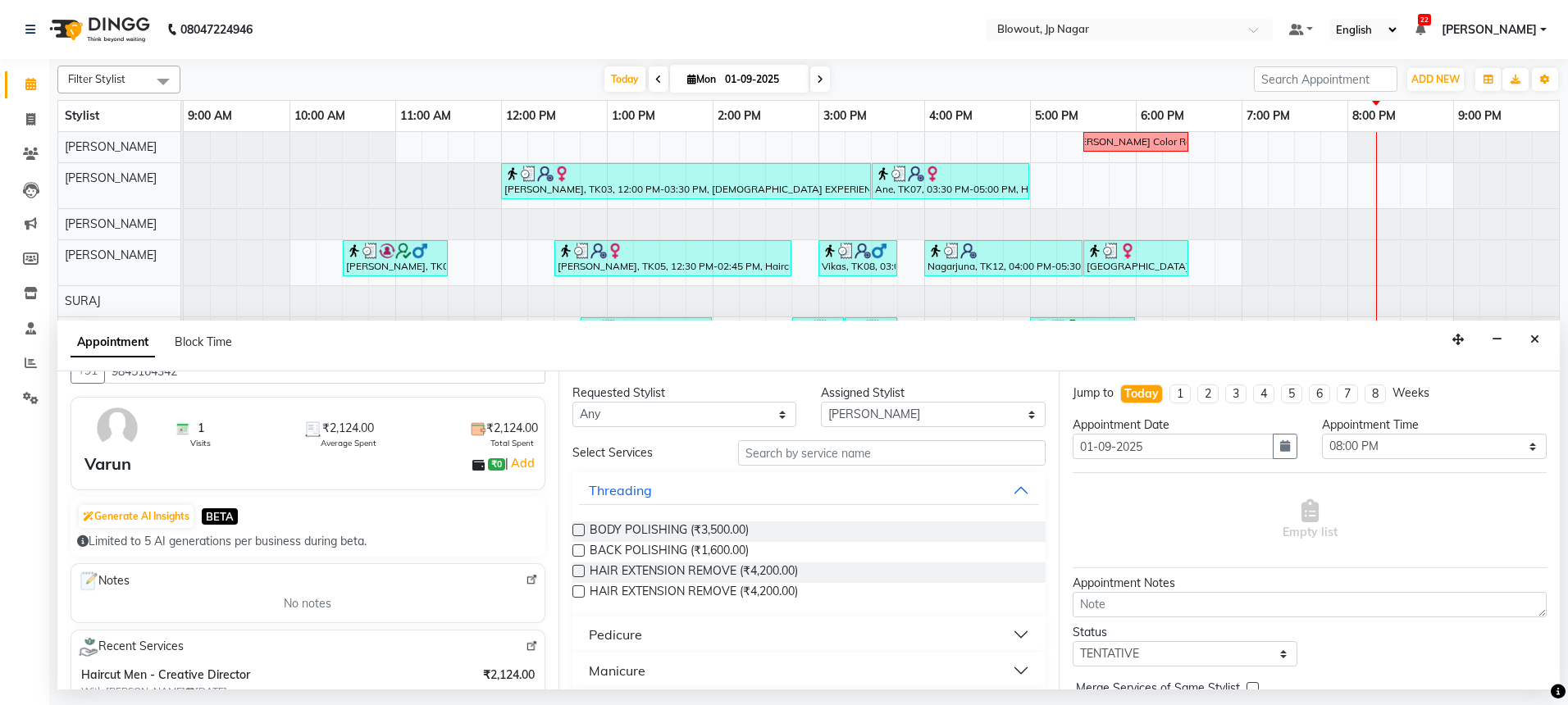
type input "9845164342"
click at [769, 455] on input "text" at bounding box center [891, 452] width 307 height 25
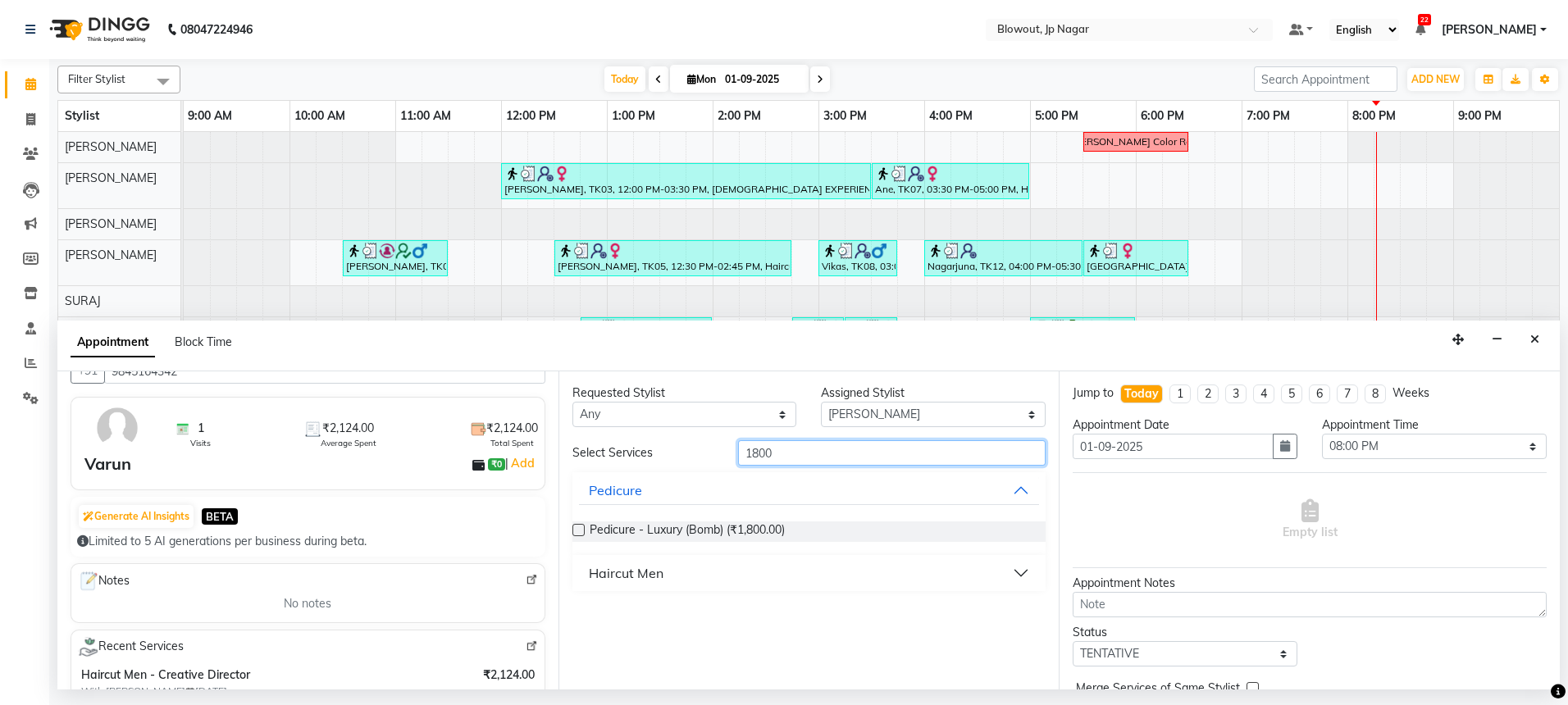
type input "1800"
click at [690, 571] on button "Haircut Men" at bounding box center [809, 573] width 461 height 30
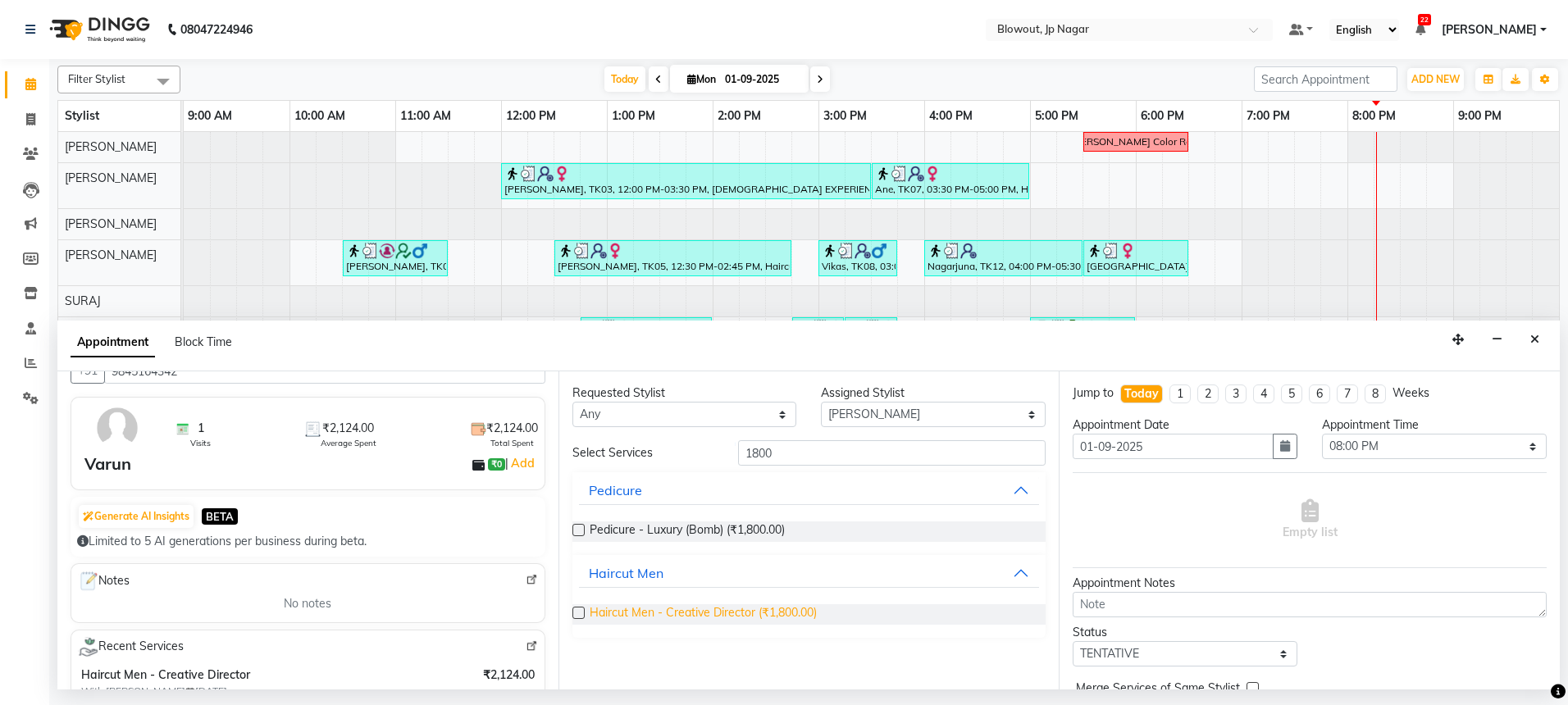
click at [701, 614] on span "Haircut Men - Creative Director (₹1,800.00)" at bounding box center [704, 614] width 227 height 20
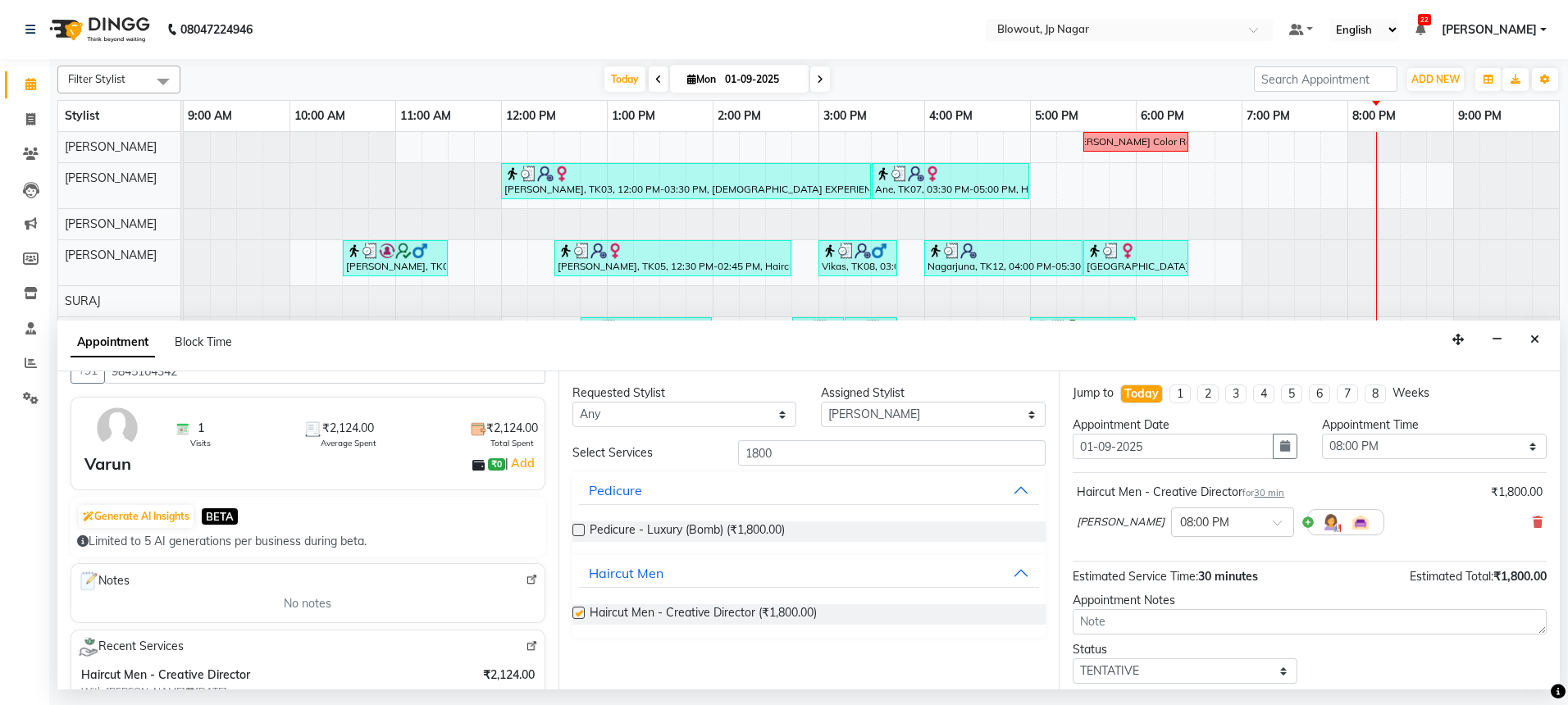
checkbox input "false"
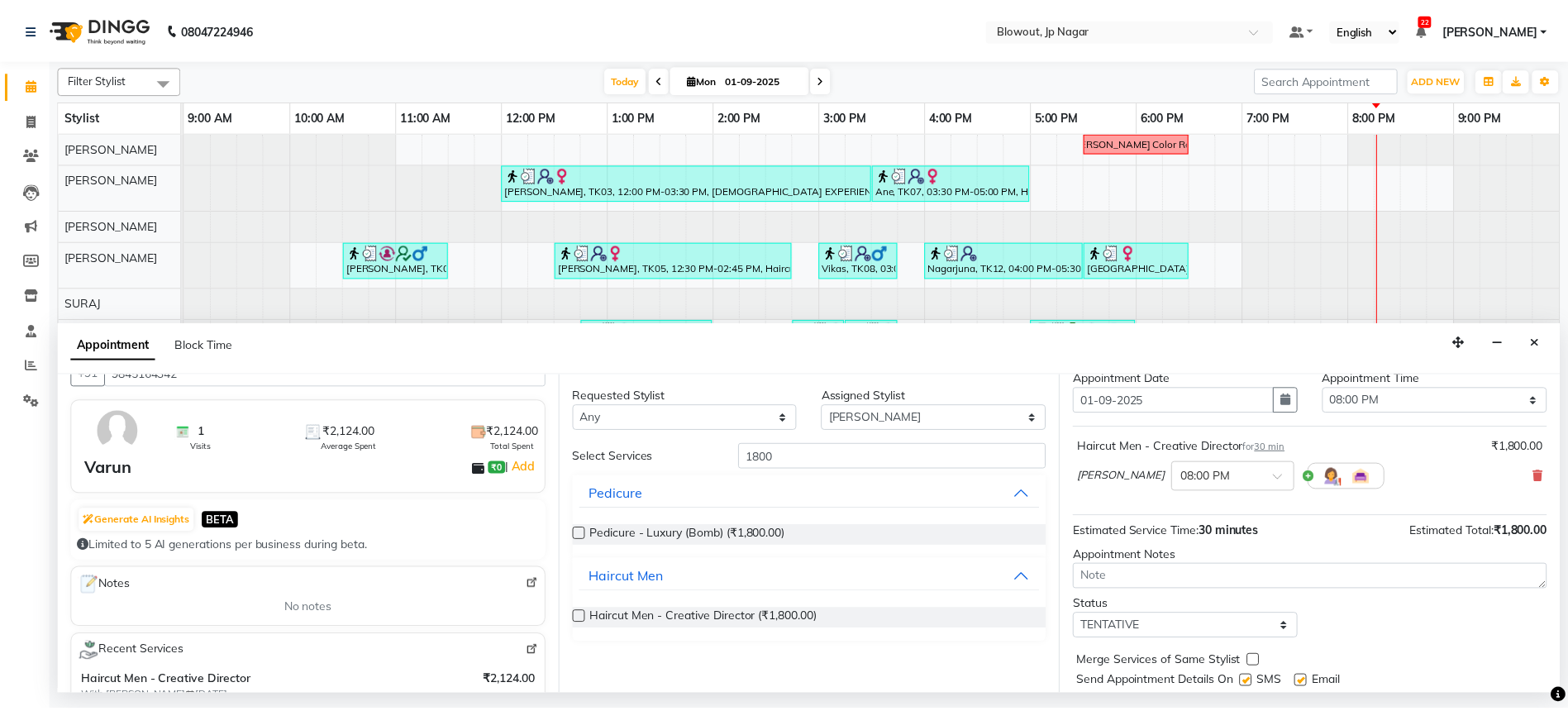
scroll to position [98, 0]
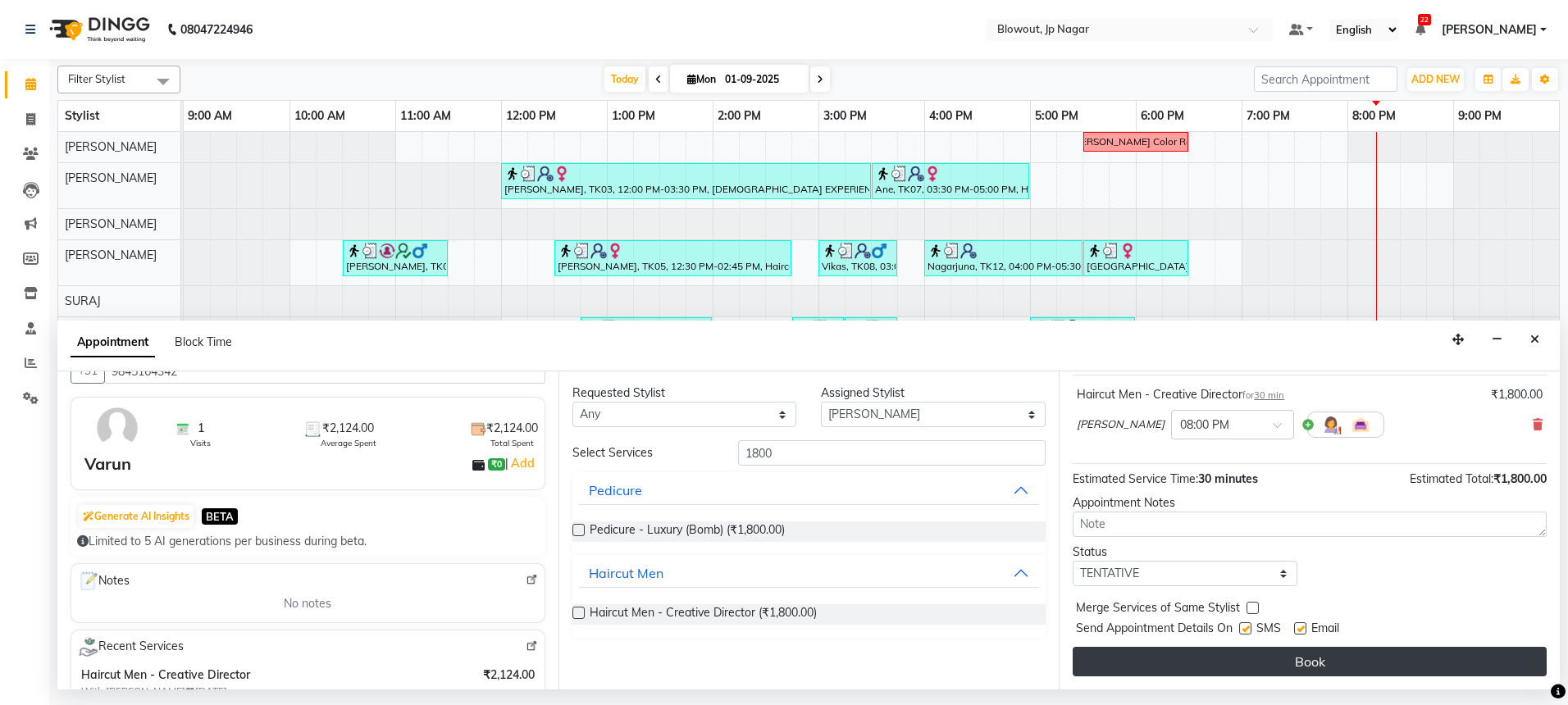
click at [1283, 661] on button "Book" at bounding box center [1309, 661] width 474 height 30
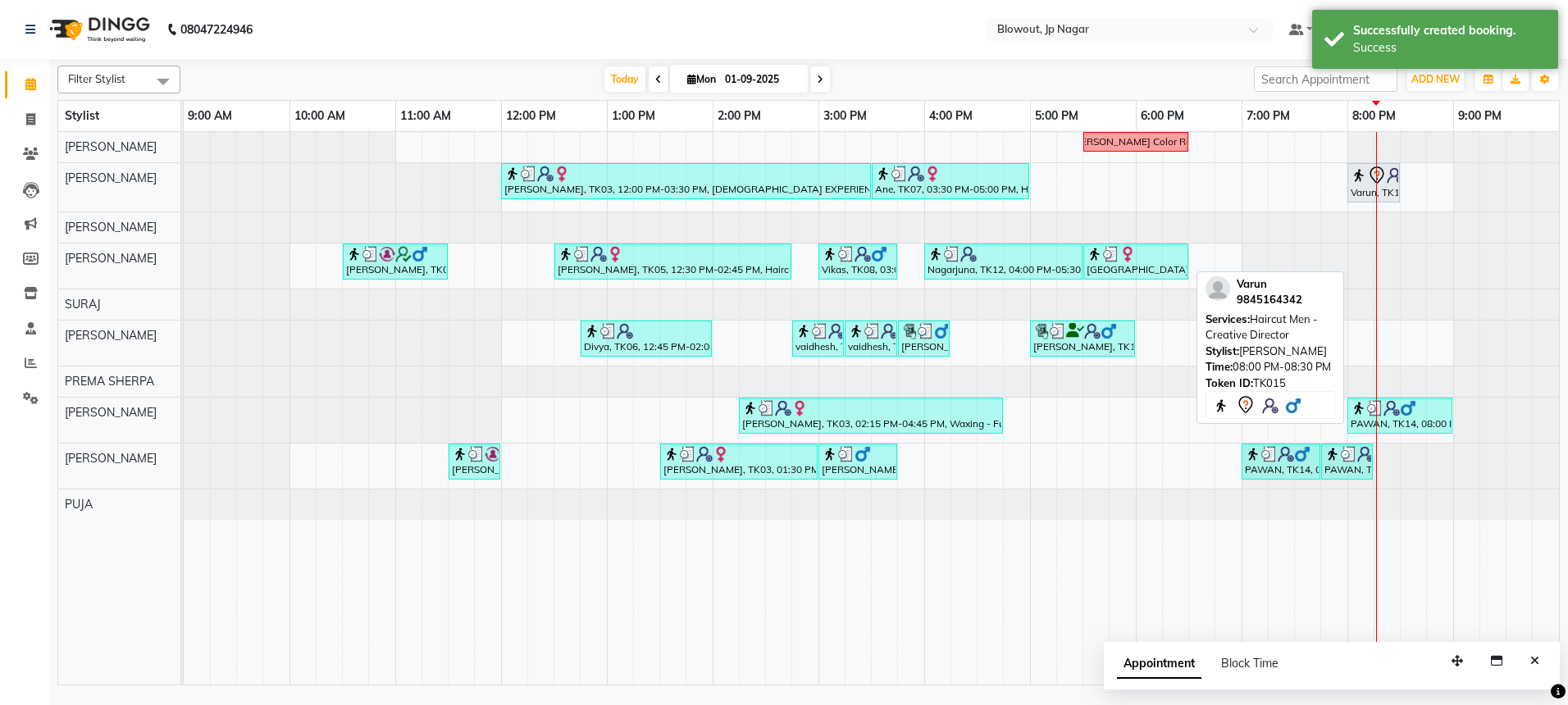
click at [1384, 180] on icon at bounding box center [1376, 175] width 20 height 20
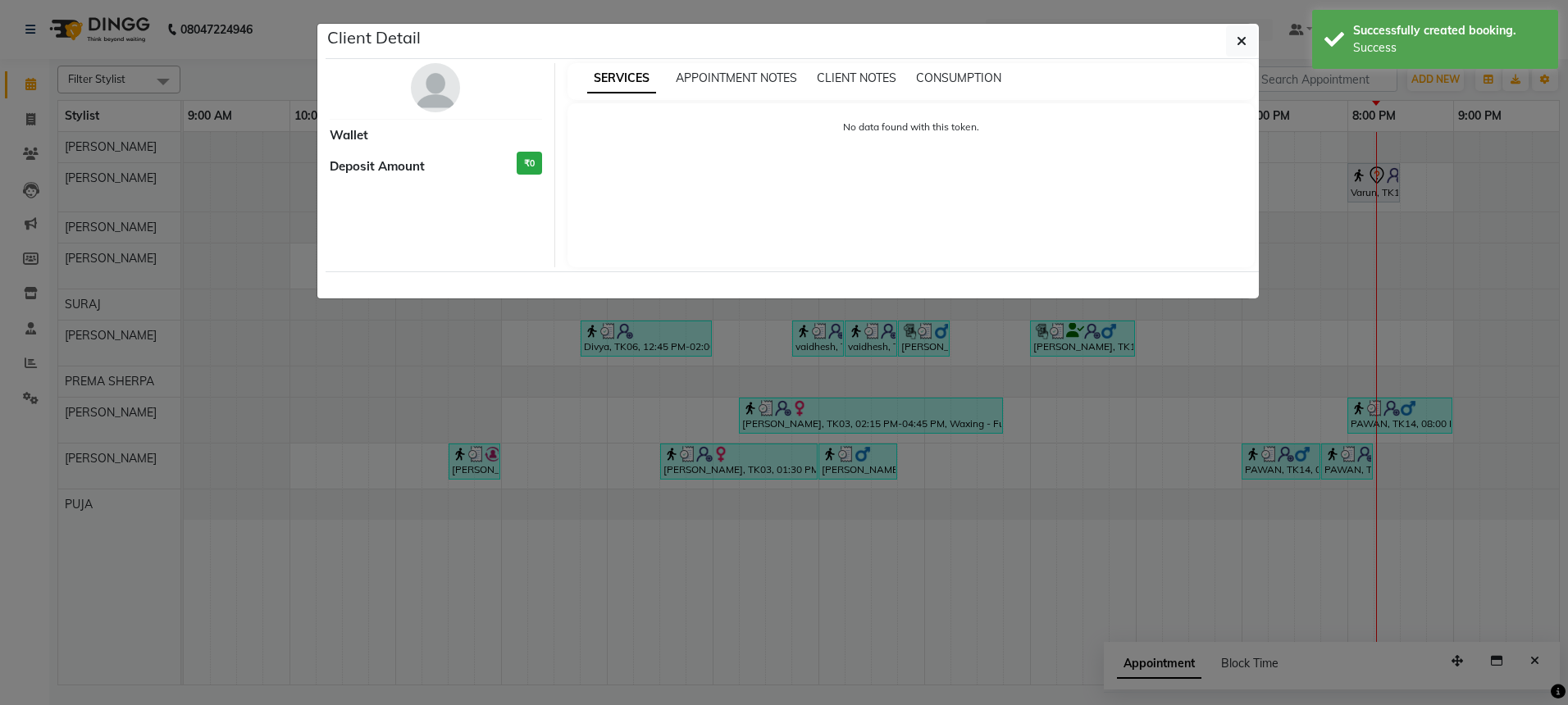
select select "7"
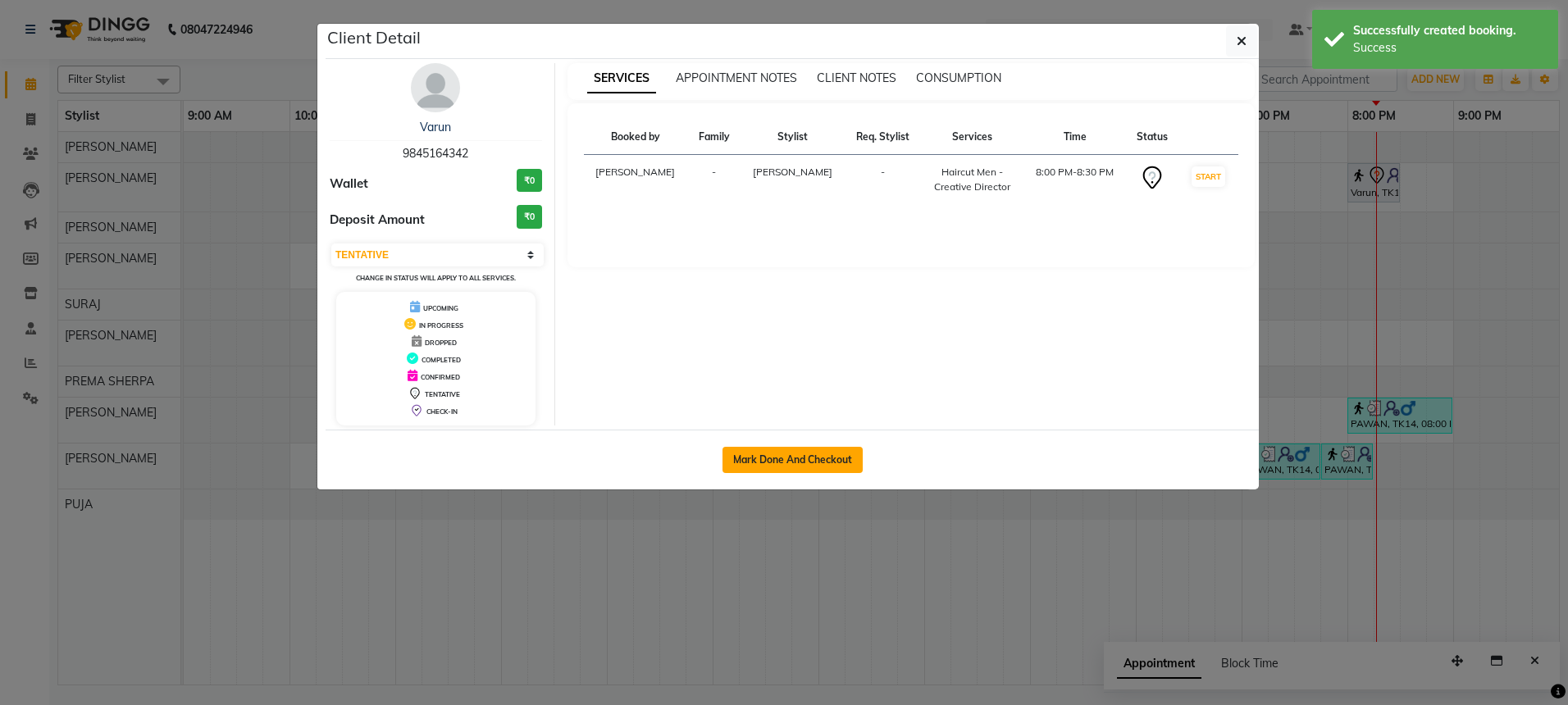
click at [804, 459] on button "Mark Done And Checkout" at bounding box center [792, 459] width 141 height 26
select select "service"
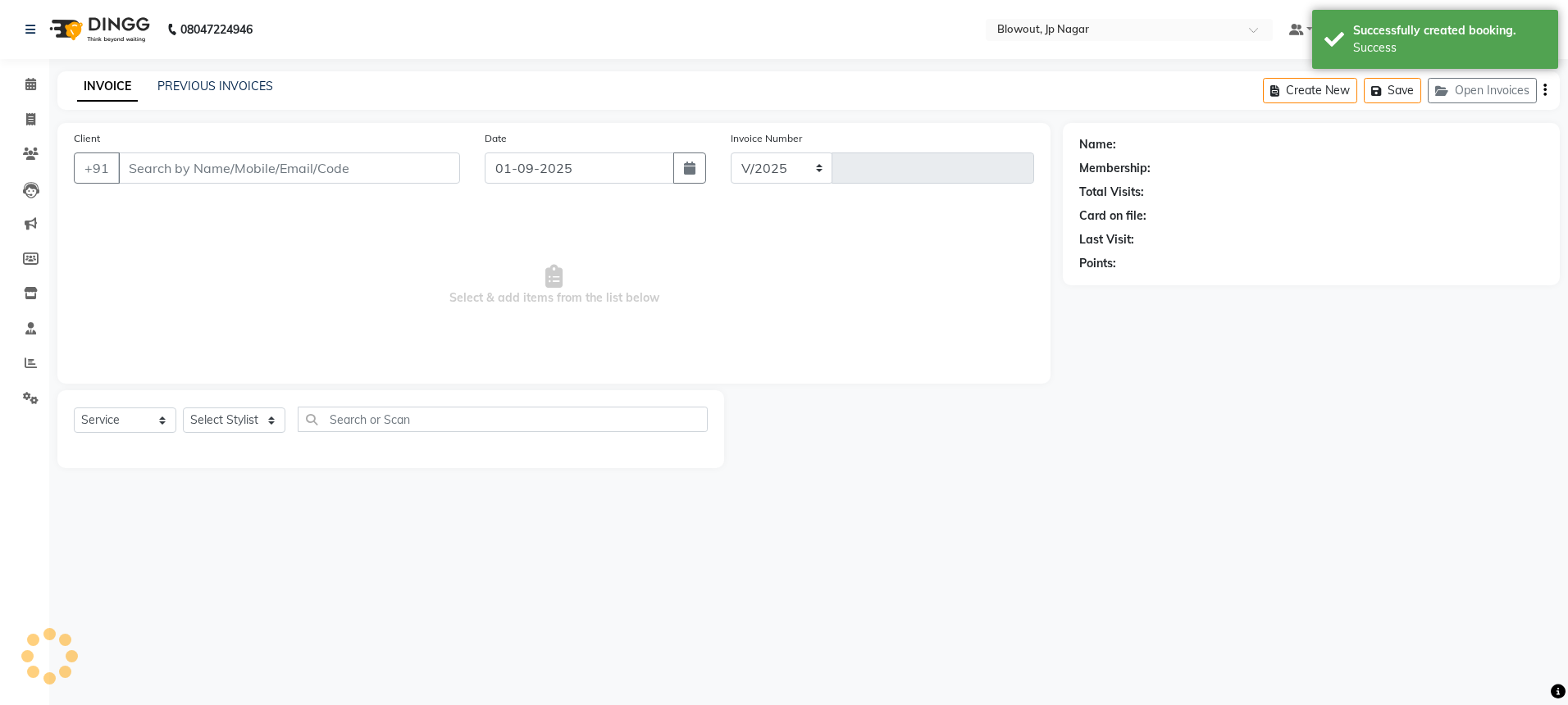
select select "6261"
type input "2436"
type input "9845164342"
select select "46972"
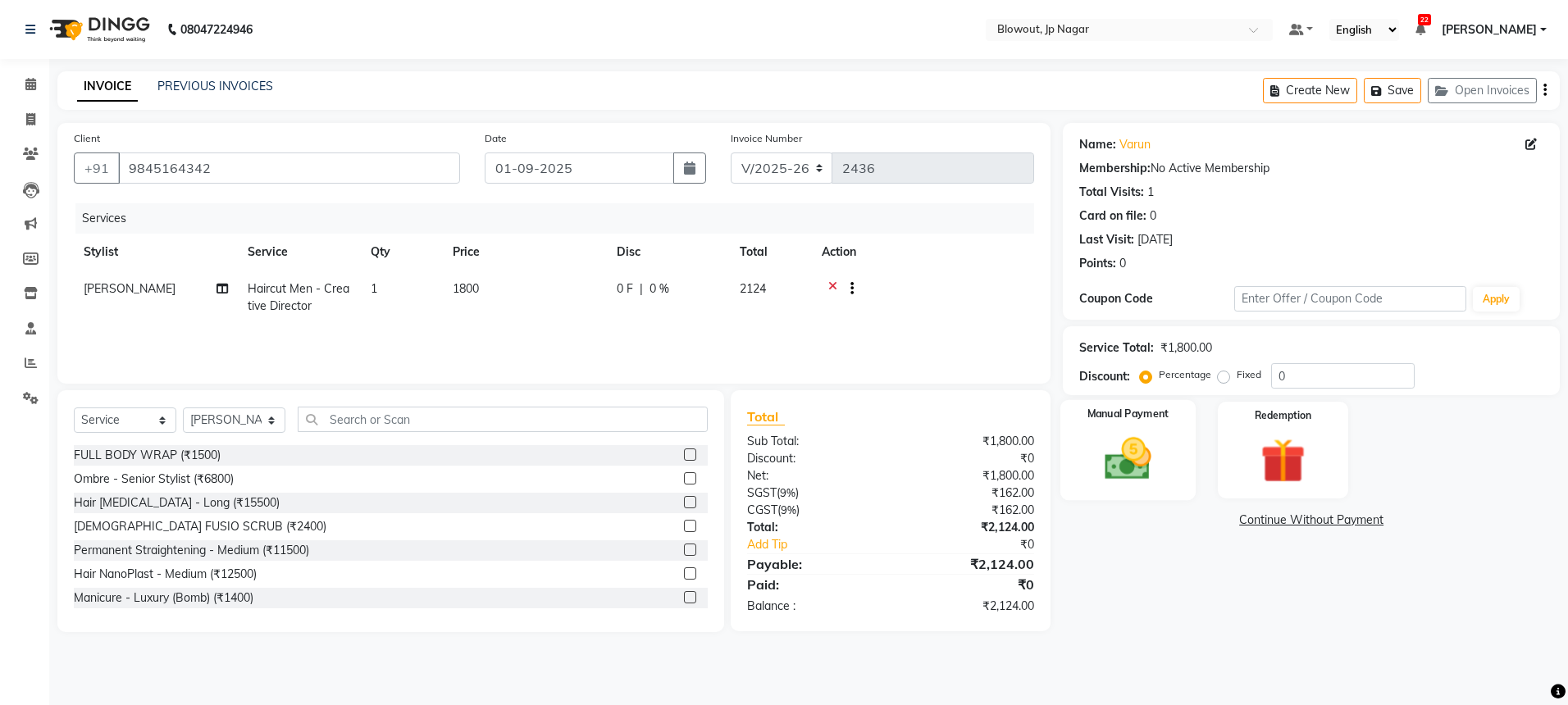
click at [1182, 469] on div "Manual Payment" at bounding box center [1127, 450] width 135 height 100
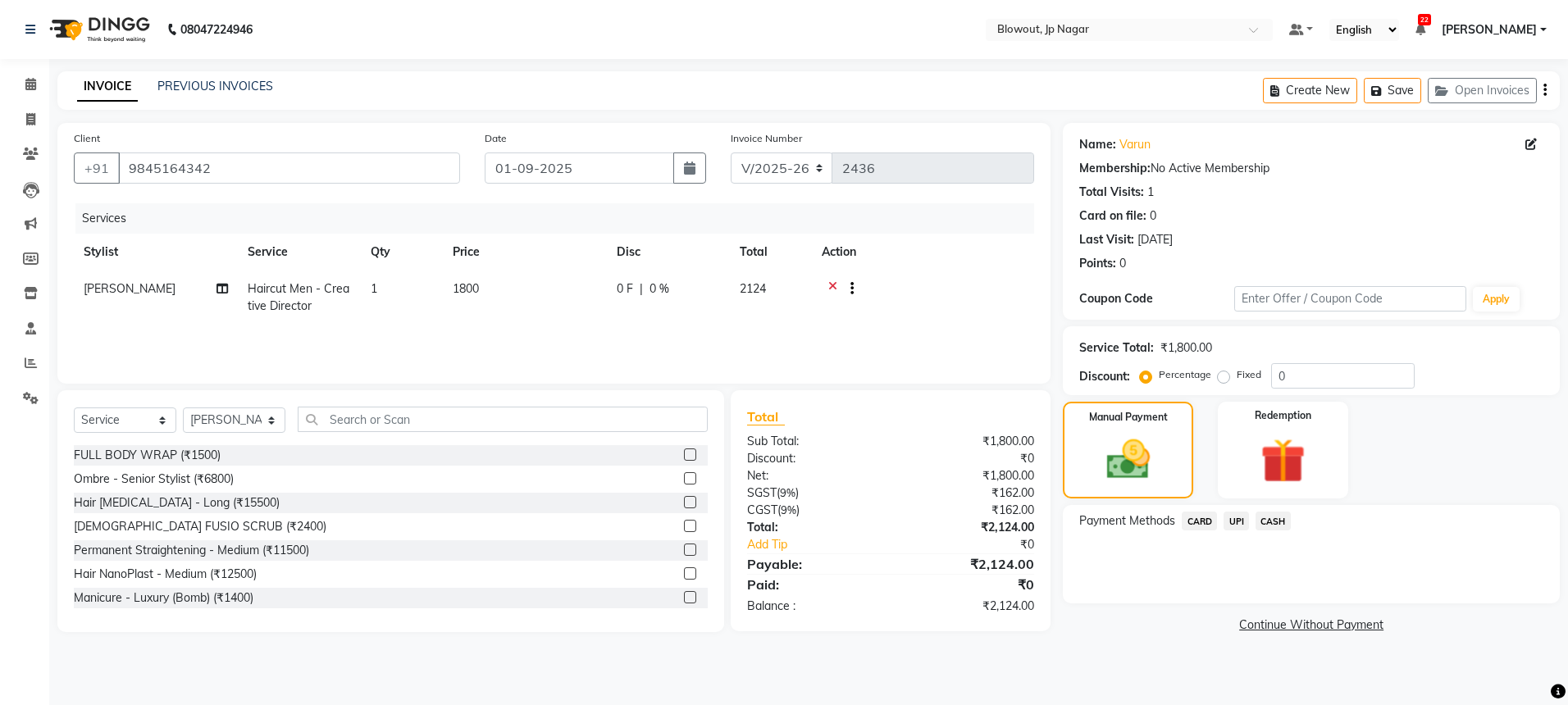
click at [1270, 525] on span "CASH" at bounding box center [1273, 521] width 35 height 19
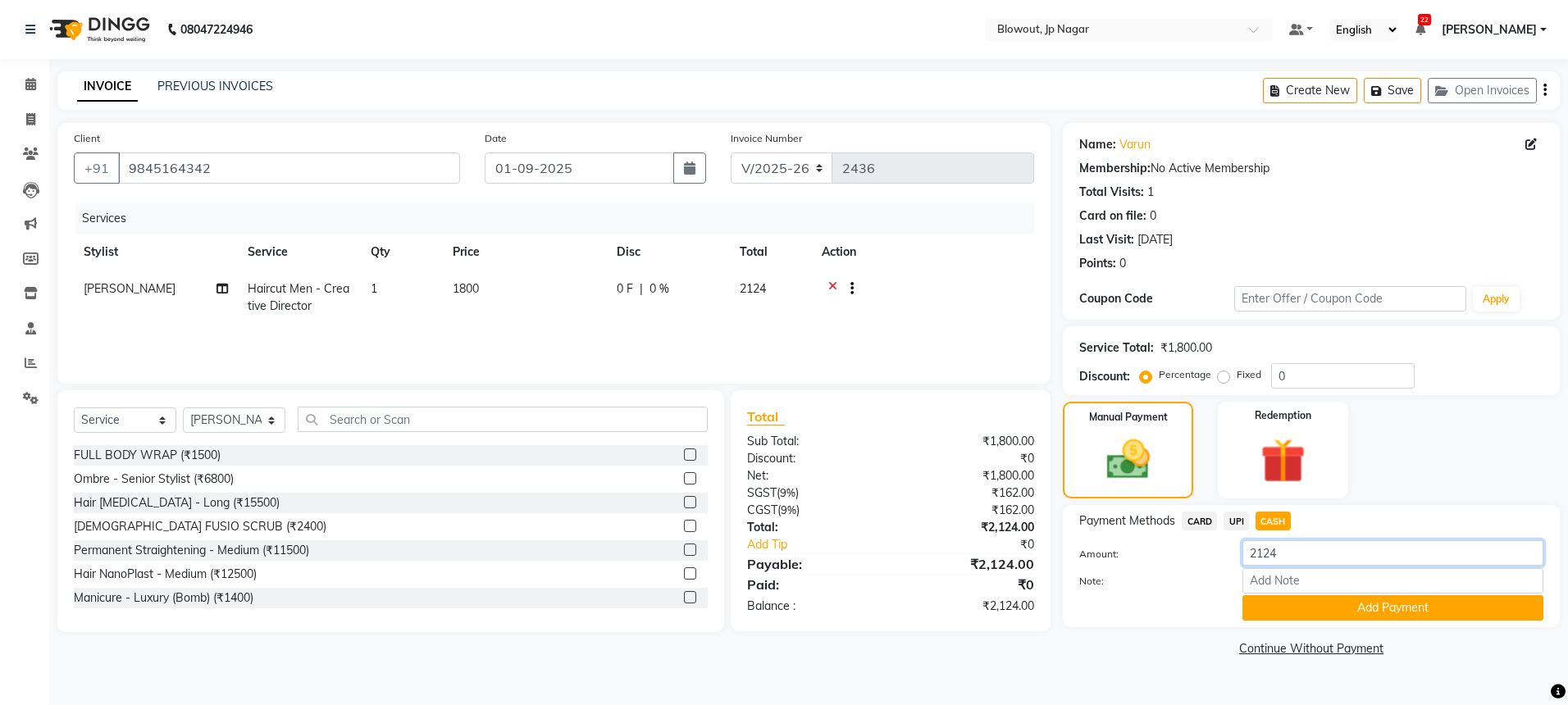
drag, startPoint x: 1291, startPoint y: 550, endPoint x: 1213, endPoint y: 550, distance: 78.0
click at [1213, 550] on div "Amount: 2124" at bounding box center [1310, 554] width 489 height 28
click at [1304, 597] on button "Add Payment" at bounding box center [1392, 607] width 301 height 25
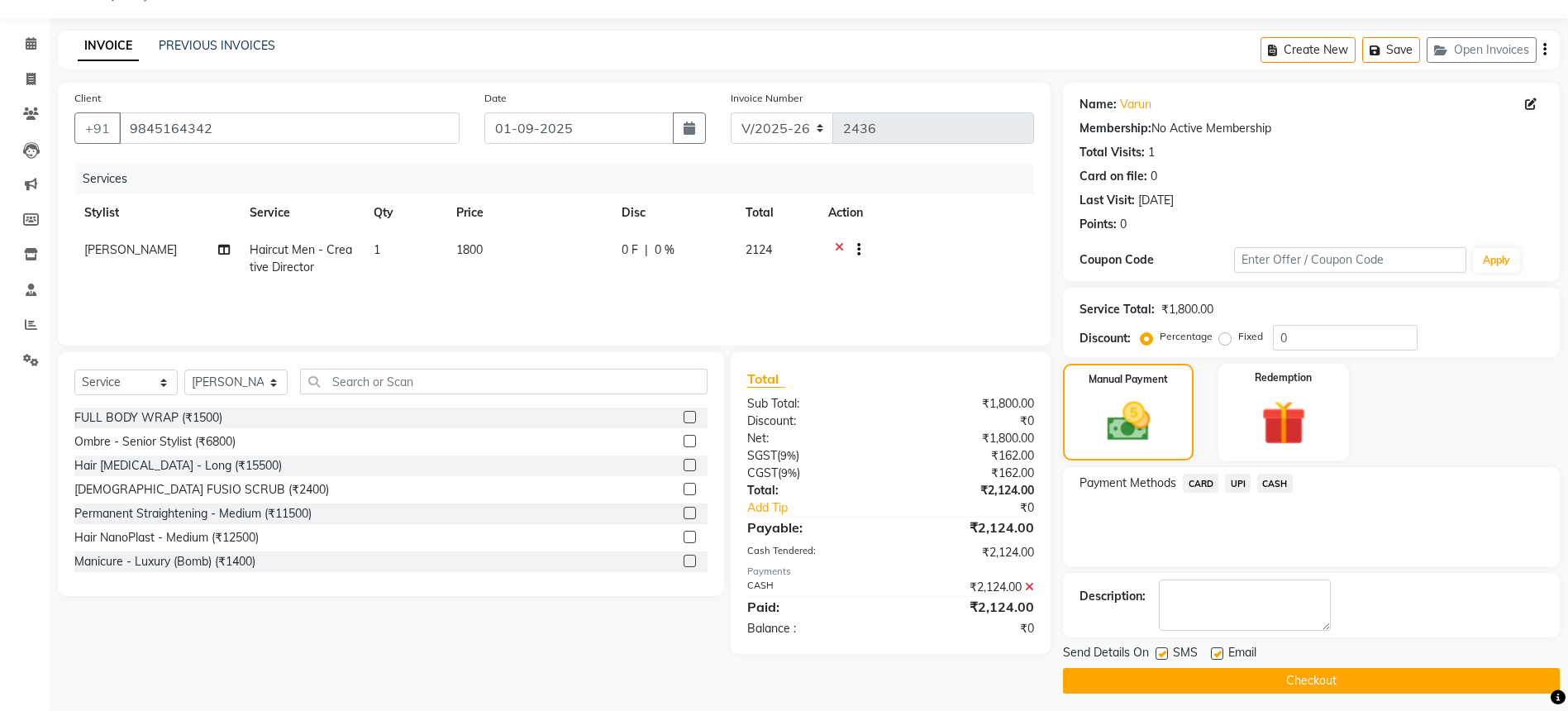
scroll to position [49, 0]
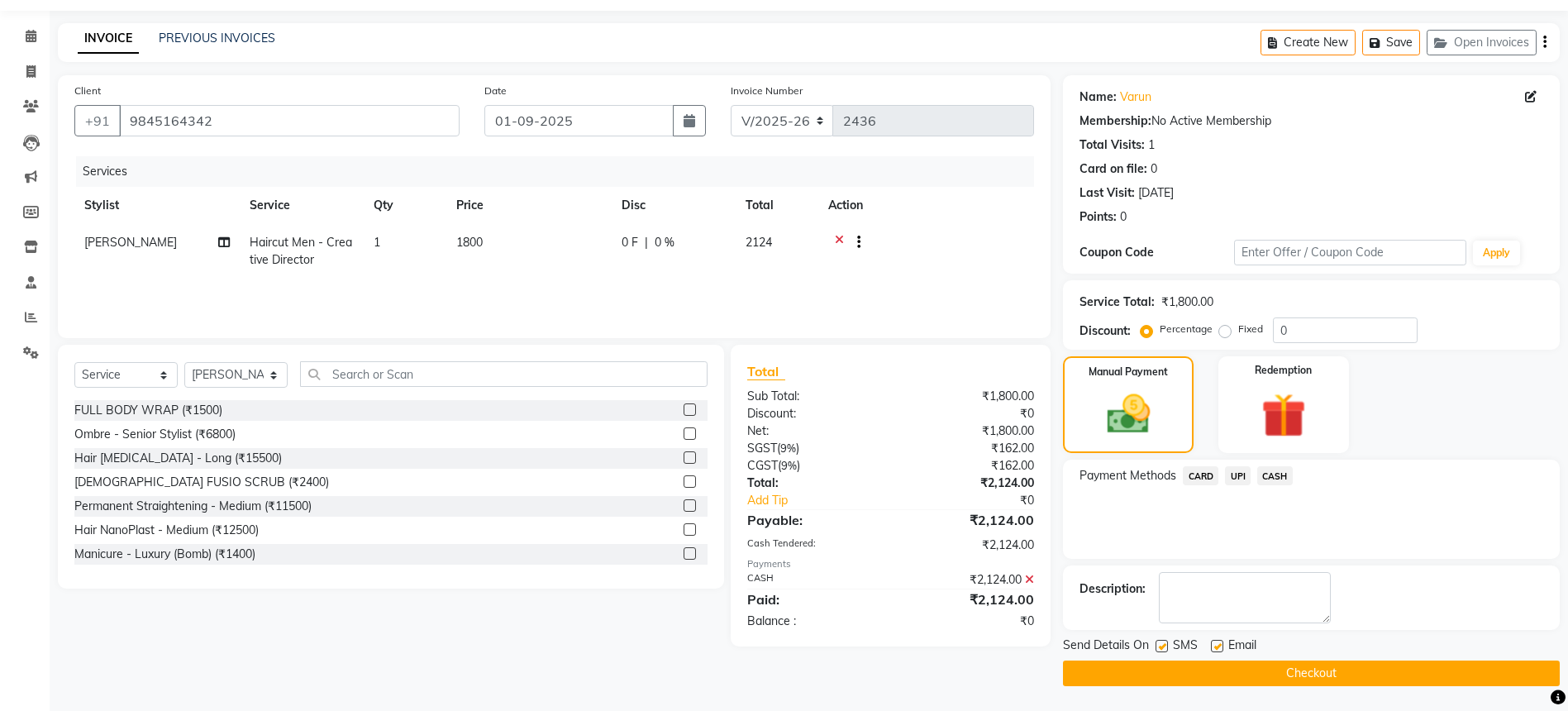
click at [1313, 668] on button "Checkout" at bounding box center [1312, 673] width 497 height 25
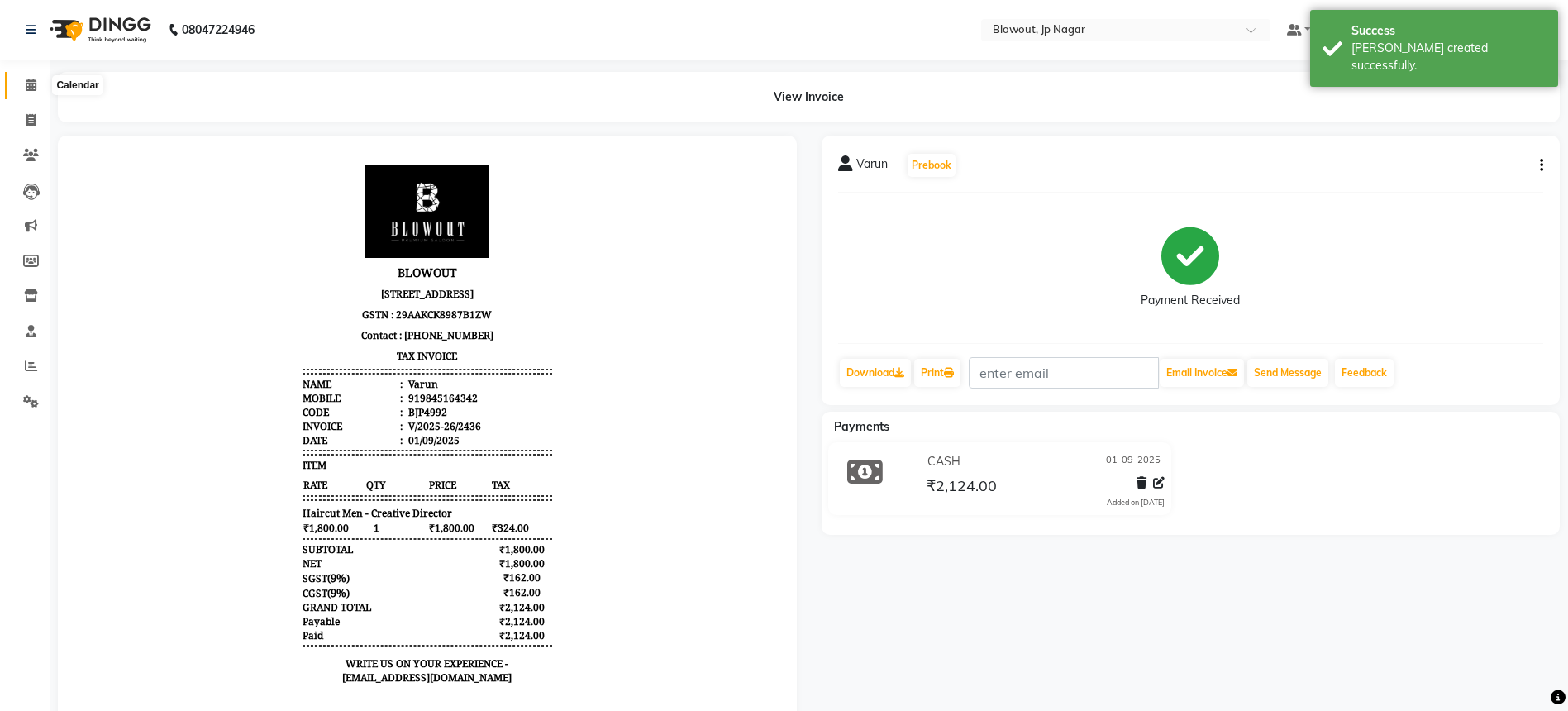
click at [32, 87] on icon at bounding box center [30, 84] width 10 height 12
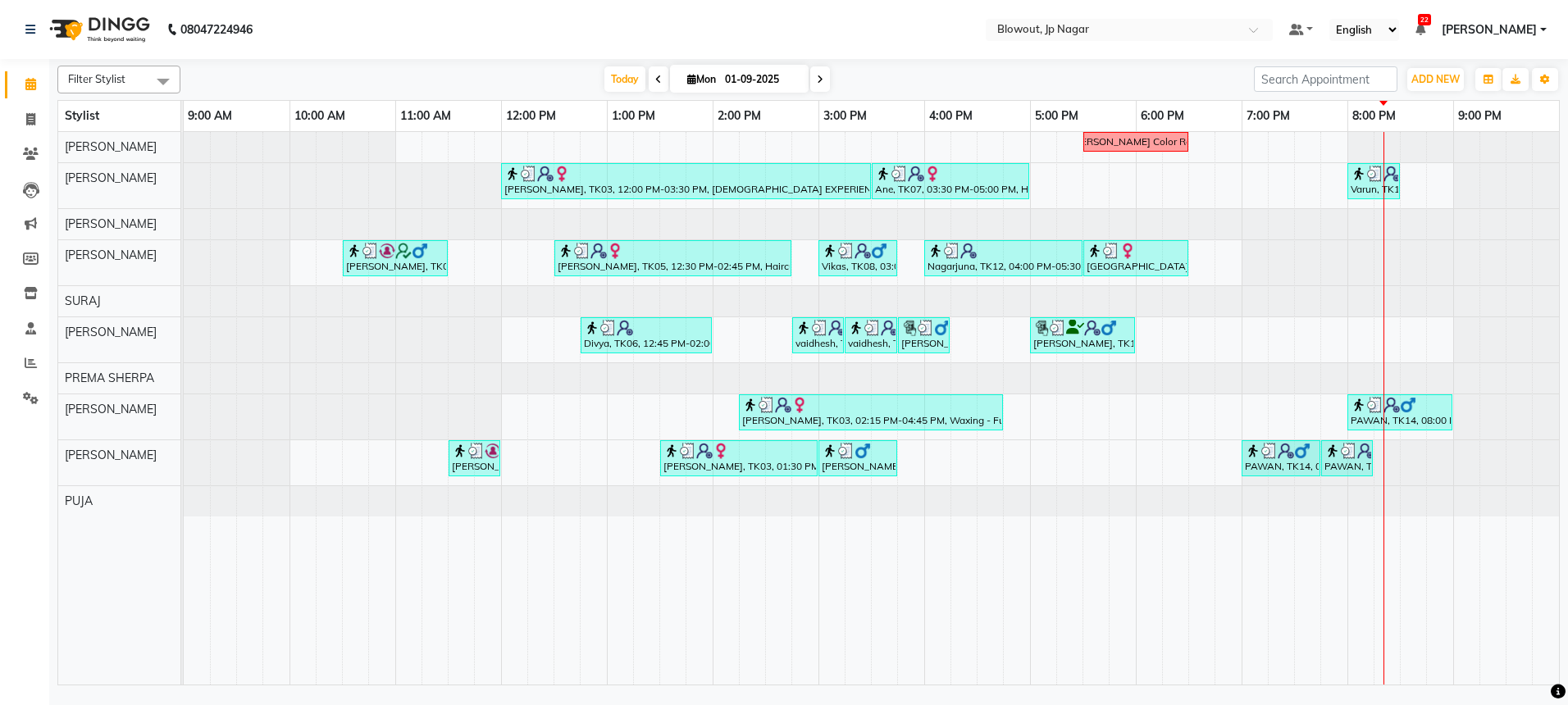
click at [1383, 176] on div at bounding box center [1383, 408] width 1 height 552
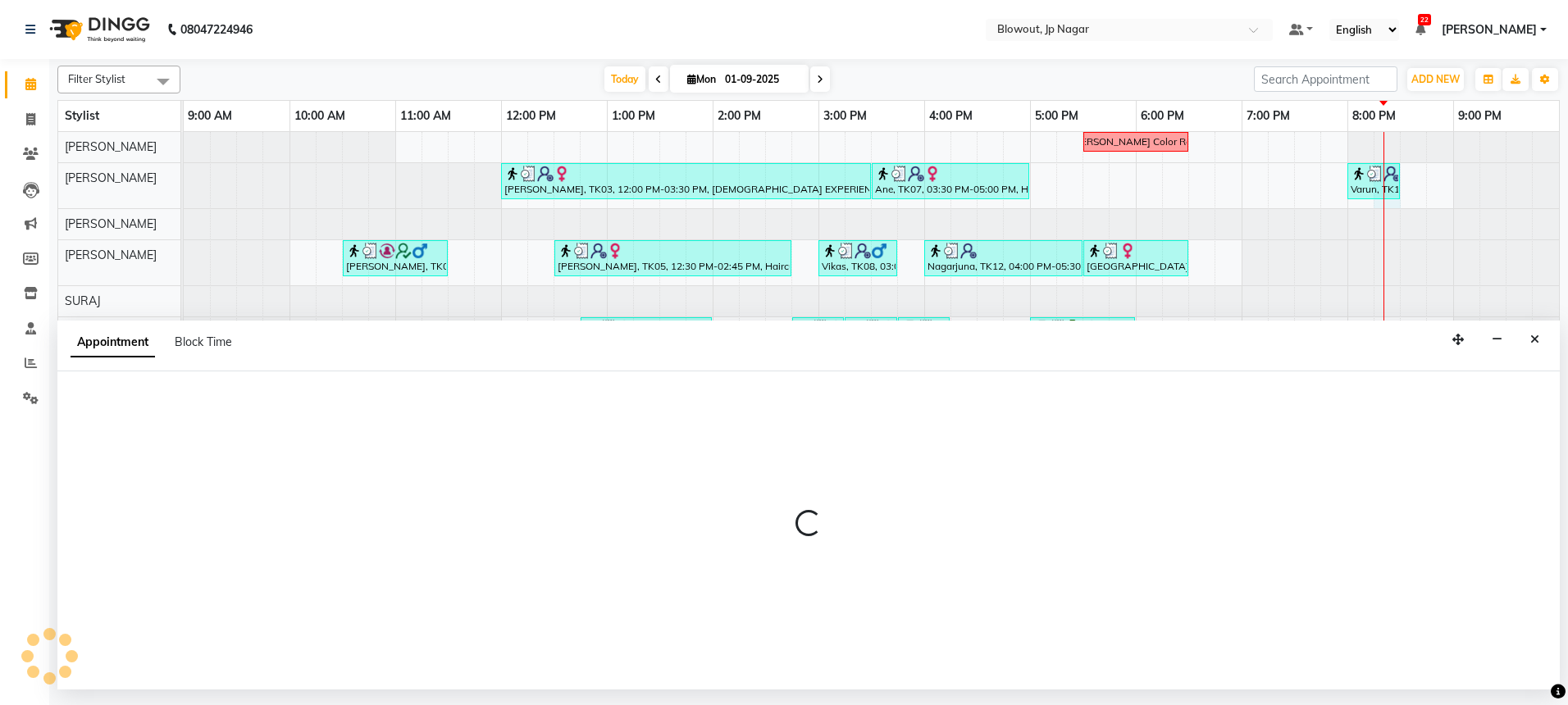
select select "46972"
select select "tentative"
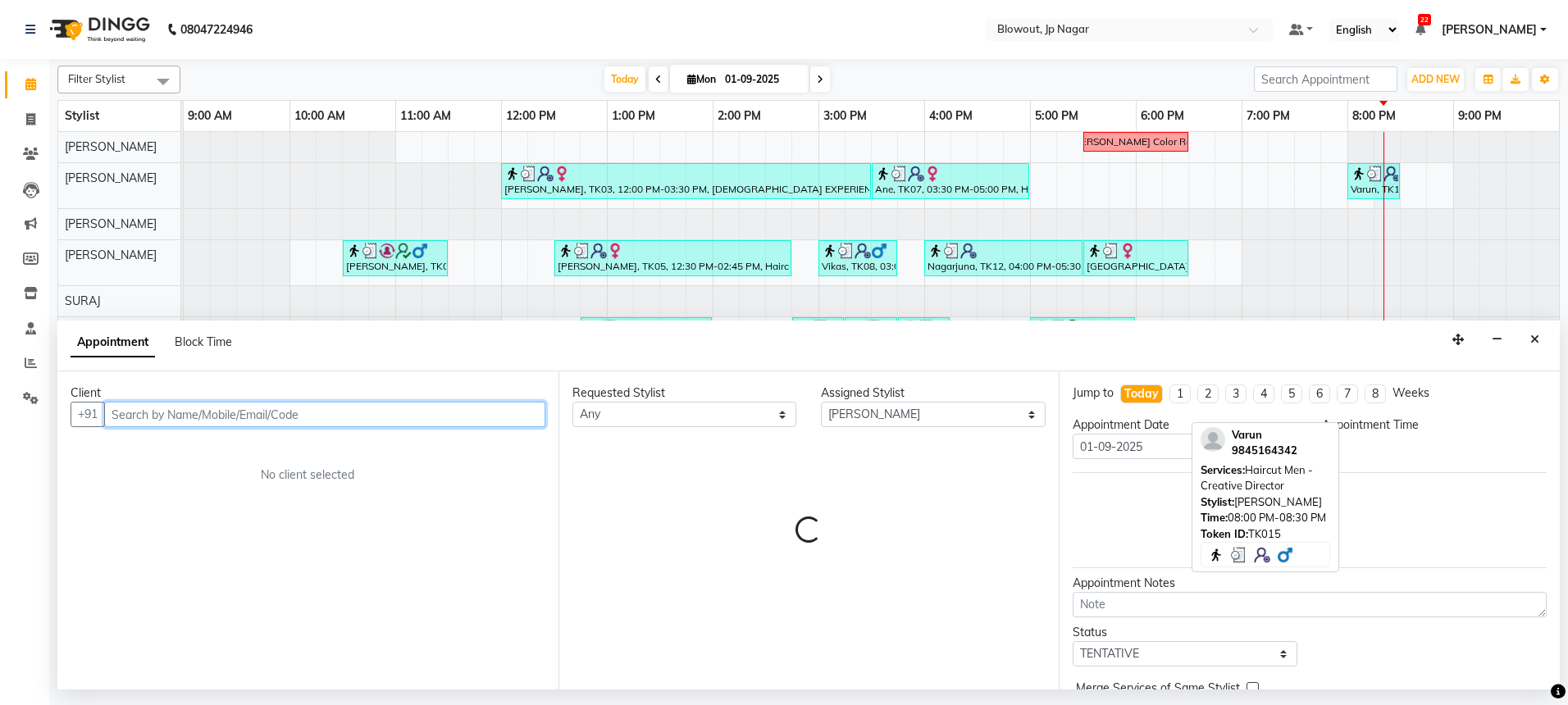
select select "1215"
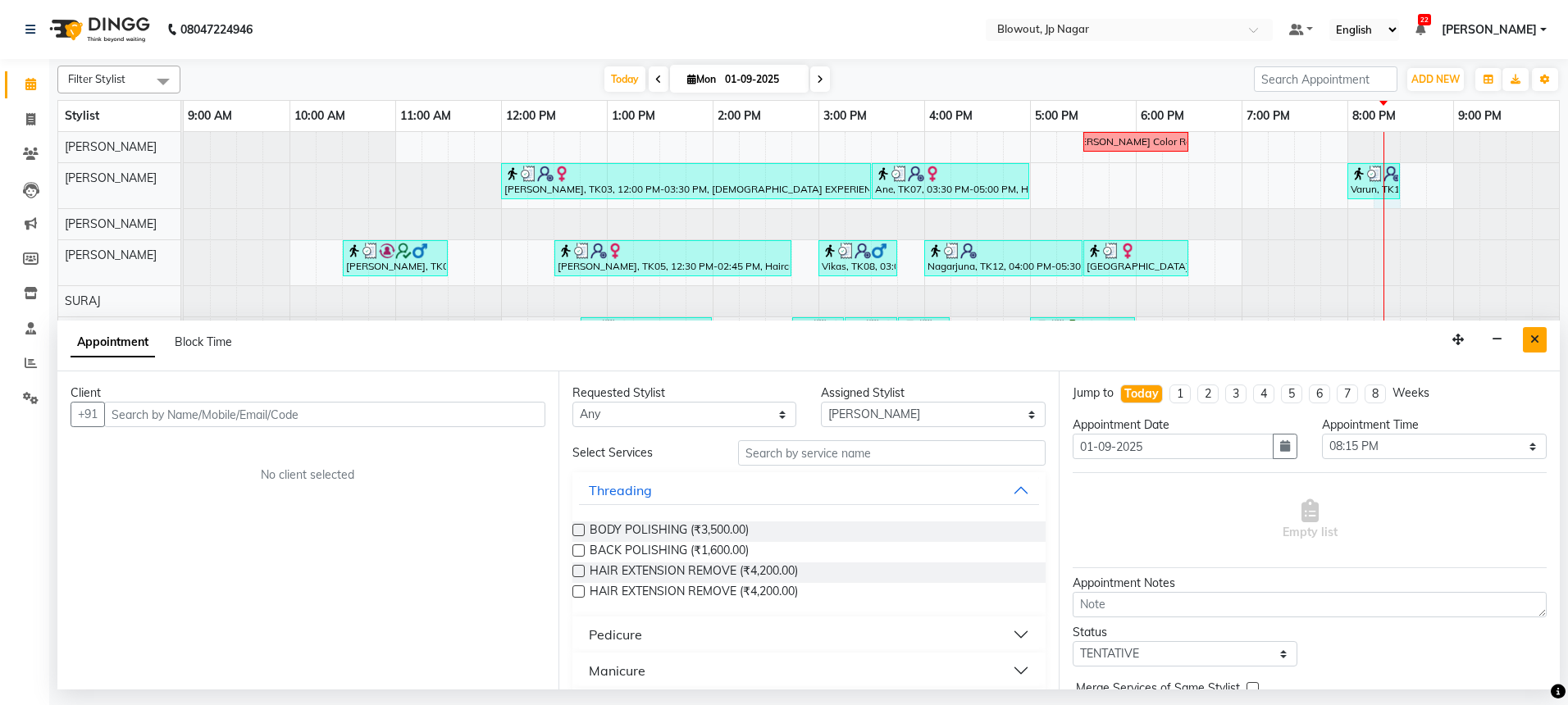
click at [1538, 341] on icon "Close" at bounding box center [1534, 339] width 9 height 11
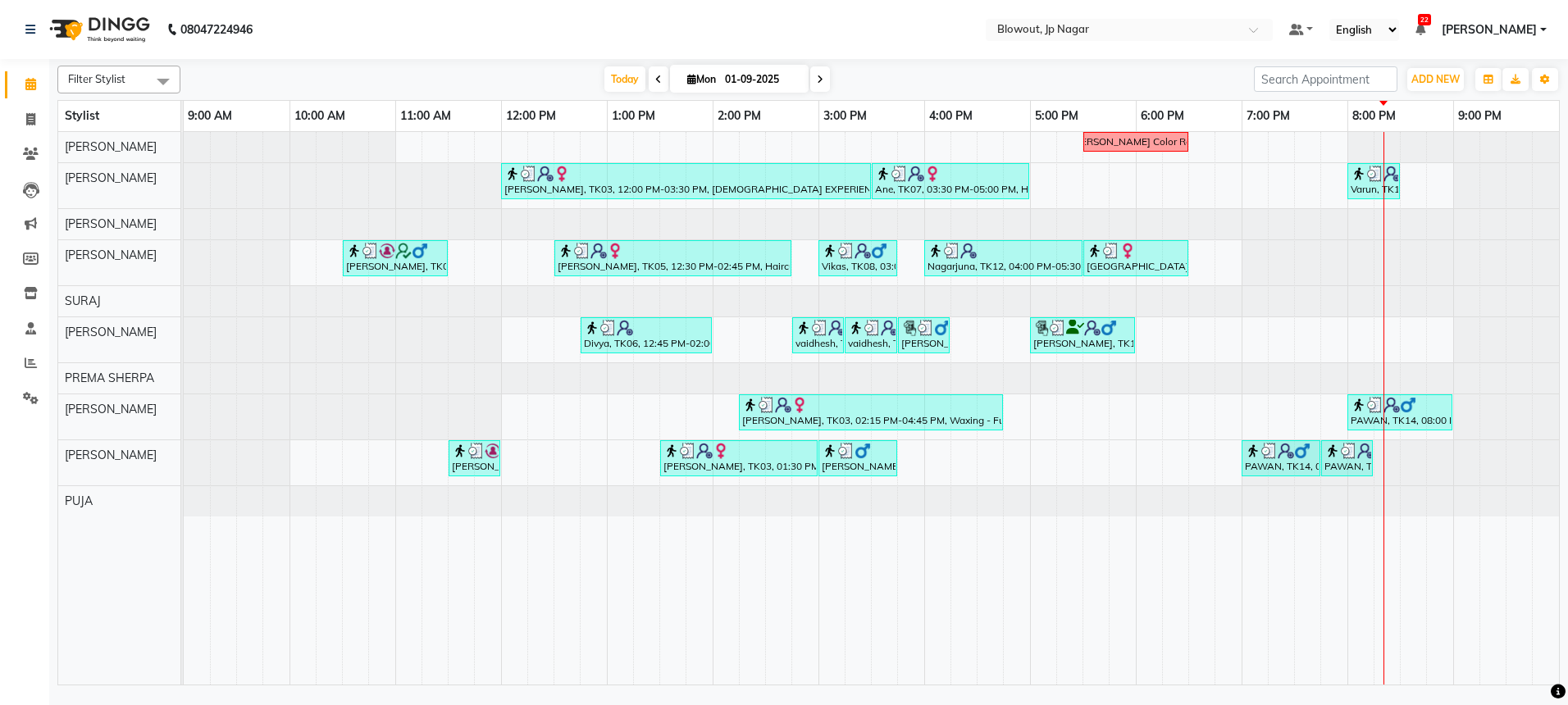
click at [1320, 182] on div "Nidhi Color Recti Sweta, TK03, 12:00 PM-03:30 PM, FEMALE EXPERIENCE RITUALS,Hai…" at bounding box center [871, 408] width 1375 height 552
select select "46972"
select select "tentative"
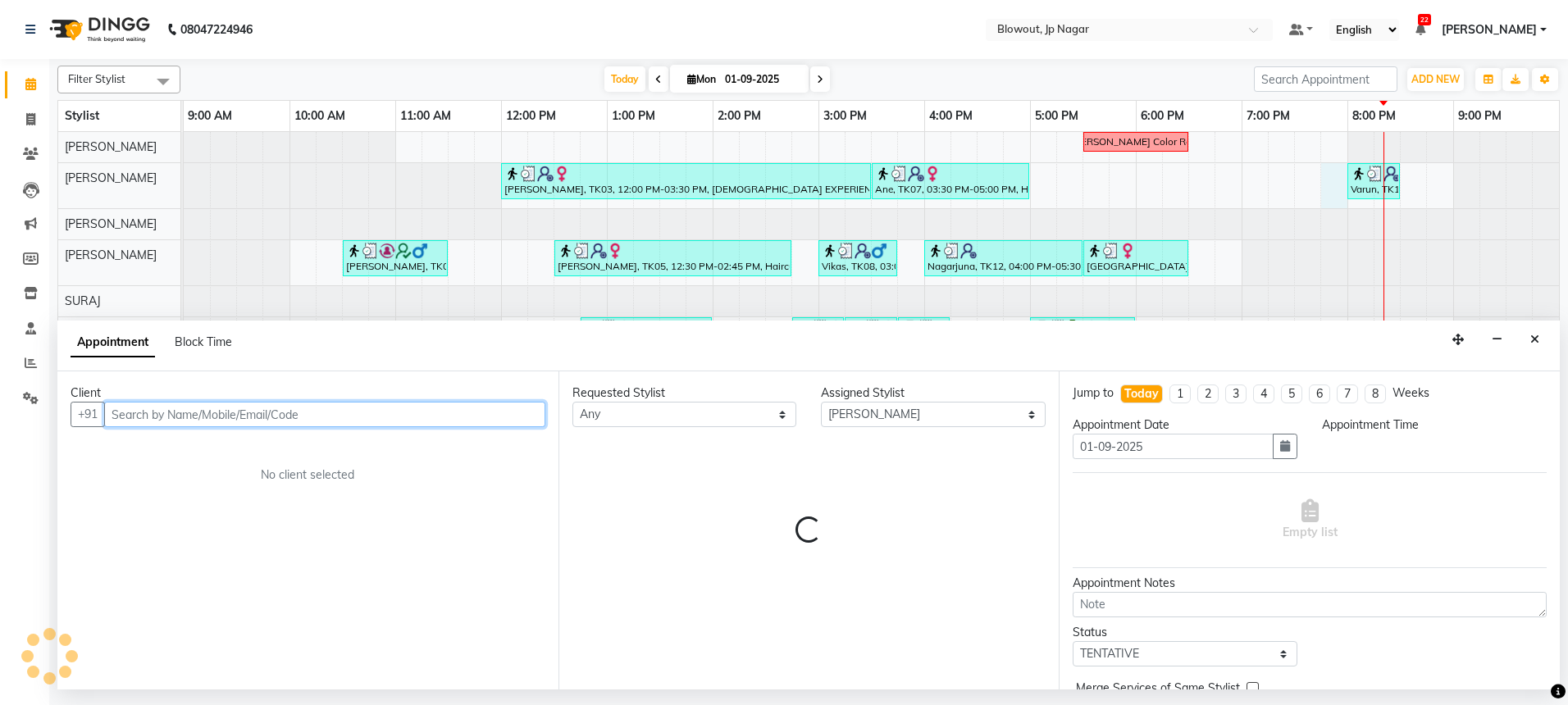
select select "1185"
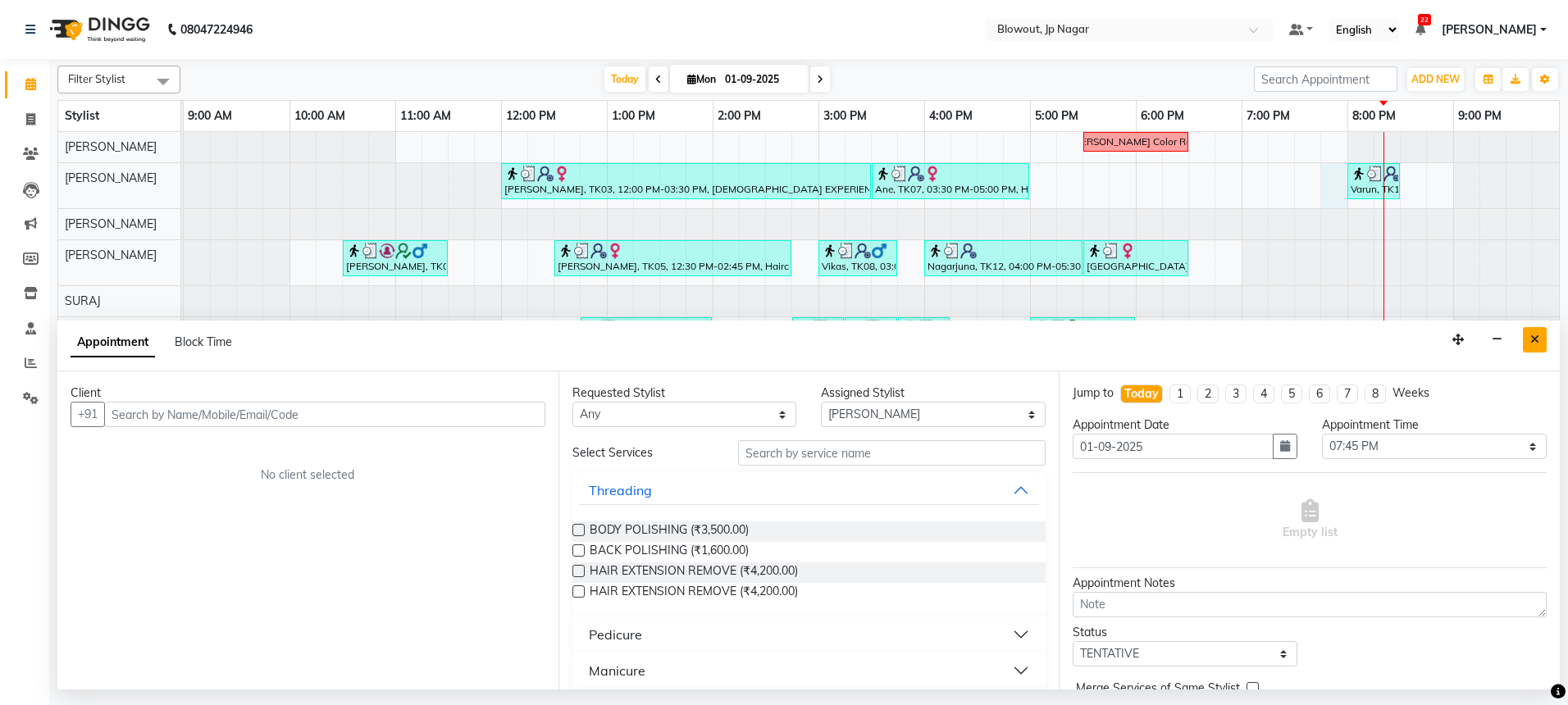
click at [1537, 337] on icon "Close" at bounding box center [1534, 339] width 9 height 11
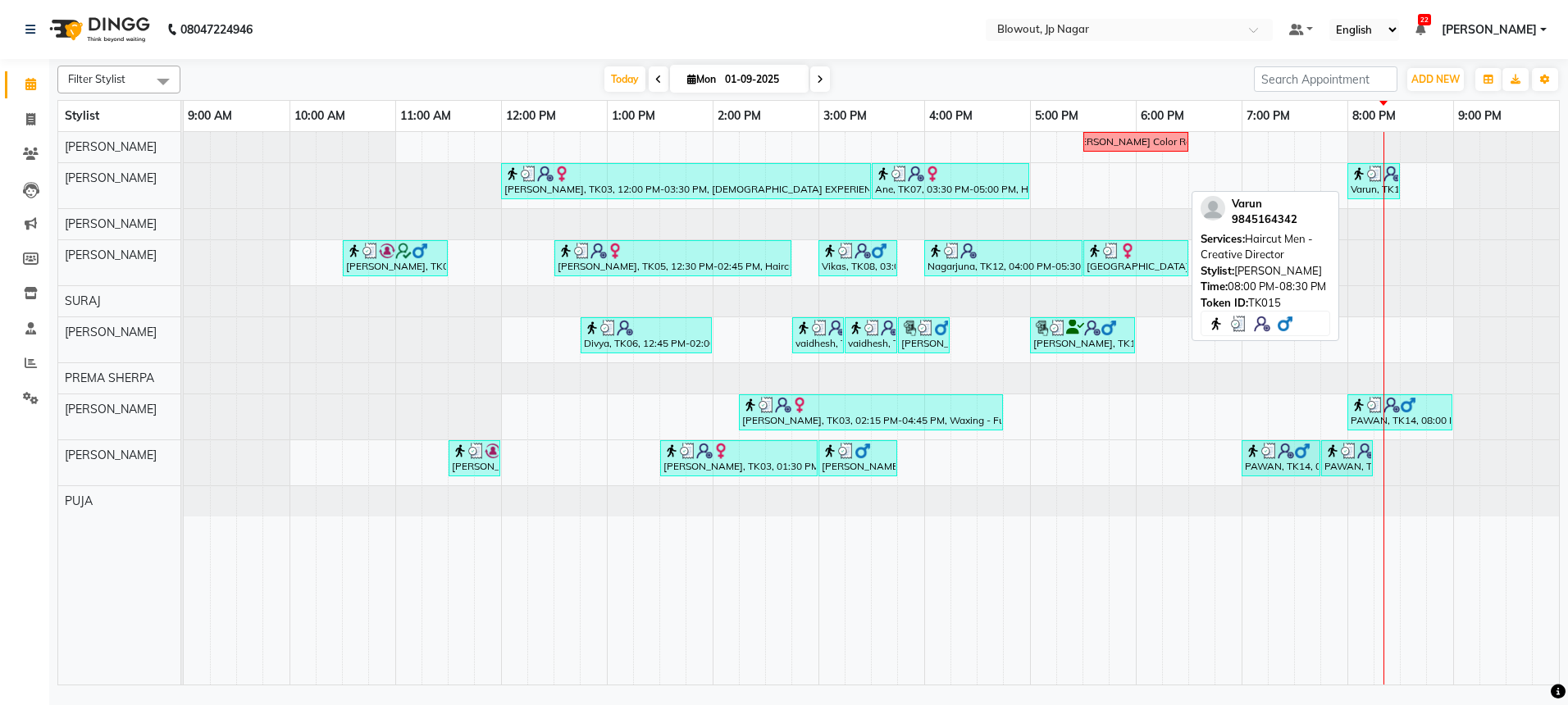
click at [1370, 176] on img at bounding box center [1375, 174] width 17 height 17
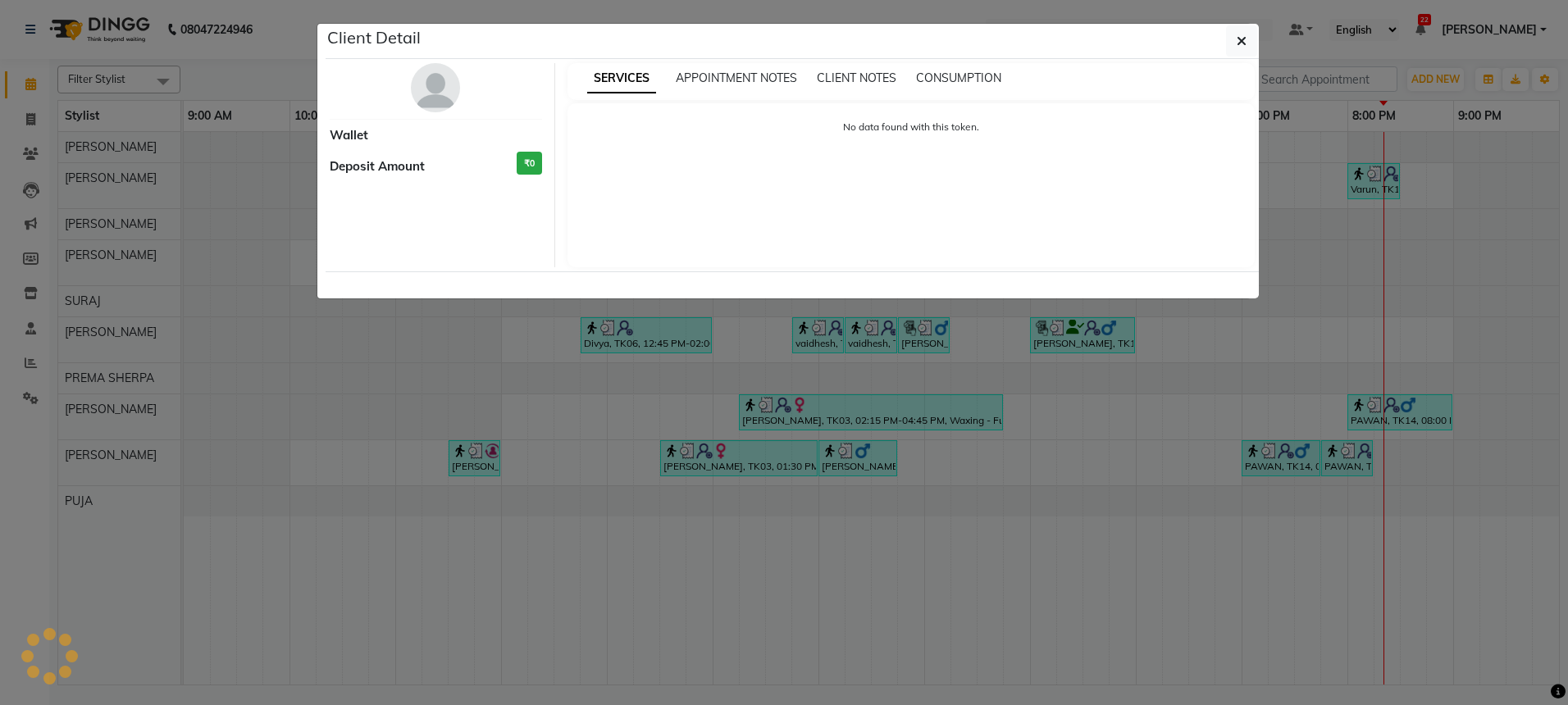
select select "3"
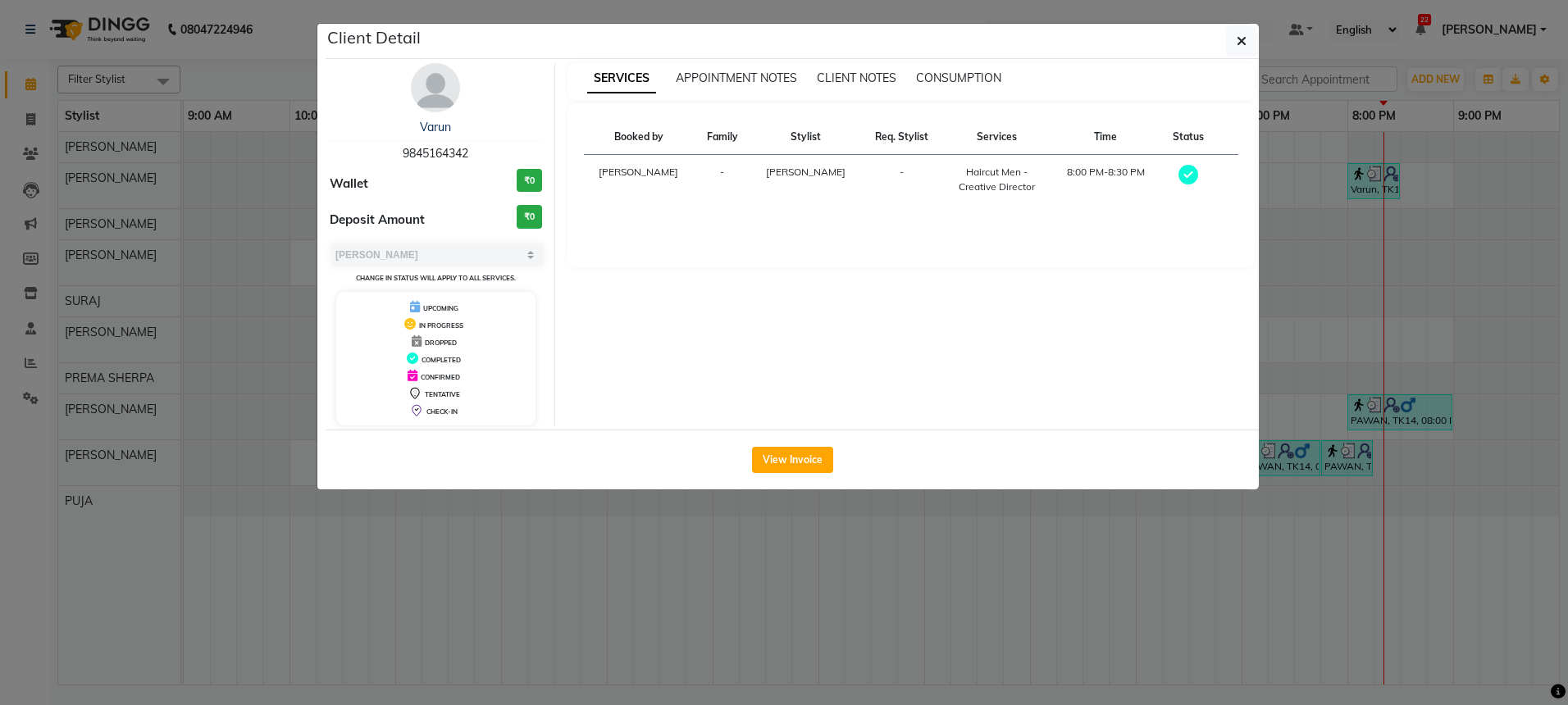
drag, startPoint x: 469, startPoint y: 148, endPoint x: 404, endPoint y: 148, distance: 65.0
click at [404, 148] on span "9845164342" at bounding box center [436, 153] width 65 height 15
click at [482, 147] on div "Varun 9845164342" at bounding box center [436, 140] width 212 height 44
drag, startPoint x: 482, startPoint y: 151, endPoint x: 398, endPoint y: 149, distance: 84.0
click at [398, 149] on div "Varun 9845164342" at bounding box center [436, 140] width 212 height 44
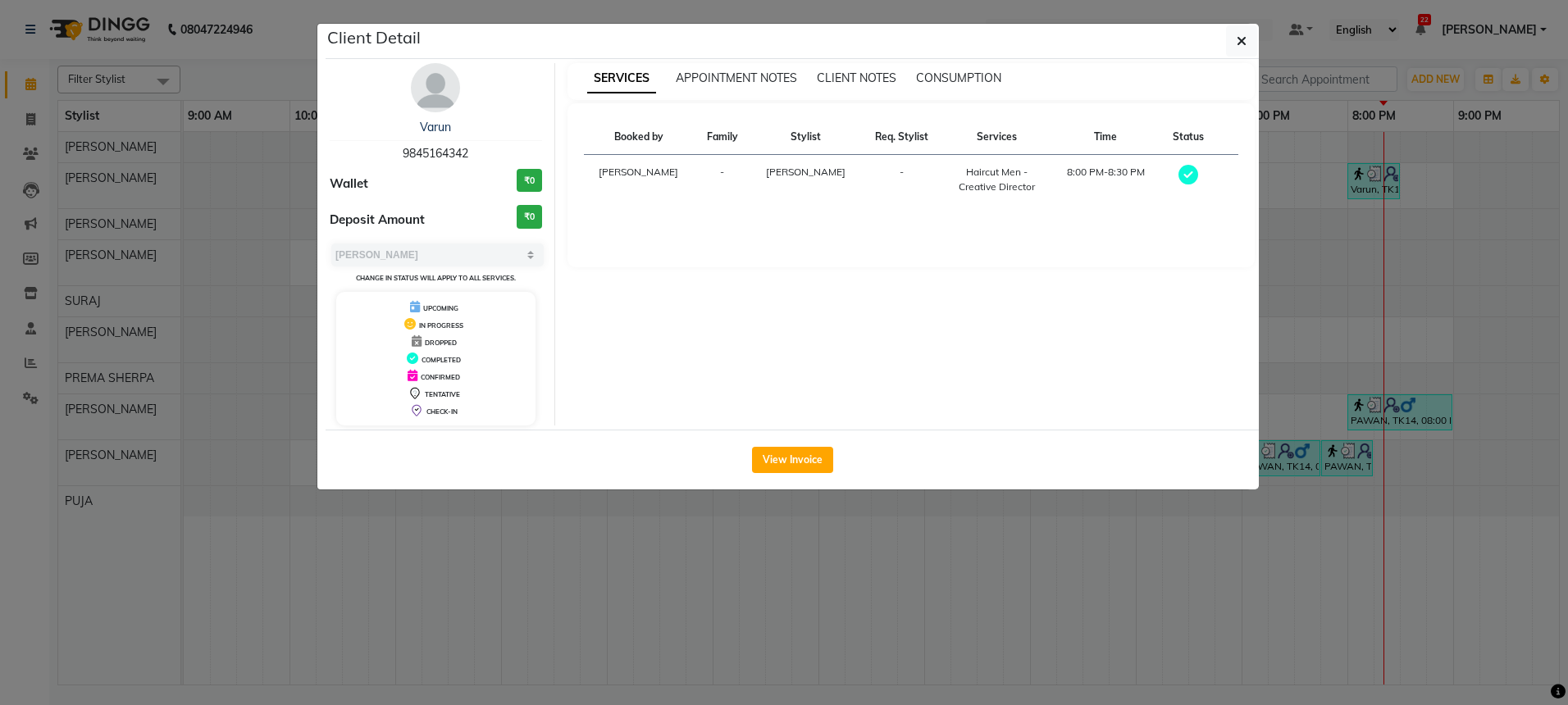
copy span "9845164342"
click at [208, 176] on ngb-modal-window "Client Detail Varun 9845164342 Wallet ₹0 Deposit Amount ₹0 Select MARK DONE UPC…" at bounding box center [784, 352] width 1568 height 705
click at [1248, 30] on button "button" at bounding box center [1240, 40] width 31 height 31
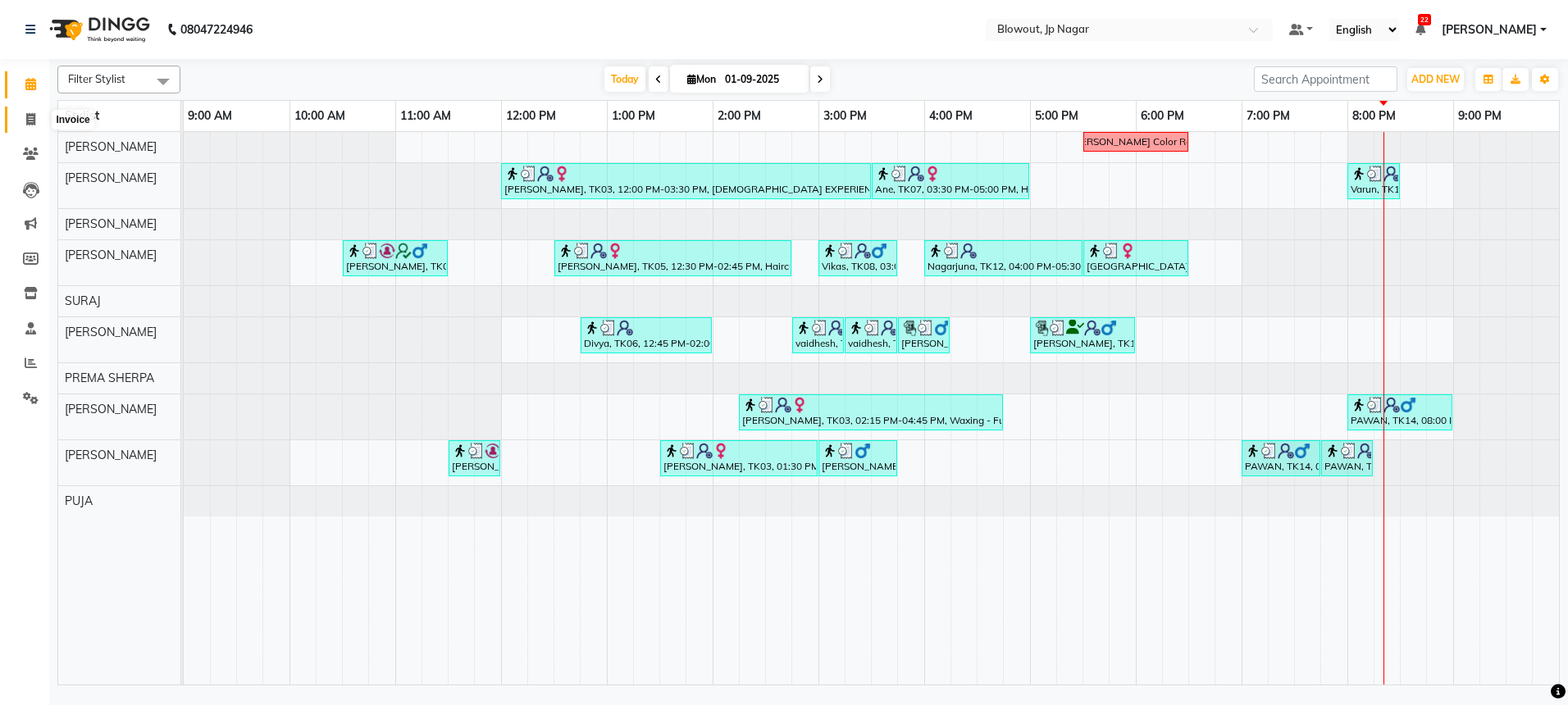
click at [31, 113] on icon at bounding box center [31, 119] width 9 height 12
select select "service"
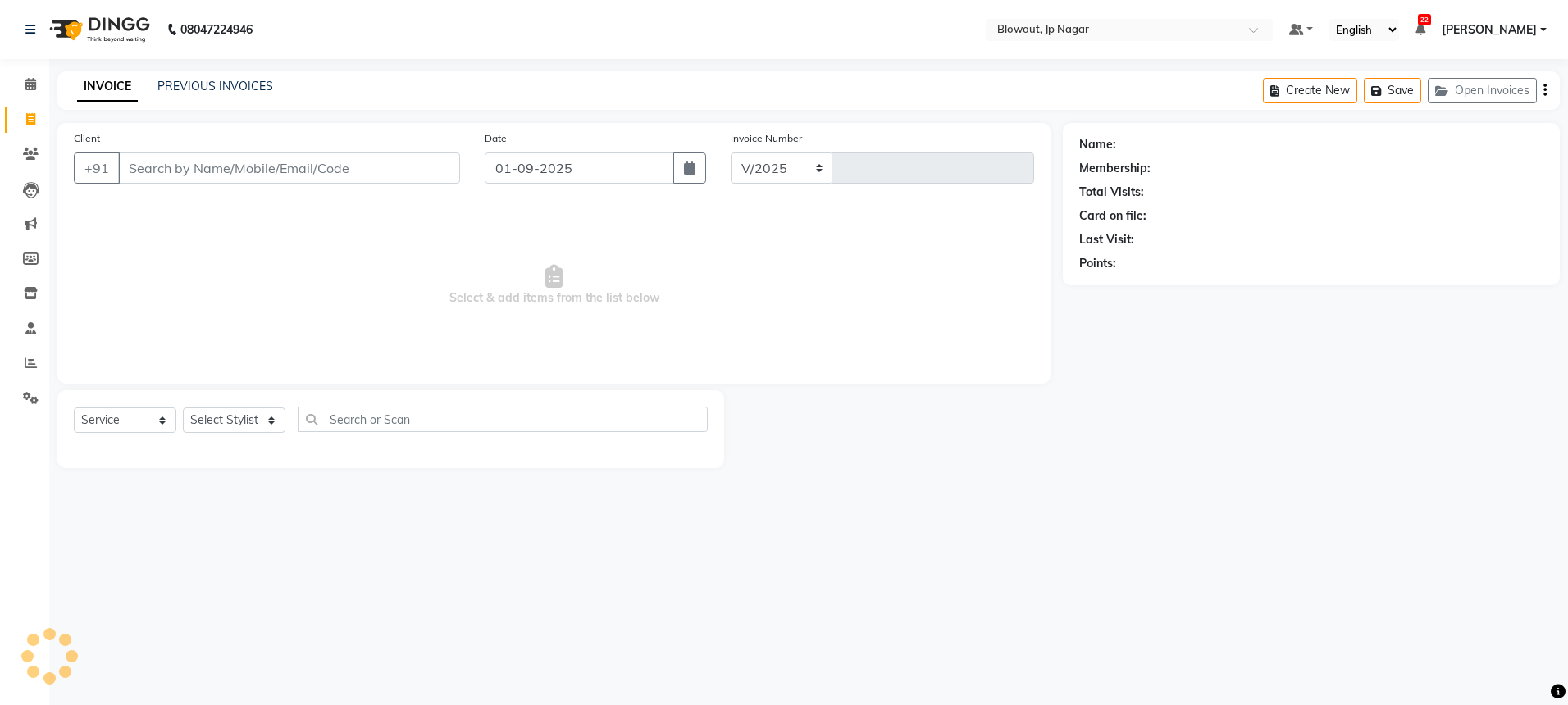
select select "6261"
type input "2437"
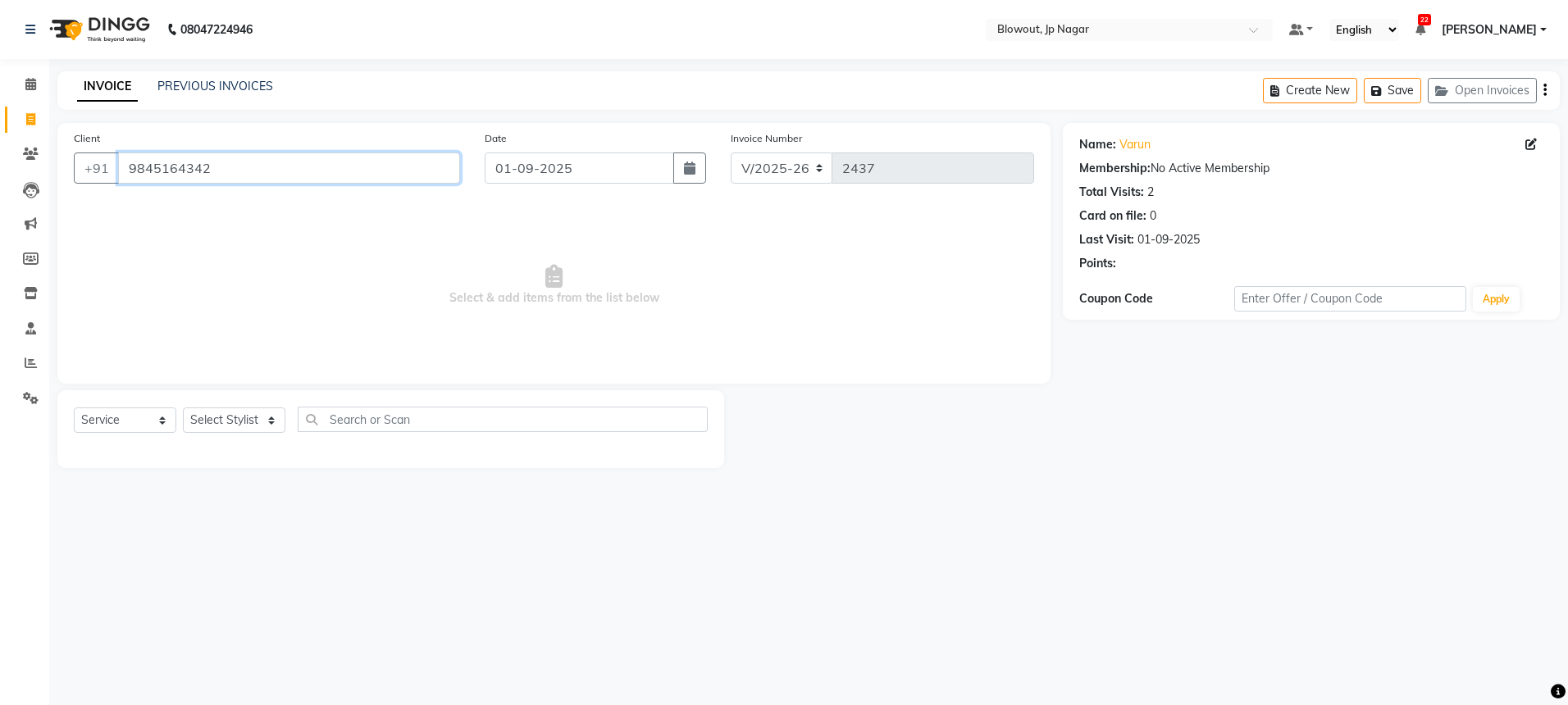
click at [245, 172] on input "9845164342" at bounding box center [288, 167] width 342 height 31
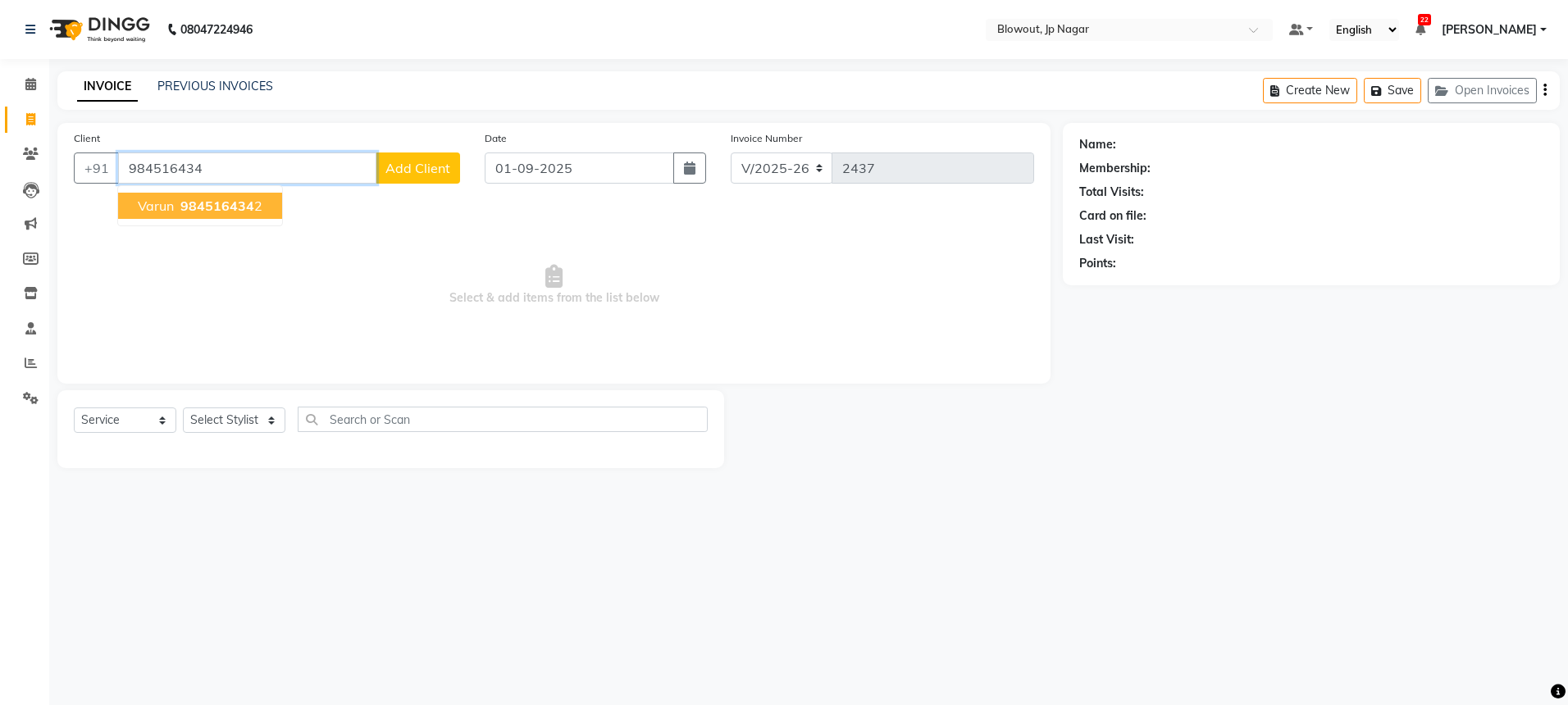
click at [259, 197] on ngb-highlight "984516434 2" at bounding box center [220, 206] width 86 height 17
type input "9845164342"
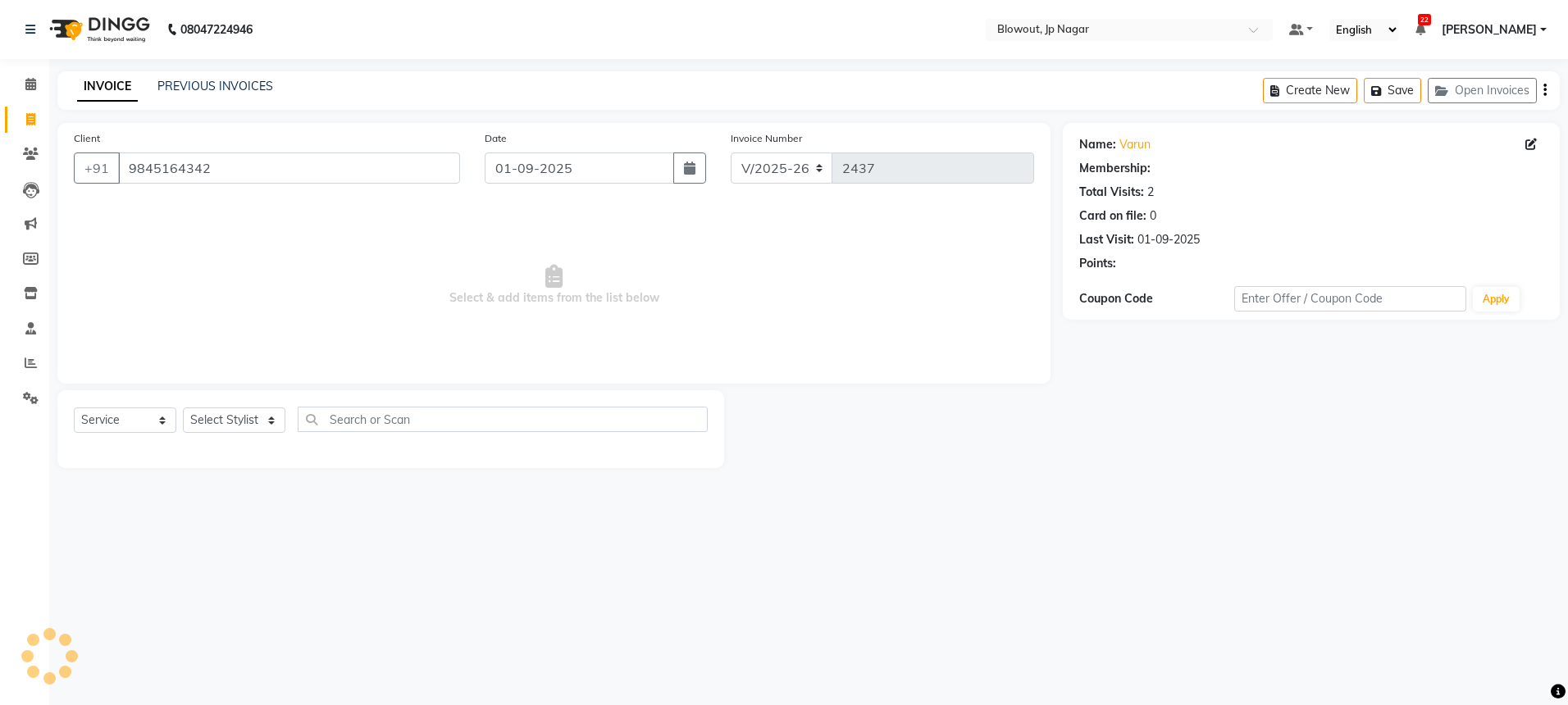
click at [151, 400] on div "Select Service Product Membership Package Voucher Prepaid Gift Card Select Styl…" at bounding box center [391, 429] width 666 height 78
click at [133, 437] on div "Select Service Product Membership Package Voucher Prepaid Gift Card Select Styl…" at bounding box center [390, 425] width 634 height 38
click at [134, 419] on select "Select Service Product Membership Package Voucher Prepaid Gift Card" at bounding box center [125, 419] width 102 height 25
select select "P"
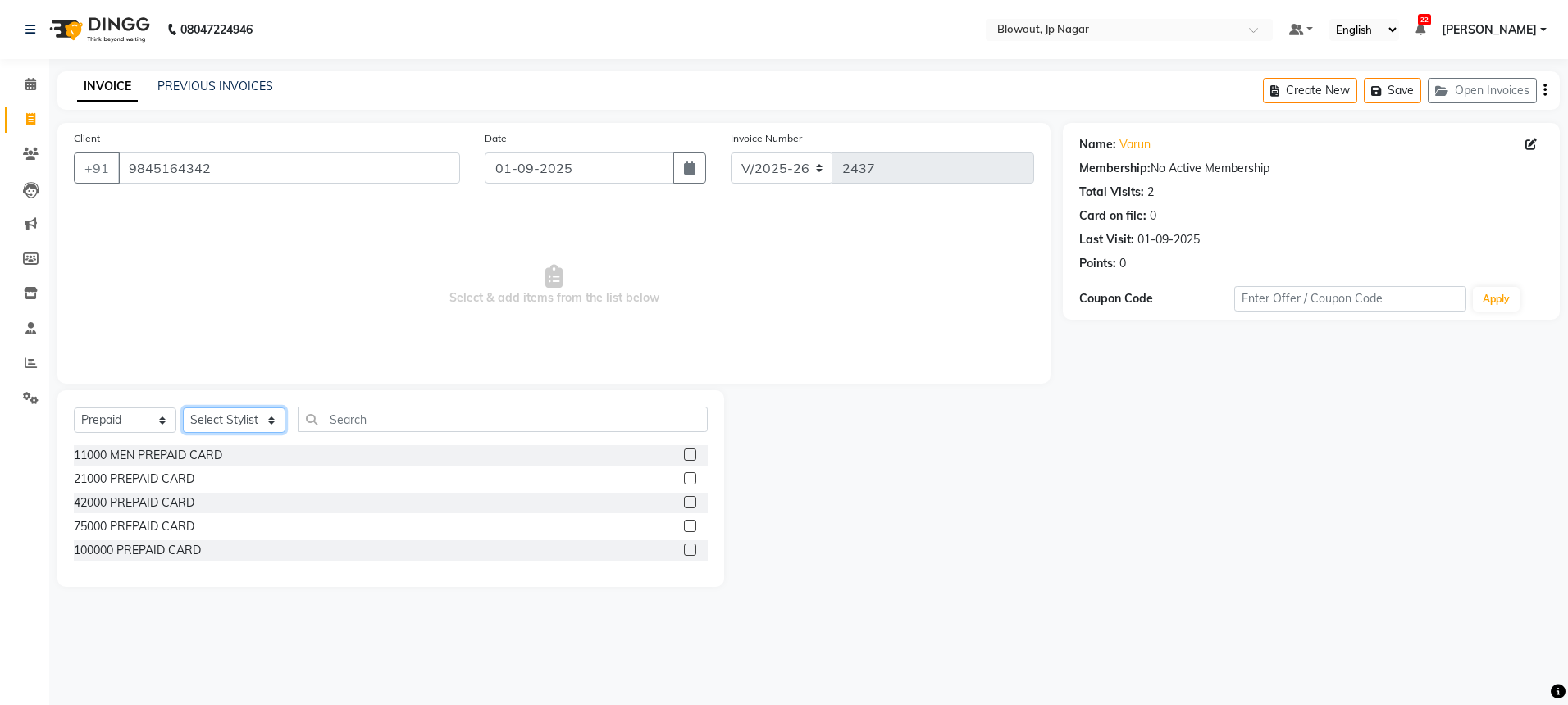
click at [233, 418] on select "Select Stylist BINOD DICKY SHERPA GIRI JITEN JOHN JULIE MALSAWMTLUANGI Malsawmt…" at bounding box center [234, 419] width 102 height 25
select select "46966"
click at [112, 472] on div "21000 PREPAID CARD" at bounding box center [134, 479] width 121 height 18
checkbox input "false"
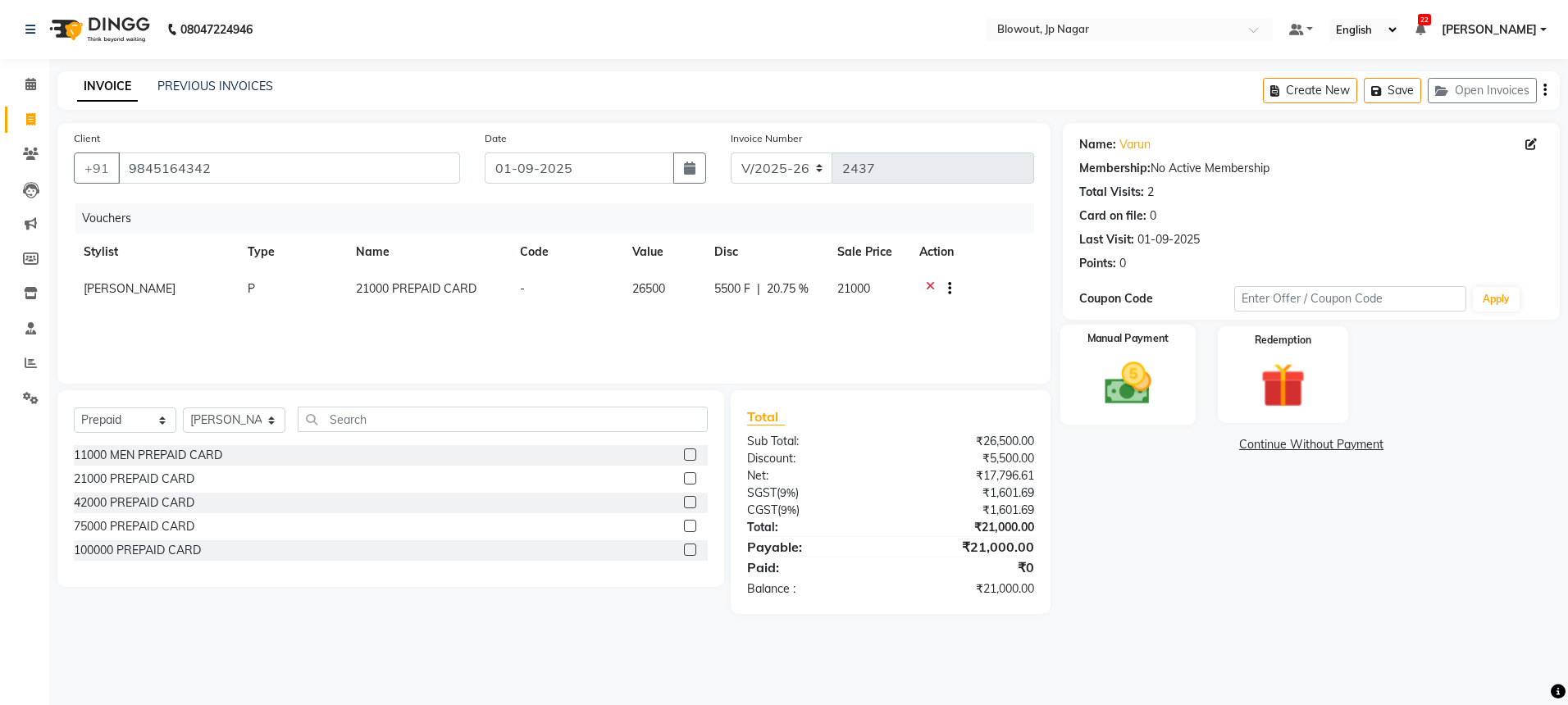
click at [1108, 368] on img at bounding box center [1128, 383] width 76 height 54
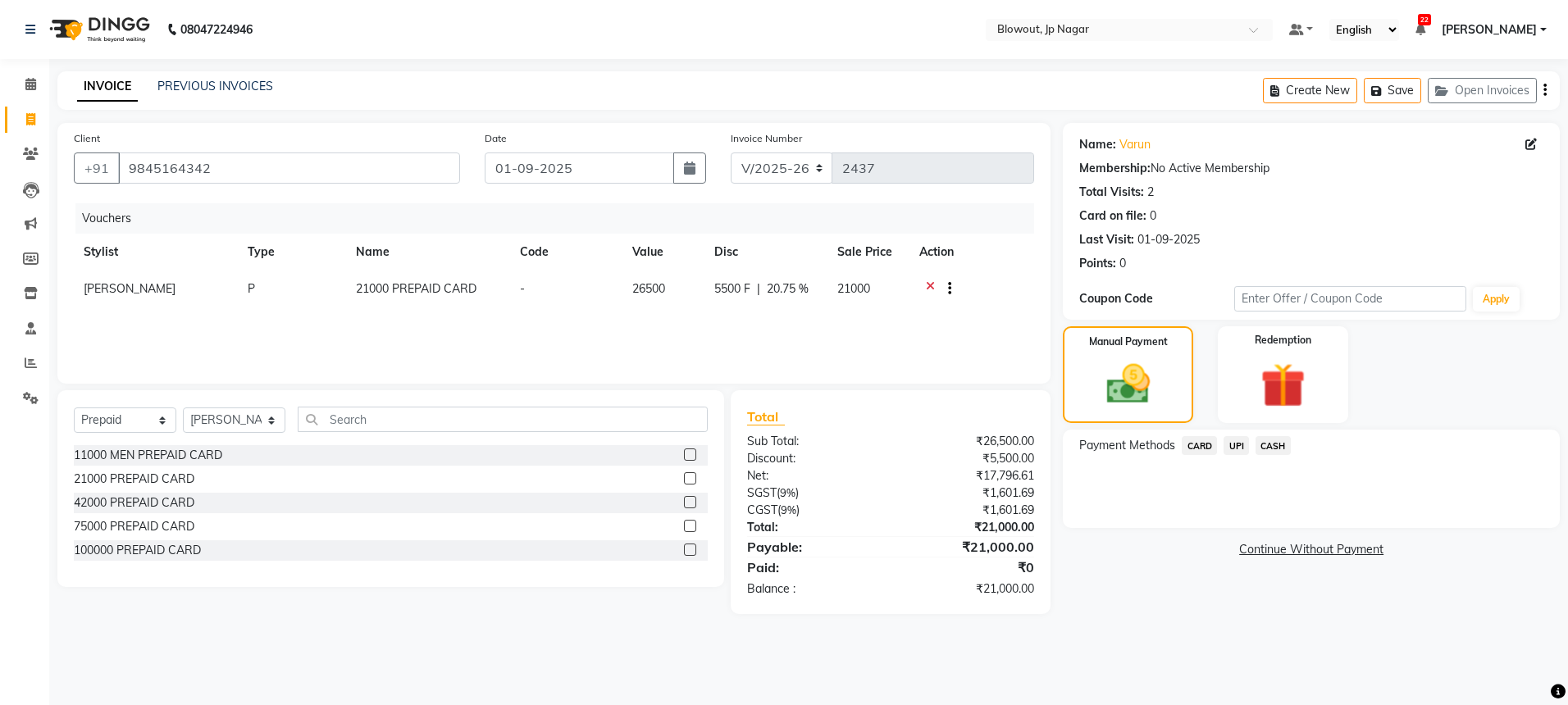
click at [1266, 446] on span "CASH" at bounding box center [1273, 446] width 35 height 19
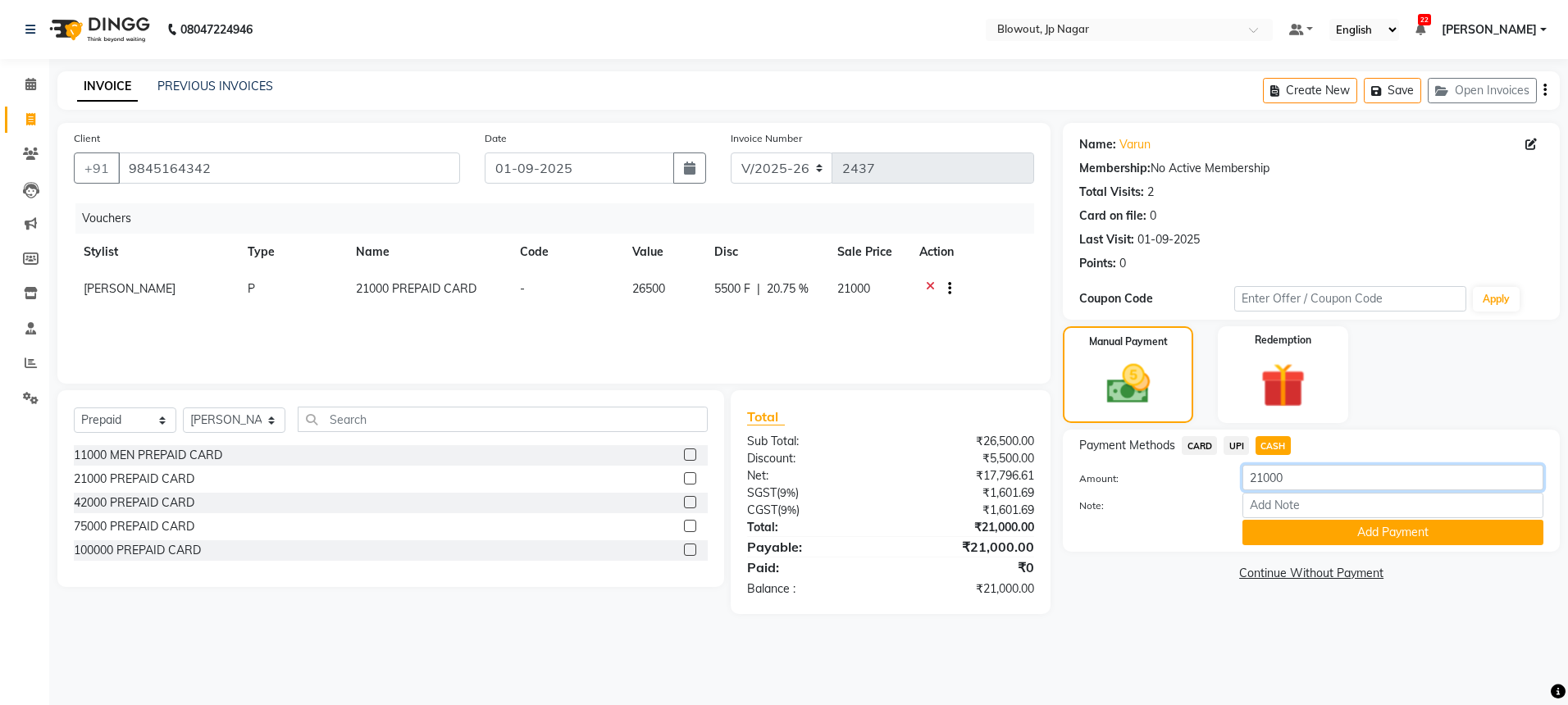
drag, startPoint x: 1308, startPoint y: 478, endPoint x: 1179, endPoint y: 471, distance: 129.2
click at [1182, 471] on div "Amount: 21000" at bounding box center [1310, 479] width 489 height 28
type input "2200"
click at [1306, 524] on button "Add Payment" at bounding box center [1392, 532] width 301 height 25
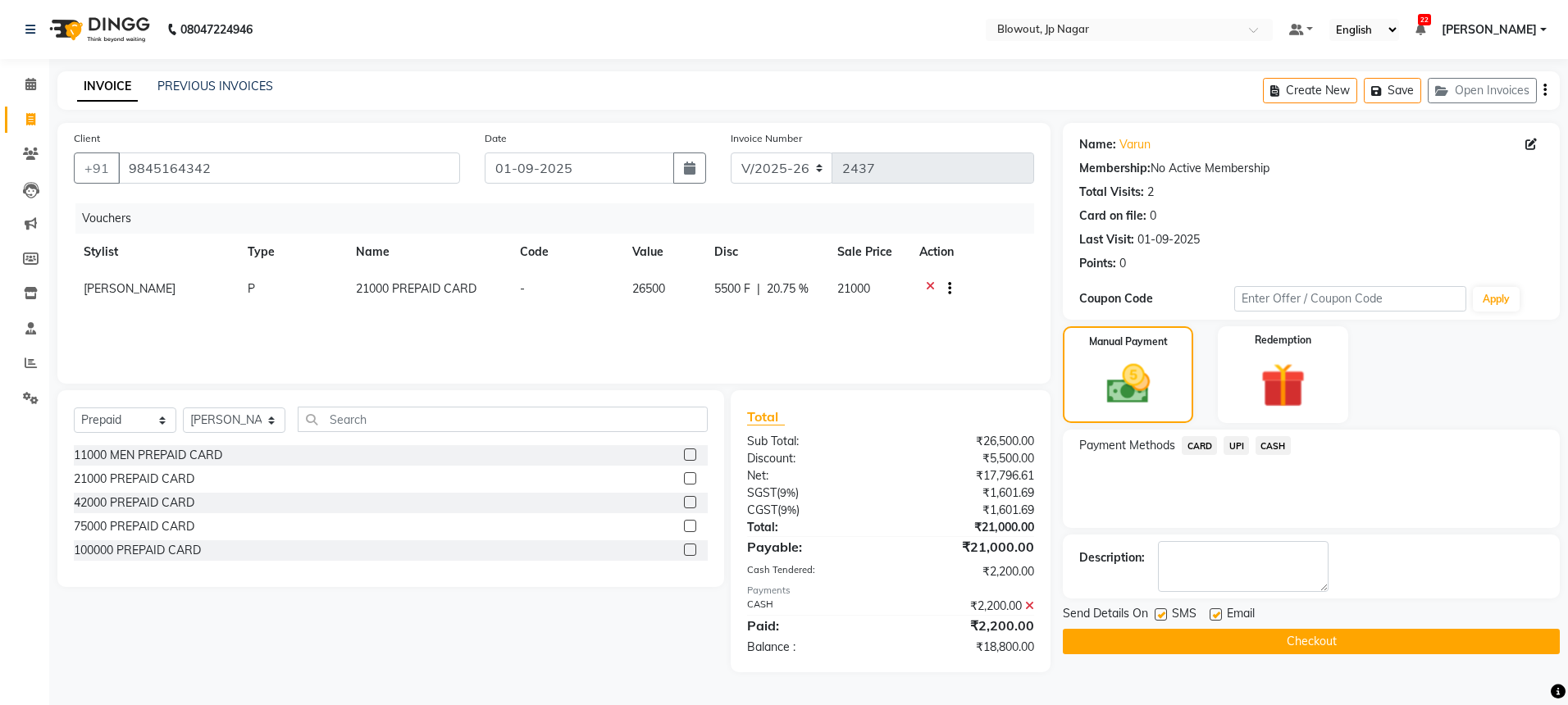
click at [1262, 647] on button "Checkout" at bounding box center [1311, 641] width 497 height 25
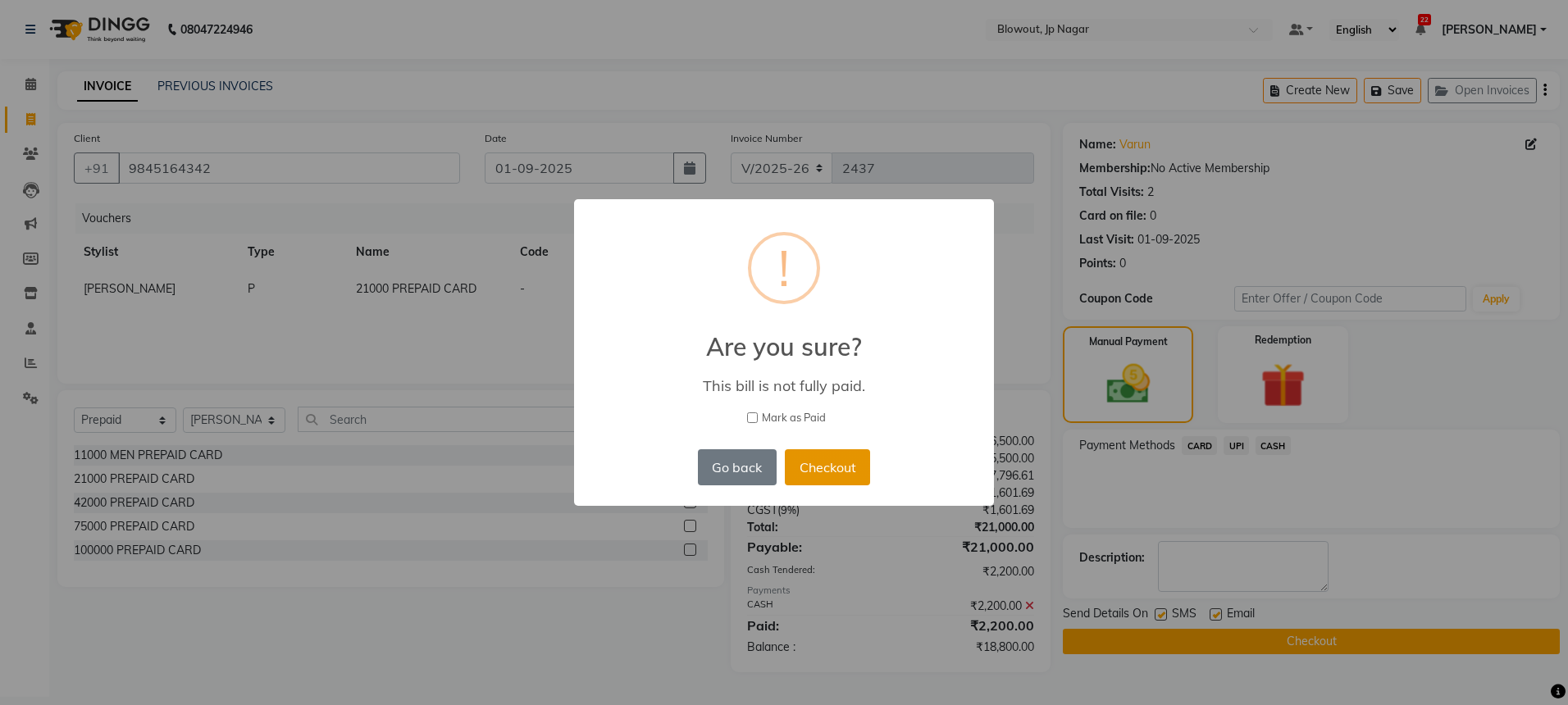
click at [846, 452] on button "Checkout" at bounding box center [827, 467] width 86 height 36
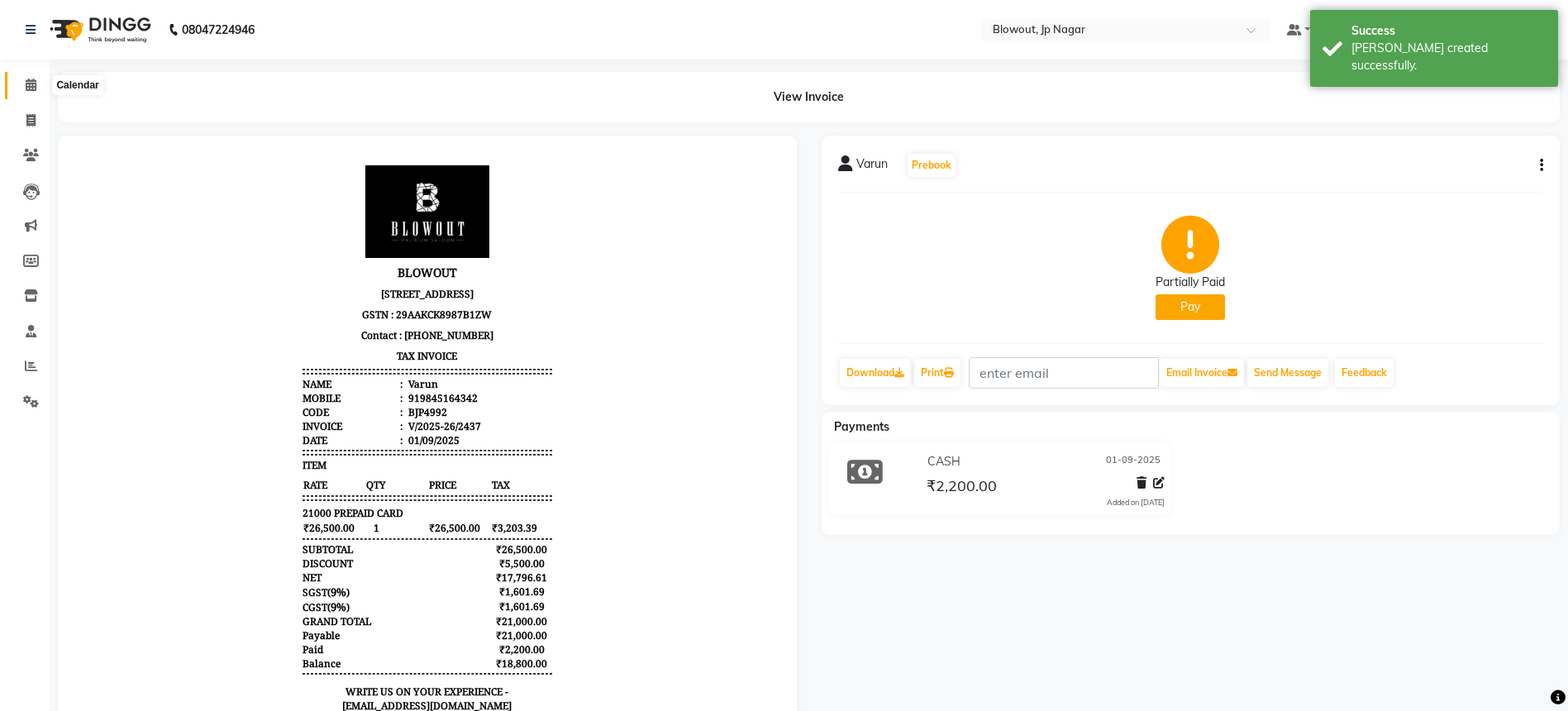
click at [24, 80] on span at bounding box center [31, 85] width 29 height 19
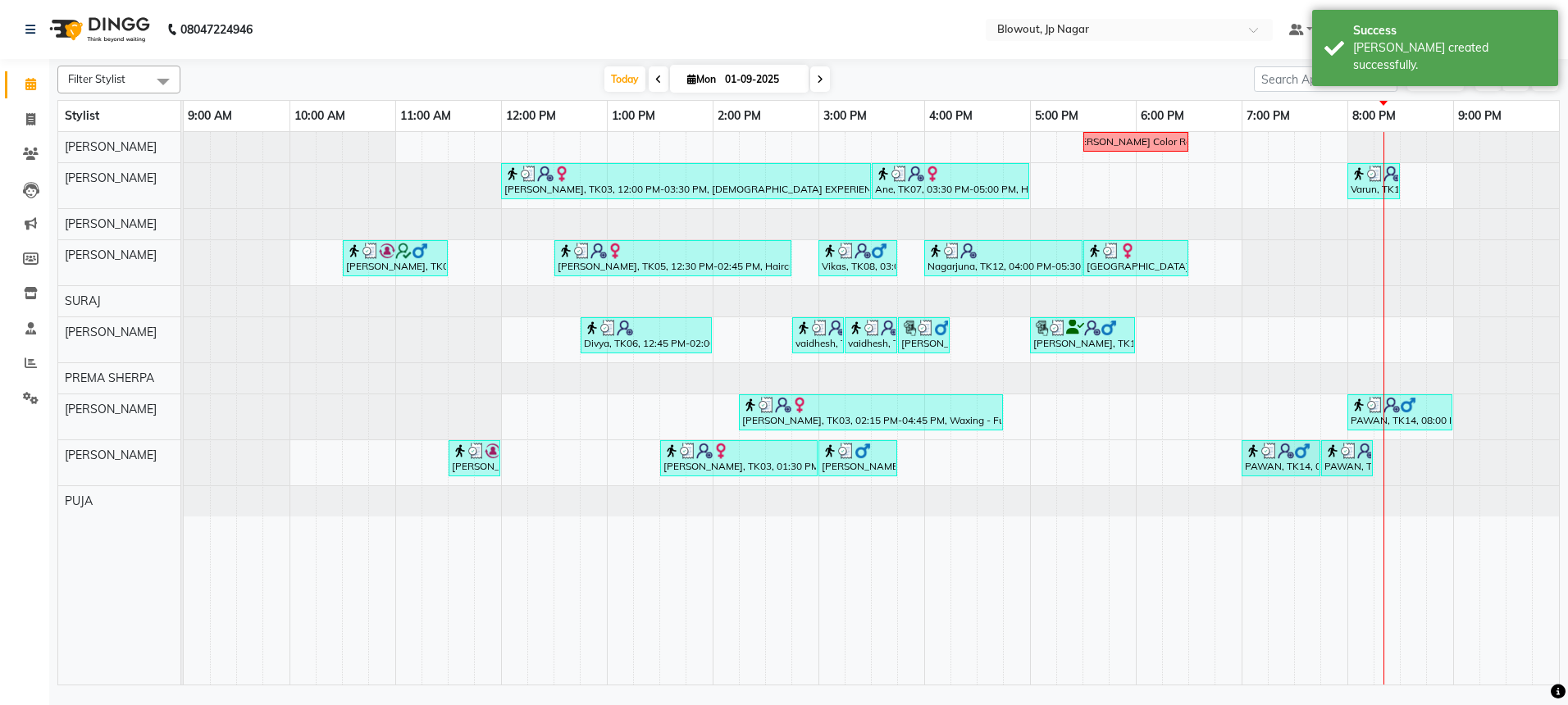
click at [1383, 419] on div at bounding box center [1383, 408] width 1 height 552
select select "46971"
select select "tentative"
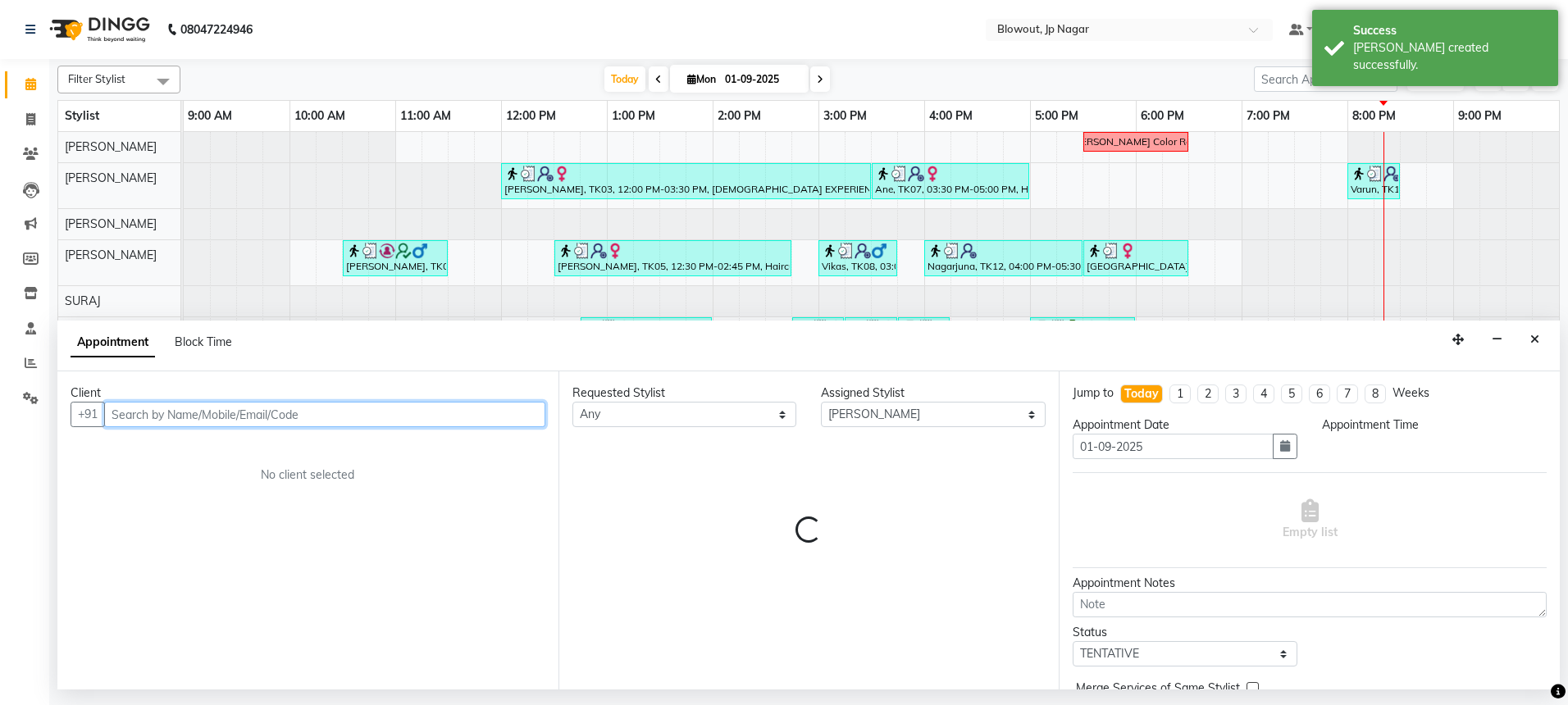
select select "1215"
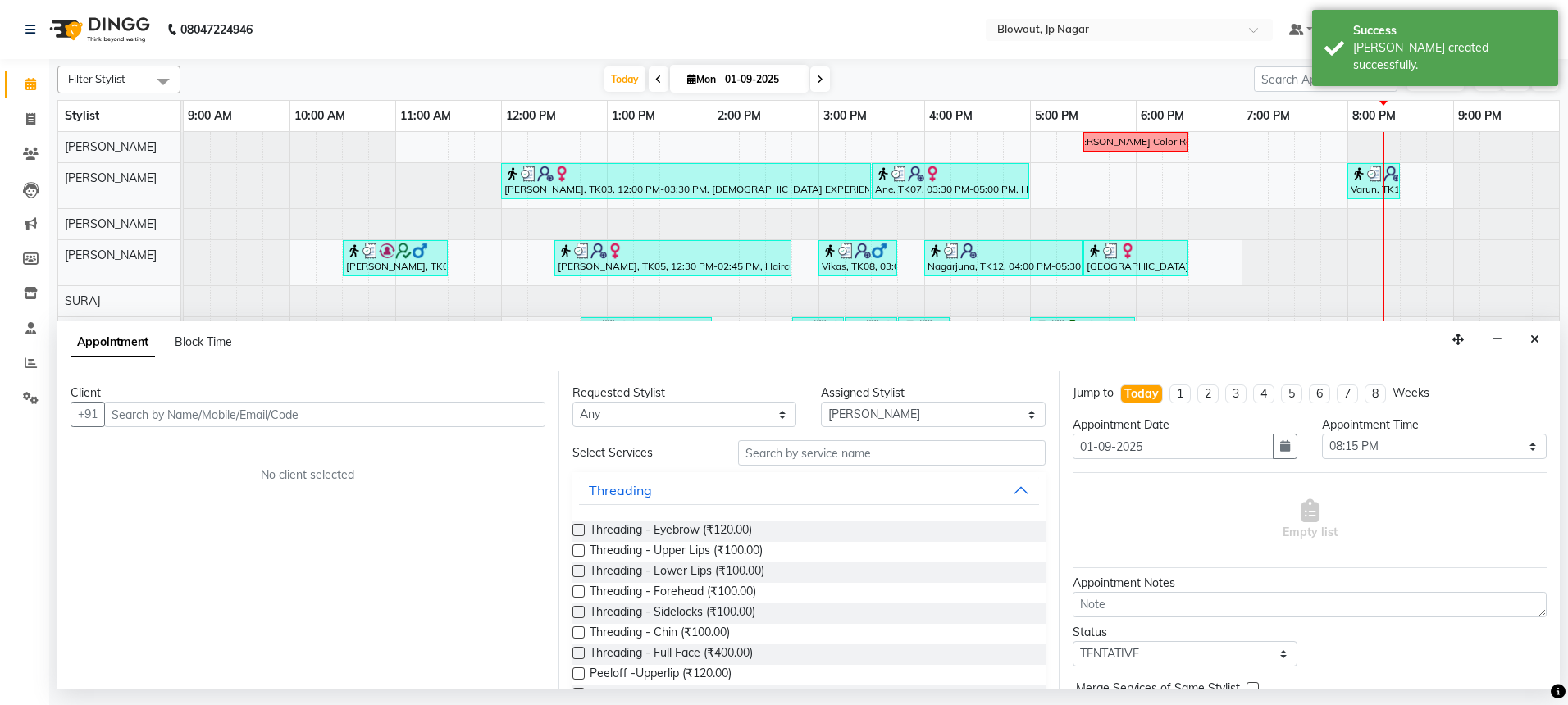
click at [1521, 342] on div "Appointment Block Time" at bounding box center [809, 346] width 1502 height 51
click at [1533, 332] on button "Close" at bounding box center [1534, 339] width 24 height 25
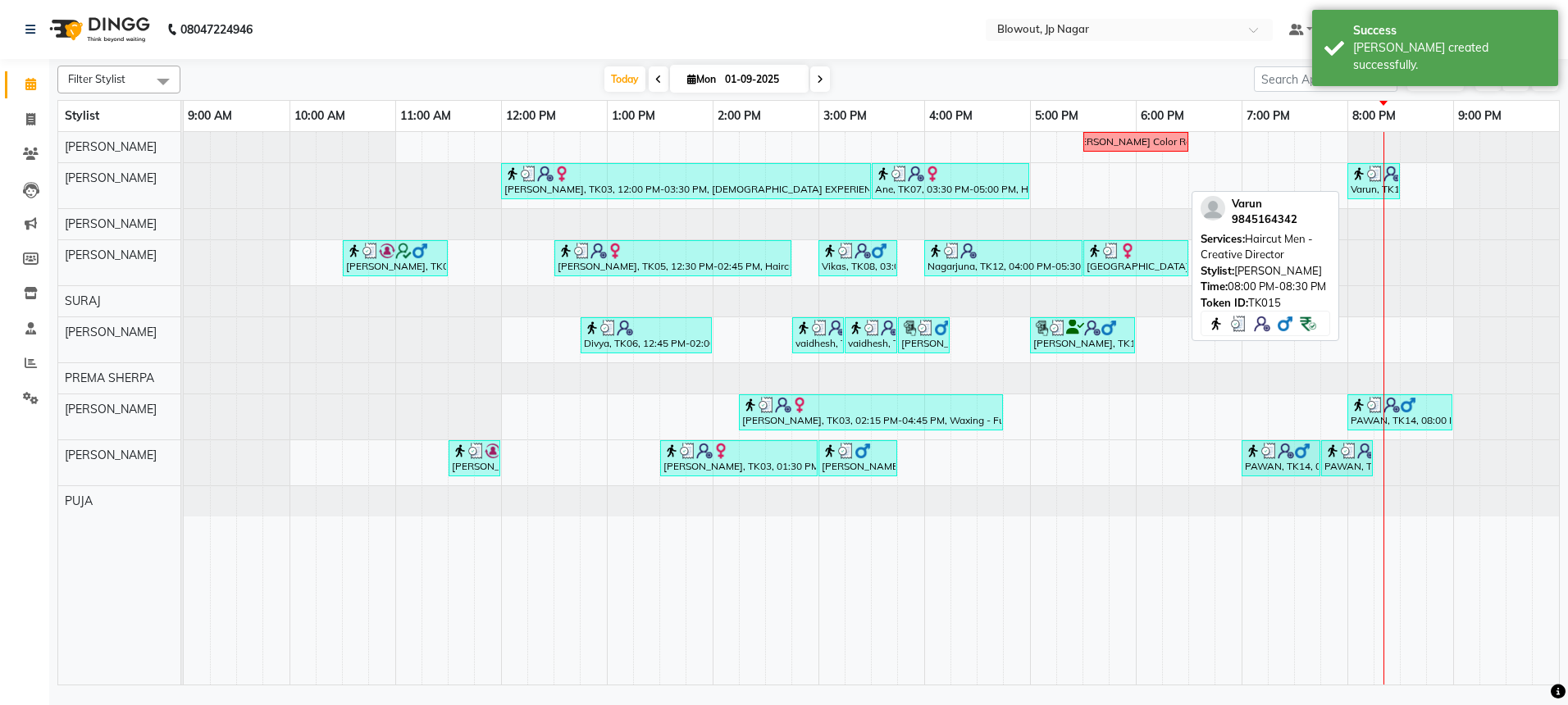
click at [1368, 183] on div "Varun, TK15, 08:00 PM-08:30 PM, Haircut Men - Creative Director" at bounding box center [1373, 180] width 49 height 31
select select "3"
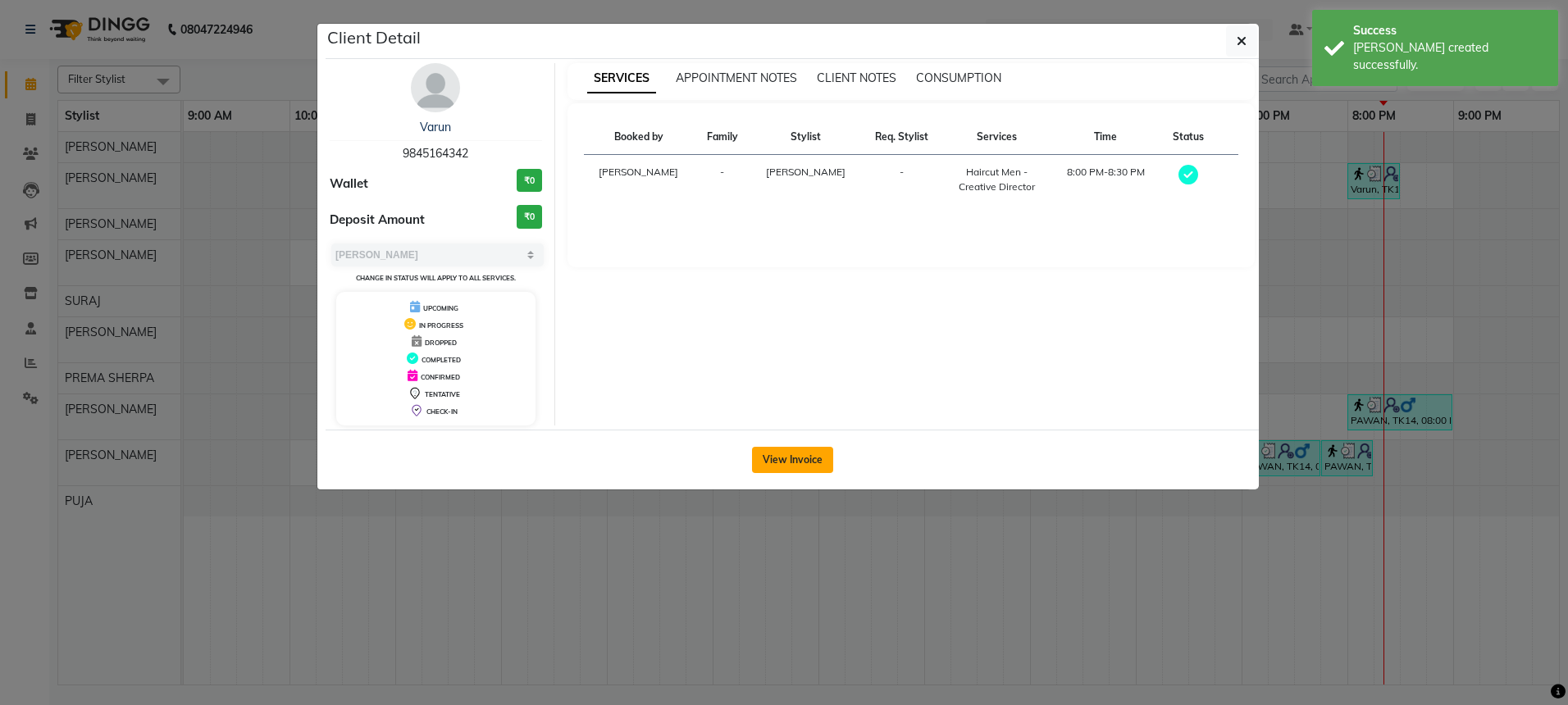
click at [805, 451] on button "View Invoice" at bounding box center [792, 459] width 81 height 26
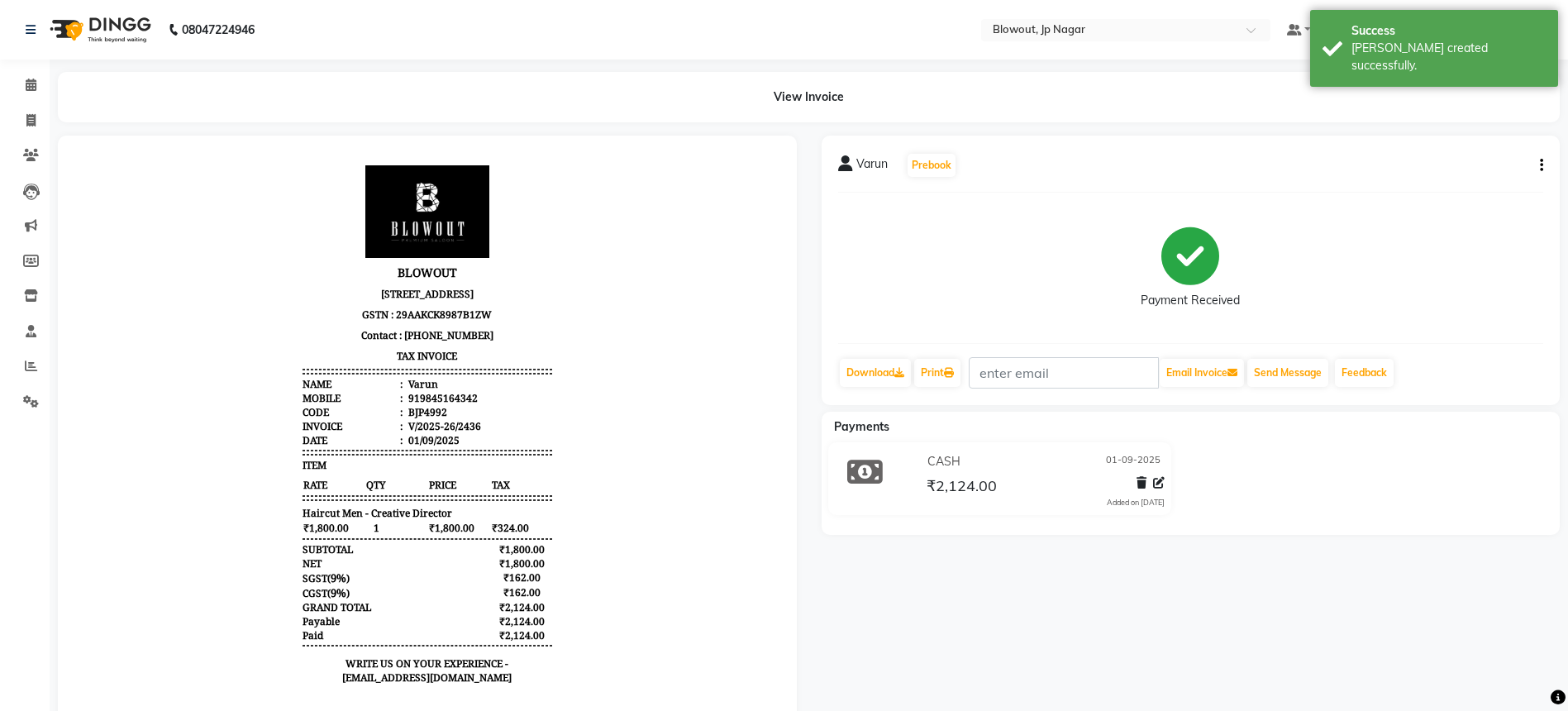
click at [1541, 165] on icon "button" at bounding box center [1543, 165] width 4 height 1
click at [1434, 173] on div "Edit Invoice" at bounding box center [1459, 175] width 114 height 21
select select "service"
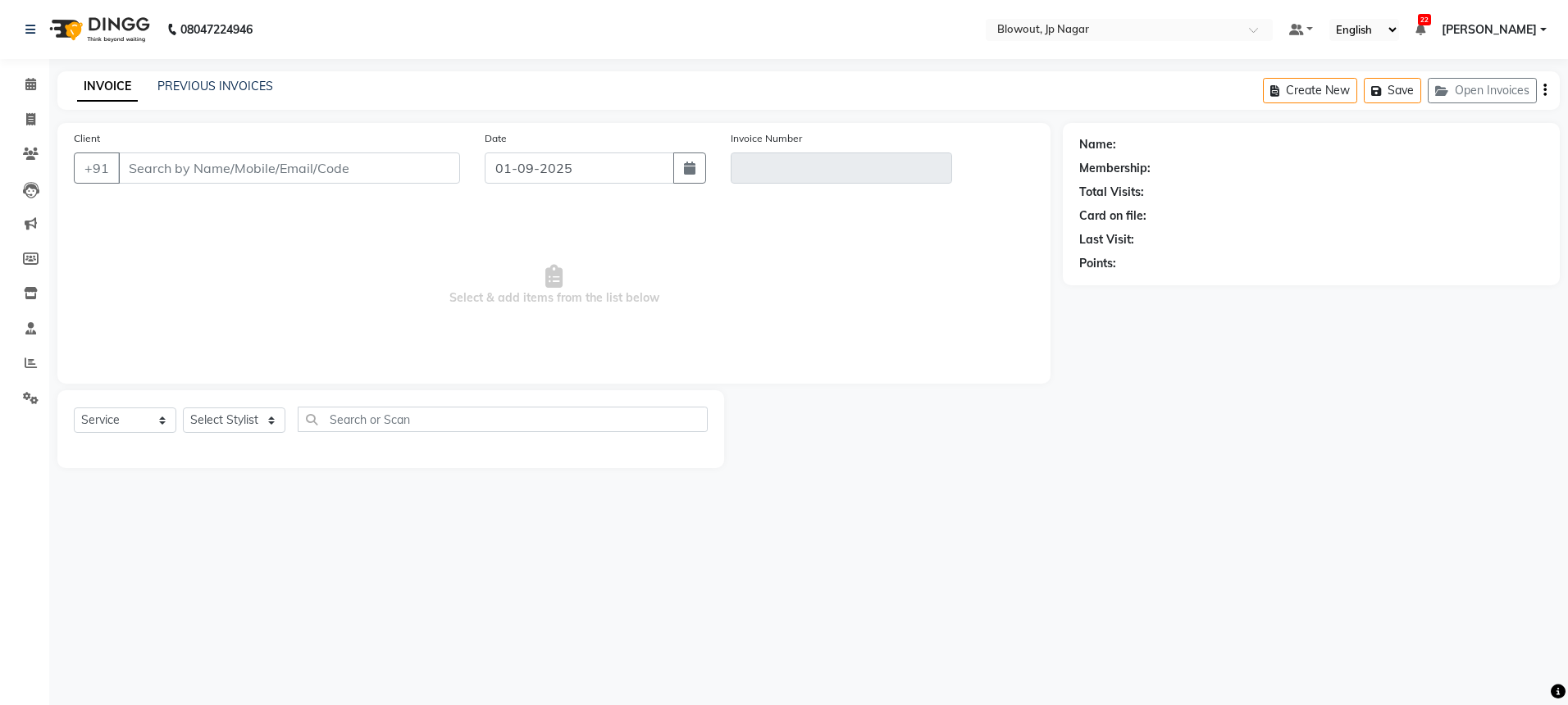
type input "9845164342"
type input "V/2025-26/2436"
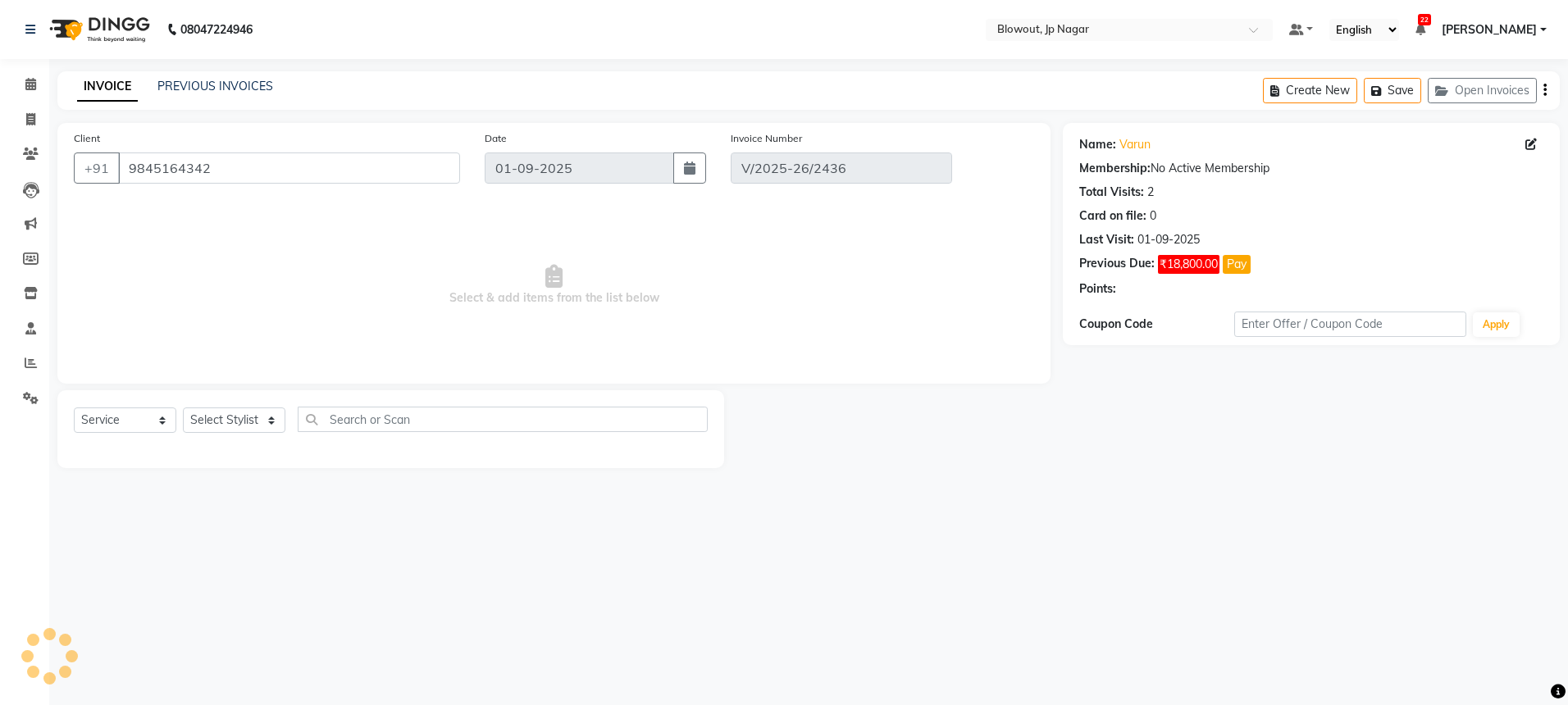
select select "select"
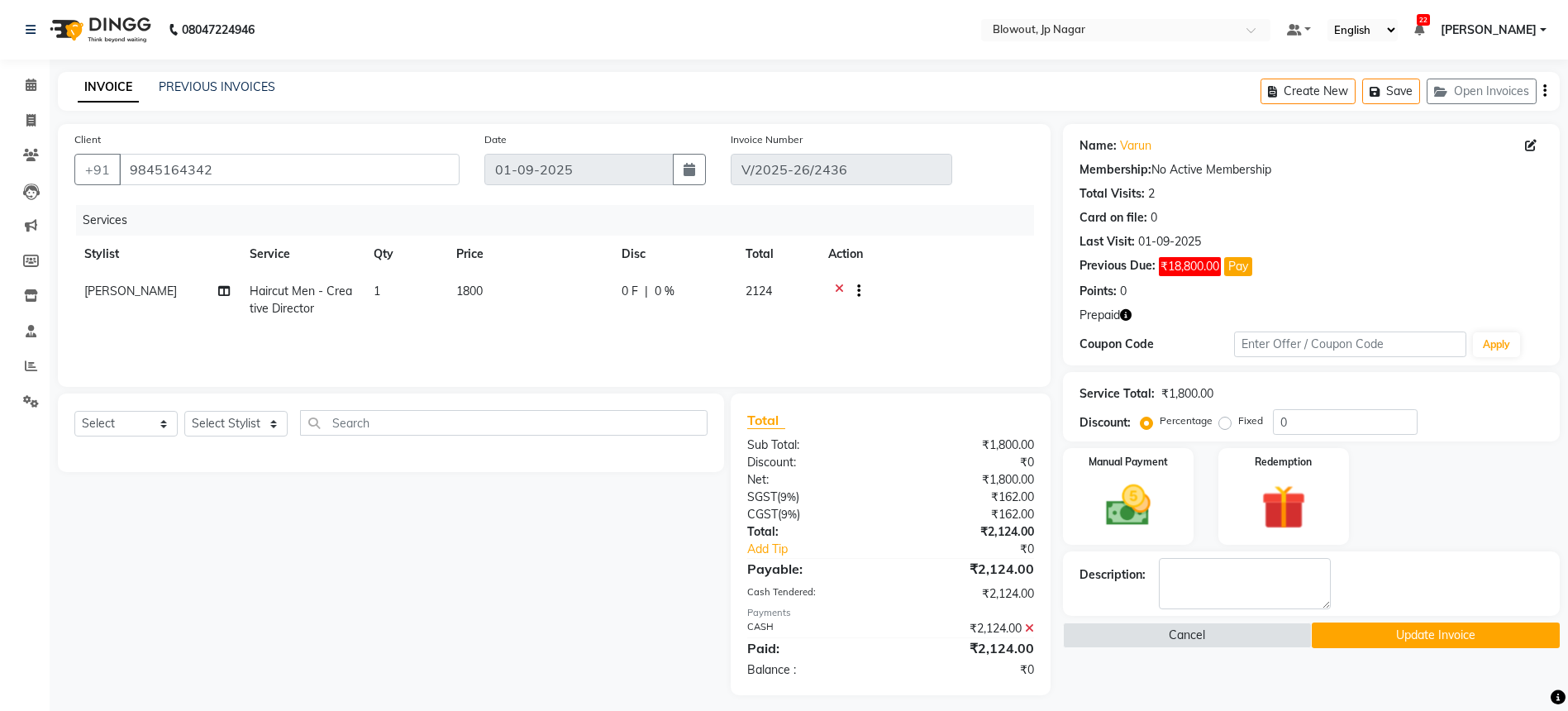
click at [1027, 632] on icon at bounding box center [1030, 628] width 9 height 11
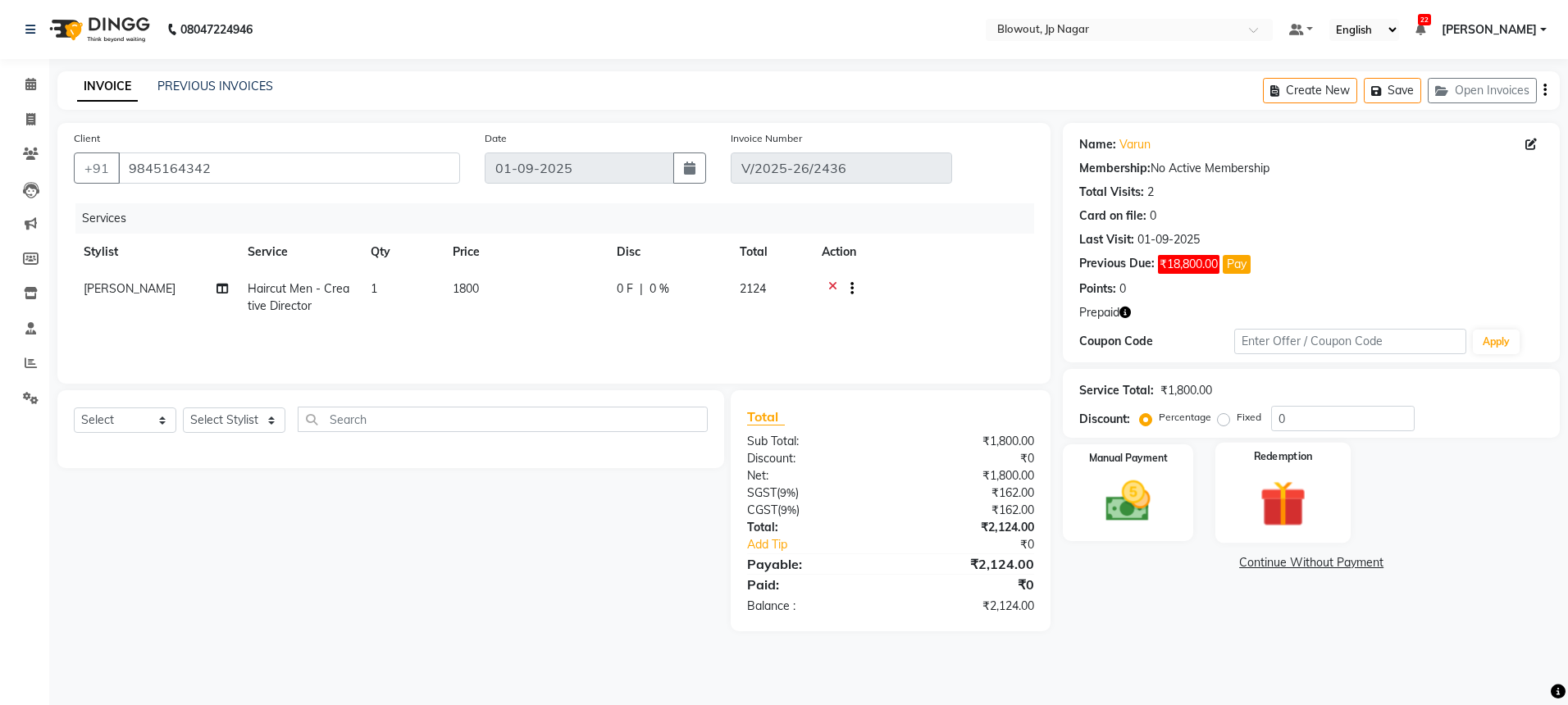
click at [1288, 470] on div "Redemption" at bounding box center [1282, 493] width 135 height 100
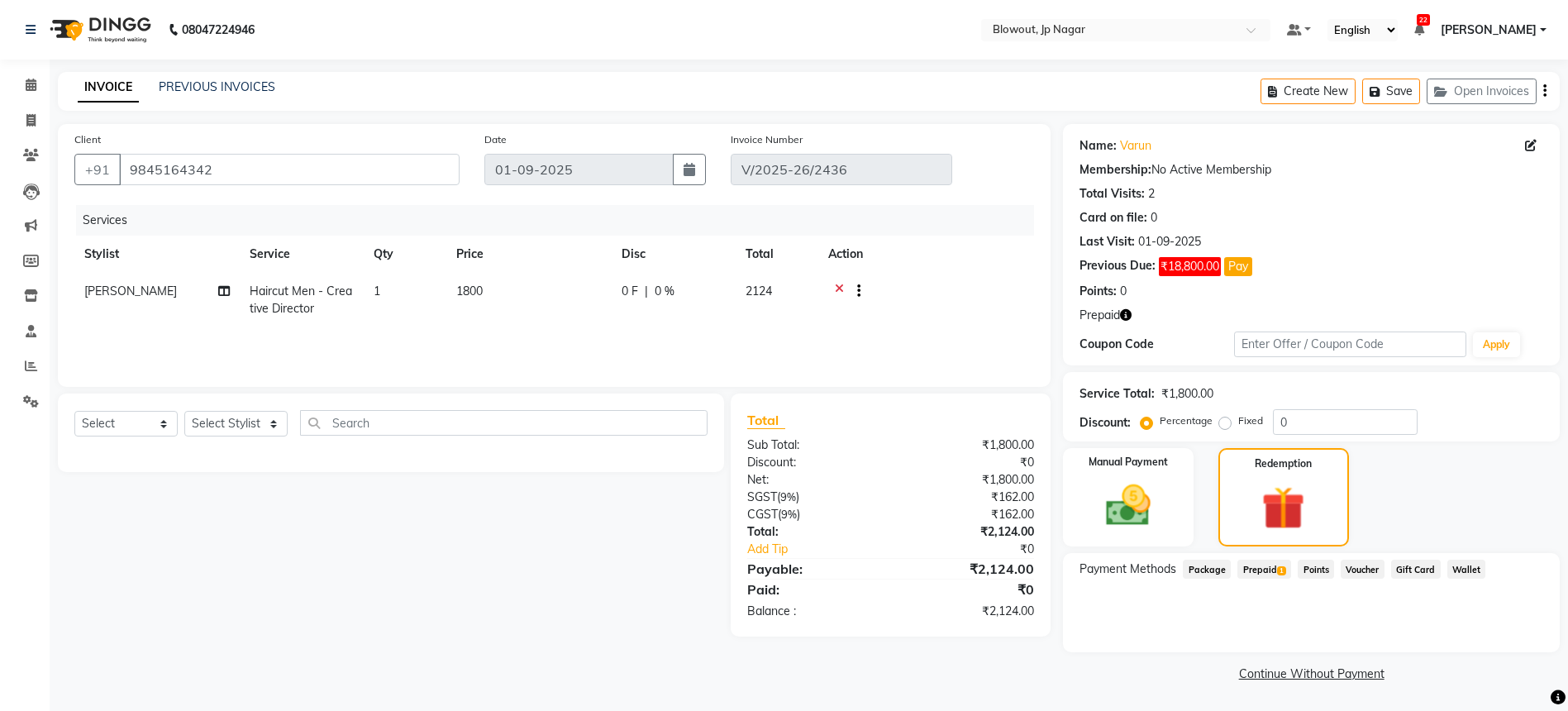
click at [1267, 570] on span "Prepaid 1" at bounding box center [1264, 569] width 53 height 19
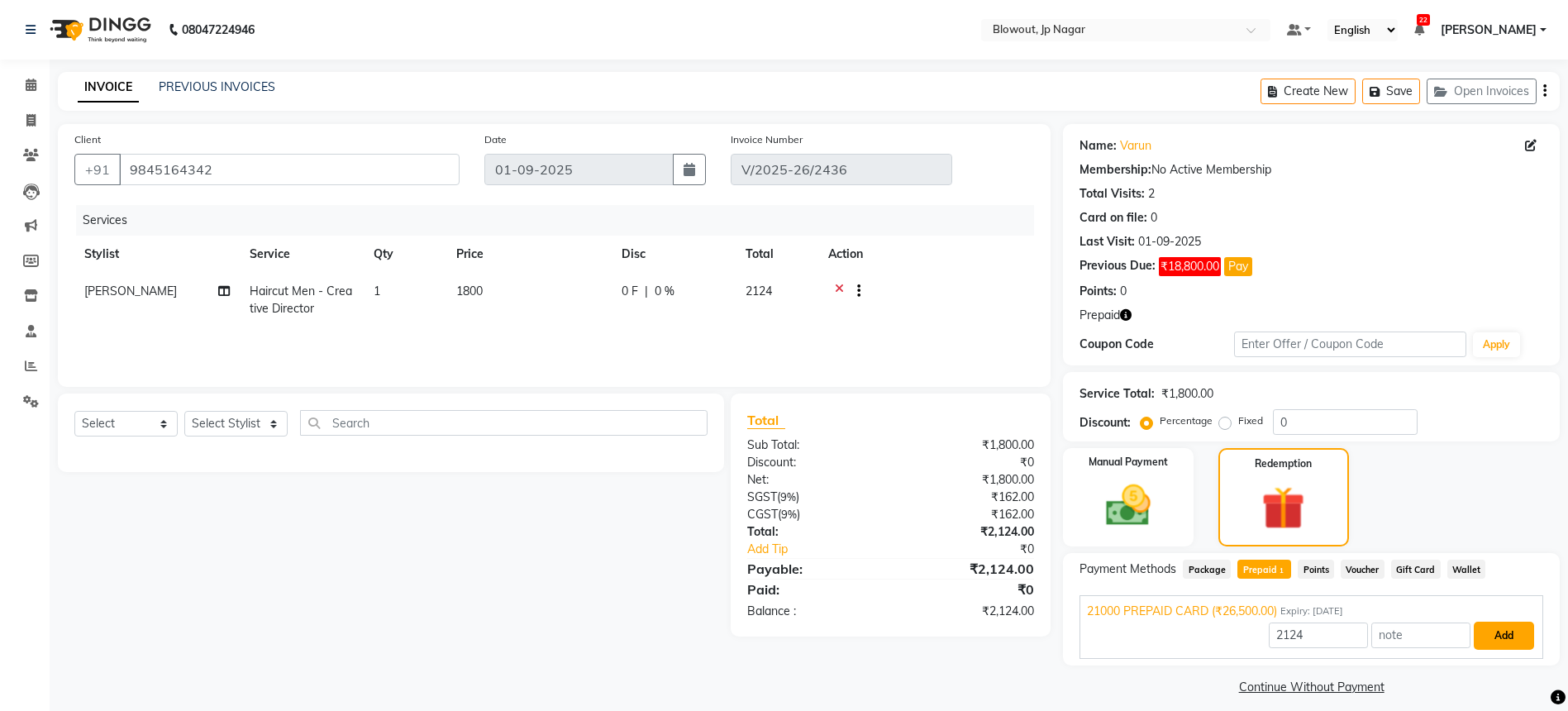
click at [1519, 636] on button "Add" at bounding box center [1504, 636] width 60 height 28
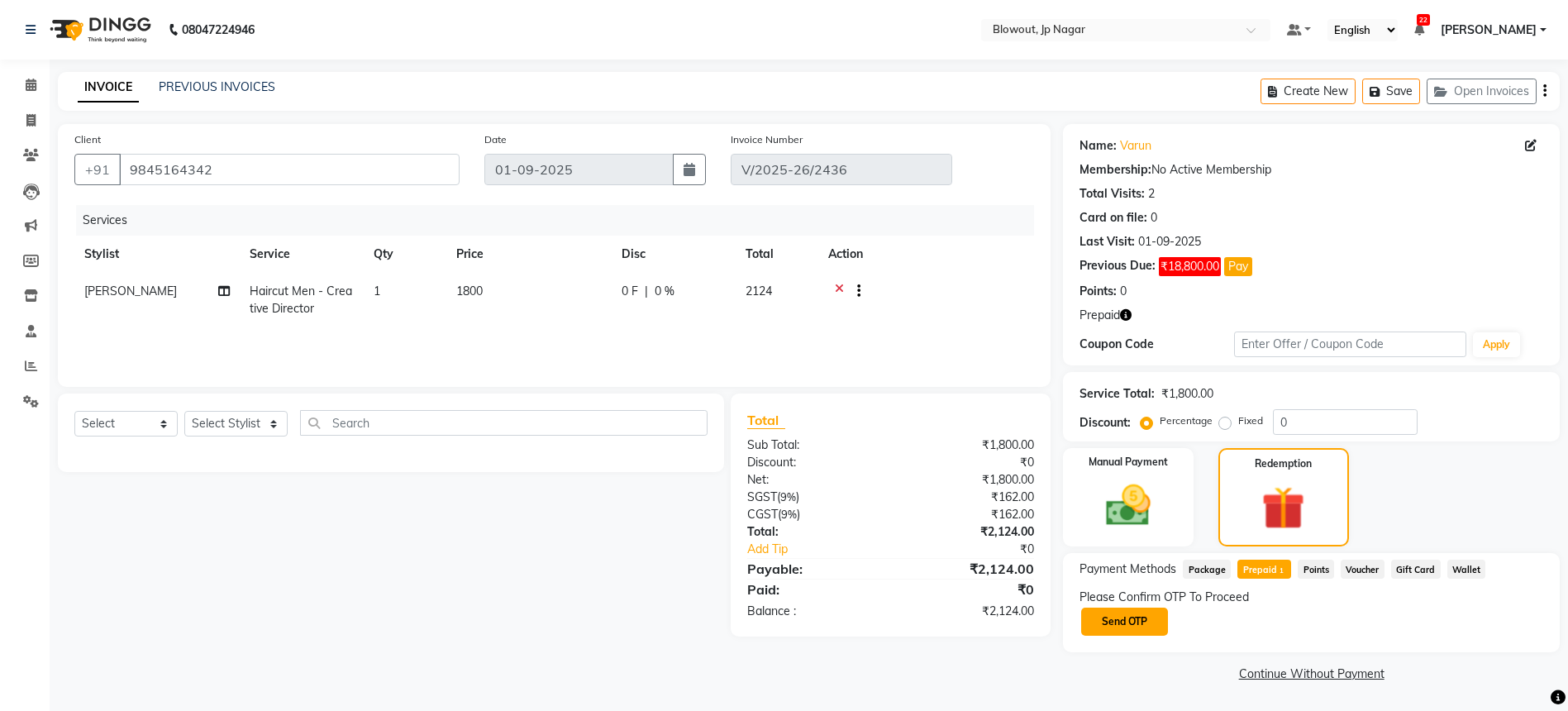
click at [1088, 618] on button "Send OTP" at bounding box center [1125, 622] width 87 height 28
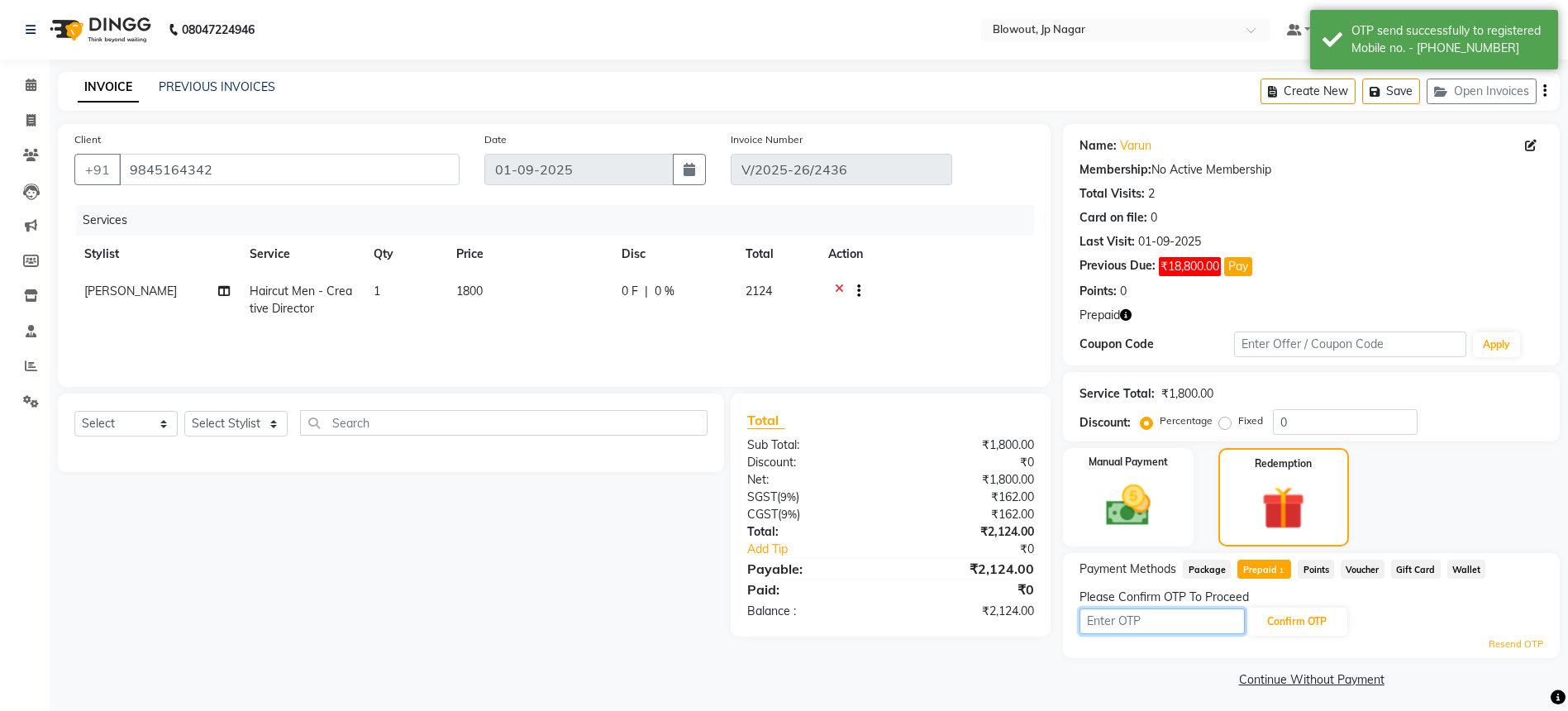
click at [1160, 624] on input "text" at bounding box center [1163, 621] width 165 height 25
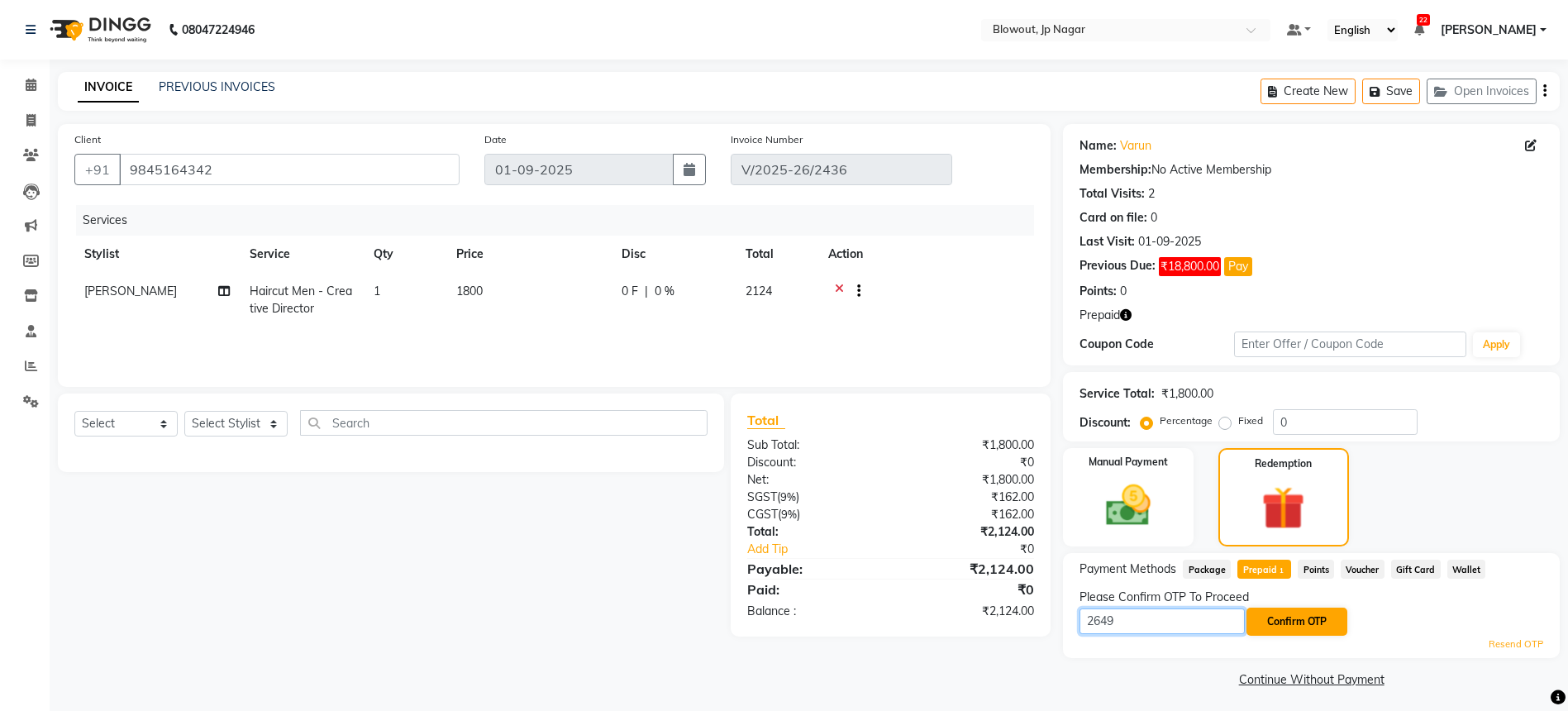
type input "2649"
click at [1290, 628] on button "Confirm OTP" at bounding box center [1297, 622] width 100 height 28
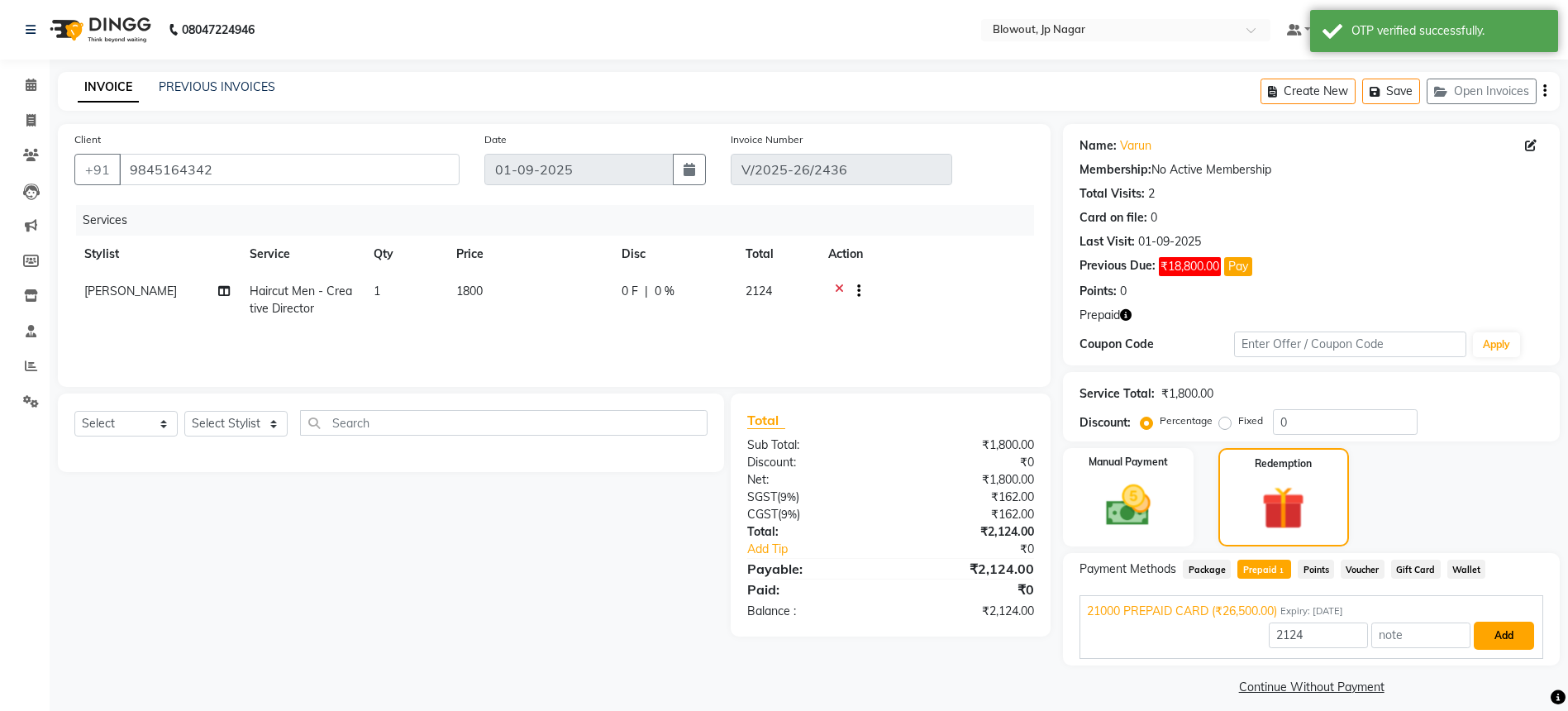
click at [1506, 628] on button "Add" at bounding box center [1504, 636] width 60 height 28
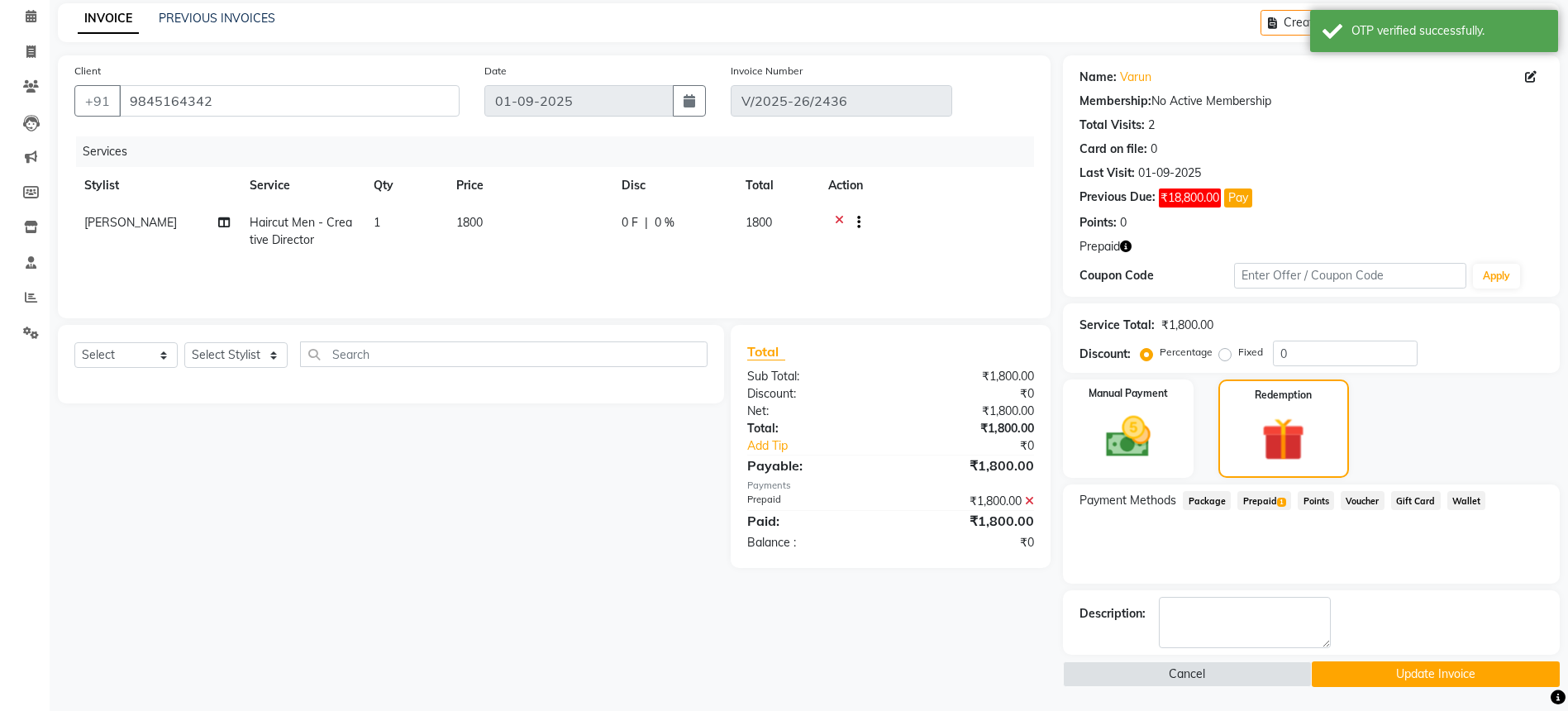
scroll to position [69, 0]
click at [1400, 666] on button "Update Invoice" at bounding box center [1436, 673] width 248 height 25
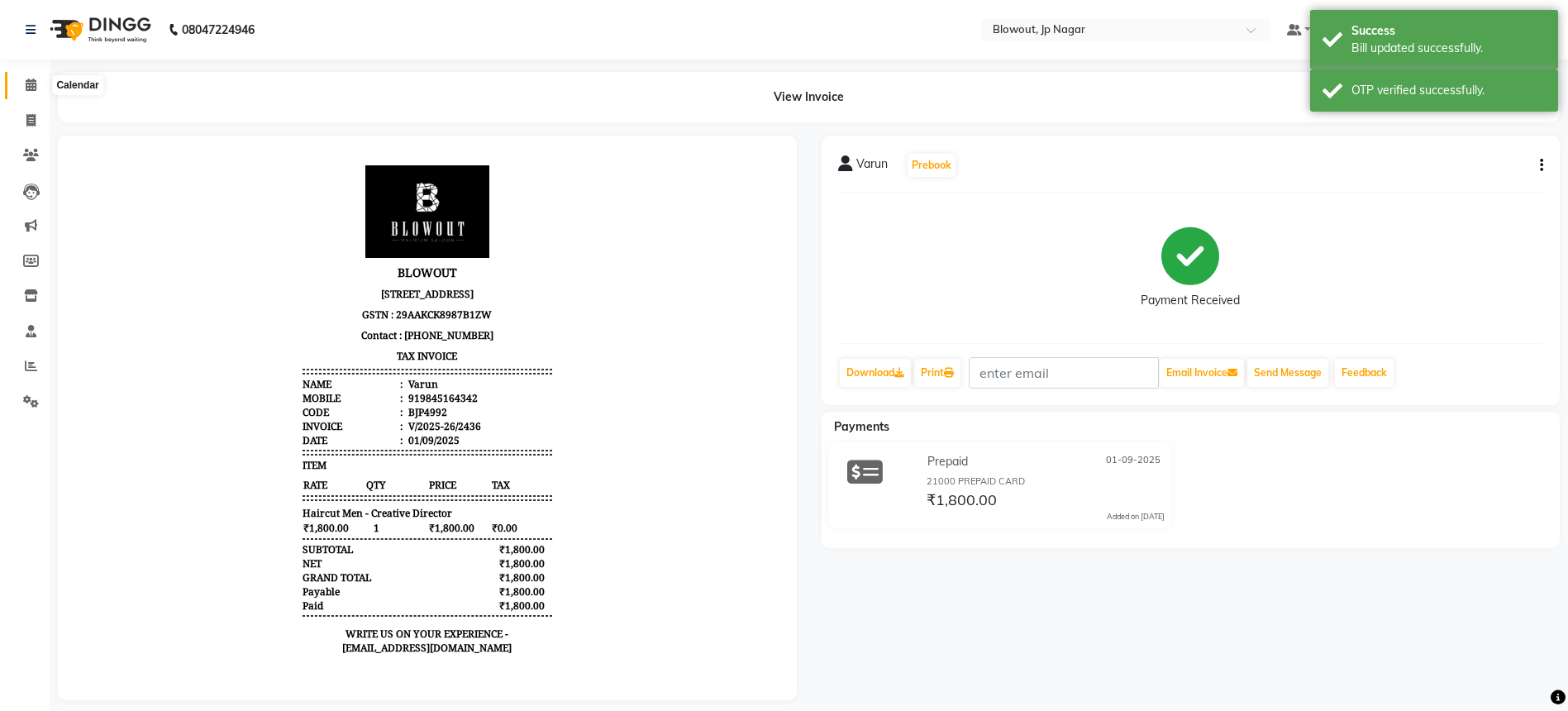
click at [32, 83] on icon at bounding box center [30, 84] width 10 height 12
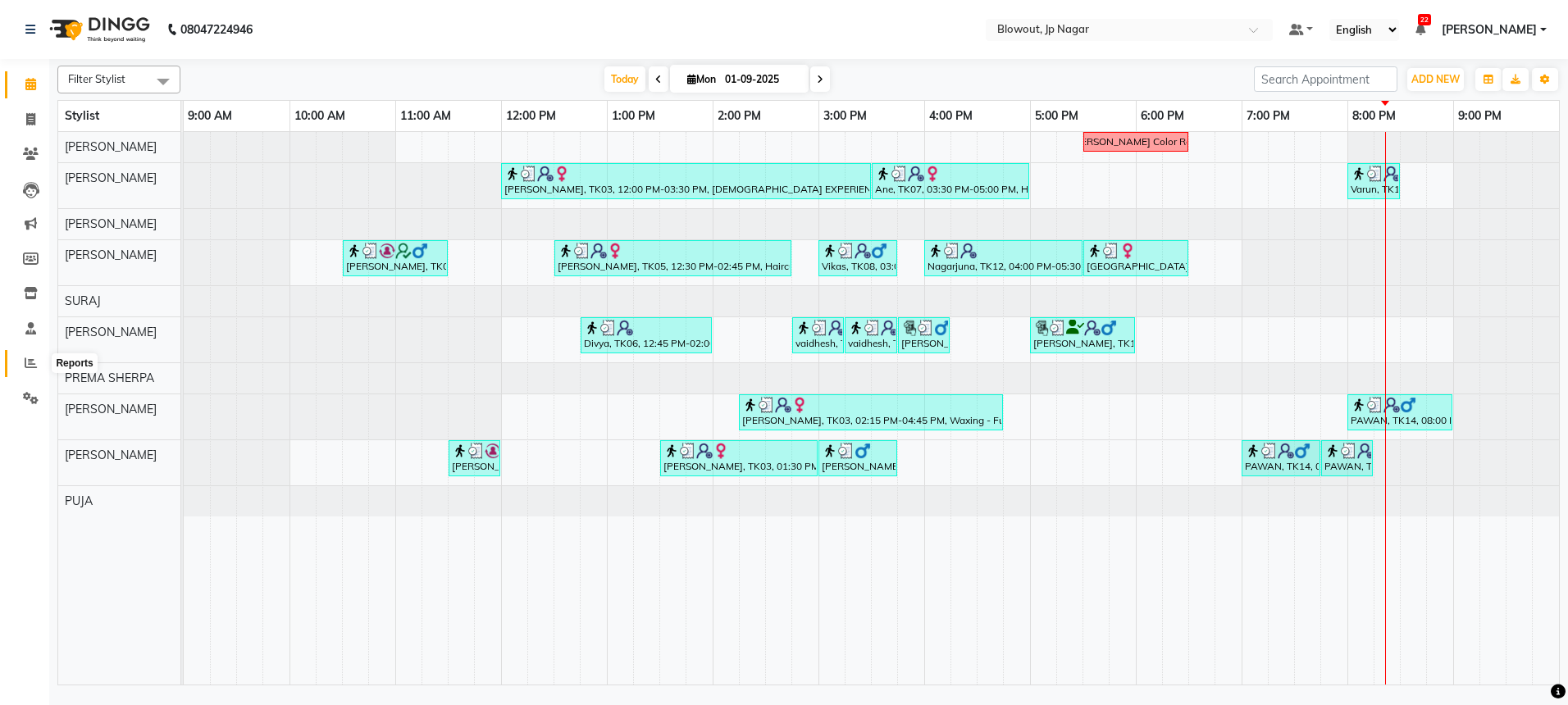
click at [24, 370] on span at bounding box center [31, 364] width 29 height 19
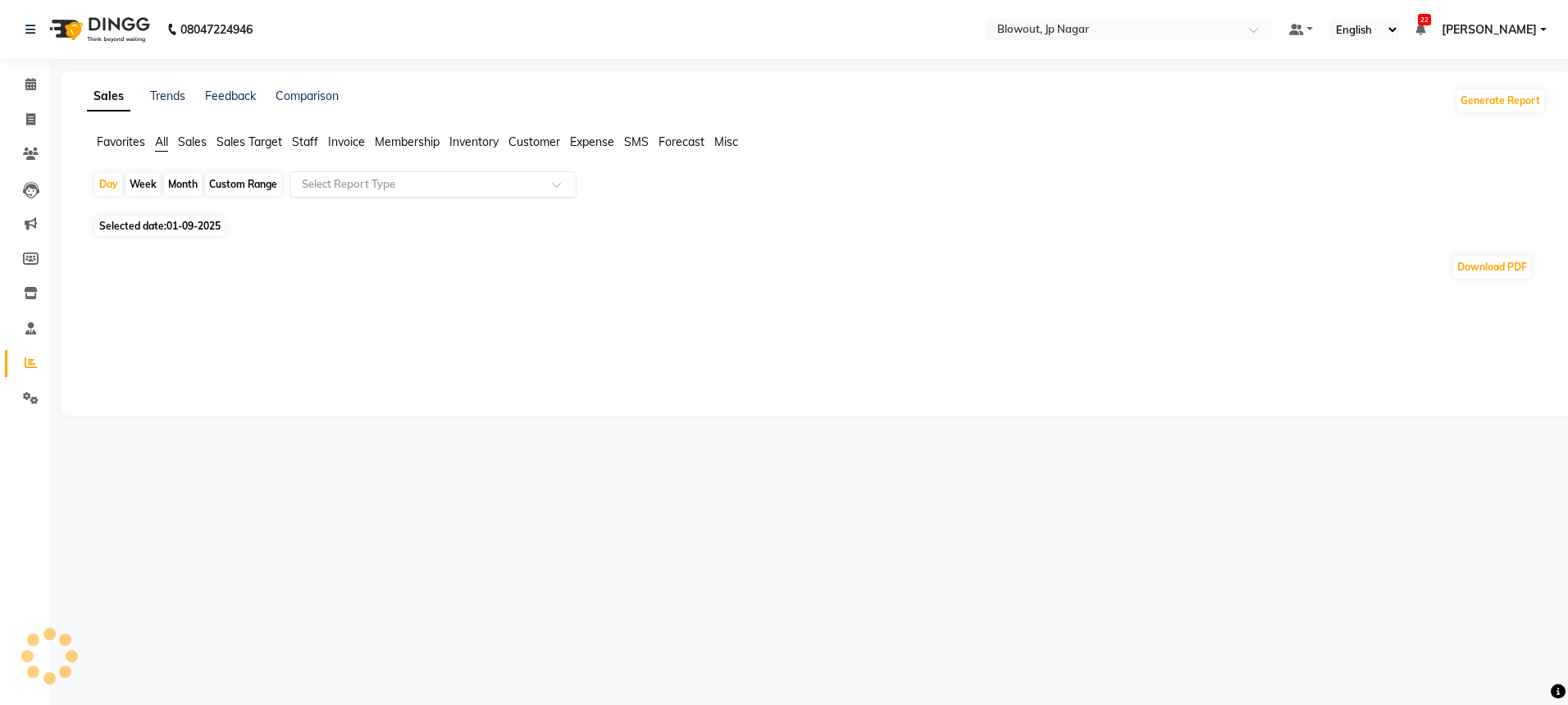
click at [389, 191] on input "text" at bounding box center [417, 184] width 236 height 17
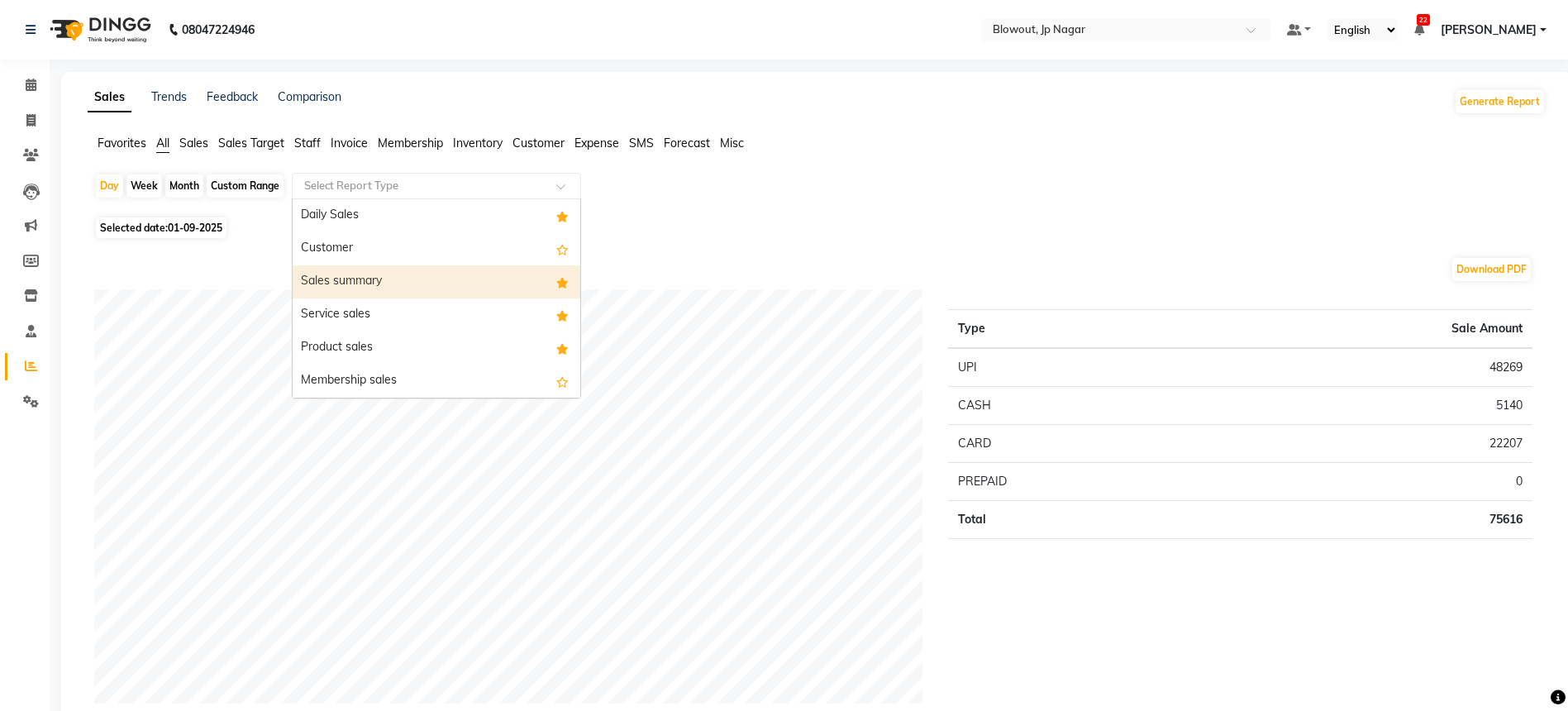
click at [355, 291] on div "Sales summary" at bounding box center [436, 281] width 288 height 33
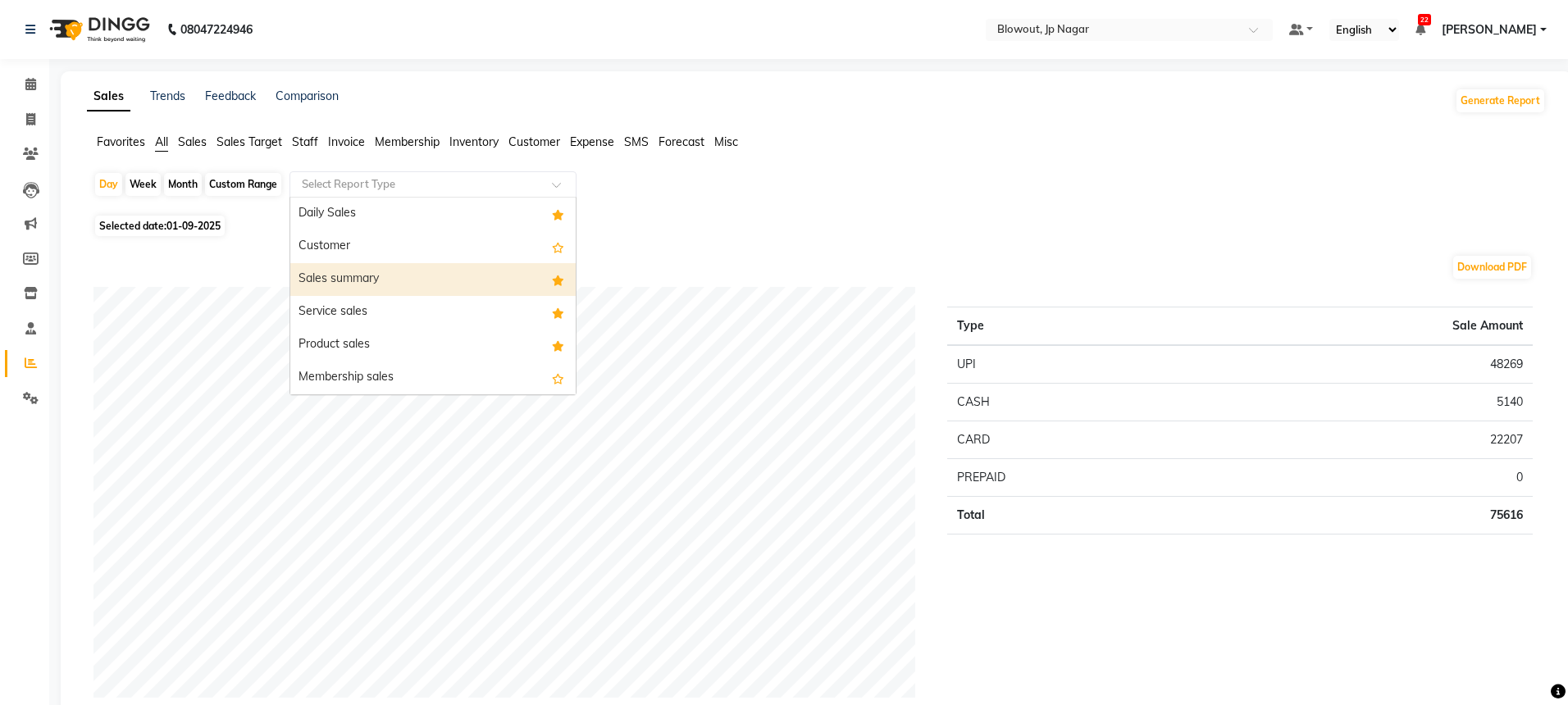
select select "full_report"
select select "csv"
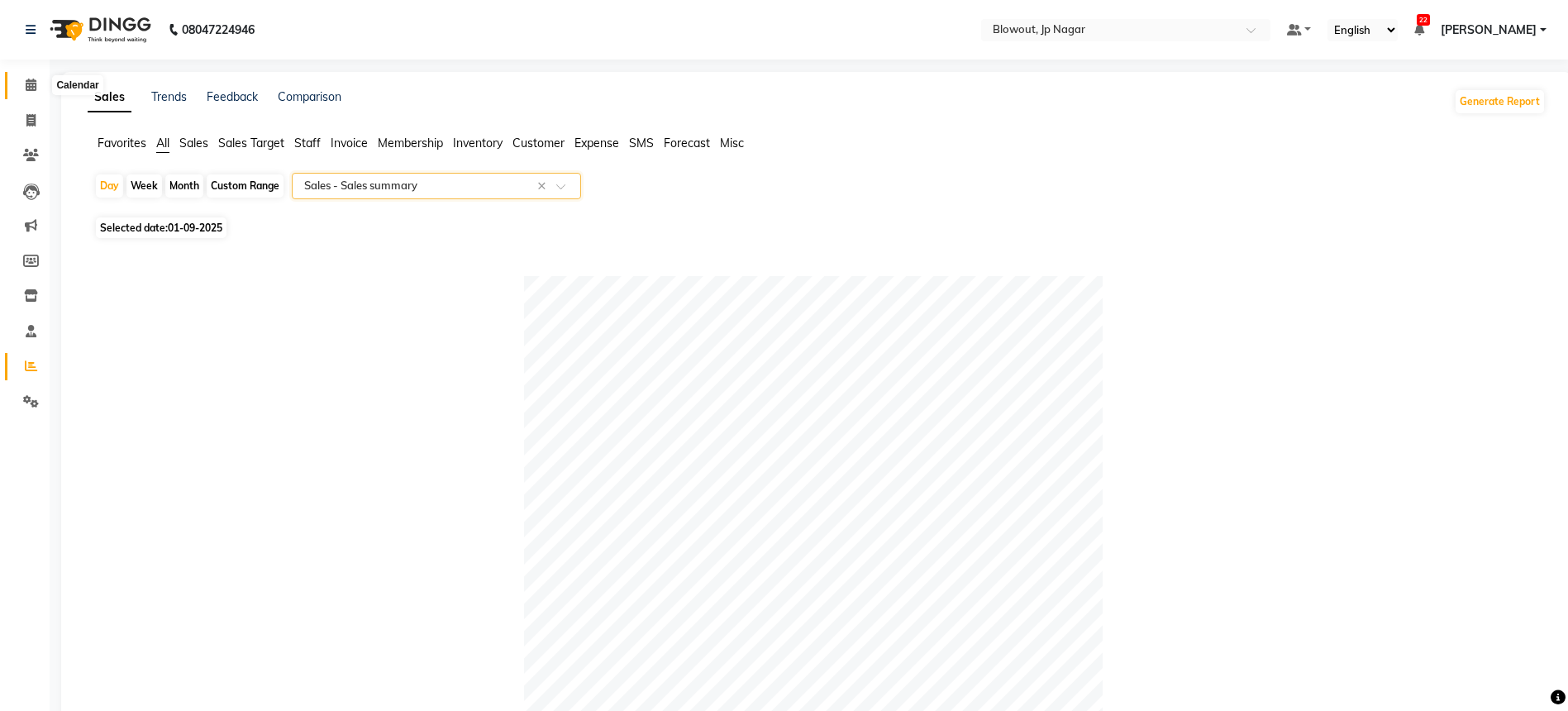
click at [34, 80] on icon at bounding box center [30, 84] width 10 height 12
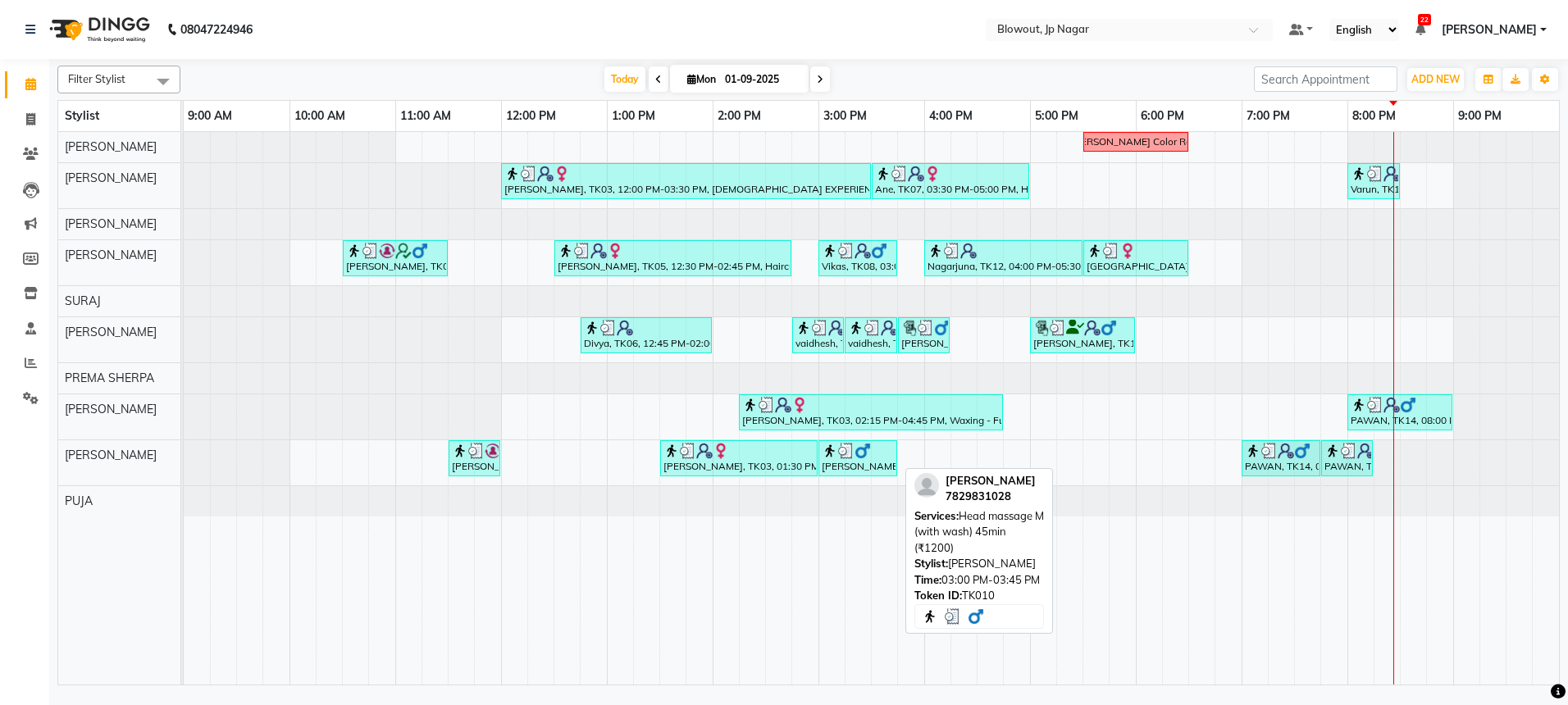
click at [838, 467] on div "[PERSON_NAME], TK10, 03:00 PM-03:45 PM, Head massage M (with wash) 45min (₹1200)" at bounding box center [857, 458] width 75 height 31
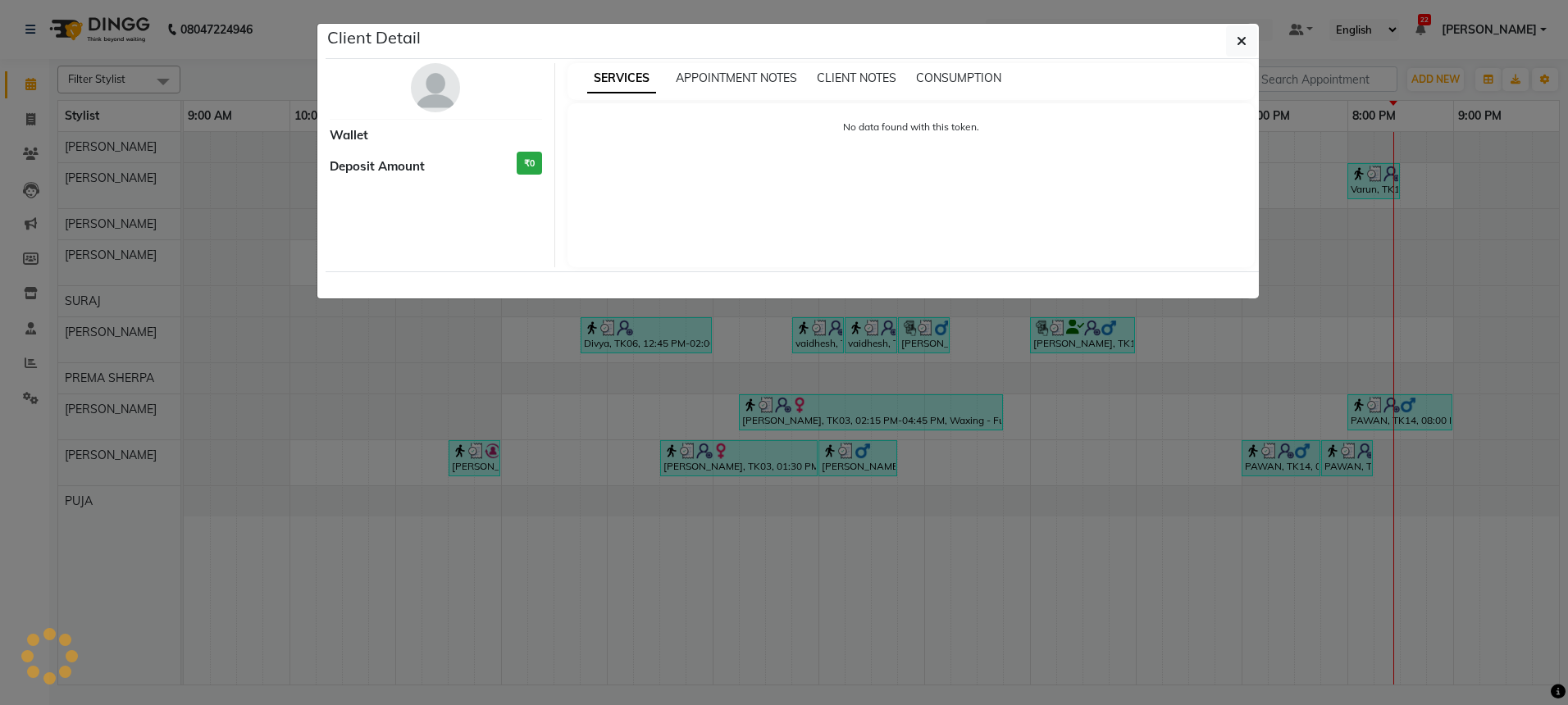
select select "3"
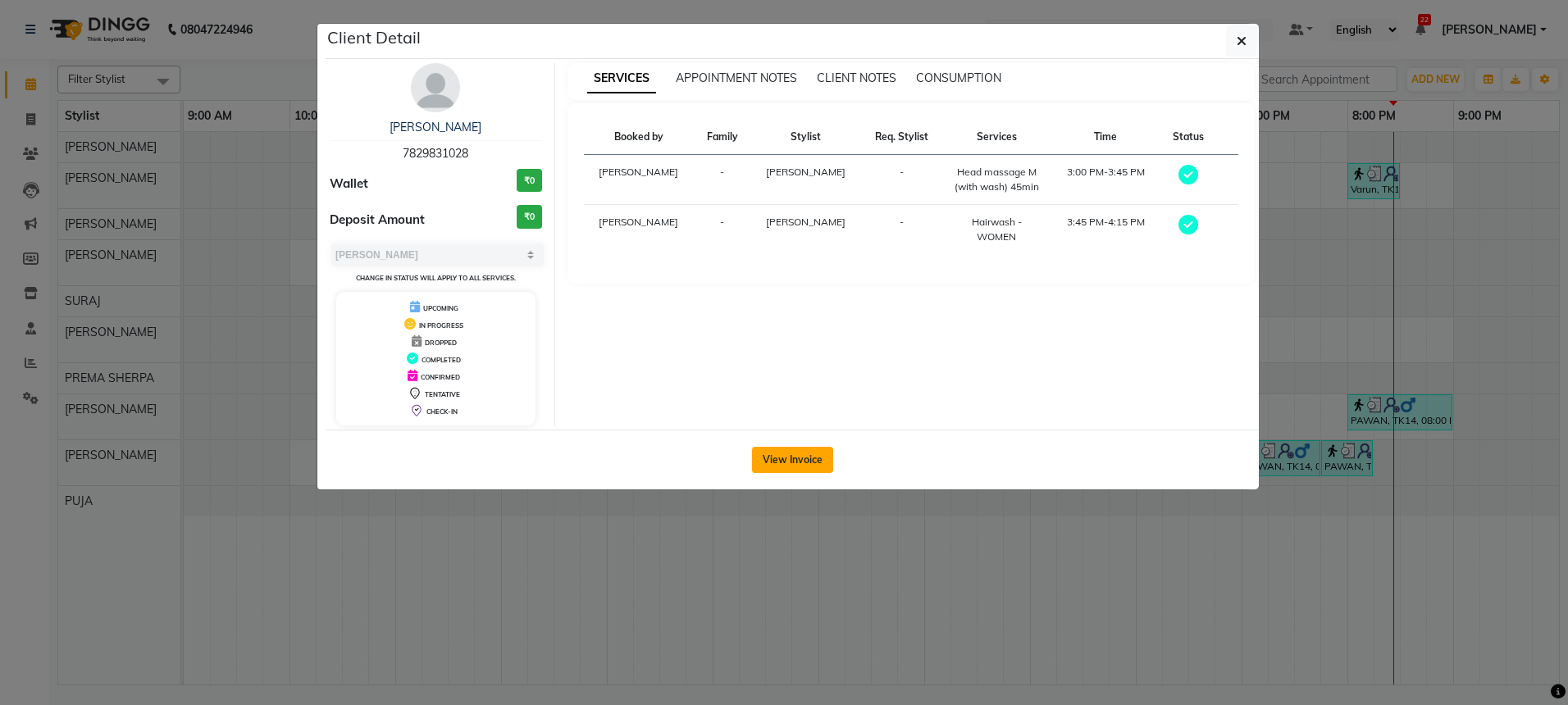
click at [816, 452] on button "View Invoice" at bounding box center [792, 459] width 81 height 26
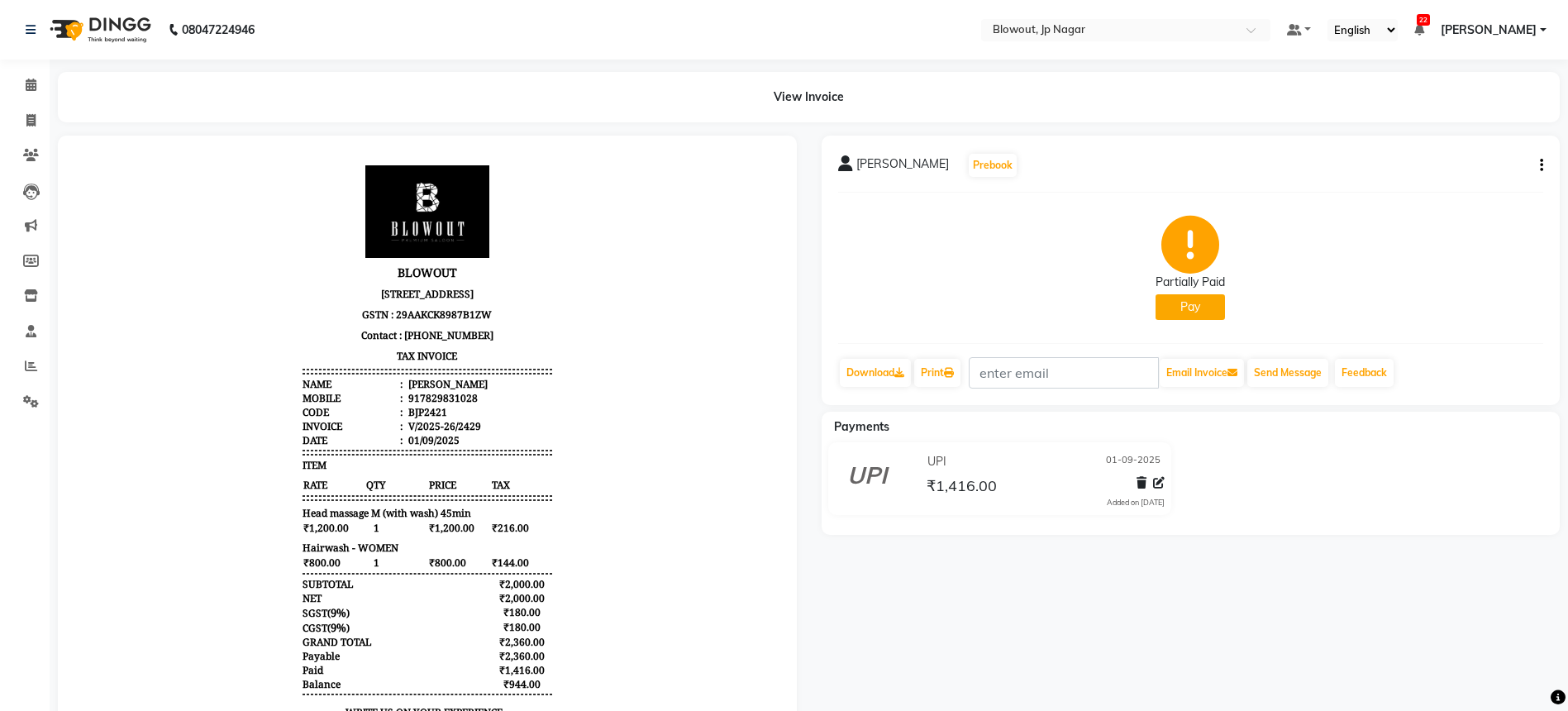
click at [1198, 312] on button "Pay" at bounding box center [1191, 307] width 69 height 25
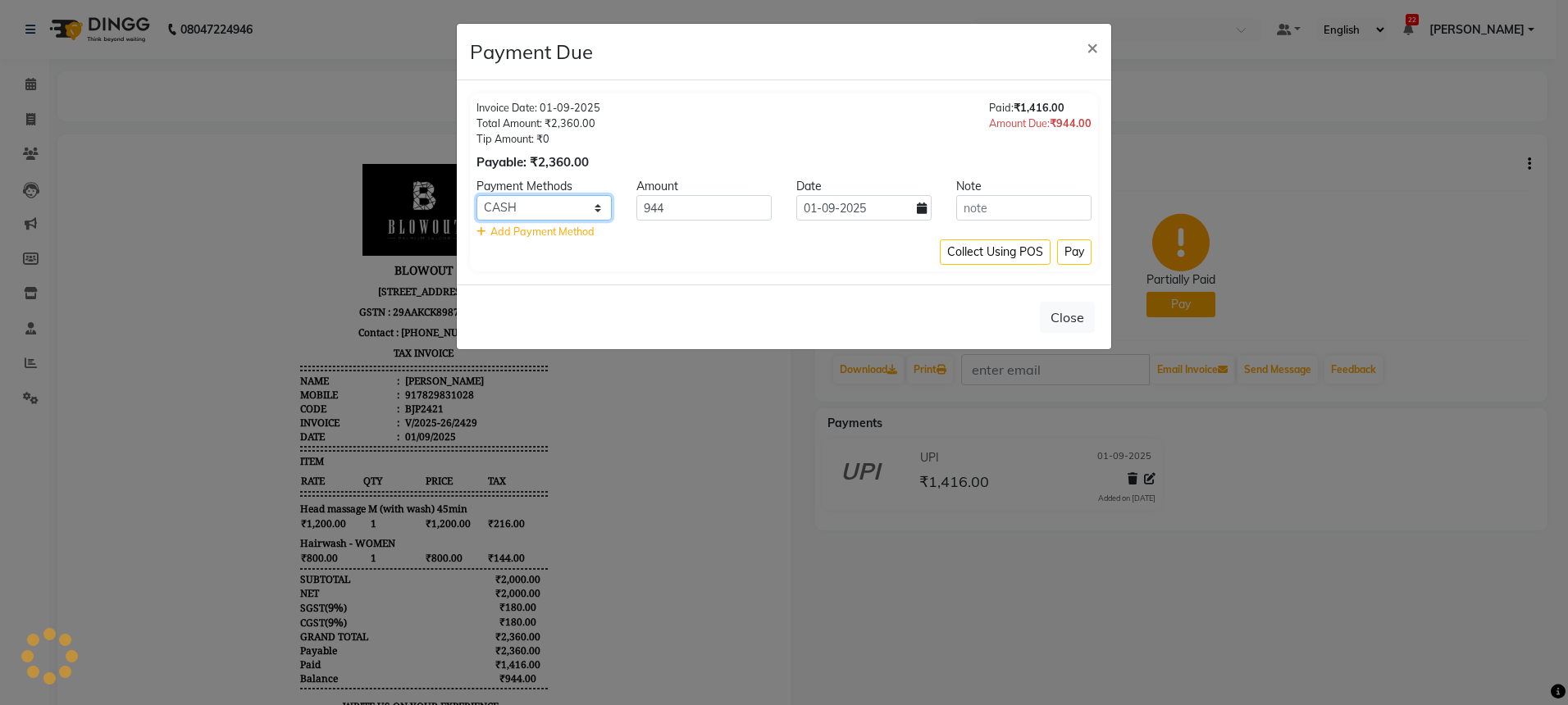
click at [585, 202] on select "CARD UPI CASH" at bounding box center [543, 207] width 135 height 25
select select "8"
click at [1068, 254] on button "Pay" at bounding box center [1074, 251] width 34 height 25
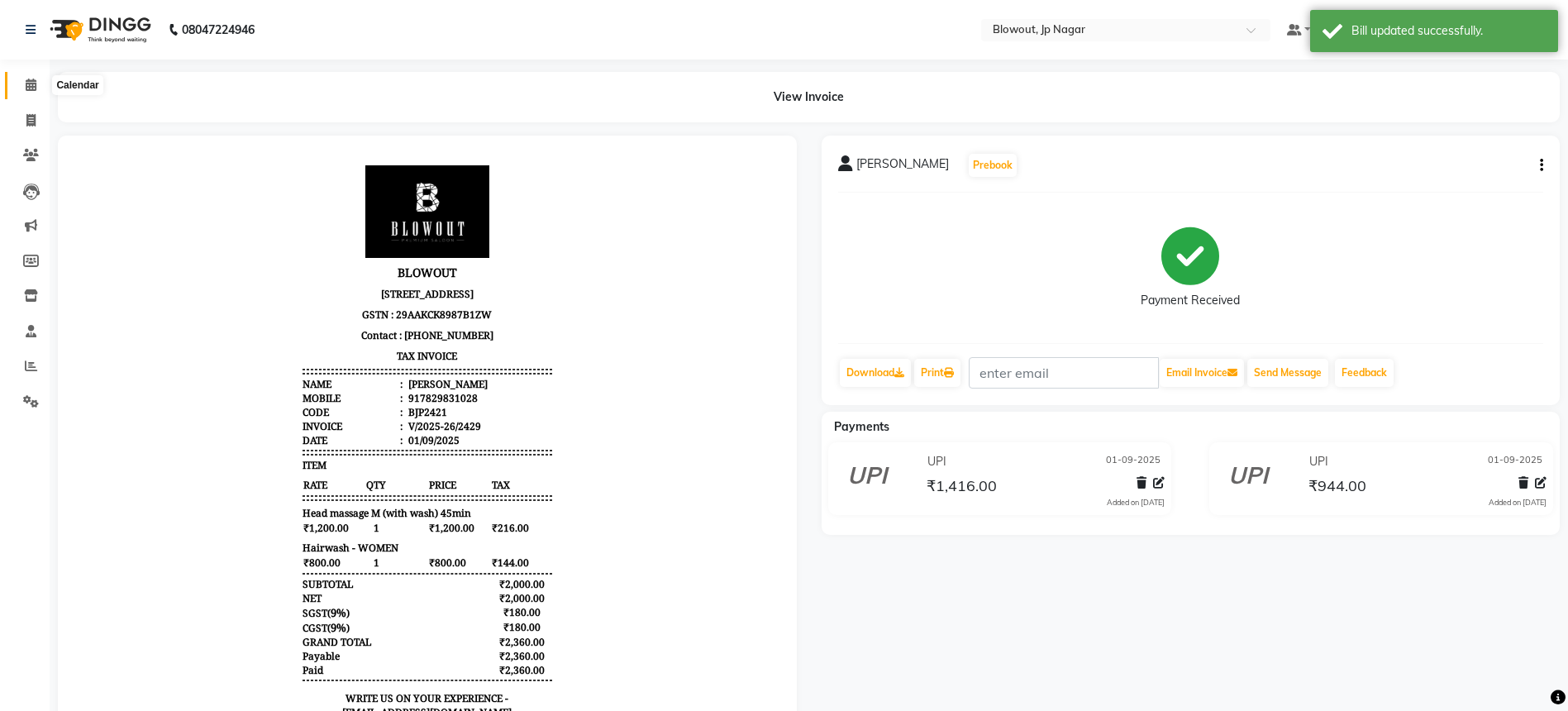
click at [31, 80] on icon at bounding box center [30, 84] width 10 height 12
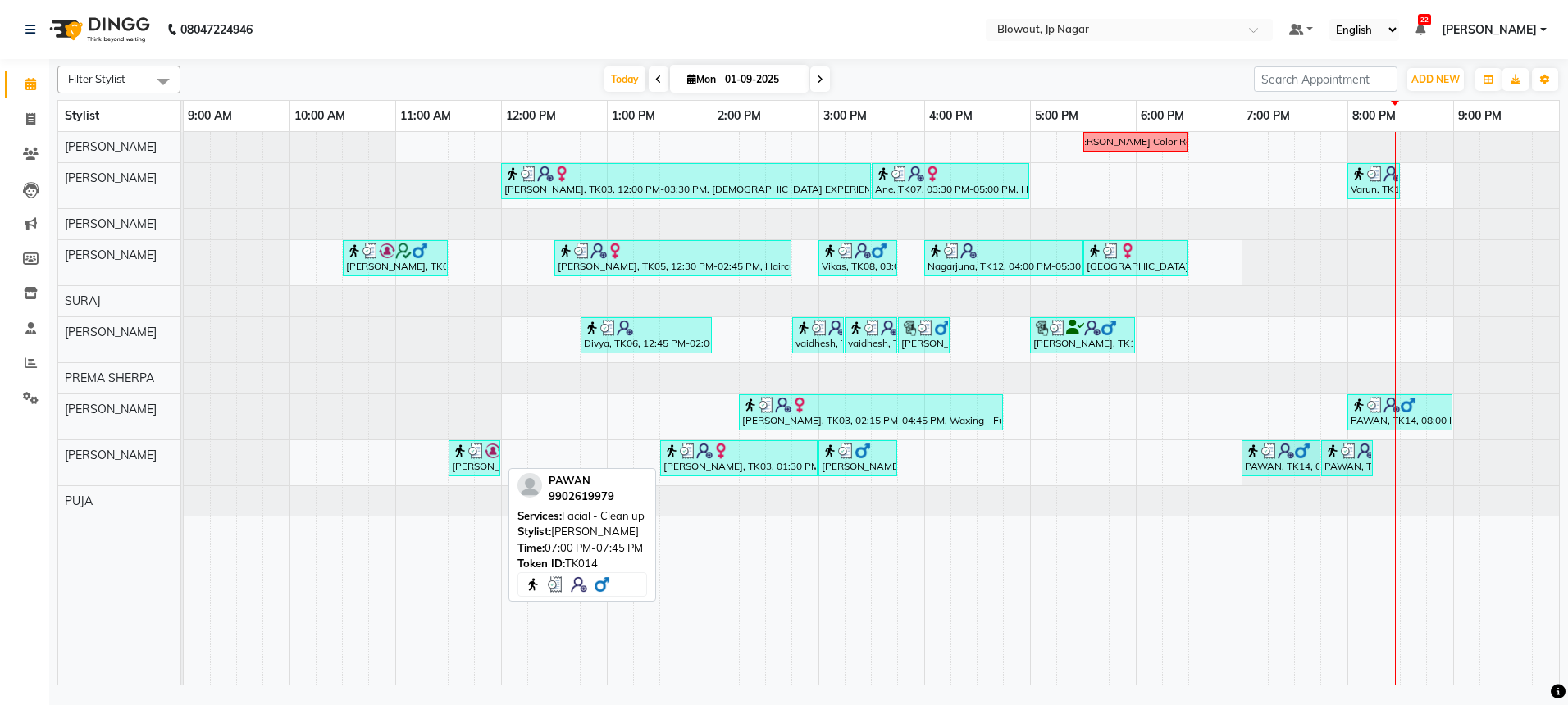
click at [1304, 468] on div "PAWAN, TK14, 07:00 PM-07:45 PM, Facial - Clean up" at bounding box center [1280, 458] width 75 height 31
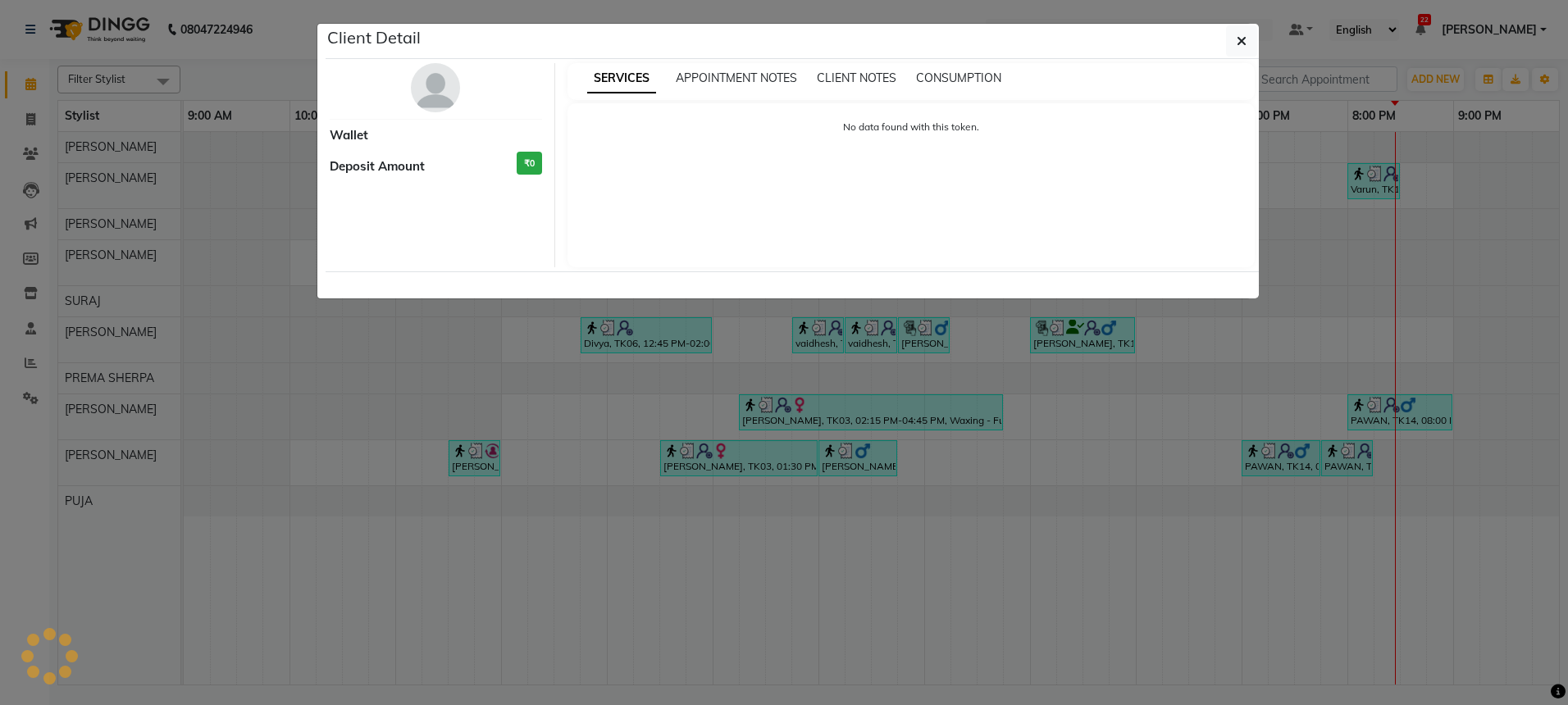
select select "3"
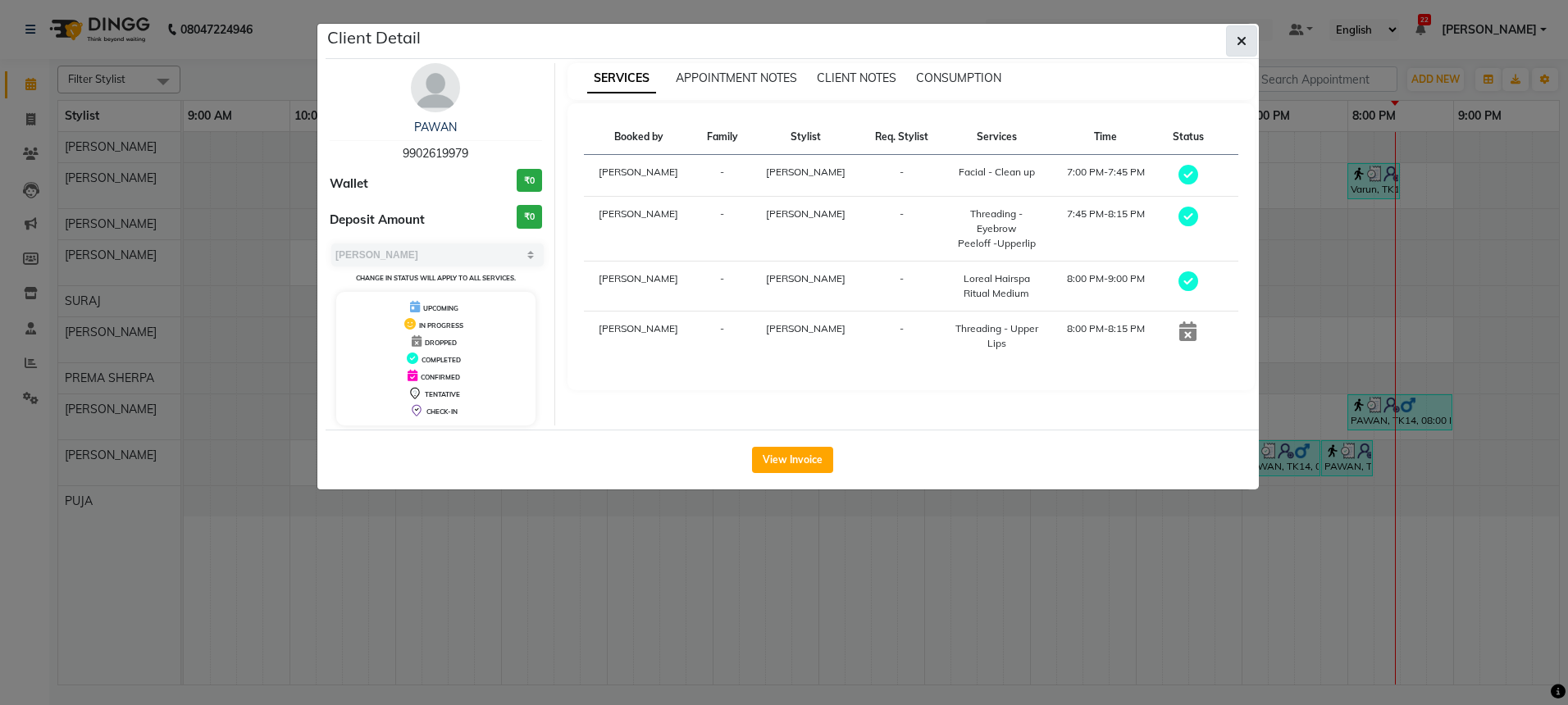
click at [1234, 41] on button "button" at bounding box center [1240, 40] width 31 height 31
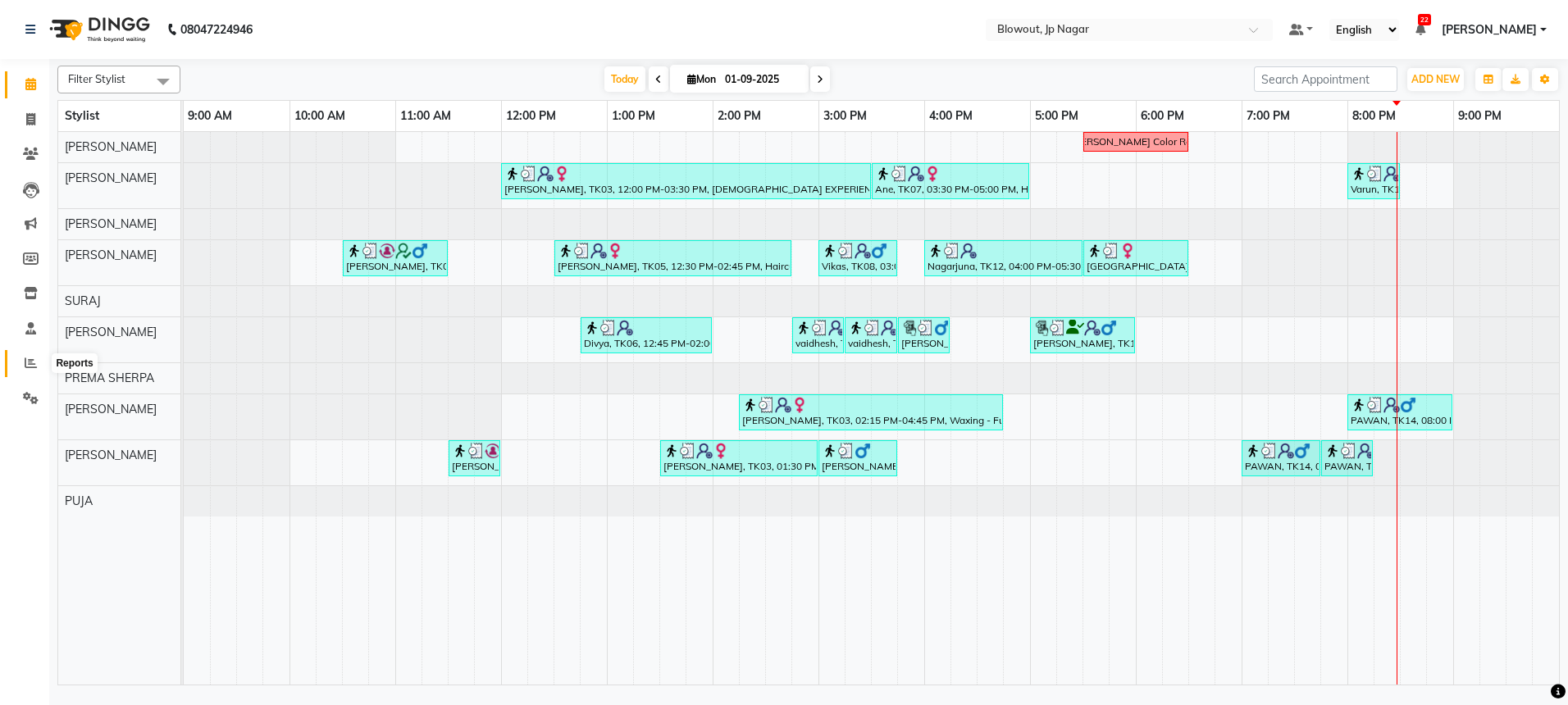
click at [33, 355] on span at bounding box center [31, 364] width 29 height 19
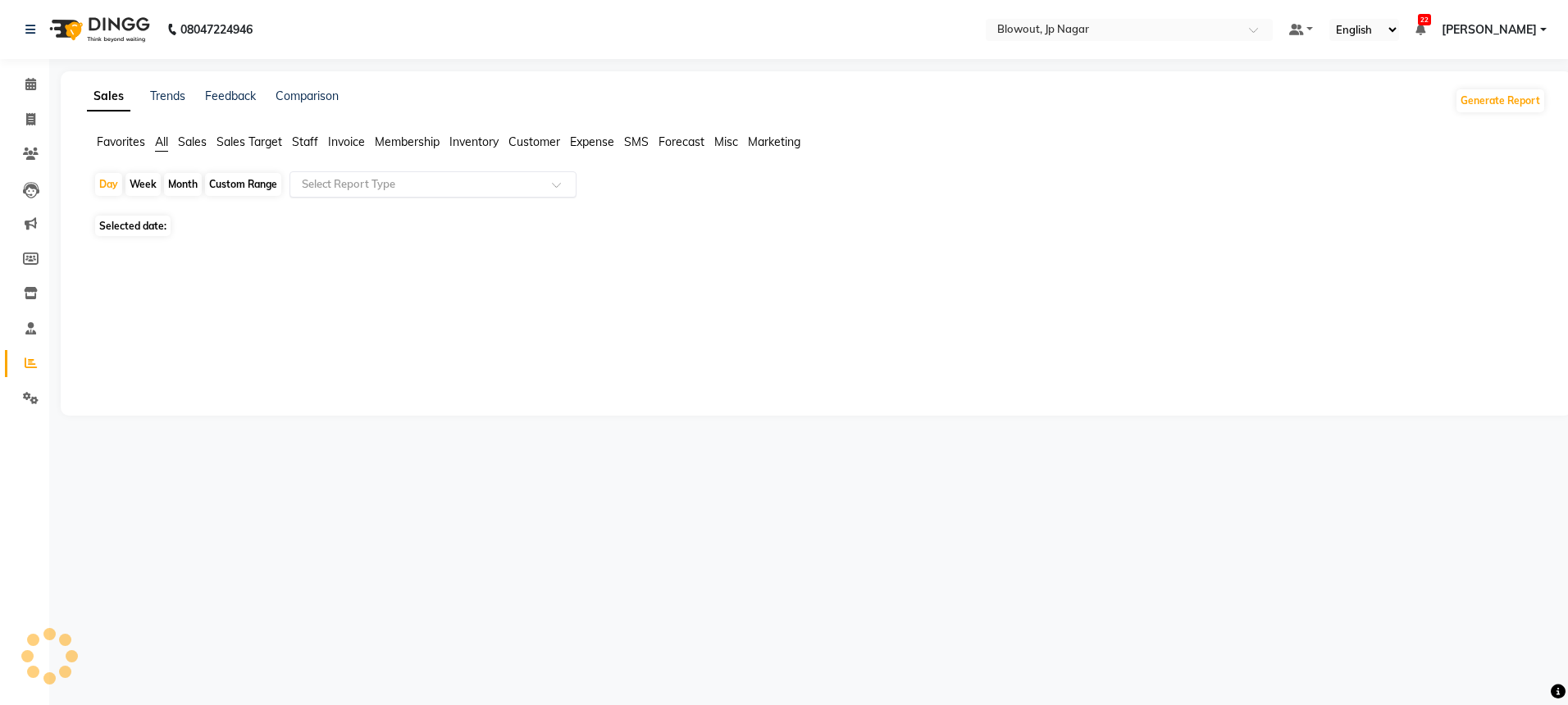
click at [382, 190] on input "text" at bounding box center [417, 184] width 236 height 17
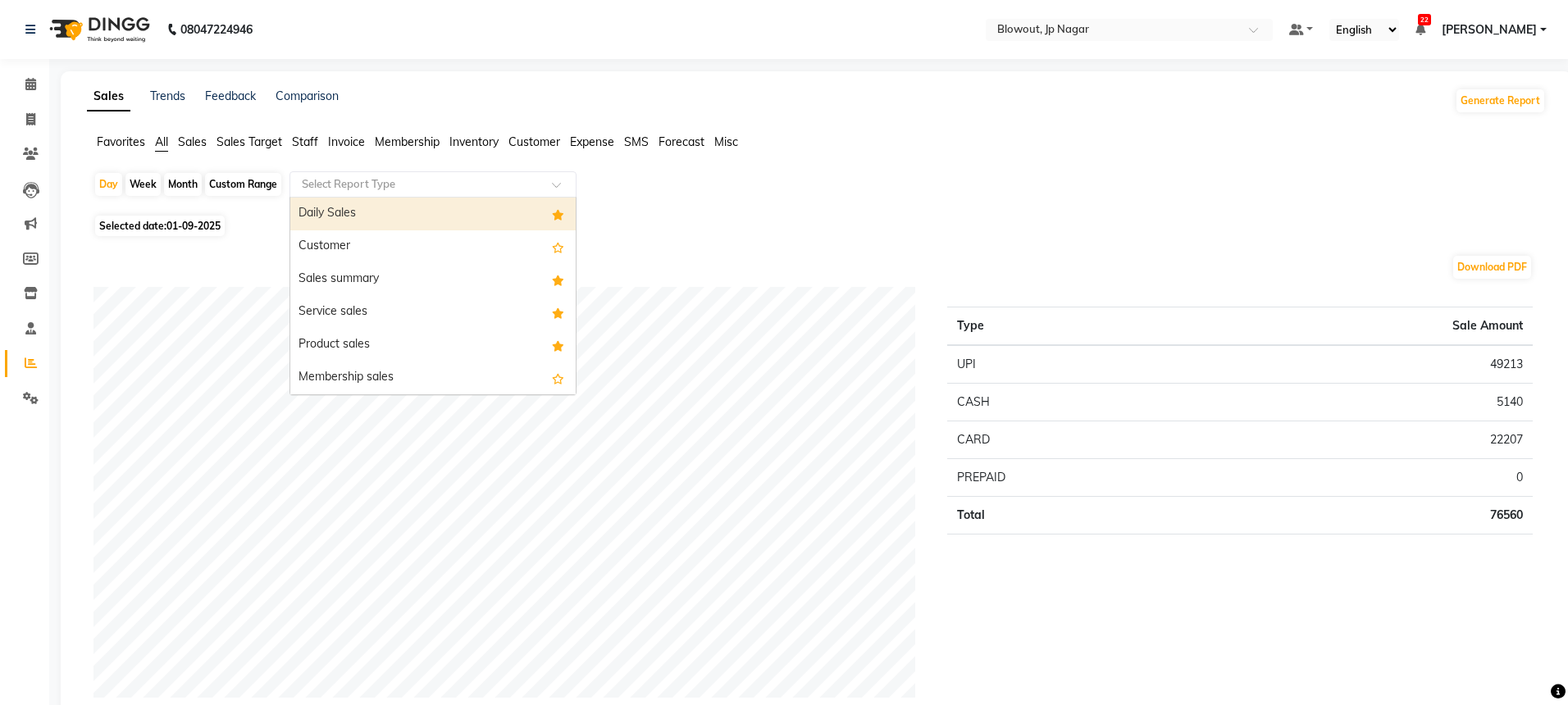
click at [352, 208] on div "Daily Sales" at bounding box center [433, 213] width 286 height 33
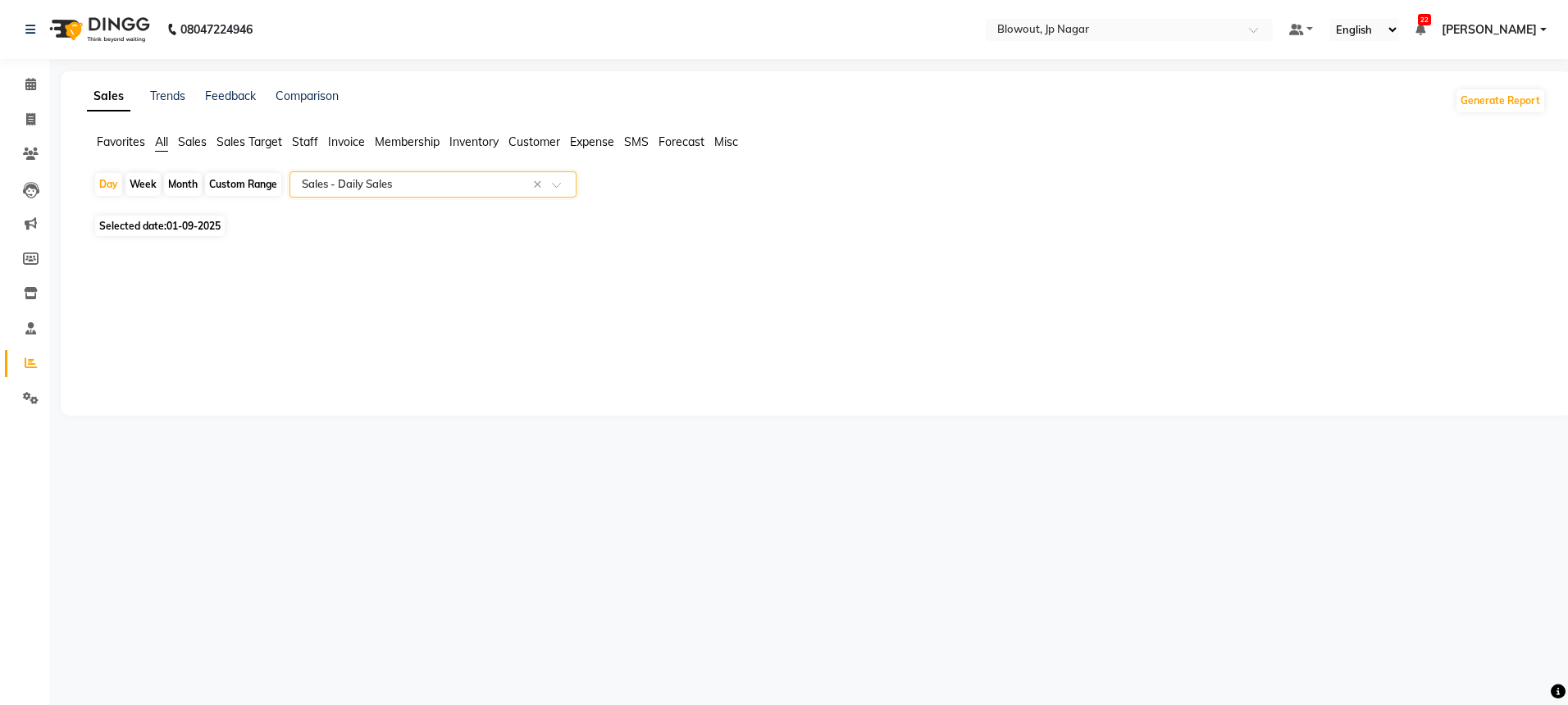
select select "full_report"
select select "csv"
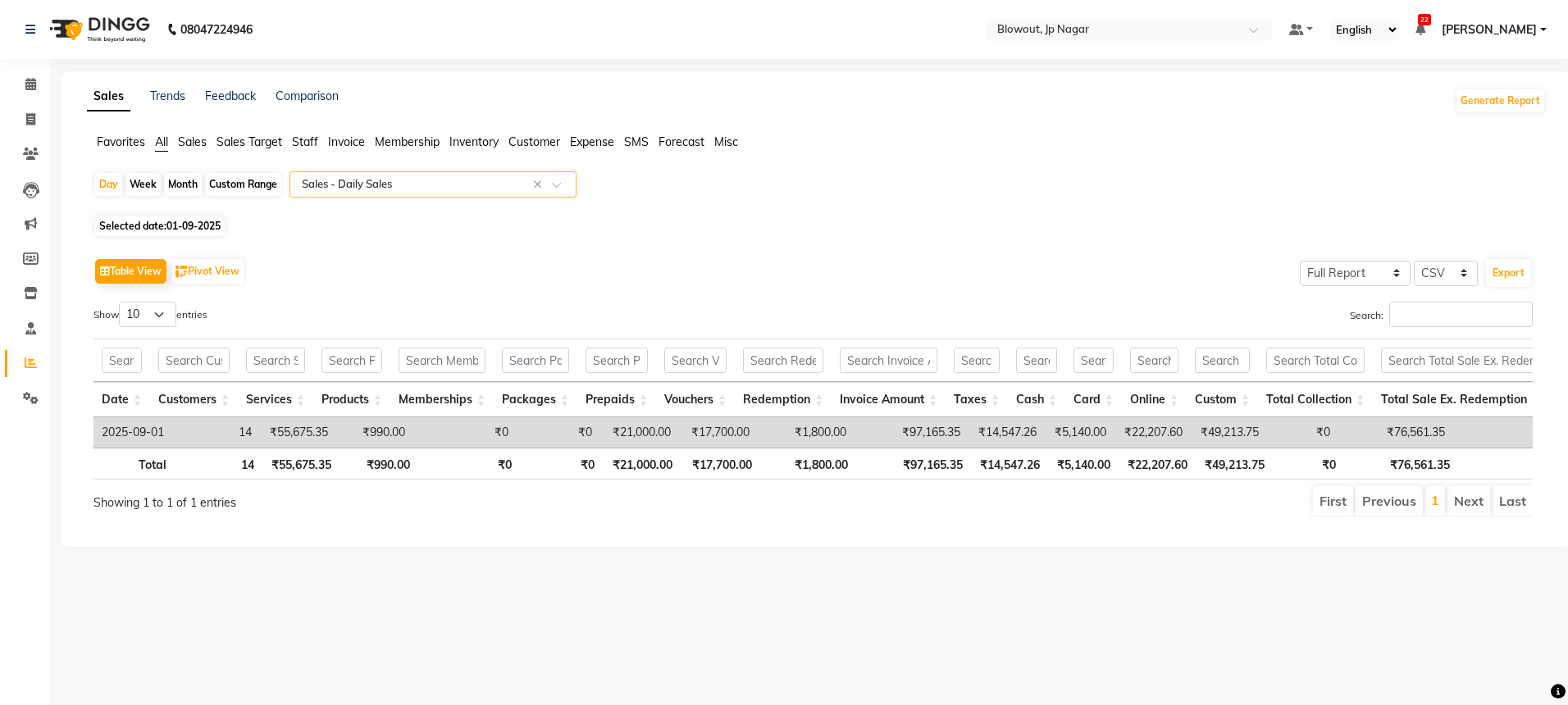
click at [118, 130] on div "Sales Trends Feedback Comparison Generate Report Favorites All Sales Sales Targ…" at bounding box center [816, 309] width 1511 height 475
click at [119, 138] on span "Favorites" at bounding box center [121, 142] width 48 height 15
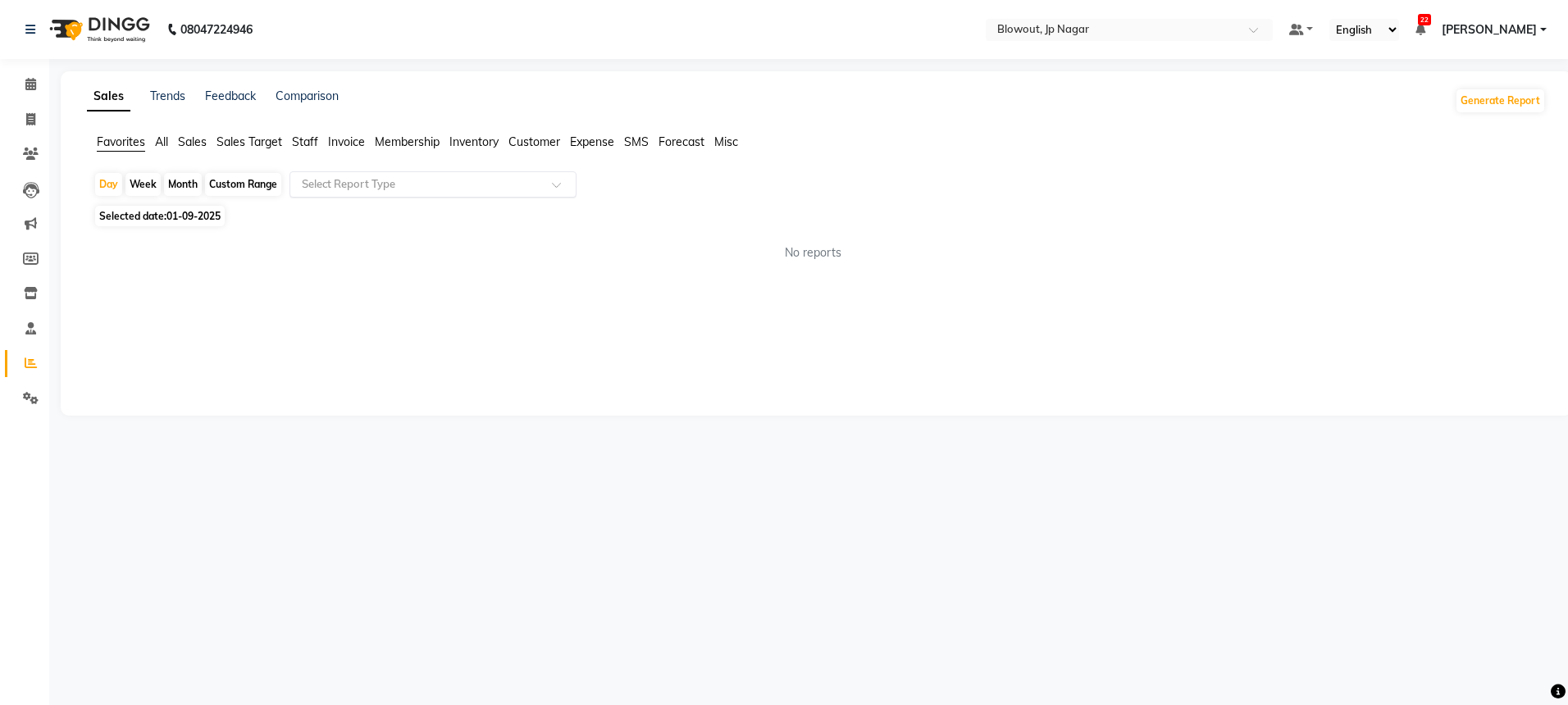
click at [420, 187] on input "text" at bounding box center [417, 184] width 236 height 17
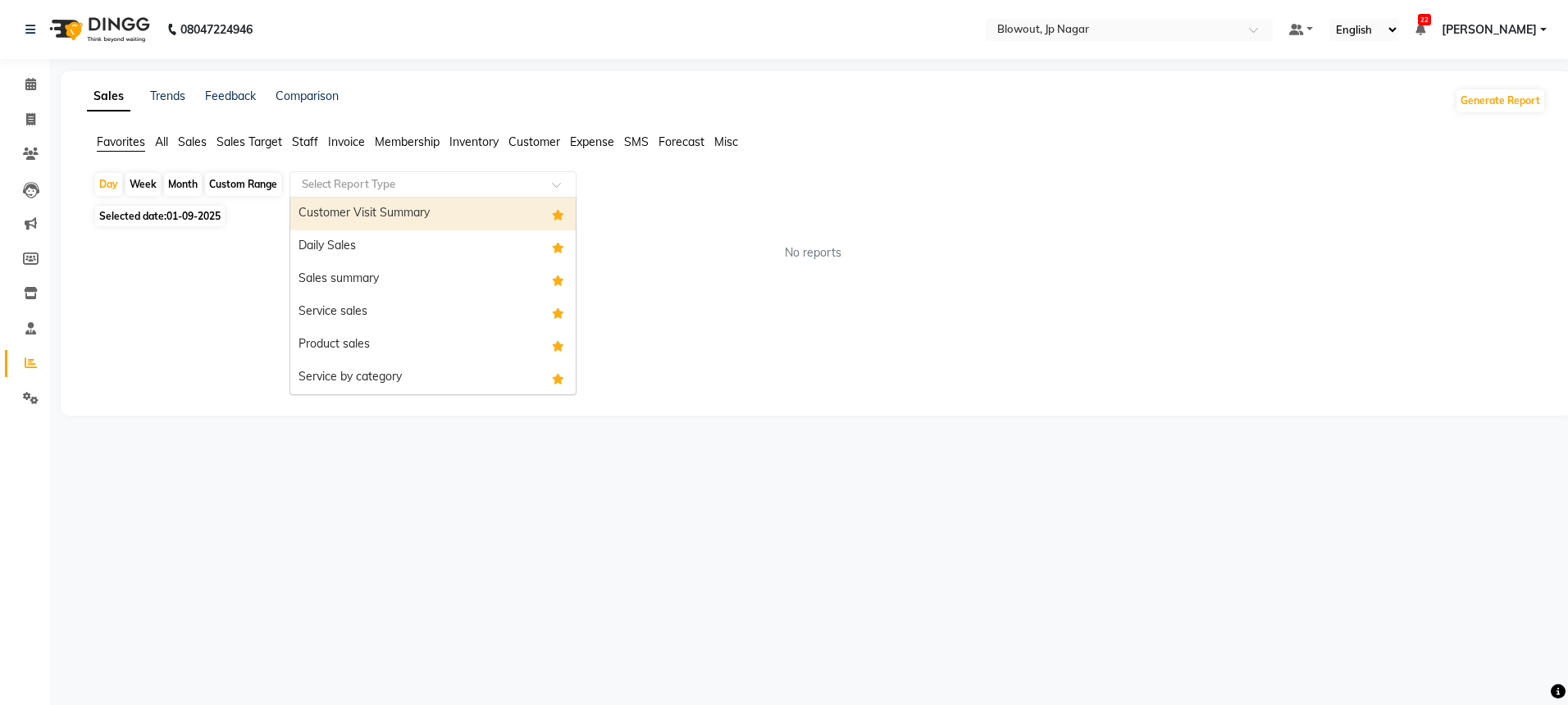
click at [395, 205] on div "Customer Visit Summary" at bounding box center [433, 213] width 286 height 33
select select "full_report"
select select "csv"
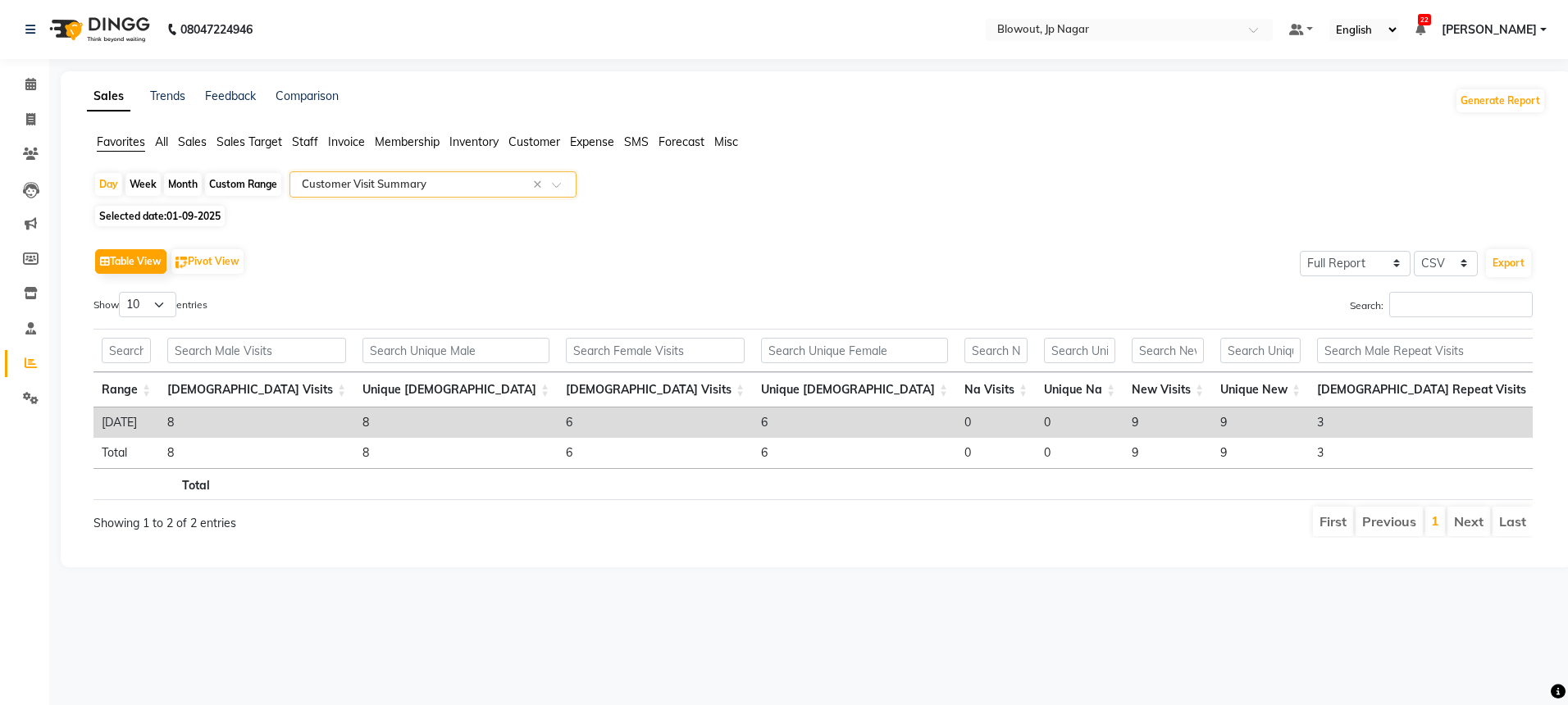
click at [565, 181] on span at bounding box center [562, 190] width 20 height 17
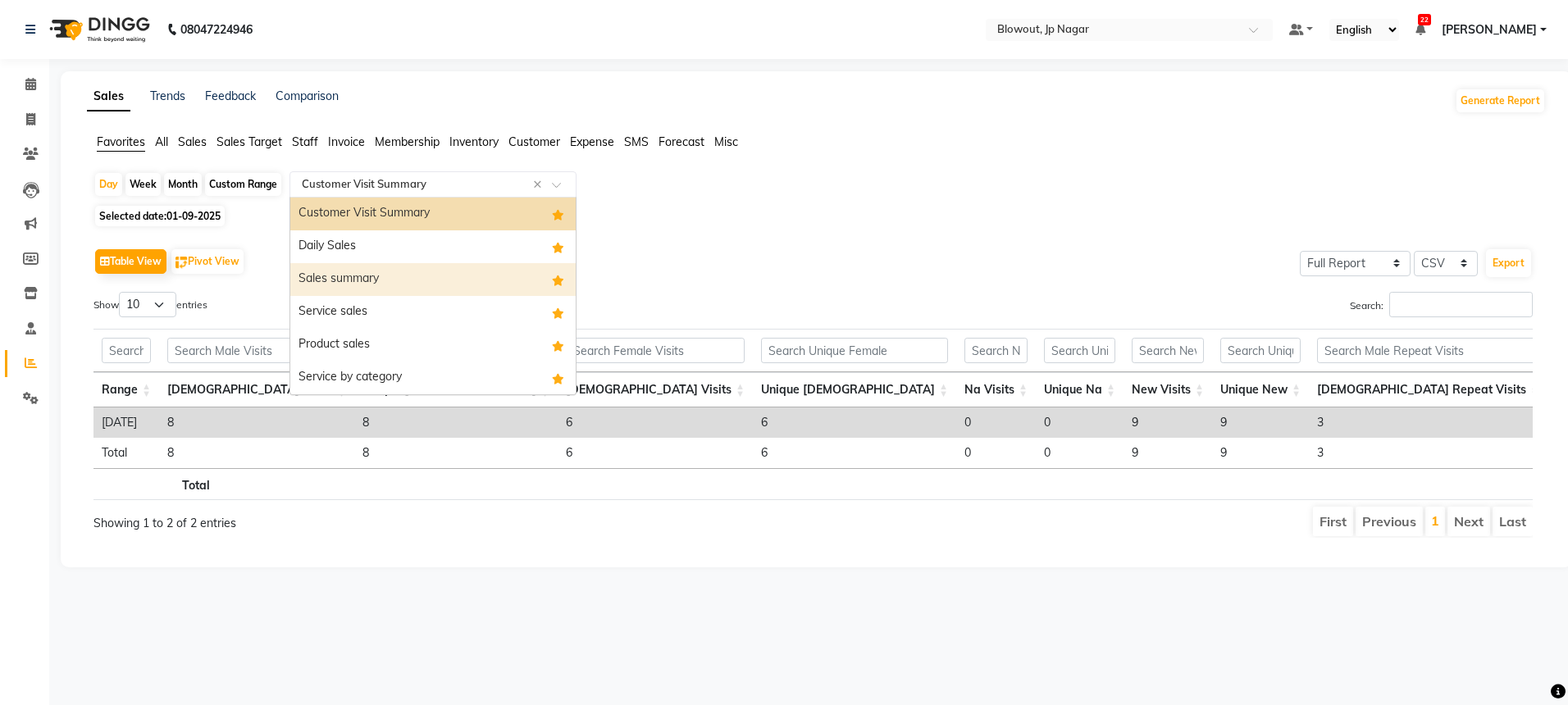
click at [420, 278] on div "Sales summary" at bounding box center [433, 279] width 286 height 33
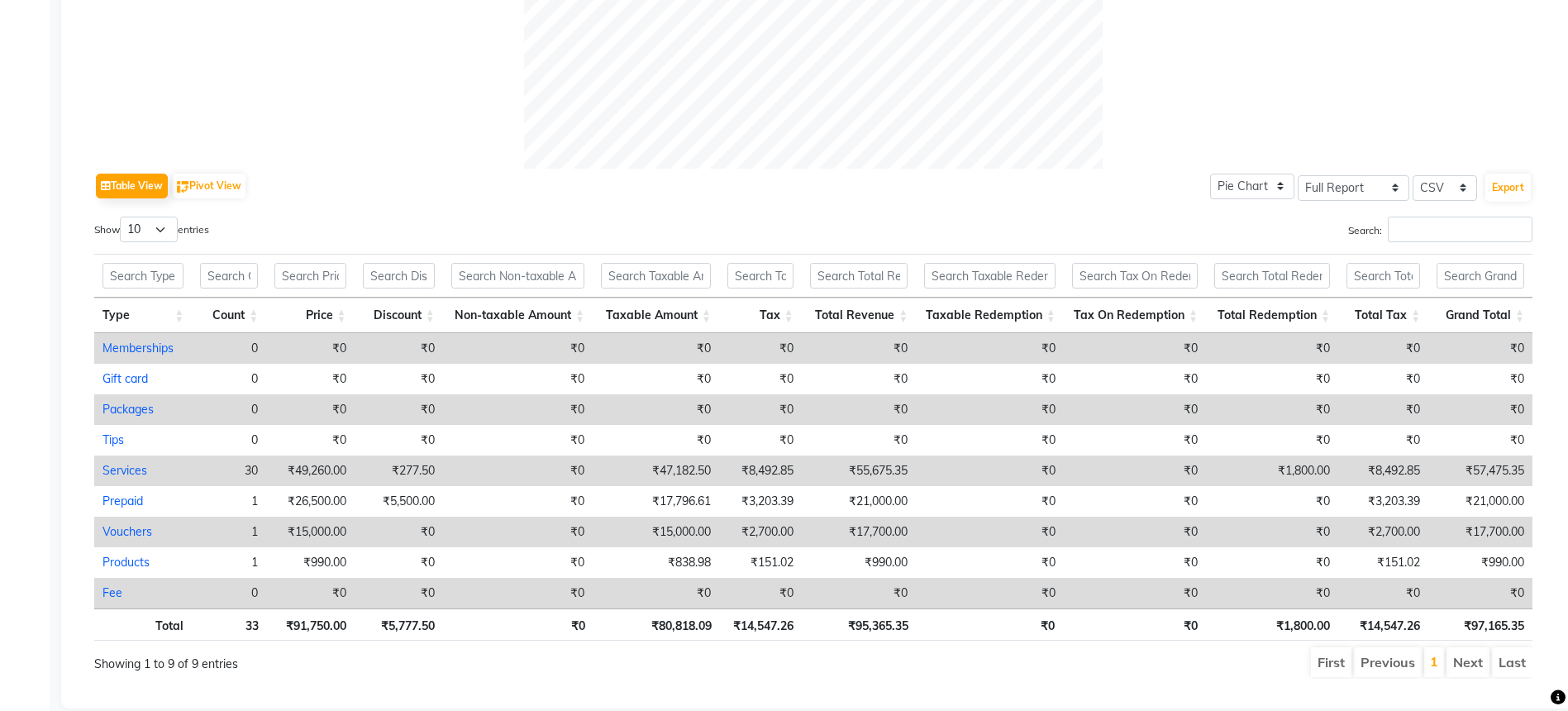
scroll to position [711, 0]
